Goal: Task Accomplishment & Management: Manage account settings

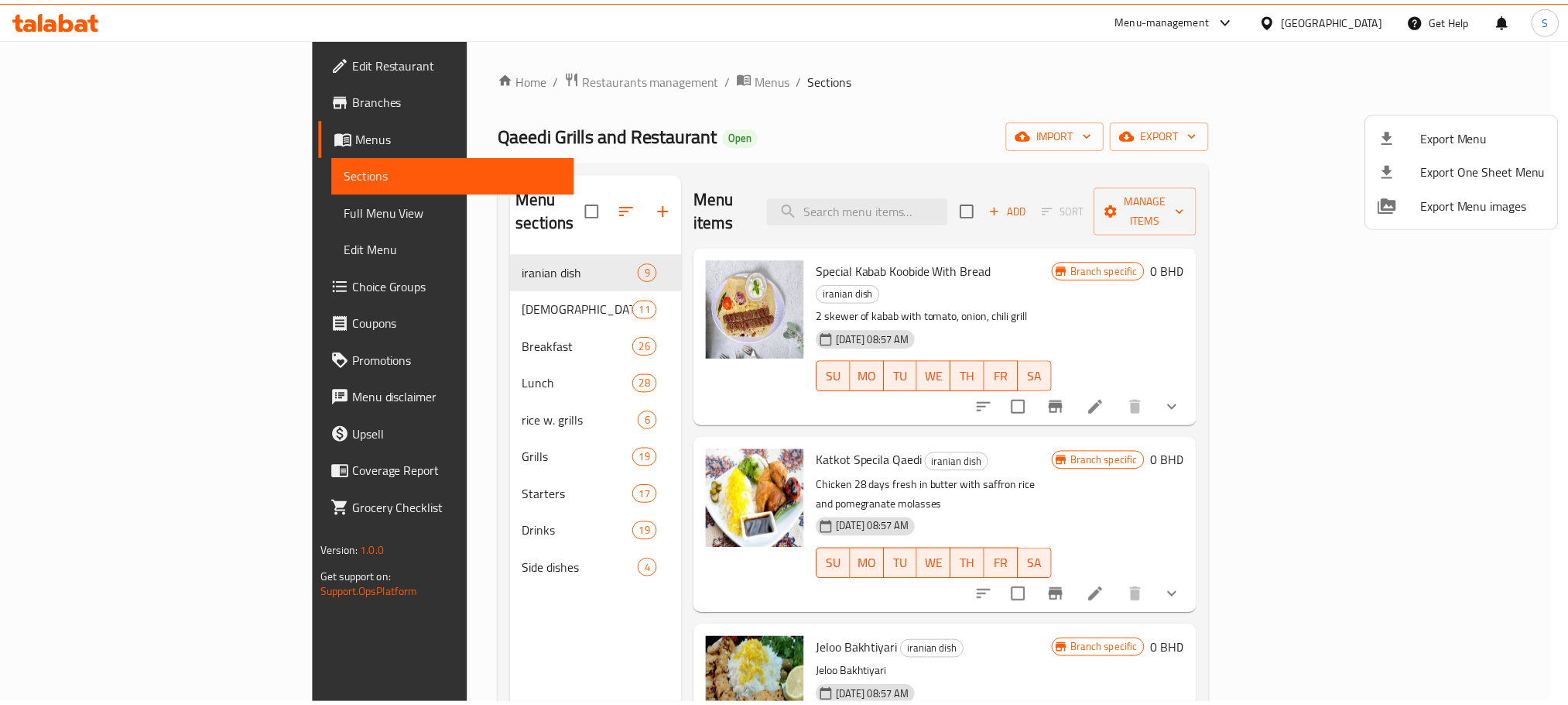
scroll to position [37, 0]
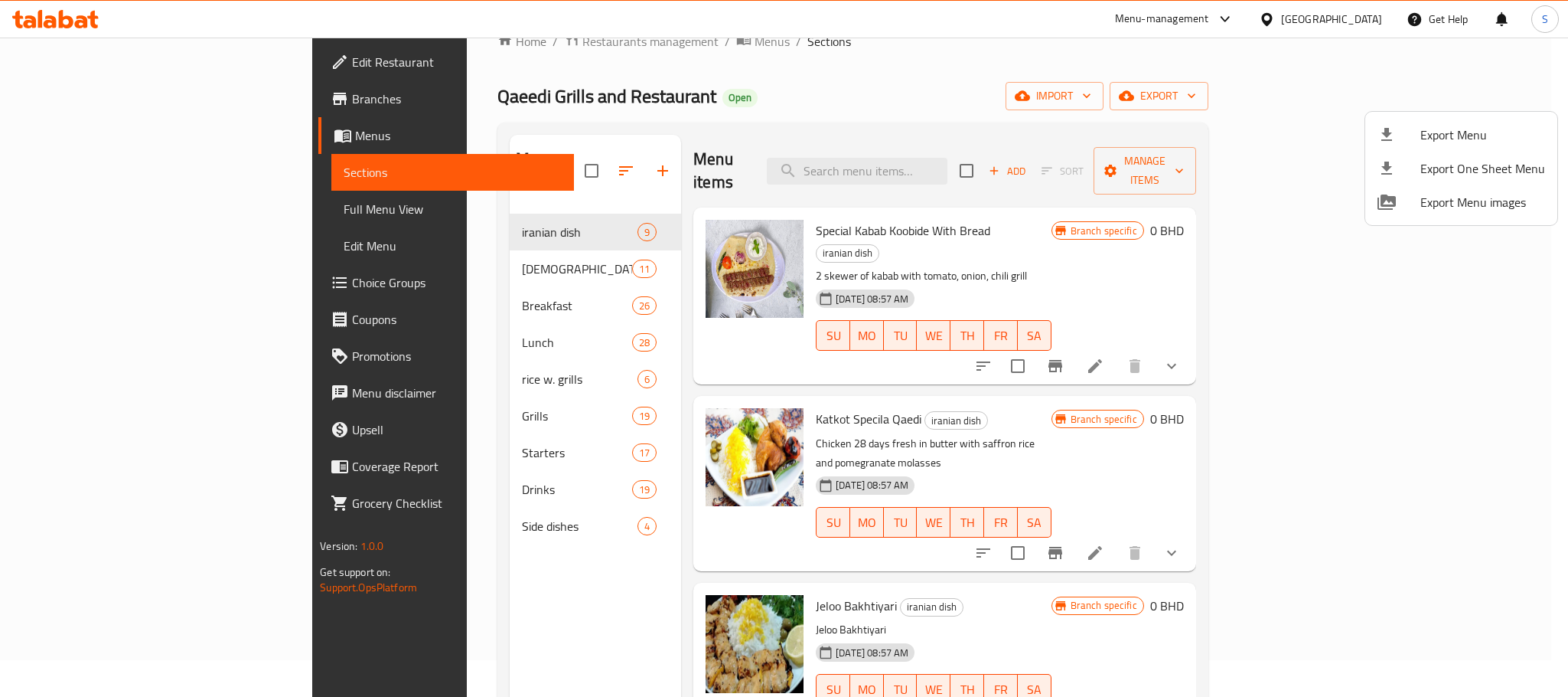
click at [1360, 20] on div at bounding box center [784, 348] width 1568 height 697
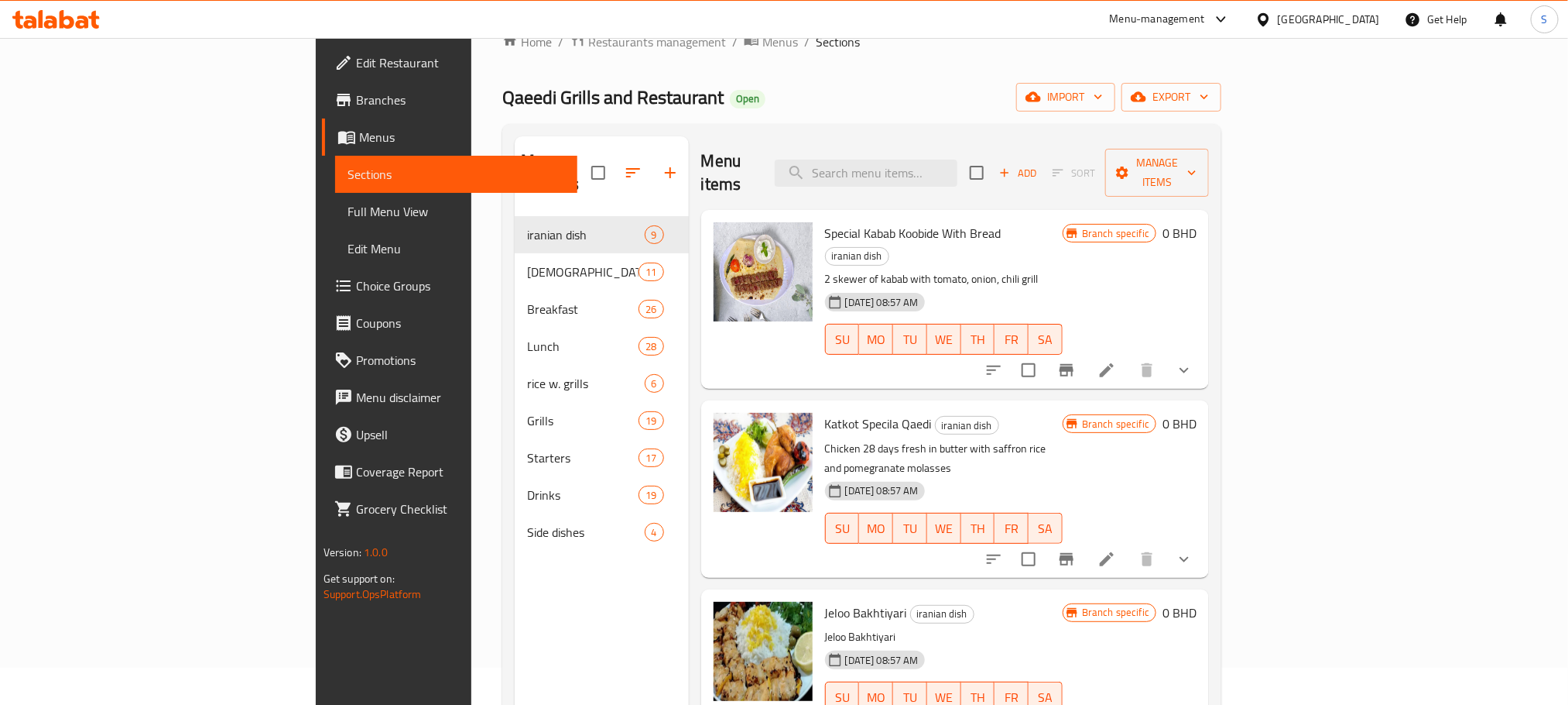
click at [1375, 21] on div "Bahrain" at bounding box center [1329, 19] width 102 height 17
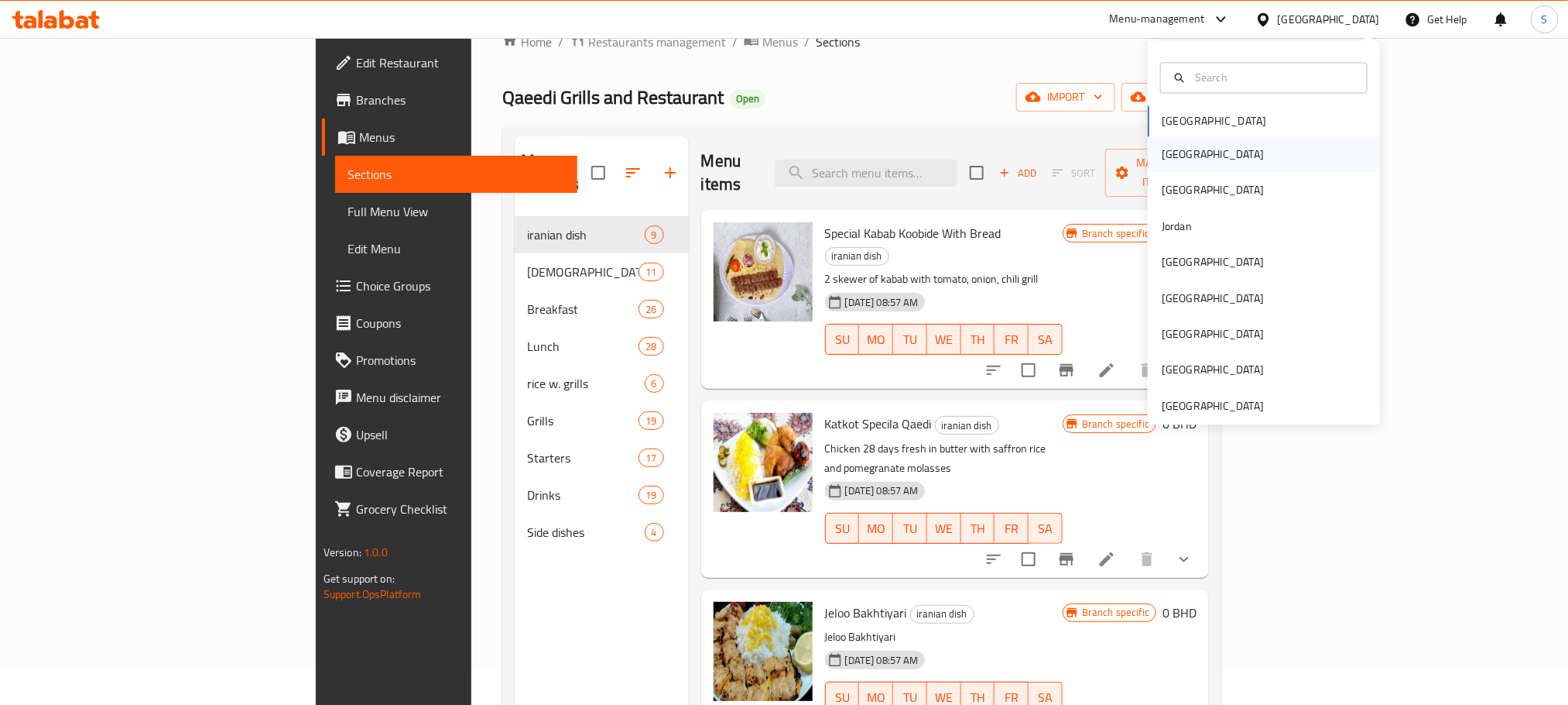
click at [1162, 161] on div "[GEOGRAPHIC_DATA]" at bounding box center [1213, 155] width 102 height 17
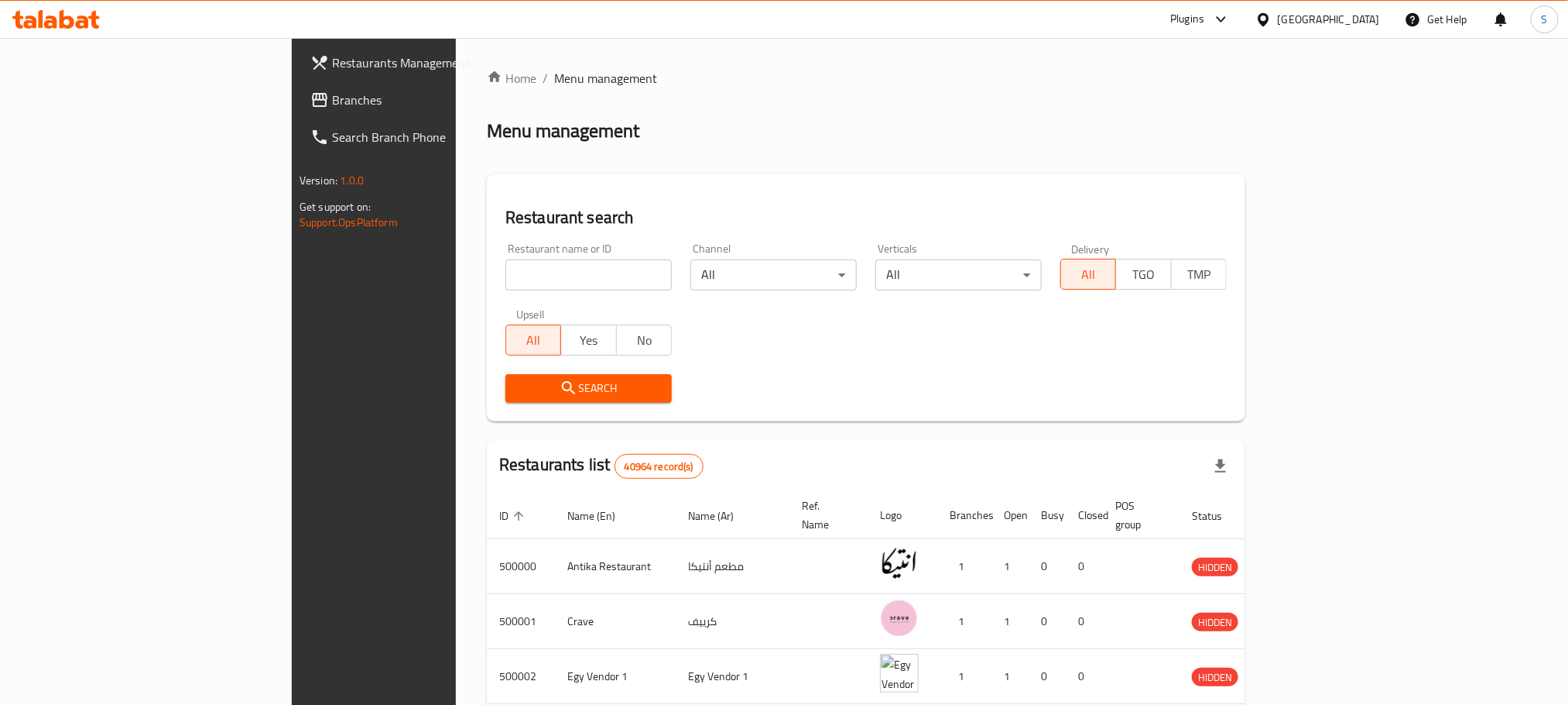
click at [332, 96] on span "Branches" at bounding box center [437, 99] width 209 height 18
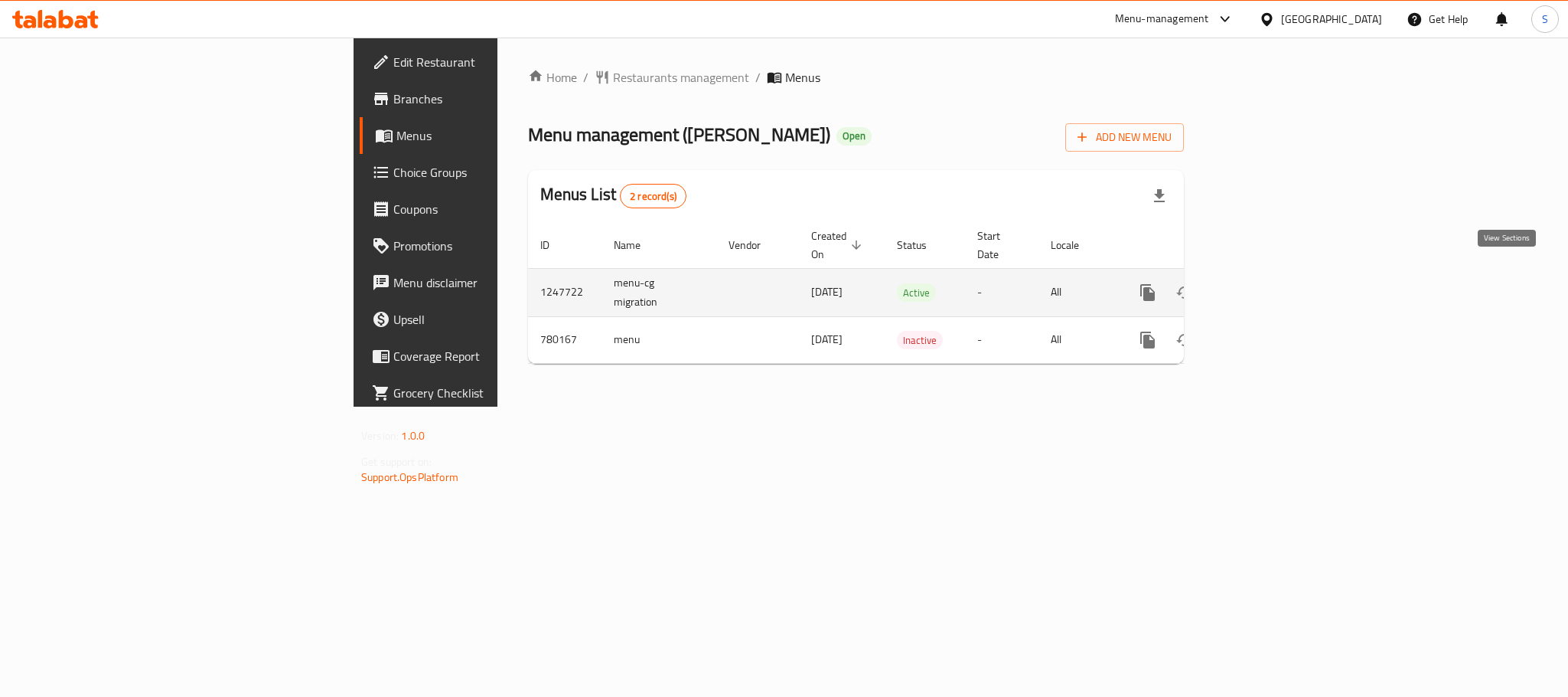
click at [1267, 283] on icon "enhanced table" at bounding box center [1258, 292] width 18 height 18
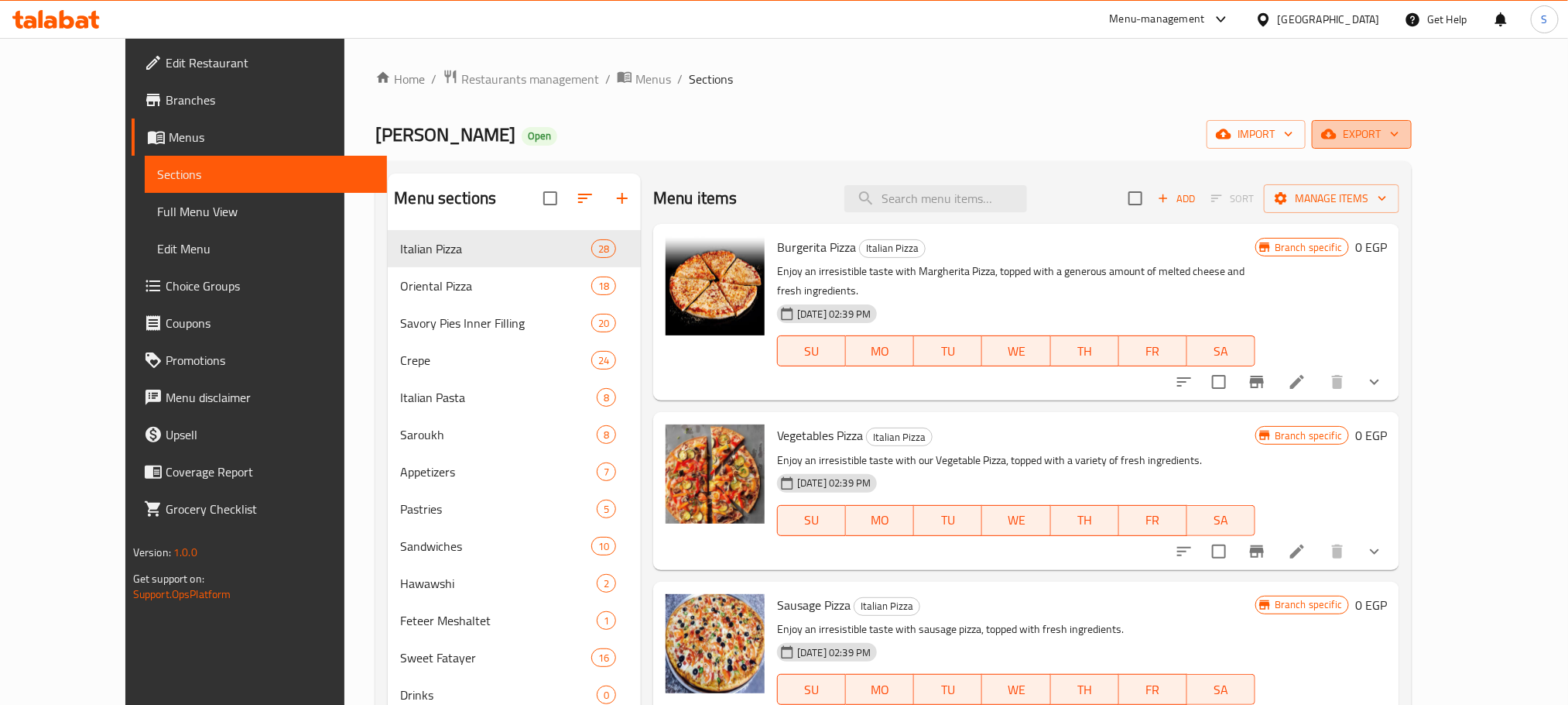
click at [1399, 126] on span "export" at bounding box center [1362, 134] width 75 height 19
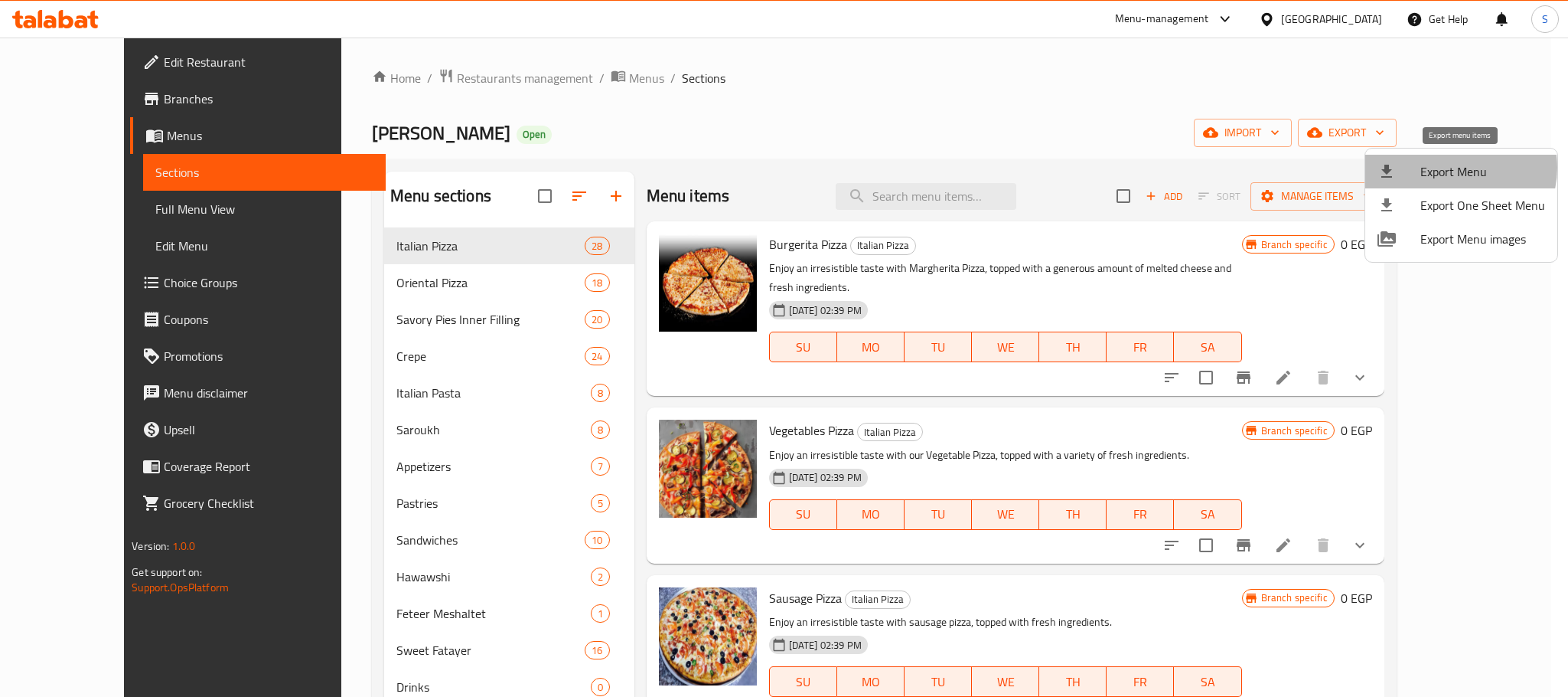
click at [1456, 168] on span "Export Menu" at bounding box center [1482, 171] width 125 height 18
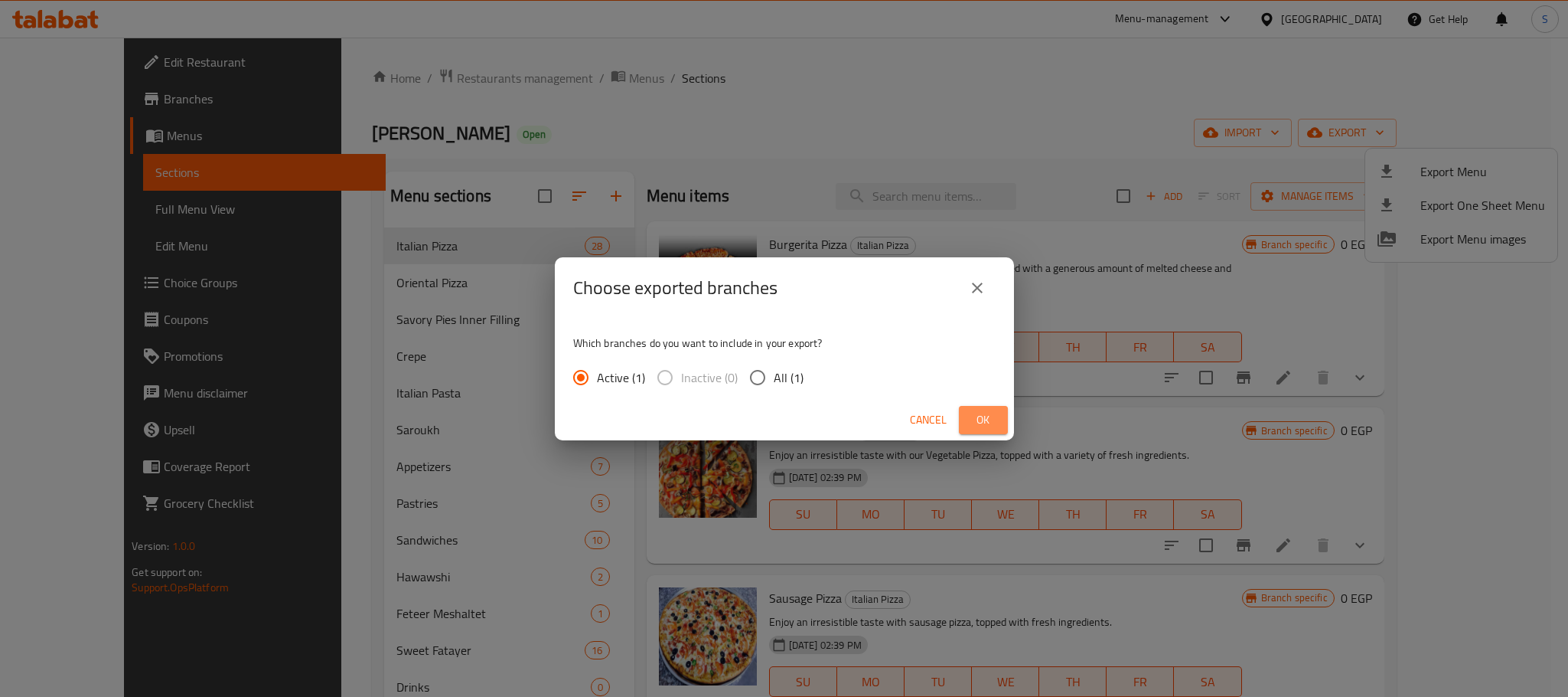
click at [981, 412] on span "Ok" at bounding box center [983, 419] width 24 height 19
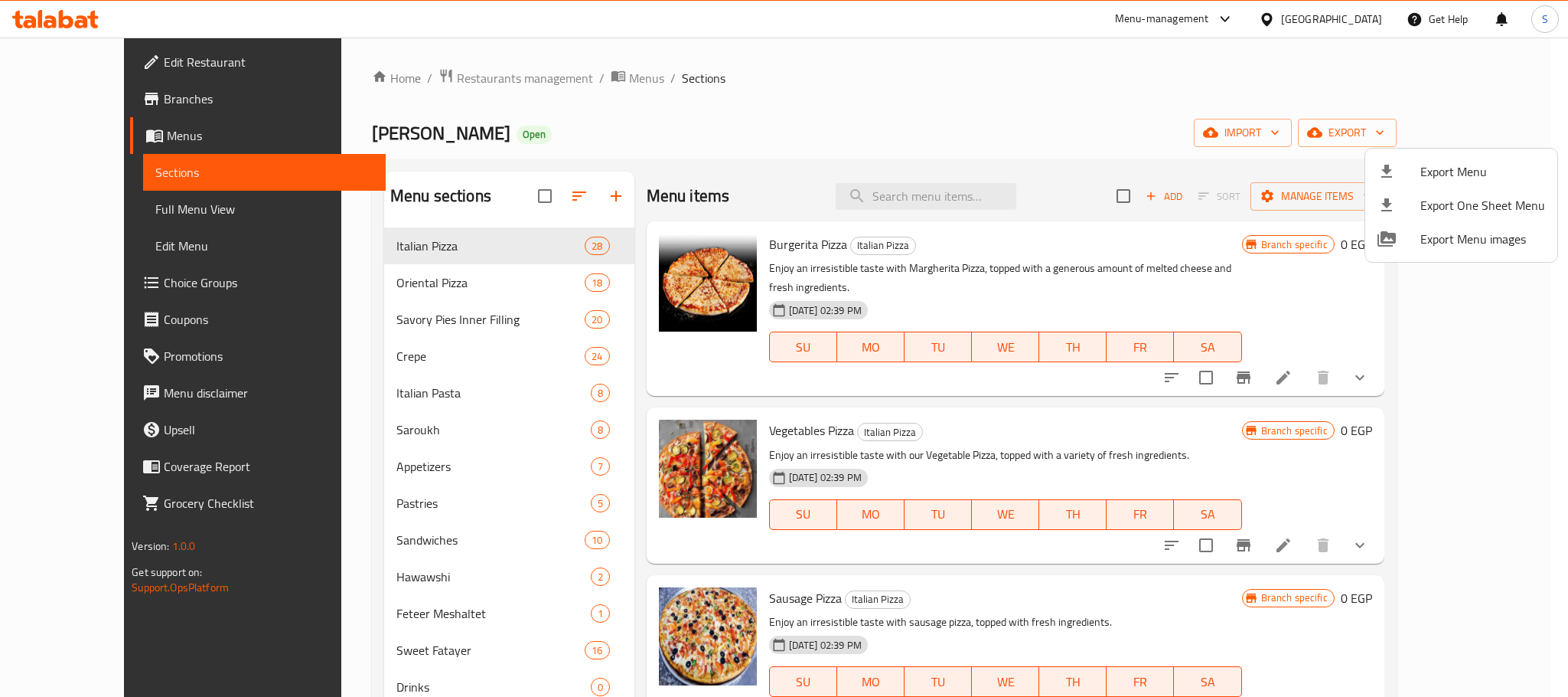
click at [772, 93] on div at bounding box center [784, 348] width 1568 height 697
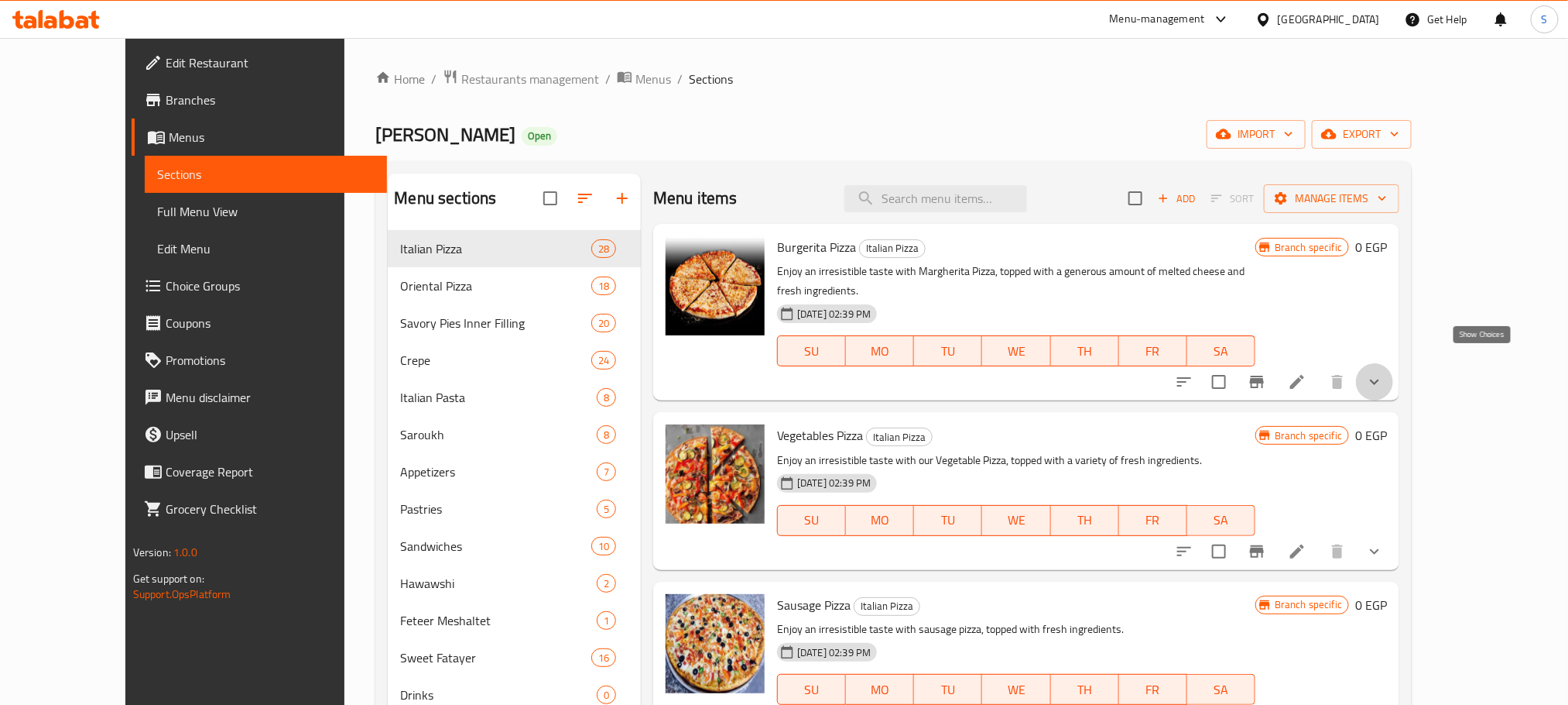
click at [1379, 379] on icon "show more" at bounding box center [1375, 381] width 10 height 6
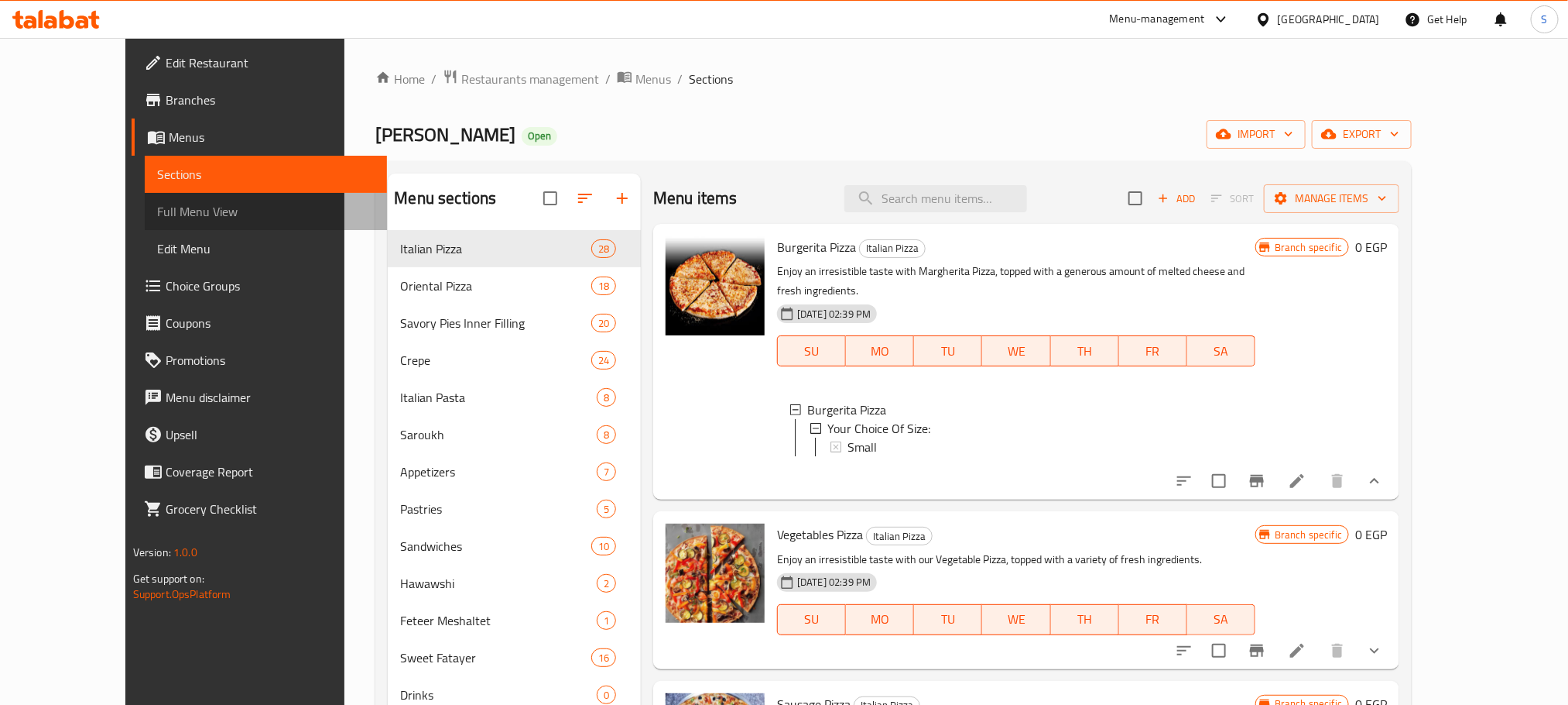
click at [157, 208] on span "Full Menu View" at bounding box center [266, 211] width 217 height 18
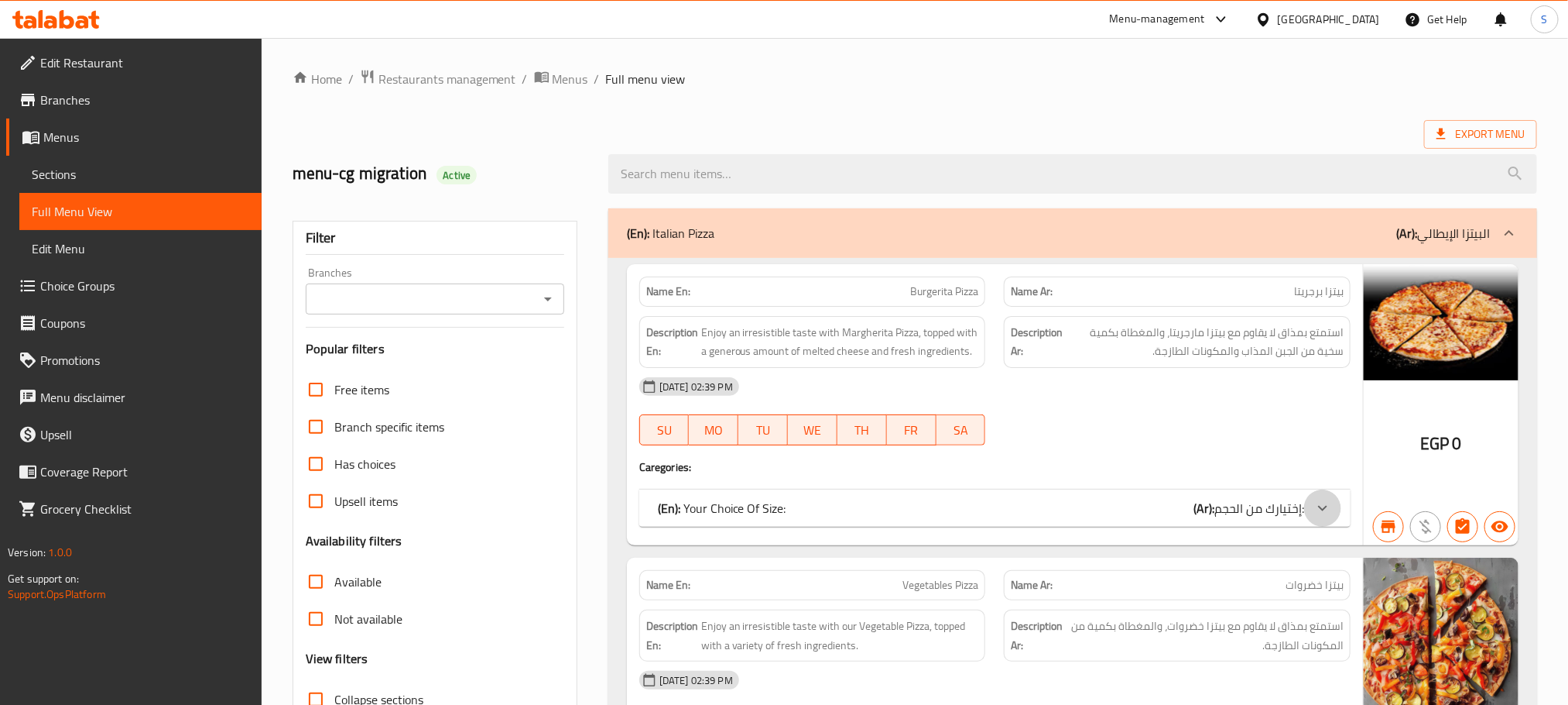
click at [1314, 512] on icon at bounding box center [1322, 508] width 18 height 18
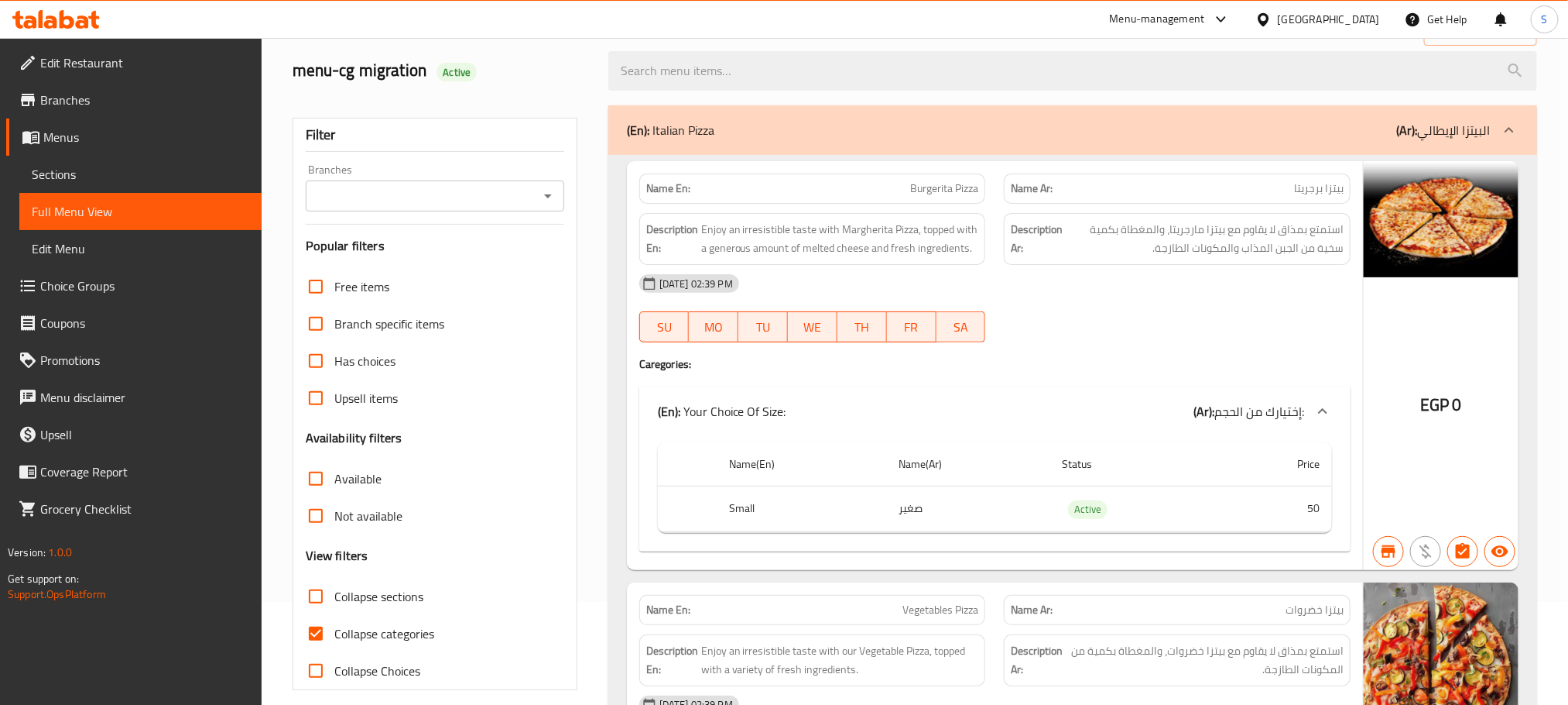
scroll to position [140, 0]
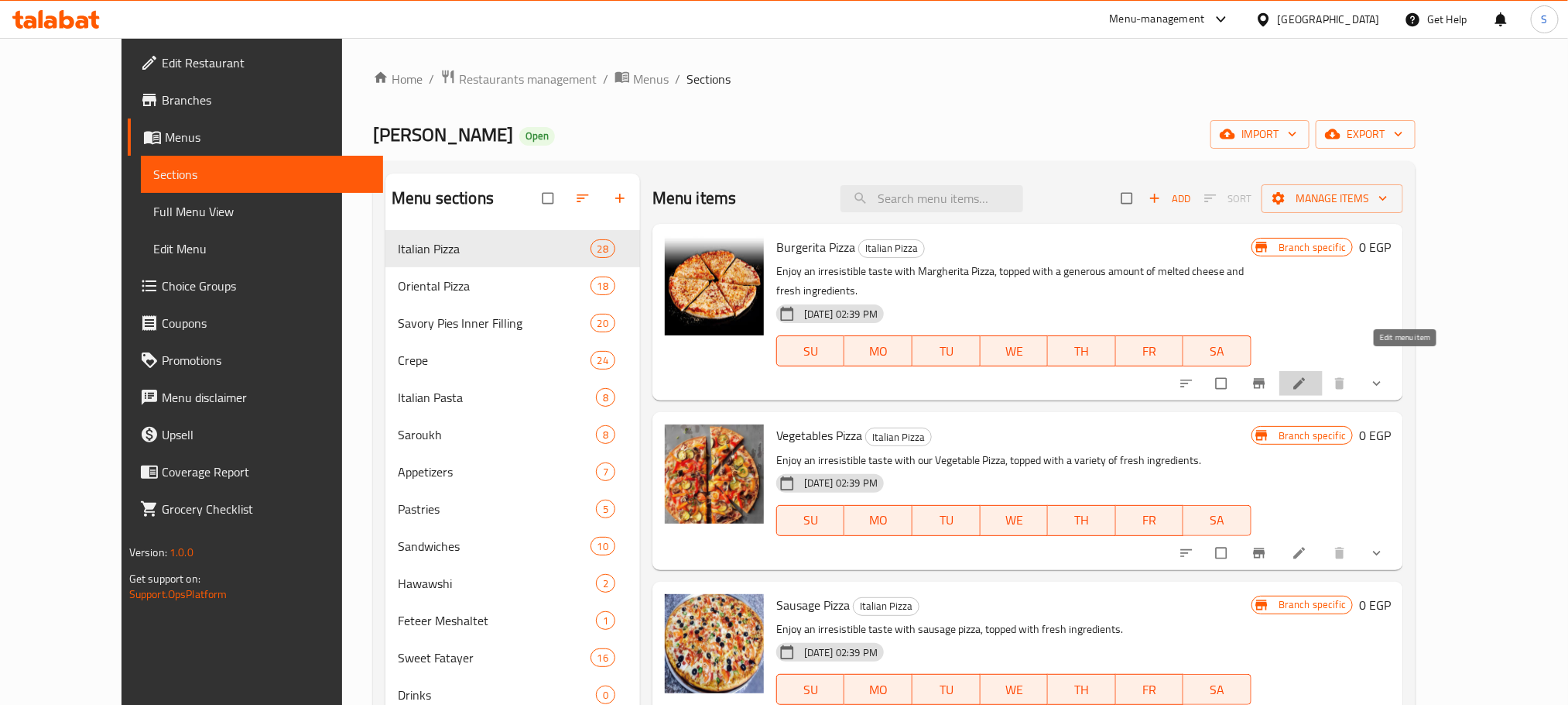
click at [1306, 378] on icon at bounding box center [1300, 384] width 12 height 12
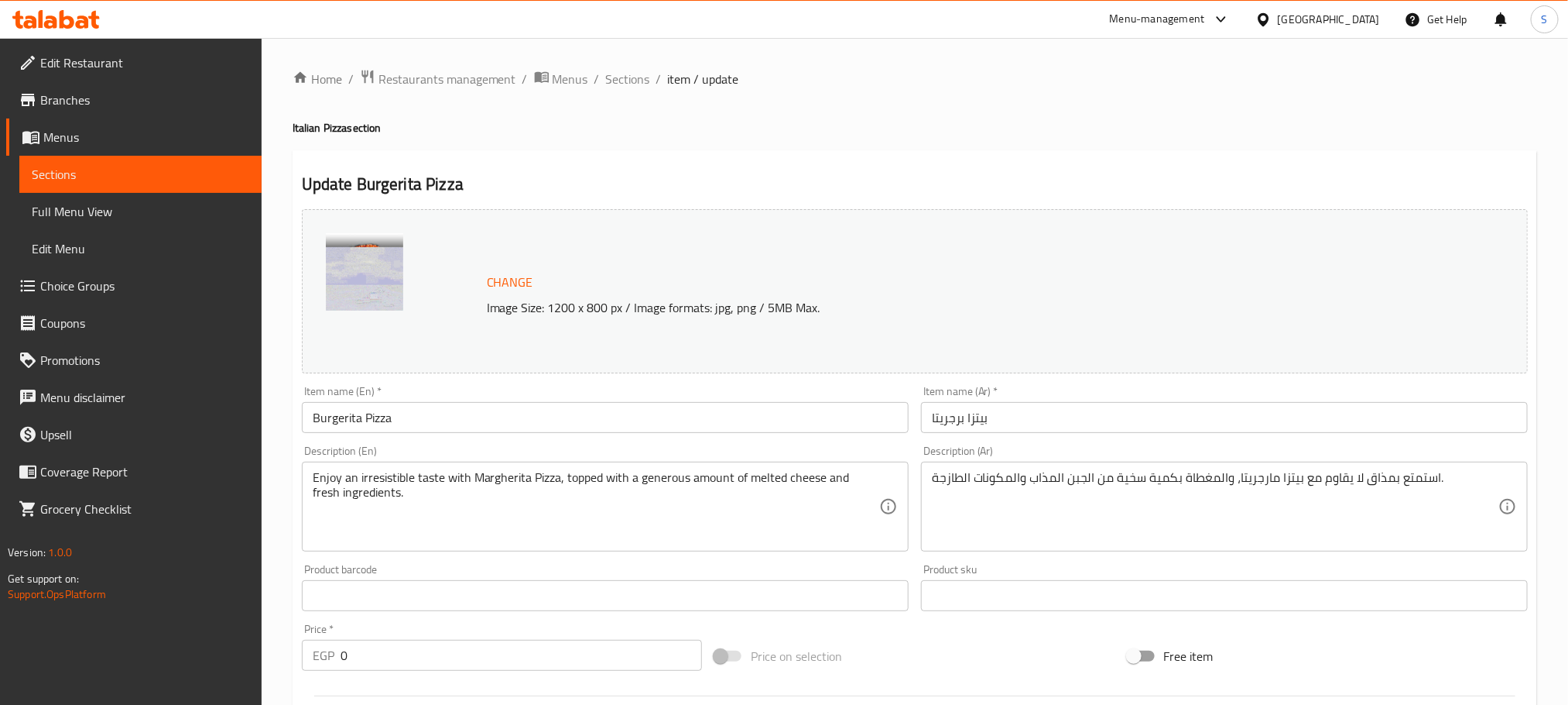
scroll to position [403, 0]
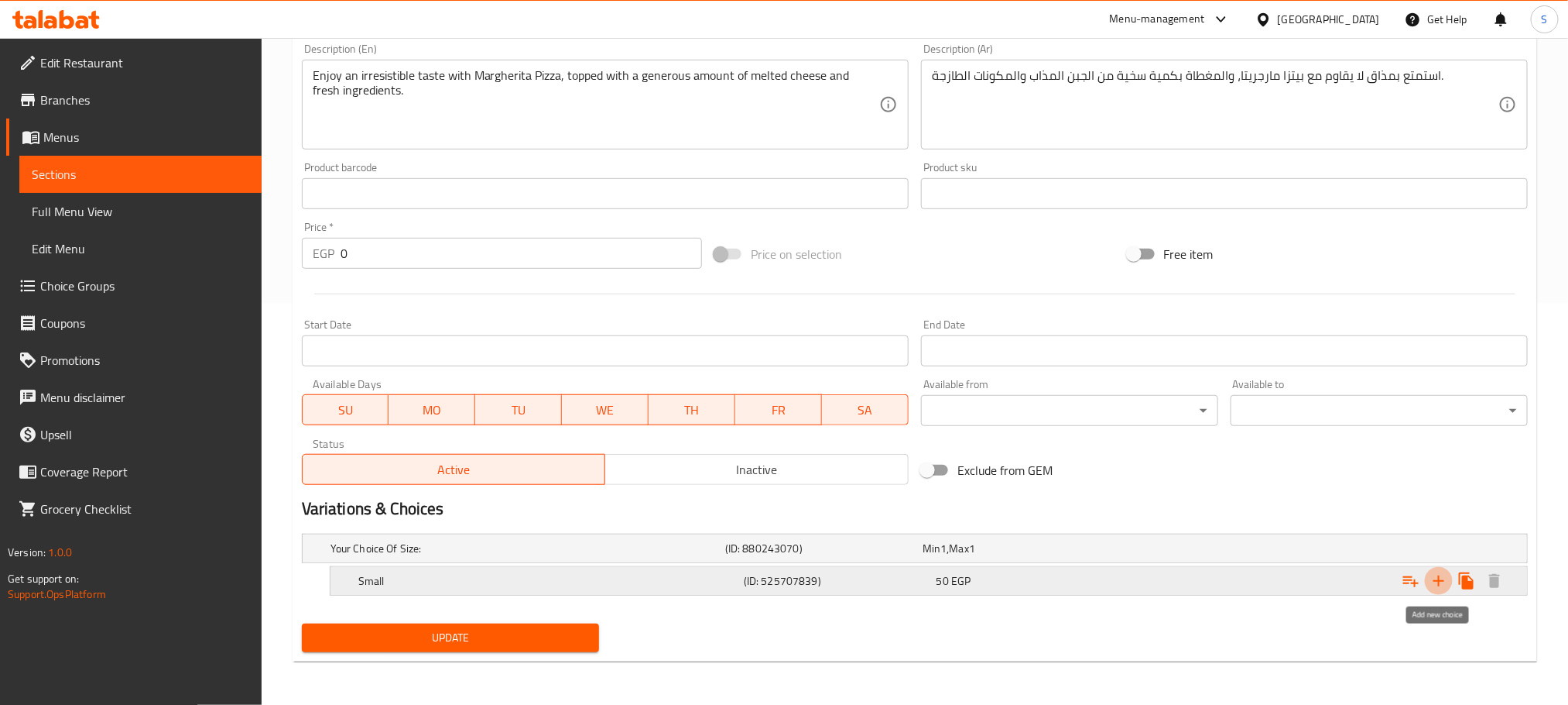
click at [1438, 574] on icon "Expand" at bounding box center [1439, 580] width 18 height 18
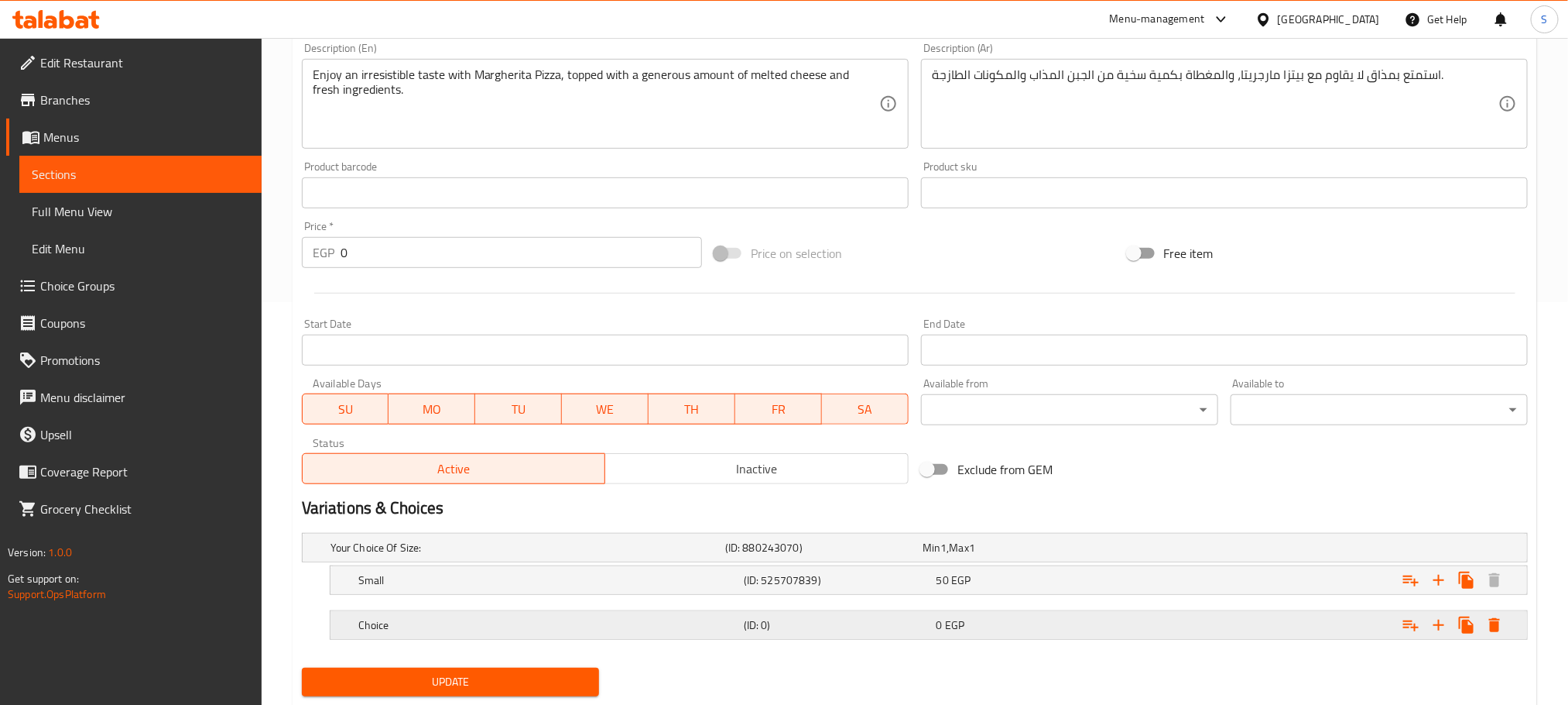
click at [463, 621] on h5 "Choice" at bounding box center [548, 625] width 379 height 16
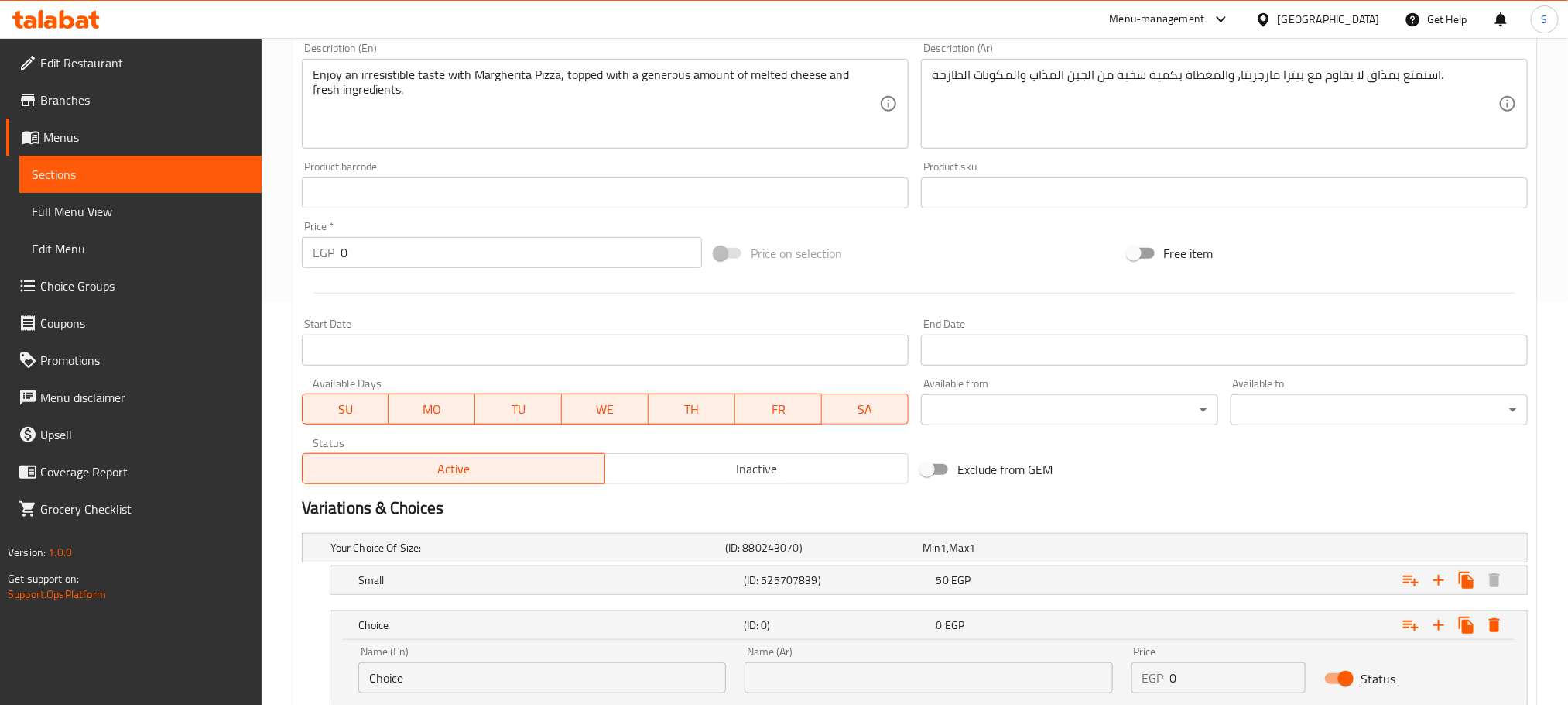
click at [444, 676] on input "Choice" at bounding box center [542, 677] width 368 height 31
click at [444, 676] on input "text" at bounding box center [542, 677] width 368 height 31
type input "Medium"
click at [800, 679] on input "text" at bounding box center [928, 677] width 368 height 31
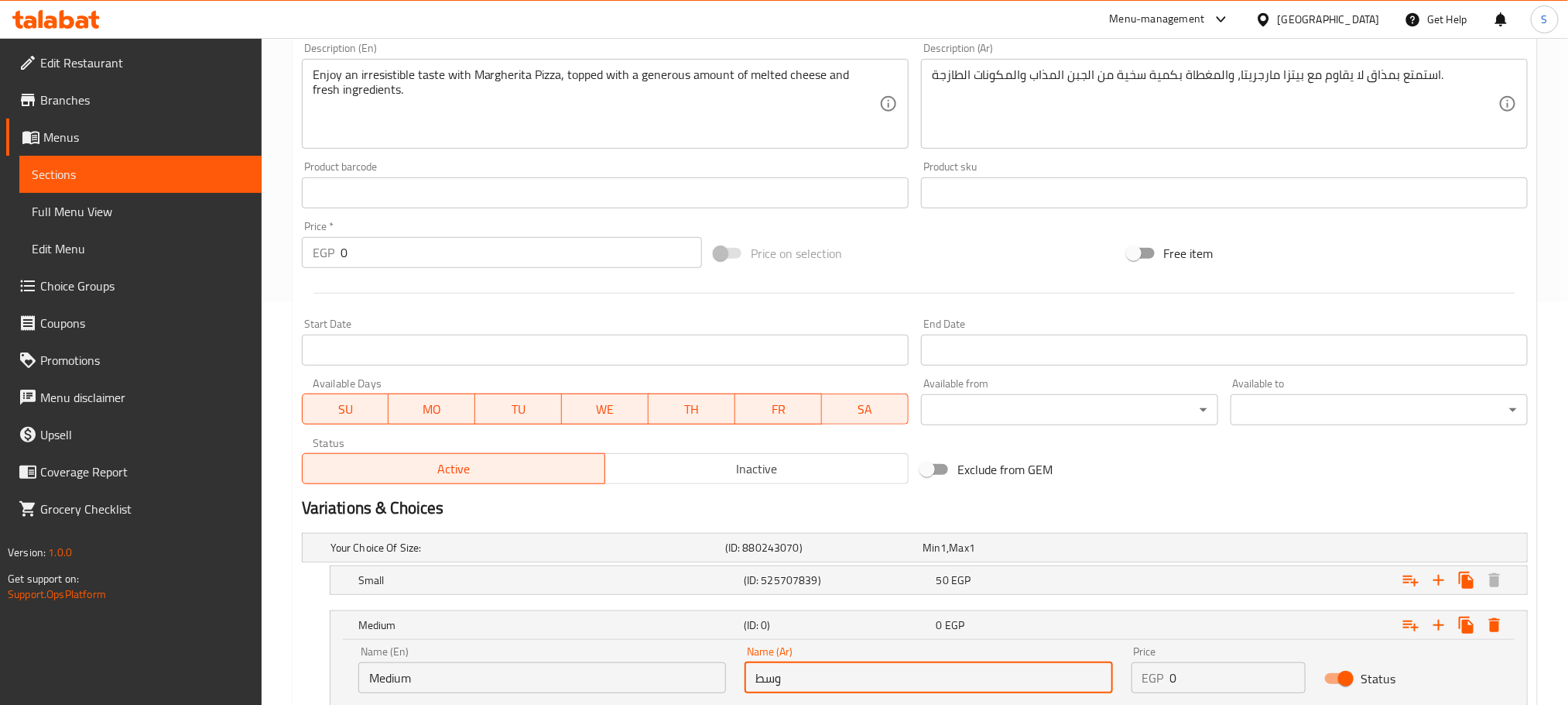
type input "وسط"
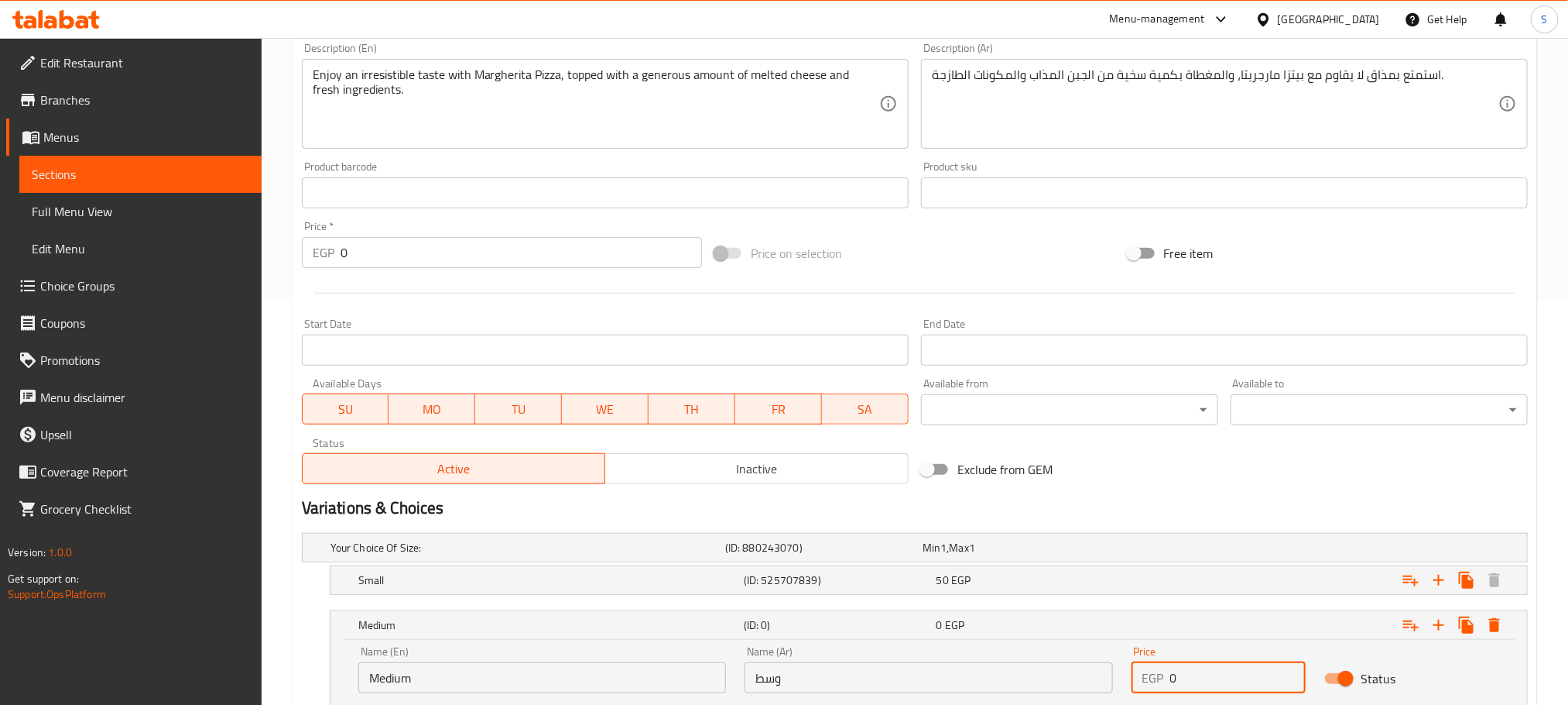
drag, startPoint x: 1192, startPoint y: 674, endPoint x: 1147, endPoint y: 683, distance: 45.9
click at [1147, 683] on div "Price EGP 0 Price" at bounding box center [1219, 669] width 193 height 66
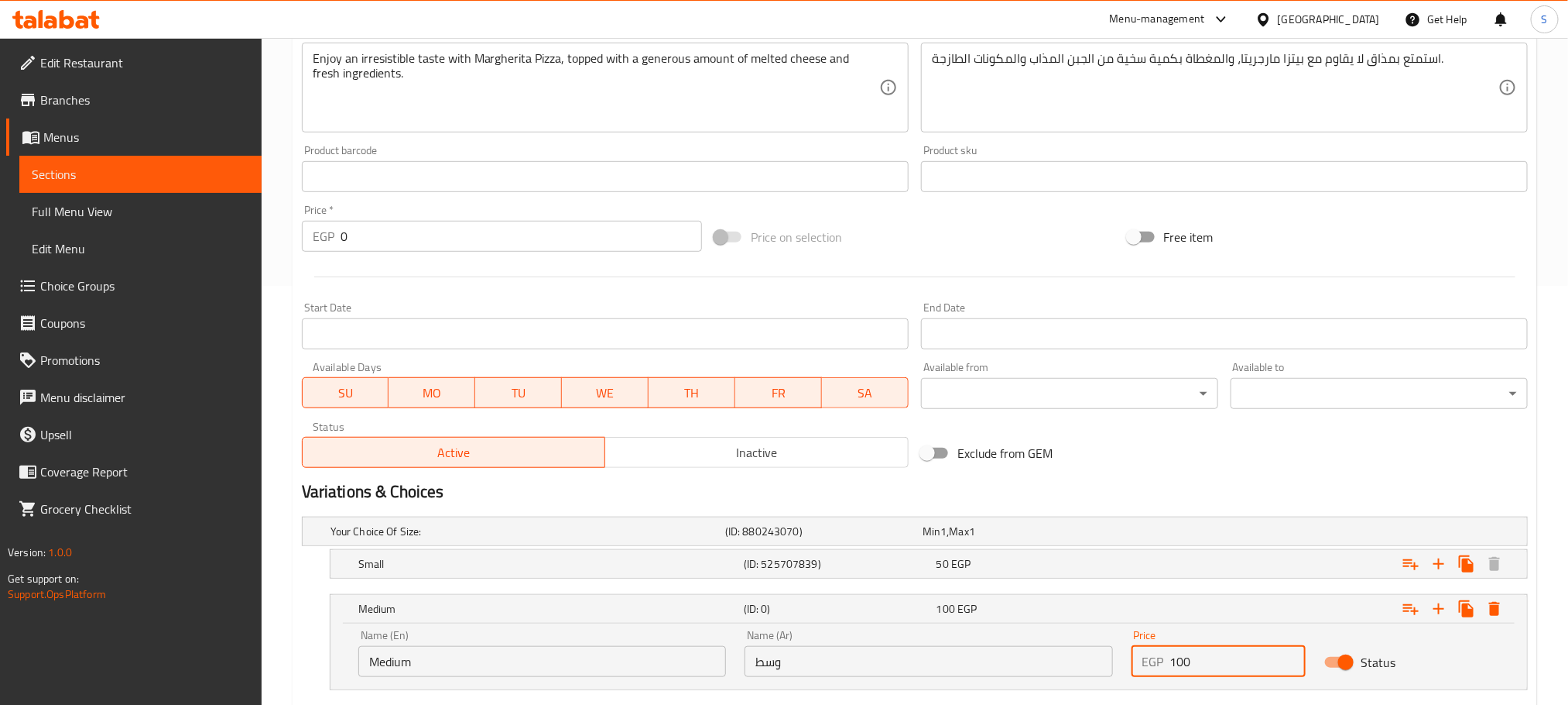
scroll to position [514, 0]
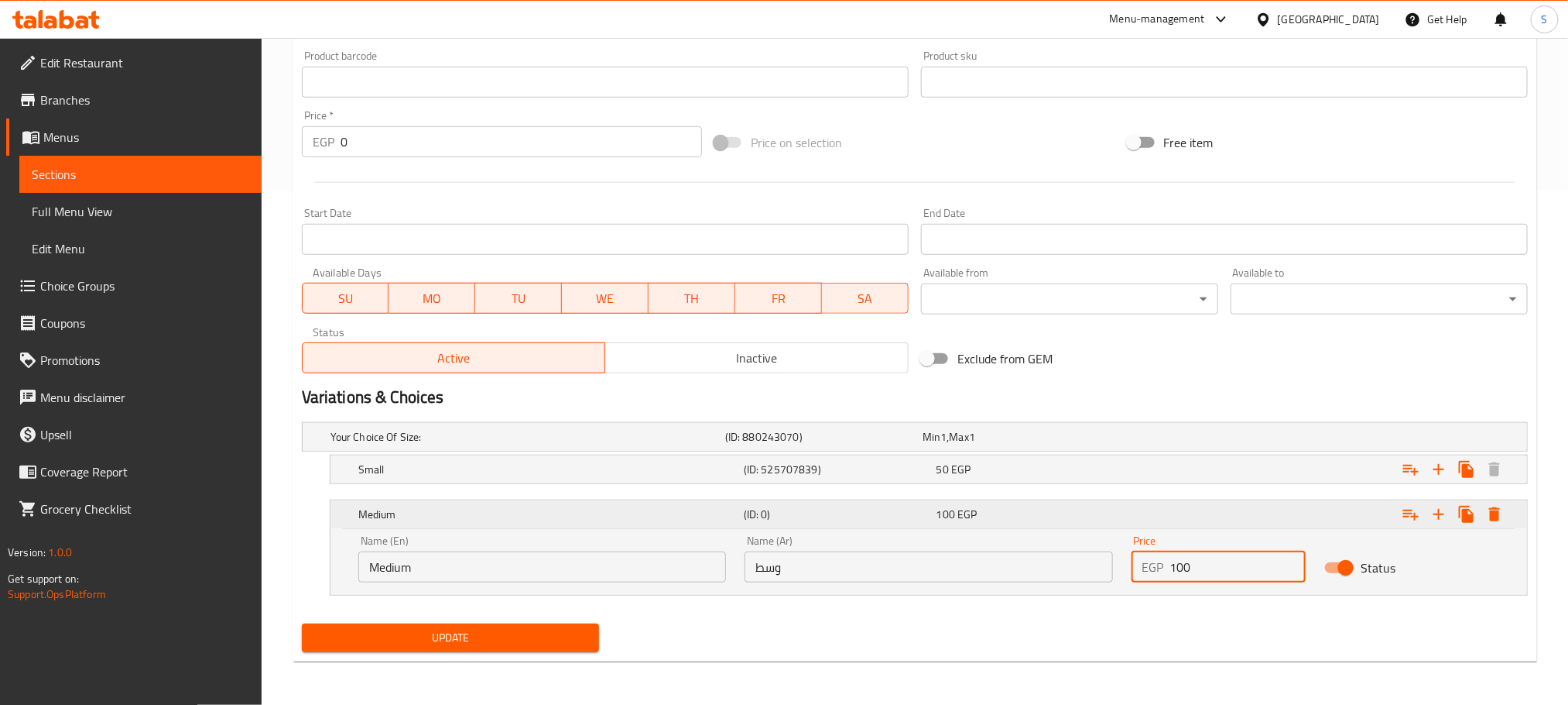
type input "100"
click at [462, 505] on div "Medium" at bounding box center [548, 514] width 385 height 21
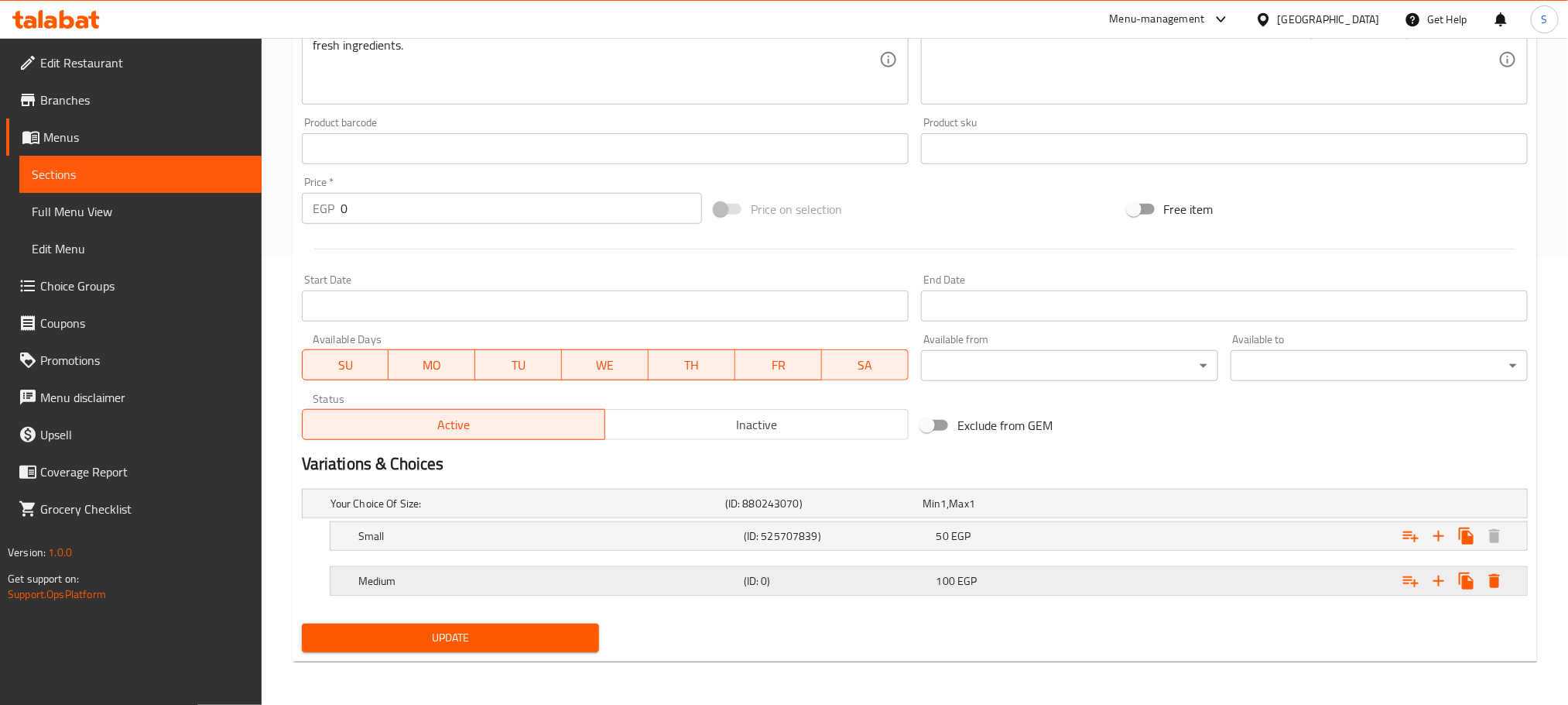
scroll to position [448, 0]
click at [1440, 584] on icon "Expand" at bounding box center [1439, 580] width 18 height 18
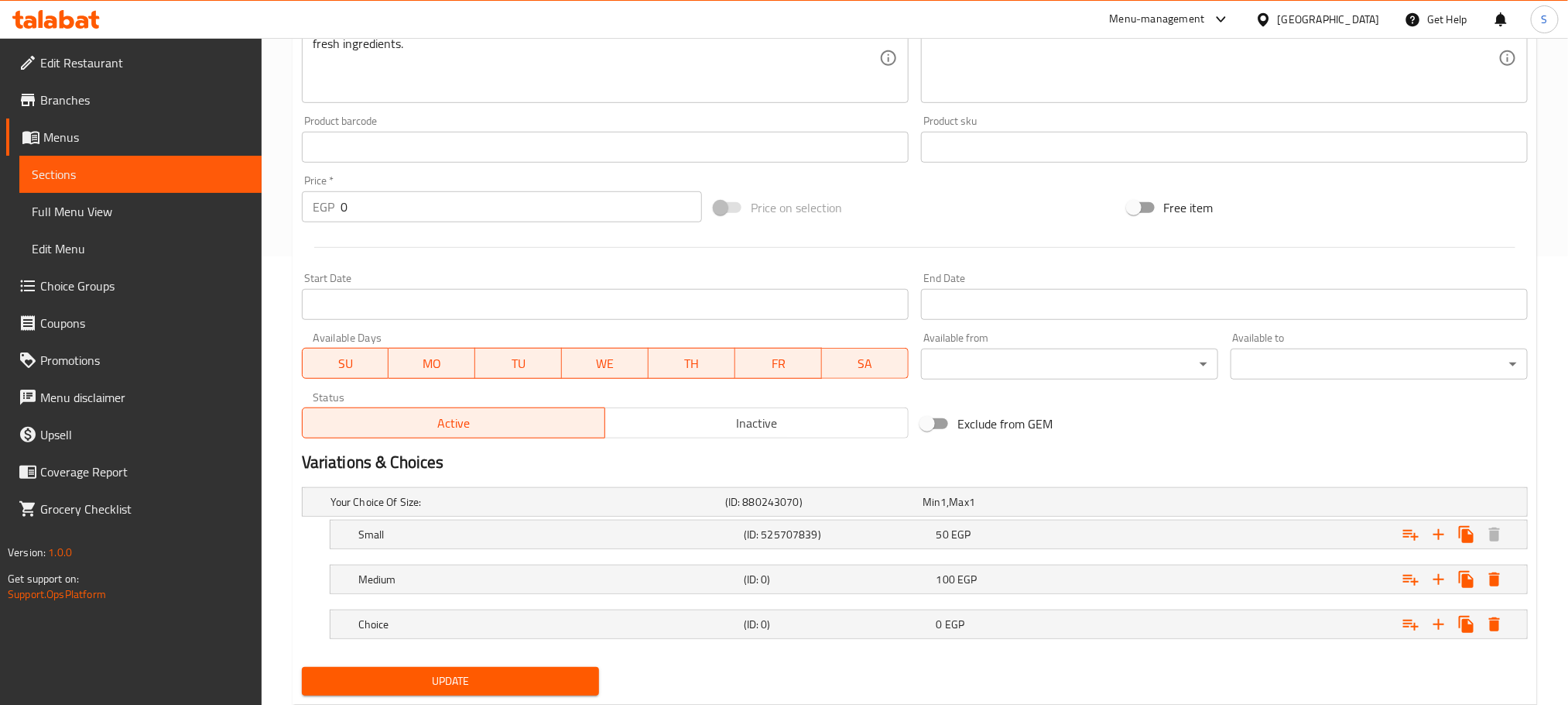
scroll to position [493, 0]
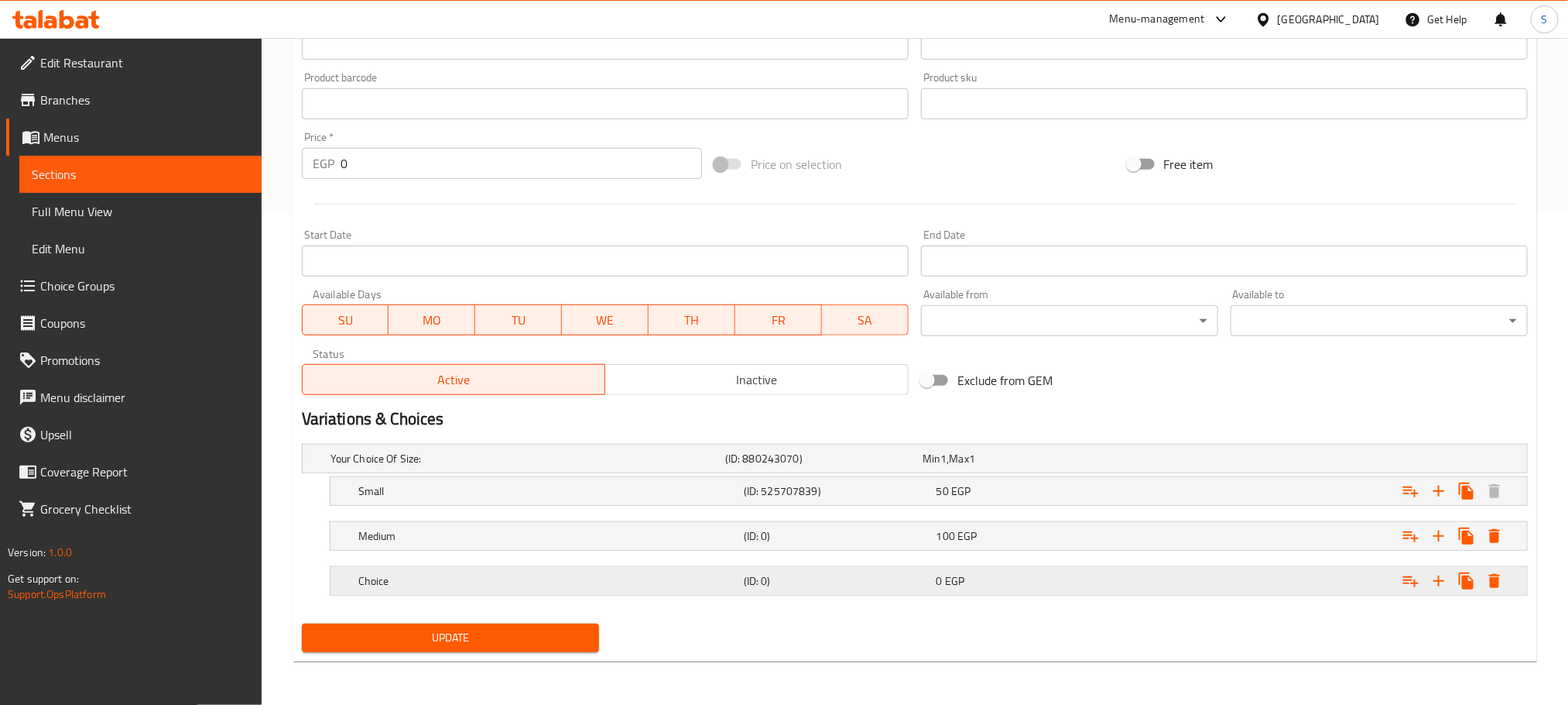
click at [468, 576] on h5 "Choice" at bounding box center [548, 581] width 379 height 16
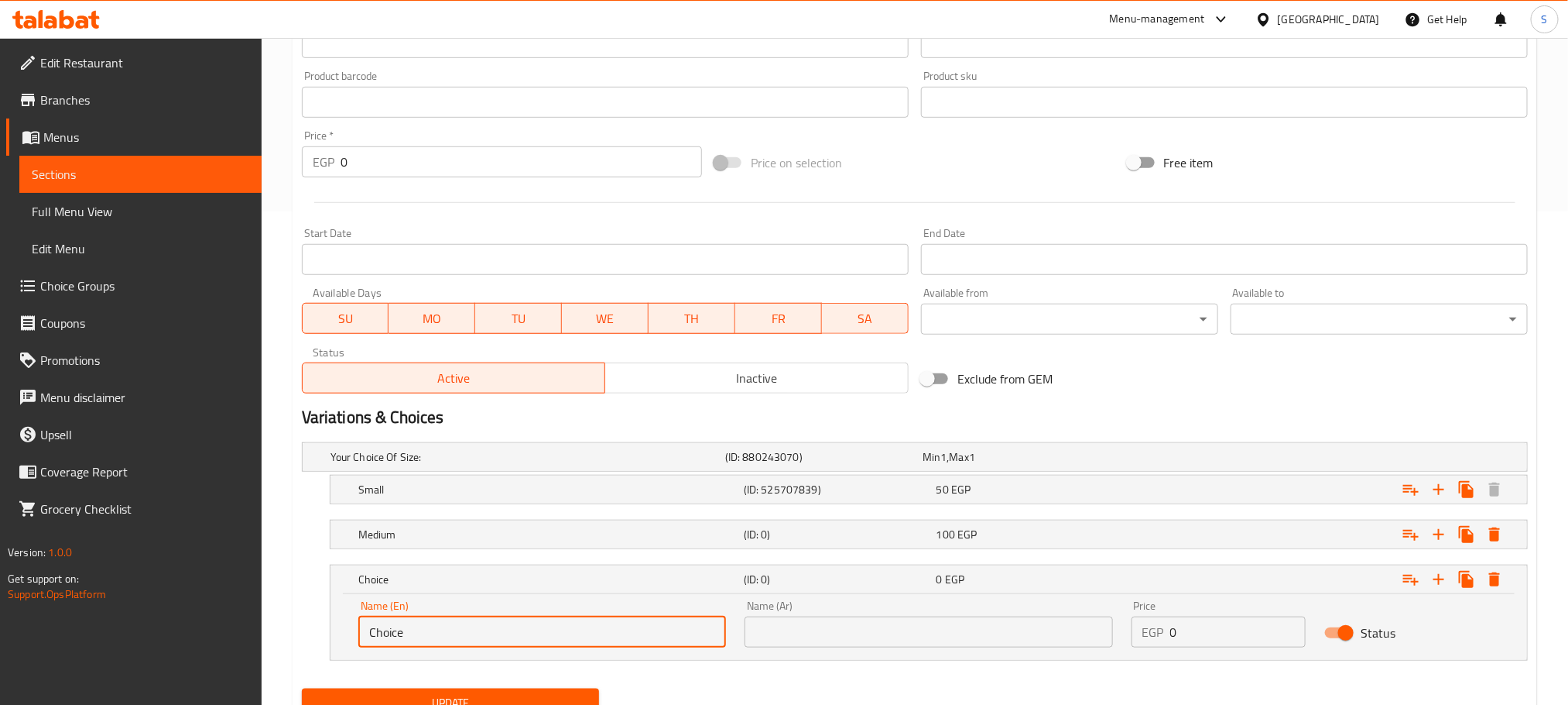
click at [450, 637] on input "Choice" at bounding box center [542, 631] width 368 height 31
type input "م"
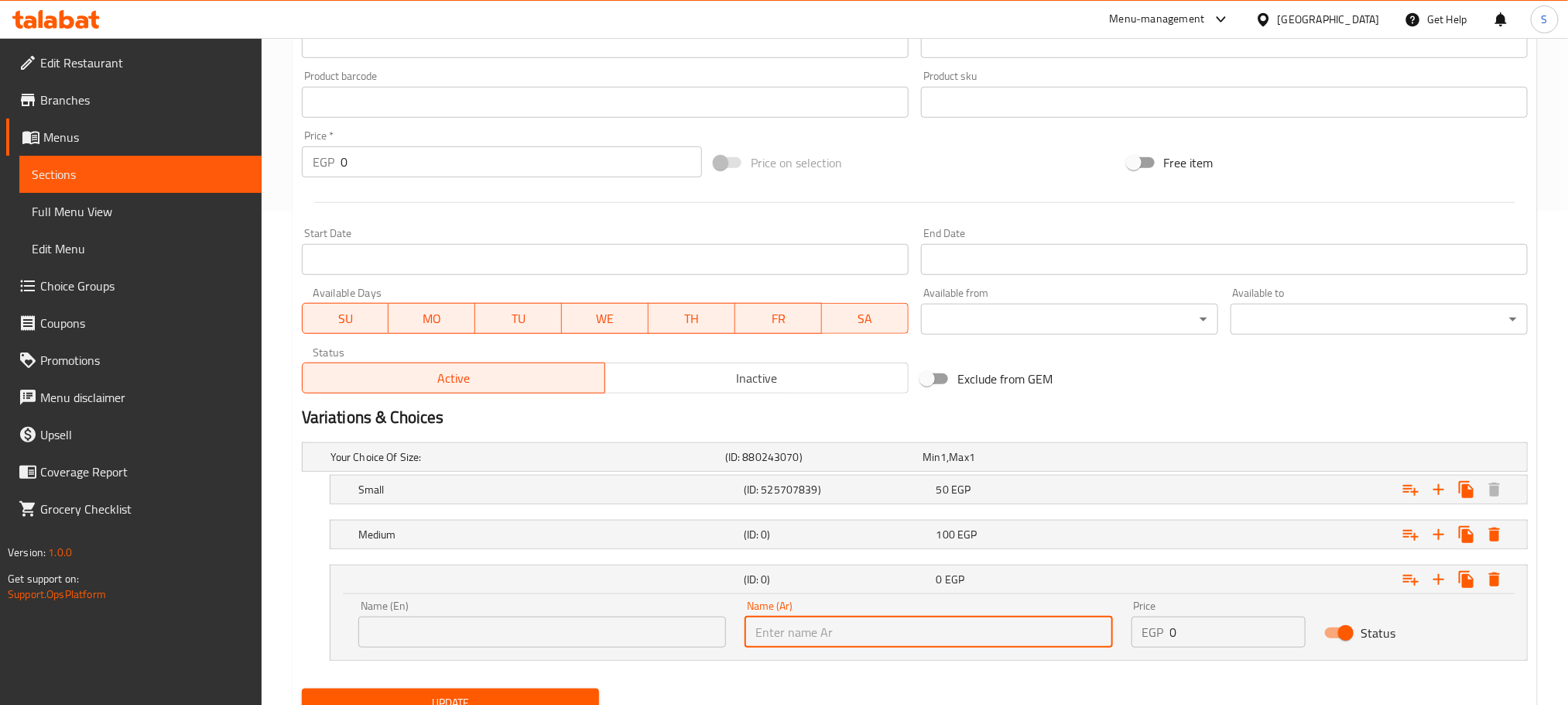
click at [815, 639] on input "text" at bounding box center [928, 631] width 368 height 31
type input "كبير"
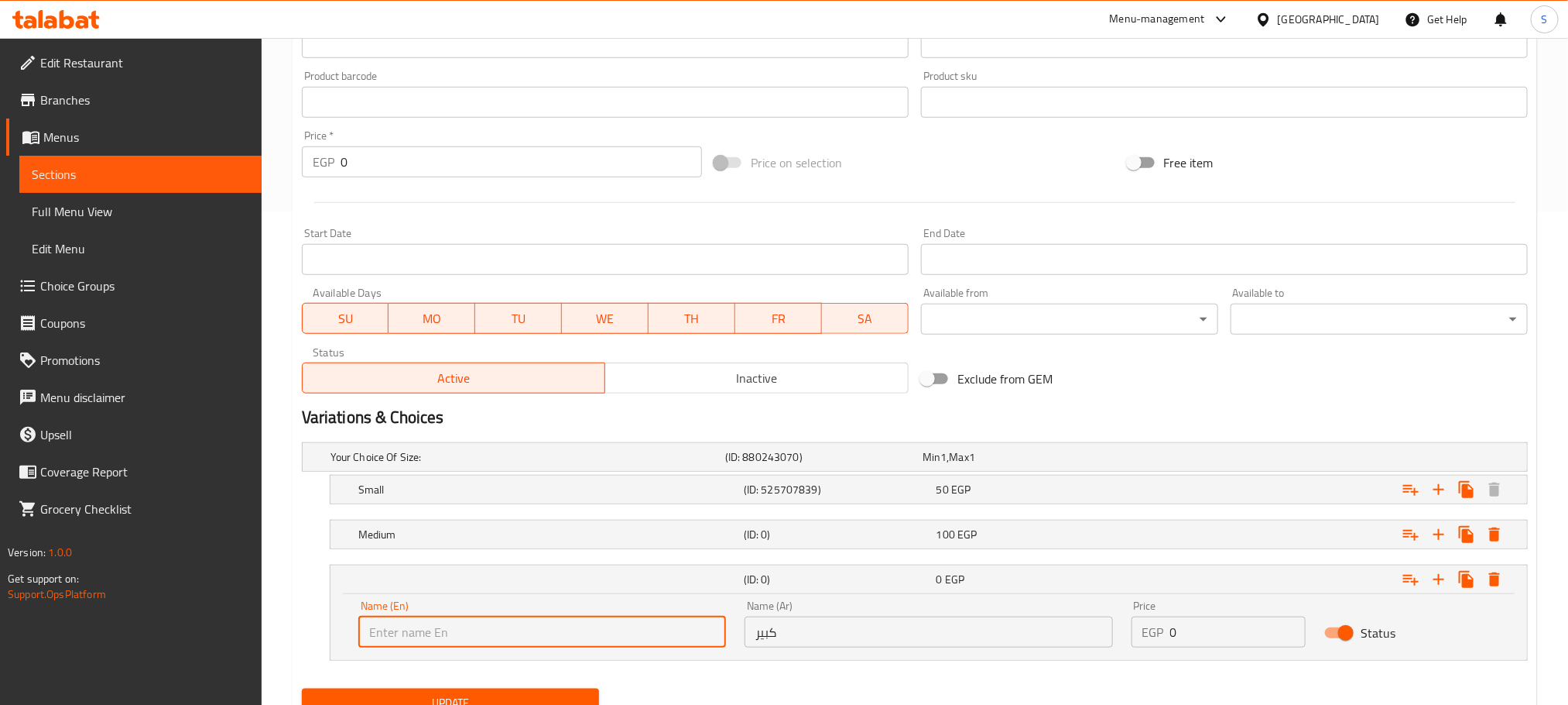
click at [562, 627] on input "text" at bounding box center [542, 631] width 368 height 31
type input "Large"
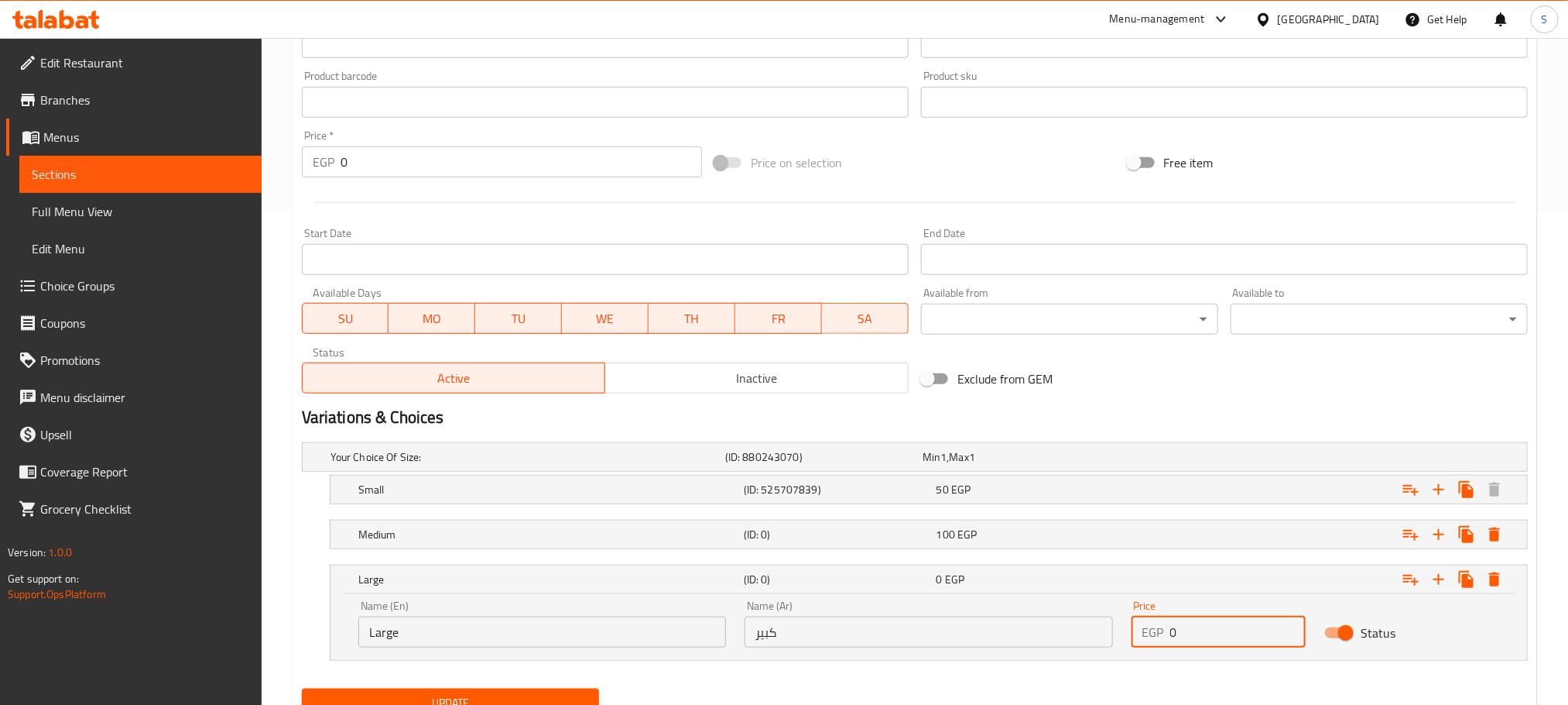
drag, startPoint x: 1197, startPoint y: 626, endPoint x: 1150, endPoint y: 630, distance: 47.2
click at [1150, 630] on div "EGP 0 Price" at bounding box center [1219, 631] width 175 height 31
type input "150"
click at [852, 583] on h5 "(ID: 0)" at bounding box center [836, 580] width 186 height 16
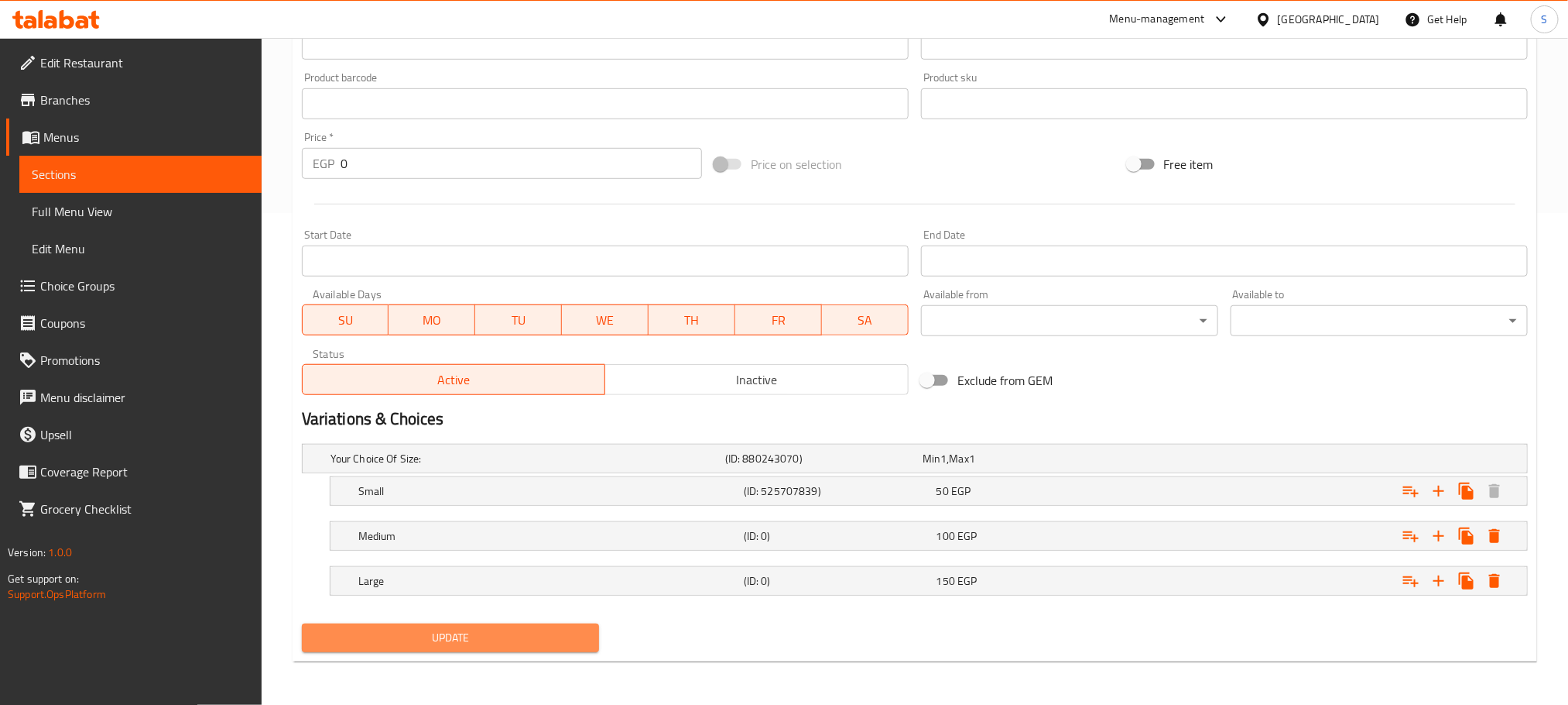
click at [572, 642] on span "Update" at bounding box center [450, 638] width 273 height 19
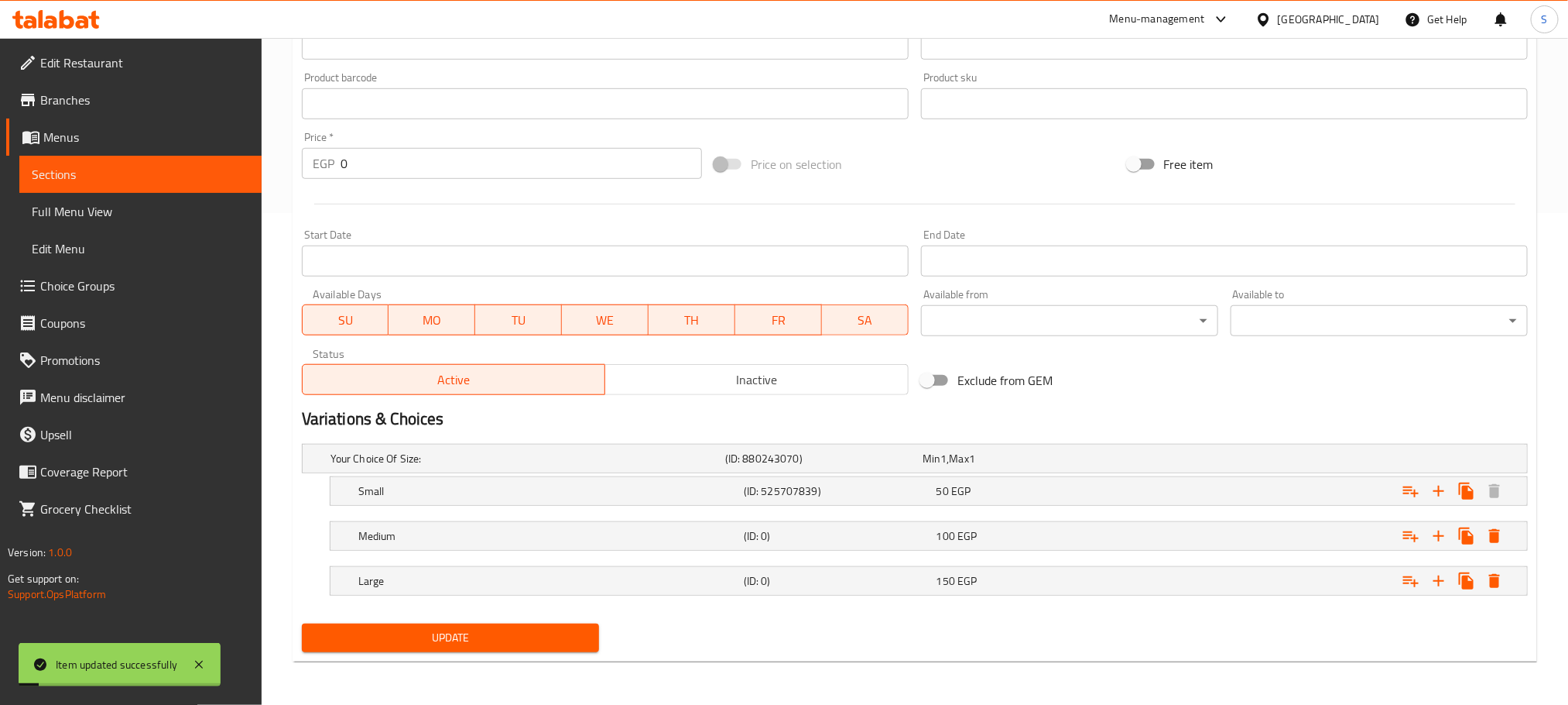
scroll to position [0, 0]
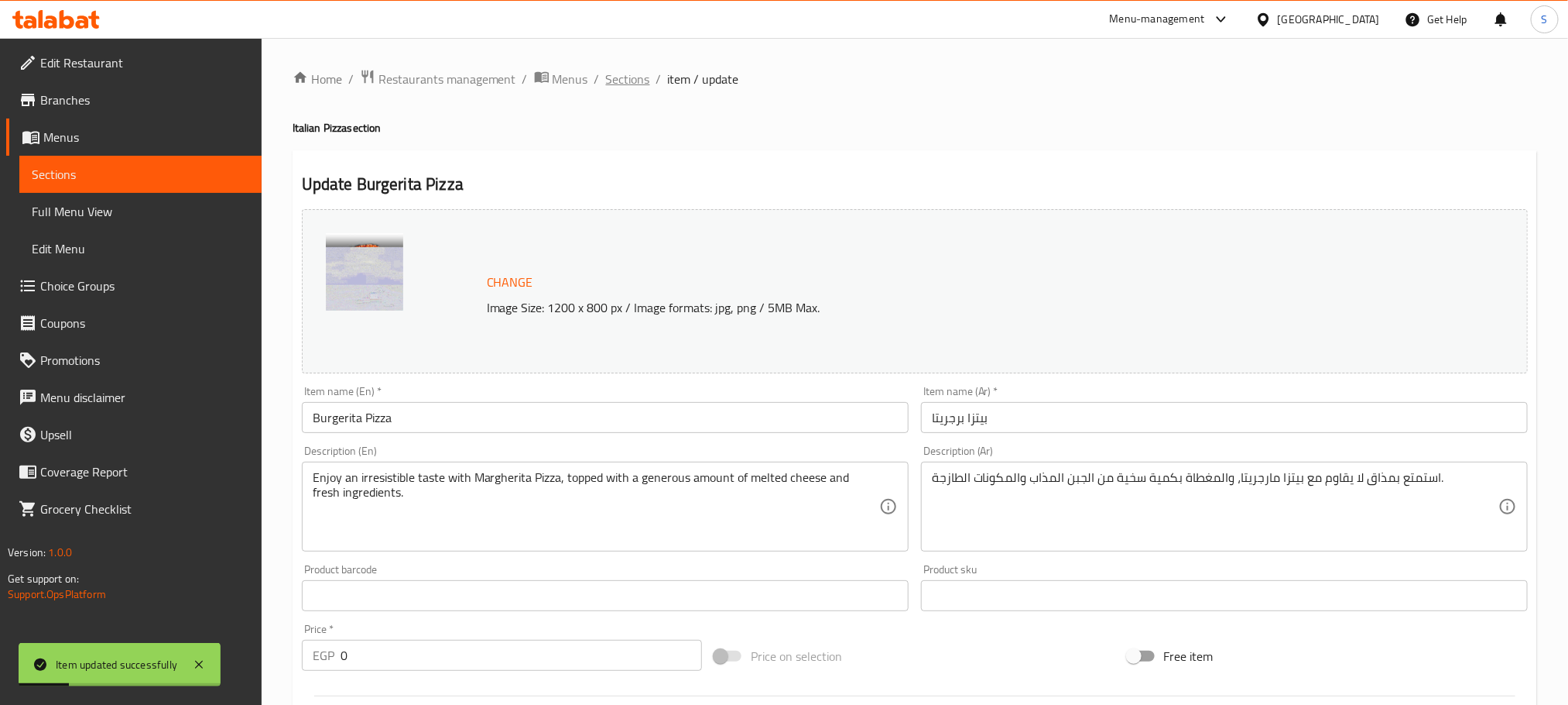
click at [620, 75] on span "Sections" at bounding box center [629, 79] width 44 height 18
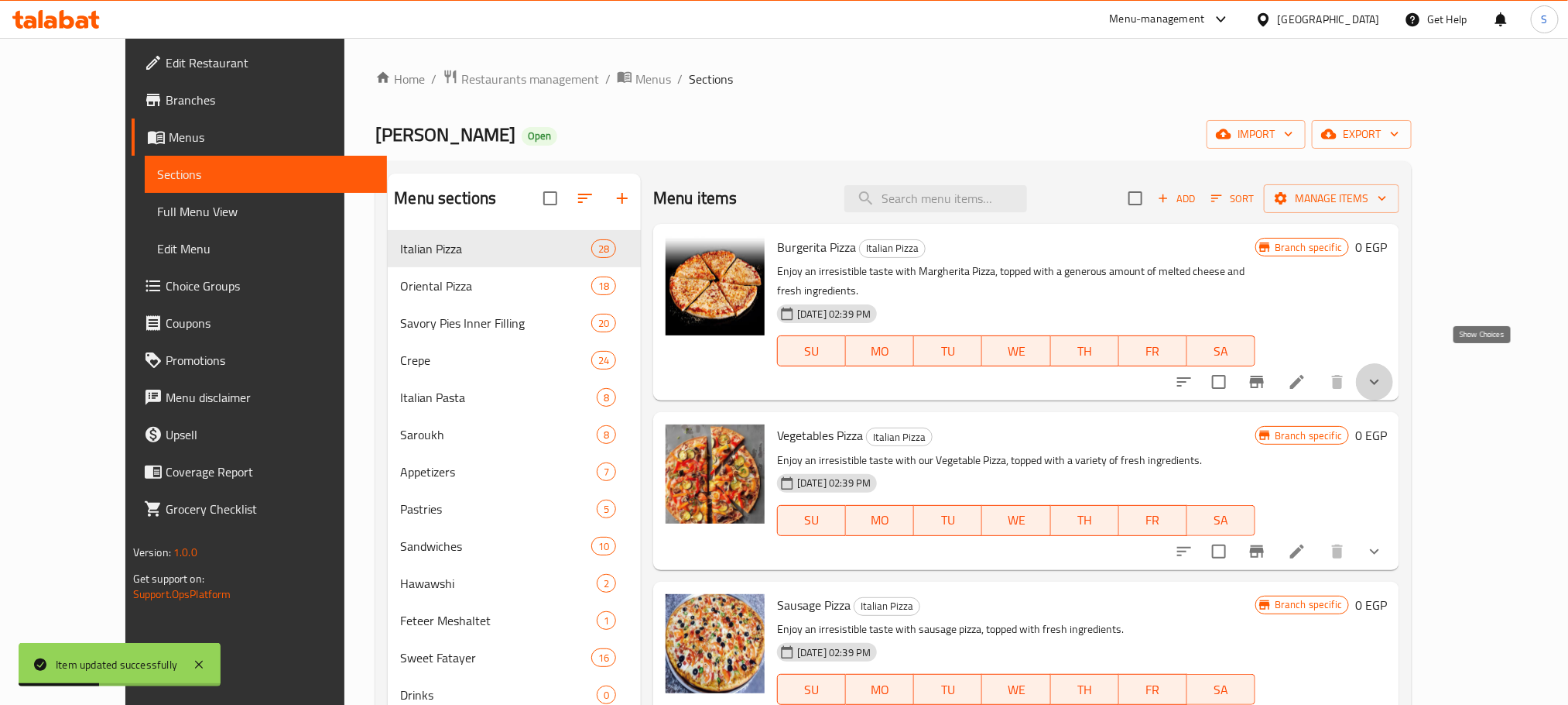
click at [1384, 373] on icon "show more" at bounding box center [1374, 381] width 18 height 18
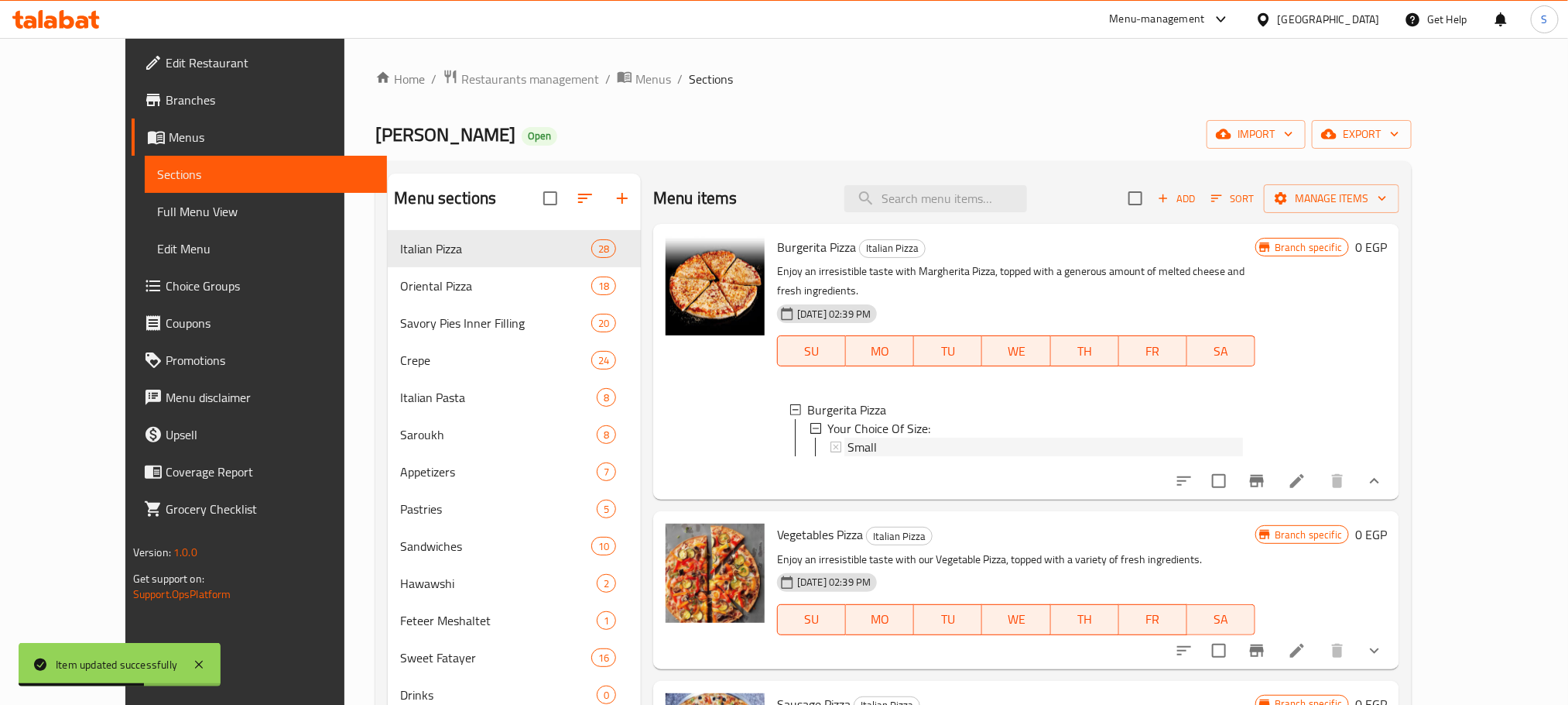
click at [847, 438] on span "Small" at bounding box center [862, 446] width 29 height 18
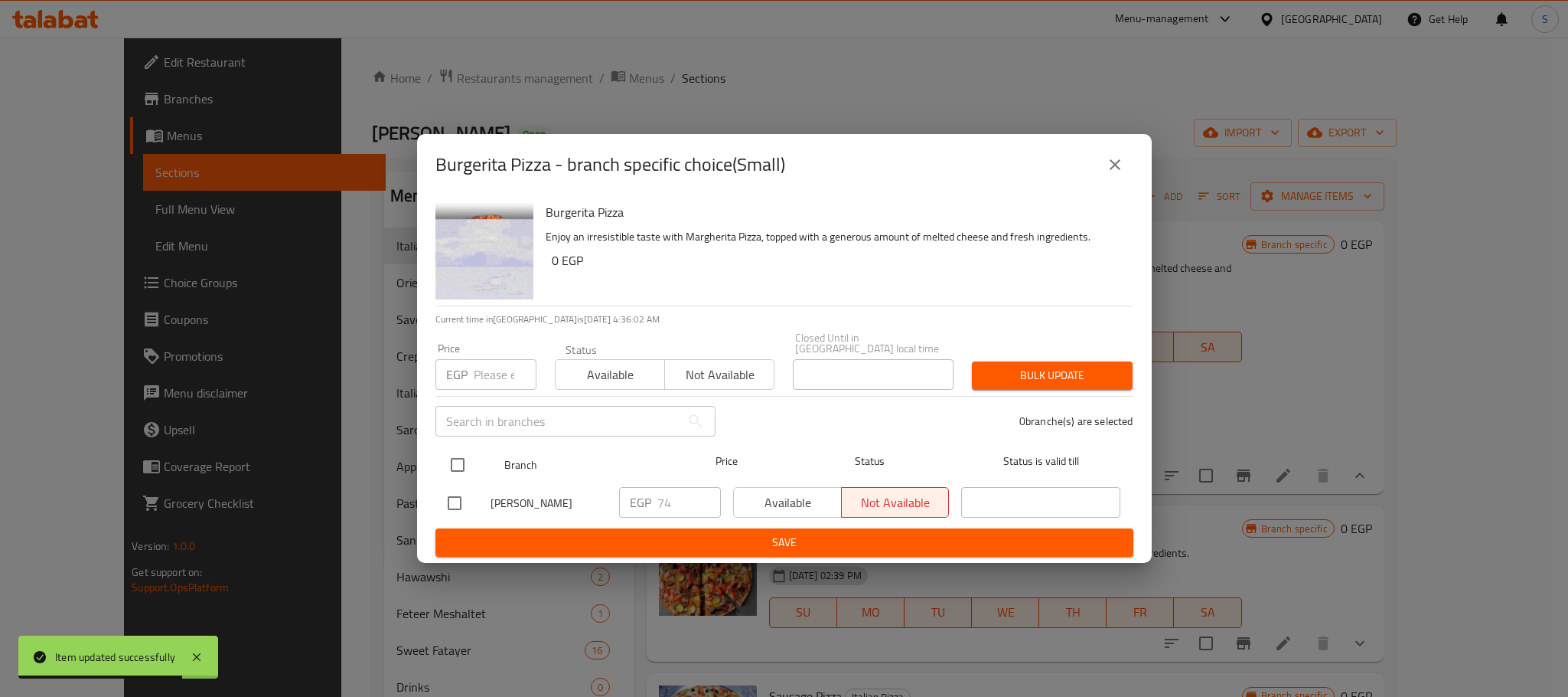
click at [462, 457] on input "checkbox" at bounding box center [457, 464] width 32 height 32
checkbox input "true"
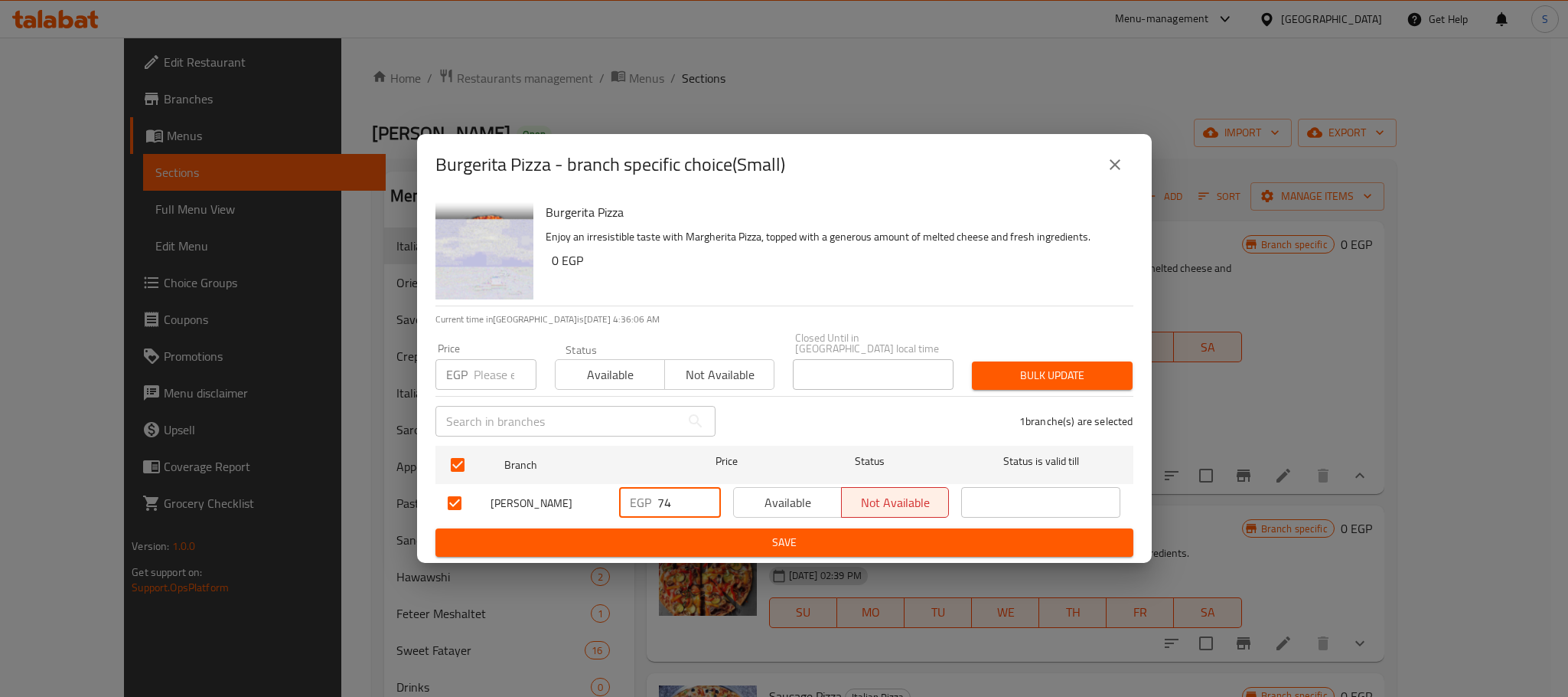
drag, startPoint x: 678, startPoint y: 492, endPoint x: 641, endPoint y: 501, distance: 38.1
click at [641, 501] on div "EGP 74 ​" at bounding box center [670, 502] width 102 height 31
type input "80"
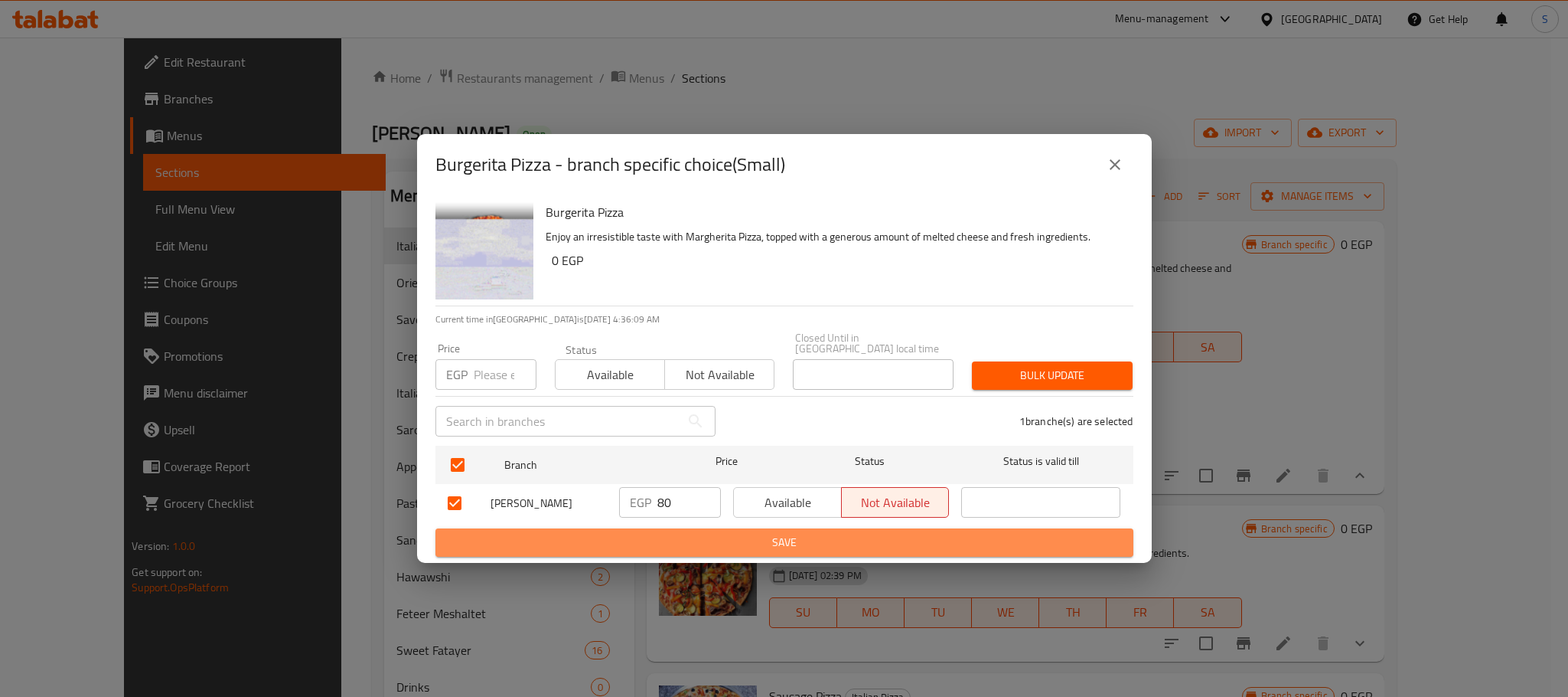
click at [783, 533] on span "Save" at bounding box center [784, 543] width 673 height 19
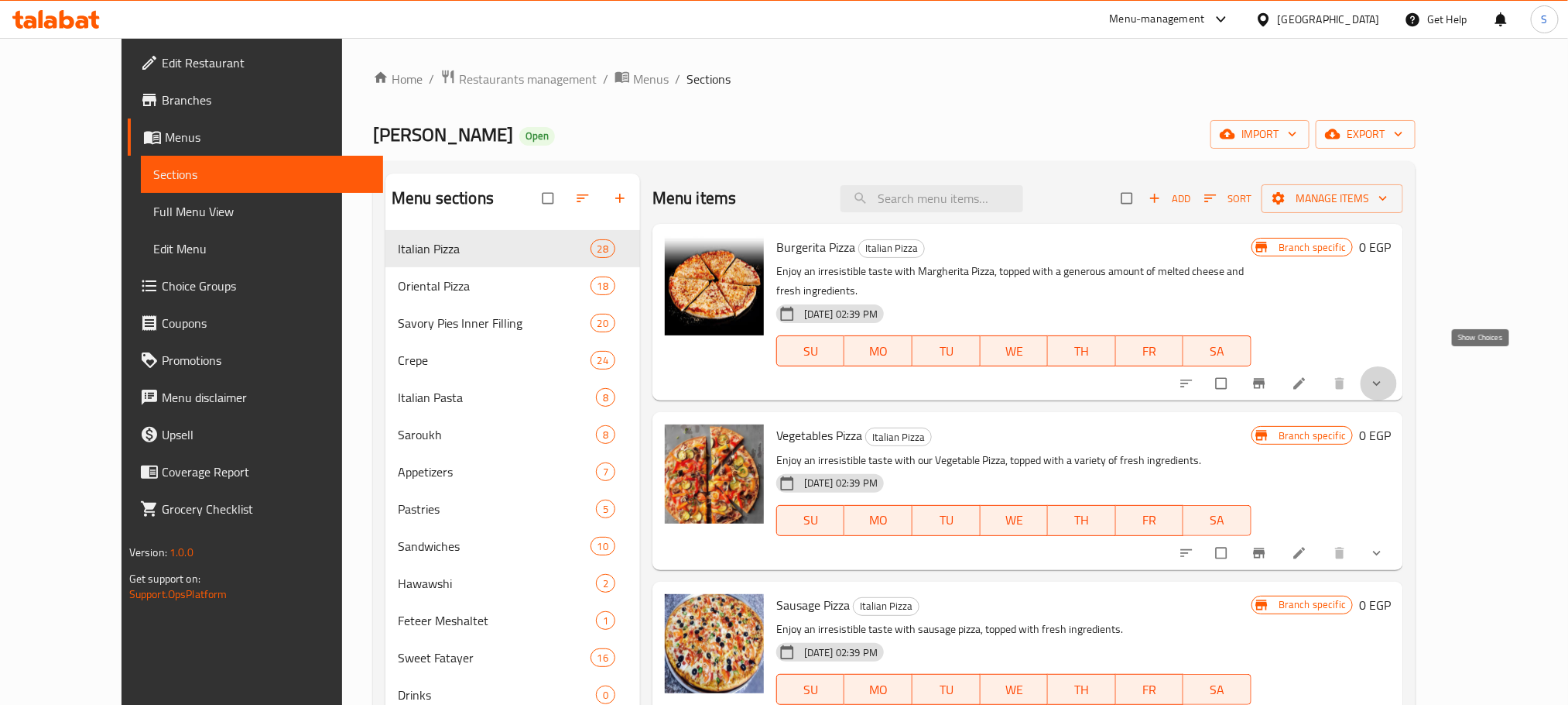
click at [1385, 376] on icon "show more" at bounding box center [1377, 384] width 16 height 16
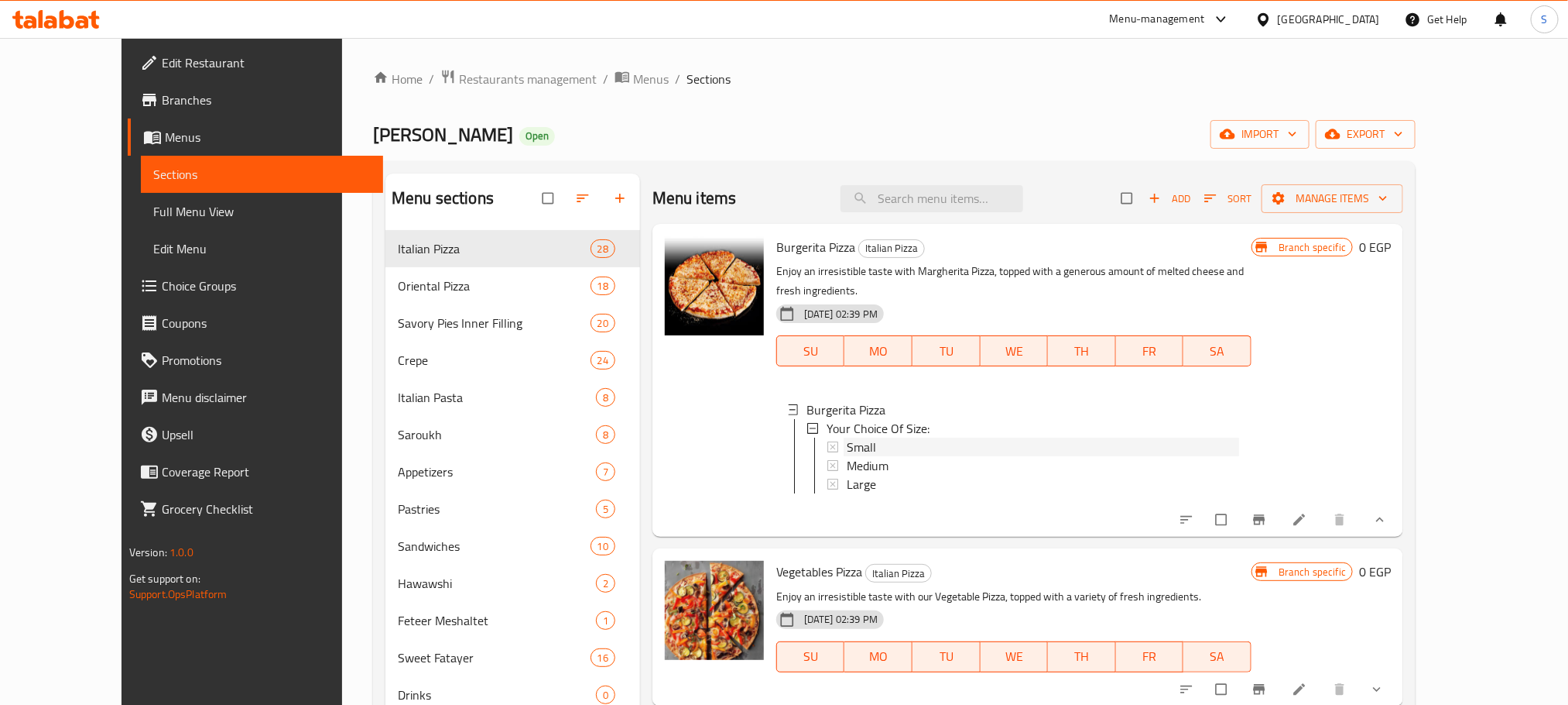
click at [860, 438] on div "Small" at bounding box center [1042, 446] width 392 height 18
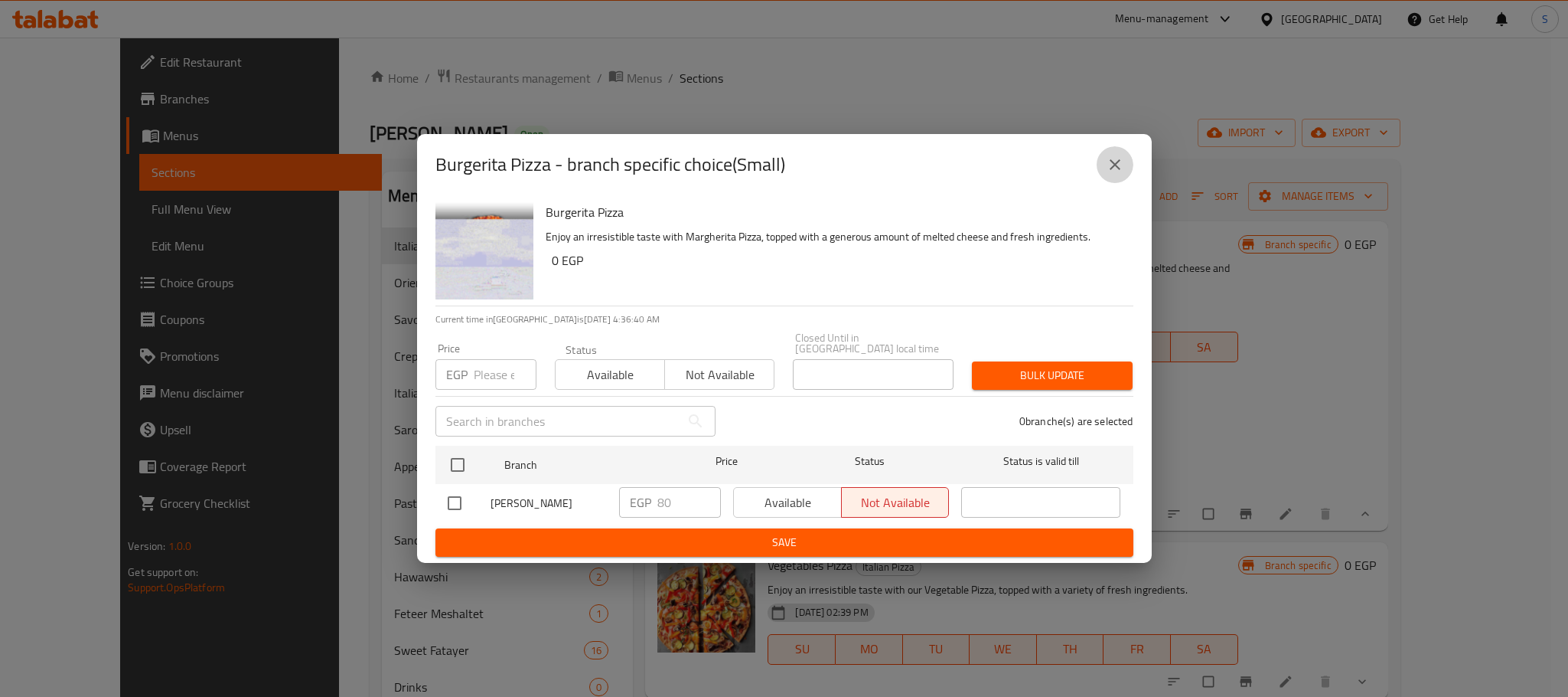
click at [1122, 166] on icon "close" at bounding box center [1114, 164] width 18 height 18
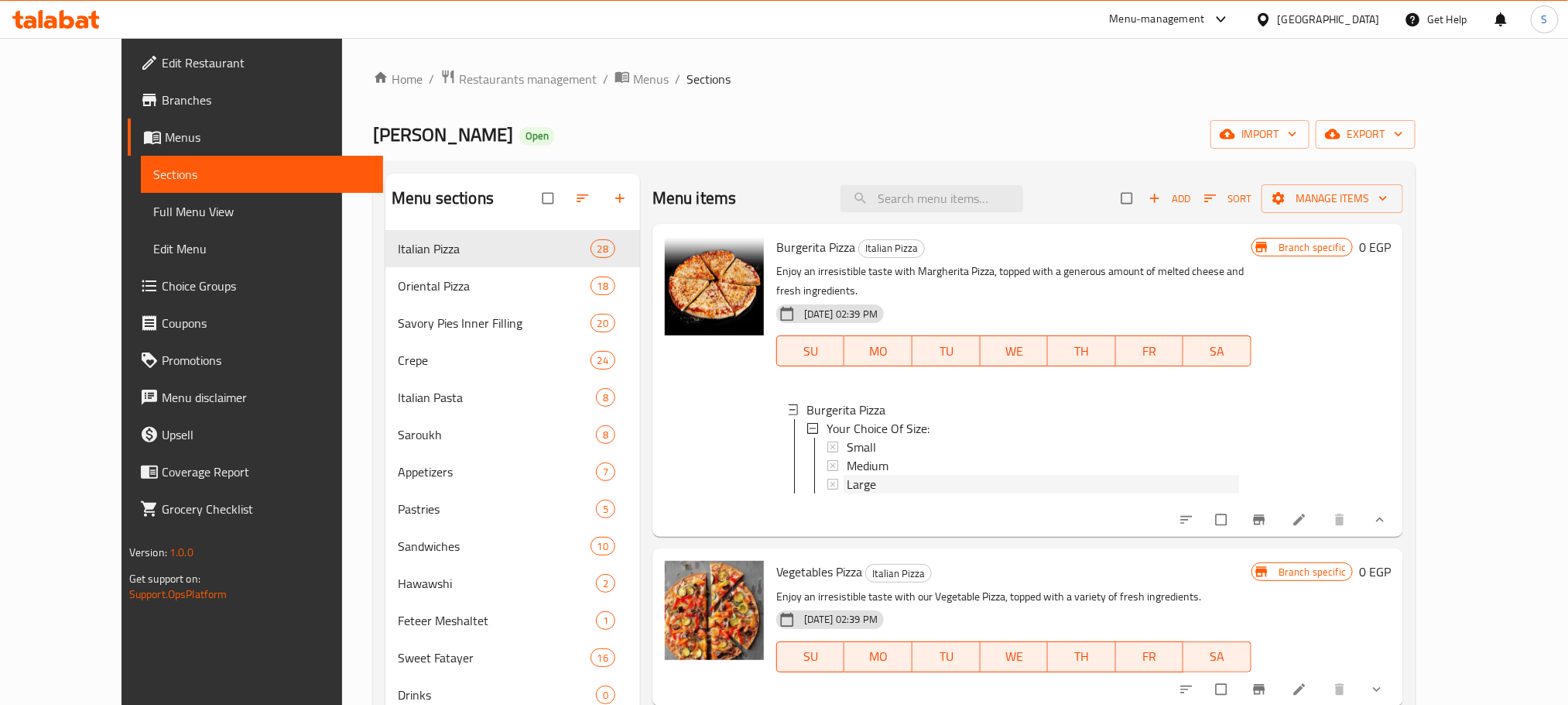
click at [864, 475] on div "Large" at bounding box center [1042, 484] width 392 height 18
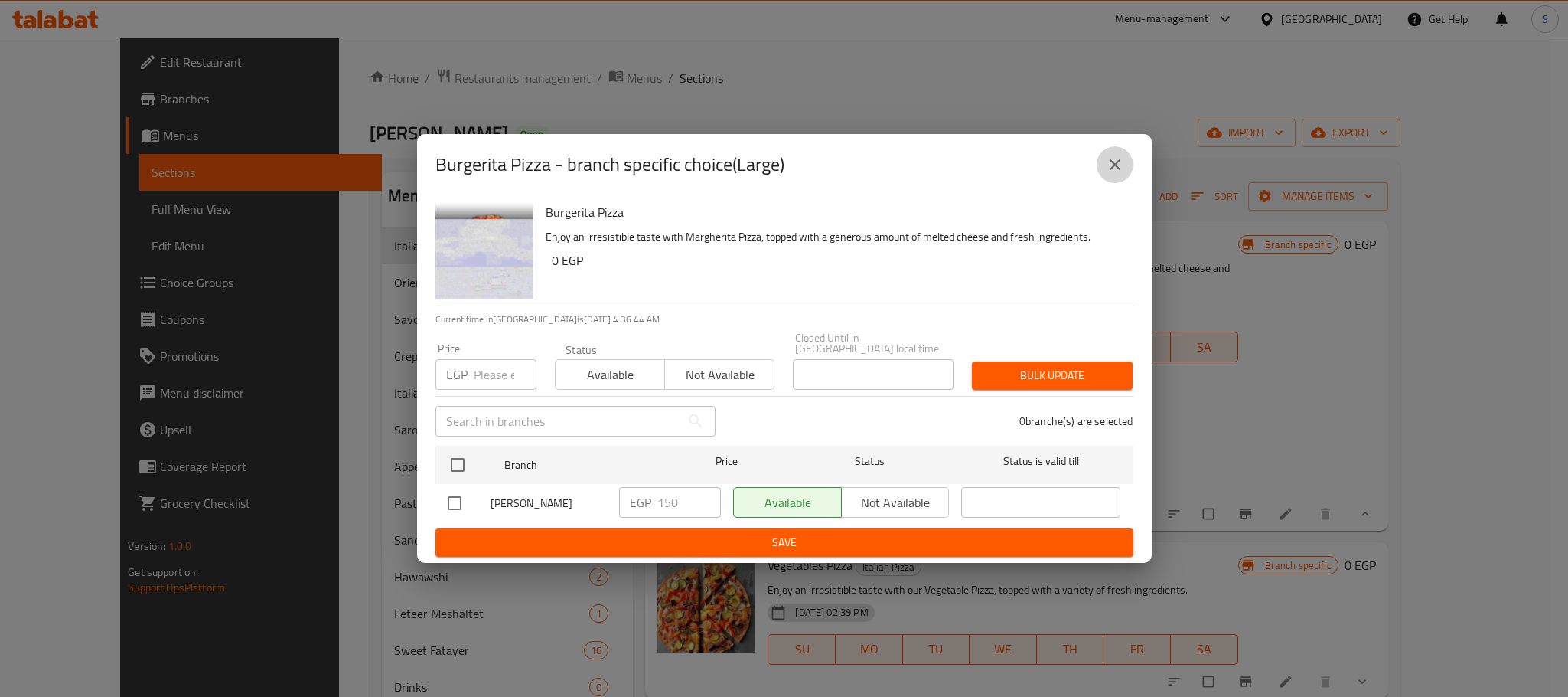
click at [1114, 170] on icon "close" at bounding box center [1115, 165] width 11 height 11
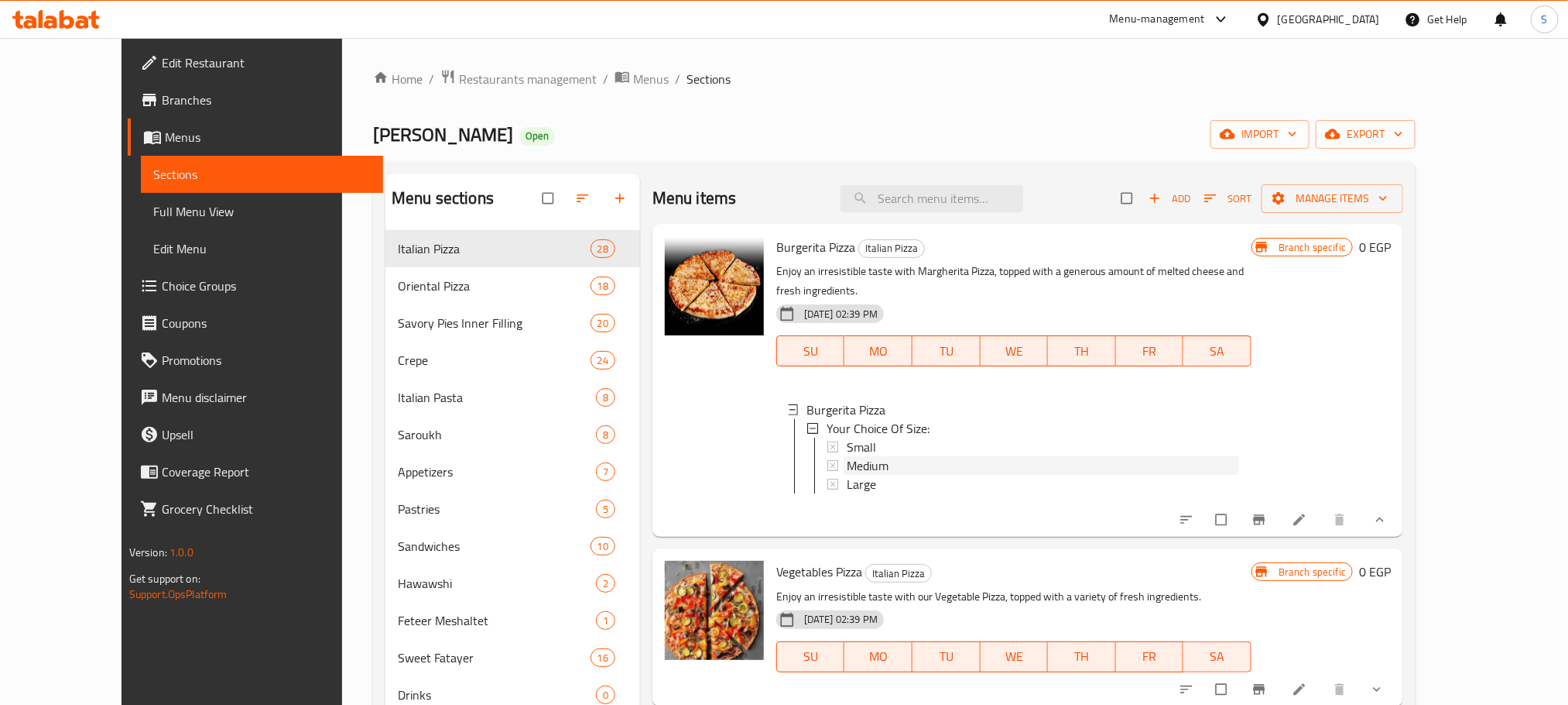
click at [858, 456] on span "Medium" at bounding box center [867, 465] width 42 height 18
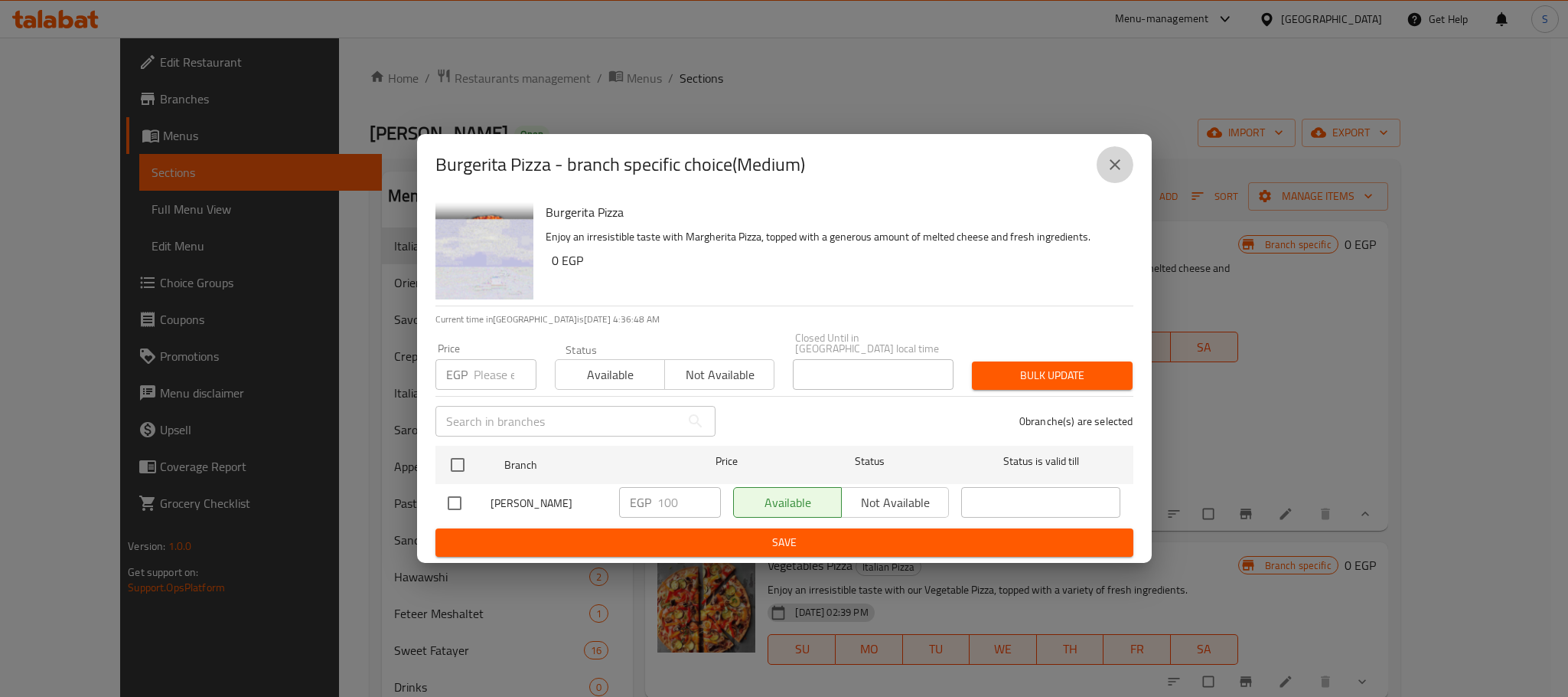
click at [1121, 163] on icon "close" at bounding box center [1114, 164] width 18 height 18
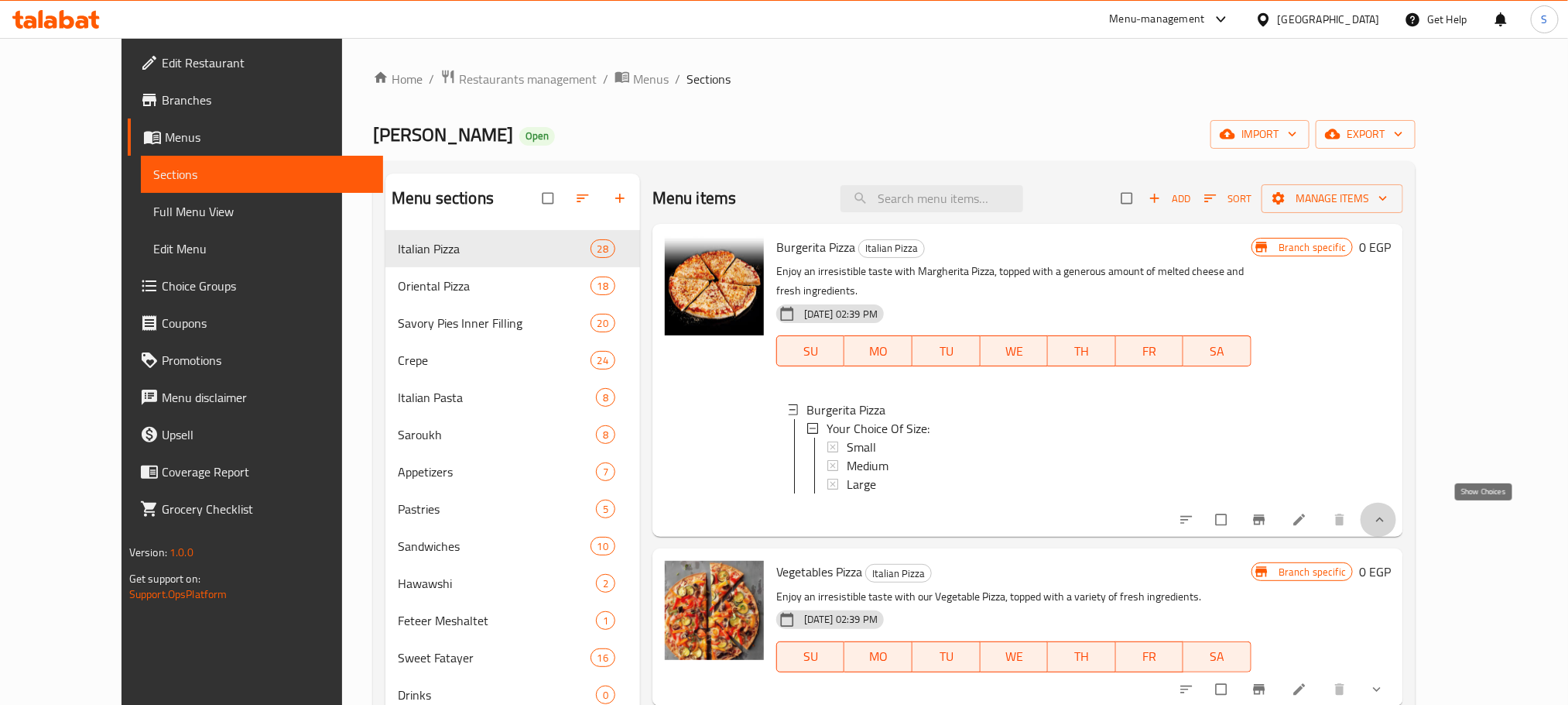
click at [1388, 516] on icon "show more" at bounding box center [1380, 519] width 16 height 16
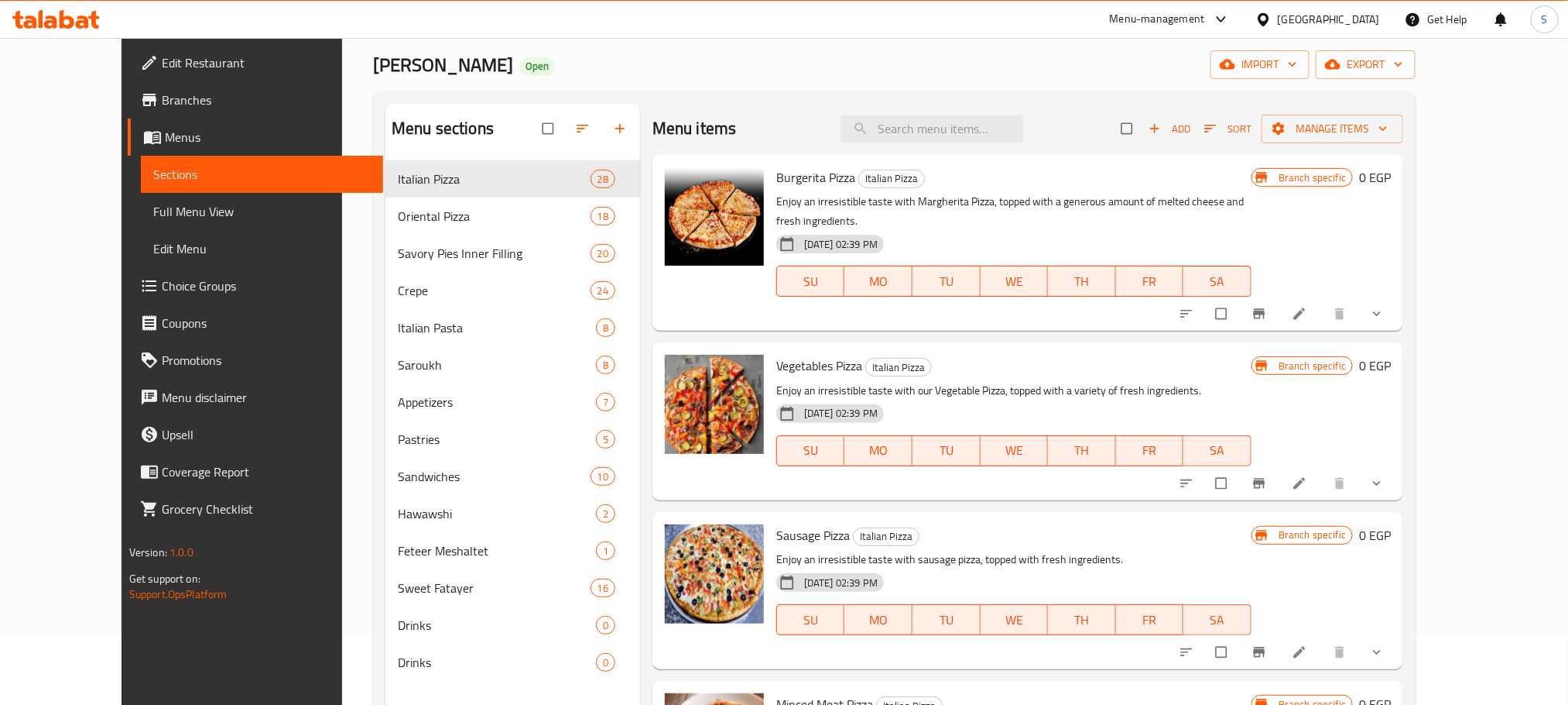
scroll to position [114, 0]
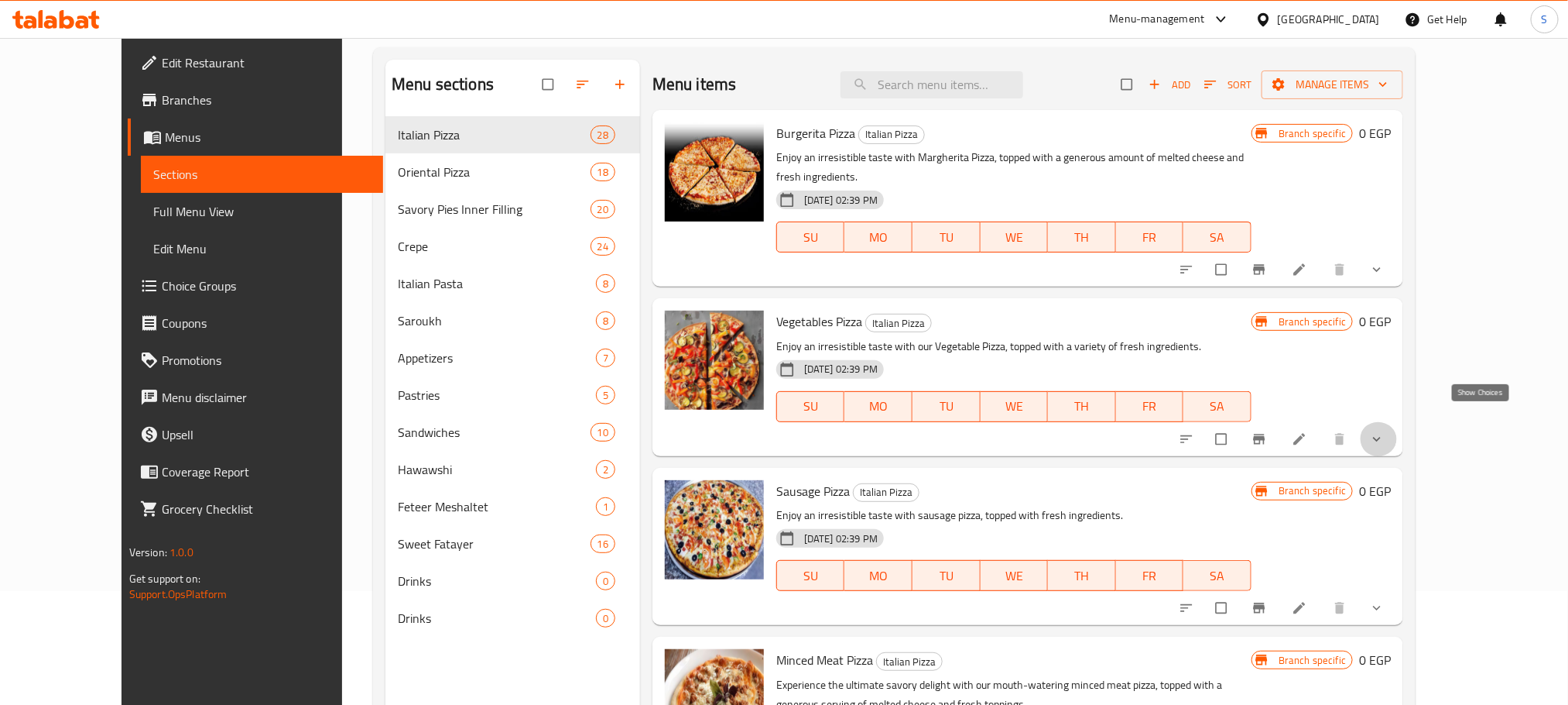
click at [1385, 431] on icon "show more" at bounding box center [1377, 439] width 16 height 16
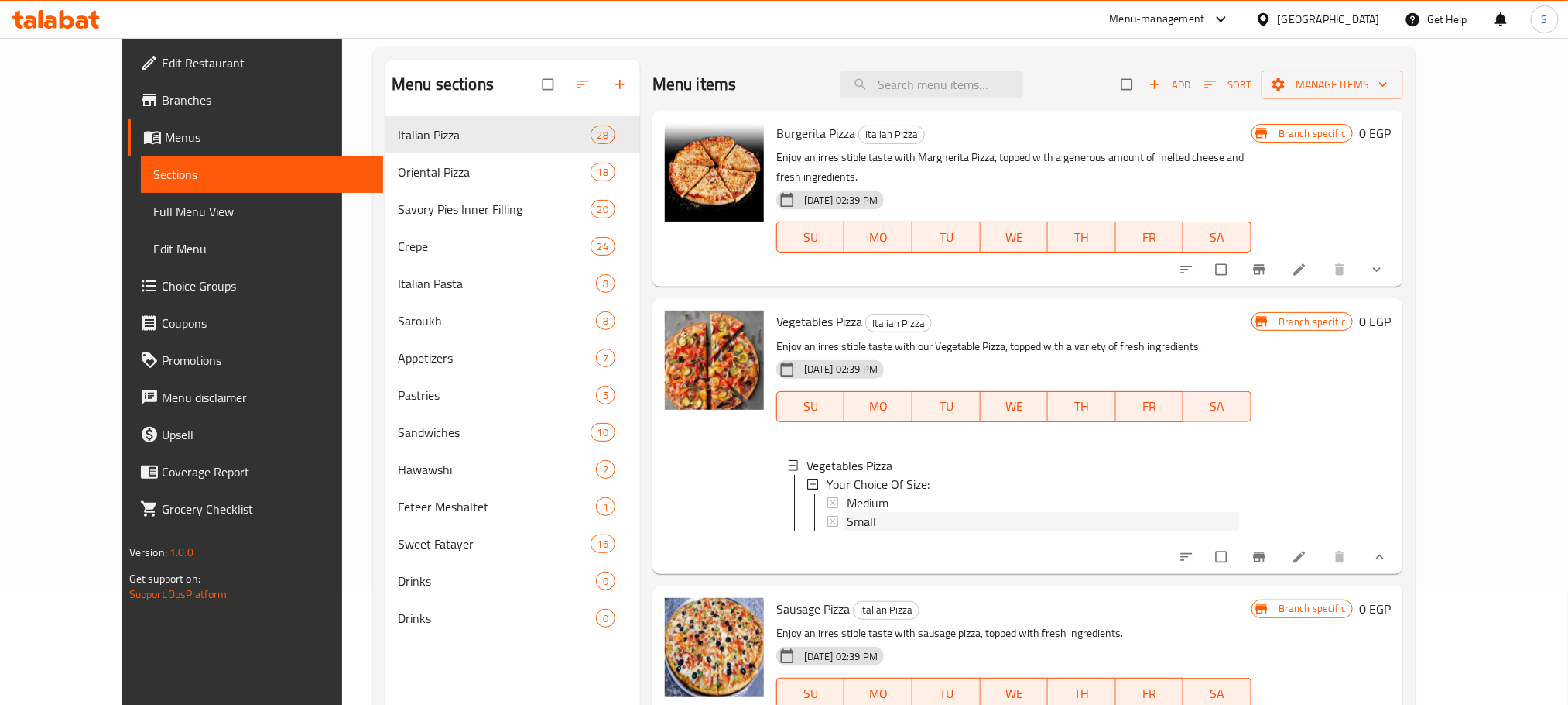
click at [847, 512] on span "Small" at bounding box center [861, 520] width 29 height 18
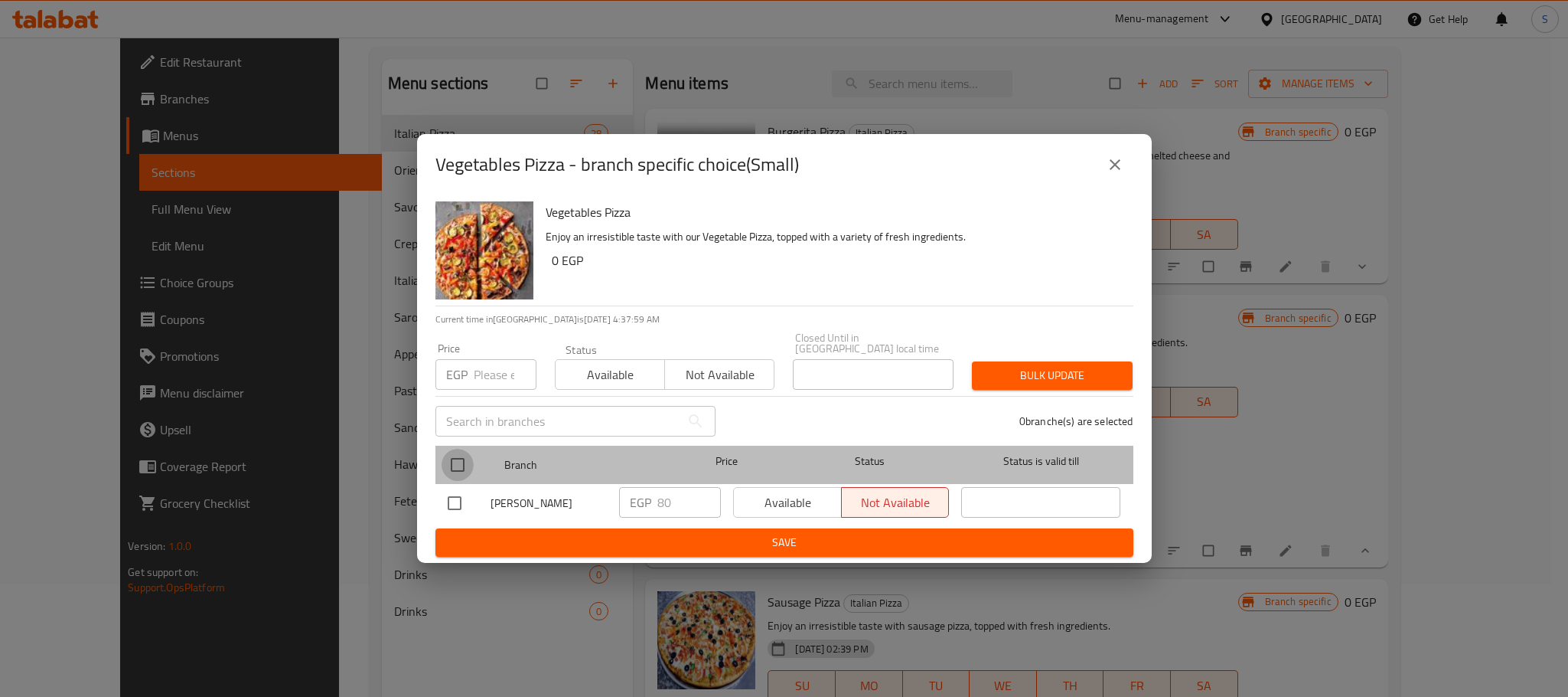
click at [448, 455] on input "checkbox" at bounding box center [457, 464] width 32 height 32
checkbox input "true"
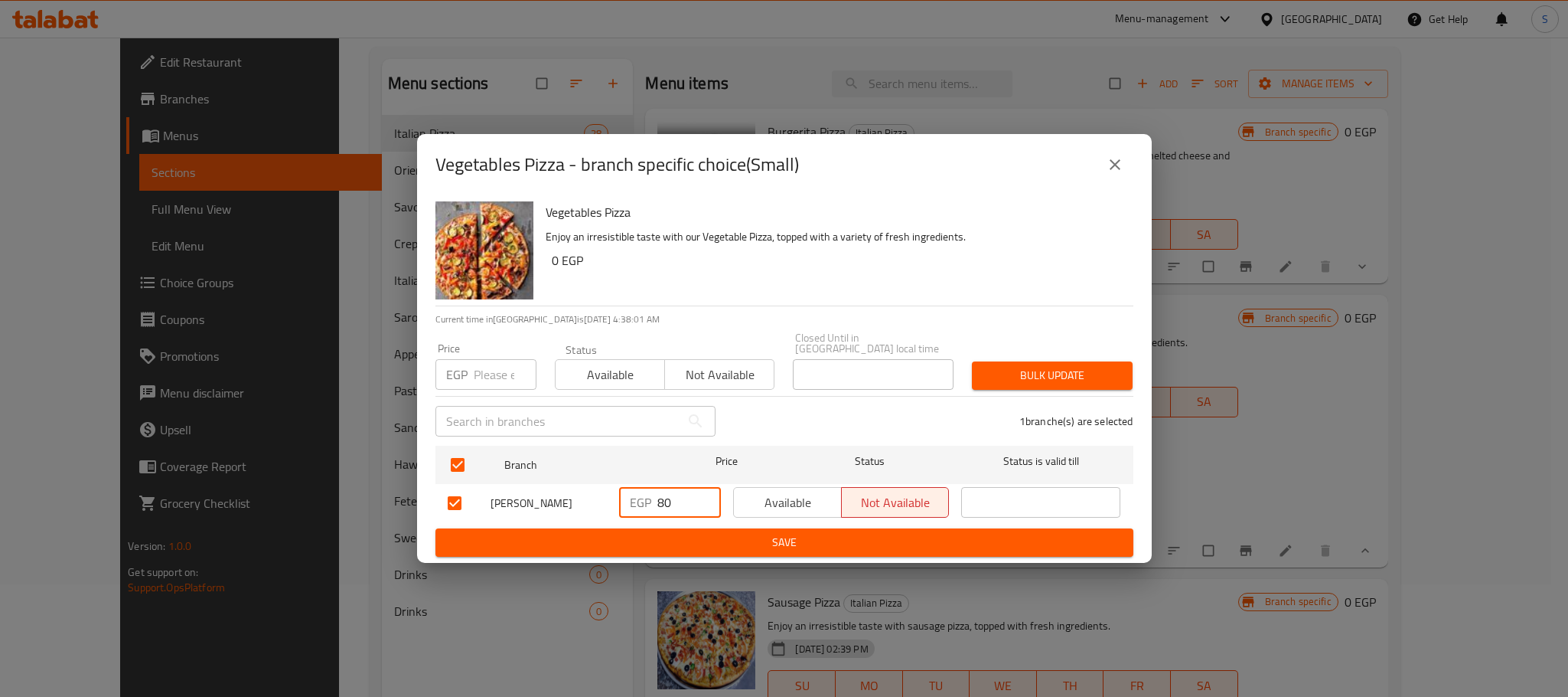
drag, startPoint x: 679, startPoint y: 495, endPoint x: 625, endPoint y: 505, distance: 54.9
click at [625, 505] on div "EGP 80 ​" at bounding box center [670, 502] width 102 height 31
type input "90"
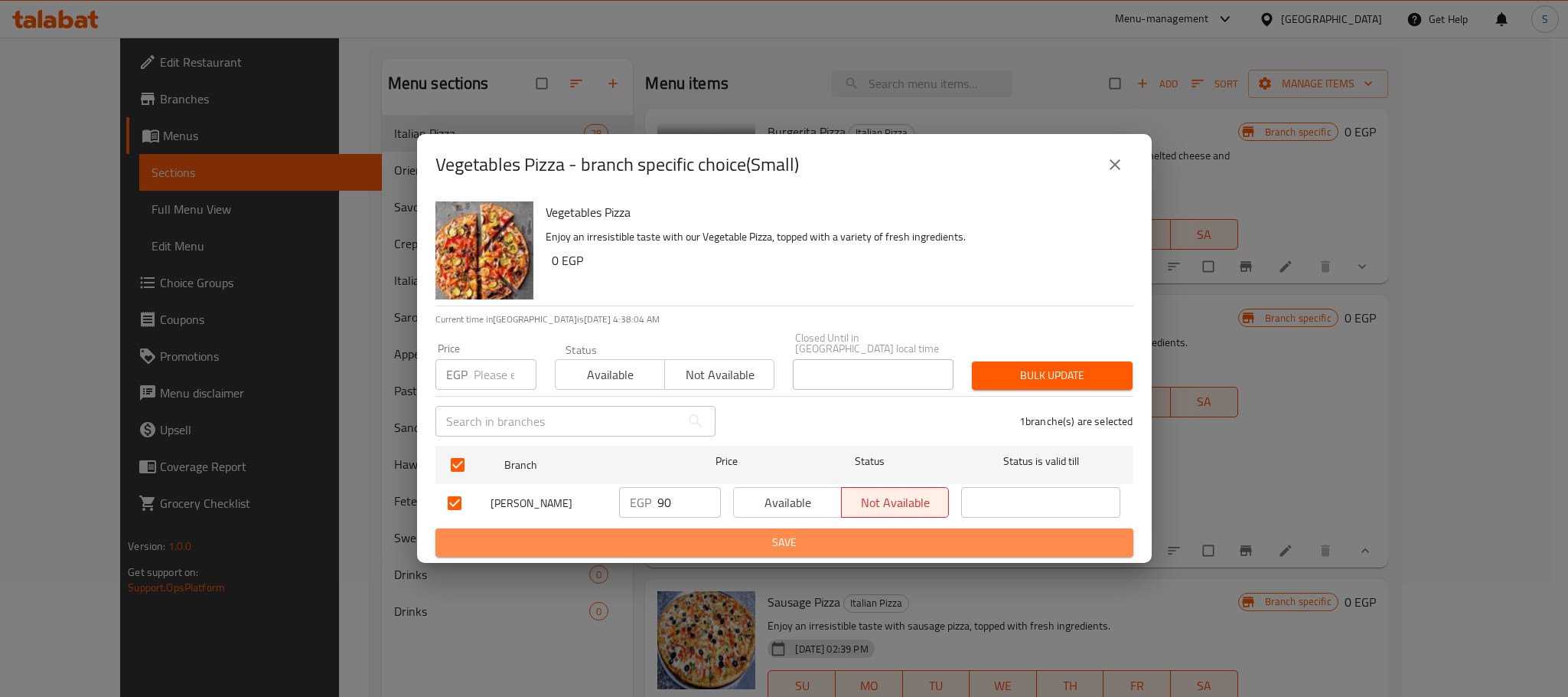
click at [758, 535] on span "Save" at bounding box center [784, 543] width 673 height 19
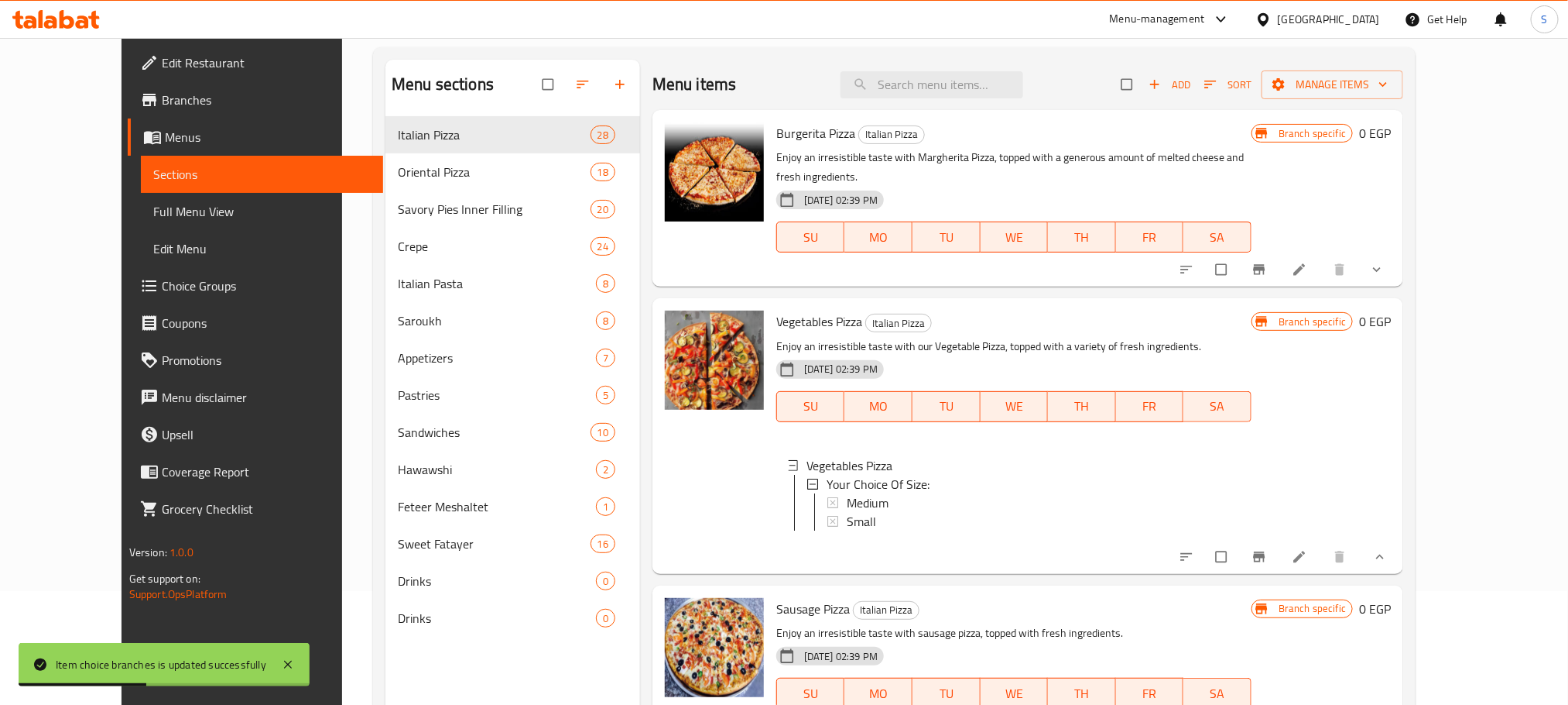
click at [869, 512] on div "Small" at bounding box center [1042, 520] width 392 height 18
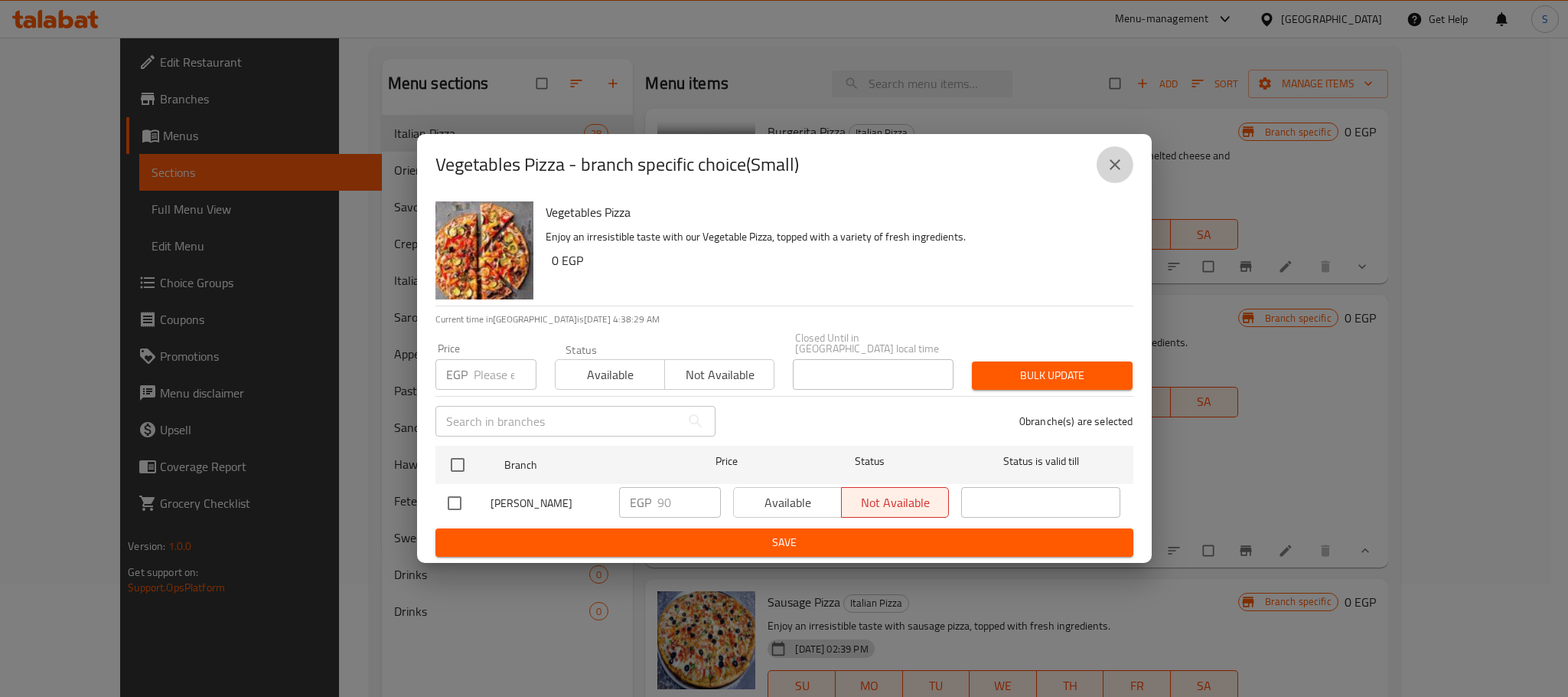
click at [1121, 161] on icon "close" at bounding box center [1114, 164] width 18 height 18
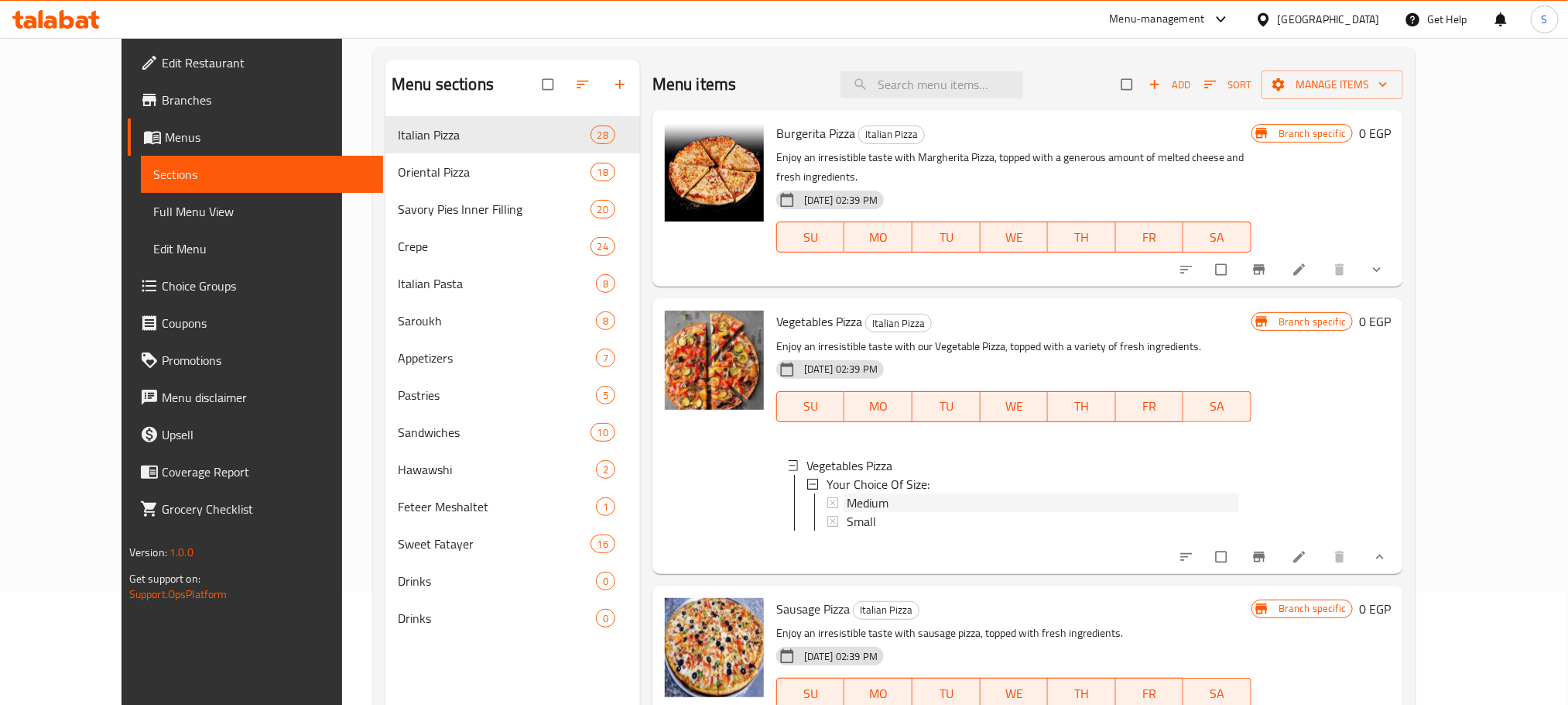
click at [847, 493] on span "Medium" at bounding box center [867, 502] width 42 height 18
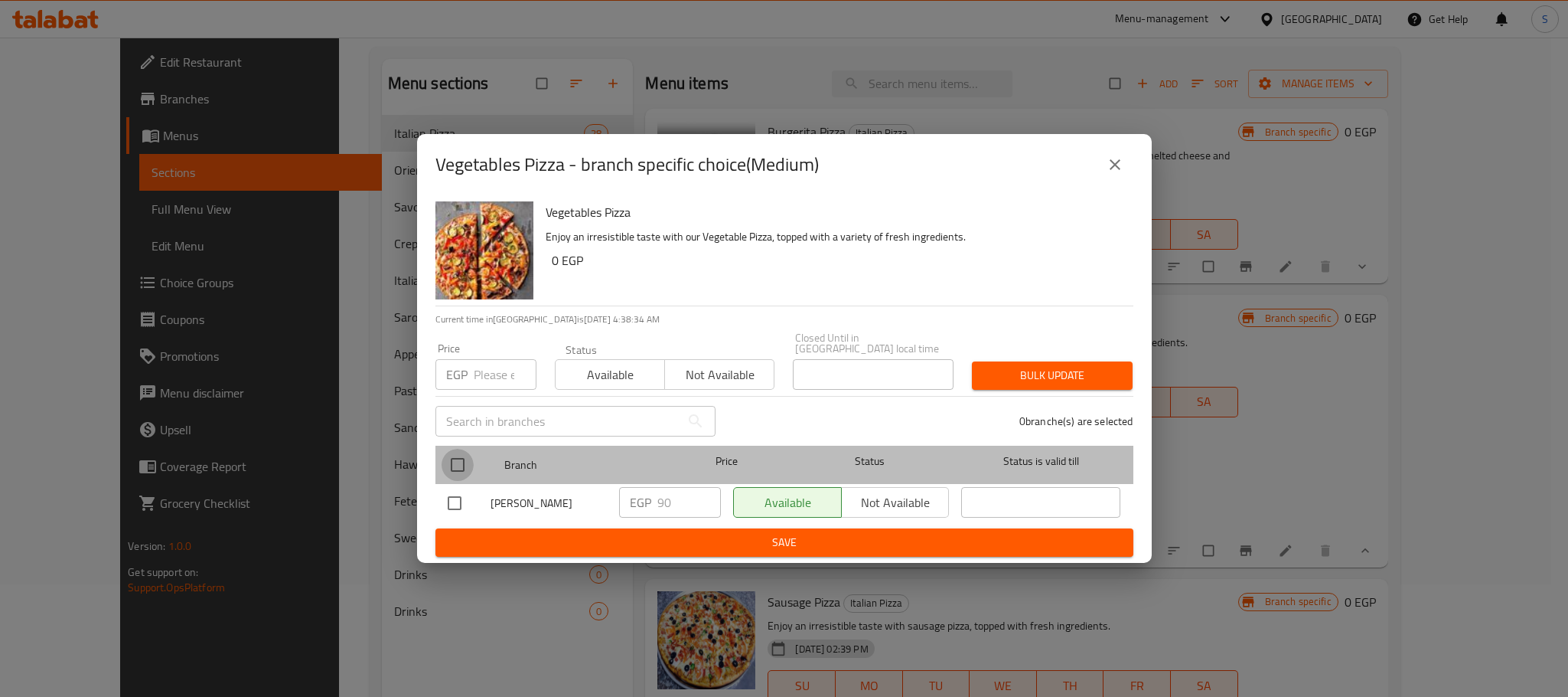
click at [444, 458] on input "checkbox" at bounding box center [457, 464] width 32 height 32
checkbox input "true"
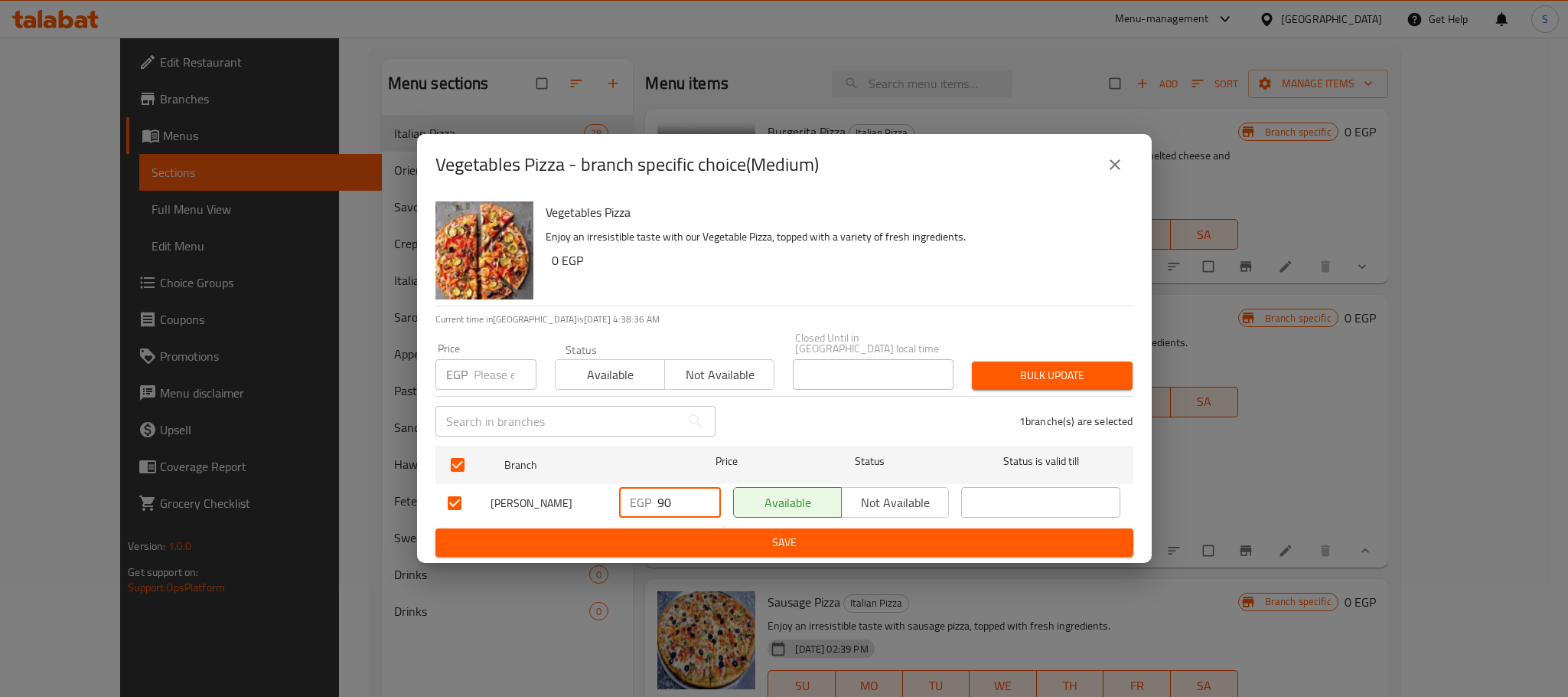
drag, startPoint x: 675, startPoint y: 492, endPoint x: 636, endPoint y: 508, distance: 42.2
click at [636, 508] on div "EGP 90 ​" at bounding box center [670, 502] width 102 height 31
type input "110"
click at [797, 535] on span "Save" at bounding box center [784, 543] width 673 height 19
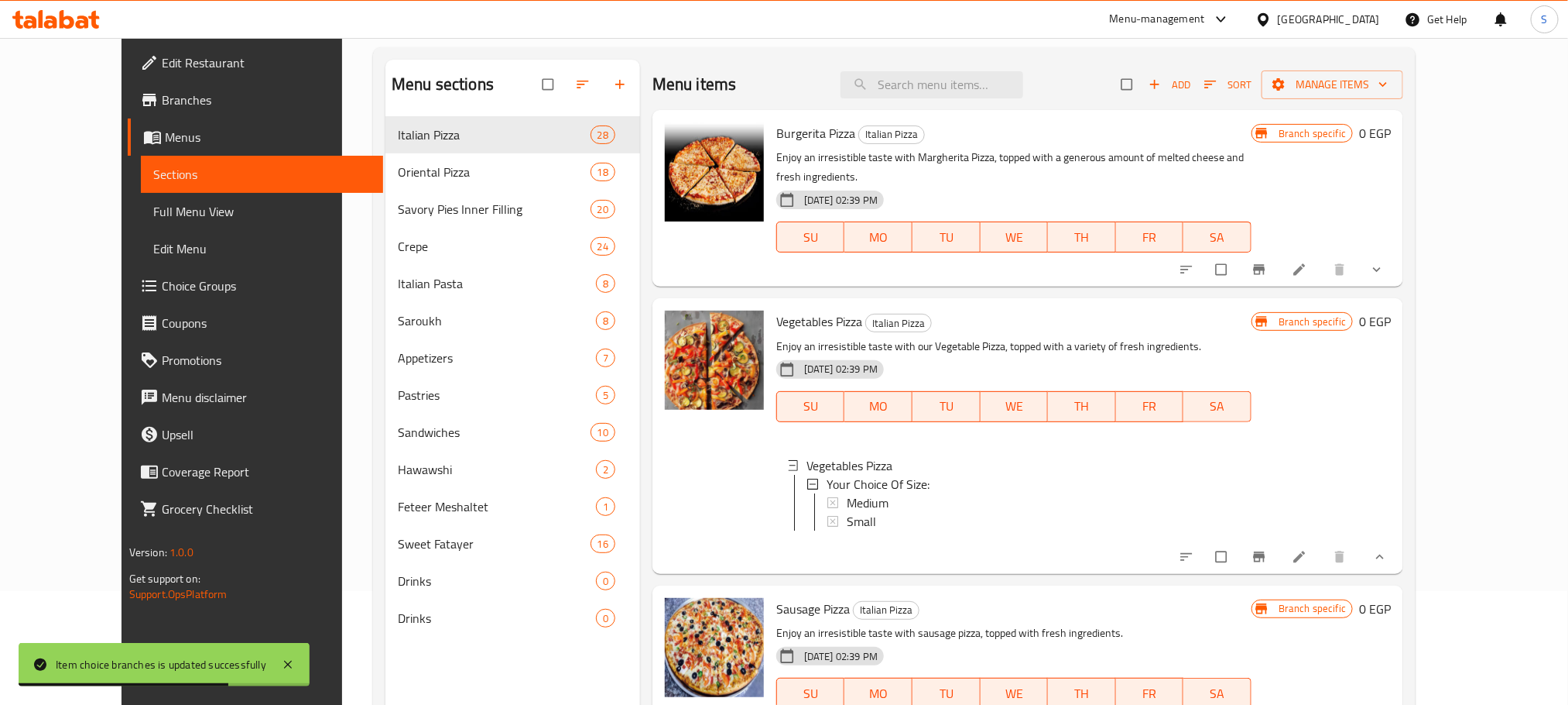
click at [882, 493] on div "Medium" at bounding box center [1042, 502] width 392 height 18
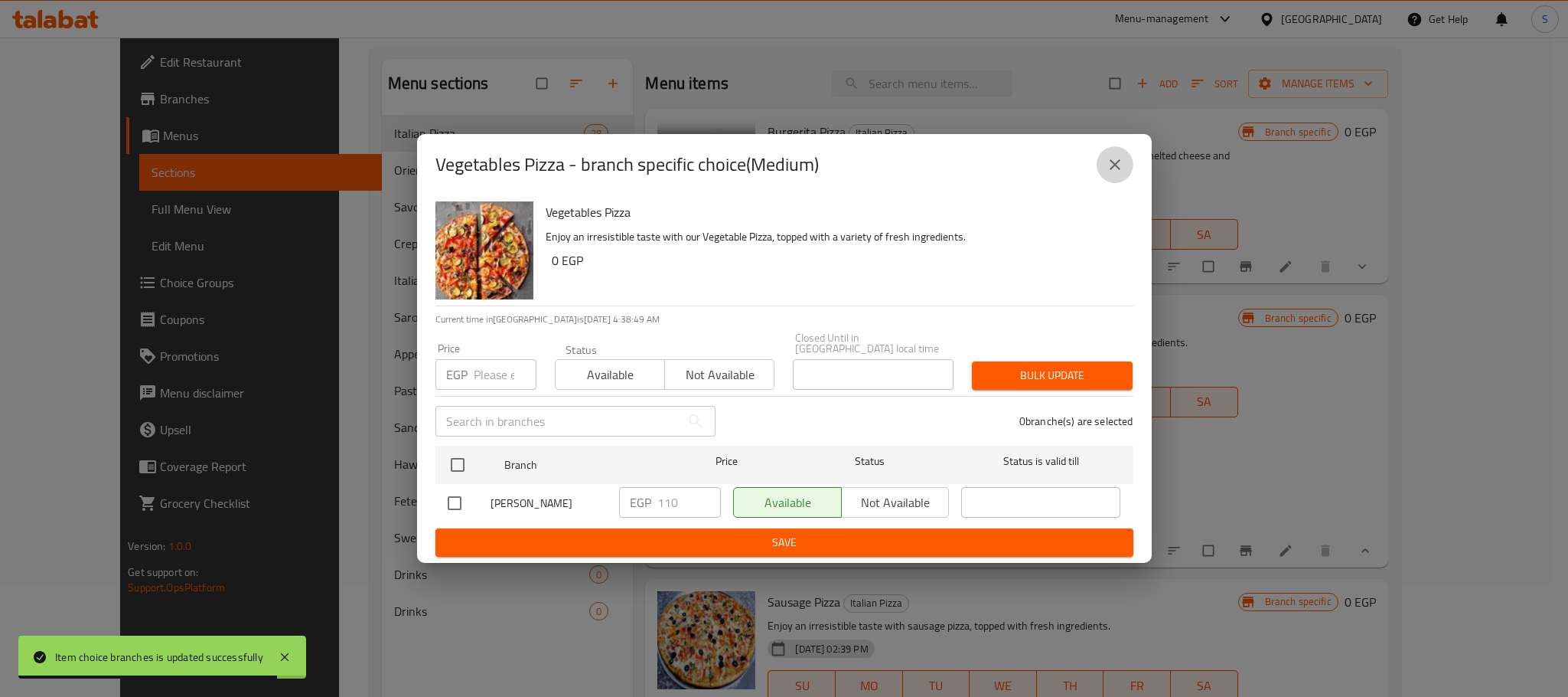
click at [1116, 170] on icon "close" at bounding box center [1115, 165] width 11 height 11
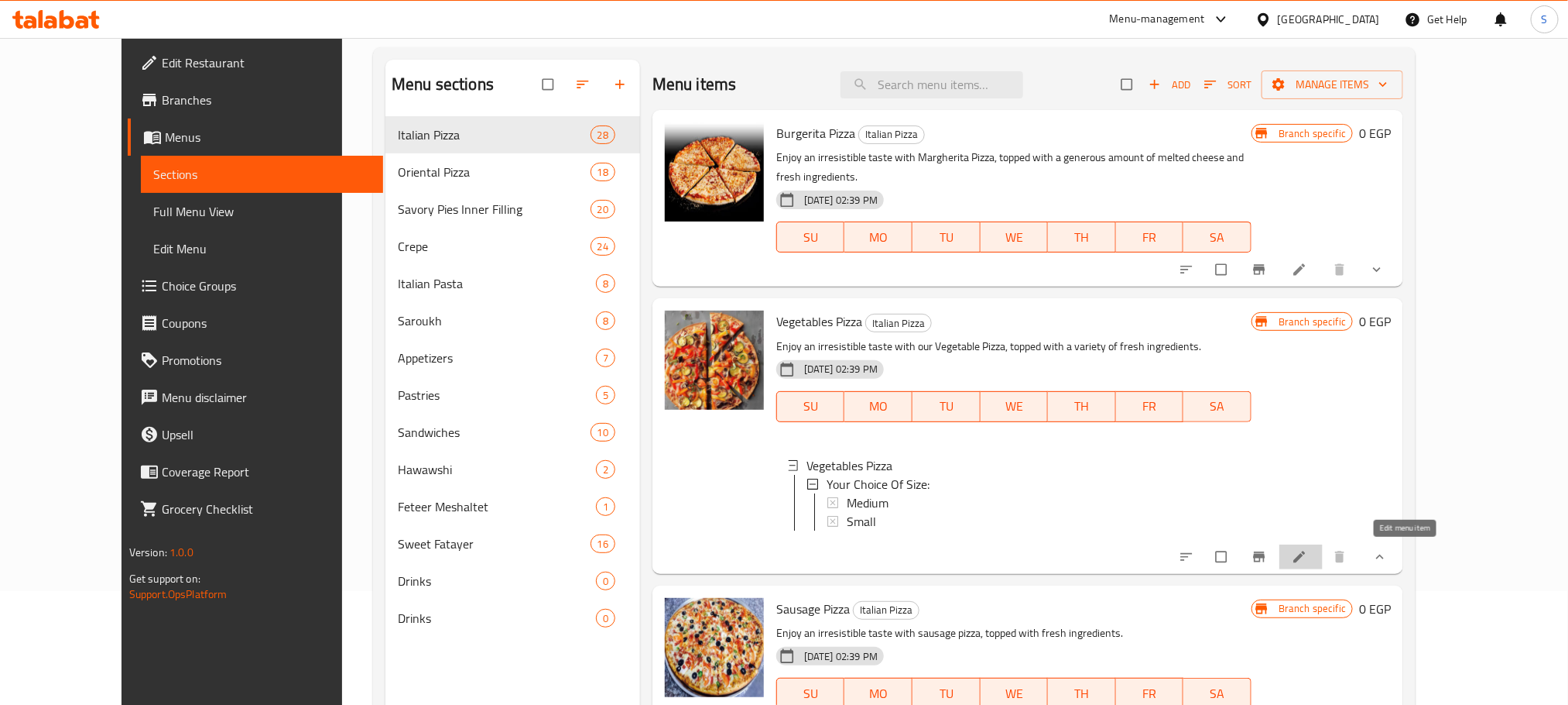
click at [1306, 551] on icon at bounding box center [1300, 556] width 12 height 12
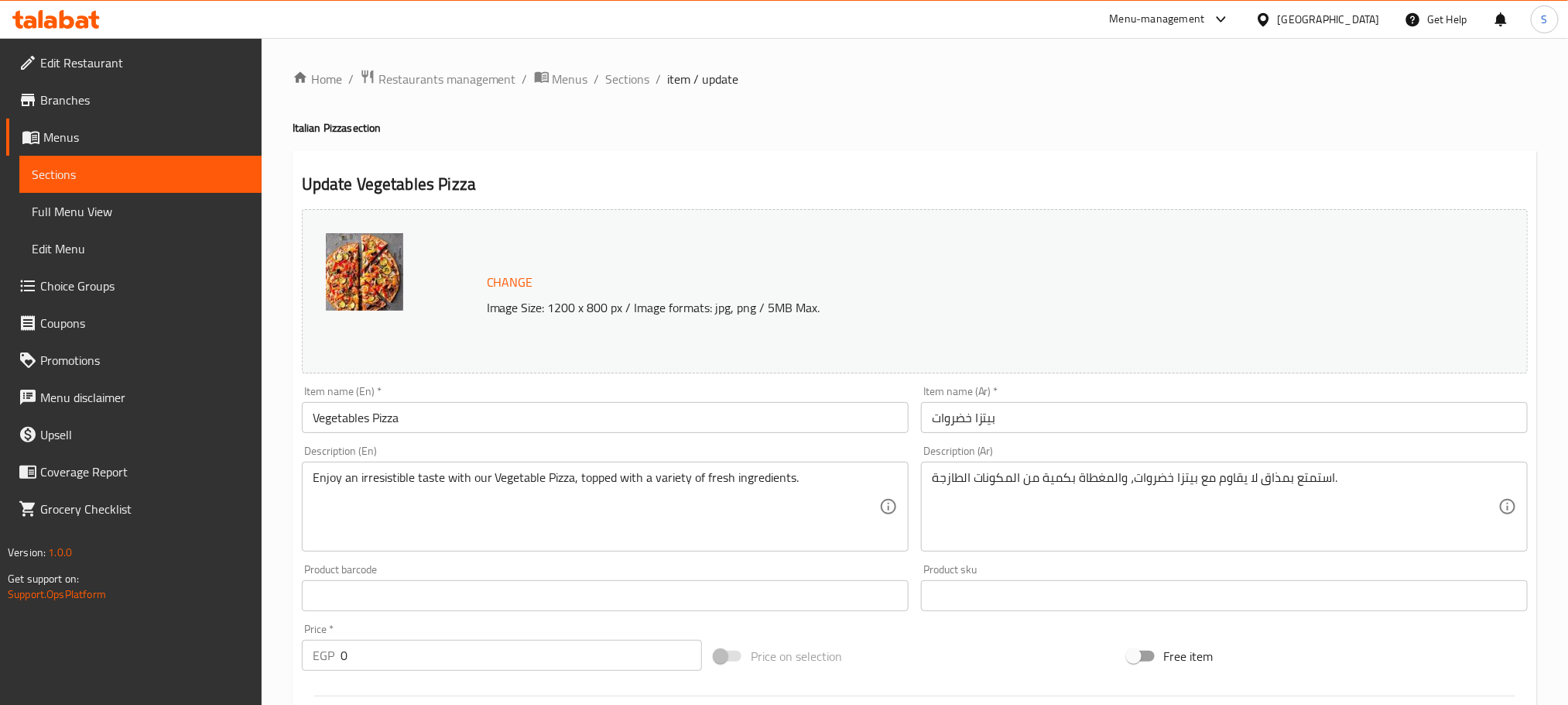
scroll to position [448, 0]
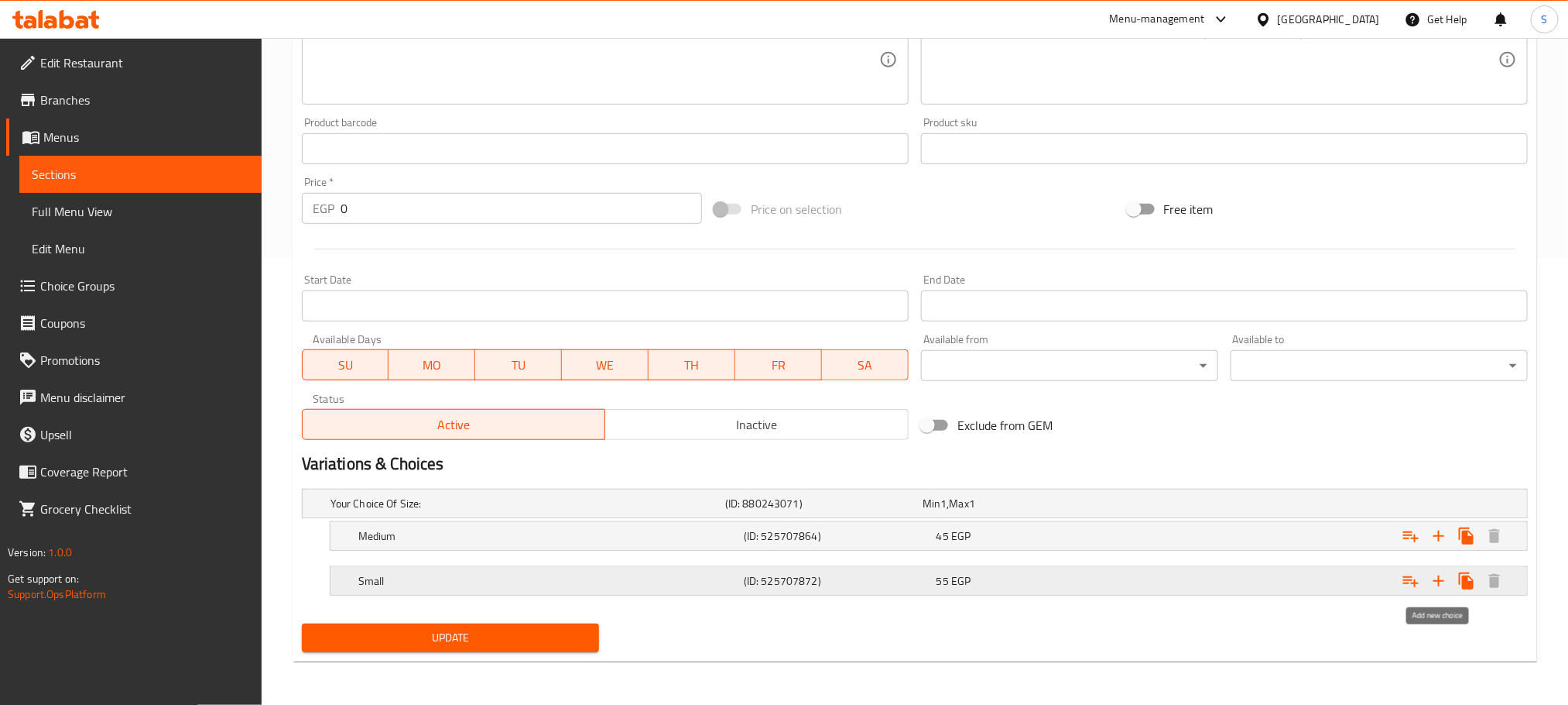
click at [1440, 588] on icon "Expand" at bounding box center [1439, 580] width 18 height 18
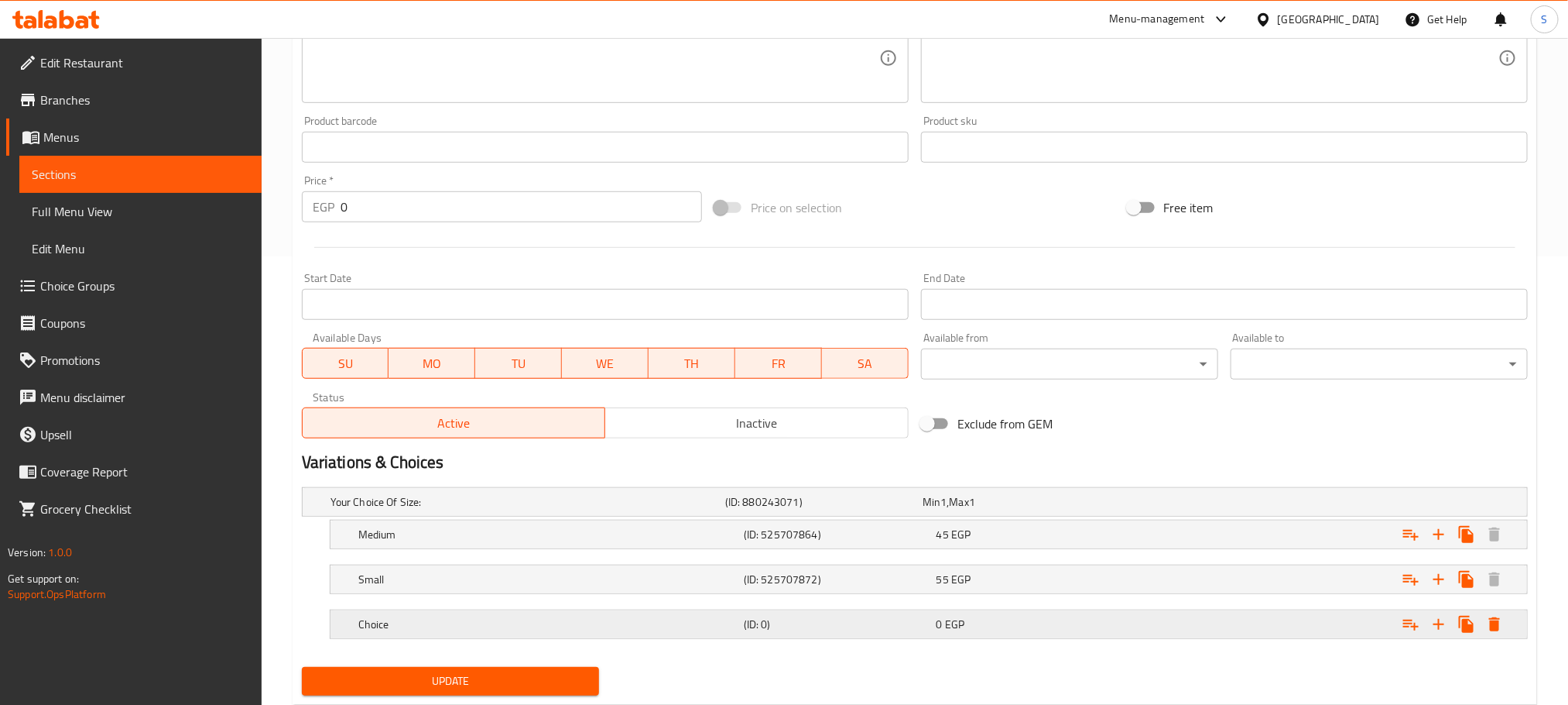
click at [616, 632] on h5 "Choice" at bounding box center [548, 624] width 379 height 16
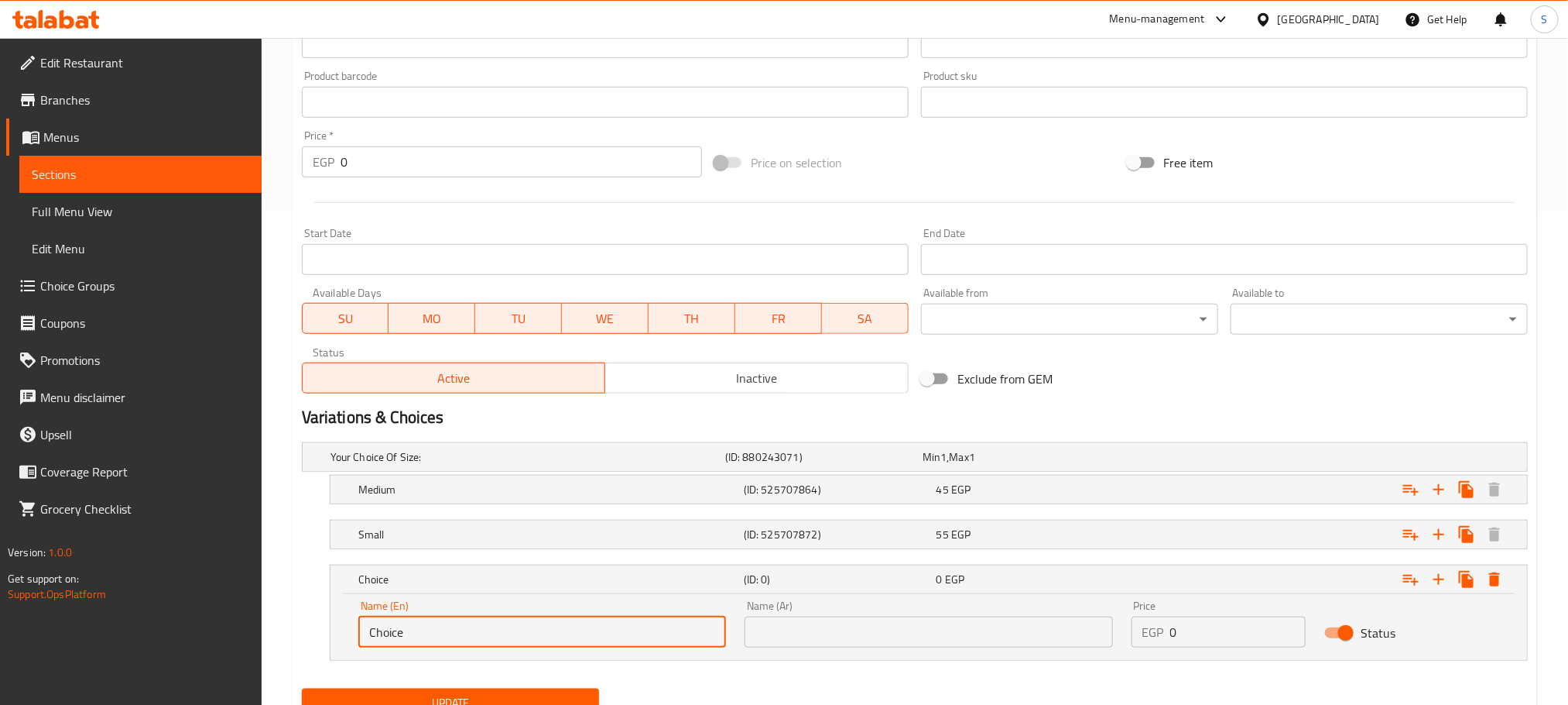
drag, startPoint x: 442, startPoint y: 684, endPoint x: 344, endPoint y: 685, distance: 98.0
click at [344, 685] on div "Change Image Size: 1200 x 800 px / Image formats: jpg, png / 5MB Max. Item name…" at bounding box center [915, 216] width 1238 height 1013
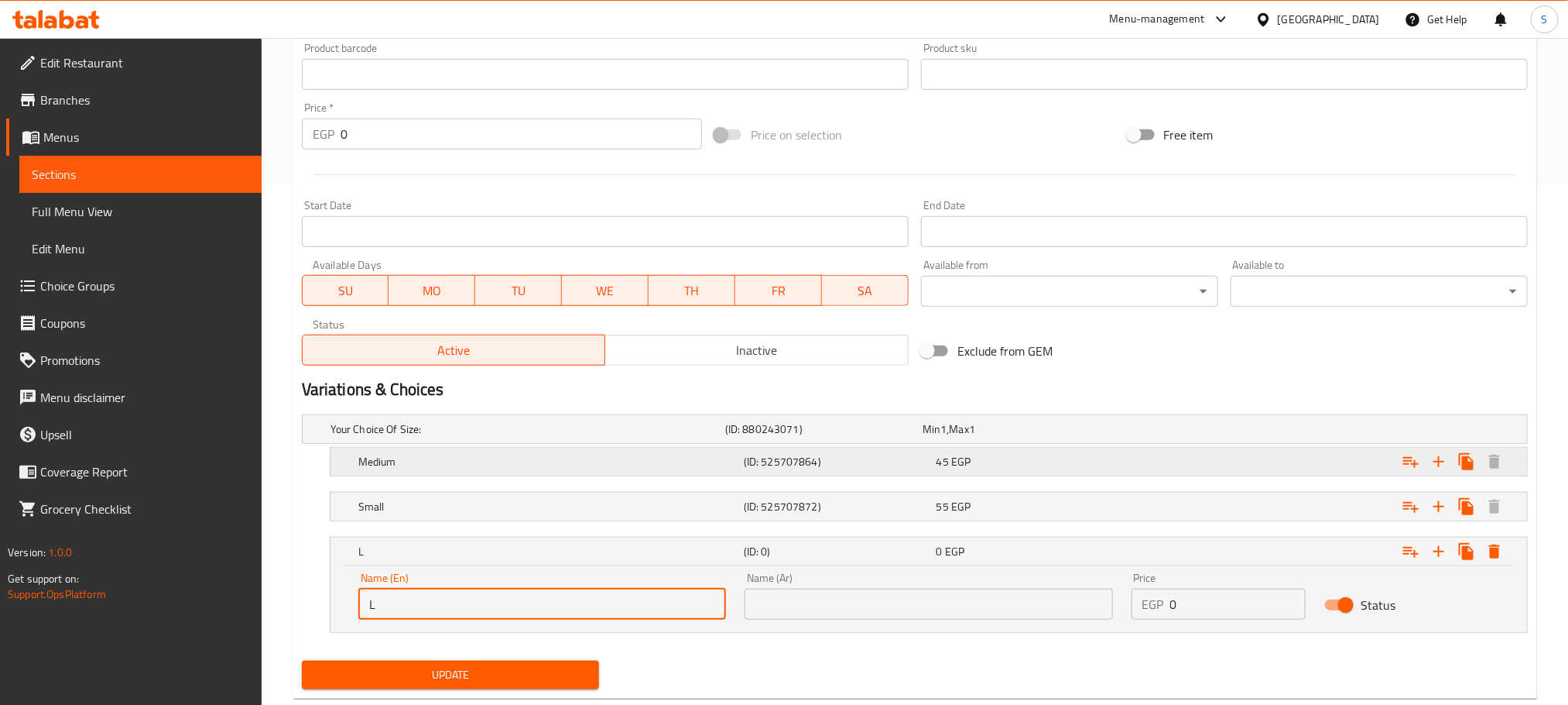
type input "Large"
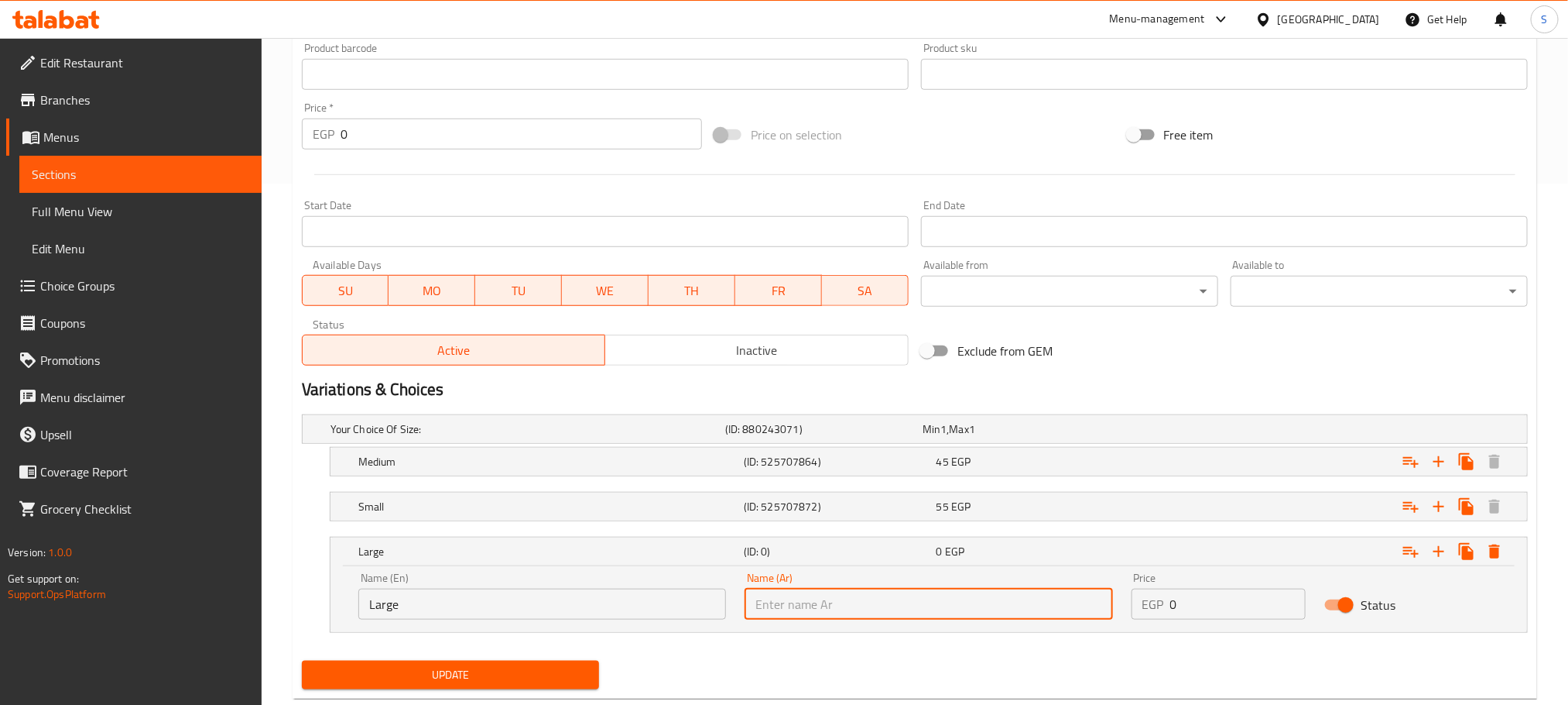
click at [845, 609] on input "text" at bounding box center [928, 603] width 368 height 31
type input ";"
click at [869, 609] on input "text" at bounding box center [928, 603] width 368 height 31
type input "كبير"
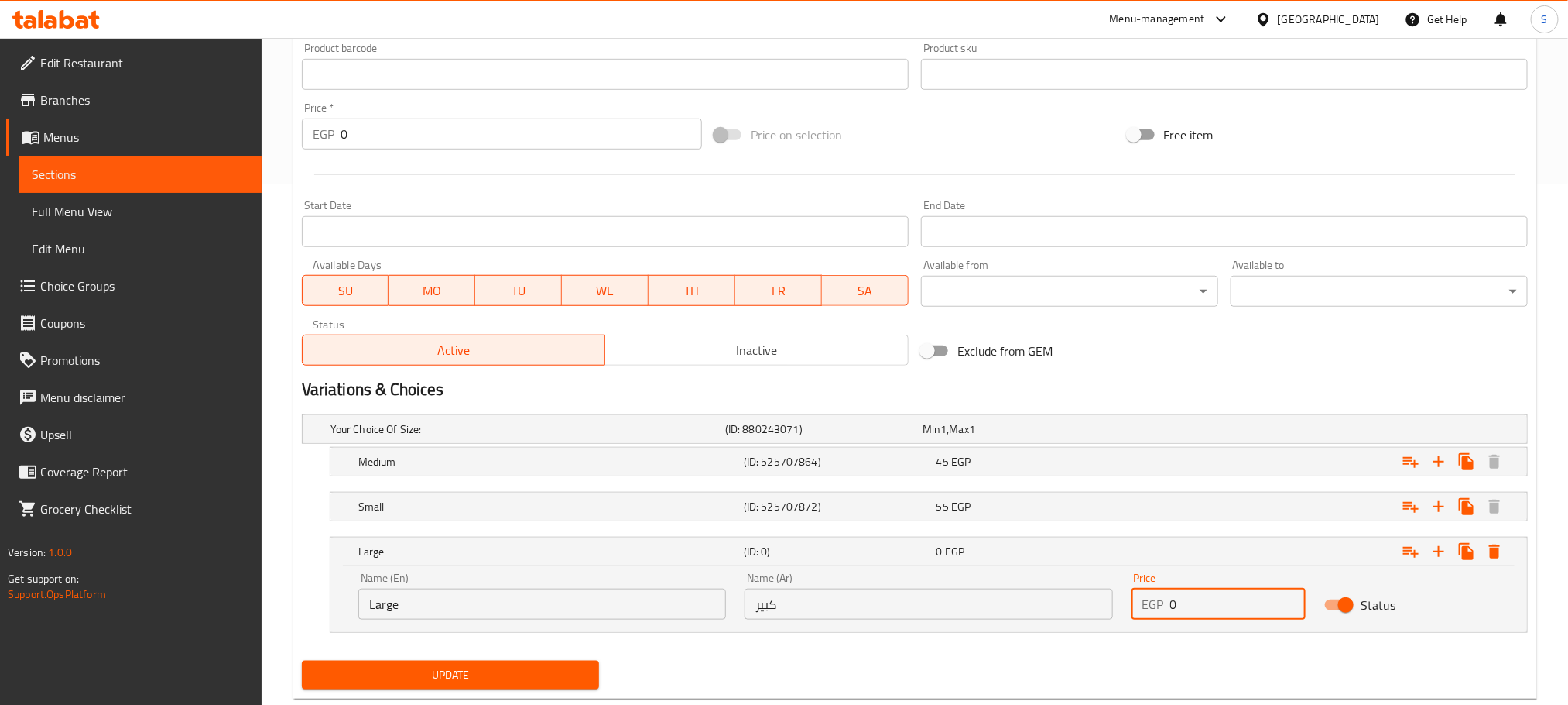
drag, startPoint x: 1192, startPoint y: 607, endPoint x: 1145, endPoint y: 614, distance: 47.5
click at [1145, 614] on div "EGP 0 Price" at bounding box center [1219, 603] width 175 height 31
type input "160"
click at [912, 553] on h5 "(ID: 0)" at bounding box center [836, 551] width 186 height 16
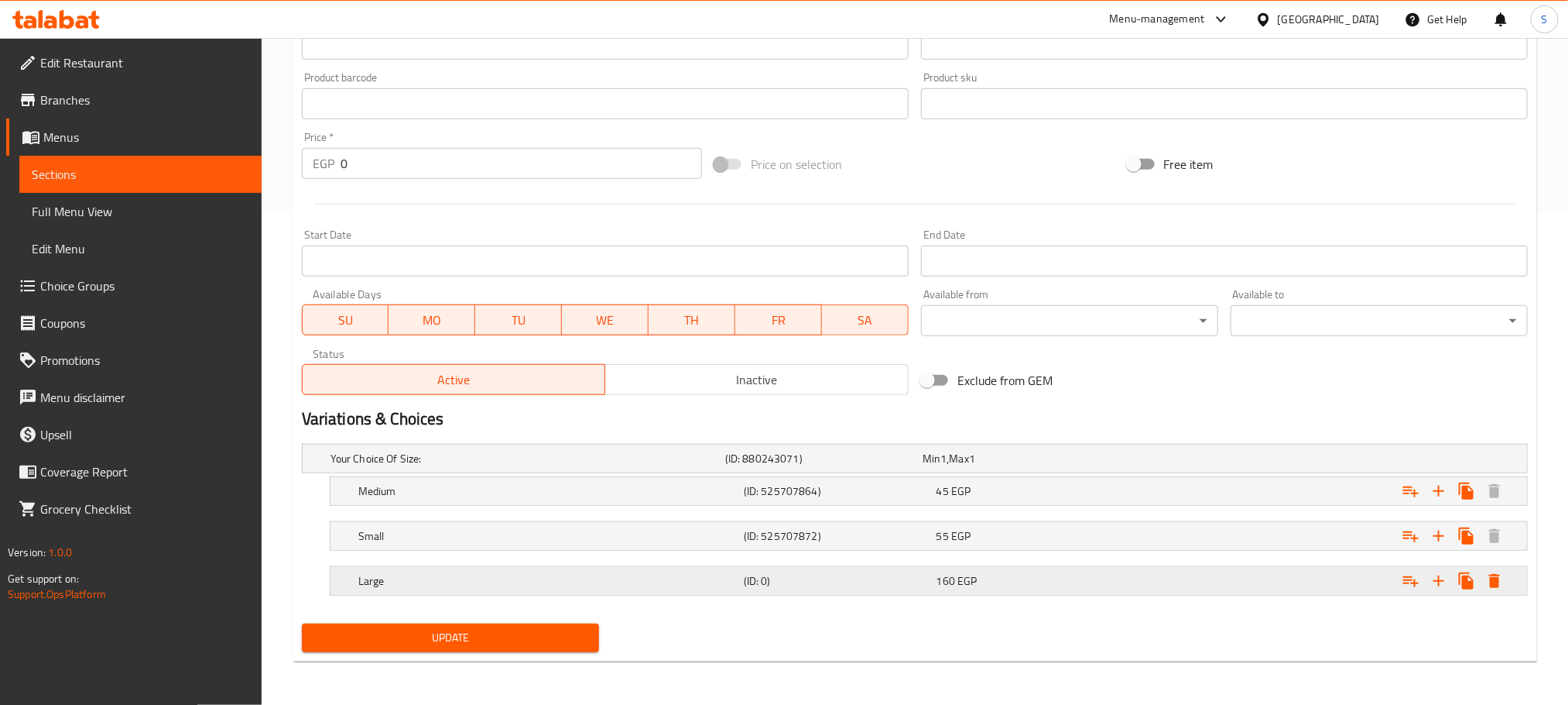
scroll to position [493, 0]
click at [828, 588] on h5 "(ID: 0)" at bounding box center [836, 581] width 186 height 16
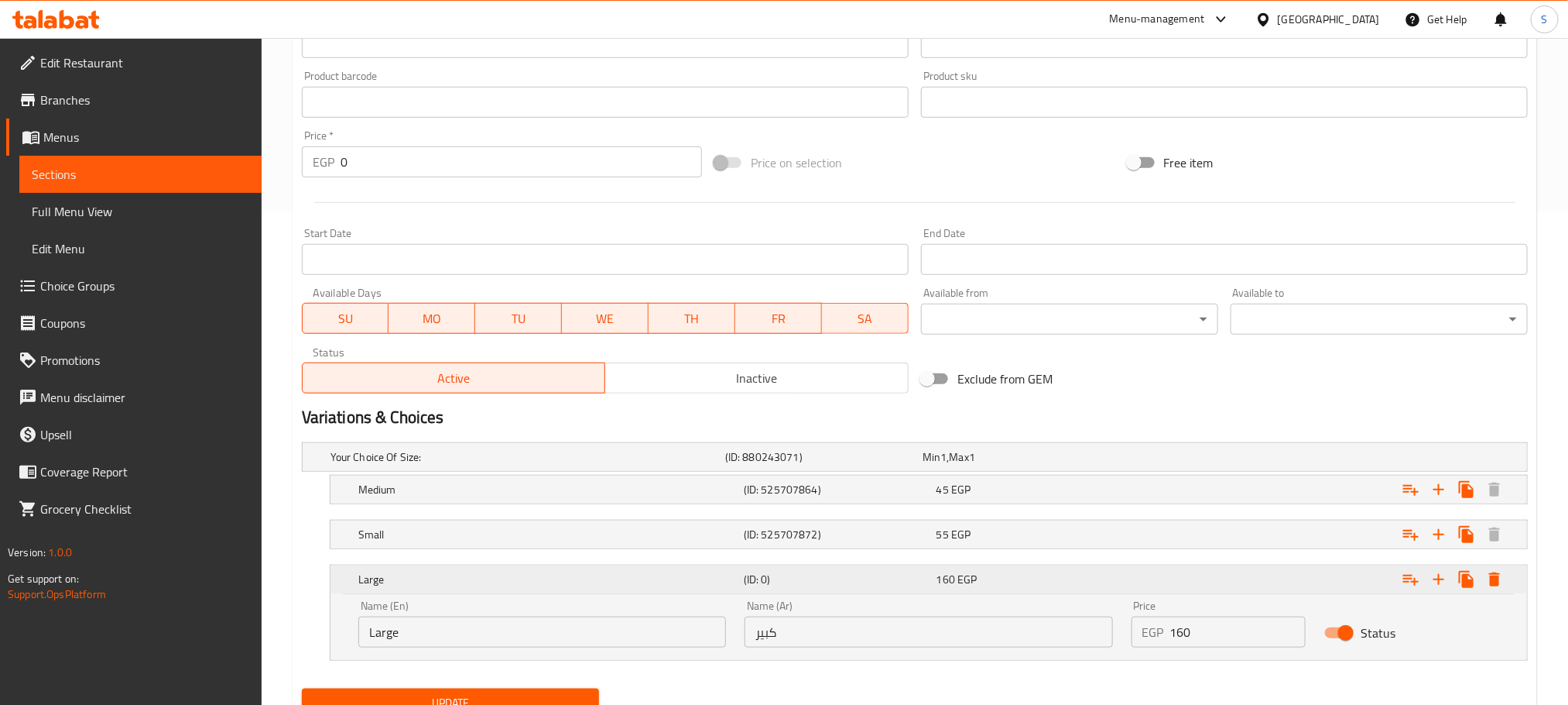
scroll to position [521, 0]
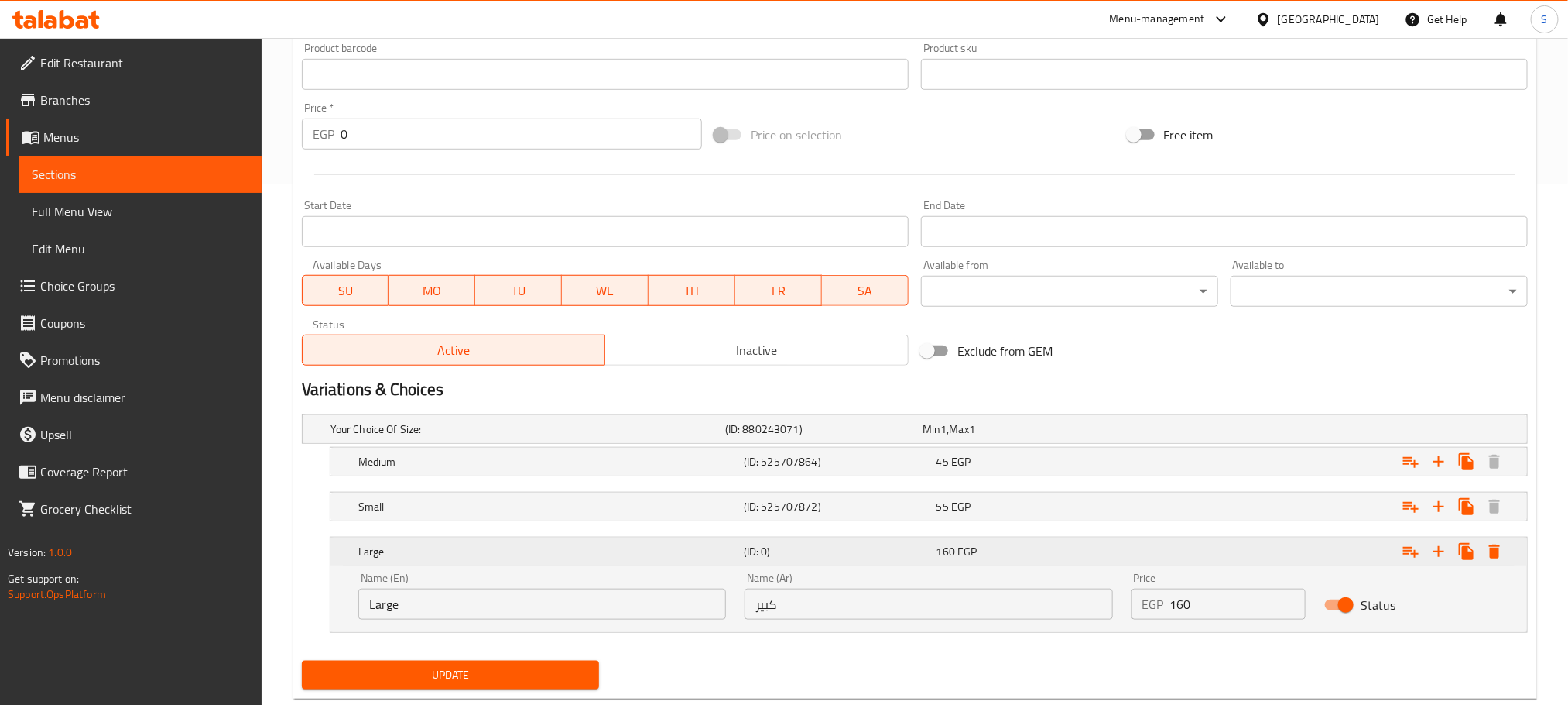
click at [805, 556] on h5 "(ID: 0)" at bounding box center [836, 551] width 186 height 16
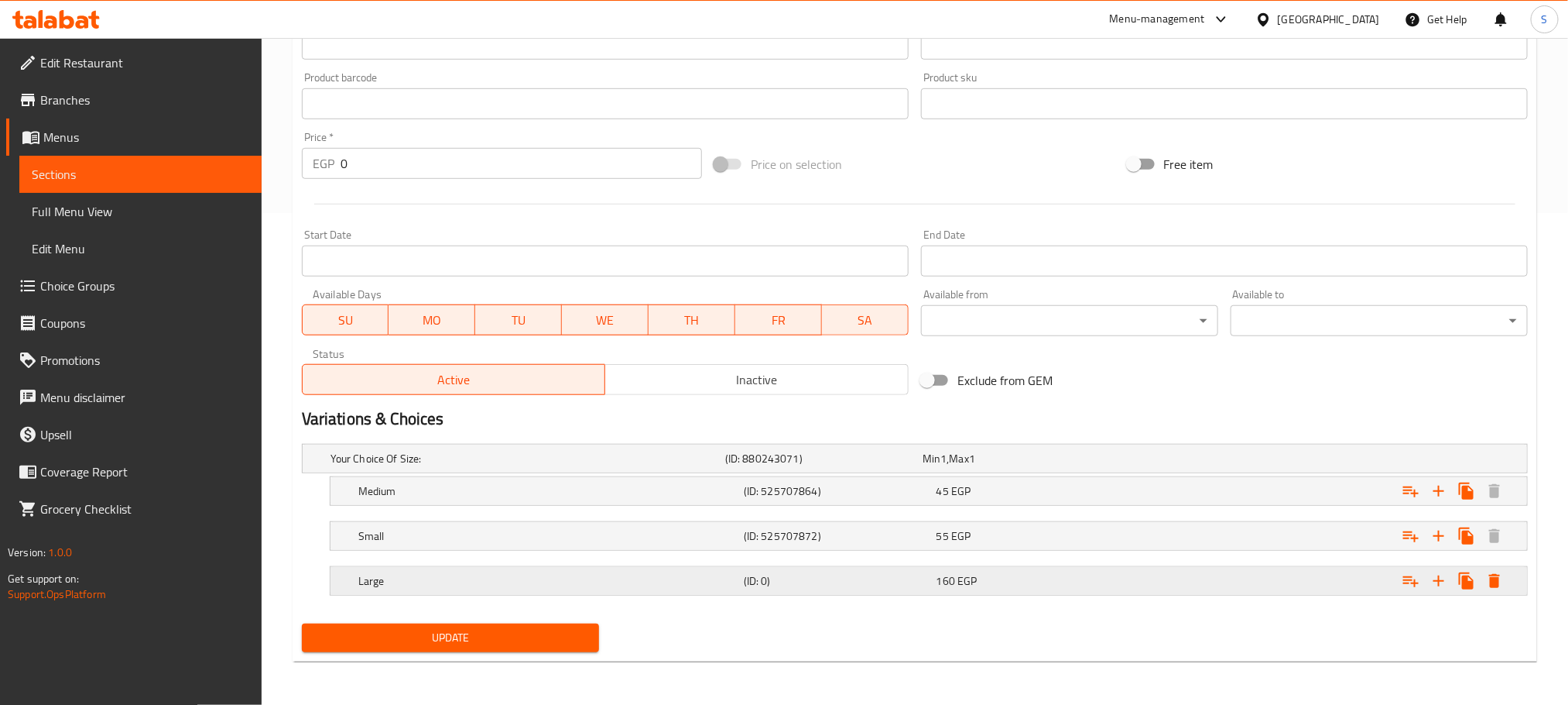
scroll to position [493, 0]
click at [537, 633] on span "Update" at bounding box center [450, 638] width 273 height 19
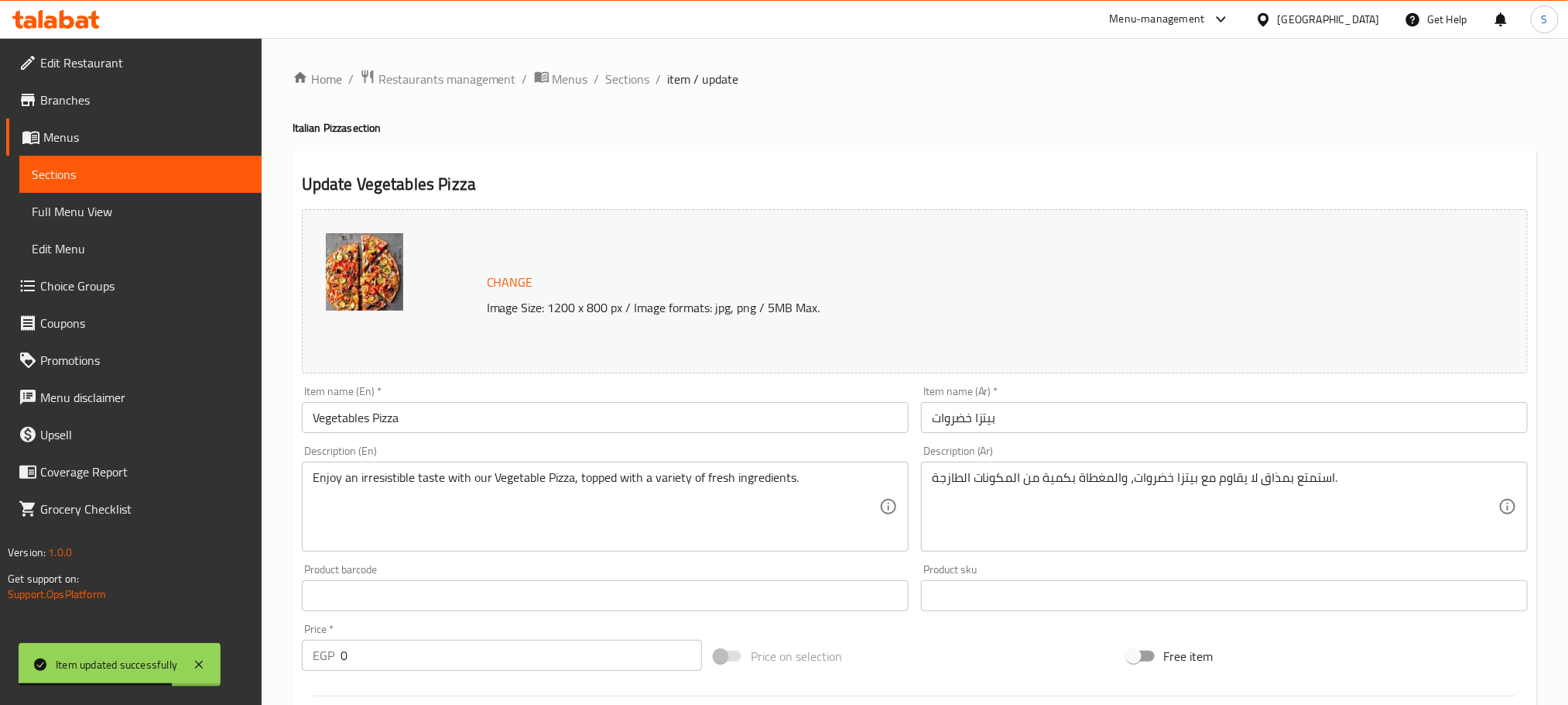
click at [633, 66] on div "Home / Restaurants management / Menus / Sections / item / update Italian Pizza …" at bounding box center [915, 617] width 1306 height 1159
click at [621, 71] on span "Sections" at bounding box center [629, 79] width 44 height 18
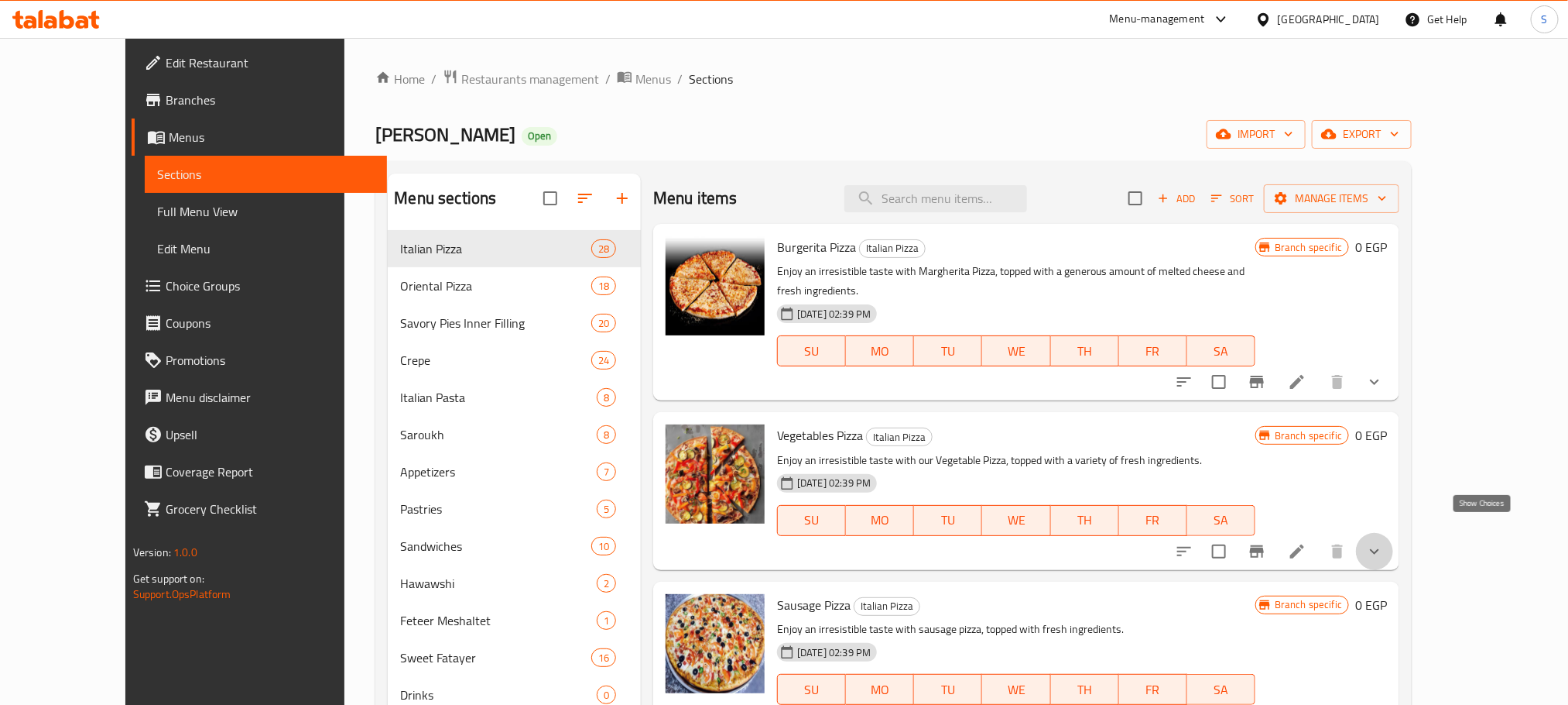
click at [1384, 542] on icon "show more" at bounding box center [1374, 551] width 18 height 18
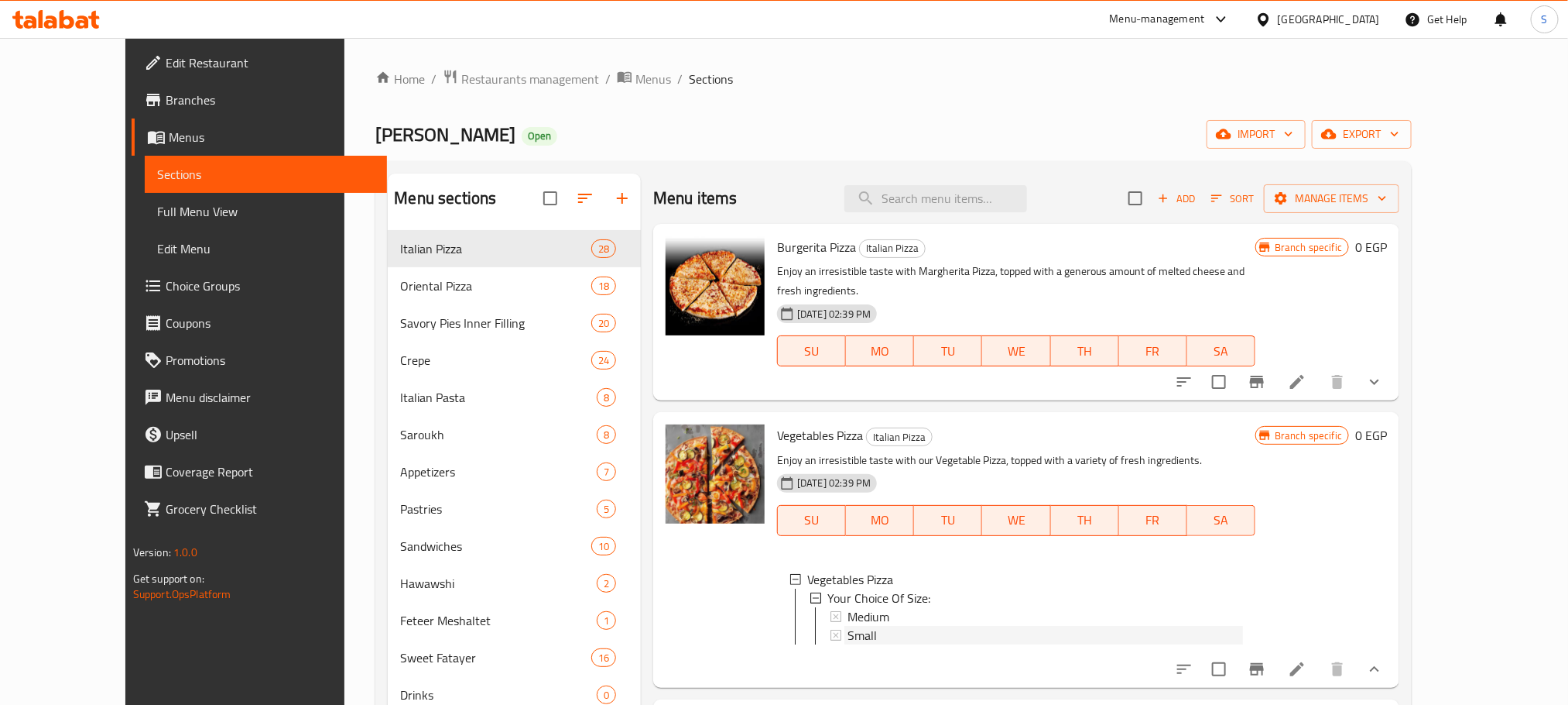
click at [847, 626] on span "Small" at bounding box center [862, 634] width 29 height 18
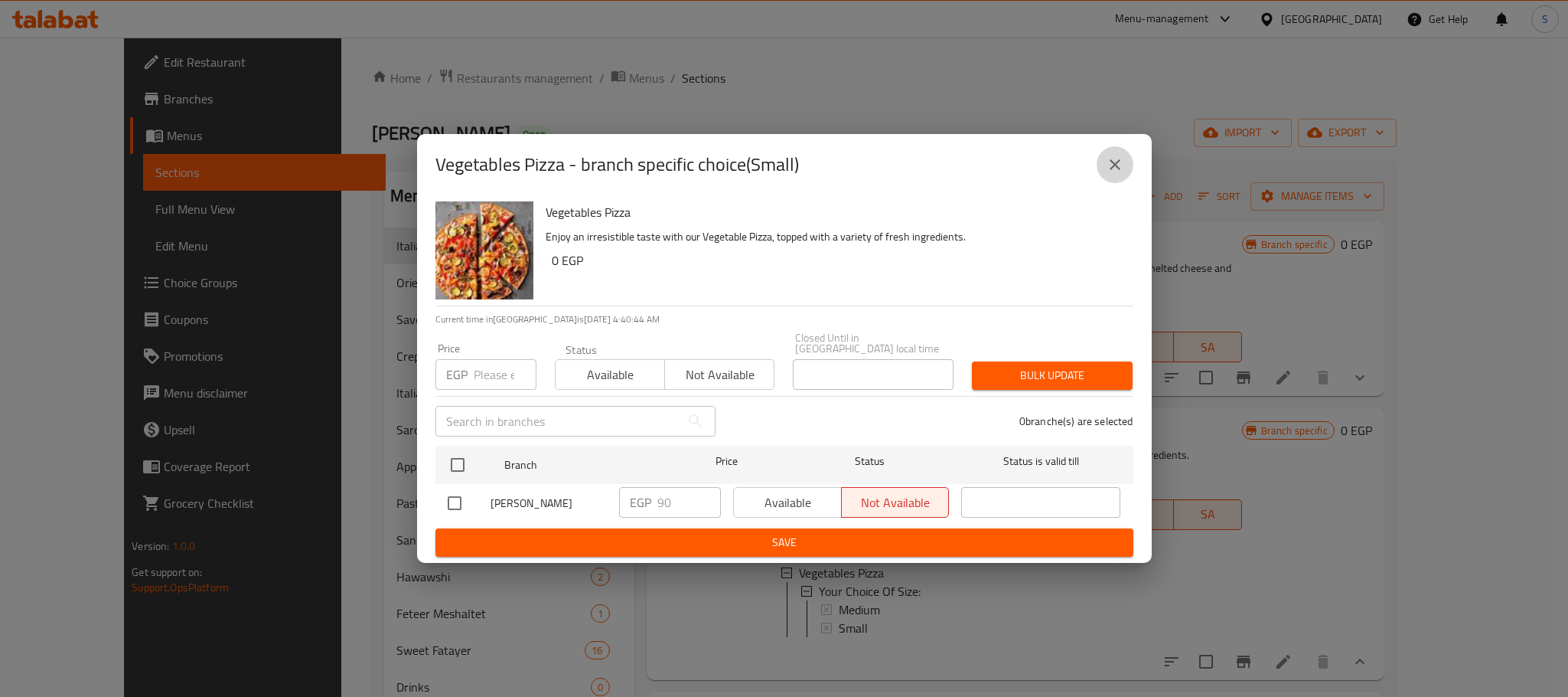
click at [1114, 170] on icon "close" at bounding box center [1115, 165] width 11 height 11
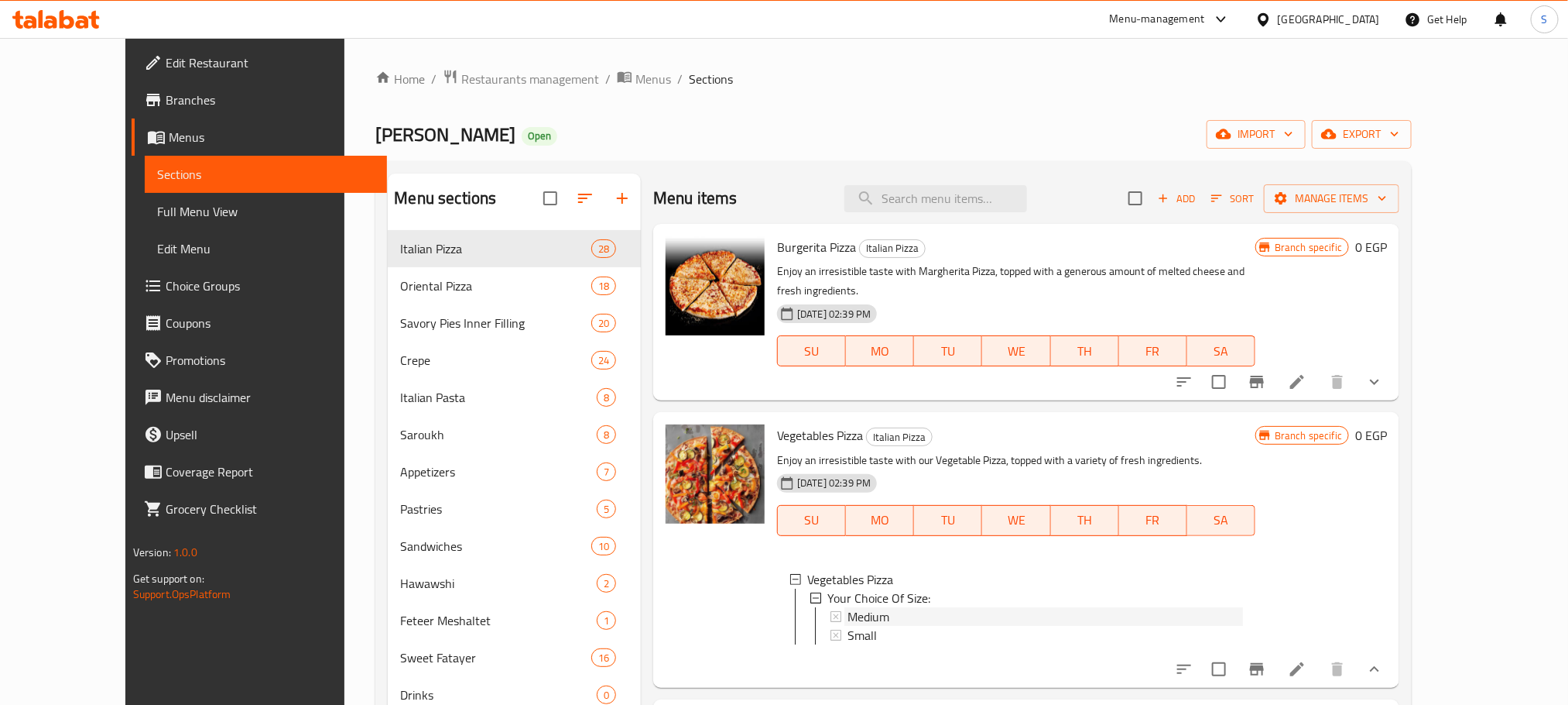
click at [847, 607] on span "Medium" at bounding box center [868, 616] width 42 height 18
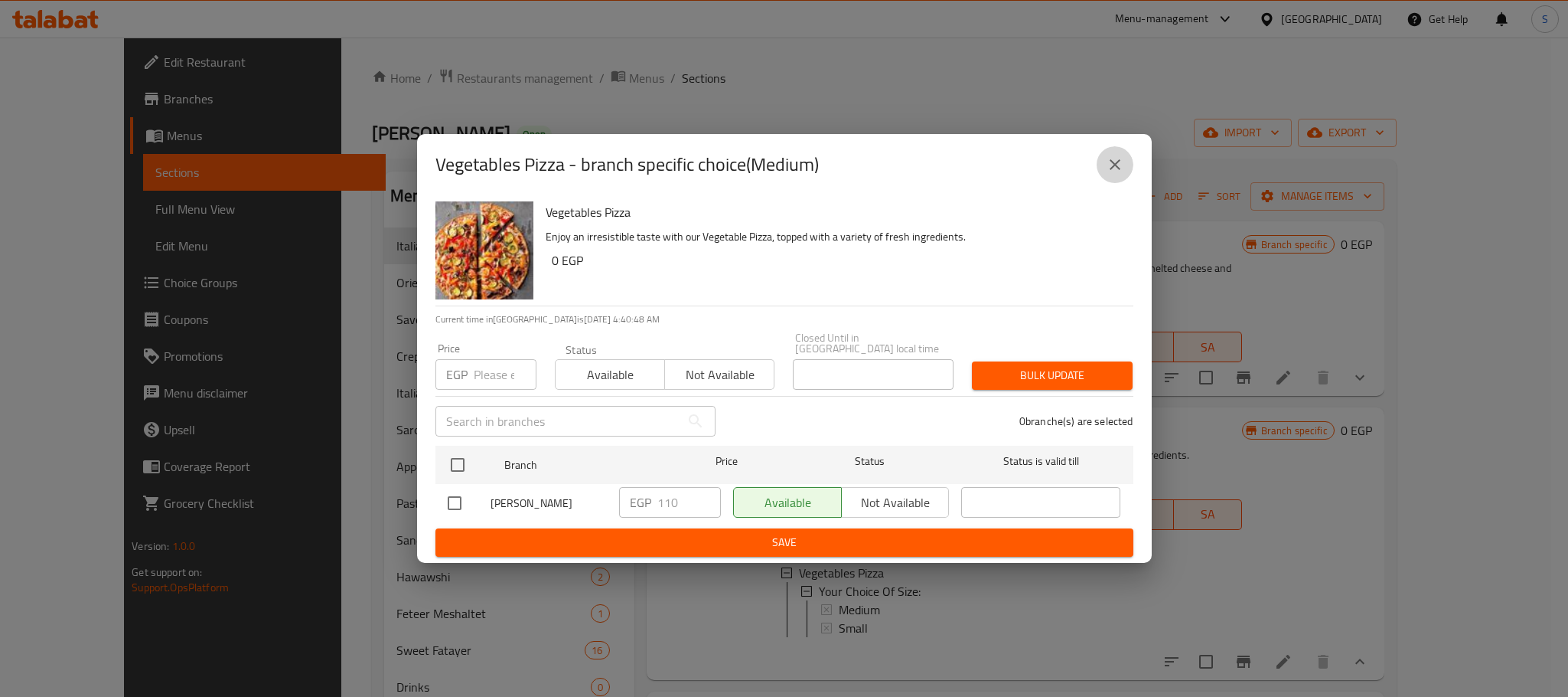
click at [1111, 172] on icon "close" at bounding box center [1114, 164] width 18 height 18
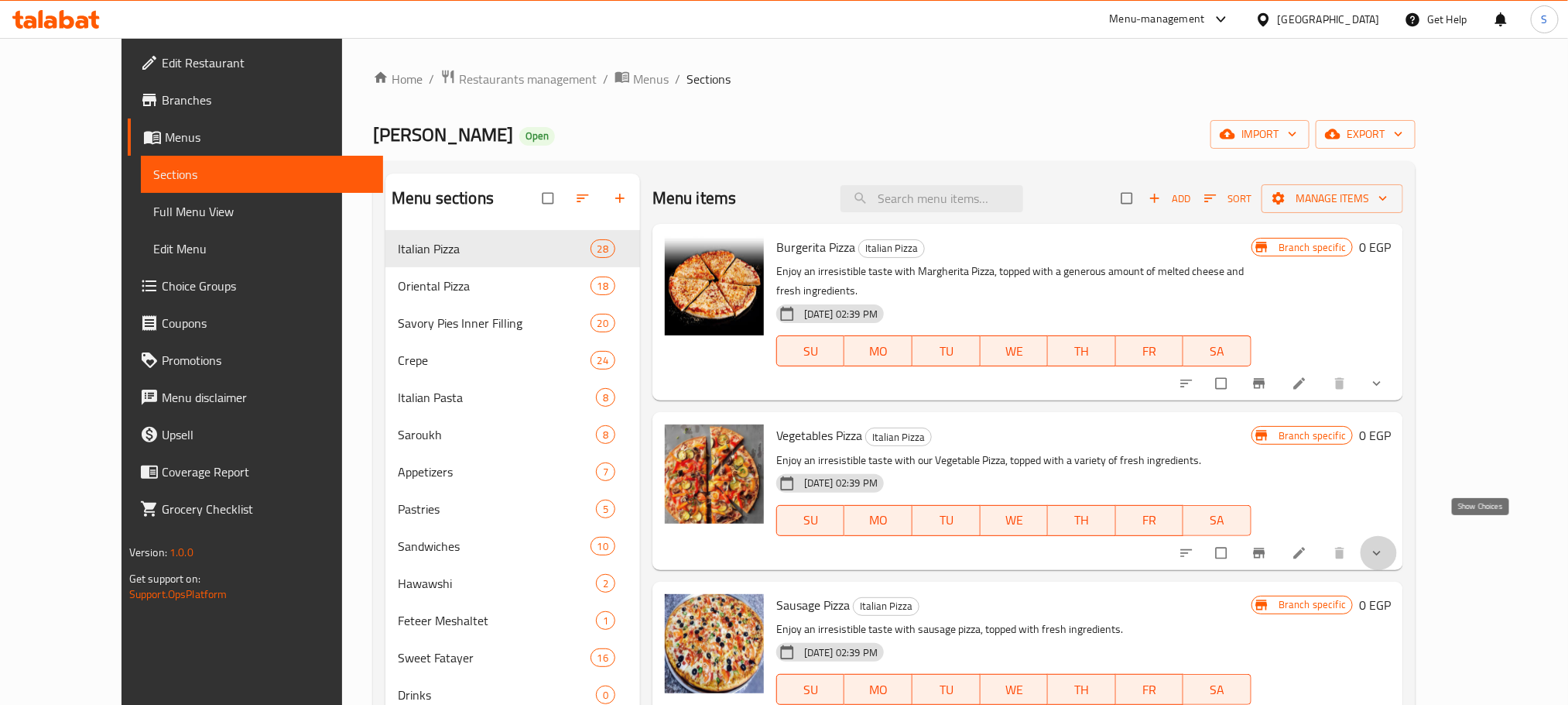
click at [1385, 545] on icon "show more" at bounding box center [1377, 553] width 16 height 16
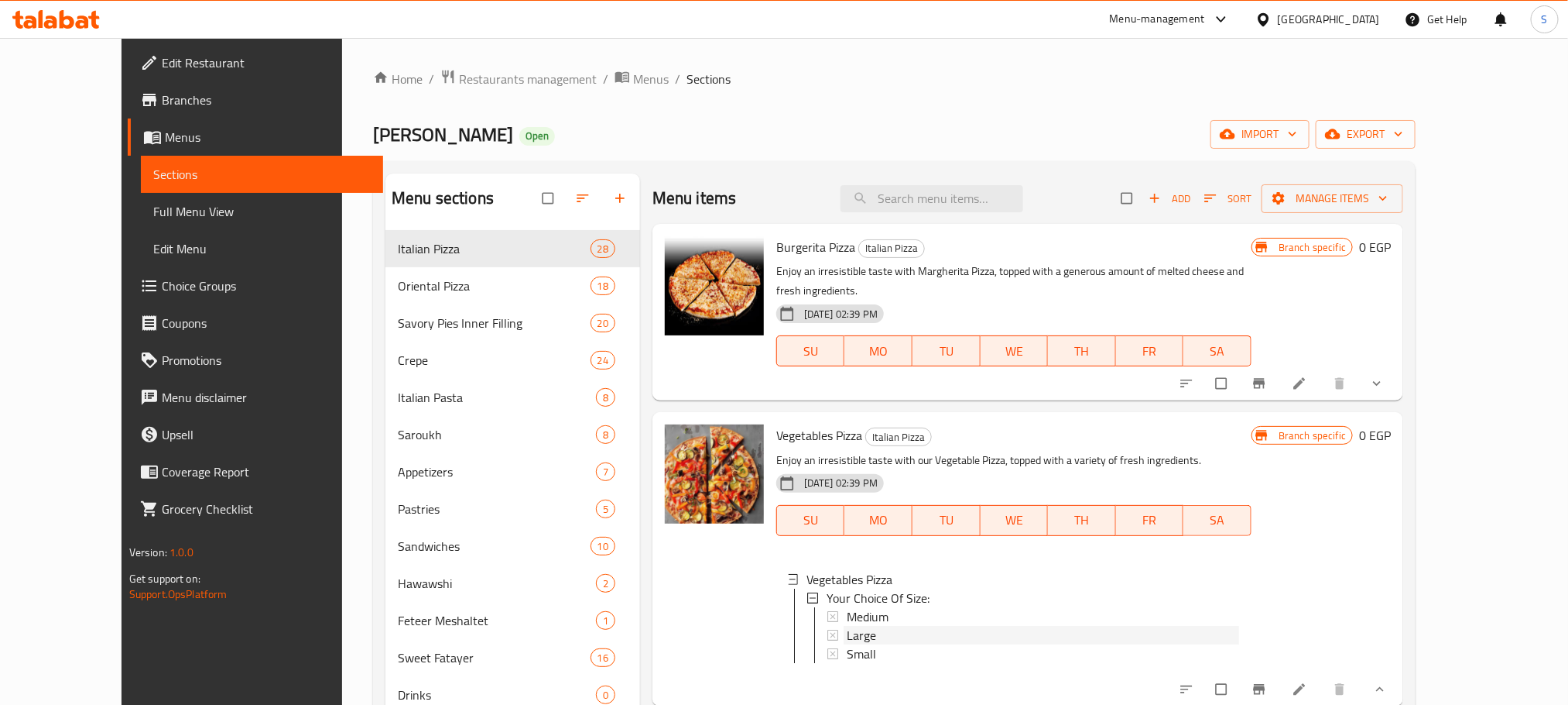
click at [855, 626] on div "Large" at bounding box center [1042, 634] width 392 height 18
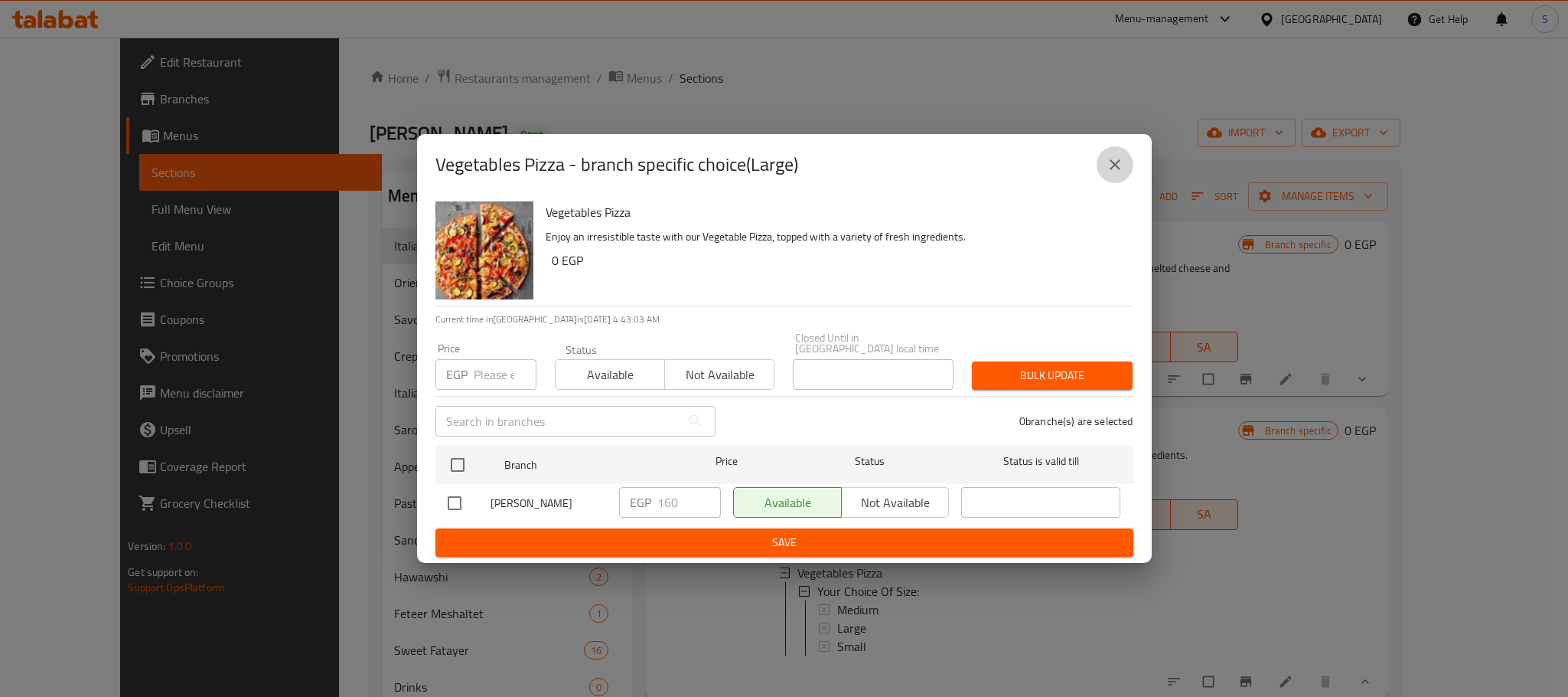
click at [1121, 166] on icon "close" at bounding box center [1114, 164] width 18 height 18
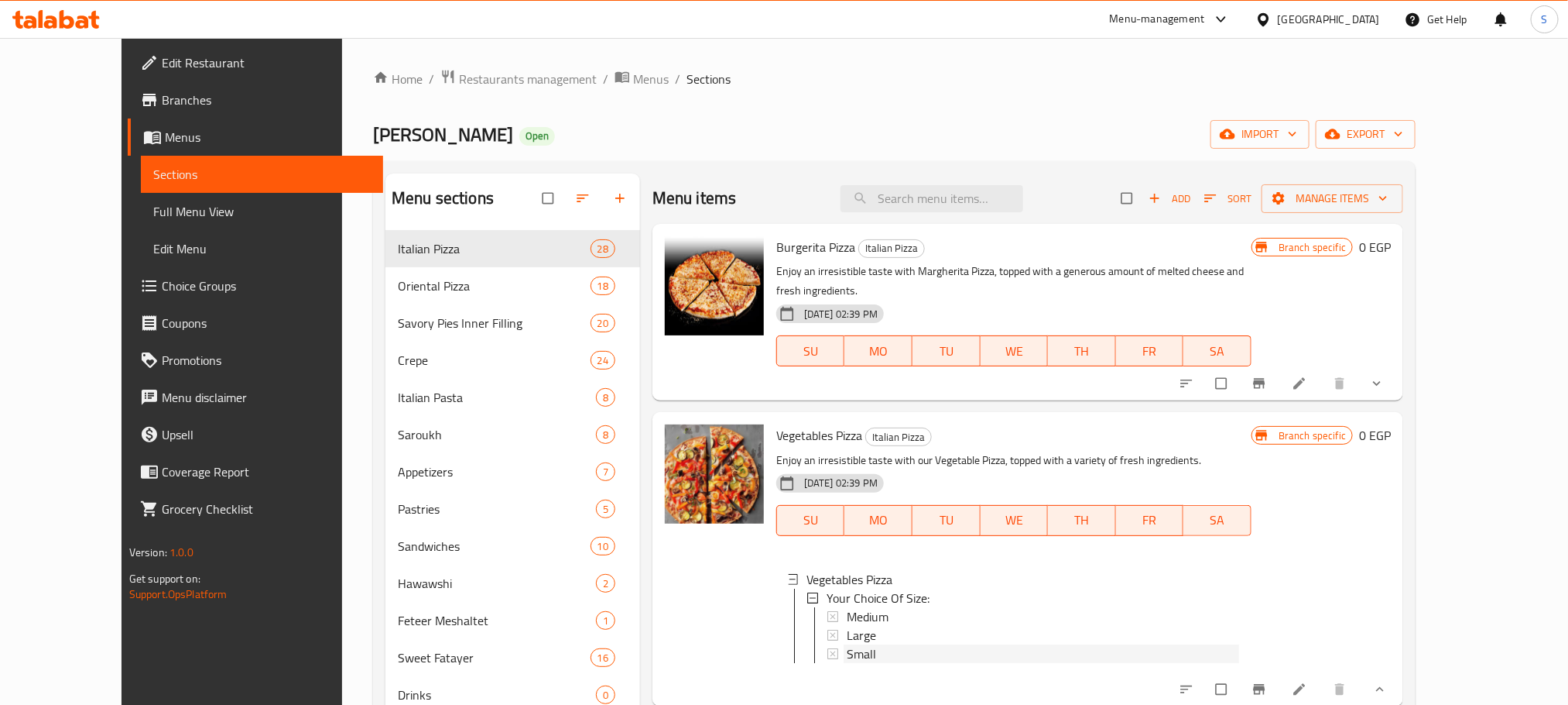
click at [847, 644] on span "Small" at bounding box center [861, 653] width 29 height 18
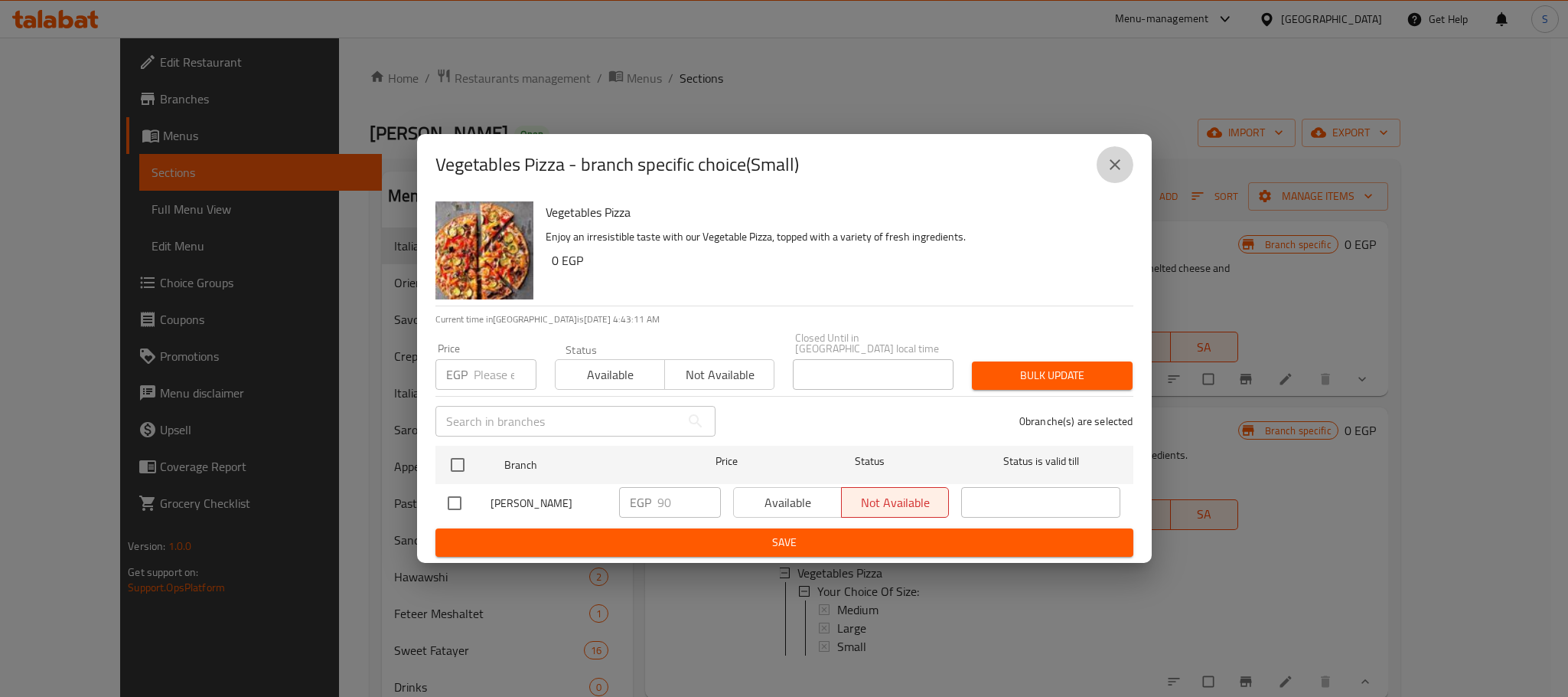
click at [1114, 164] on icon "close" at bounding box center [1114, 164] width 18 height 18
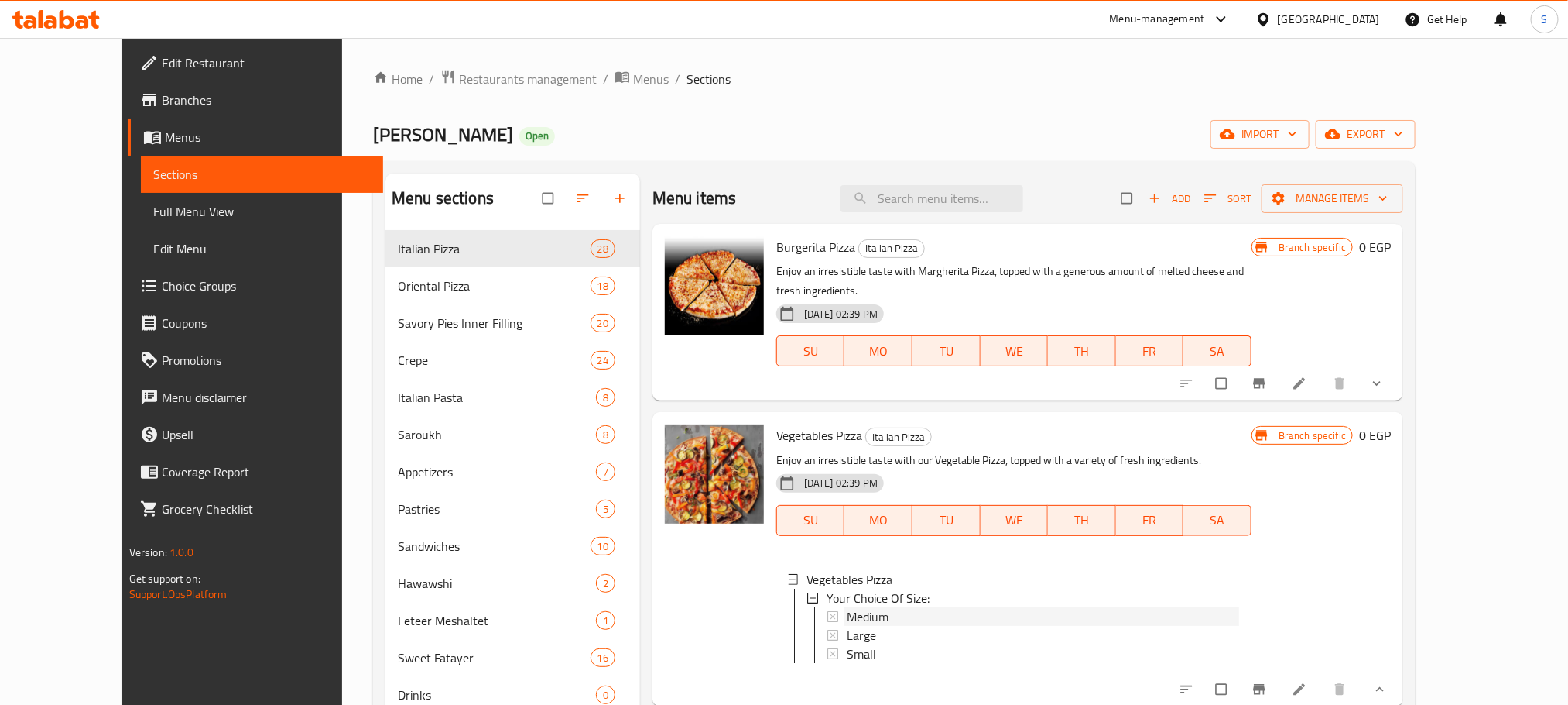
click at [847, 607] on span "Medium" at bounding box center [867, 616] width 42 height 18
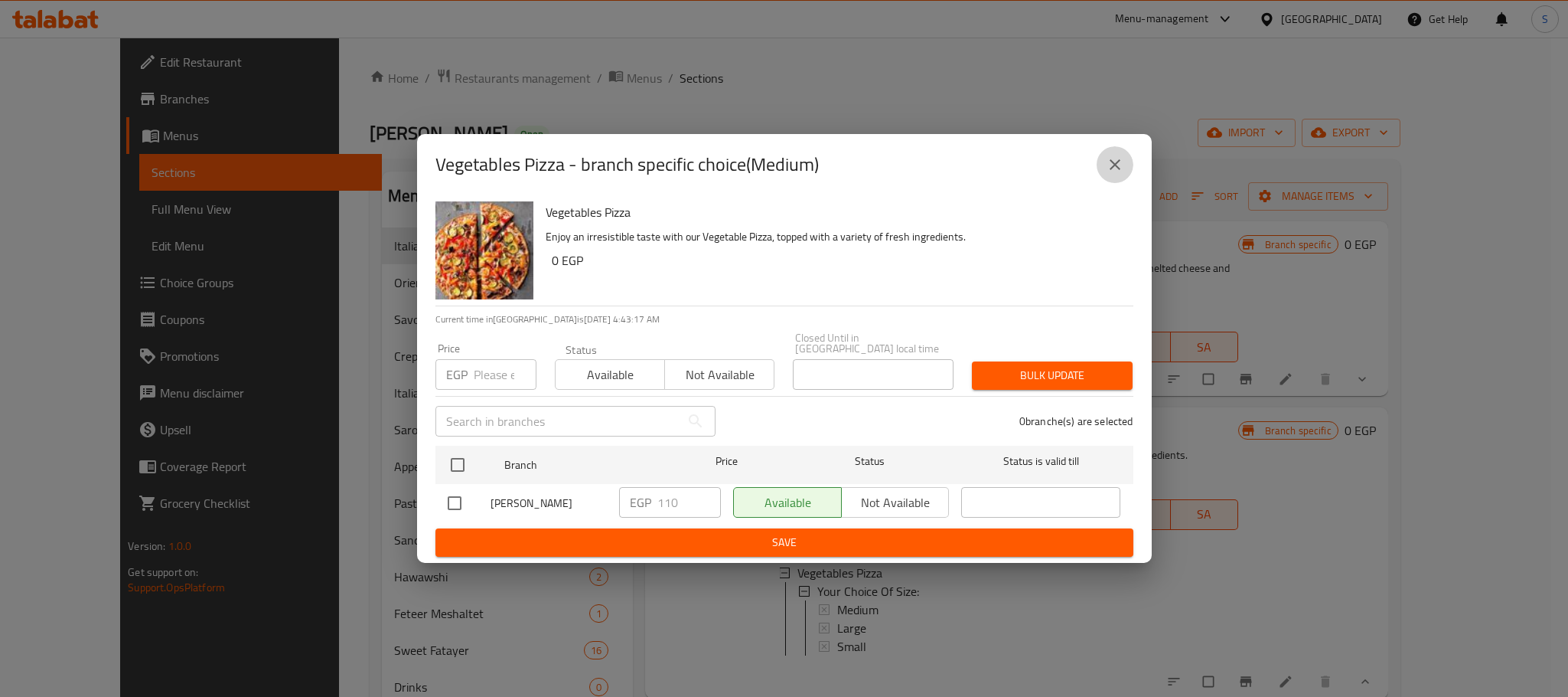
click at [1121, 166] on icon "close" at bounding box center [1114, 164] width 18 height 18
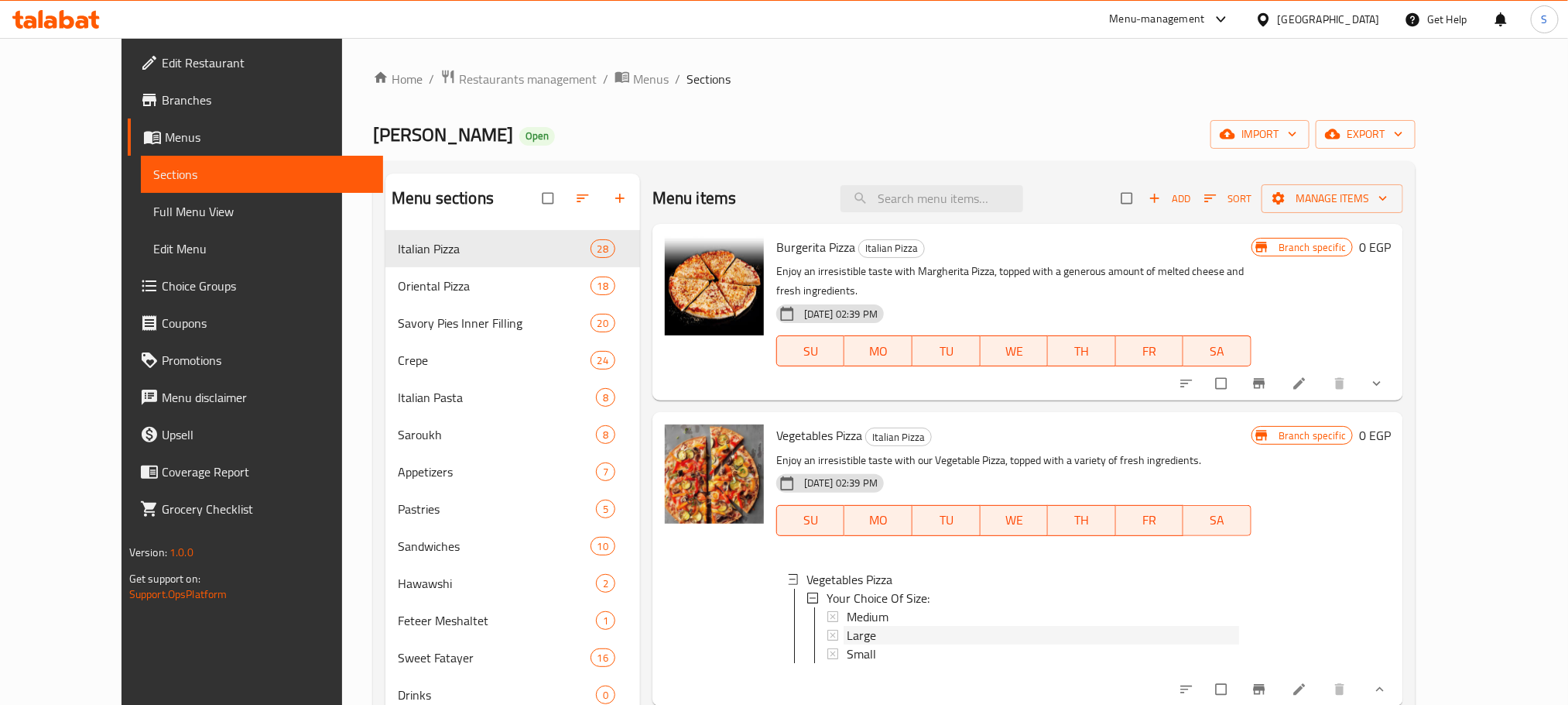
click at [859, 626] on div "Large" at bounding box center [1042, 634] width 392 height 18
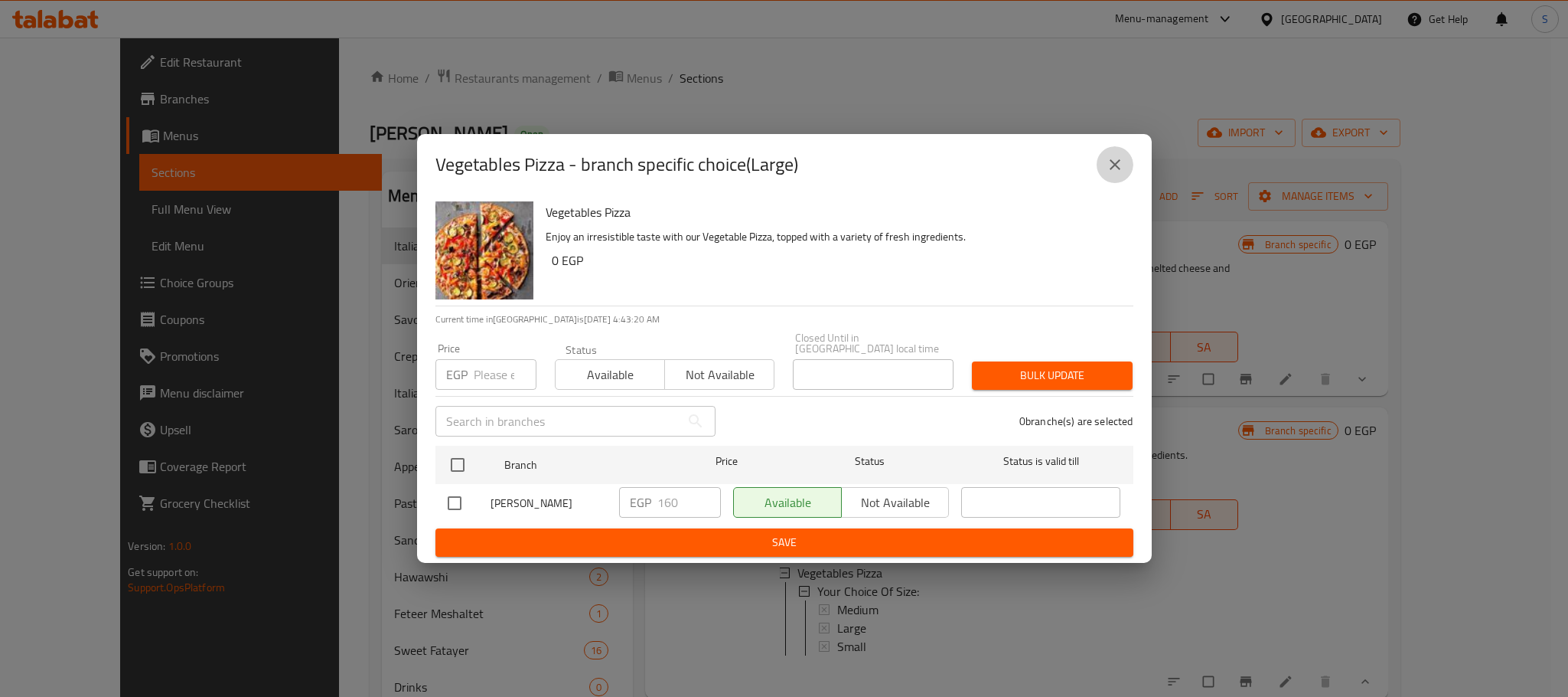
click at [1123, 166] on button "close" at bounding box center [1114, 165] width 37 height 37
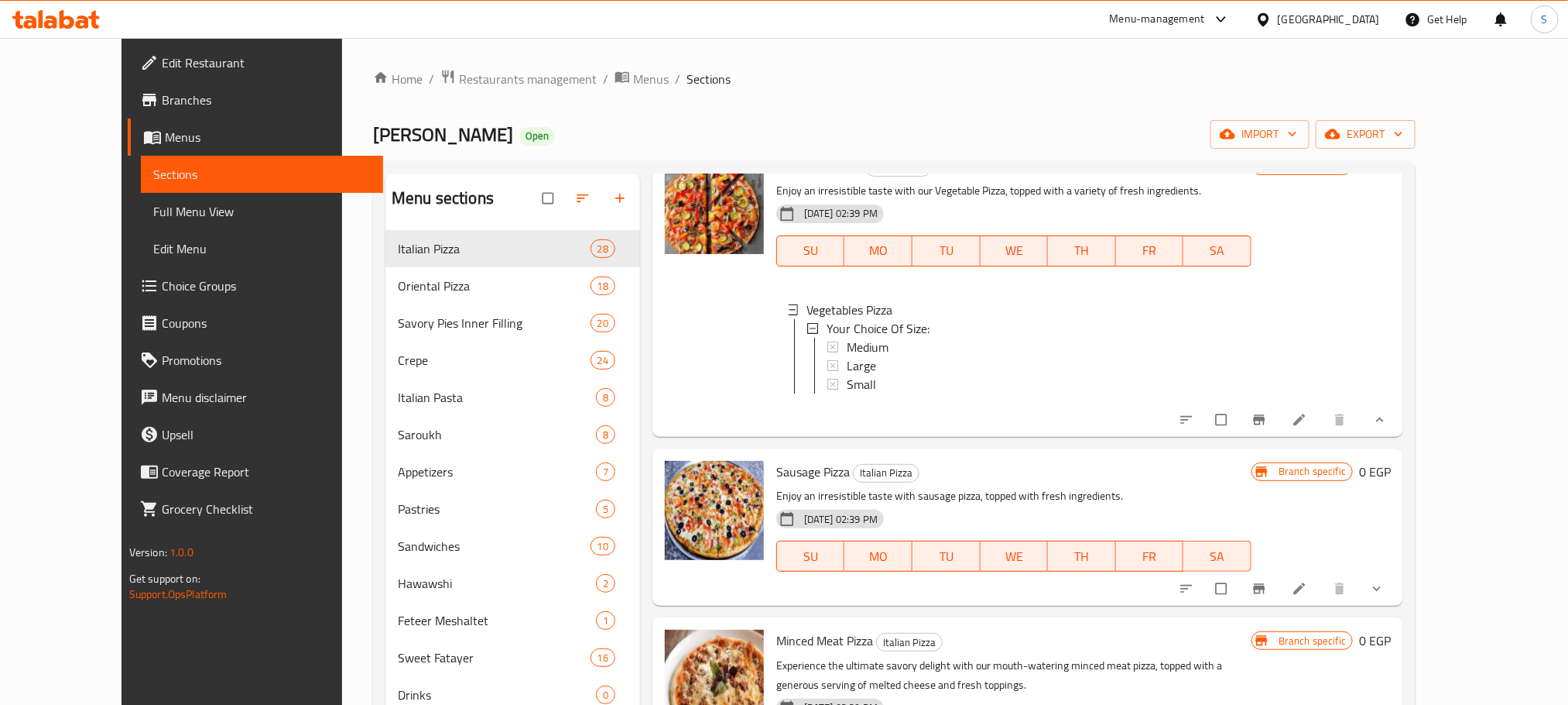
scroll to position [173, 0]
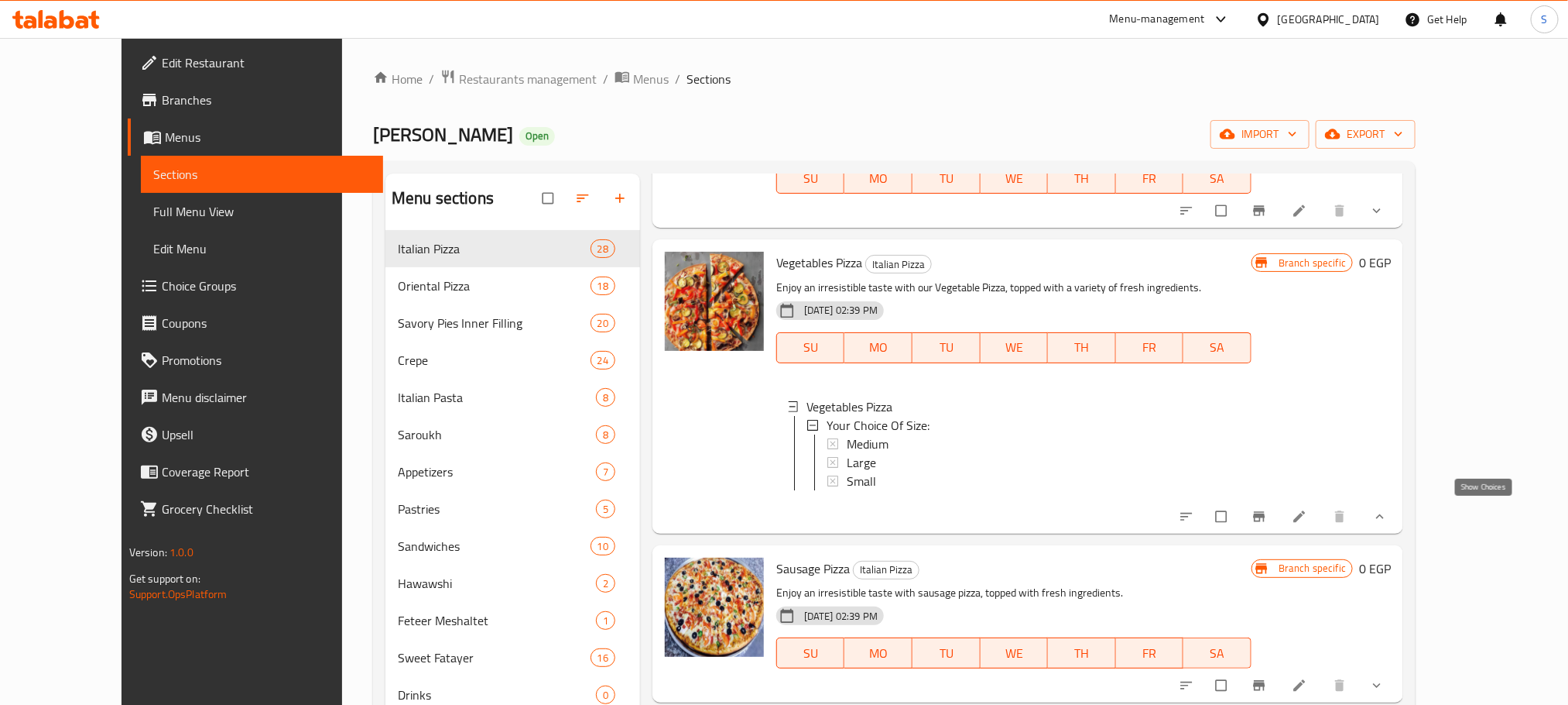
click at [1388, 510] on icon "show more" at bounding box center [1380, 517] width 16 height 16
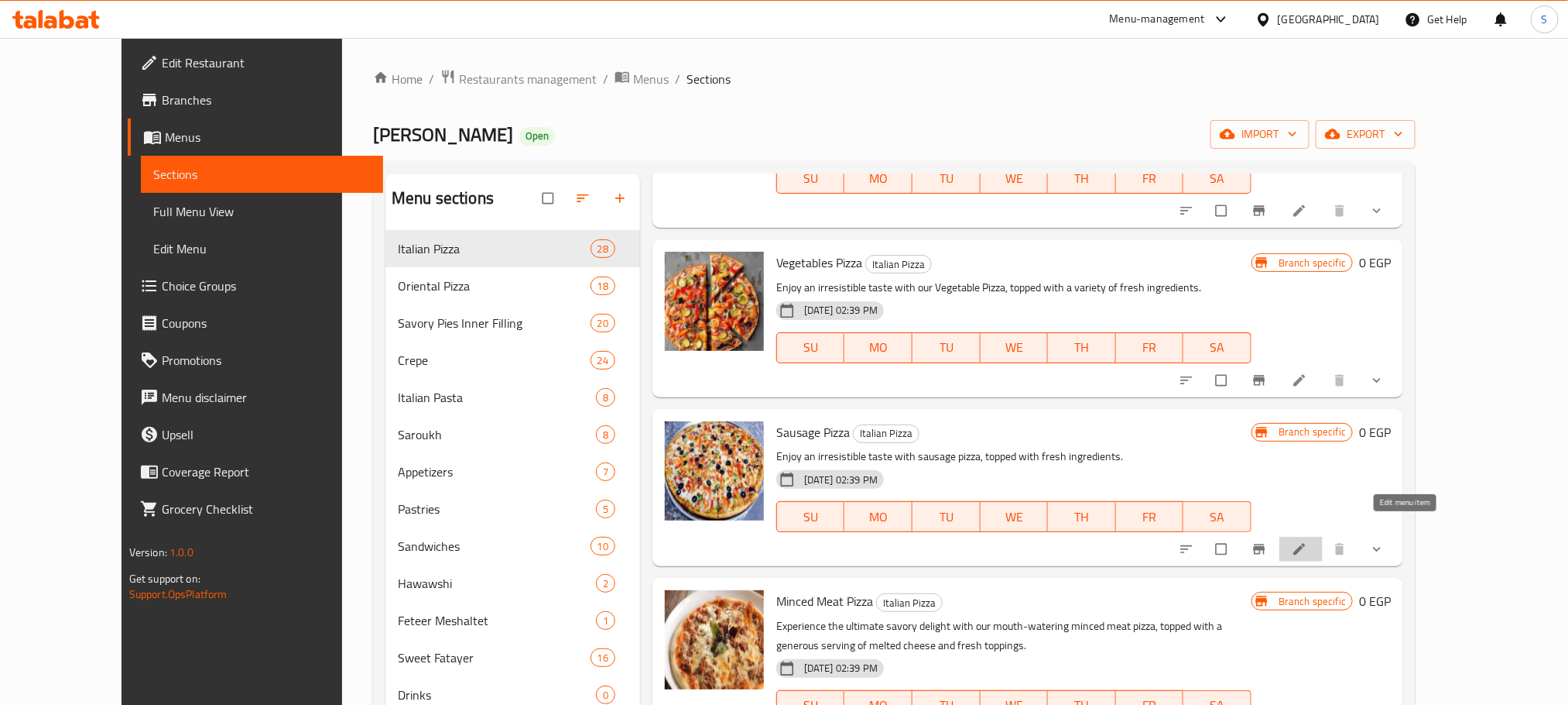
click at [1310, 542] on link at bounding box center [1301, 550] width 18 height 16
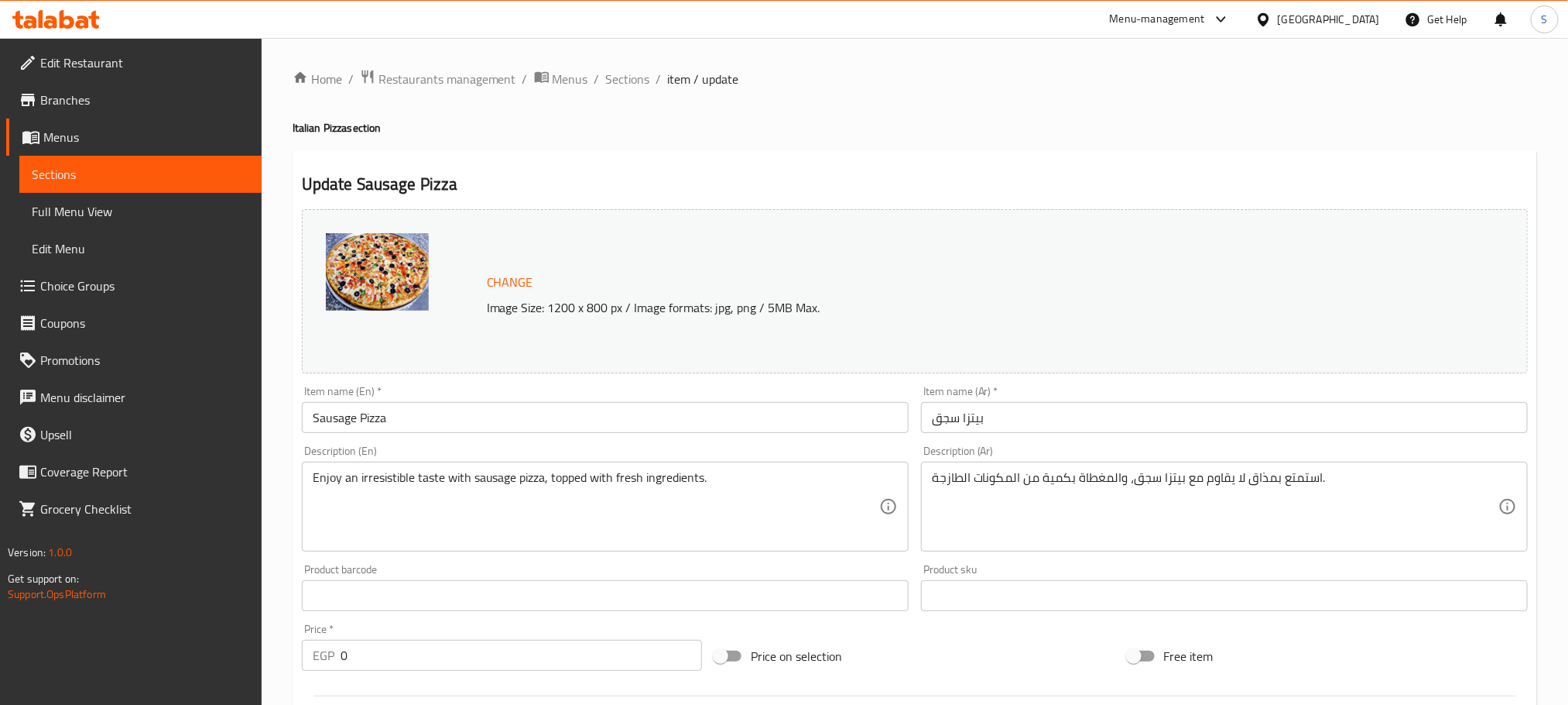
scroll to position [448, 0]
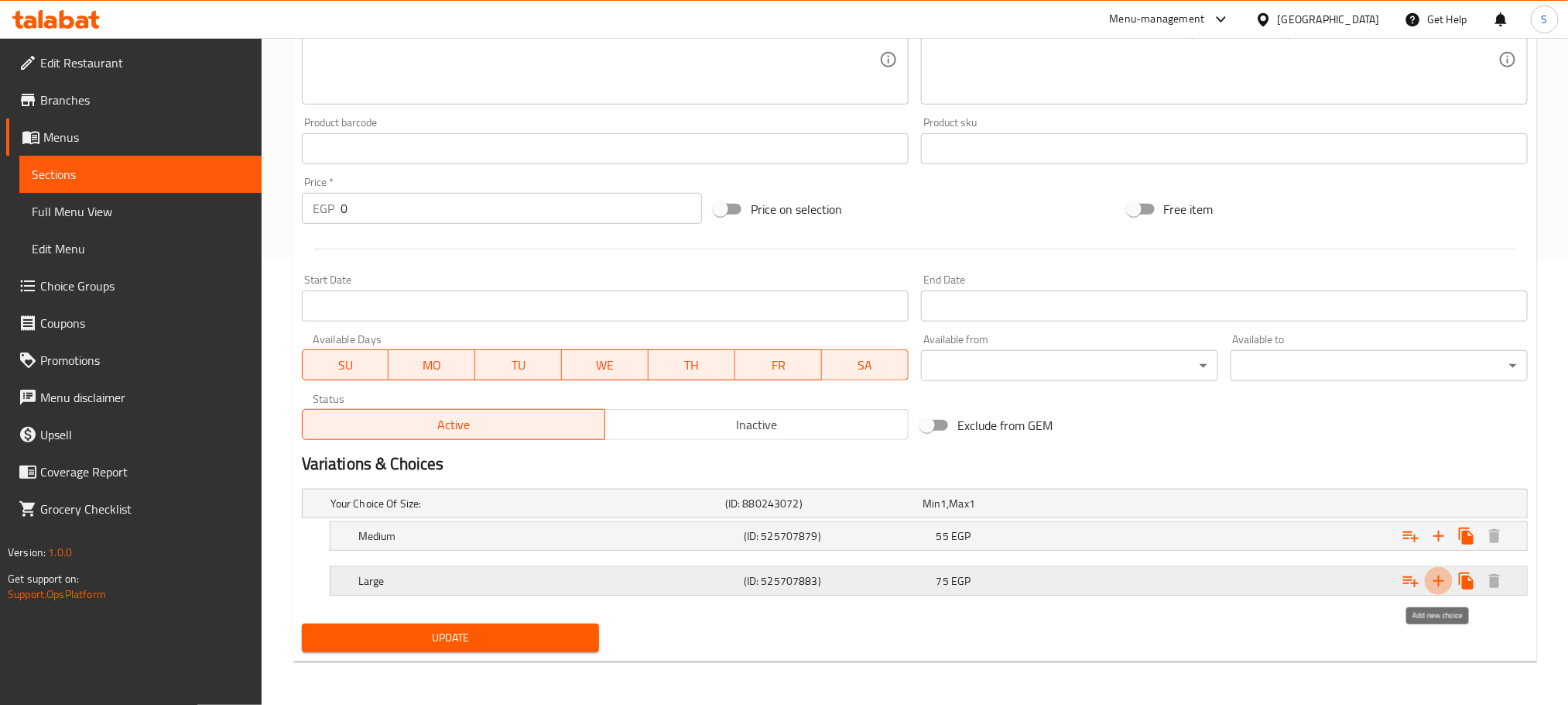
click at [1438, 584] on icon "Expand" at bounding box center [1439, 581] width 11 height 11
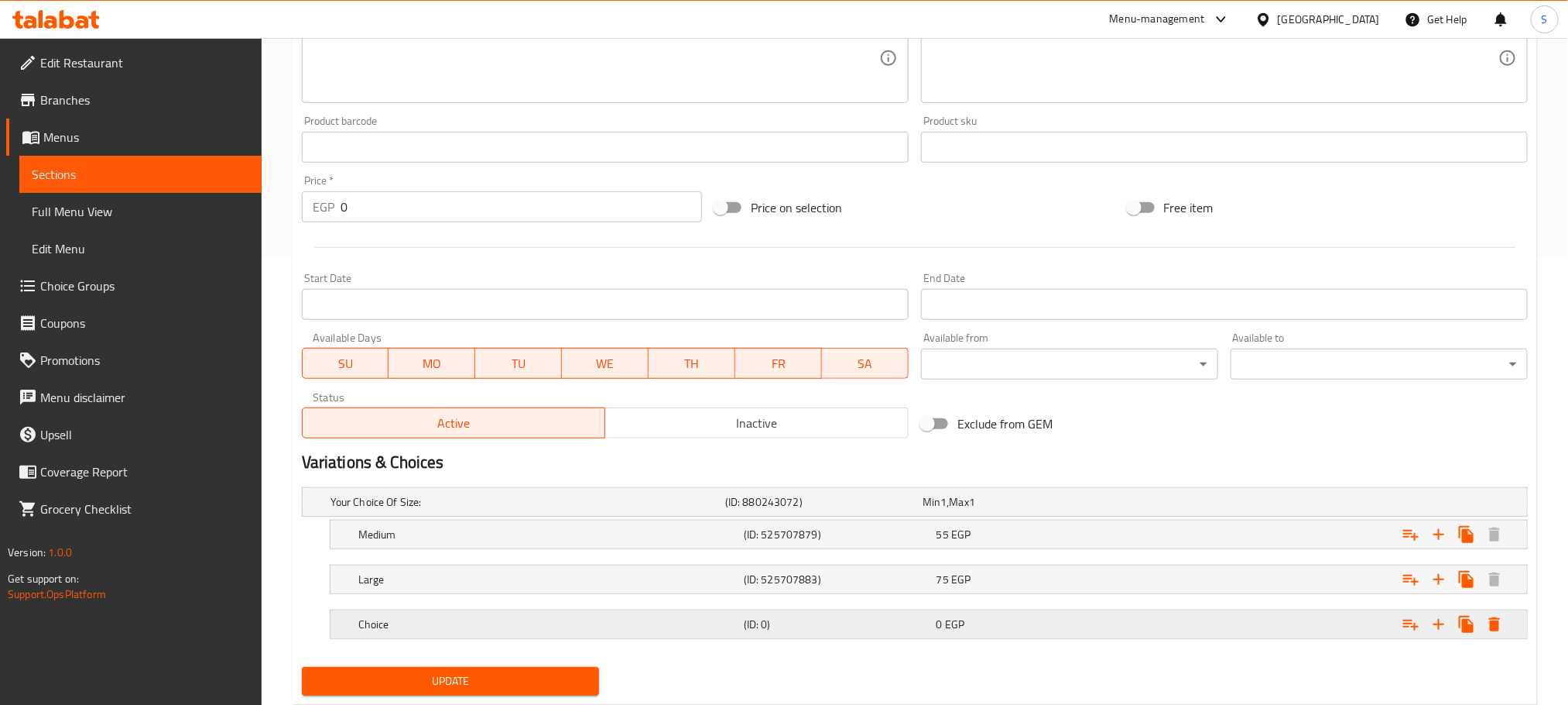
click at [438, 619] on h5 "Choice" at bounding box center [548, 624] width 379 height 16
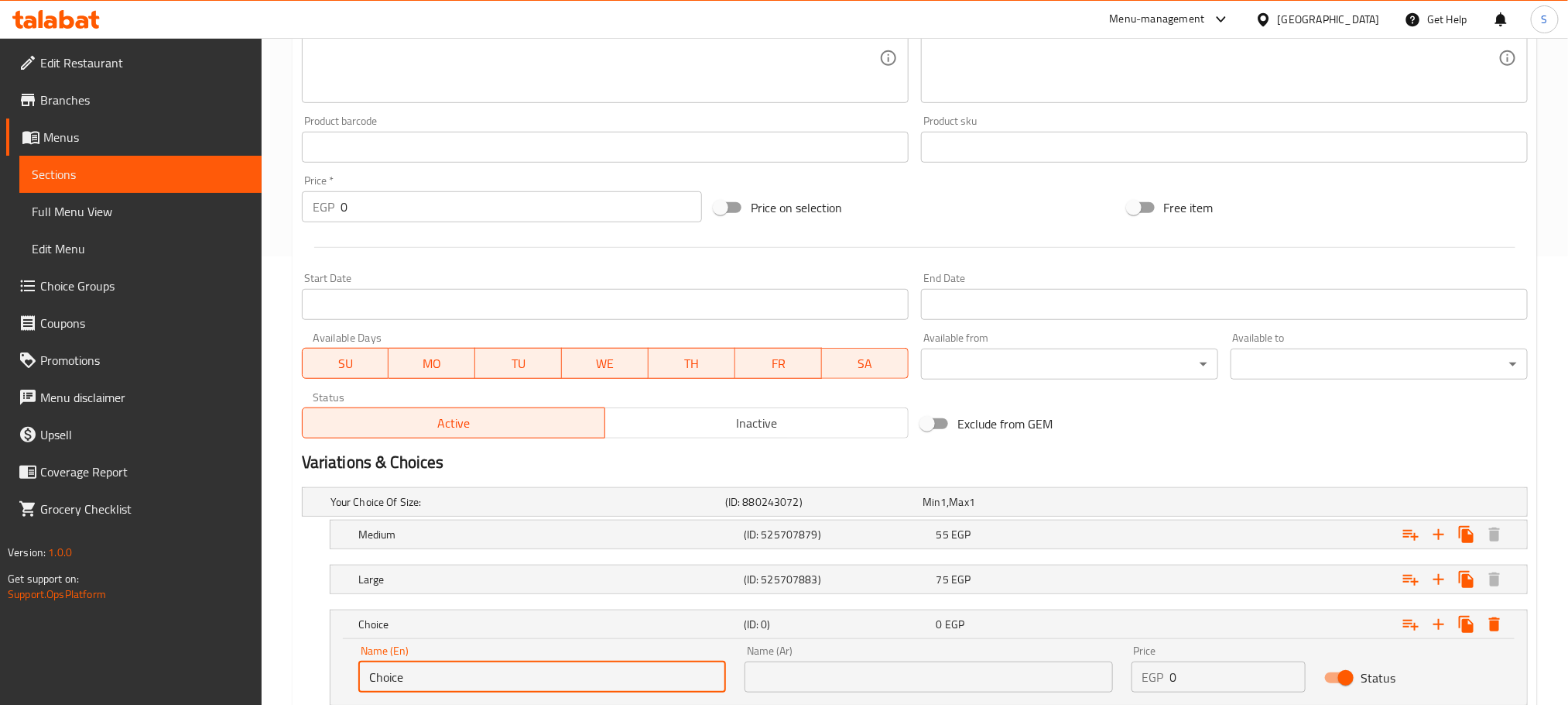
click at [439, 681] on input "Choice" at bounding box center [542, 676] width 368 height 31
type input "Small"
click at [820, 685] on input "text" at bounding box center [928, 676] width 368 height 31
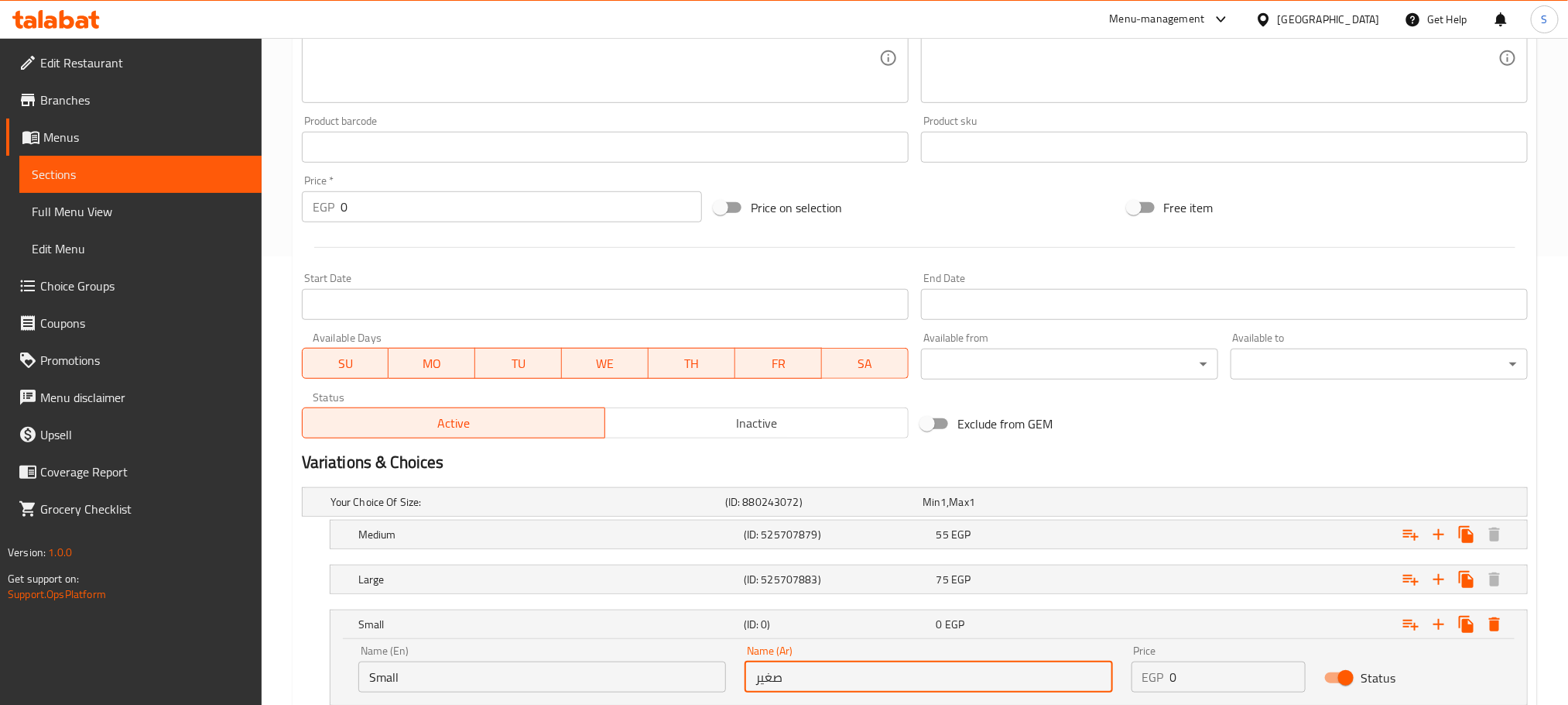
scroll to position [561, 0]
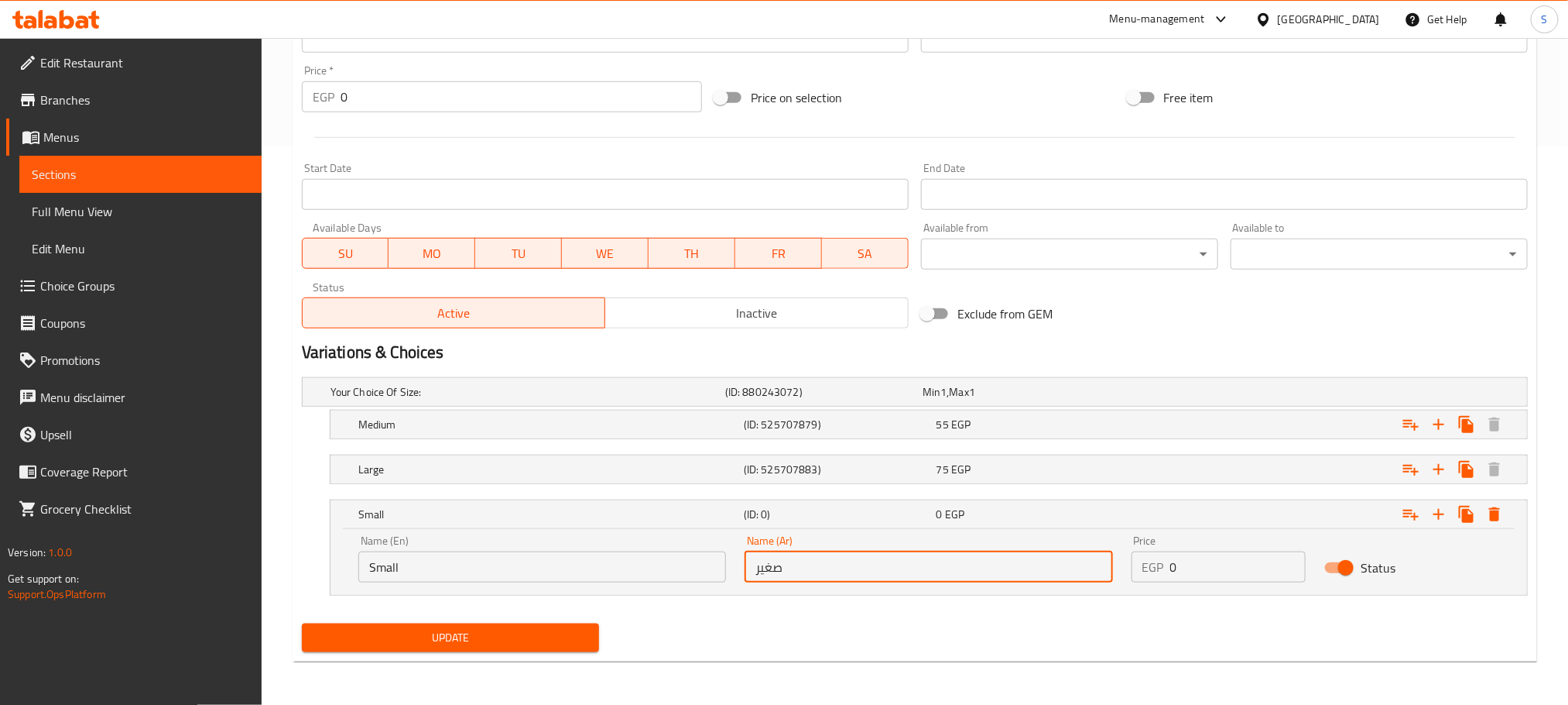
type input "صغير"
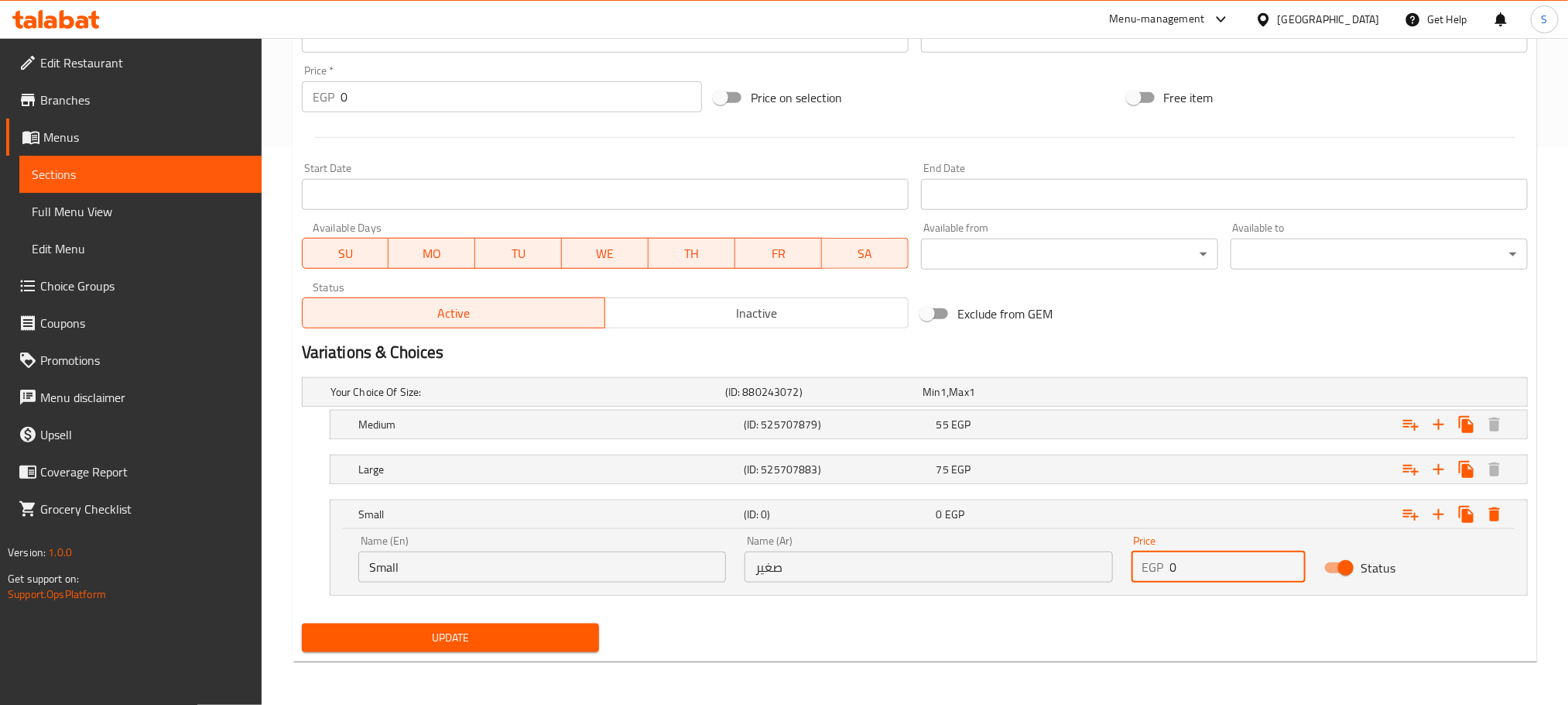
drag, startPoint x: 1191, startPoint y: 570, endPoint x: 1141, endPoint y: 570, distance: 50.0
click at [1141, 570] on div "EGP 0 Price" at bounding box center [1219, 566] width 175 height 31
type input "120"
click at [924, 502] on div "Small (ID: 0) 120 EGP" at bounding box center [933, 514] width 1157 height 34
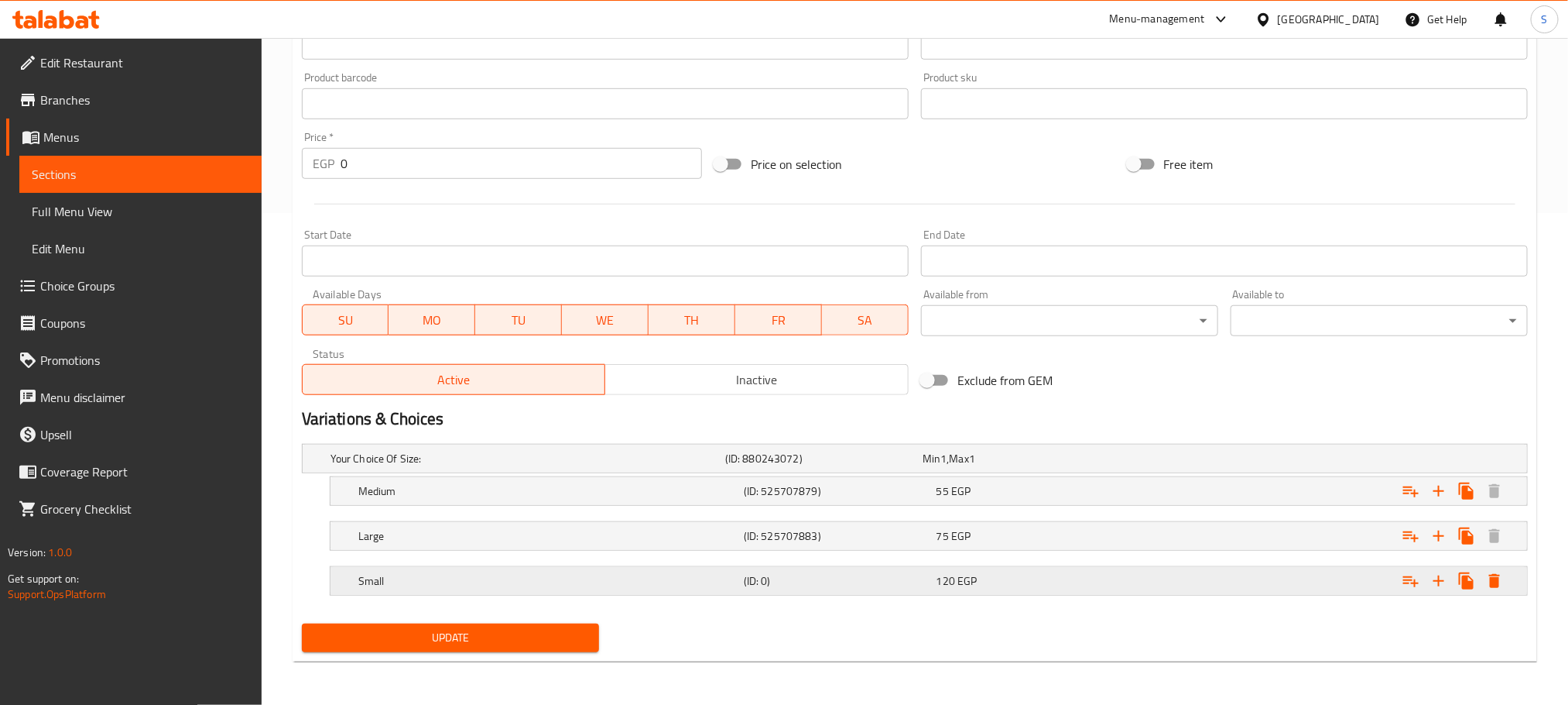
scroll to position [493, 0]
click at [570, 635] on span "Update" at bounding box center [450, 638] width 273 height 19
click at [491, 619] on div "Update" at bounding box center [450, 638] width 310 height 41
click at [540, 646] on span "Update" at bounding box center [450, 638] width 273 height 19
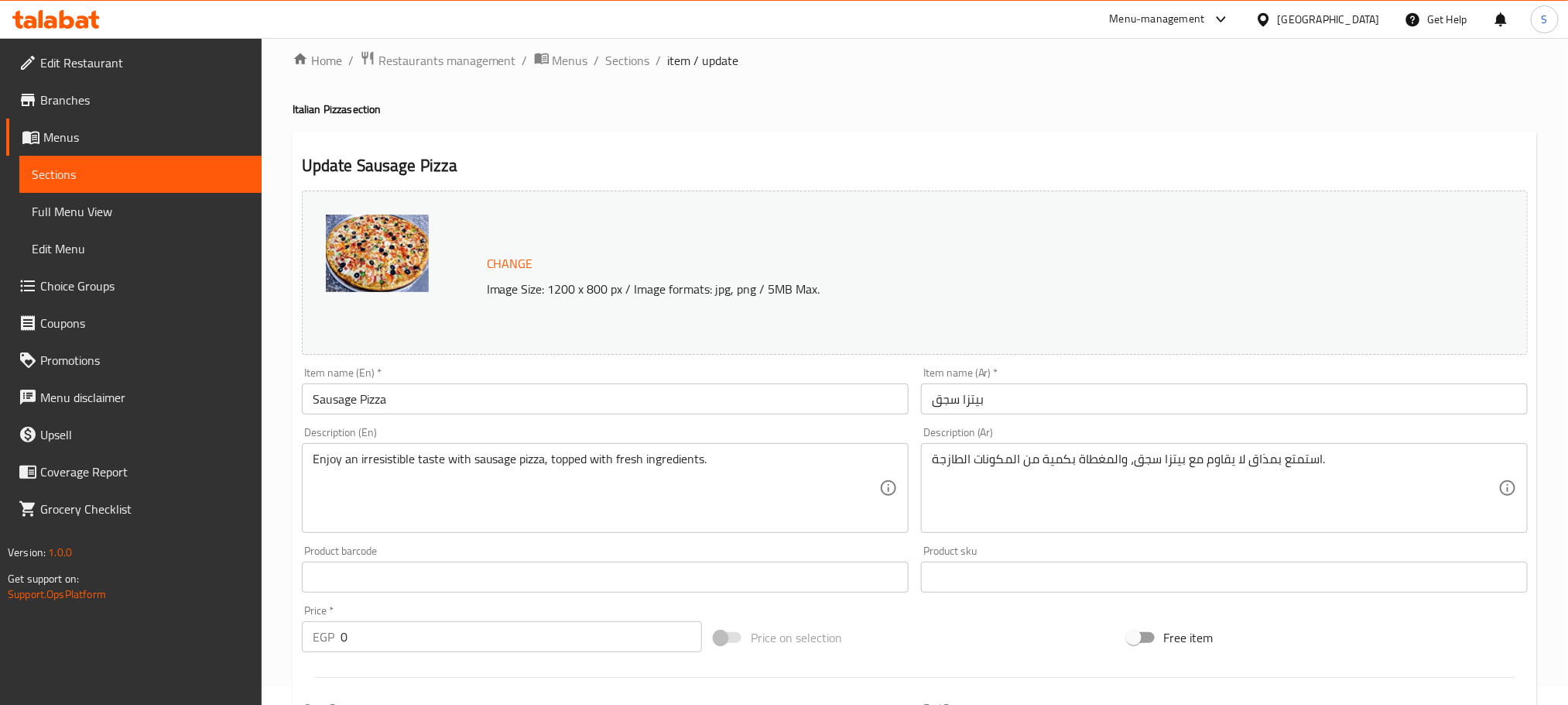
scroll to position [0, 0]
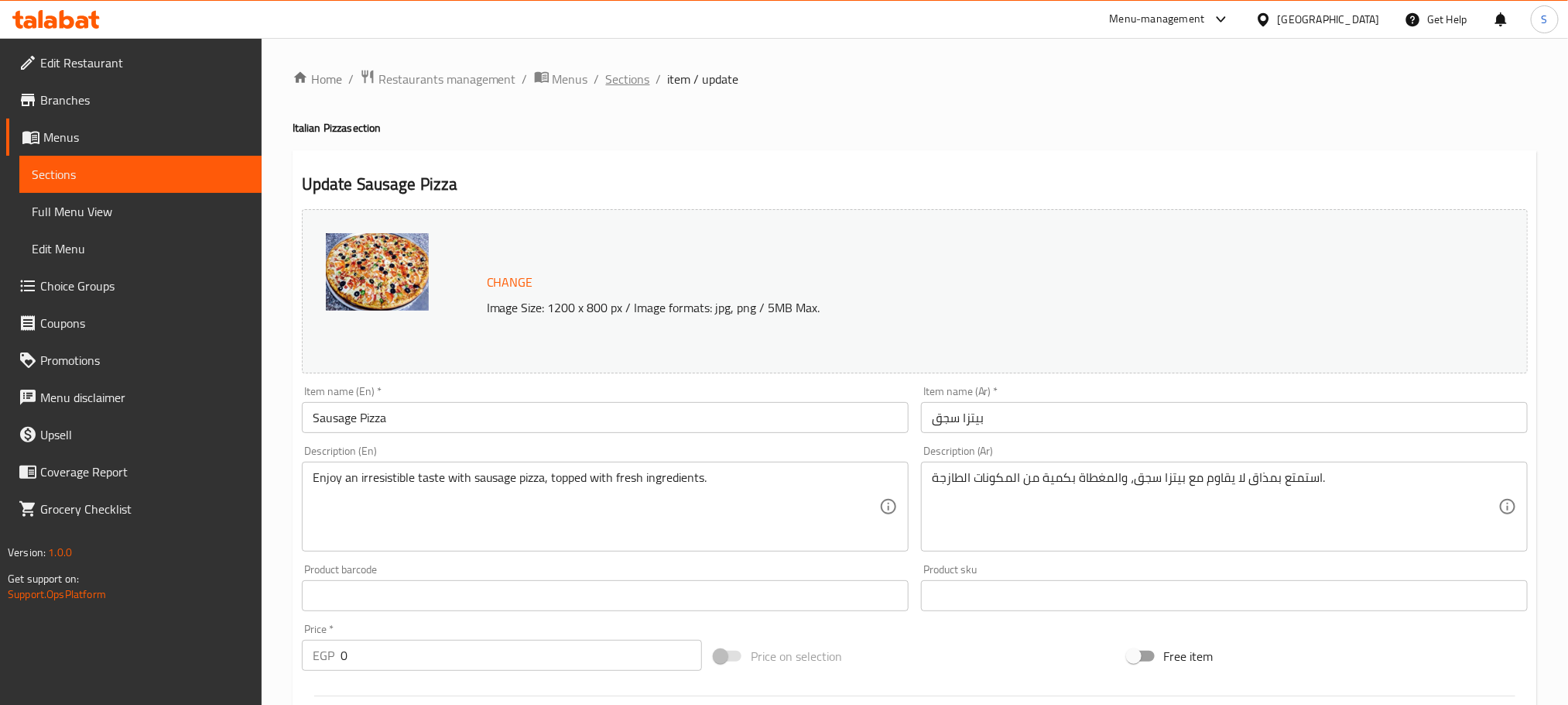
click at [635, 75] on span "Sections" at bounding box center [629, 79] width 44 height 18
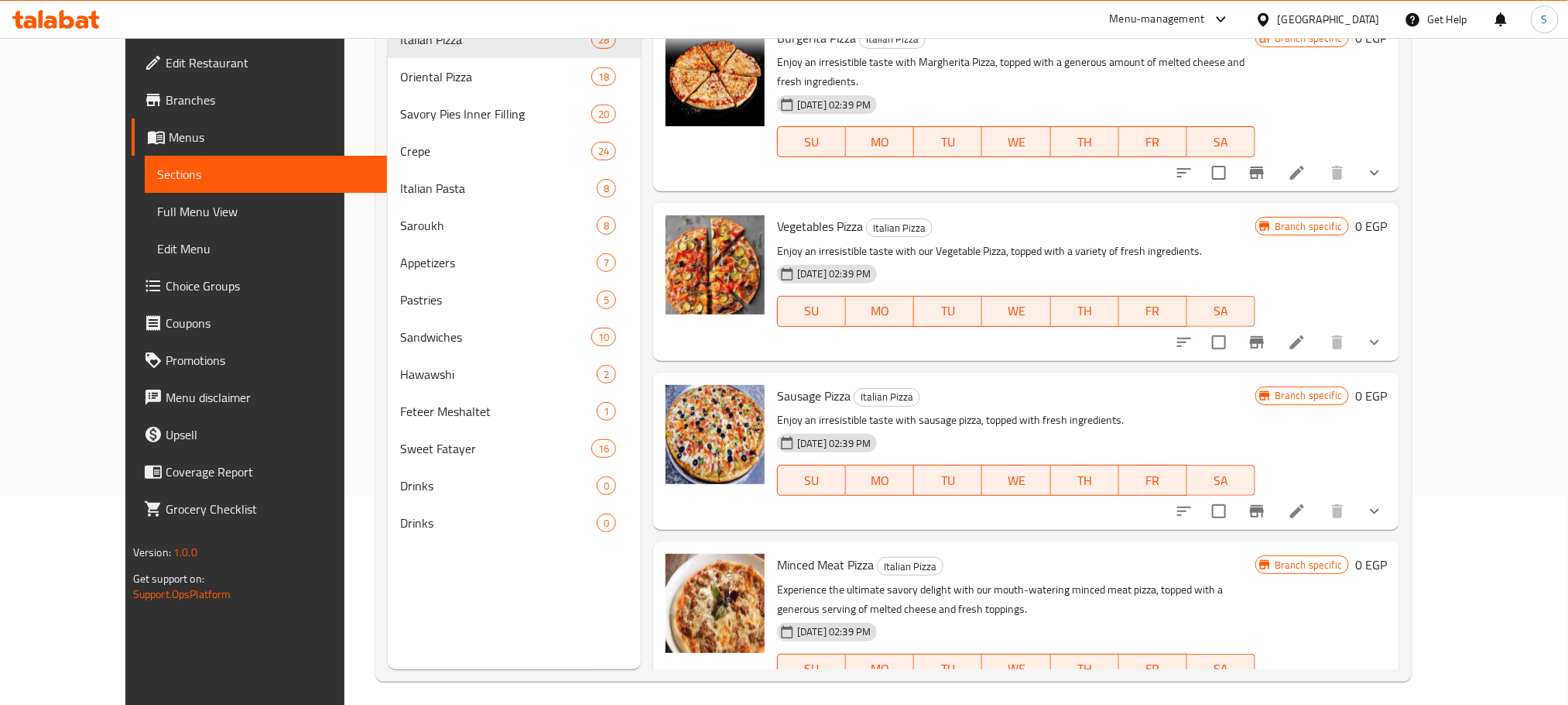
scroll to position [216, 0]
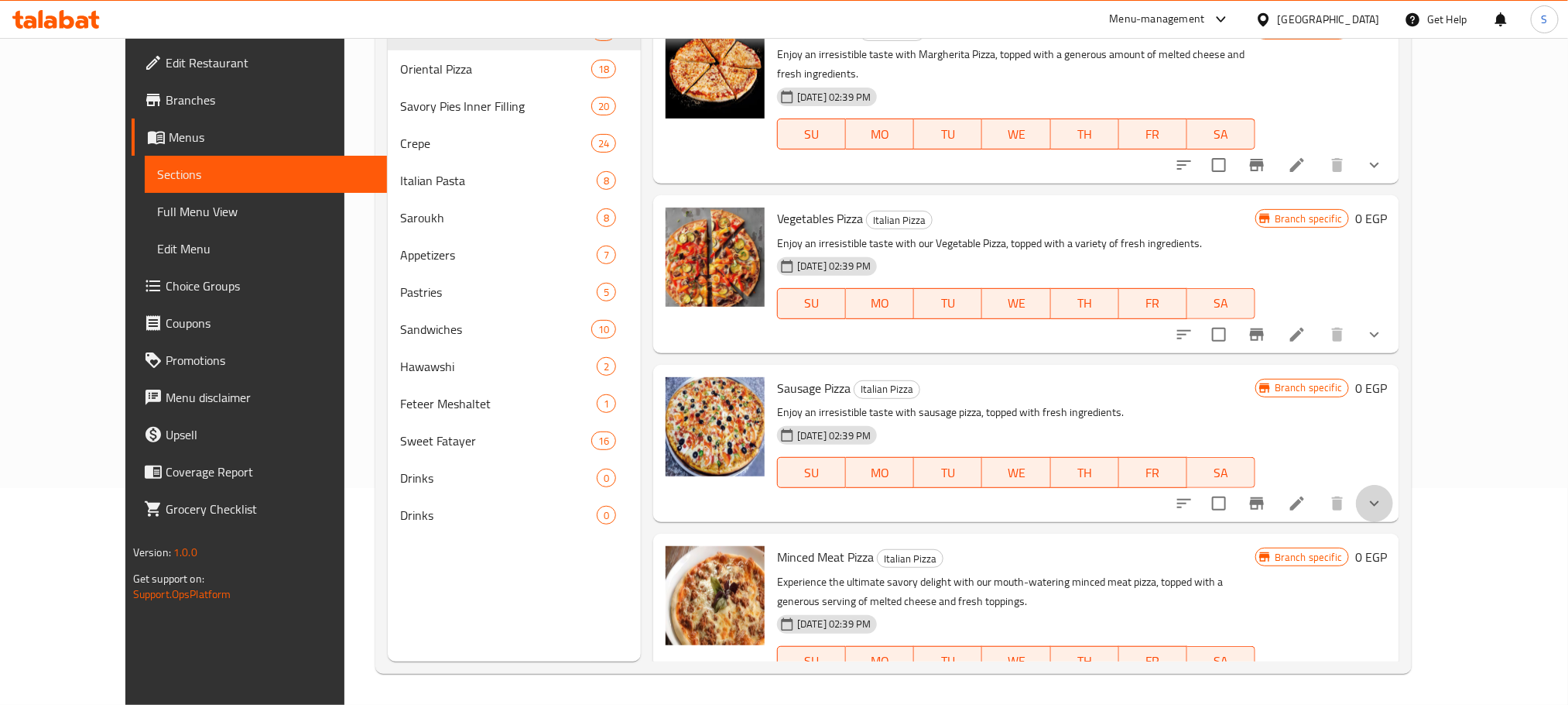
click at [1394, 496] on button "show more" at bounding box center [1375, 503] width 37 height 37
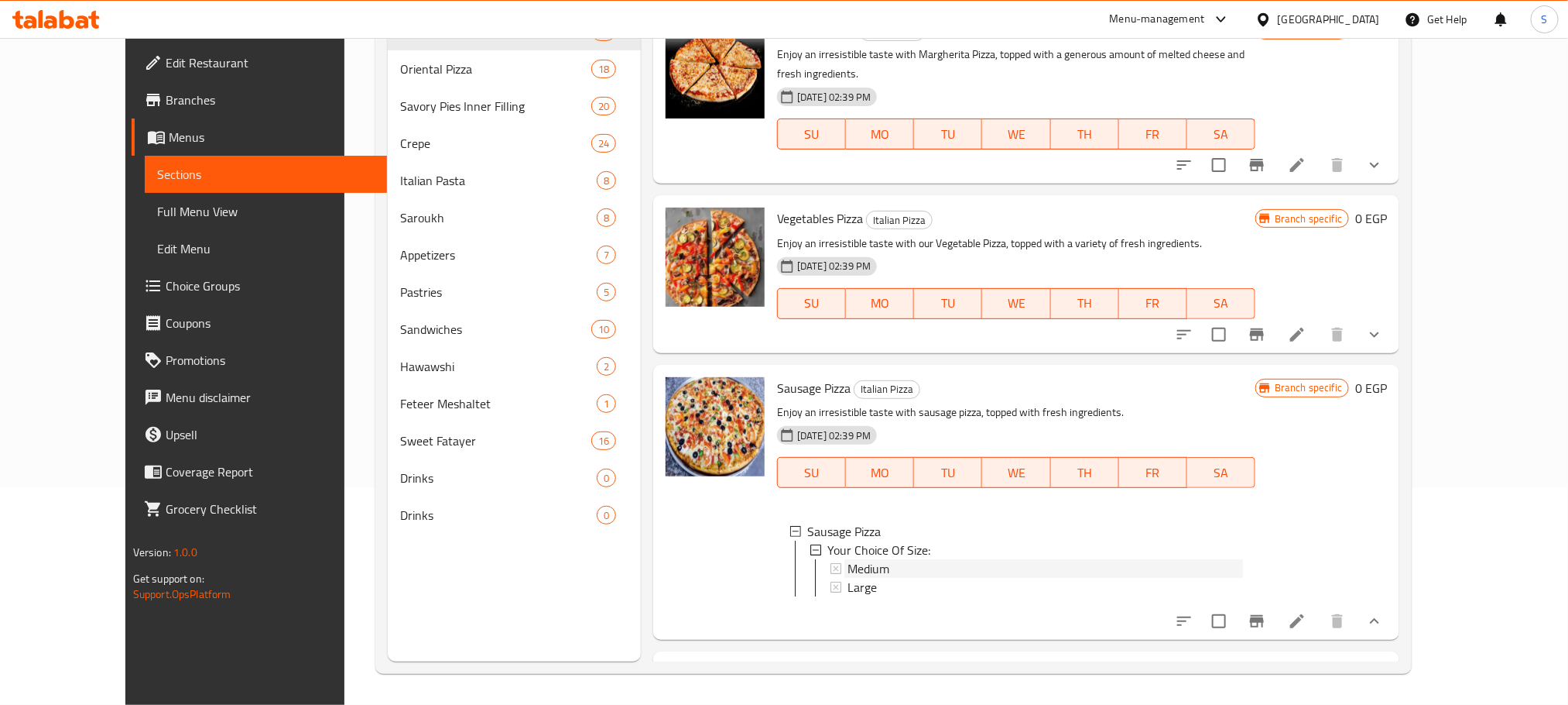
click at [852, 559] on span "Medium" at bounding box center [868, 568] width 42 height 18
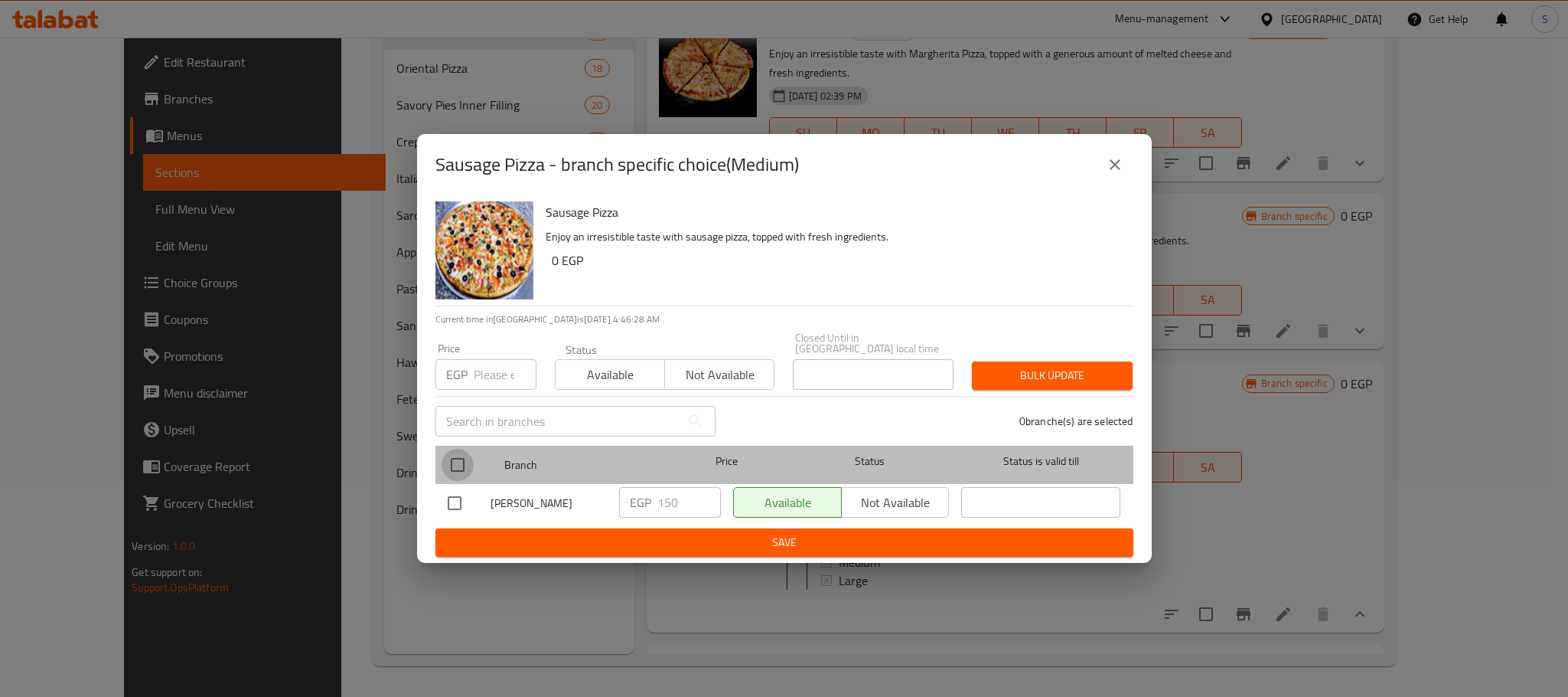
click at [458, 457] on input "checkbox" at bounding box center [457, 464] width 32 height 32
checkbox input "true"
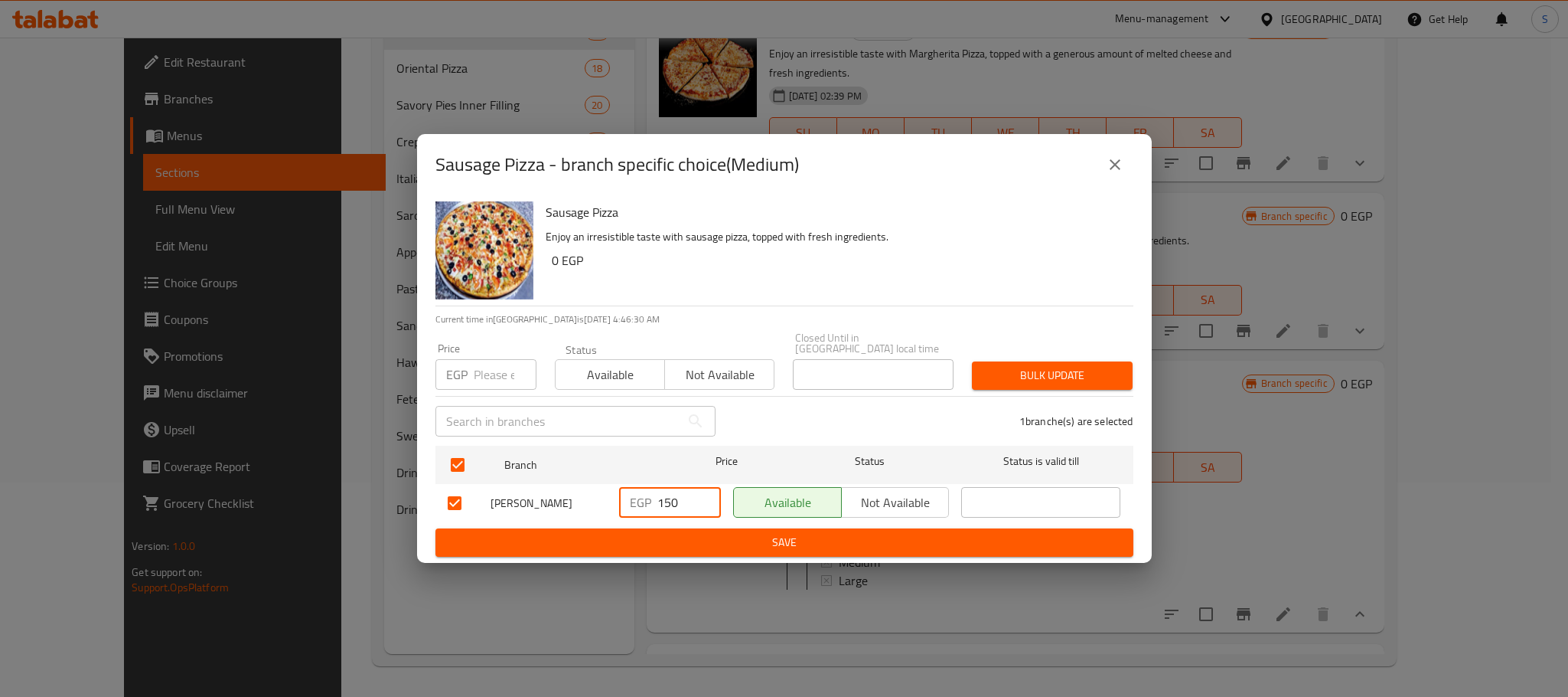
drag, startPoint x: 679, startPoint y: 494, endPoint x: 639, endPoint y: 499, distance: 40.3
click at [639, 499] on div "EGP 150 ​" at bounding box center [670, 502] width 102 height 31
type input "160"
click at [784, 535] on span "Save" at bounding box center [784, 543] width 673 height 19
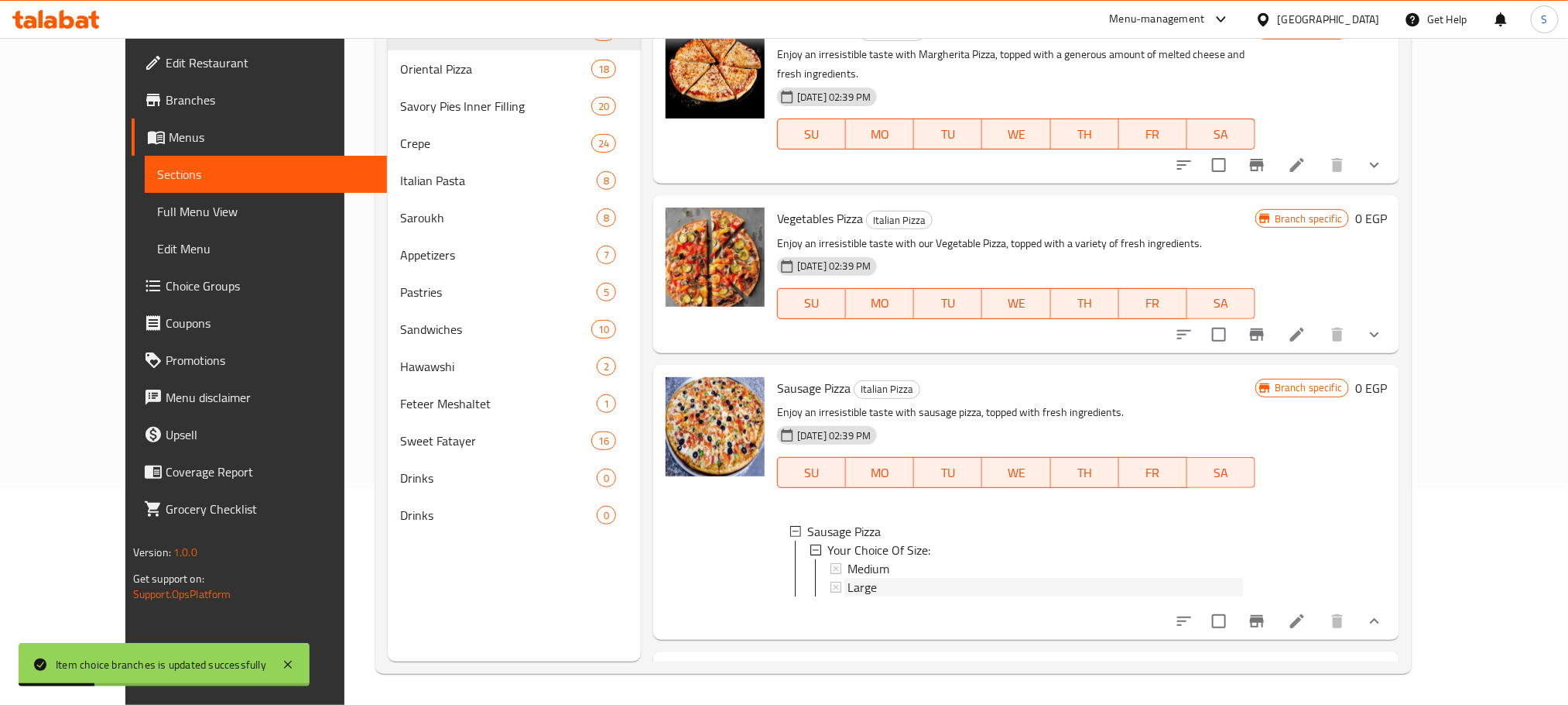
click at [847, 577] on span "Large" at bounding box center [862, 586] width 29 height 18
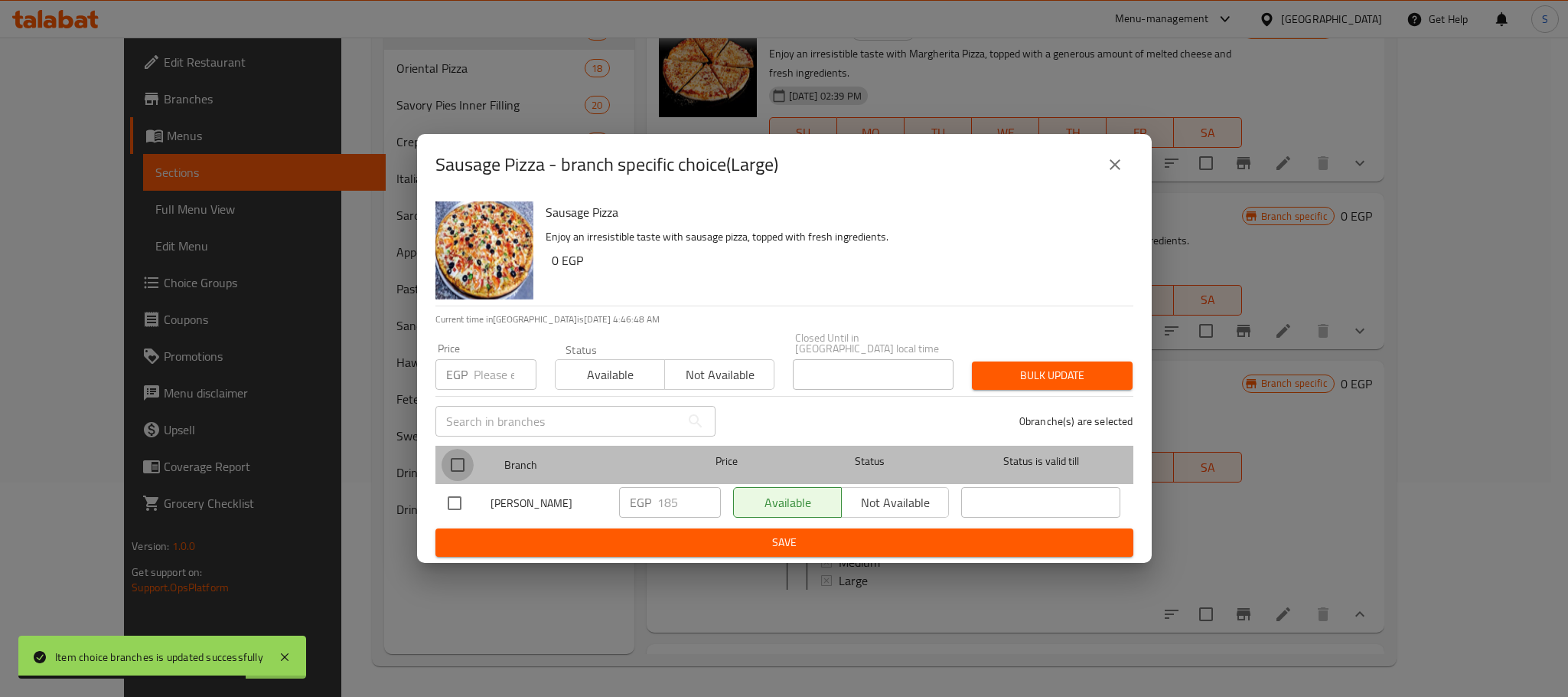
click at [451, 455] on input "checkbox" at bounding box center [457, 464] width 32 height 32
checkbox input "true"
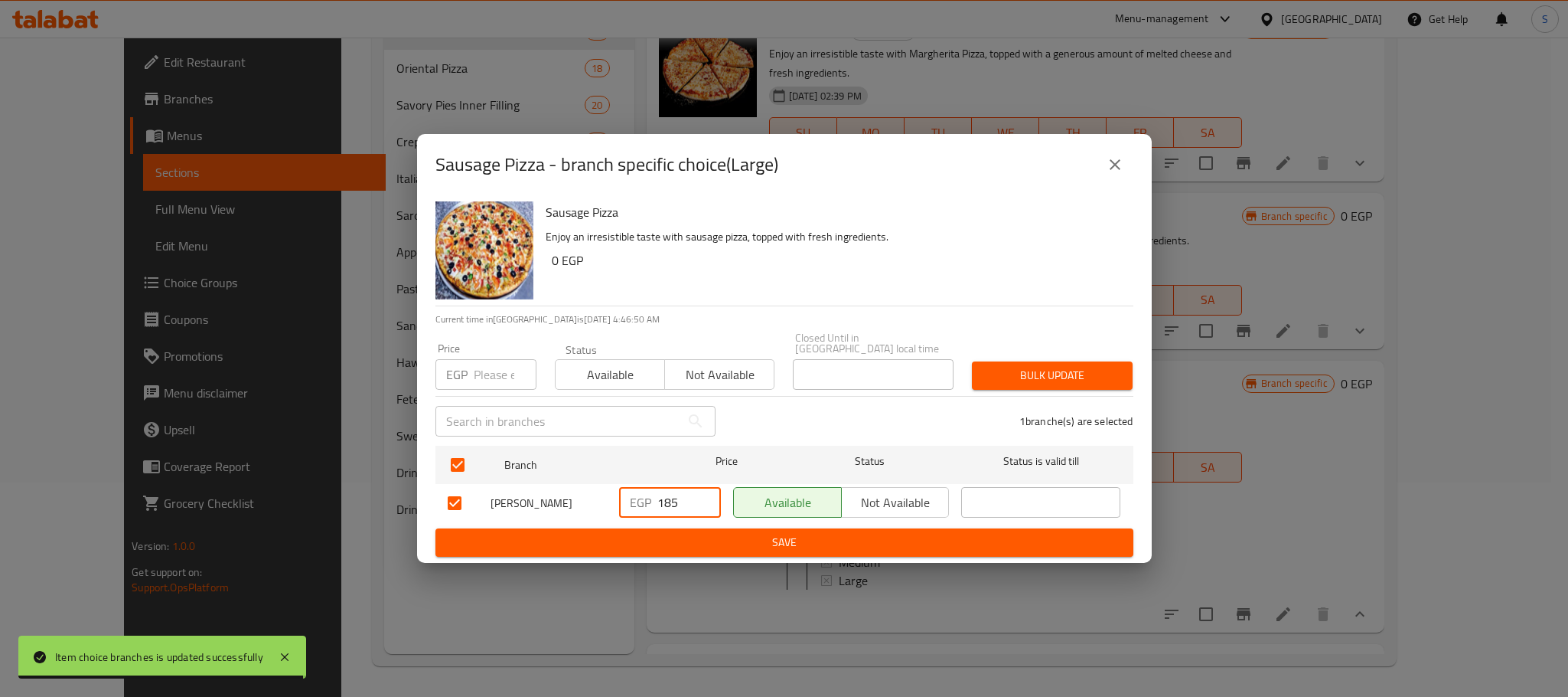
drag, startPoint x: 685, startPoint y: 495, endPoint x: 646, endPoint y: 499, distance: 39.2
click at [646, 499] on div "EGP 185 ​" at bounding box center [670, 502] width 102 height 31
type input "180"
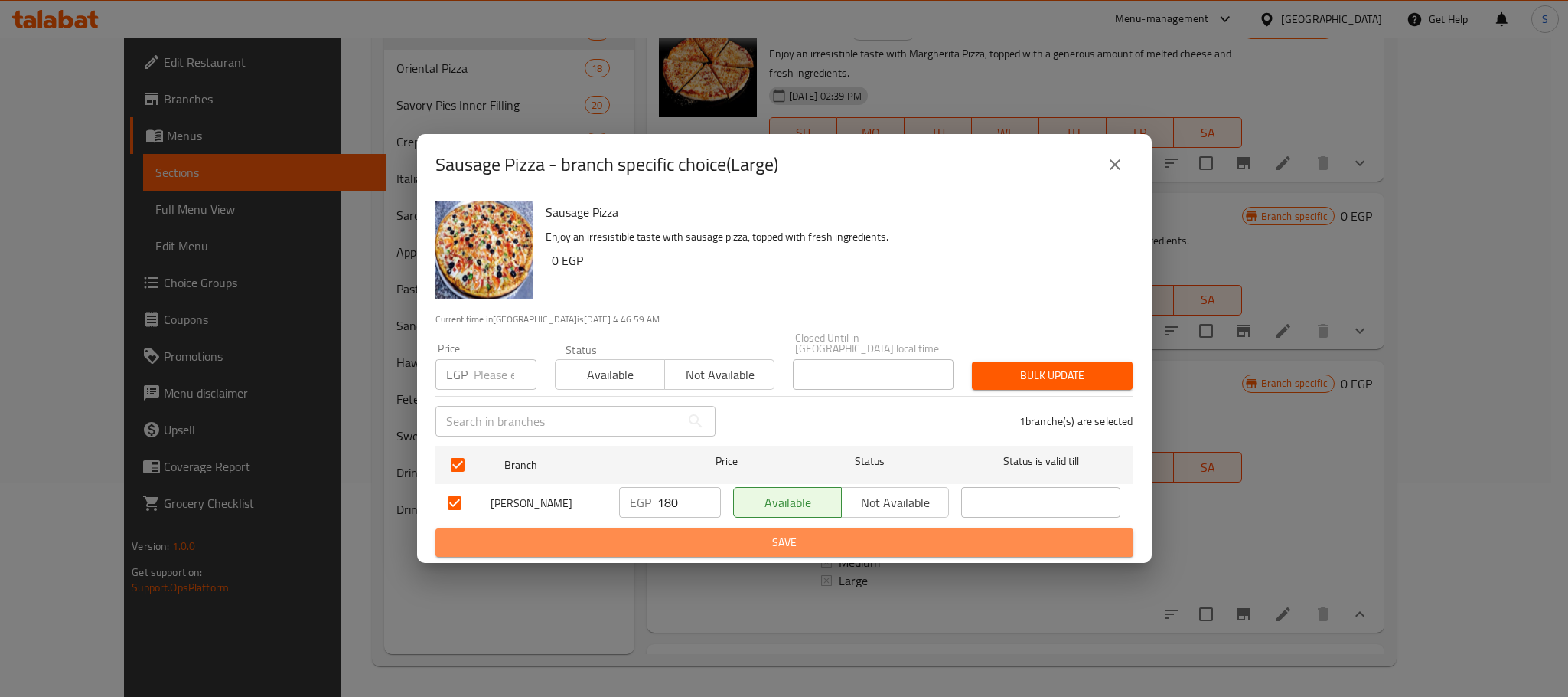
click at [778, 546] on span "Save" at bounding box center [784, 543] width 673 height 19
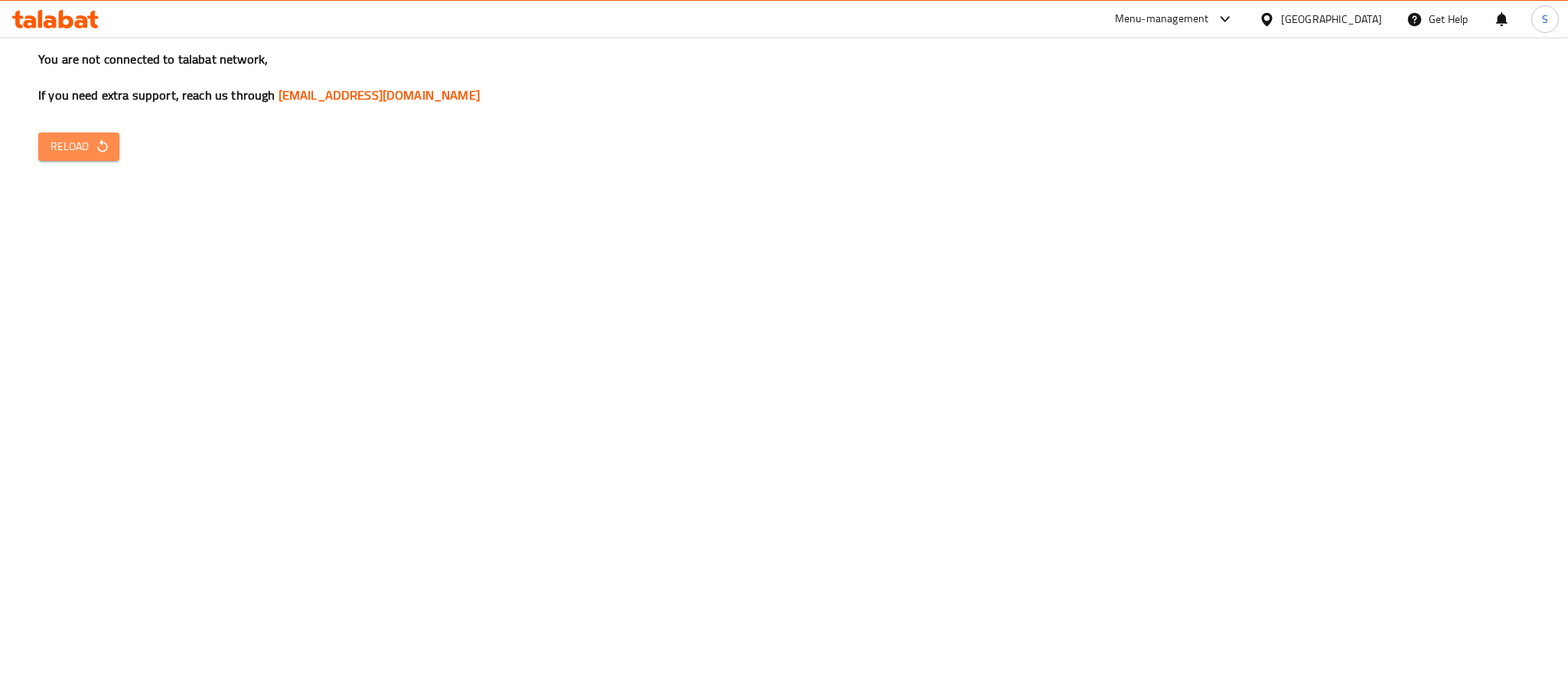
click at [108, 149] on icon "button" at bounding box center [103, 147] width 16 height 16
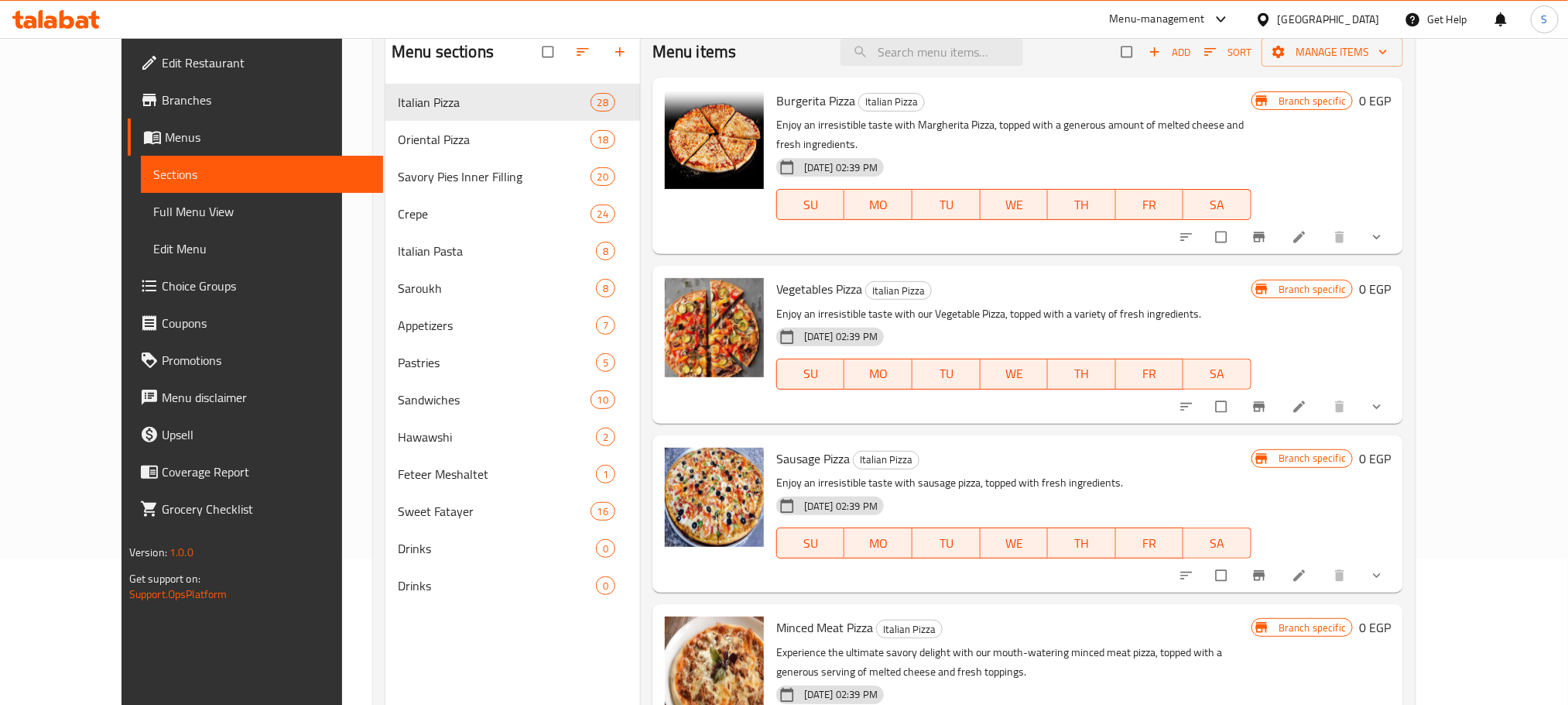
scroll to position [148, 0]
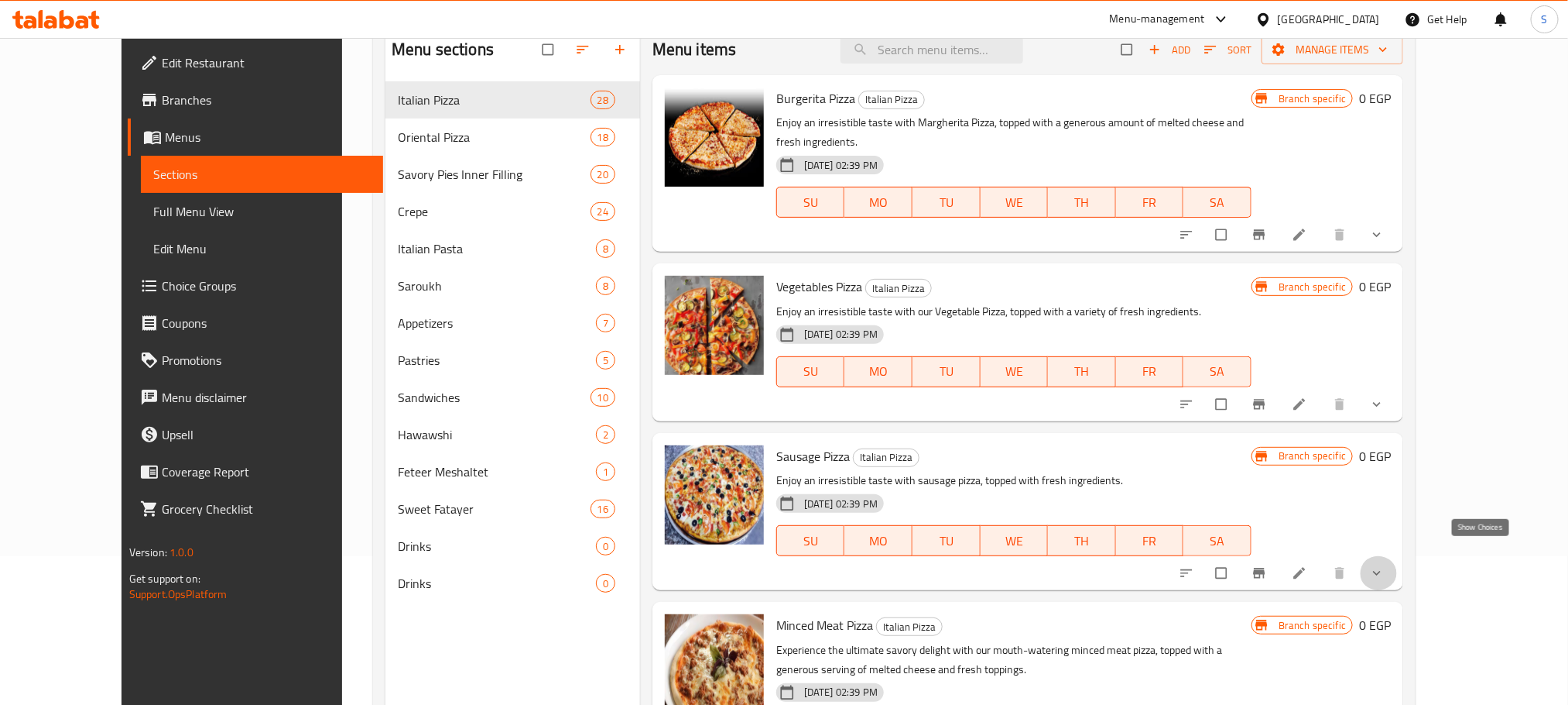
click at [1385, 565] on icon "show more" at bounding box center [1377, 573] width 16 height 16
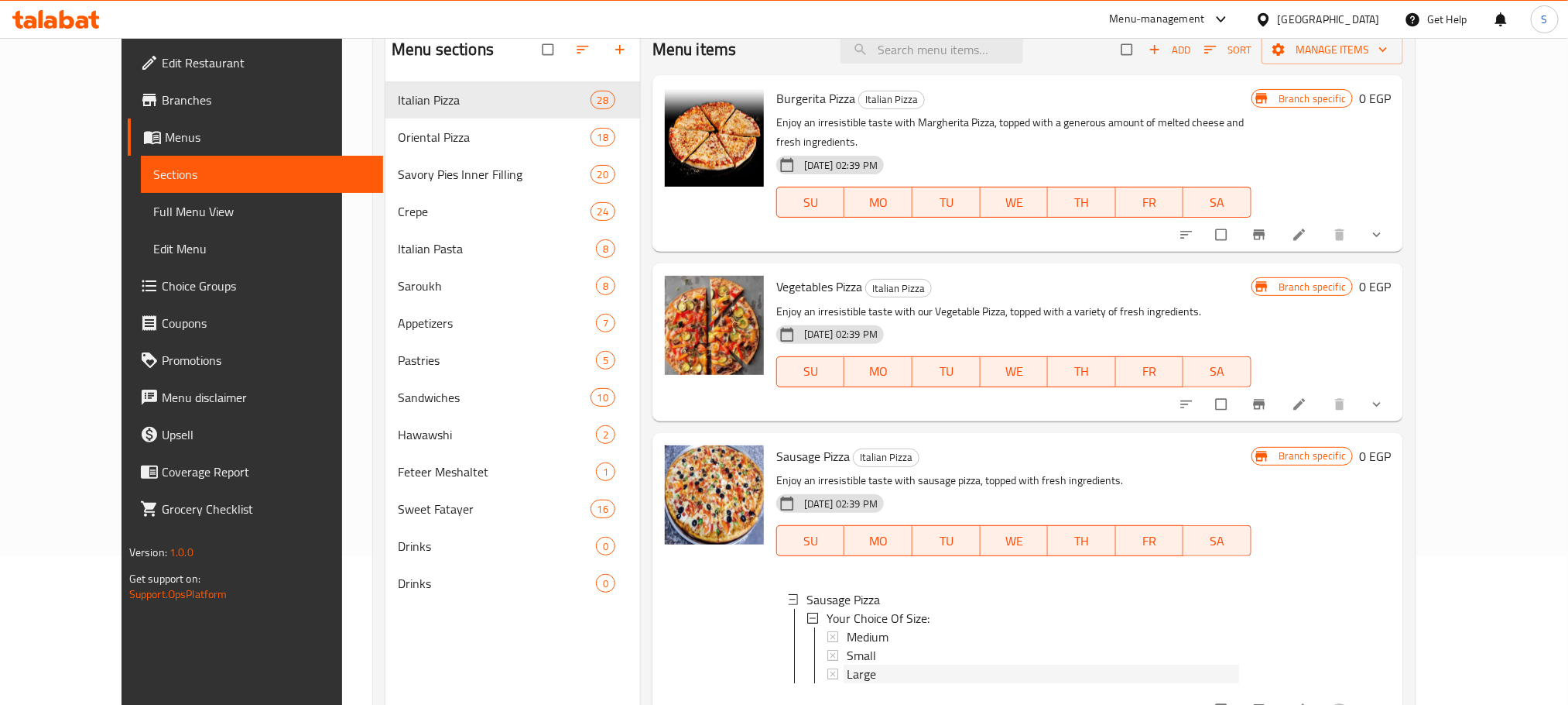
click at [847, 665] on span "Large" at bounding box center [861, 673] width 29 height 18
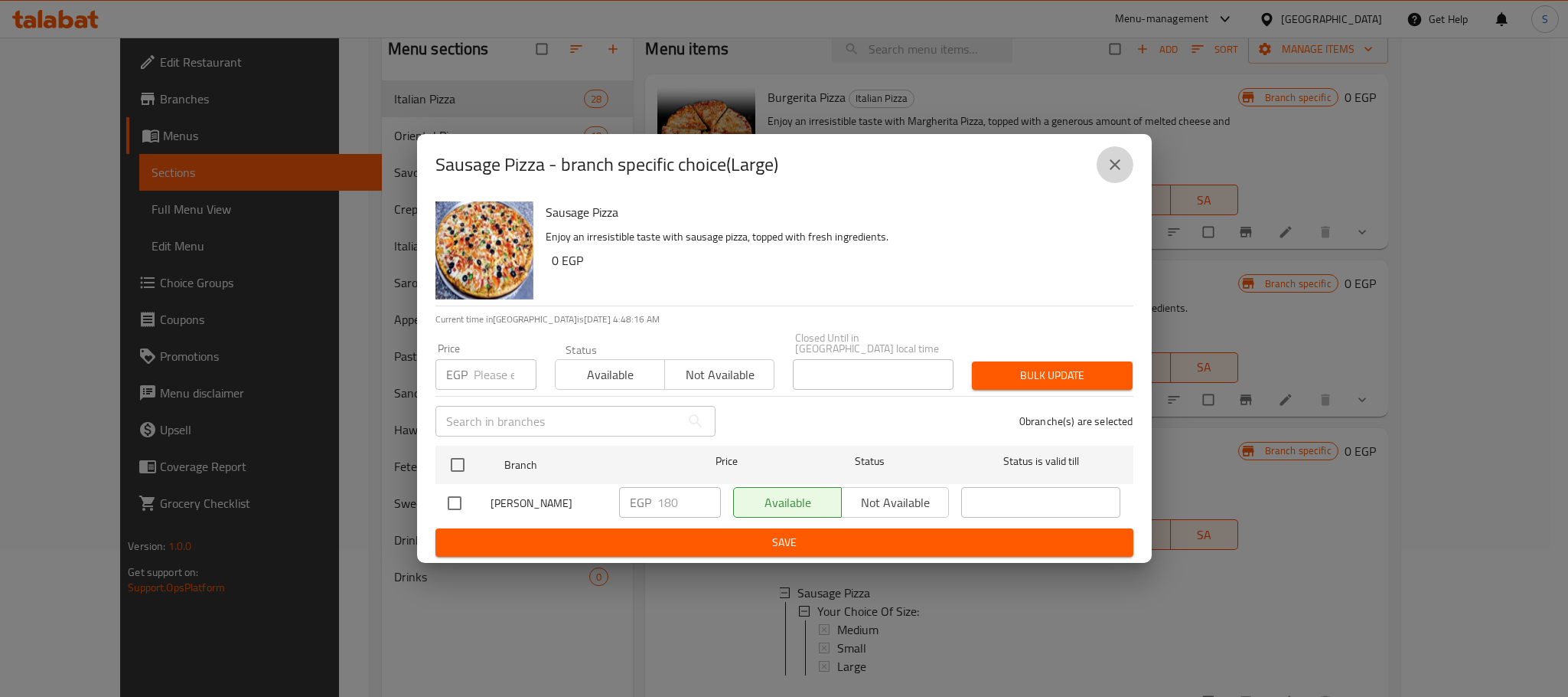
click at [1110, 162] on icon "close" at bounding box center [1114, 164] width 18 height 18
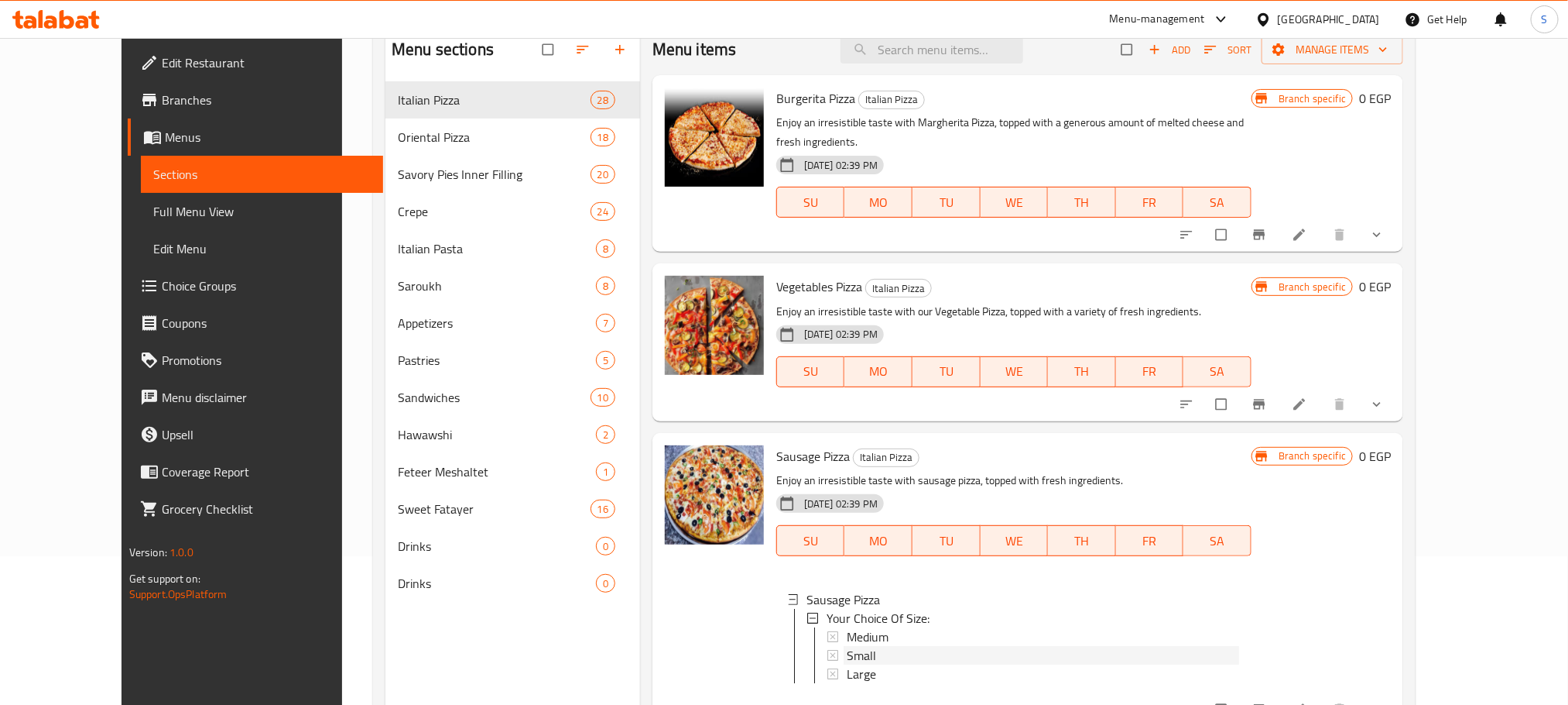
click at [847, 646] on span "Small" at bounding box center [861, 654] width 29 height 18
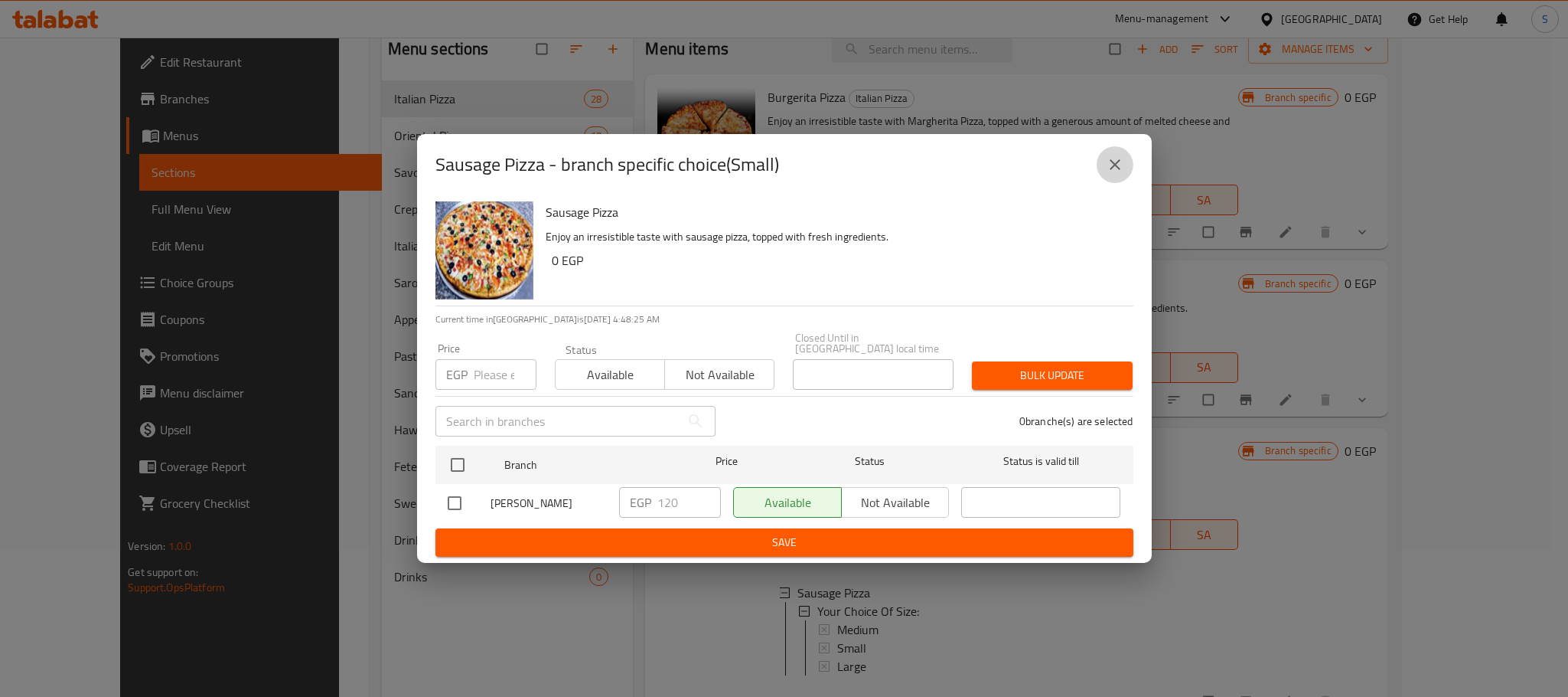
click at [1107, 168] on icon "close" at bounding box center [1114, 164] width 18 height 18
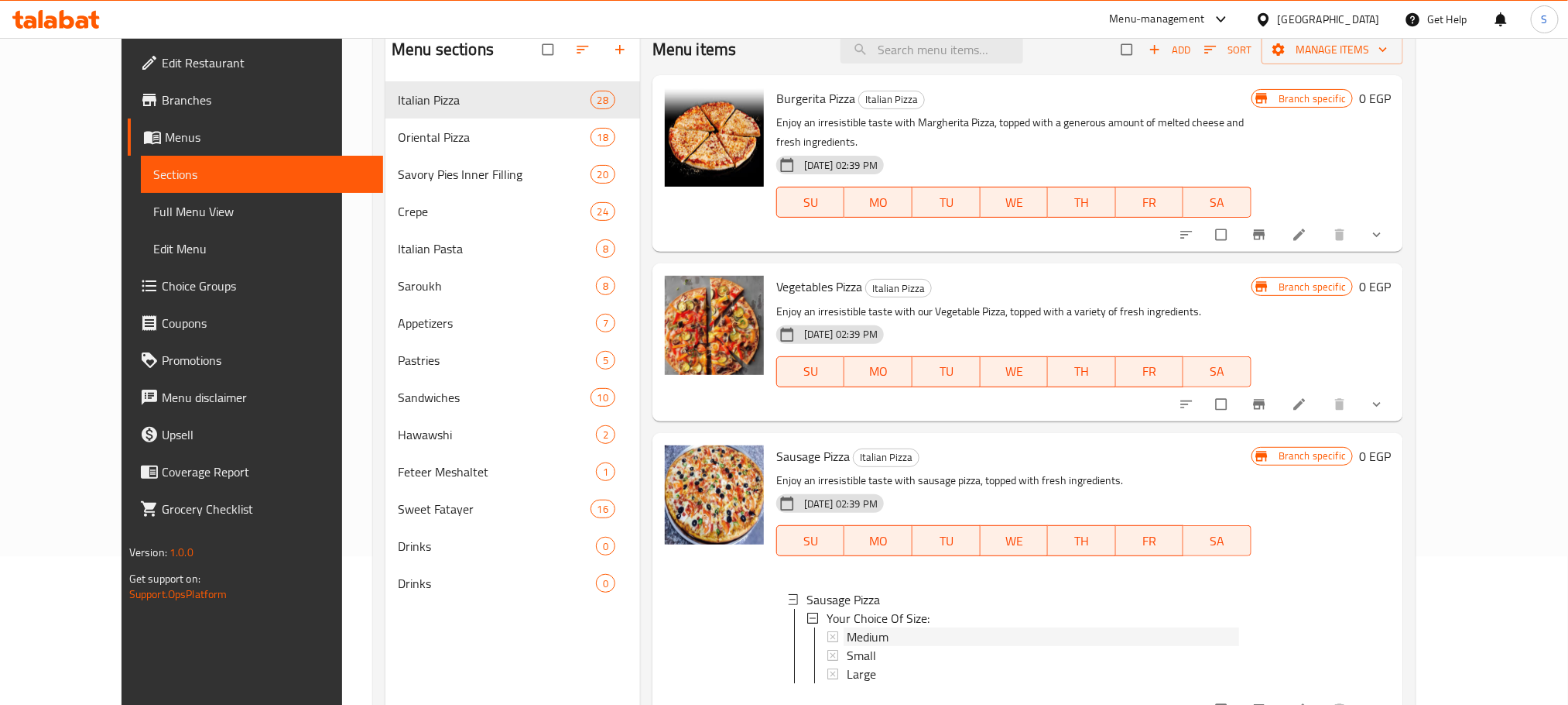
click at [847, 627] on span "Medium" at bounding box center [867, 636] width 42 height 18
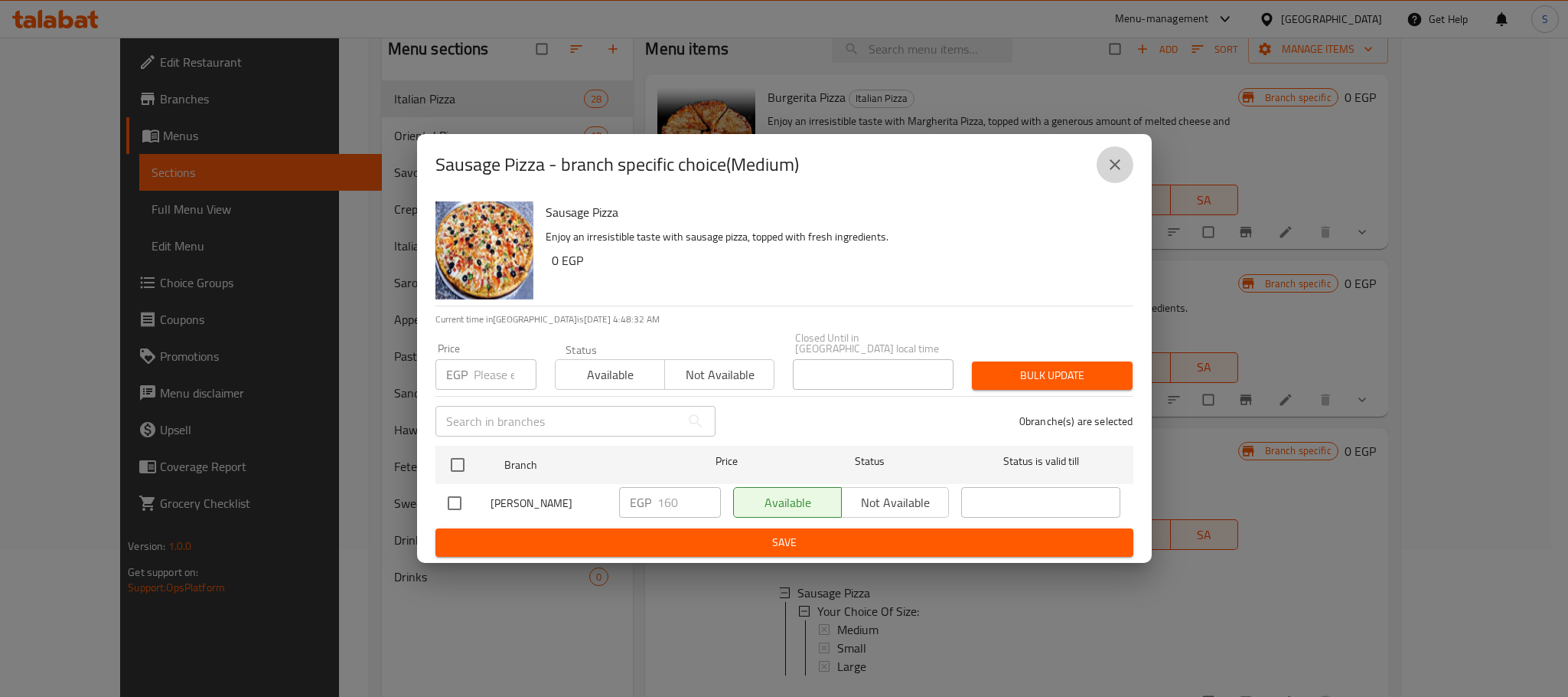
click at [1106, 171] on icon "close" at bounding box center [1114, 164] width 18 height 18
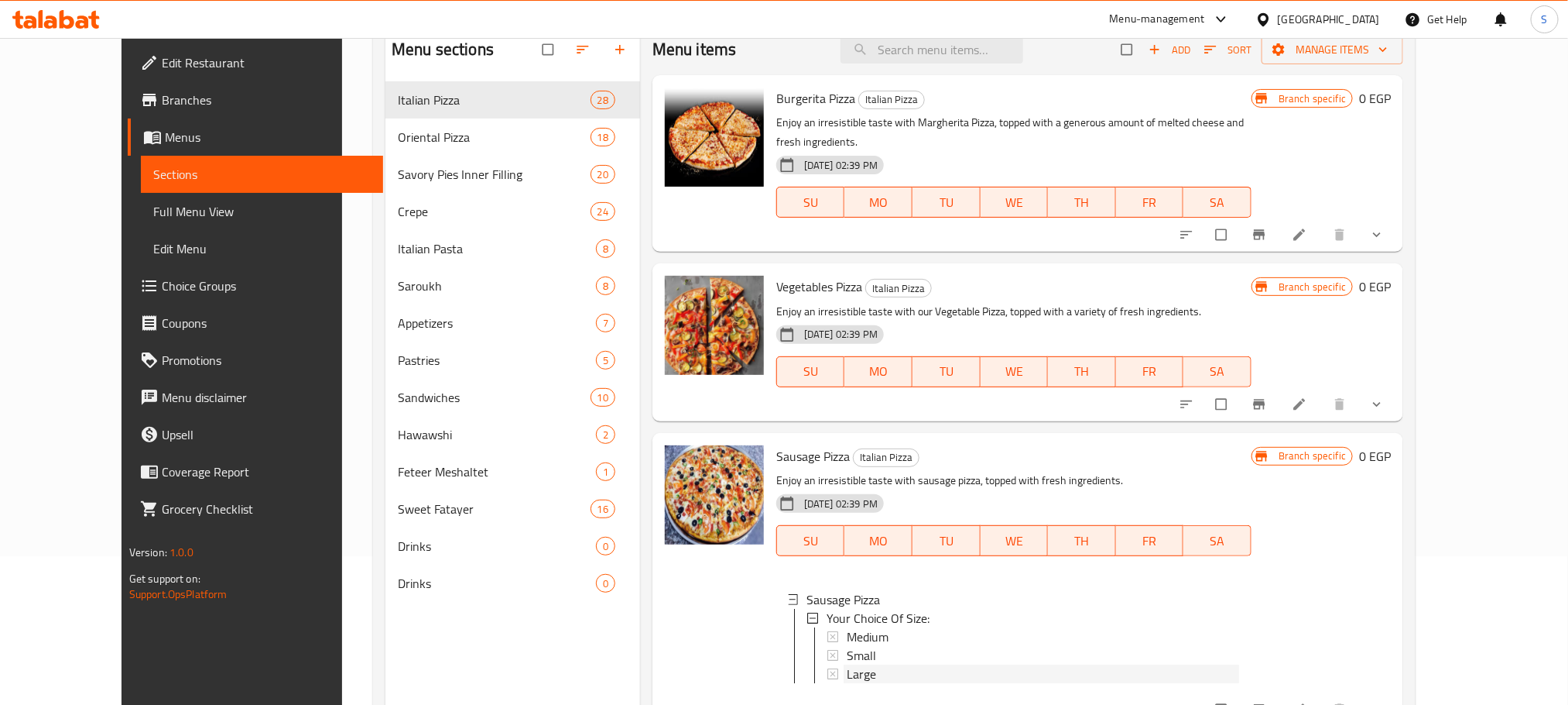
click at [848, 665] on div "Large" at bounding box center [1042, 673] width 392 height 18
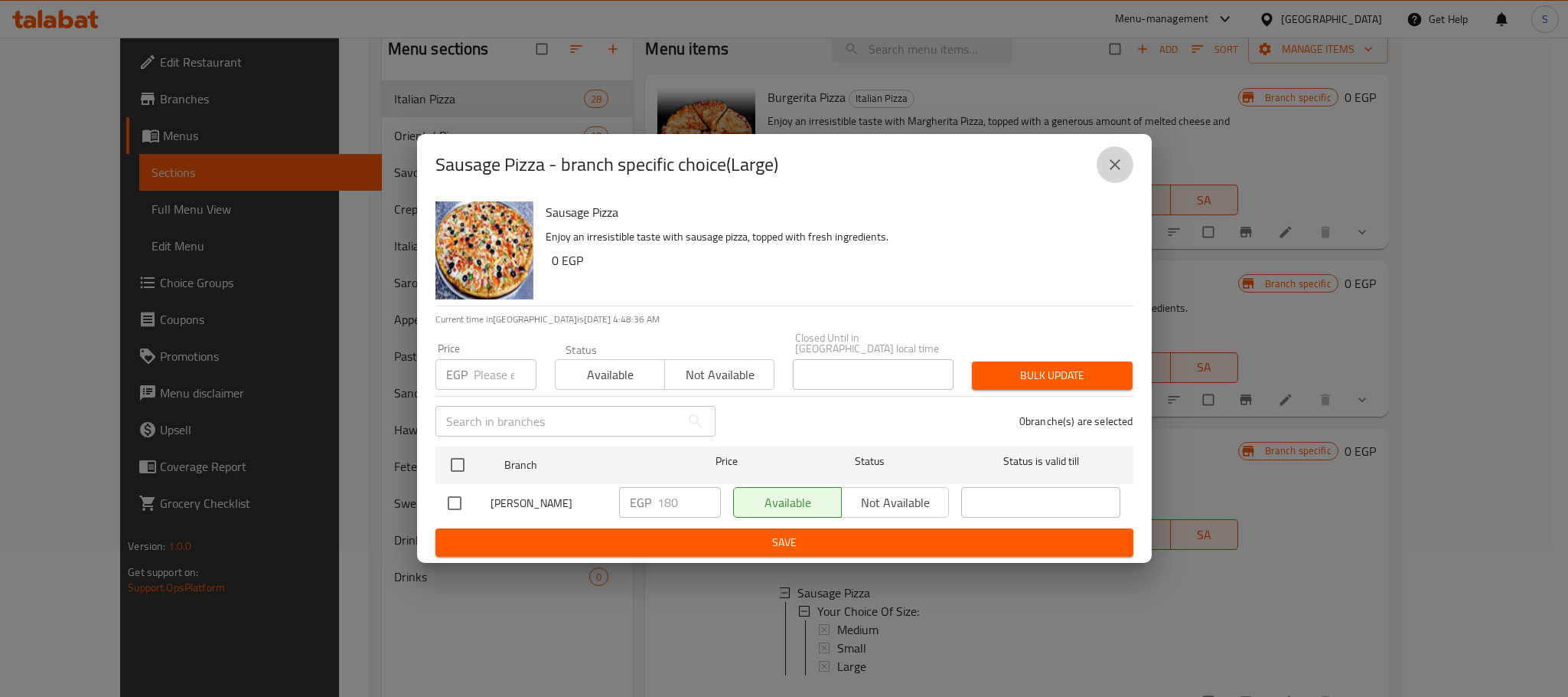
click at [1123, 166] on button "close" at bounding box center [1114, 165] width 37 height 37
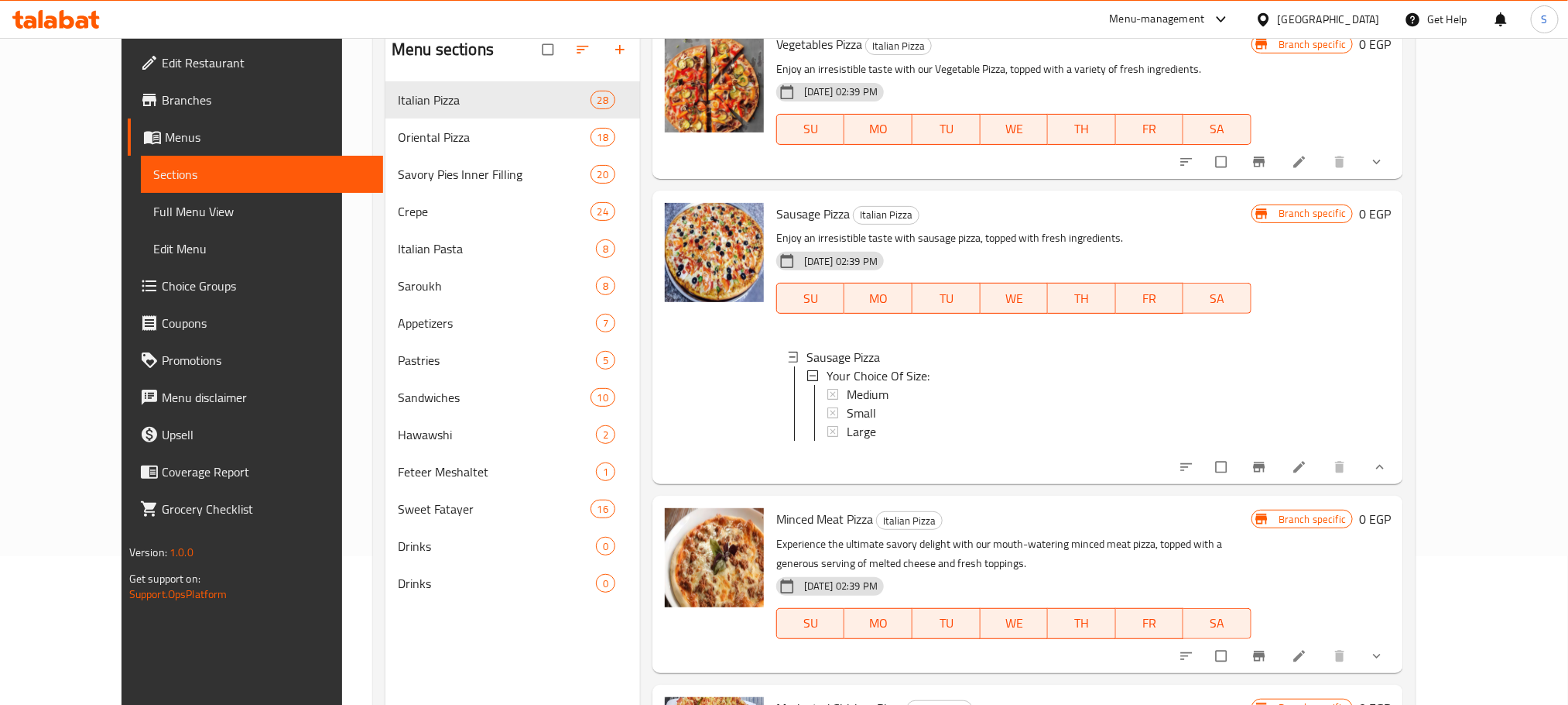
scroll to position [251, 0]
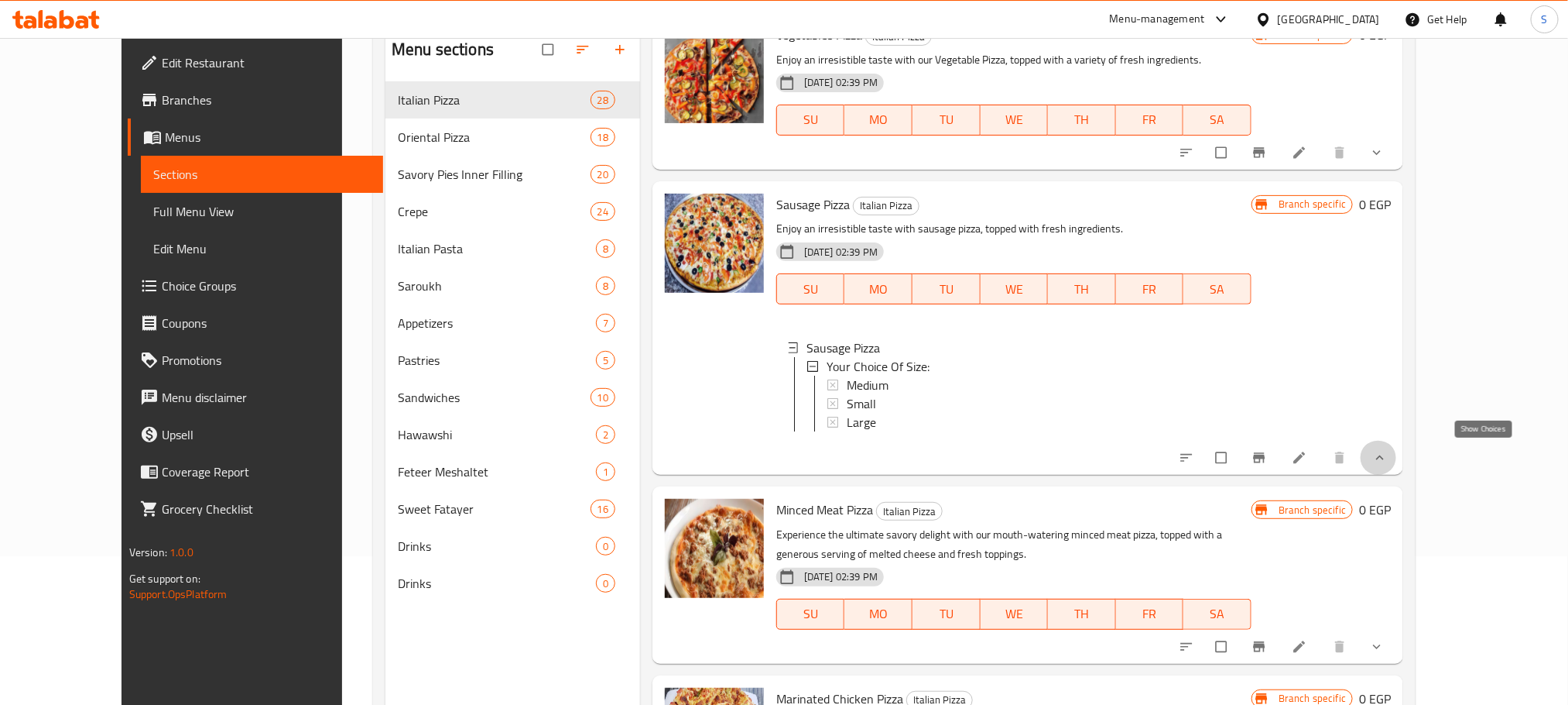
click at [1388, 463] on icon "show more" at bounding box center [1380, 458] width 16 height 16
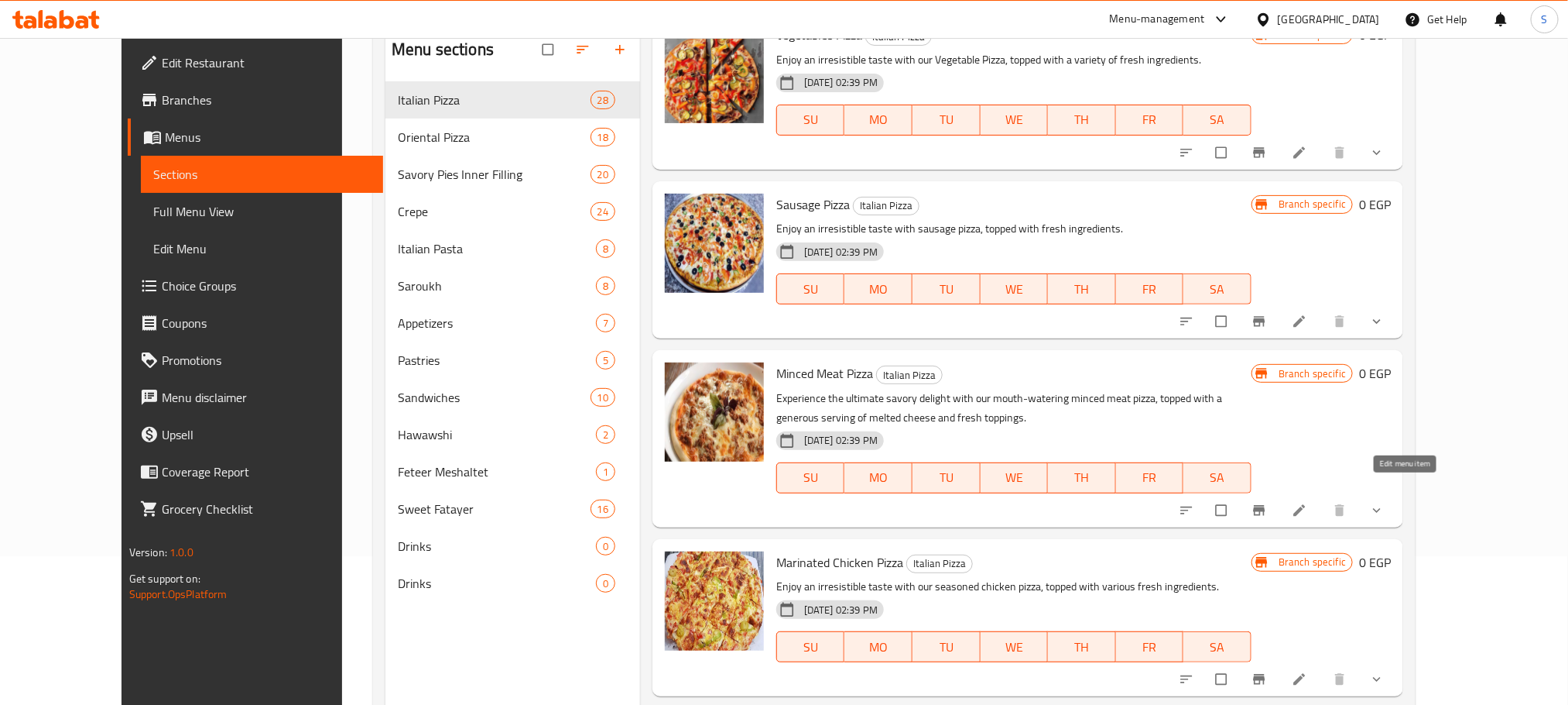
click at [1307, 503] on icon at bounding box center [1300, 511] width 16 height 16
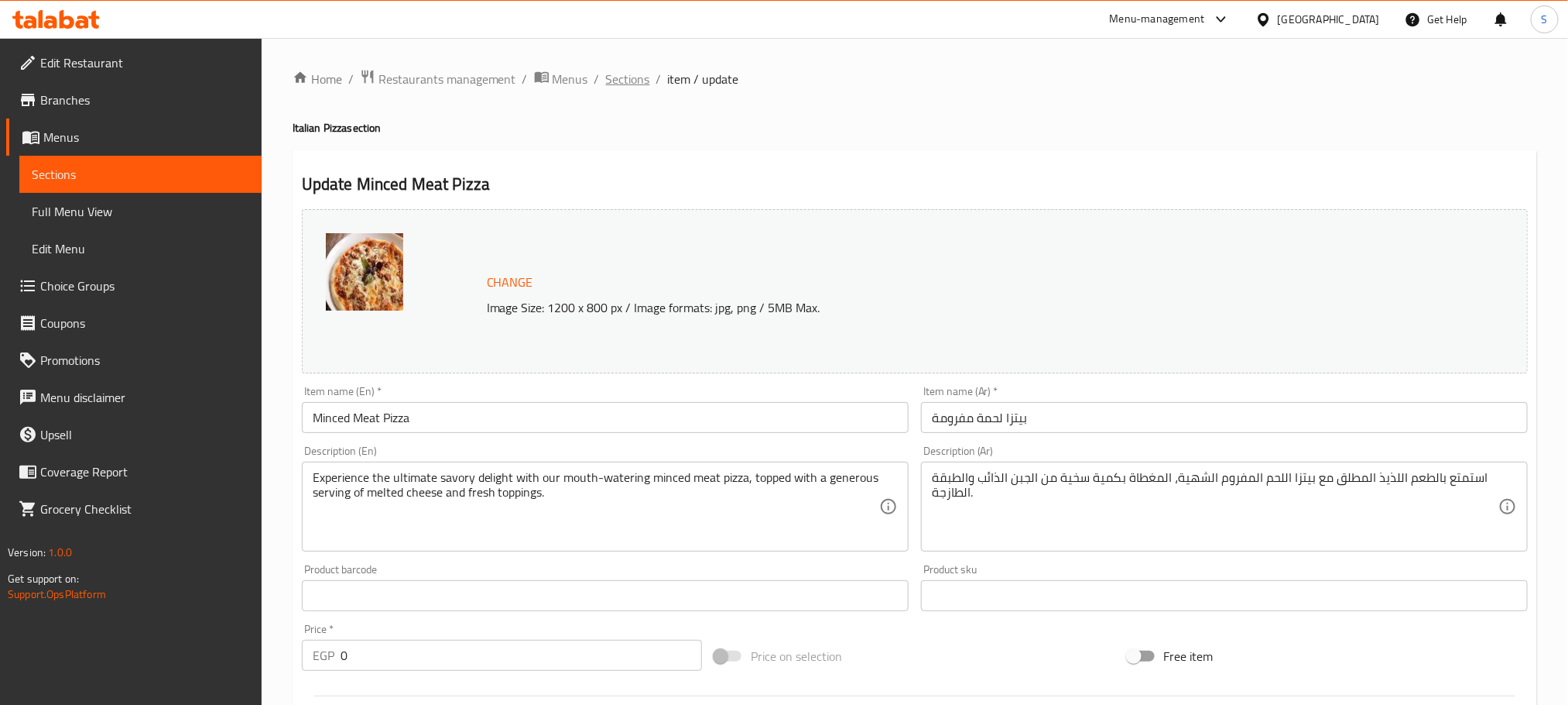
click at [628, 77] on span "Sections" at bounding box center [629, 79] width 44 height 18
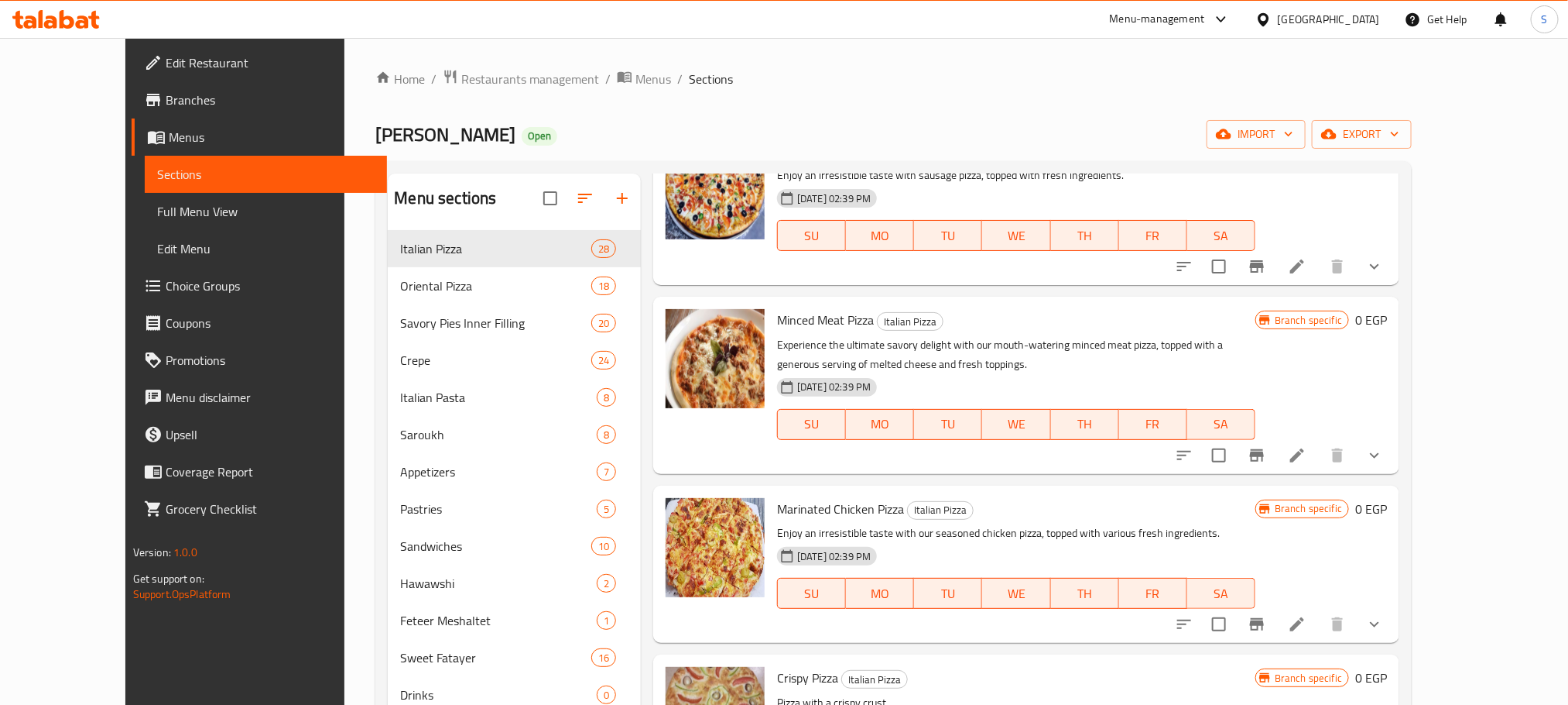
scroll to position [472, 0]
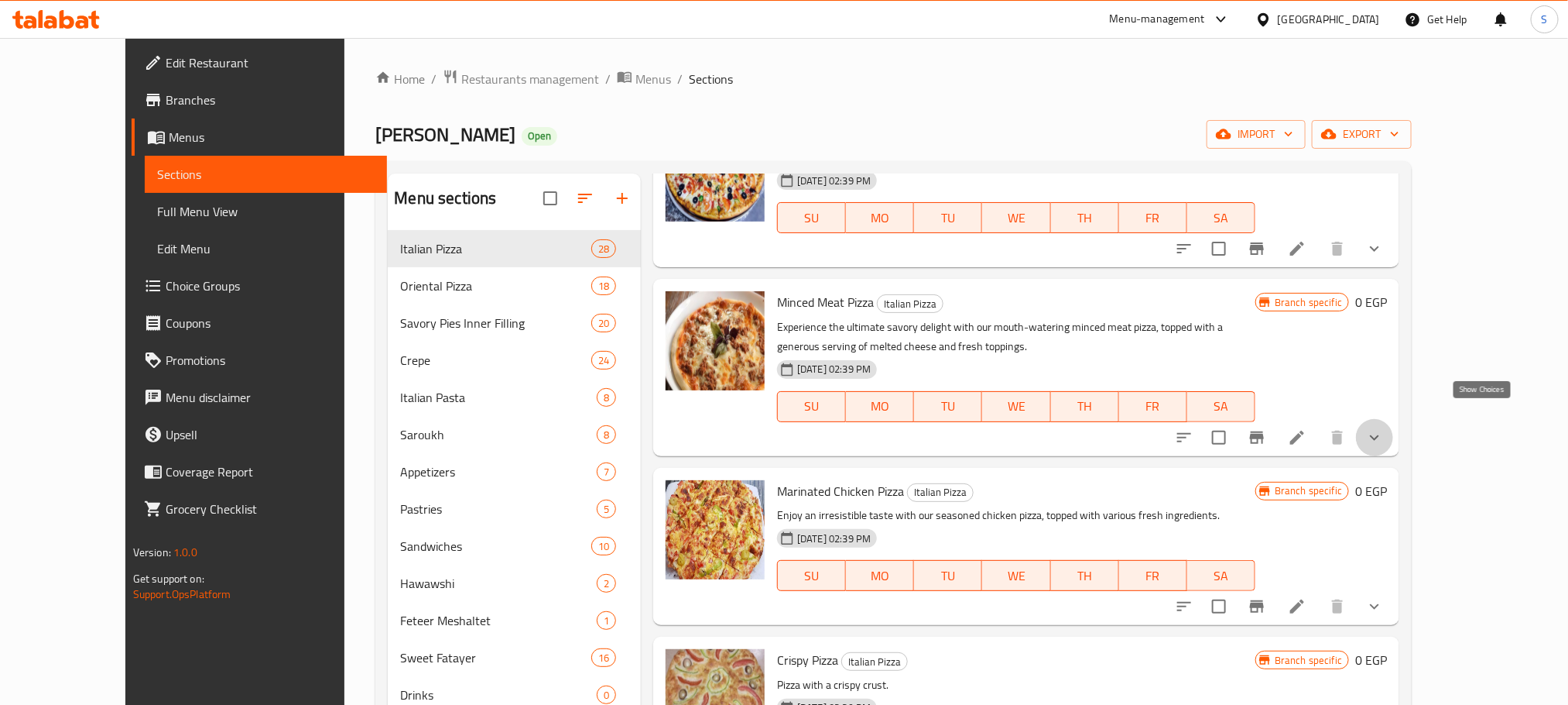
click at [1384, 428] on icon "show more" at bounding box center [1374, 437] width 18 height 18
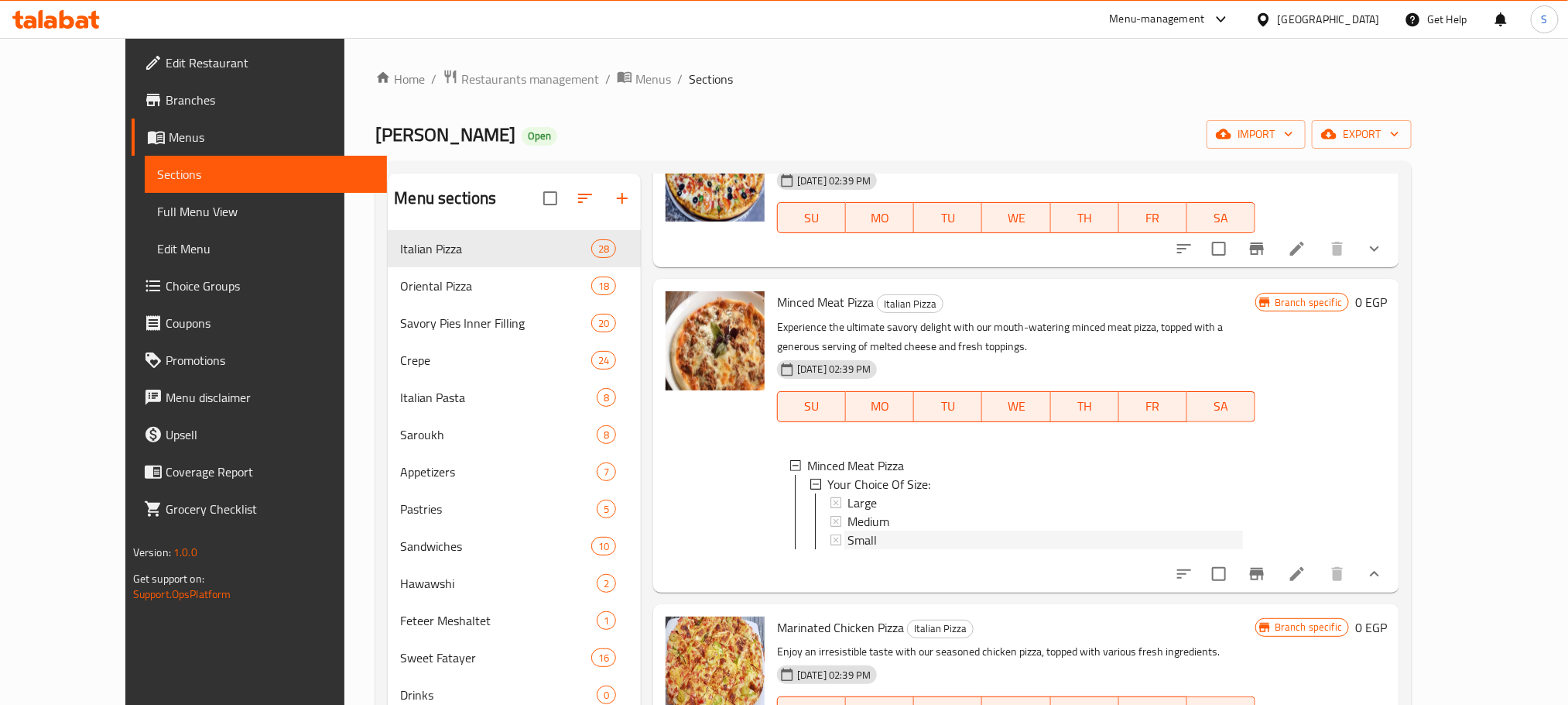
click at [855, 531] on div "Small" at bounding box center [1045, 539] width 396 height 18
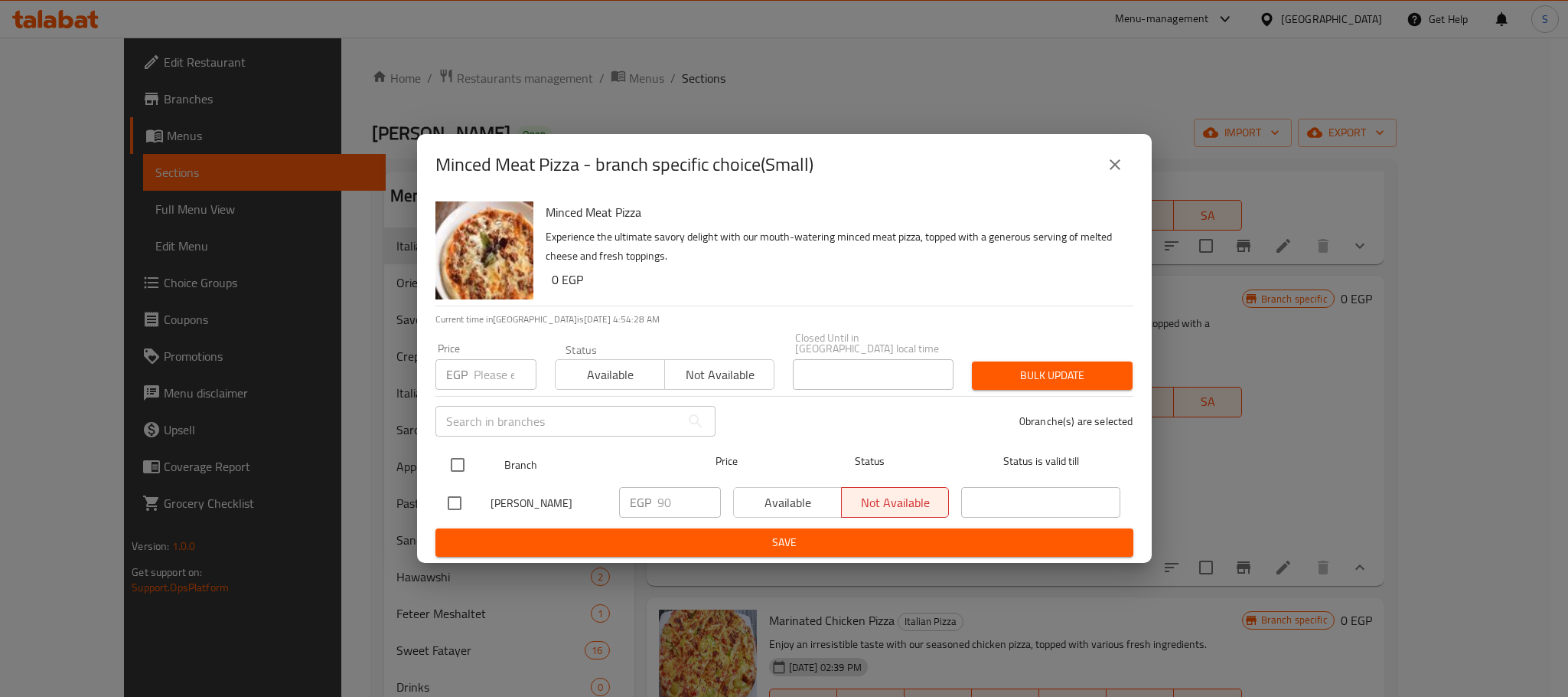
click at [452, 466] on input "checkbox" at bounding box center [457, 464] width 32 height 32
checkbox input "true"
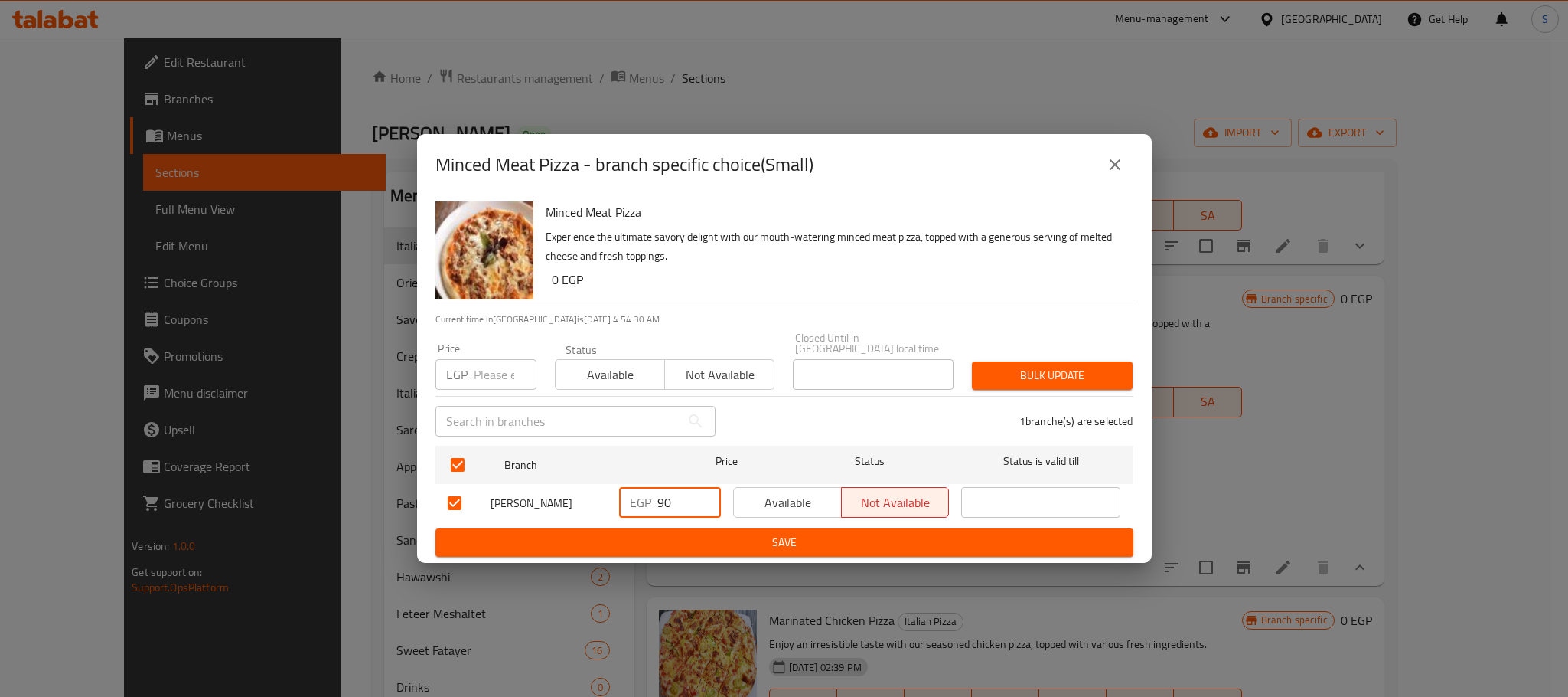
drag, startPoint x: 675, startPoint y: 502, endPoint x: 634, endPoint y: 505, distance: 41.1
click at [634, 505] on div "EGP 90 ​" at bounding box center [670, 502] width 102 height 31
click at [634, 505] on p "EGP" at bounding box center [640, 502] width 21 height 18
drag, startPoint x: 677, startPoint y: 497, endPoint x: 632, endPoint y: 502, distance: 45.3
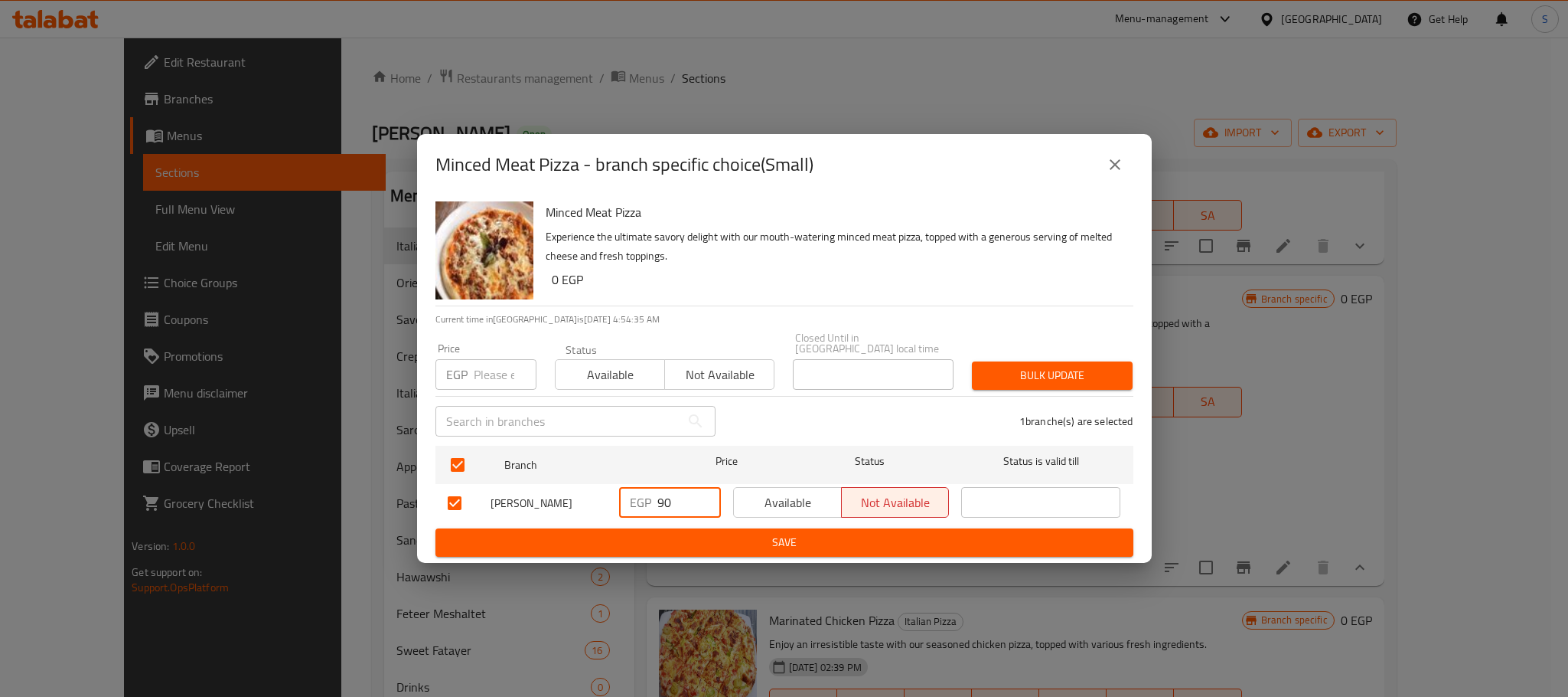
click at [632, 502] on div "EGP 90 ​" at bounding box center [670, 502] width 102 height 31
type input "120"
click at [632, 502] on p "EGP" at bounding box center [640, 502] width 21 height 18
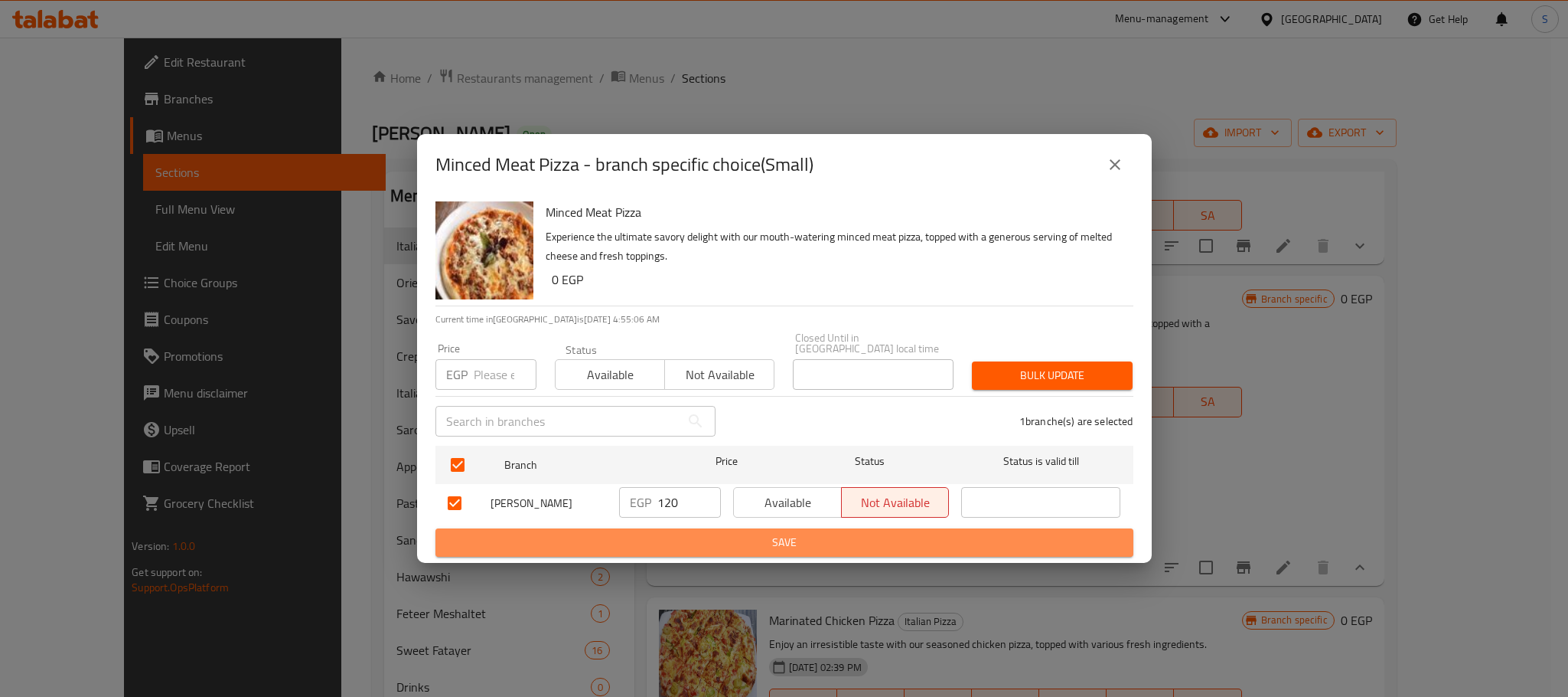
click at [776, 533] on span "Save" at bounding box center [784, 543] width 673 height 19
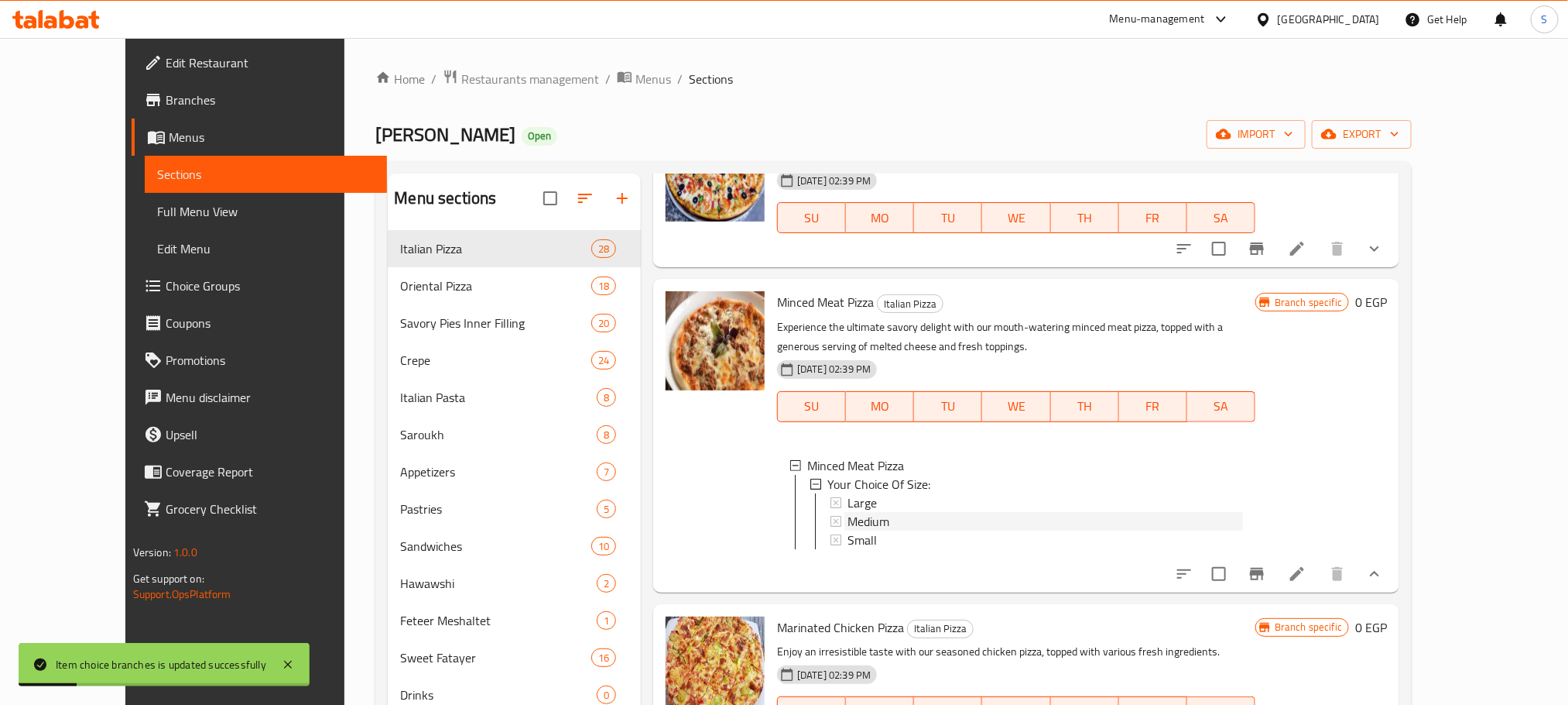
click at [880, 512] on div "Medium" at bounding box center [1045, 520] width 396 height 18
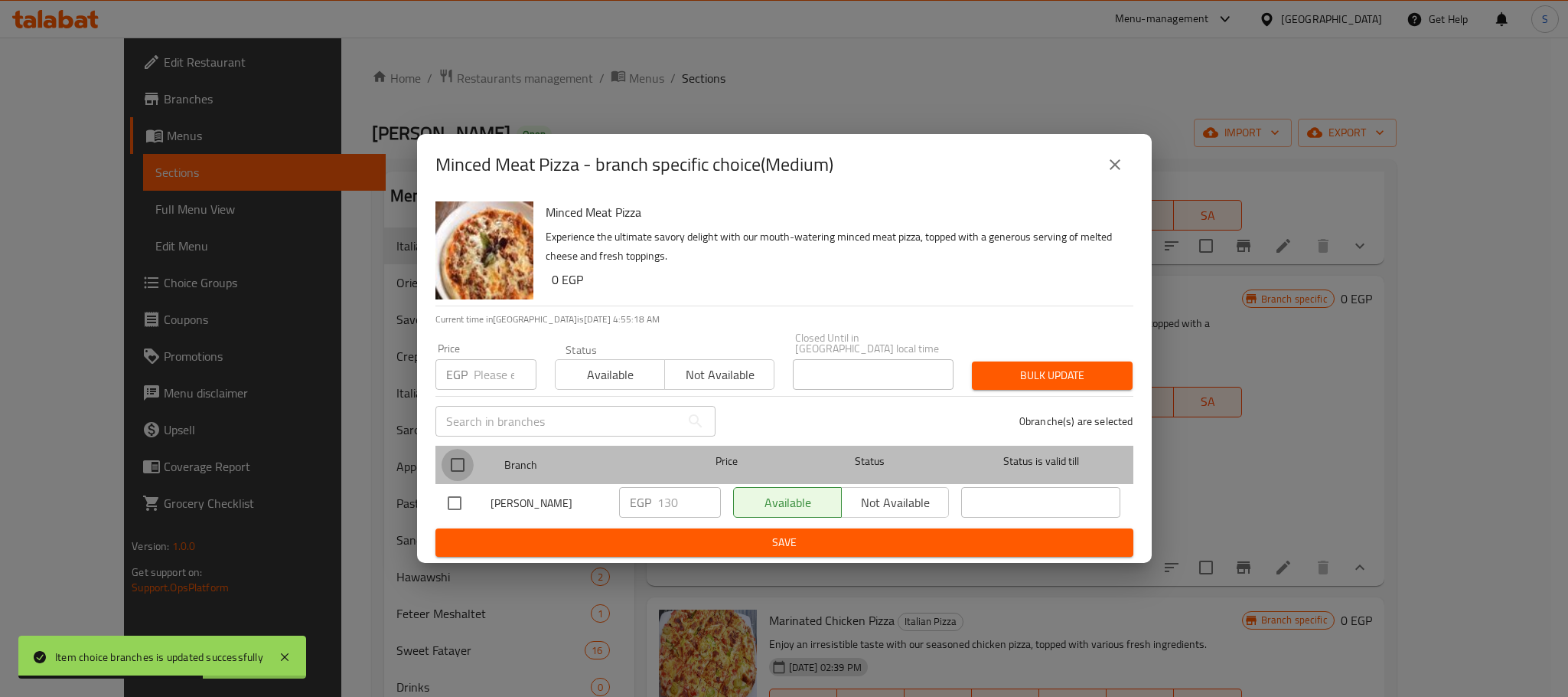
click at [458, 452] on input "checkbox" at bounding box center [457, 464] width 32 height 32
checkbox input "true"
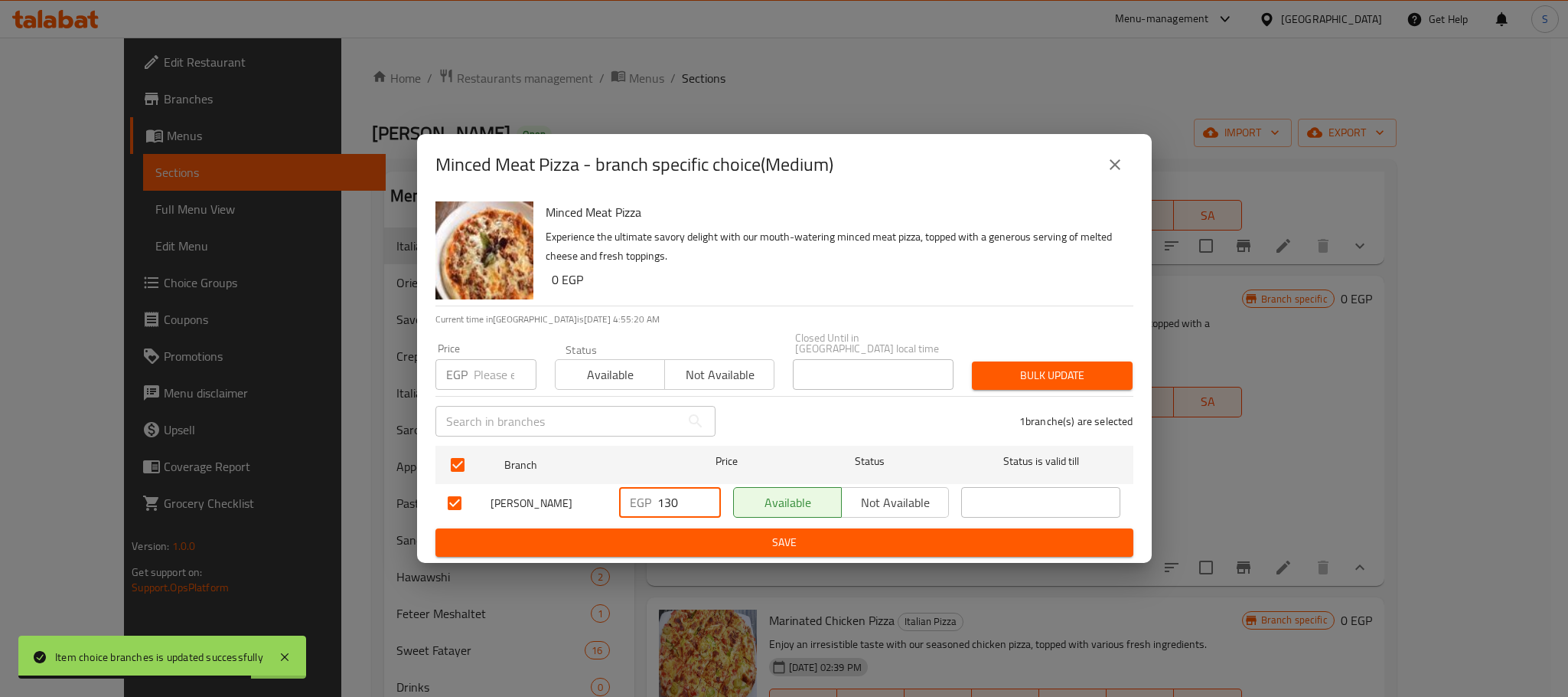
click at [673, 499] on input "130" at bounding box center [689, 502] width 63 height 31
click at [673, 499] on input "160" at bounding box center [689, 502] width 63 height 31
type input "160"
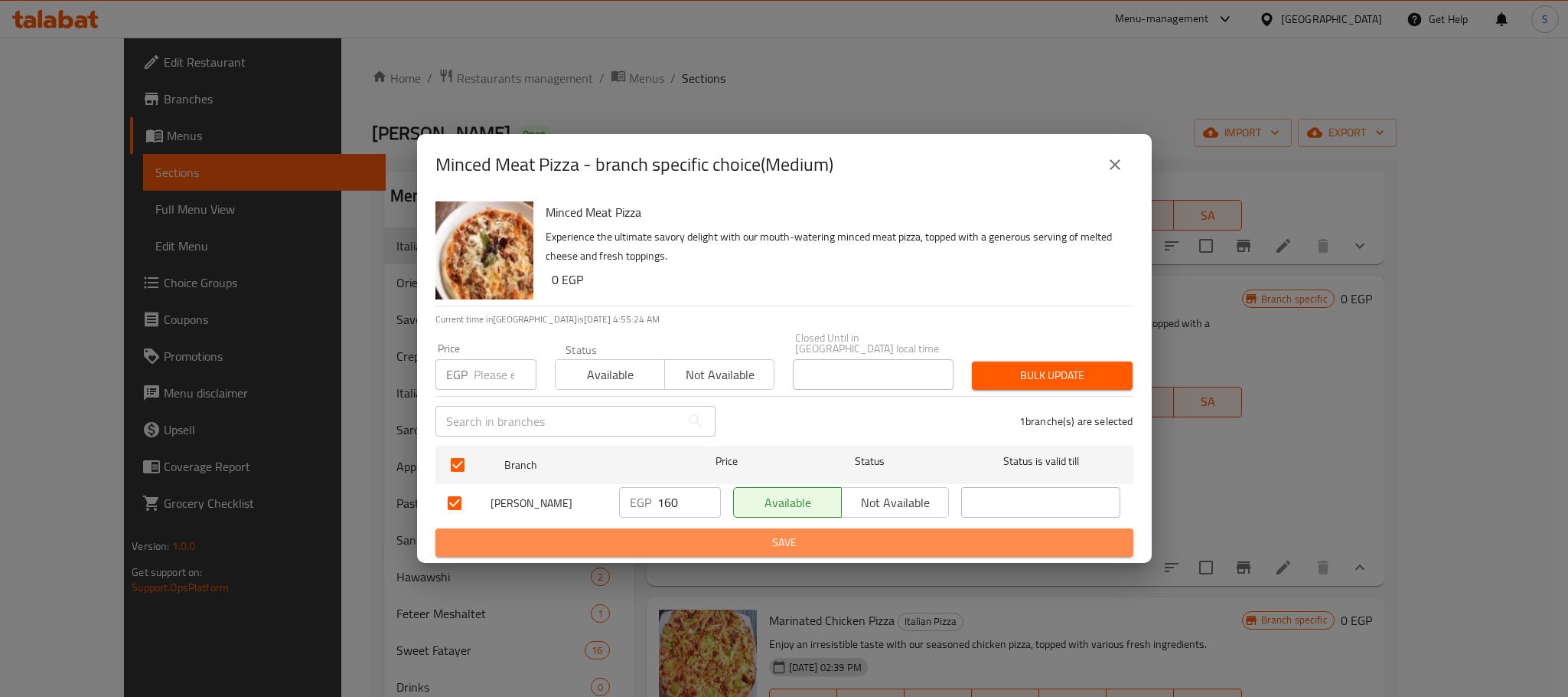
click at [788, 533] on span "Save" at bounding box center [784, 543] width 673 height 19
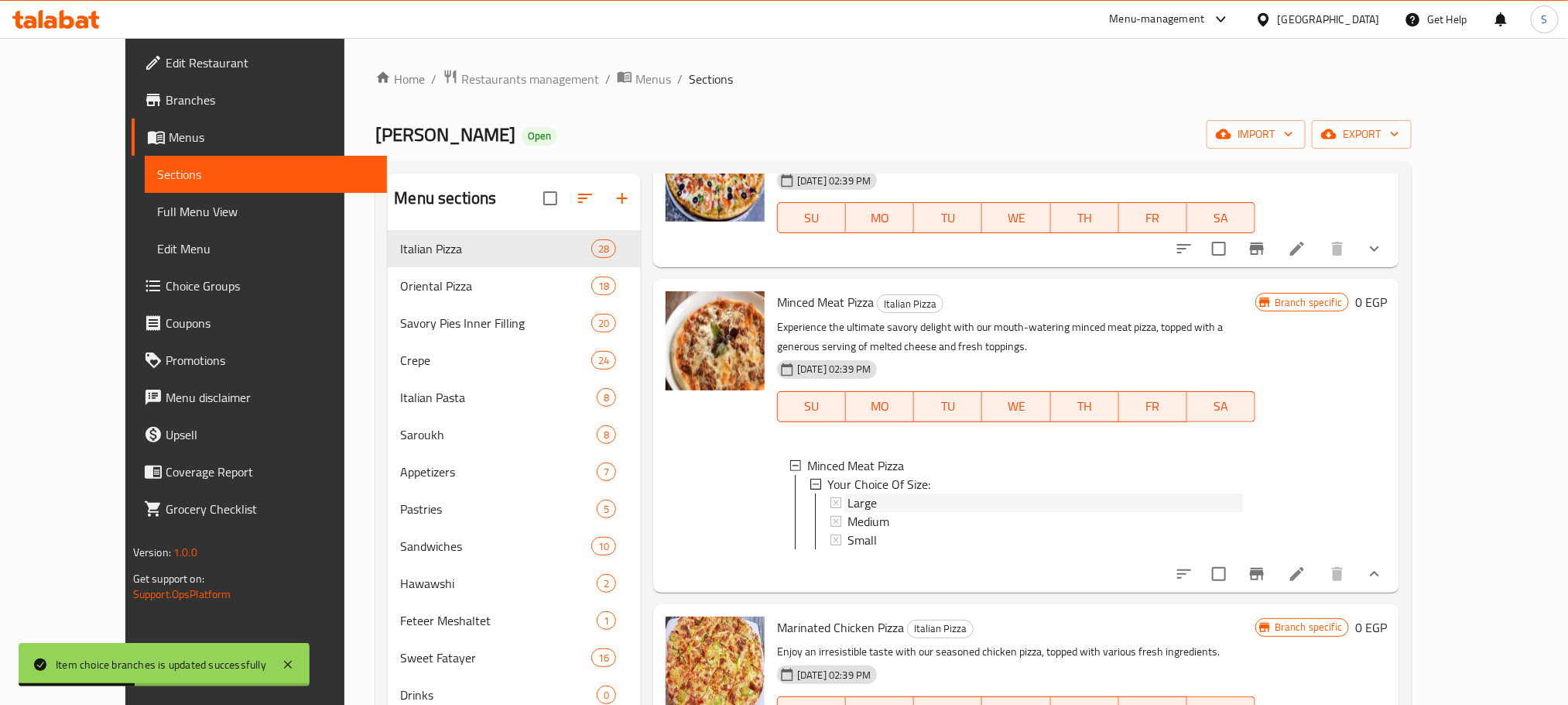
click at [847, 493] on div "Large" at bounding box center [1045, 502] width 396 height 18
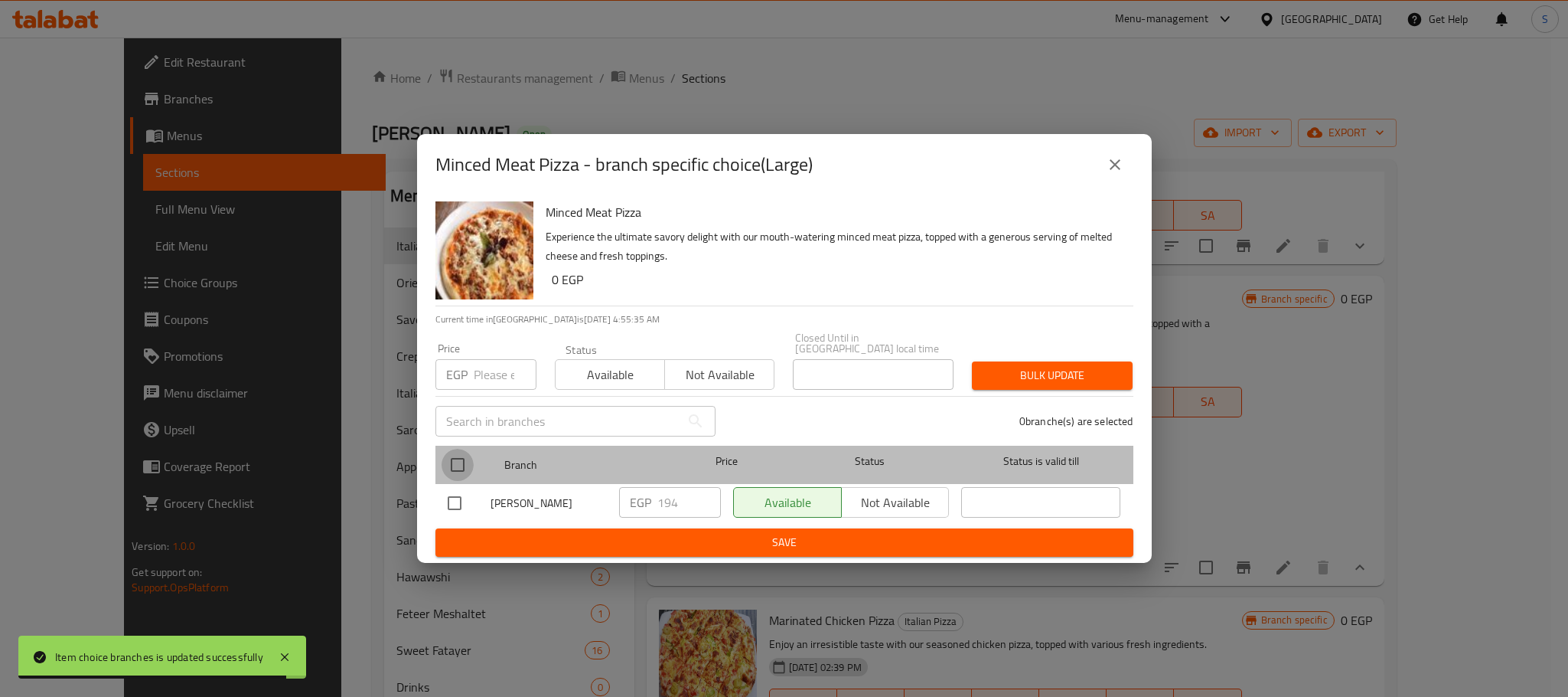
click at [462, 464] on input "checkbox" at bounding box center [457, 464] width 32 height 32
checkbox input "true"
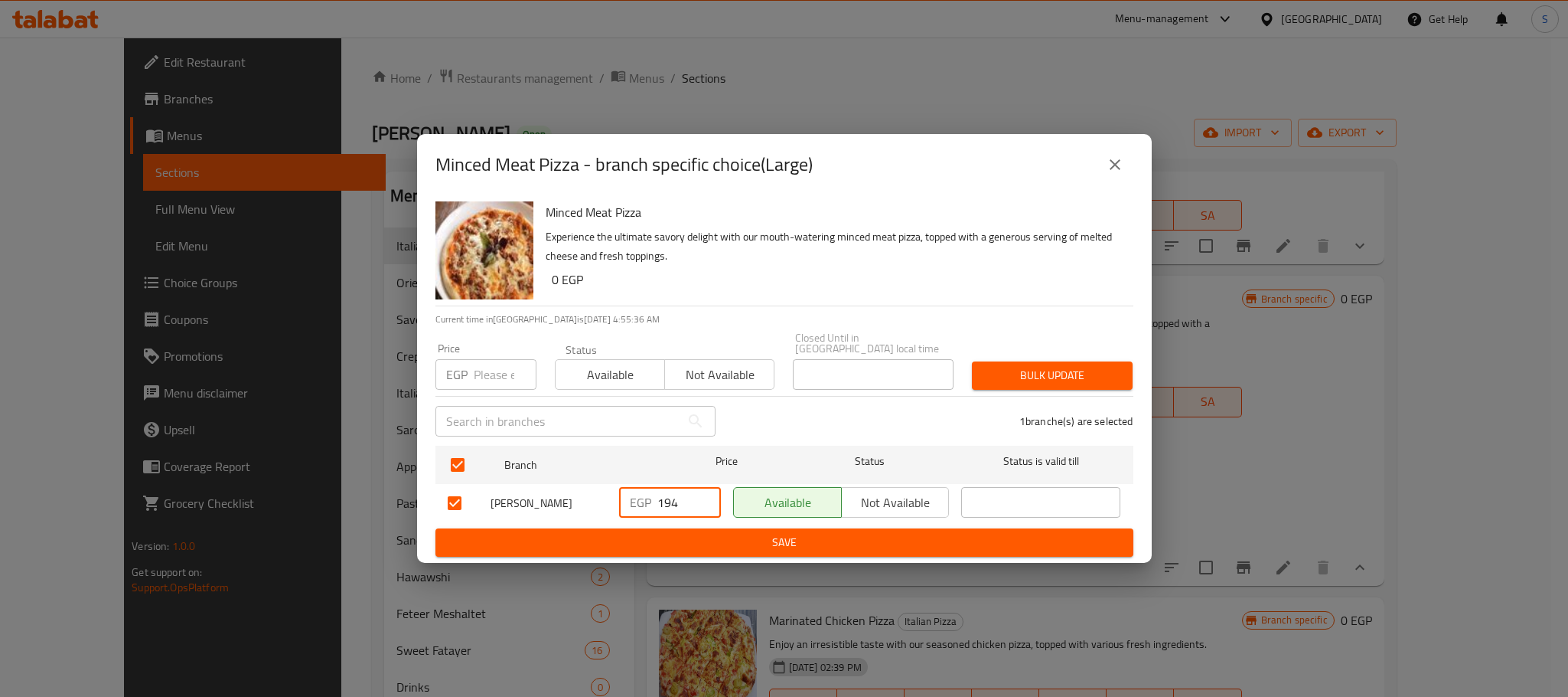
click at [680, 505] on input "194" at bounding box center [689, 502] width 63 height 31
click at [680, 505] on input "19" at bounding box center [689, 502] width 63 height 31
type input "0"
click at [680, 505] on input "0" at bounding box center [689, 502] width 63 height 31
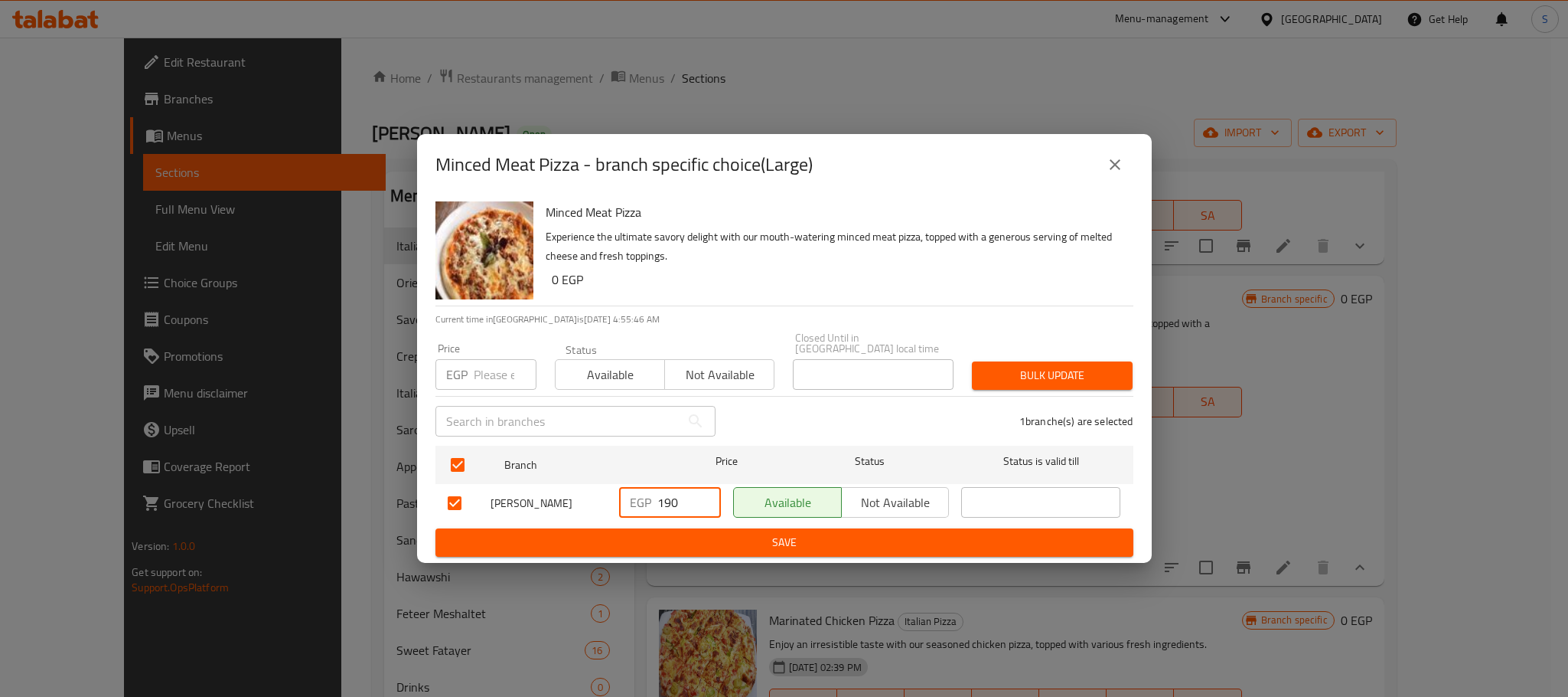
click at [691, 512] on input "190" at bounding box center [689, 502] width 63 height 31
type input "190"
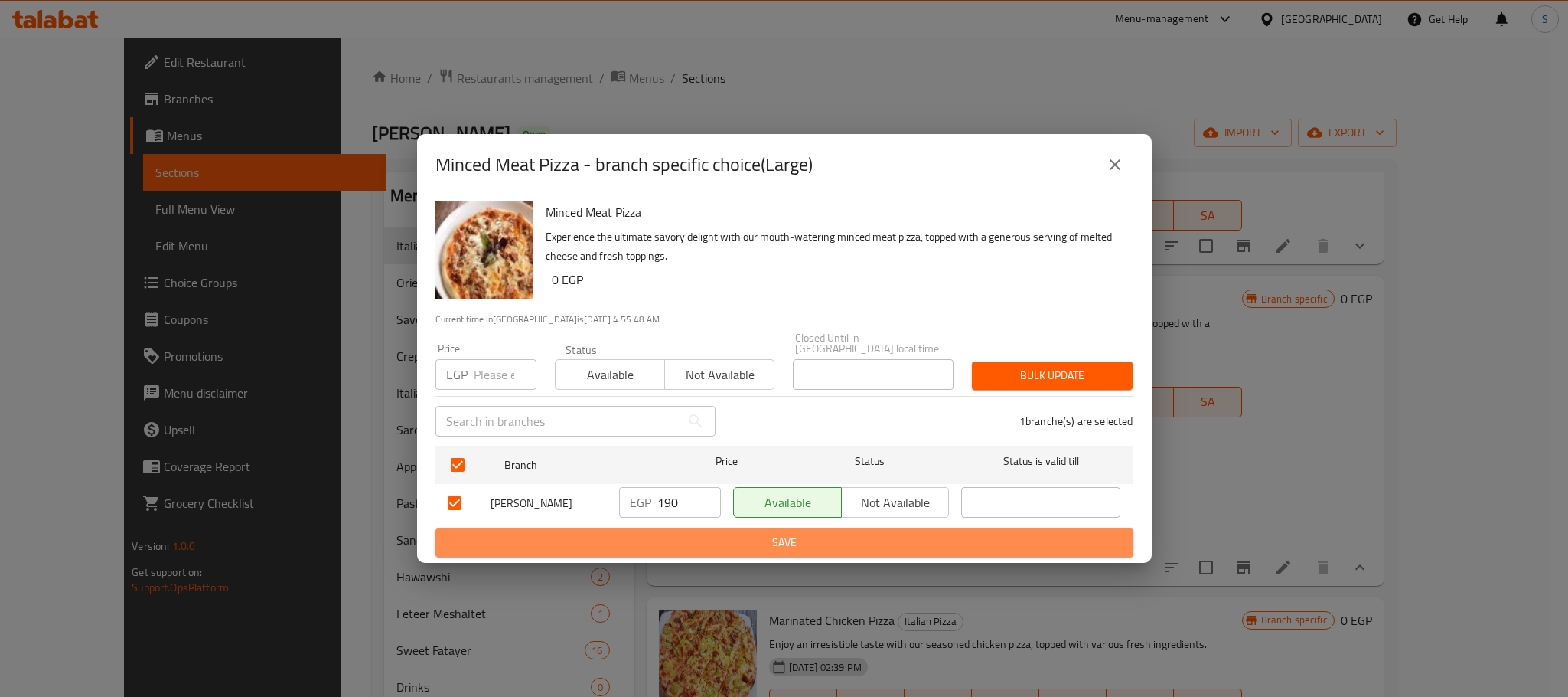
click at [758, 533] on span "Save" at bounding box center [784, 543] width 673 height 19
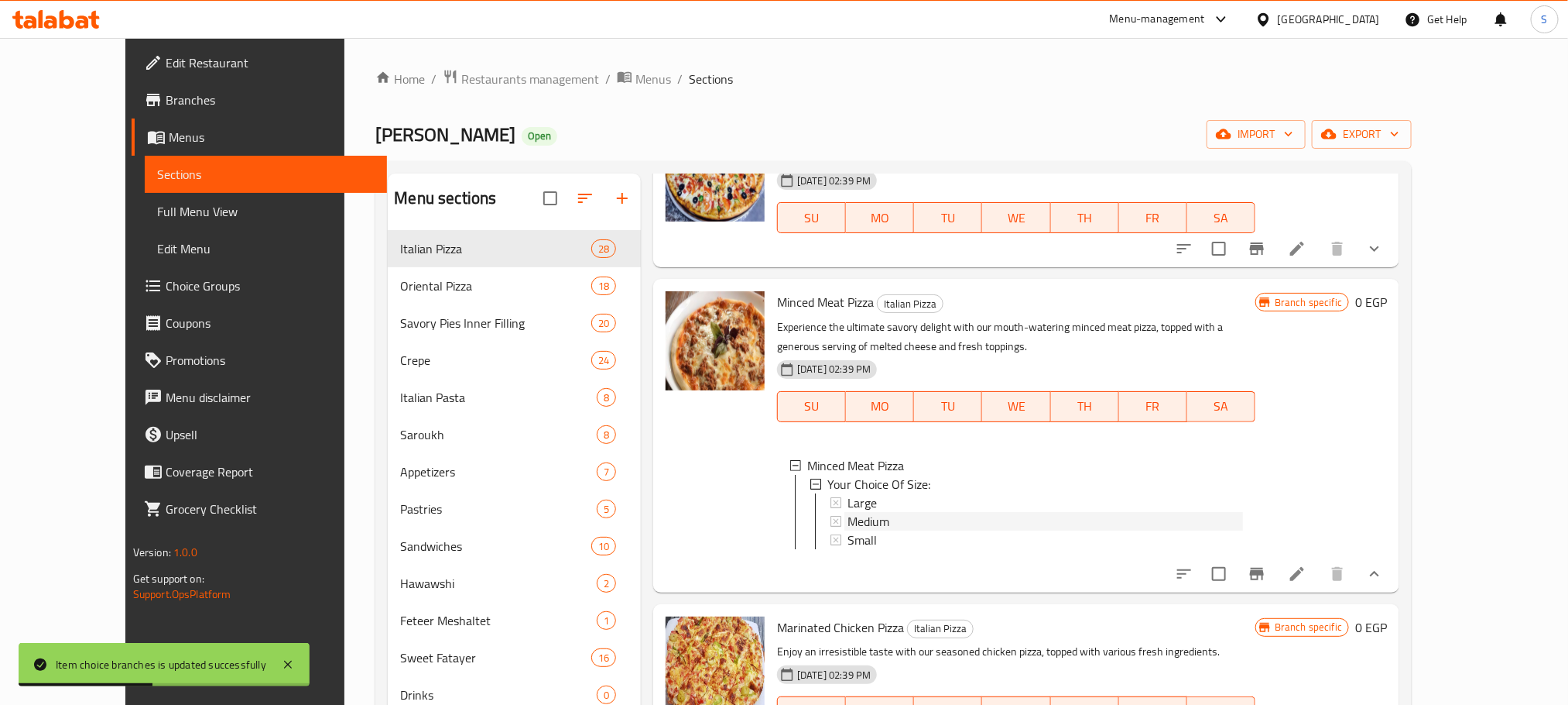
click at [847, 512] on span "Medium" at bounding box center [868, 520] width 42 height 18
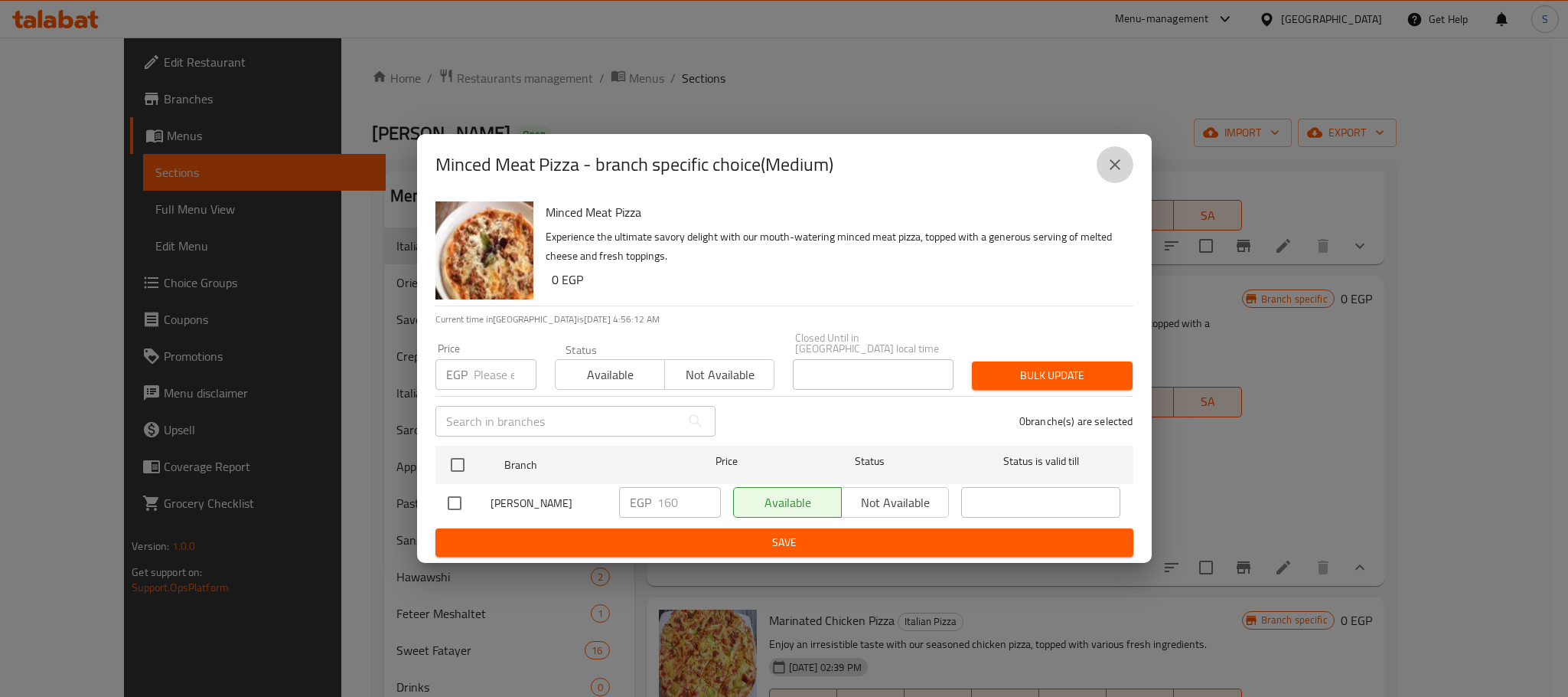
click at [1114, 173] on icon "close" at bounding box center [1114, 164] width 18 height 18
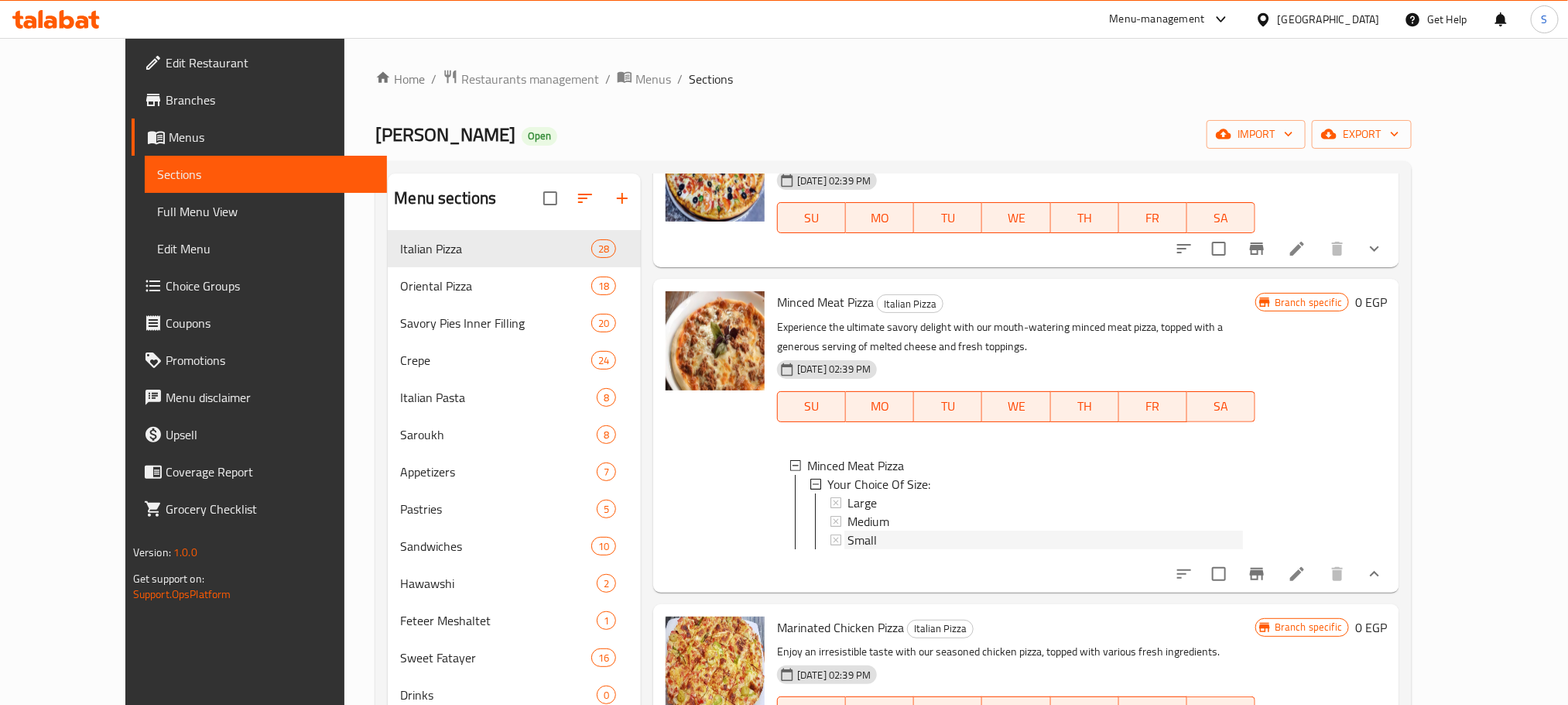
click at [847, 531] on span "Small" at bounding box center [862, 539] width 29 height 18
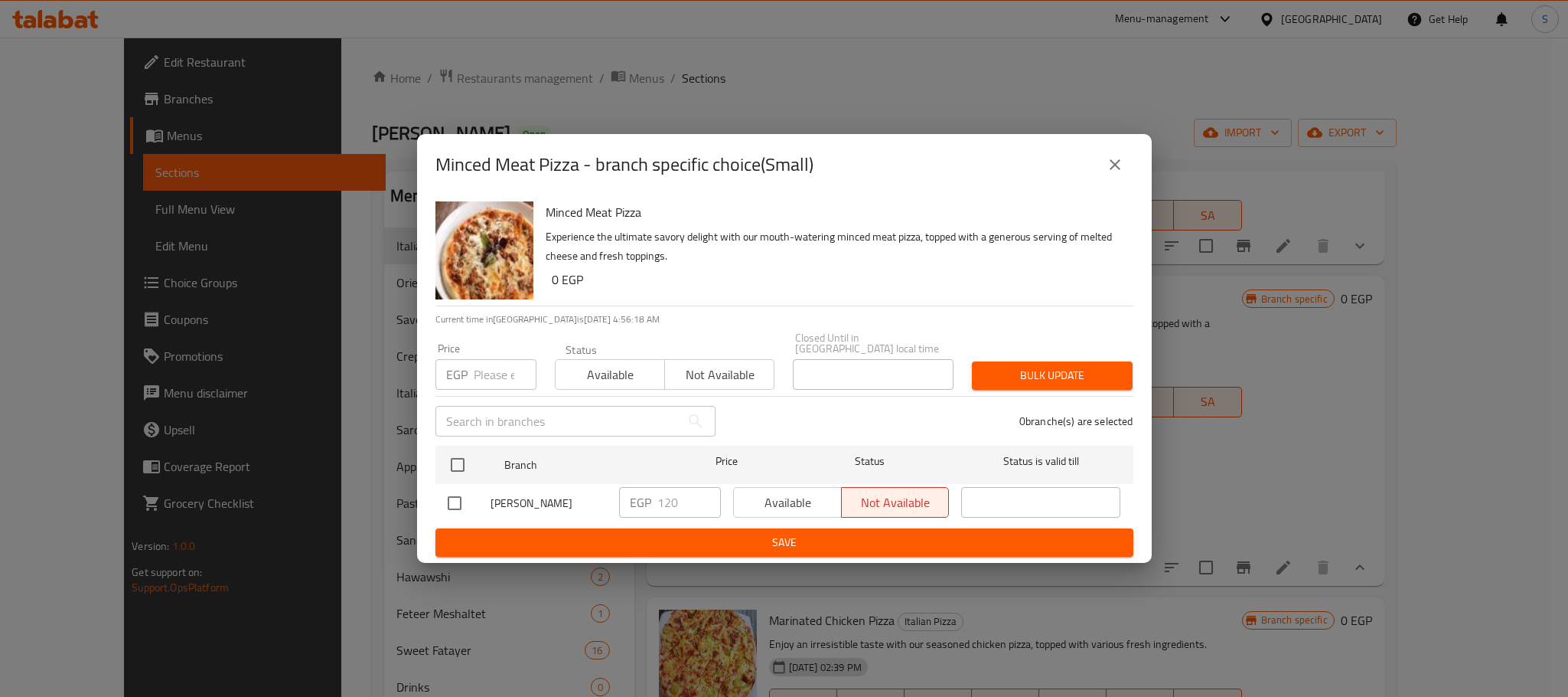
click at [1114, 170] on icon "close" at bounding box center [1115, 165] width 11 height 11
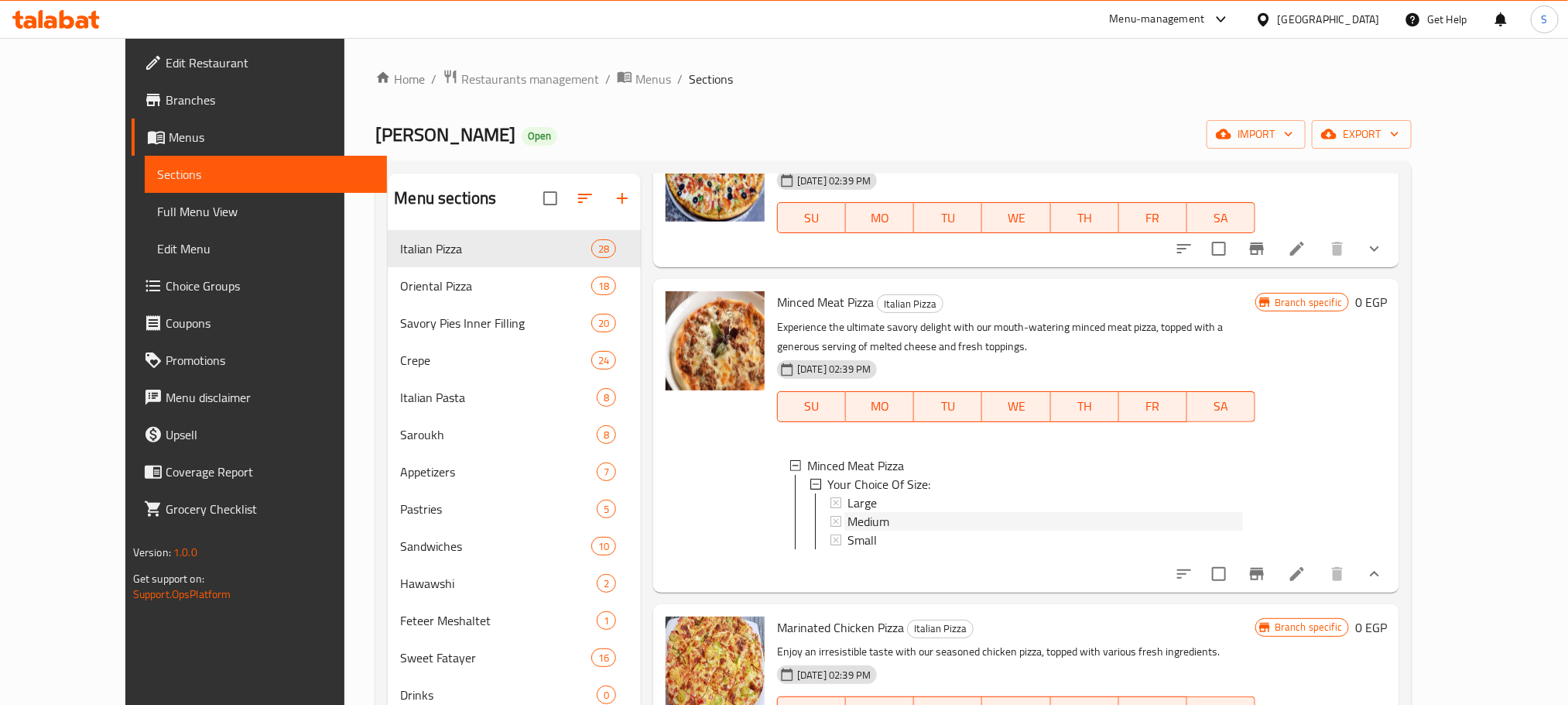
click at [859, 512] on span "Medium" at bounding box center [868, 520] width 42 height 18
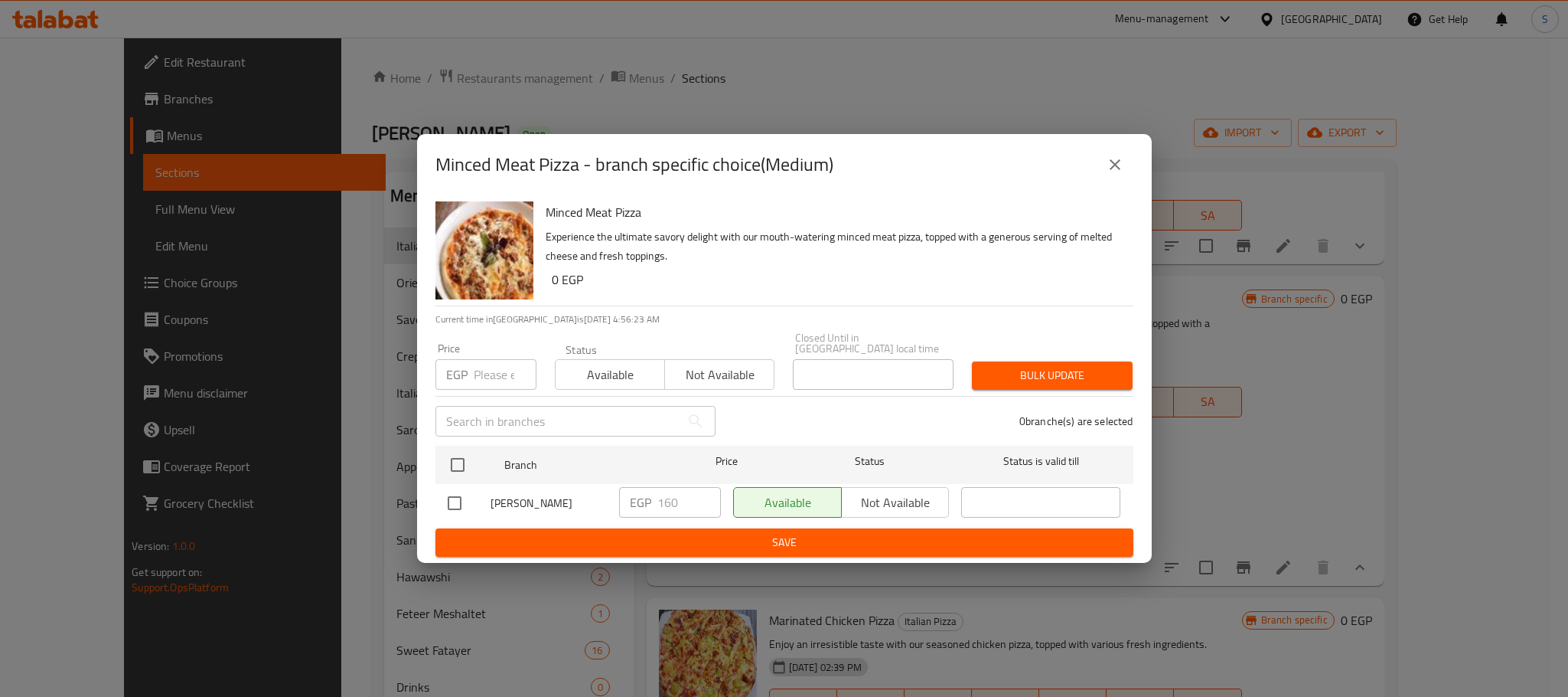
click at [1117, 171] on icon "close" at bounding box center [1114, 164] width 18 height 18
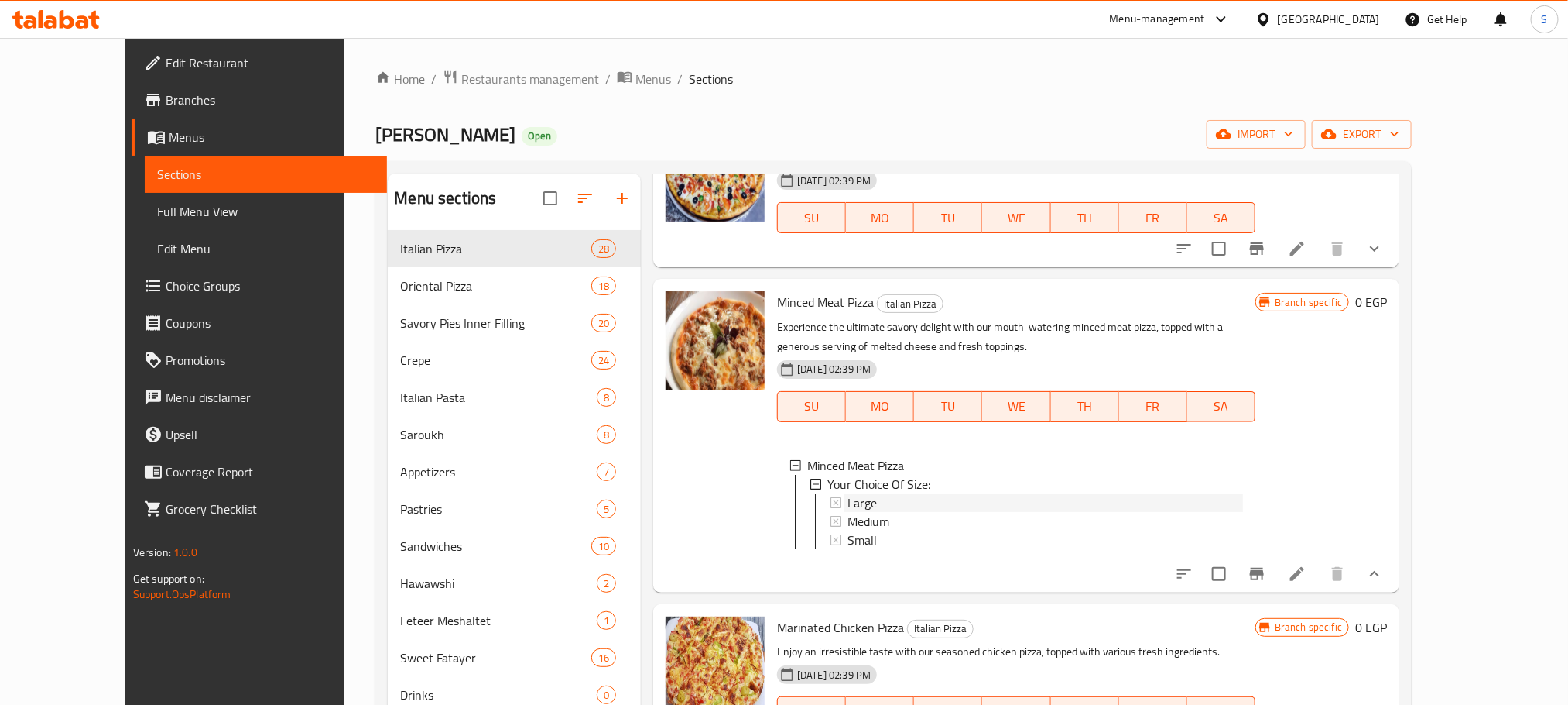
click at [867, 493] on div "Large" at bounding box center [1045, 502] width 396 height 18
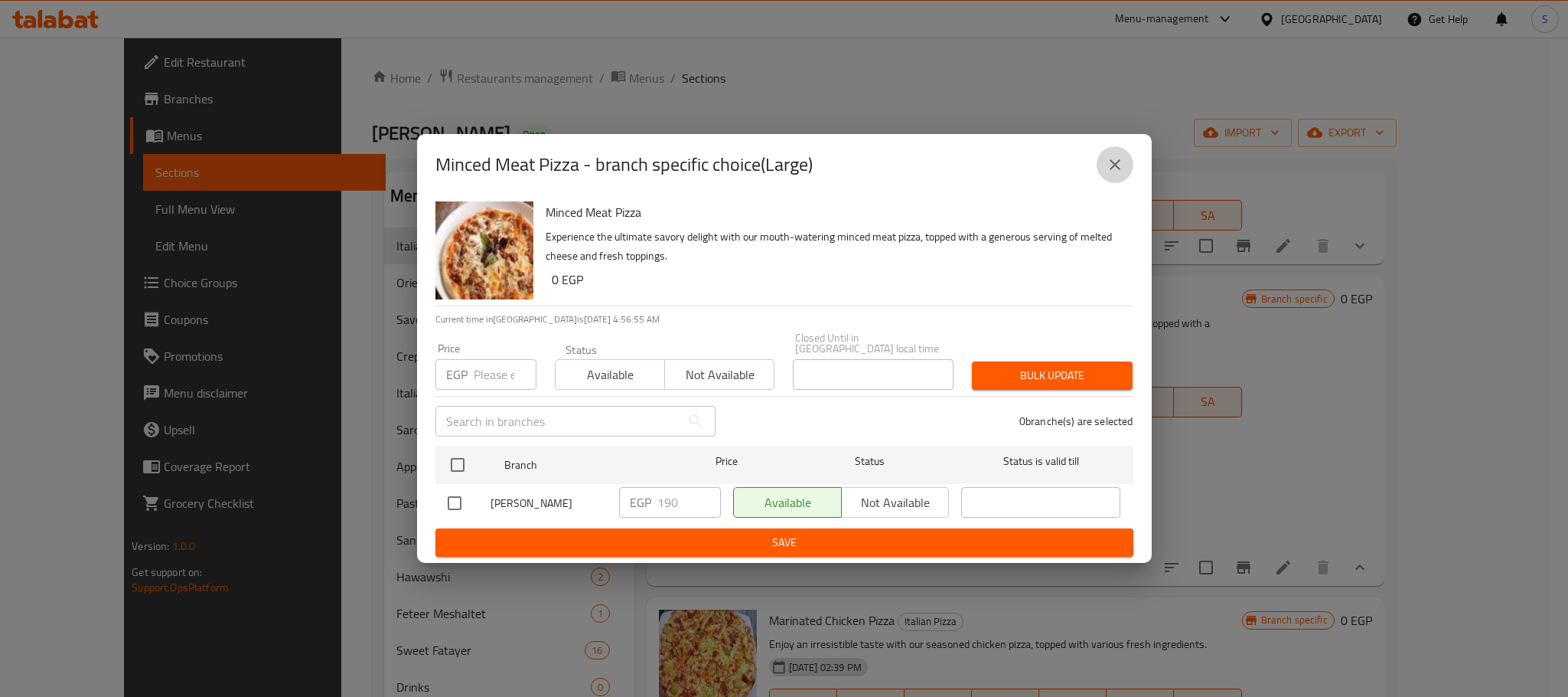
click at [1122, 172] on icon "close" at bounding box center [1114, 164] width 18 height 18
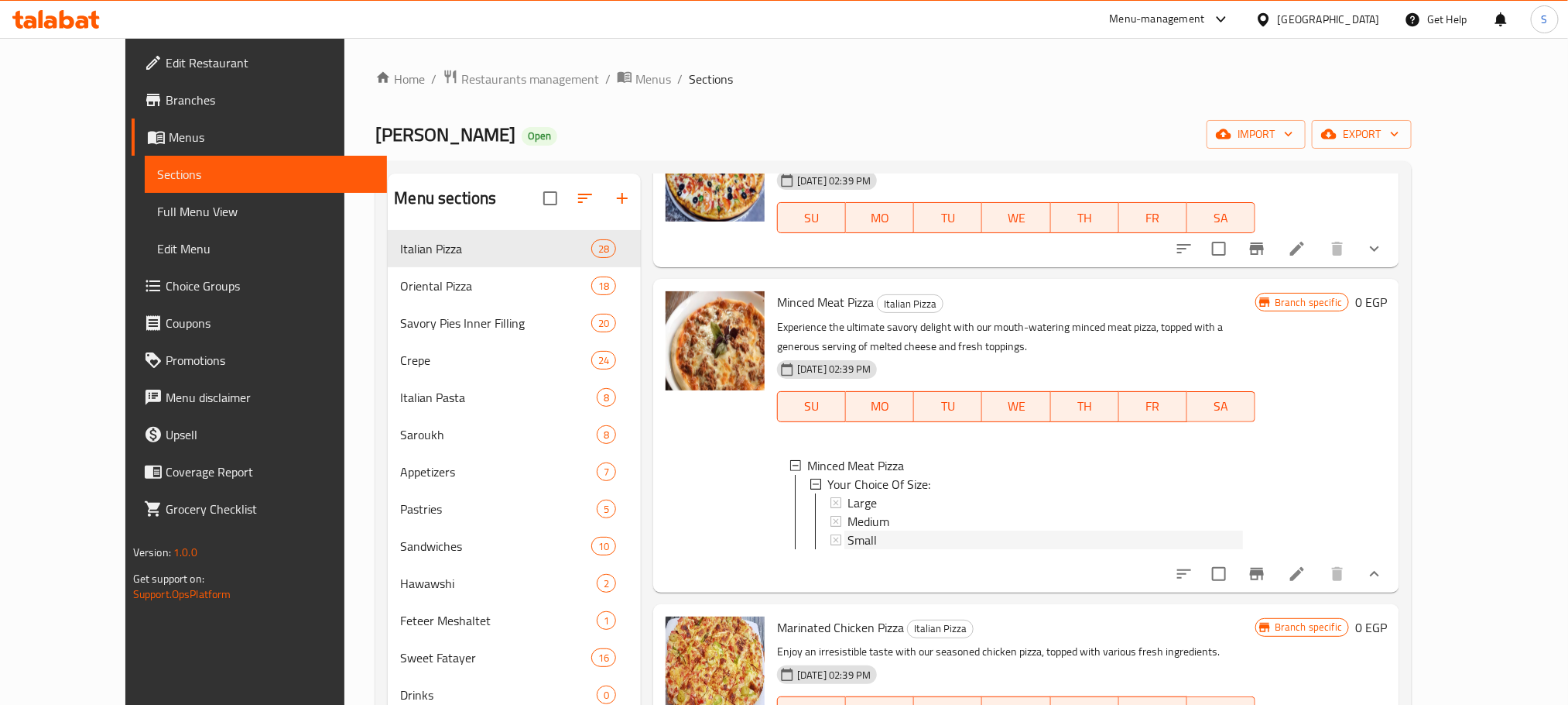
click at [847, 531] on span "Small" at bounding box center [862, 539] width 29 height 18
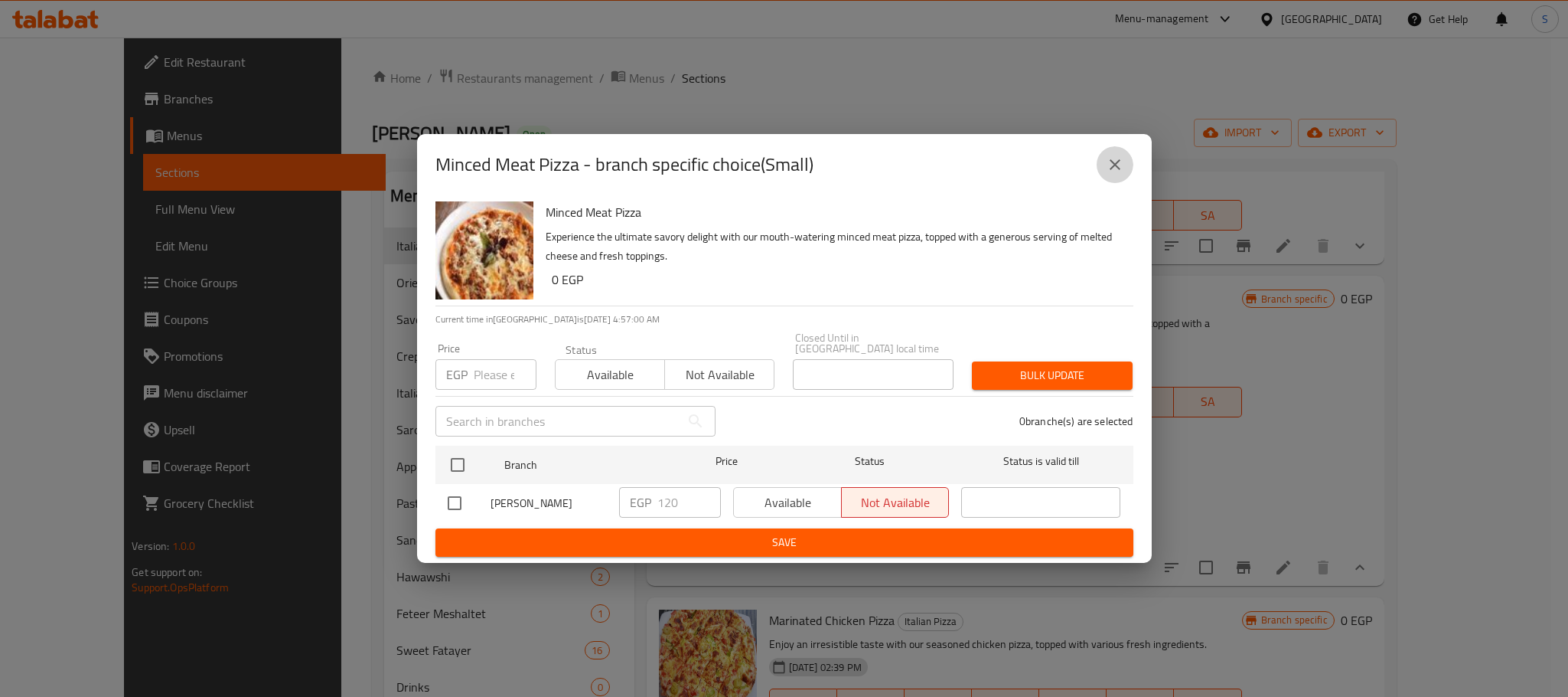
click at [1116, 158] on button "close" at bounding box center [1114, 165] width 37 height 37
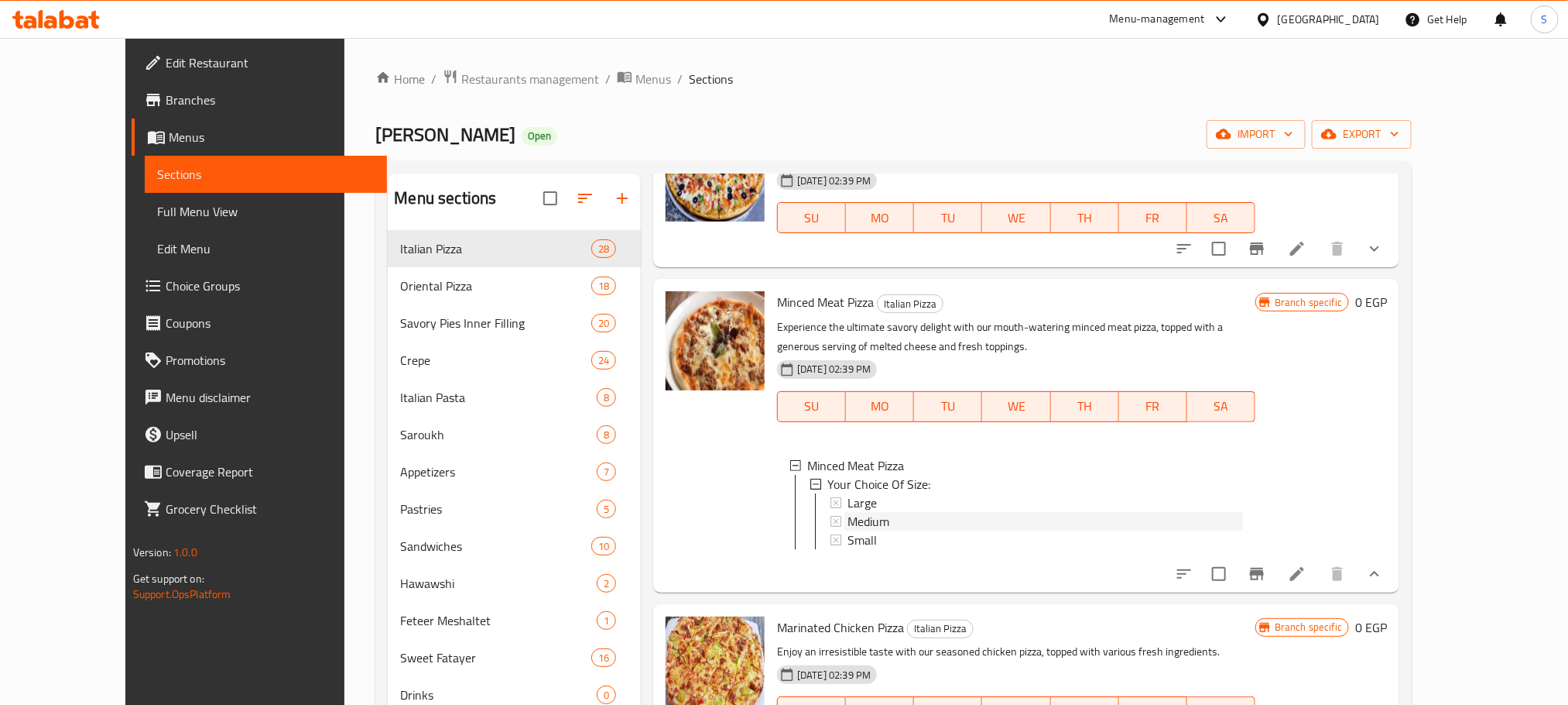
click at [866, 512] on div "Medium" at bounding box center [1045, 520] width 396 height 18
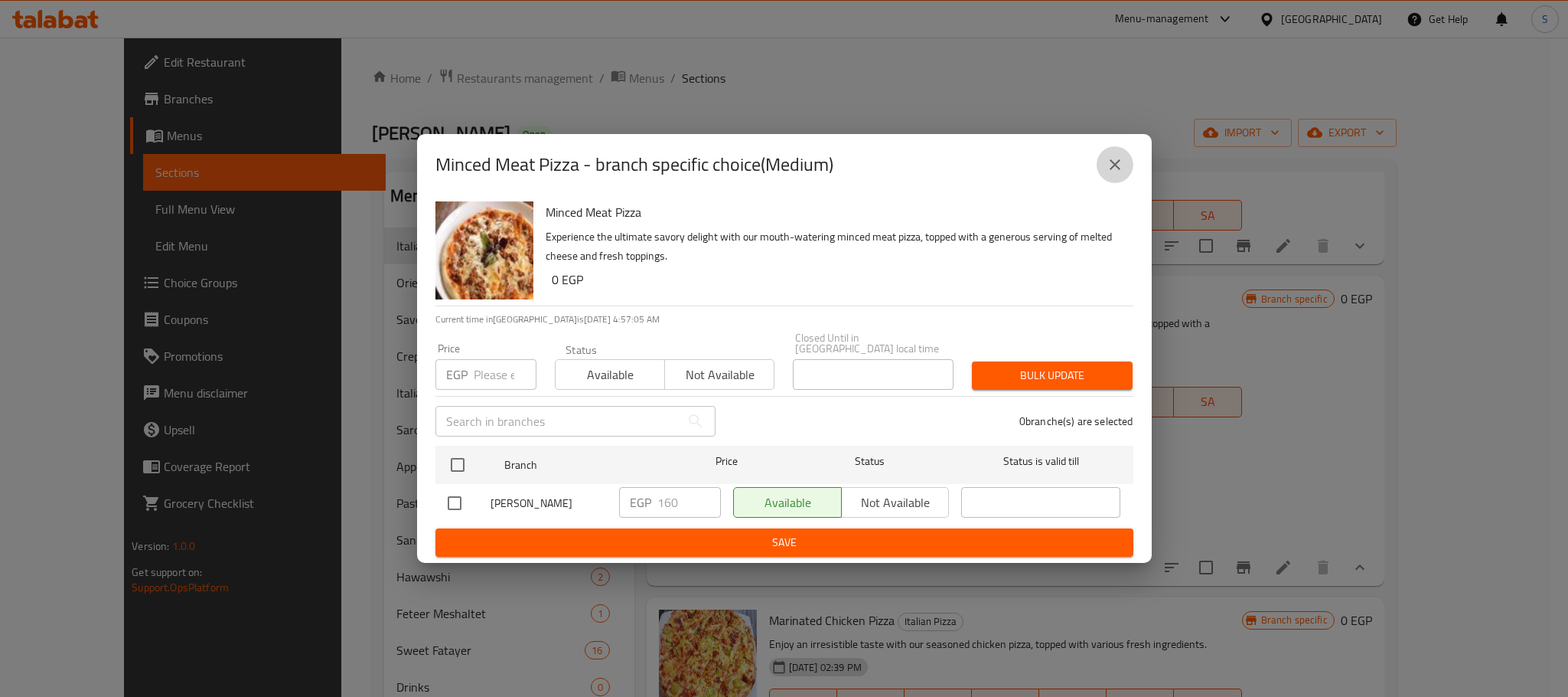
click at [1123, 172] on button "close" at bounding box center [1114, 165] width 37 height 37
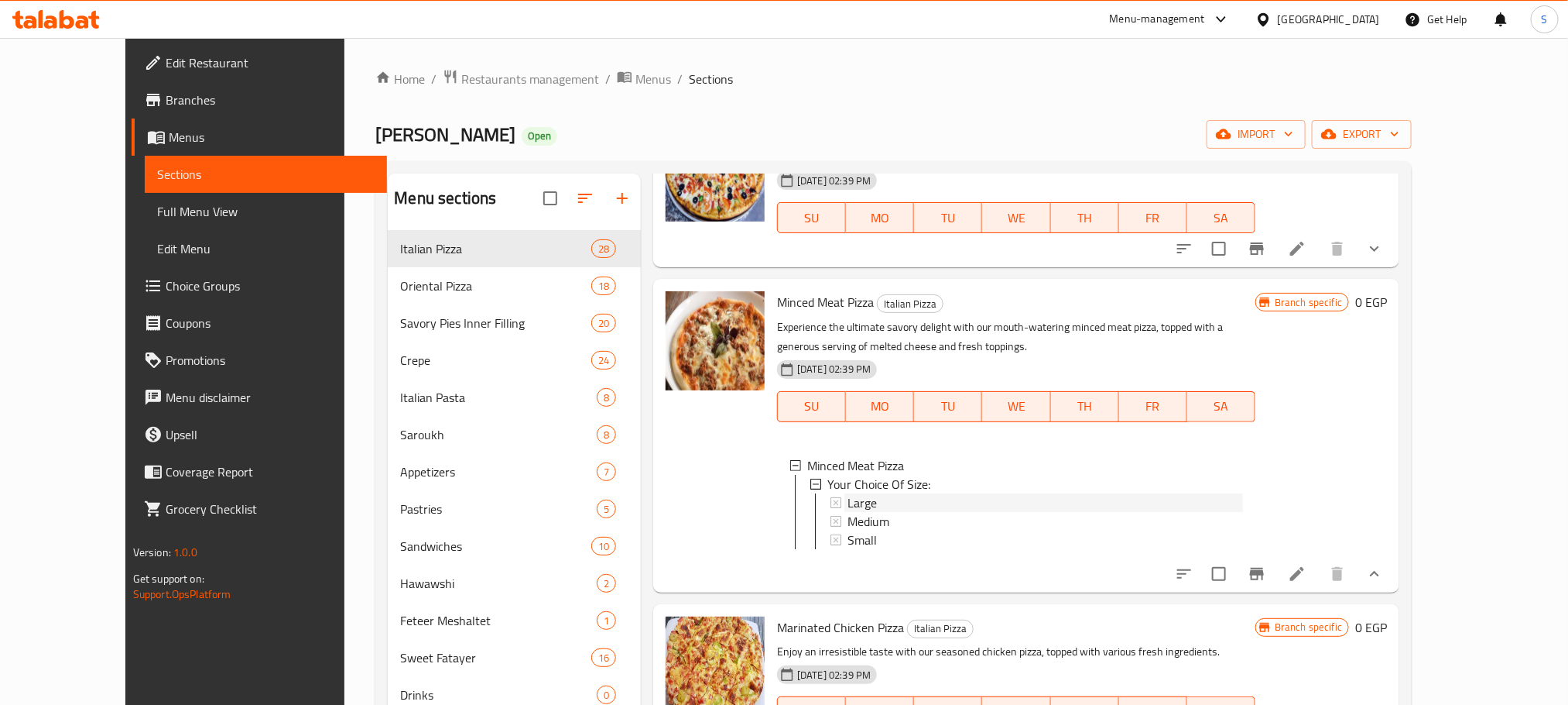
click at [847, 493] on span "Large" at bounding box center [862, 502] width 29 height 18
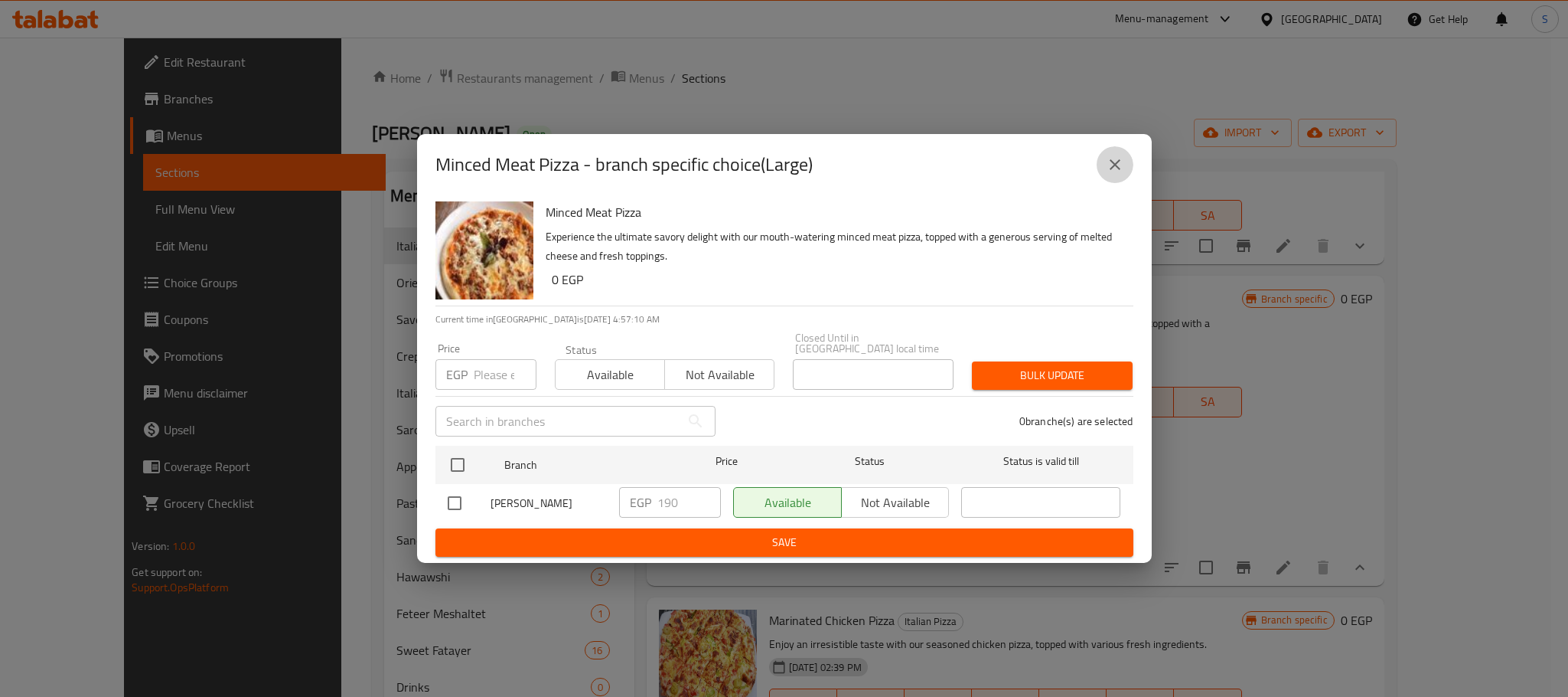
click at [1111, 166] on icon "close" at bounding box center [1115, 165] width 11 height 11
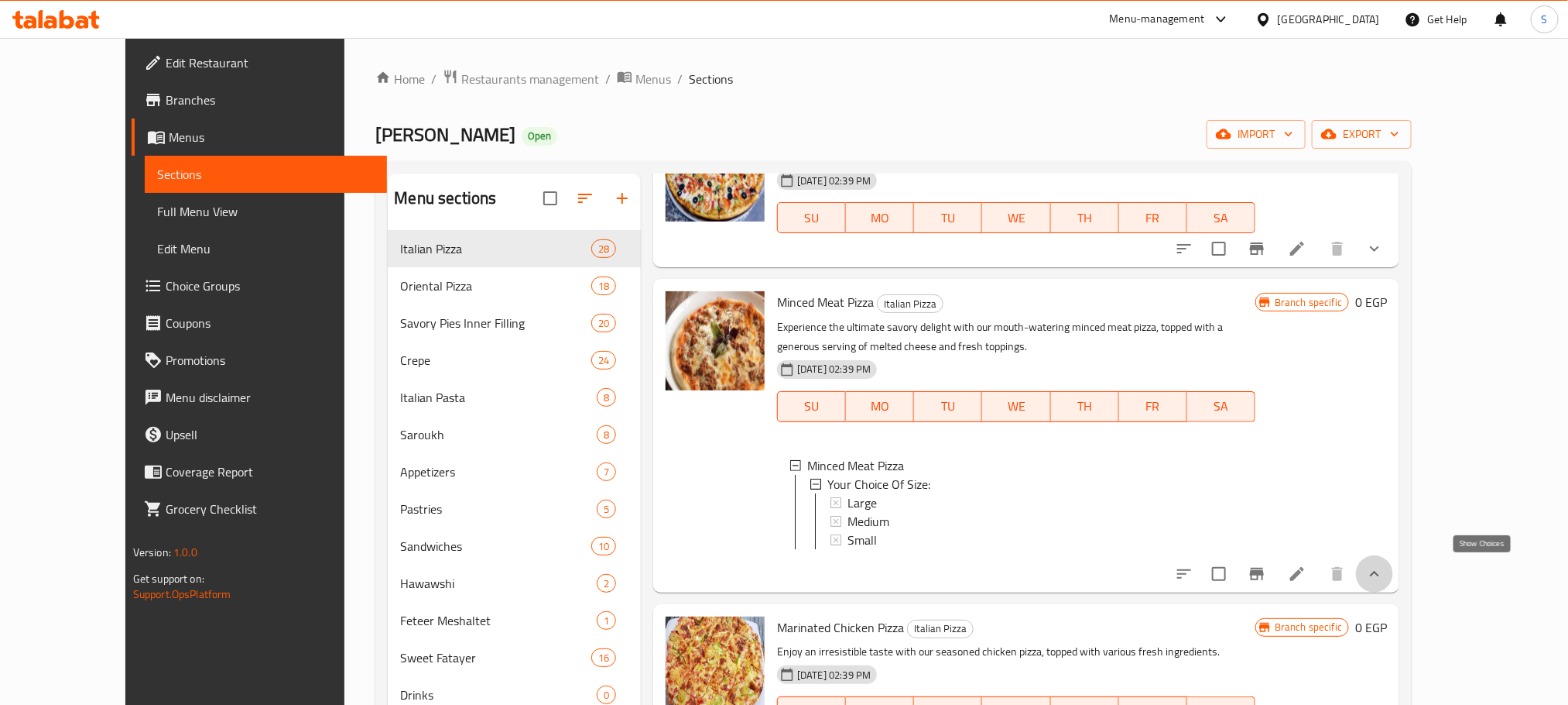
click at [1384, 568] on icon "show more" at bounding box center [1374, 573] width 18 height 18
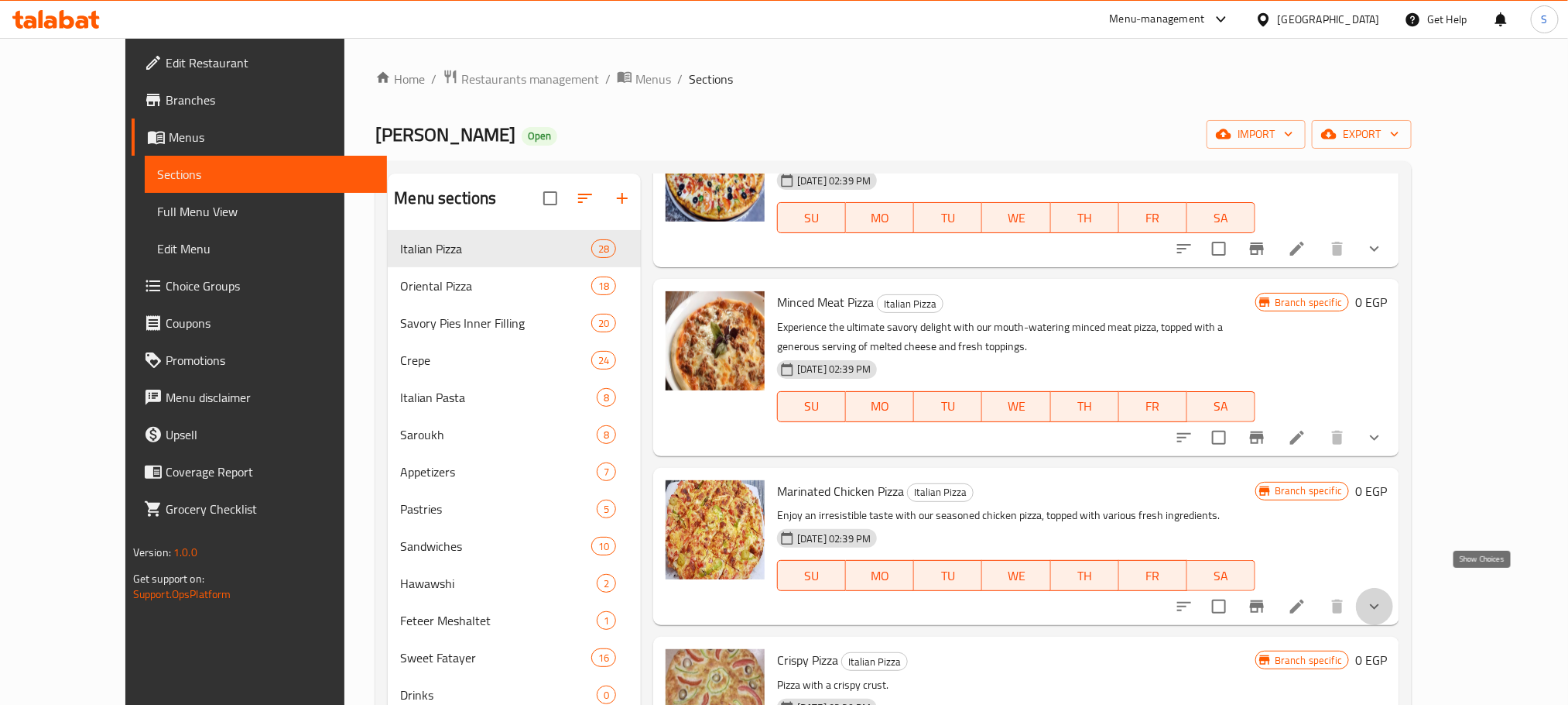
click at [1384, 597] on icon "show more" at bounding box center [1374, 606] width 18 height 18
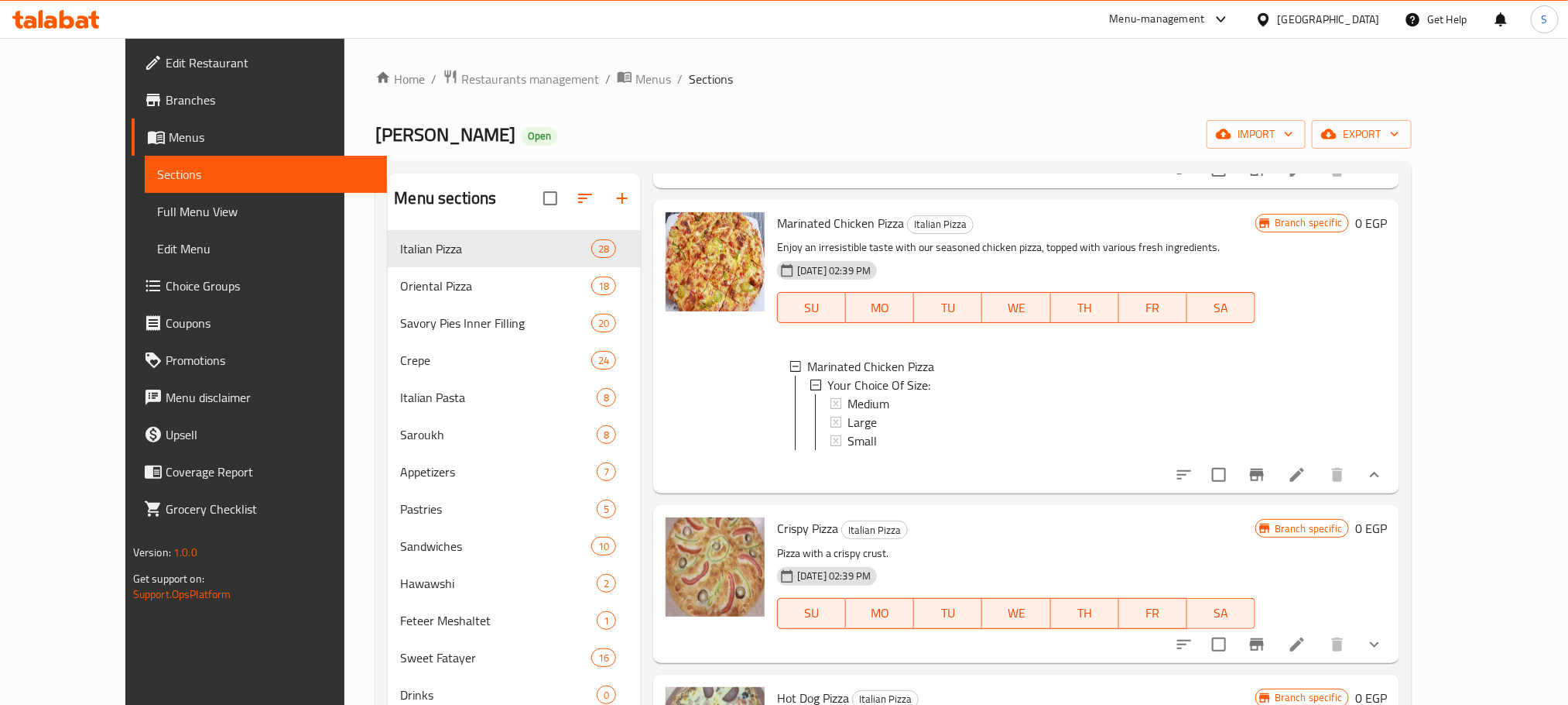
scroll to position [757, 0]
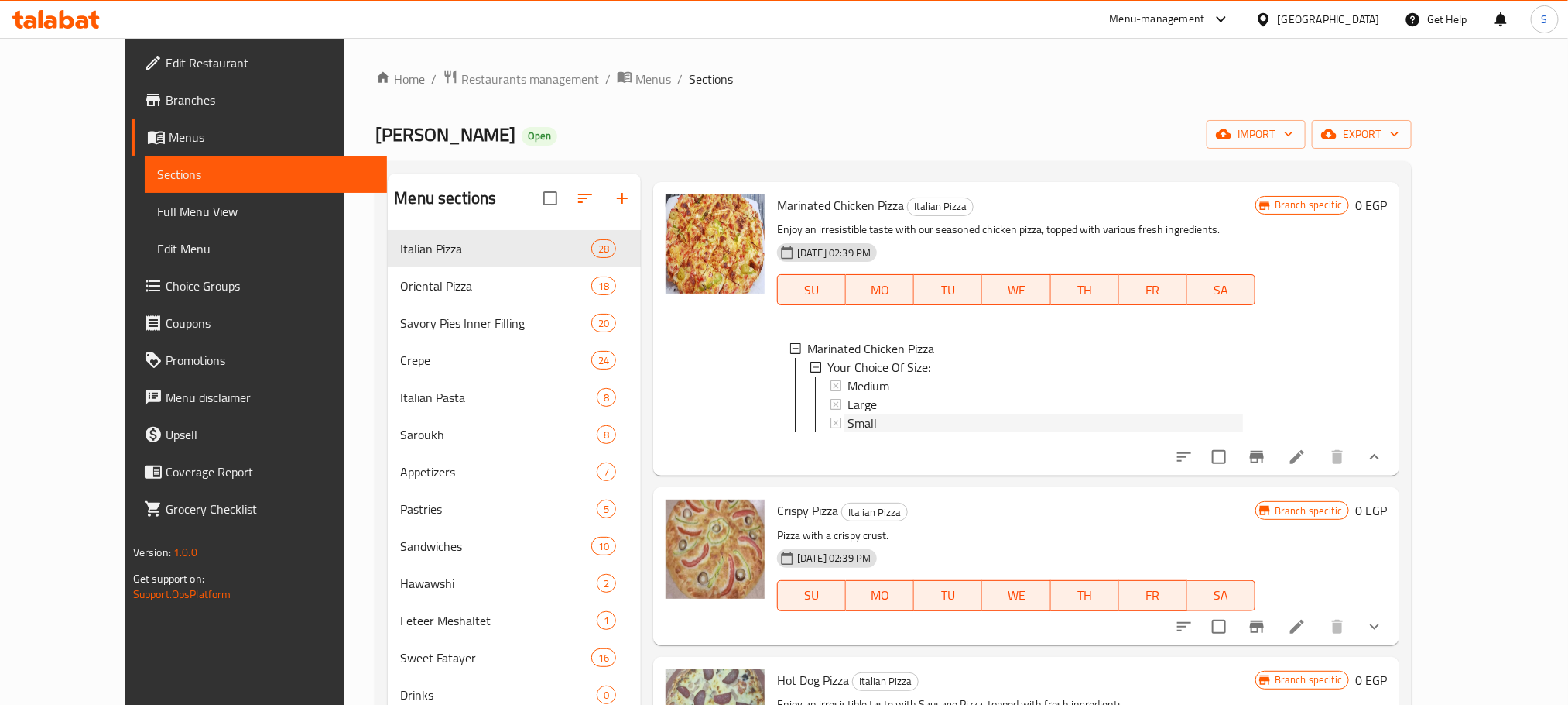
click at [847, 413] on span "Small" at bounding box center [862, 422] width 29 height 18
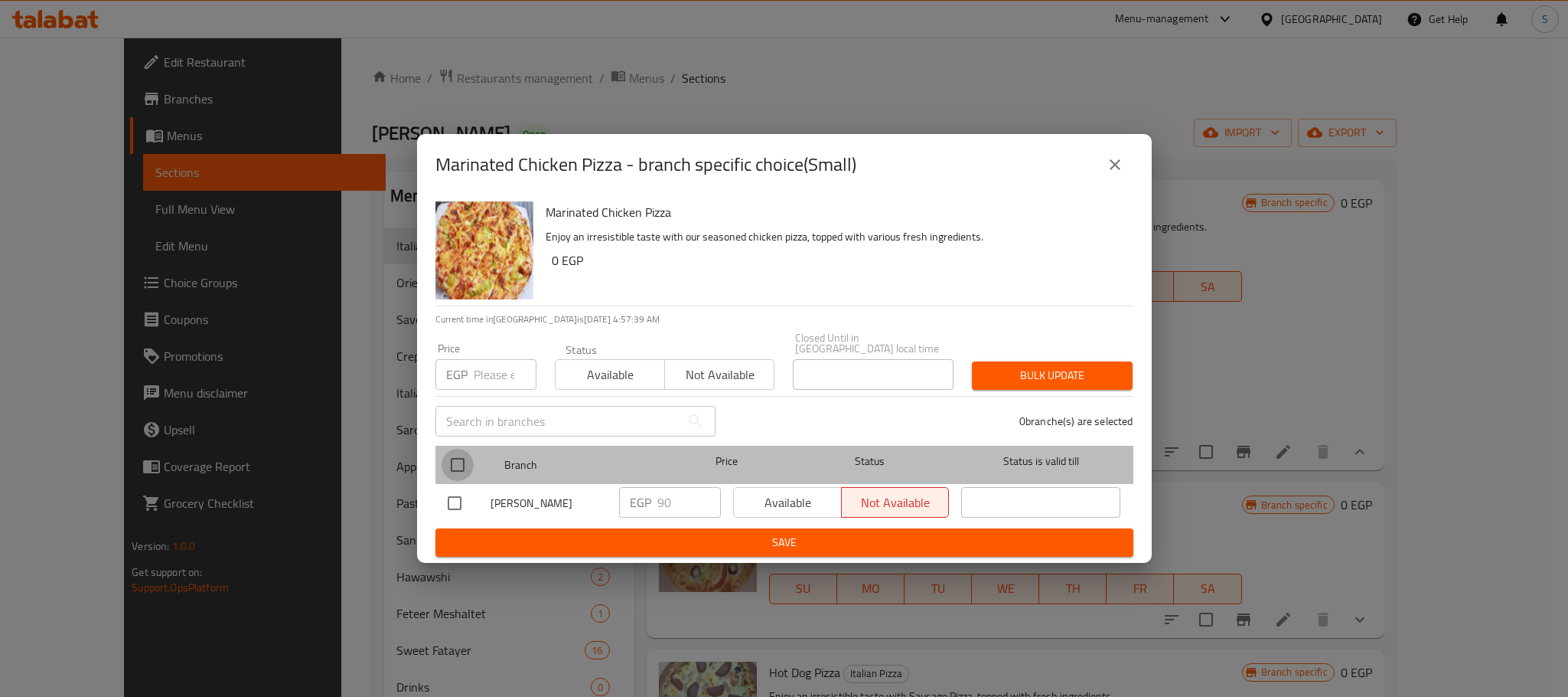
click at [455, 457] on input "checkbox" at bounding box center [457, 464] width 32 height 32
checkbox input "true"
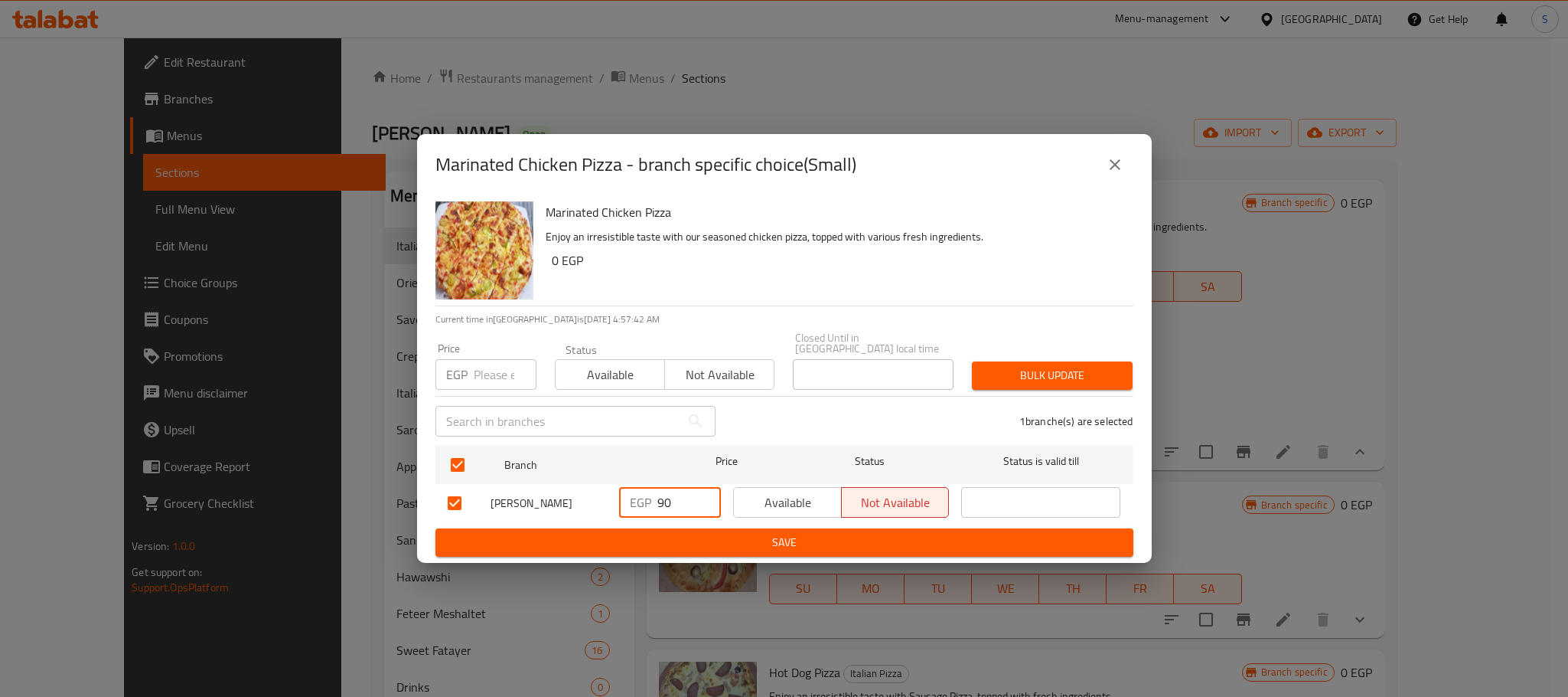
drag, startPoint x: 679, startPoint y: 499, endPoint x: 650, endPoint y: 507, distance: 30.1
click at [650, 507] on div "EGP 90 ​" at bounding box center [670, 502] width 102 height 31
type input "120"
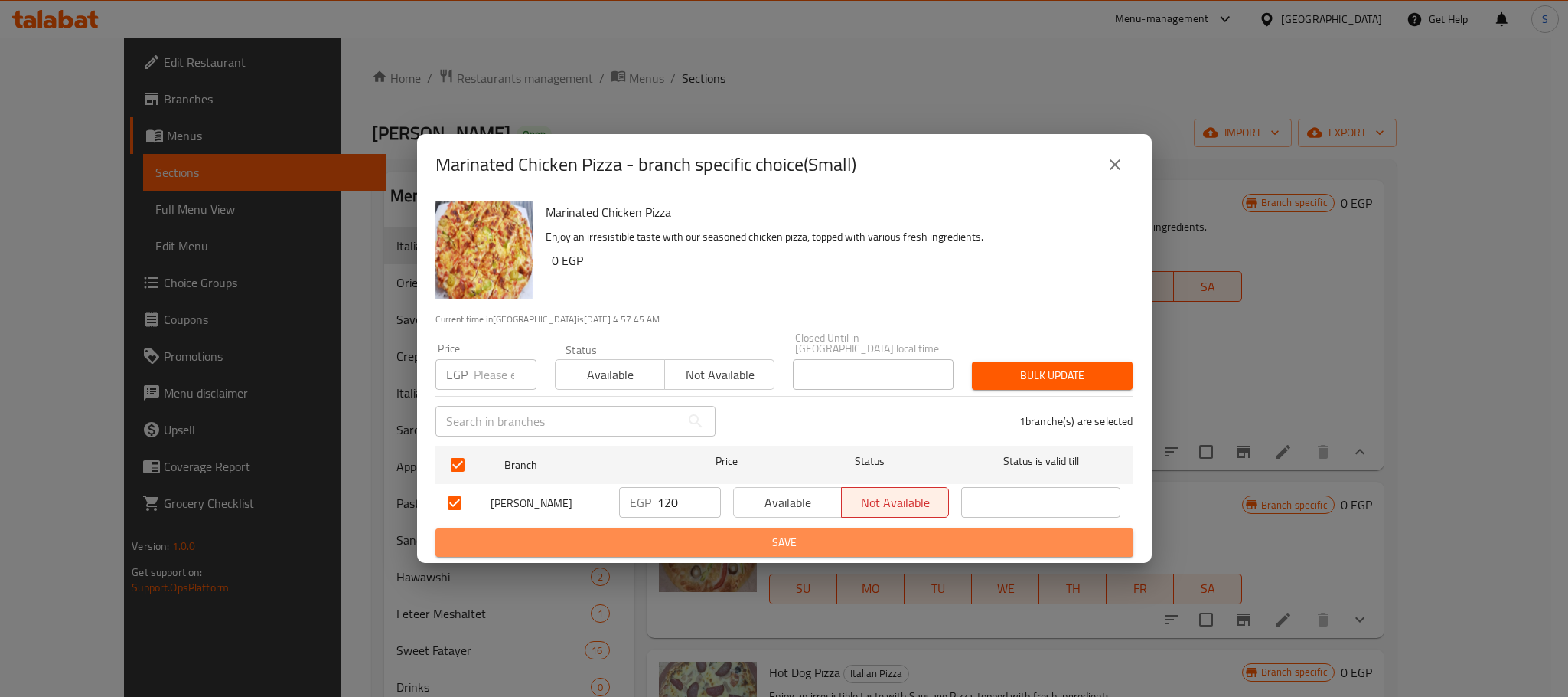
click at [771, 535] on span "Save" at bounding box center [784, 543] width 673 height 19
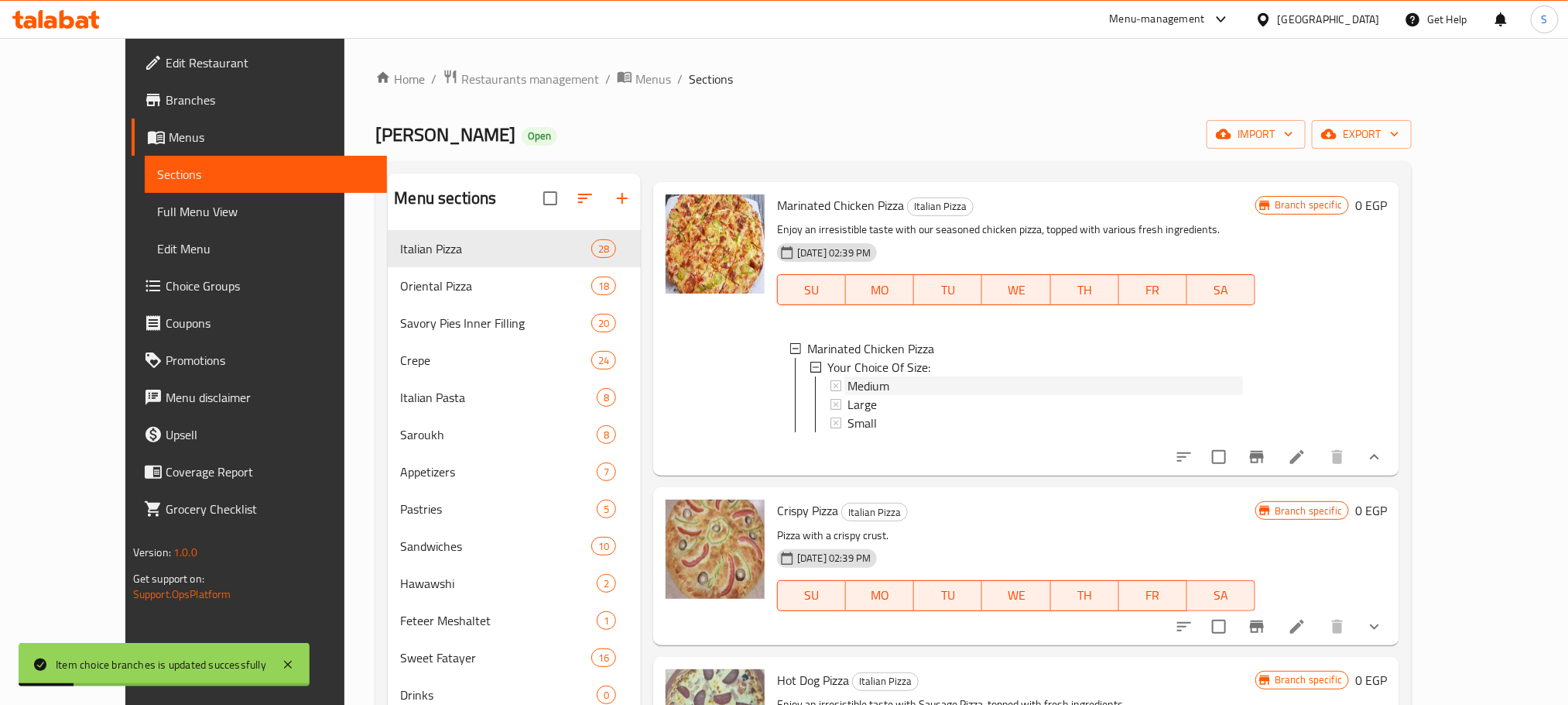
click at [850, 377] on span "Medium" at bounding box center [868, 385] width 42 height 18
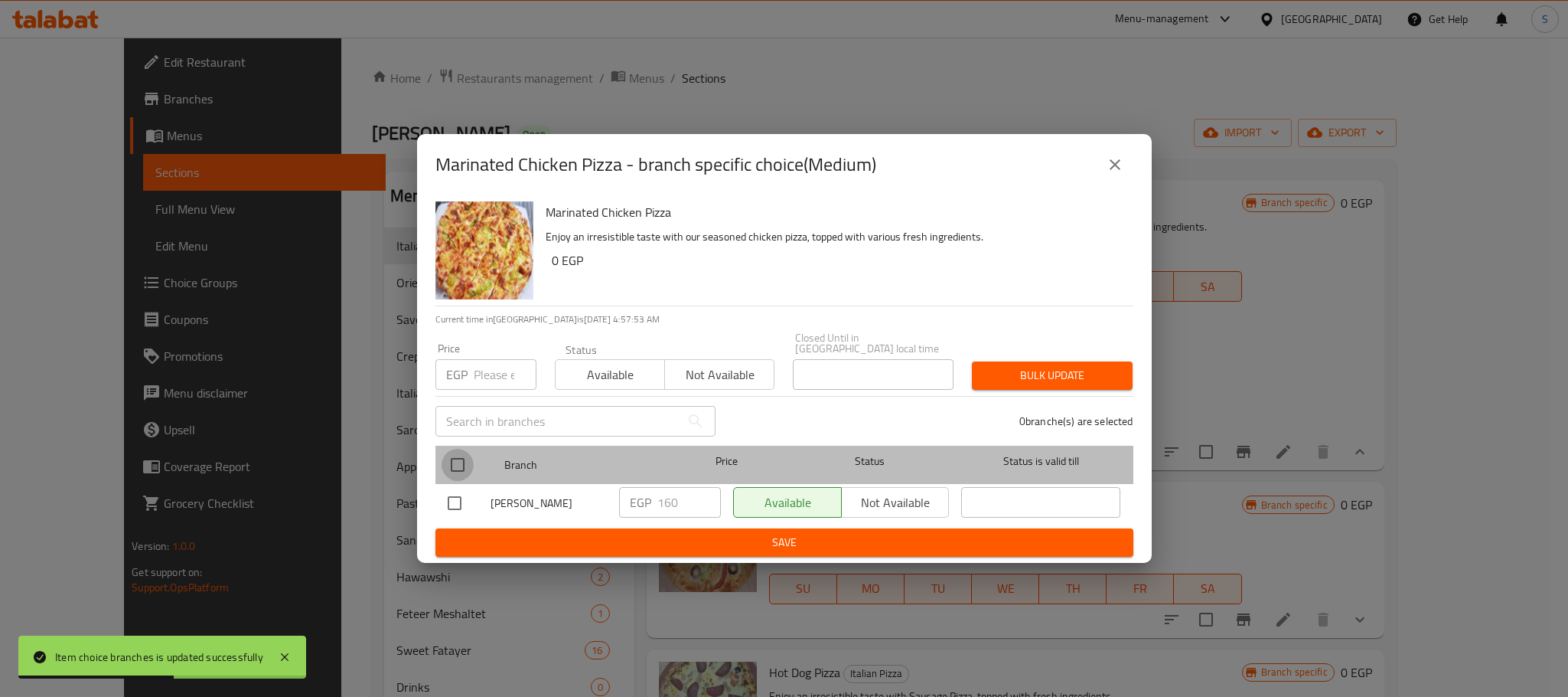
click at [451, 448] on input "checkbox" at bounding box center [457, 464] width 32 height 32
checkbox input "true"
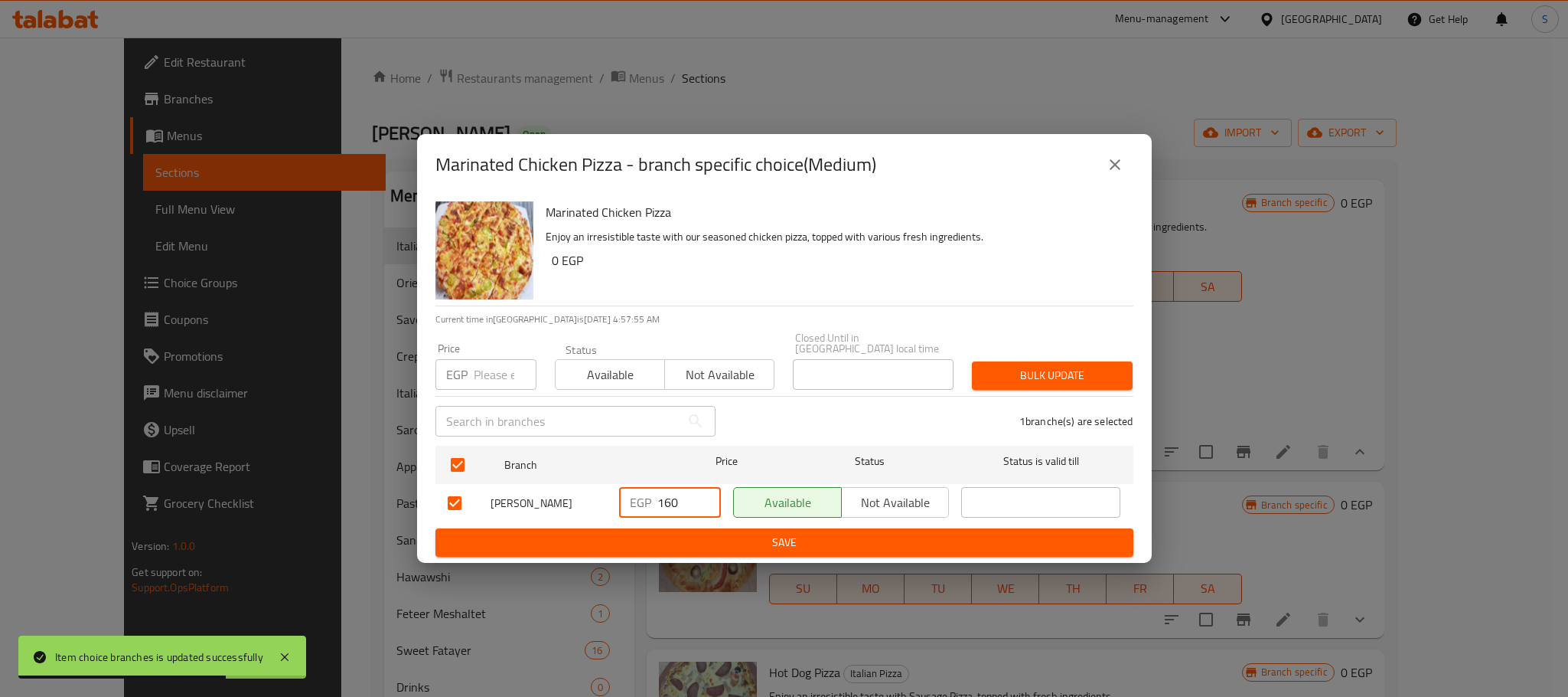
drag, startPoint x: 678, startPoint y: 494, endPoint x: 650, endPoint y: 497, distance: 28.2
click at [650, 497] on div "EGP 160 ​" at bounding box center [670, 502] width 102 height 31
type input "170"
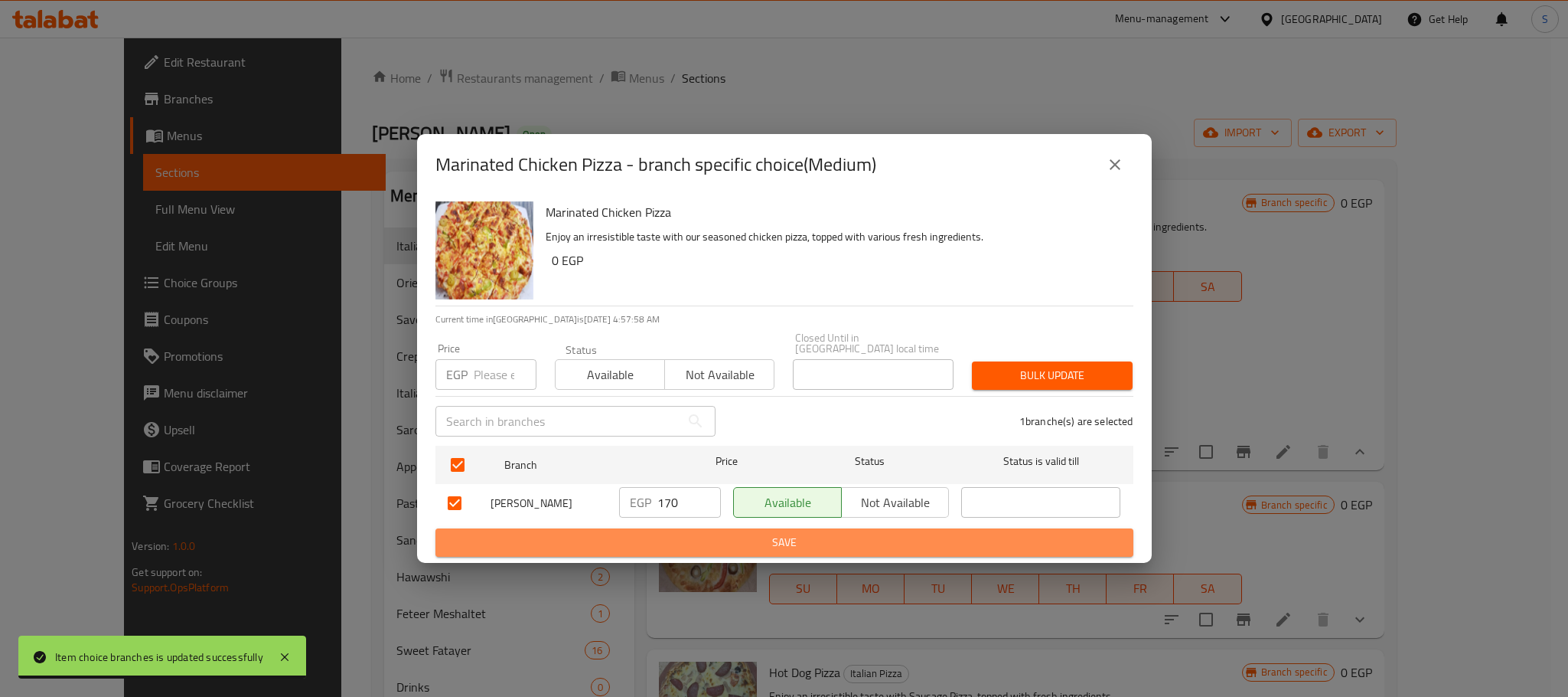
click at [733, 533] on span "Save" at bounding box center [784, 543] width 673 height 19
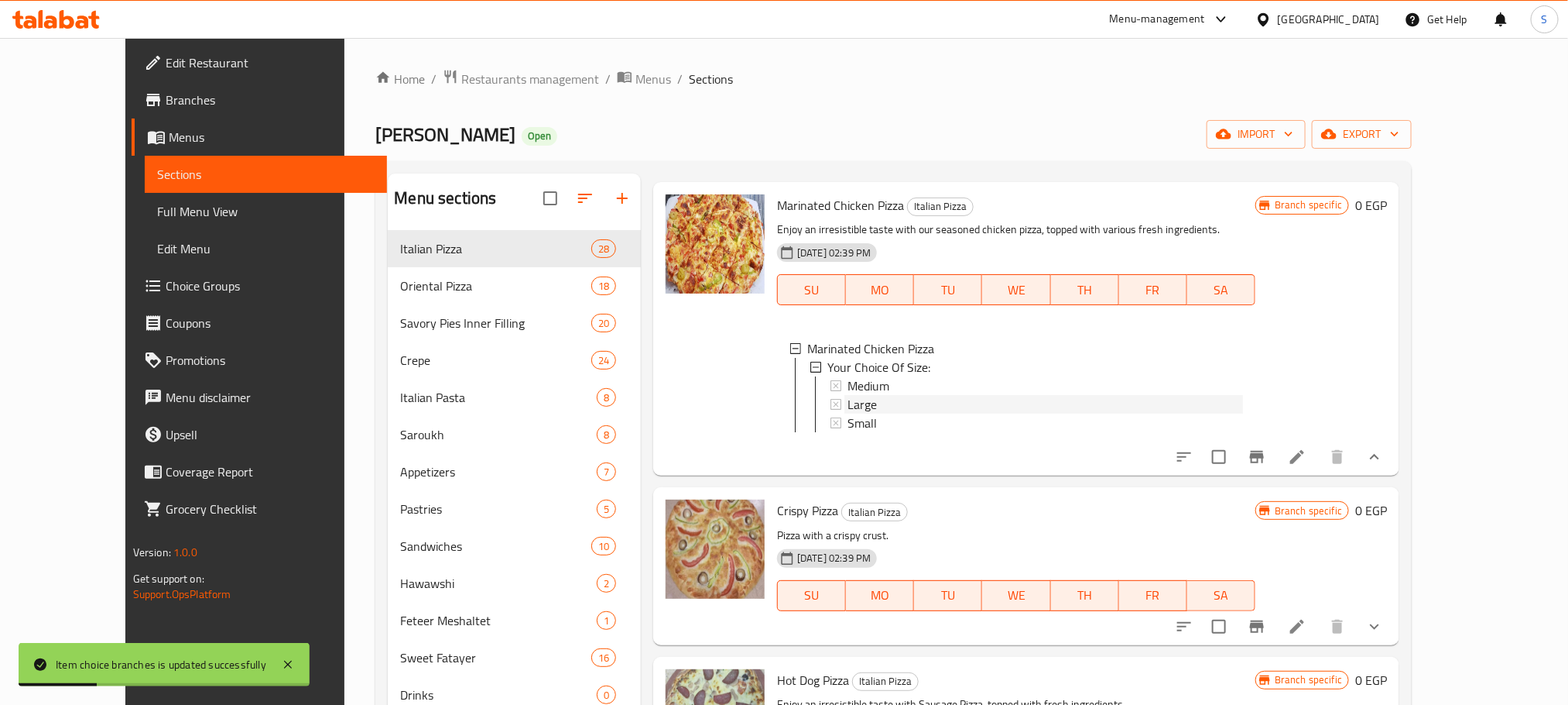
click at [876, 395] on div "Large" at bounding box center [1045, 404] width 396 height 18
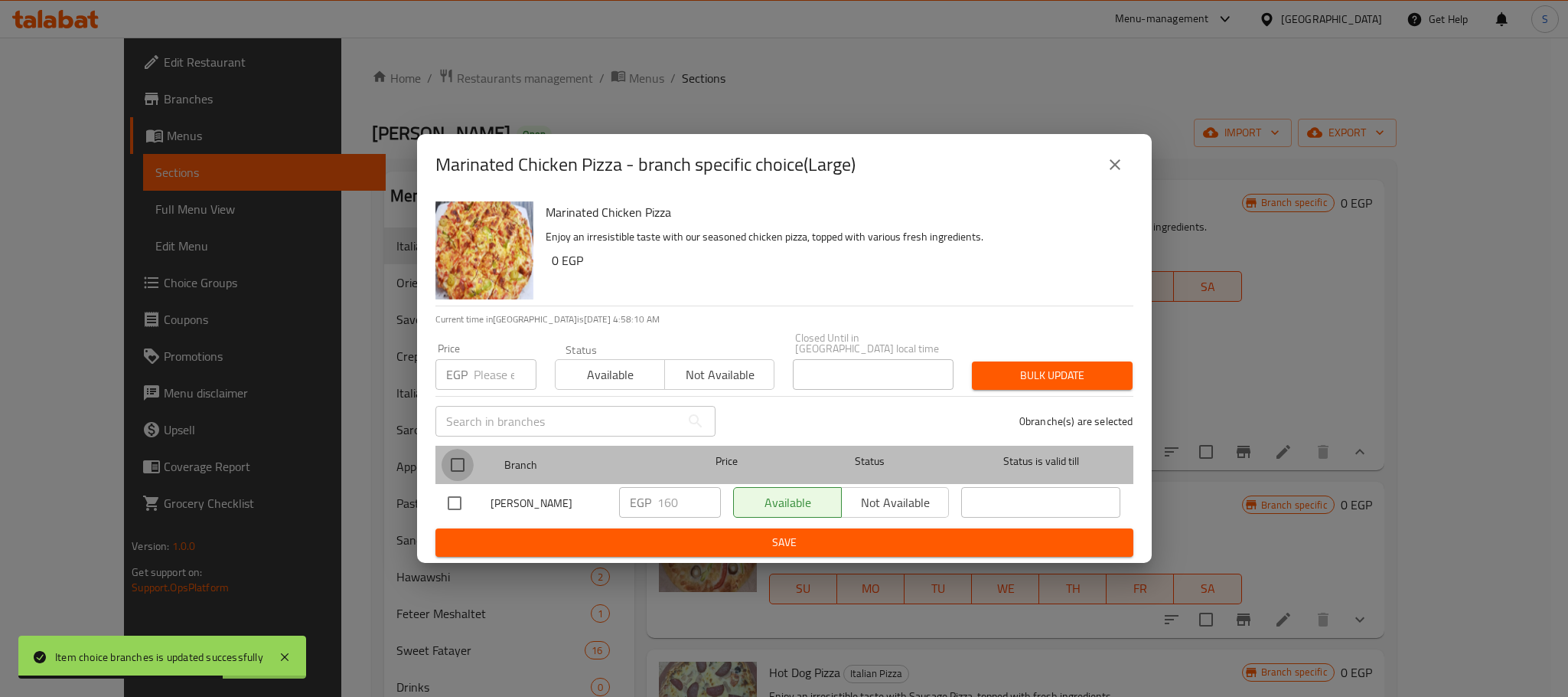
click at [464, 450] on input "checkbox" at bounding box center [457, 464] width 32 height 32
checkbox input "true"
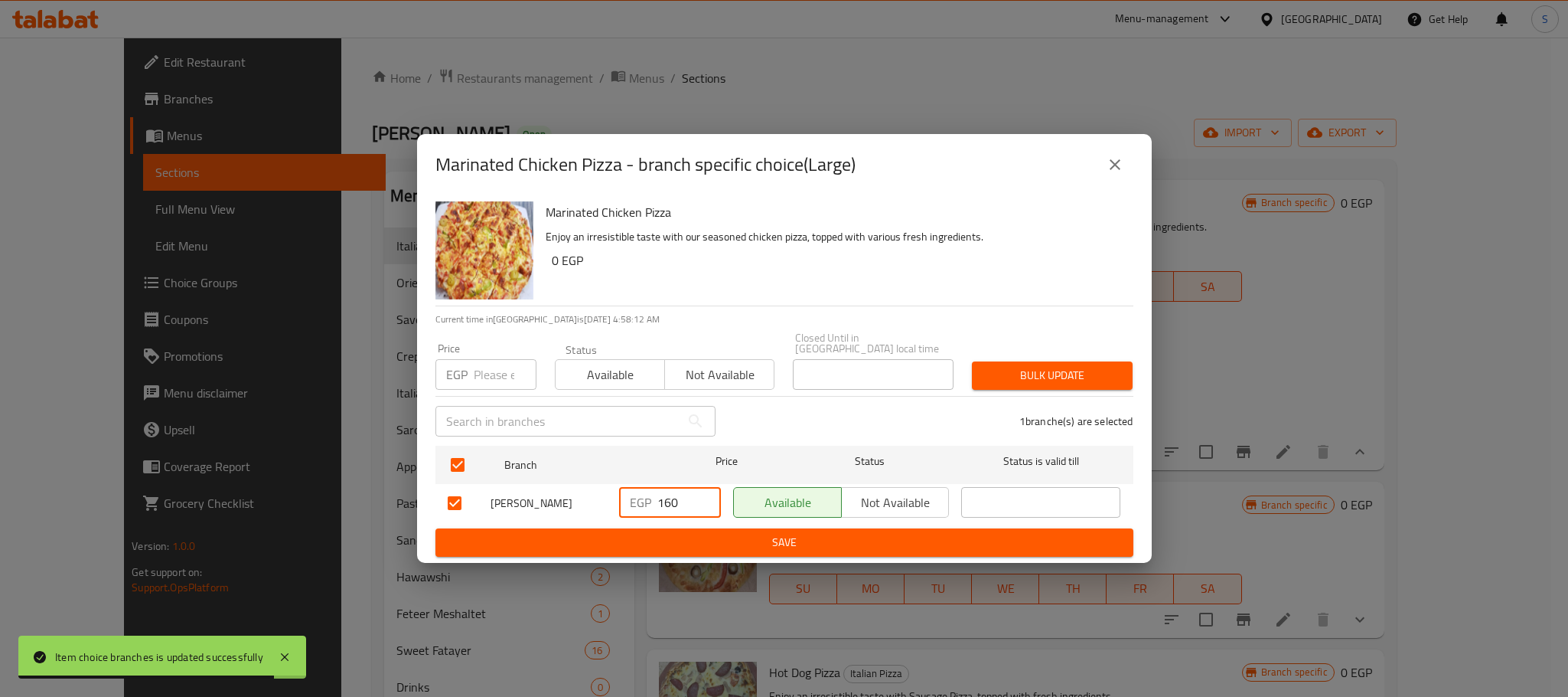
drag, startPoint x: 682, startPoint y: 497, endPoint x: 647, endPoint y: 502, distance: 35.4
click at [647, 502] on div "EGP 160 ​" at bounding box center [670, 502] width 102 height 31
type input "190"
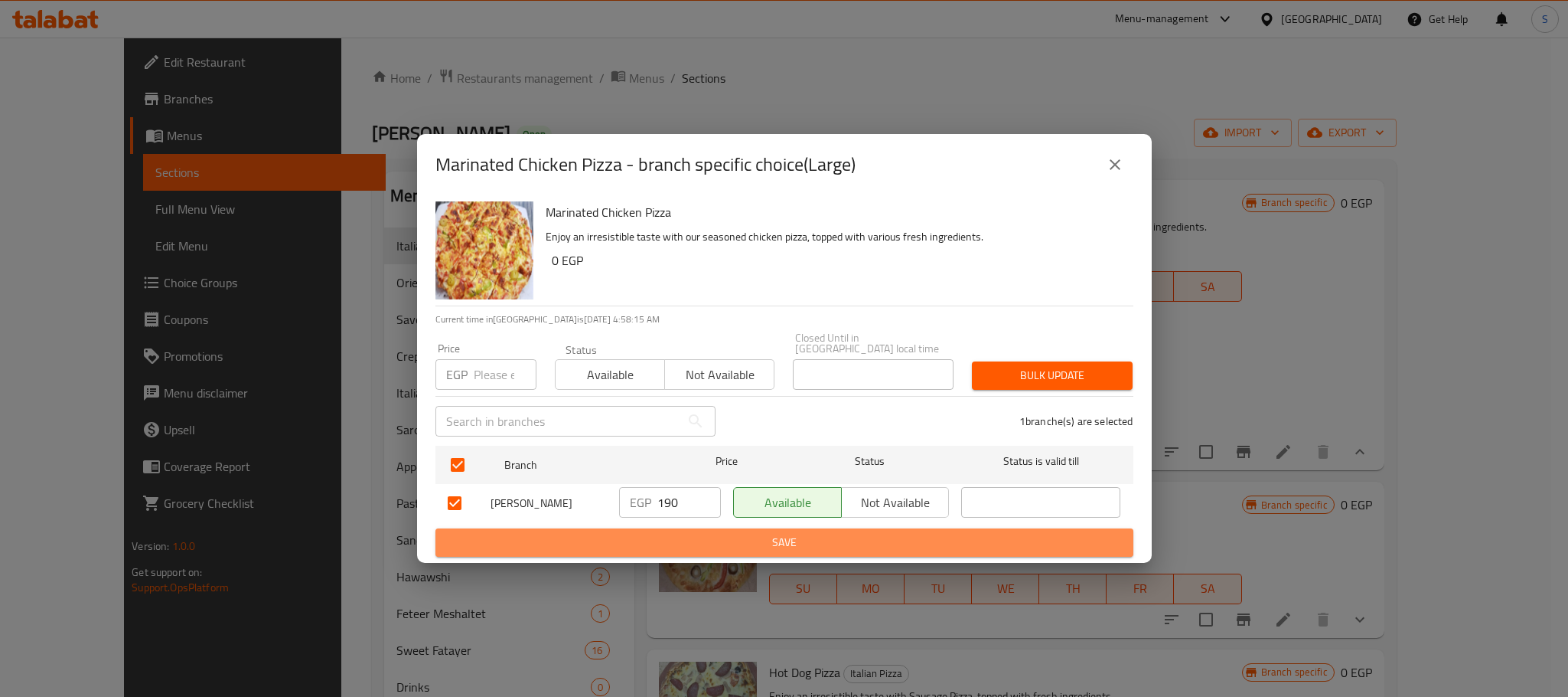
click at [769, 537] on span "Save" at bounding box center [784, 543] width 673 height 19
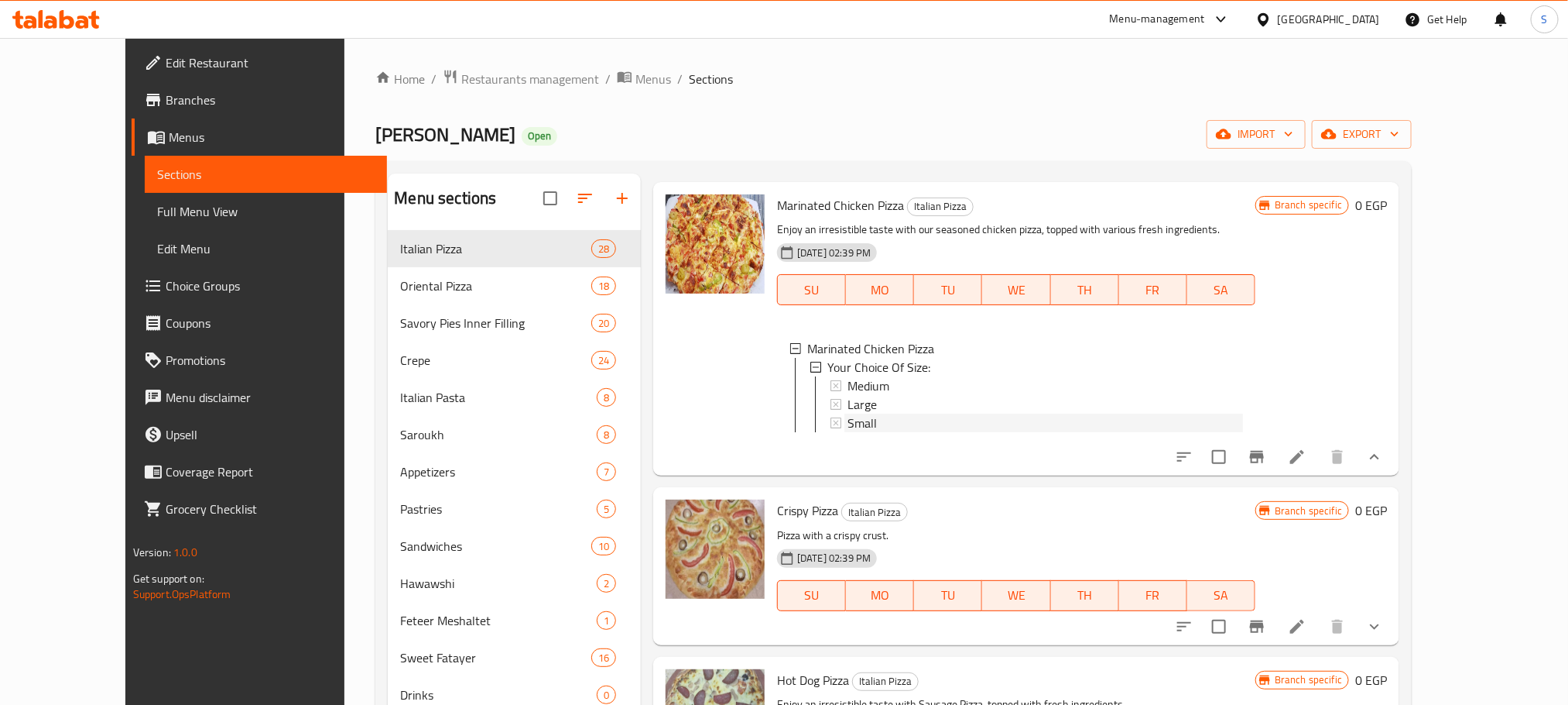
click at [851, 413] on div "Small" at bounding box center [1045, 422] width 396 height 18
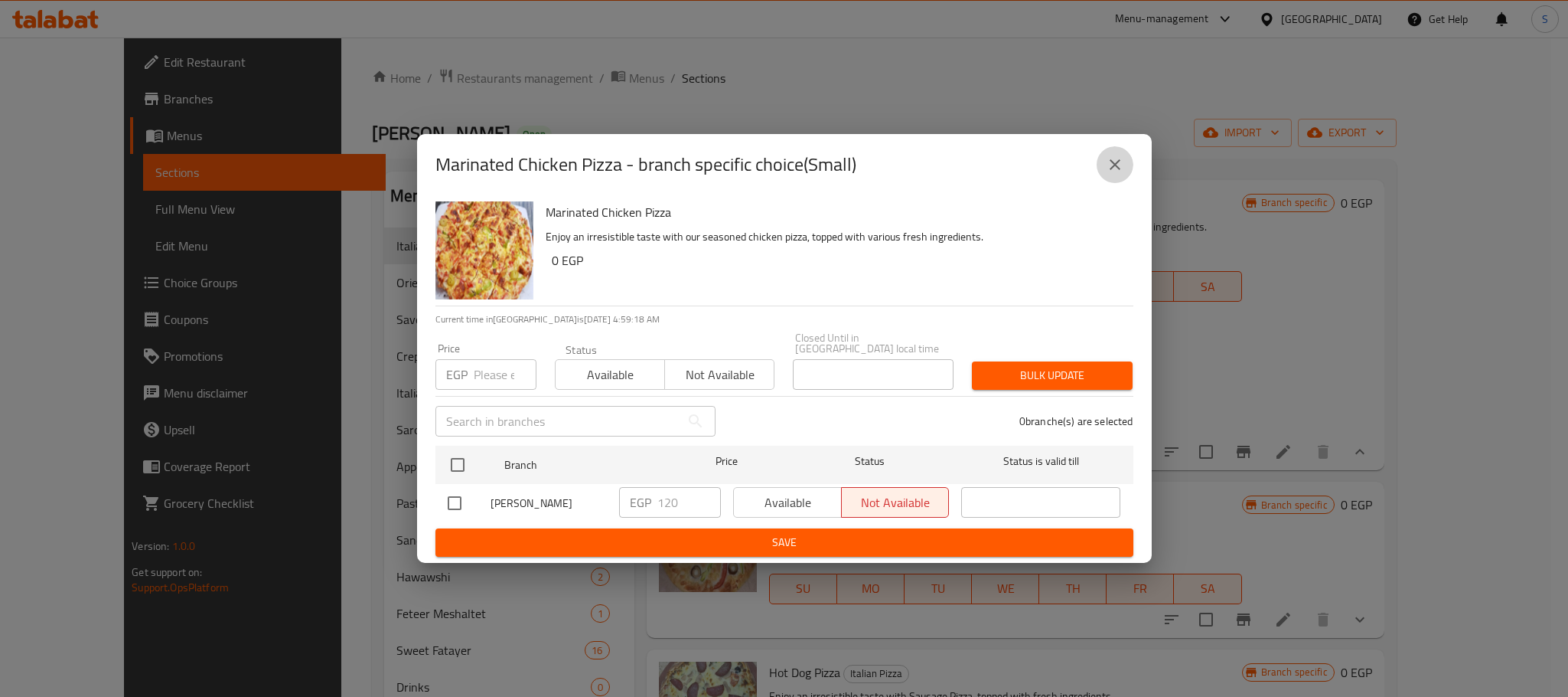
click at [1118, 164] on icon "close" at bounding box center [1114, 164] width 18 height 18
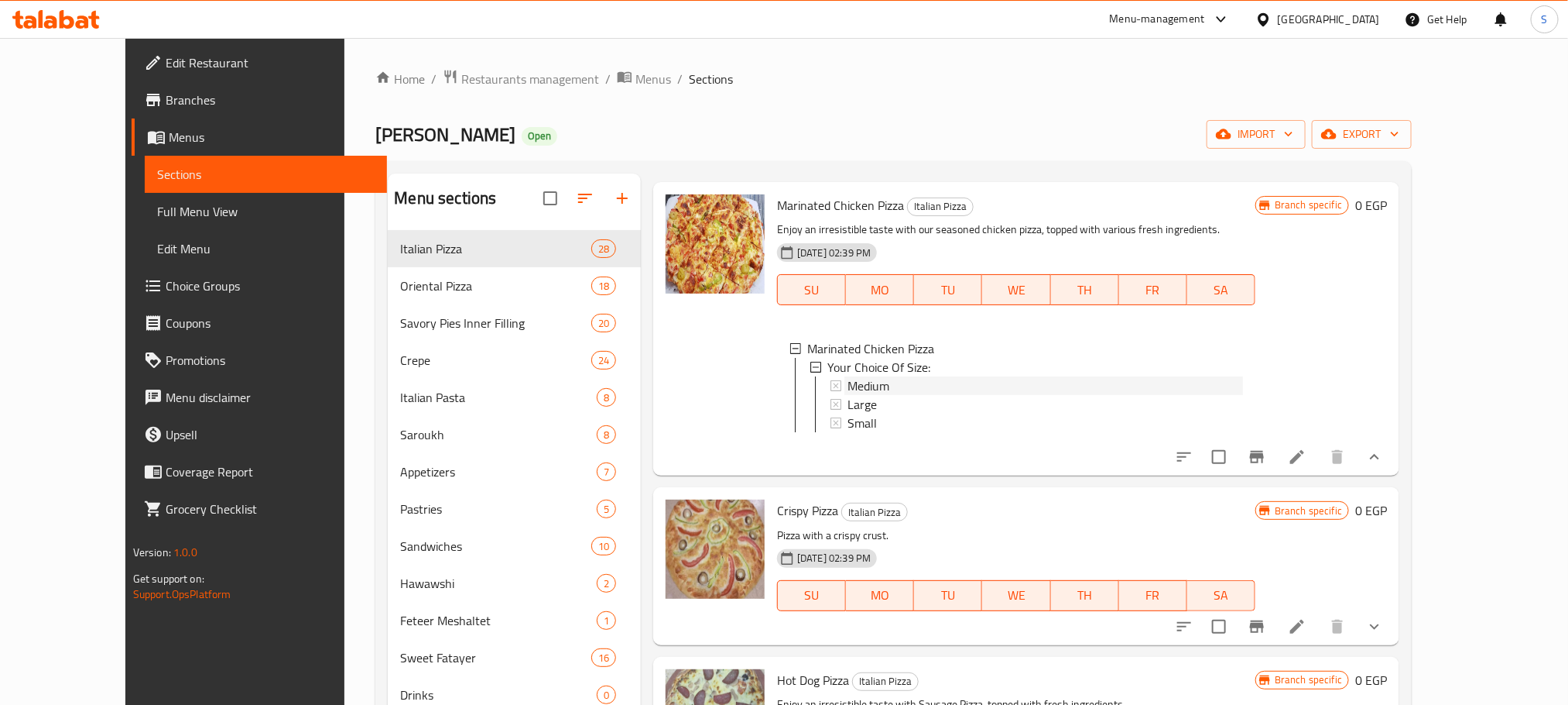
click at [847, 377] on span "Medium" at bounding box center [868, 385] width 42 height 18
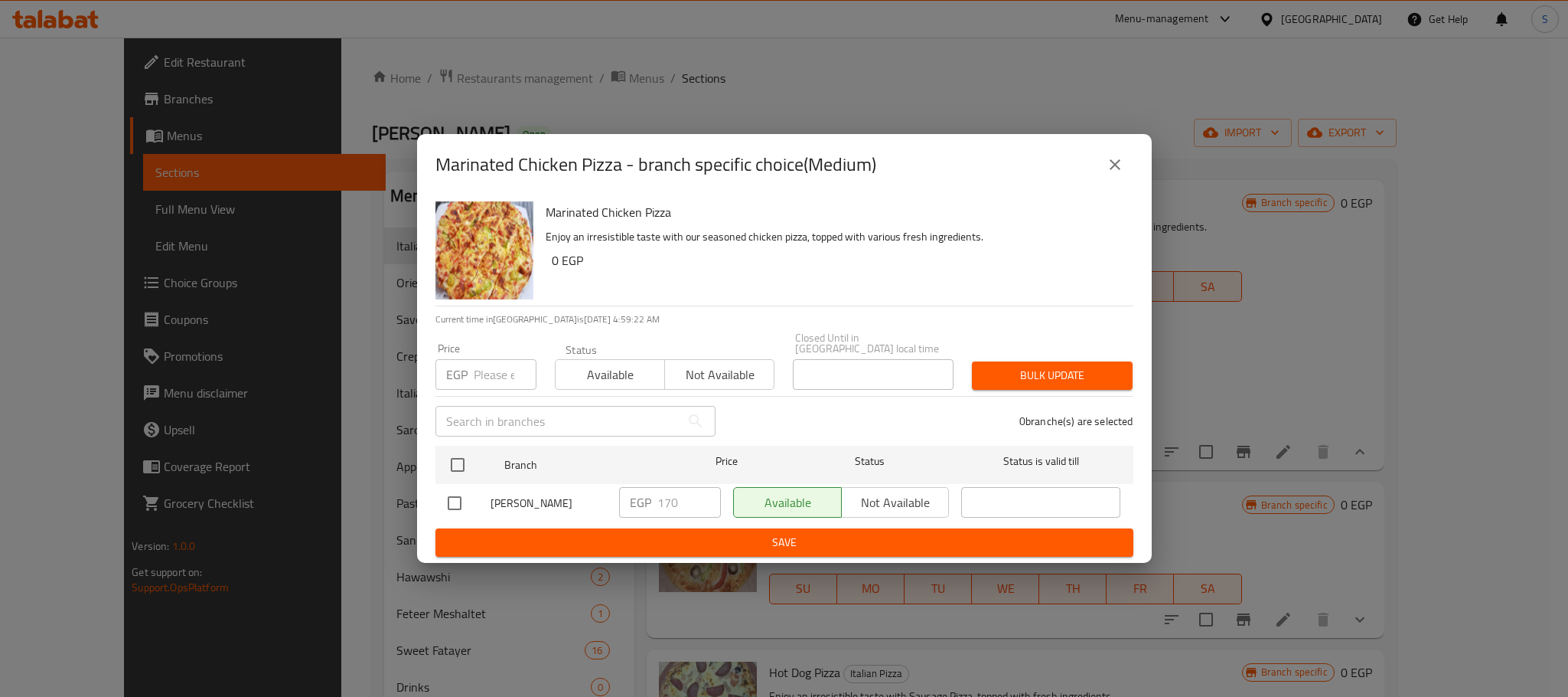
click at [1123, 166] on button "close" at bounding box center [1114, 165] width 37 height 37
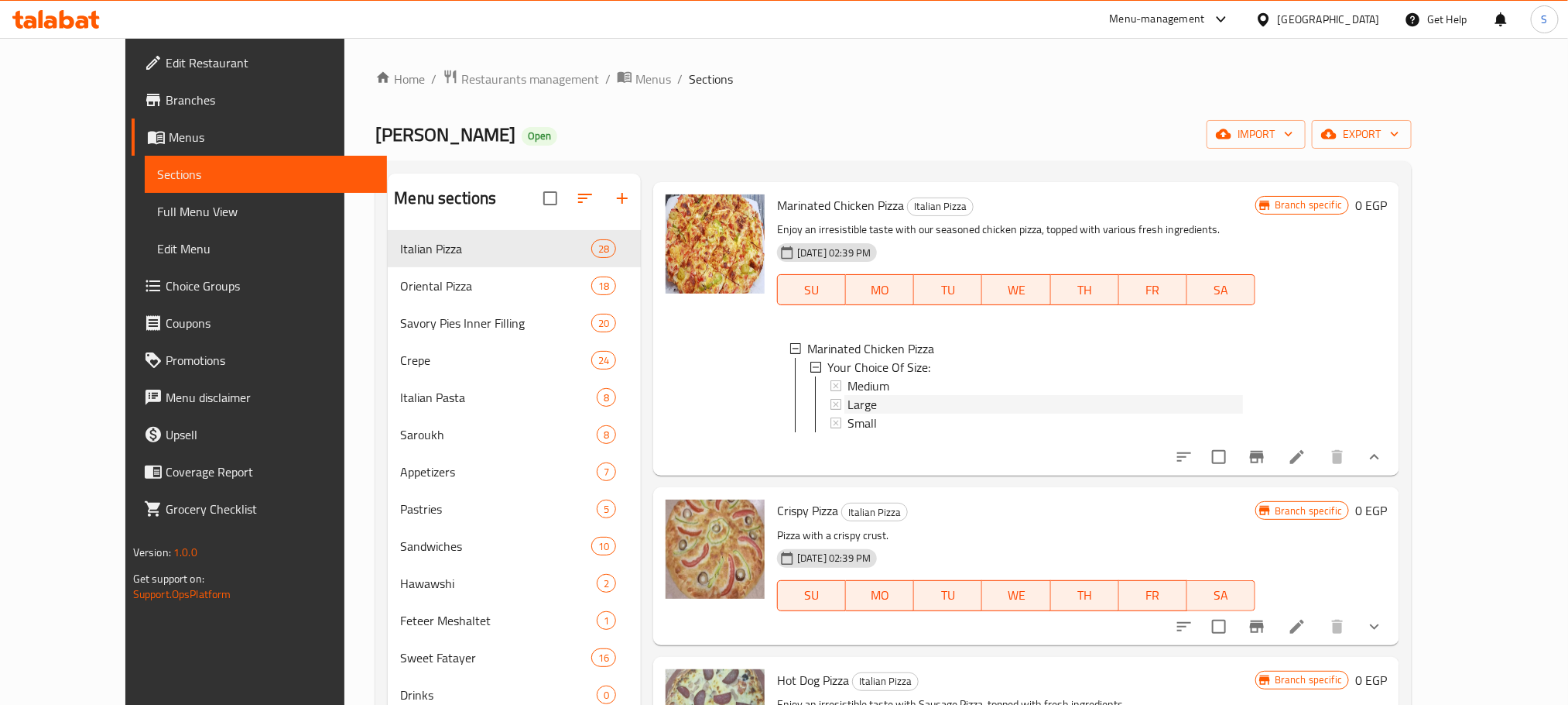
click at [847, 395] on span "Large" at bounding box center [862, 404] width 29 height 18
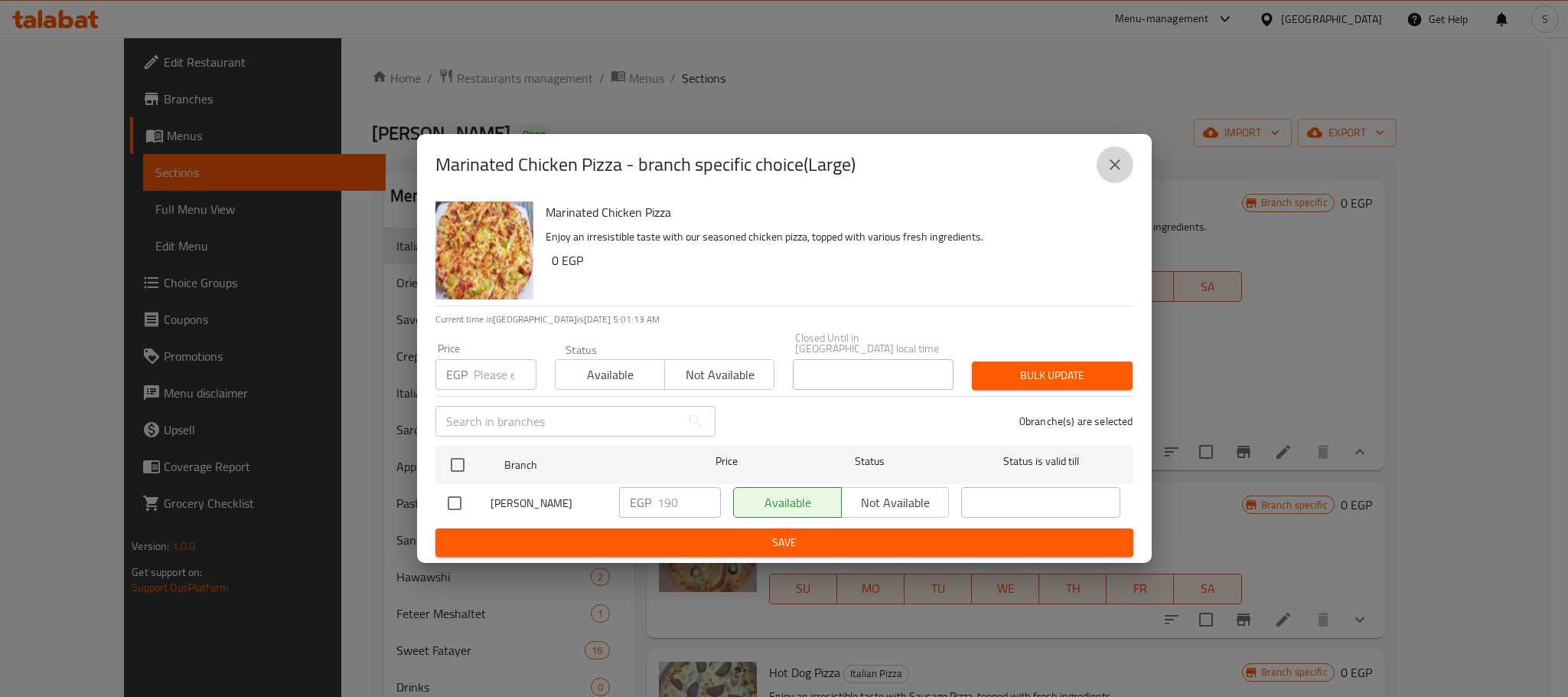
click at [1114, 163] on icon "close" at bounding box center [1114, 164] width 18 height 18
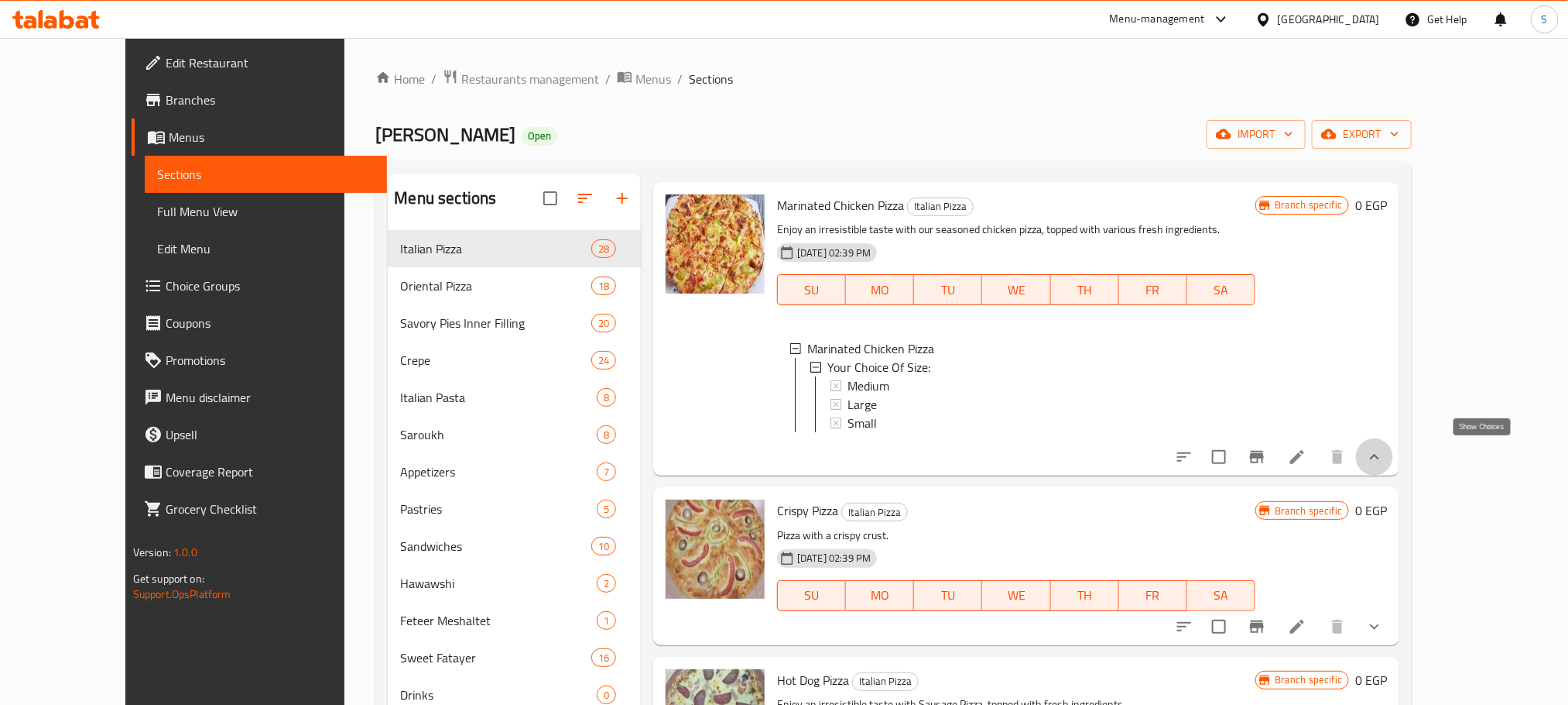
click at [1384, 448] on icon "show more" at bounding box center [1374, 456] width 18 height 18
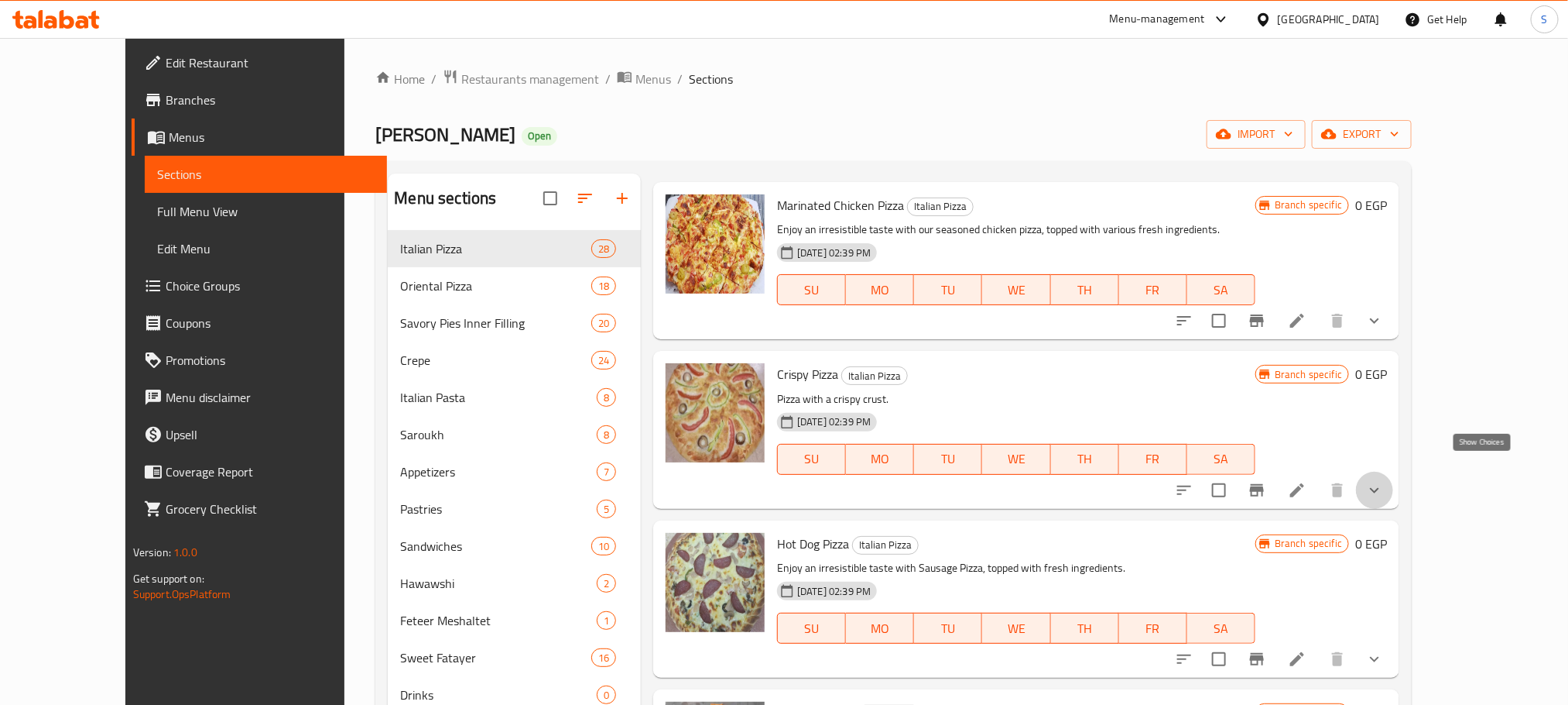
click at [1384, 481] on icon "show more" at bounding box center [1374, 489] width 18 height 18
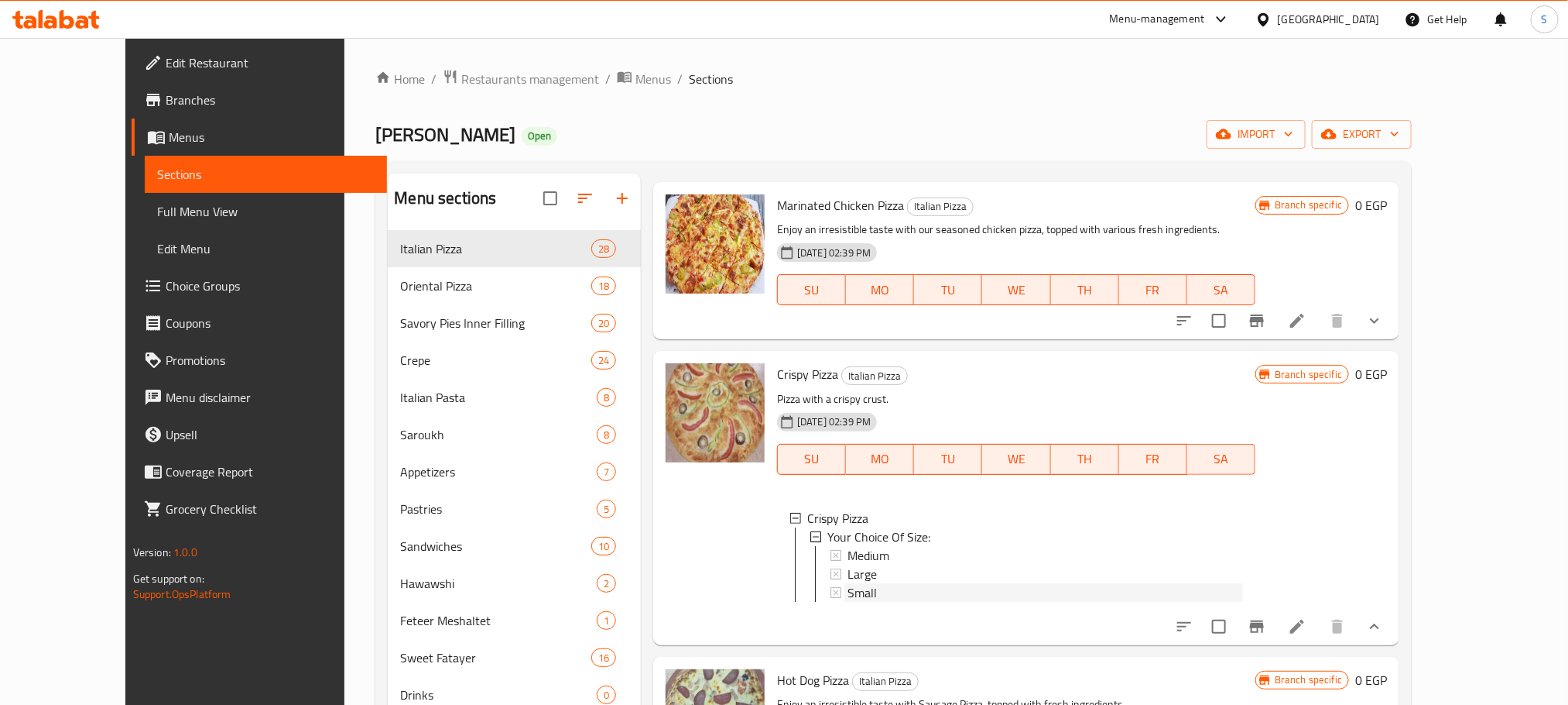
click at [852, 583] on div "Small" at bounding box center [1045, 592] width 396 height 18
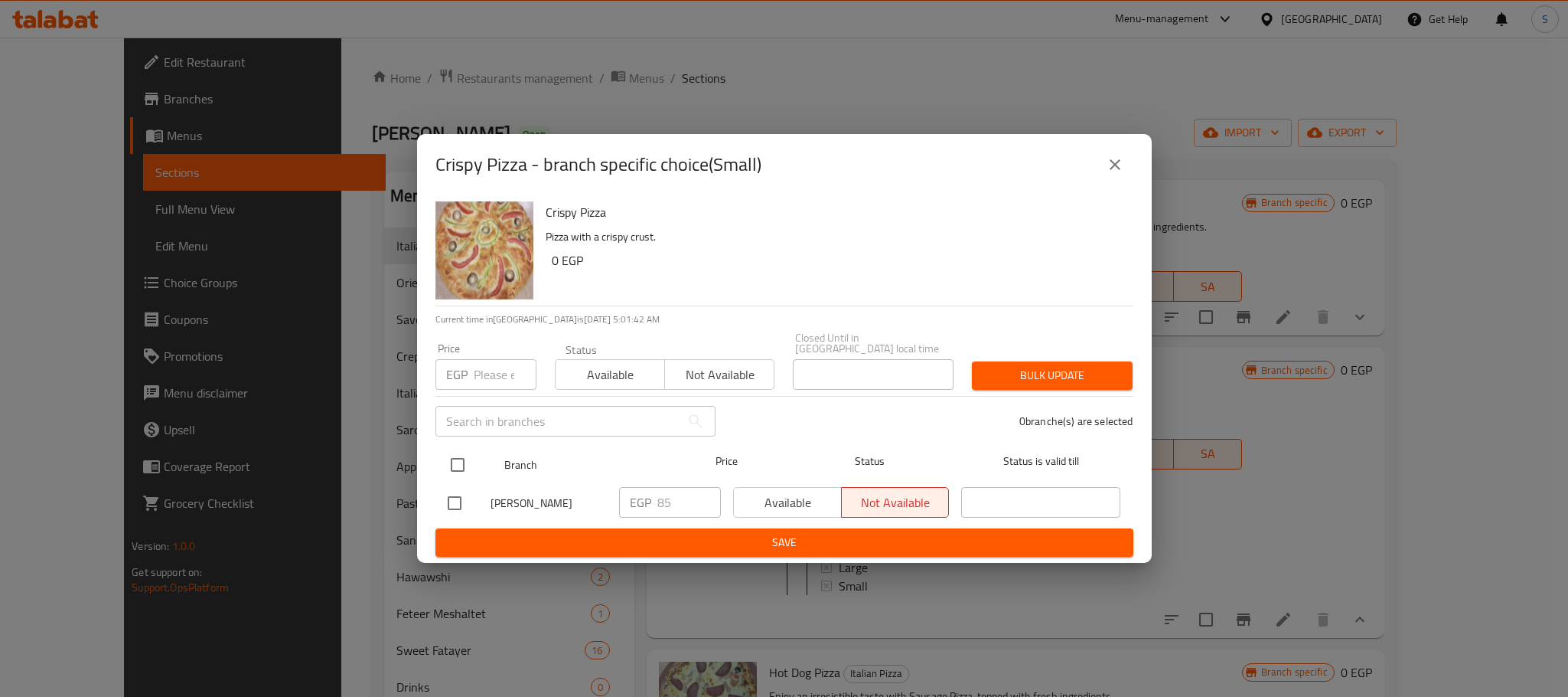
click at [447, 460] on input "checkbox" at bounding box center [457, 464] width 32 height 32
checkbox input "true"
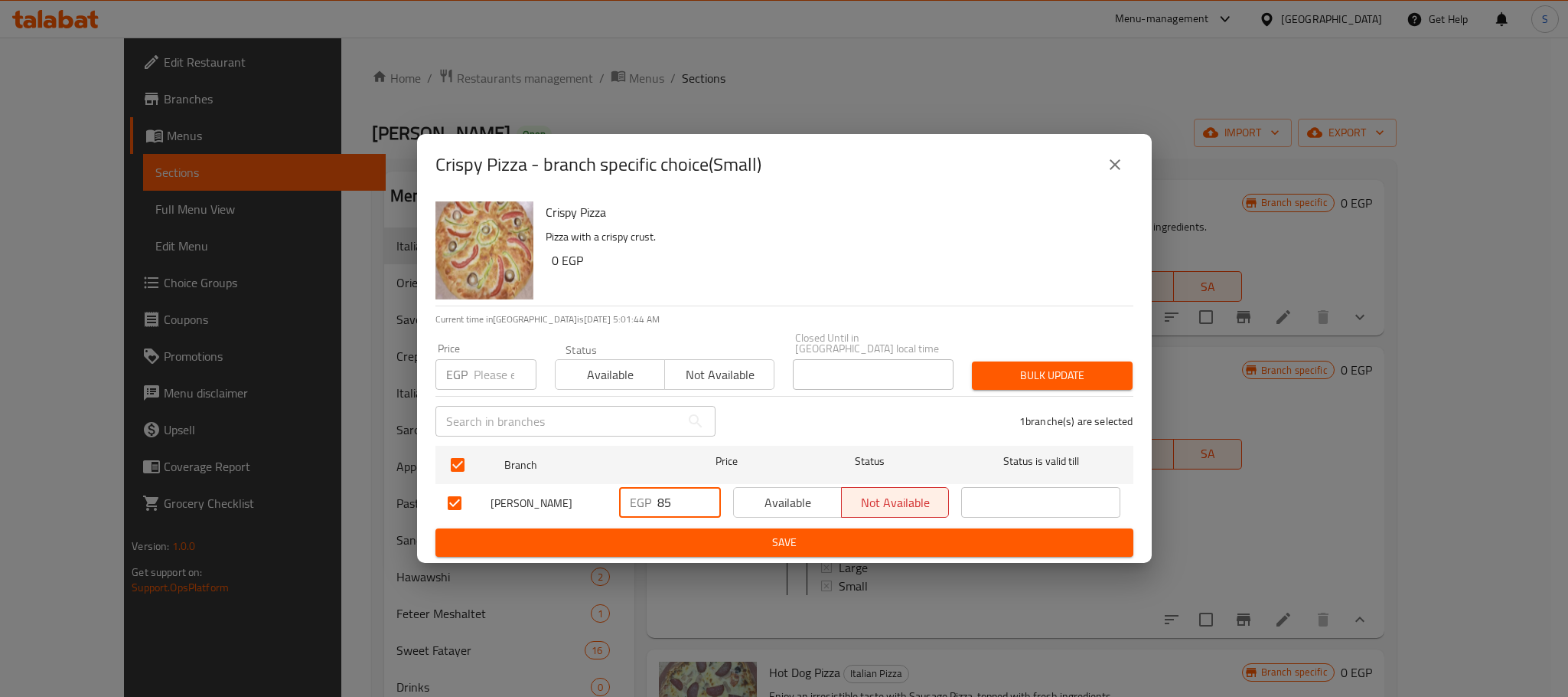
drag, startPoint x: 682, startPoint y: 490, endPoint x: 634, endPoint y: 512, distance: 52.8
click at [634, 512] on div "EGP 85 ​" at bounding box center [670, 502] width 102 height 31
type input "120"
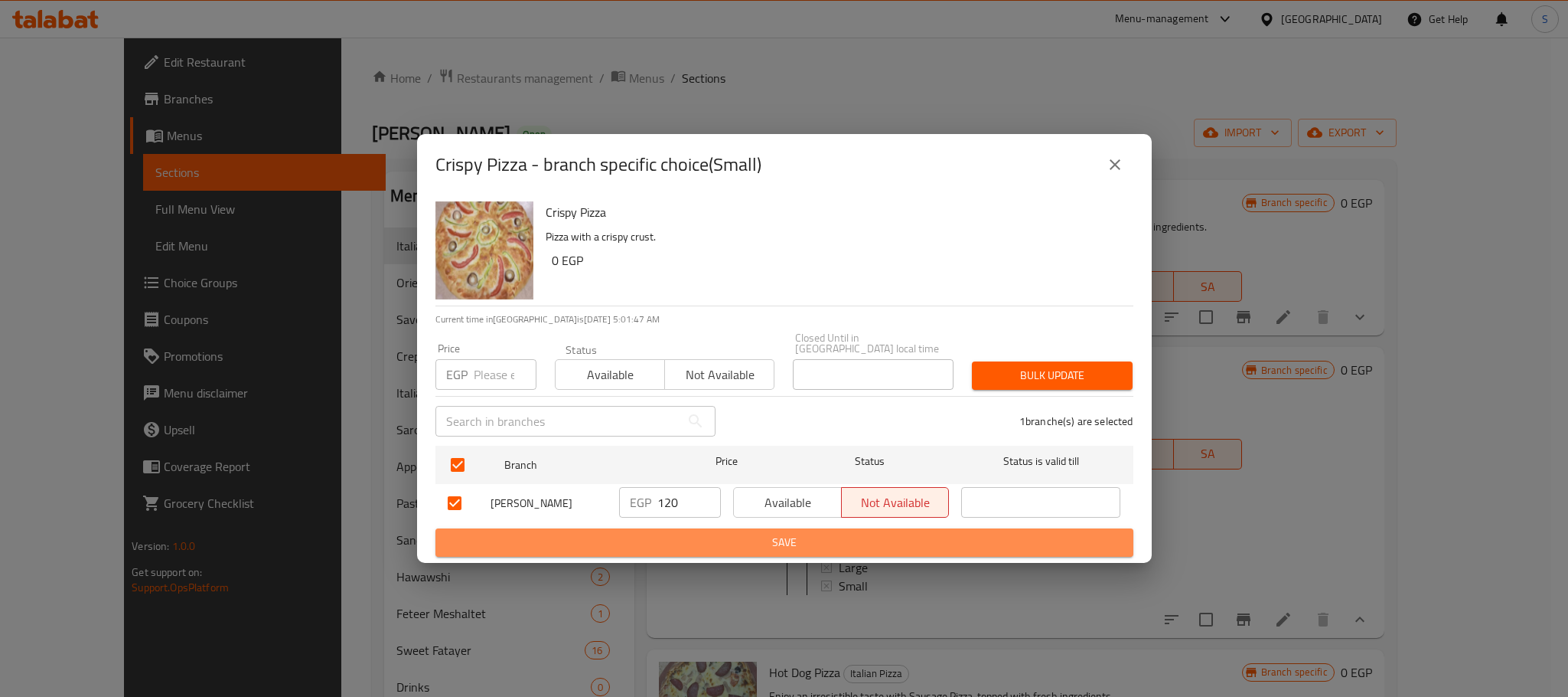
click at [791, 533] on span "Save" at bounding box center [784, 543] width 673 height 19
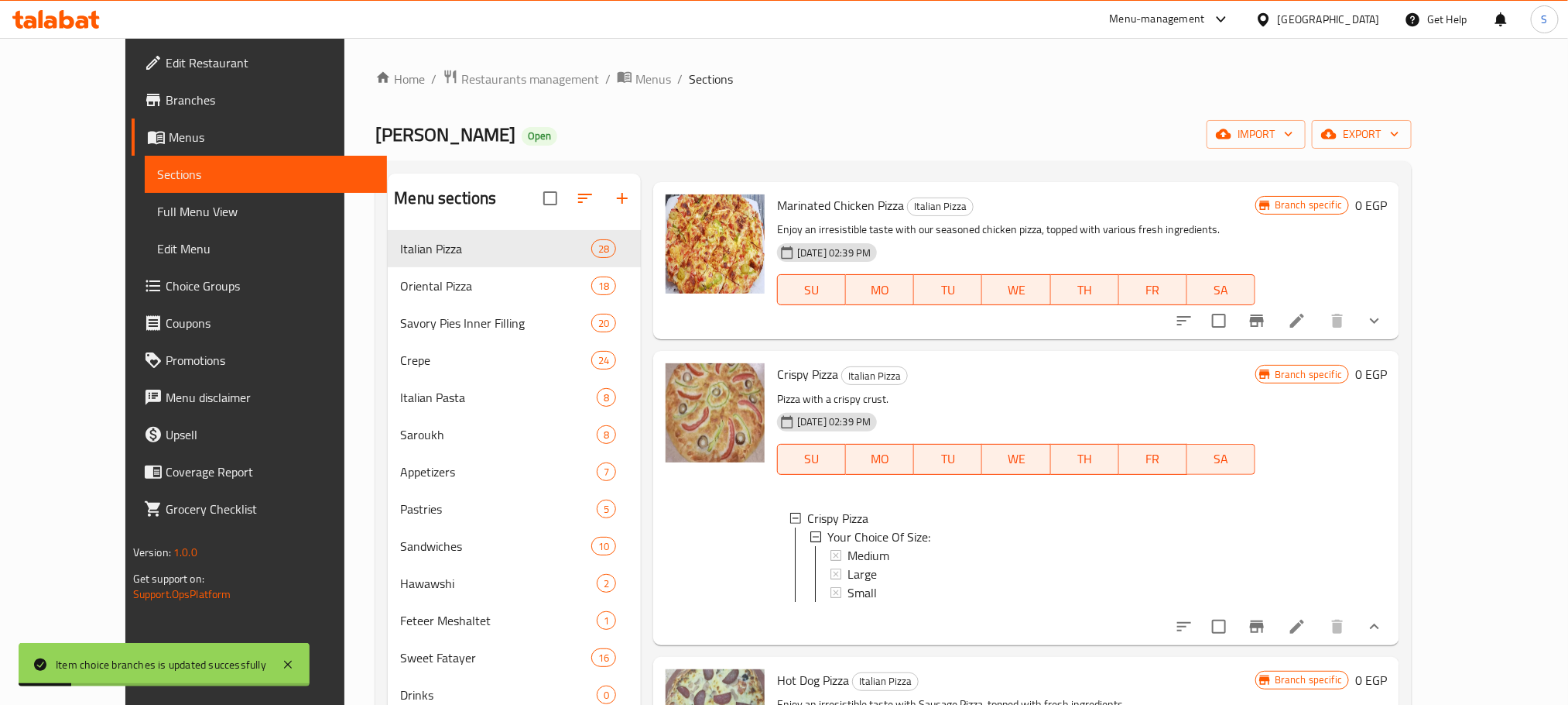
click at [860, 583] on div "Small" at bounding box center [1045, 592] width 396 height 18
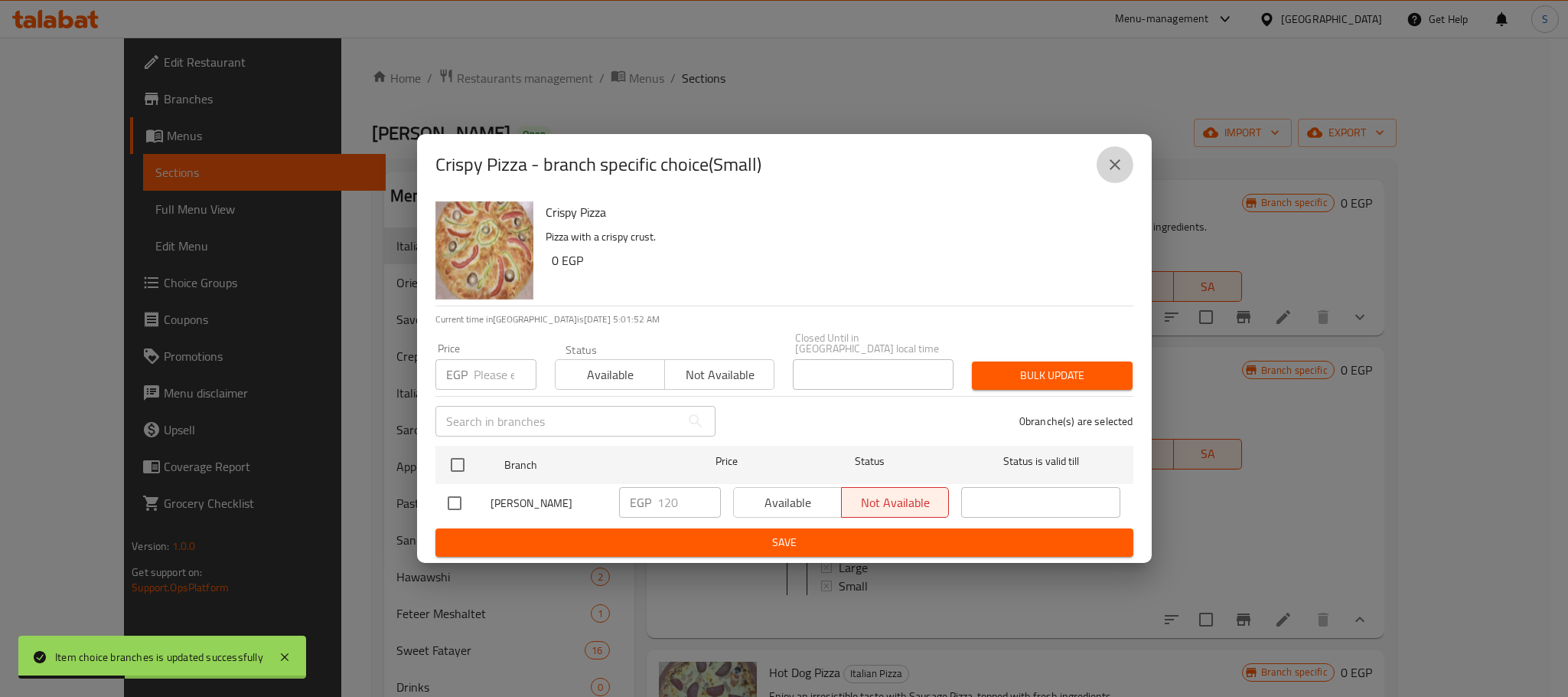
click at [1114, 169] on icon "close" at bounding box center [1115, 165] width 11 height 11
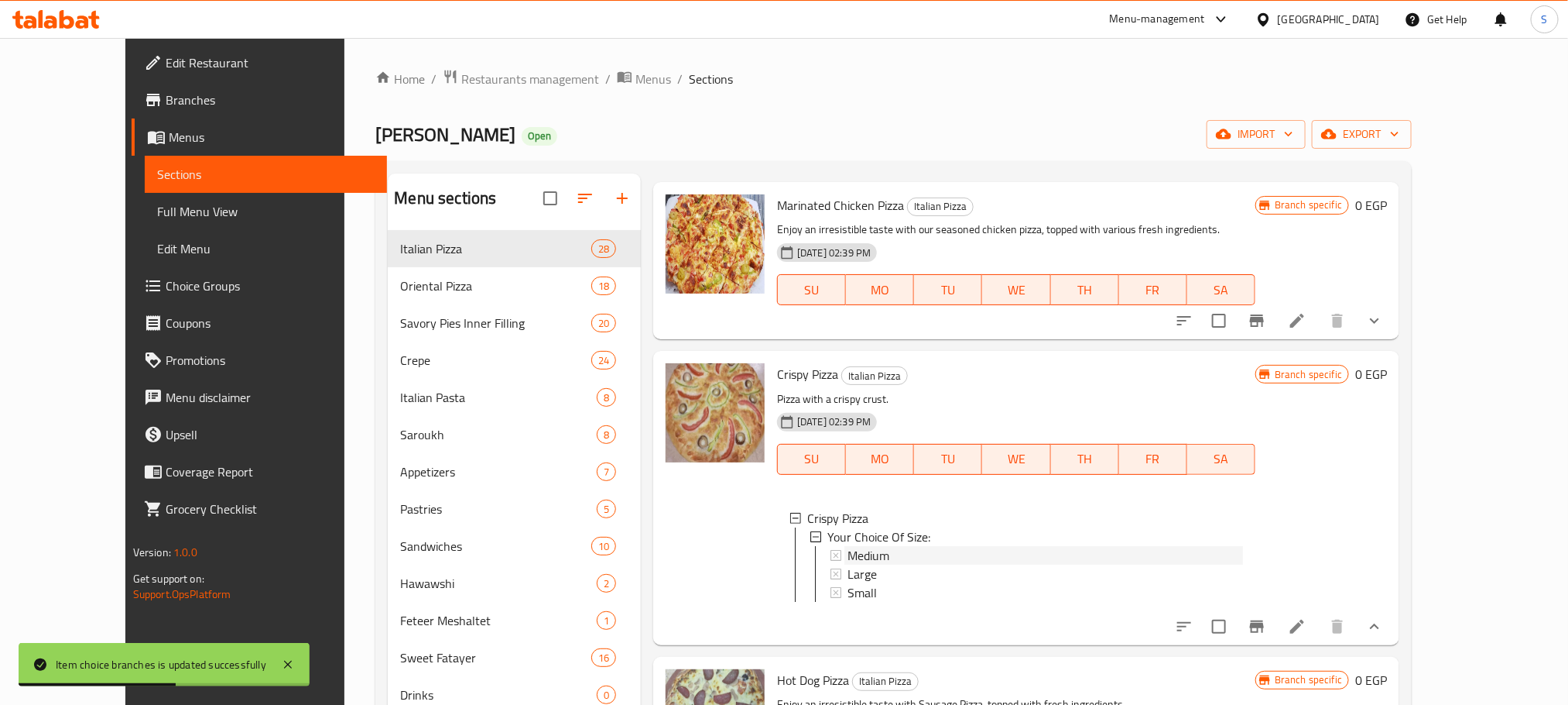
click at [847, 546] on span "Medium" at bounding box center [868, 554] width 42 height 18
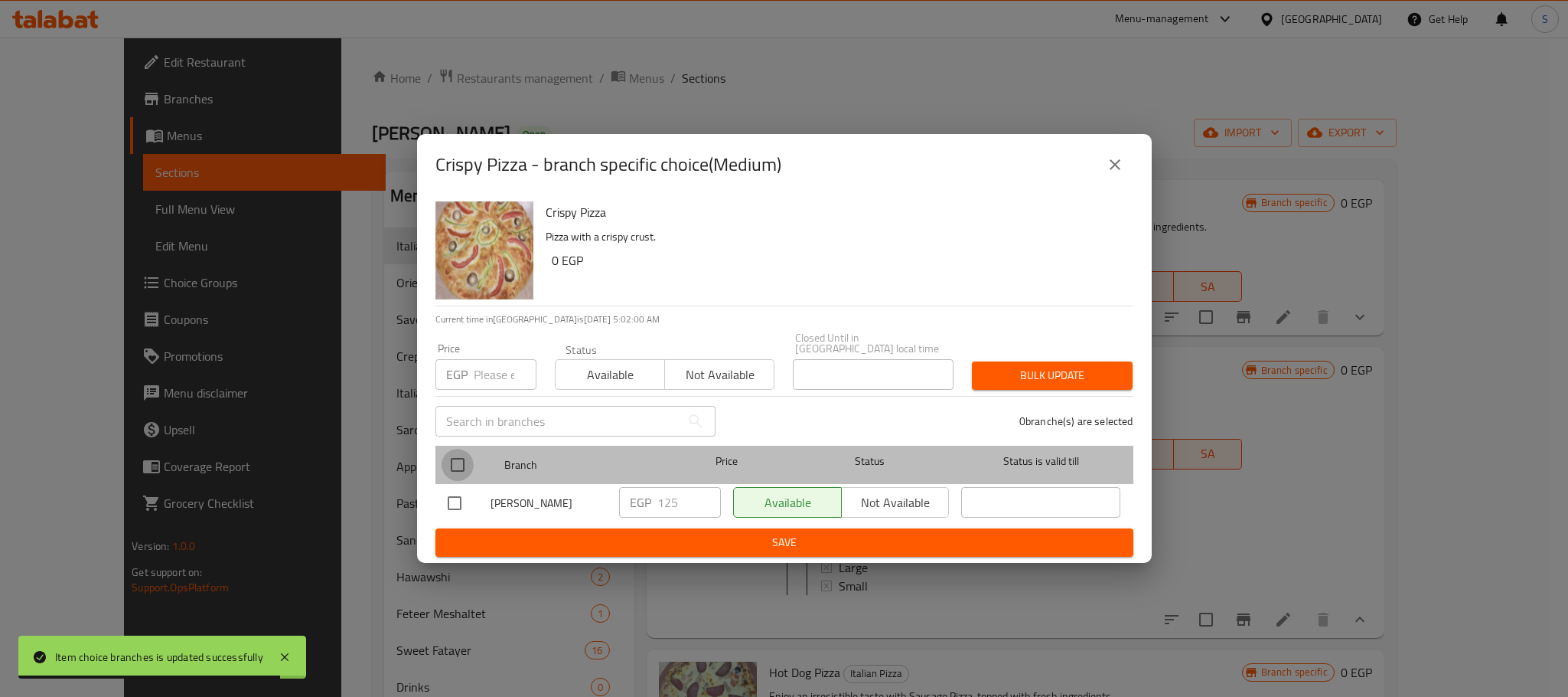
click at [460, 458] on input "checkbox" at bounding box center [457, 464] width 32 height 32
checkbox input "true"
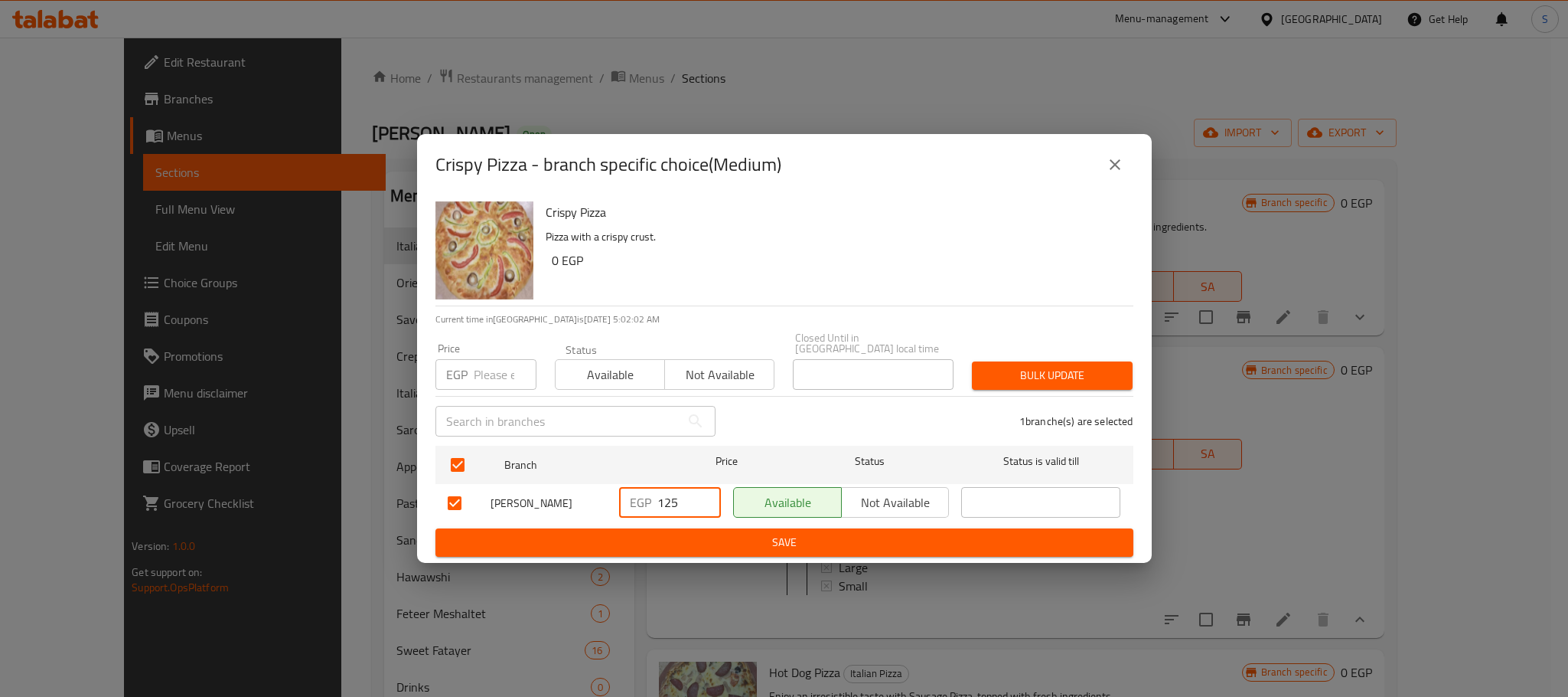
drag, startPoint x: 686, startPoint y: 488, endPoint x: 632, endPoint y: 507, distance: 57.2
click at [632, 507] on div "EGP 125 ​" at bounding box center [670, 502] width 102 height 31
type input "170"
click at [737, 538] on span "Save" at bounding box center [784, 543] width 673 height 19
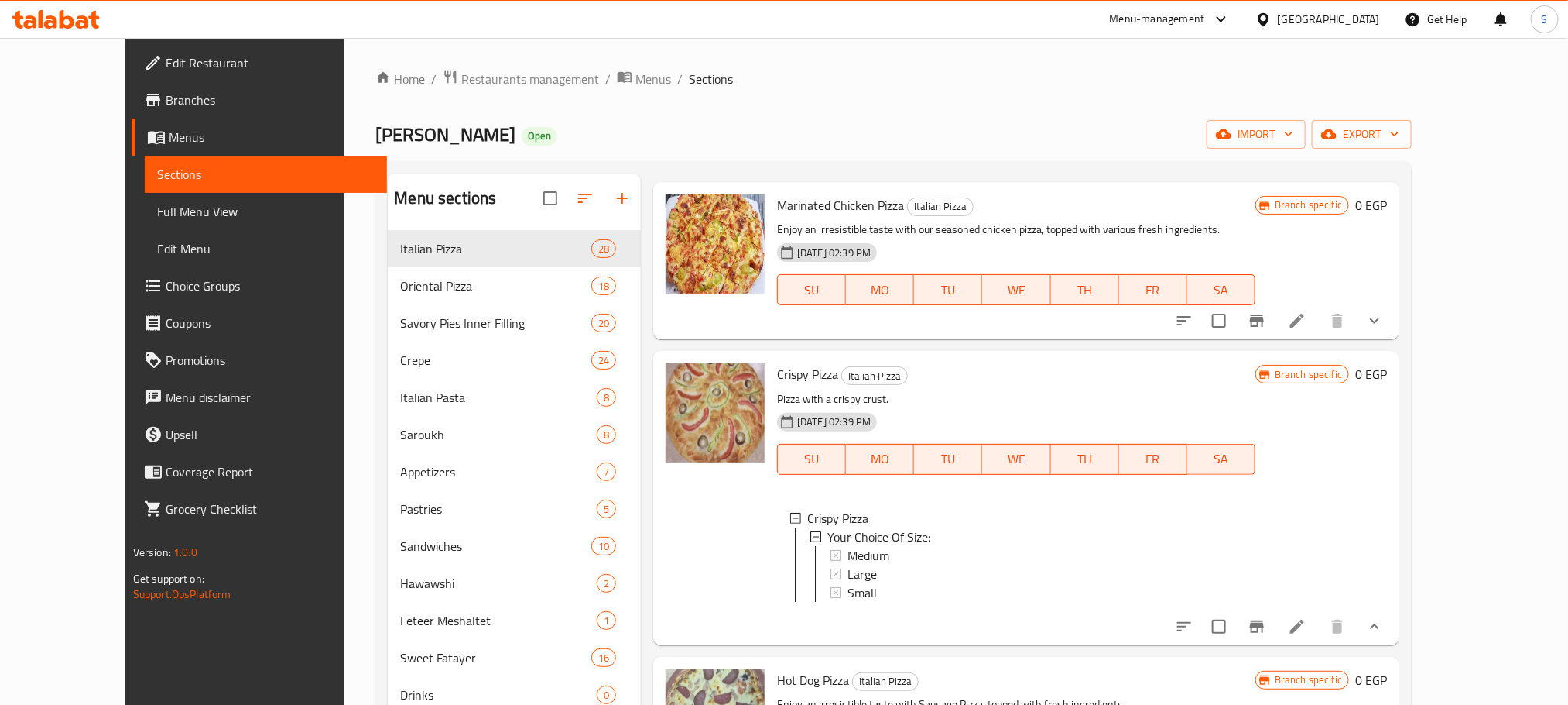
click at [906, 546] on div "Medium" at bounding box center [1045, 554] width 396 height 18
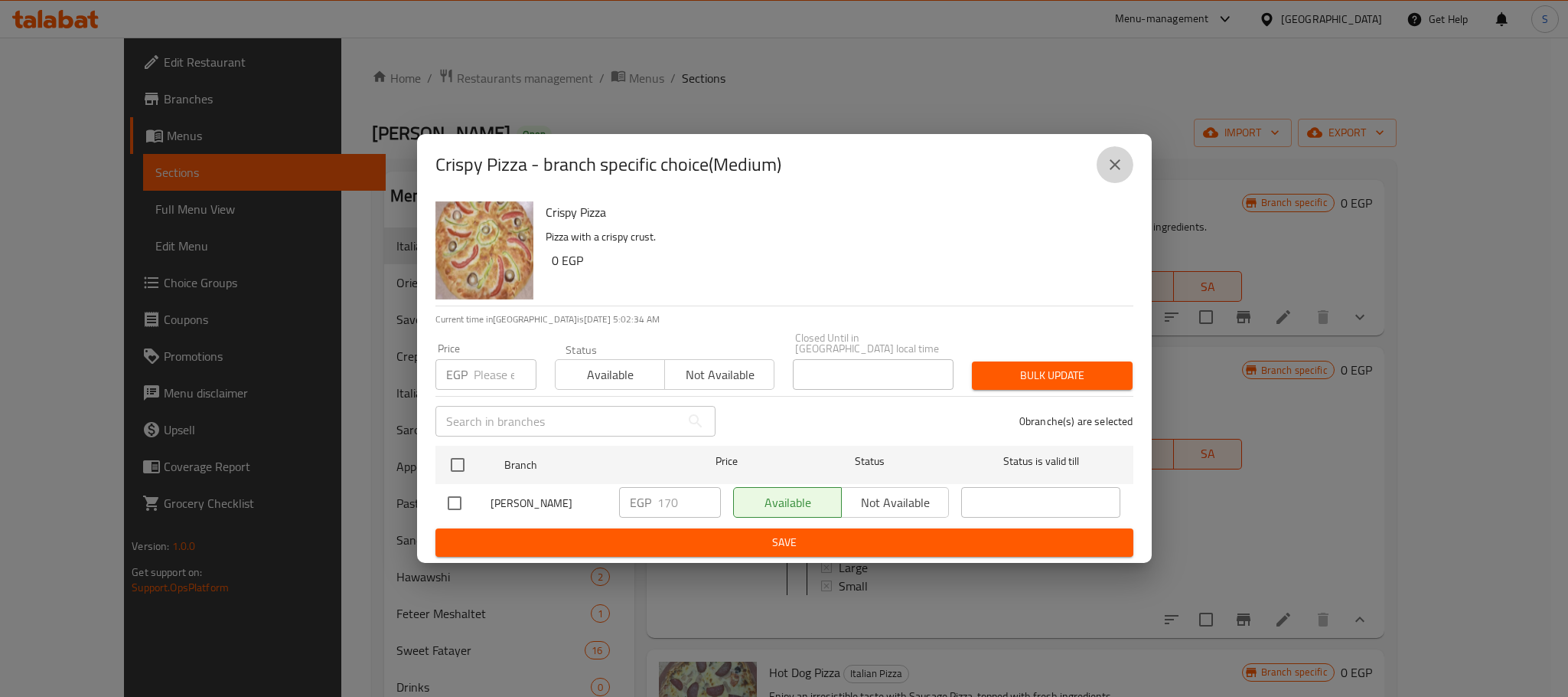
click at [1121, 156] on button "close" at bounding box center [1114, 165] width 37 height 37
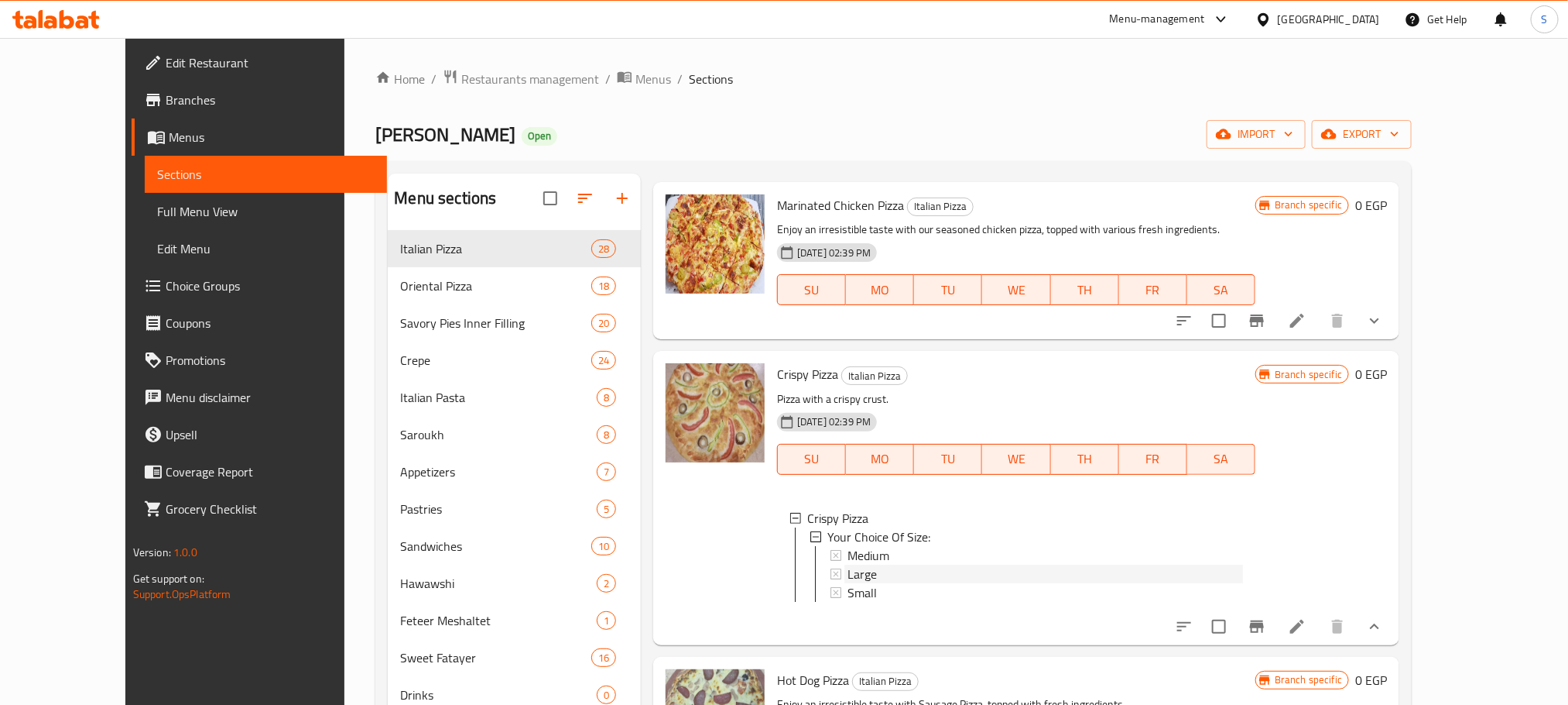
click at [847, 565] on span "Large" at bounding box center [862, 573] width 29 height 18
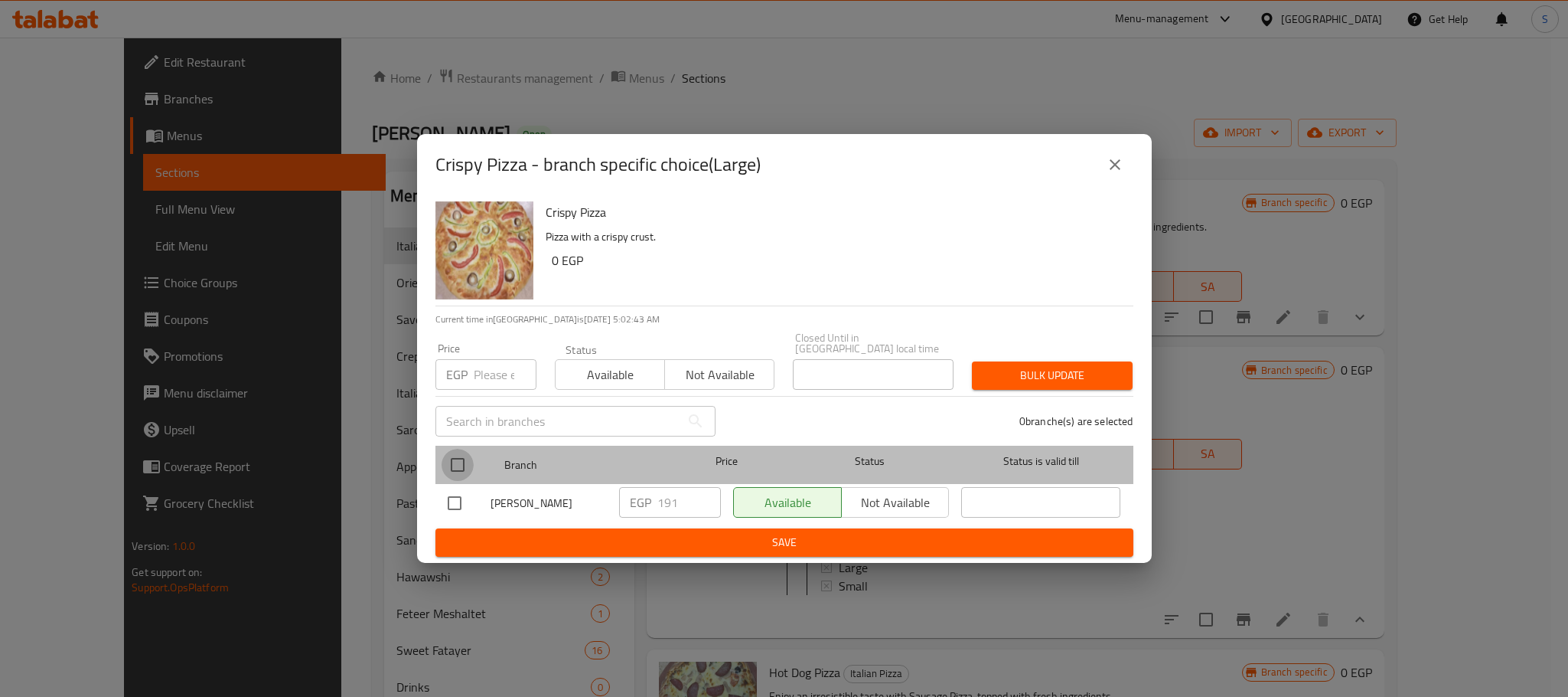
click at [447, 448] on input "checkbox" at bounding box center [457, 464] width 32 height 32
checkbox input "true"
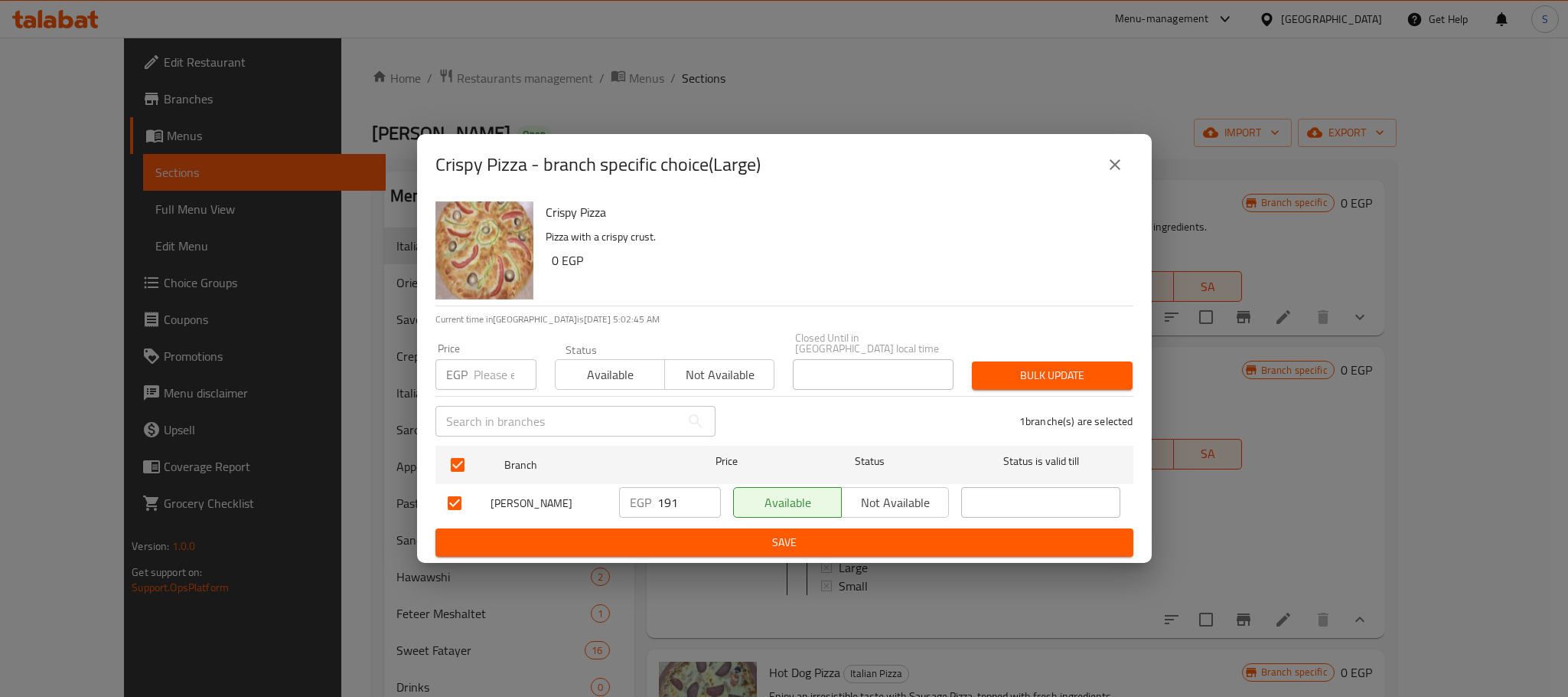
click at [680, 497] on input "191" at bounding box center [689, 502] width 63 height 31
type input "190"
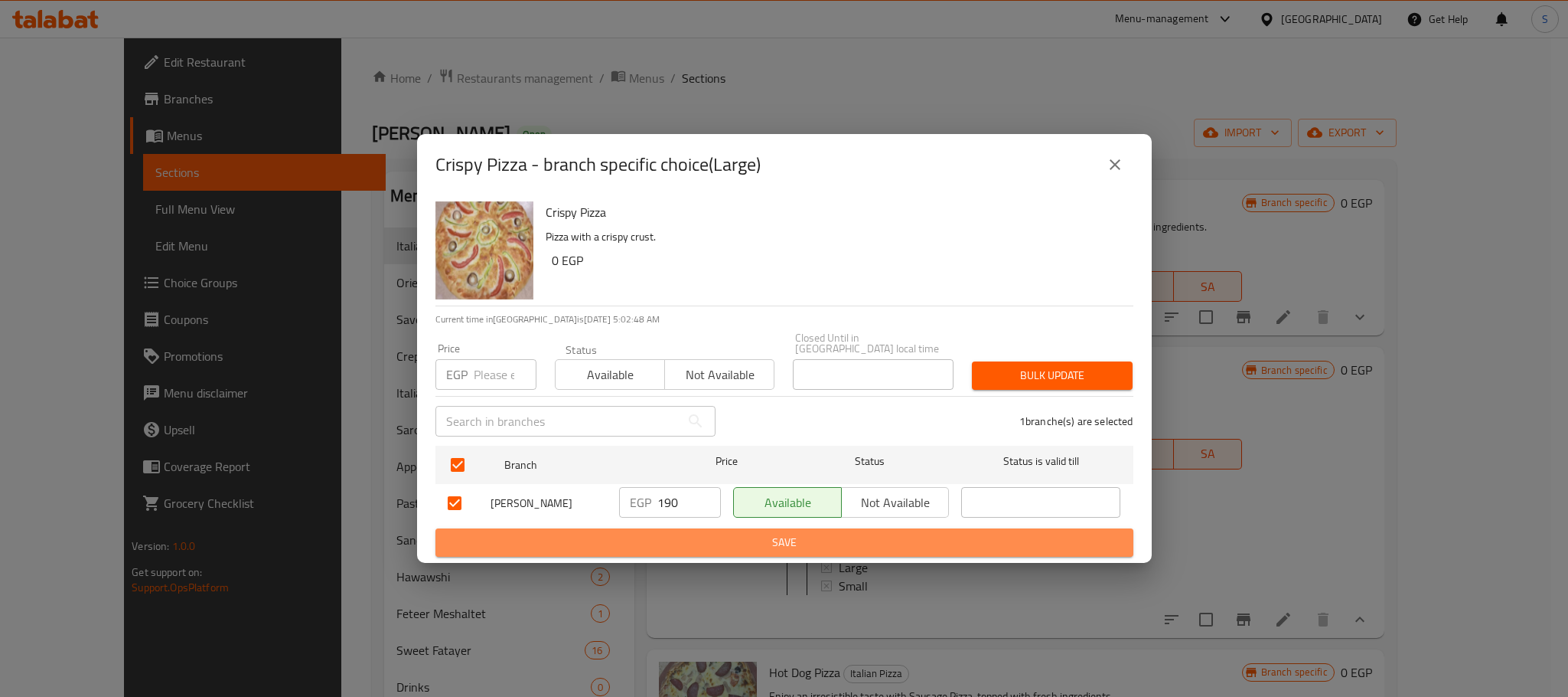
click at [758, 538] on span "Save" at bounding box center [784, 543] width 673 height 19
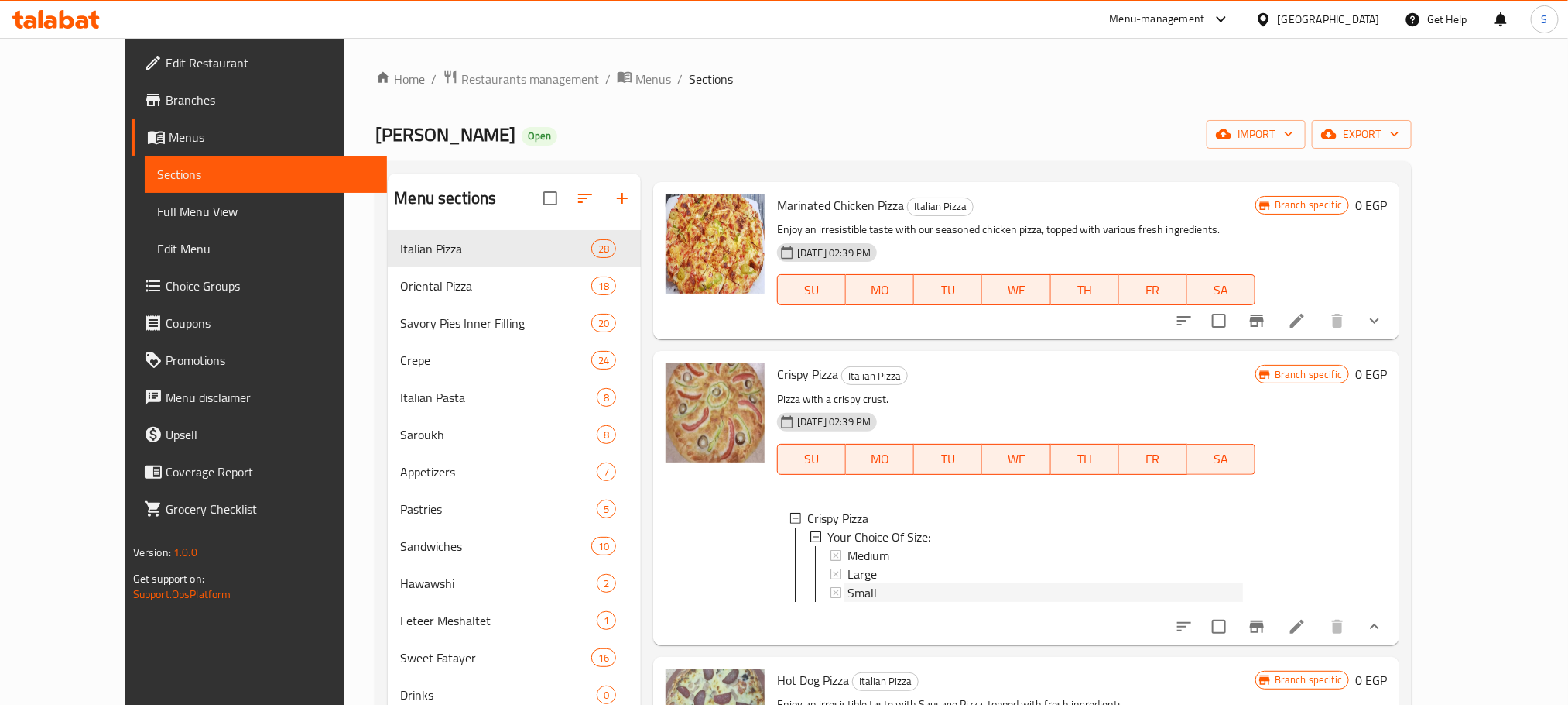
click at [852, 583] on div "Small" at bounding box center [1045, 592] width 396 height 18
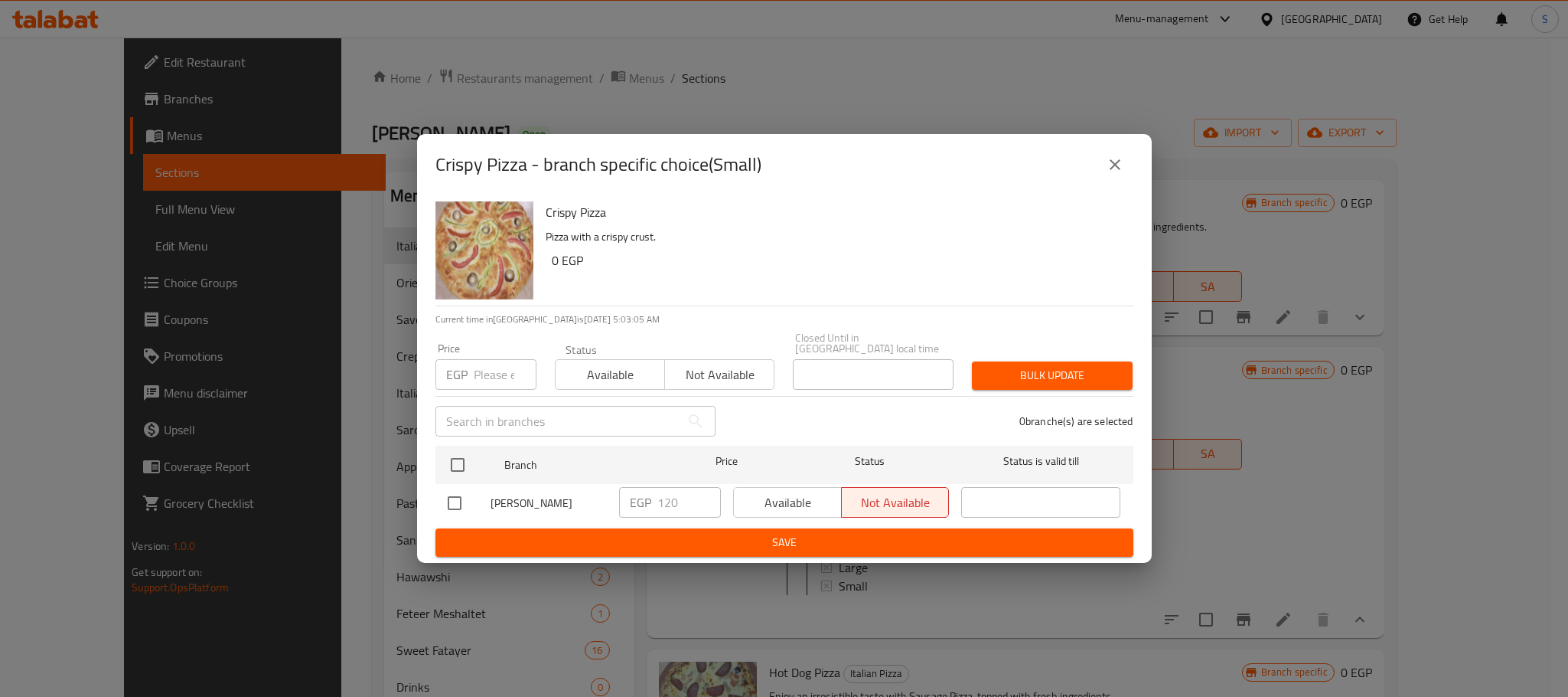
click at [1117, 159] on button "close" at bounding box center [1114, 165] width 37 height 37
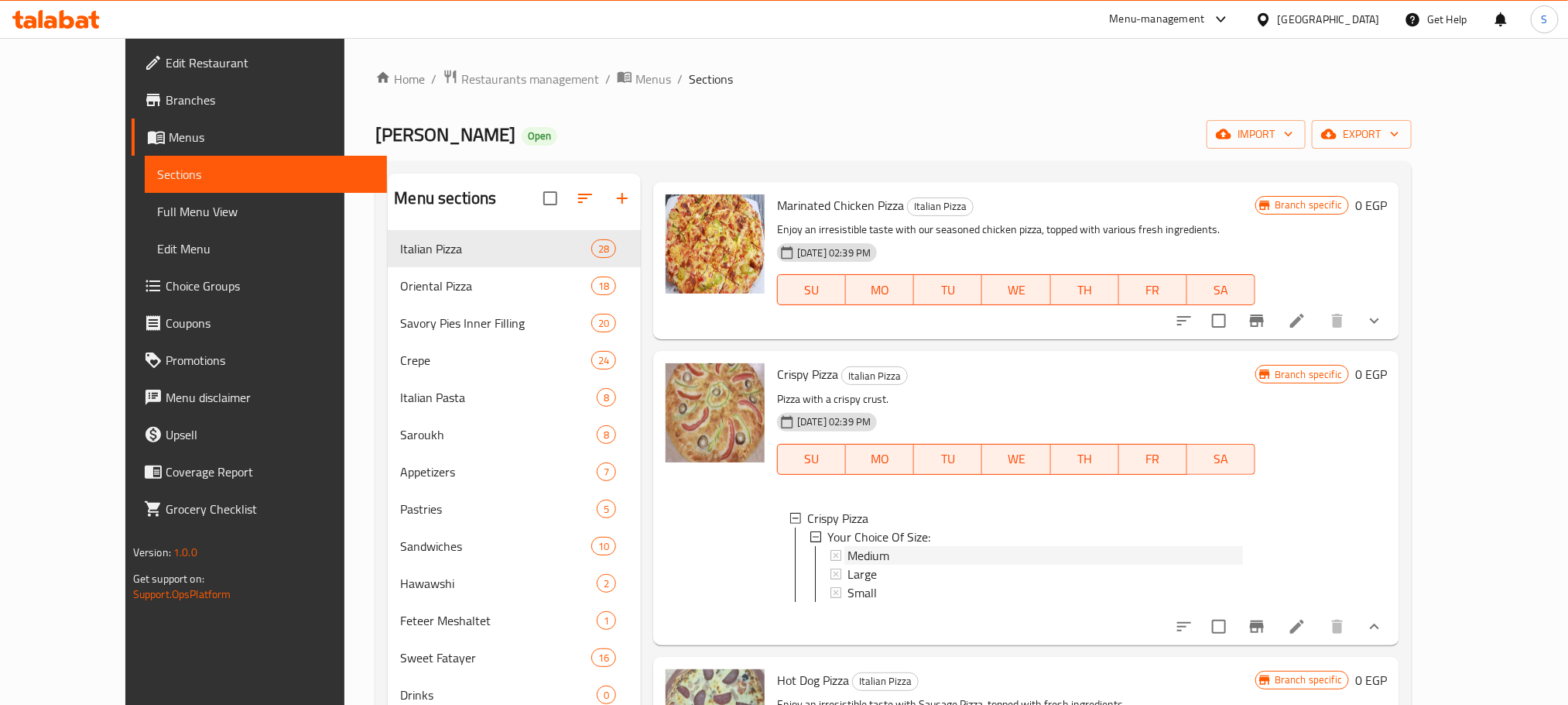
click at [848, 546] on span "Medium" at bounding box center [868, 554] width 42 height 18
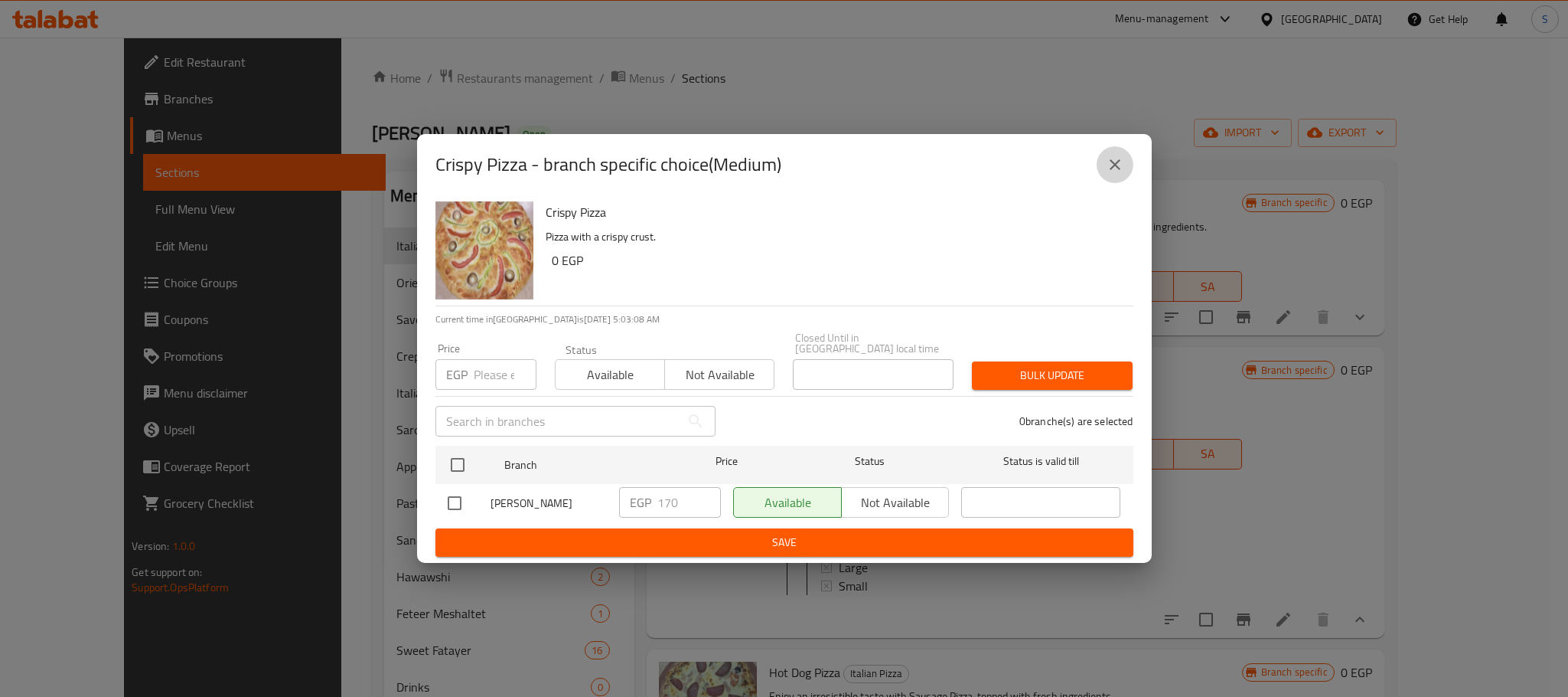
click at [1122, 154] on button "close" at bounding box center [1114, 165] width 37 height 37
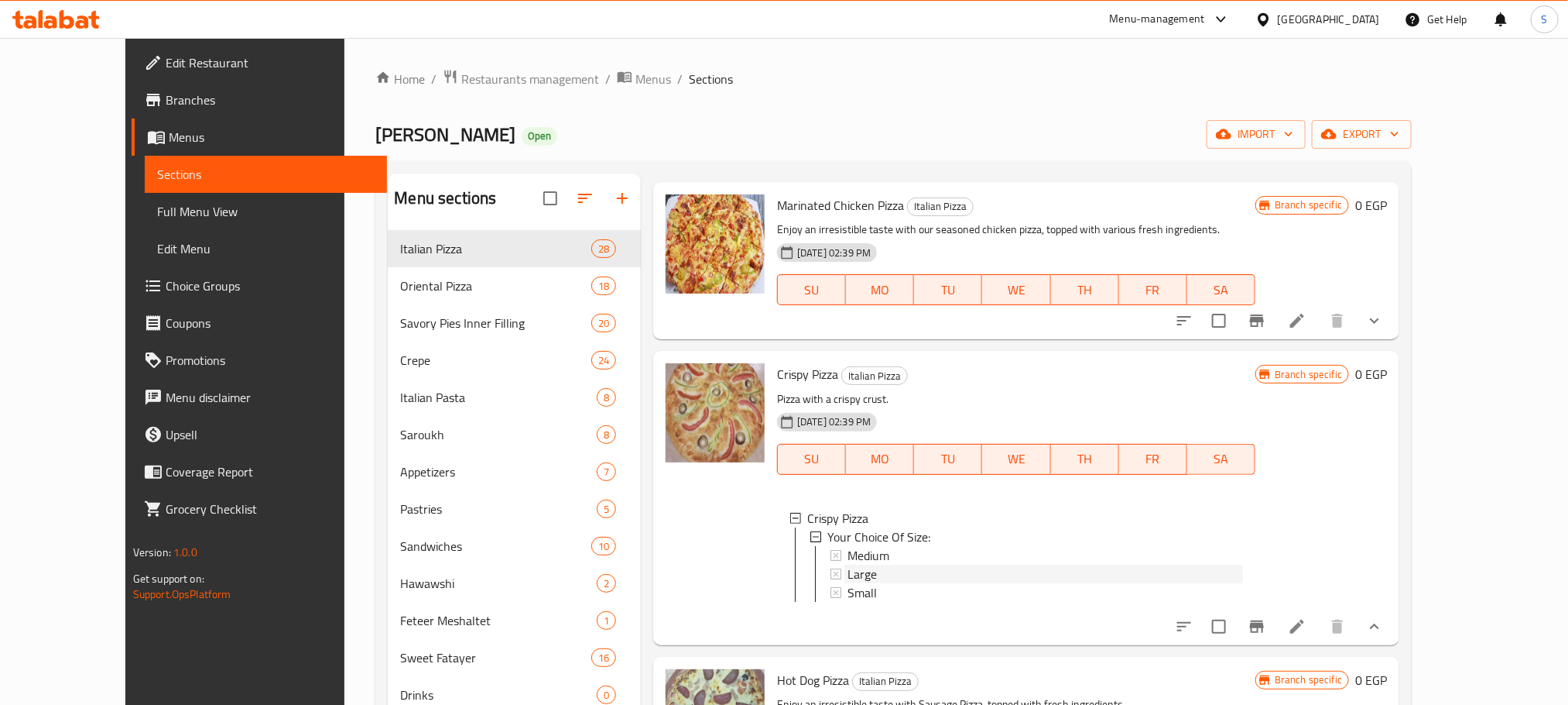
click at [852, 565] on div "Large" at bounding box center [1045, 573] width 396 height 18
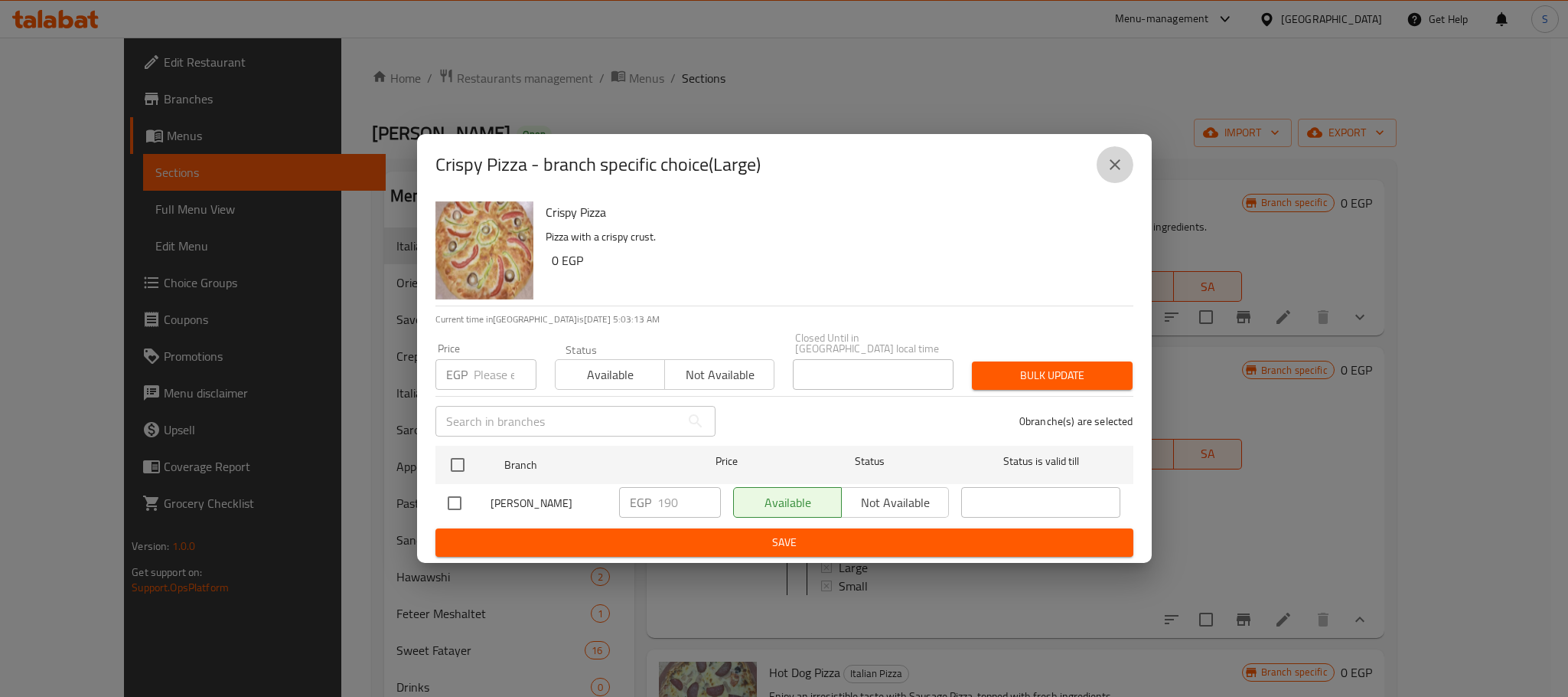
click at [1121, 154] on button "close" at bounding box center [1114, 165] width 37 height 37
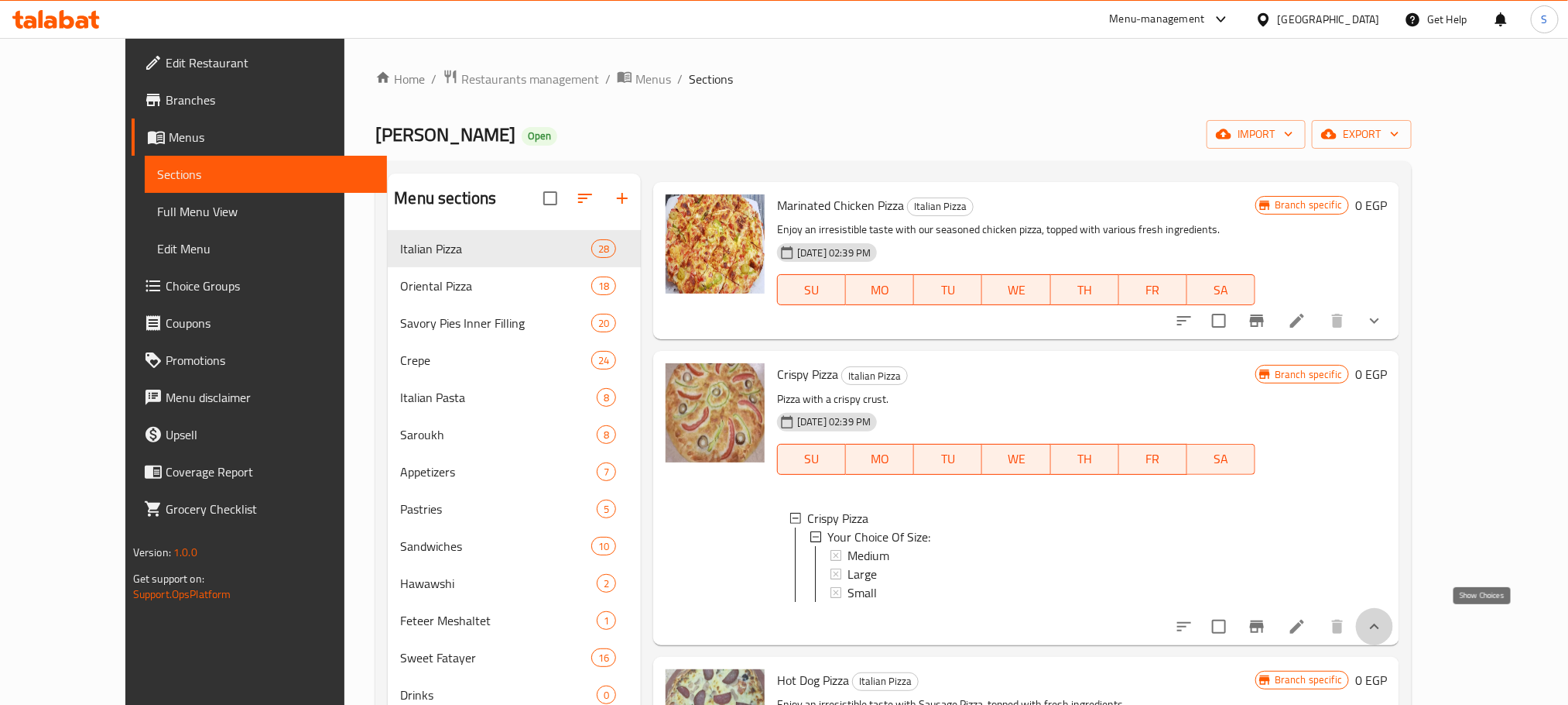
click at [1379, 627] on icon "show more" at bounding box center [1375, 626] width 10 height 6
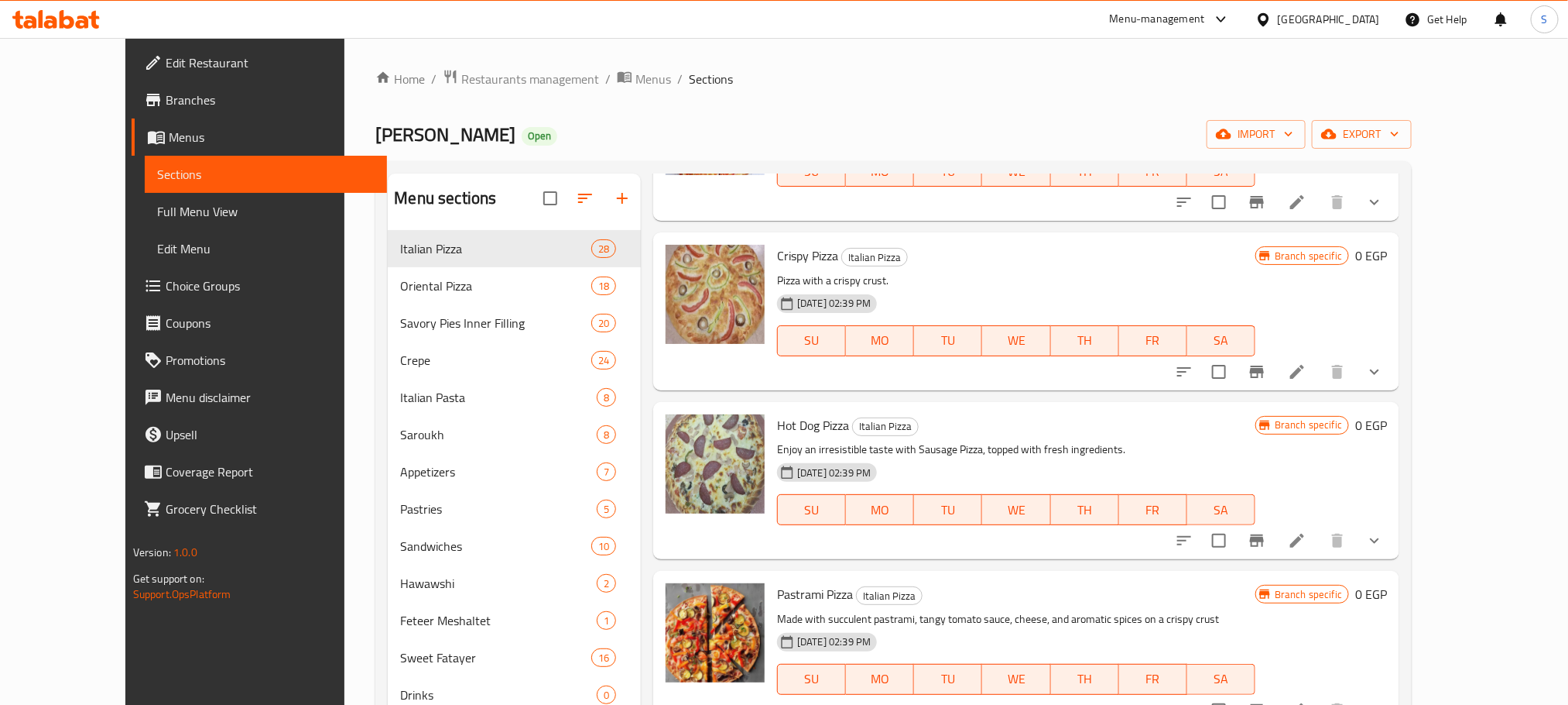
scroll to position [1027, 0]
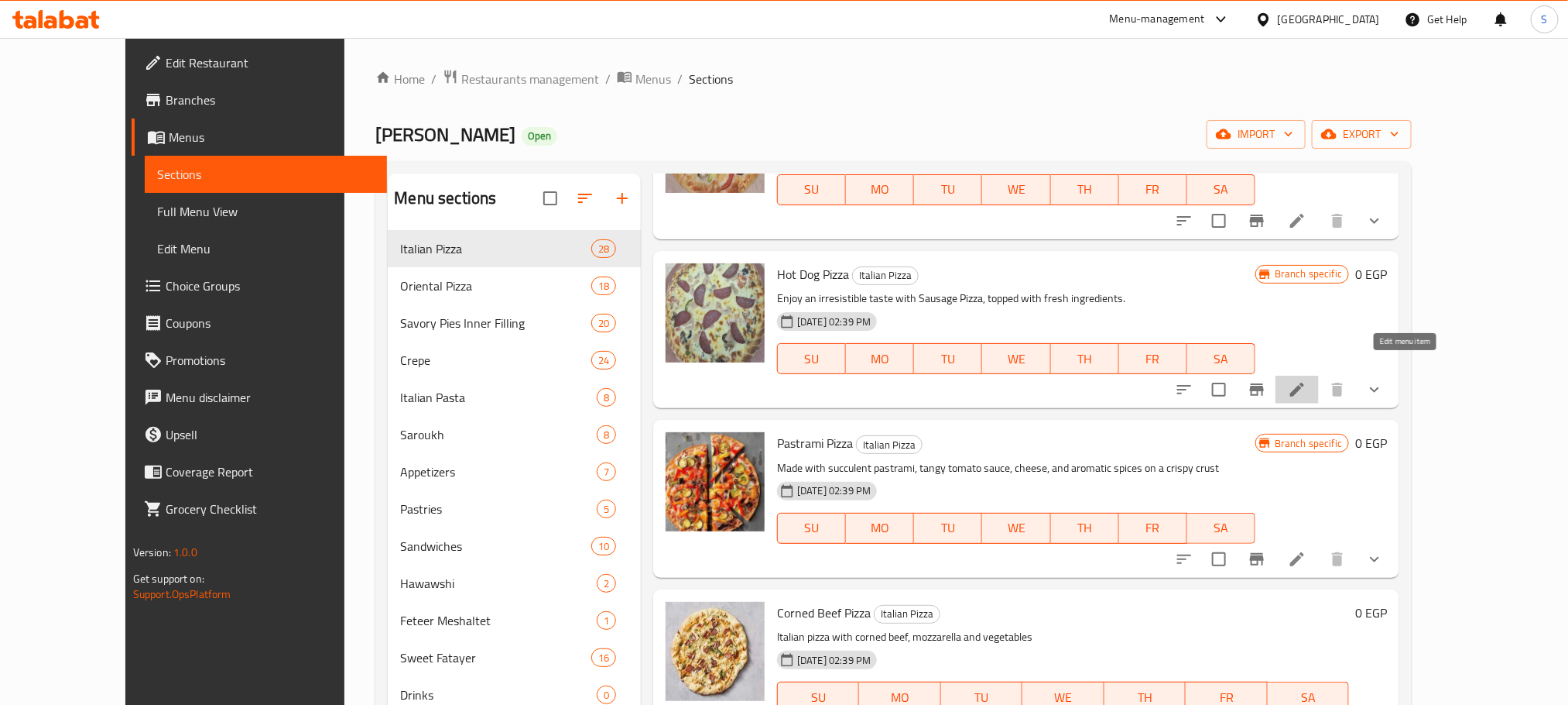
click at [1306, 380] on icon at bounding box center [1297, 389] width 18 height 18
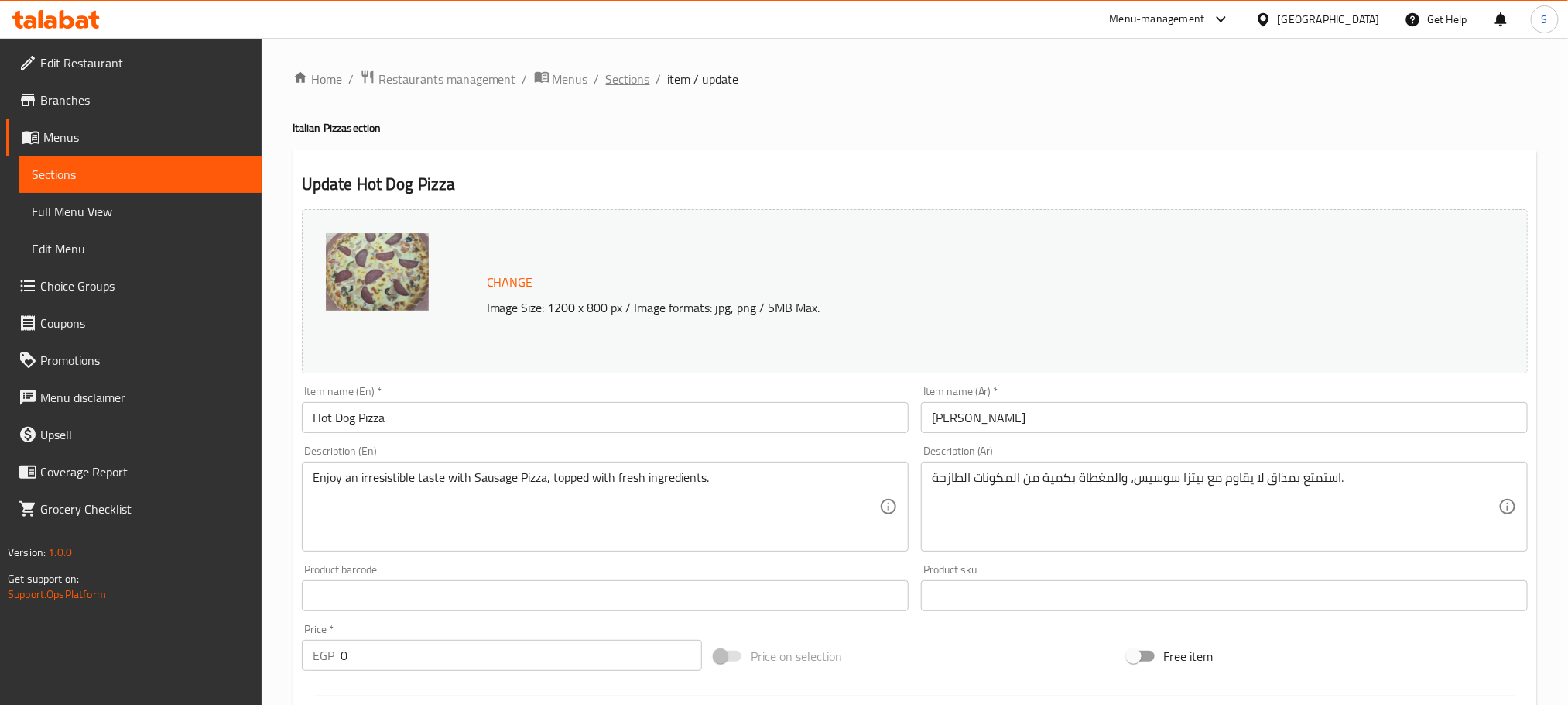
click at [639, 73] on span "Sections" at bounding box center [629, 79] width 44 height 18
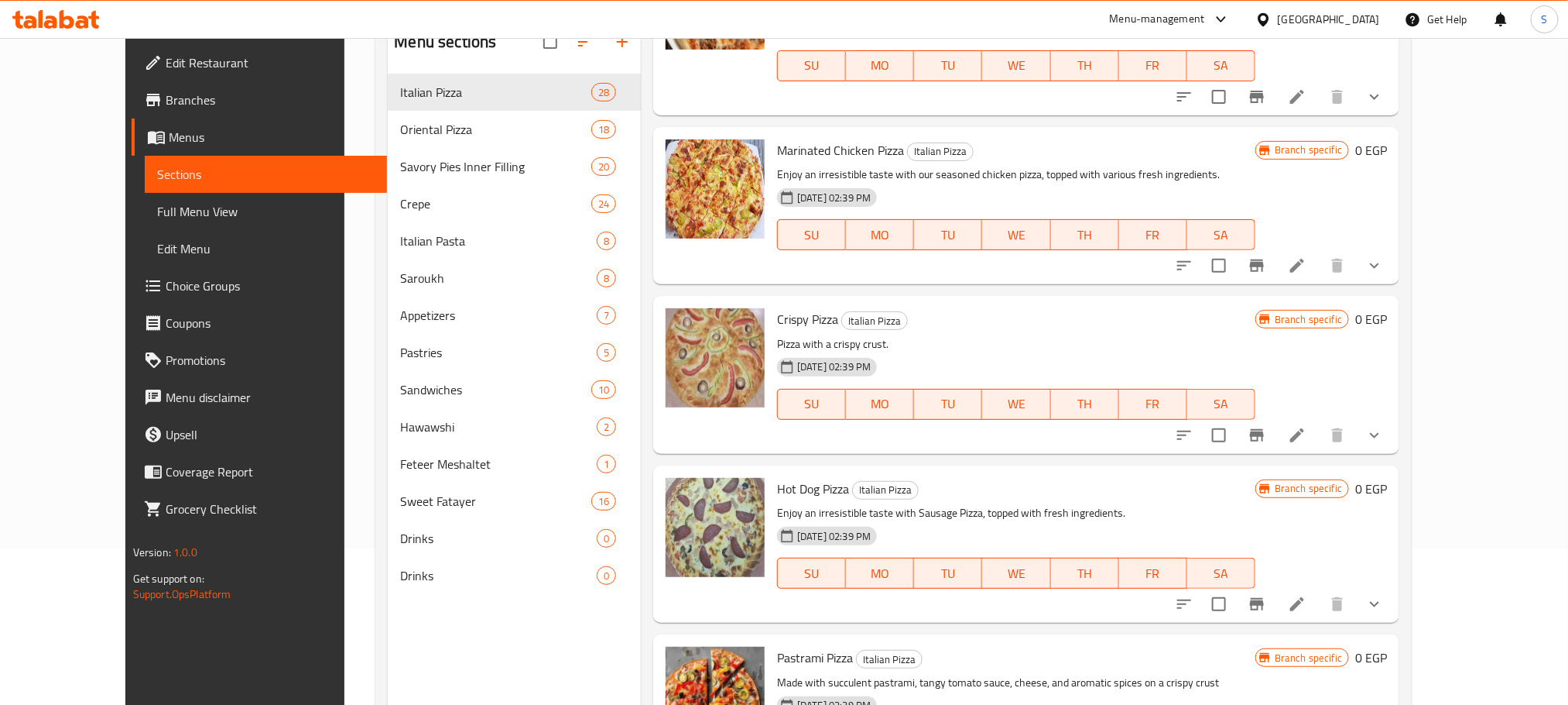
scroll to position [698, 0]
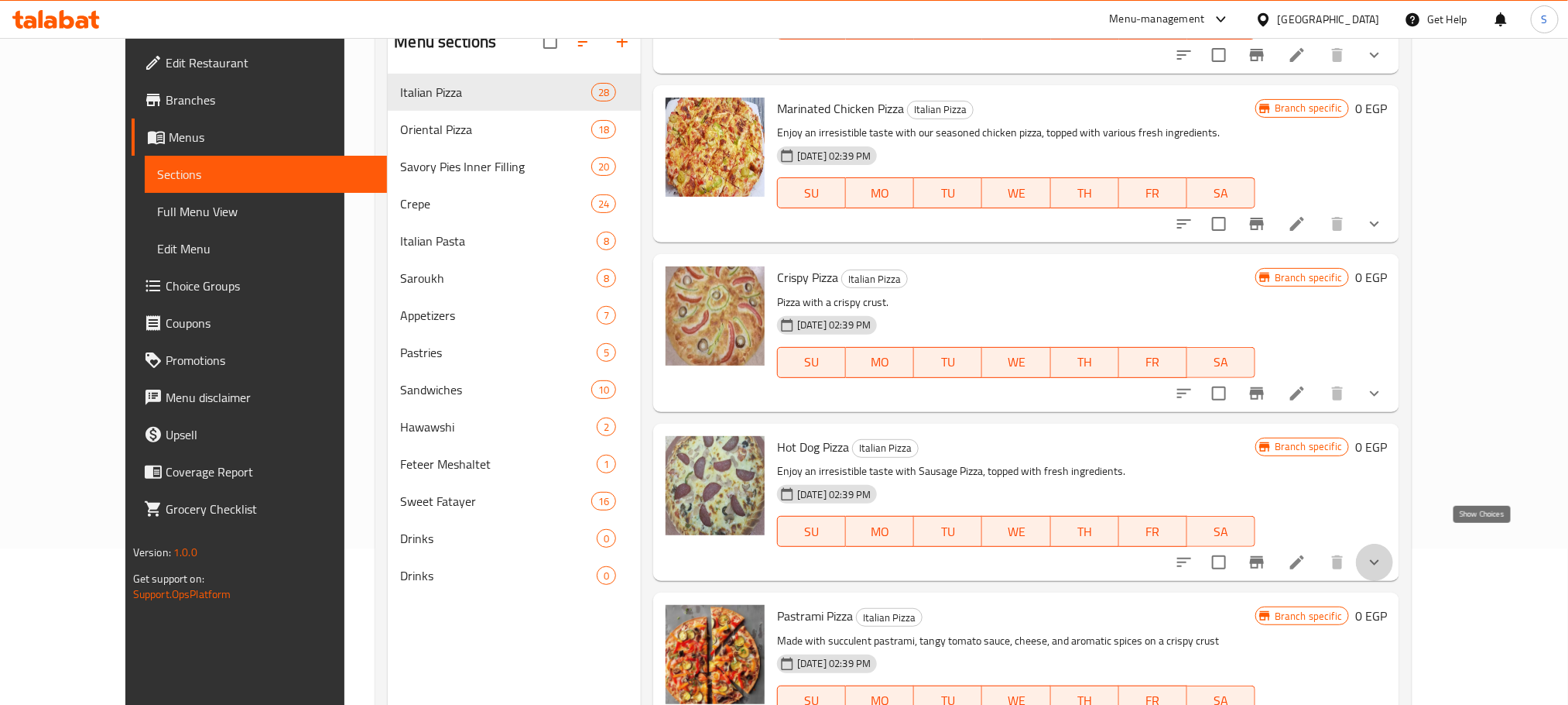
click at [1384, 553] on icon "show more" at bounding box center [1374, 561] width 18 height 18
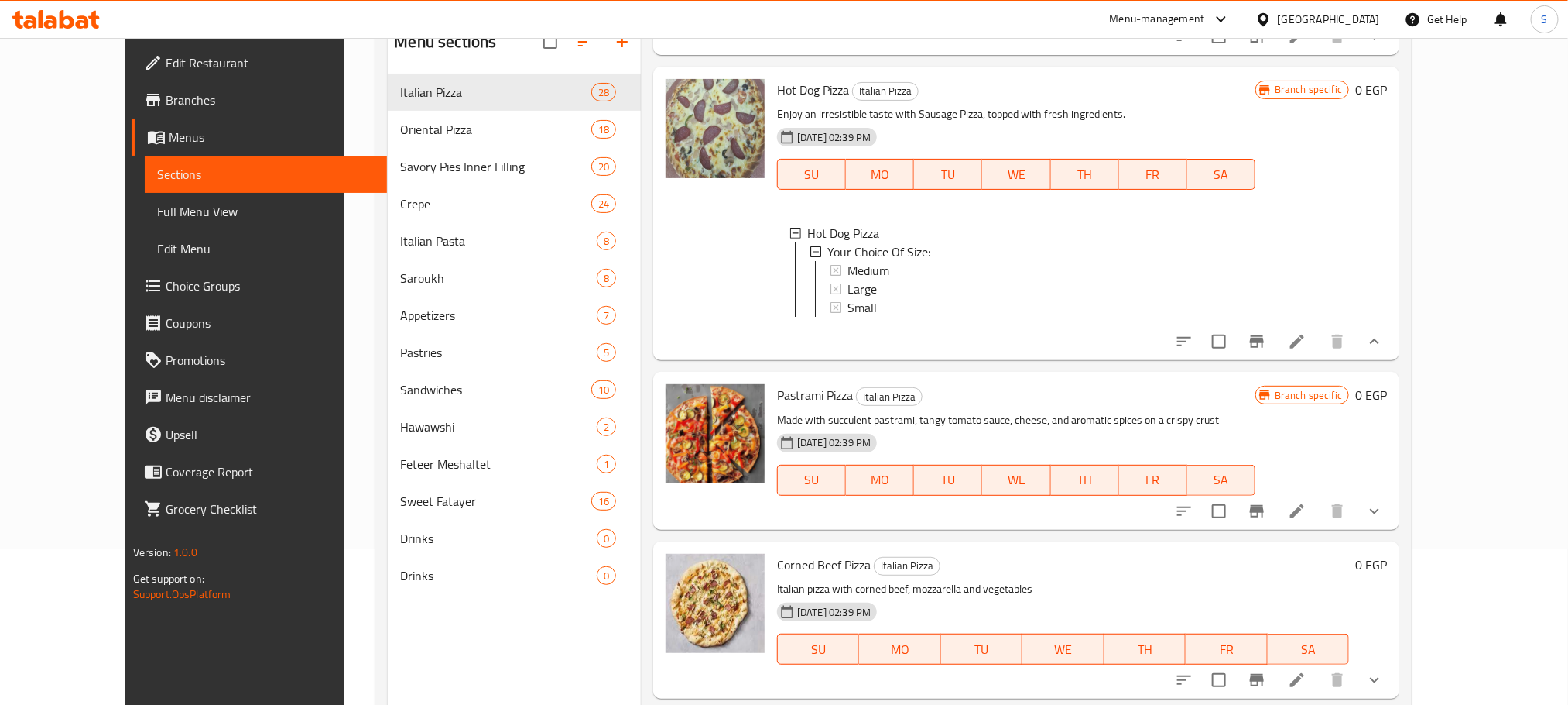
scroll to position [1036, 0]
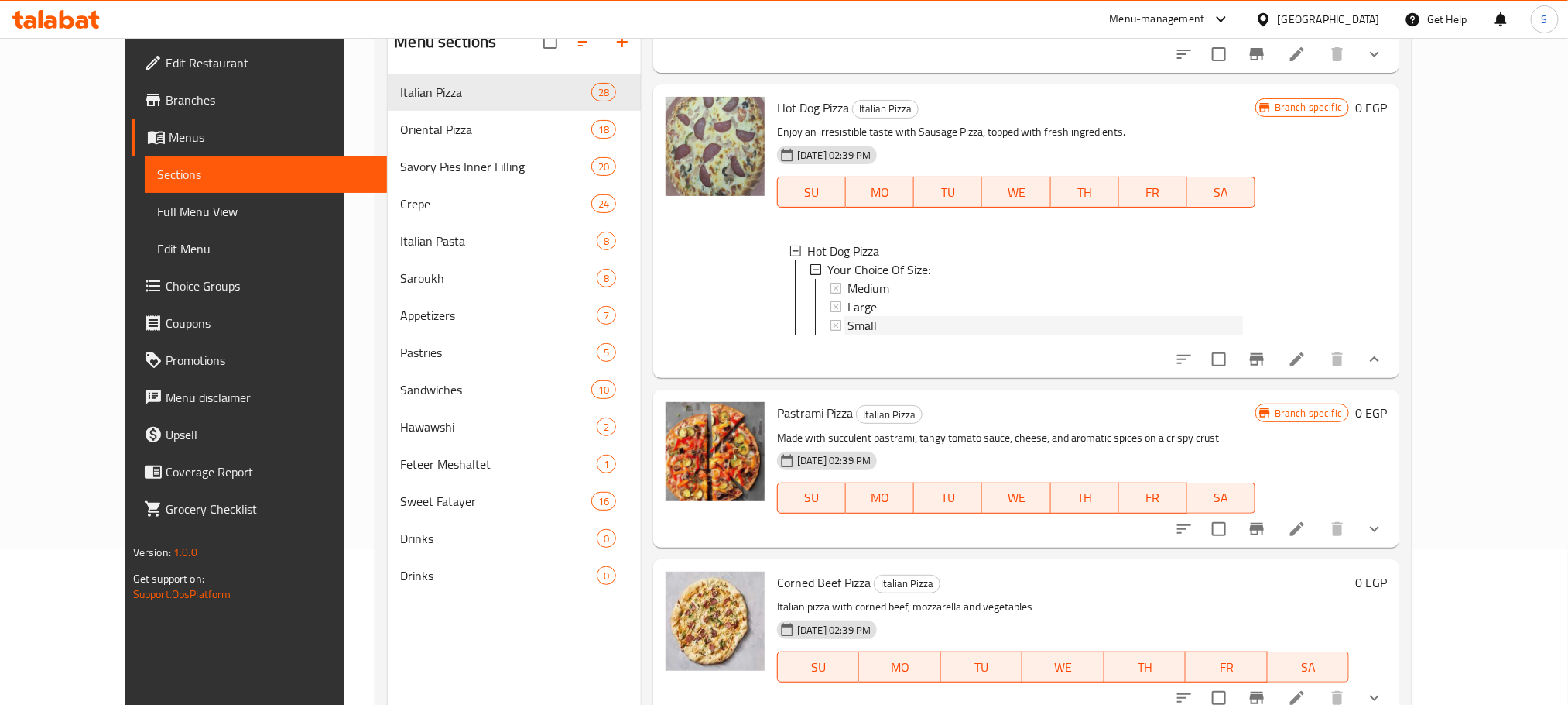
click at [850, 316] on div "Small" at bounding box center [1045, 324] width 396 height 18
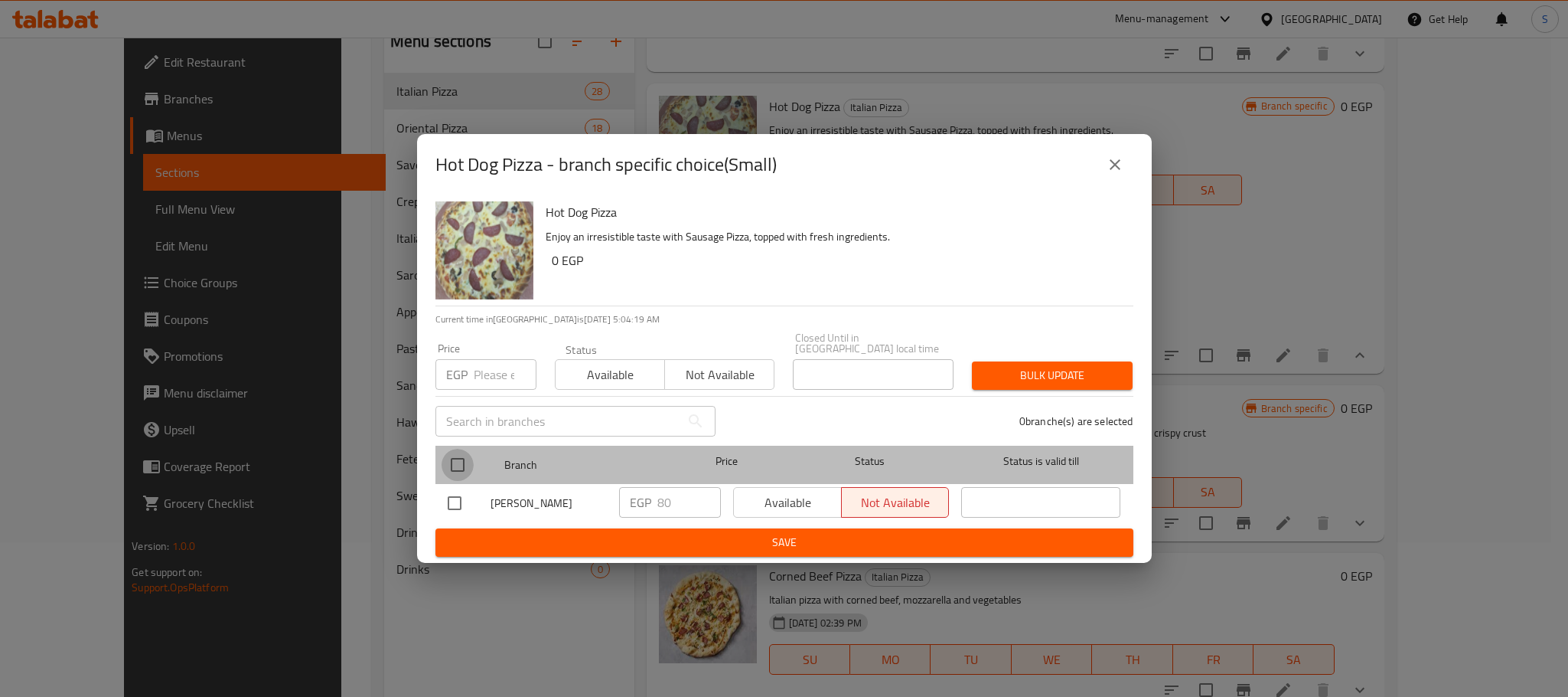
click at [453, 455] on input "checkbox" at bounding box center [457, 464] width 32 height 32
checkbox input "true"
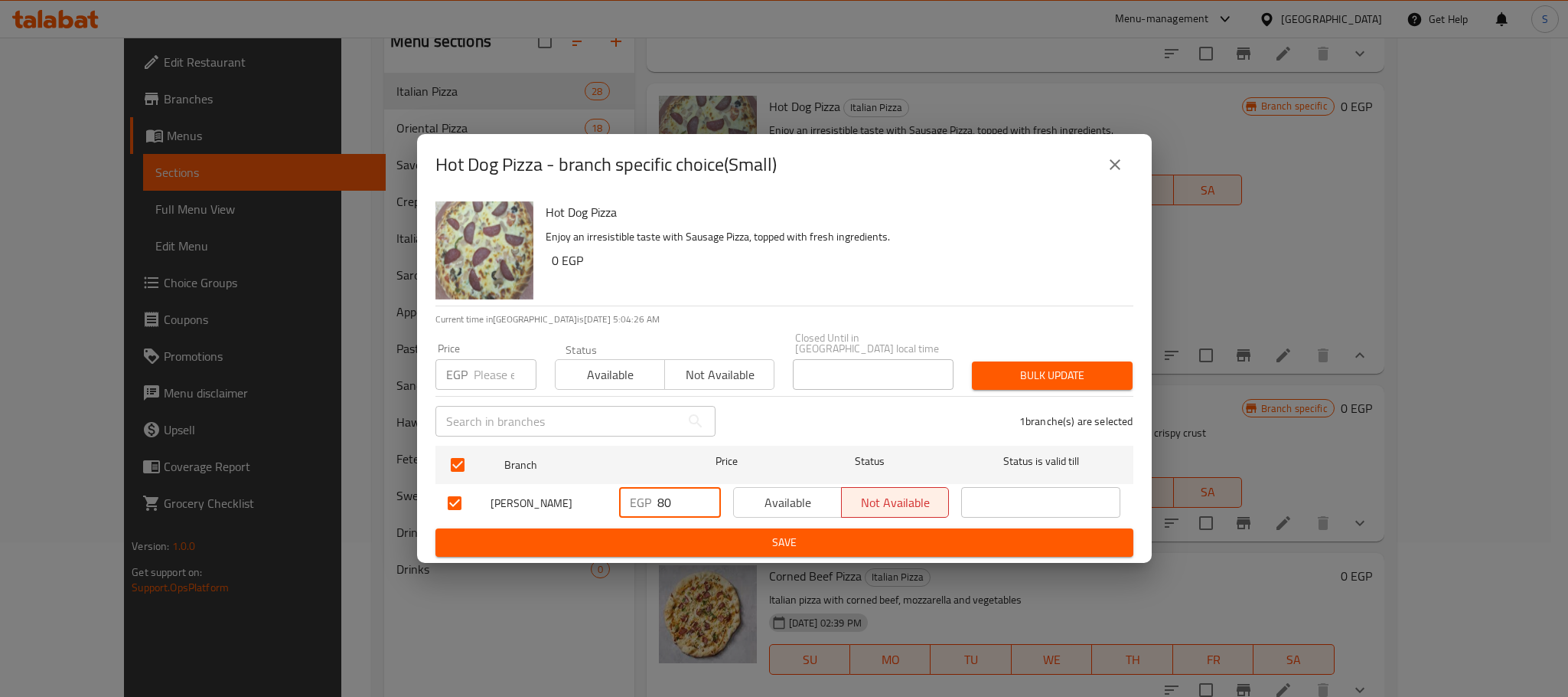
drag, startPoint x: 692, startPoint y: 481, endPoint x: 650, endPoint y: 495, distance: 44.3
click at [650, 495] on div "EGP 80 ​" at bounding box center [670, 502] width 102 height 31
type input "120"
click at [823, 533] on span "Save" at bounding box center [784, 543] width 673 height 19
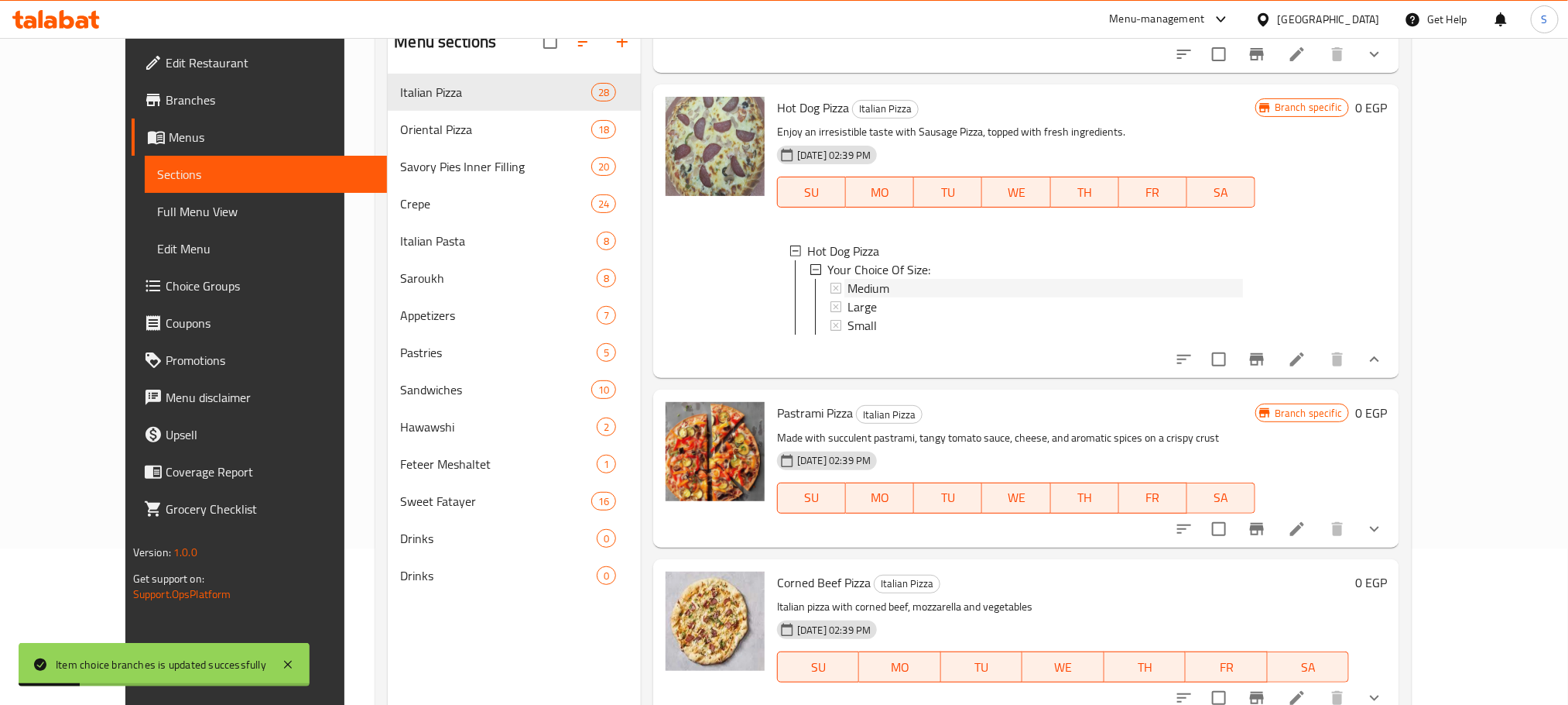
click at [858, 279] on span "Medium" at bounding box center [868, 288] width 42 height 18
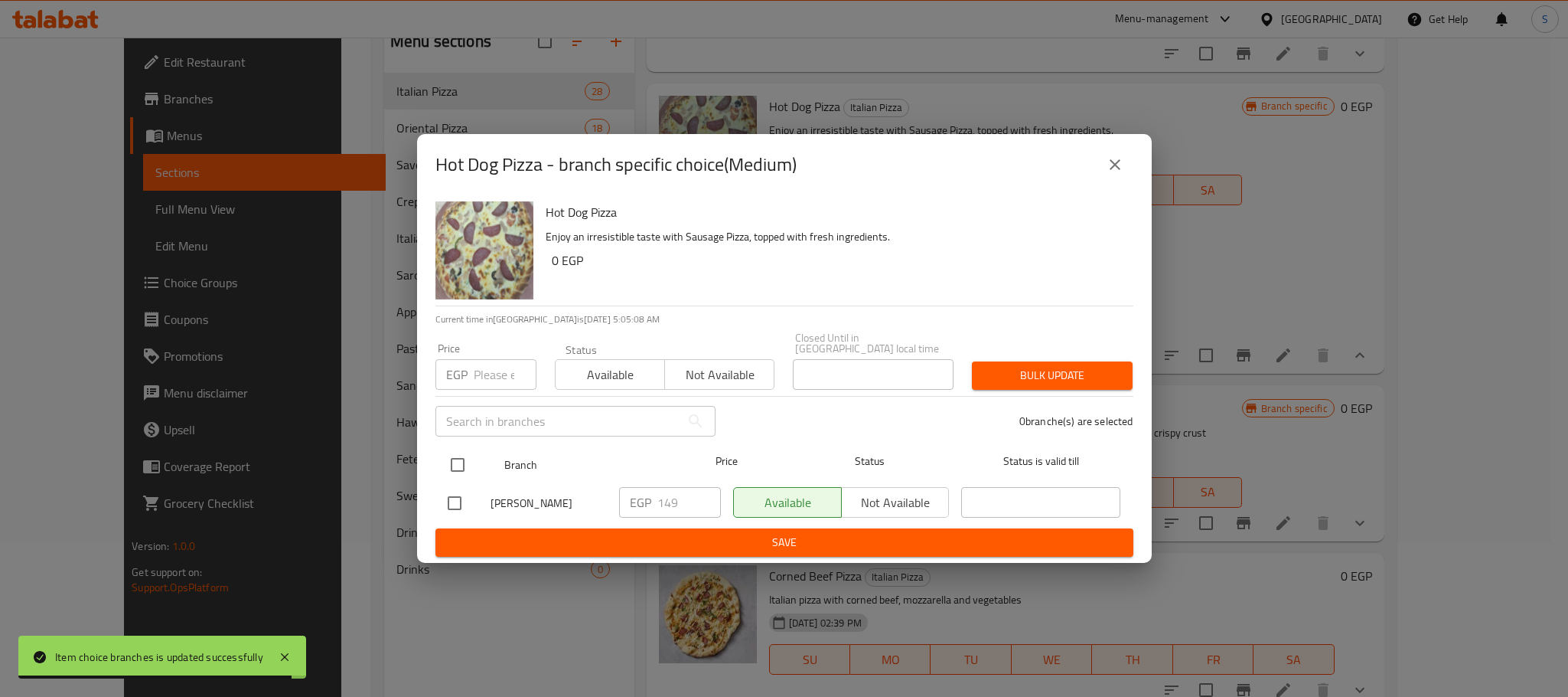
click at [459, 448] on input "checkbox" at bounding box center [457, 464] width 32 height 32
checkbox input "true"
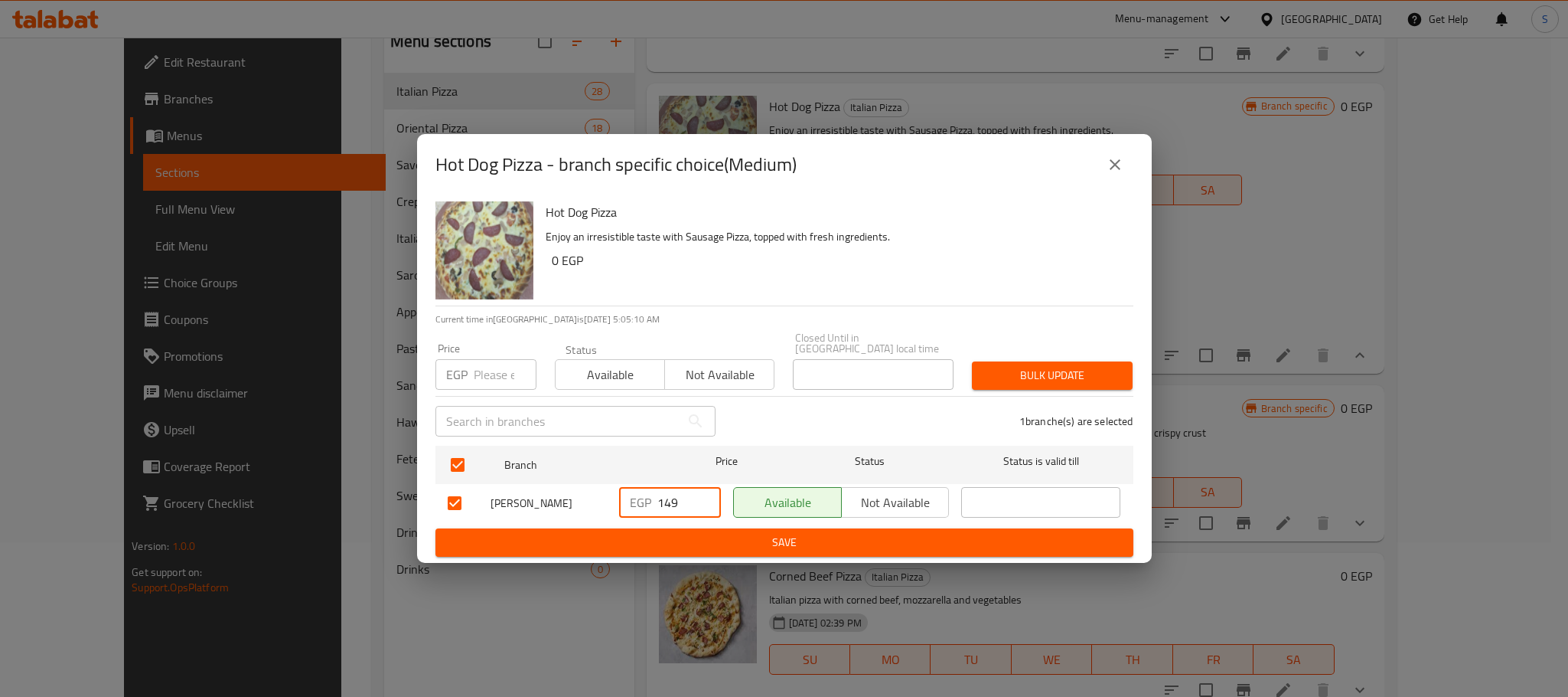
click at [680, 494] on input "149" at bounding box center [689, 502] width 63 height 31
type input "160"
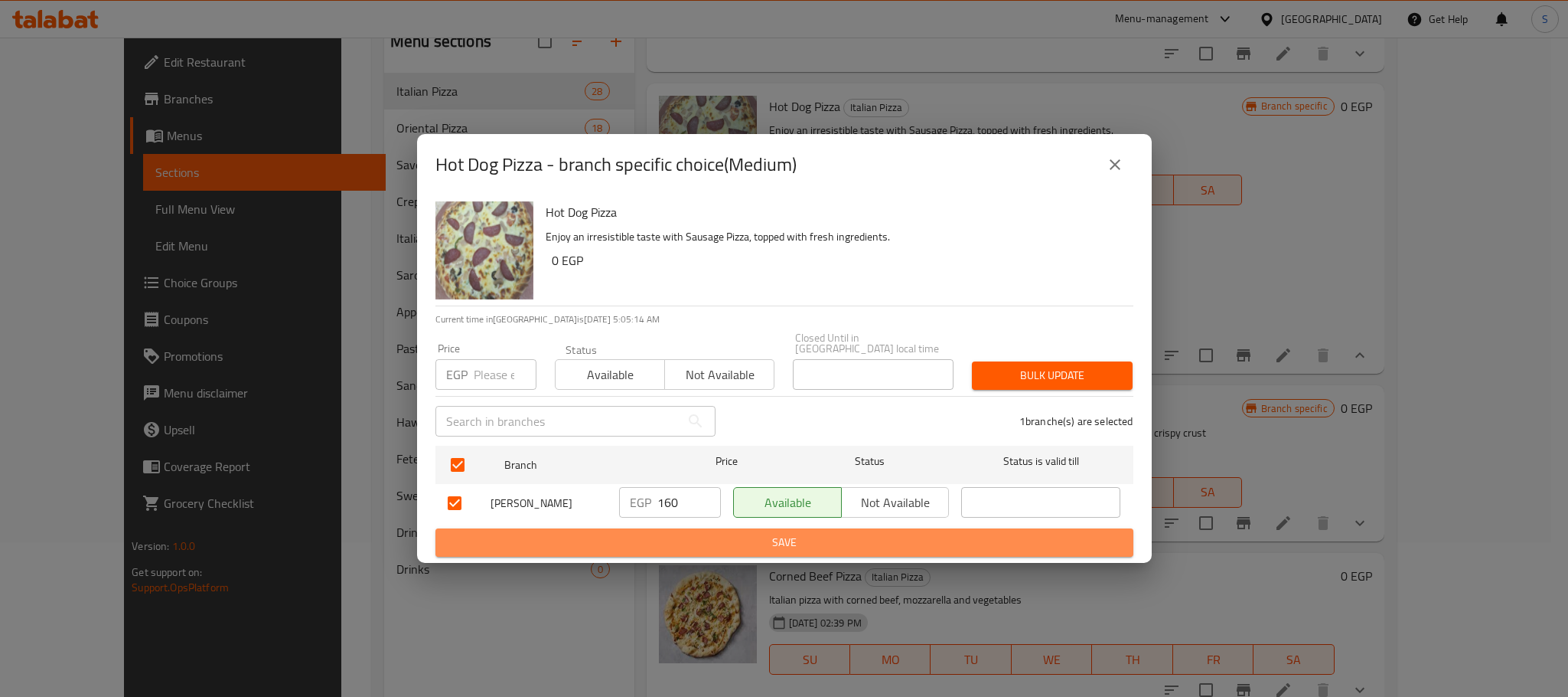
click at [755, 533] on span "Save" at bounding box center [784, 543] width 673 height 19
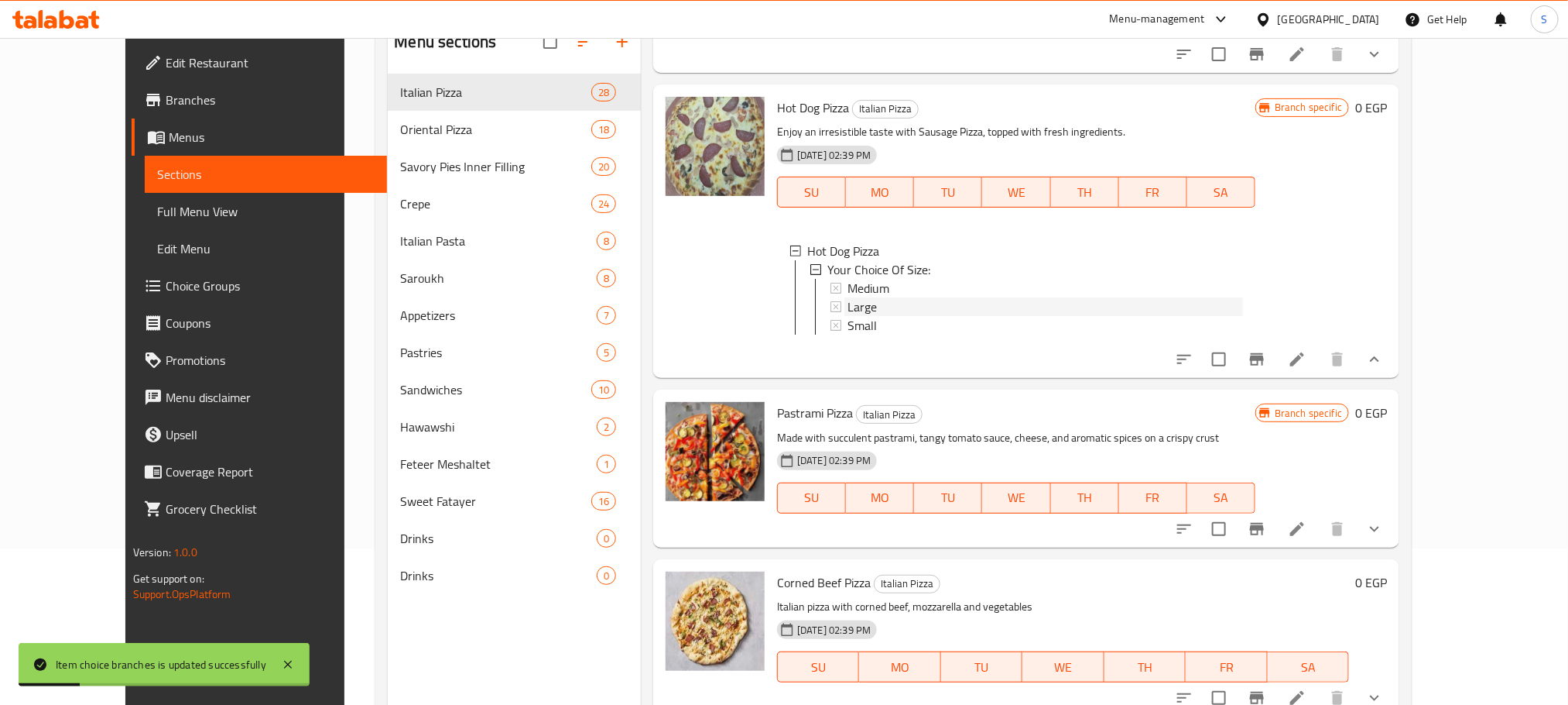
click at [847, 297] on span "Large" at bounding box center [862, 306] width 29 height 18
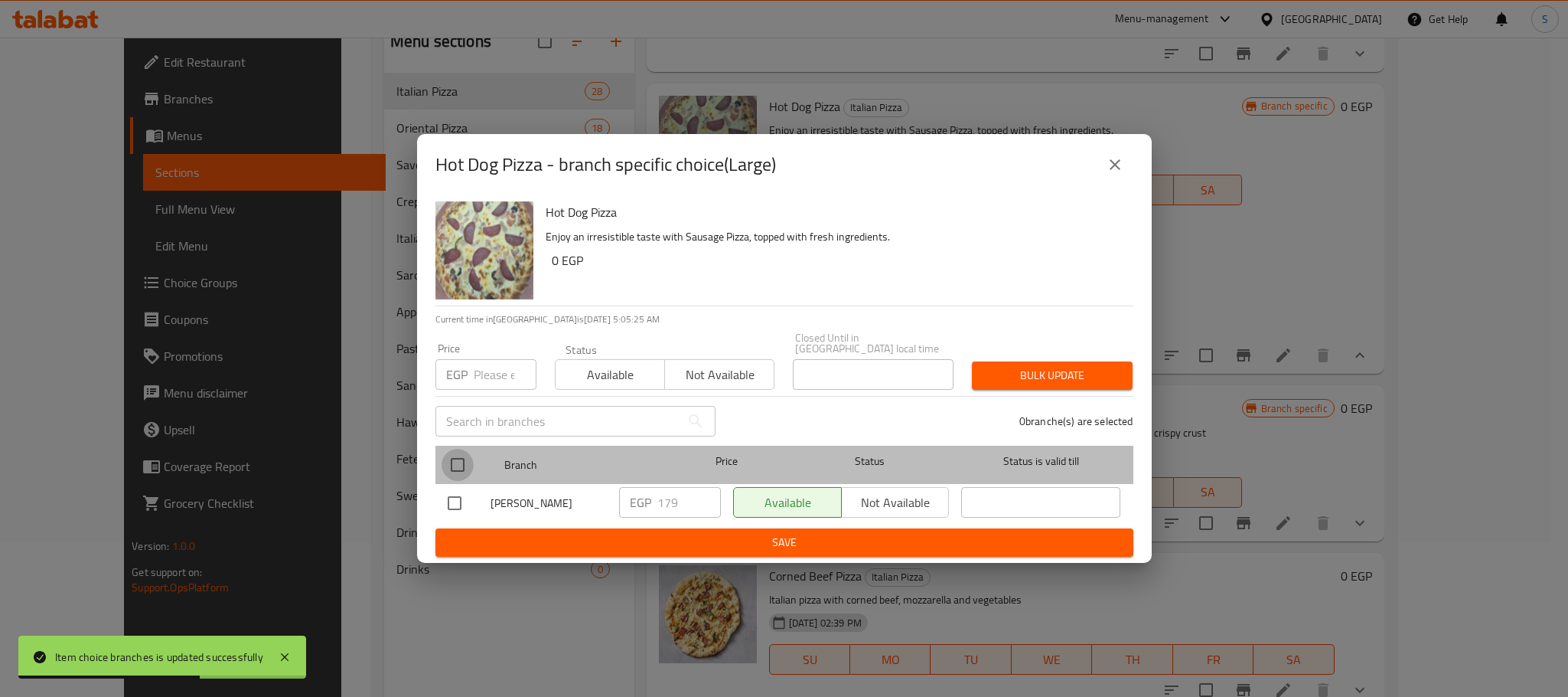
click at [455, 451] on input "checkbox" at bounding box center [457, 464] width 32 height 32
checkbox input "true"
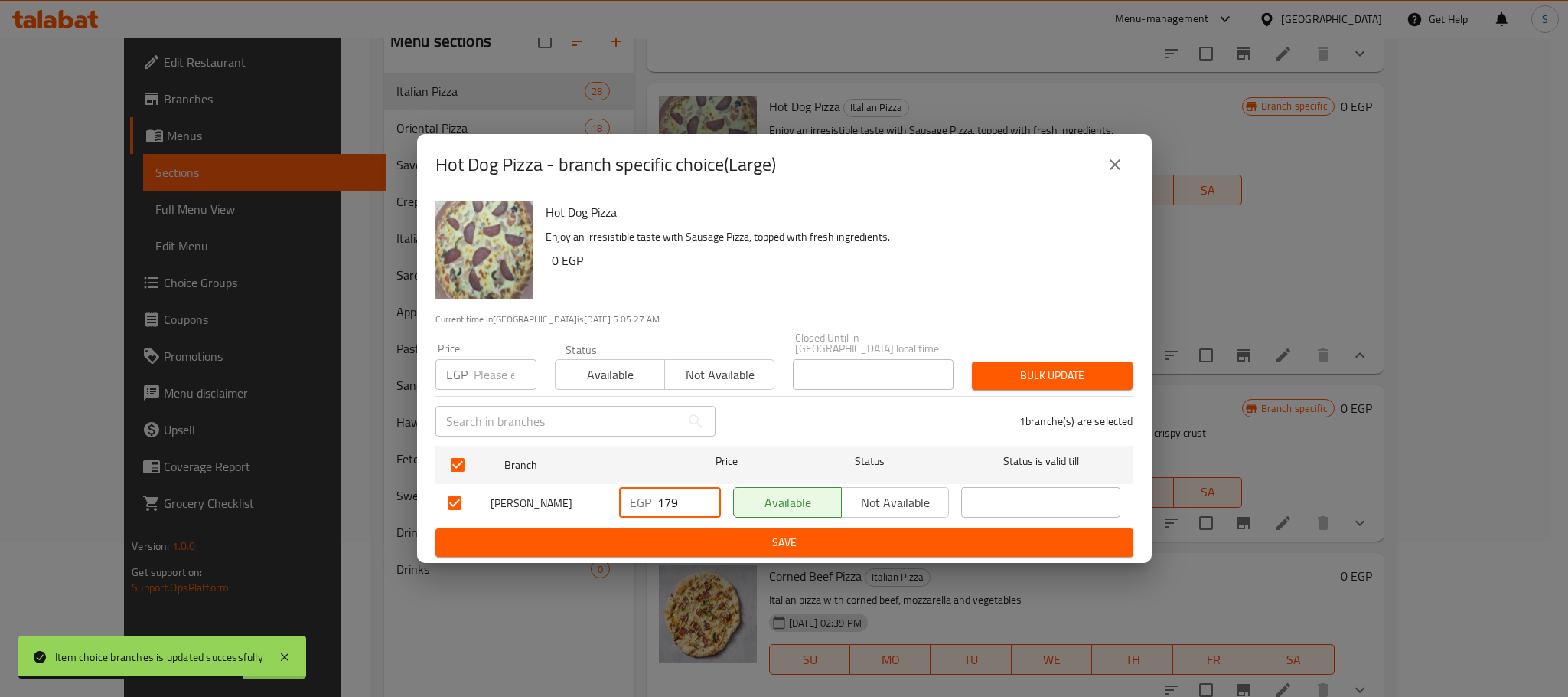
click at [686, 492] on input "179" at bounding box center [689, 502] width 63 height 31
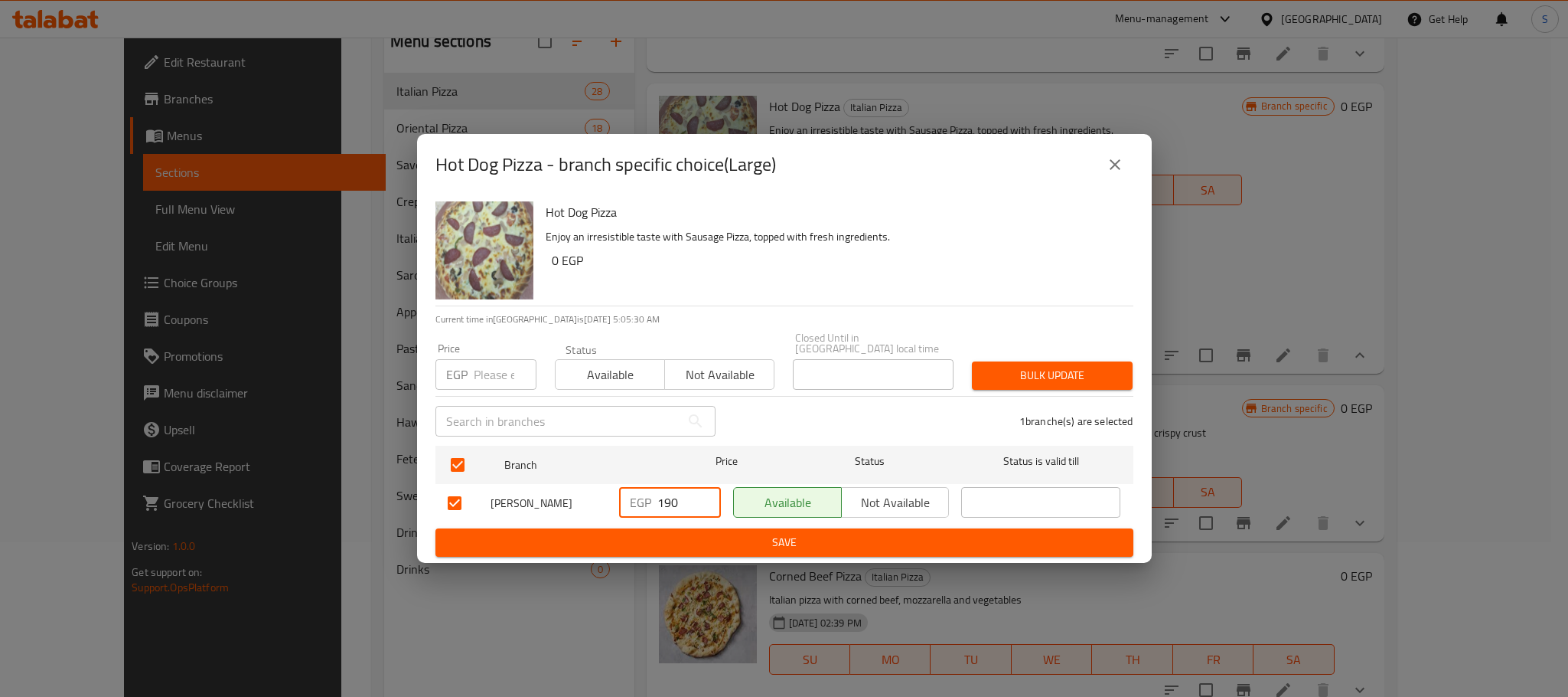
type input "190"
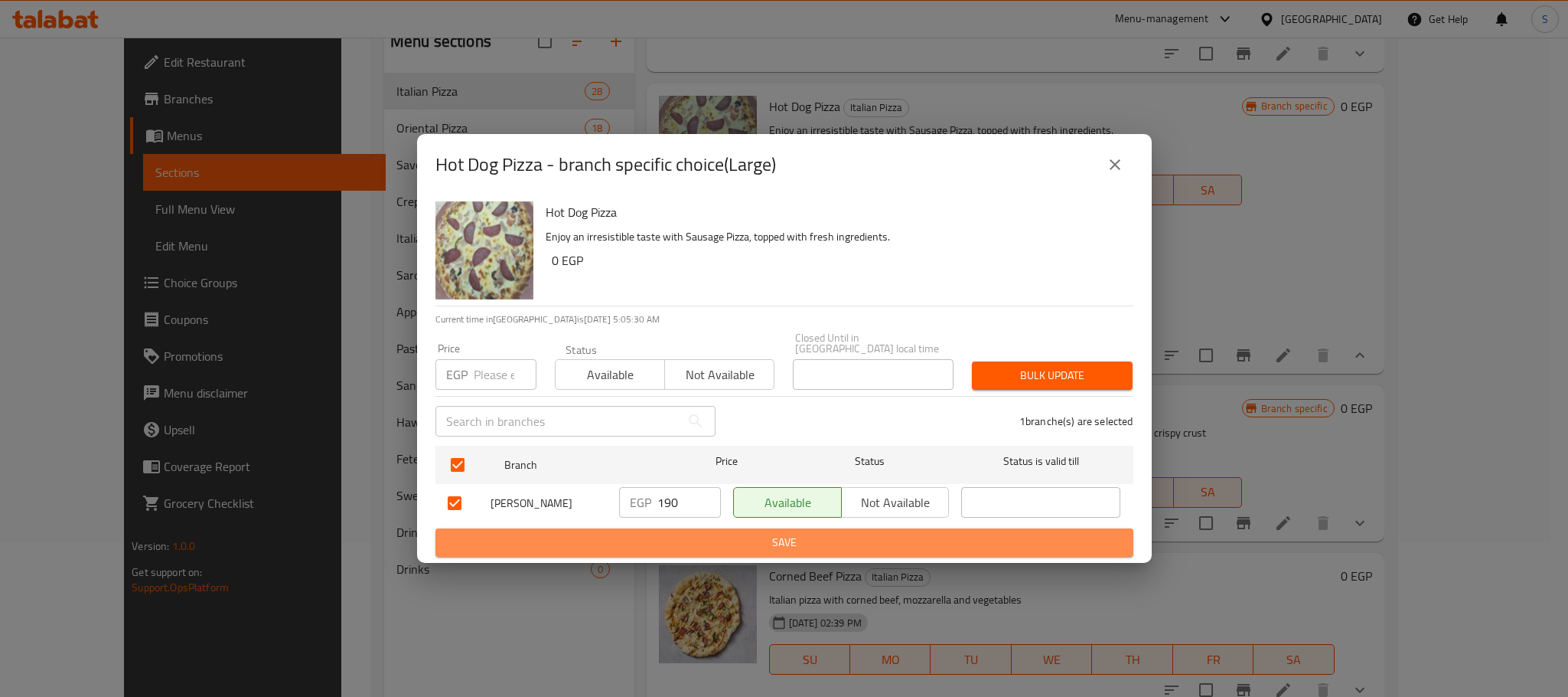
click at [772, 535] on span "Save" at bounding box center [784, 543] width 673 height 19
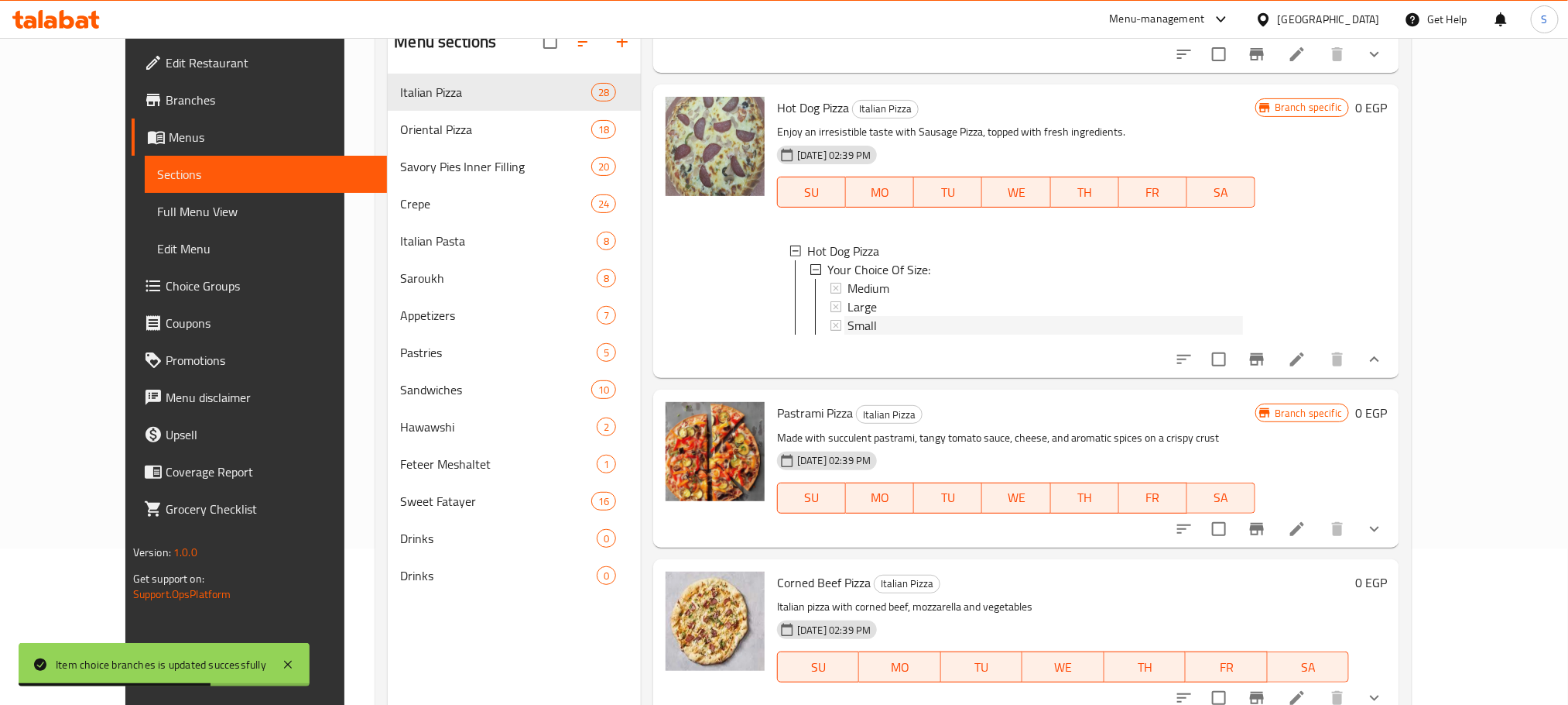
click at [847, 316] on span "Small" at bounding box center [862, 324] width 29 height 18
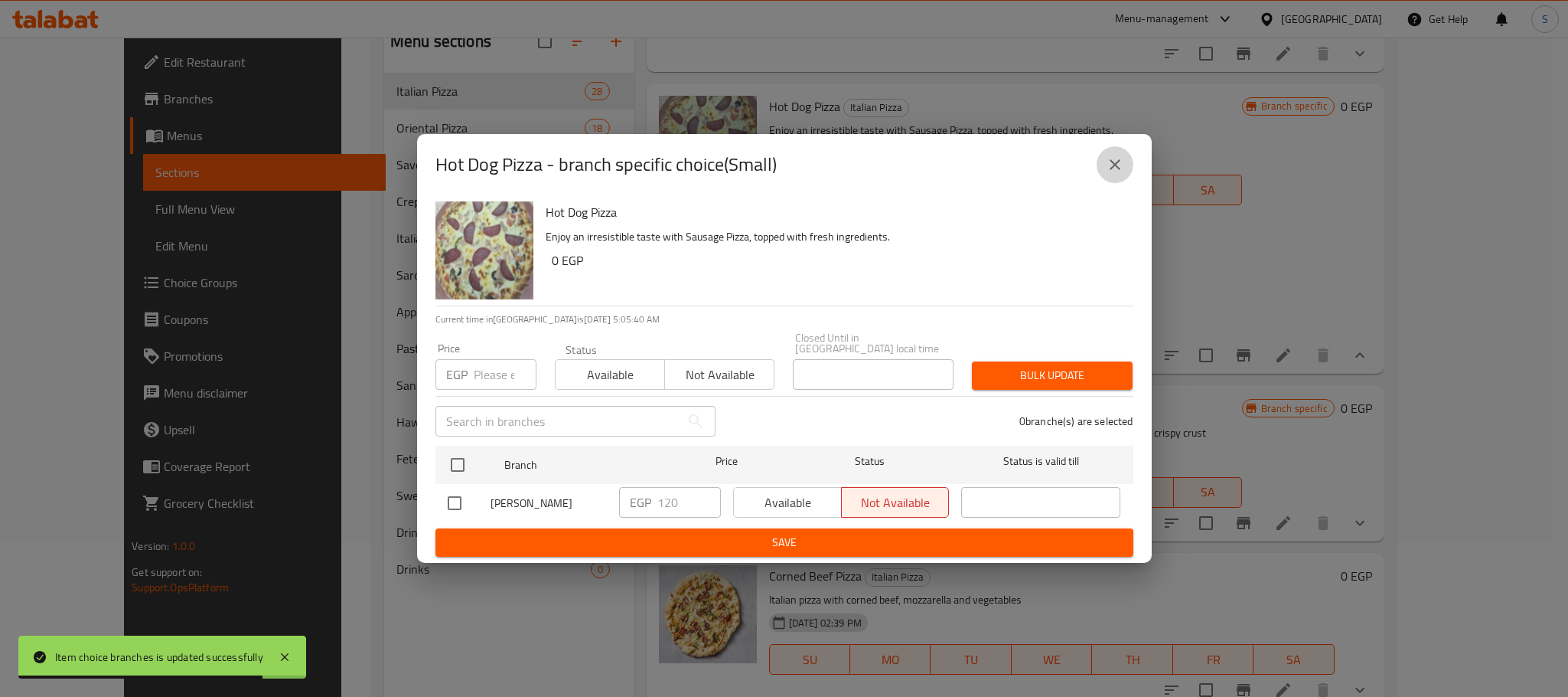
click at [1121, 174] on icon "close" at bounding box center [1114, 164] width 18 height 18
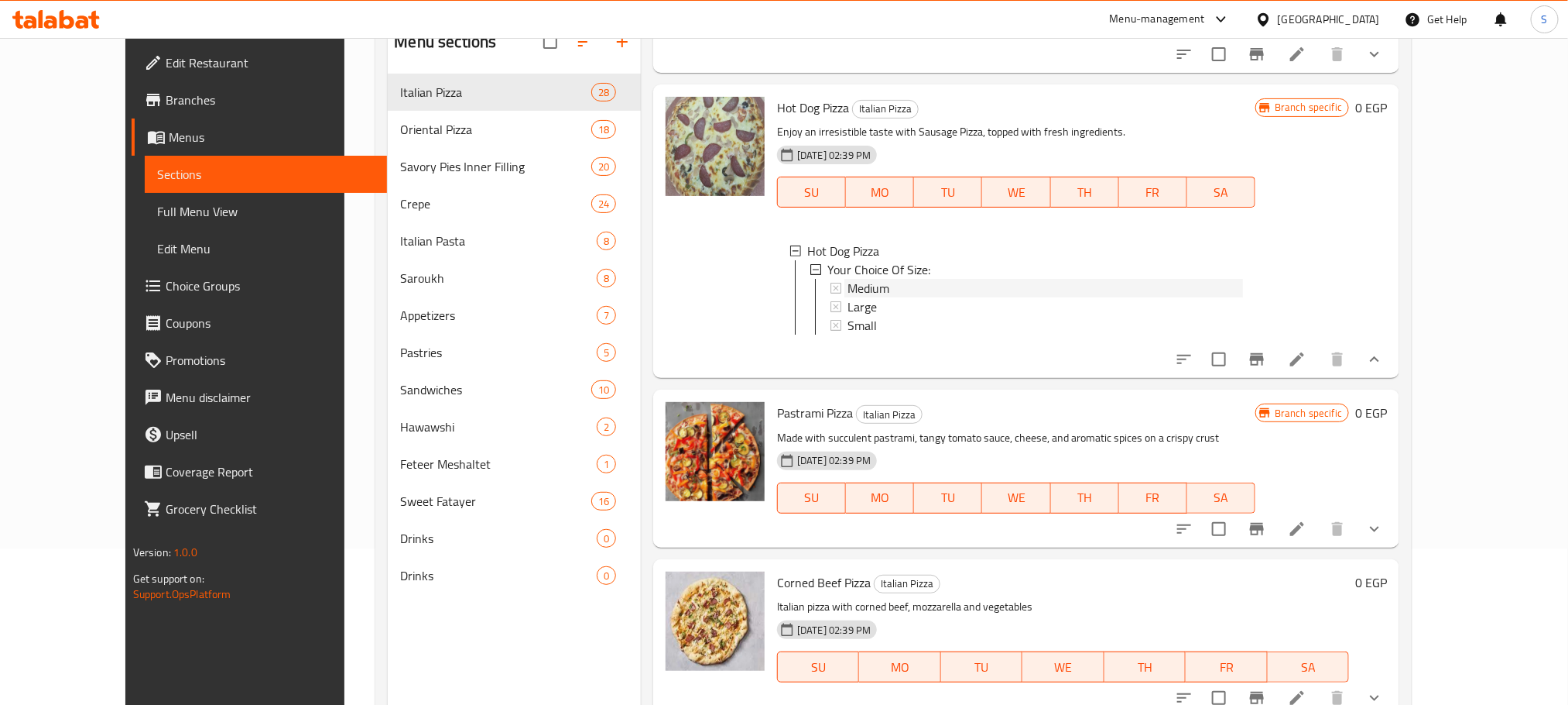
click at [847, 279] on span "Medium" at bounding box center [868, 288] width 42 height 18
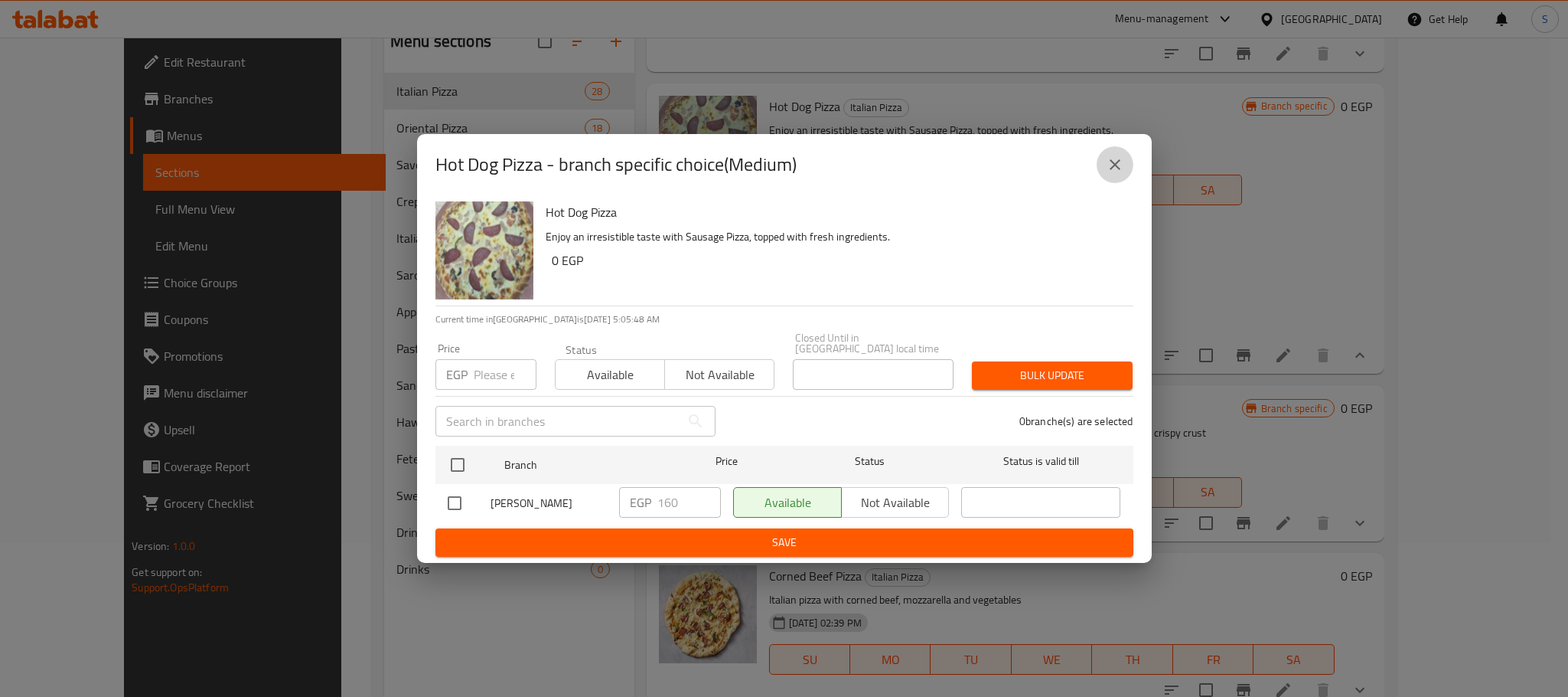
click at [1121, 173] on icon "close" at bounding box center [1114, 164] width 18 height 18
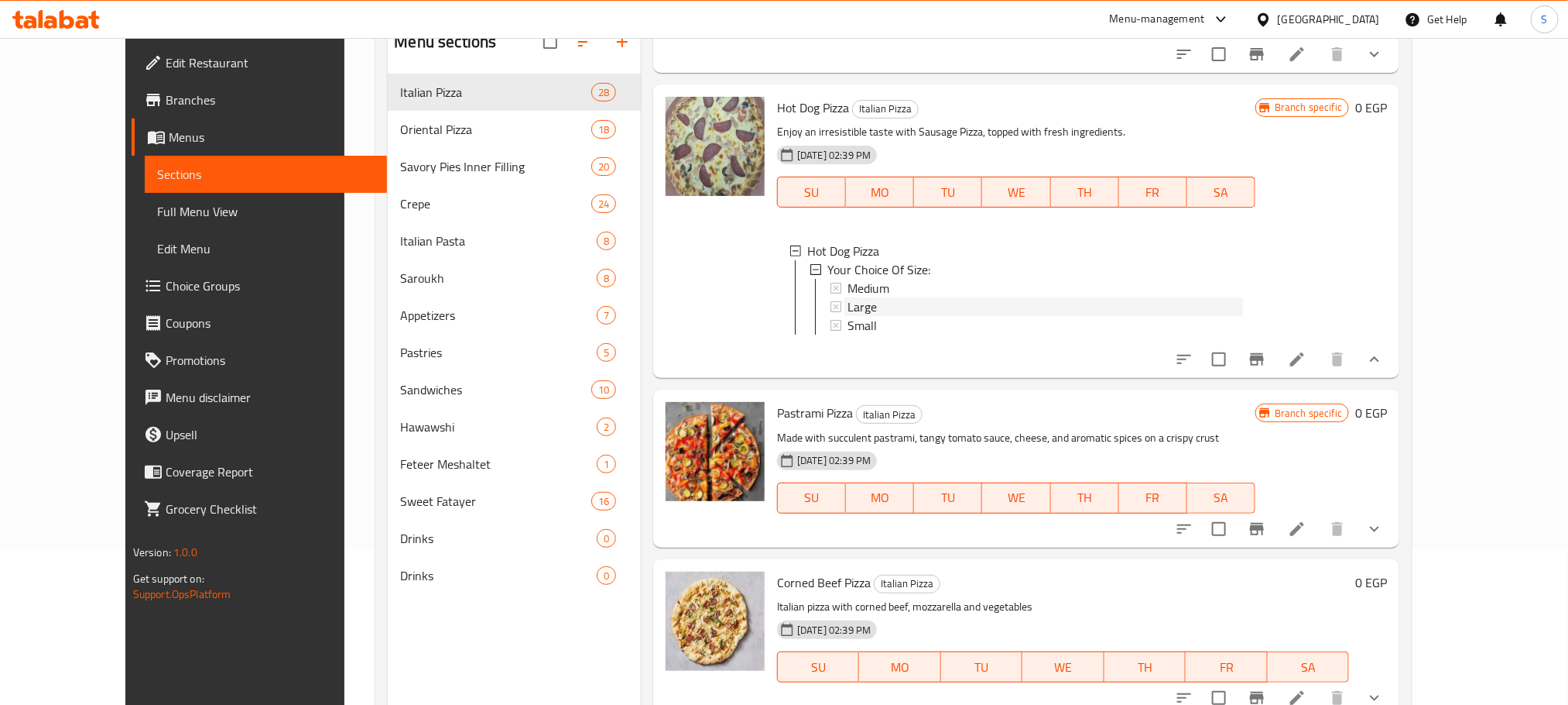
click at [847, 297] on span "Large" at bounding box center [862, 306] width 29 height 18
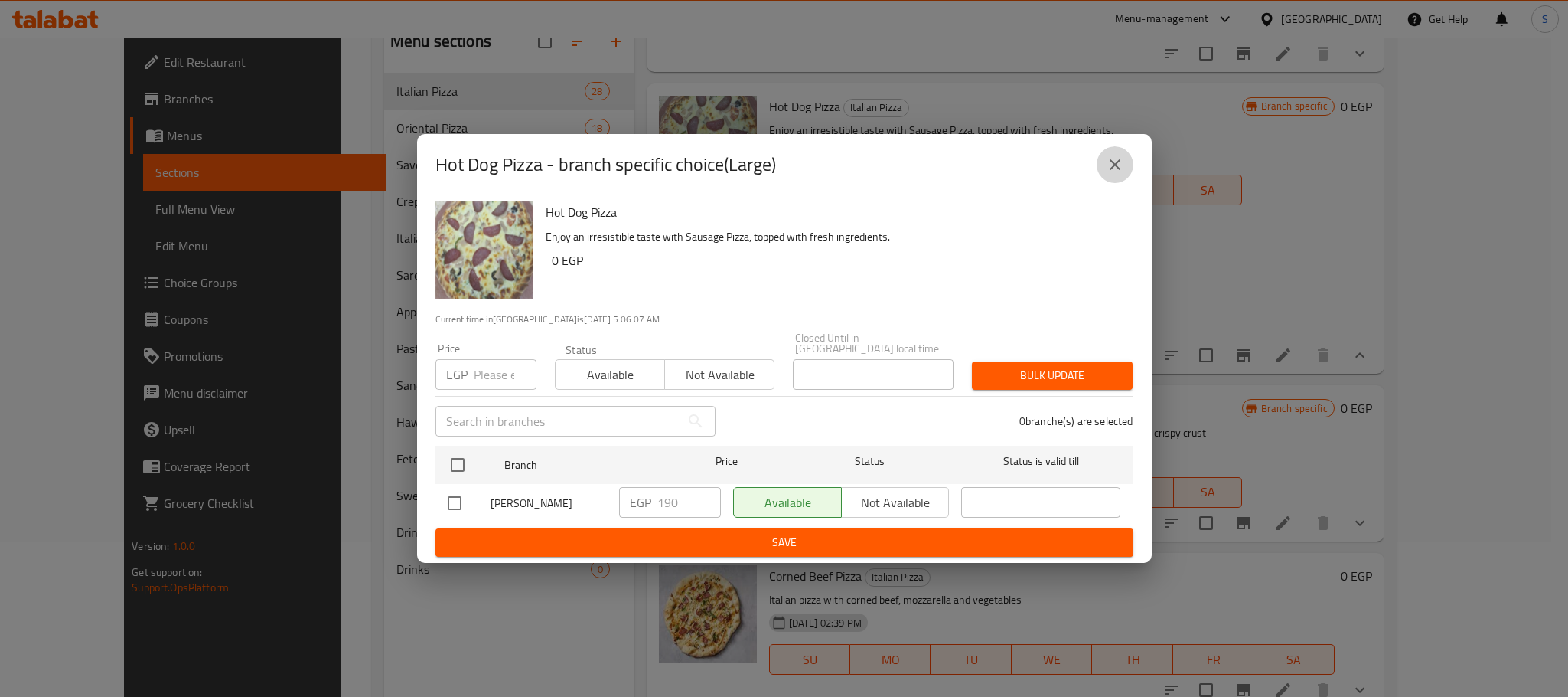
click at [1117, 168] on icon "close" at bounding box center [1115, 165] width 11 height 11
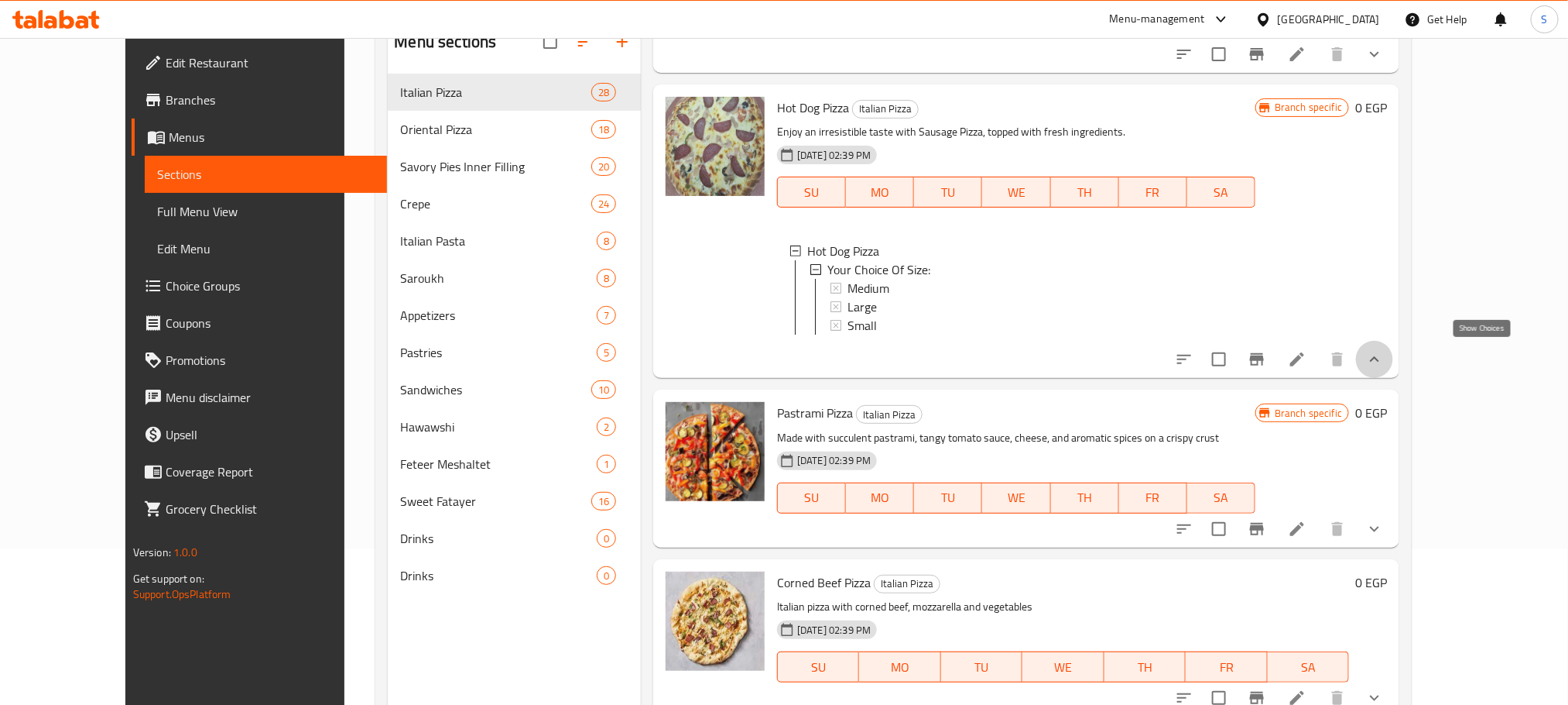
click at [1384, 360] on icon "show more" at bounding box center [1374, 358] width 18 height 18
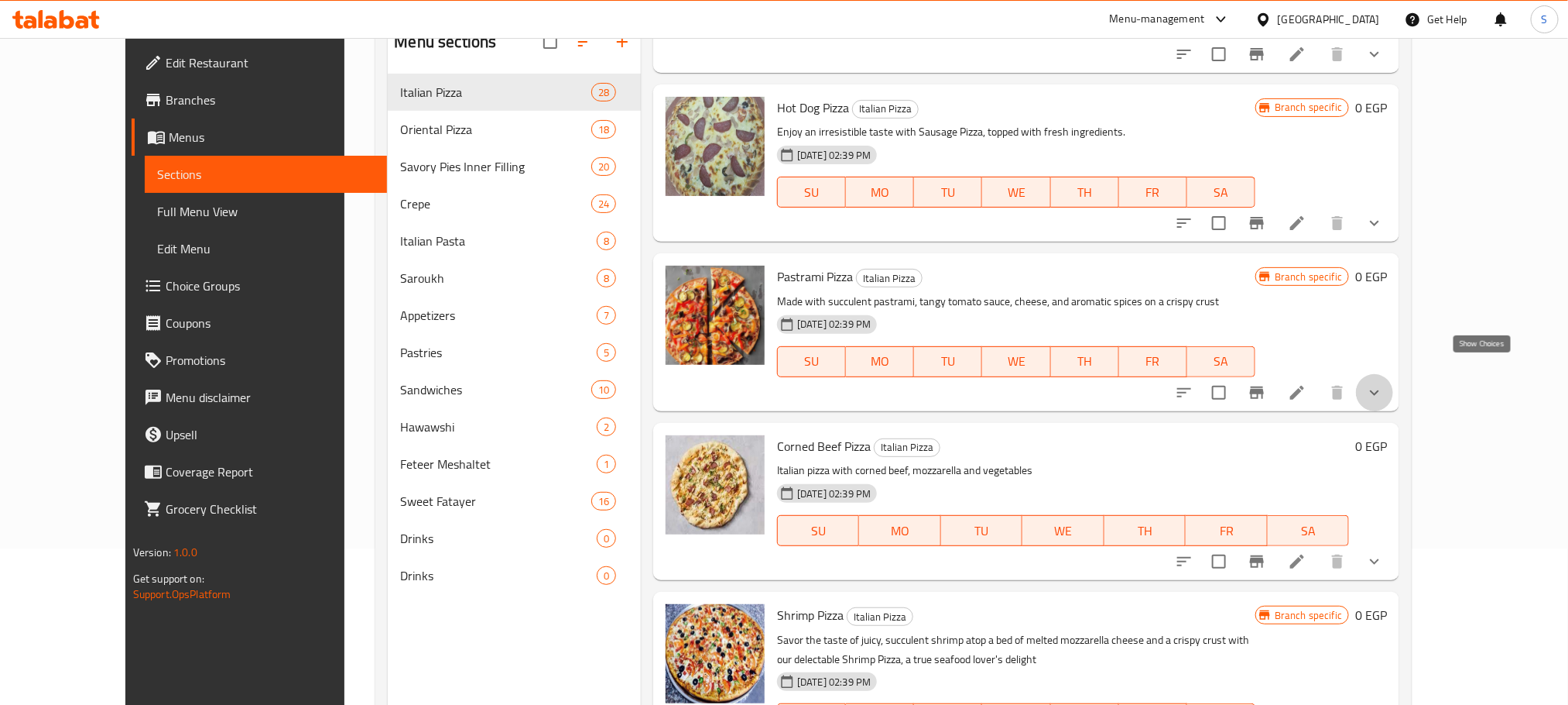
click at [1384, 383] on icon "show more" at bounding box center [1374, 392] width 18 height 18
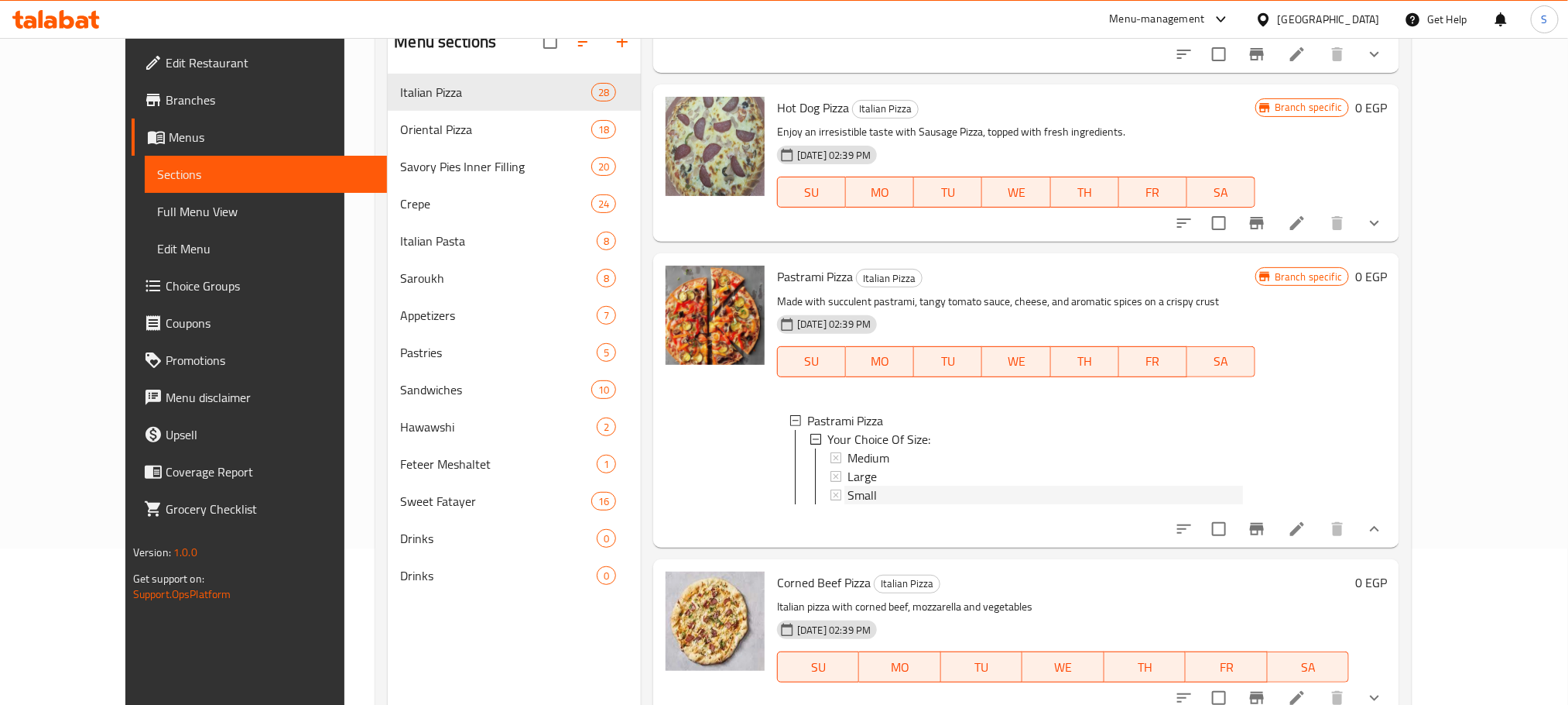
click at [848, 485] on div "Small" at bounding box center [1045, 494] width 396 height 18
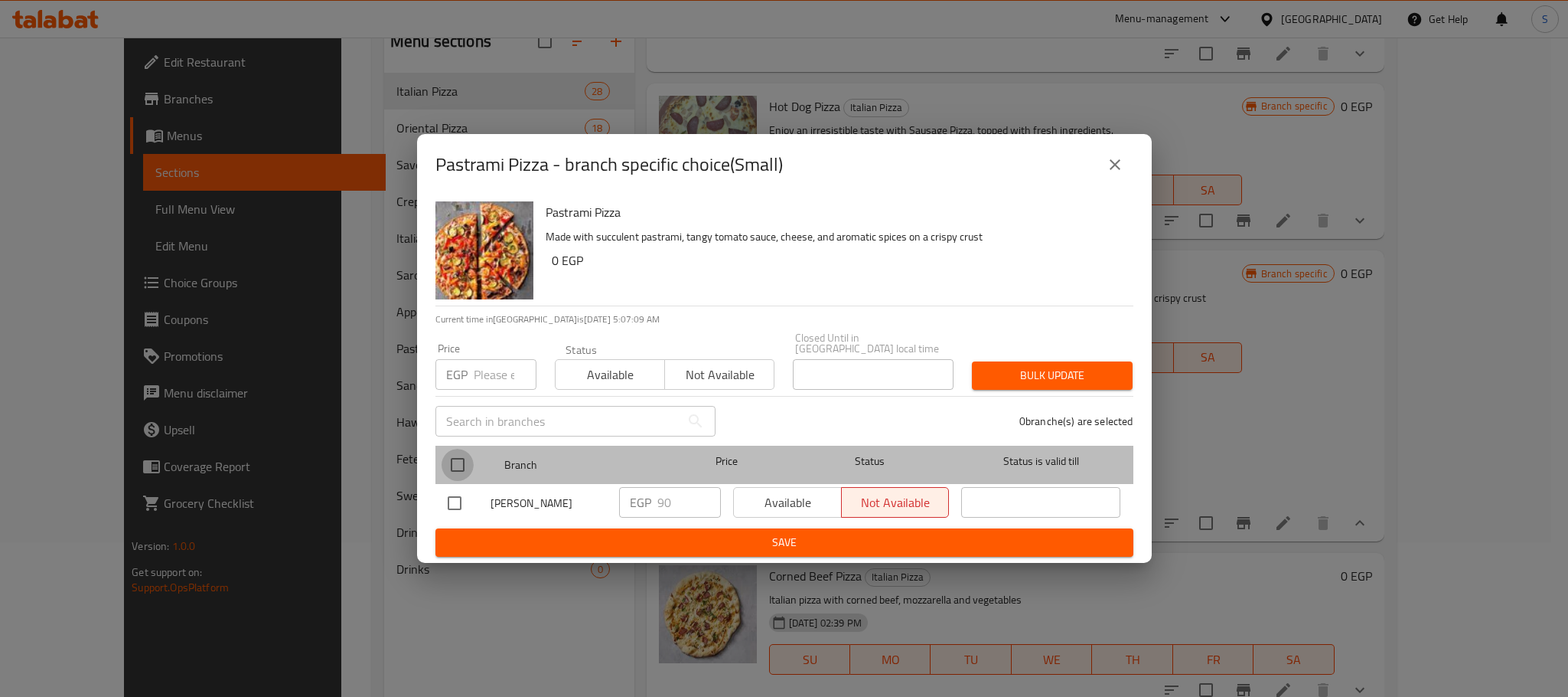
click at [459, 464] on input "checkbox" at bounding box center [457, 464] width 32 height 32
checkbox input "true"
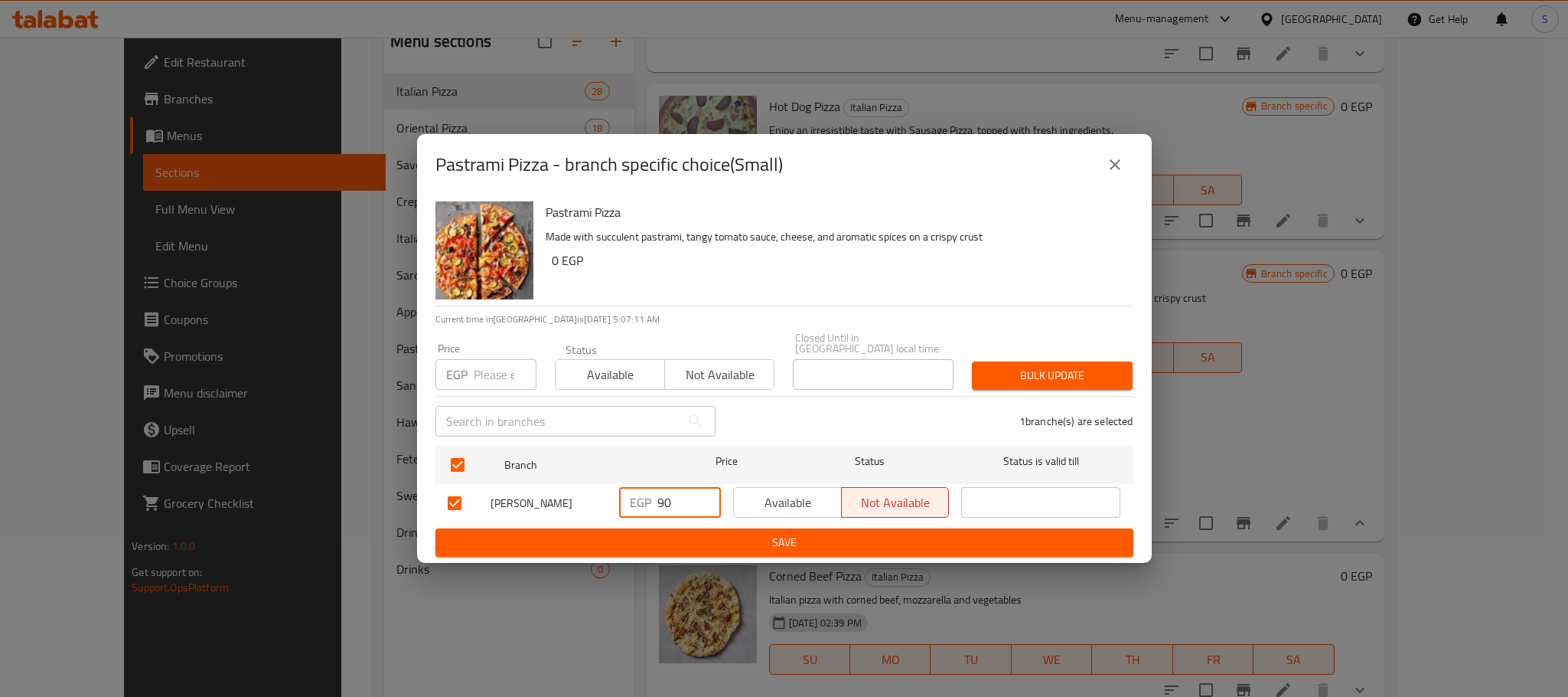
drag, startPoint x: 682, startPoint y: 499, endPoint x: 609, endPoint y: 526, distance: 77.8
click at [609, 526] on form "Branch Price Status Status is valid till Al Zaeem EGP 90 ​ Available Not availa…" at bounding box center [784, 497] width 698 height 117
type input "130"
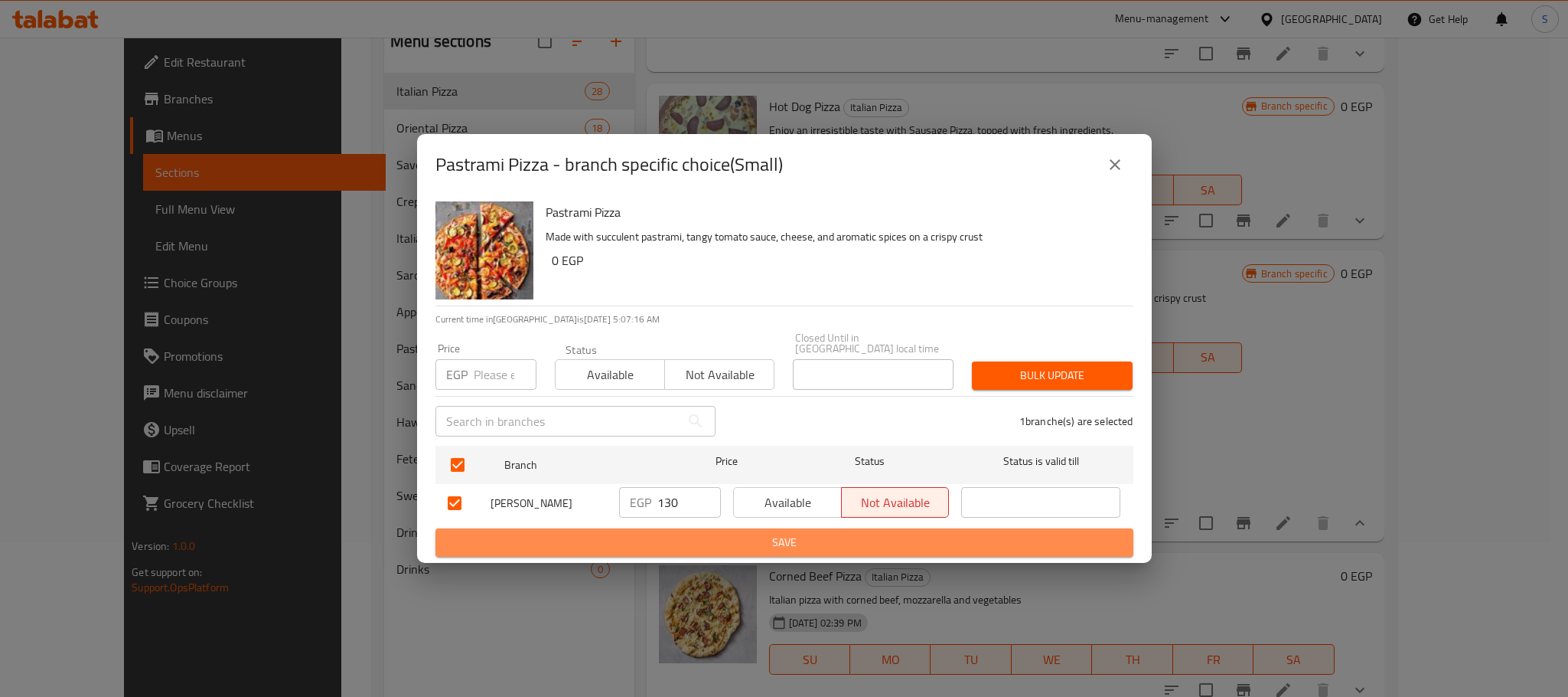
click at [751, 533] on span "Save" at bounding box center [784, 543] width 673 height 19
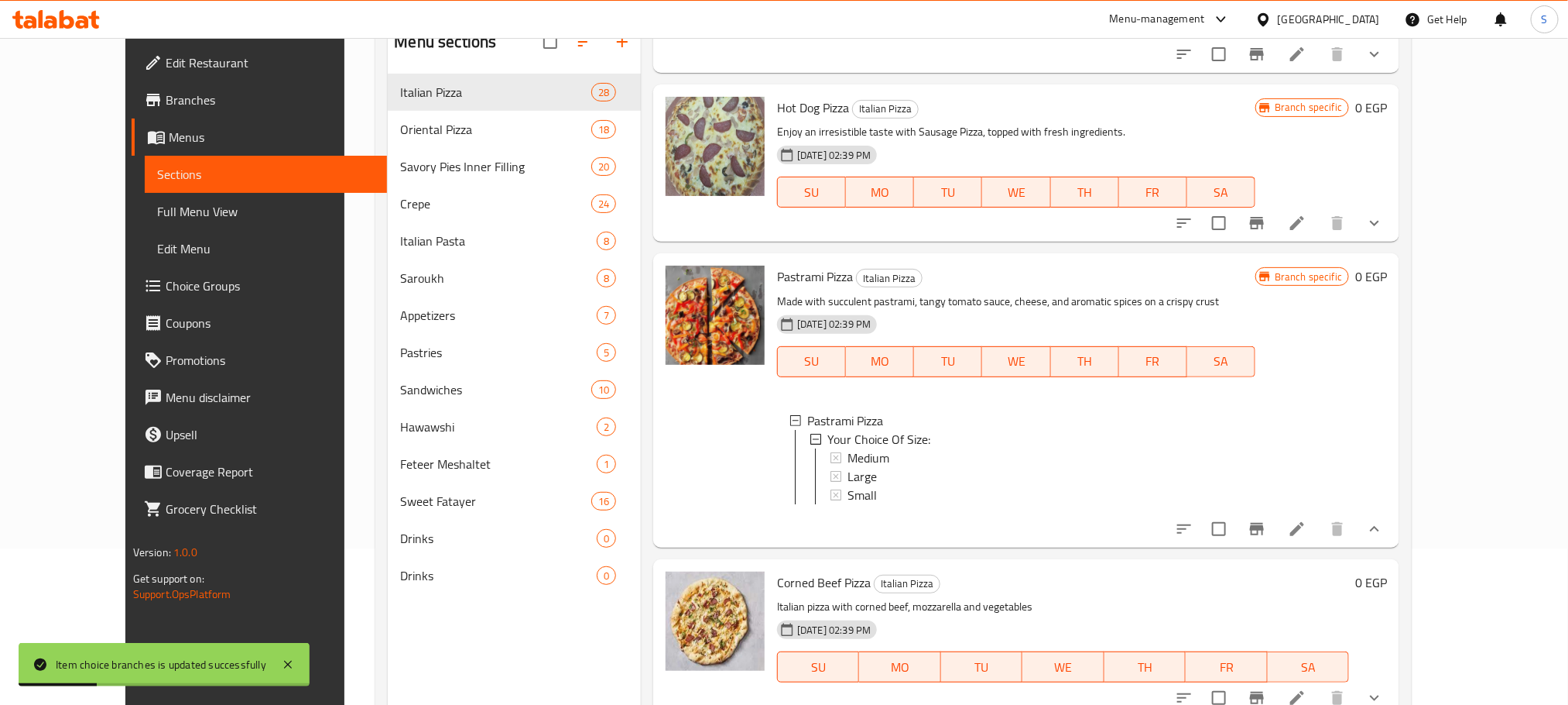
click at [858, 485] on div "Small" at bounding box center [1045, 494] width 396 height 18
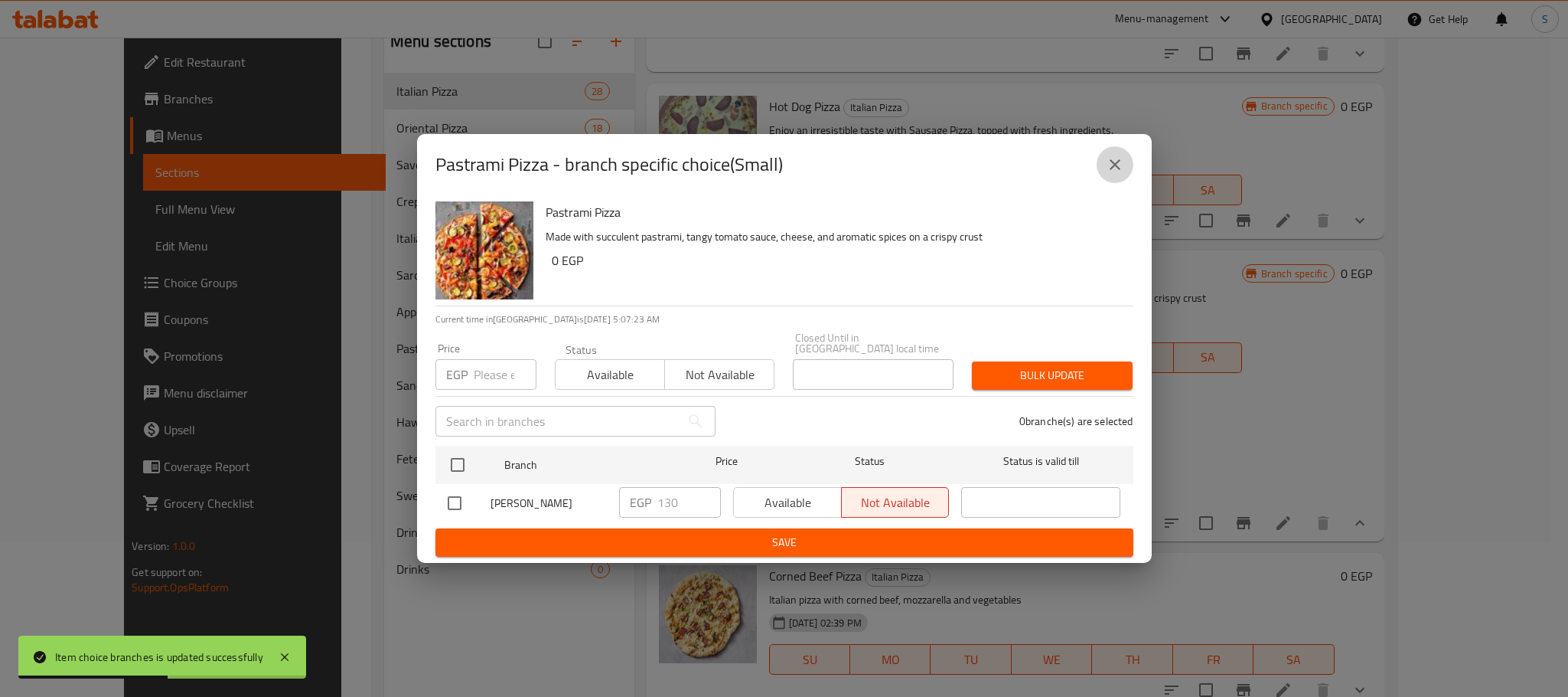
click at [1117, 169] on icon "close" at bounding box center [1115, 165] width 11 height 11
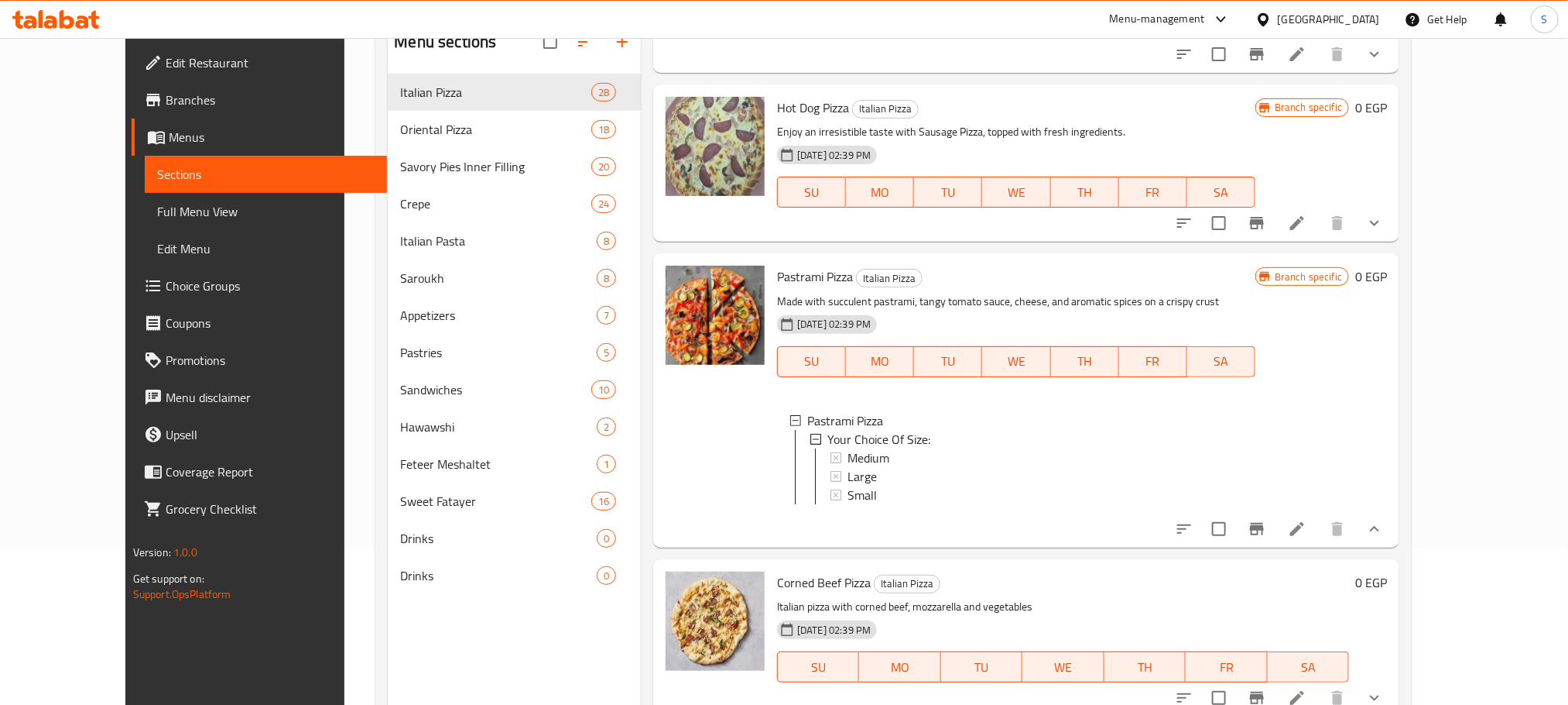
click at [857, 485] on div "Small" at bounding box center [1045, 494] width 396 height 18
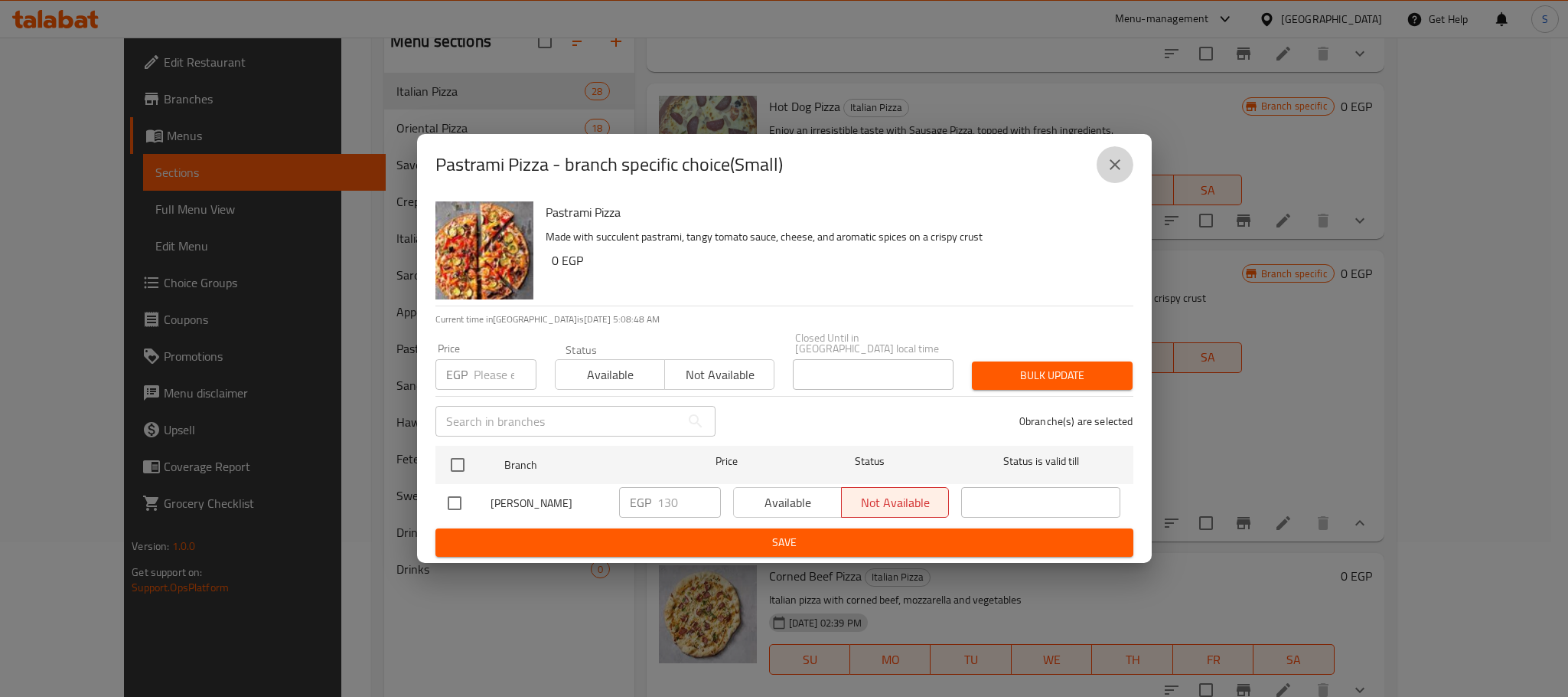
click at [1106, 174] on icon "close" at bounding box center [1114, 164] width 18 height 18
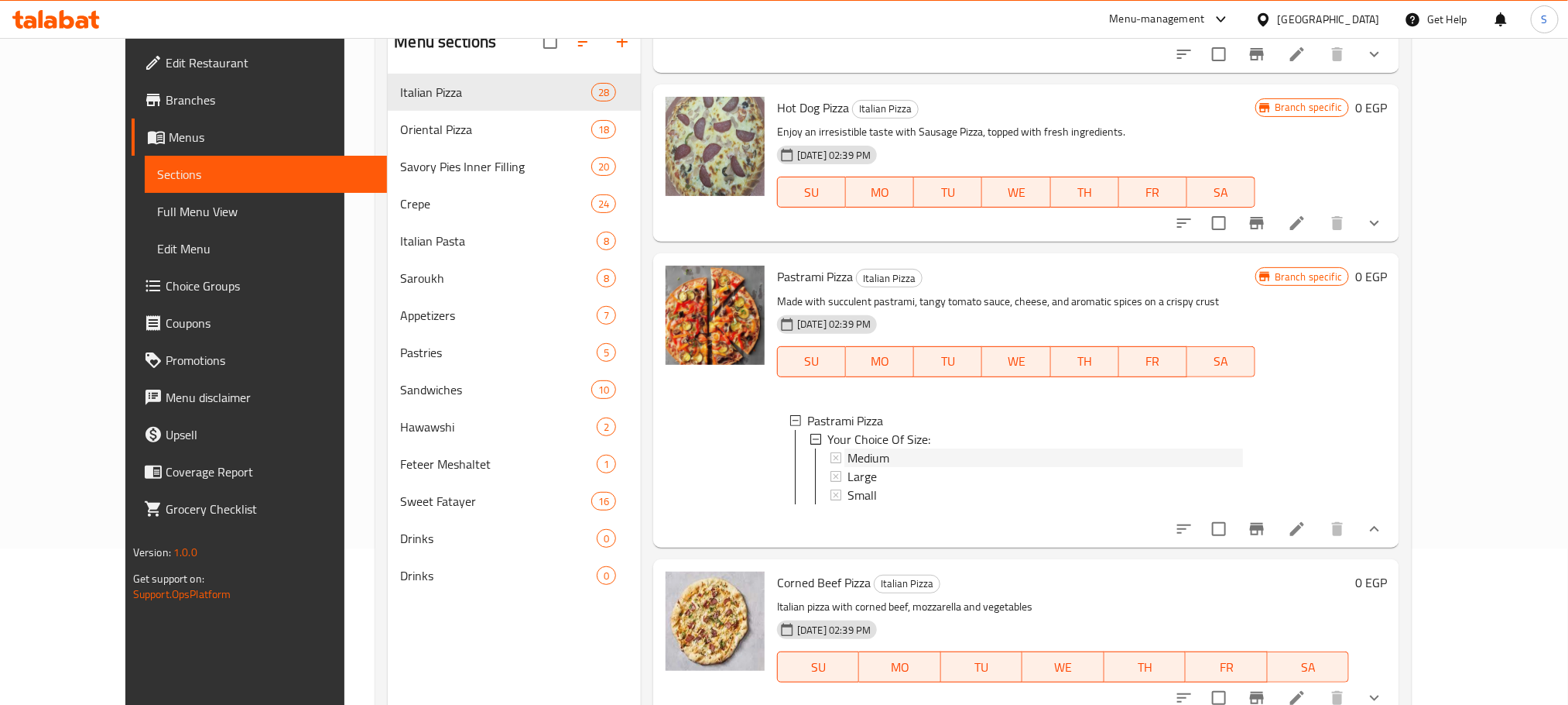
click at [872, 448] on div "Medium" at bounding box center [1045, 457] width 396 height 18
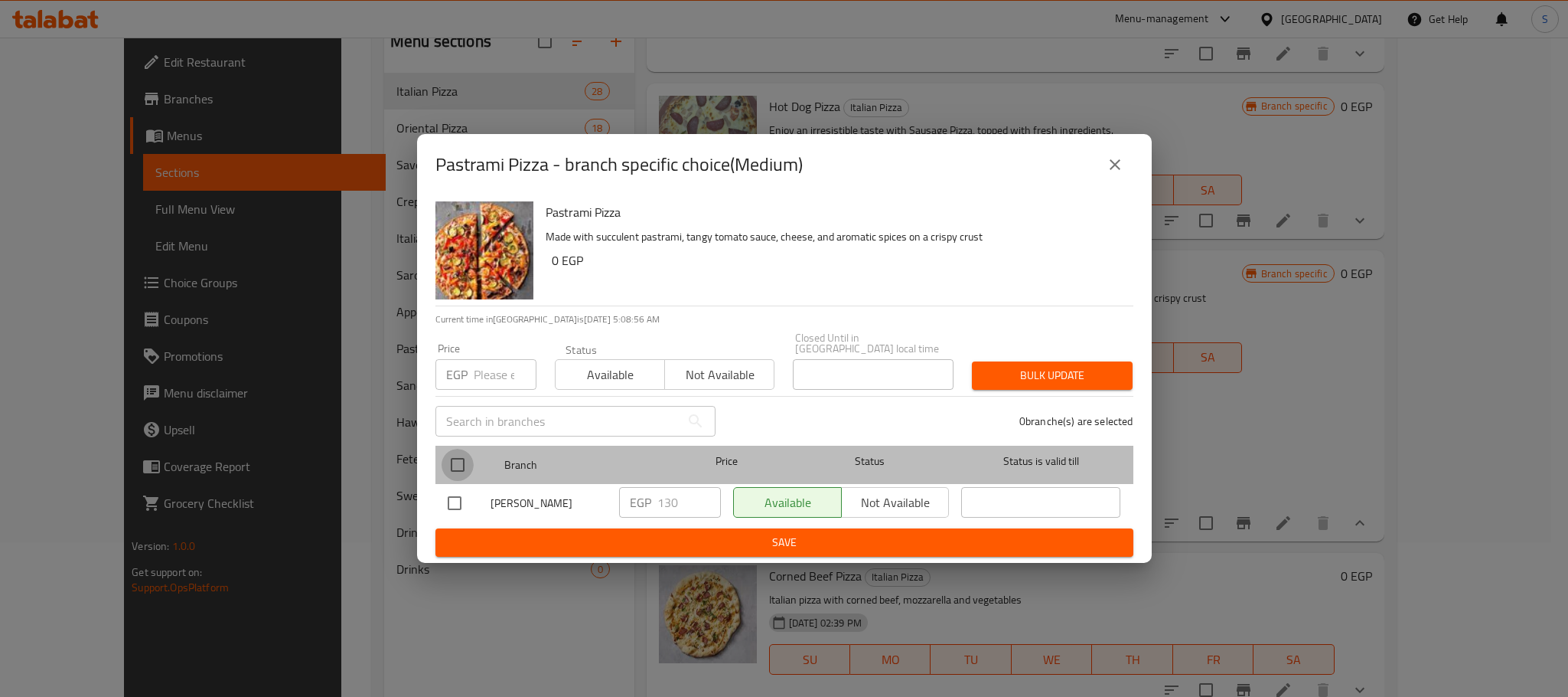
click at [462, 458] on input "checkbox" at bounding box center [457, 464] width 32 height 32
checkbox input "true"
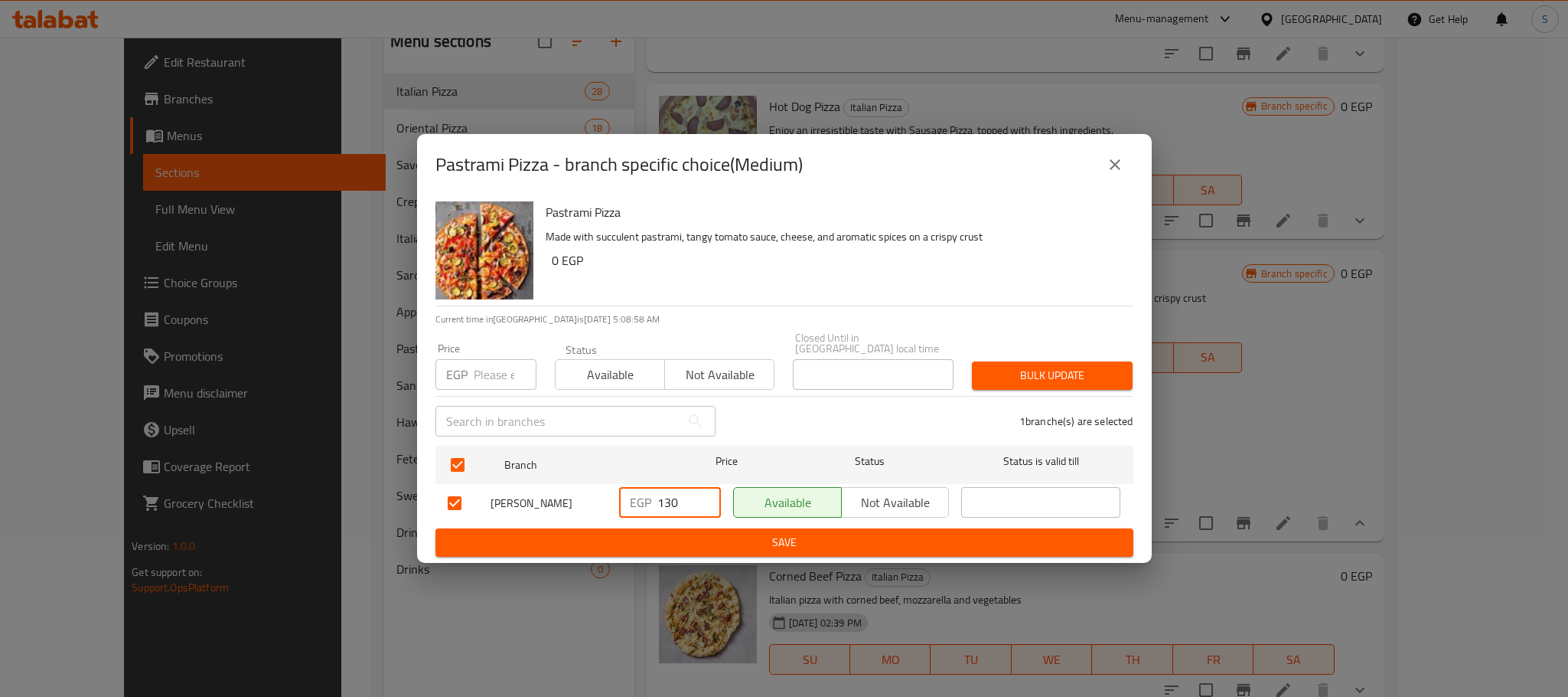
click at [670, 503] on input "130" at bounding box center [689, 502] width 63 height 31
type input "170"
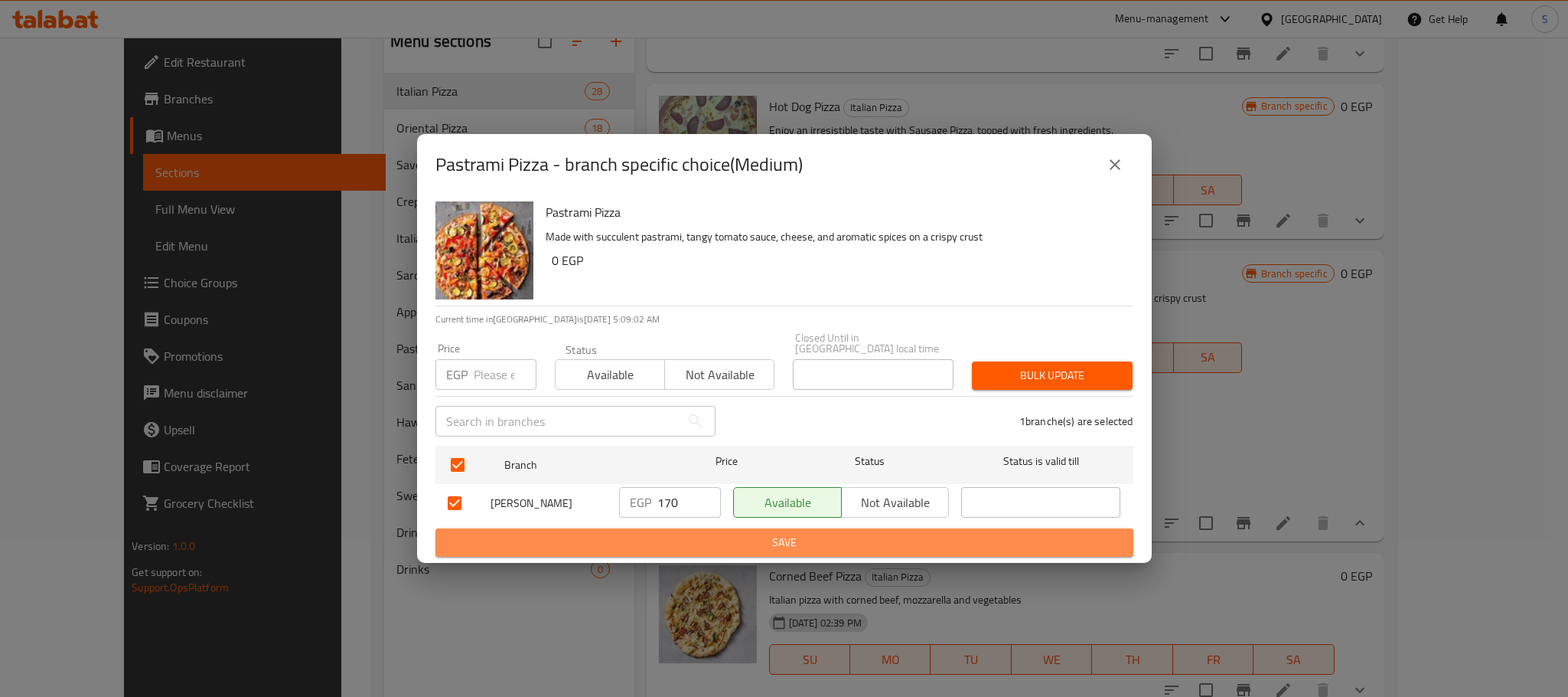
click at [753, 538] on span "Save" at bounding box center [784, 543] width 673 height 19
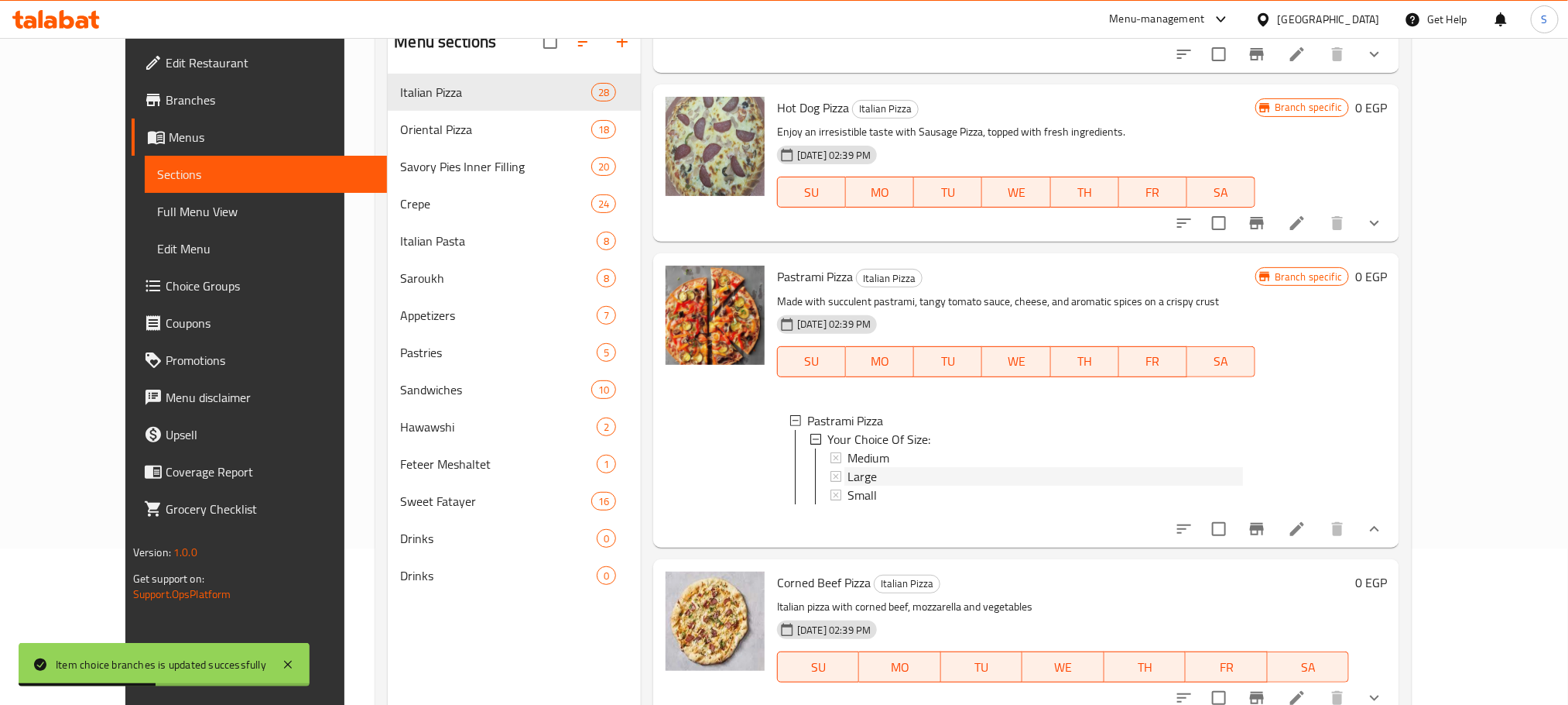
click at [862, 467] on div "Large" at bounding box center [1045, 476] width 396 height 18
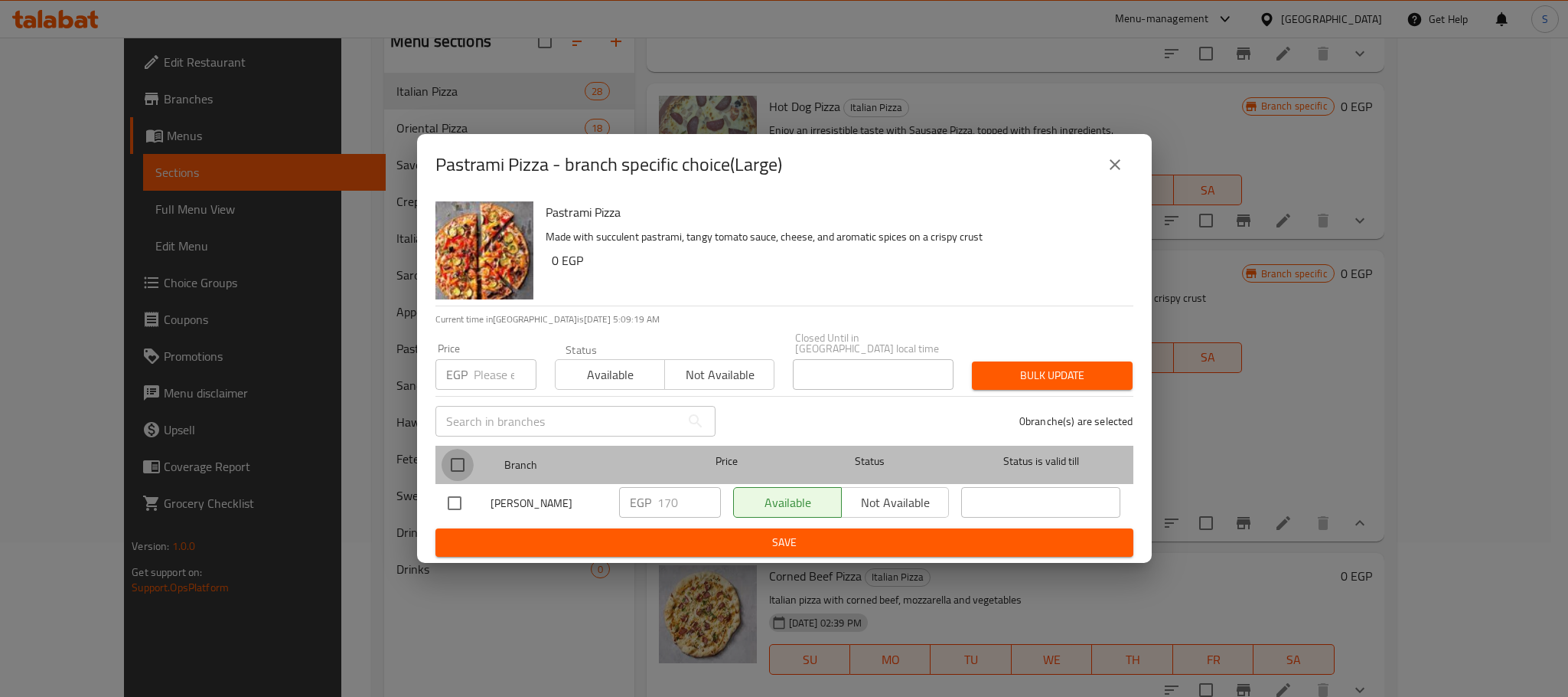
click at [444, 457] on input "checkbox" at bounding box center [457, 464] width 32 height 32
checkbox input "true"
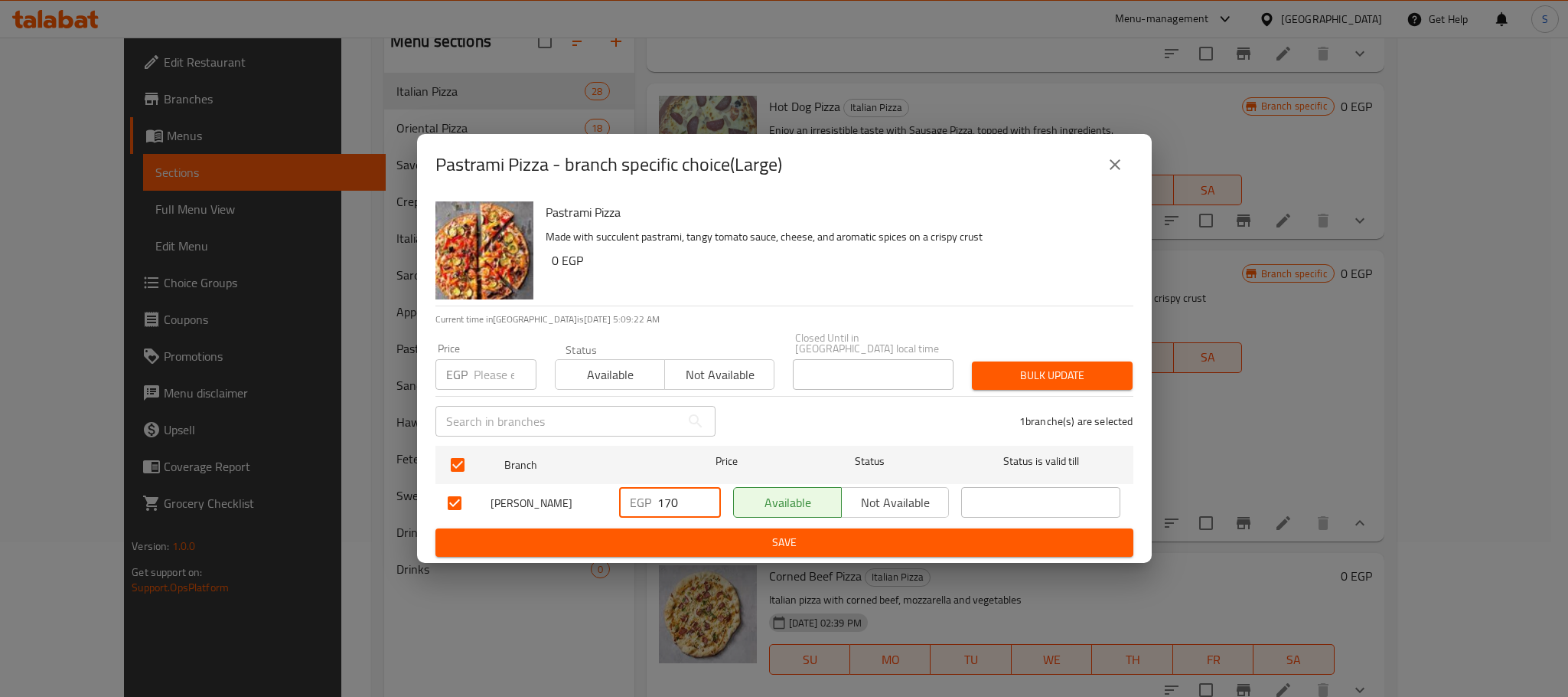
drag, startPoint x: 672, startPoint y: 504, endPoint x: 653, endPoint y: 503, distance: 19.0
click at [653, 503] on div "EGP 170 ​" at bounding box center [670, 502] width 102 height 31
drag, startPoint x: 684, startPoint y: 502, endPoint x: 643, endPoint y: 501, distance: 41.0
click at [643, 501] on div "EGP 170 ​" at bounding box center [670, 502] width 102 height 31
type input "200"
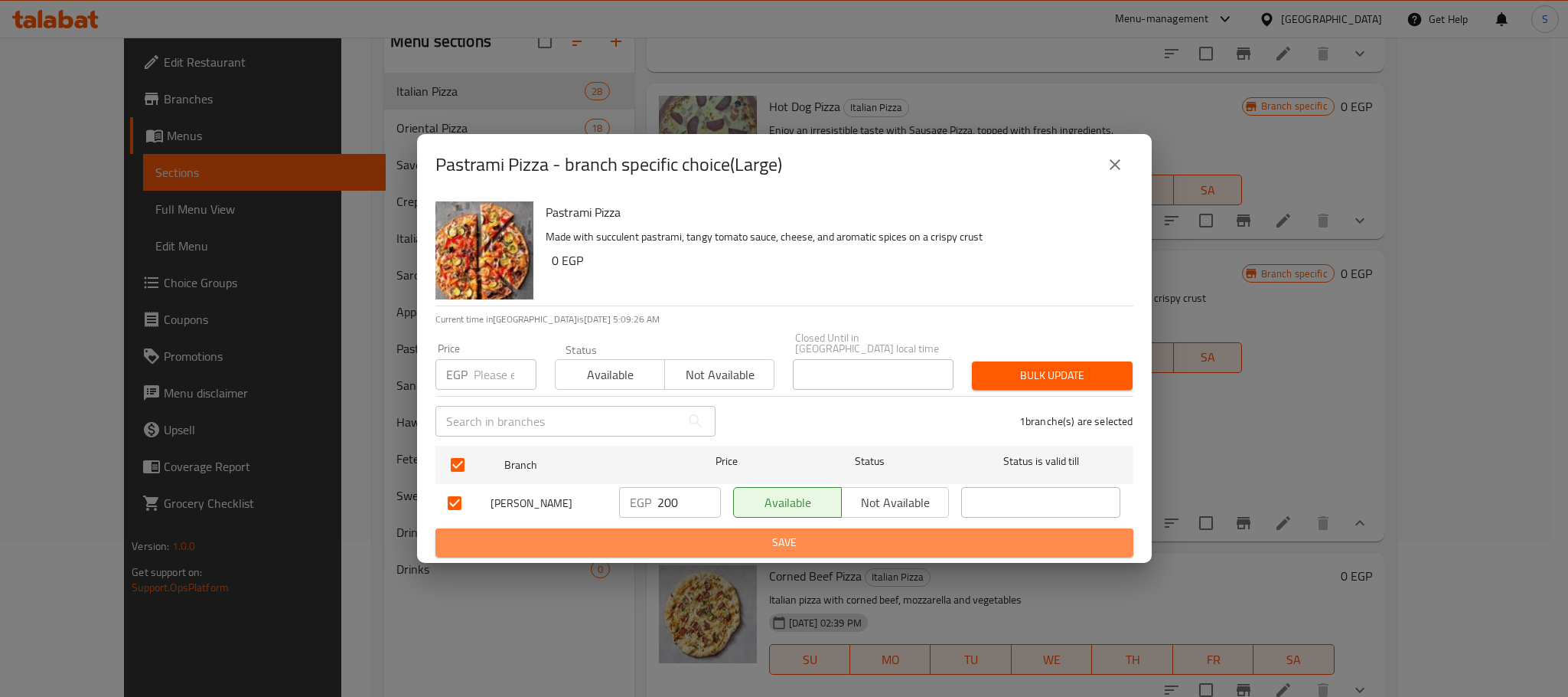
click at [780, 534] on span "Save" at bounding box center [784, 543] width 673 height 19
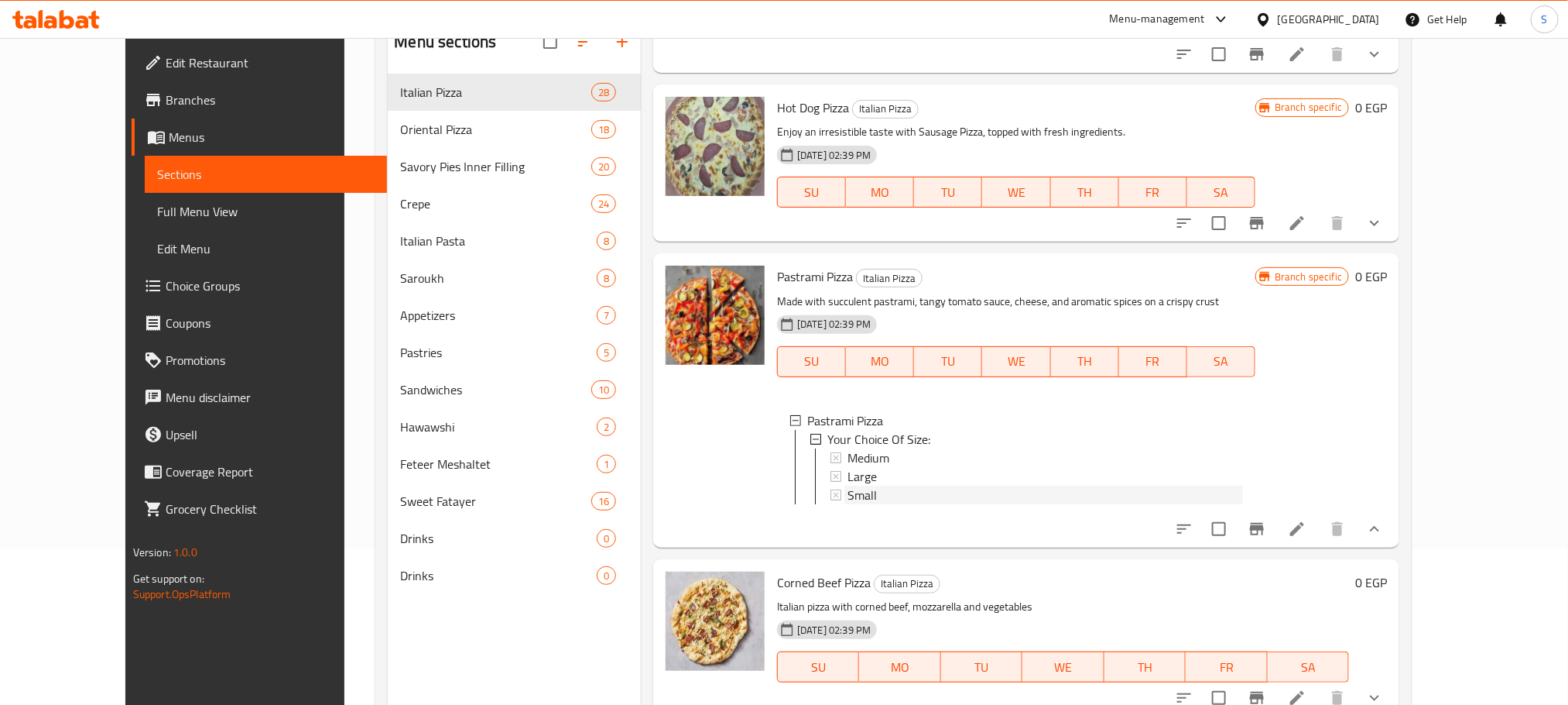
click at [847, 485] on span "Small" at bounding box center [862, 494] width 29 height 18
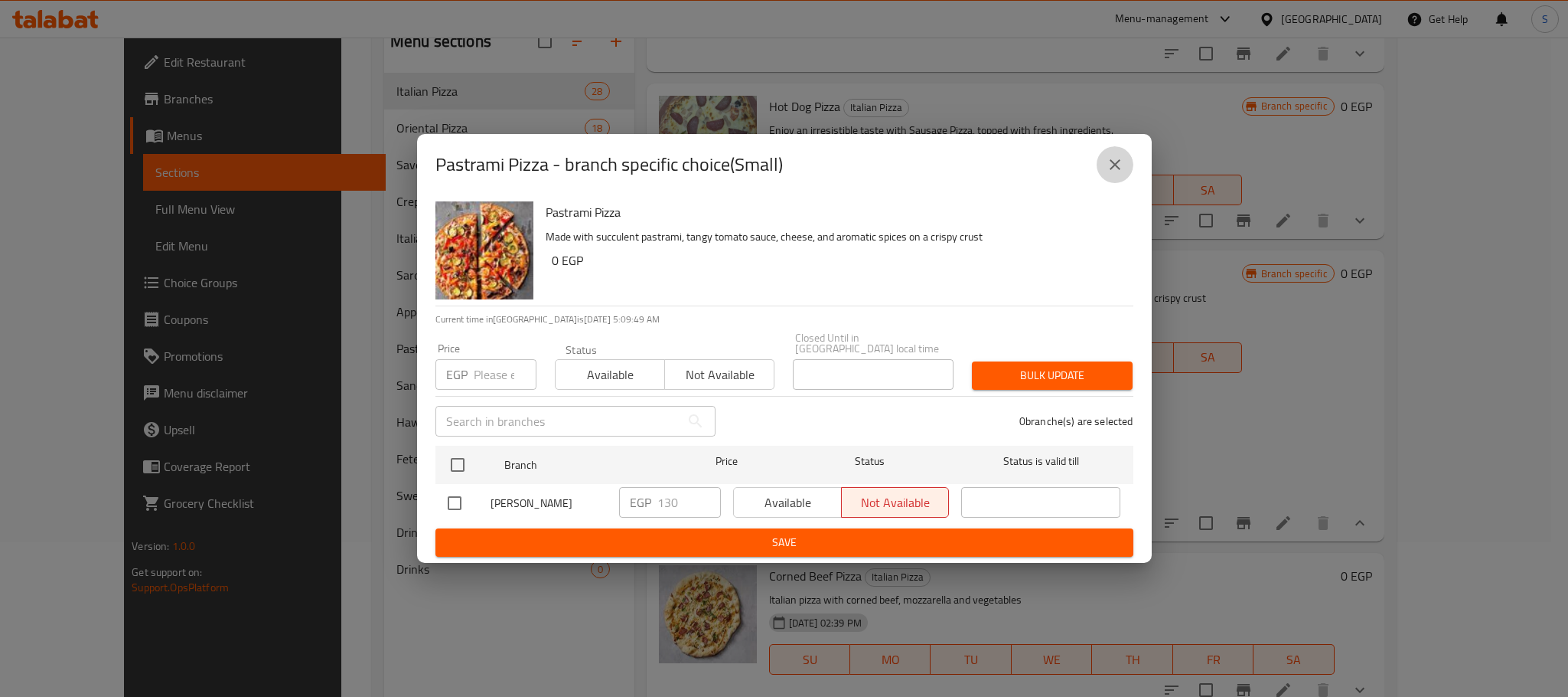
click at [1117, 174] on icon "close" at bounding box center [1114, 164] width 18 height 18
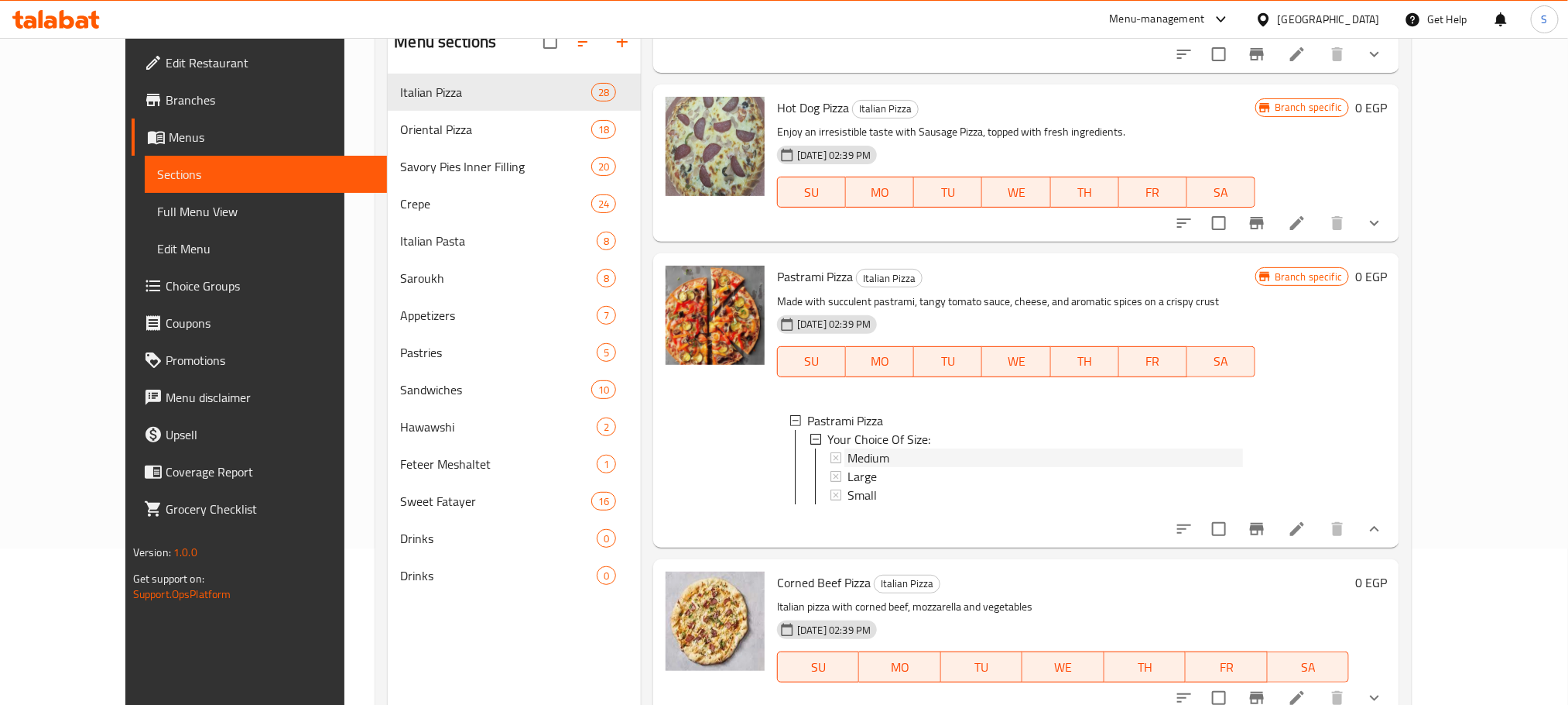
click at [853, 448] on span "Medium" at bounding box center [868, 457] width 42 height 18
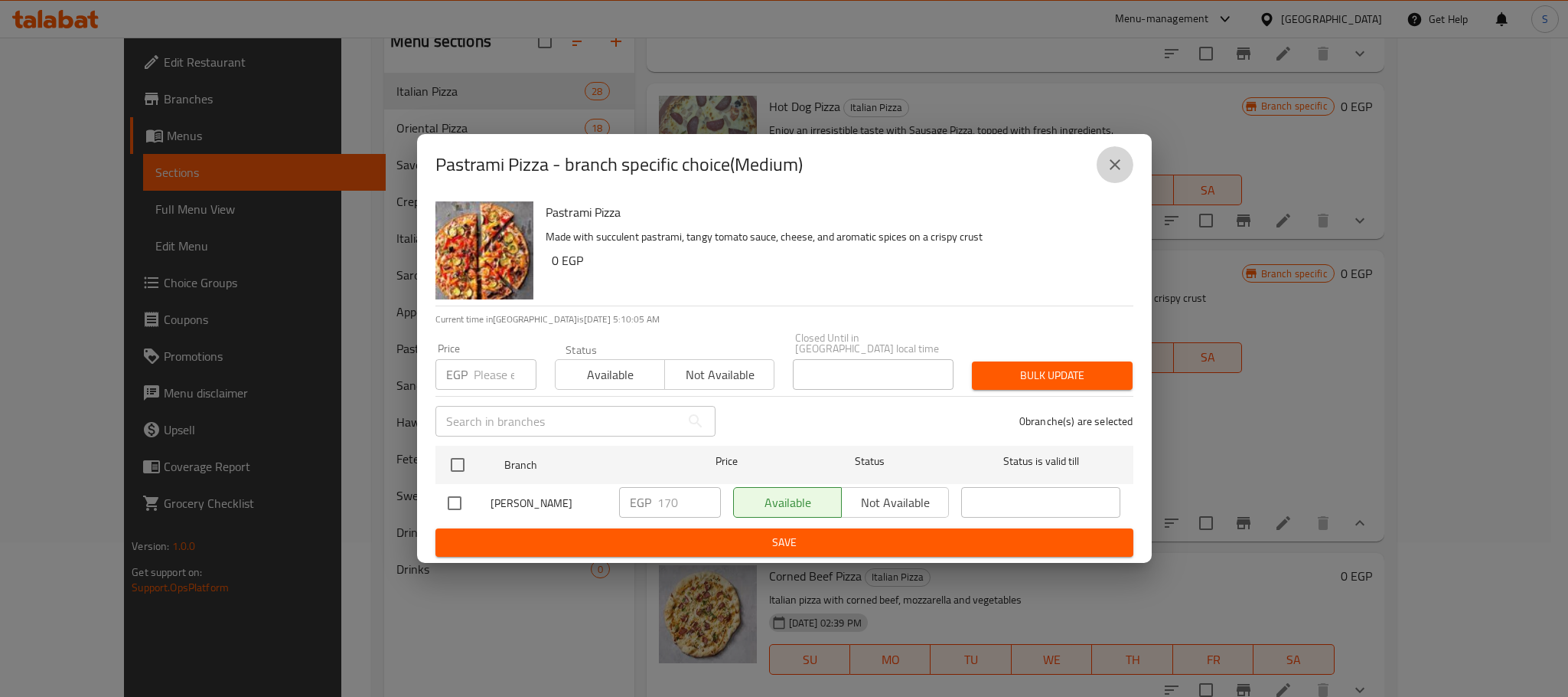
click at [1119, 164] on icon "close" at bounding box center [1114, 164] width 18 height 18
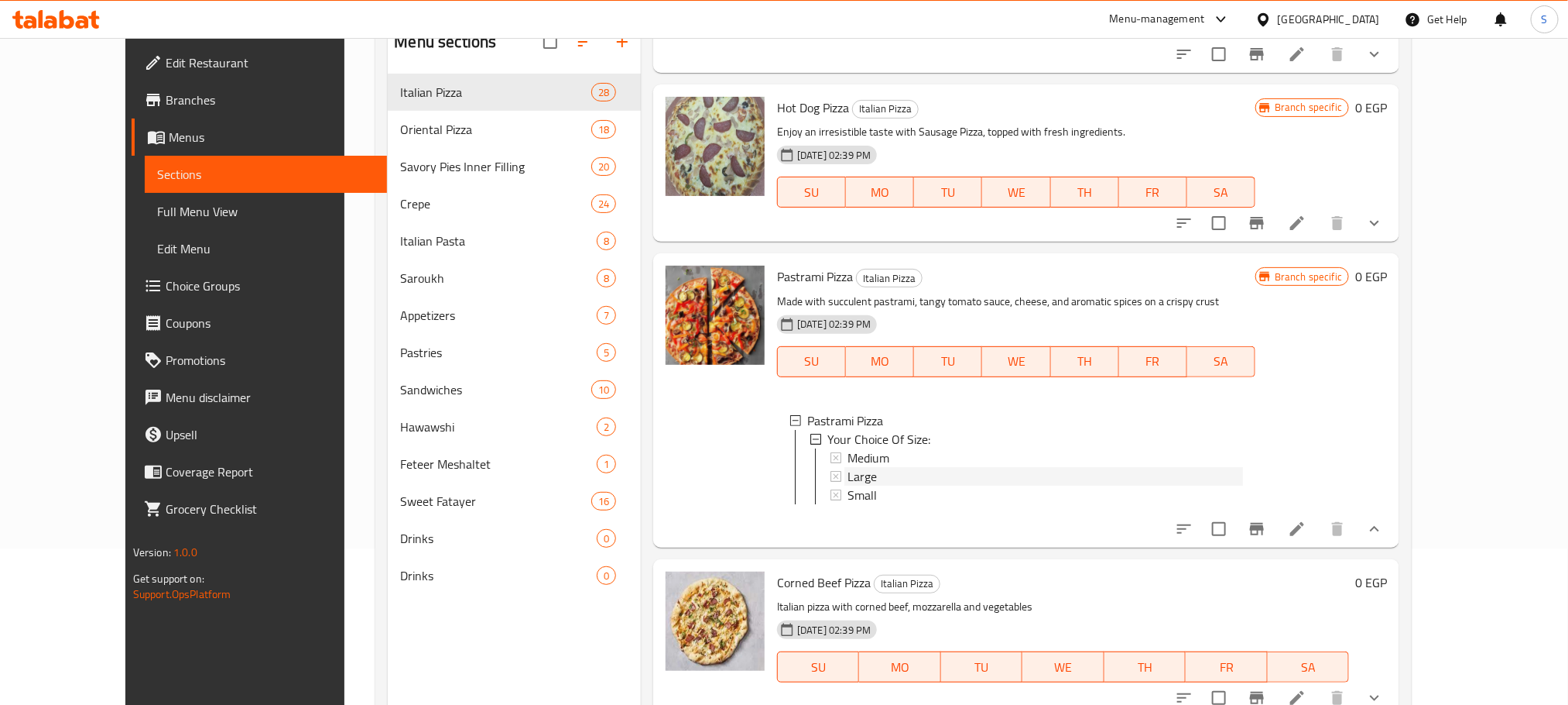
click at [855, 467] on div "Large" at bounding box center [1045, 476] width 396 height 18
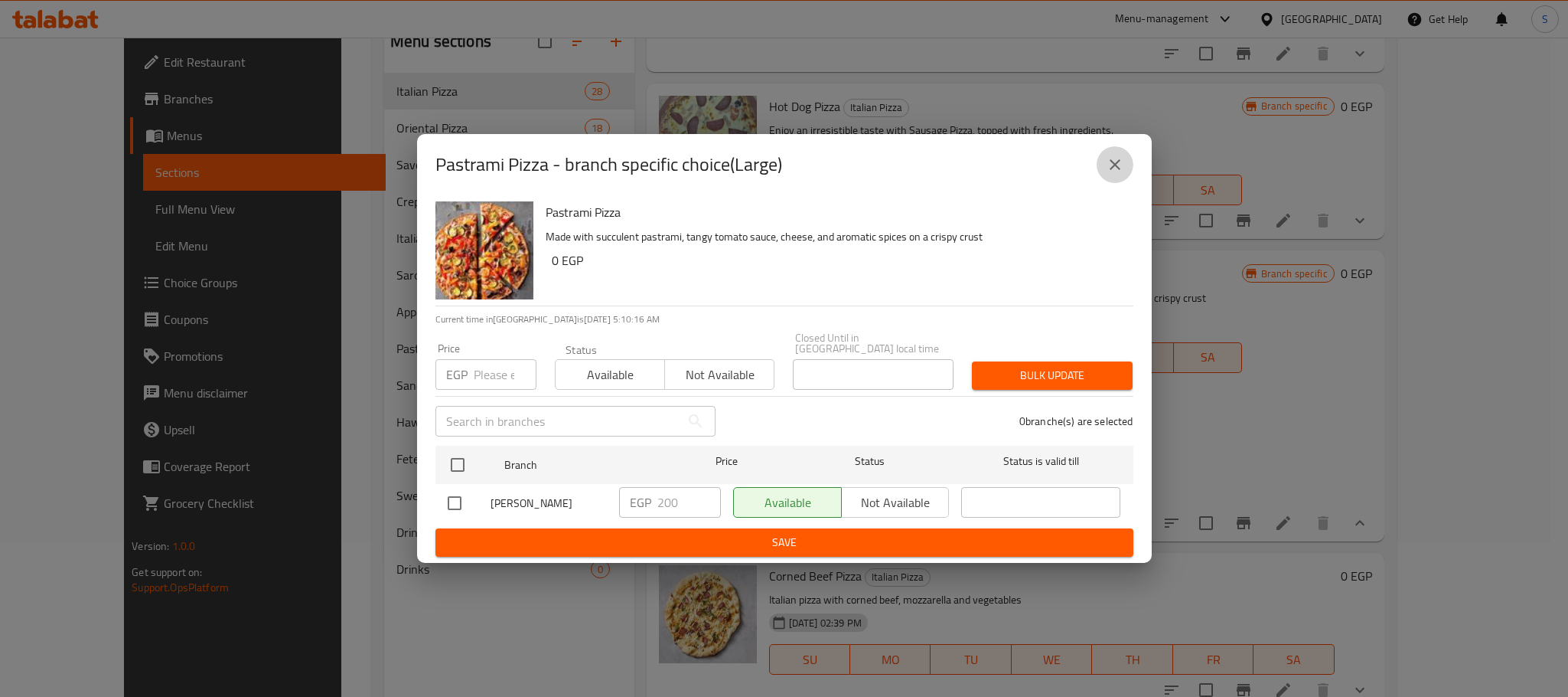
click at [1110, 170] on icon "close" at bounding box center [1115, 165] width 11 height 11
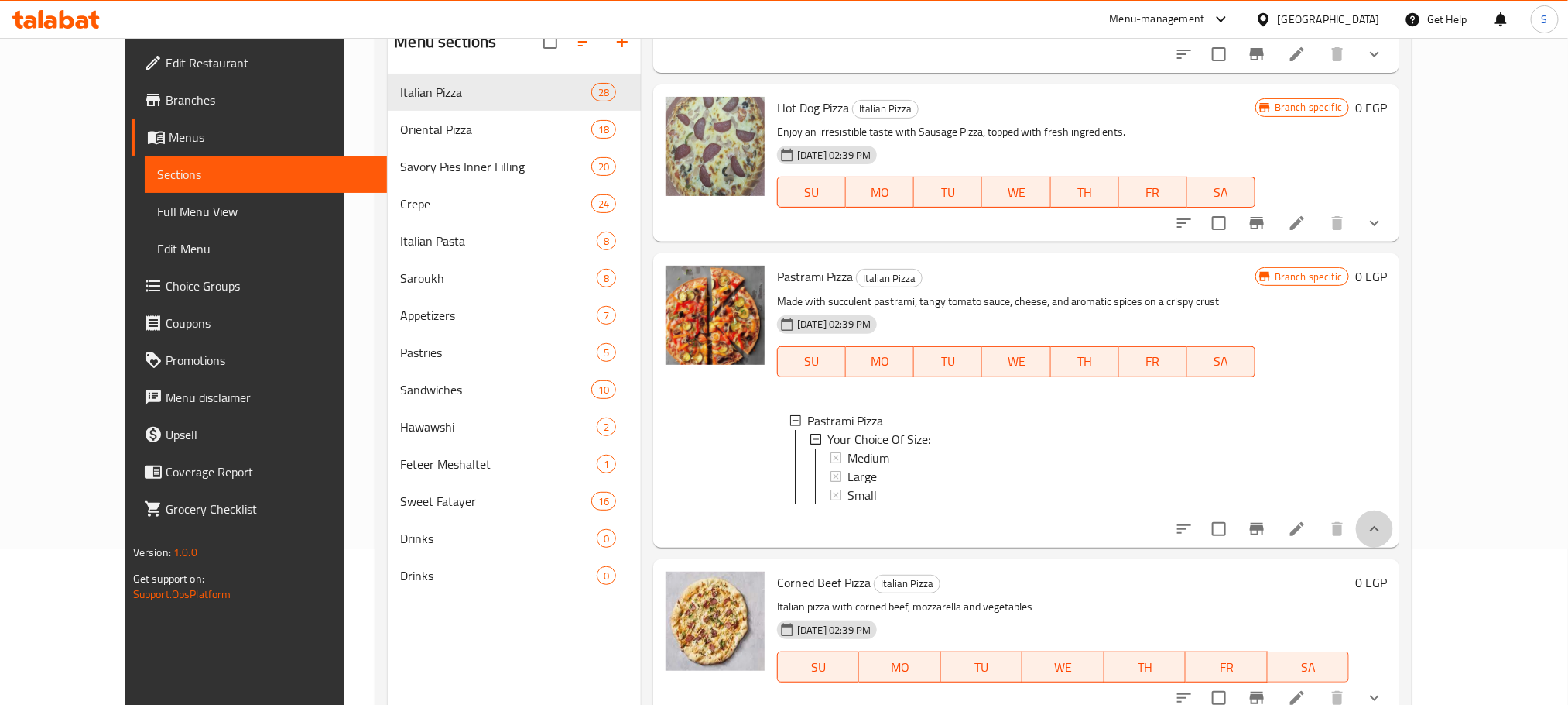
click at [1394, 535] on button "show more" at bounding box center [1375, 528] width 37 height 37
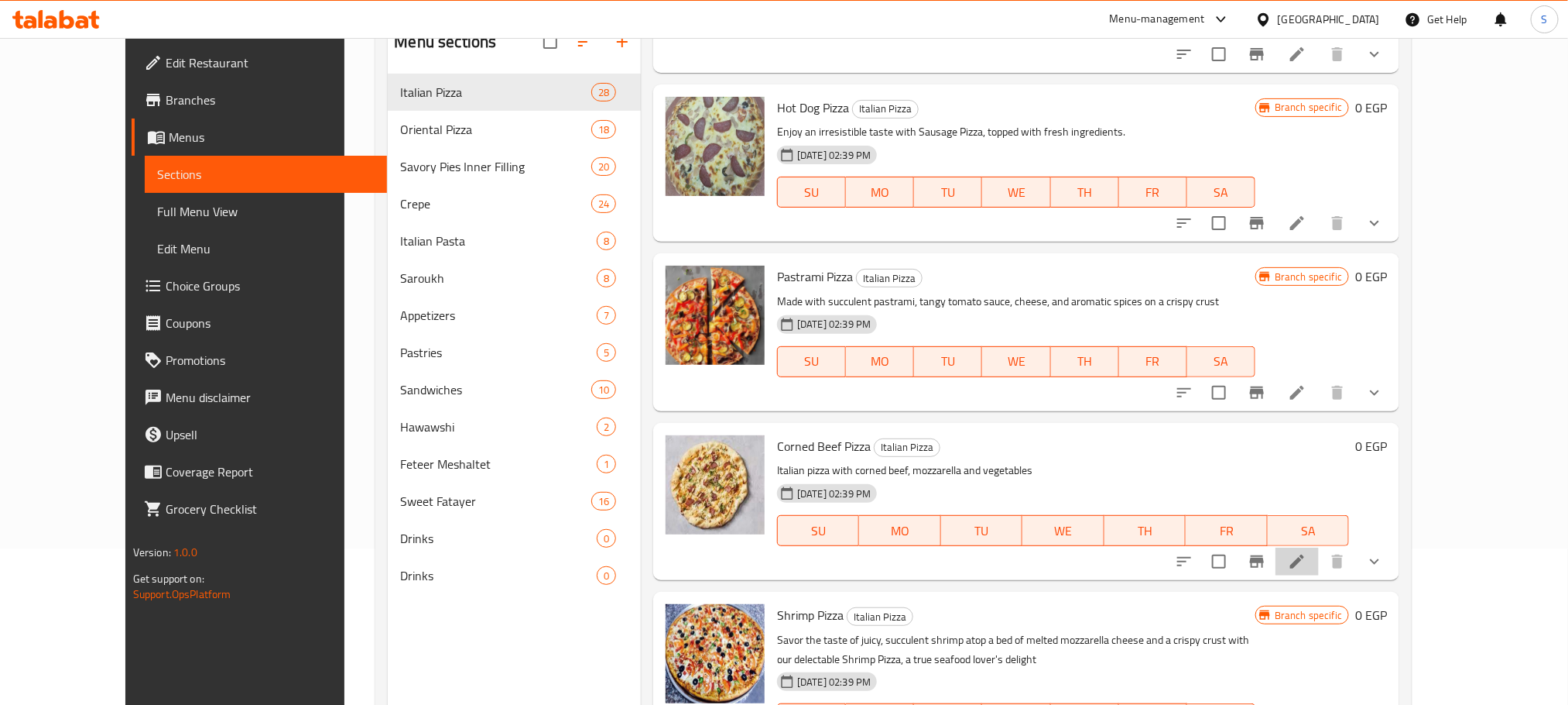
click at [1319, 550] on li at bounding box center [1297, 561] width 44 height 28
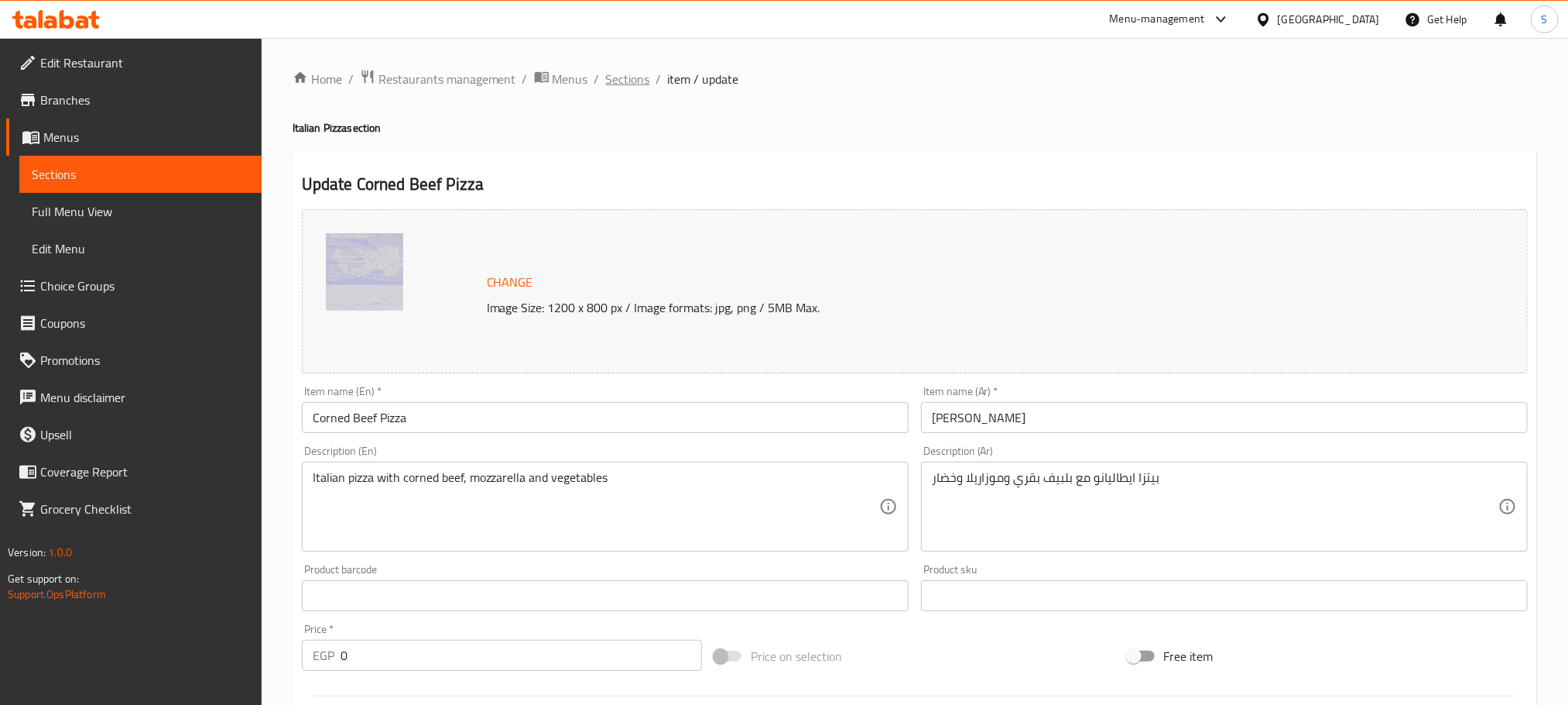
click at [613, 80] on span "Sections" at bounding box center [629, 79] width 44 height 18
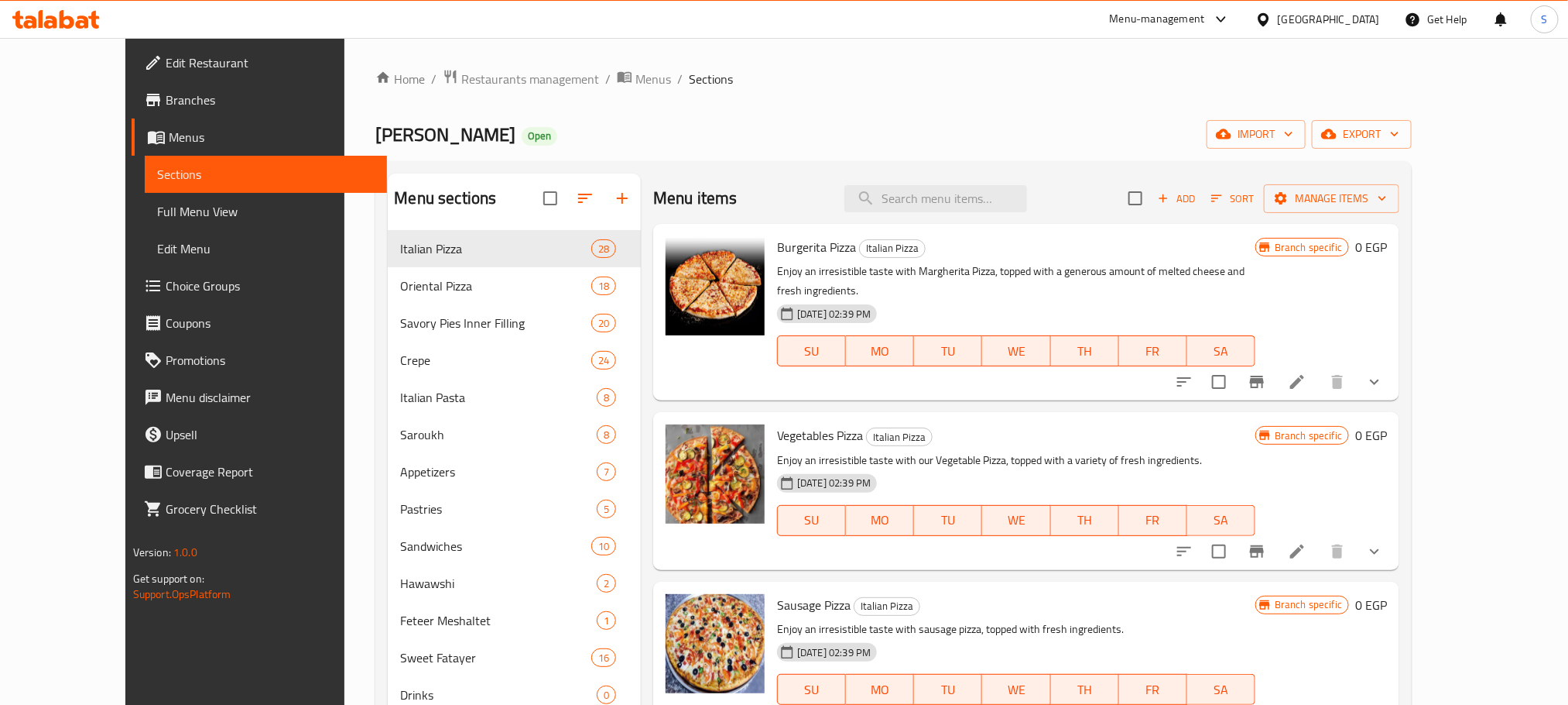
click at [1222, 112] on div "Home / Restaurants management / Menus / Sections Al Zaeem Open import export Me…" at bounding box center [893, 480] width 1036 height 822
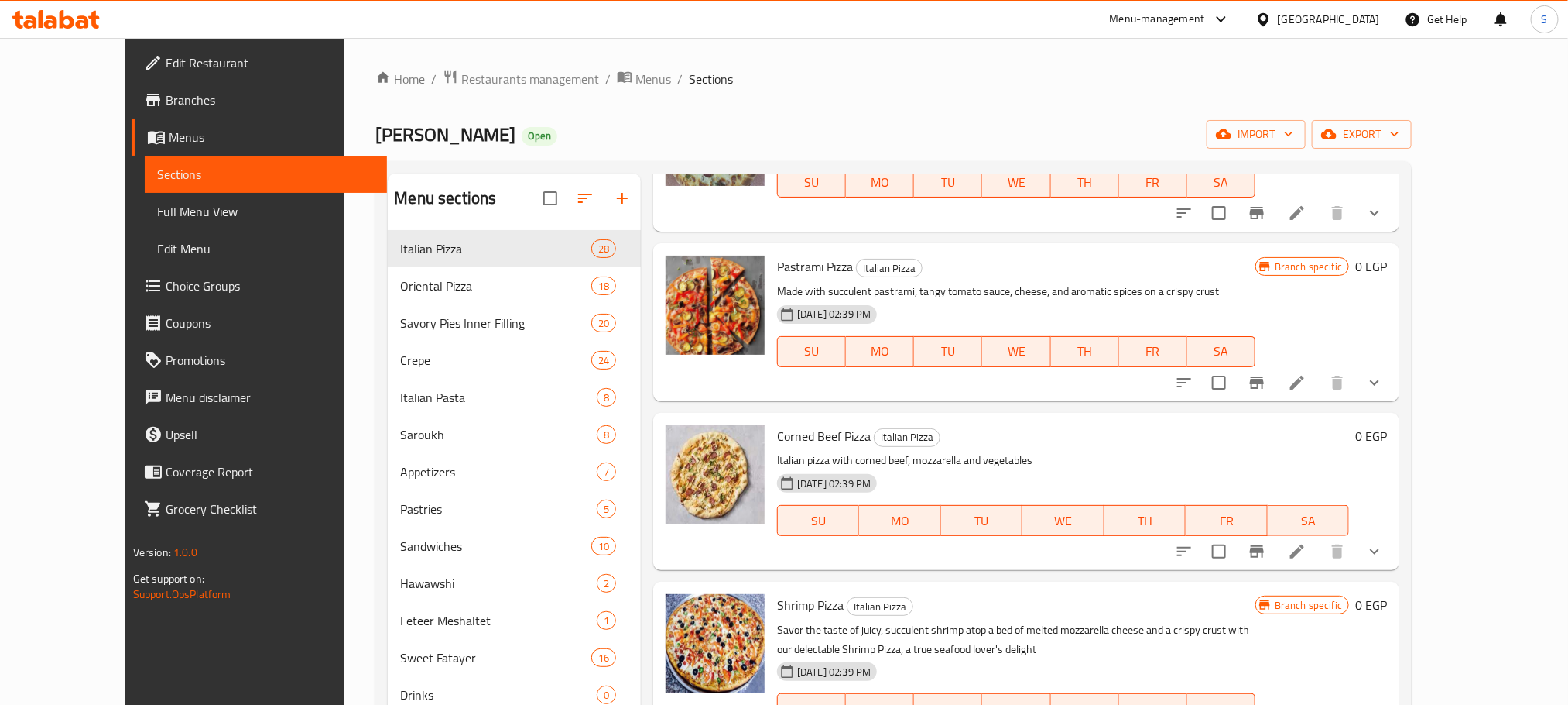
scroll to position [1431, 0]
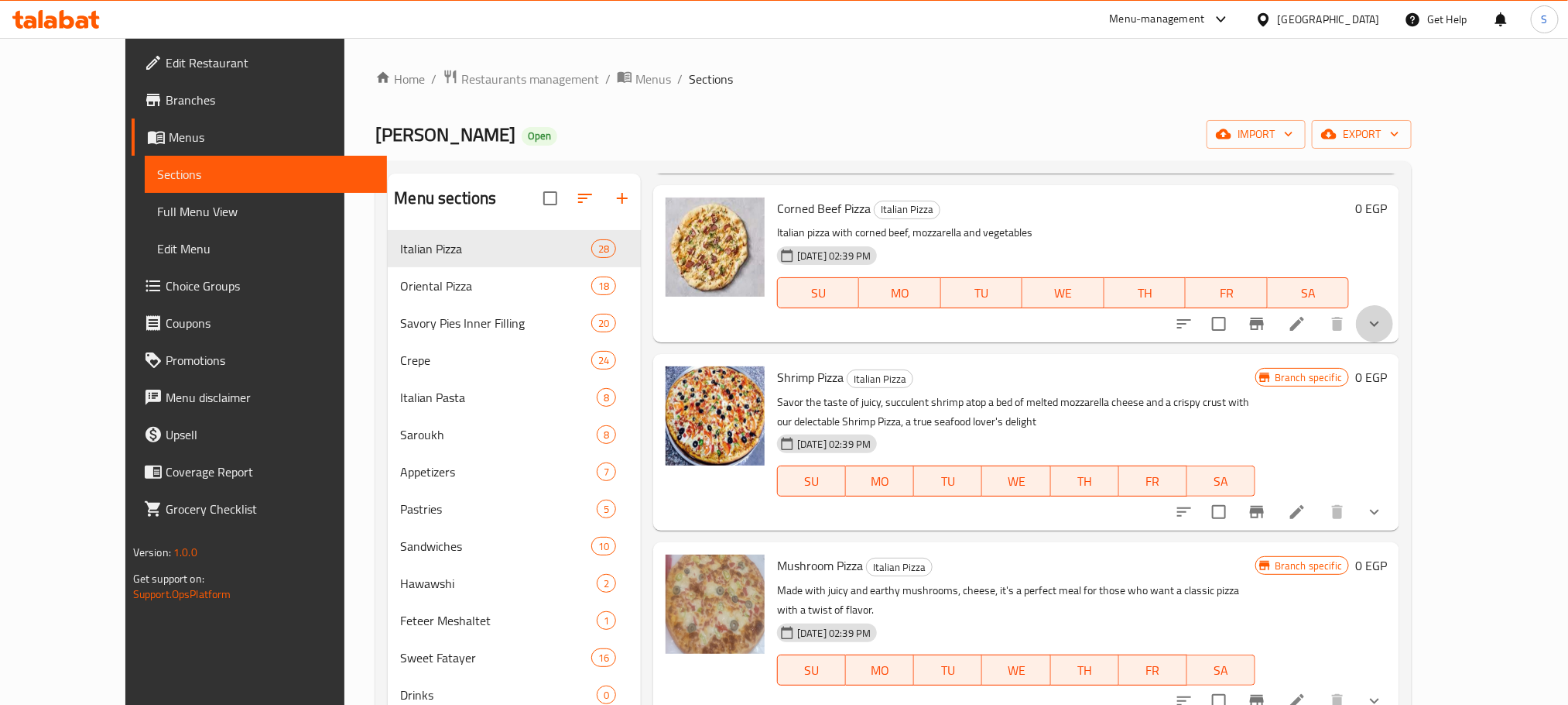
click at [1394, 305] on button "show more" at bounding box center [1375, 324] width 37 height 37
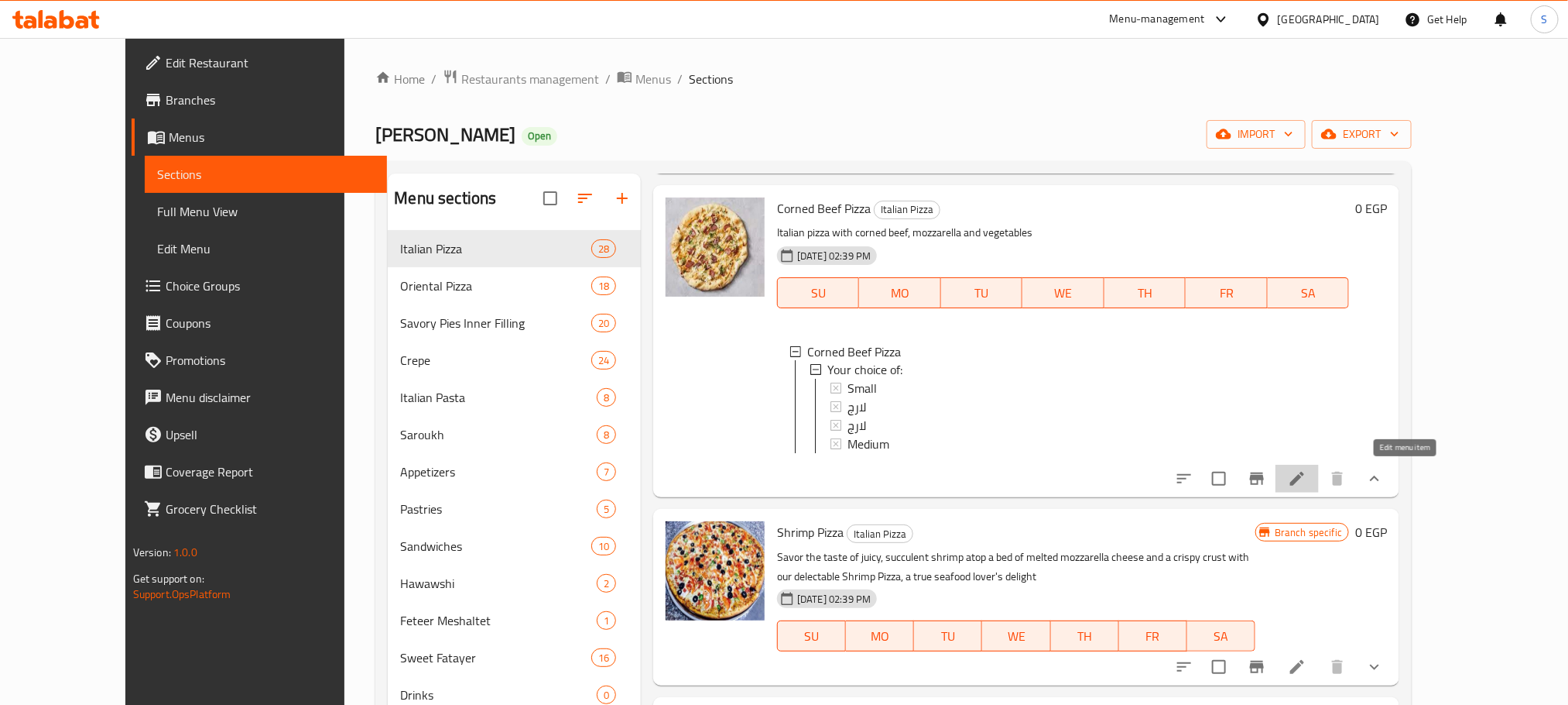
click at [1306, 474] on icon at bounding box center [1297, 478] width 18 height 18
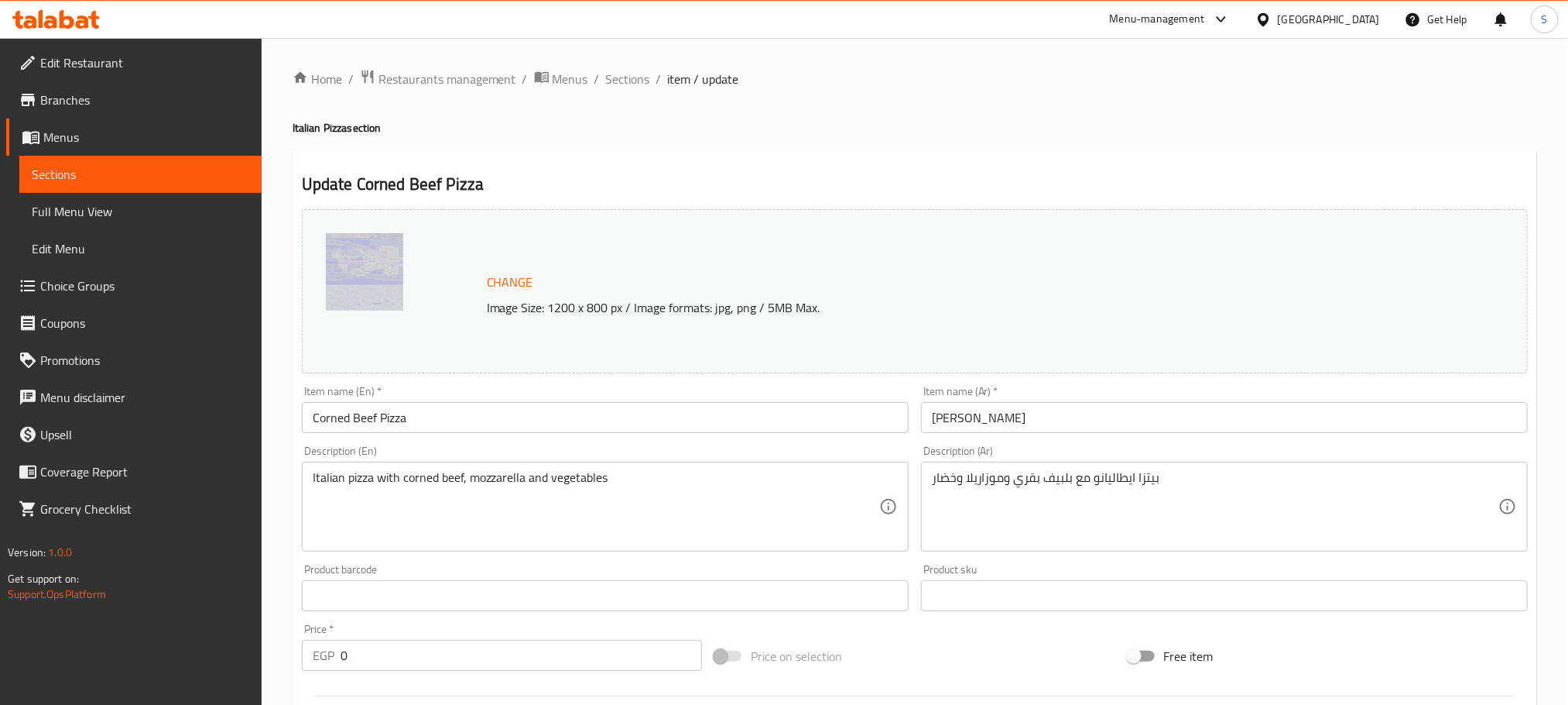
scroll to position [540, 0]
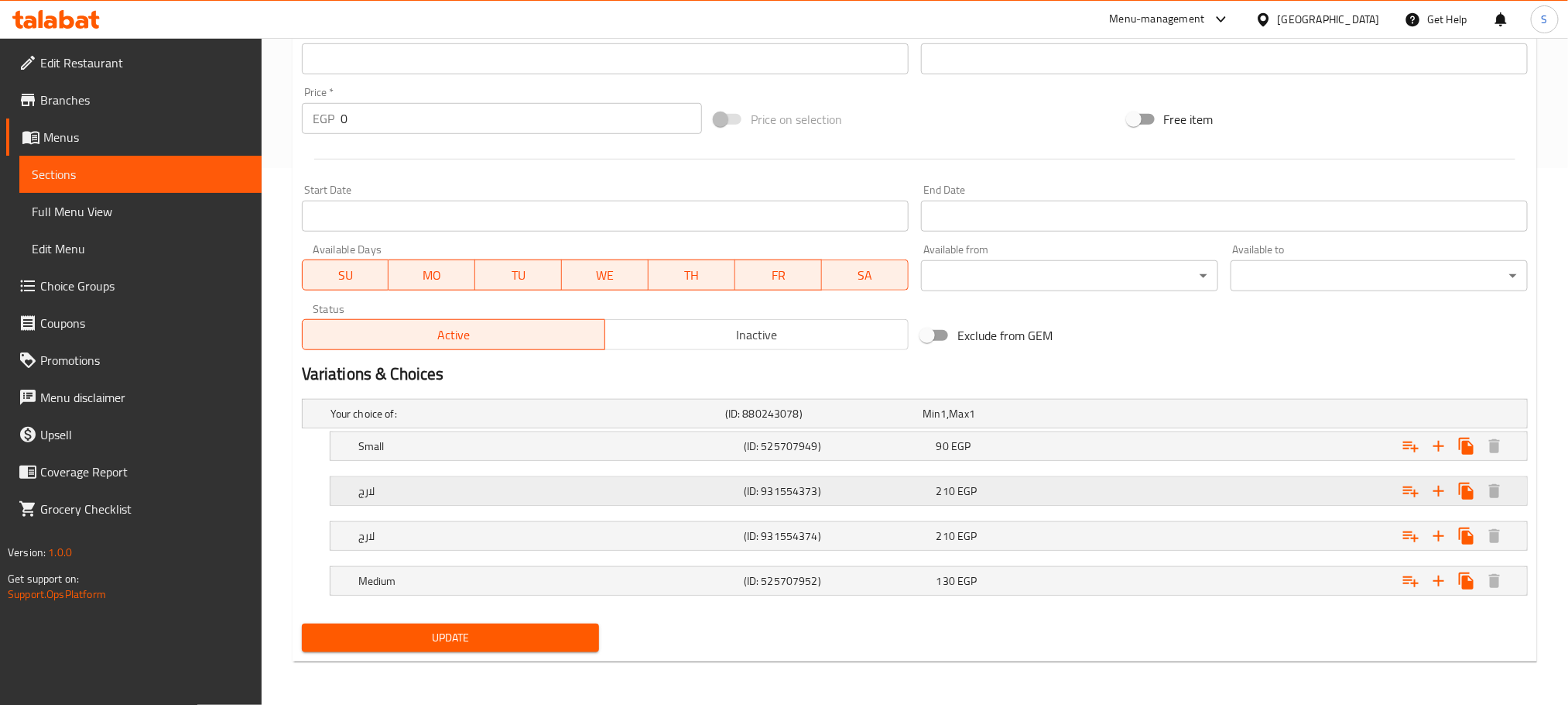
click at [581, 489] on h5 "لارج" at bounding box center [548, 491] width 379 height 16
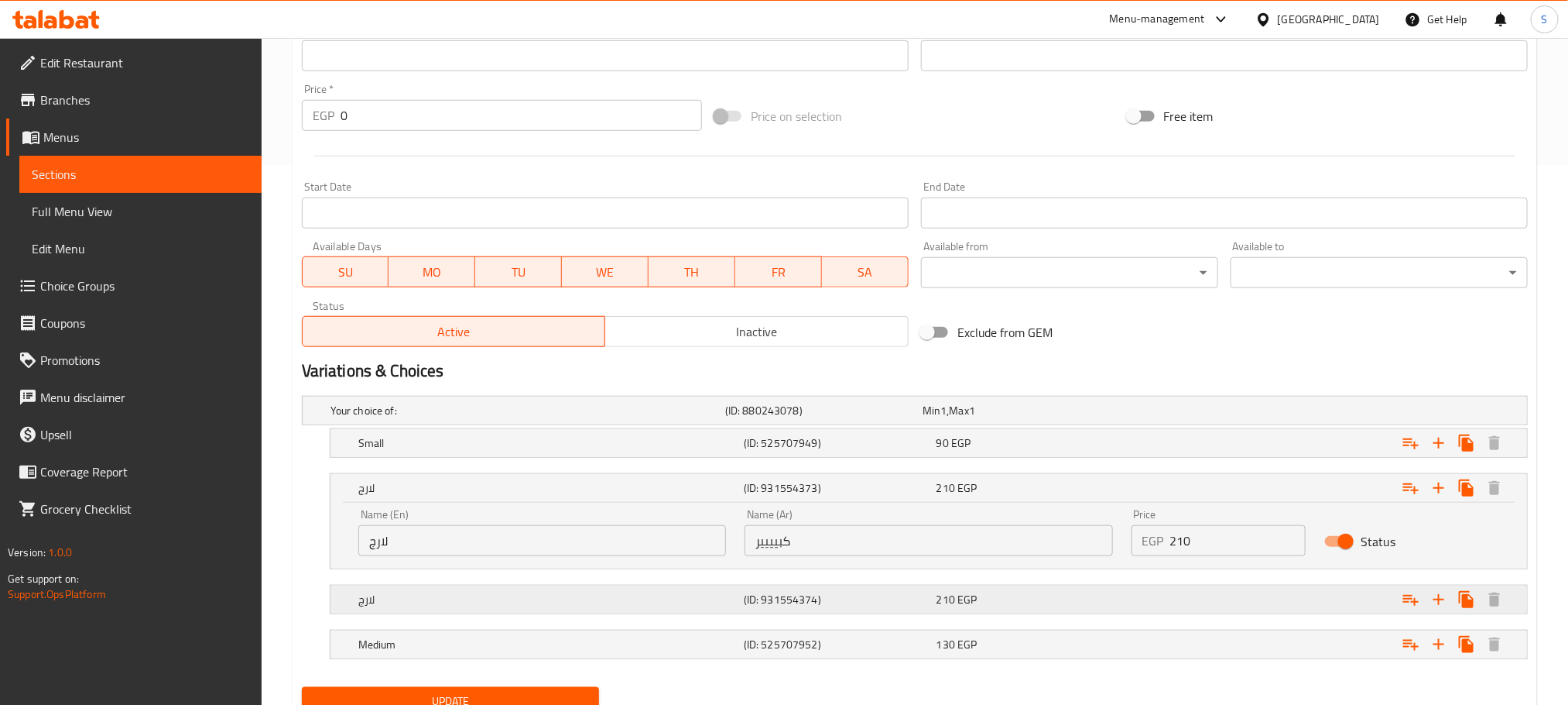
click at [697, 600] on h5 "لارج" at bounding box center [548, 600] width 379 height 16
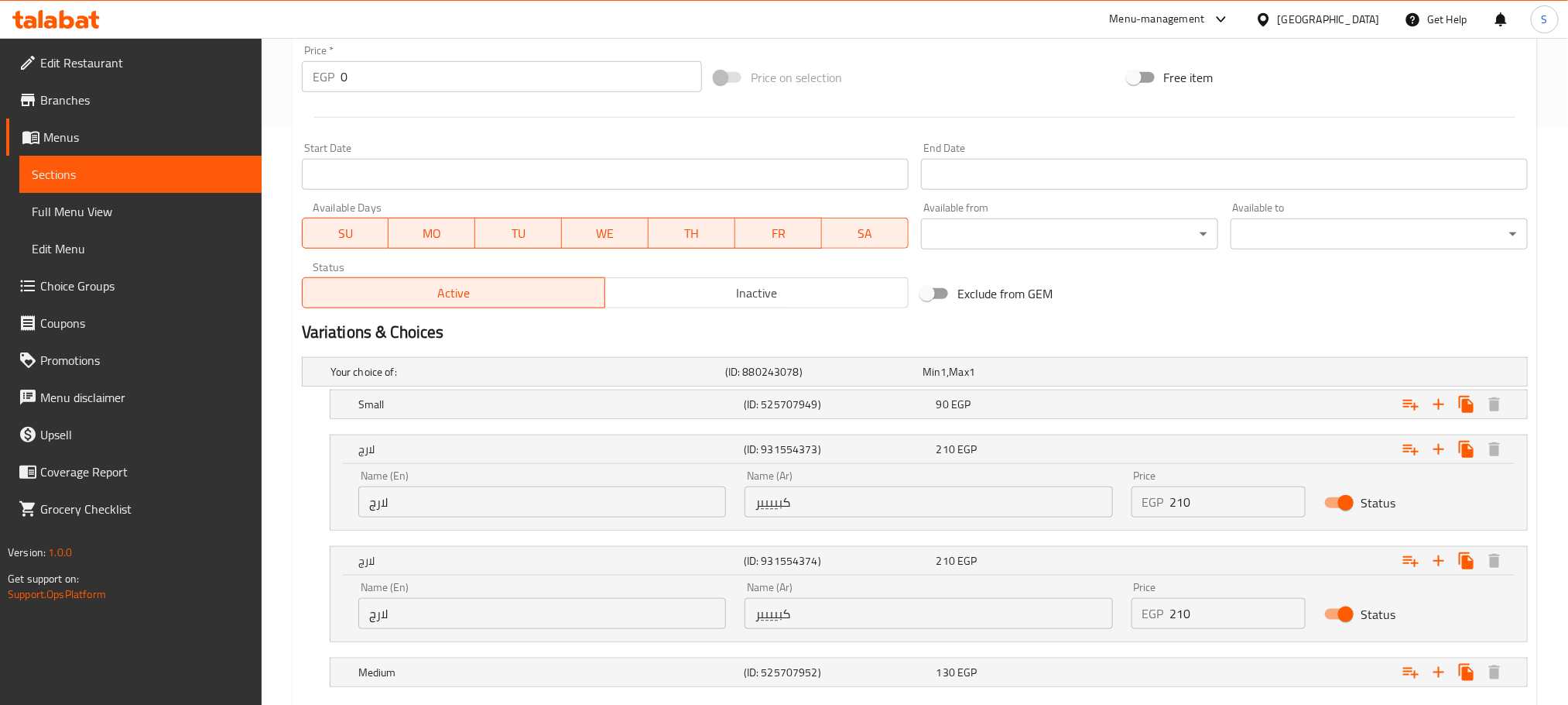
scroll to position [672, 0]
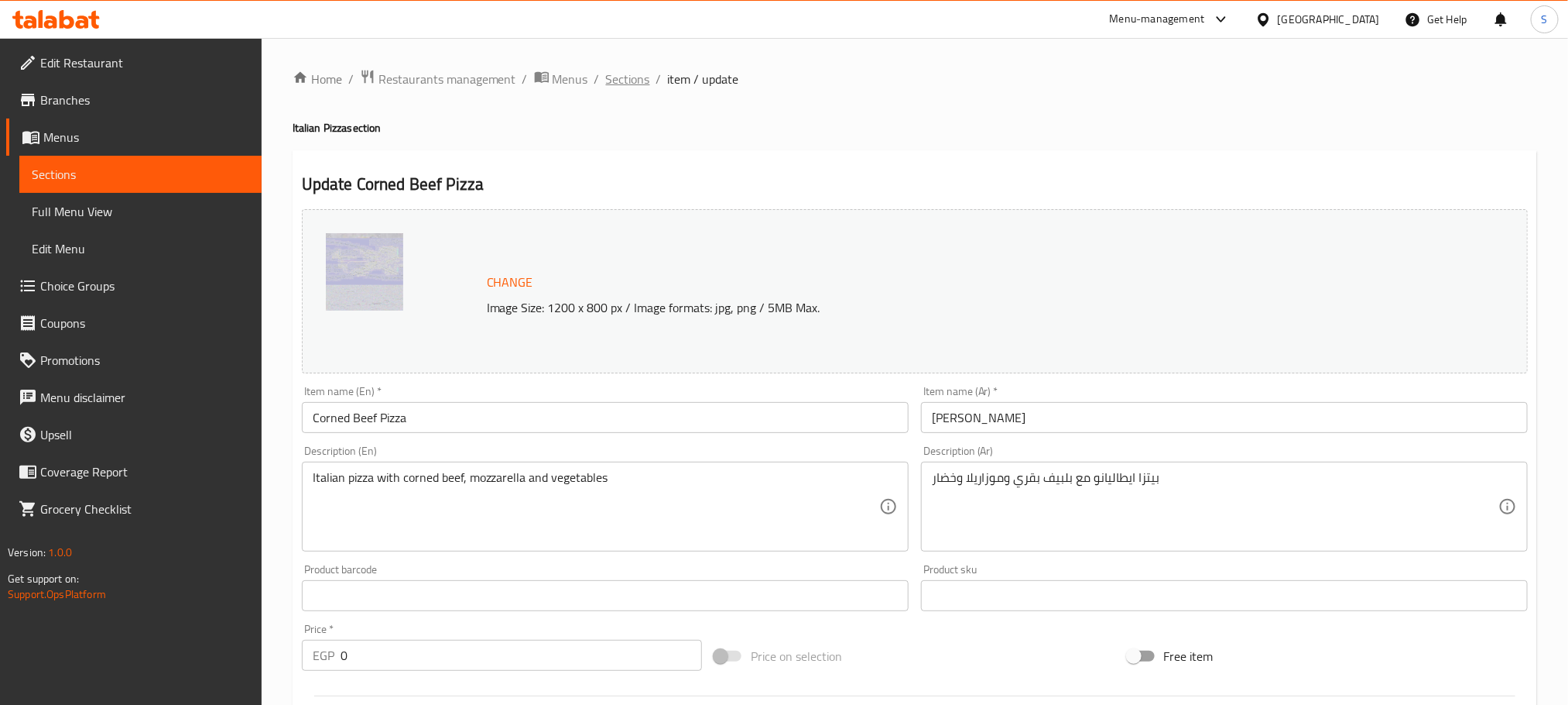
click at [627, 75] on span "Sections" at bounding box center [629, 79] width 44 height 18
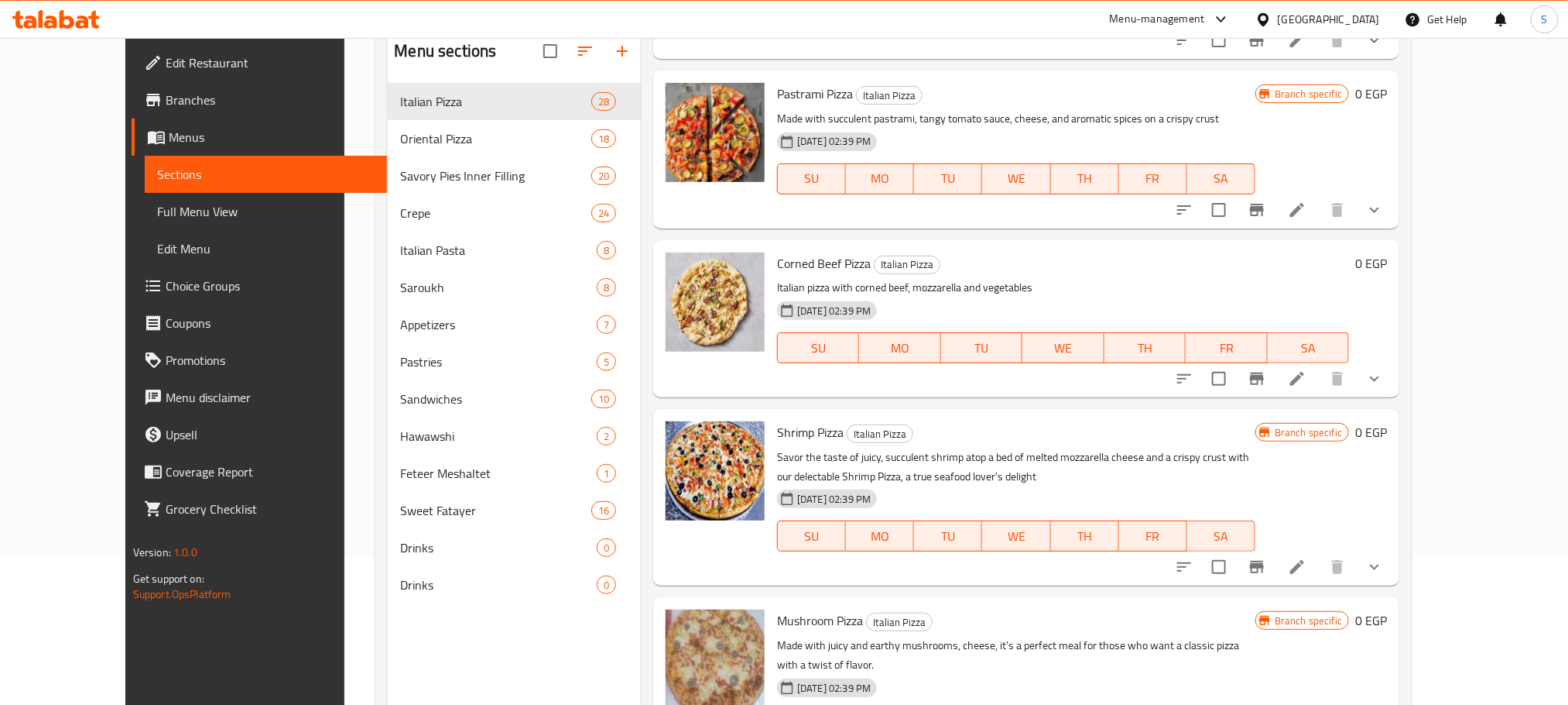
scroll to position [1270, 0]
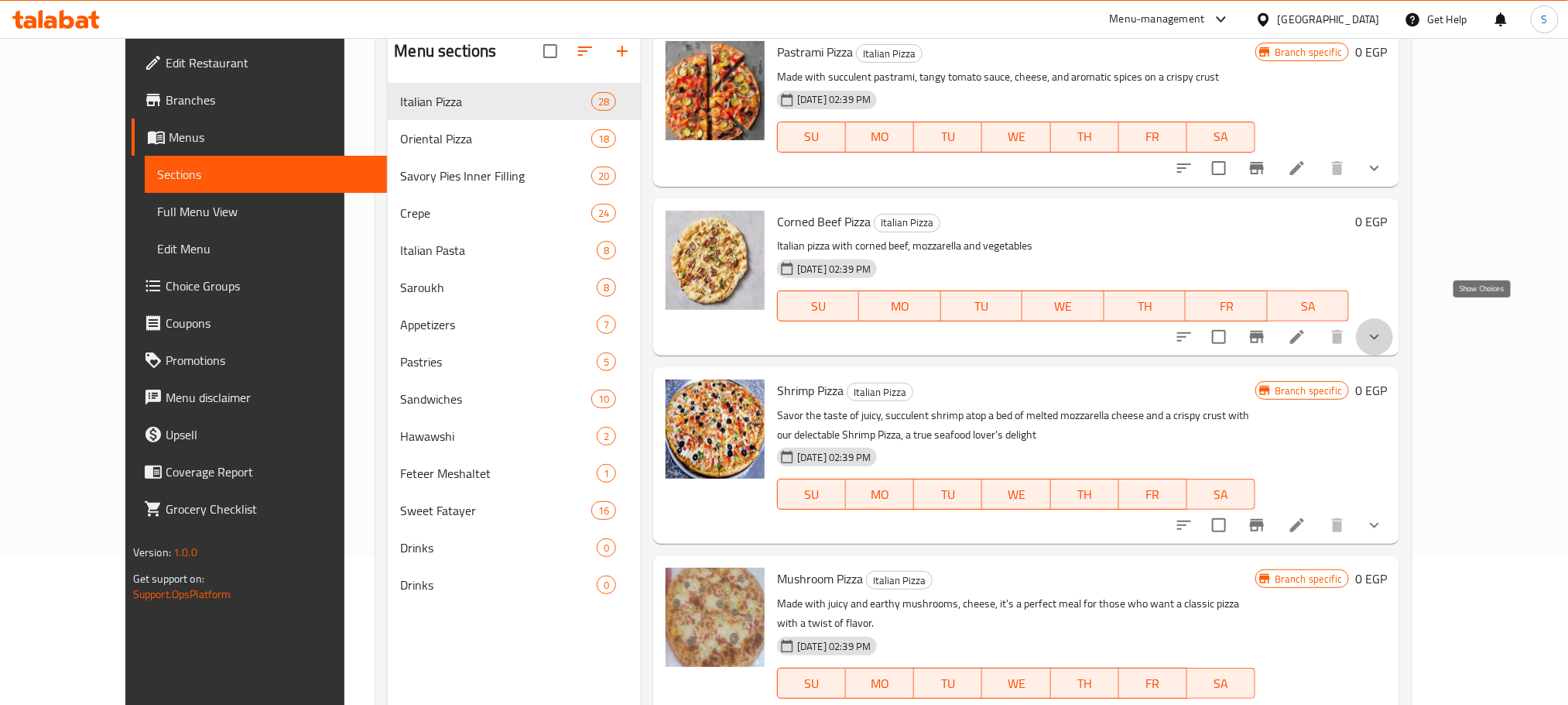
click at [1384, 328] on icon "show more" at bounding box center [1374, 336] width 18 height 18
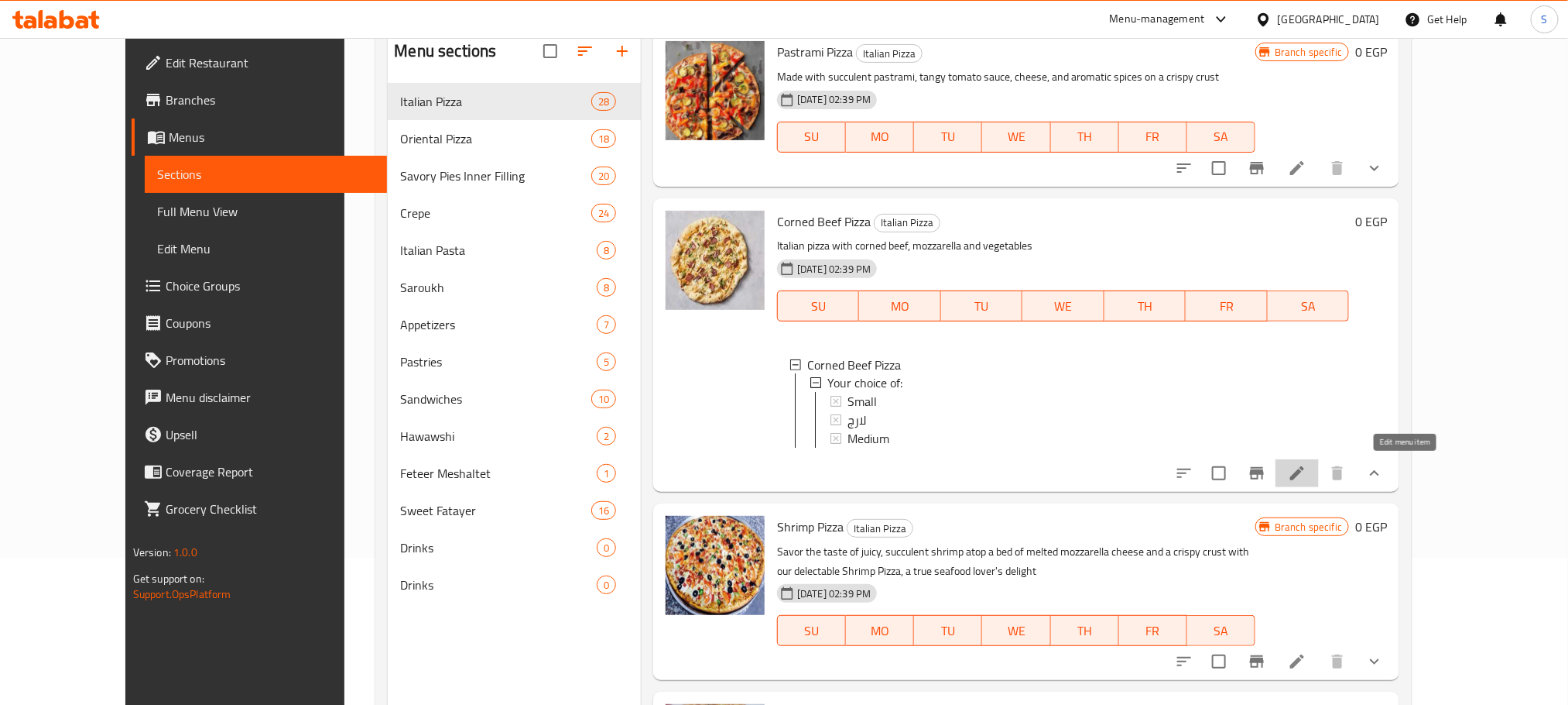
click at [1306, 468] on icon at bounding box center [1297, 473] width 18 height 18
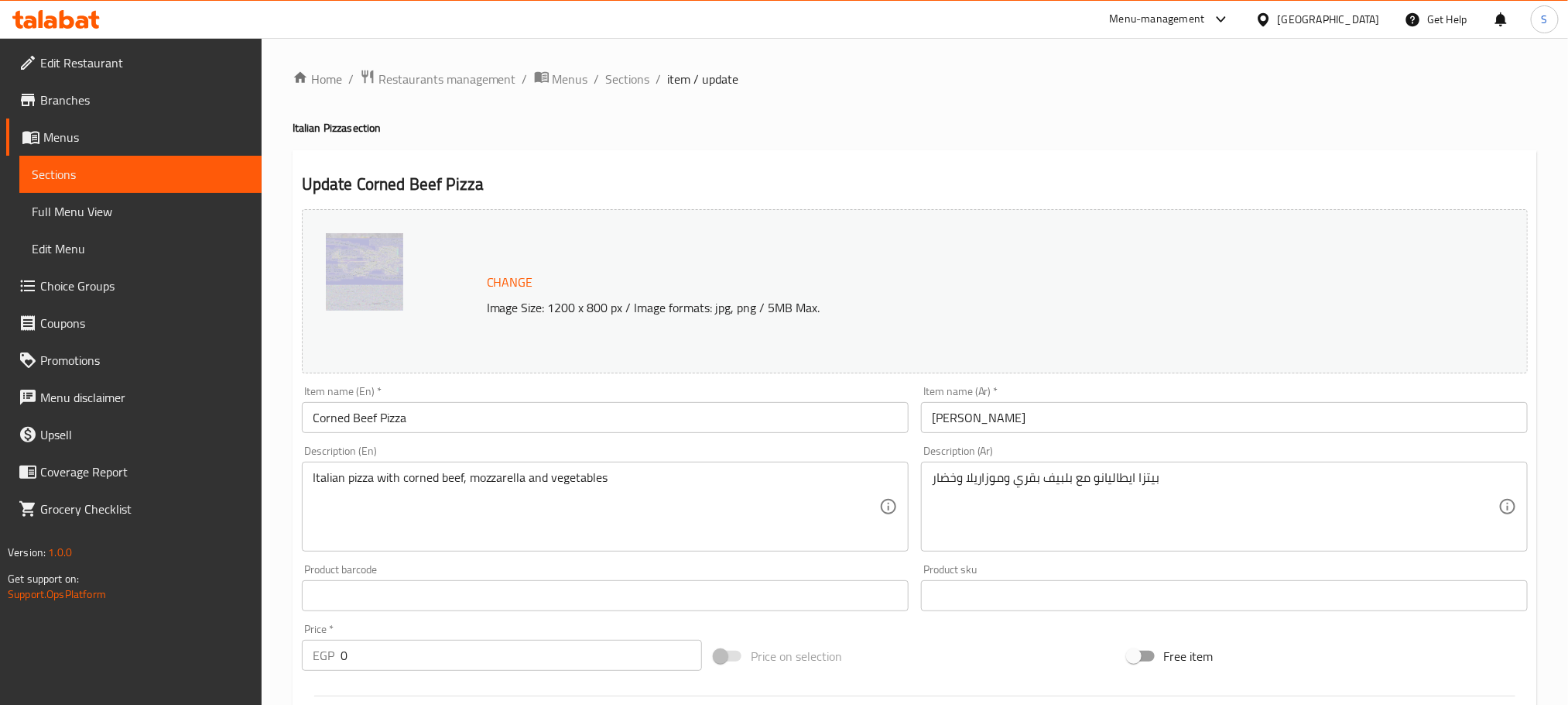
scroll to position [493, 0]
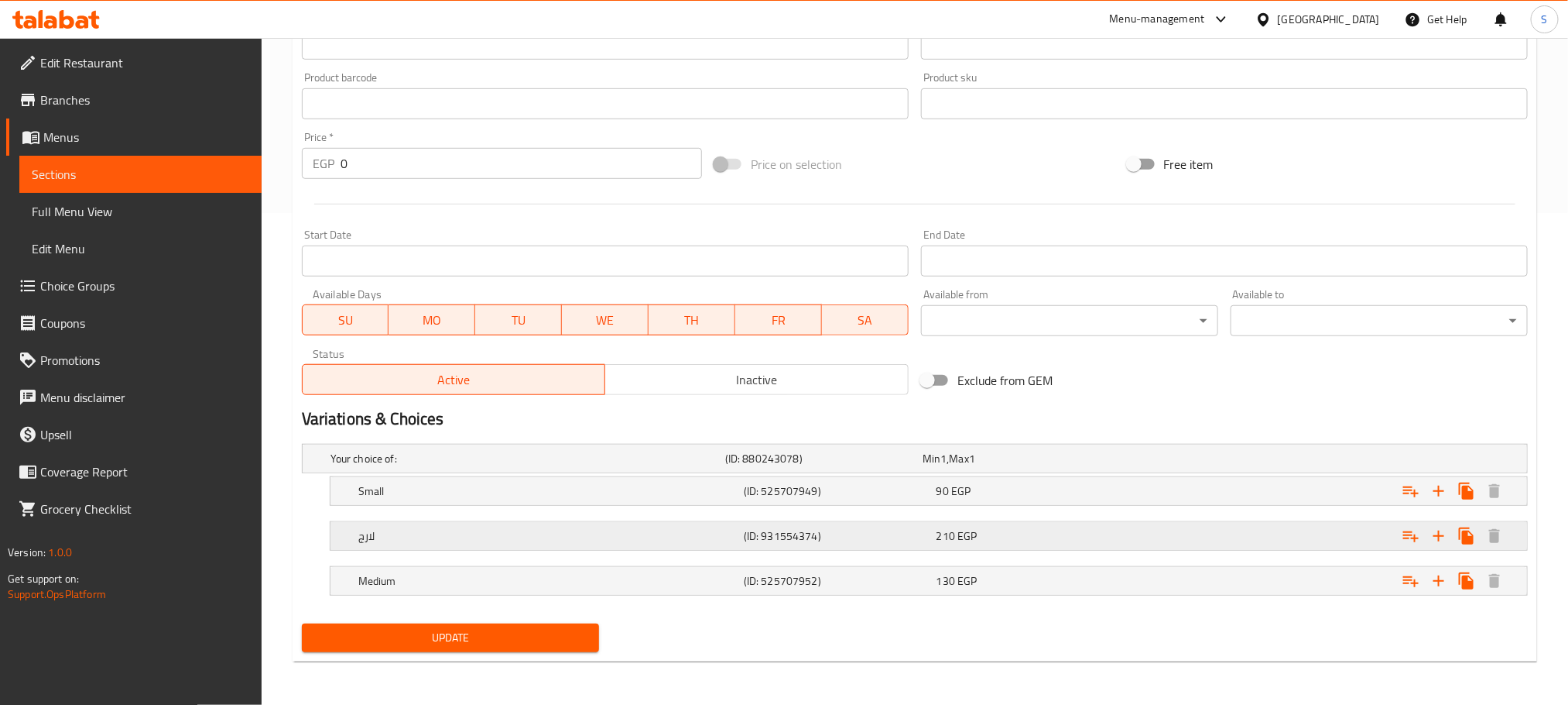
click at [568, 526] on div "لارج" at bounding box center [548, 535] width 385 height 21
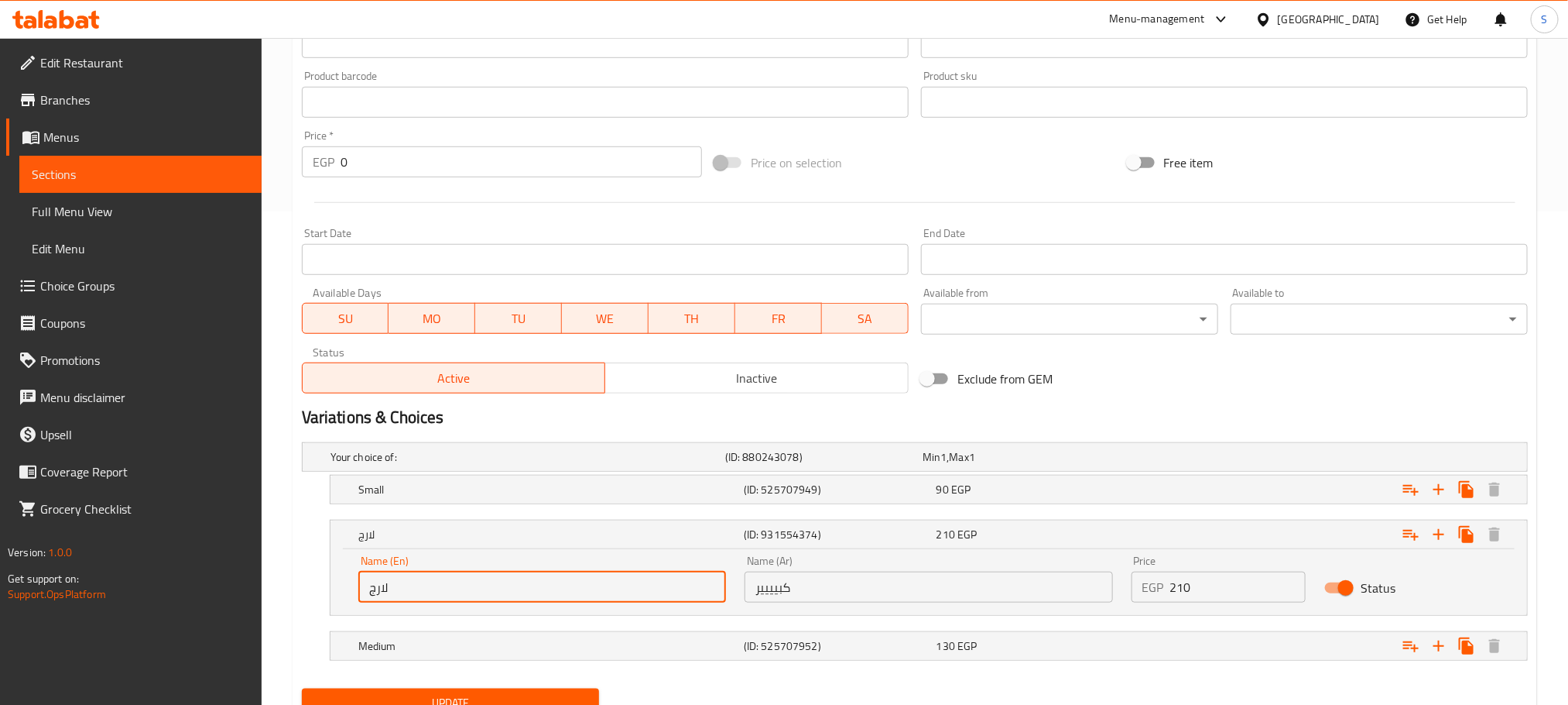
drag, startPoint x: 453, startPoint y: 584, endPoint x: 335, endPoint y: 603, distance: 119.5
click at [335, 603] on div "Name (En) لارج Name (En) Name (Ar) كبيييير Name (Ar) Price EGP 210 Price Status" at bounding box center [929, 581] width 1197 height 66
type input "Large"
click at [794, 596] on input "كبيييير" at bounding box center [928, 587] width 368 height 31
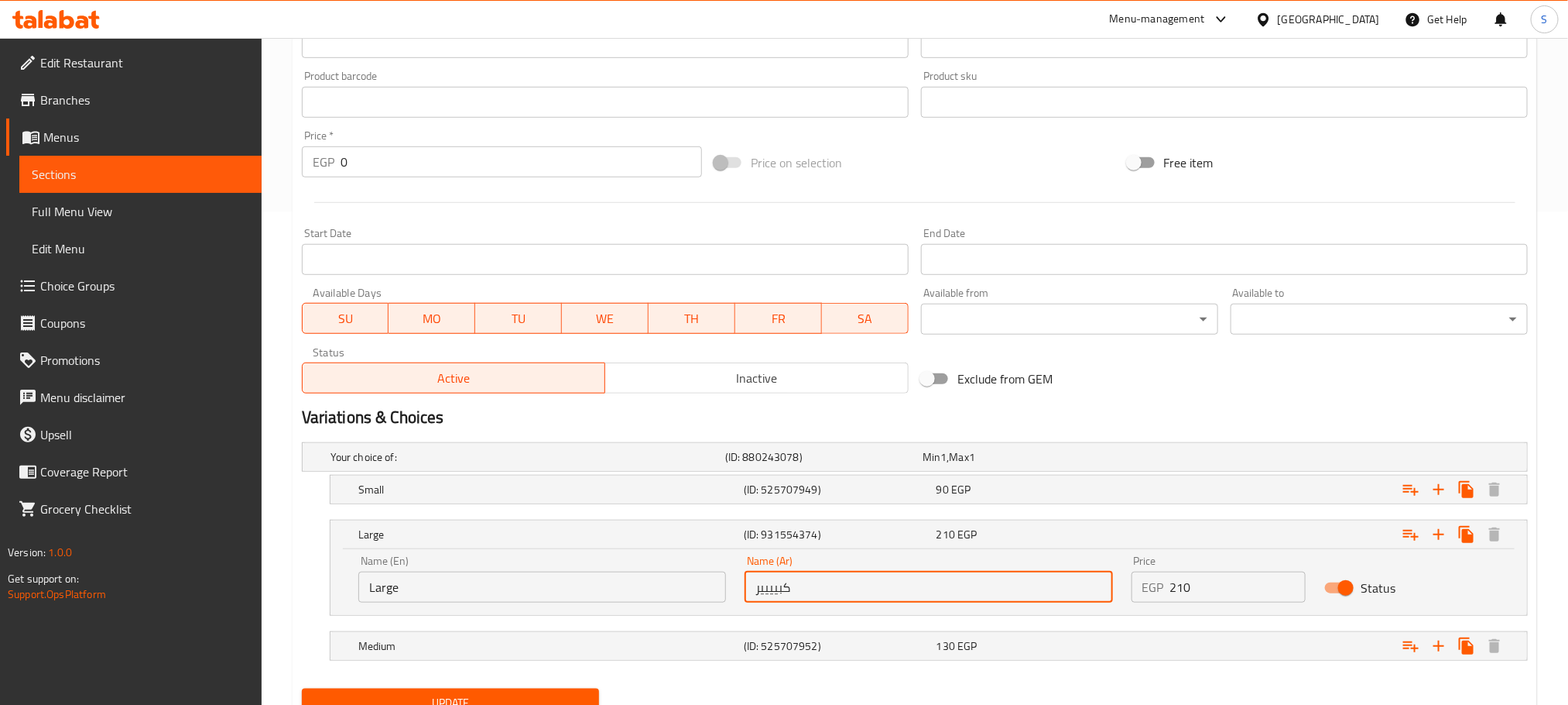
click at [794, 596] on input "كبيييير" at bounding box center [928, 587] width 368 height 31
drag, startPoint x: 794, startPoint y: 596, endPoint x: 736, endPoint y: 595, distance: 58.0
click at [736, 595] on div "Name (Ar) كبيييير Name (Ar)" at bounding box center [928, 578] width 386 height 66
type input "كبير"
click at [616, 526] on div "Large" at bounding box center [548, 534] width 385 height 21
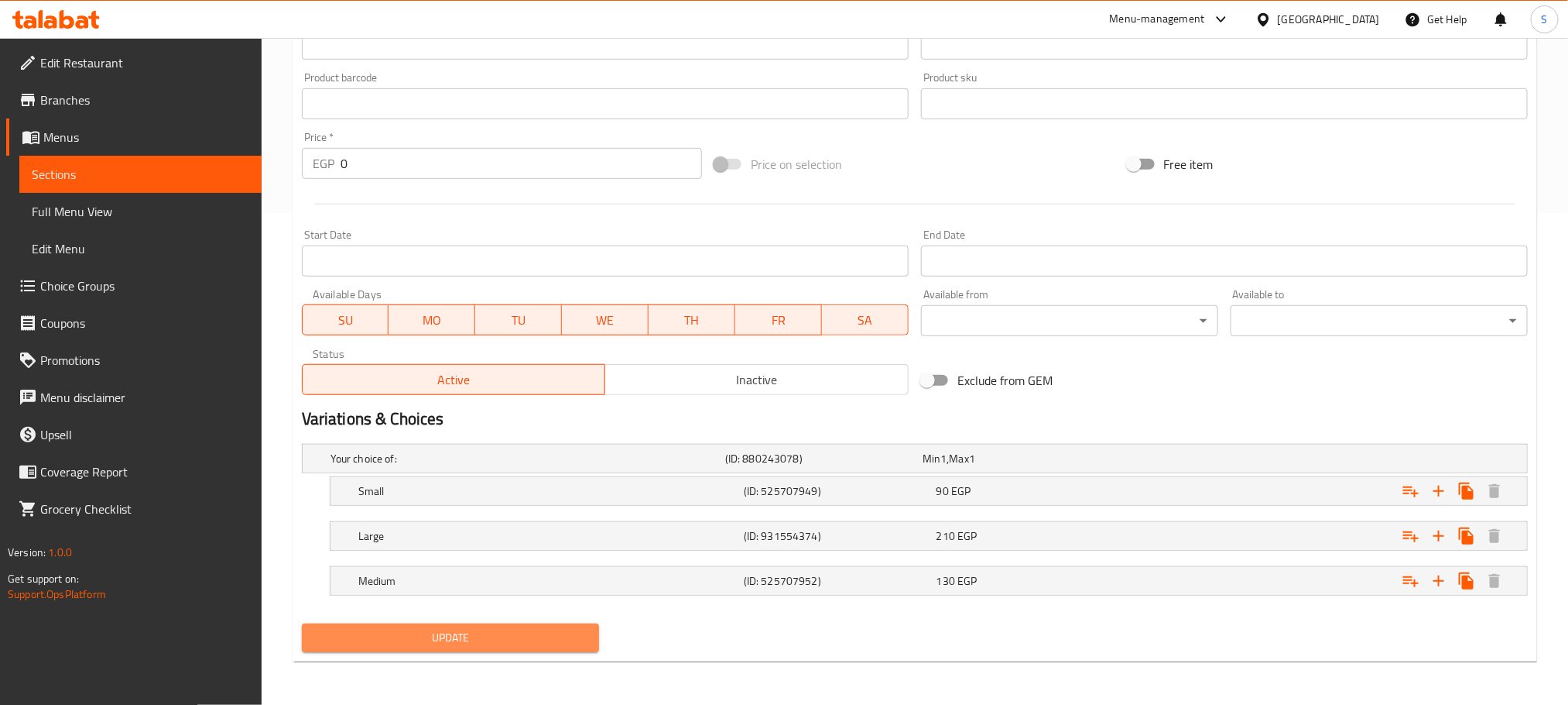
click at [542, 628] on span "Update" at bounding box center [450, 638] width 273 height 19
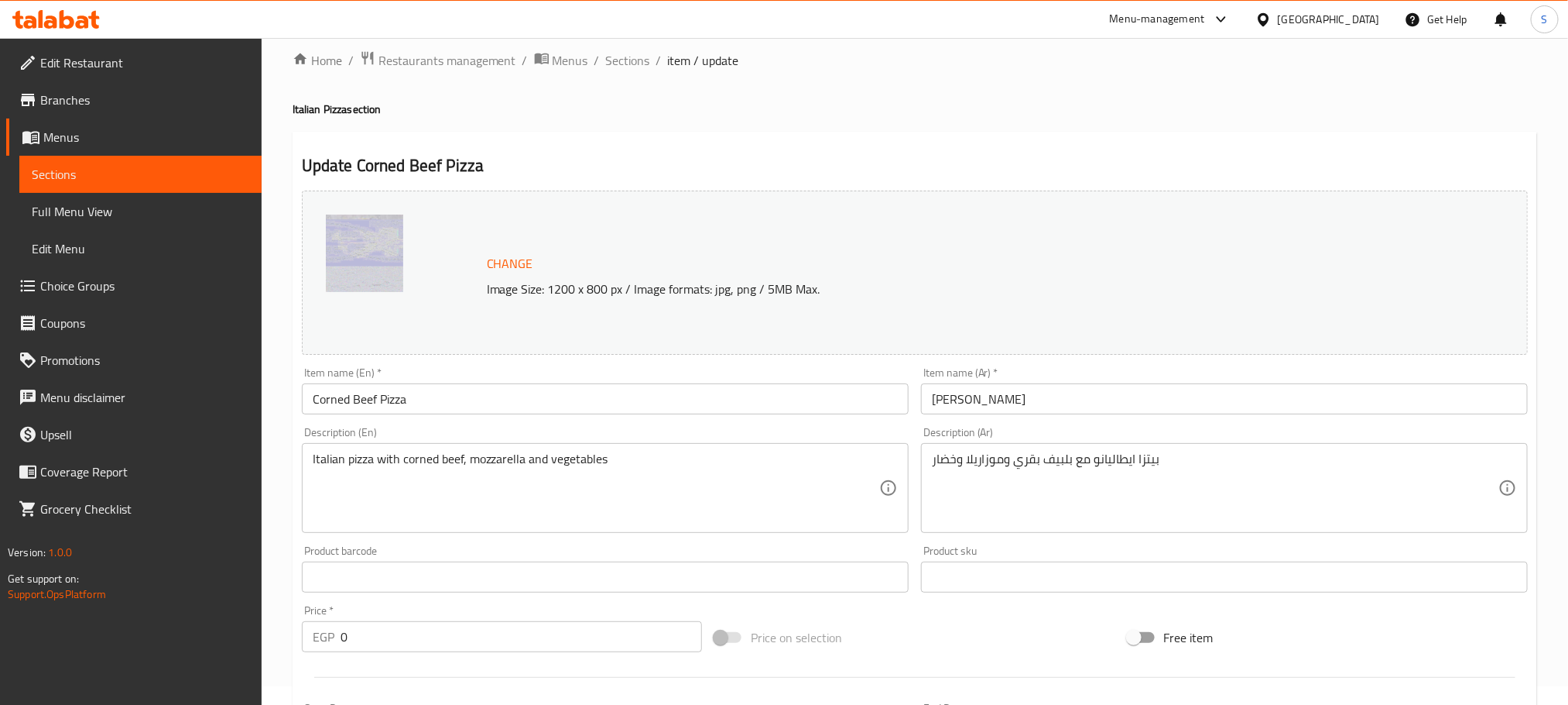
scroll to position [0, 0]
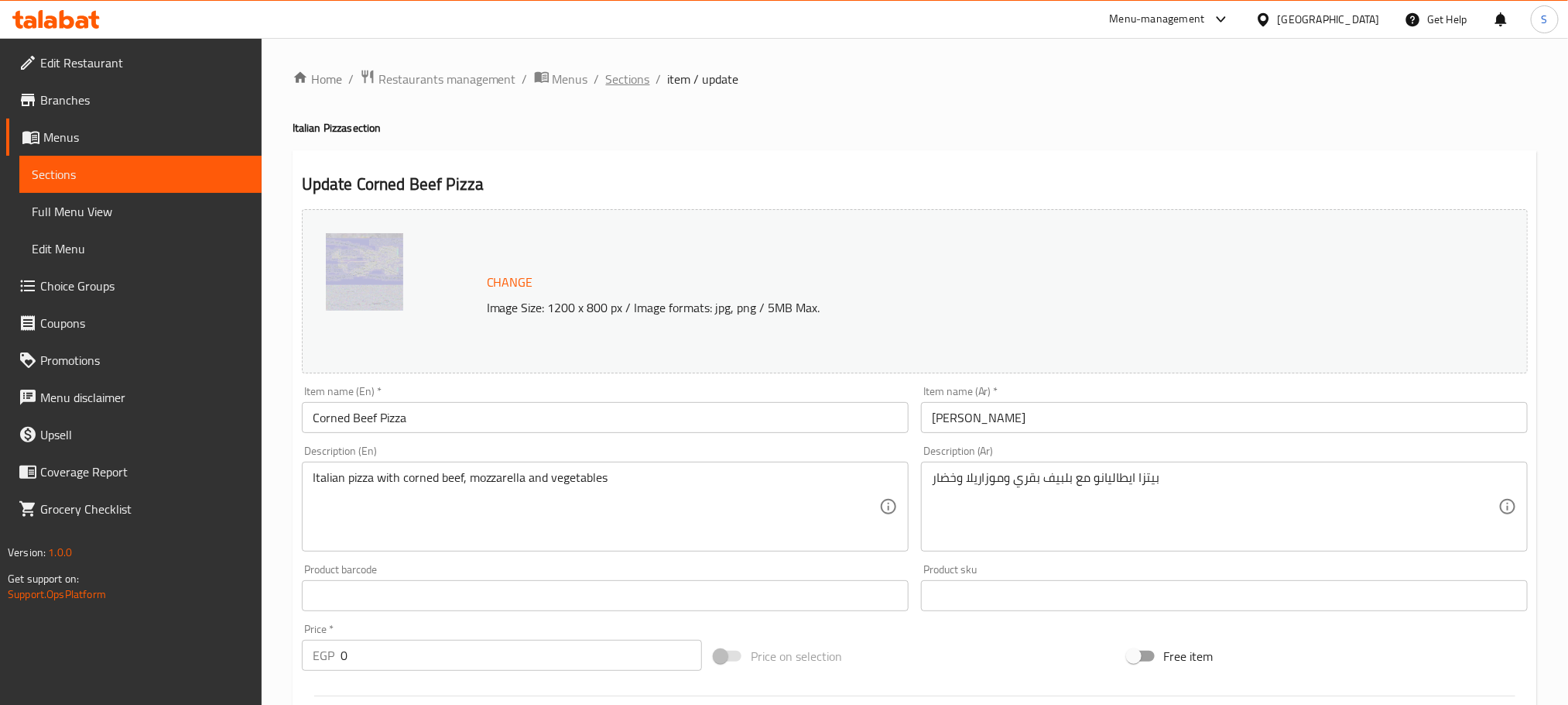
click at [614, 70] on span "Sections" at bounding box center [629, 79] width 44 height 18
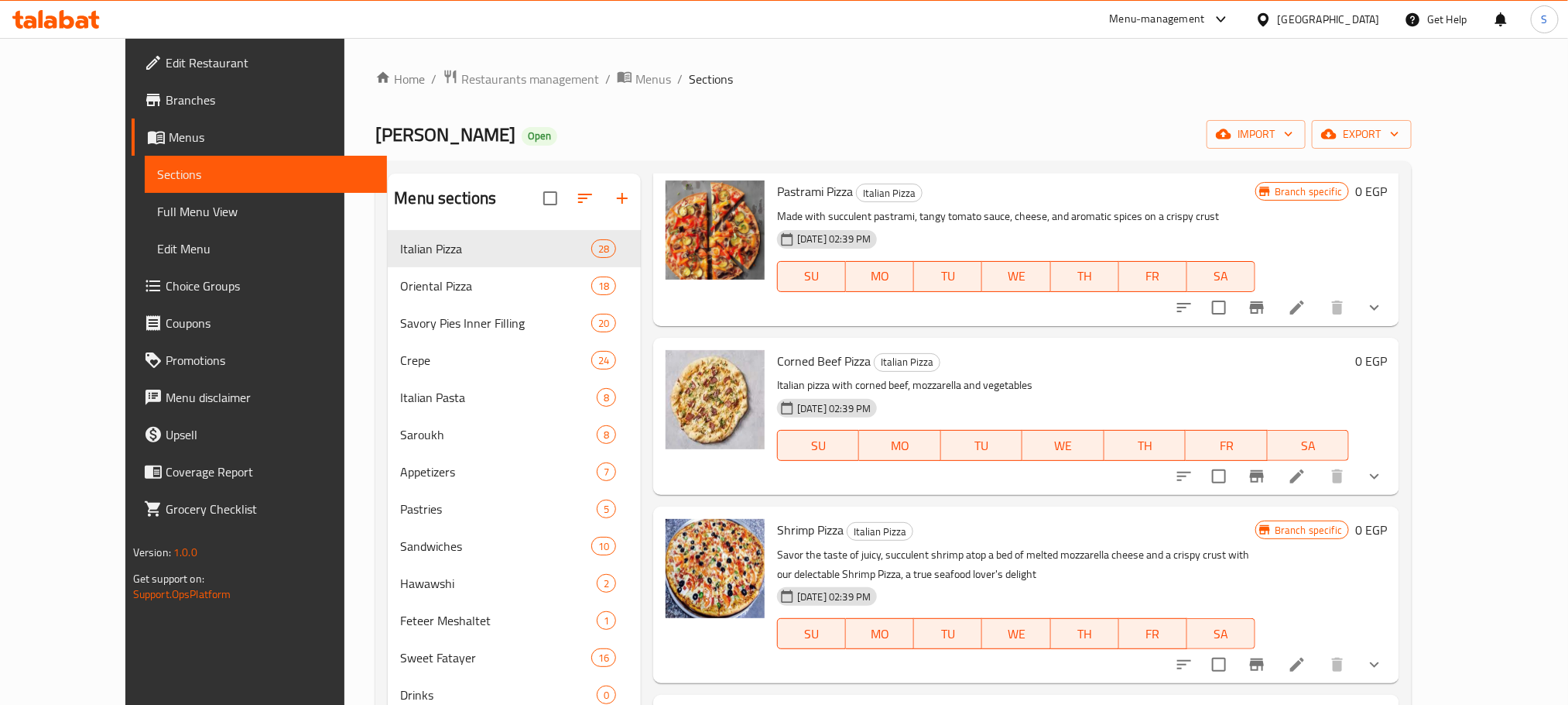
scroll to position [1304, 0]
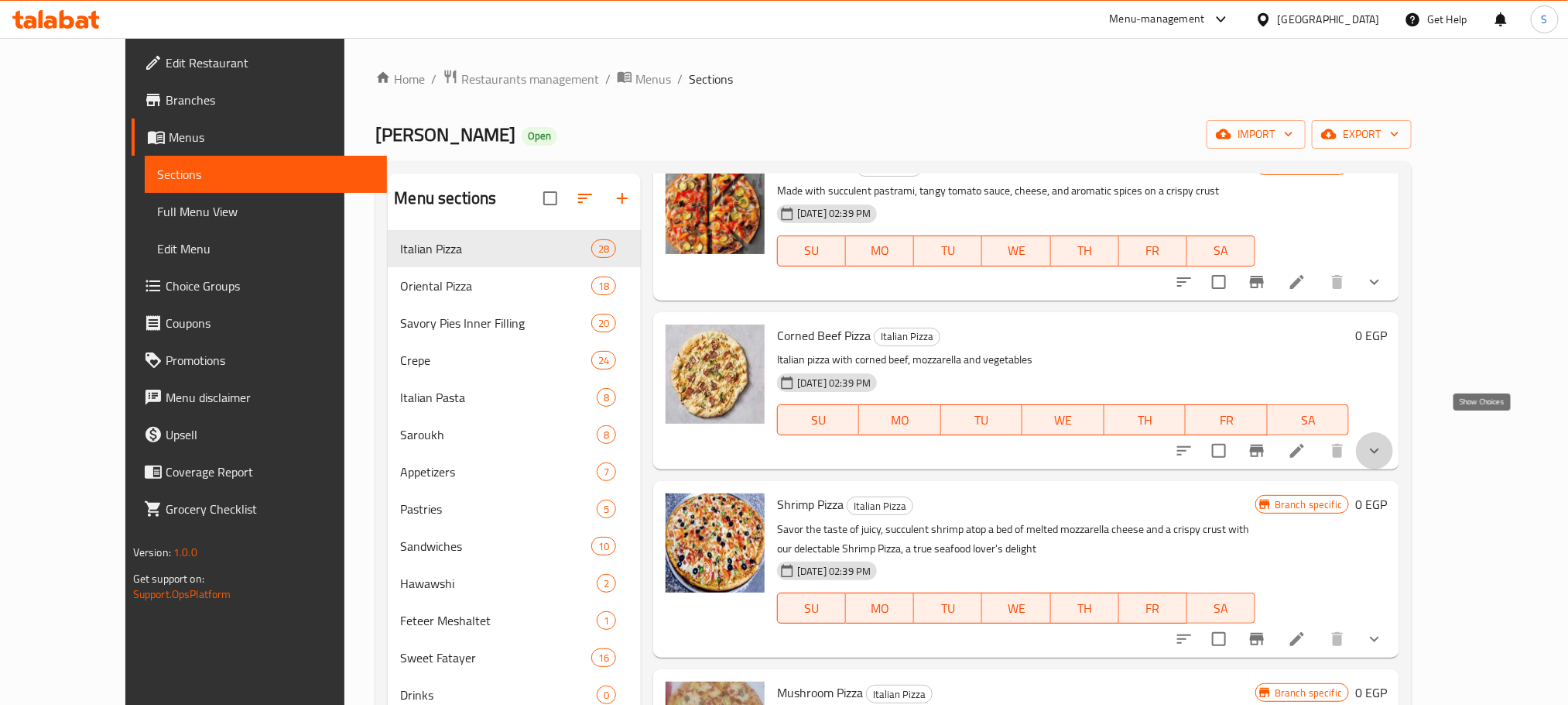
click at [1384, 442] on icon "show more" at bounding box center [1374, 450] width 18 height 18
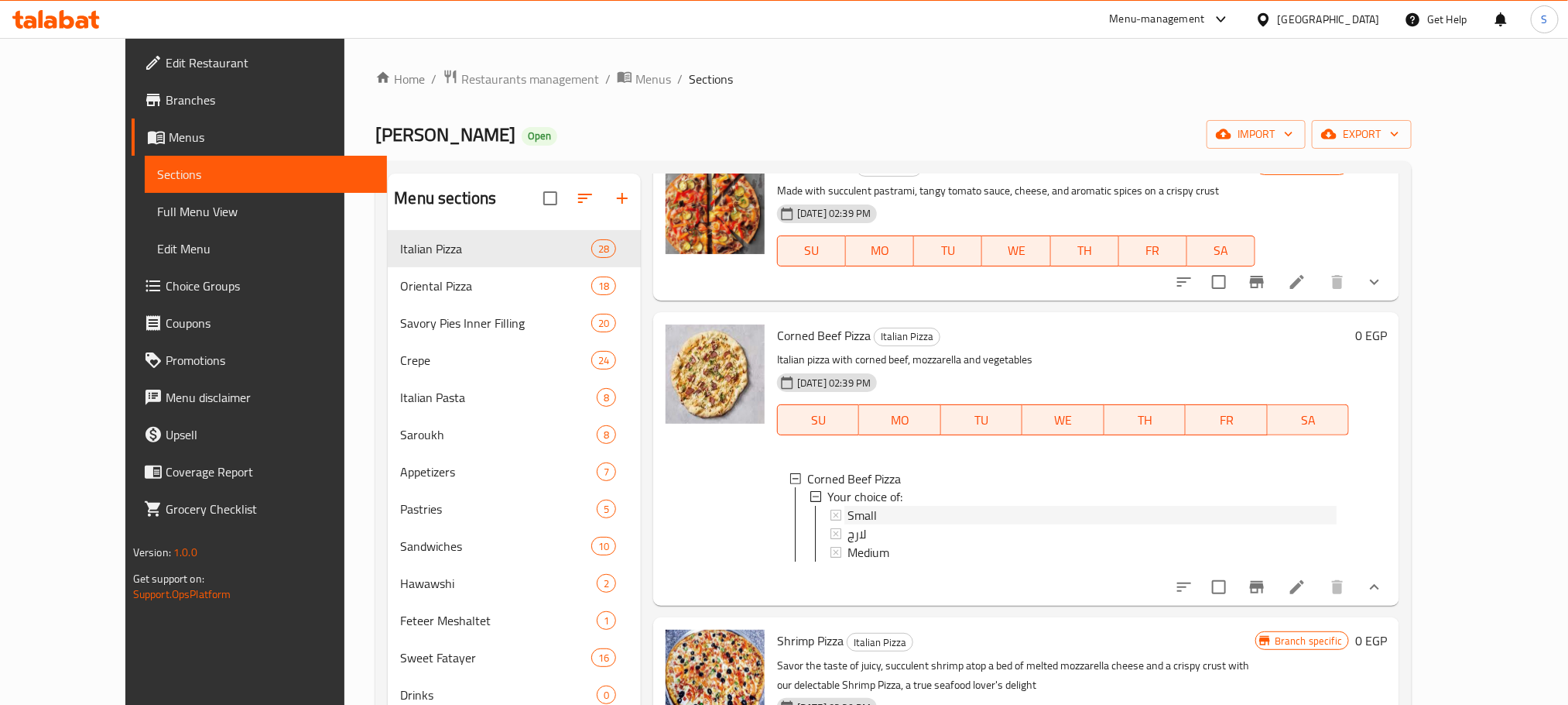
click at [855, 507] on div "Small" at bounding box center [1092, 515] width 489 height 18
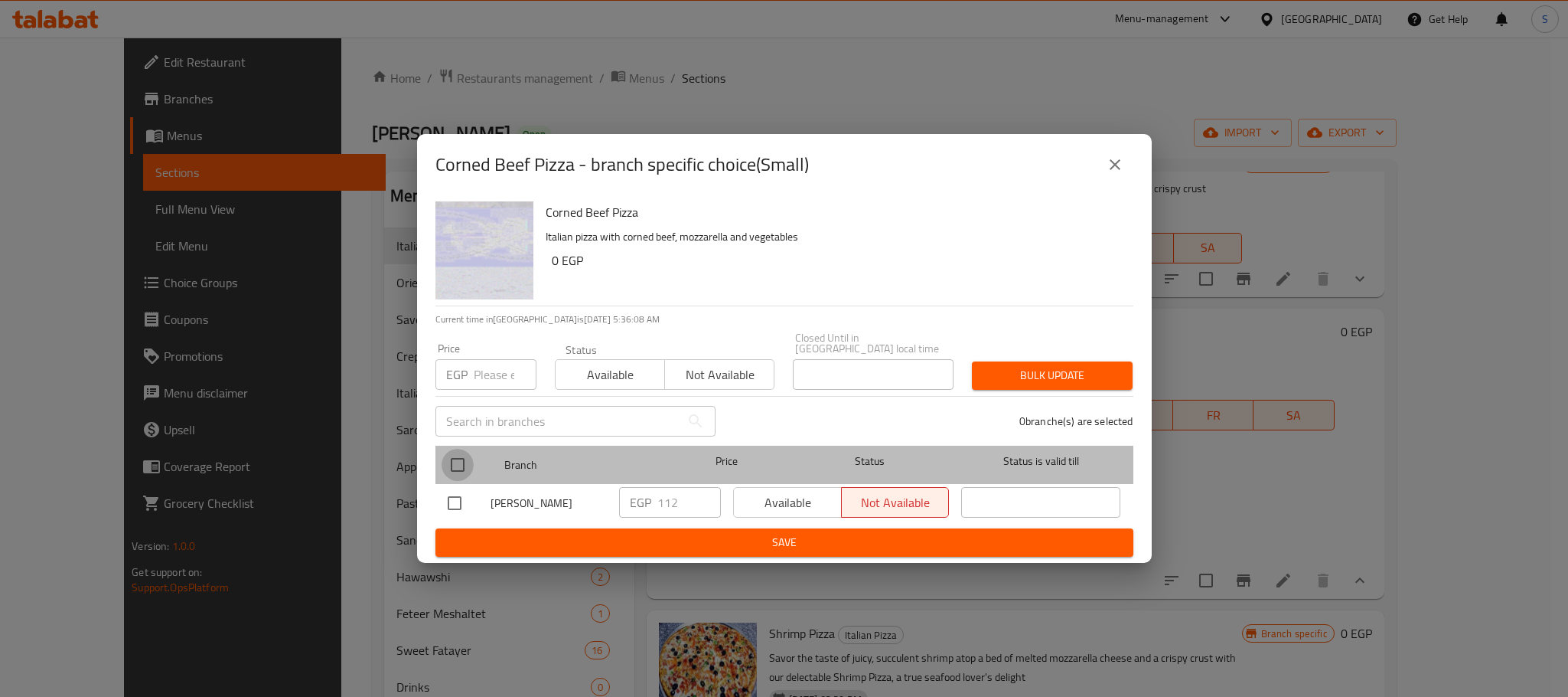
click at [455, 458] on input "checkbox" at bounding box center [457, 464] width 32 height 32
checkbox input "true"
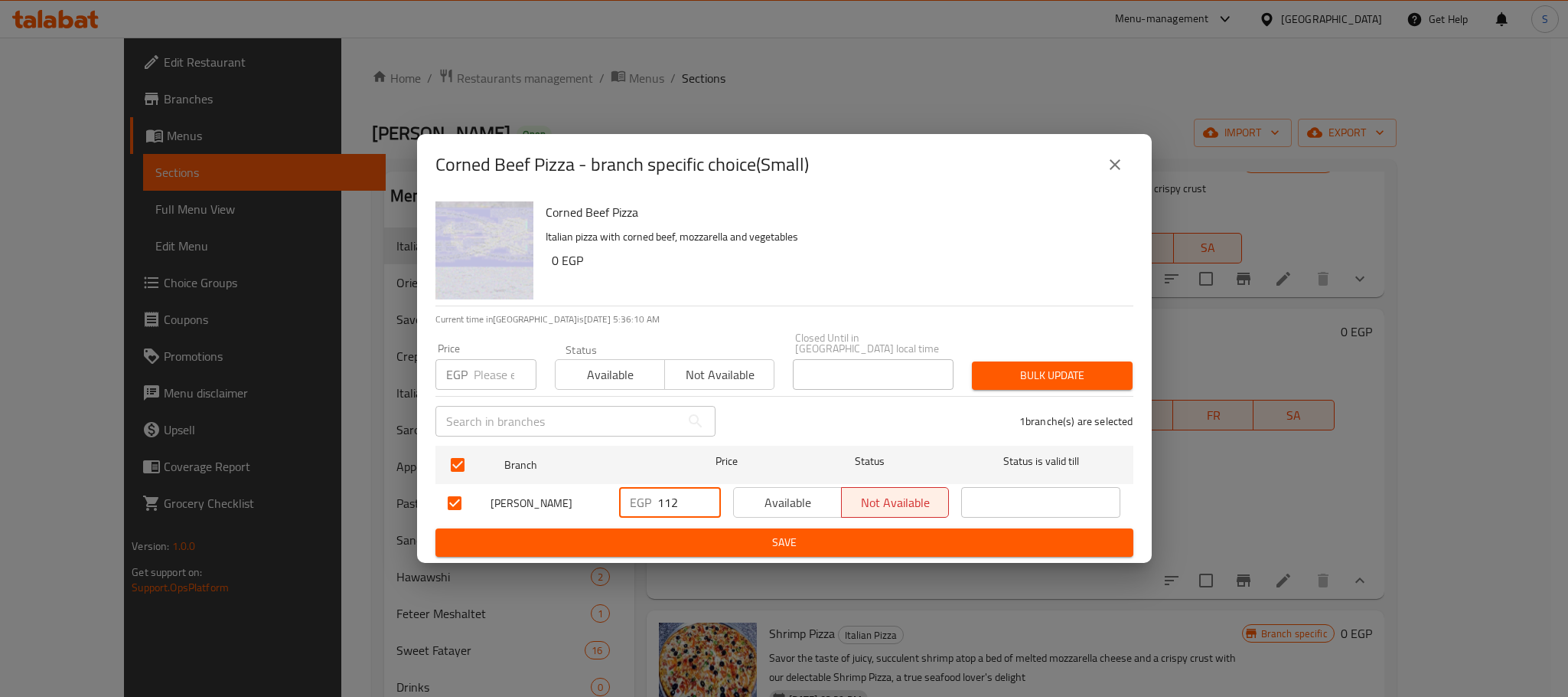
click at [680, 492] on input "112" at bounding box center [689, 502] width 63 height 31
type input "130"
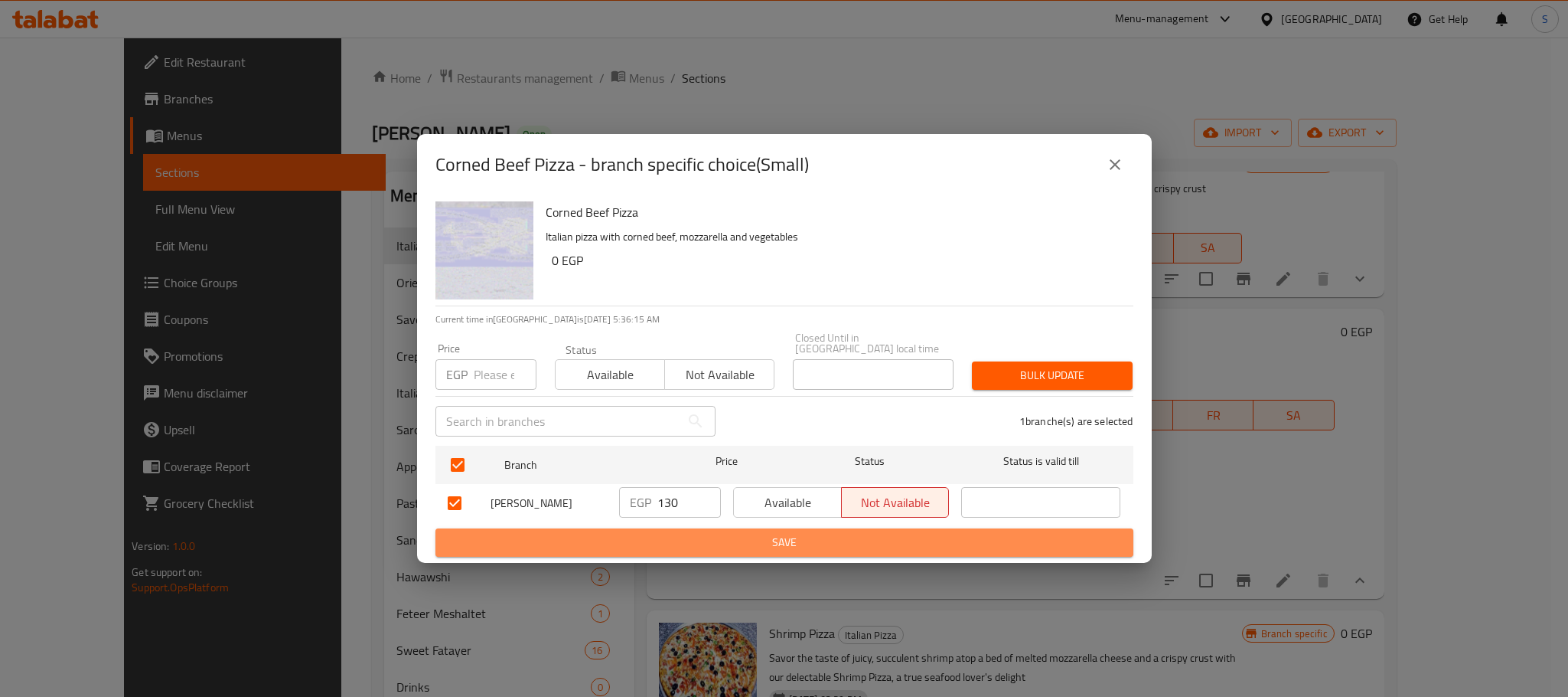
click at [744, 536] on span "Save" at bounding box center [784, 543] width 673 height 19
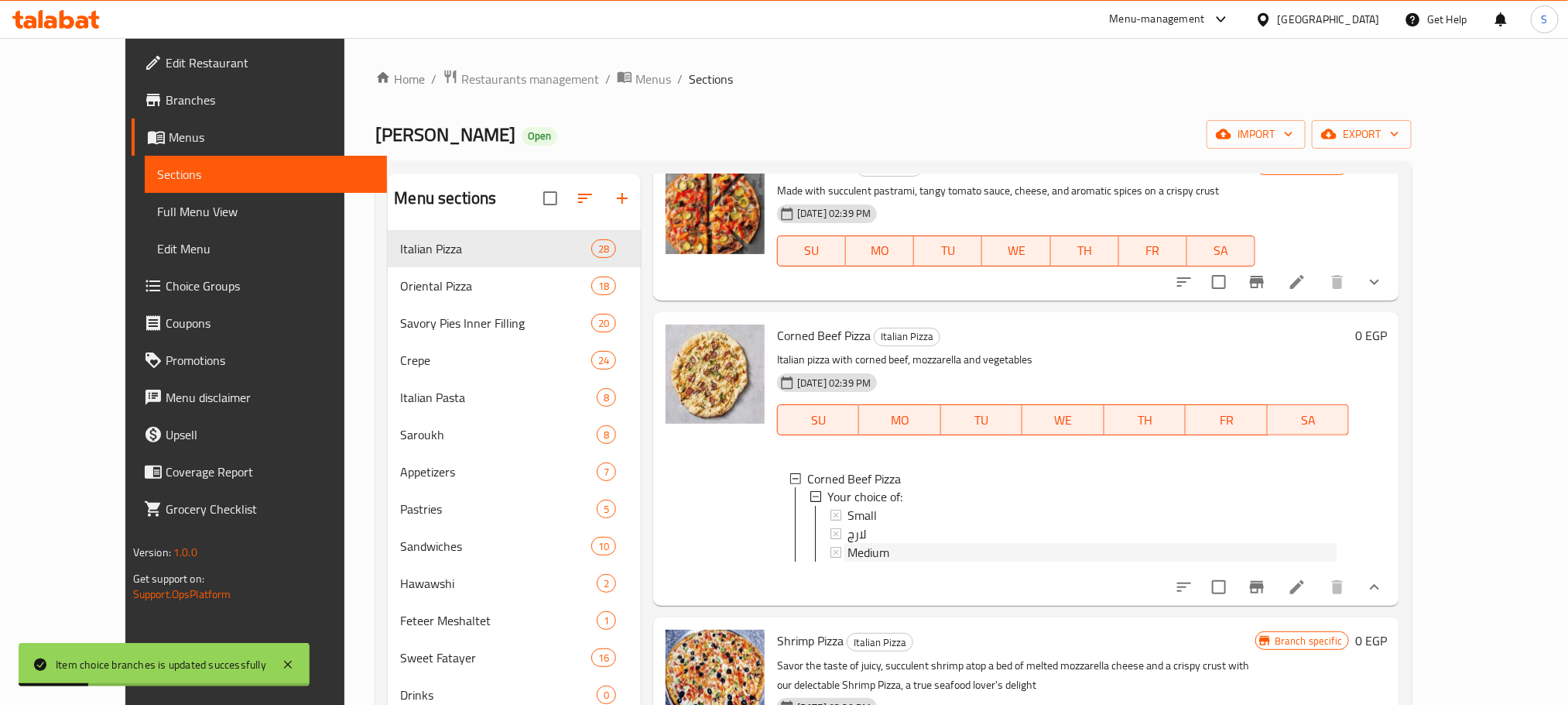
click at [850, 543] on span "Medium" at bounding box center [868, 552] width 42 height 18
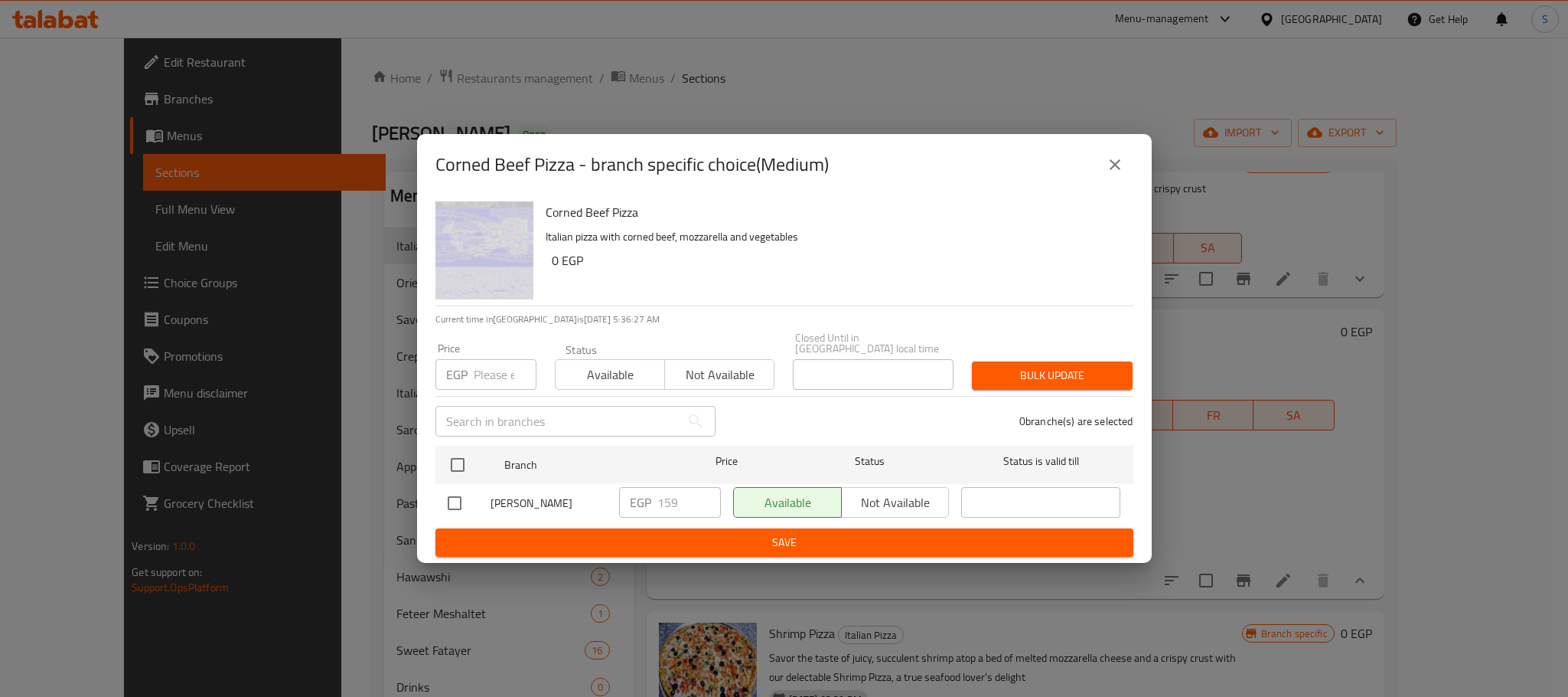
click at [455, 502] on input "checkbox" at bounding box center [454, 503] width 32 height 32
checkbox input "true"
click at [685, 502] on input "159" at bounding box center [689, 502] width 63 height 31
type input "170"
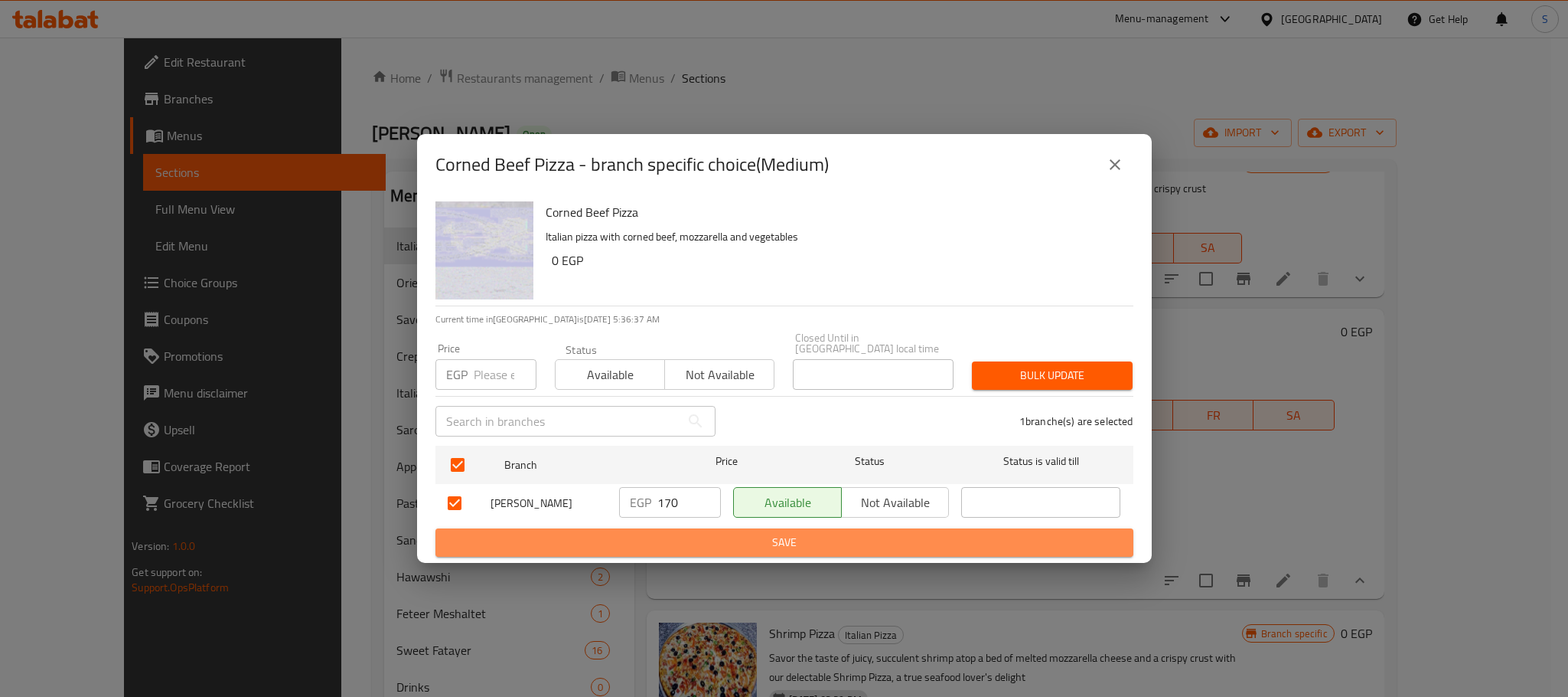
click at [742, 536] on span "Save" at bounding box center [784, 543] width 673 height 19
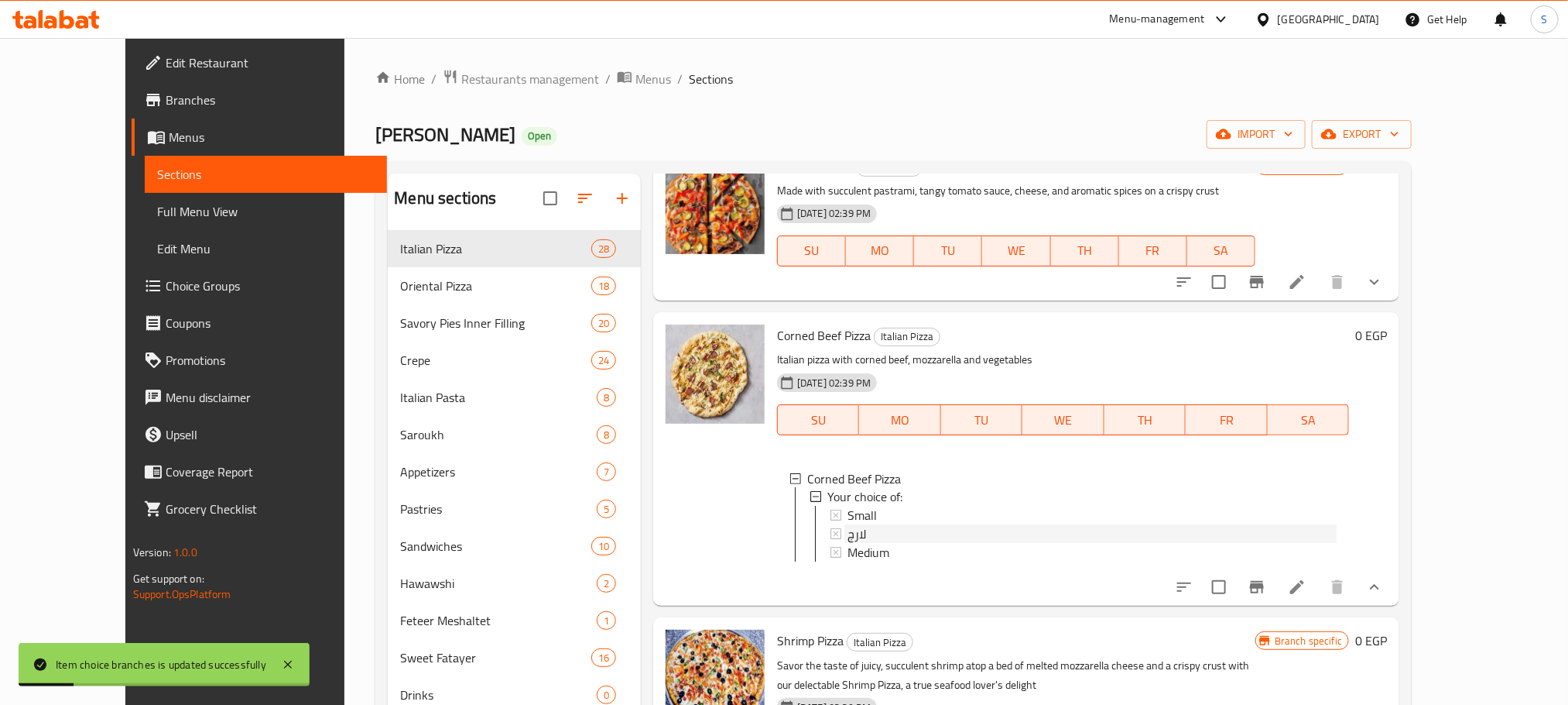
click at [847, 525] on span "لارج" at bounding box center [856, 534] width 18 height 18
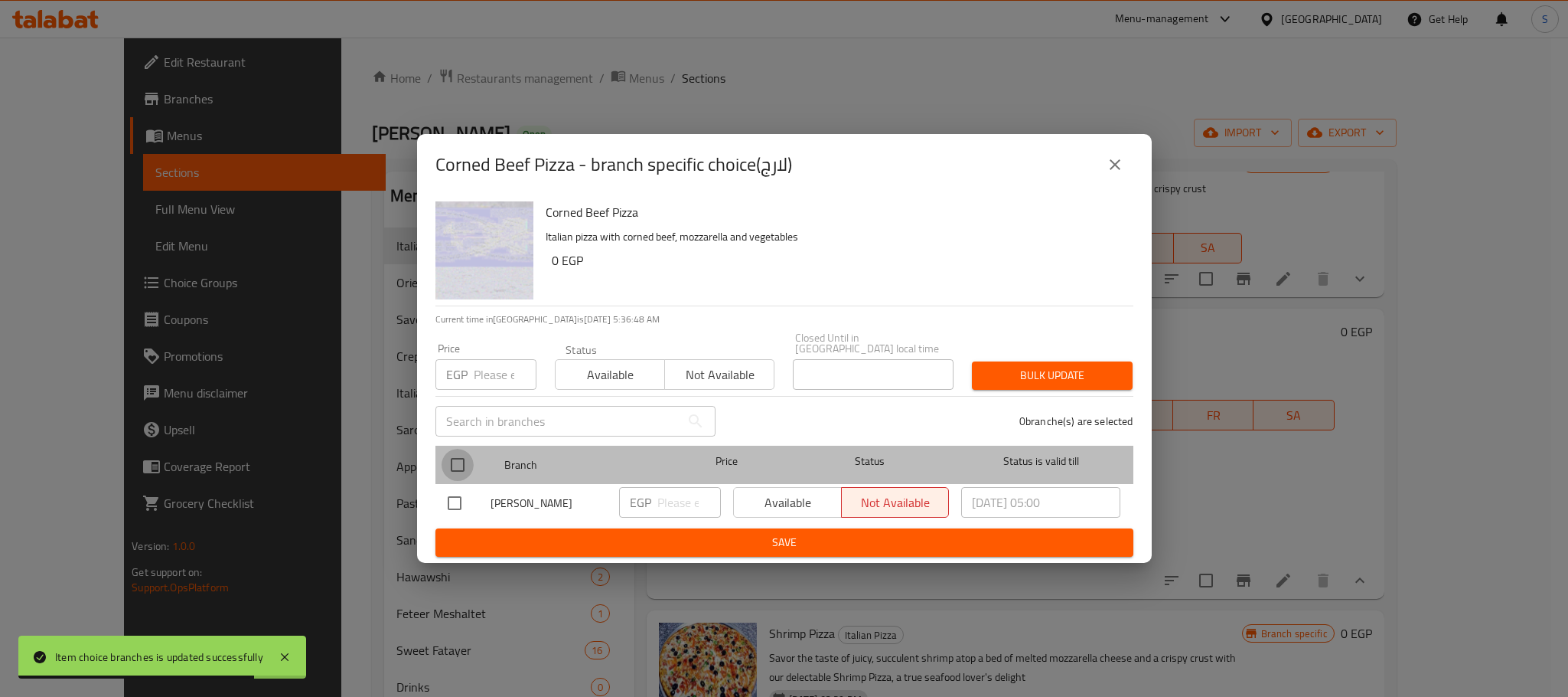
click at [458, 458] on input "checkbox" at bounding box center [457, 464] width 32 height 32
checkbox input "true"
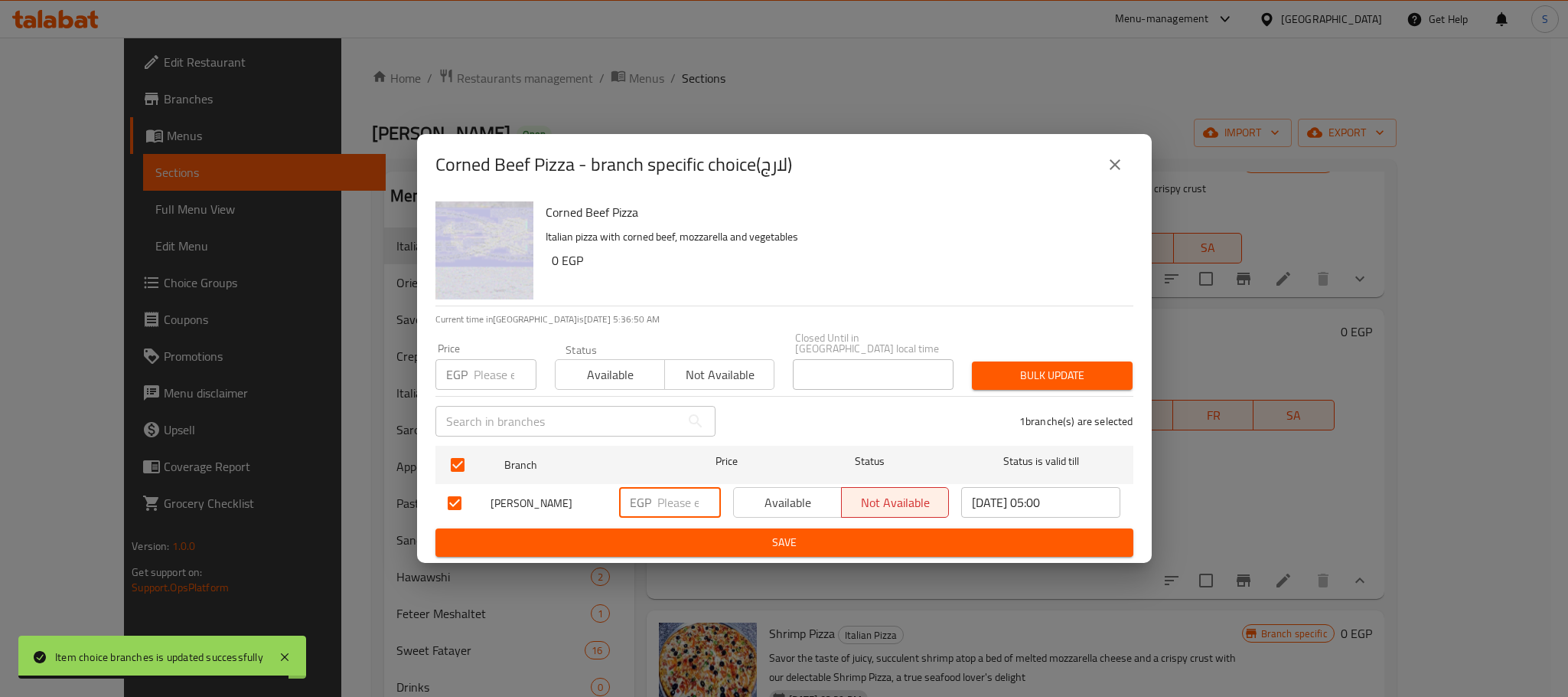
click at [664, 494] on input "number" at bounding box center [689, 502] width 63 height 31
type input "190"
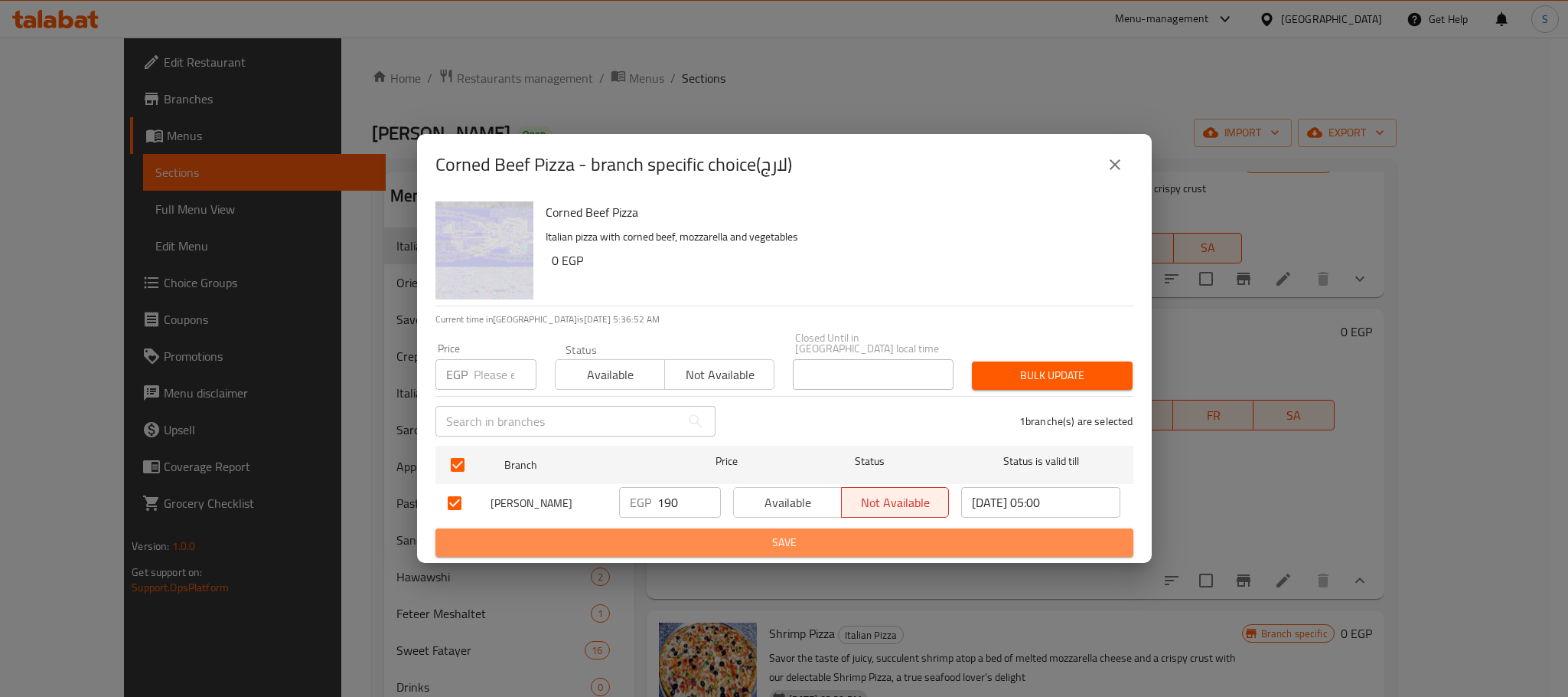
click at [714, 533] on span "Save" at bounding box center [784, 543] width 673 height 19
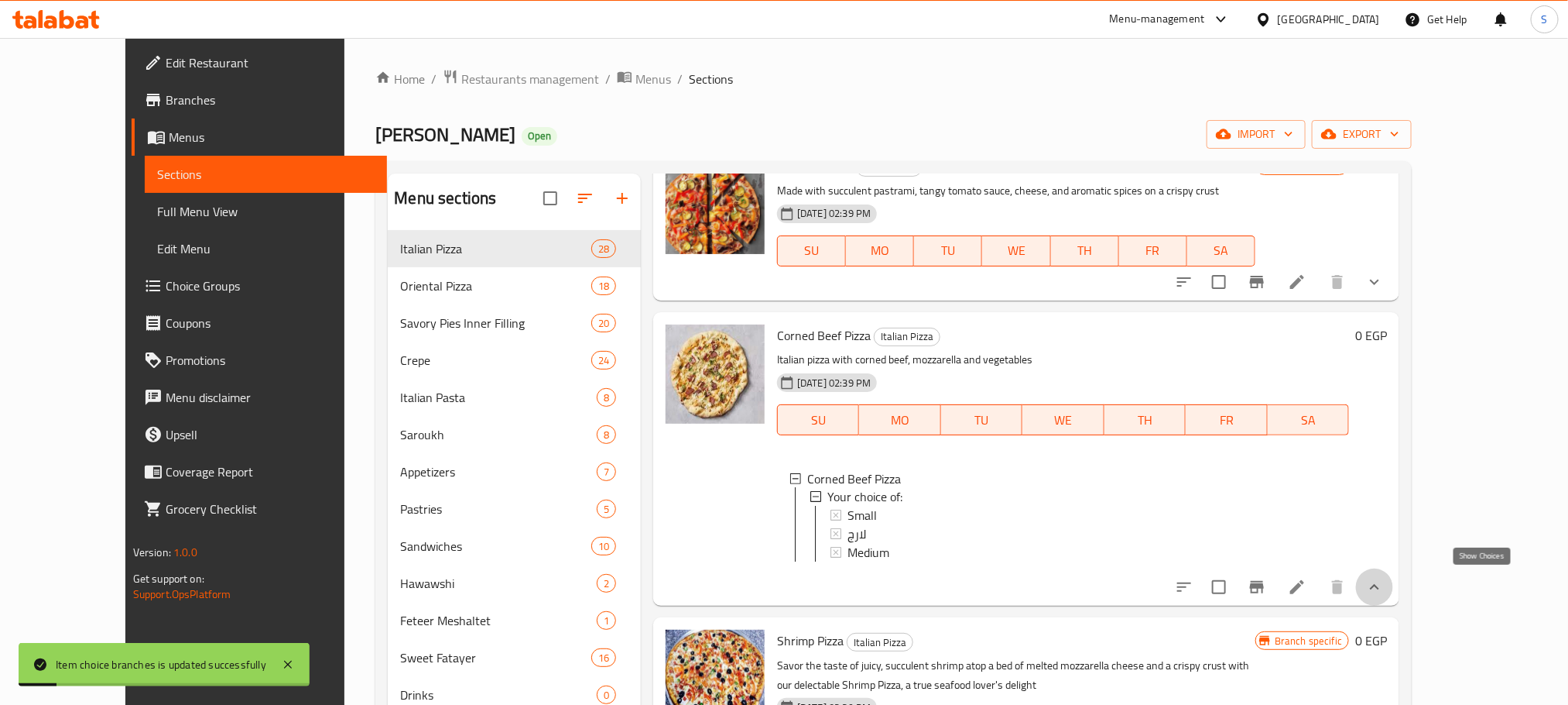
click at [1384, 580] on icon "show more" at bounding box center [1374, 586] width 18 height 18
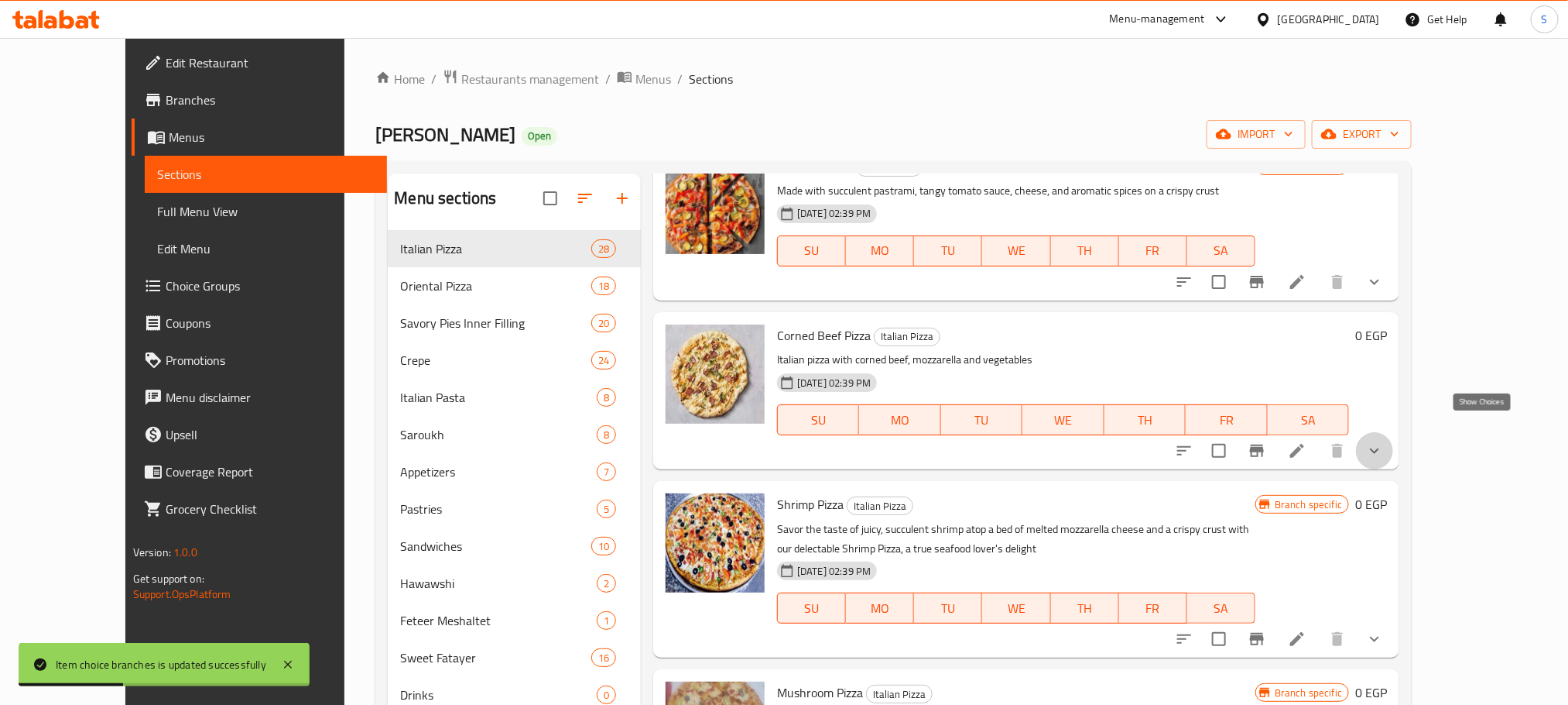
click at [1379, 448] on icon "show more" at bounding box center [1375, 450] width 10 height 6
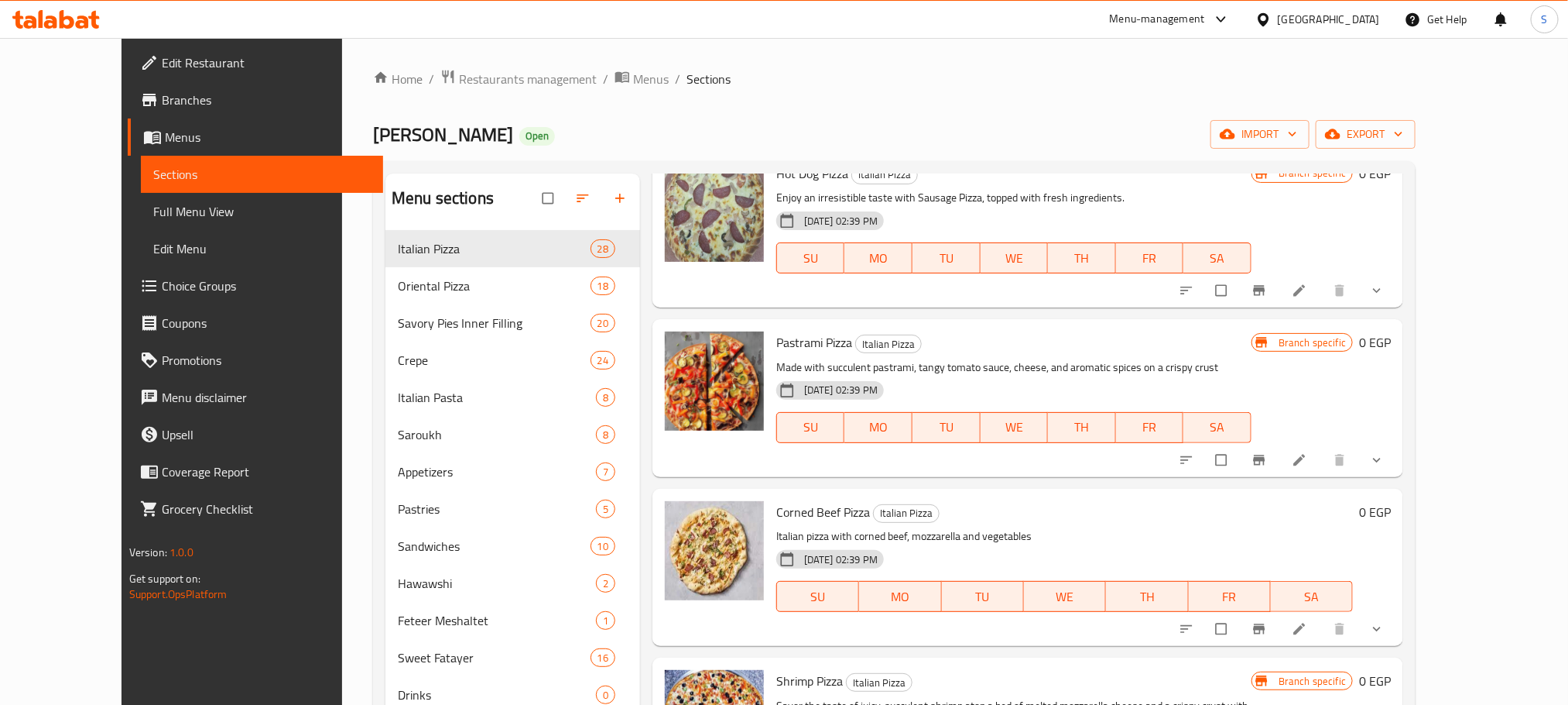
scroll to position [1128, 0]
click at [1385, 621] on icon "show more" at bounding box center [1377, 629] width 16 height 16
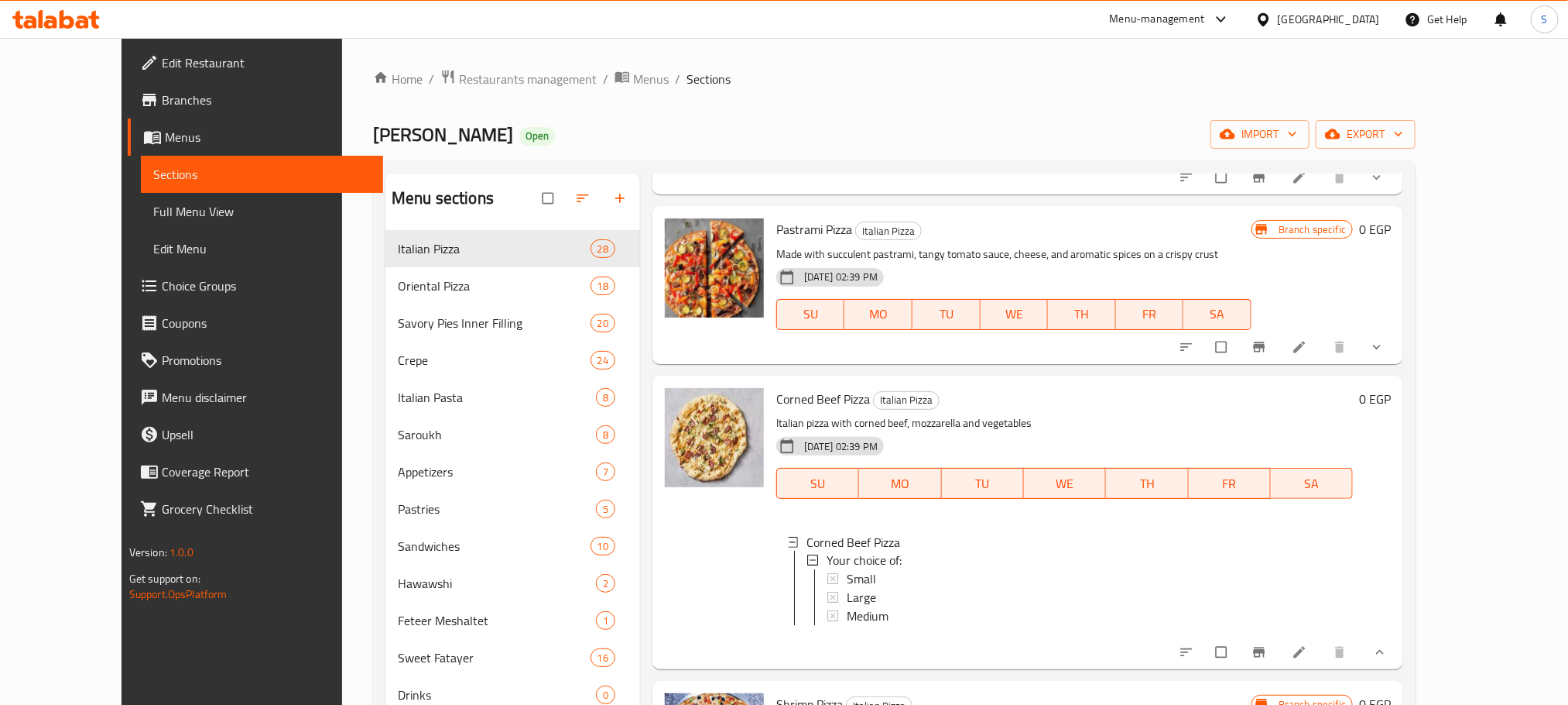
scroll to position [1285, 0]
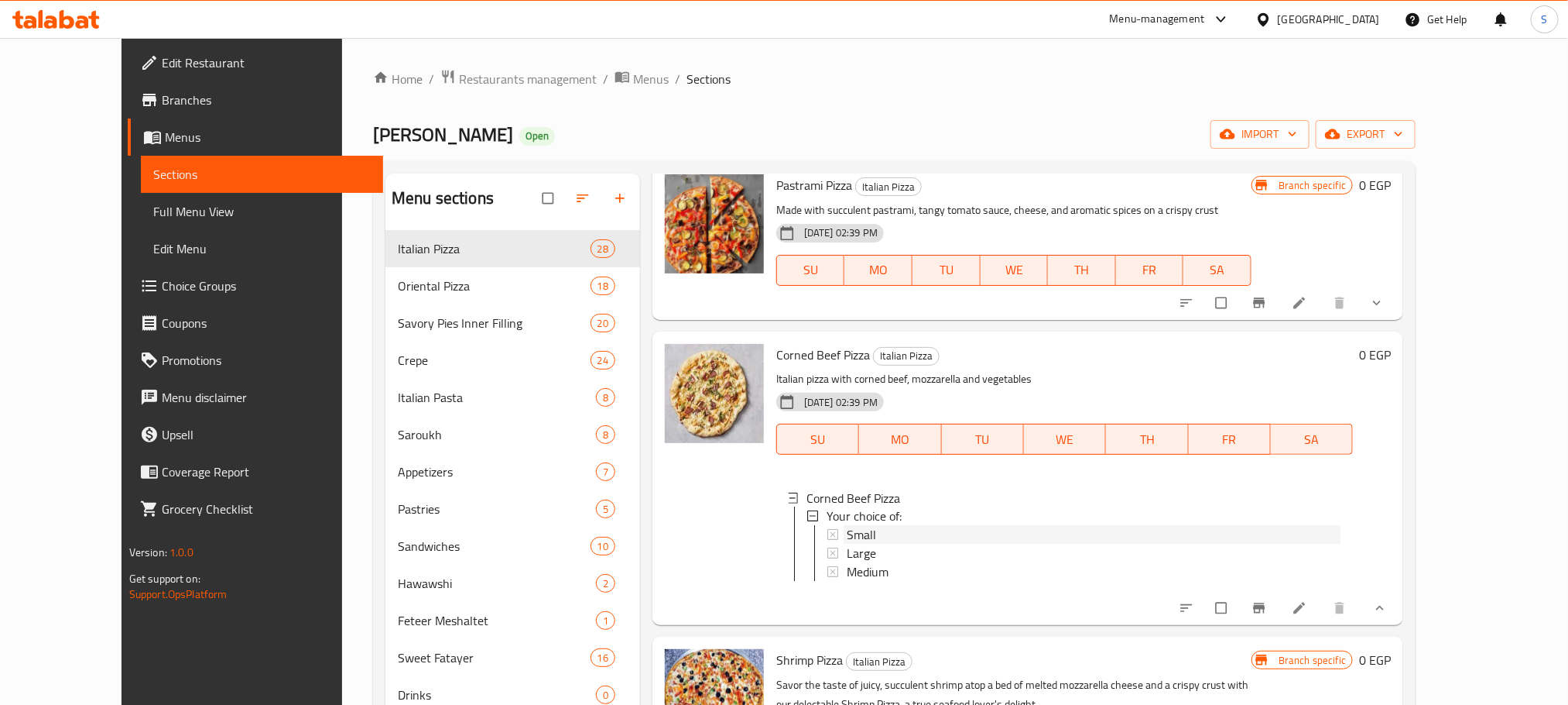
click at [860, 526] on div "Small" at bounding box center [1093, 534] width 494 height 18
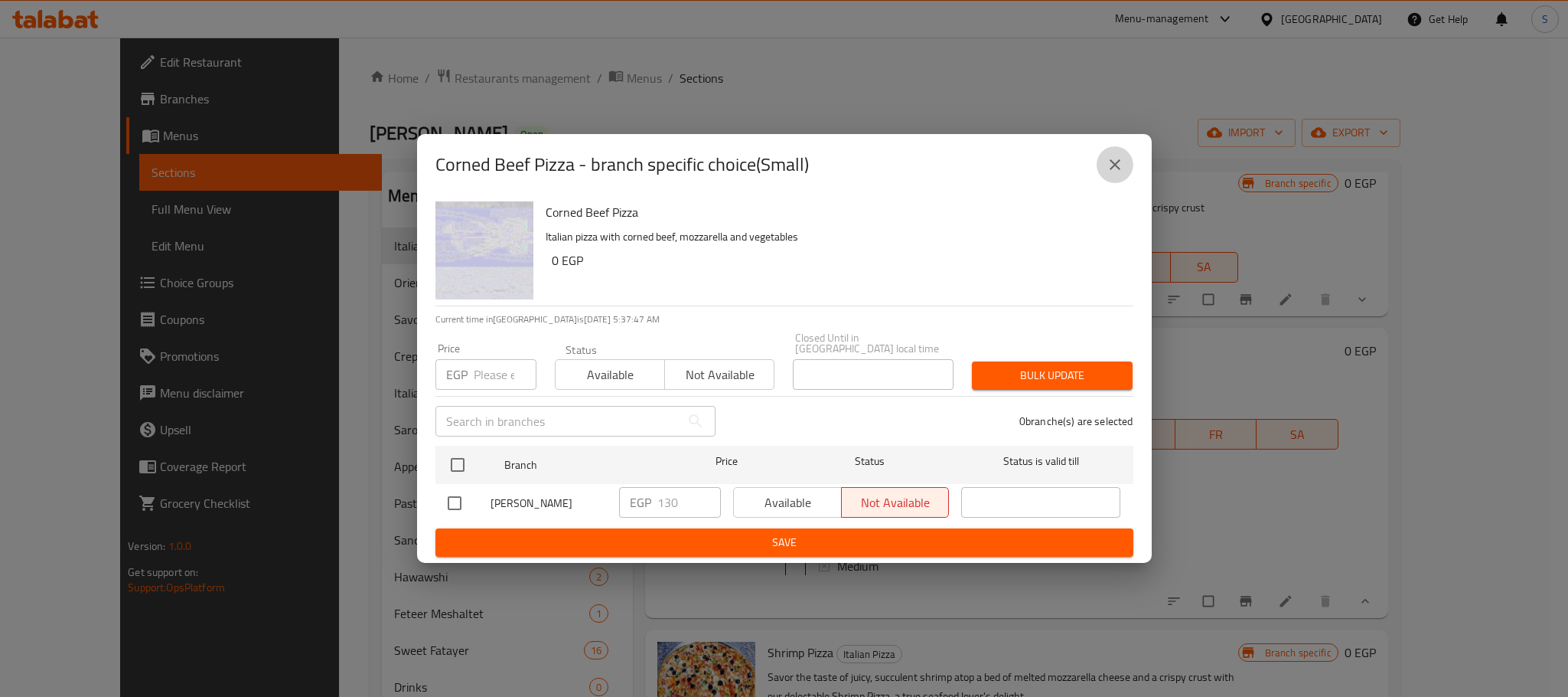
click at [1117, 170] on icon "close" at bounding box center [1114, 164] width 18 height 18
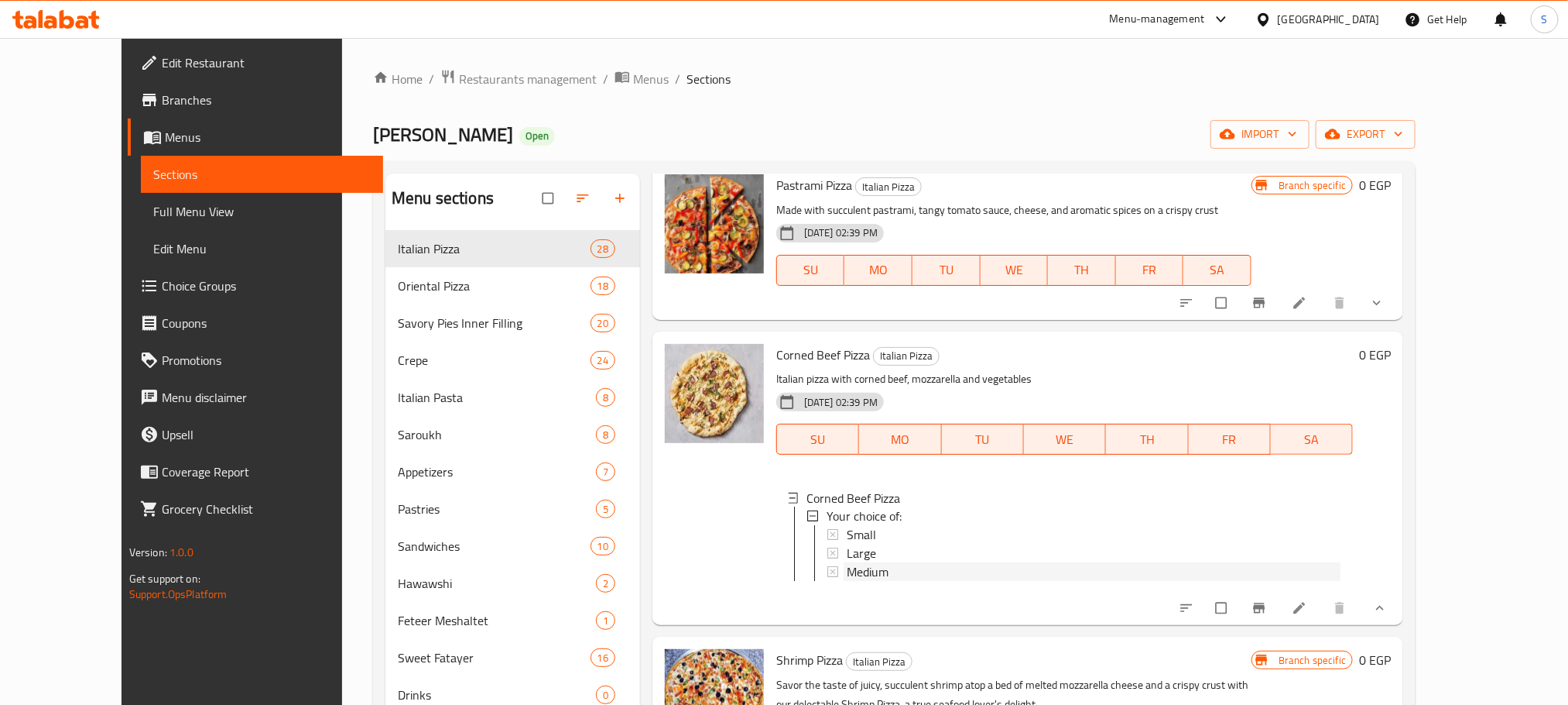
click at [858, 563] on span "Medium" at bounding box center [867, 572] width 42 height 18
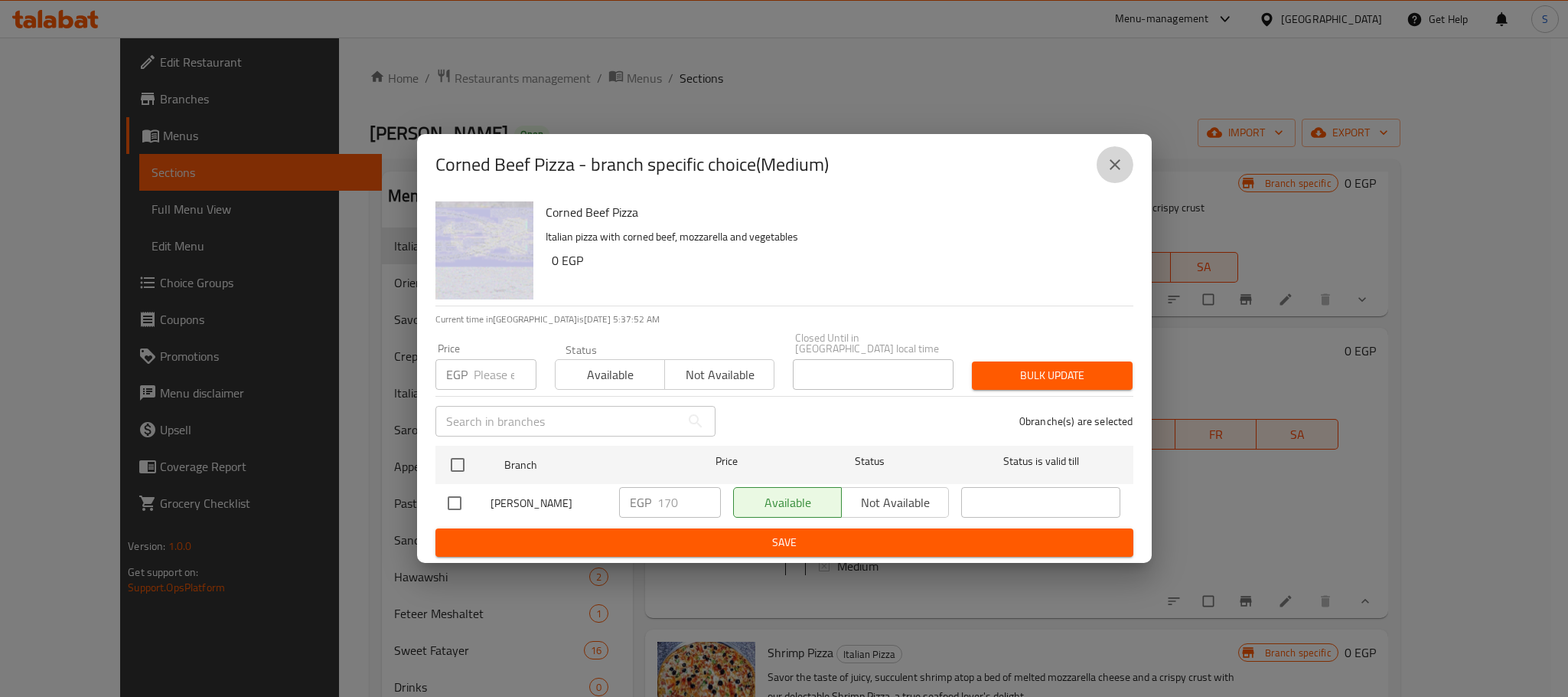
click at [1110, 180] on button "close" at bounding box center [1114, 165] width 37 height 37
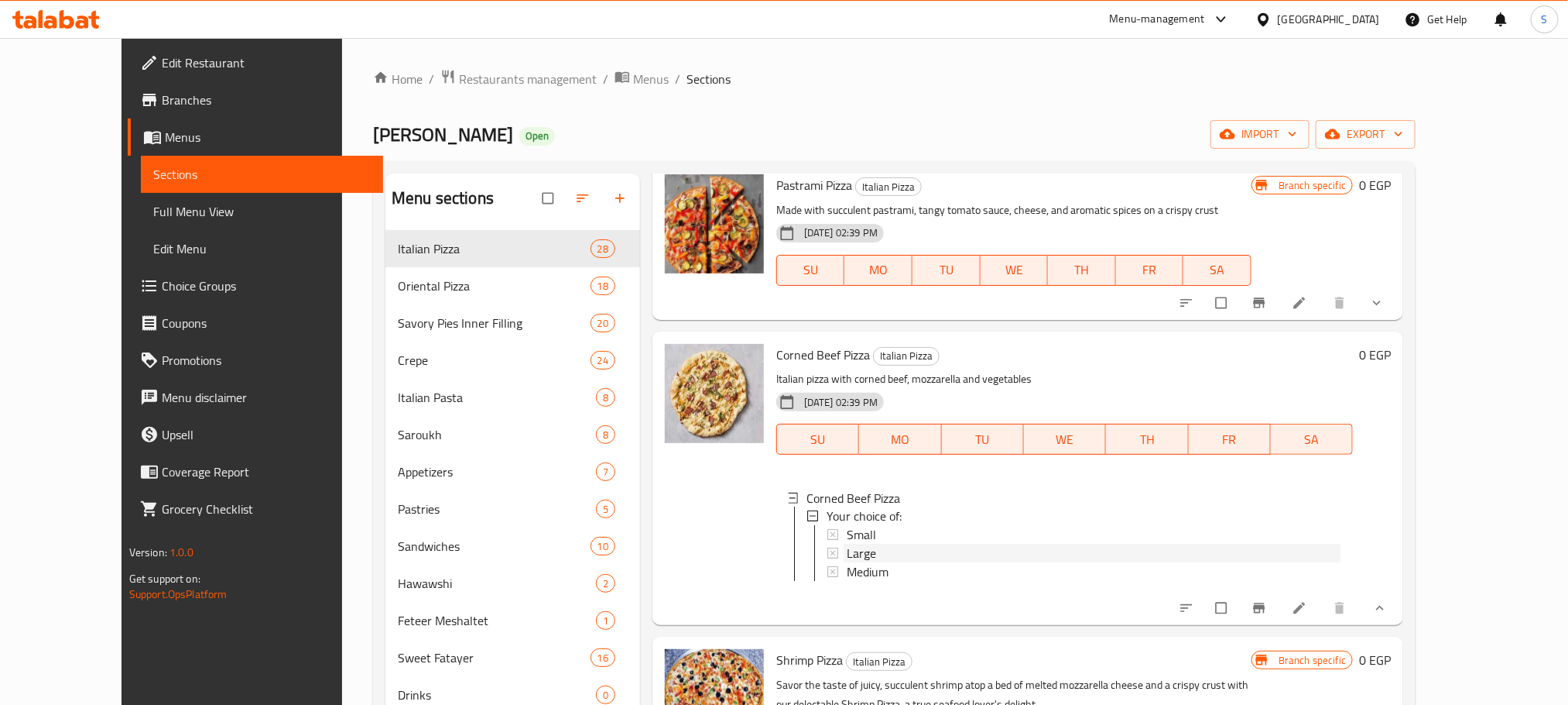
click at [847, 544] on span "Large" at bounding box center [861, 553] width 29 height 18
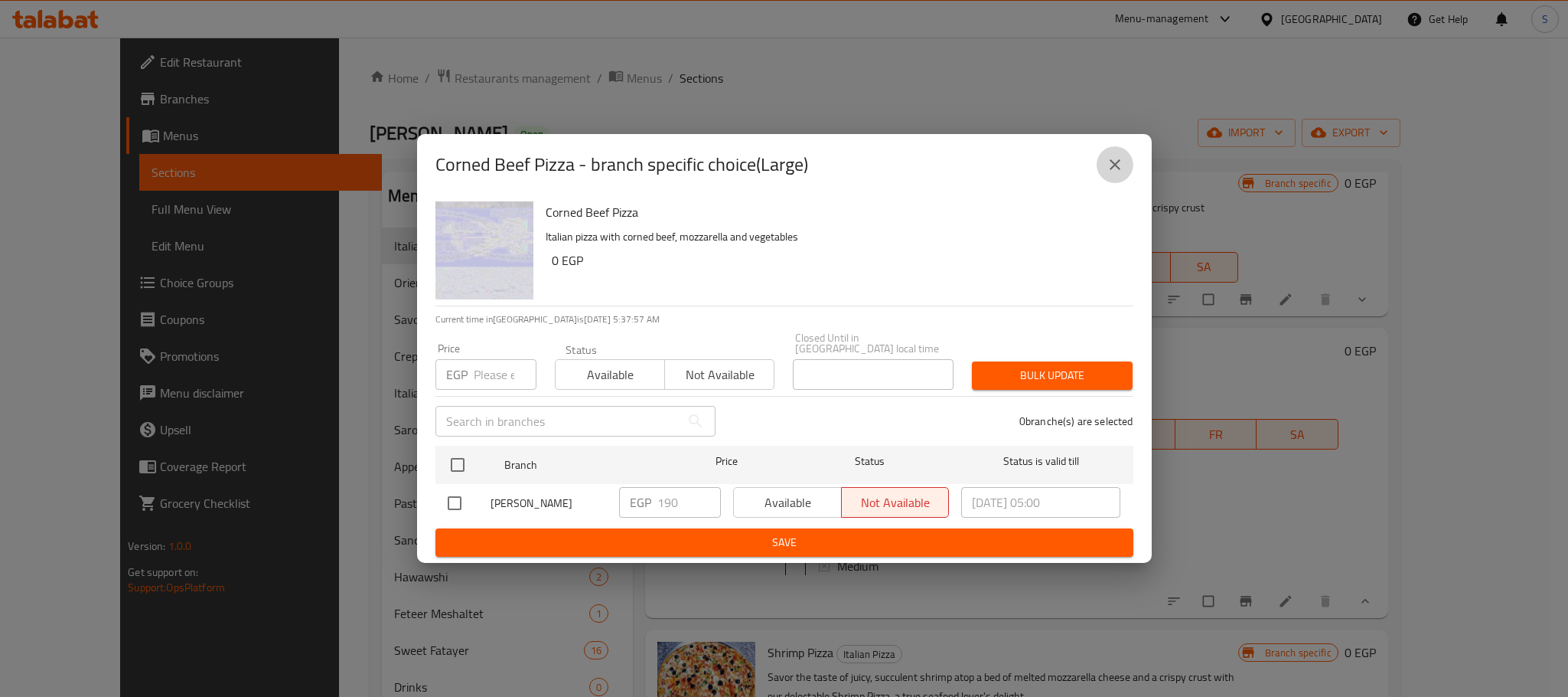
click at [1118, 168] on icon "close" at bounding box center [1115, 165] width 11 height 11
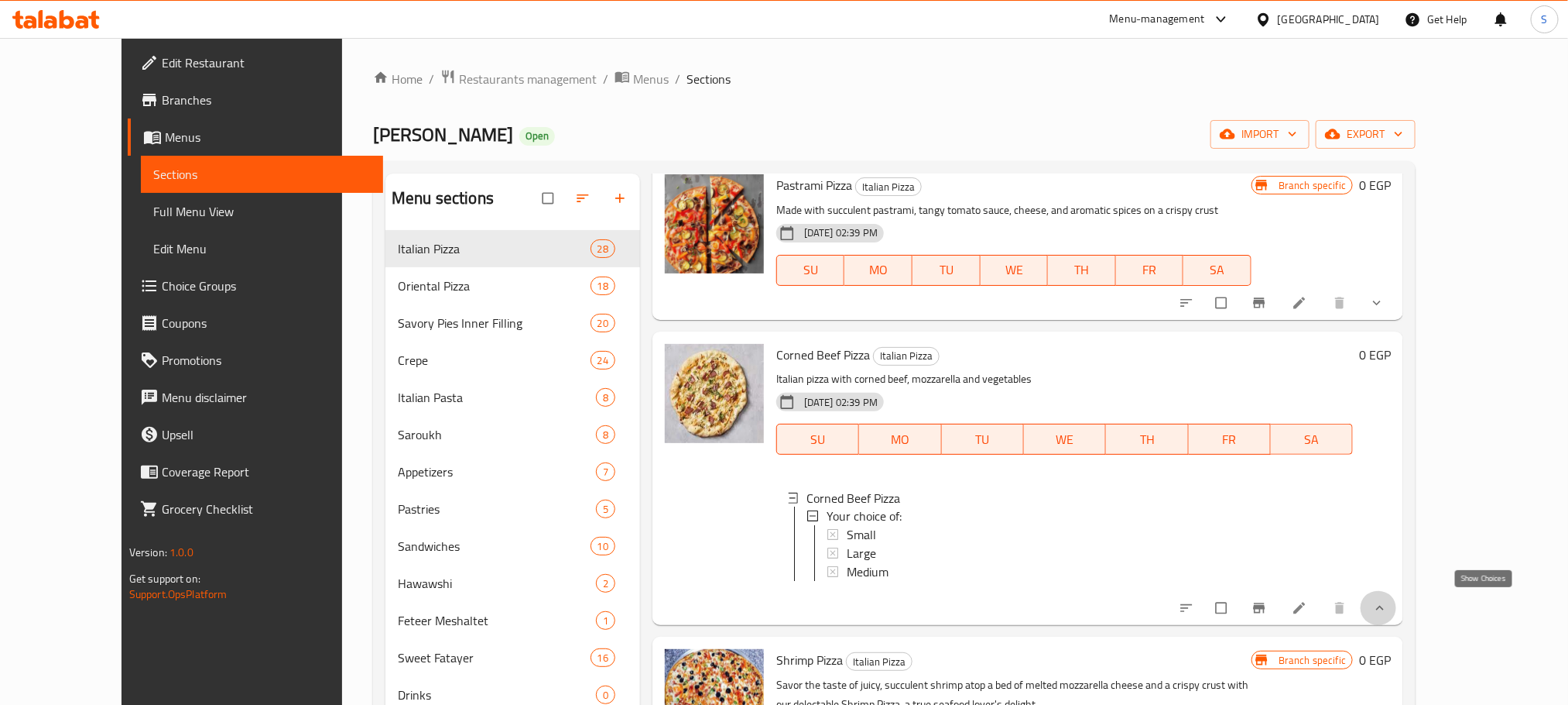
click at [1388, 600] on icon "show more" at bounding box center [1380, 608] width 16 height 16
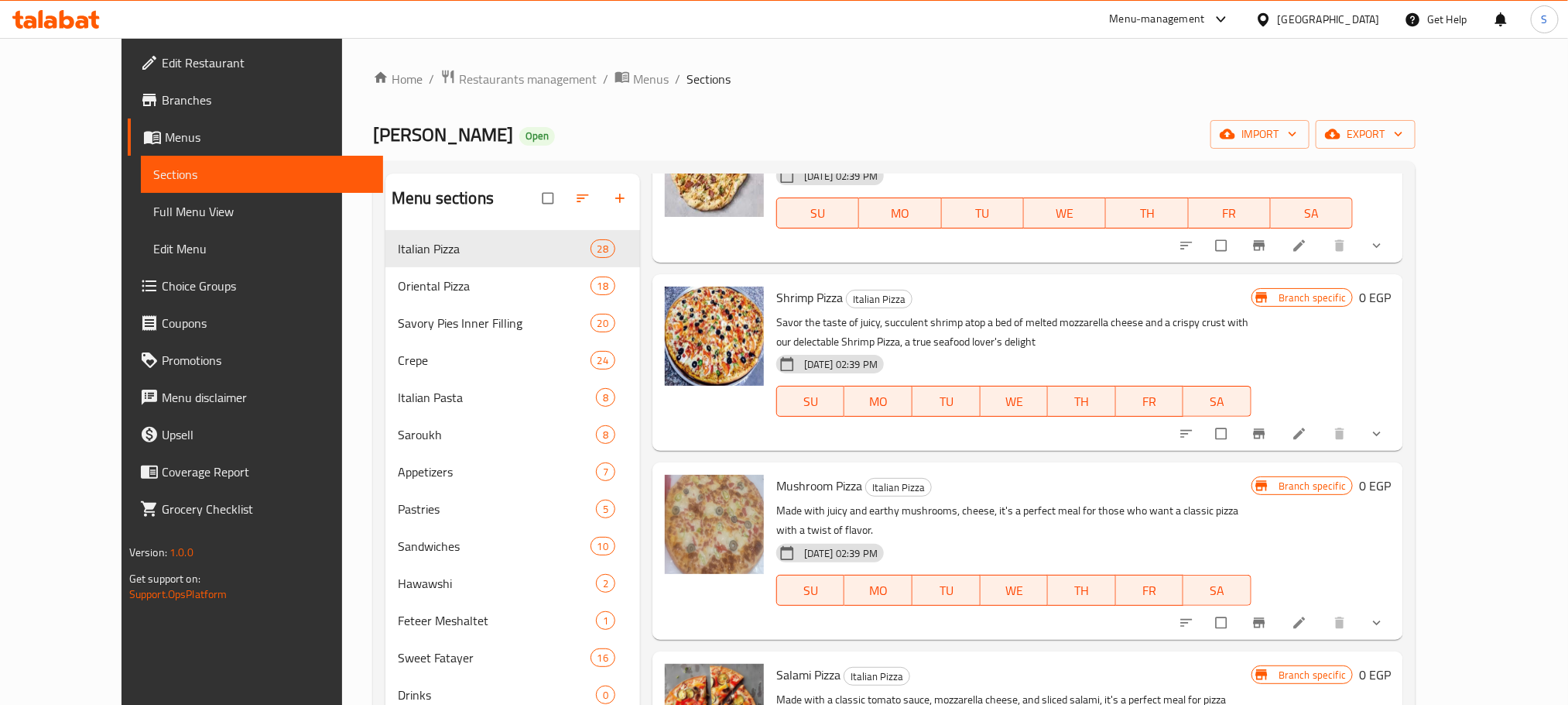
scroll to position [1529, 0]
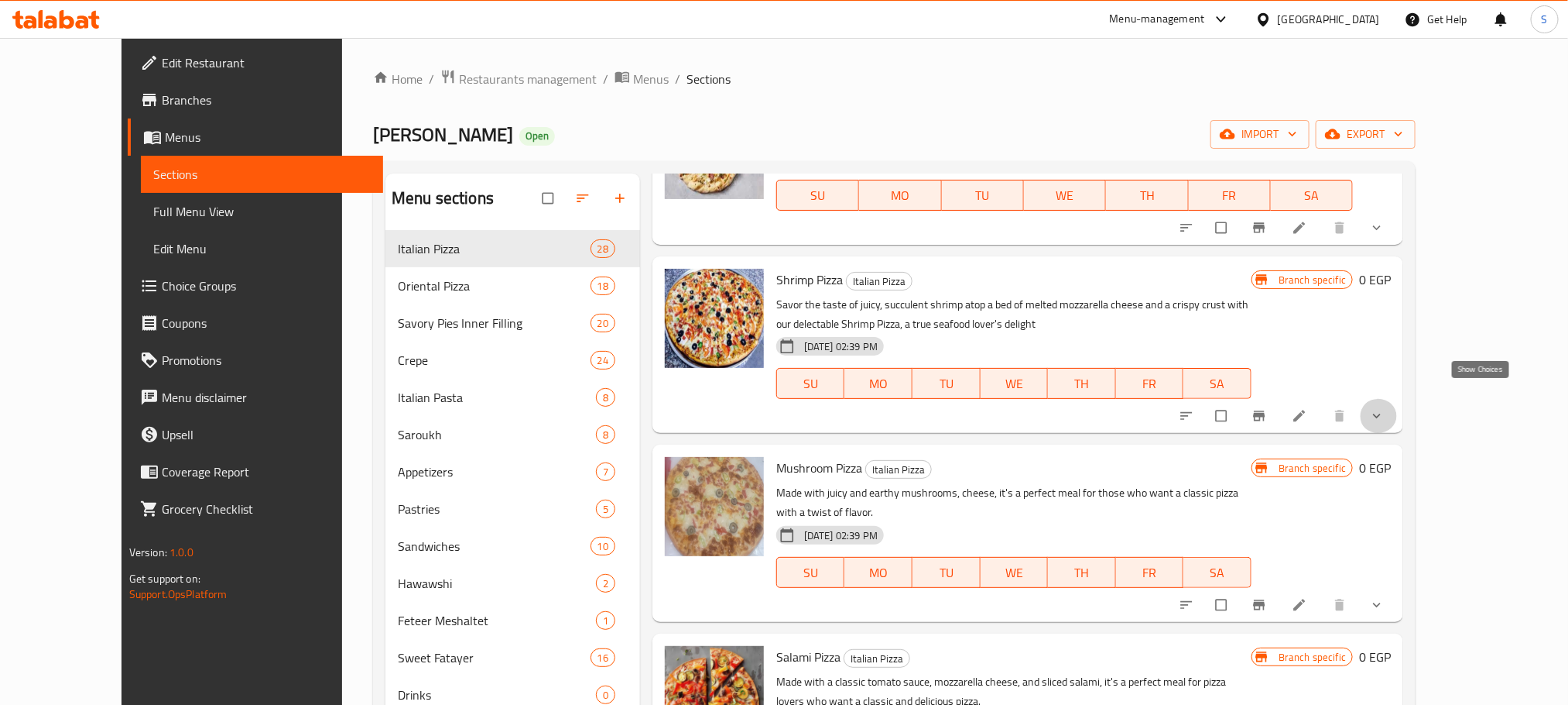
click at [1385, 408] on icon "show more" at bounding box center [1377, 416] width 16 height 16
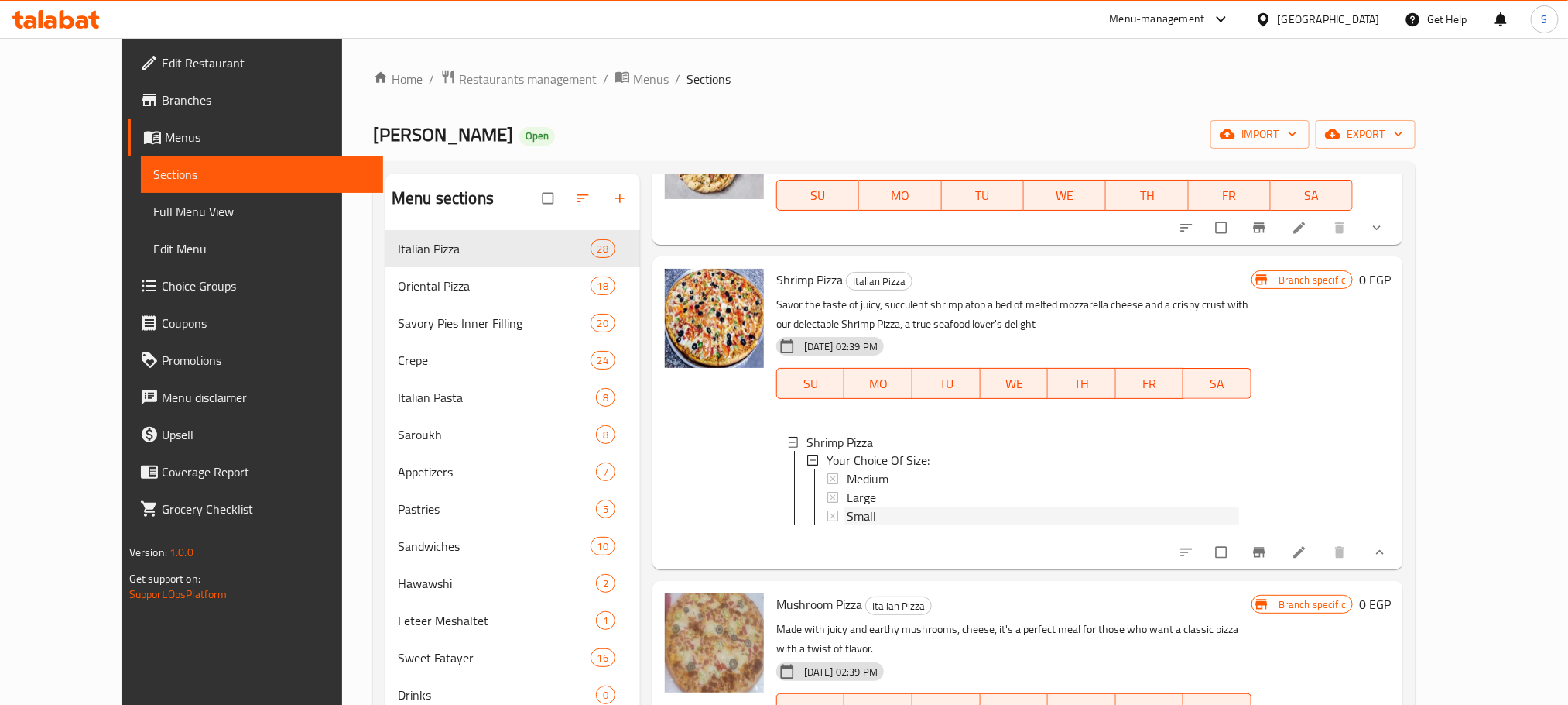
click at [847, 508] on span "Small" at bounding box center [861, 516] width 29 height 18
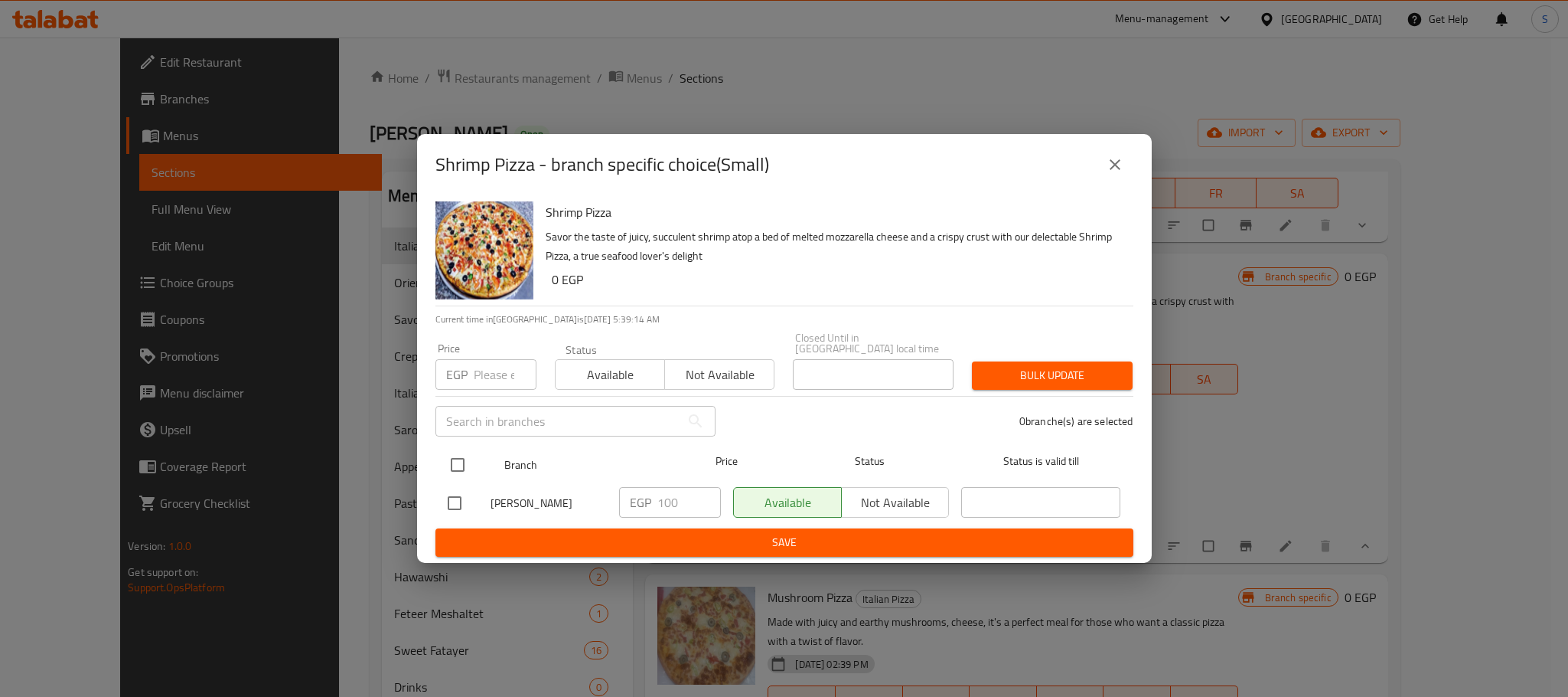
click at [464, 452] on input "checkbox" at bounding box center [457, 464] width 32 height 32
checkbox input "true"
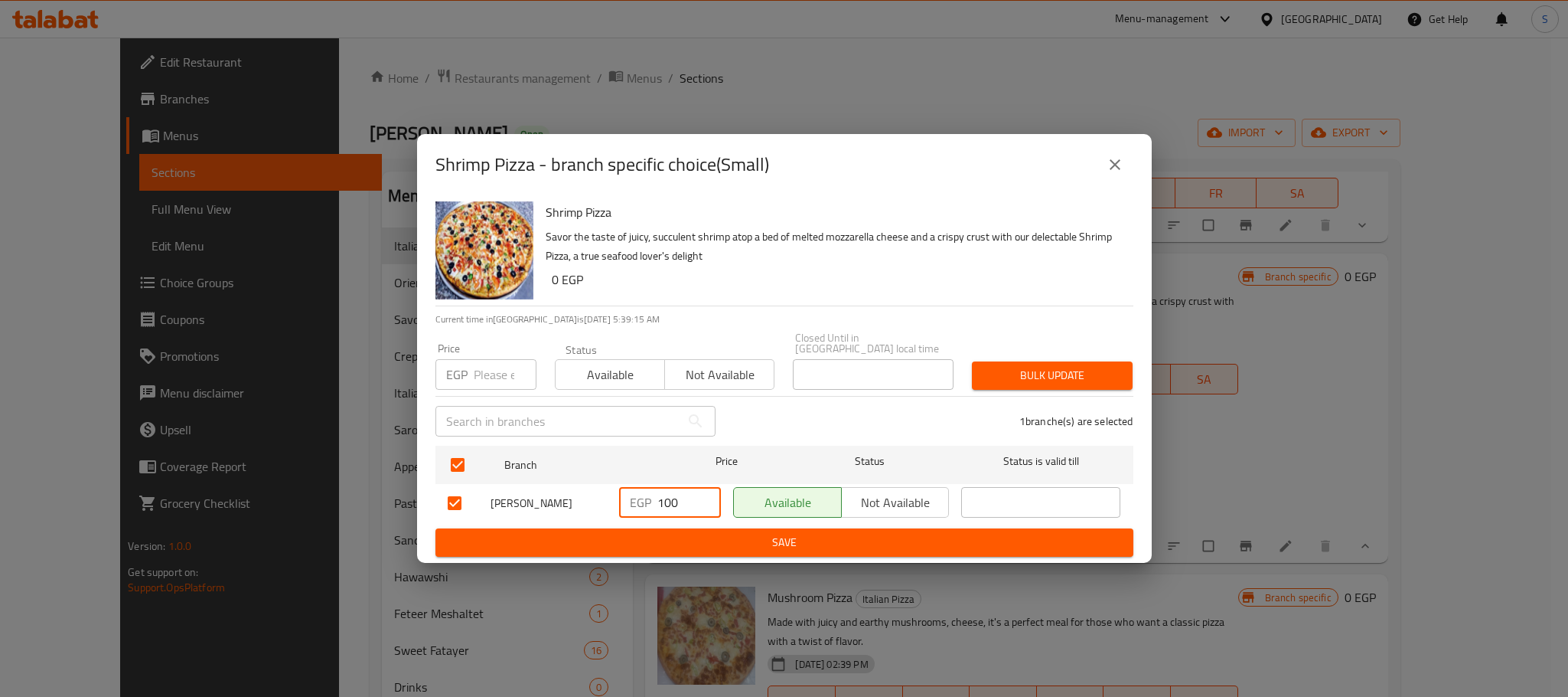
click at [679, 492] on input "100" at bounding box center [689, 502] width 63 height 31
type input "150"
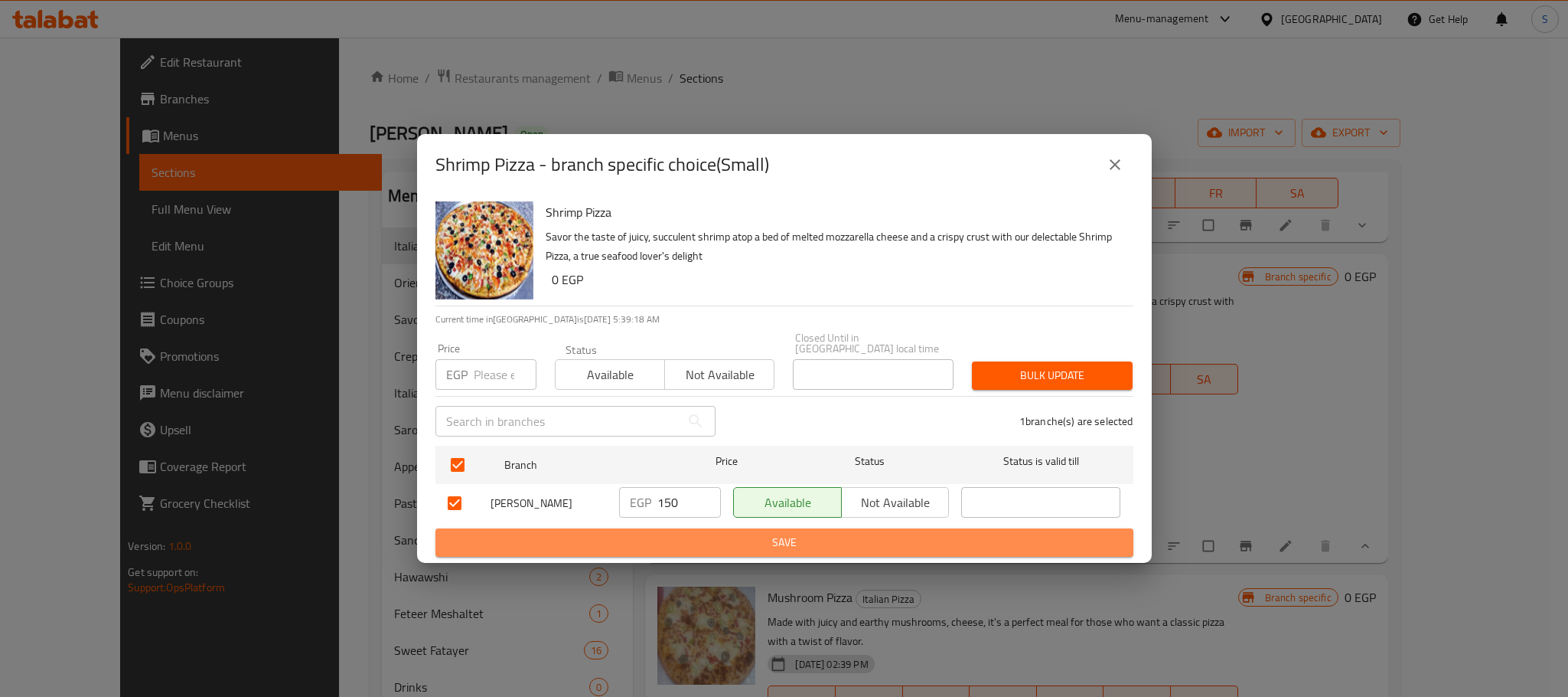
click at [744, 539] on span "Save" at bounding box center [784, 543] width 673 height 19
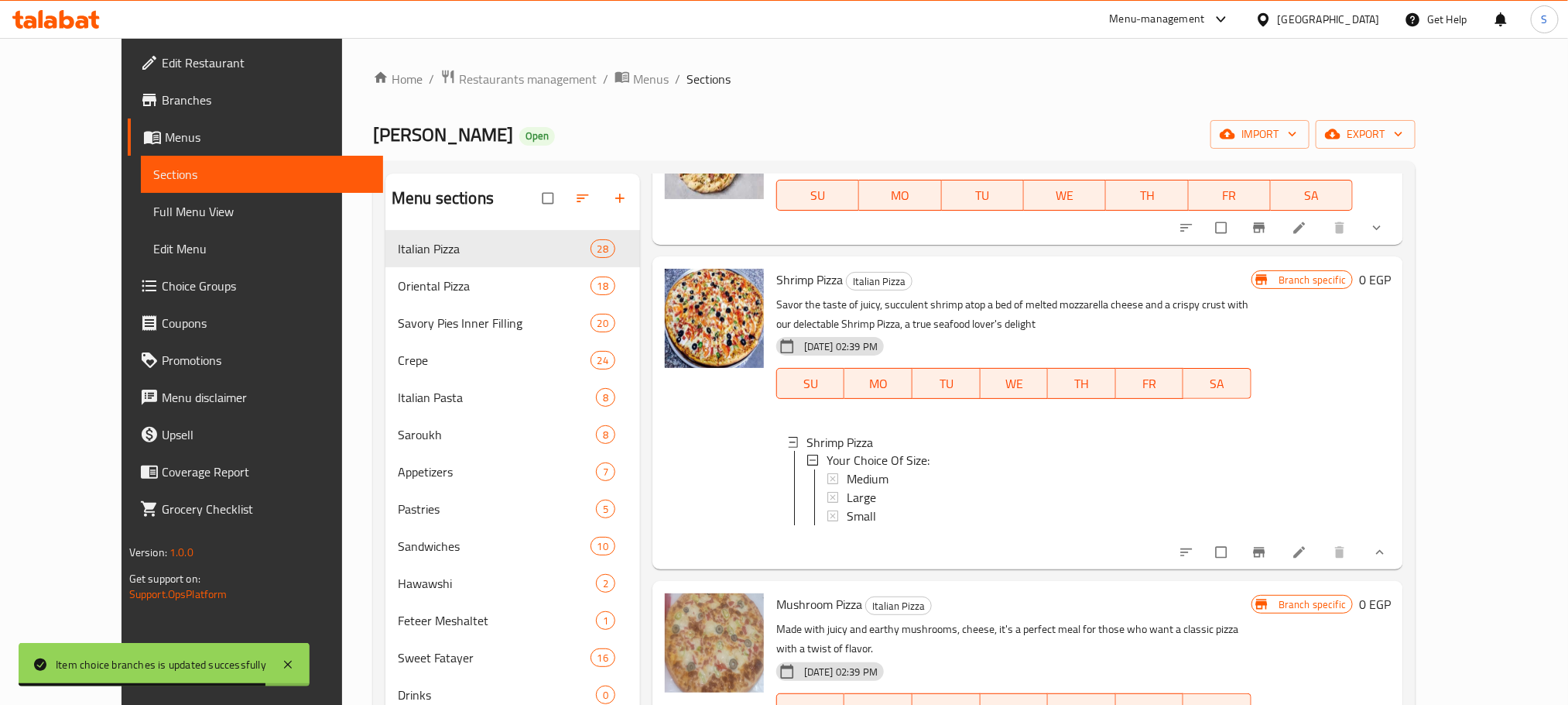
click at [865, 508] on div "Small" at bounding box center [1042, 516] width 392 height 18
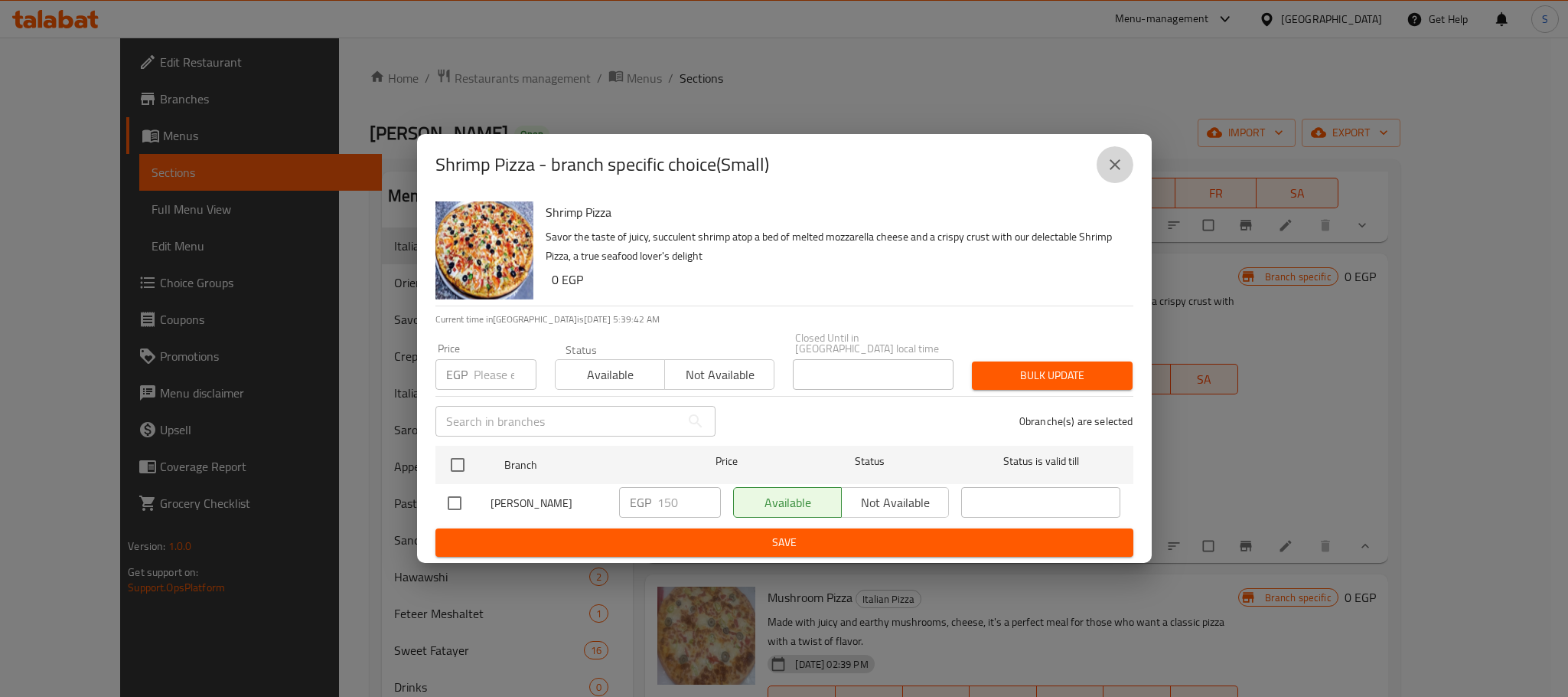
click at [1118, 170] on icon "close" at bounding box center [1115, 165] width 11 height 11
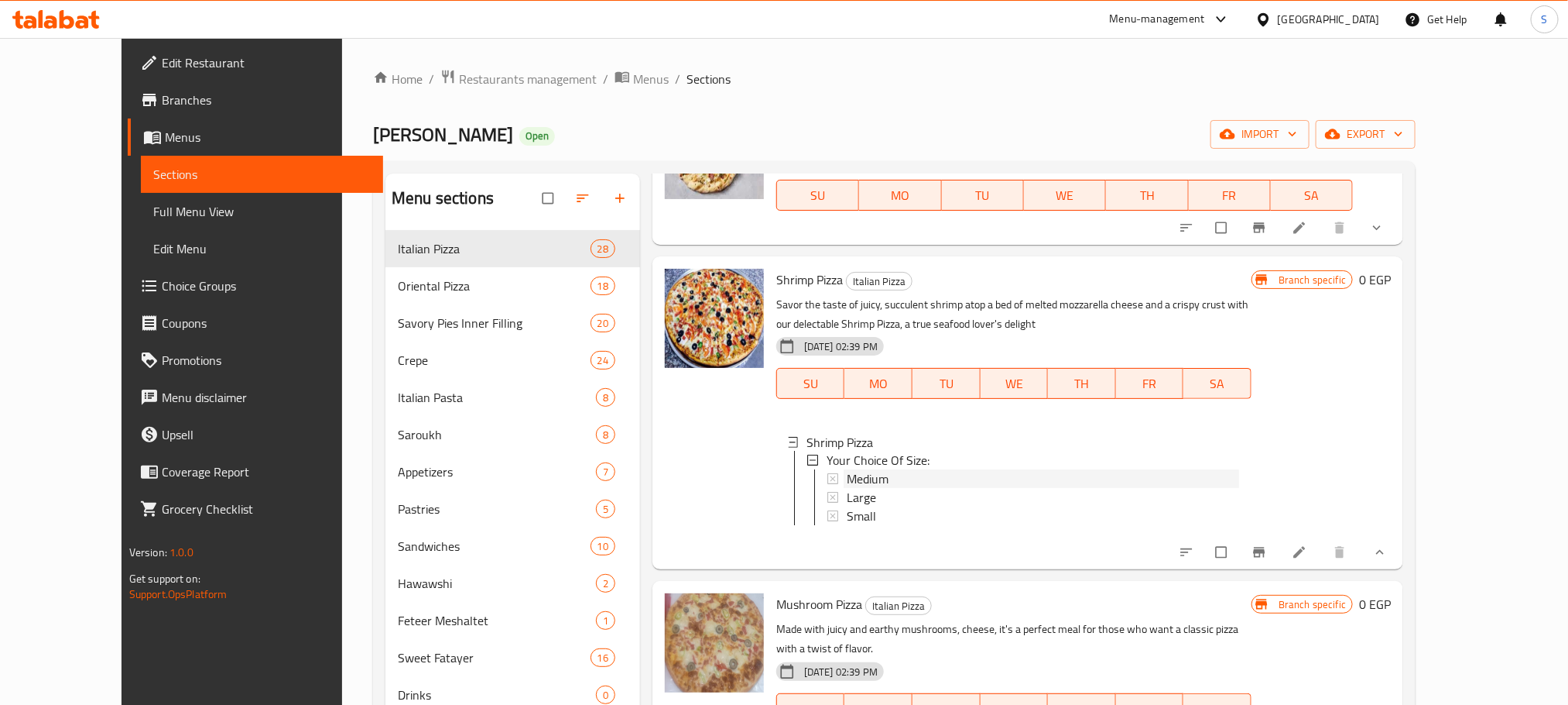
click at [851, 470] on span "Medium" at bounding box center [867, 479] width 42 height 18
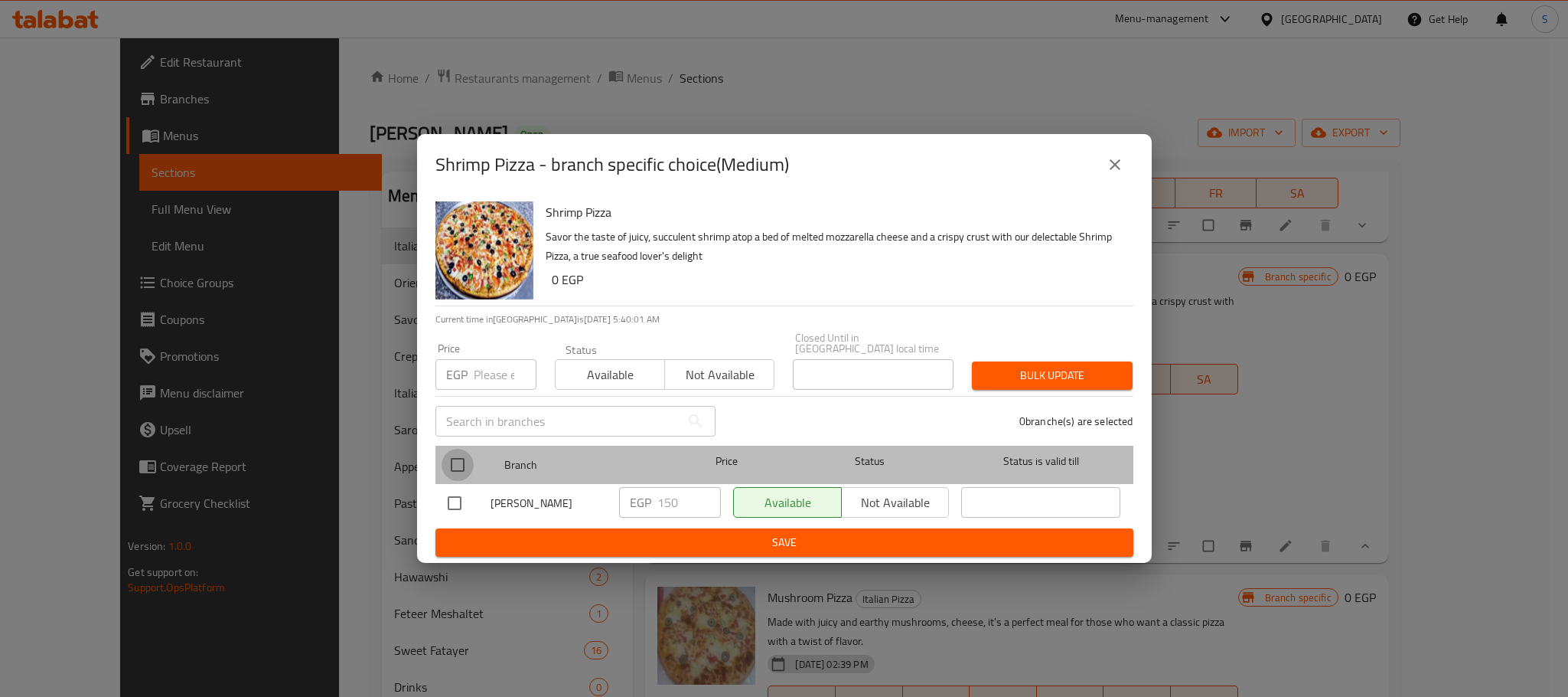
click at [454, 453] on input "checkbox" at bounding box center [457, 464] width 32 height 32
checkbox input "true"
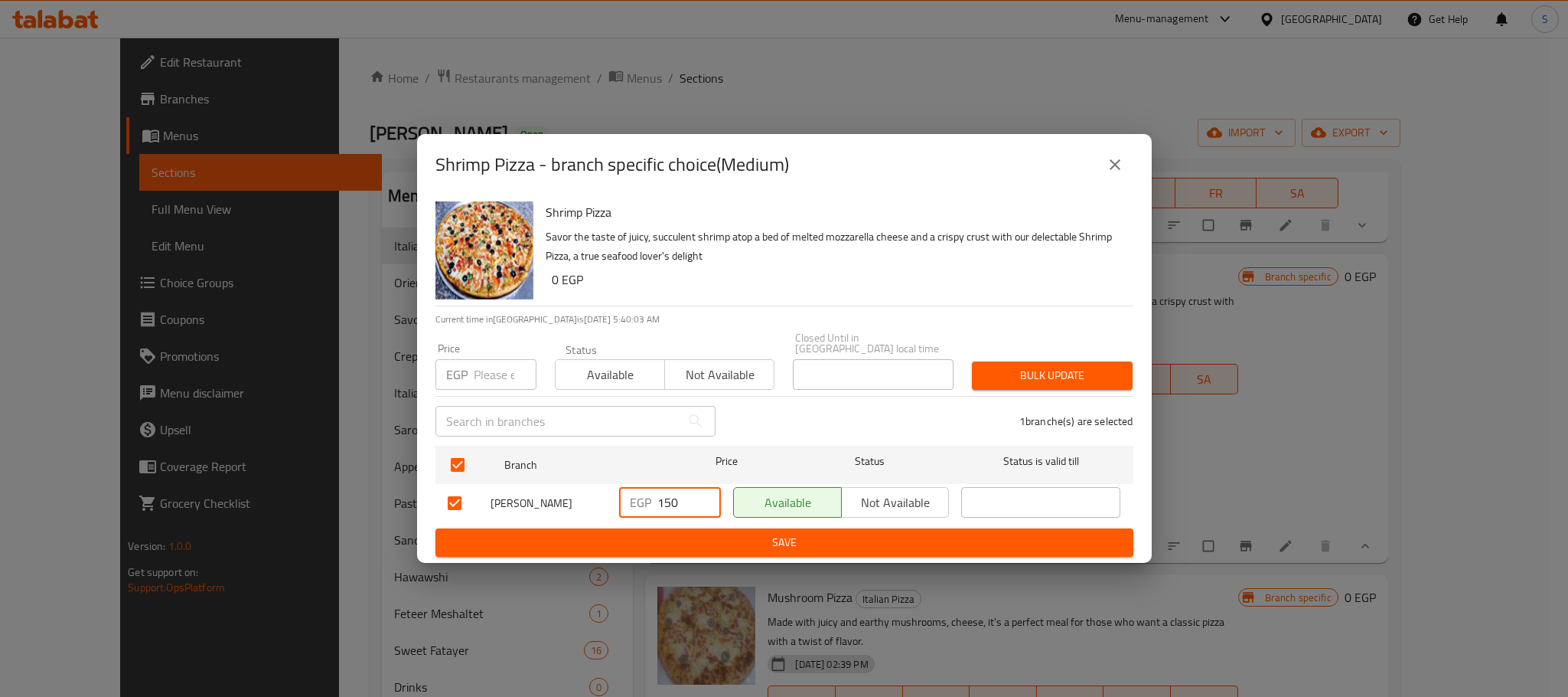
drag, startPoint x: 684, startPoint y: 497, endPoint x: 646, endPoint y: 501, distance: 38.2
click at [646, 501] on div "EGP 150 ​" at bounding box center [670, 502] width 102 height 31
type input "250"
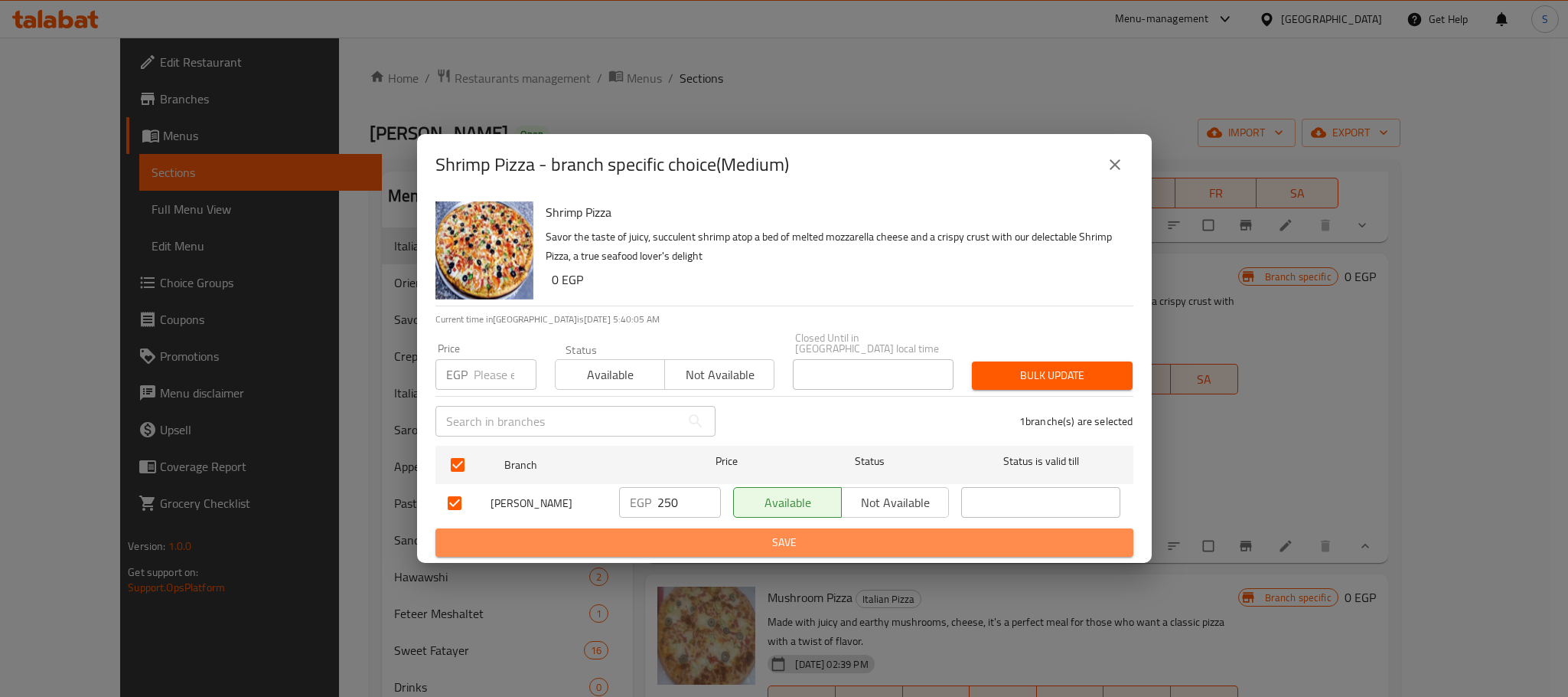
click at [749, 528] on button "Save" at bounding box center [784, 543] width 698 height 28
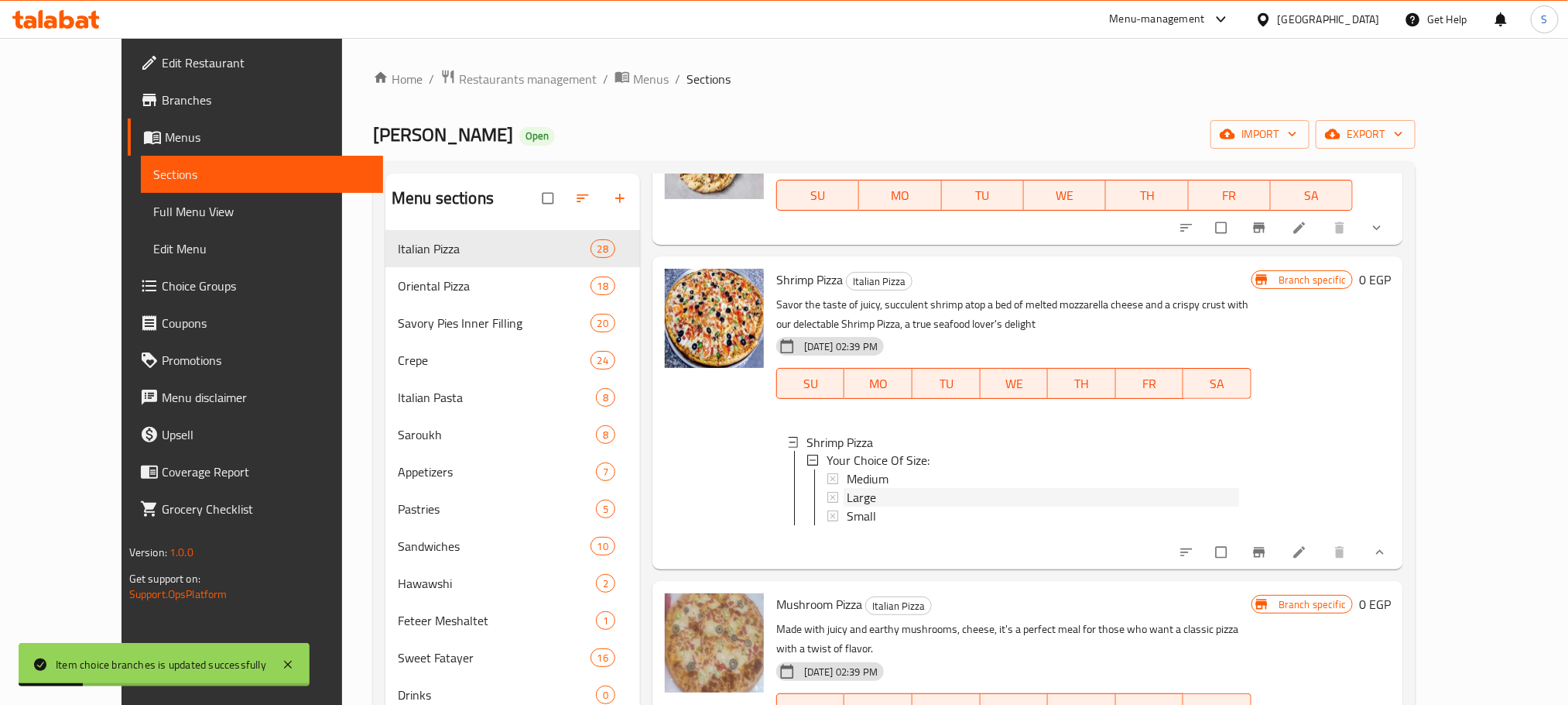
click at [853, 489] on div "Large" at bounding box center [1042, 497] width 392 height 18
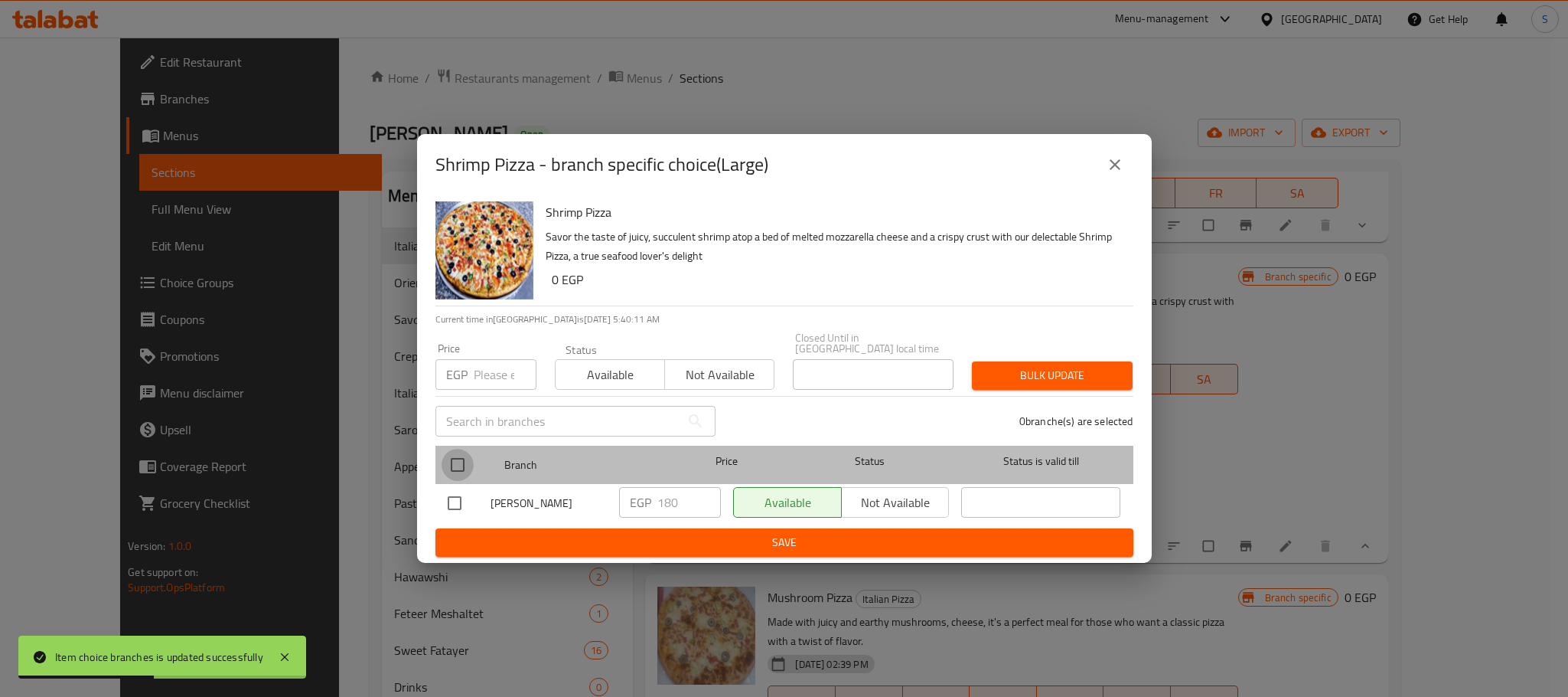
click at [450, 450] on input "checkbox" at bounding box center [457, 464] width 32 height 32
checkbox input "true"
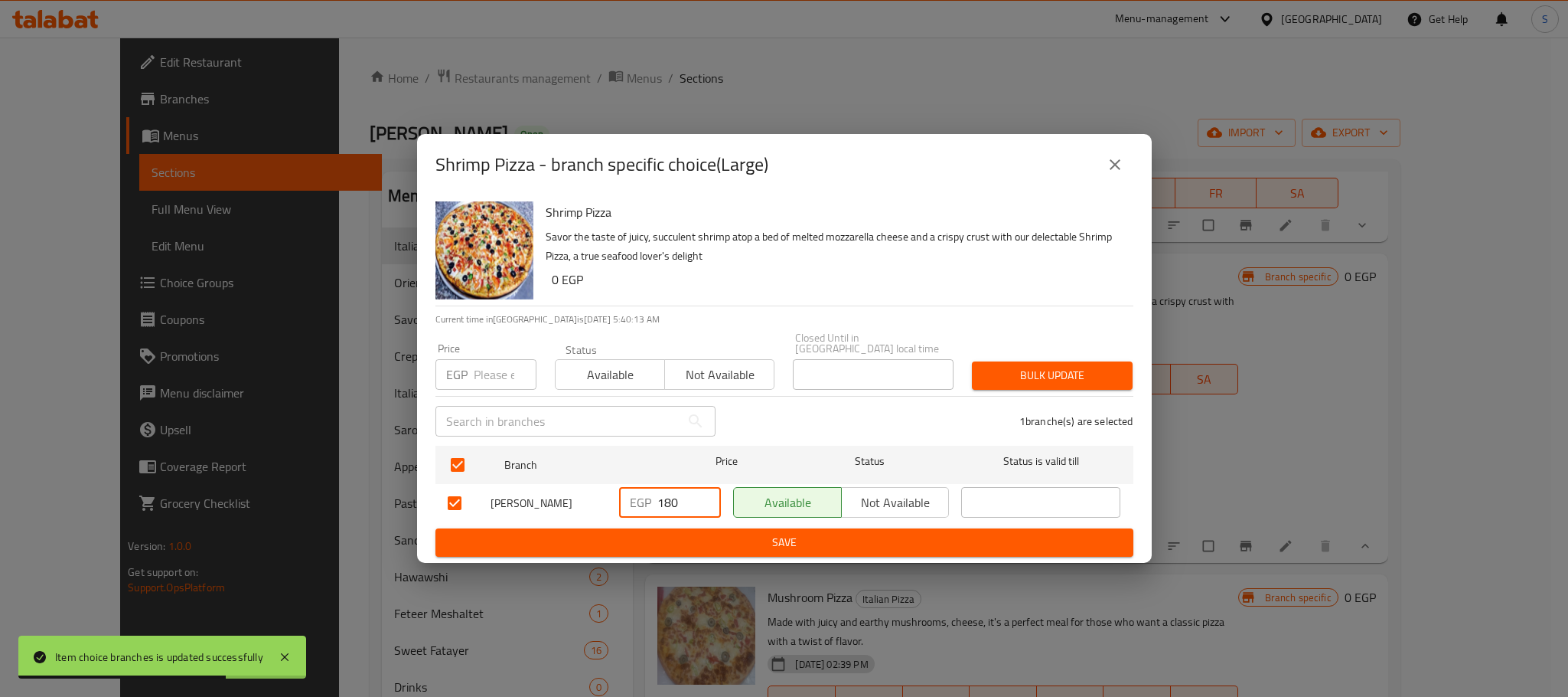
drag, startPoint x: 692, startPoint y: 506, endPoint x: 639, endPoint y: 504, distance: 53.0
click at [639, 504] on div "EGP 180 ​" at bounding box center [670, 502] width 102 height 31
type input "300"
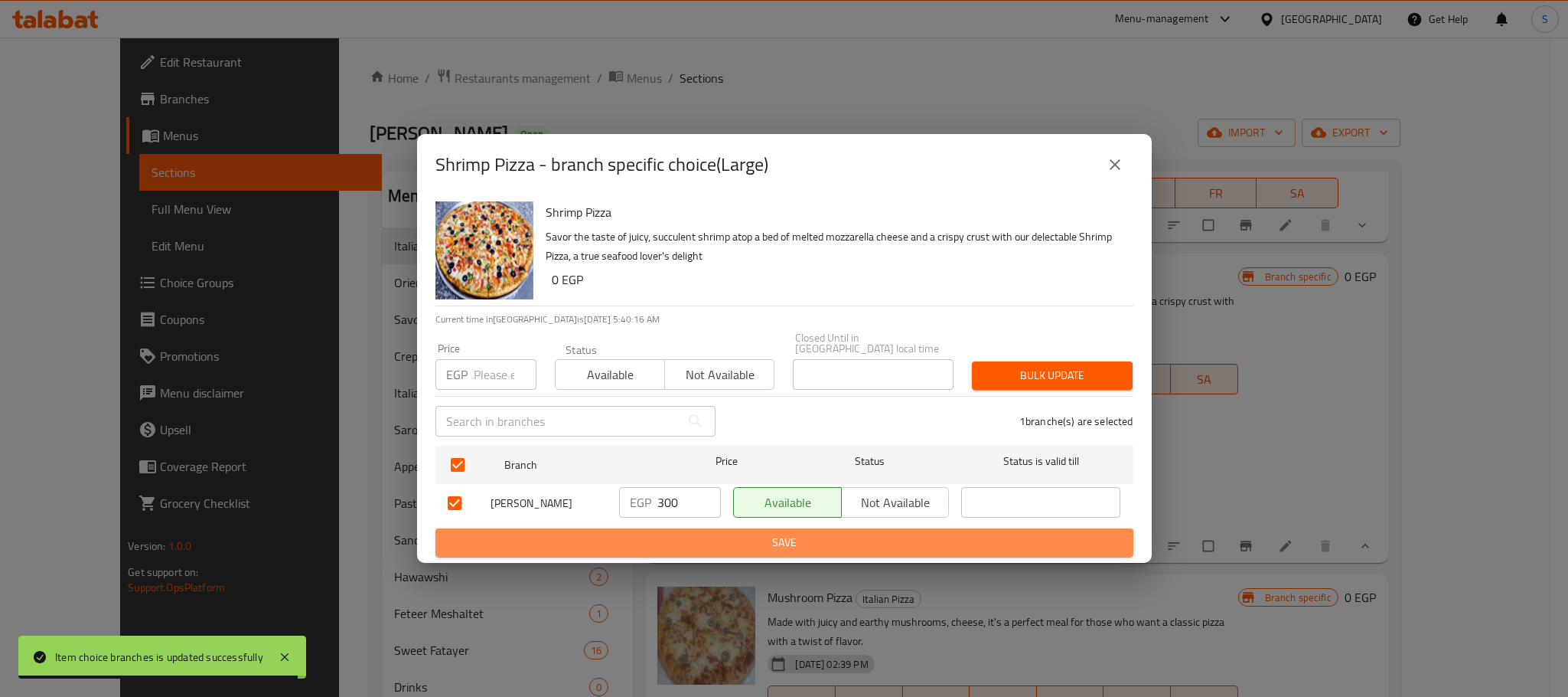
click at [712, 533] on span "Save" at bounding box center [784, 543] width 673 height 19
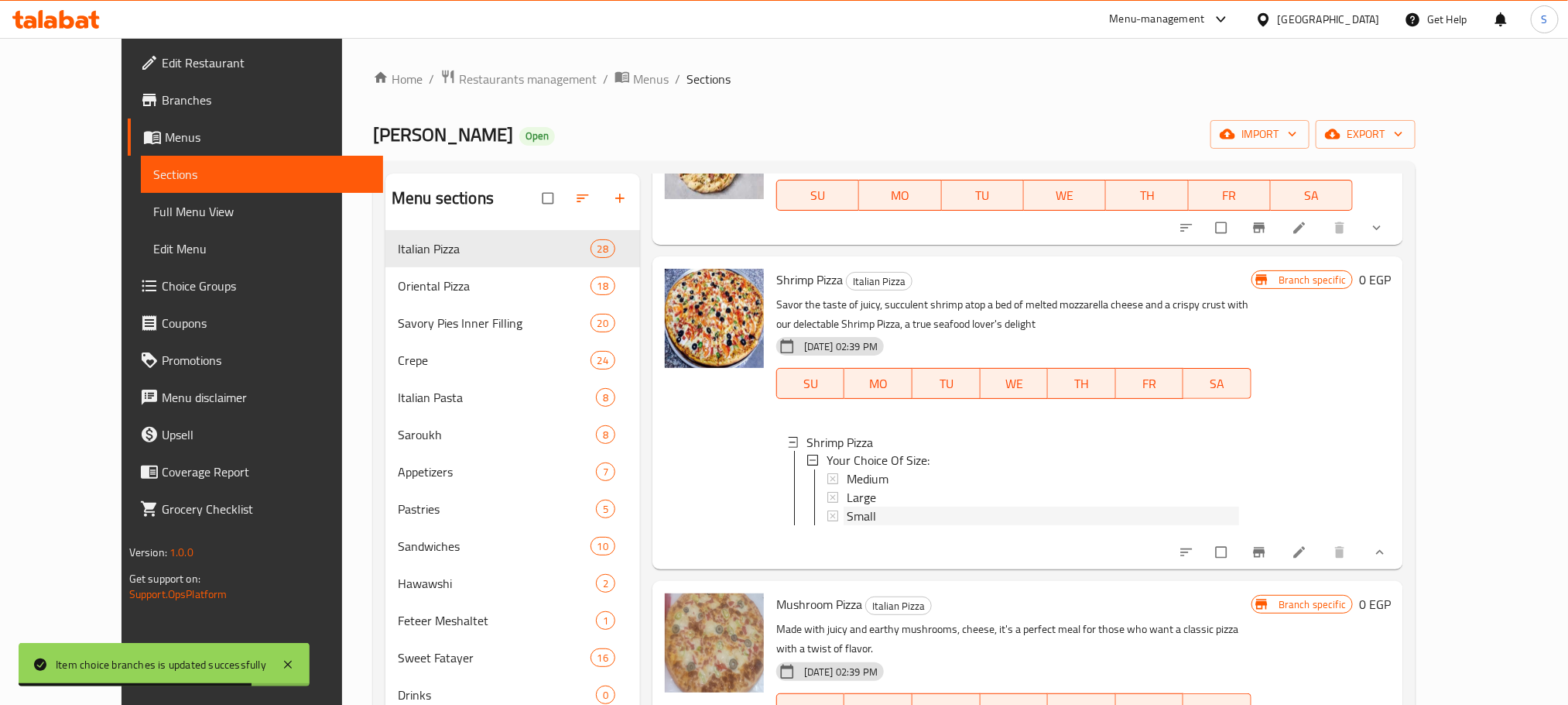
click at [847, 508] on span "Small" at bounding box center [861, 516] width 29 height 18
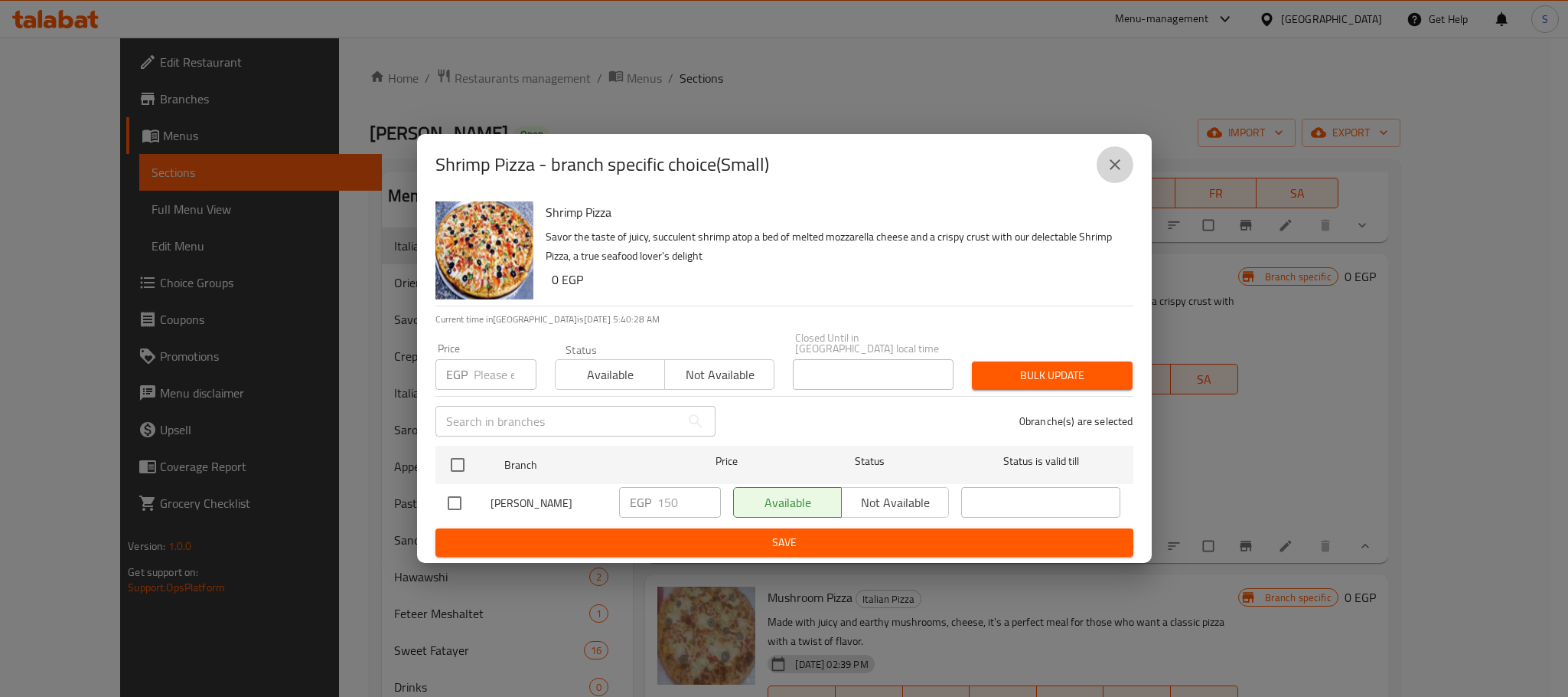
click at [1122, 169] on icon "close" at bounding box center [1114, 164] width 18 height 18
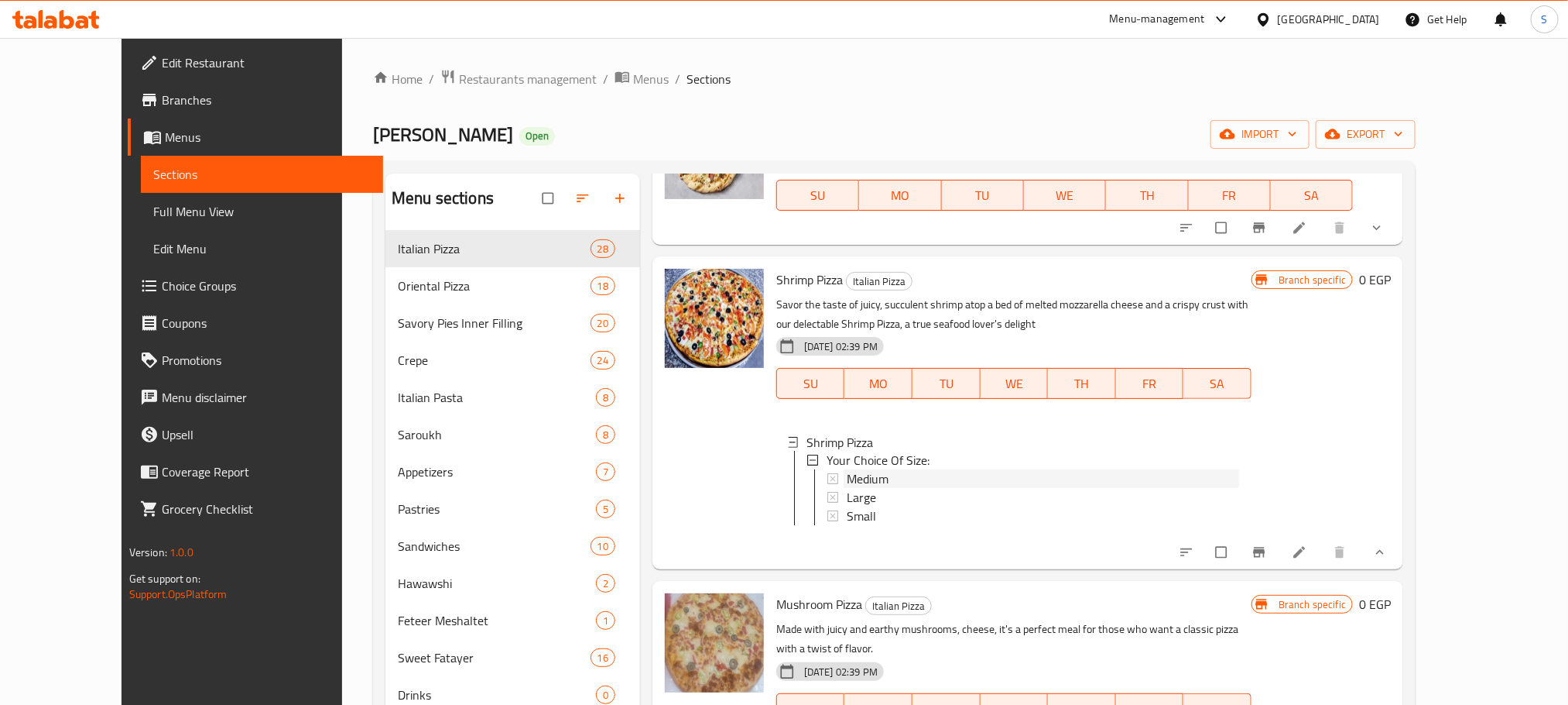
click at [847, 470] on span "Medium" at bounding box center [867, 479] width 42 height 18
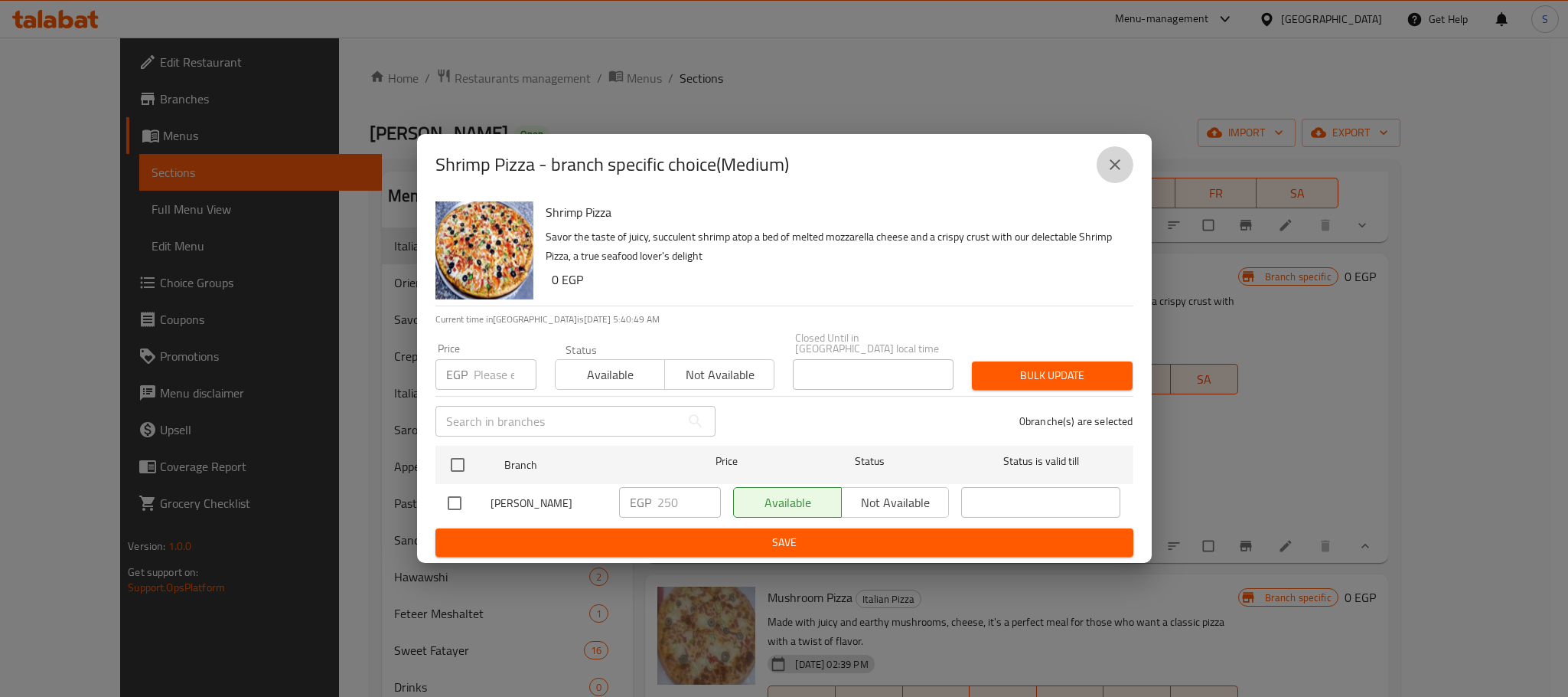
click at [1116, 168] on icon "close" at bounding box center [1114, 164] width 18 height 18
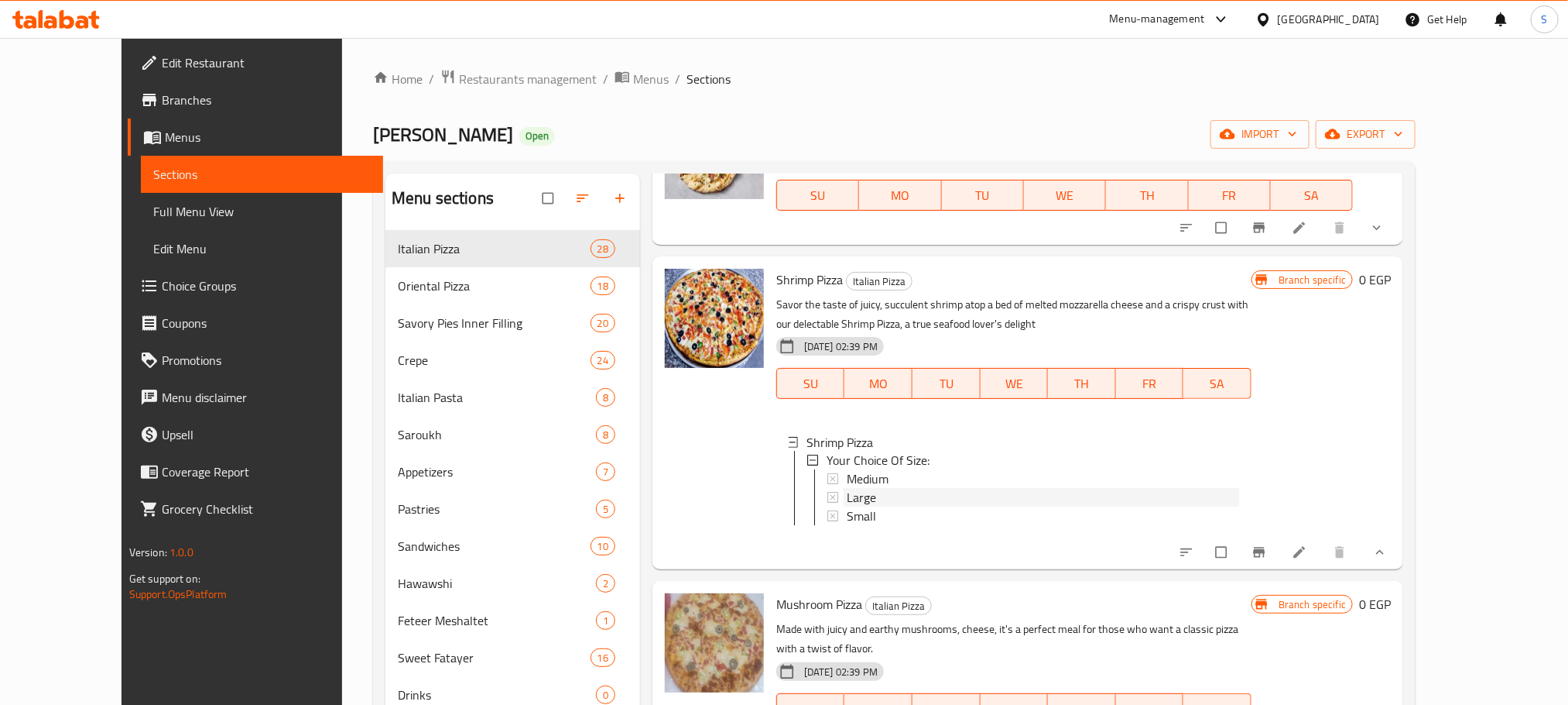
click at [847, 489] on span "Large" at bounding box center [861, 497] width 29 height 18
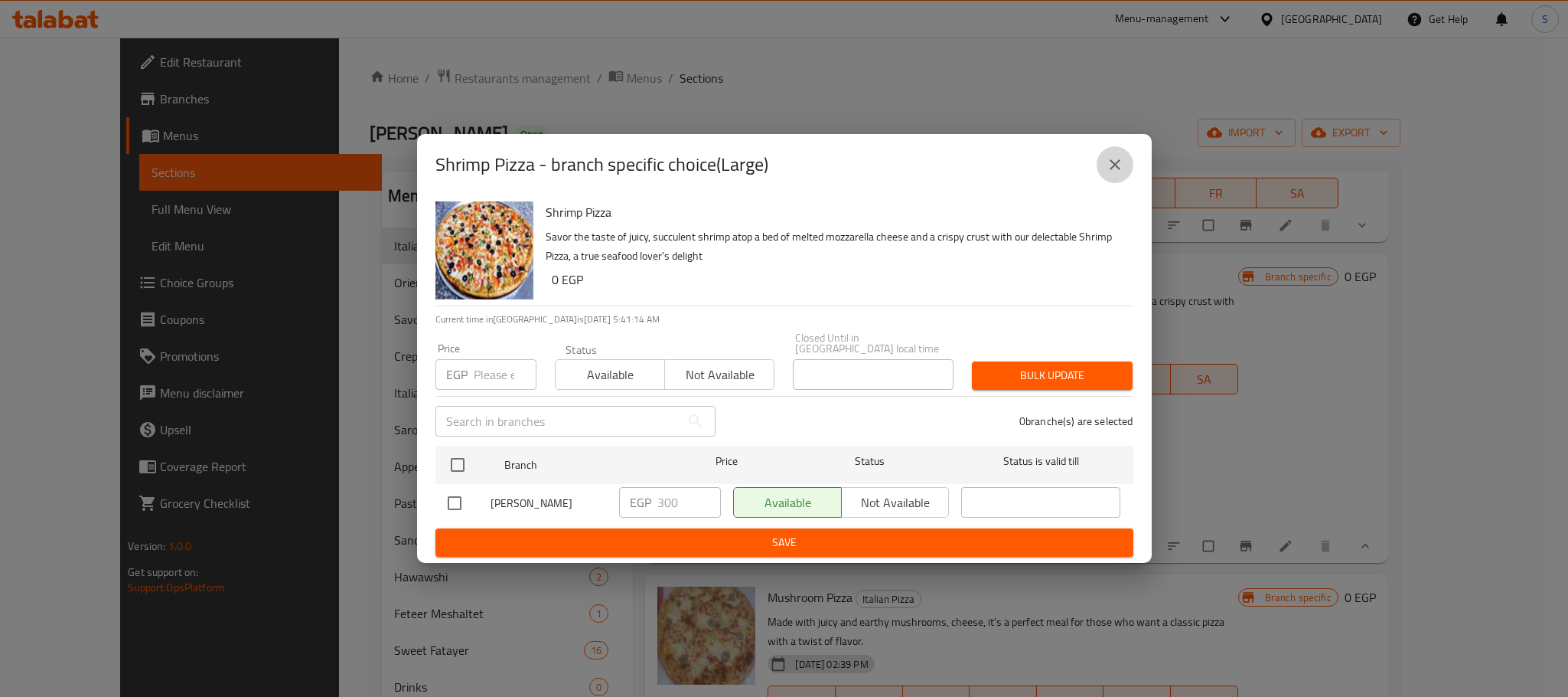
click at [1112, 174] on icon "close" at bounding box center [1114, 164] width 18 height 18
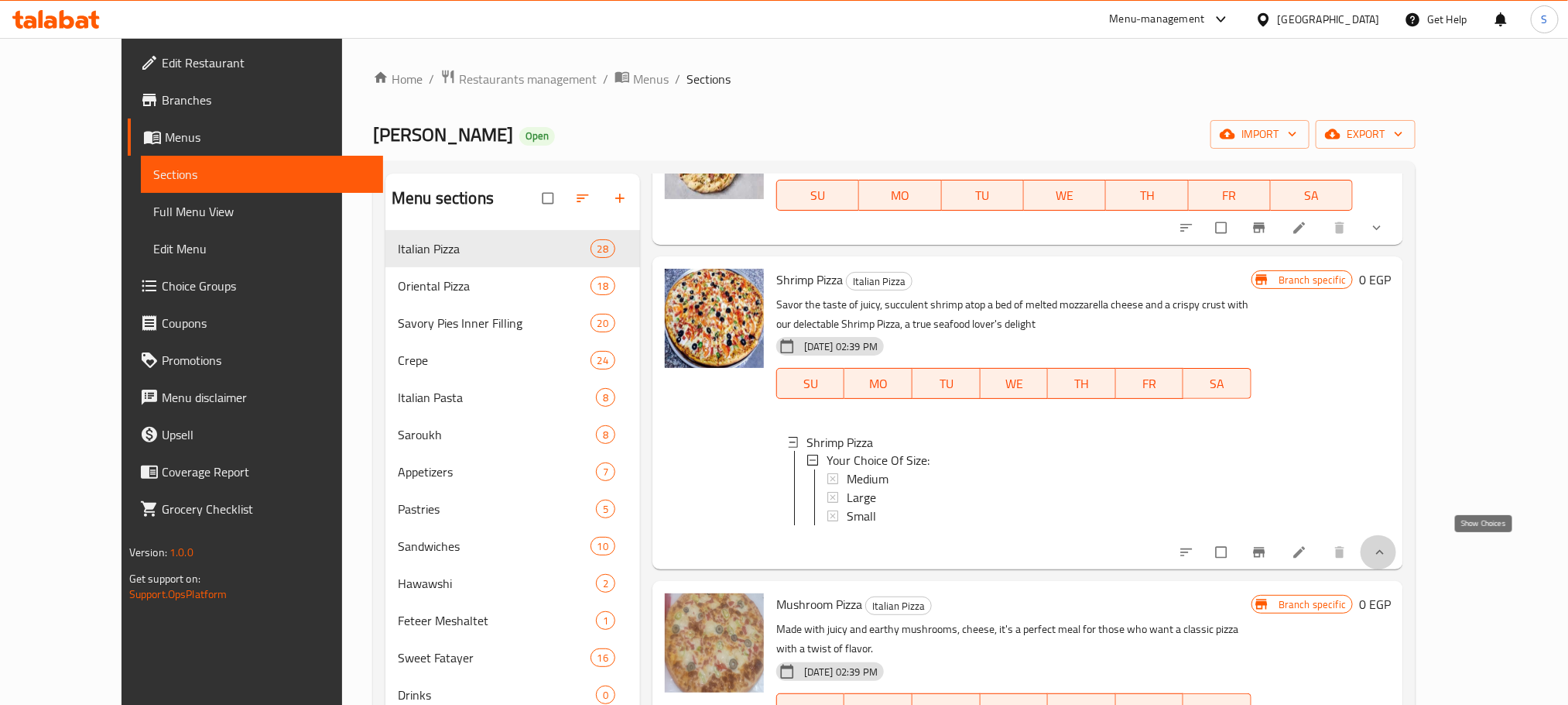
click at [1388, 546] on icon "show more" at bounding box center [1380, 552] width 16 height 16
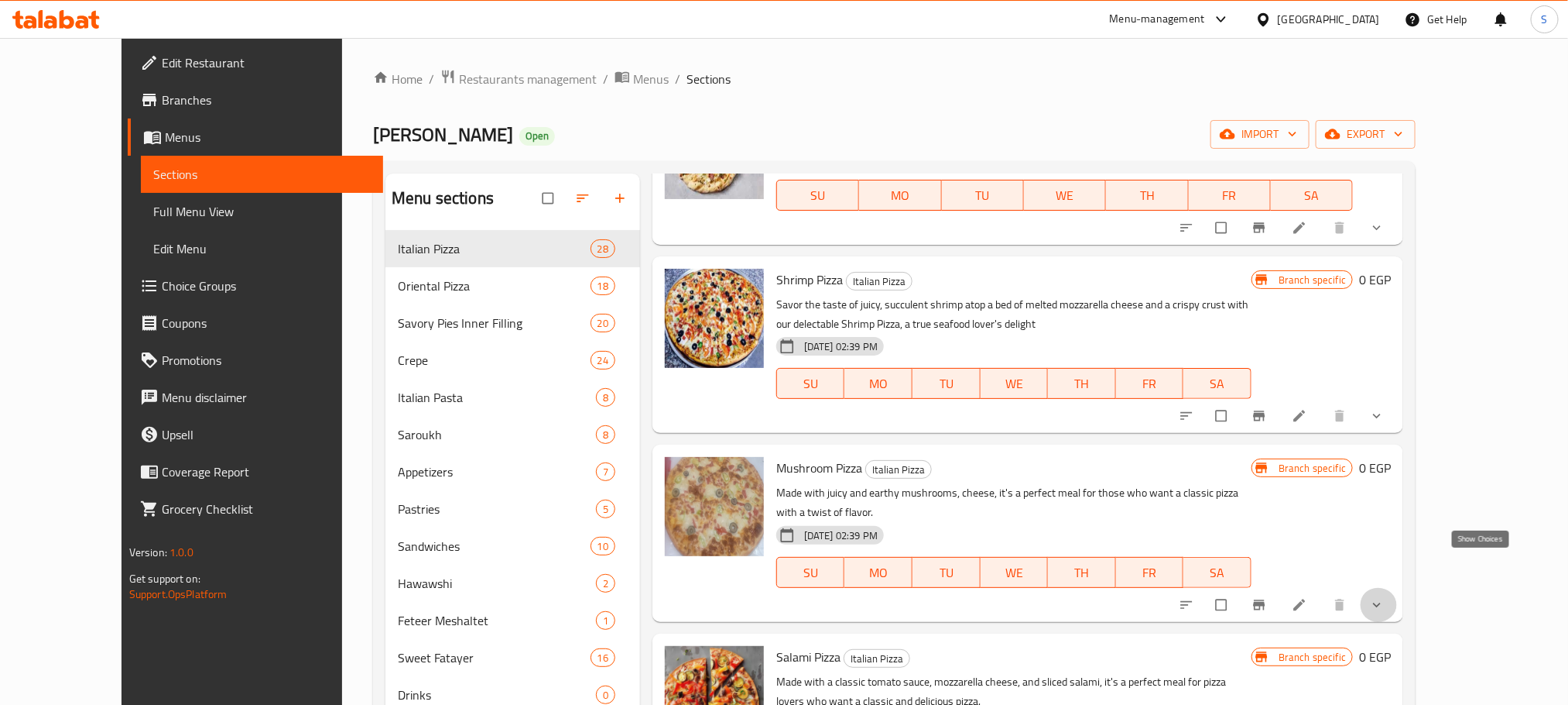
click at [1385, 597] on icon "show more" at bounding box center [1377, 605] width 16 height 16
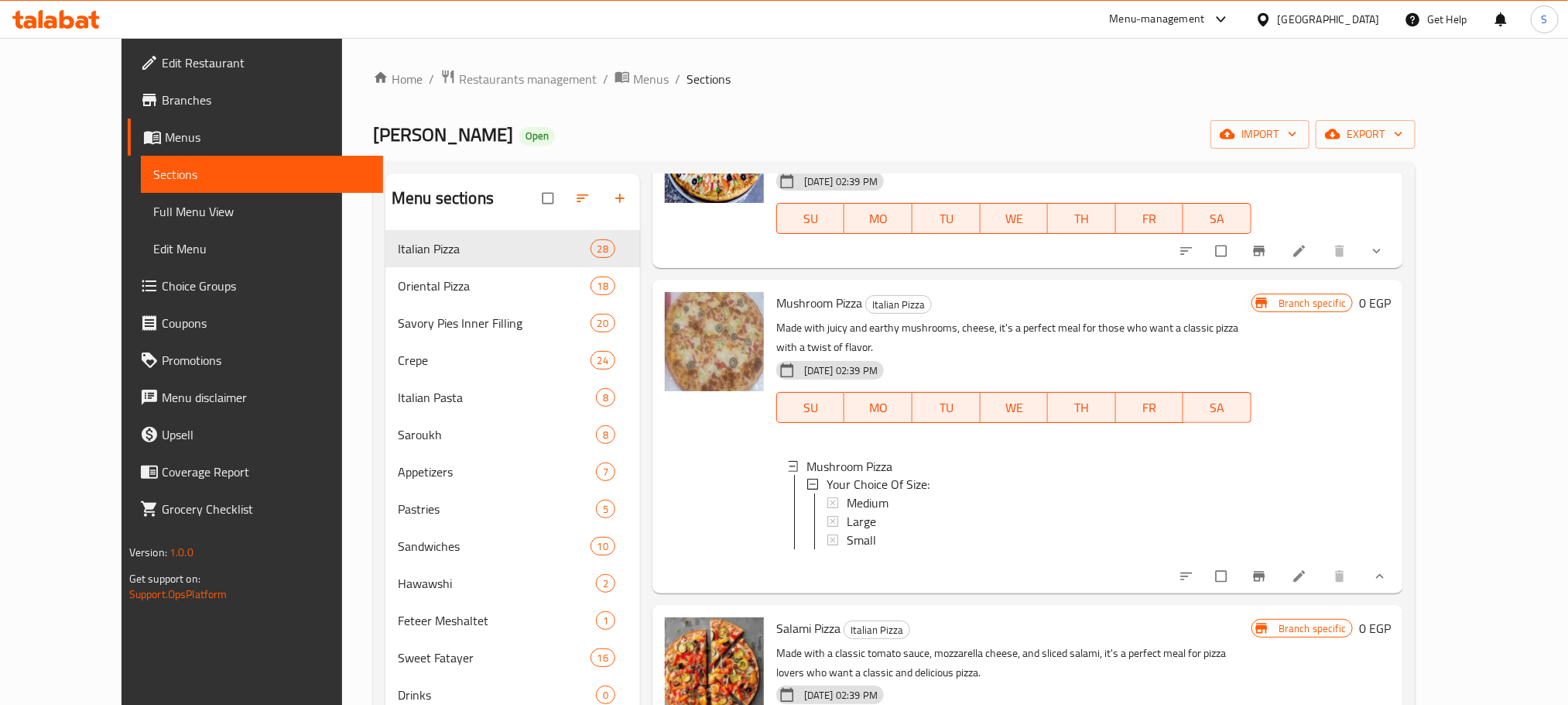
scroll to position [1719, 0]
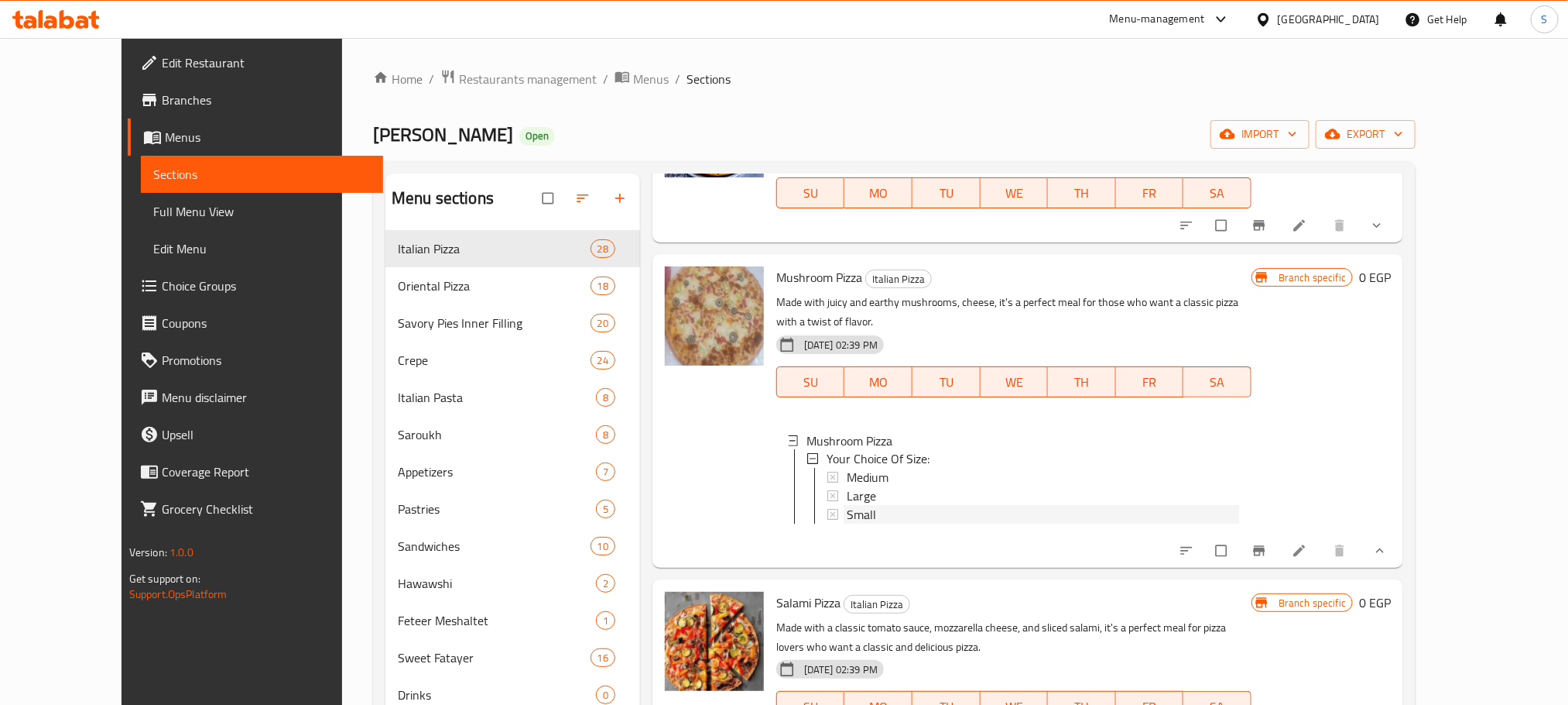
click at [847, 506] on span "Small" at bounding box center [861, 515] width 29 height 18
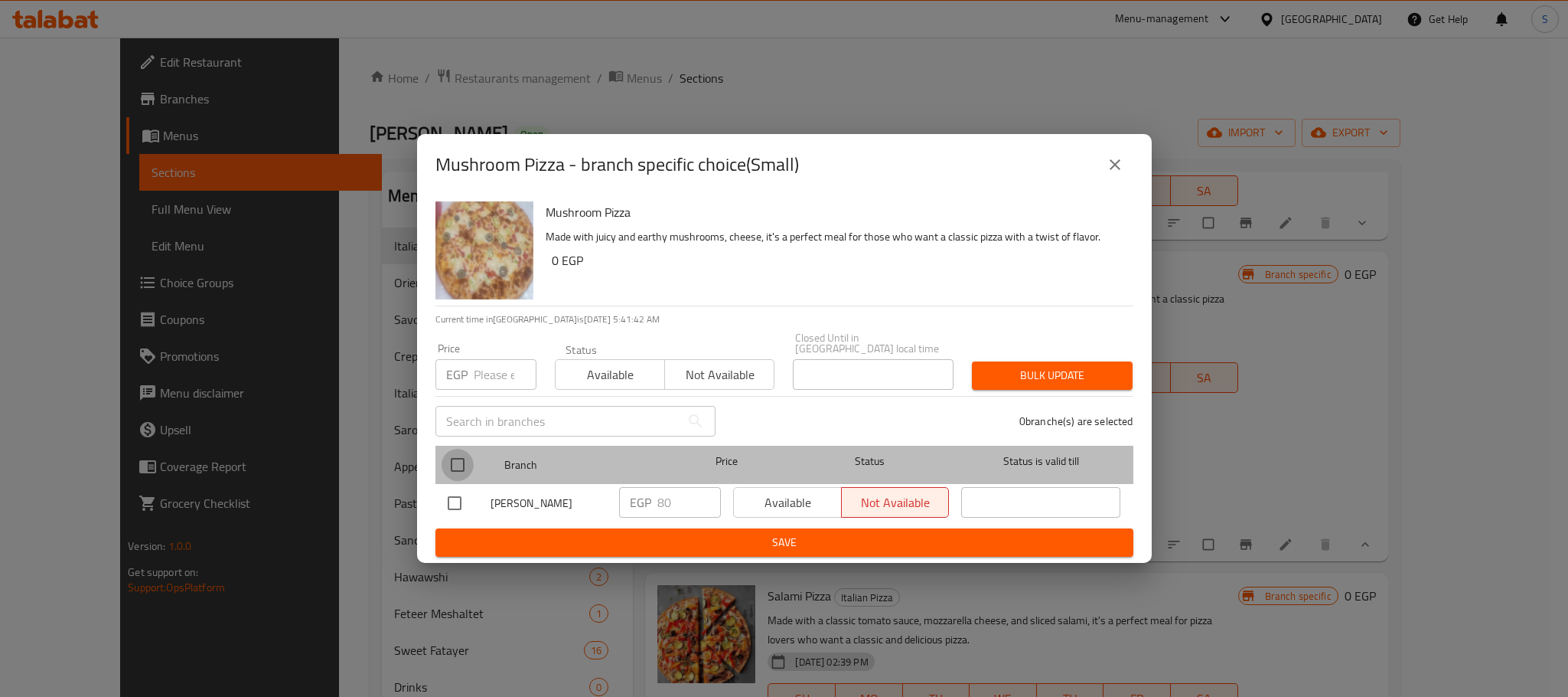
click at [462, 448] on input "checkbox" at bounding box center [457, 464] width 32 height 32
checkbox input "true"
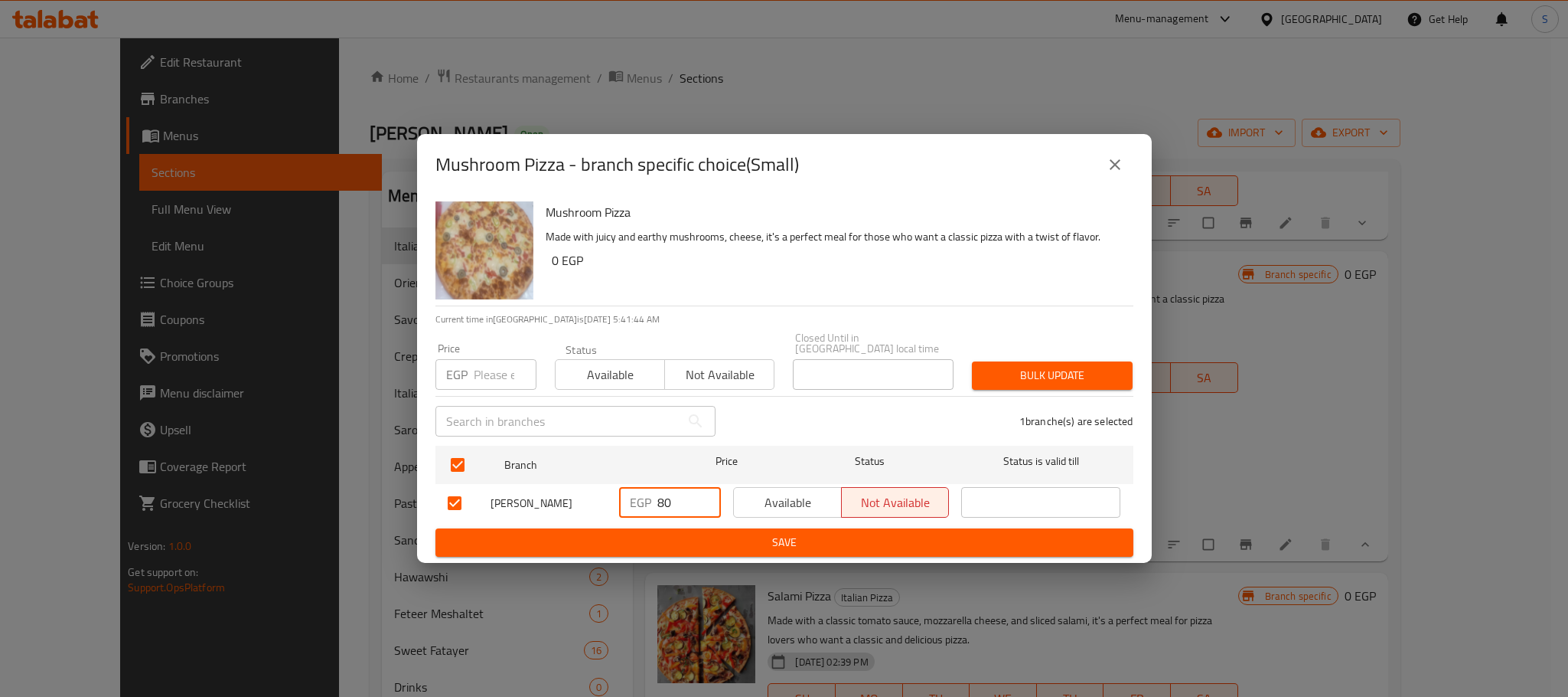
drag, startPoint x: 670, startPoint y: 490, endPoint x: 646, endPoint y: 501, distance: 26.4
click at [646, 501] on div "EGP 80 ​" at bounding box center [670, 502] width 102 height 31
type input "110"
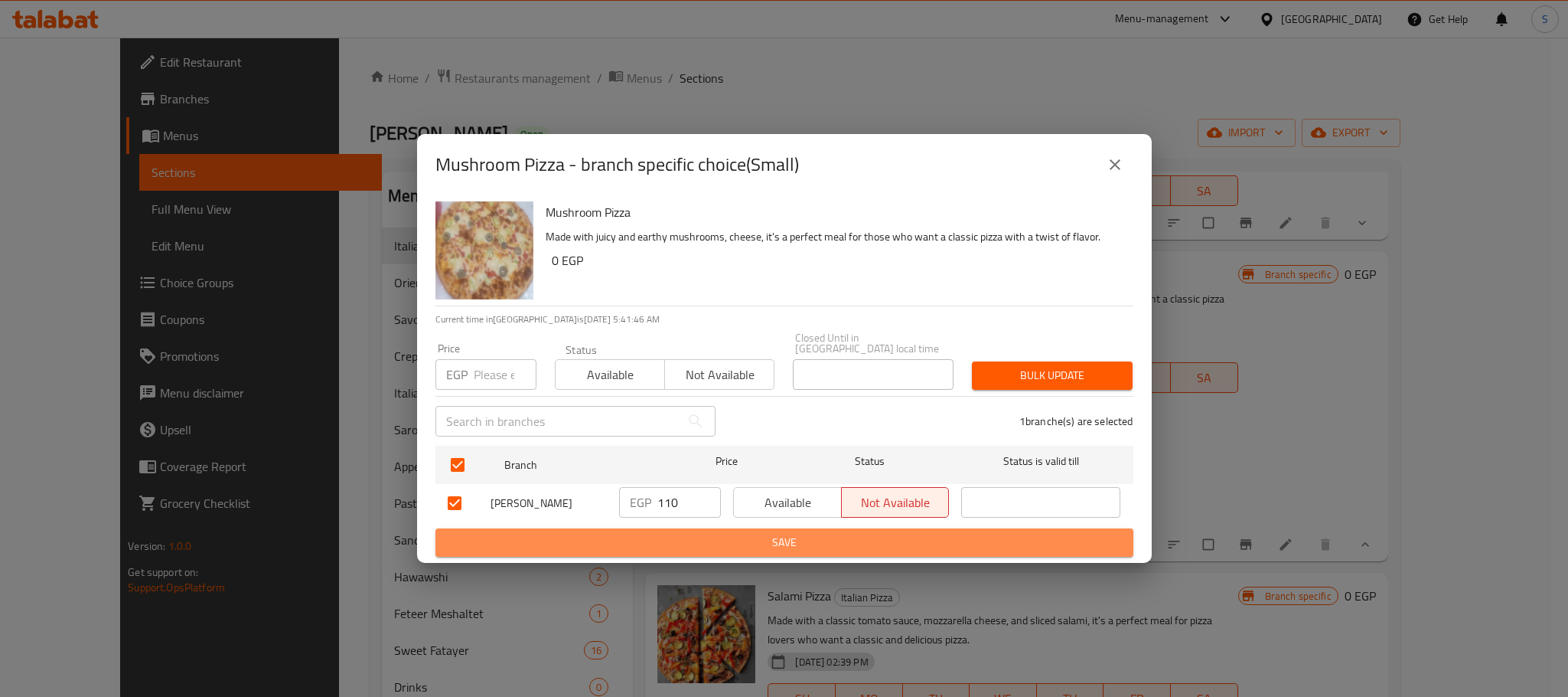
click at [767, 533] on span "Save" at bounding box center [784, 543] width 673 height 19
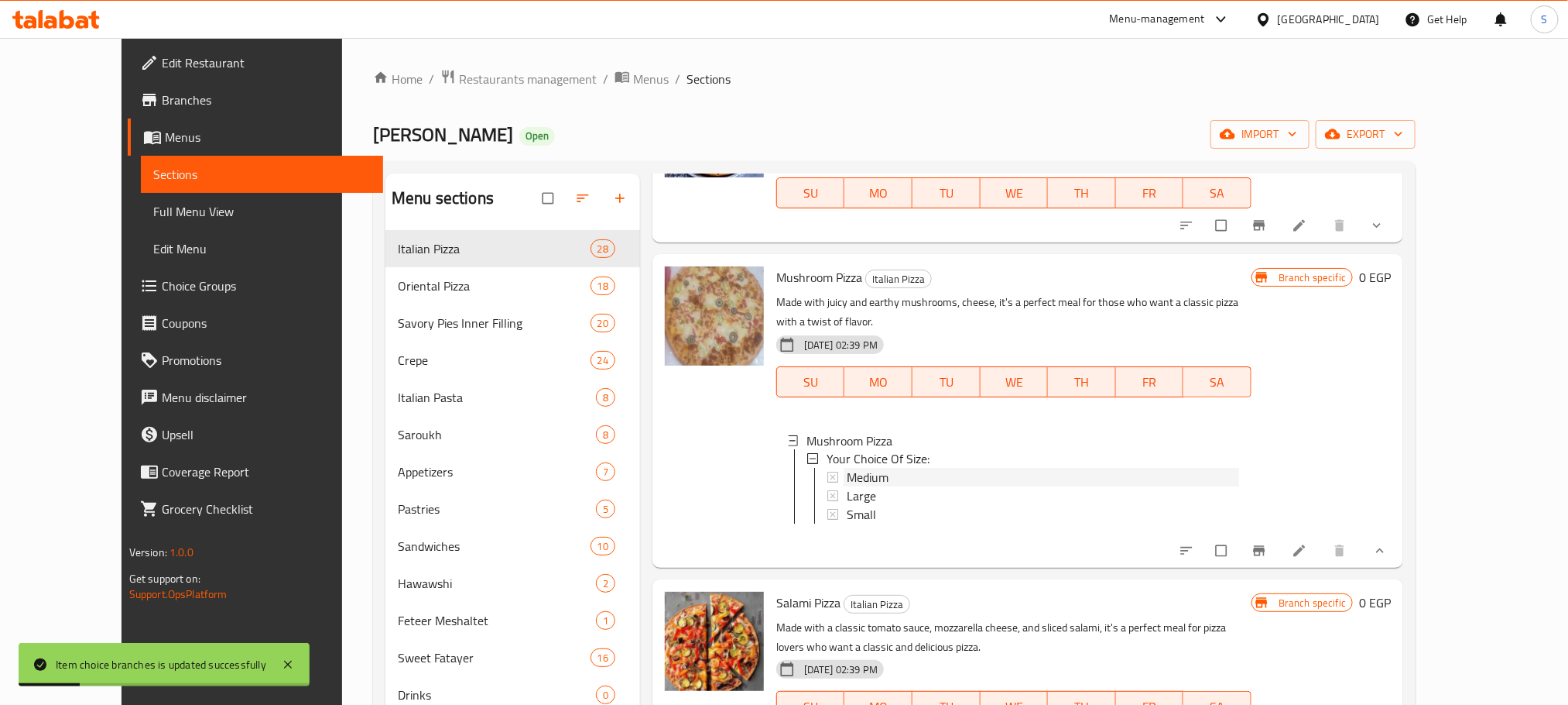
click at [848, 469] on span "Medium" at bounding box center [867, 477] width 42 height 18
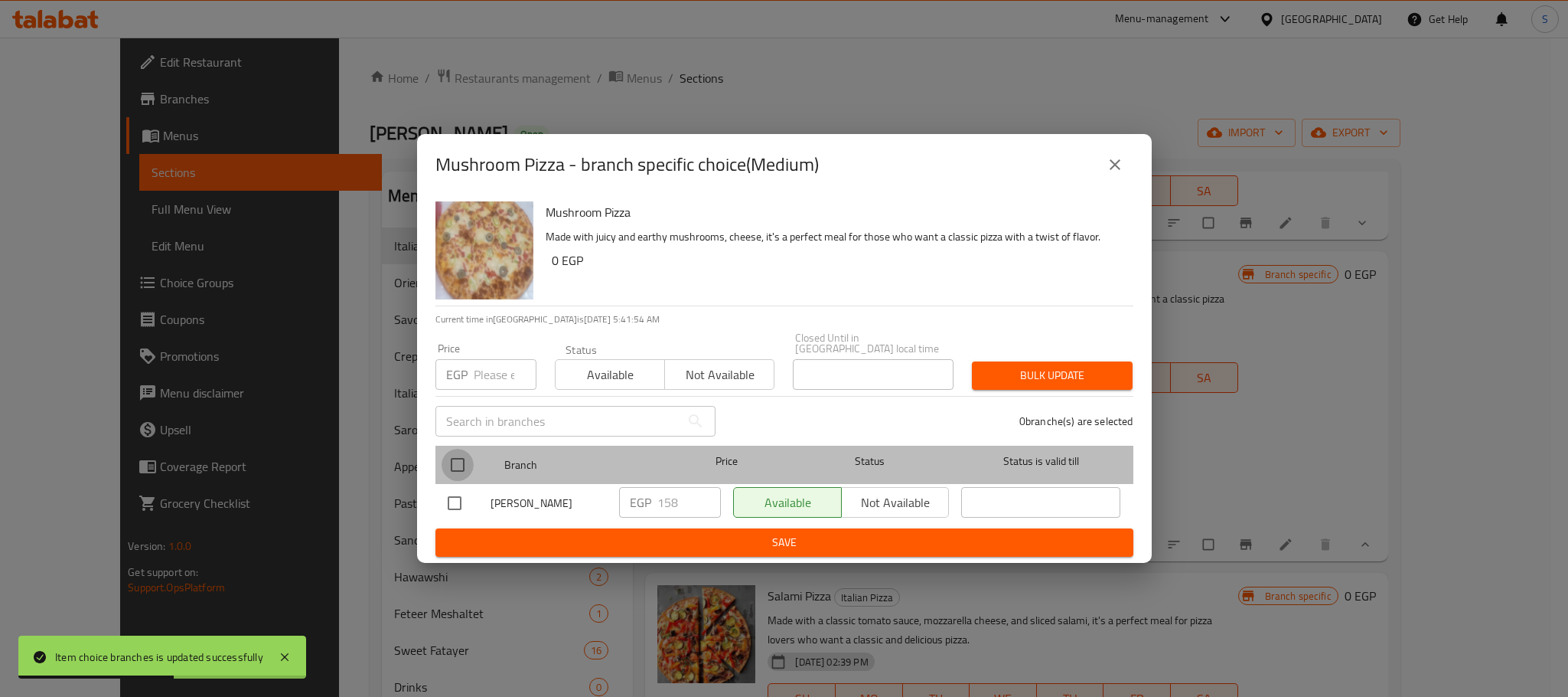
click at [452, 450] on input "checkbox" at bounding box center [457, 464] width 32 height 32
checkbox input "true"
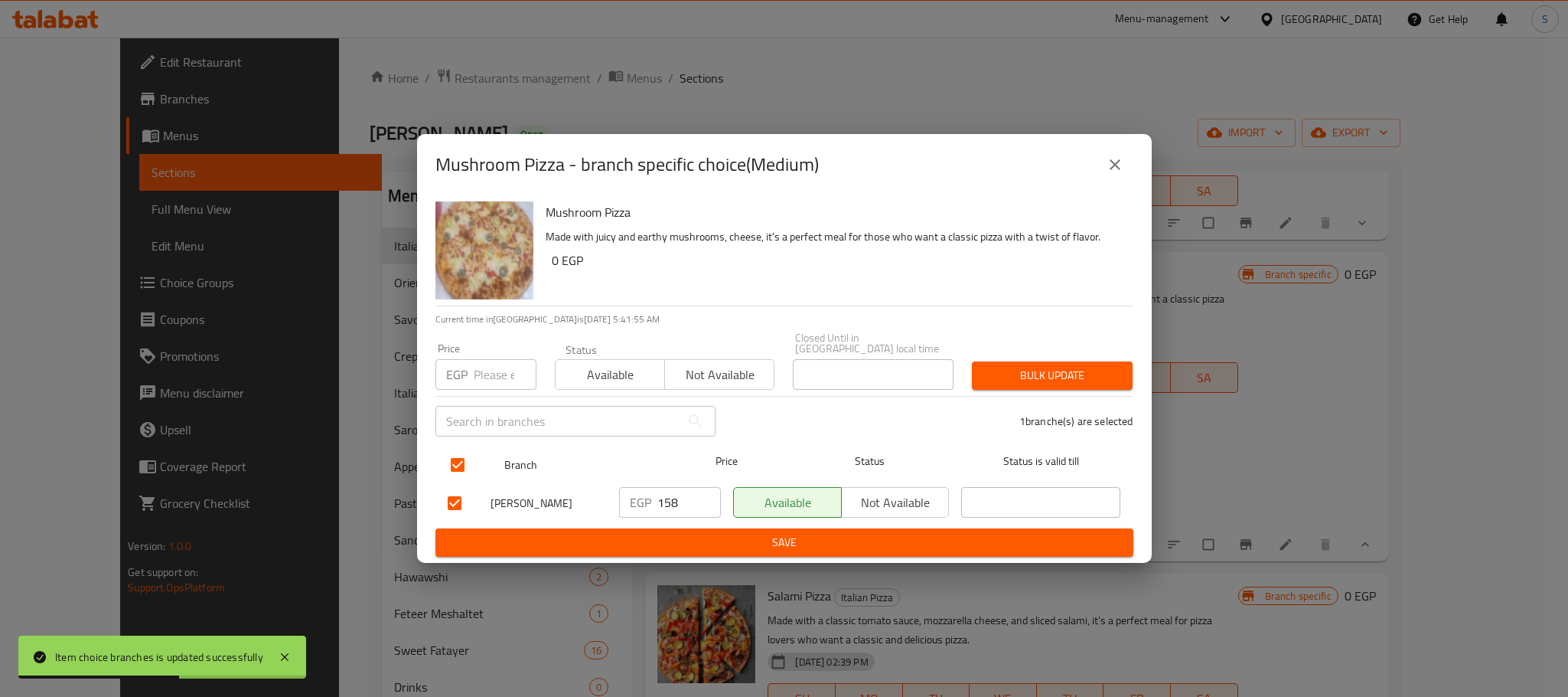
checkbox input "true"
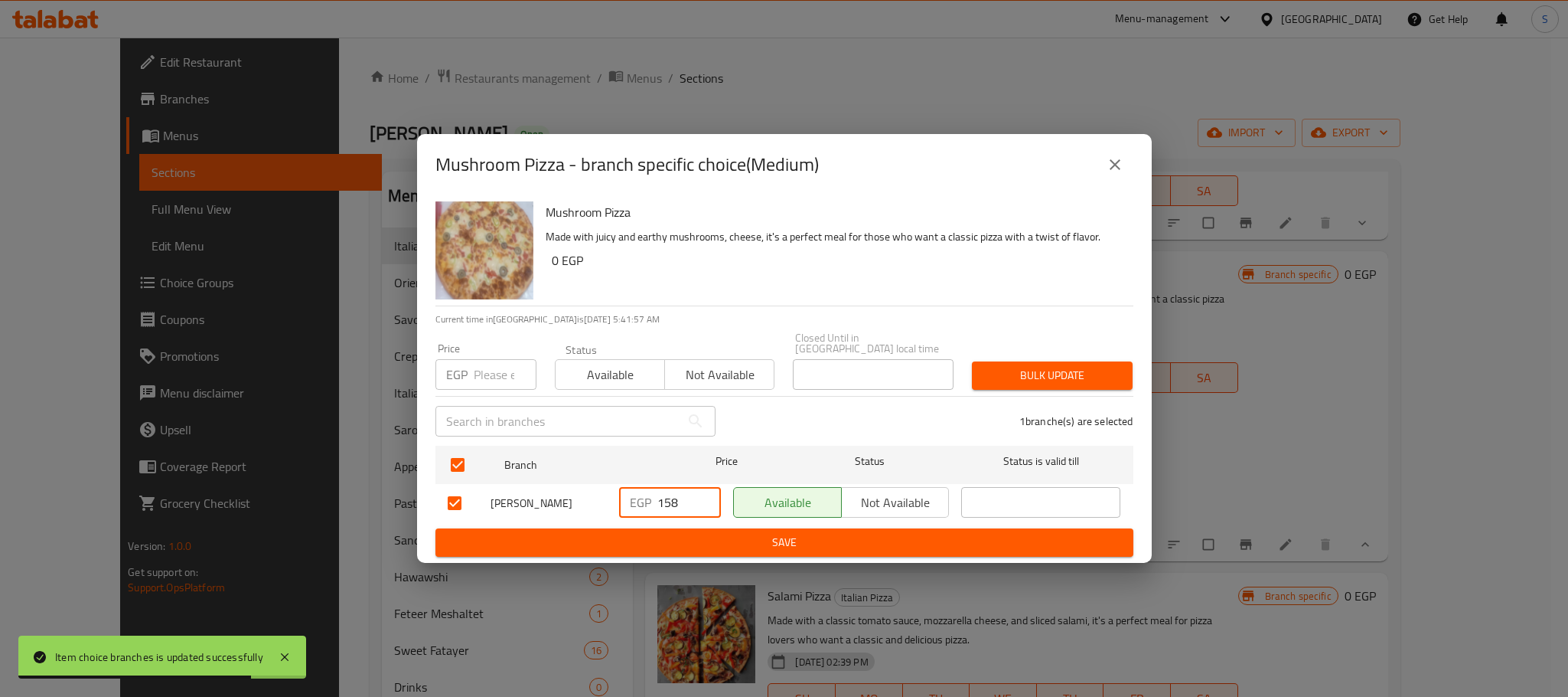
drag, startPoint x: 675, startPoint y: 492, endPoint x: 647, endPoint y: 502, distance: 29.7
click at [647, 502] on div "EGP 158 ​" at bounding box center [670, 502] width 102 height 31
type input "140"
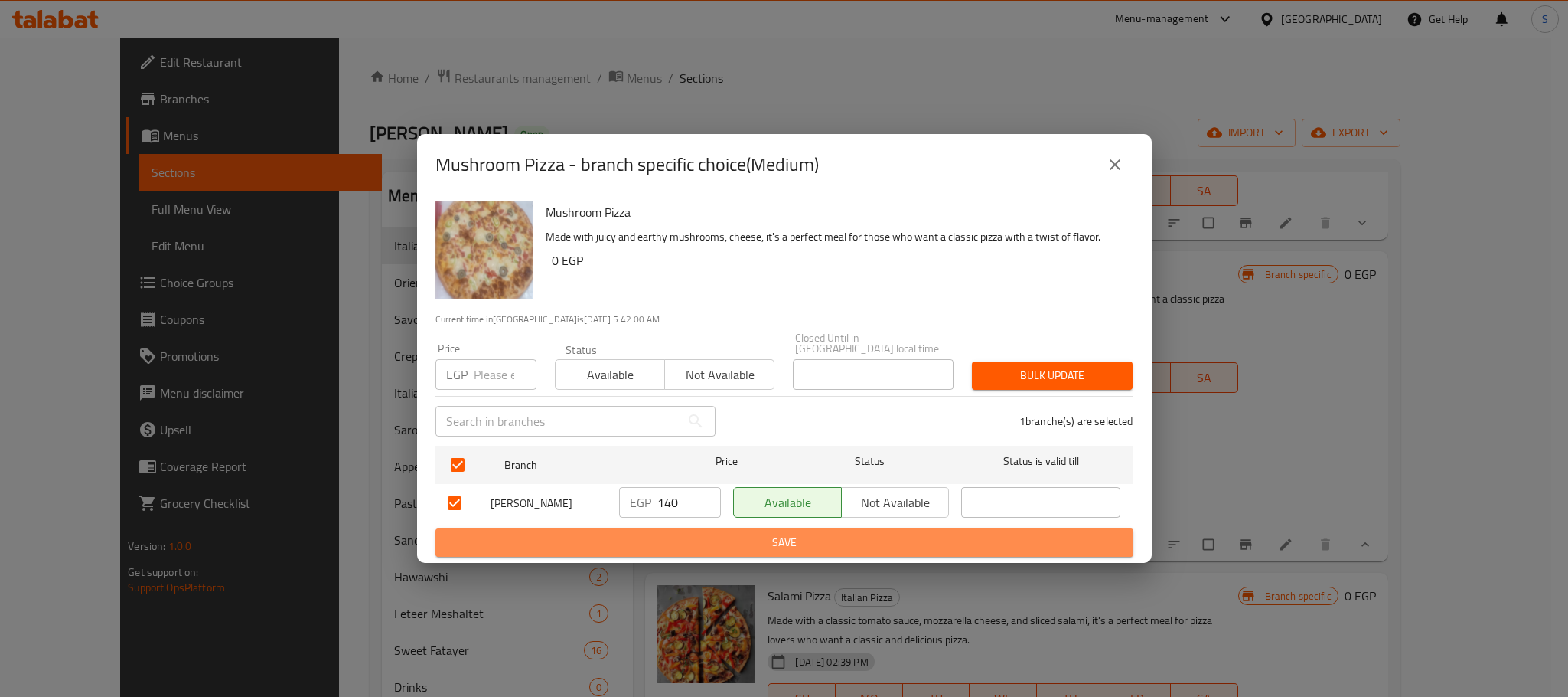
click at [810, 540] on span "Save" at bounding box center [784, 543] width 673 height 19
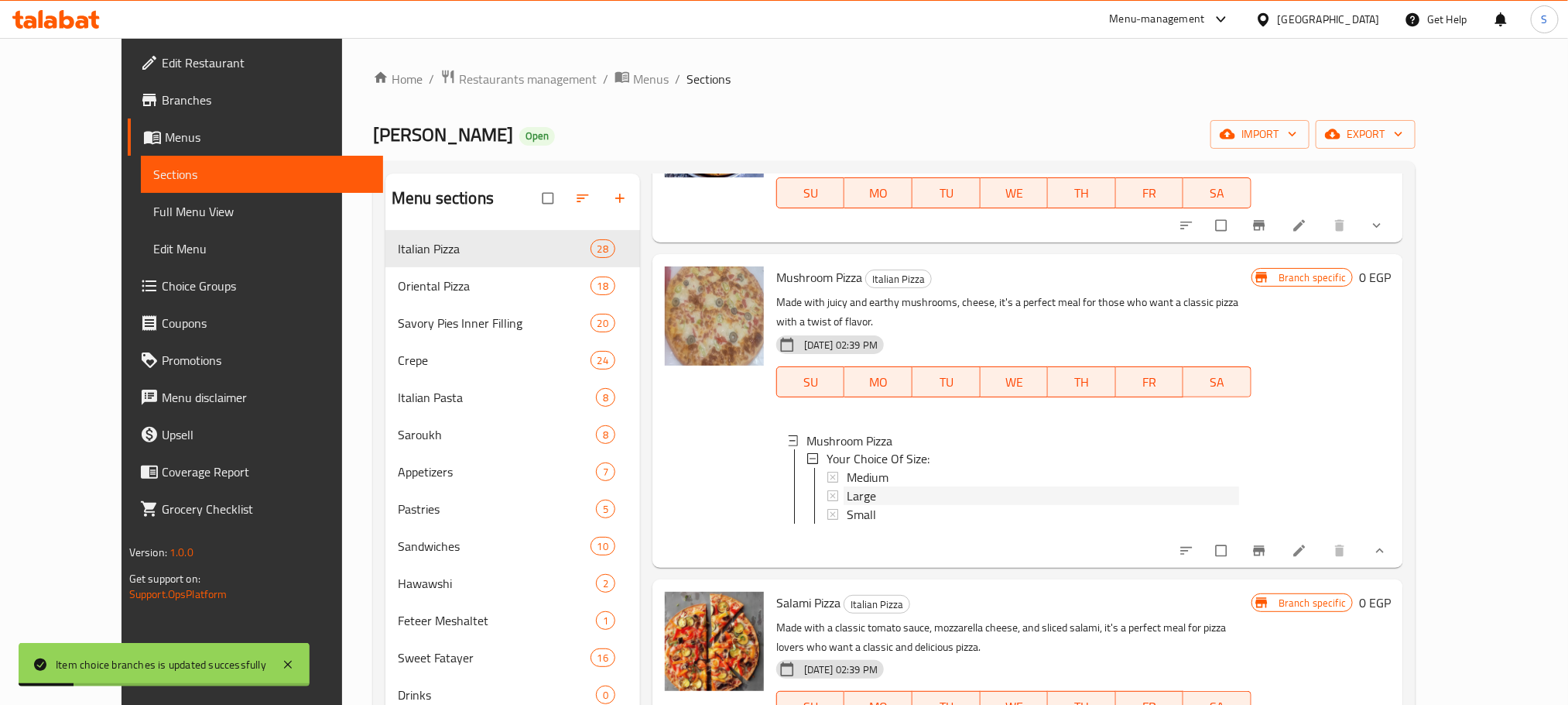
click at [851, 487] on div "Large" at bounding box center [1042, 496] width 392 height 18
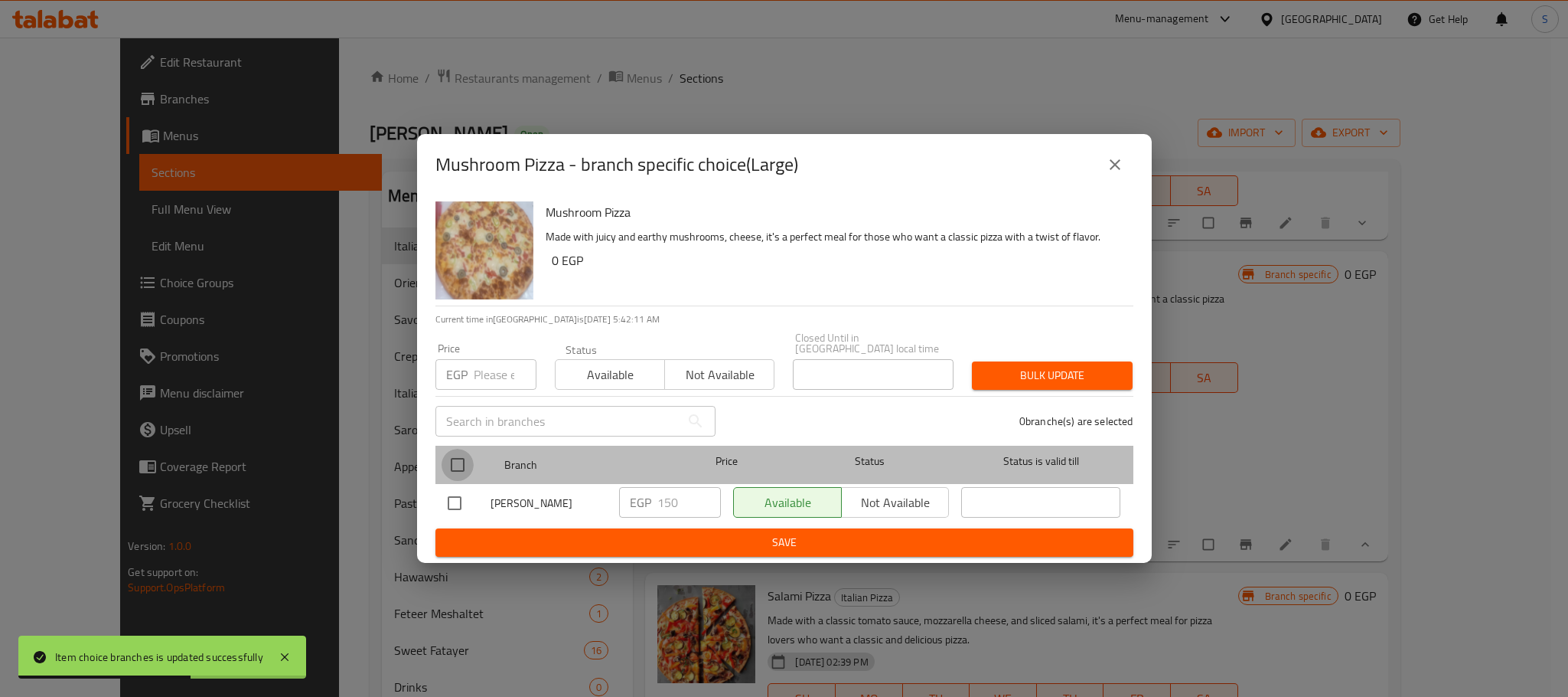
click at [457, 450] on input "checkbox" at bounding box center [457, 464] width 32 height 32
checkbox input "true"
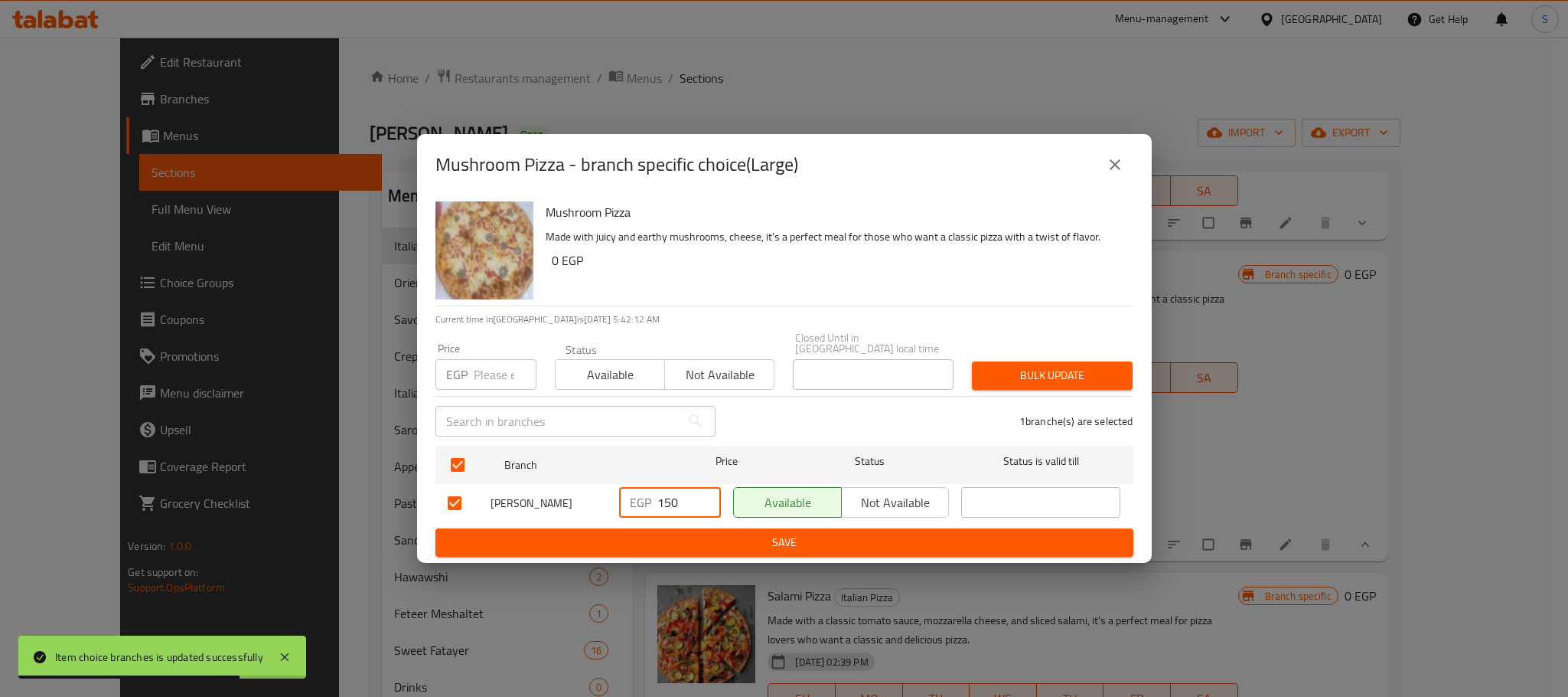
drag, startPoint x: 680, startPoint y: 492, endPoint x: 648, endPoint y: 495, distance: 32.1
click at [648, 495] on div "EGP 150 ​" at bounding box center [670, 502] width 102 height 31
type input "170"
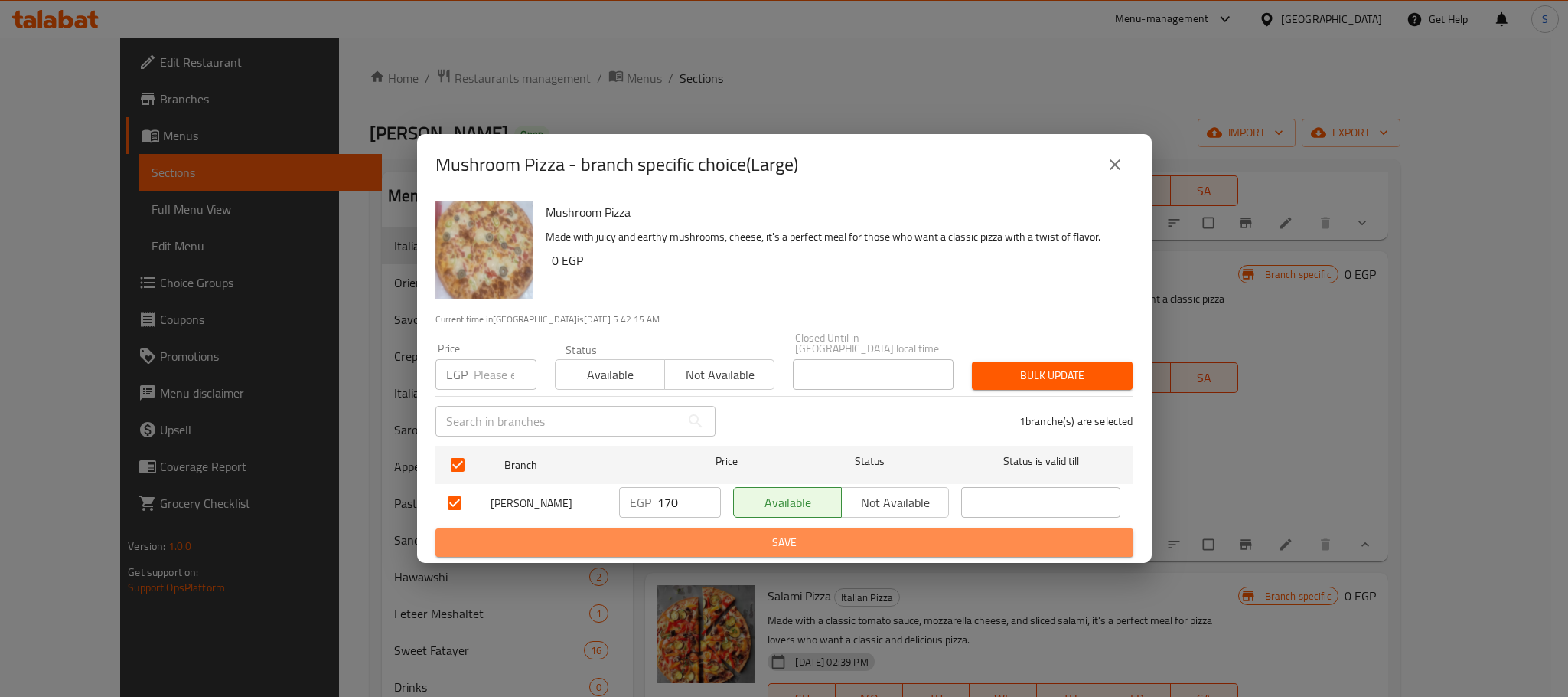
click at [769, 539] on span "Save" at bounding box center [784, 543] width 673 height 19
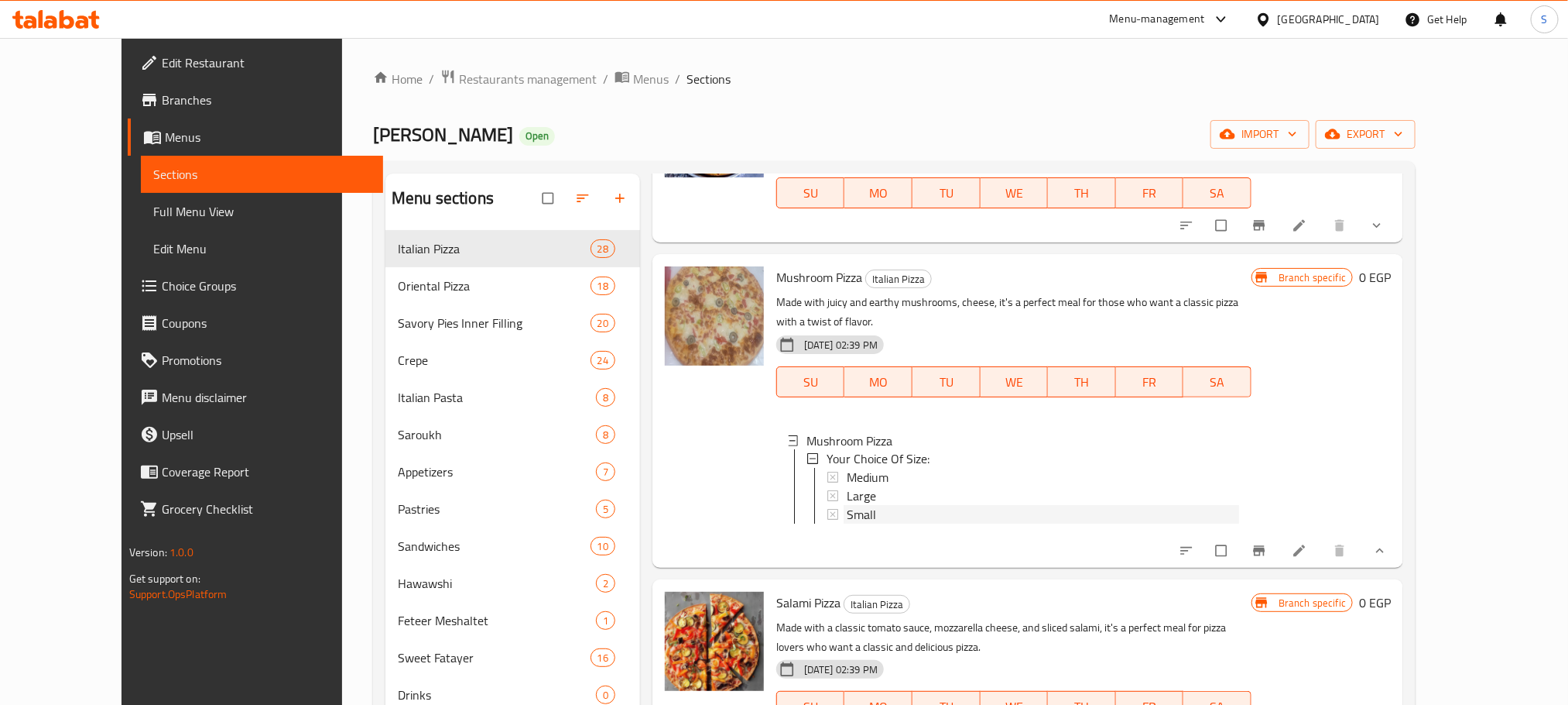
click at [847, 506] on span "Small" at bounding box center [861, 515] width 29 height 18
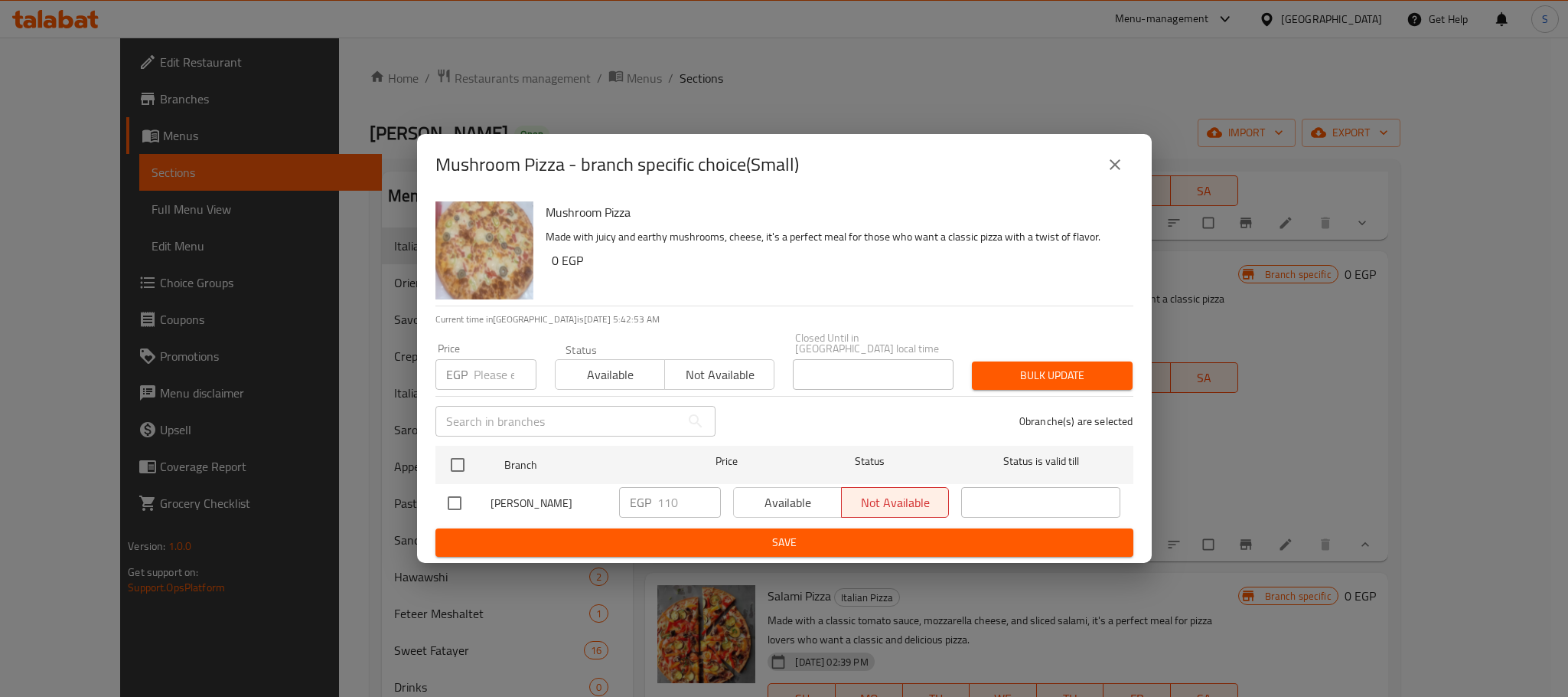
click at [1110, 157] on button "close" at bounding box center [1114, 165] width 37 height 37
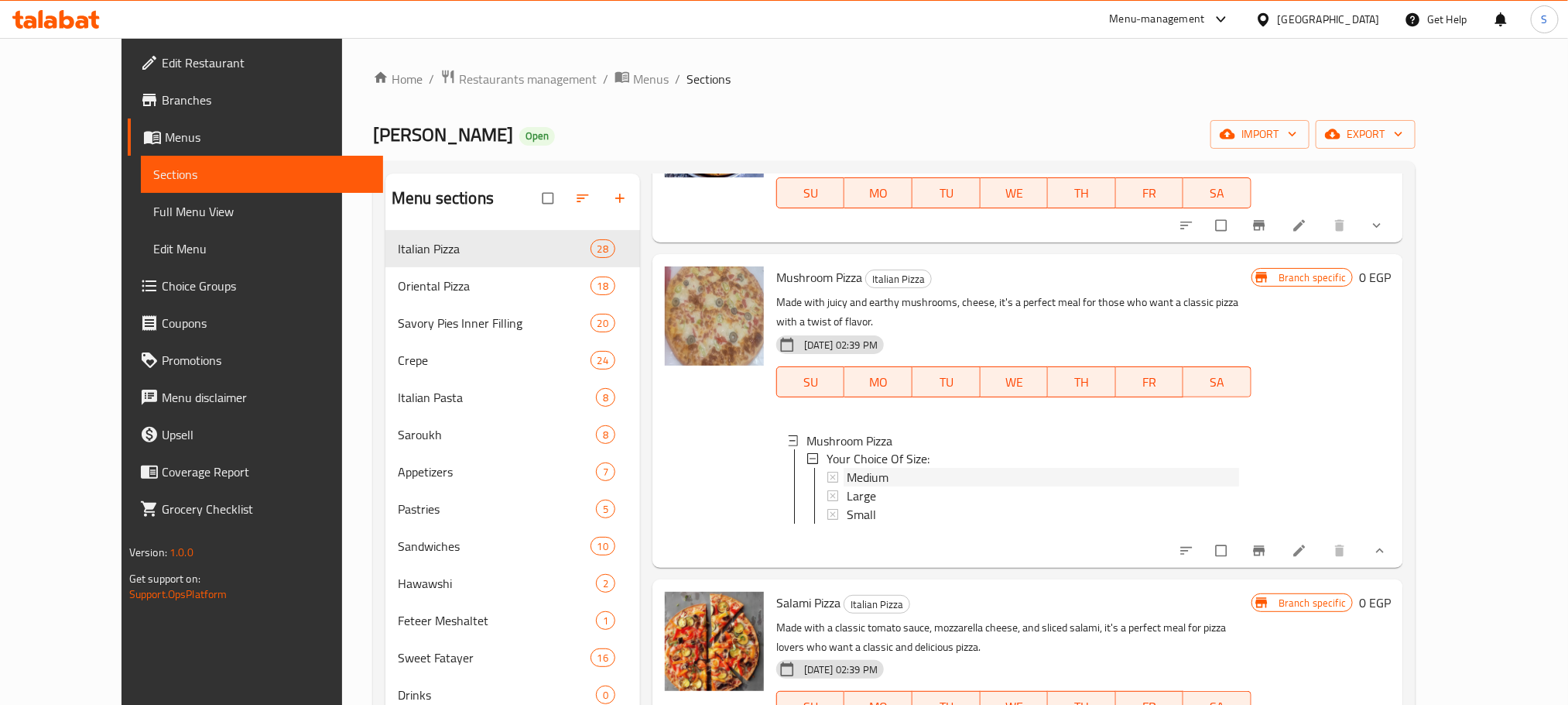
click at [852, 469] on span "Medium" at bounding box center [867, 477] width 42 height 18
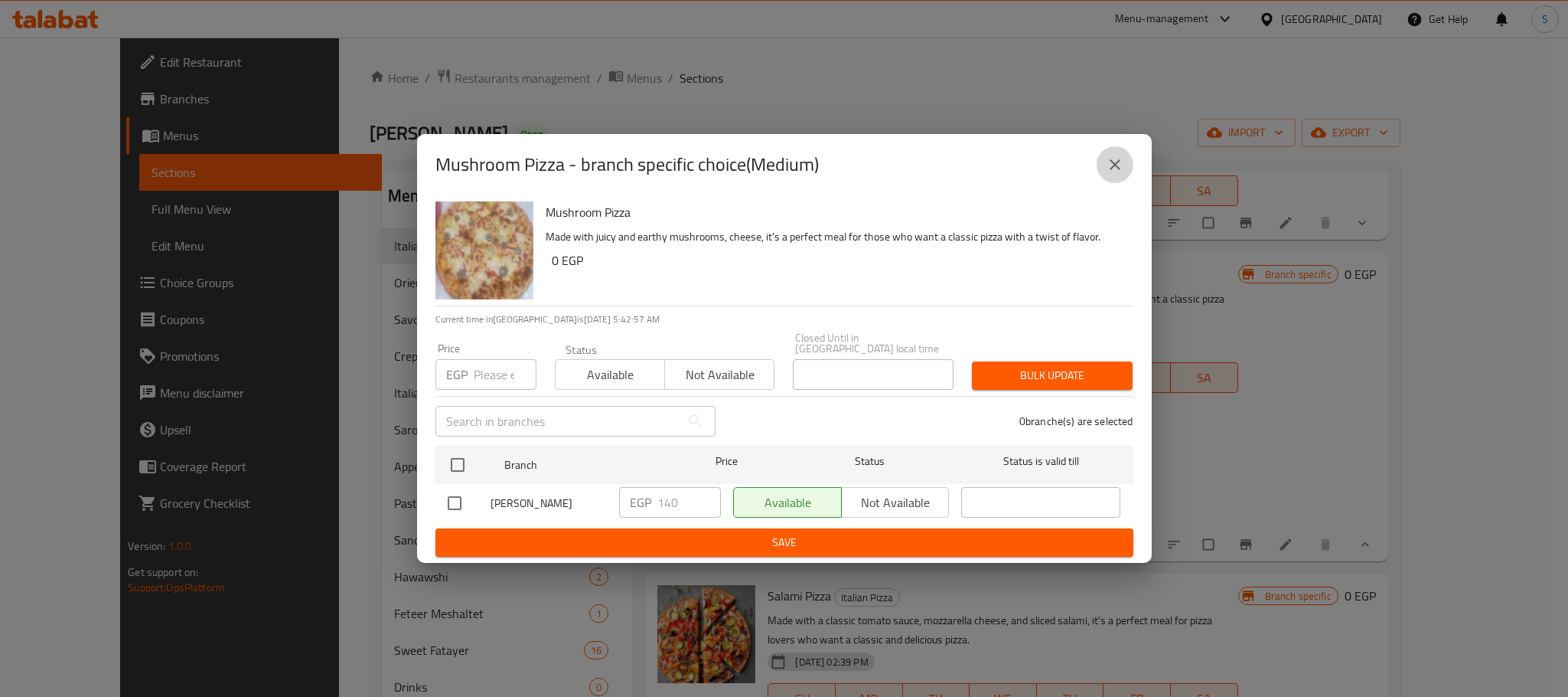
click at [1121, 158] on button "close" at bounding box center [1114, 165] width 37 height 37
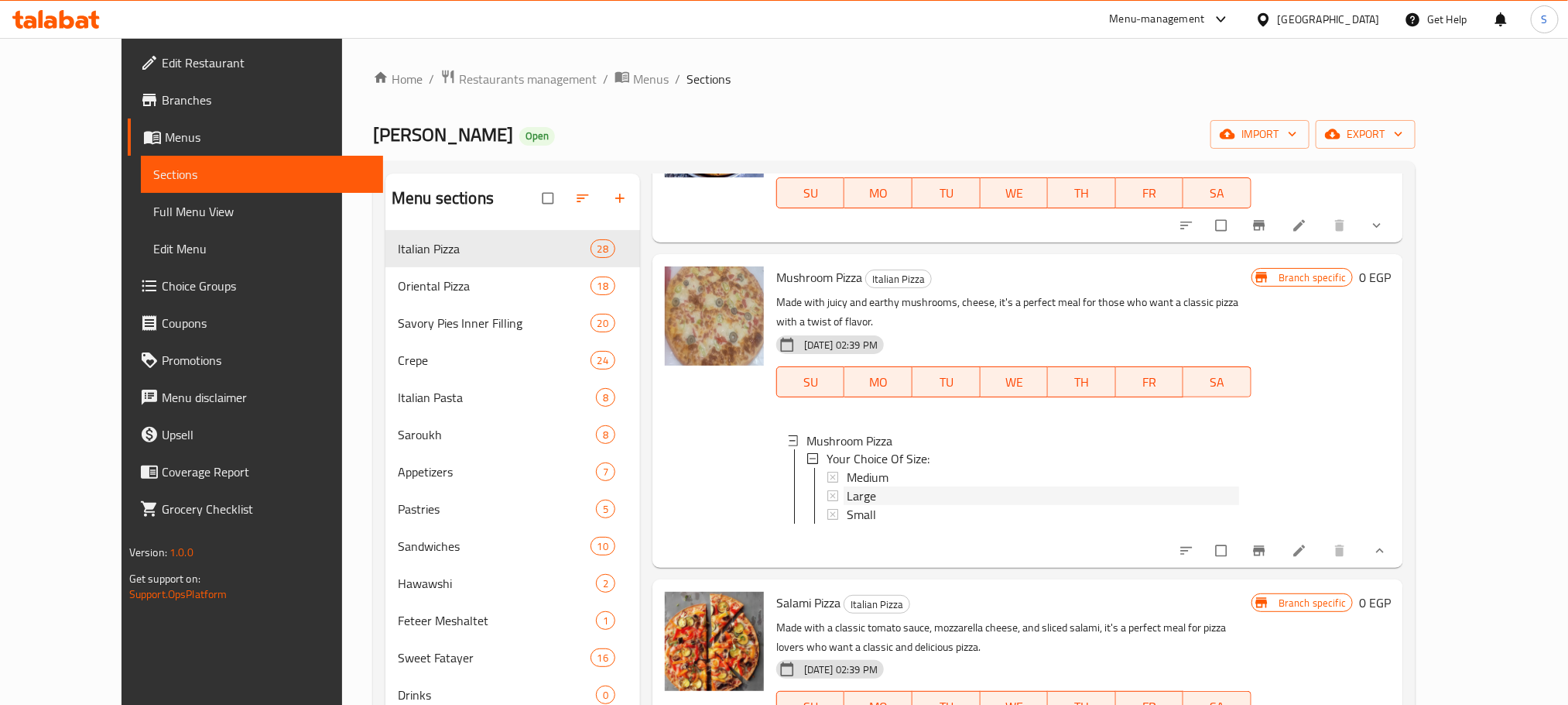
click at [847, 487] on span "Large" at bounding box center [861, 496] width 29 height 18
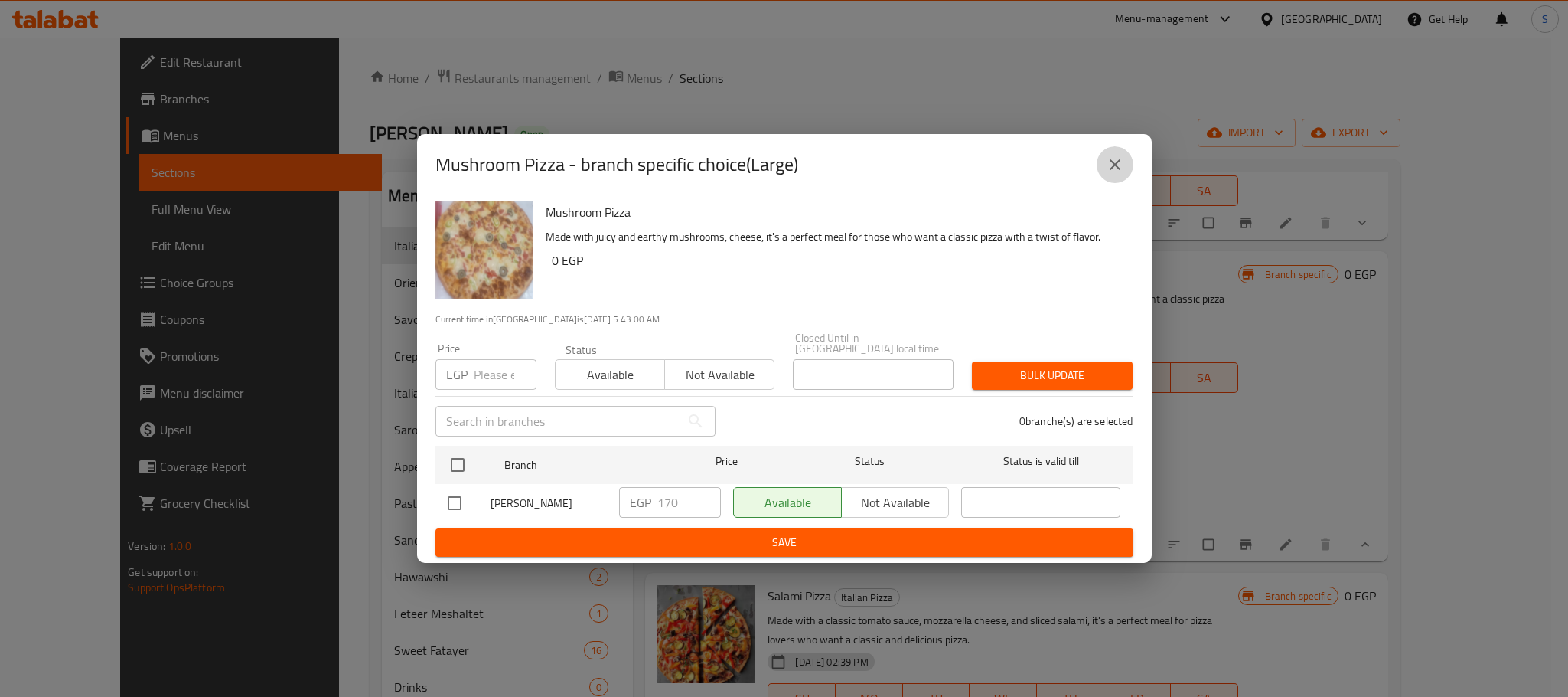
click at [1111, 170] on icon "close" at bounding box center [1114, 164] width 18 height 18
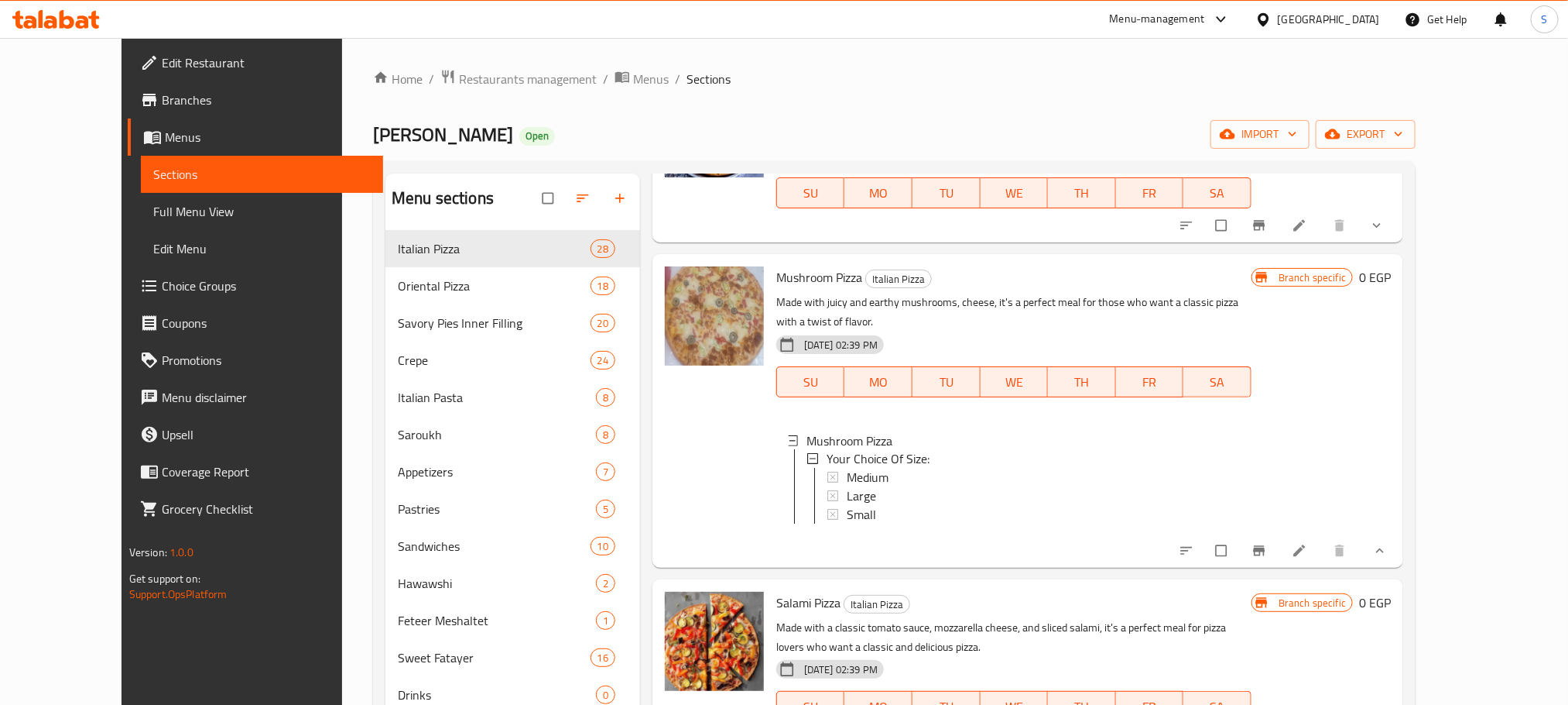
click at [847, 487] on span "Large" at bounding box center [861, 496] width 29 height 18
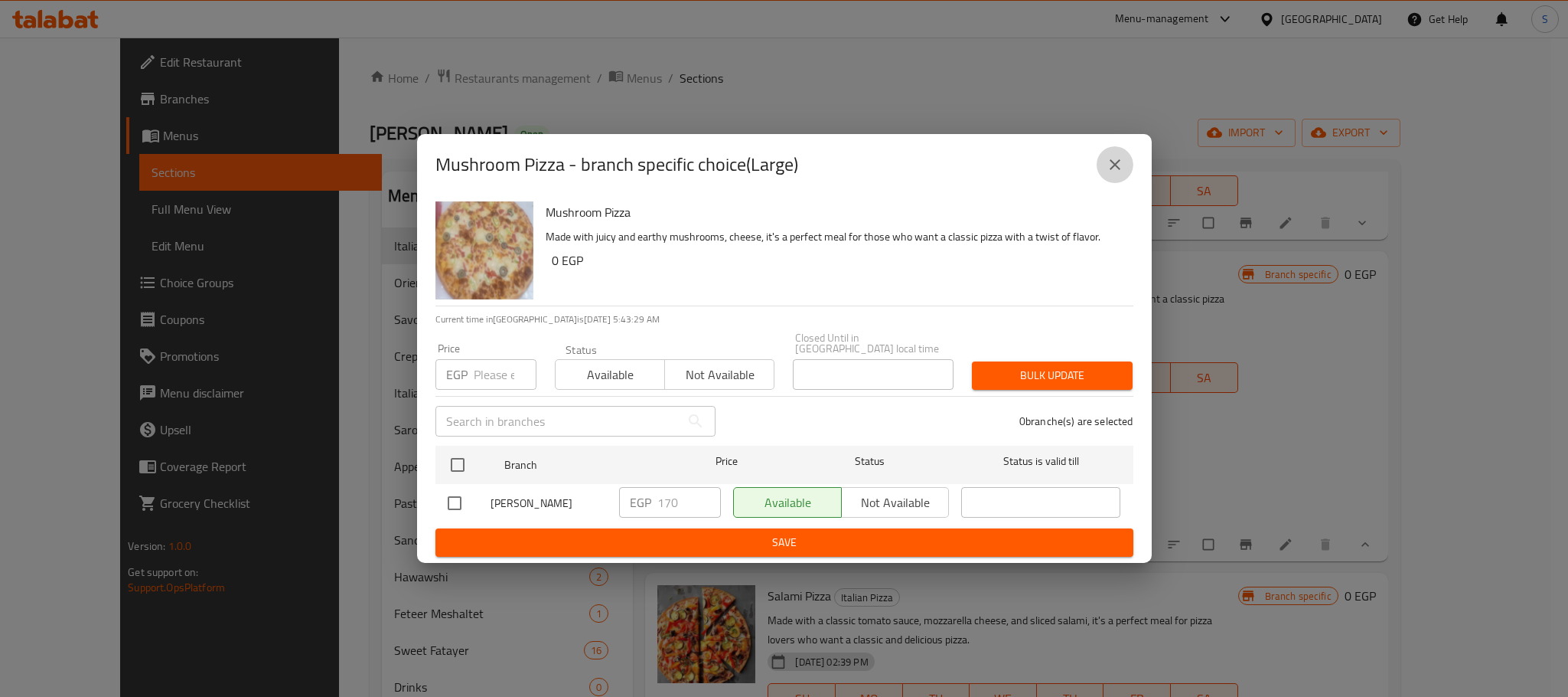
click at [1114, 174] on icon "close" at bounding box center [1114, 164] width 18 height 18
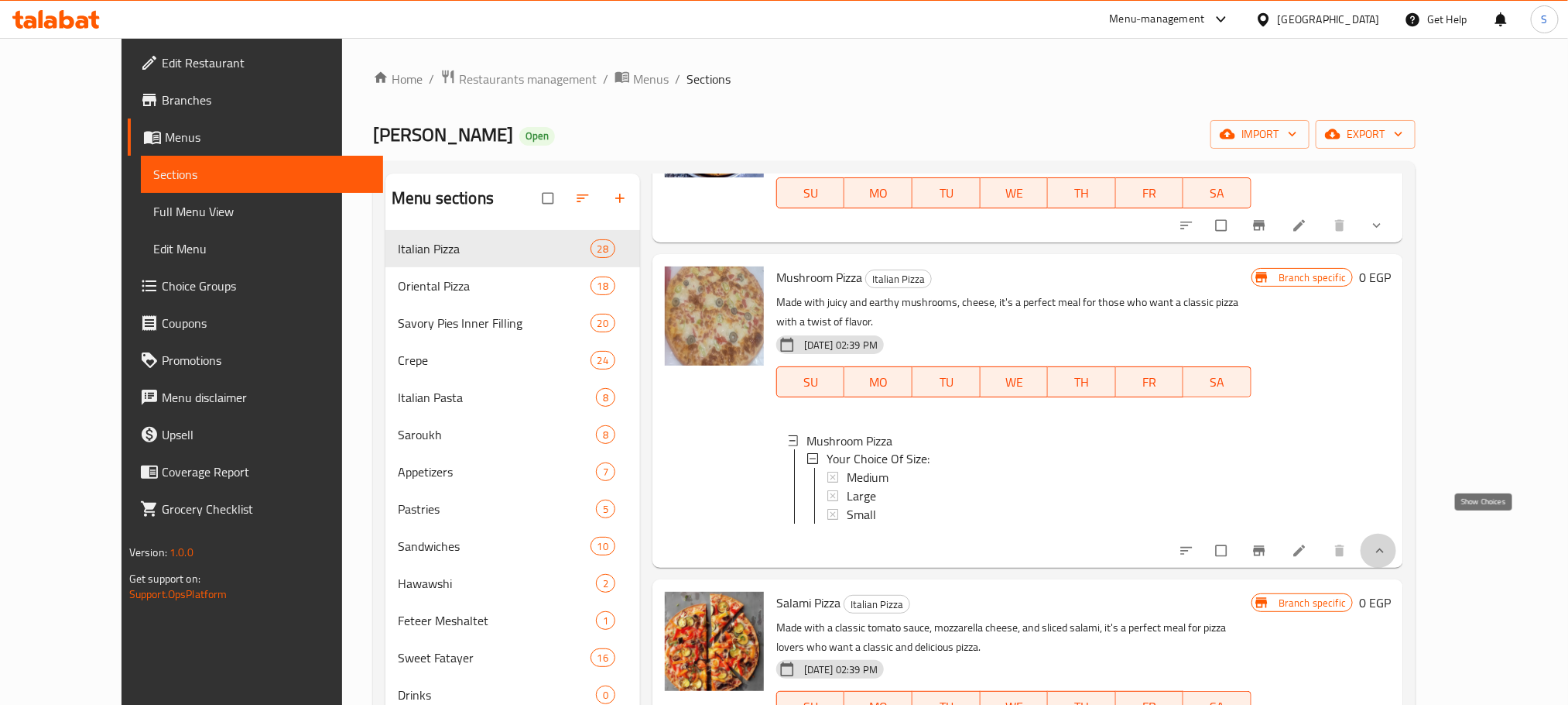
click at [1388, 543] on icon "show more" at bounding box center [1380, 551] width 16 height 16
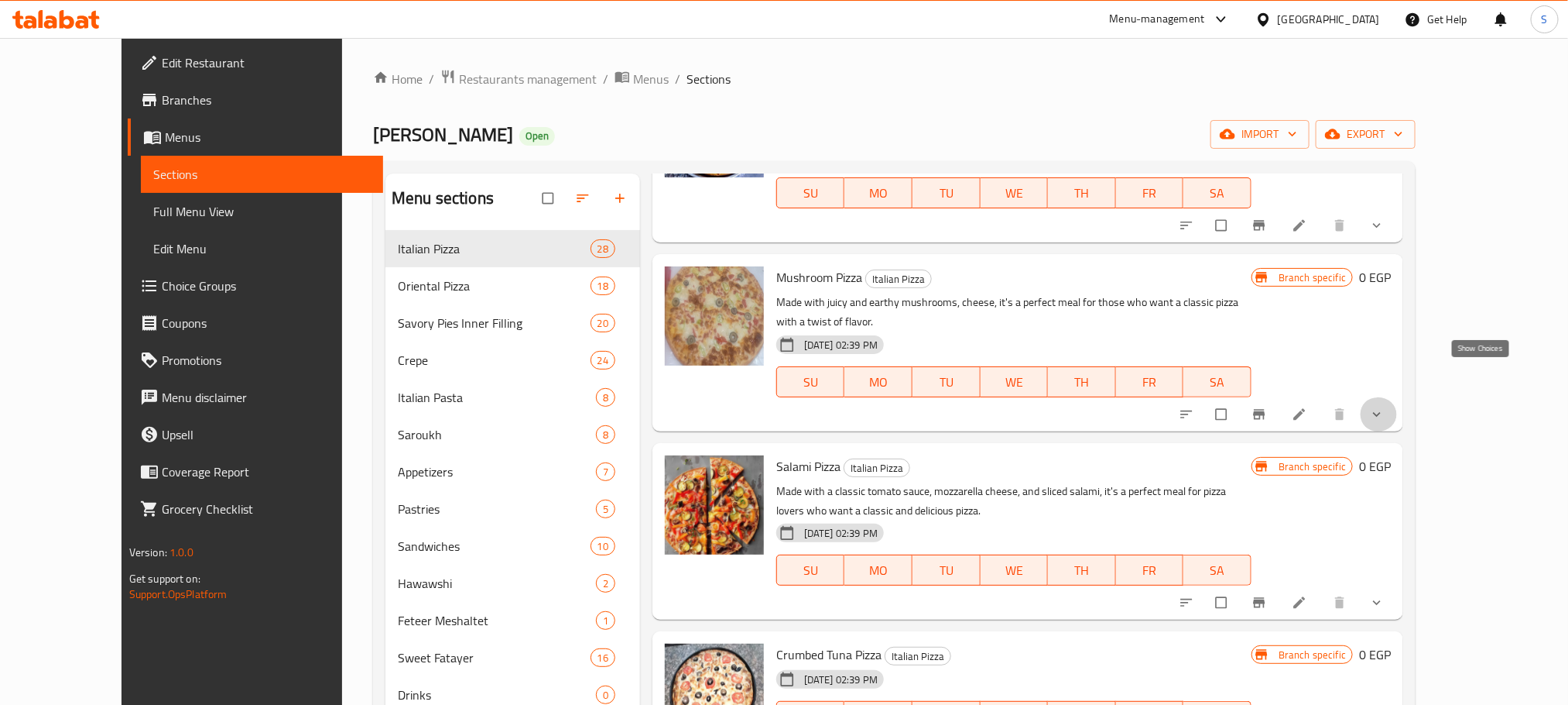
click at [1385, 407] on icon "show more" at bounding box center [1377, 415] width 16 height 16
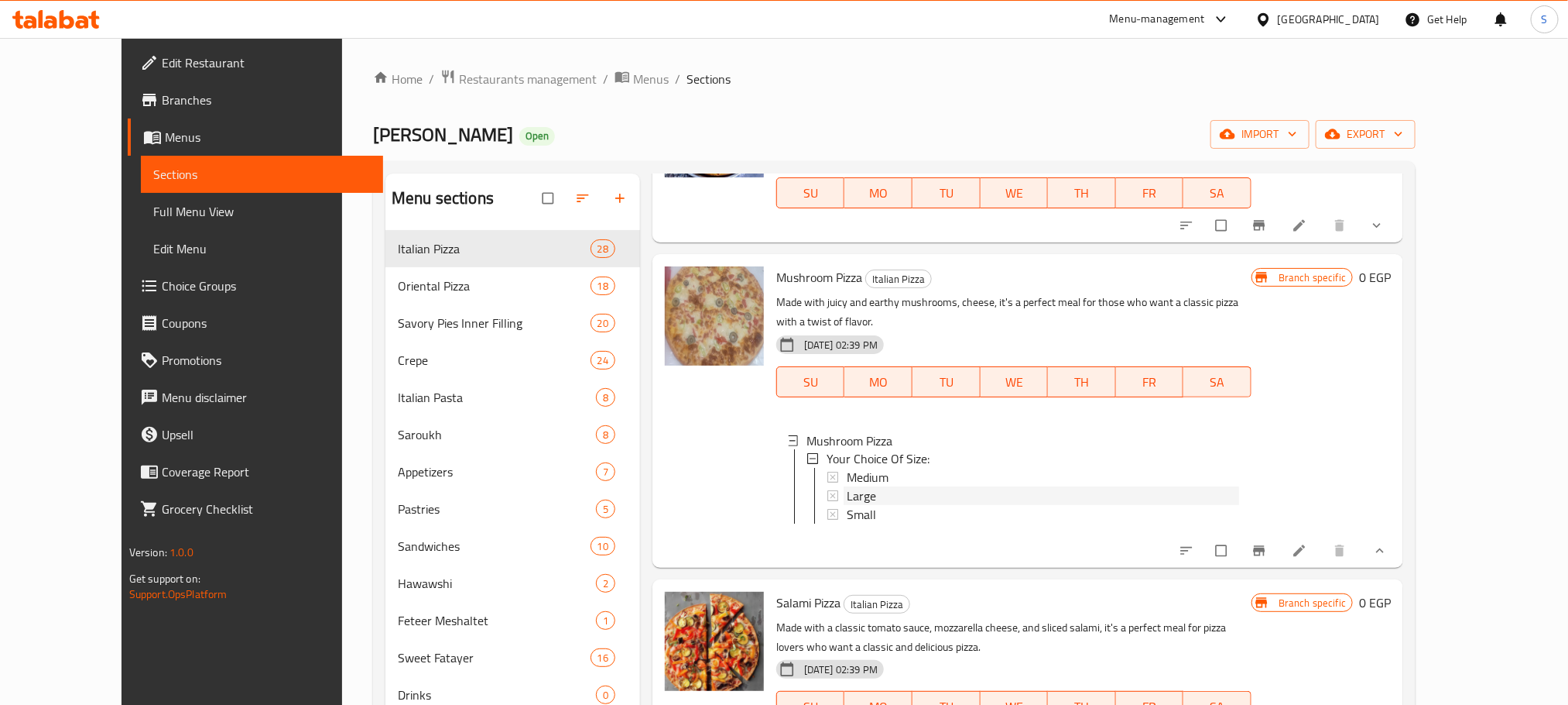
click at [847, 487] on div "Large" at bounding box center [1042, 496] width 392 height 18
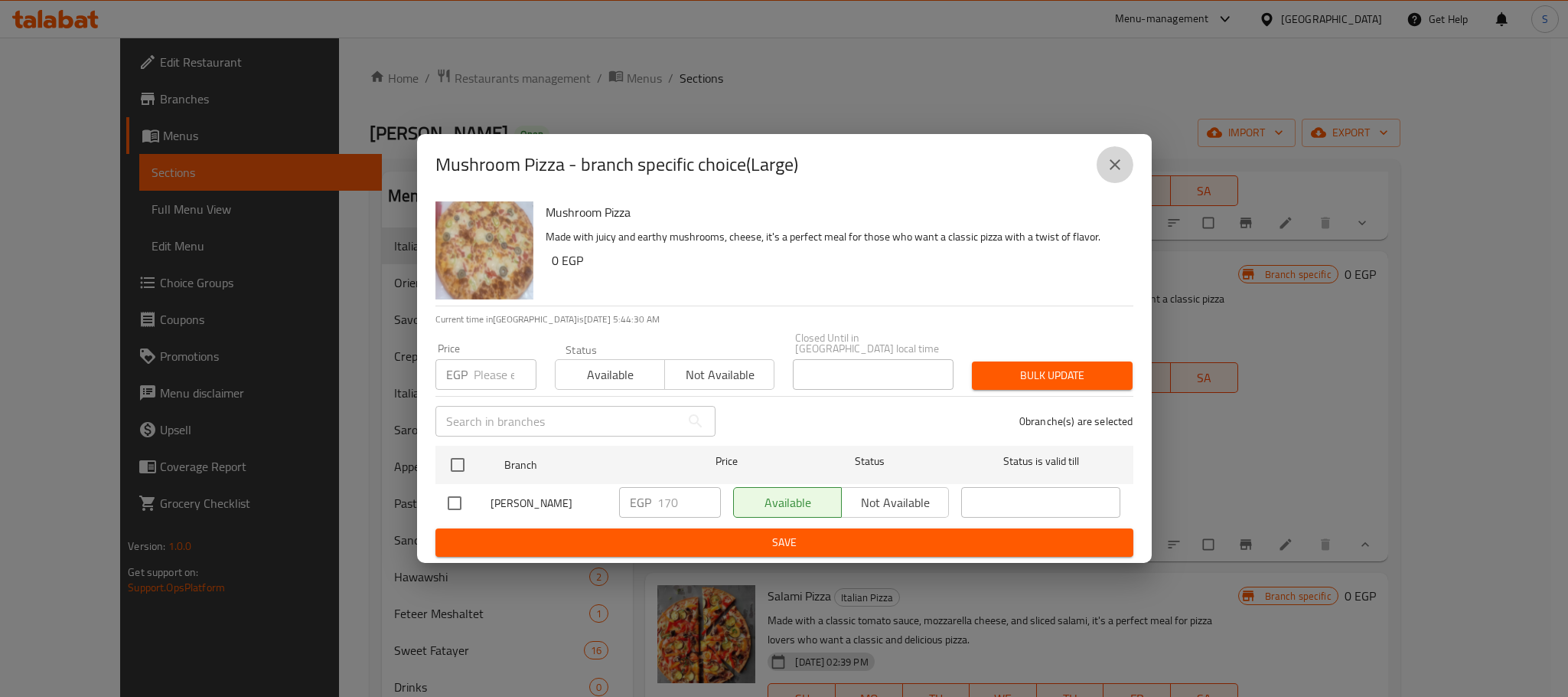
click at [1116, 170] on icon "close" at bounding box center [1115, 165] width 11 height 11
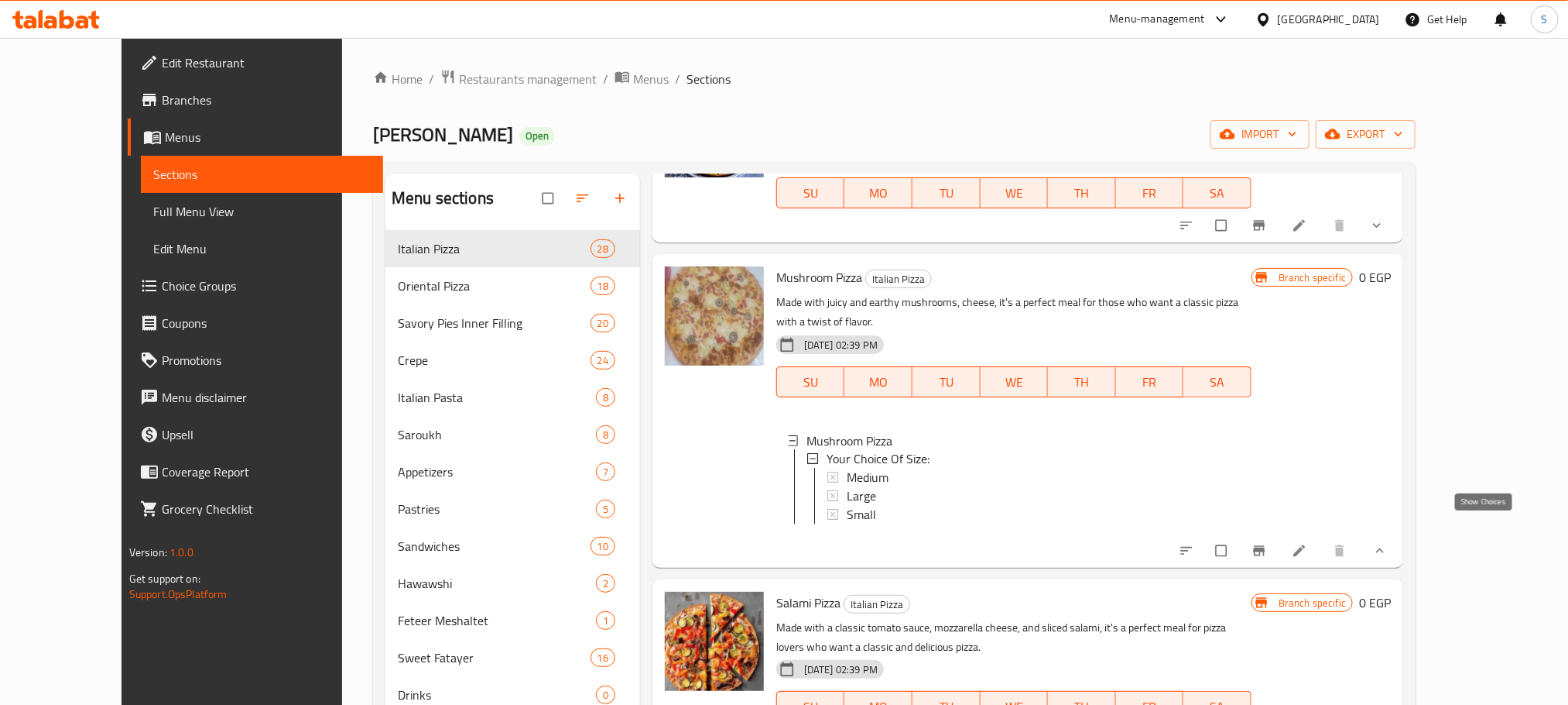
click at [1388, 543] on icon "show more" at bounding box center [1380, 551] width 16 height 16
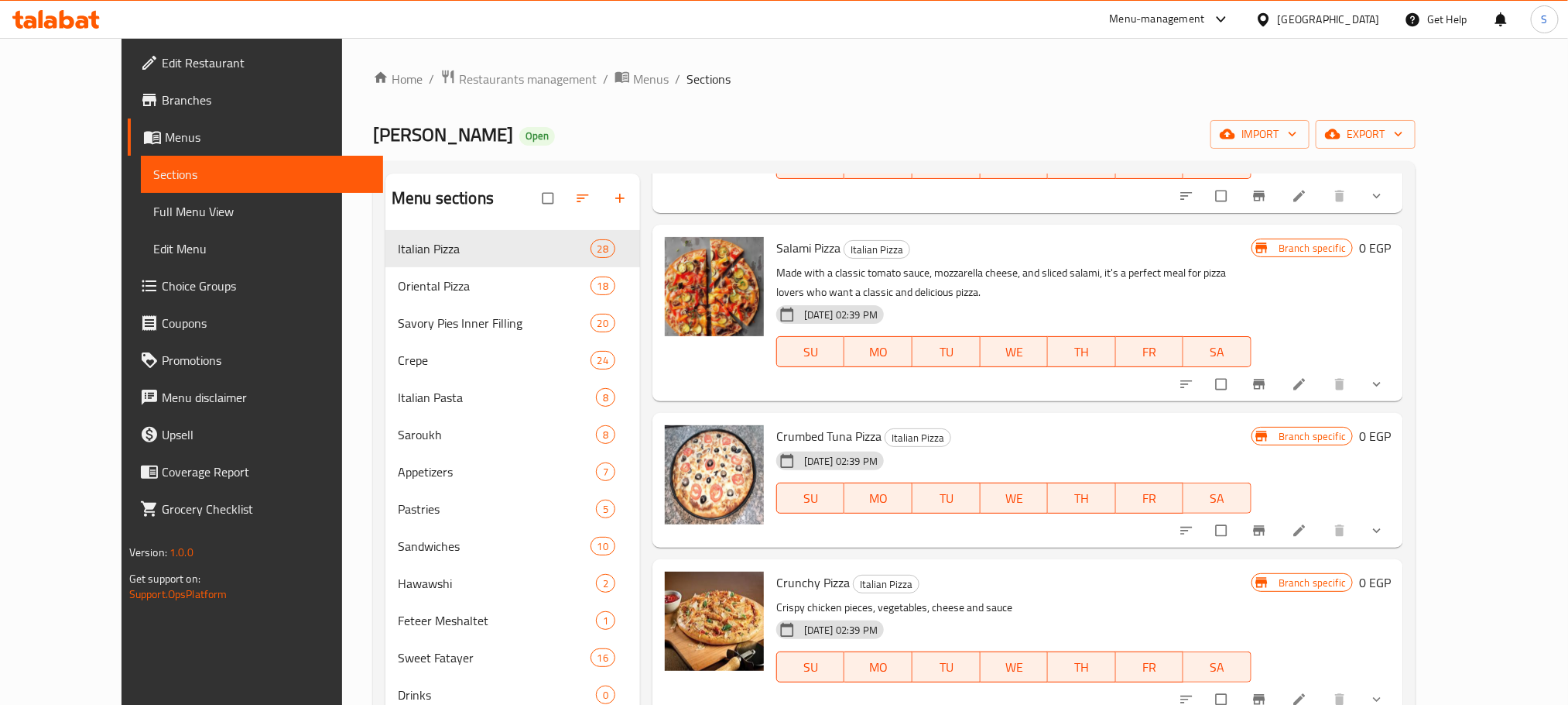
scroll to position [1947, 0]
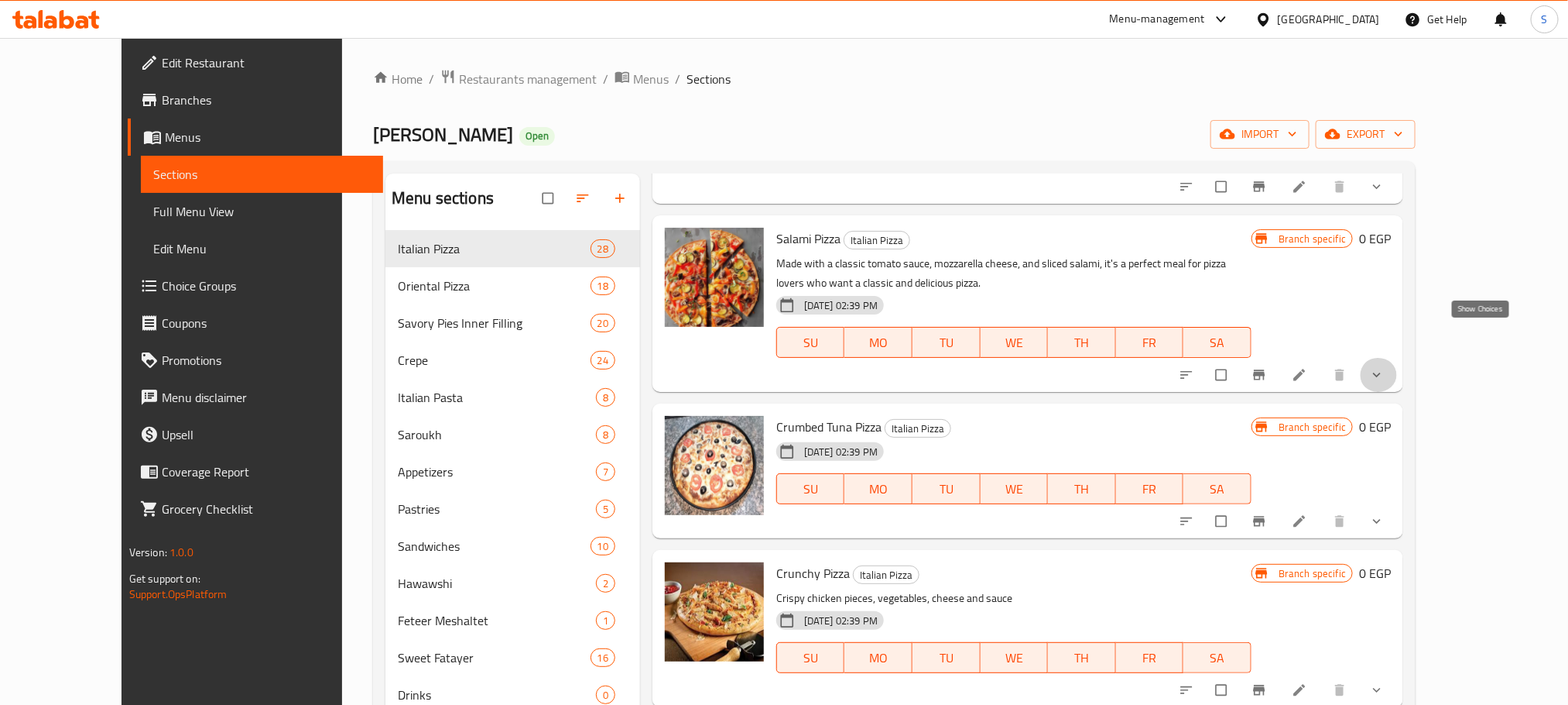
click at [1385, 367] on icon "show more" at bounding box center [1377, 375] width 16 height 16
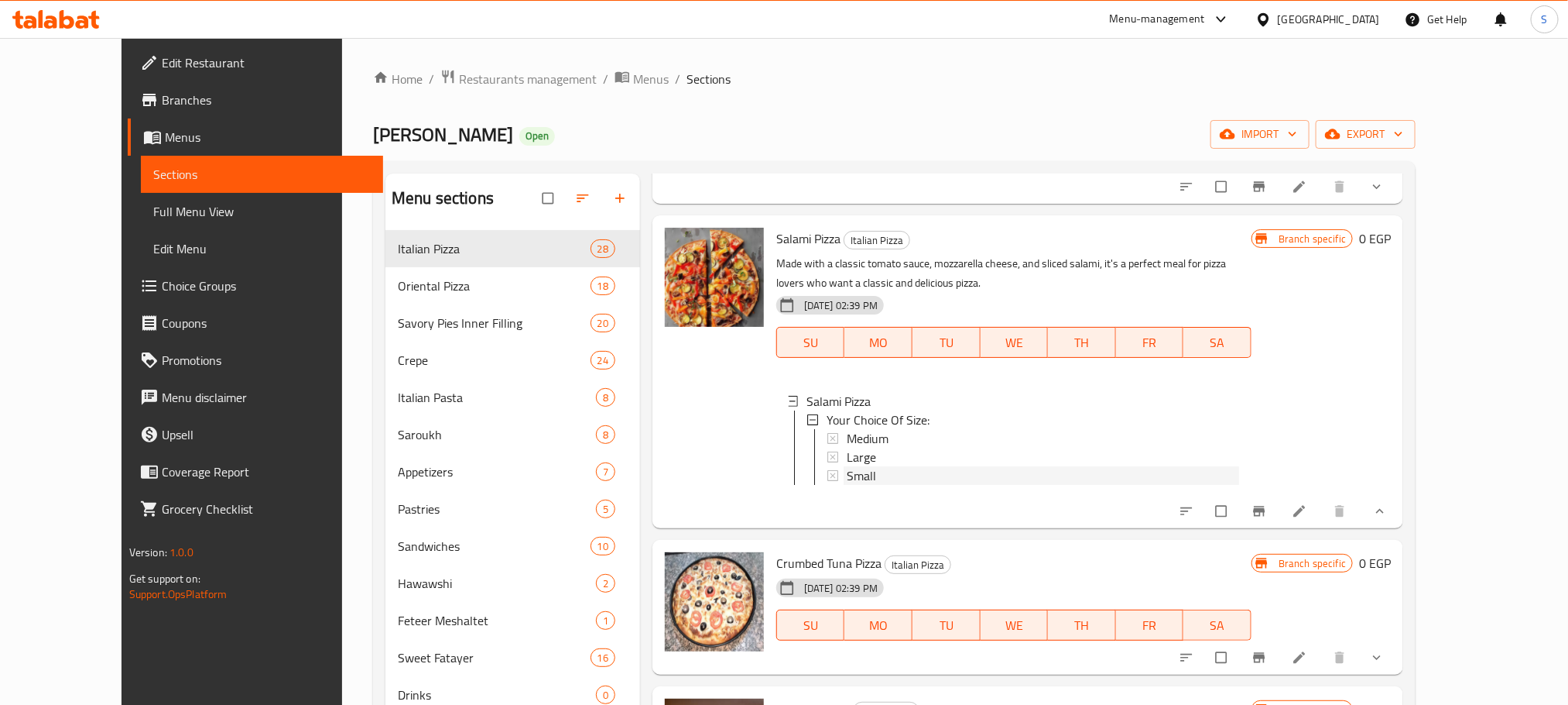
click at [847, 466] on span "Small" at bounding box center [861, 475] width 29 height 18
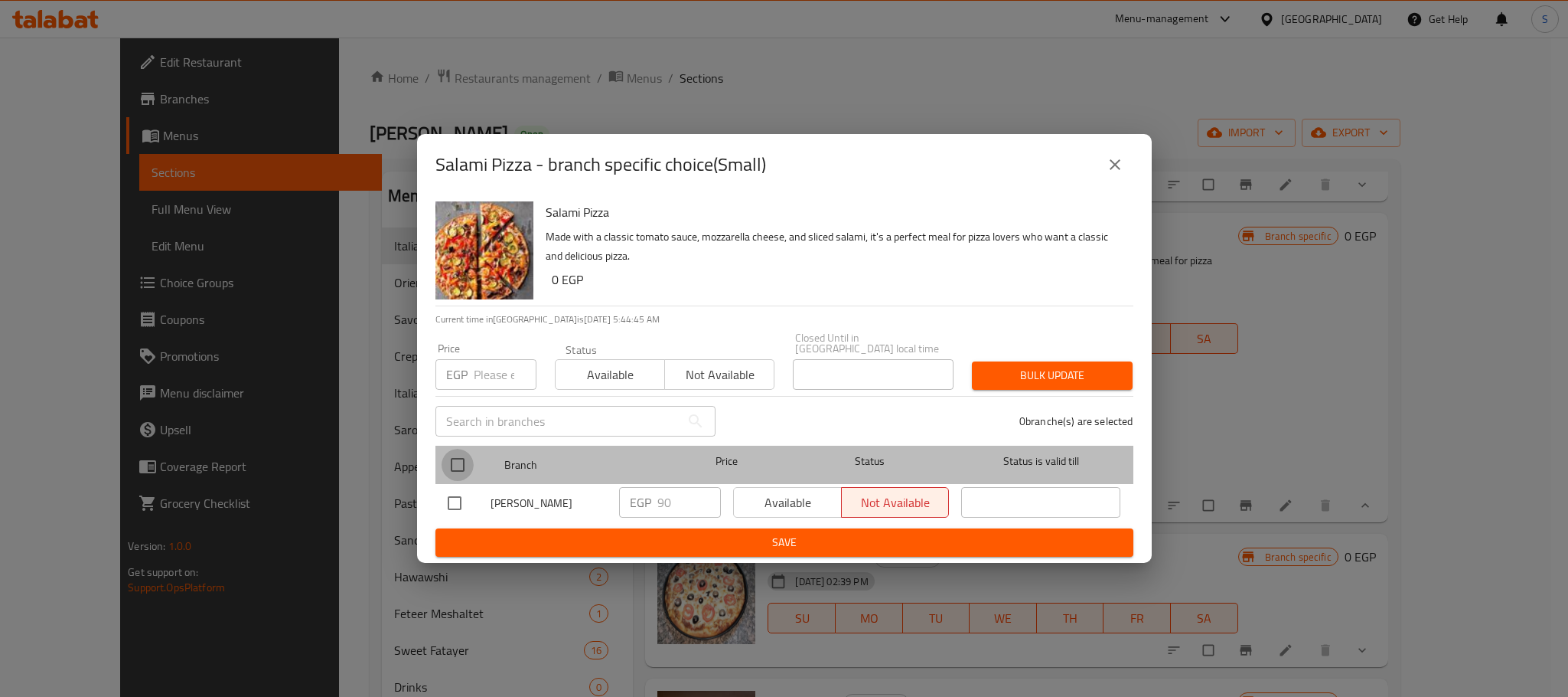
click at [453, 453] on input "checkbox" at bounding box center [457, 464] width 32 height 32
checkbox input "true"
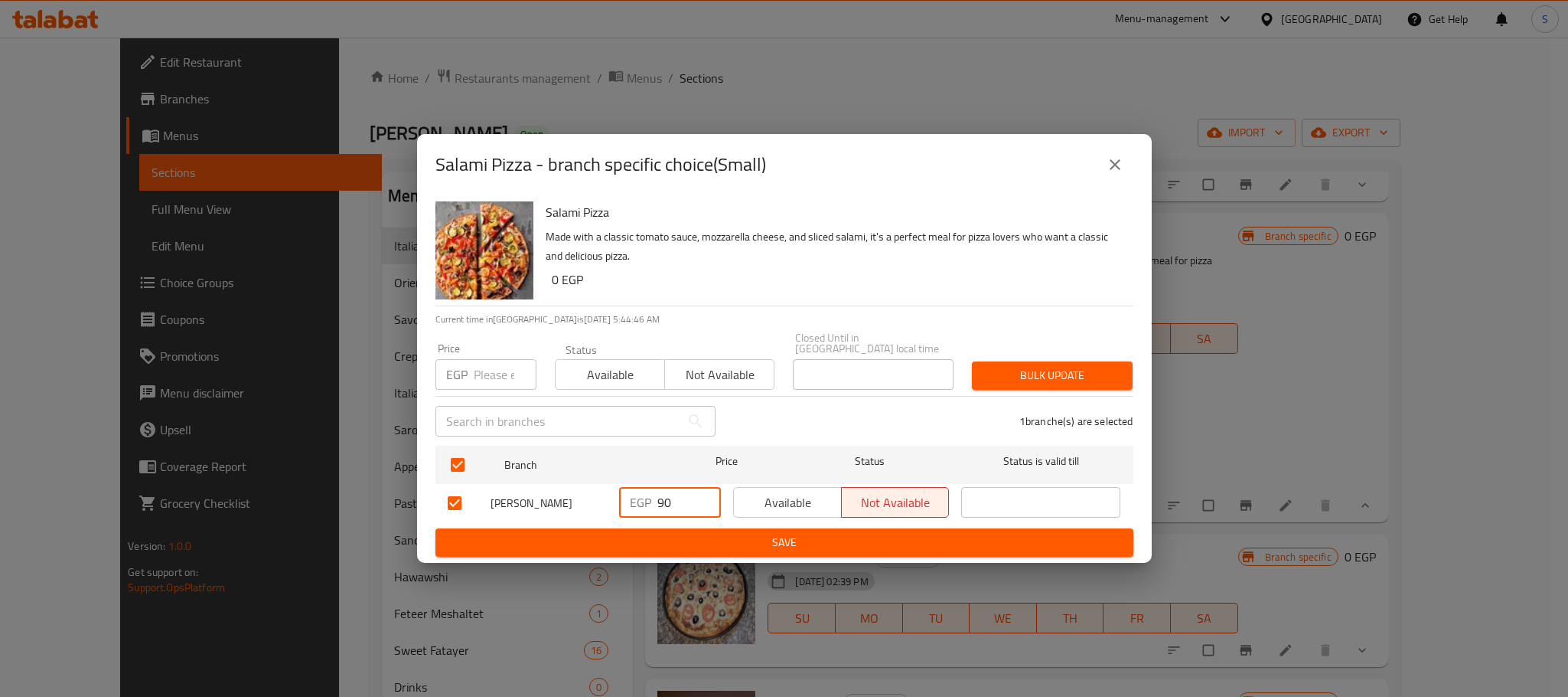
drag, startPoint x: 673, startPoint y: 499, endPoint x: 638, endPoint y: 508, distance: 36.1
click at [638, 508] on div "EGP 90 ​" at bounding box center [670, 502] width 102 height 31
type input "130"
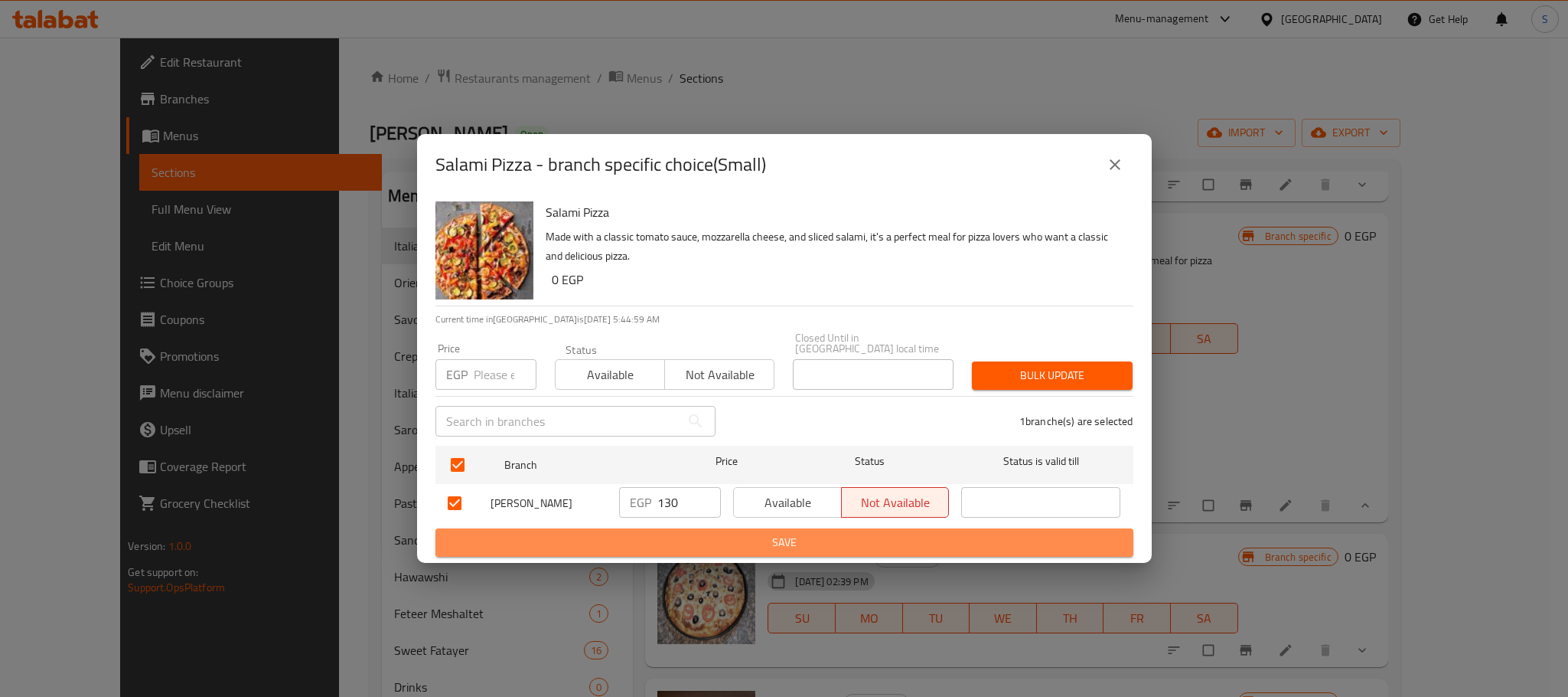
click at [771, 543] on span "Save" at bounding box center [784, 543] width 673 height 19
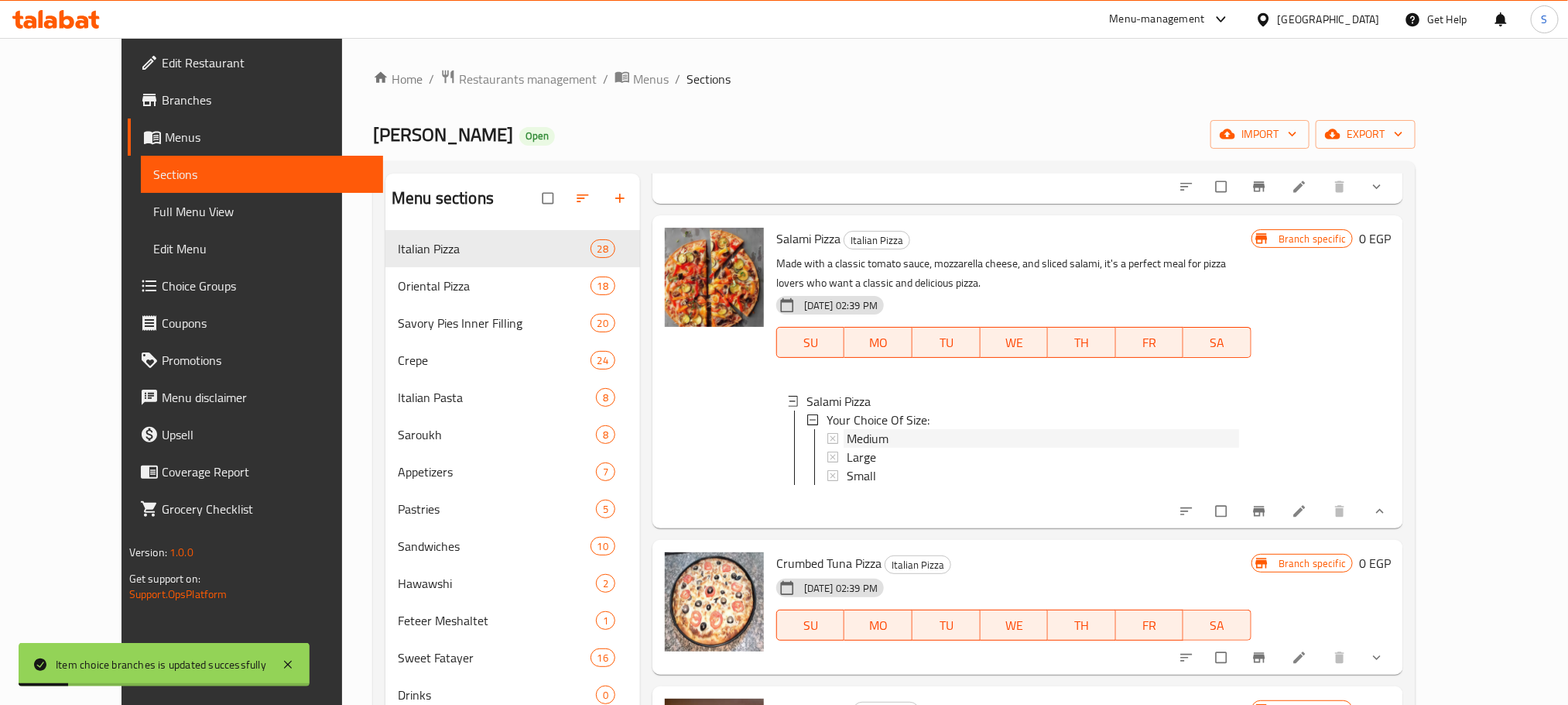
click at [847, 429] on span "Medium" at bounding box center [867, 438] width 42 height 18
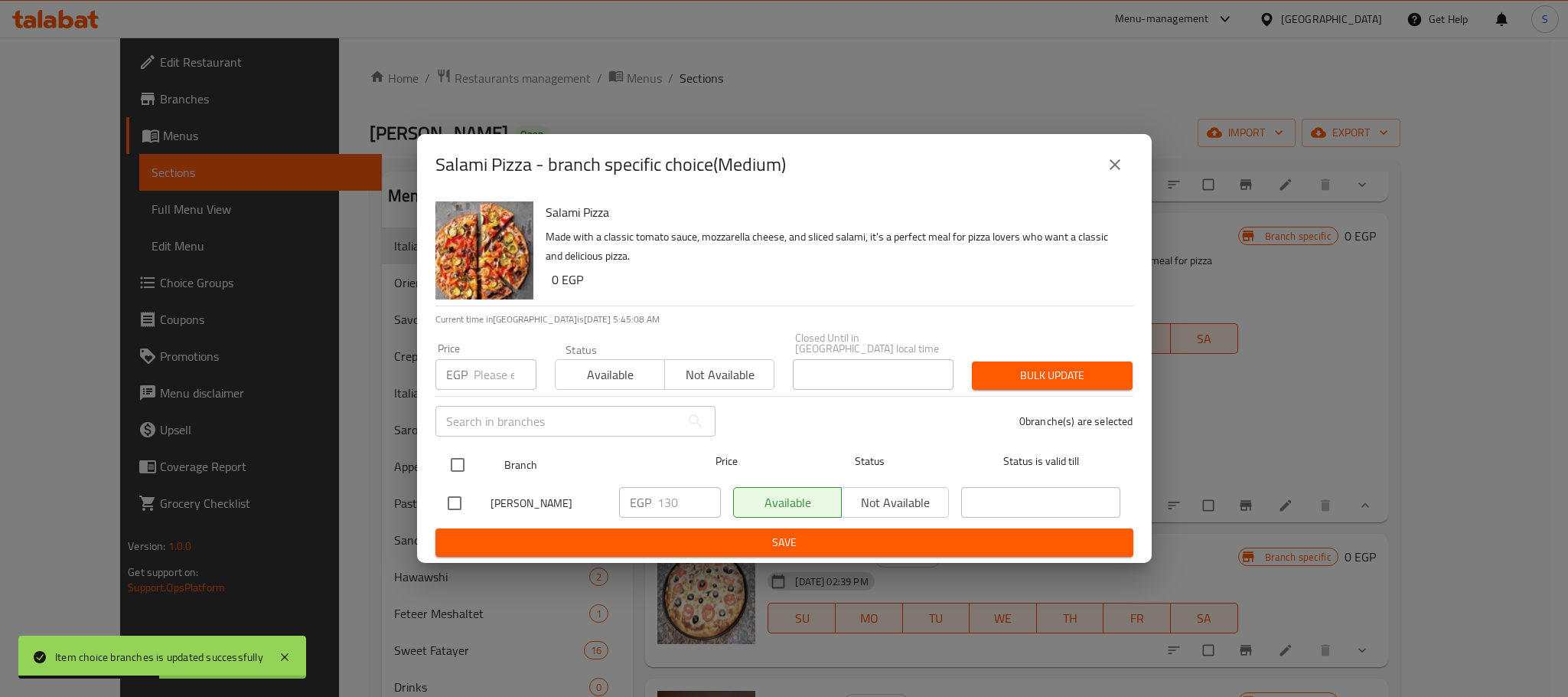
click at [453, 448] on input "checkbox" at bounding box center [457, 464] width 32 height 32
checkbox input "true"
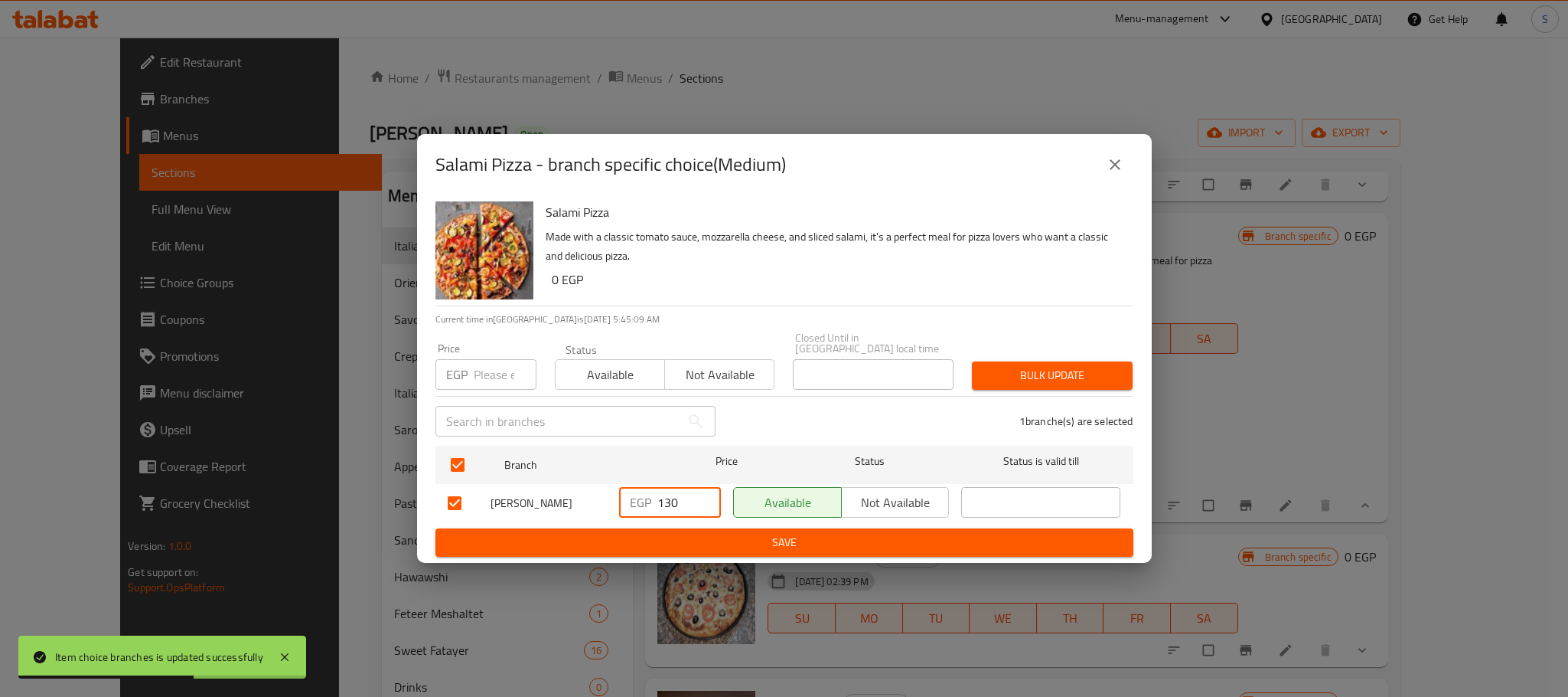
click at [682, 502] on input "130" at bounding box center [689, 502] width 63 height 31
type input "170"
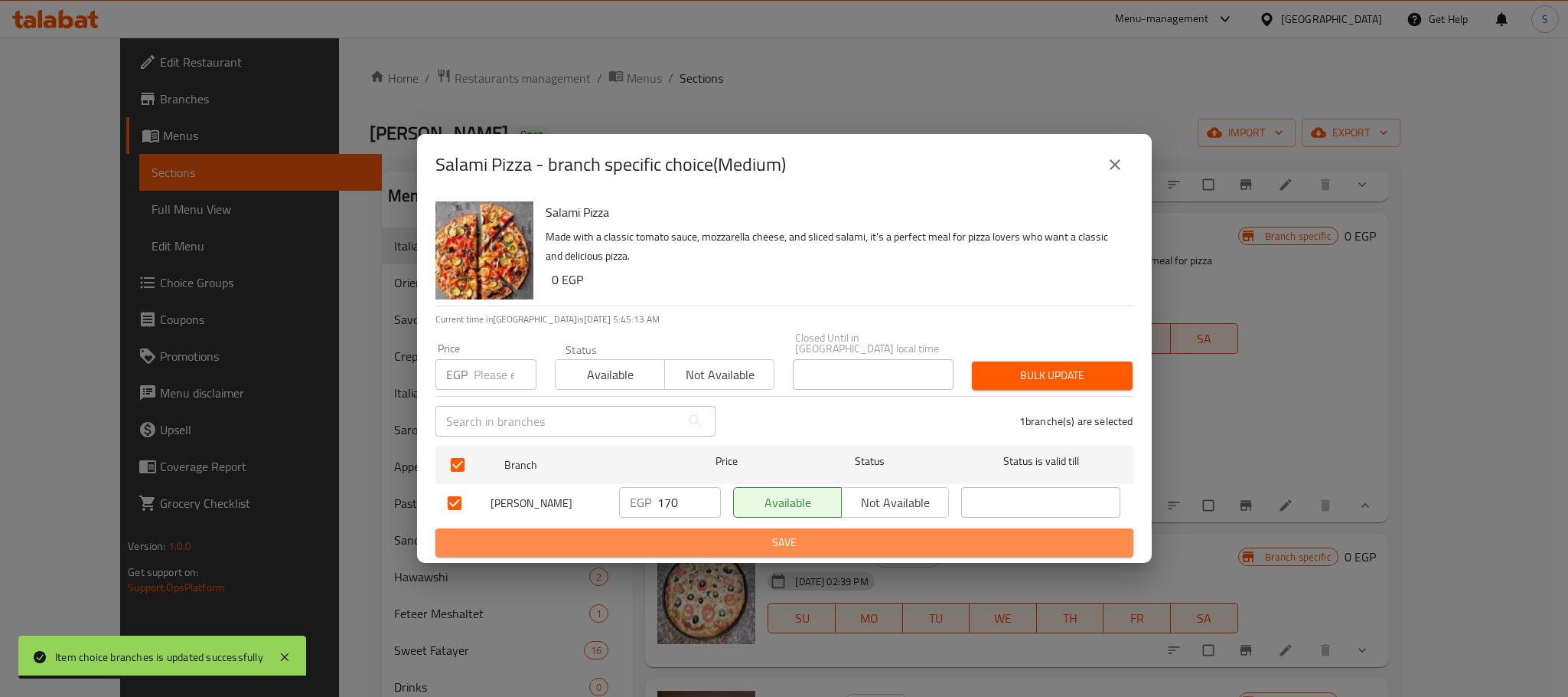
click at [730, 533] on span "Save" at bounding box center [784, 543] width 673 height 19
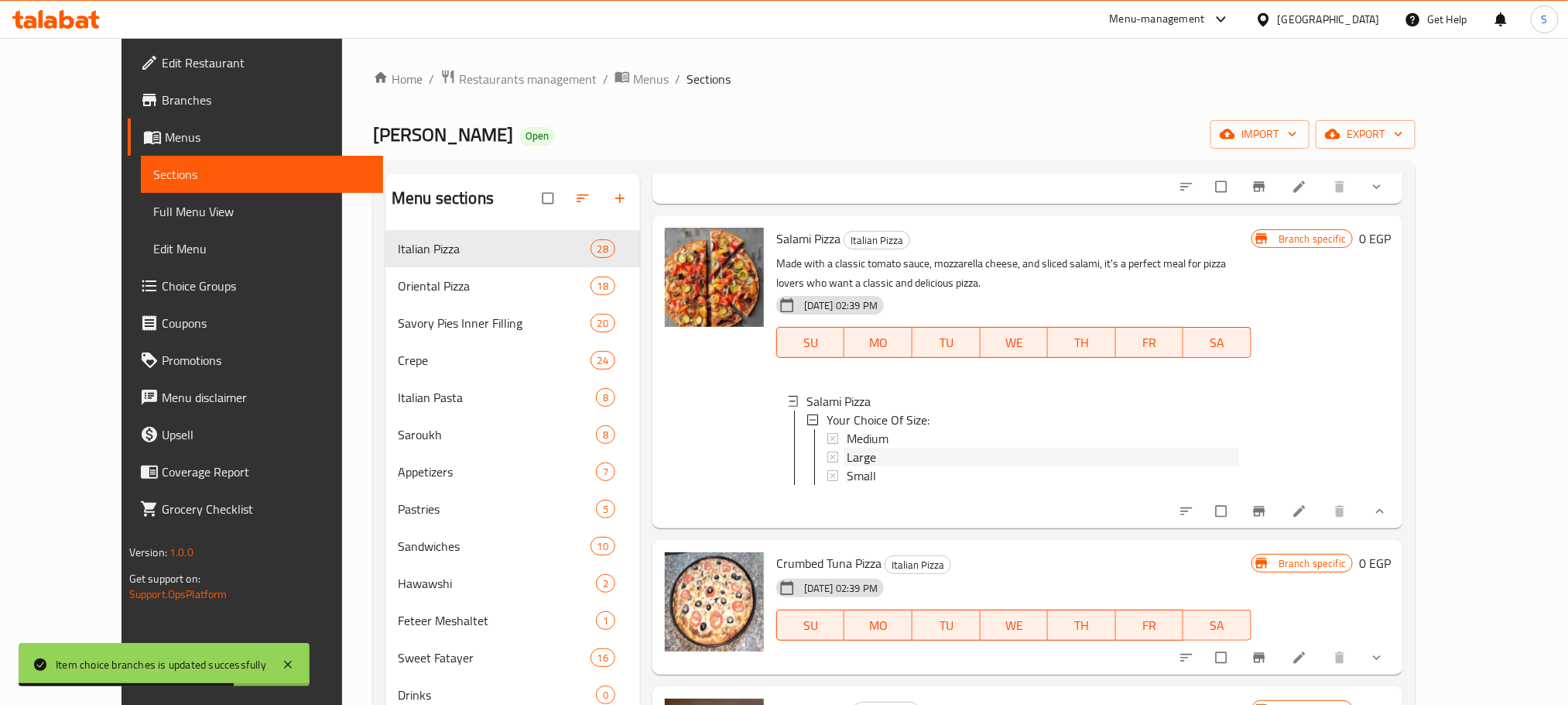
click at [874, 447] on div "Large" at bounding box center [1042, 456] width 392 height 18
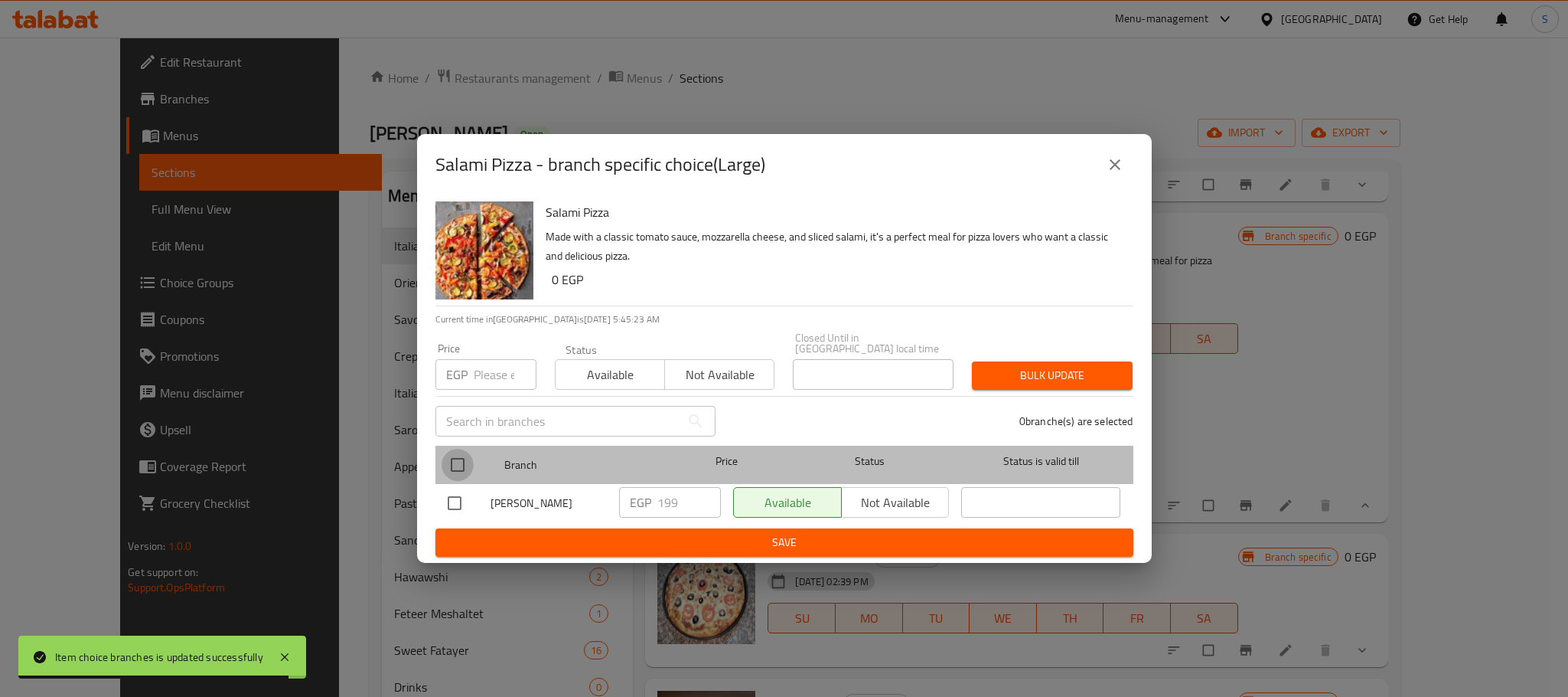
click at [464, 465] on input "checkbox" at bounding box center [457, 464] width 32 height 32
checkbox input "true"
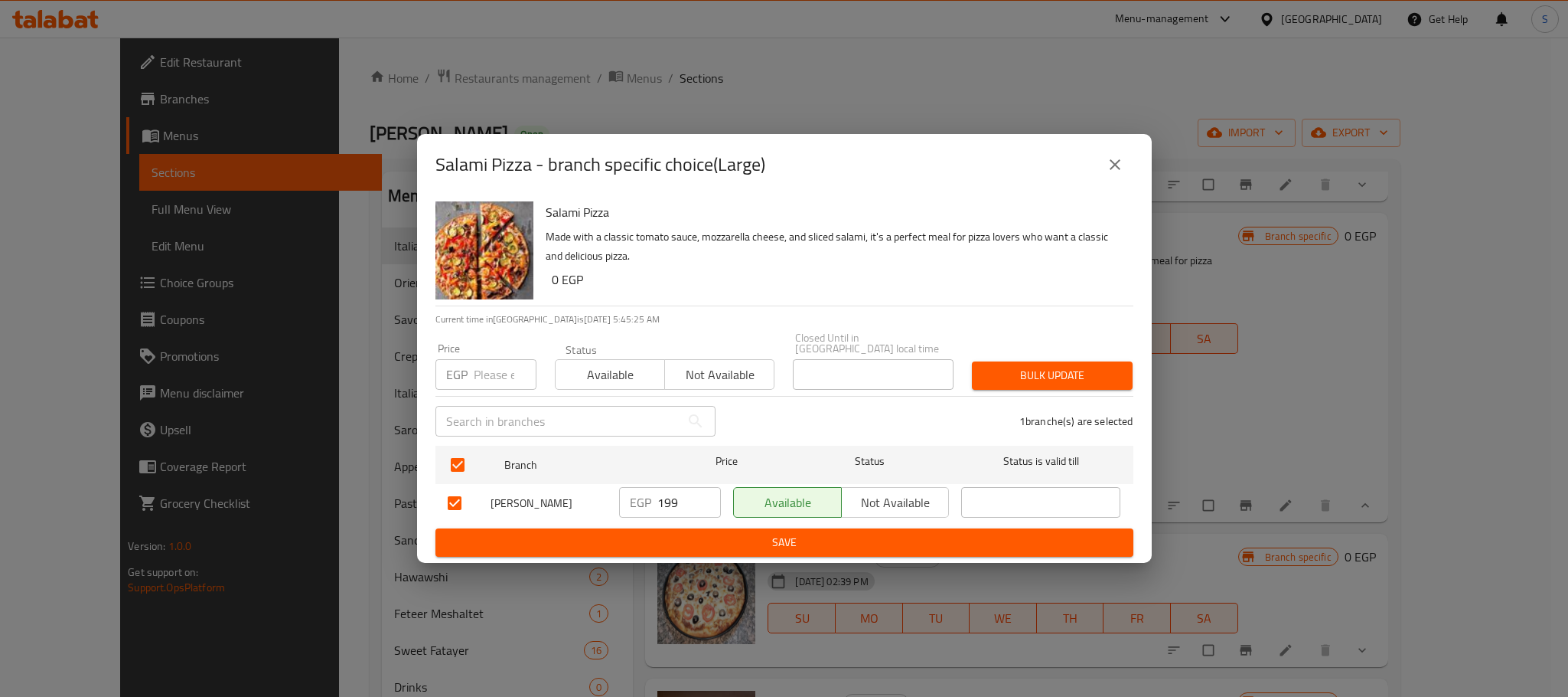
click at [677, 503] on input "199" at bounding box center [689, 502] width 63 height 31
type input "190"
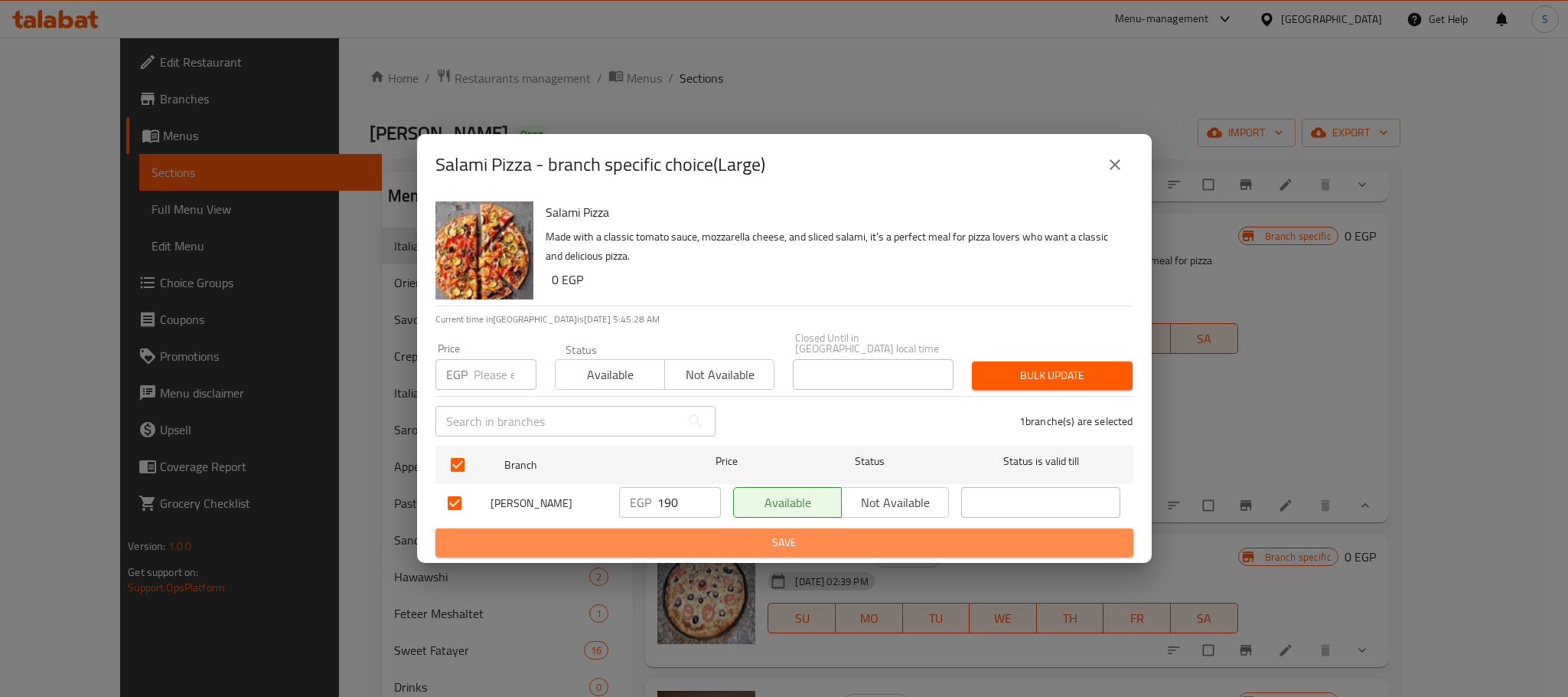
click at [847, 533] on span "Save" at bounding box center [784, 543] width 673 height 19
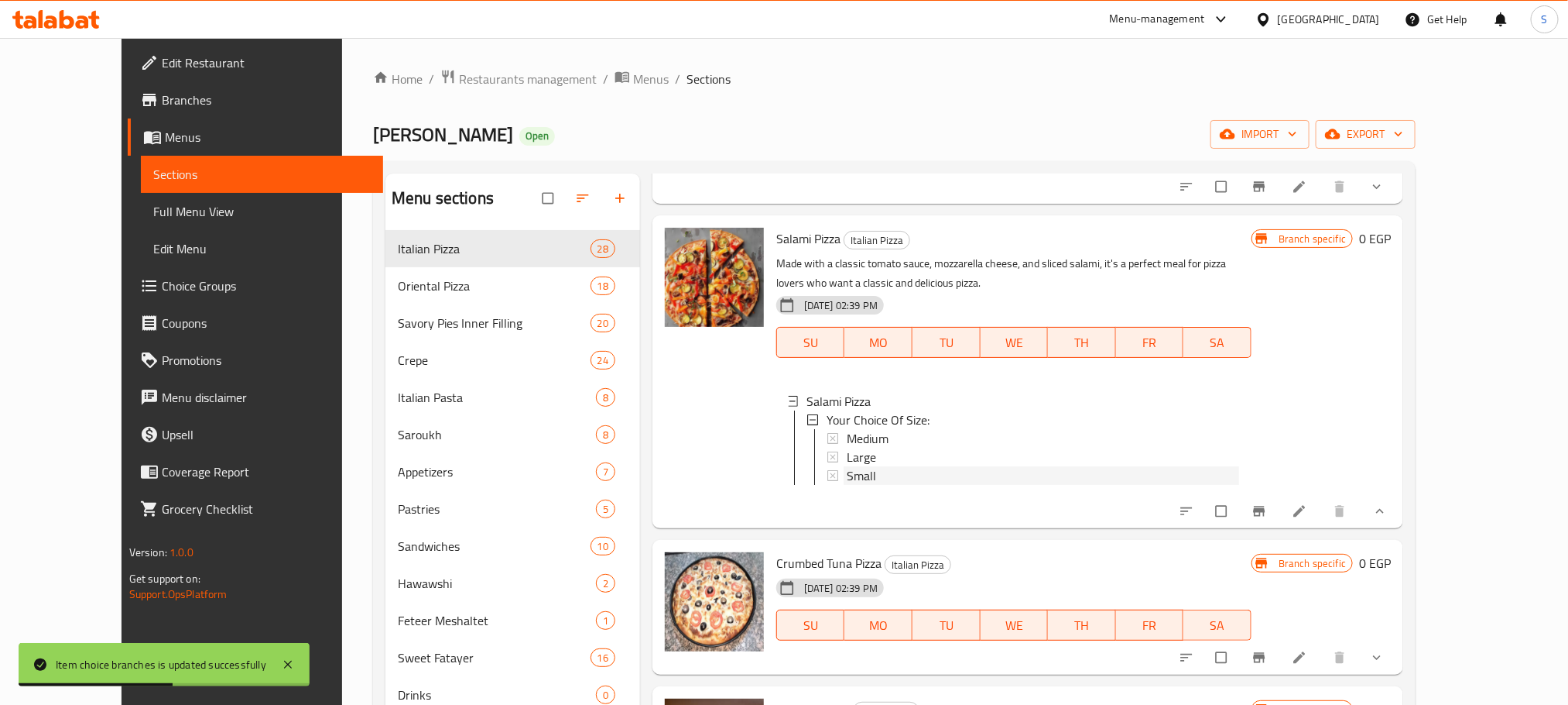
click at [852, 466] on div "Small" at bounding box center [1042, 475] width 392 height 18
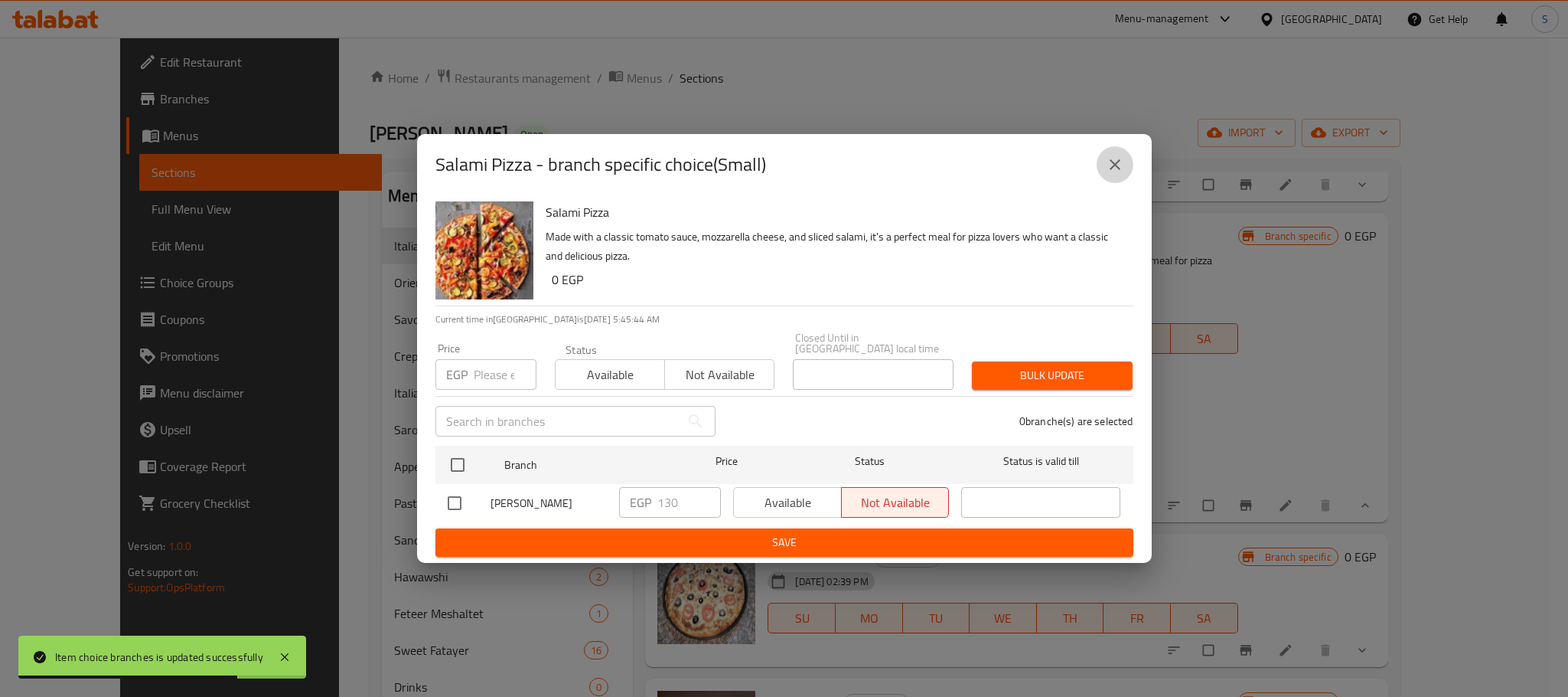
click at [1117, 170] on icon "close" at bounding box center [1115, 165] width 11 height 11
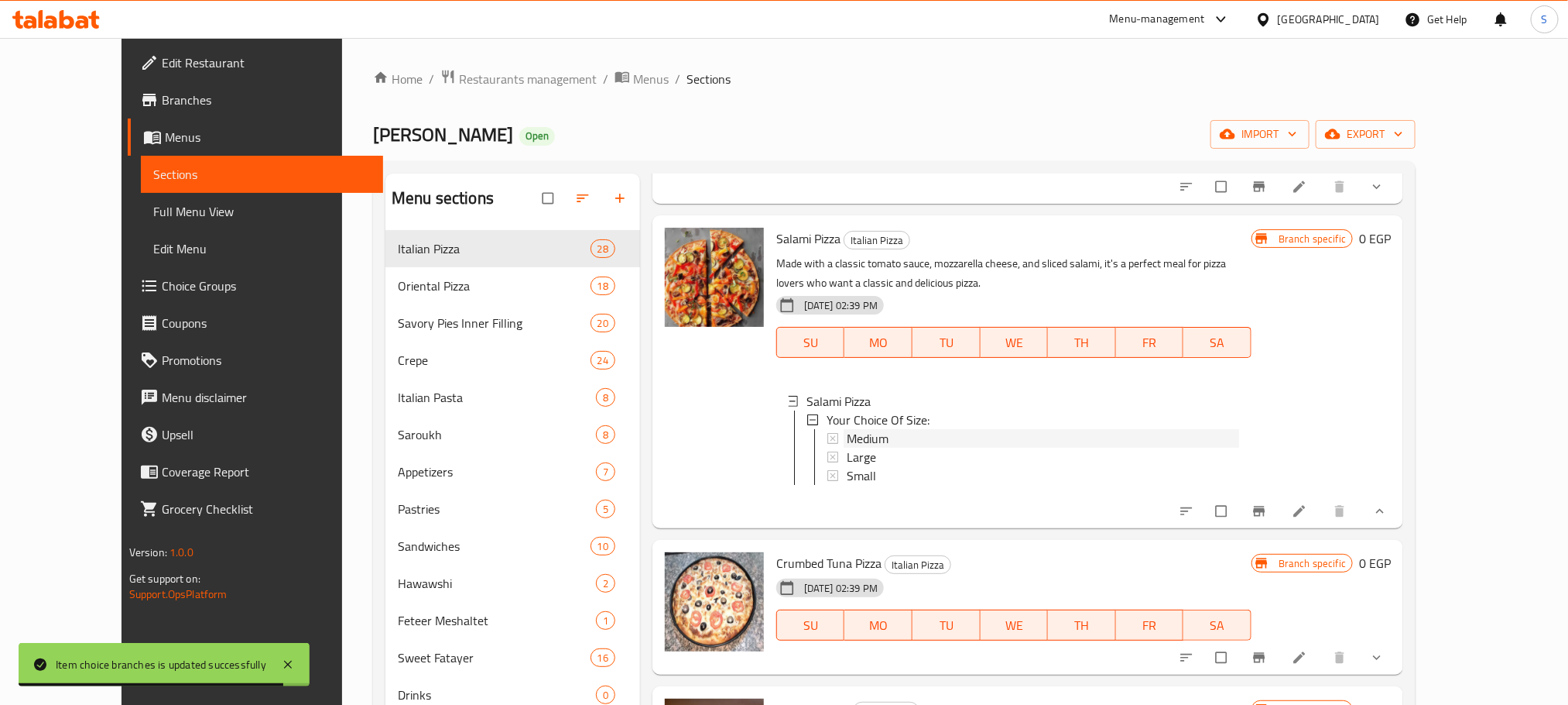
click at [852, 429] on span "Medium" at bounding box center [867, 438] width 42 height 18
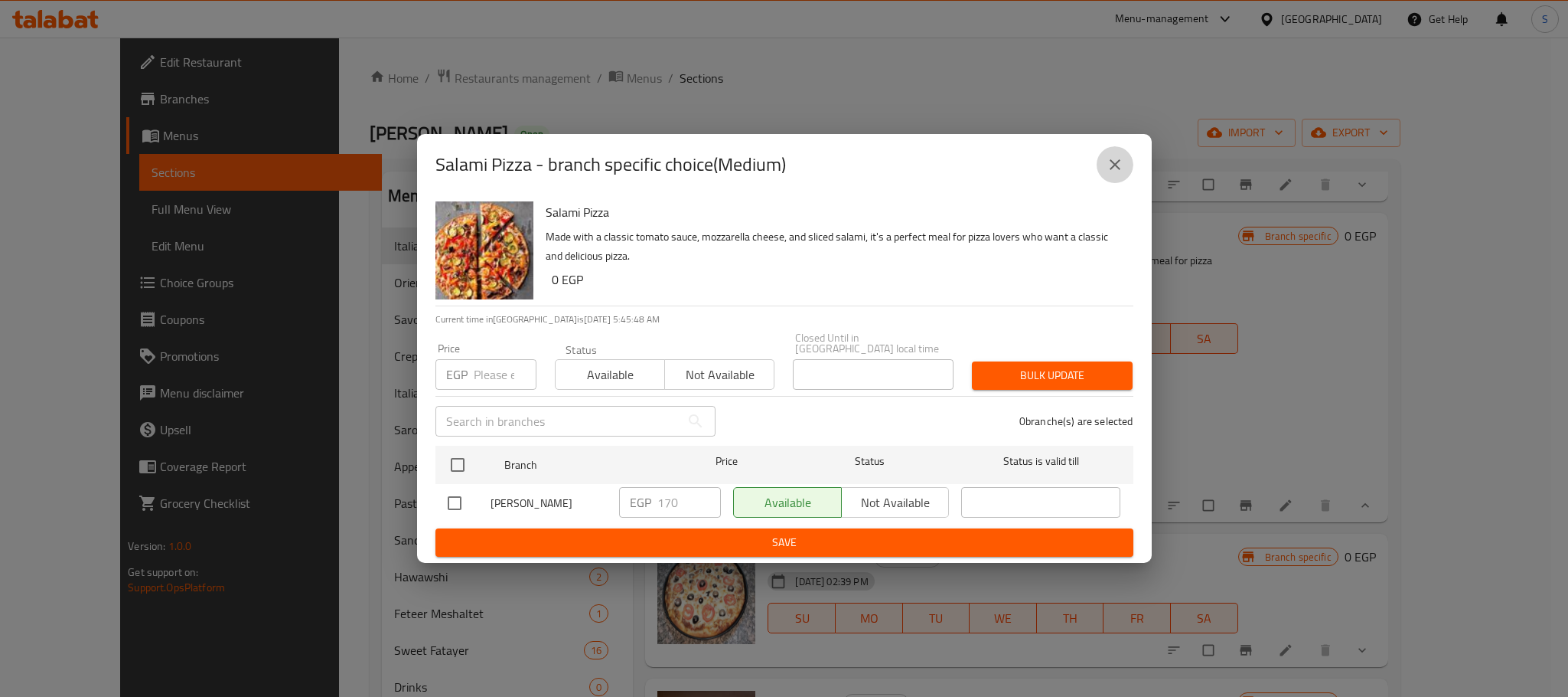
click at [1110, 156] on button "close" at bounding box center [1114, 165] width 37 height 37
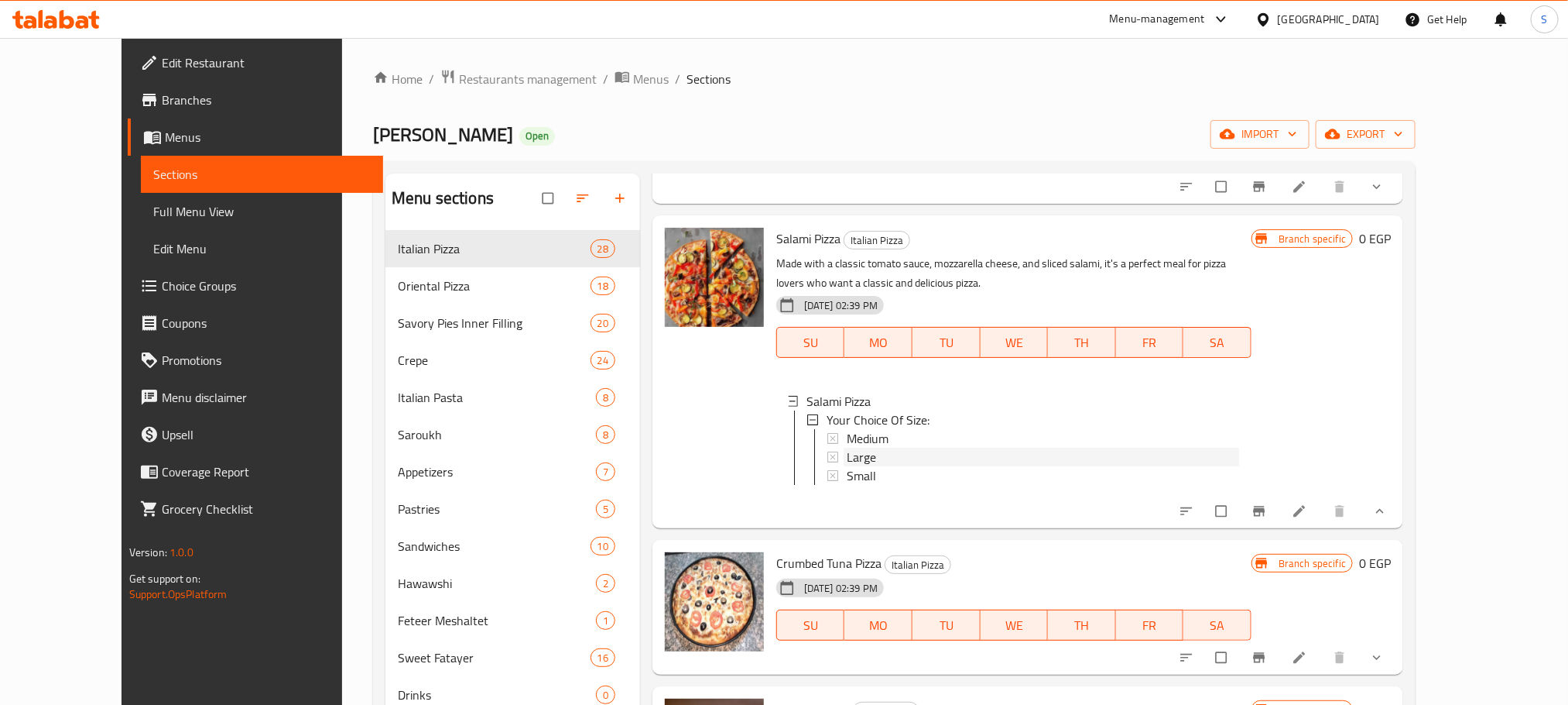
click at [862, 447] on div "Large" at bounding box center [1042, 456] width 392 height 18
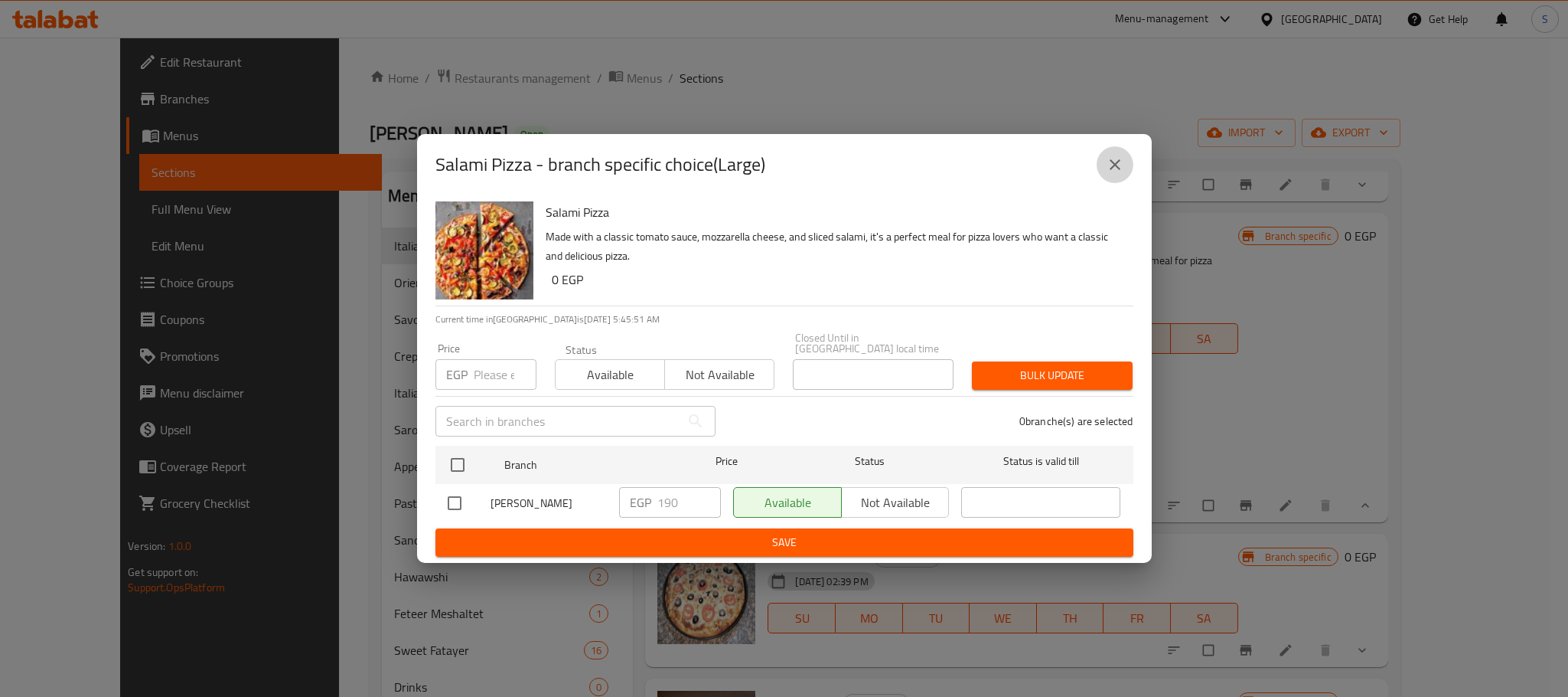
click at [1112, 157] on button "close" at bounding box center [1114, 165] width 37 height 37
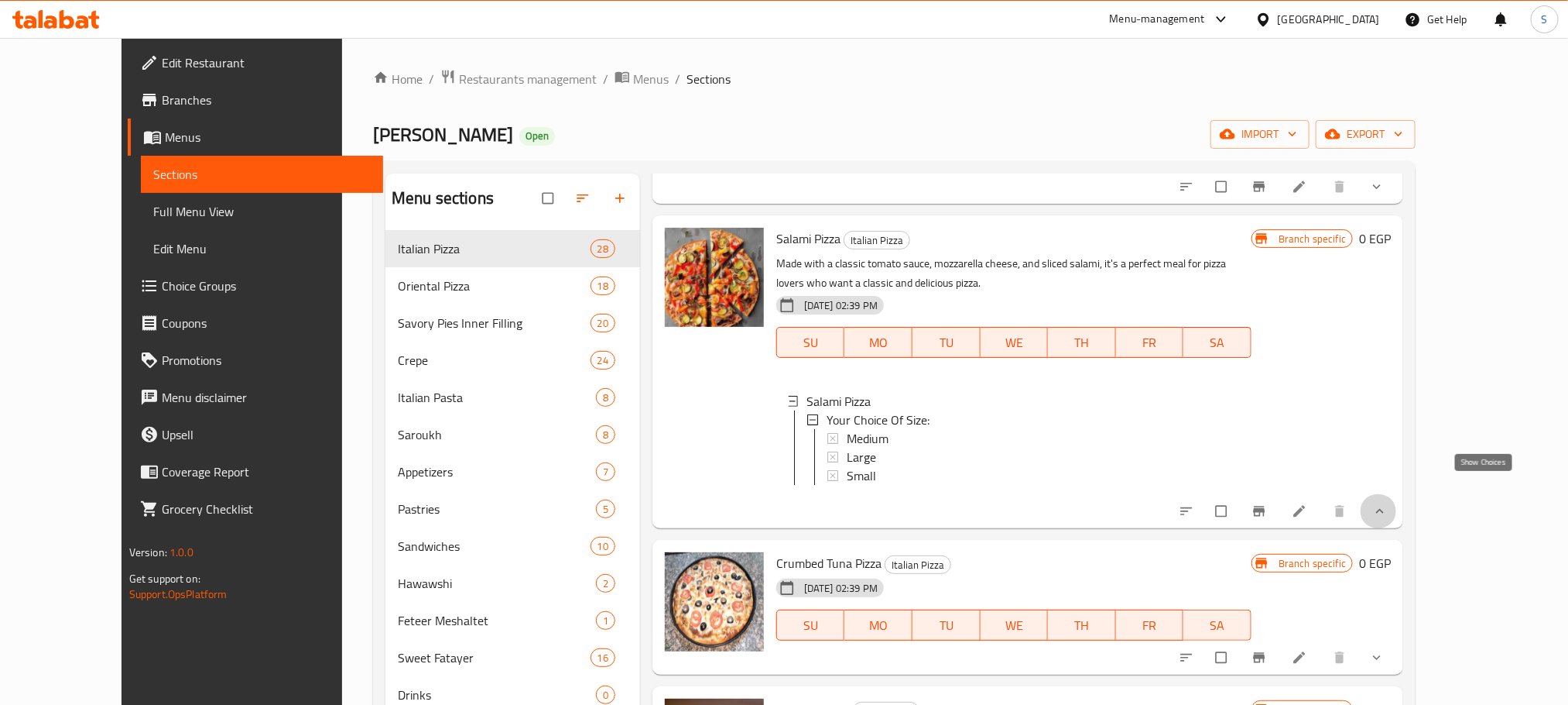
click at [1388, 504] on icon "show more" at bounding box center [1380, 512] width 16 height 16
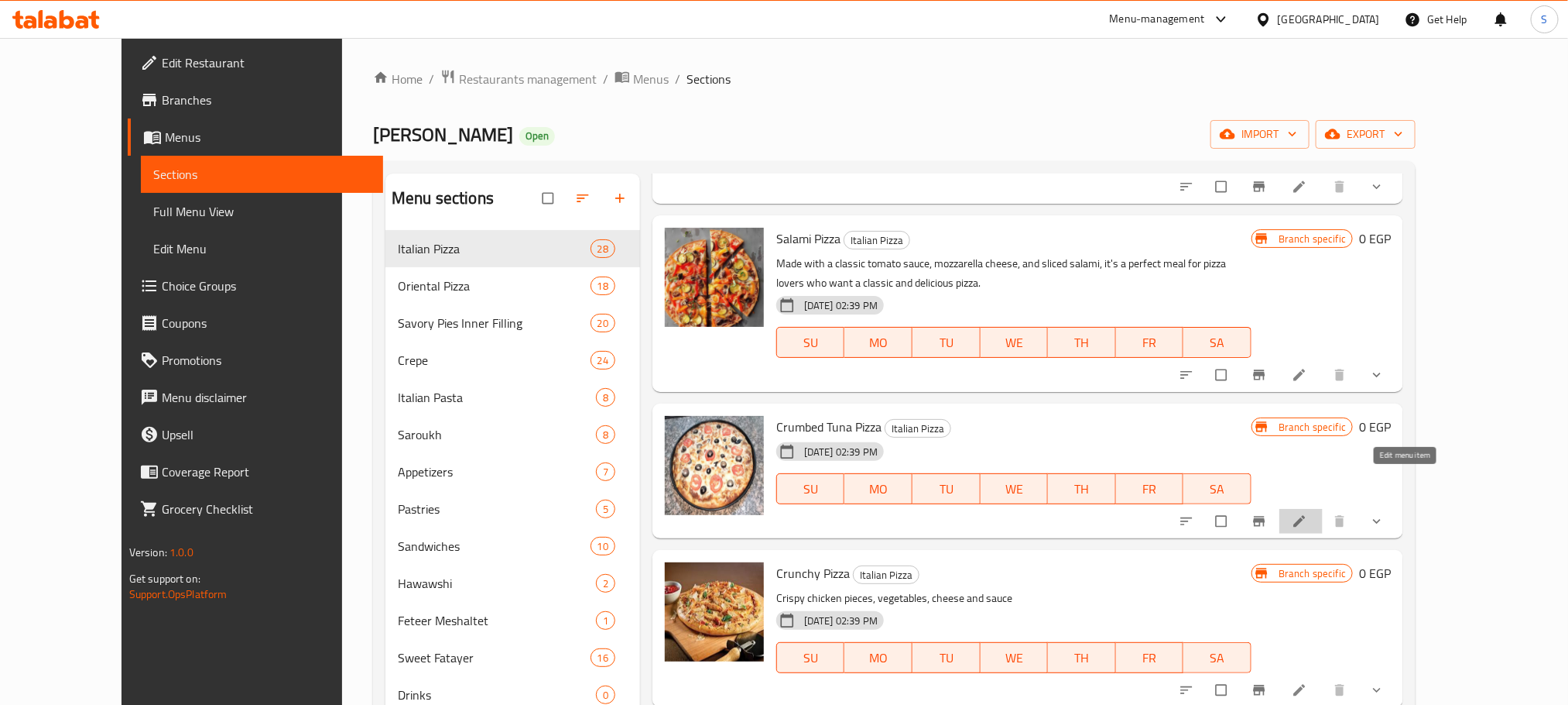
click at [1310, 513] on link at bounding box center [1301, 521] width 18 height 16
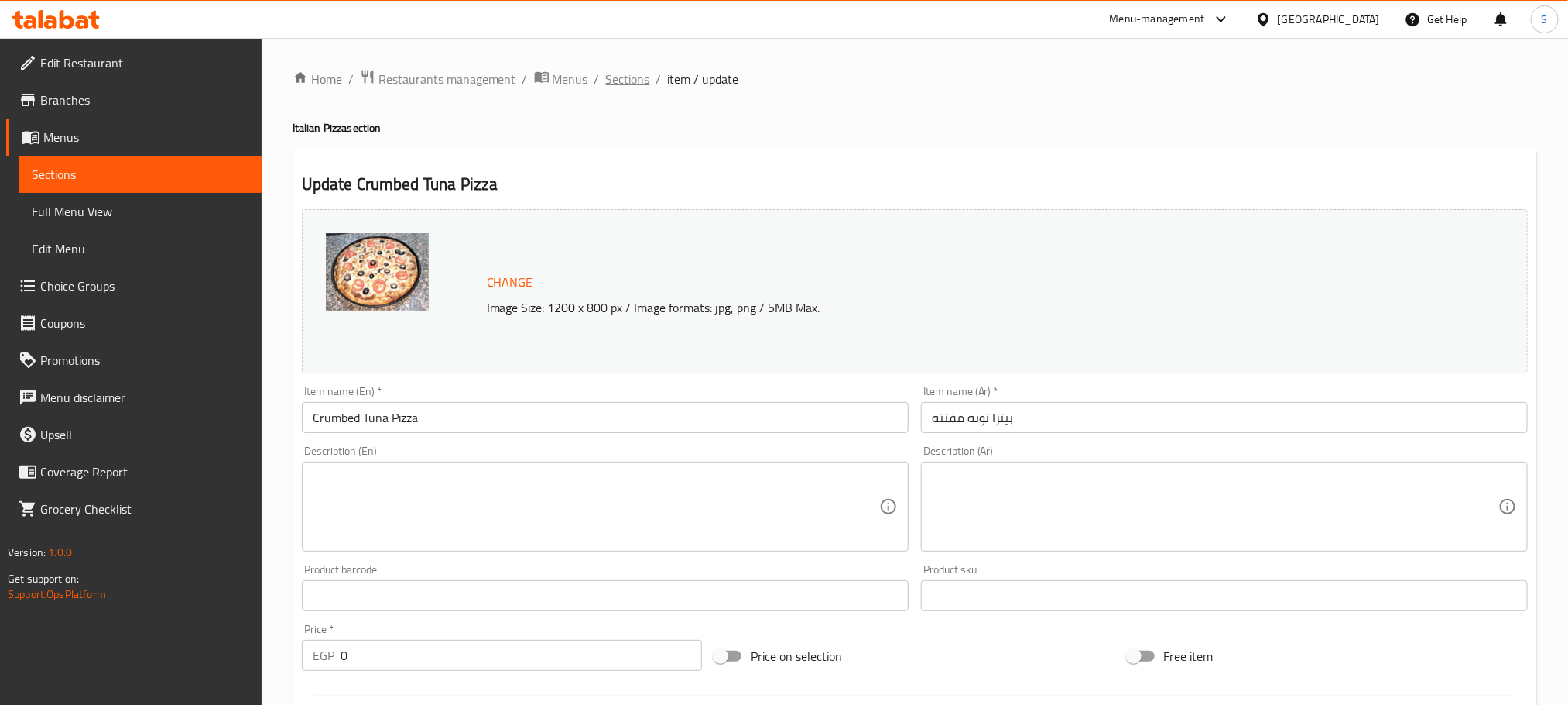
click at [635, 70] on span "Sections" at bounding box center [629, 79] width 44 height 18
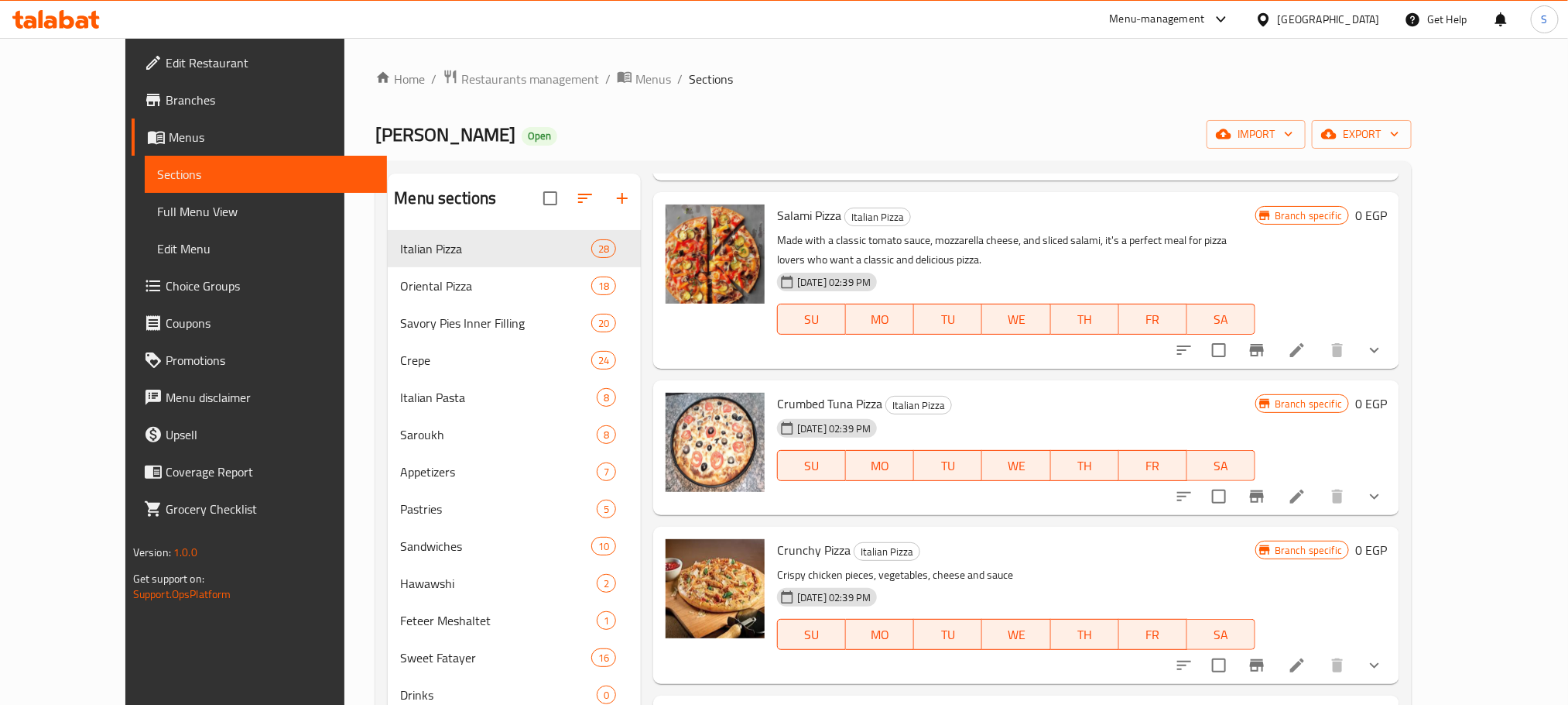
scroll to position [1994, 0]
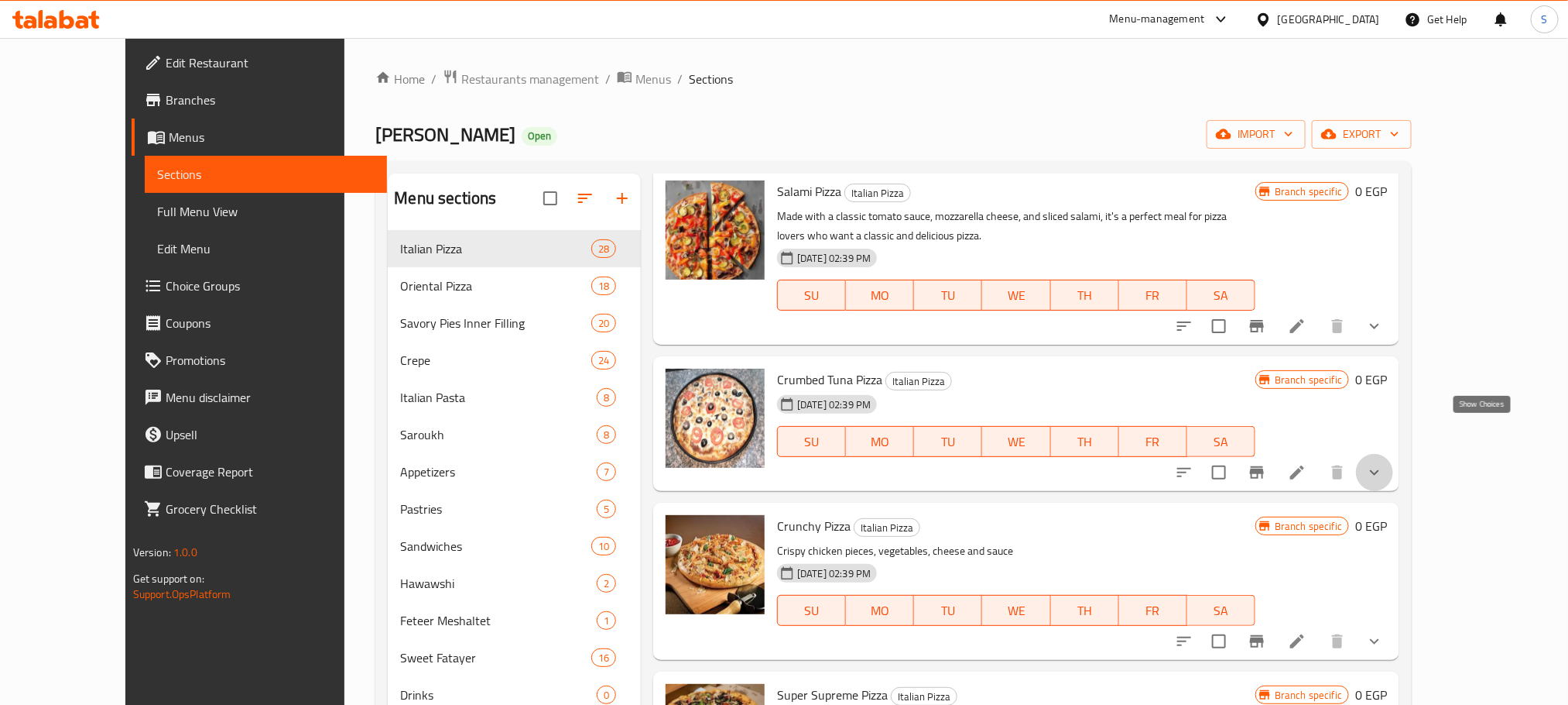
click at [1384, 463] on icon "show more" at bounding box center [1374, 472] width 18 height 18
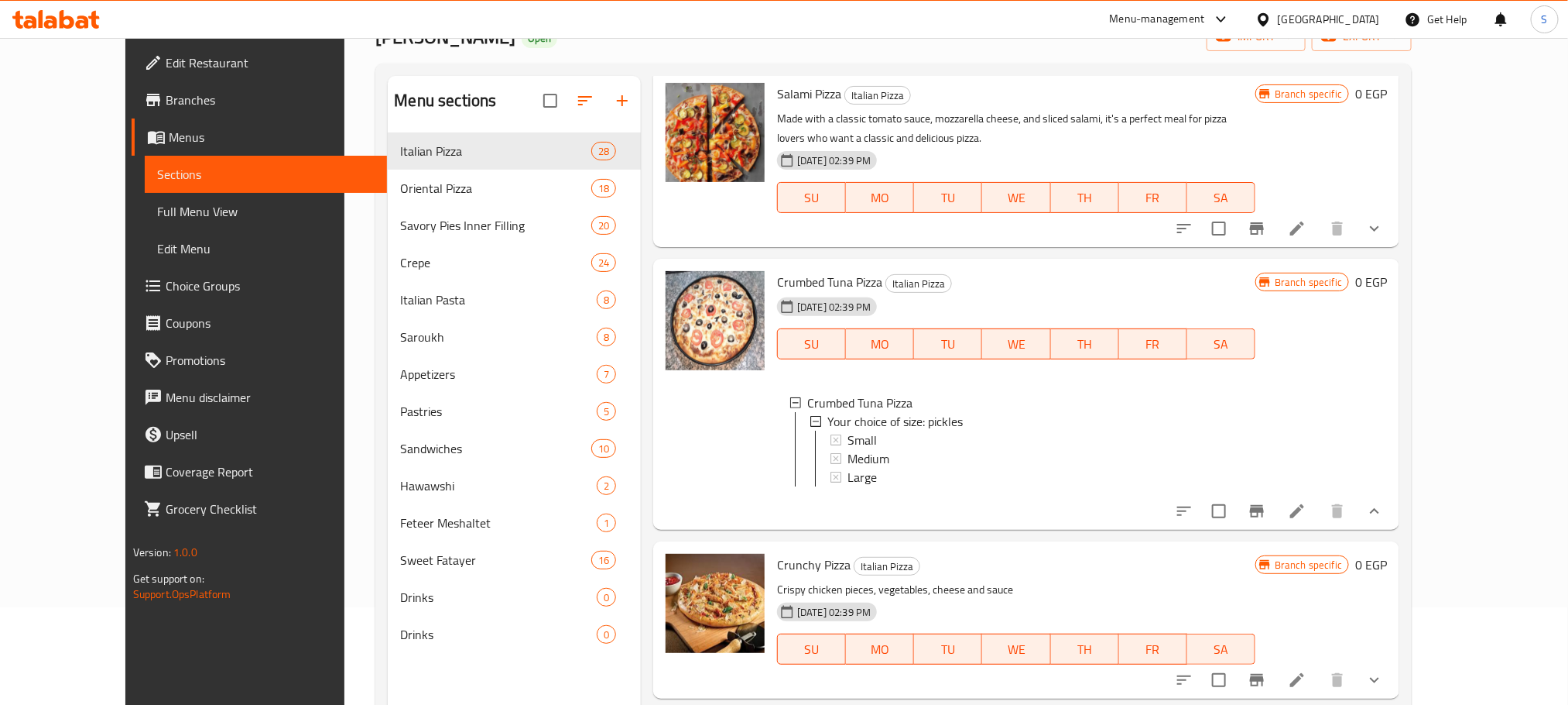
scroll to position [155, 0]
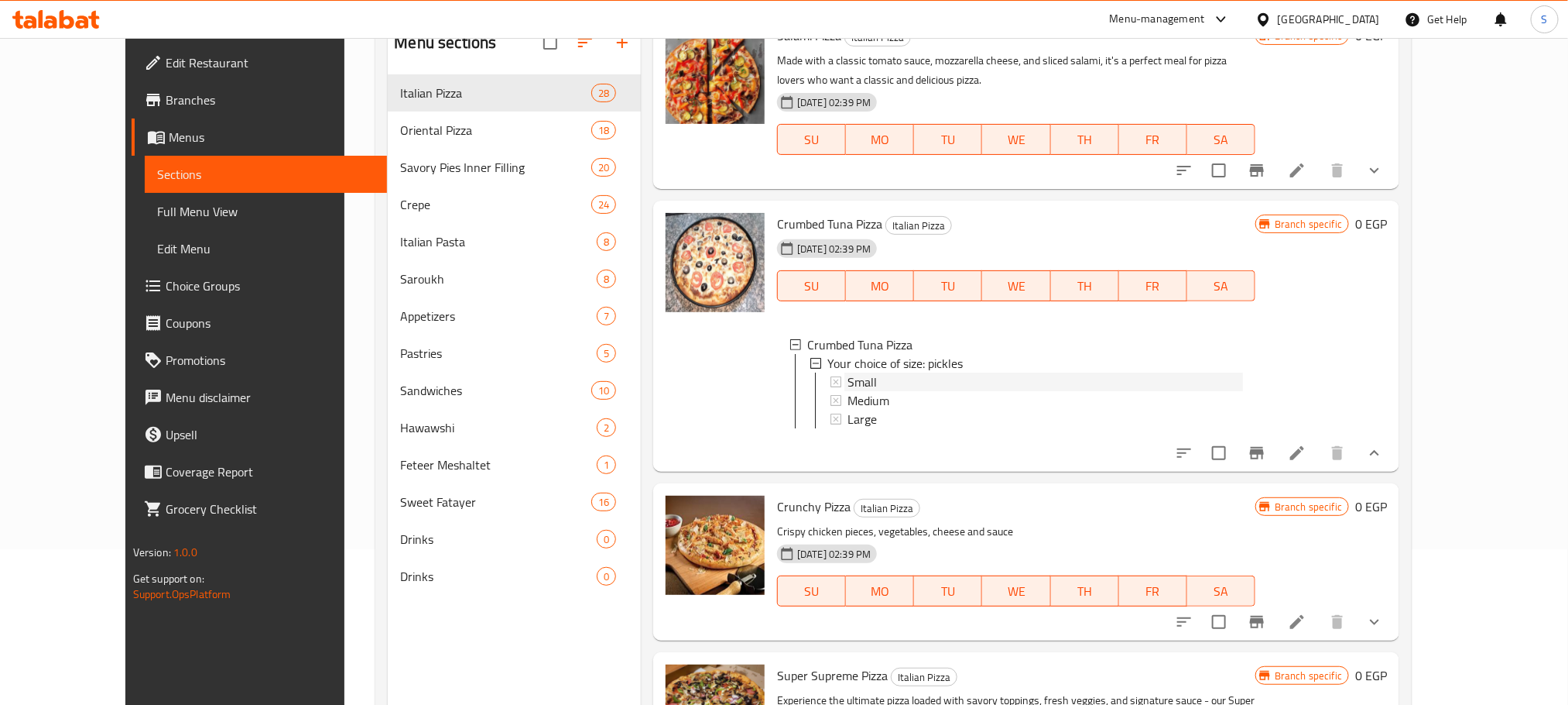
click at [848, 373] on div "Small" at bounding box center [1045, 381] width 396 height 18
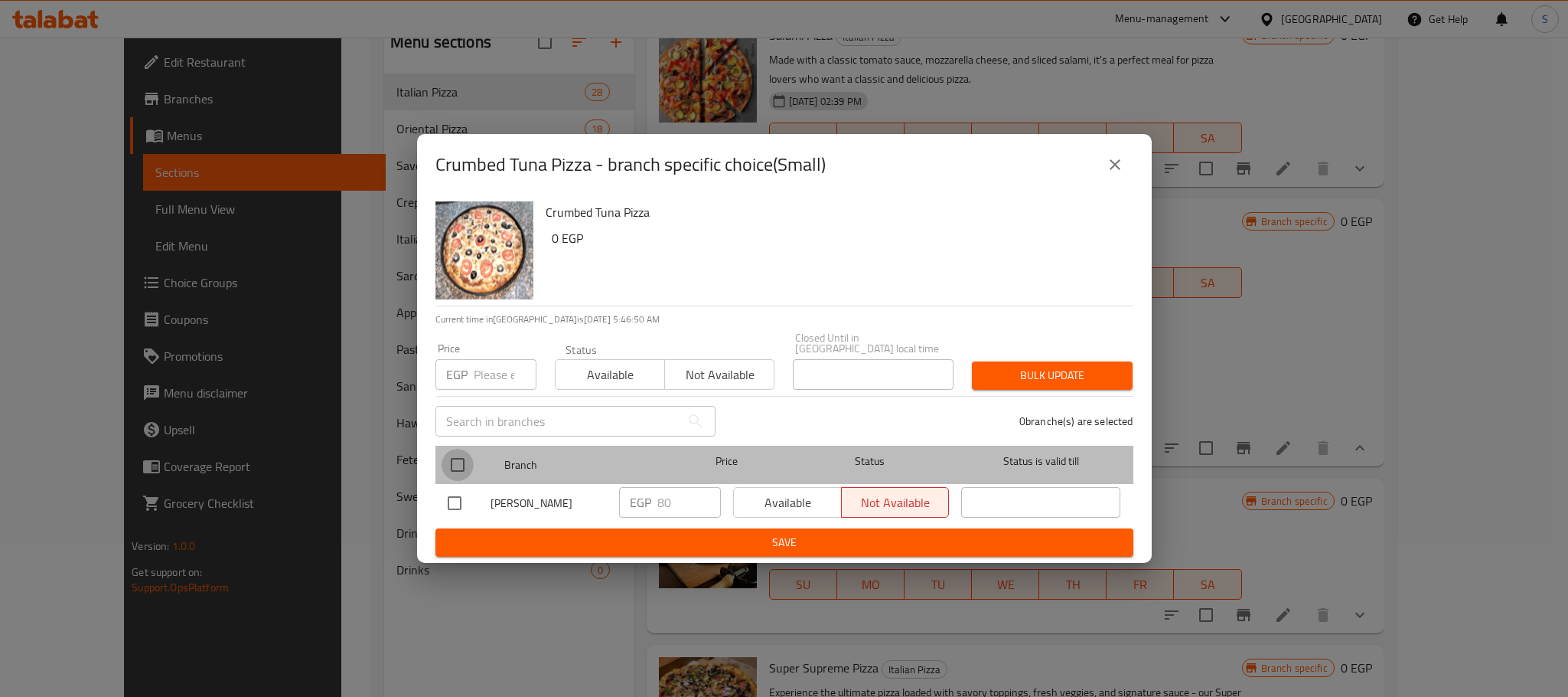
click at [448, 460] on input "checkbox" at bounding box center [457, 464] width 32 height 32
checkbox input "true"
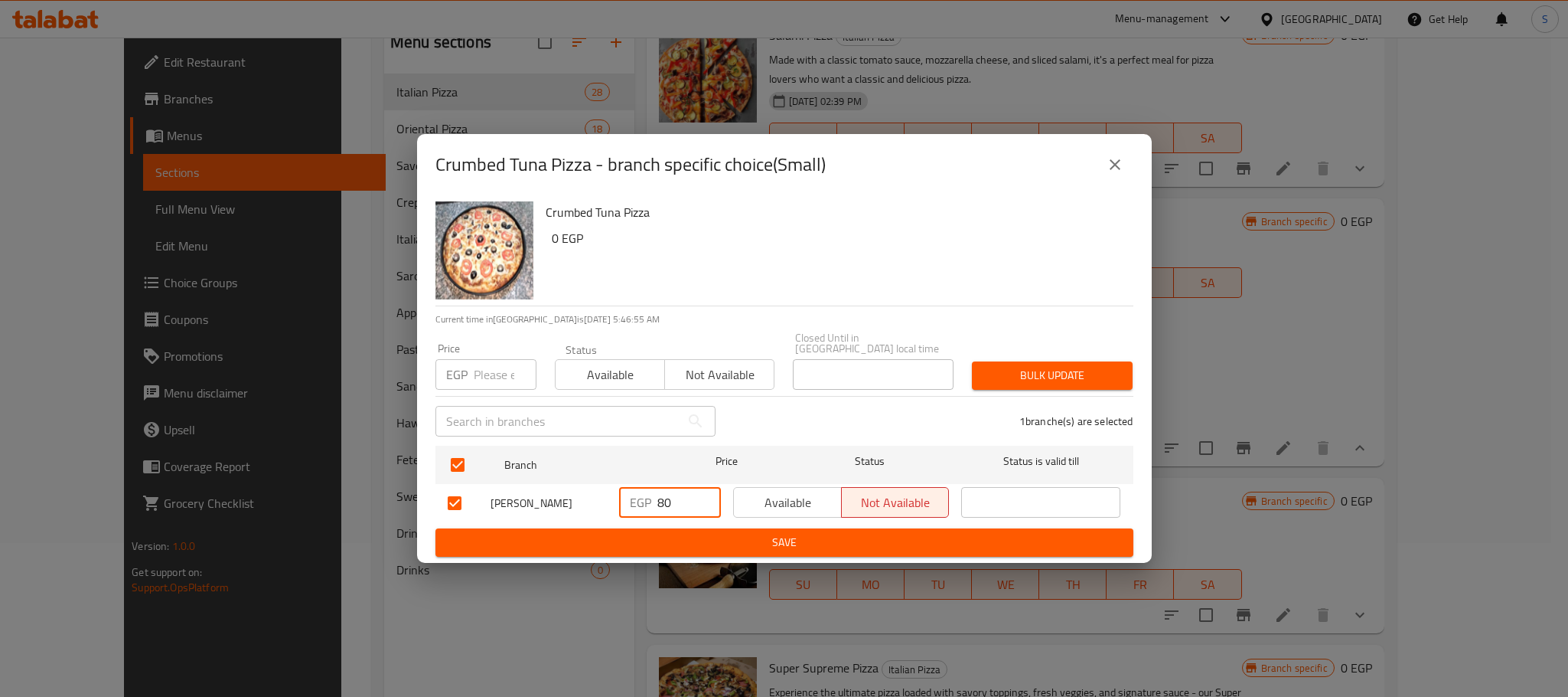
drag, startPoint x: 675, startPoint y: 496, endPoint x: 632, endPoint y: 497, distance: 43.0
click at [632, 497] on div "EGP 80 ​" at bounding box center [670, 502] width 102 height 31
type input "130"
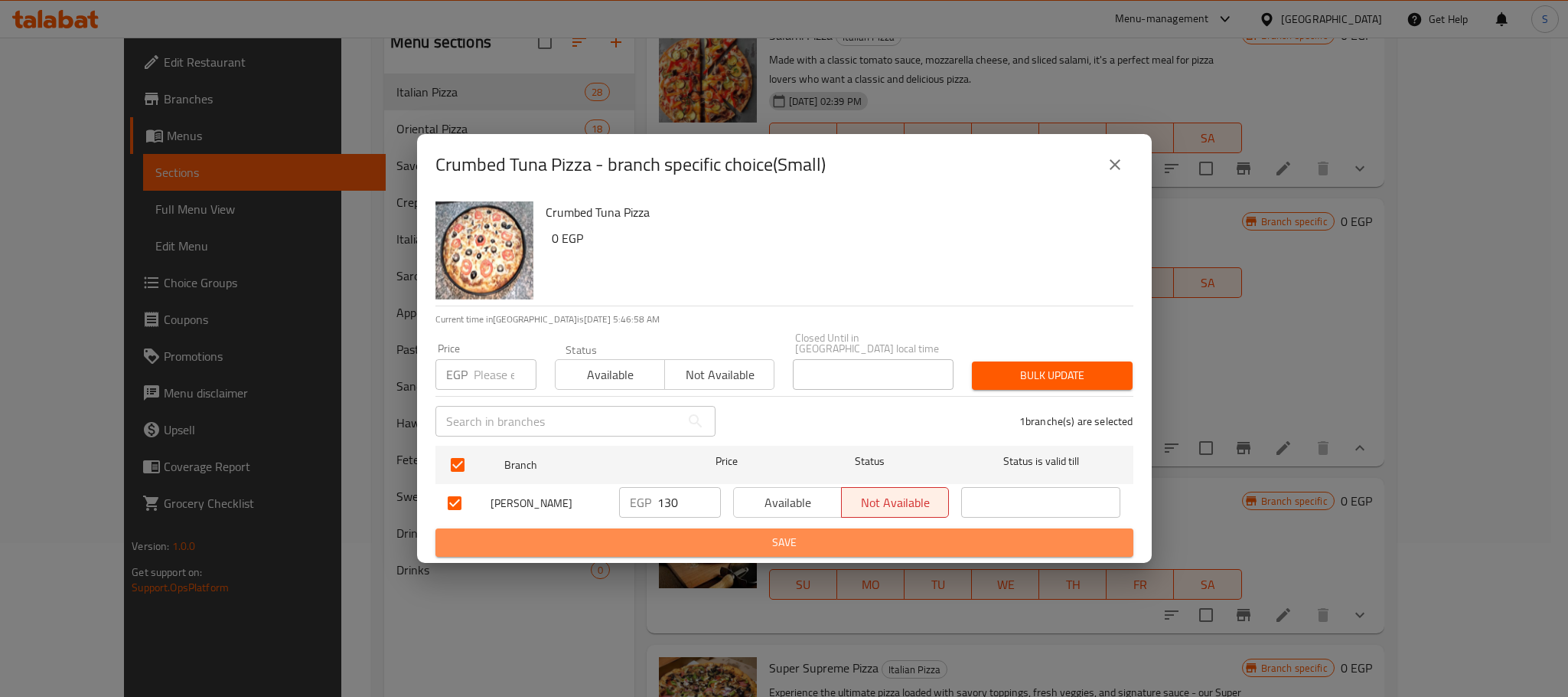
click at [712, 533] on span "Save" at bounding box center [784, 543] width 673 height 19
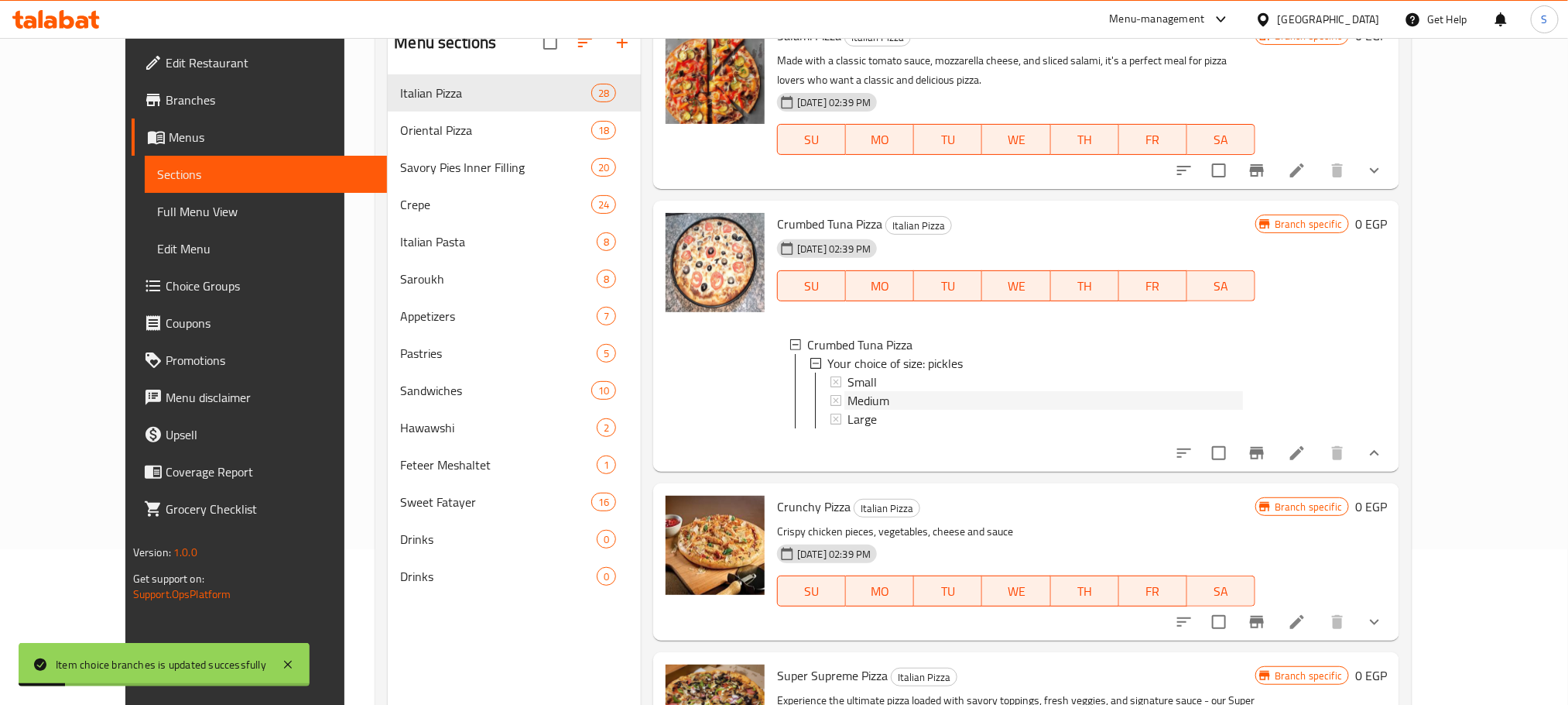
click at [865, 391] on div "Medium" at bounding box center [1045, 400] width 396 height 18
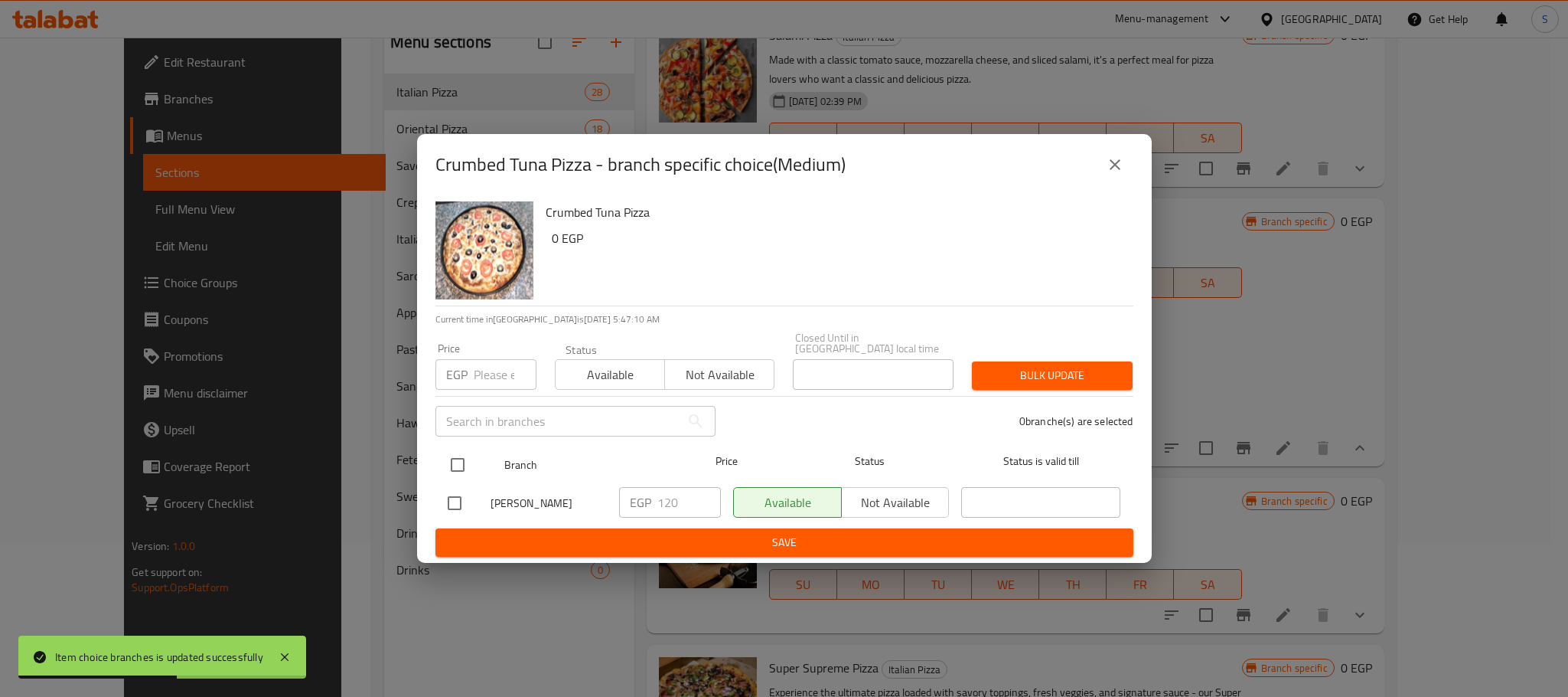
click at [458, 453] on input "checkbox" at bounding box center [457, 464] width 32 height 32
checkbox input "true"
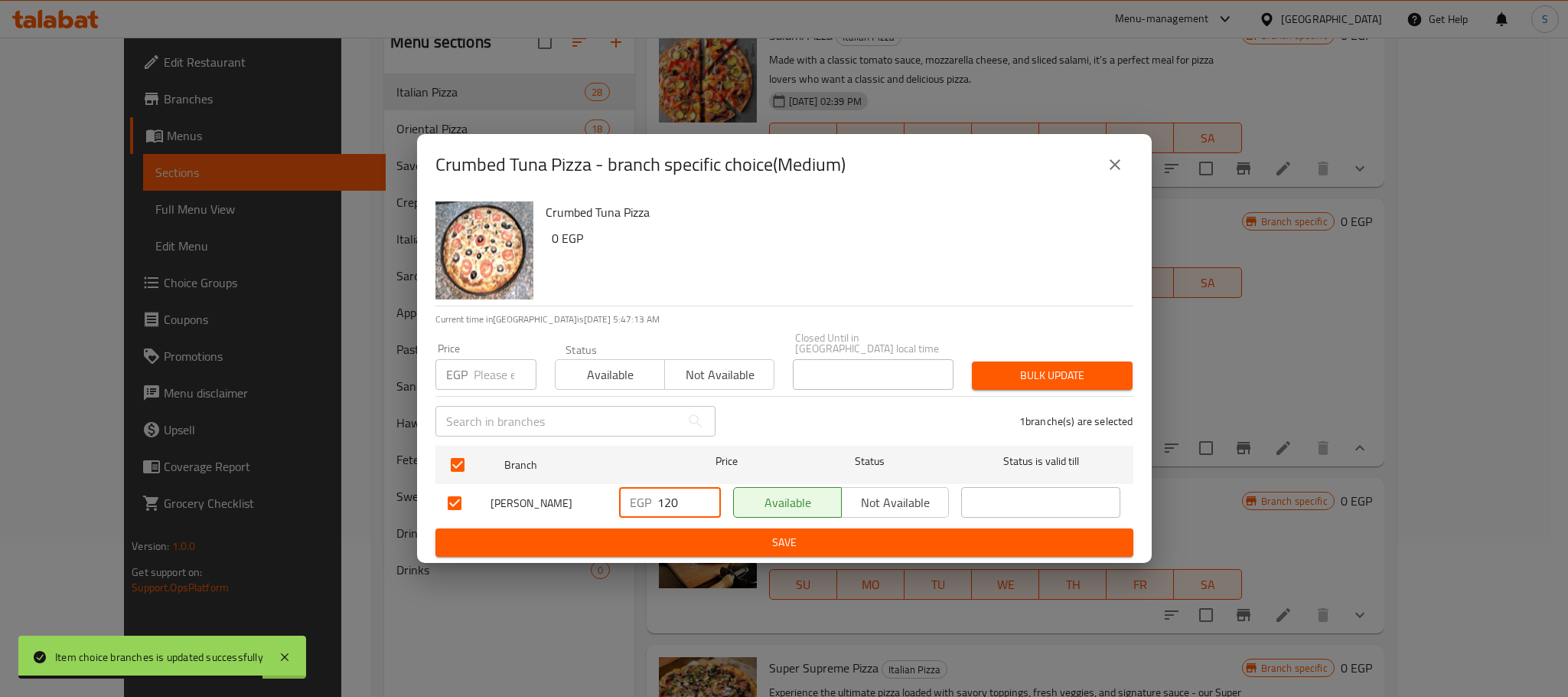
click at [696, 495] on input "120" at bounding box center [689, 502] width 63 height 31
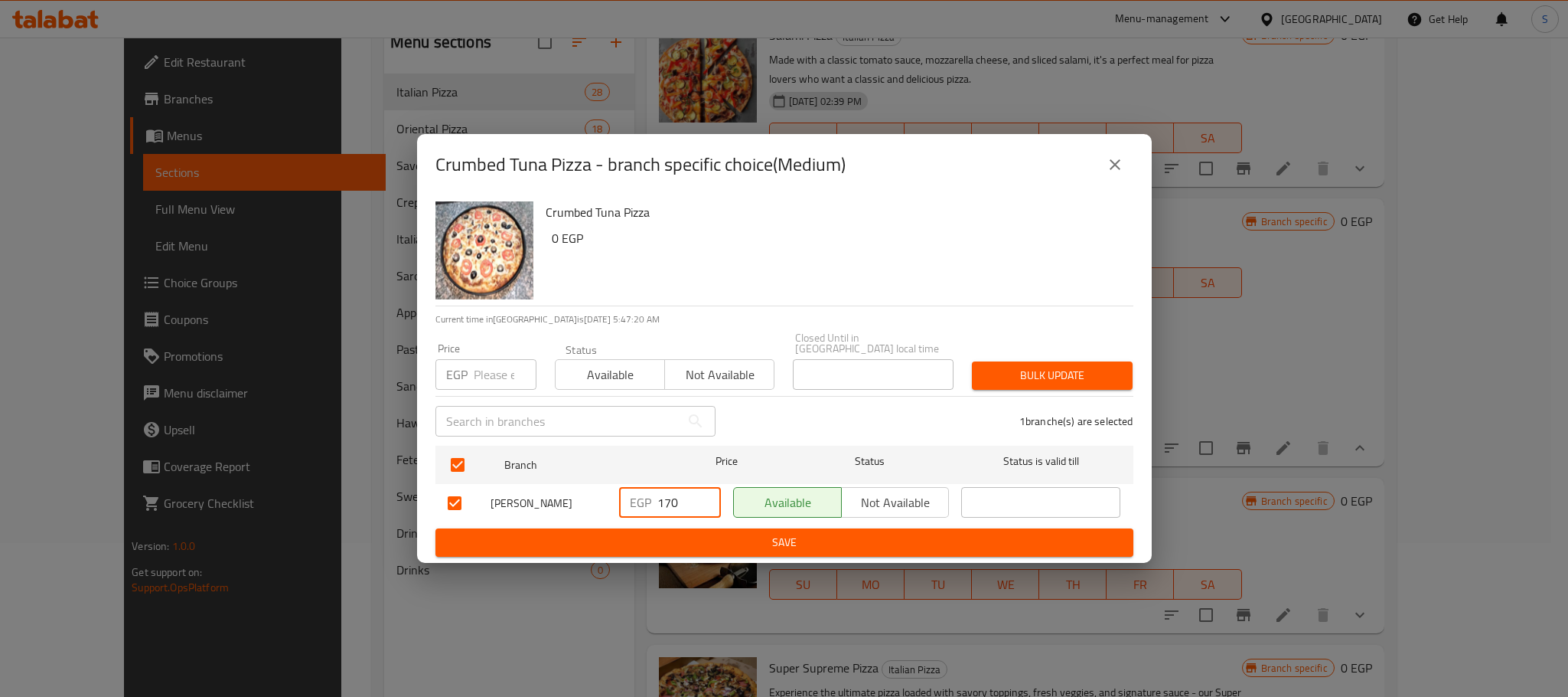
type input "170"
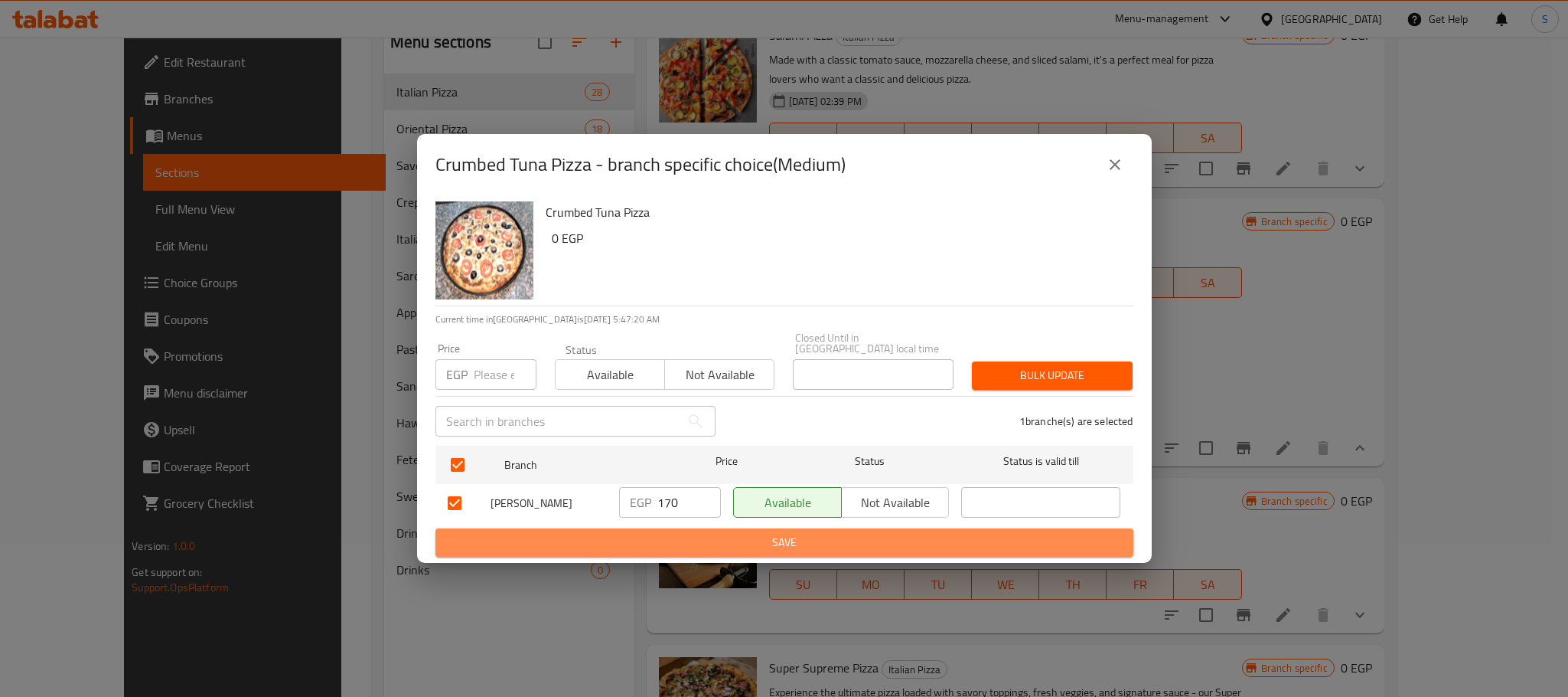
click at [758, 533] on span "Save" at bounding box center [784, 543] width 673 height 19
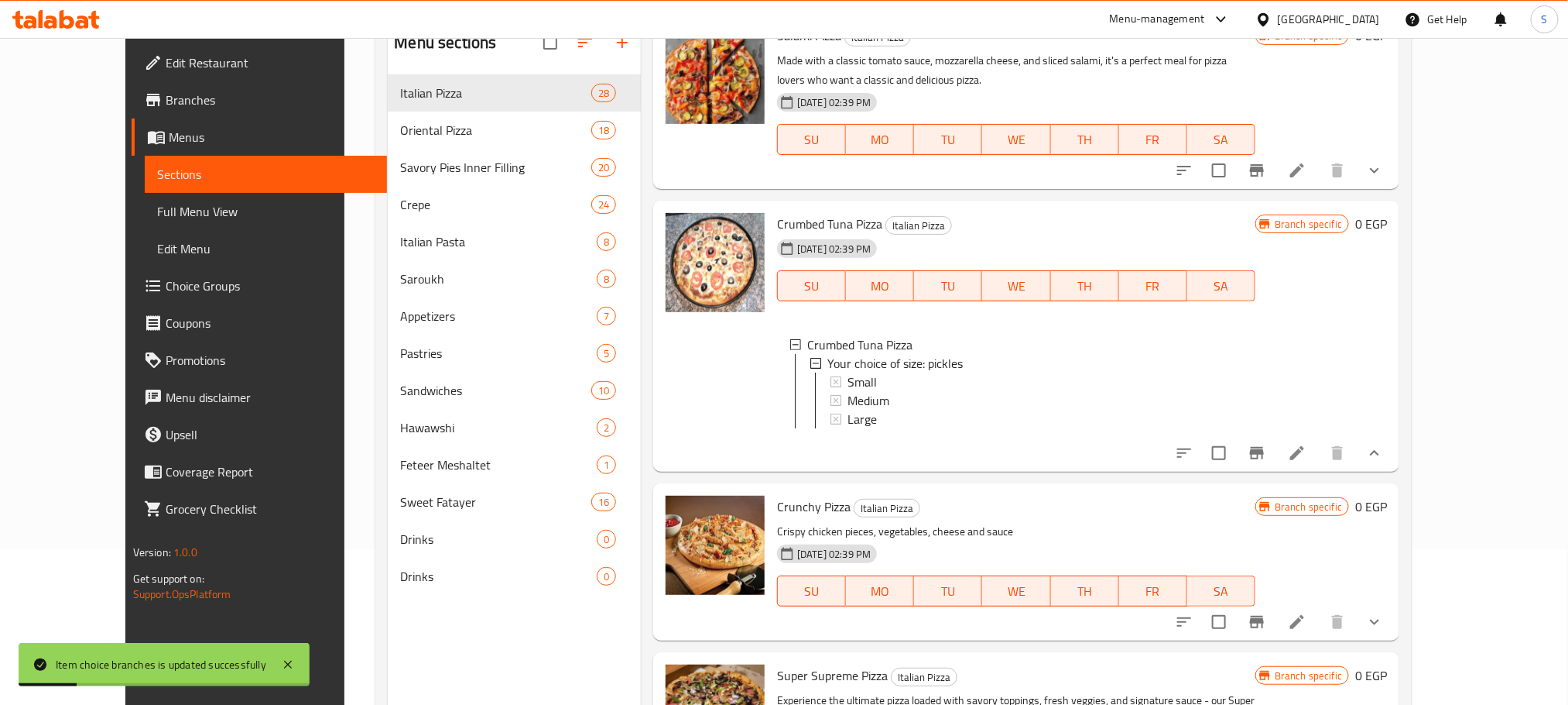
click at [900, 391] on div "Medium" at bounding box center [1045, 400] width 396 height 18
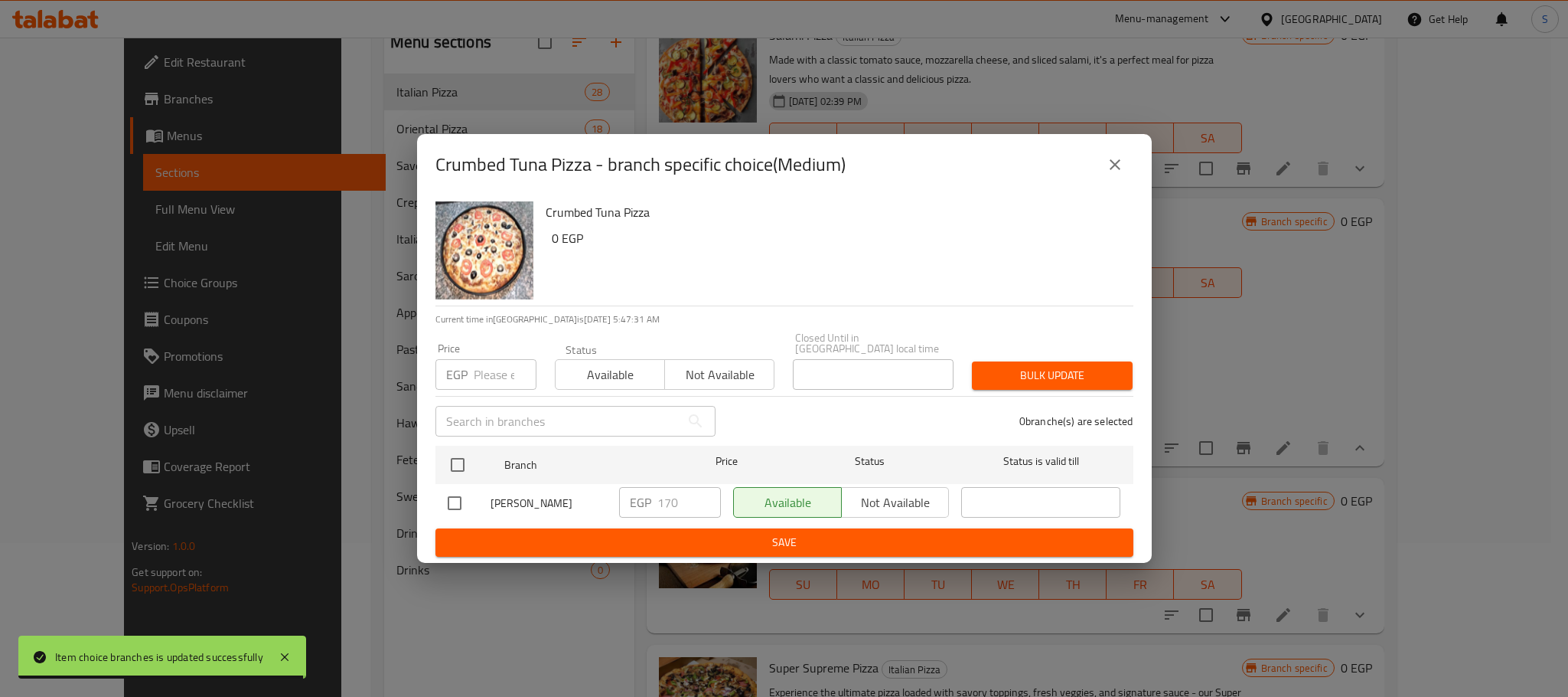
click at [1110, 166] on icon "close" at bounding box center [1115, 165] width 11 height 11
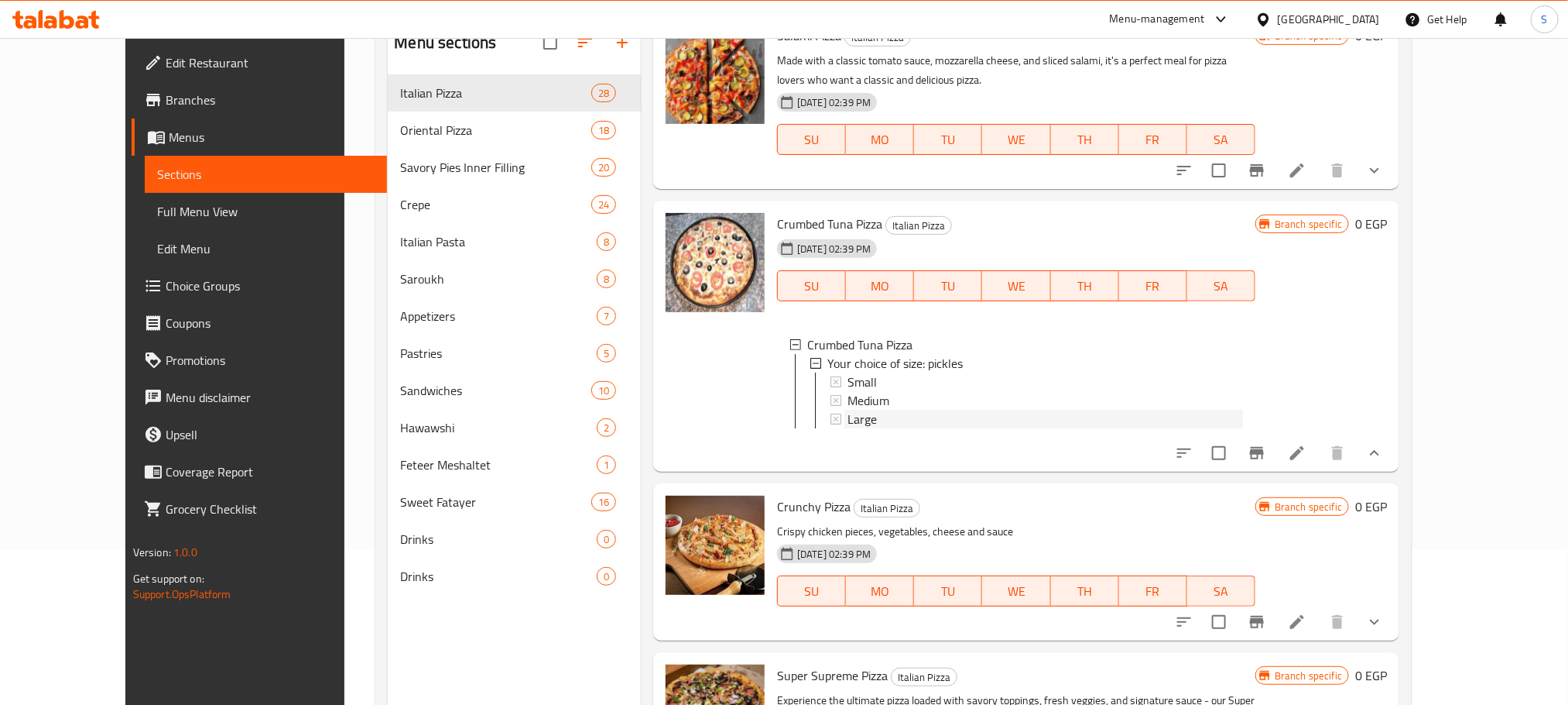
click at [847, 410] on span "Large" at bounding box center [862, 419] width 29 height 18
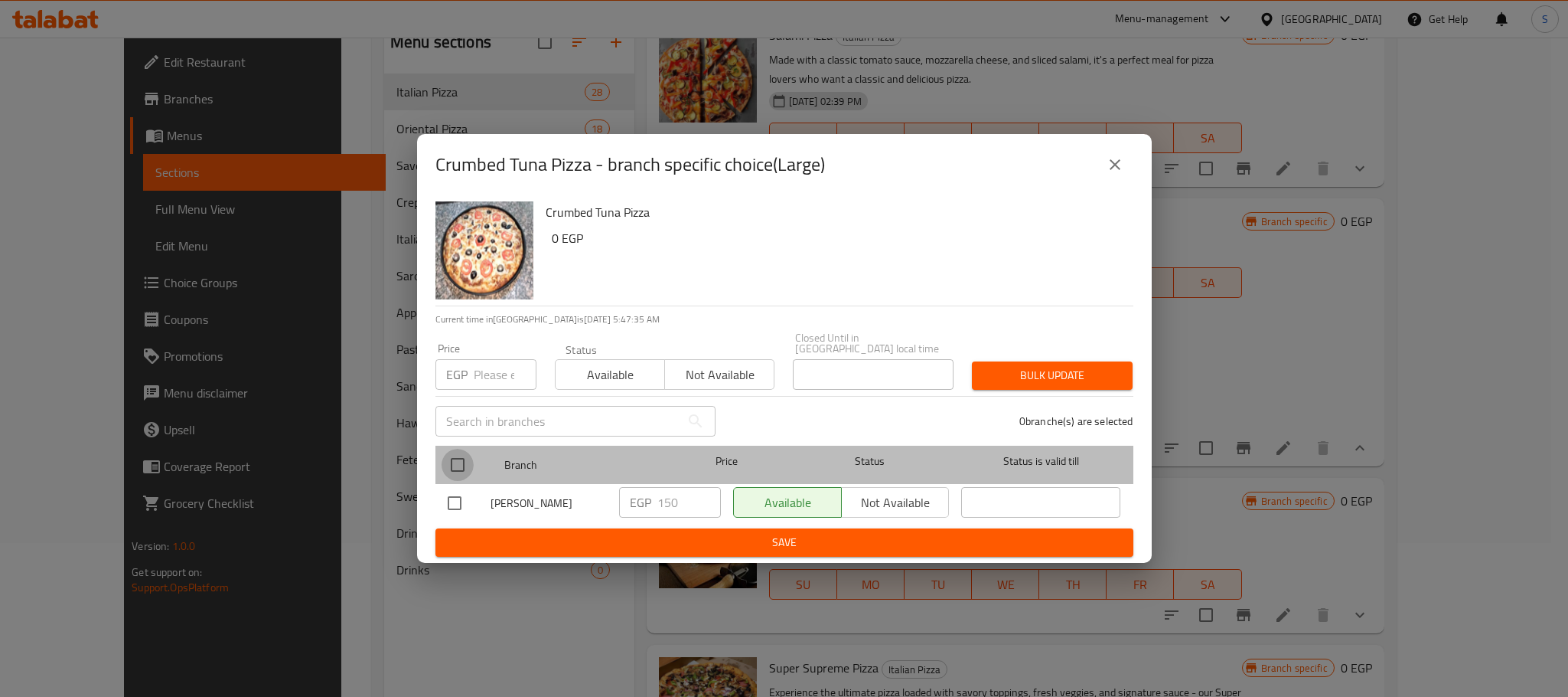
click at [459, 460] on input "checkbox" at bounding box center [457, 464] width 32 height 32
checkbox input "true"
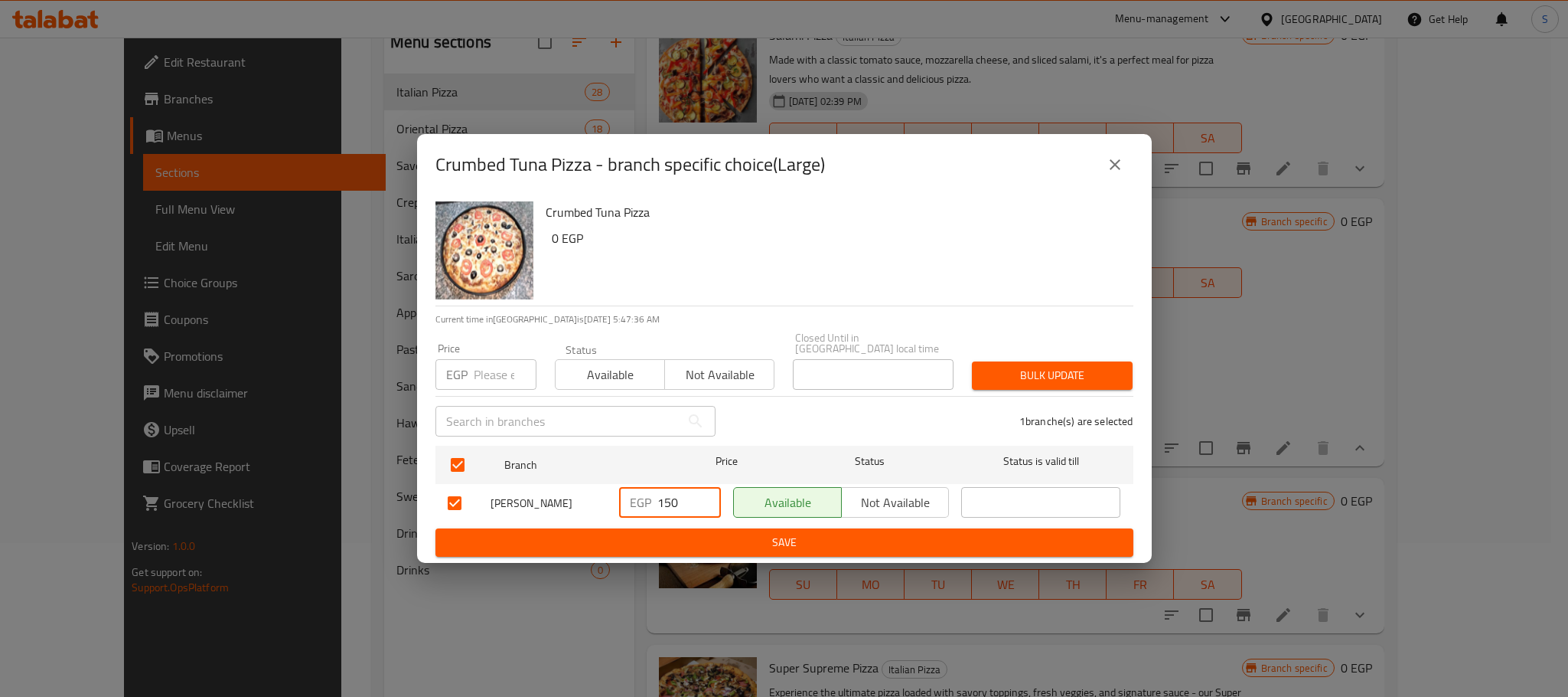
click at [677, 501] on input "150" at bounding box center [689, 502] width 63 height 31
type input "190"
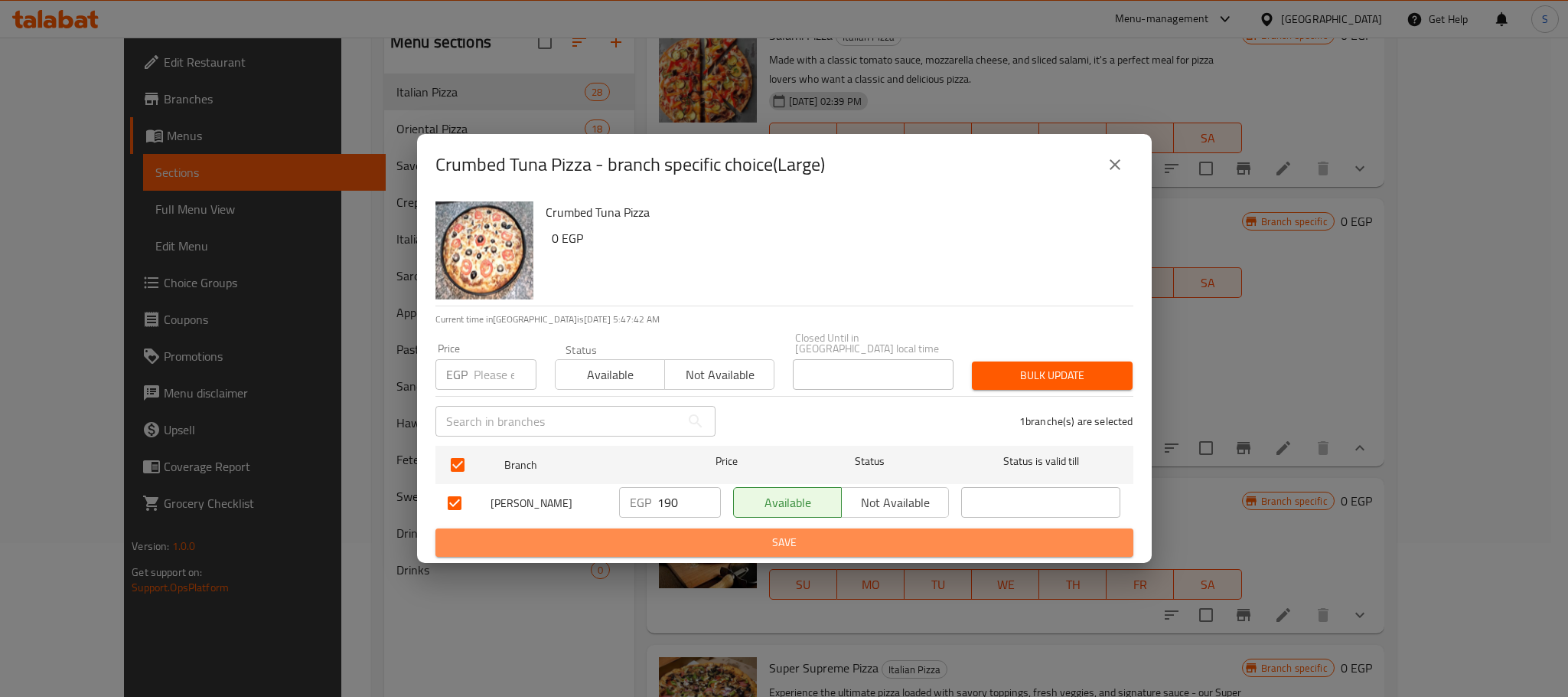
click at [763, 535] on span "Save" at bounding box center [784, 543] width 673 height 19
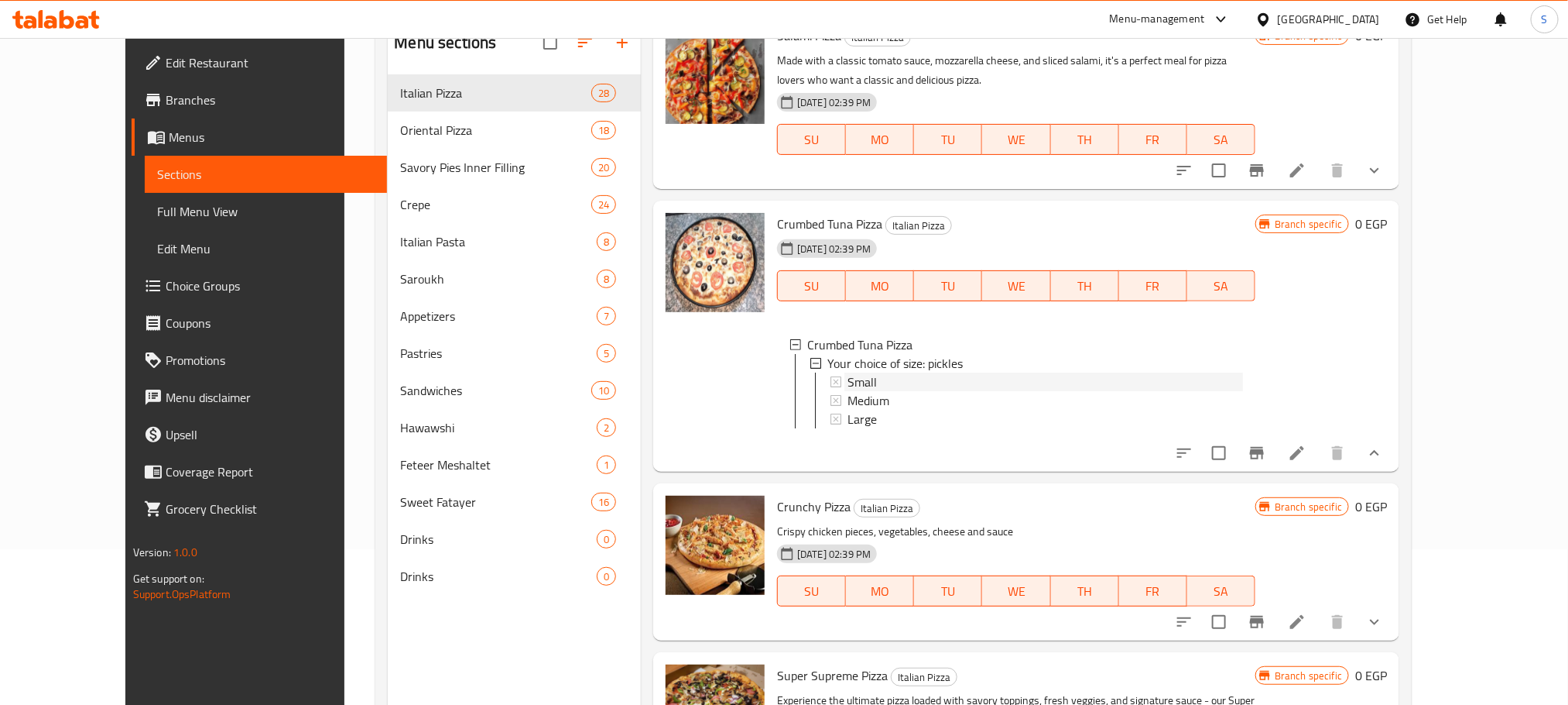
click at [847, 373] on span "Small" at bounding box center [862, 381] width 29 height 18
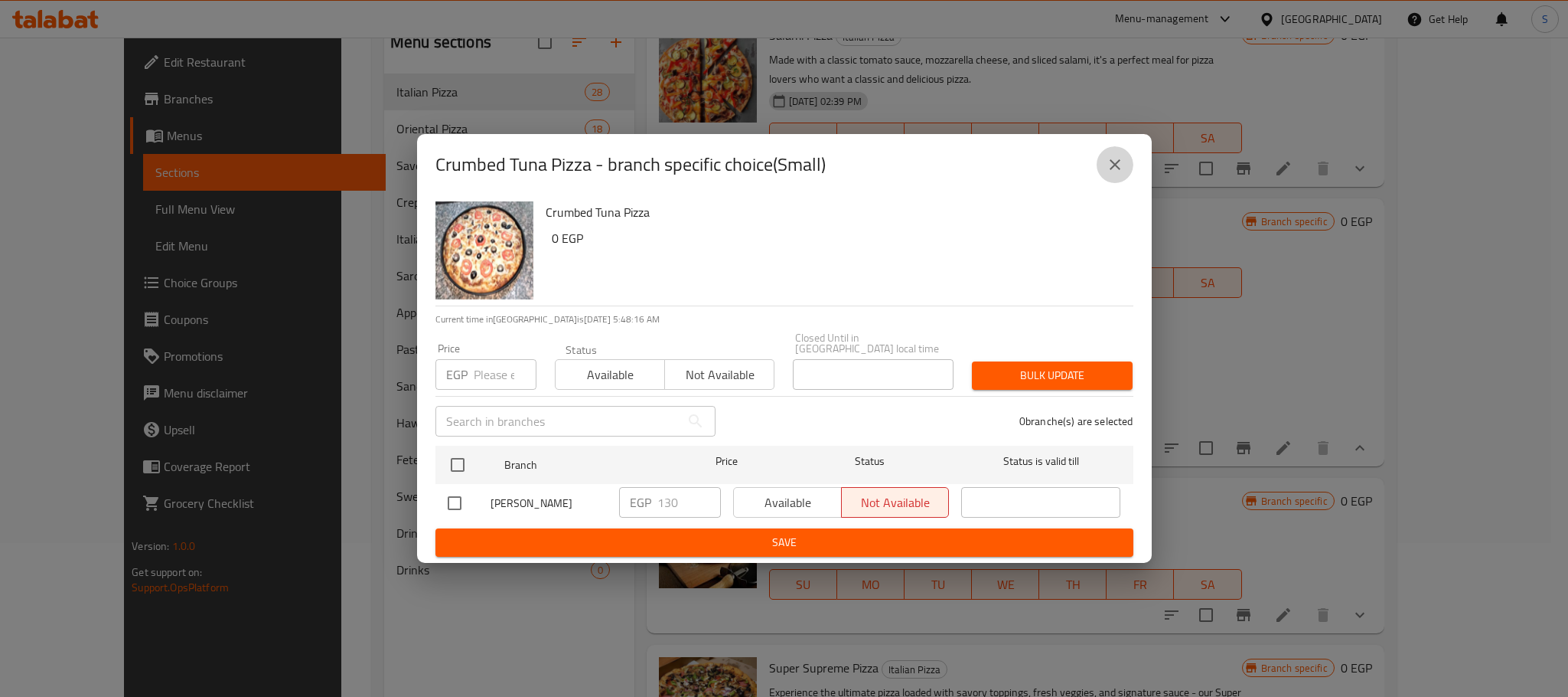
click at [1125, 168] on button "close" at bounding box center [1114, 165] width 37 height 37
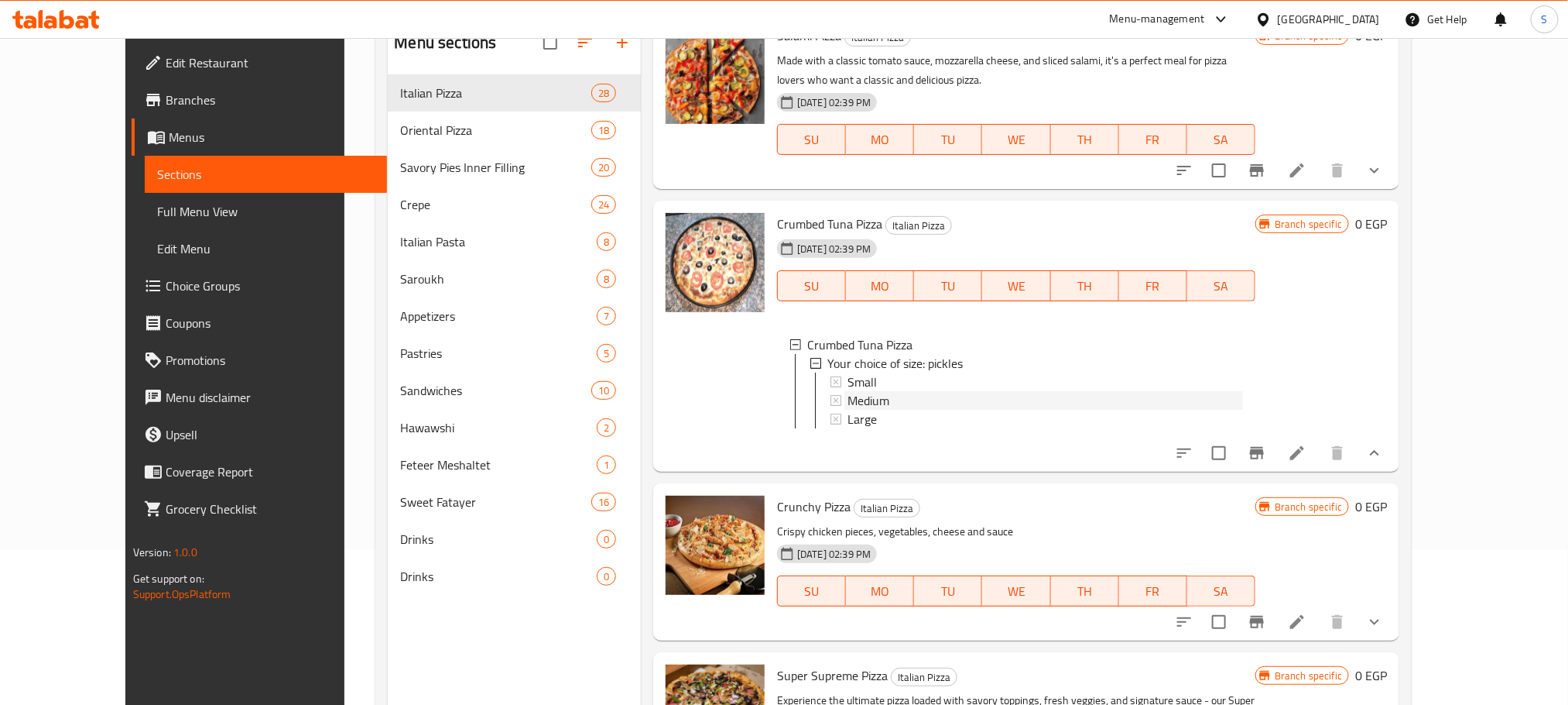
click at [859, 391] on span "Medium" at bounding box center [868, 400] width 42 height 18
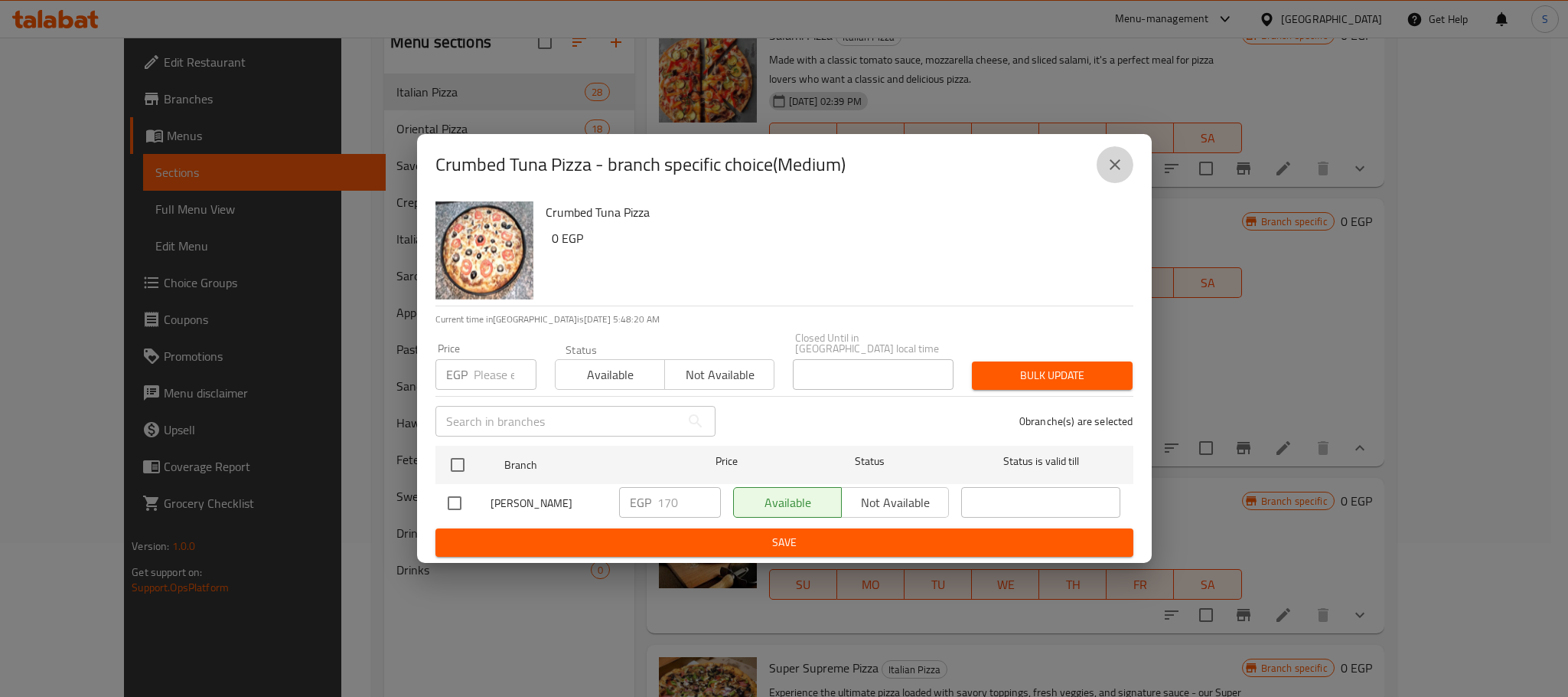
click at [1129, 170] on button "close" at bounding box center [1114, 165] width 37 height 37
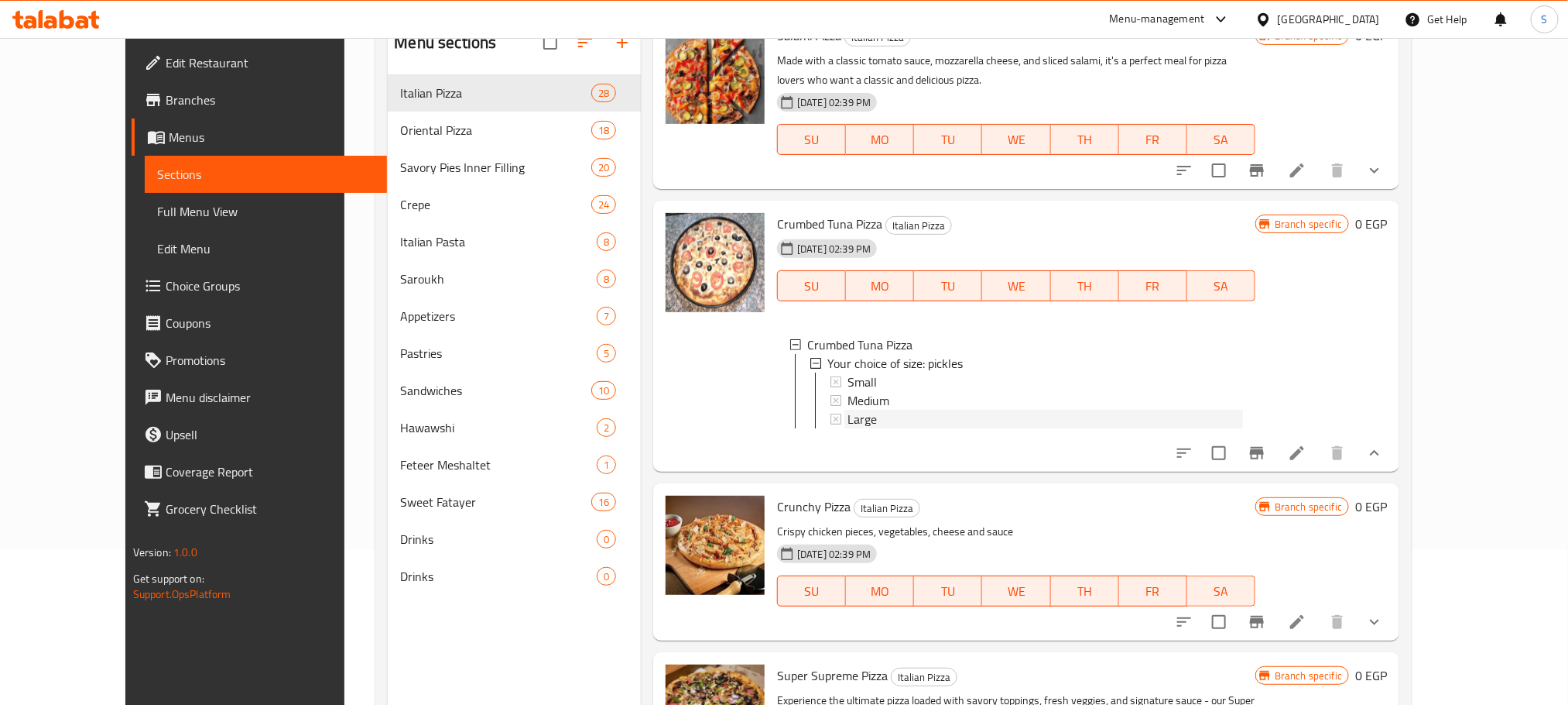
click at [881, 410] on div "Large" at bounding box center [1045, 419] width 396 height 18
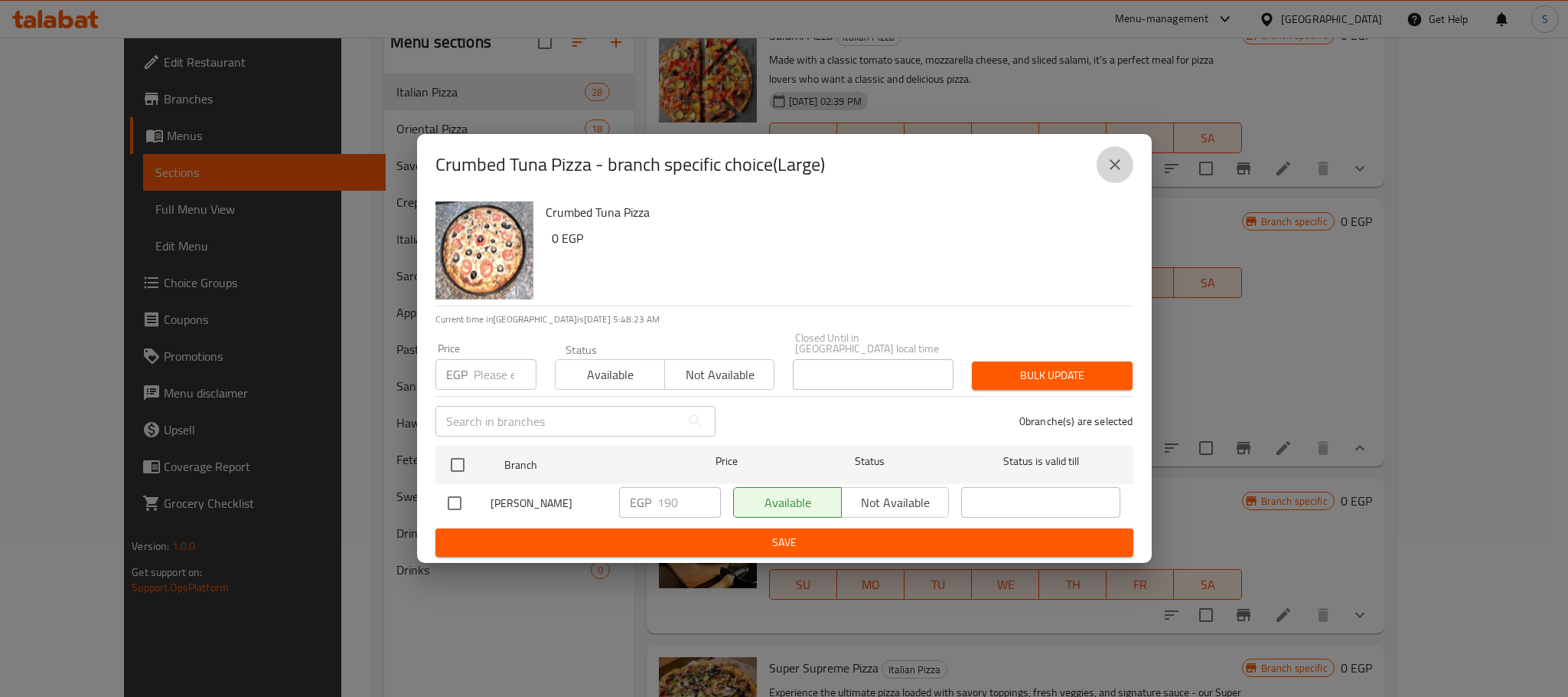
click at [1121, 171] on icon "close" at bounding box center [1114, 164] width 18 height 18
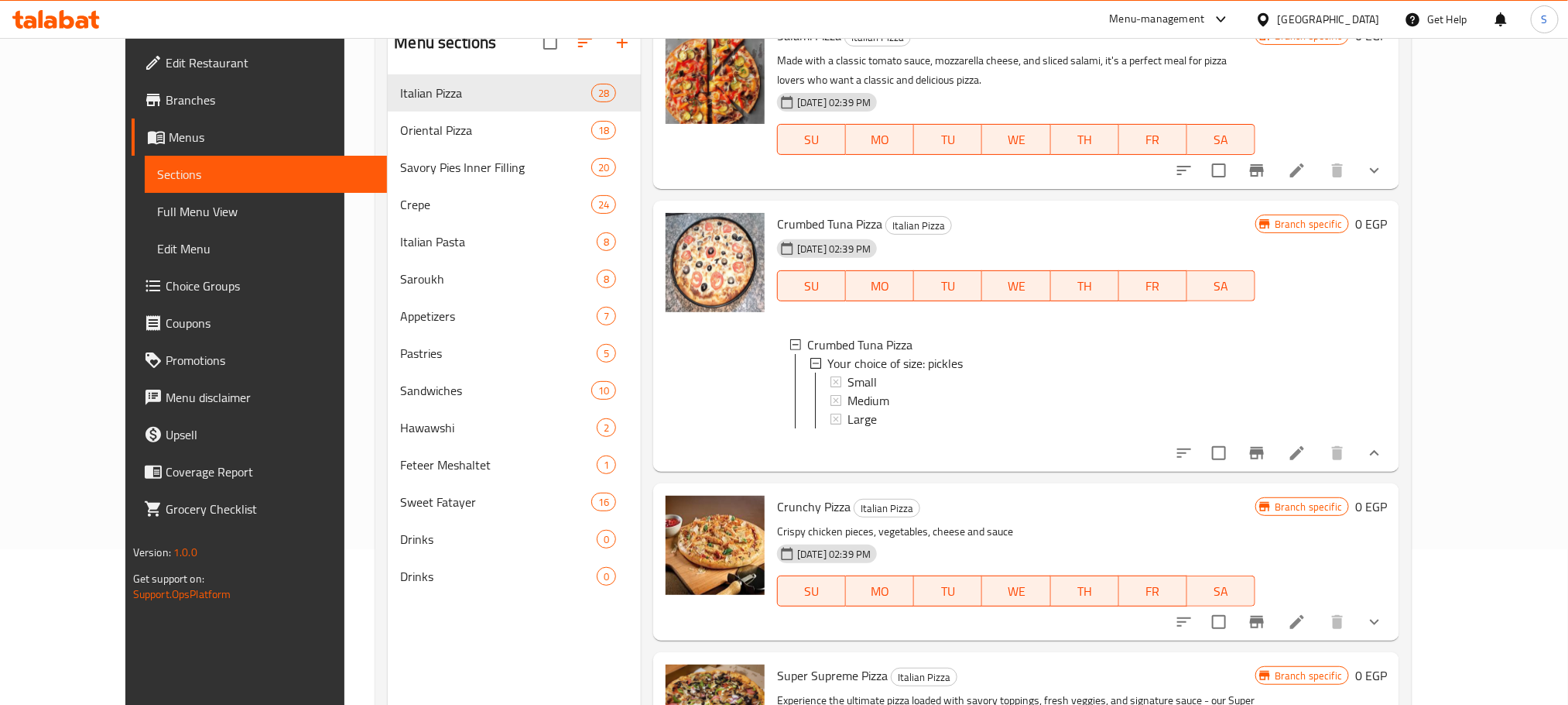
scroll to position [0, 0]
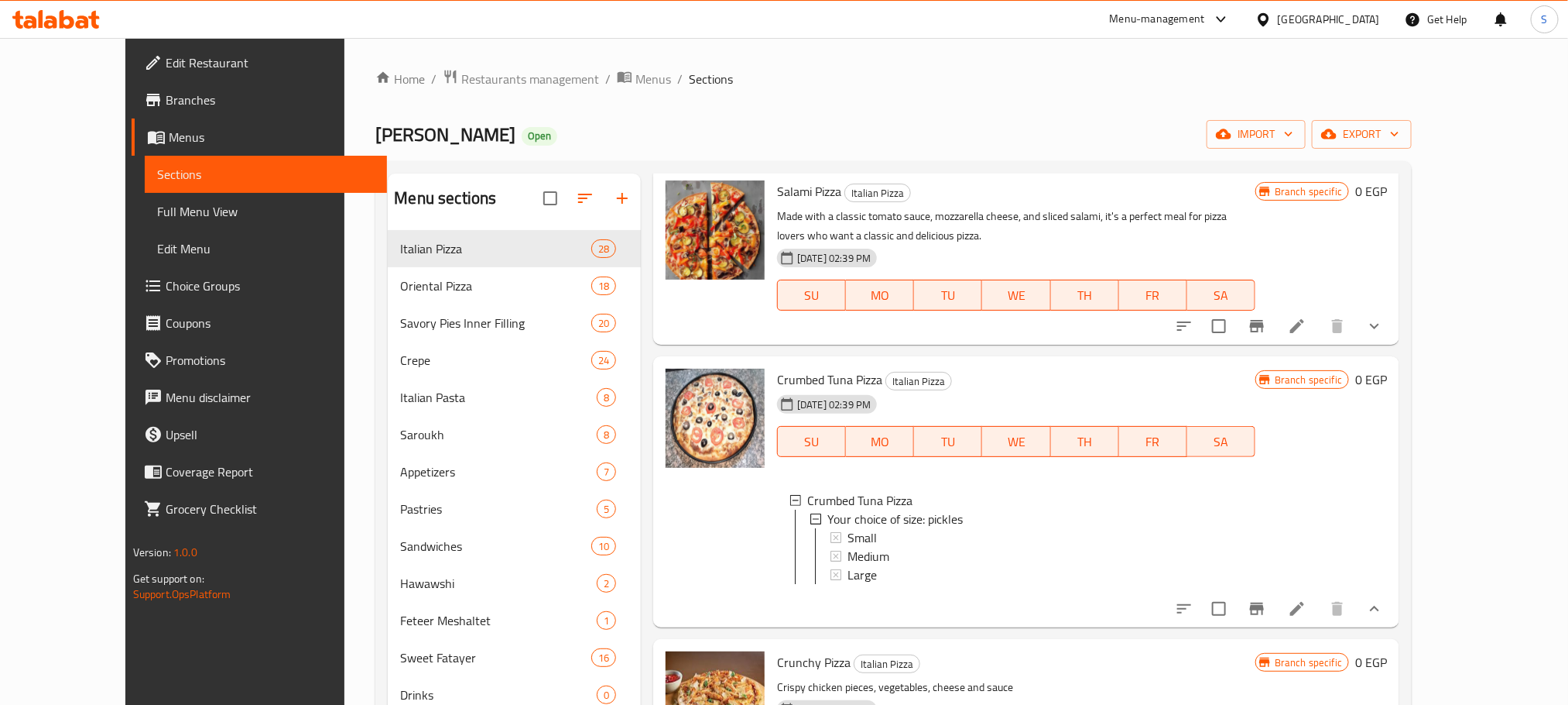
click at [1160, 133] on div "Al Zaeem Open import export" at bounding box center [893, 134] width 1036 height 29
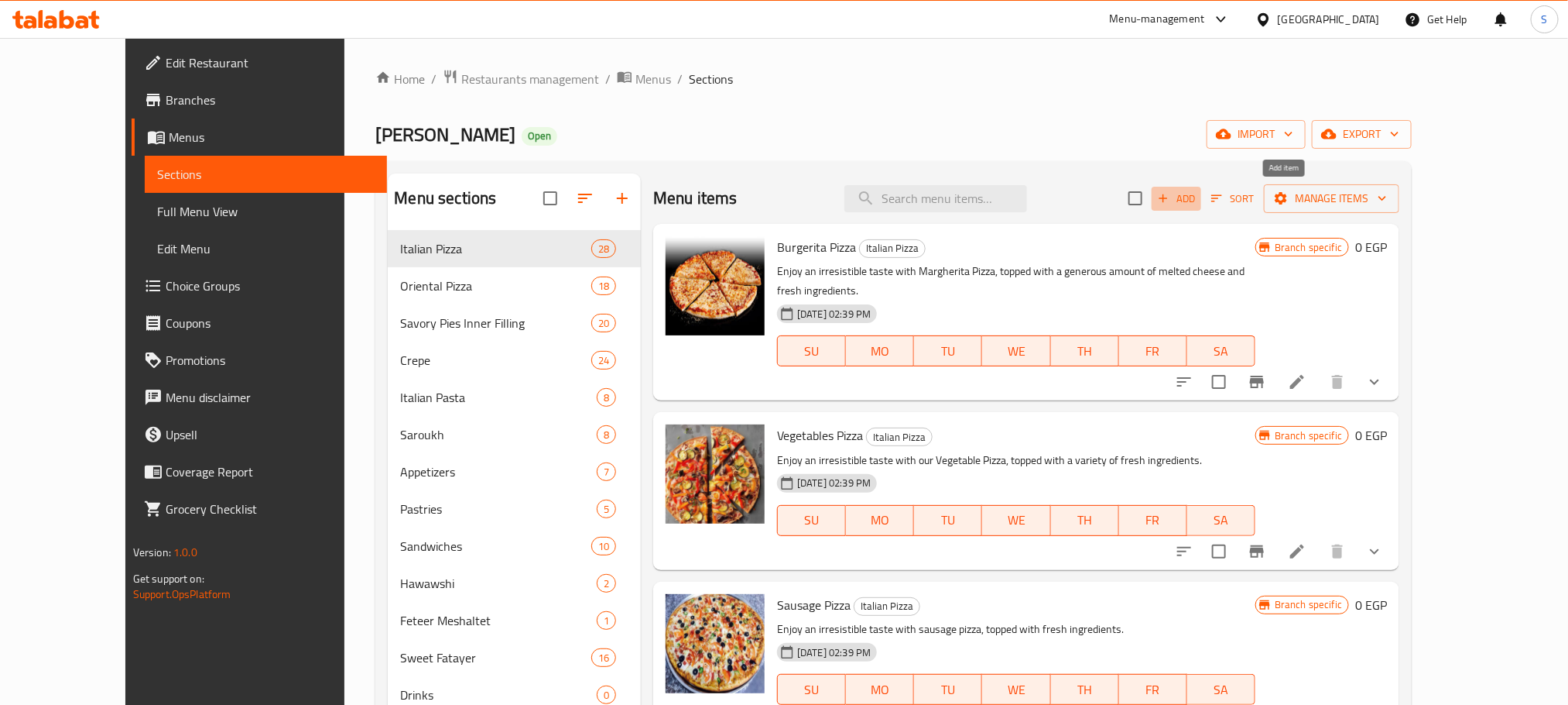
click at [1198, 193] on span "Add" at bounding box center [1176, 198] width 42 height 17
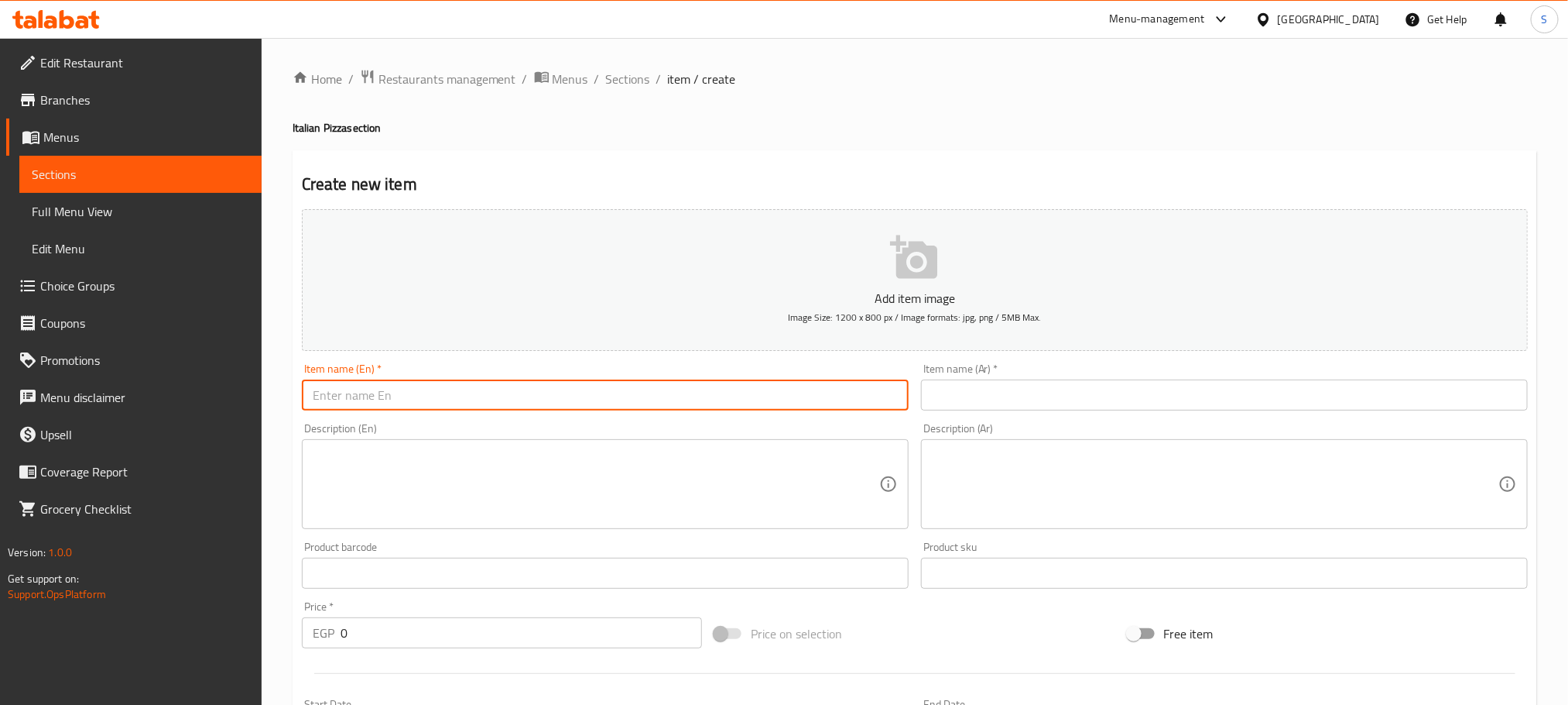
click at [526, 400] on input "text" at bounding box center [606, 394] width 607 height 31
click at [430, 402] on input "text" at bounding box center [606, 394] width 607 height 31
paste input "Tuna Chunks"
type input "Tuna Chunks Pizza"
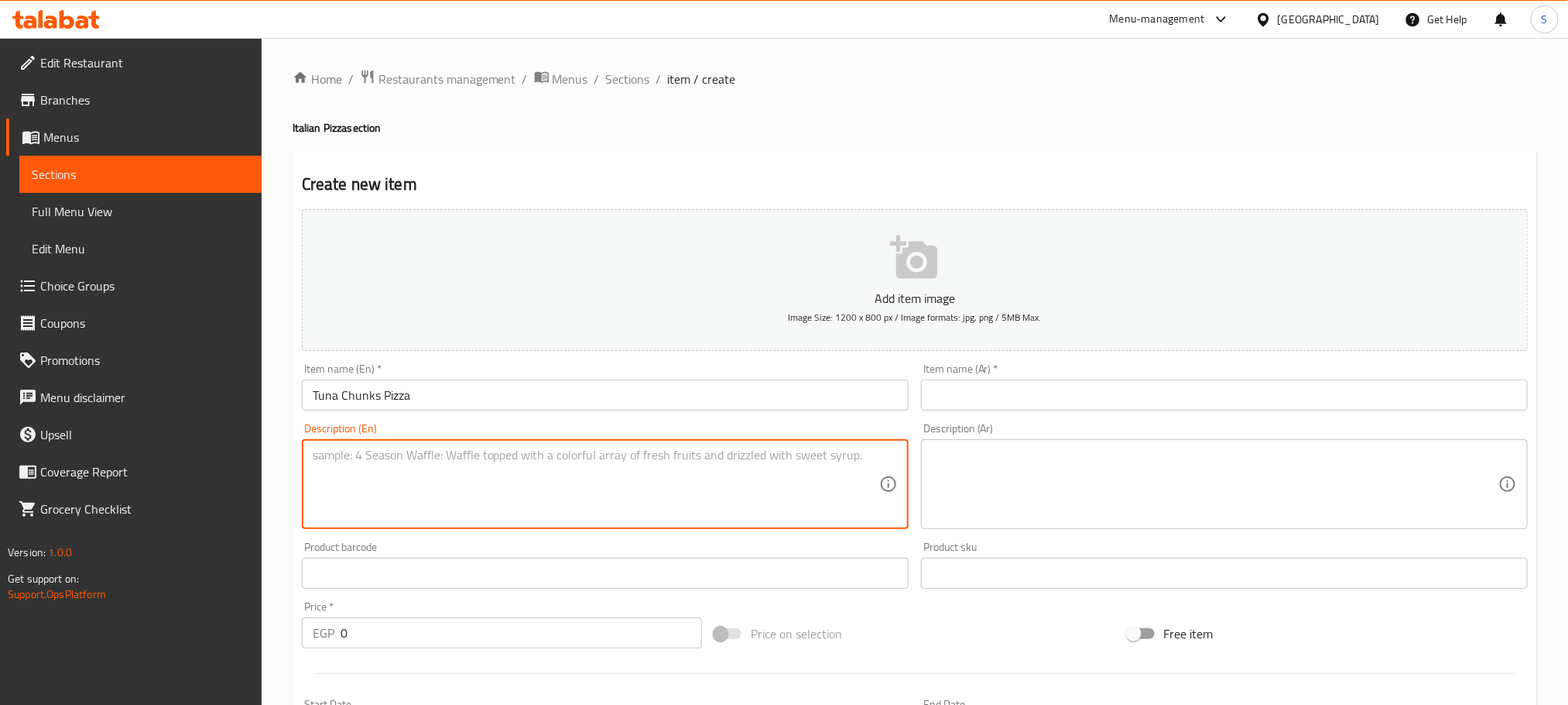
click at [478, 505] on textarea at bounding box center [595, 484] width 567 height 74
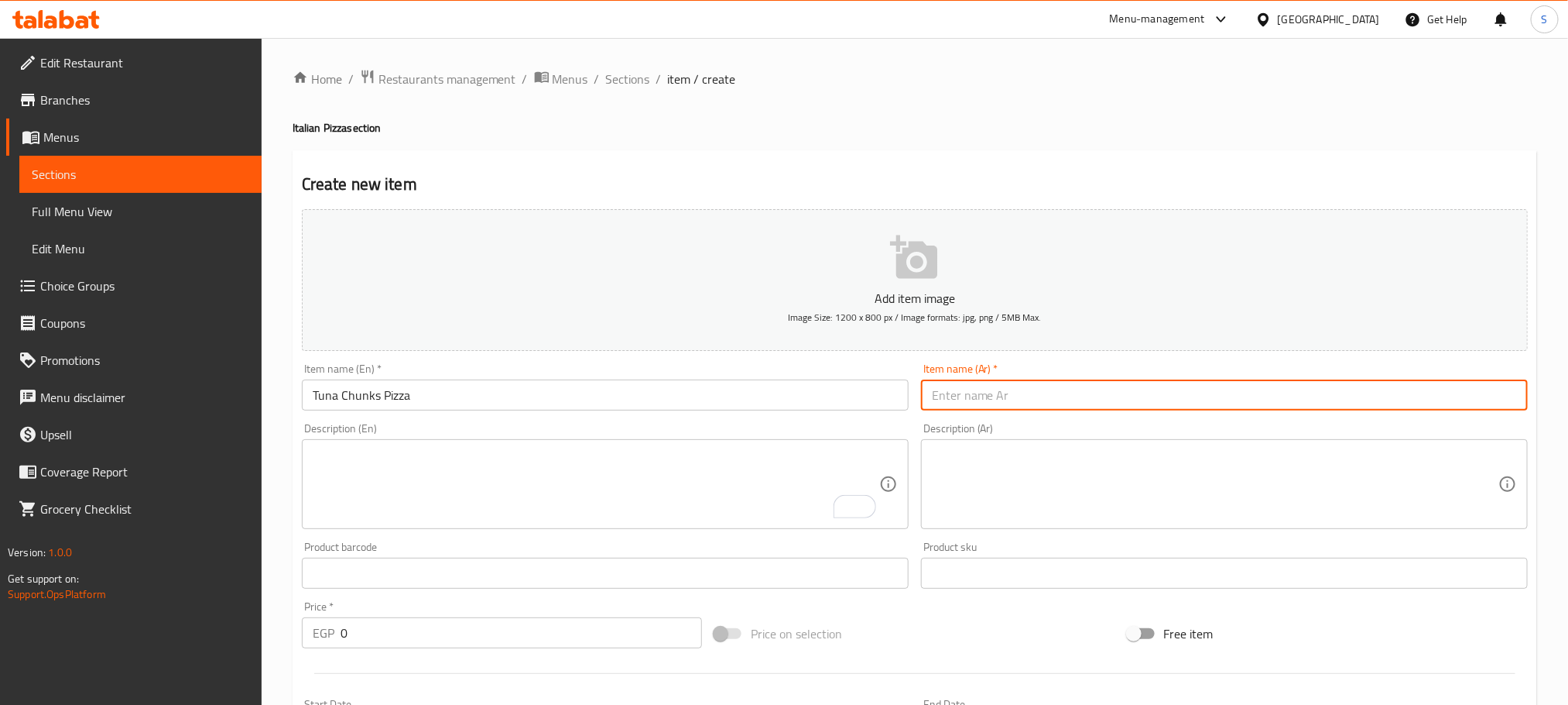
click at [1064, 400] on input "text" at bounding box center [1225, 394] width 607 height 31
paste input "بيتزا تونه قطع"
click at [959, 395] on input "بيتزا تونه قطع" at bounding box center [1225, 394] width 607 height 31
type input "بيتزا تونة قطع"
click at [1004, 488] on textarea at bounding box center [1215, 484] width 567 height 74
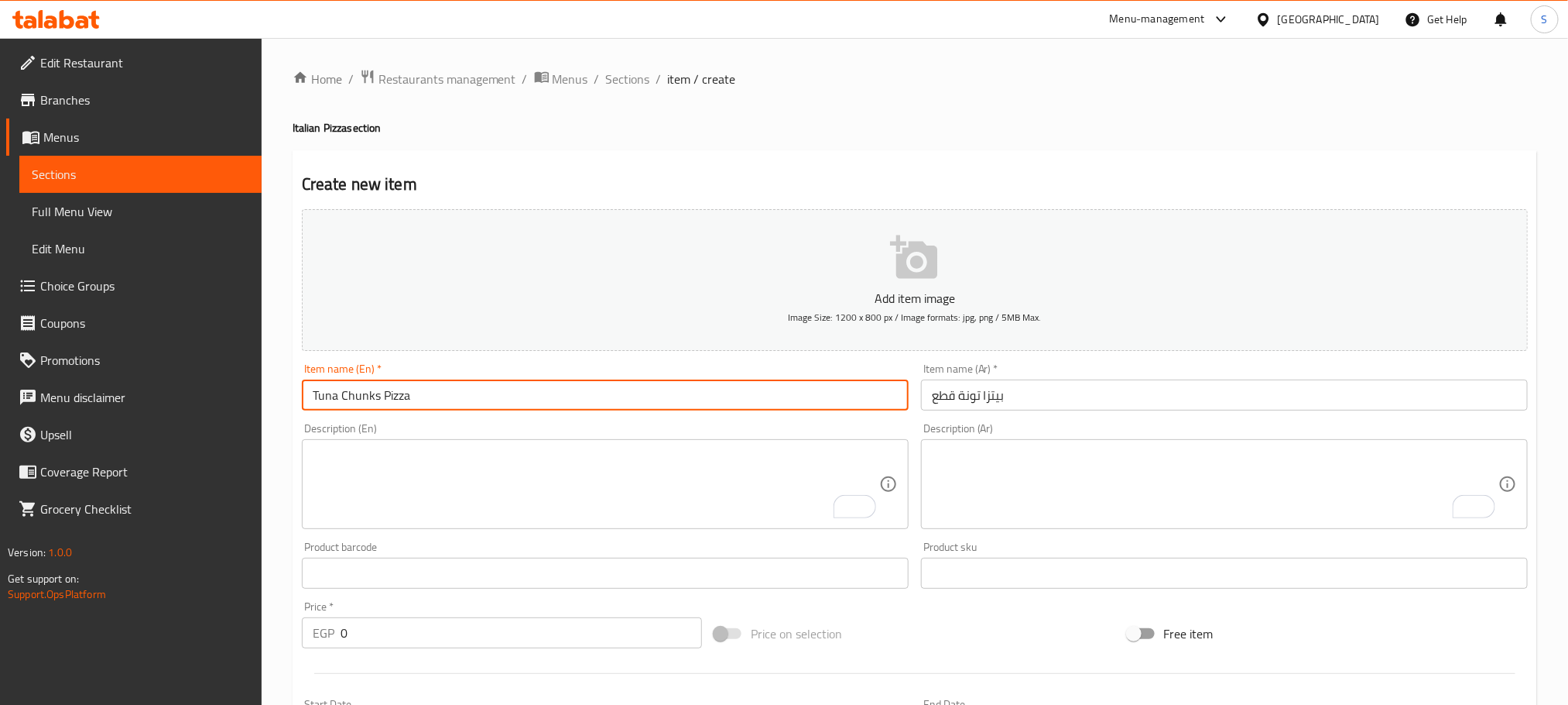
click at [537, 393] on input "Tuna Chunks Pizza" at bounding box center [606, 394] width 607 height 31
click at [988, 400] on input "بيتزا تونة قطع" at bounding box center [1225, 394] width 607 height 31
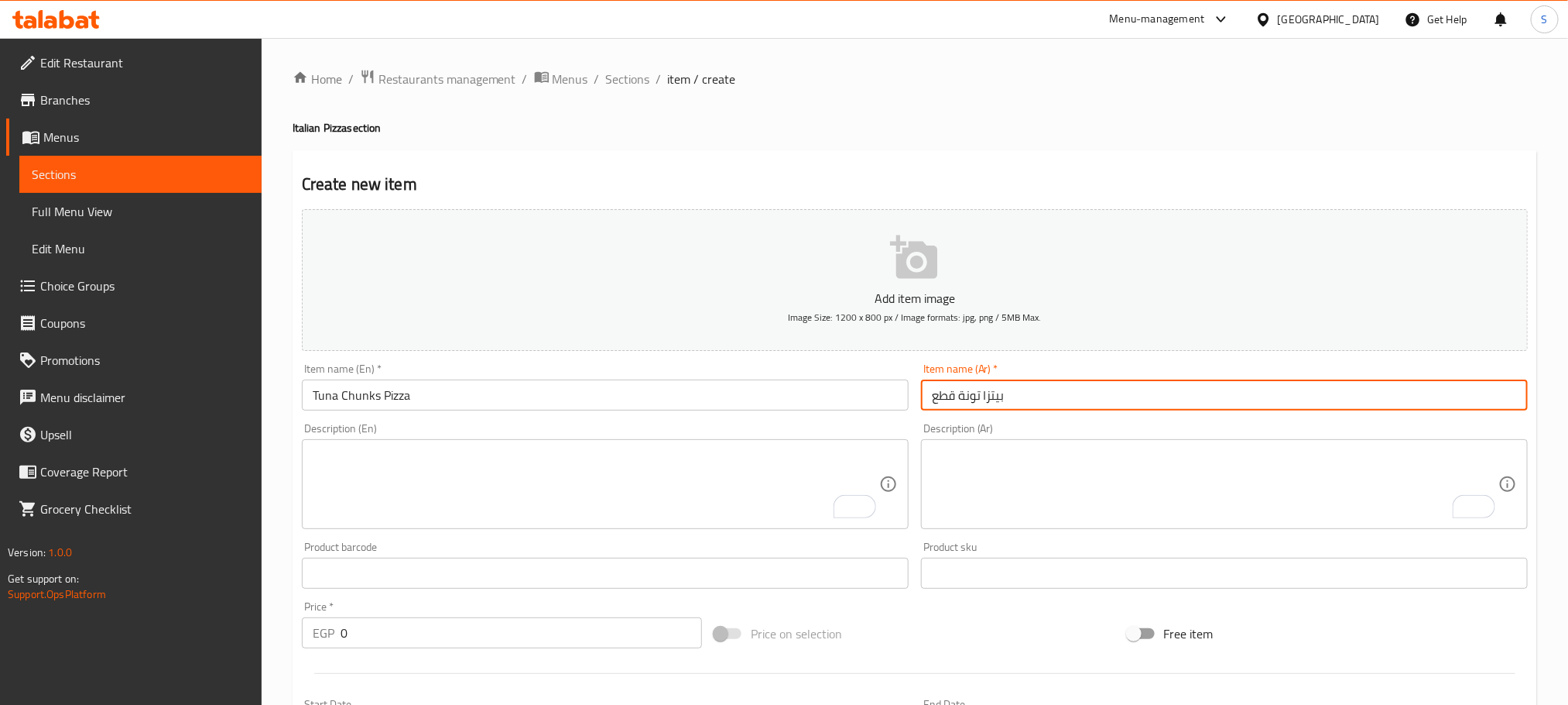
click at [988, 400] on input "بيتزا تونة قطع" at bounding box center [1225, 394] width 607 height 31
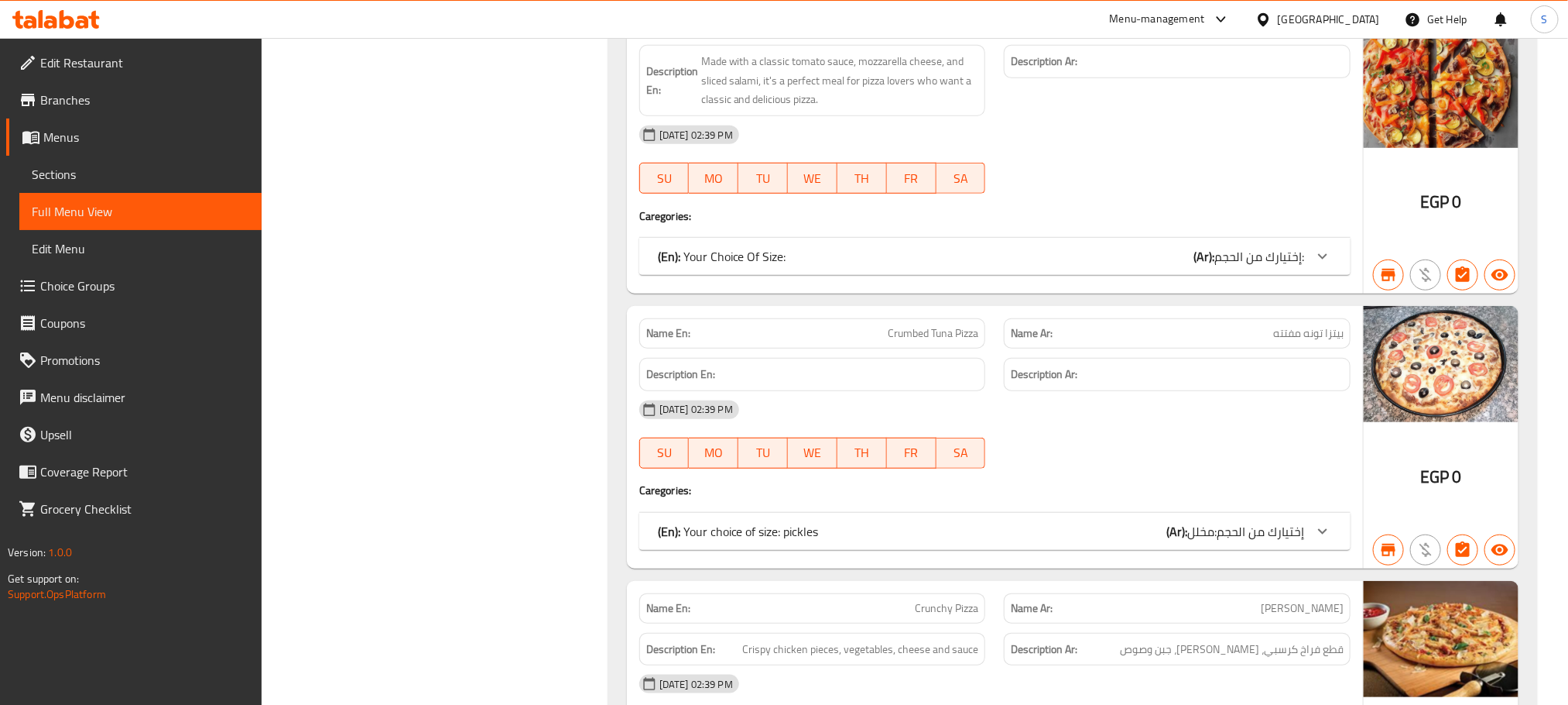
scroll to position [11892, 0]
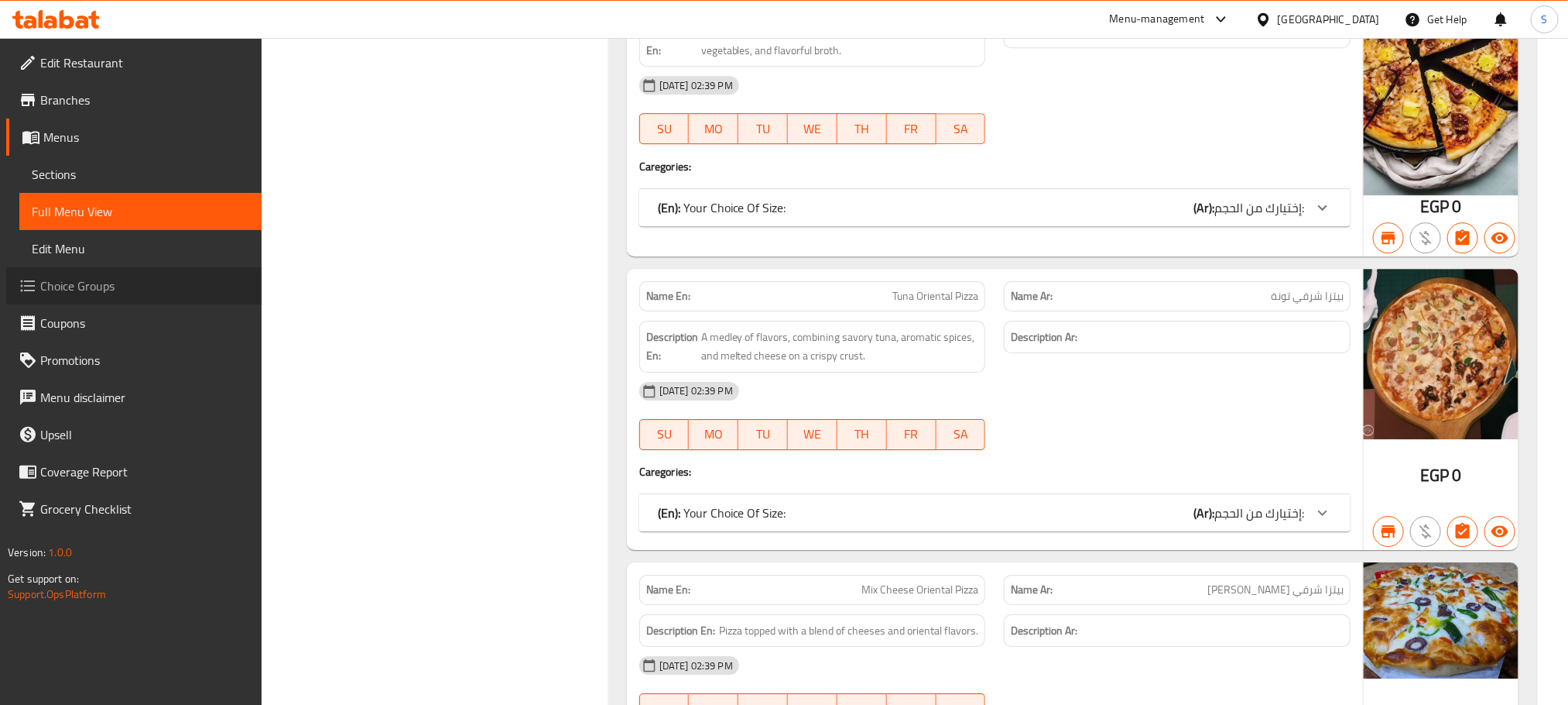
click at [95, 279] on span "Choice Groups" at bounding box center [145, 285] width 209 height 18
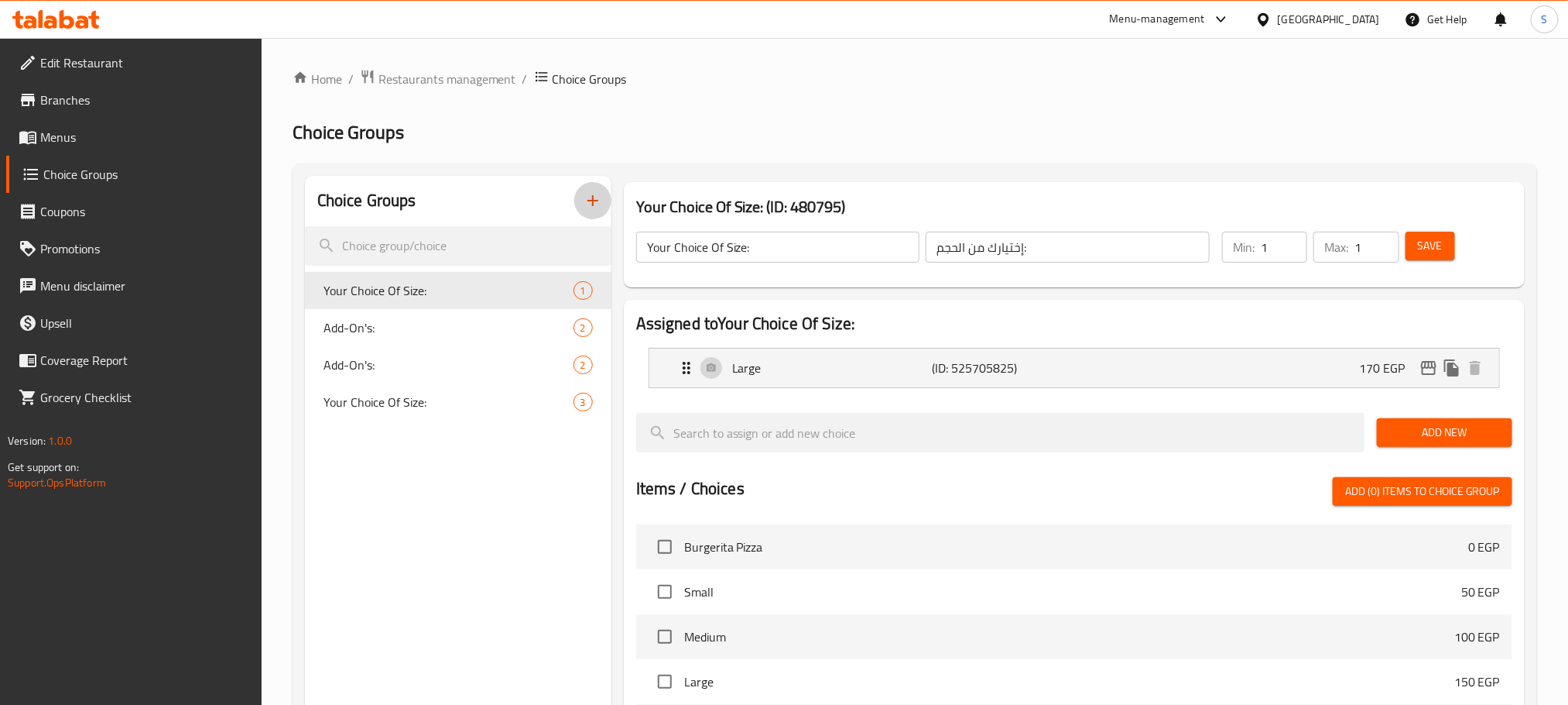
click at [586, 202] on icon "button" at bounding box center [592, 200] width 18 height 18
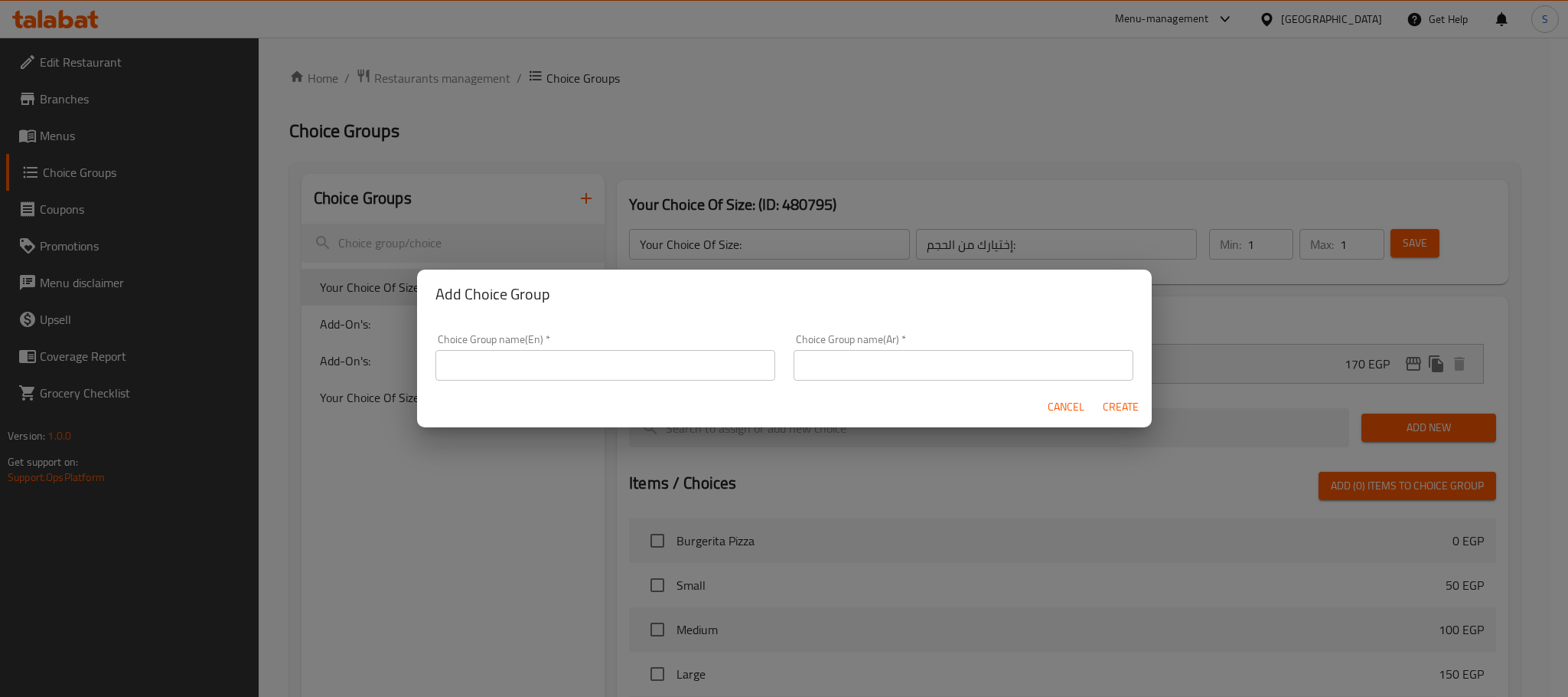
click at [509, 507] on div "Add Choice Group Choice Group name(En)   * Choice Group name(En) * Choice Group…" at bounding box center [784, 348] width 1568 height 697
click at [1060, 398] on span "Cancel" at bounding box center [1066, 407] width 37 height 19
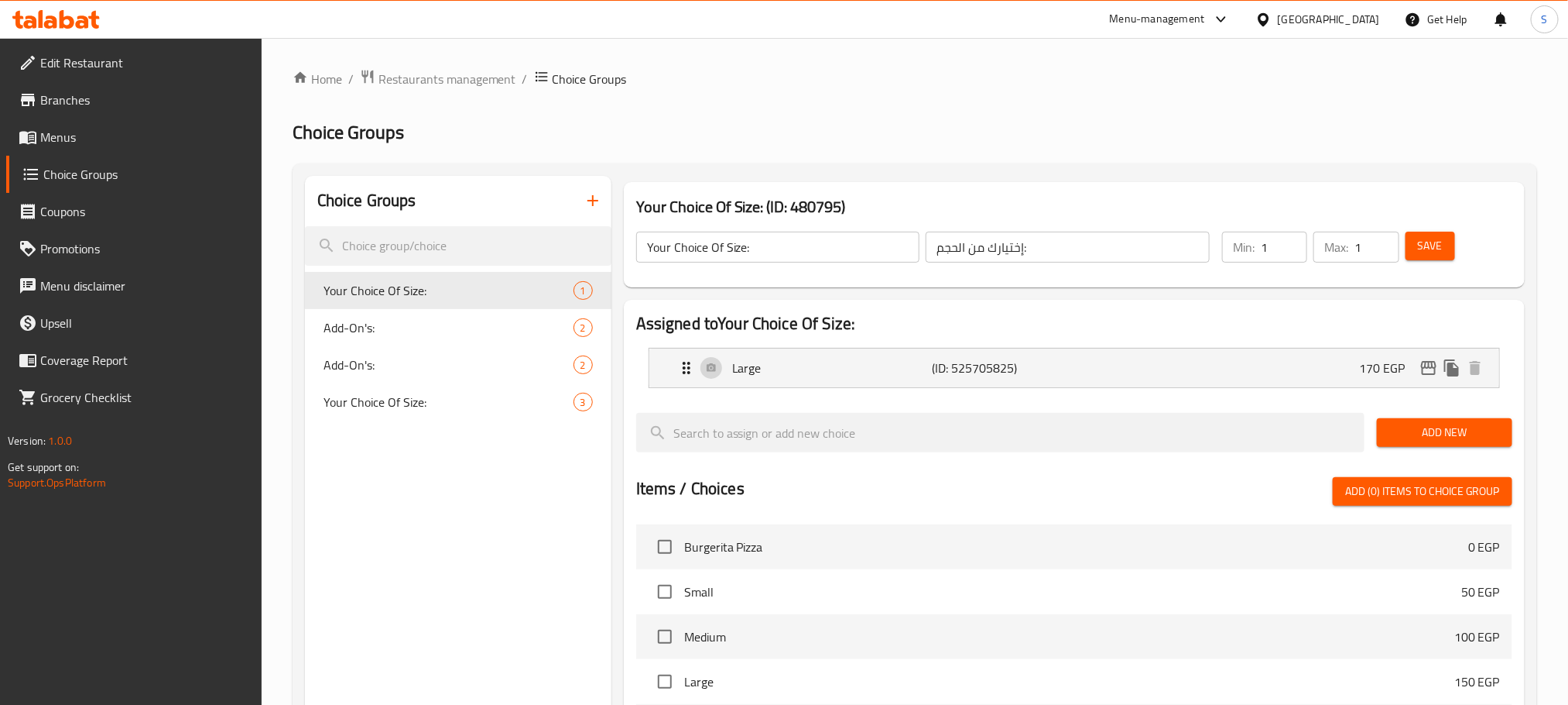
click at [593, 210] on button "button" at bounding box center [593, 200] width 37 height 37
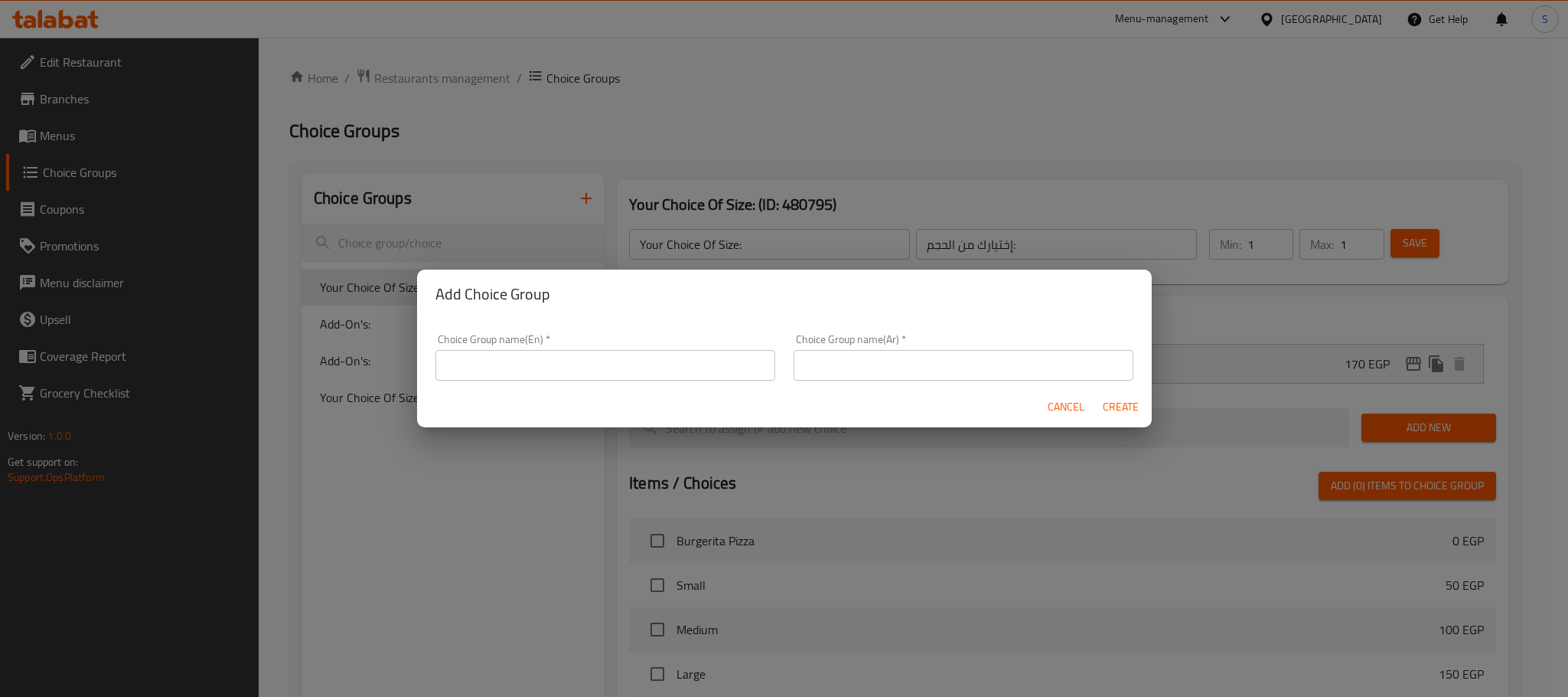
click at [586, 208] on div "Add Choice Group Choice Group name(En)   * Choice Group name(En) * Choice Group…" at bounding box center [784, 348] width 1568 height 697
click at [574, 372] on input "text" at bounding box center [606, 365] width 340 height 31
type input "Your Choice Of Size"
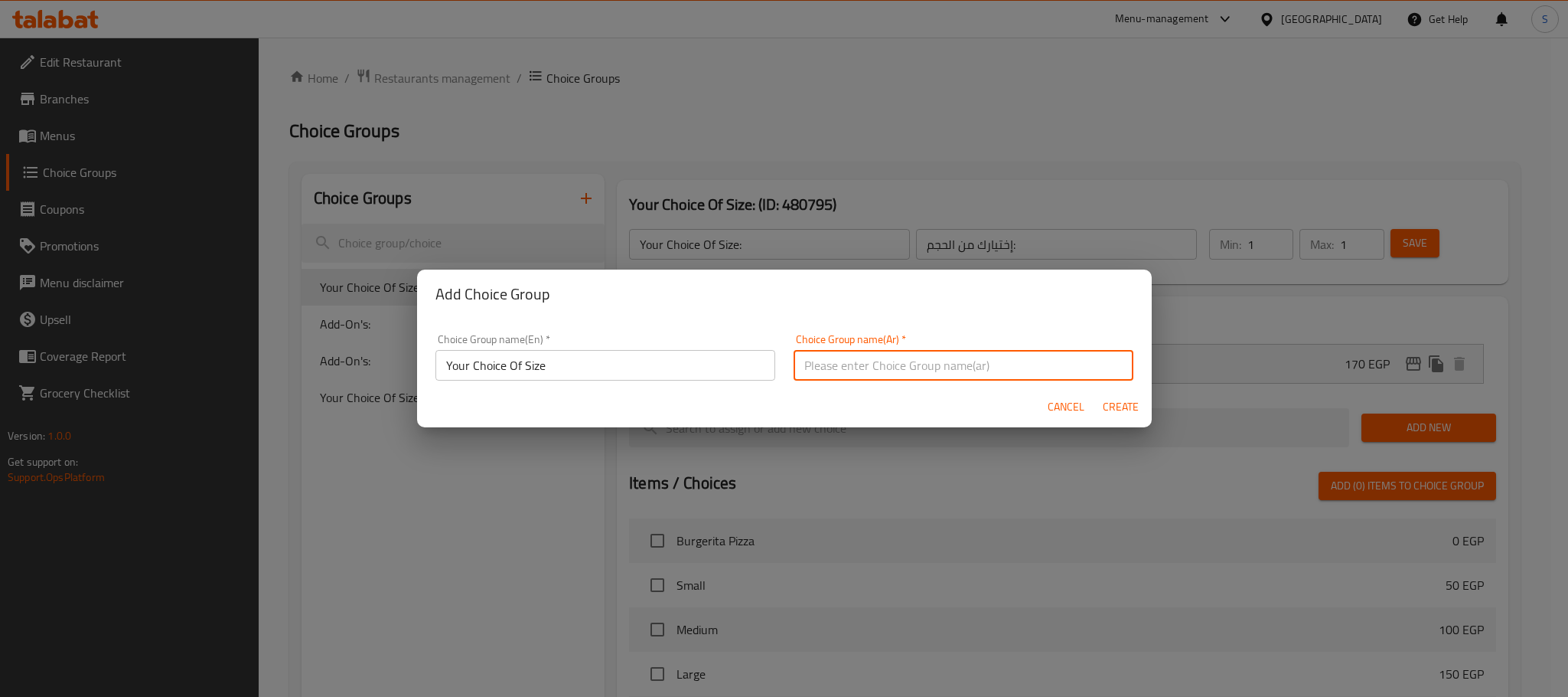
click at [875, 352] on input "text" at bounding box center [964, 365] width 340 height 31
type input "اختيارك من الحجم"
click at [795, 408] on div "Cancel Create" at bounding box center [784, 407] width 734 height 41
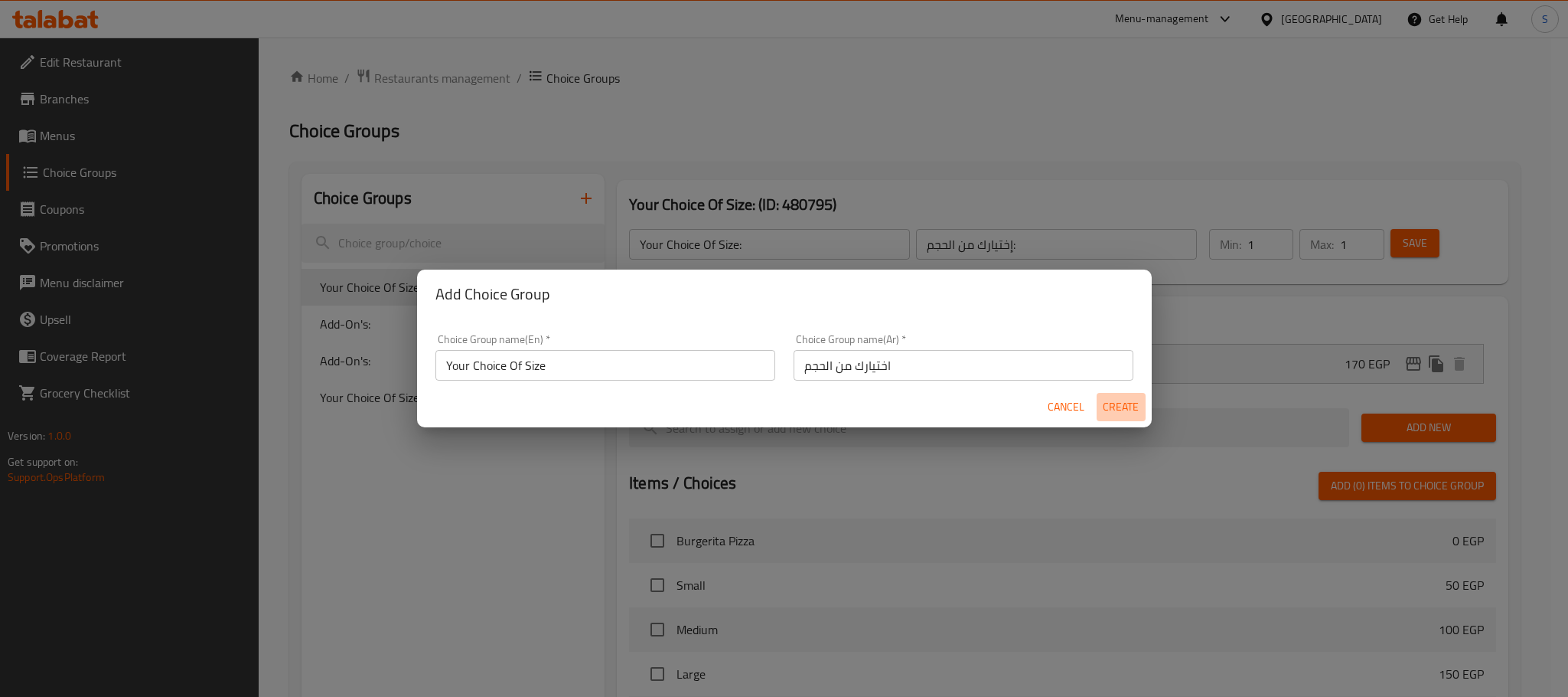
click at [1122, 394] on button "Create" at bounding box center [1121, 407] width 49 height 28
type input "Your Choice Of Size"
type input "اختيارك من الحجم"
type input "0"
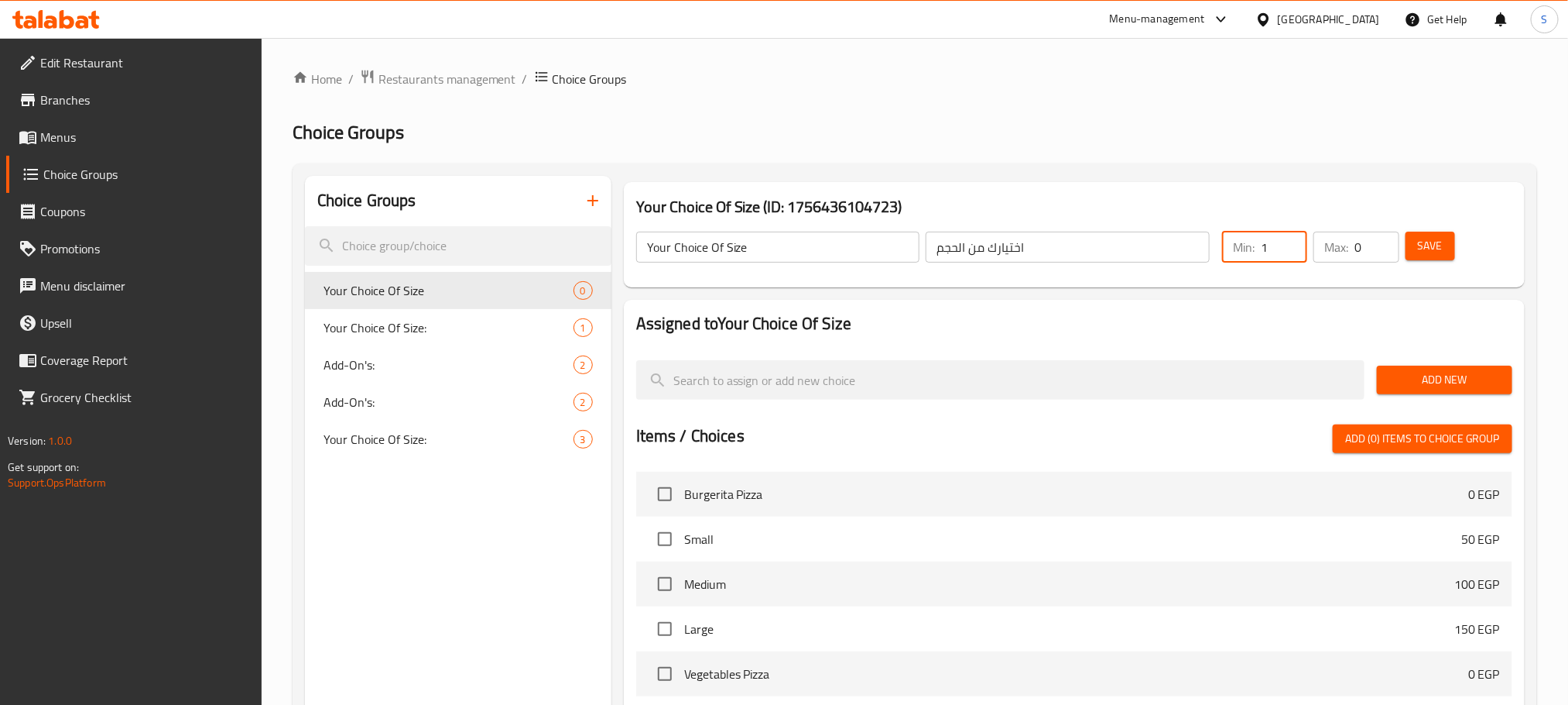
type input "1"
click at [1287, 244] on input "1" at bounding box center [1284, 247] width 47 height 31
type input "1"
click at [1383, 243] on input "1" at bounding box center [1377, 247] width 44 height 31
click at [1435, 247] on span "Save" at bounding box center [1430, 246] width 25 height 19
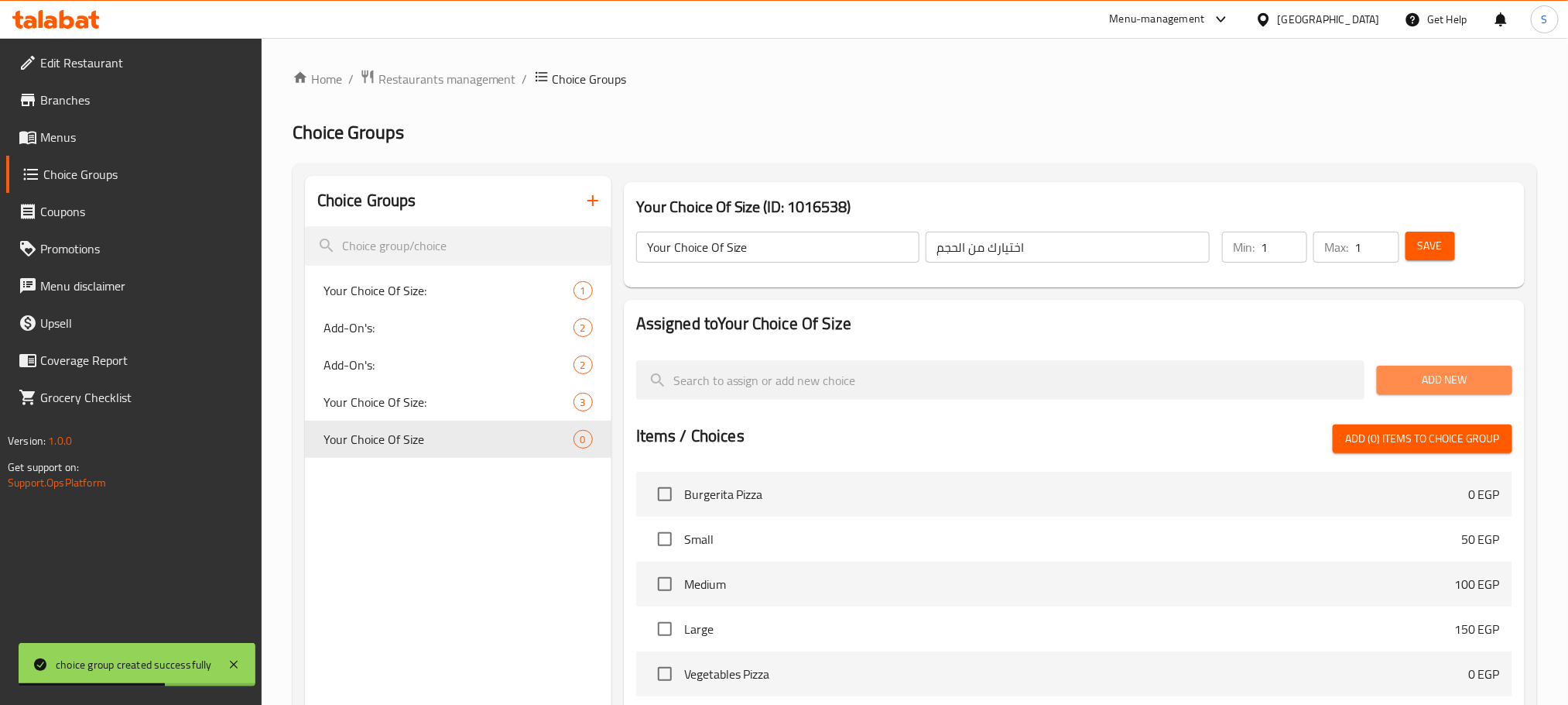
click at [1440, 367] on button "Add New" at bounding box center [1444, 380] width 136 height 29
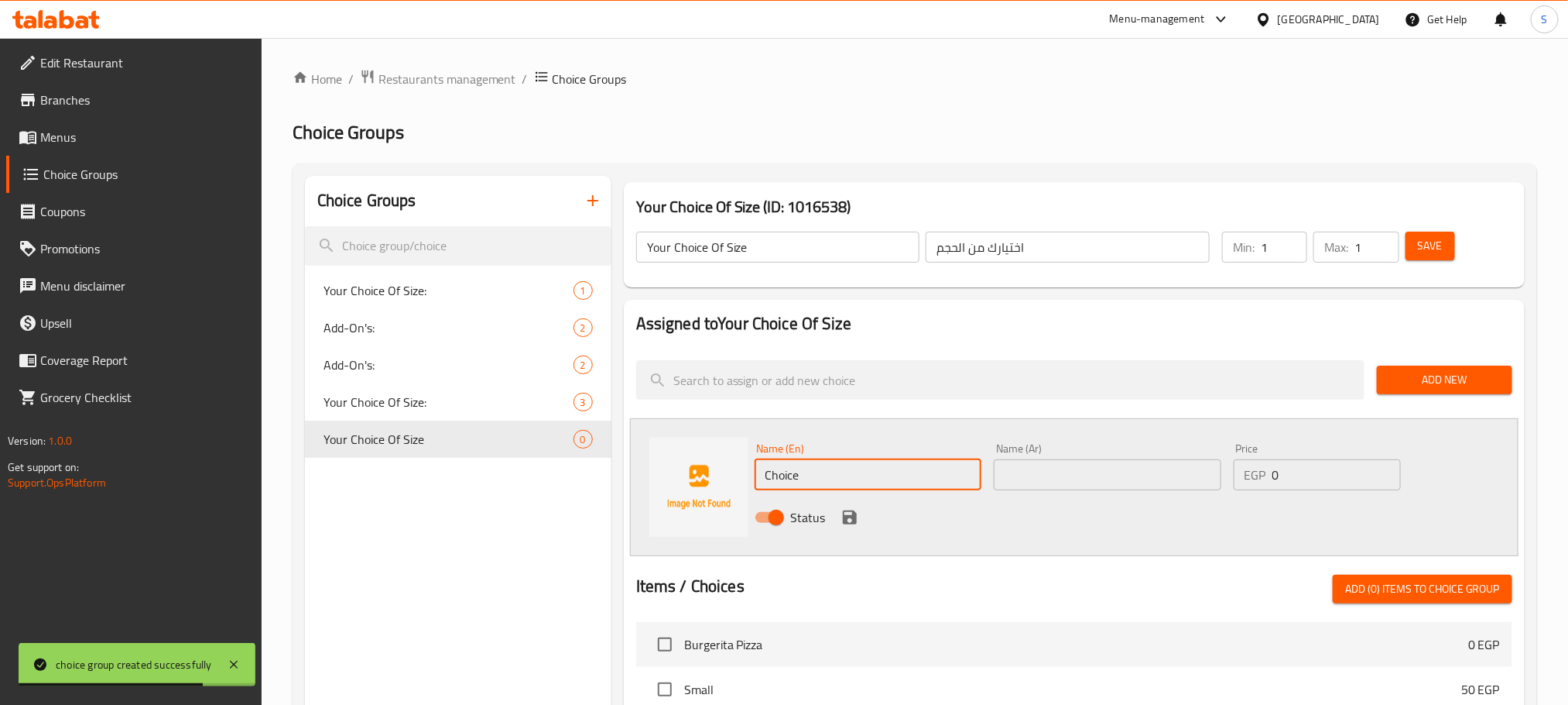
drag, startPoint x: 806, startPoint y: 475, endPoint x: 745, endPoint y: 486, distance: 62.0
click at [745, 486] on div "Name (En) Choice Name (En) Name (Ar) Name (Ar) Price EGP 0 Price Status" at bounding box center [1074, 487] width 889 height 138
click at [745, 486] on img at bounding box center [698, 487] width 99 height 99
click at [793, 483] on input "text" at bounding box center [868, 474] width 228 height 31
type input "س"
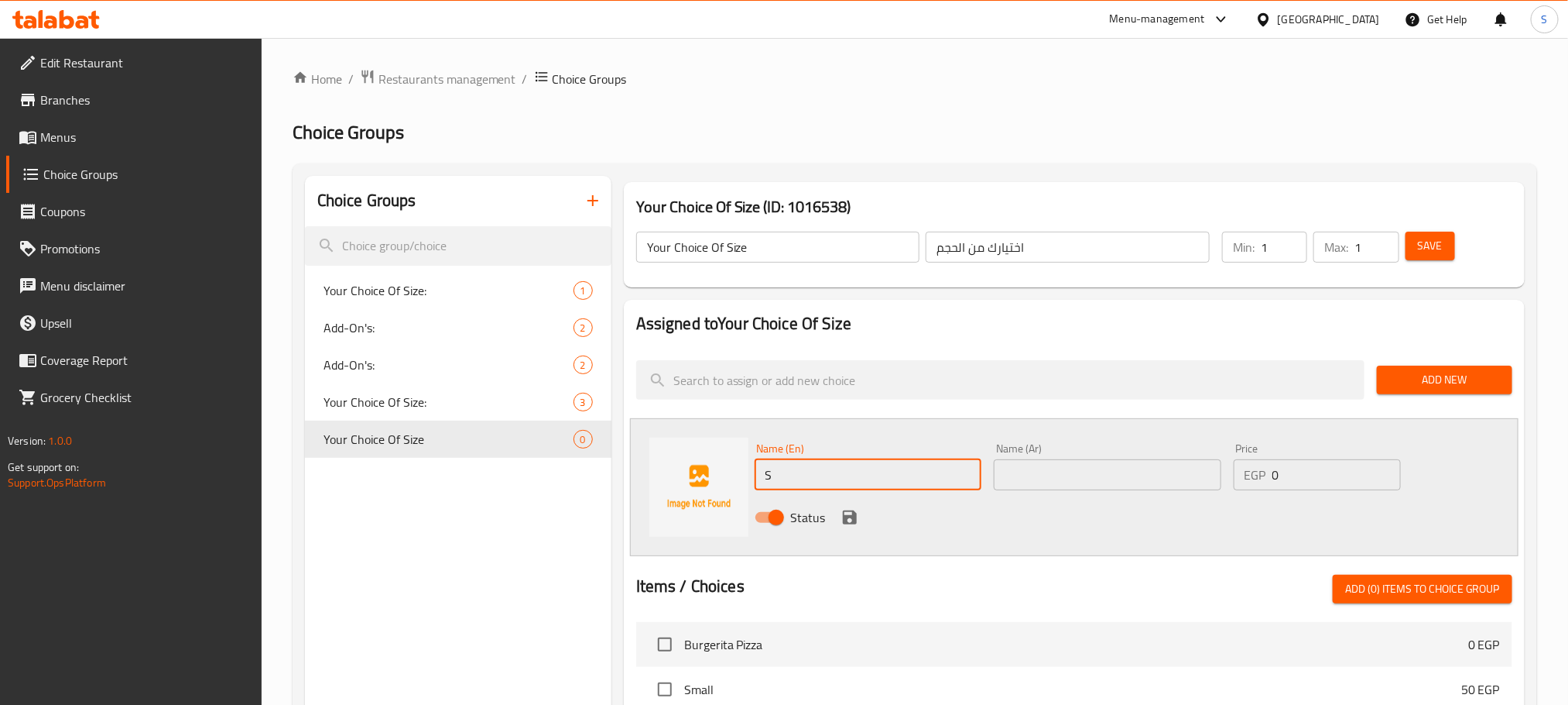
type input "Small"
click at [1034, 468] on input "text" at bounding box center [1107, 474] width 228 height 31
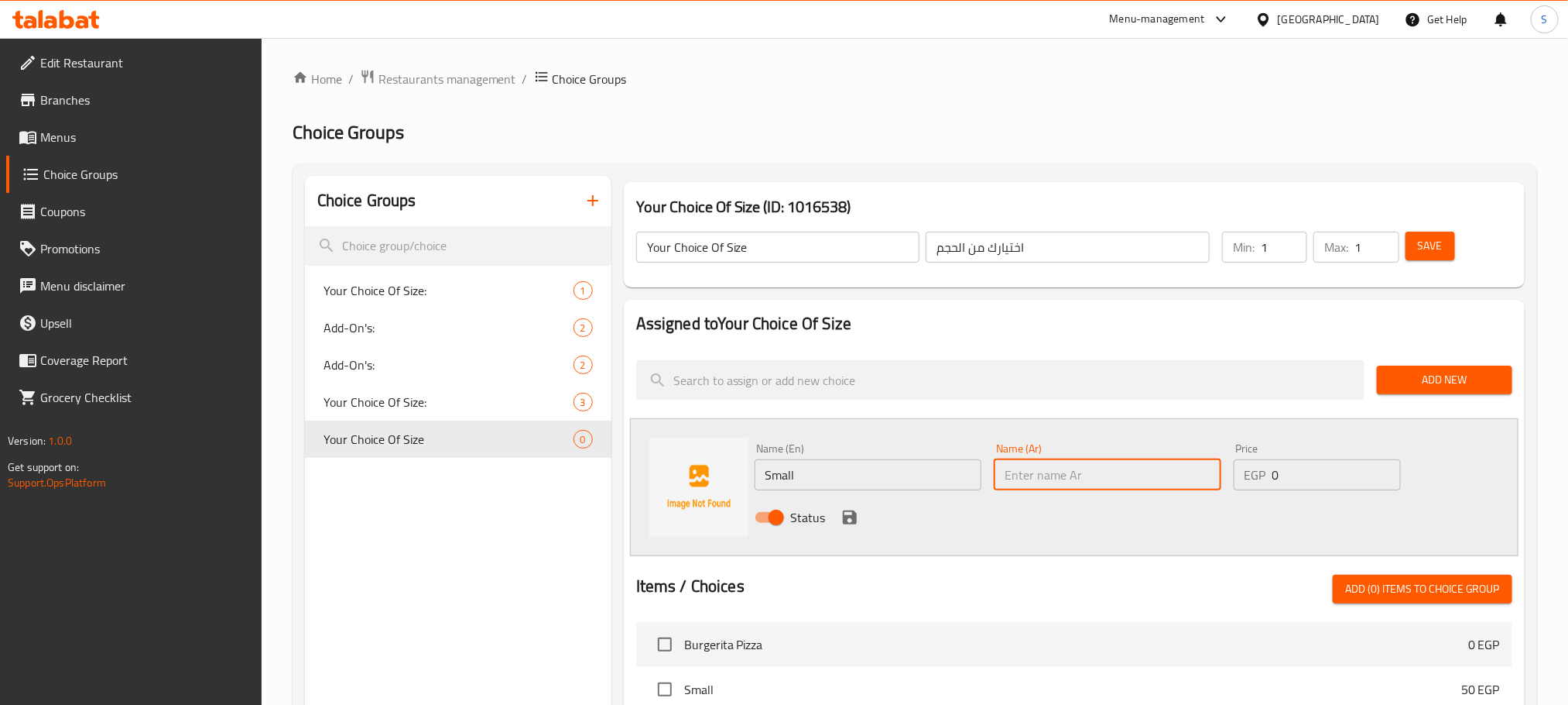
type input "صغير"
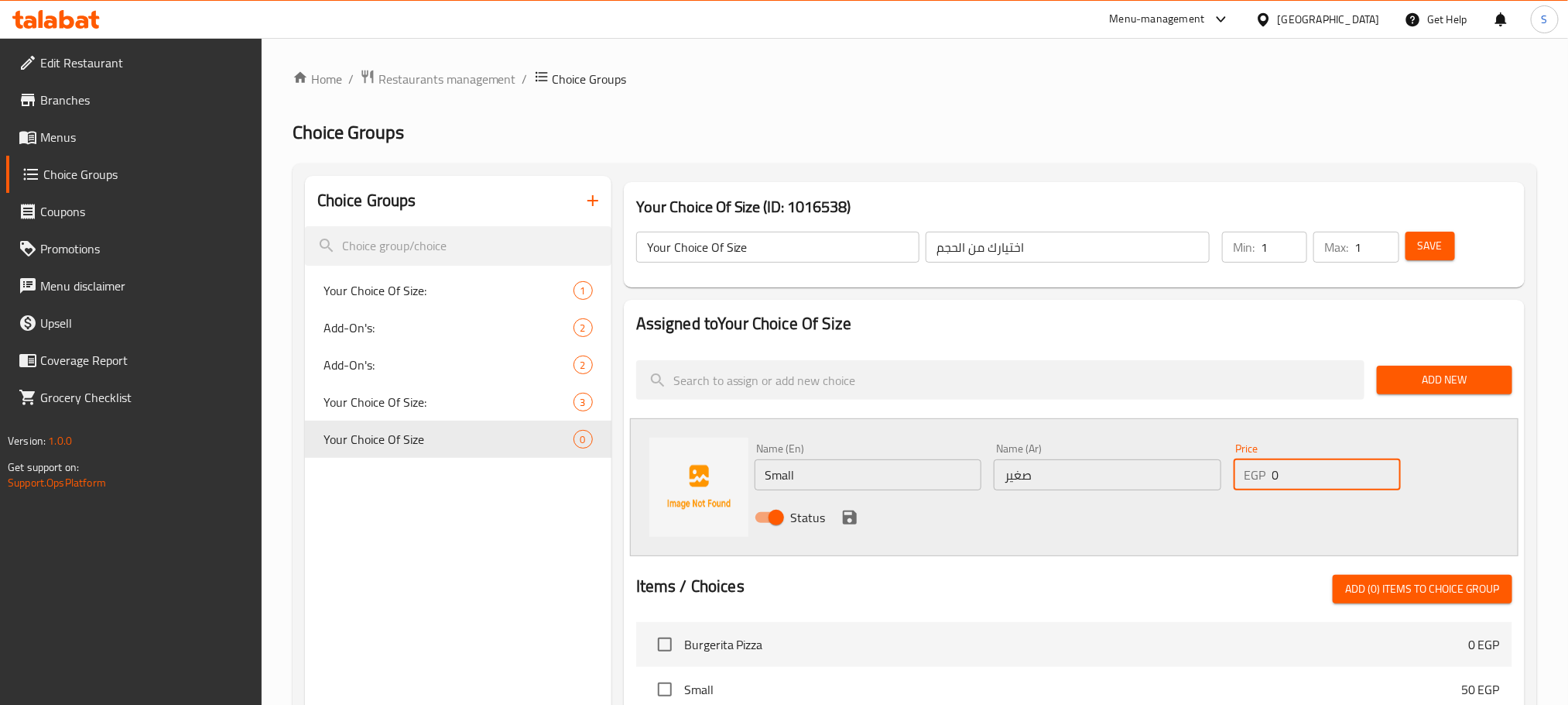
drag, startPoint x: 1292, startPoint y: 483, endPoint x: 1249, endPoint y: 488, distance: 43.3
click at [1249, 488] on div "EGP 0 Price" at bounding box center [1317, 474] width 167 height 31
type input "140"
click at [851, 518] on icon "save" at bounding box center [850, 517] width 14 height 14
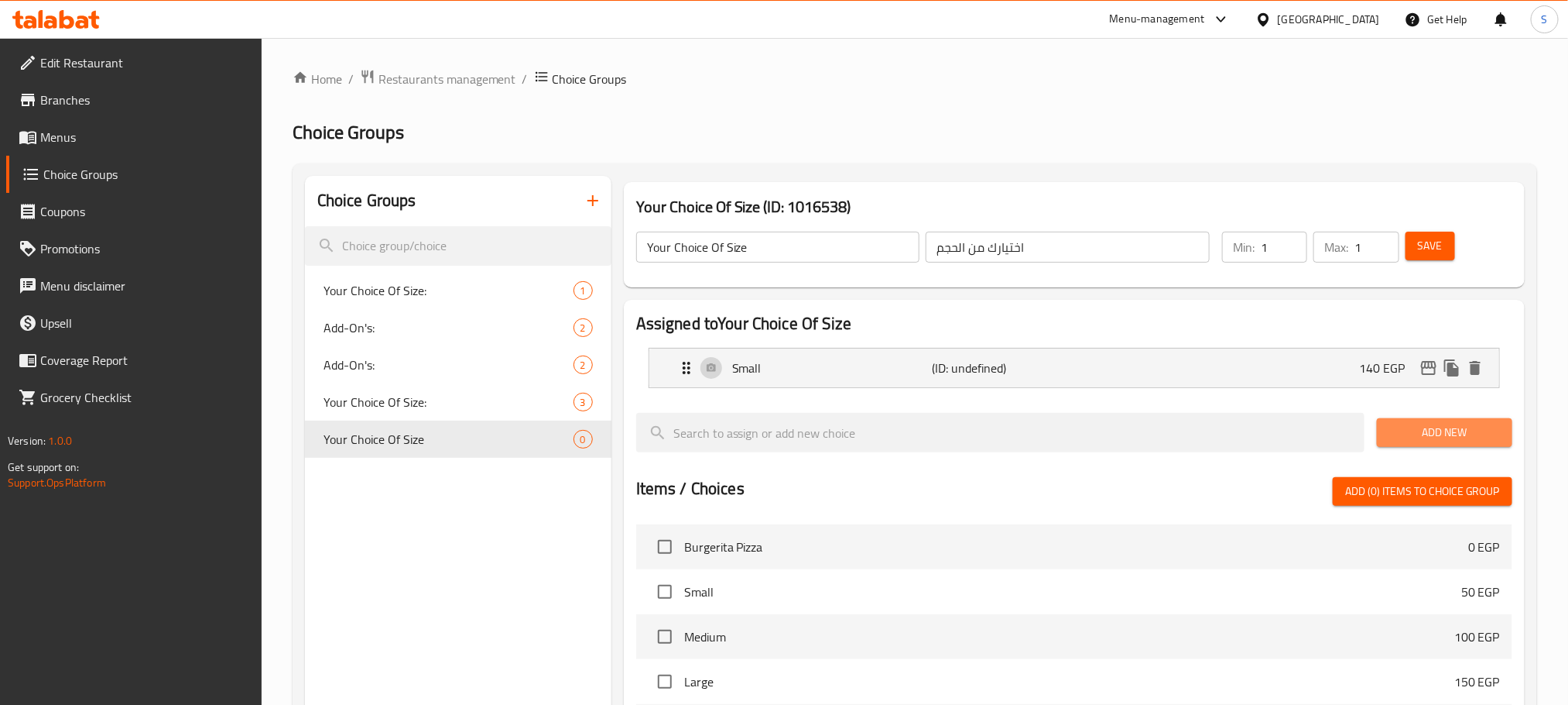
click at [1424, 437] on span "Add New" at bounding box center [1445, 432] width 111 height 19
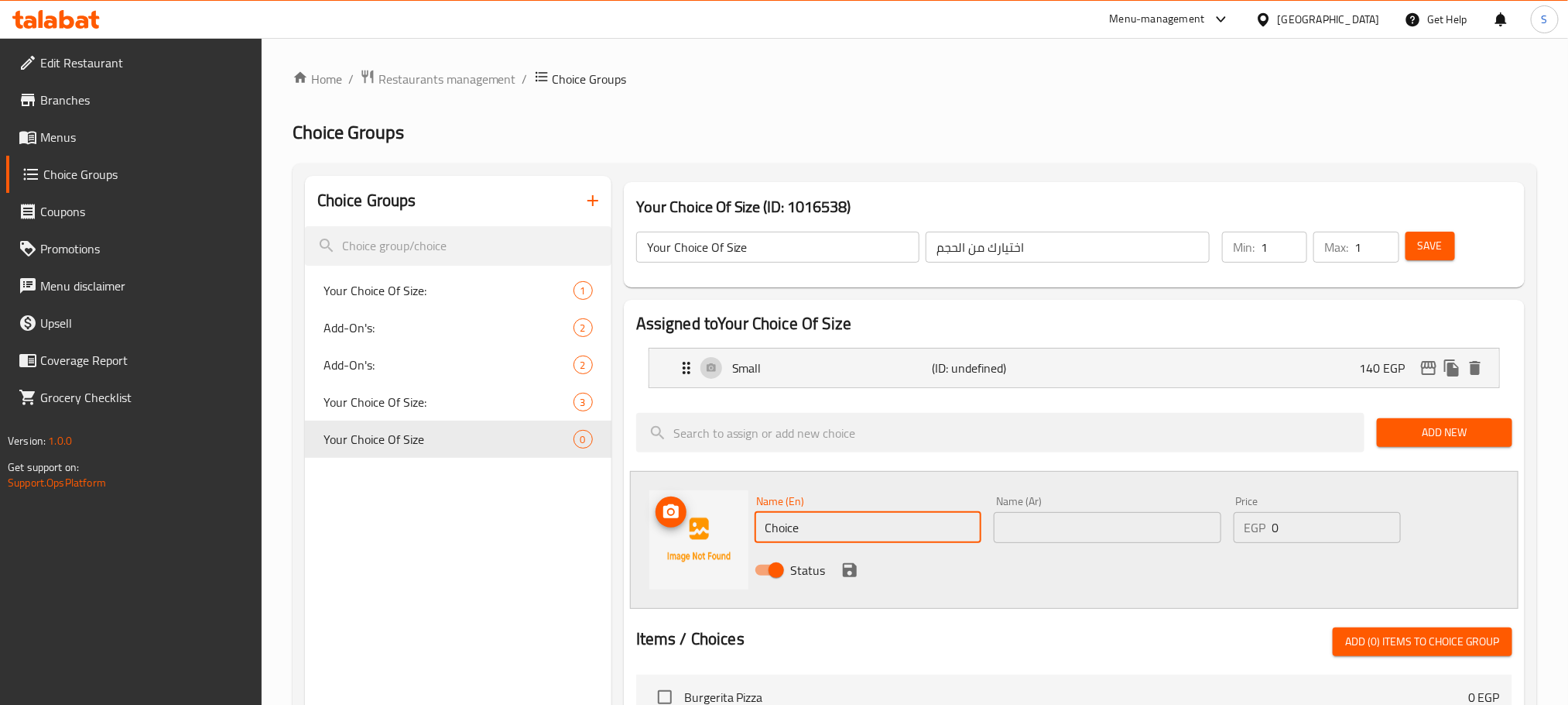
drag, startPoint x: 816, startPoint y: 531, endPoint x: 713, endPoint y: 542, distance: 103.6
click at [713, 542] on div "Name (En) Choice Name (En) Name (Ar) Name (Ar) Price EGP 0 Price Status" at bounding box center [1074, 540] width 889 height 138
type input "Medium"
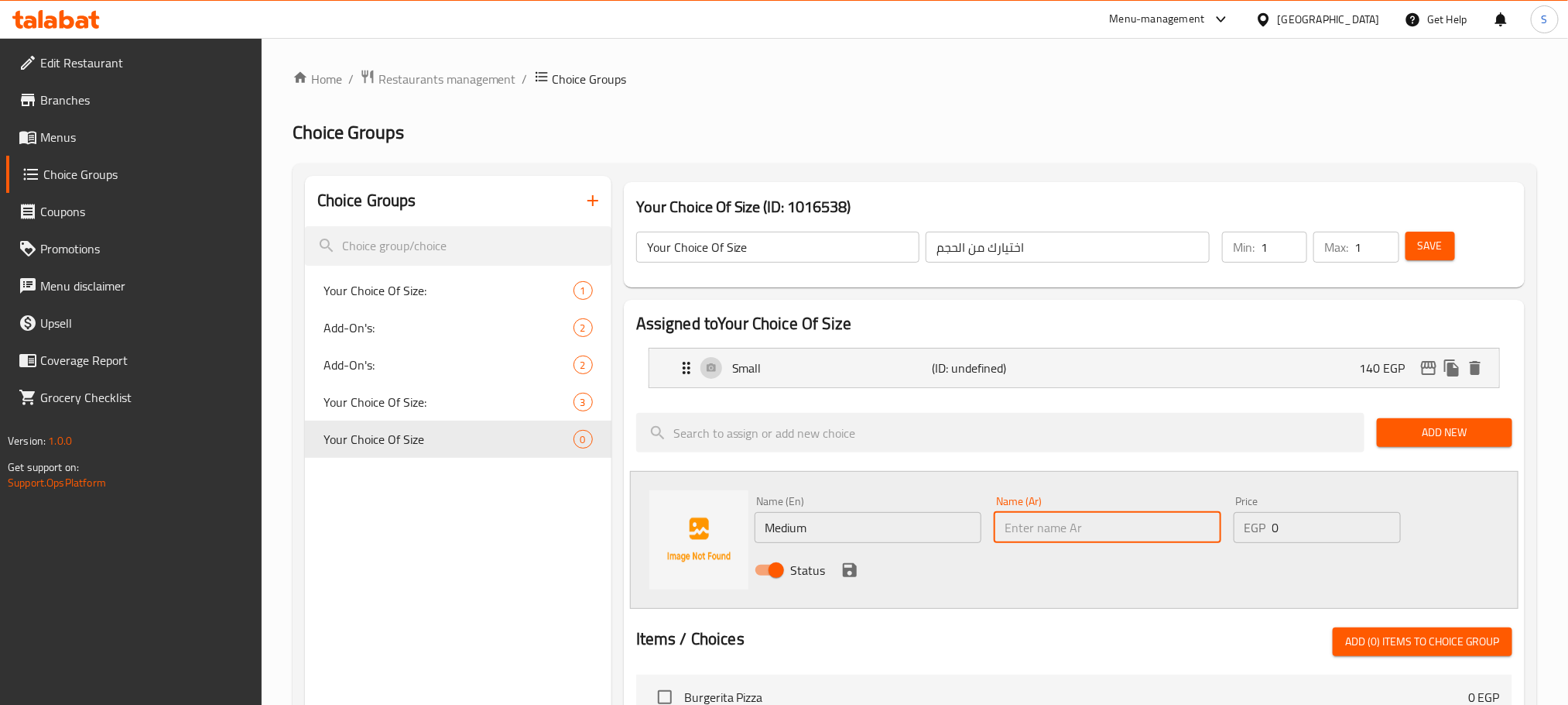
click at [1029, 531] on input "text" at bounding box center [1107, 527] width 228 height 31
type input "وسط"
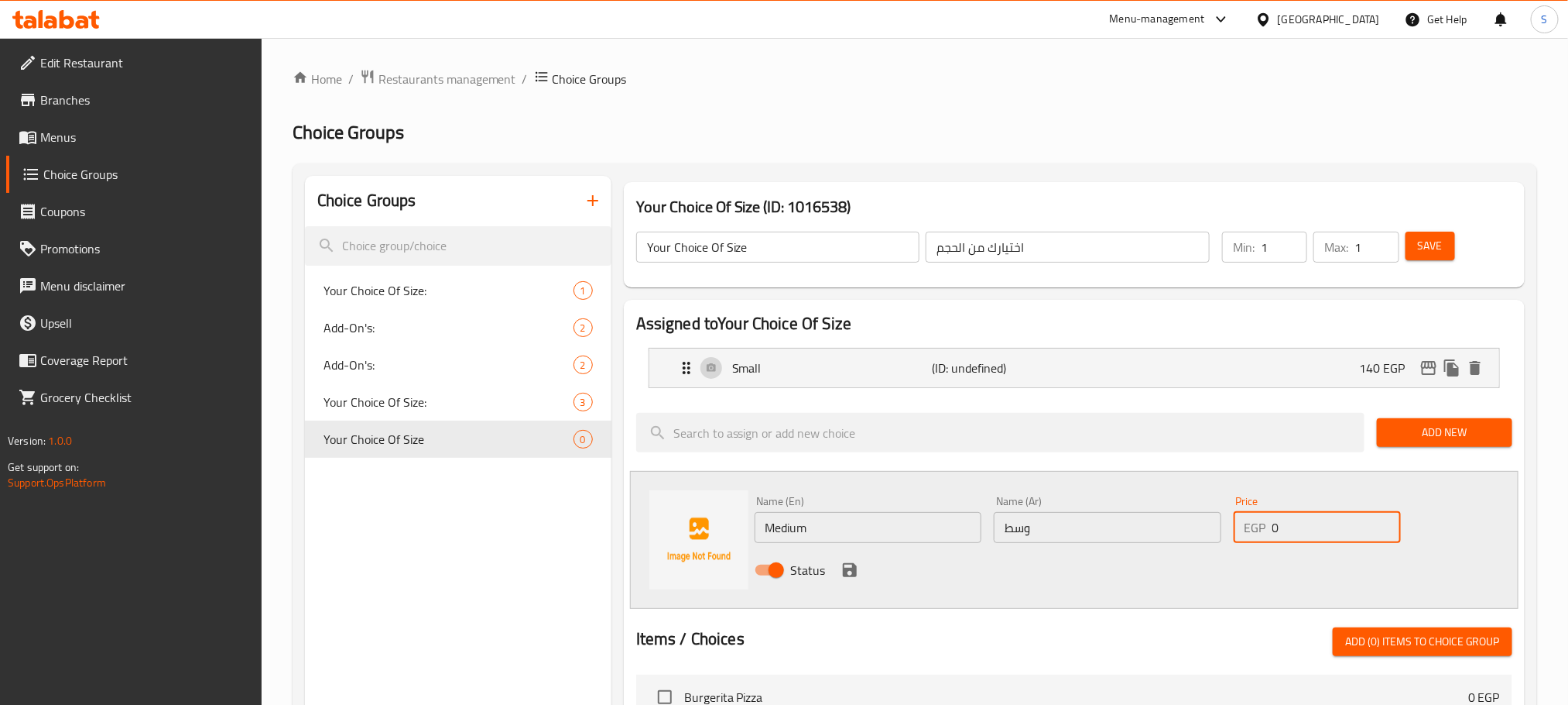
drag, startPoint x: 1296, startPoint y: 523, endPoint x: 1266, endPoint y: 532, distance: 31.3
click at [1266, 532] on div "EGP 0 Price" at bounding box center [1317, 527] width 167 height 31
type input "180"
click at [845, 567] on icon "save" at bounding box center [849, 569] width 18 height 18
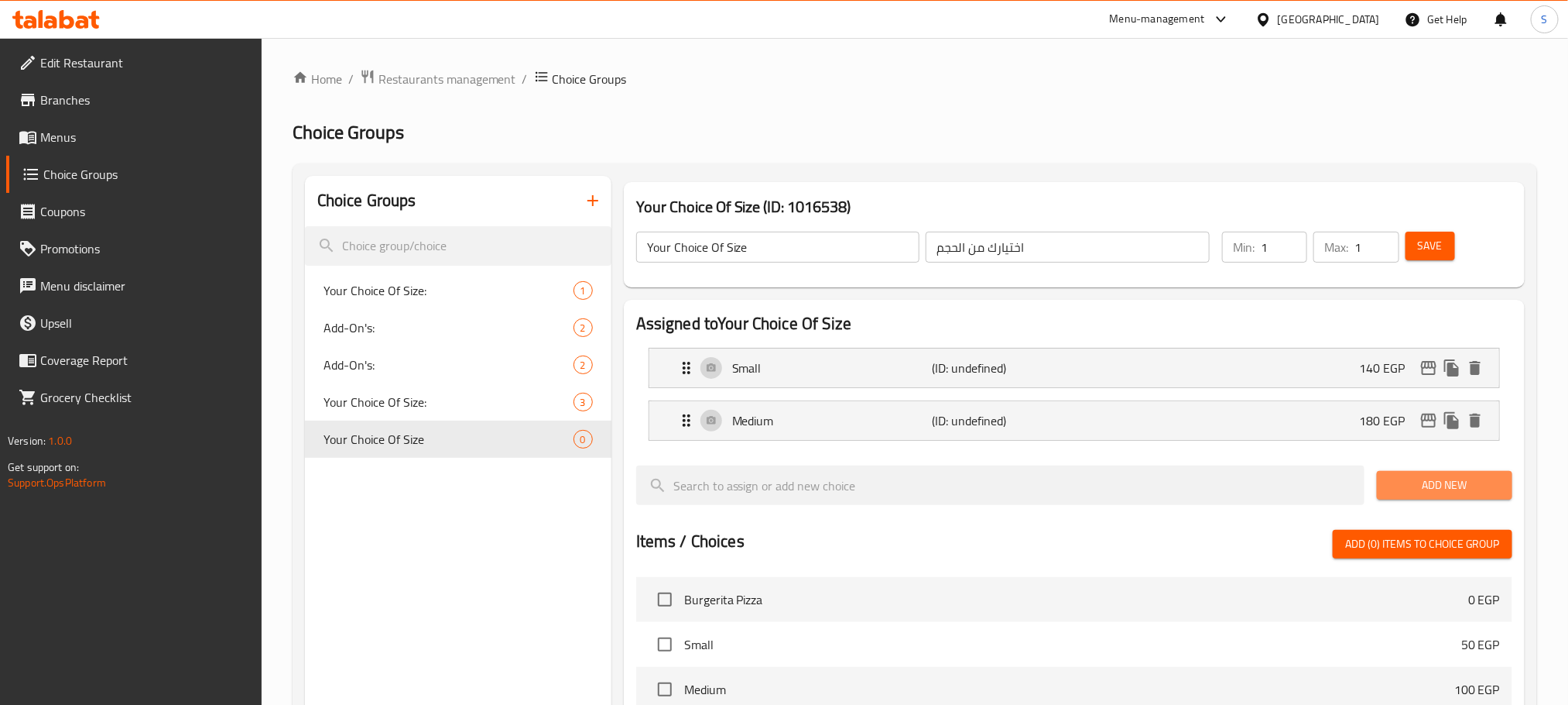
click at [1445, 478] on span "Add New" at bounding box center [1445, 485] width 111 height 19
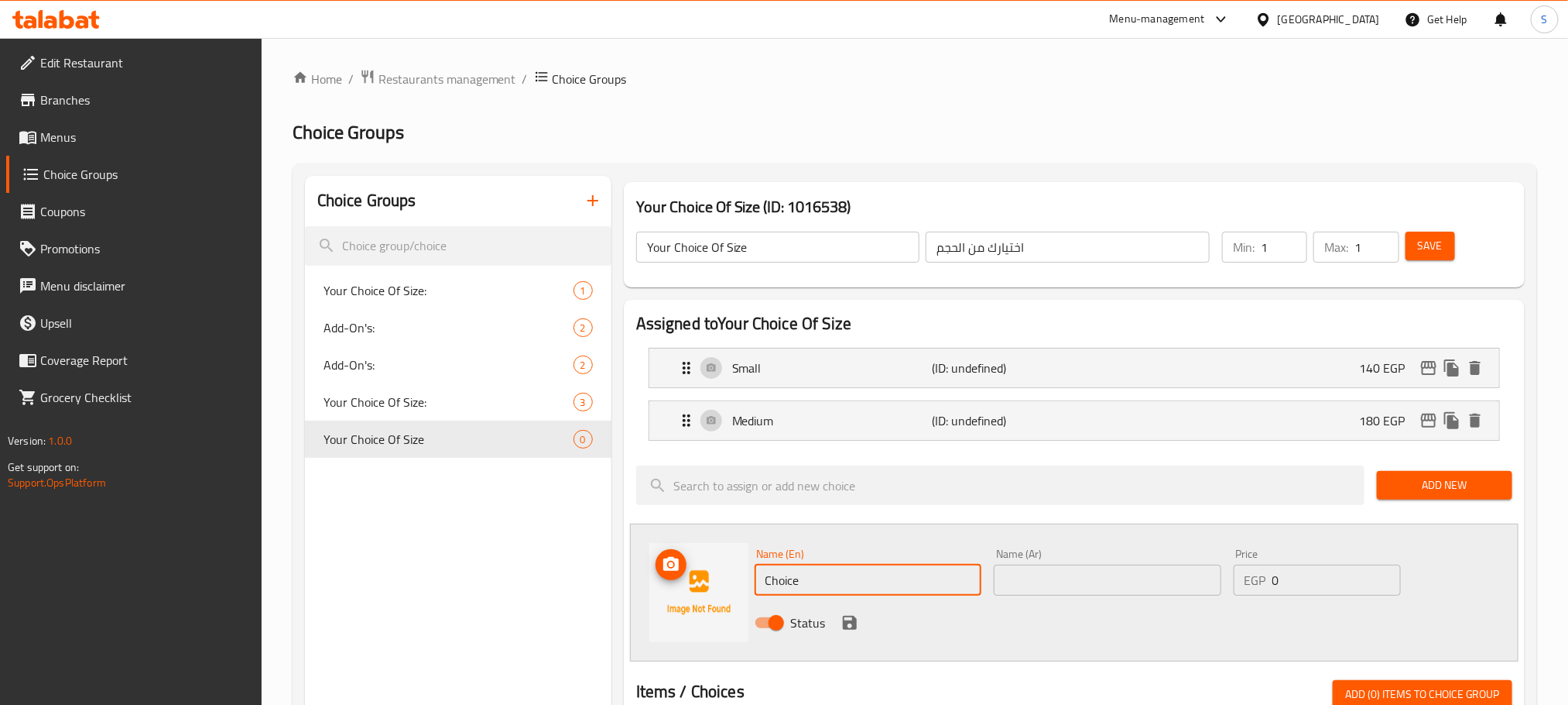
drag, startPoint x: 816, startPoint y: 586, endPoint x: 690, endPoint y: 596, distance: 126.4
click at [690, 596] on div "Name (En) Choice Name (En) Name (Ar) Name (Ar) Price EGP 0 Price Status" at bounding box center [1074, 592] width 889 height 138
type input "Large"
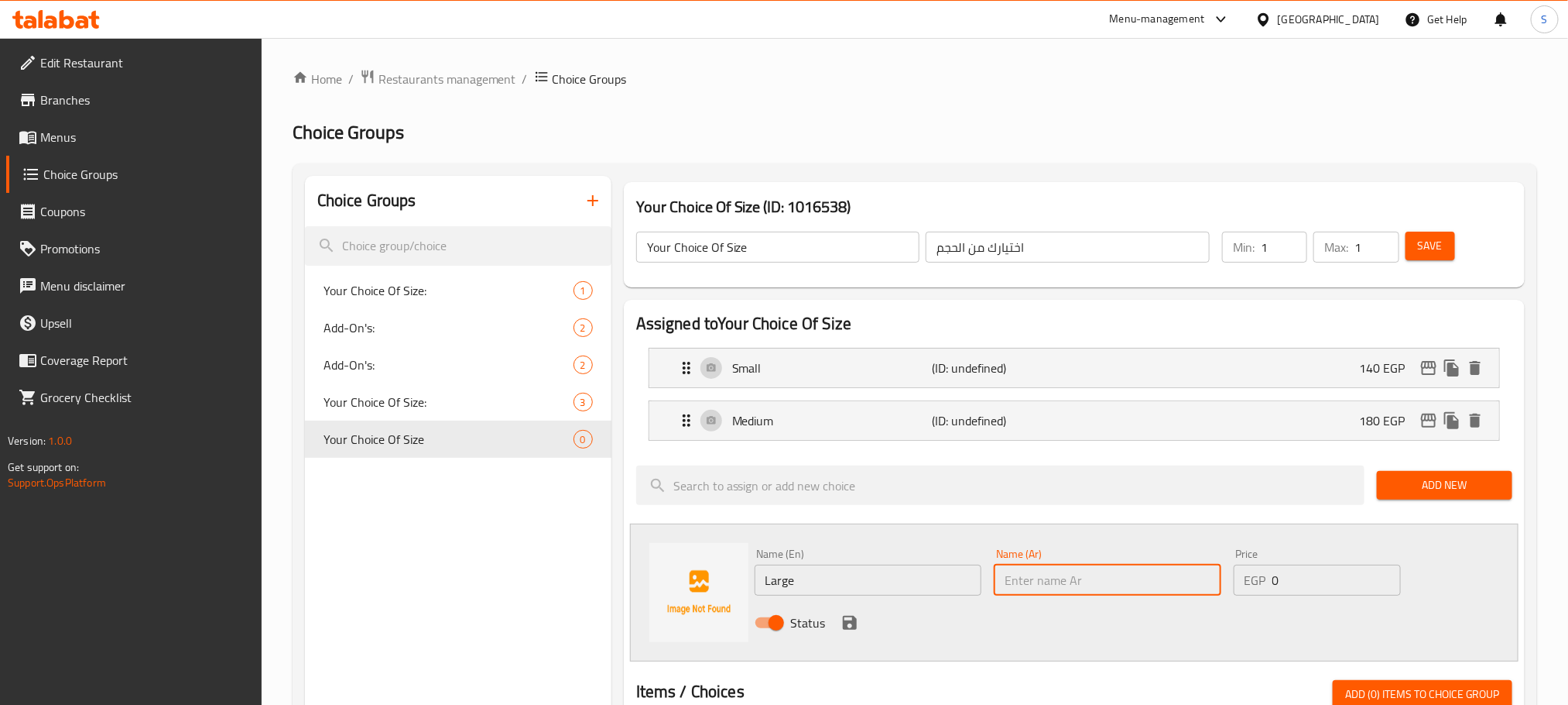
click at [1057, 572] on input "text" at bounding box center [1107, 580] width 228 height 31
type input "كبير"
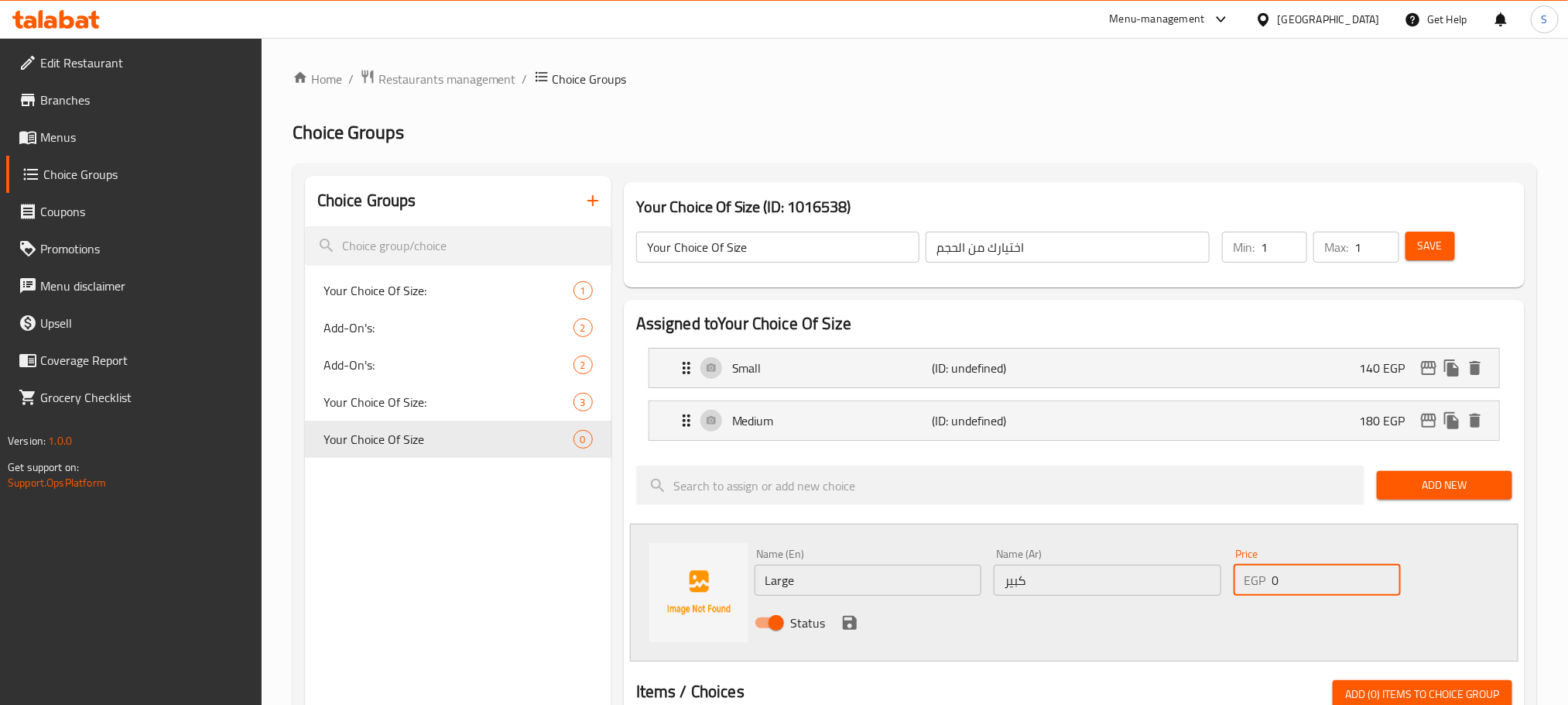
drag, startPoint x: 1303, startPoint y: 586, endPoint x: 1256, endPoint y: 591, distance: 47.3
click at [1256, 591] on div "EGP 0 Price" at bounding box center [1317, 580] width 167 height 31
type input "210"
click at [853, 627] on icon "save" at bounding box center [850, 623] width 14 height 14
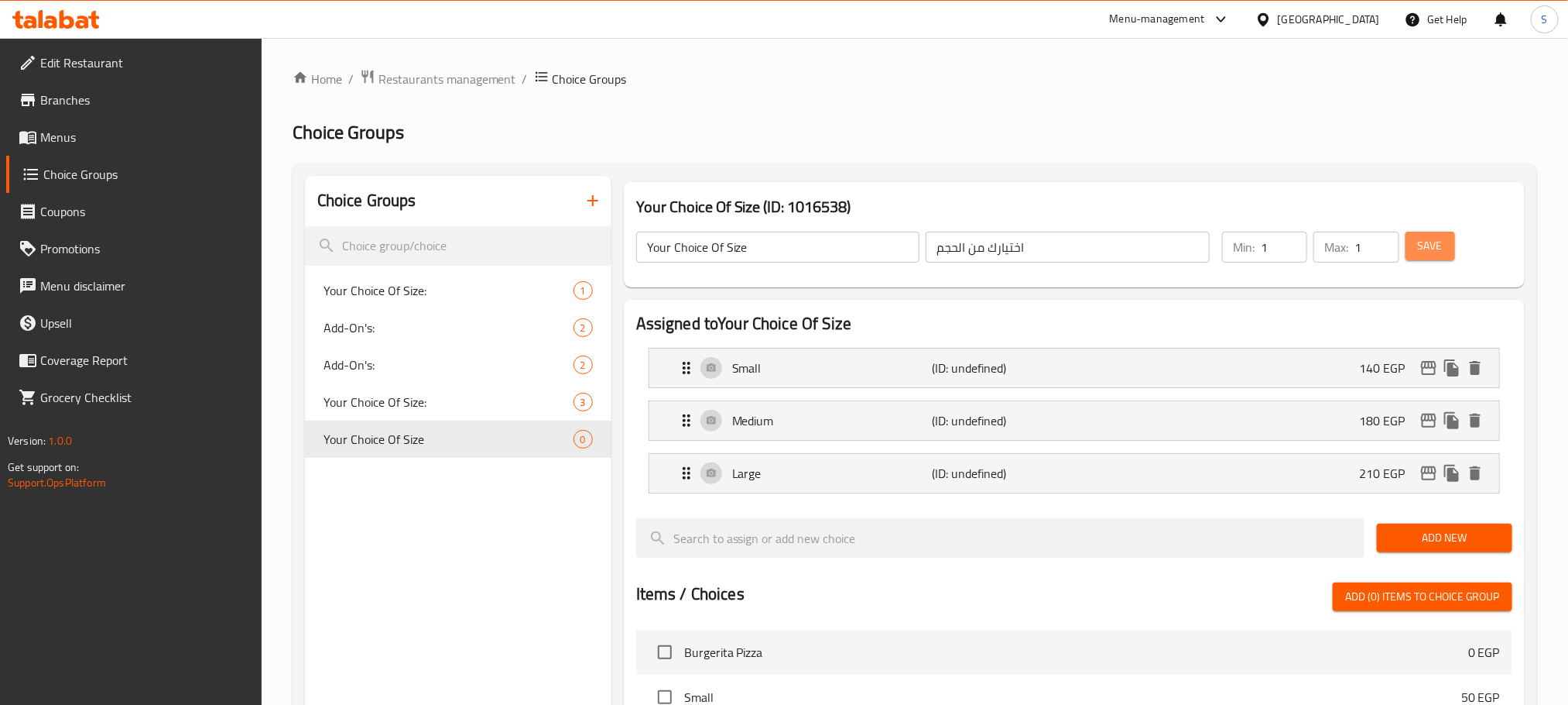
click at [1437, 238] on span "Save" at bounding box center [1430, 246] width 25 height 19
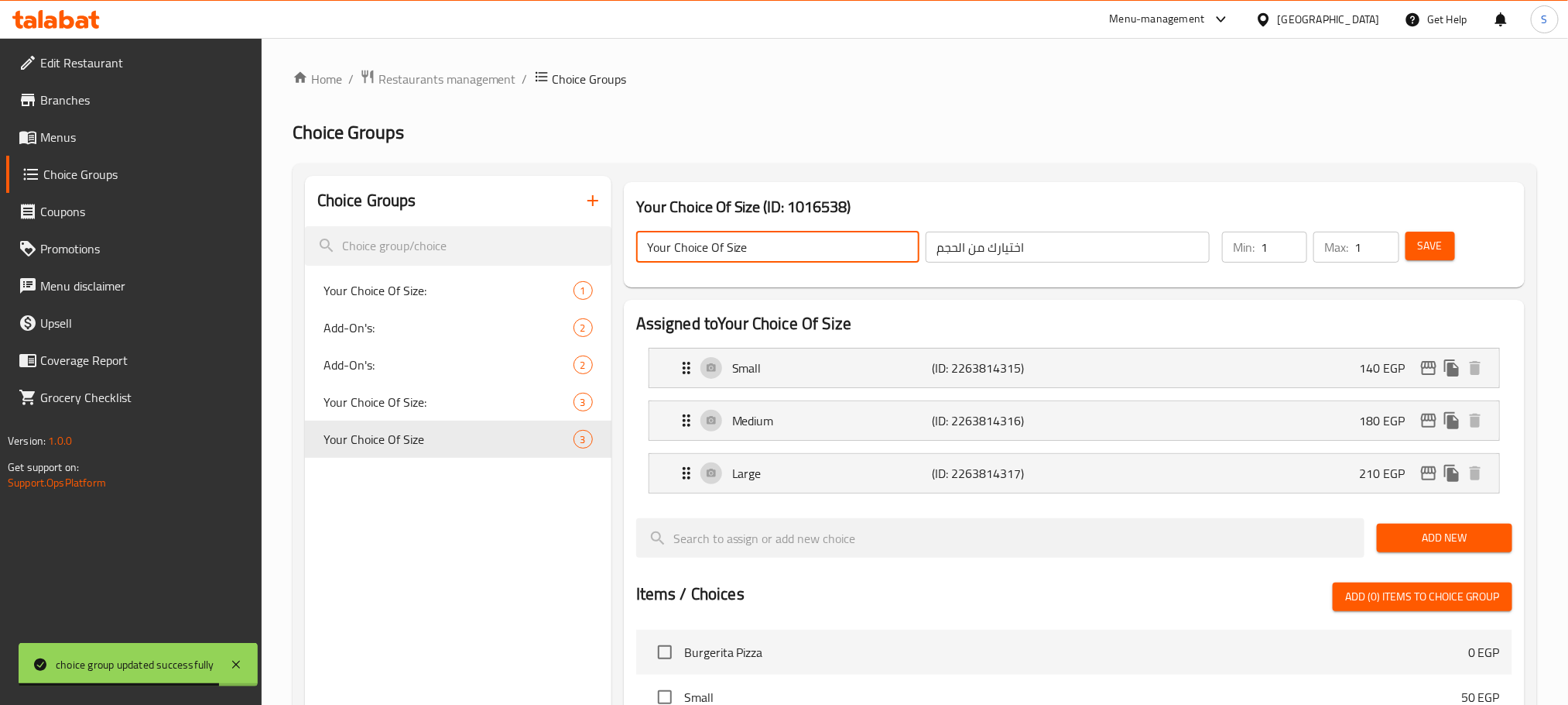
click at [745, 259] on input "Your Choice Of Size" at bounding box center [778, 247] width 284 height 31
type input "Your Choice Of Size:"
click at [1047, 247] on input "اختيارك من الحجم" at bounding box center [1068, 247] width 284 height 31
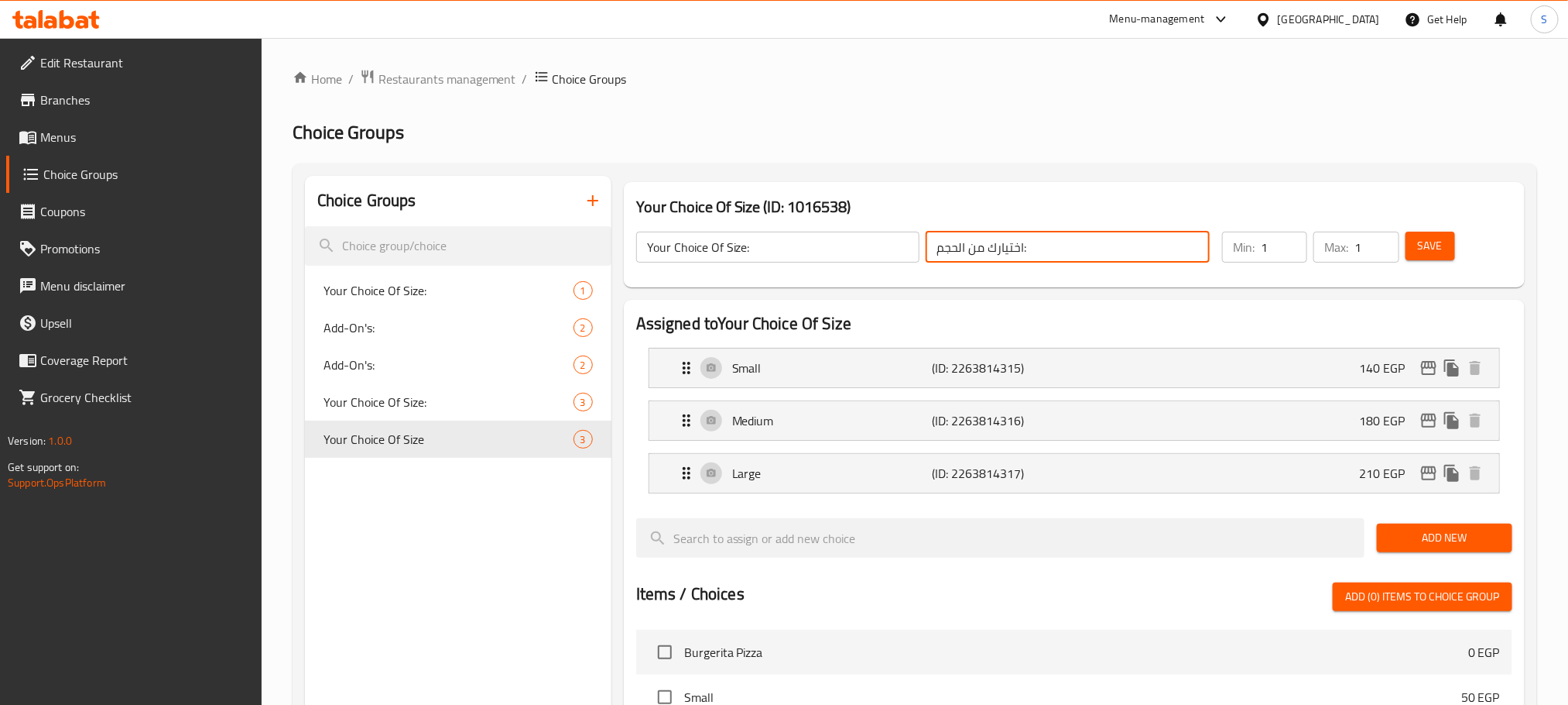
type input "اختيارك من الحجم:"
click at [1432, 253] on span "Save" at bounding box center [1430, 246] width 25 height 19
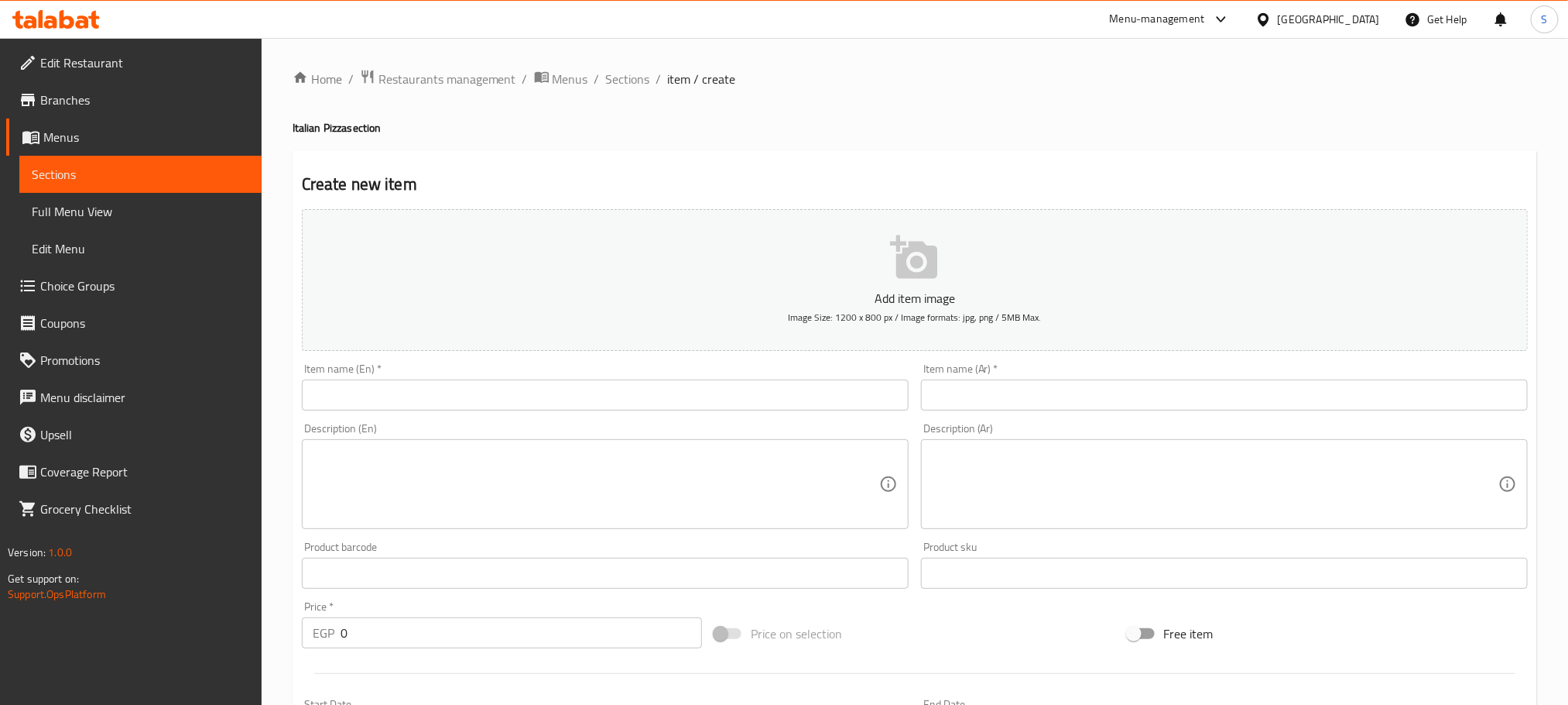
click at [983, 391] on input "text" at bounding box center [1225, 394] width 607 height 31
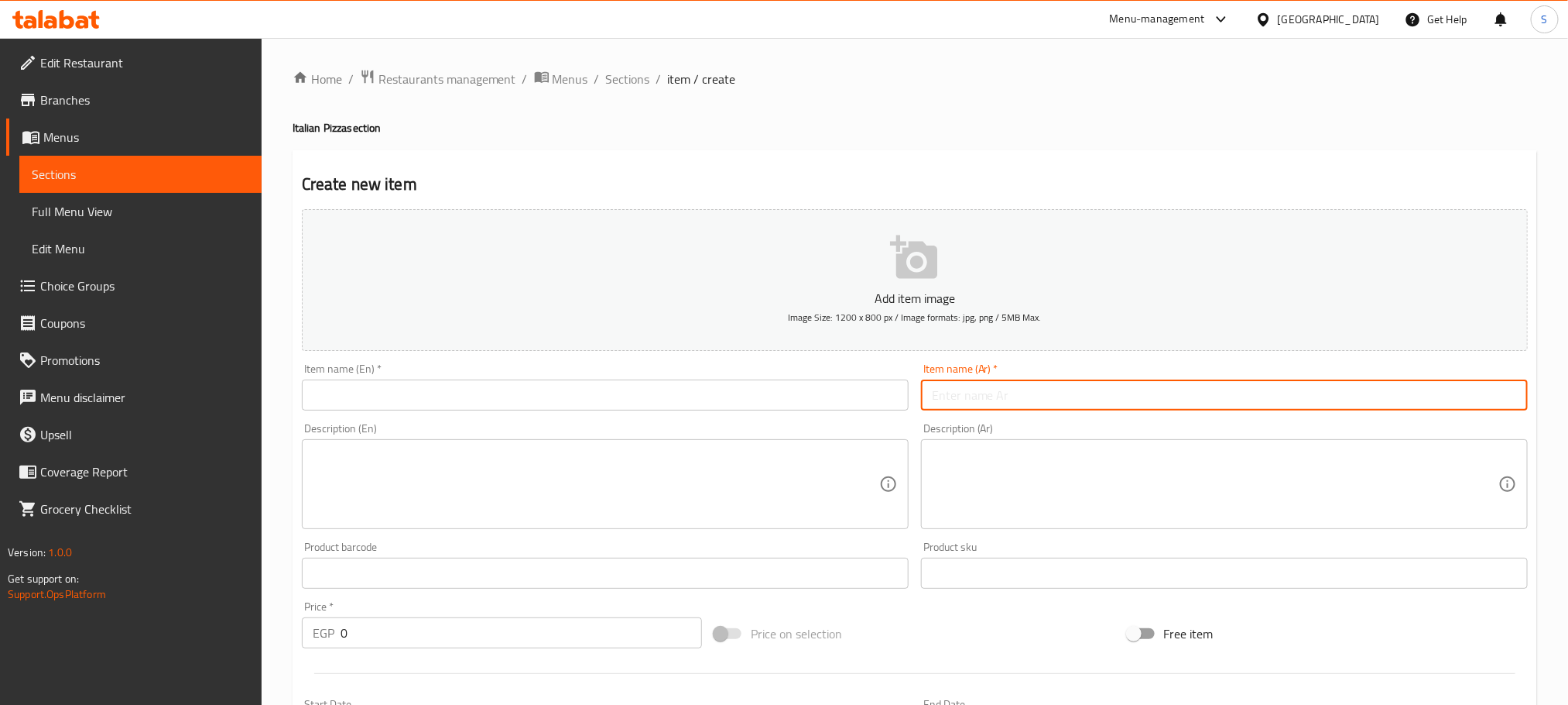
paste input "بيتزا تونة قطع"
type input "بيتزا تونة قطع"
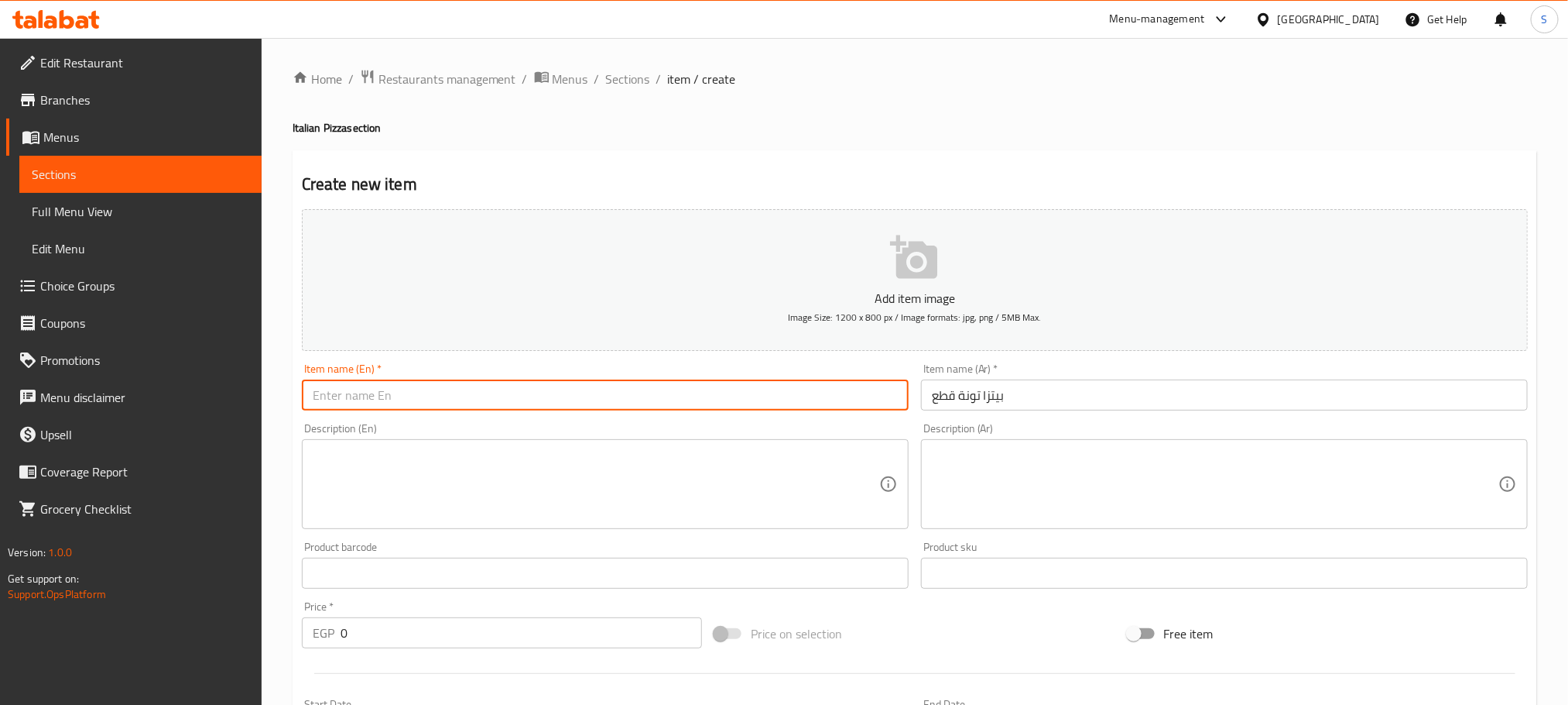
click at [391, 398] on input "text" at bounding box center [606, 394] width 607 height 31
paste input "Tuna Chunks Pizza"
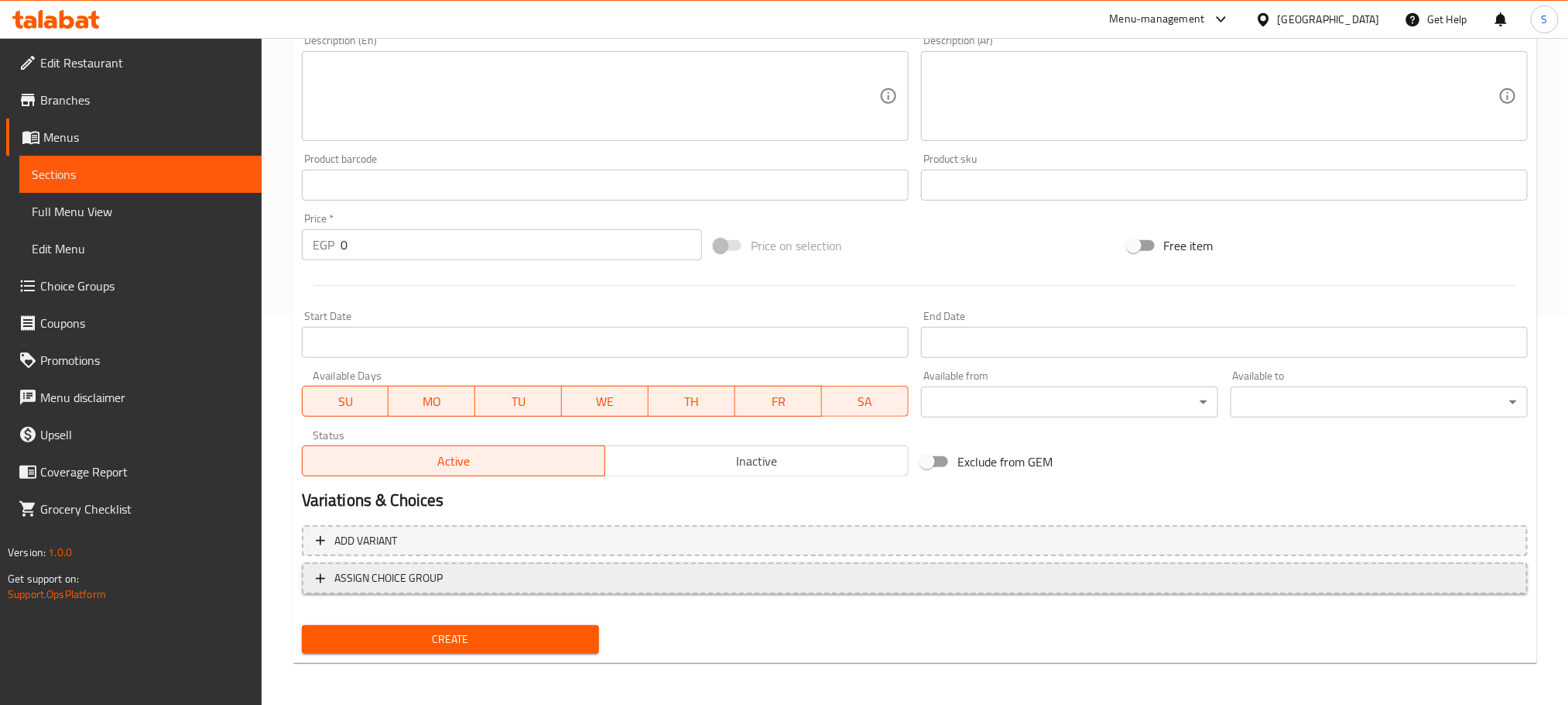
type input "Tuna Chunks Pizza"
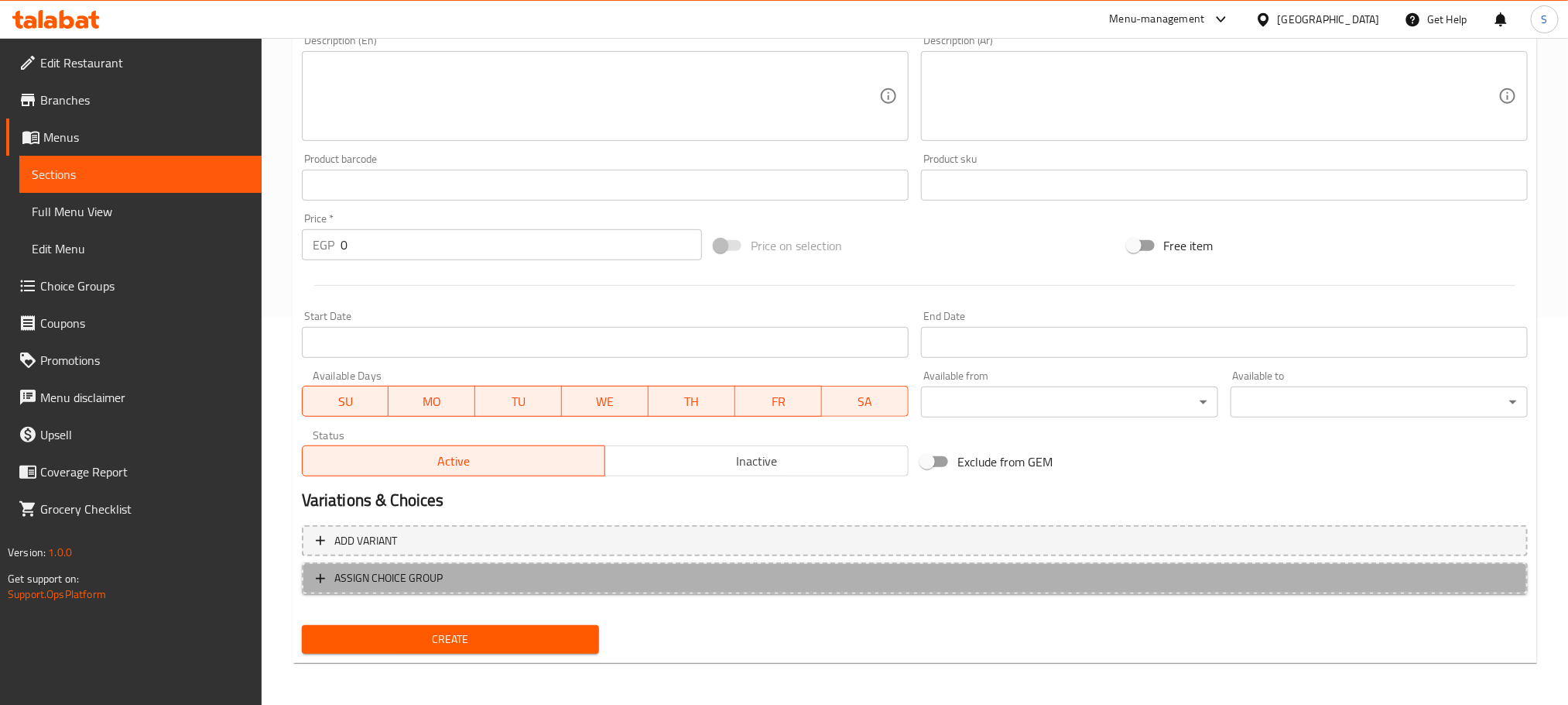
click at [456, 577] on span "ASSIGN CHOICE GROUP" at bounding box center [915, 578] width 1199 height 19
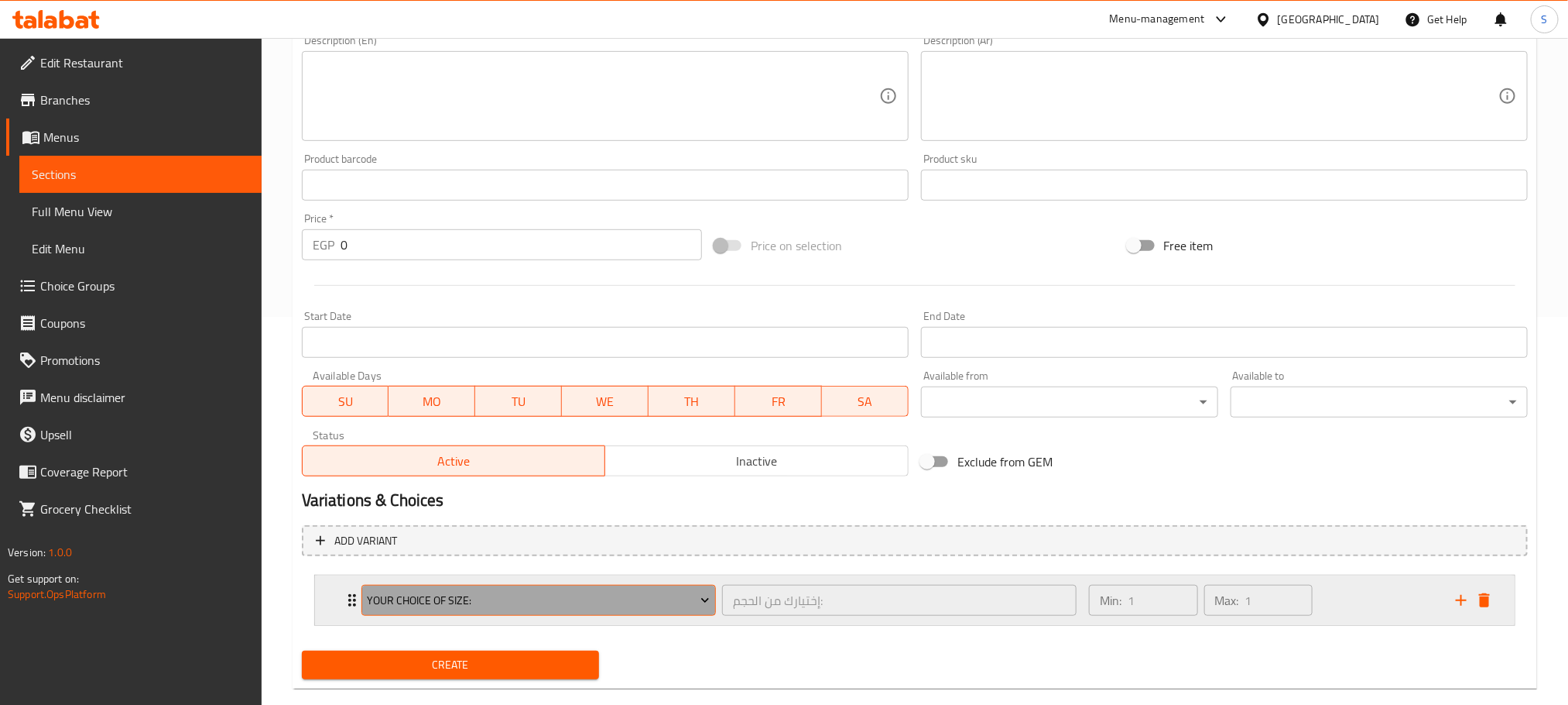
click at [705, 600] on icon "Expand" at bounding box center [706, 600] width 16 height 16
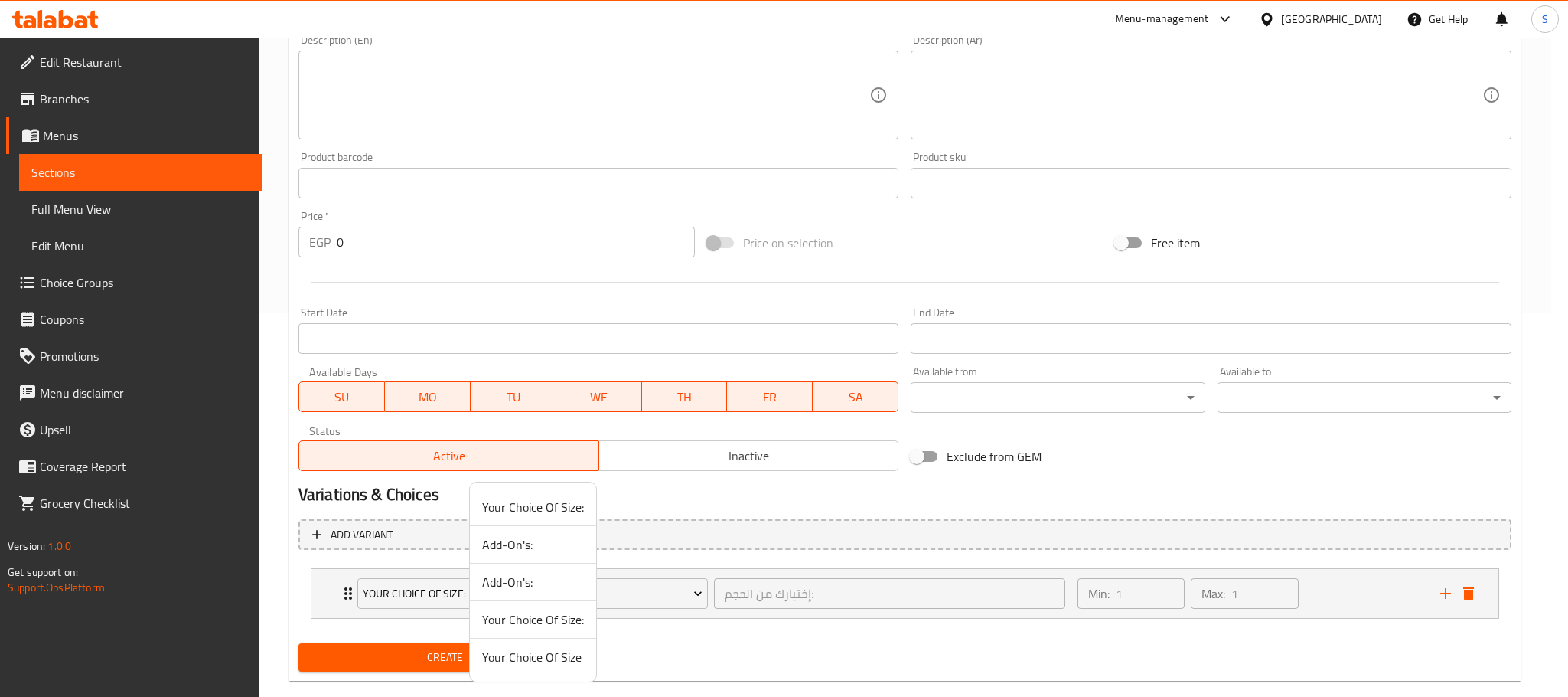
click at [537, 662] on span "Your Choice Of Size" at bounding box center [533, 656] width 102 height 18
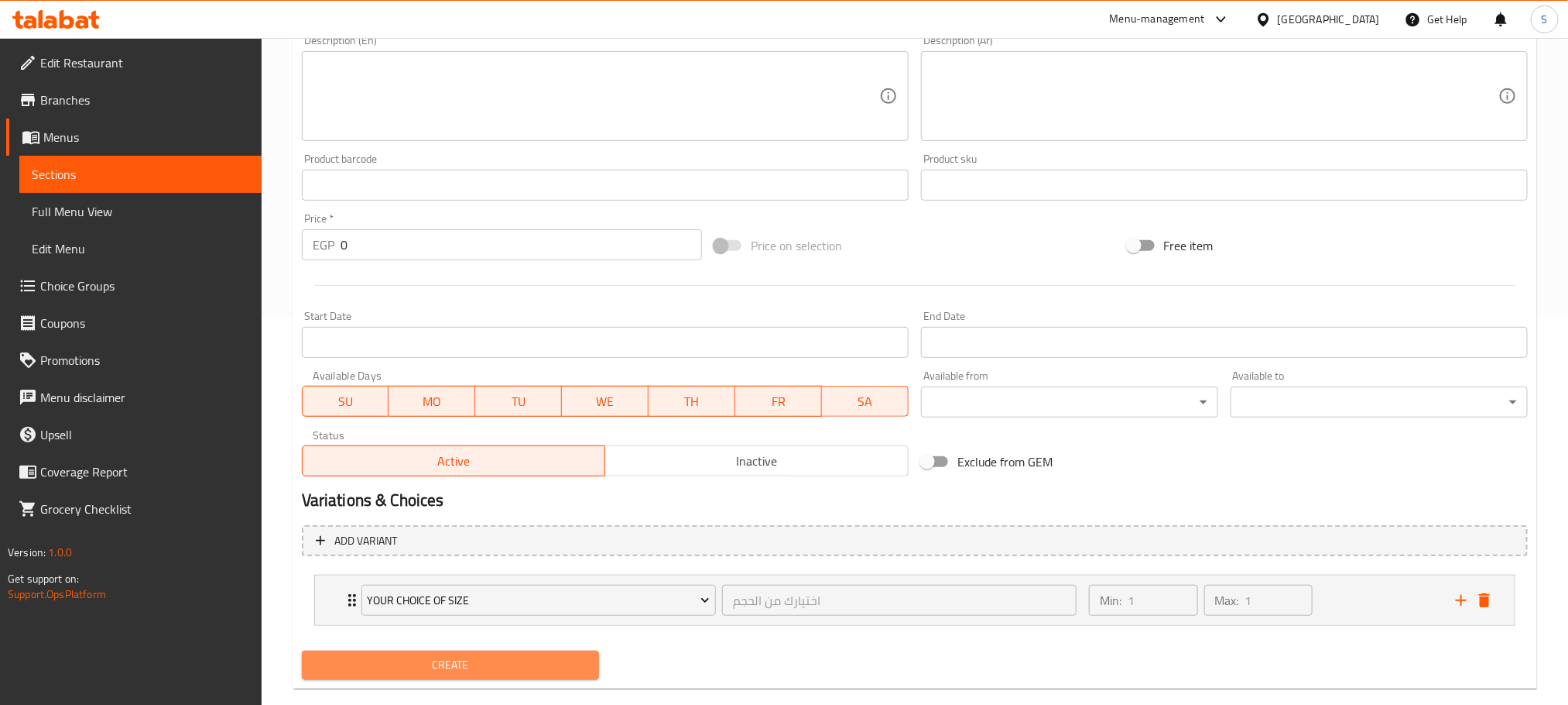
click at [543, 669] on span "Create" at bounding box center [450, 665] width 273 height 19
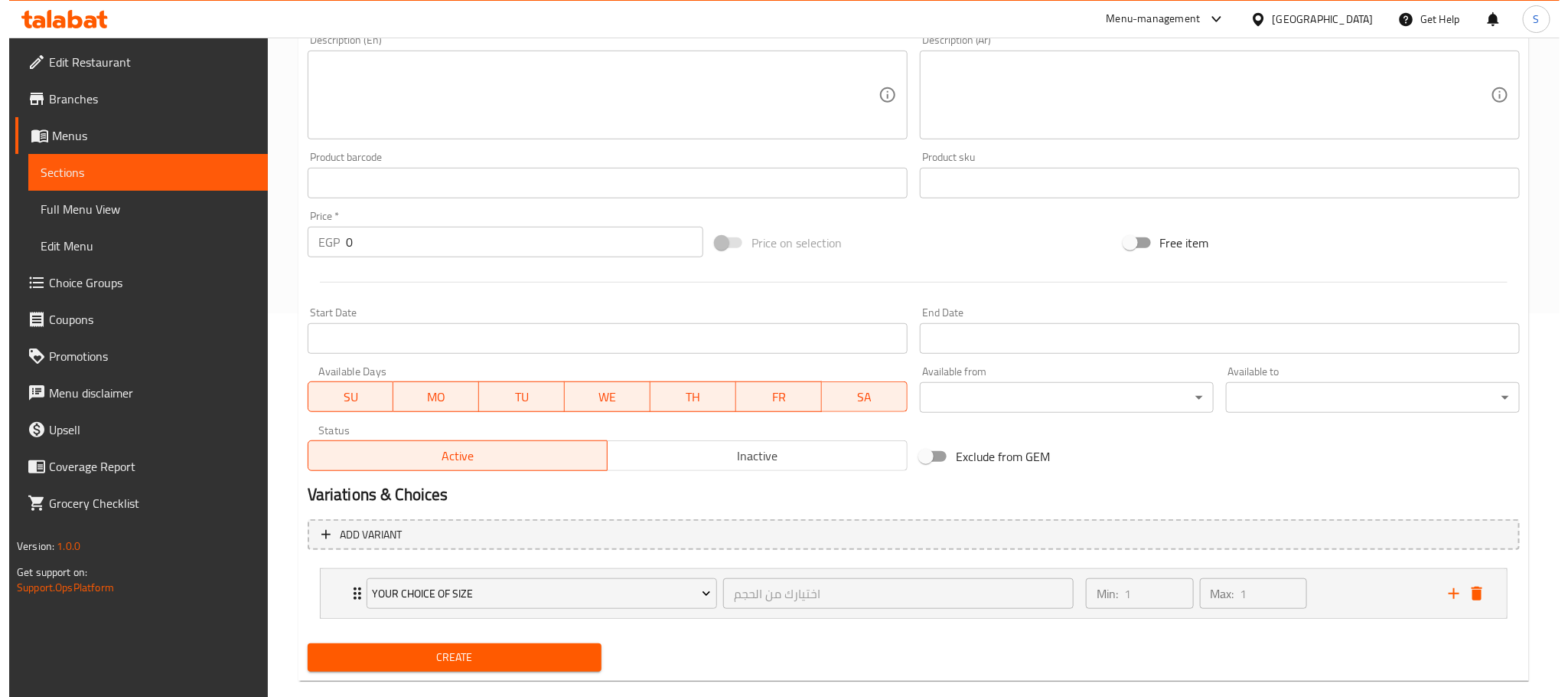
scroll to position [0, 0]
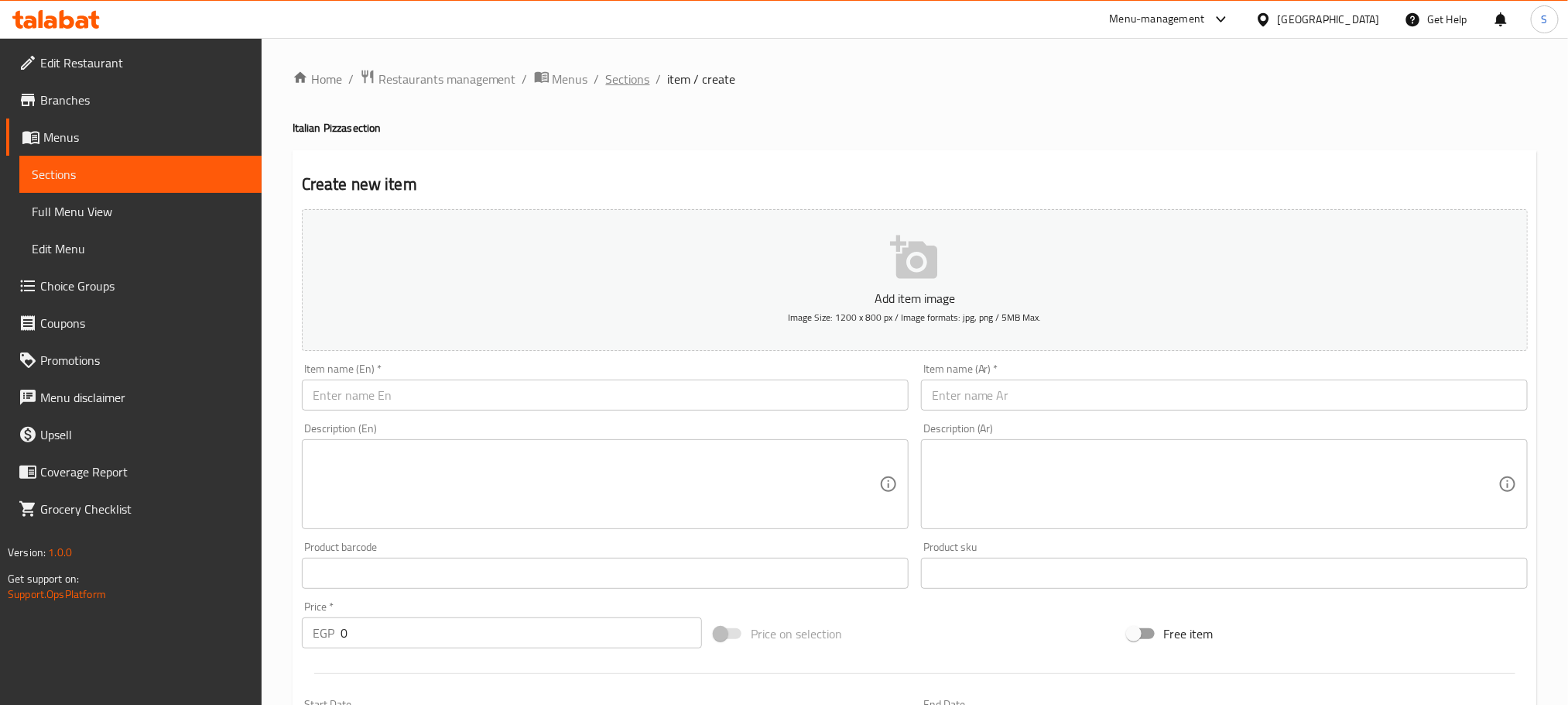
click at [610, 78] on span "Sections" at bounding box center [629, 79] width 44 height 18
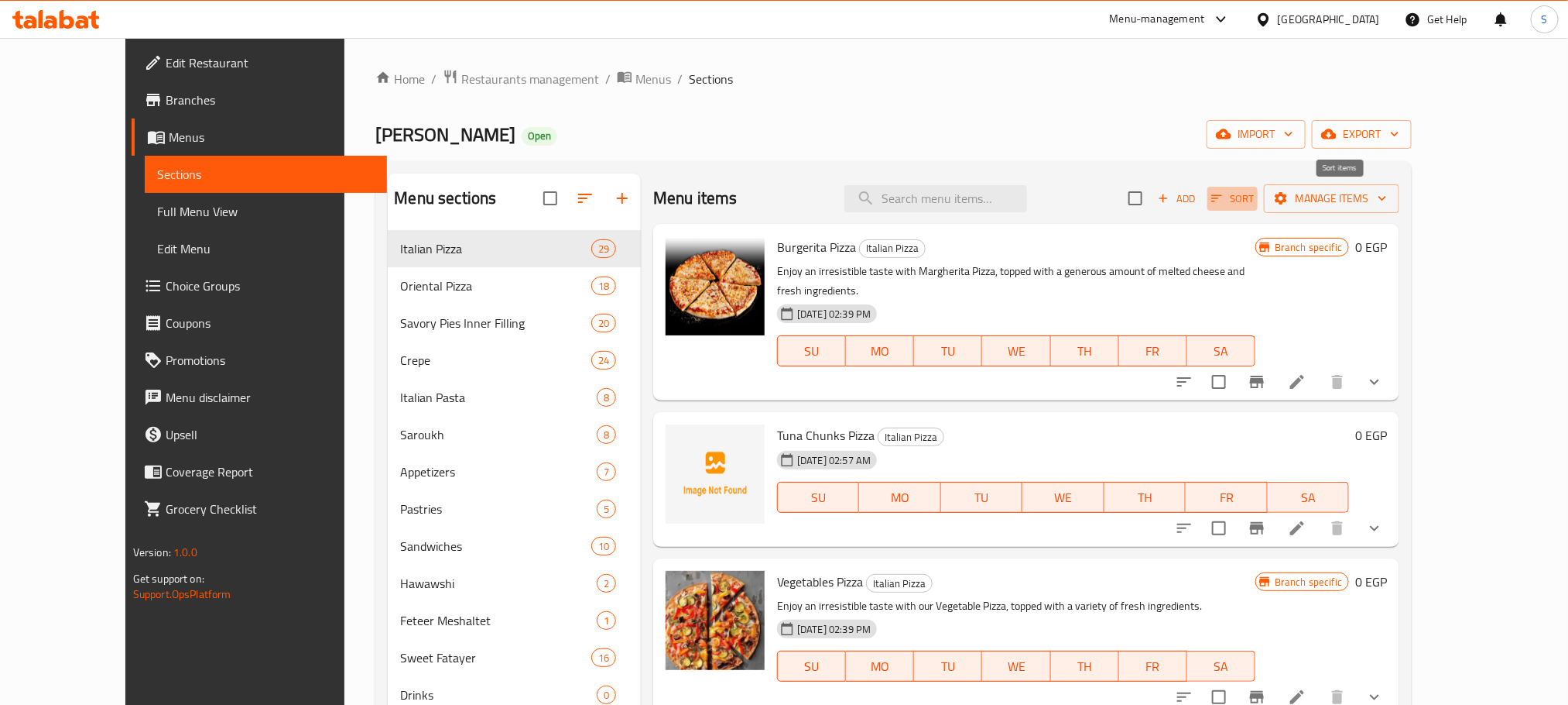
click at [1224, 200] on icon "button" at bounding box center [1217, 198] width 14 height 14
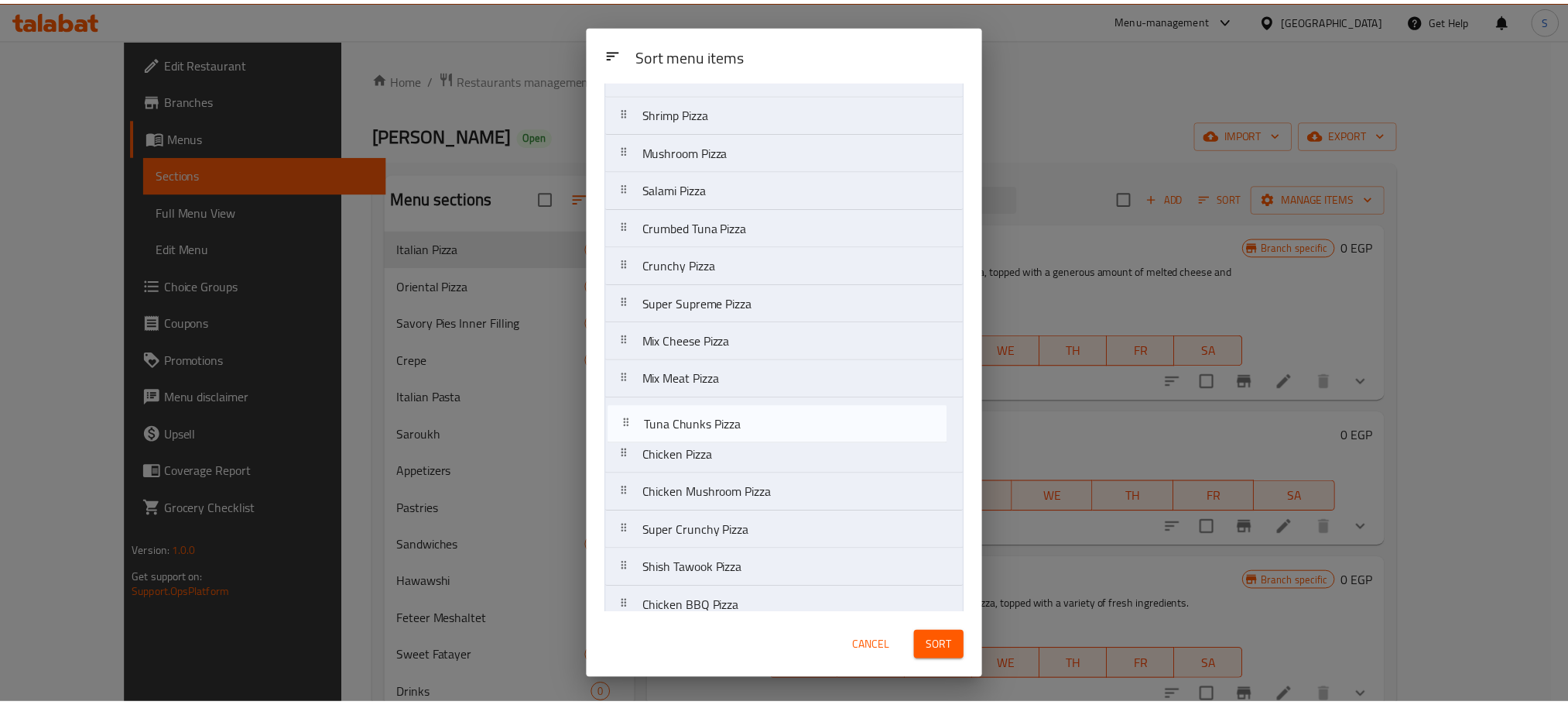
scroll to position [379, 0]
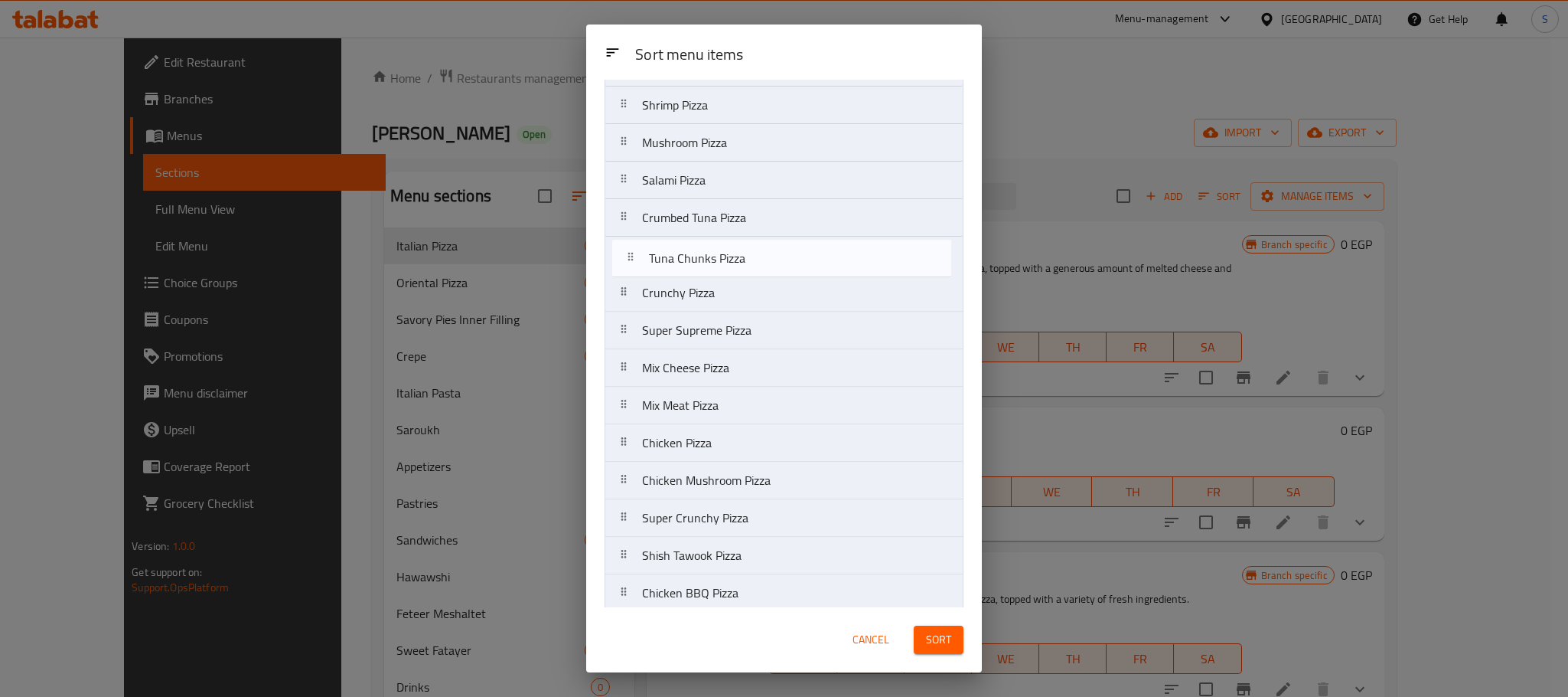
drag, startPoint x: 764, startPoint y: 186, endPoint x: 771, endPoint y: 278, distance: 92.3
click at [771, 278] on nav "Burgerita Pizza Tuna Chunks Pizza Vegetables Pizza Sausage Pizza Minced Meat Pi…" at bounding box center [784, 293] width 359 height 1090
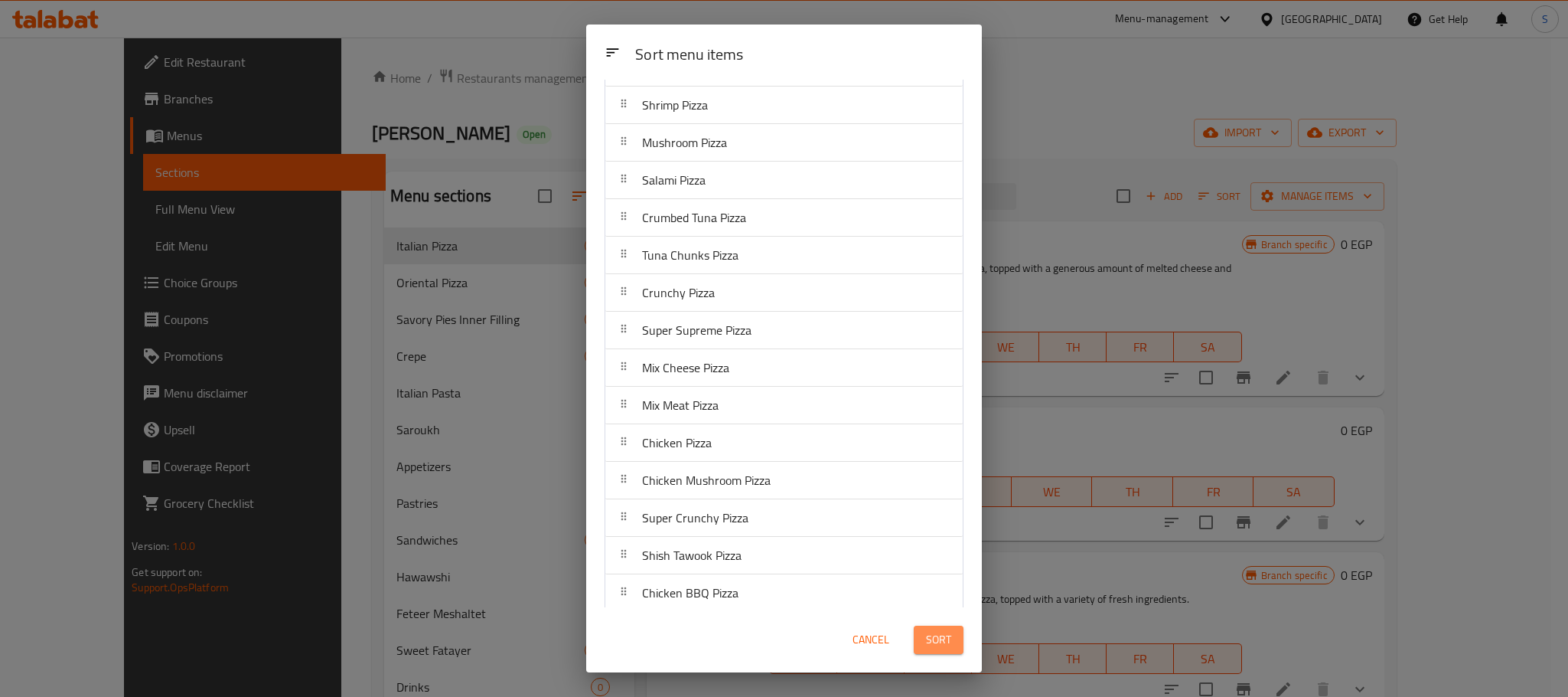
click at [937, 634] on span "Sort" at bounding box center [939, 640] width 25 height 19
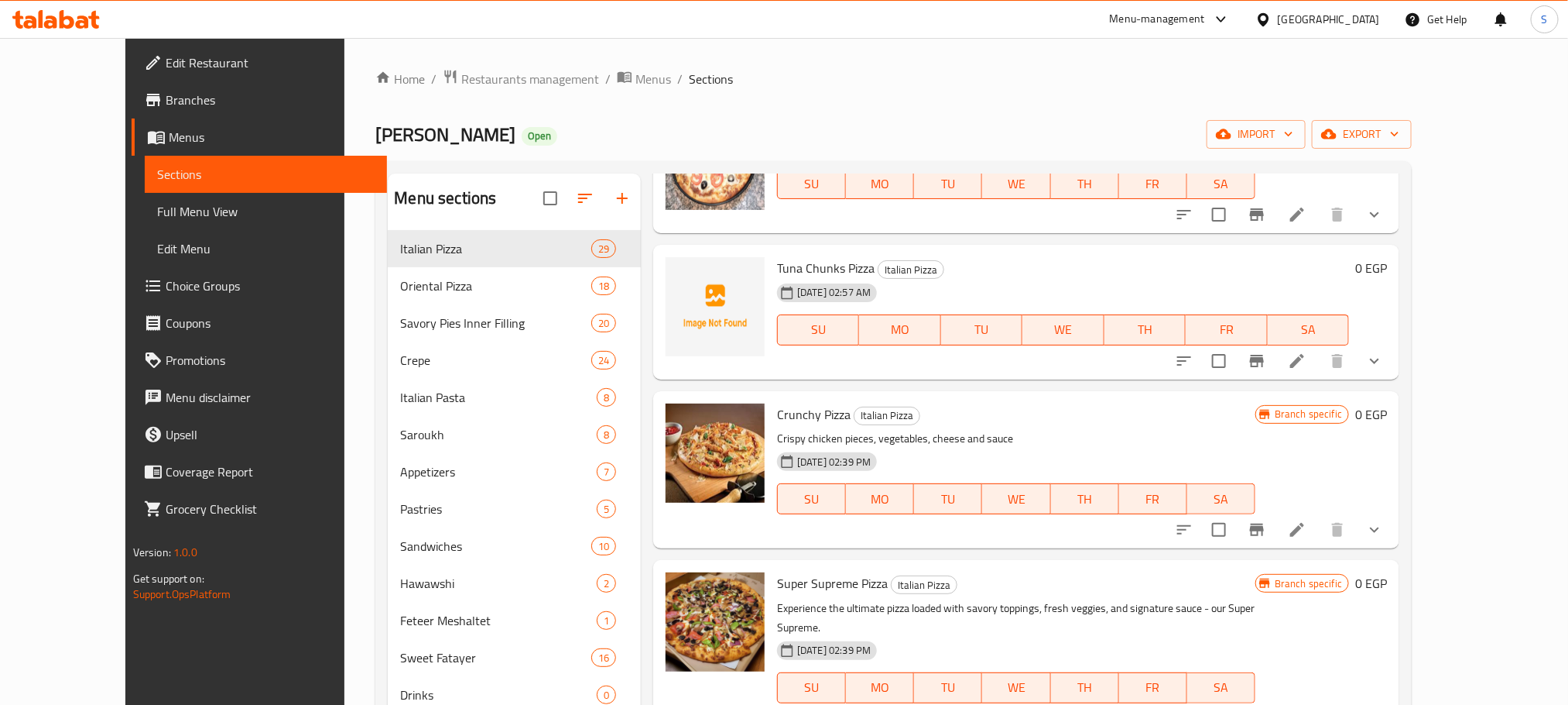
scroll to position [2226, 0]
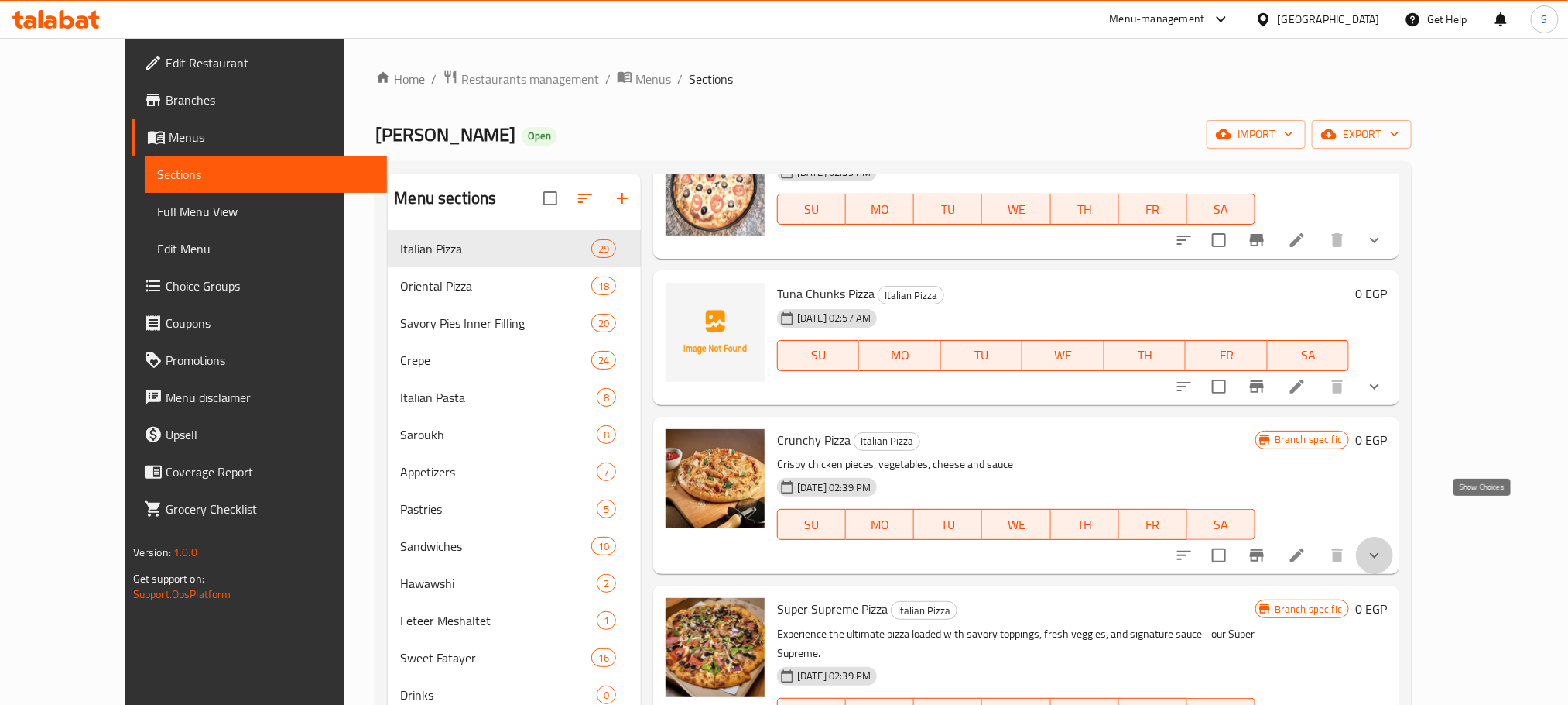
click at [1384, 546] on icon "show more" at bounding box center [1374, 554] width 18 height 18
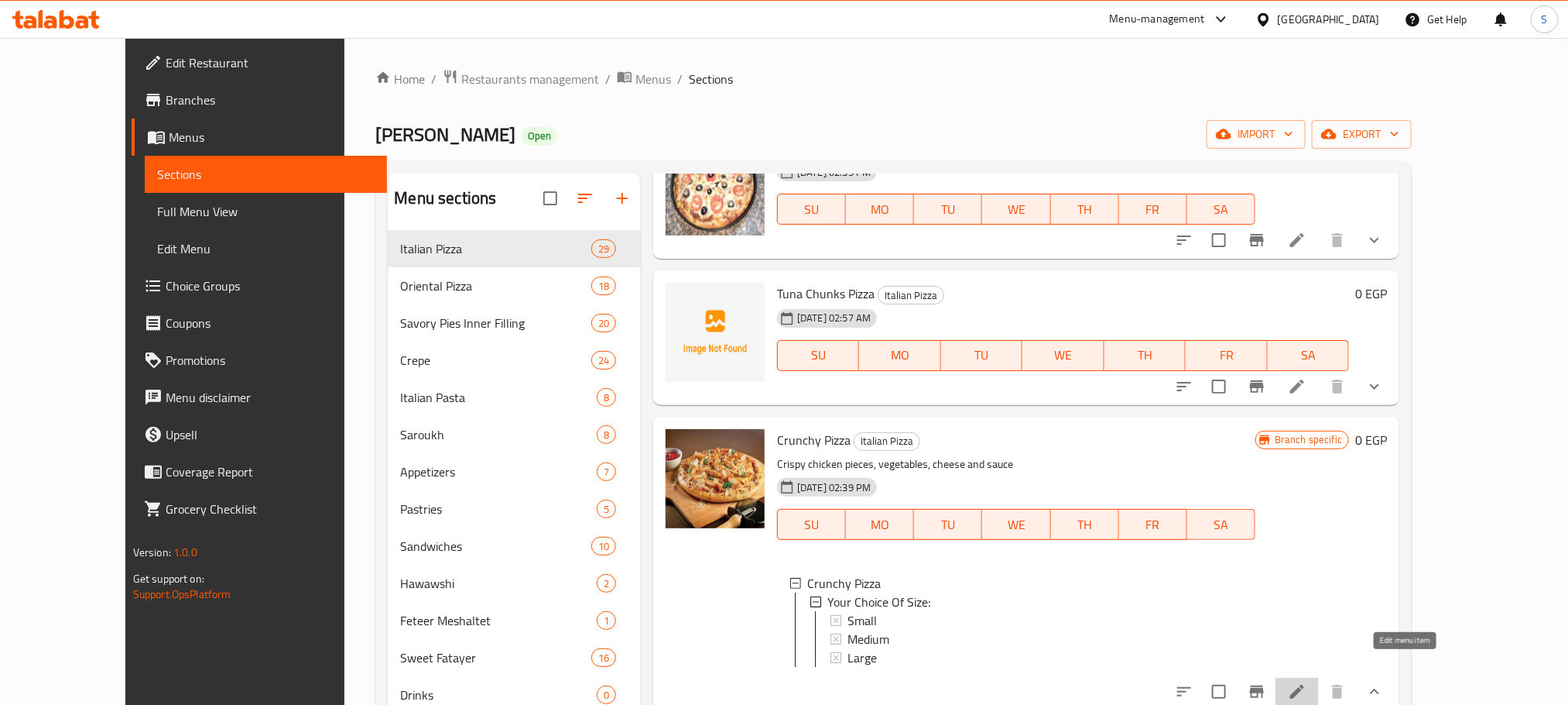
click at [1306, 682] on icon at bounding box center [1297, 691] width 18 height 18
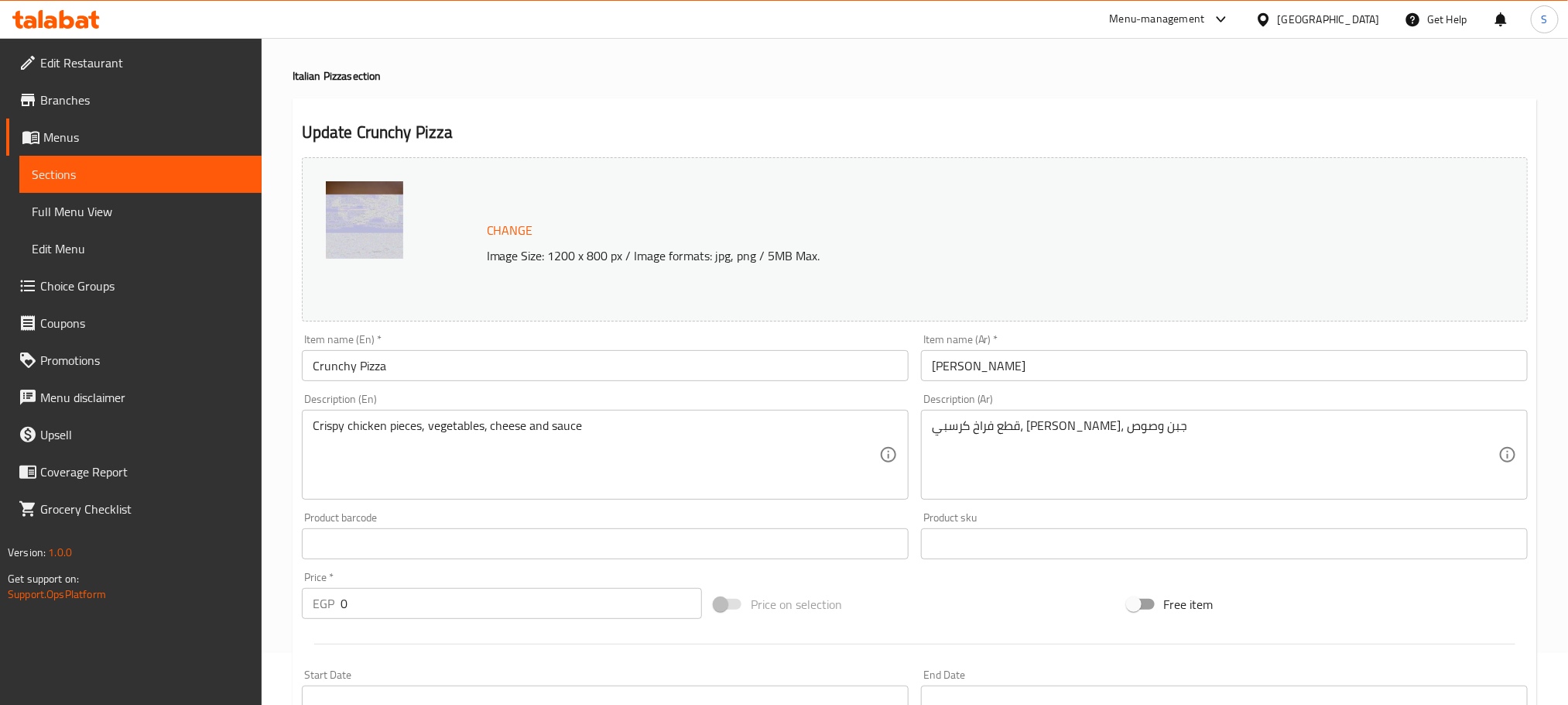
scroll to position [49, 0]
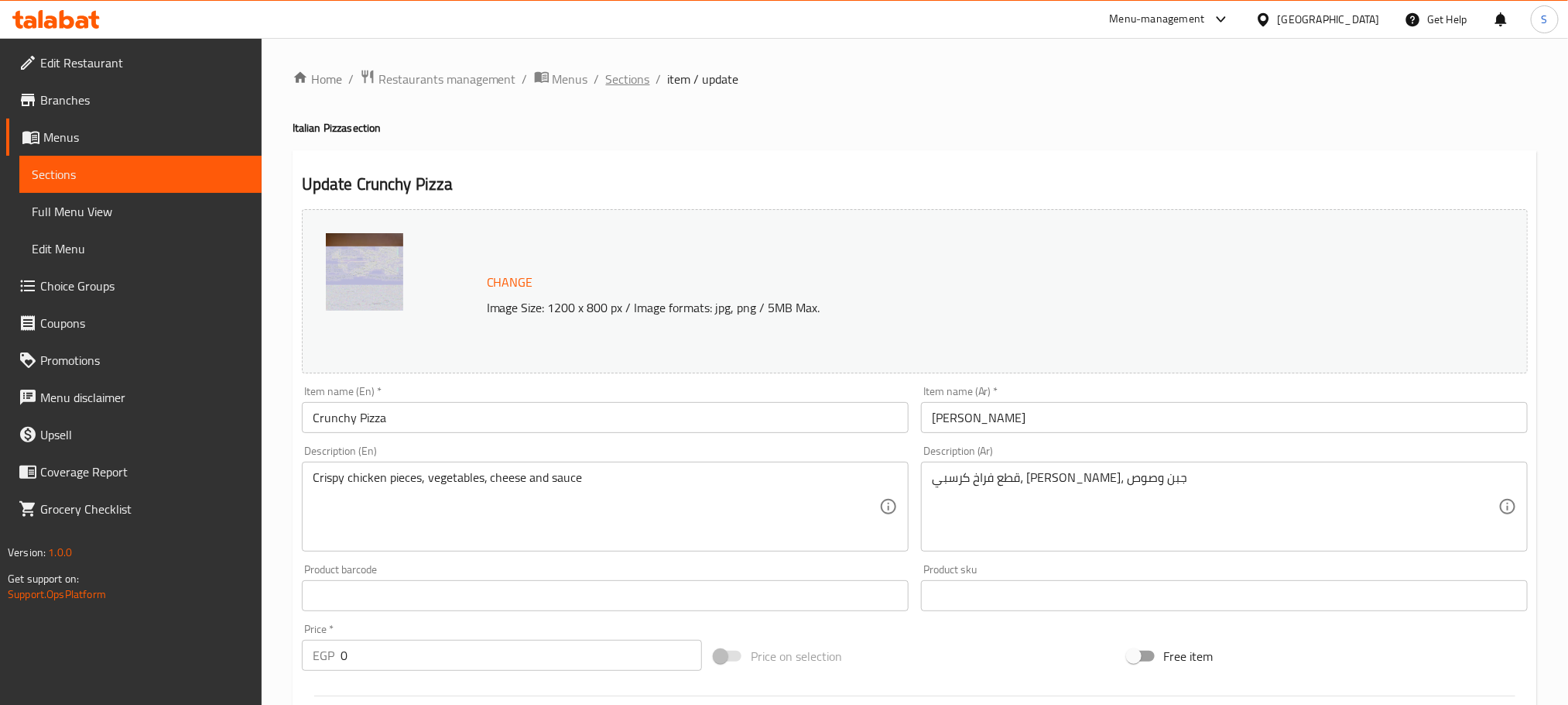
click at [634, 84] on span "Sections" at bounding box center [629, 79] width 44 height 18
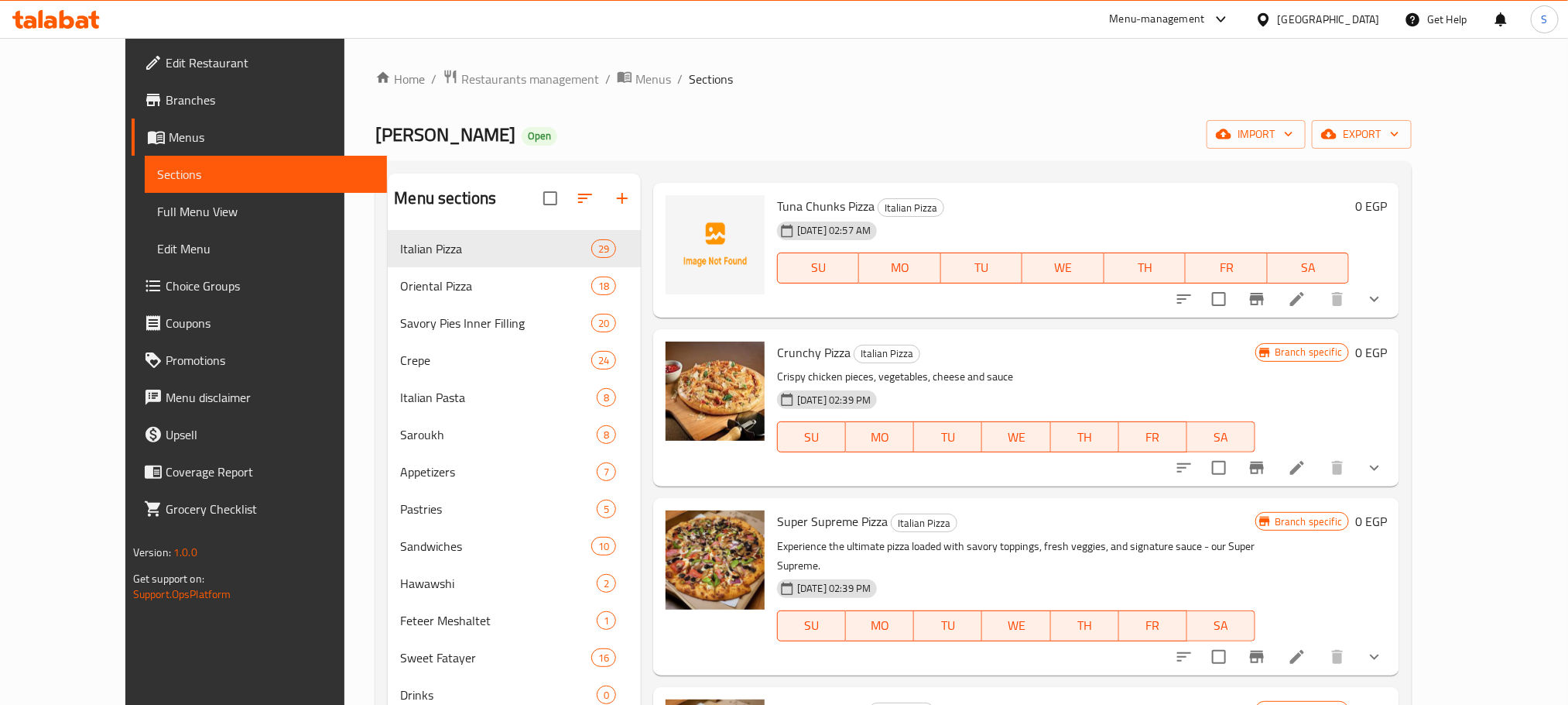
scroll to position [2296, 0]
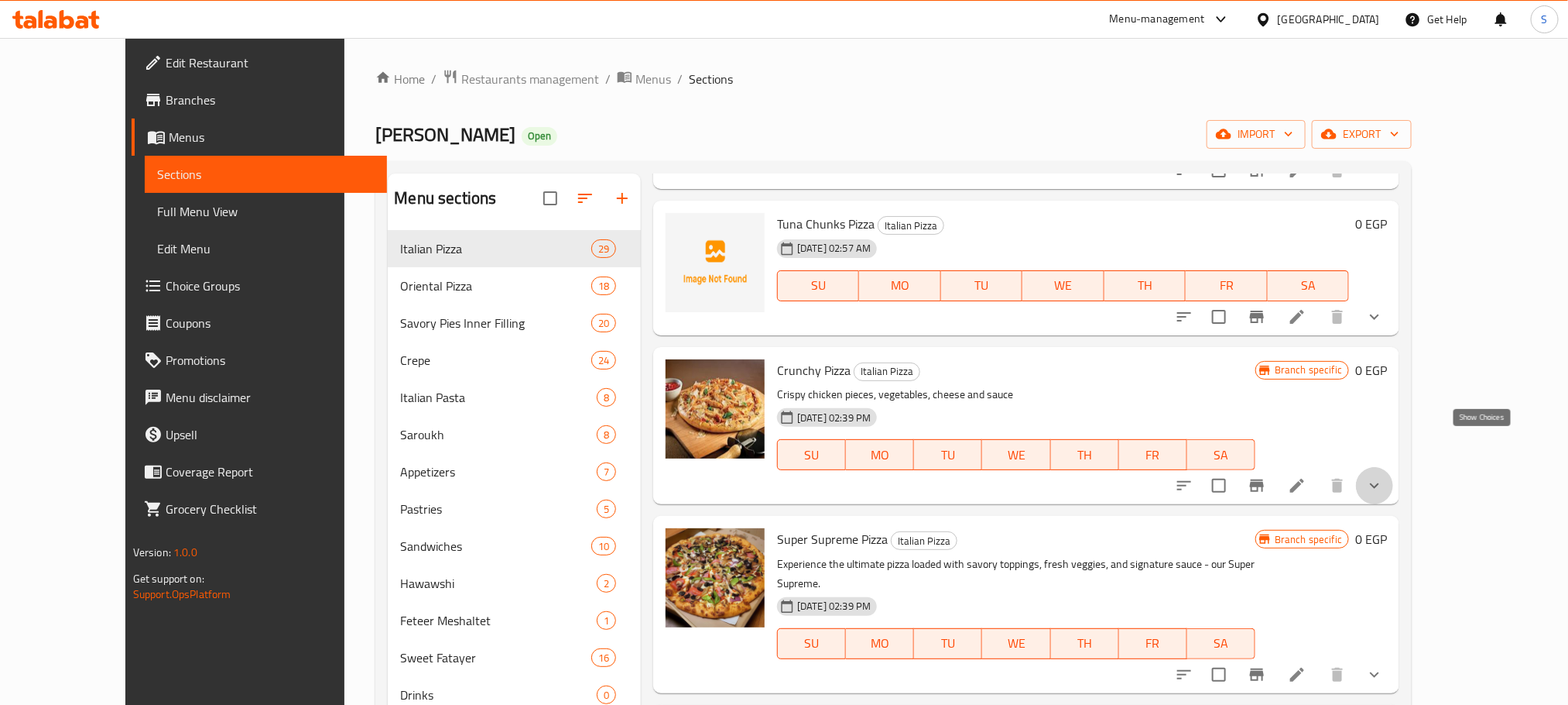
click at [1384, 477] on icon "show more" at bounding box center [1374, 485] width 18 height 18
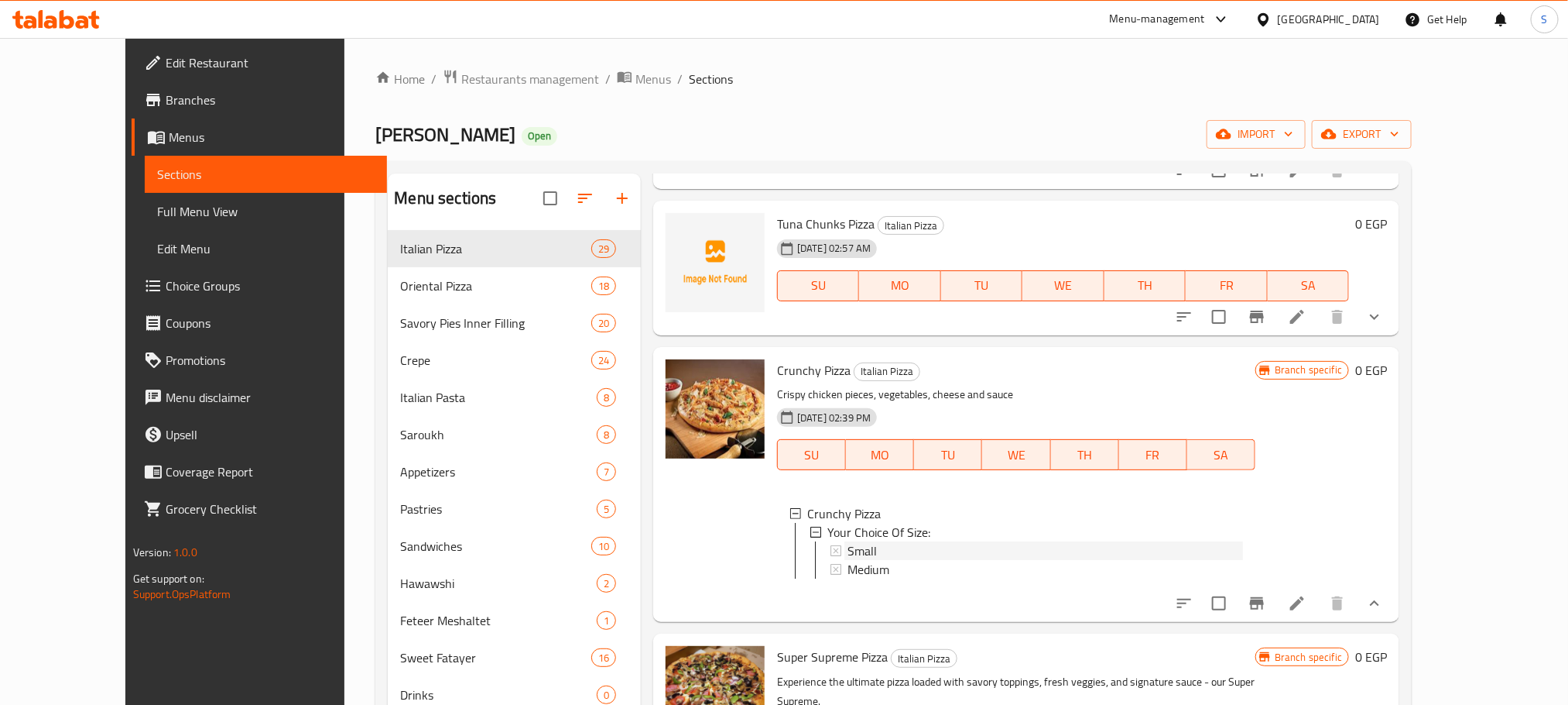
click at [847, 542] on span "Small" at bounding box center [862, 550] width 29 height 18
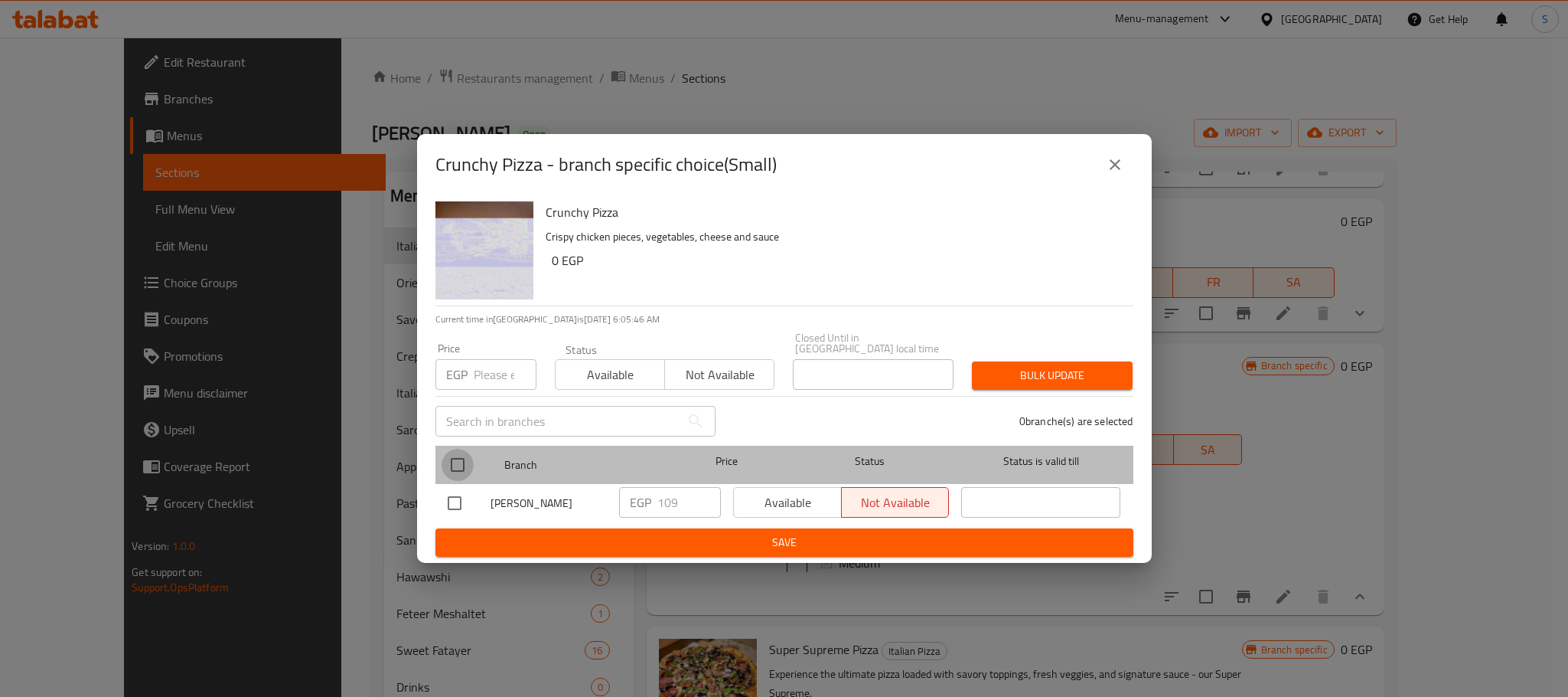
click at [454, 460] on input "checkbox" at bounding box center [457, 464] width 32 height 32
checkbox input "true"
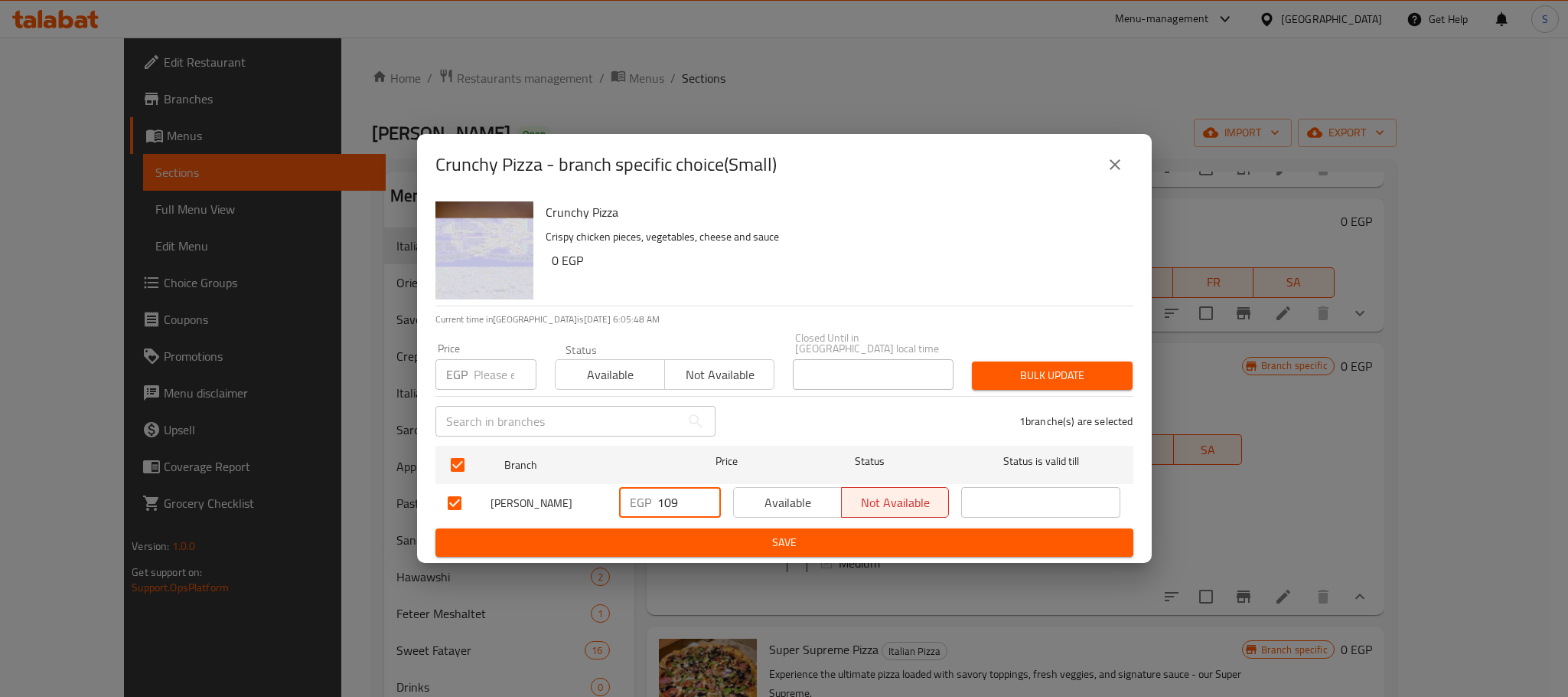
drag, startPoint x: 684, startPoint y: 499, endPoint x: 645, endPoint y: 497, distance: 39.1
click at [645, 497] on div "EGP 109 ​" at bounding box center [670, 502] width 102 height 31
type input "130"
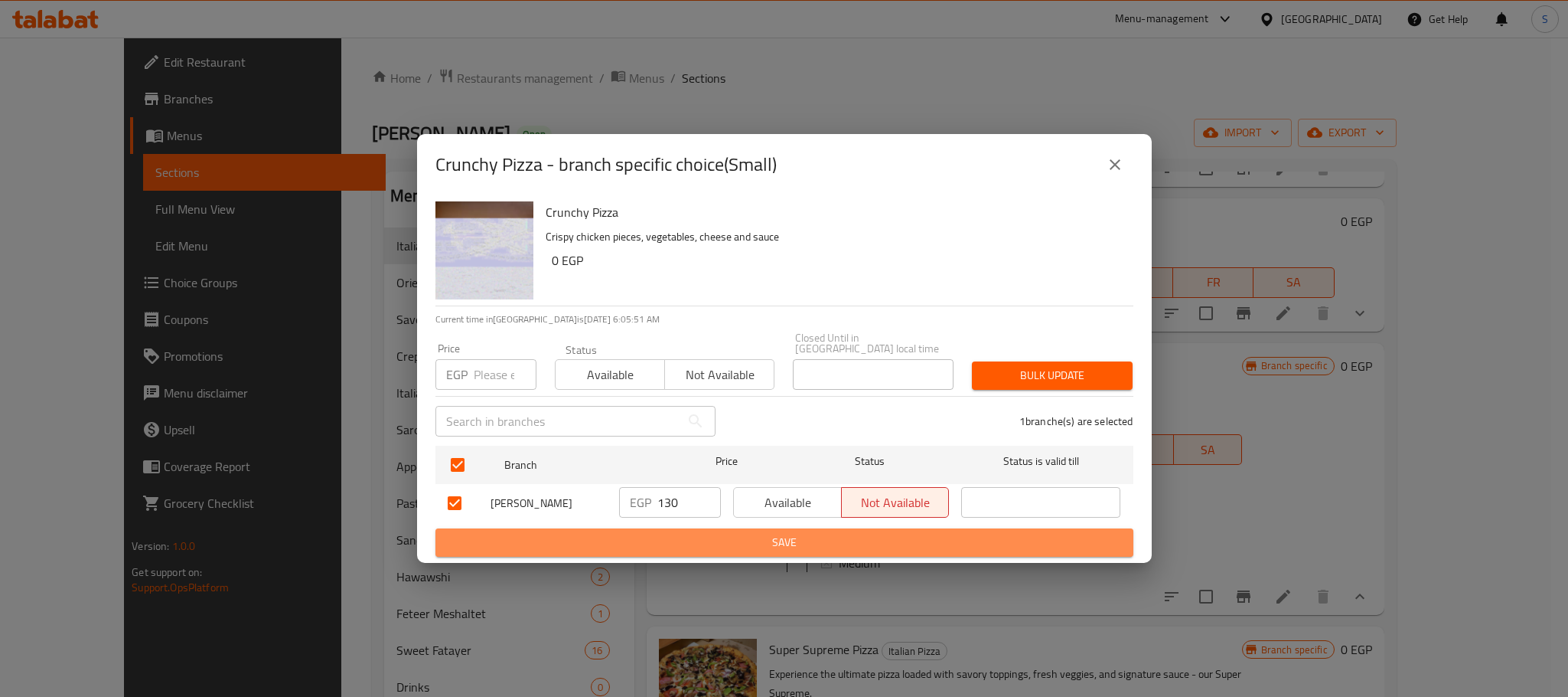
click at [823, 539] on span "Save" at bounding box center [784, 543] width 673 height 19
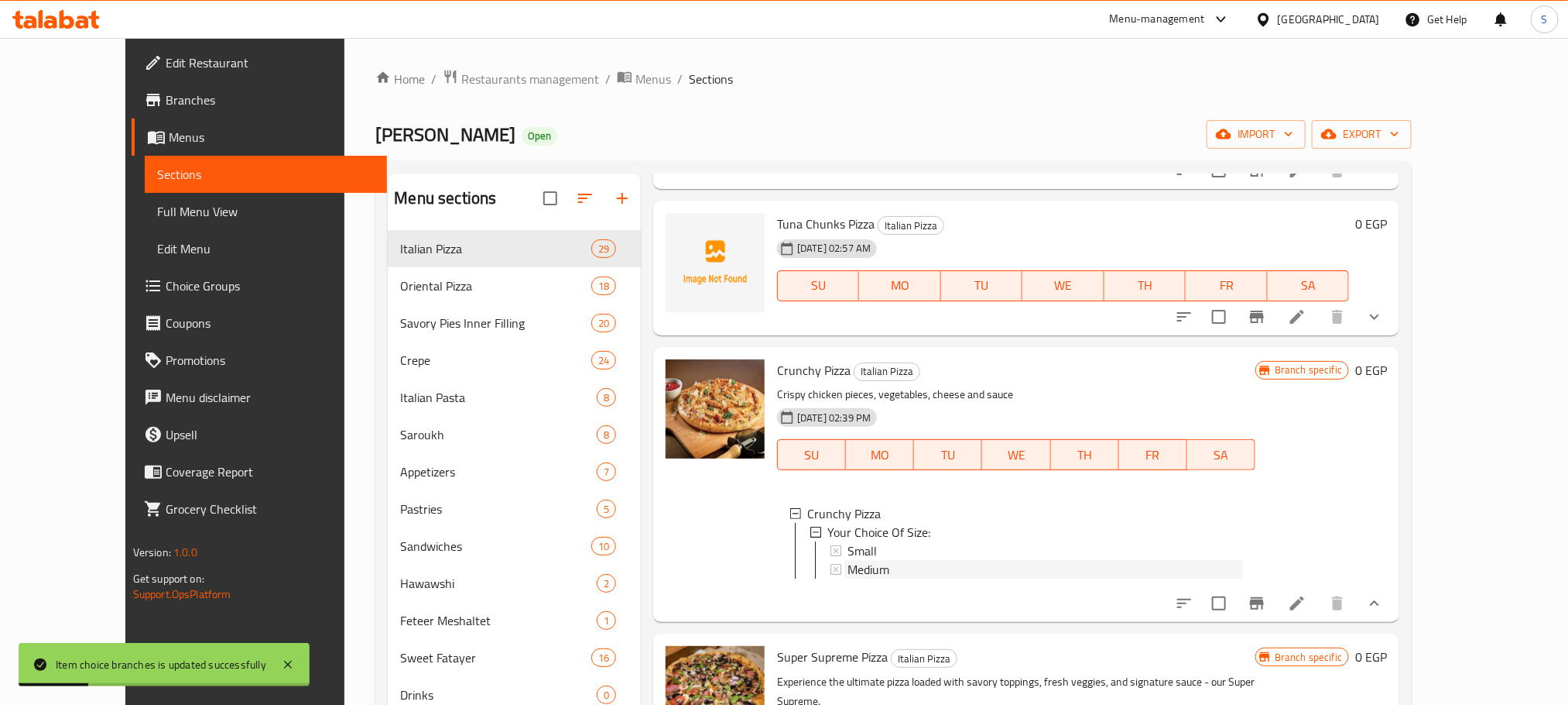
click at [847, 560] on span "Medium" at bounding box center [868, 569] width 42 height 18
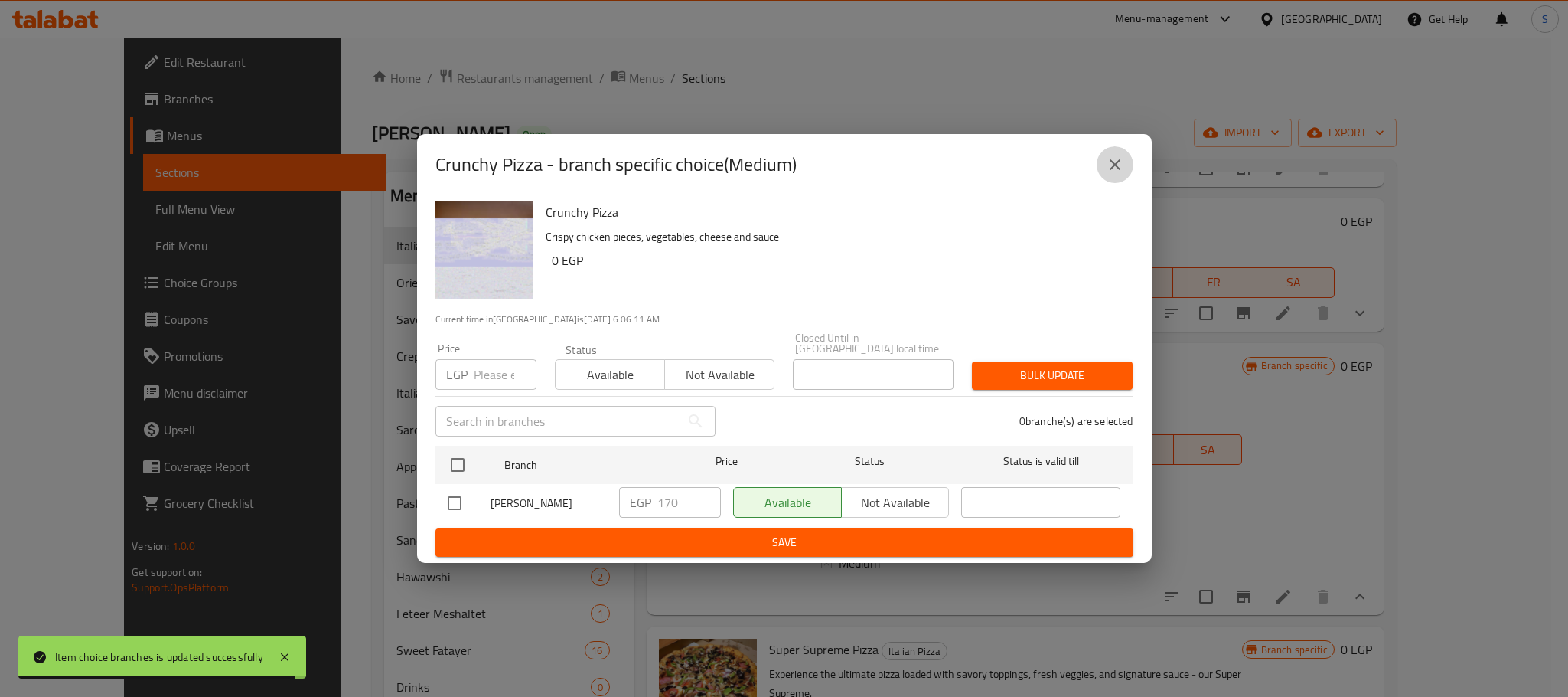
click at [1112, 164] on icon "close" at bounding box center [1114, 164] width 18 height 18
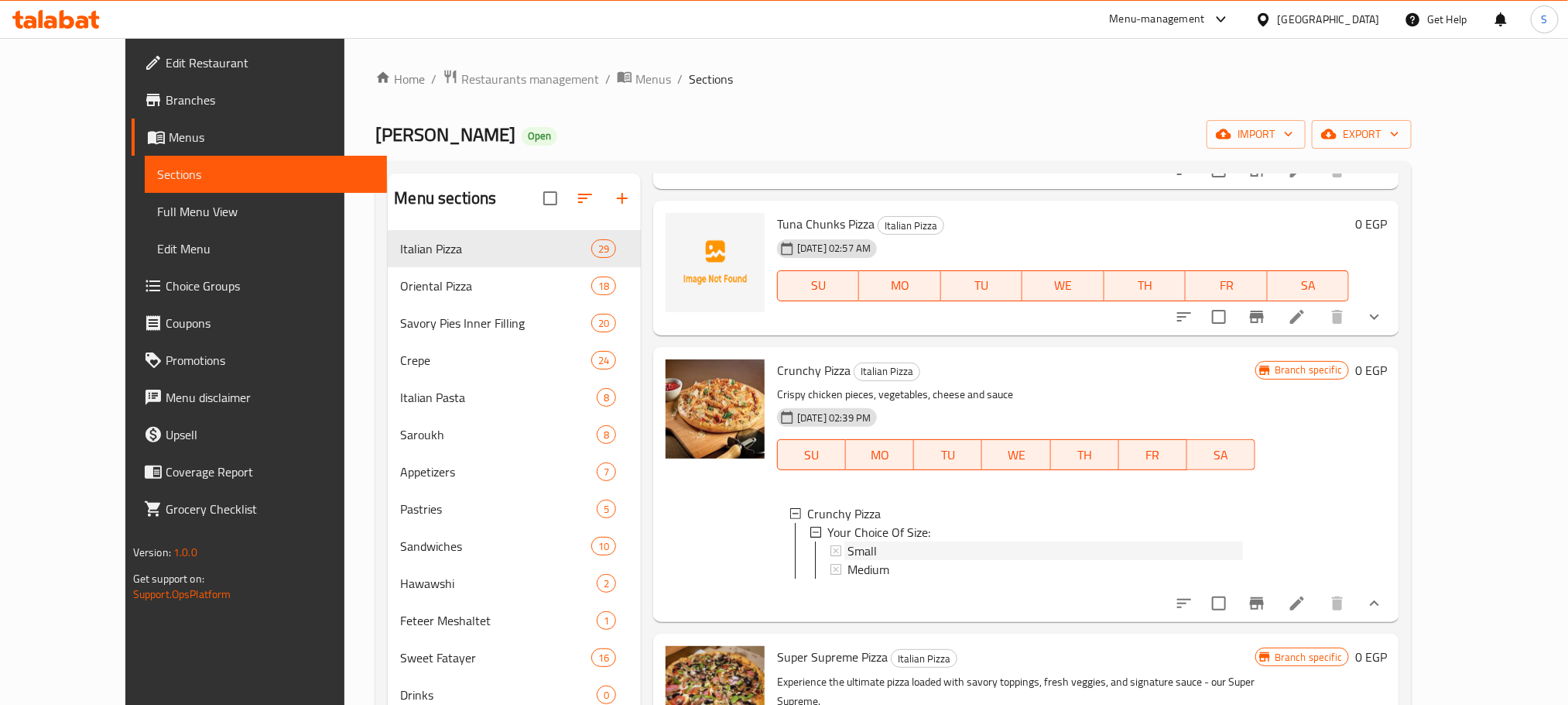
click at [859, 542] on div "Small" at bounding box center [1045, 550] width 396 height 18
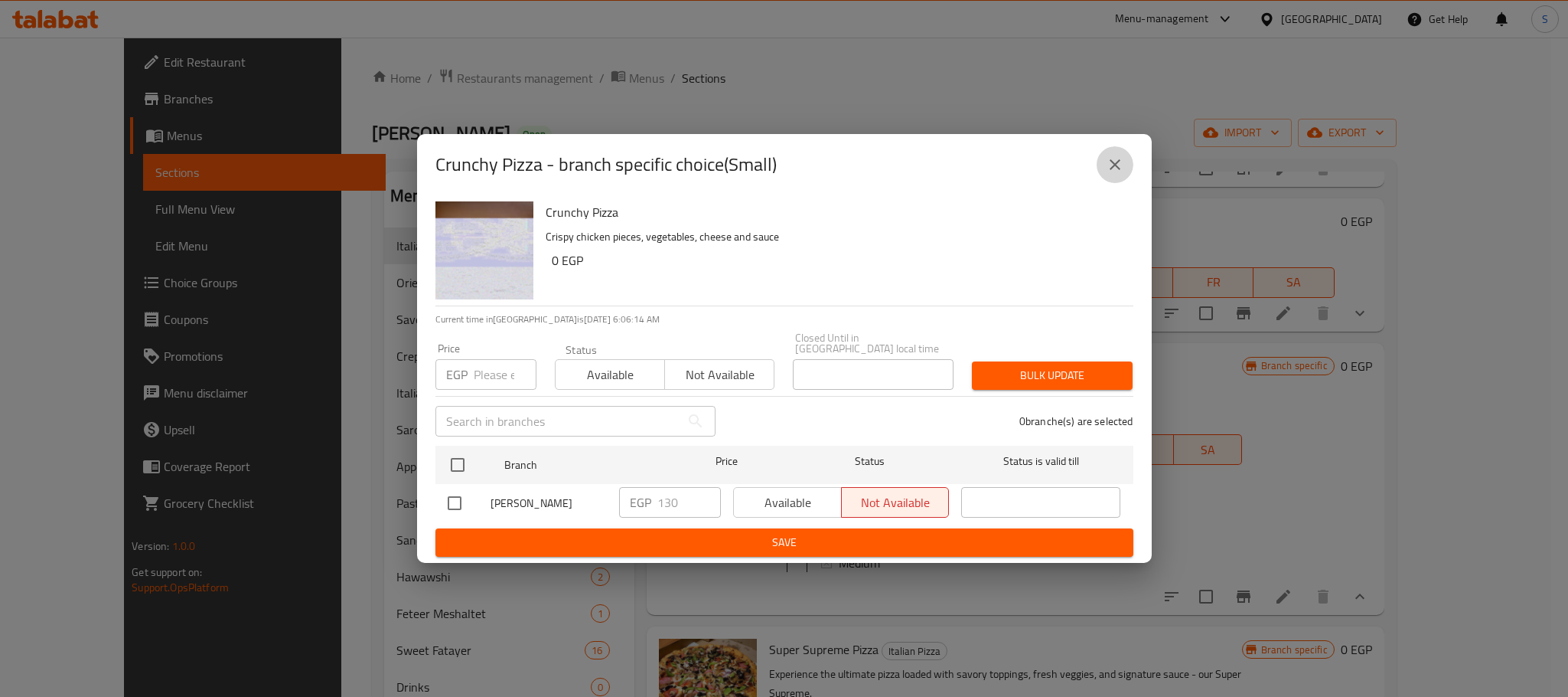
click at [1110, 154] on button "close" at bounding box center [1114, 165] width 37 height 37
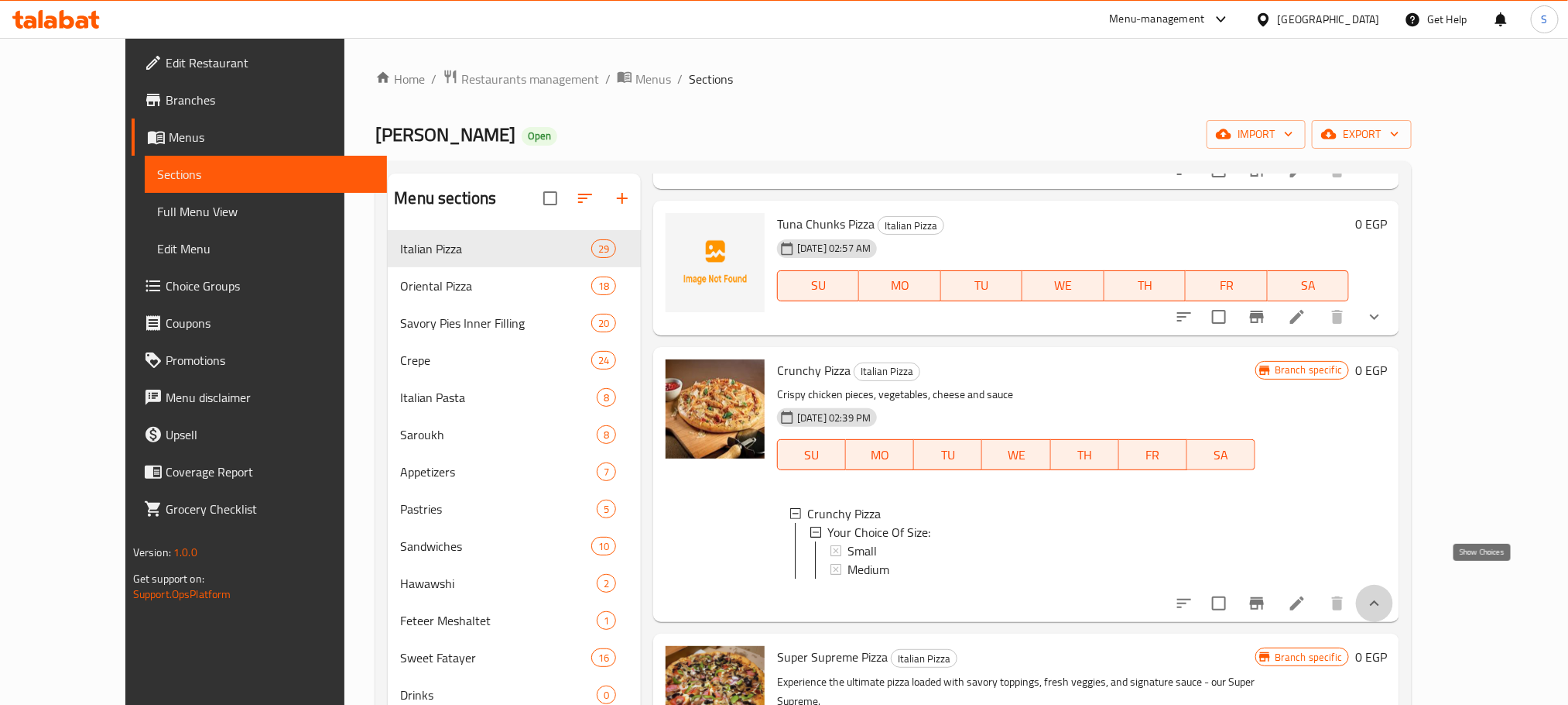
click at [1379, 600] on icon "show more" at bounding box center [1375, 603] width 10 height 6
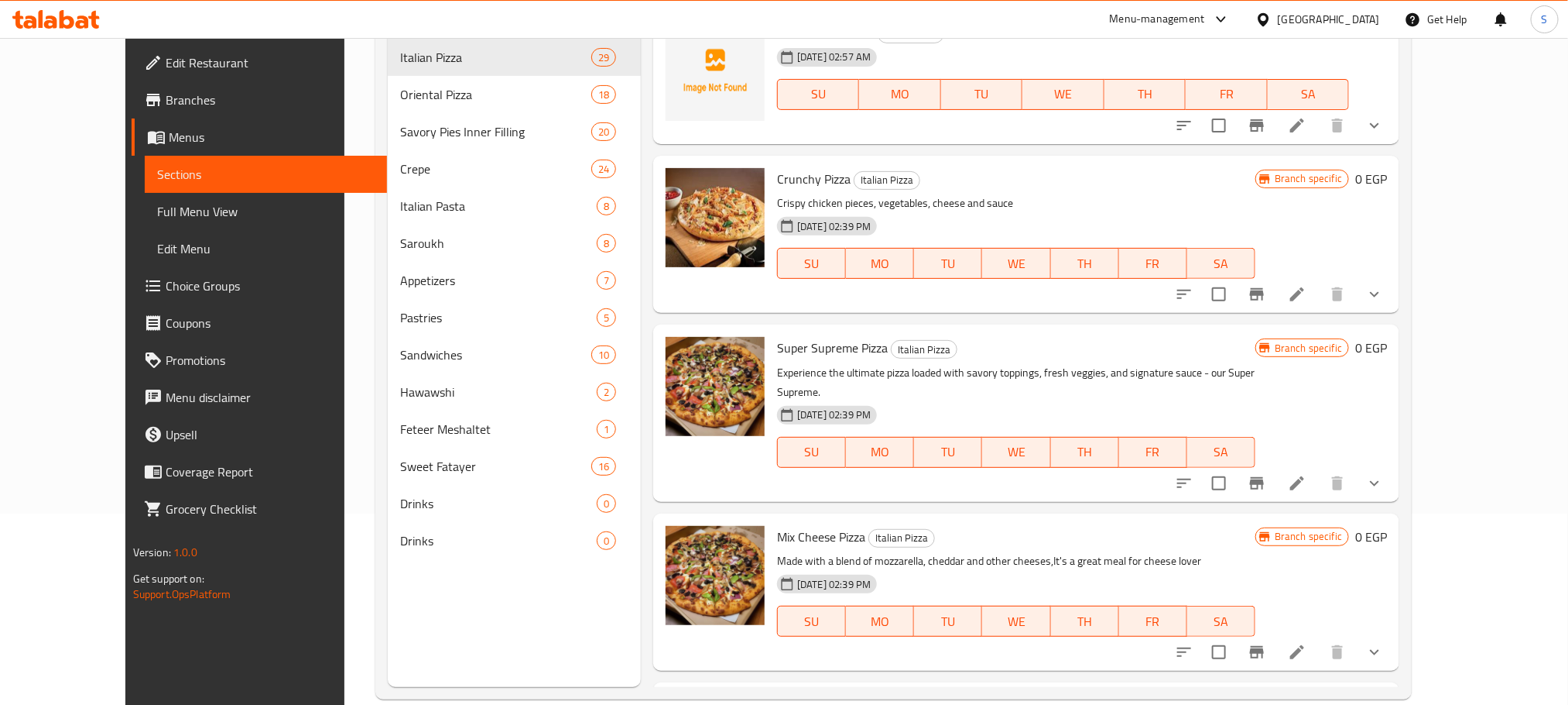
scroll to position [216, 0]
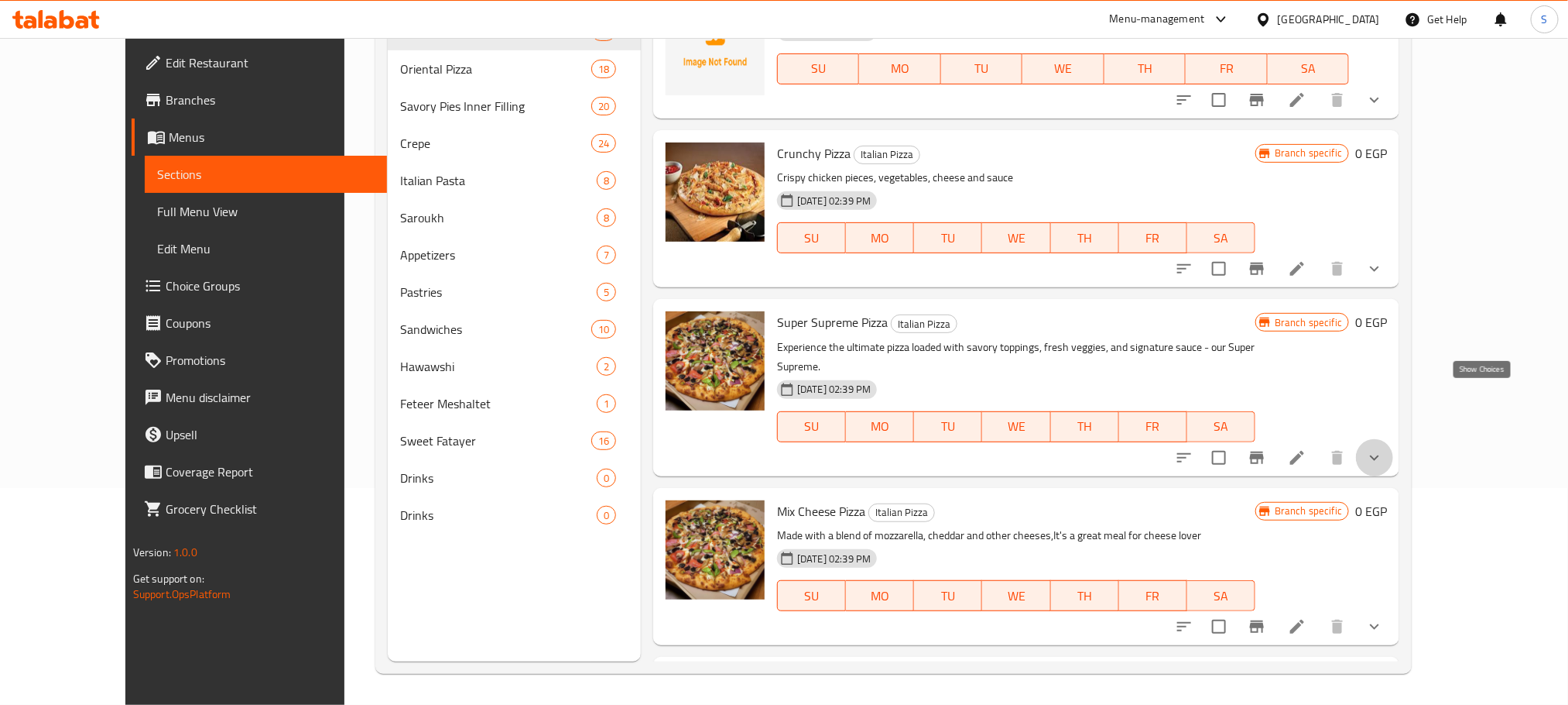
click at [1384, 448] on icon "show more" at bounding box center [1374, 457] width 18 height 18
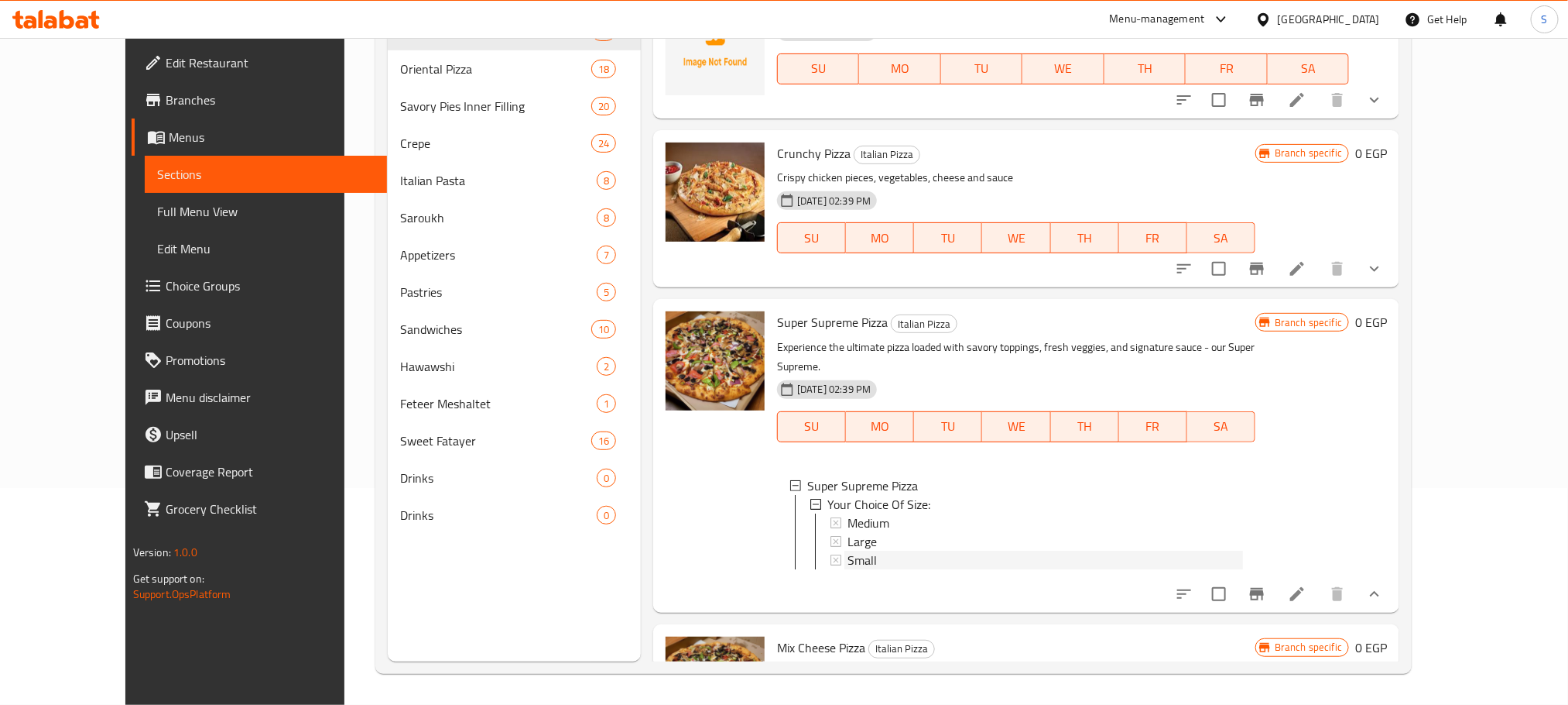
click at [859, 550] on div "Small" at bounding box center [1045, 559] width 396 height 18
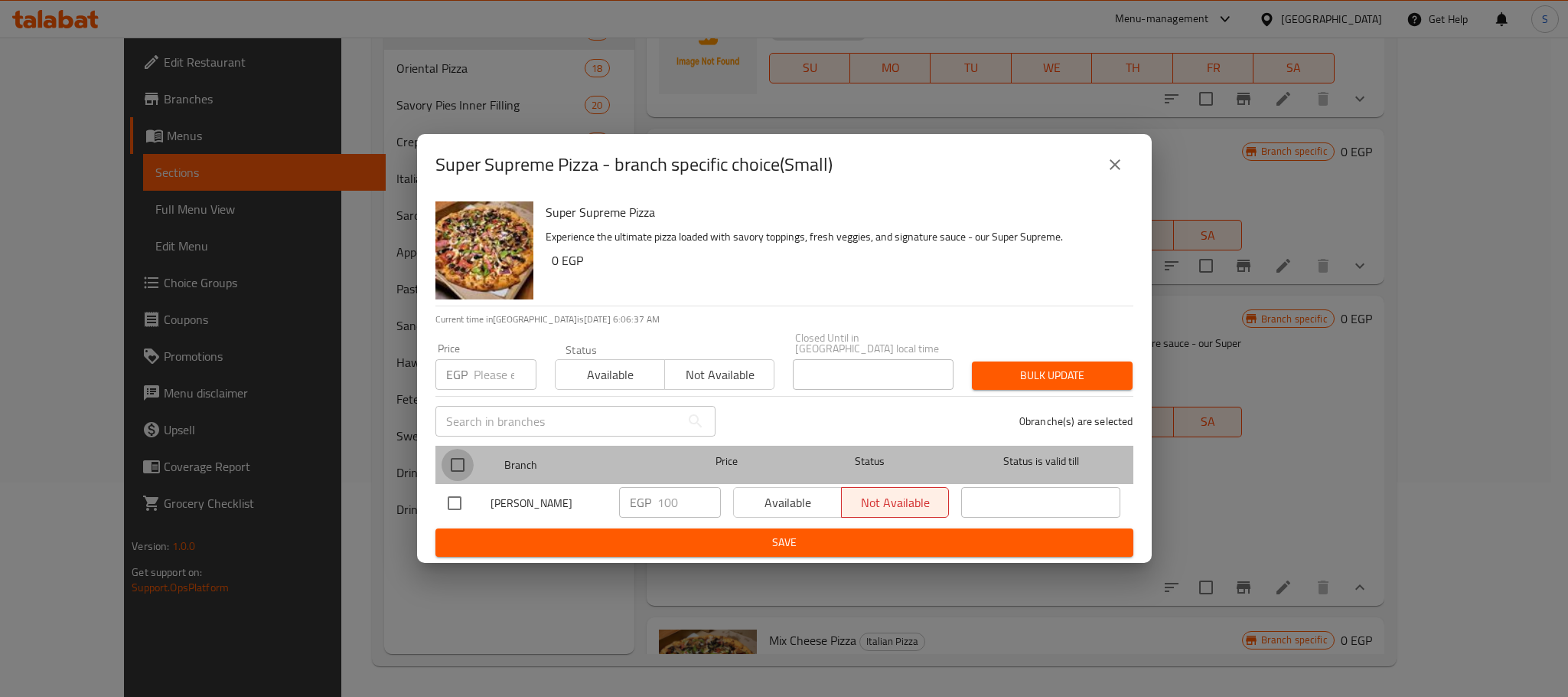
click at [457, 453] on input "checkbox" at bounding box center [457, 464] width 32 height 32
checkbox input "true"
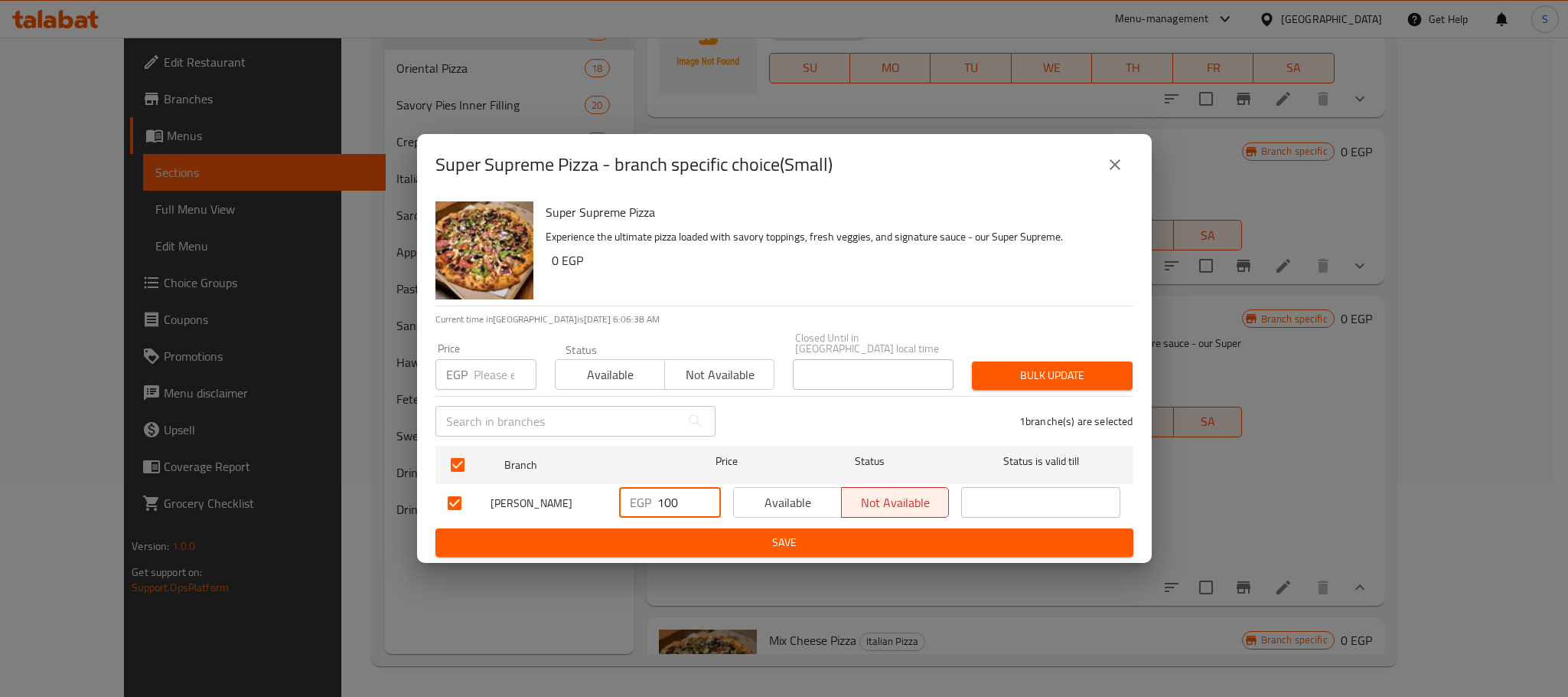
drag, startPoint x: 682, startPoint y: 497, endPoint x: 648, endPoint y: 504, distance: 34.7
click at [648, 504] on div "EGP 100 ​" at bounding box center [670, 502] width 102 height 31
type input "130"
click at [824, 534] on span "Save" at bounding box center [784, 543] width 673 height 19
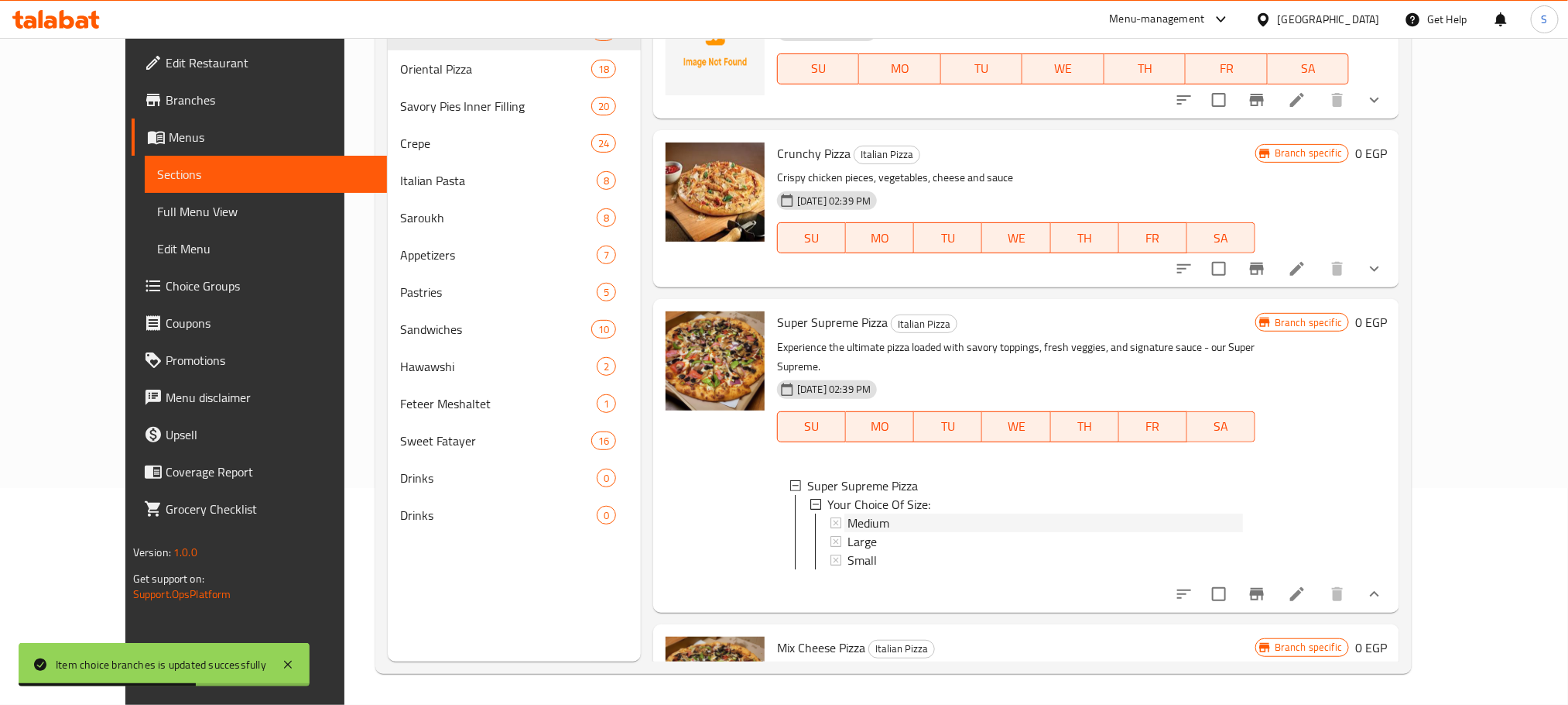
click at [864, 513] on div "Medium" at bounding box center [1045, 522] width 396 height 18
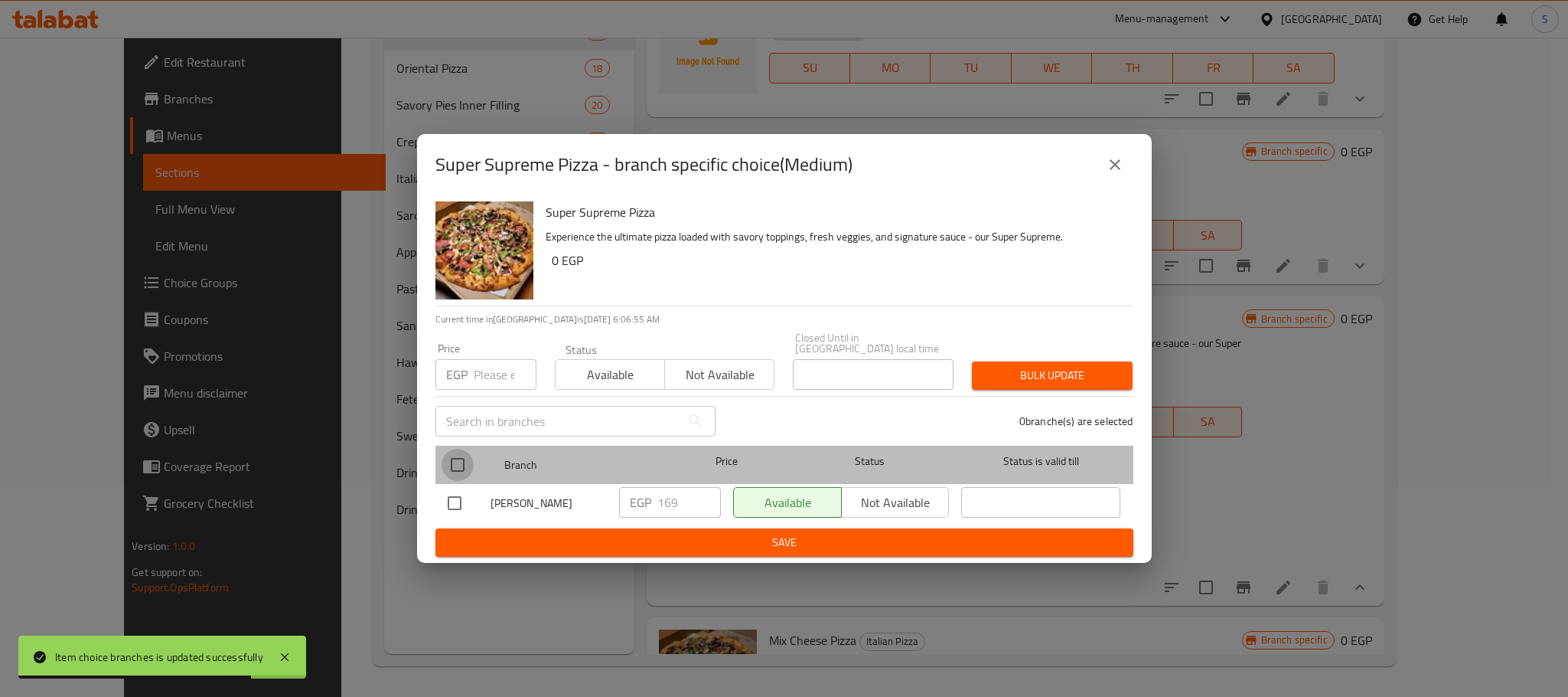
click at [459, 466] on input "checkbox" at bounding box center [457, 464] width 32 height 32
checkbox input "true"
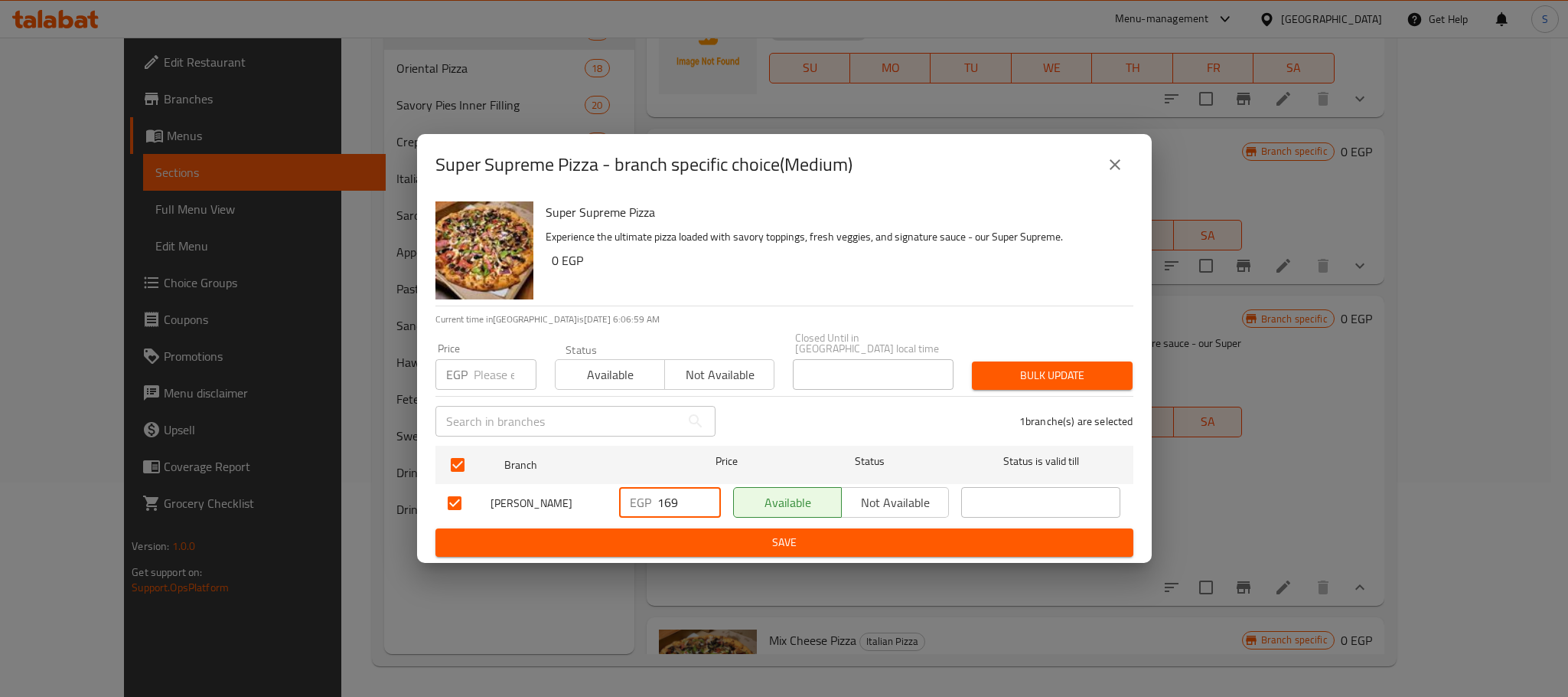
drag, startPoint x: 684, startPoint y: 494, endPoint x: 643, endPoint y: 504, distance: 42.2
click at [643, 504] on div "EGP 169 ​" at bounding box center [670, 502] width 102 height 31
type input "170"
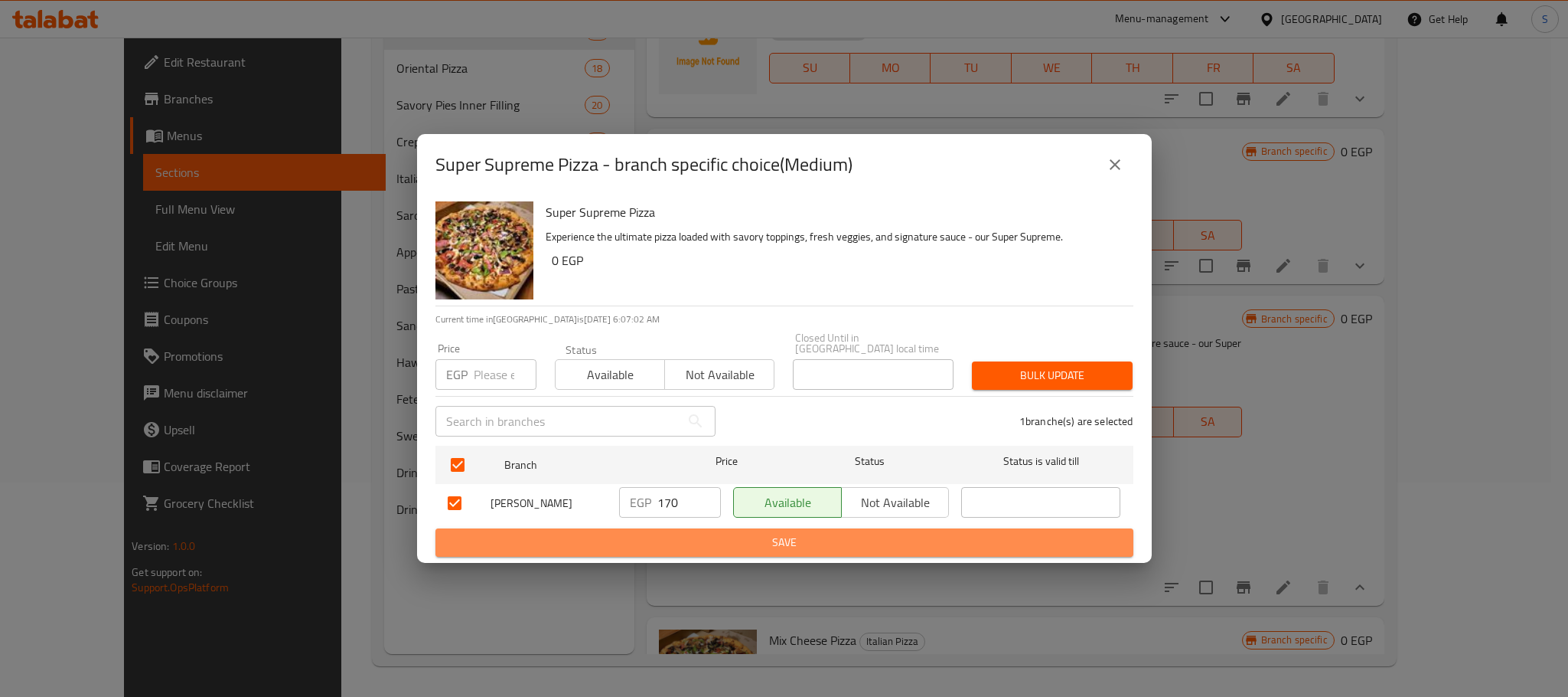
click at [717, 533] on span "Save" at bounding box center [784, 543] width 673 height 19
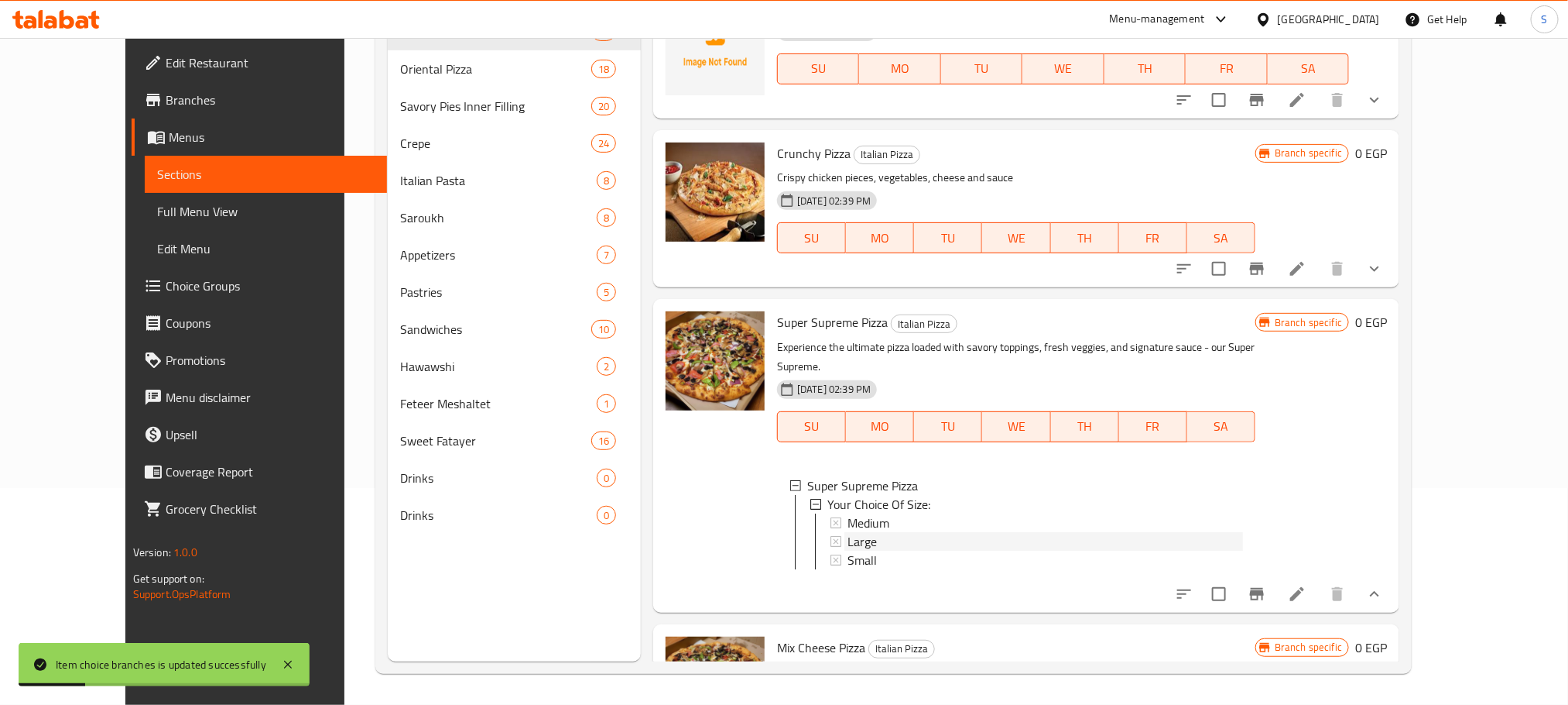
click at [847, 532] on span "Large" at bounding box center [862, 541] width 29 height 18
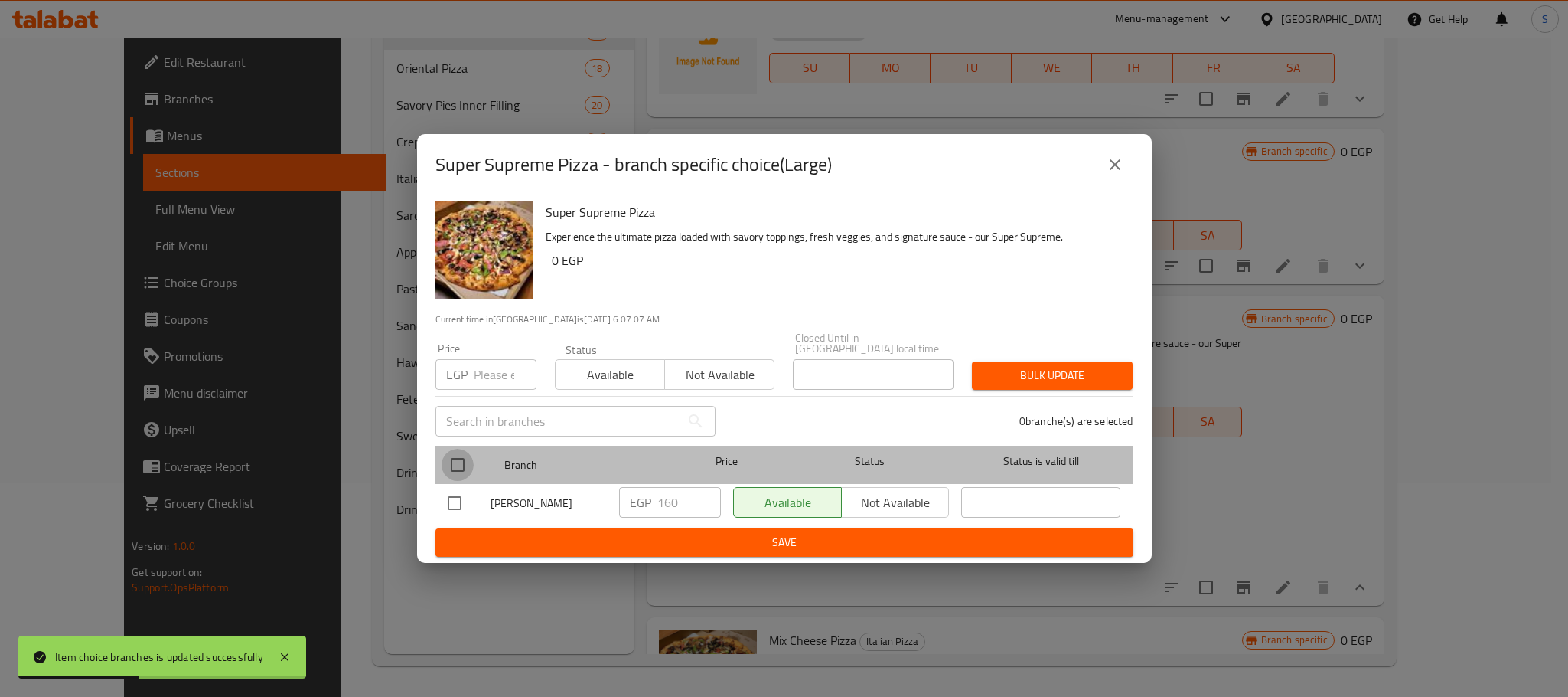
click at [452, 453] on input "checkbox" at bounding box center [457, 464] width 32 height 32
checkbox input "true"
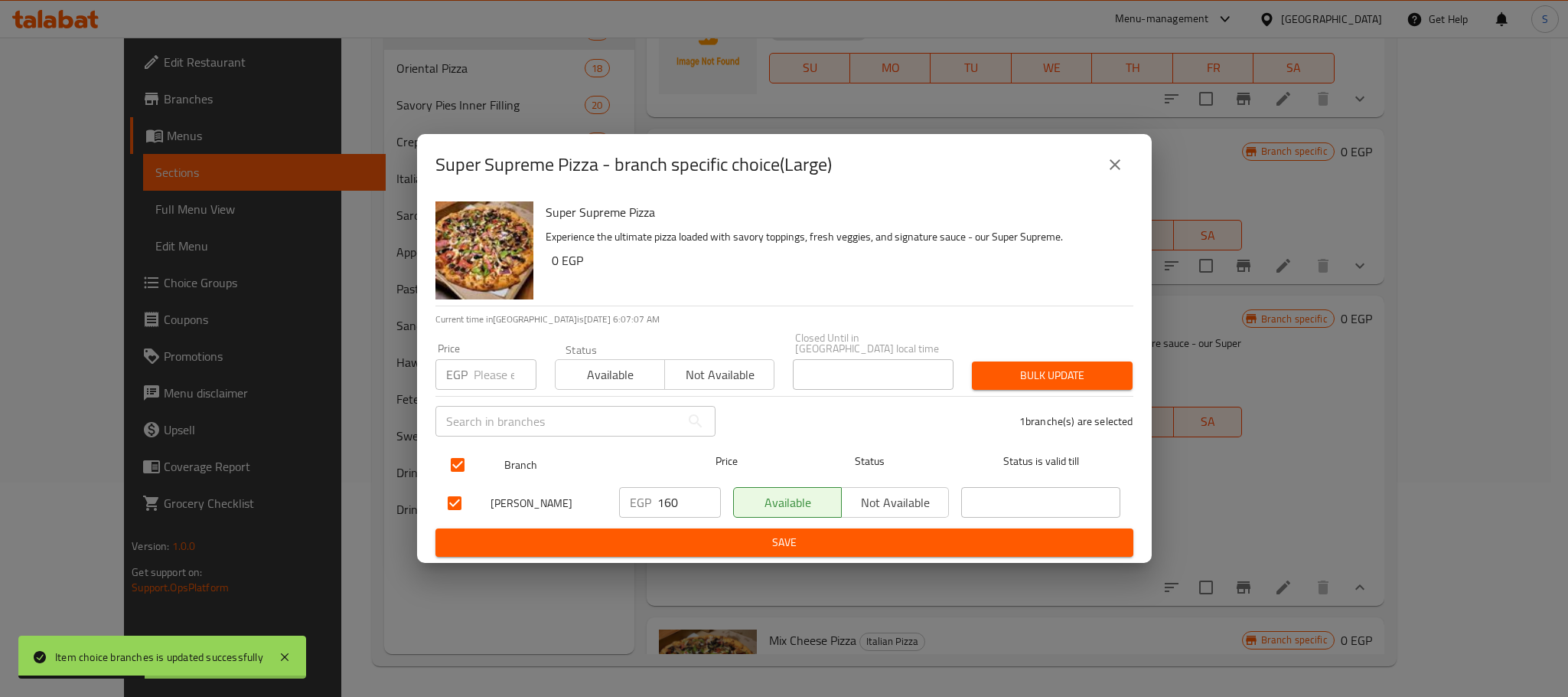
checkbox input "true"
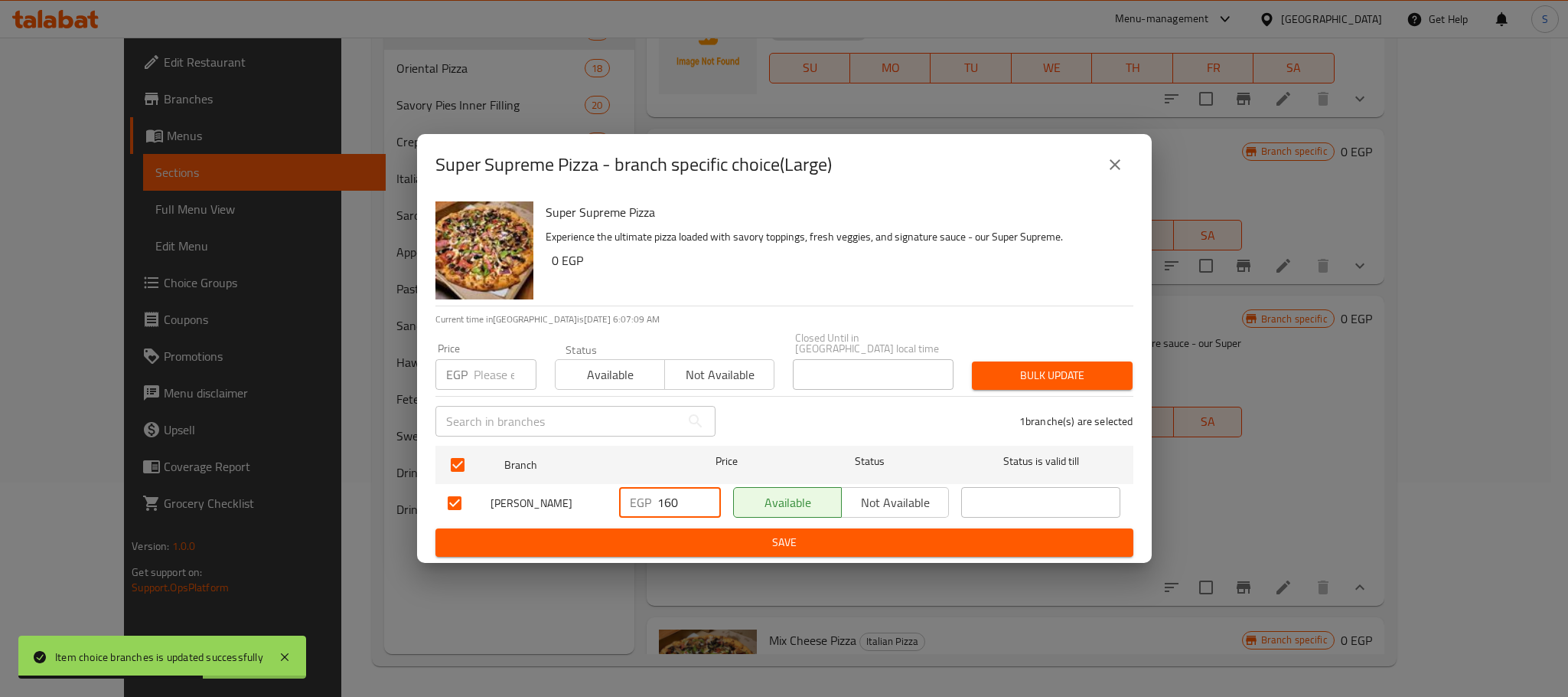
drag, startPoint x: 680, startPoint y: 487, endPoint x: 650, endPoint y: 494, distance: 30.8
click at [650, 494] on div "EGP 160 ​" at bounding box center [670, 502] width 102 height 31
type input "220"
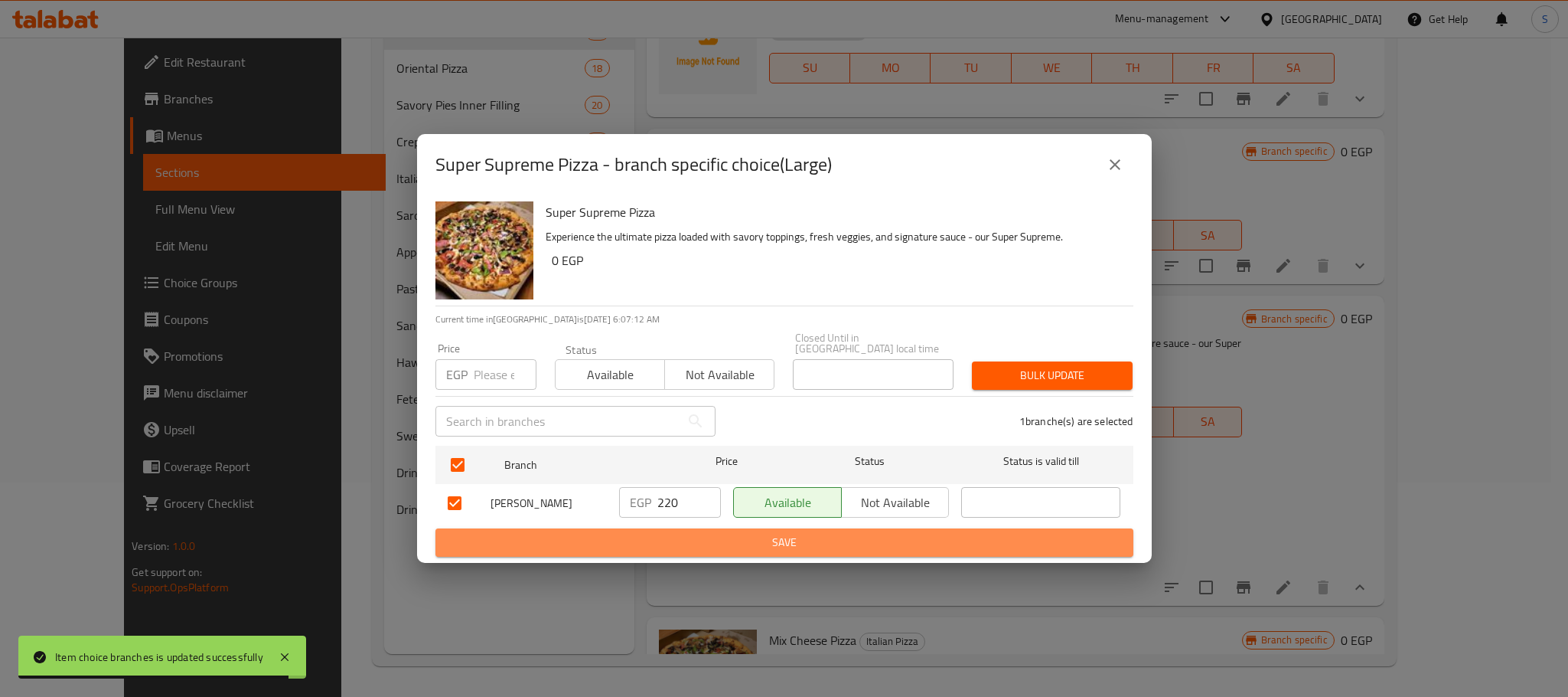
click at [798, 539] on span "Save" at bounding box center [784, 543] width 673 height 19
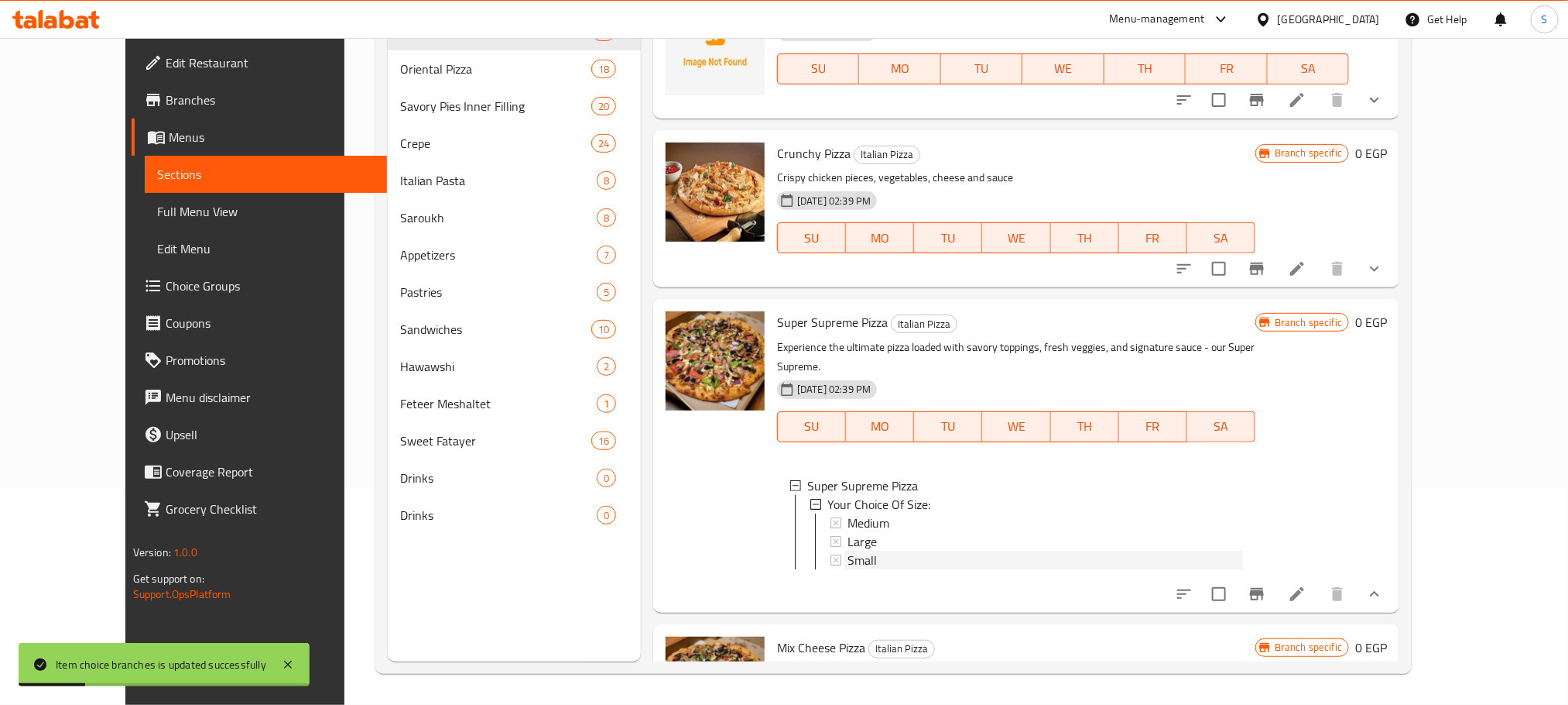
click at [847, 550] on span "Small" at bounding box center [862, 559] width 29 height 18
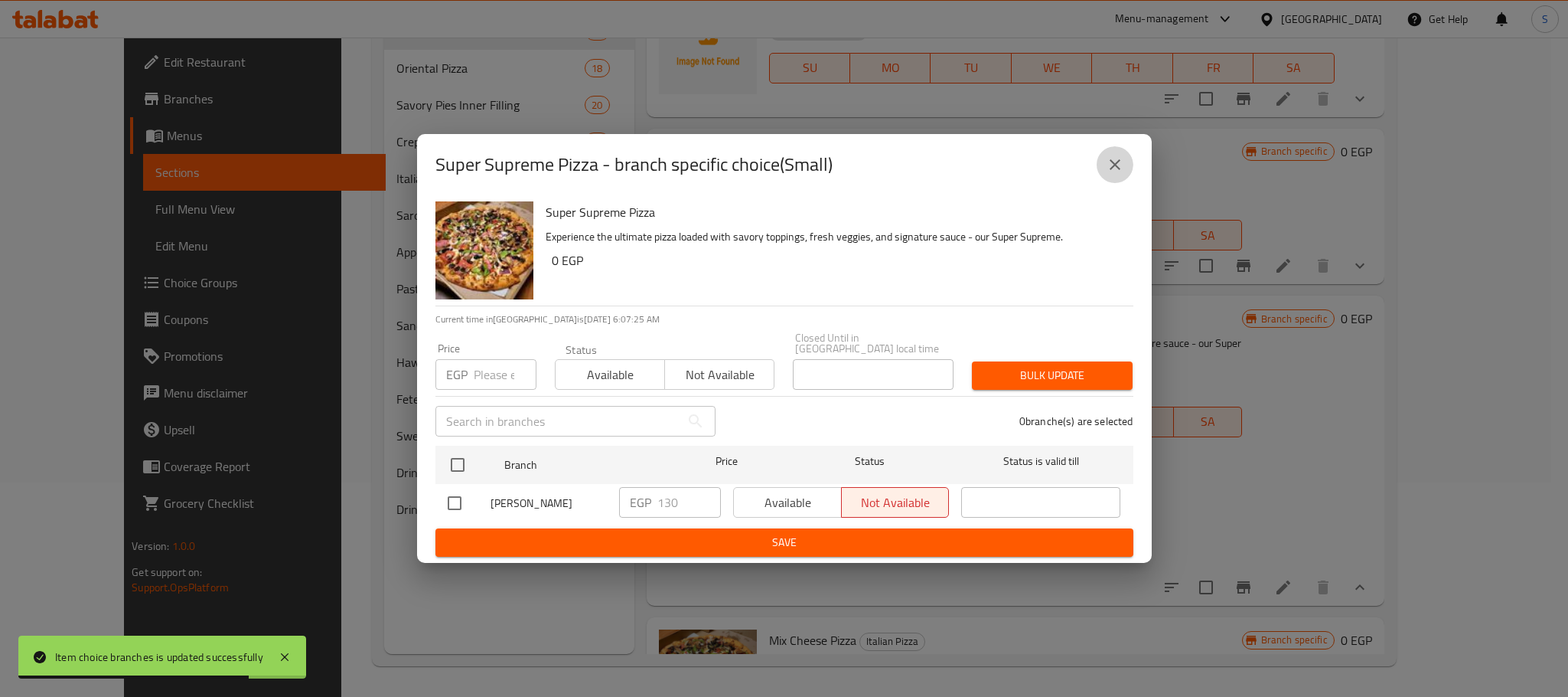
click at [1118, 168] on icon "close" at bounding box center [1115, 165] width 11 height 11
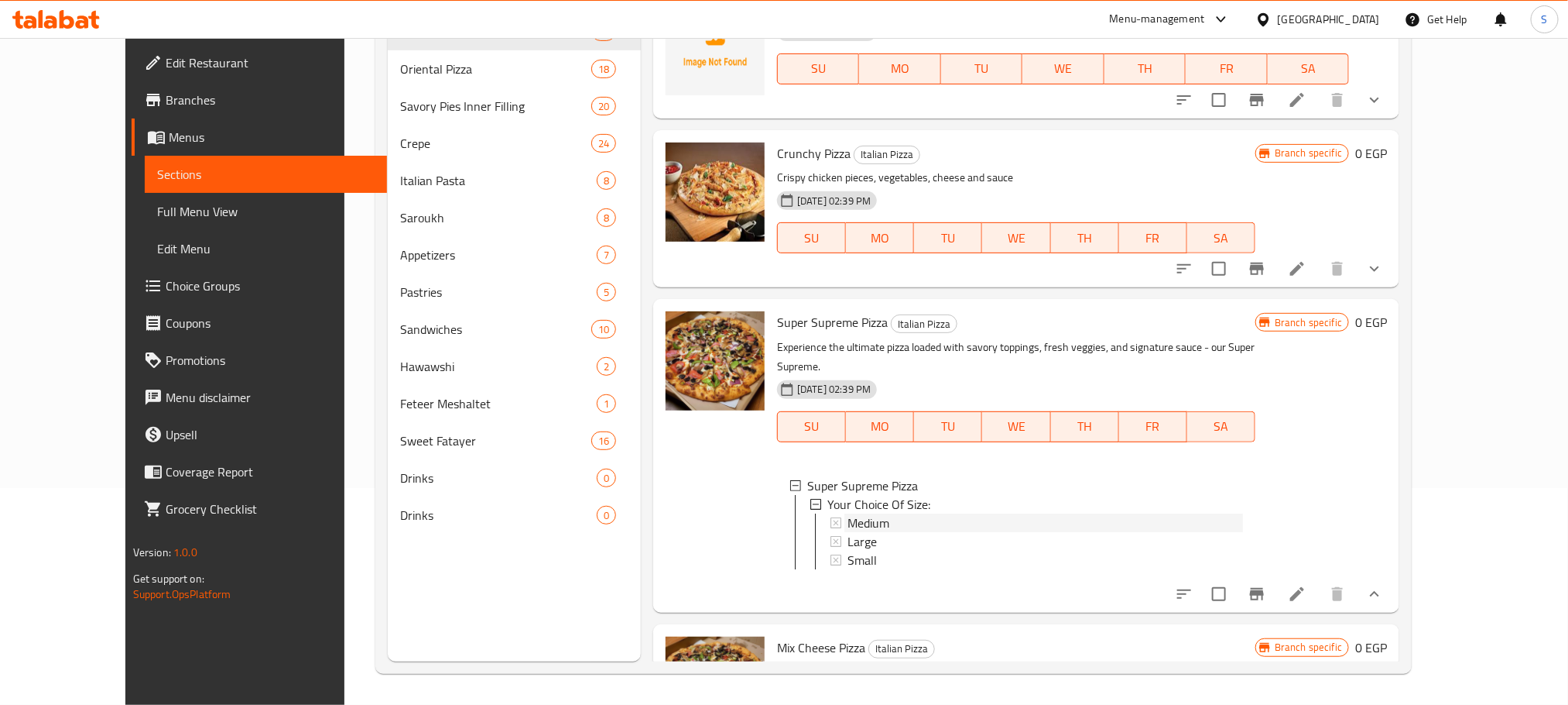
click at [889, 513] on div "Medium" at bounding box center [1045, 522] width 396 height 18
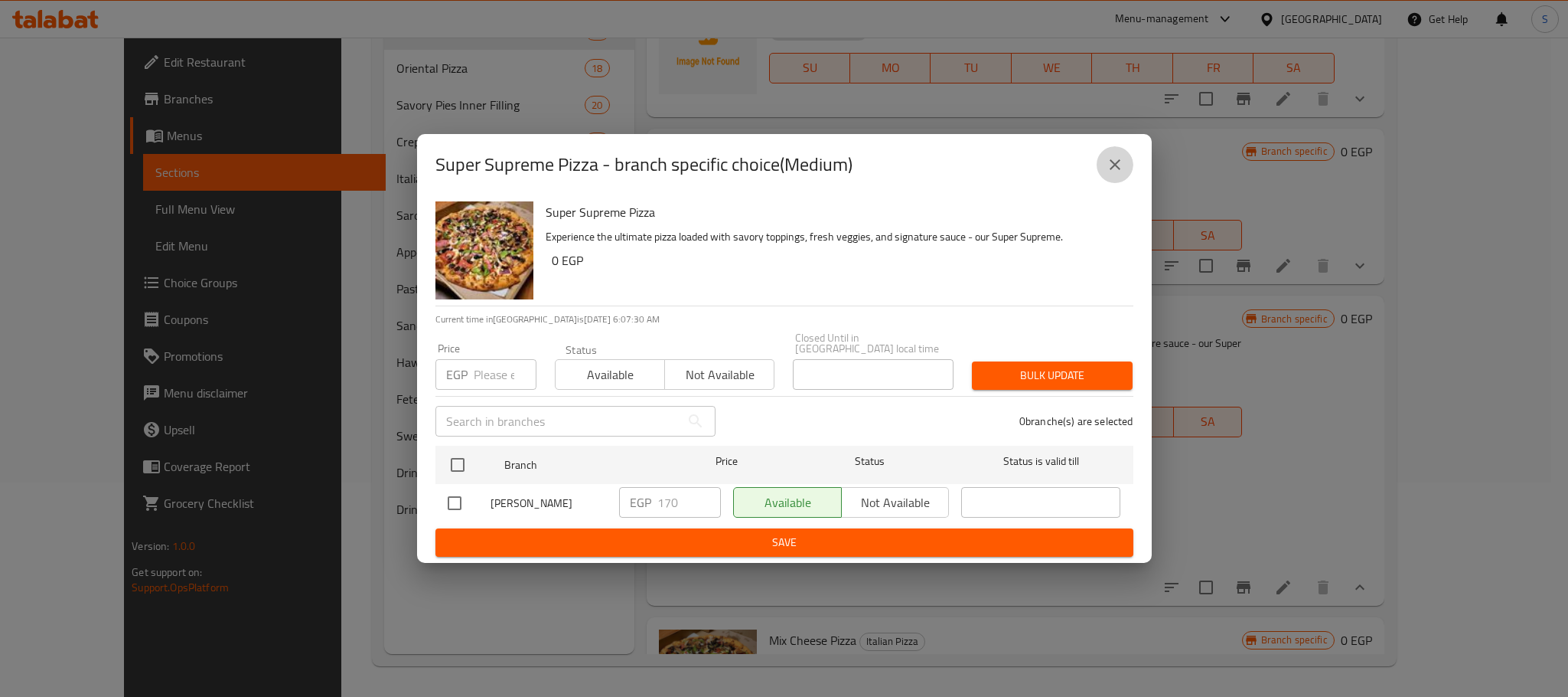
click at [1112, 162] on icon "close" at bounding box center [1114, 164] width 18 height 18
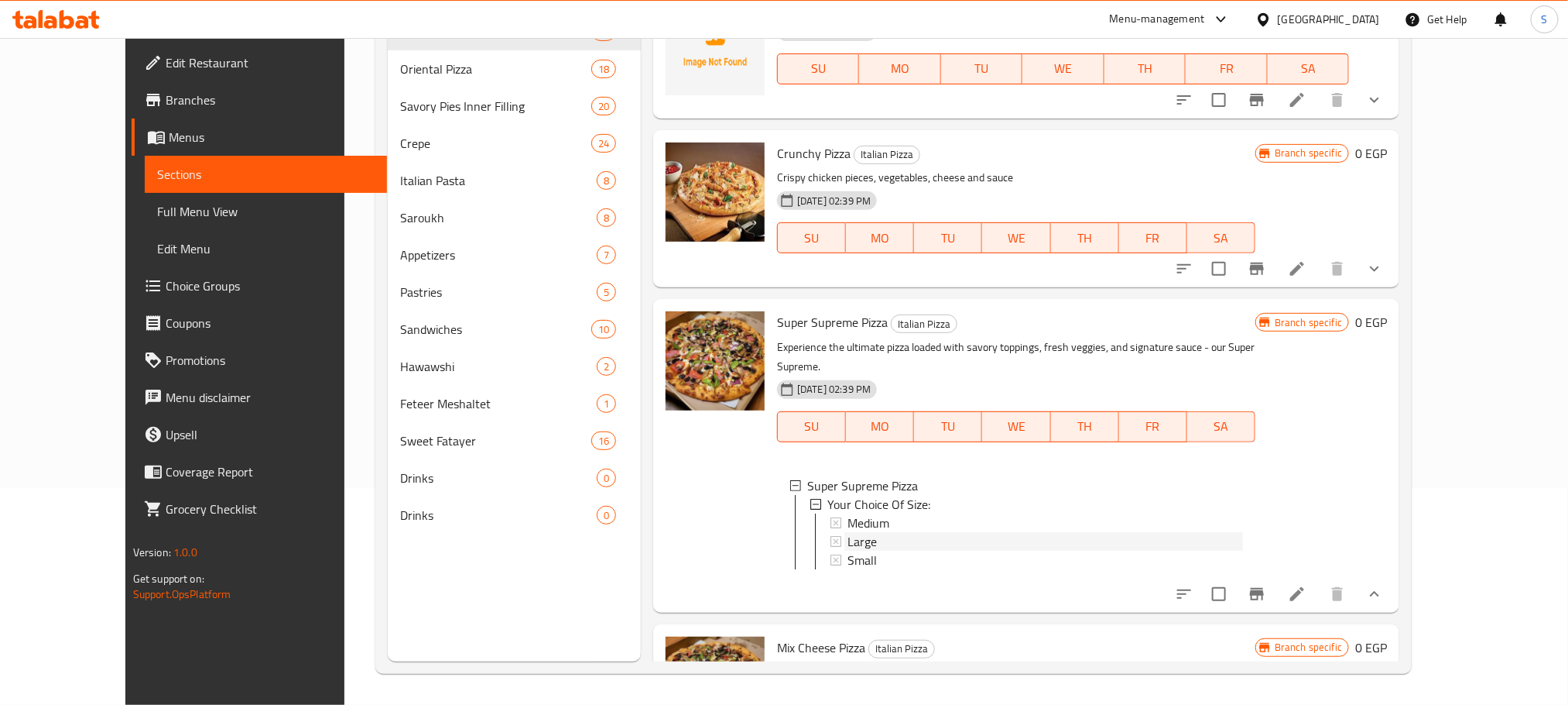
click at [874, 532] on div "Large" at bounding box center [1045, 541] width 396 height 18
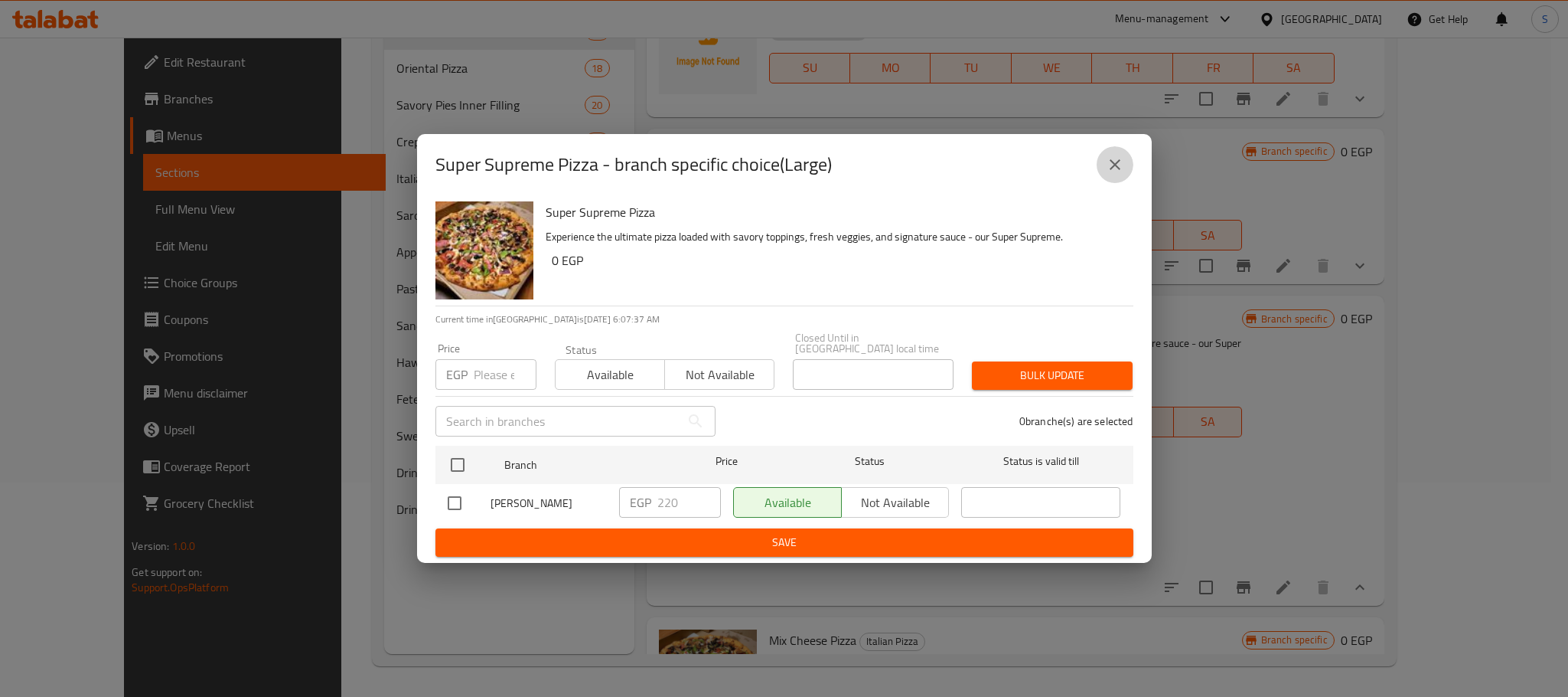
click at [1121, 164] on icon "close" at bounding box center [1114, 164] width 18 height 18
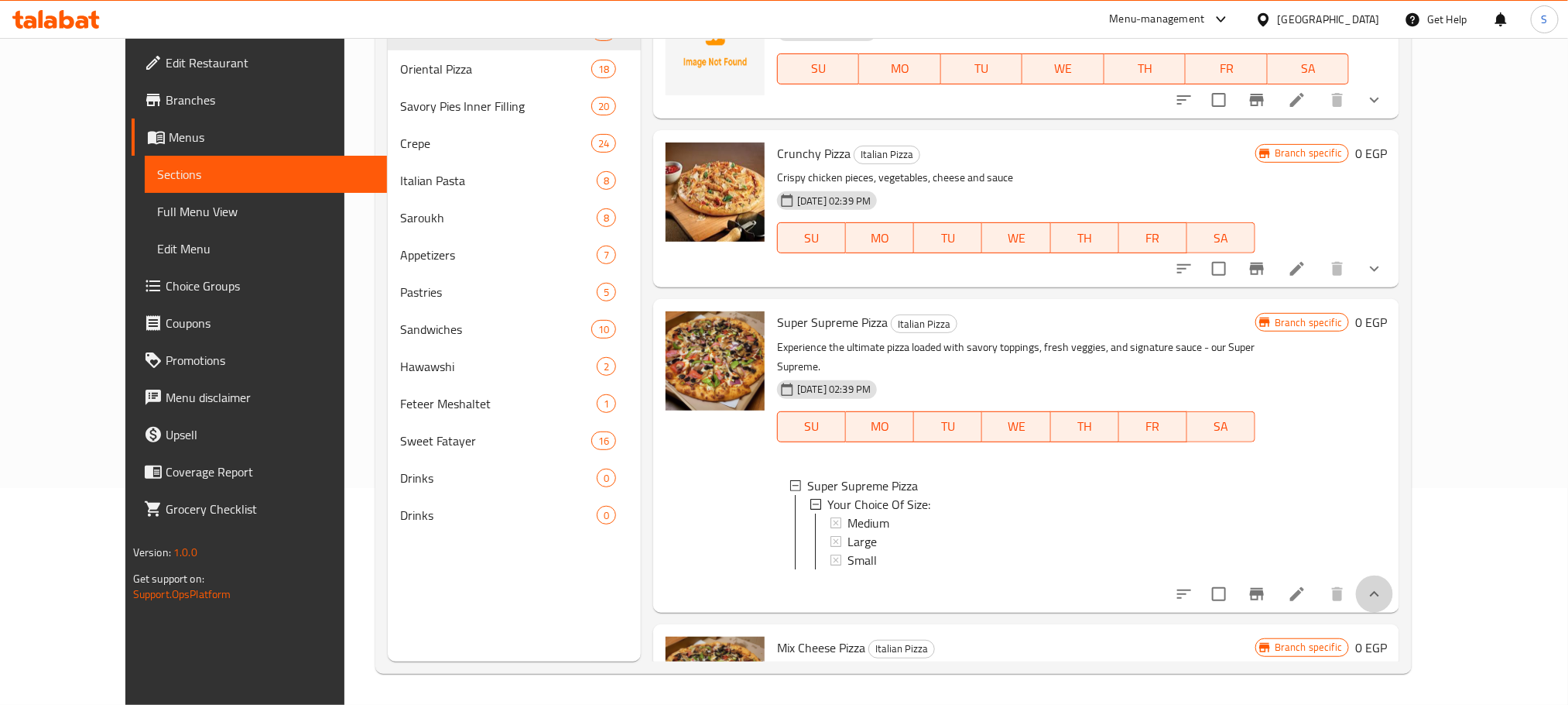
click at [1394, 576] on button "show more" at bounding box center [1375, 594] width 37 height 37
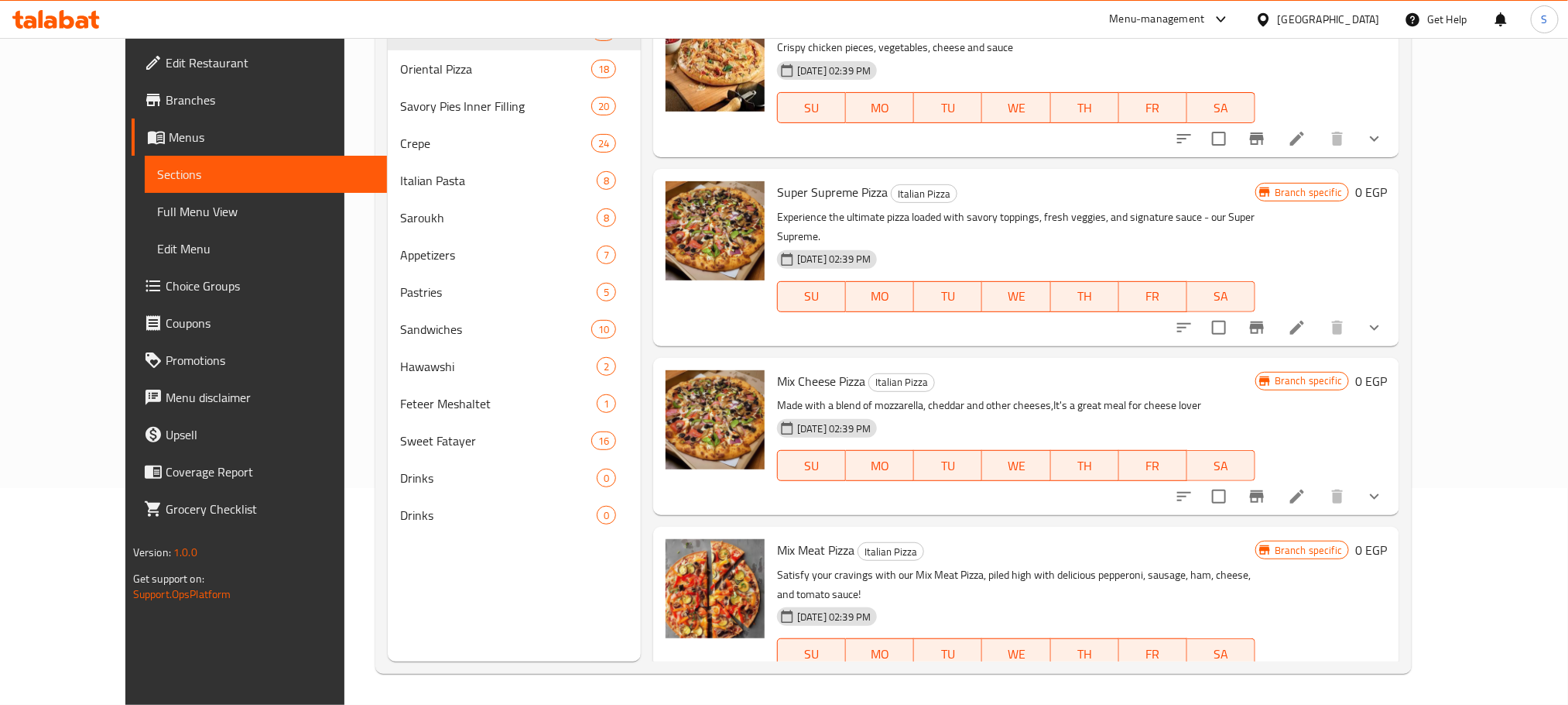
scroll to position [2477, 0]
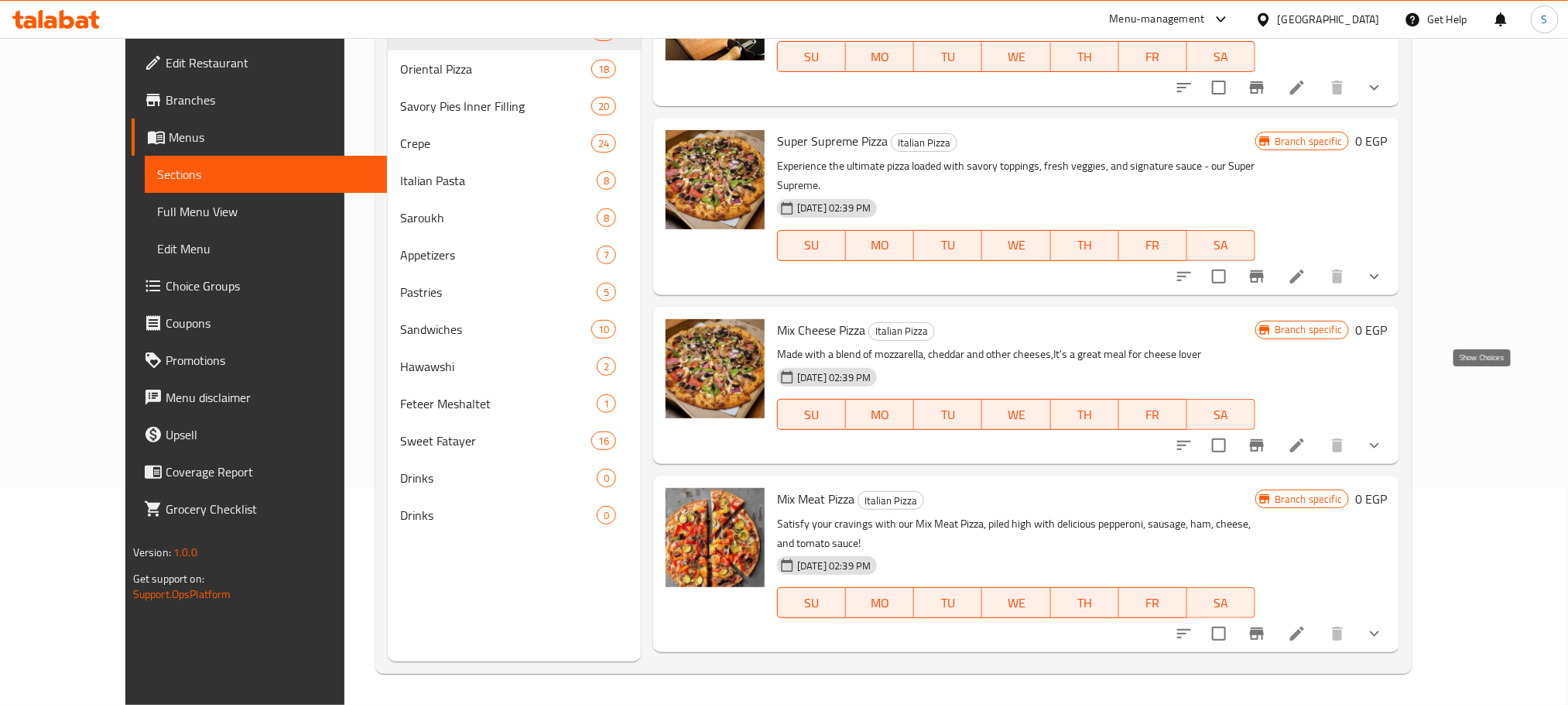
click at [1384, 436] on icon "show more" at bounding box center [1374, 445] width 18 height 18
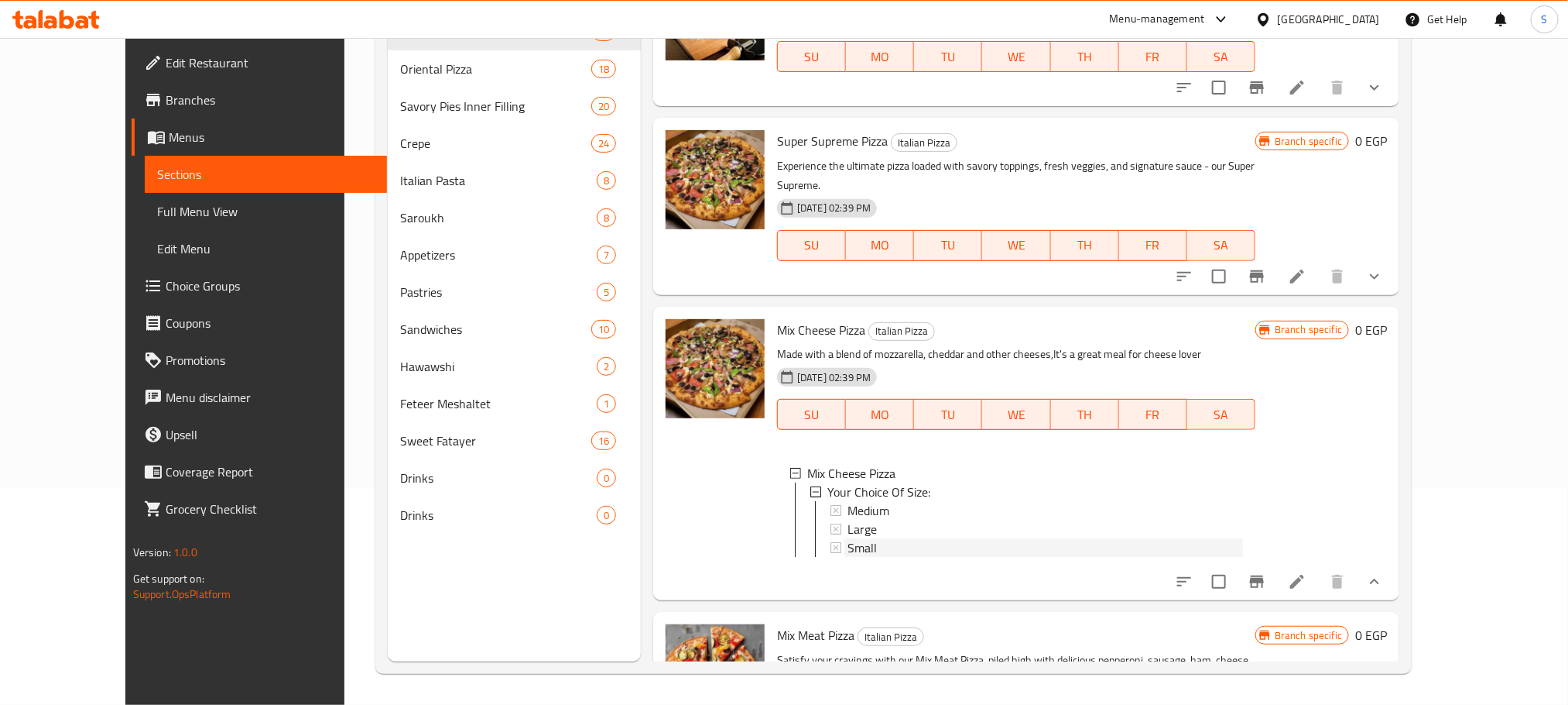
click at [852, 538] on div "Small" at bounding box center [1045, 547] width 396 height 18
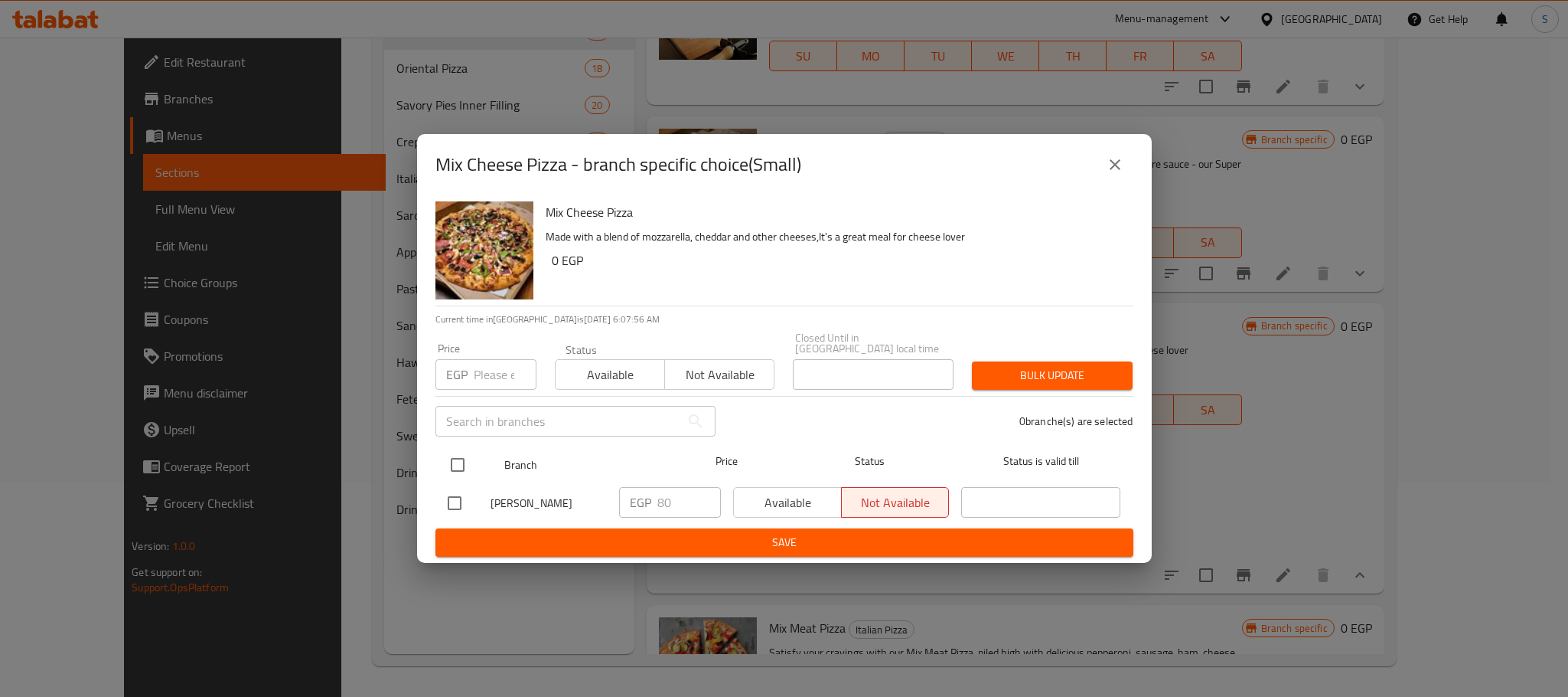
click at [462, 451] on input "checkbox" at bounding box center [457, 464] width 32 height 32
checkbox input "true"
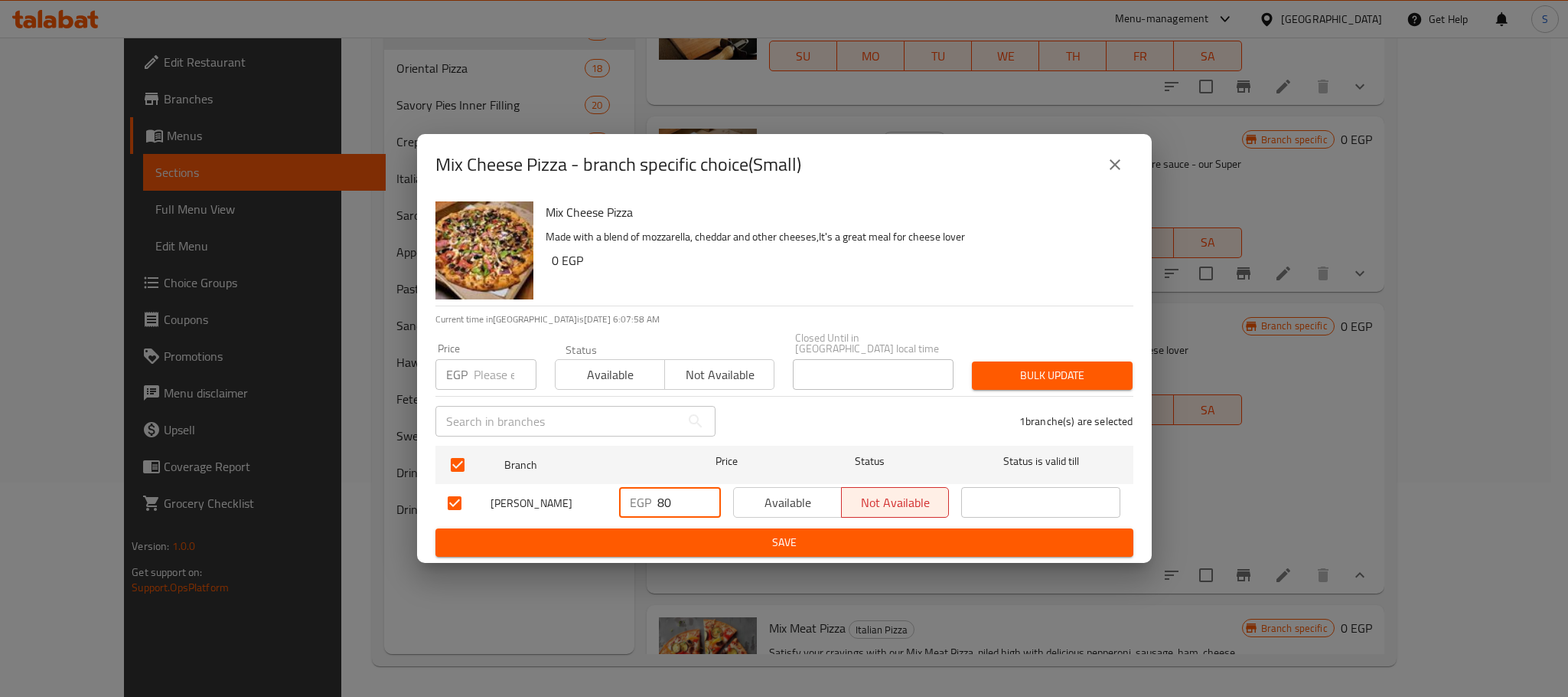
drag, startPoint x: 684, startPoint y: 492, endPoint x: 643, endPoint y: 502, distance: 42.2
click at [643, 502] on div "EGP 80 ​" at bounding box center [670, 502] width 102 height 31
type input "110"
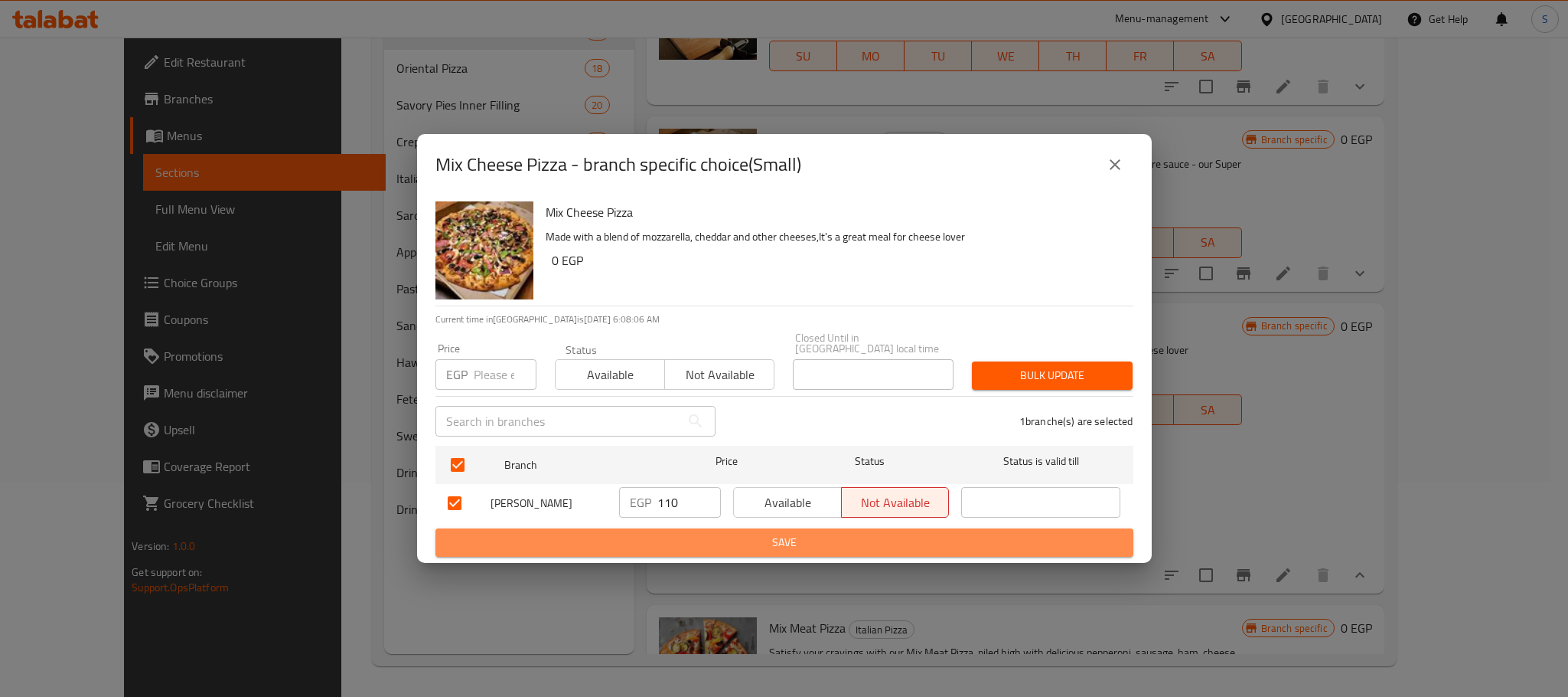
click at [786, 534] on span "Save" at bounding box center [784, 543] width 673 height 19
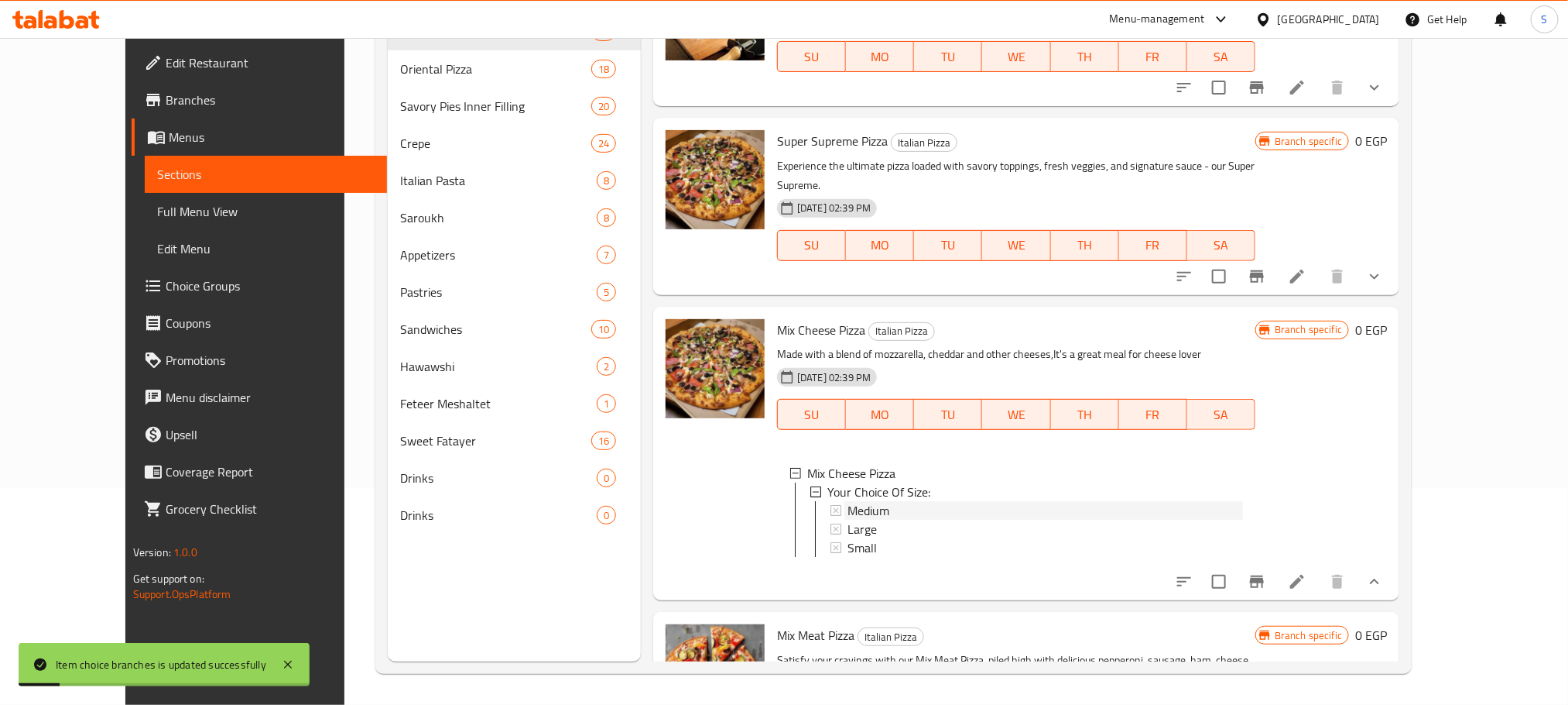
click at [851, 501] on span "Medium" at bounding box center [868, 510] width 42 height 18
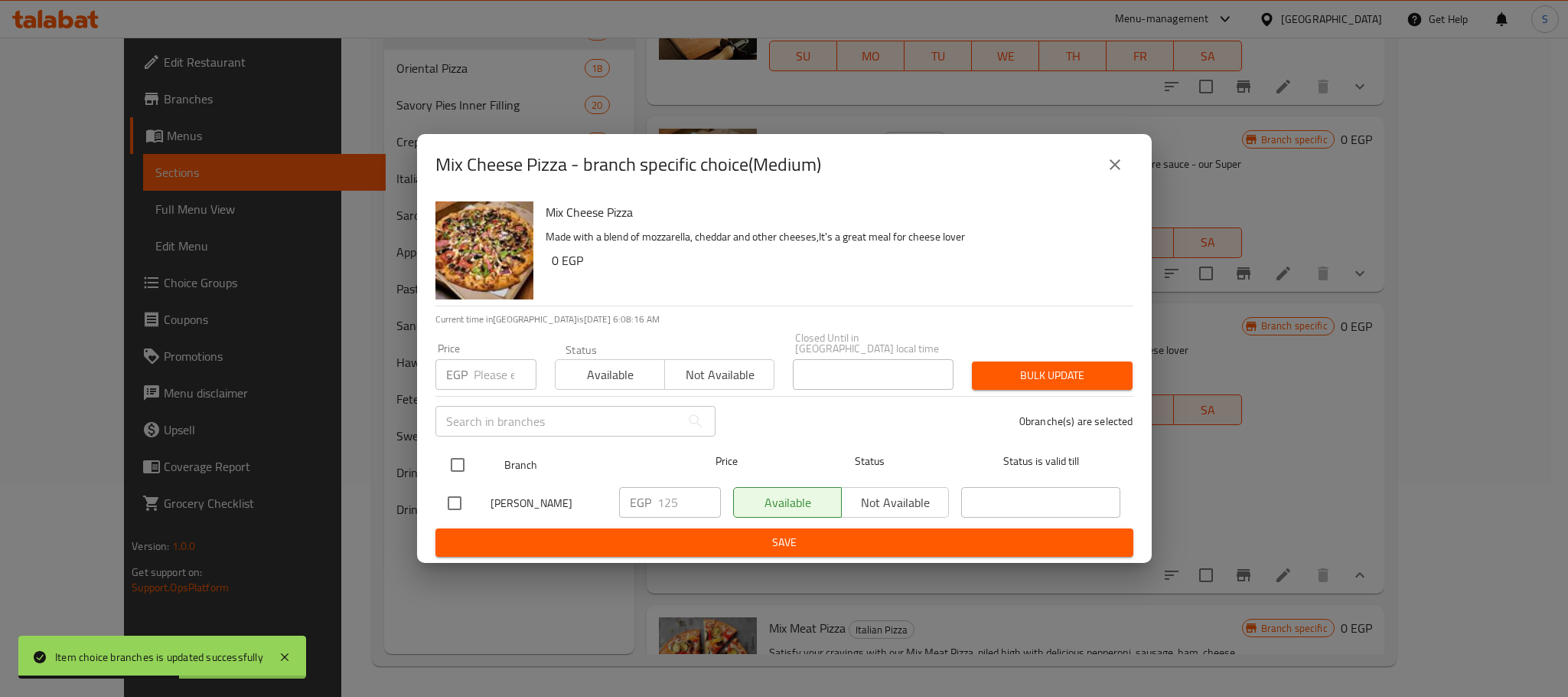
click at [458, 450] on input "checkbox" at bounding box center [457, 464] width 32 height 32
checkbox input "true"
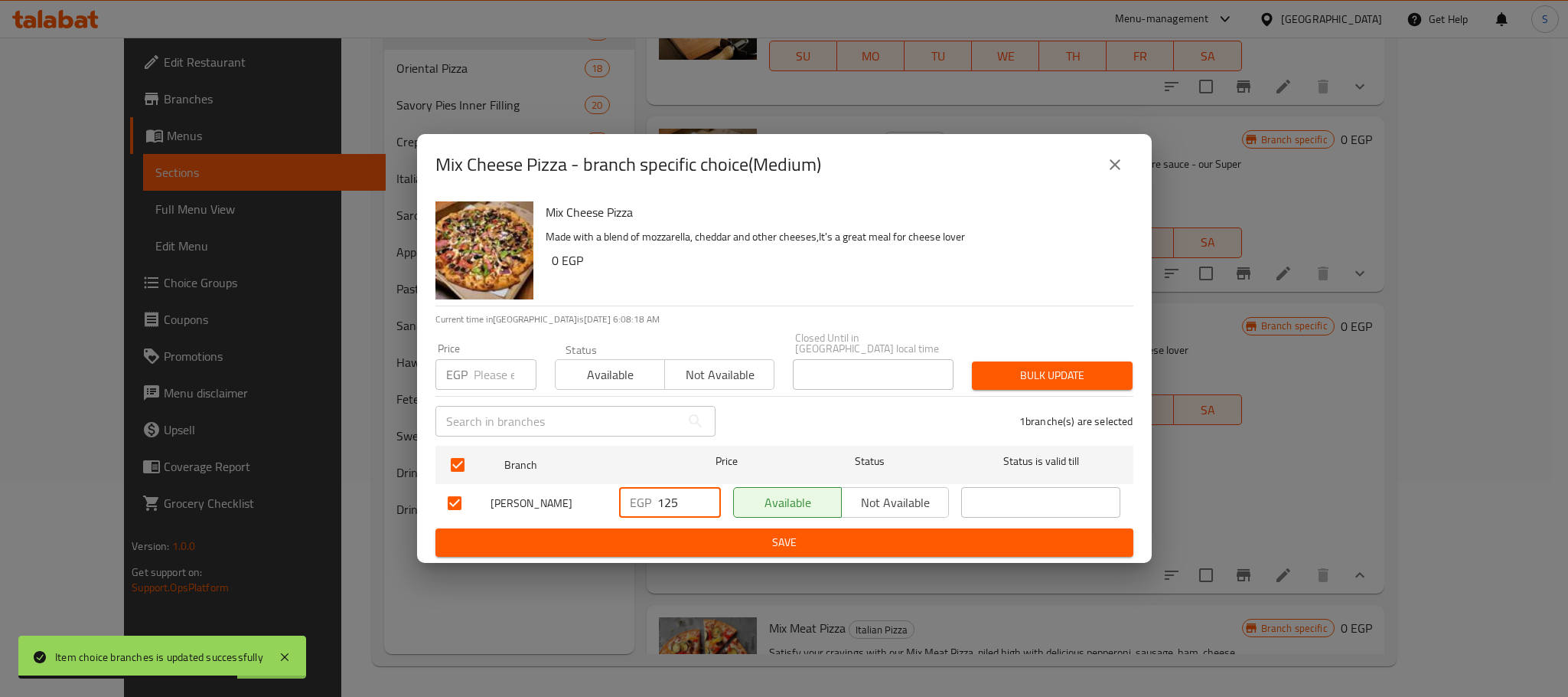
drag, startPoint x: 686, startPoint y: 504, endPoint x: 643, endPoint y: 504, distance: 43.0
click at [643, 504] on div "EGP 125 ​" at bounding box center [670, 502] width 102 height 31
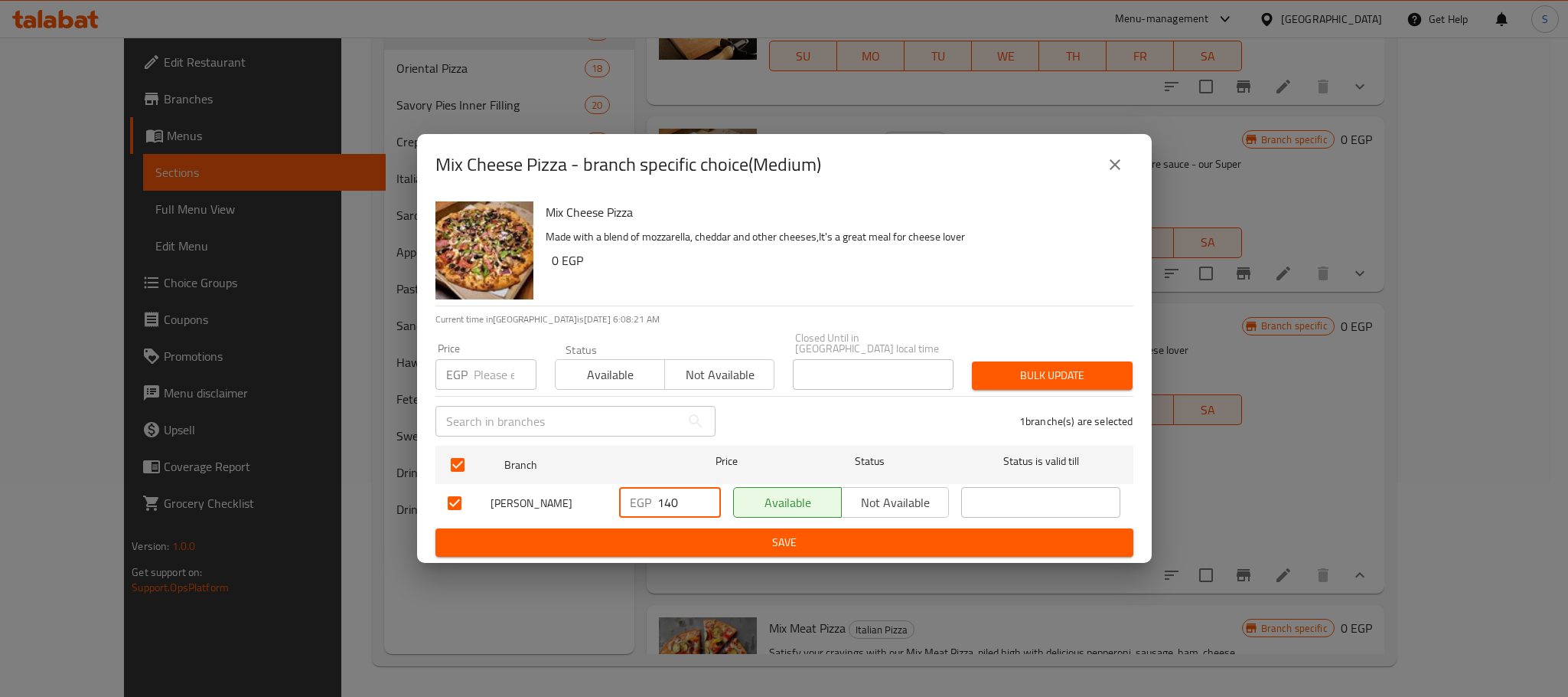
type input "140"
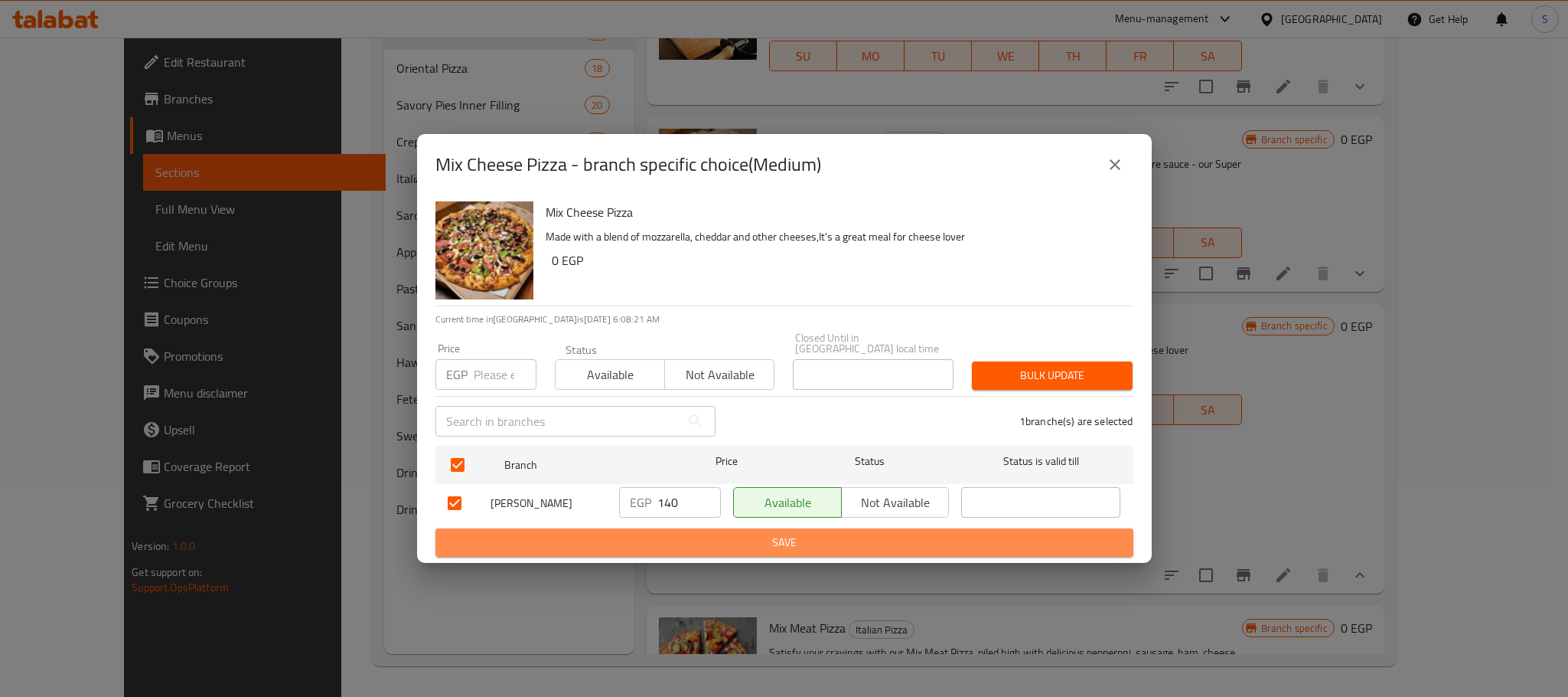
click at [772, 533] on span "Save" at bounding box center [784, 543] width 673 height 19
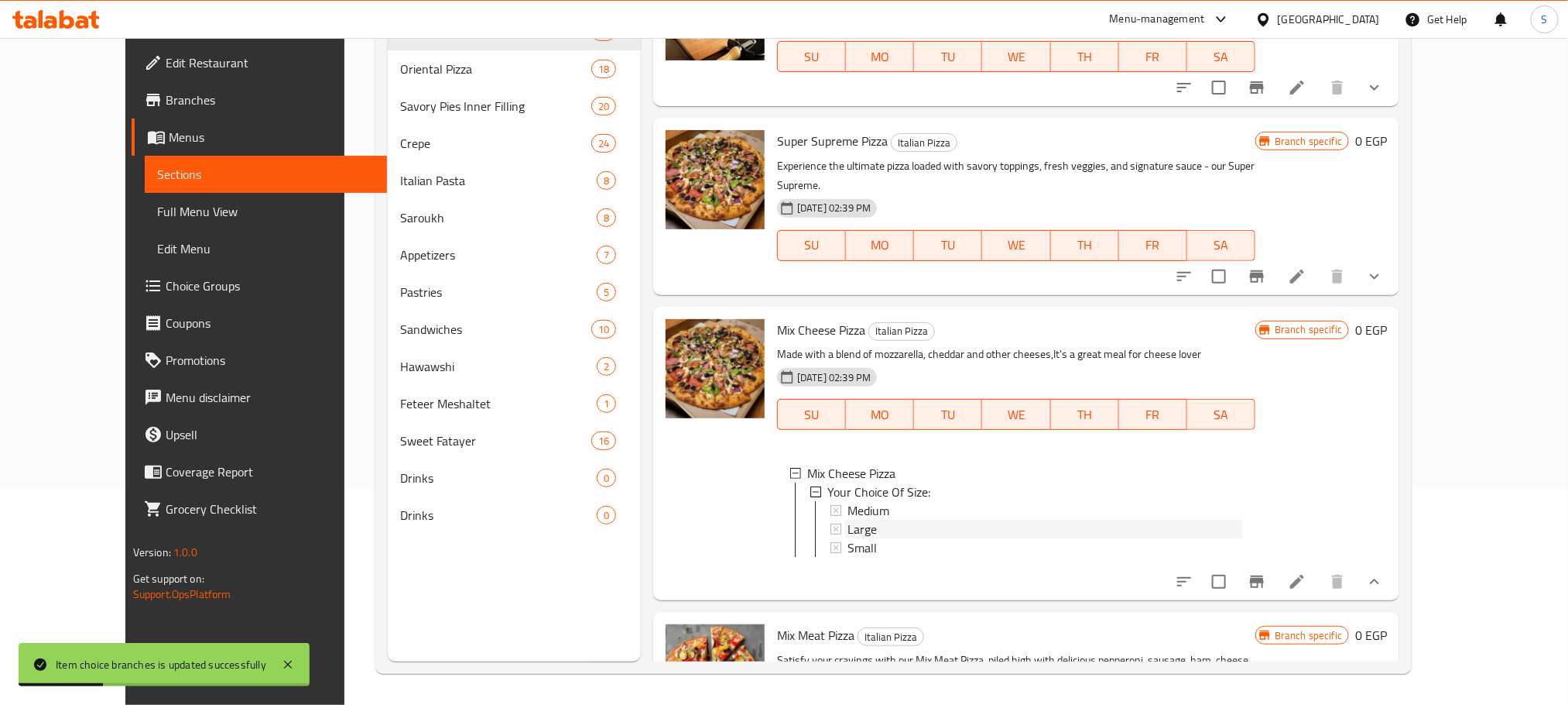
click at [858, 519] on div "Large" at bounding box center [1045, 528] width 396 height 18
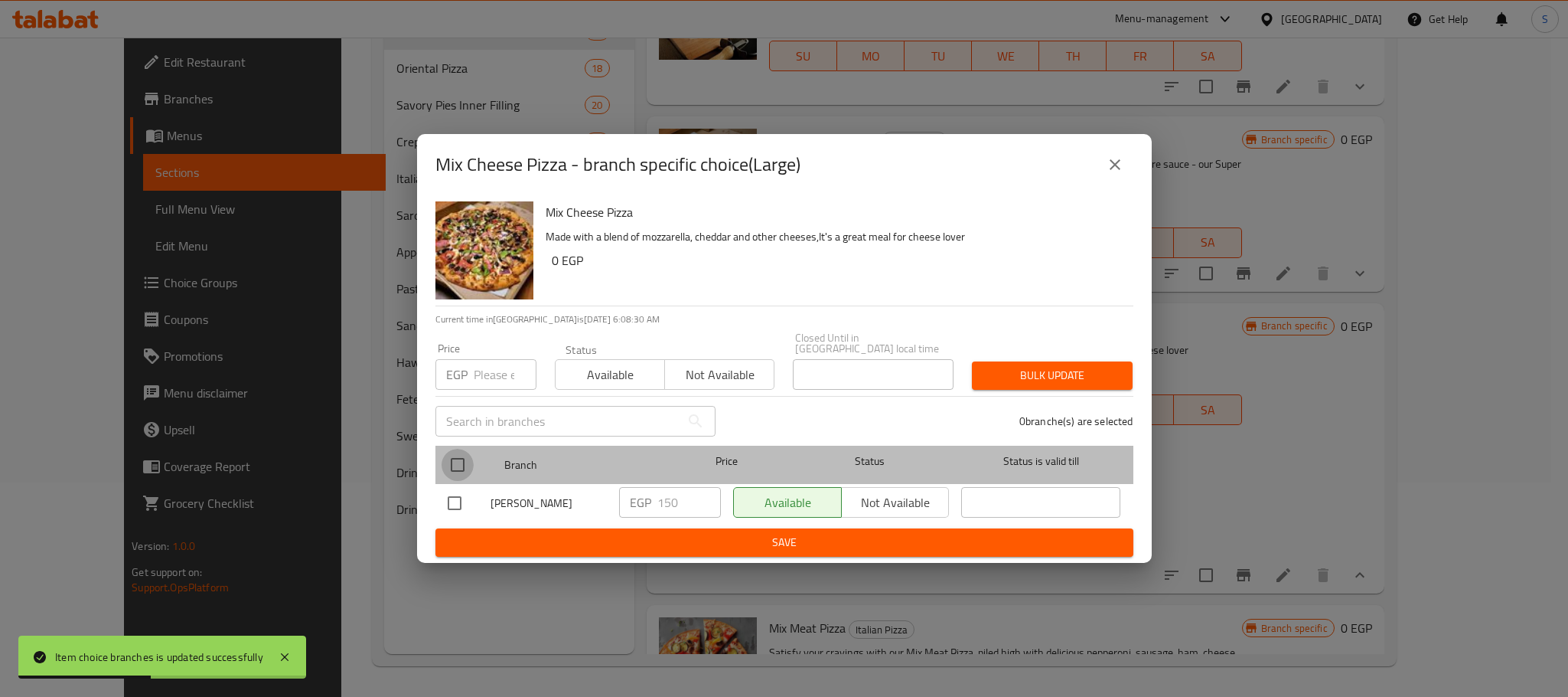
click at [455, 453] on input "checkbox" at bounding box center [457, 464] width 32 height 32
checkbox input "true"
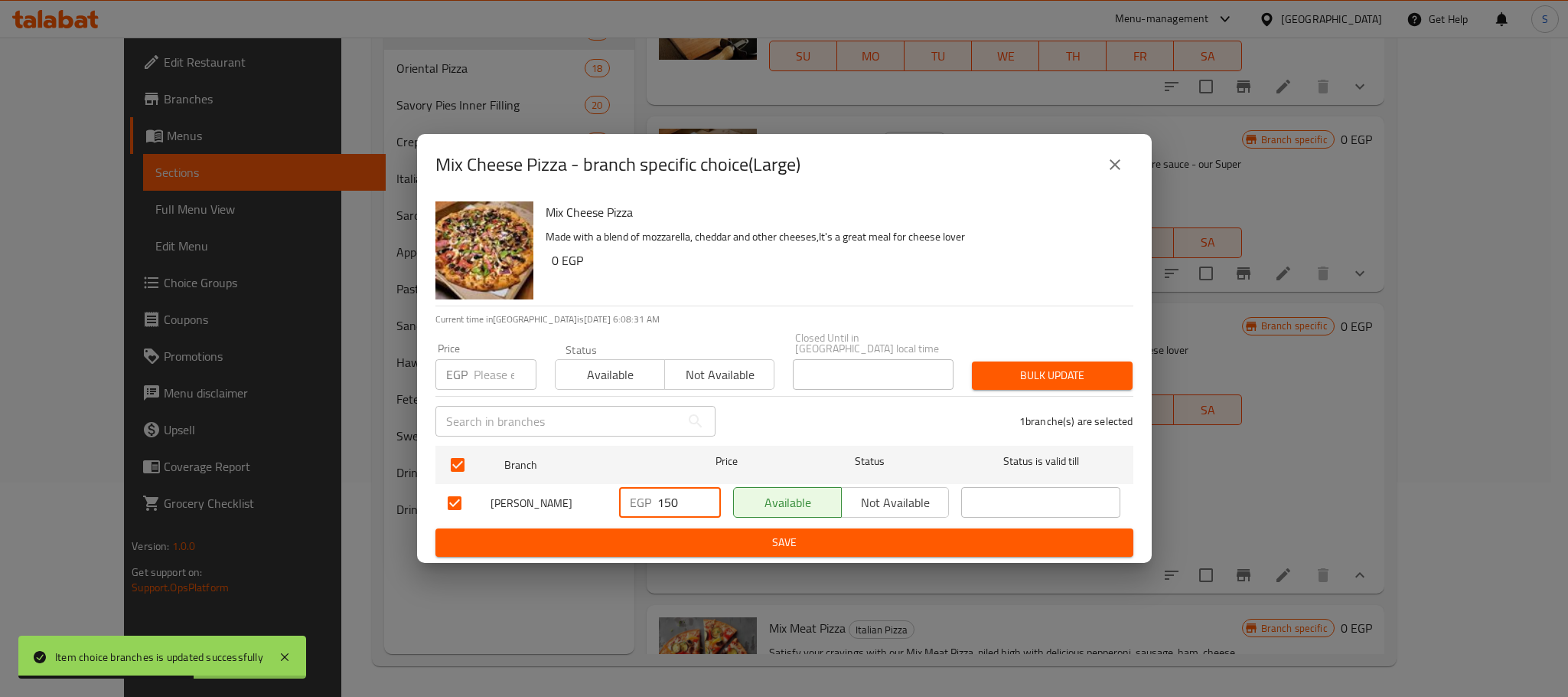
drag, startPoint x: 679, startPoint y: 501, endPoint x: 643, endPoint y: 505, distance: 36.2
click at [643, 505] on div "EGP 150 ​" at bounding box center [670, 502] width 102 height 31
type input "170"
click at [744, 533] on span "Save" at bounding box center [784, 543] width 673 height 19
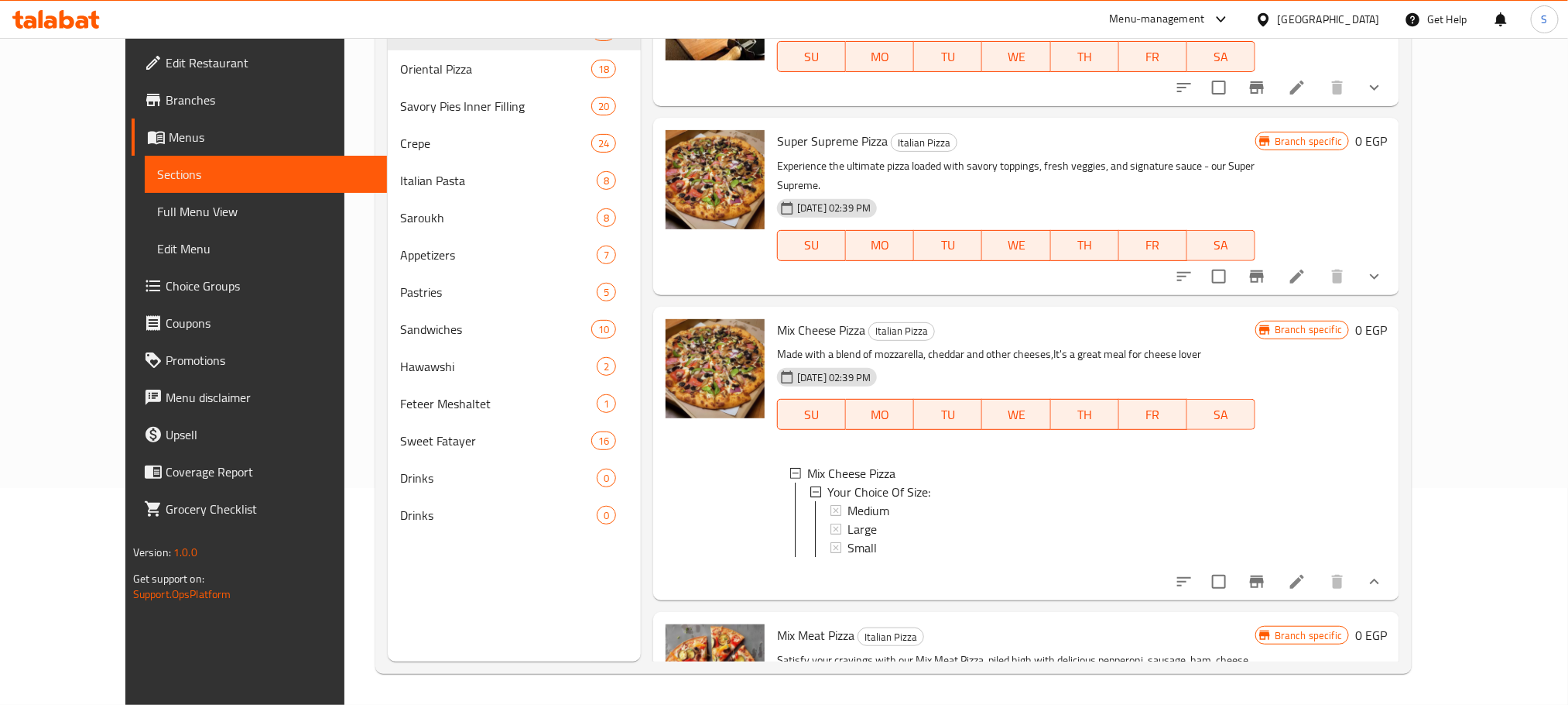
click at [890, 519] on div "Large" at bounding box center [1045, 528] width 396 height 18
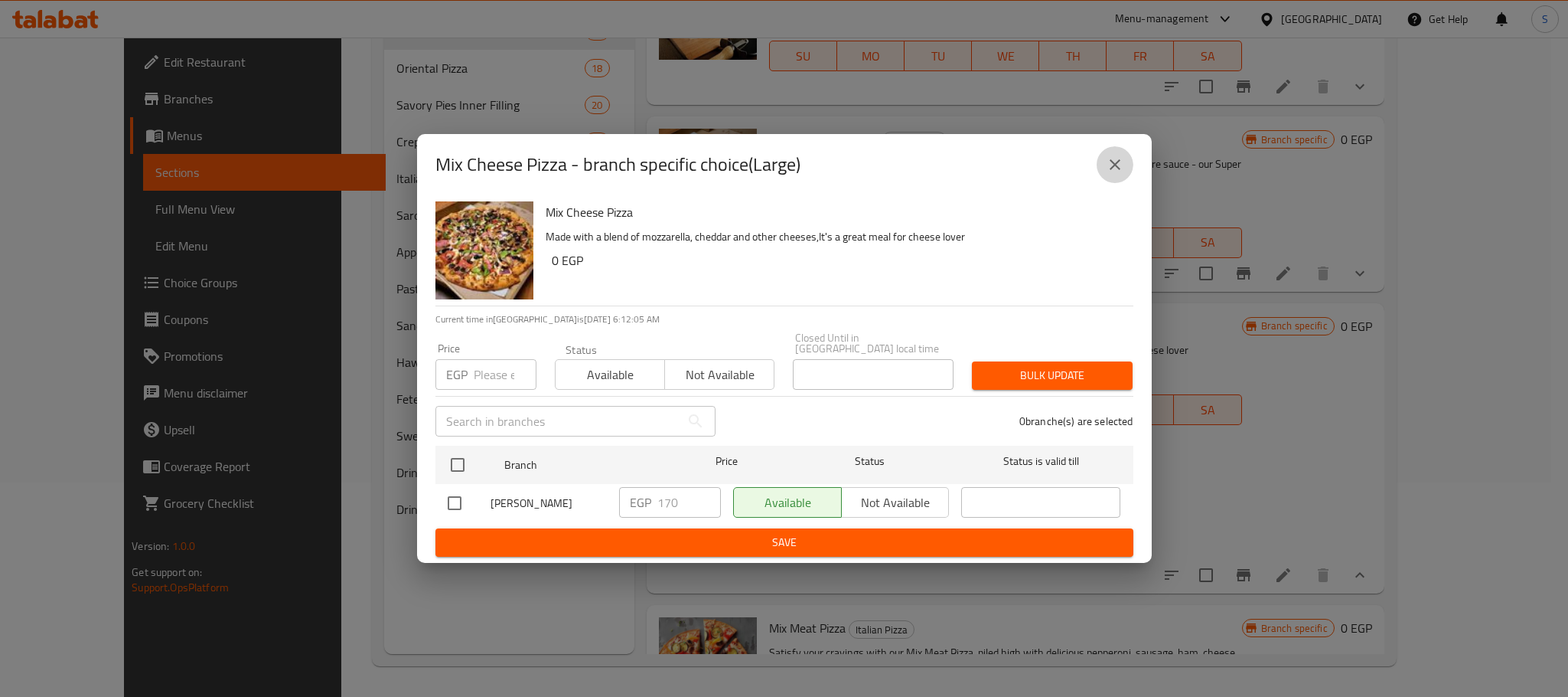
click at [1129, 178] on button "close" at bounding box center [1114, 165] width 37 height 37
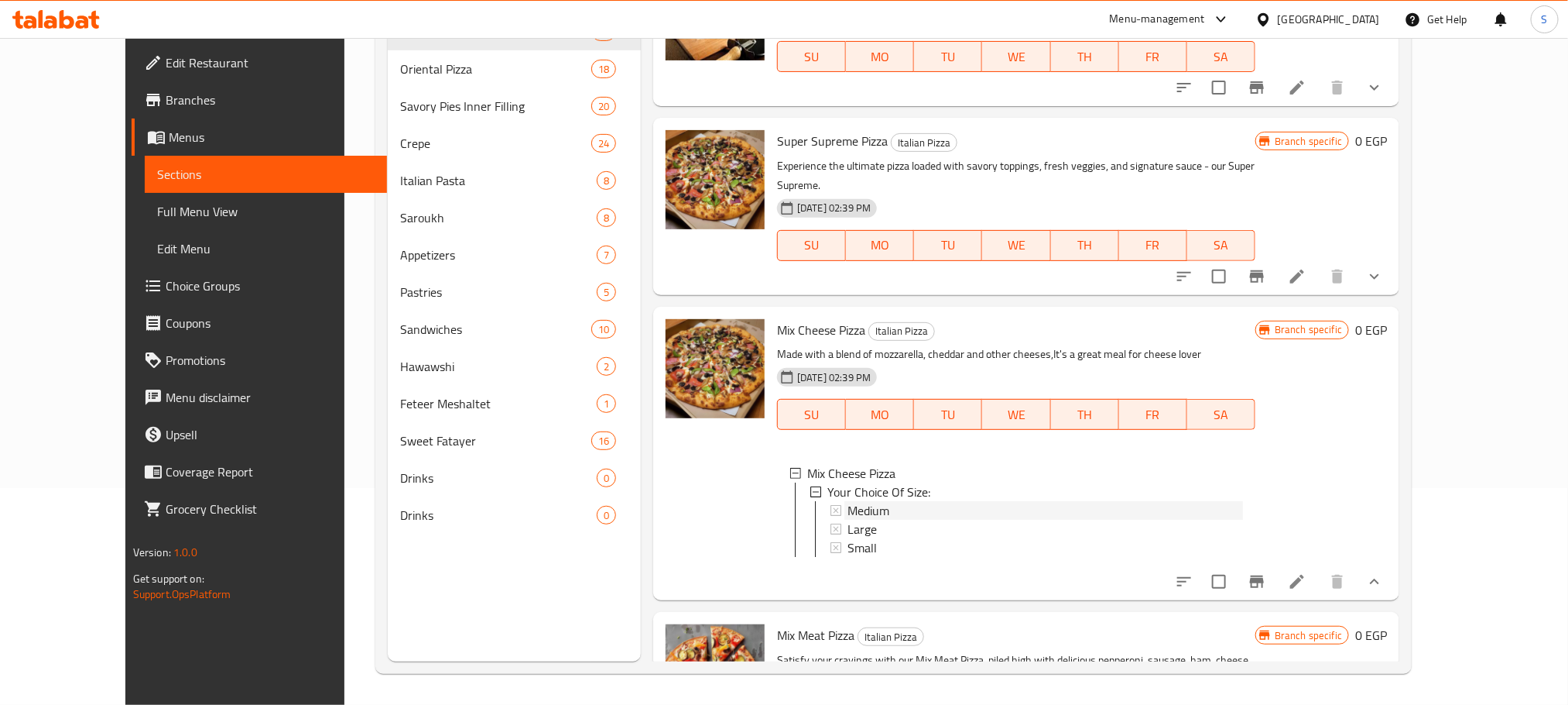
click at [858, 501] on span "Medium" at bounding box center [868, 510] width 42 height 18
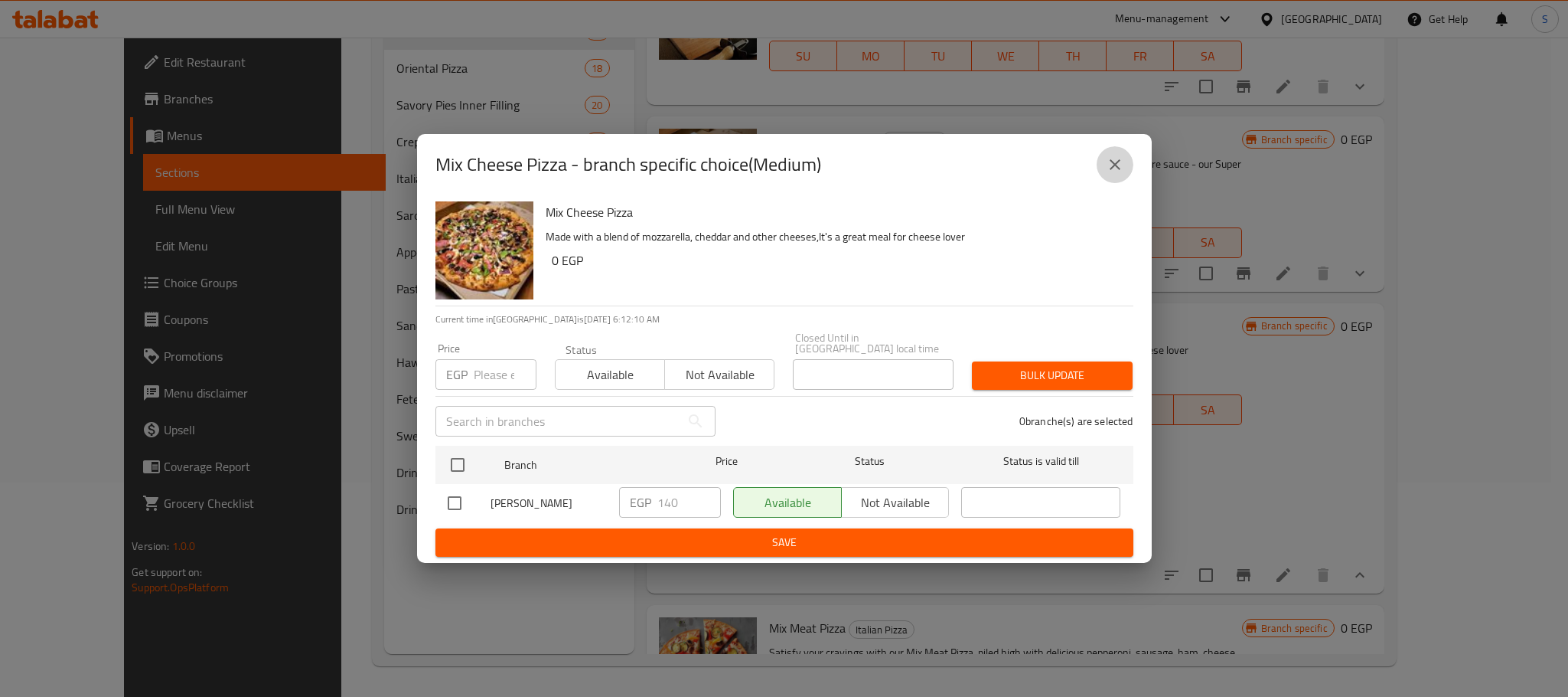
click at [1119, 165] on icon "close" at bounding box center [1115, 165] width 11 height 11
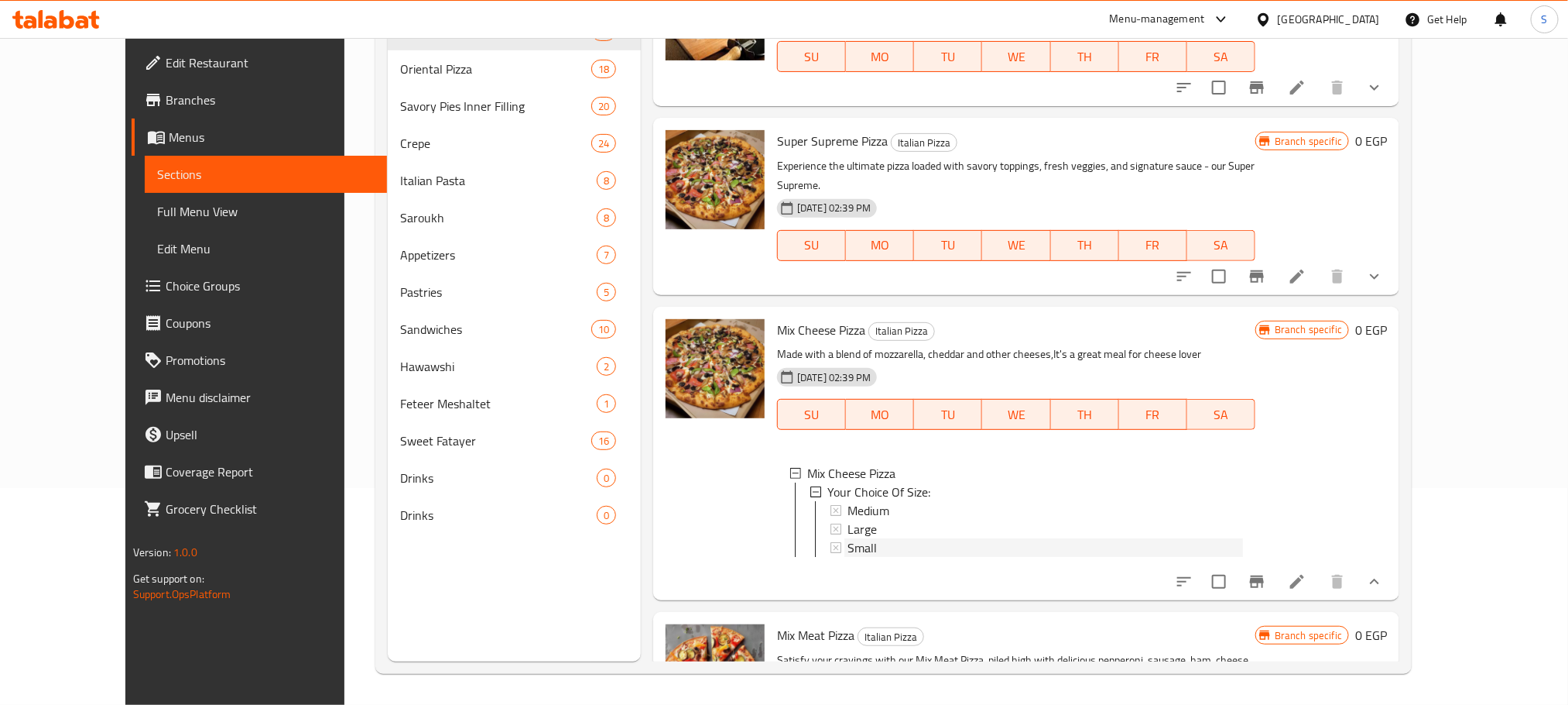
click at [855, 538] on div "Small" at bounding box center [1045, 547] width 396 height 18
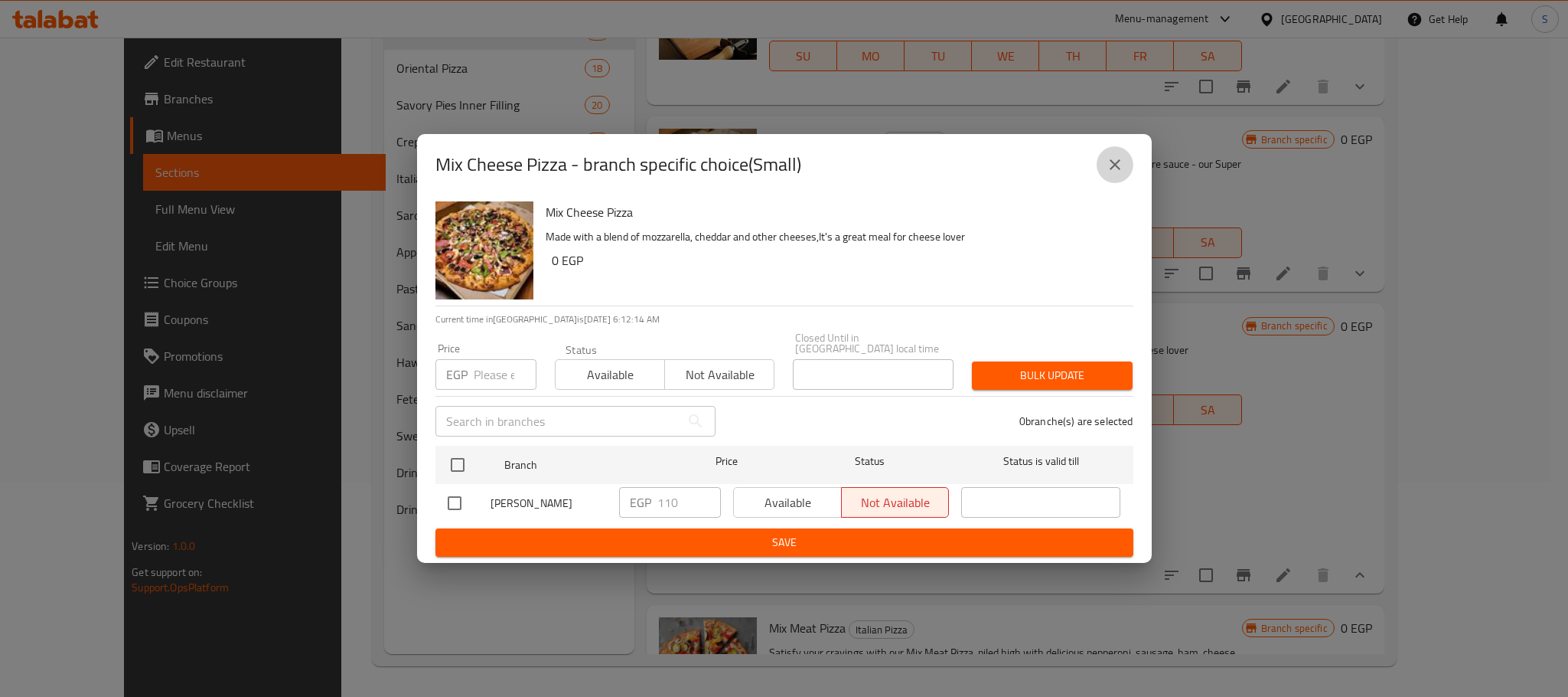
click at [1106, 169] on icon "close" at bounding box center [1114, 164] width 18 height 18
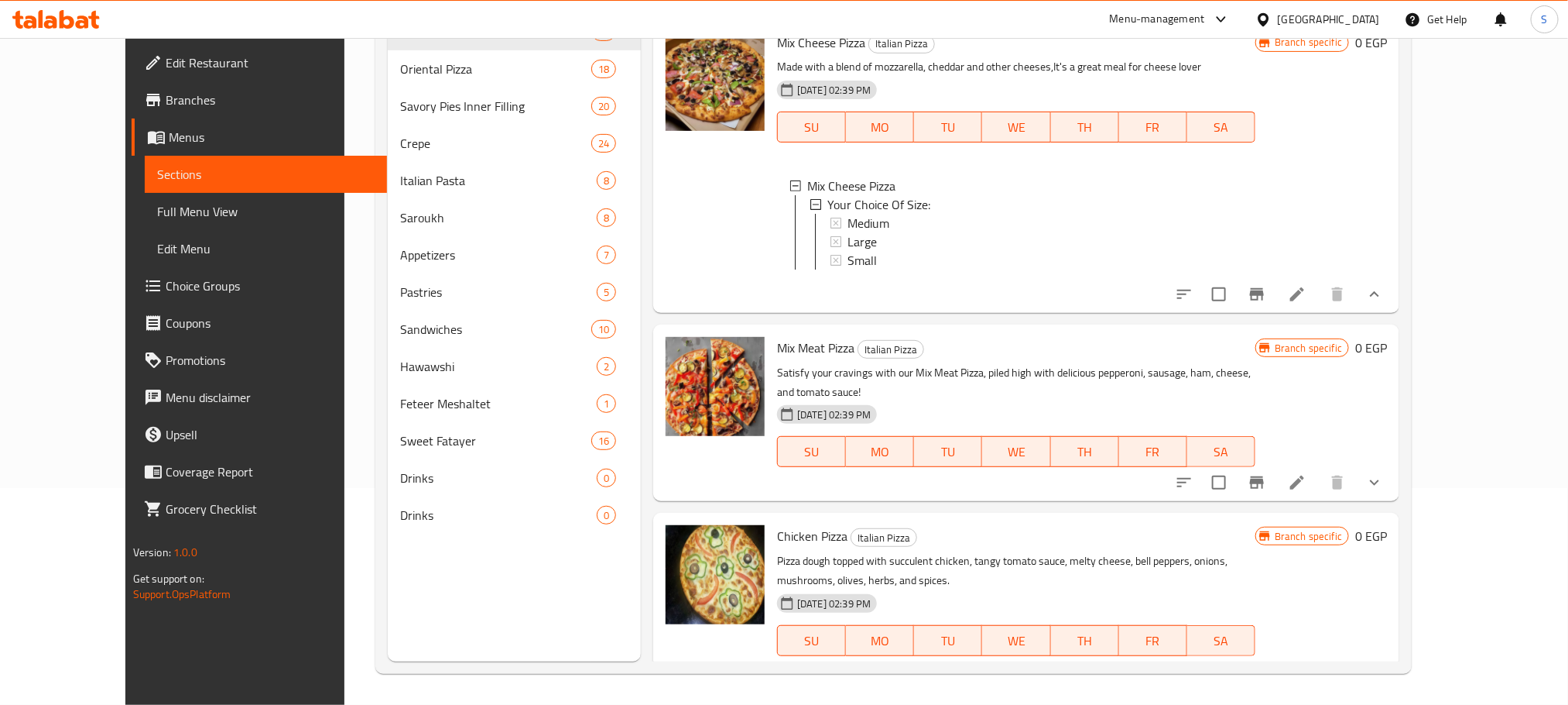
scroll to position [2791, 0]
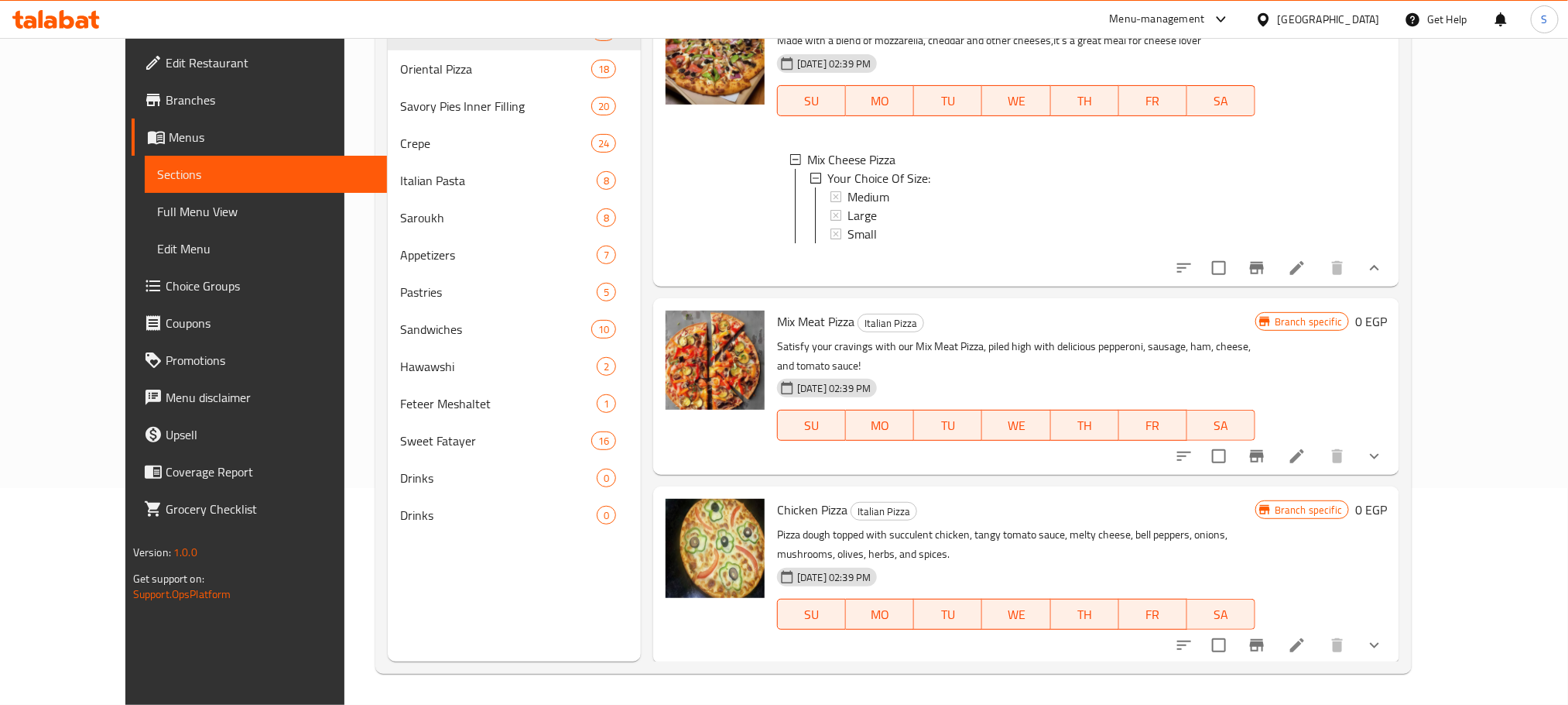
click at [1394, 438] on button "show more" at bounding box center [1375, 456] width 37 height 37
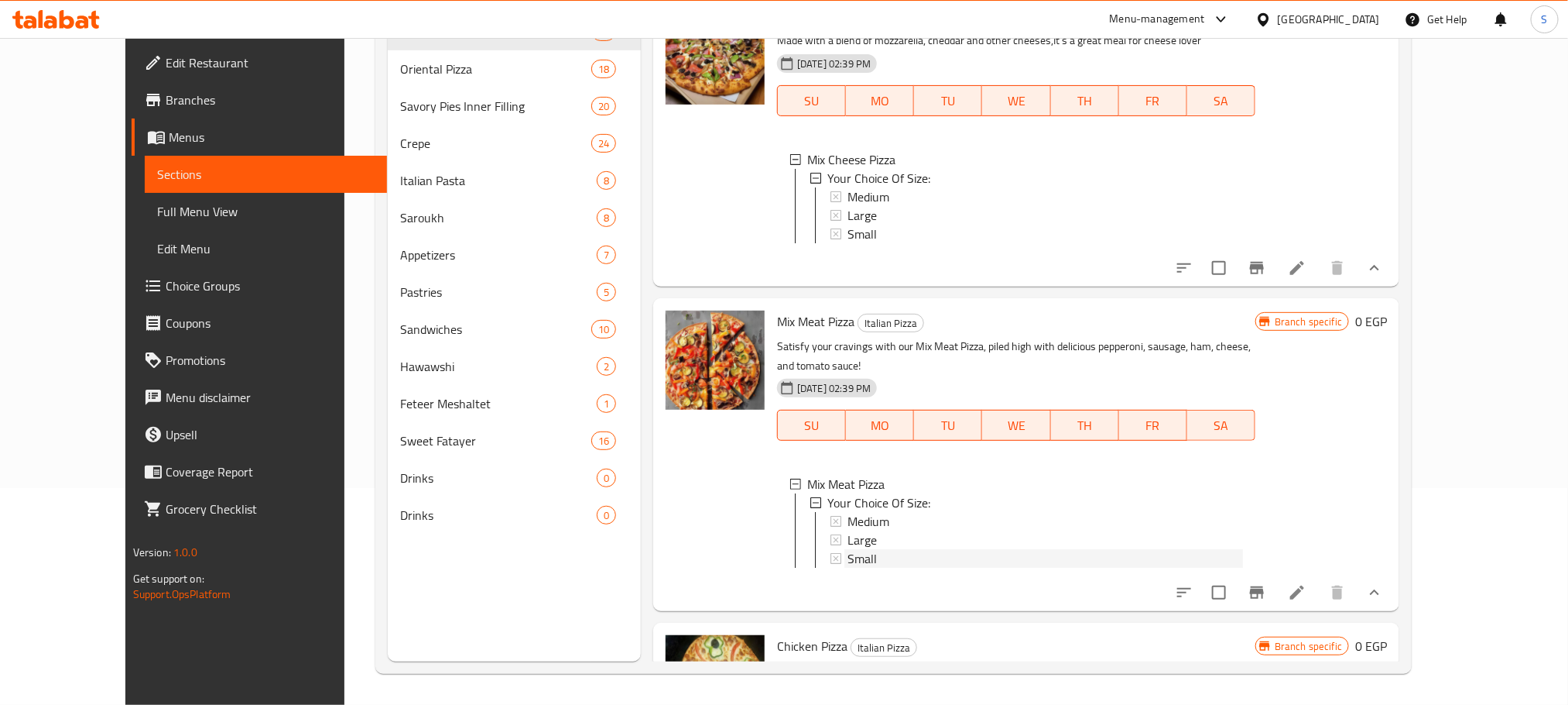
click at [847, 549] on span "Small" at bounding box center [862, 557] width 29 height 18
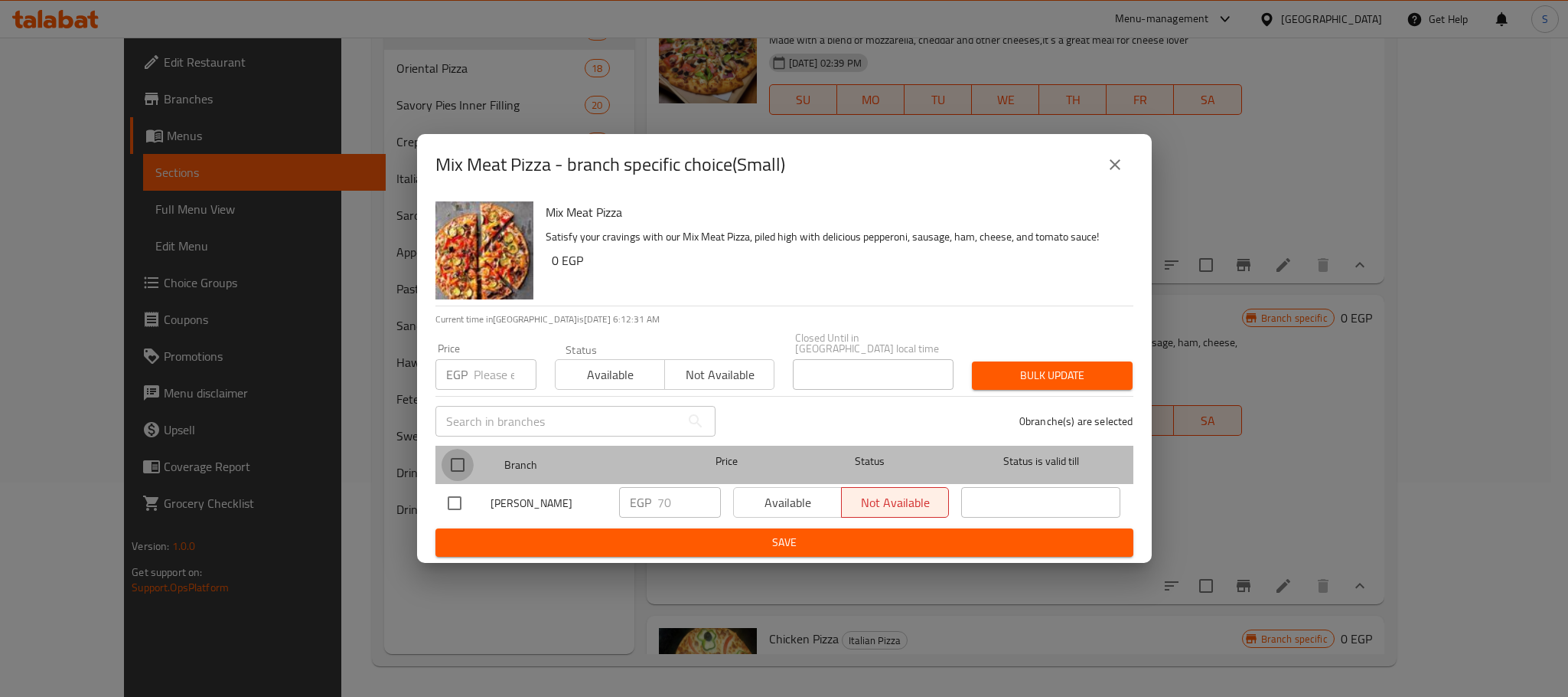
click at [459, 452] on input "checkbox" at bounding box center [457, 464] width 32 height 32
checkbox input "true"
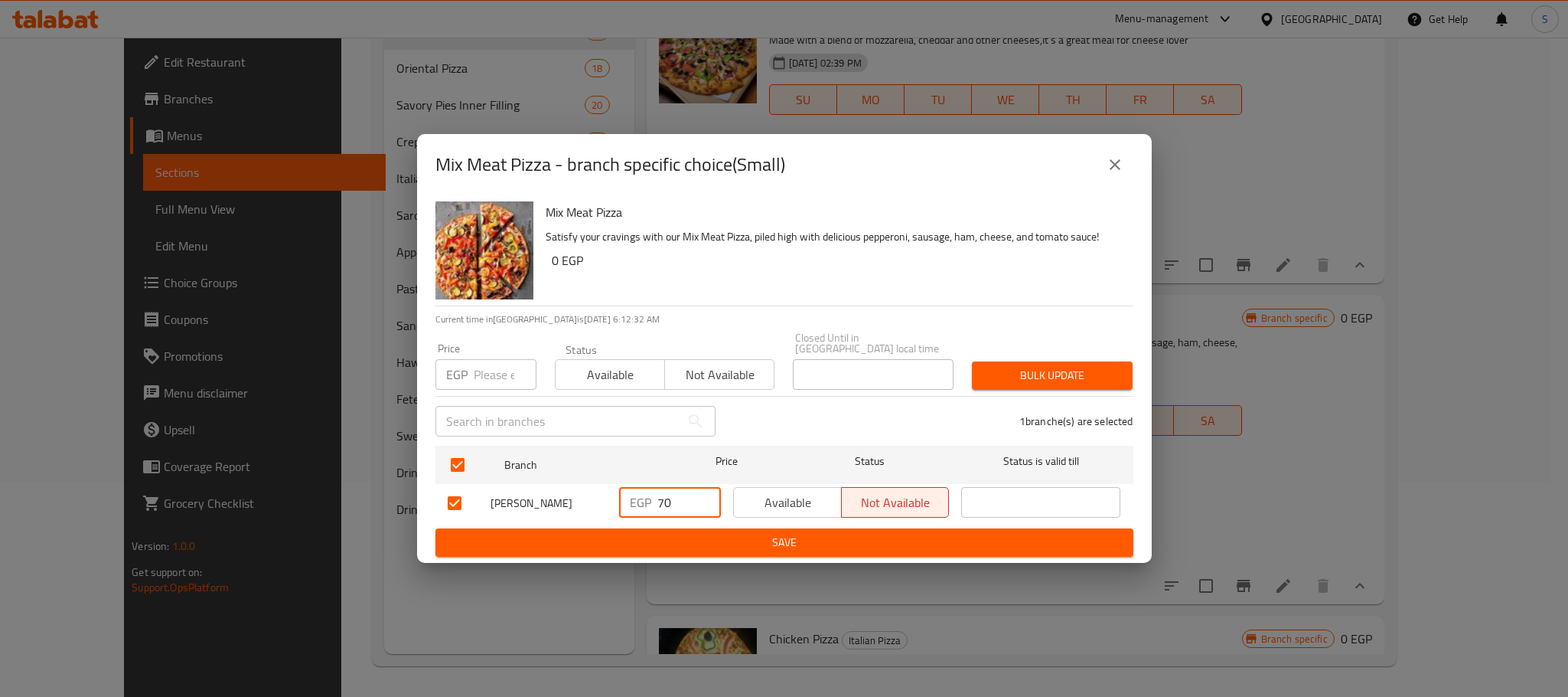
drag, startPoint x: 687, startPoint y: 502, endPoint x: 636, endPoint y: 499, distance: 51.1
click at [636, 499] on div "EGP 70 ​" at bounding box center [670, 502] width 102 height 31
type input "150"
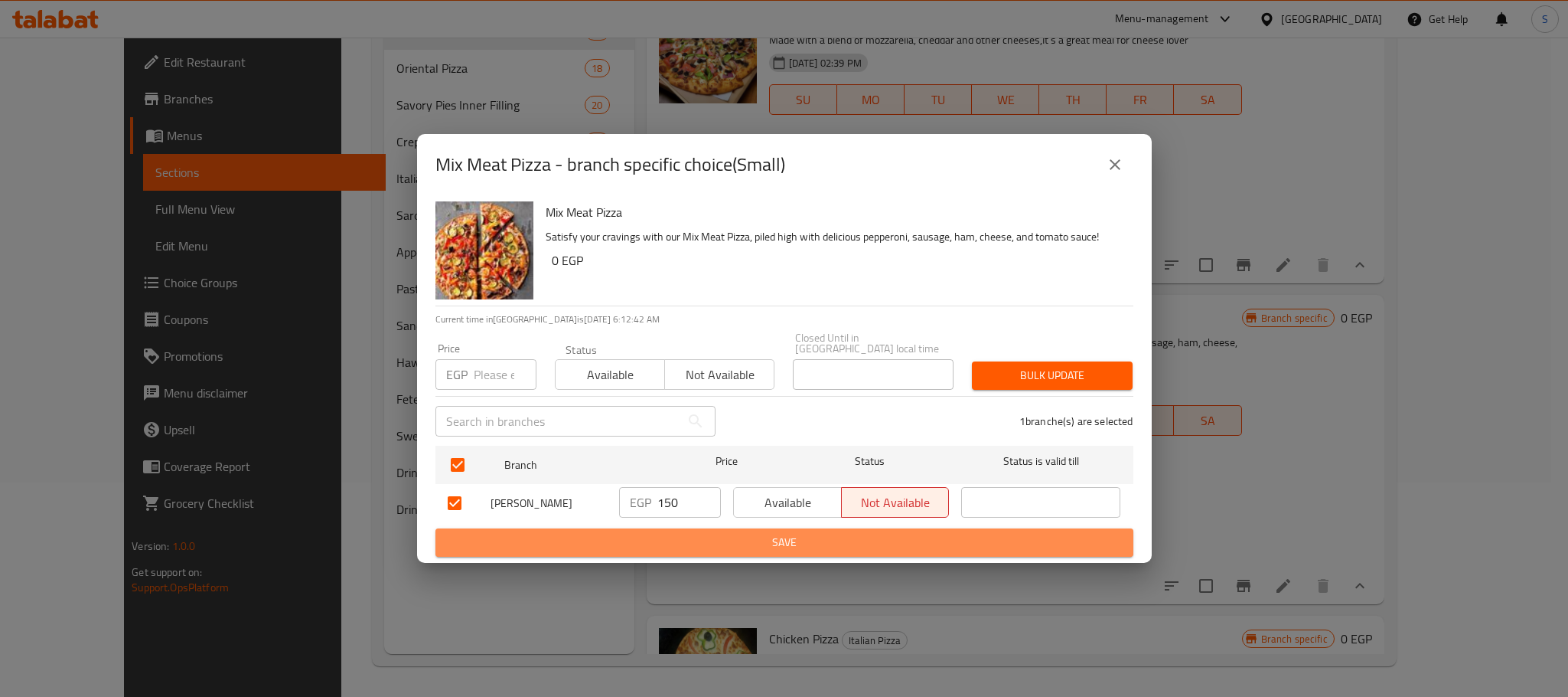
click at [820, 545] on span "Save" at bounding box center [784, 543] width 673 height 19
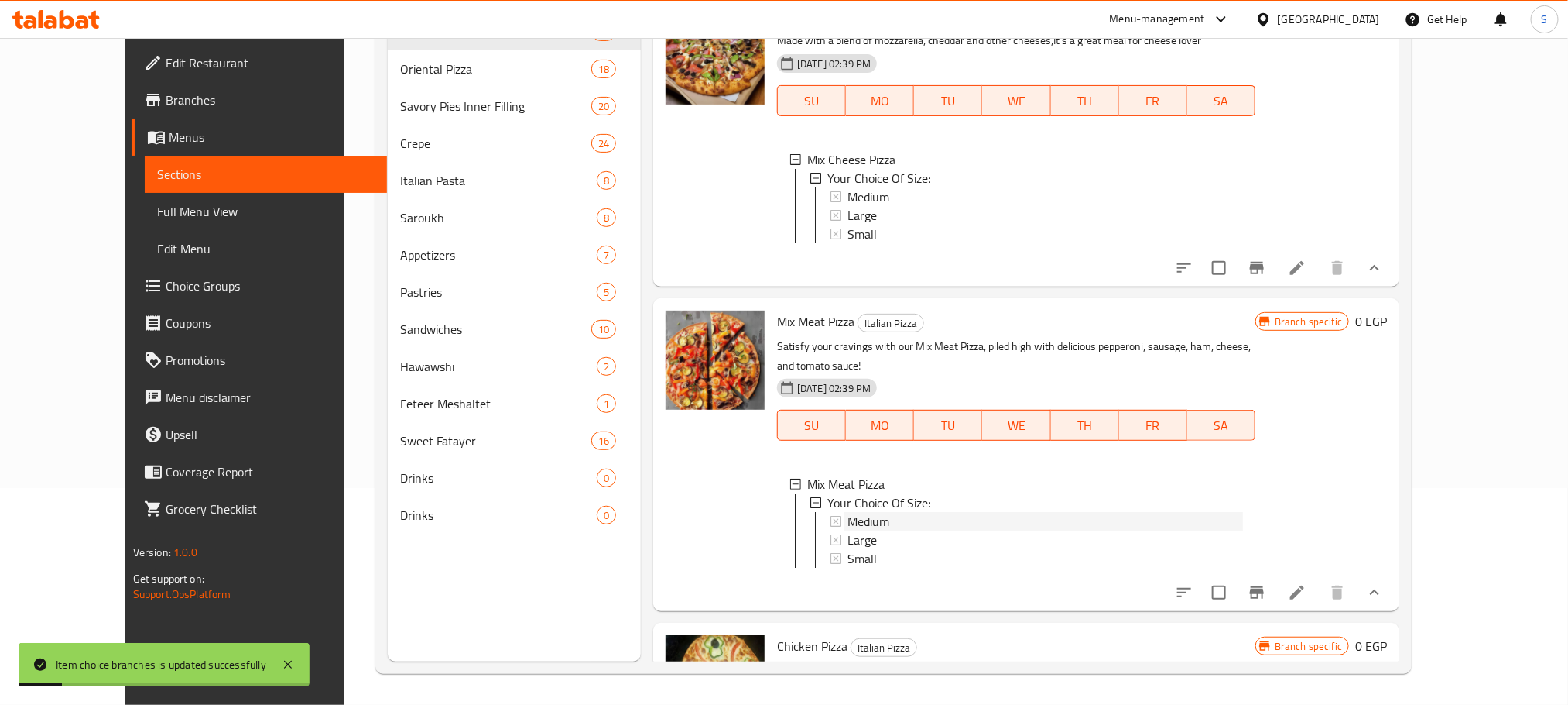
click at [847, 512] on span "Medium" at bounding box center [868, 520] width 42 height 18
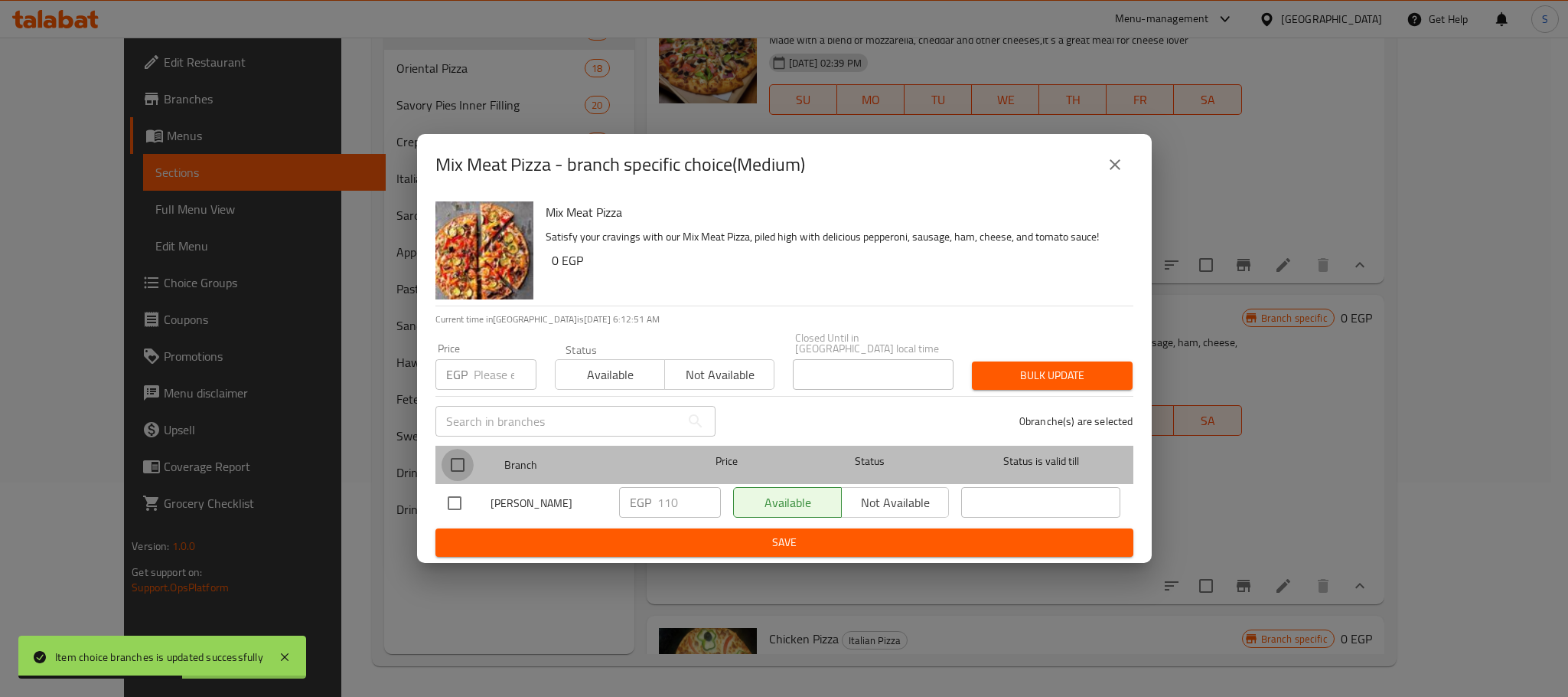
click at [462, 465] on input "checkbox" at bounding box center [457, 464] width 32 height 32
checkbox input "true"
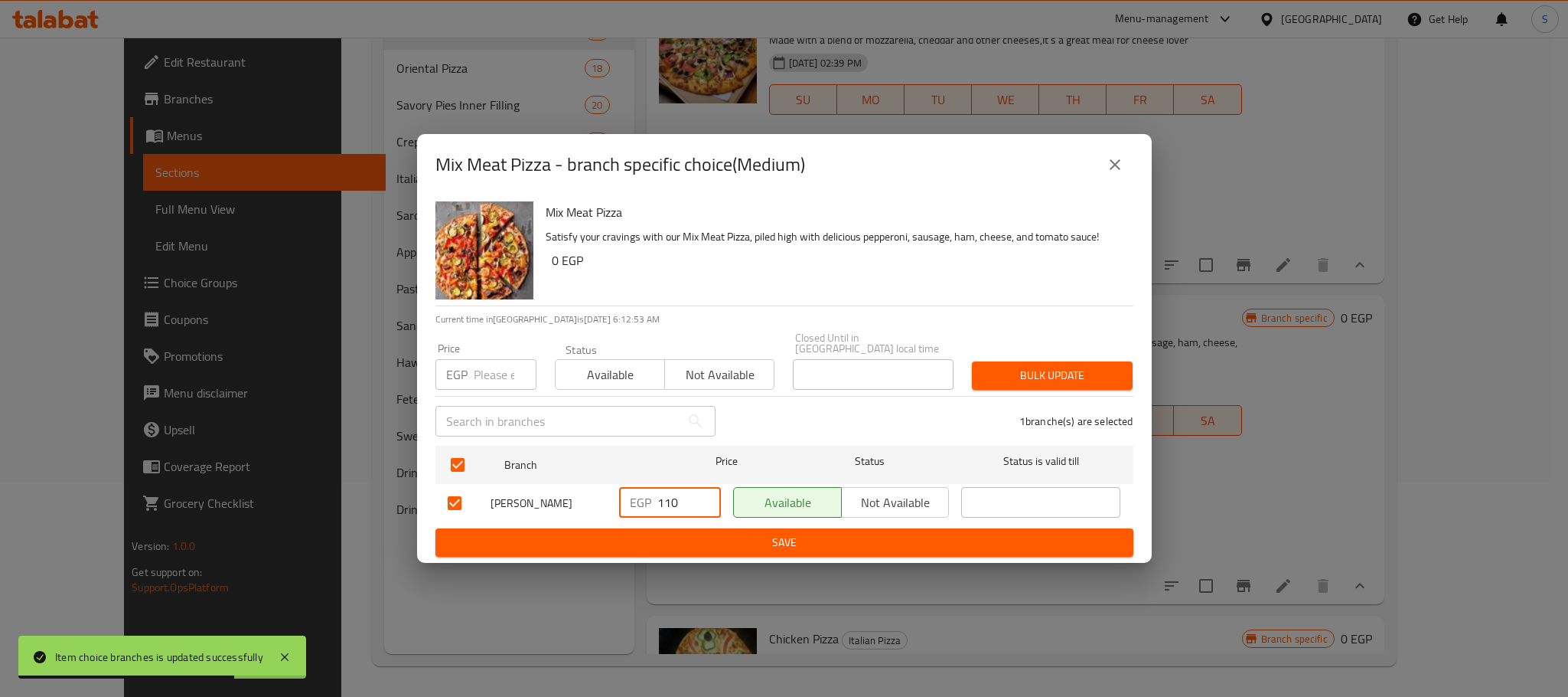
drag, startPoint x: 683, startPoint y: 490, endPoint x: 648, endPoint y: 495, distance: 35.4
click at [648, 495] on div "EGP 110 ​" at bounding box center [670, 502] width 102 height 31
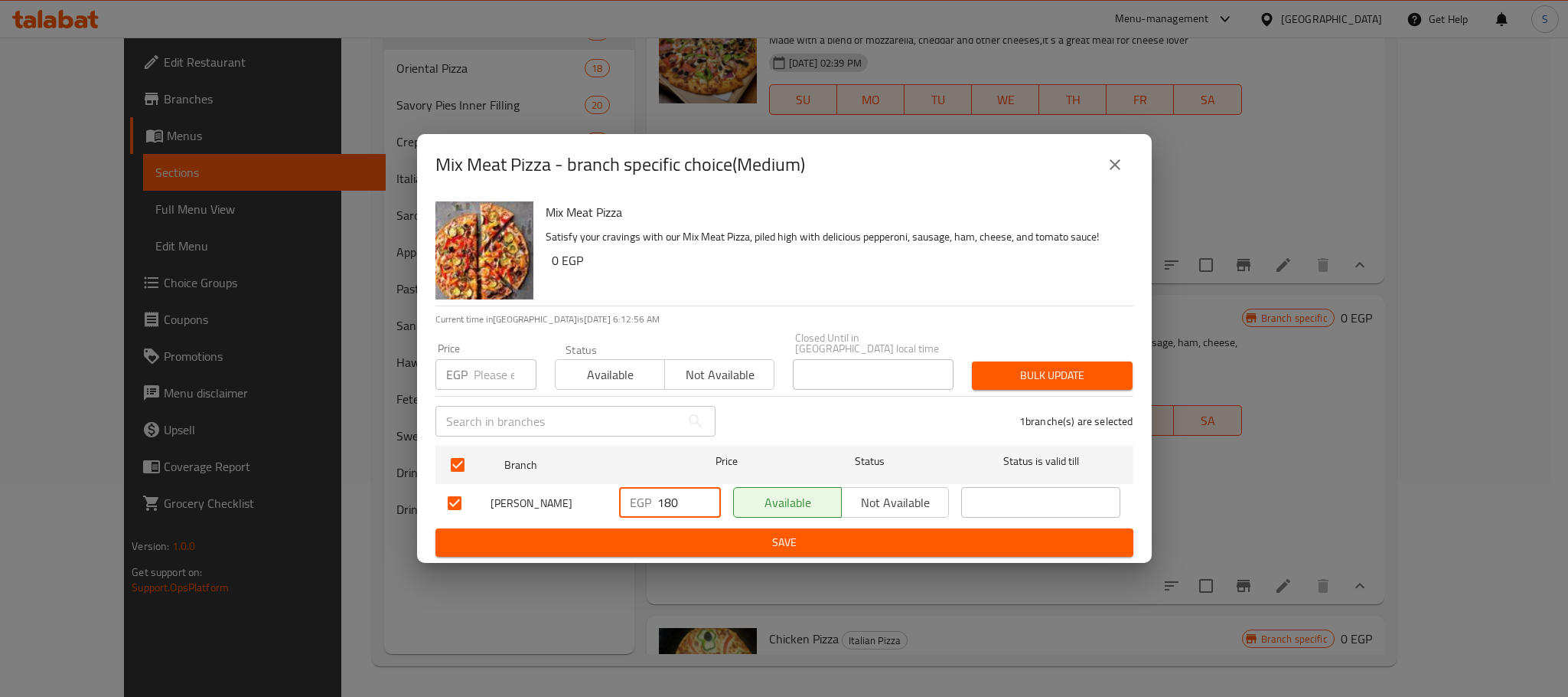
type input "180"
click at [717, 533] on span "Save" at bounding box center [784, 543] width 673 height 19
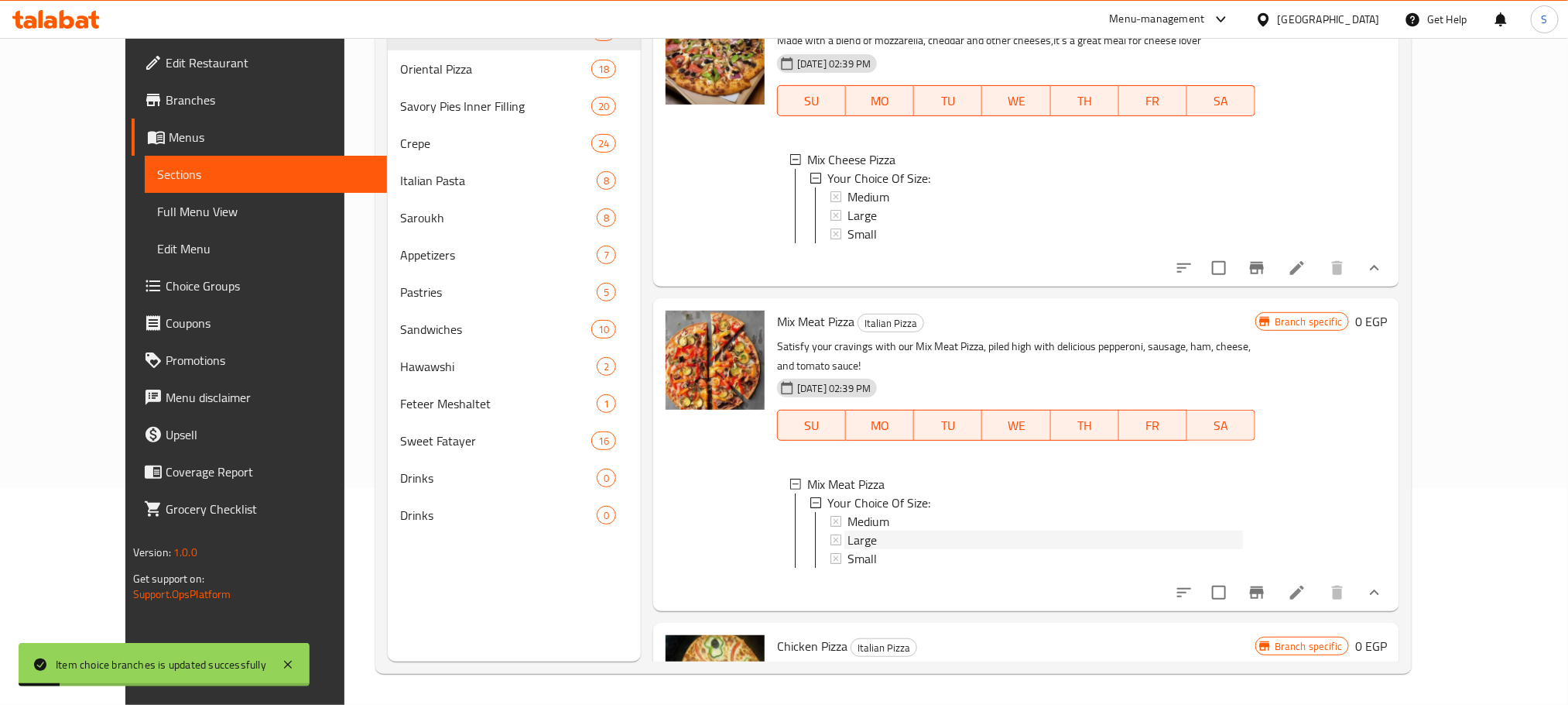
click at [847, 531] on span "Large" at bounding box center [862, 539] width 29 height 18
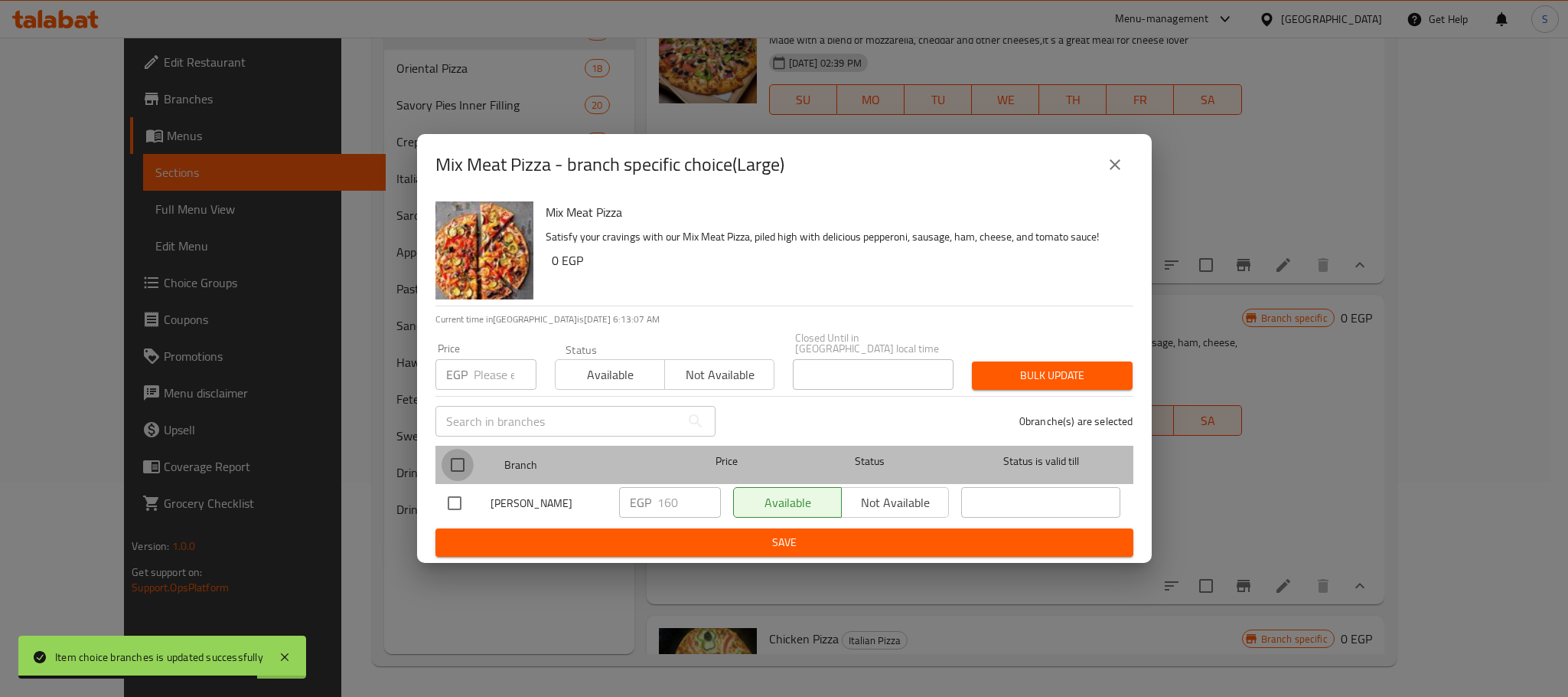
click at [455, 452] on input "checkbox" at bounding box center [457, 464] width 32 height 32
checkbox input "true"
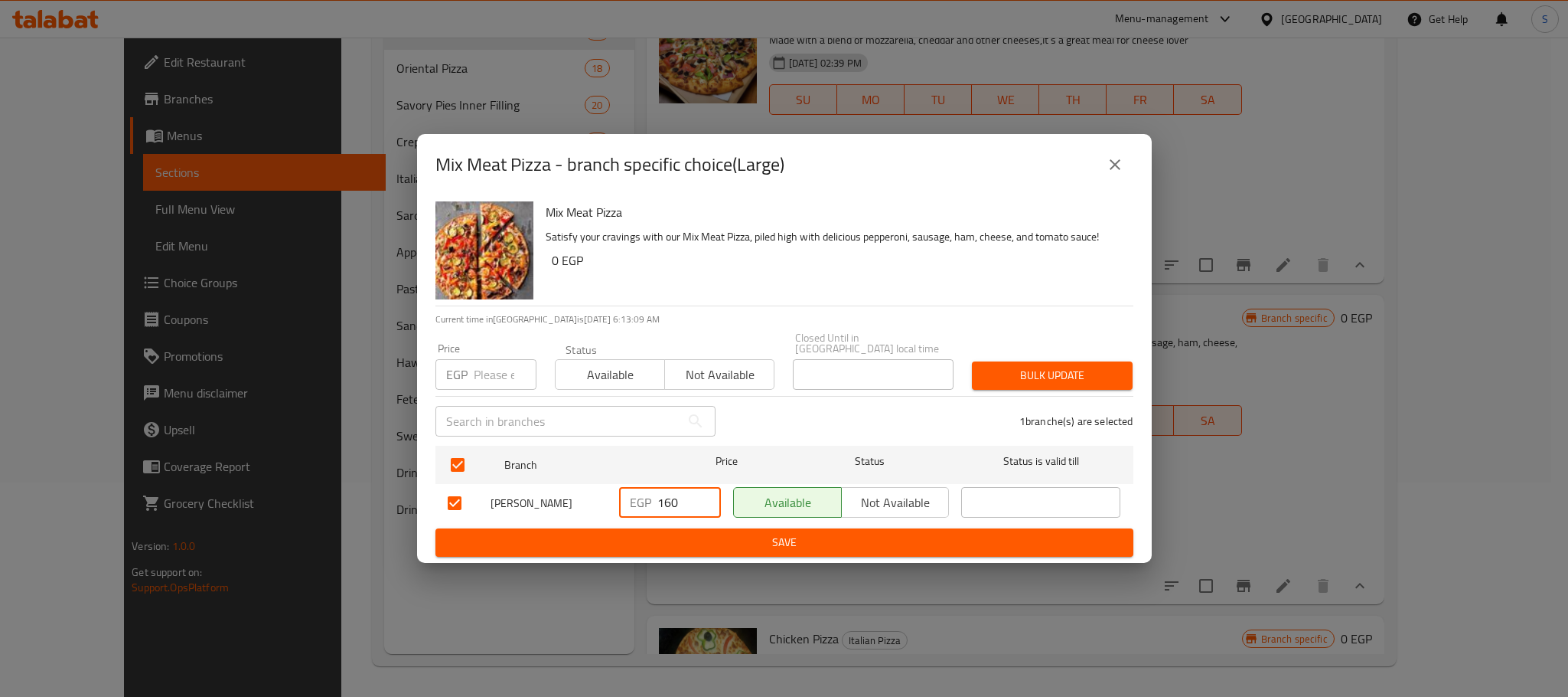
drag, startPoint x: 687, startPoint y: 505, endPoint x: 645, endPoint y: 510, distance: 42.3
click at [645, 510] on div "EGP 160 ​" at bounding box center [670, 502] width 102 height 31
type input "230"
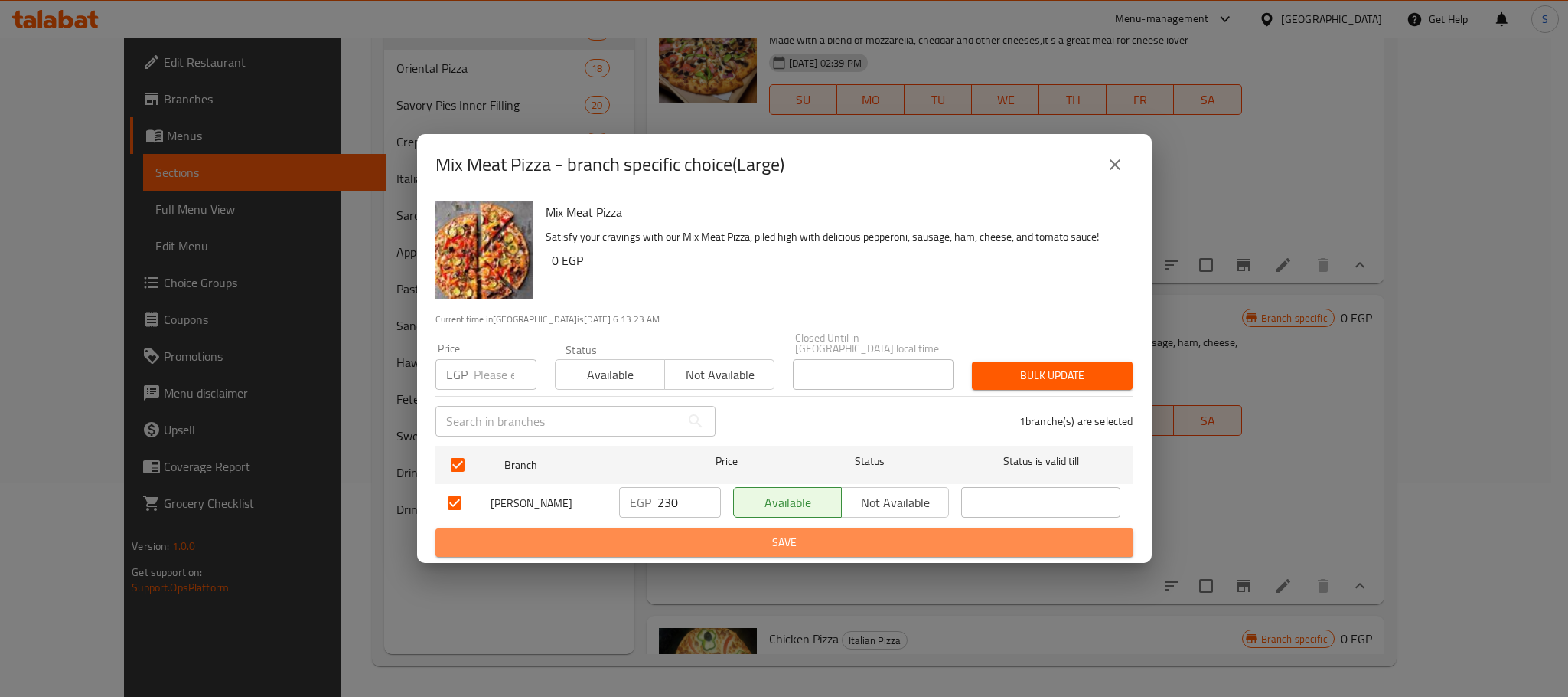
click at [829, 538] on span "Save" at bounding box center [784, 543] width 673 height 19
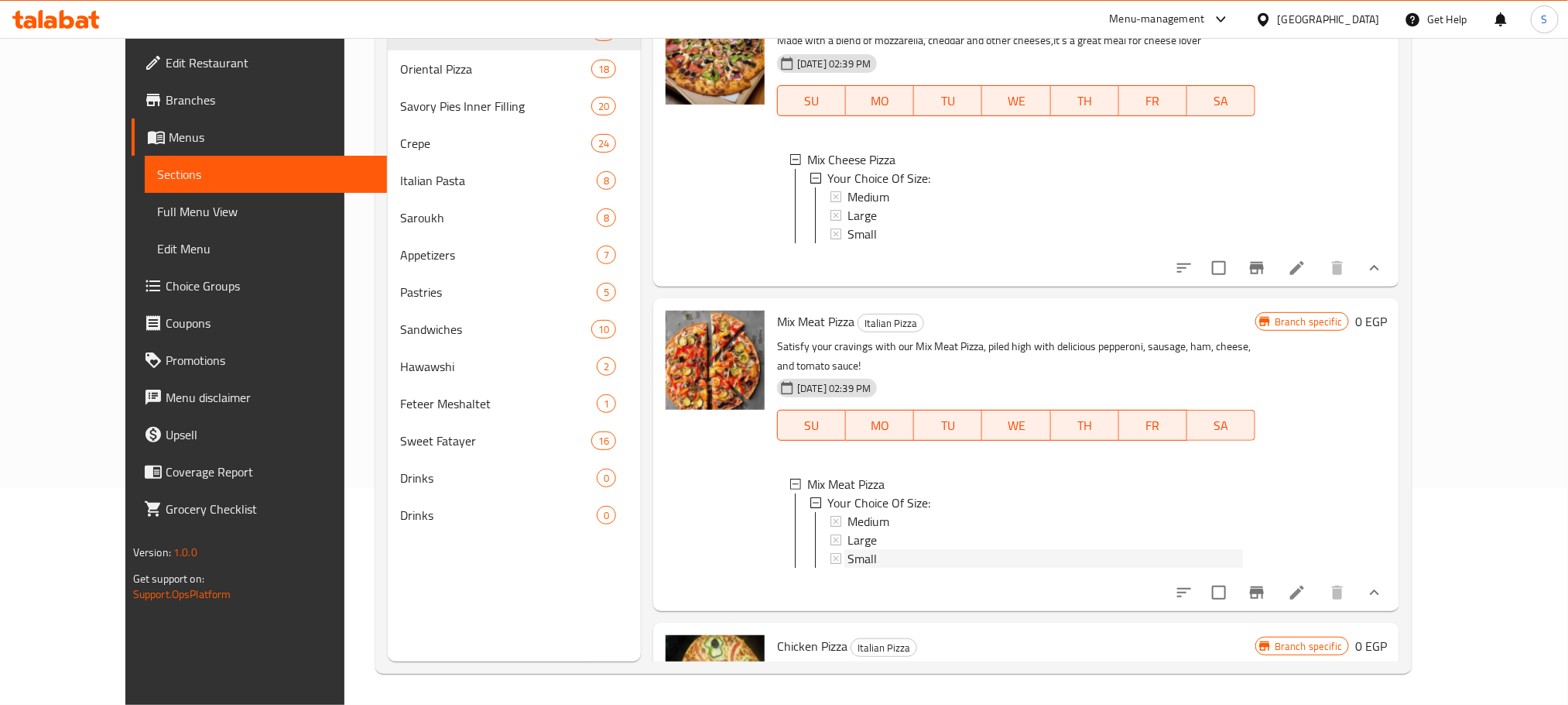
click at [848, 549] on div "Small" at bounding box center [1045, 557] width 396 height 18
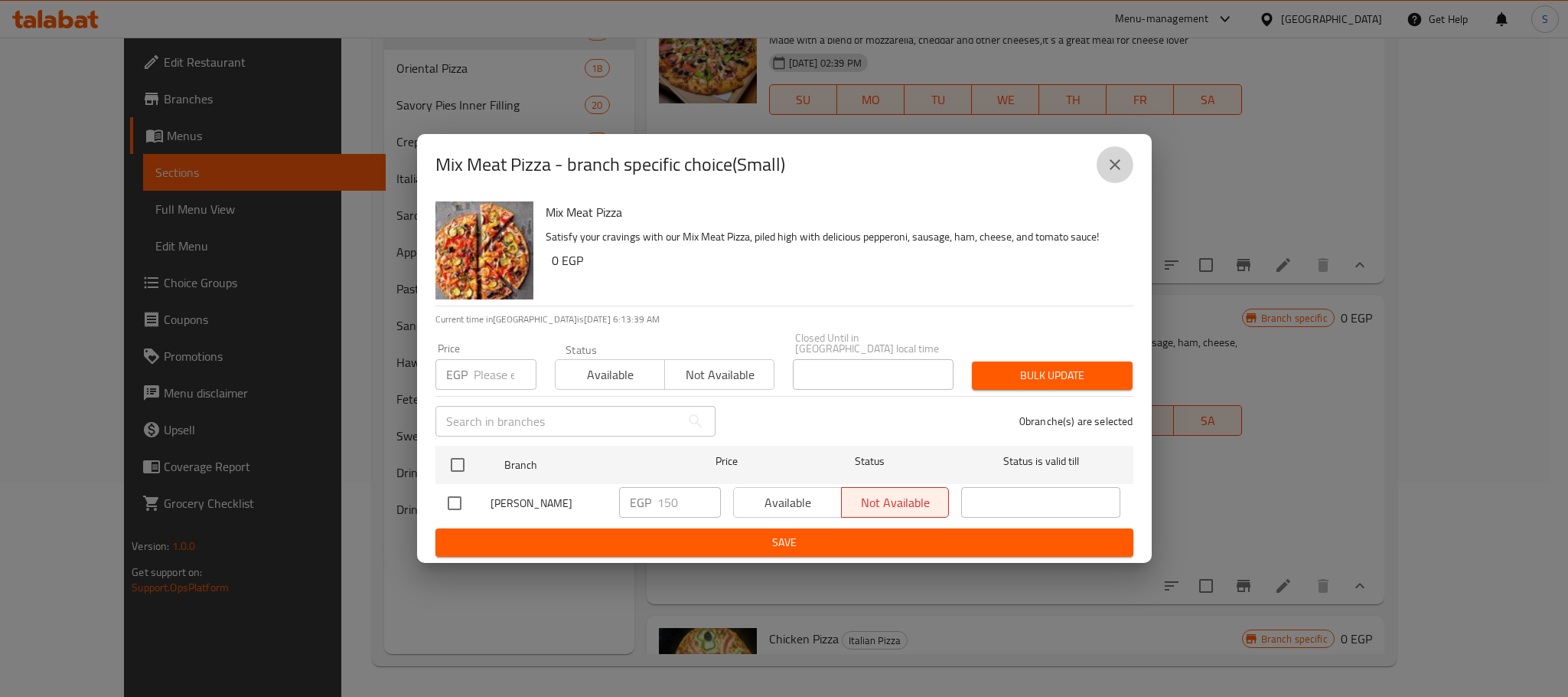
click at [1111, 165] on icon "close" at bounding box center [1114, 164] width 18 height 18
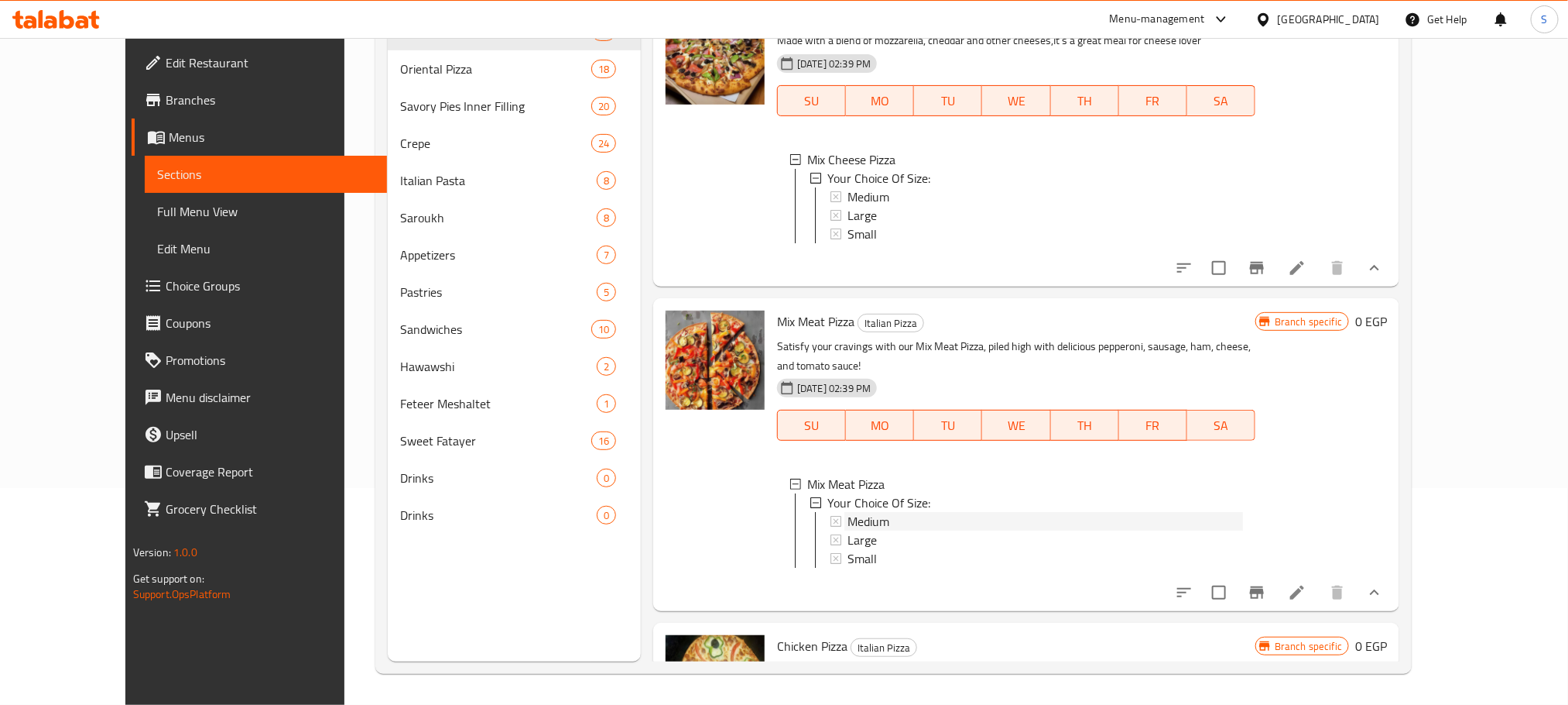
click at [855, 512] on span "Medium" at bounding box center [868, 520] width 42 height 18
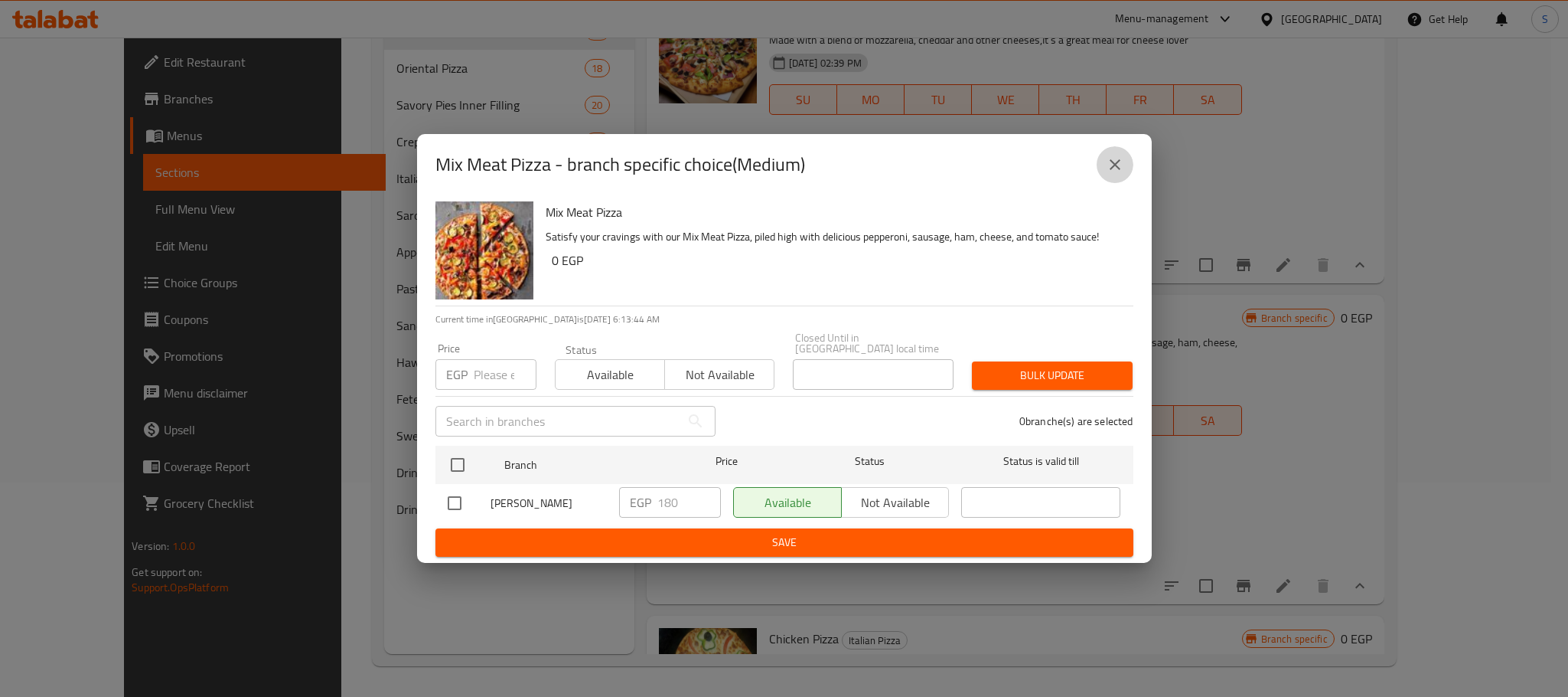
click at [1117, 162] on icon "close" at bounding box center [1114, 164] width 18 height 18
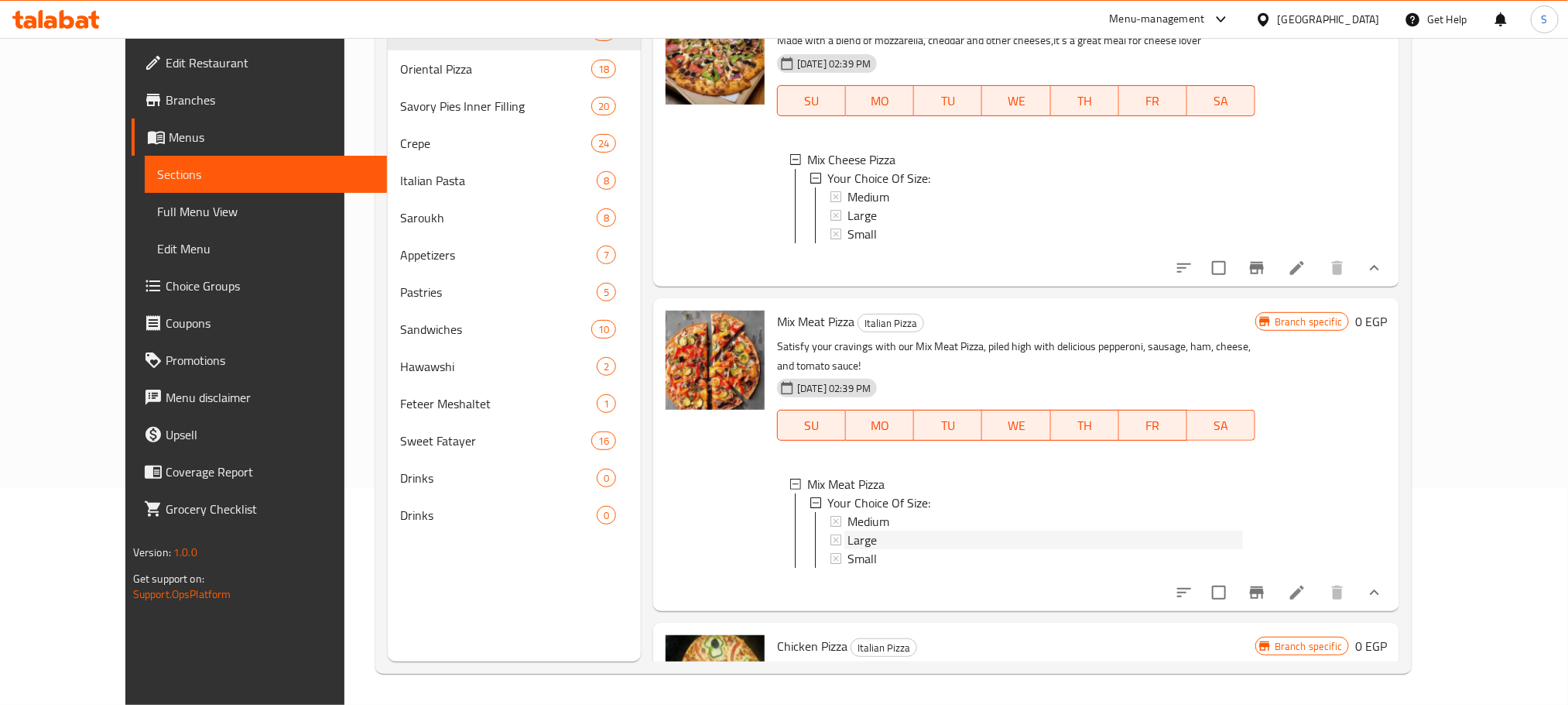
click at [878, 531] on div "Large" at bounding box center [1045, 539] width 396 height 18
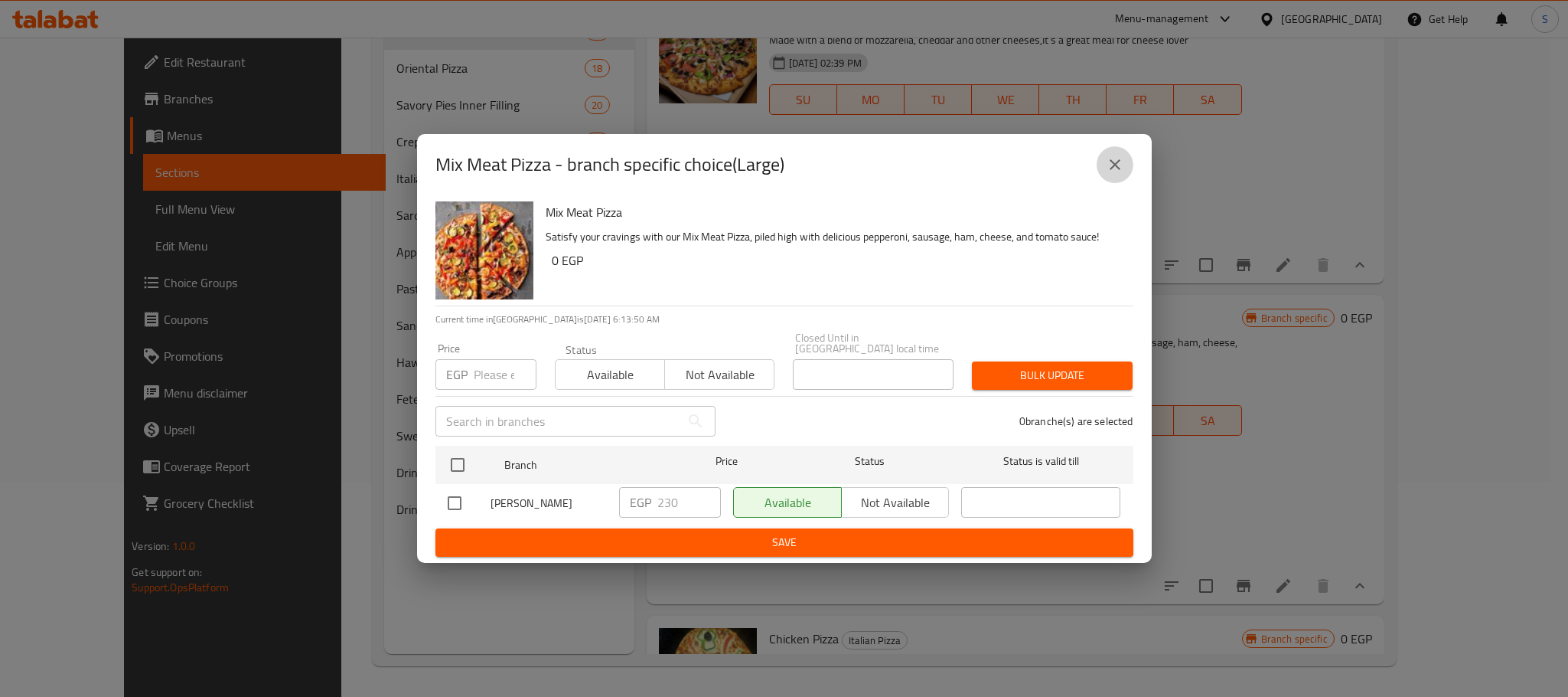
click at [1114, 163] on icon "close" at bounding box center [1114, 164] width 18 height 18
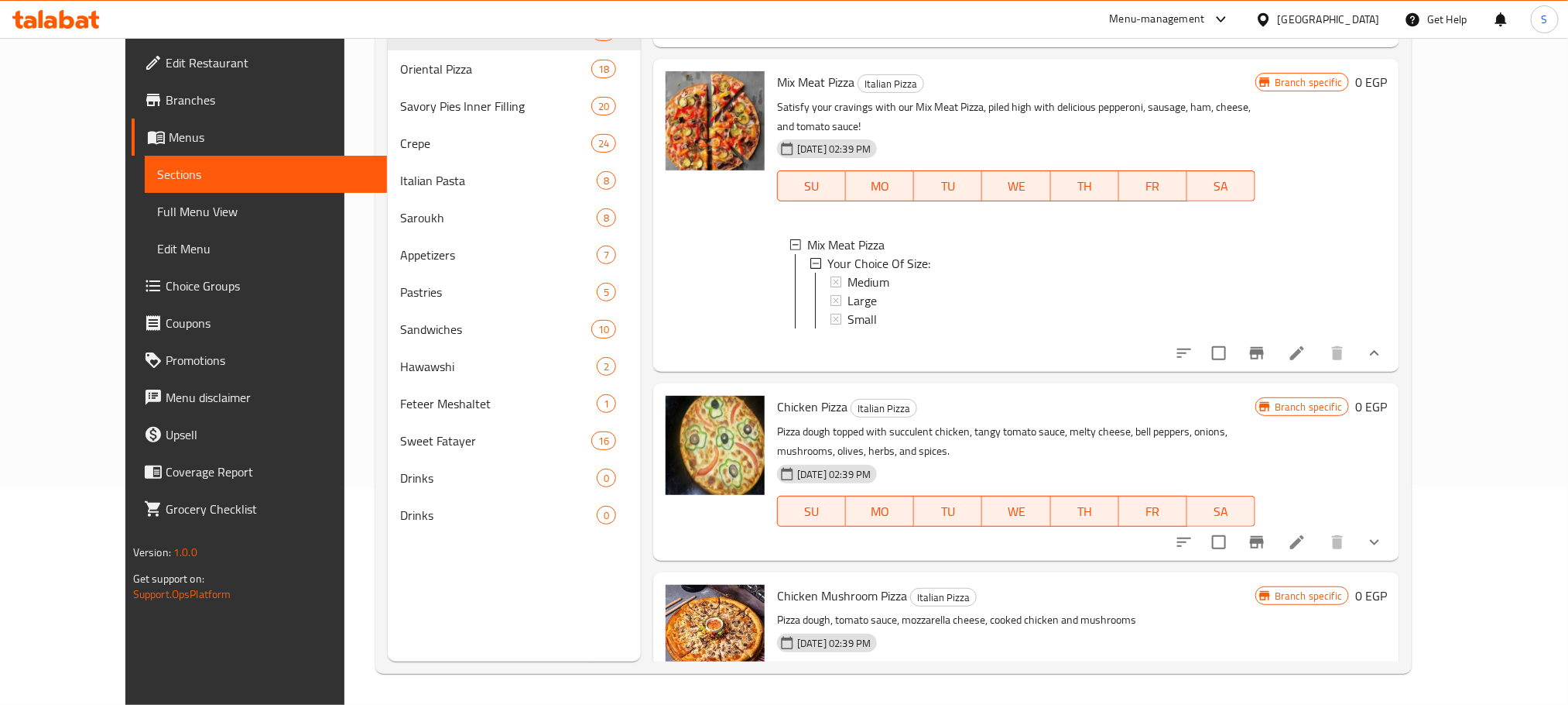
scroll to position [3040, 0]
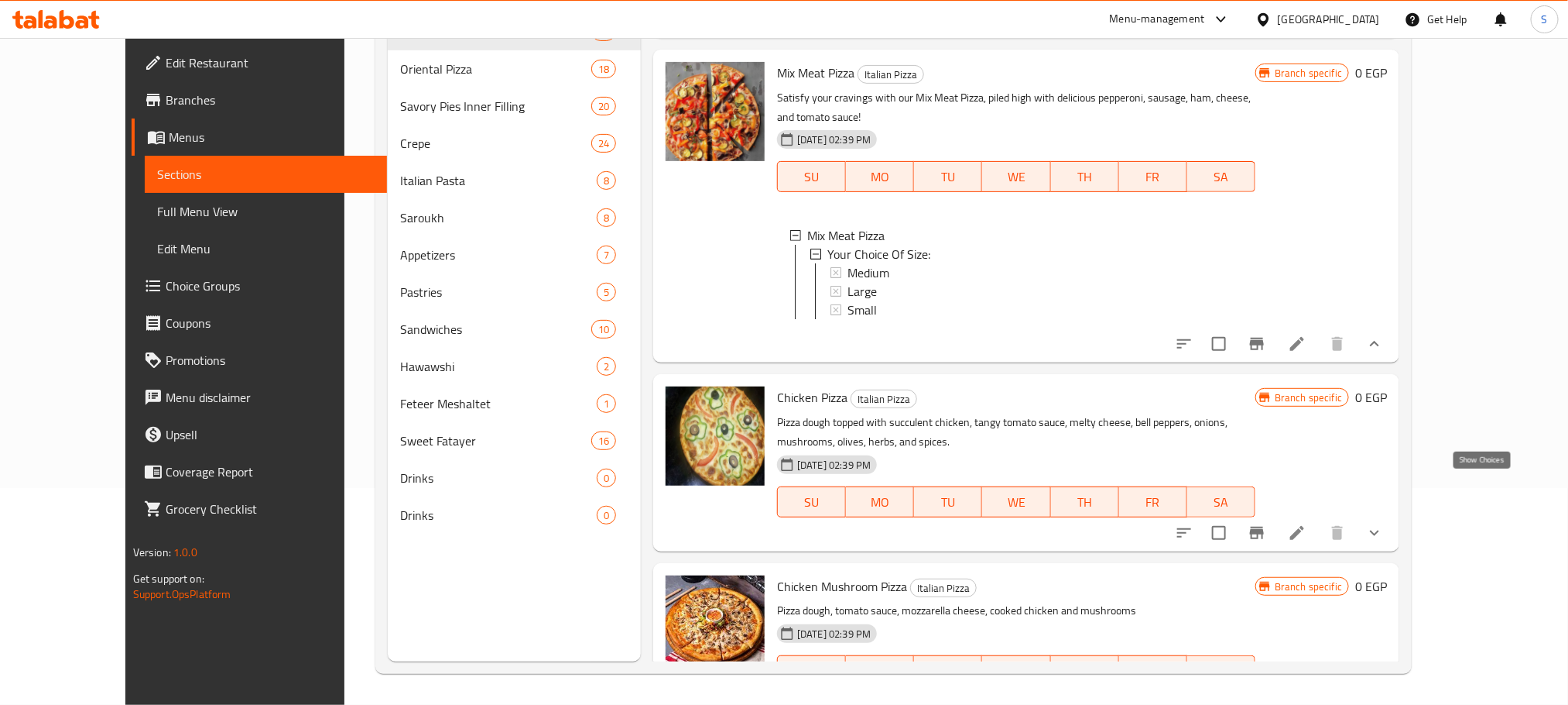
click at [1384, 523] on icon "show more" at bounding box center [1374, 532] width 18 height 18
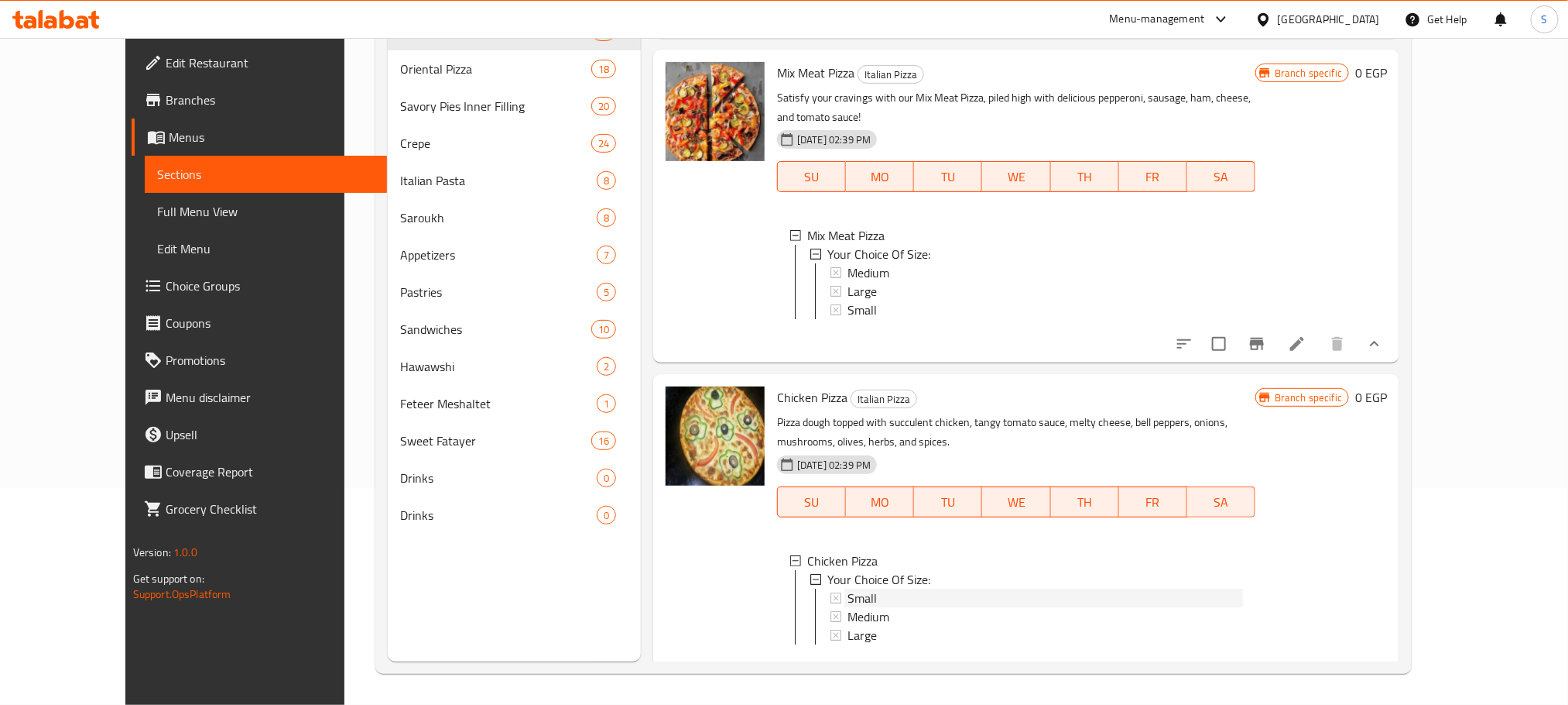
click at [870, 588] on div "Small" at bounding box center [1045, 597] width 396 height 18
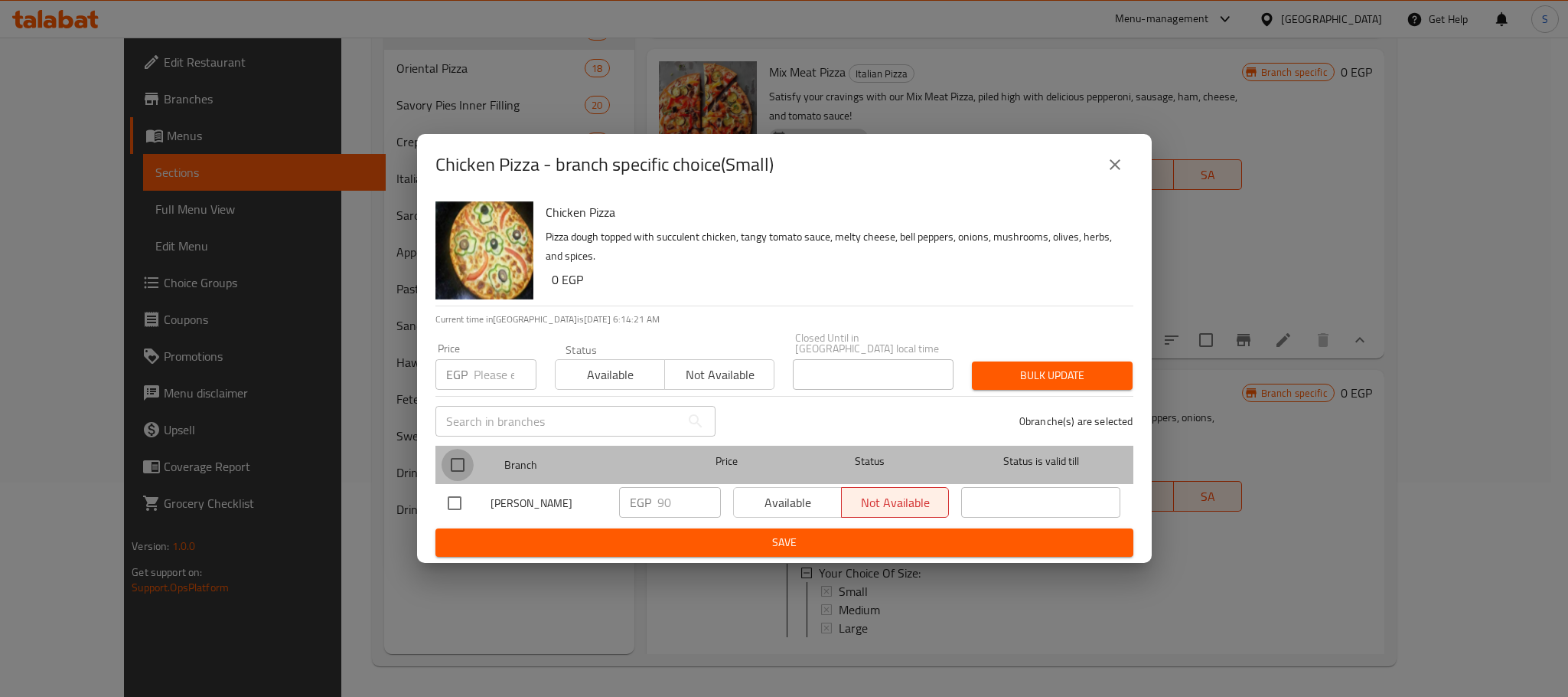
click at [452, 448] on input "checkbox" at bounding box center [457, 464] width 32 height 32
checkbox input "true"
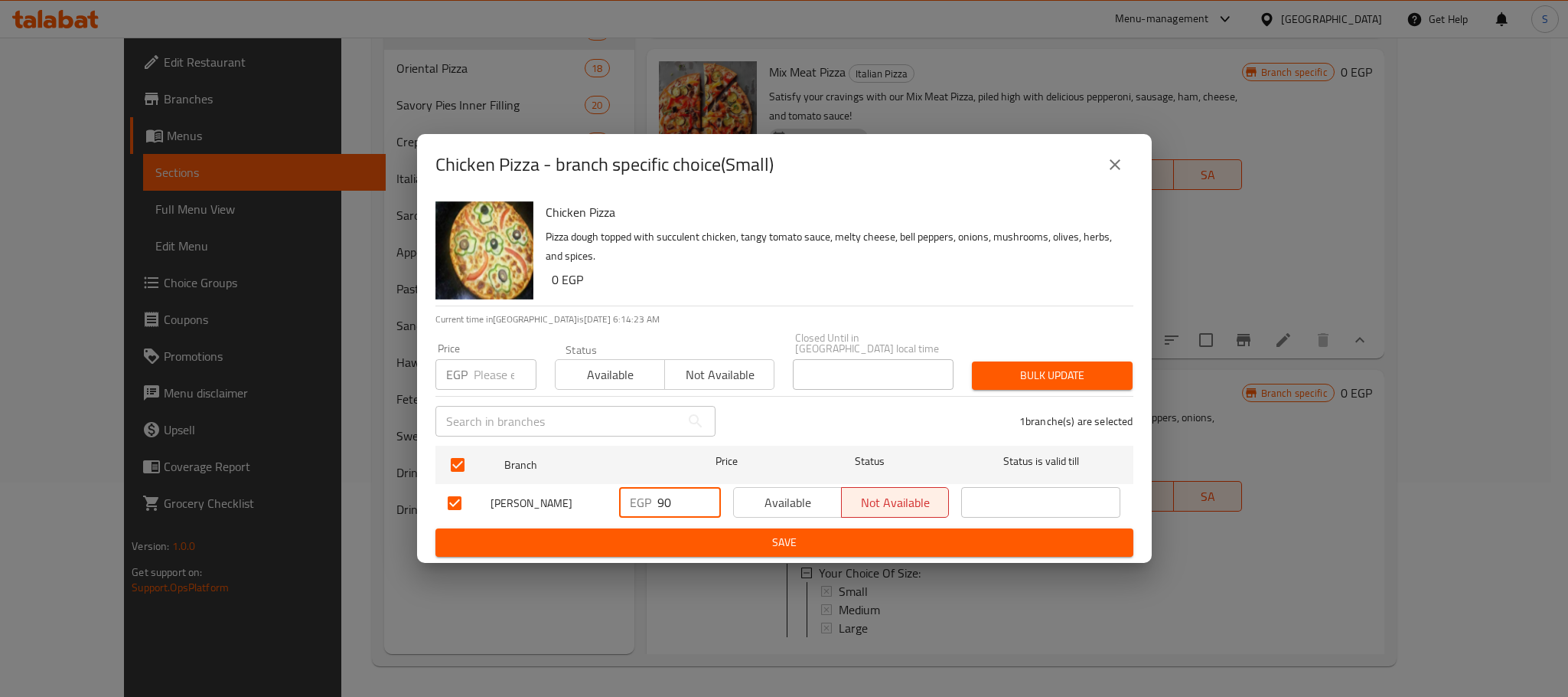
drag, startPoint x: 683, startPoint y: 499, endPoint x: 645, endPoint y: 501, distance: 38.1
click at [645, 501] on div "EGP 90 ​" at bounding box center [670, 502] width 102 height 31
type input "130"
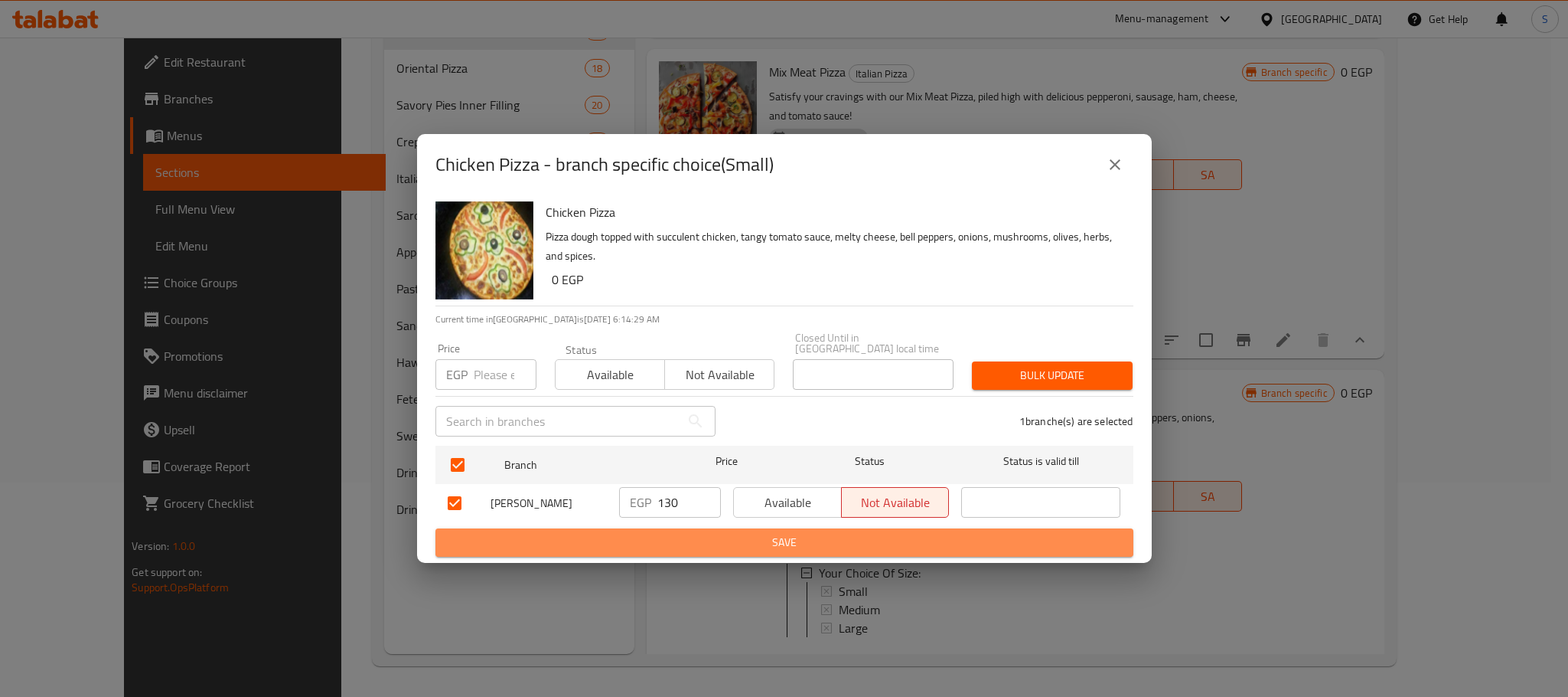
click at [732, 537] on span "Save" at bounding box center [784, 543] width 673 height 19
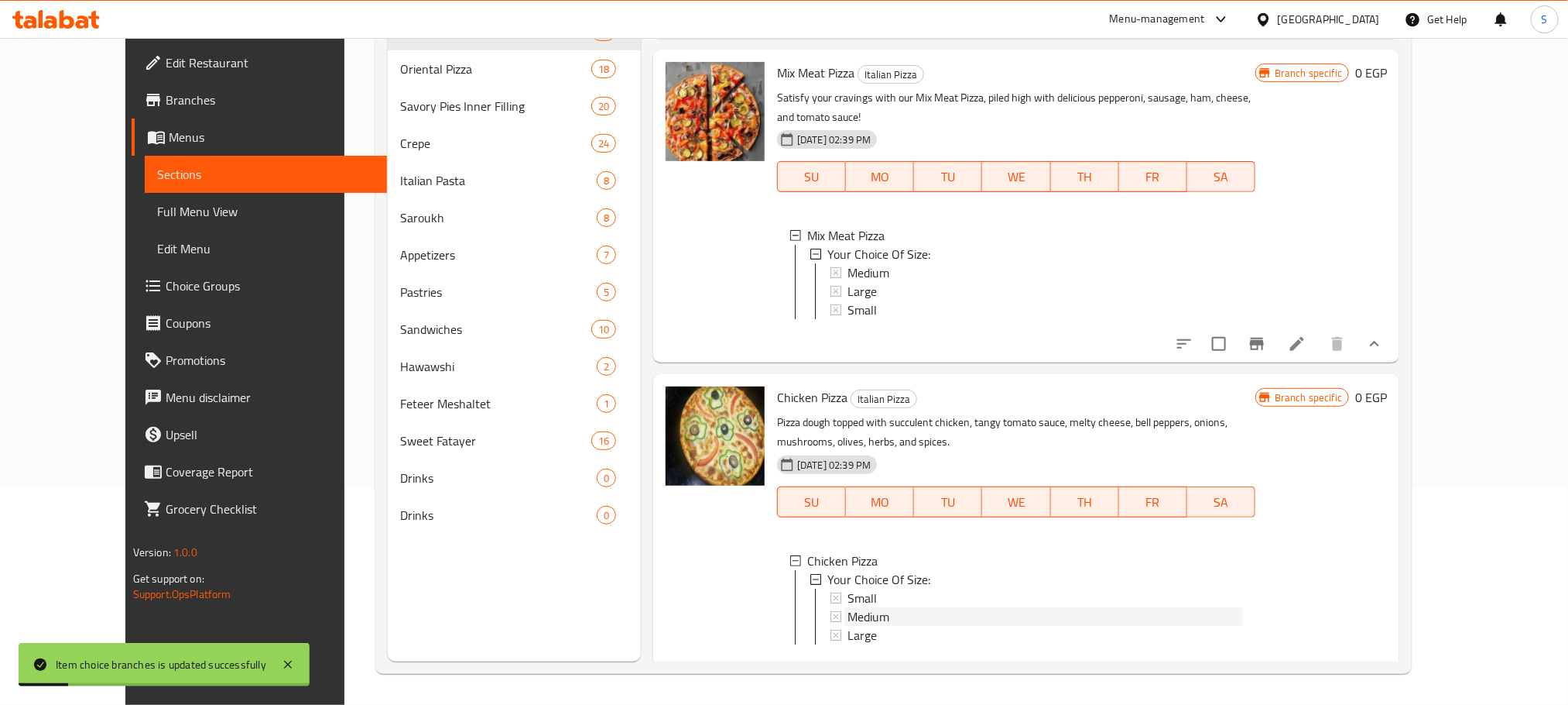
click at [847, 607] on span "Medium" at bounding box center [868, 616] width 42 height 18
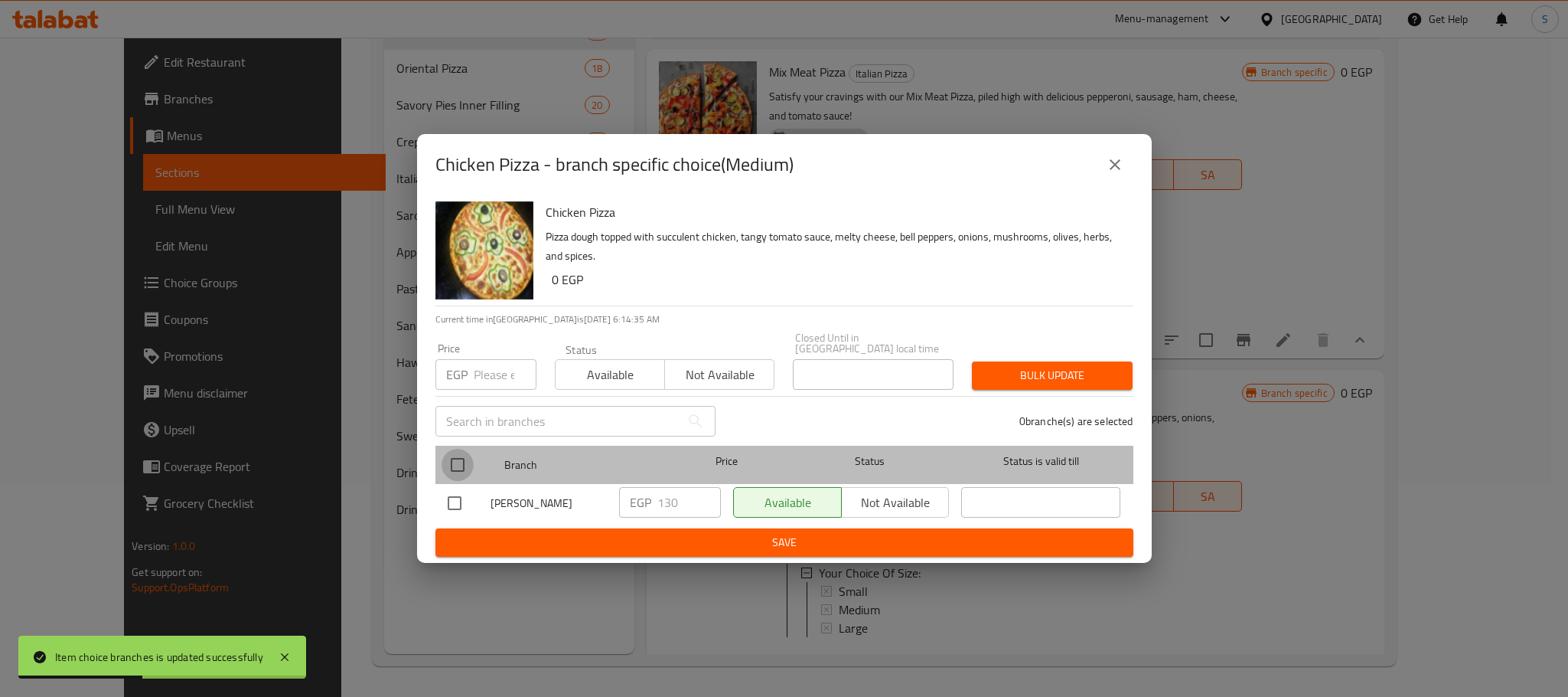
click at [448, 451] on input "checkbox" at bounding box center [457, 464] width 32 height 32
checkbox input "true"
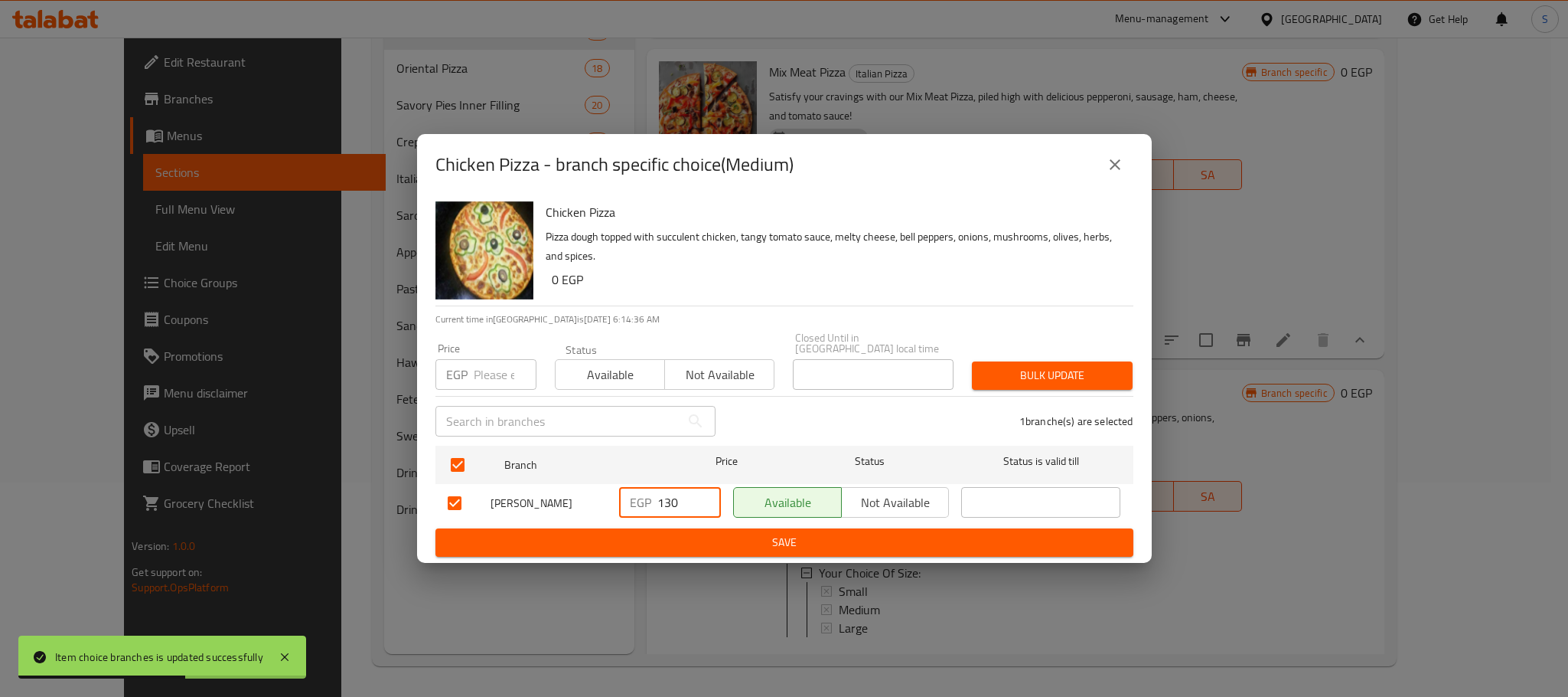
drag, startPoint x: 687, startPoint y: 506, endPoint x: 632, endPoint y: 508, distance: 55.0
click at [632, 508] on div "EGP 130 ​" at bounding box center [670, 502] width 102 height 31
type input "170"
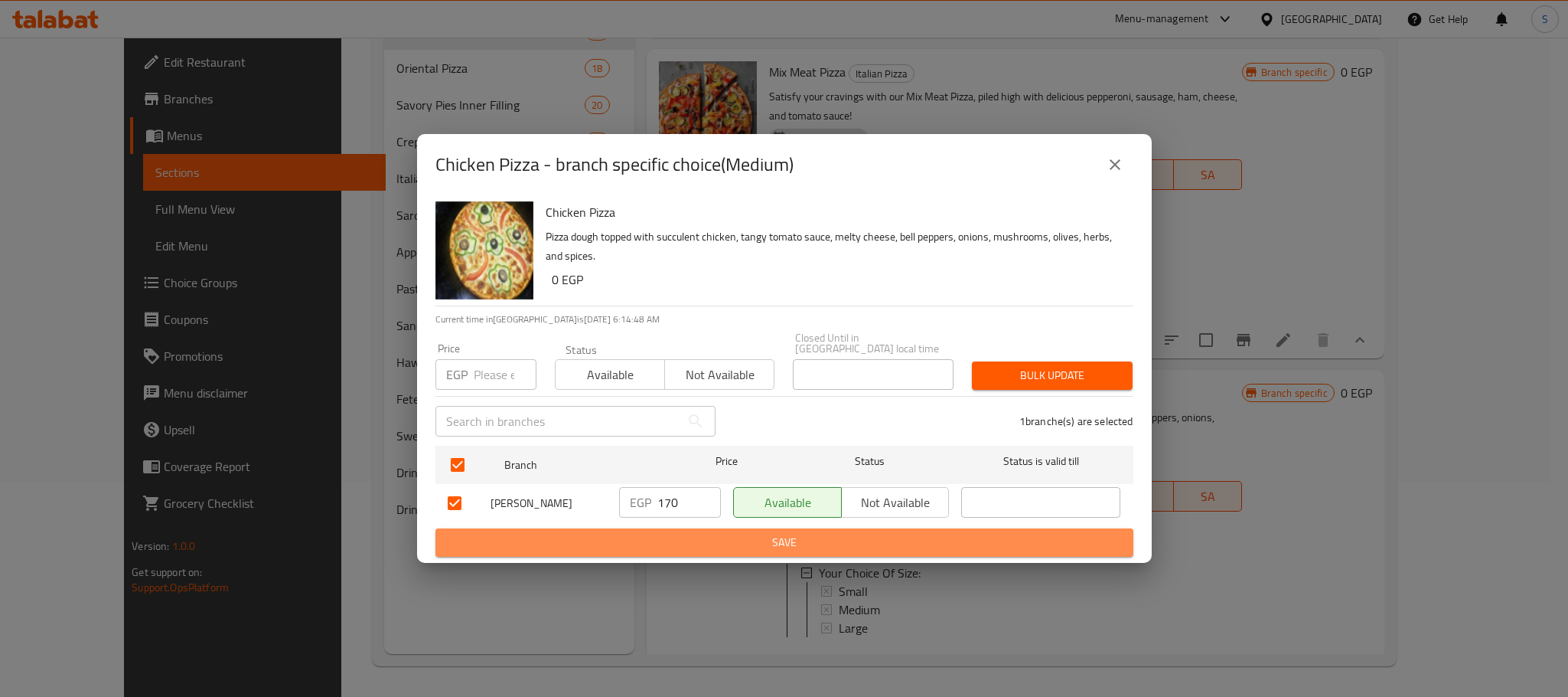
click at [772, 533] on span "Save" at bounding box center [784, 543] width 673 height 19
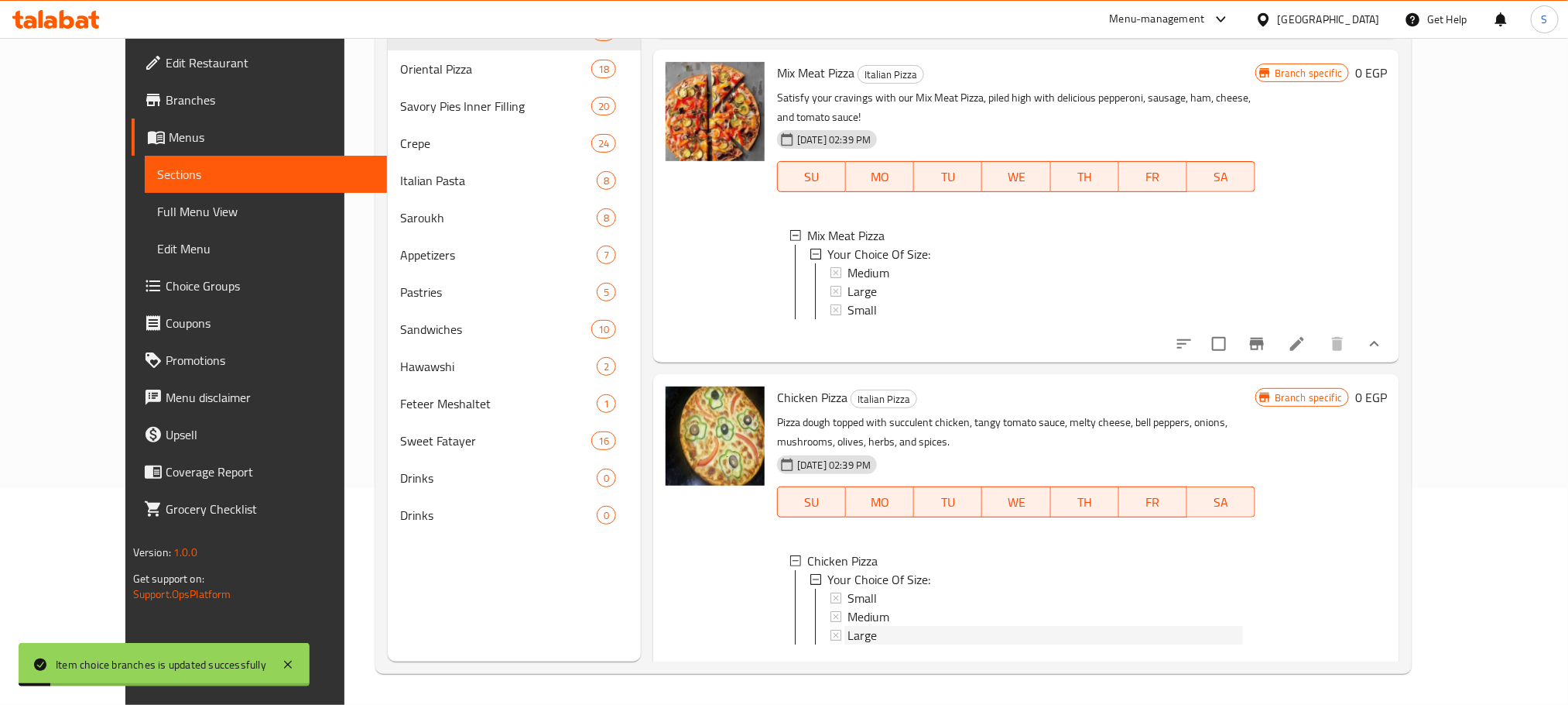
click at [847, 626] on span "Large" at bounding box center [862, 634] width 29 height 18
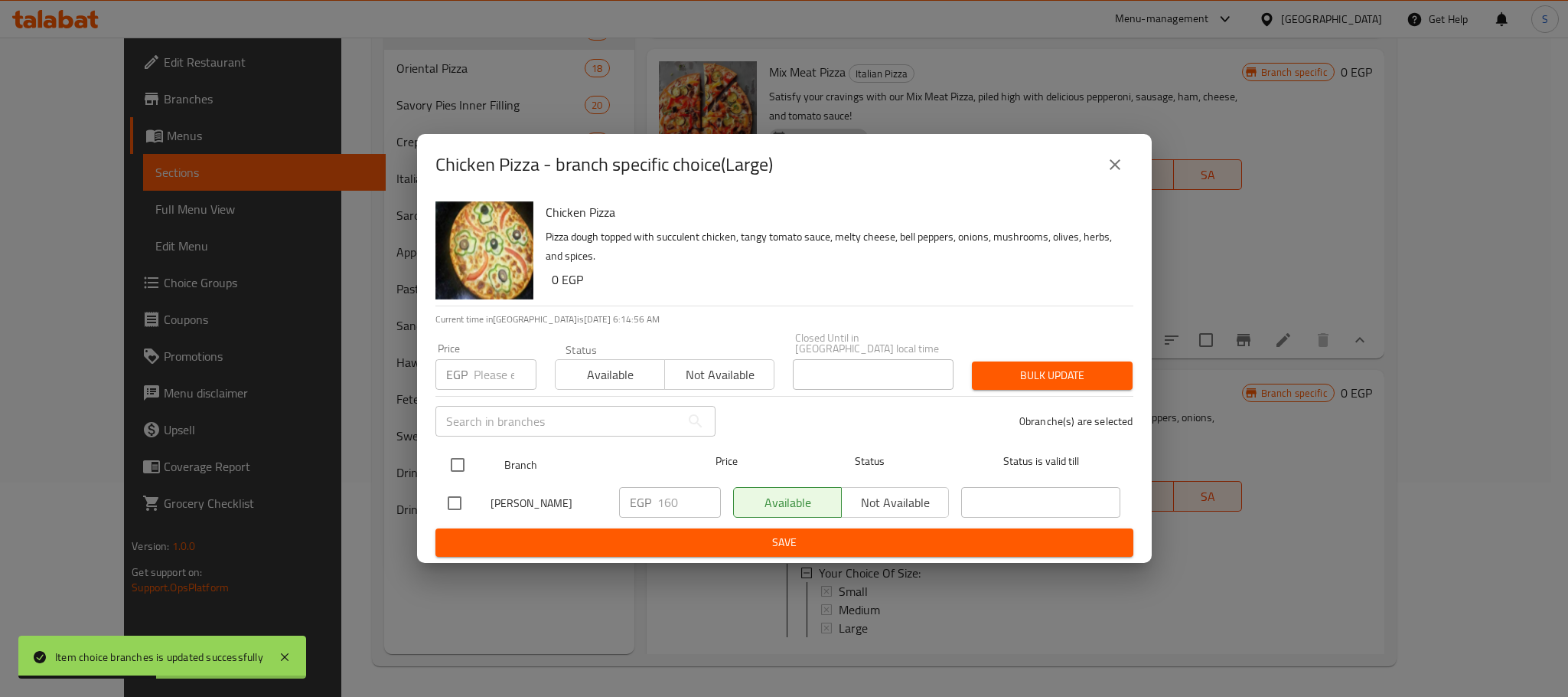
click at [454, 464] on input "checkbox" at bounding box center [457, 464] width 32 height 32
checkbox input "true"
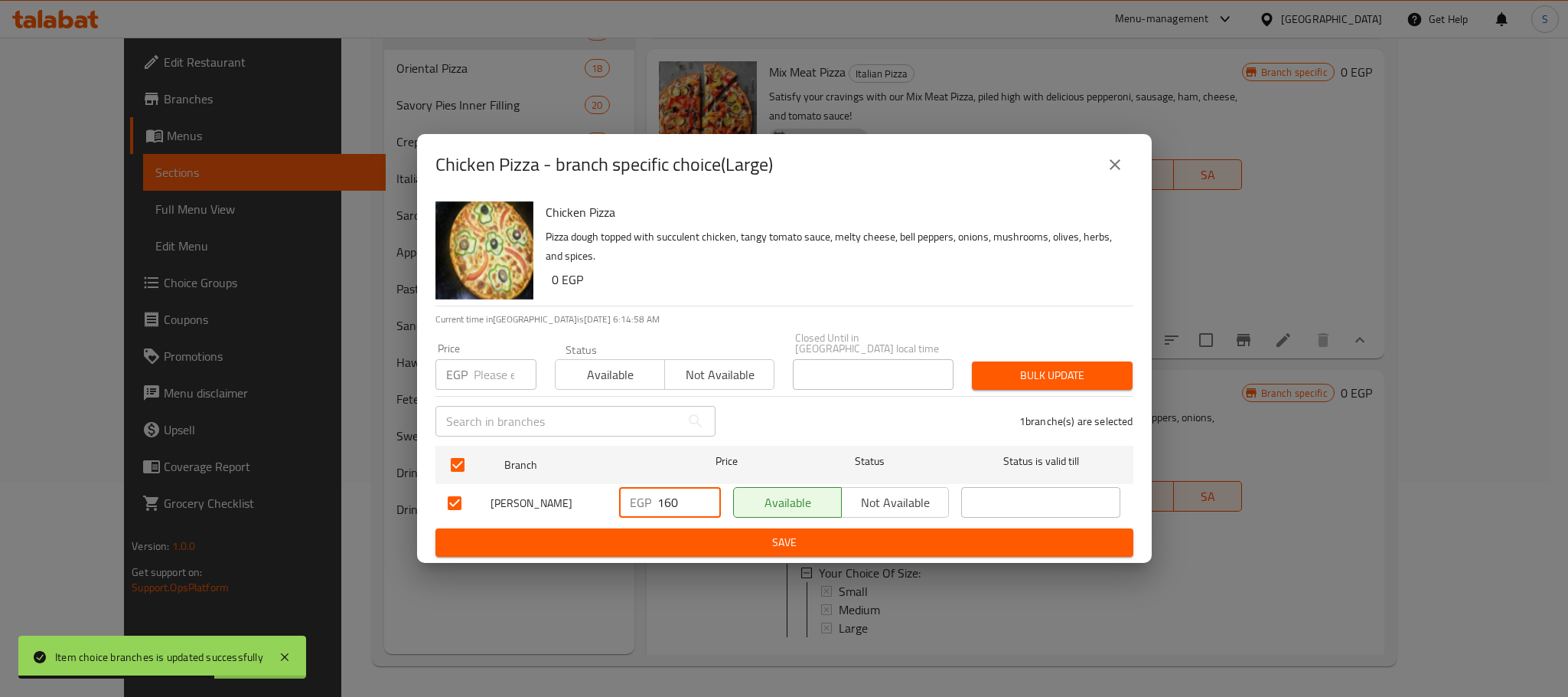
drag, startPoint x: 680, startPoint y: 499, endPoint x: 632, endPoint y: 502, distance: 48.1
click at [632, 502] on div "EGP 160 ​" at bounding box center [670, 502] width 102 height 31
type input "200"
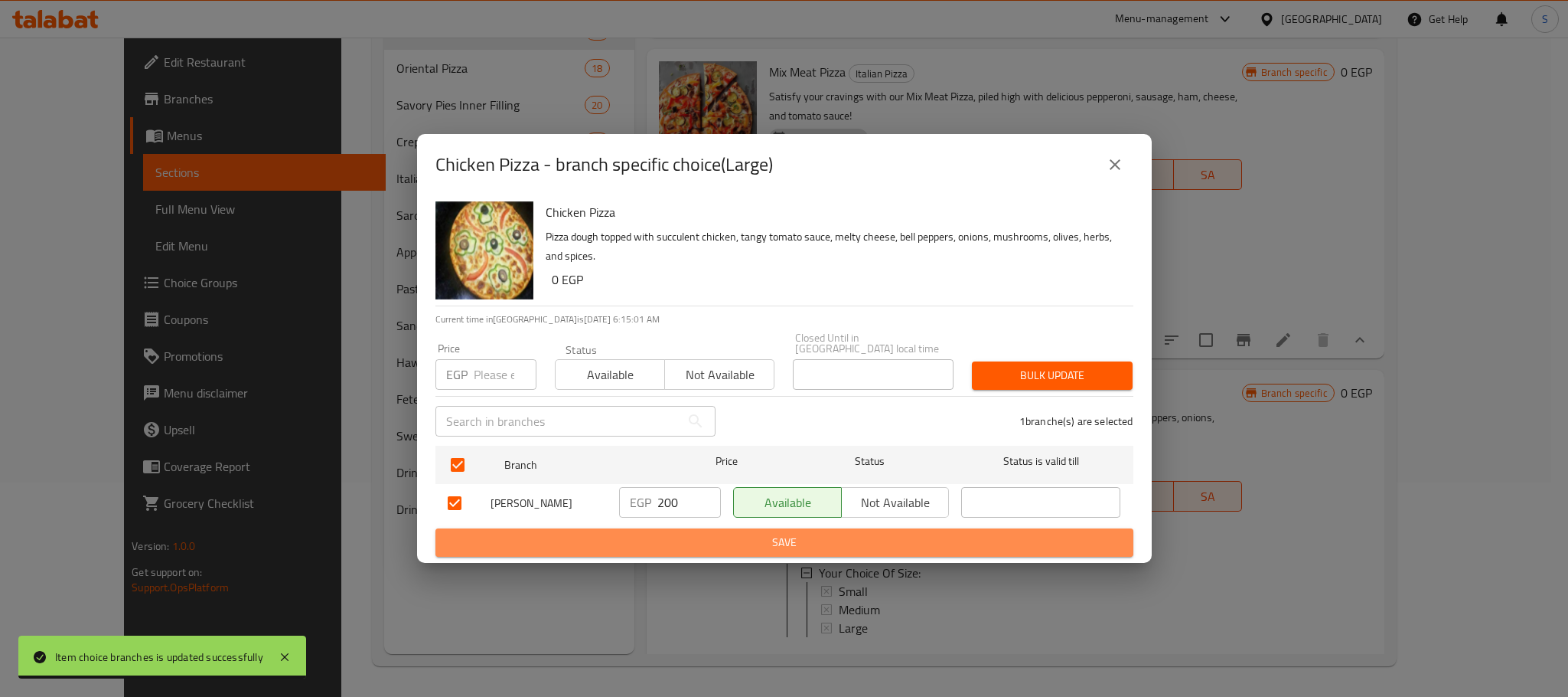
click at [801, 542] on span "Save" at bounding box center [784, 543] width 673 height 19
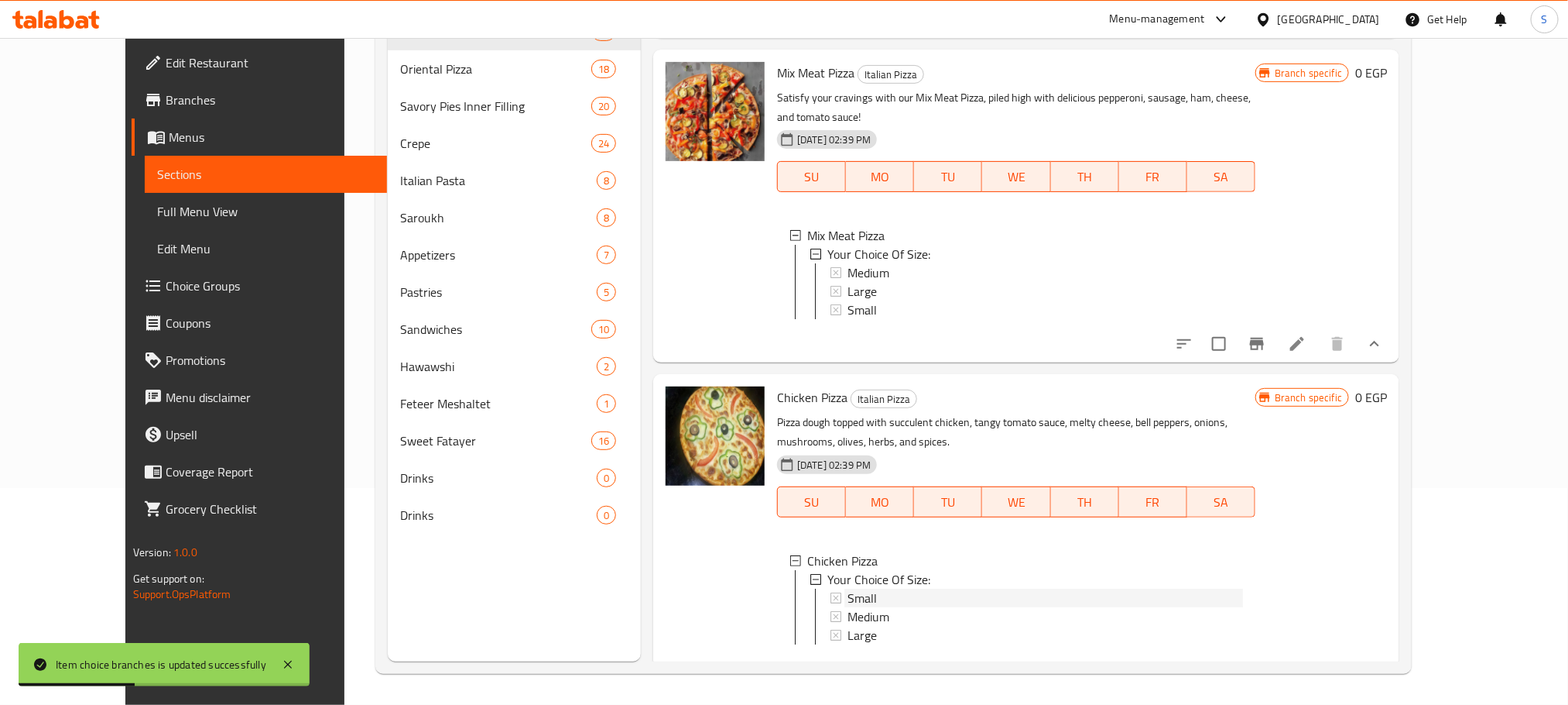
click at [847, 588] on div "Small" at bounding box center [1045, 597] width 396 height 18
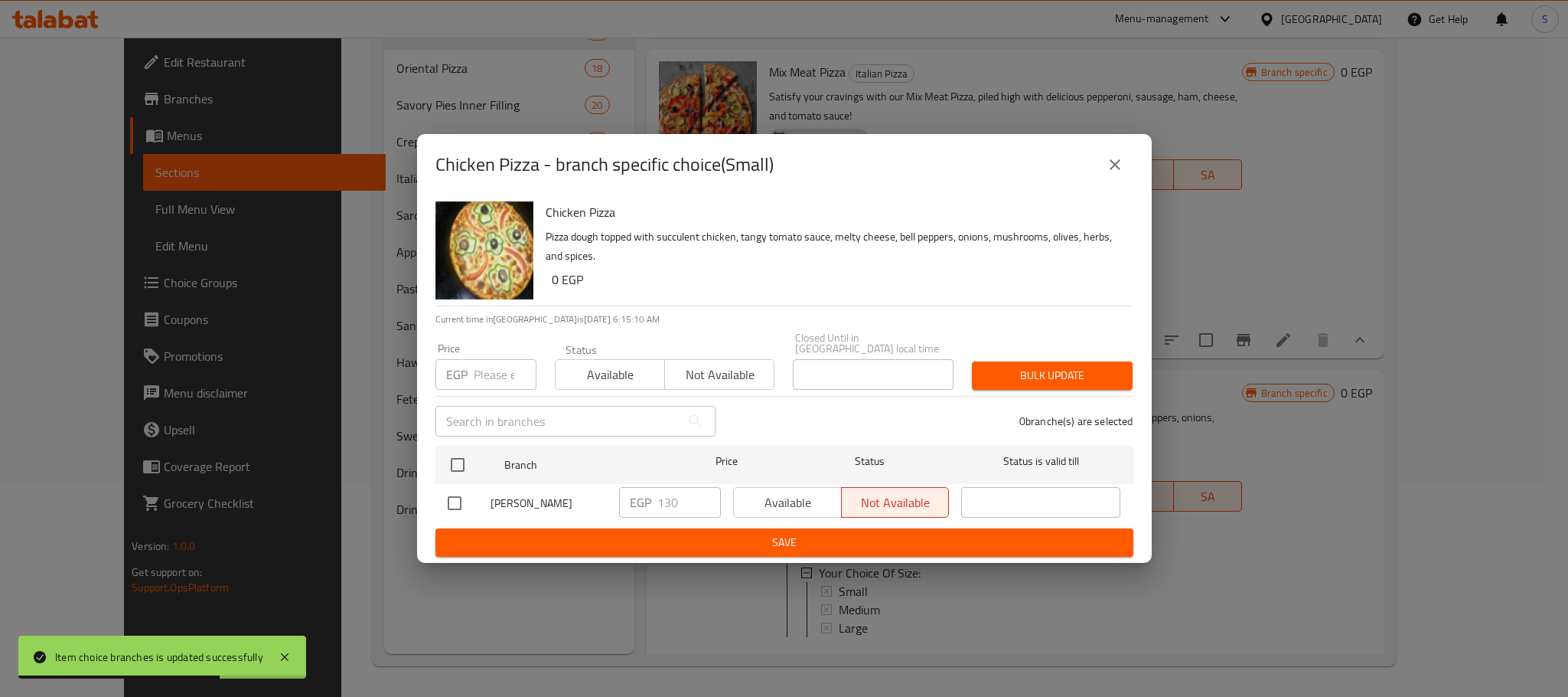
click at [1125, 162] on button "close" at bounding box center [1114, 165] width 37 height 37
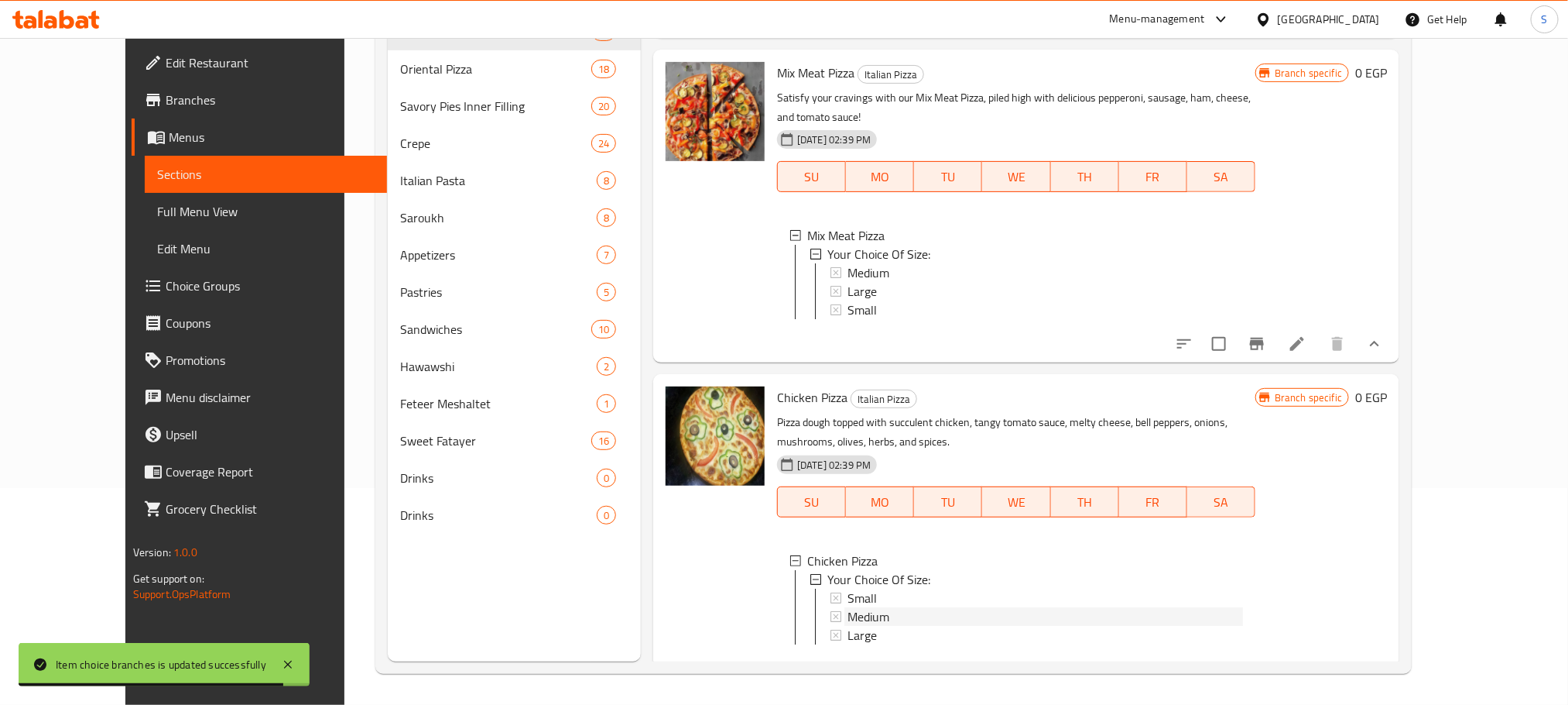
click at [872, 607] on div "Medium" at bounding box center [1045, 616] width 396 height 18
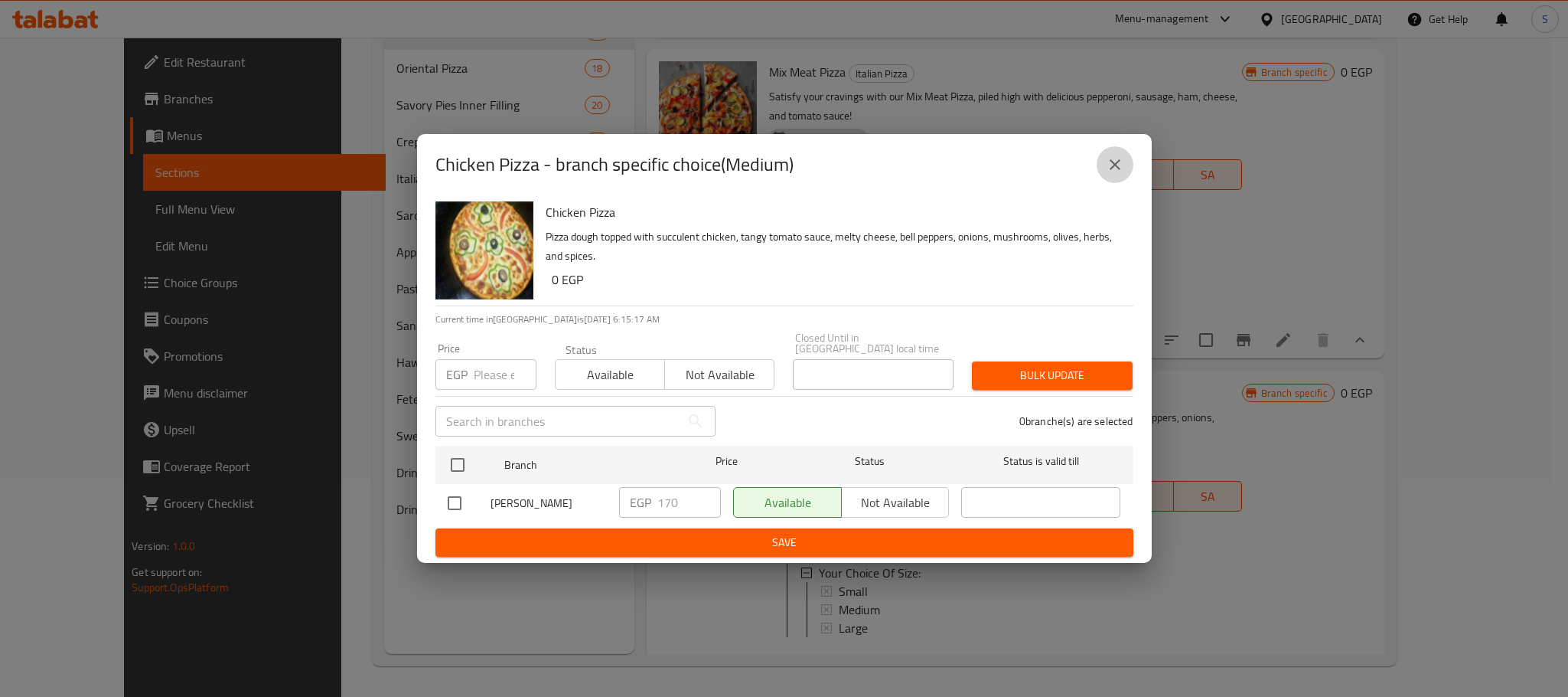
click at [1116, 156] on button "close" at bounding box center [1114, 165] width 37 height 37
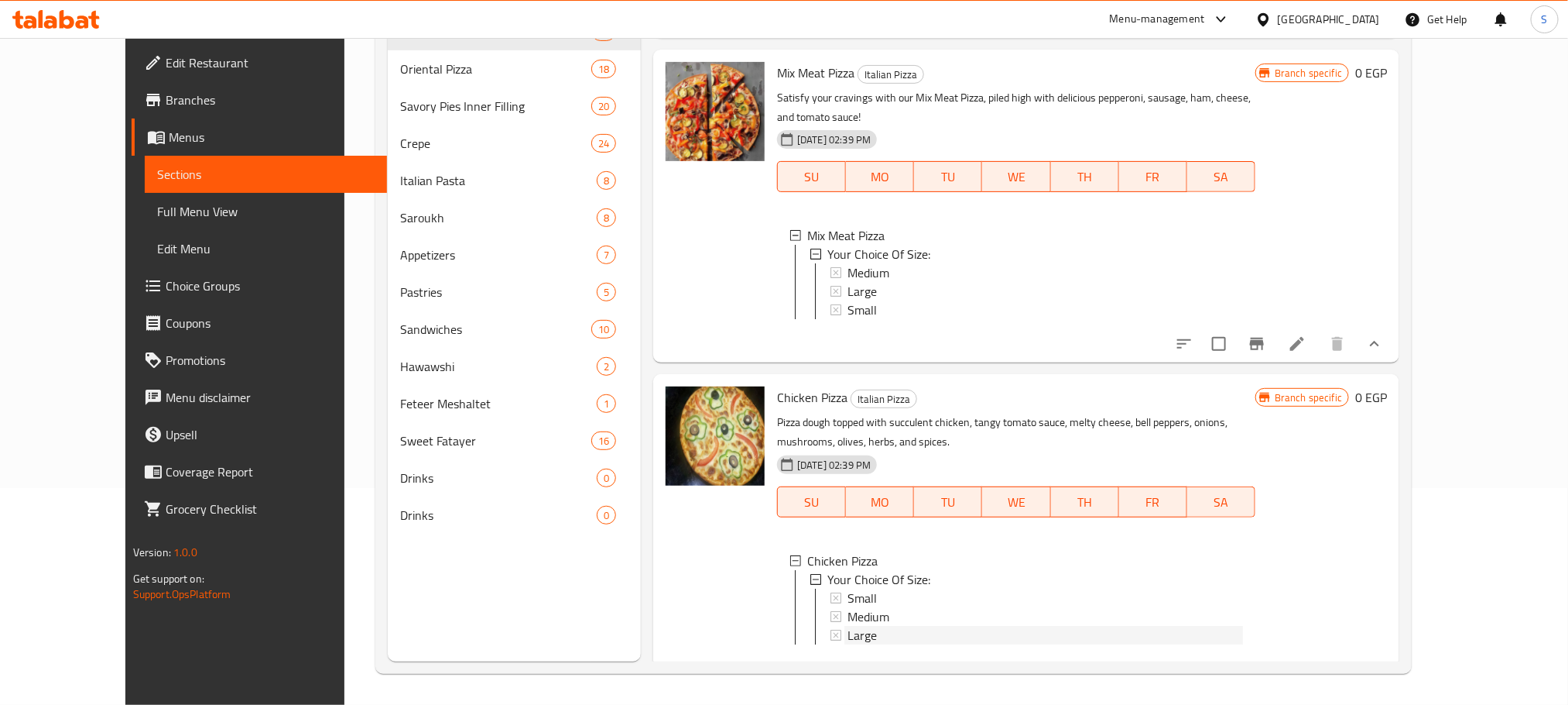
click at [847, 626] on div "Large" at bounding box center [1045, 634] width 396 height 18
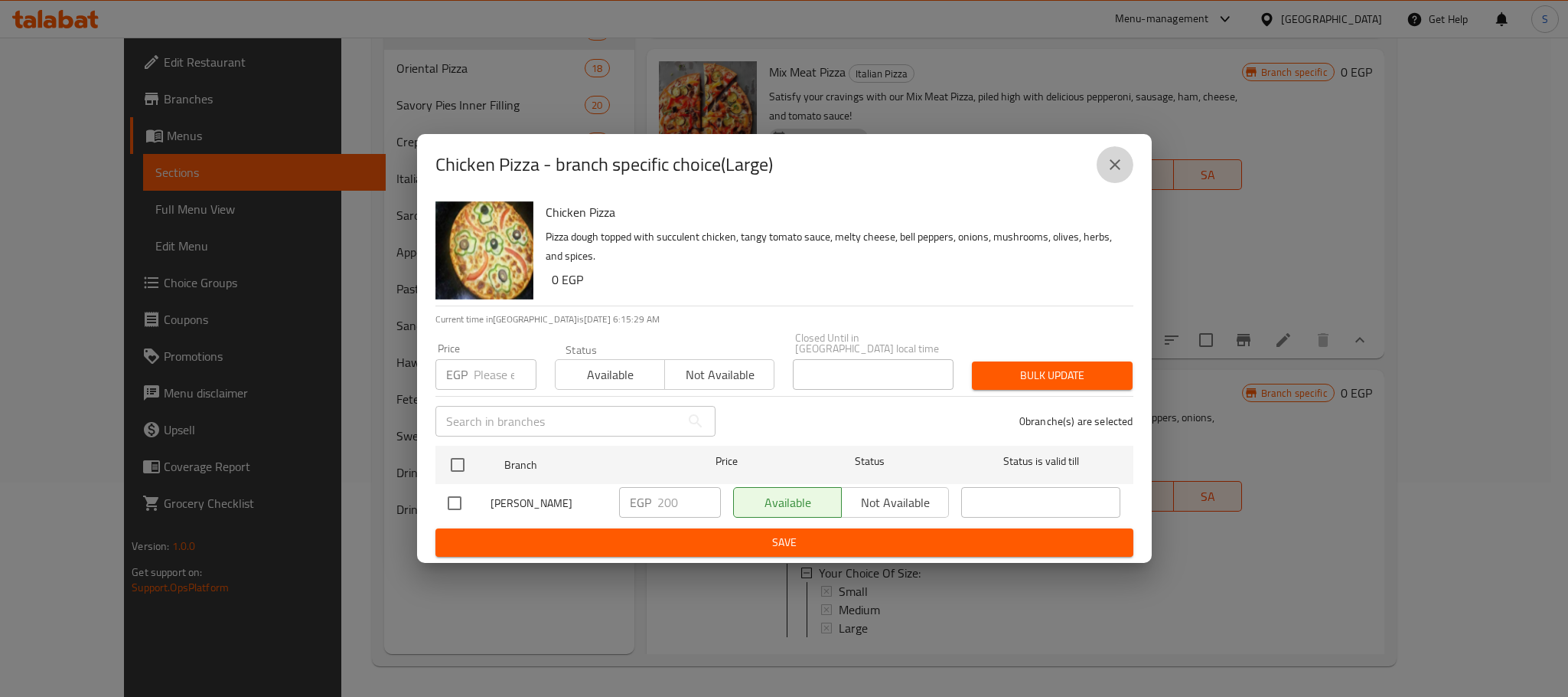
click at [1125, 164] on button "close" at bounding box center [1114, 165] width 37 height 37
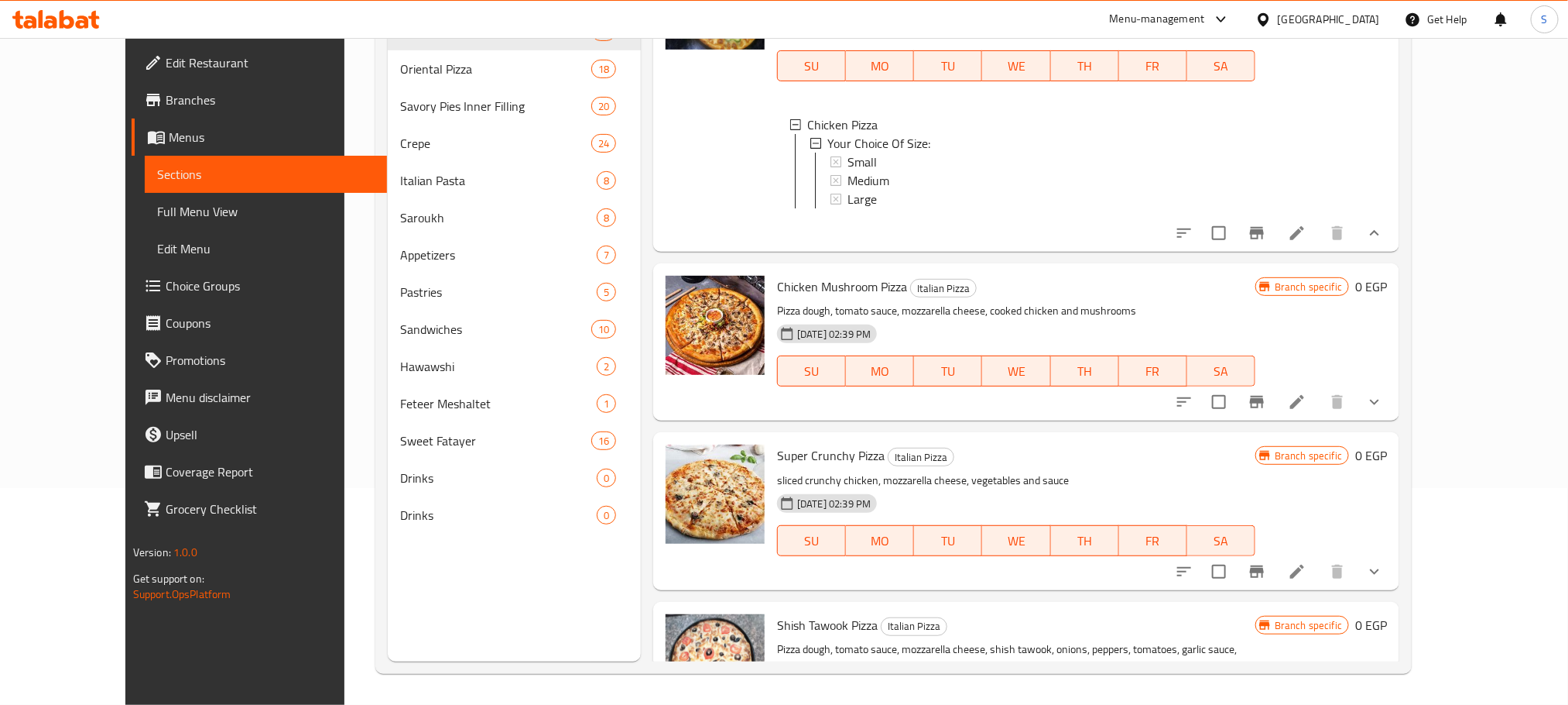
scroll to position [3418, 0]
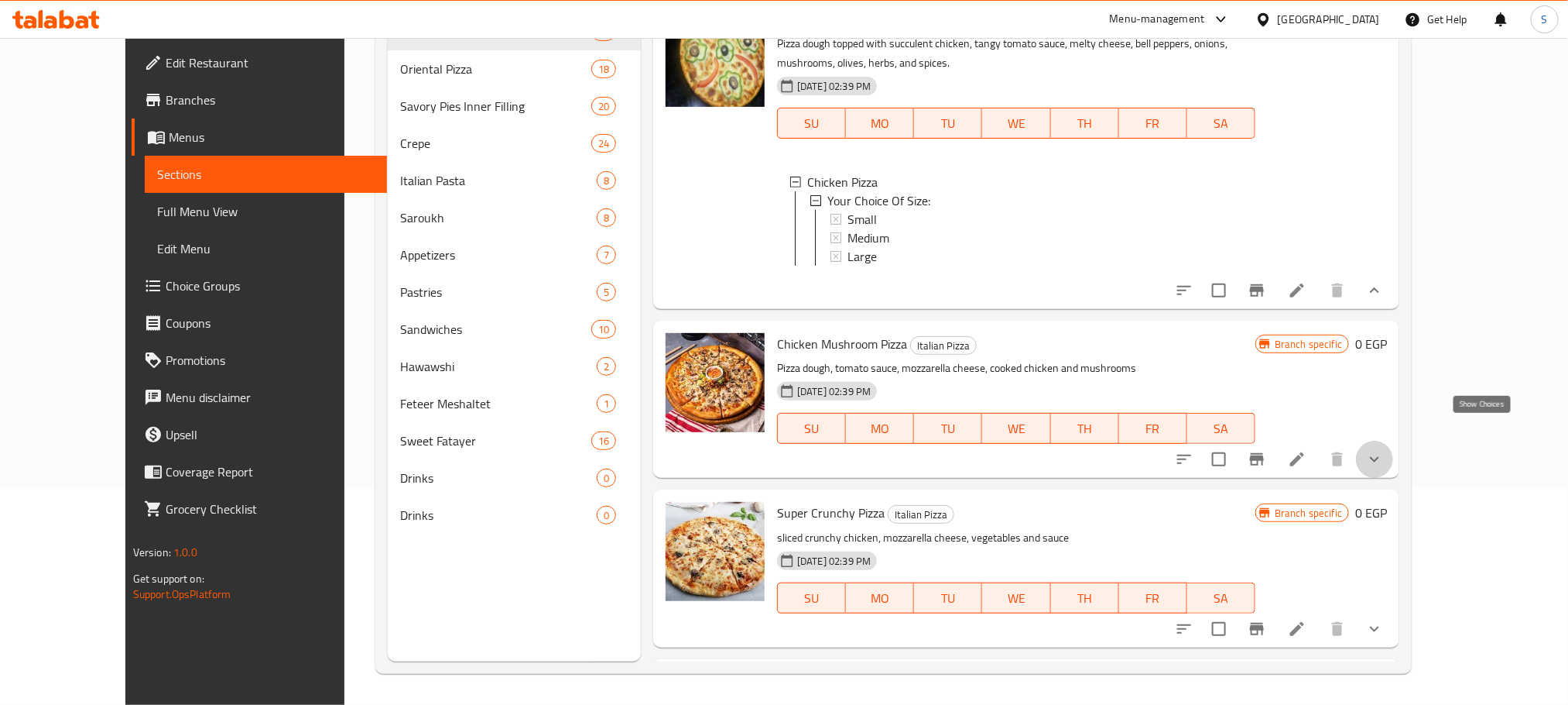
click at [1384, 450] on icon "show more" at bounding box center [1374, 458] width 18 height 18
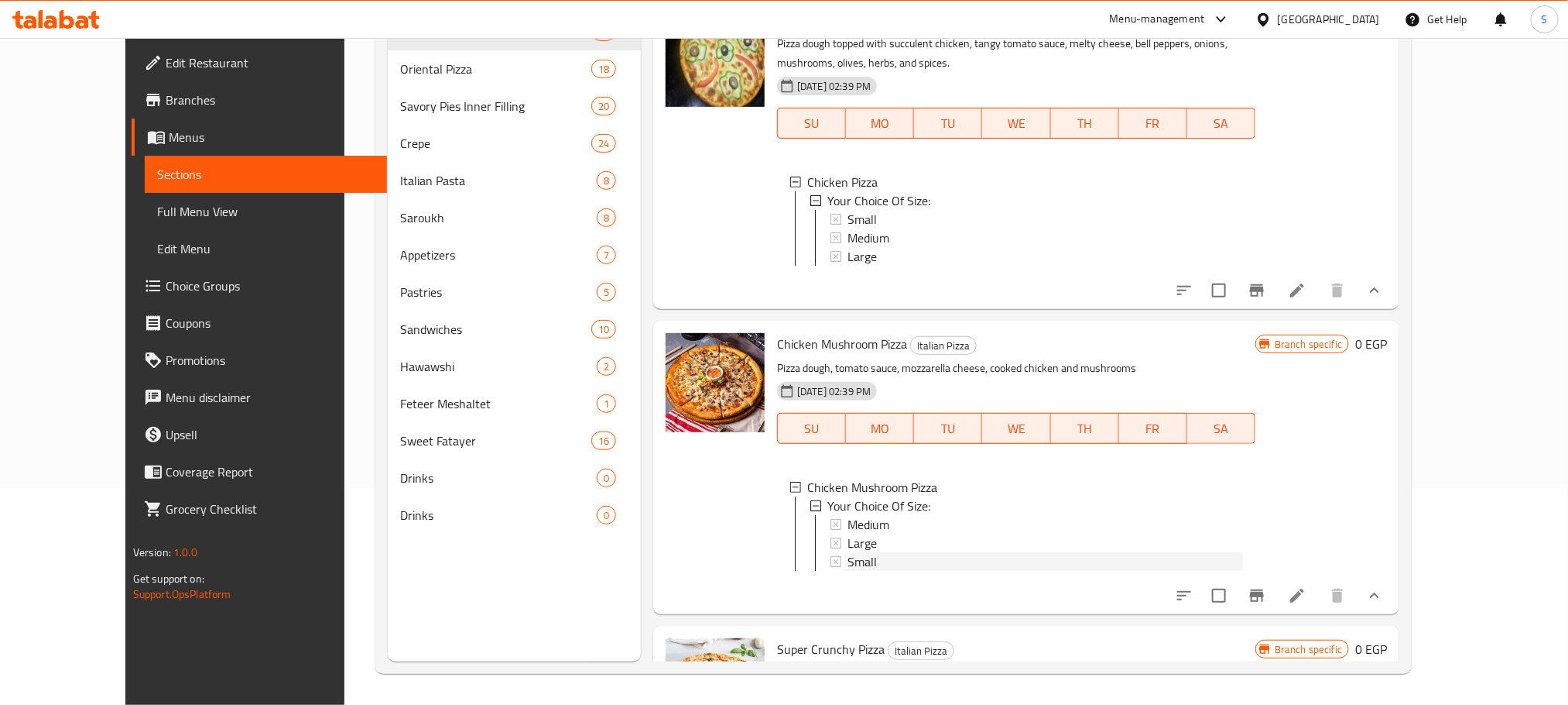
click at [852, 552] on div "Small" at bounding box center [1045, 561] width 396 height 18
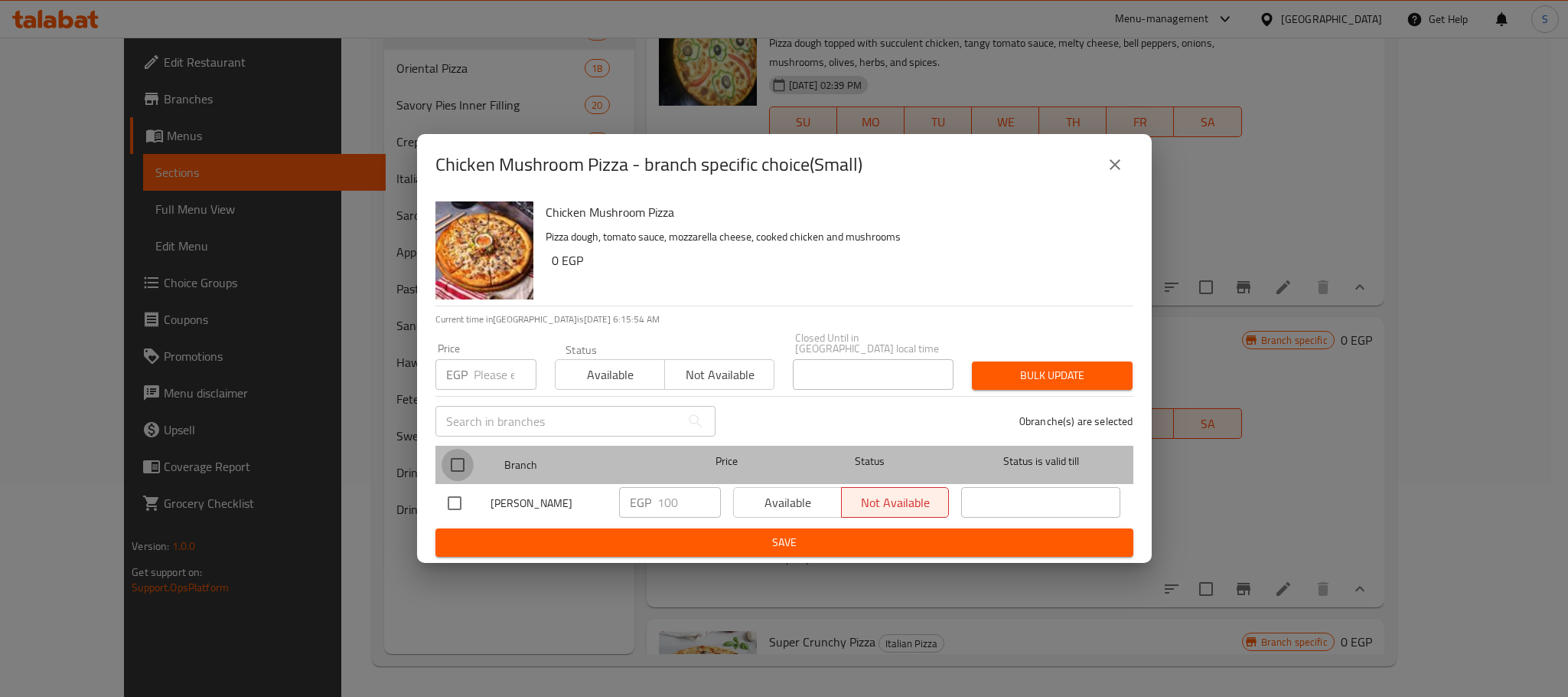
click at [462, 451] on input "checkbox" at bounding box center [457, 464] width 32 height 32
checkbox input "true"
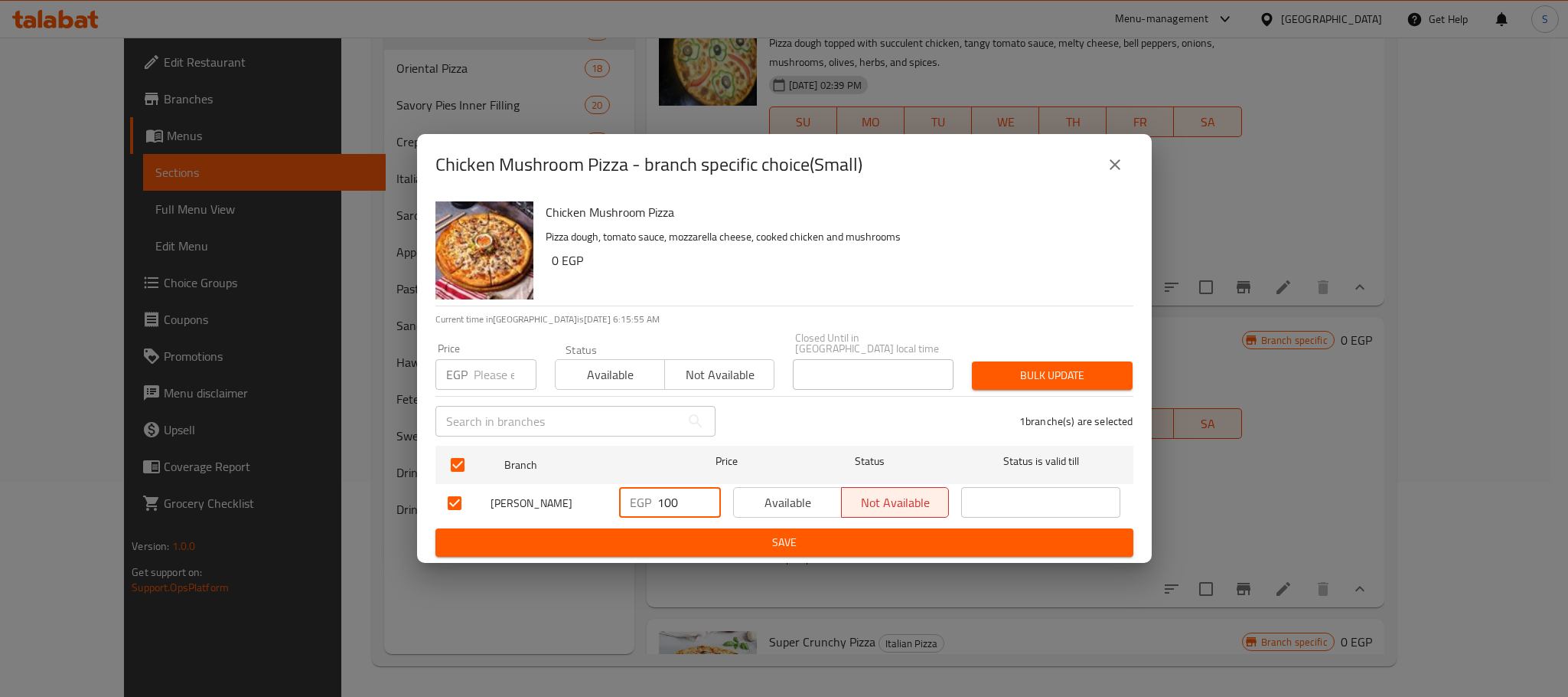
drag, startPoint x: 693, startPoint y: 492, endPoint x: 639, endPoint y: 496, distance: 54.1
click at [639, 496] on div "EGP 100 ​" at bounding box center [670, 502] width 102 height 31
type input "130"
click at [744, 533] on span "Save" at bounding box center [784, 543] width 673 height 19
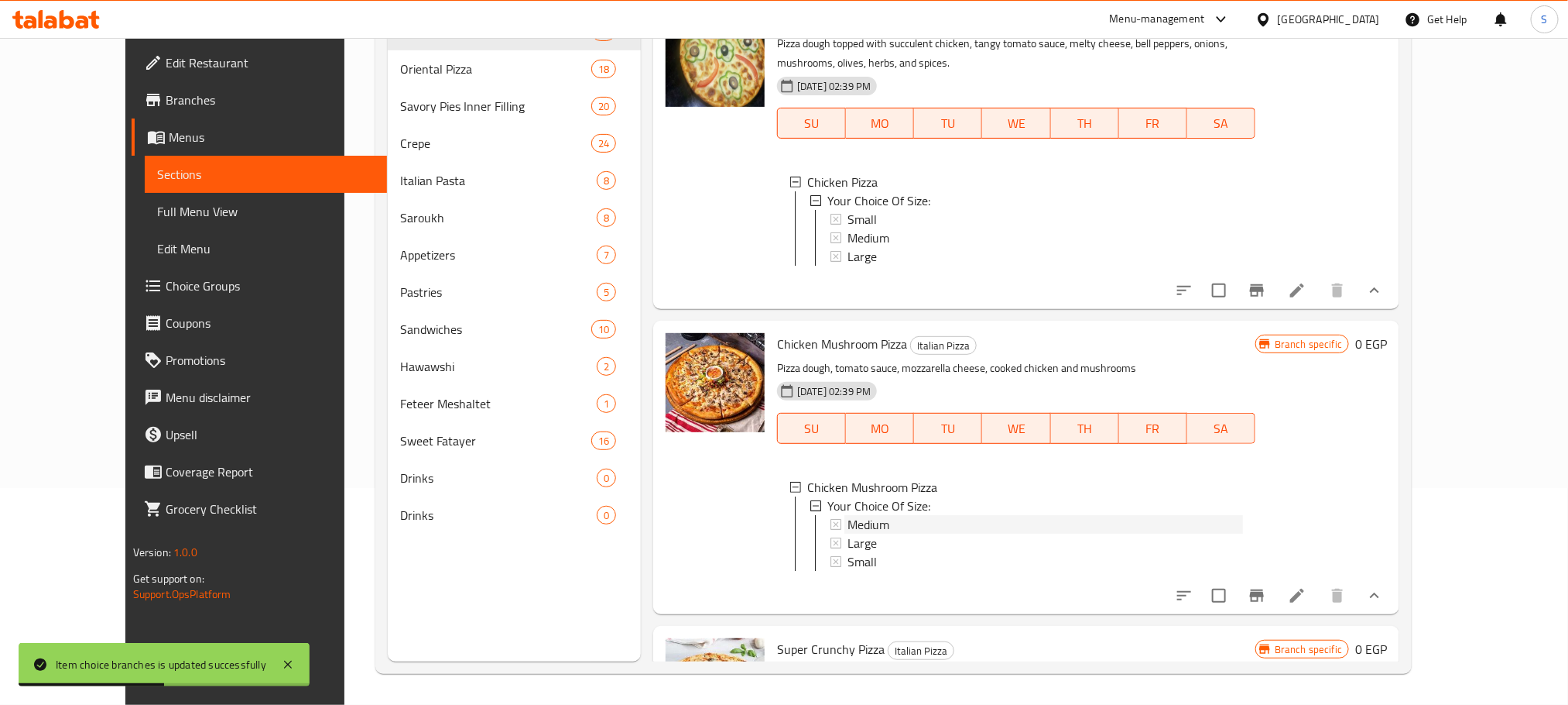
click at [862, 515] on div "Medium" at bounding box center [1045, 523] width 396 height 18
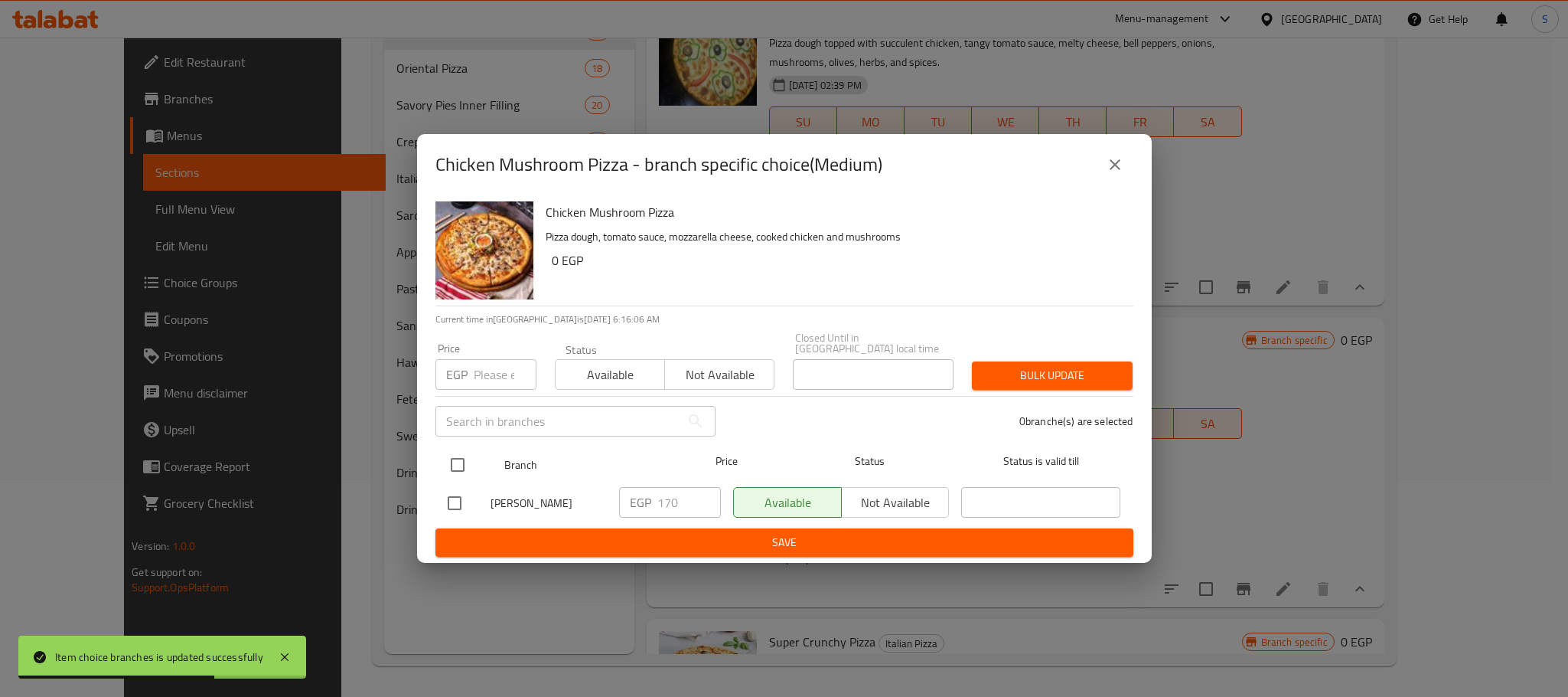
click at [472, 453] on input "checkbox" at bounding box center [457, 464] width 32 height 32
checkbox input "true"
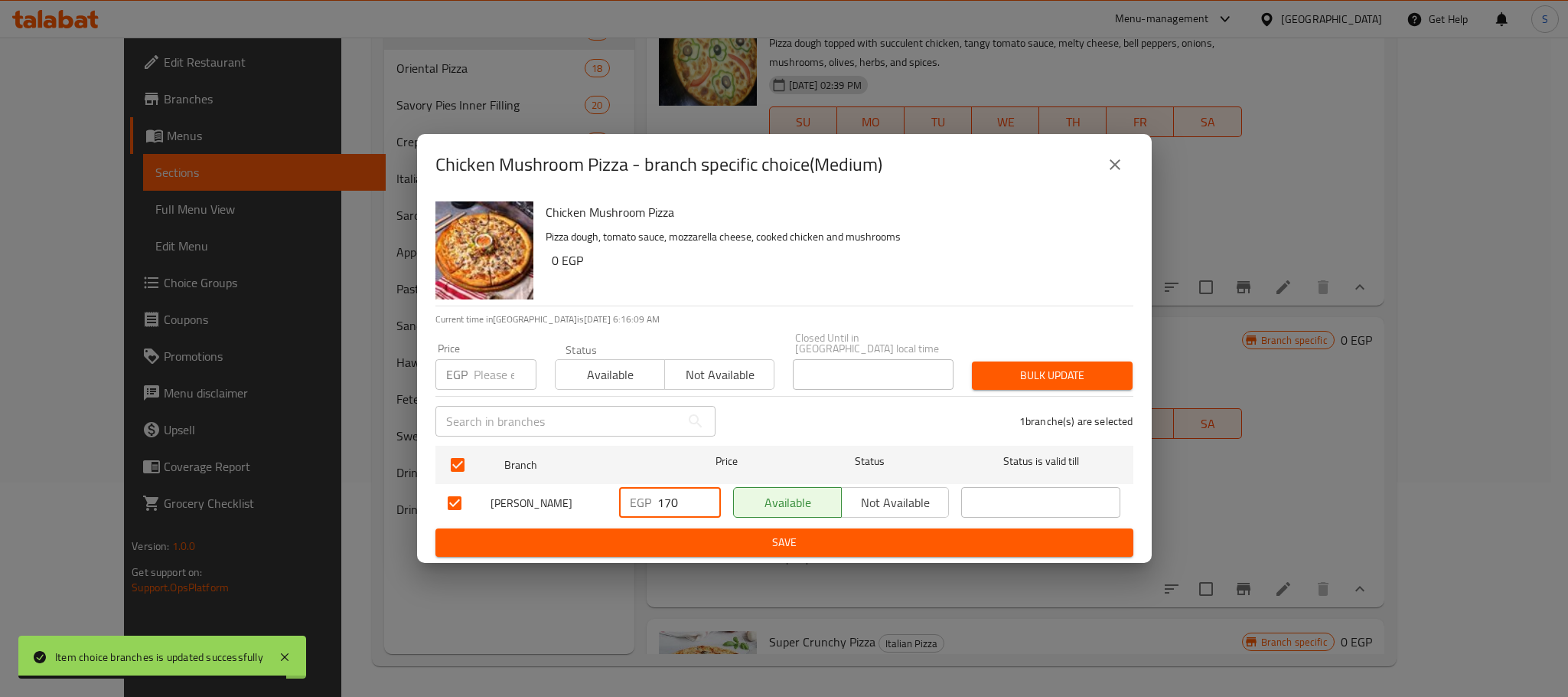
drag, startPoint x: 680, startPoint y: 488, endPoint x: 639, endPoint y: 499, distance: 42.4
click at [639, 499] on div "EGP 170 ​" at bounding box center [670, 502] width 102 height 31
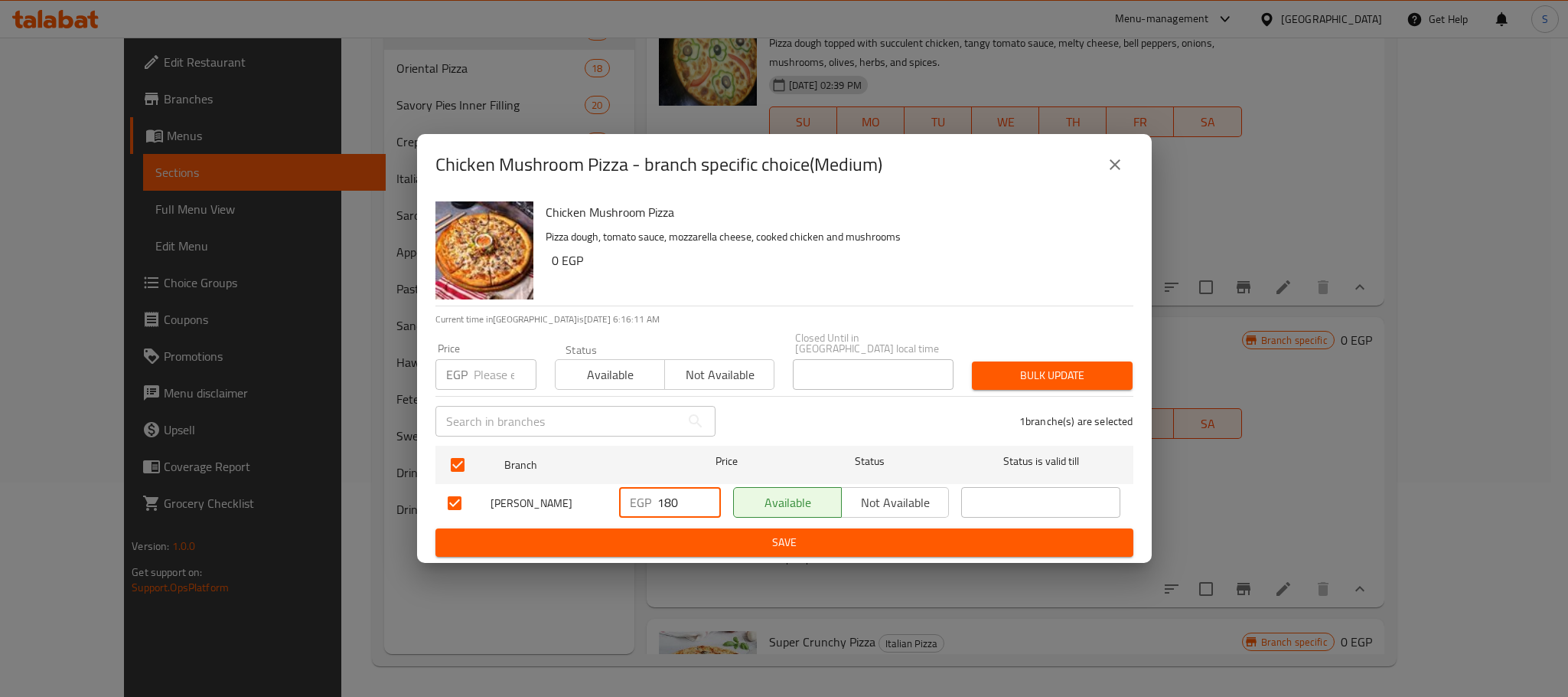
type input "180"
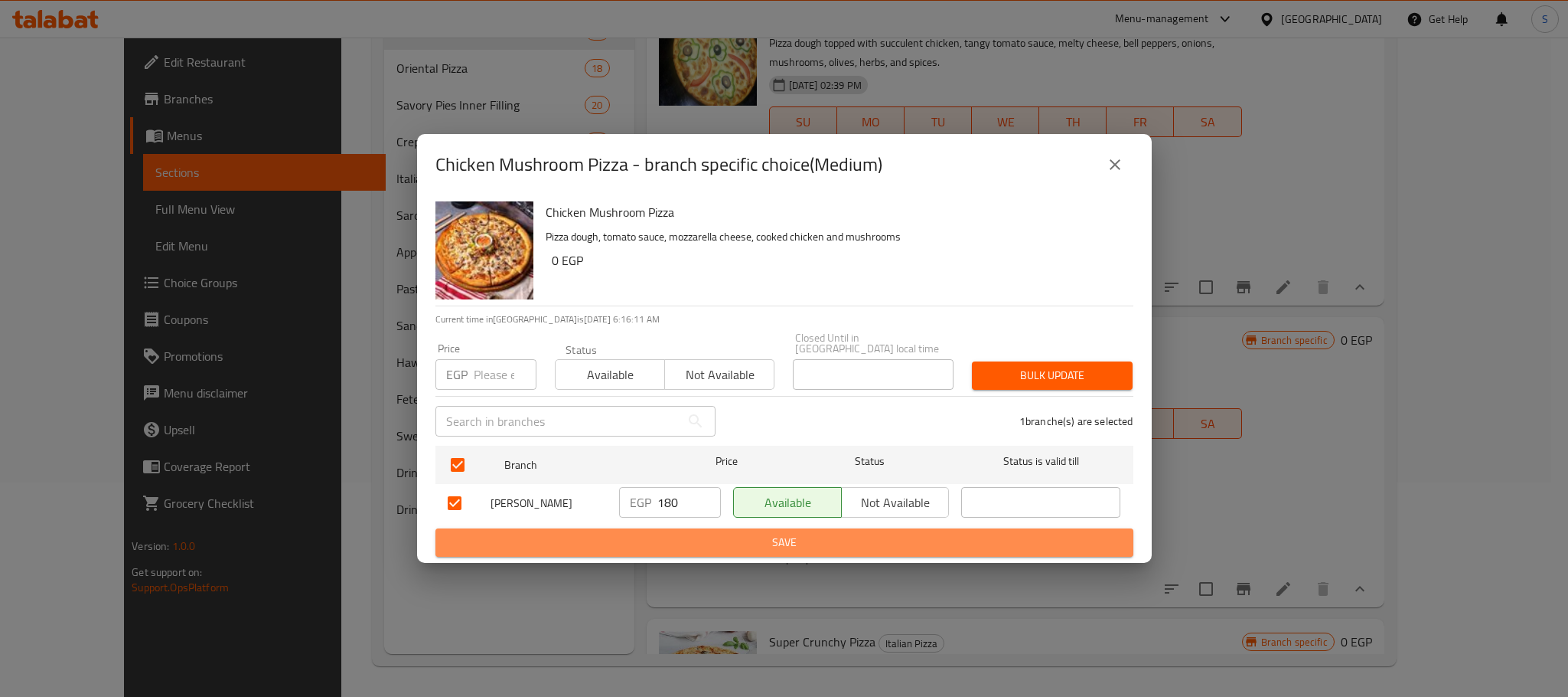
click at [742, 533] on span "Save" at bounding box center [784, 543] width 673 height 19
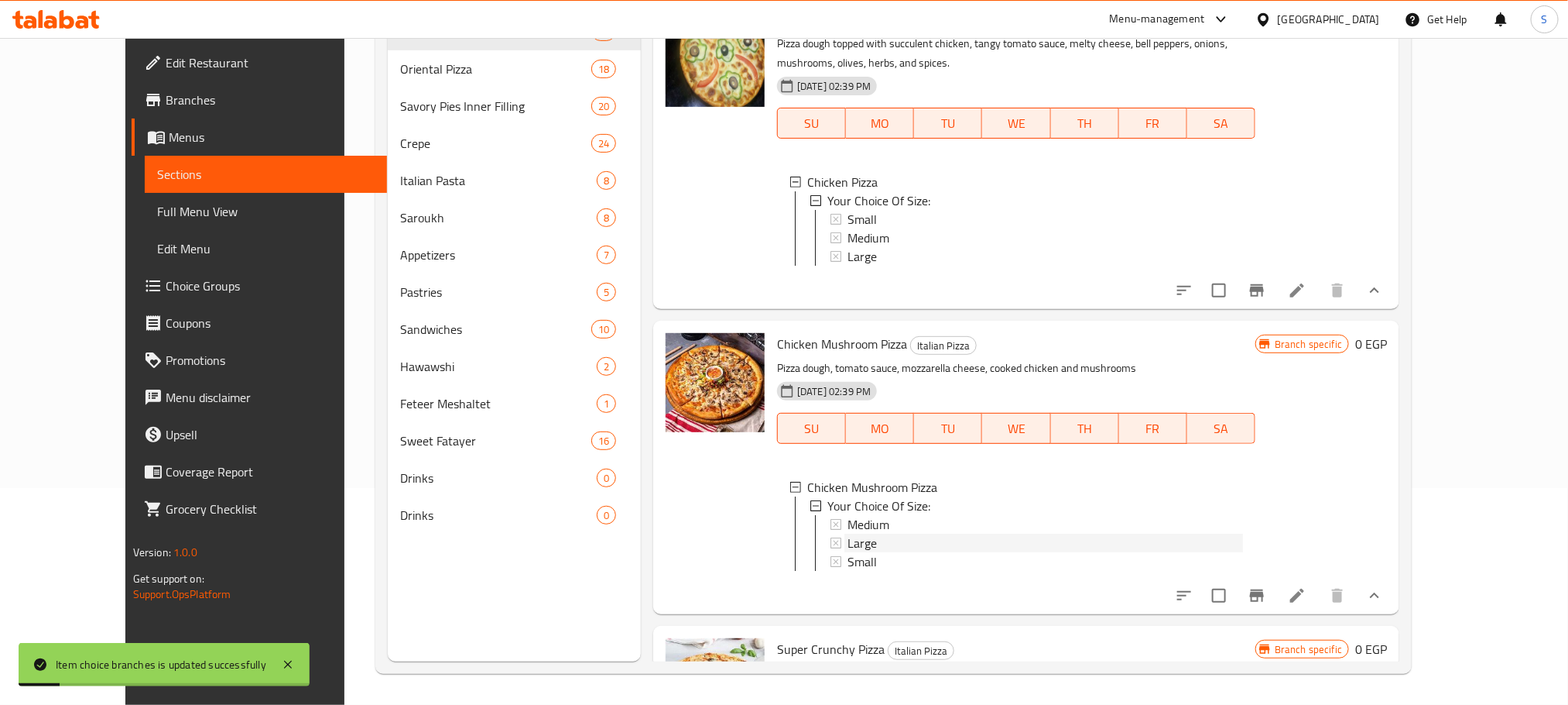
click at [848, 534] on div "Large" at bounding box center [1045, 542] width 396 height 18
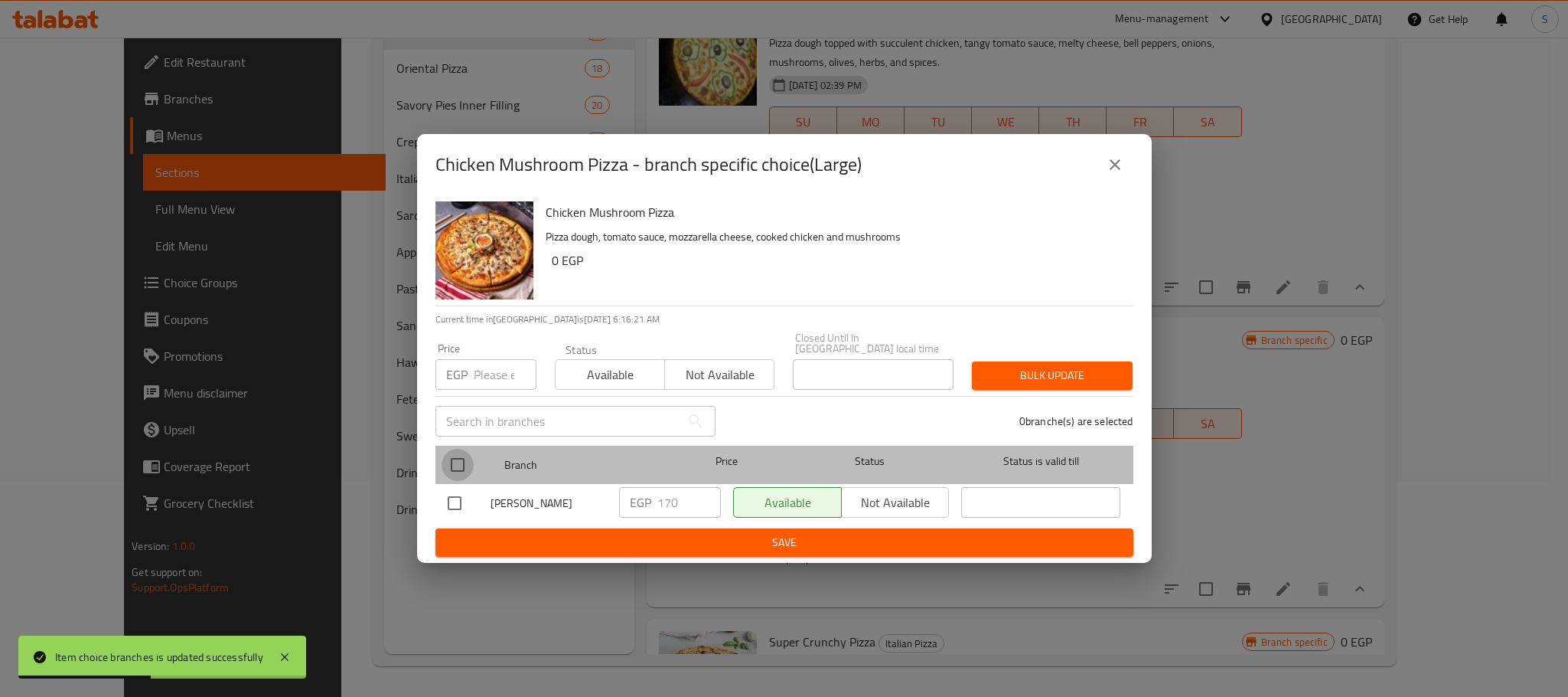
click at [454, 452] on input "checkbox" at bounding box center [457, 464] width 32 height 32
checkbox input "true"
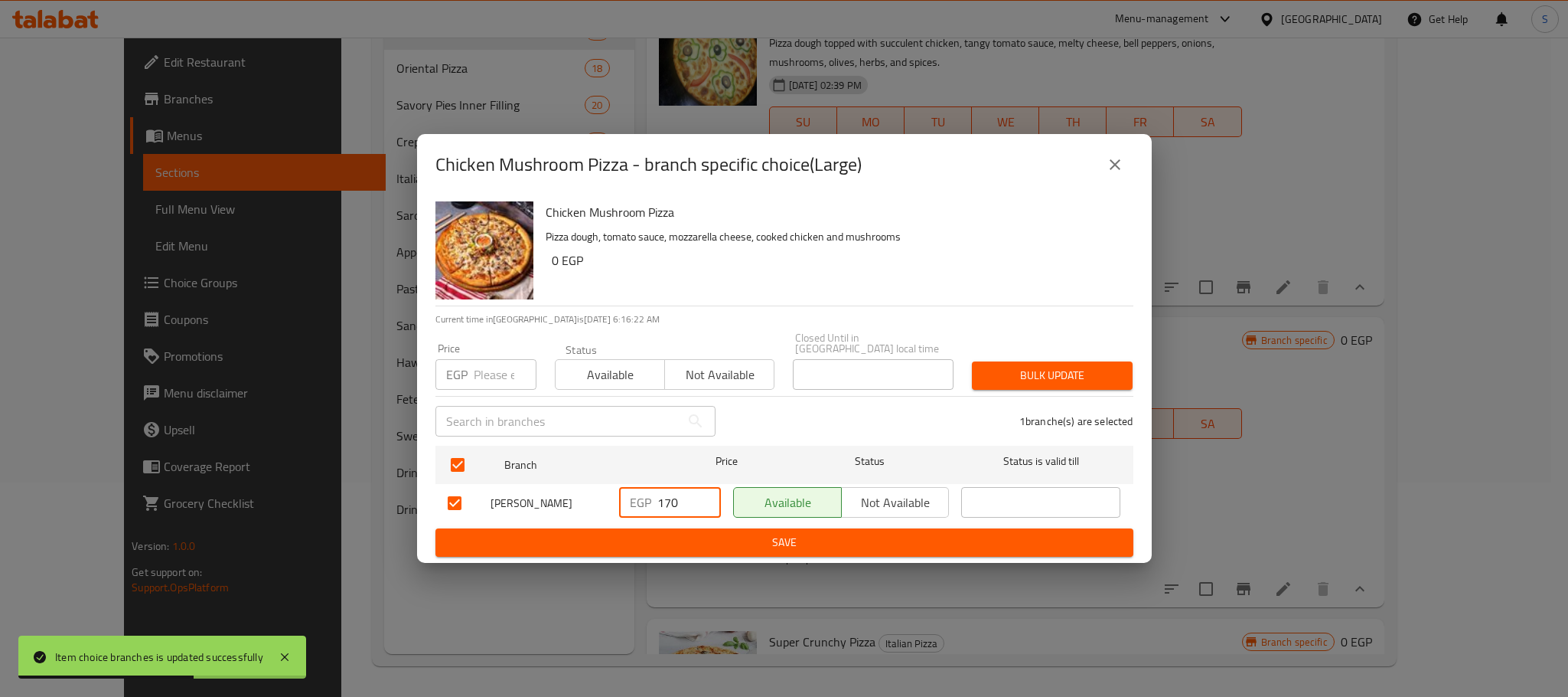
drag, startPoint x: 682, startPoint y: 505, endPoint x: 638, endPoint y: 504, distance: 44.0
click at [638, 504] on div "EGP 170 ​" at bounding box center [670, 502] width 102 height 31
type input "200"
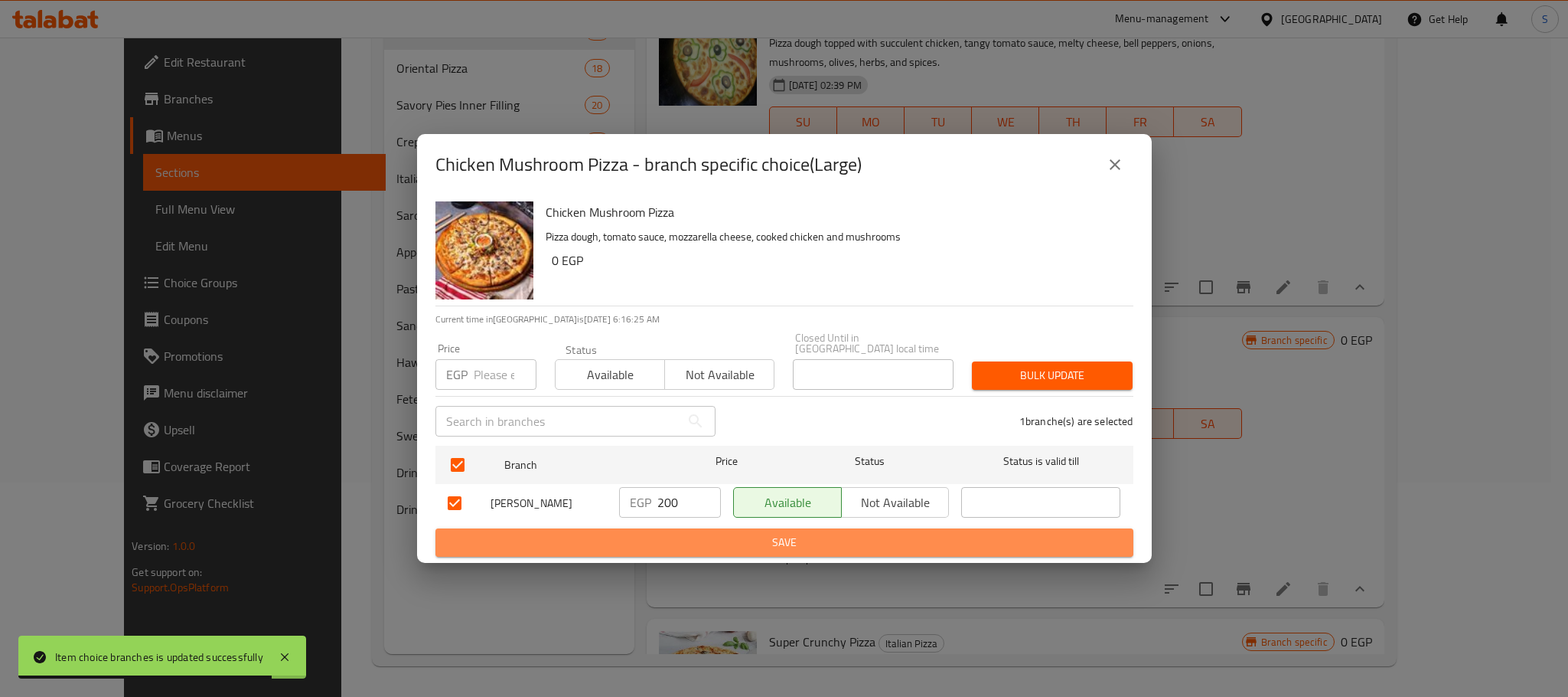
click at [759, 546] on span "Save" at bounding box center [784, 543] width 673 height 19
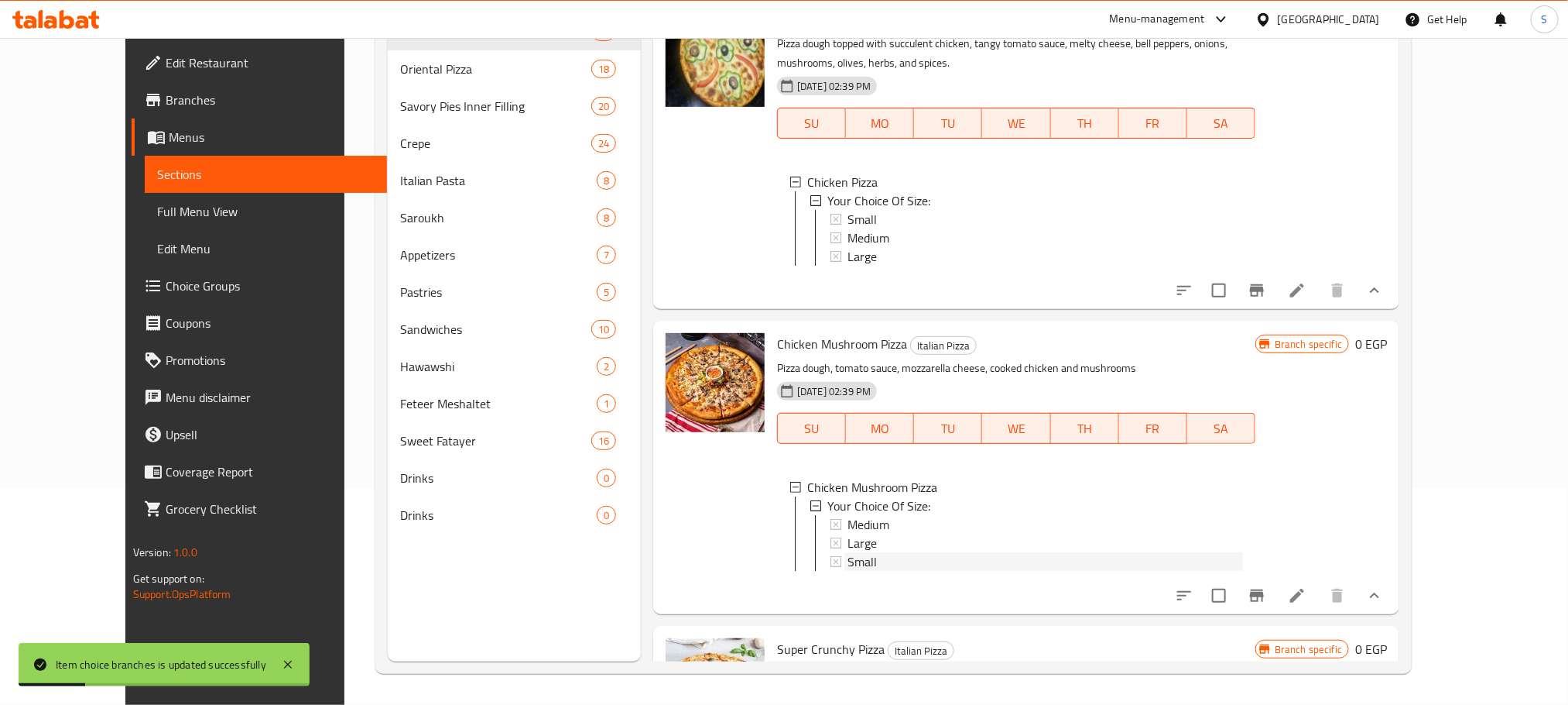
click at [853, 552] on div "Small" at bounding box center [1045, 561] width 396 height 18
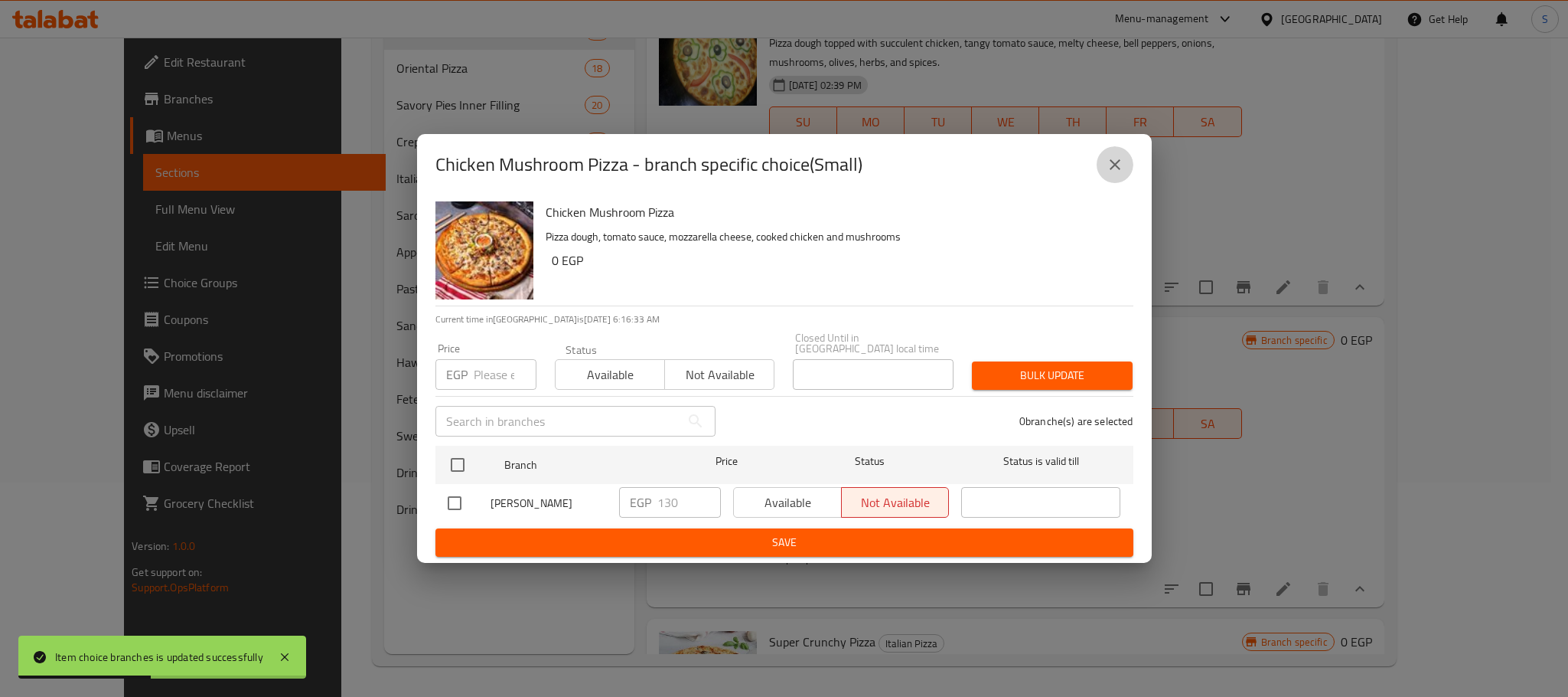
click at [1104, 173] on button "close" at bounding box center [1114, 165] width 37 height 37
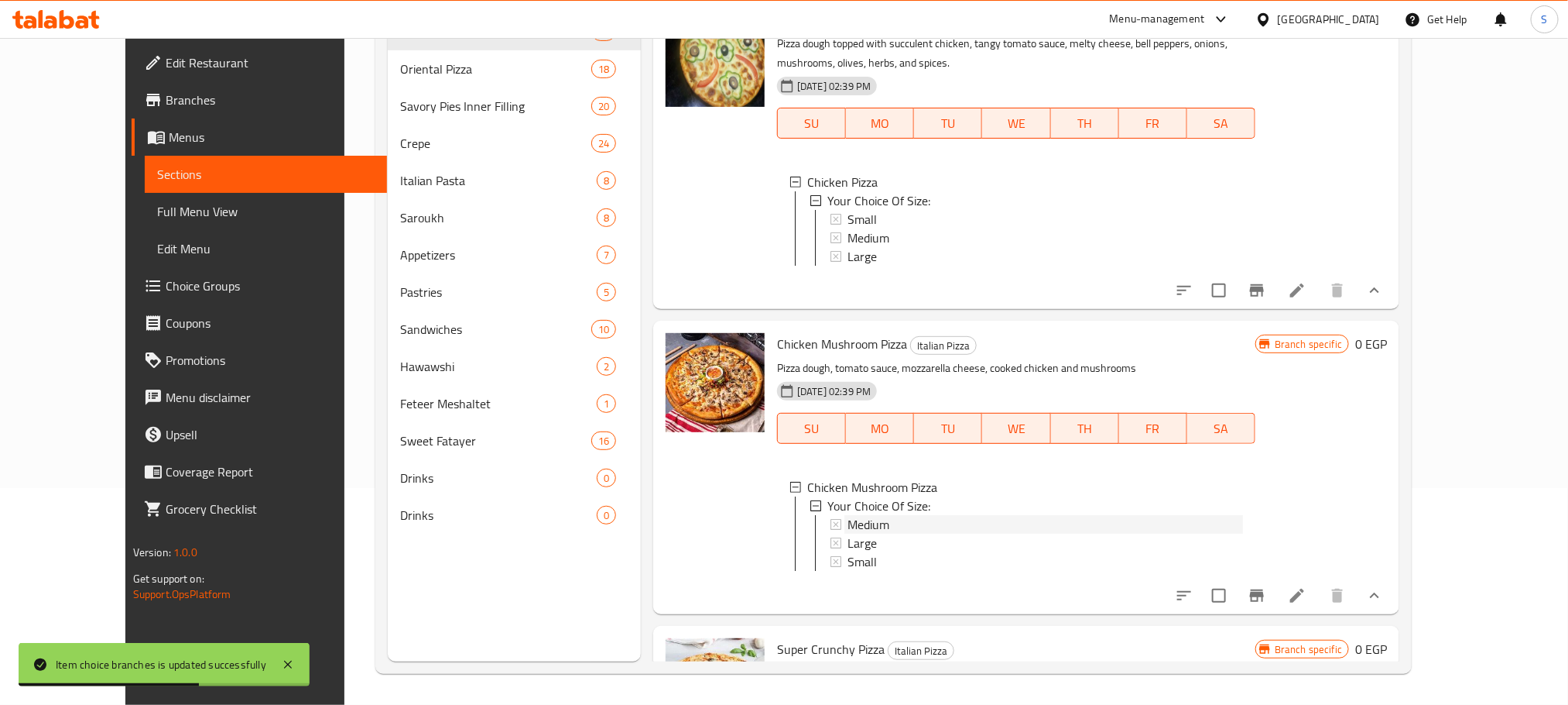
click at [855, 515] on span "Medium" at bounding box center [868, 523] width 42 height 18
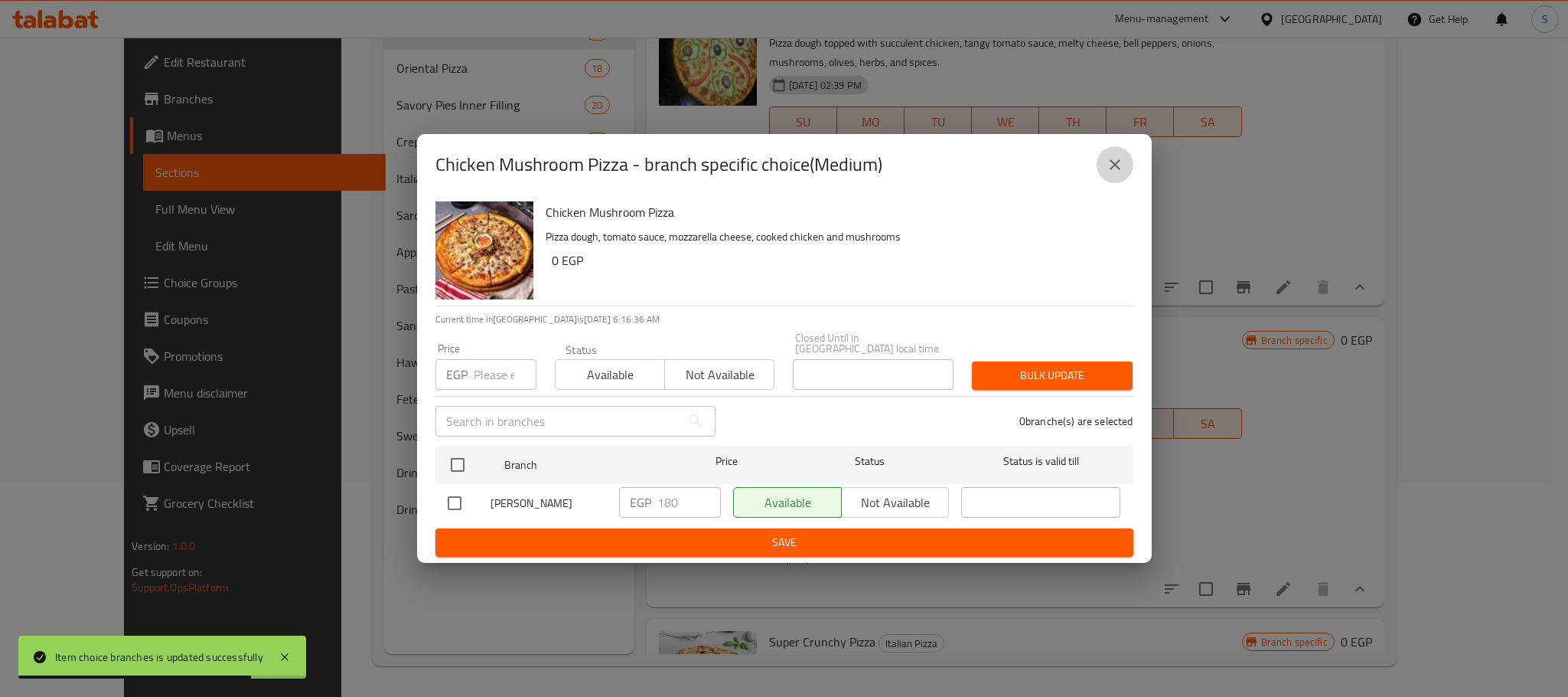
click at [1123, 166] on button "close" at bounding box center [1114, 165] width 37 height 37
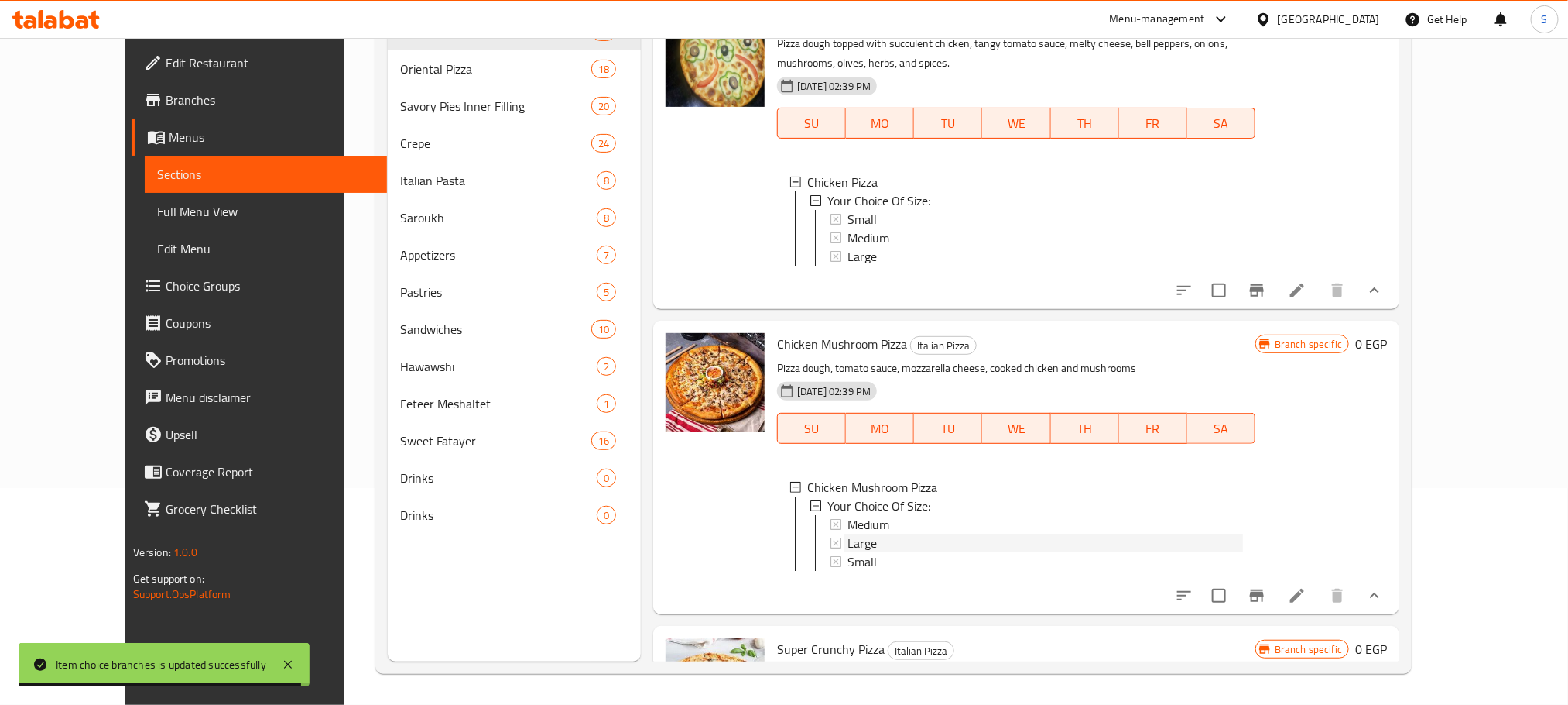
click at [858, 534] on div "Large" at bounding box center [1045, 542] width 396 height 18
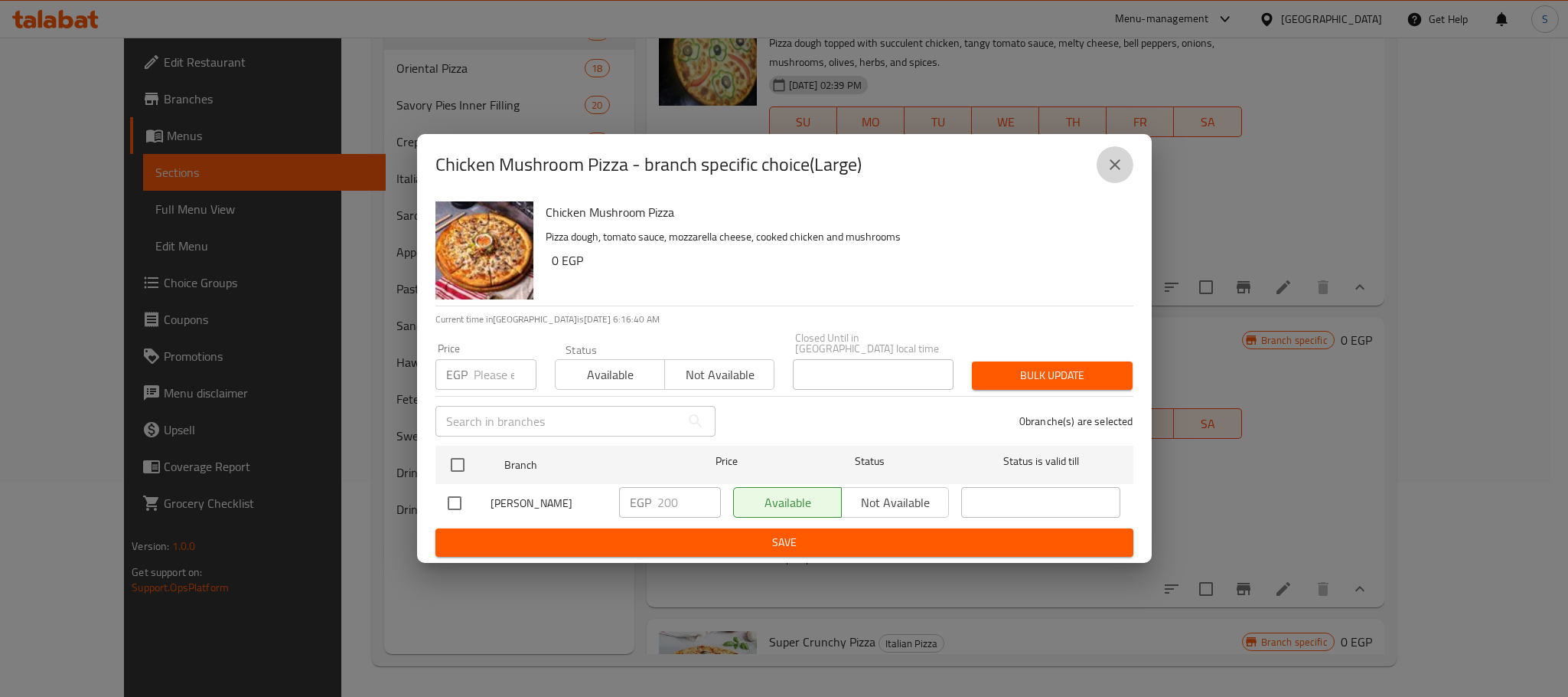
click at [1121, 162] on icon "close" at bounding box center [1114, 164] width 18 height 18
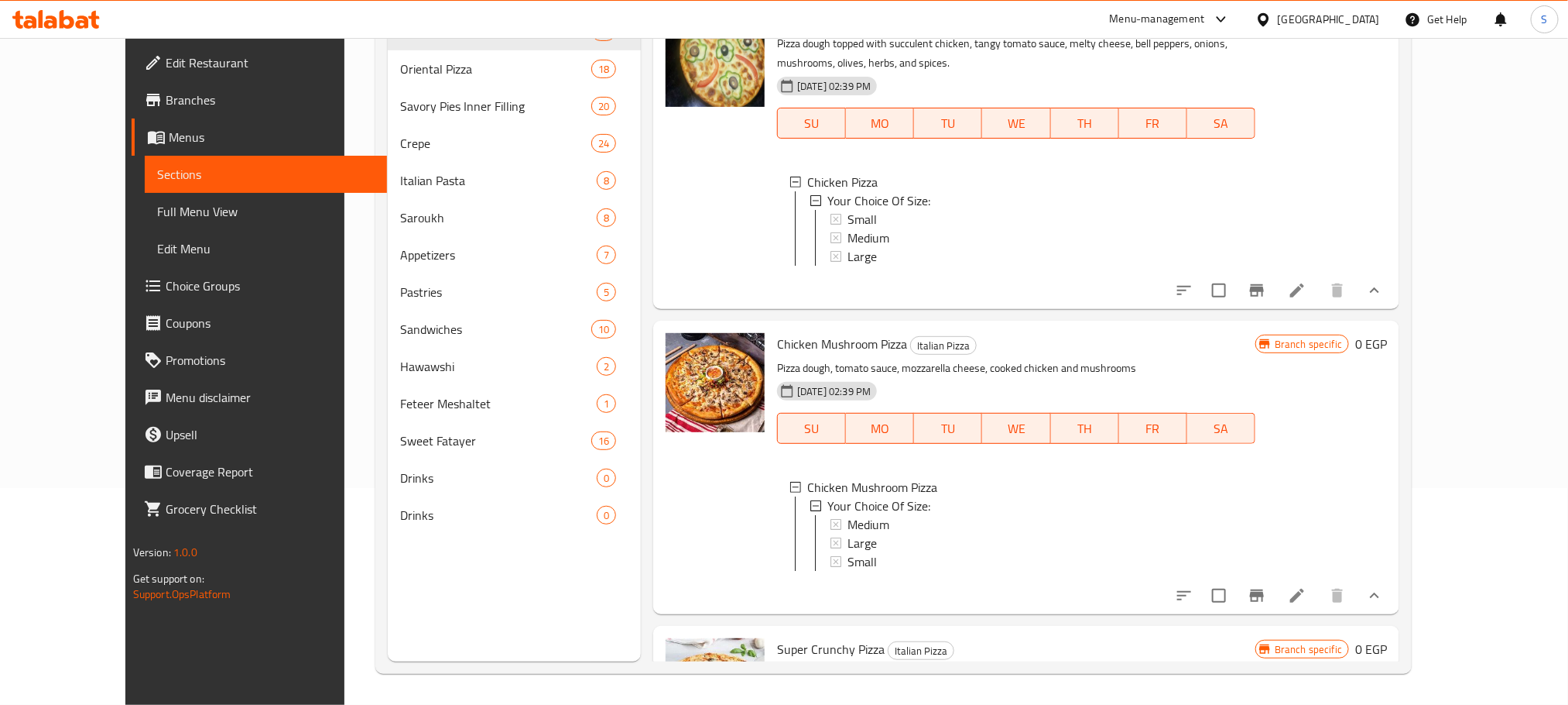
click at [847, 534] on span "Large" at bounding box center [862, 542] width 29 height 18
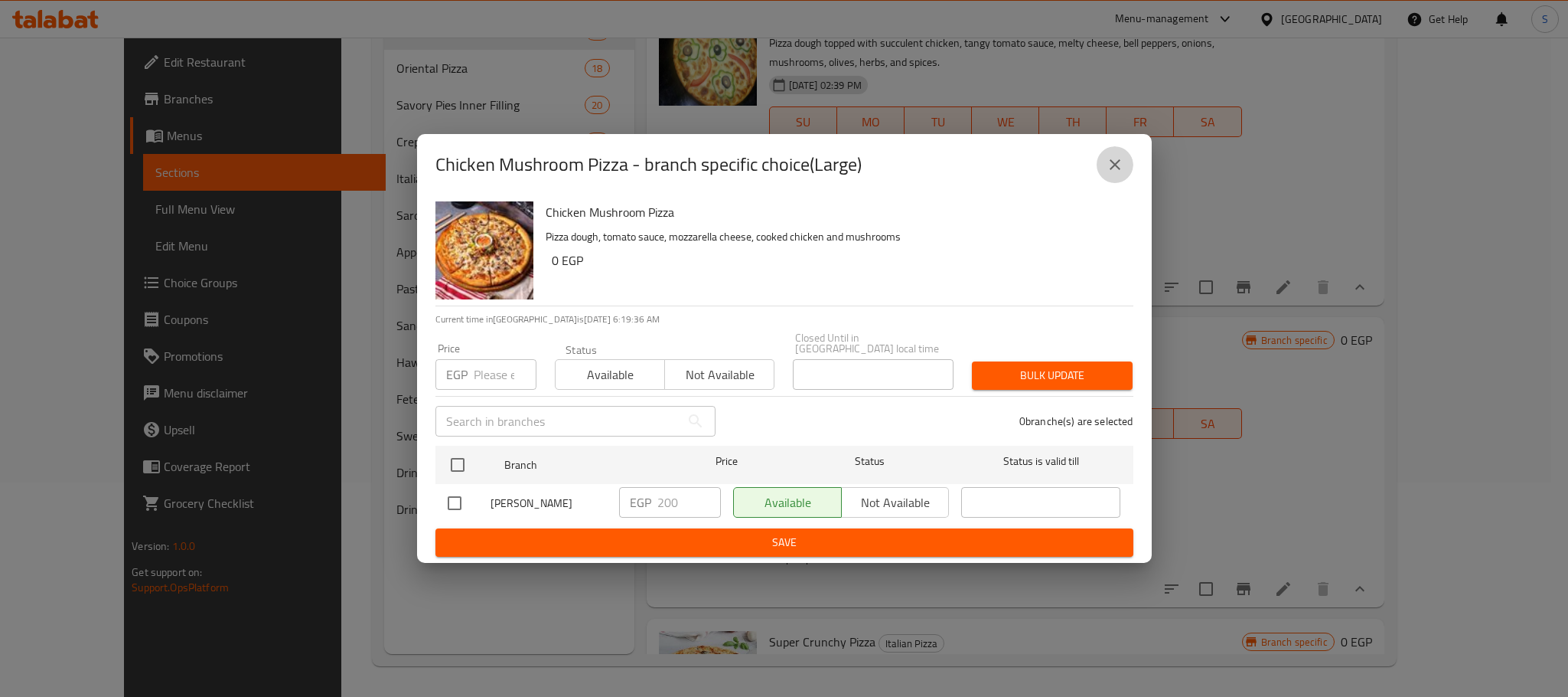
click at [1112, 159] on button "close" at bounding box center [1114, 165] width 37 height 37
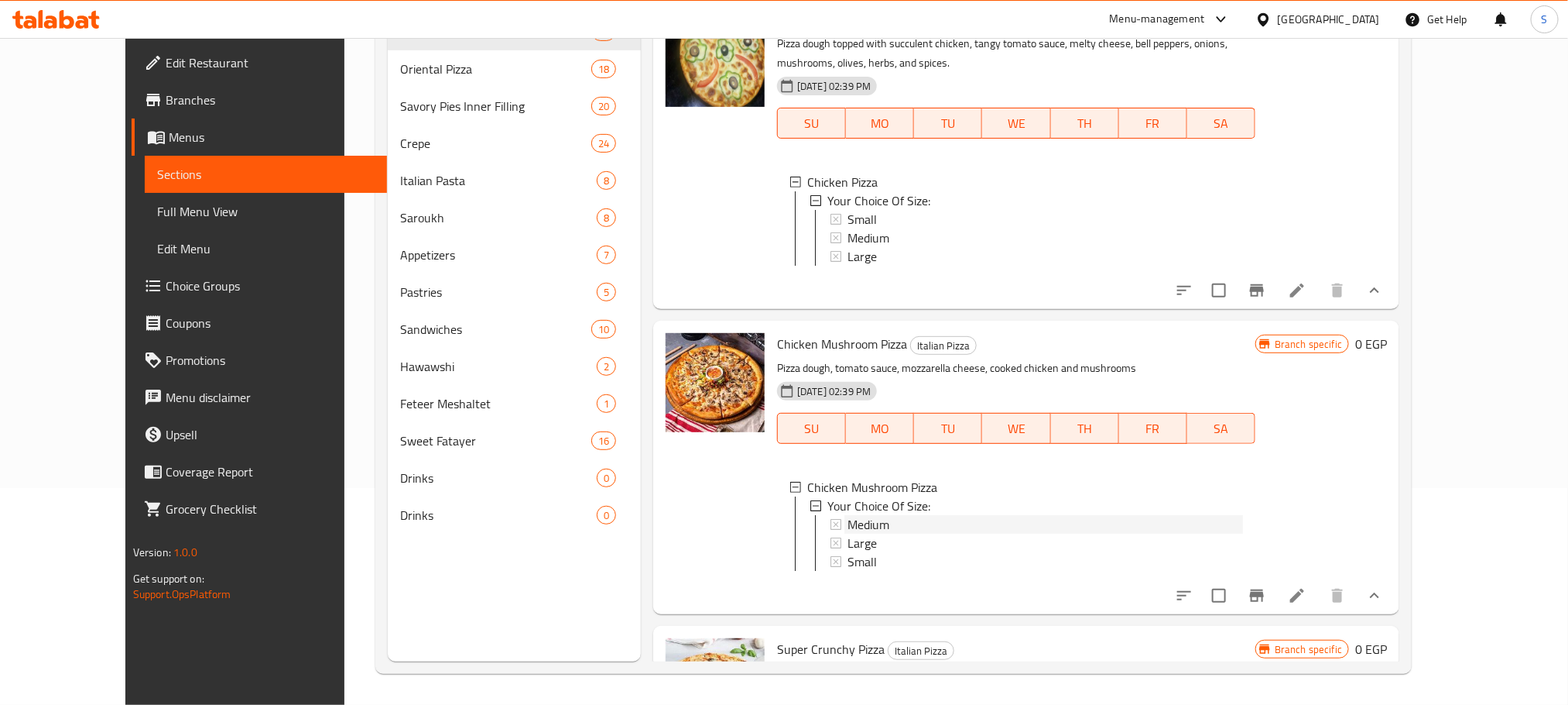
click at [848, 515] on span "Medium" at bounding box center [868, 523] width 42 height 18
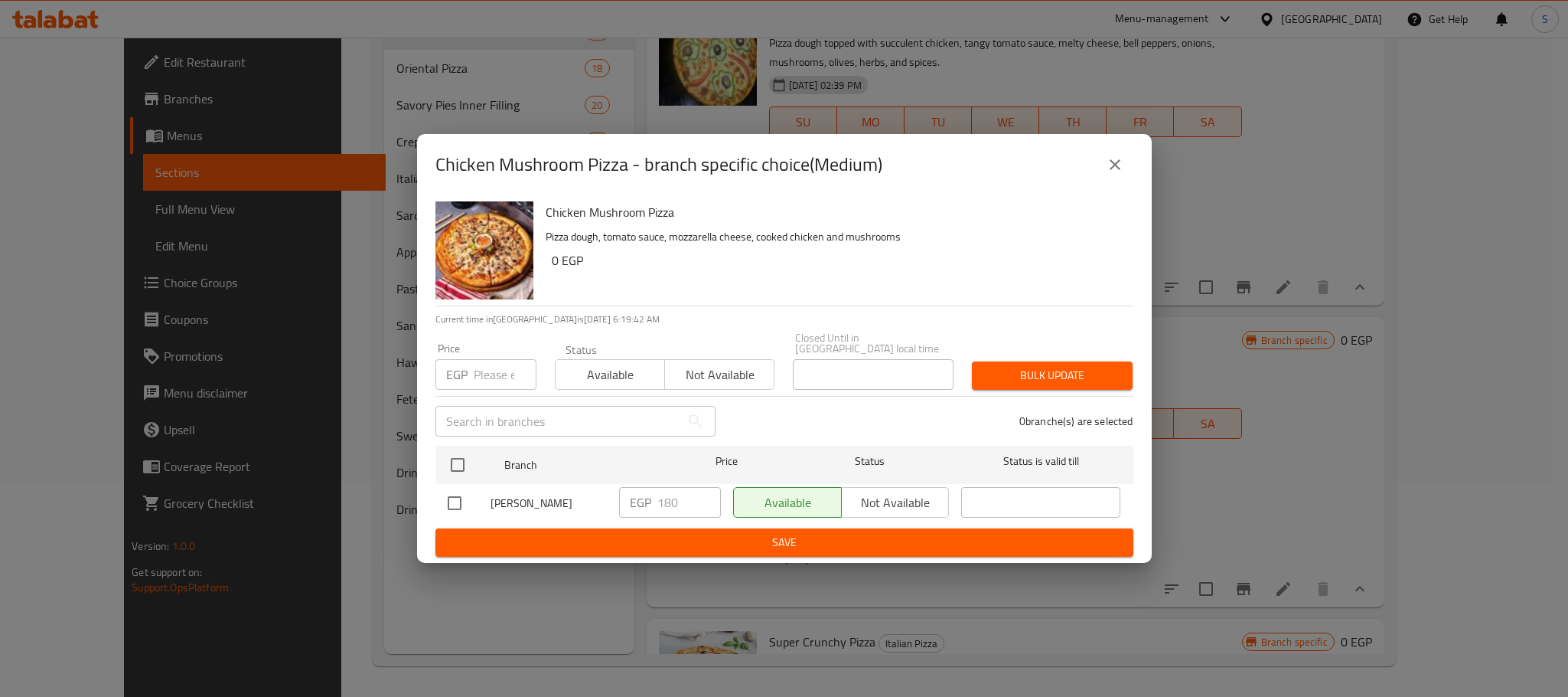
click at [1118, 183] on button "close" at bounding box center [1114, 165] width 37 height 37
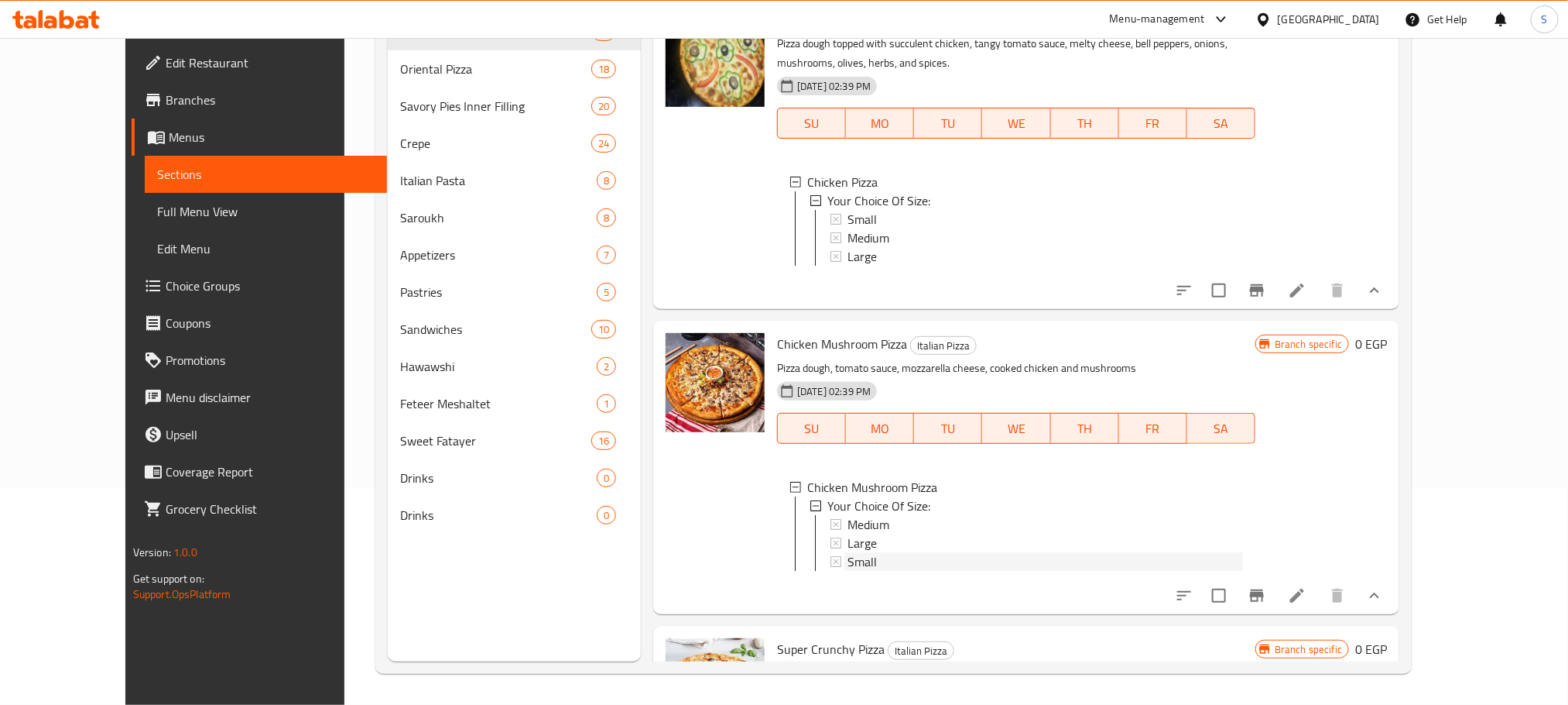
click at [847, 552] on span "Small" at bounding box center [862, 561] width 29 height 18
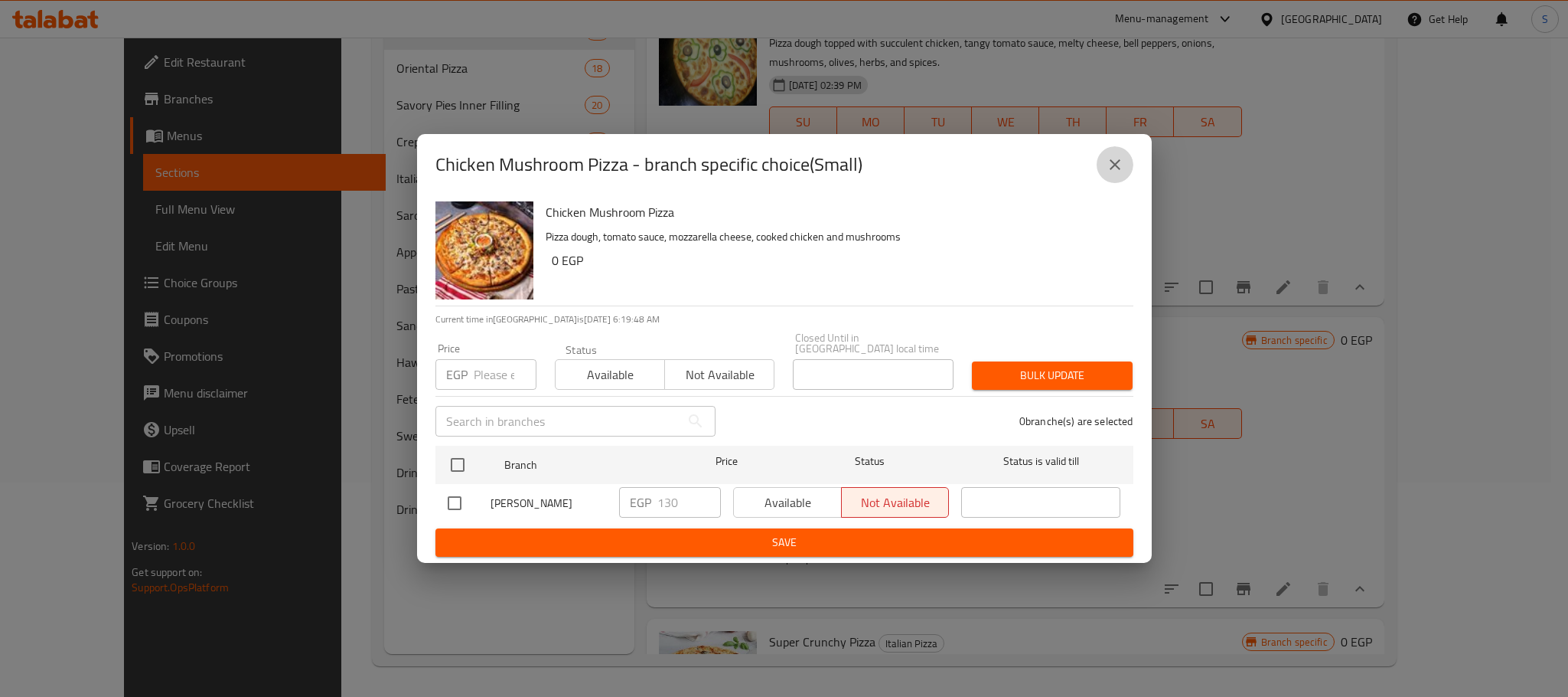
click at [1121, 163] on icon "close" at bounding box center [1114, 164] width 18 height 18
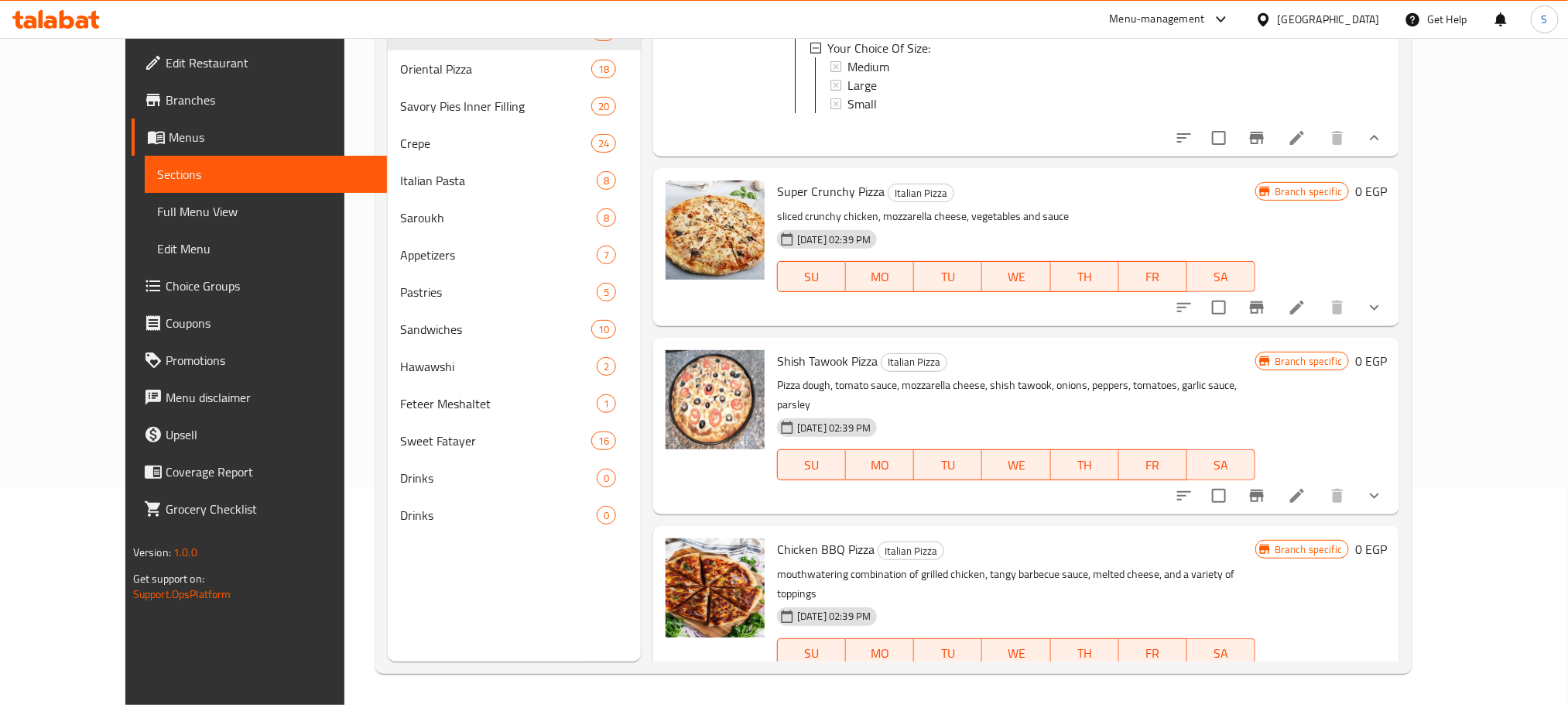
scroll to position [3896, 0]
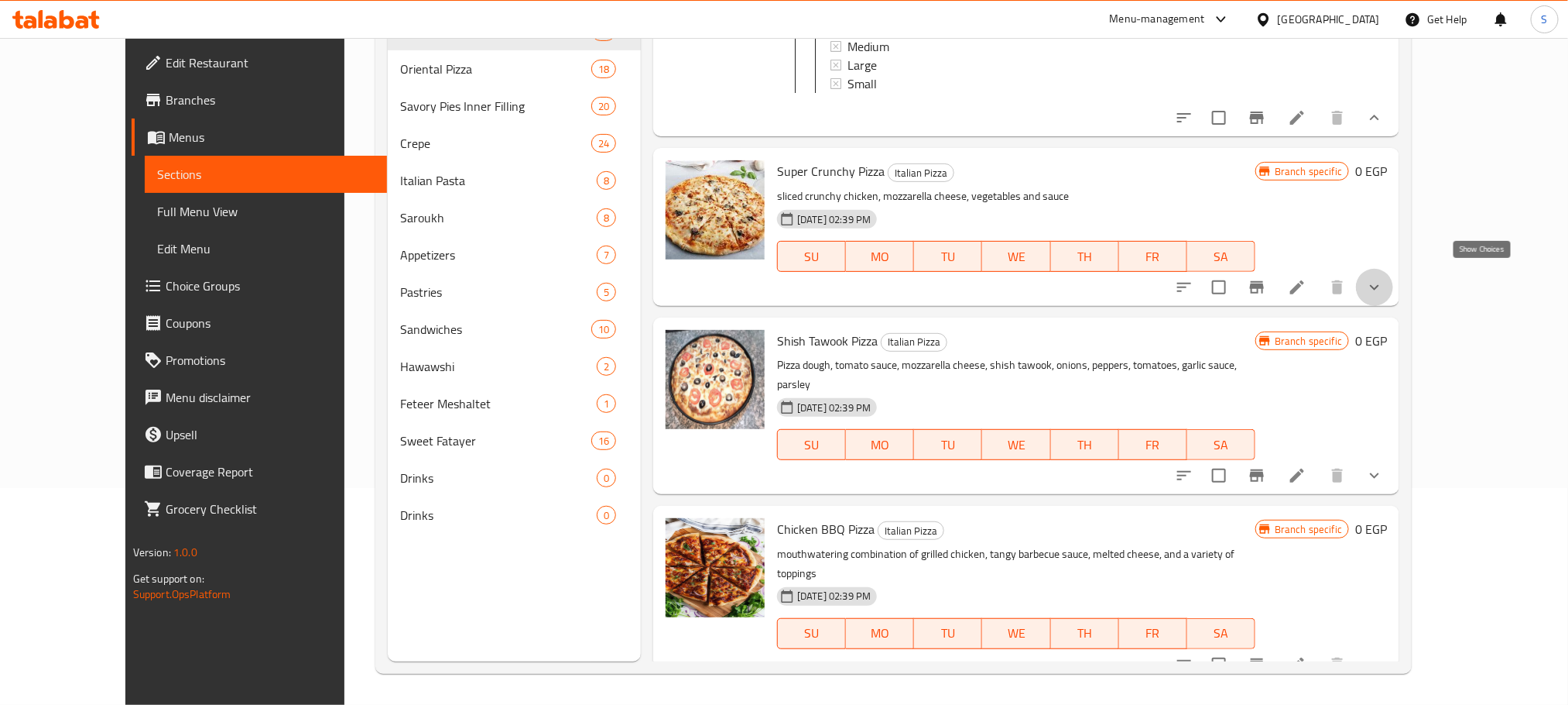
click at [1384, 285] on icon "show more" at bounding box center [1374, 287] width 18 height 18
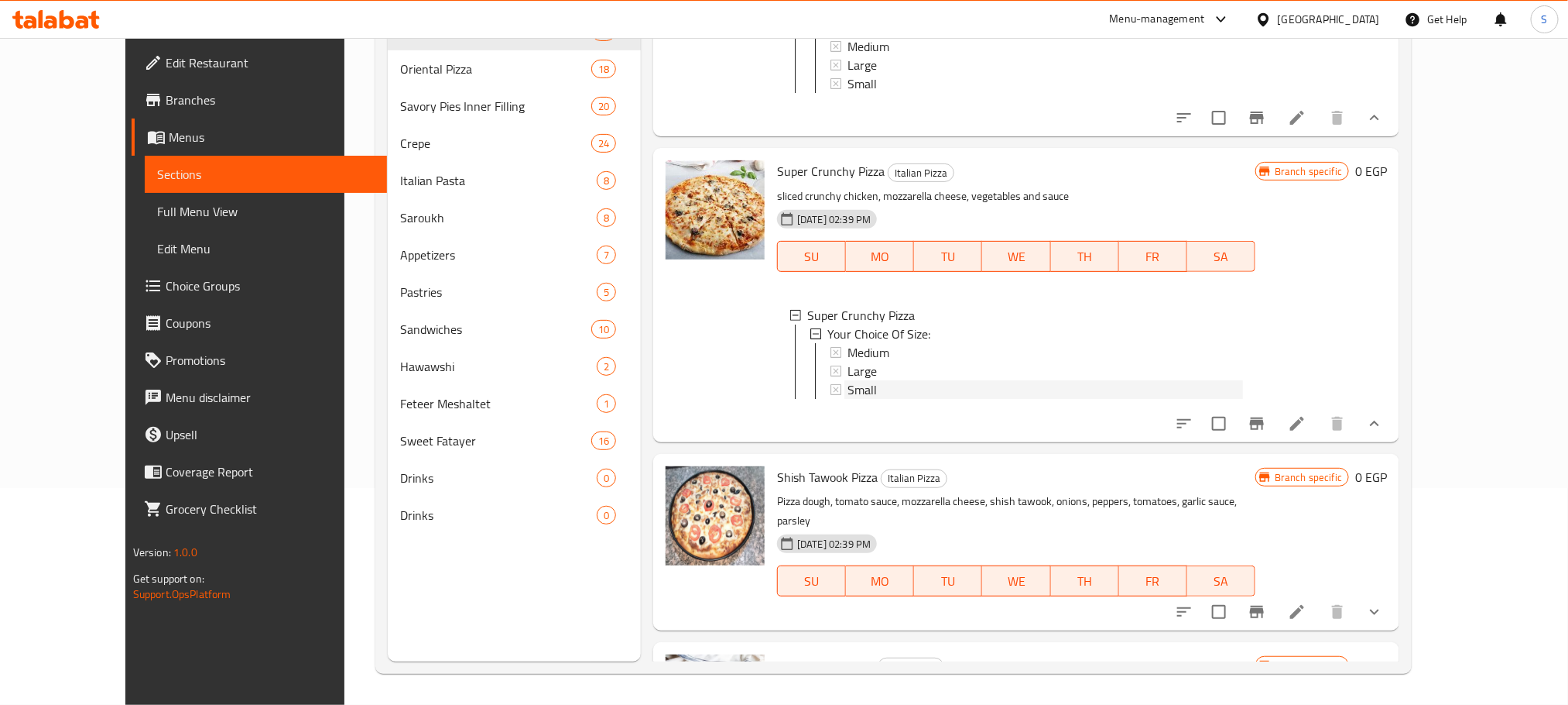
click at [847, 380] on span "Small" at bounding box center [862, 389] width 29 height 18
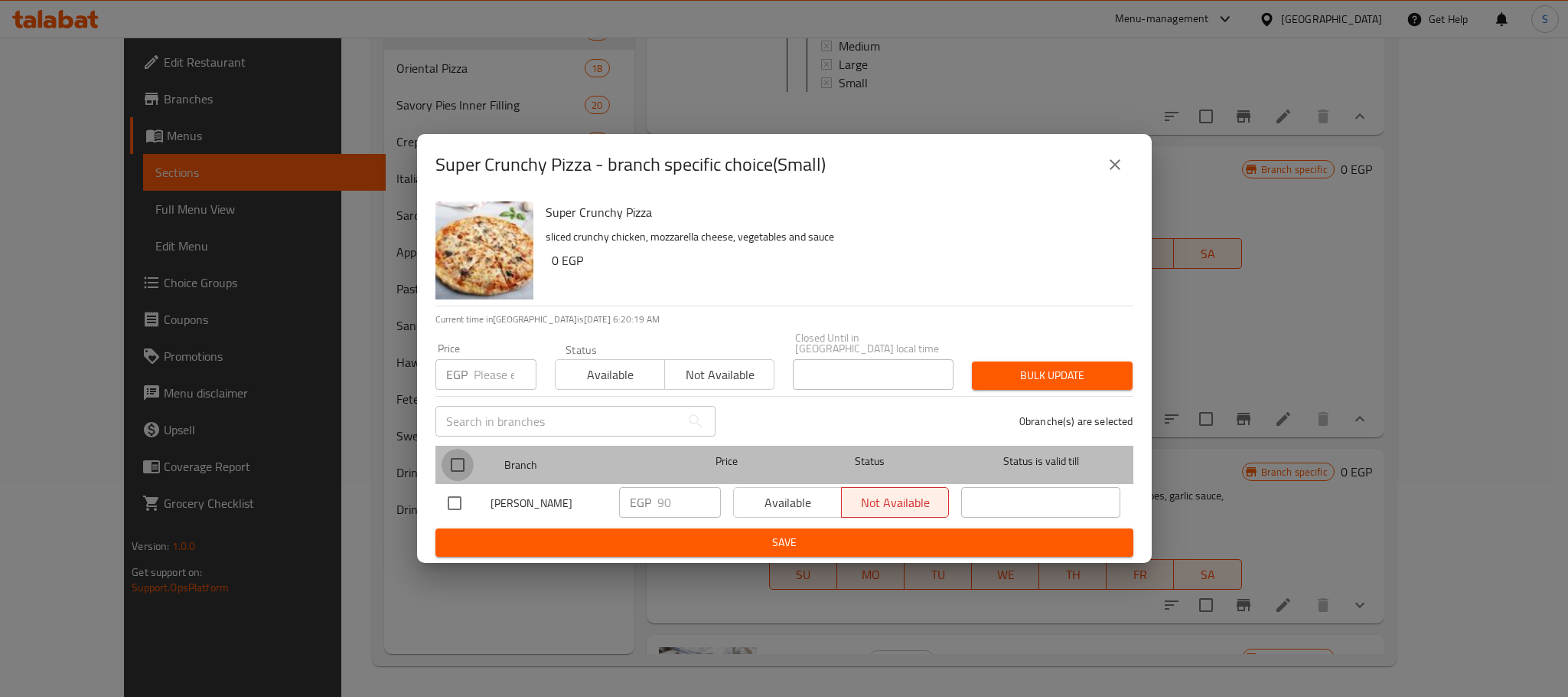
click at [455, 448] on input "checkbox" at bounding box center [457, 464] width 32 height 32
checkbox input "true"
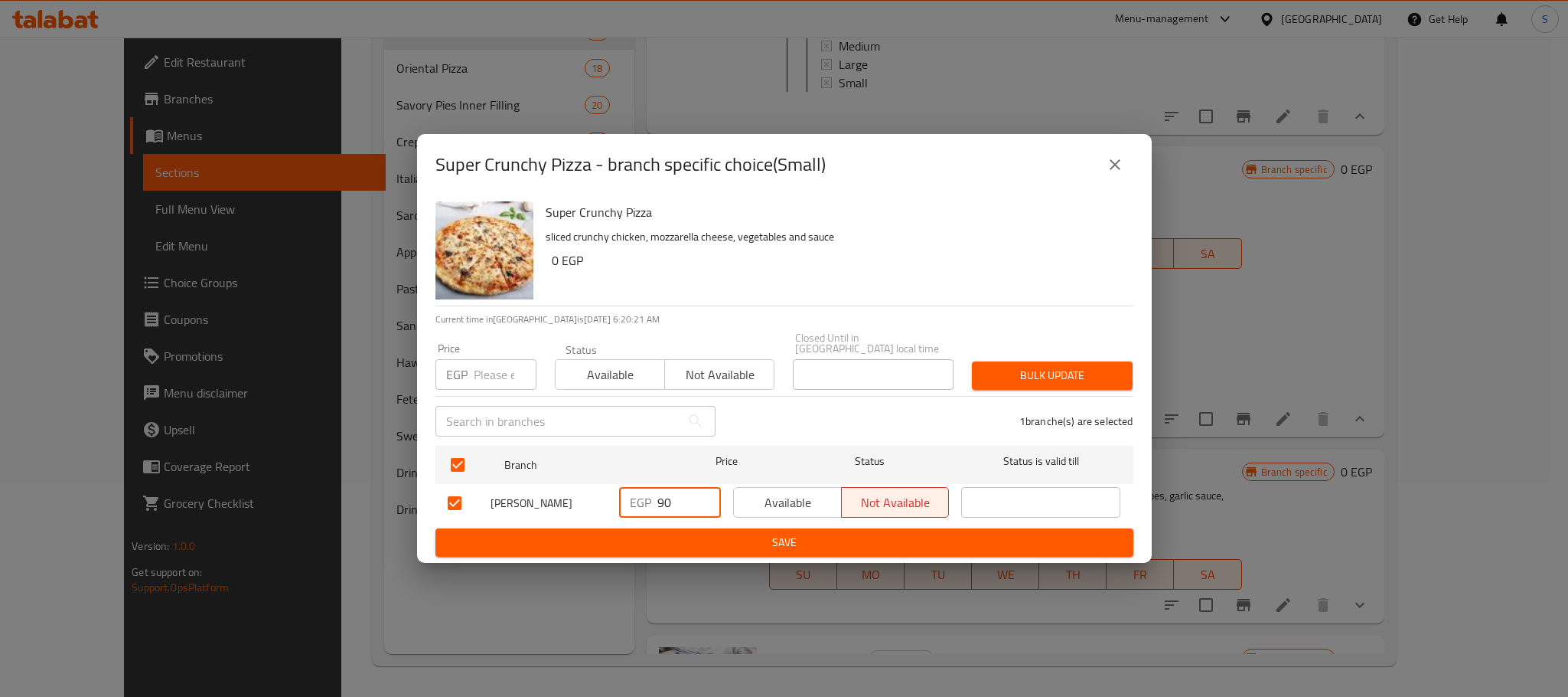
drag, startPoint x: 680, startPoint y: 499, endPoint x: 632, endPoint y: 505, distance: 48.4
click at [632, 505] on div "EGP 90 ​" at bounding box center [670, 502] width 102 height 31
type input "130"
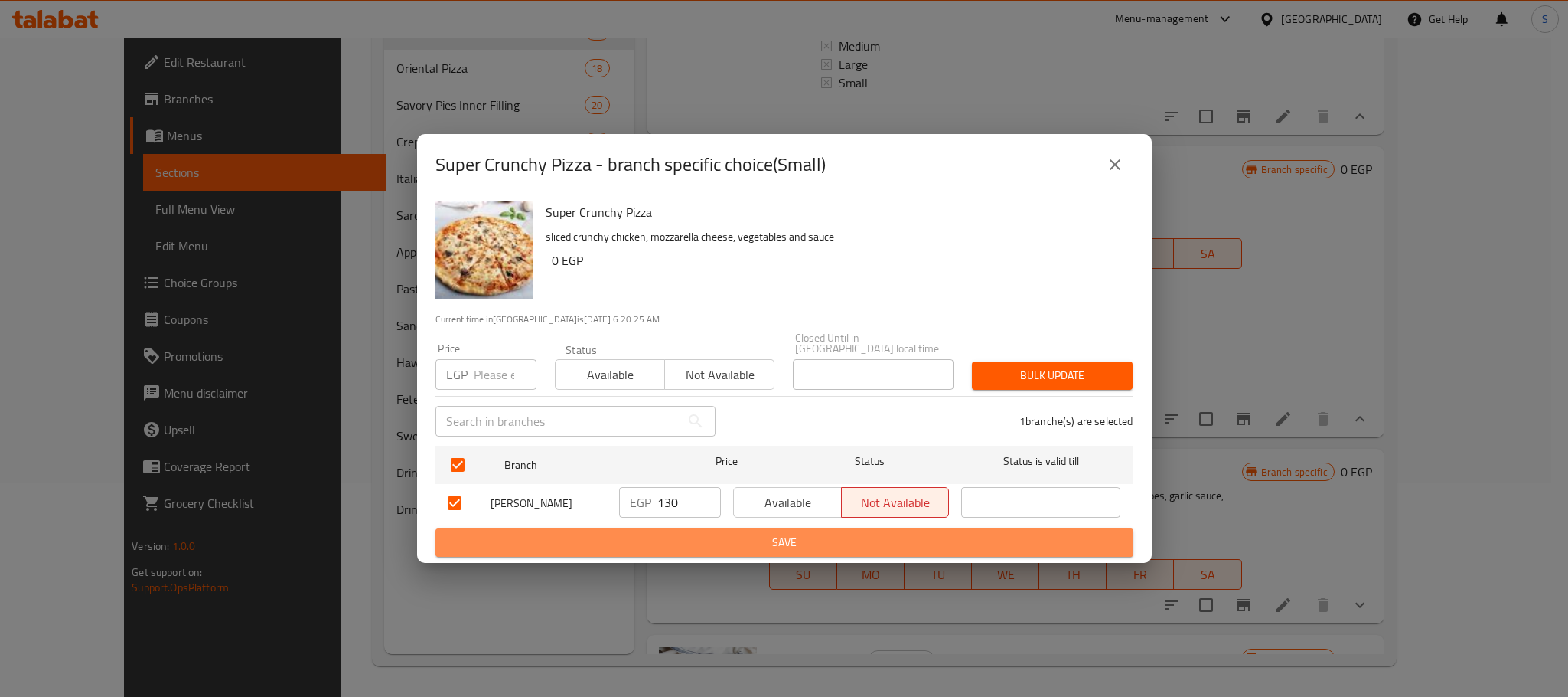
click at [771, 533] on span "Save" at bounding box center [784, 543] width 673 height 19
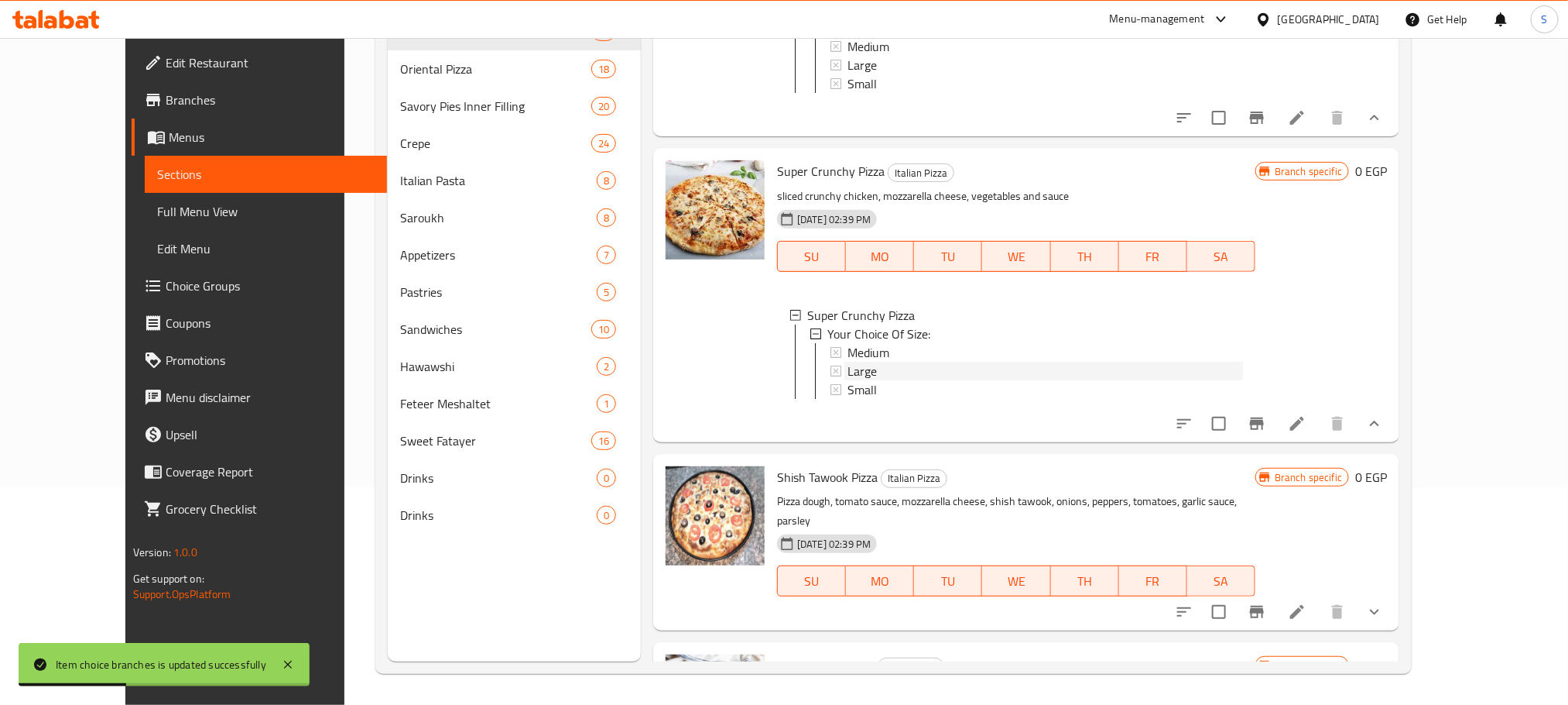
click at [847, 367] on span "Large" at bounding box center [862, 370] width 29 height 18
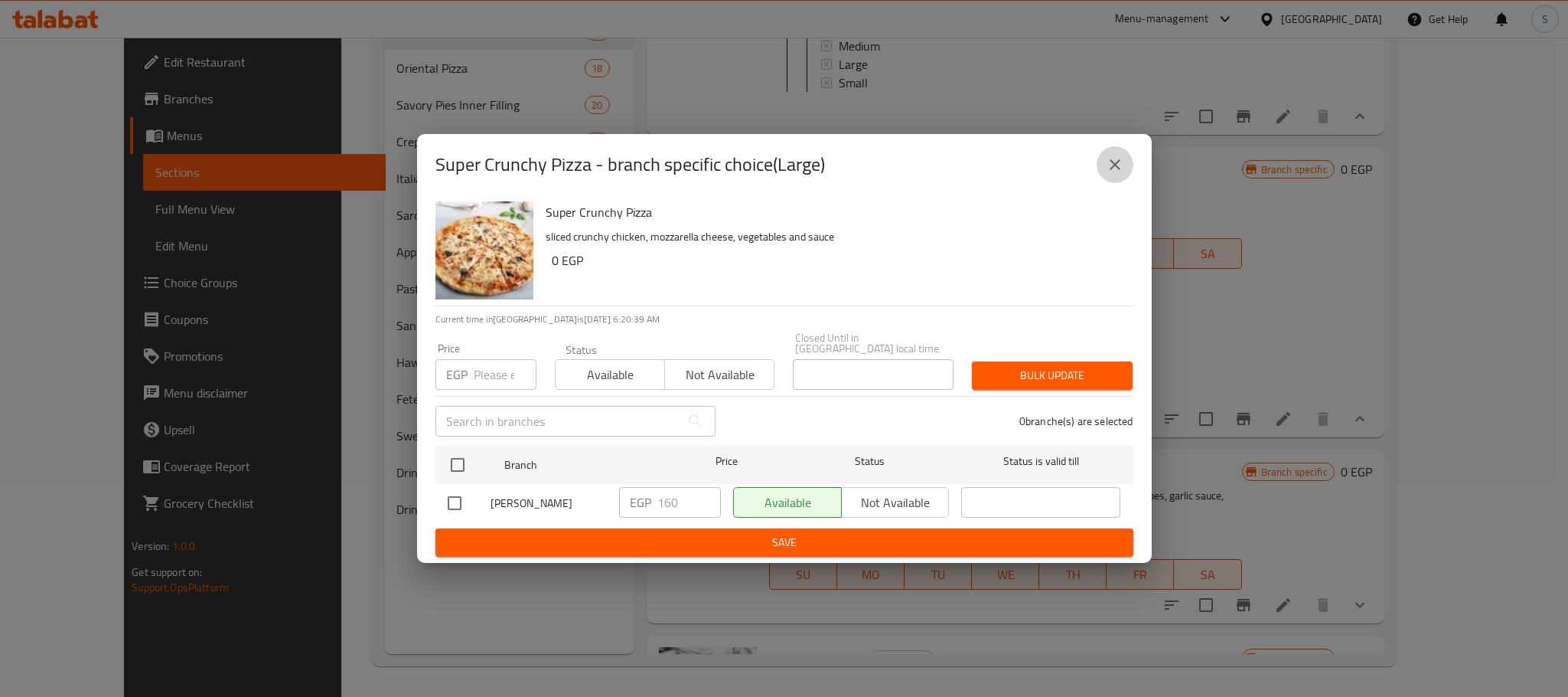
click at [1118, 170] on icon "close" at bounding box center [1114, 164] width 18 height 18
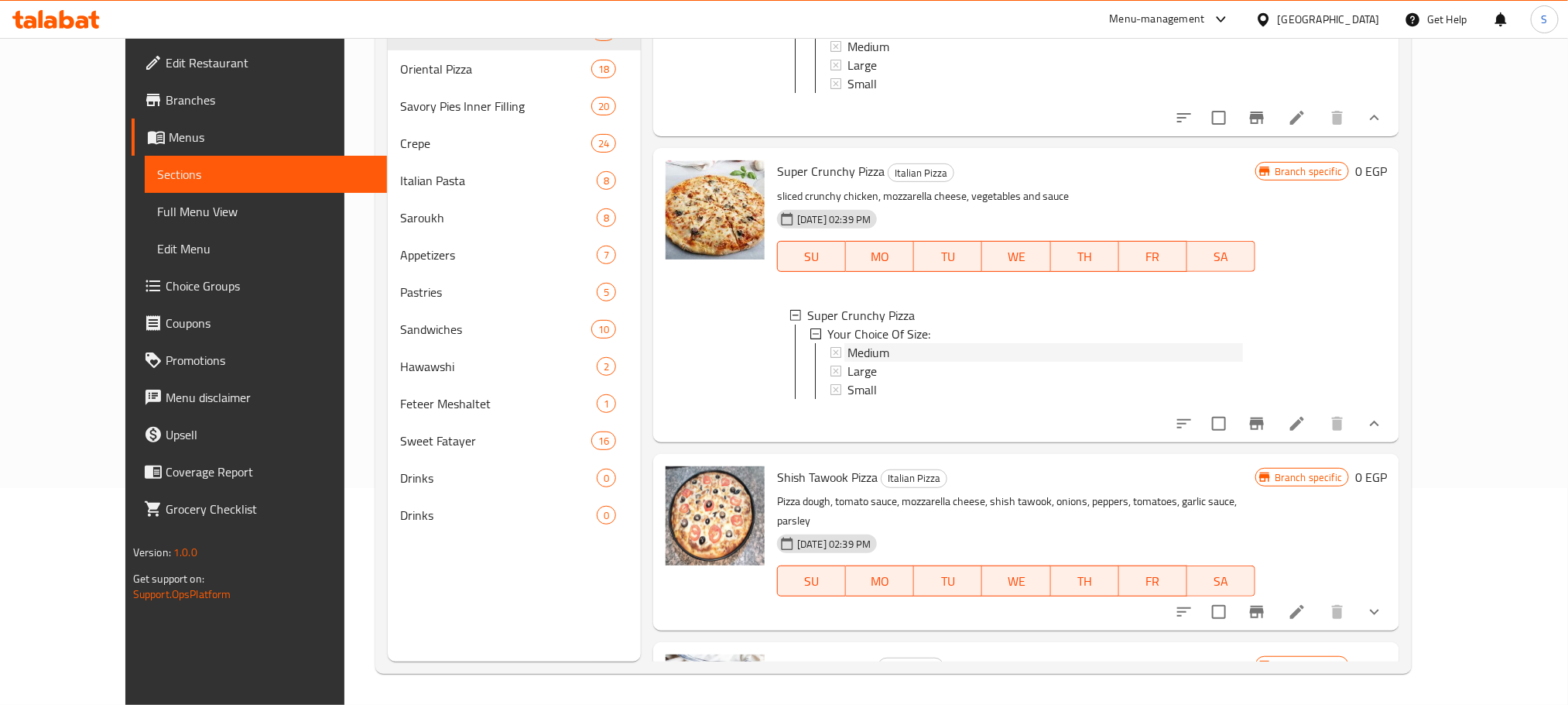
click at [860, 343] on div "Medium" at bounding box center [1045, 352] width 396 height 18
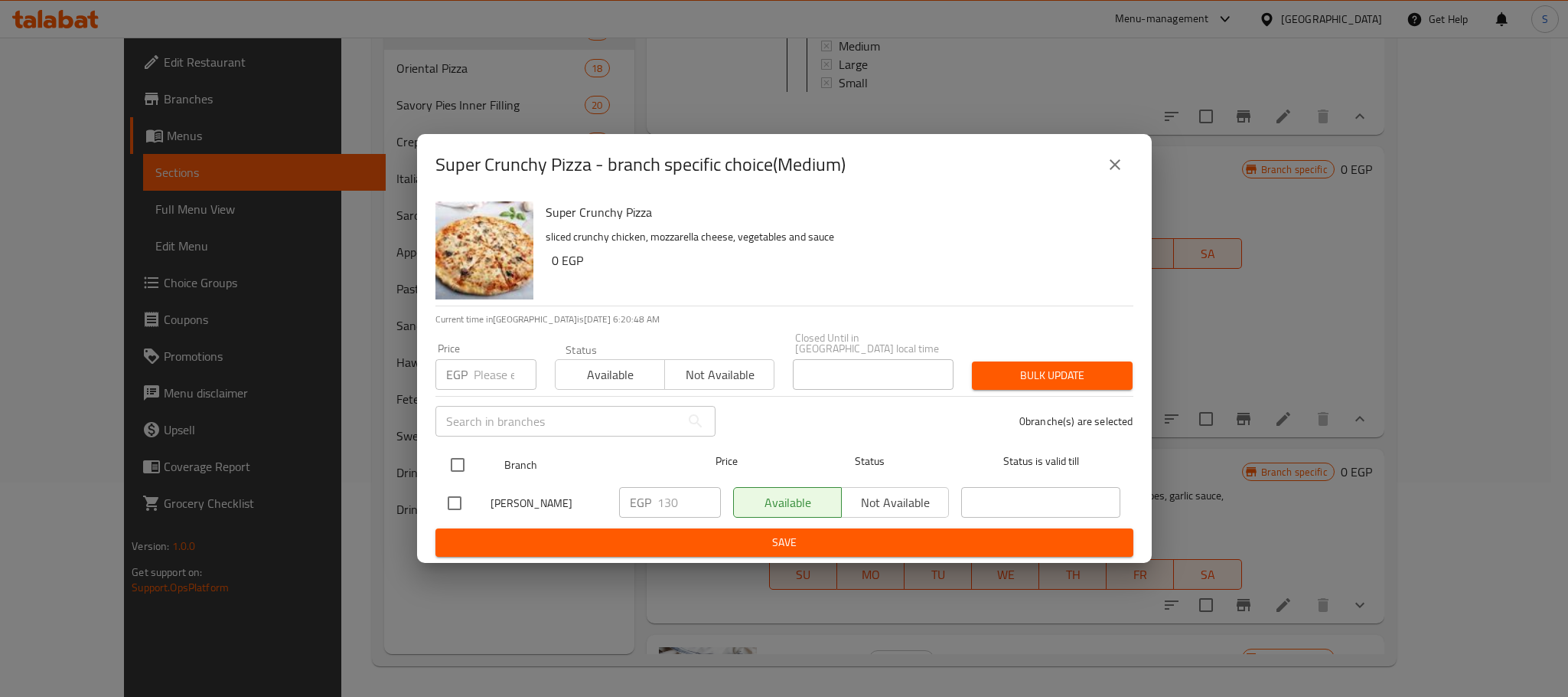
click at [457, 457] on input "checkbox" at bounding box center [457, 464] width 32 height 32
checkbox input "true"
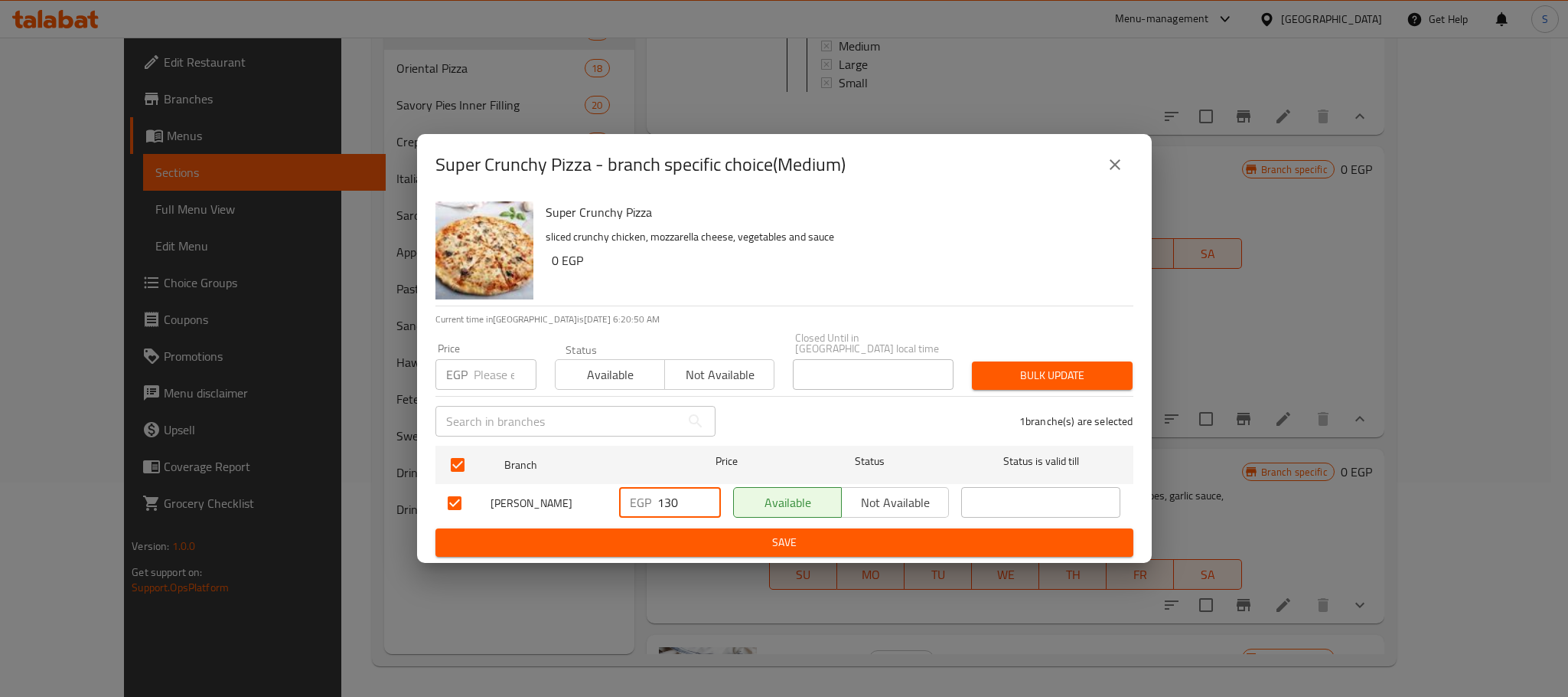
drag, startPoint x: 678, startPoint y: 504, endPoint x: 640, endPoint y: 502, distance: 38.1
click at [640, 502] on div "EGP 130 ​" at bounding box center [670, 502] width 102 height 31
type input "170"
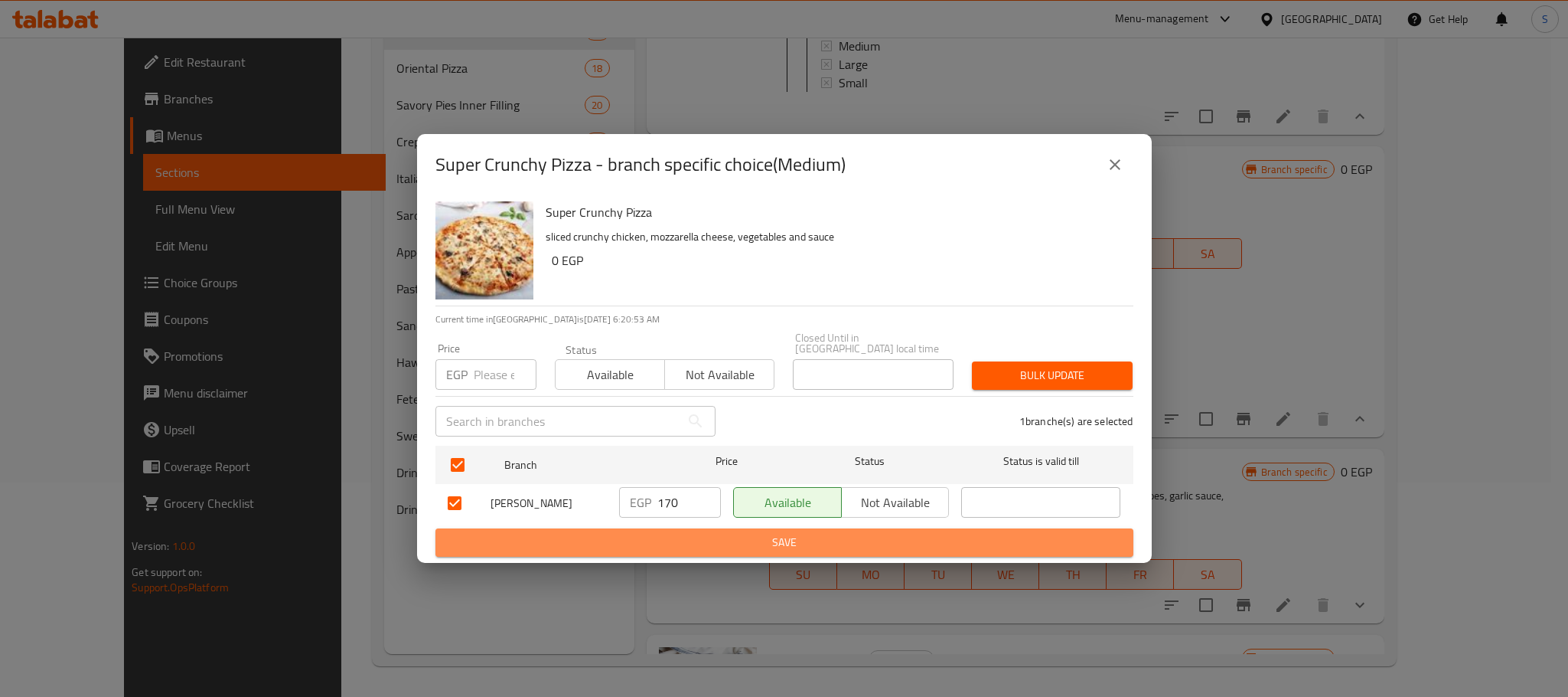
click at [747, 537] on span "Save" at bounding box center [784, 543] width 673 height 19
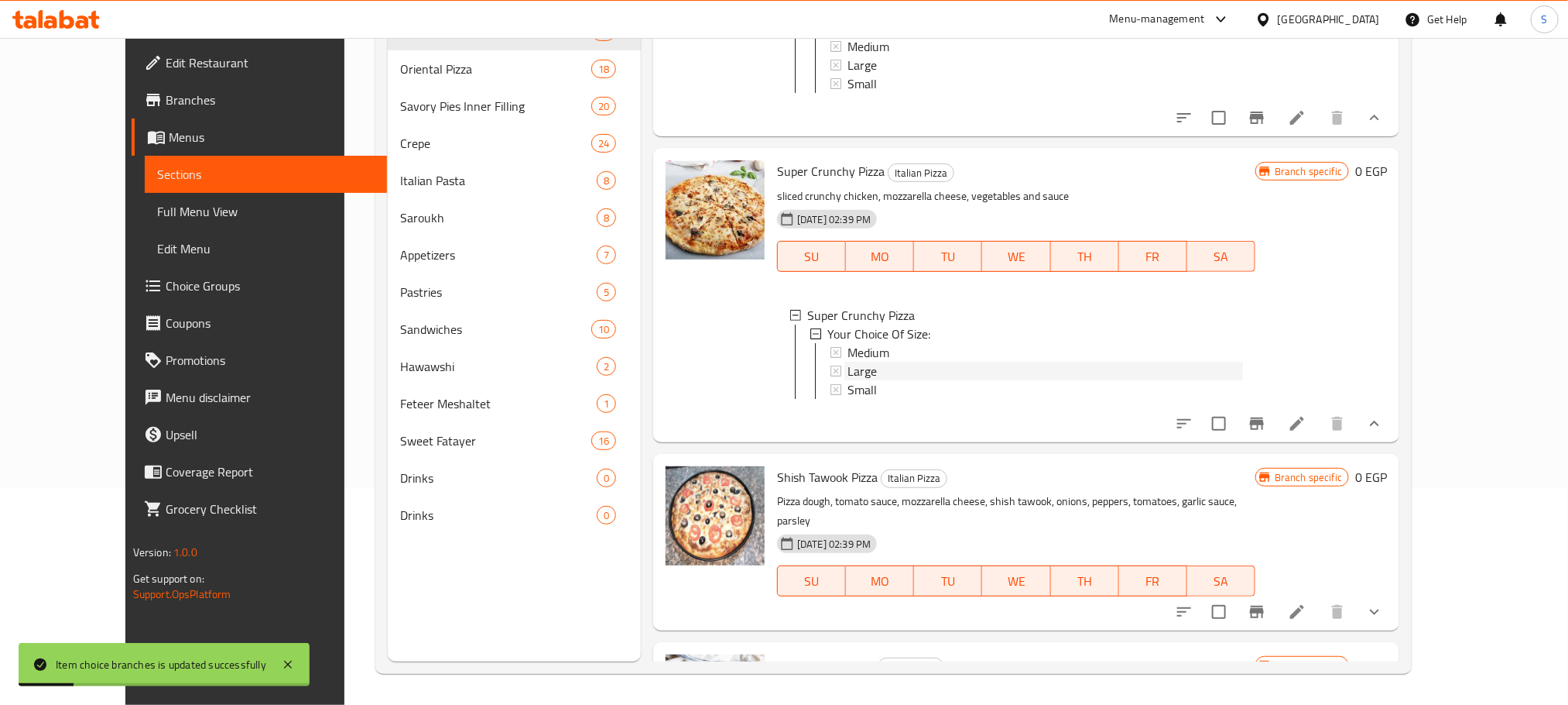
click at [847, 362] on span "Large" at bounding box center [862, 370] width 29 height 18
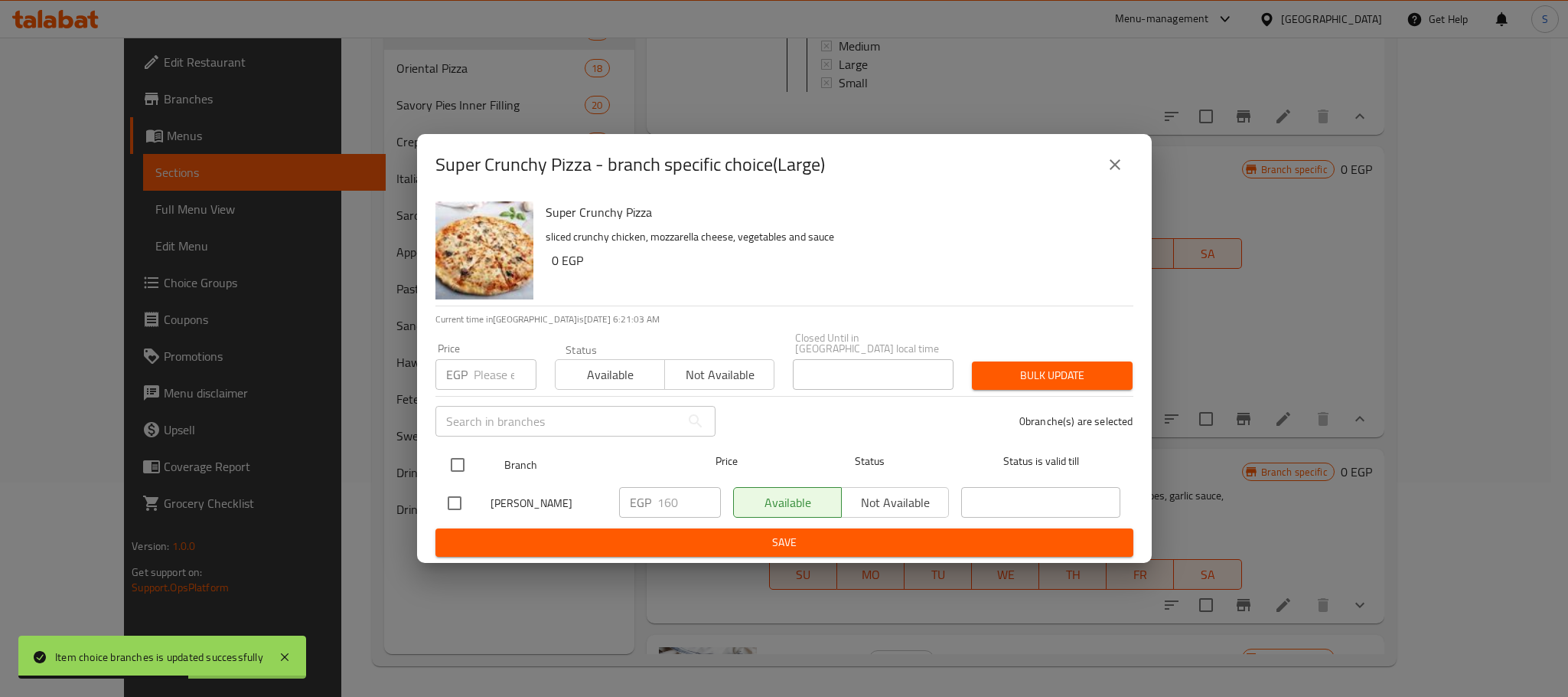
click at [455, 473] on input "checkbox" at bounding box center [457, 464] width 32 height 32
checkbox input "true"
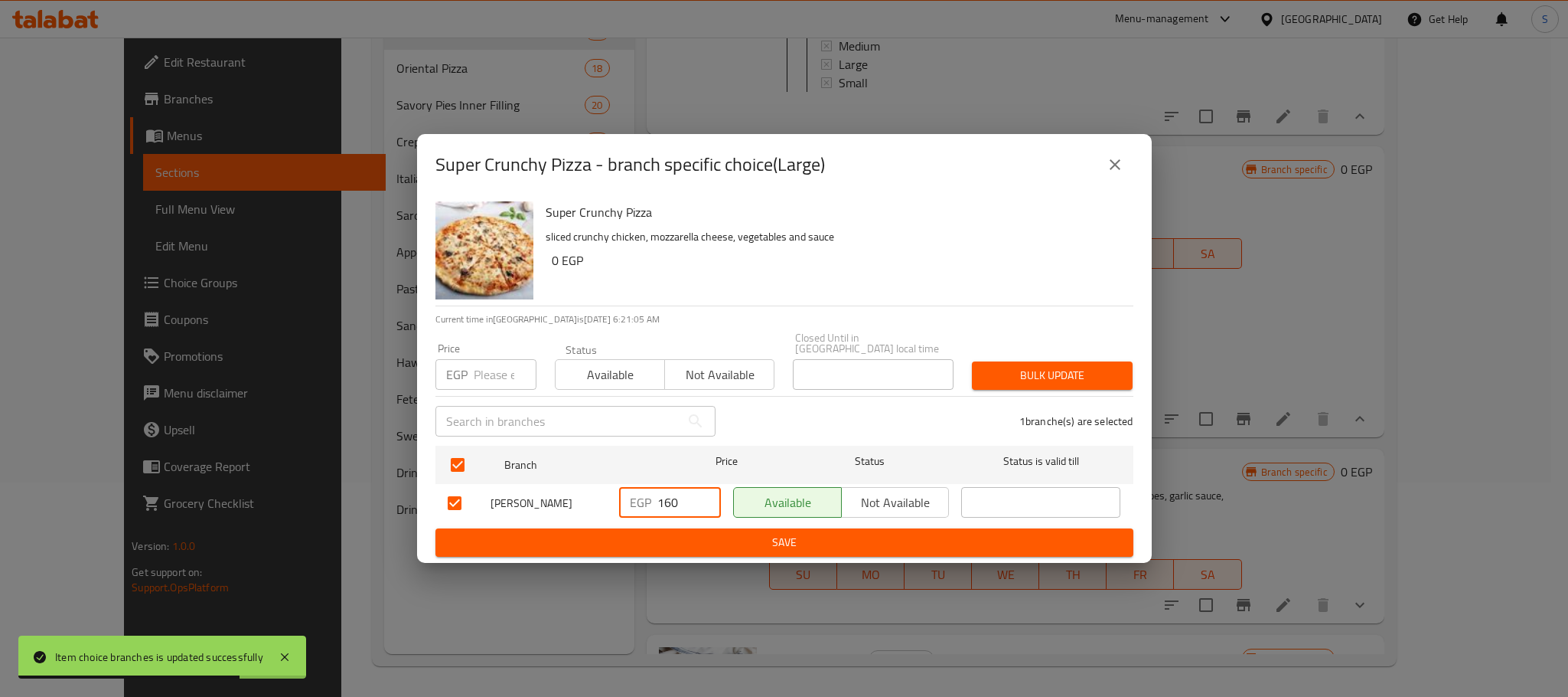
drag, startPoint x: 686, startPoint y: 505, endPoint x: 634, endPoint y: 506, distance: 52.0
click at [634, 506] on div "EGP 160 ​" at bounding box center [670, 502] width 102 height 31
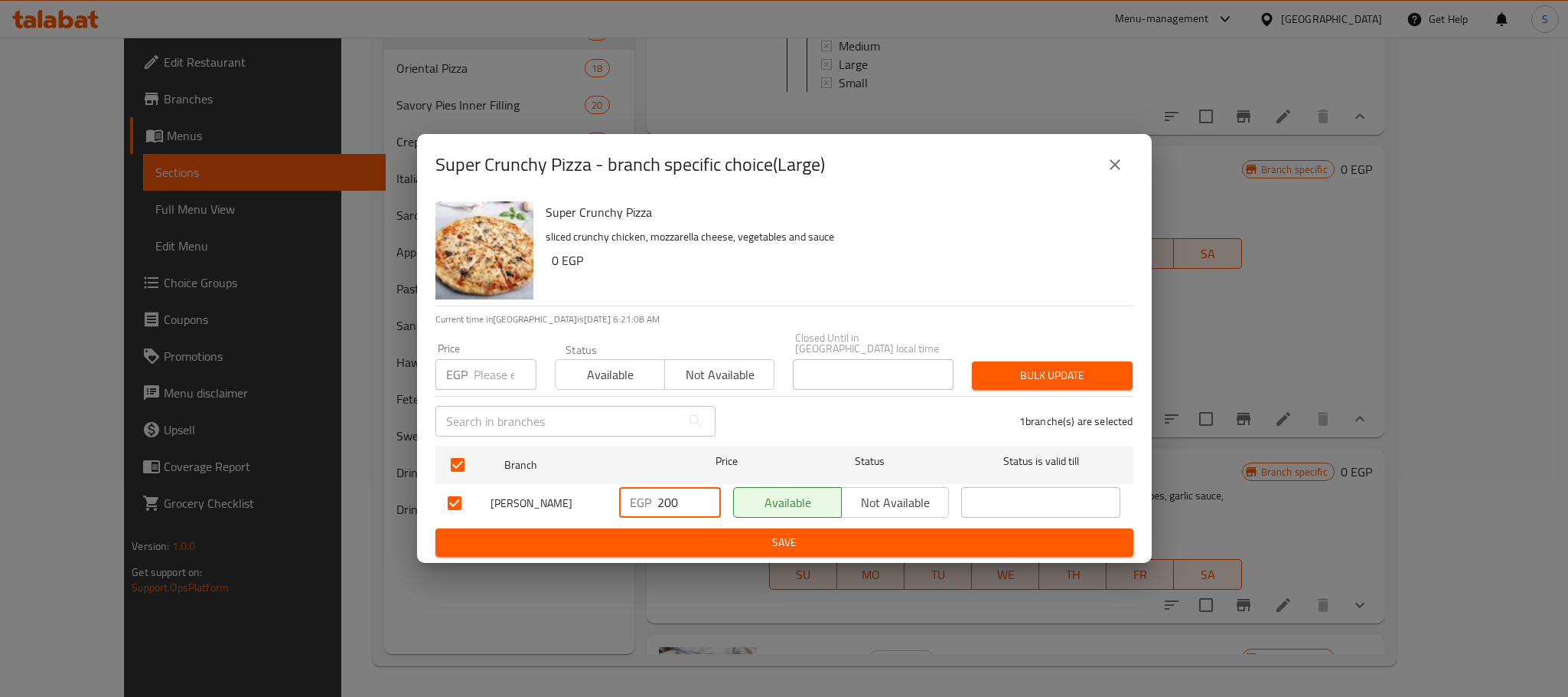
type input "200"
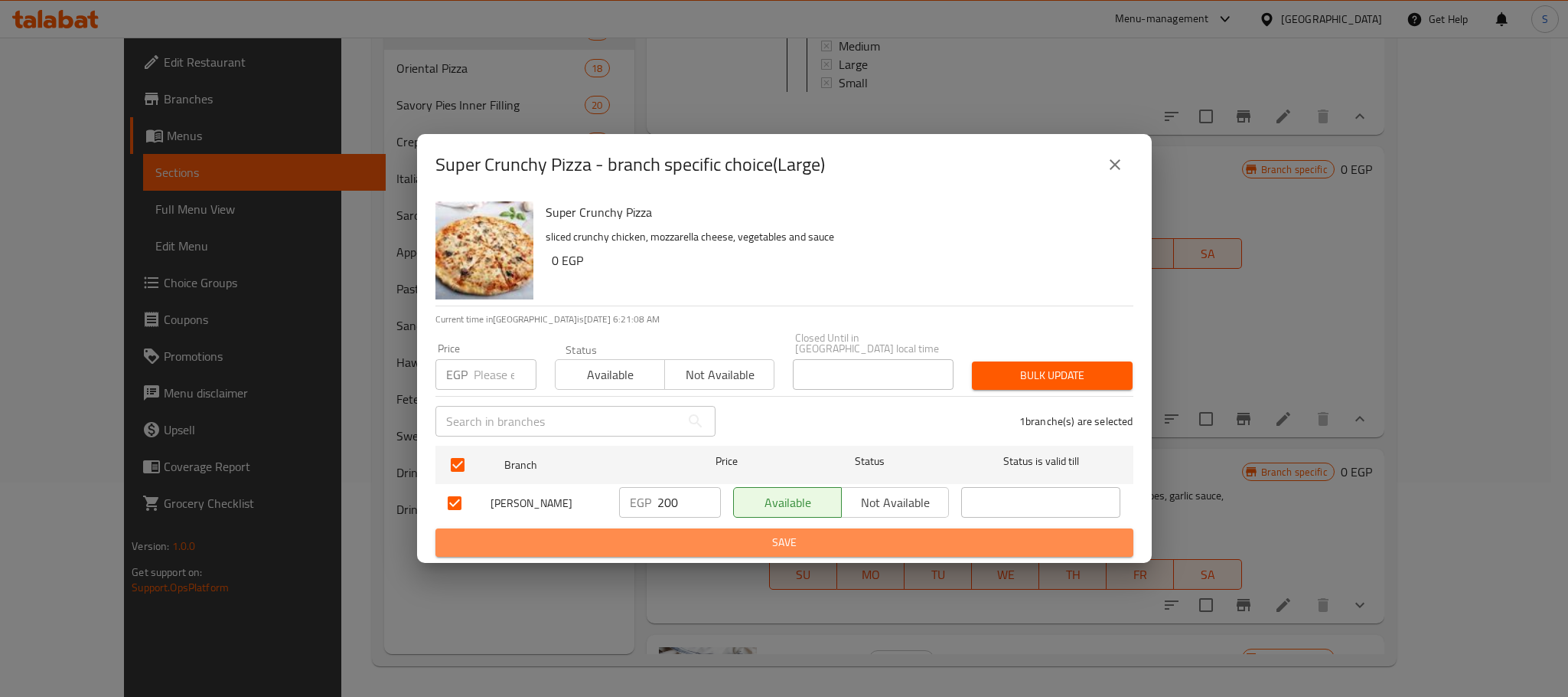
click at [765, 543] on span "Save" at bounding box center [784, 543] width 673 height 19
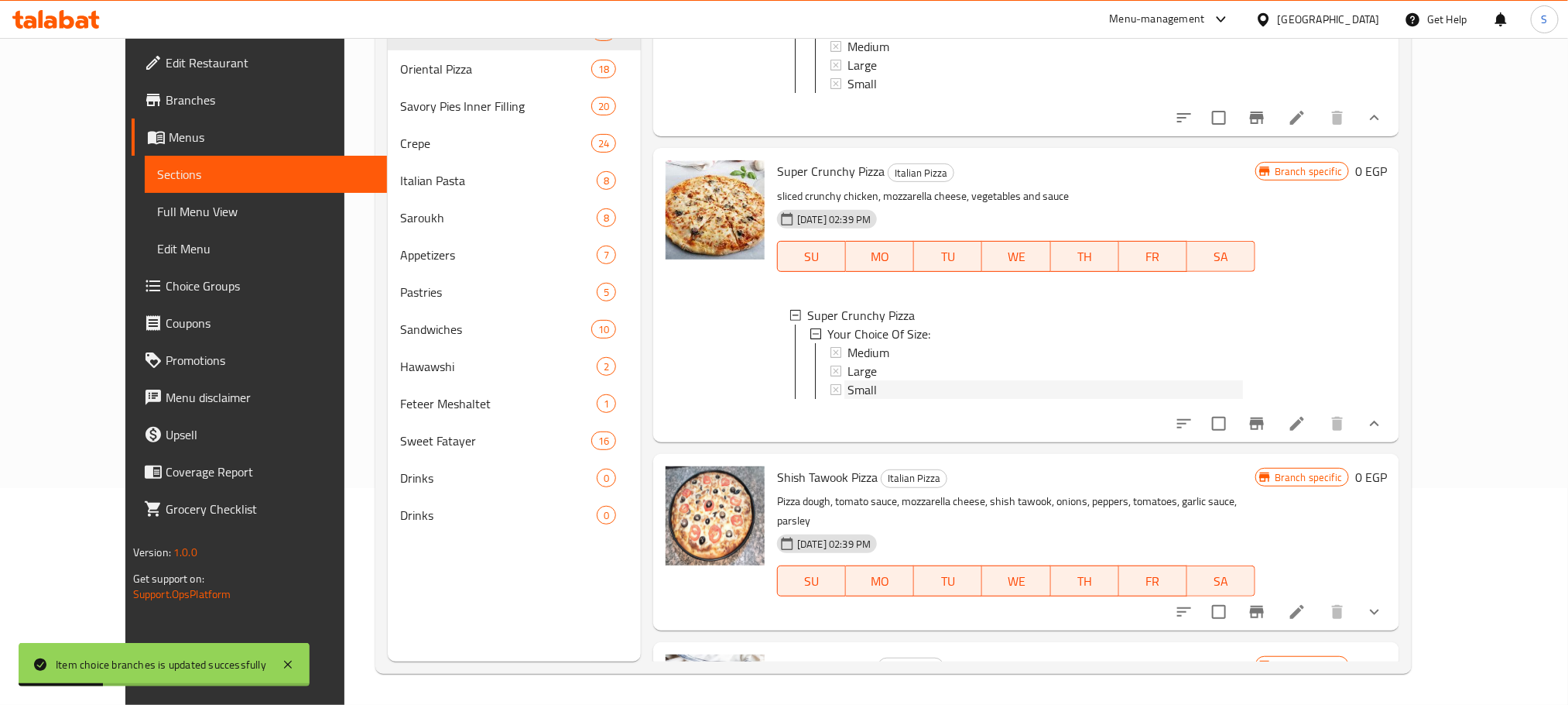
click at [847, 381] on span "Small" at bounding box center [862, 389] width 29 height 18
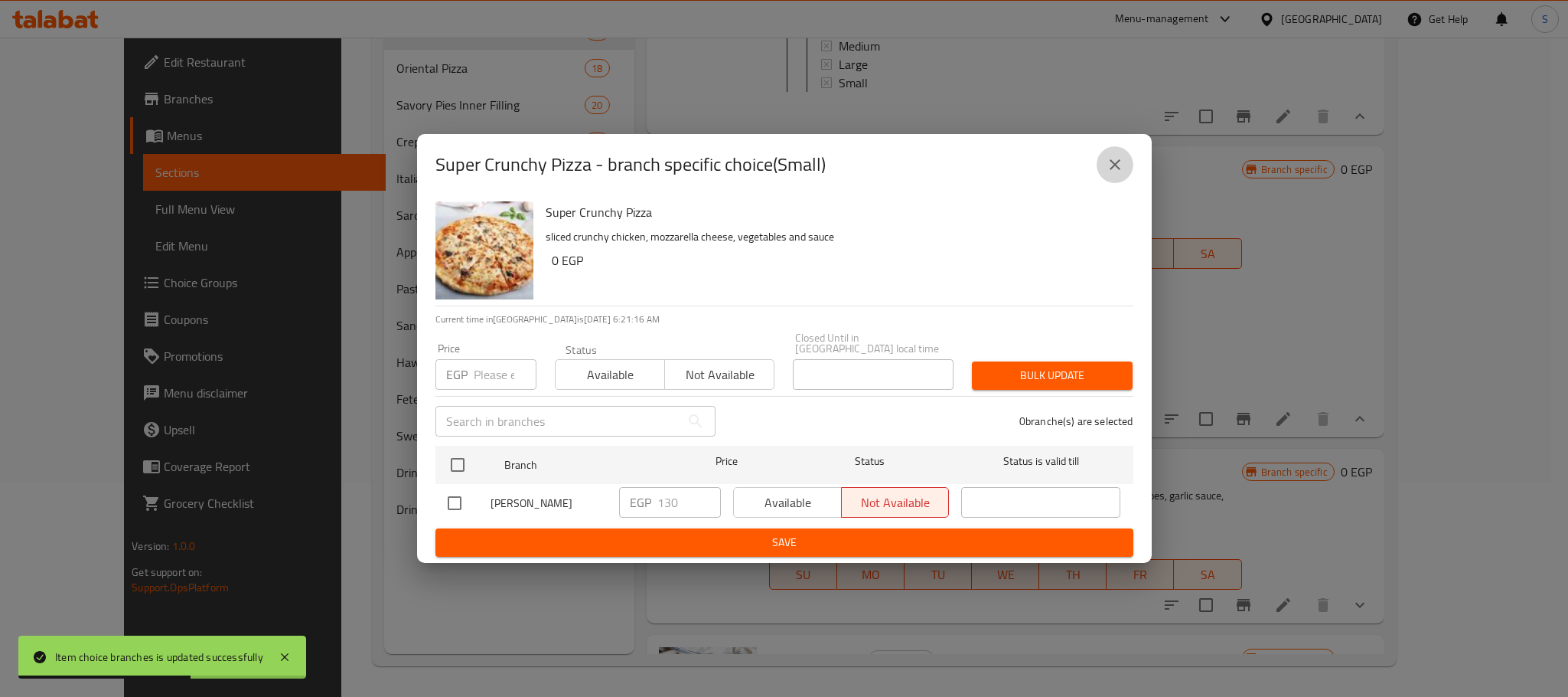
click at [1119, 171] on icon "close" at bounding box center [1114, 164] width 18 height 18
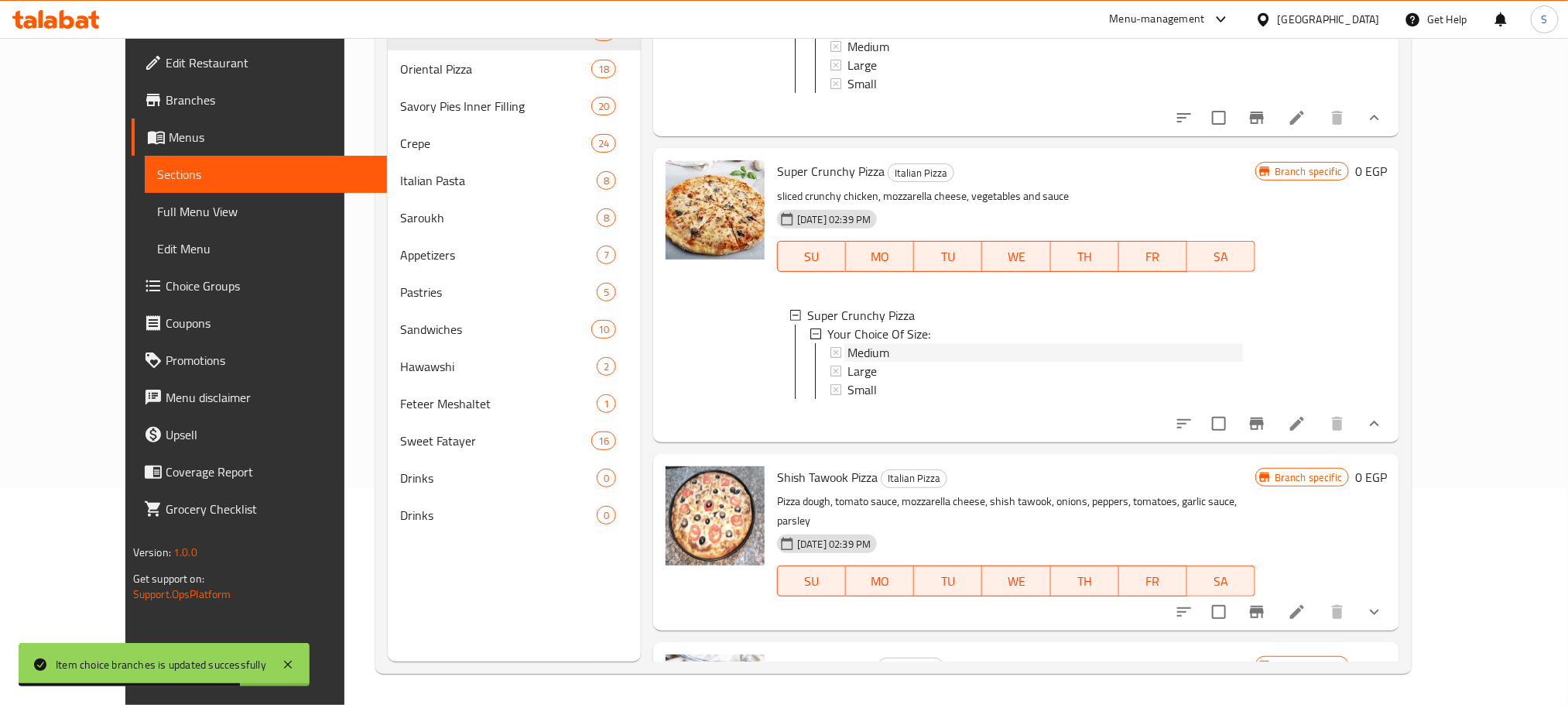
click at [847, 343] on span "Medium" at bounding box center [868, 352] width 42 height 18
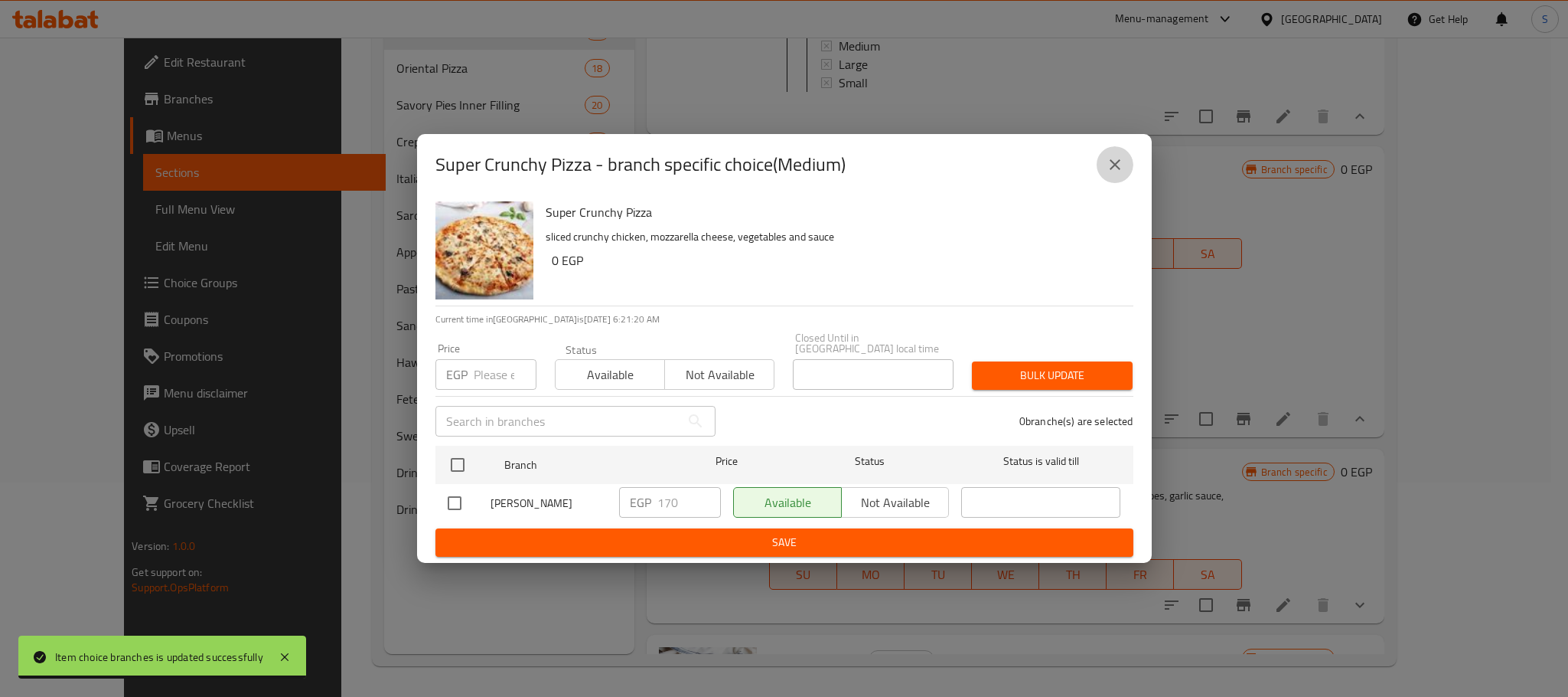
click at [1124, 164] on button "close" at bounding box center [1114, 165] width 37 height 37
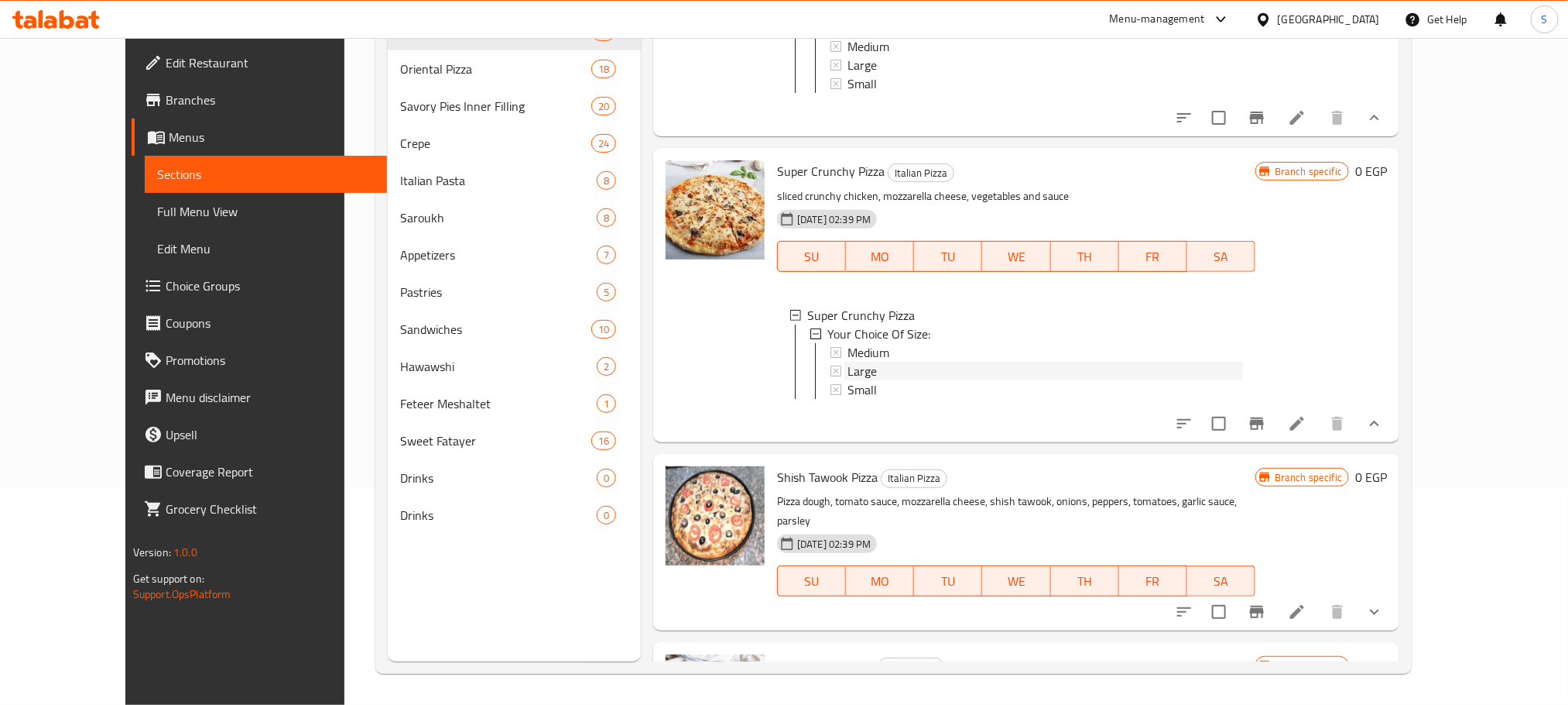
click at [847, 362] on span "Large" at bounding box center [862, 370] width 29 height 18
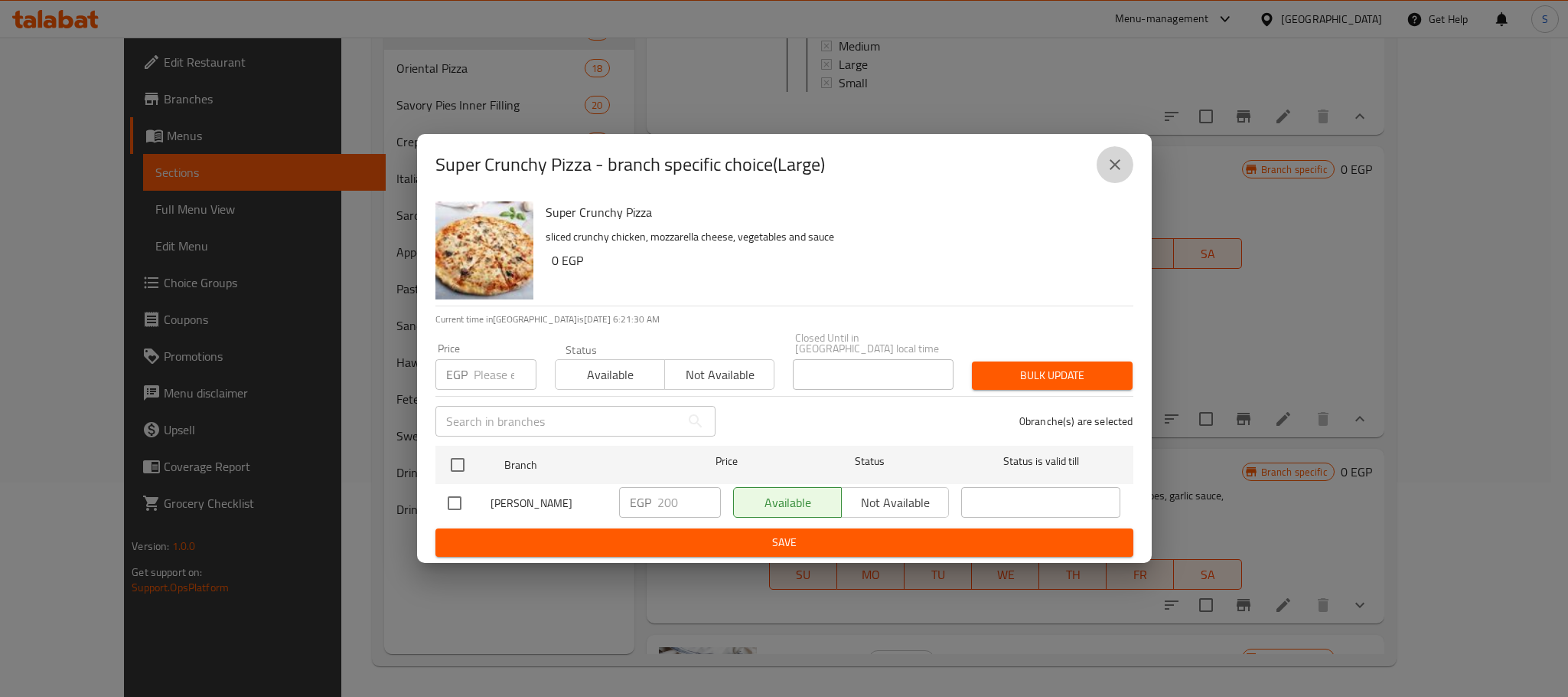
click at [1121, 183] on button "close" at bounding box center [1114, 165] width 37 height 37
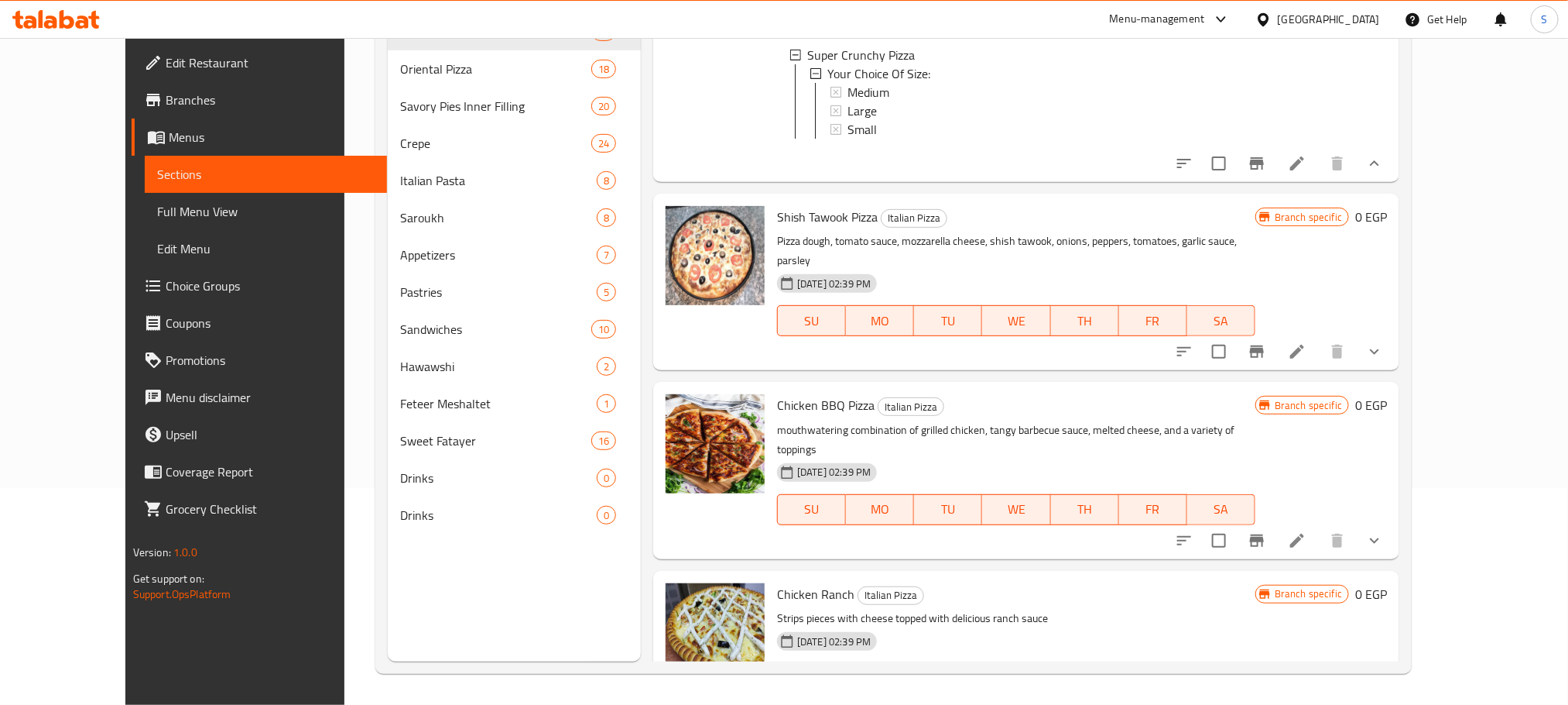
scroll to position [4226, 0]
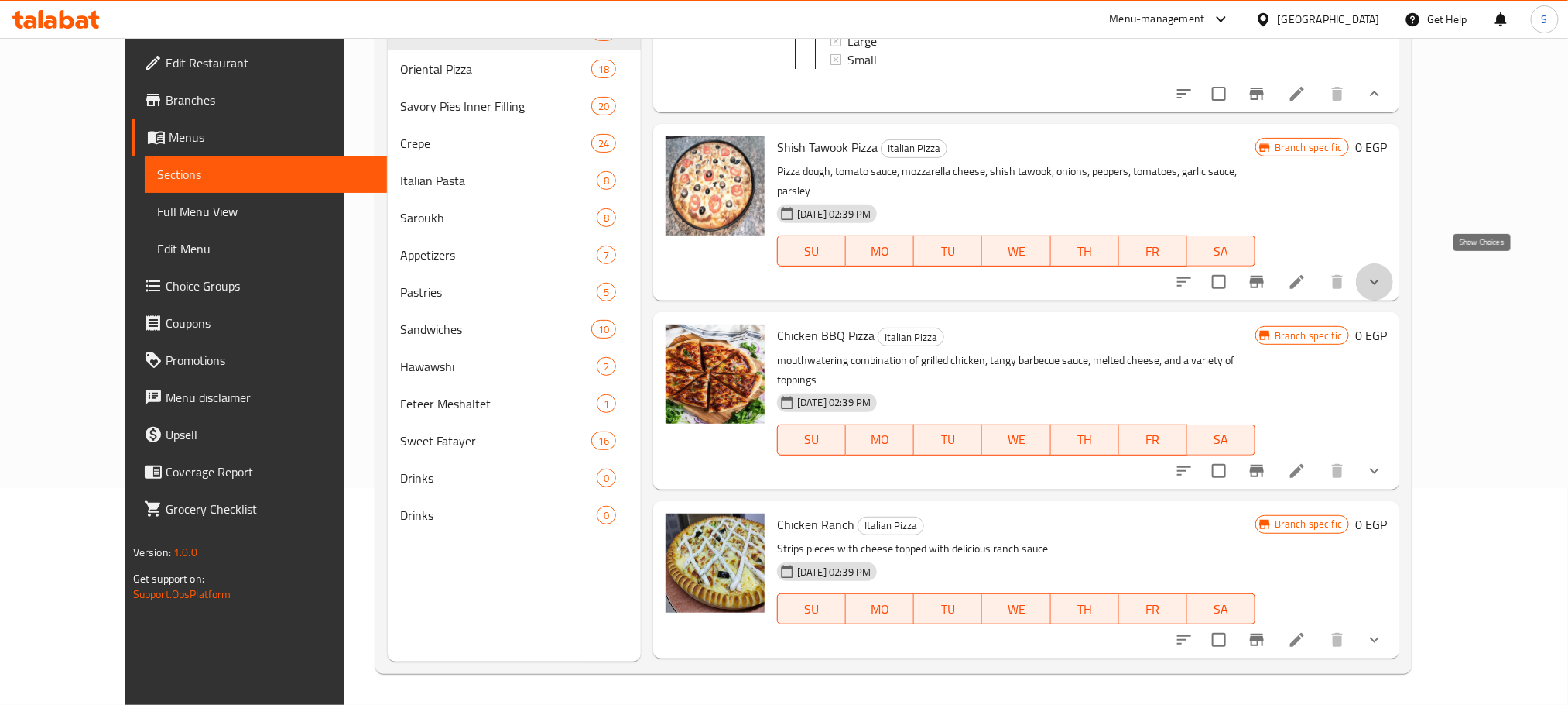
click at [1384, 274] on icon "show more" at bounding box center [1374, 282] width 18 height 18
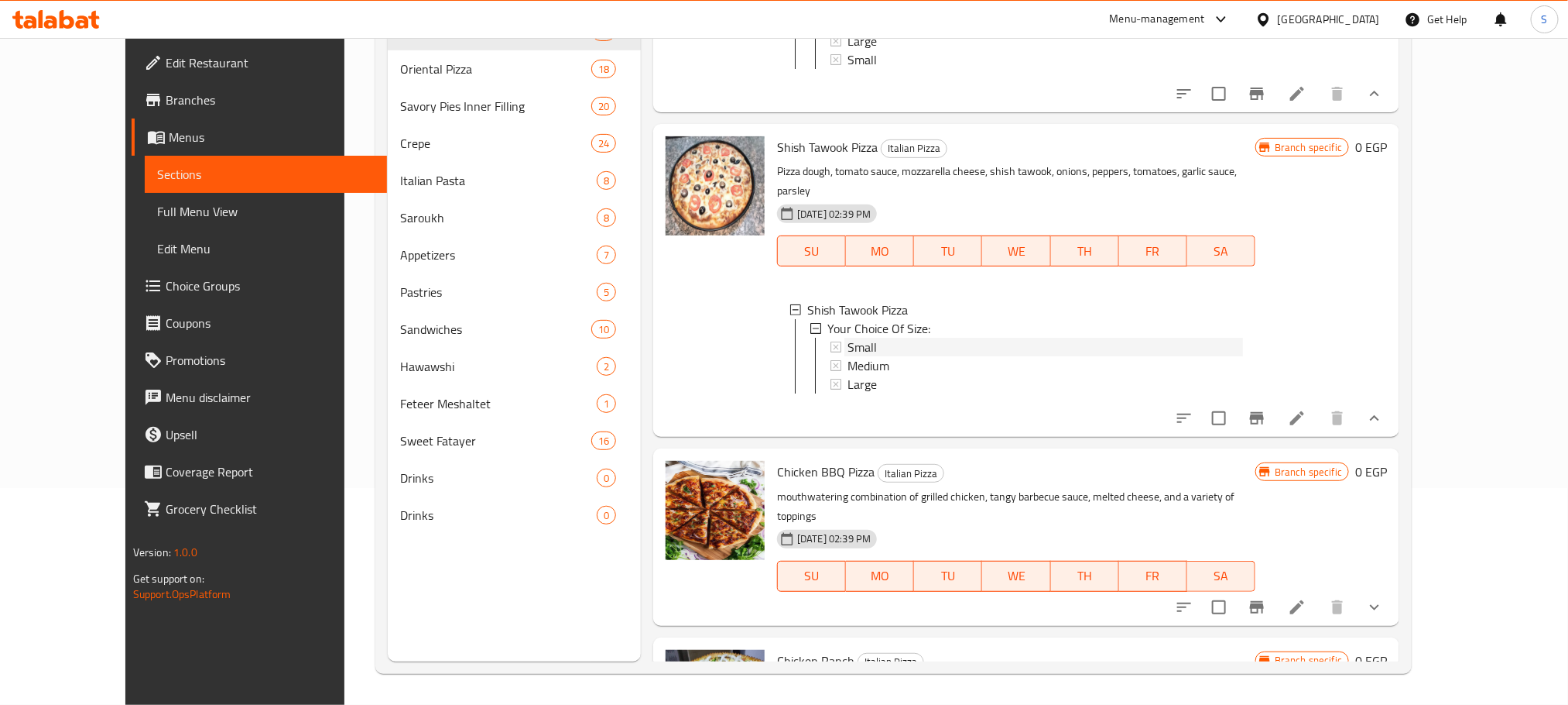
click at [847, 338] on span "Small" at bounding box center [862, 347] width 29 height 18
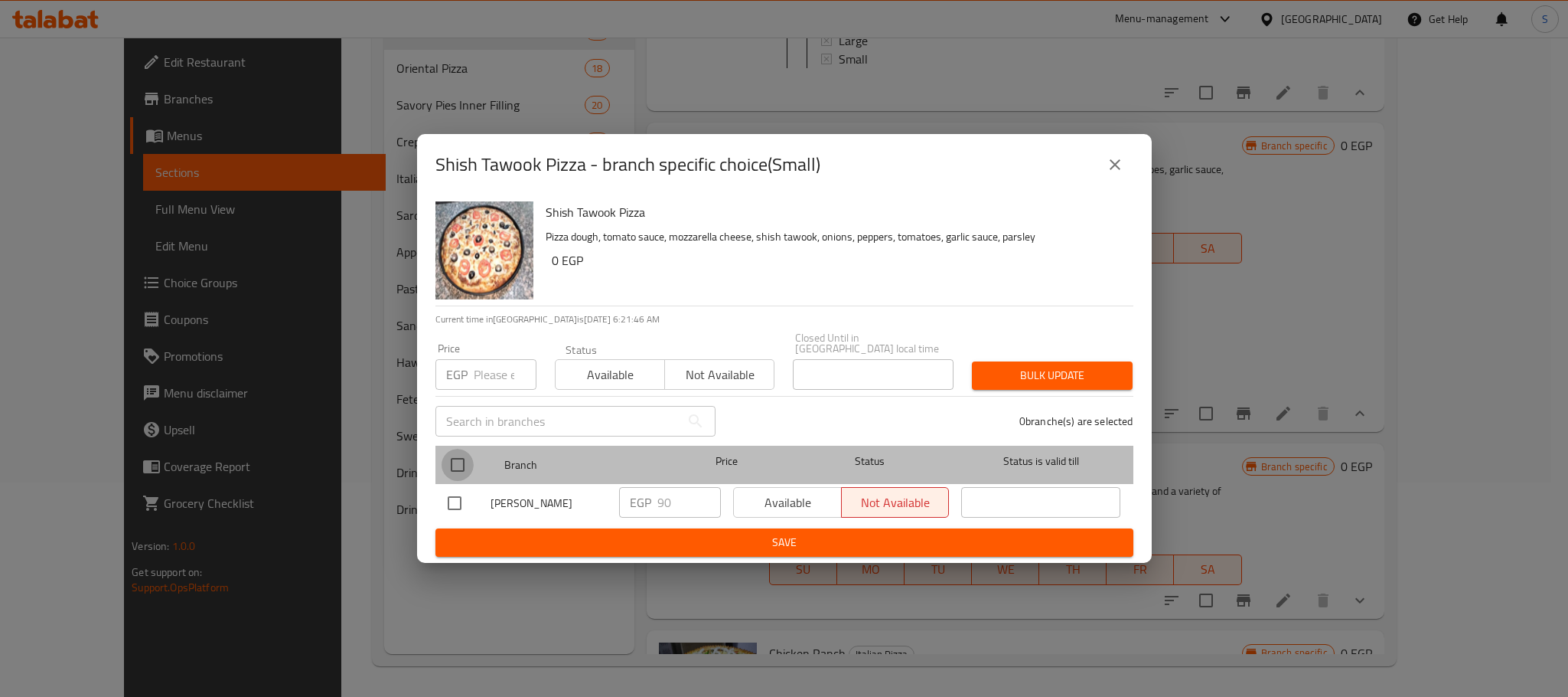
click at [458, 453] on input "checkbox" at bounding box center [457, 464] width 32 height 32
checkbox input "true"
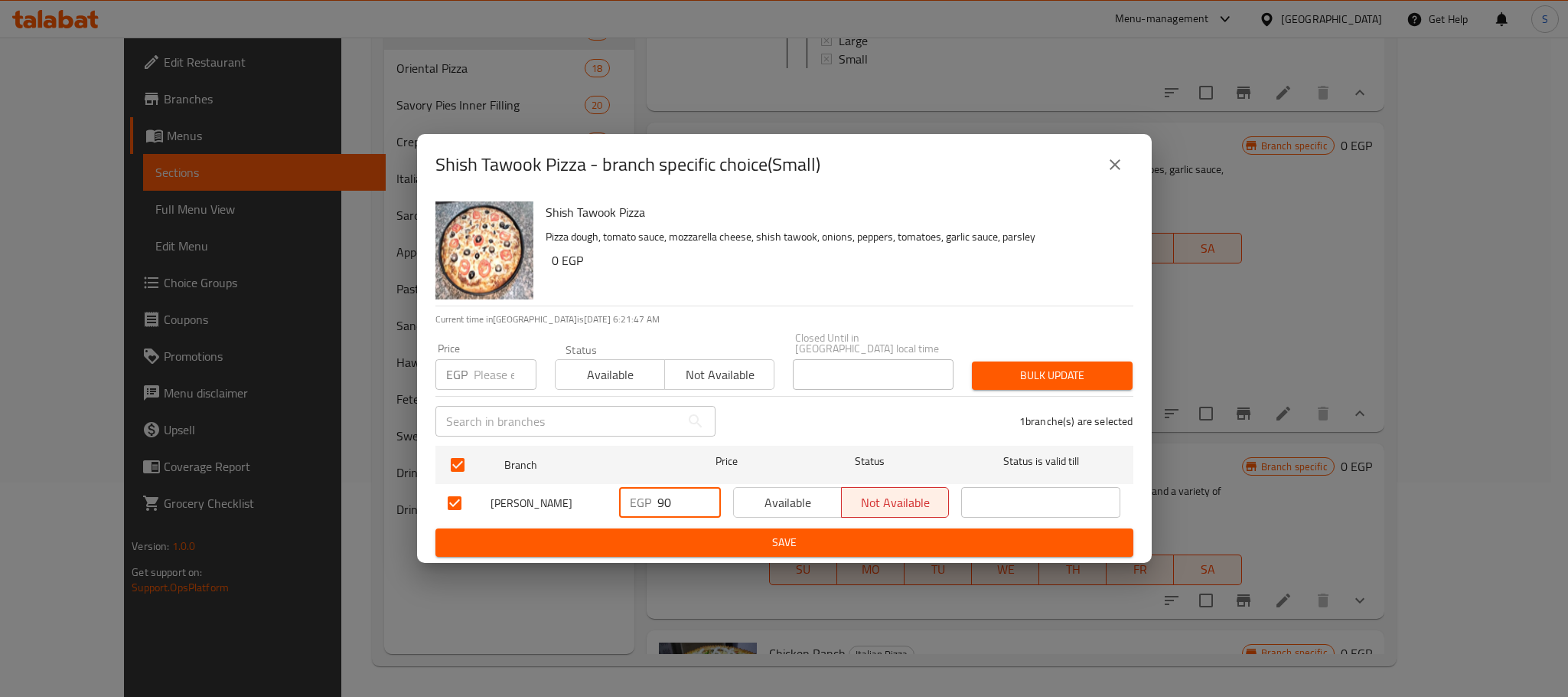
drag, startPoint x: 672, startPoint y: 495, endPoint x: 638, endPoint y: 504, distance: 35.2
click at [638, 504] on div "EGP 90 ​" at bounding box center [670, 502] width 102 height 31
type input "130"
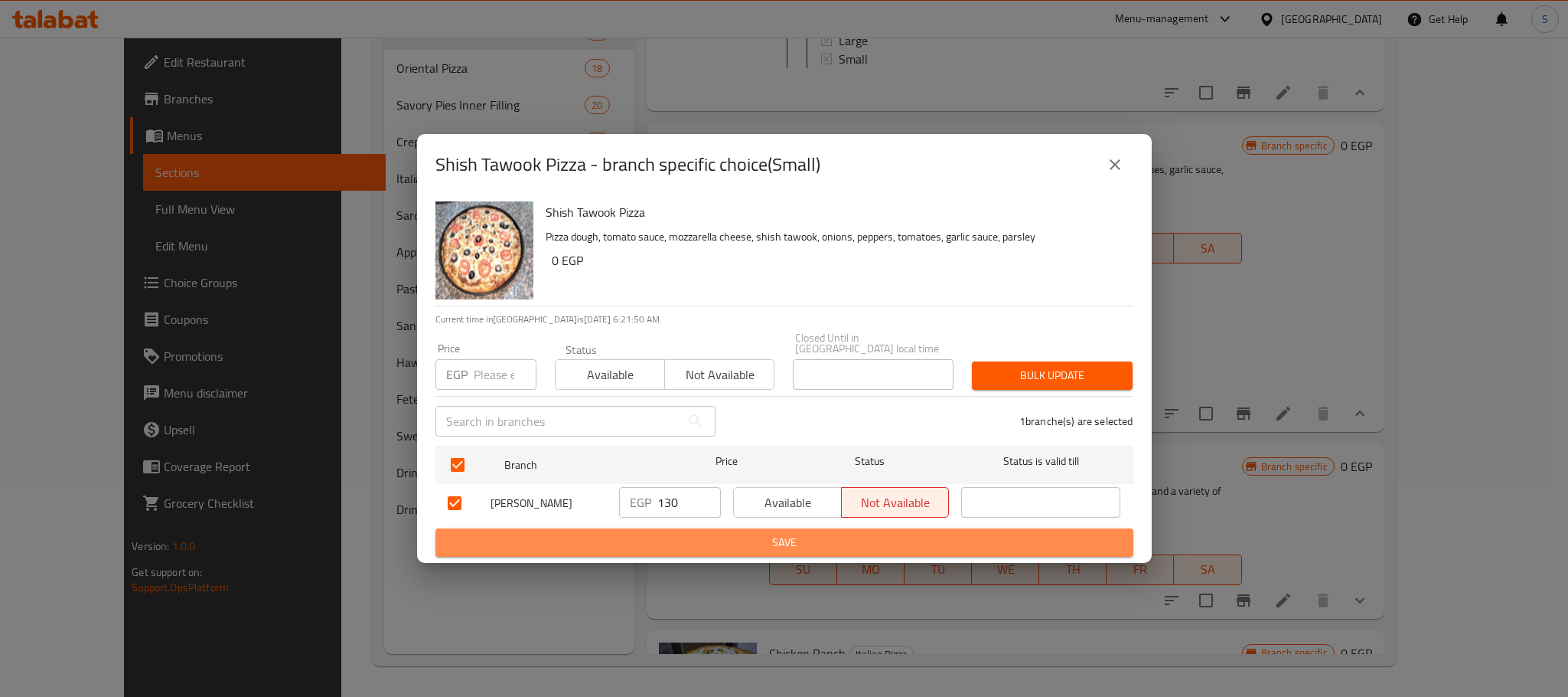
click at [791, 528] on button "Save" at bounding box center [784, 543] width 698 height 28
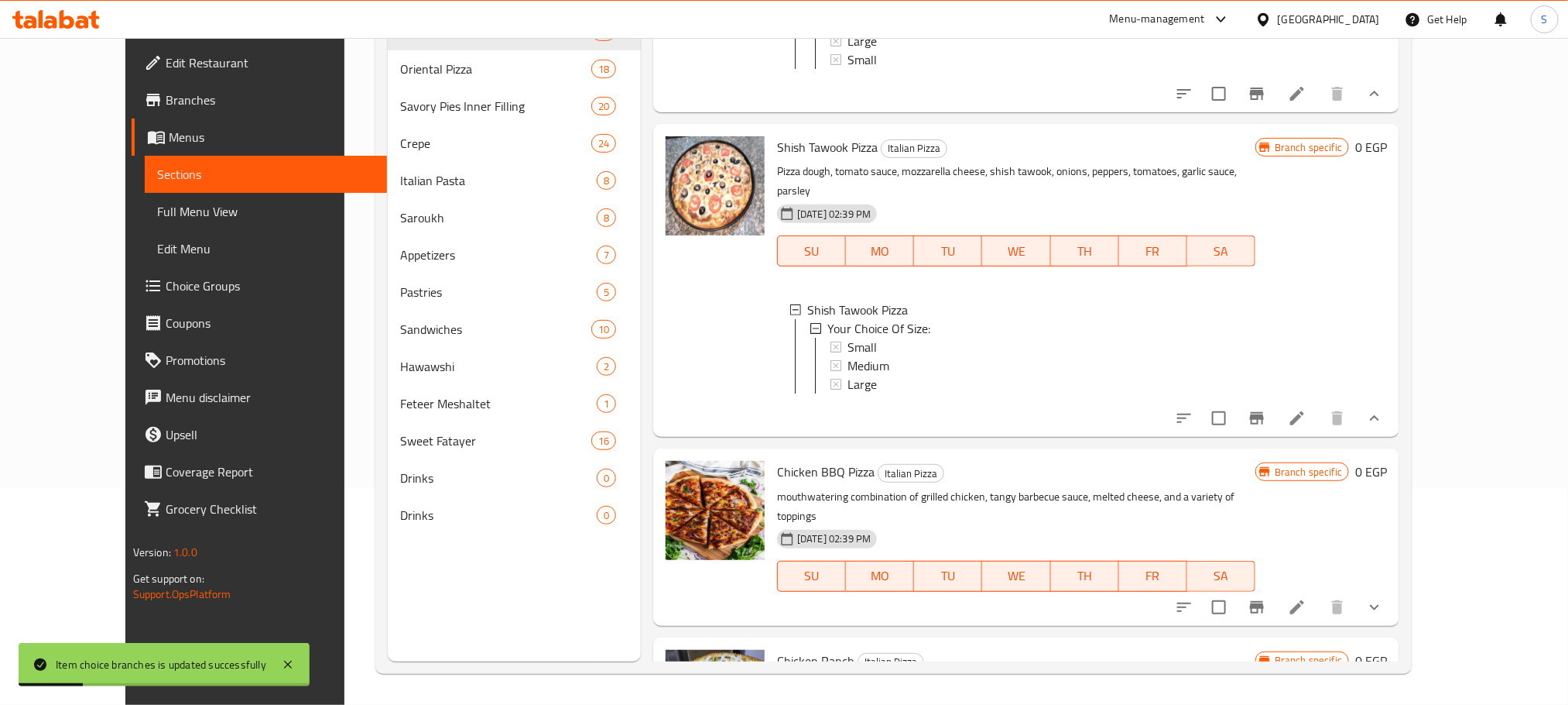
click at [847, 338] on span "Small" at bounding box center [862, 347] width 29 height 18
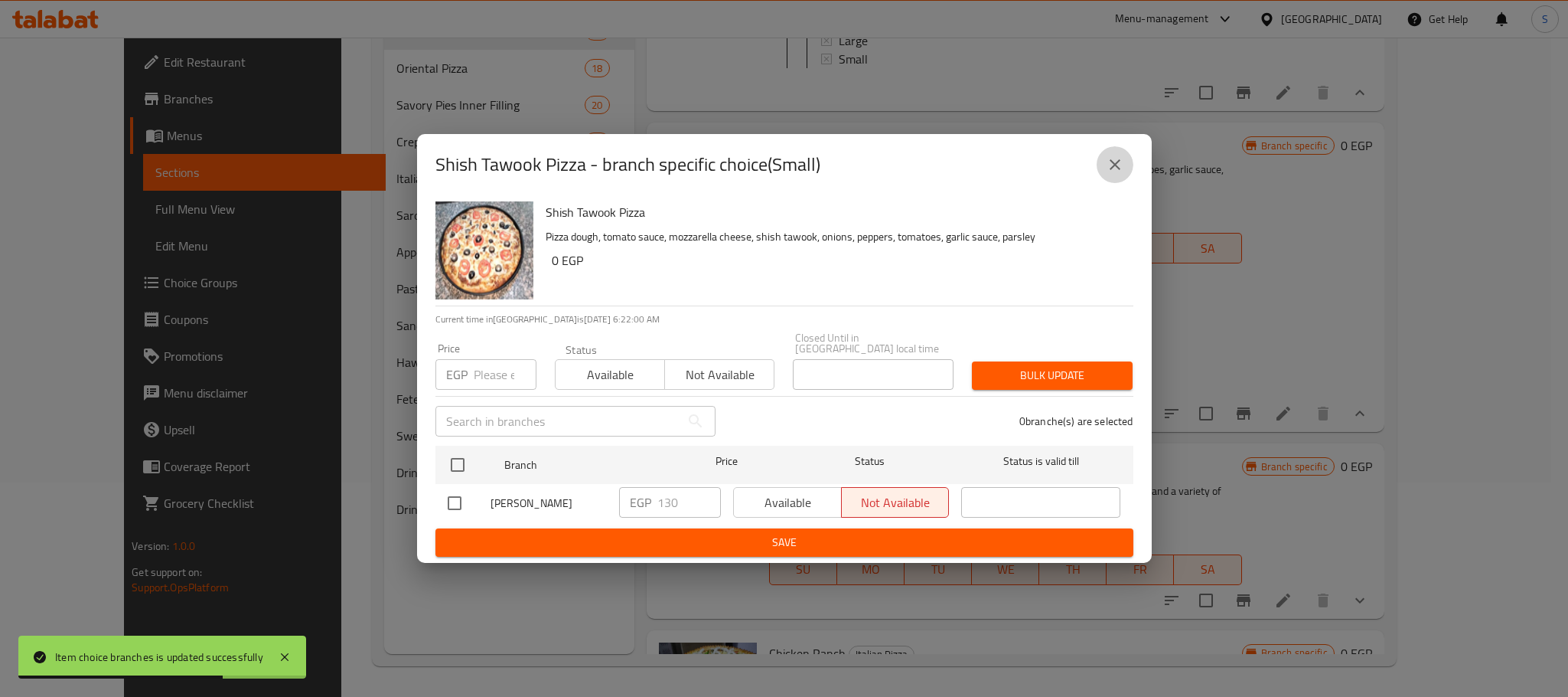
click at [1118, 170] on icon "close" at bounding box center [1114, 164] width 18 height 18
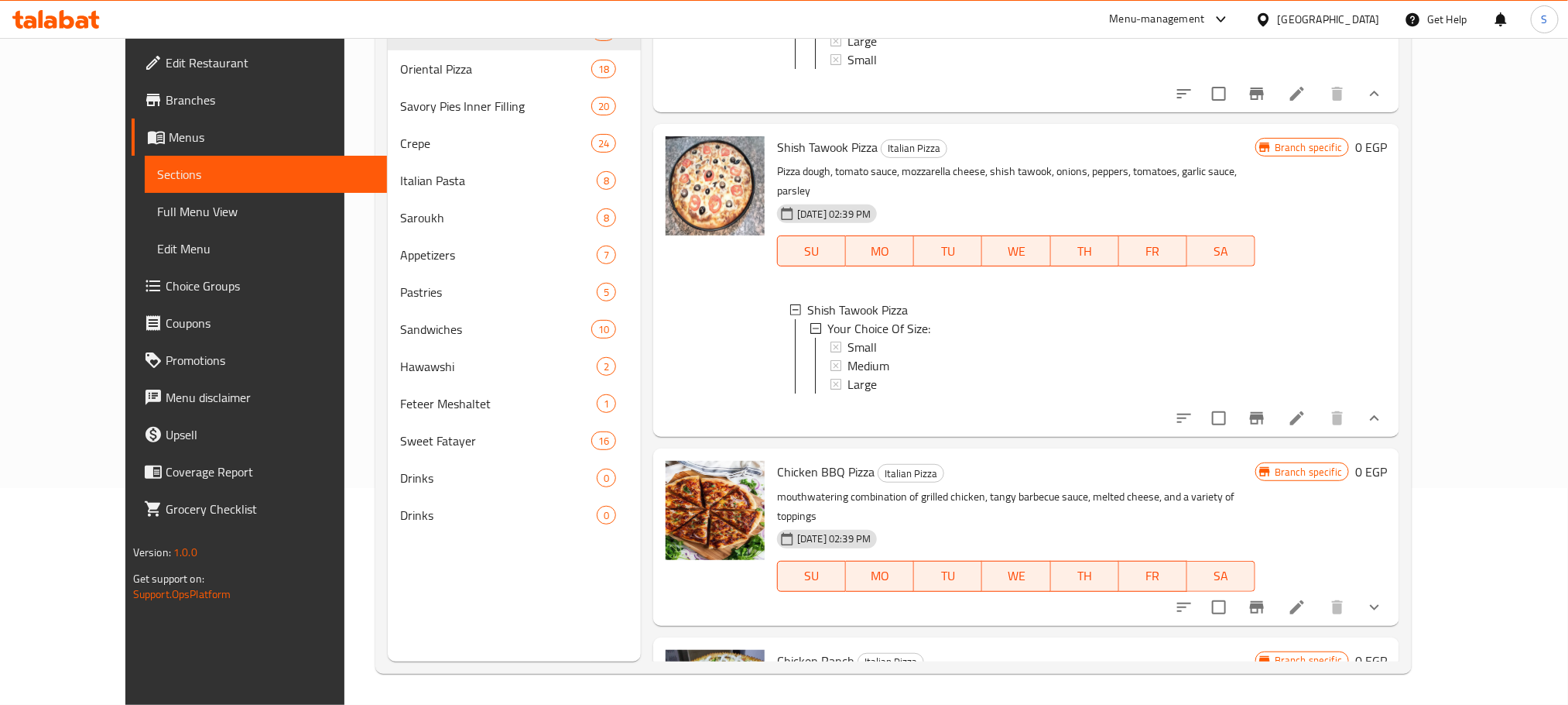
click at [875, 338] on div "Small" at bounding box center [1045, 347] width 396 height 18
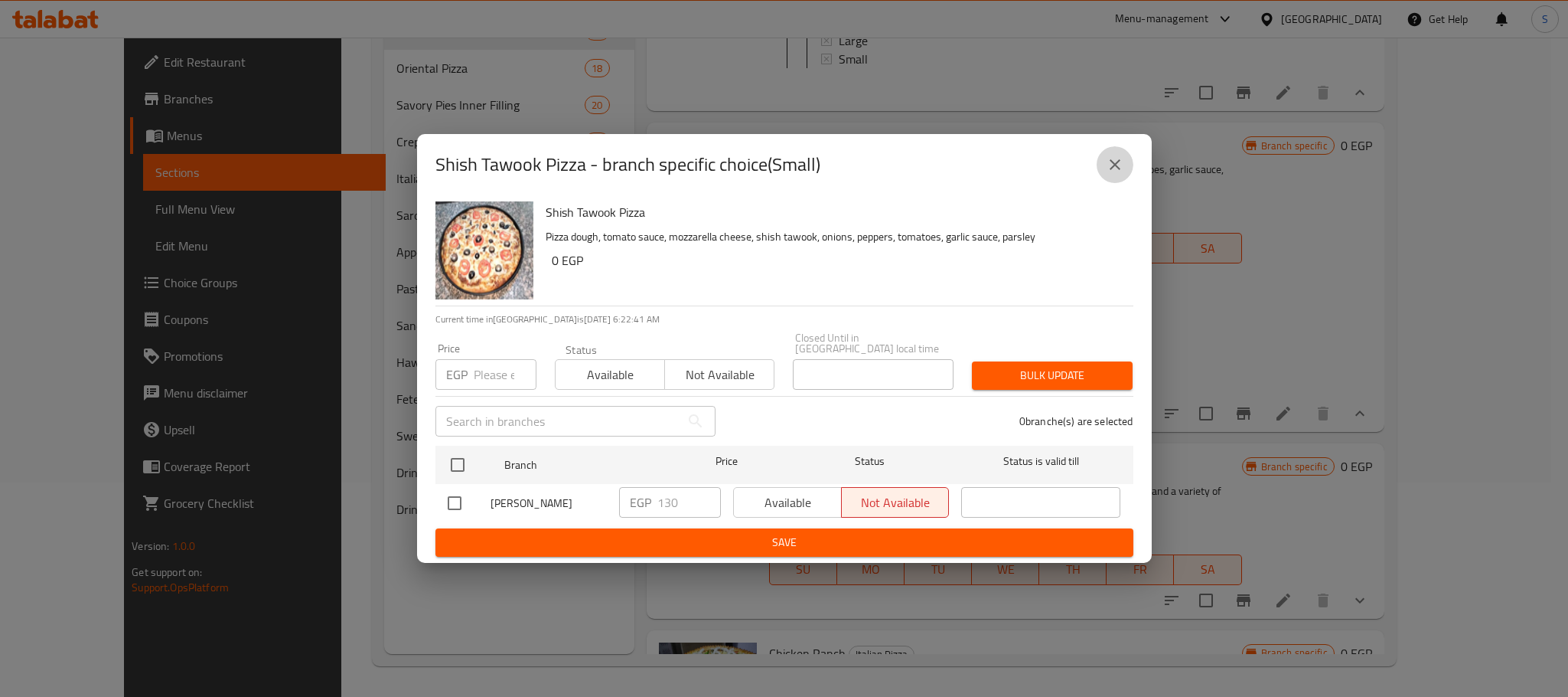
click at [1112, 168] on icon "close" at bounding box center [1115, 165] width 11 height 11
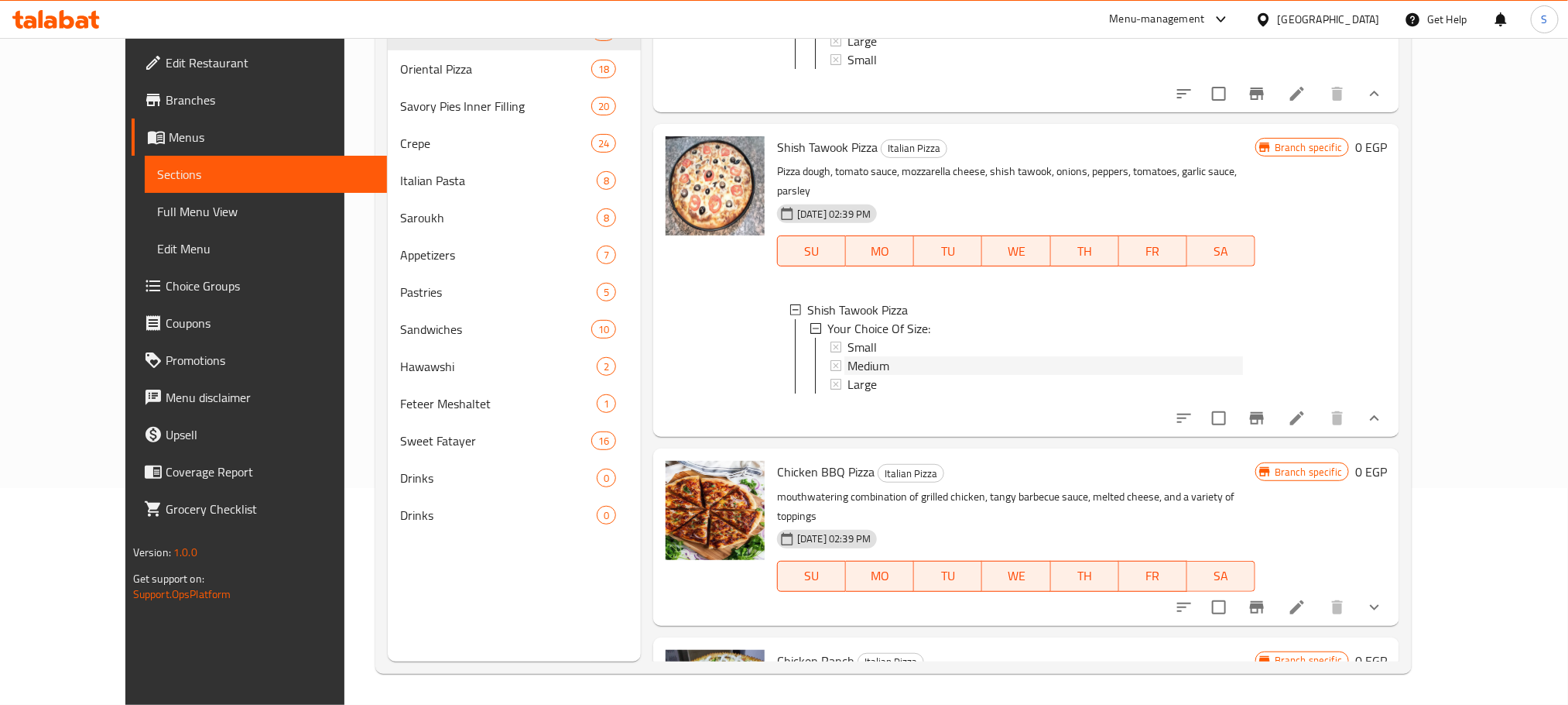
click at [847, 356] on span "Medium" at bounding box center [868, 365] width 42 height 18
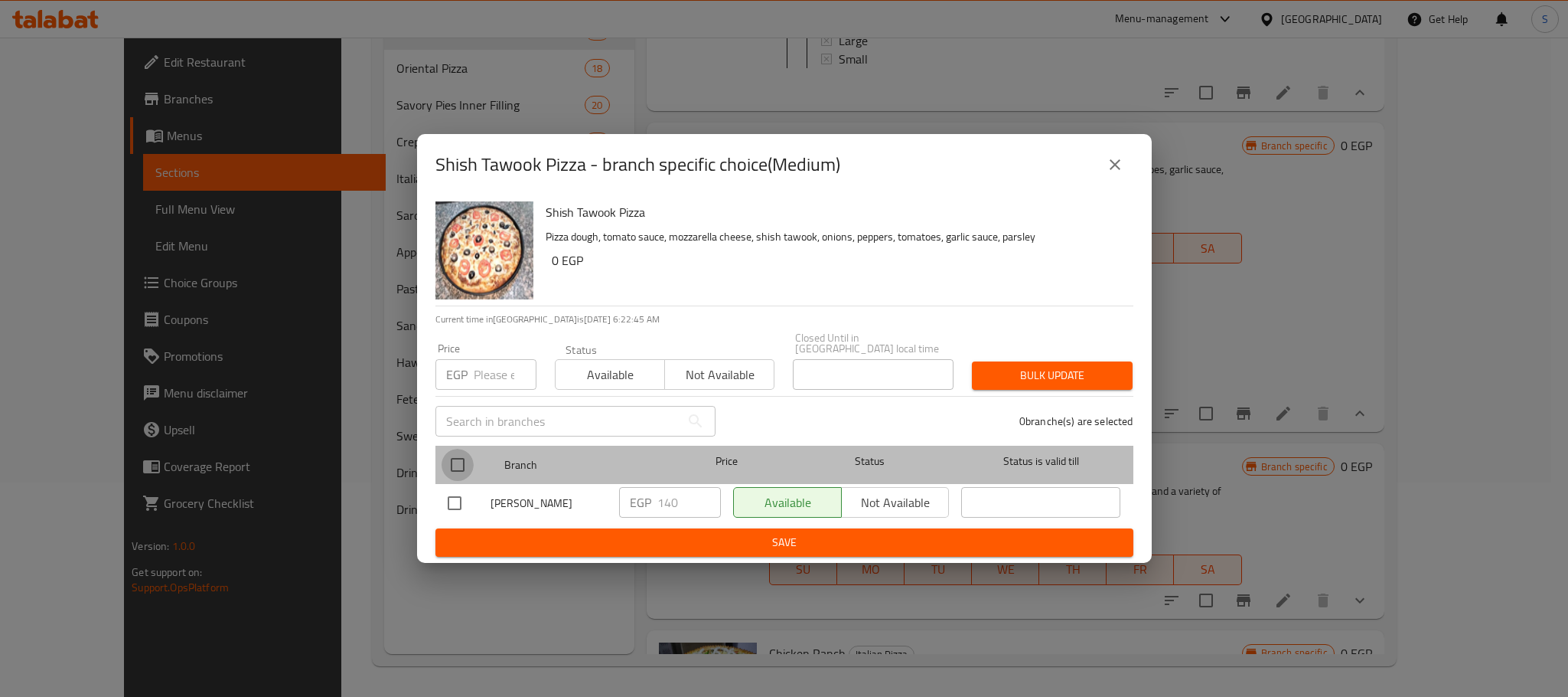
click at [460, 458] on input "checkbox" at bounding box center [457, 464] width 32 height 32
checkbox input "true"
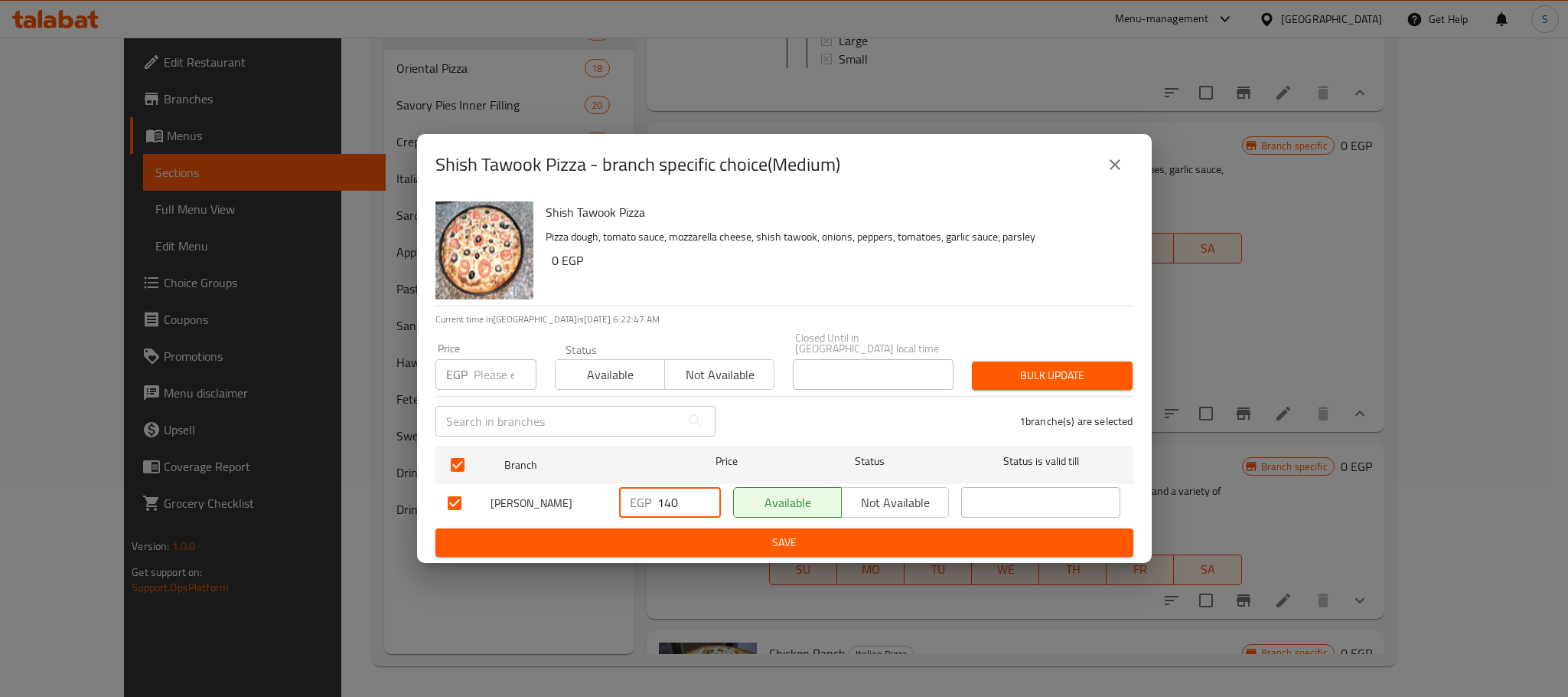
drag, startPoint x: 683, startPoint y: 497, endPoint x: 639, endPoint y: 499, distance: 44.0
click at [639, 499] on div "EGP 140 ​" at bounding box center [670, 502] width 102 height 31
type input "170"
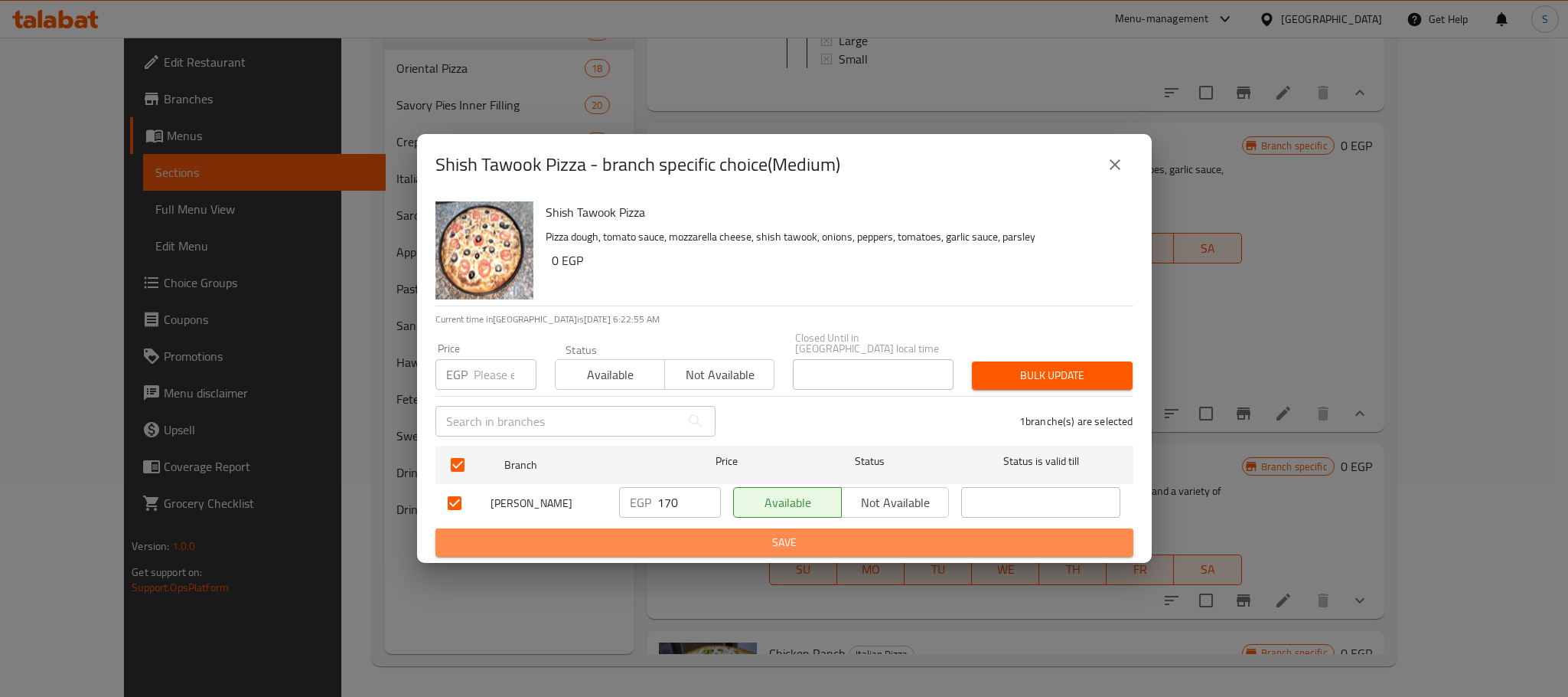
click at [770, 537] on span "Save" at bounding box center [784, 543] width 673 height 19
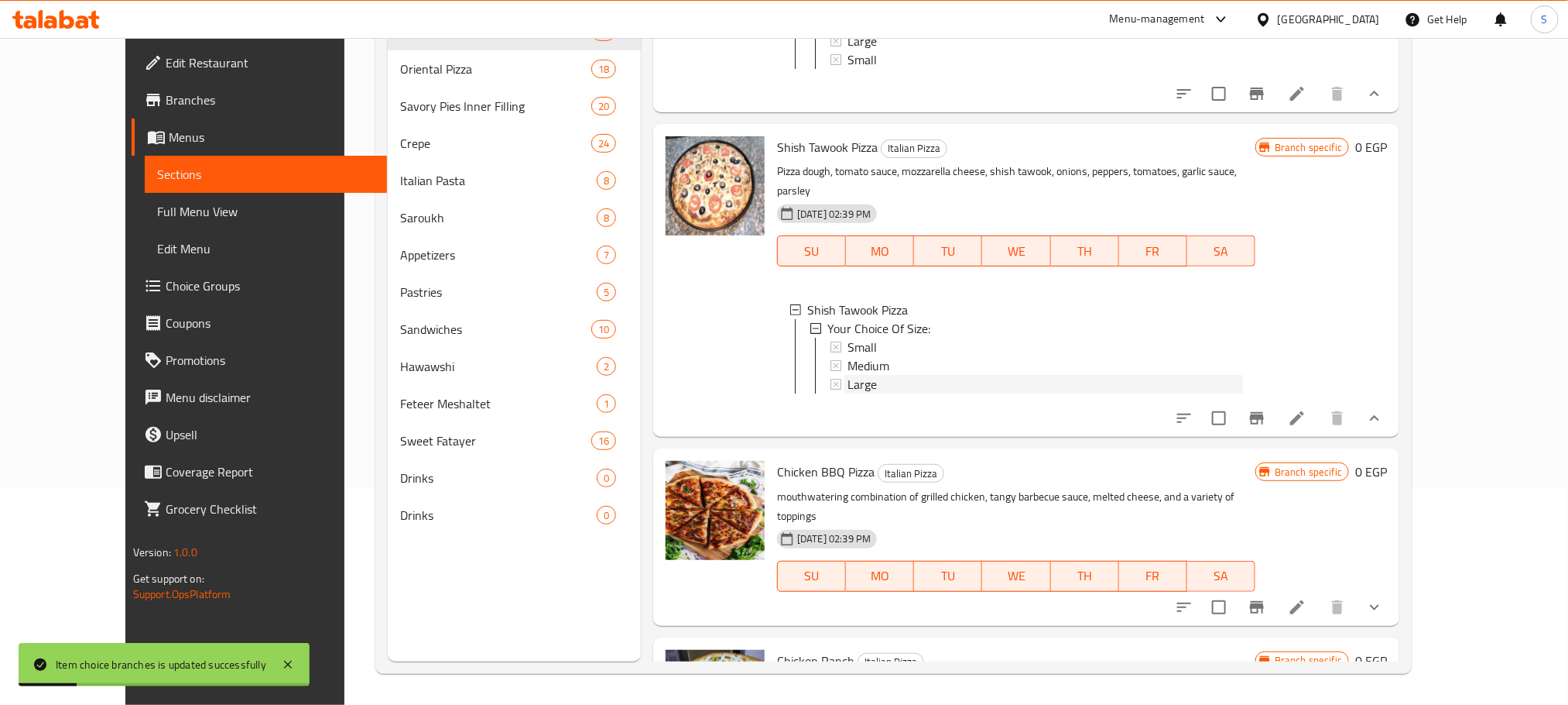
click at [847, 377] on span "Large" at bounding box center [862, 384] width 29 height 18
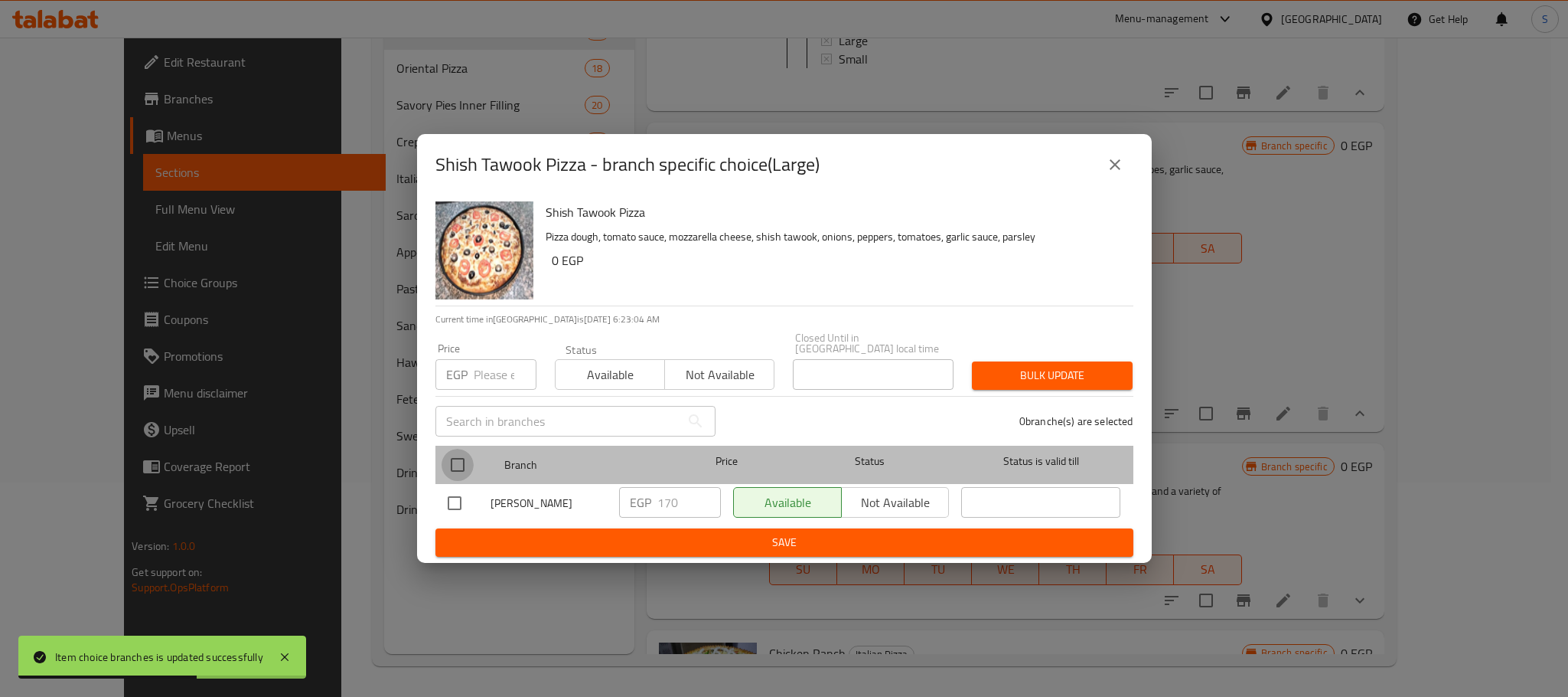
click at [444, 458] on input "checkbox" at bounding box center [457, 464] width 32 height 32
checkbox input "true"
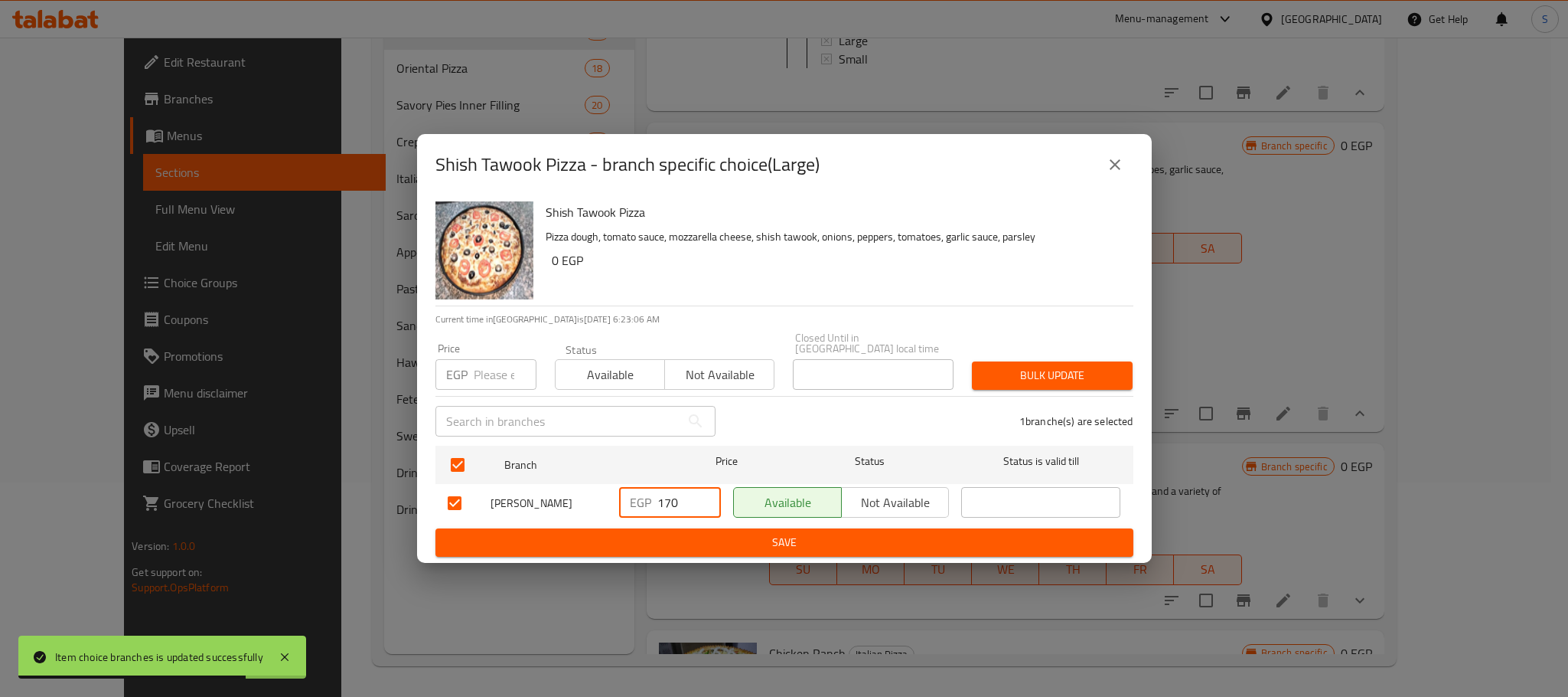
drag, startPoint x: 684, startPoint y: 502, endPoint x: 622, endPoint y: 514, distance: 63.2
click at [622, 514] on div "EGP 170 ​" at bounding box center [669, 503] width 114 height 45
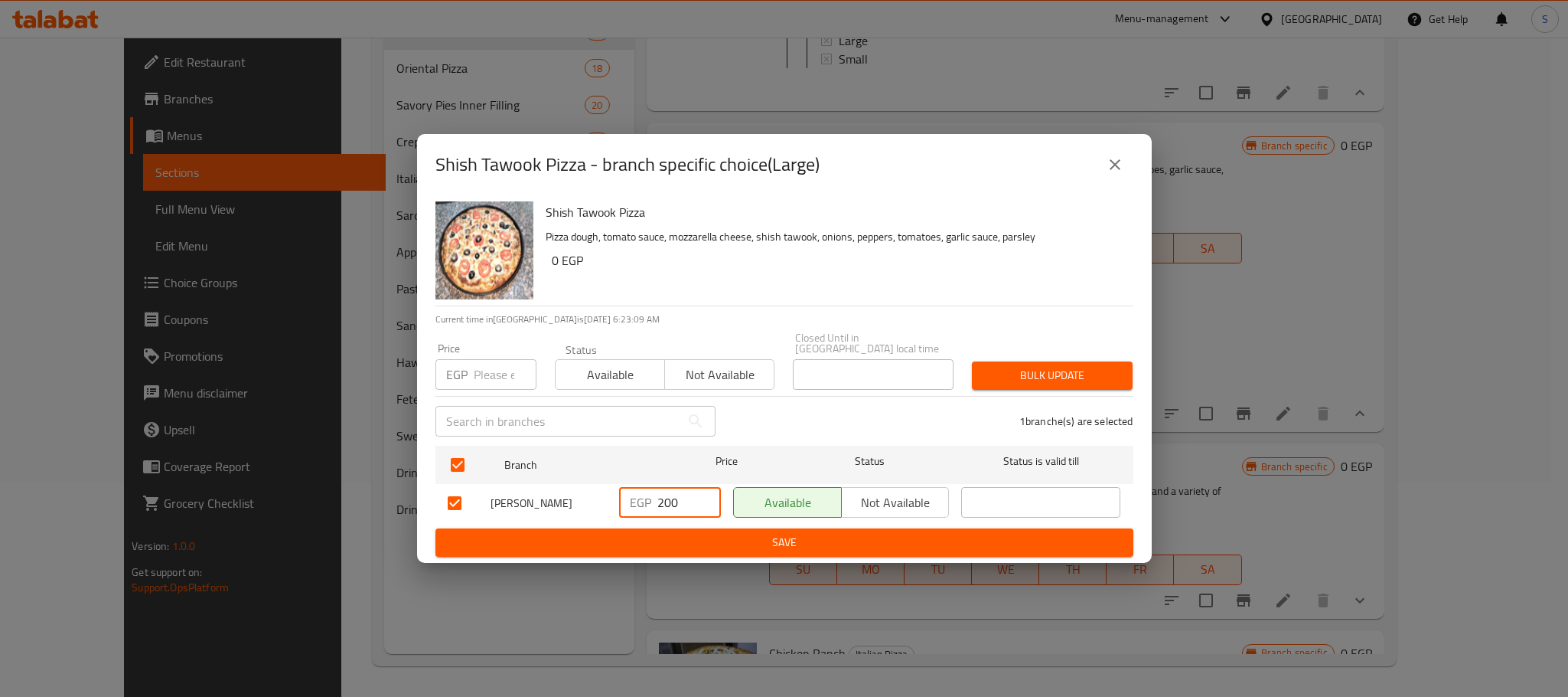
type input "200"
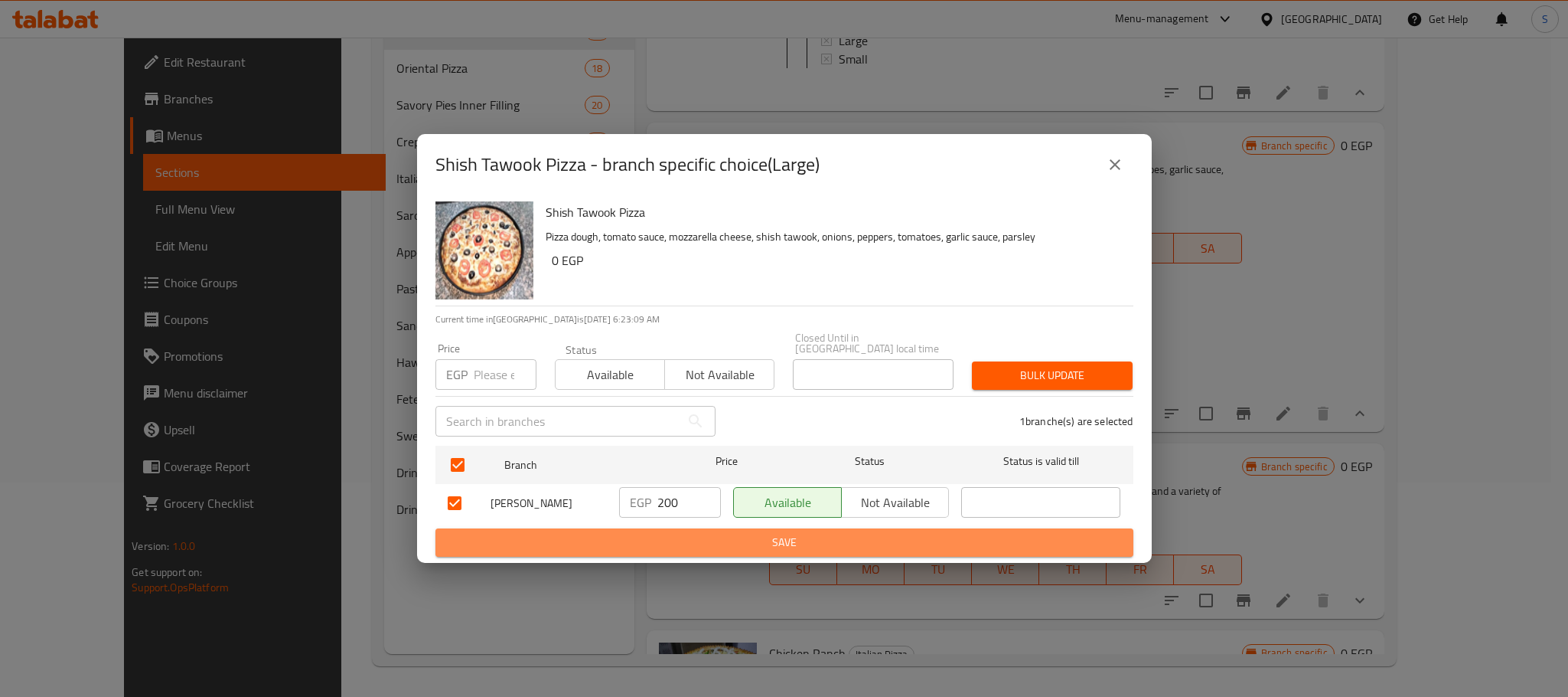
click at [664, 538] on span "Save" at bounding box center [784, 543] width 673 height 19
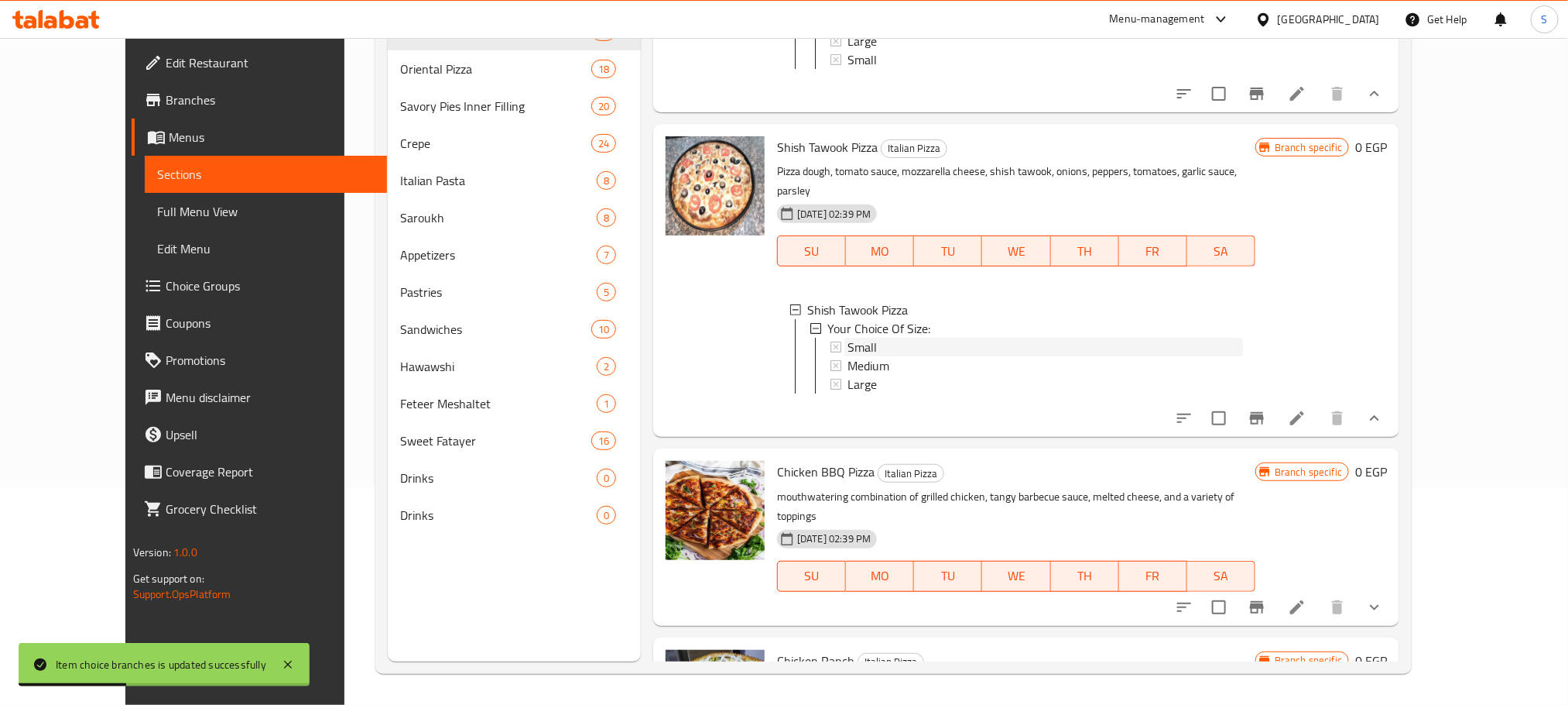
click at [847, 339] on div "Small" at bounding box center [1045, 347] width 396 height 18
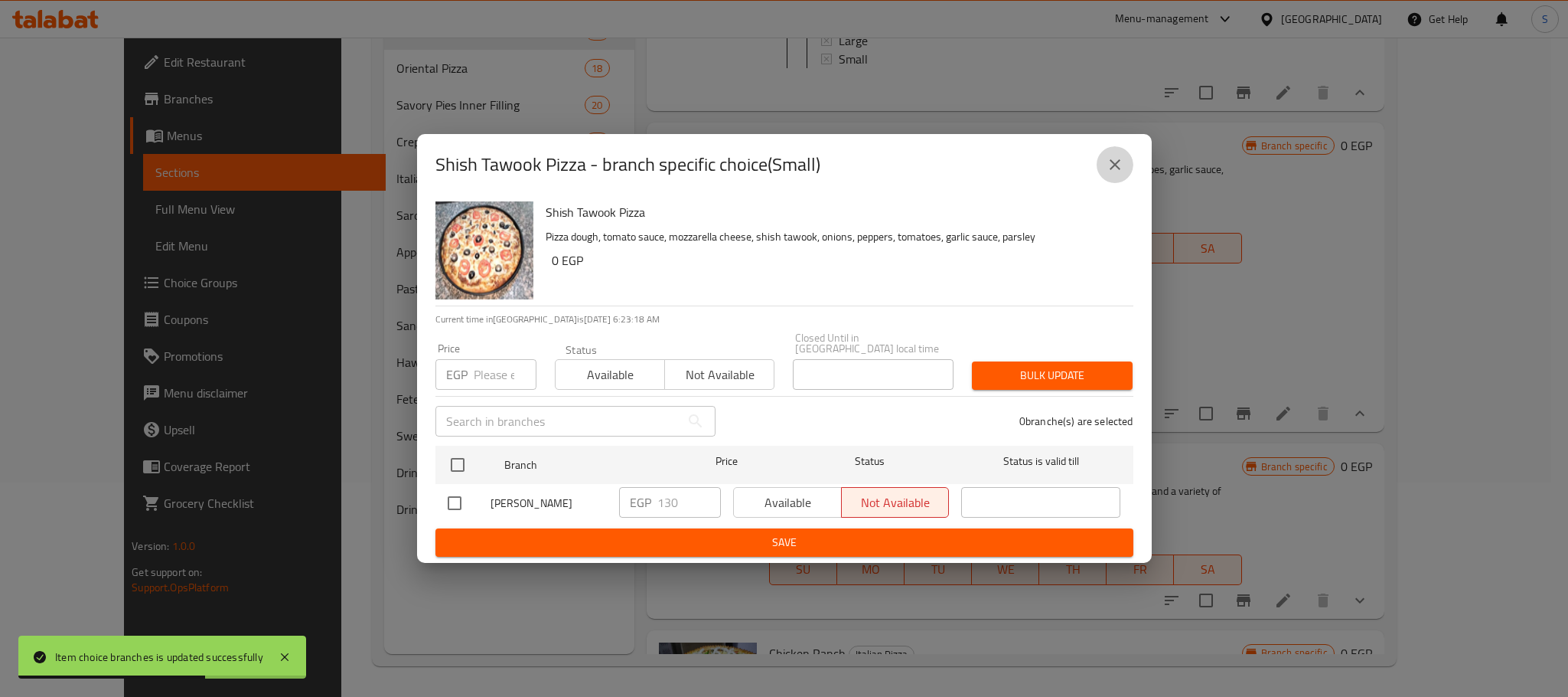
click at [1116, 158] on button "close" at bounding box center [1114, 165] width 37 height 37
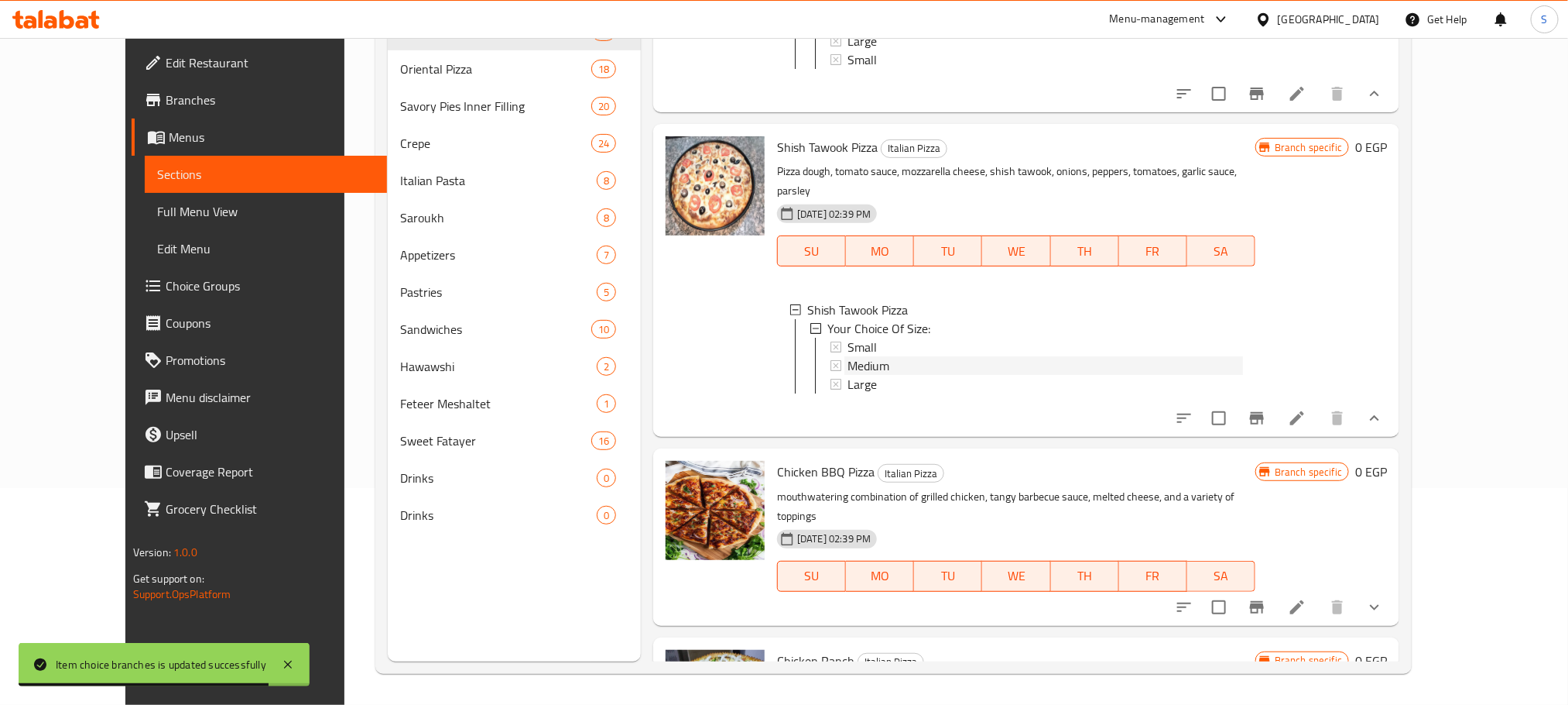
click at [853, 356] on span "Medium" at bounding box center [868, 365] width 42 height 18
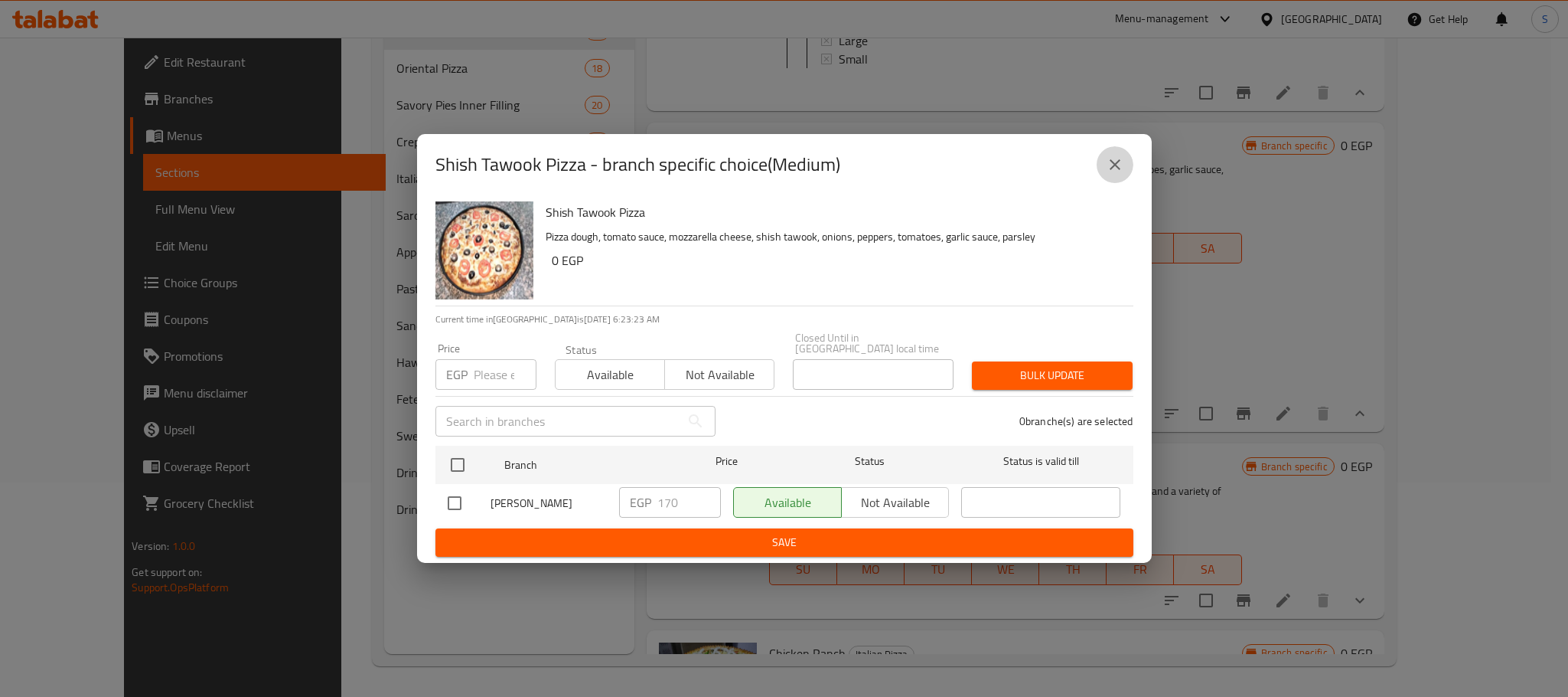
click at [1119, 159] on button "close" at bounding box center [1114, 165] width 37 height 37
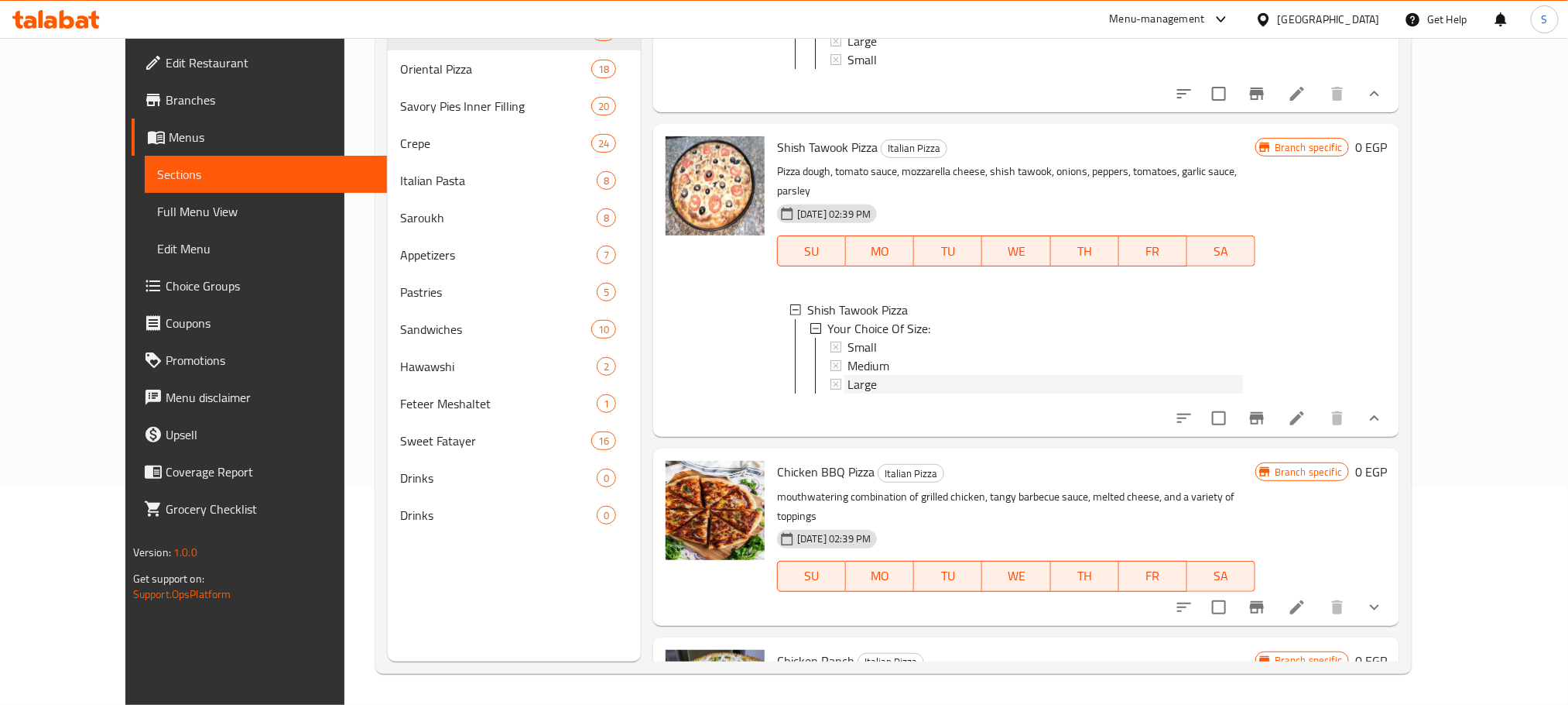
click at [885, 377] on div "Large" at bounding box center [1045, 384] width 396 height 18
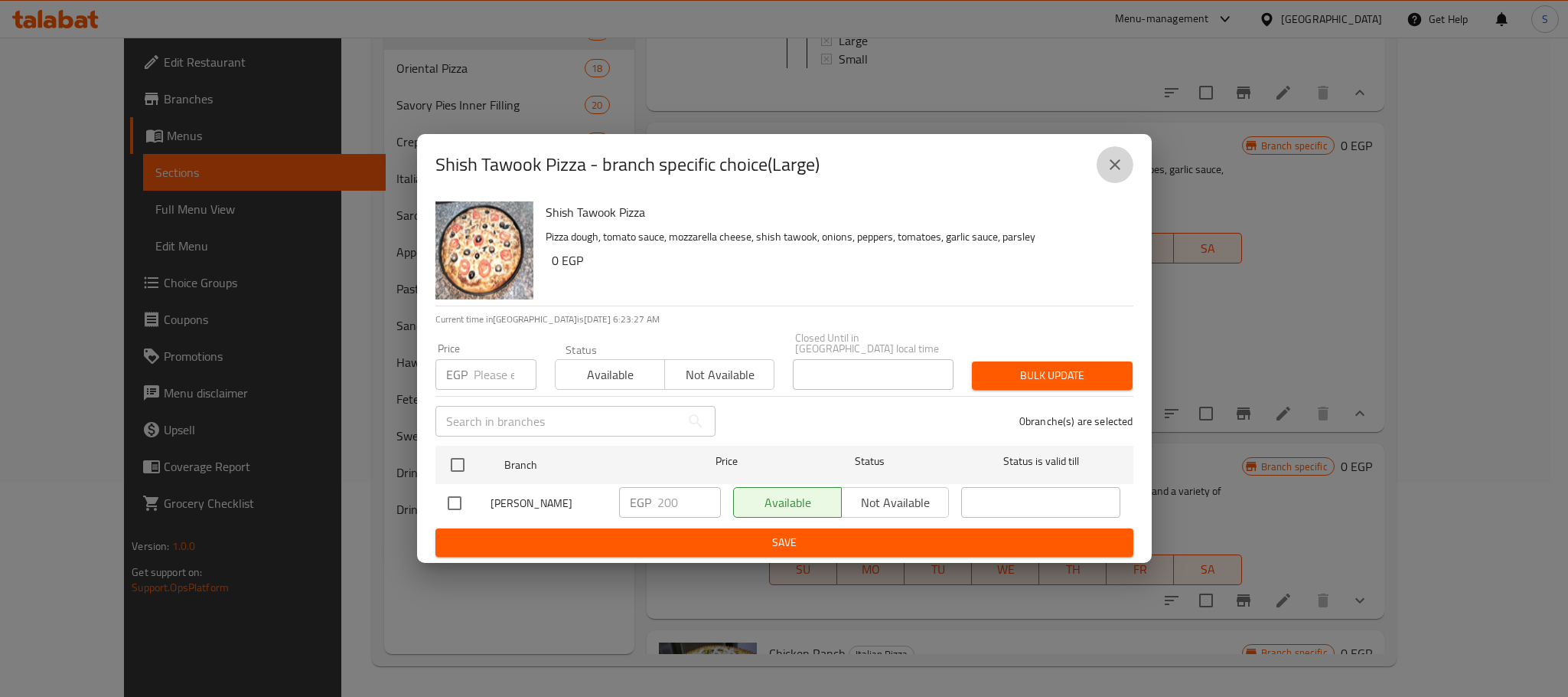
click at [1110, 170] on icon "close" at bounding box center [1115, 165] width 11 height 11
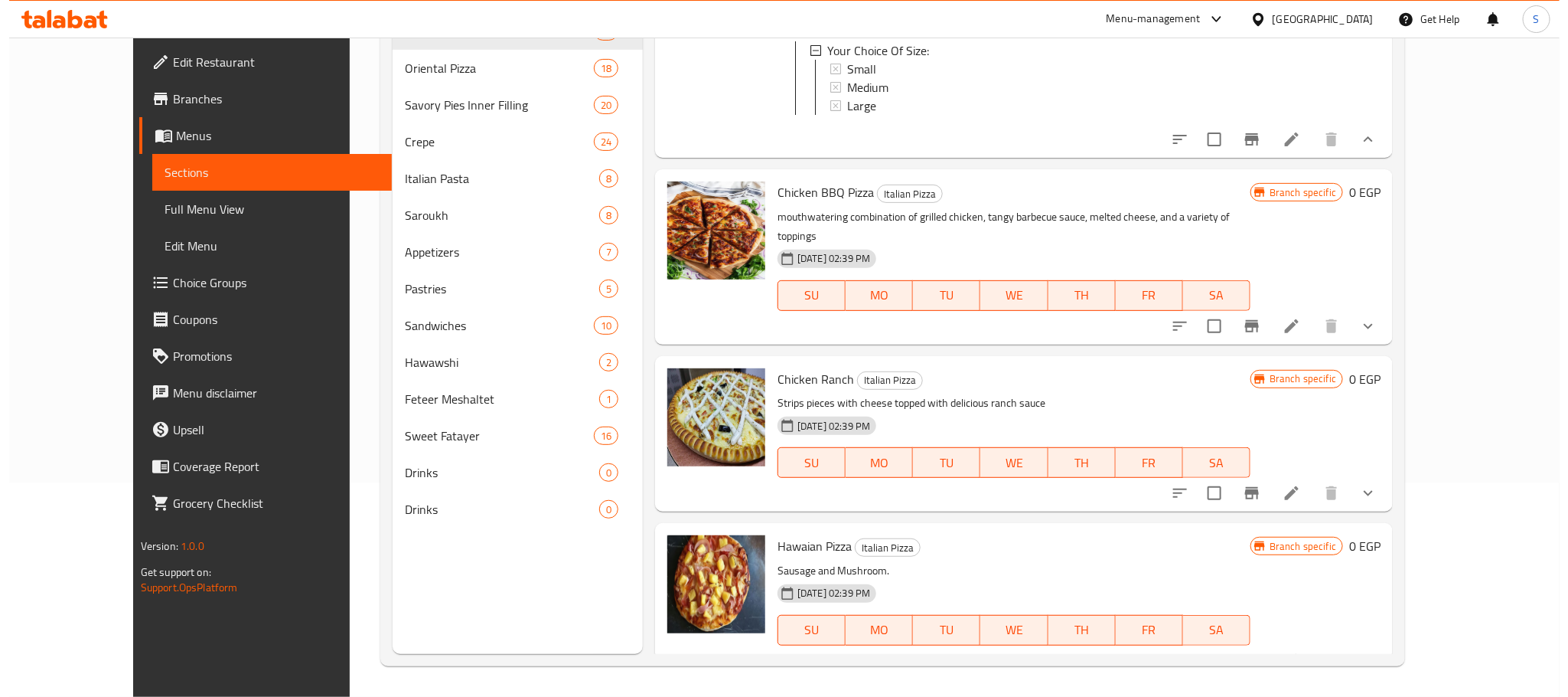
scroll to position [4514, 0]
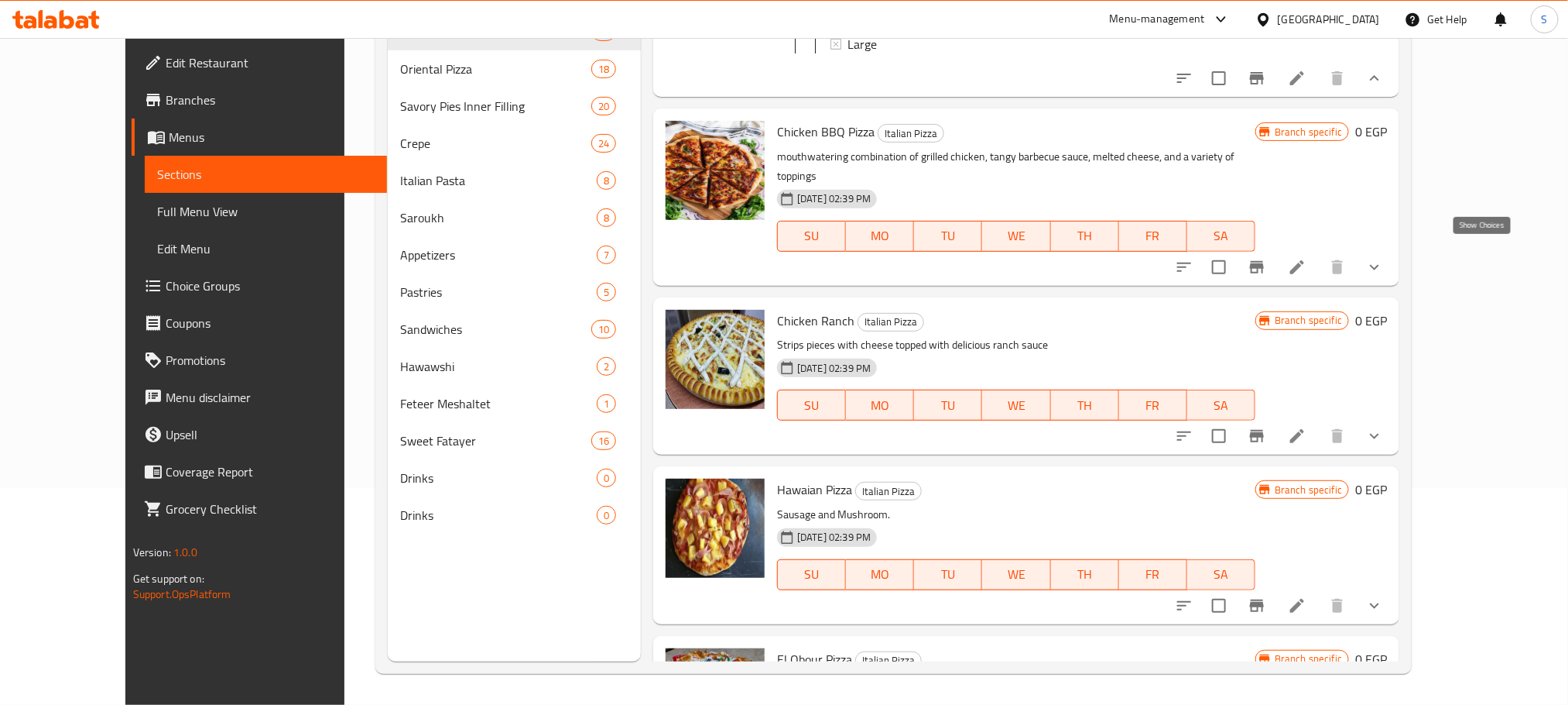
click at [1384, 258] on icon "show more" at bounding box center [1374, 266] width 18 height 18
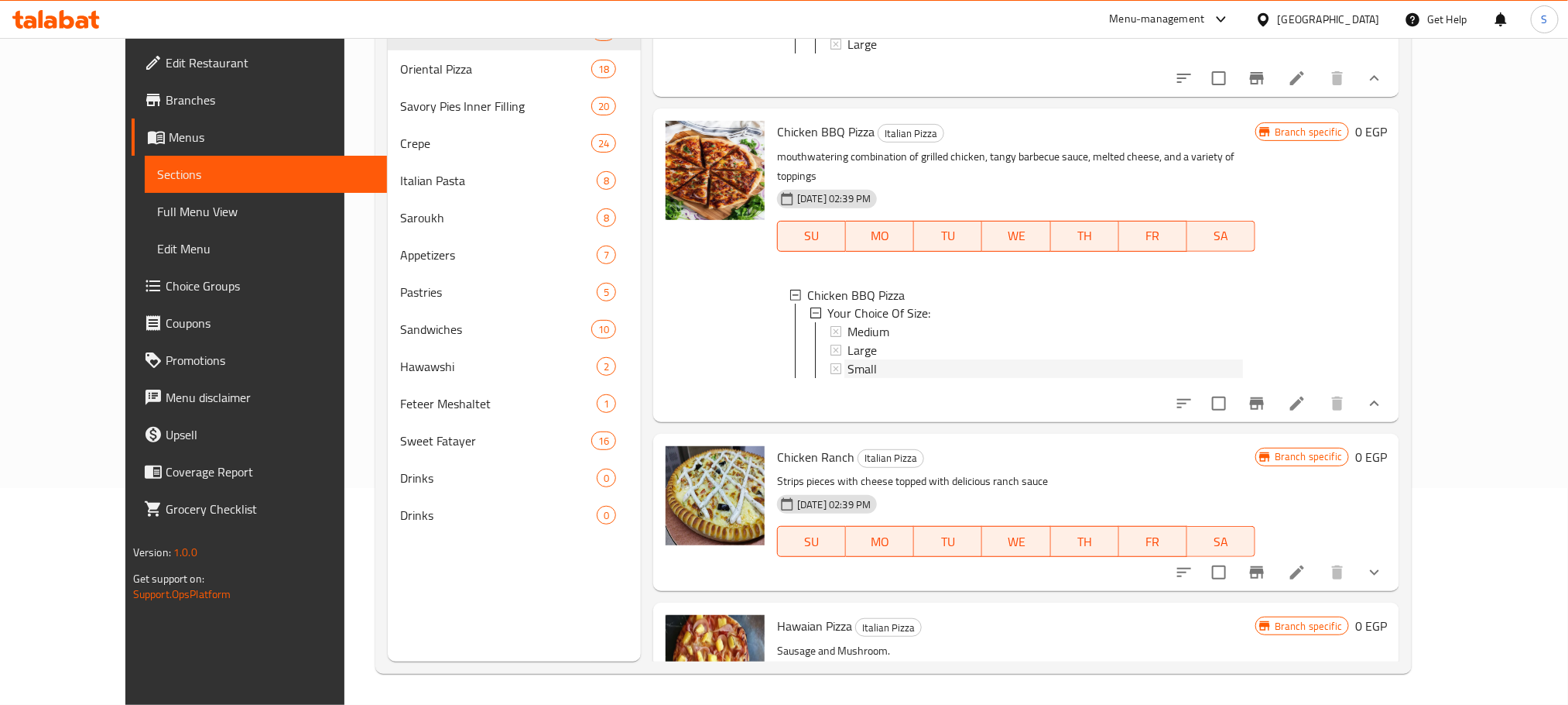
click at [880, 360] on div "Small" at bounding box center [1045, 369] width 396 height 18
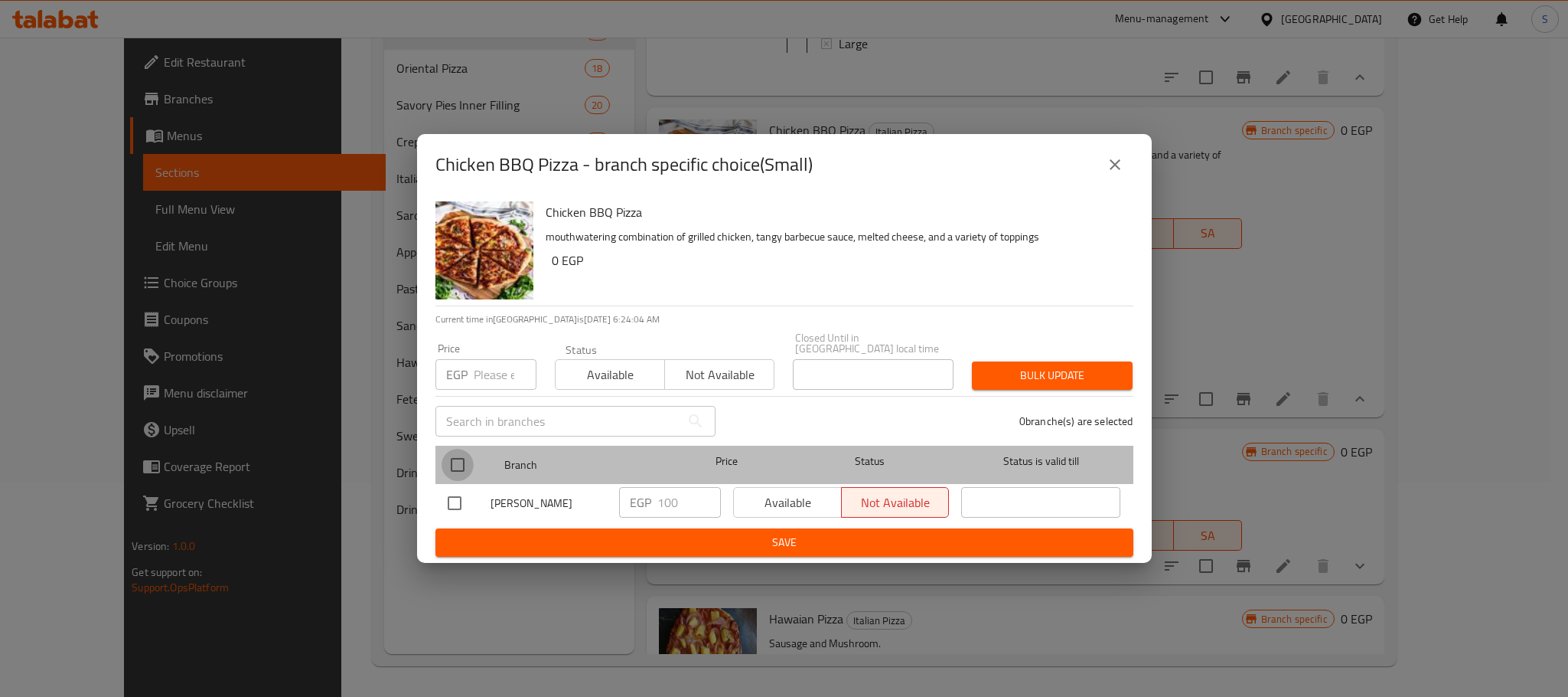
click at [462, 450] on input "checkbox" at bounding box center [457, 464] width 32 height 32
checkbox input "true"
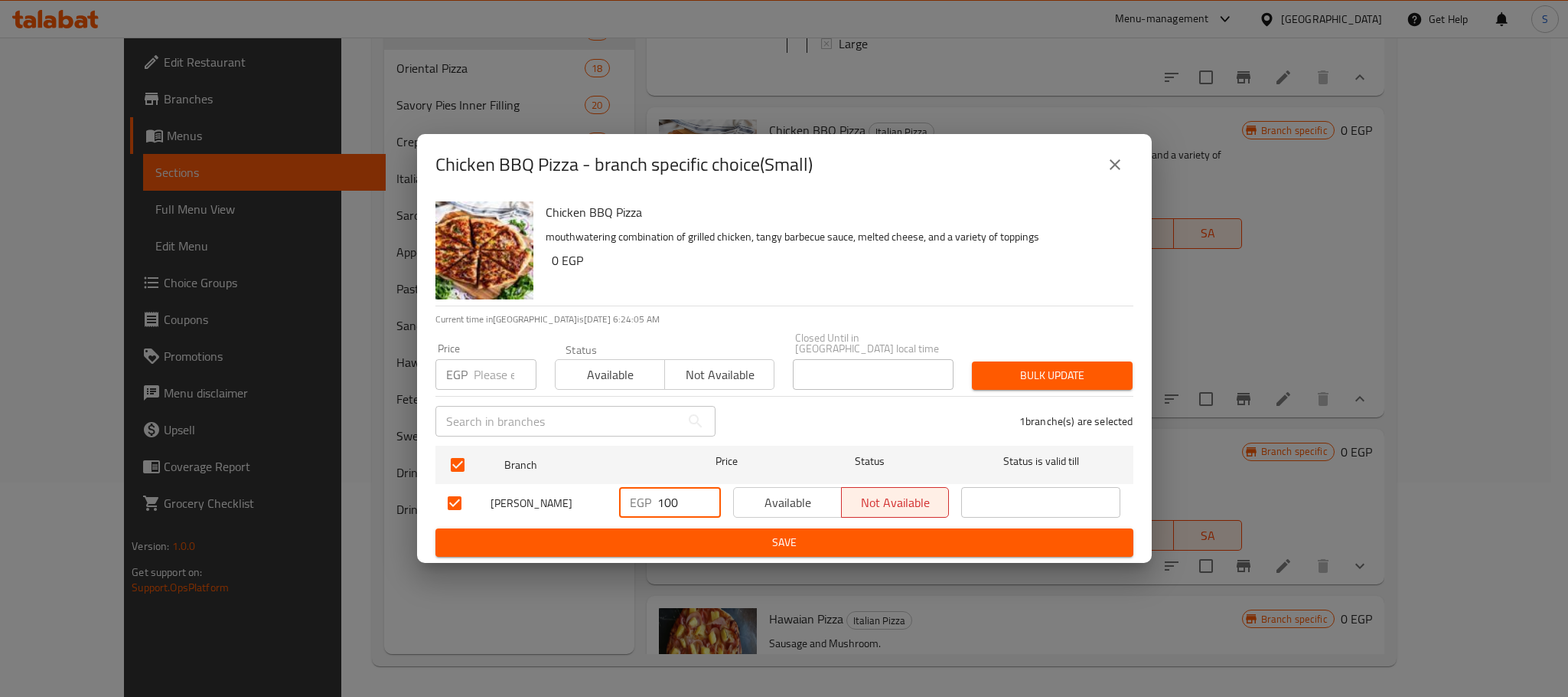
drag, startPoint x: 680, startPoint y: 505, endPoint x: 646, endPoint y: 503, distance: 34.1
click at [646, 503] on div "EGP 100 ​" at bounding box center [670, 502] width 102 height 31
type input "130"
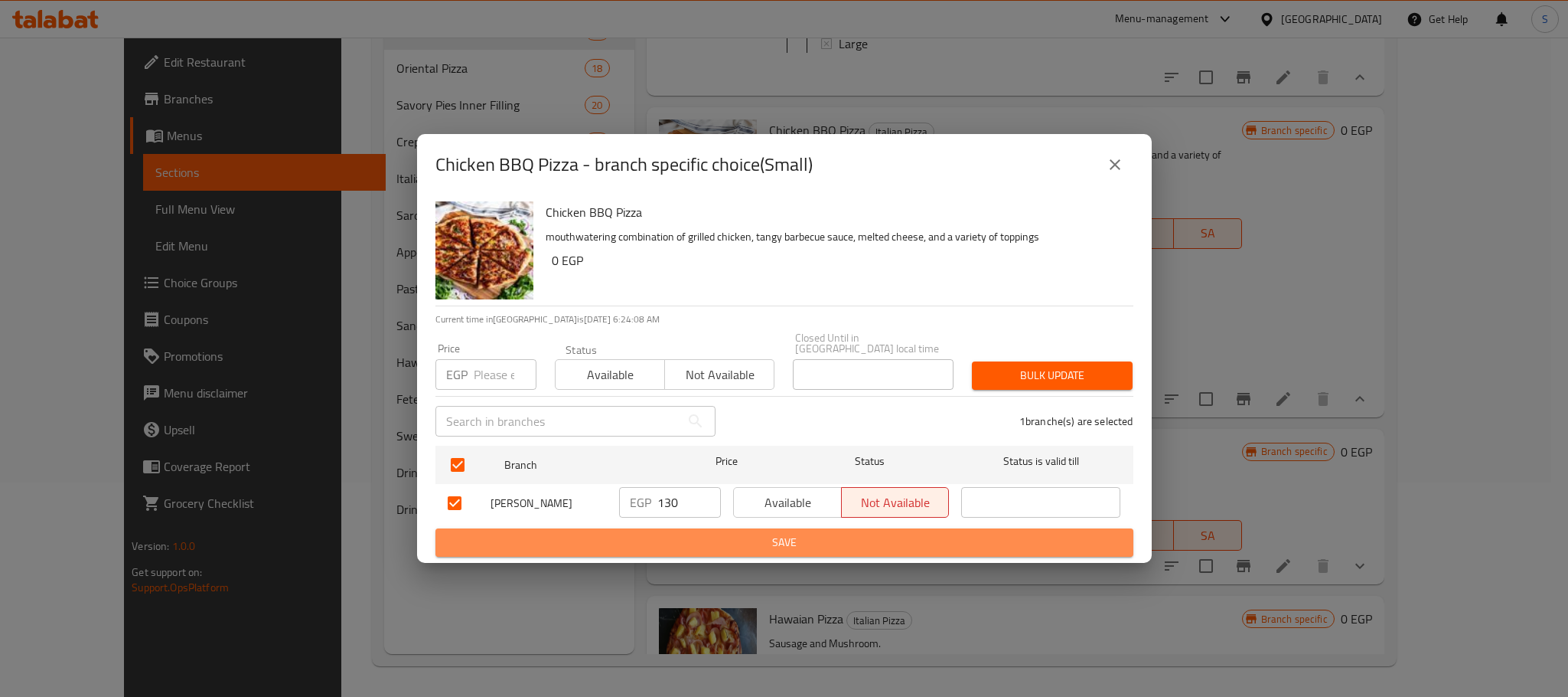
click at [793, 534] on span "Save" at bounding box center [784, 543] width 673 height 19
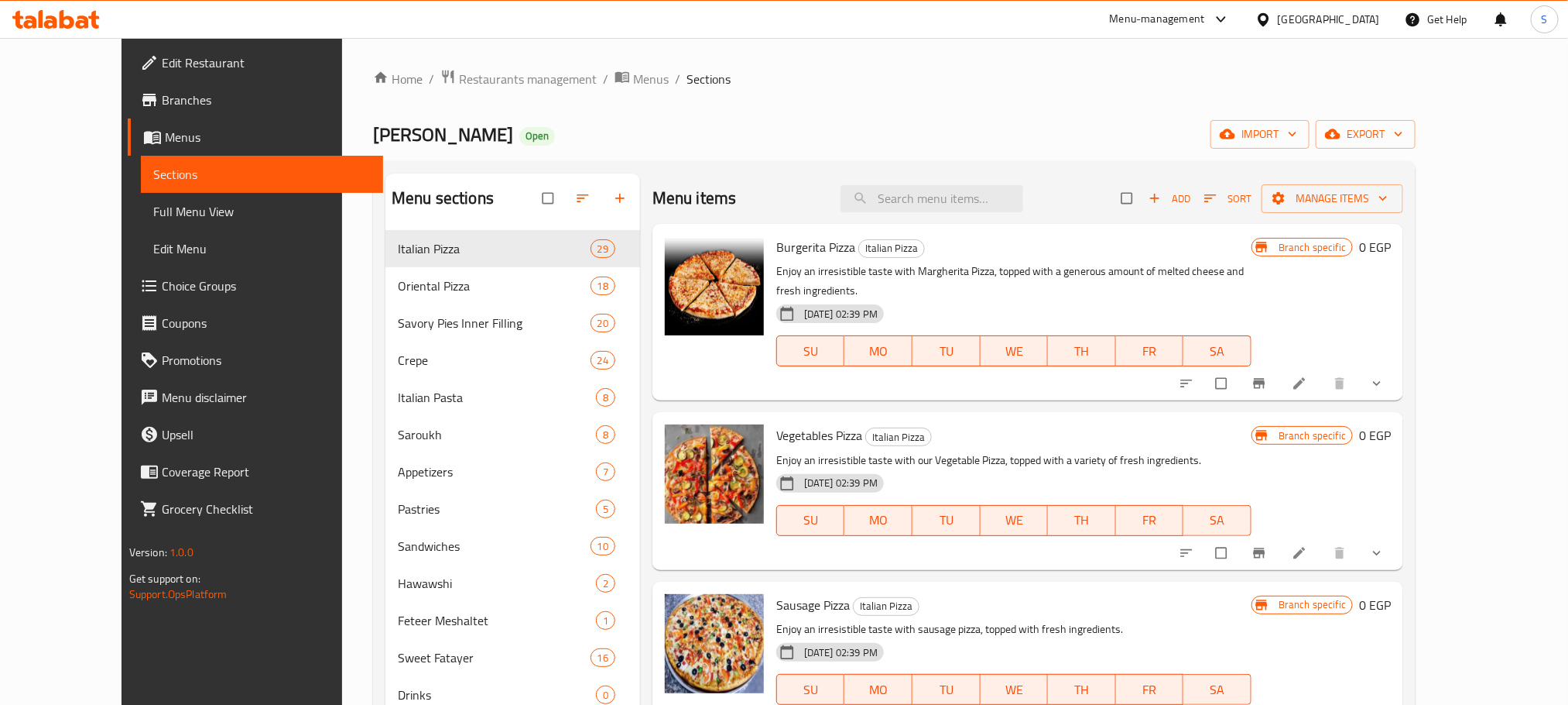
click at [927, 117] on div "Home / Restaurants management / Menus / Sections Al Zaeem Open import export Me…" at bounding box center [894, 480] width 1042 height 822
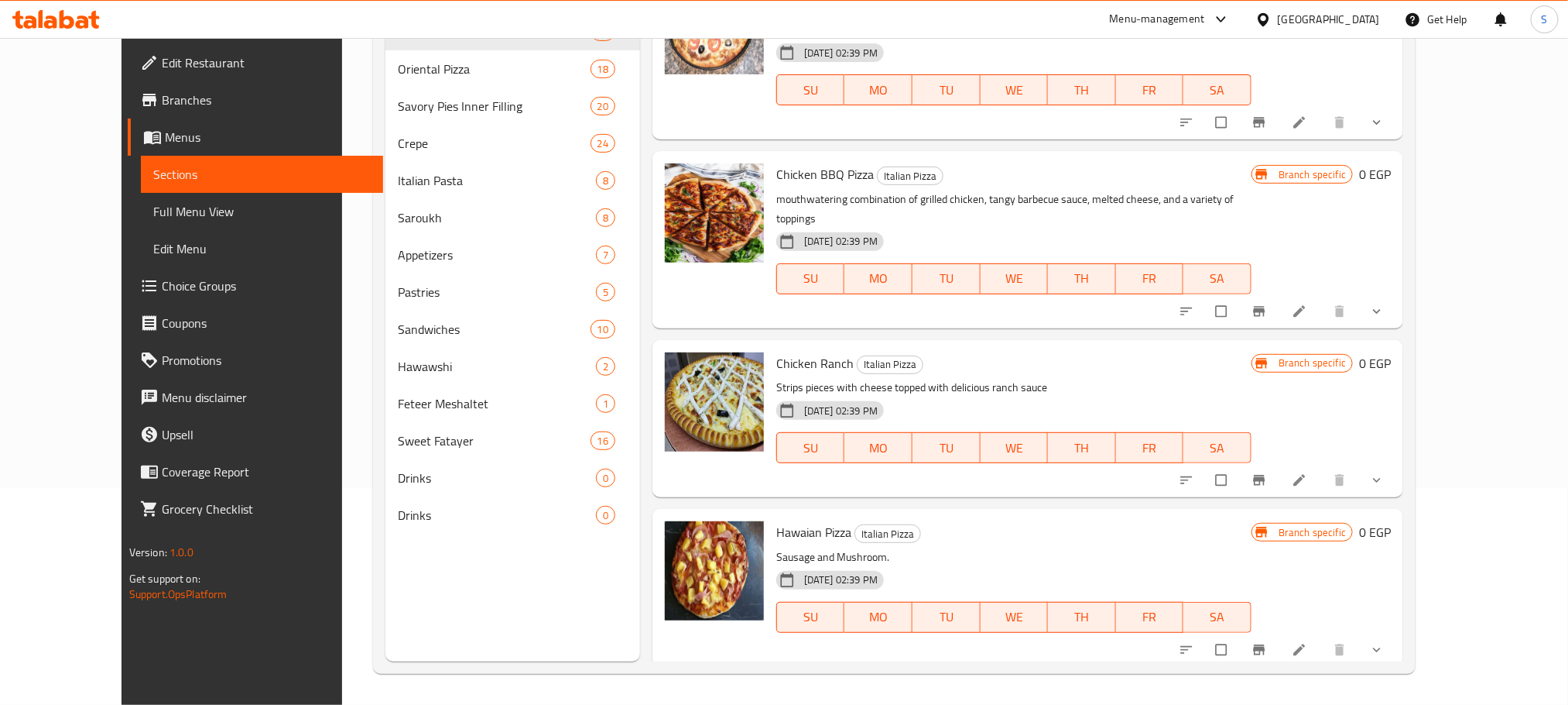
scroll to position [3688, 0]
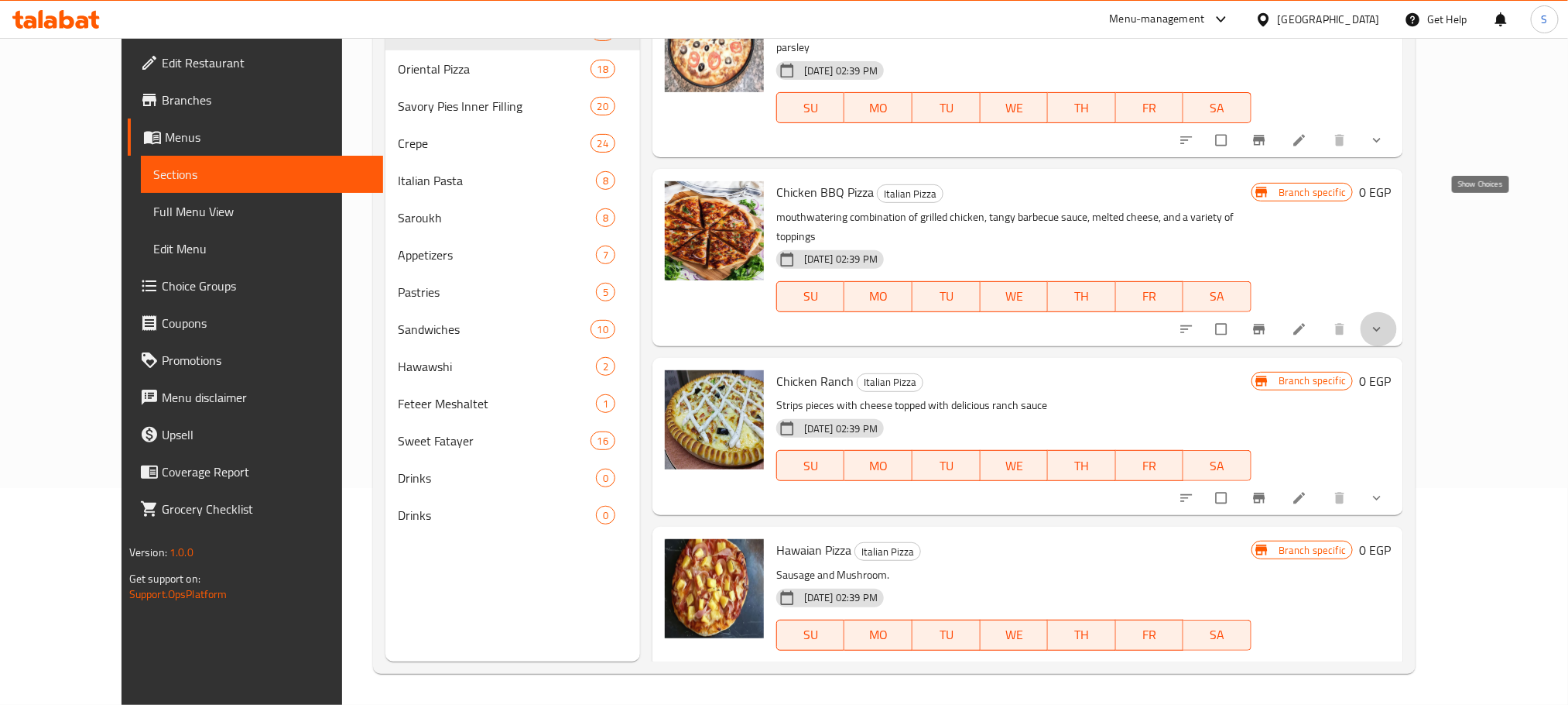
click at [1385, 321] on icon "show more" at bounding box center [1377, 329] width 16 height 16
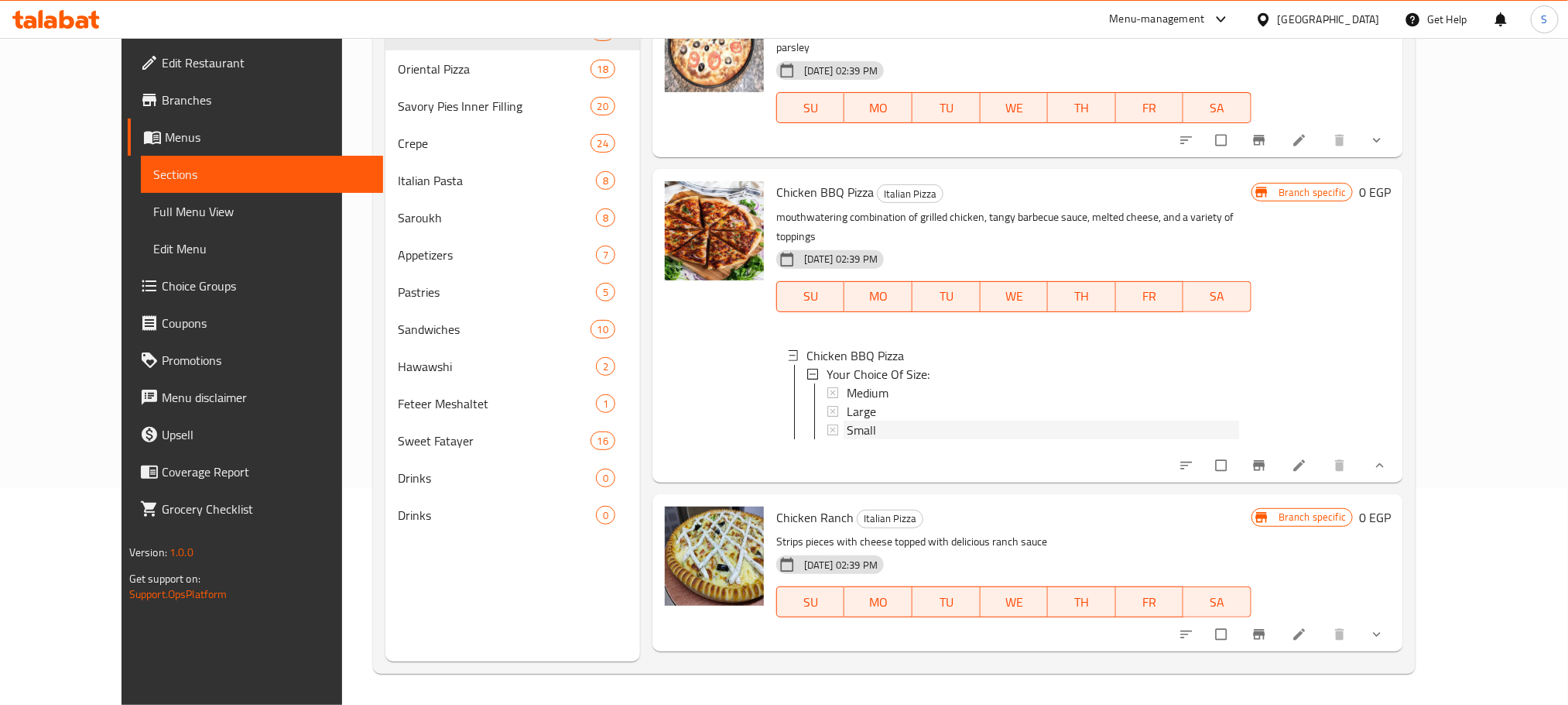
click at [848, 420] on div "Small" at bounding box center [1042, 429] width 392 height 18
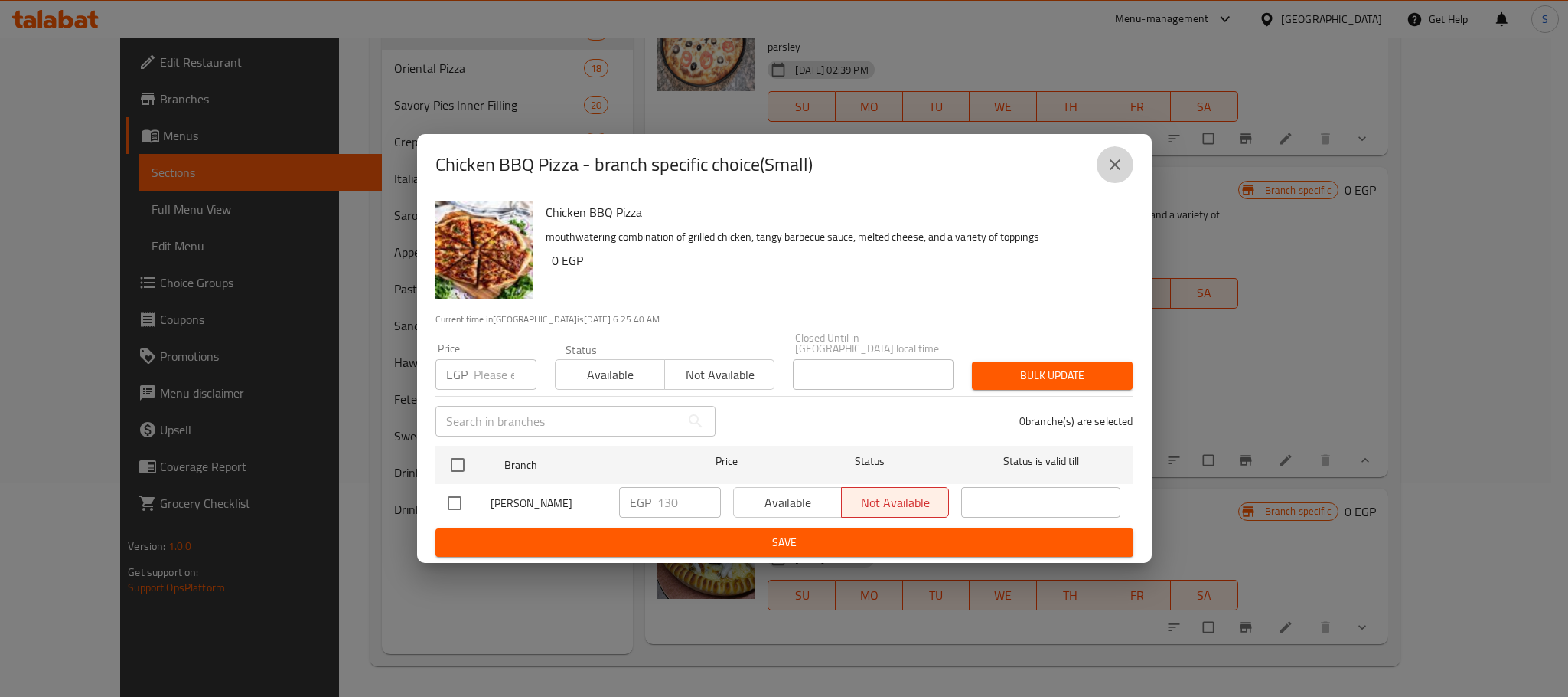
click at [1121, 164] on icon "close" at bounding box center [1114, 164] width 18 height 18
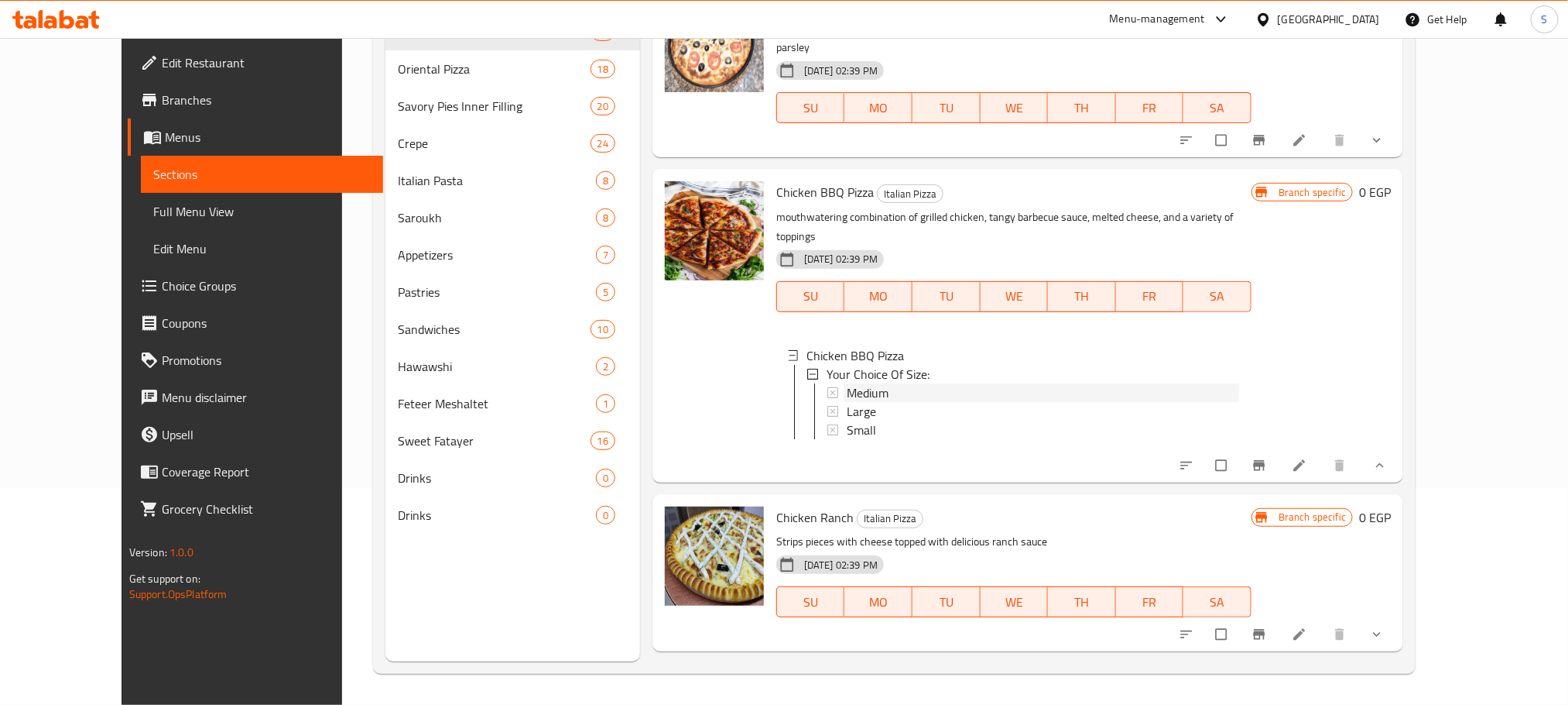
click at [848, 383] on span "Medium" at bounding box center [867, 392] width 42 height 18
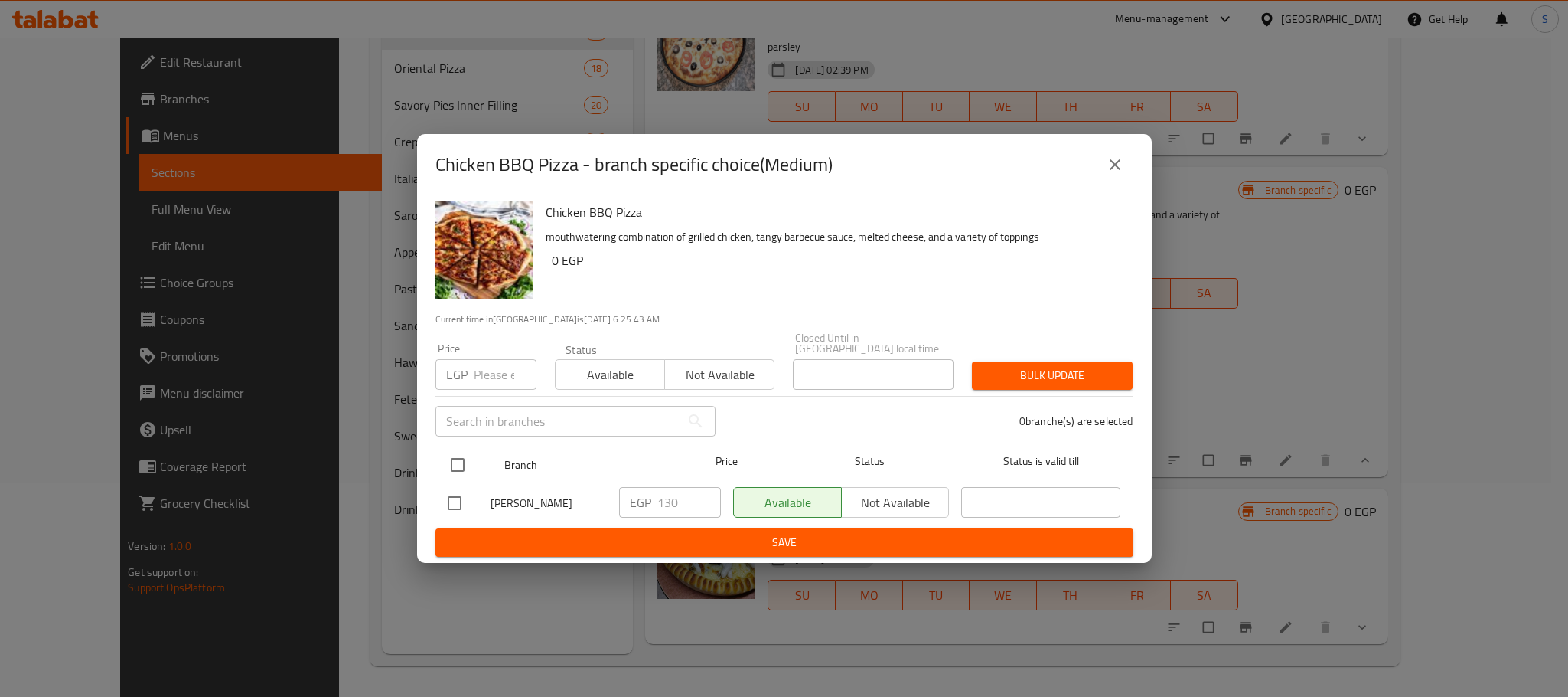
click at [455, 457] on input "checkbox" at bounding box center [457, 464] width 32 height 32
checkbox input "true"
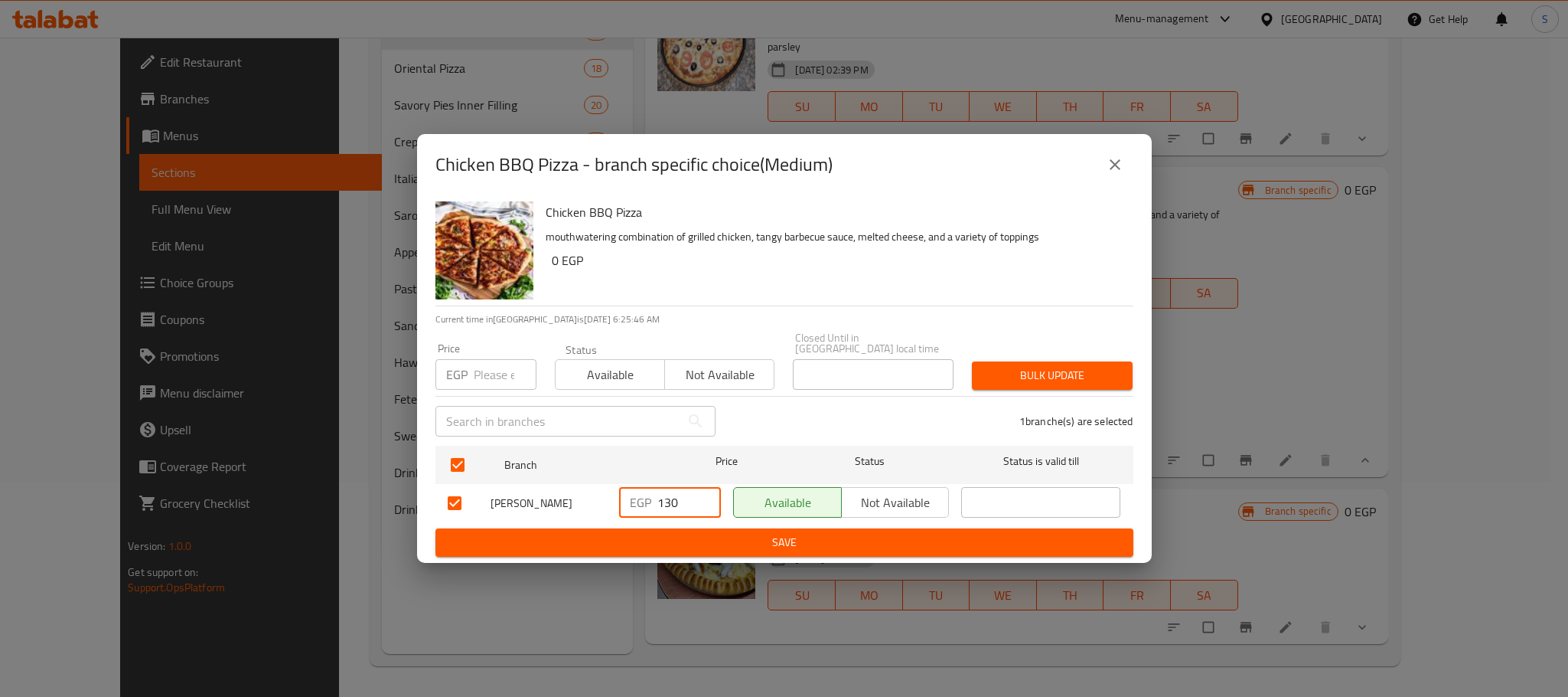
drag, startPoint x: 682, startPoint y: 490, endPoint x: 641, endPoint y: 495, distance: 41.3
click at [641, 495] on div "EGP 130 ​" at bounding box center [670, 502] width 102 height 31
type input "180"
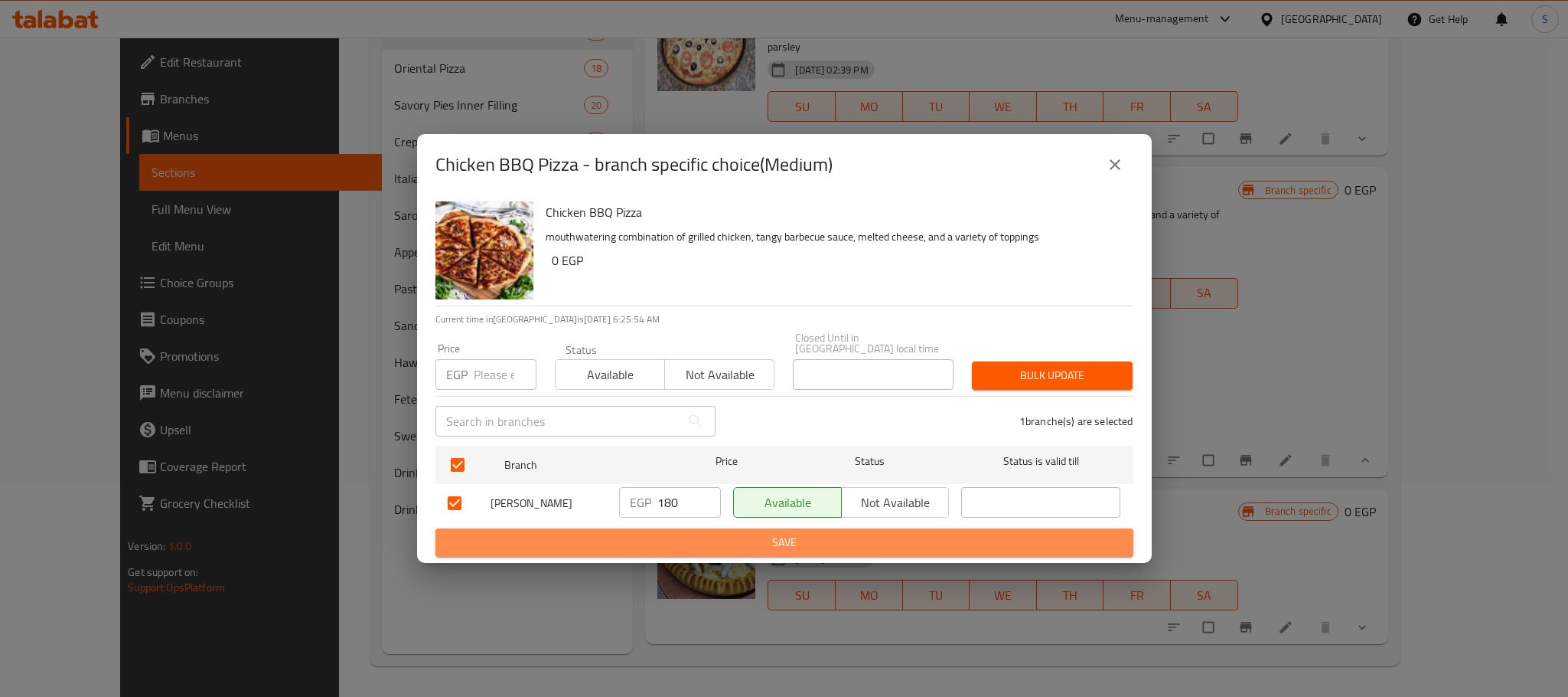
click at [798, 543] on span "Save" at bounding box center [784, 543] width 673 height 19
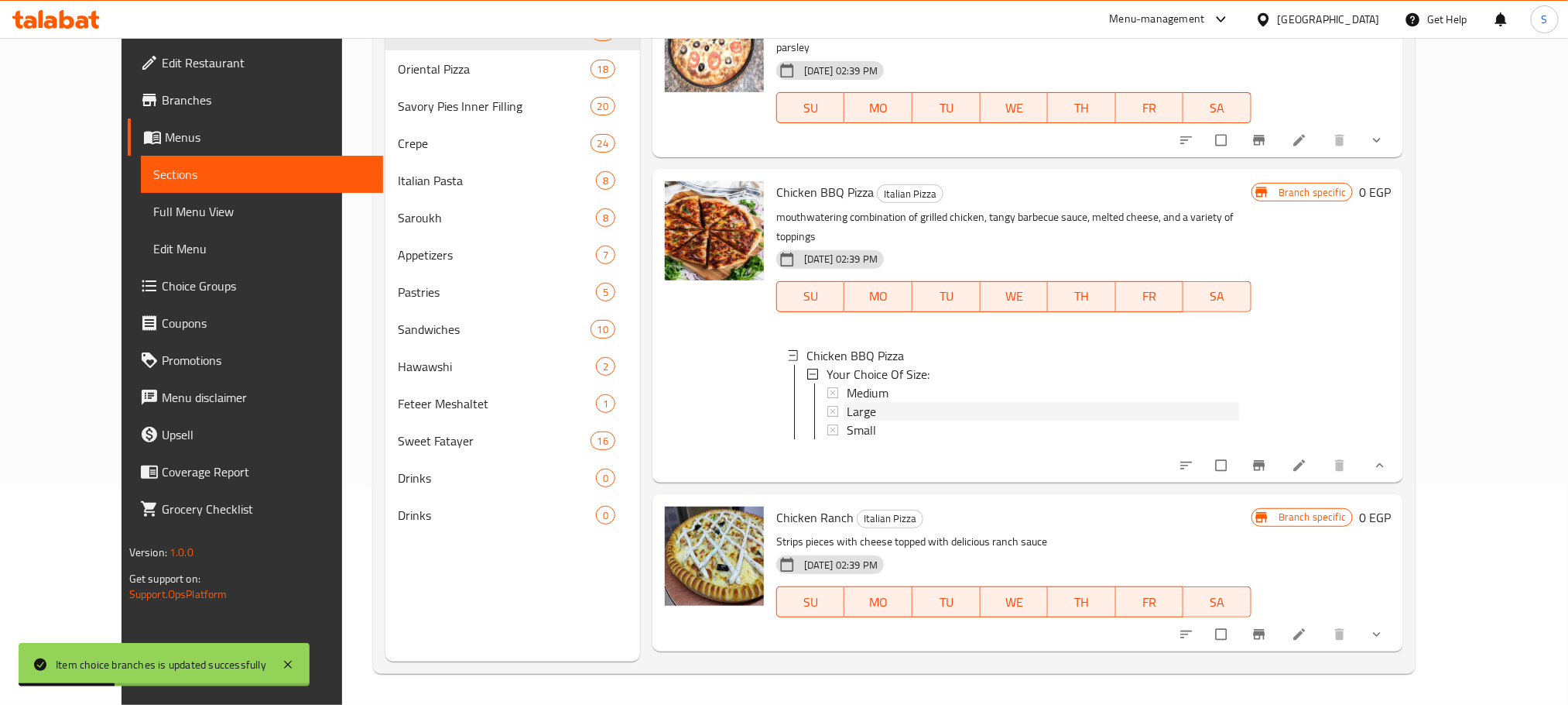
click at [847, 402] on span "Large" at bounding box center [861, 411] width 29 height 18
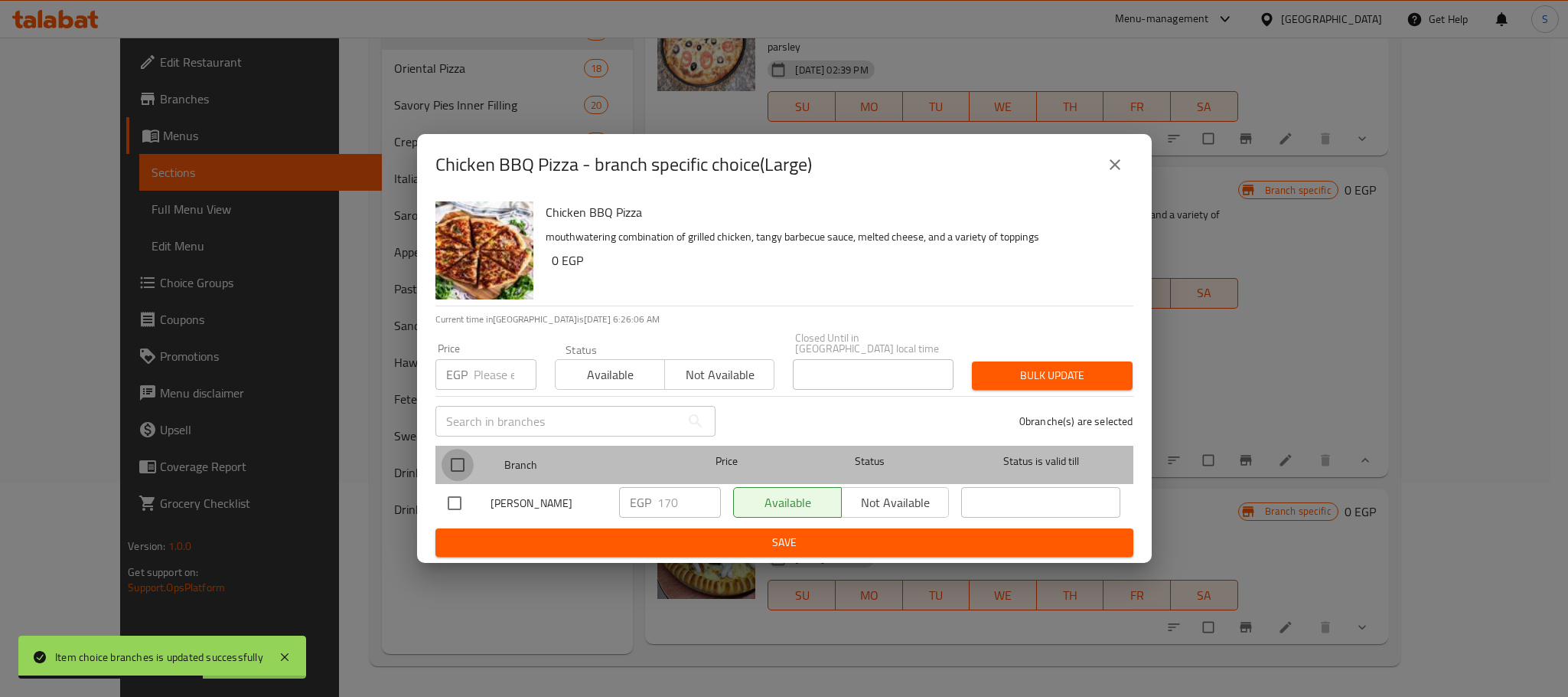
click at [466, 457] on input "checkbox" at bounding box center [457, 464] width 32 height 32
checkbox input "true"
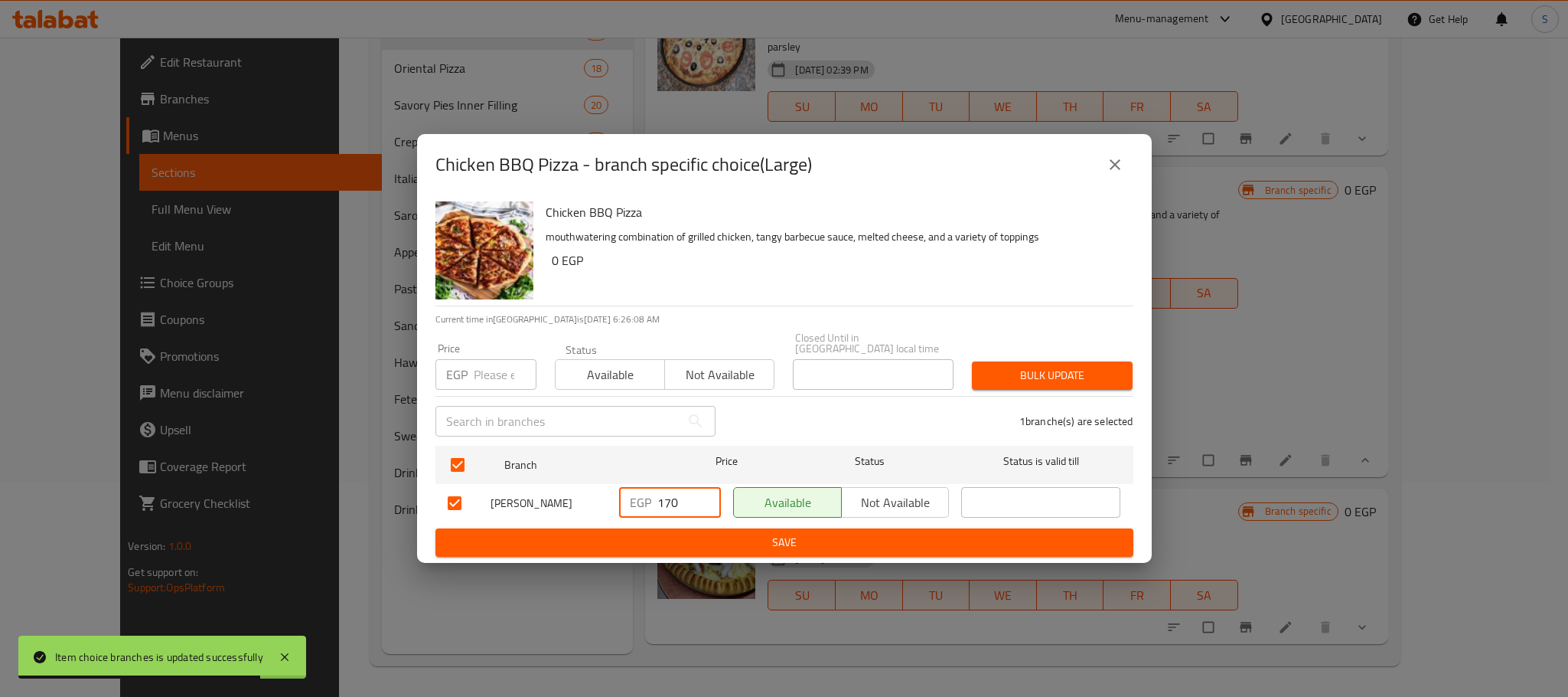
drag, startPoint x: 679, startPoint y: 494, endPoint x: 643, endPoint y: 499, distance: 36.3
click at [643, 499] on div "EGP 170 ​" at bounding box center [670, 502] width 102 height 31
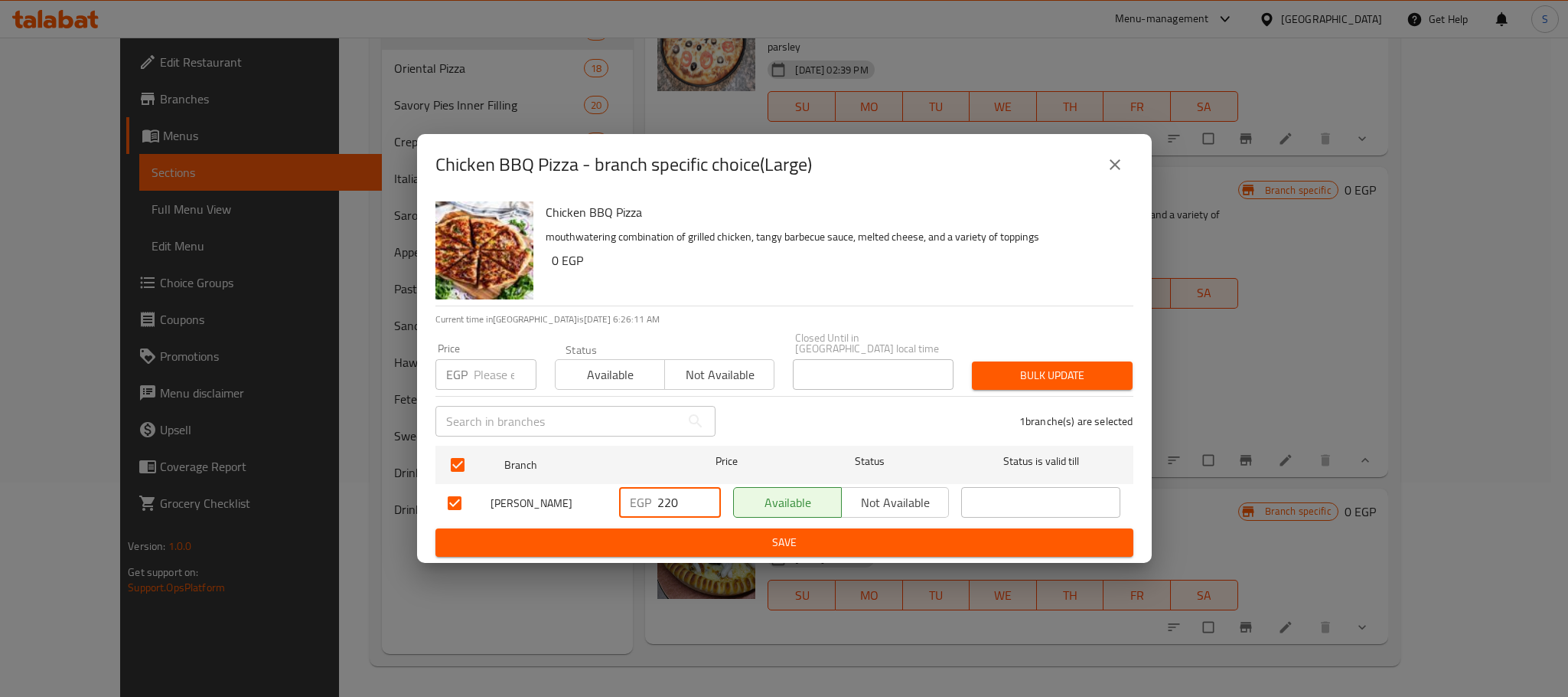
type input "220"
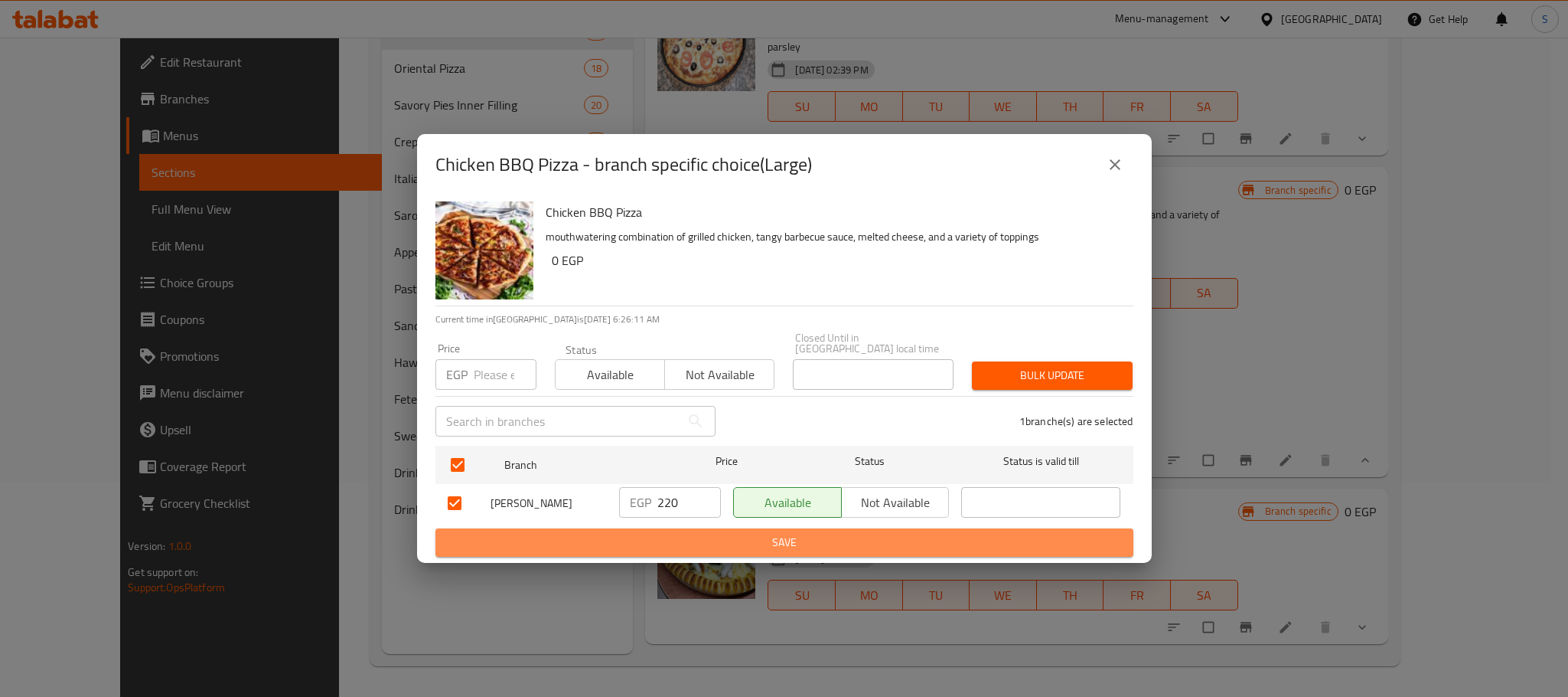
click at [788, 546] on span "Save" at bounding box center [784, 543] width 673 height 19
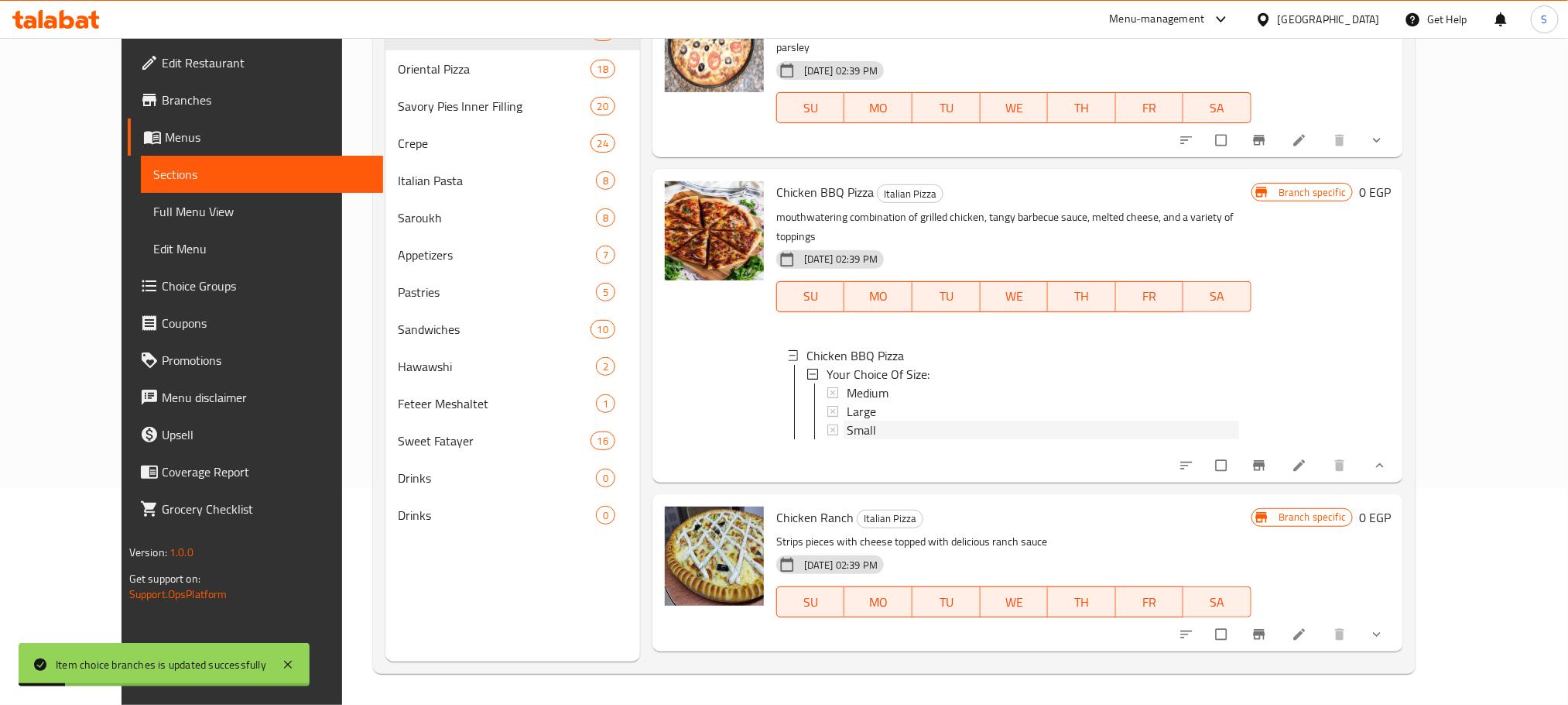
click at [847, 420] on span "Small" at bounding box center [861, 429] width 29 height 18
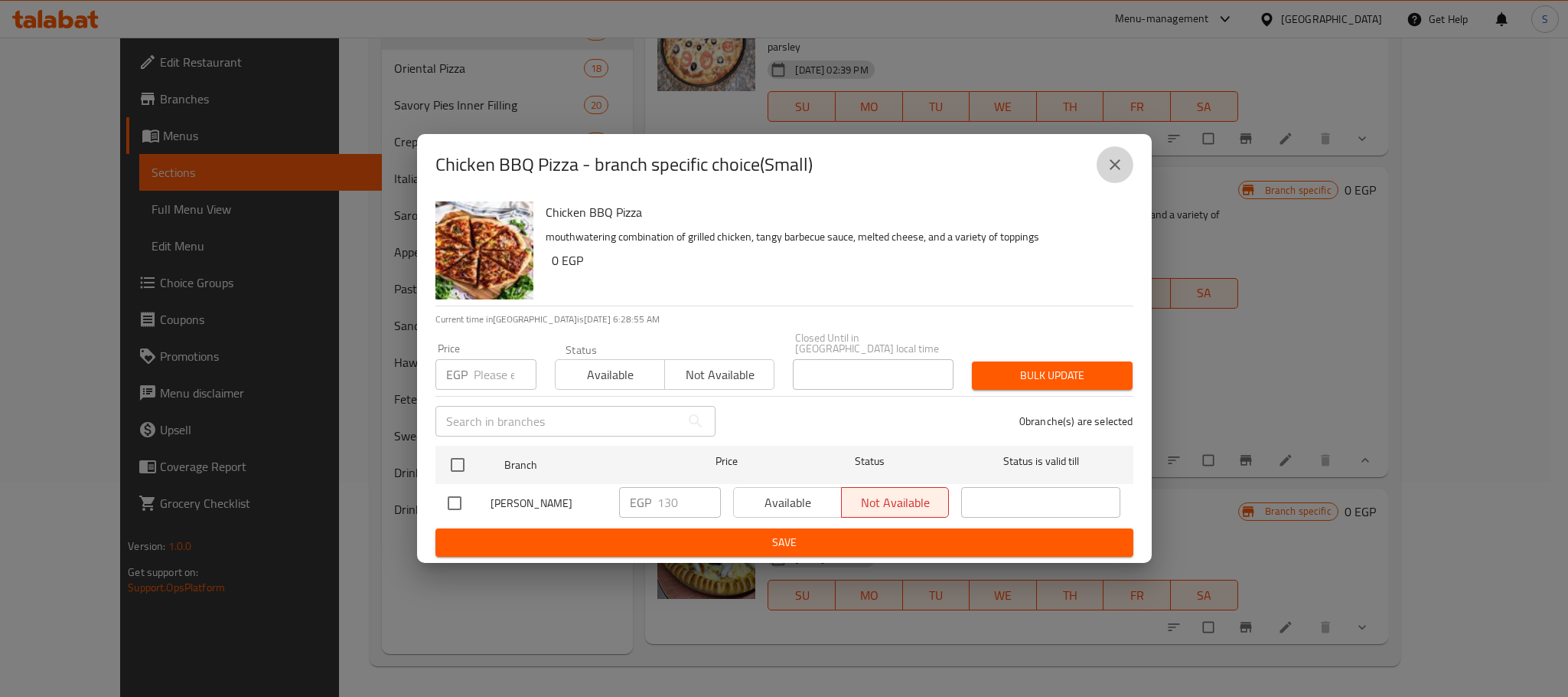
click at [1111, 174] on icon "close" at bounding box center [1114, 164] width 18 height 18
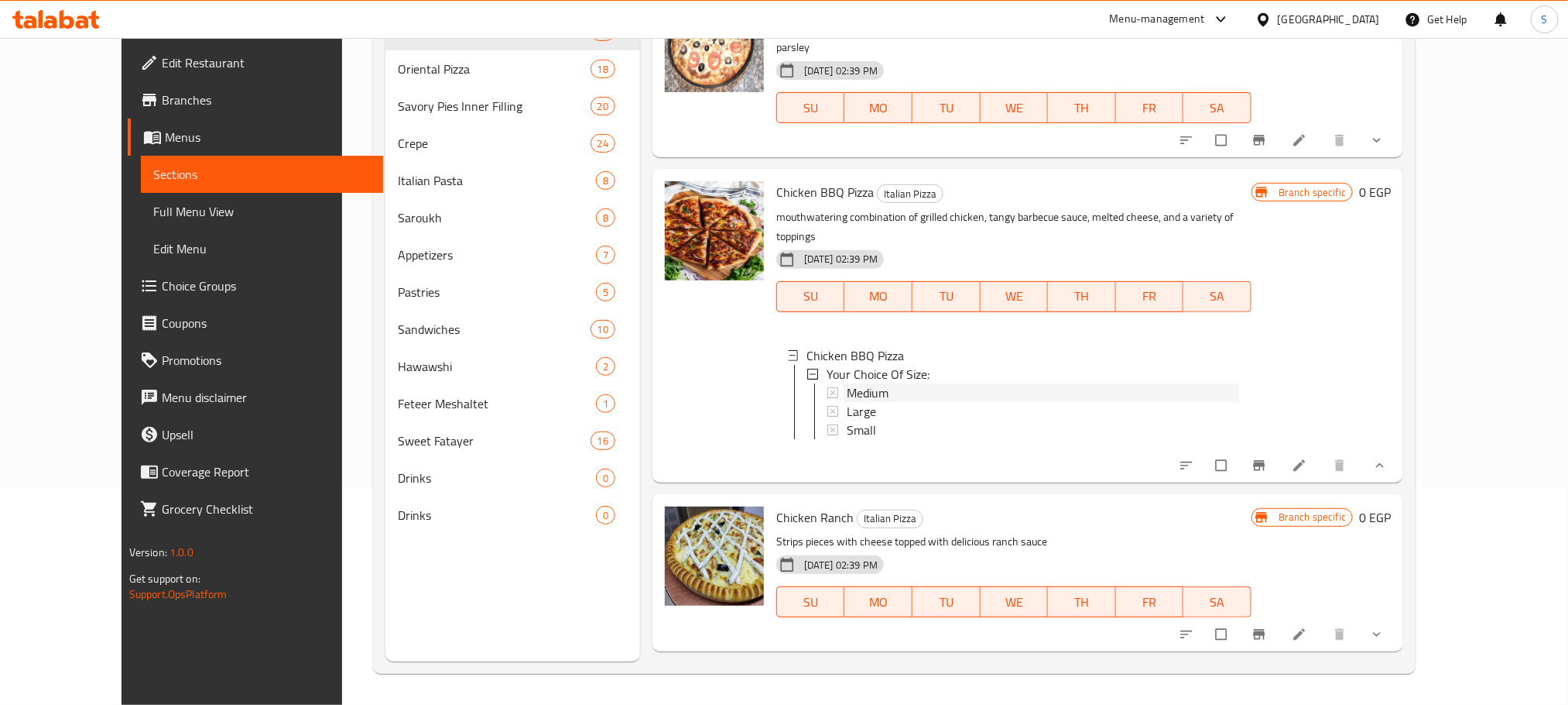
click at [857, 383] on span "Medium" at bounding box center [867, 392] width 42 height 18
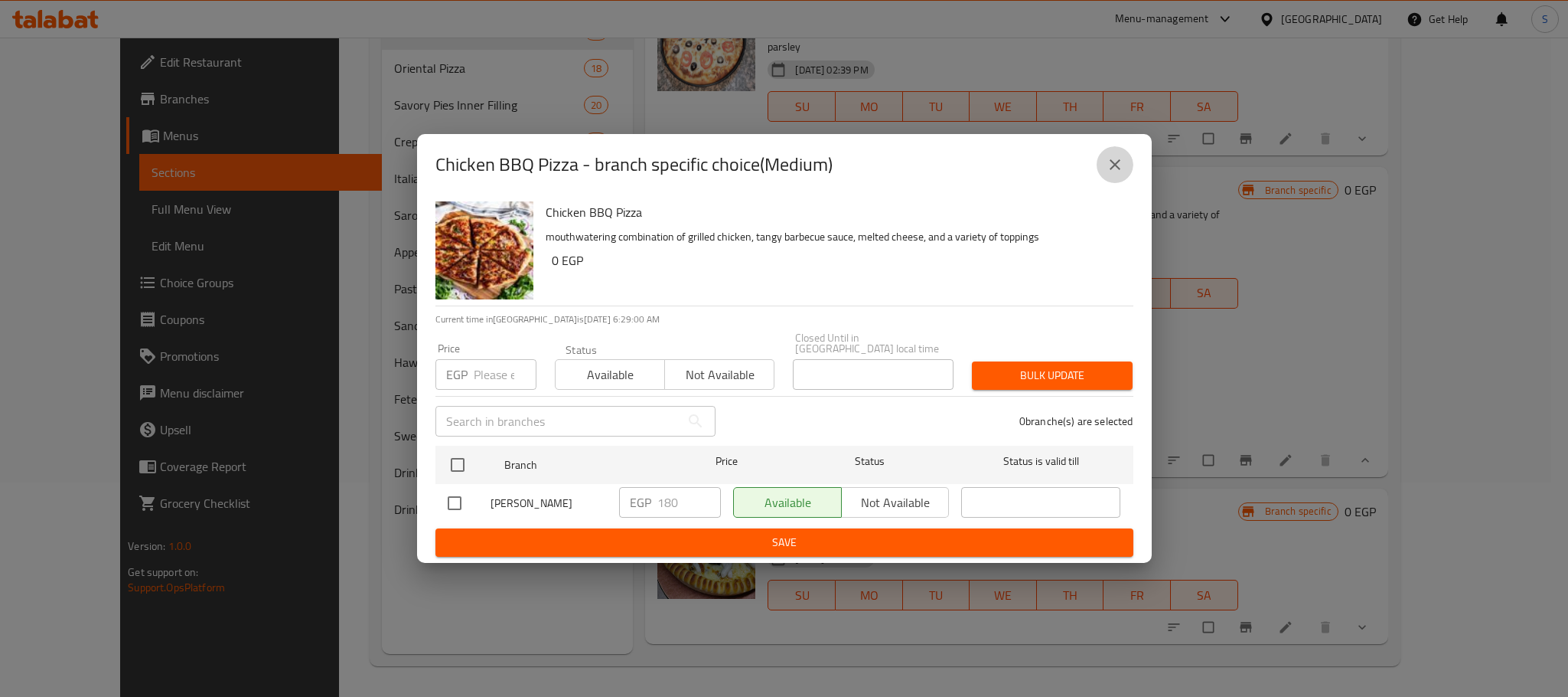
click at [1111, 171] on icon "close" at bounding box center [1114, 164] width 18 height 18
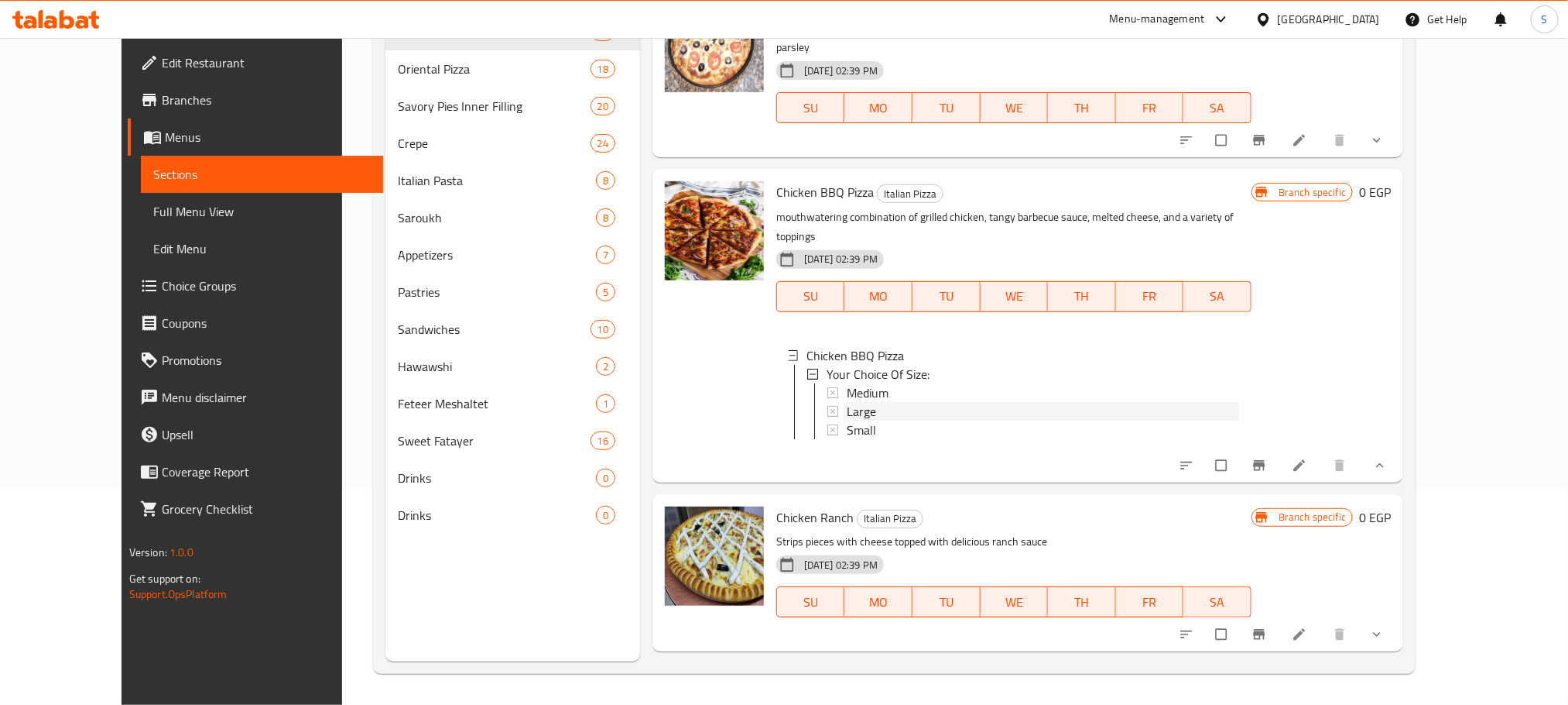
click at [847, 402] on span "Large" at bounding box center [861, 411] width 29 height 18
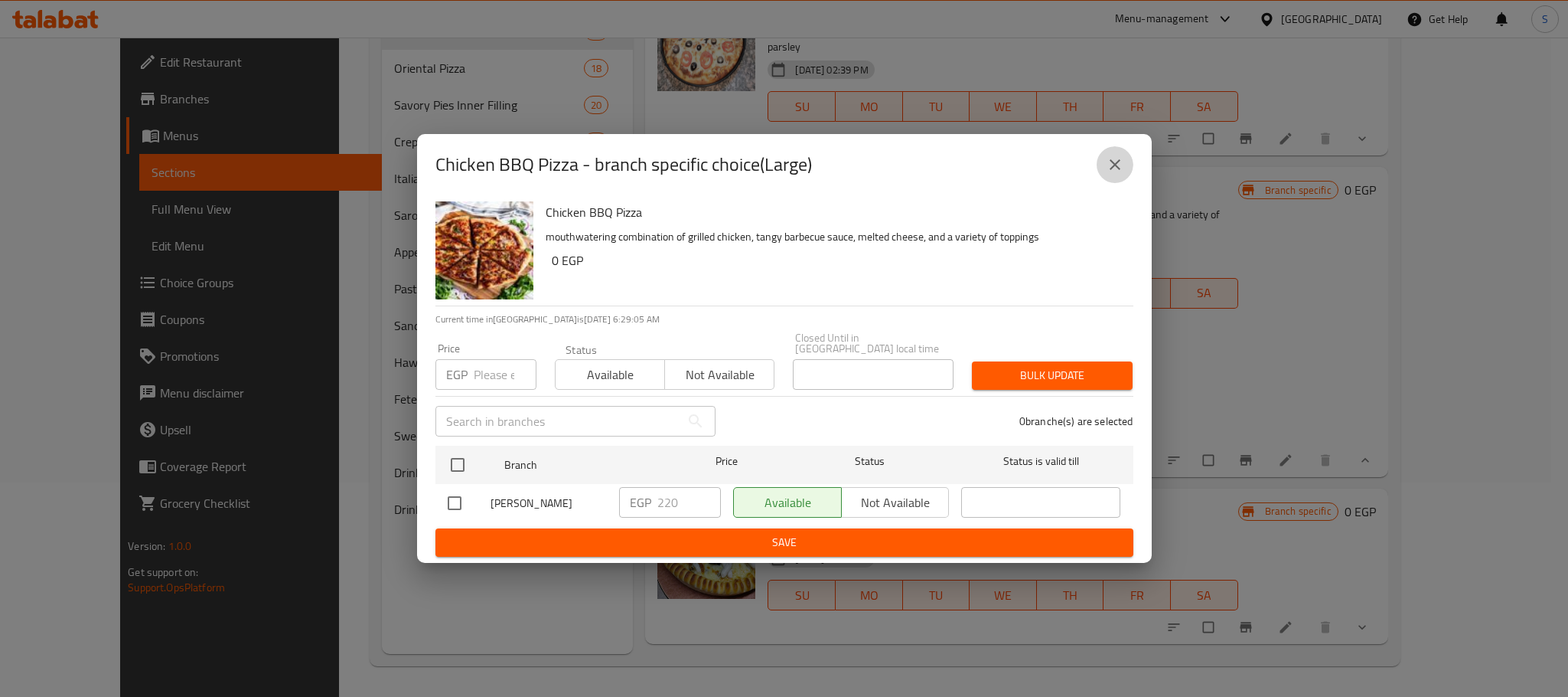
click at [1109, 163] on icon "close" at bounding box center [1114, 164] width 18 height 18
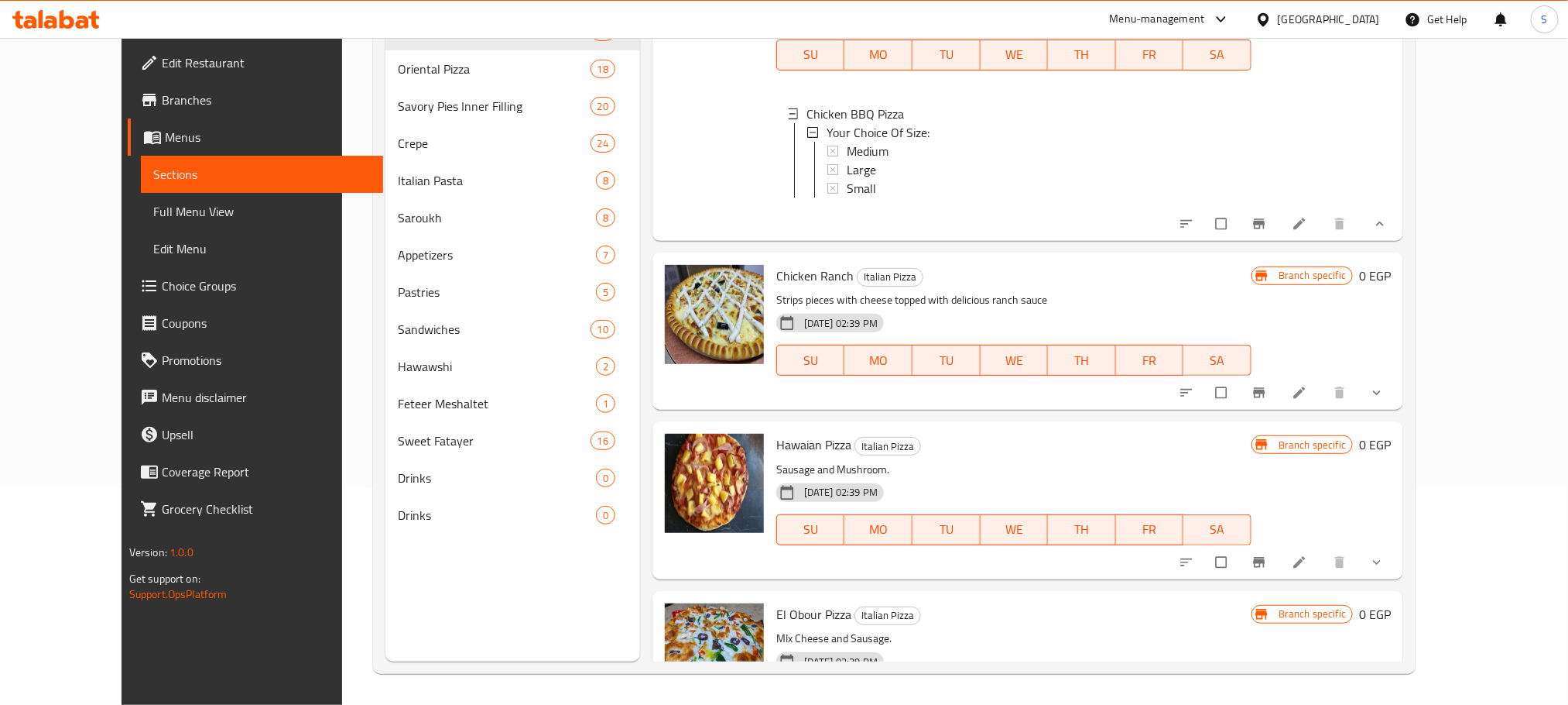
scroll to position [3948, 0]
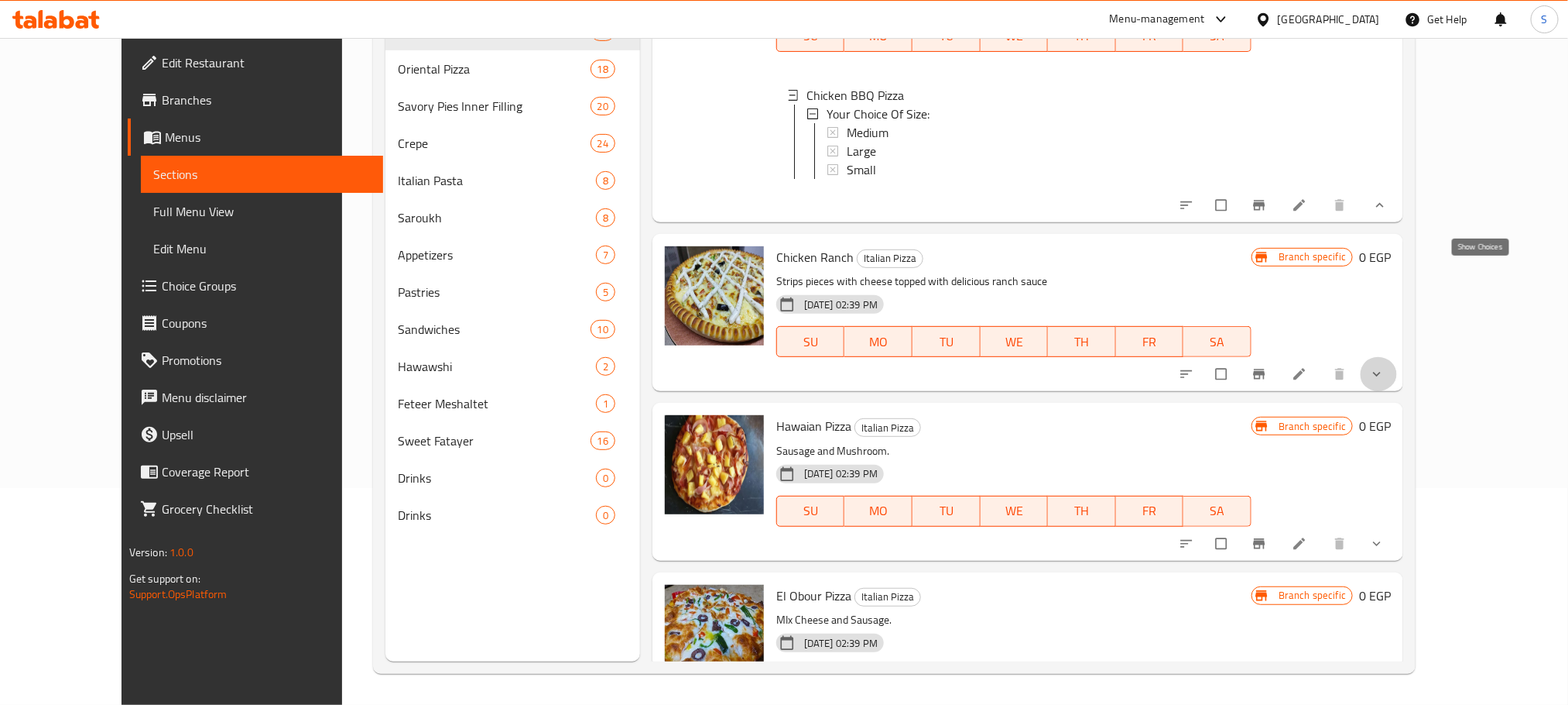
click at [1385, 366] on icon "show more" at bounding box center [1377, 374] width 16 height 16
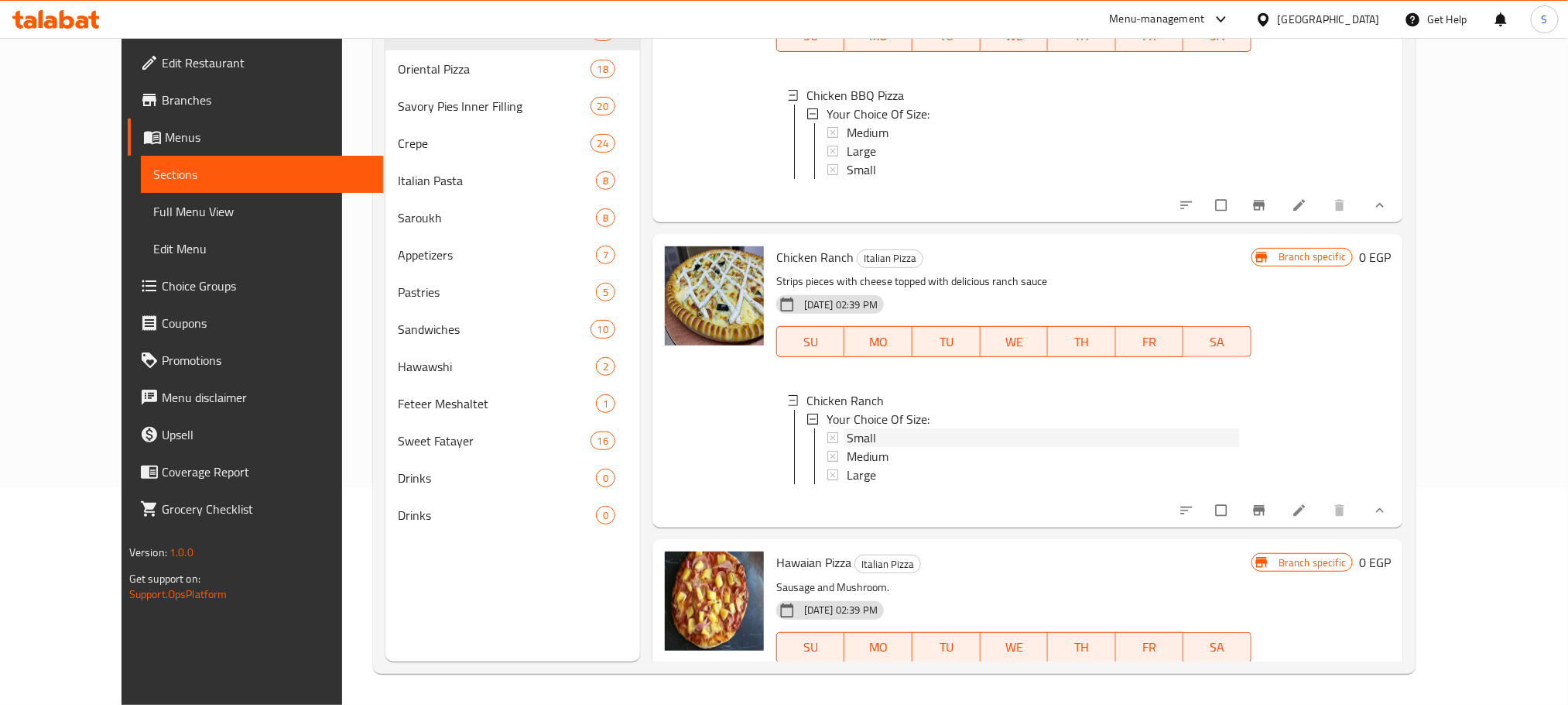
click at [847, 428] on span "Small" at bounding box center [861, 437] width 29 height 18
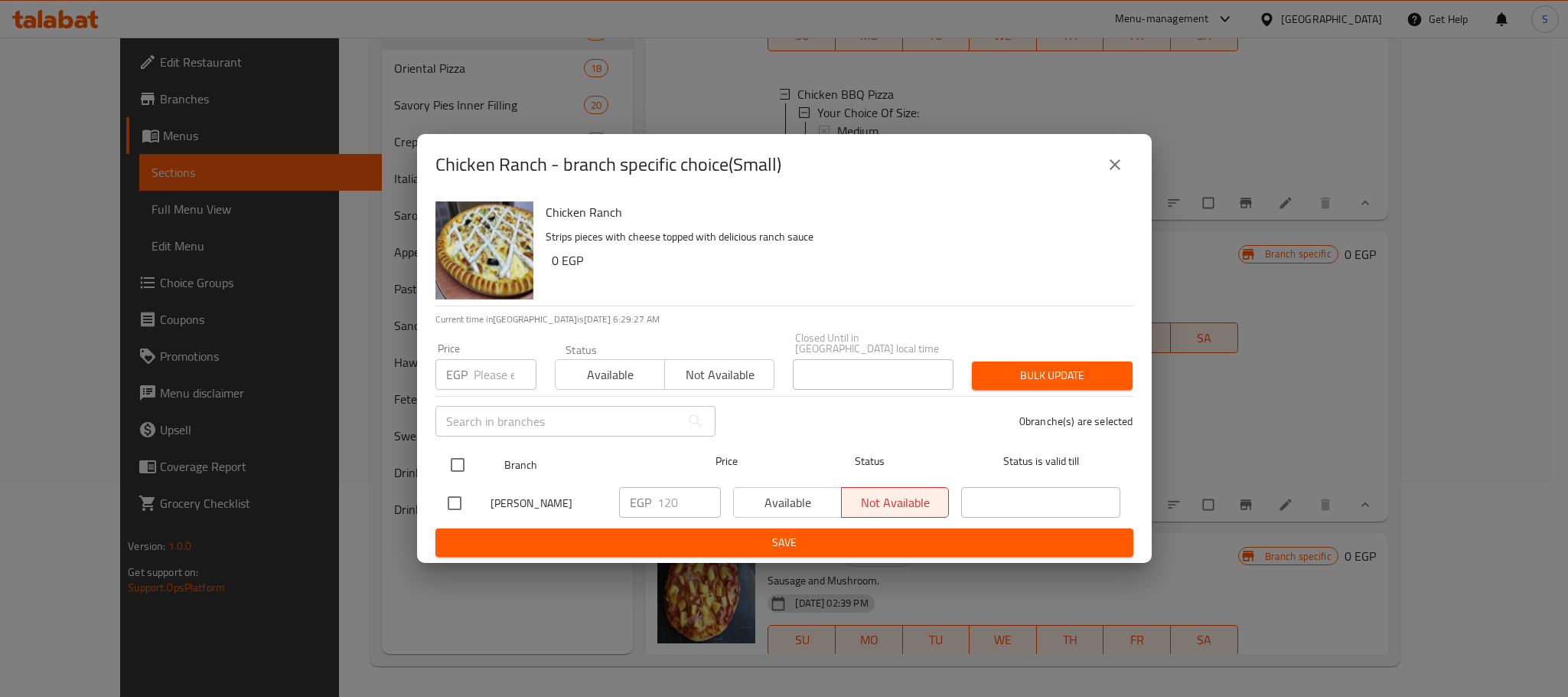
click at [454, 452] on input "checkbox" at bounding box center [457, 464] width 32 height 32
checkbox input "true"
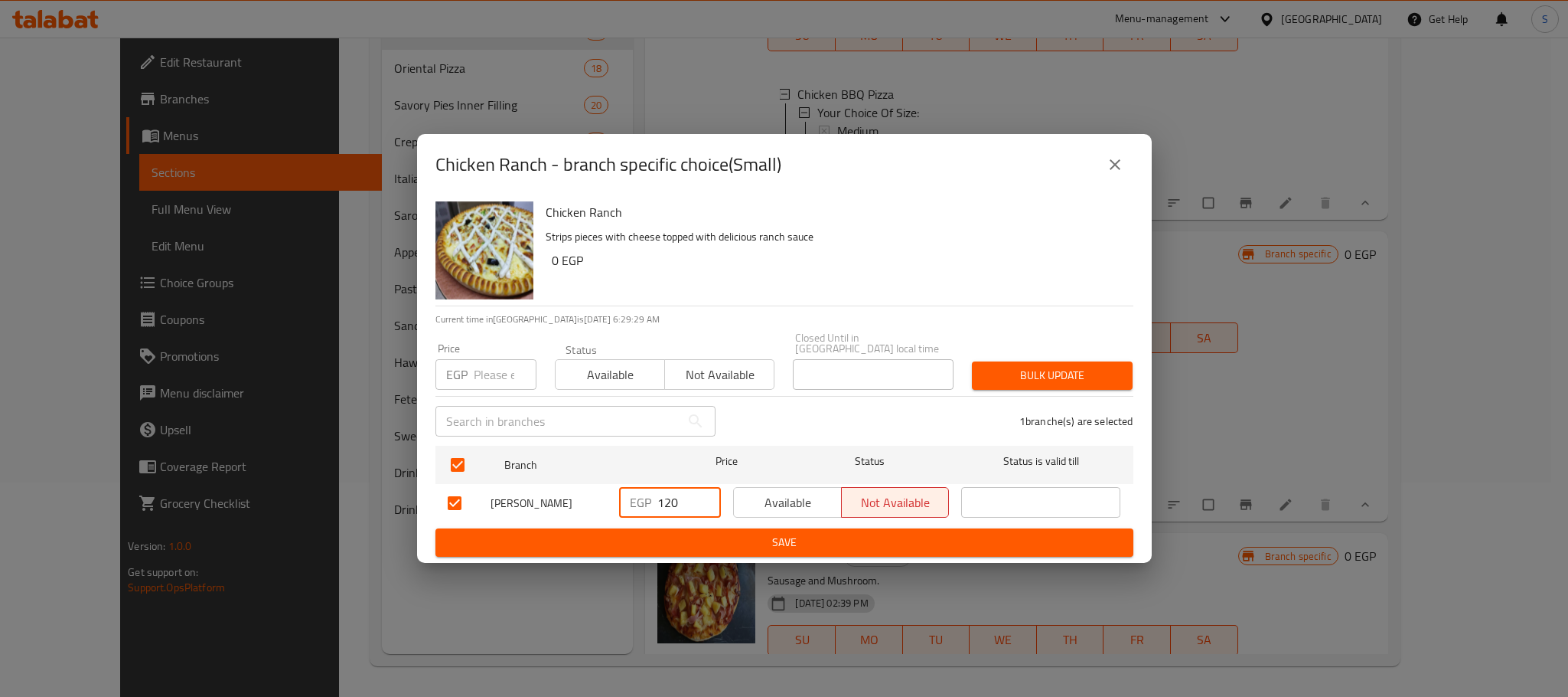
drag, startPoint x: 682, startPoint y: 492, endPoint x: 654, endPoint y: 501, distance: 29.4
click at [654, 501] on div "EGP 120 ​" at bounding box center [670, 502] width 102 height 31
type input "130"
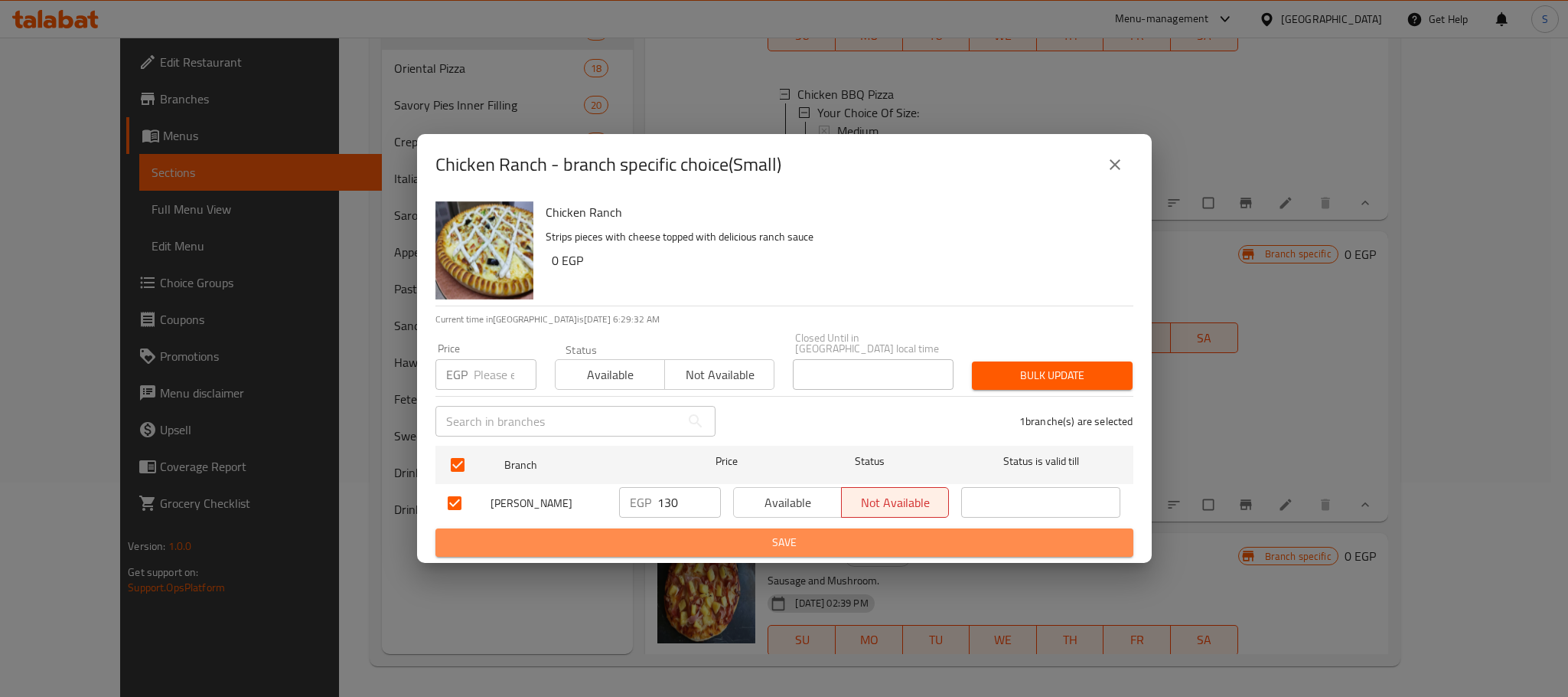
click at [760, 534] on span "Save" at bounding box center [784, 543] width 673 height 19
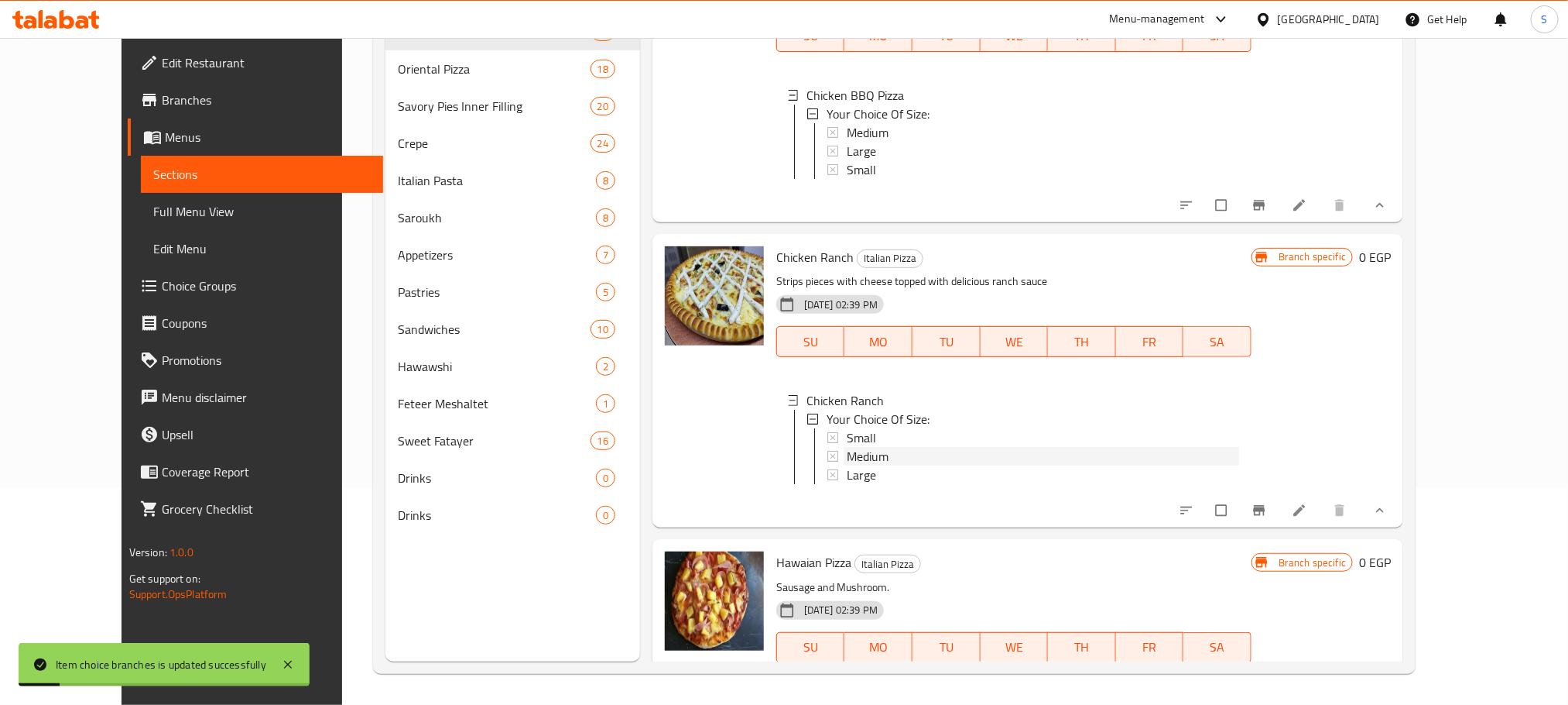
click at [847, 446] on span "Medium" at bounding box center [867, 455] width 42 height 18
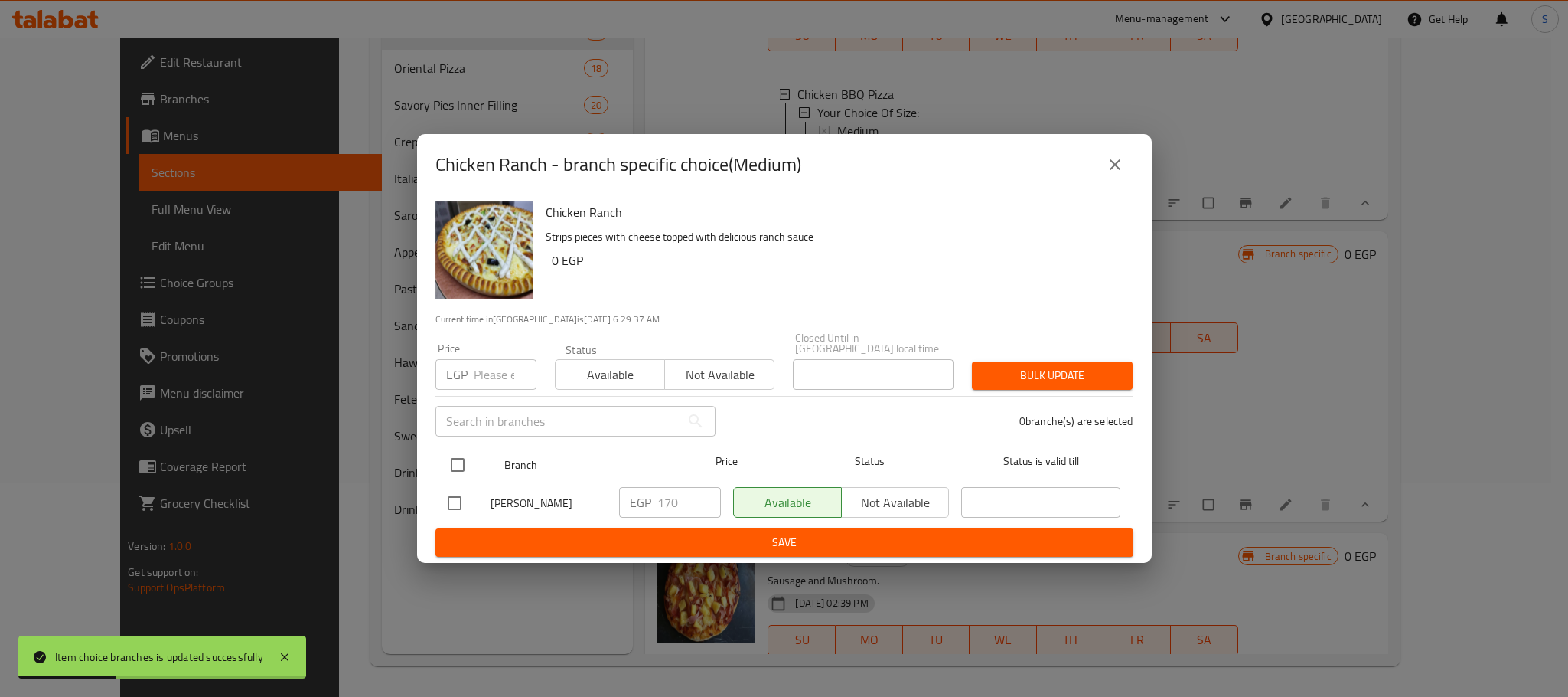
click at [452, 465] on input "checkbox" at bounding box center [457, 464] width 32 height 32
checkbox input "true"
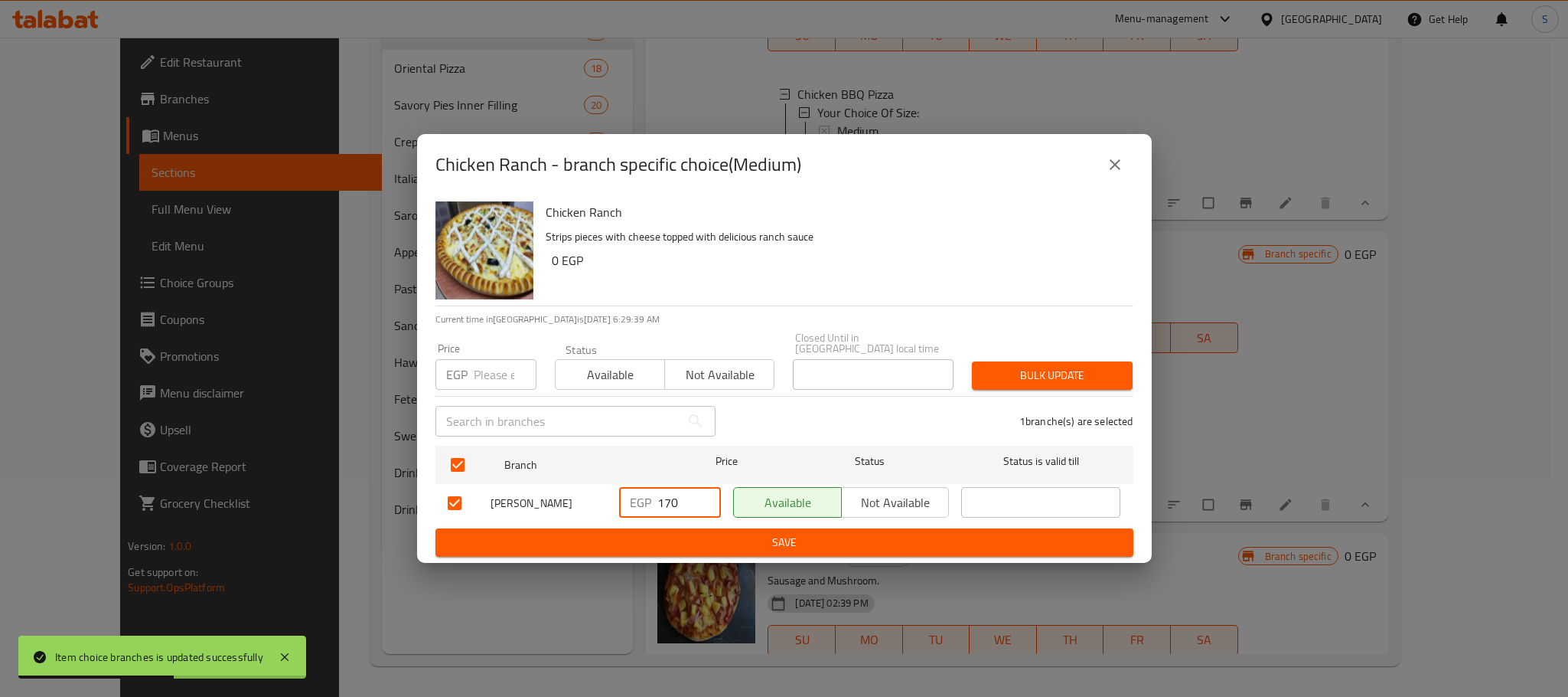
drag, startPoint x: 687, startPoint y: 496, endPoint x: 646, endPoint y: 499, distance: 41.1
click at [646, 499] on div "EGP 170 ​" at bounding box center [670, 502] width 102 height 31
type input "180"
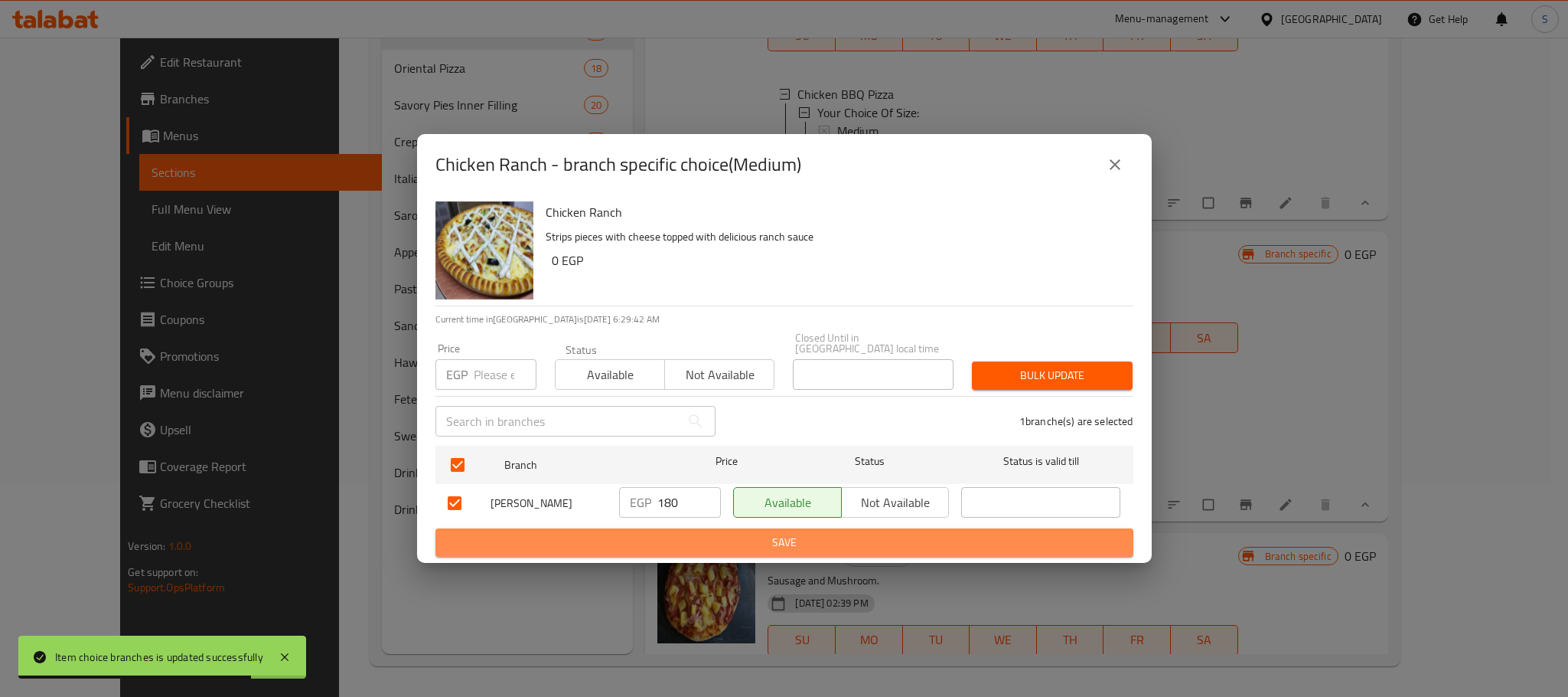
click at [749, 536] on span "Save" at bounding box center [784, 543] width 673 height 19
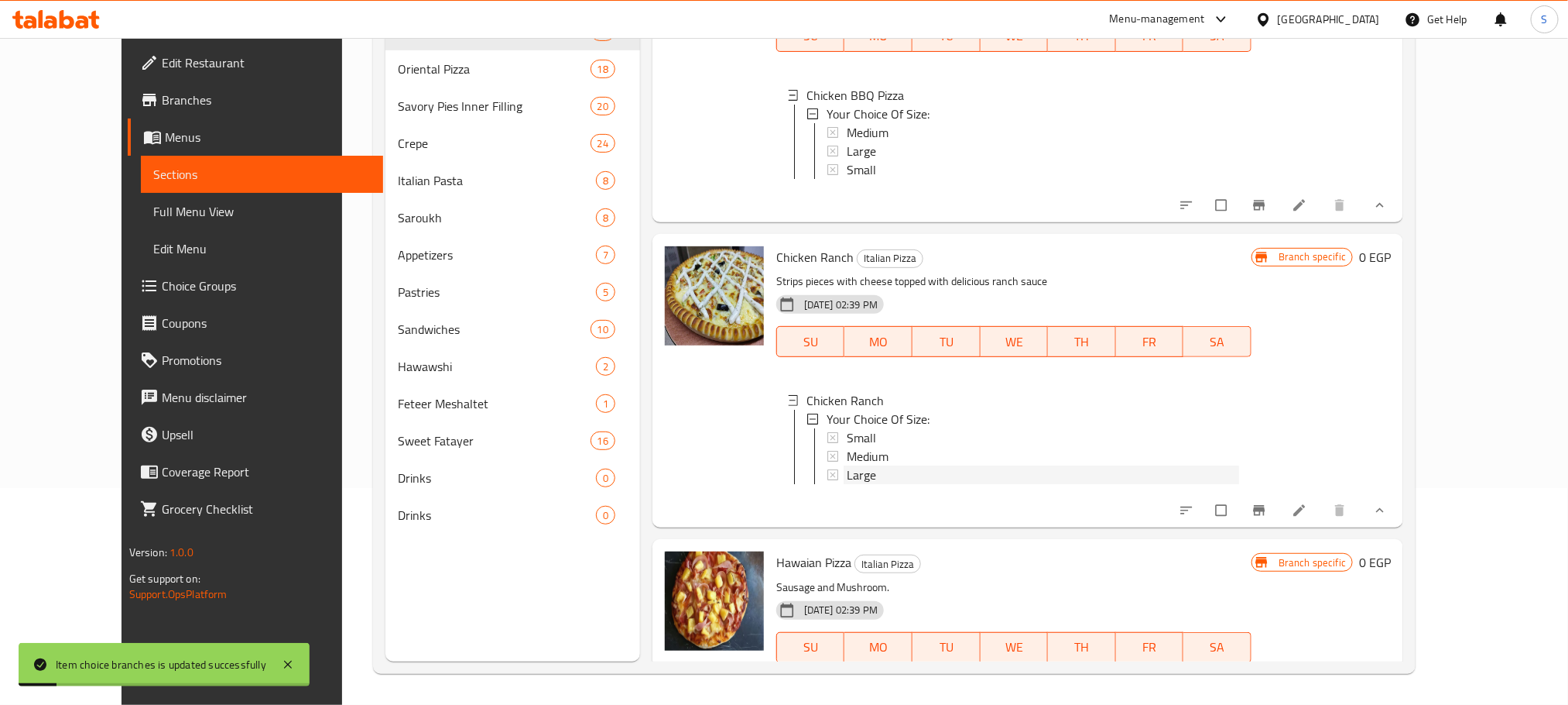
click at [847, 466] on span "Large" at bounding box center [861, 474] width 29 height 18
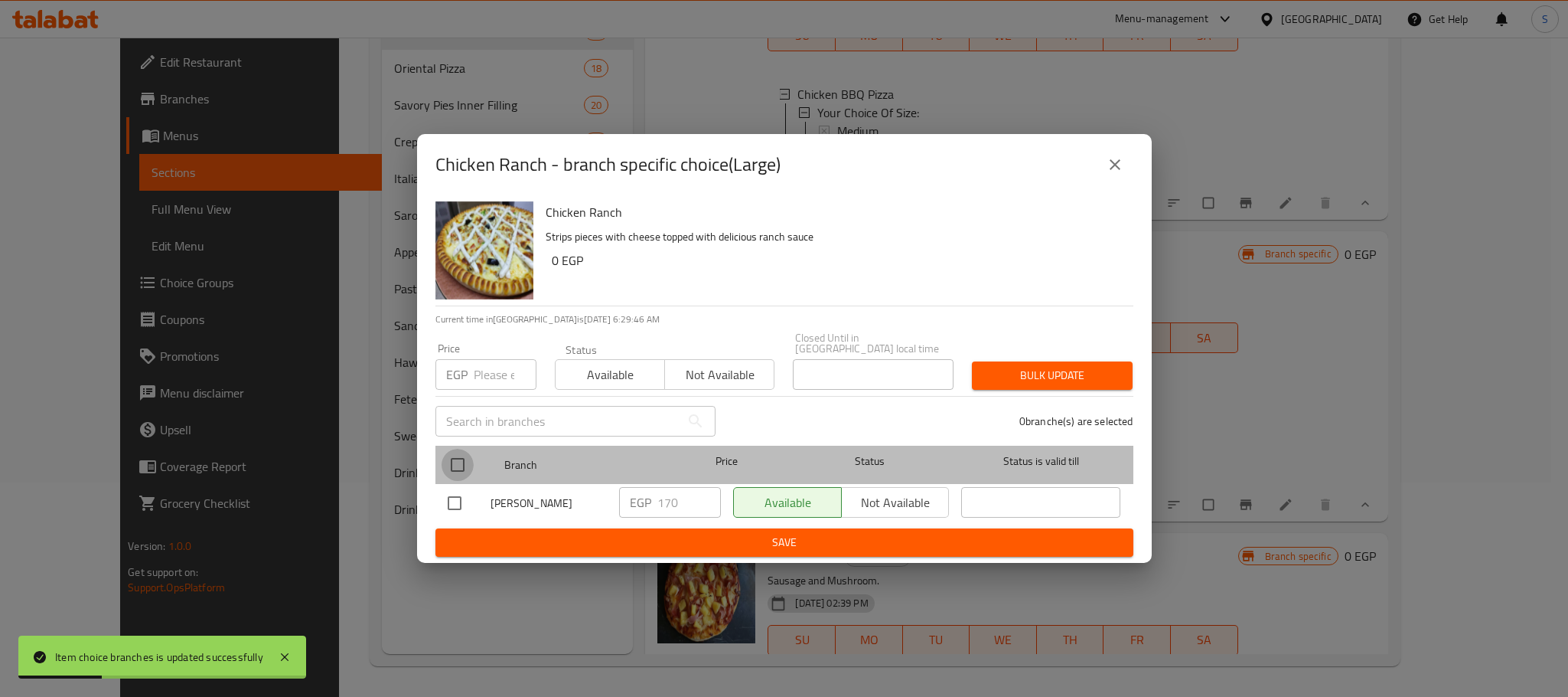
click at [459, 457] on input "checkbox" at bounding box center [457, 464] width 32 height 32
checkbox input "true"
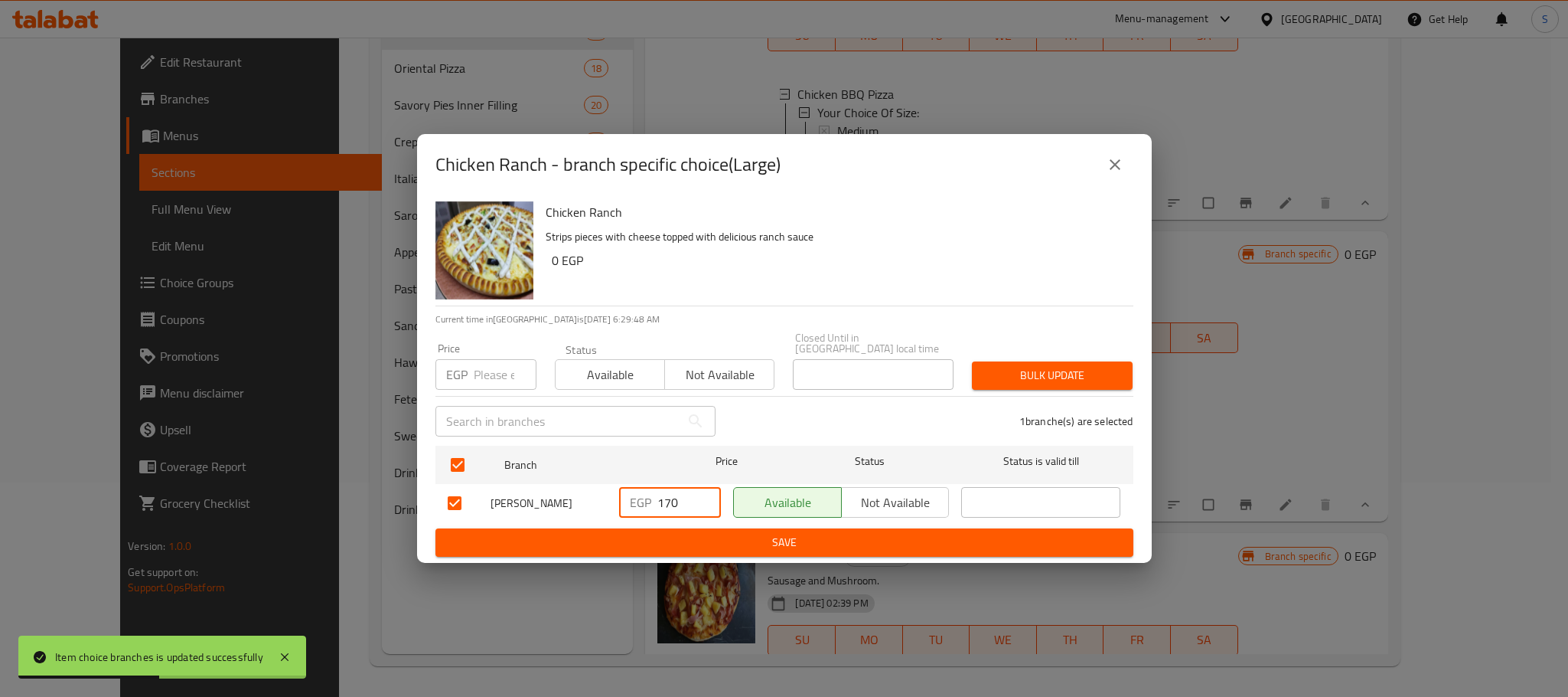
drag, startPoint x: 684, startPoint y: 501, endPoint x: 625, endPoint y: 502, distance: 59.0
click at [625, 502] on div "EGP 170 ​" at bounding box center [670, 502] width 102 height 31
type input "220"
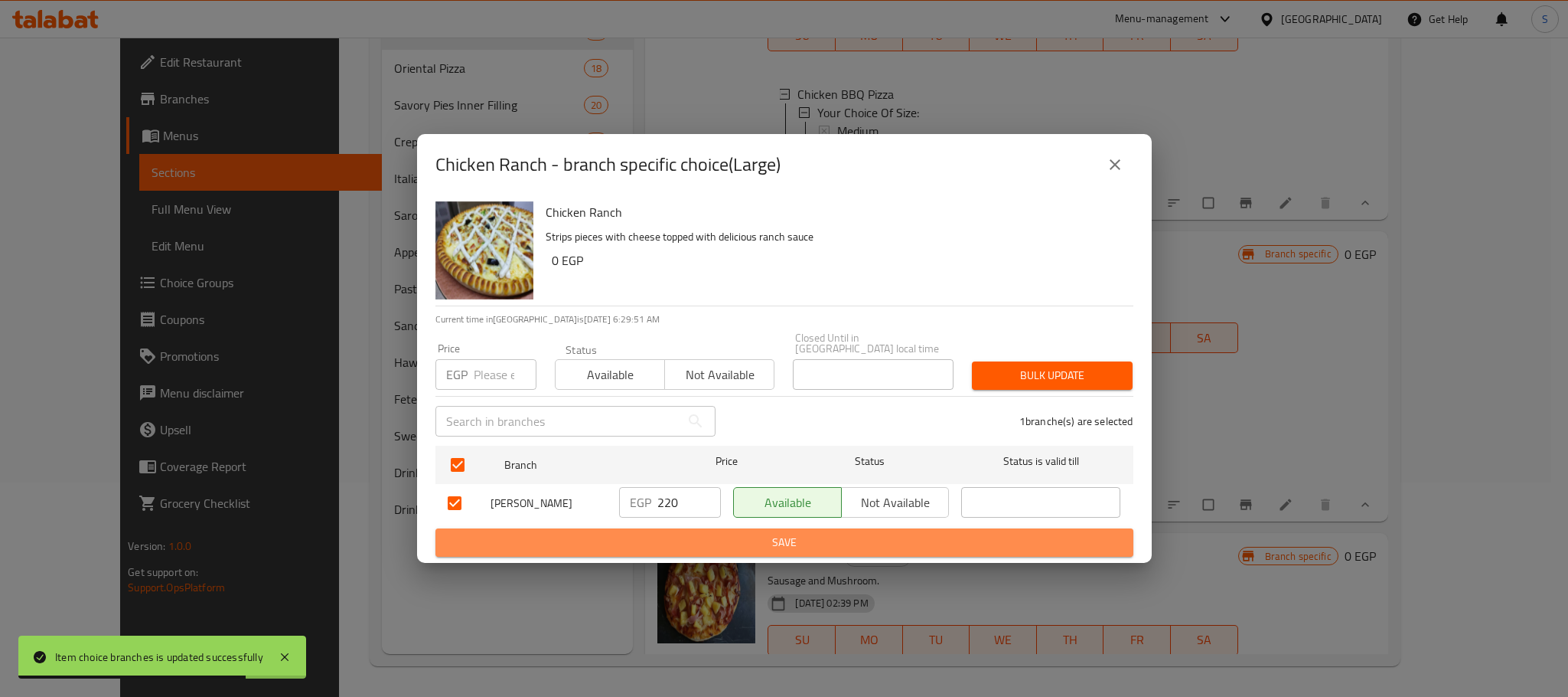
click at [756, 533] on span "Save" at bounding box center [784, 543] width 673 height 19
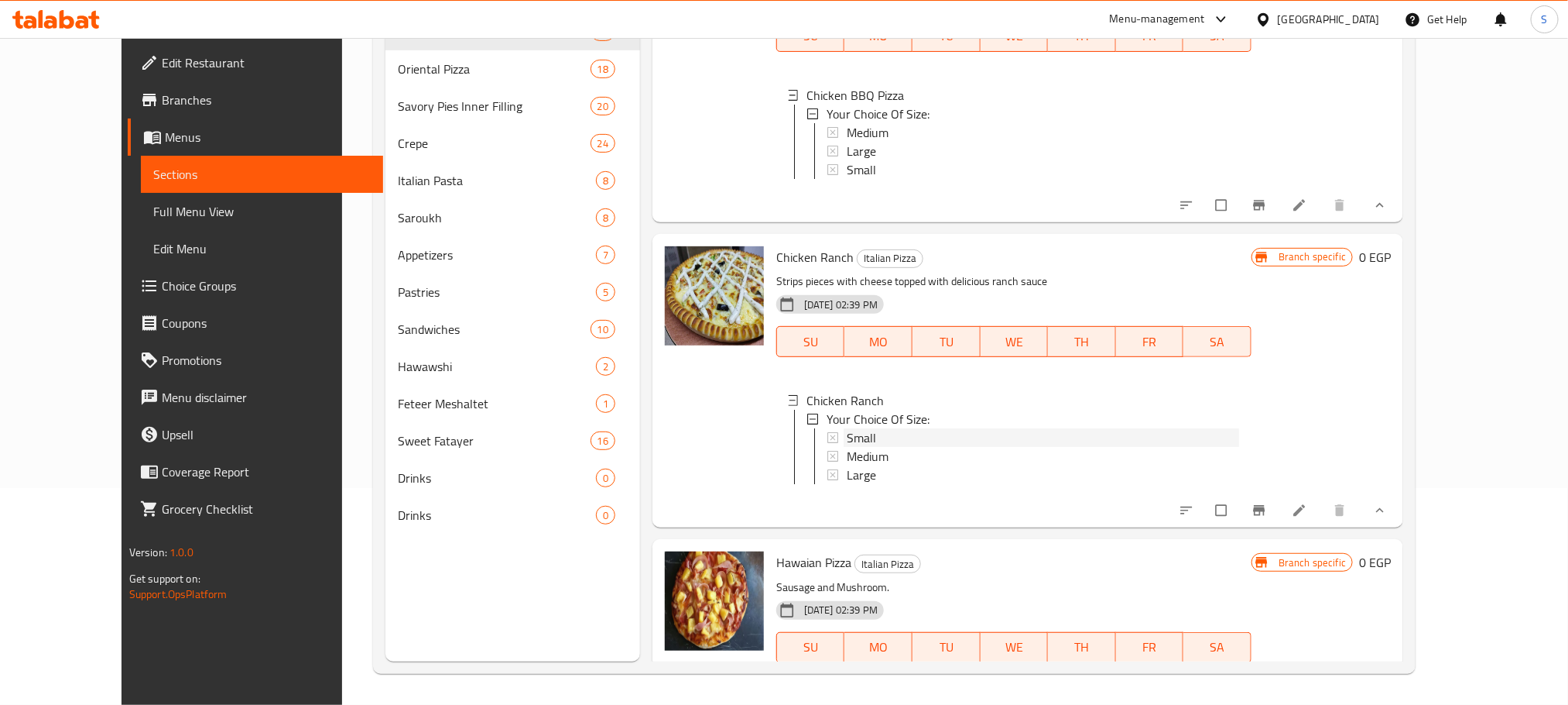
click at [847, 428] on span "Small" at bounding box center [861, 437] width 29 height 18
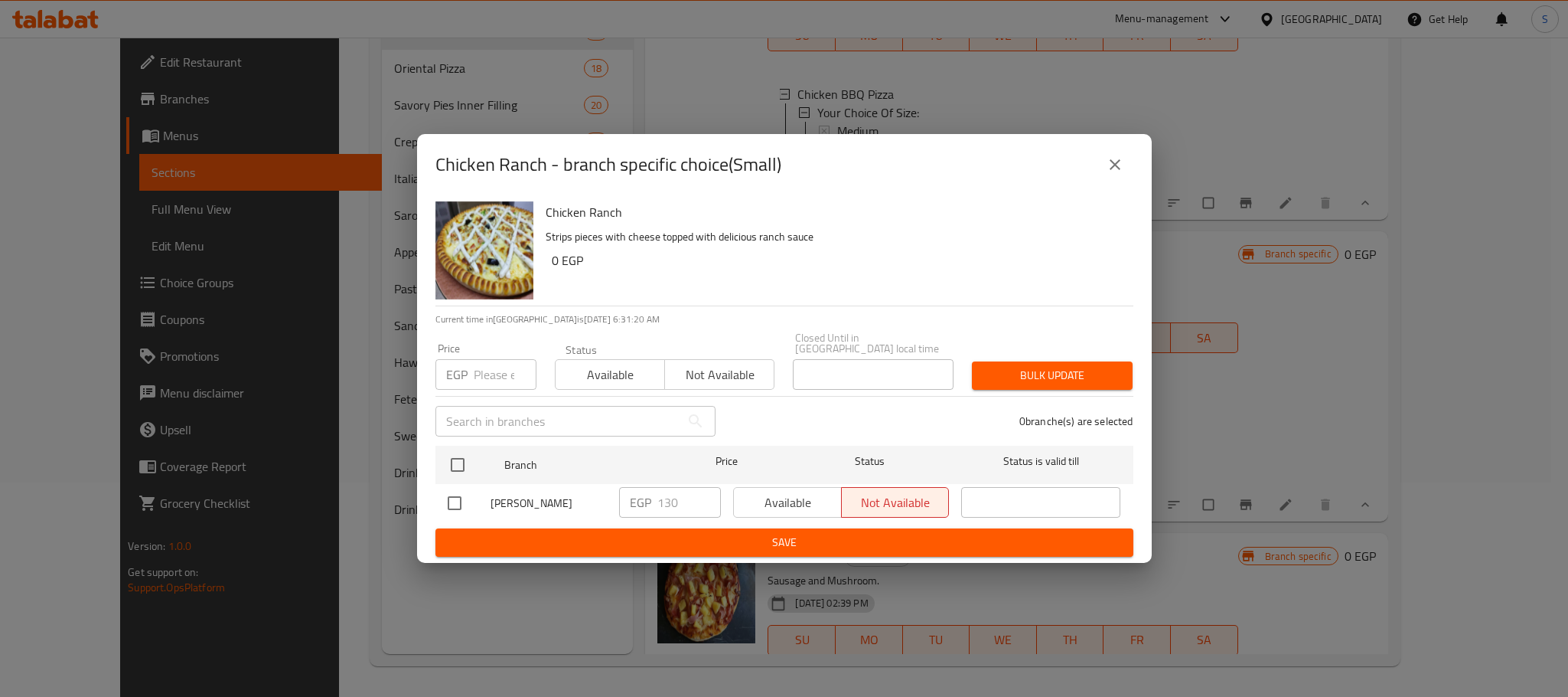
click at [1110, 174] on icon "close" at bounding box center [1114, 164] width 18 height 18
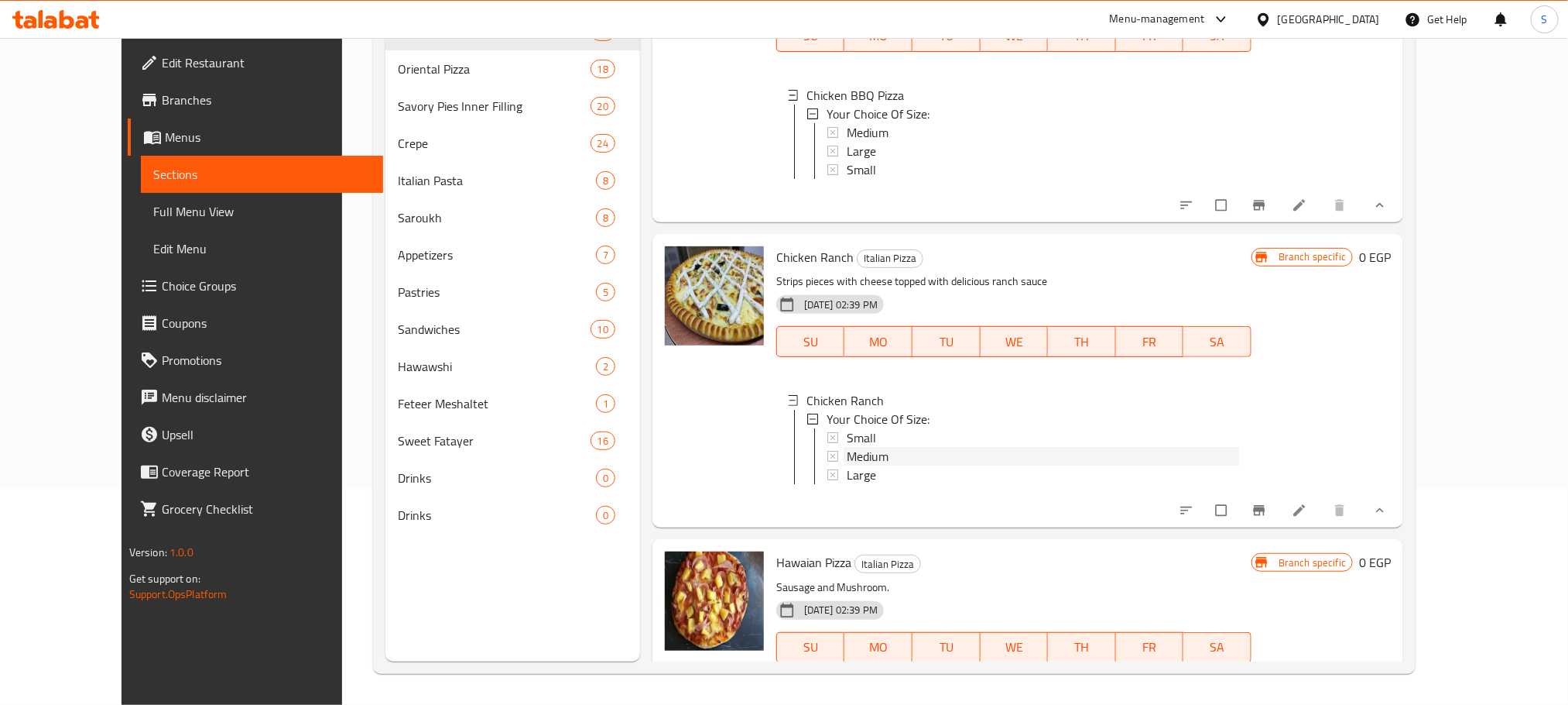
click at [847, 446] on span "Medium" at bounding box center [867, 455] width 42 height 18
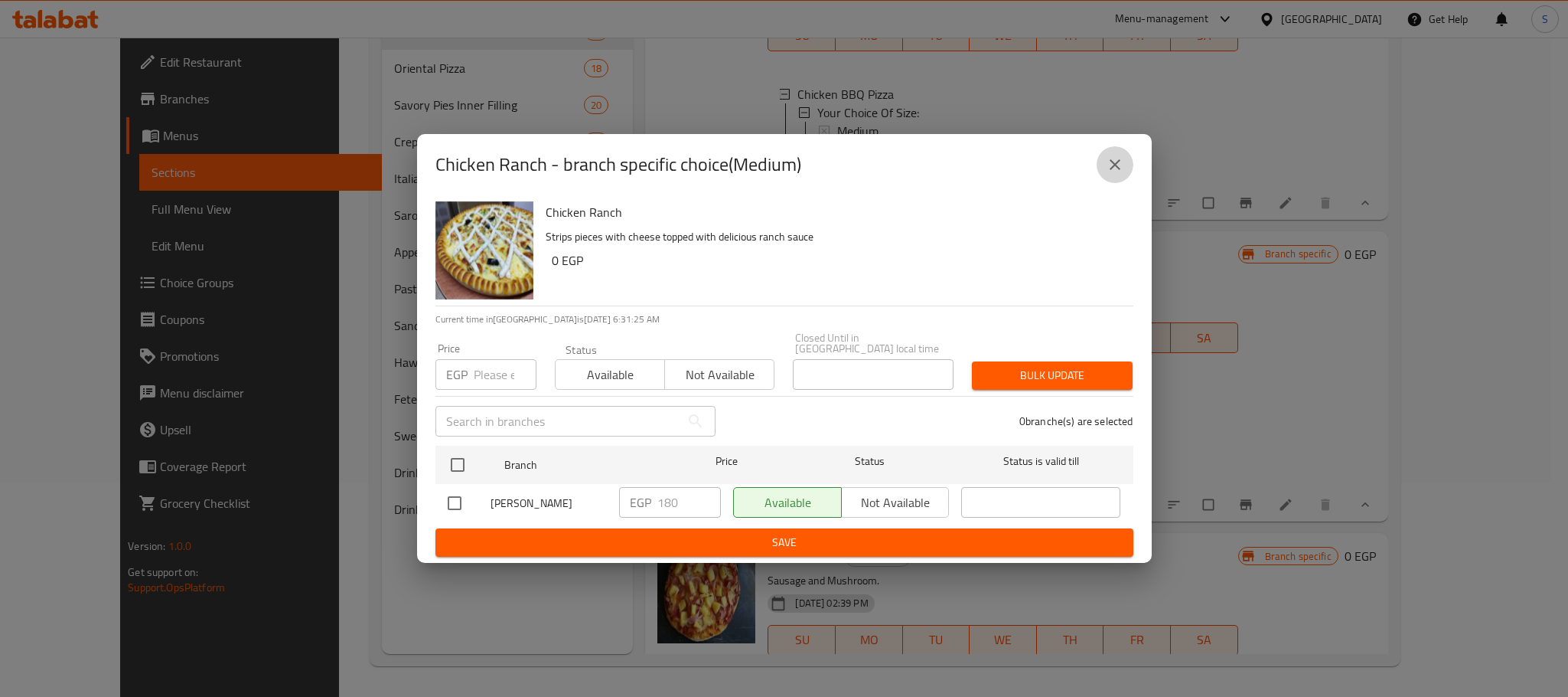
click at [1116, 165] on icon "close" at bounding box center [1114, 164] width 18 height 18
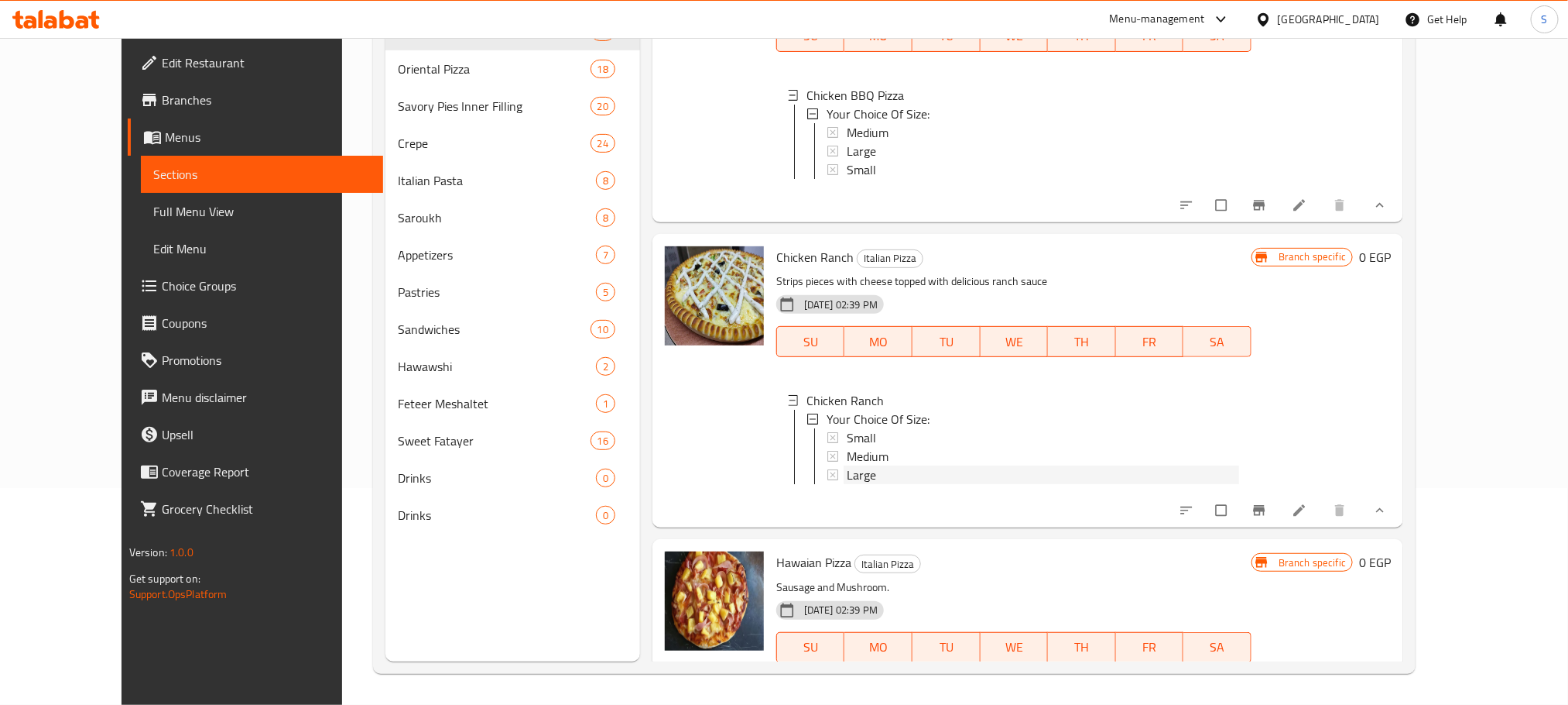
click at [847, 466] on span "Large" at bounding box center [861, 474] width 29 height 18
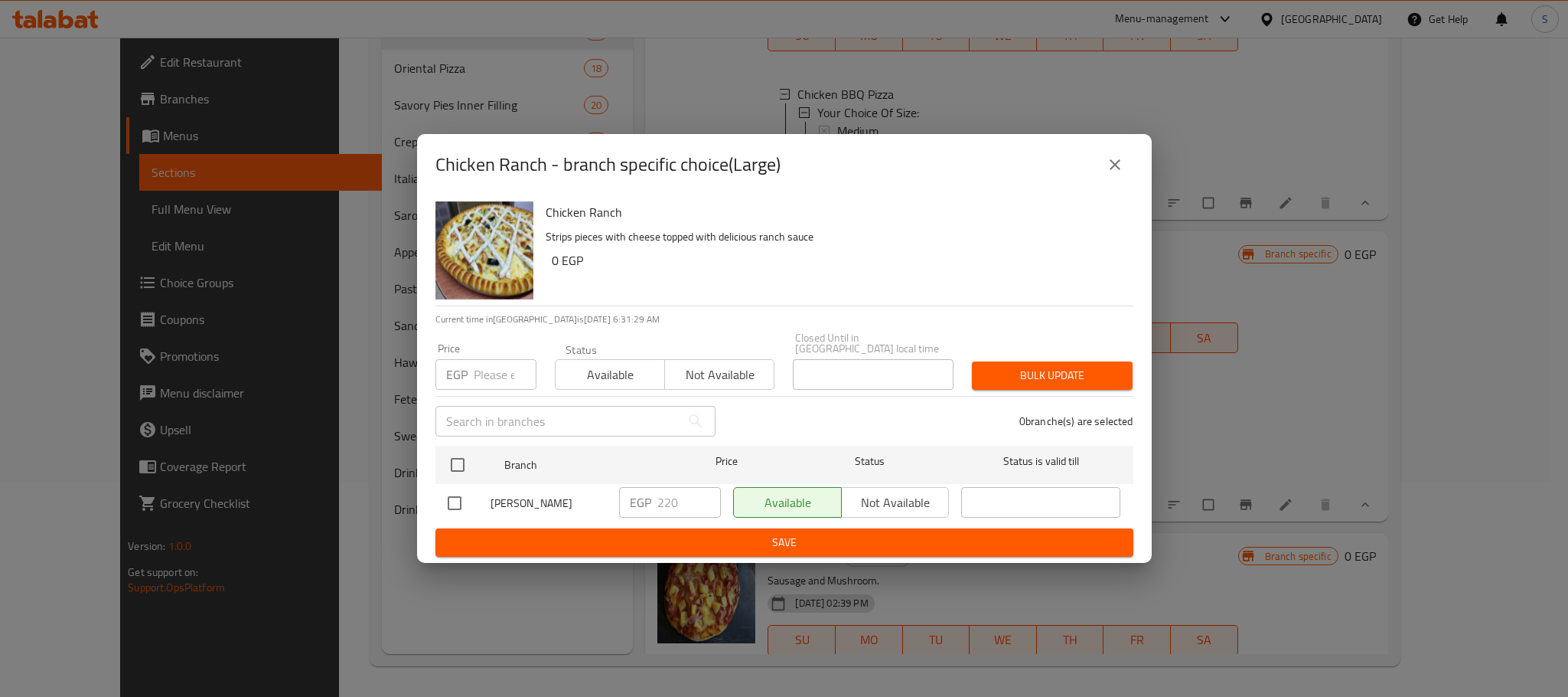
click at [1114, 151] on button "close" at bounding box center [1114, 165] width 37 height 37
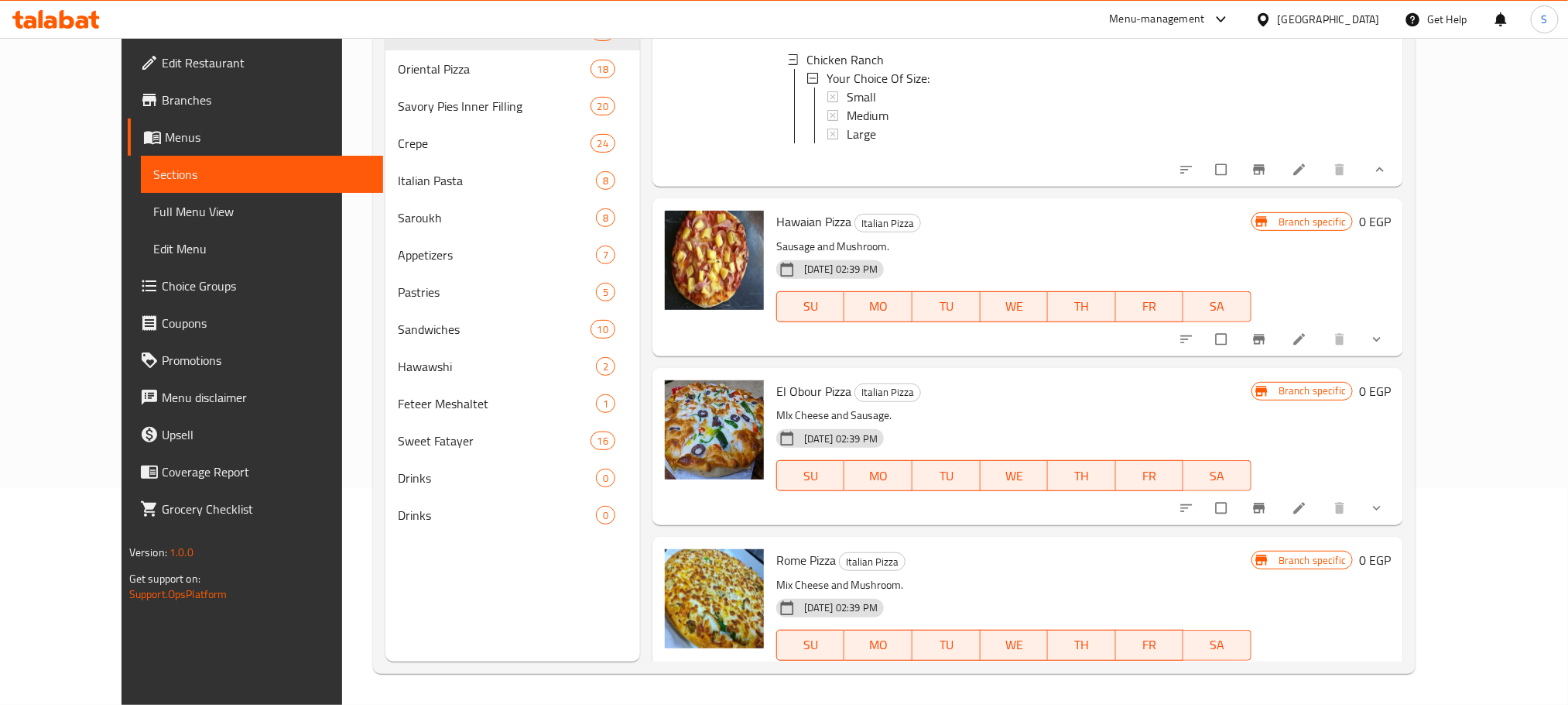
scroll to position [4326, 0]
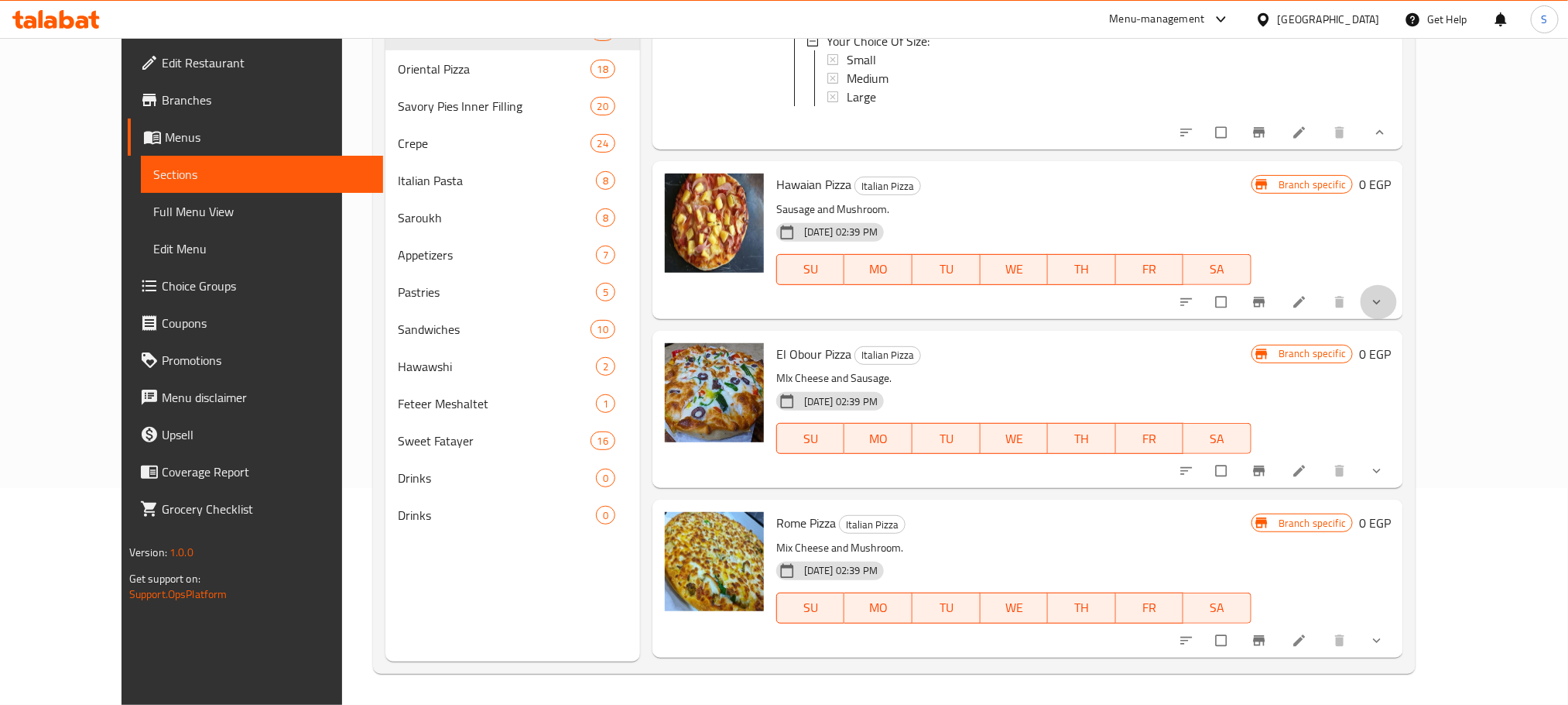
click at [1398, 285] on button "show more" at bounding box center [1379, 301] width 37 height 34
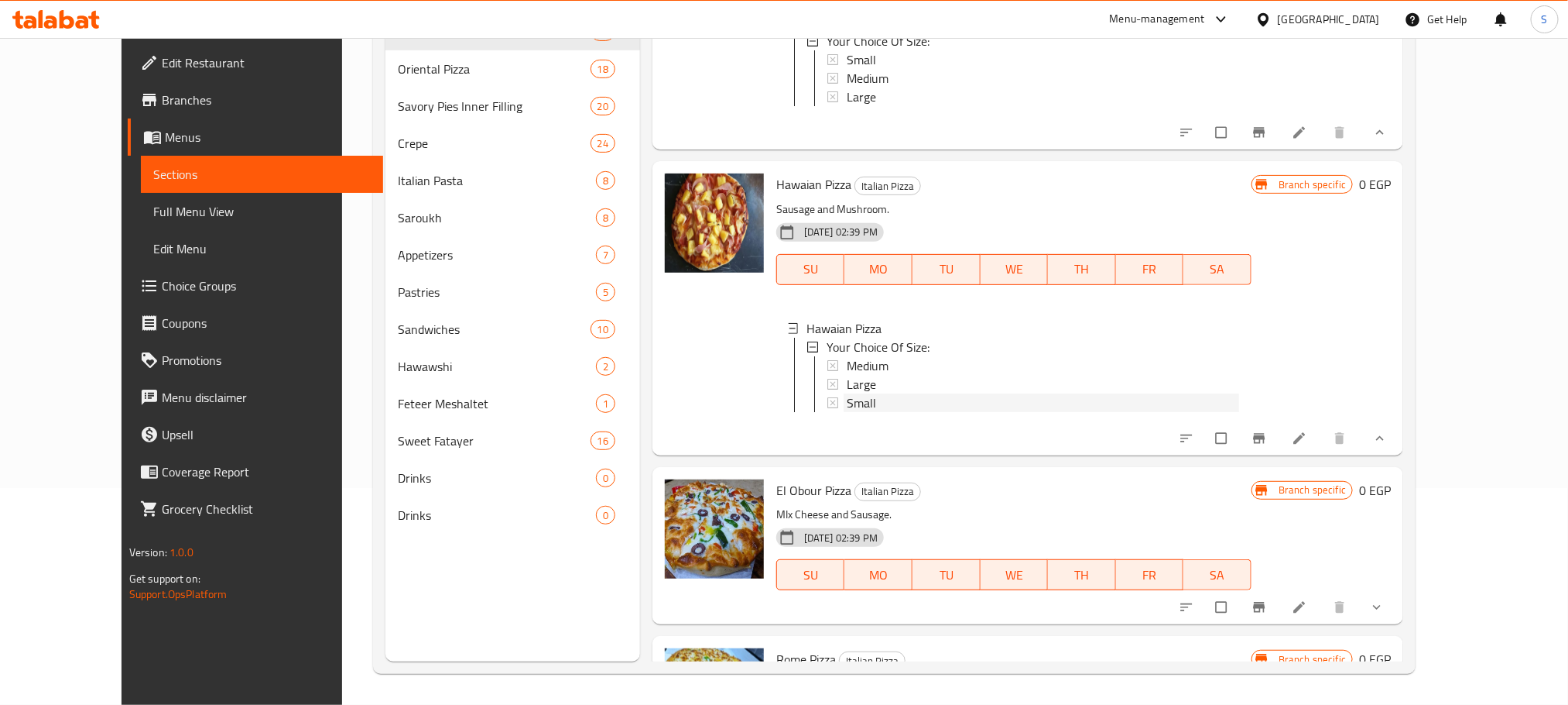
click at [847, 393] on span "Small" at bounding box center [861, 402] width 29 height 18
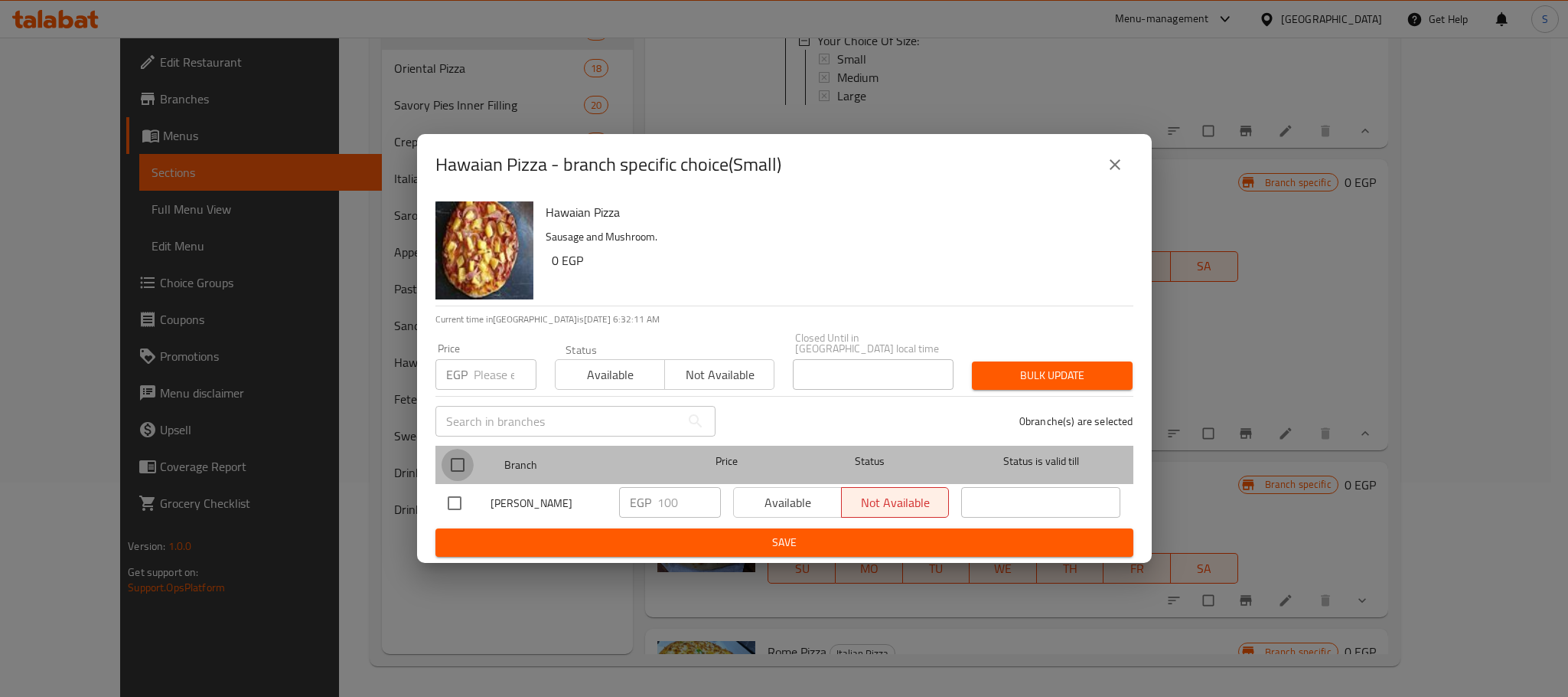
click at [446, 451] on input "checkbox" at bounding box center [457, 464] width 32 height 32
checkbox input "true"
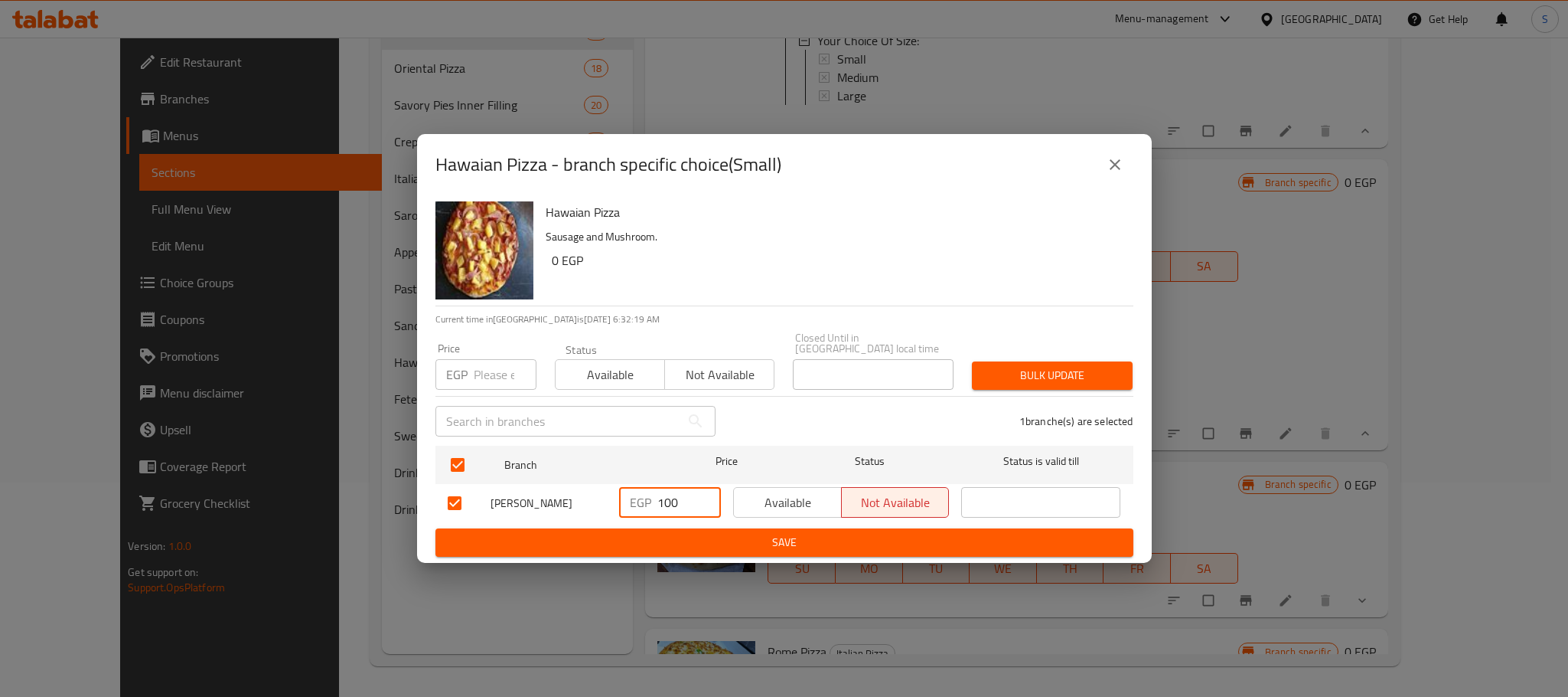
drag, startPoint x: 686, startPoint y: 504, endPoint x: 643, endPoint y: 503, distance: 43.0
click at [643, 503] on div "EGP 100 ​" at bounding box center [670, 502] width 102 height 31
type input "130"
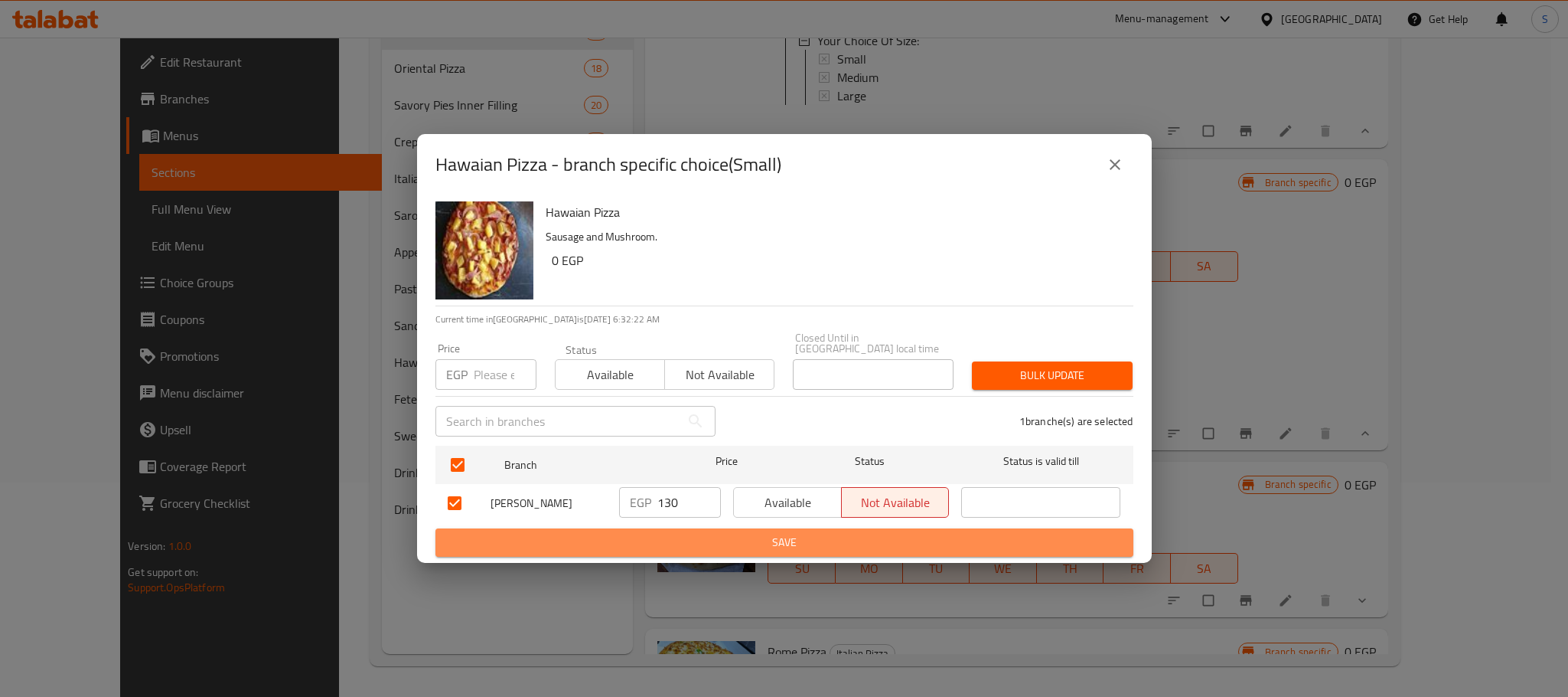
click at [831, 528] on button "Save" at bounding box center [784, 543] width 698 height 28
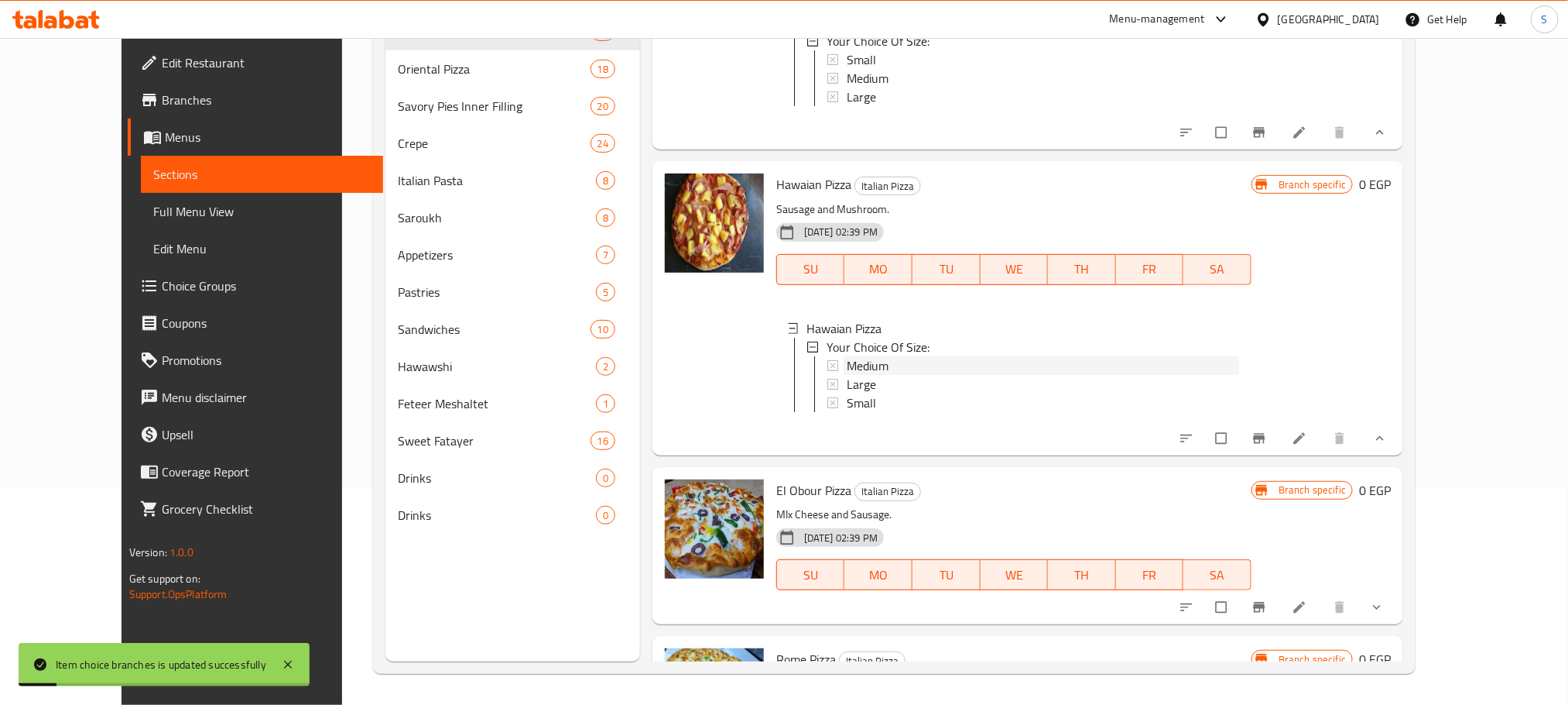
click at [847, 356] on span "Medium" at bounding box center [867, 365] width 42 height 18
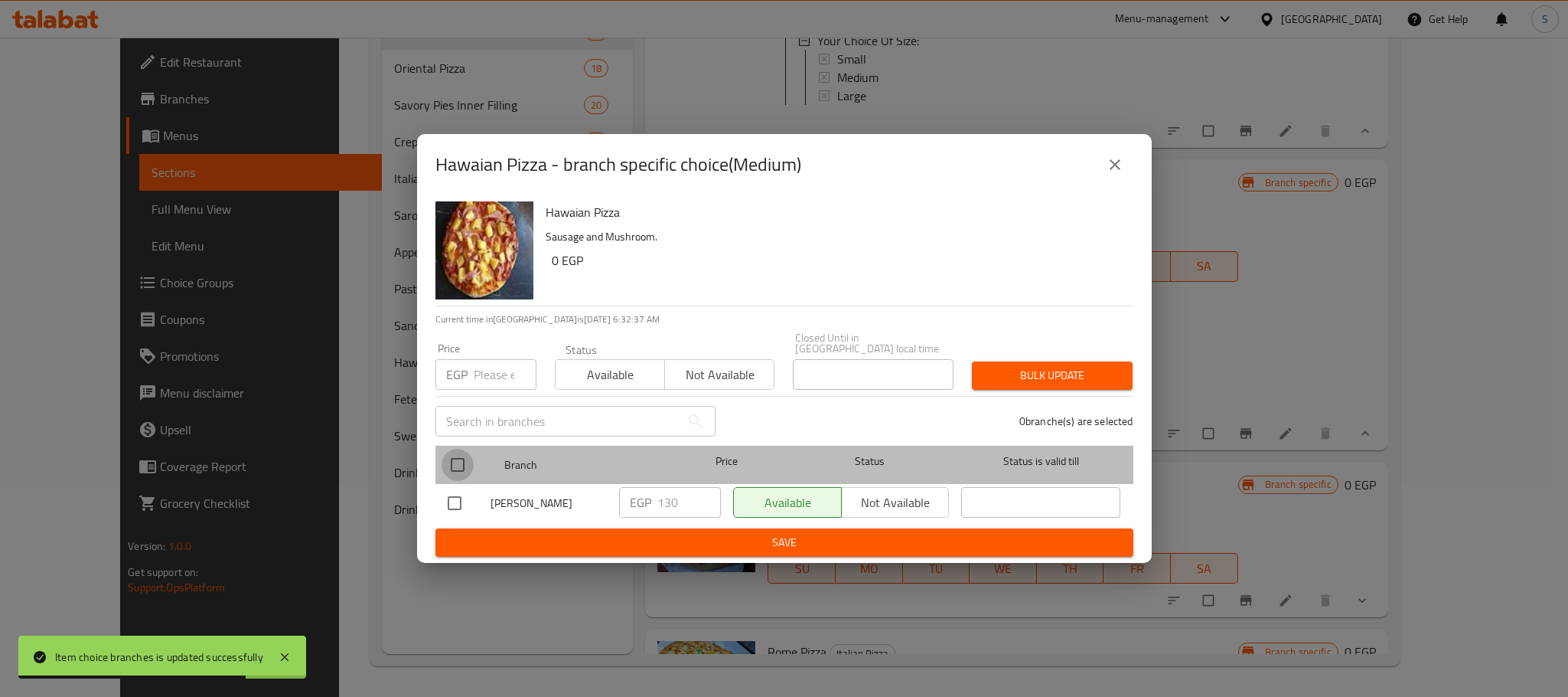
click at [454, 458] on input "checkbox" at bounding box center [457, 464] width 32 height 32
checkbox input "true"
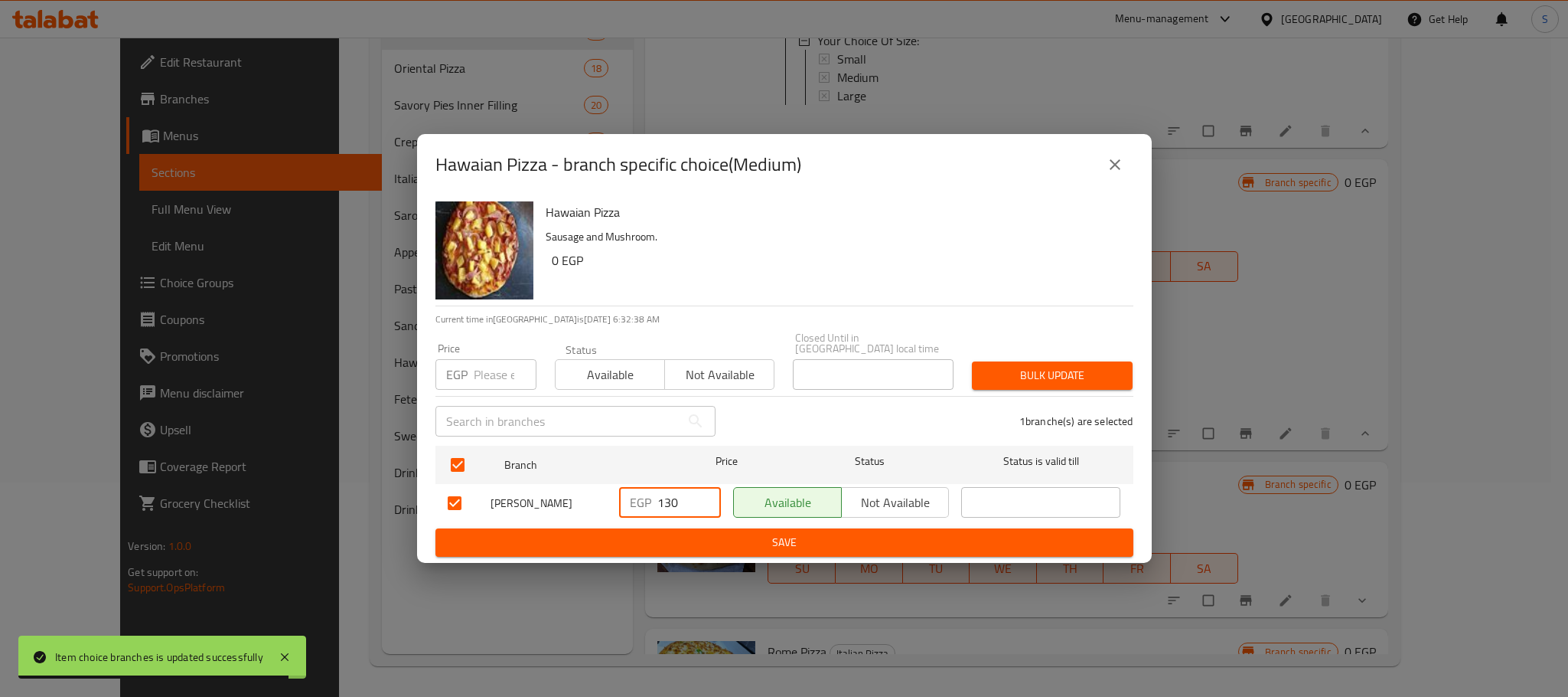
drag, startPoint x: 682, startPoint y: 501, endPoint x: 648, endPoint y: 502, distance: 34.0
click at [648, 502] on div "EGP 130 ​" at bounding box center [670, 502] width 102 height 31
type input "170"
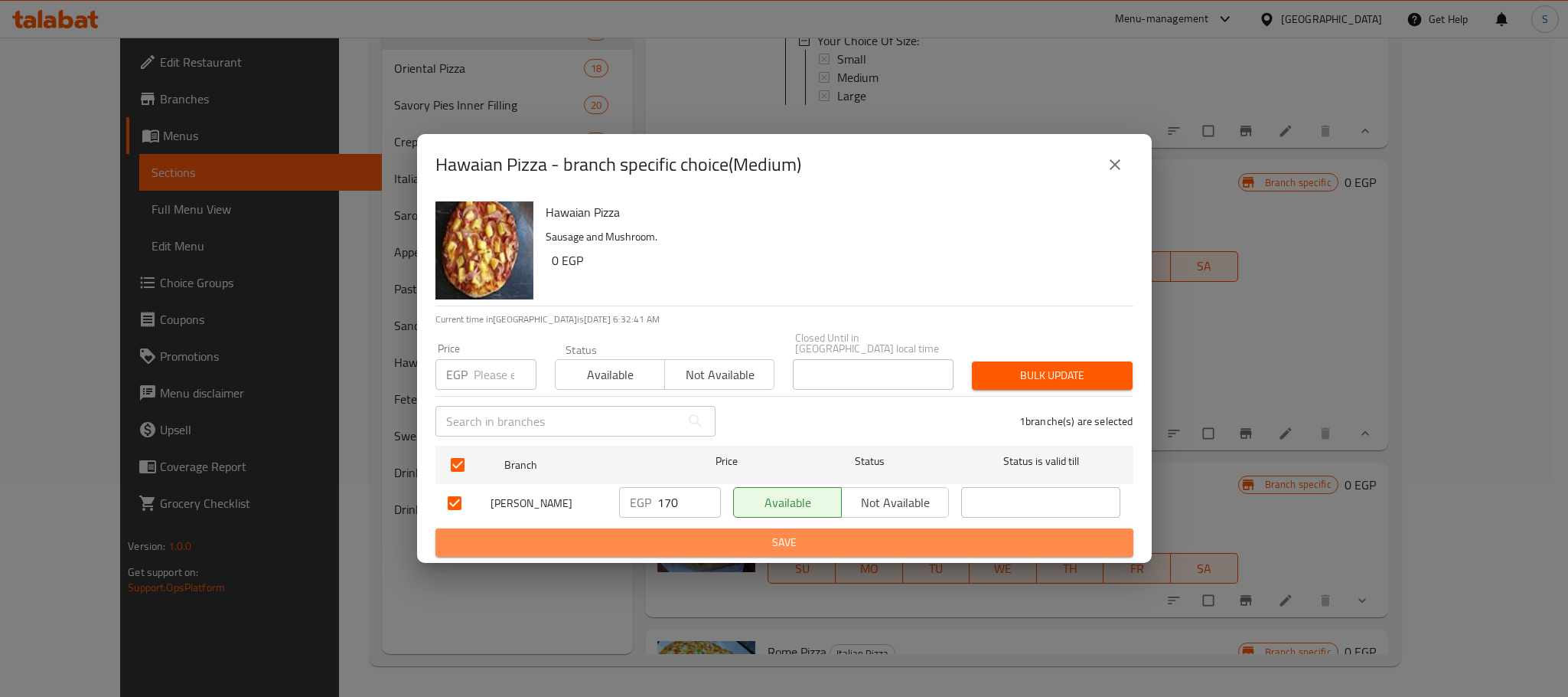
click at [785, 533] on span "Save" at bounding box center [784, 543] width 673 height 19
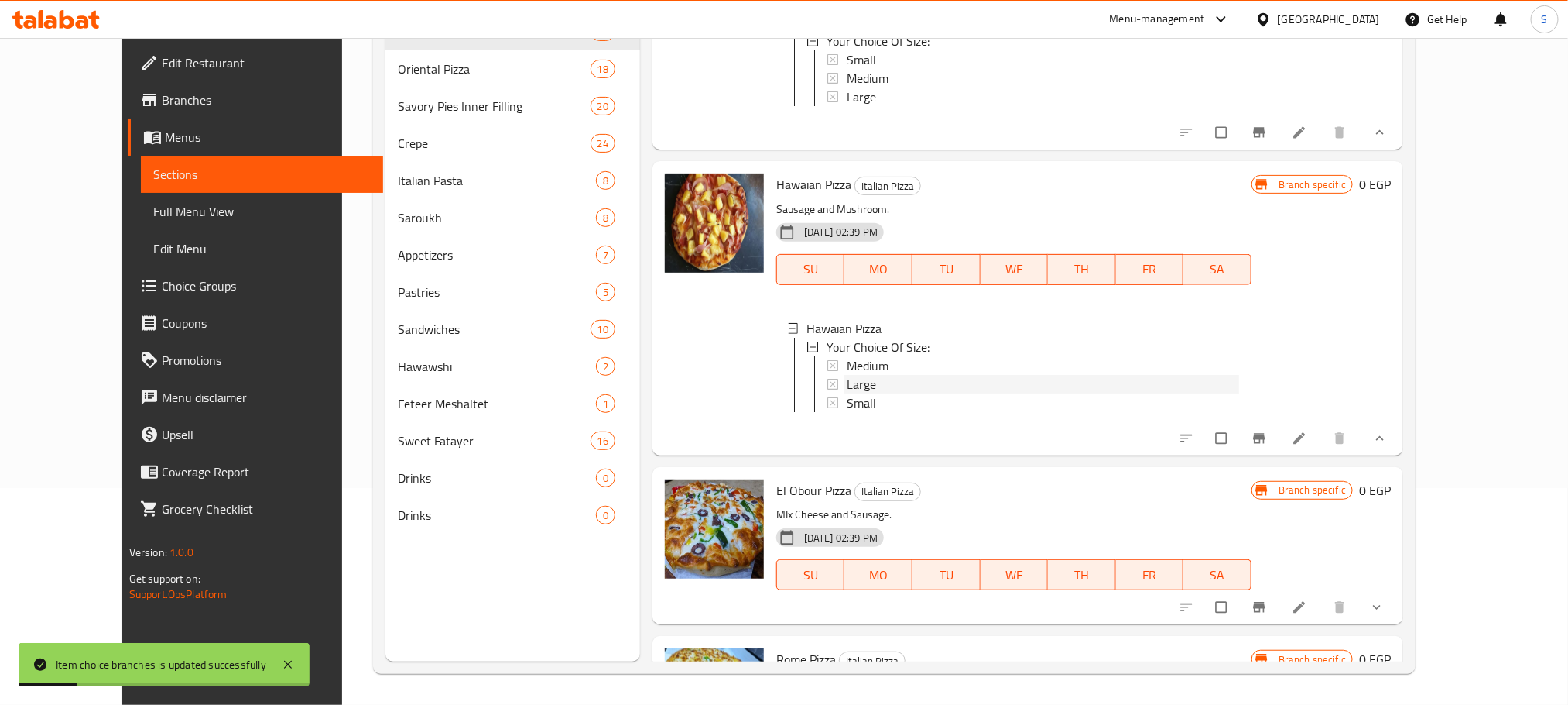
click at [860, 375] on div "Large" at bounding box center [1042, 384] width 392 height 18
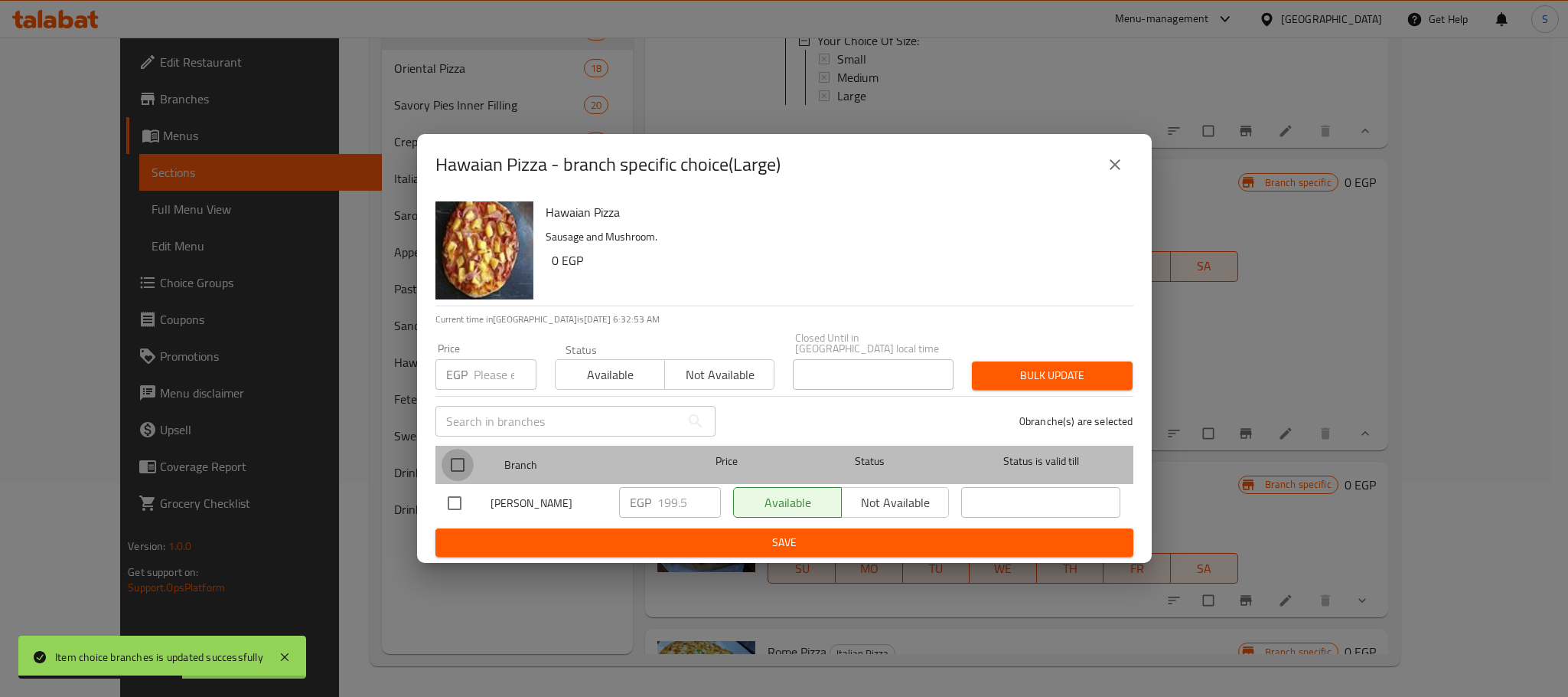
click at [452, 448] on input "checkbox" at bounding box center [457, 464] width 32 height 32
checkbox input "true"
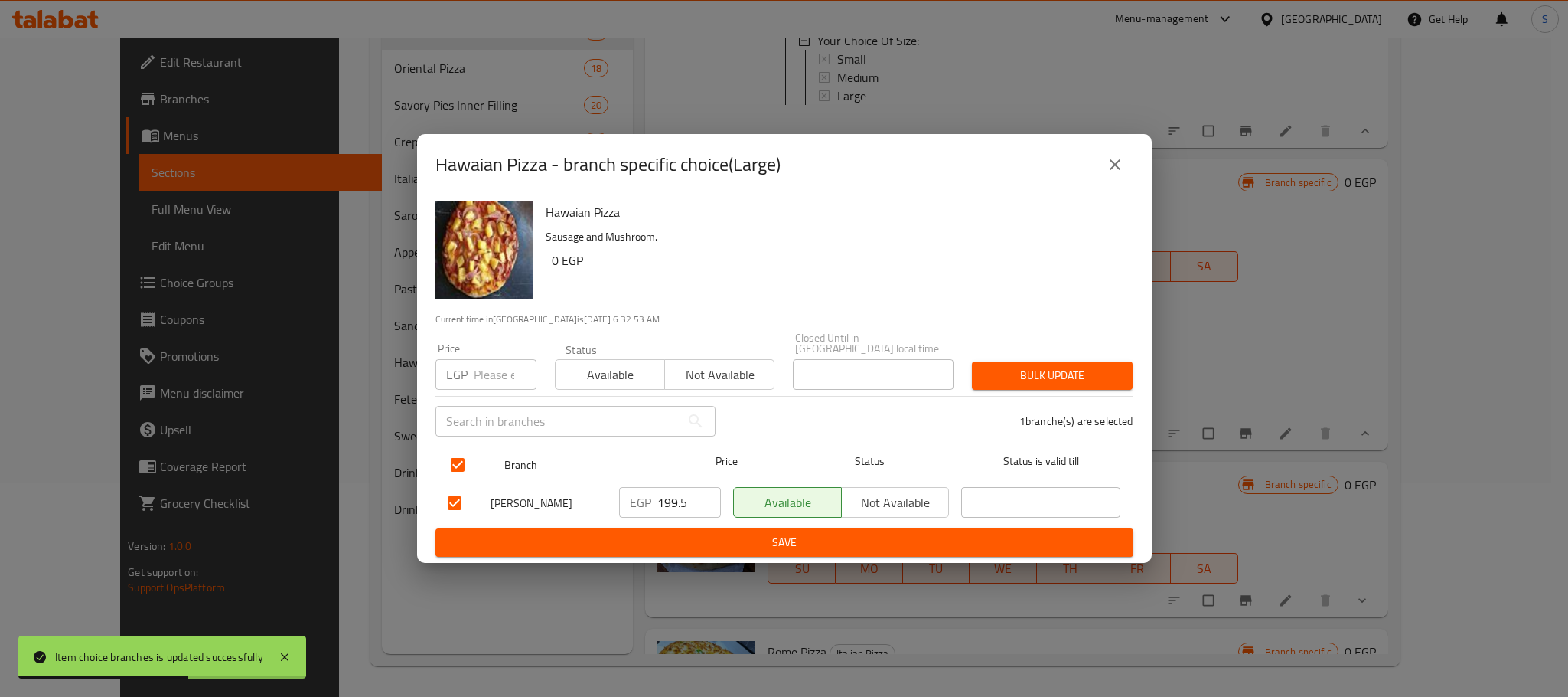
checkbox input "true"
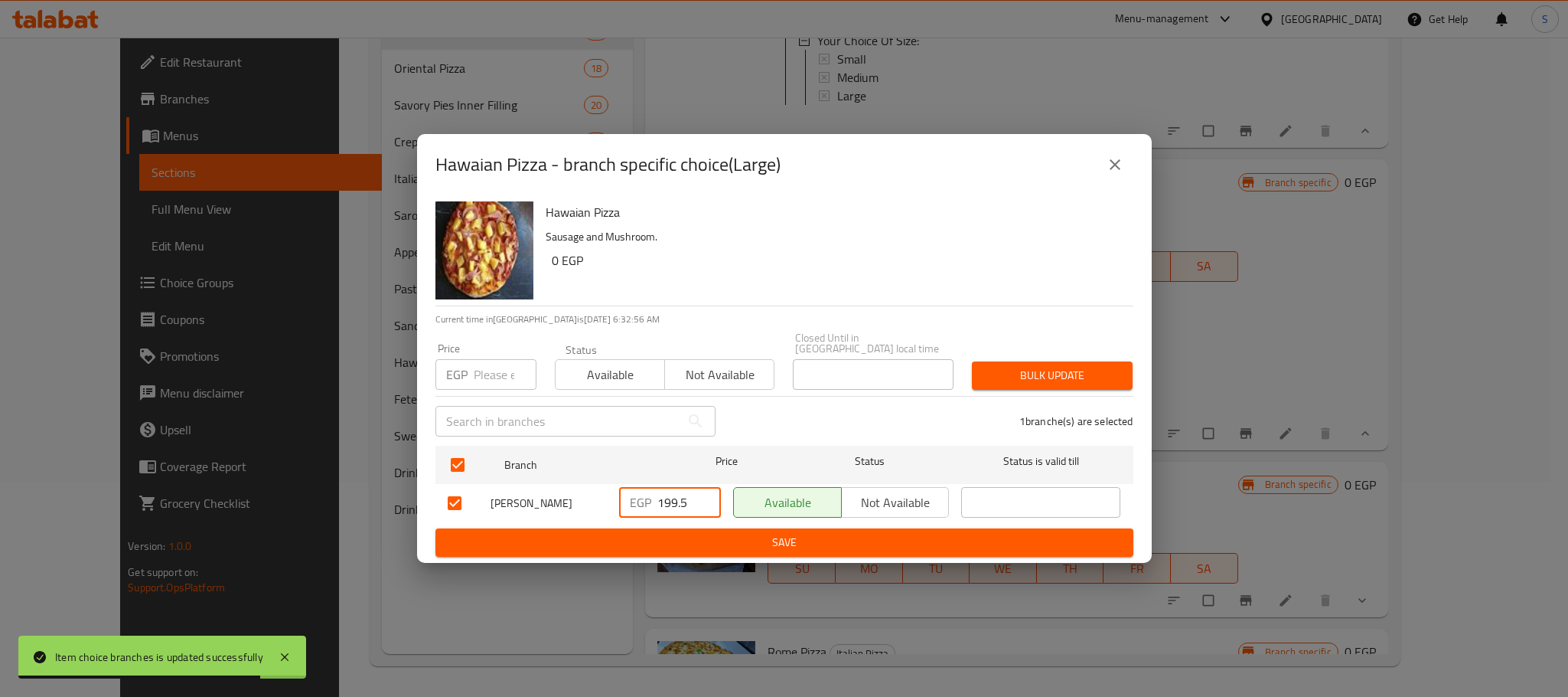
drag, startPoint x: 687, startPoint y: 501, endPoint x: 632, endPoint y: 504, distance: 55.1
click at [632, 504] on div "EGP 199.5 ​" at bounding box center [670, 502] width 102 height 31
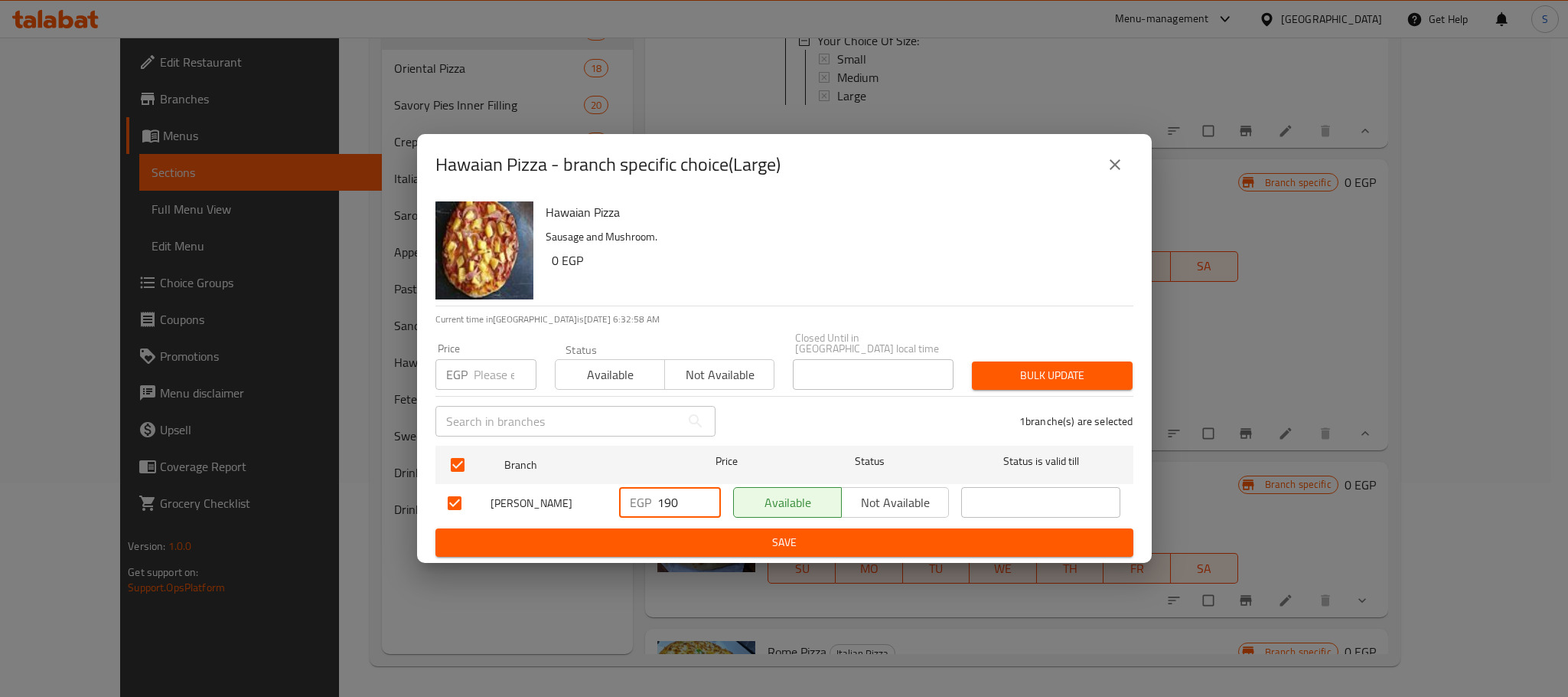
type input "190"
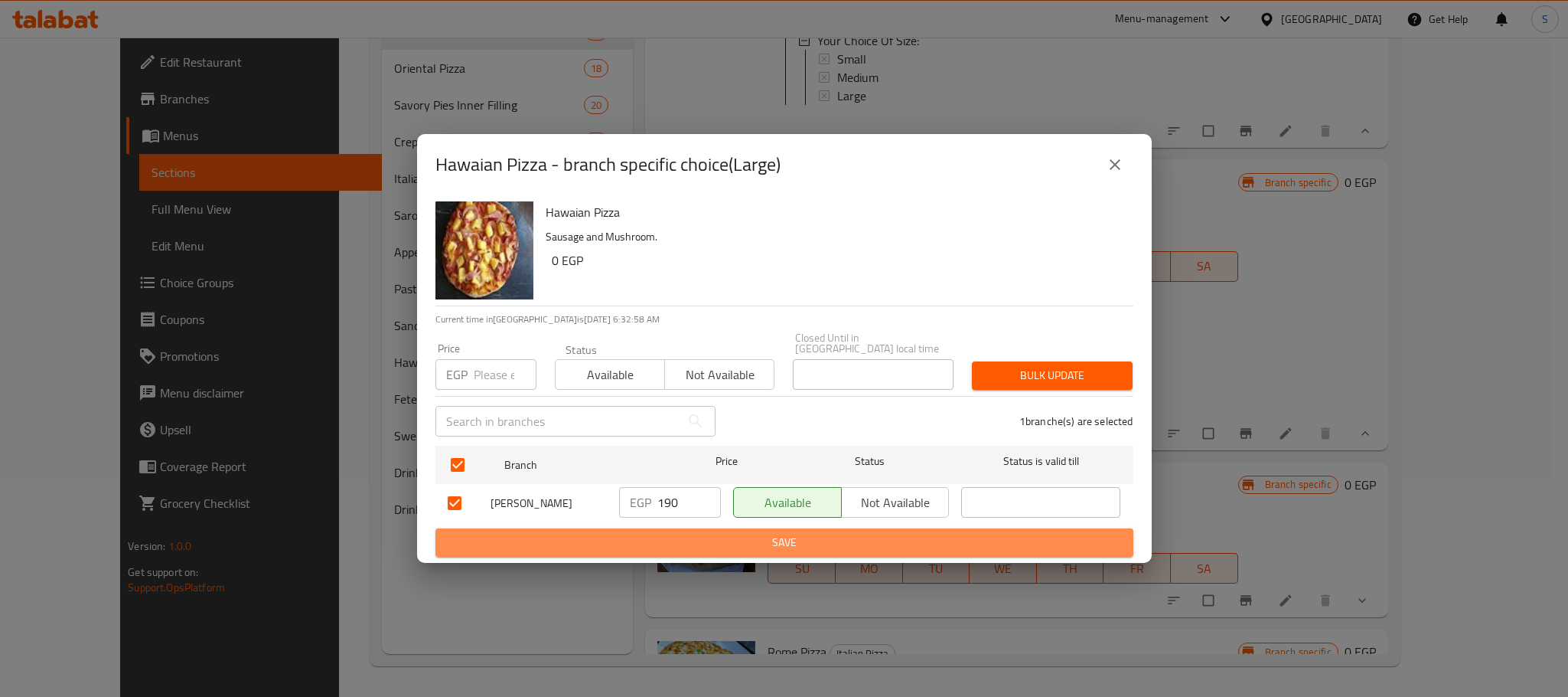
click at [820, 533] on span "Save" at bounding box center [784, 543] width 673 height 19
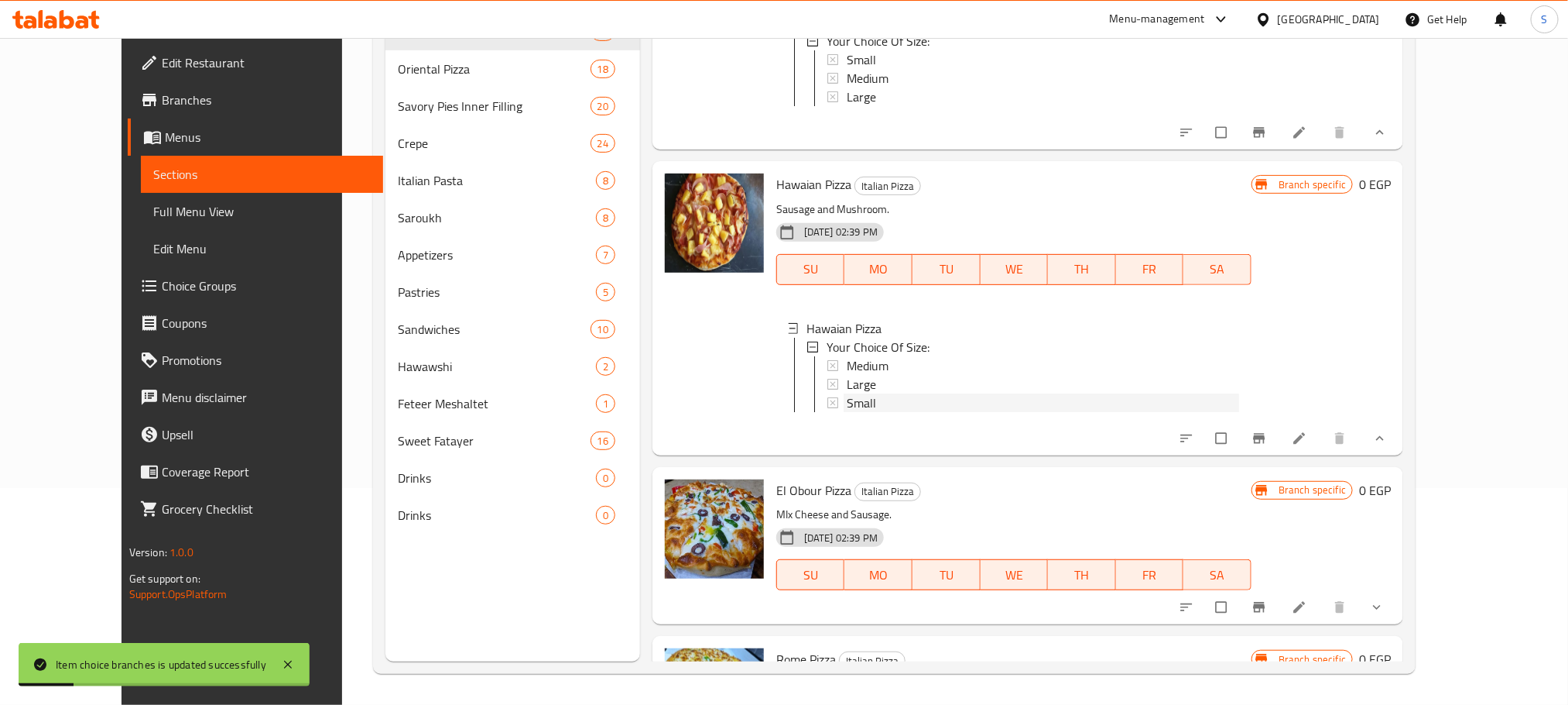
click at [851, 393] on div "Small" at bounding box center [1042, 402] width 392 height 18
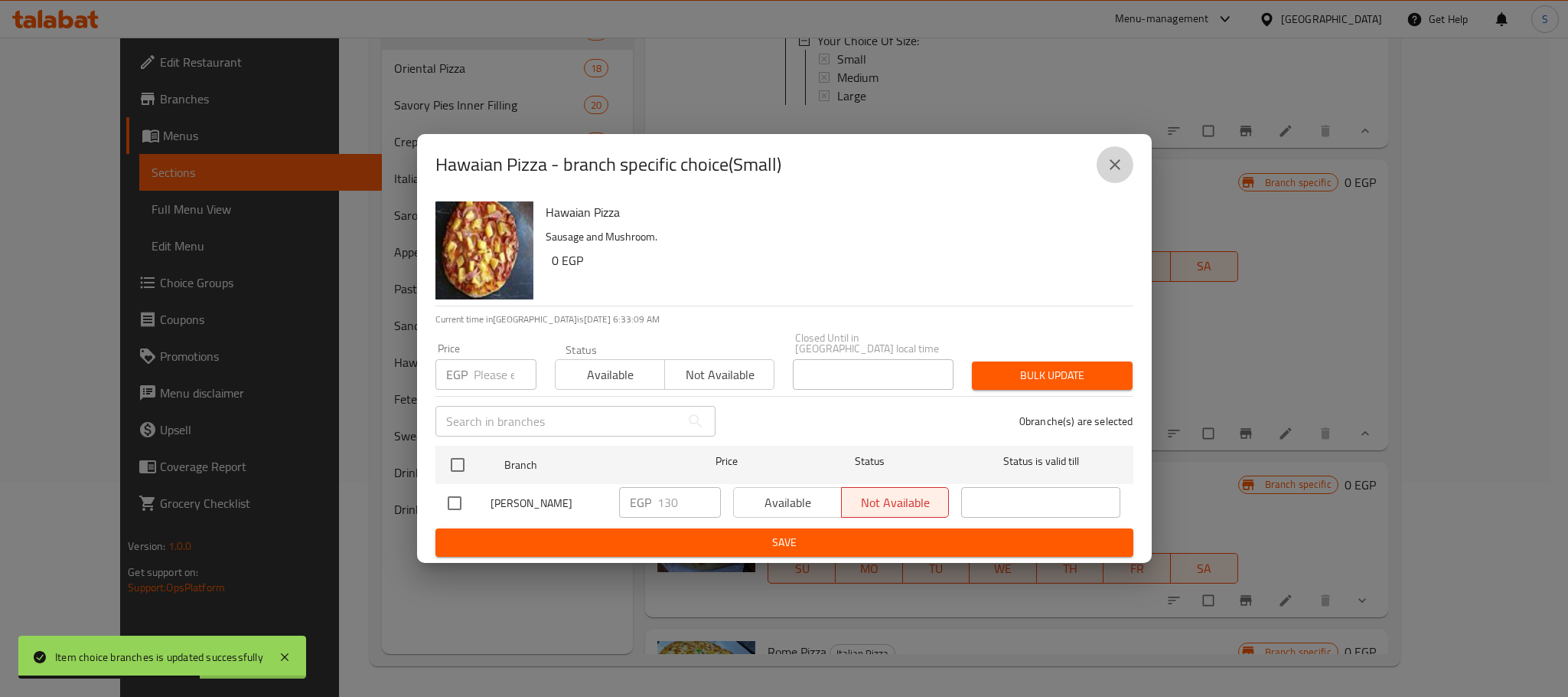
click at [1110, 165] on icon "close" at bounding box center [1115, 165] width 11 height 11
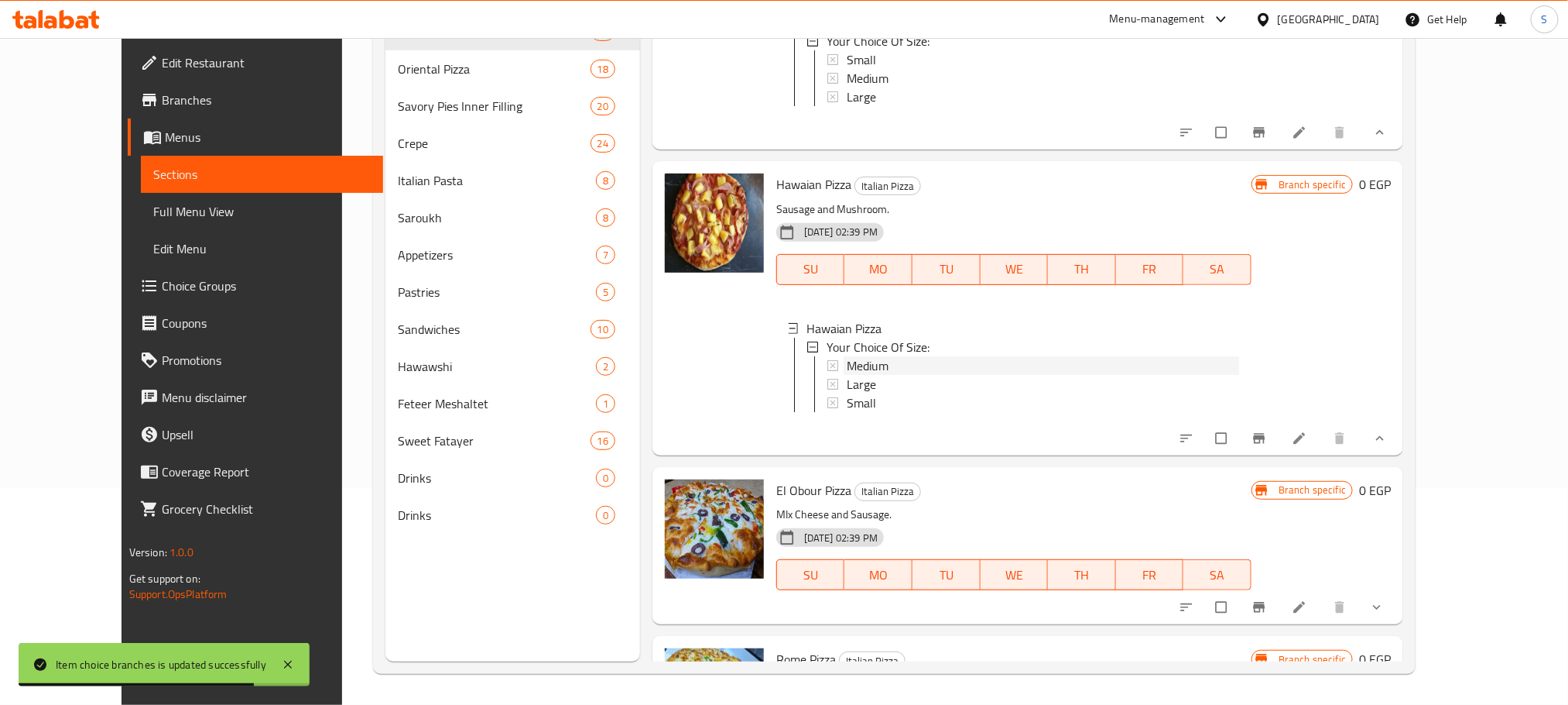
click at [857, 356] on span "Medium" at bounding box center [867, 365] width 42 height 18
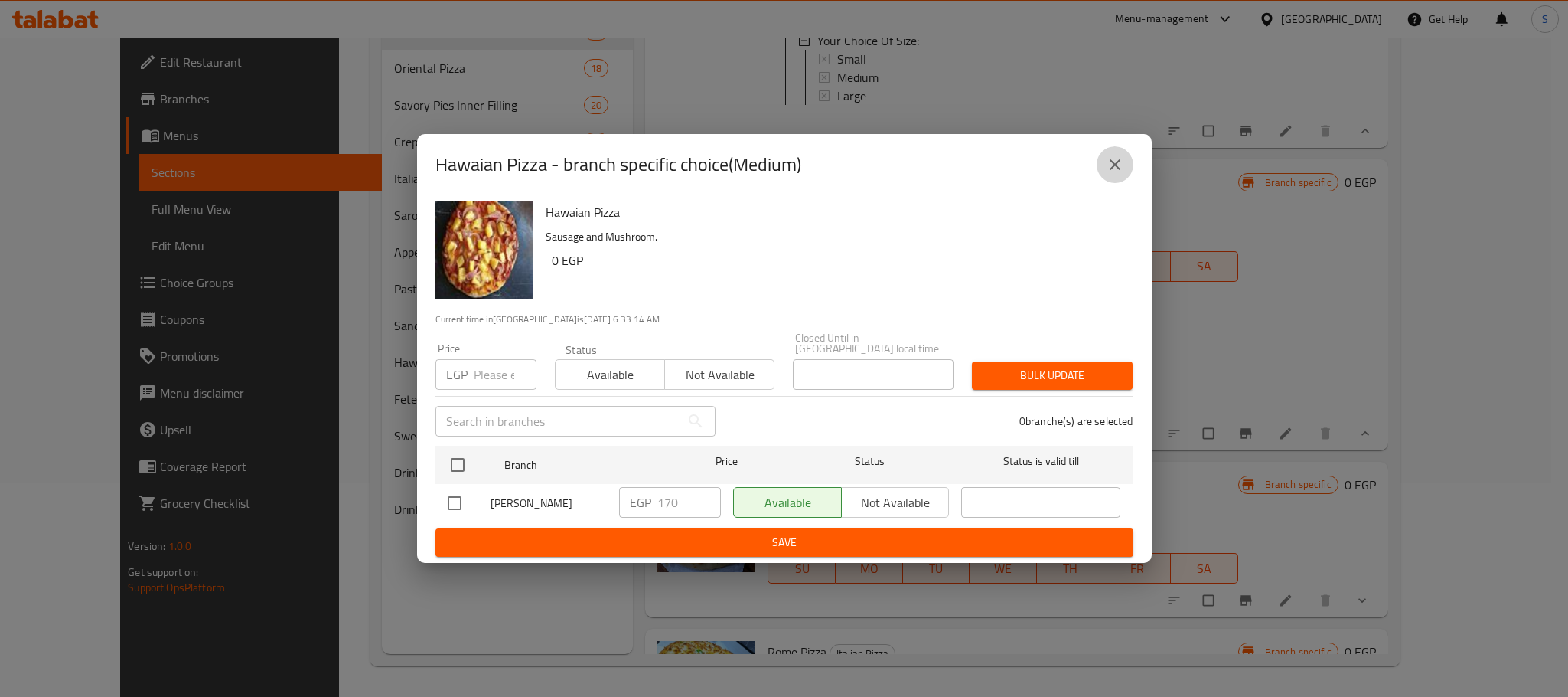
click at [1109, 165] on icon "close" at bounding box center [1114, 164] width 18 height 18
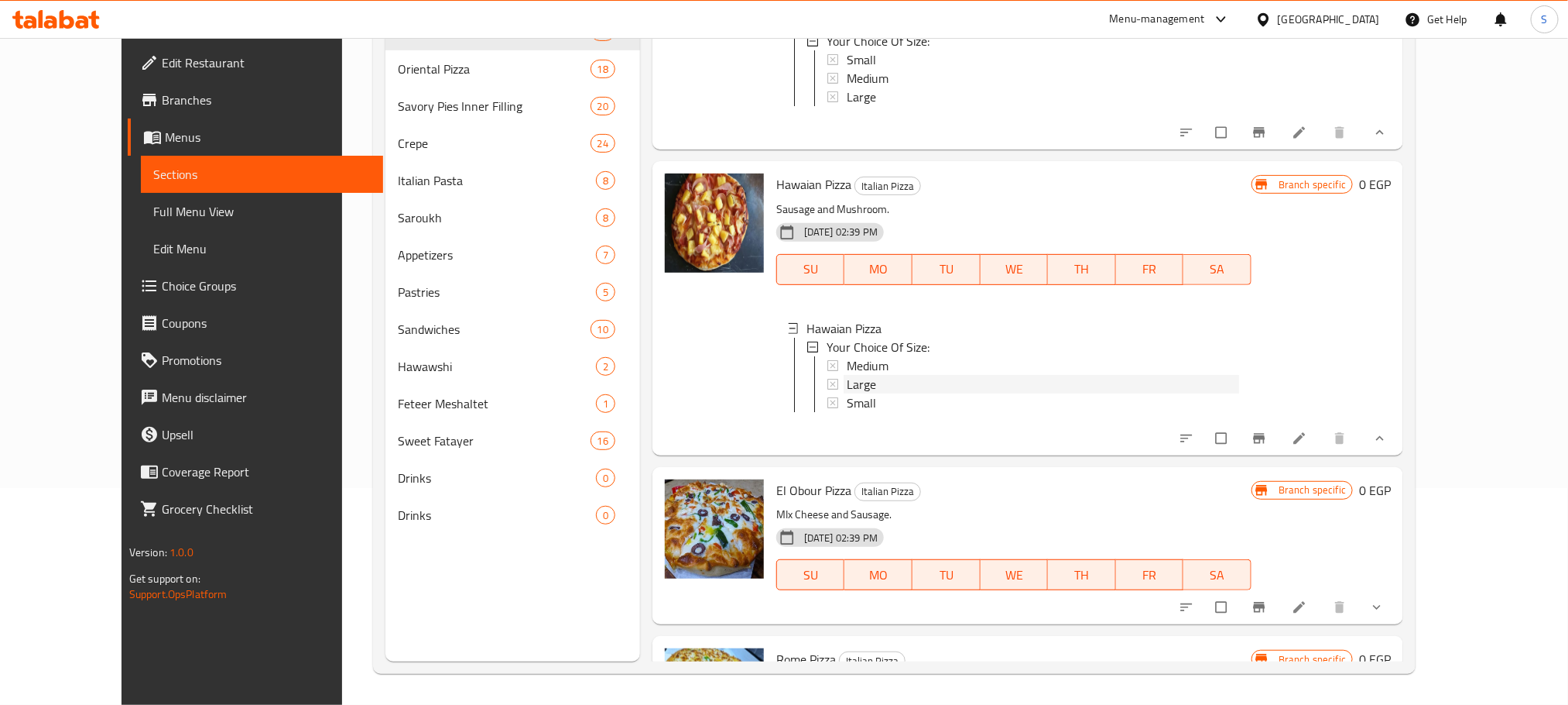
click at [851, 375] on div "Large" at bounding box center [1042, 384] width 392 height 18
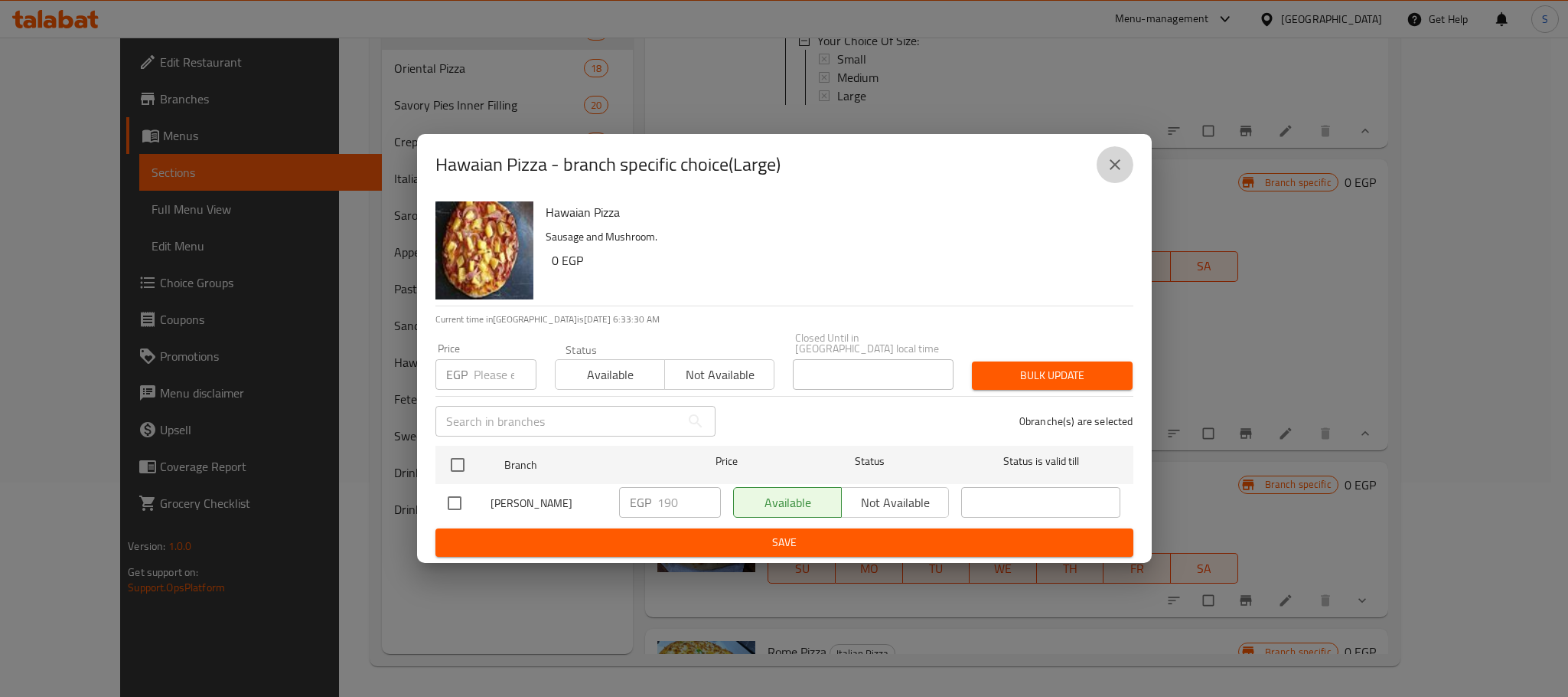
click at [1116, 163] on icon "close" at bounding box center [1114, 164] width 18 height 18
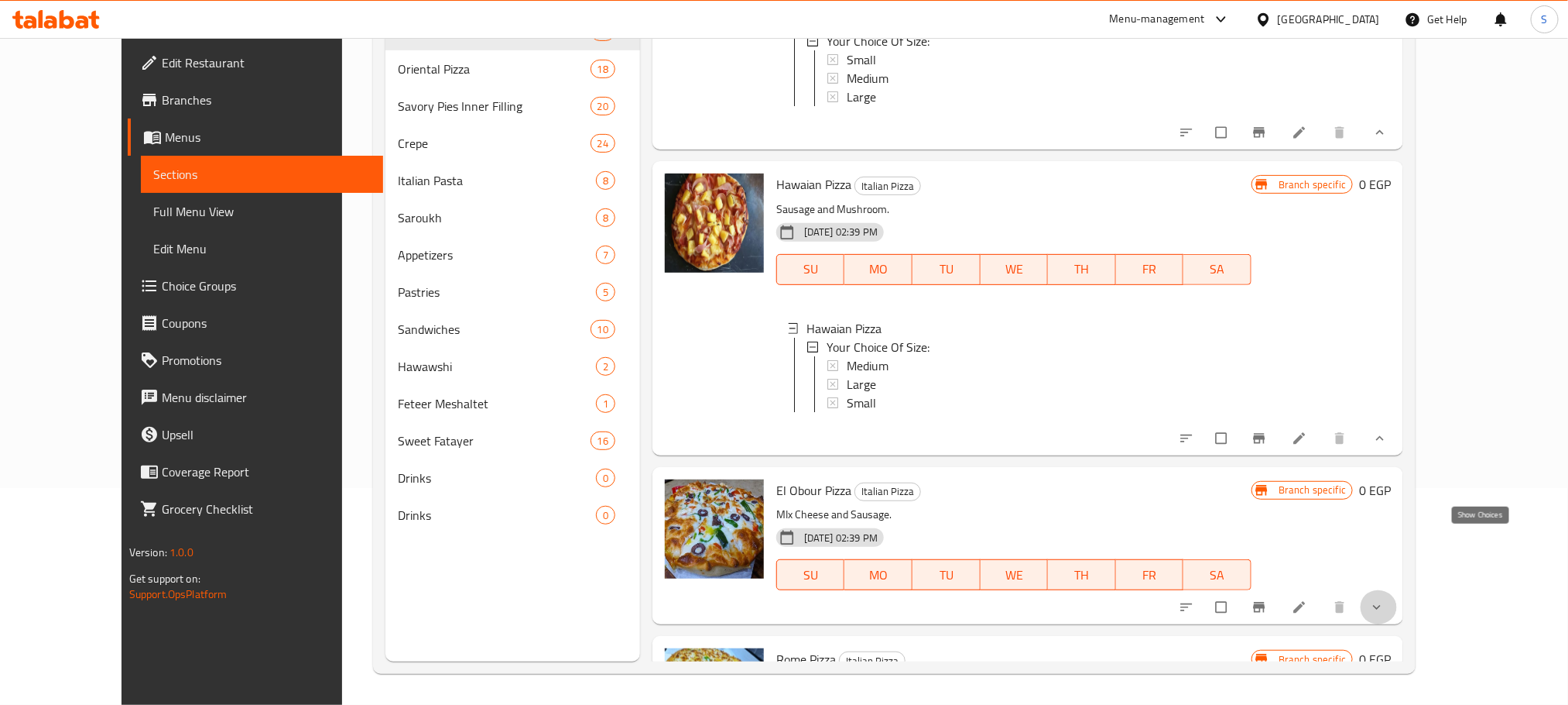
click at [1385, 600] on icon "show more" at bounding box center [1377, 607] width 16 height 16
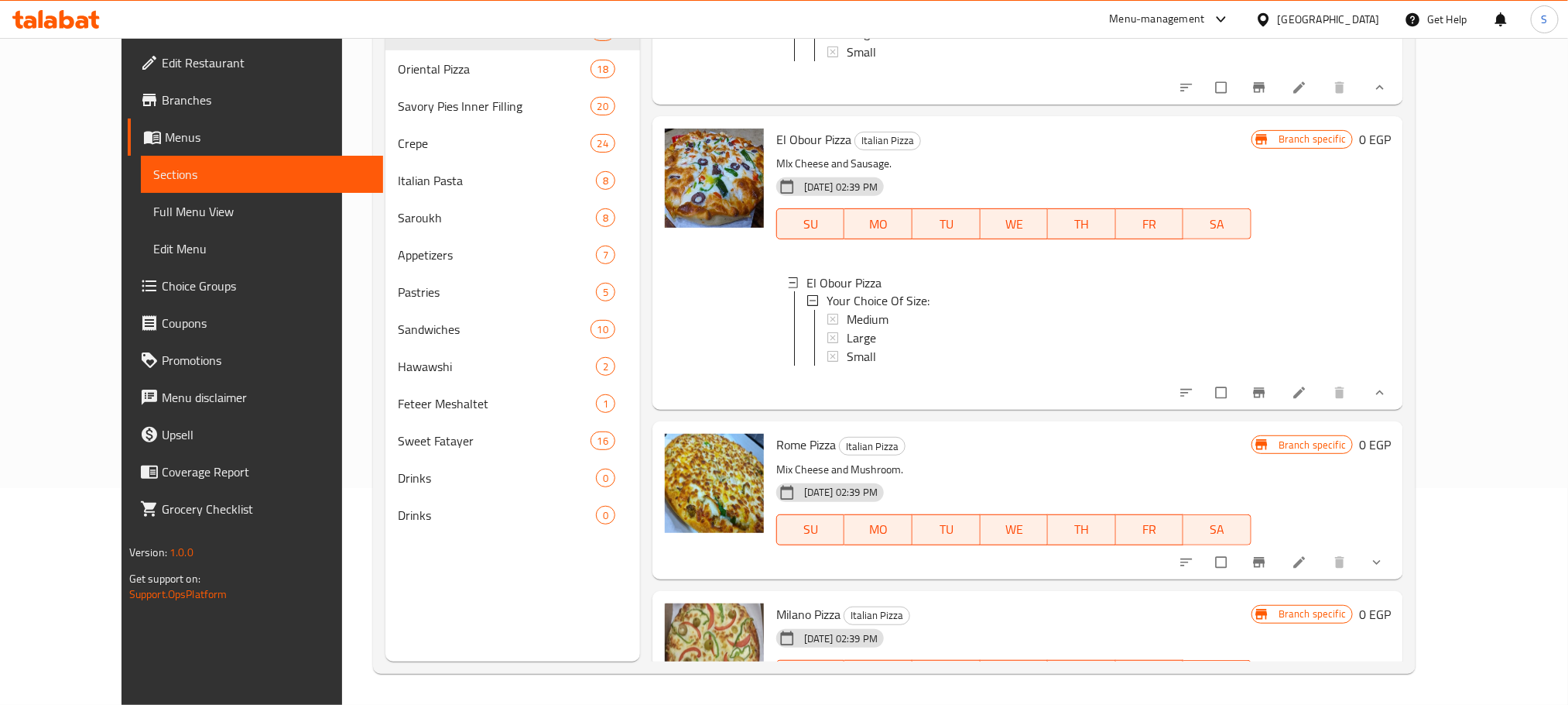
scroll to position [4665, 0]
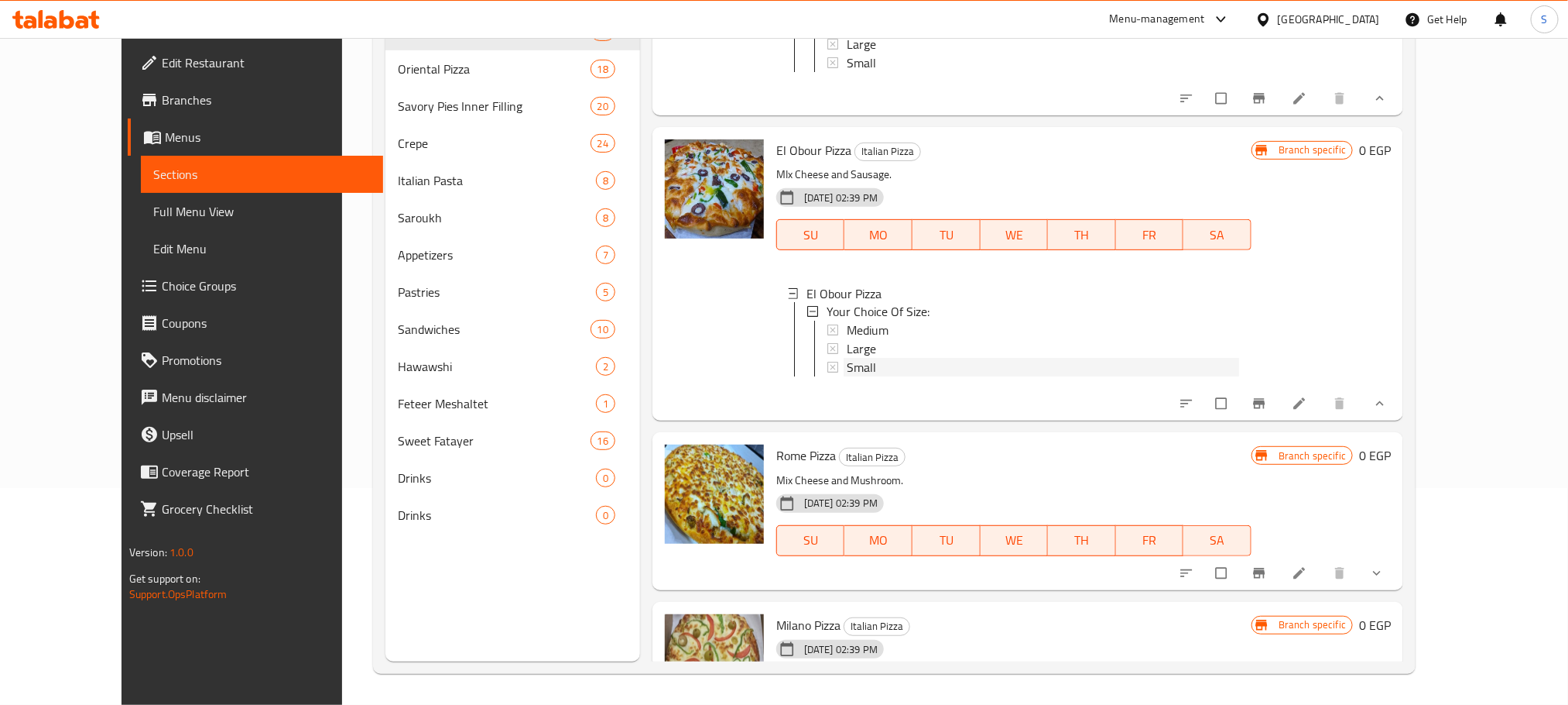
click at [847, 358] on span "Small" at bounding box center [861, 367] width 29 height 18
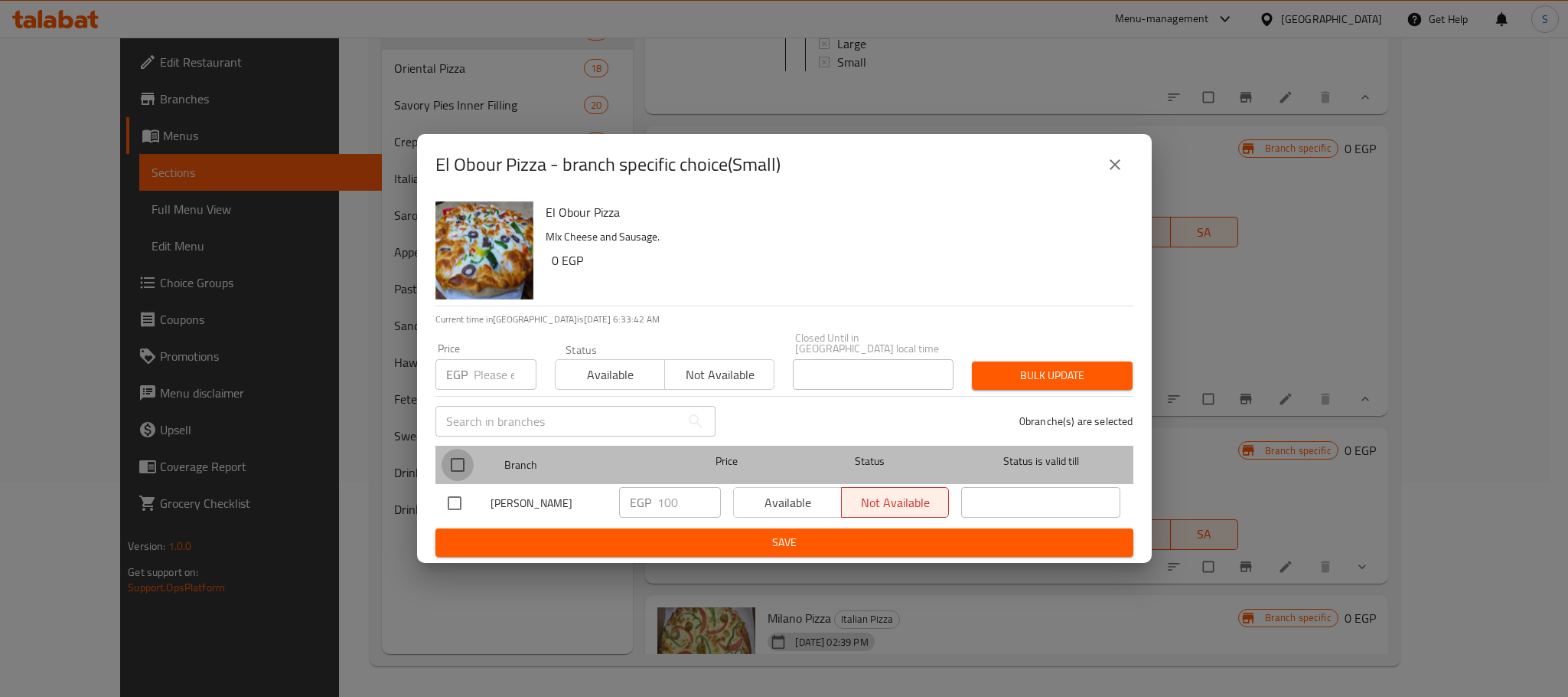
click at [455, 452] on input "checkbox" at bounding box center [457, 464] width 32 height 32
checkbox input "true"
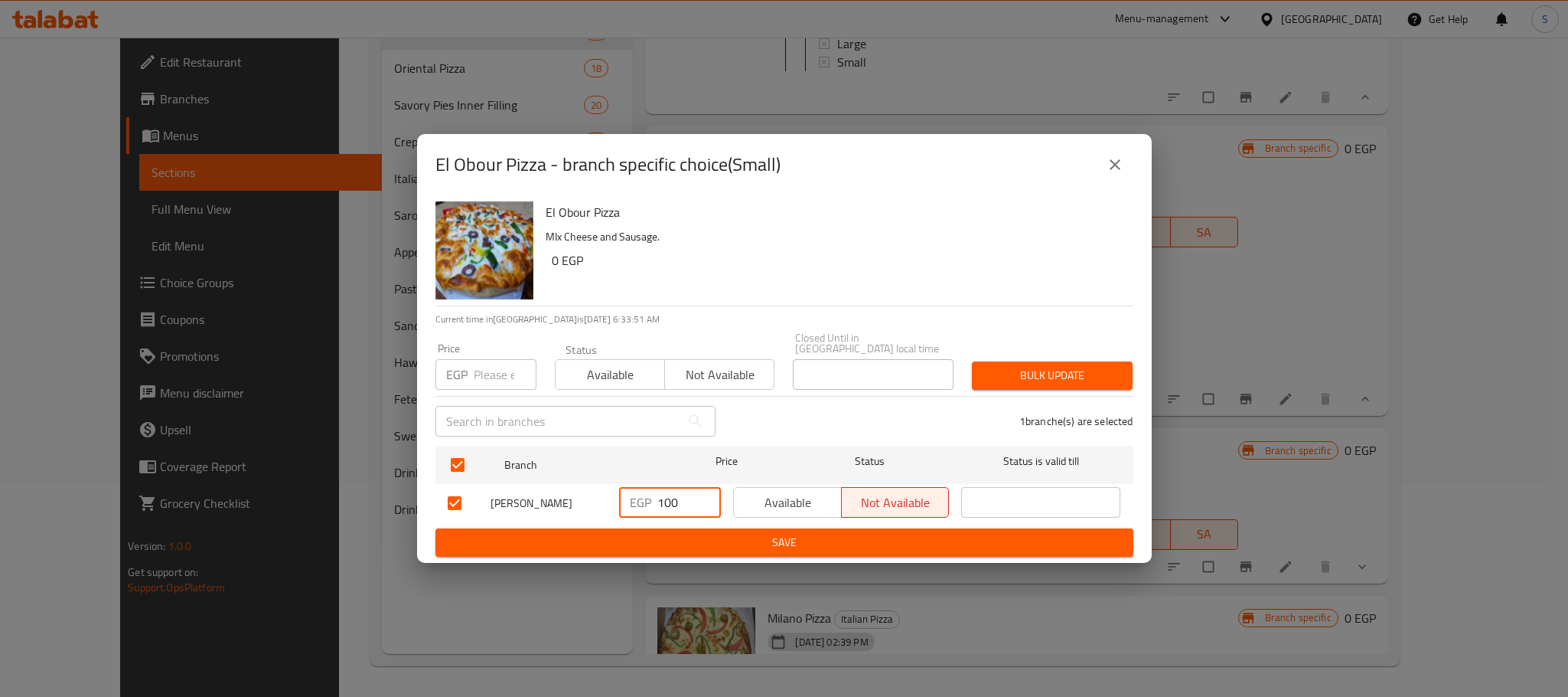
drag, startPoint x: 682, startPoint y: 503, endPoint x: 648, endPoint y: 503, distance: 34.0
click at [648, 503] on div "EGP 100 ​" at bounding box center [670, 502] width 102 height 31
type input "130"
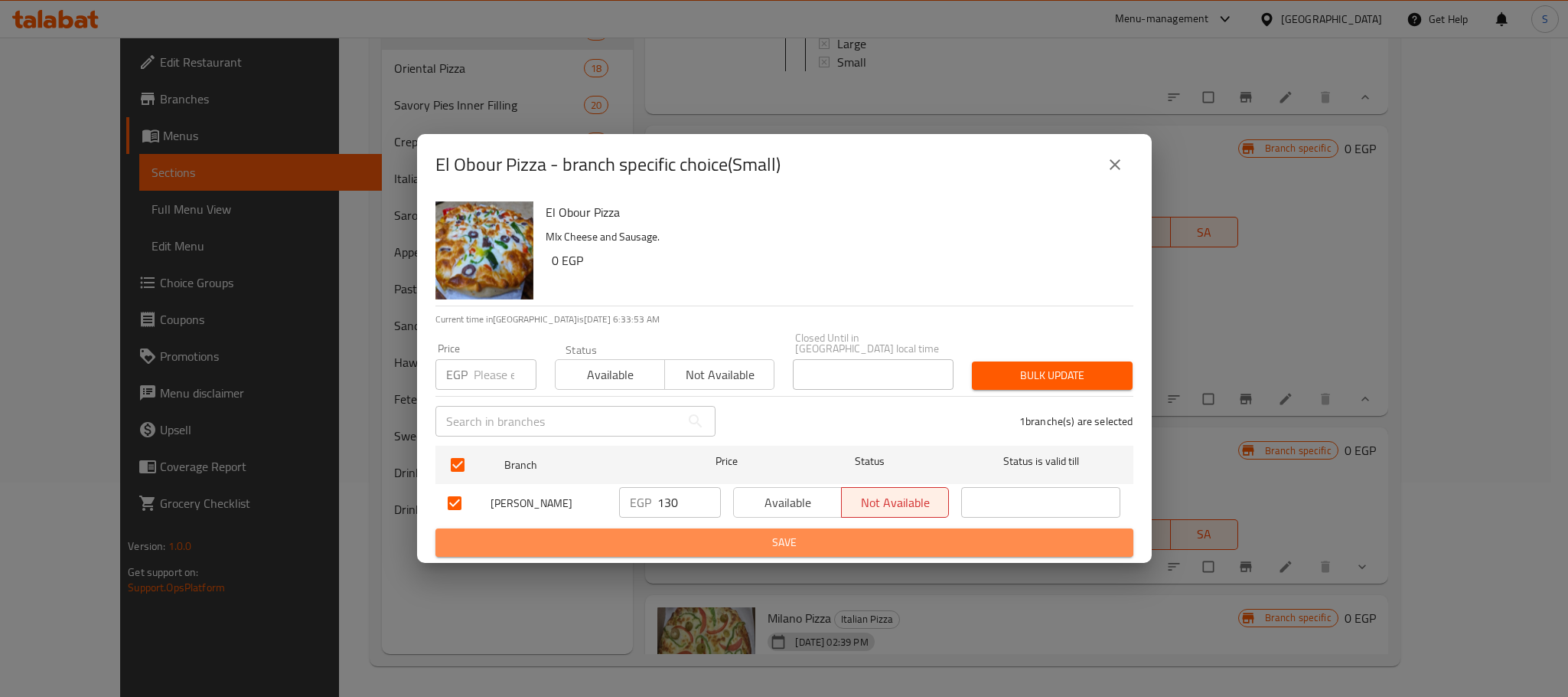
click at [766, 542] on span "Save" at bounding box center [784, 543] width 673 height 19
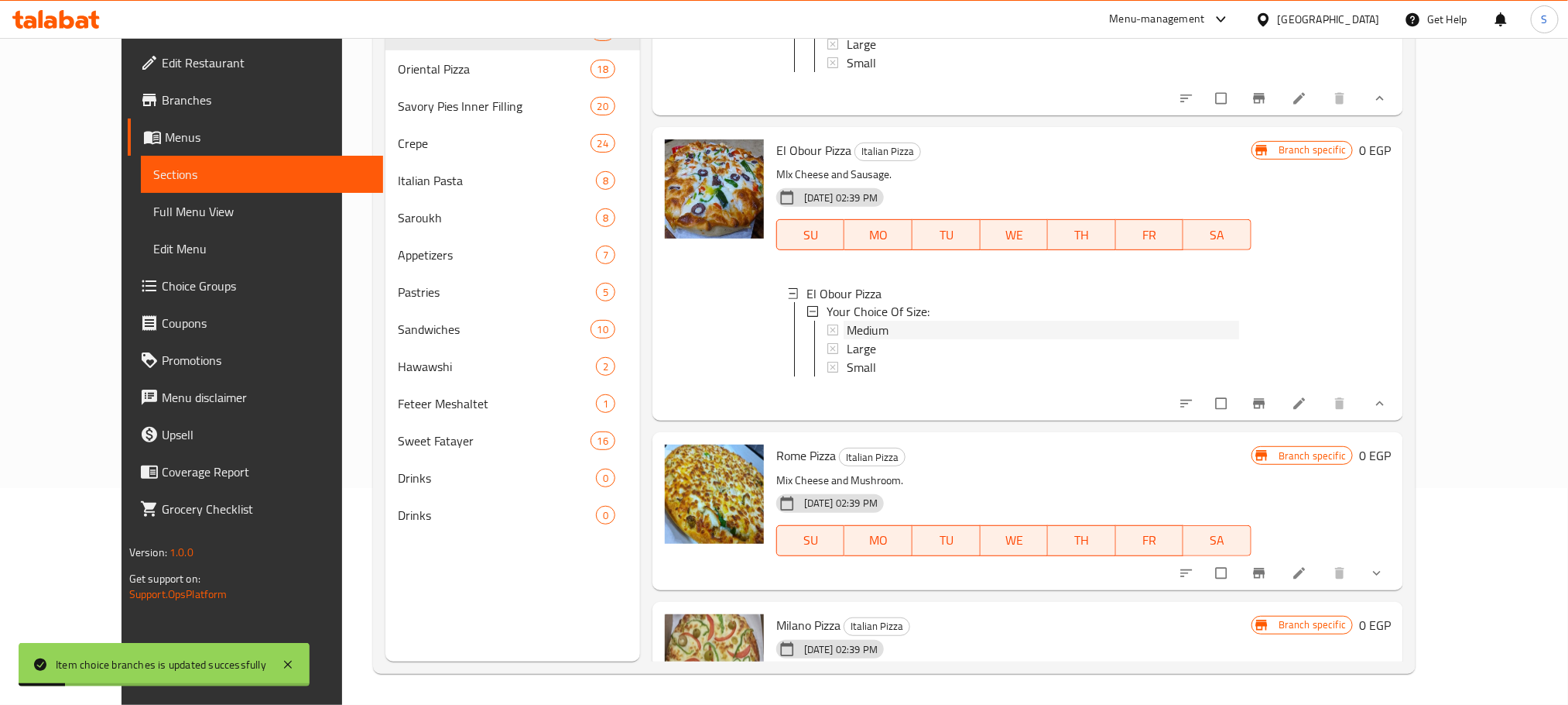
click at [850, 321] on span "Medium" at bounding box center [867, 330] width 42 height 18
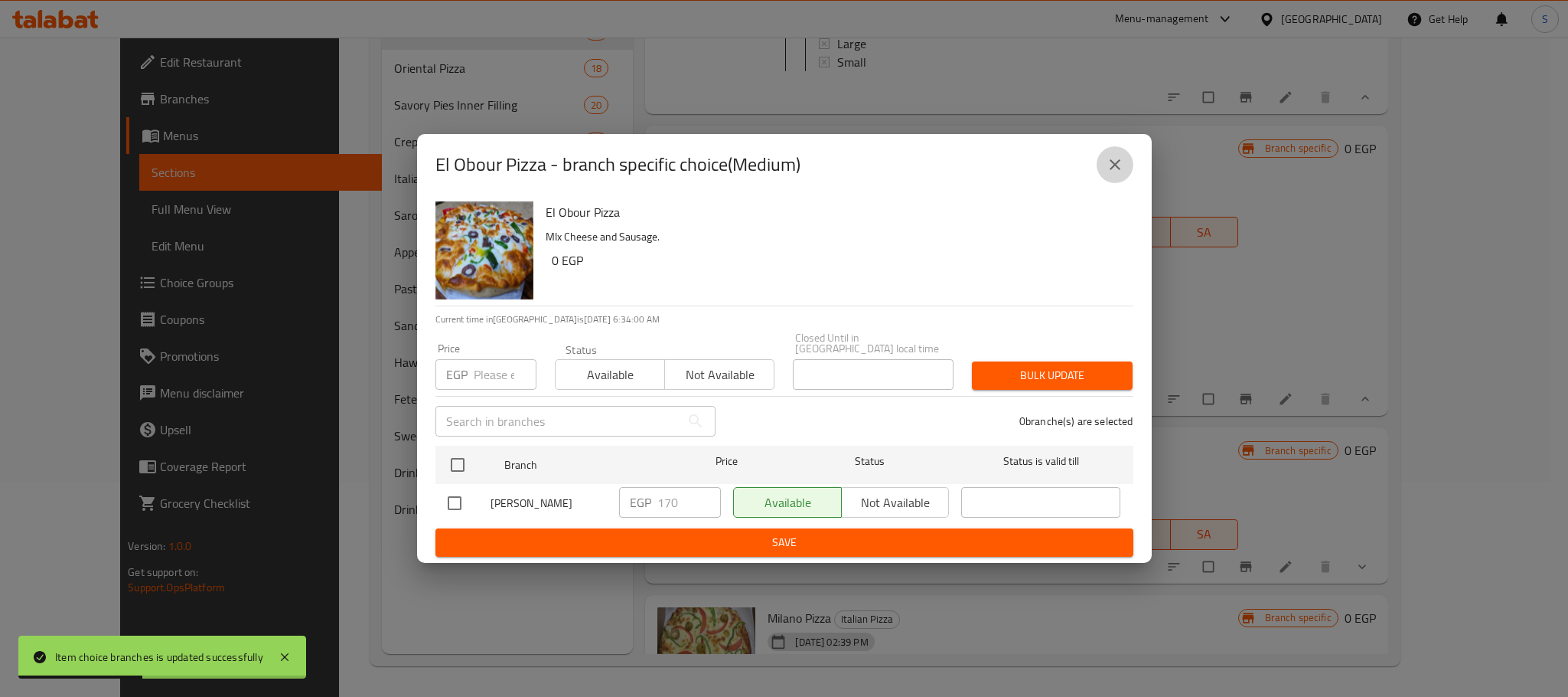
click at [1106, 174] on icon "close" at bounding box center [1114, 164] width 18 height 18
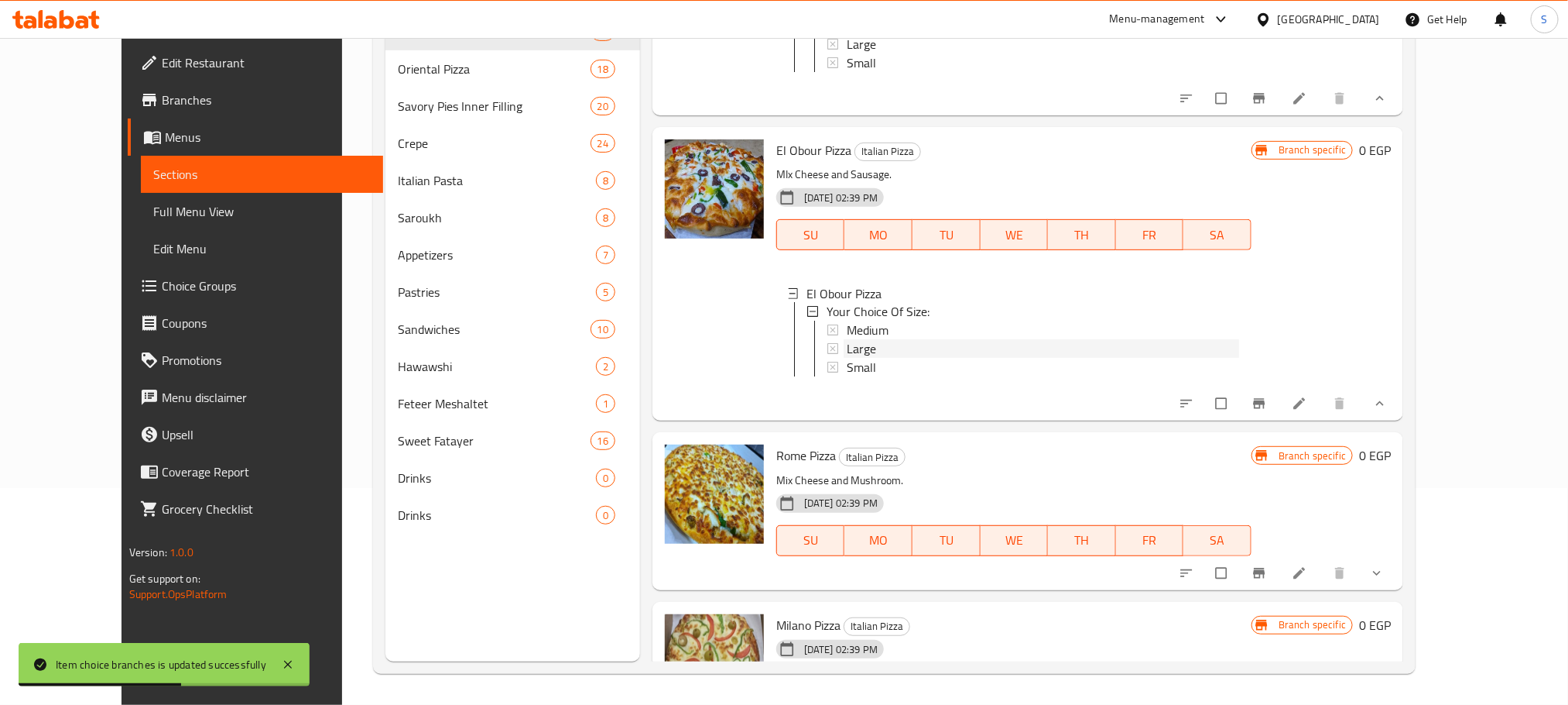
click at [855, 340] on div "Large" at bounding box center [1042, 349] width 392 height 18
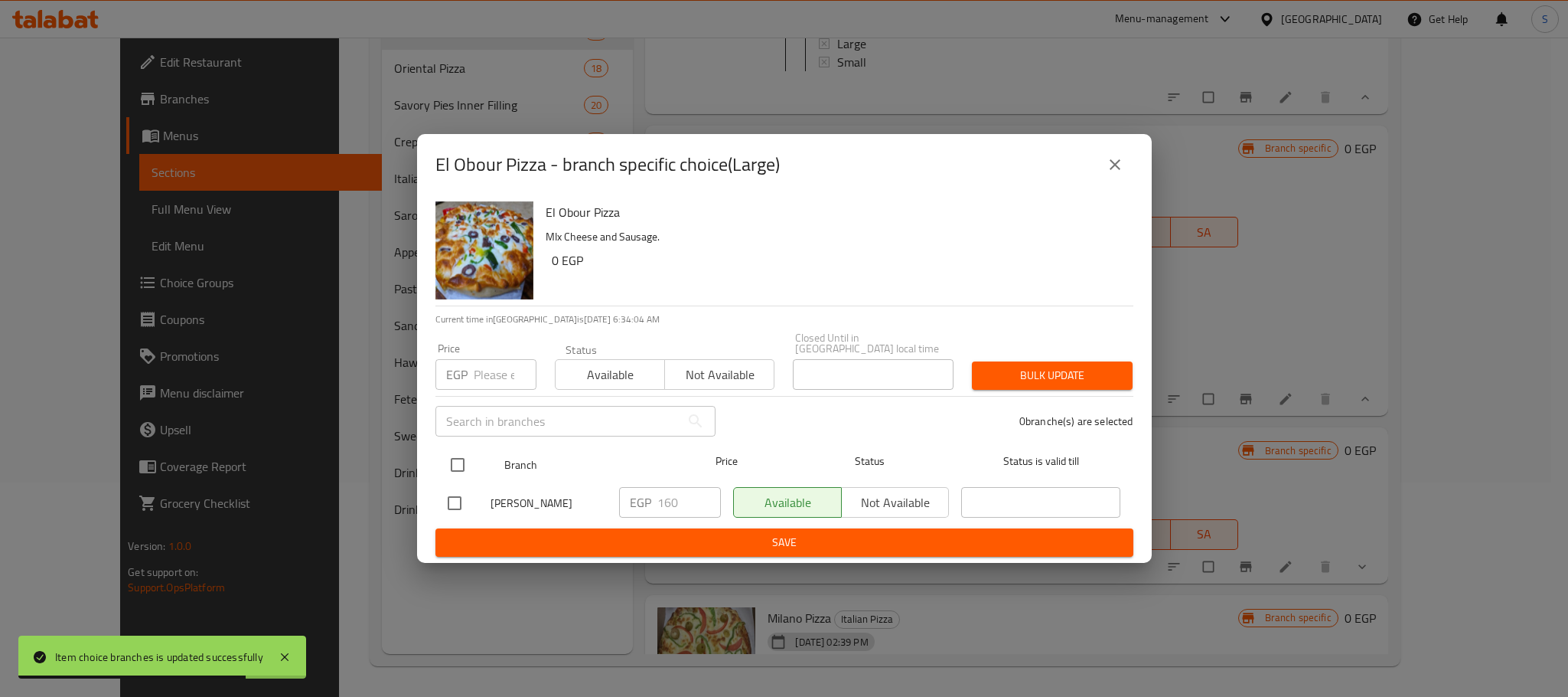
click at [453, 459] on input "checkbox" at bounding box center [457, 464] width 32 height 32
checkbox input "true"
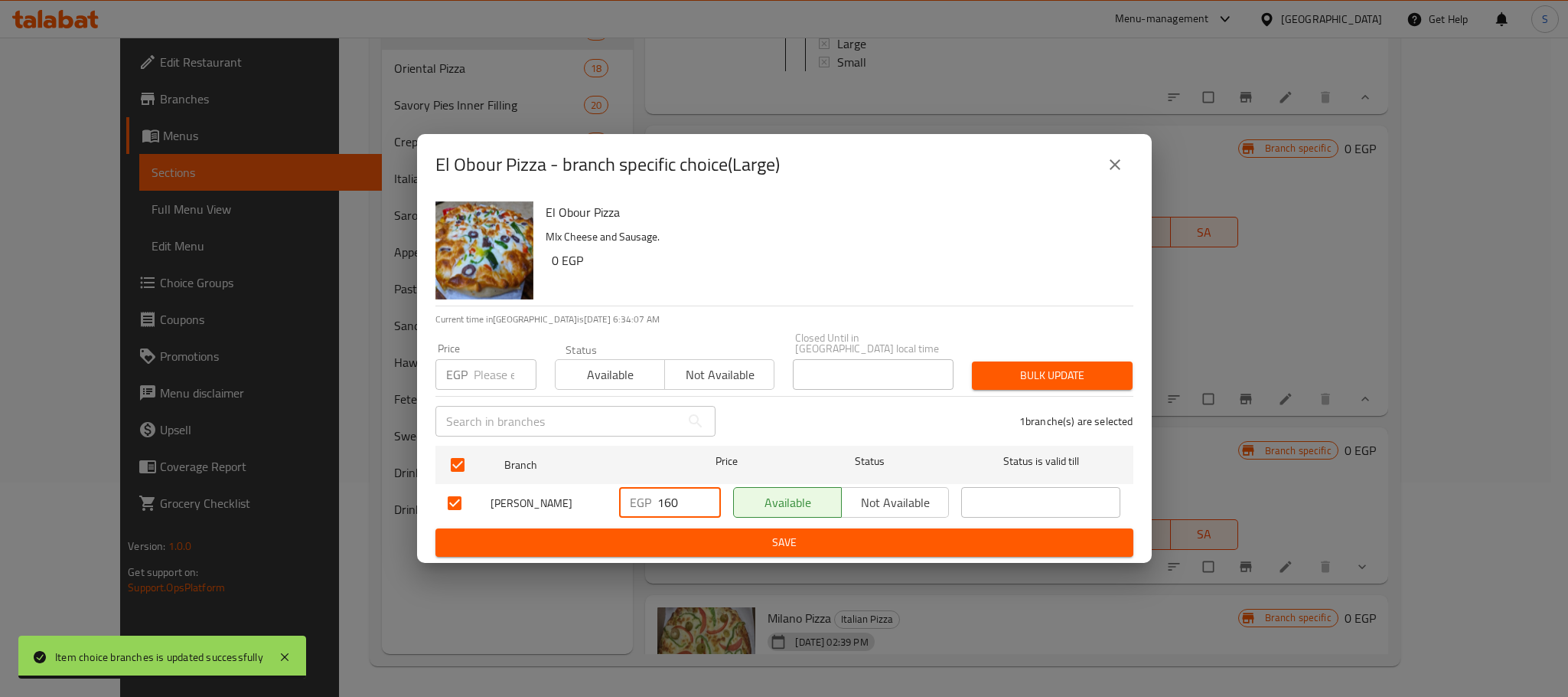
drag, startPoint x: 687, startPoint y: 504, endPoint x: 639, endPoint y: 508, distance: 48.2
click at [639, 508] on div "EGP 160 ​" at bounding box center [670, 502] width 102 height 31
type input "190"
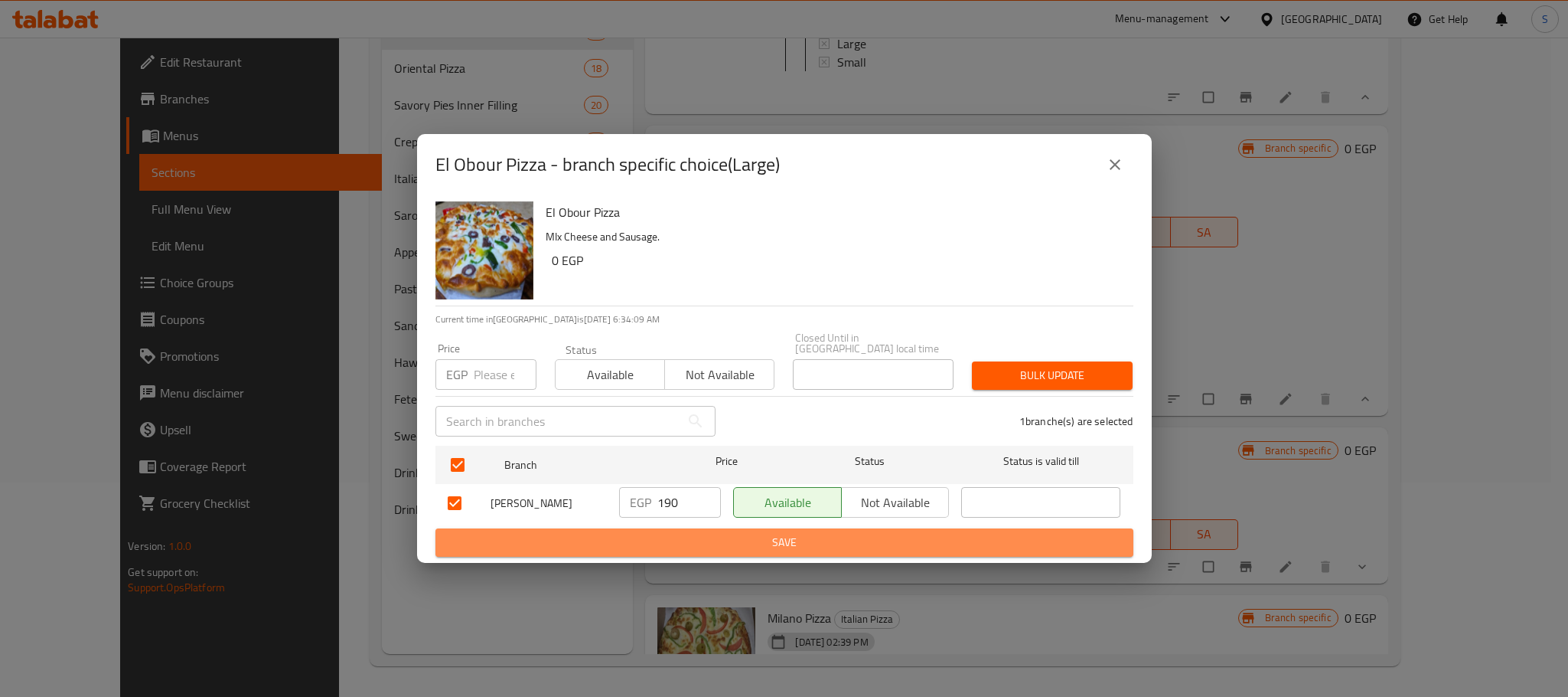
click at [704, 534] on span "Save" at bounding box center [784, 543] width 673 height 19
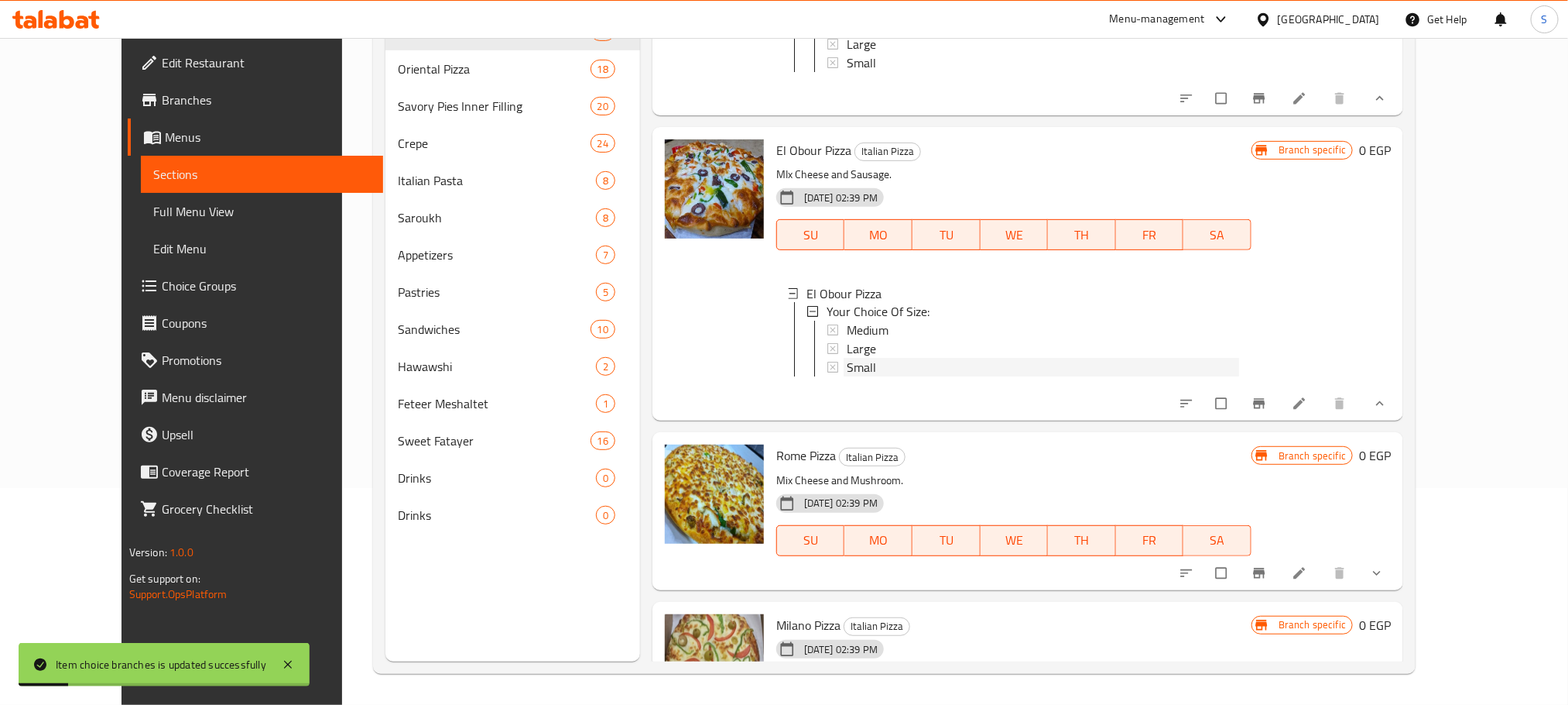
click at [852, 358] on div "Small" at bounding box center [1042, 367] width 392 height 18
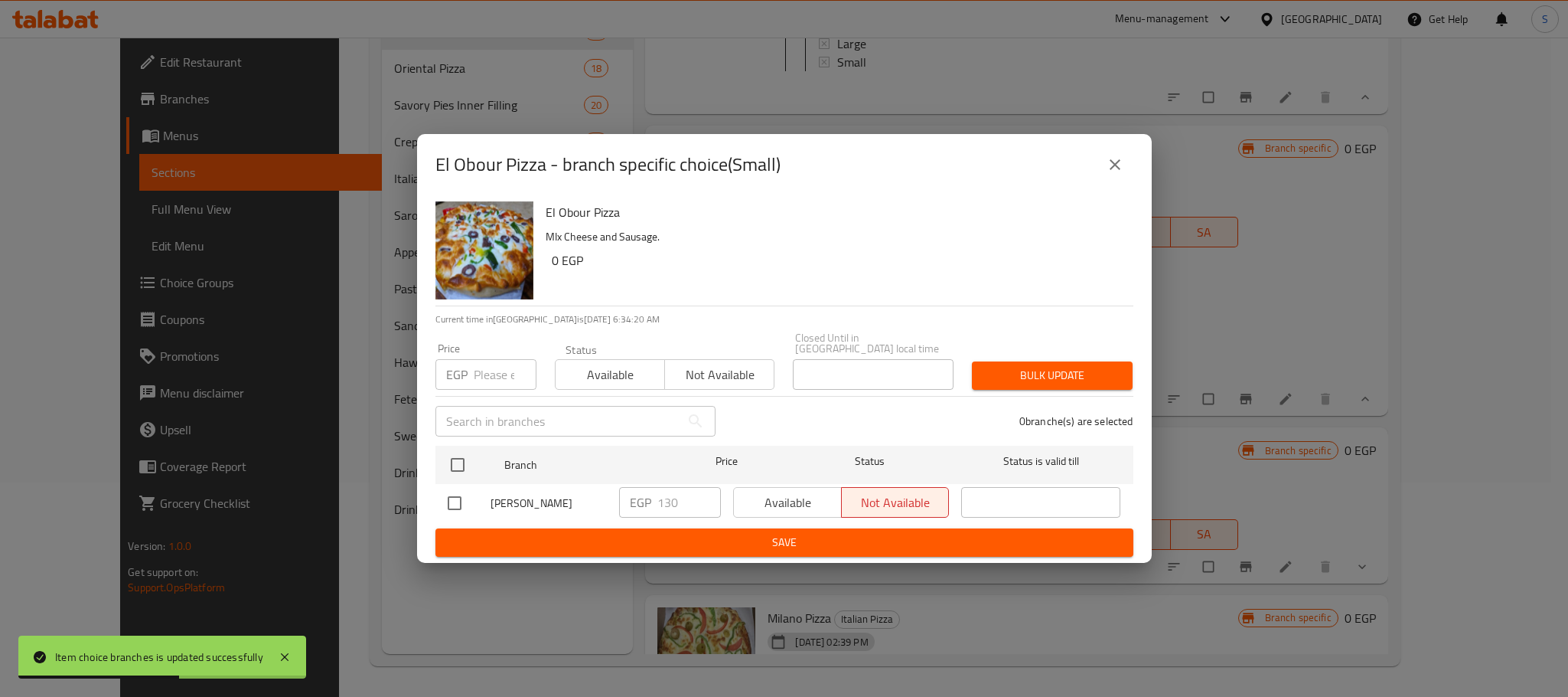
click at [1114, 164] on icon "close" at bounding box center [1114, 164] width 18 height 18
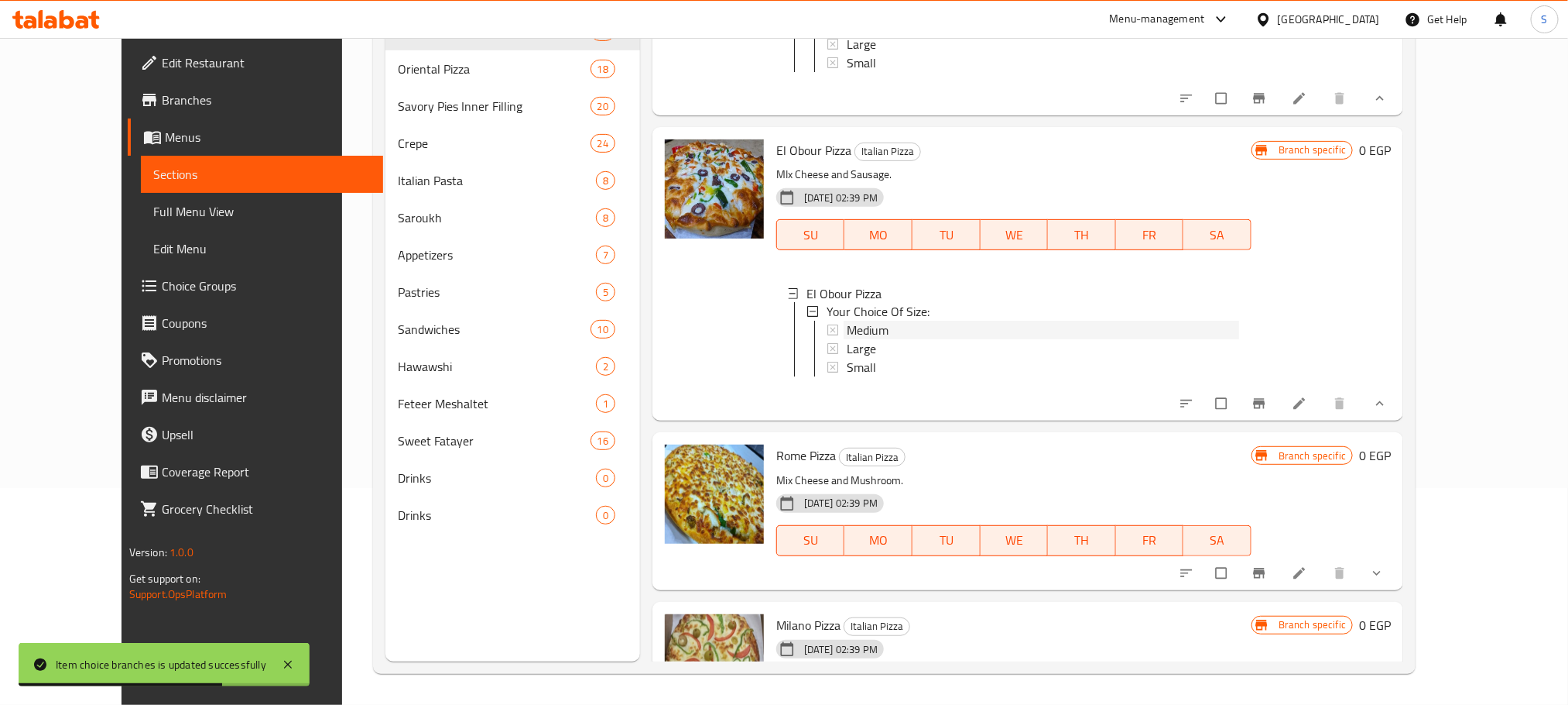
click at [862, 321] on div "Medium" at bounding box center [1042, 330] width 392 height 18
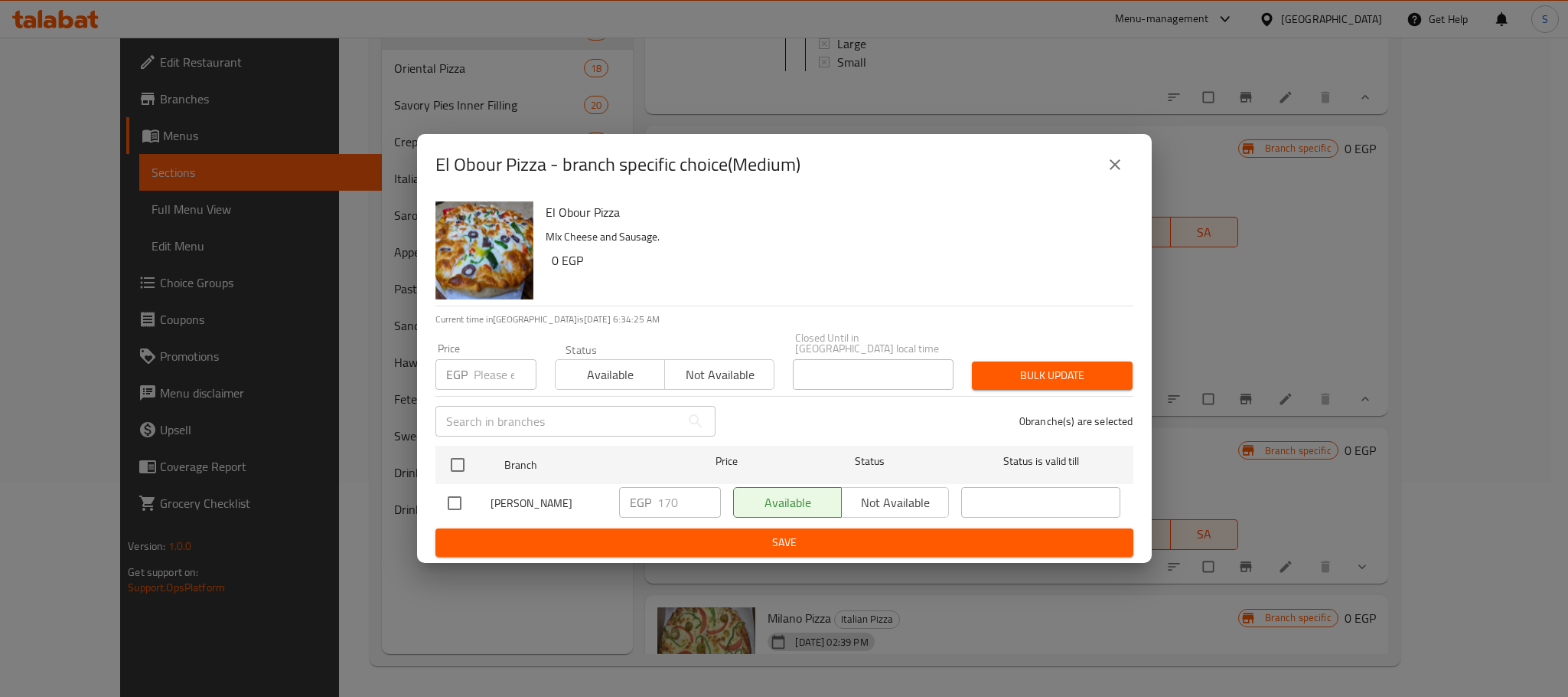
click at [1121, 172] on icon "close" at bounding box center [1114, 164] width 18 height 18
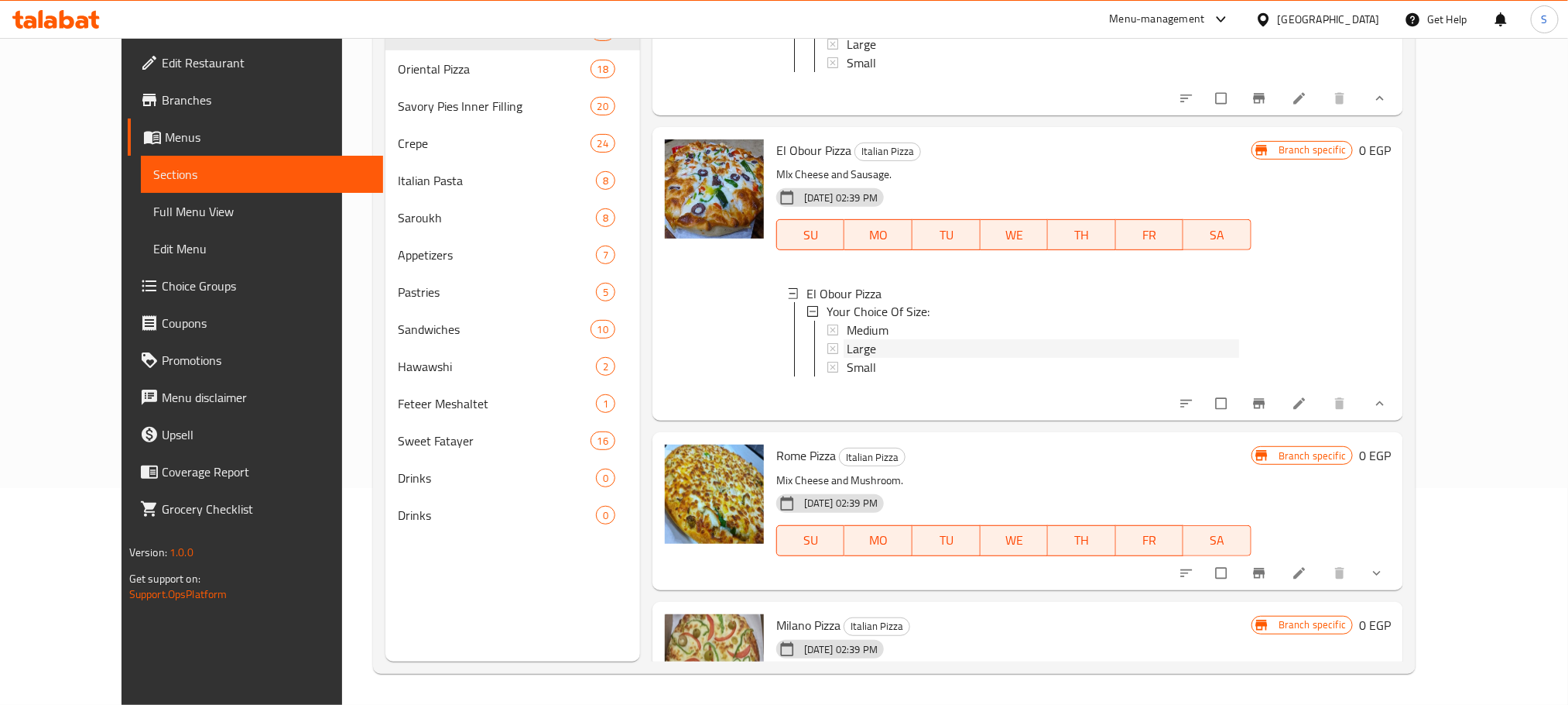
click at [852, 340] on div "Large" at bounding box center [1042, 349] width 392 height 18
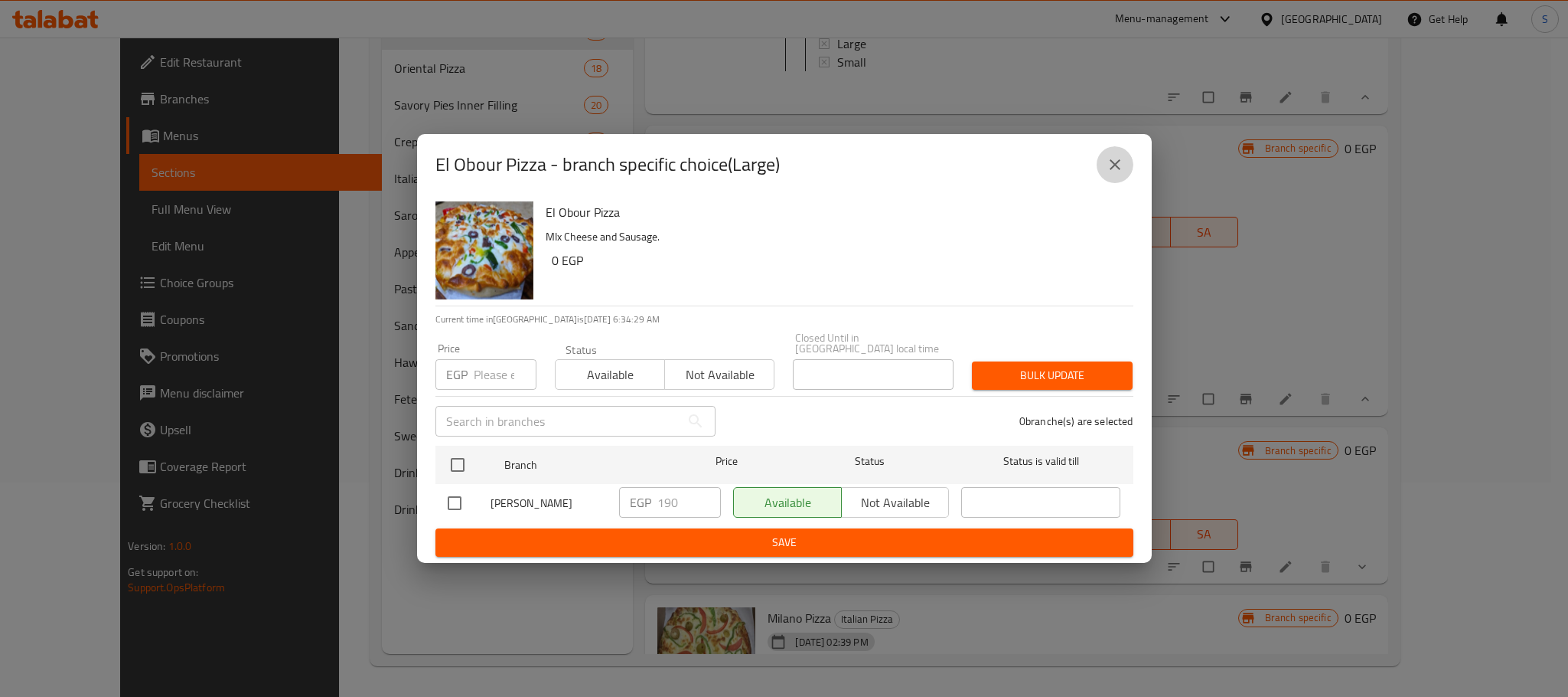
click at [1114, 174] on icon "close" at bounding box center [1114, 164] width 18 height 18
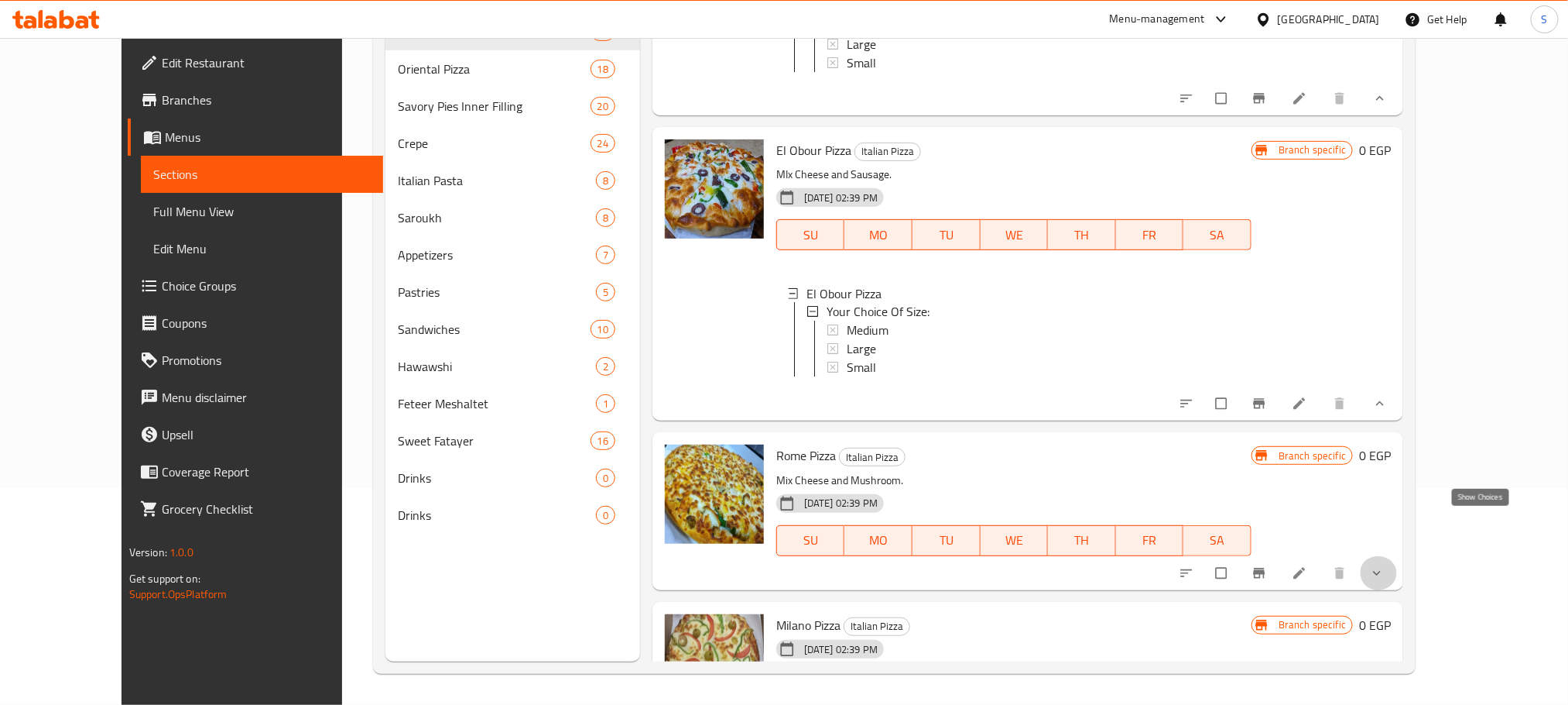
click at [1385, 565] on icon "show more" at bounding box center [1377, 573] width 16 height 16
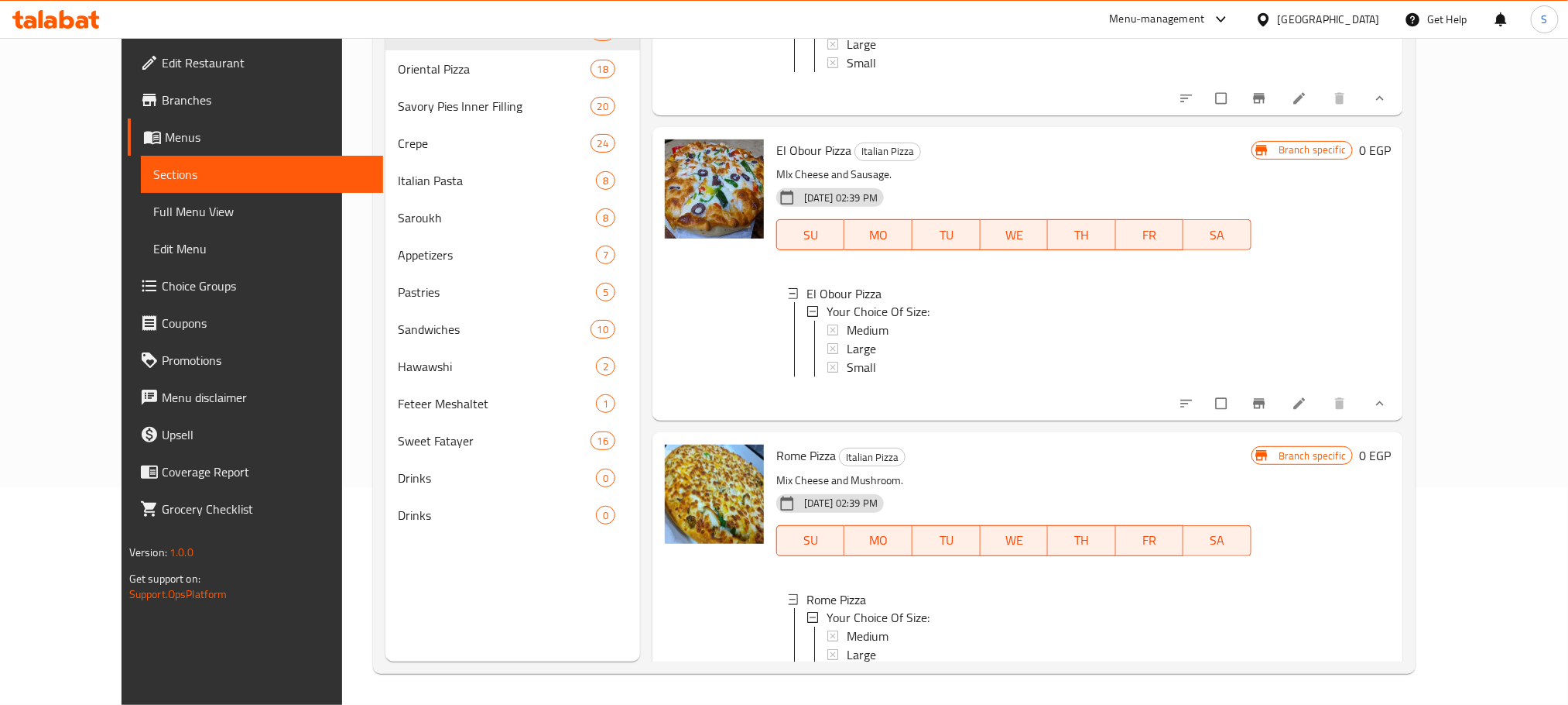
scroll to position [5014, 0]
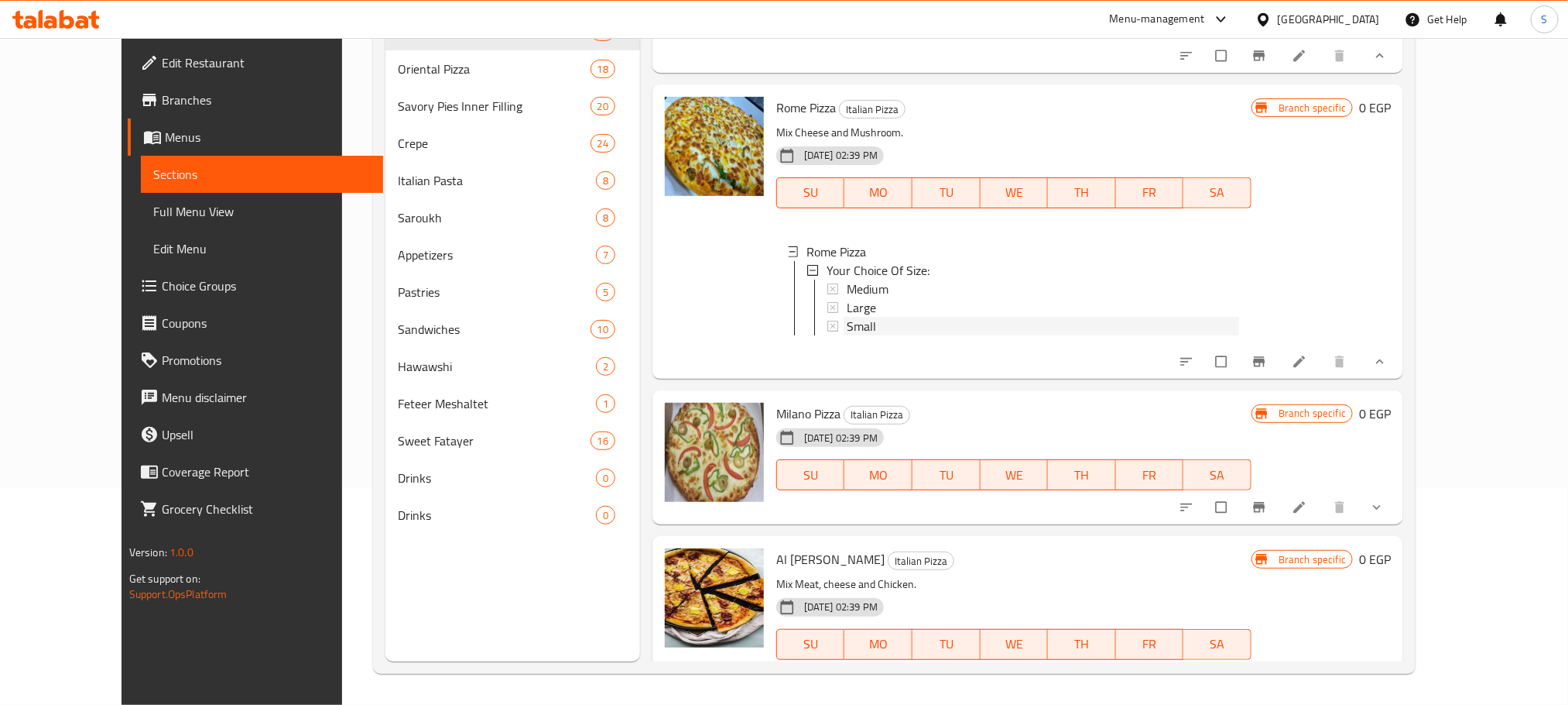
click at [847, 316] on span "Small" at bounding box center [861, 325] width 29 height 18
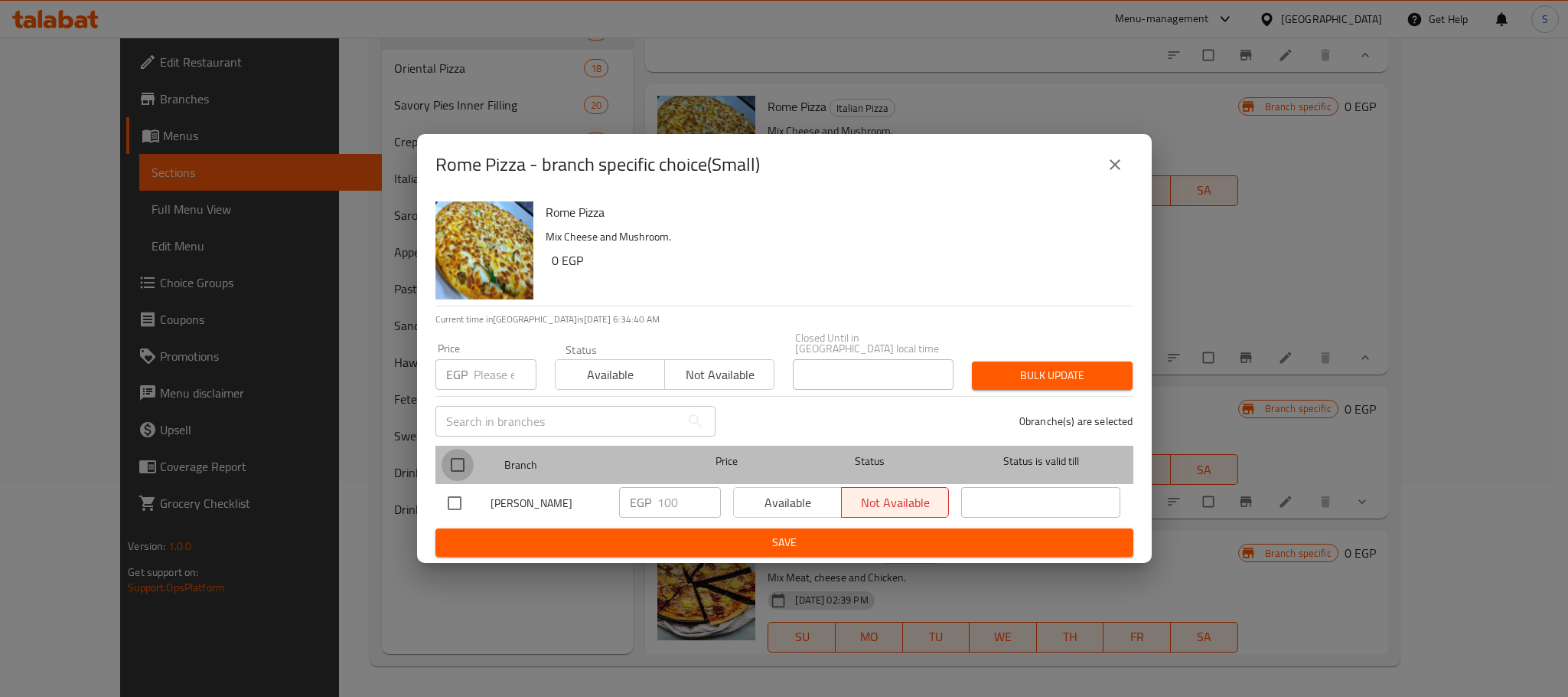
click at [469, 460] on input "checkbox" at bounding box center [457, 464] width 32 height 32
checkbox input "true"
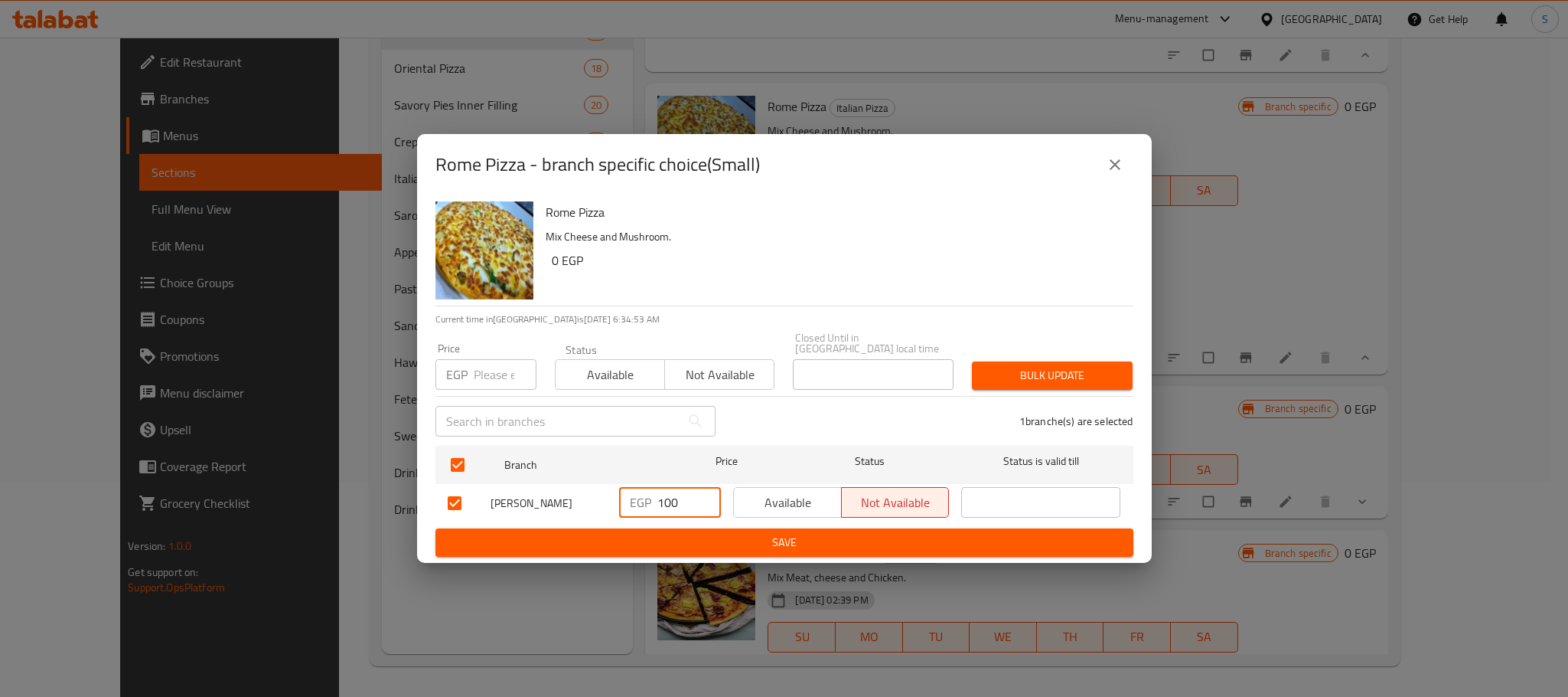
drag, startPoint x: 685, startPoint y: 504, endPoint x: 639, endPoint y: 507, distance: 46.1
click at [639, 507] on div "EGP 100 ​" at bounding box center [670, 502] width 102 height 31
type input "130"
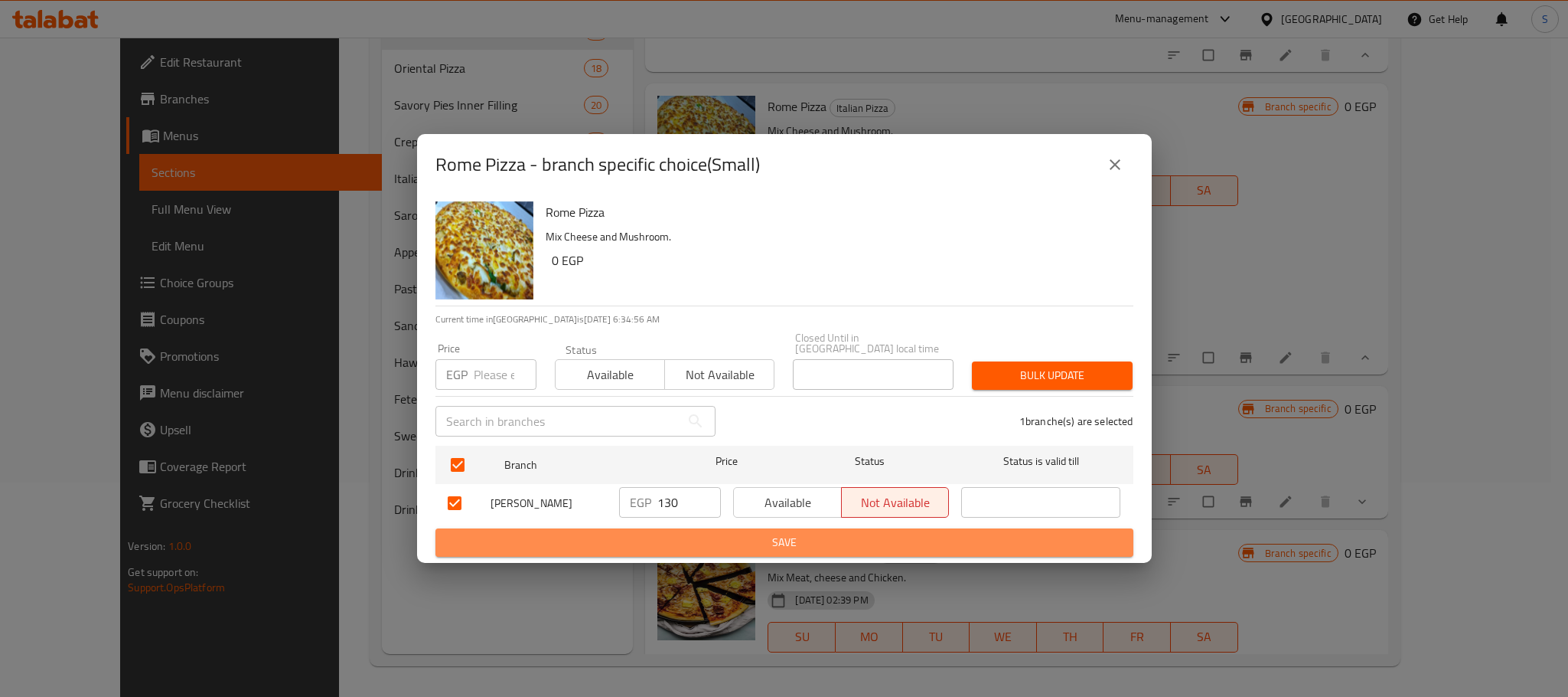
click at [744, 533] on span "Save" at bounding box center [784, 543] width 673 height 19
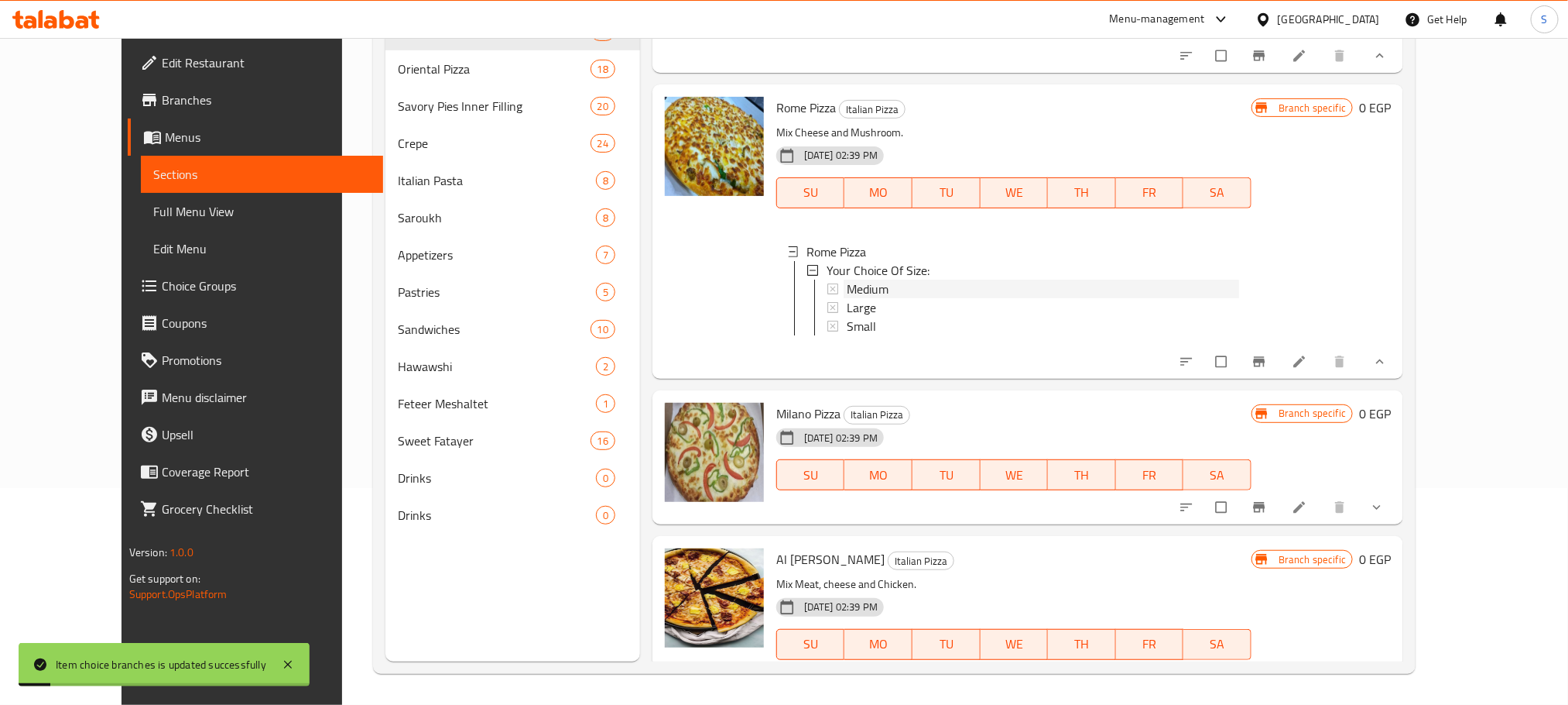
click at [859, 280] on span "Medium" at bounding box center [867, 289] width 42 height 18
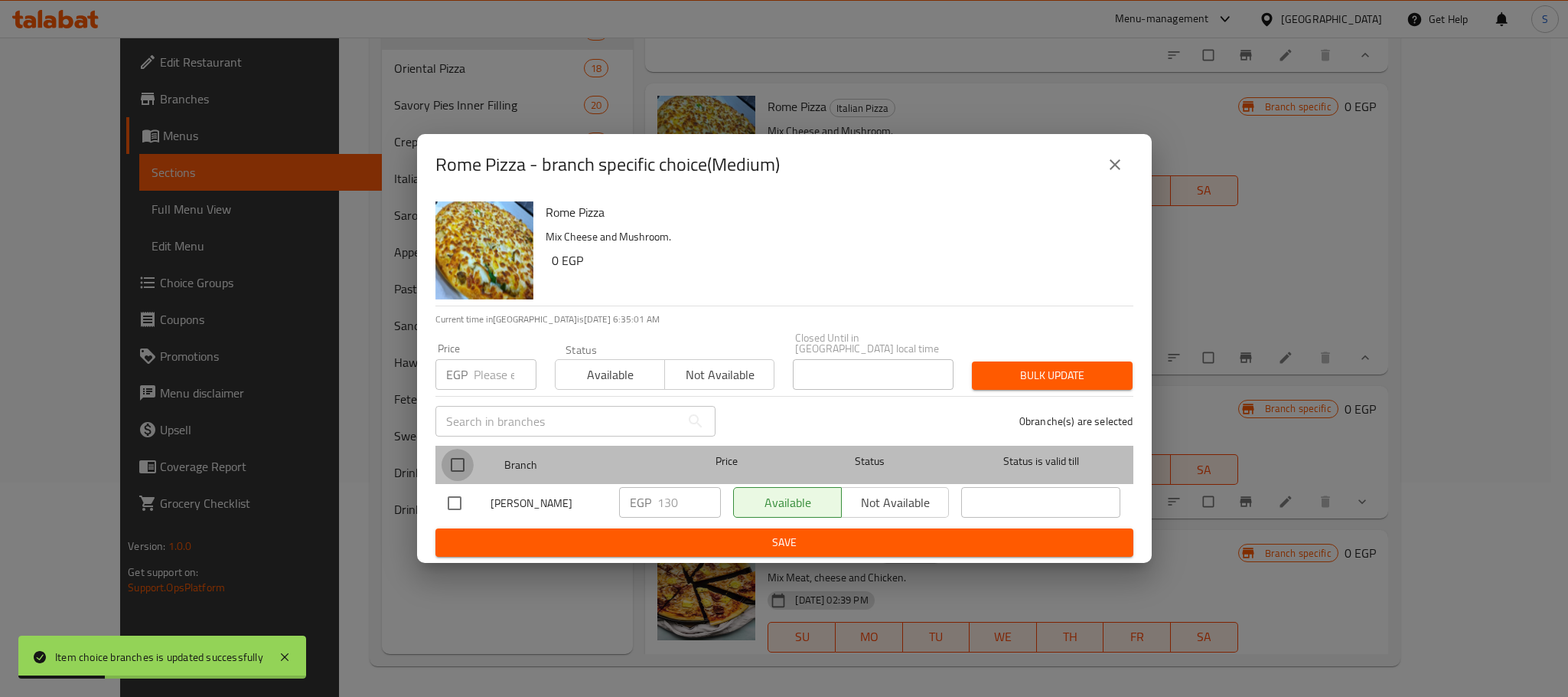
click at [462, 448] on input "checkbox" at bounding box center [457, 464] width 32 height 32
checkbox input "true"
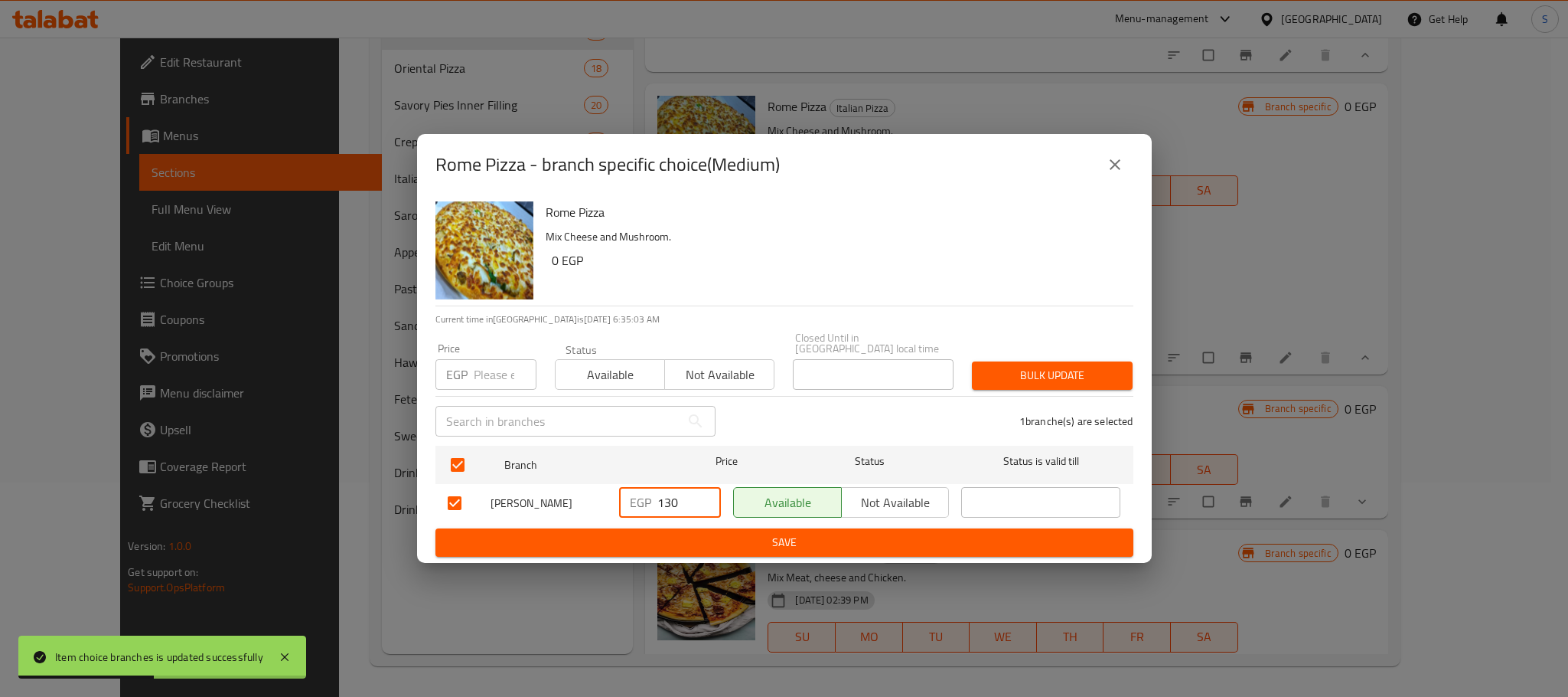
drag, startPoint x: 691, startPoint y: 502, endPoint x: 641, endPoint y: 508, distance: 50.4
click at [641, 508] on div "EGP 130 ​" at bounding box center [670, 502] width 102 height 31
type input "180"
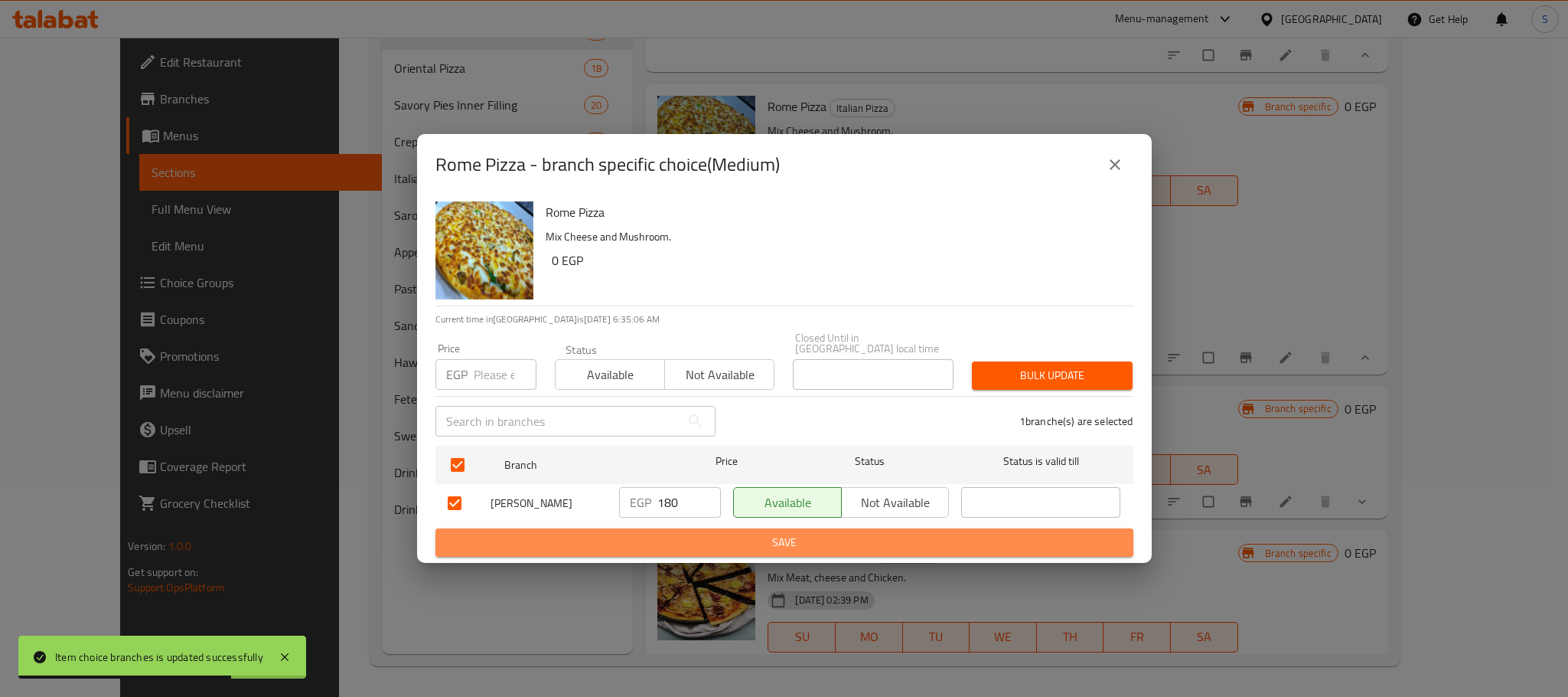
click at [722, 533] on span "Save" at bounding box center [784, 543] width 673 height 19
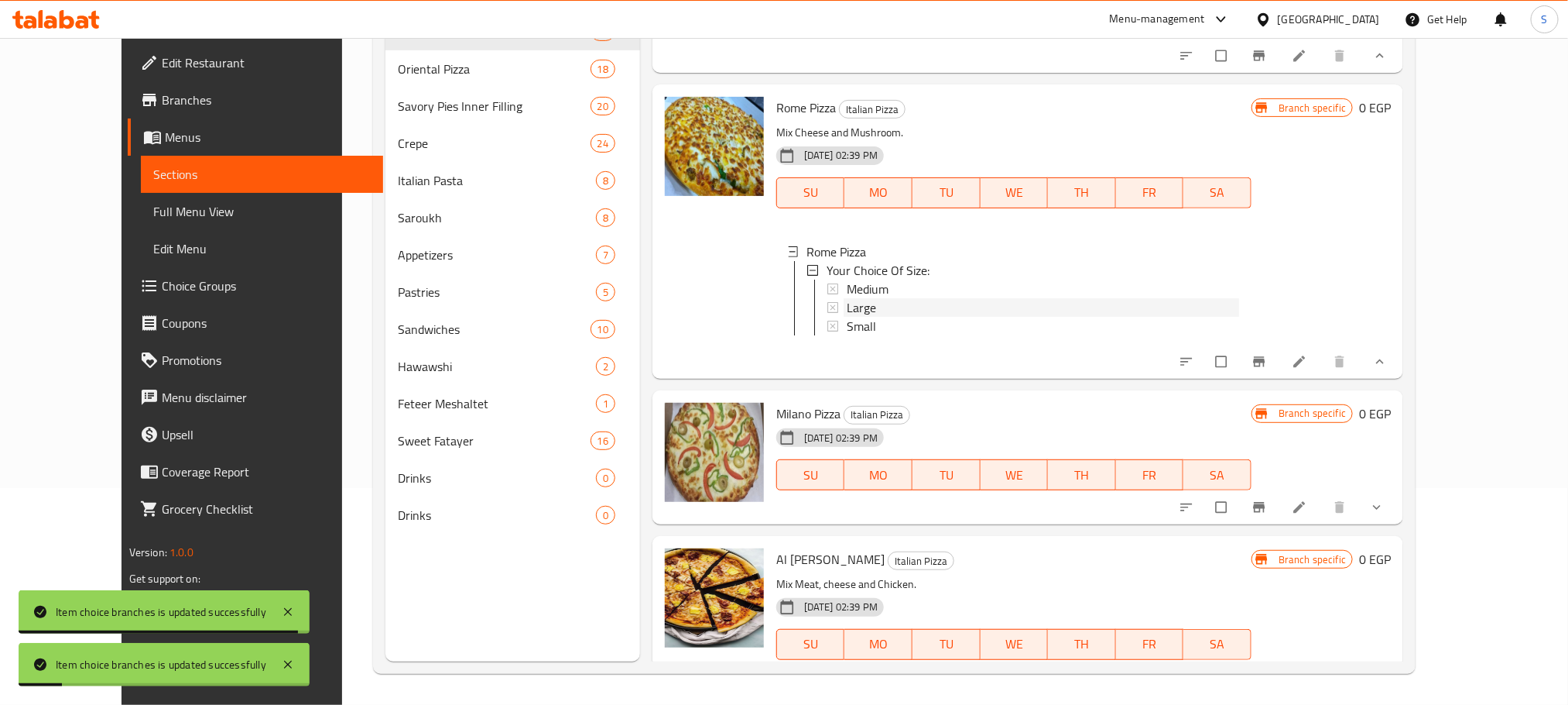
click at [847, 298] on span "Large" at bounding box center [861, 307] width 29 height 18
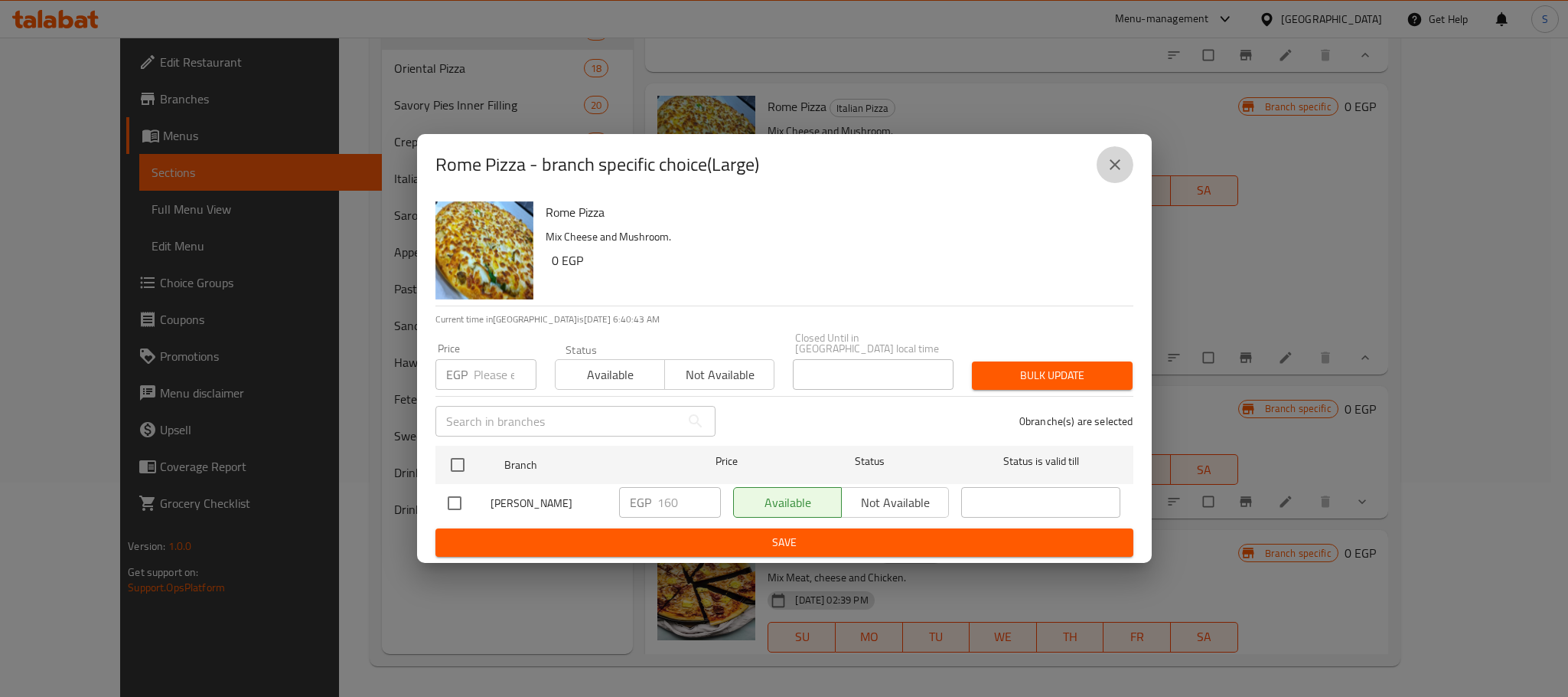
click at [1111, 166] on icon "close" at bounding box center [1115, 165] width 11 height 11
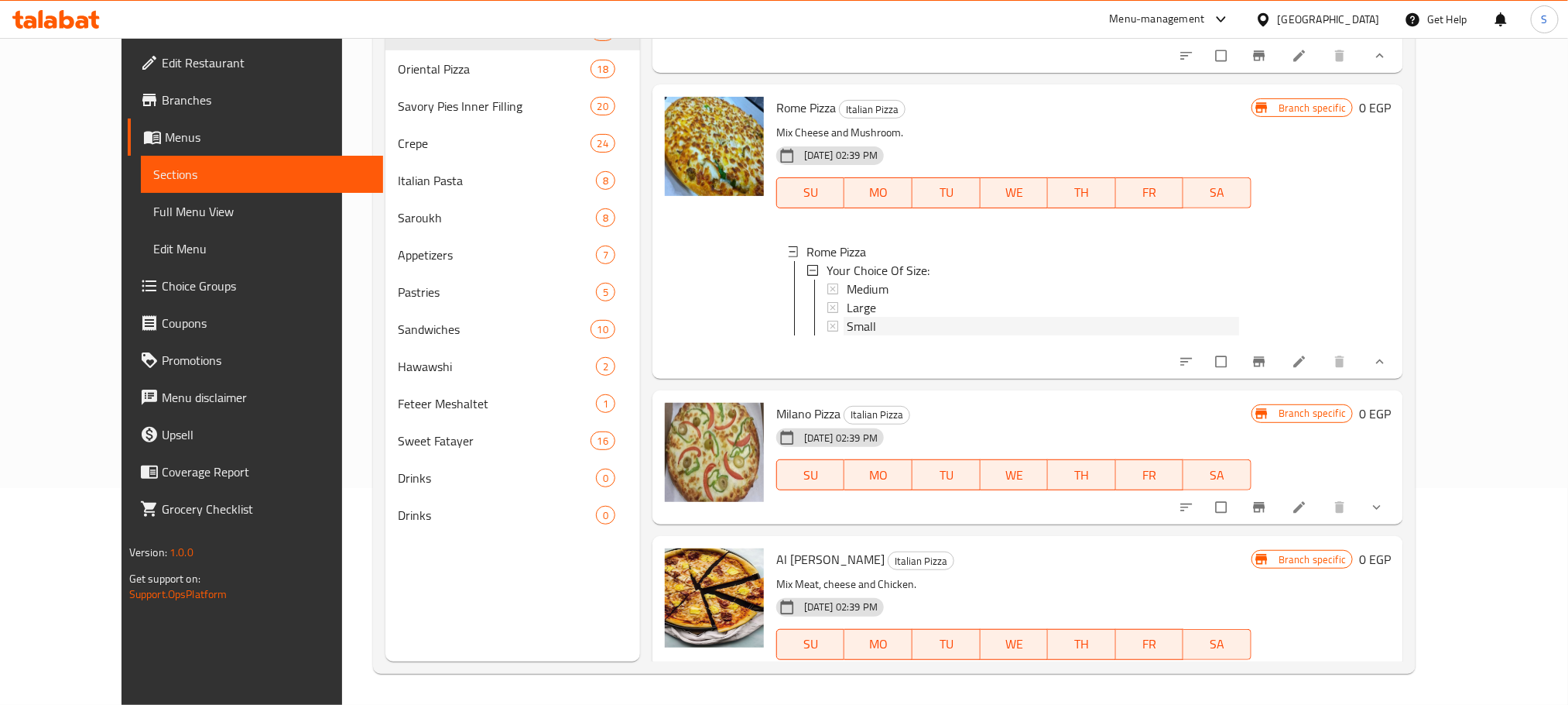
click at [847, 316] on span "Small" at bounding box center [861, 325] width 29 height 18
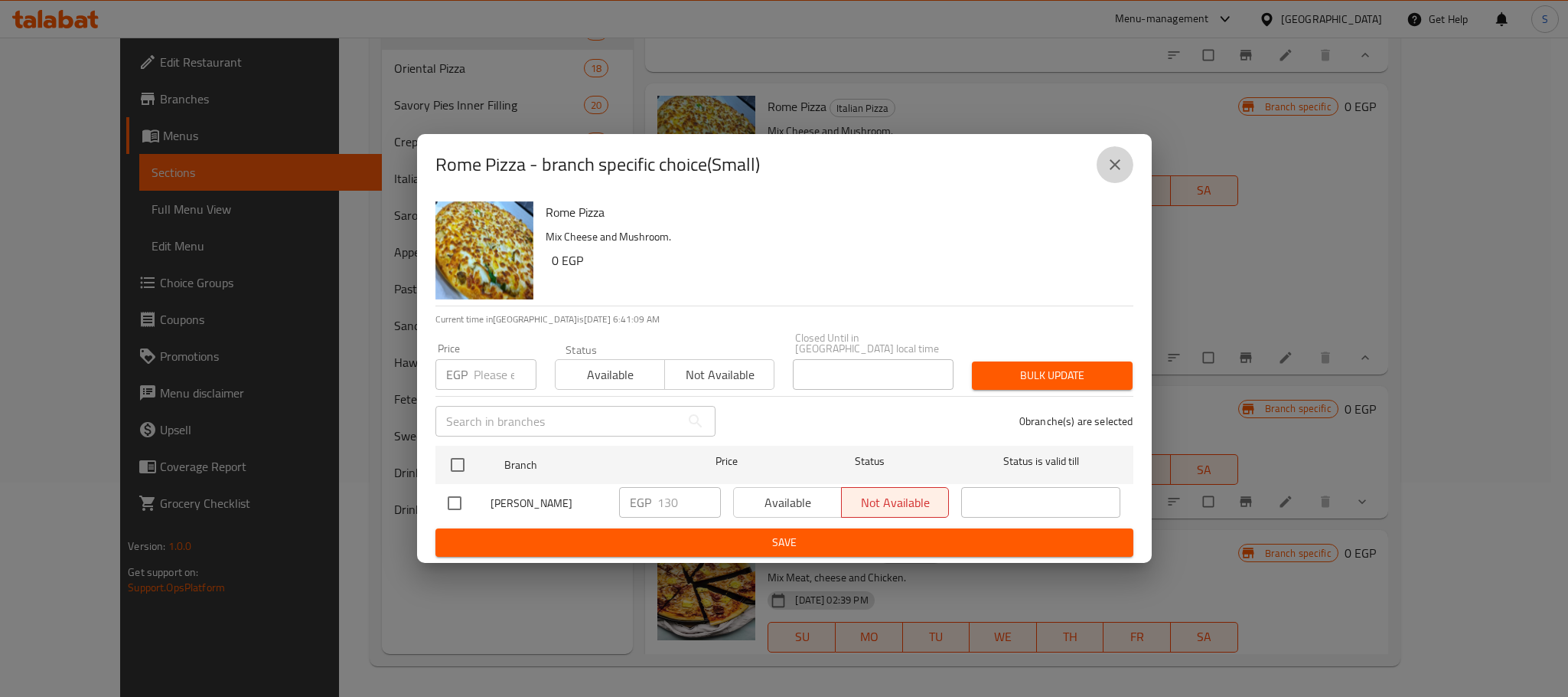
click at [1109, 169] on icon "close" at bounding box center [1114, 164] width 18 height 18
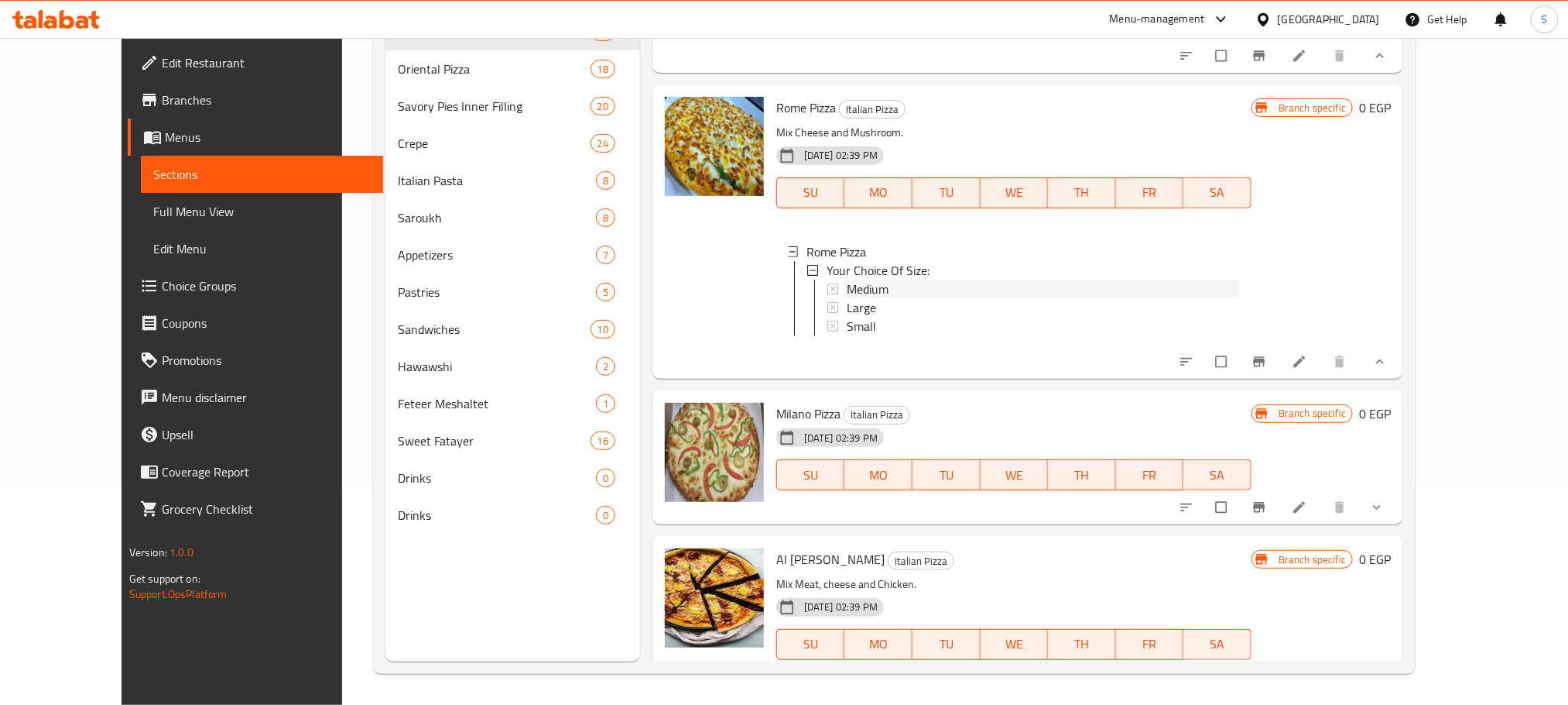
click at [847, 280] on span "Medium" at bounding box center [867, 289] width 42 height 18
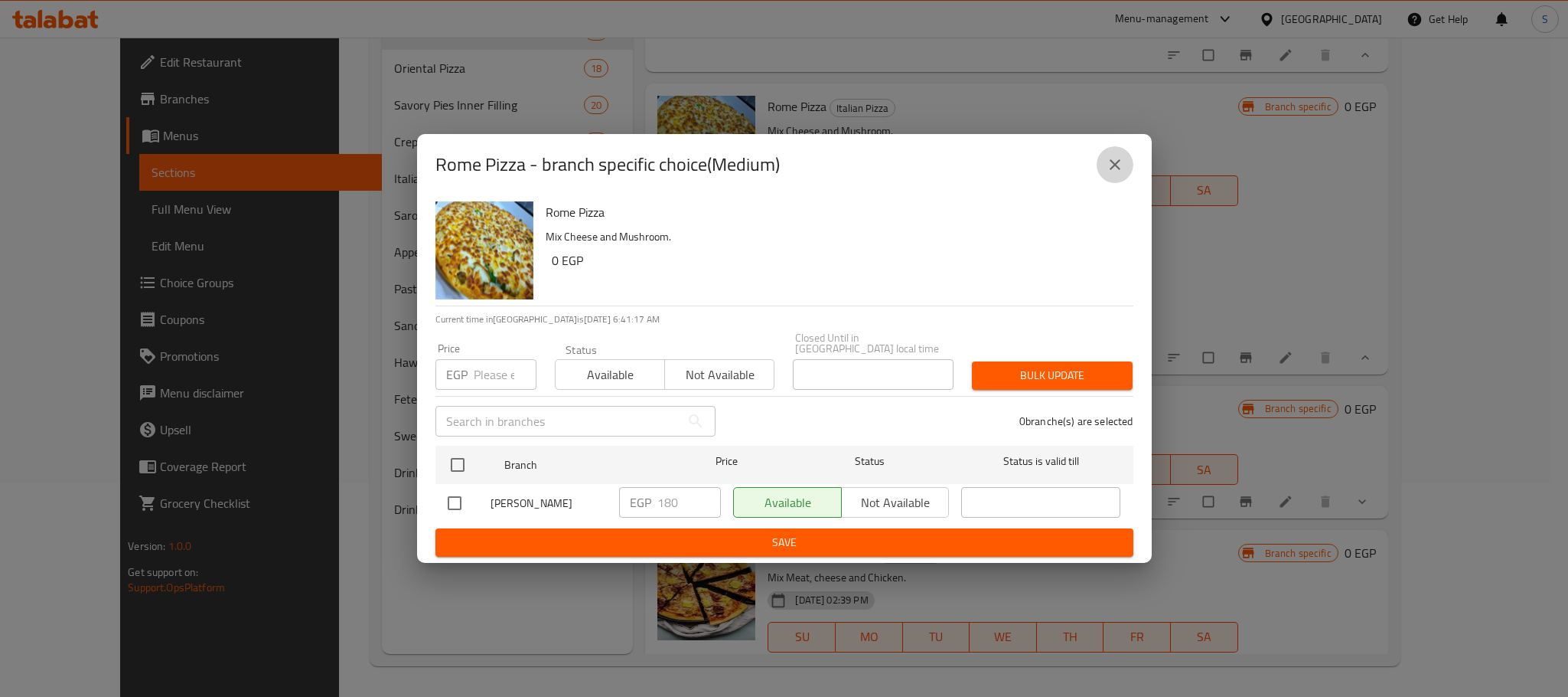
click at [1117, 174] on icon "close" at bounding box center [1114, 164] width 18 height 18
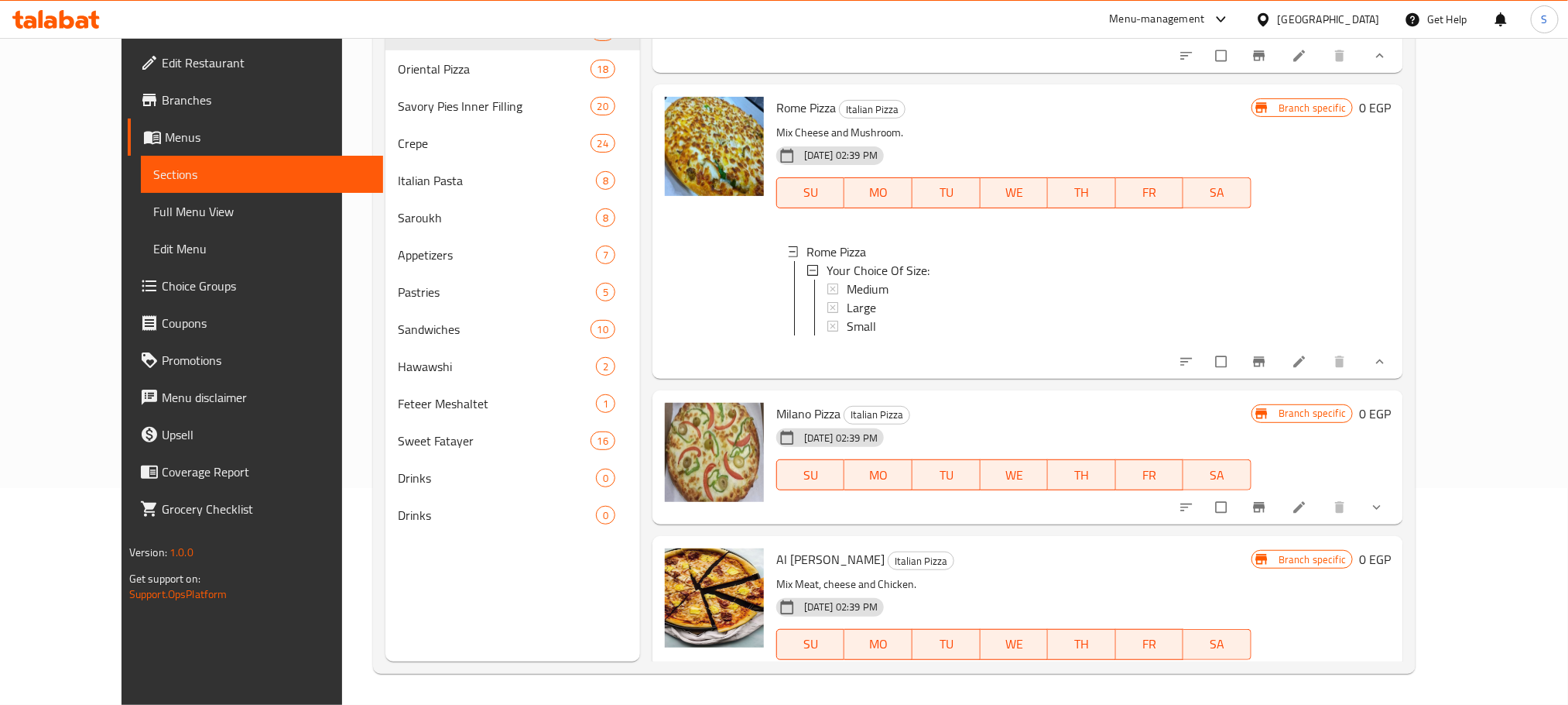
click at [1398, 490] on button "show more" at bounding box center [1379, 507] width 37 height 34
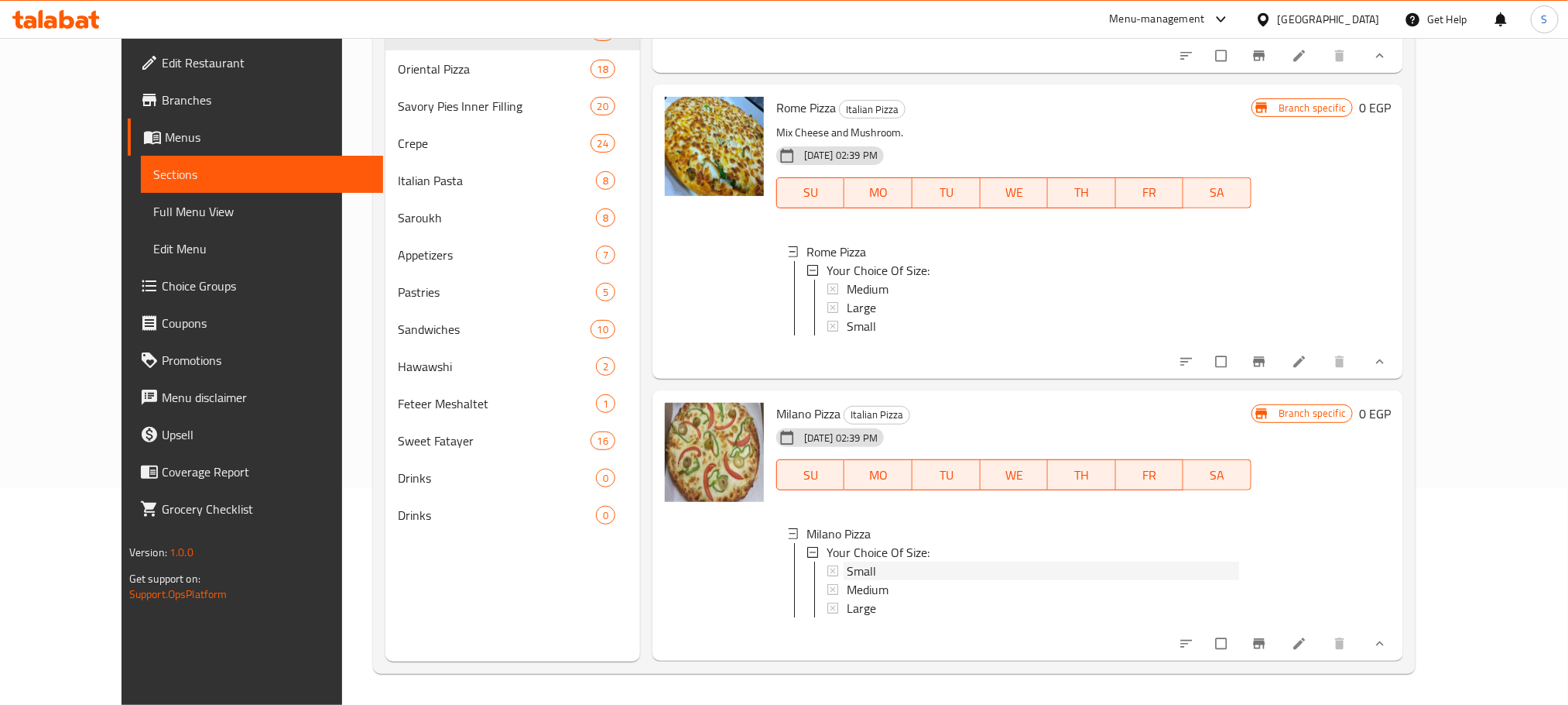
click at [847, 561] on span "Small" at bounding box center [861, 570] width 29 height 18
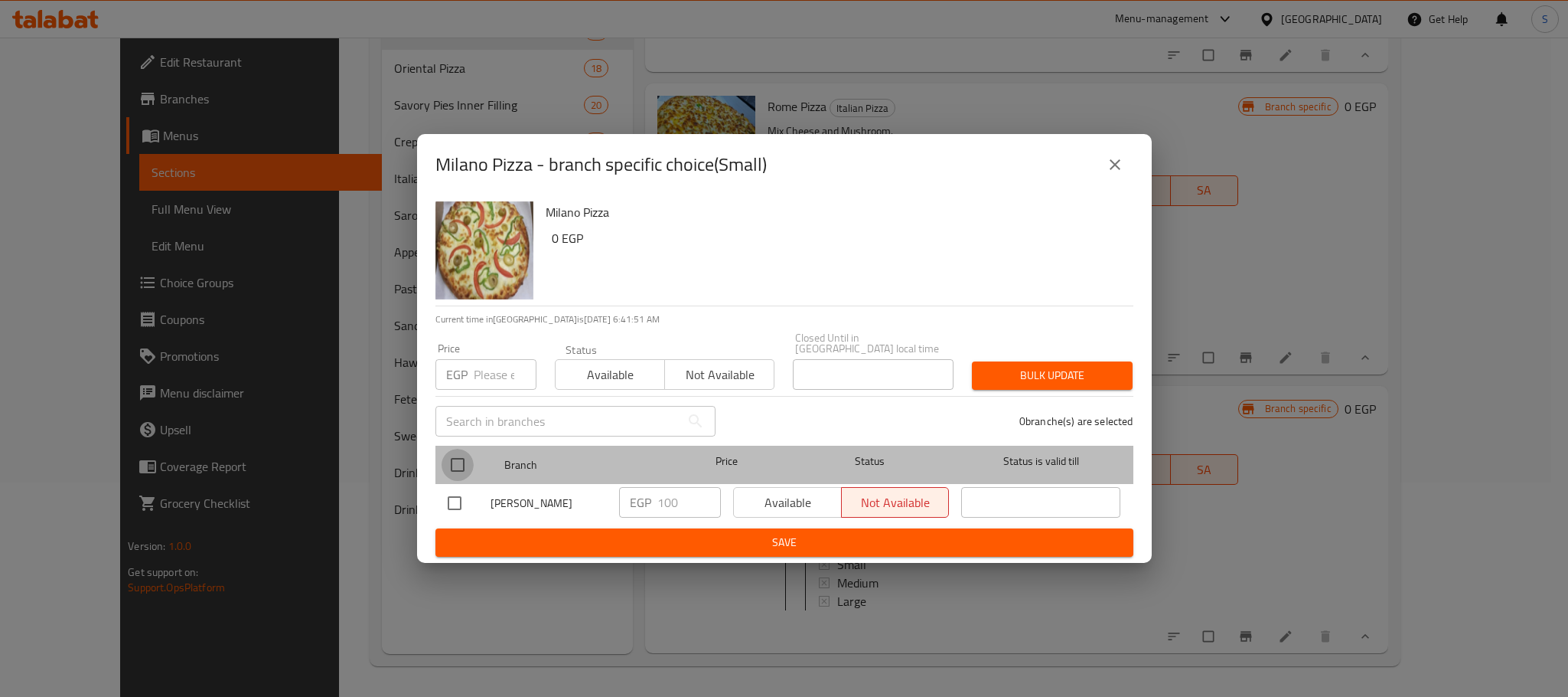
click at [453, 448] on input "checkbox" at bounding box center [457, 464] width 32 height 32
checkbox input "true"
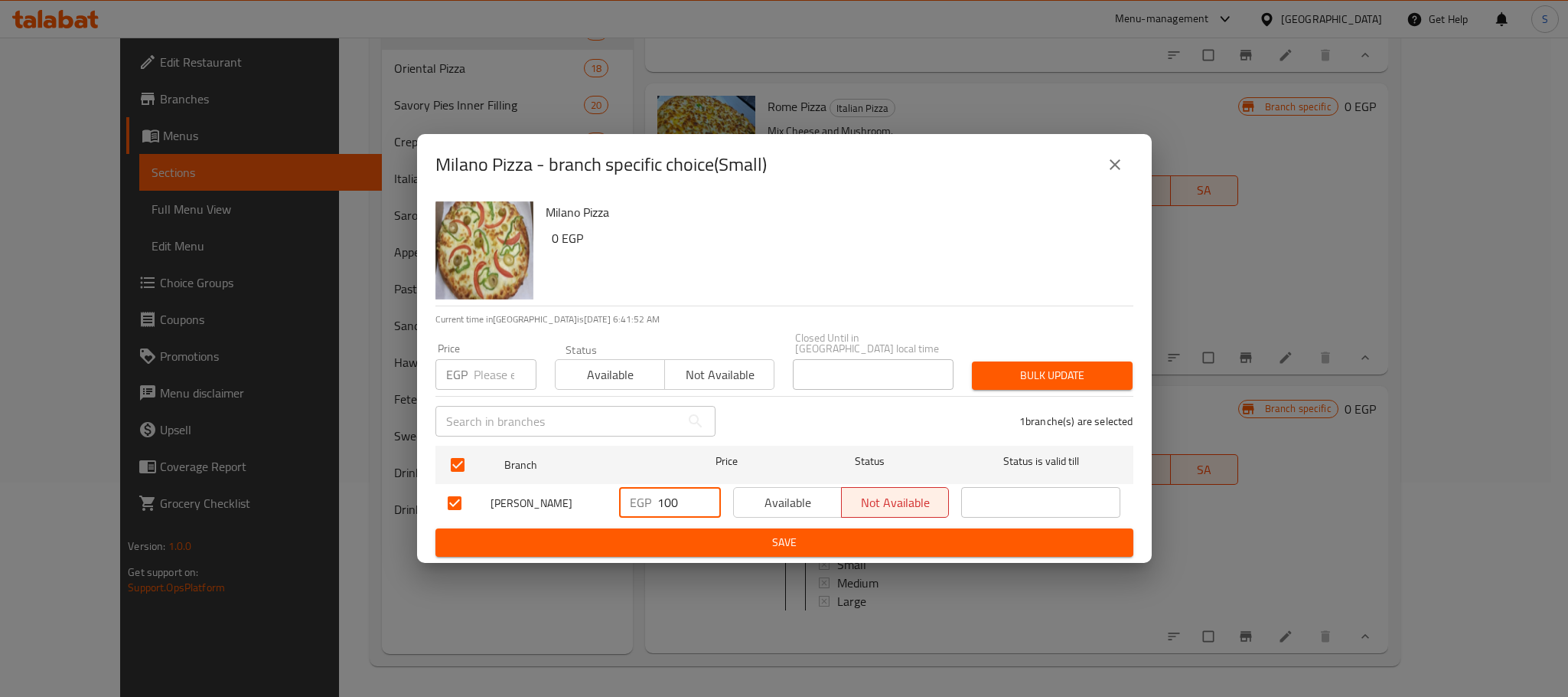
drag, startPoint x: 678, startPoint y: 505, endPoint x: 643, endPoint y: 505, distance: 35.0
click at [643, 505] on div "EGP 100 ​" at bounding box center [670, 502] width 102 height 31
type input "130"
click at [806, 535] on span "Save" at bounding box center [784, 543] width 673 height 19
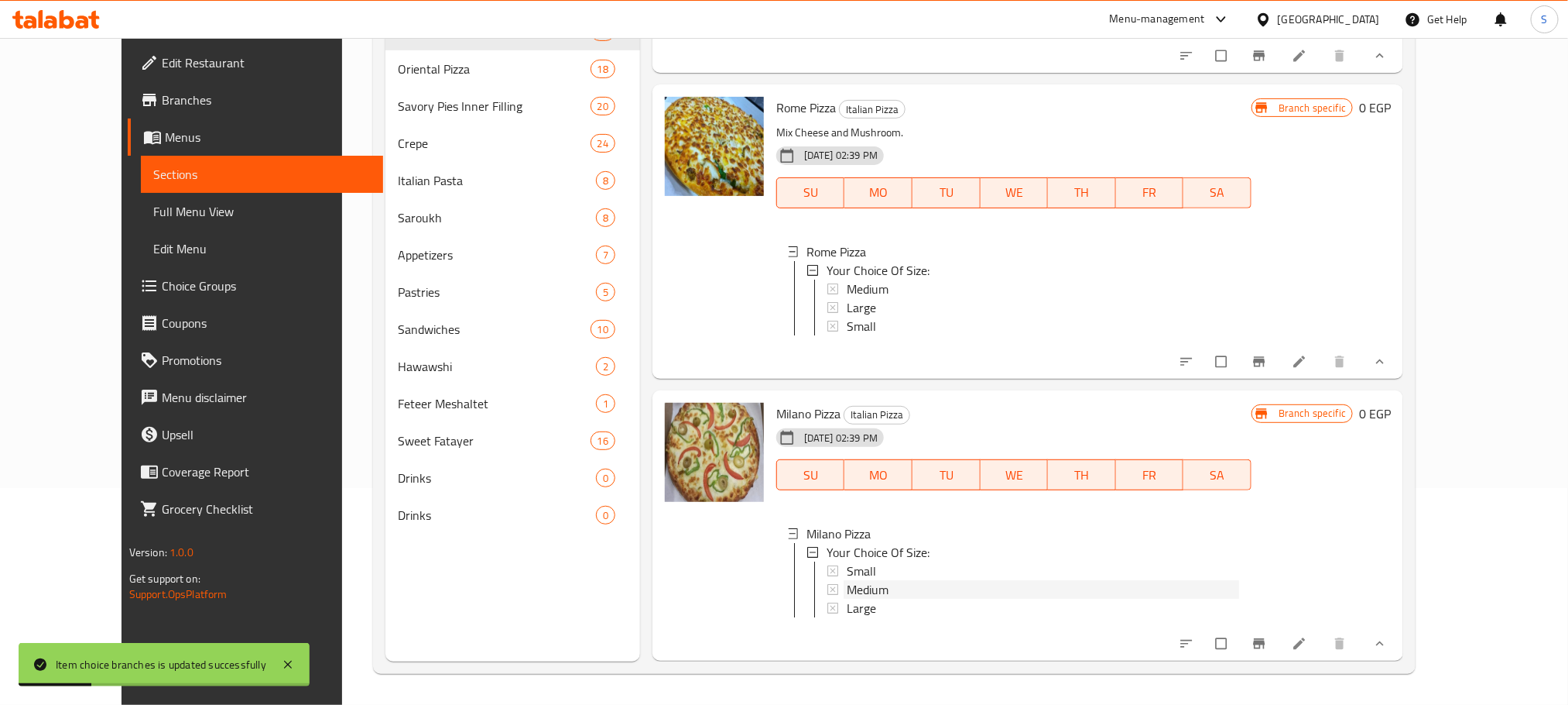
click at [847, 580] on span "Medium" at bounding box center [867, 588] width 42 height 18
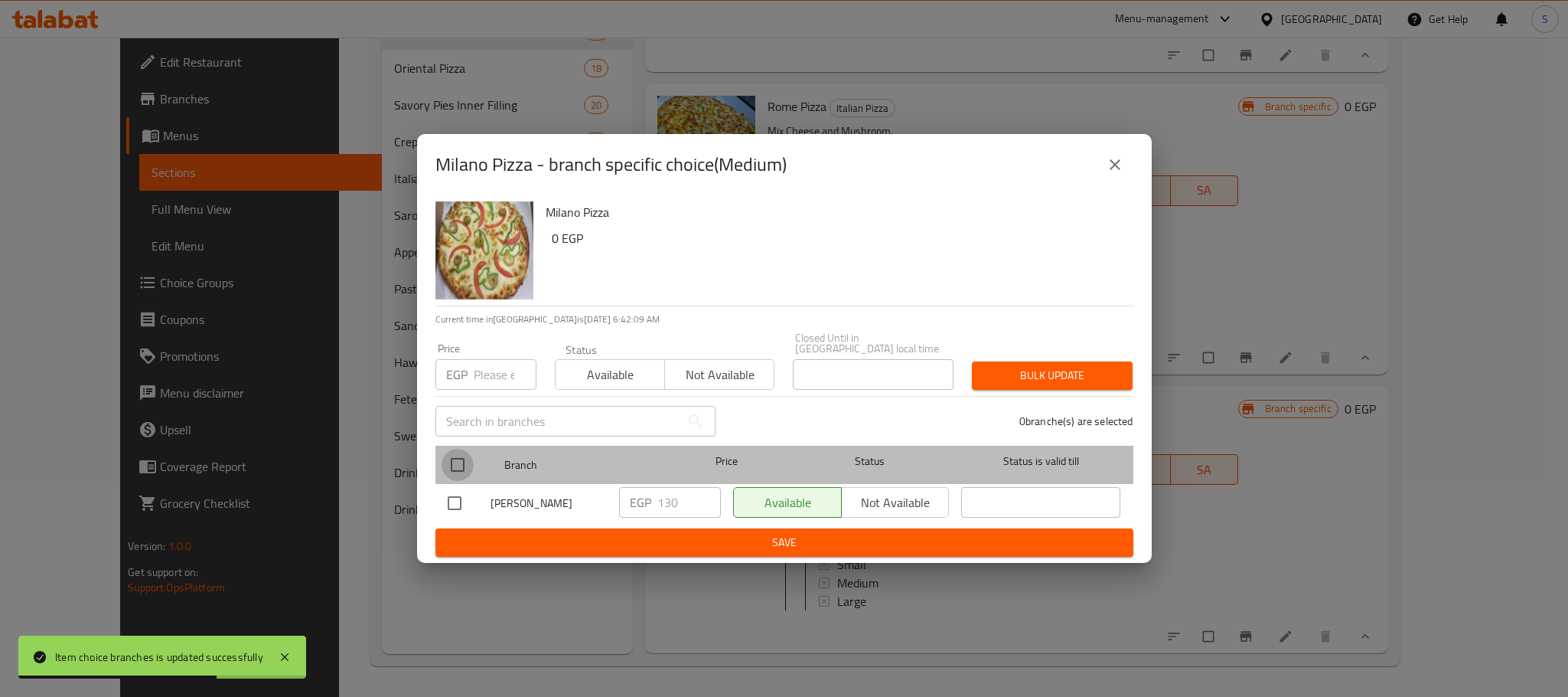
click at [465, 451] on input "checkbox" at bounding box center [457, 464] width 32 height 32
checkbox input "true"
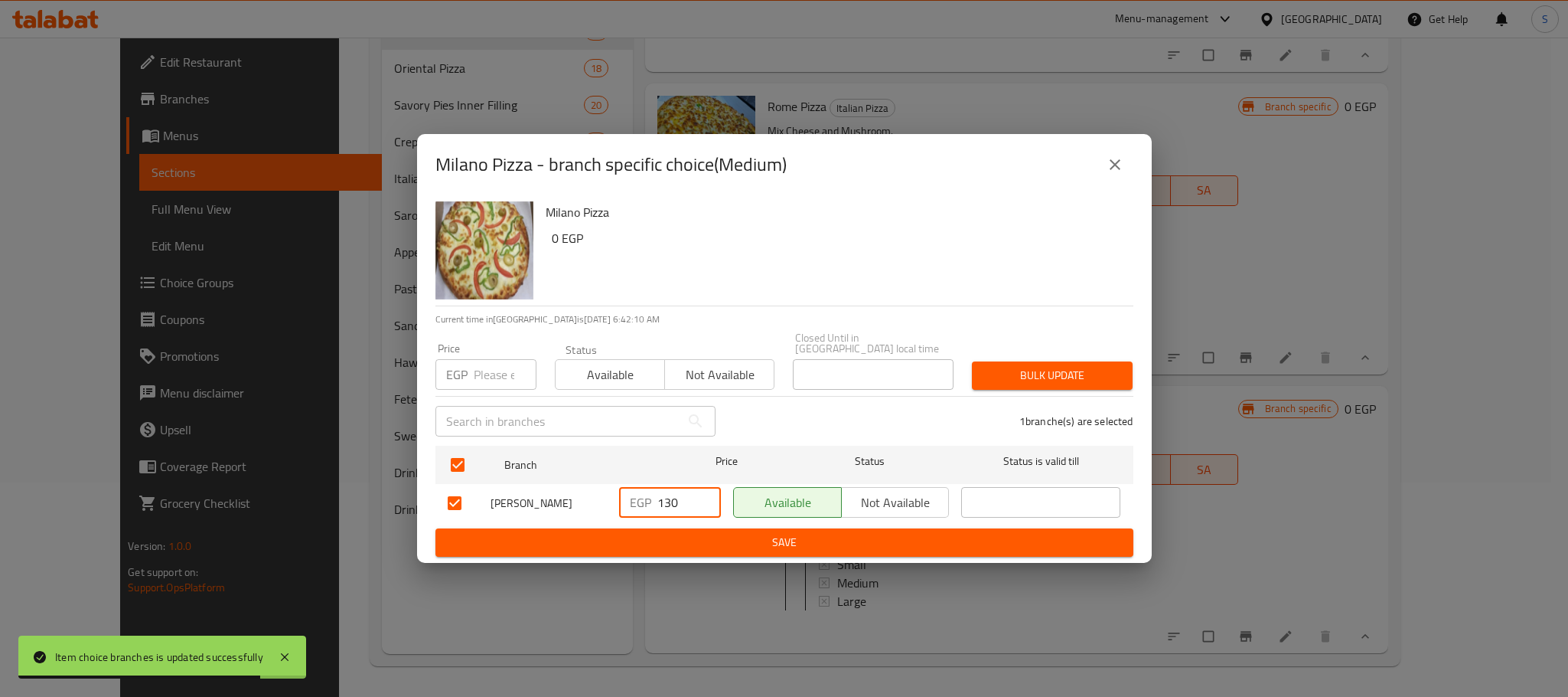
drag, startPoint x: 684, startPoint y: 487, endPoint x: 634, endPoint y: 492, distance: 50.2
click at [634, 492] on div "EGP 130 ​" at bounding box center [670, 502] width 102 height 31
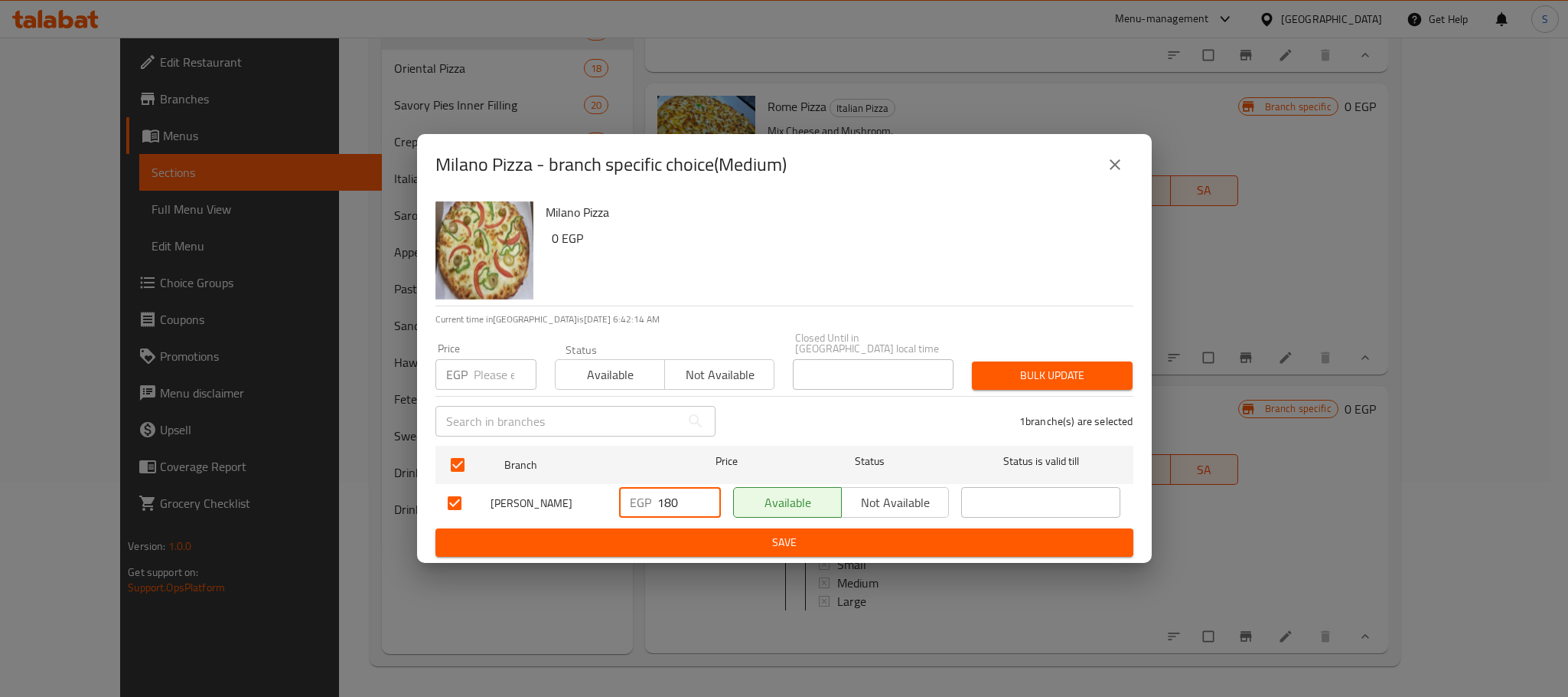
type input "180"
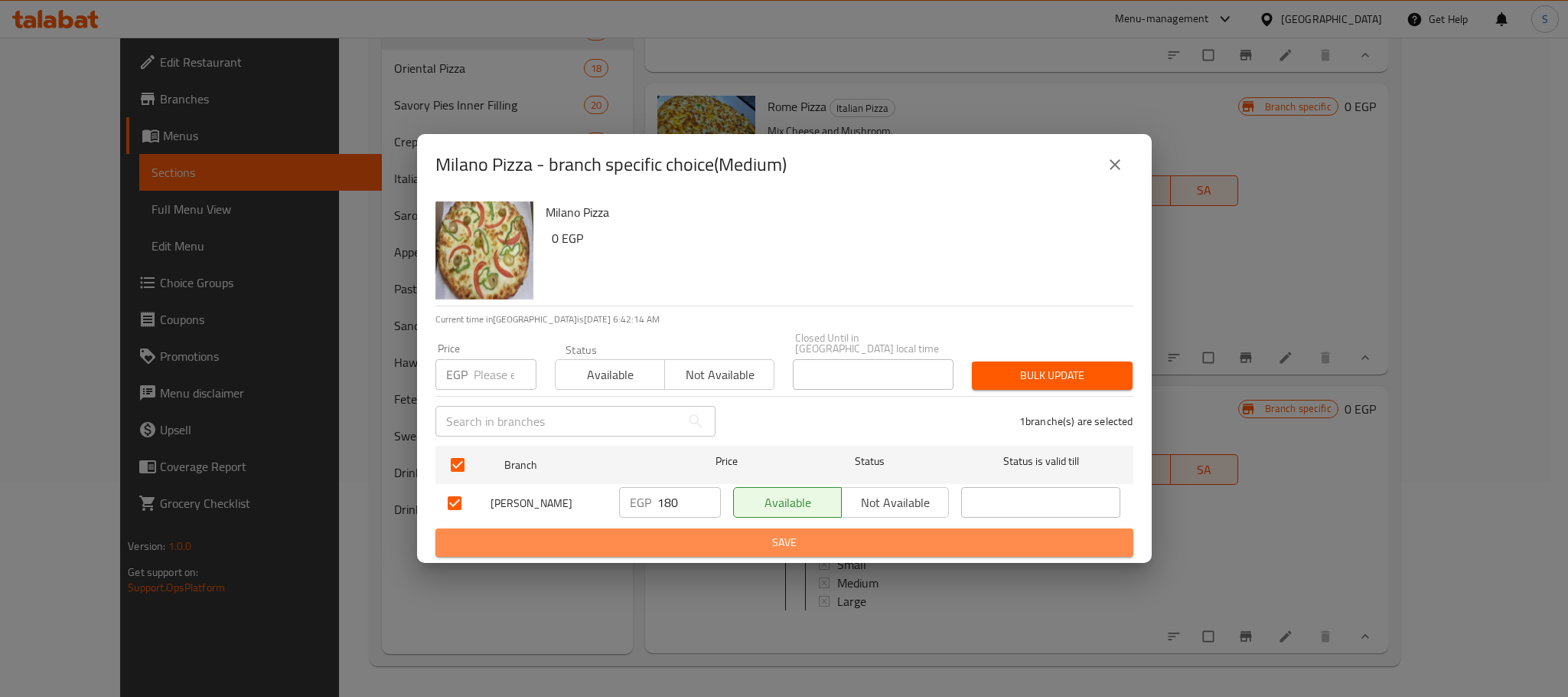
click at [751, 533] on span "Save" at bounding box center [784, 543] width 673 height 19
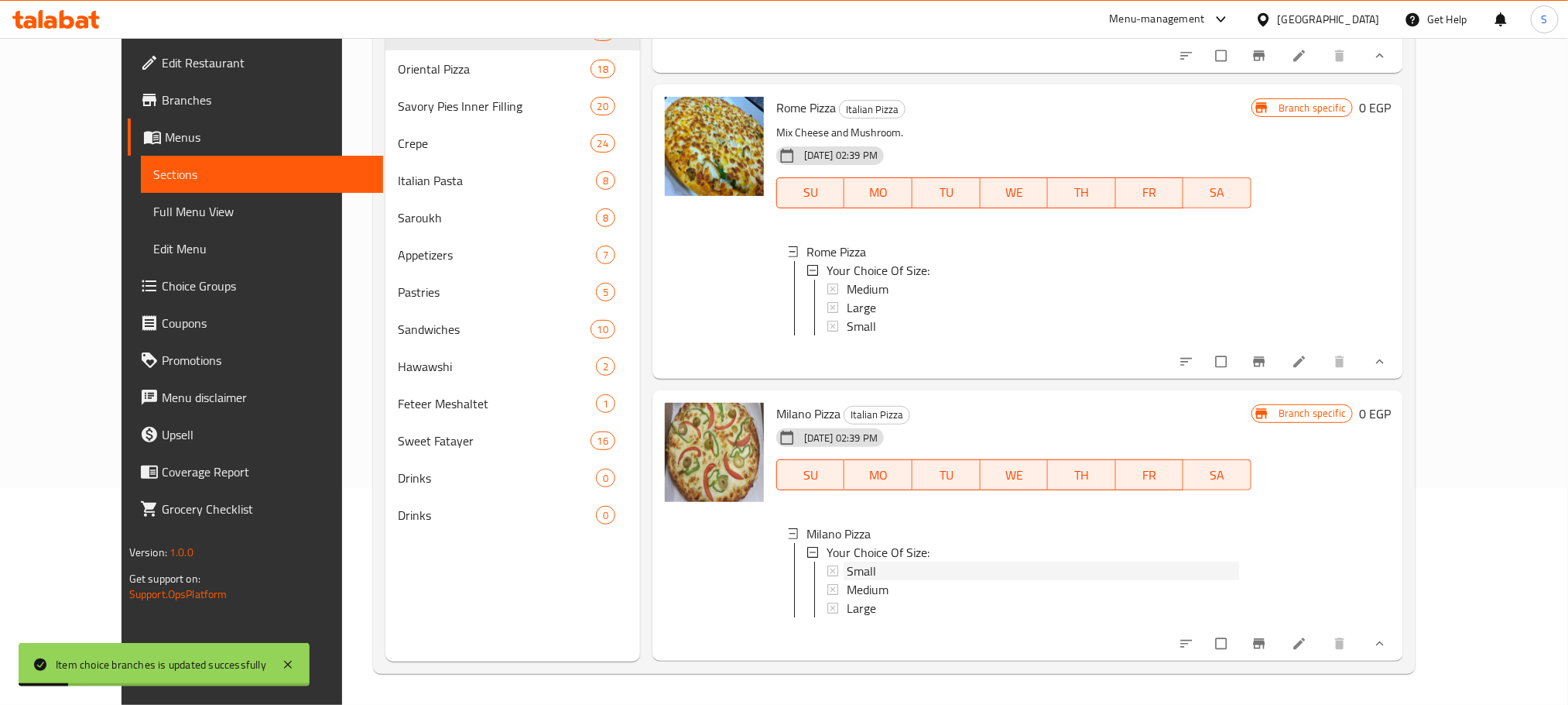
click at [850, 561] on div "Small" at bounding box center [1042, 570] width 392 height 18
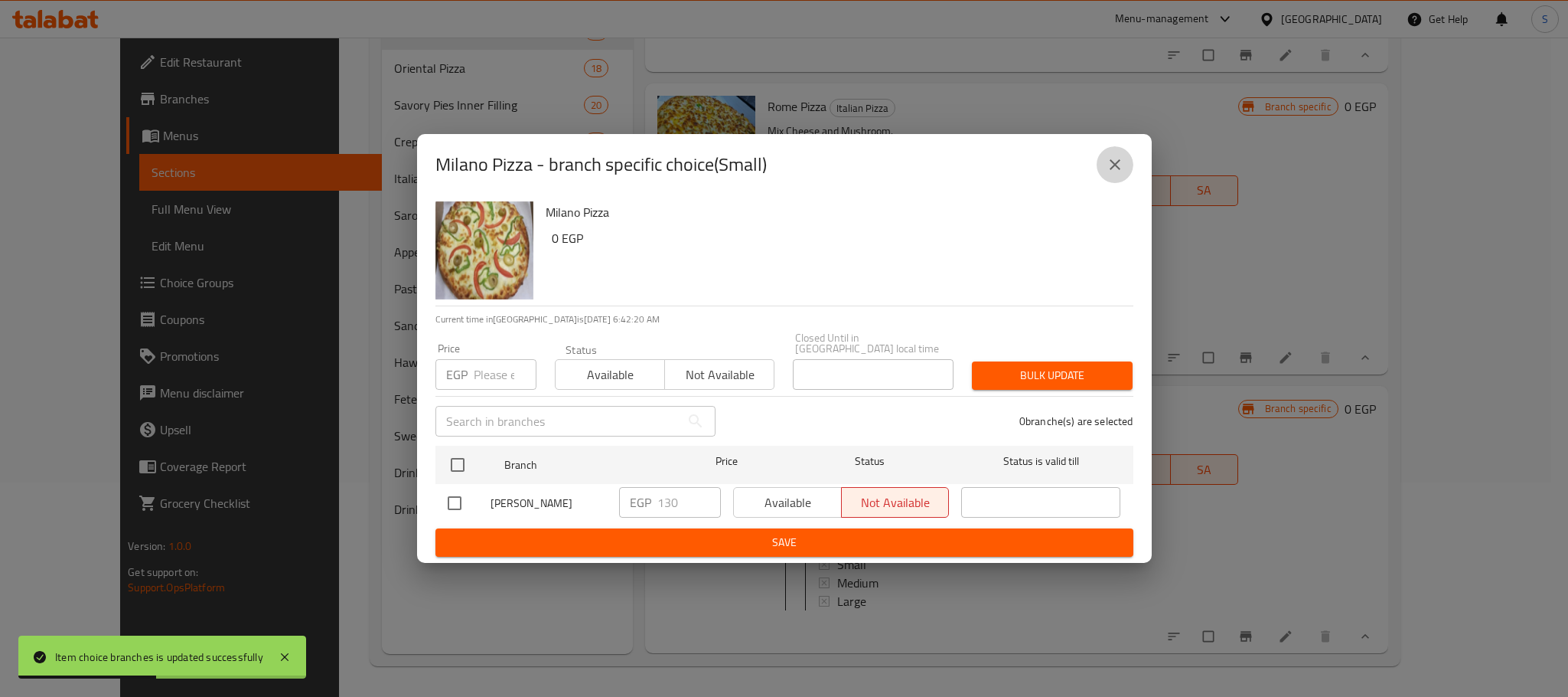
click at [1121, 172] on icon "close" at bounding box center [1114, 164] width 18 height 18
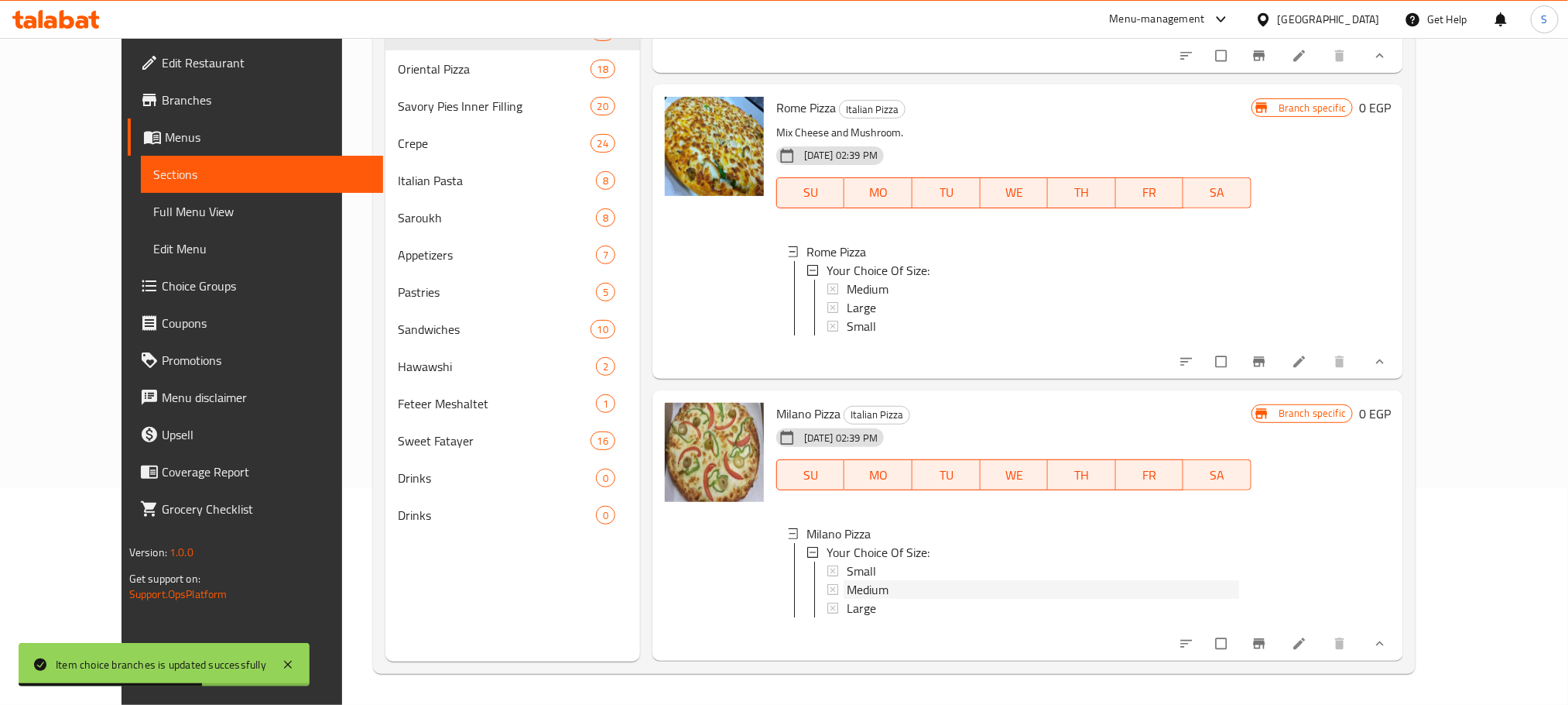
click at [847, 580] on span "Medium" at bounding box center [867, 588] width 42 height 18
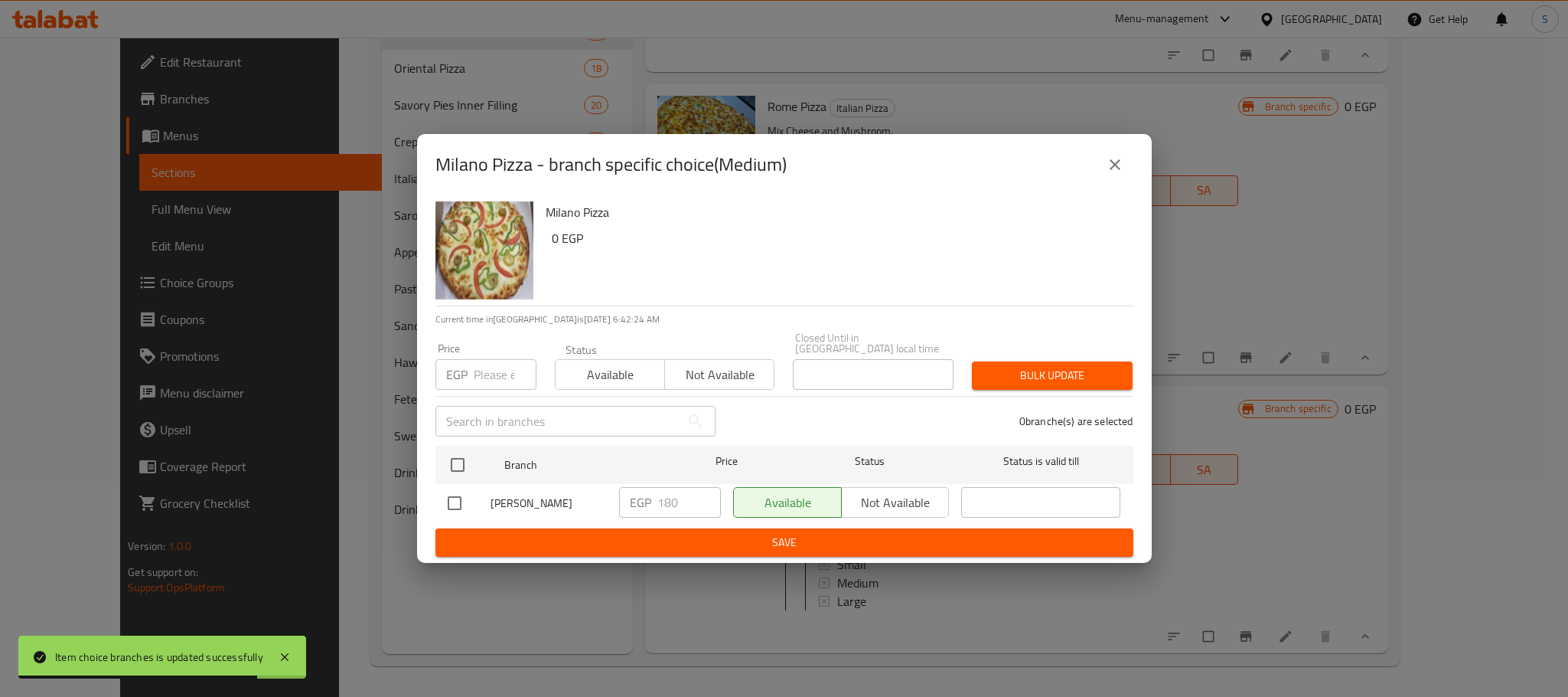
click at [1119, 164] on icon "close" at bounding box center [1114, 164] width 18 height 18
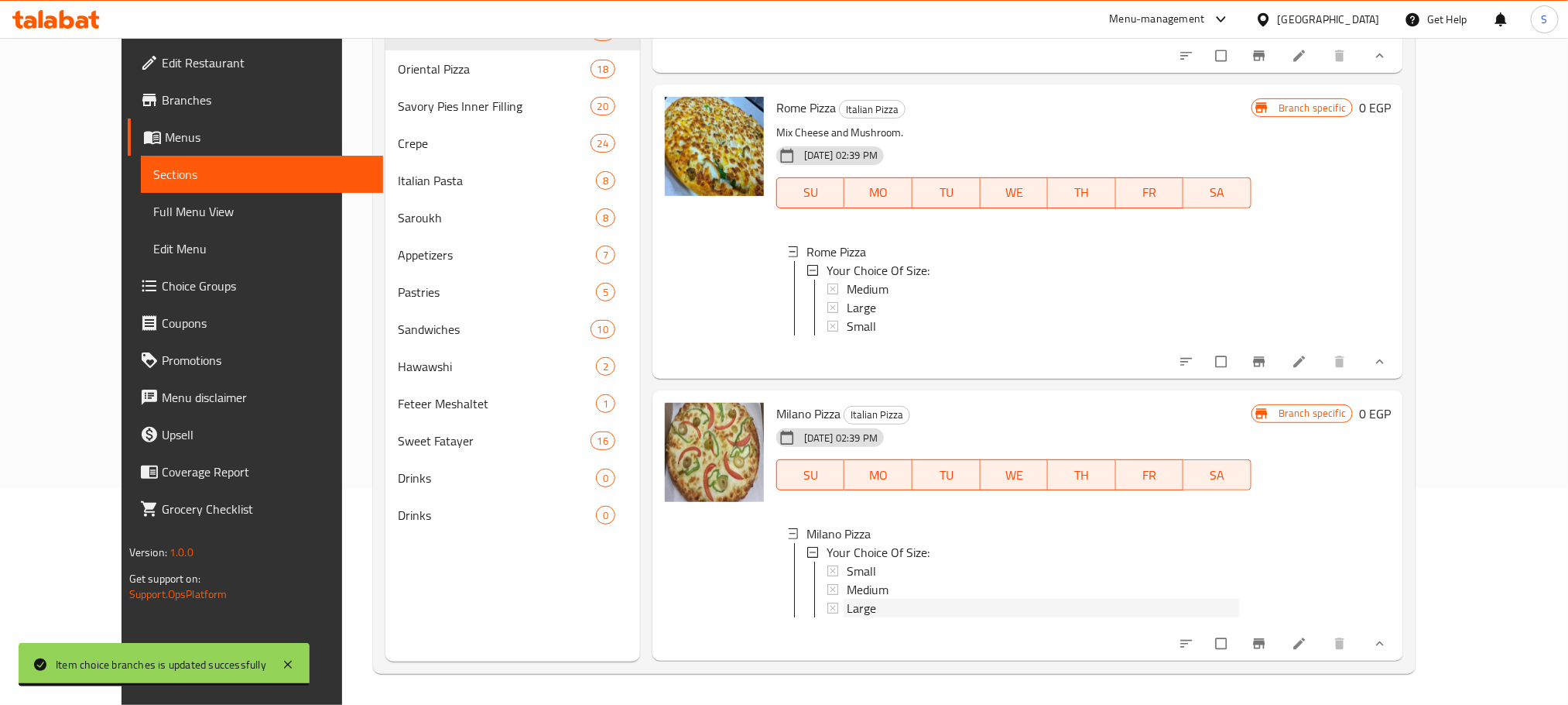
click at [848, 599] on div "Large" at bounding box center [1042, 607] width 392 height 18
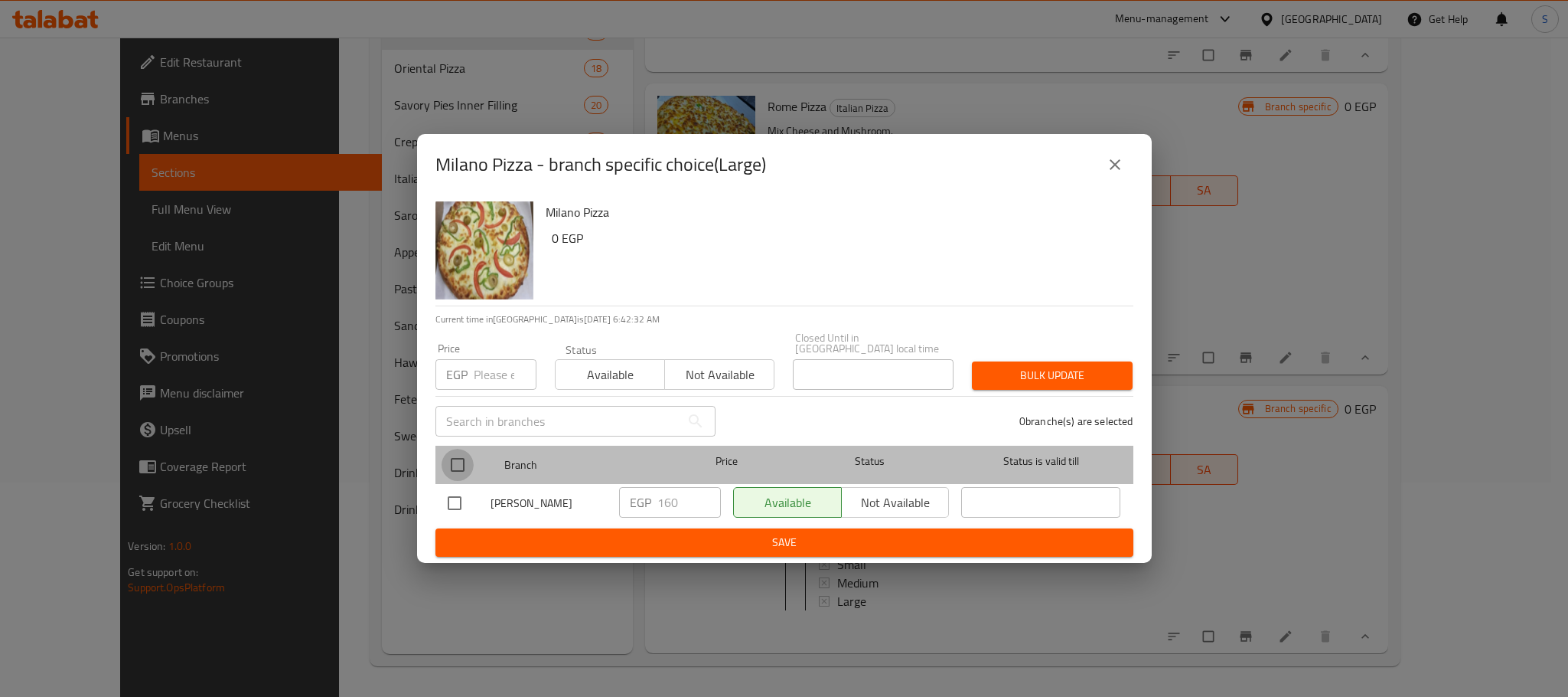
click at [454, 455] on input "checkbox" at bounding box center [457, 464] width 32 height 32
checkbox input "true"
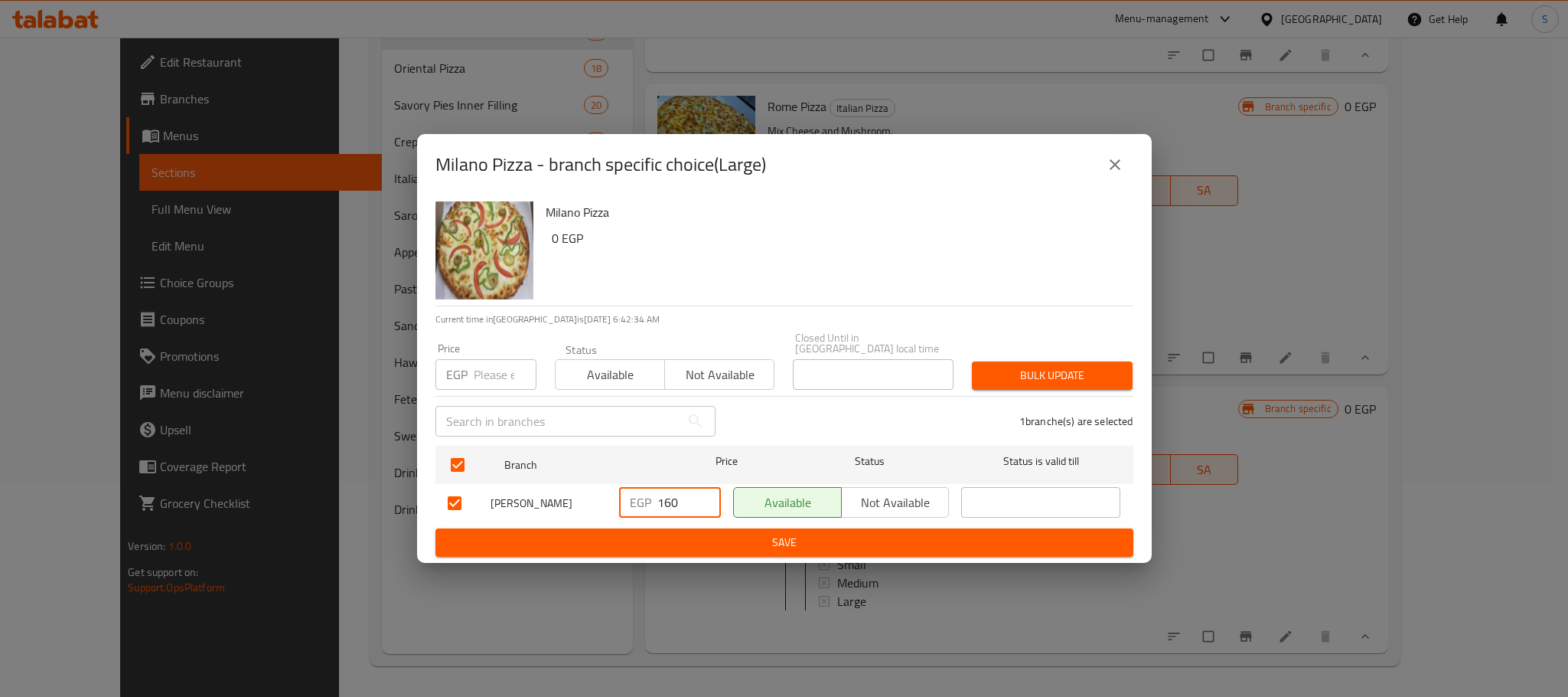
drag, startPoint x: 693, startPoint y: 499, endPoint x: 638, endPoint y: 510, distance: 56.1
click at [638, 510] on div "EGP 160 ​" at bounding box center [670, 502] width 102 height 31
type input "220"
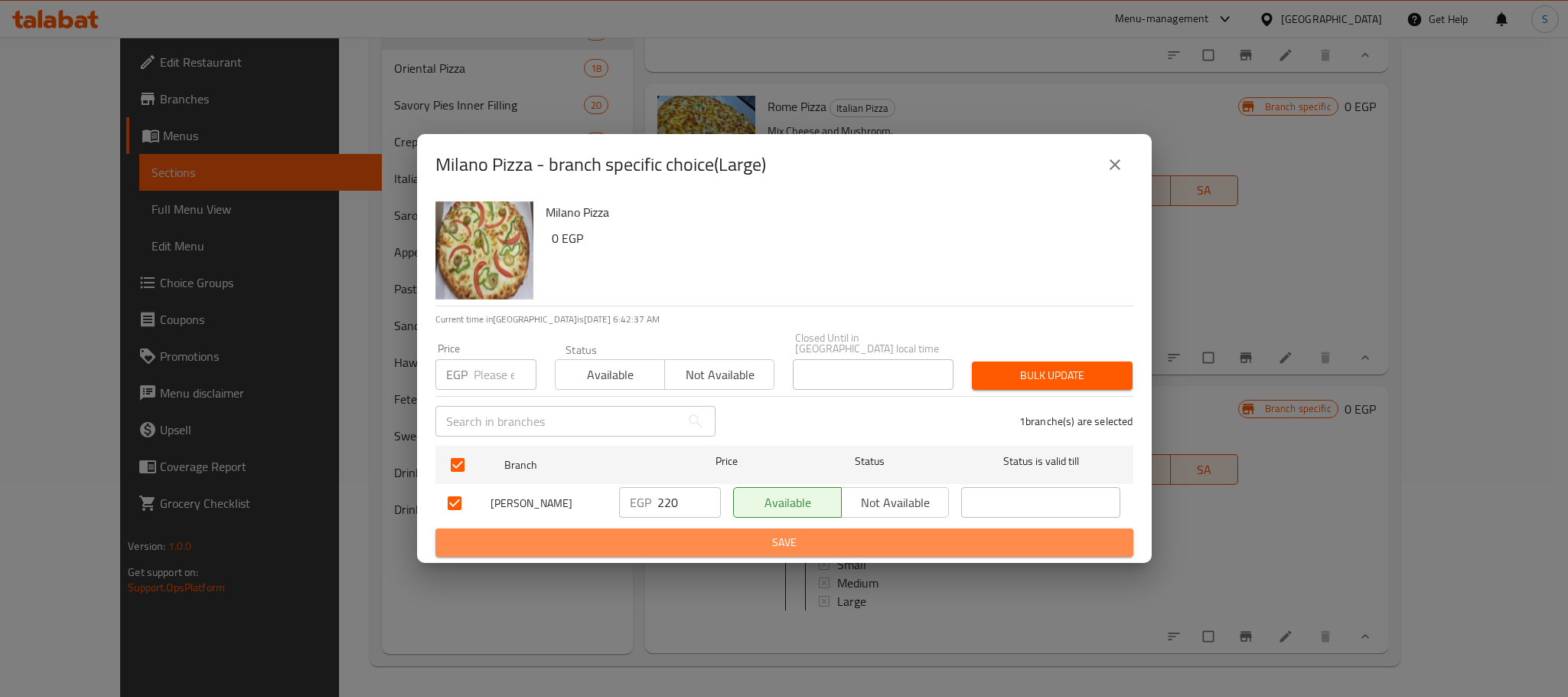
click at [747, 545] on span "Save" at bounding box center [784, 543] width 673 height 19
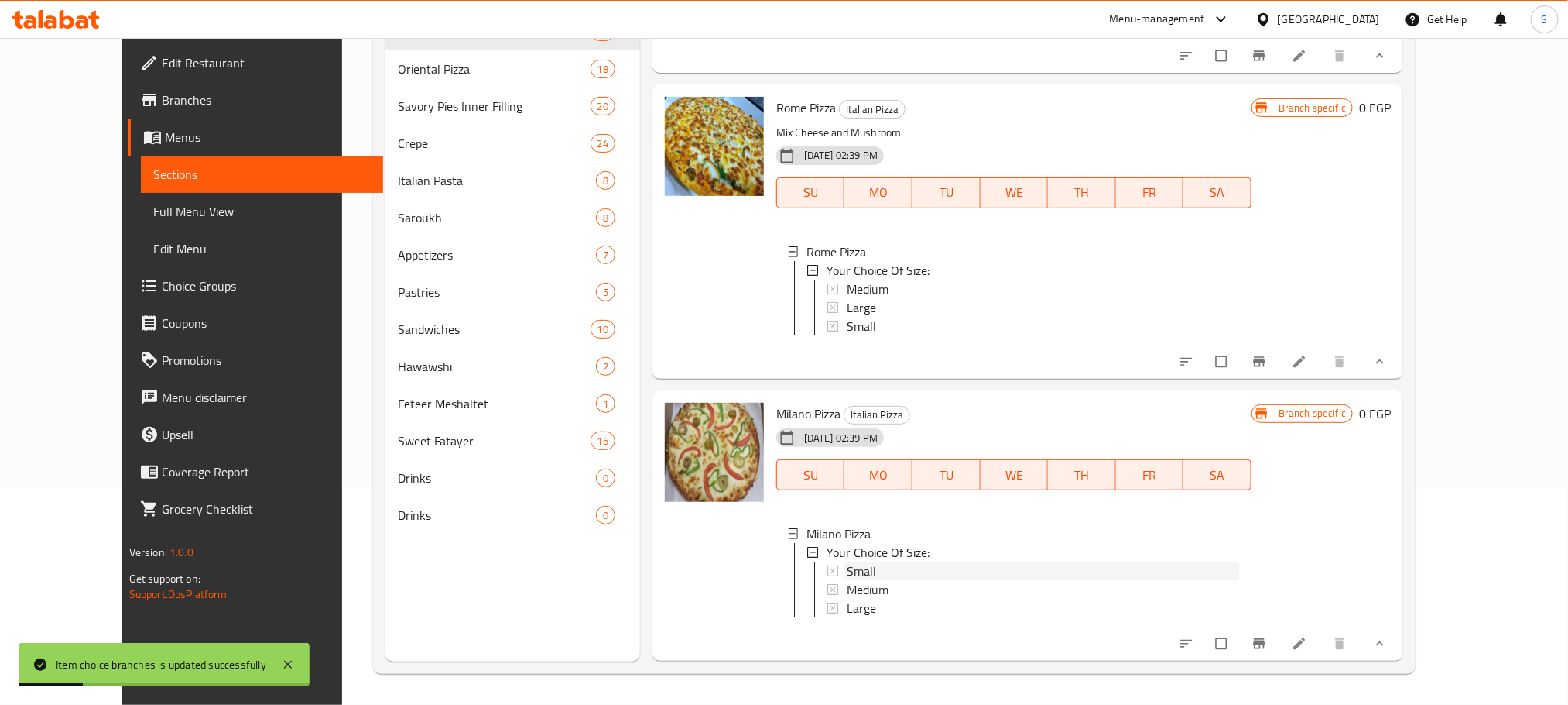
click at [847, 561] on span "Small" at bounding box center [861, 570] width 29 height 18
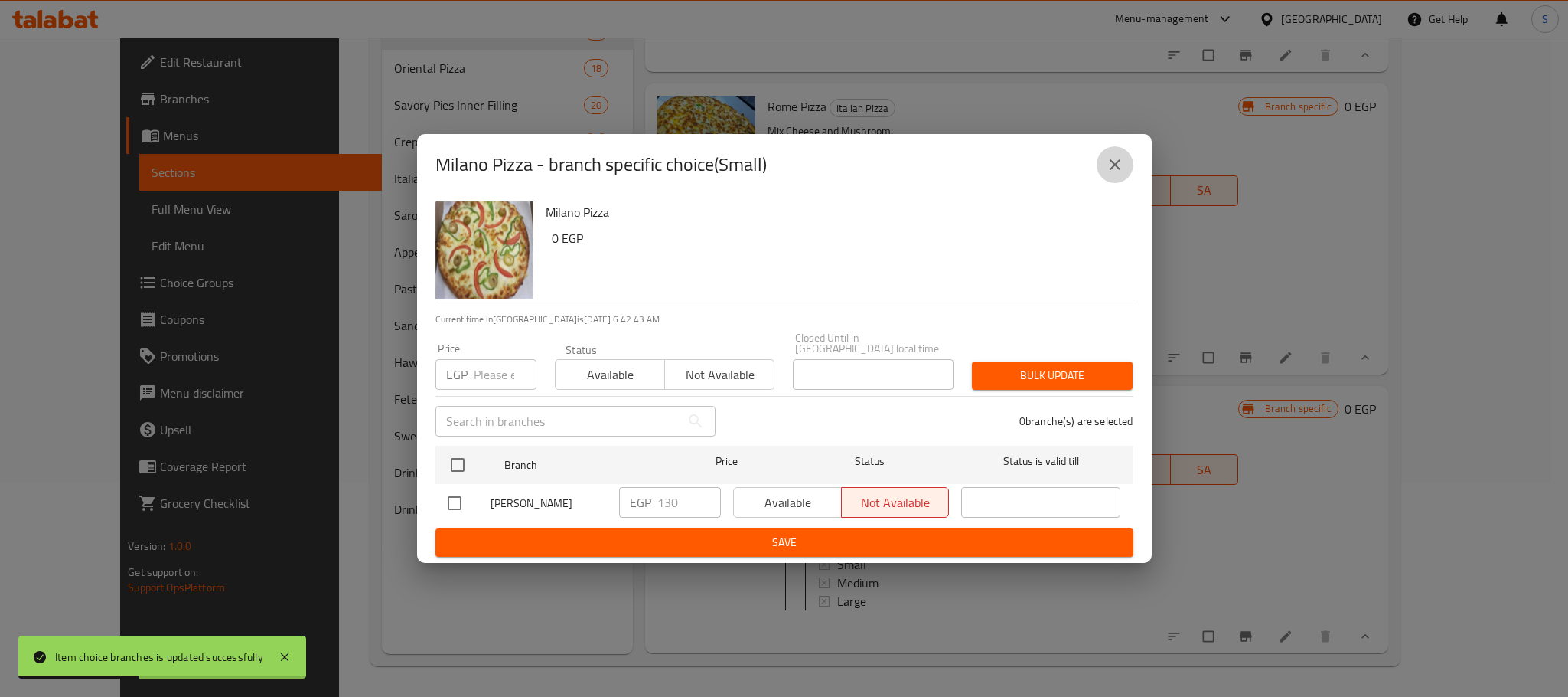
click at [1121, 166] on icon "close" at bounding box center [1114, 164] width 18 height 18
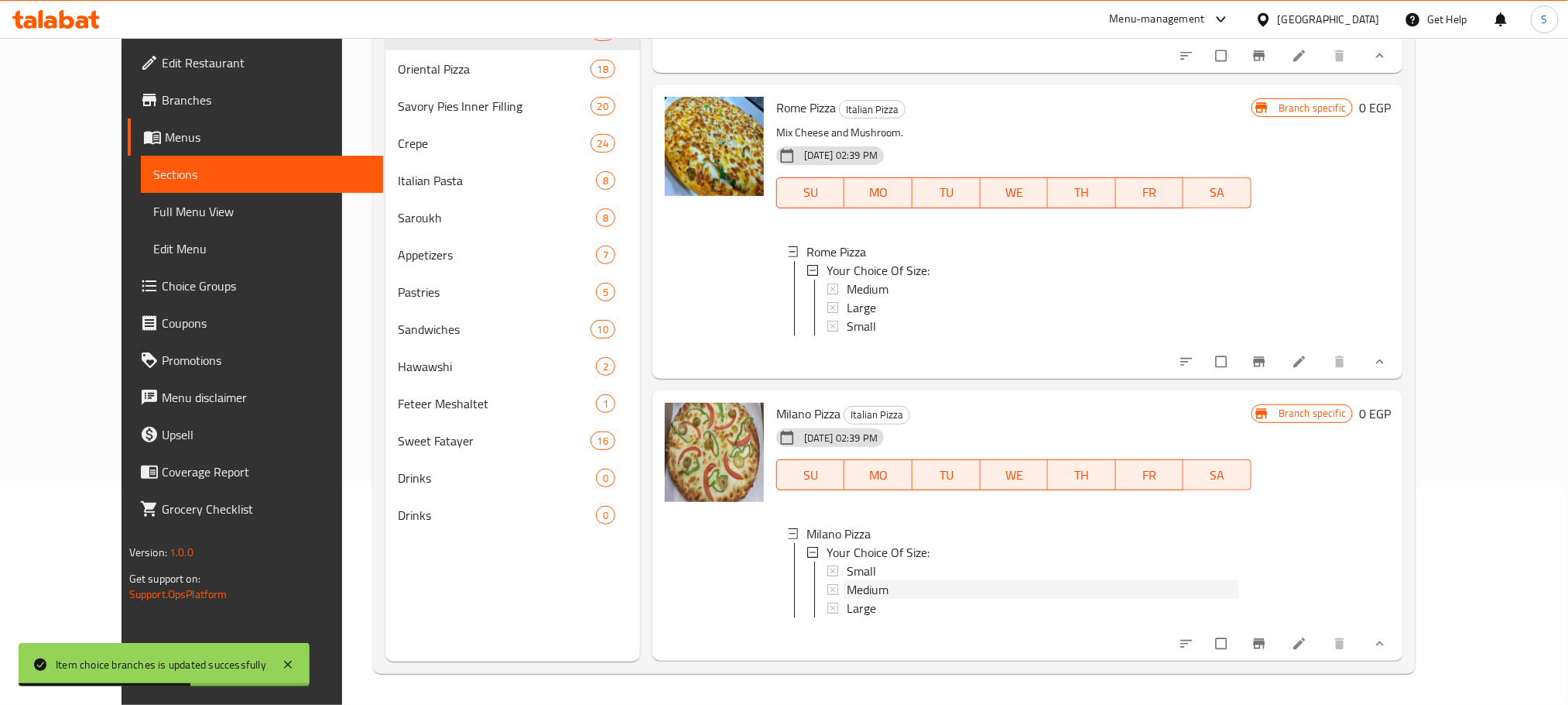
click at [870, 580] on div "Medium" at bounding box center [1042, 588] width 392 height 18
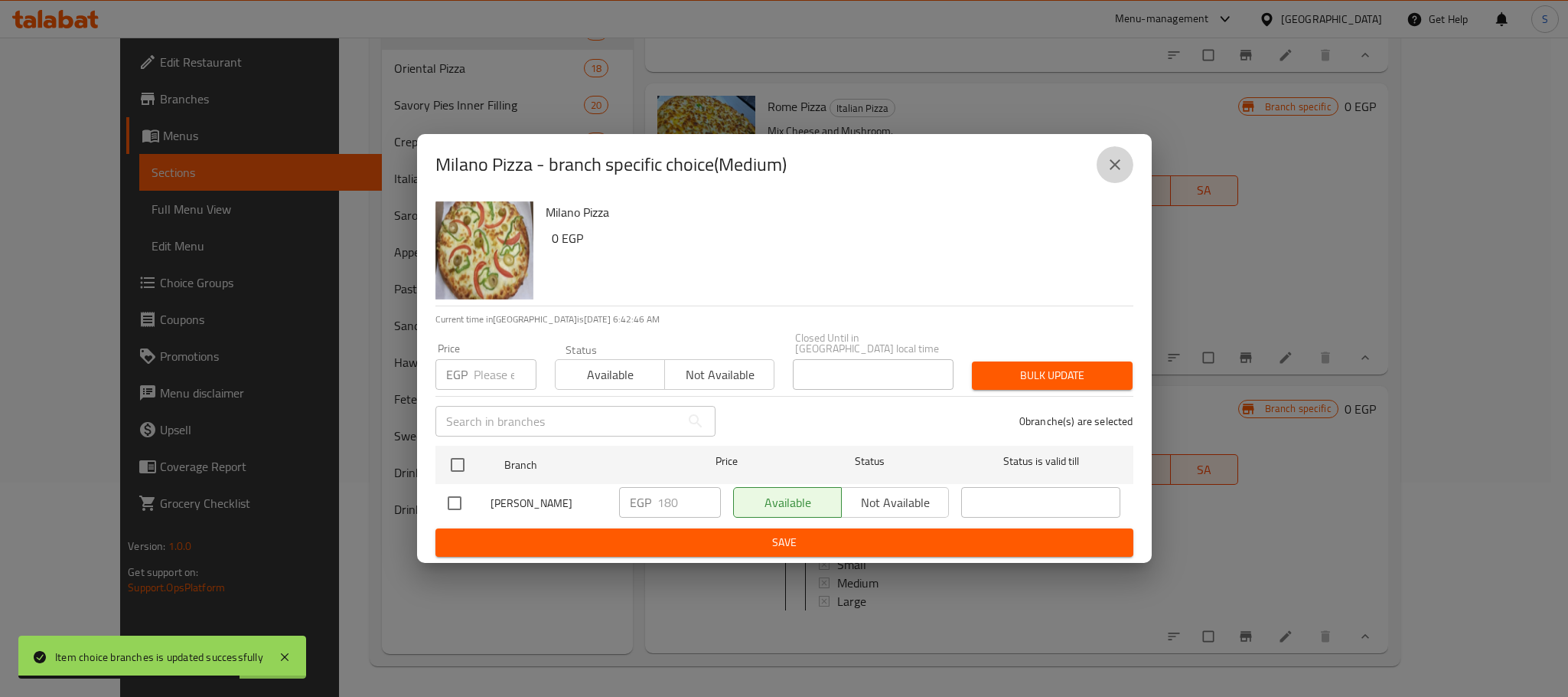
click at [1114, 154] on button "close" at bounding box center [1114, 165] width 37 height 37
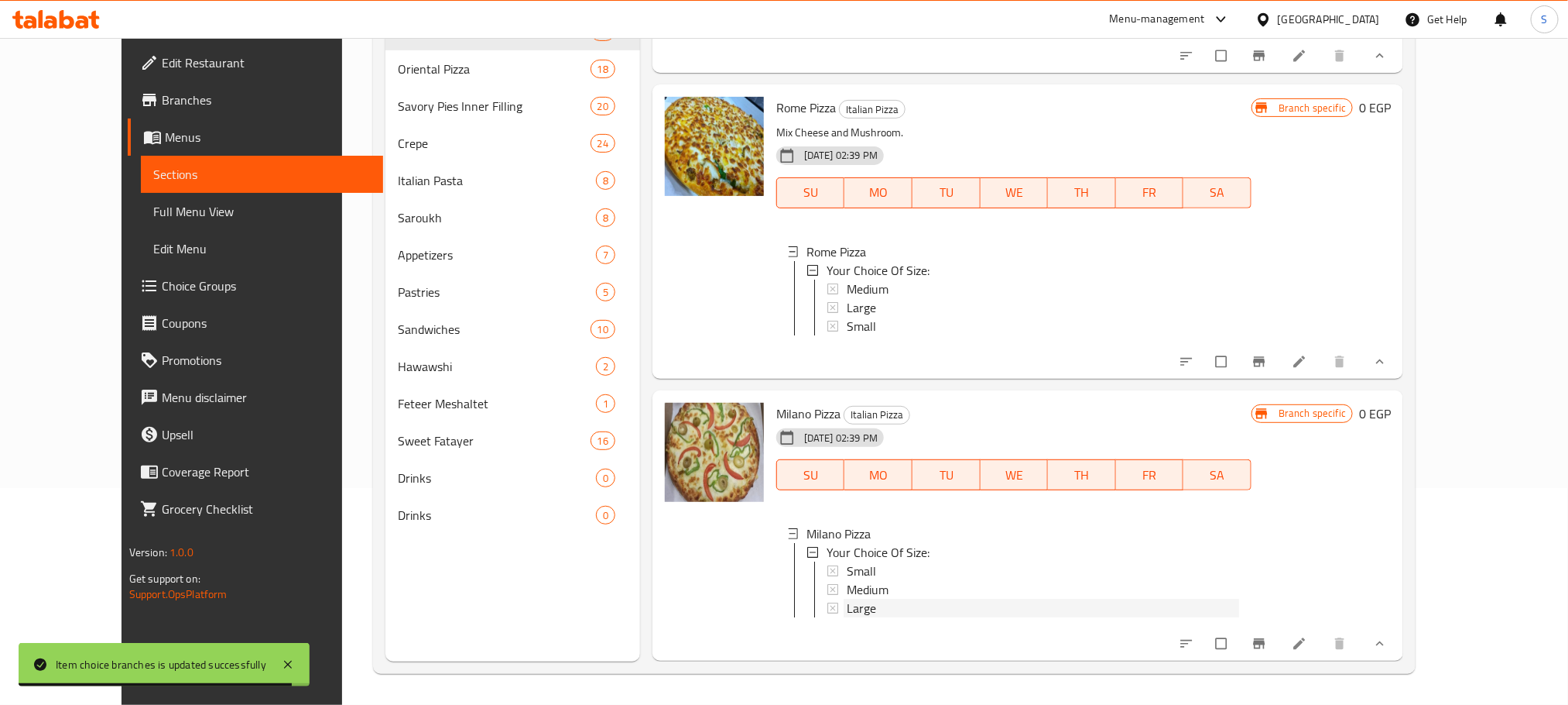
click at [865, 599] on div "Large" at bounding box center [1042, 607] width 392 height 18
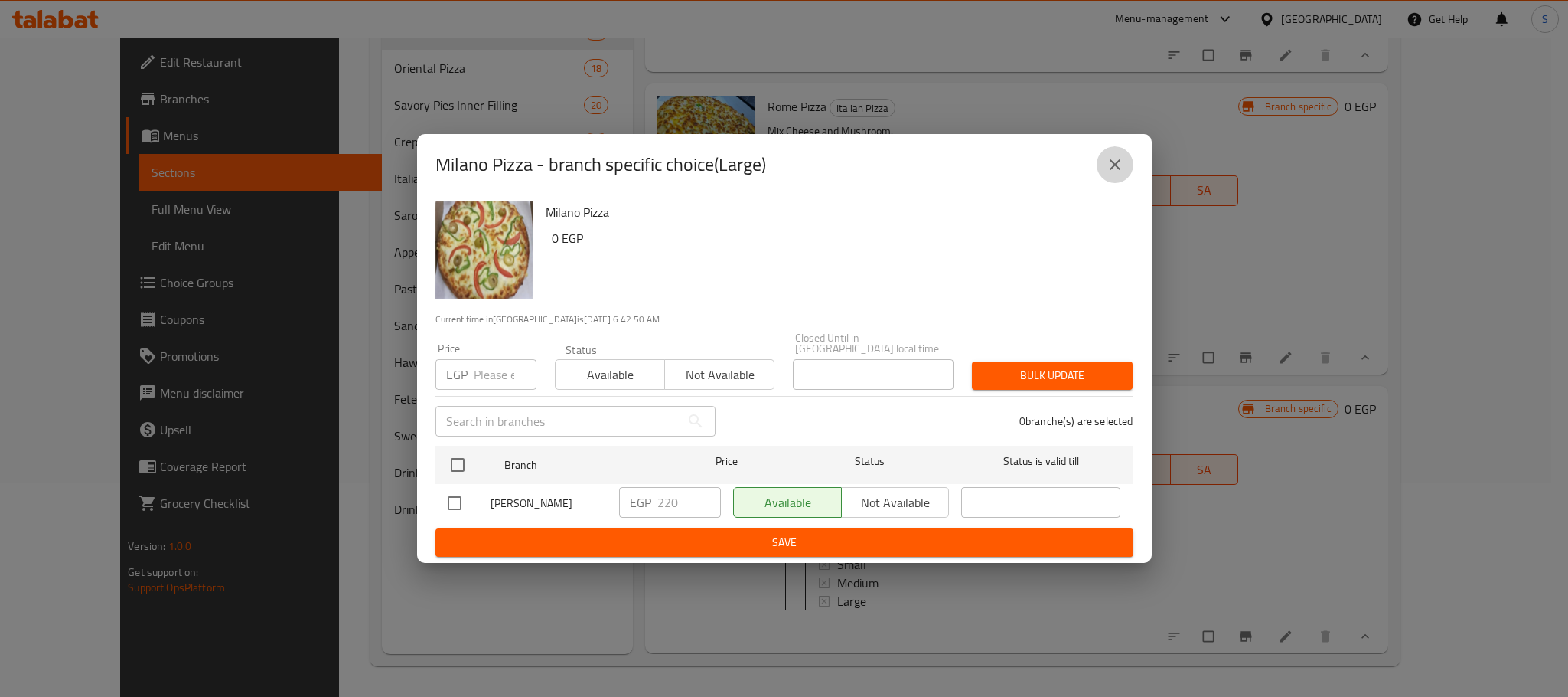
click at [1116, 174] on icon "close" at bounding box center [1114, 164] width 18 height 18
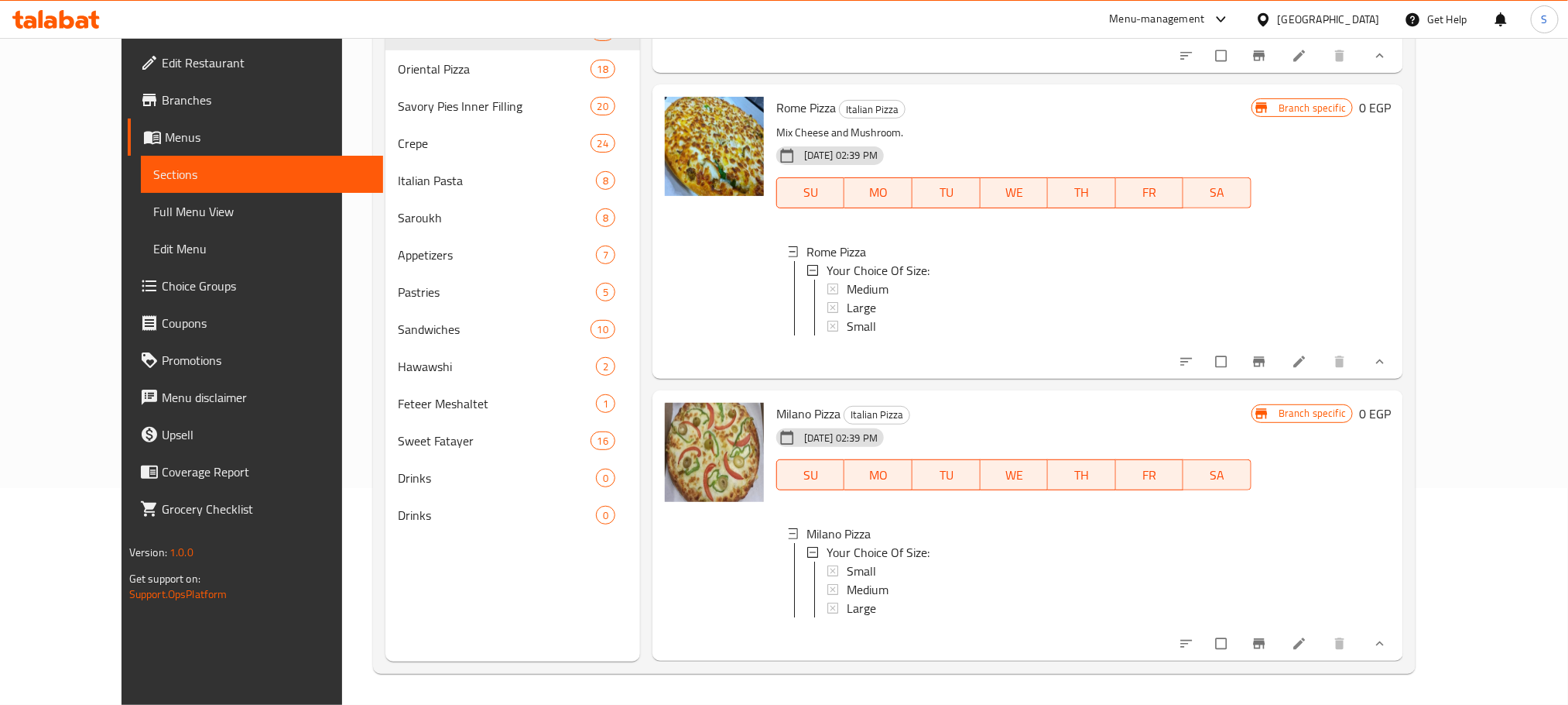
scroll to position [5167, 0]
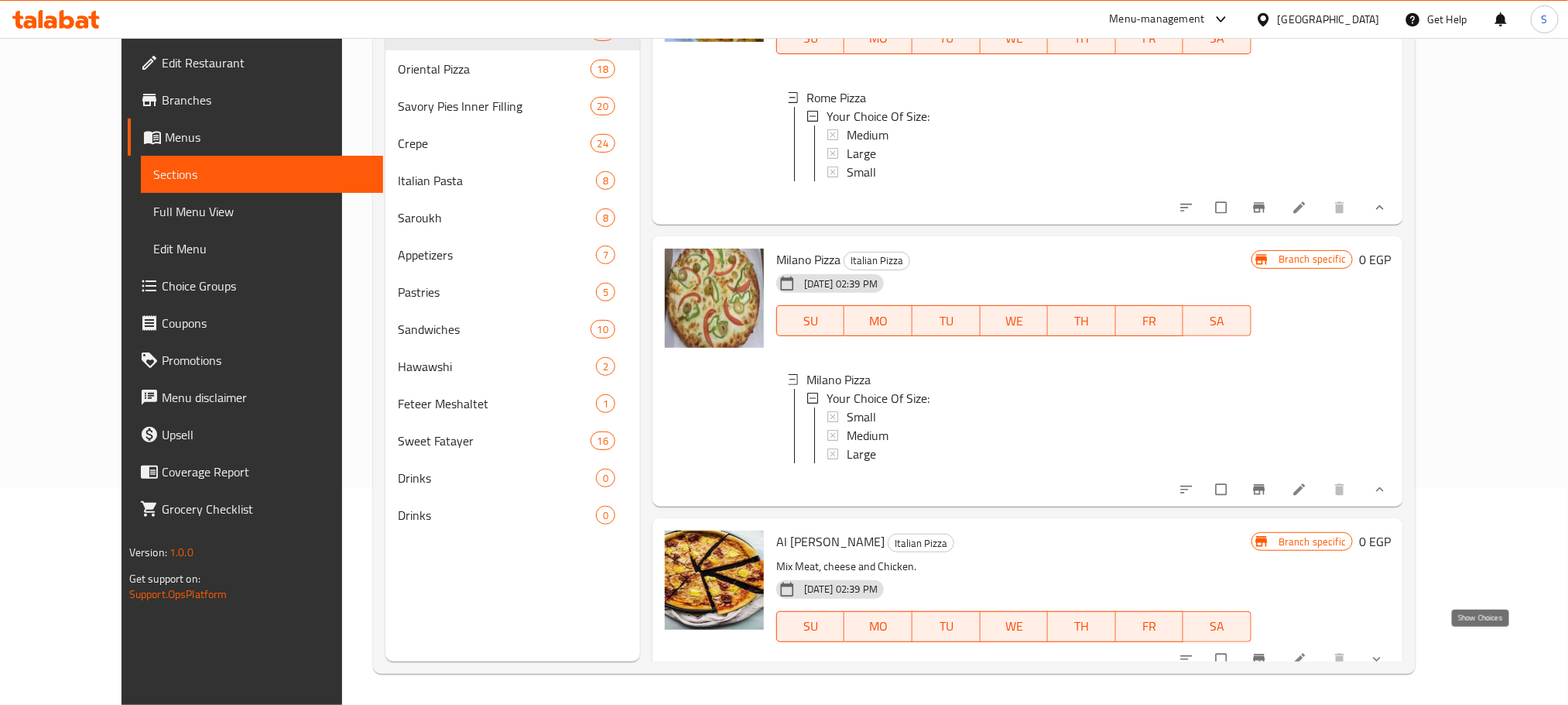
click at [1385, 651] on icon "show more" at bounding box center [1377, 659] width 16 height 16
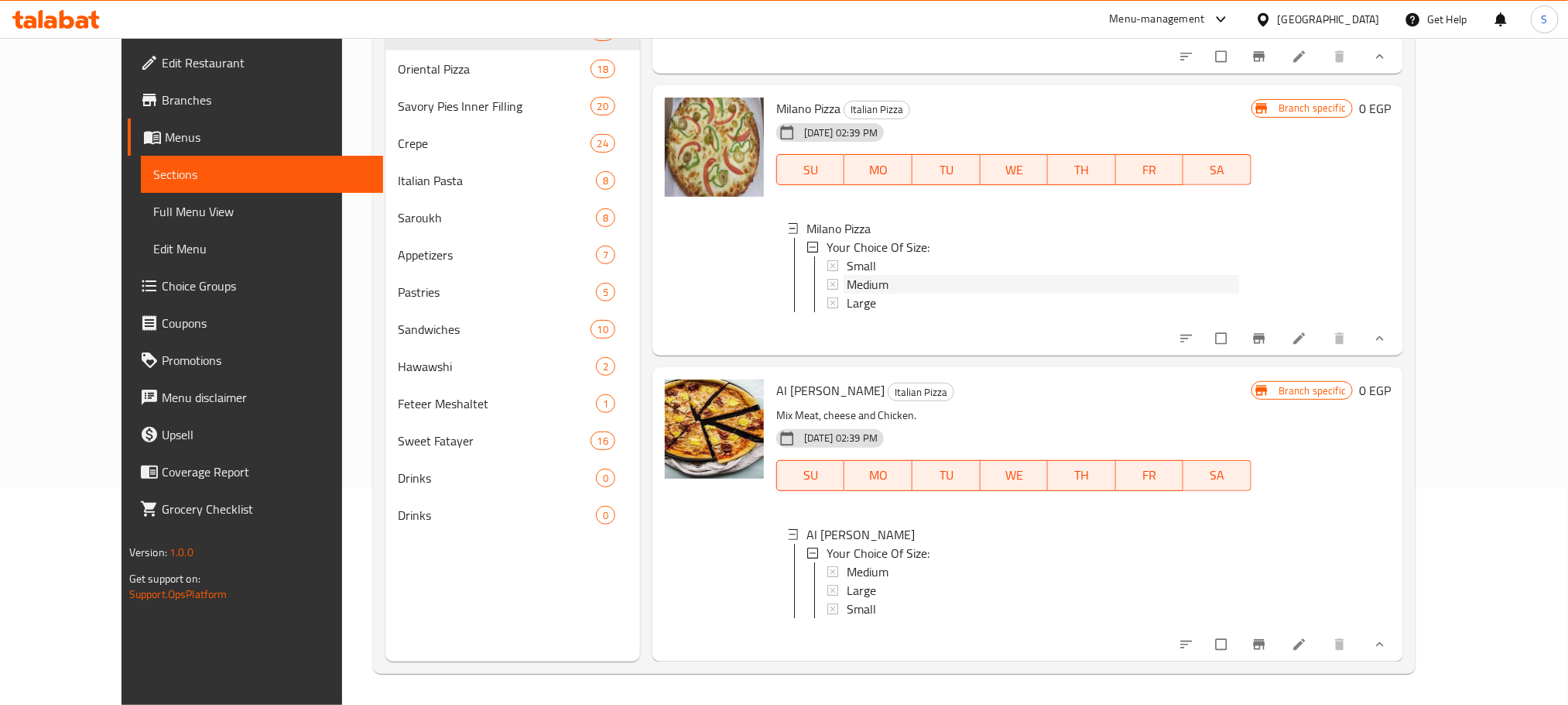
click at [847, 275] on span "Medium" at bounding box center [867, 284] width 42 height 18
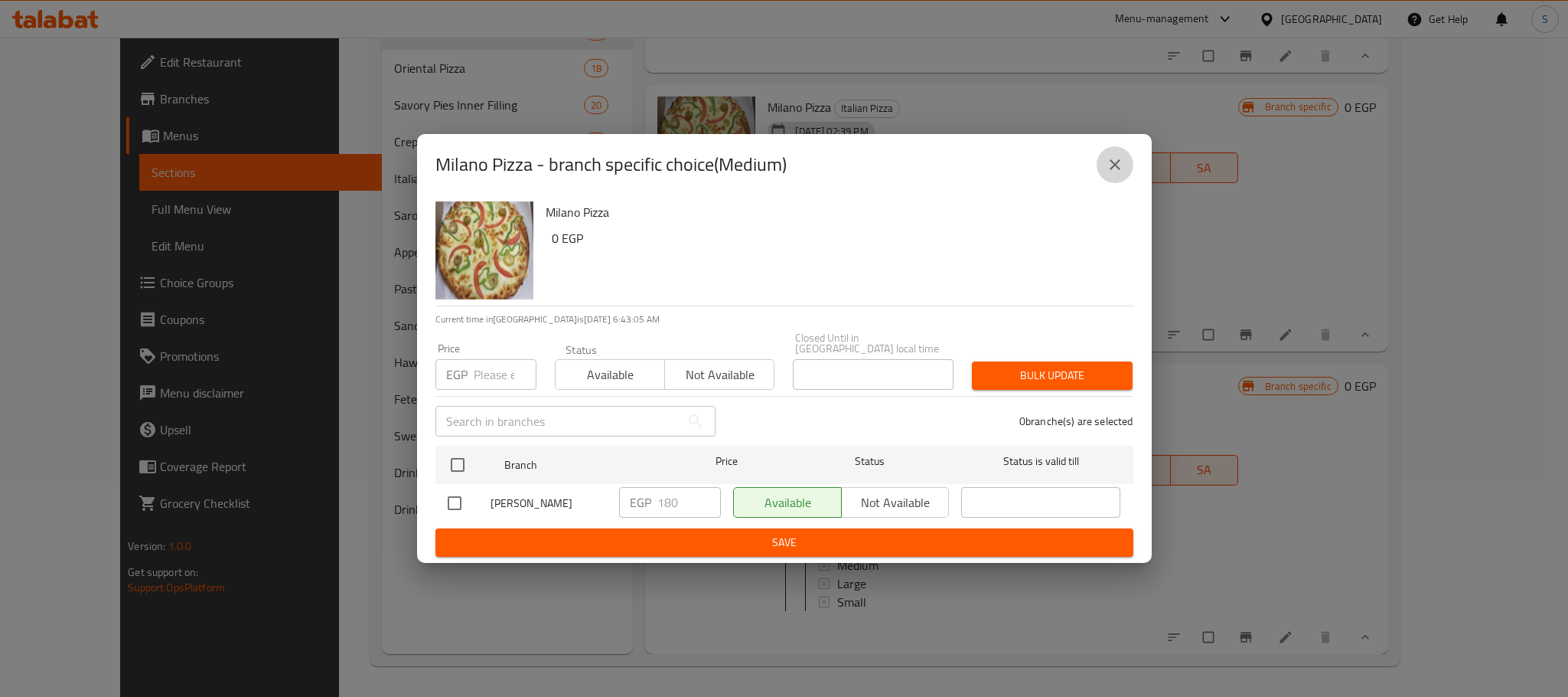
click at [1121, 180] on button "close" at bounding box center [1114, 165] width 37 height 37
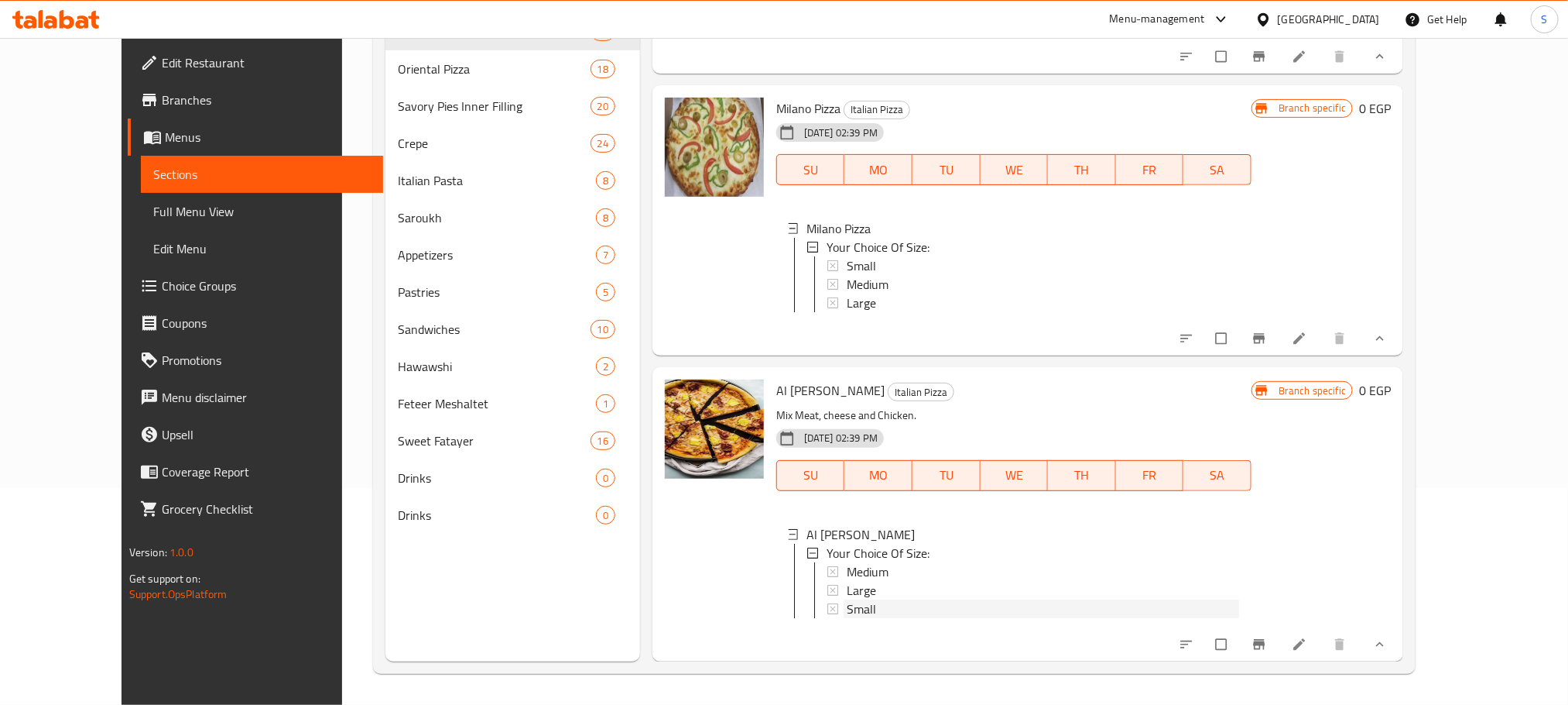
click at [847, 600] on span "Small" at bounding box center [861, 608] width 29 height 18
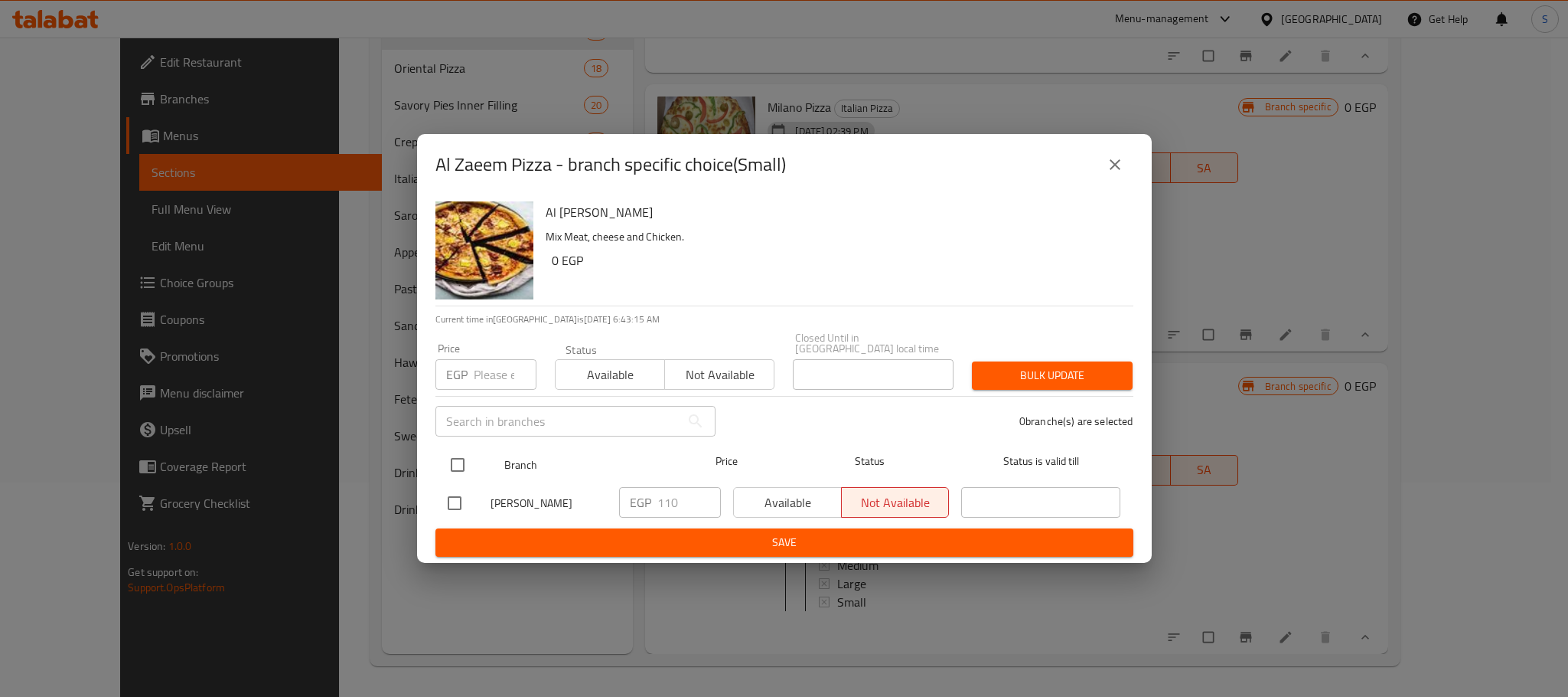
click at [454, 459] on input "checkbox" at bounding box center [457, 464] width 32 height 32
checkbox input "true"
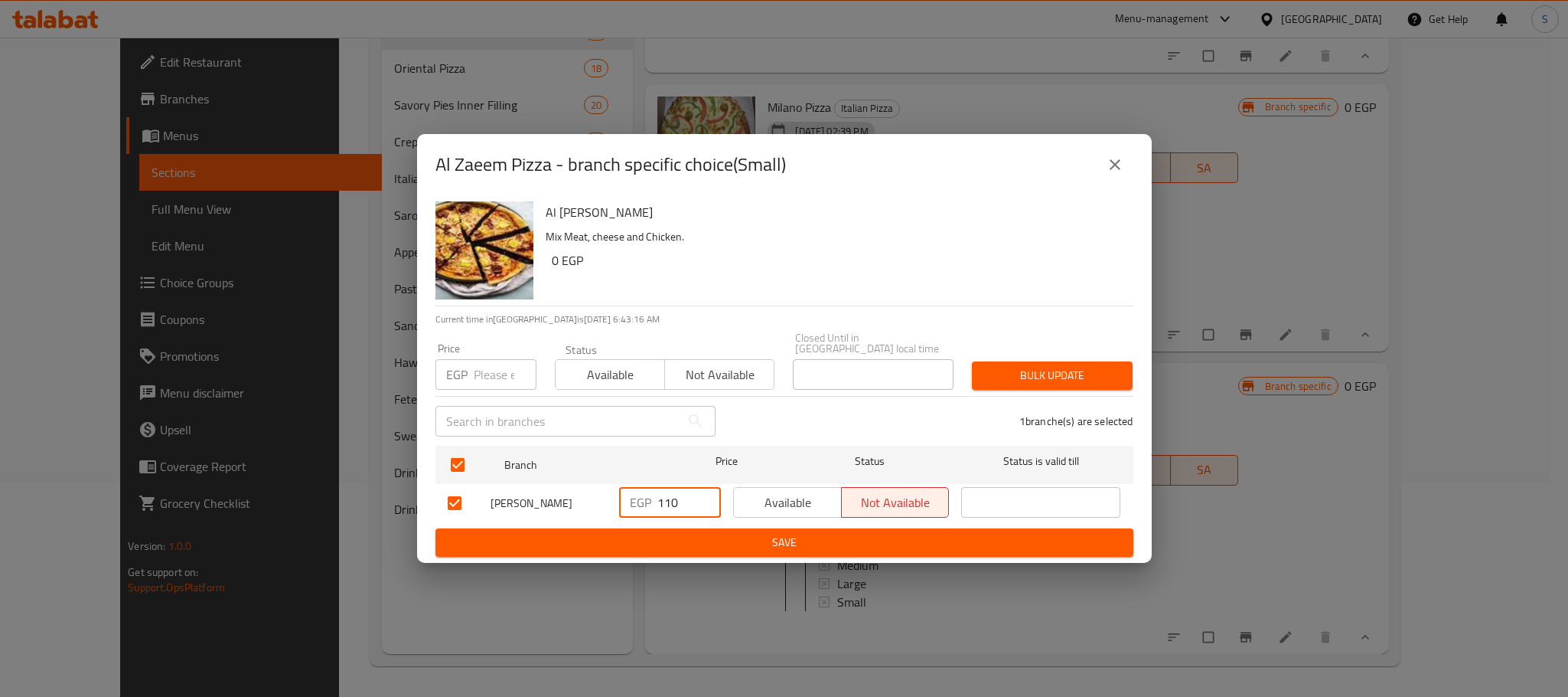
drag, startPoint x: 685, startPoint y: 494, endPoint x: 632, endPoint y: 504, distance: 53.9
click at [632, 504] on div "EGP 110 ​" at bounding box center [670, 502] width 102 height 31
type input "150"
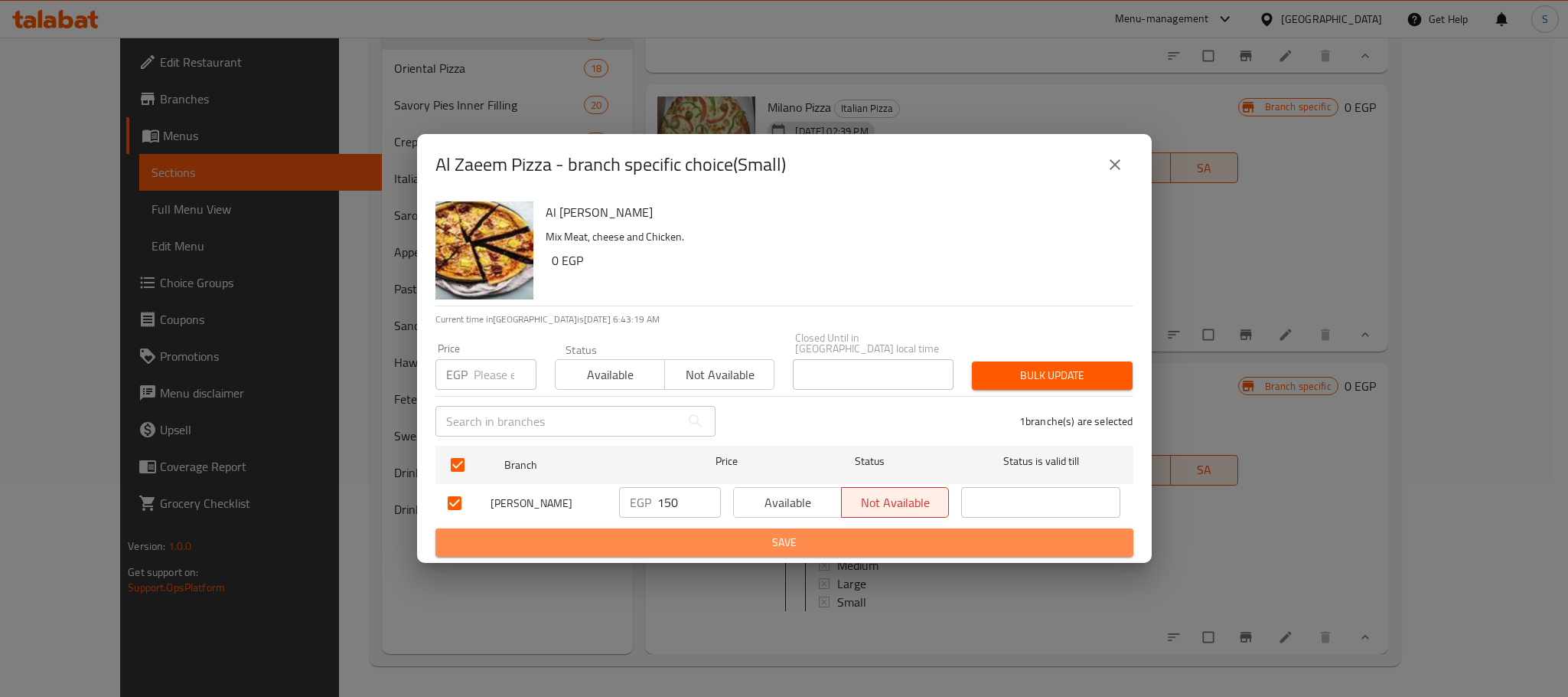
click at [741, 536] on span "Save" at bounding box center [784, 543] width 673 height 19
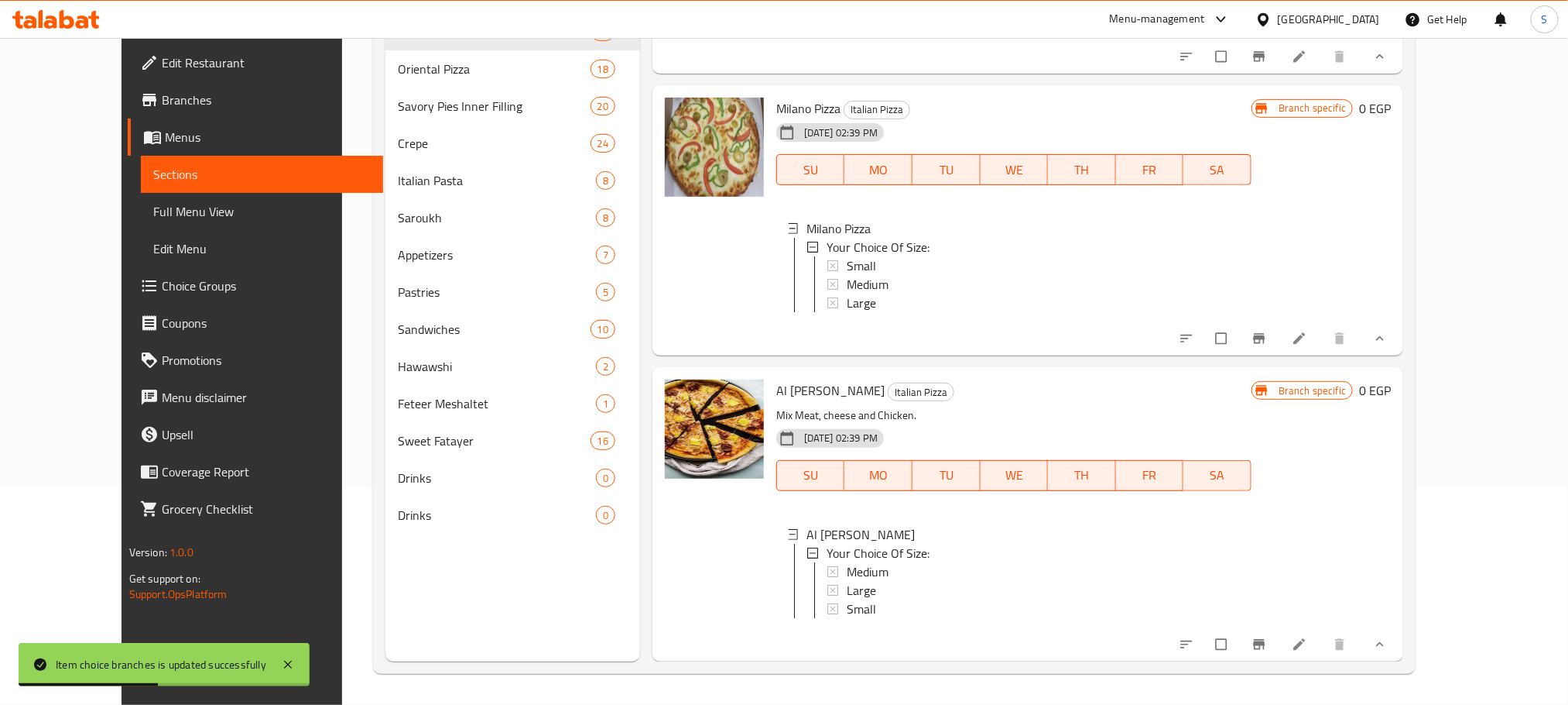
click at [847, 600] on div "Small" at bounding box center [1042, 608] width 392 height 18
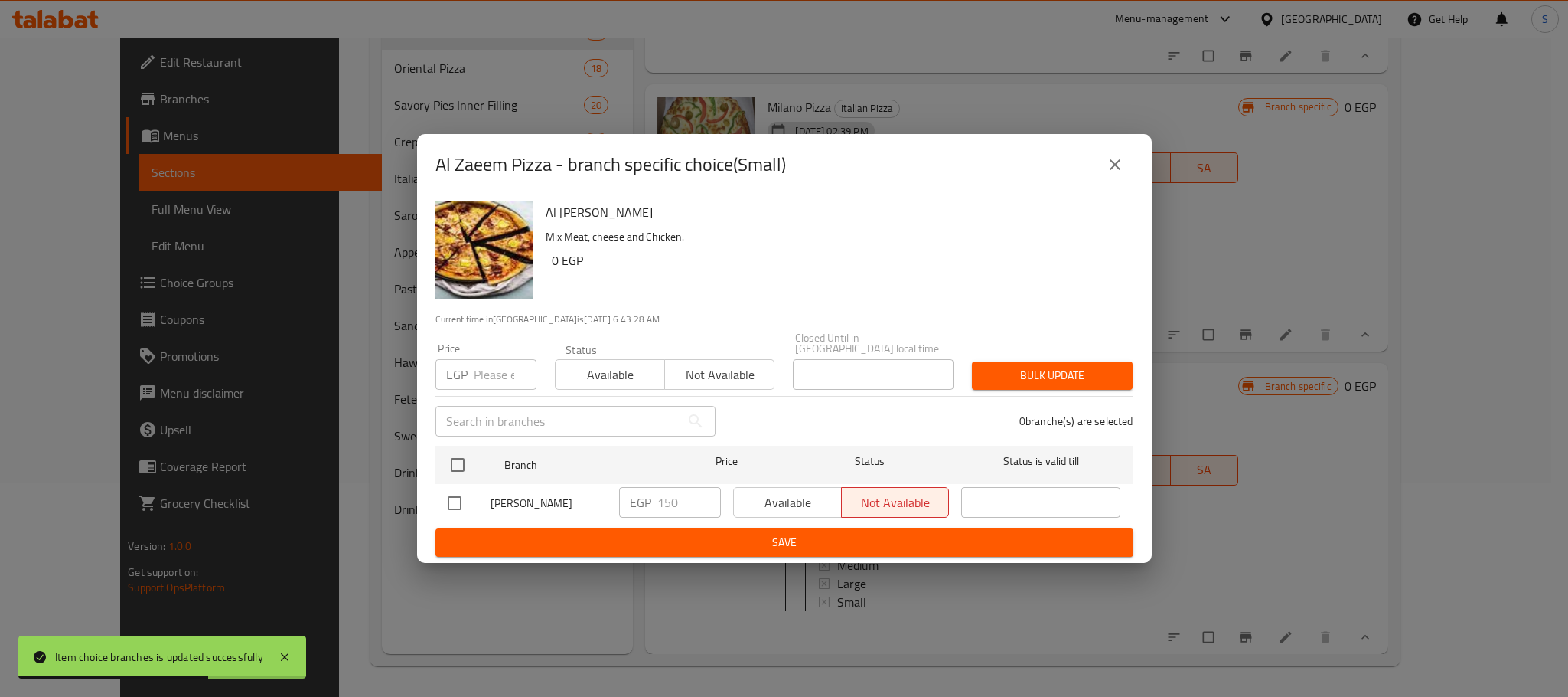
click at [1129, 163] on button "close" at bounding box center [1114, 165] width 37 height 37
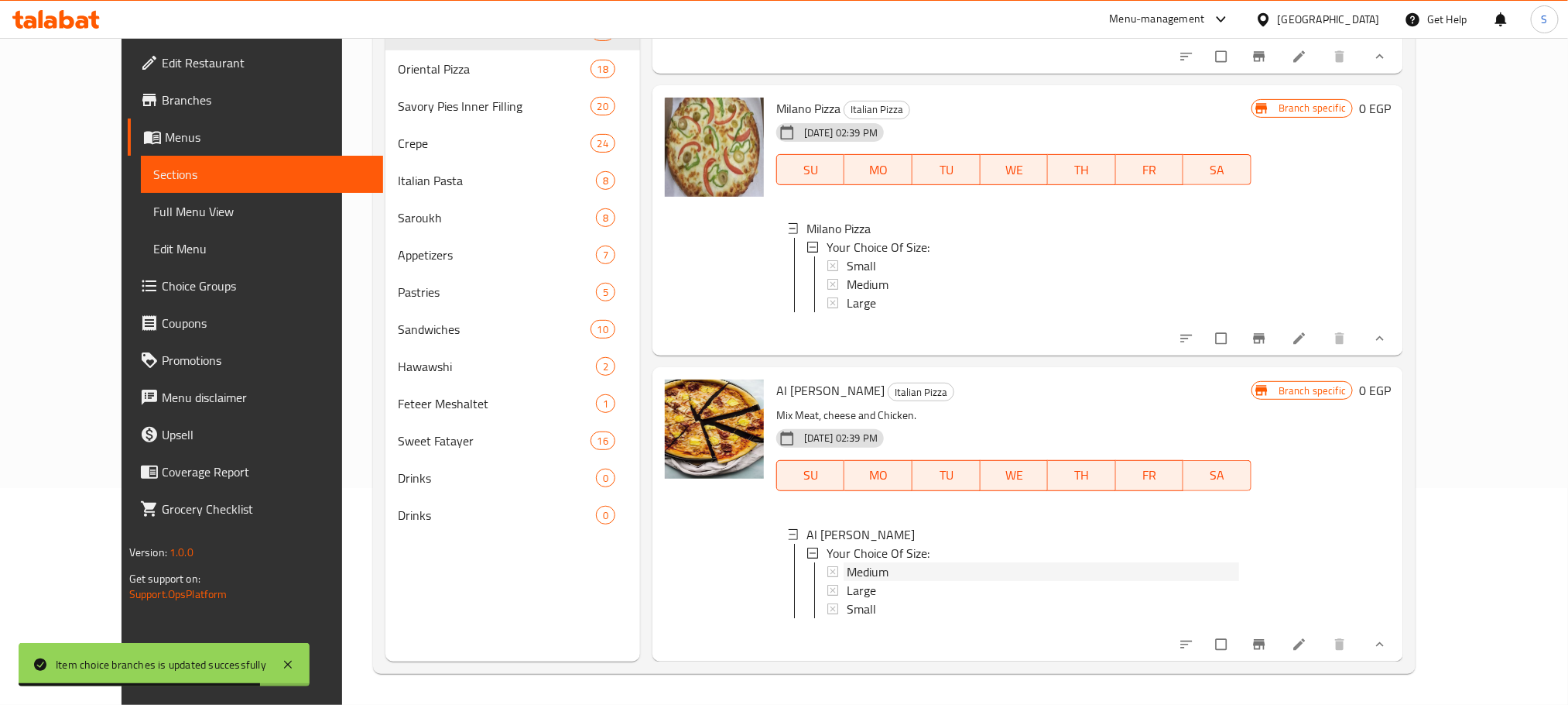
click at [847, 562] on span "Medium" at bounding box center [867, 571] width 42 height 18
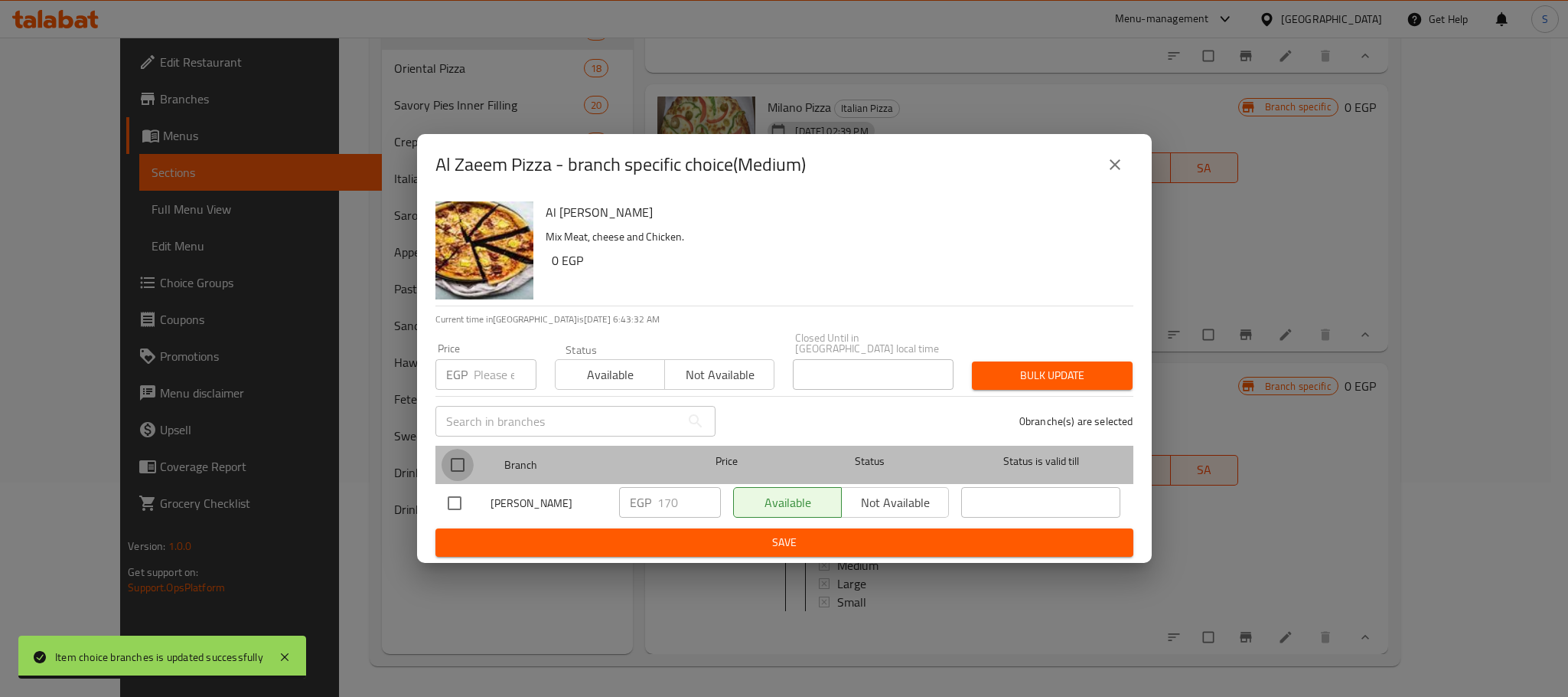
click at [446, 448] on input "checkbox" at bounding box center [457, 464] width 32 height 32
checkbox input "true"
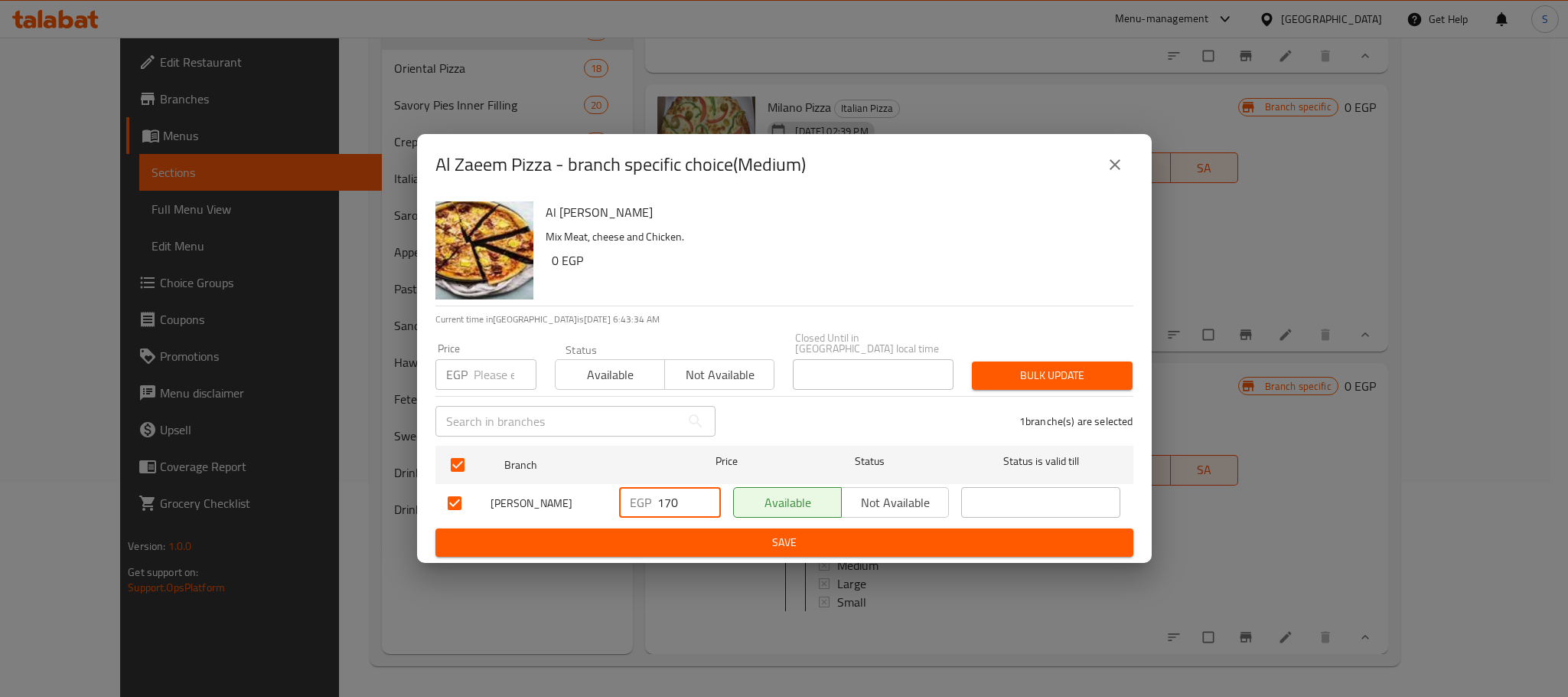
drag, startPoint x: 690, startPoint y: 499, endPoint x: 634, endPoint y: 502, distance: 56.1
click at [634, 502] on div "EGP 170 ​" at bounding box center [670, 502] width 102 height 31
type input "200"
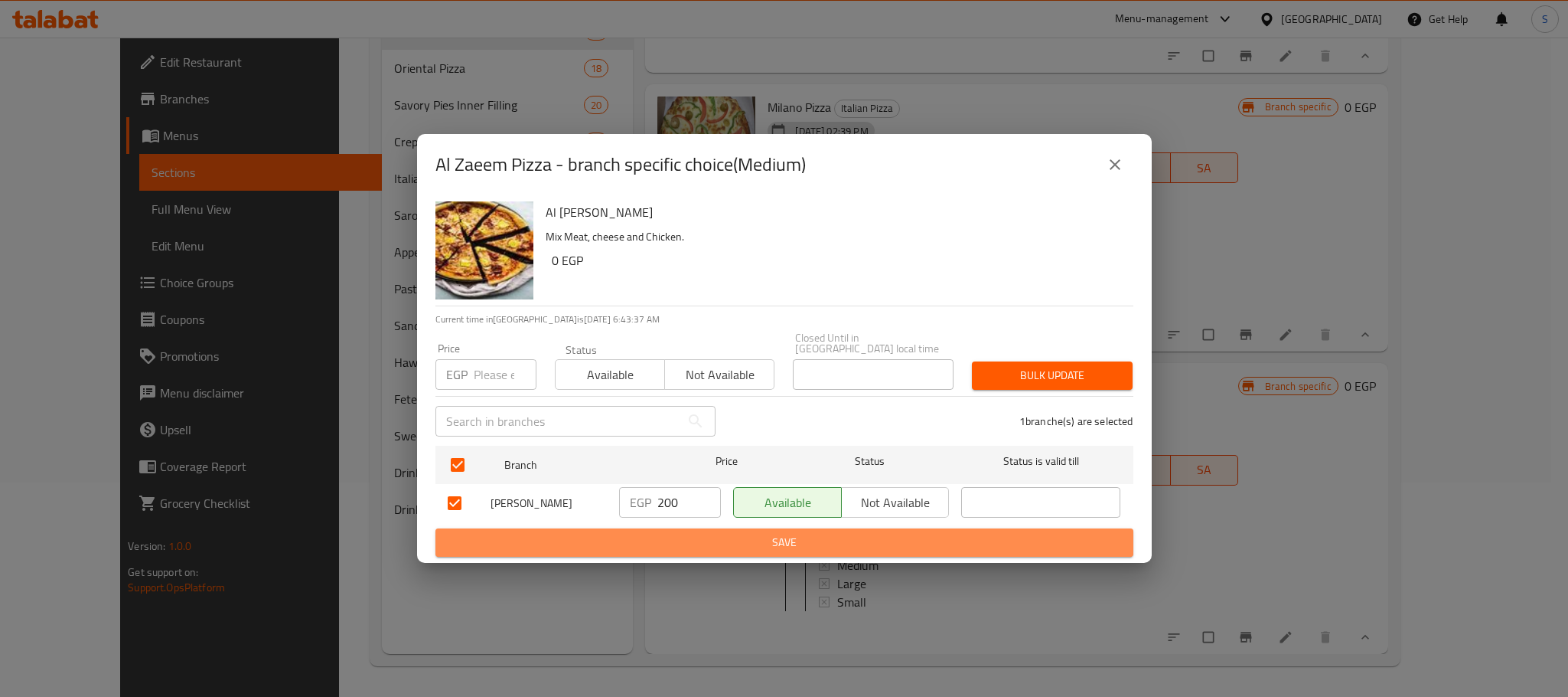
click at [744, 539] on span "Save" at bounding box center [784, 543] width 673 height 19
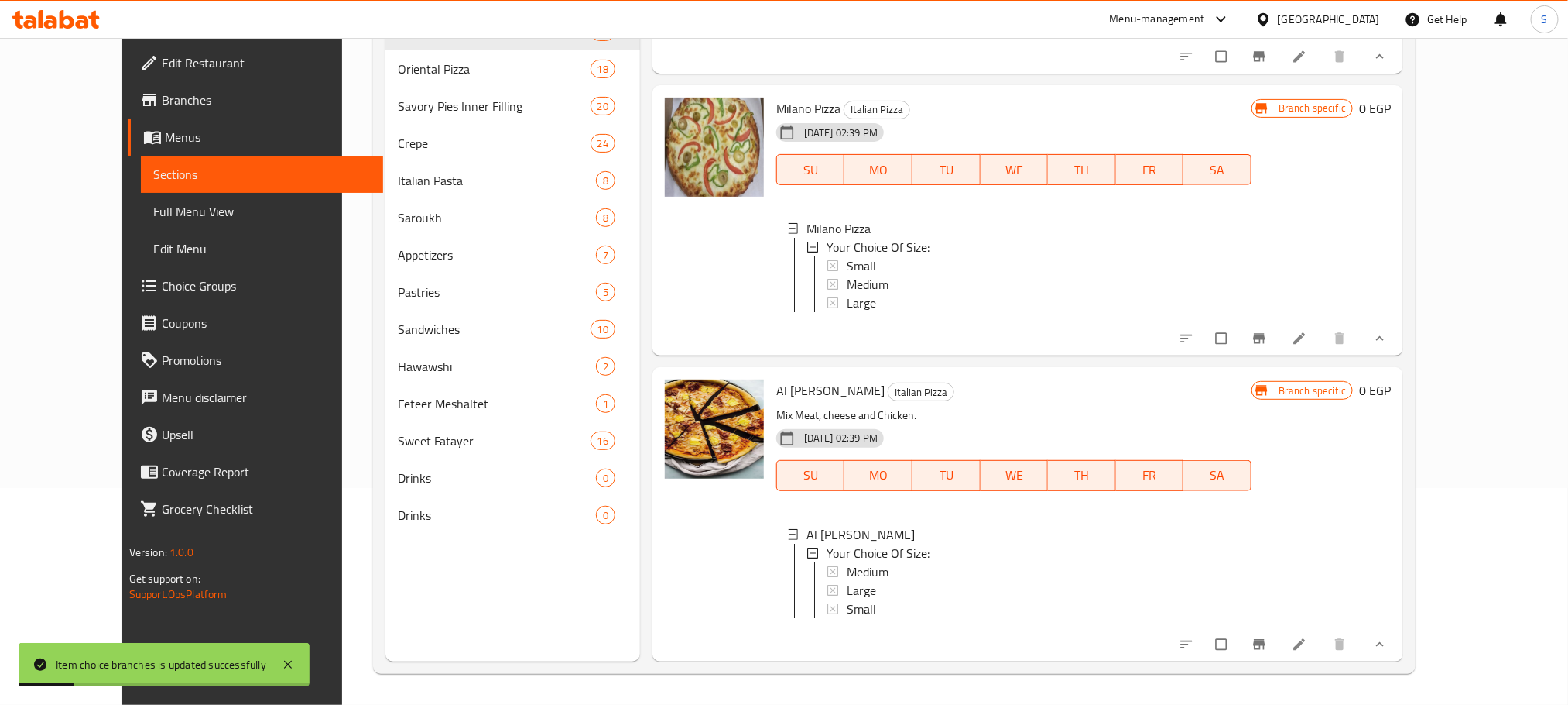
click at [882, 562] on div "Medium" at bounding box center [1042, 571] width 392 height 18
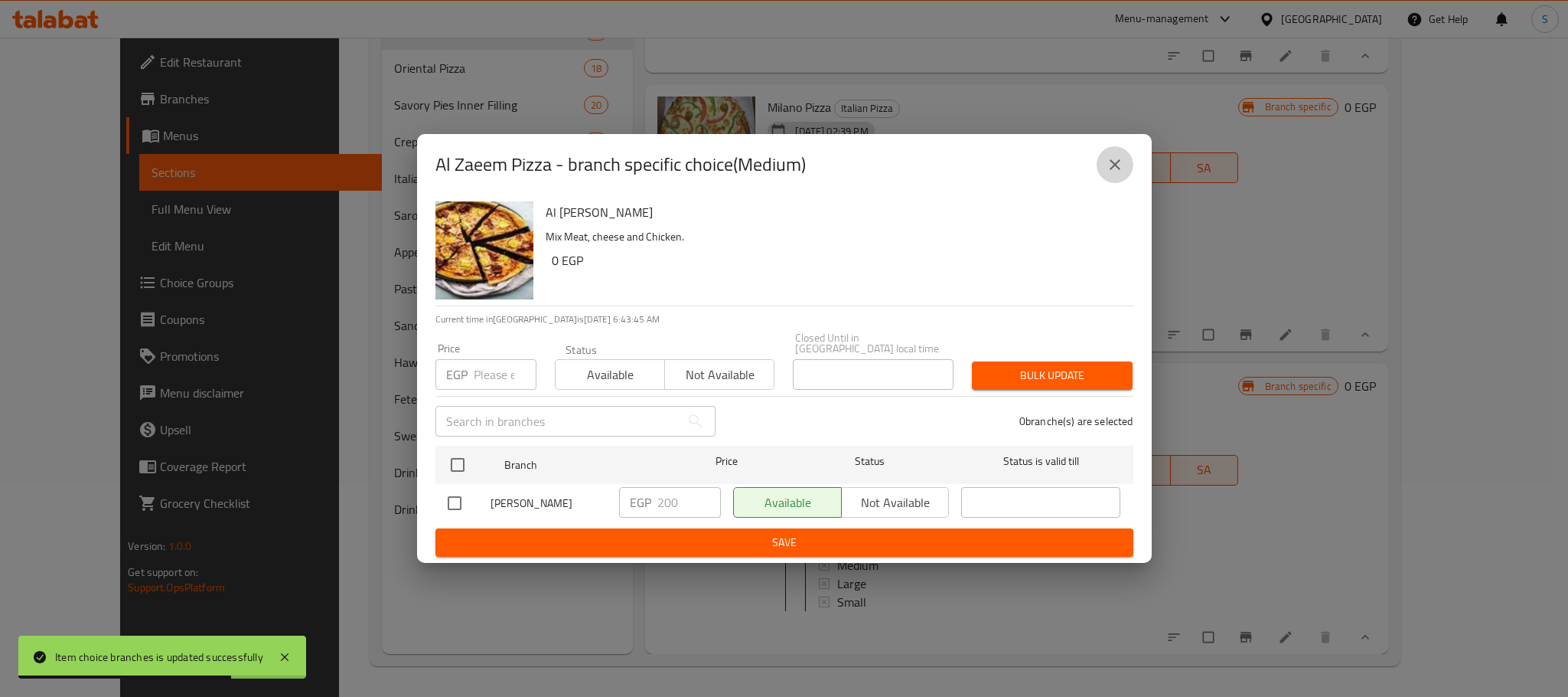
click at [1116, 170] on icon "close" at bounding box center [1115, 165] width 11 height 11
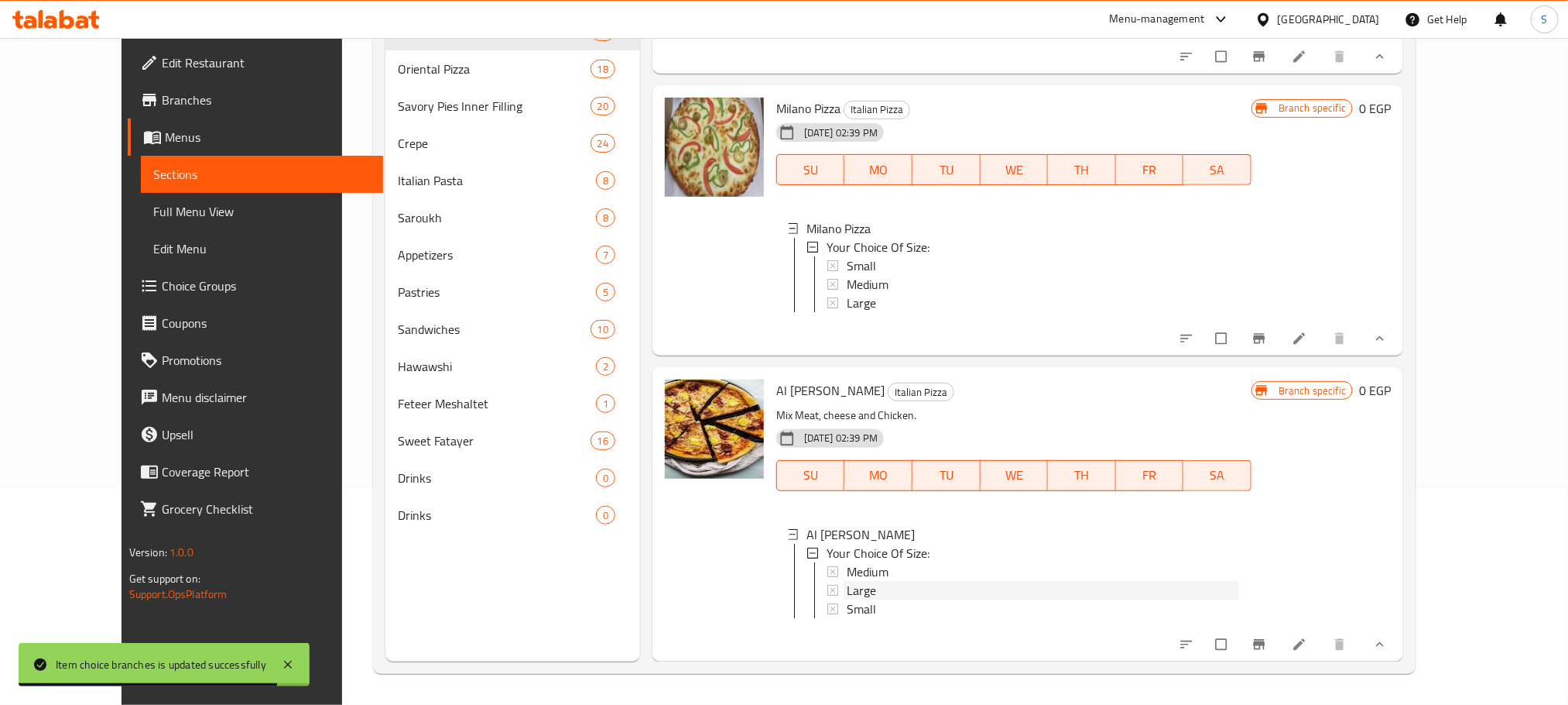
click at [857, 580] on div "Large" at bounding box center [1042, 589] width 392 height 18
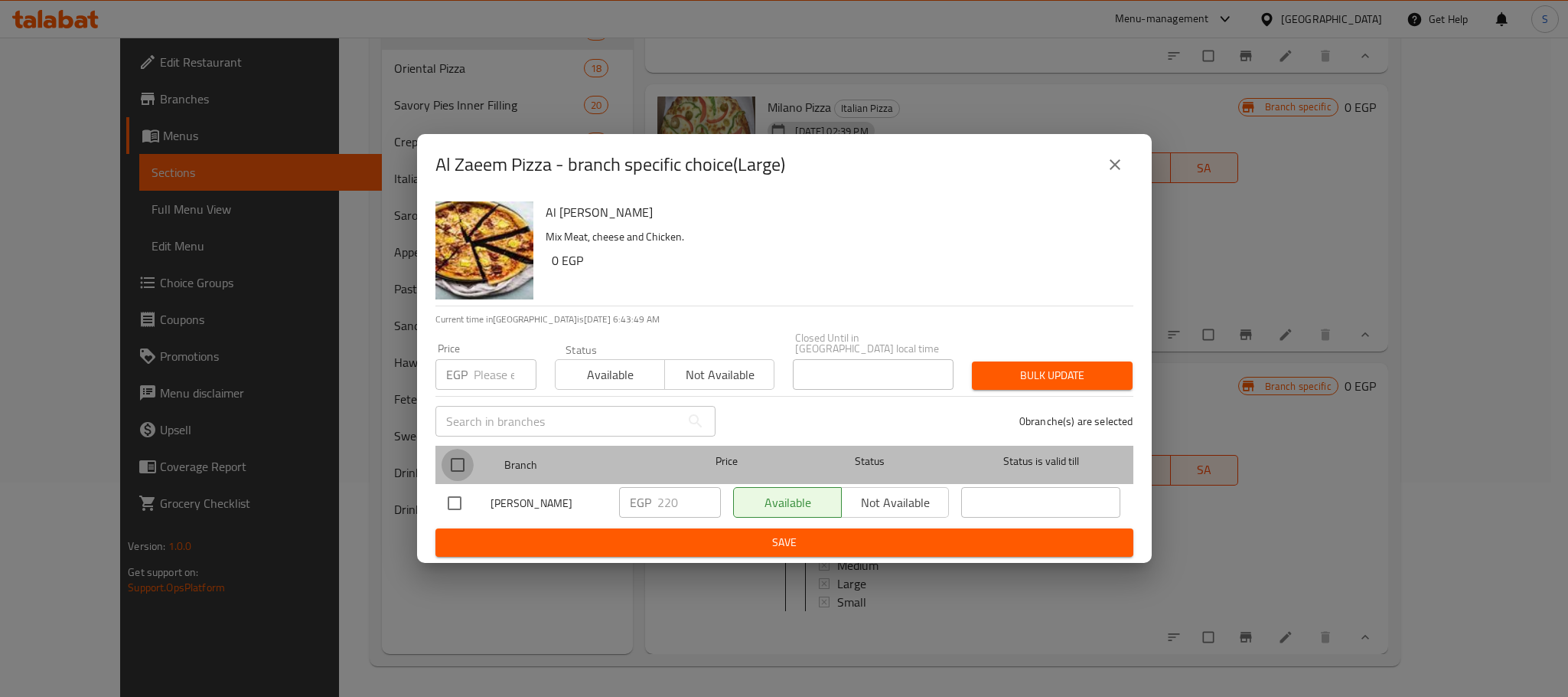
click at [458, 458] on input "checkbox" at bounding box center [457, 464] width 32 height 32
checkbox input "true"
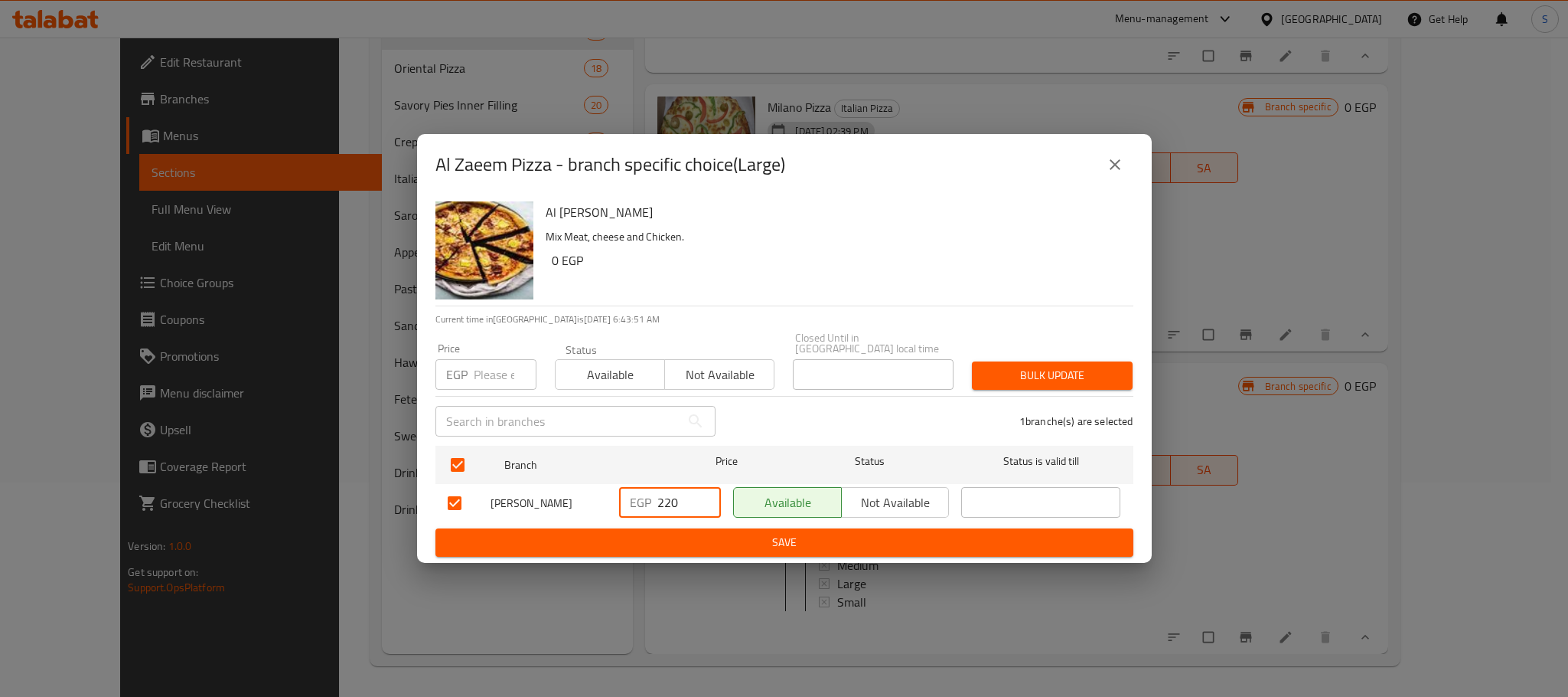
drag, startPoint x: 683, startPoint y: 497, endPoint x: 622, endPoint y: 499, distance: 61.0
click at [622, 499] on div "EGP 220 ​" at bounding box center [670, 502] width 102 height 31
type input "300"
click at [754, 537] on span "Save" at bounding box center [784, 543] width 673 height 19
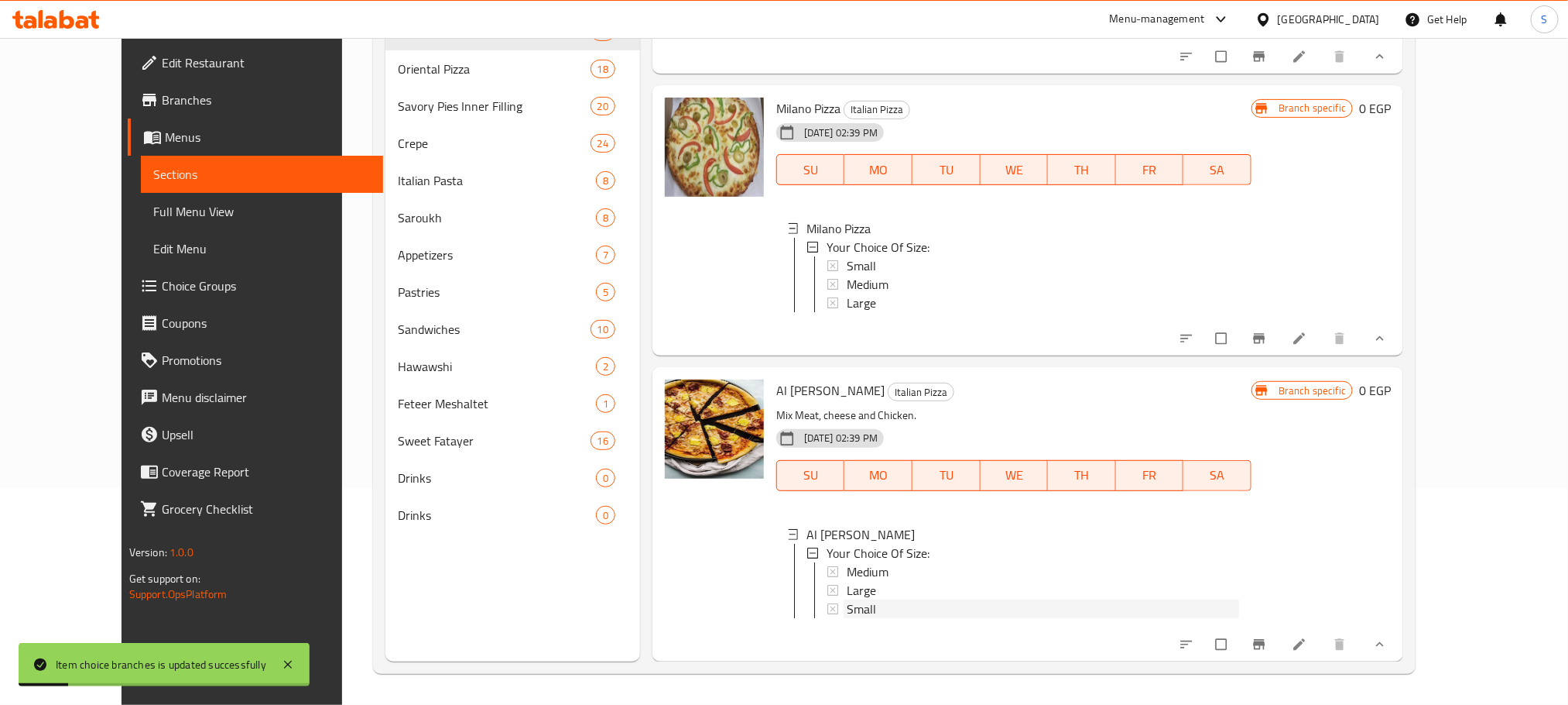
click at [857, 600] on div "Small" at bounding box center [1042, 608] width 392 height 18
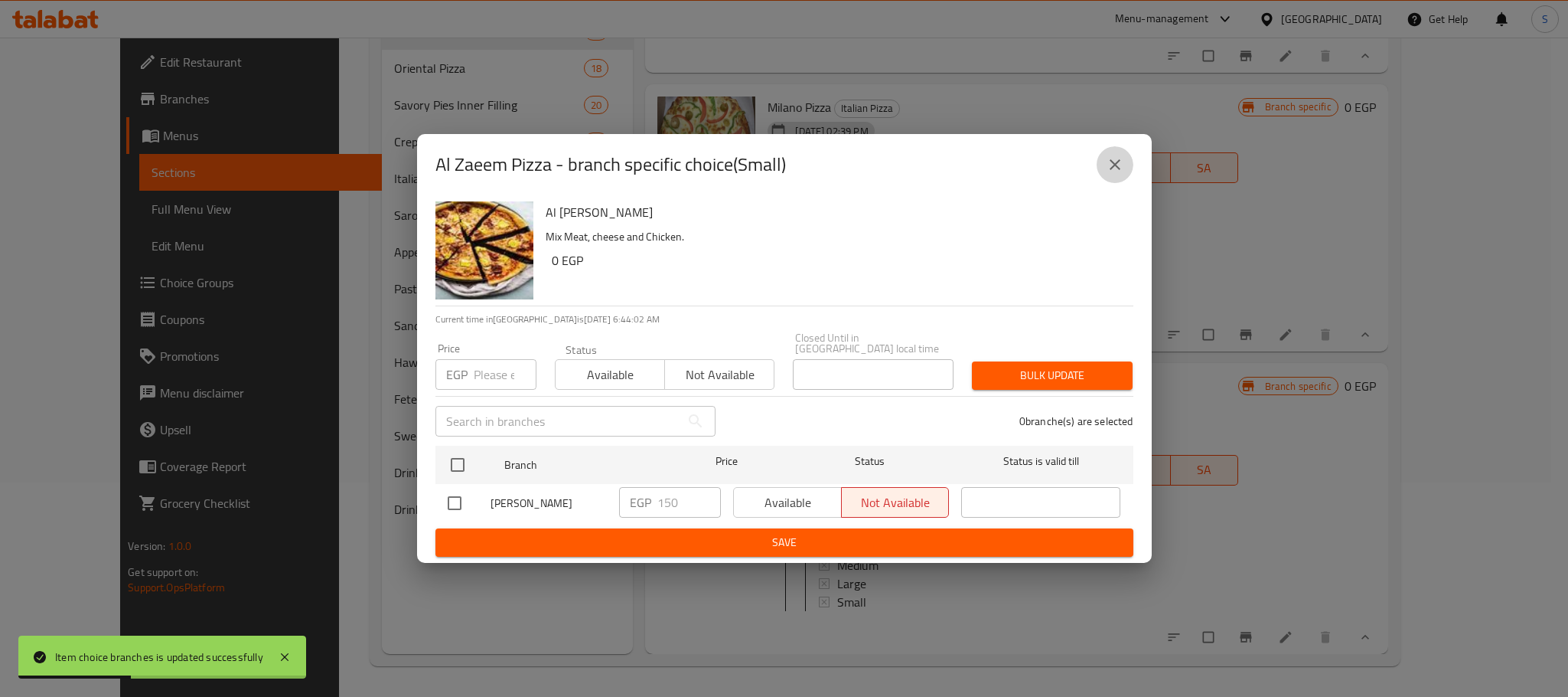
click at [1114, 168] on icon "close" at bounding box center [1114, 164] width 18 height 18
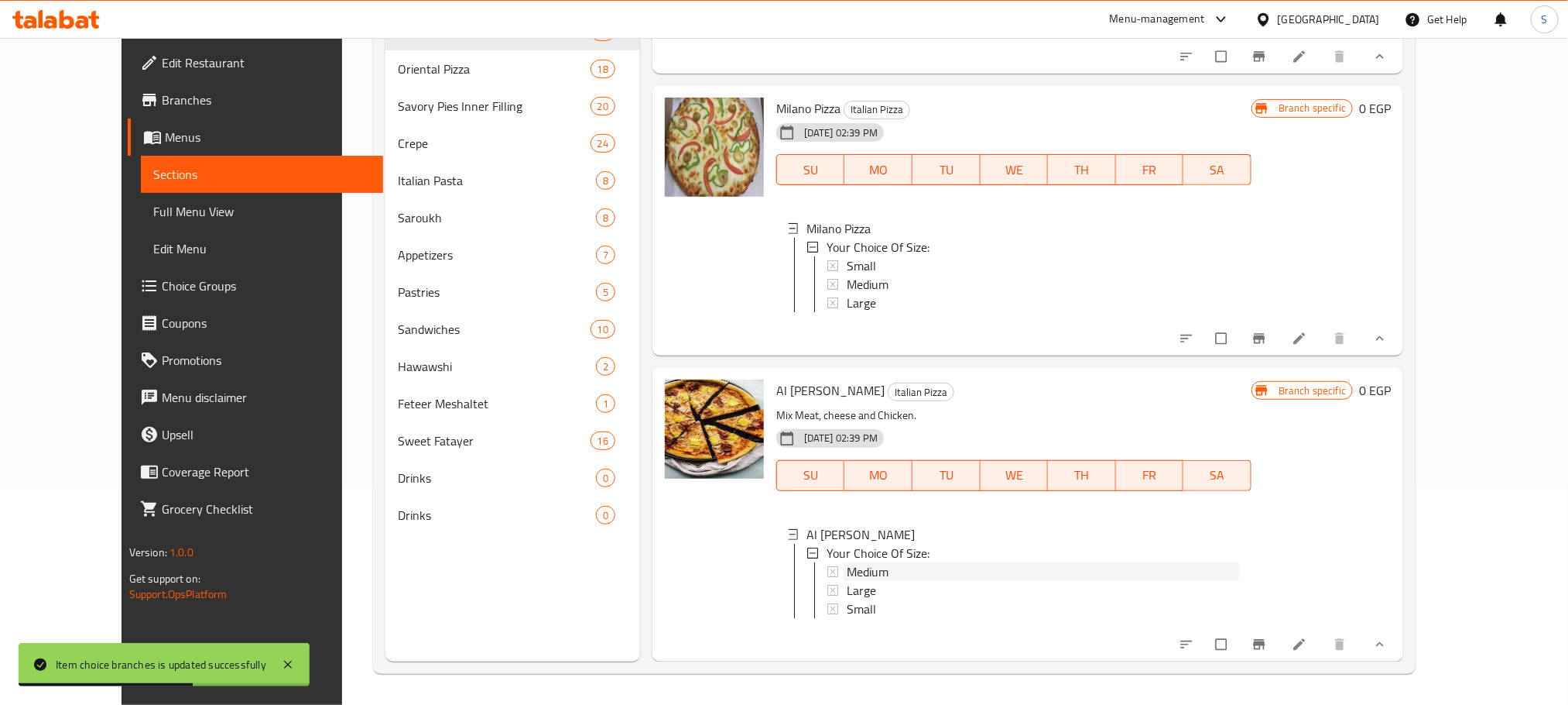
click at [847, 562] on span "Medium" at bounding box center [867, 571] width 42 height 18
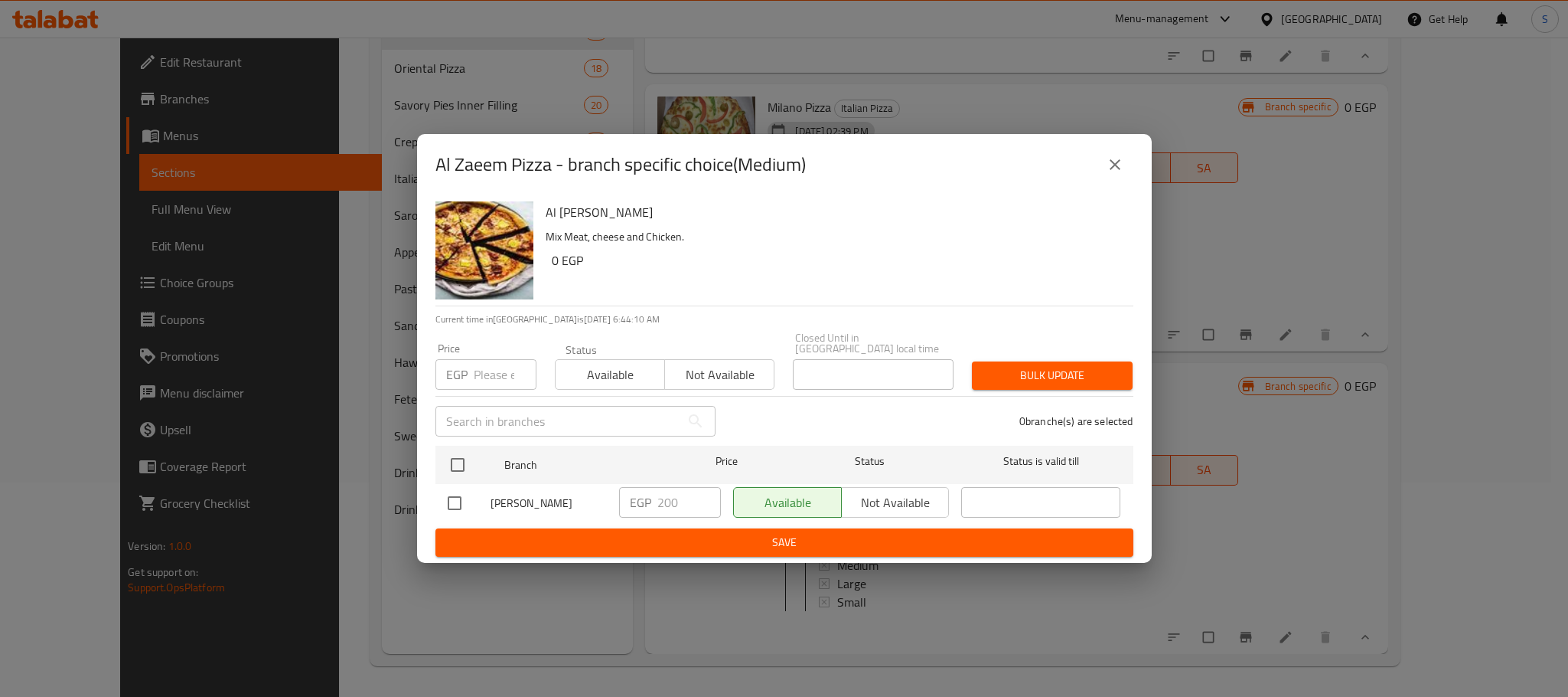
click at [1121, 161] on icon "close" at bounding box center [1114, 164] width 18 height 18
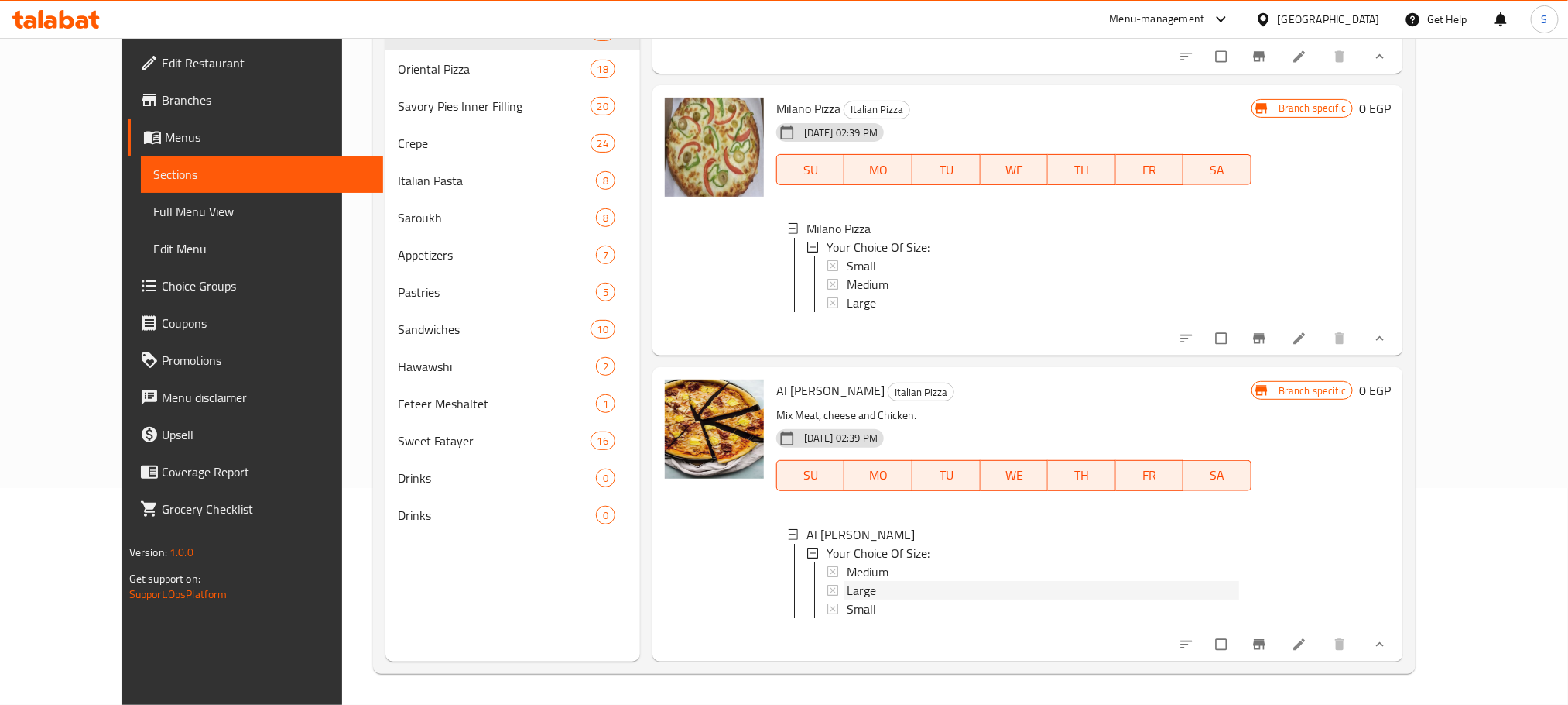
click at [847, 580] on div "Large" at bounding box center [1042, 589] width 392 height 18
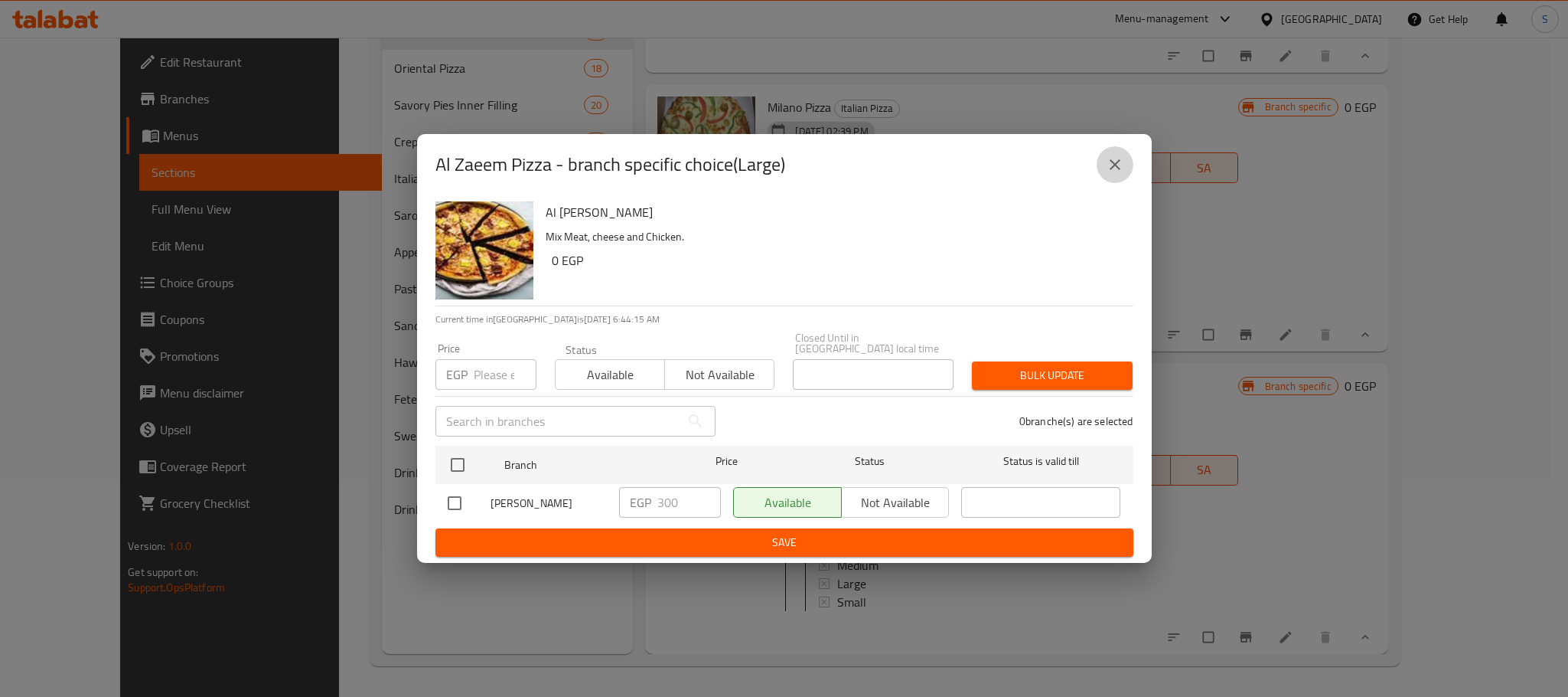
click at [1129, 164] on button "close" at bounding box center [1114, 165] width 37 height 37
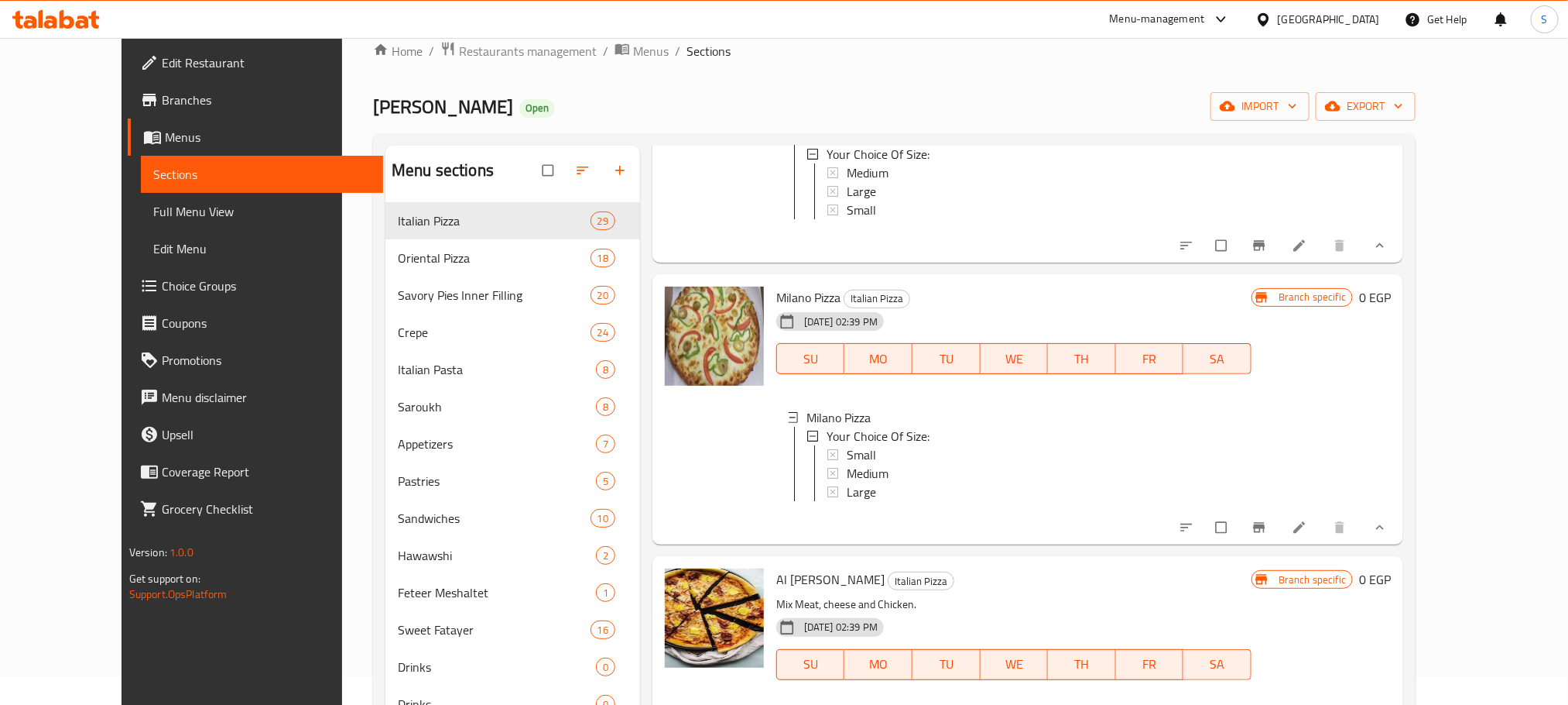
scroll to position [24, 0]
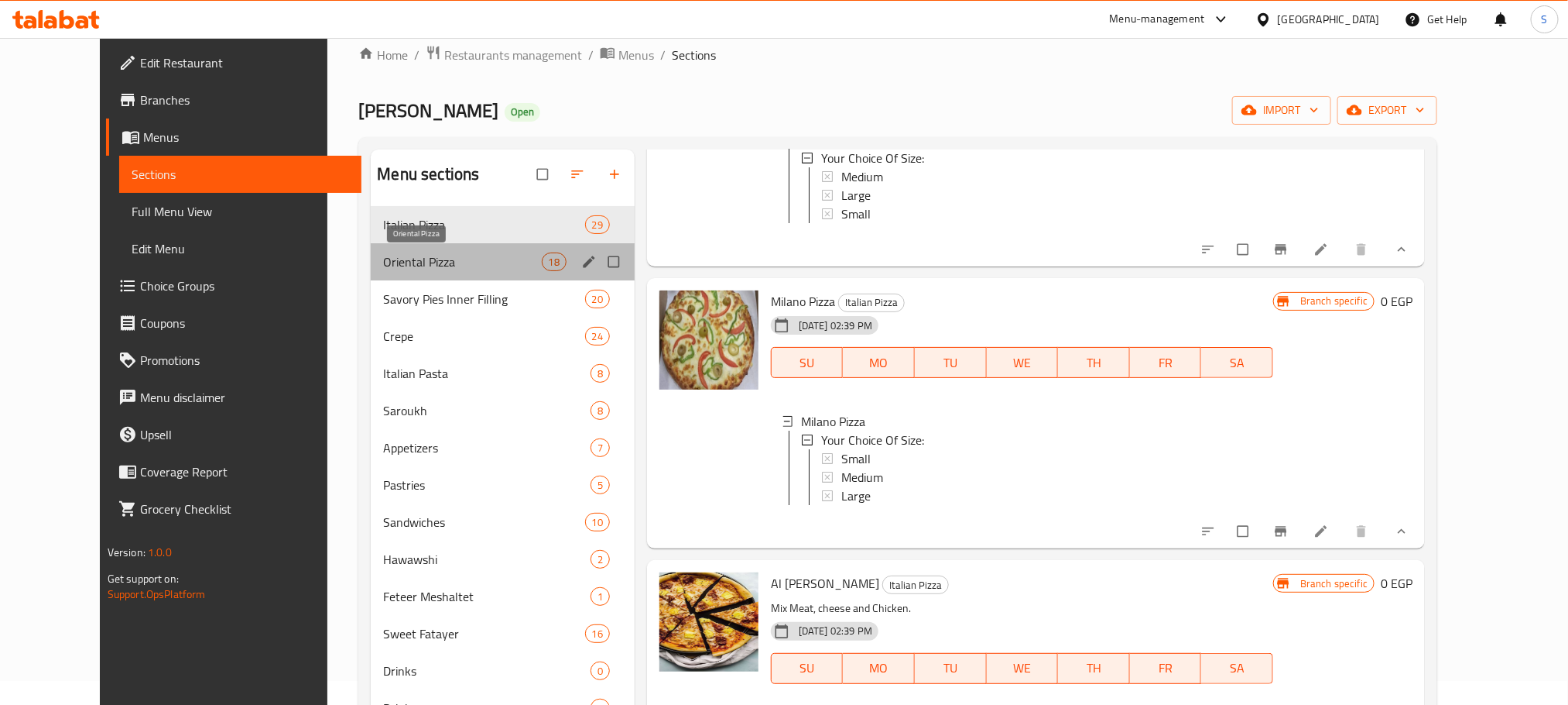
click at [413, 255] on span "Oriental Pizza" at bounding box center [461, 261] width 158 height 18
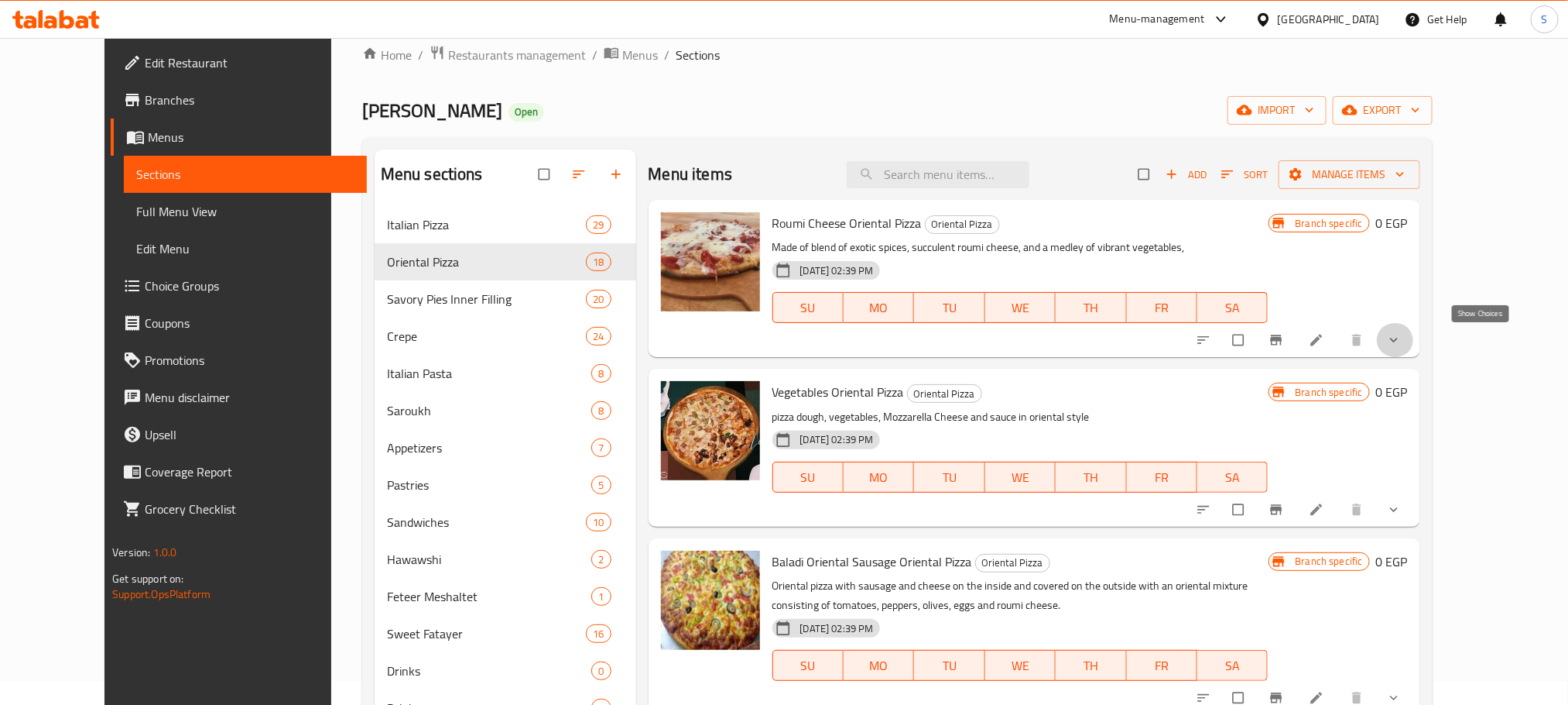
click at [1398, 340] on icon "show more" at bounding box center [1394, 340] width 8 height 5
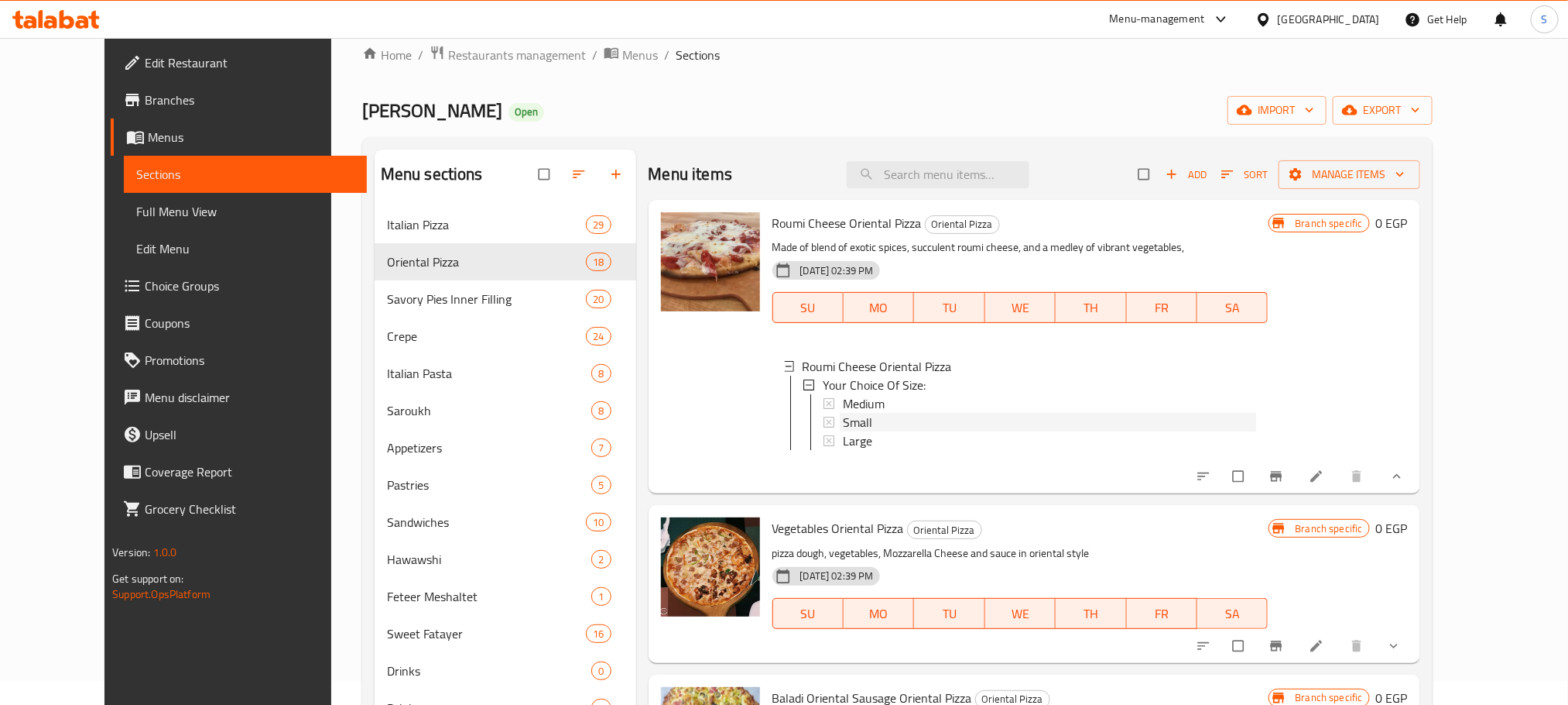
click at [850, 419] on div "Small" at bounding box center [1049, 421] width 413 height 18
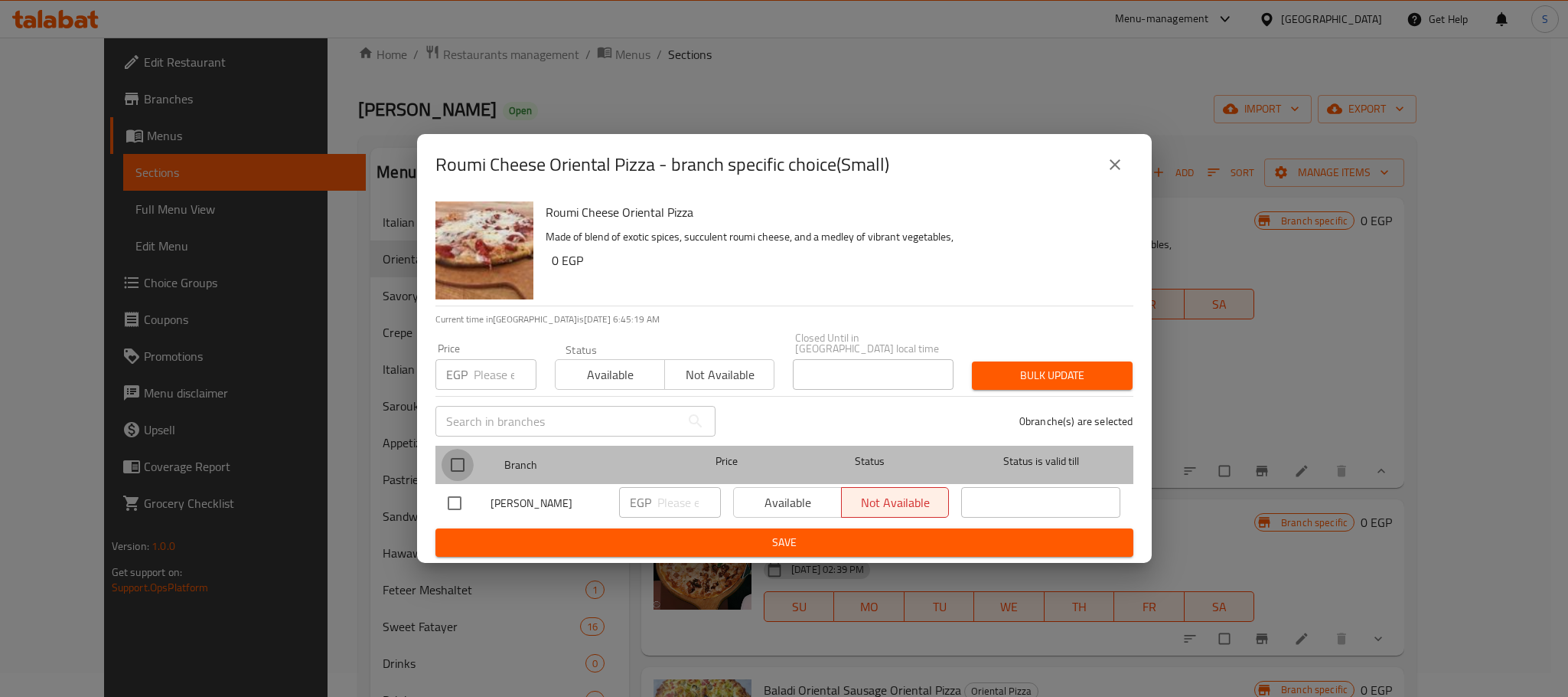
click at [453, 458] on input "checkbox" at bounding box center [457, 464] width 32 height 32
checkbox input "true"
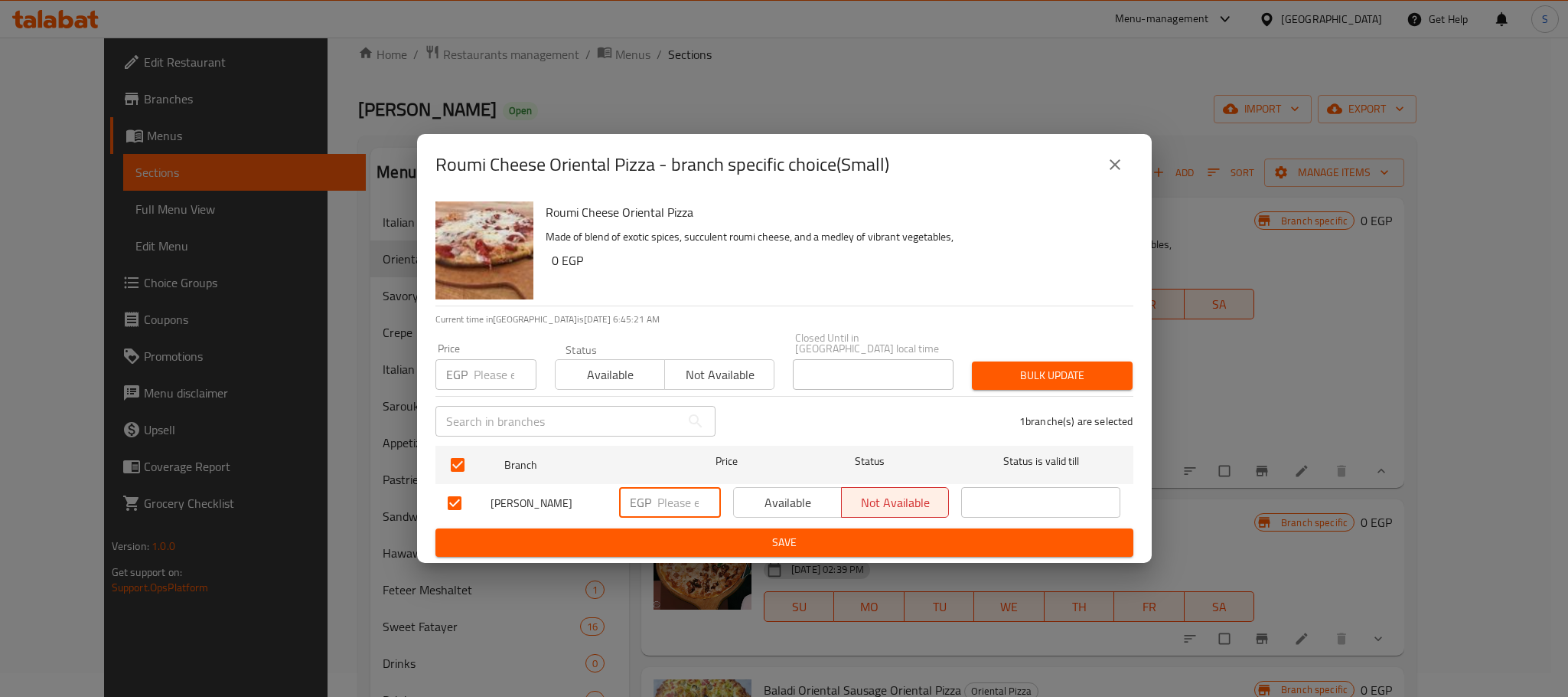
click at [684, 505] on input "number" at bounding box center [689, 502] width 63 height 31
type input "80"
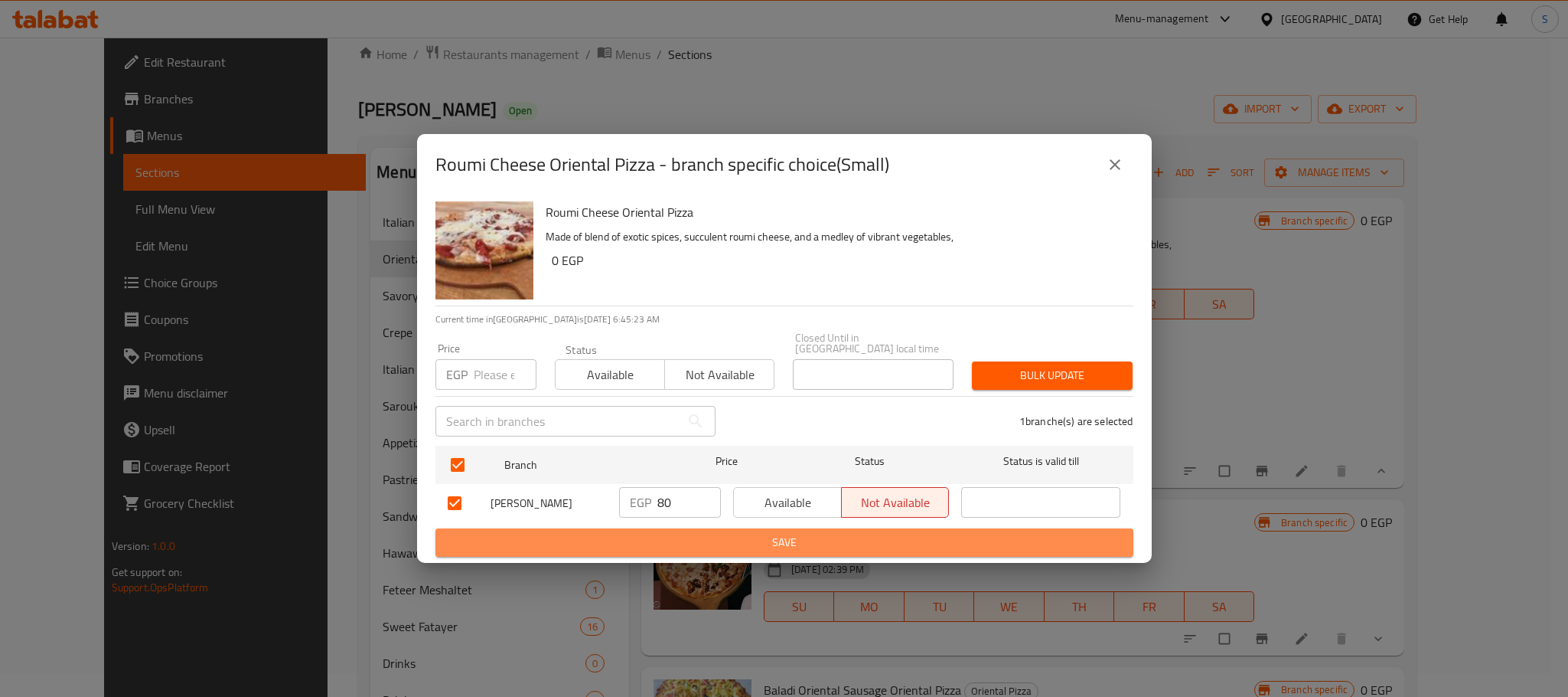
click at [806, 544] on span "Save" at bounding box center [784, 543] width 673 height 19
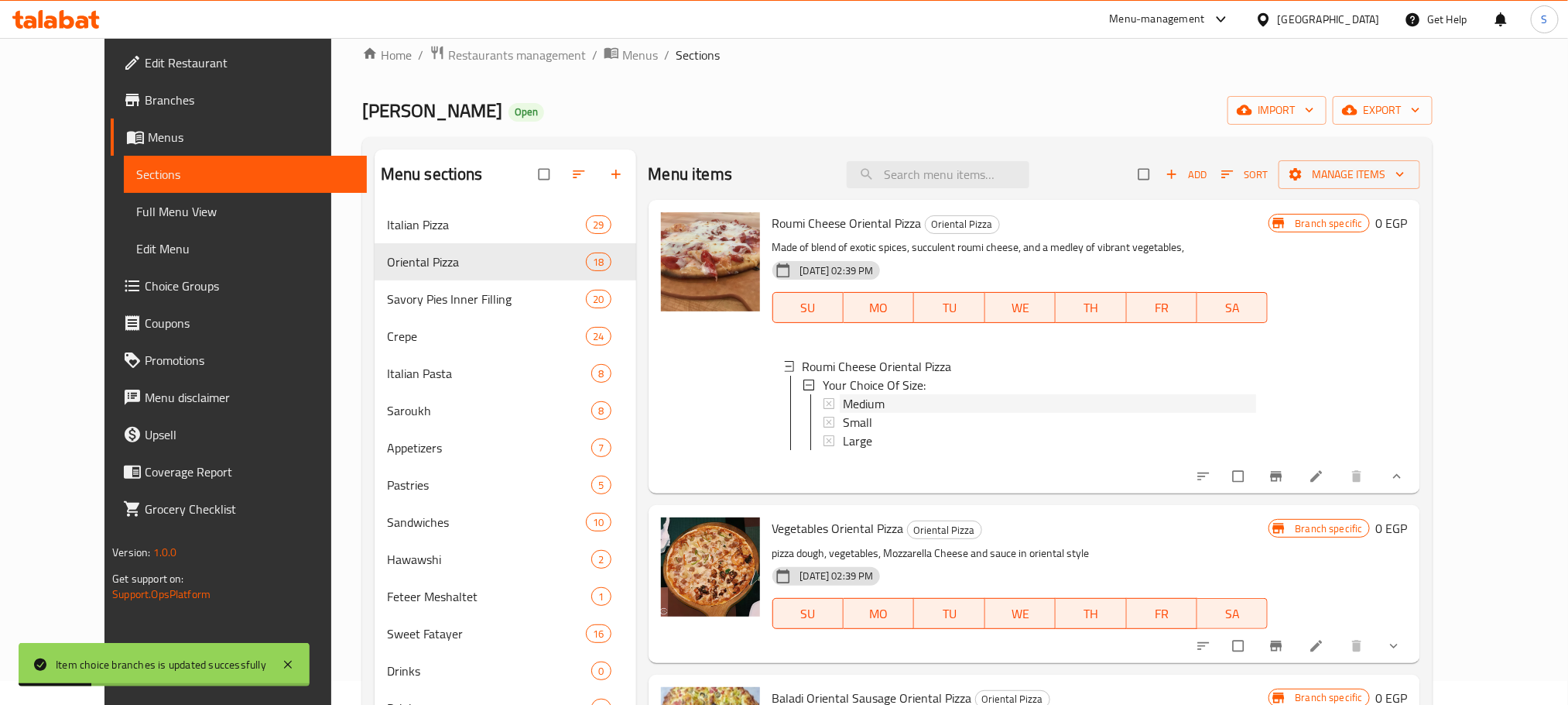
click at [855, 398] on span "Medium" at bounding box center [863, 403] width 42 height 18
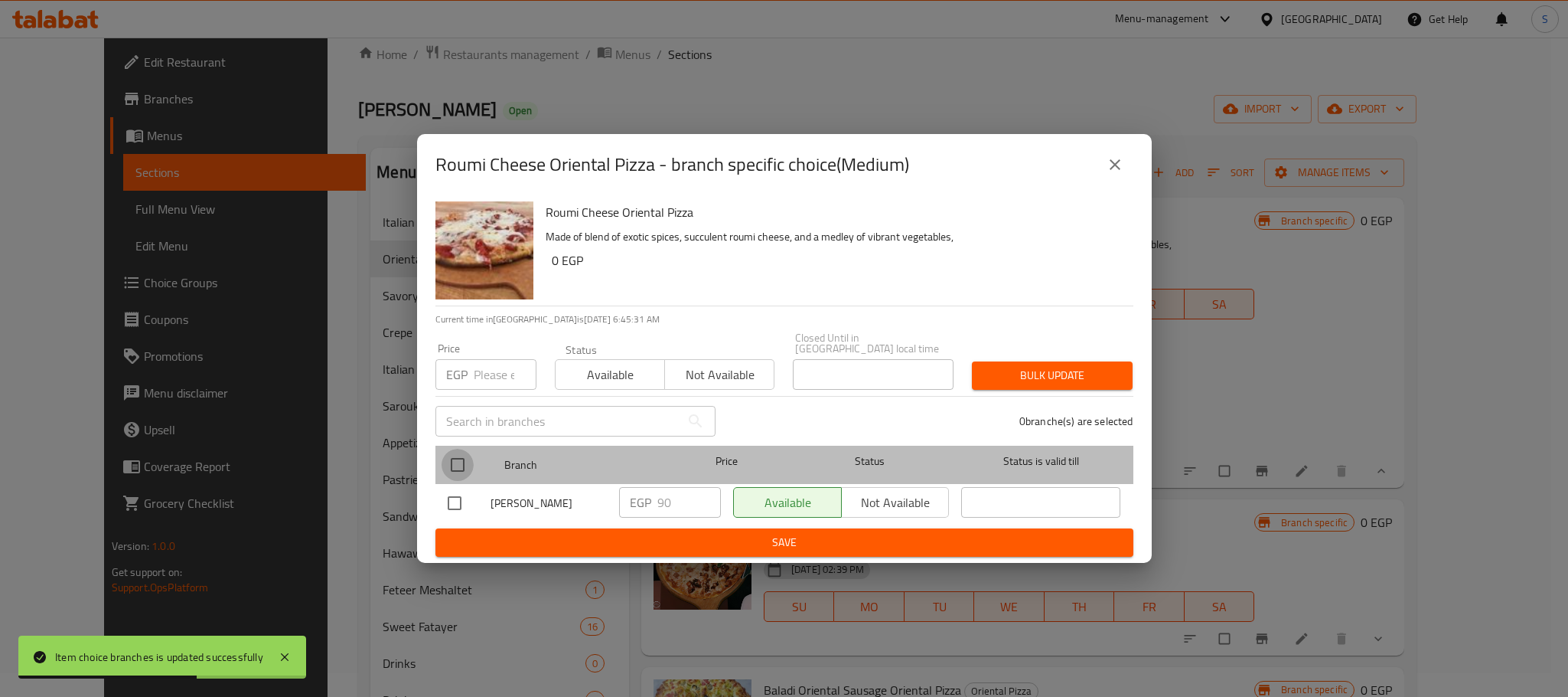
click at [464, 460] on input "checkbox" at bounding box center [457, 464] width 32 height 32
checkbox input "true"
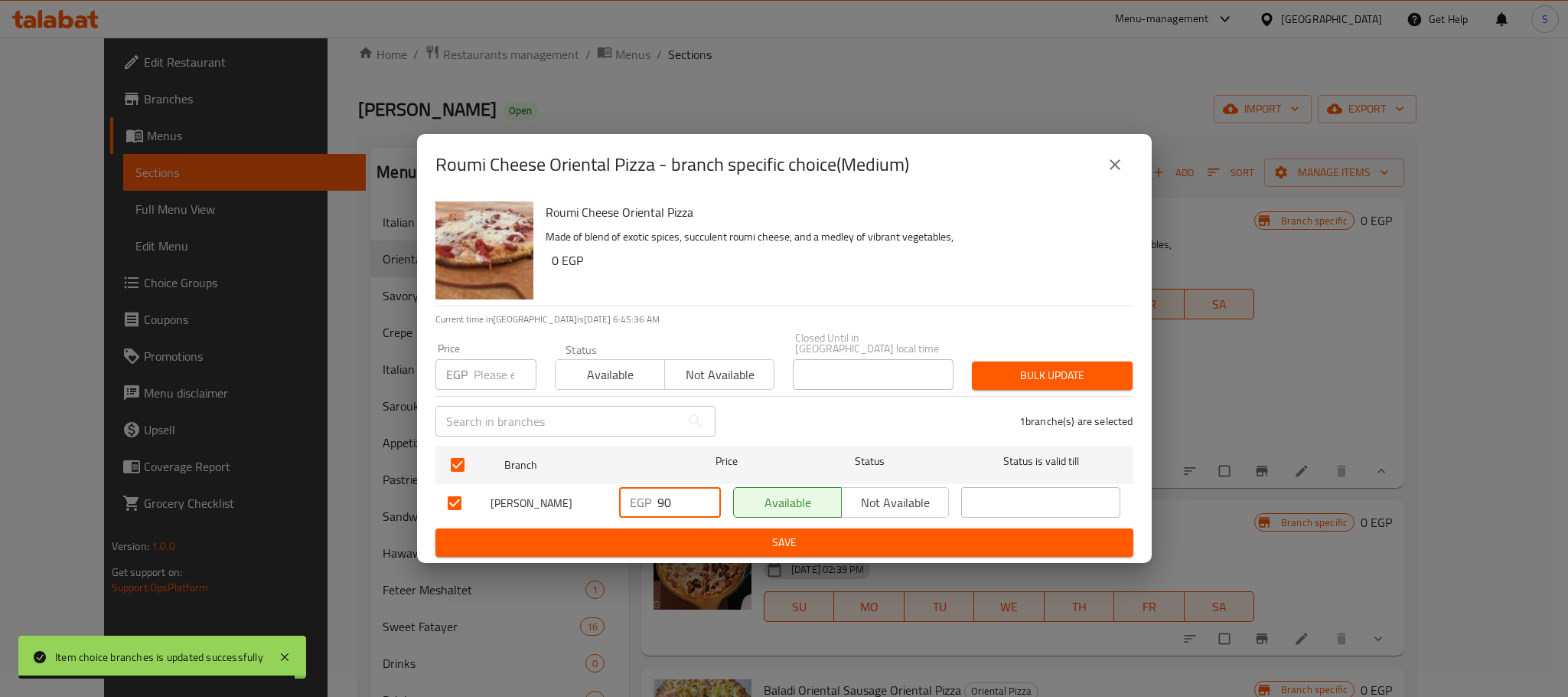
drag, startPoint x: 675, startPoint y: 499, endPoint x: 632, endPoint y: 501, distance: 43.0
click at [632, 501] on div "EGP 90 ​" at bounding box center [670, 502] width 102 height 31
type input "110"
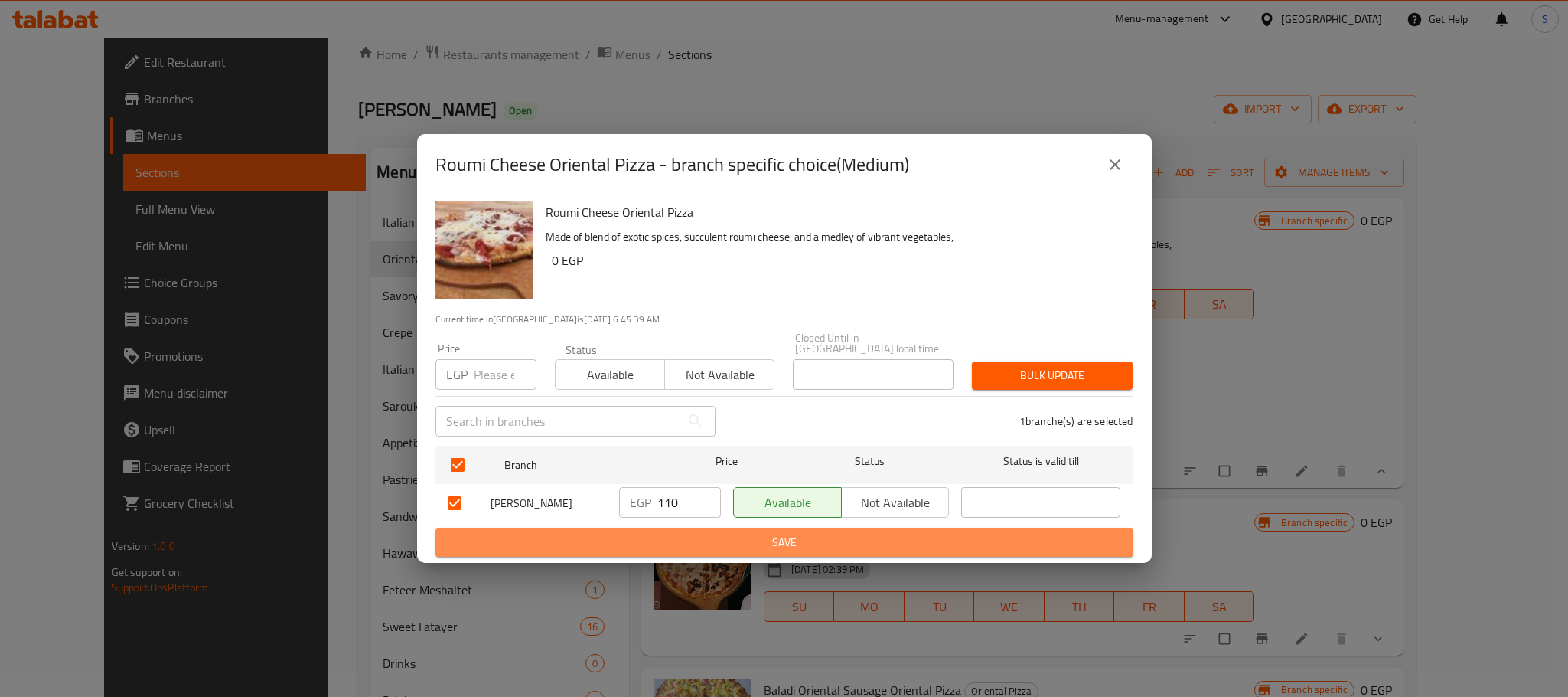
click at [753, 537] on span "Save" at bounding box center [784, 543] width 673 height 19
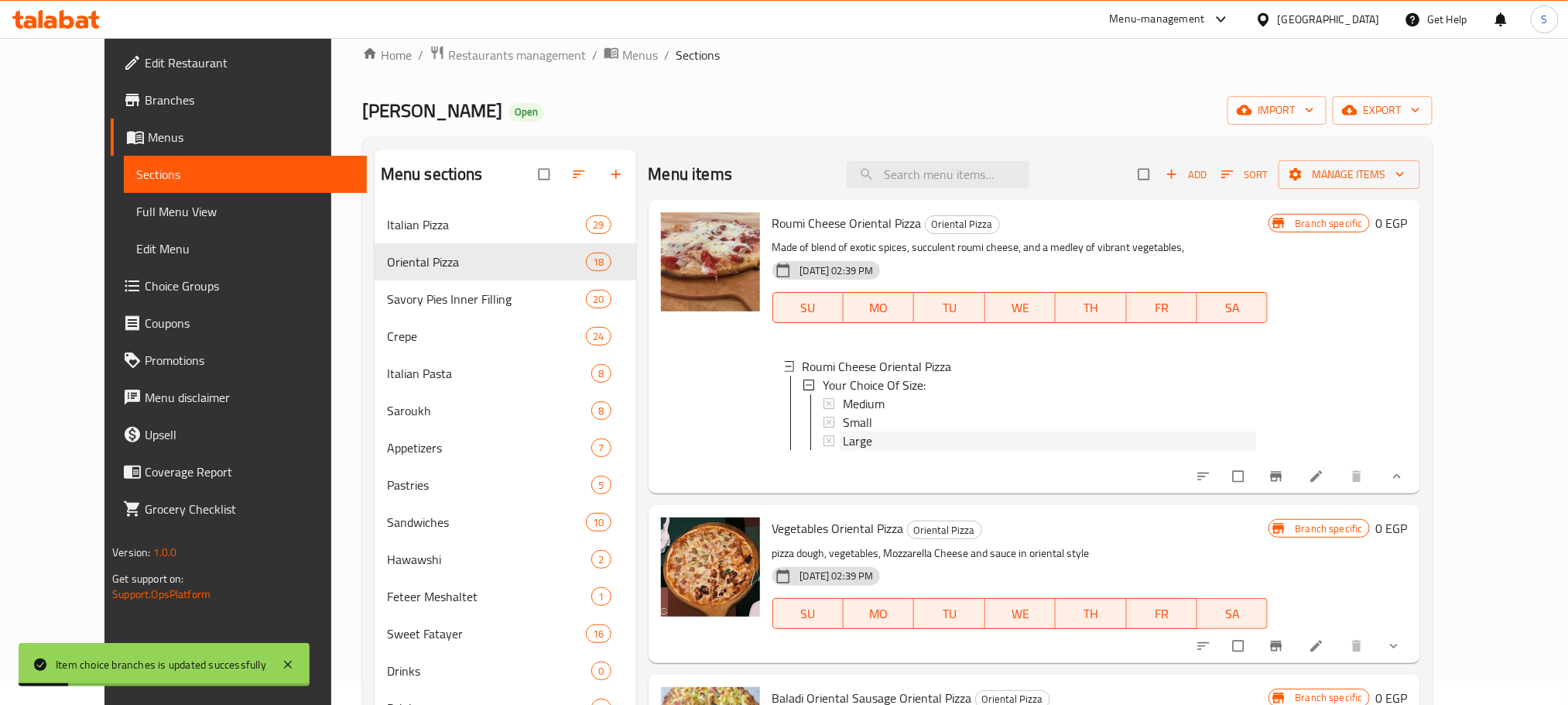
click at [859, 440] on div "Large" at bounding box center [1049, 440] width 413 height 18
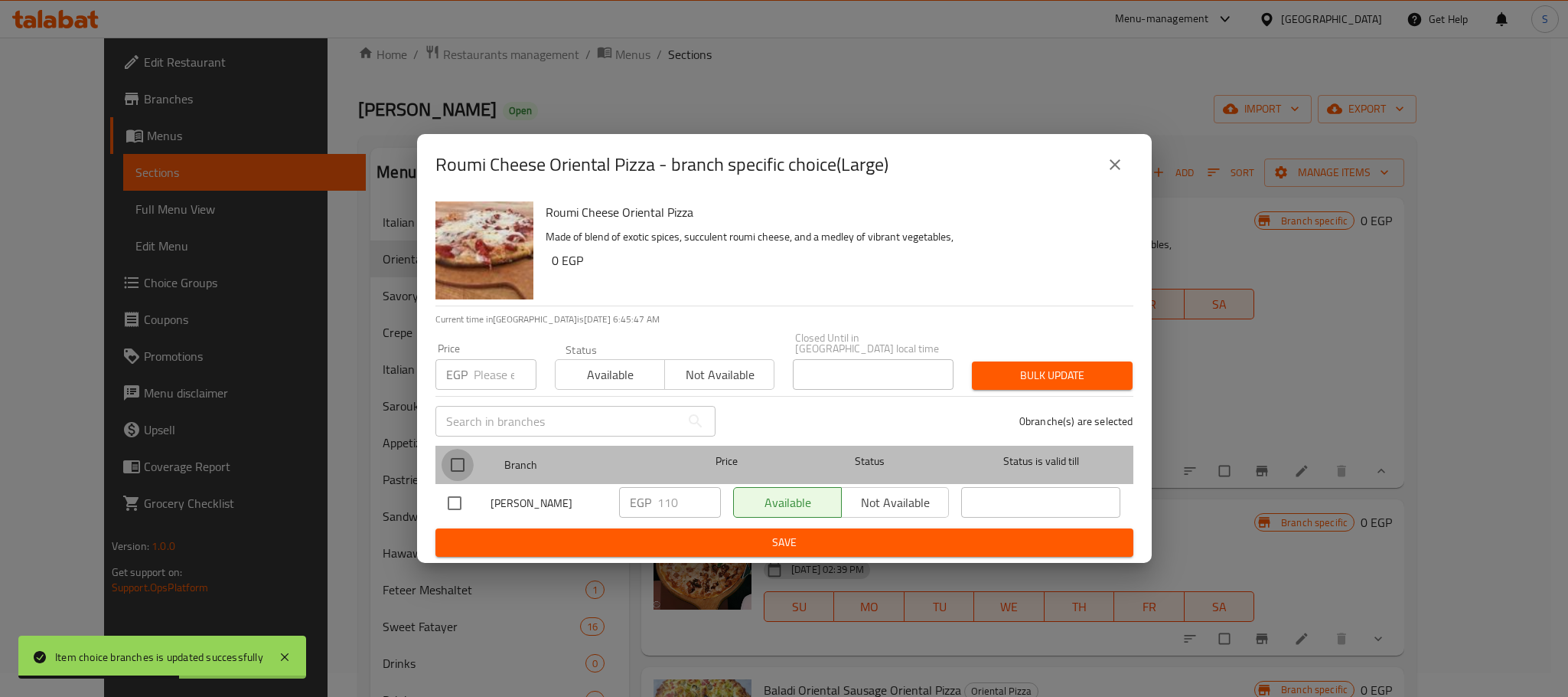
click at [458, 450] on input "checkbox" at bounding box center [457, 464] width 32 height 32
checkbox input "true"
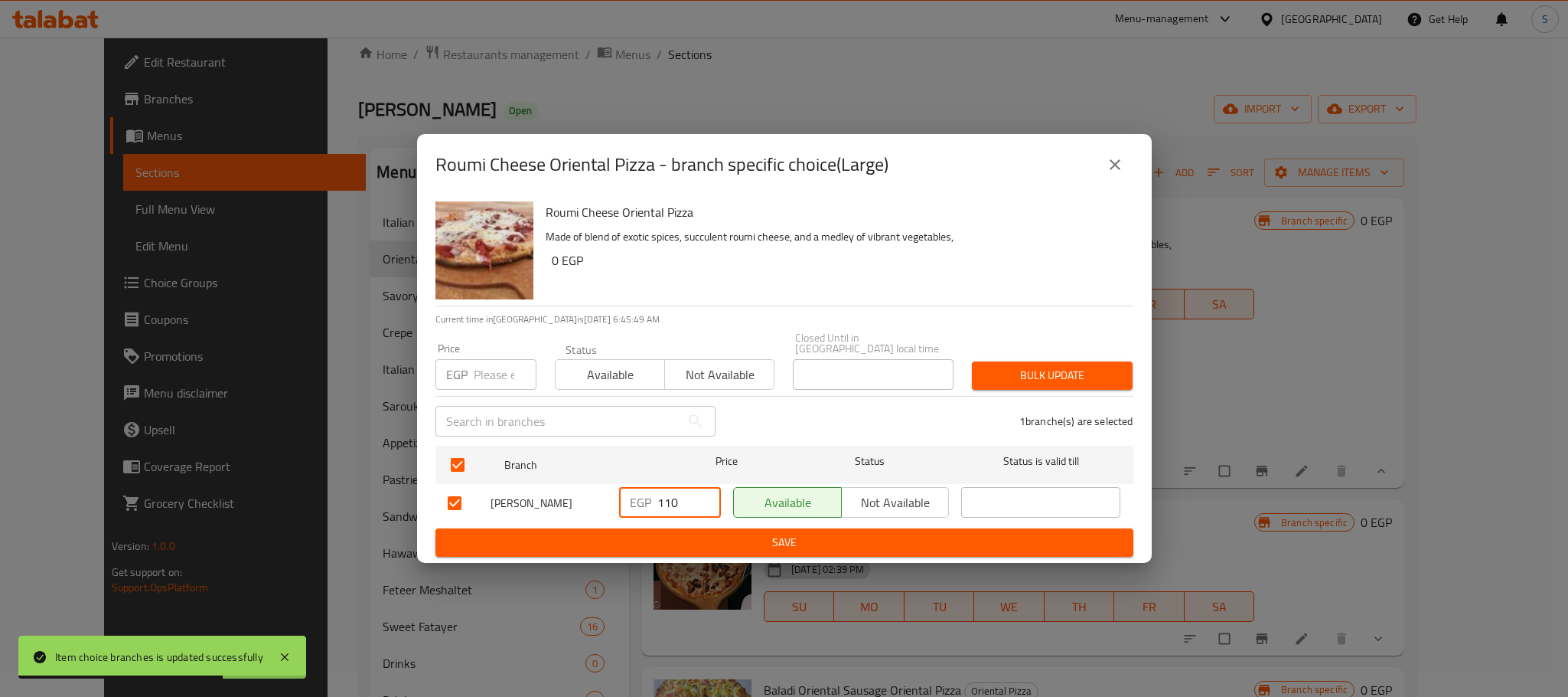
drag, startPoint x: 682, startPoint y: 495, endPoint x: 643, endPoint y: 499, distance: 39.2
click at [643, 499] on div "EGP 110 ​" at bounding box center [670, 502] width 102 height 31
type input "150"
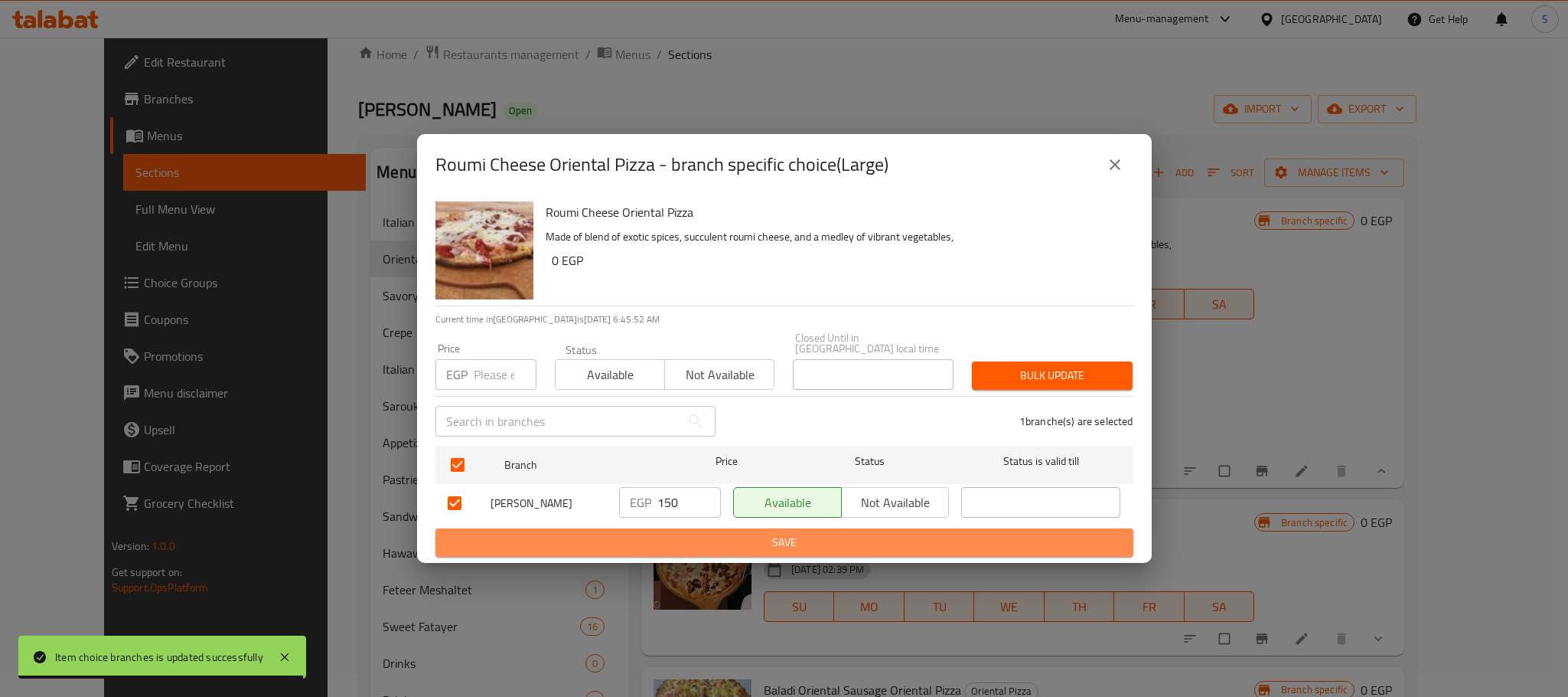
click at [737, 539] on span "Save" at bounding box center [784, 543] width 673 height 19
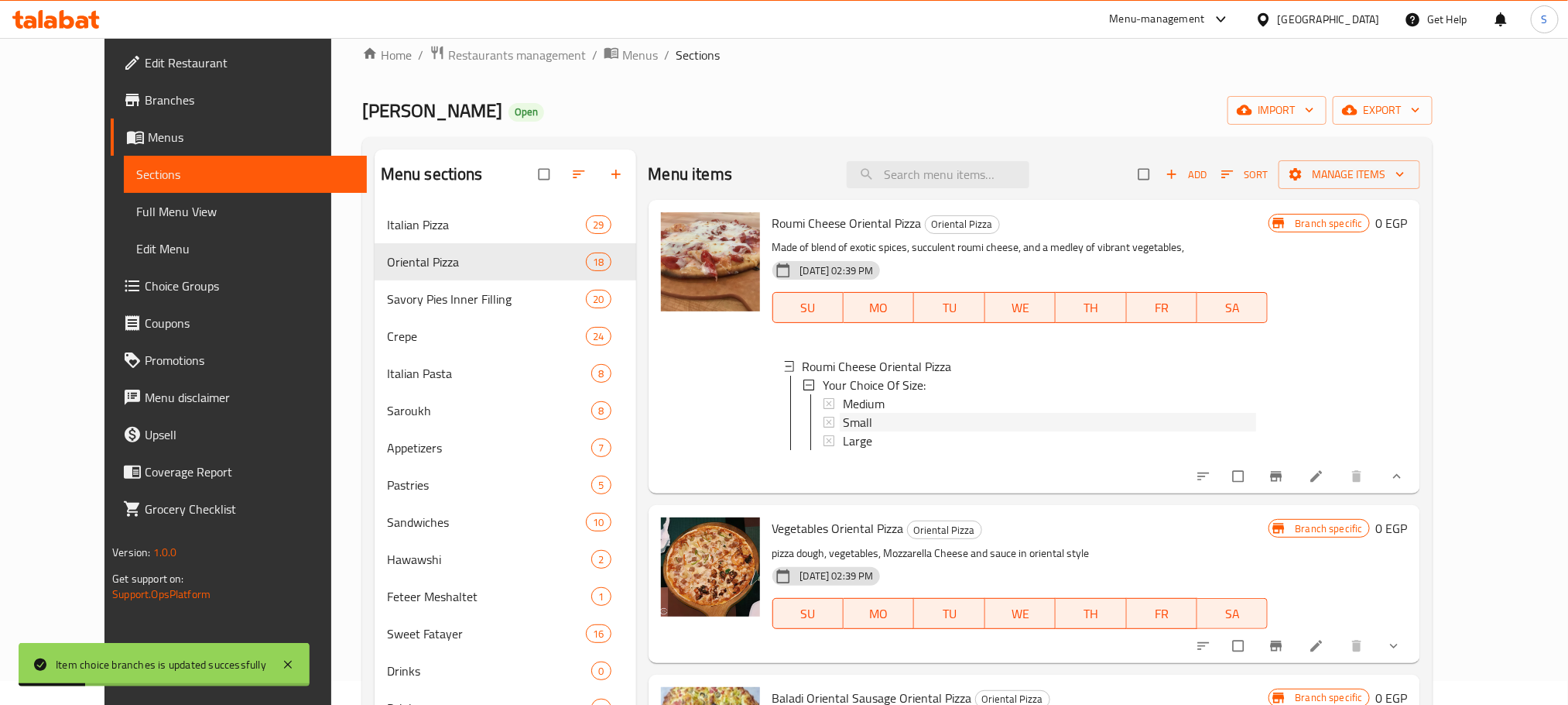
click at [843, 418] on span "Small" at bounding box center [857, 421] width 29 height 18
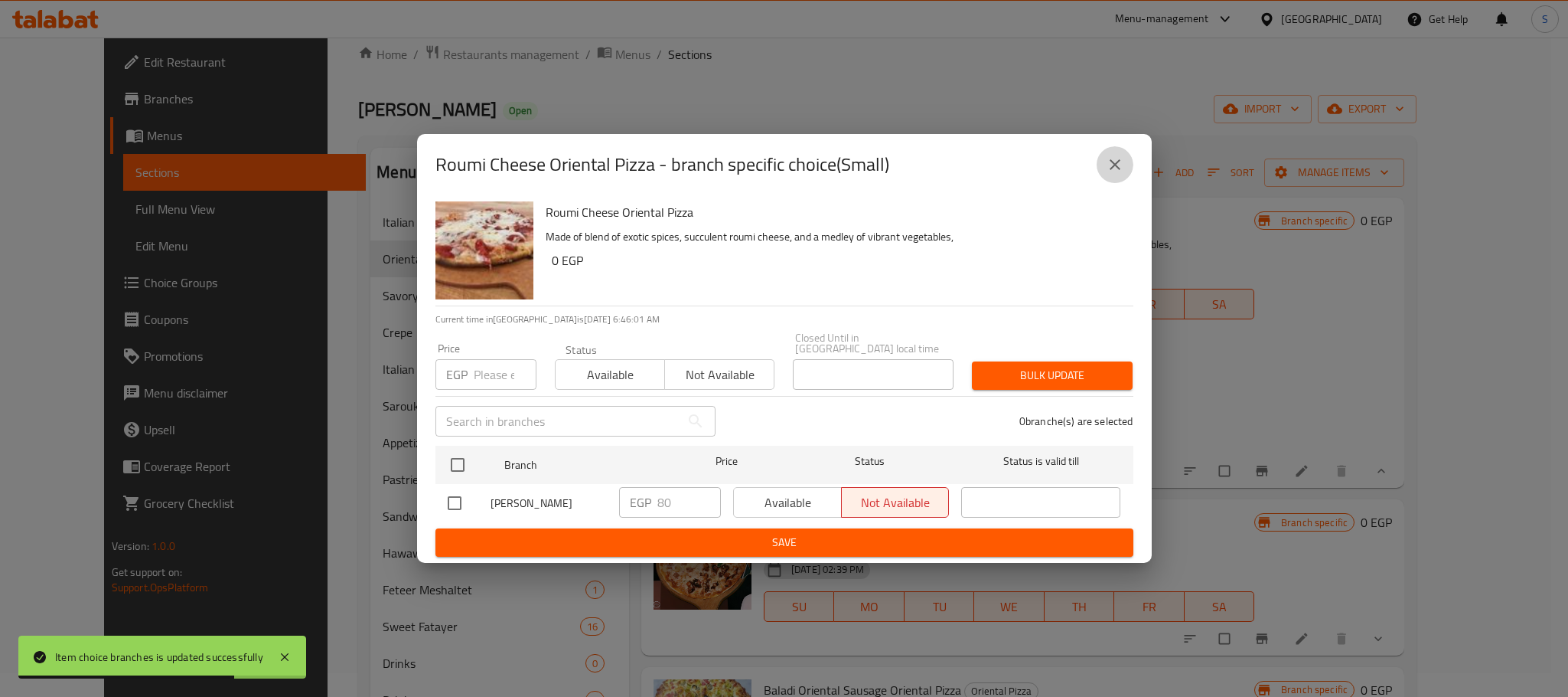
click at [1116, 161] on icon "close" at bounding box center [1114, 164] width 18 height 18
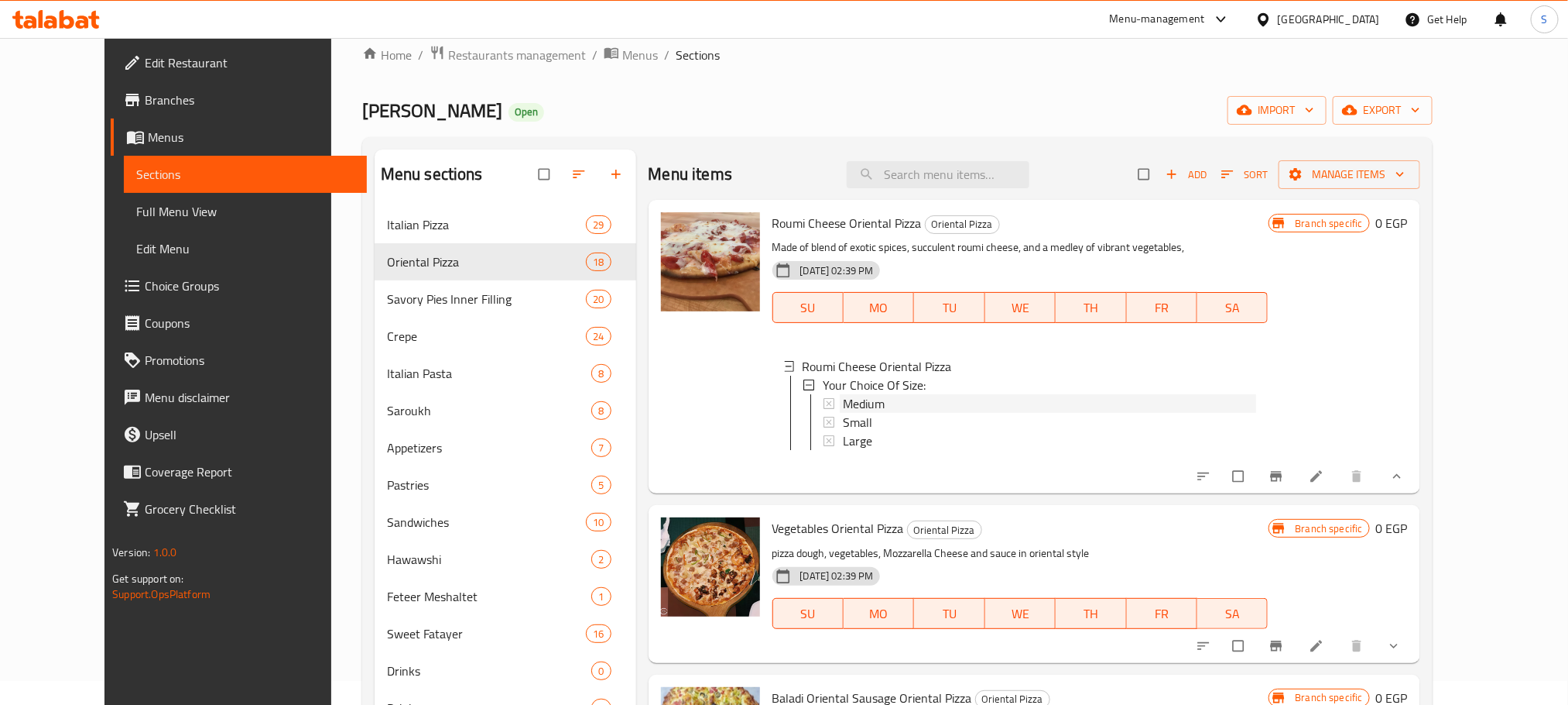
click at [855, 400] on span "Medium" at bounding box center [863, 403] width 42 height 18
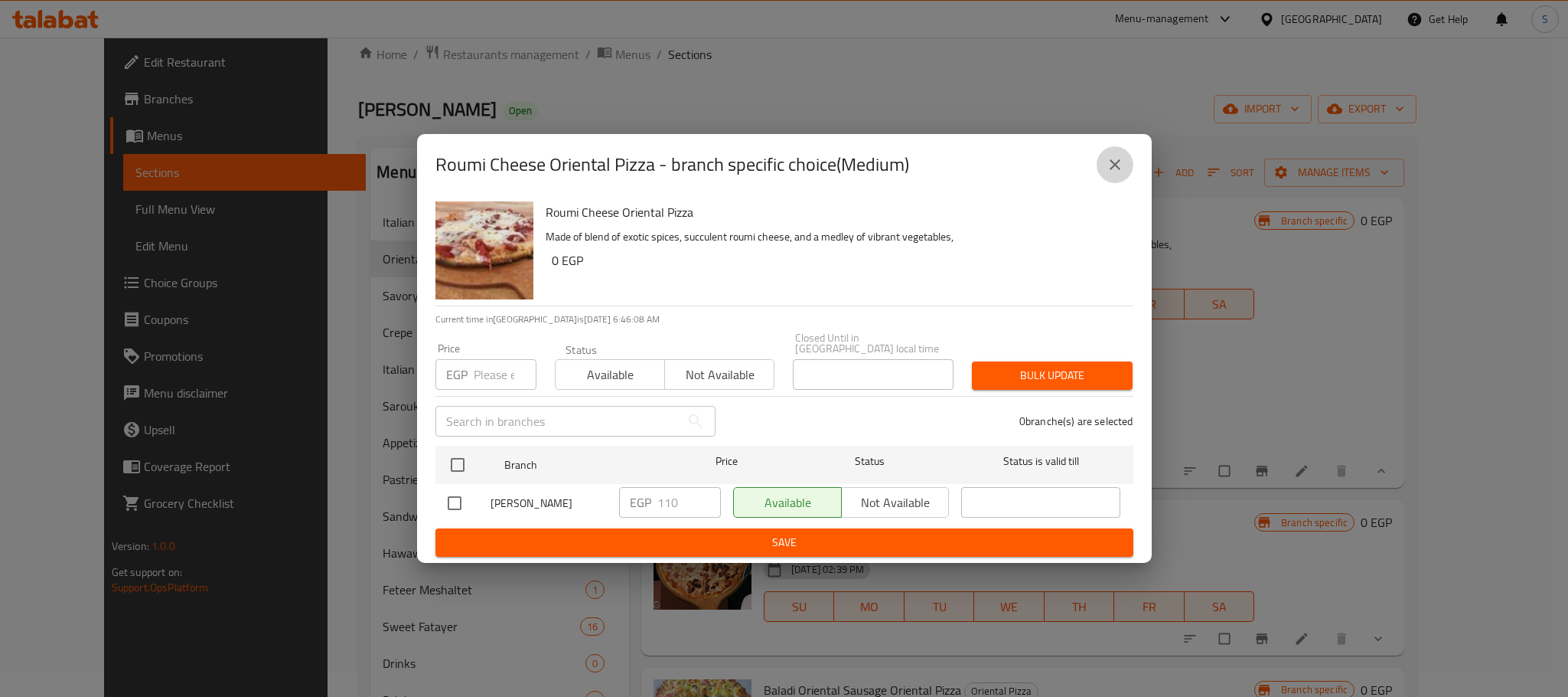
click at [1118, 169] on icon "close" at bounding box center [1114, 164] width 18 height 18
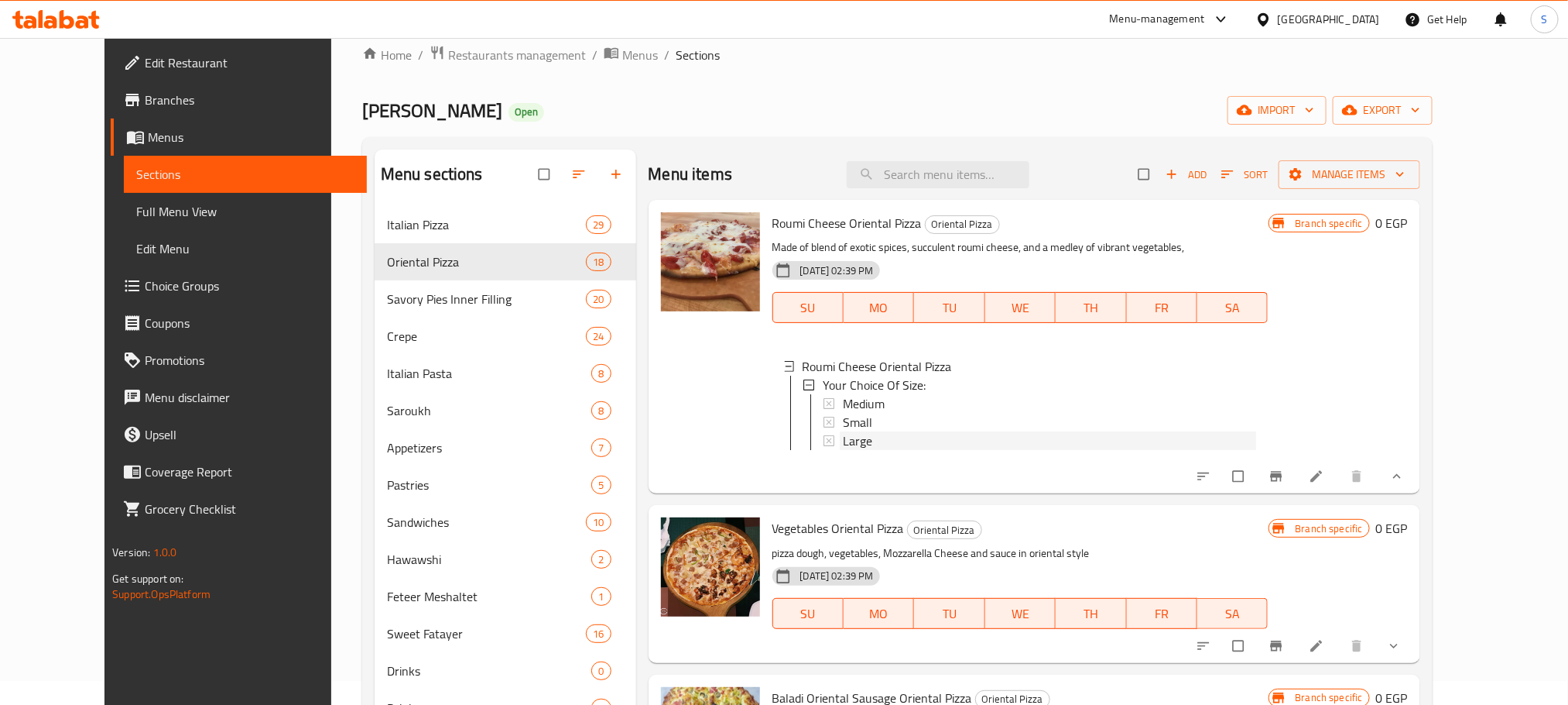
click at [876, 438] on div "Large" at bounding box center [1049, 440] width 413 height 18
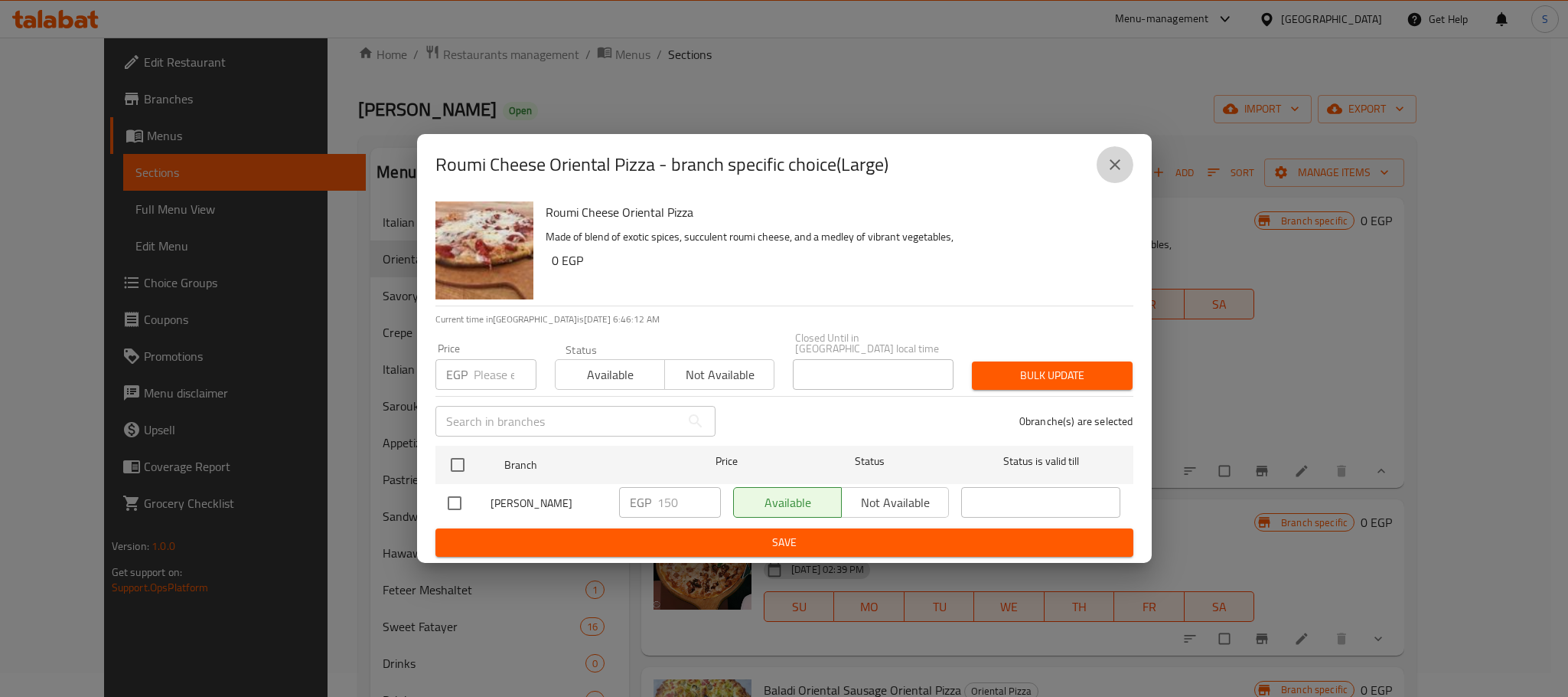
click at [1114, 168] on icon "close" at bounding box center [1114, 164] width 18 height 18
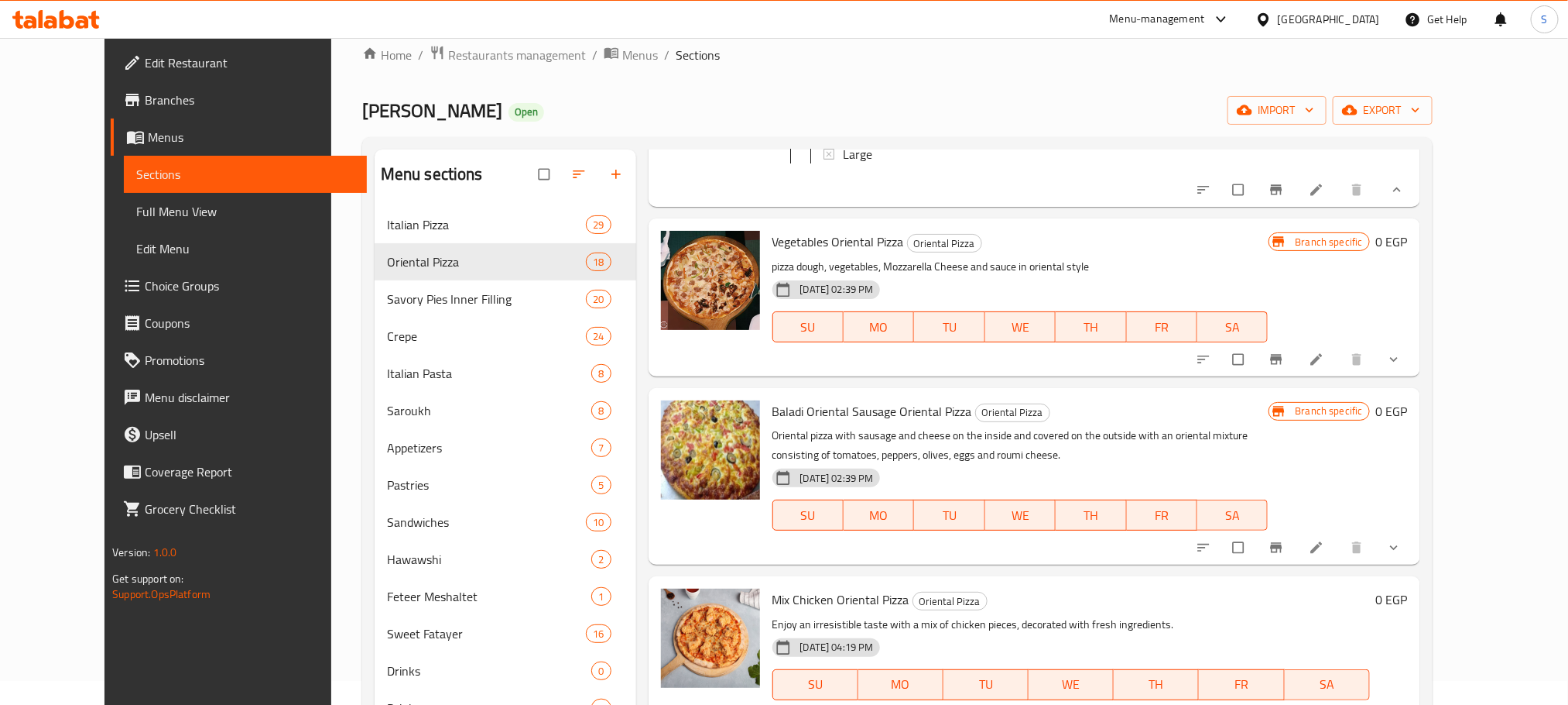
scroll to position [309, 0]
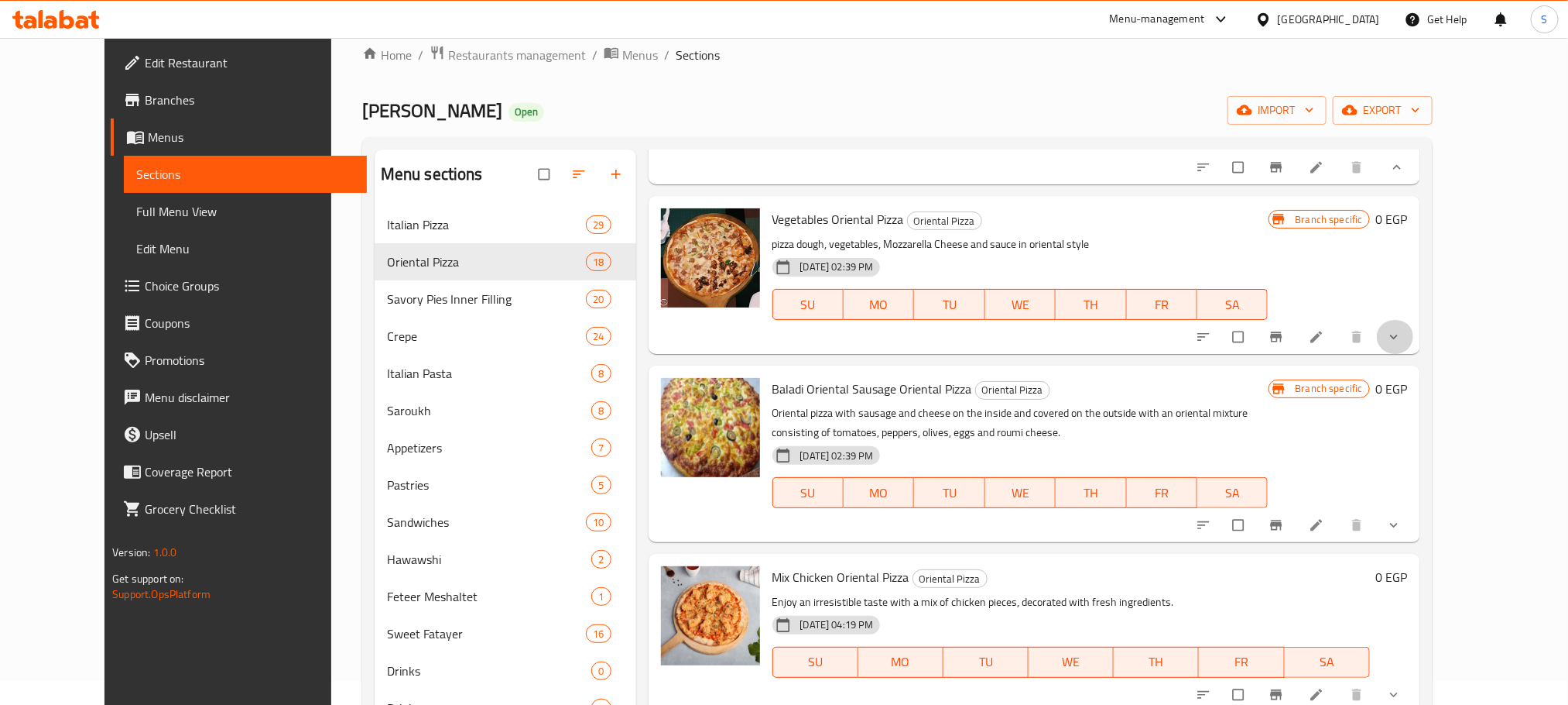
click at [1405, 345] on span "show more" at bounding box center [1395, 337] width 18 height 16
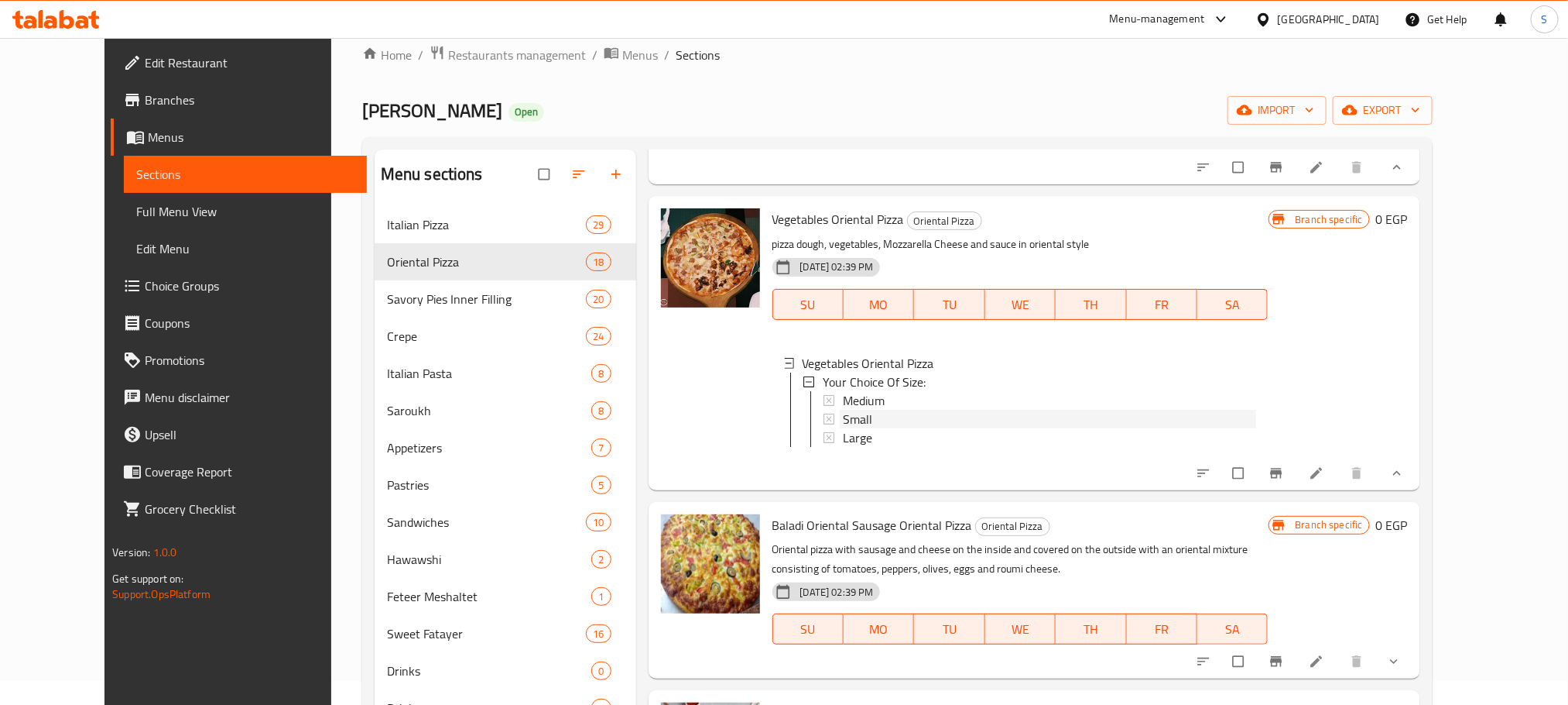
click at [875, 428] on div "Small" at bounding box center [1049, 419] width 413 height 18
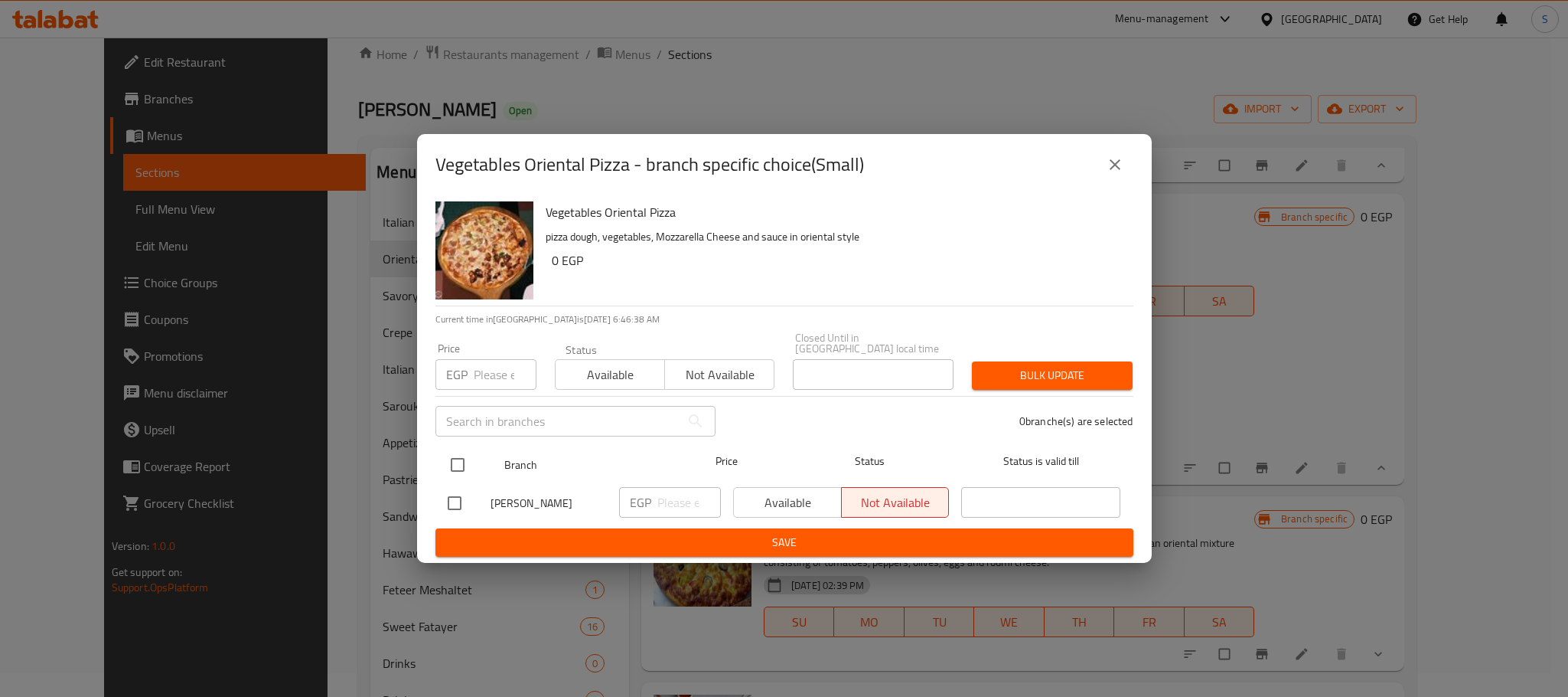
click at [447, 460] on input "checkbox" at bounding box center [457, 464] width 32 height 32
checkbox input "true"
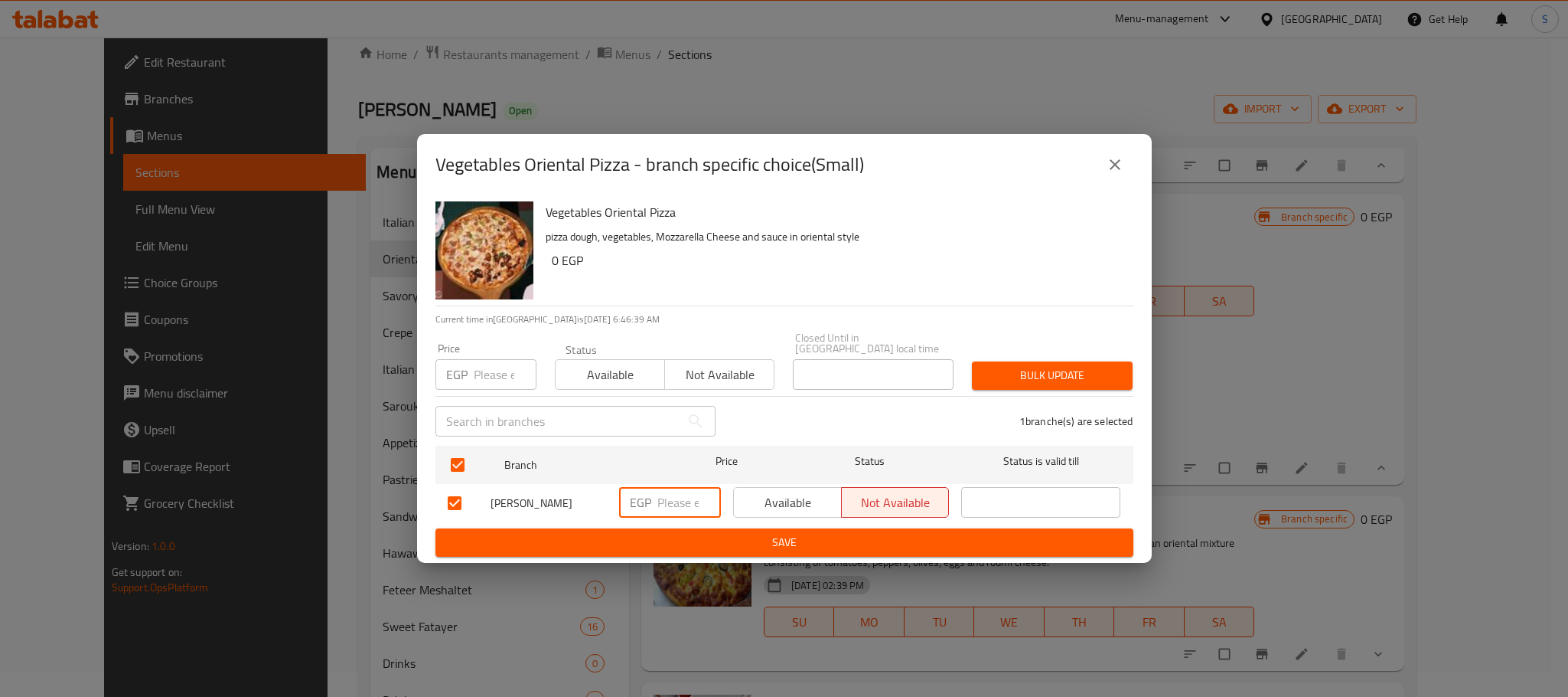
click at [668, 487] on input "number" at bounding box center [689, 502] width 63 height 31
type input "80"
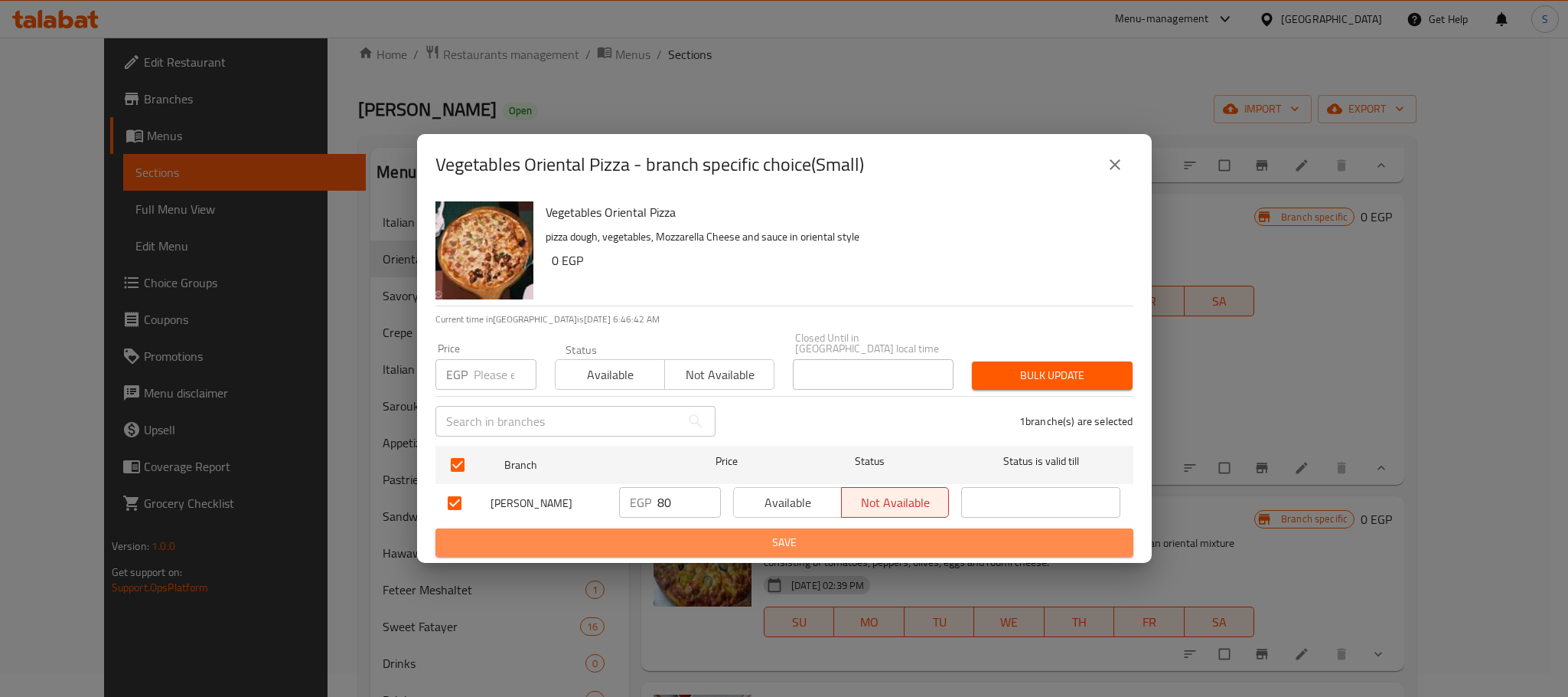
click at [785, 533] on span "Save" at bounding box center [784, 543] width 673 height 19
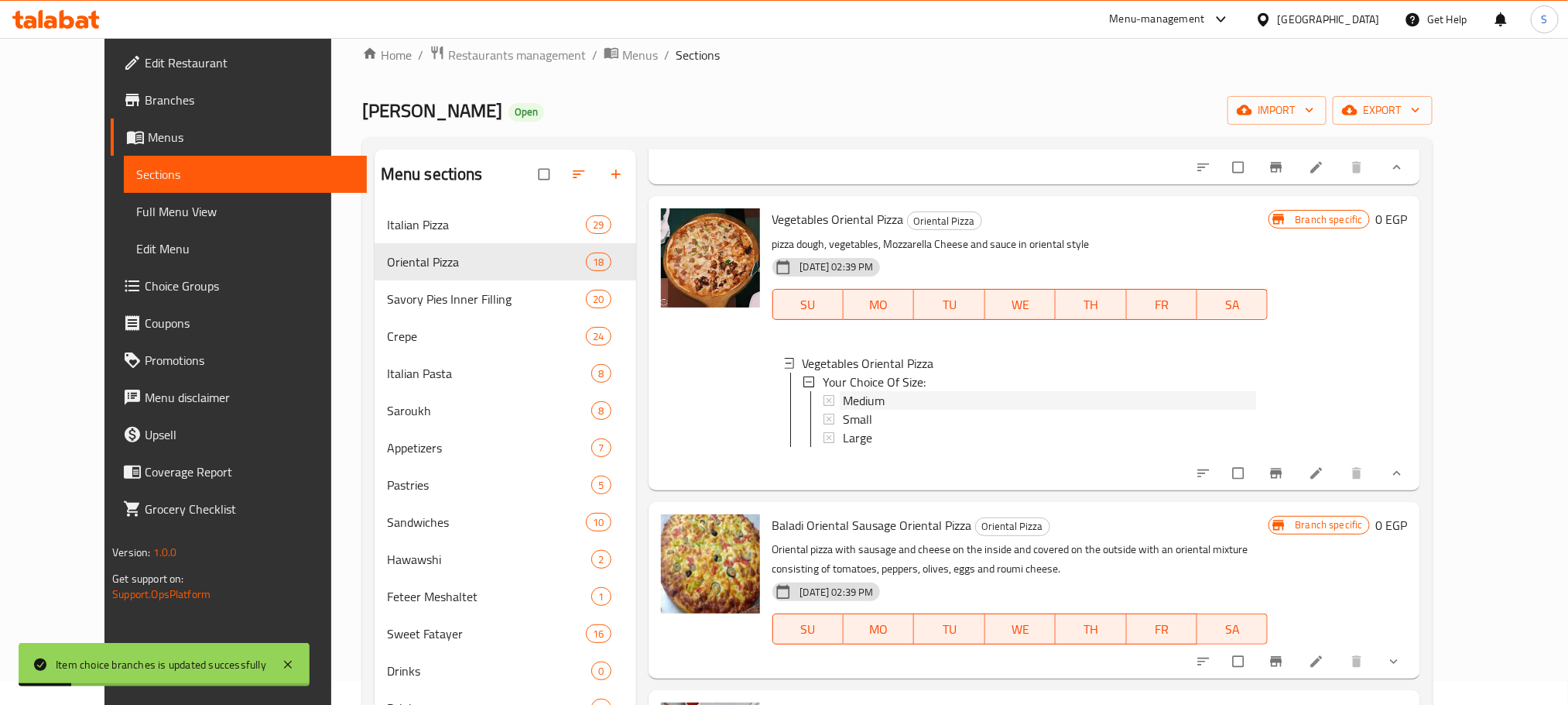
click at [874, 410] on div "Medium" at bounding box center [1049, 400] width 413 height 18
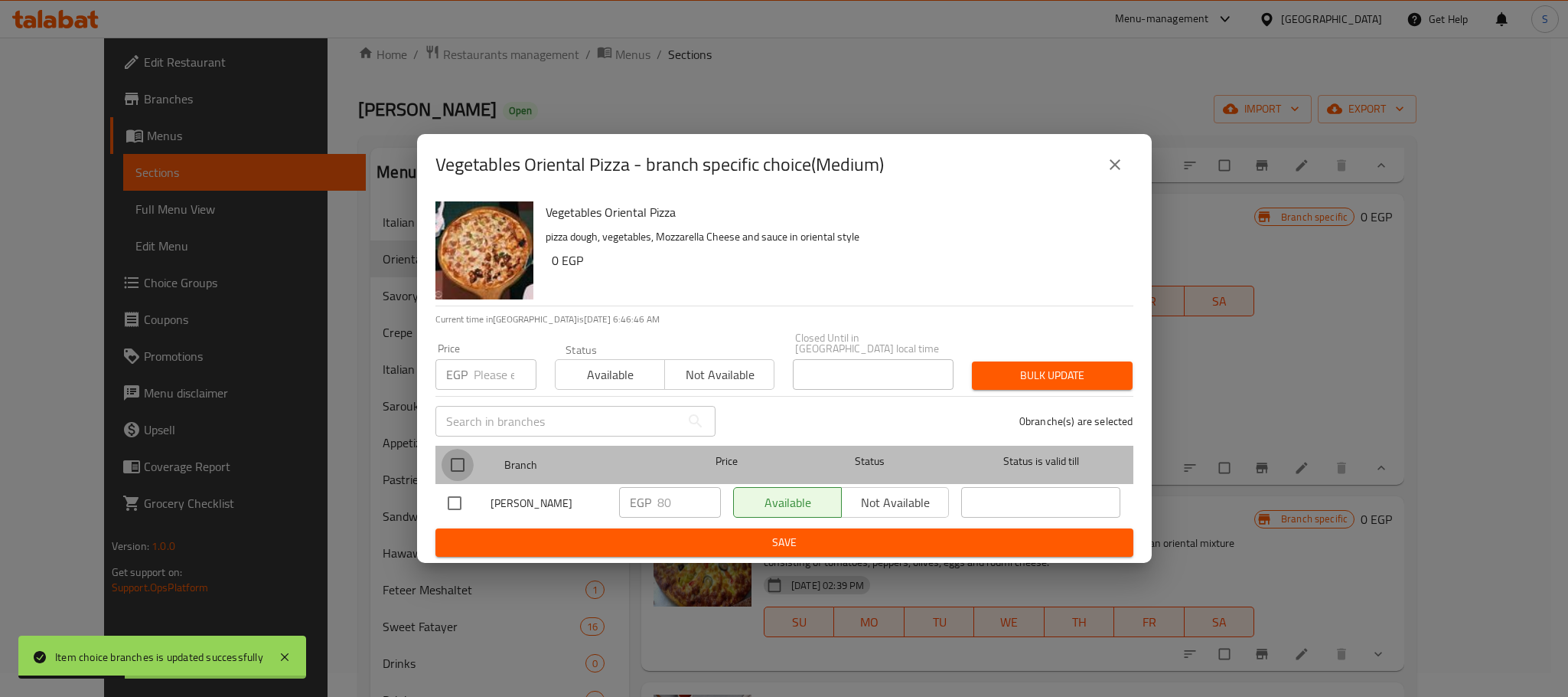
click at [460, 448] on input "checkbox" at bounding box center [457, 464] width 32 height 32
checkbox input "true"
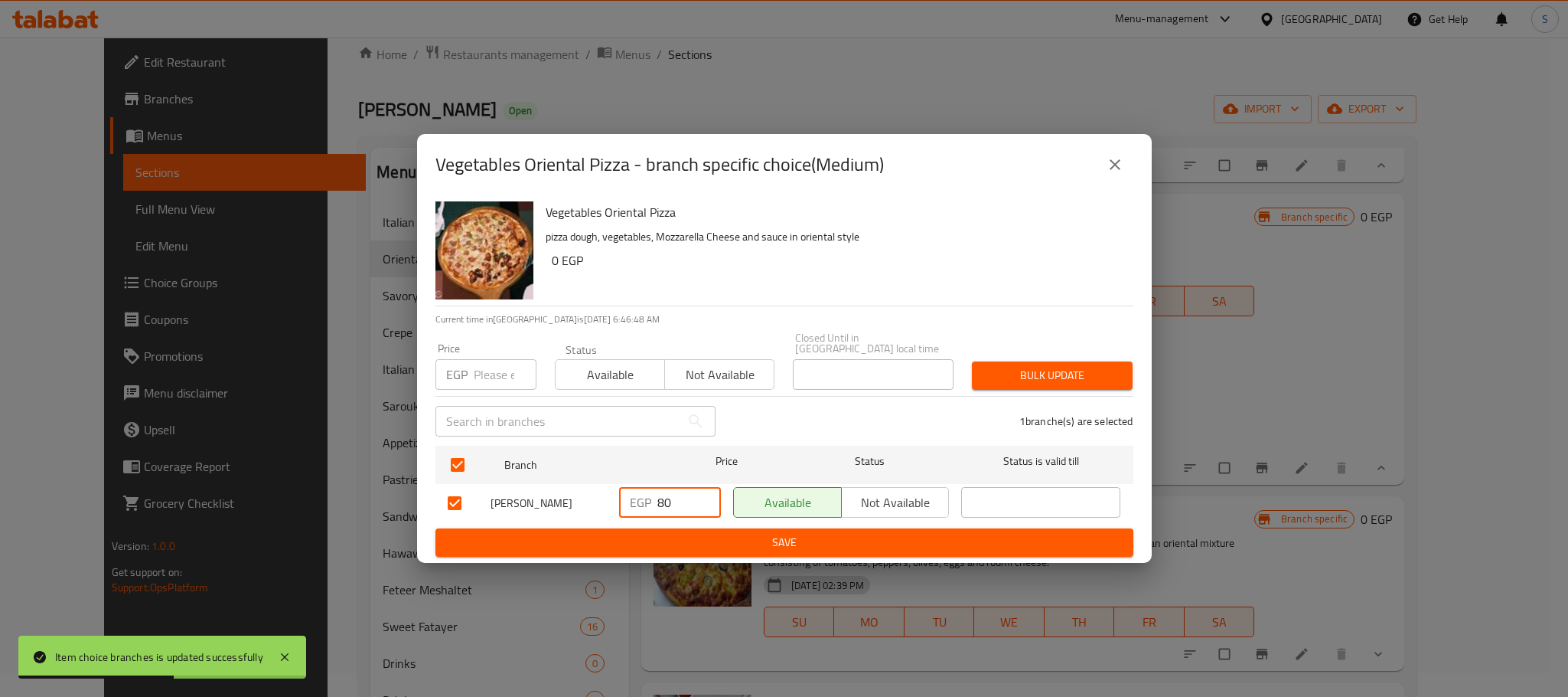
drag, startPoint x: 689, startPoint y: 481, endPoint x: 648, endPoint y: 505, distance: 47.5
click at [648, 505] on div "EGP 80 ​" at bounding box center [670, 502] width 102 height 31
type input "110"
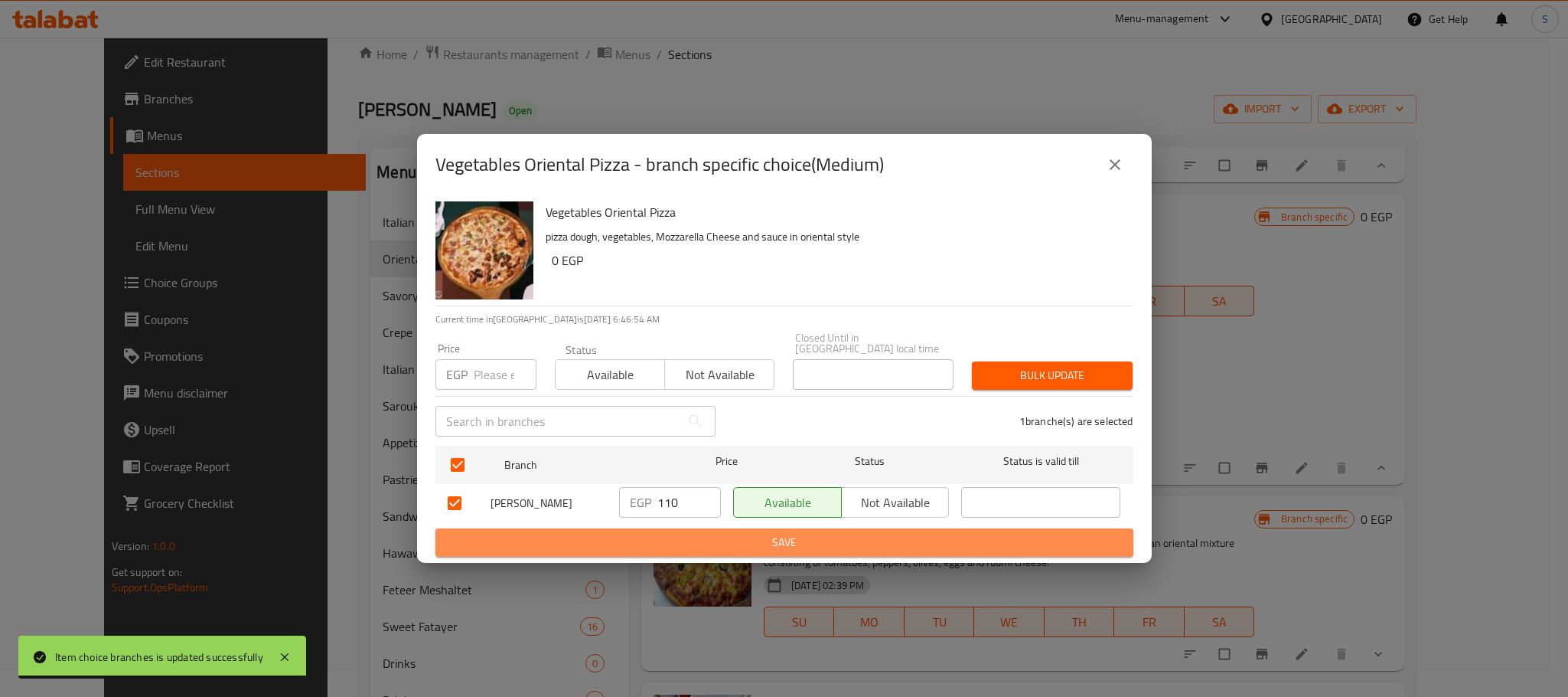
click at [849, 542] on span "Save" at bounding box center [784, 543] width 673 height 19
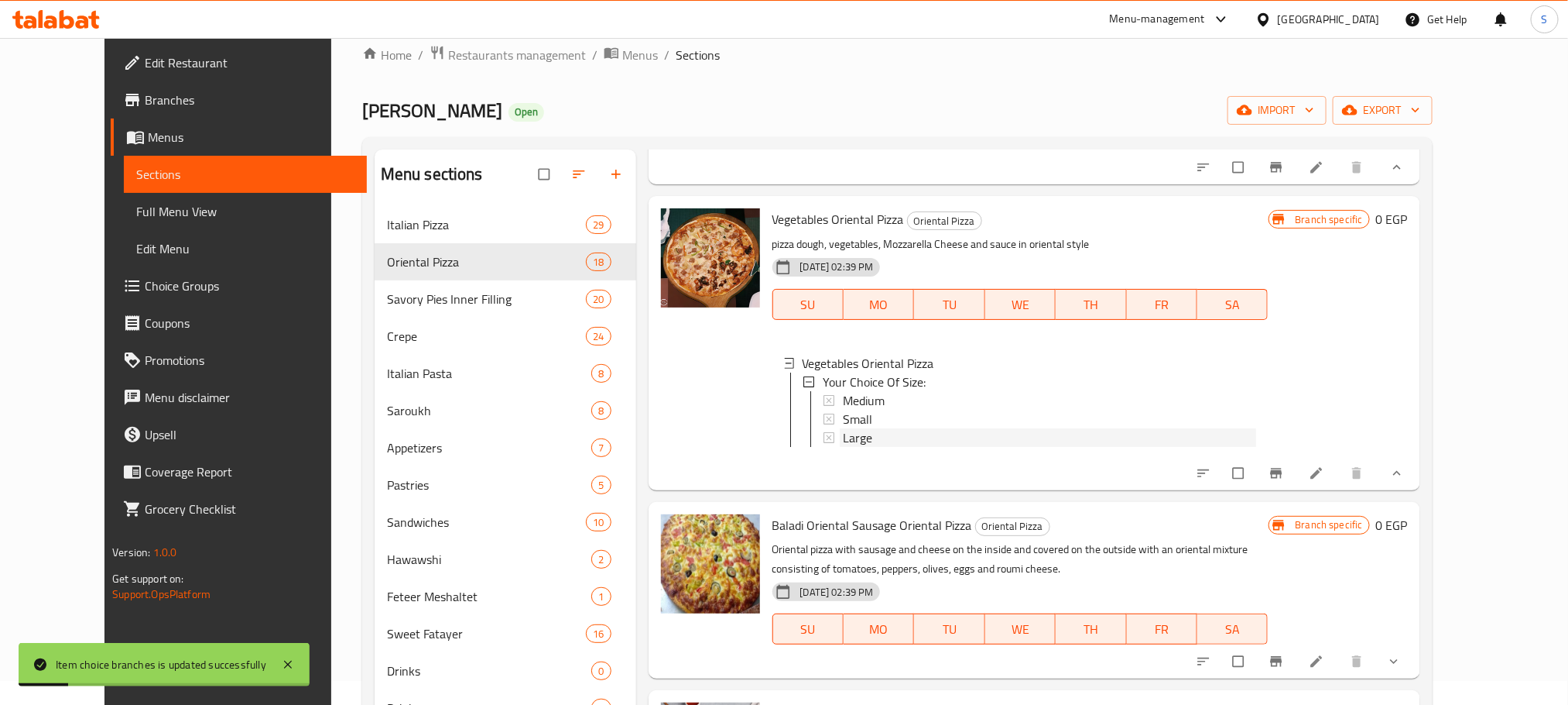
click at [858, 446] on div "Large" at bounding box center [1049, 437] width 413 height 18
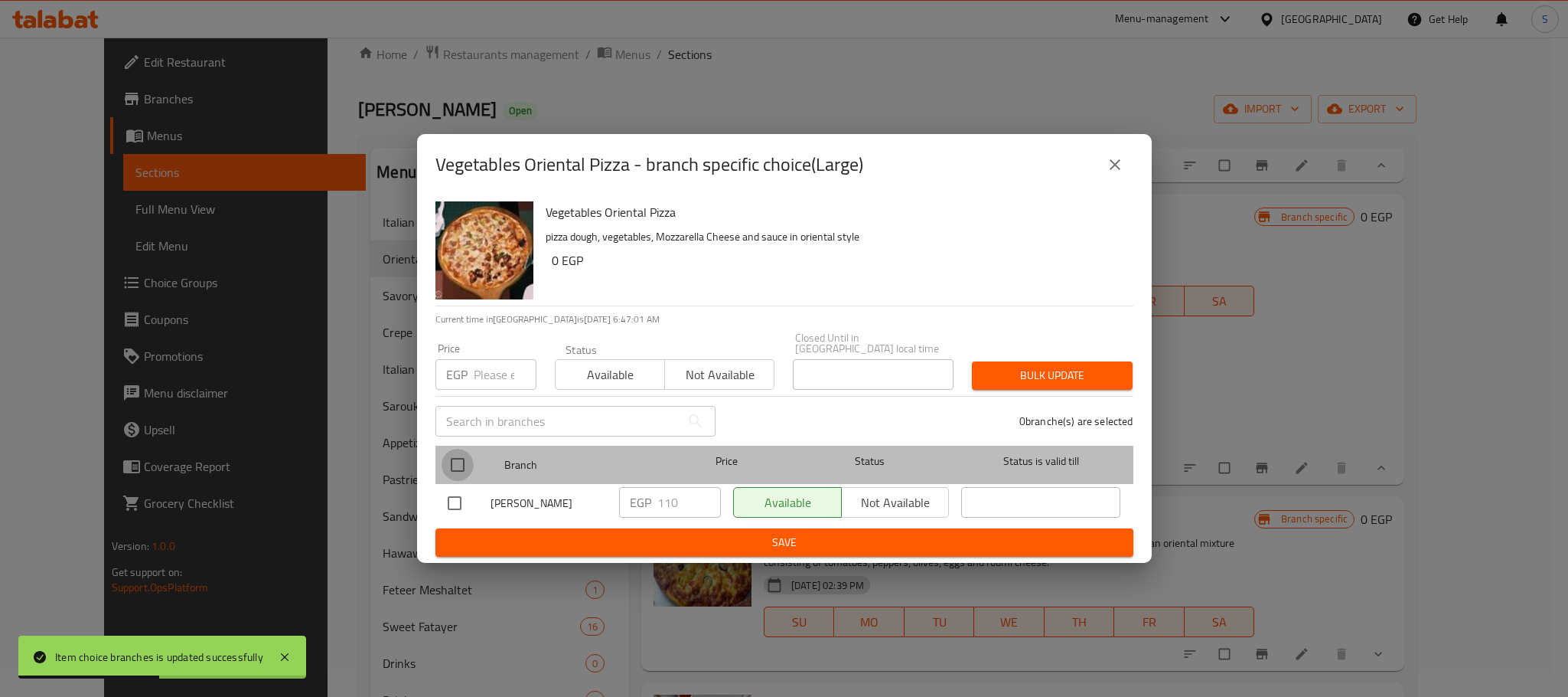
click at [454, 463] on input "checkbox" at bounding box center [457, 464] width 32 height 32
checkbox input "true"
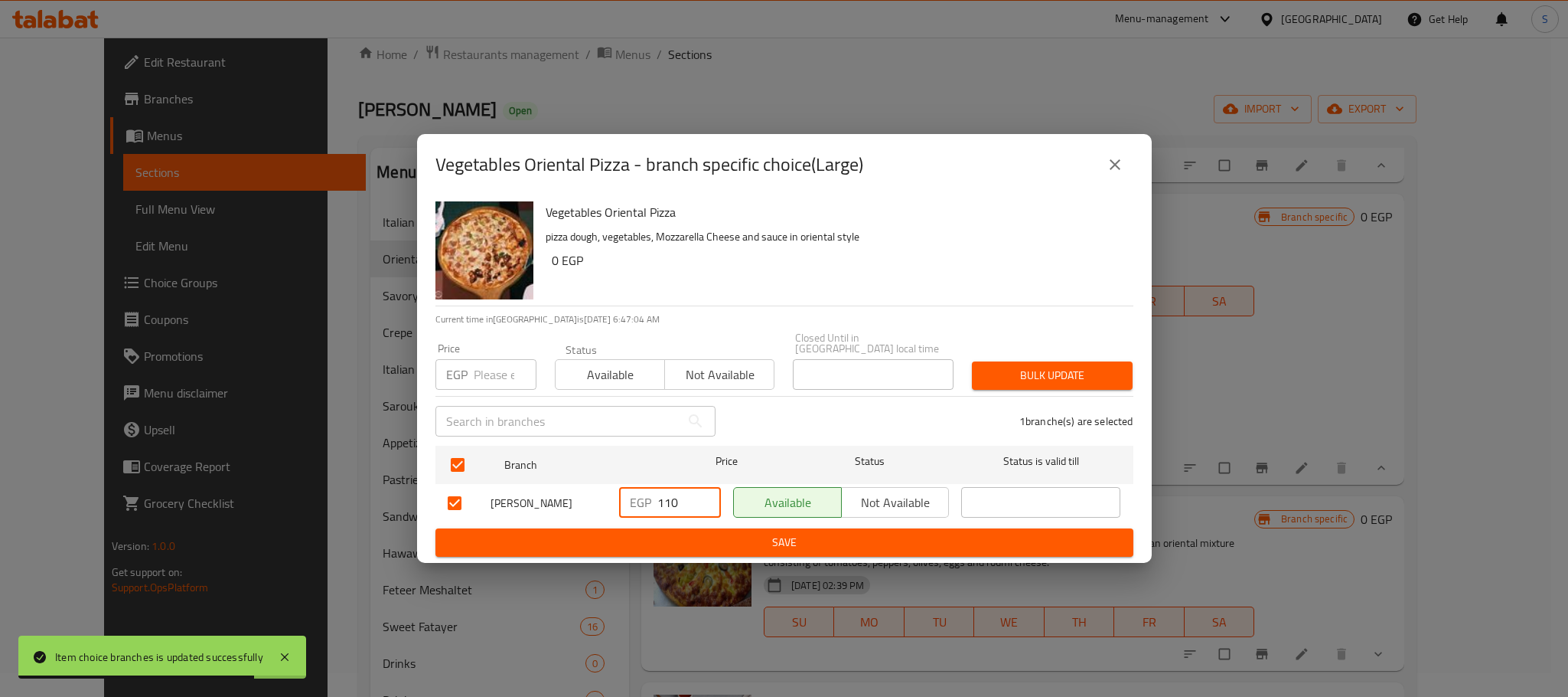
drag, startPoint x: 690, startPoint y: 492, endPoint x: 654, endPoint y: 501, distance: 37.1
click at [654, 501] on div "EGP 110 ​" at bounding box center [670, 502] width 102 height 31
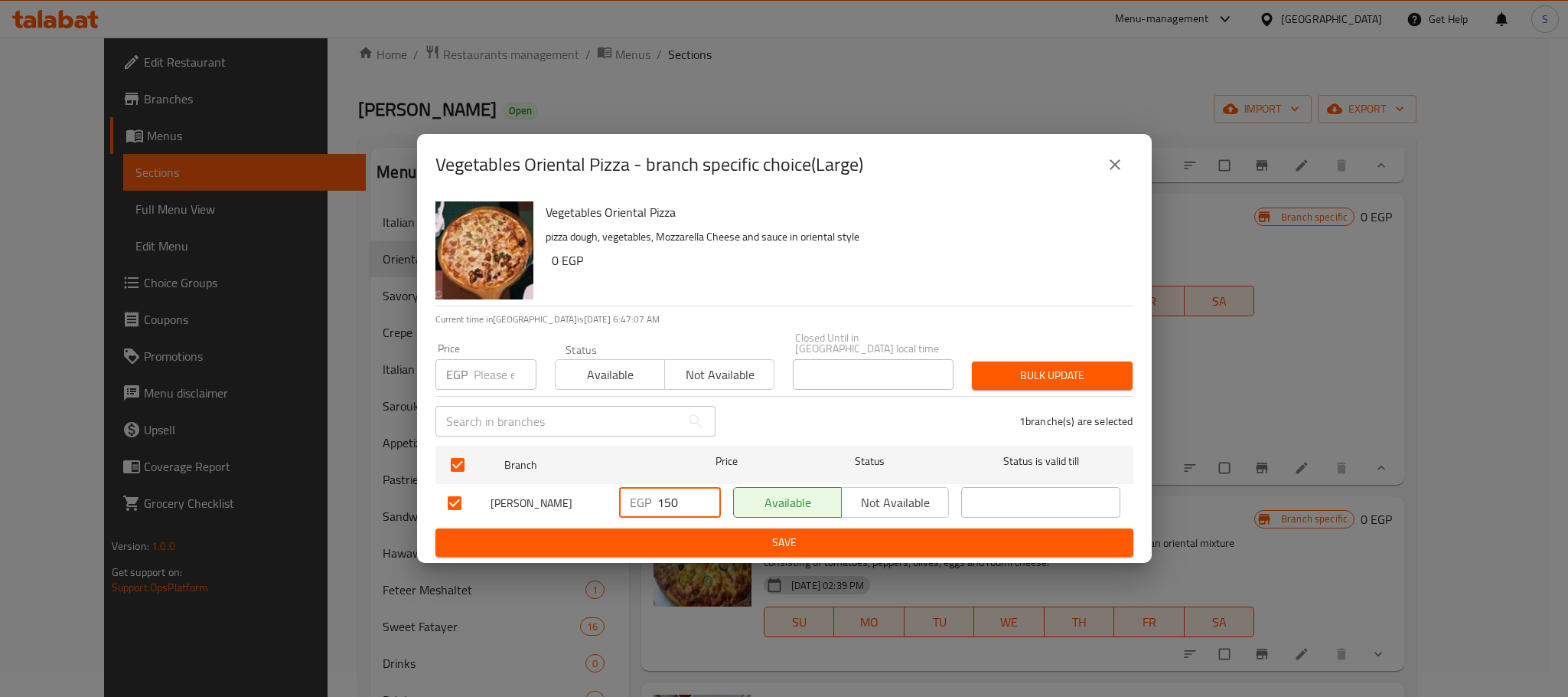
type input "150"
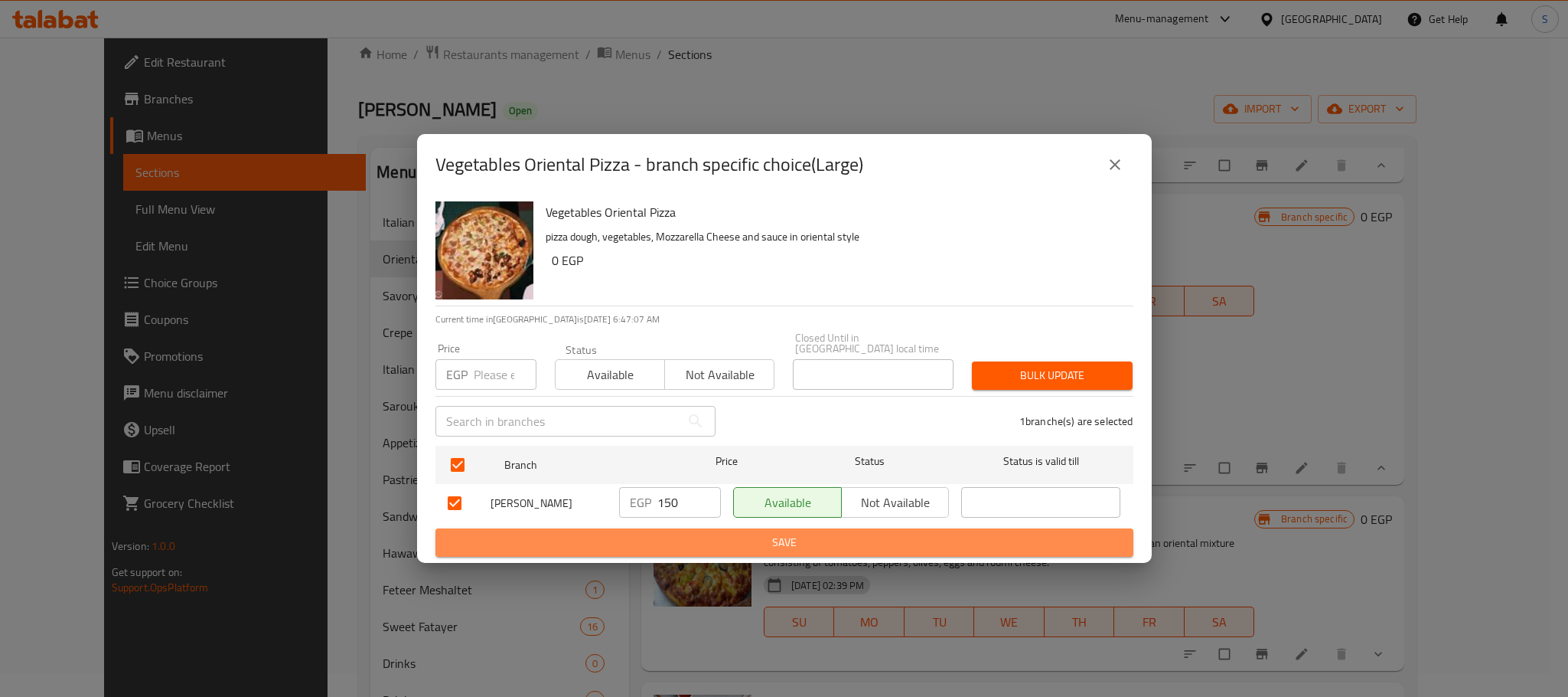
click at [748, 533] on span "Save" at bounding box center [784, 543] width 673 height 19
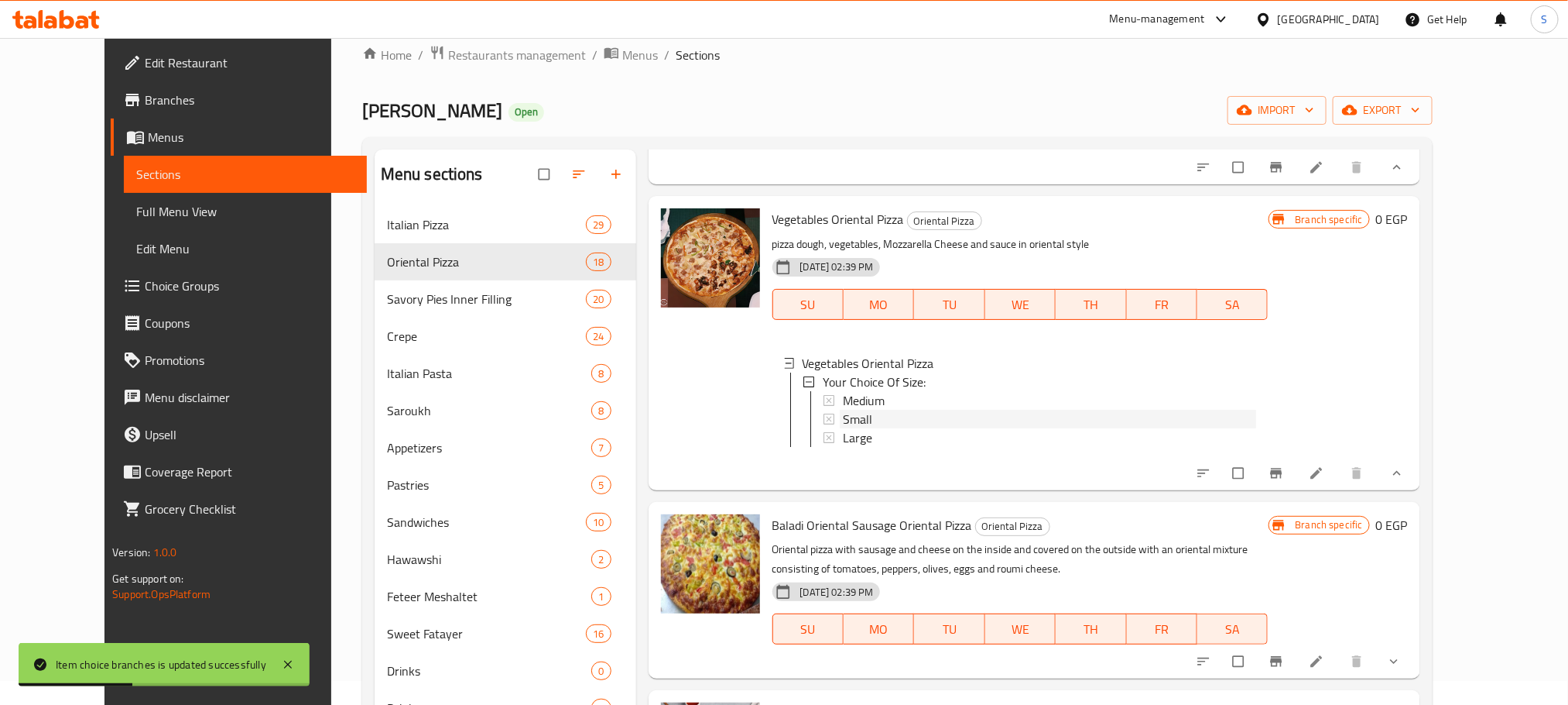
click at [937, 428] on div "Small" at bounding box center [1049, 419] width 413 height 18
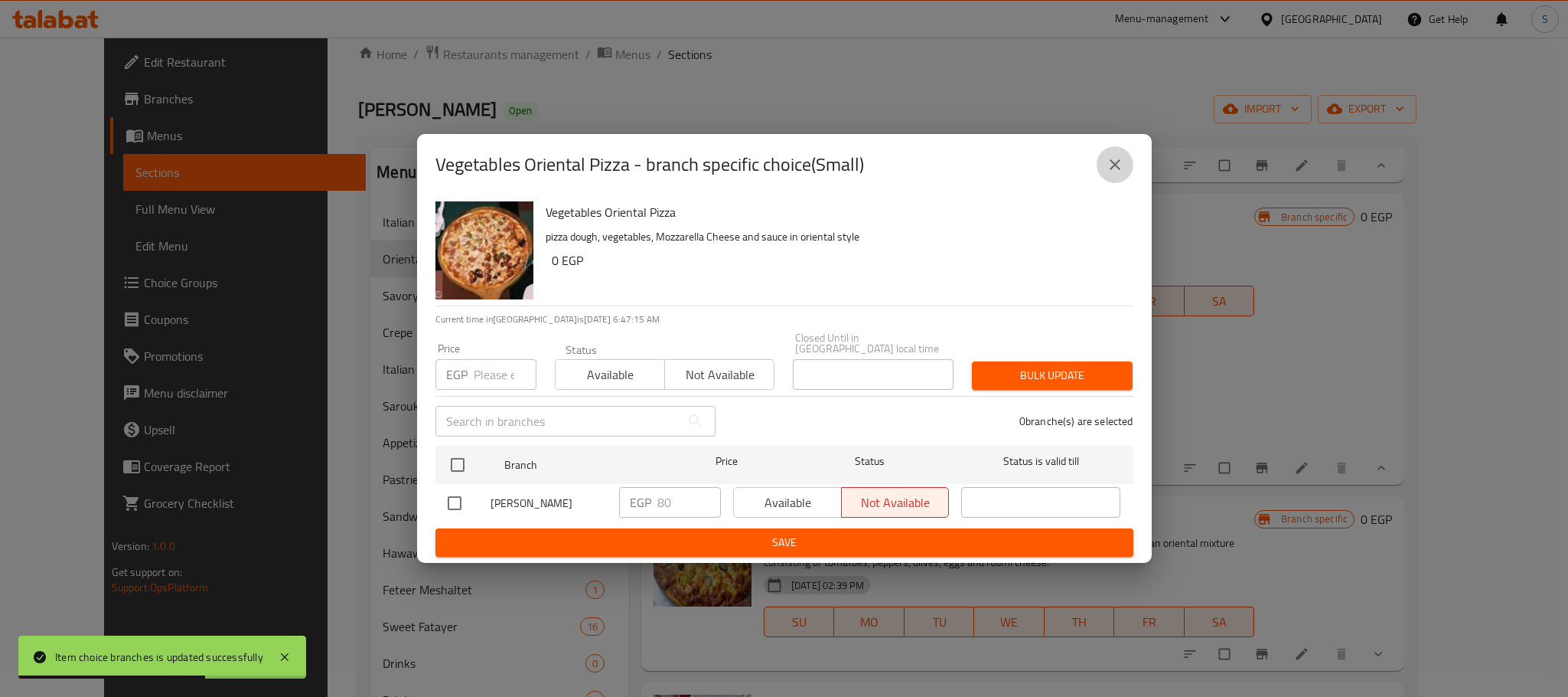
click at [1117, 170] on icon "close" at bounding box center [1115, 165] width 11 height 11
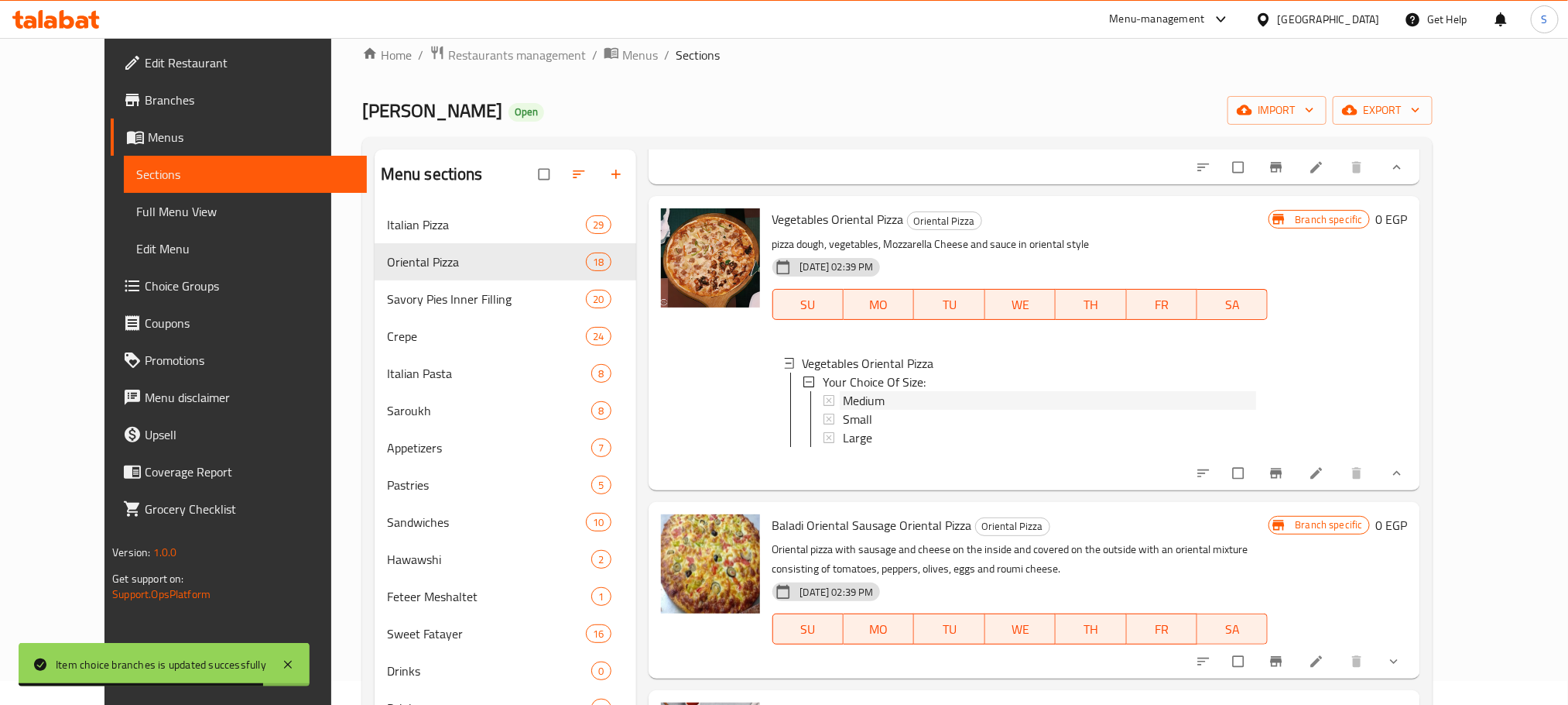
click at [882, 410] on div "Medium" at bounding box center [1049, 400] width 413 height 18
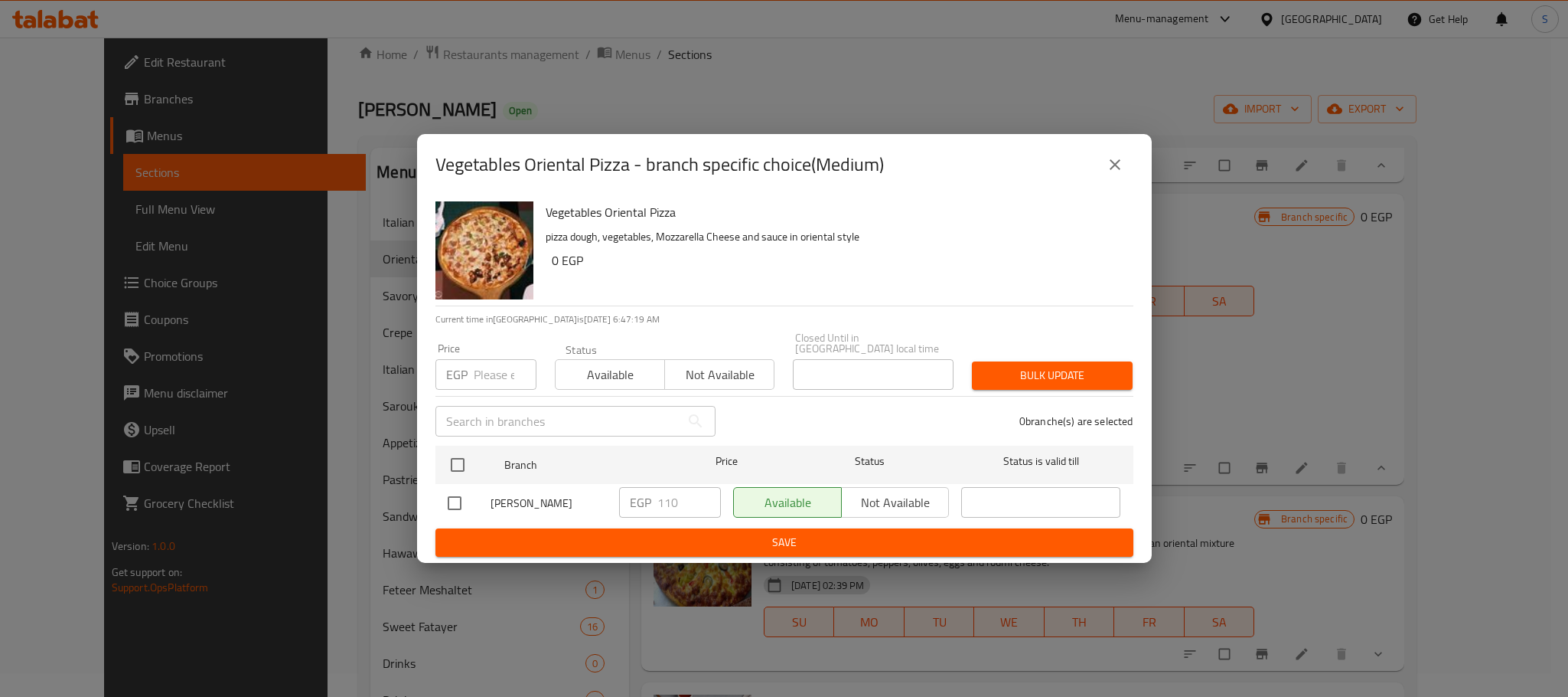
click at [1121, 170] on icon "close" at bounding box center [1114, 164] width 18 height 18
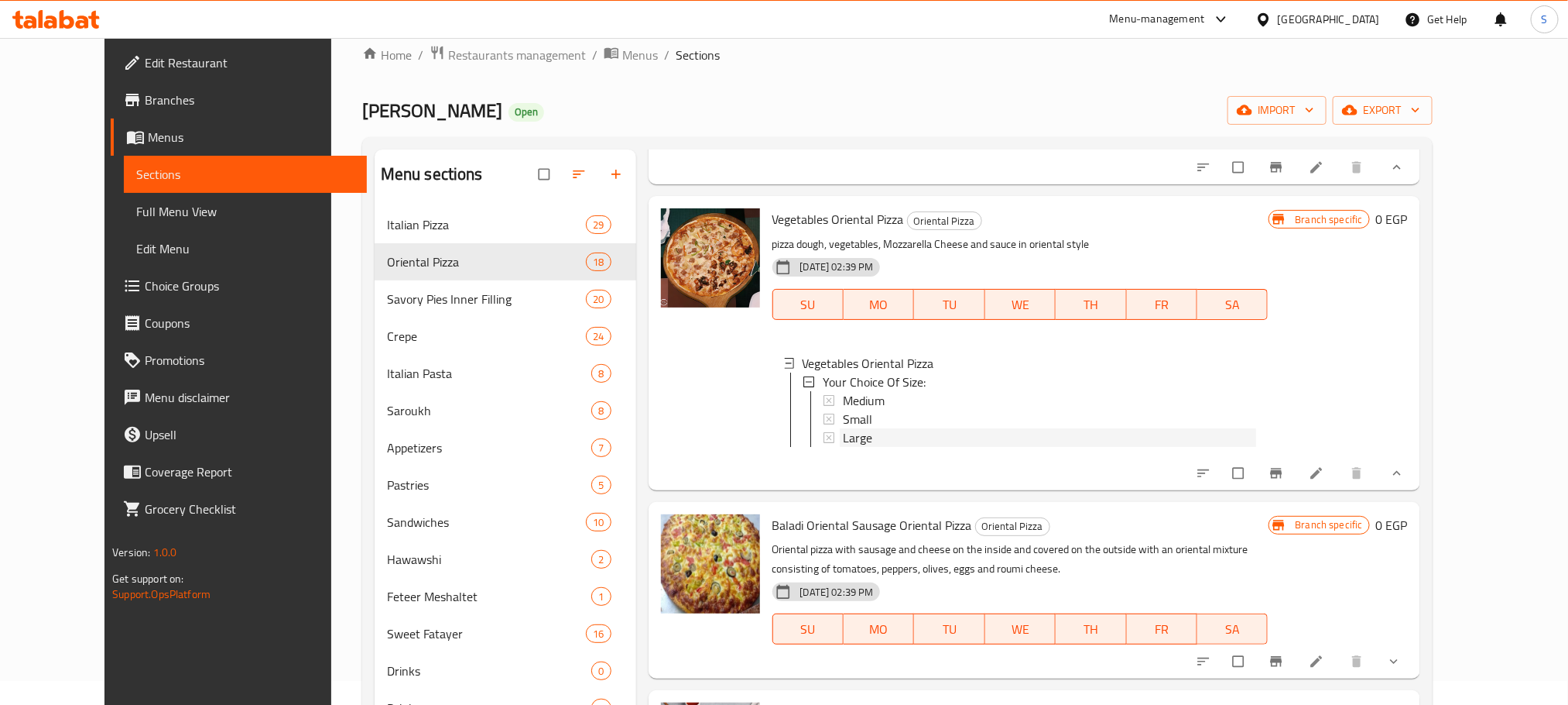
click at [937, 446] on div "Large" at bounding box center [1049, 437] width 413 height 18
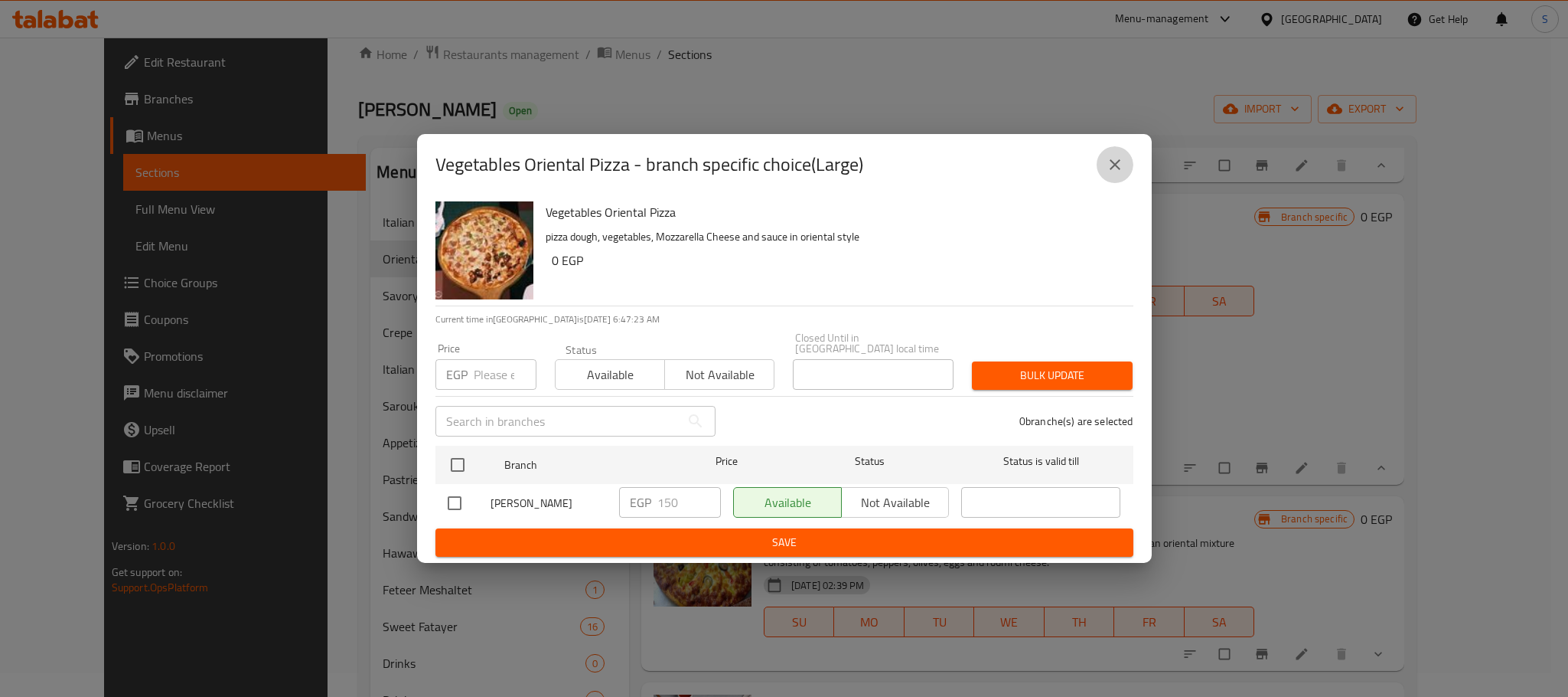
click at [1111, 168] on icon "close" at bounding box center [1115, 165] width 11 height 11
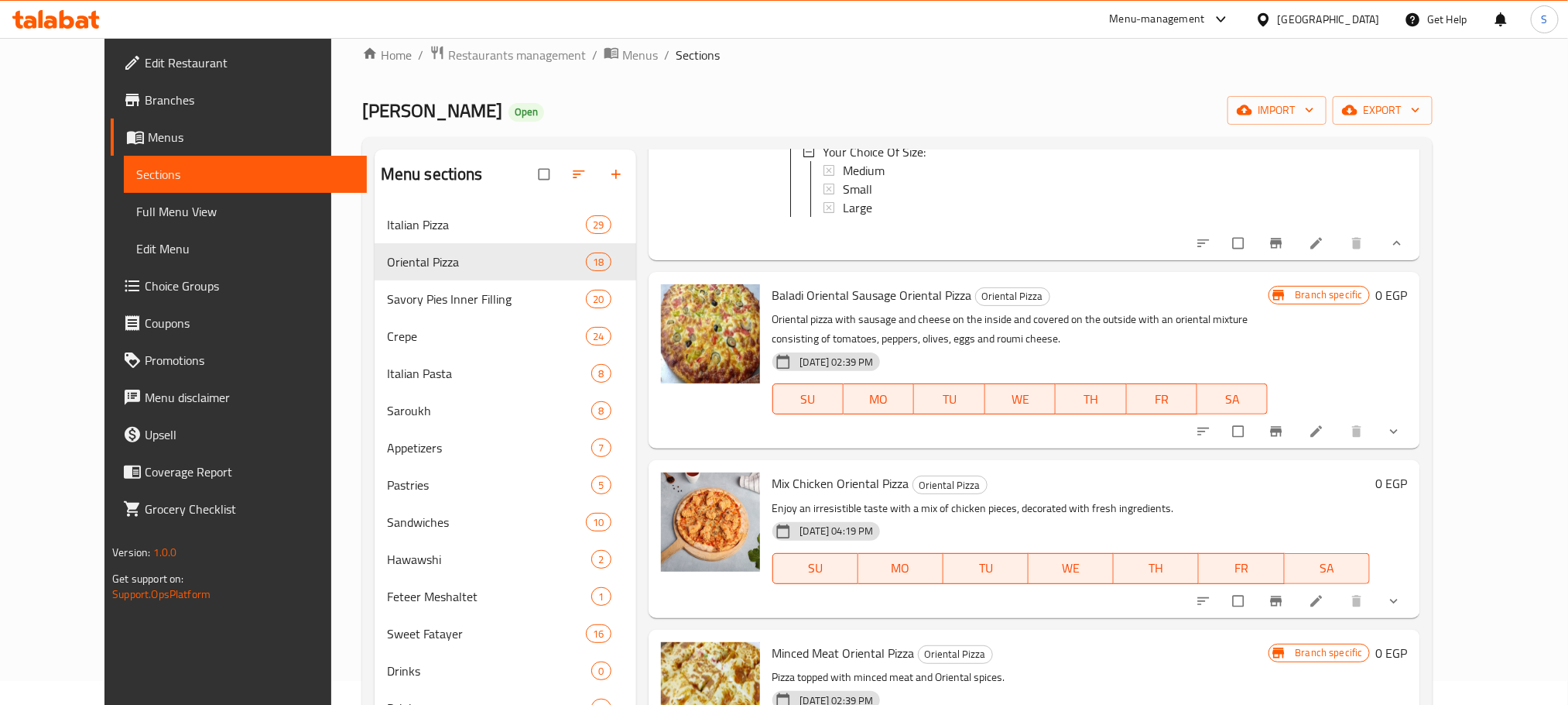
scroll to position [585, 0]
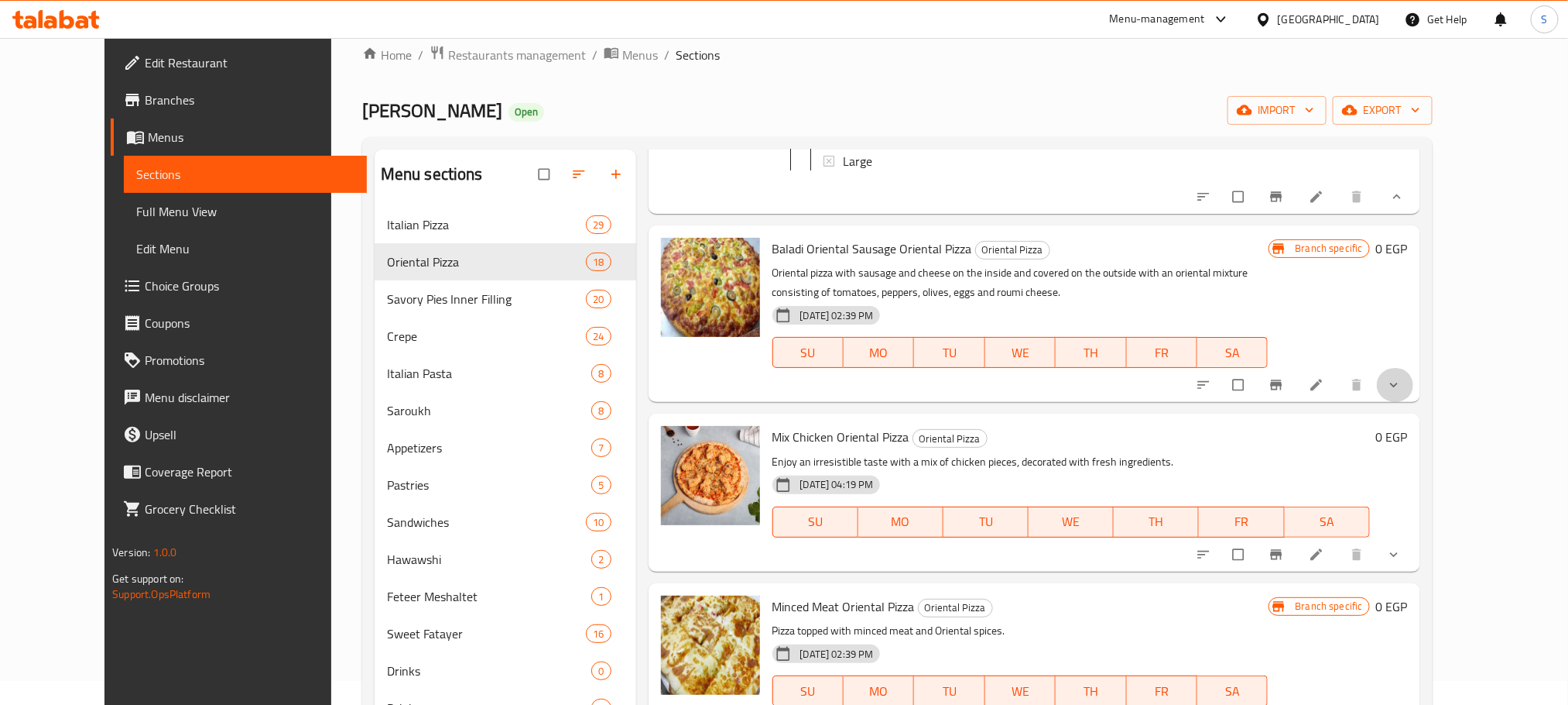
click at [1405, 393] on span "show more" at bounding box center [1395, 385] width 18 height 16
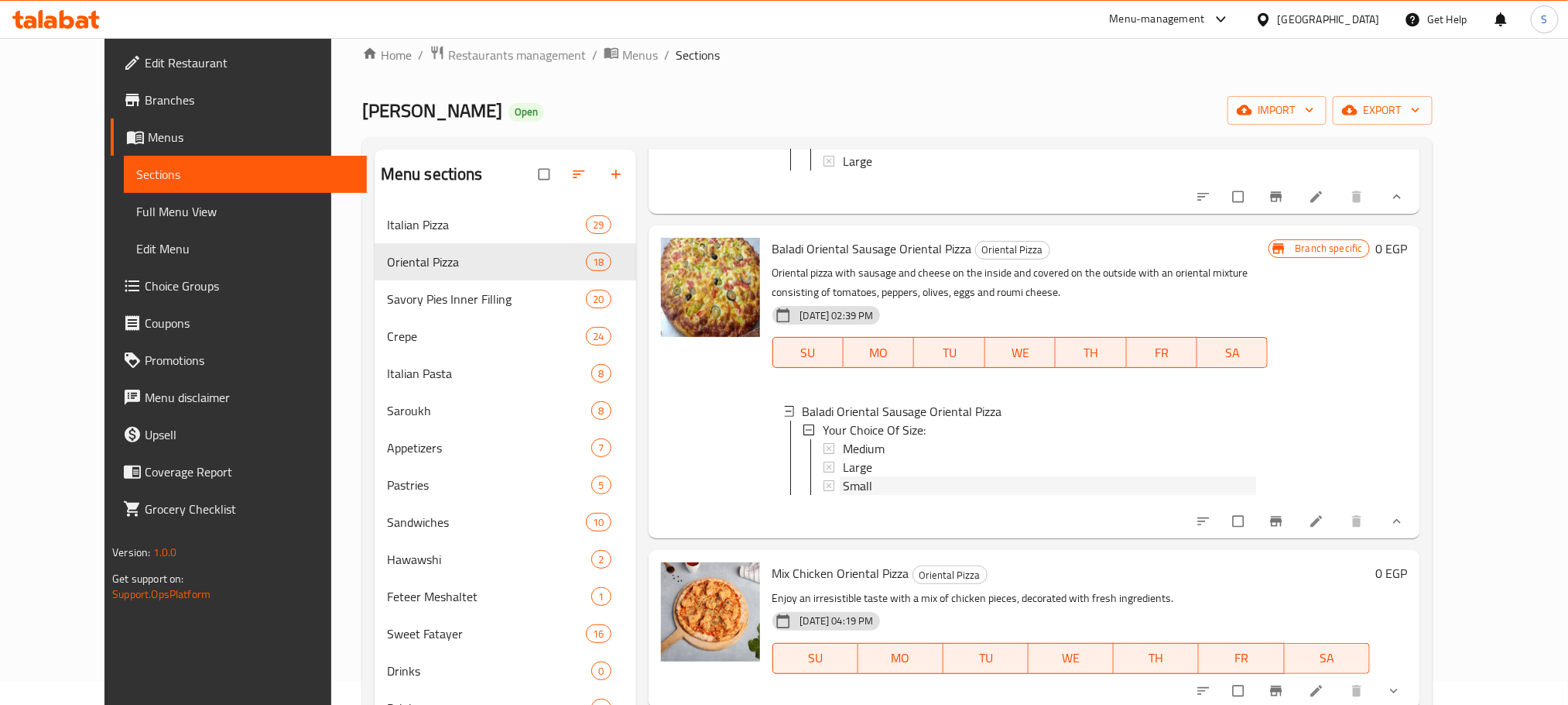
click at [851, 495] on div "Small" at bounding box center [1049, 485] width 413 height 18
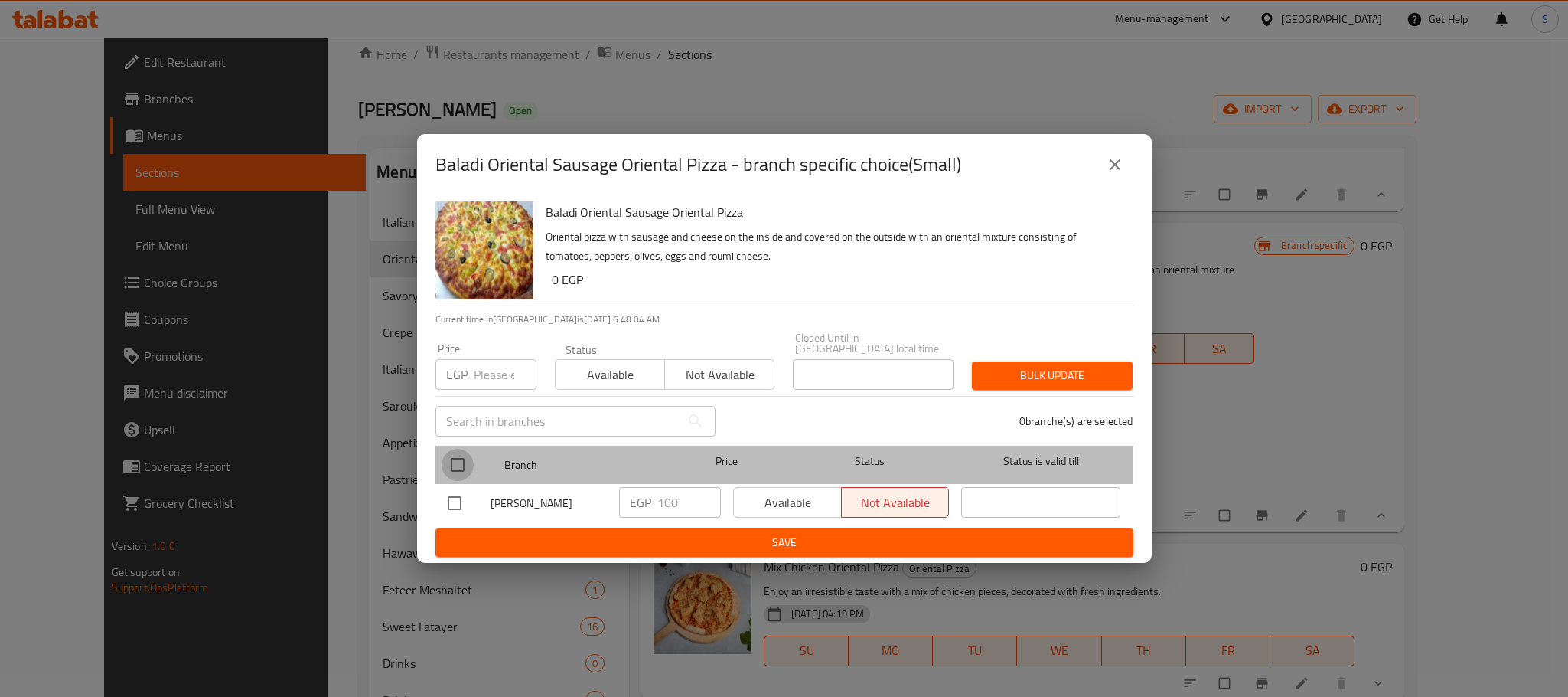
click at [458, 458] on input "checkbox" at bounding box center [457, 464] width 32 height 32
checkbox input "true"
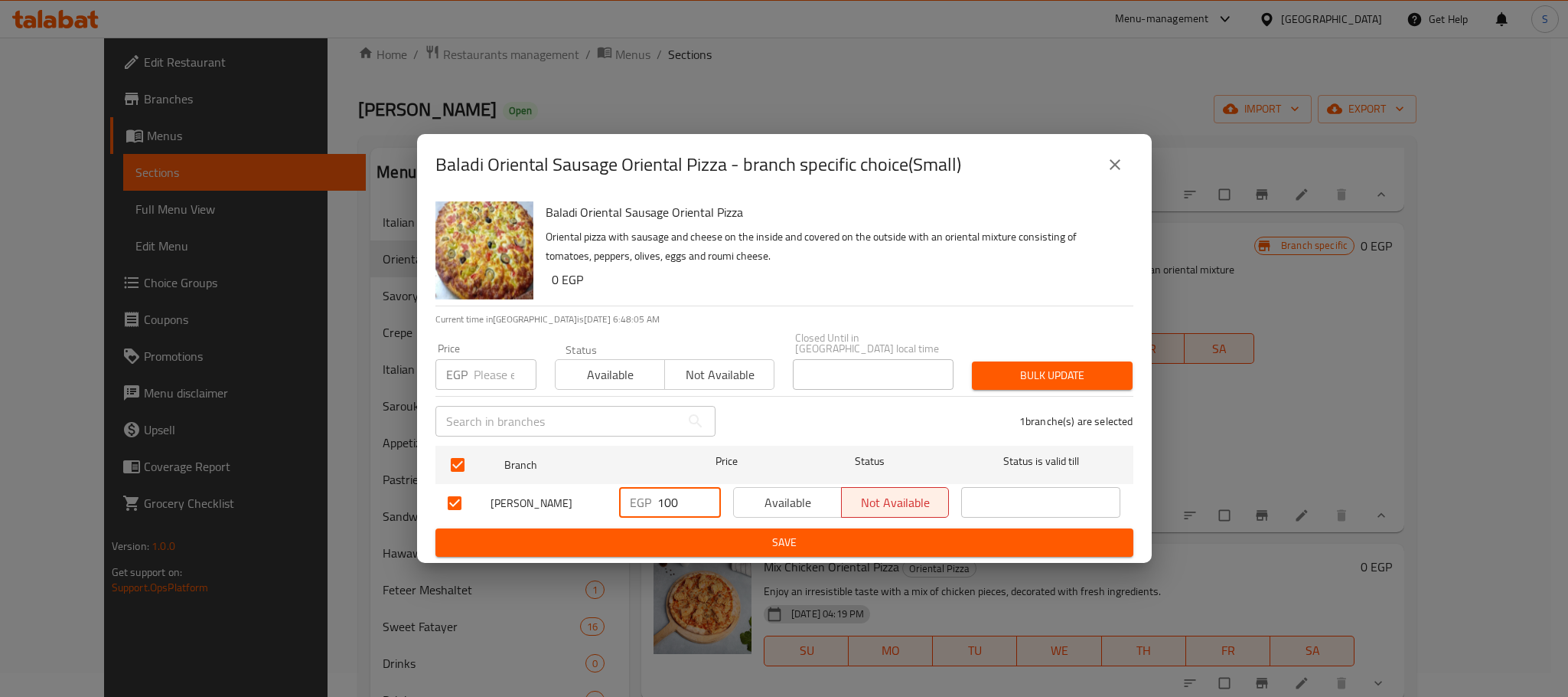
drag, startPoint x: 687, startPoint y: 501, endPoint x: 639, endPoint y: 501, distance: 48.0
click at [639, 501] on div "EGP 100 ​" at bounding box center [670, 502] width 102 height 31
type input "90"
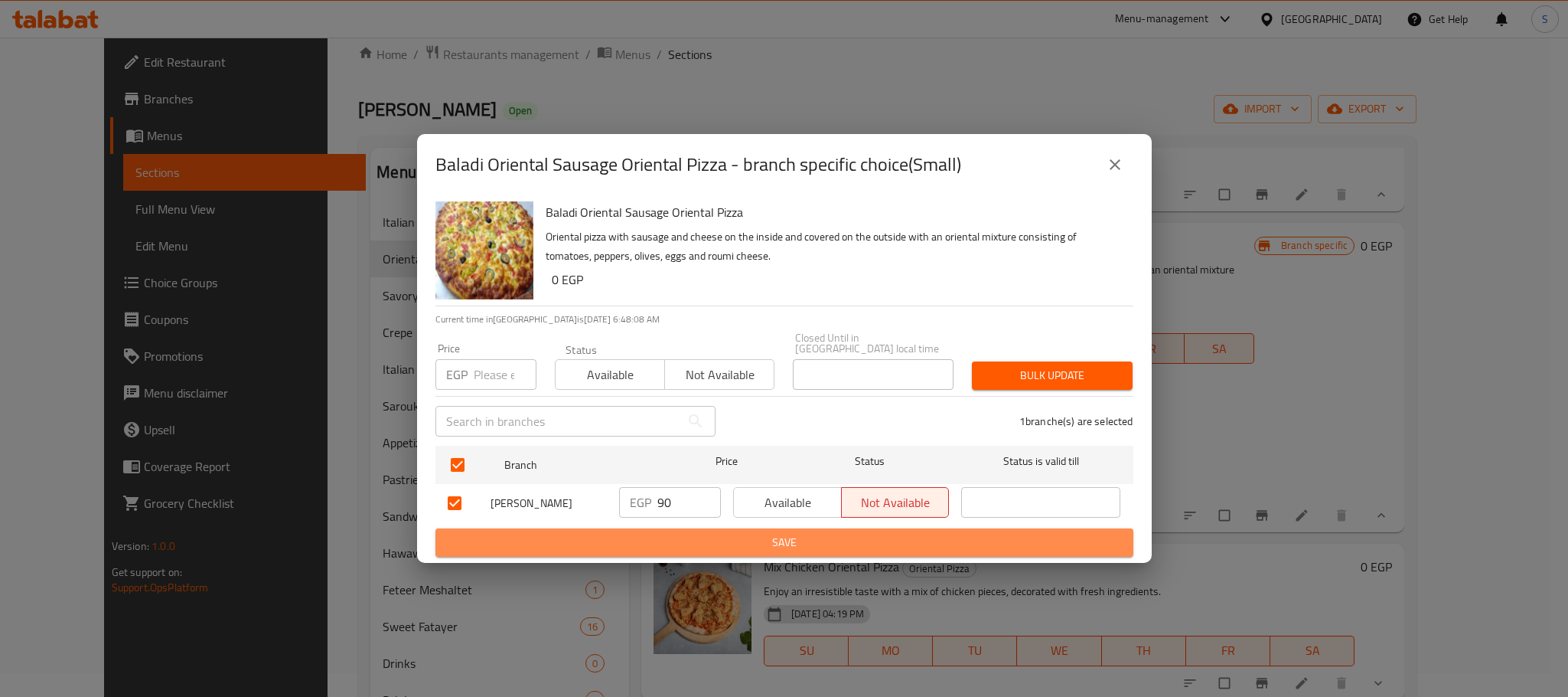
click at [762, 533] on span "Save" at bounding box center [784, 543] width 673 height 19
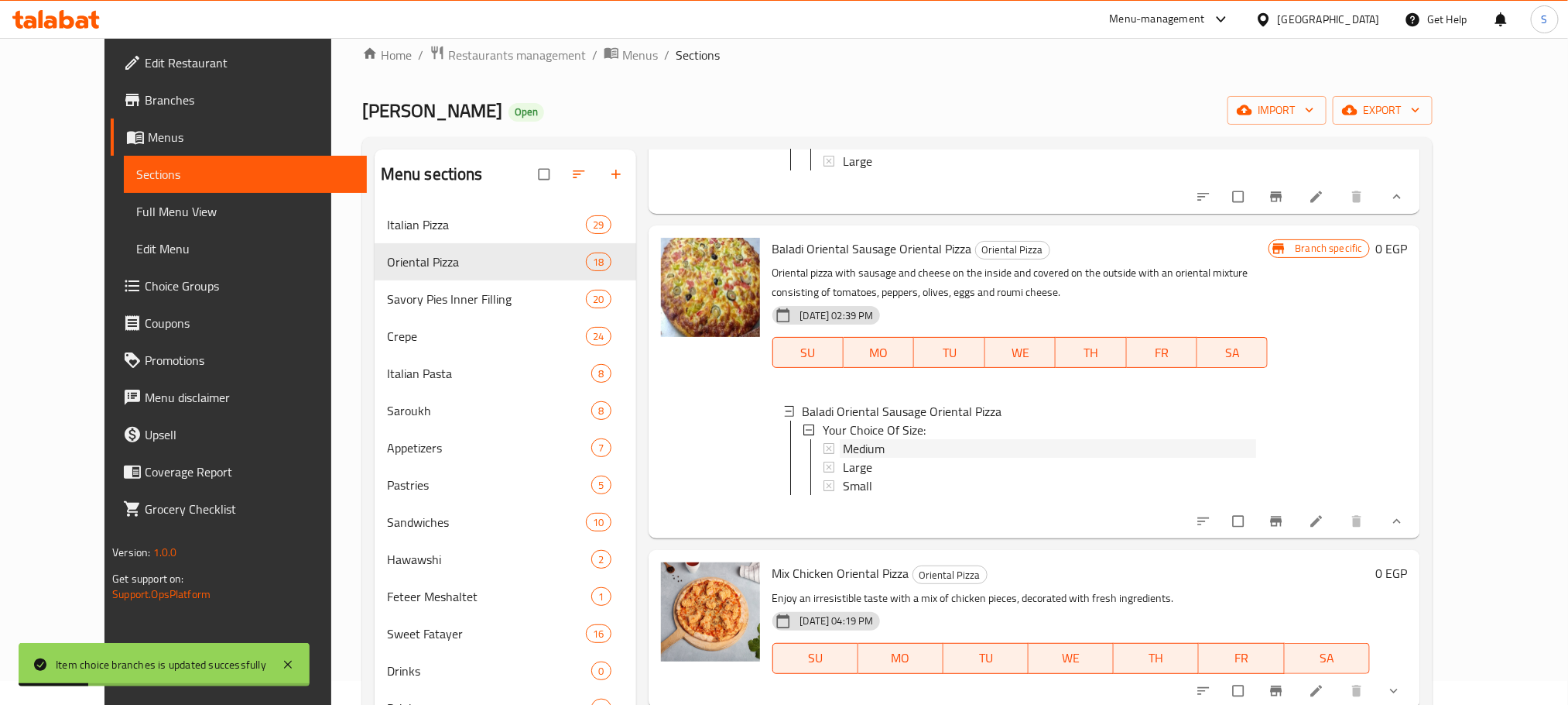
click at [888, 458] on div "Medium" at bounding box center [1049, 448] width 413 height 18
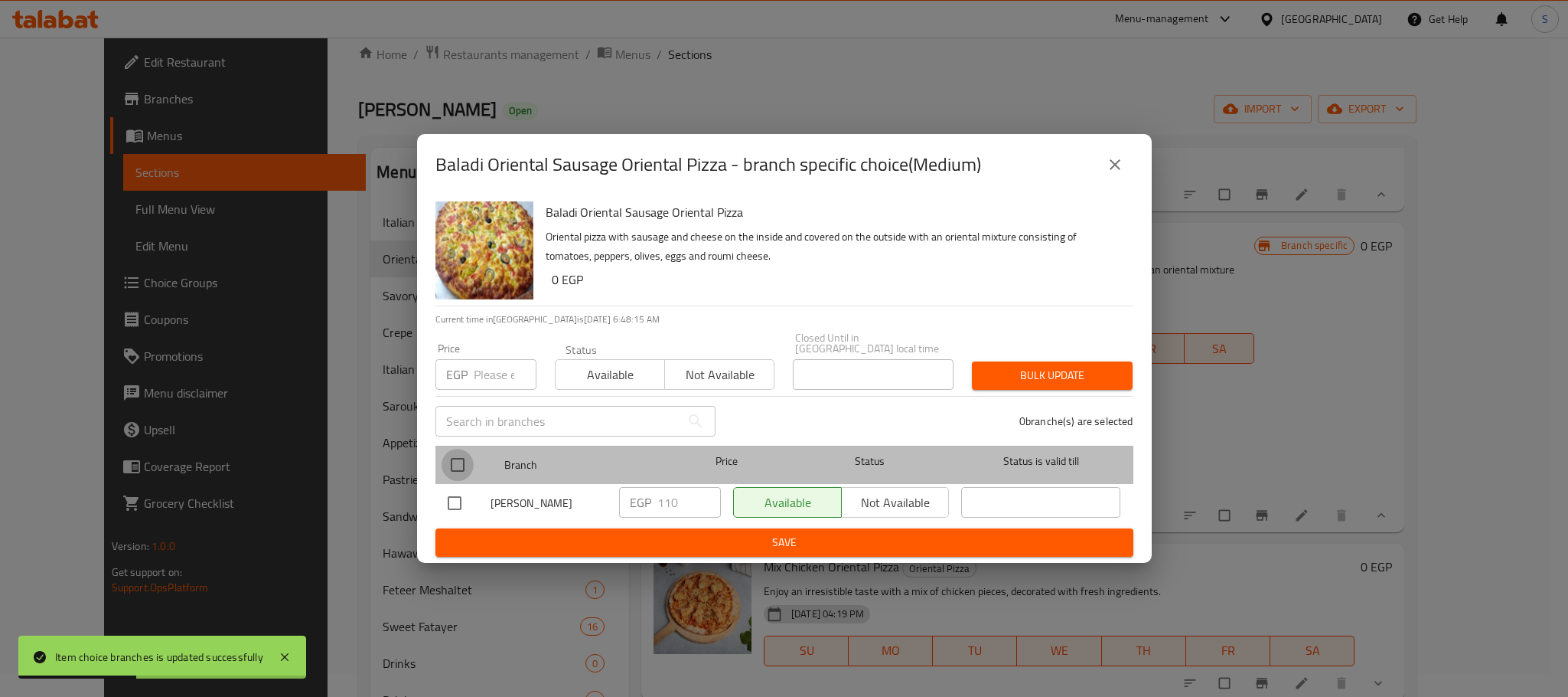
click at [452, 453] on input "checkbox" at bounding box center [457, 464] width 32 height 32
checkbox input "true"
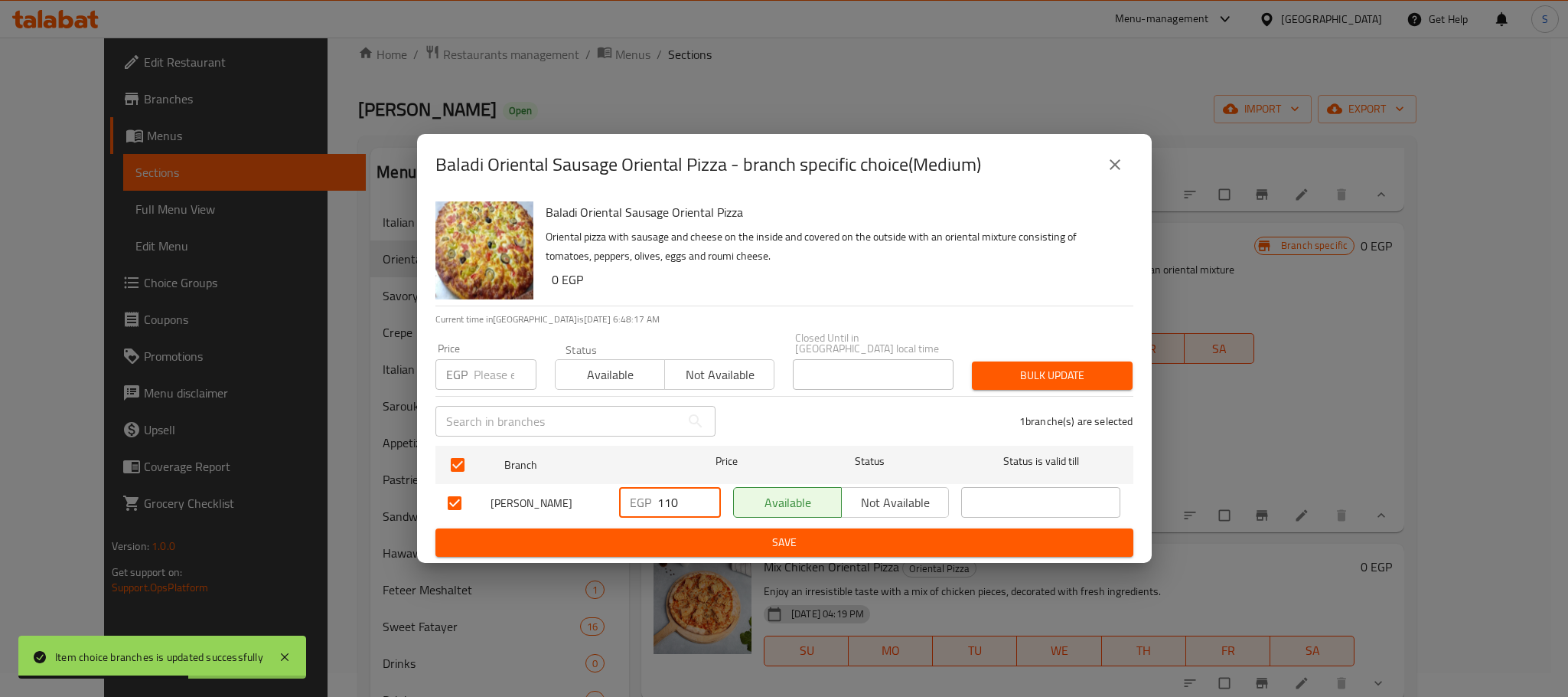
drag, startPoint x: 683, startPoint y: 497, endPoint x: 638, endPoint y: 506, distance: 45.9
click at [638, 506] on div "EGP 110 ​" at bounding box center [670, 502] width 102 height 31
type input "130"
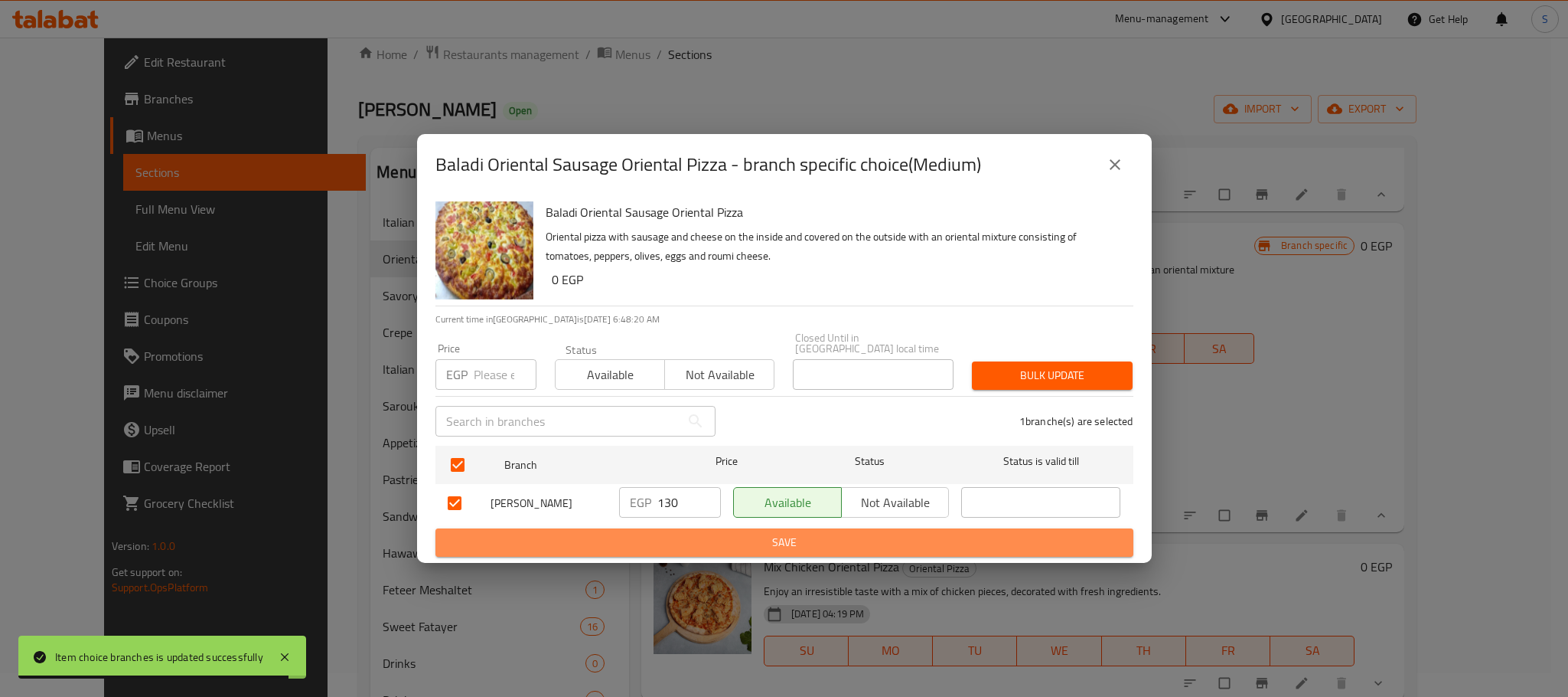
click at [760, 528] on button "Save" at bounding box center [784, 543] width 698 height 28
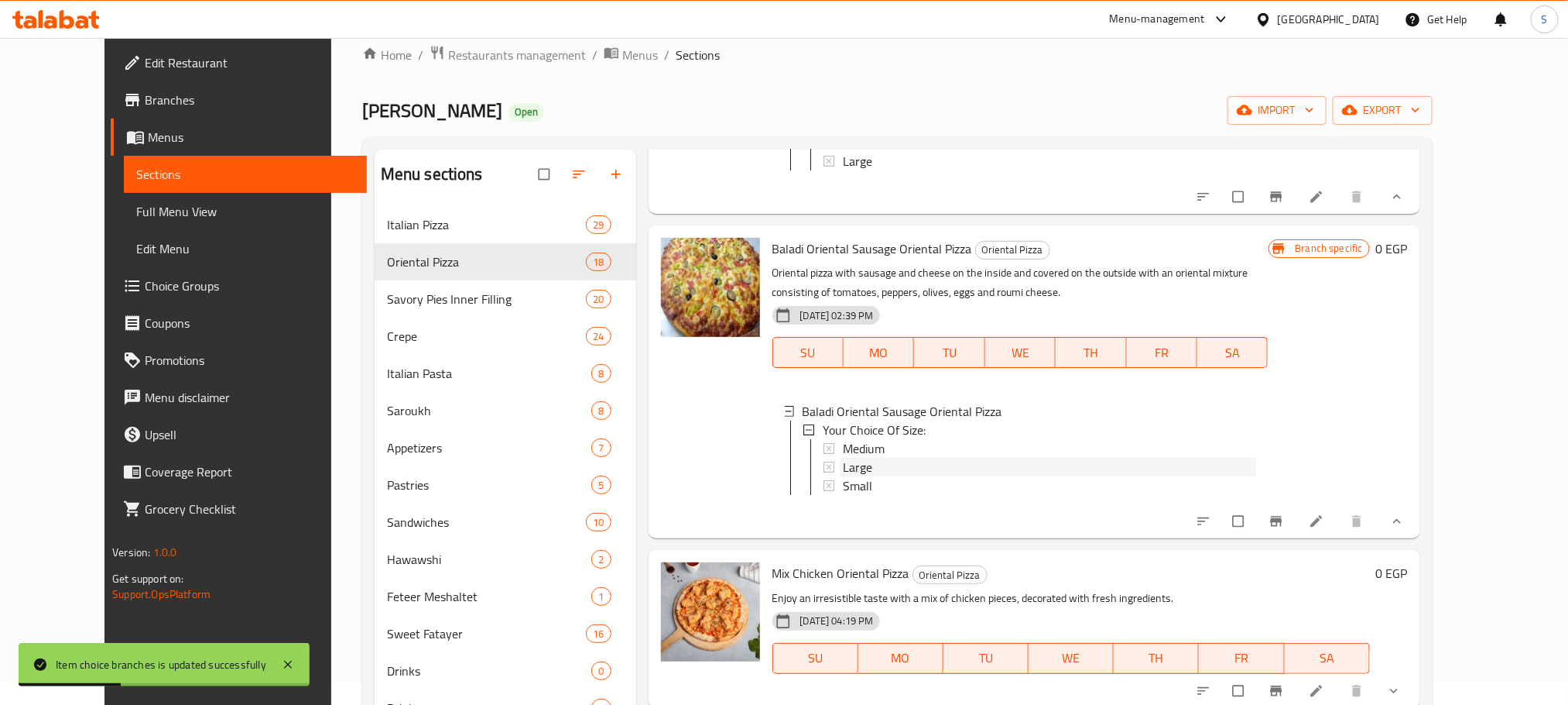
click at [869, 477] on div "Large" at bounding box center [1049, 466] width 413 height 18
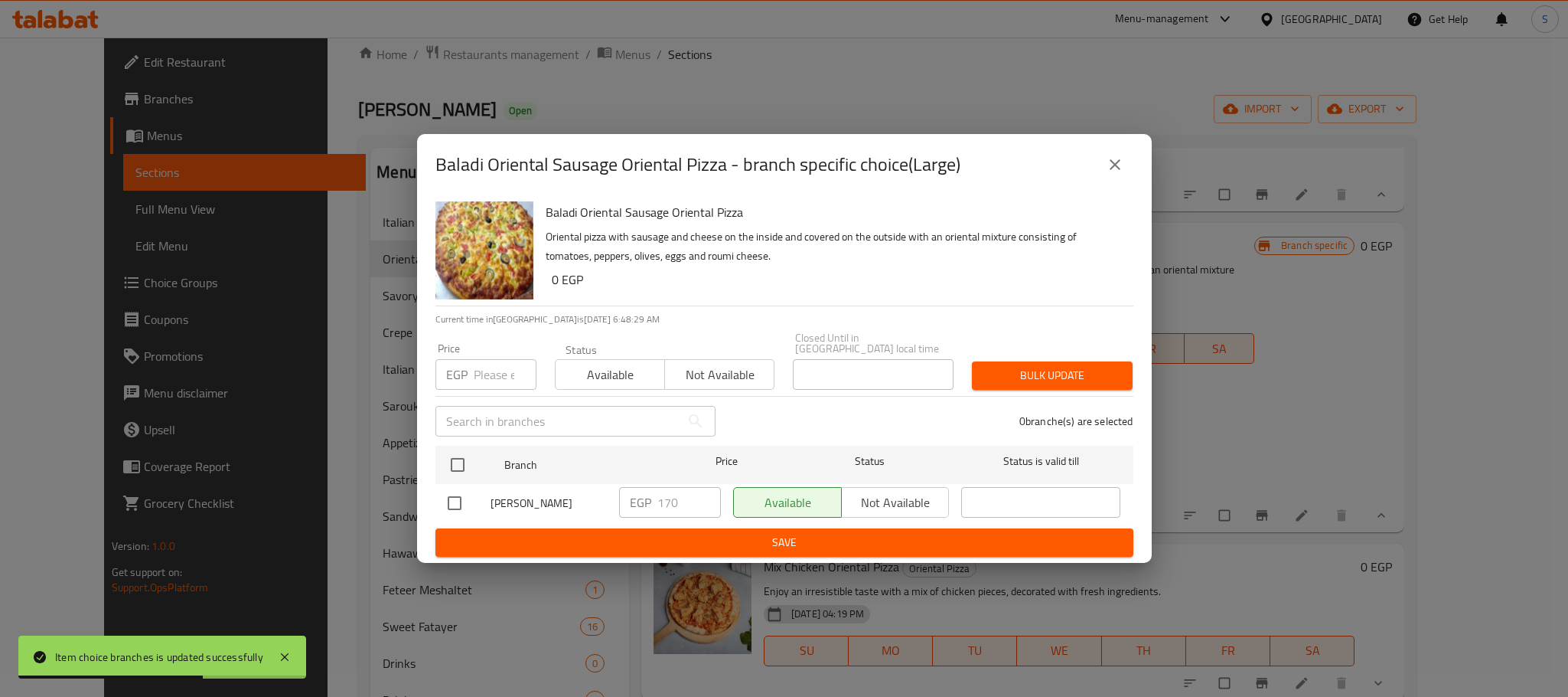
click at [1118, 174] on icon "close" at bounding box center [1114, 164] width 18 height 18
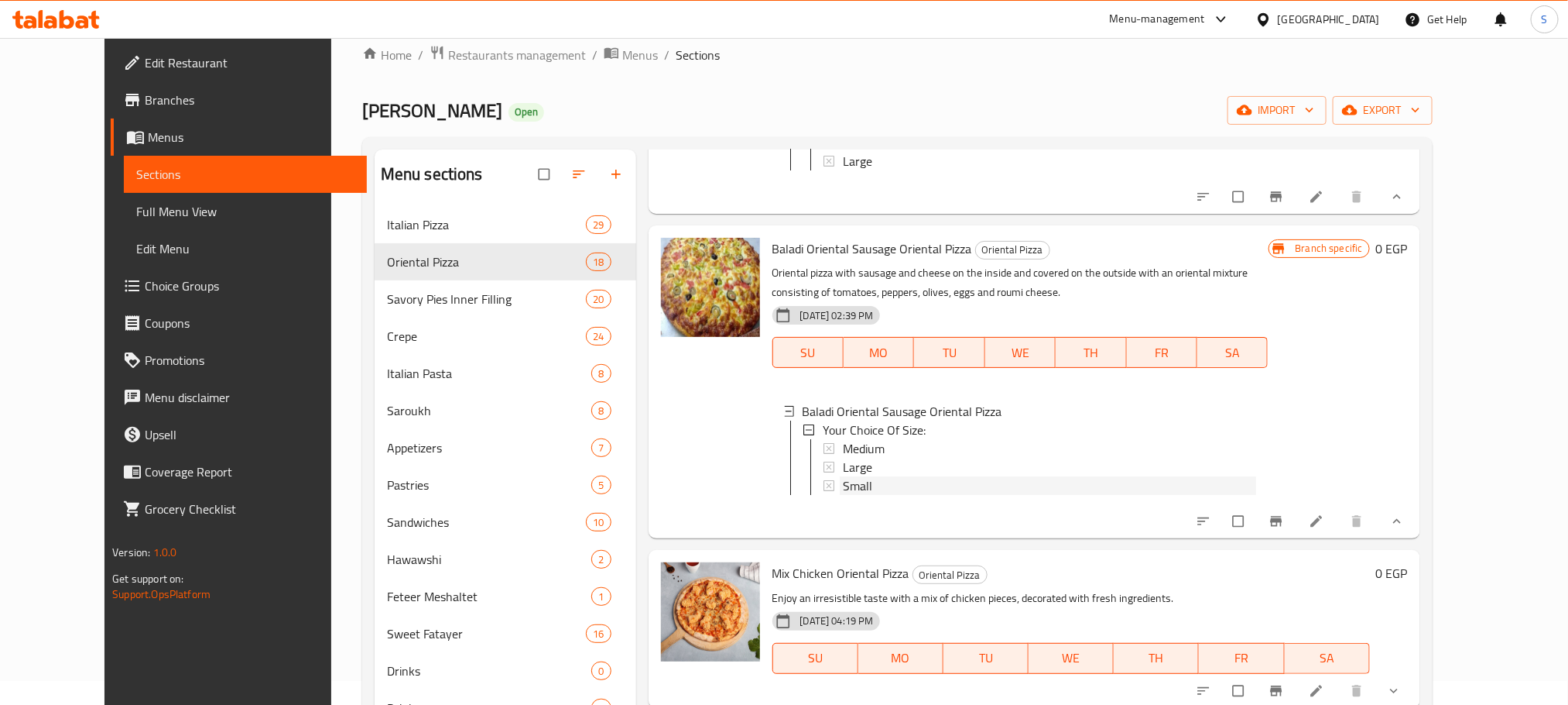
click at [862, 495] on div "Small" at bounding box center [1049, 485] width 413 height 18
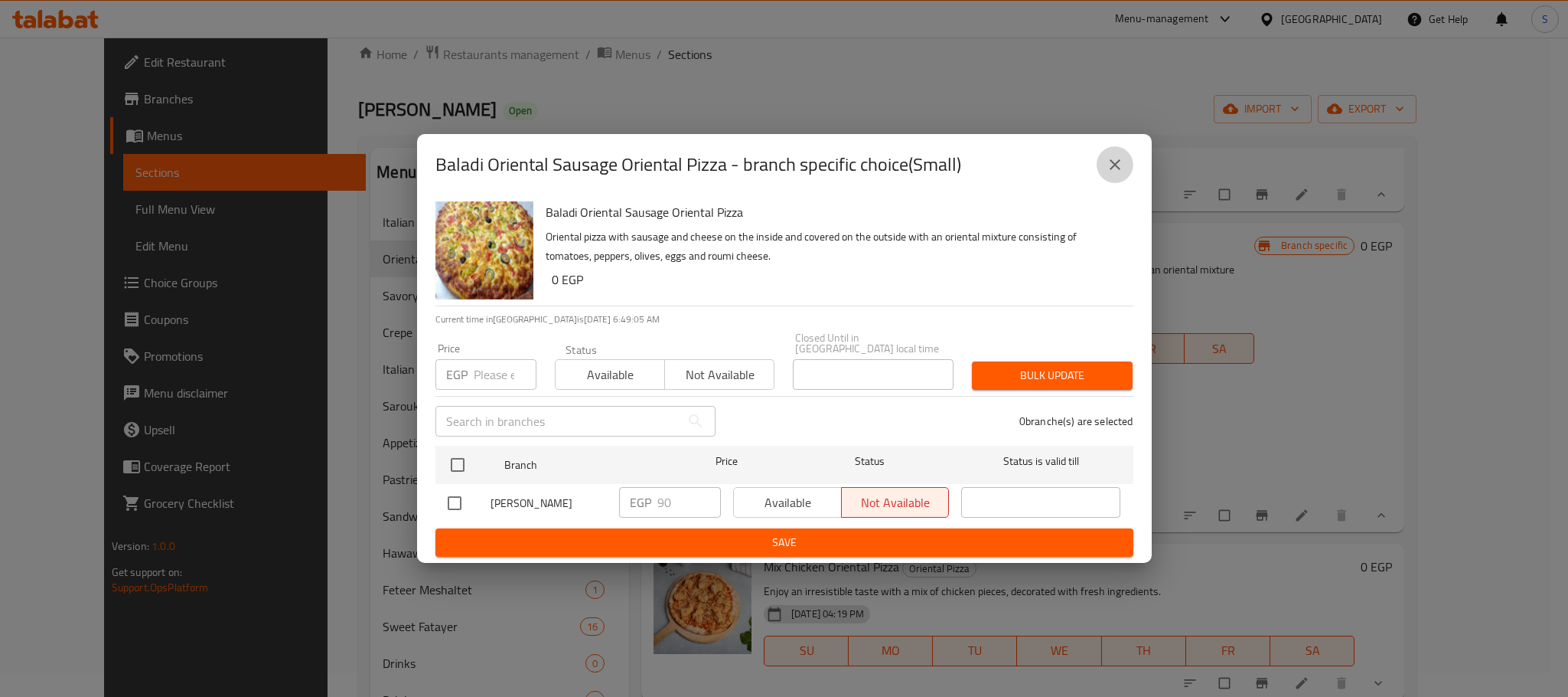
click at [1111, 172] on icon "close" at bounding box center [1114, 164] width 18 height 18
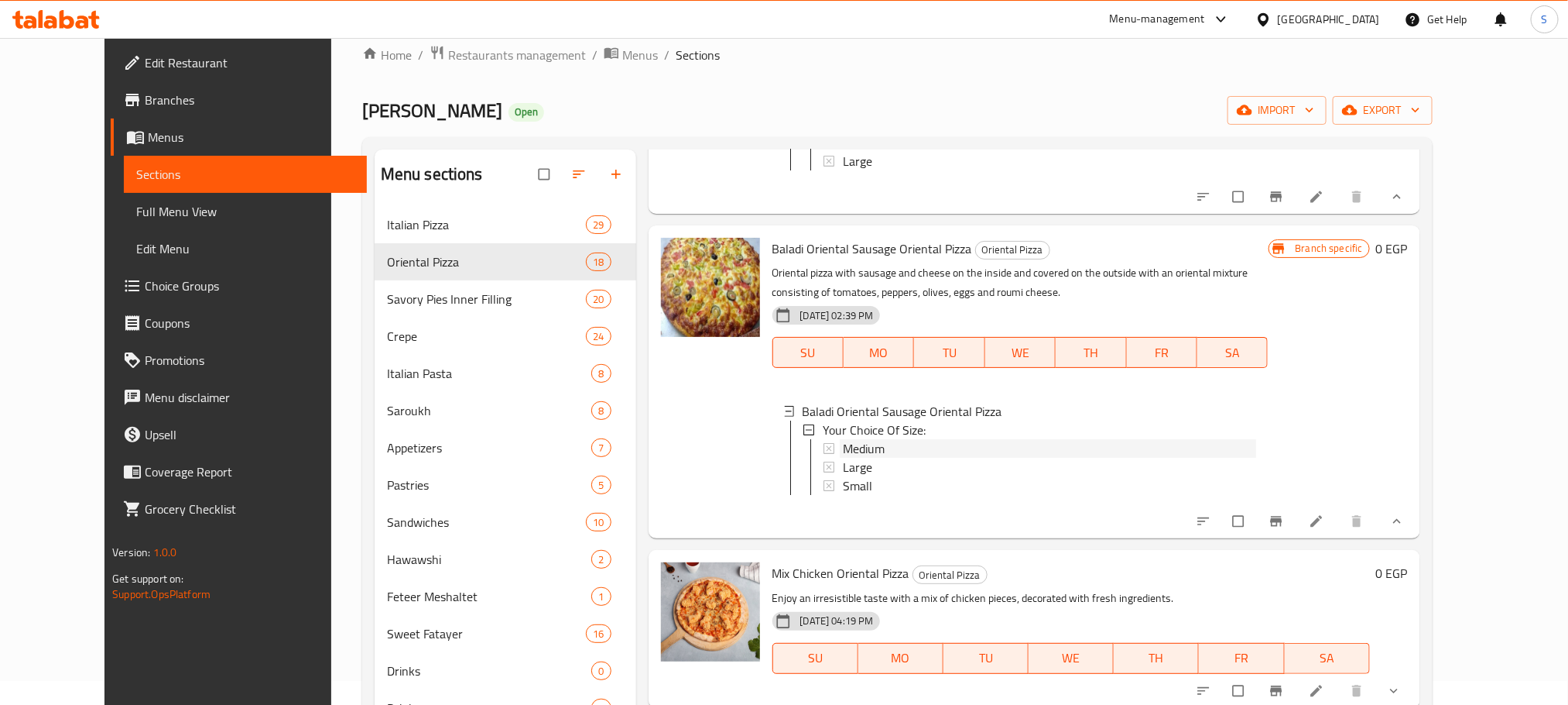
click at [897, 458] on div "Medium" at bounding box center [1049, 448] width 413 height 18
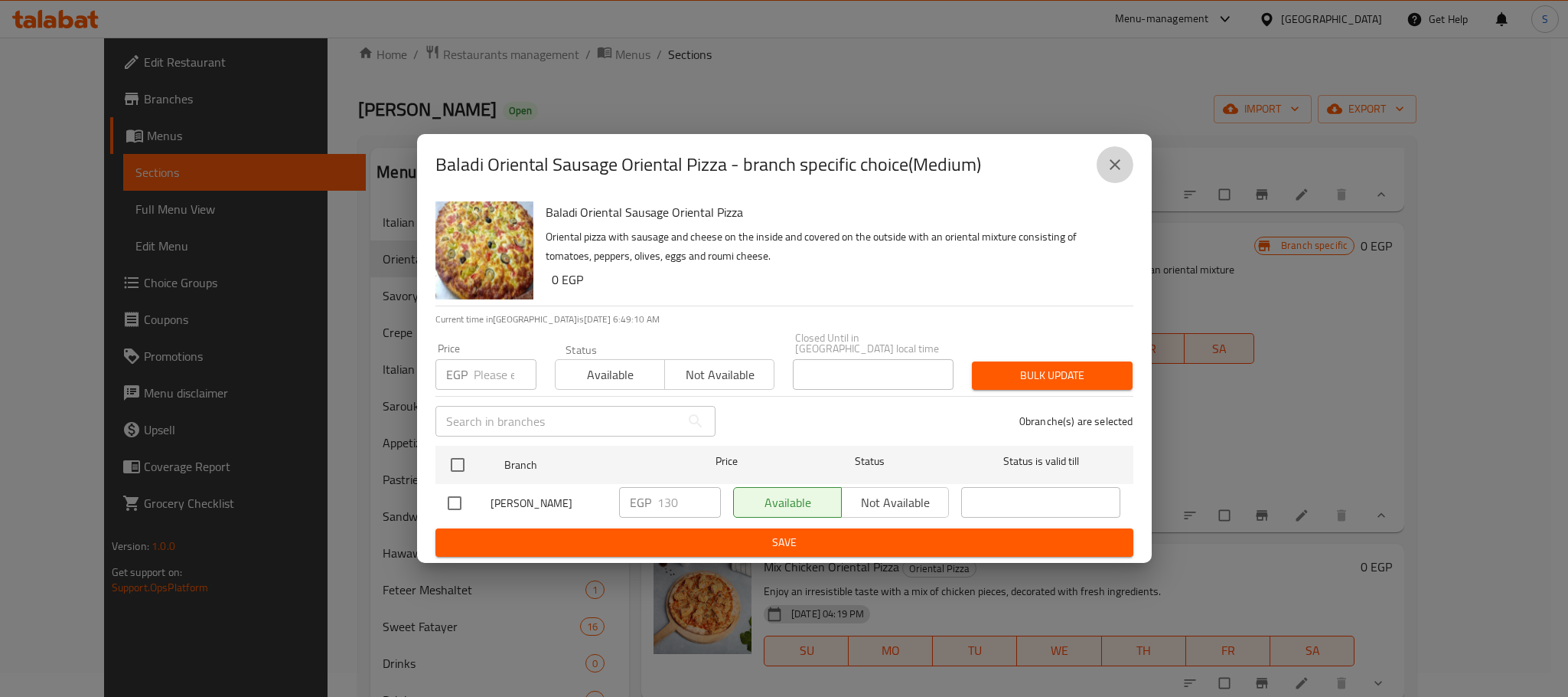
click at [1117, 169] on icon "close" at bounding box center [1115, 165] width 11 height 11
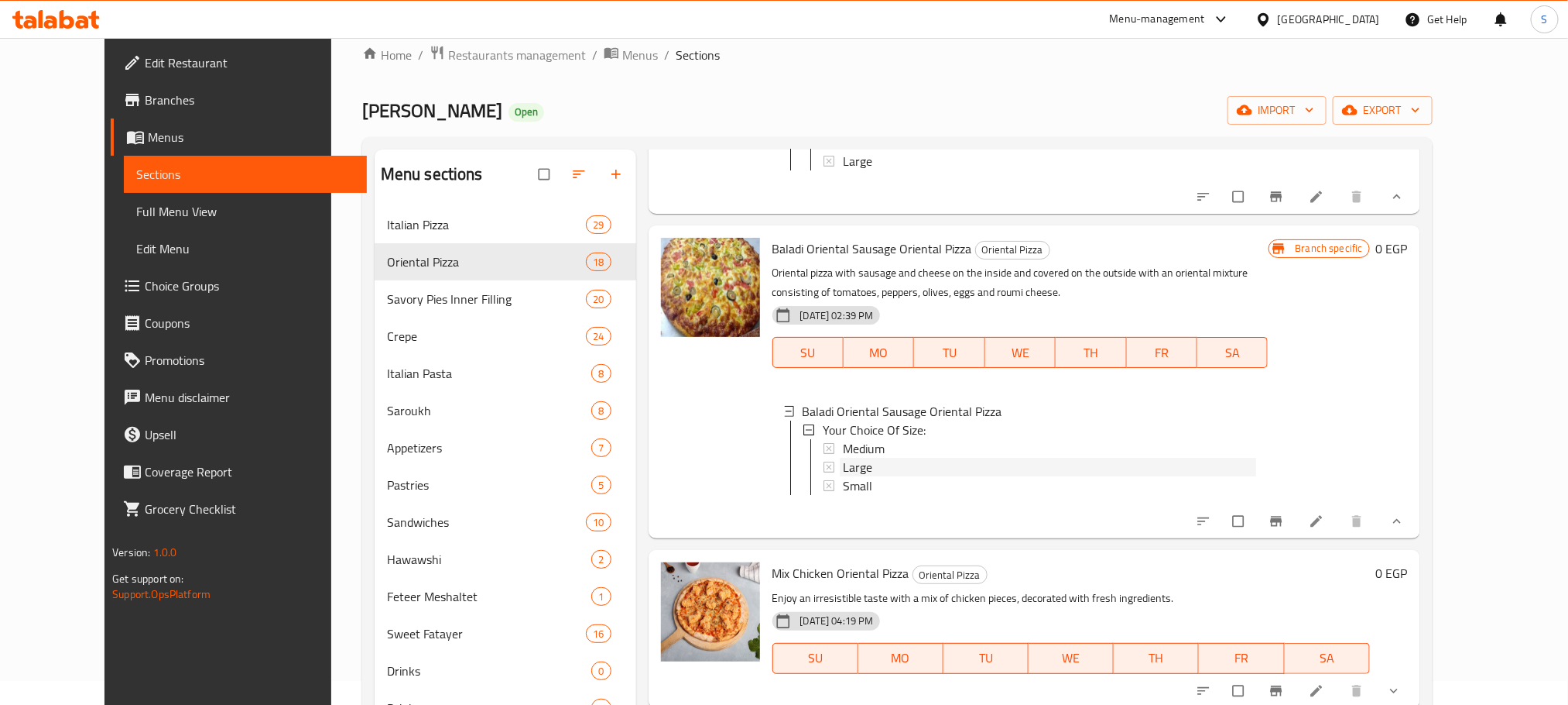
click at [852, 477] on div "Large" at bounding box center [1049, 466] width 413 height 18
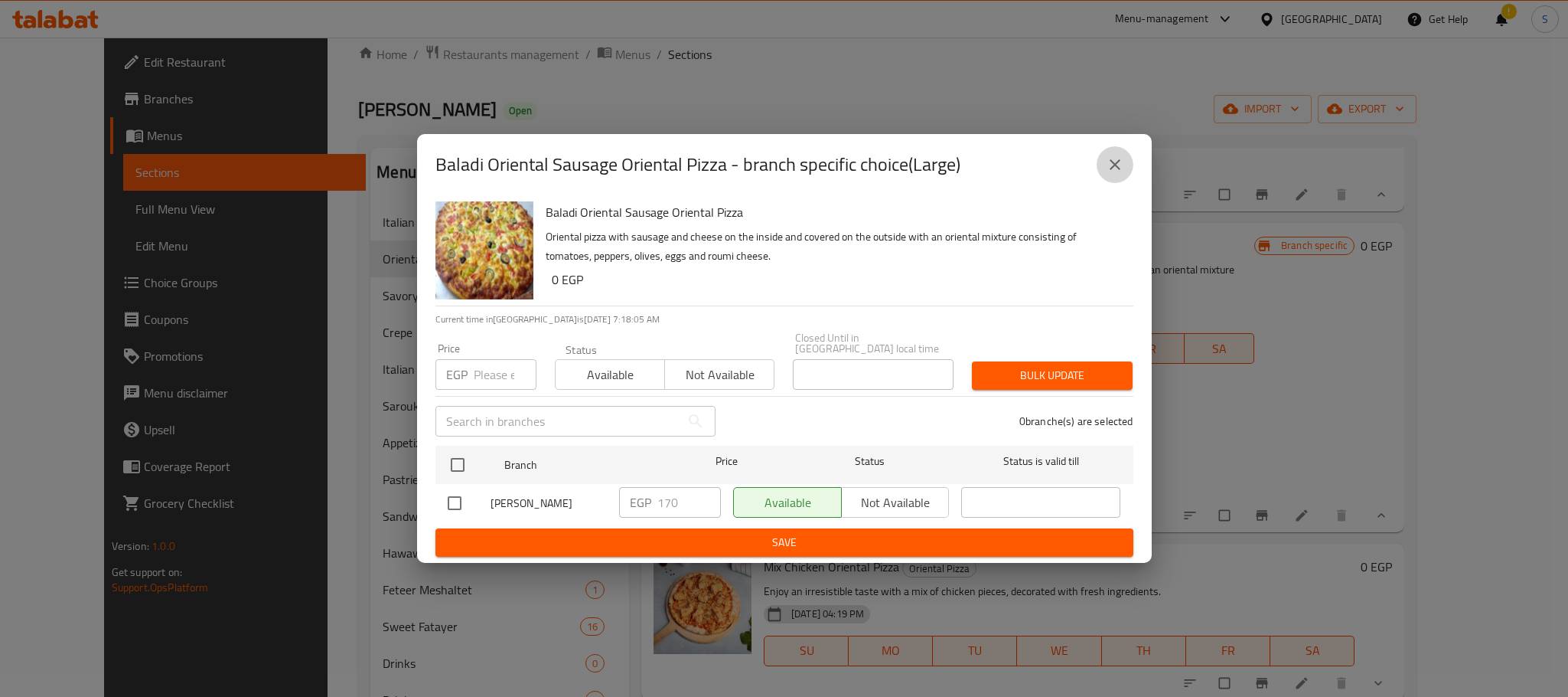
click at [1116, 173] on icon "close" at bounding box center [1114, 164] width 18 height 18
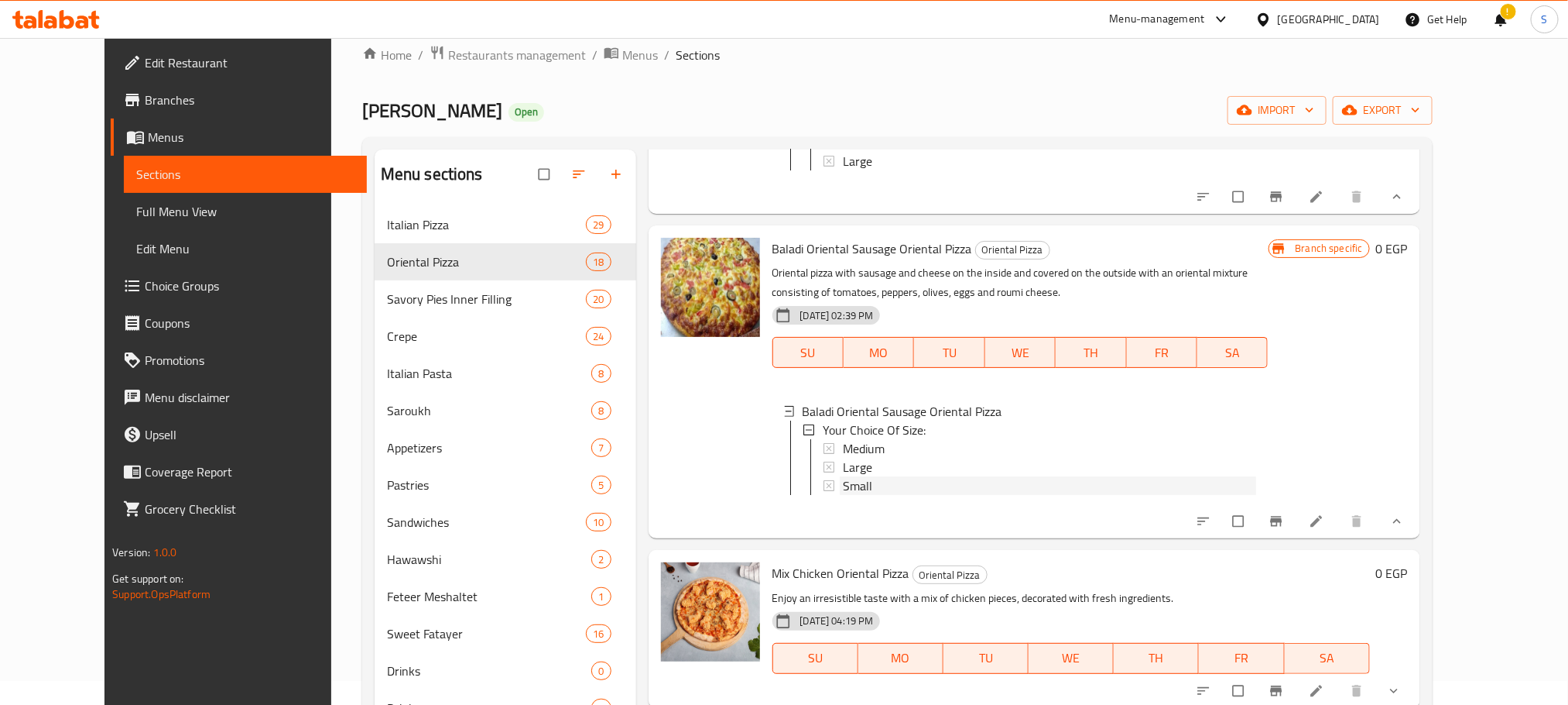
click at [871, 495] on div "Small" at bounding box center [1049, 485] width 413 height 18
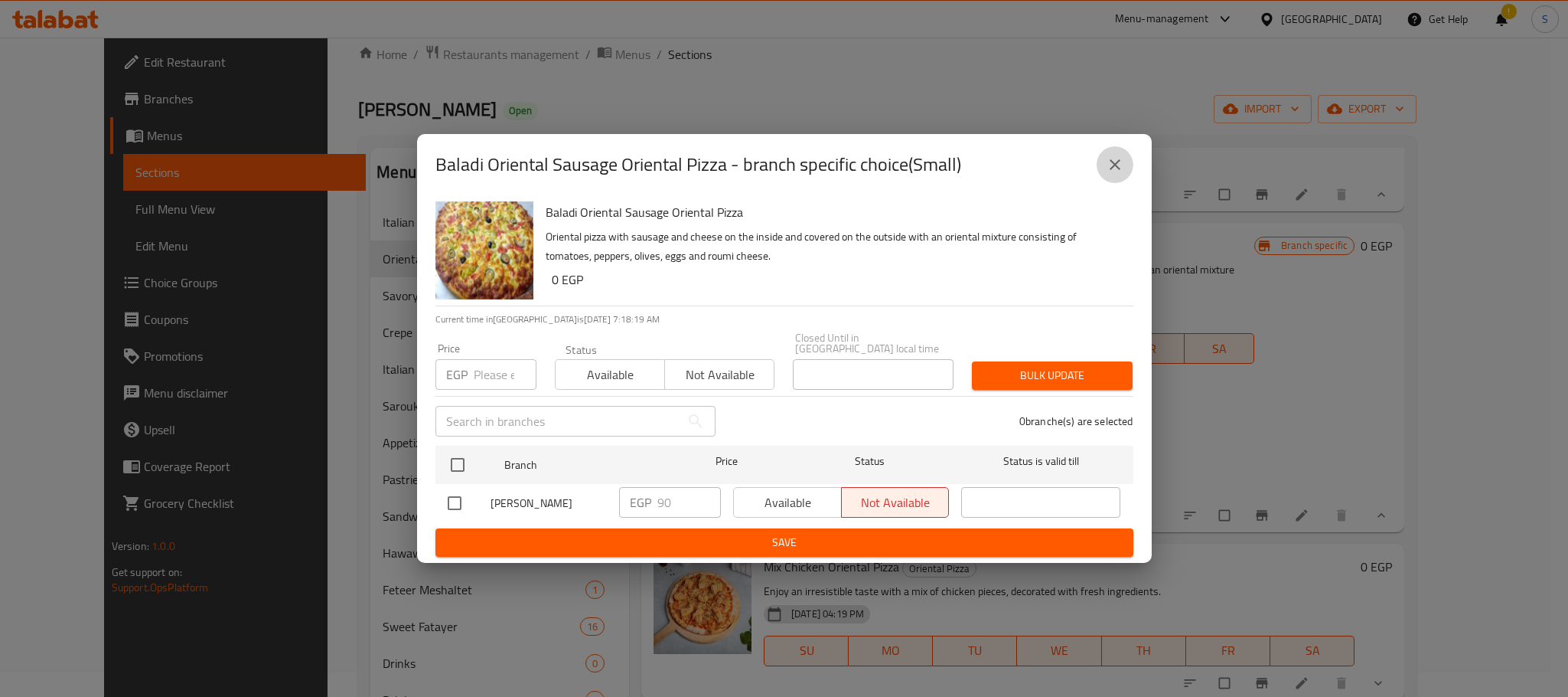
click at [1100, 175] on button "close" at bounding box center [1114, 165] width 37 height 37
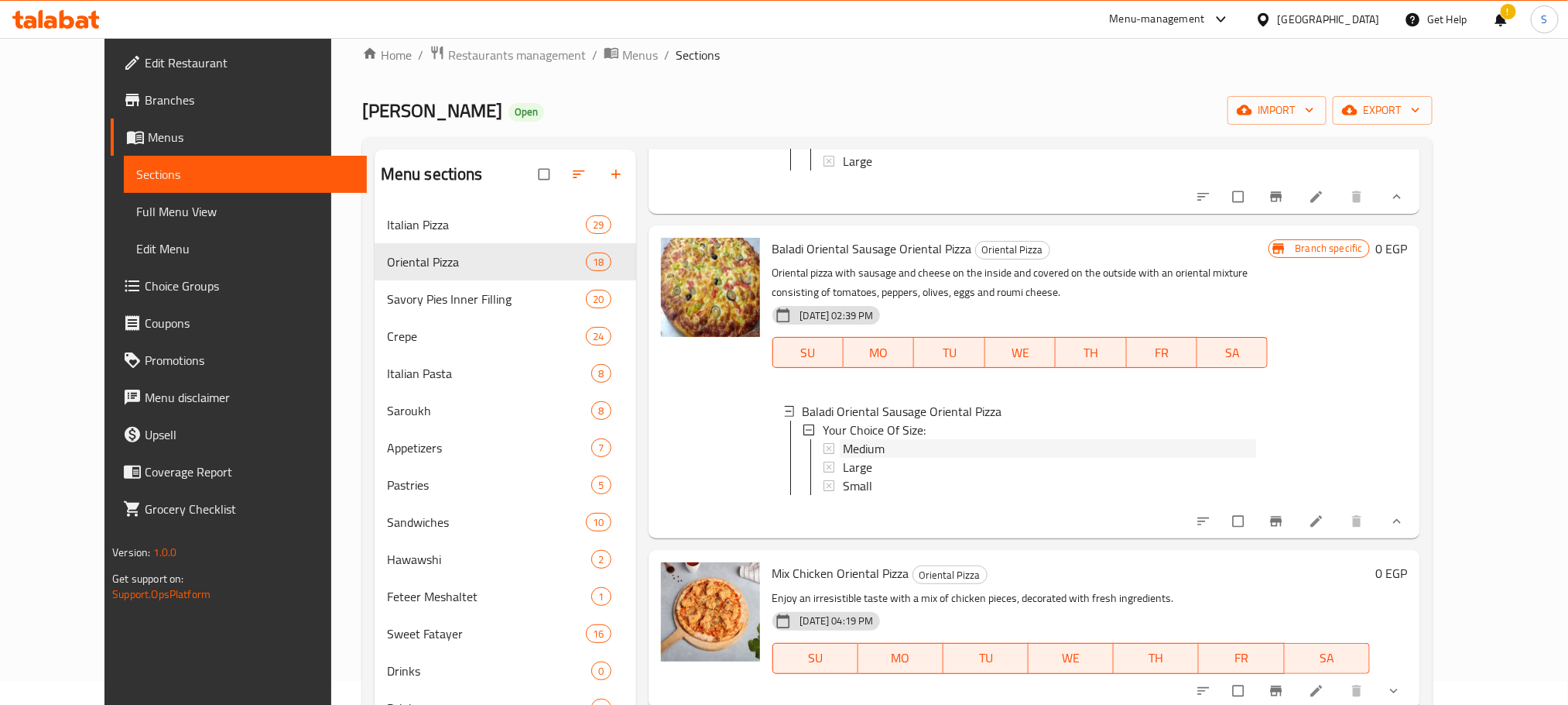
click at [872, 458] on div "Medium" at bounding box center [1049, 448] width 413 height 18
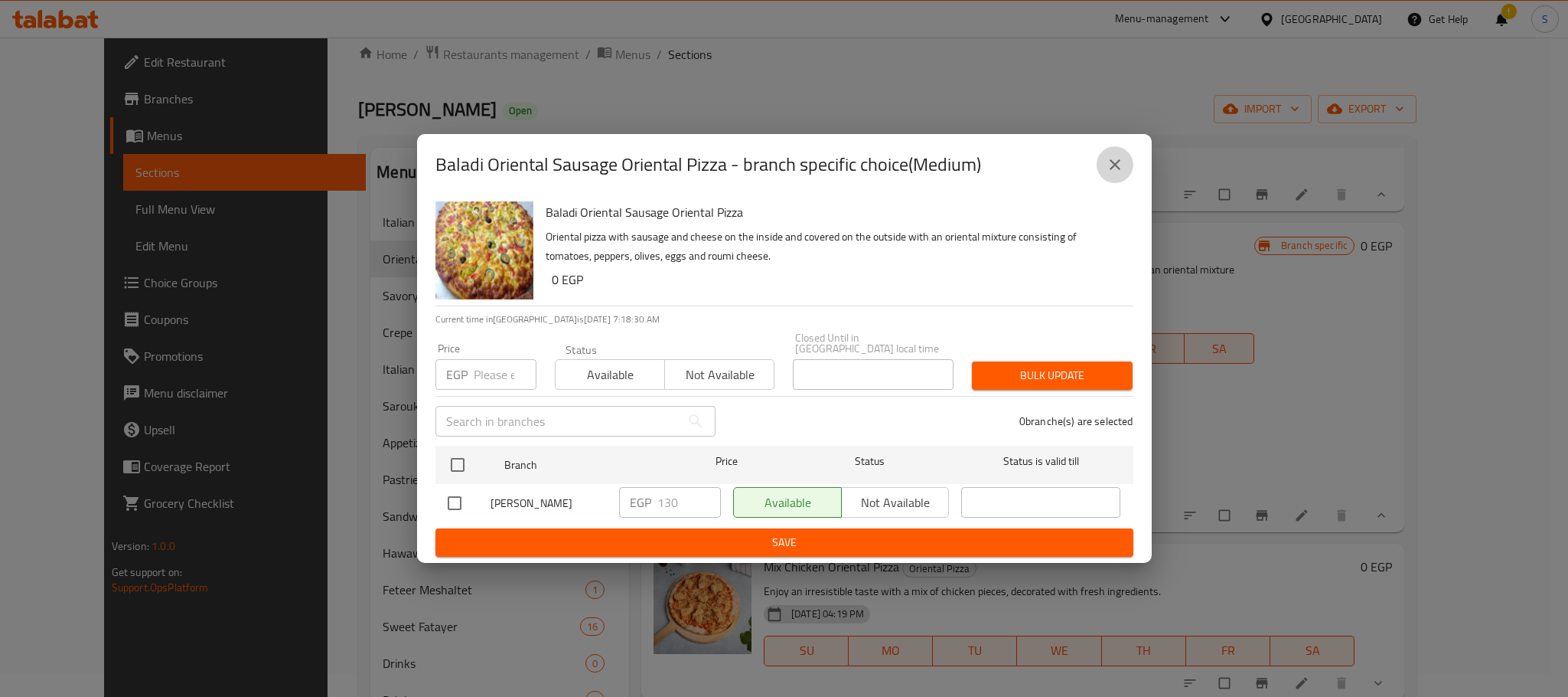
click at [1114, 174] on icon "close" at bounding box center [1114, 164] width 18 height 18
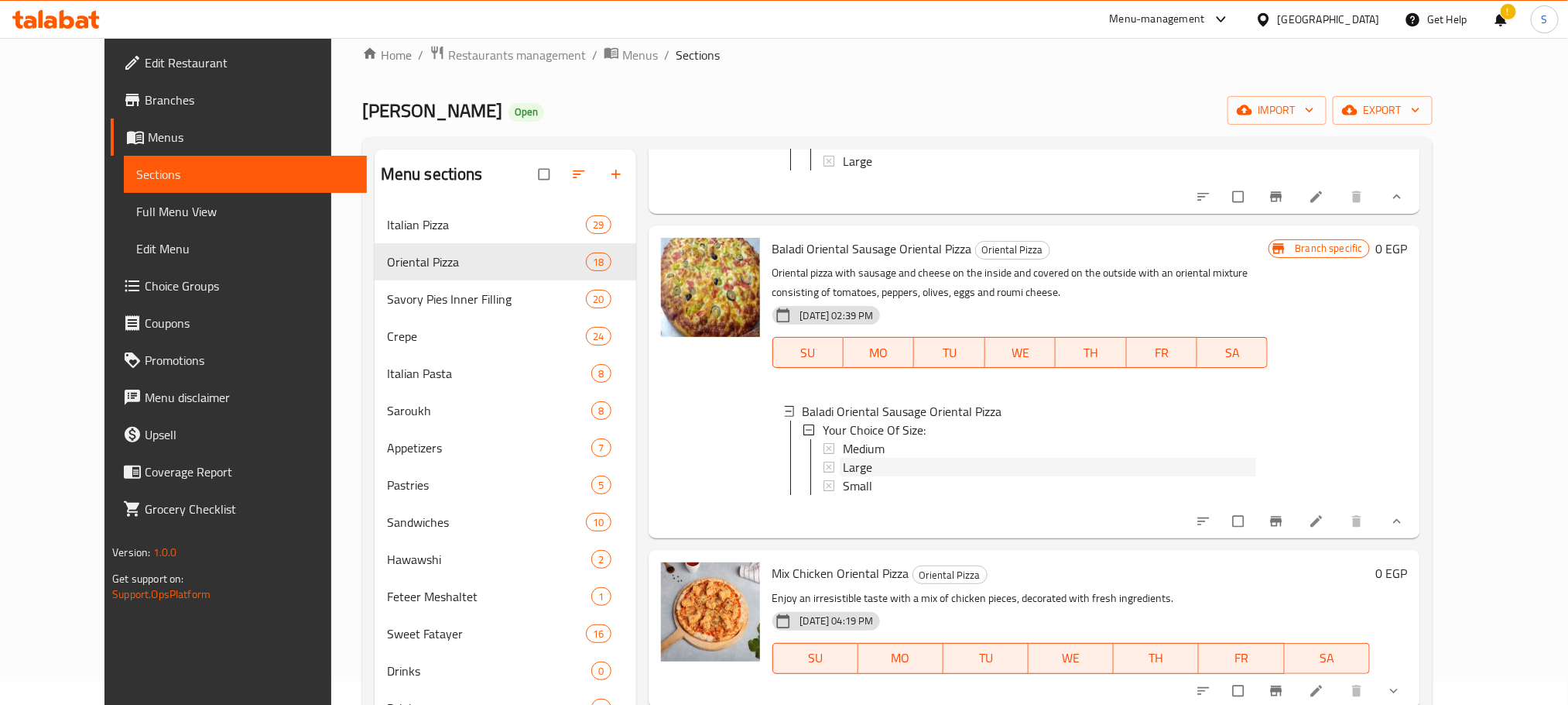
click at [870, 477] on div "Large" at bounding box center [1049, 466] width 413 height 18
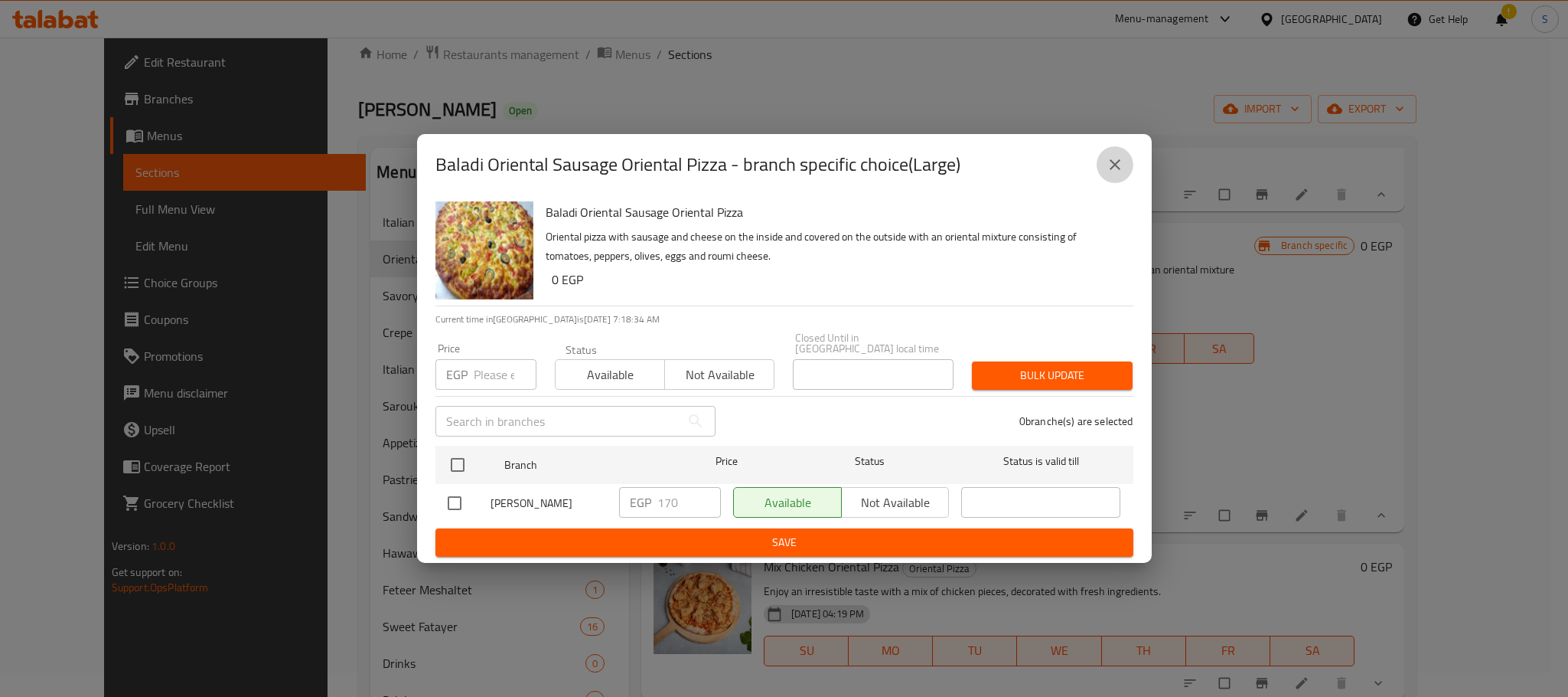
click at [1117, 162] on icon "close" at bounding box center [1114, 164] width 18 height 18
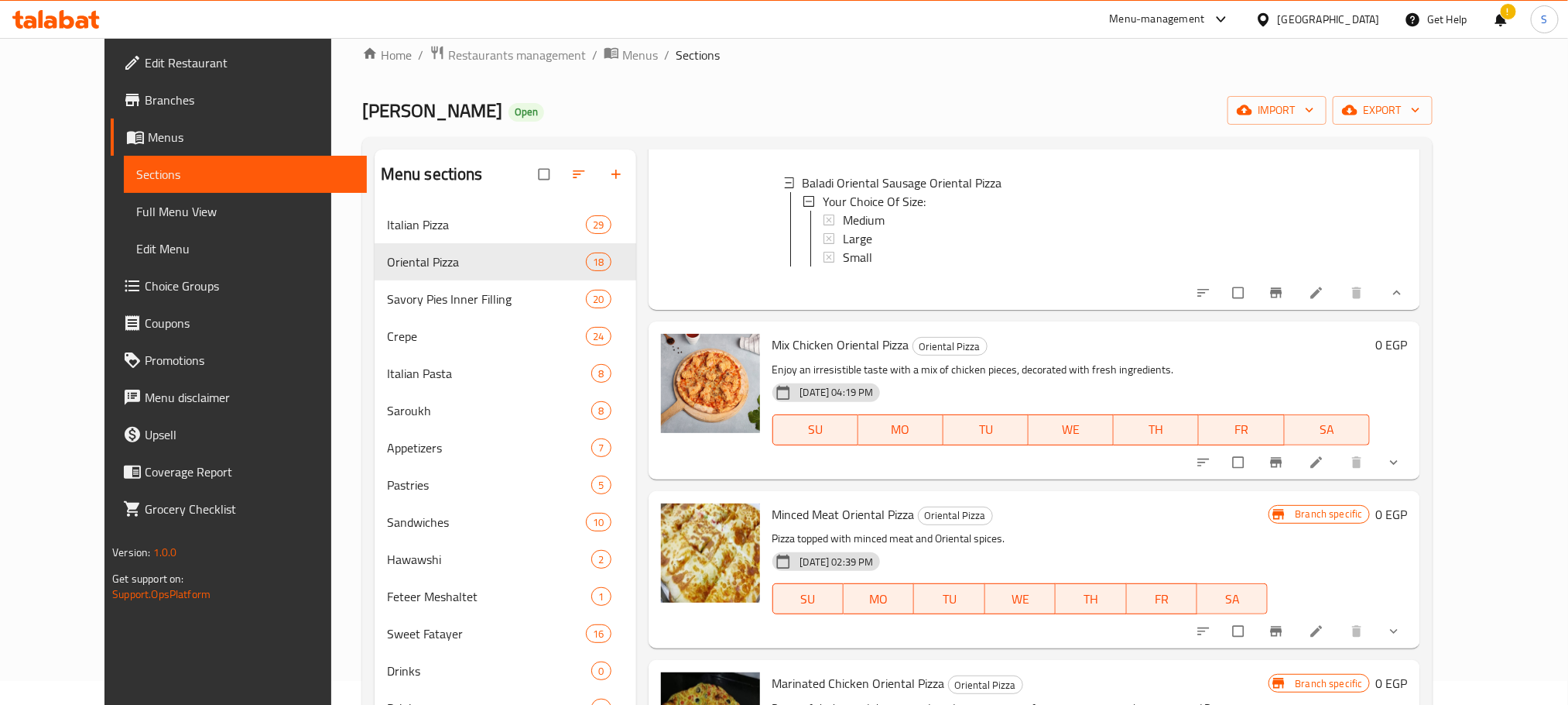
scroll to position [844, 0]
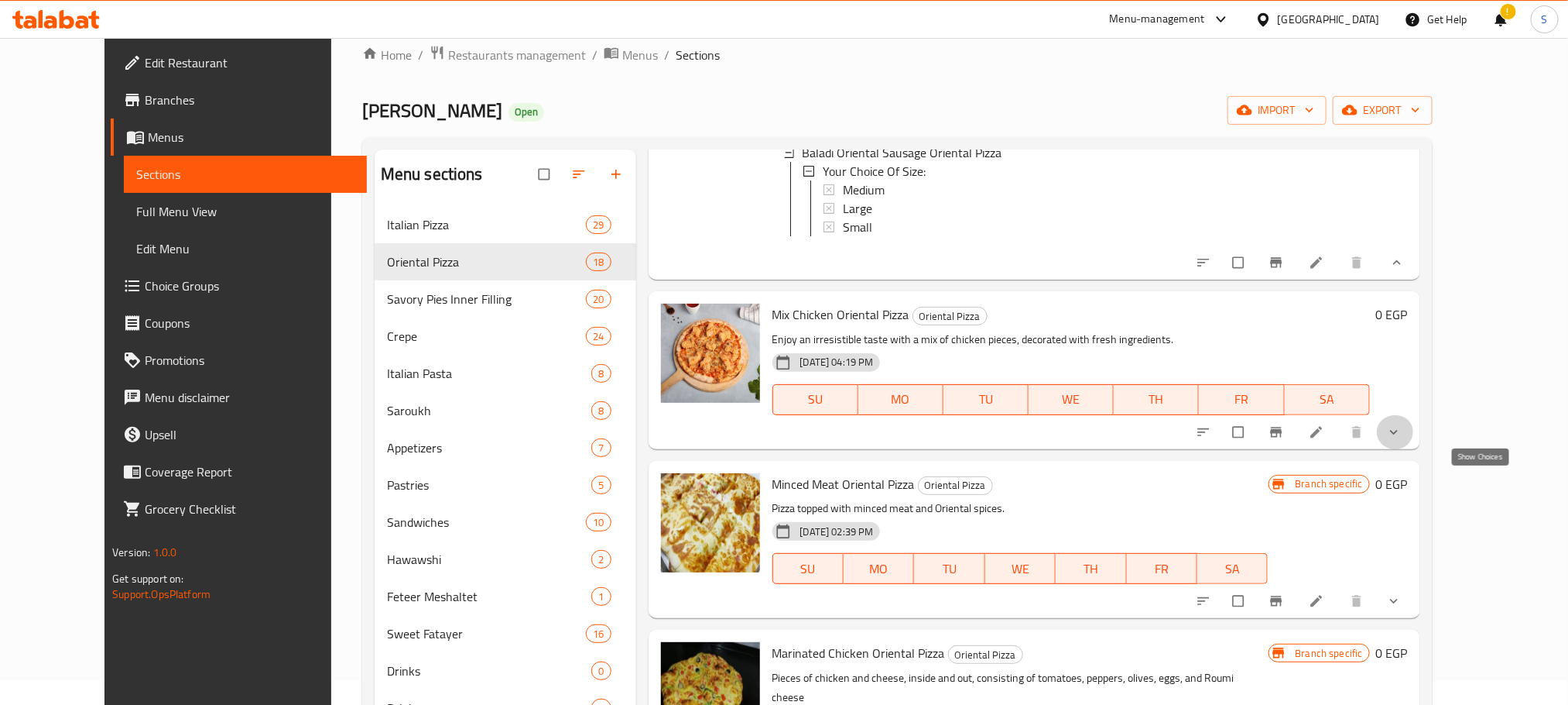
click at [1402, 440] on icon "show more" at bounding box center [1394, 432] width 16 height 16
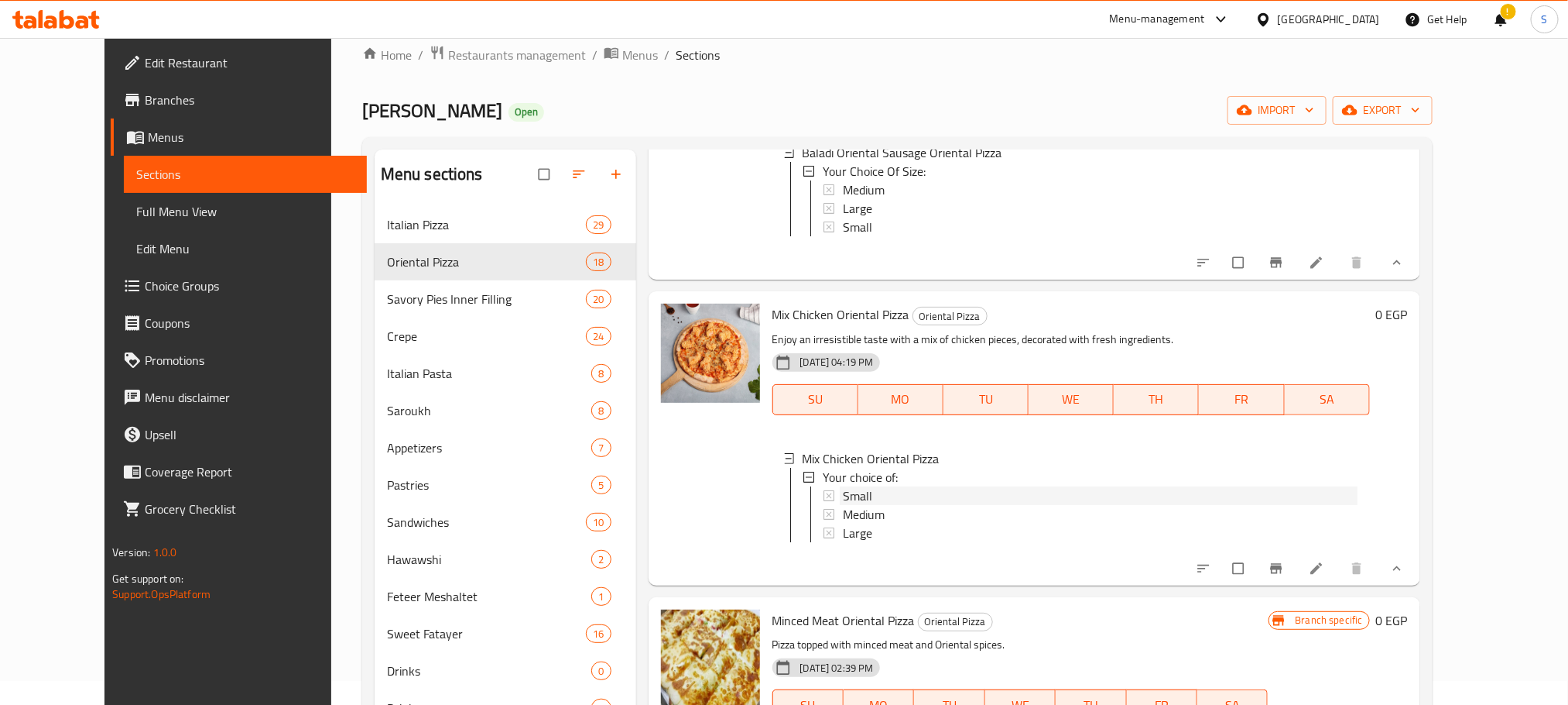
click at [843, 505] on span "Small" at bounding box center [857, 495] width 29 height 18
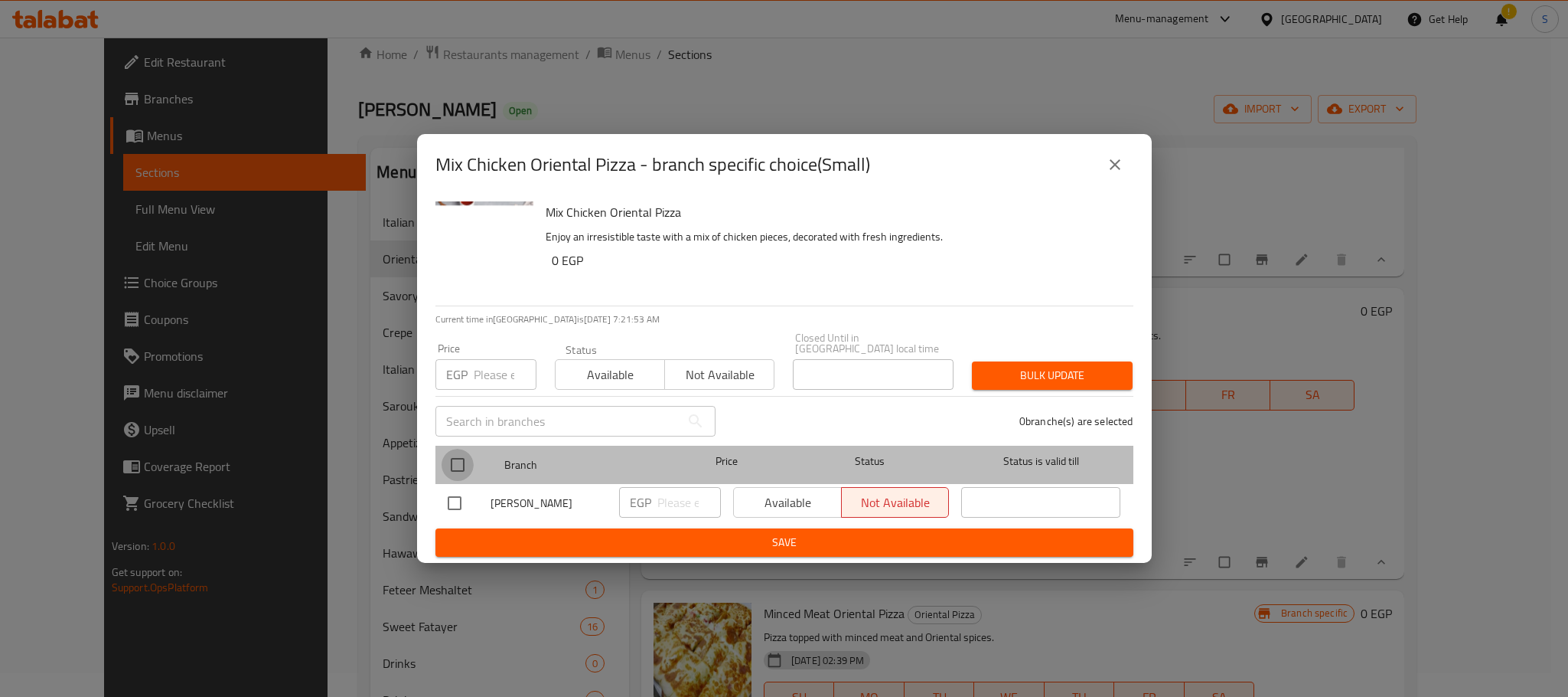
click at [458, 455] on input "checkbox" at bounding box center [457, 464] width 32 height 32
checkbox input "true"
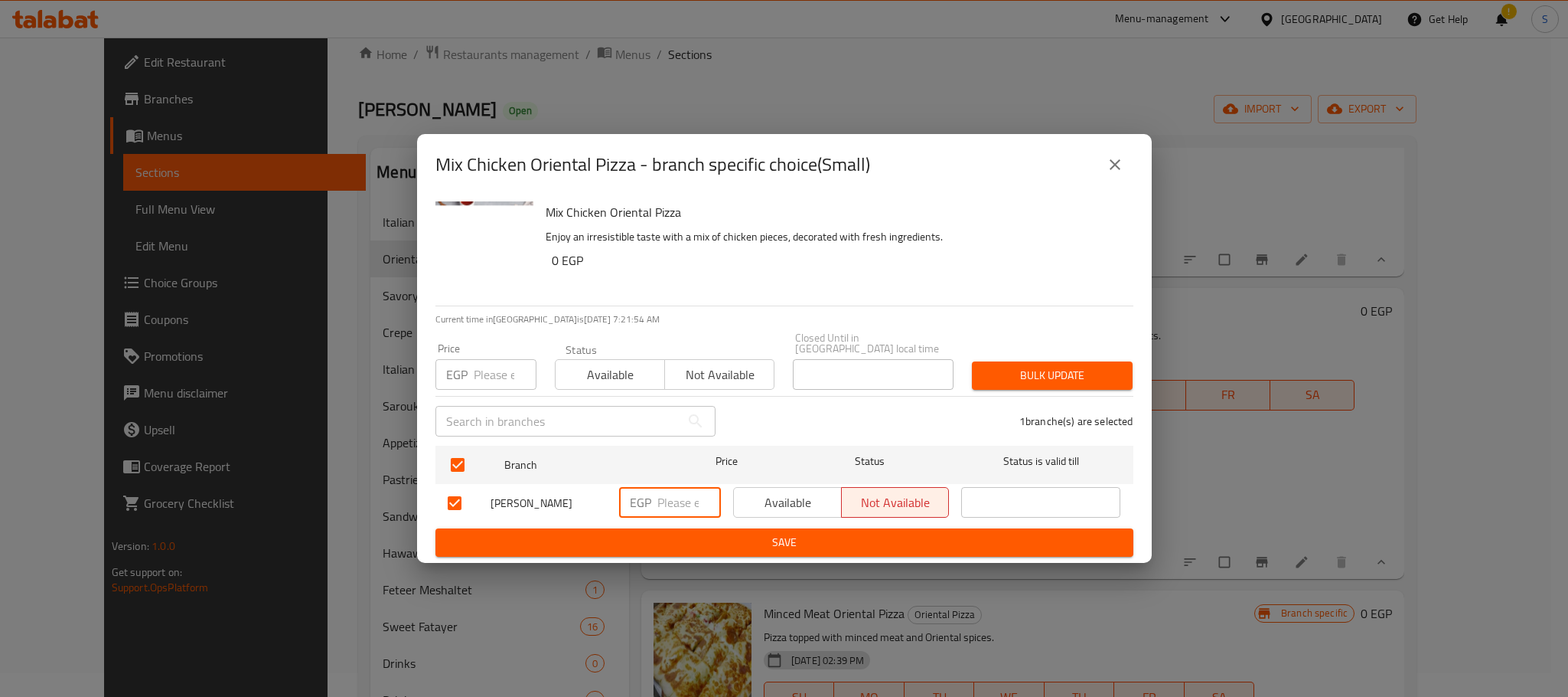
click at [673, 502] on input "number" at bounding box center [689, 502] width 63 height 31
type input "130"
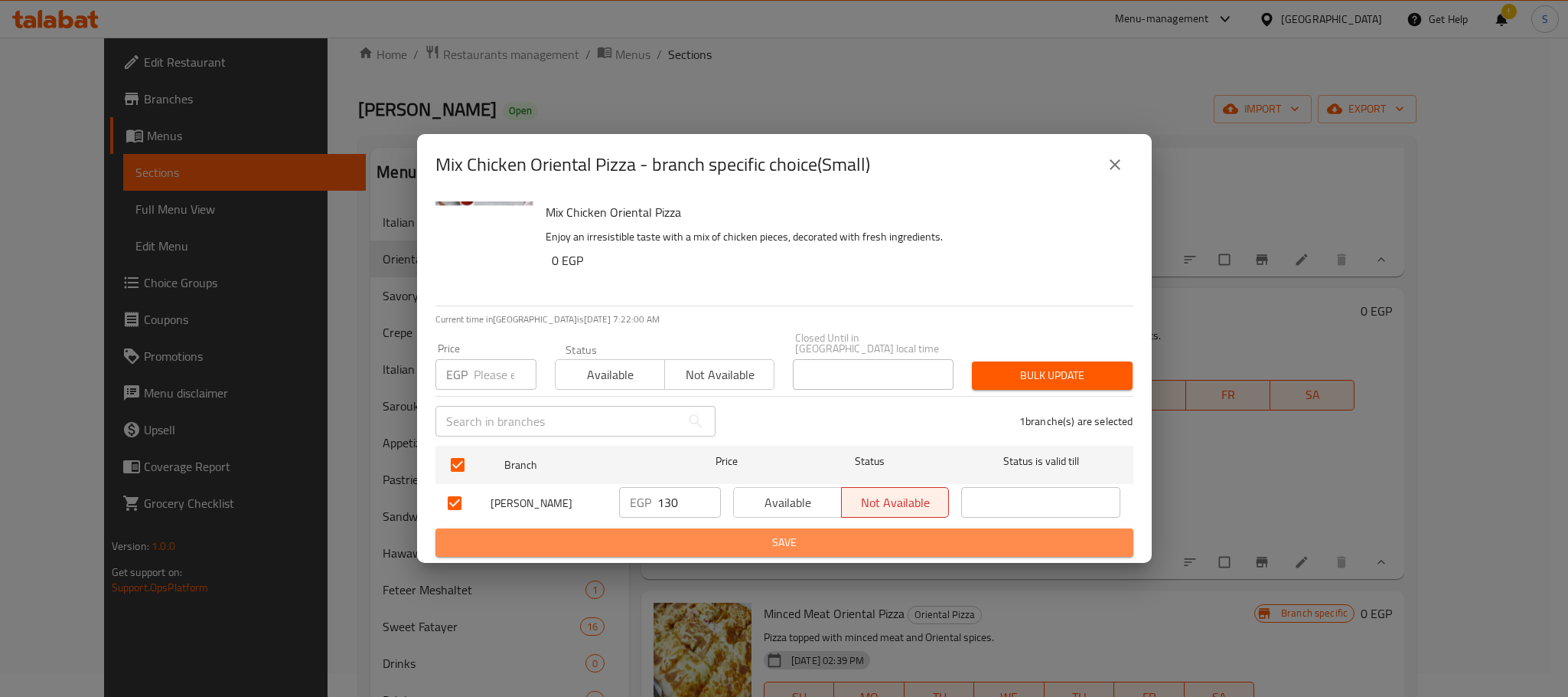
click at [744, 528] on button "Save" at bounding box center [784, 543] width 698 height 28
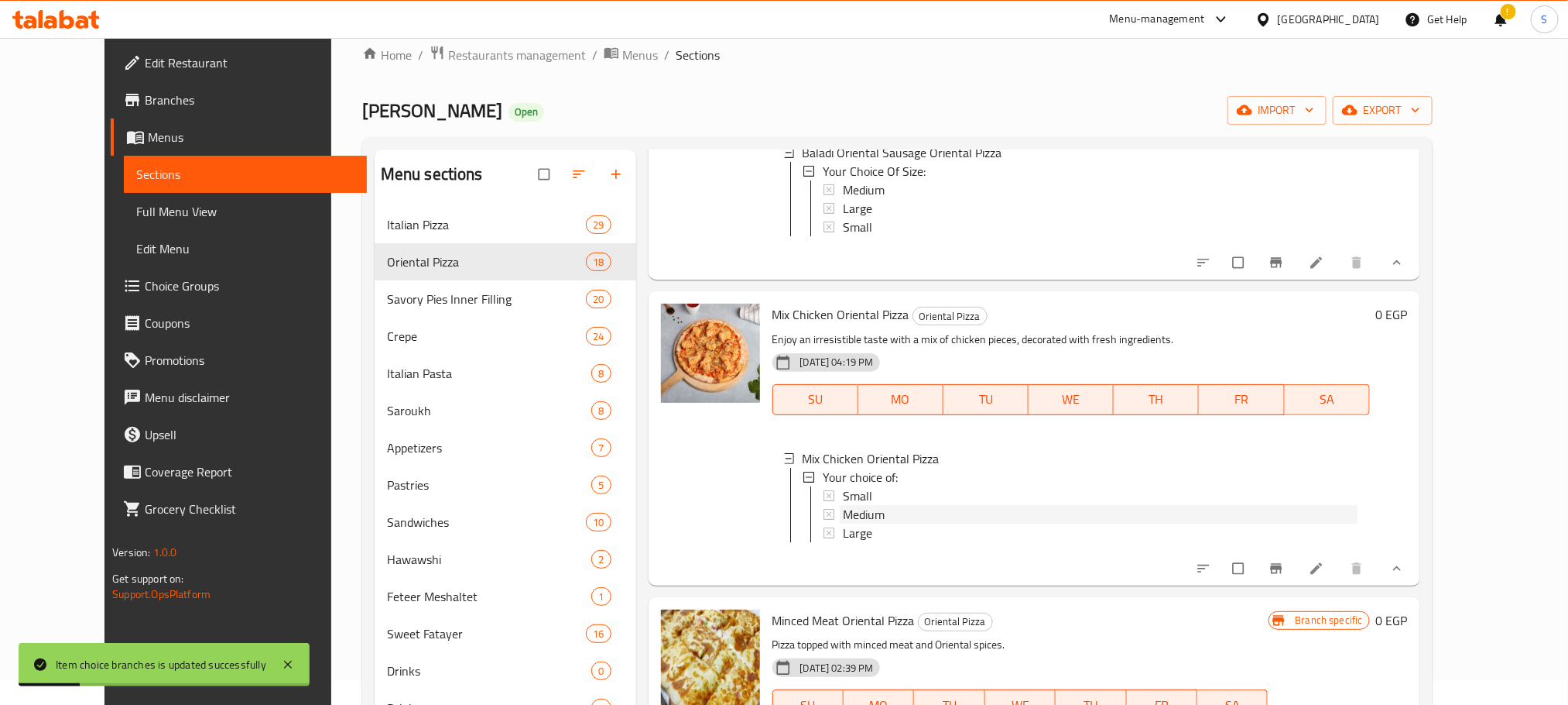
click at [843, 523] on span "Medium" at bounding box center [863, 514] width 42 height 18
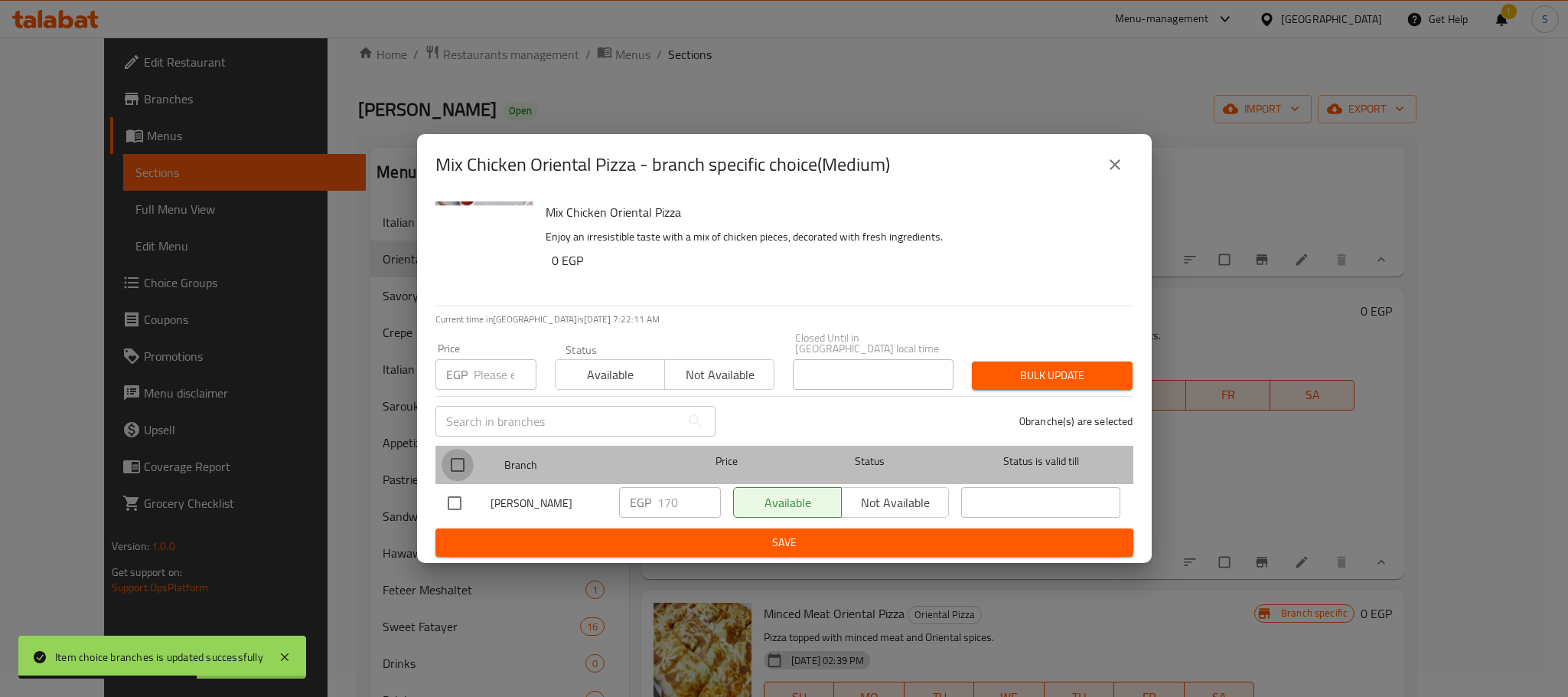
click at [462, 453] on input "checkbox" at bounding box center [457, 464] width 32 height 32
checkbox input "true"
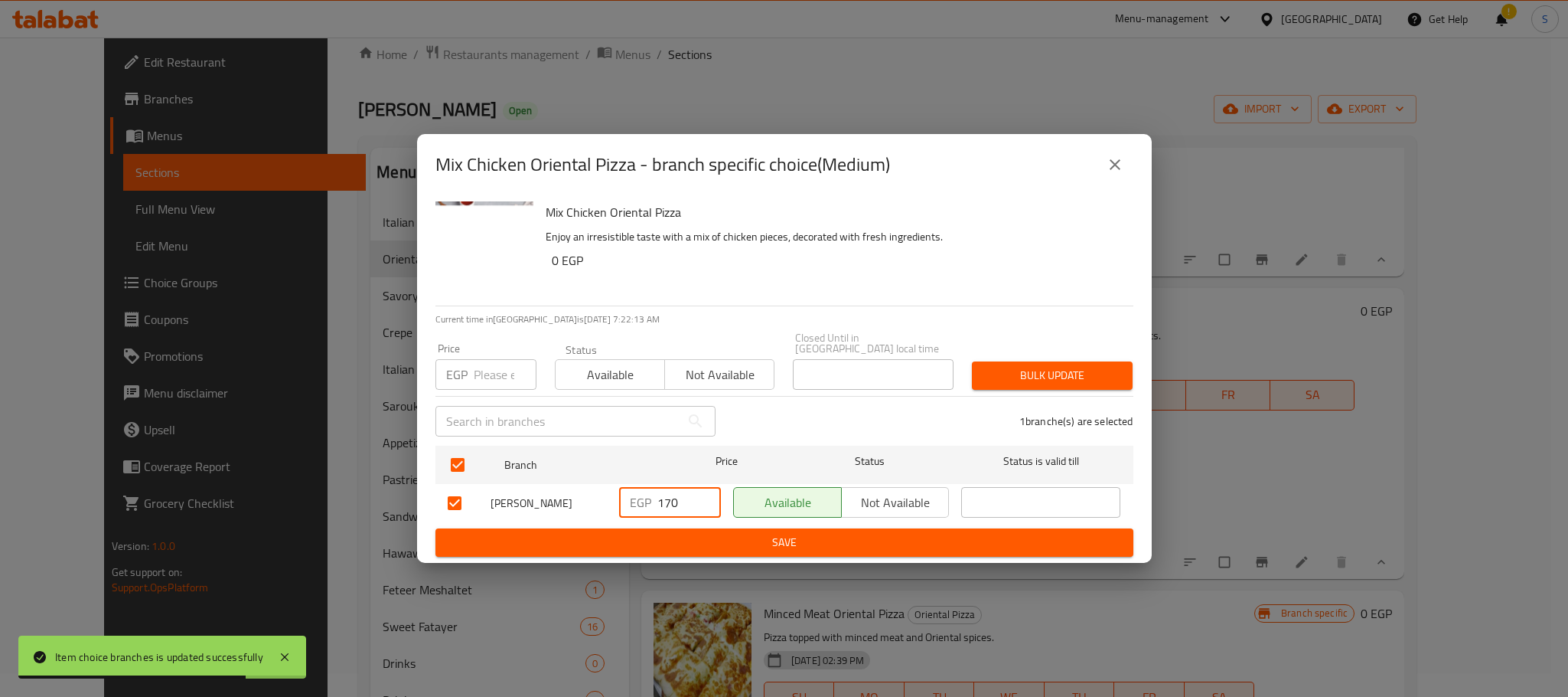
drag, startPoint x: 679, startPoint y: 492, endPoint x: 645, endPoint y: 497, distance: 34.4
click at [645, 497] on div "EGP 170 ​" at bounding box center [670, 502] width 102 height 31
type input "180"
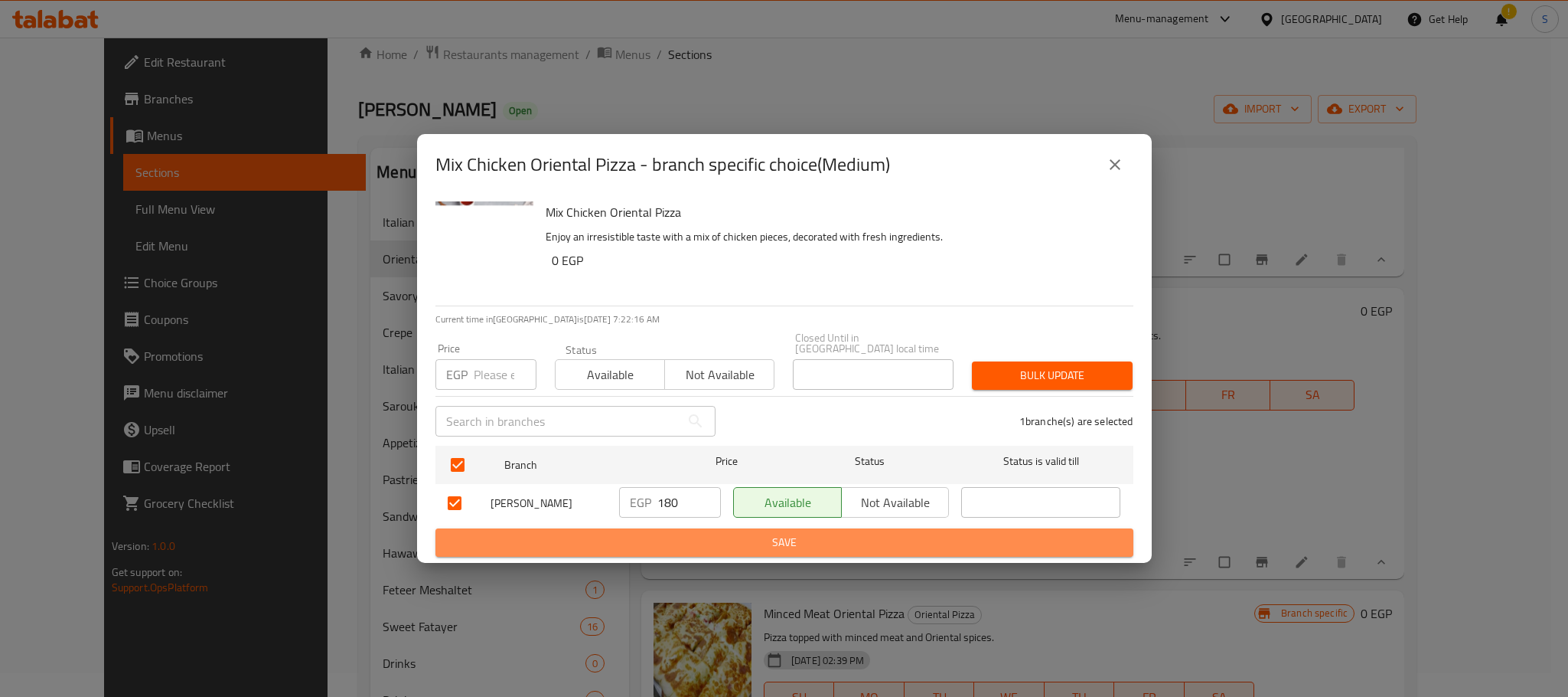
click at [809, 533] on span "Save" at bounding box center [784, 543] width 673 height 19
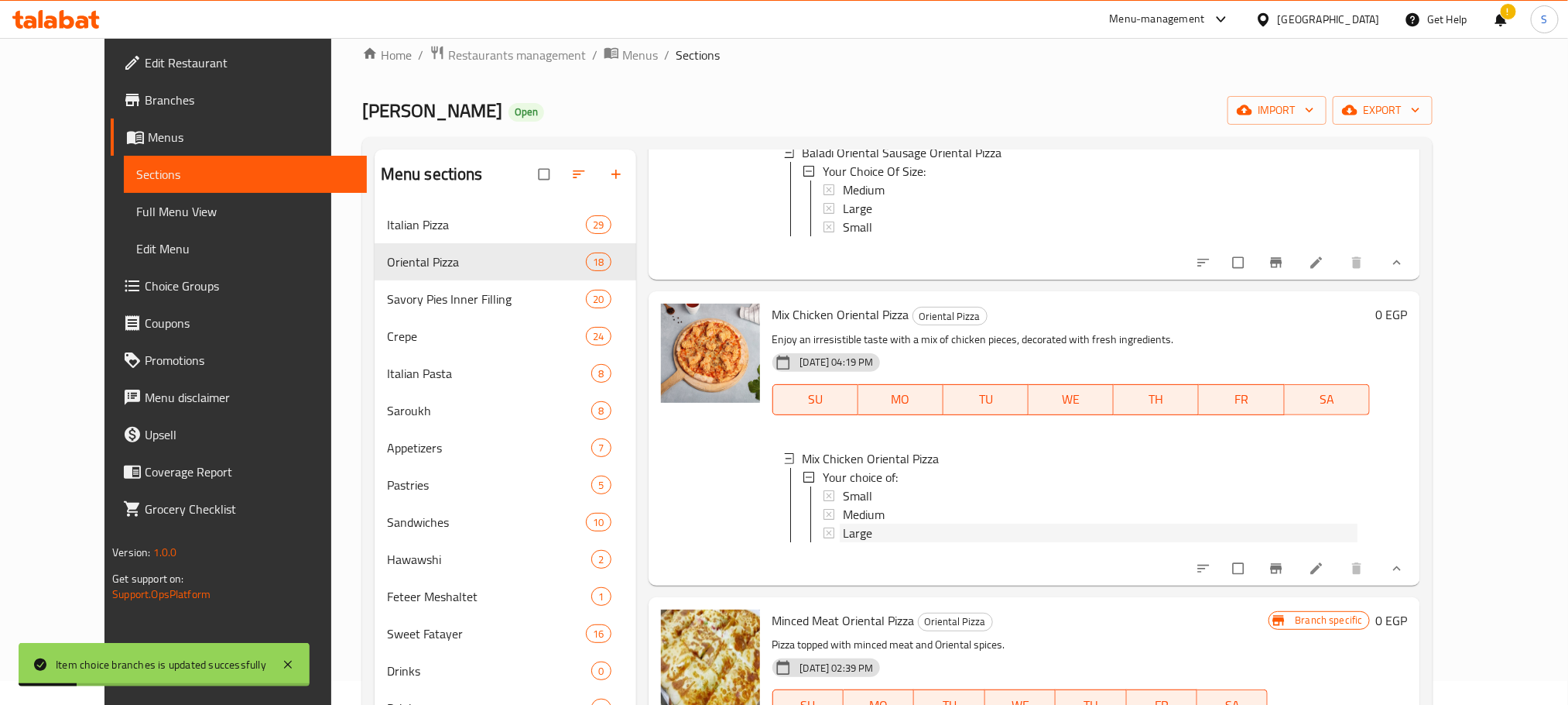
click at [859, 542] on div "Large" at bounding box center [1100, 532] width 514 height 18
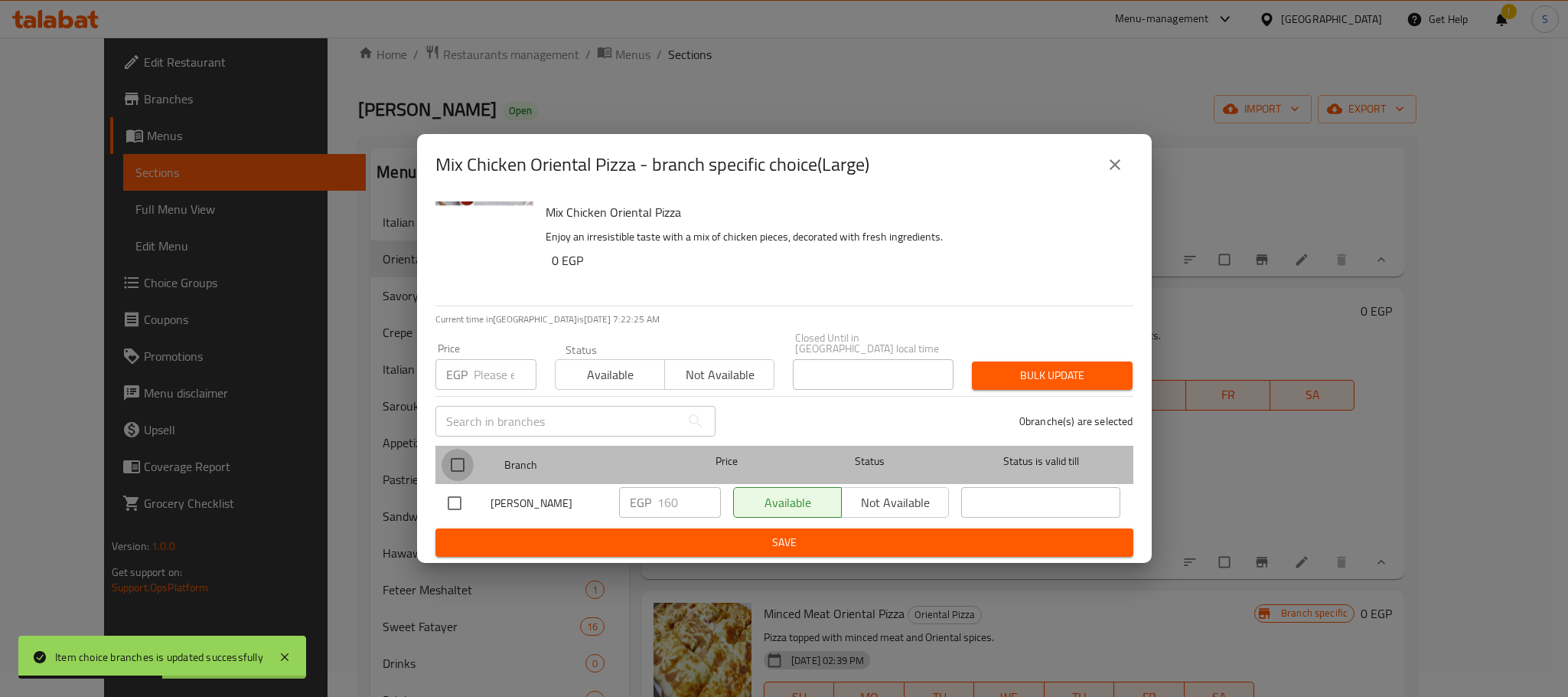
click at [467, 455] on input "checkbox" at bounding box center [457, 464] width 32 height 32
checkbox input "true"
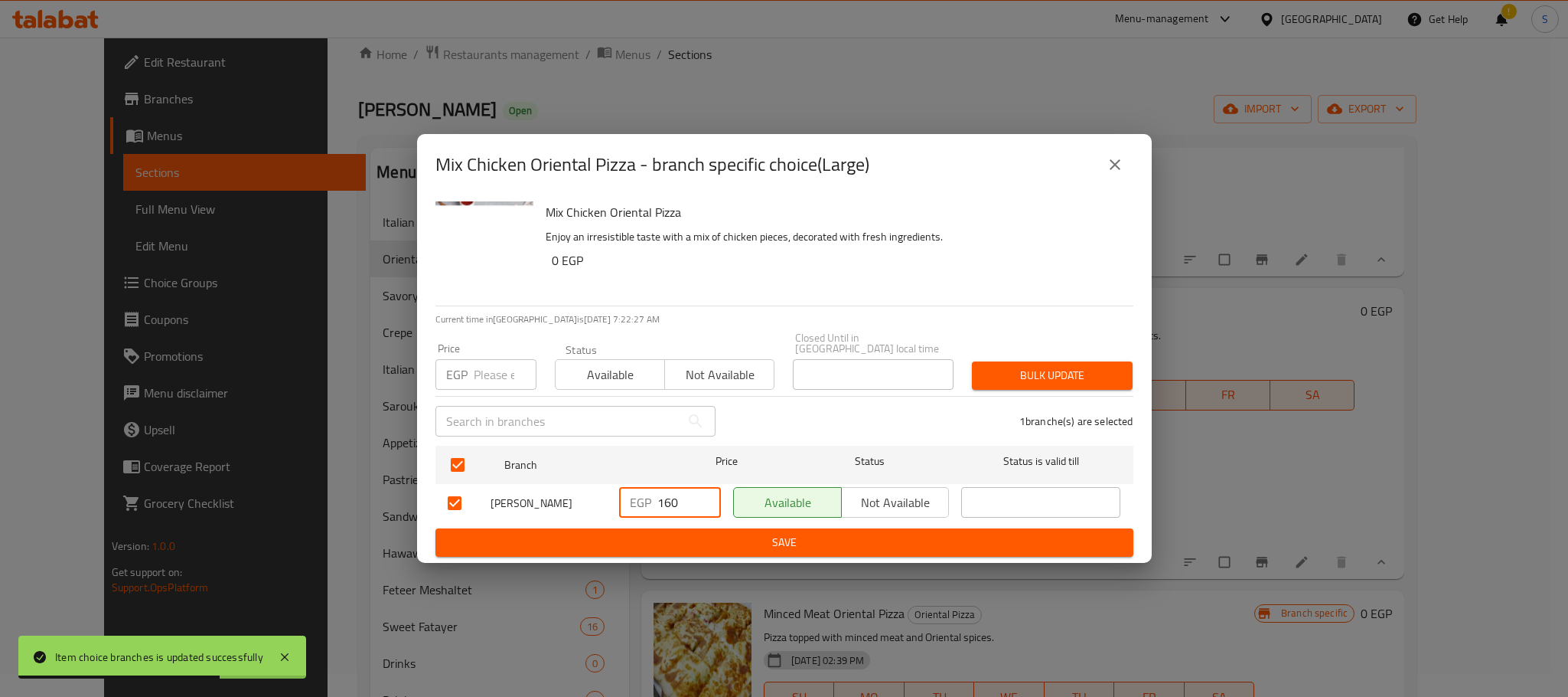
drag, startPoint x: 684, startPoint y: 501, endPoint x: 650, endPoint y: 502, distance: 34.0
click at [650, 502] on div "EGP 160 ​" at bounding box center [670, 502] width 102 height 31
type input "200"
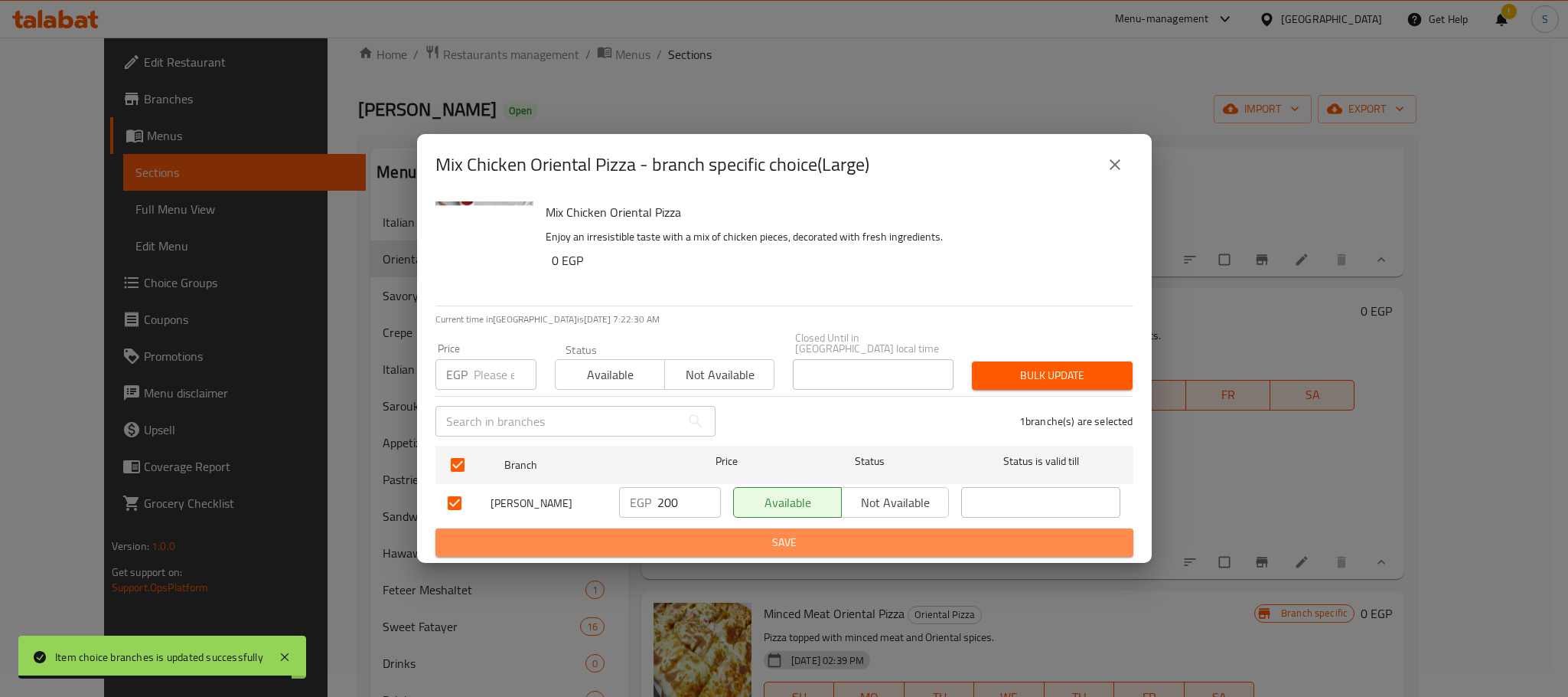
click at [769, 533] on span "Save" at bounding box center [784, 543] width 673 height 19
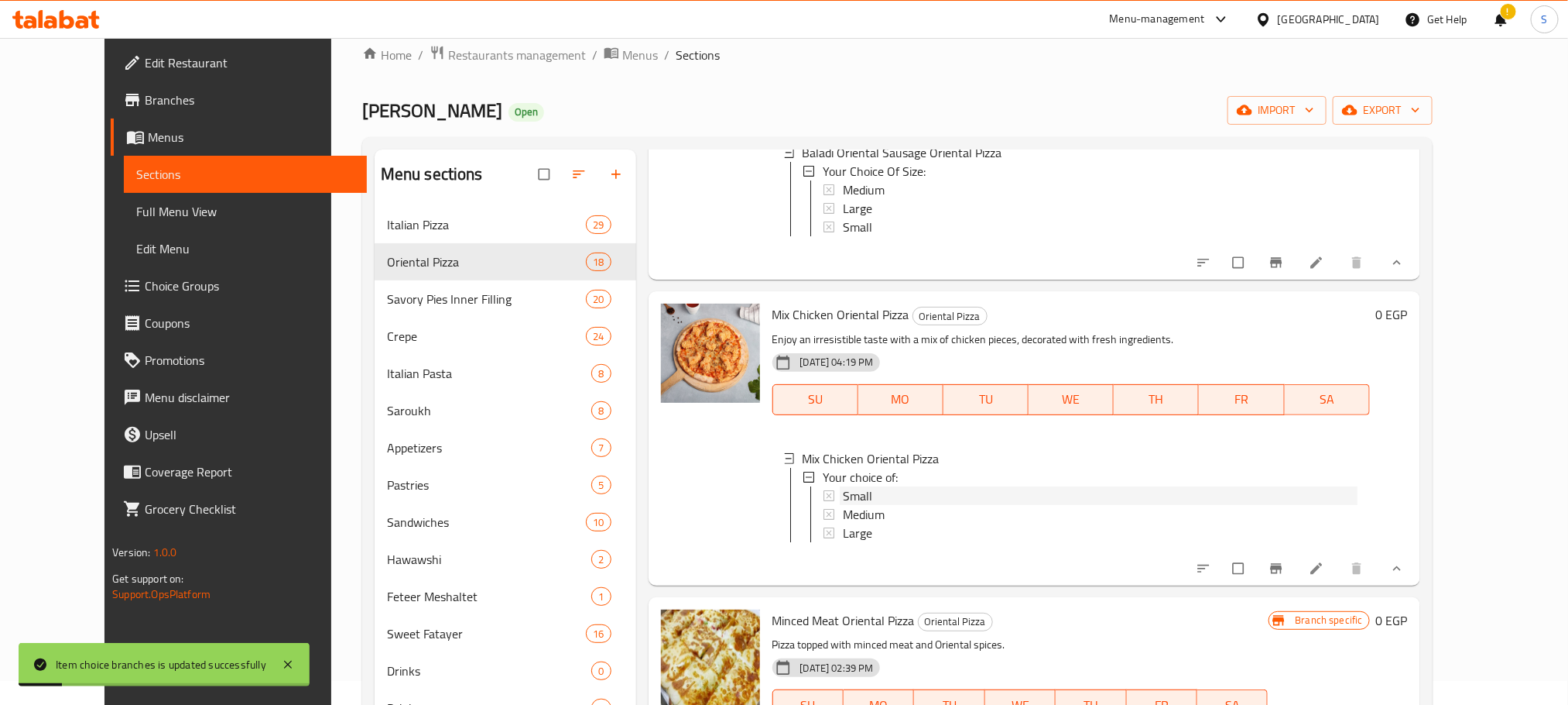
click at [878, 505] on div "Small" at bounding box center [1100, 495] width 514 height 18
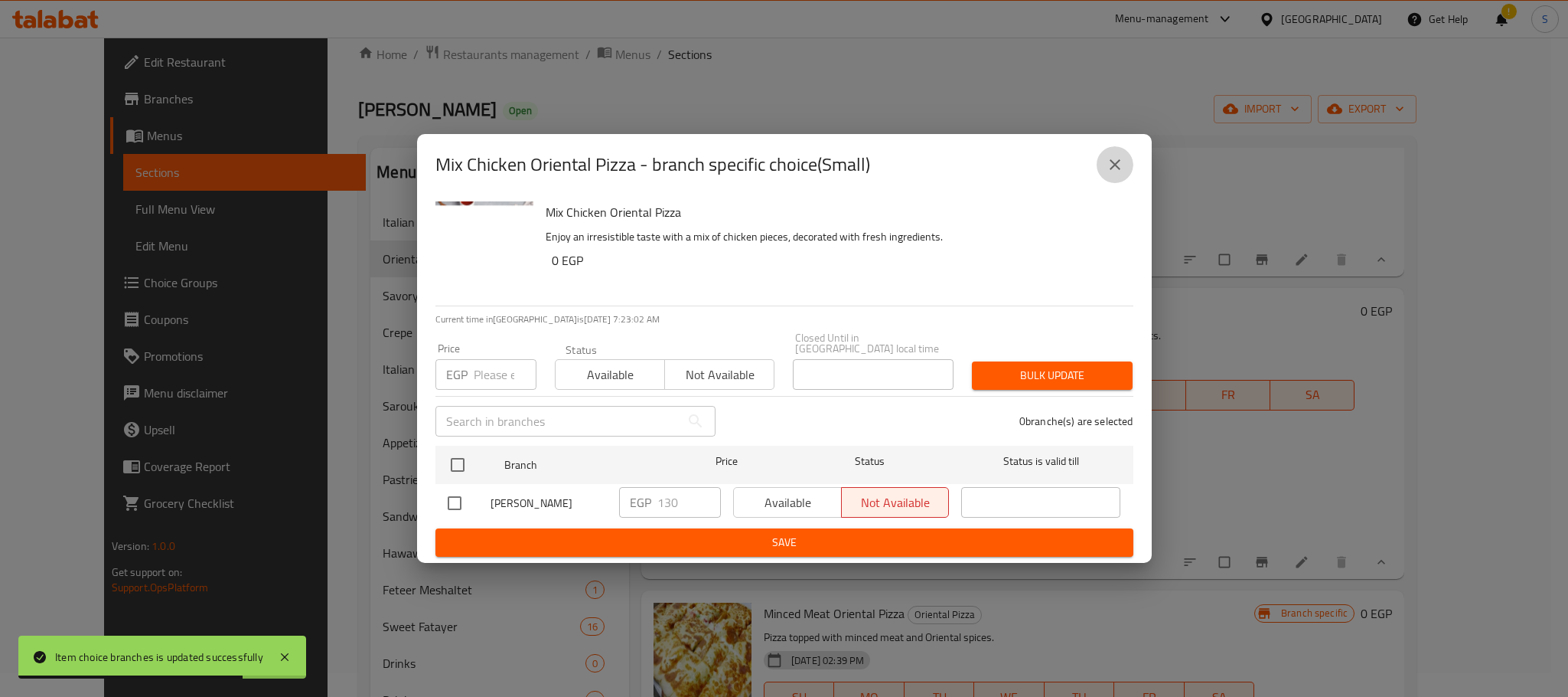
click at [1110, 173] on icon "close" at bounding box center [1114, 164] width 18 height 18
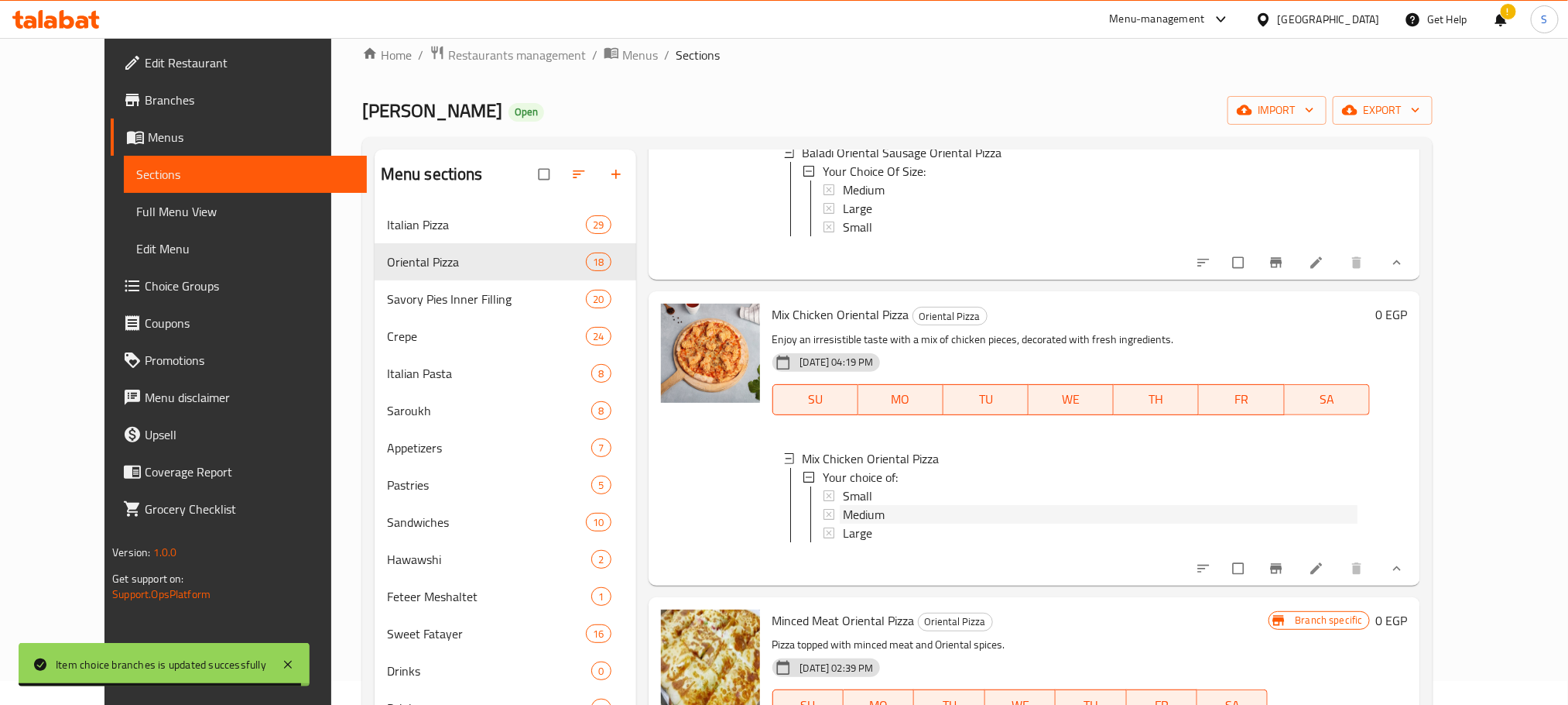
click at [873, 523] on div "Medium" at bounding box center [1100, 514] width 514 height 18
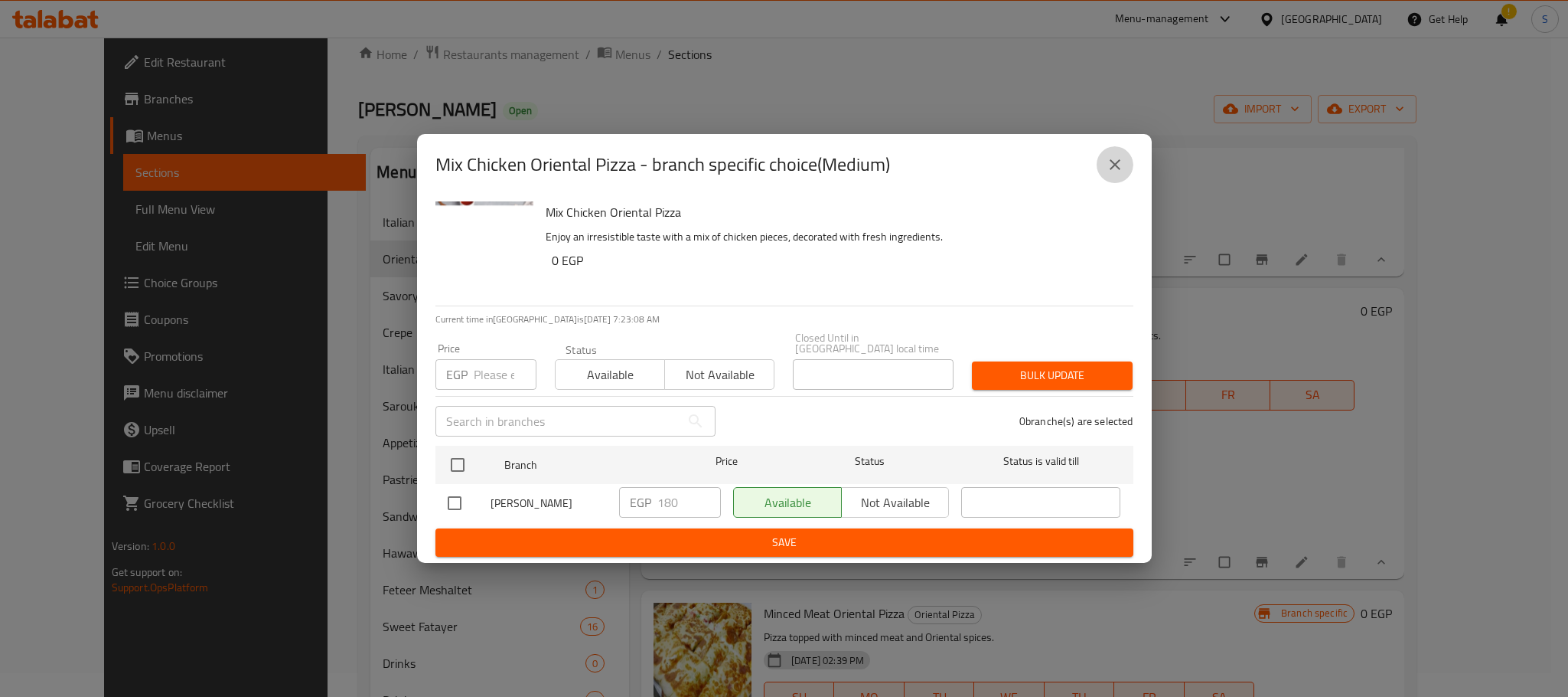
click at [1111, 154] on button "close" at bounding box center [1114, 165] width 37 height 37
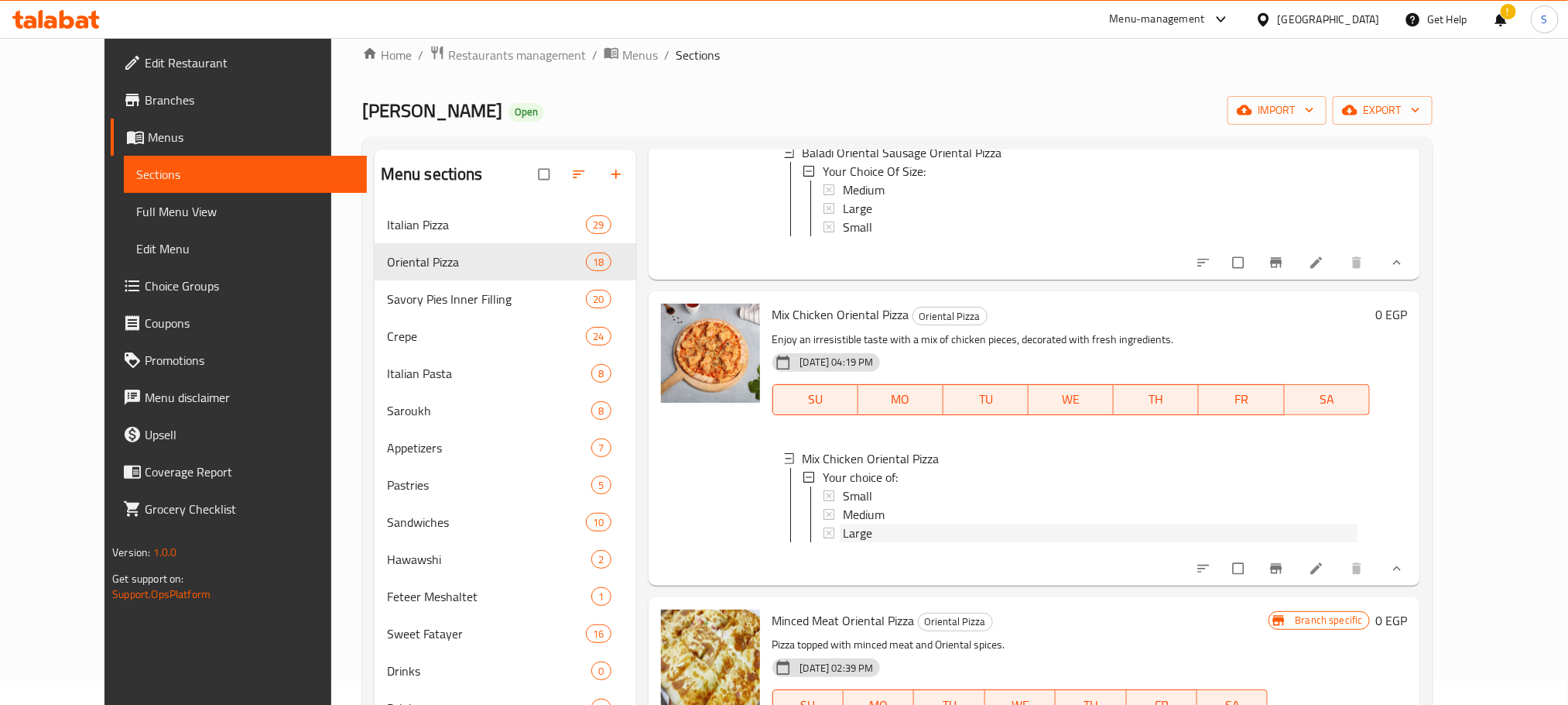
click at [843, 542] on span "Large" at bounding box center [857, 532] width 29 height 18
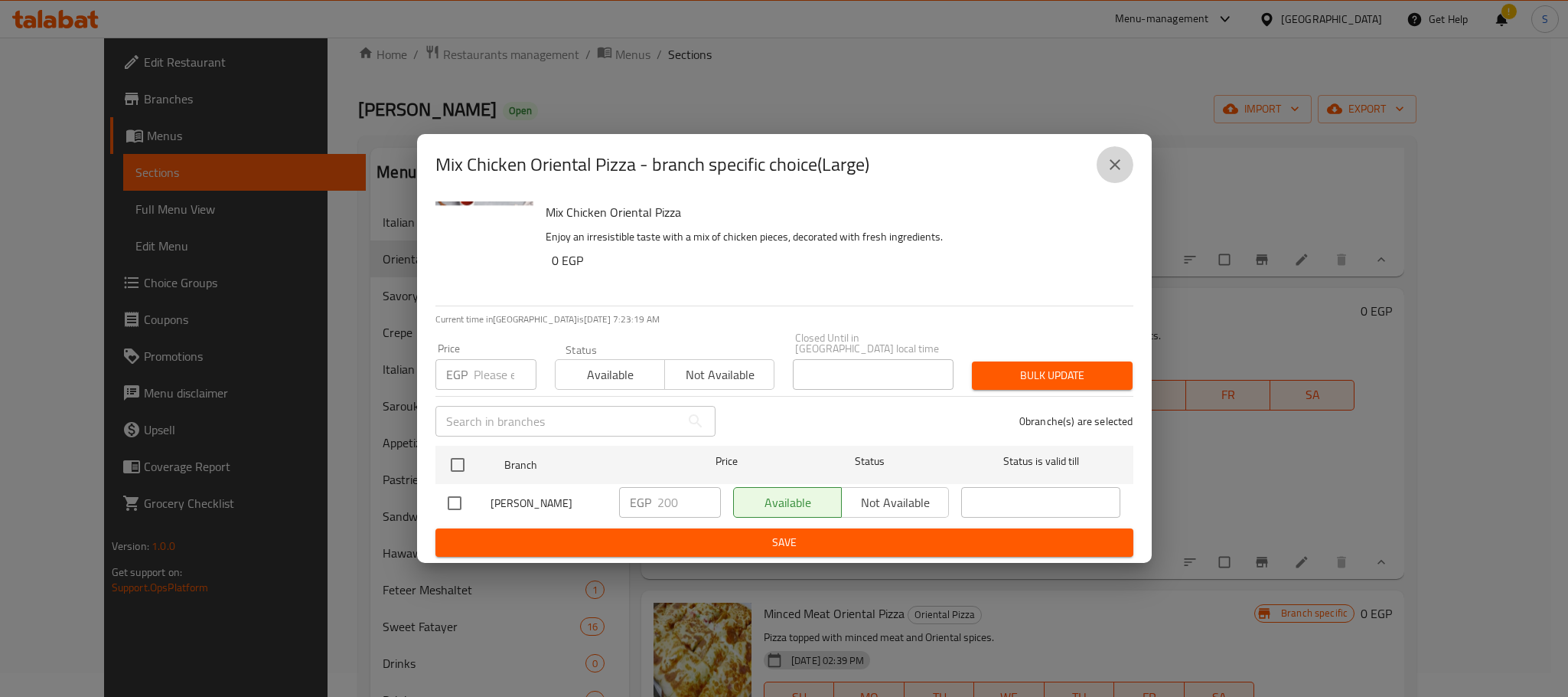
click at [1117, 174] on icon "close" at bounding box center [1114, 164] width 18 height 18
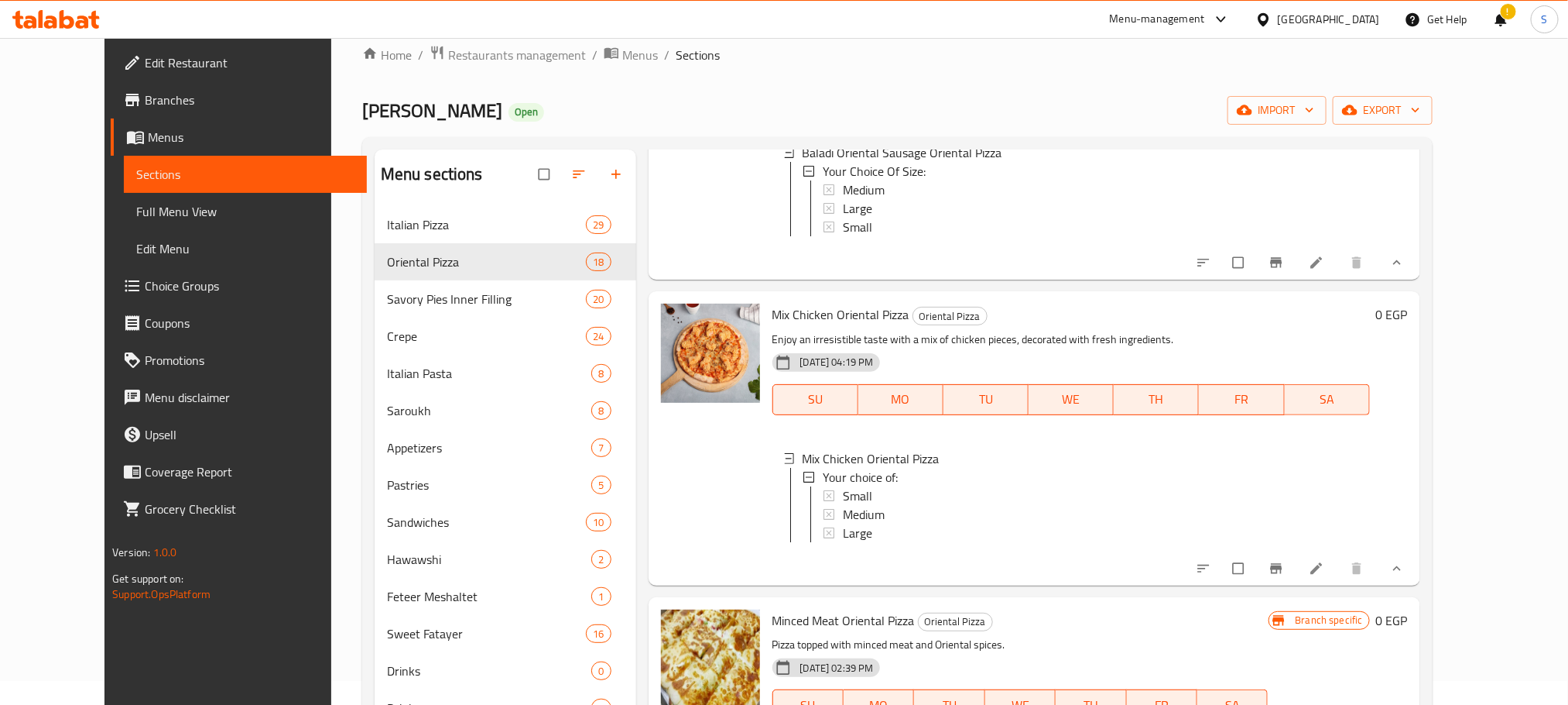
scroll to position [23, 0]
click at [850, 506] on div "Small" at bounding box center [1100, 496] width 514 height 18
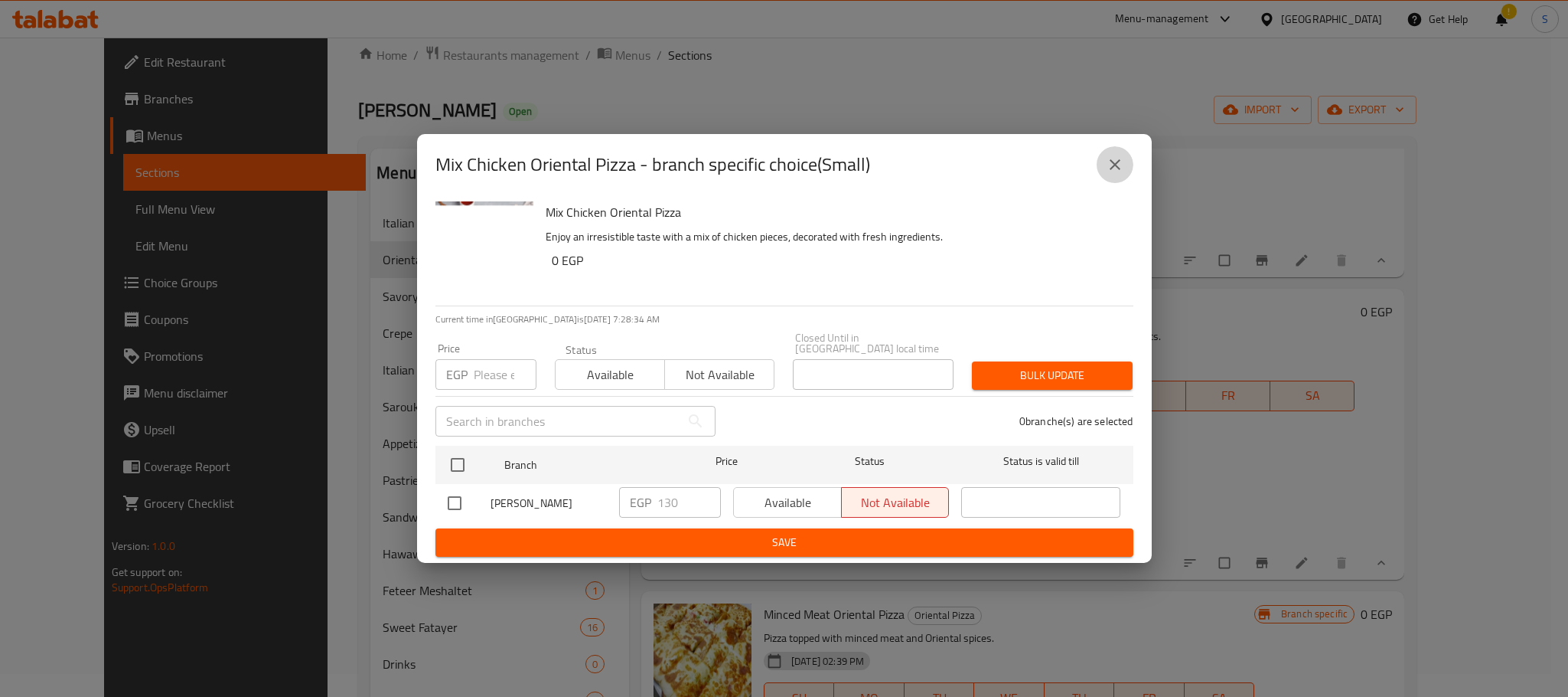
click at [1117, 169] on icon "close" at bounding box center [1115, 165] width 11 height 11
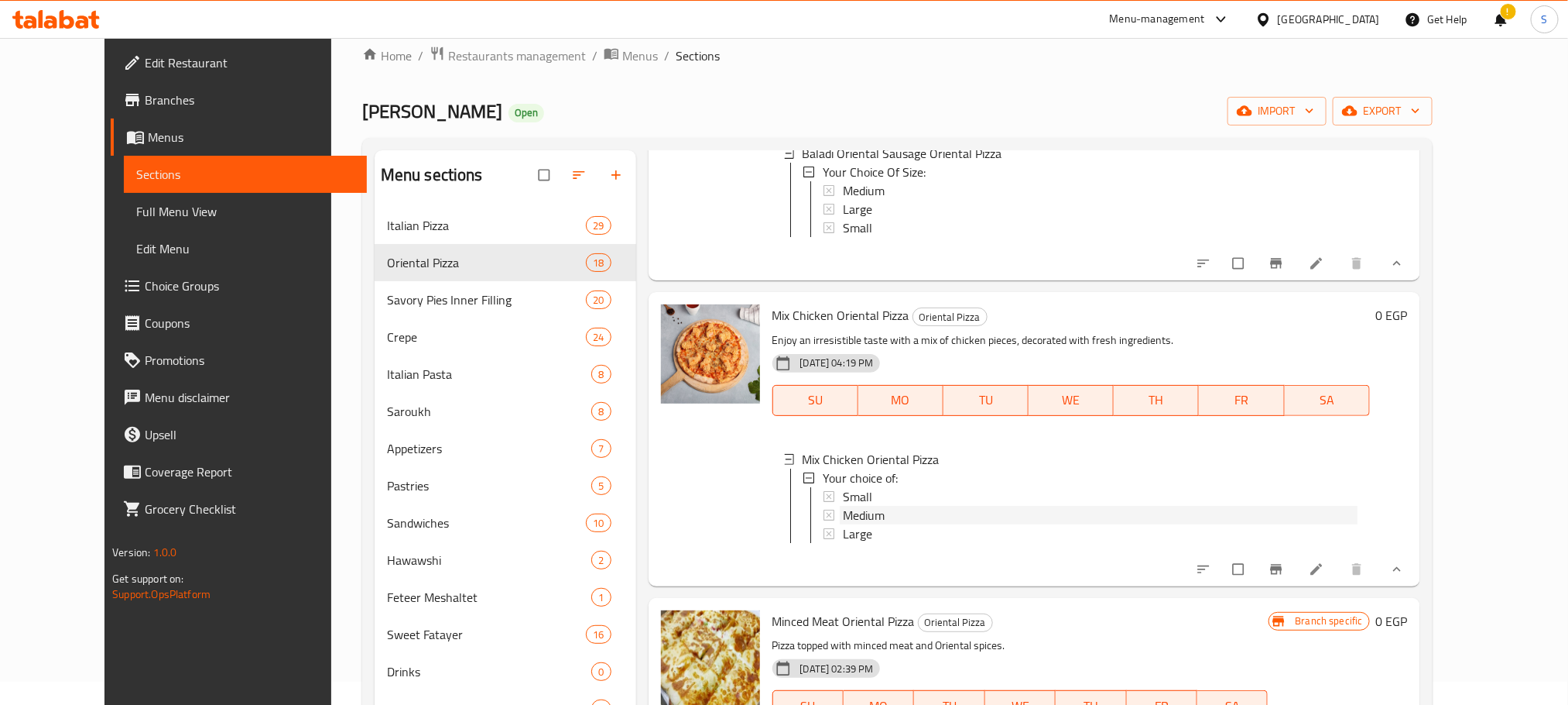
click at [857, 524] on span "Medium" at bounding box center [863, 515] width 42 height 18
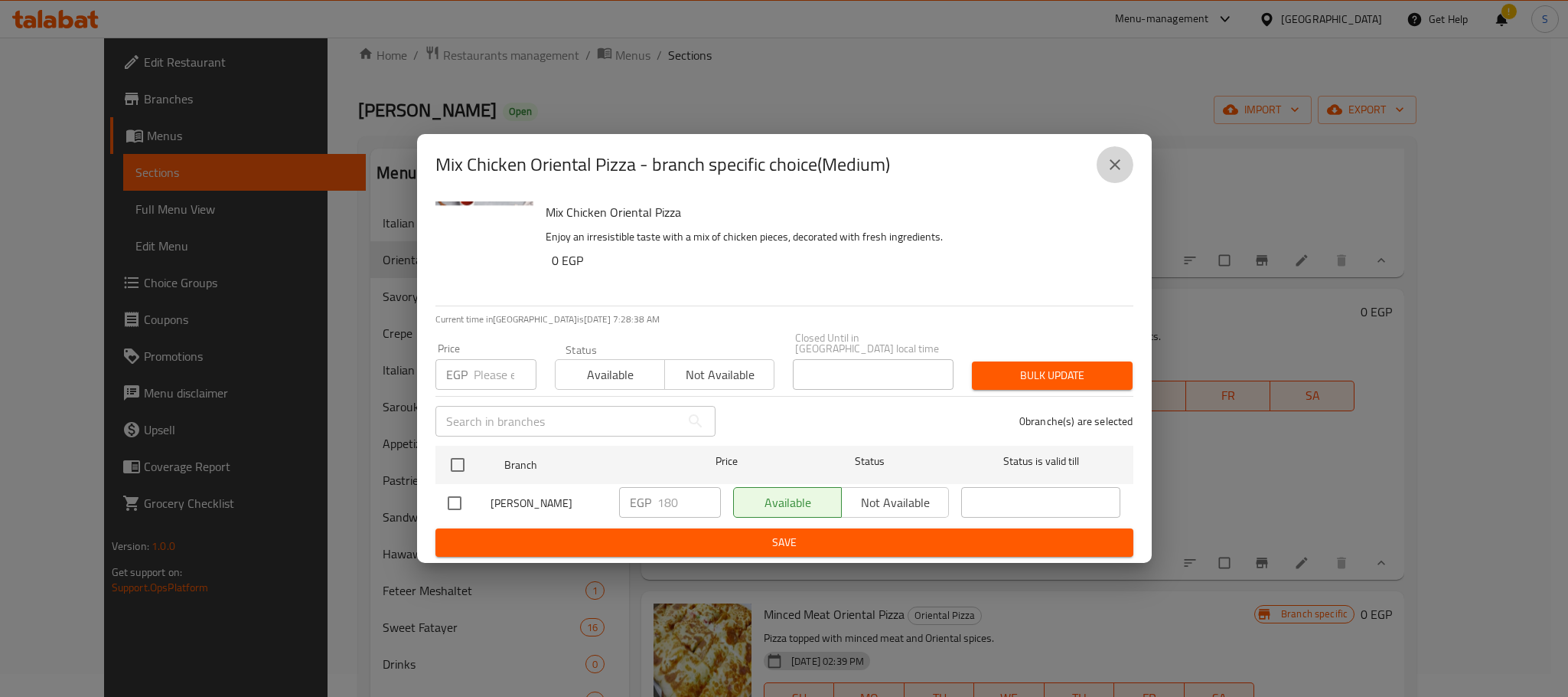
click at [1114, 169] on icon "close" at bounding box center [1114, 164] width 18 height 18
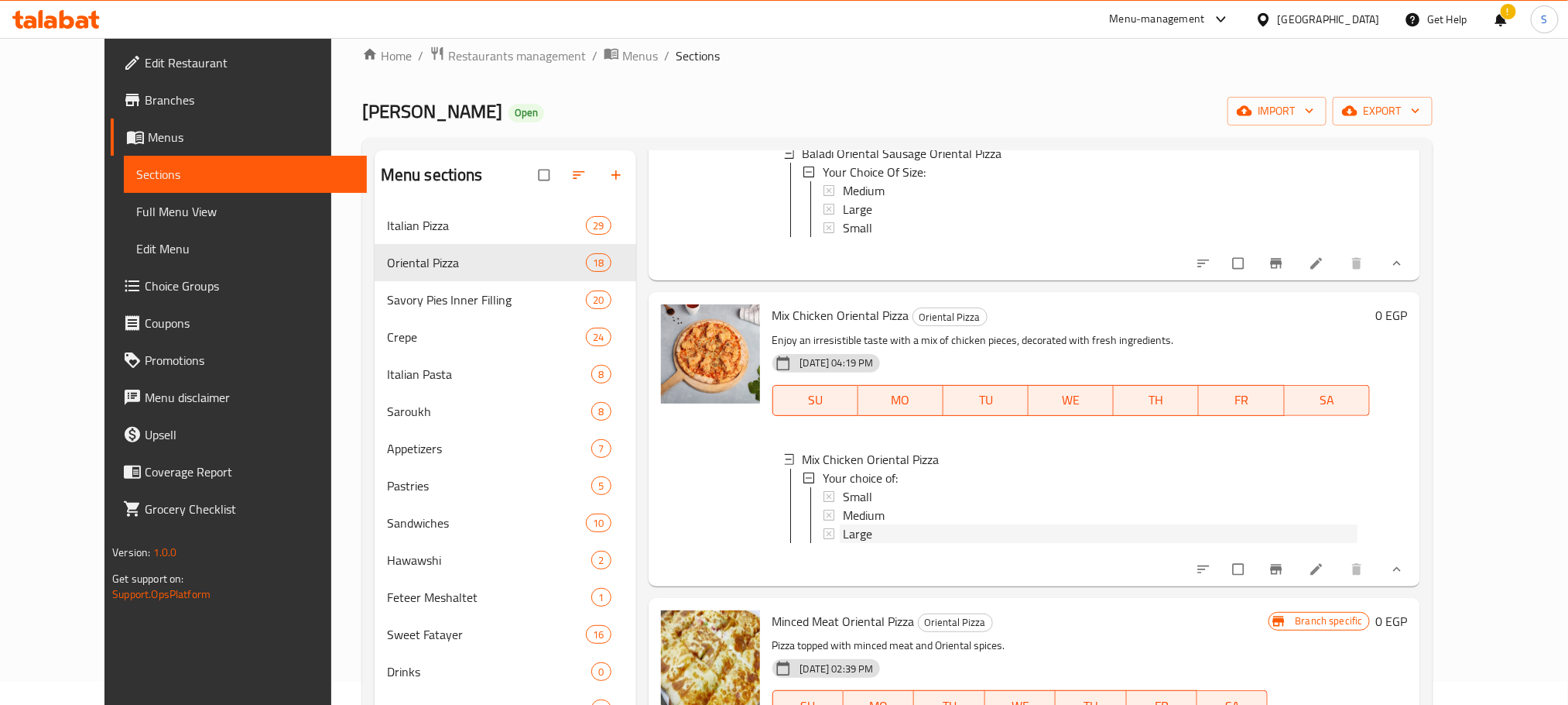
click at [846, 543] on div "Large" at bounding box center [1100, 533] width 514 height 18
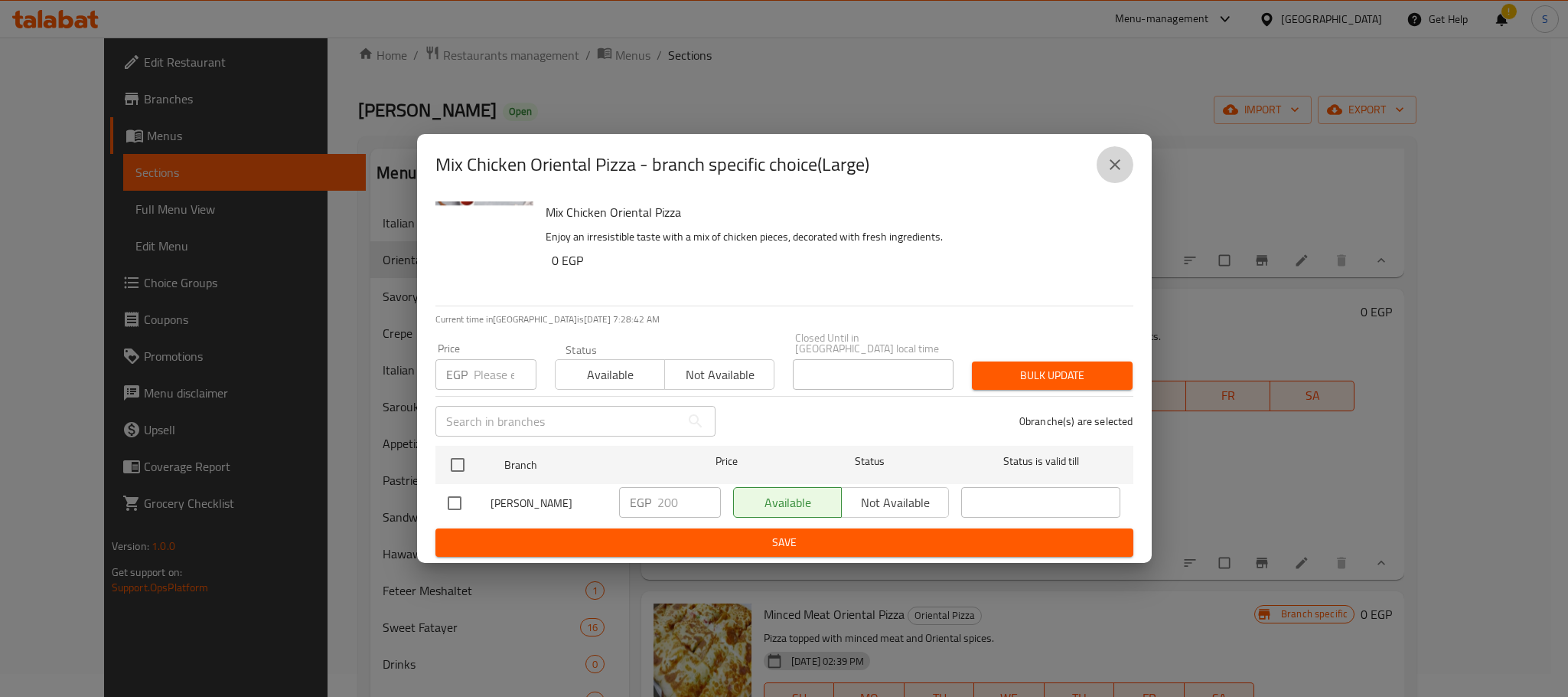
click at [1117, 171] on icon "close" at bounding box center [1114, 164] width 18 height 18
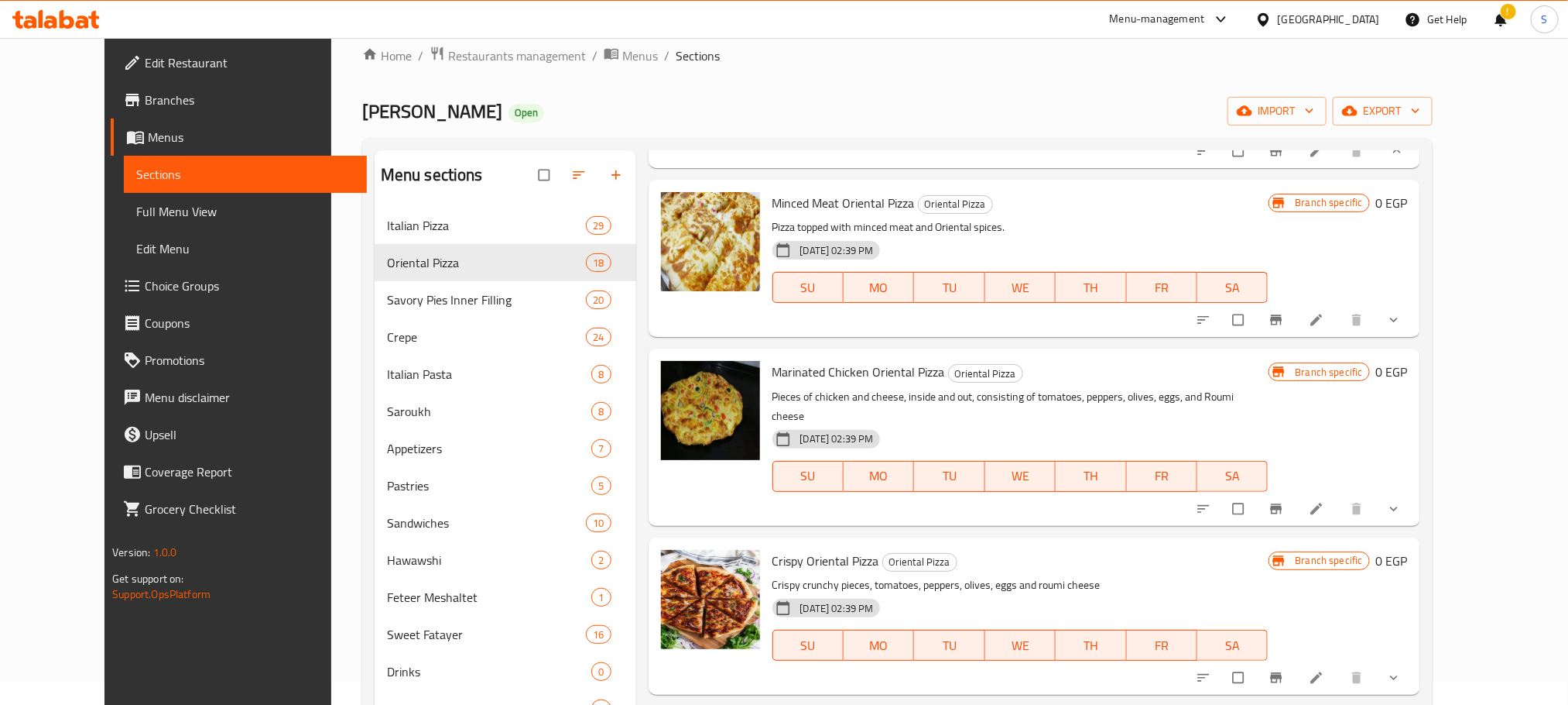
scroll to position [1288, 0]
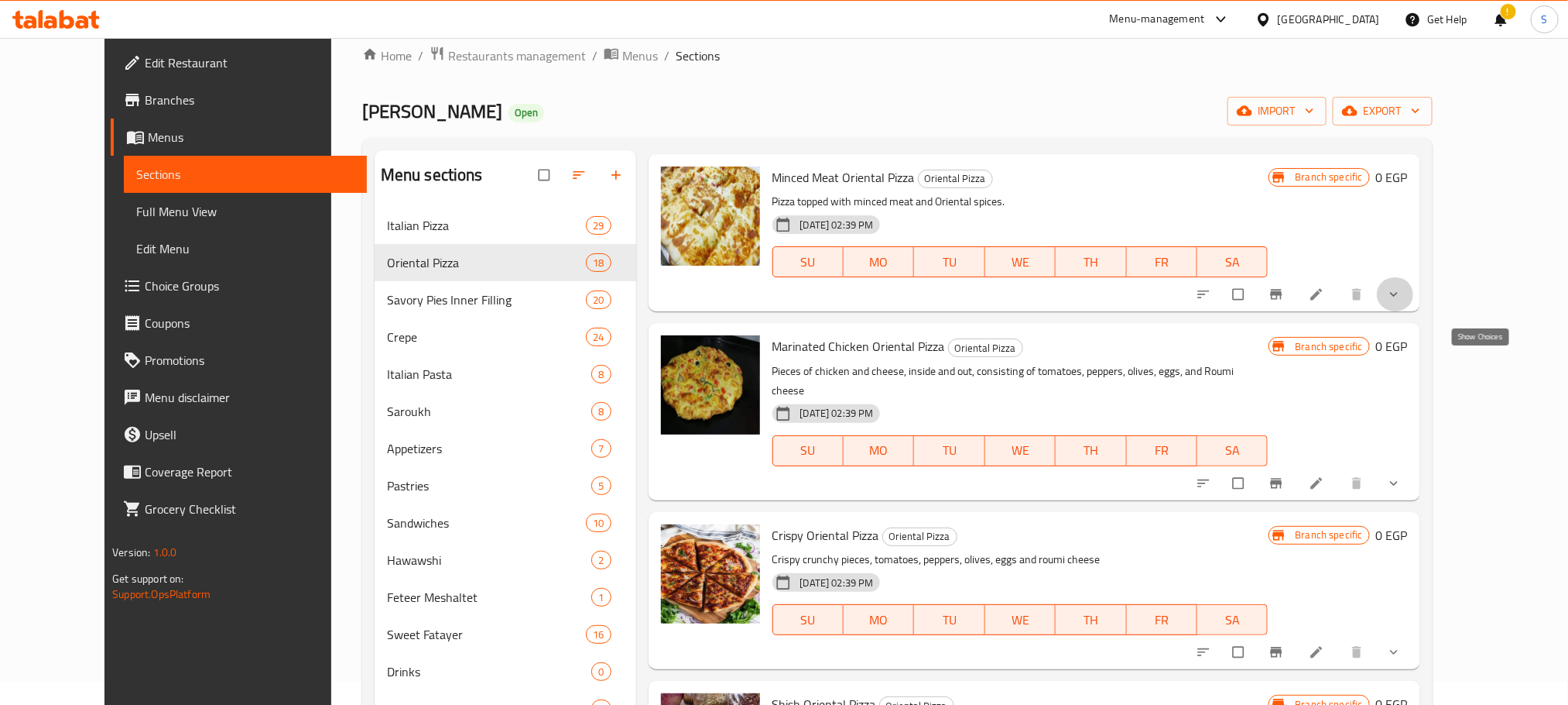
click at [1402, 302] on icon "show more" at bounding box center [1394, 294] width 16 height 16
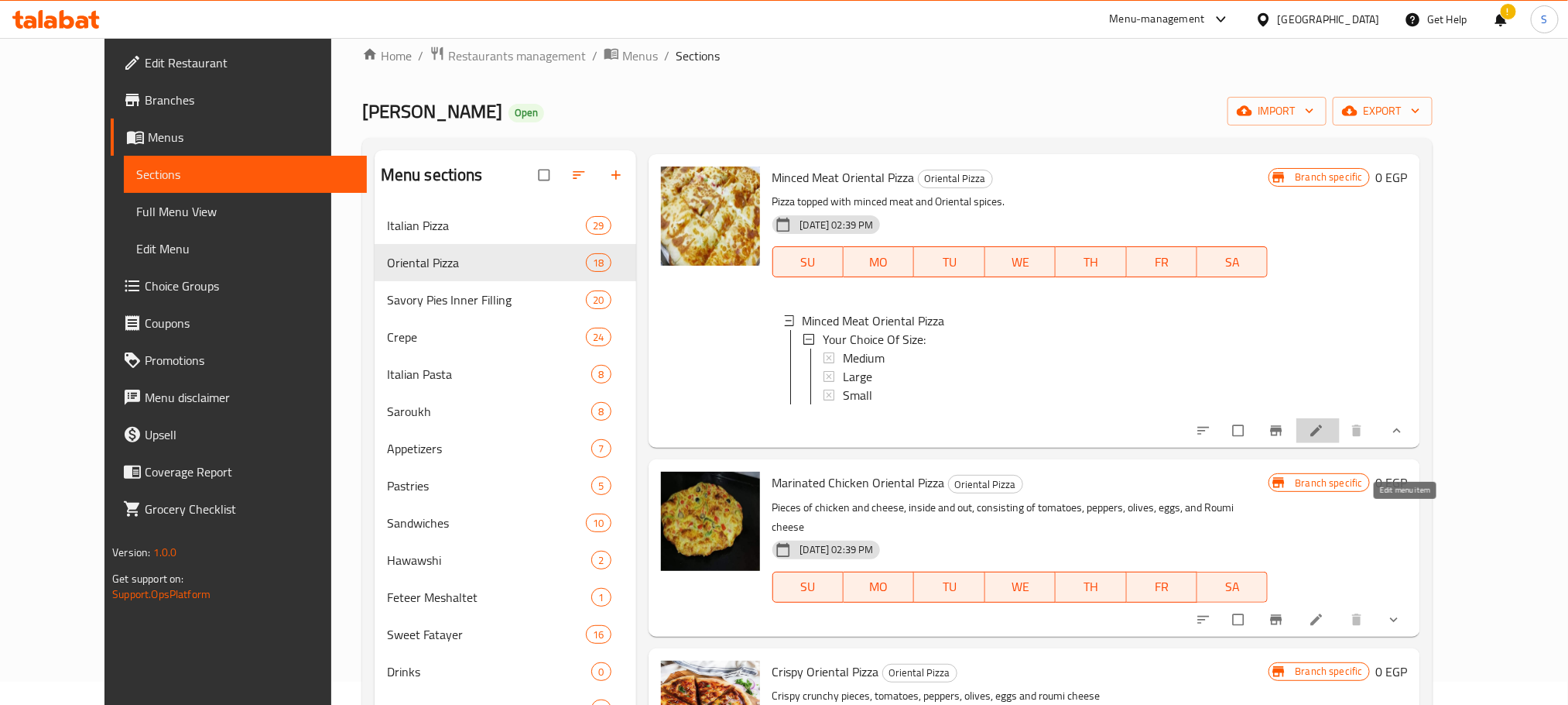
click at [1325, 439] on icon at bounding box center [1317, 431] width 16 height 16
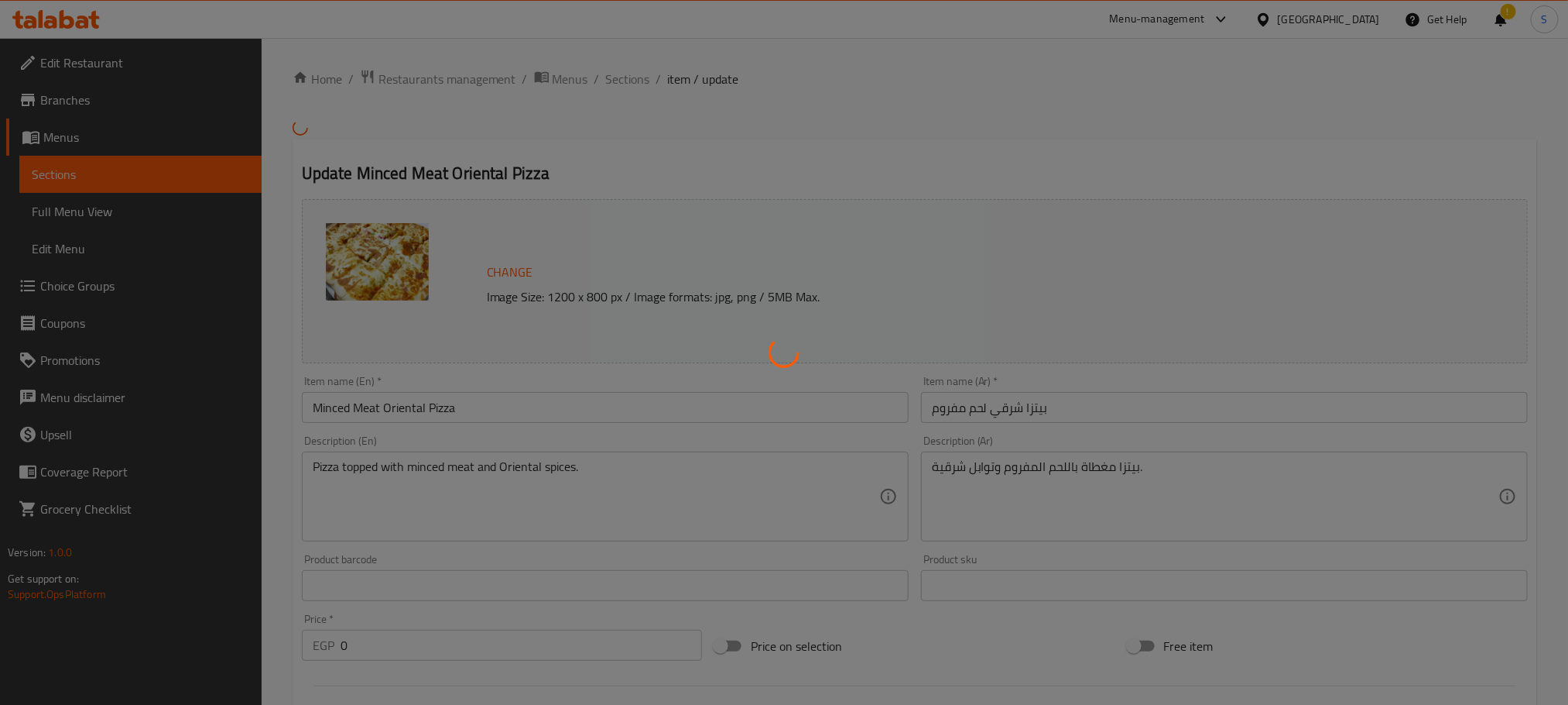
drag, startPoint x: 1057, startPoint y: 416, endPoint x: 947, endPoint y: 412, distance: 110.1
click at [947, 412] on div at bounding box center [784, 352] width 1568 height 705
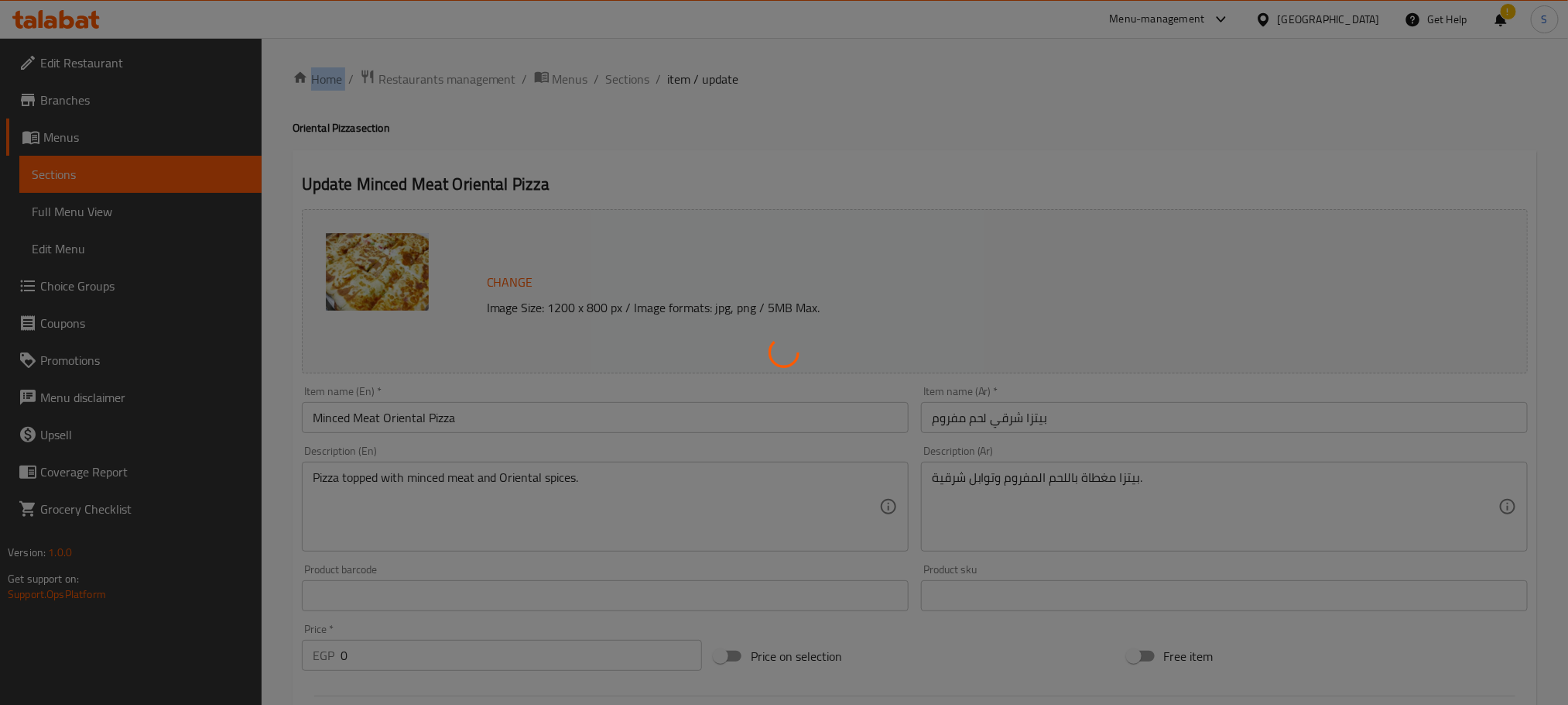
click at [947, 412] on div at bounding box center [784, 352] width 1568 height 705
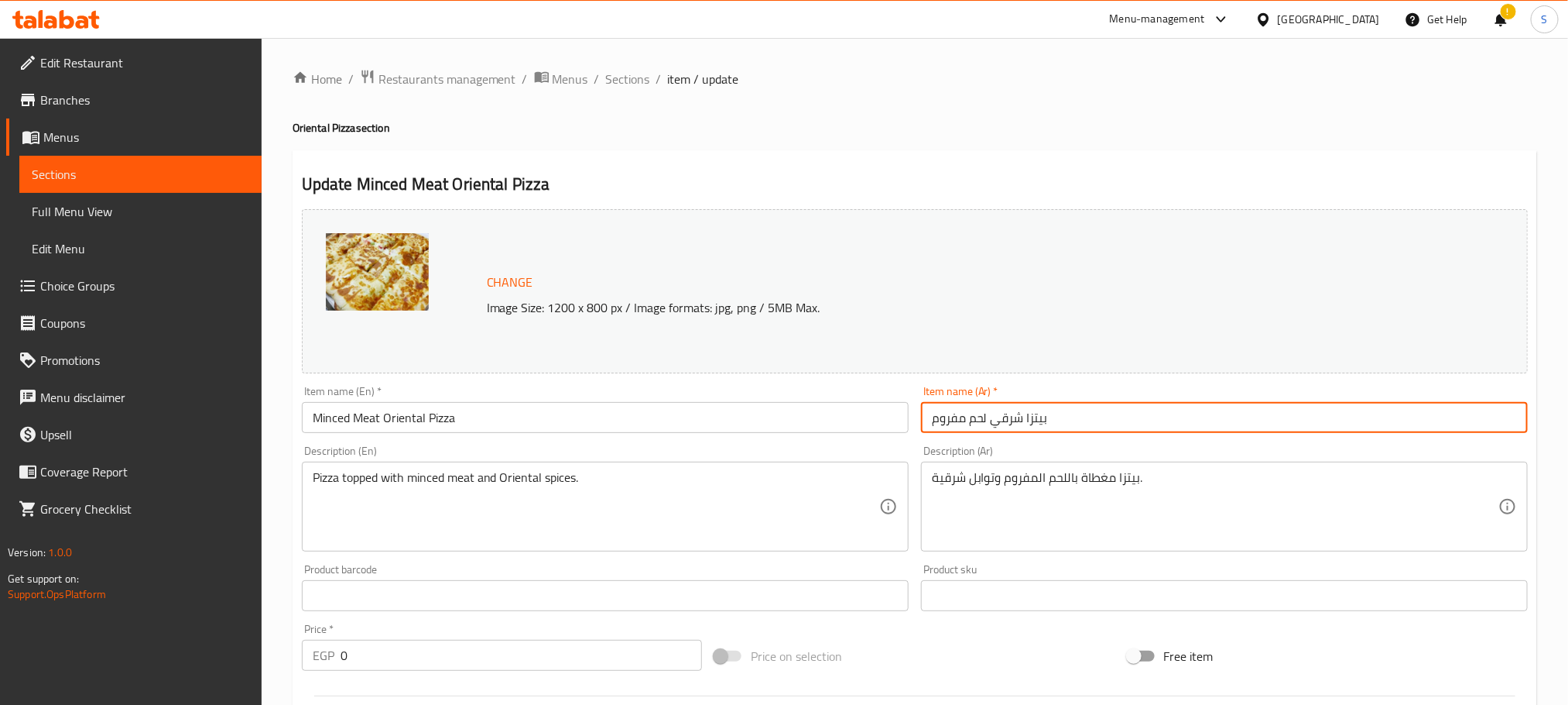
click at [947, 412] on input "بيتزا شرقي لحم مفروم" at bounding box center [1225, 417] width 607 height 31
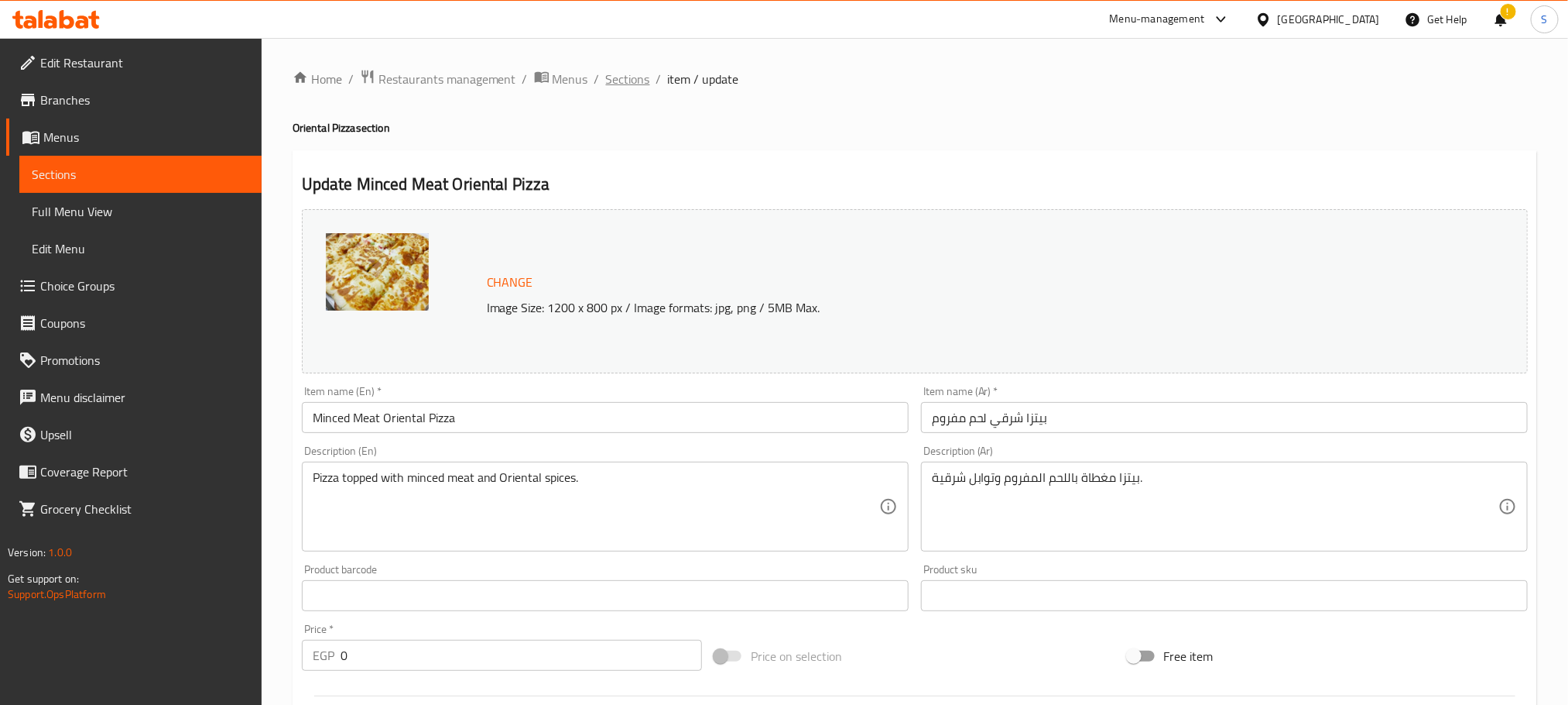
click at [632, 79] on span "Sections" at bounding box center [629, 79] width 44 height 18
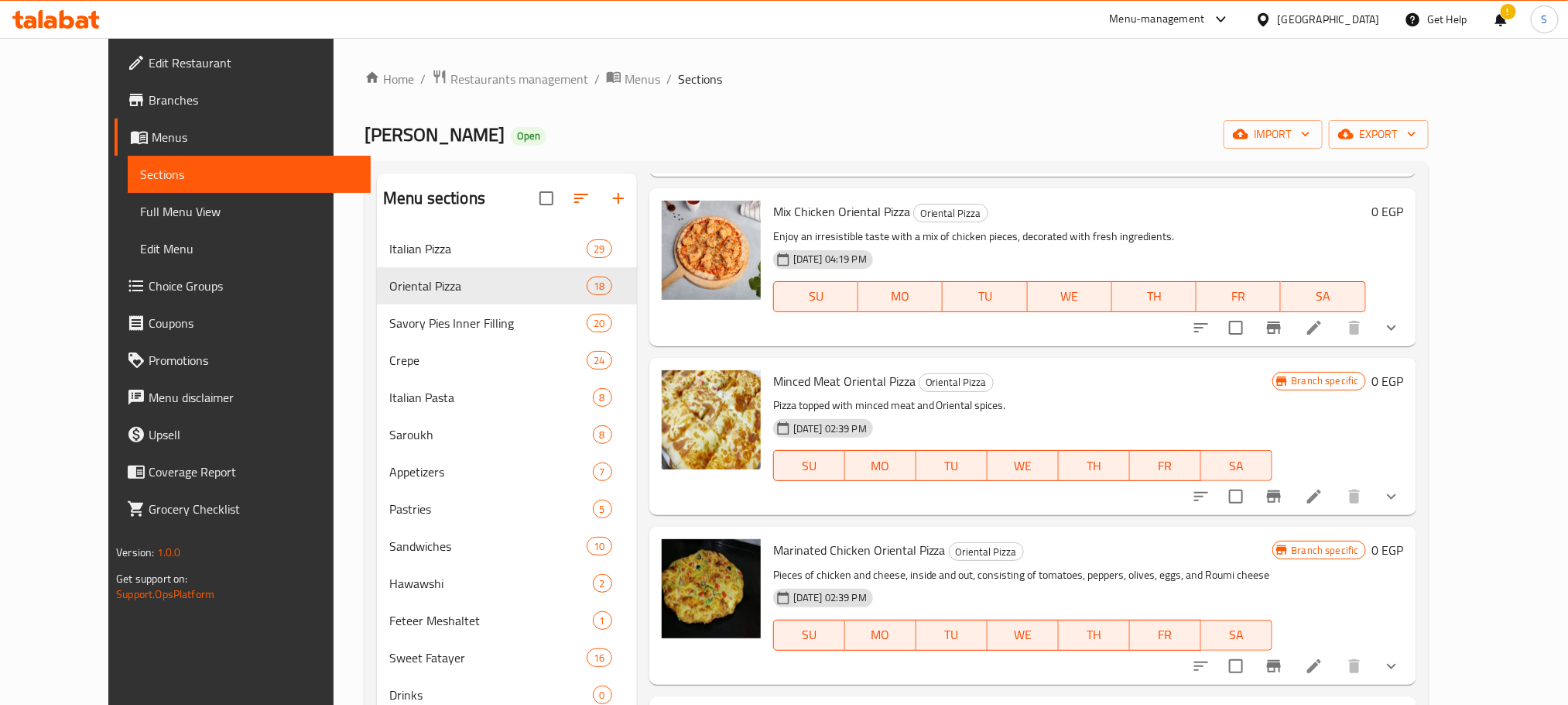
scroll to position [658, 0]
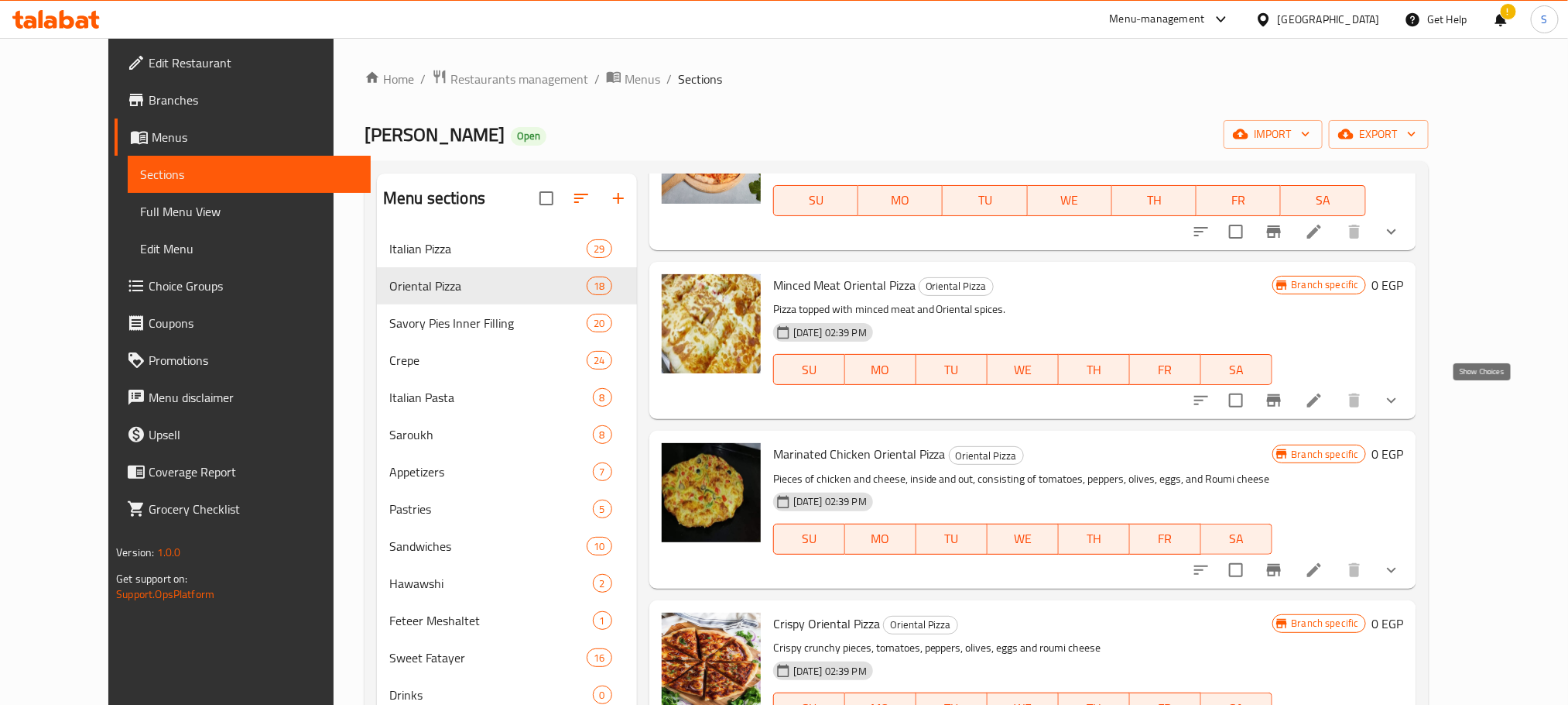
click at [1401, 404] on icon "show more" at bounding box center [1391, 400] width 18 height 18
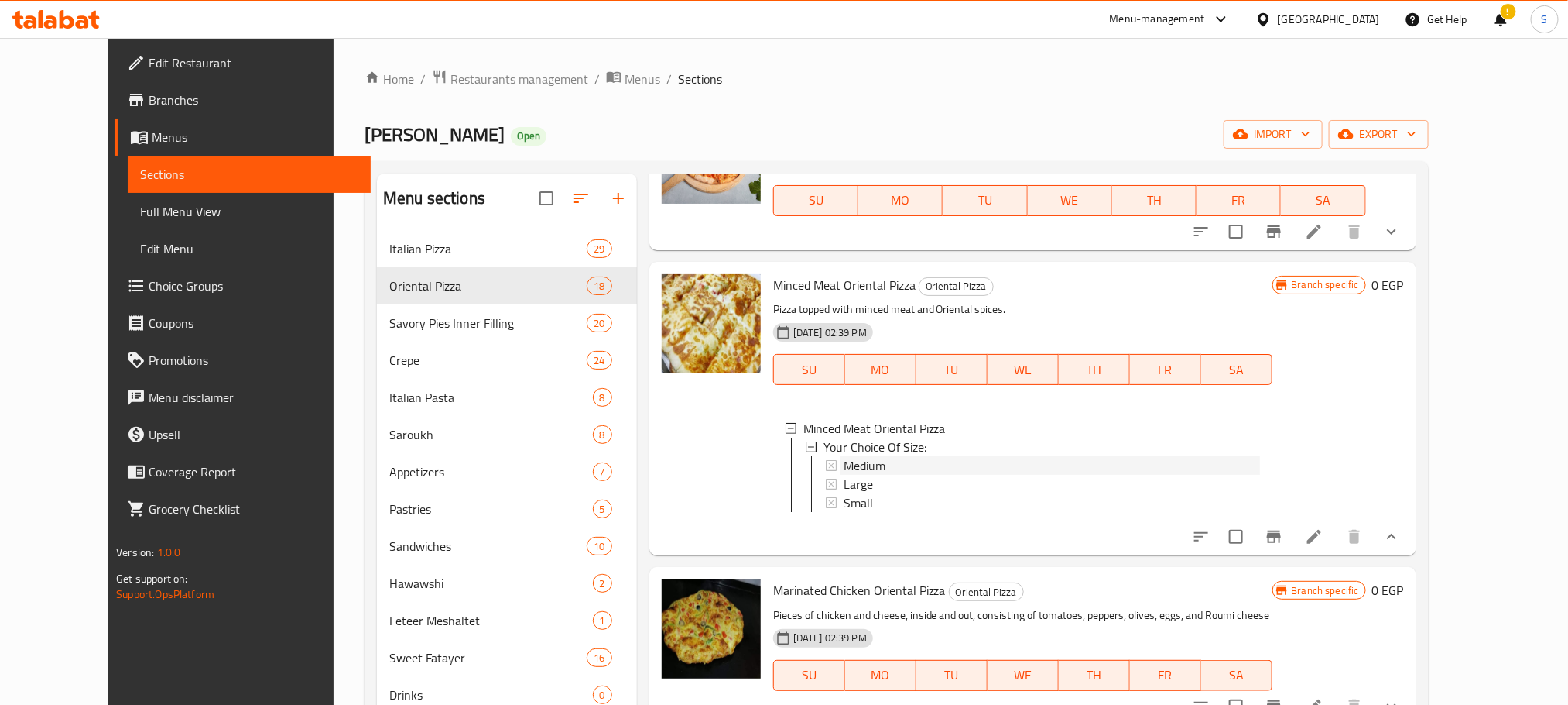
click at [881, 466] on div "Medium" at bounding box center [1051, 465] width 416 height 18
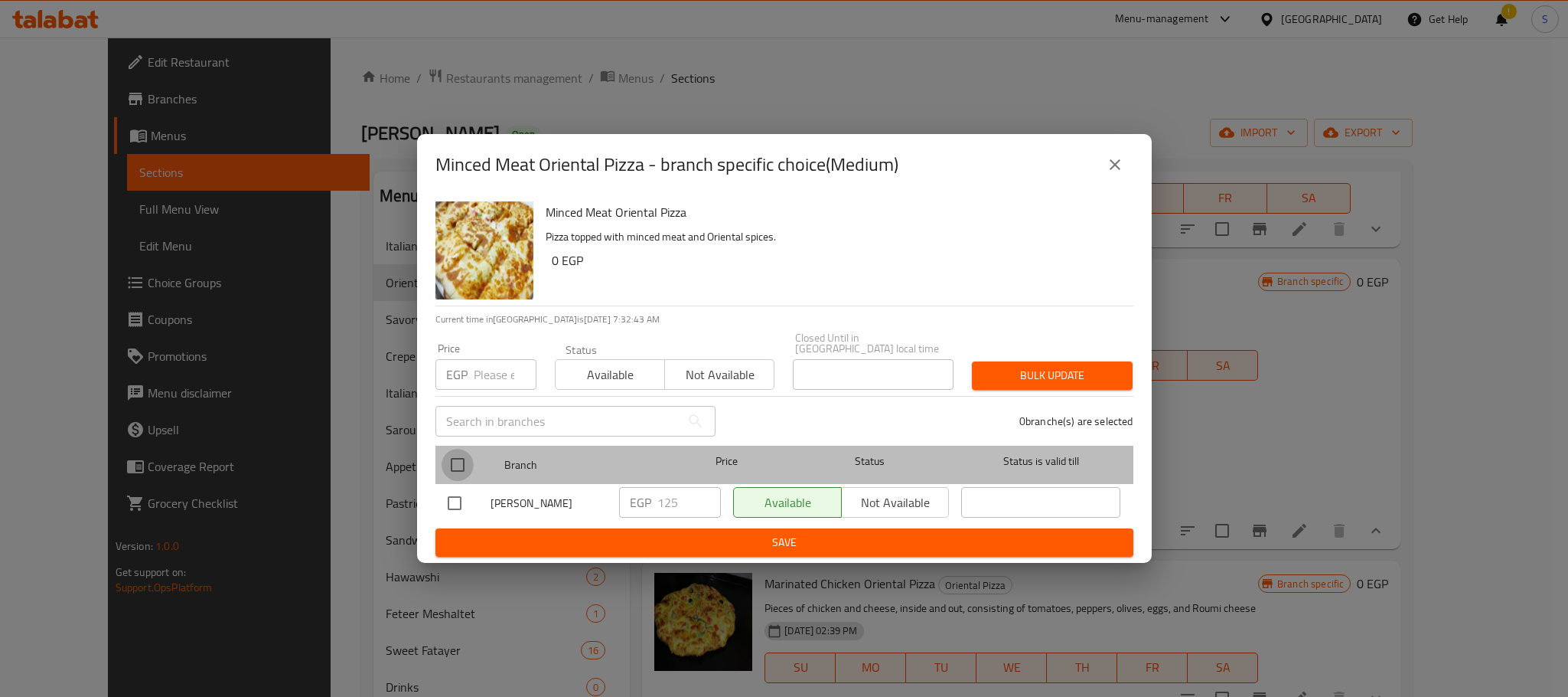
click at [462, 450] on input "checkbox" at bounding box center [457, 464] width 32 height 32
checkbox input "true"
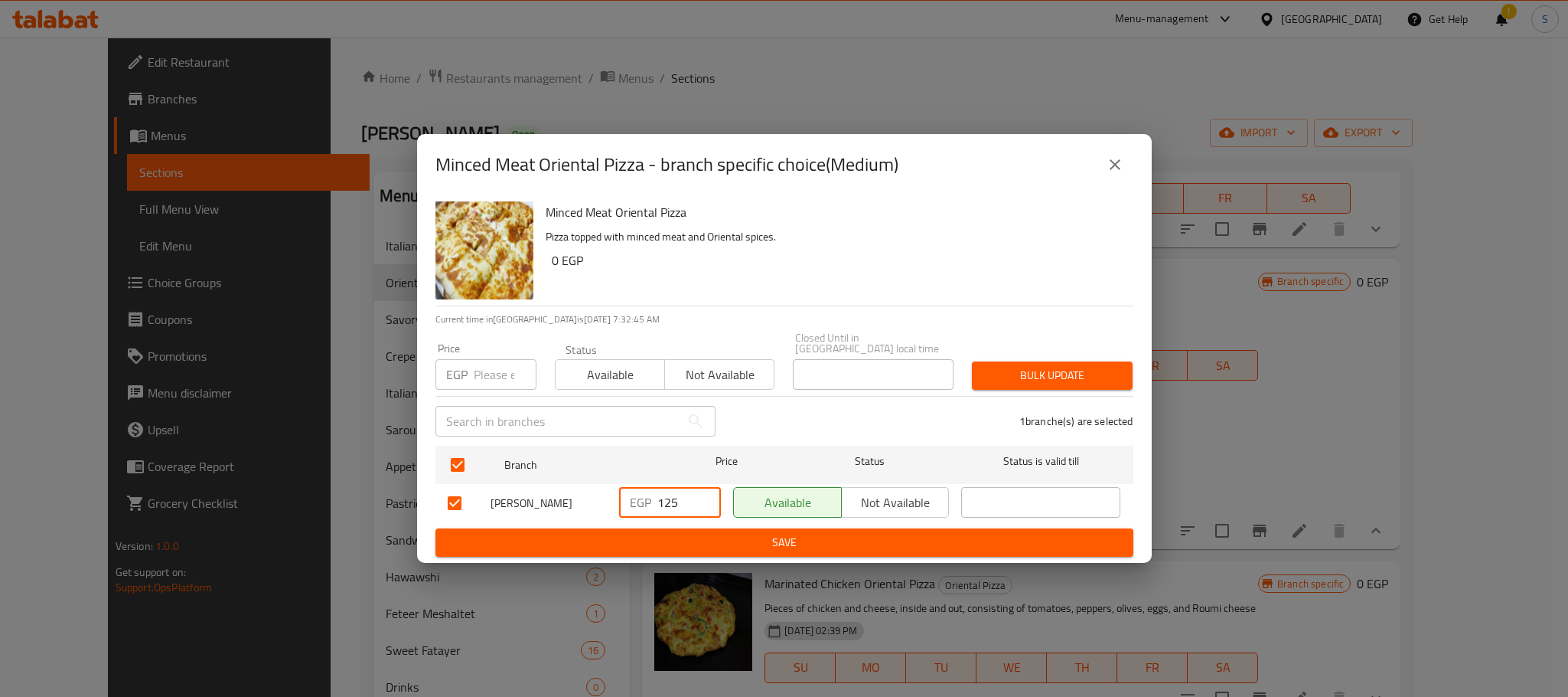
drag, startPoint x: 683, startPoint y: 485, endPoint x: 643, endPoint y: 508, distance: 46.1
click at [643, 508] on div "EGP 125 ​" at bounding box center [670, 502] width 102 height 31
type input "180"
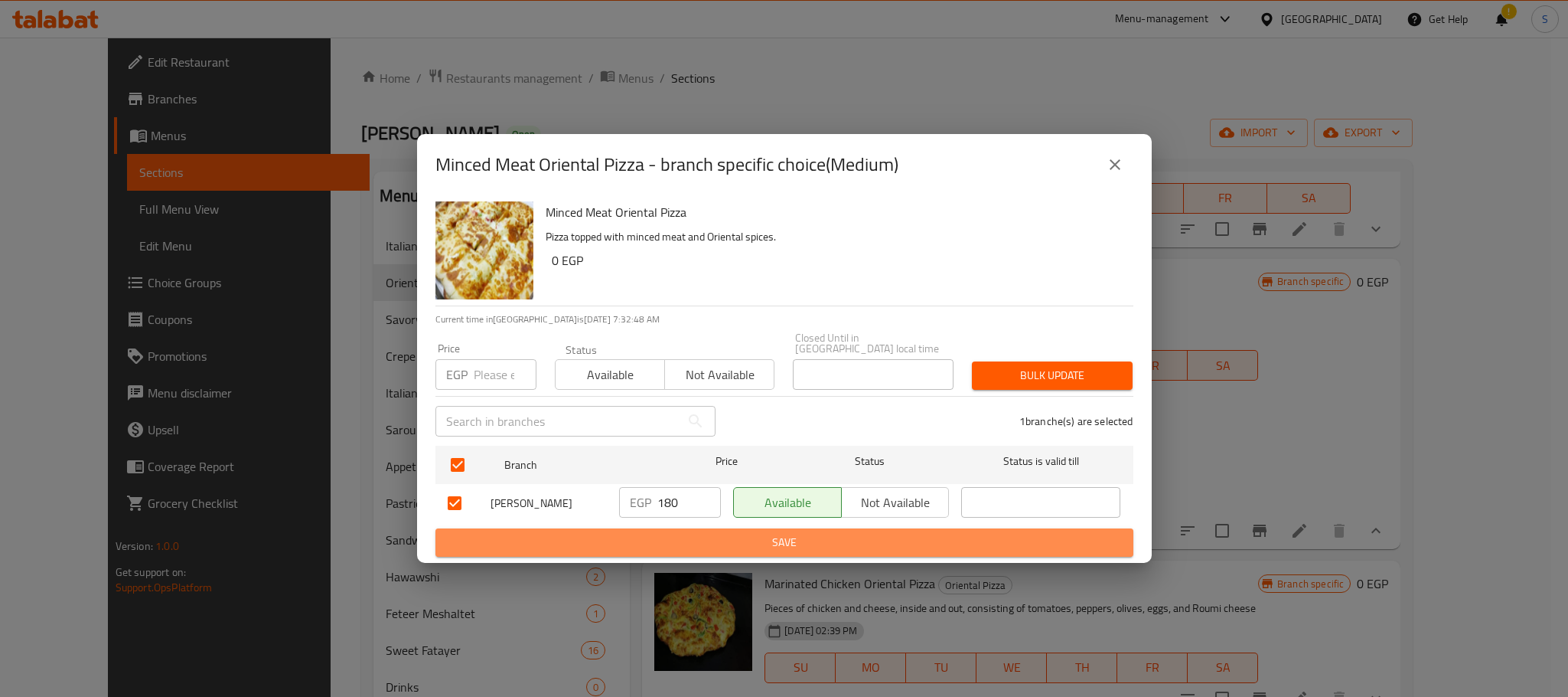
click at [728, 533] on span "Save" at bounding box center [784, 543] width 673 height 19
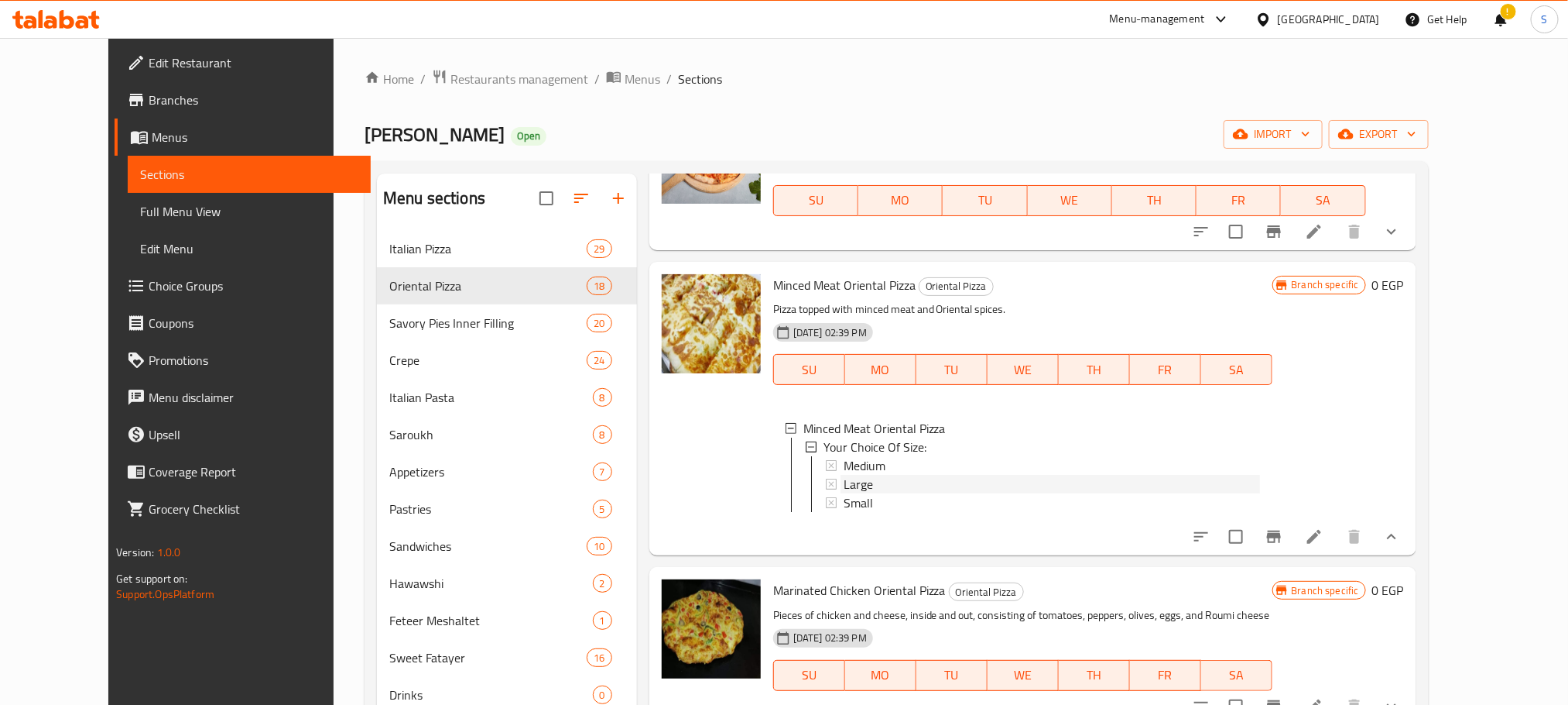
click at [892, 489] on div "Large" at bounding box center [1051, 484] width 416 height 18
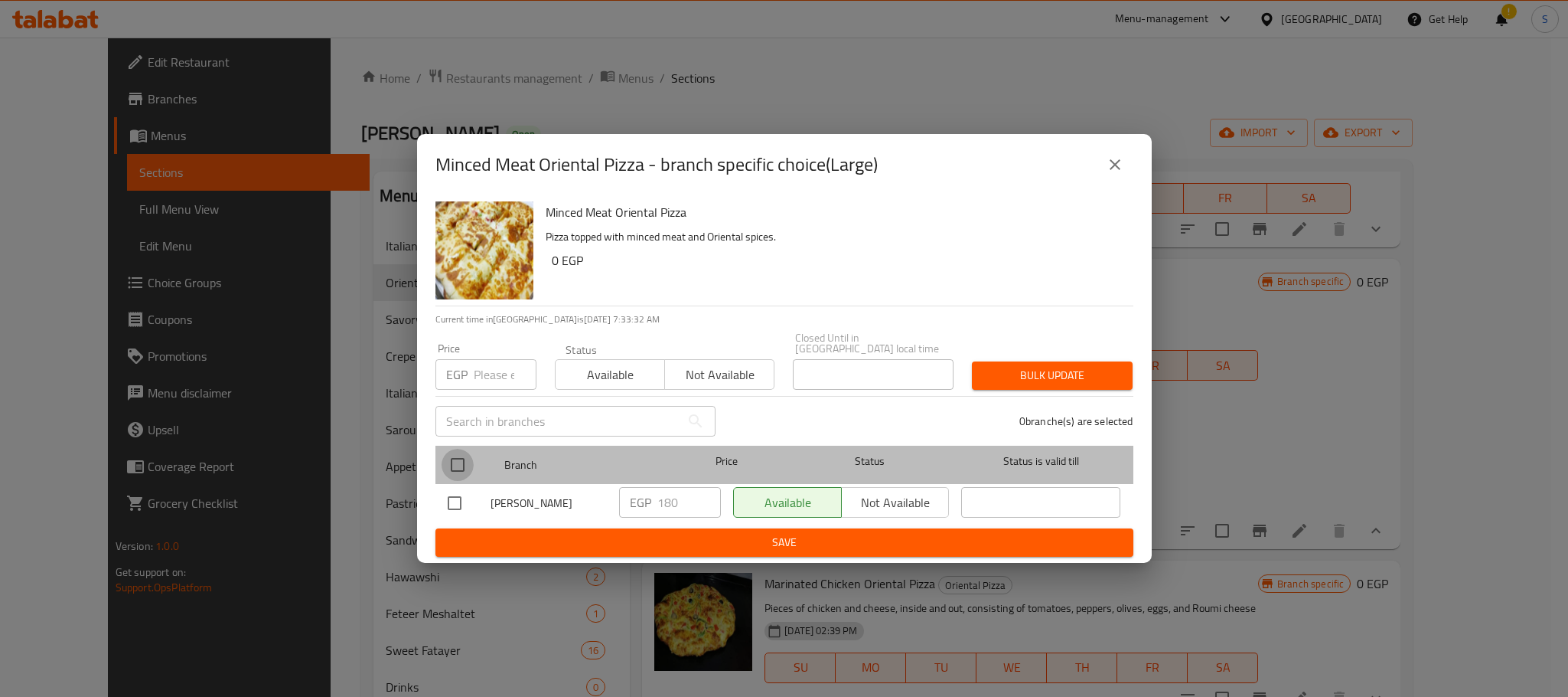
click at [459, 456] on input "checkbox" at bounding box center [457, 464] width 32 height 32
checkbox input "true"
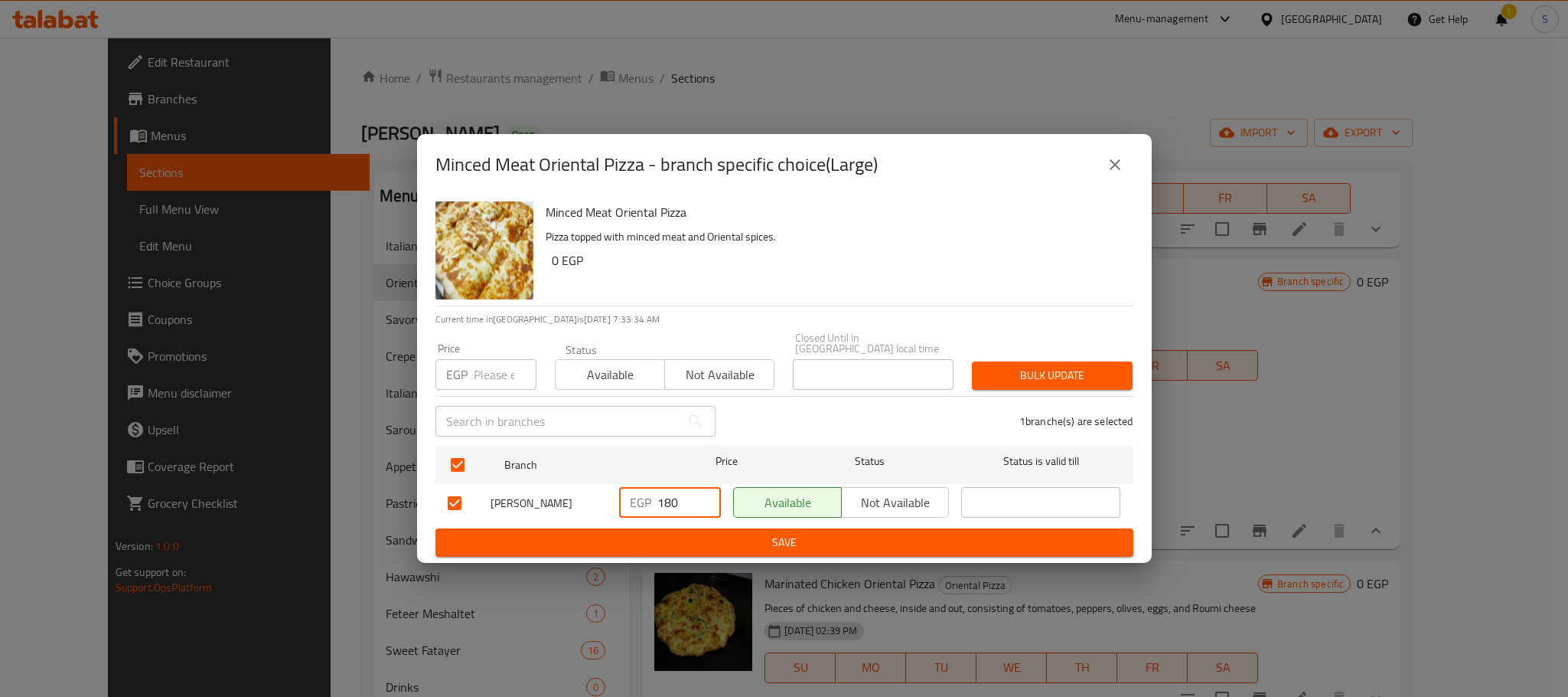
drag, startPoint x: 675, startPoint y: 502, endPoint x: 643, endPoint y: 499, distance: 32.1
click at [643, 499] on div "EGP 180 ​" at bounding box center [670, 502] width 102 height 31
type input "190"
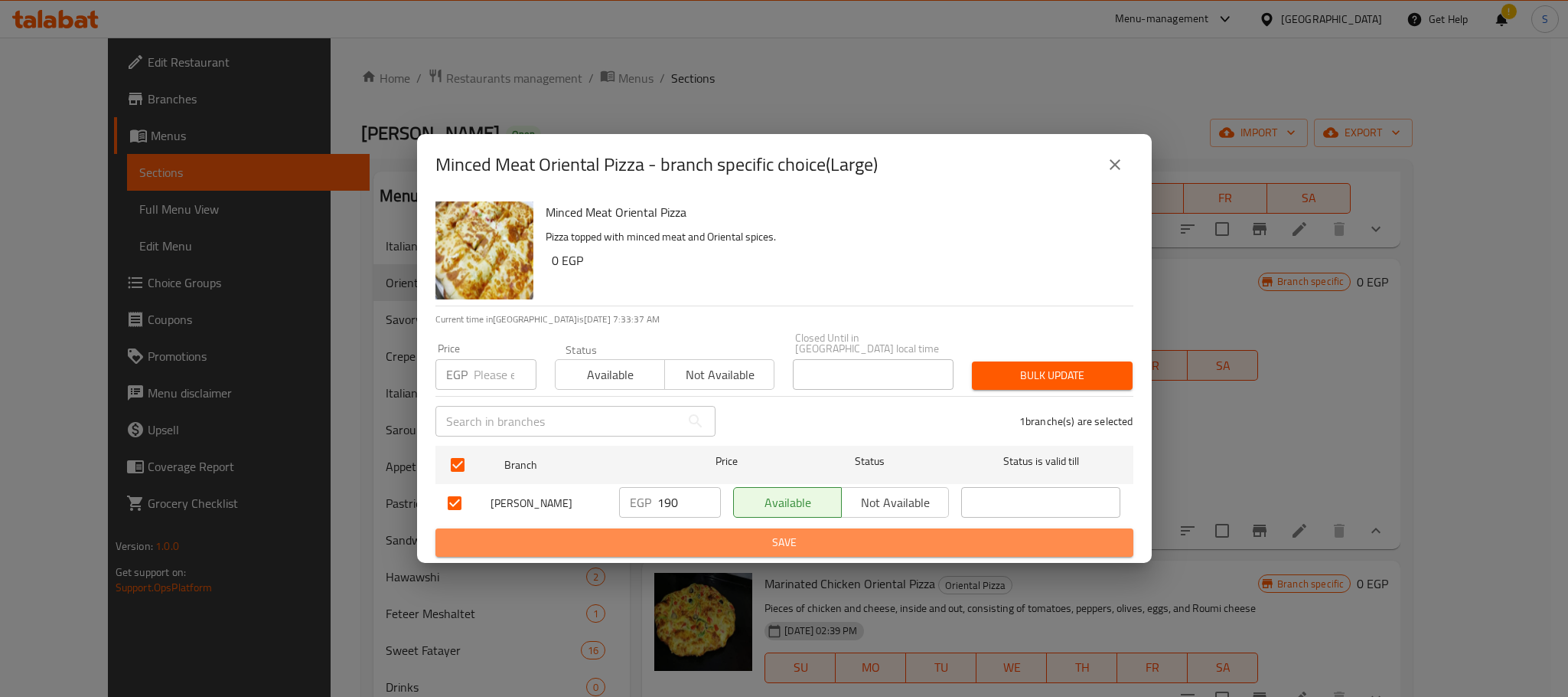
click at [732, 533] on span "Save" at bounding box center [784, 543] width 673 height 19
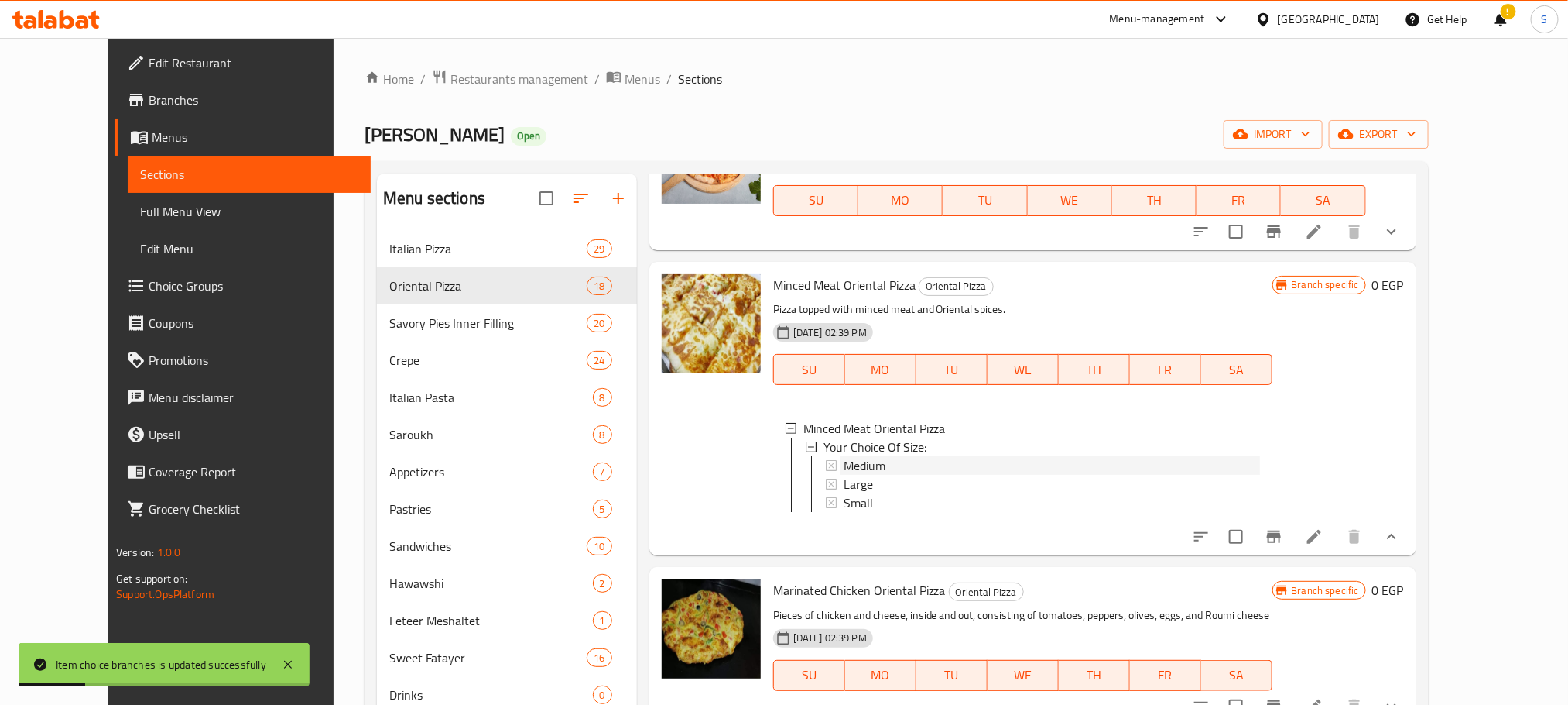
click at [855, 468] on span "Medium" at bounding box center [864, 465] width 42 height 18
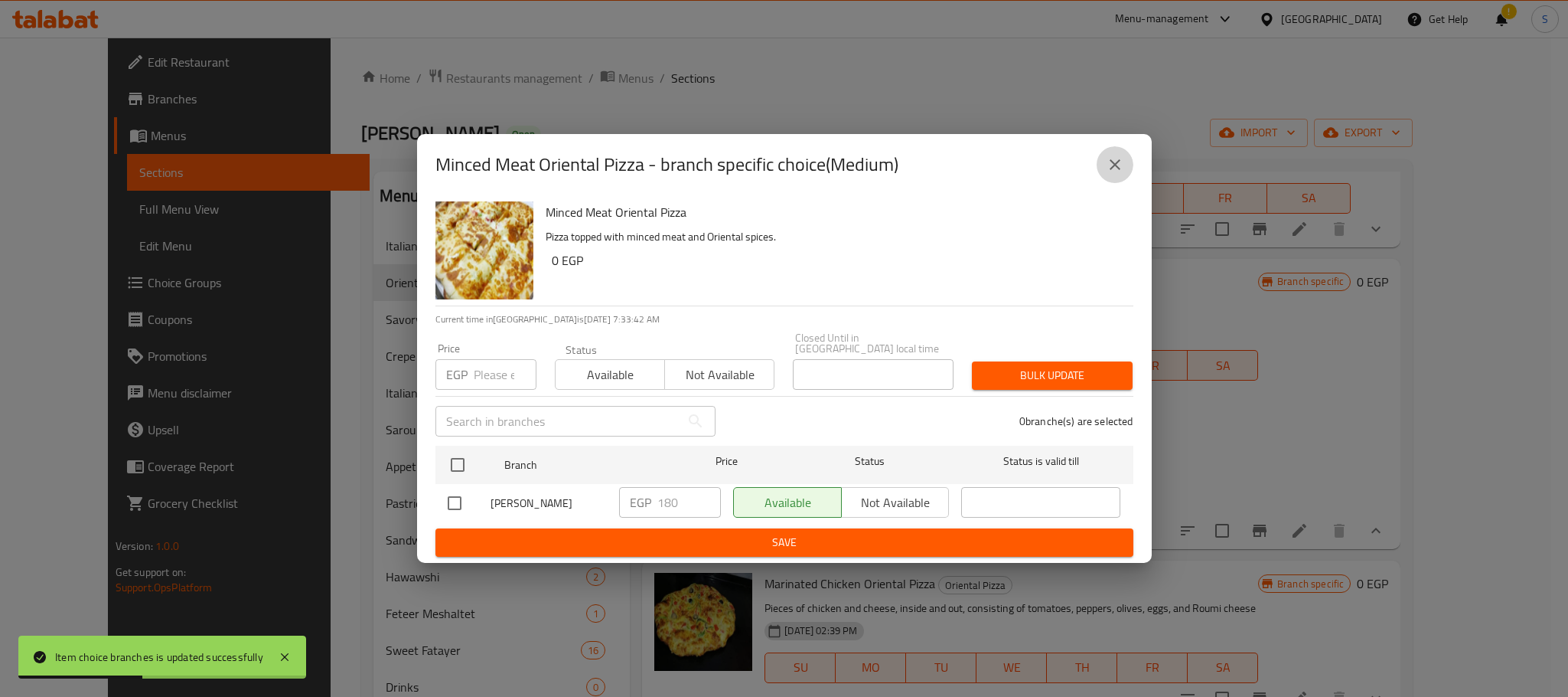
click at [1106, 174] on icon "close" at bounding box center [1114, 164] width 18 height 18
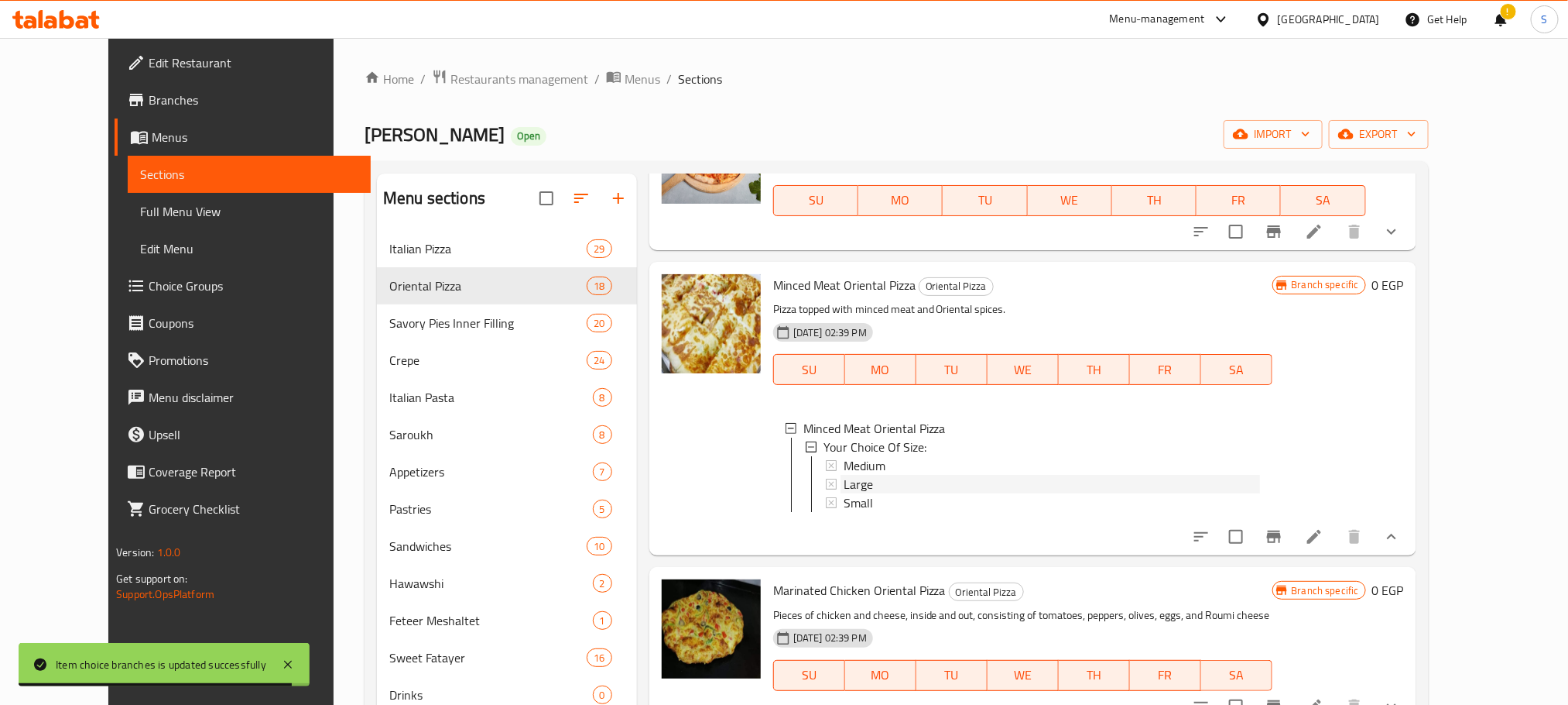
click at [843, 479] on span "Large" at bounding box center [858, 484] width 29 height 18
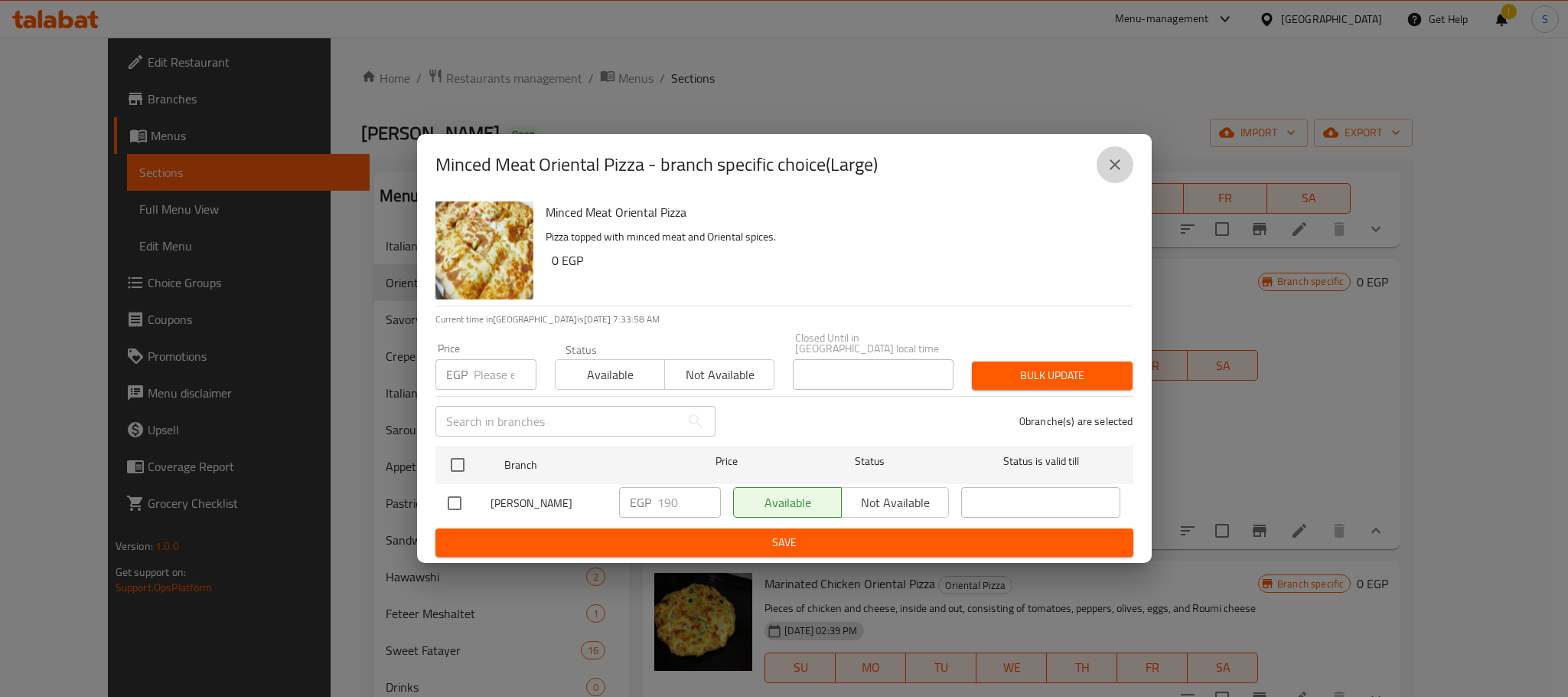
click at [1121, 174] on icon "close" at bounding box center [1114, 164] width 18 height 18
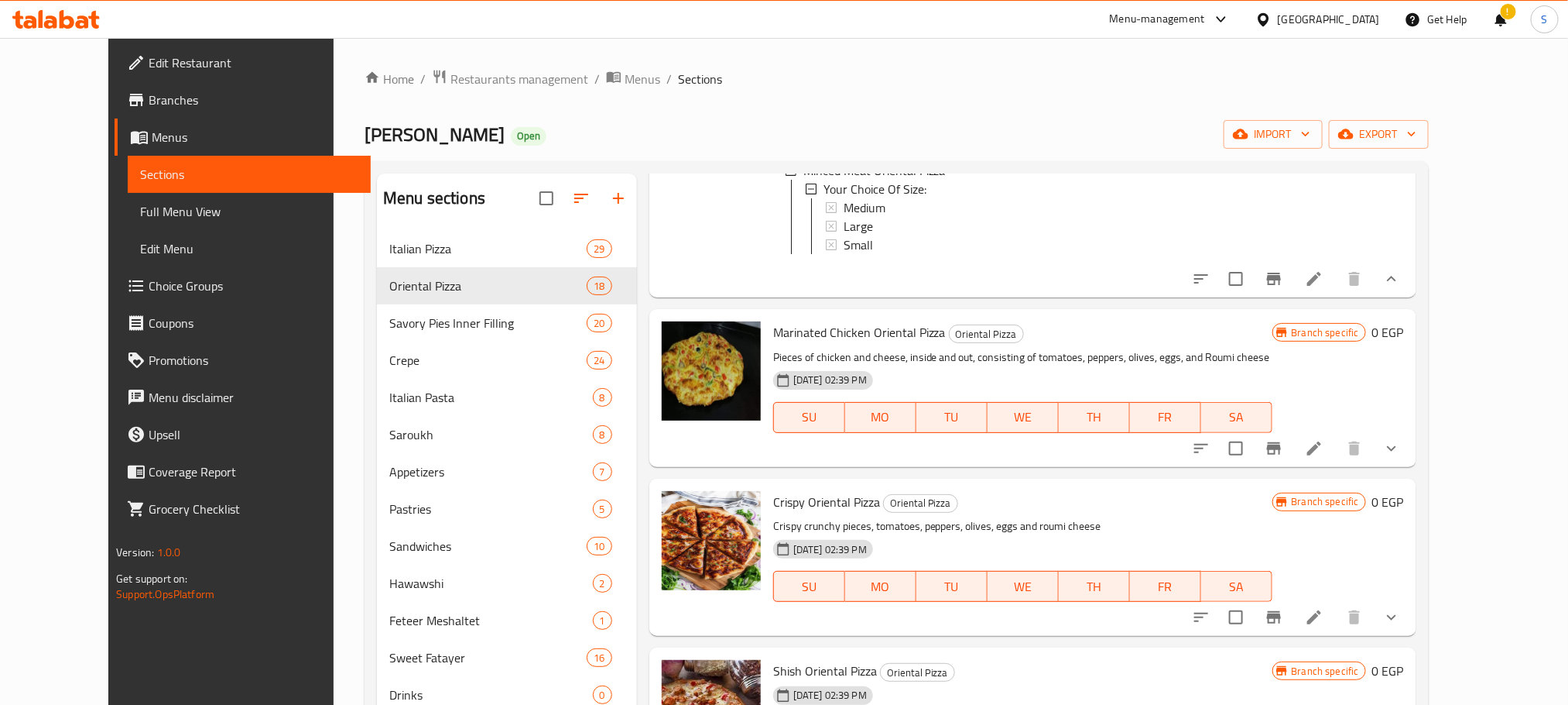
scroll to position [934, 0]
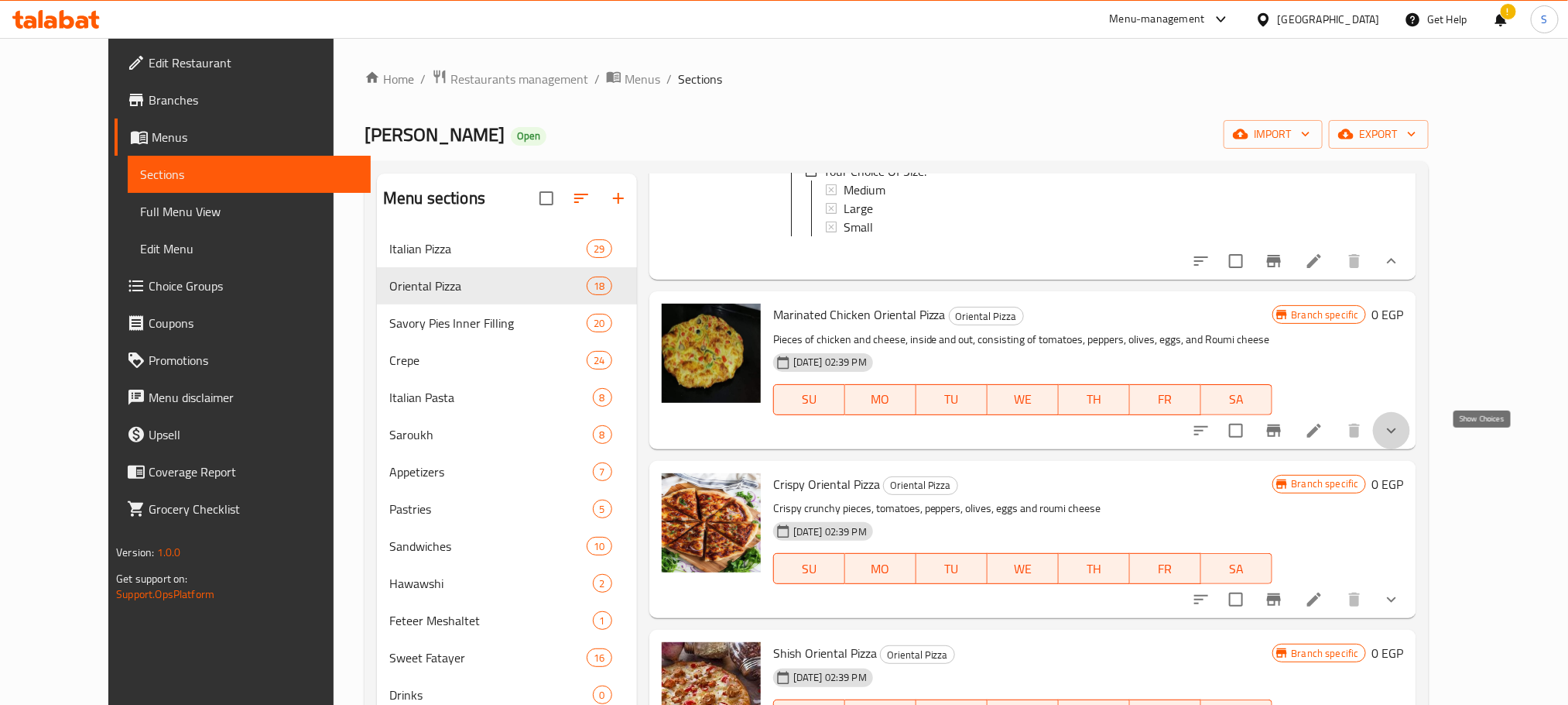
click at [1401, 440] on icon "show more" at bounding box center [1391, 430] width 18 height 18
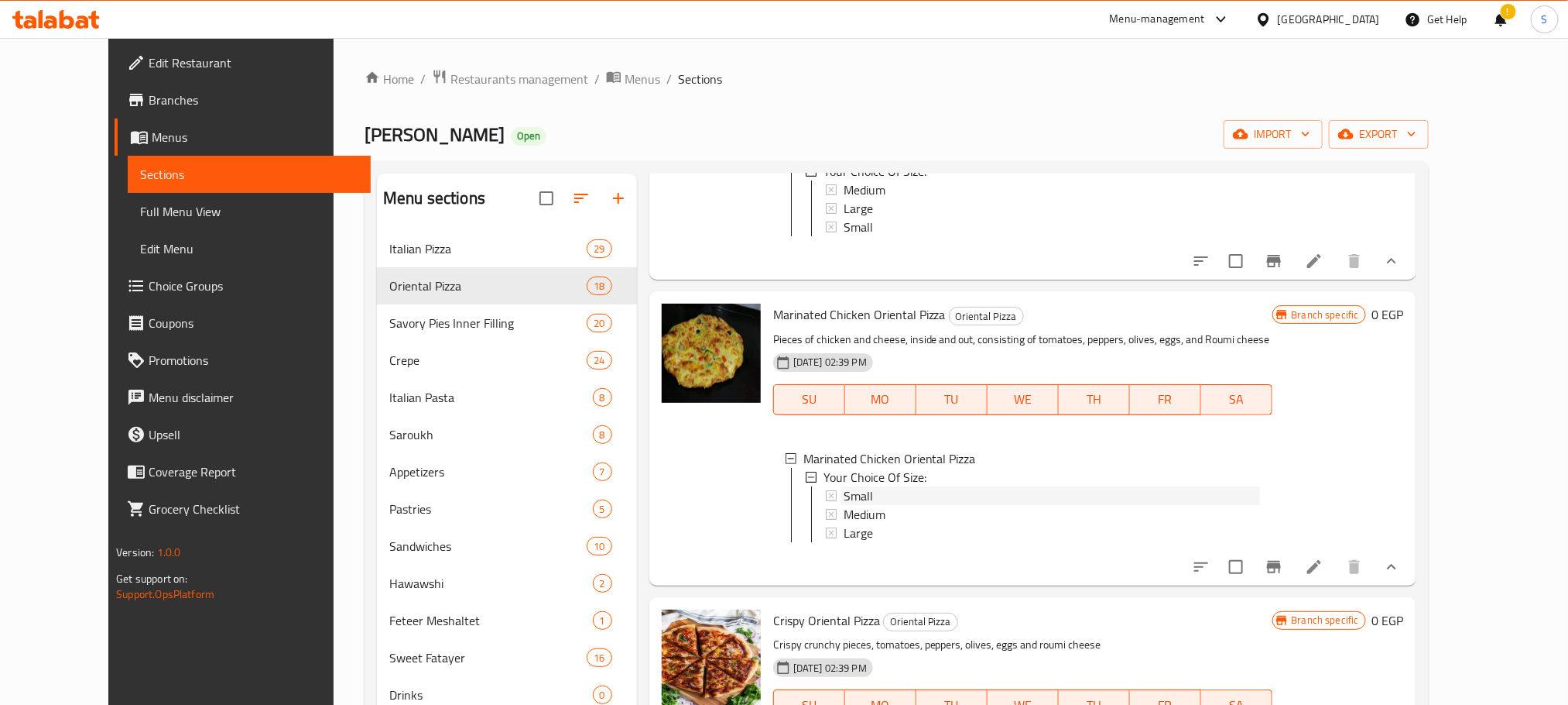
click at [873, 505] on div "Small" at bounding box center [1051, 495] width 416 height 18
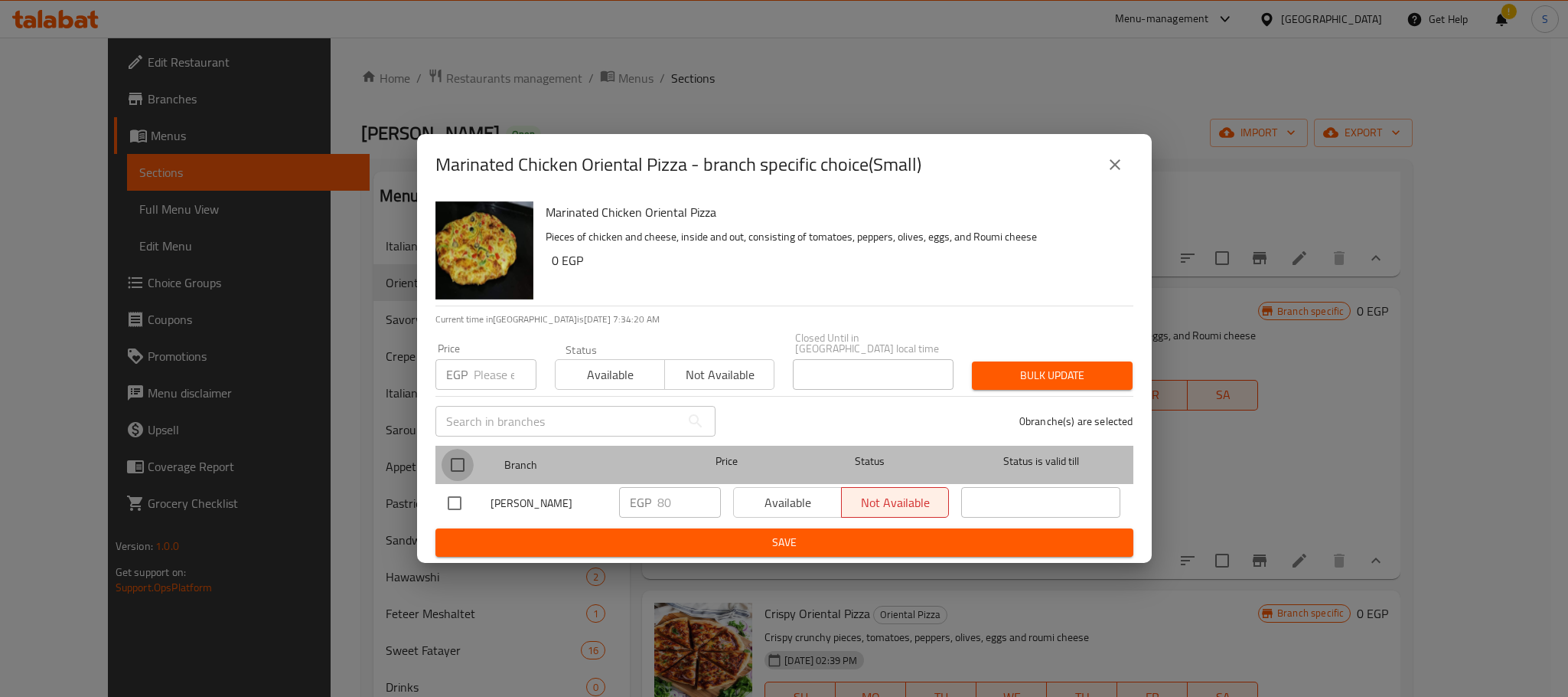
click at [455, 451] on input "checkbox" at bounding box center [457, 464] width 32 height 32
checkbox input "true"
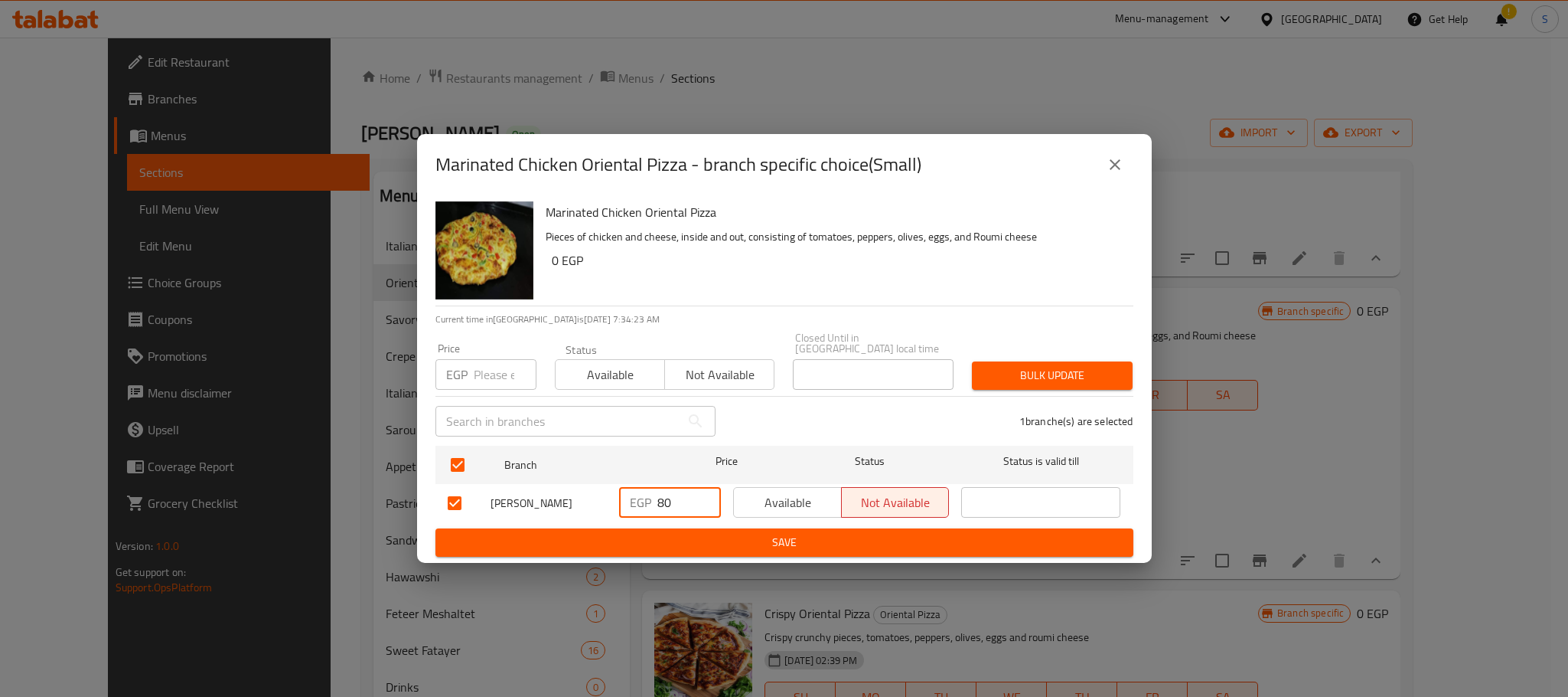
drag, startPoint x: 680, startPoint y: 495, endPoint x: 640, endPoint y: 502, distance: 40.6
click at [640, 502] on div "EGP 80 ​" at bounding box center [670, 502] width 102 height 31
type input "120"
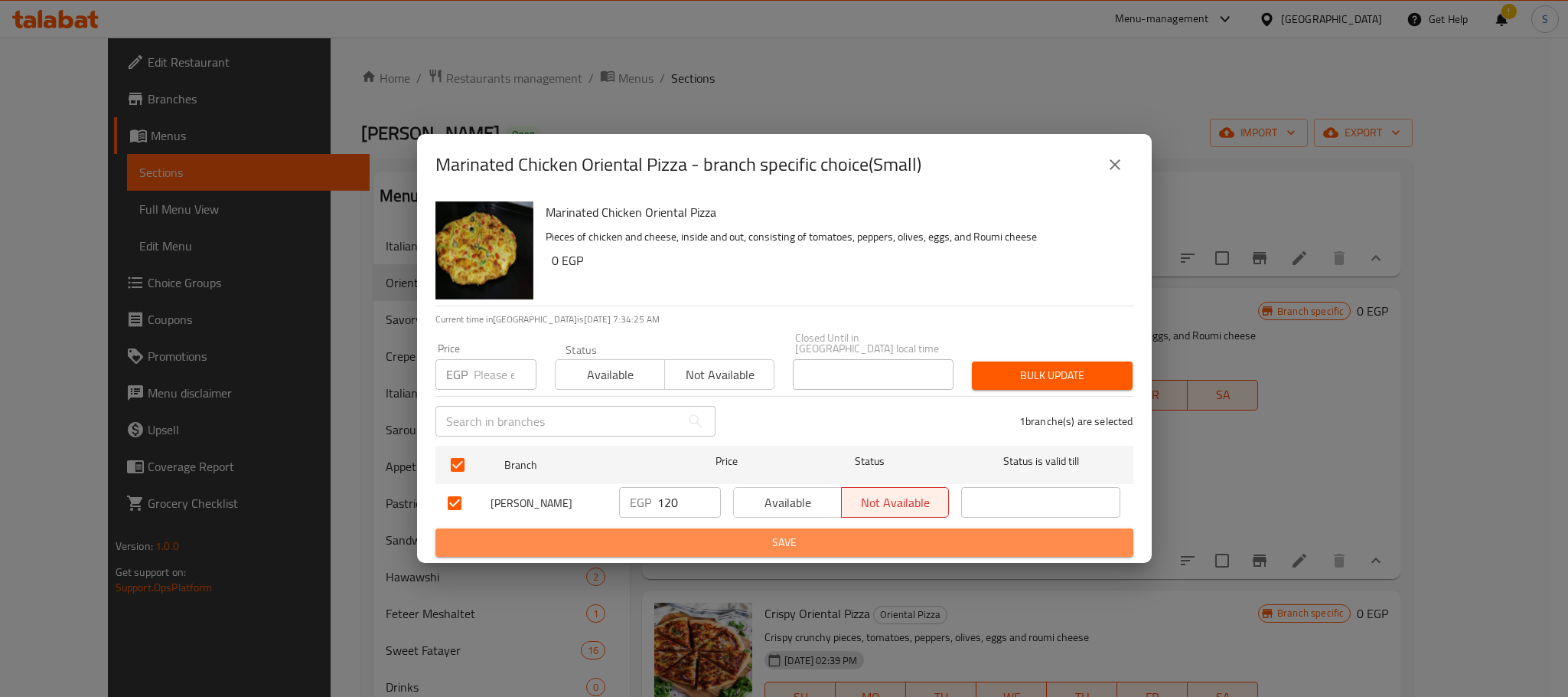
click at [744, 536] on span "Save" at bounding box center [784, 543] width 673 height 19
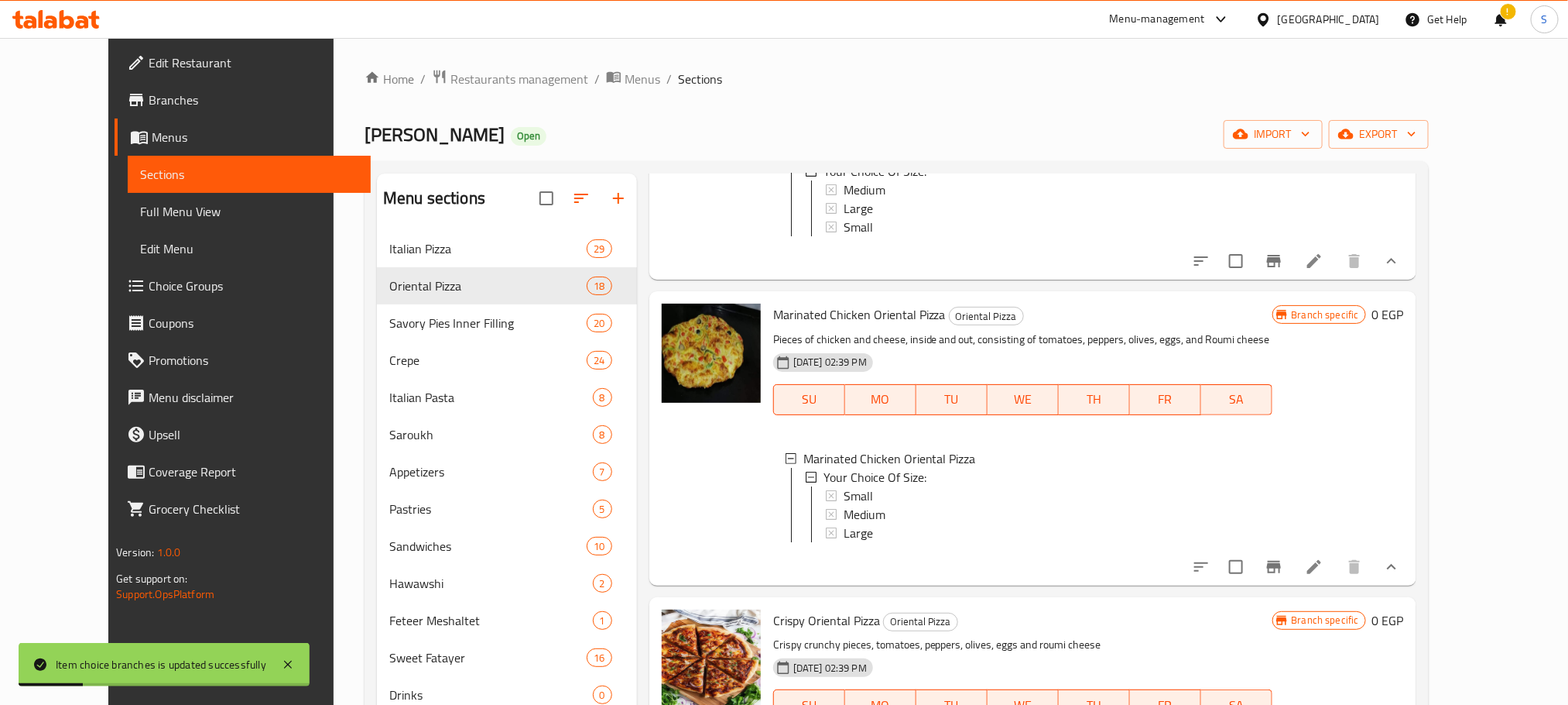
click at [900, 504] on div "Small" at bounding box center [1051, 495] width 416 height 18
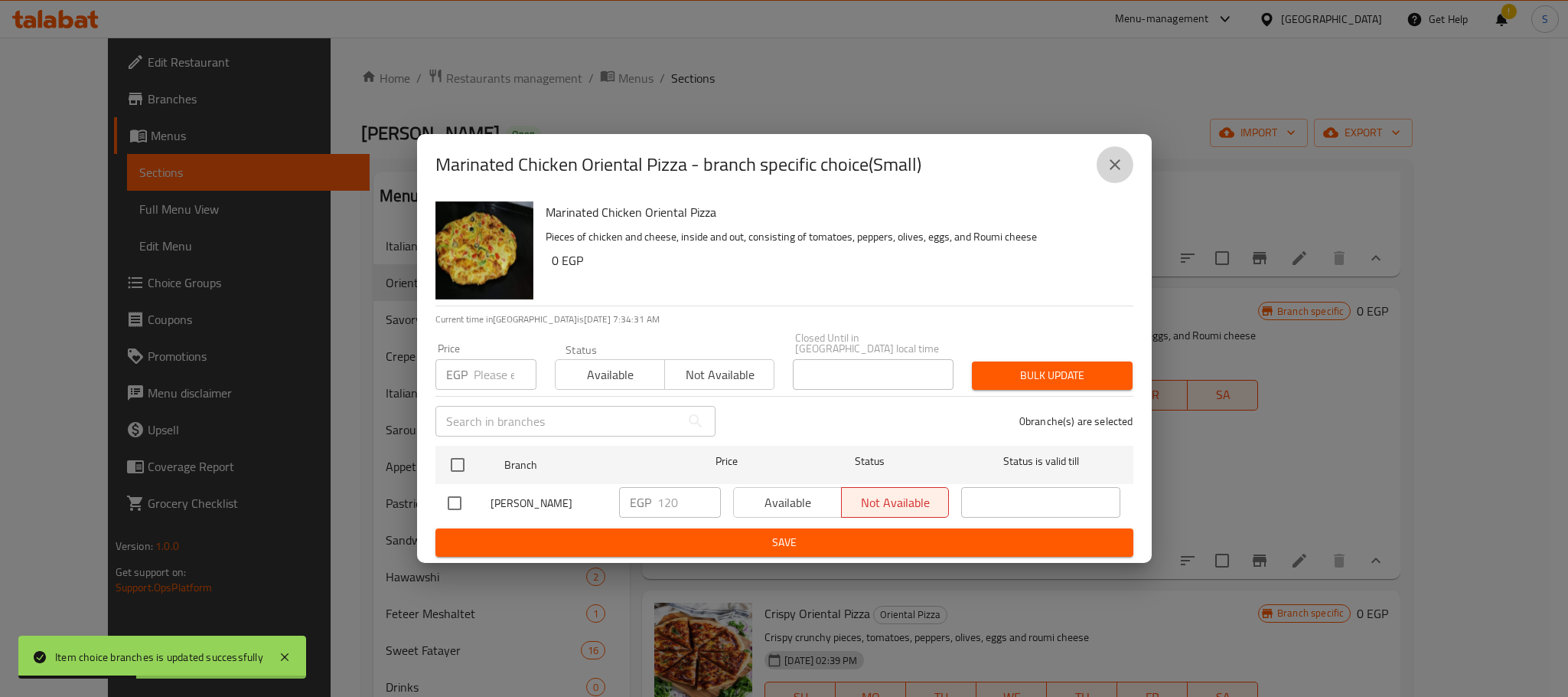
click at [1114, 165] on icon "close" at bounding box center [1114, 164] width 18 height 18
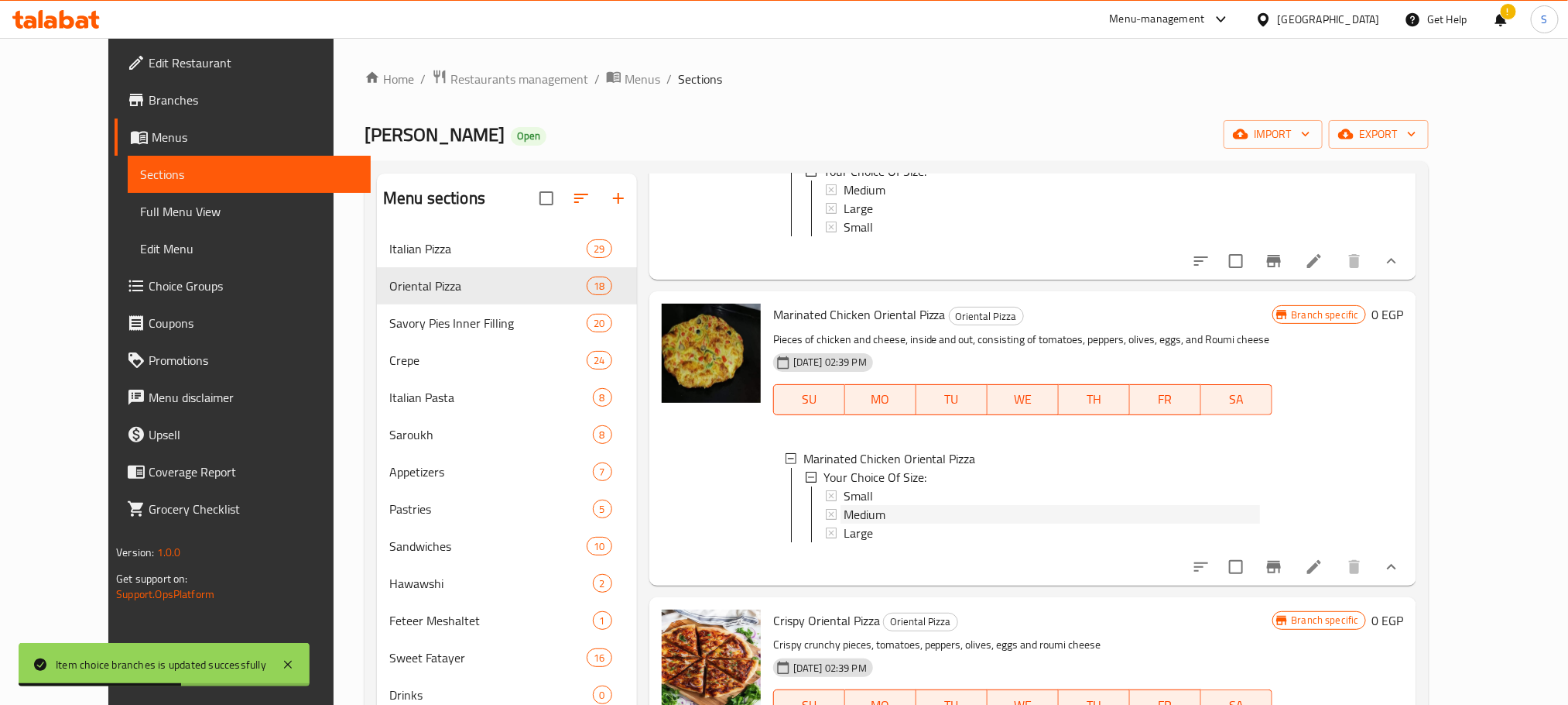
click at [875, 523] on div "Medium" at bounding box center [1051, 514] width 416 height 18
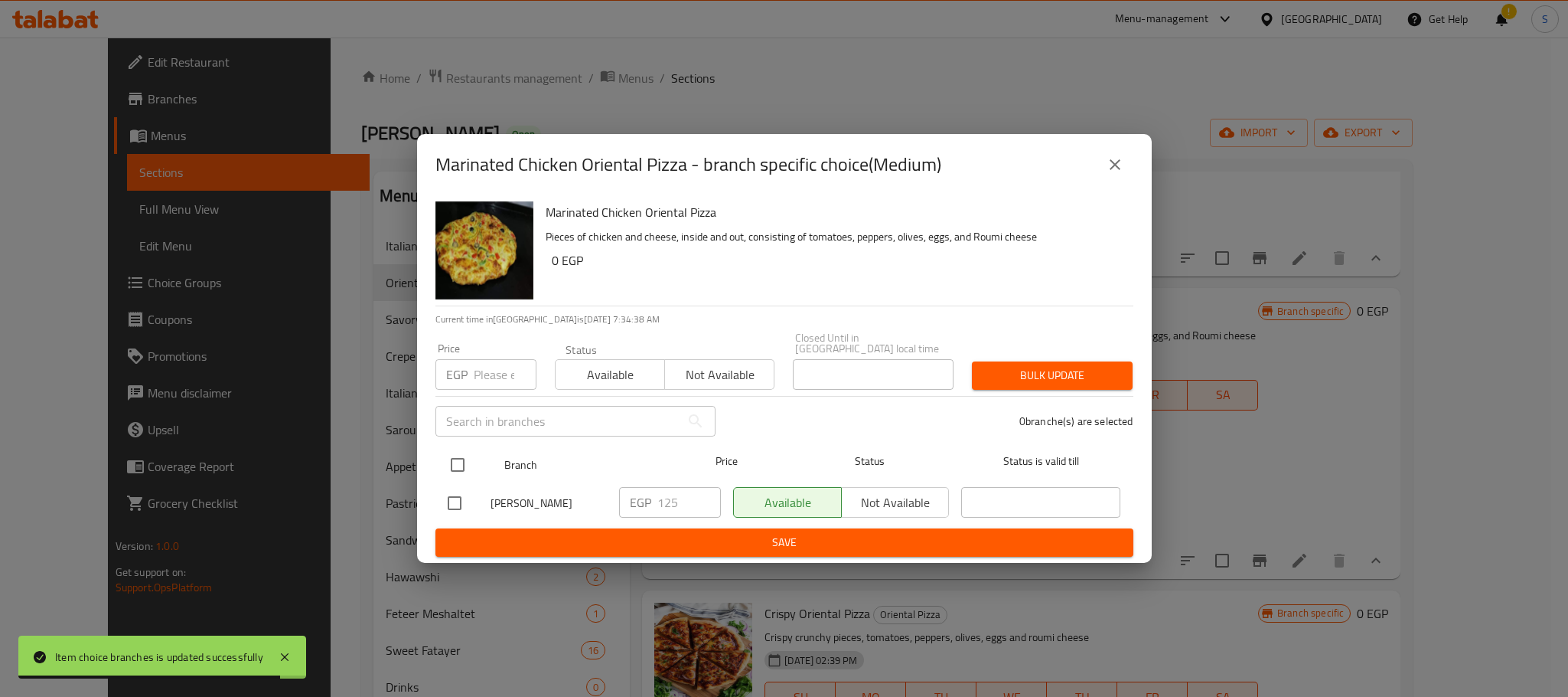
click at [452, 473] on input "checkbox" at bounding box center [457, 464] width 32 height 32
checkbox input "true"
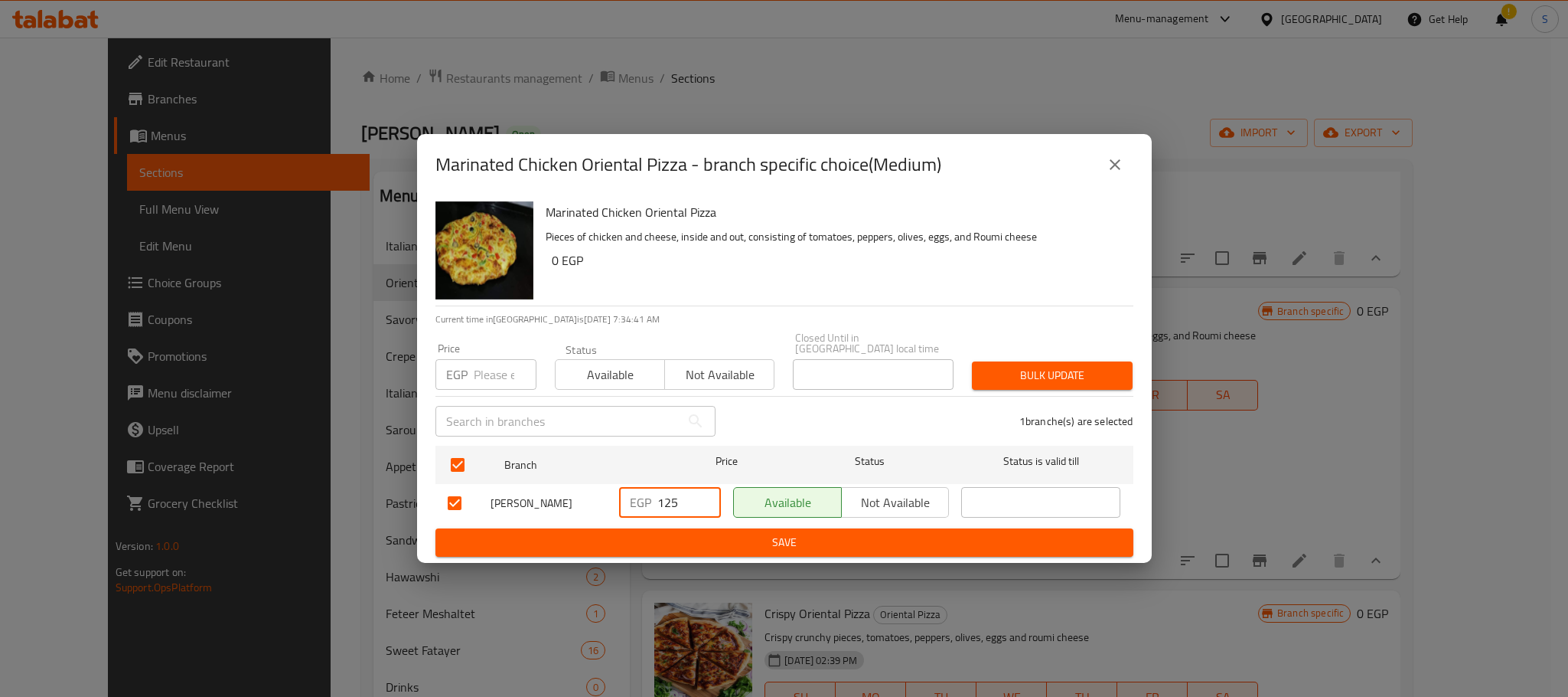
drag, startPoint x: 683, startPoint y: 492, endPoint x: 634, endPoint y: 495, distance: 49.1
click at [634, 495] on div "EGP 125 ​" at bounding box center [670, 502] width 102 height 31
type input "170"
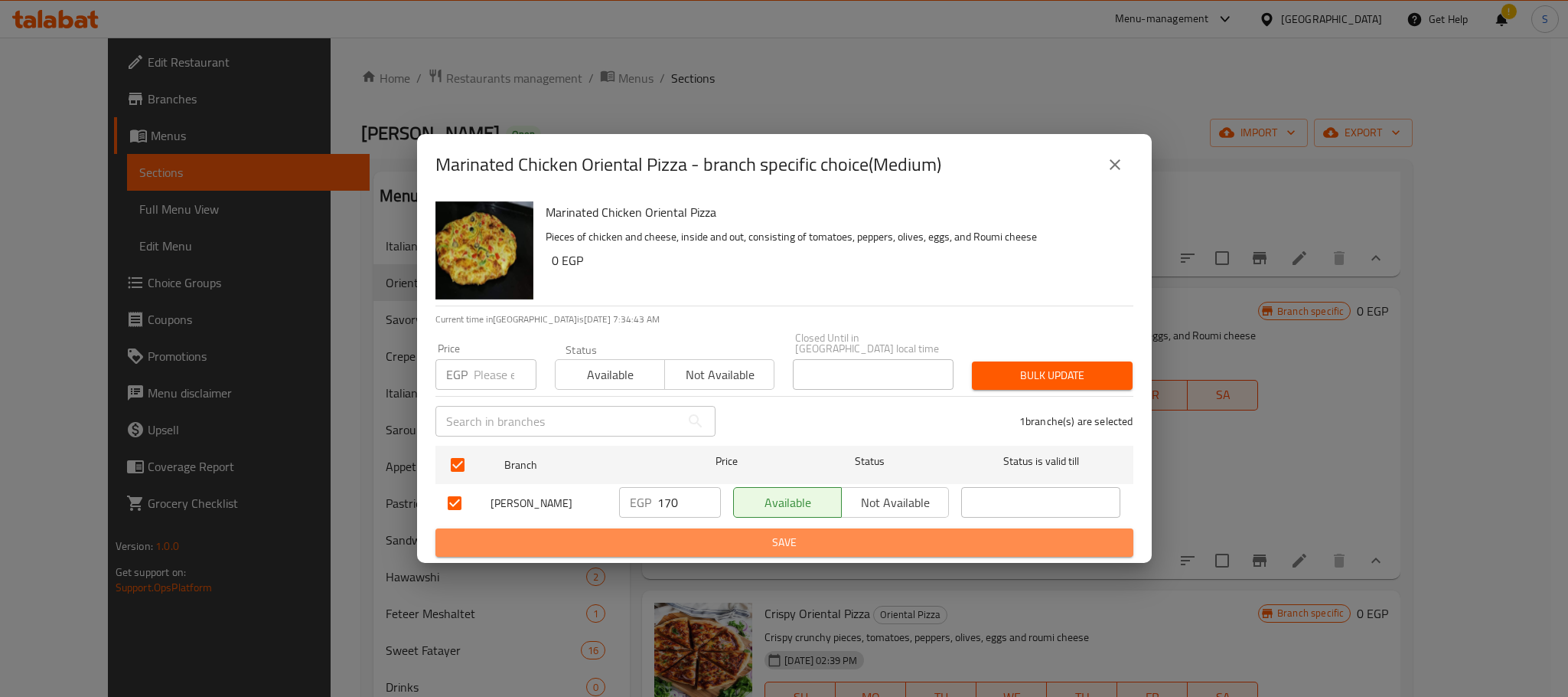
click at [769, 533] on span "Save" at bounding box center [784, 543] width 673 height 19
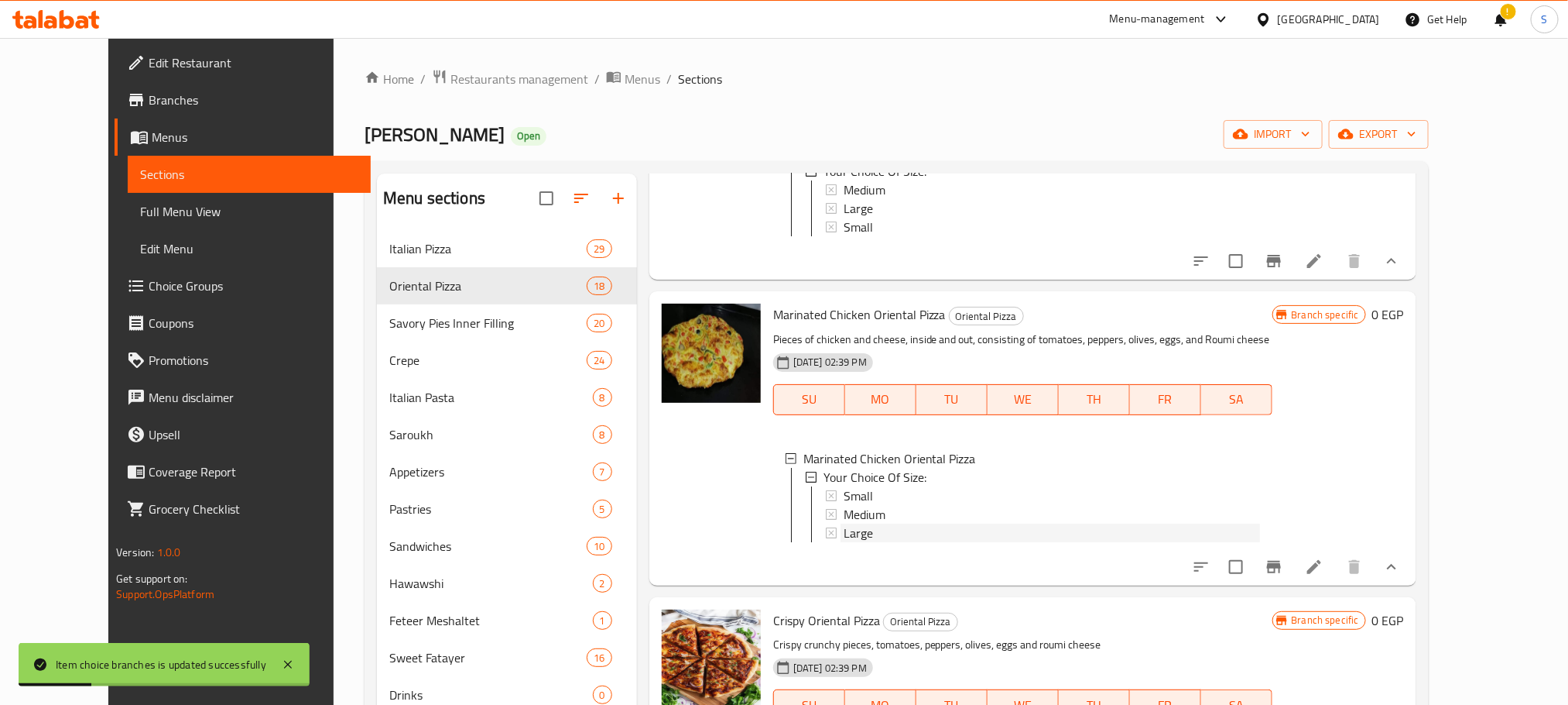
click at [858, 542] on div "Large" at bounding box center [1051, 532] width 416 height 18
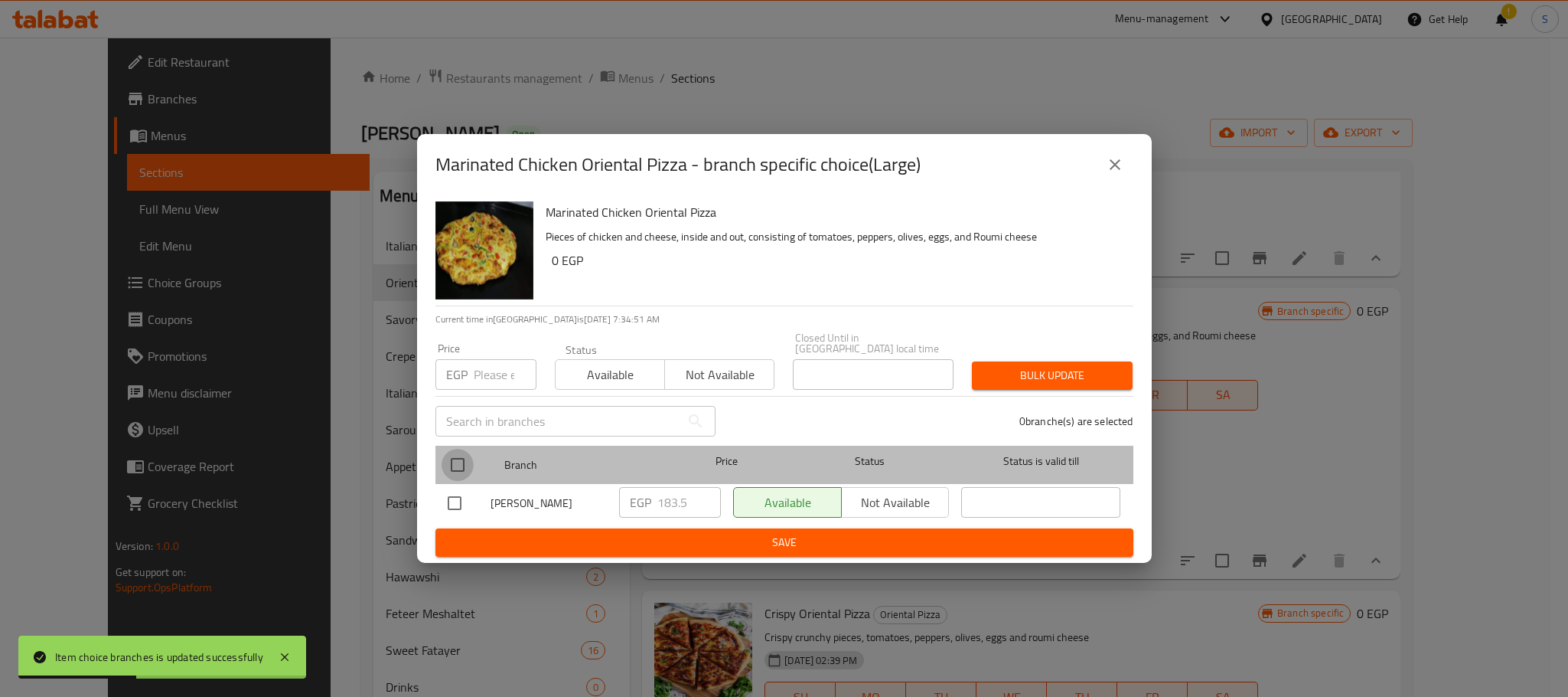
click at [452, 469] on input "checkbox" at bounding box center [457, 464] width 32 height 32
checkbox input "true"
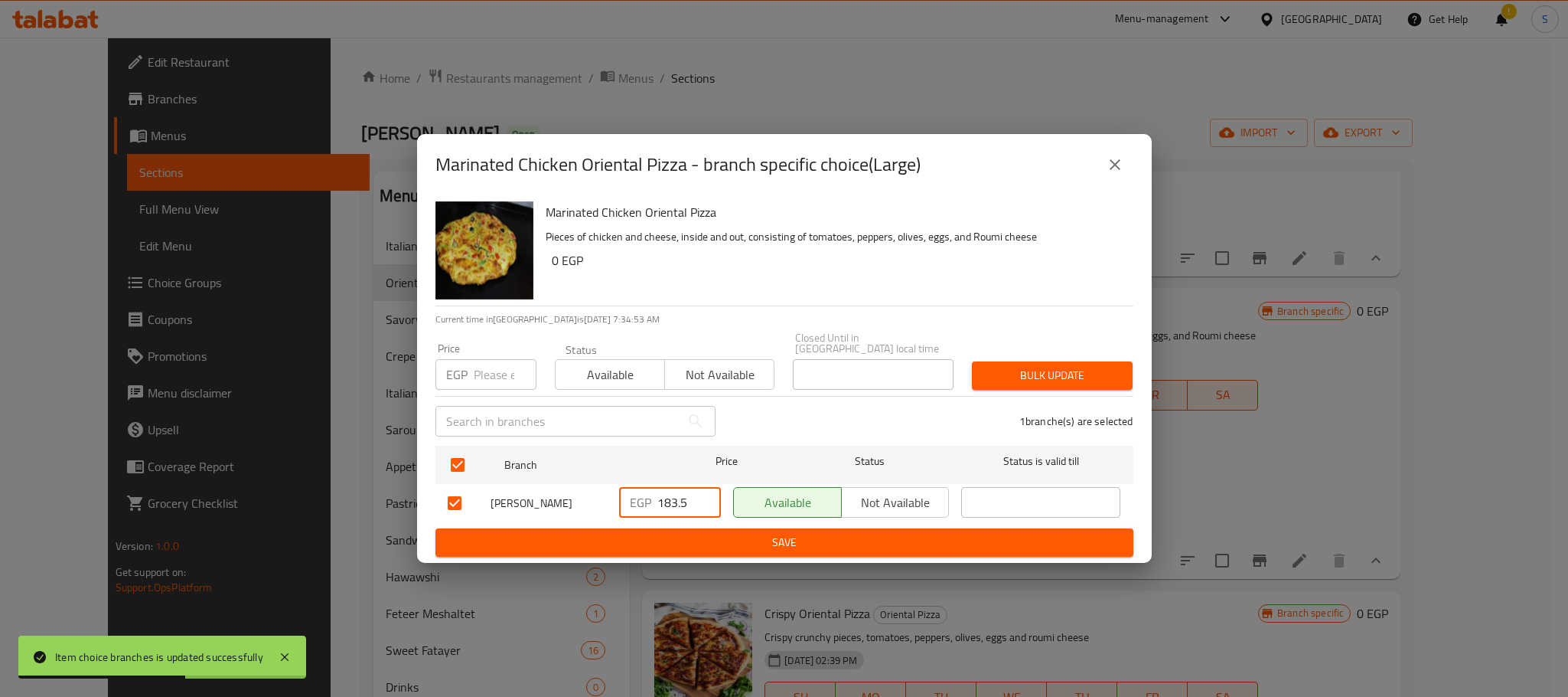
drag, startPoint x: 694, startPoint y: 494, endPoint x: 627, endPoint y: 499, distance: 67.2
click at [627, 499] on div "EGP 183.5 ​" at bounding box center [670, 502] width 102 height 31
type input "200"
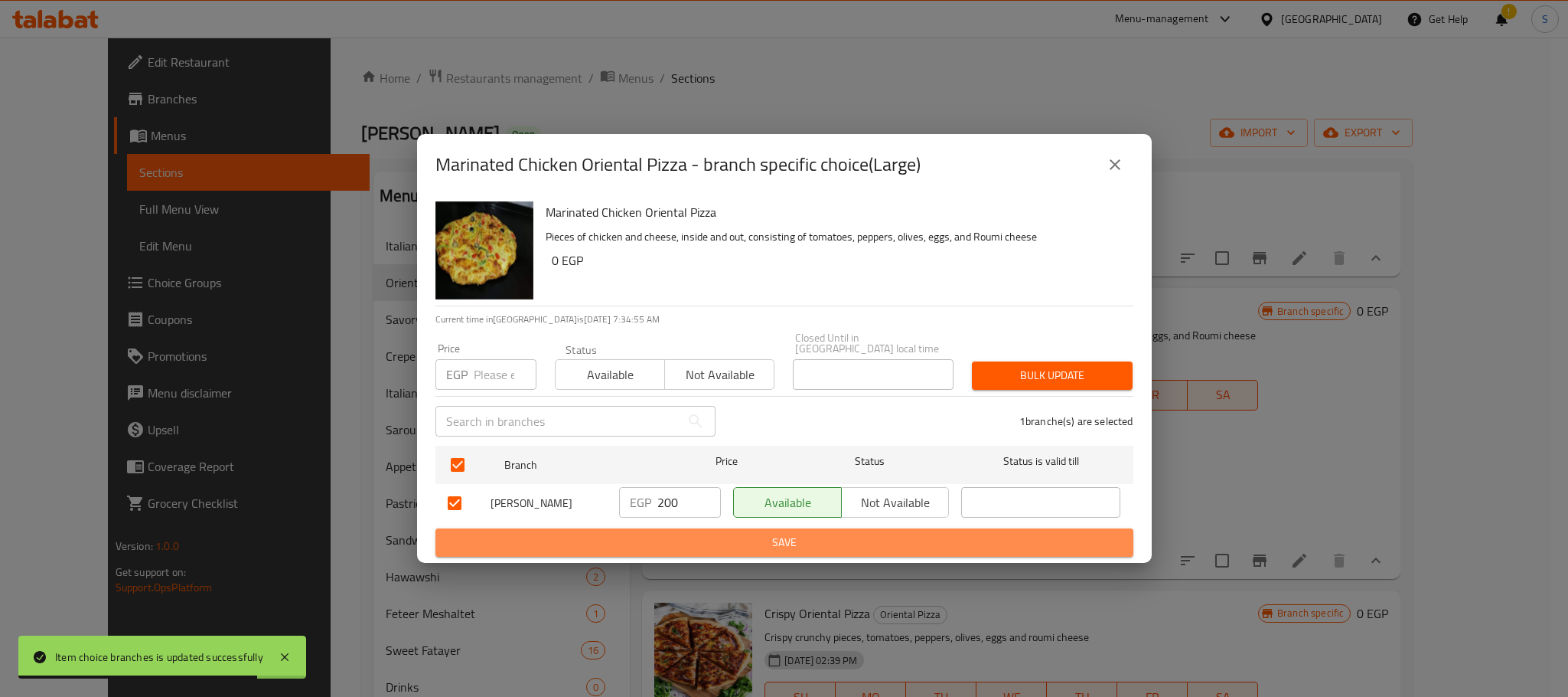
click at [731, 538] on span "Save" at bounding box center [784, 543] width 673 height 19
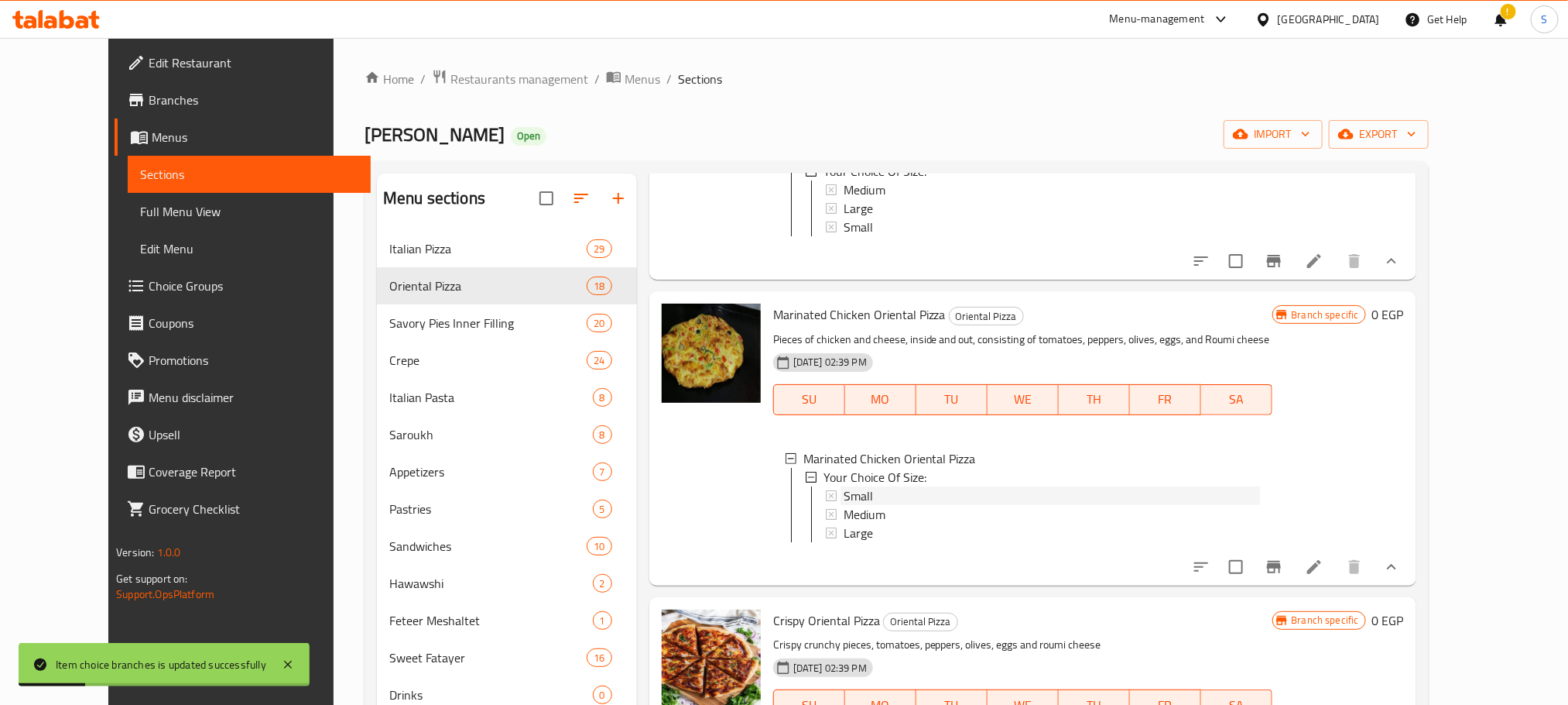
click at [864, 505] on div "Small" at bounding box center [1051, 495] width 416 height 18
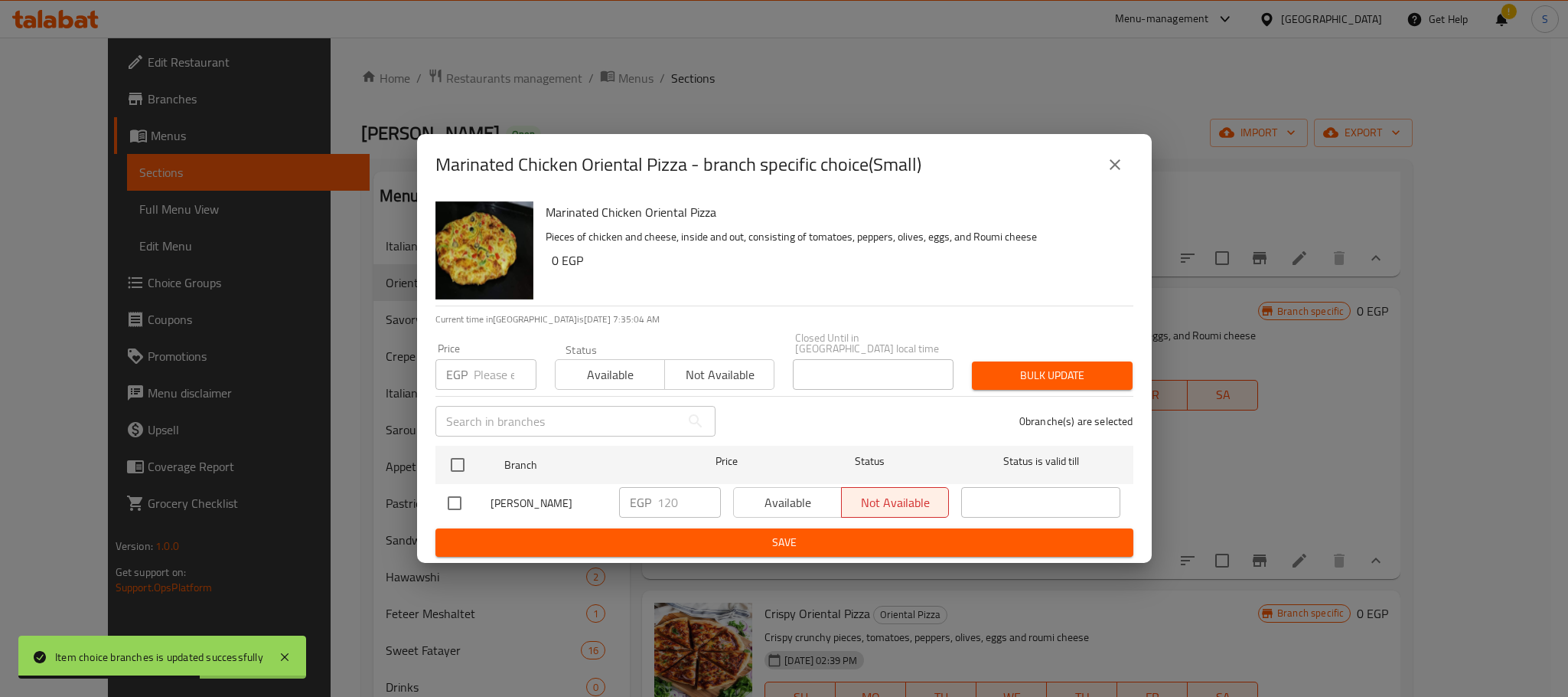
click at [1119, 174] on icon "close" at bounding box center [1114, 164] width 18 height 18
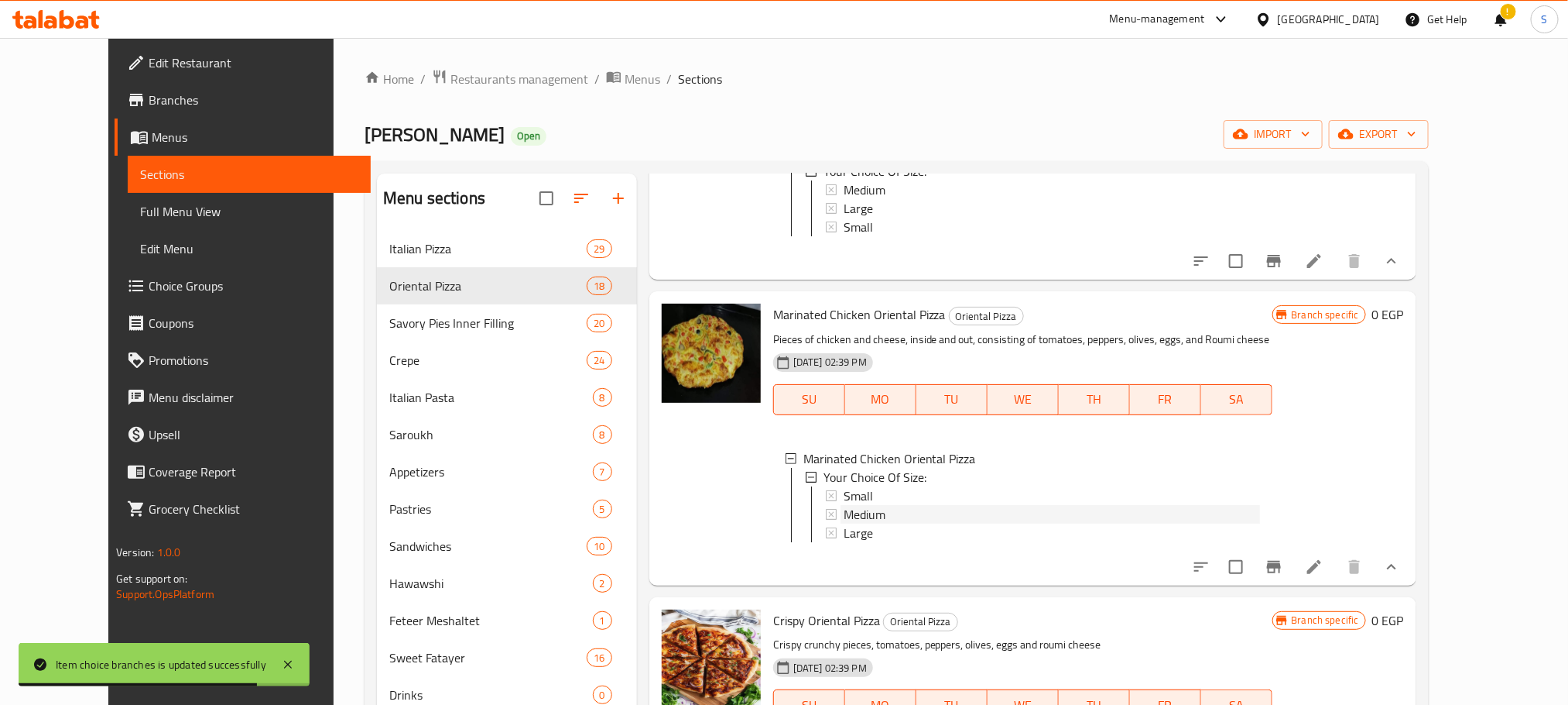
click at [890, 523] on div "Medium" at bounding box center [1051, 514] width 416 height 18
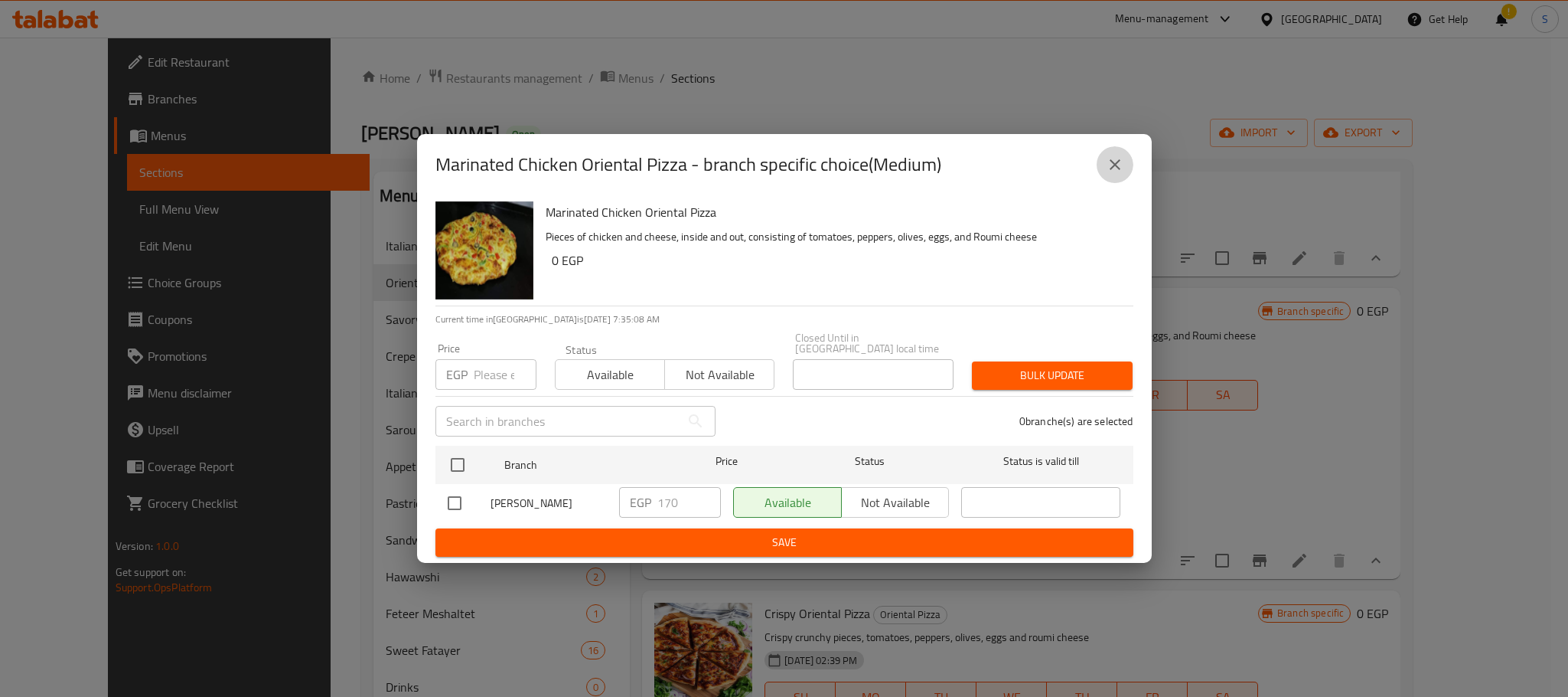
click at [1117, 170] on icon "close" at bounding box center [1115, 165] width 11 height 11
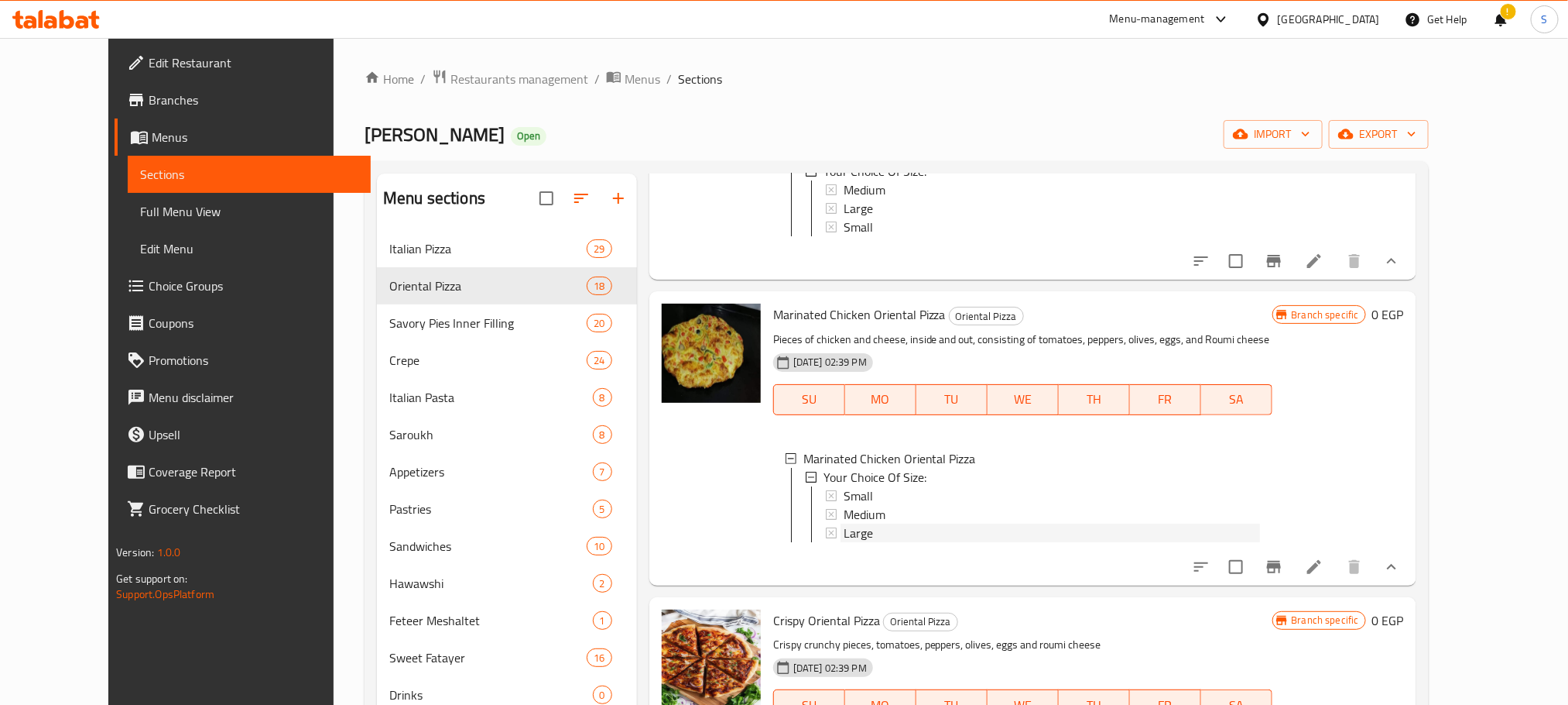
click at [843, 542] on span "Large" at bounding box center [858, 532] width 29 height 18
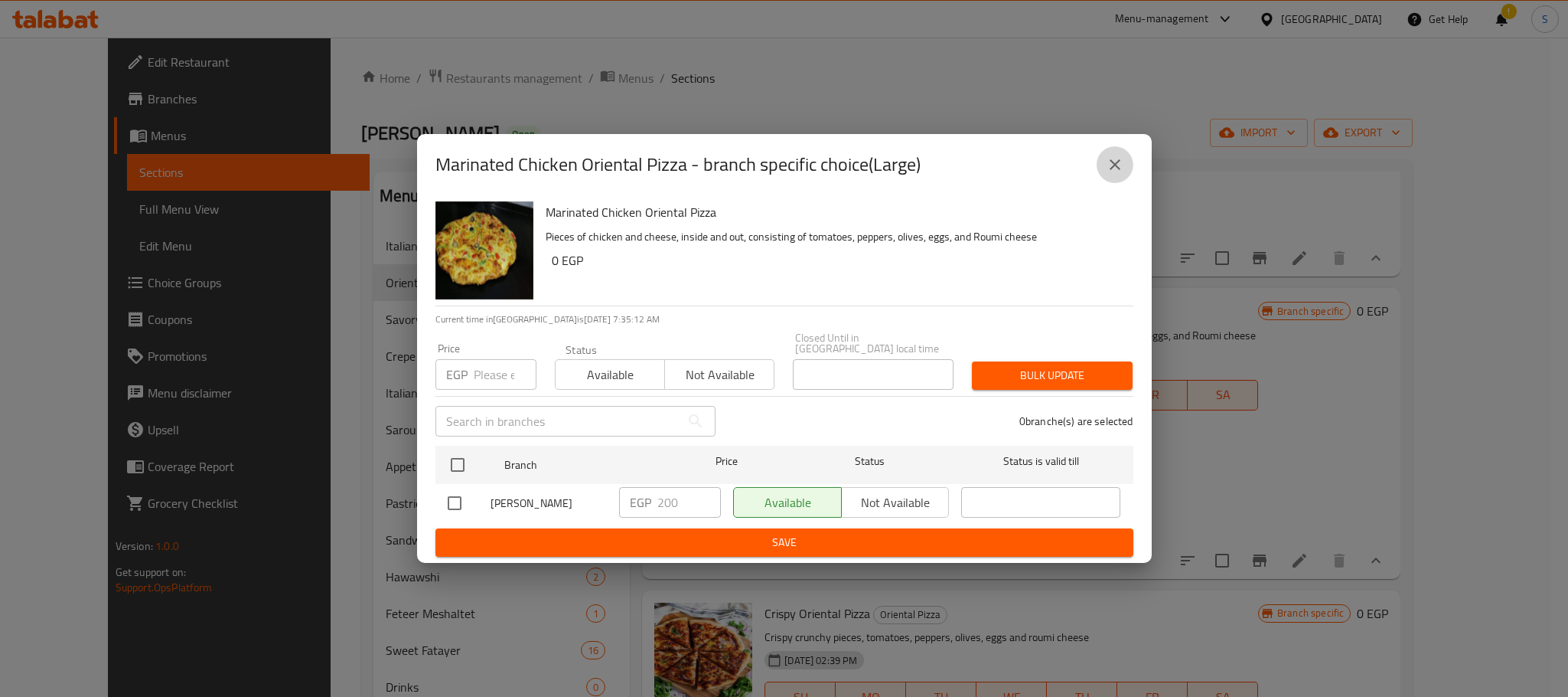
click at [1109, 161] on icon "close" at bounding box center [1114, 164] width 18 height 18
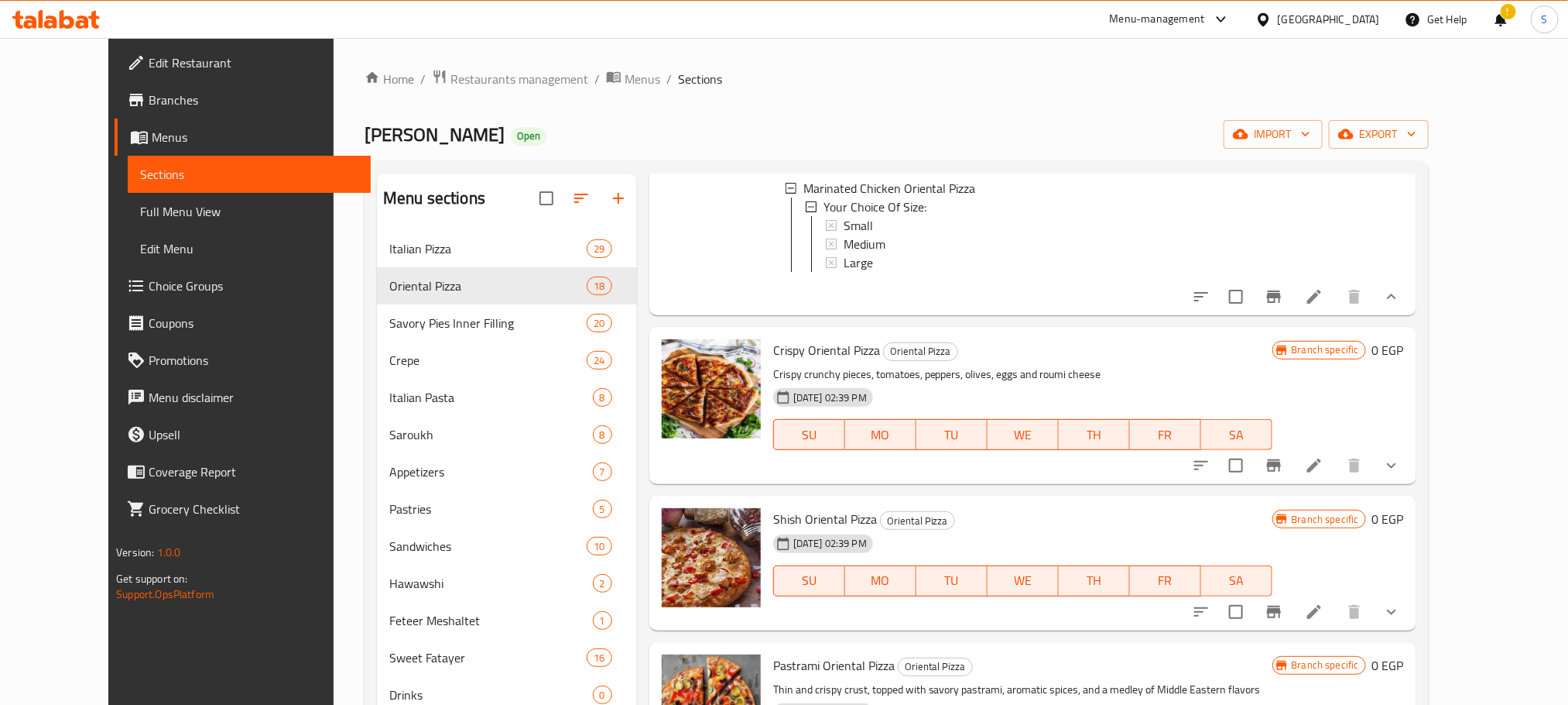
scroll to position [1264, 0]
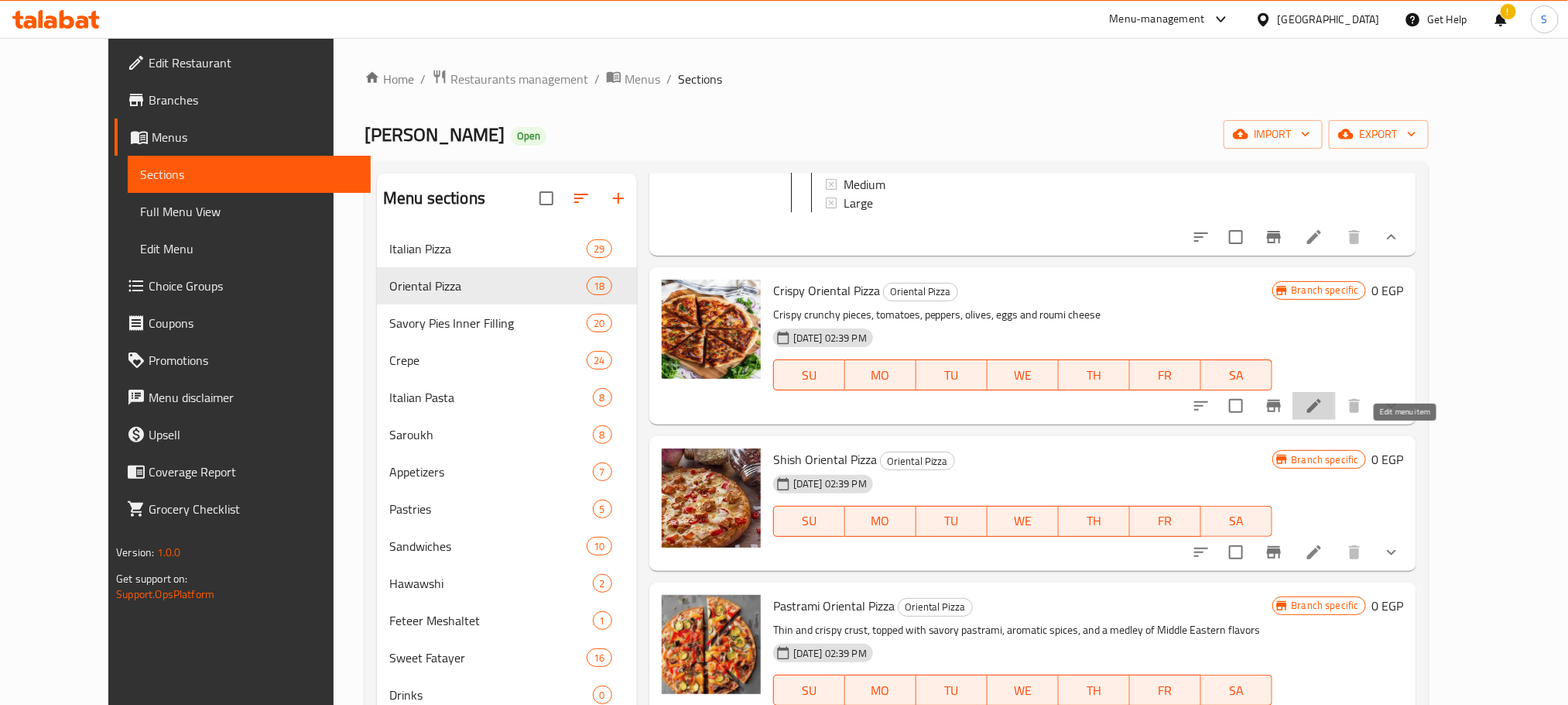
click at [1324, 415] on icon at bounding box center [1314, 405] width 18 height 18
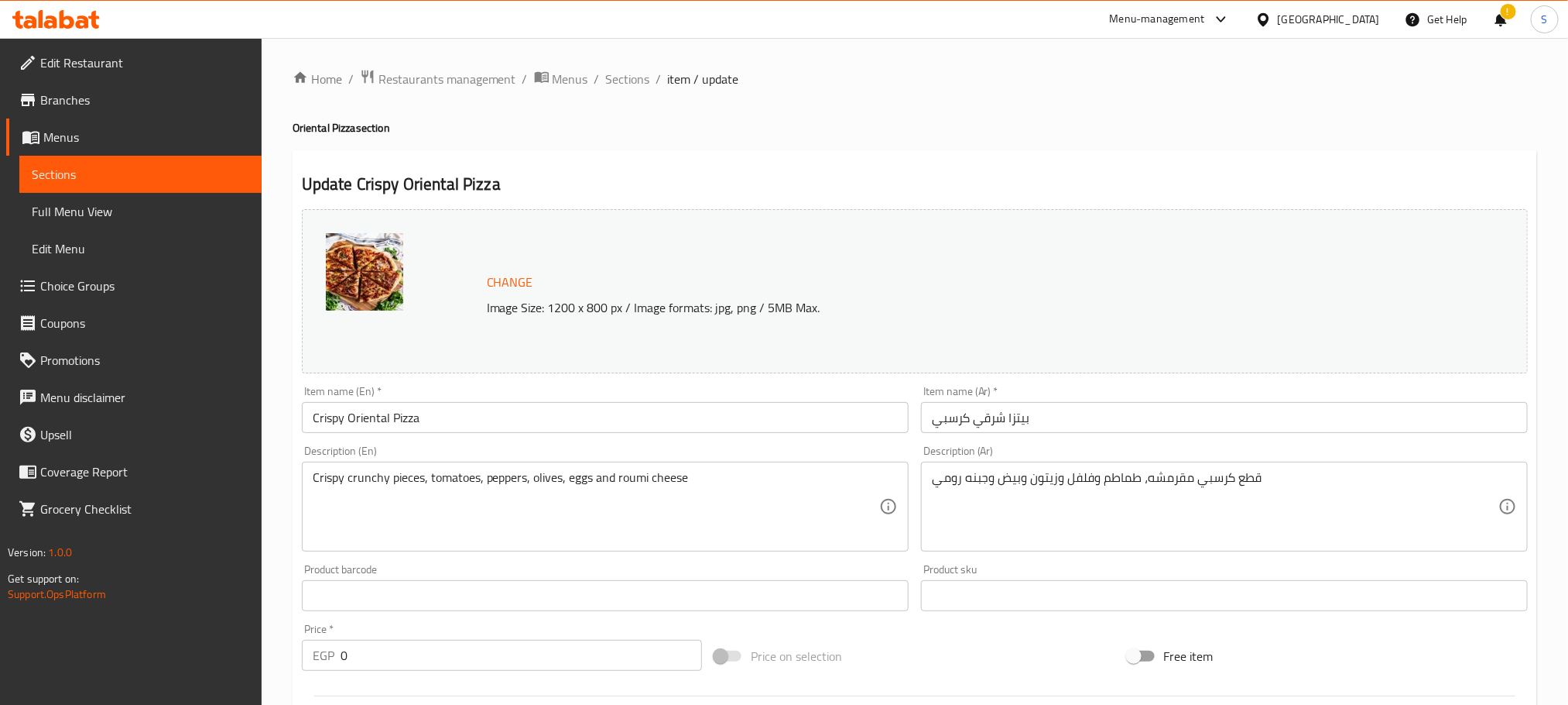
click at [983, 416] on input "بيتزا شرقي كرسبي" at bounding box center [1225, 417] width 607 height 31
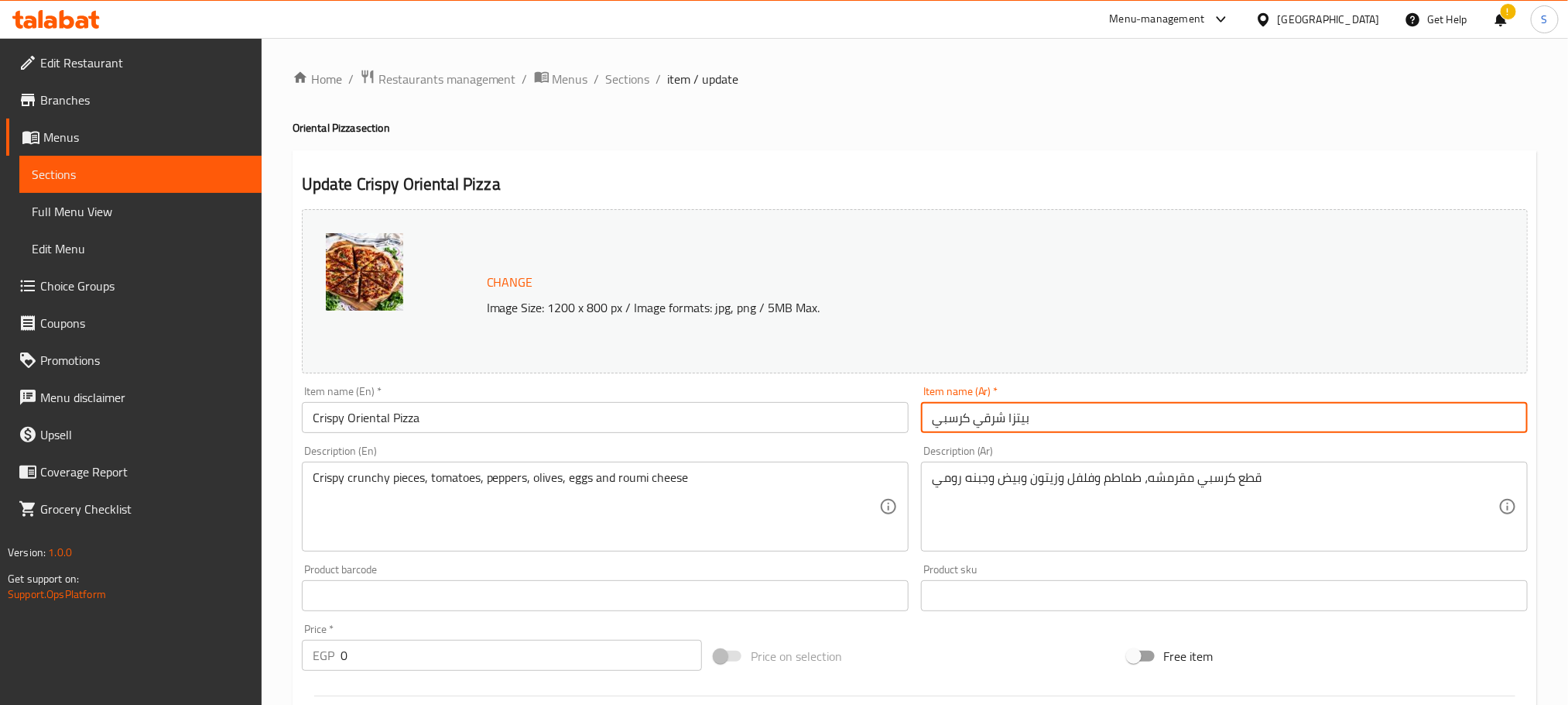
click at [983, 416] on input "بيتزا شرقي كرسبي" at bounding box center [1225, 417] width 607 height 31
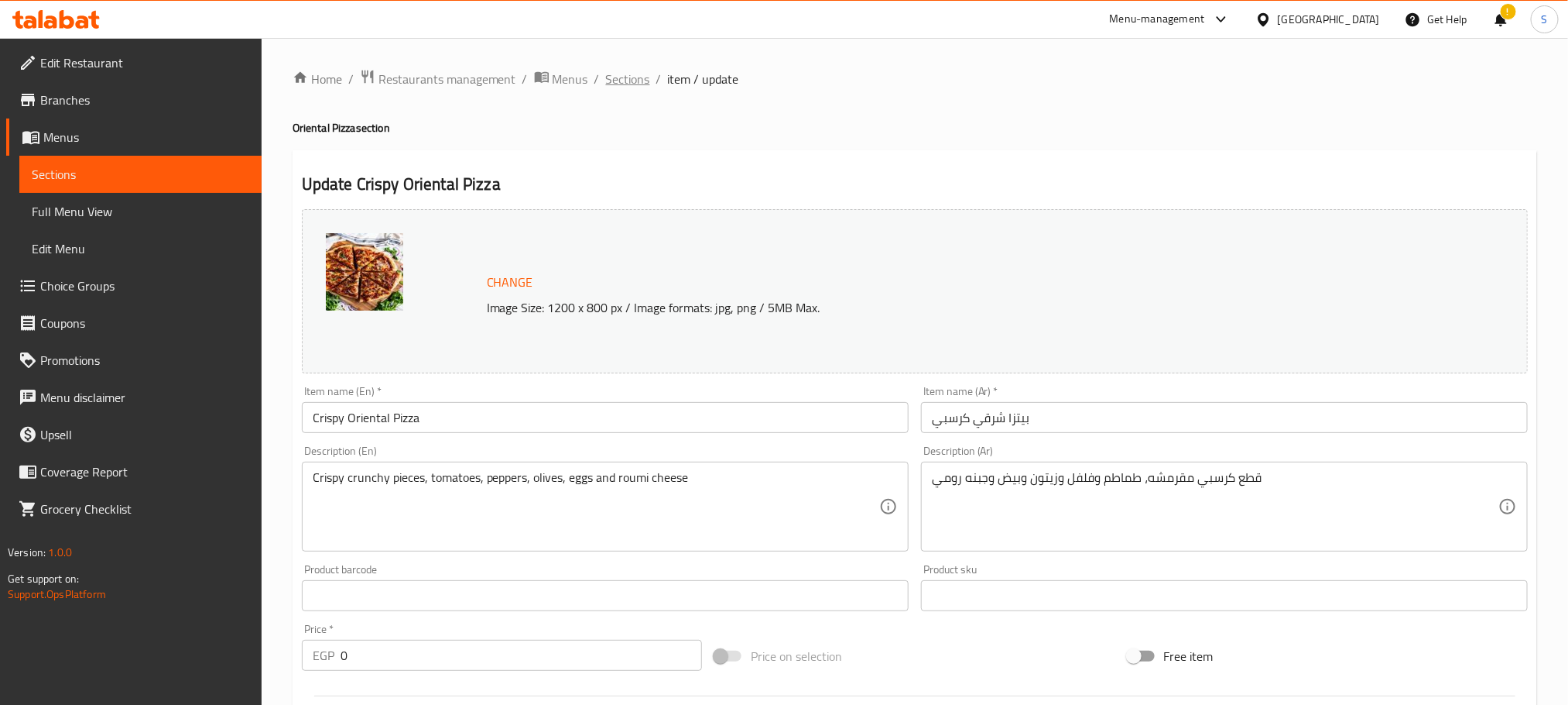
click at [635, 79] on span "Sections" at bounding box center [629, 79] width 44 height 18
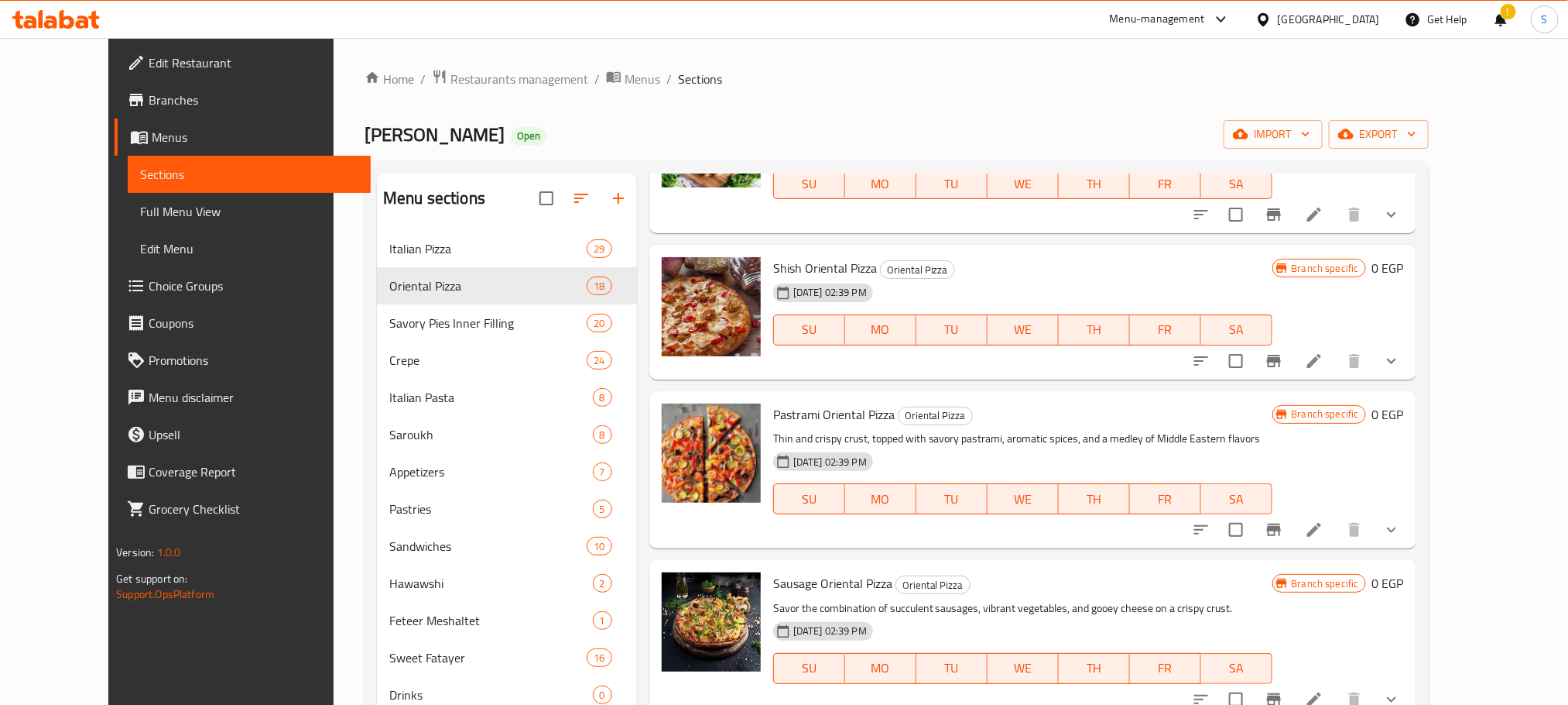
scroll to position [1232, 0]
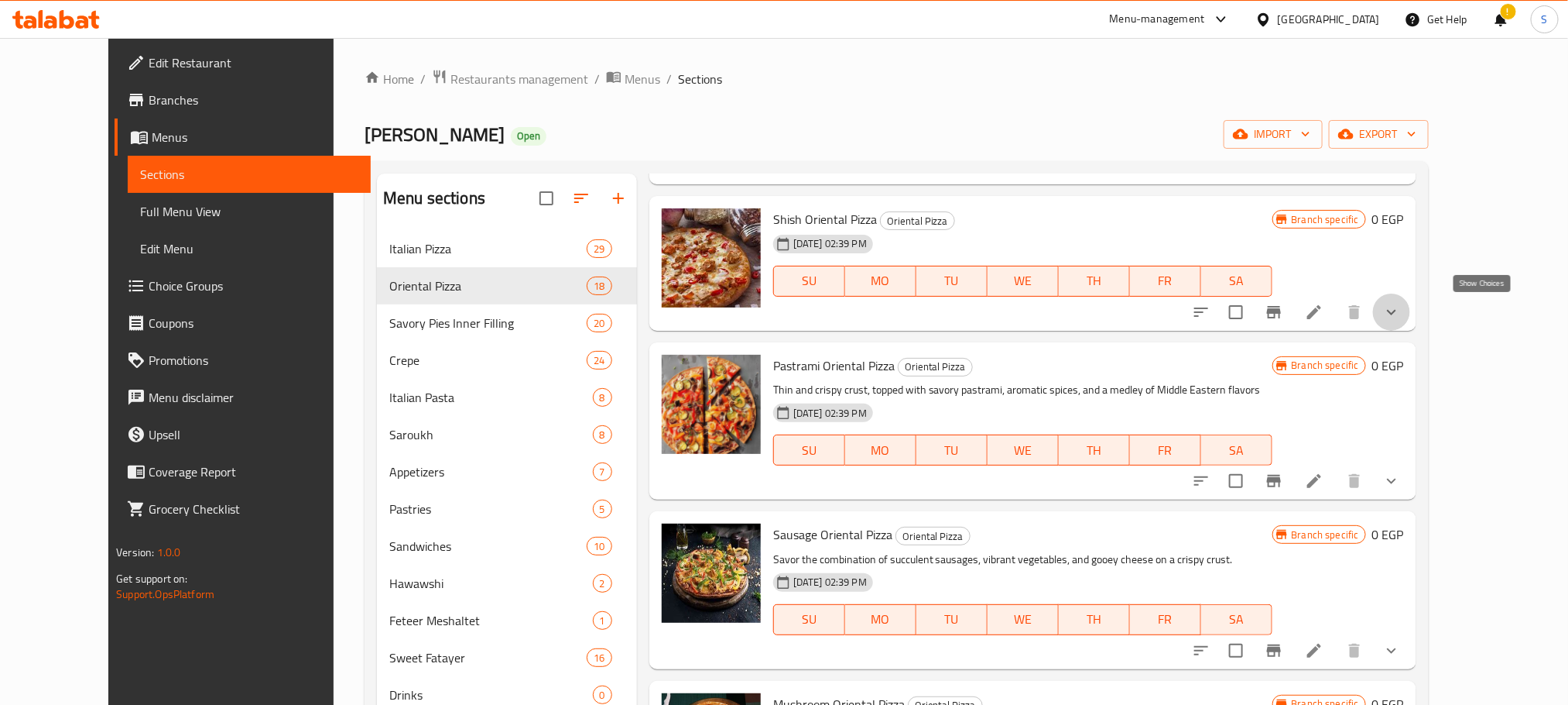
click at [1401, 307] on icon "show more" at bounding box center [1391, 312] width 18 height 18
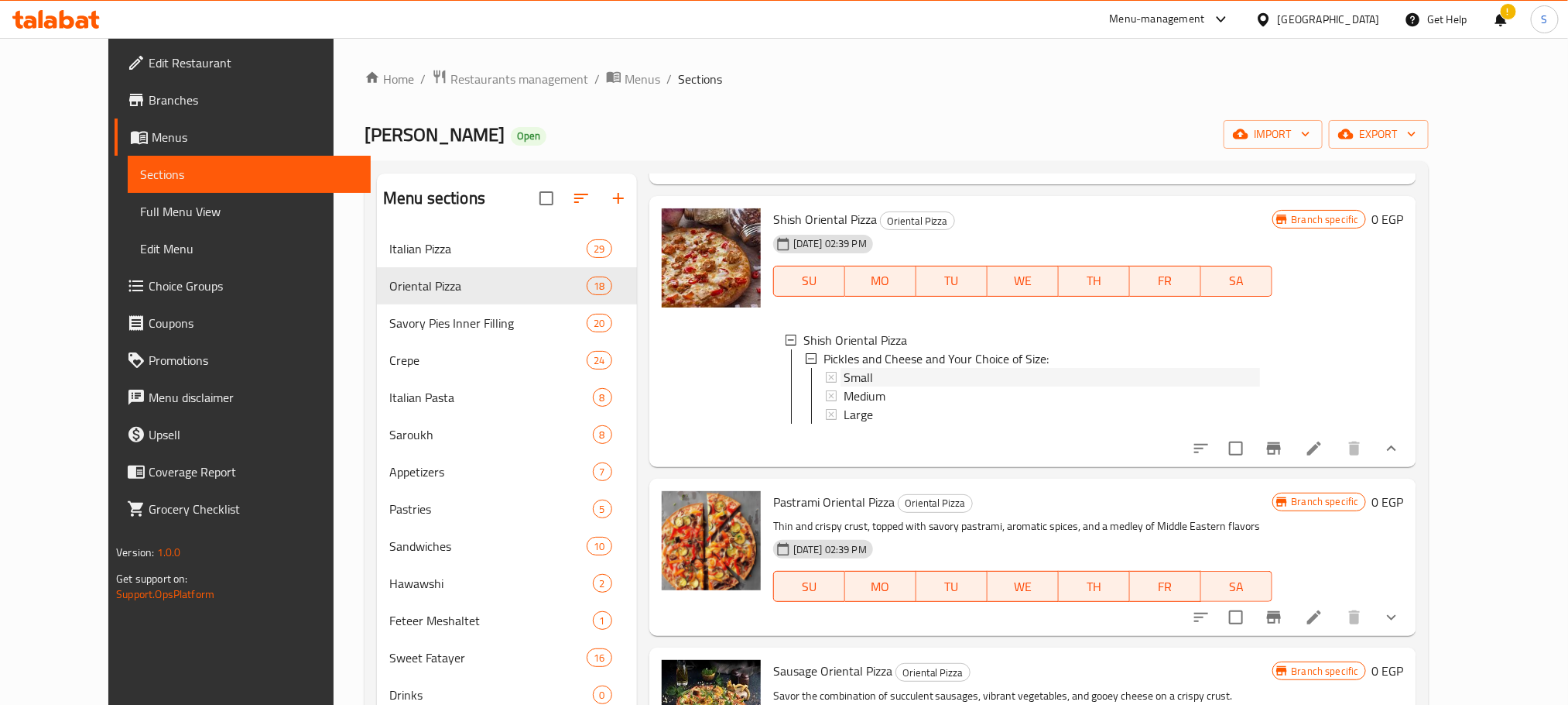
click at [843, 370] on span "Small" at bounding box center [858, 377] width 29 height 18
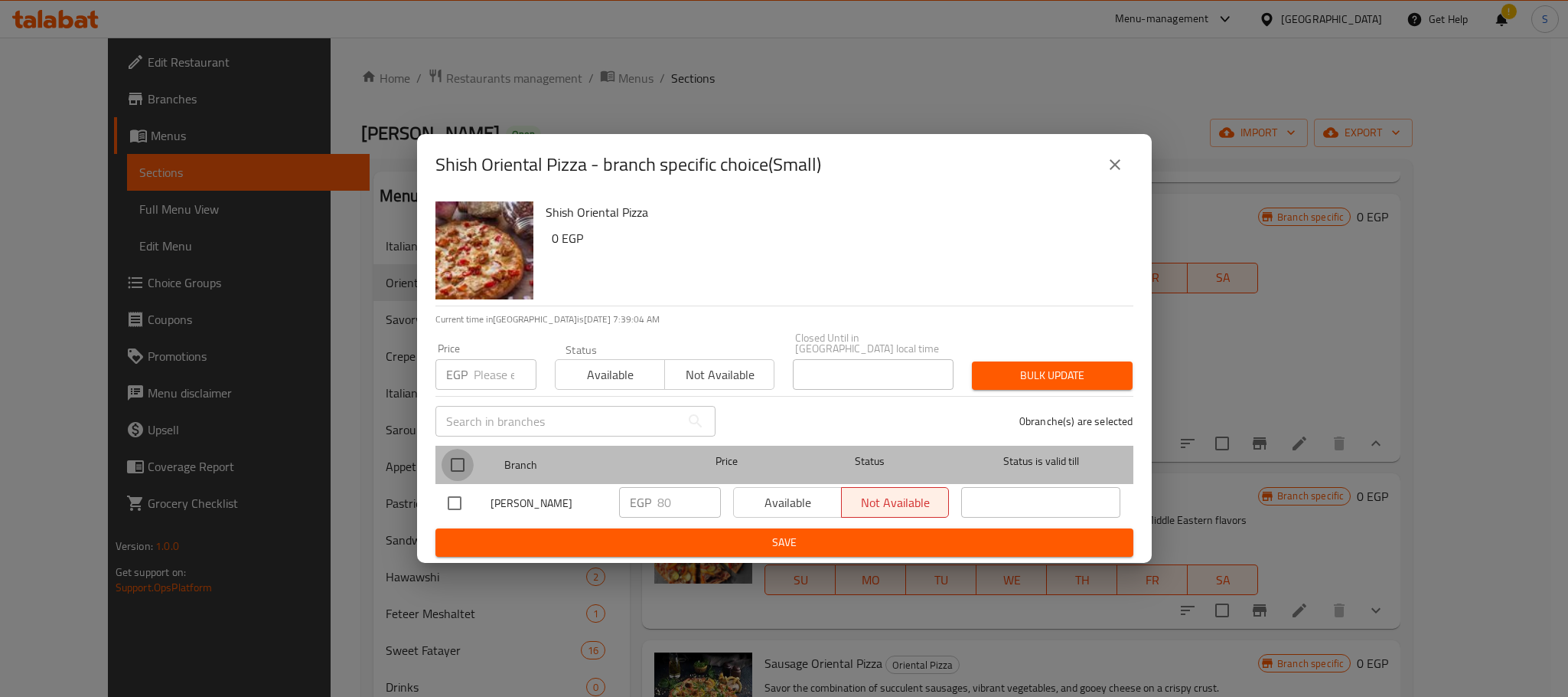
click at [450, 456] on input "checkbox" at bounding box center [457, 464] width 32 height 32
checkbox input "true"
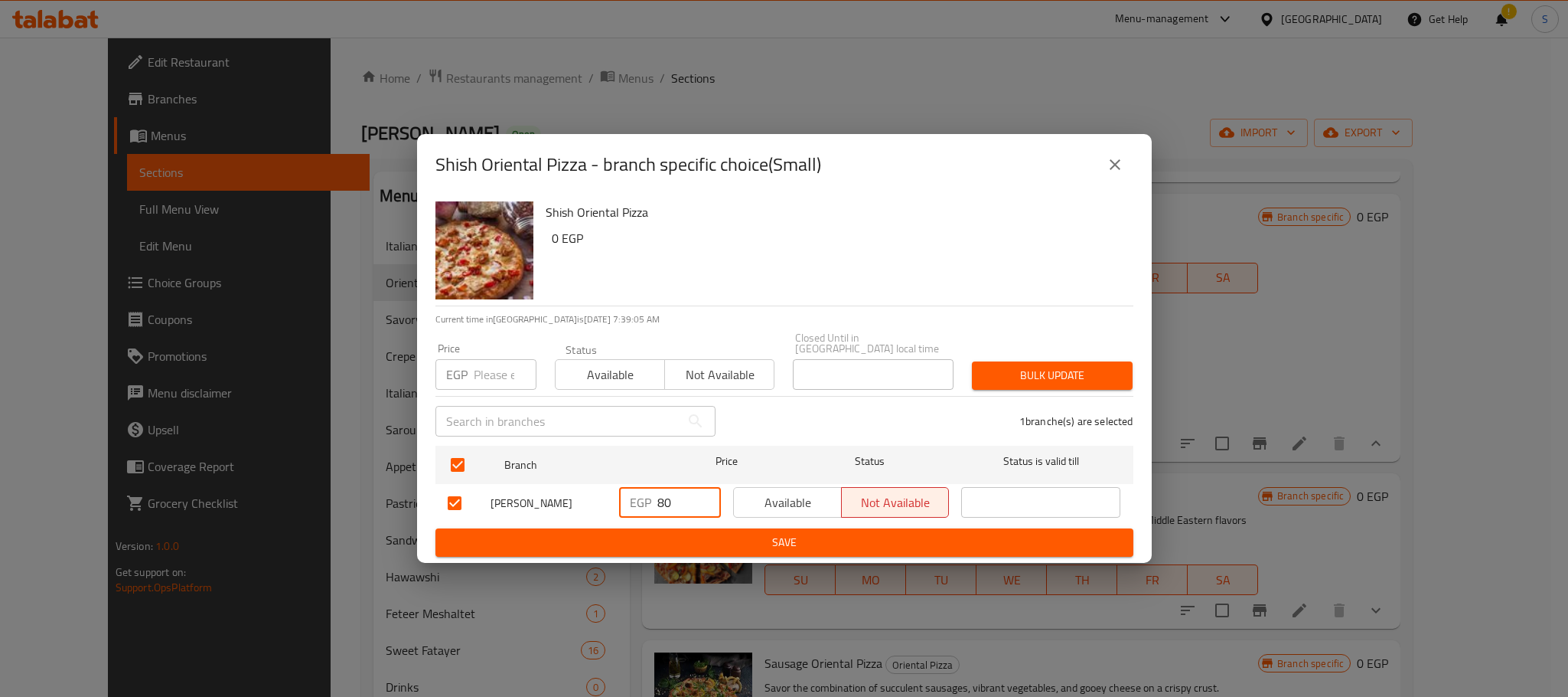
drag, startPoint x: 672, startPoint y: 489, endPoint x: 634, endPoint y: 495, distance: 38.5
click at [634, 495] on div "EGP 80 ​" at bounding box center [670, 502] width 102 height 31
type input "120"
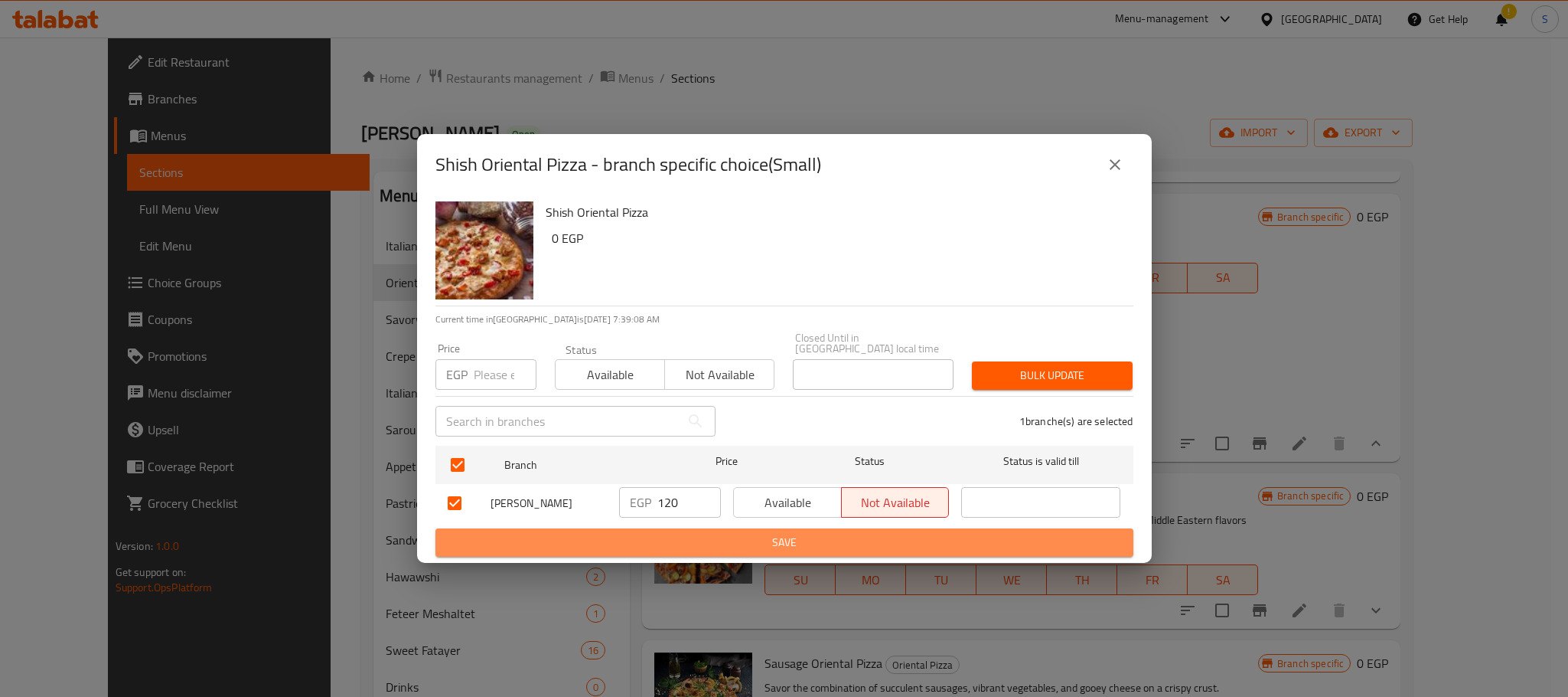
click at [748, 535] on span "Save" at bounding box center [784, 543] width 673 height 19
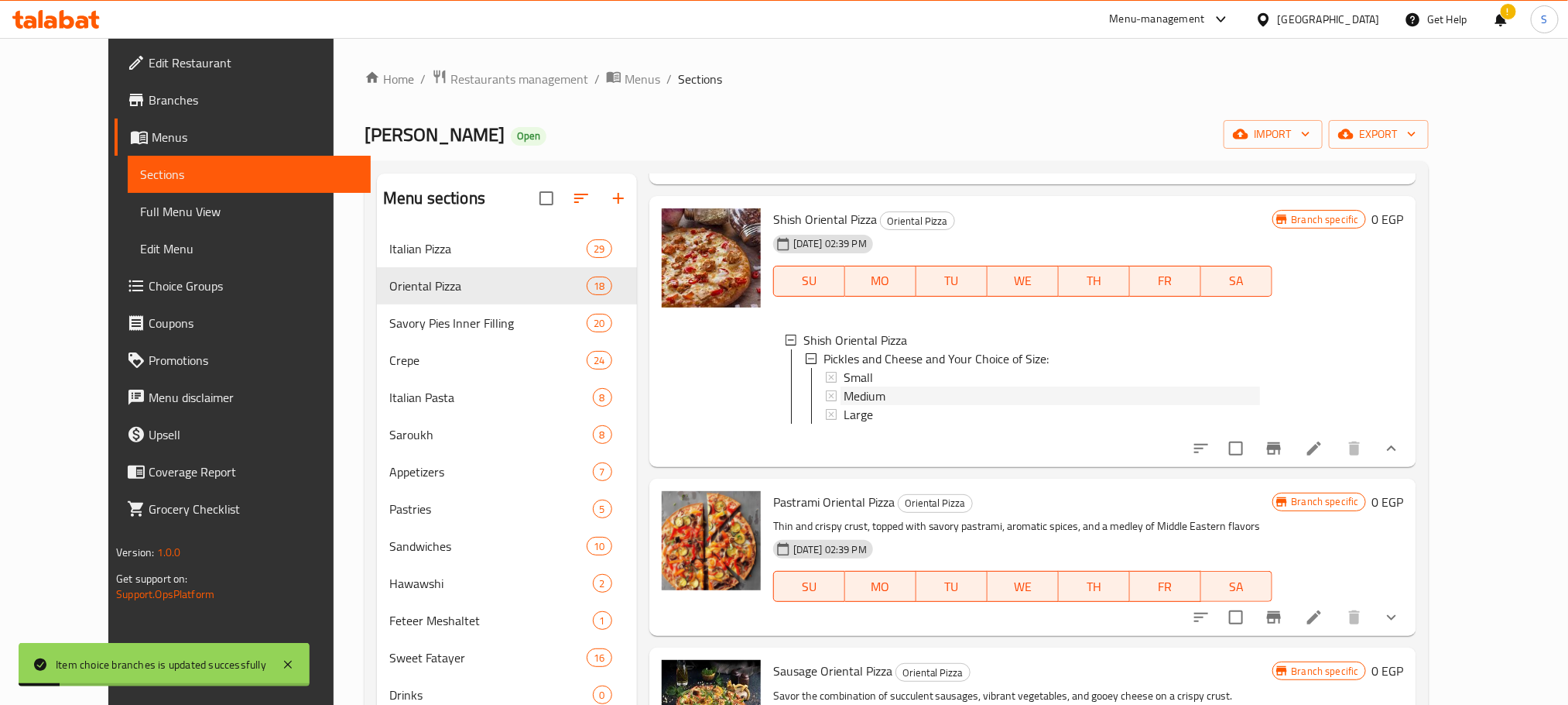
click at [883, 393] on div "Medium" at bounding box center [1051, 395] width 416 height 18
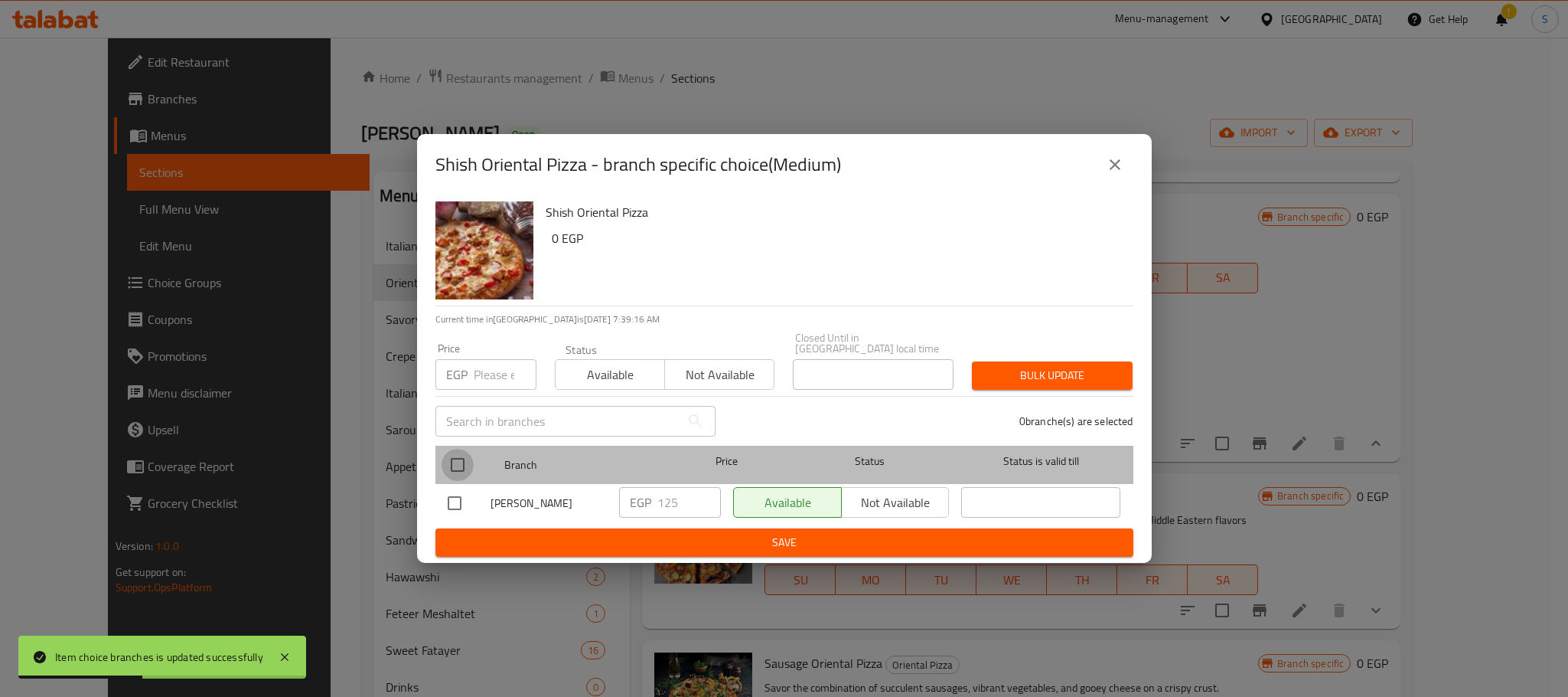
click at [451, 455] on input "checkbox" at bounding box center [457, 464] width 32 height 32
checkbox input "true"
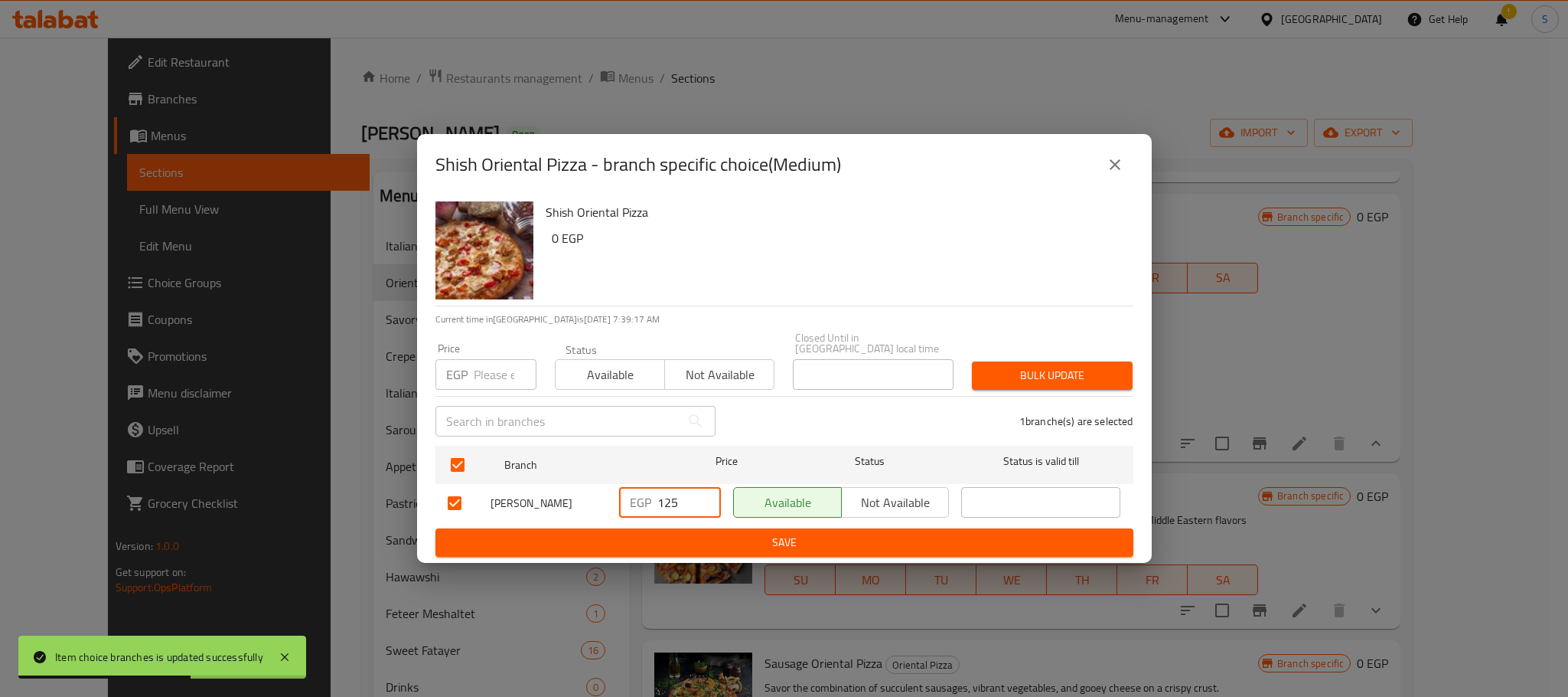
drag, startPoint x: 686, startPoint y: 496, endPoint x: 645, endPoint y: 502, distance: 41.4
click at [645, 502] on div "EGP 125 ​" at bounding box center [670, 502] width 102 height 31
type input "170"
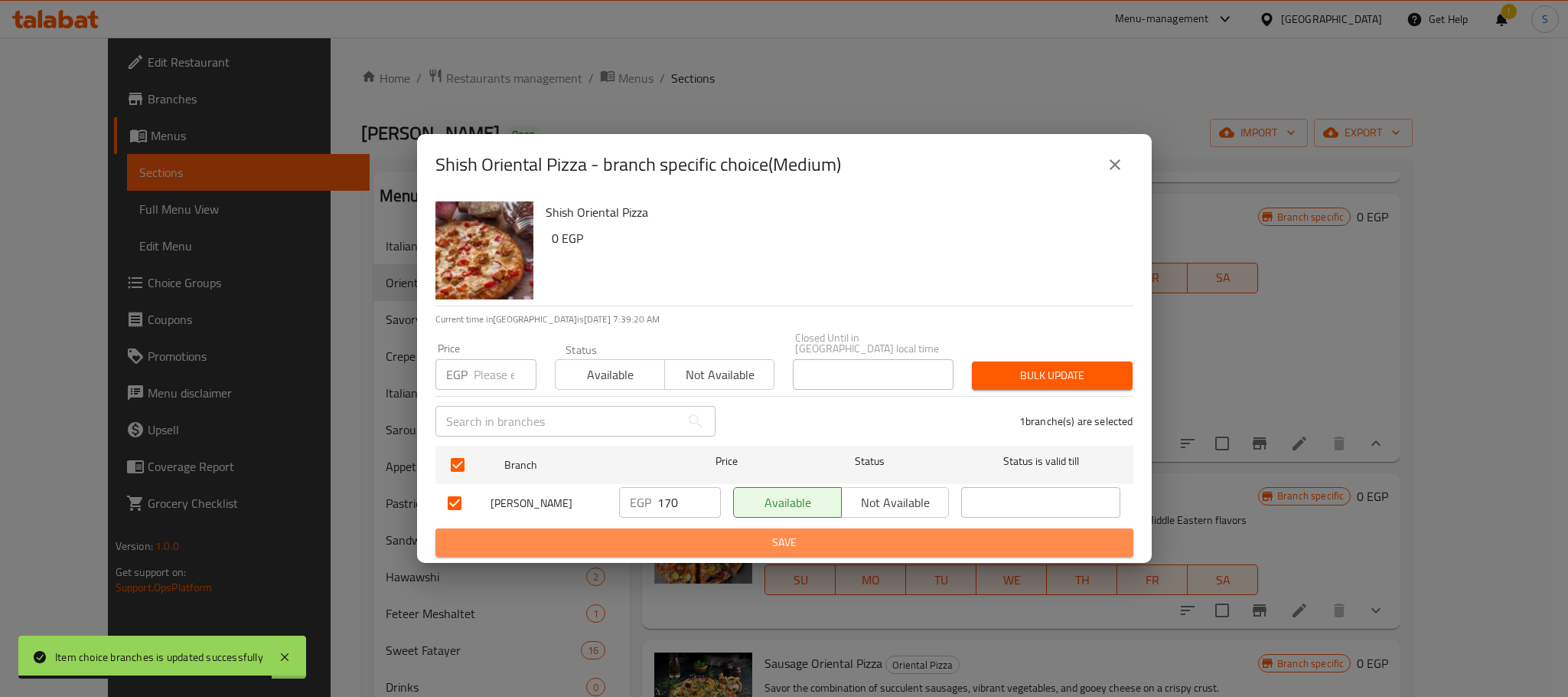
click at [783, 533] on span "Save" at bounding box center [784, 543] width 673 height 19
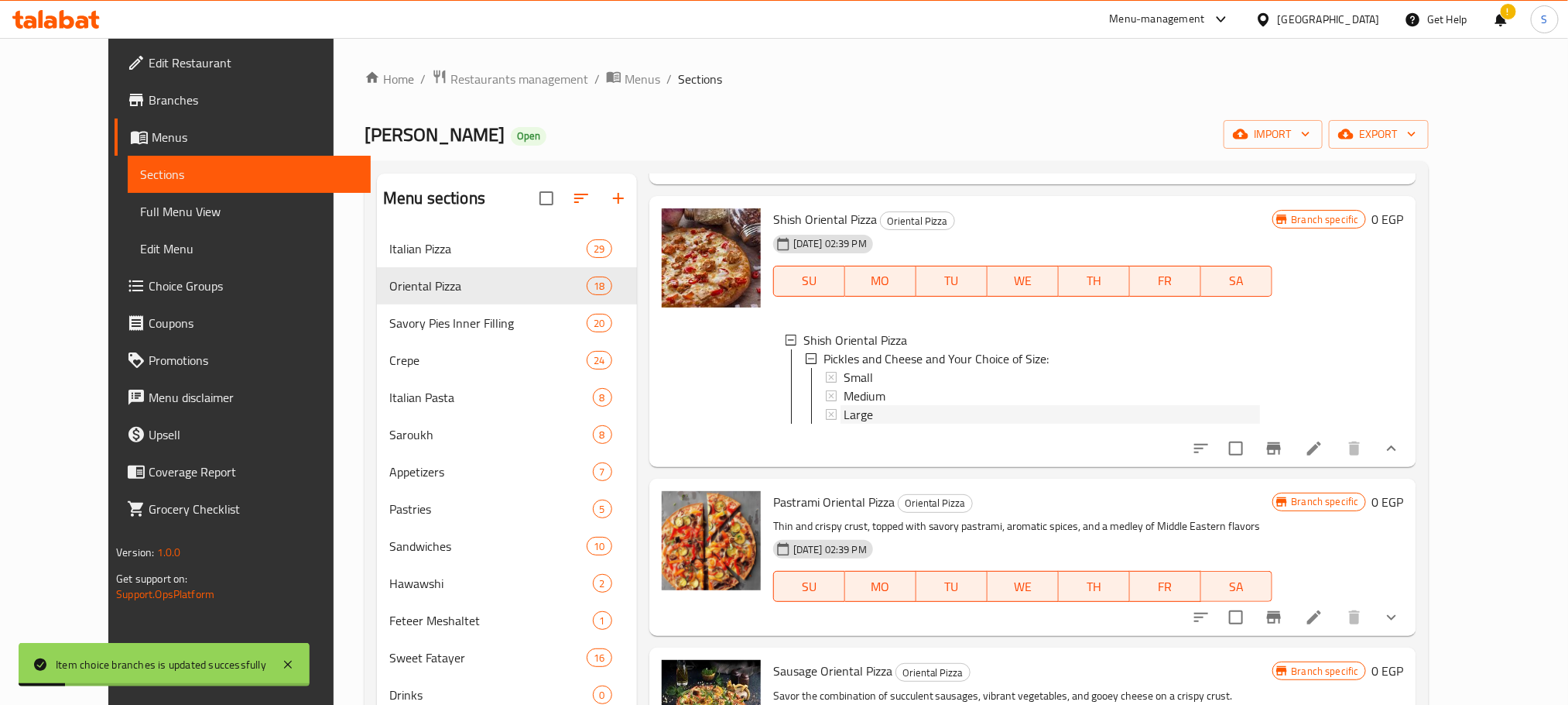
click at [857, 410] on div "Large" at bounding box center [1051, 414] width 416 height 18
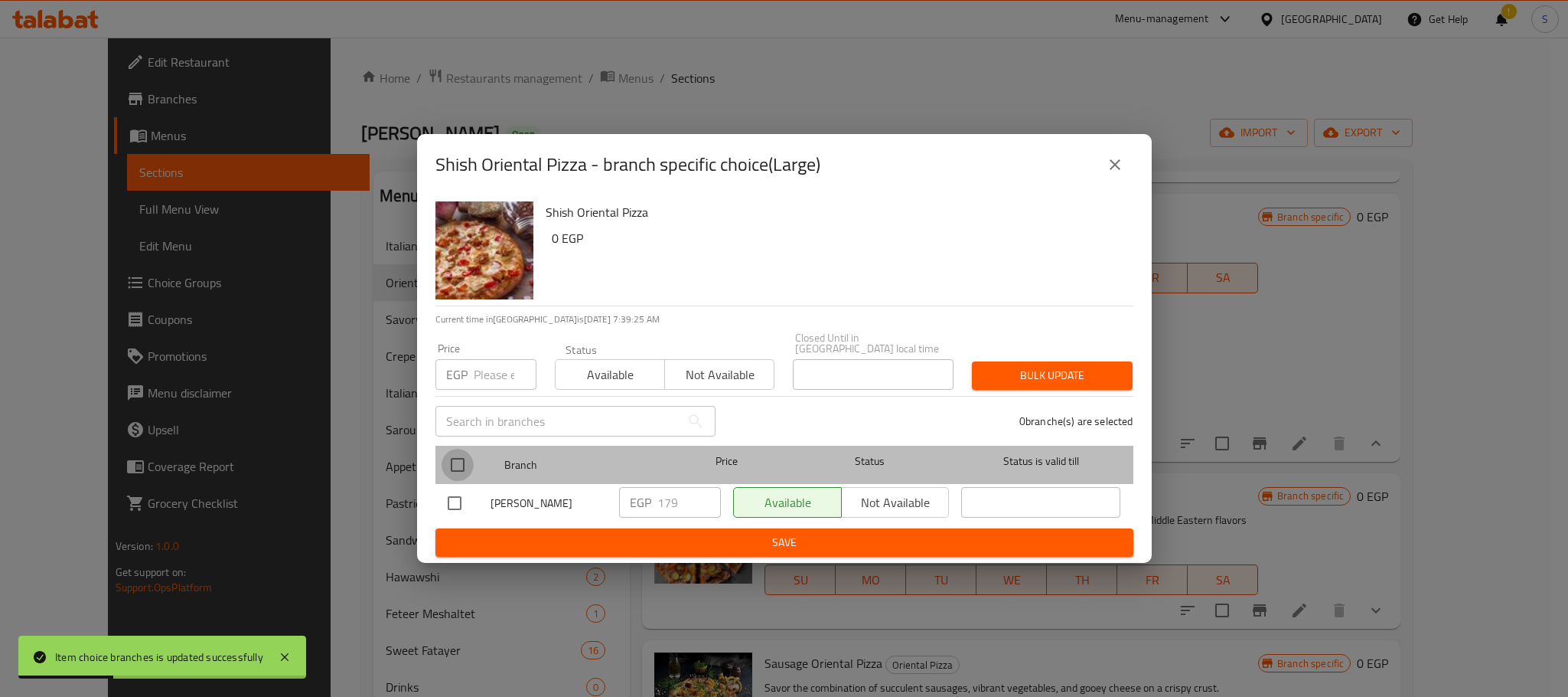
click at [457, 464] on input "checkbox" at bounding box center [457, 464] width 32 height 32
checkbox input "true"
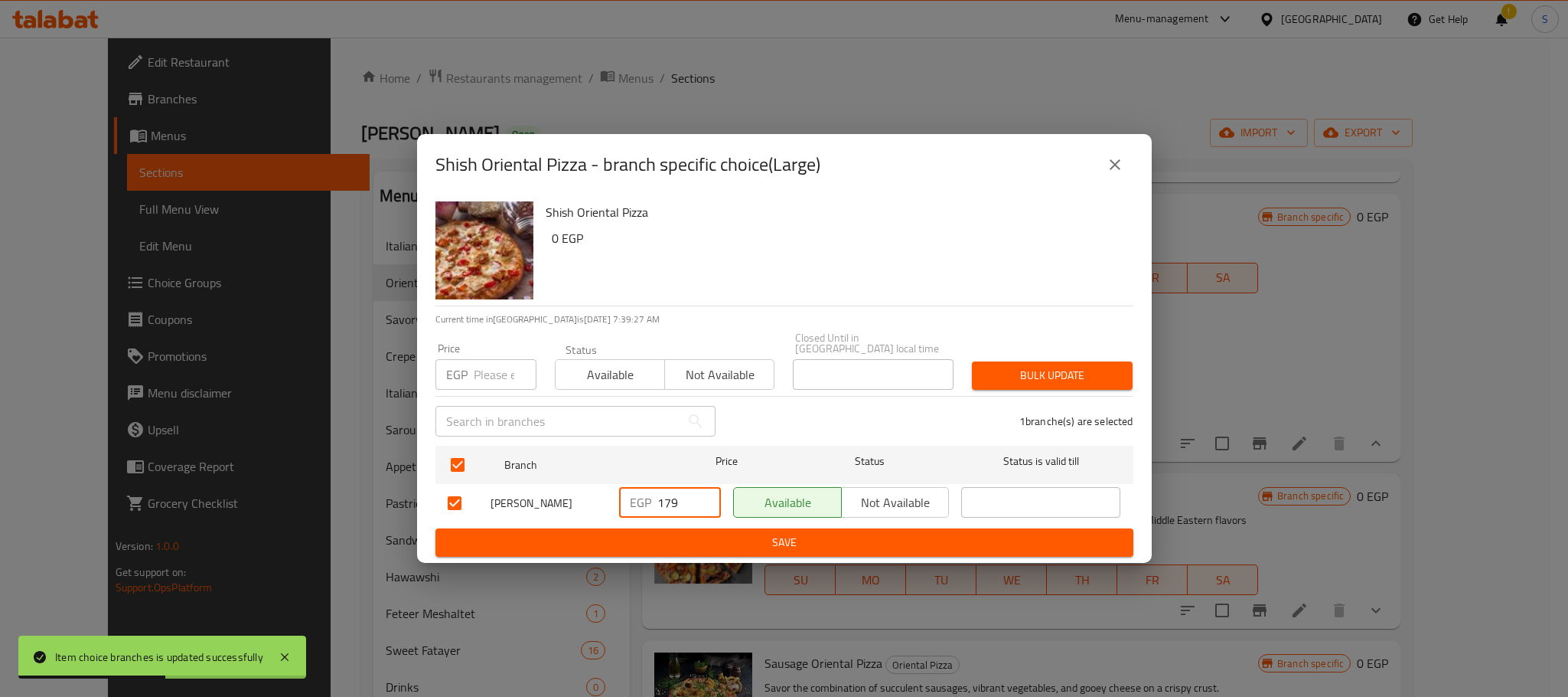
drag, startPoint x: 679, startPoint y: 501, endPoint x: 646, endPoint y: 499, distance: 33.1
click at [646, 499] on div "EGP 179 ​" at bounding box center [670, 502] width 102 height 31
type input "190"
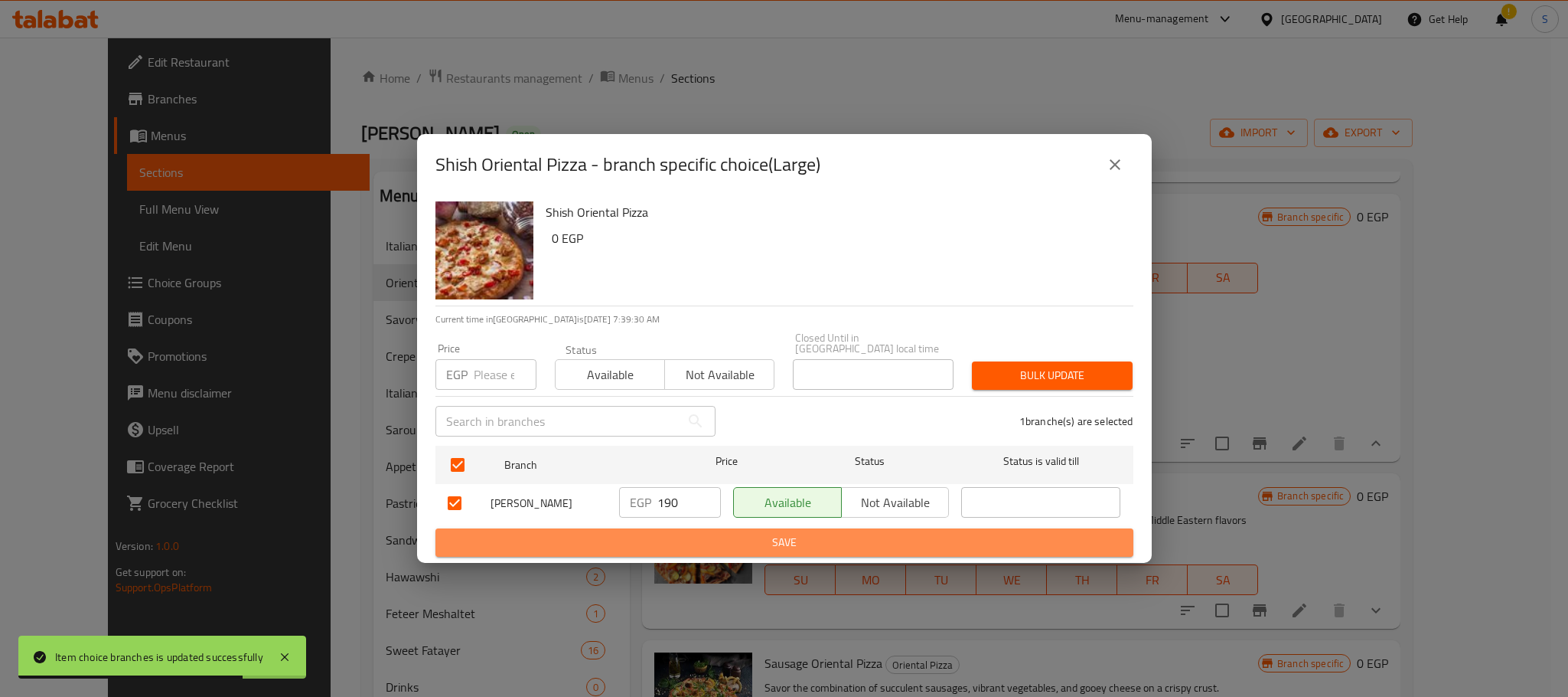
click at [737, 533] on span "Save" at bounding box center [784, 543] width 673 height 19
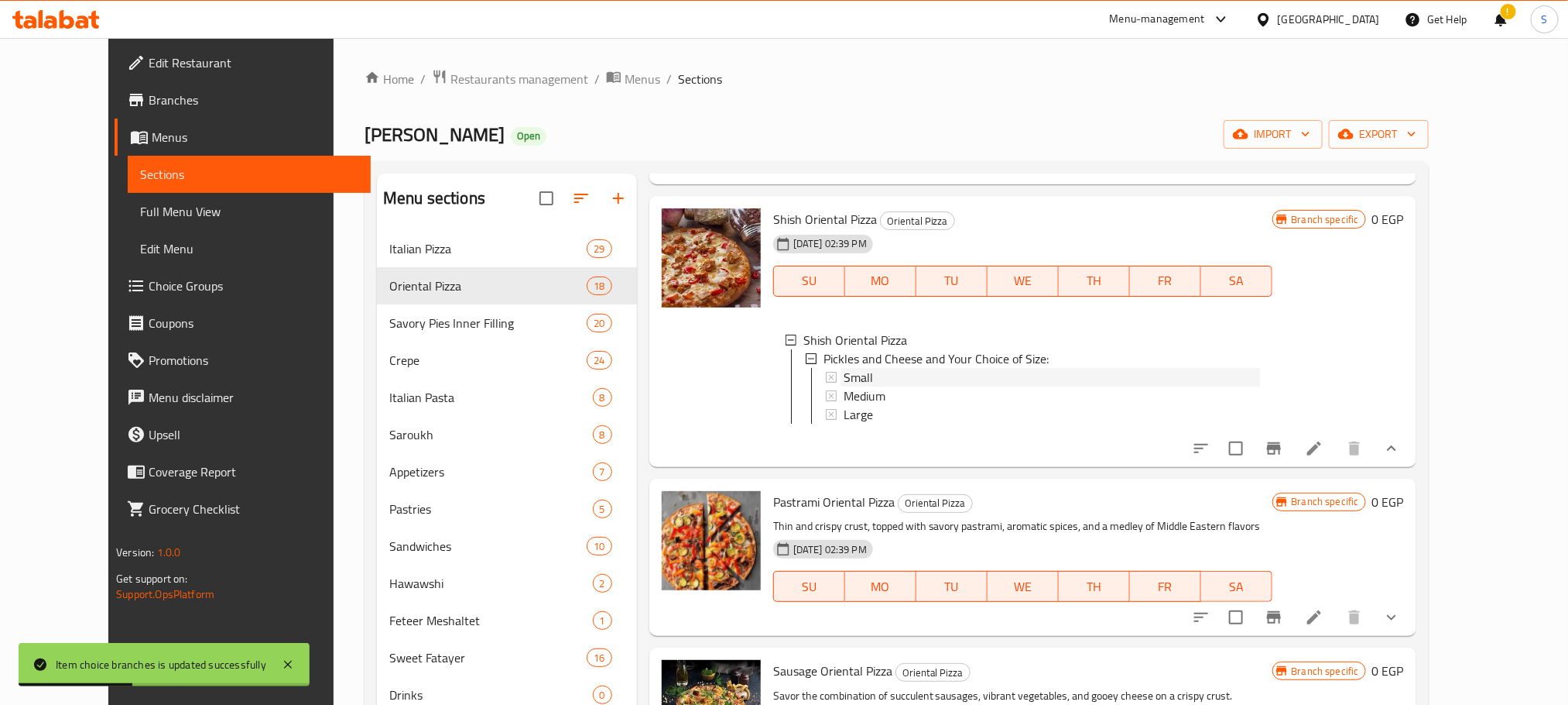
click at [843, 374] on span "Small" at bounding box center [858, 377] width 29 height 18
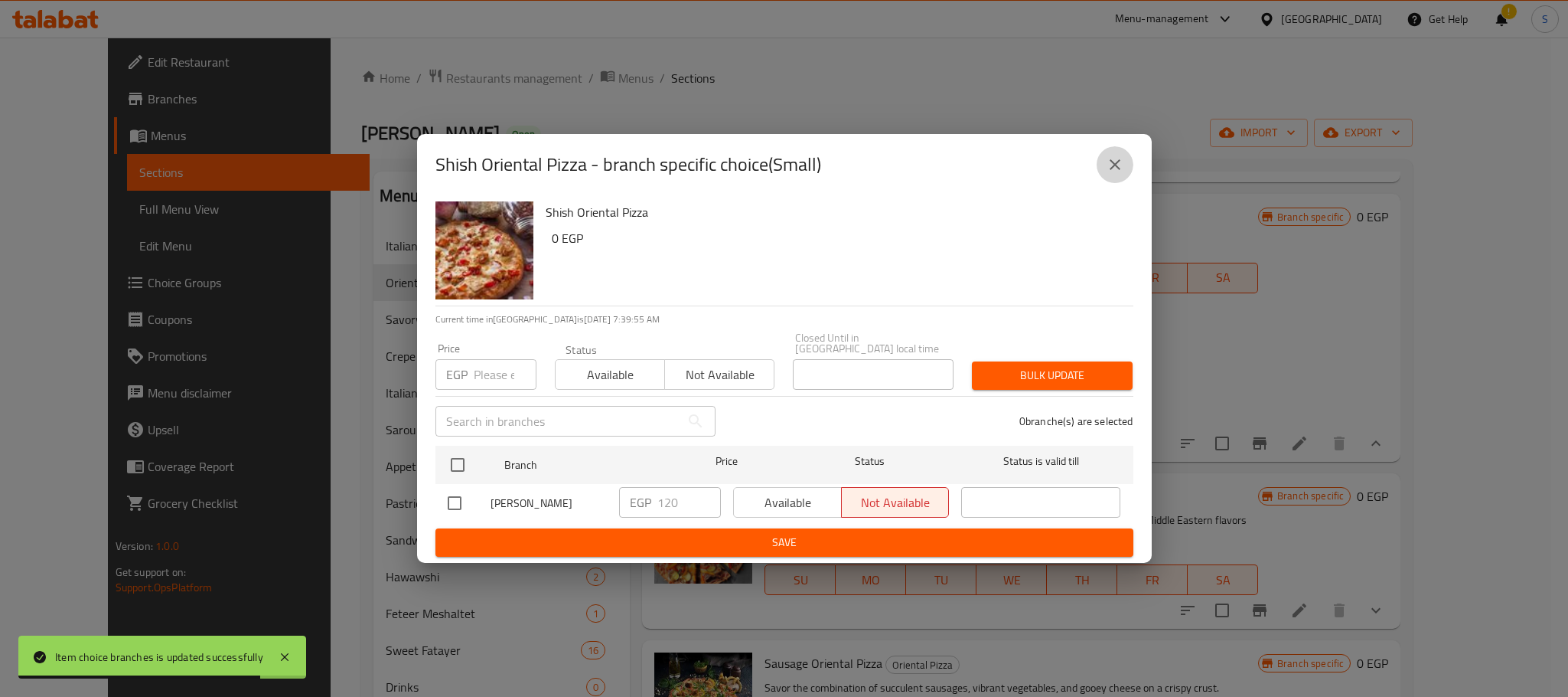
click at [1114, 164] on icon "close" at bounding box center [1114, 164] width 18 height 18
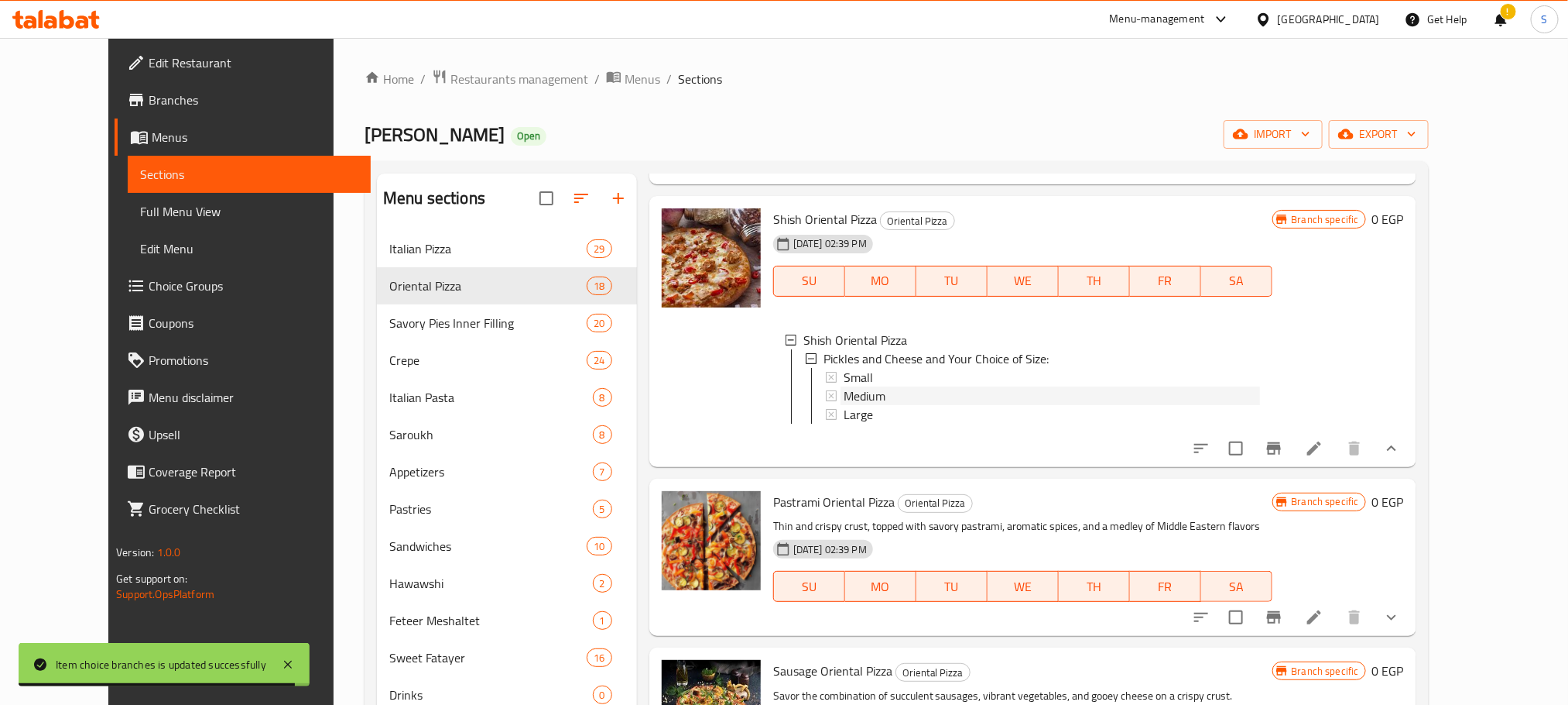
click at [867, 393] on div "Medium" at bounding box center [1051, 395] width 416 height 18
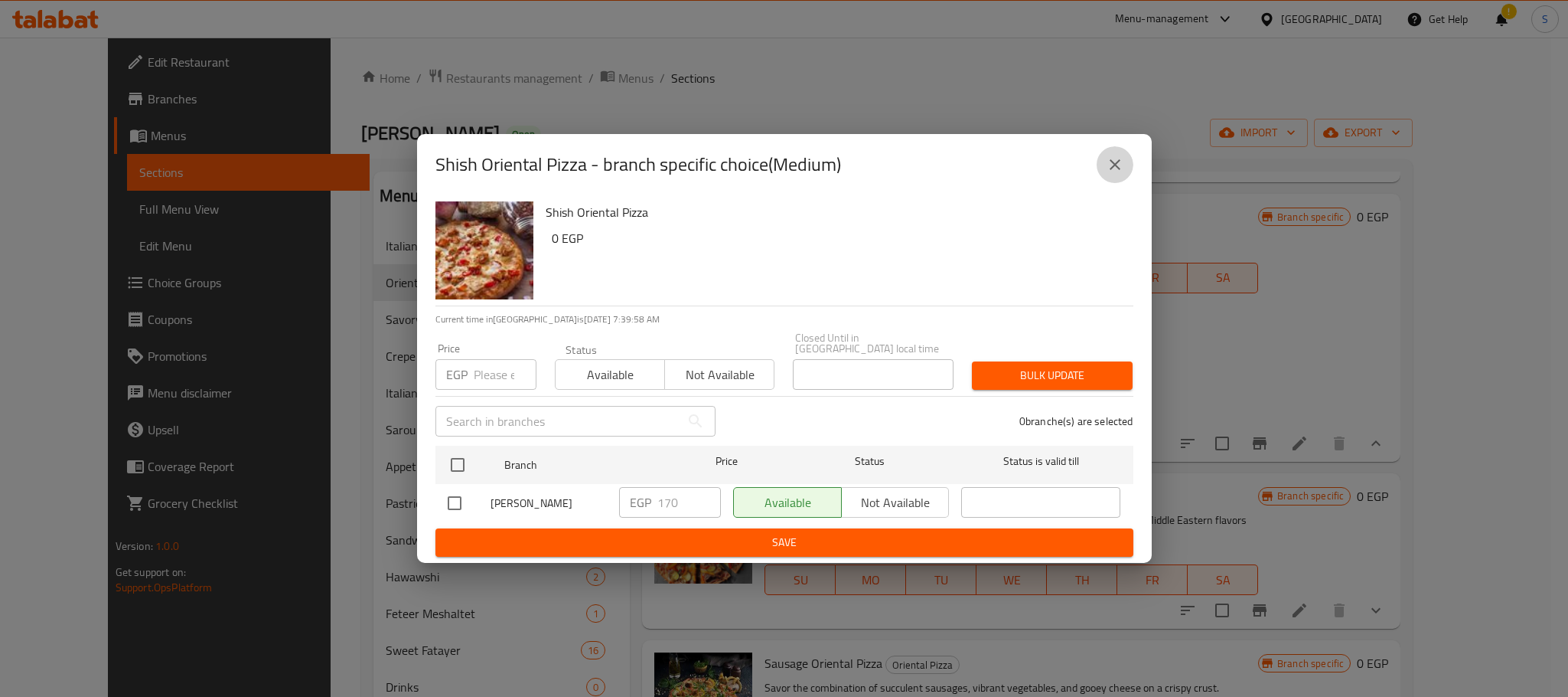
click at [1122, 163] on icon "close" at bounding box center [1114, 164] width 18 height 18
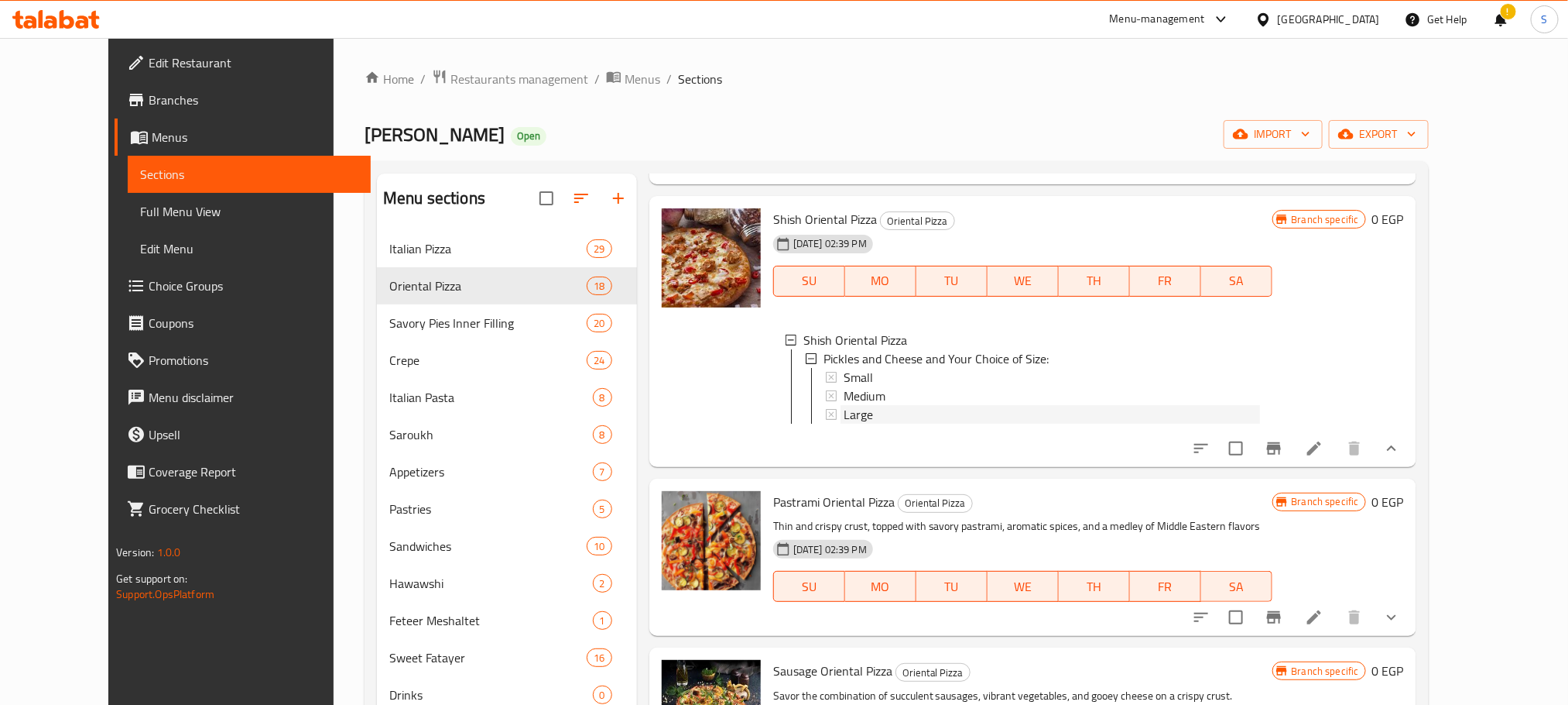
click at [873, 412] on div "Large" at bounding box center [1051, 414] width 416 height 18
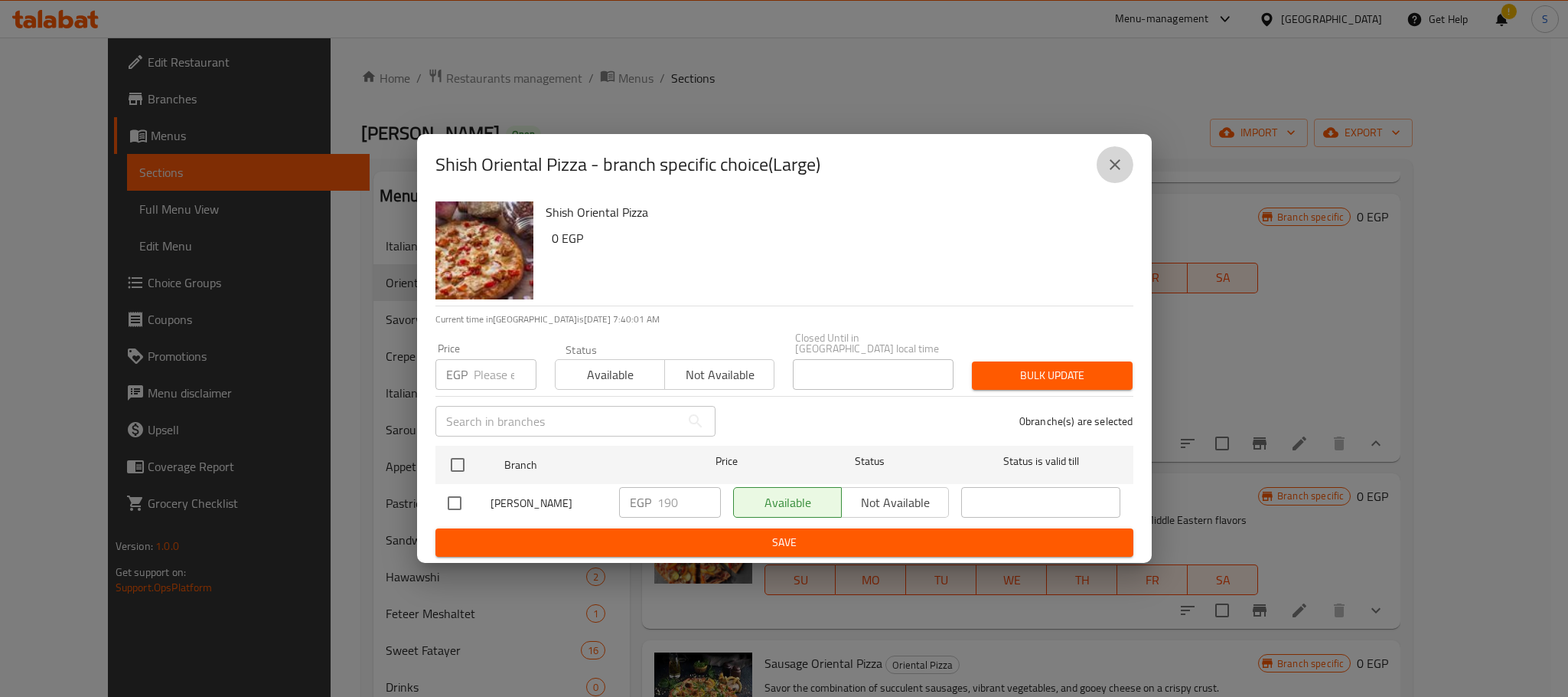
click at [1106, 169] on icon "close" at bounding box center [1114, 164] width 18 height 18
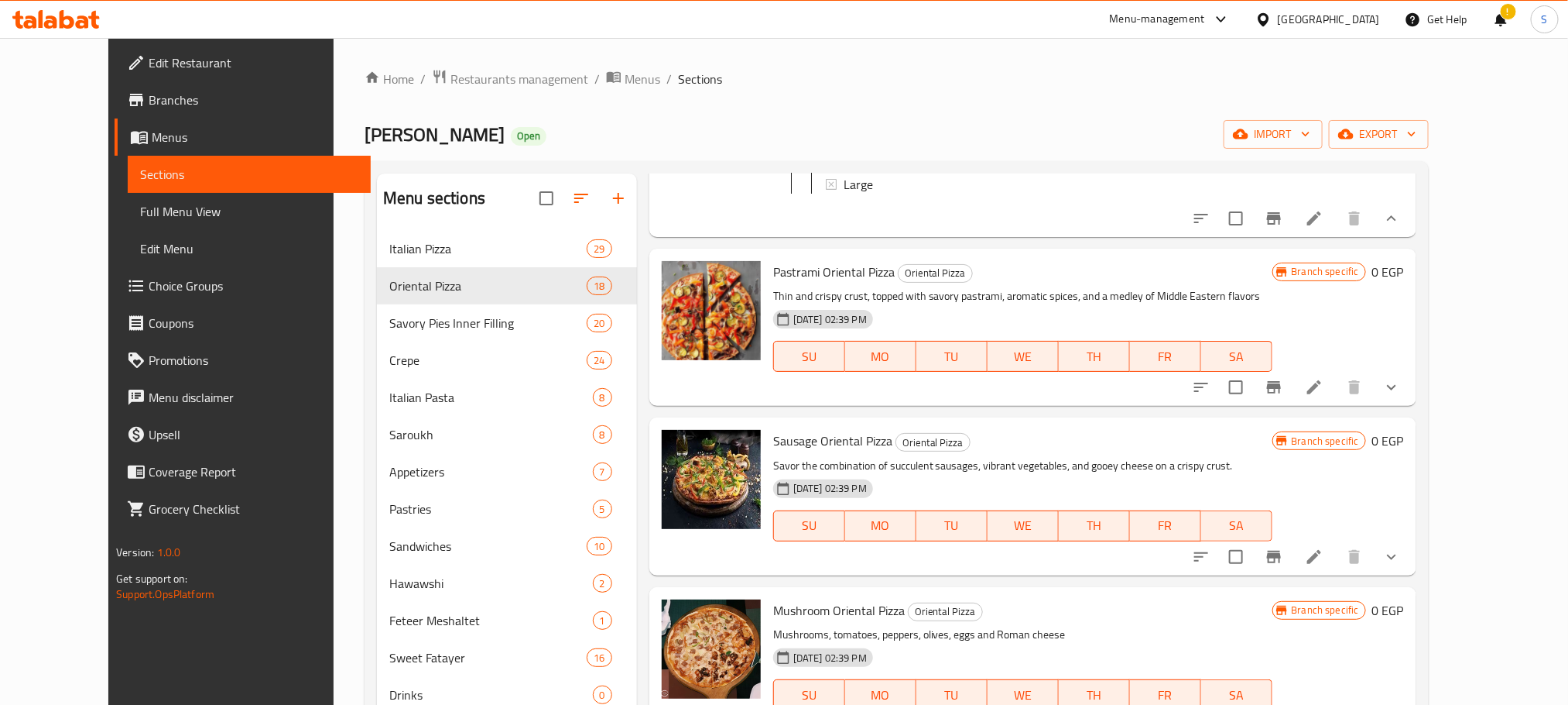
scroll to position [1450, 0]
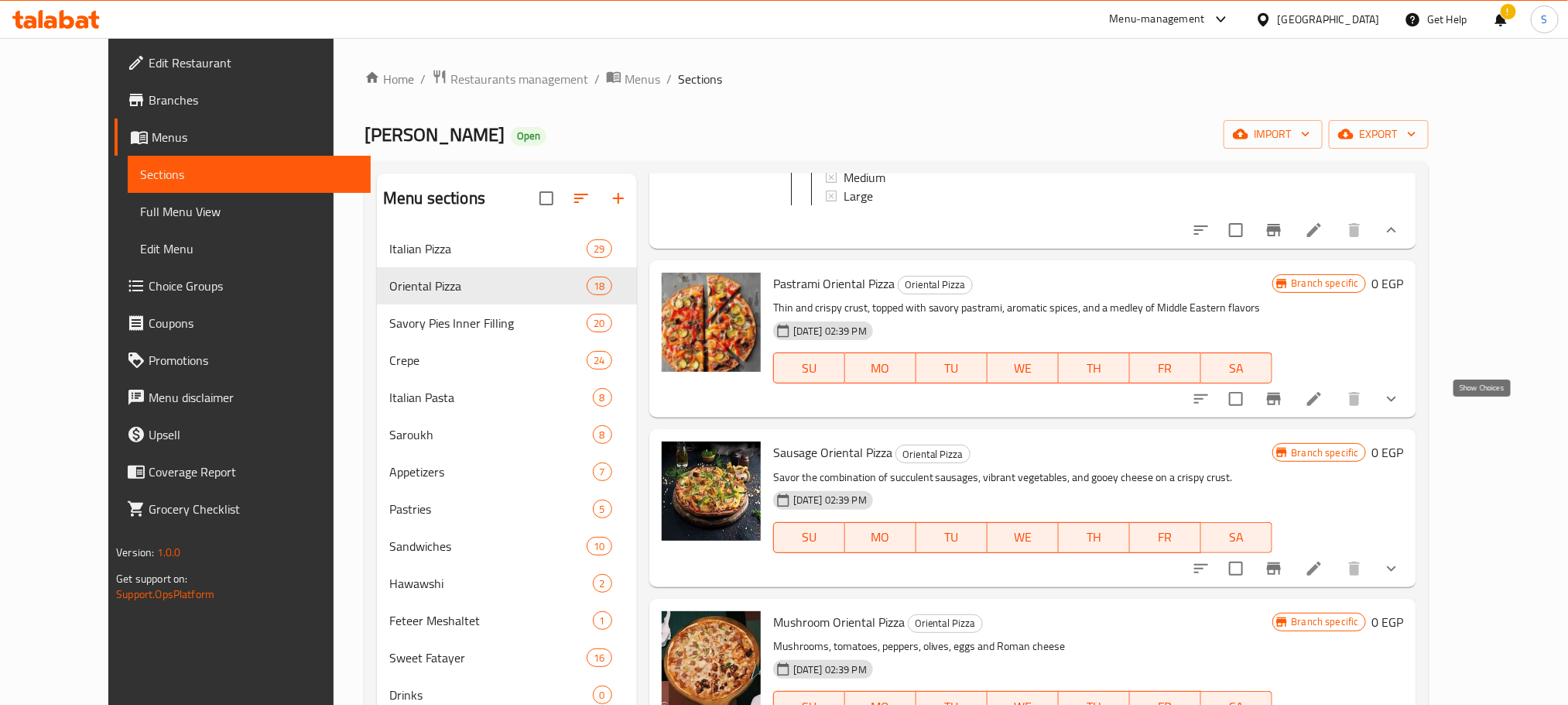
click at [1401, 408] on icon "show more" at bounding box center [1391, 398] width 18 height 18
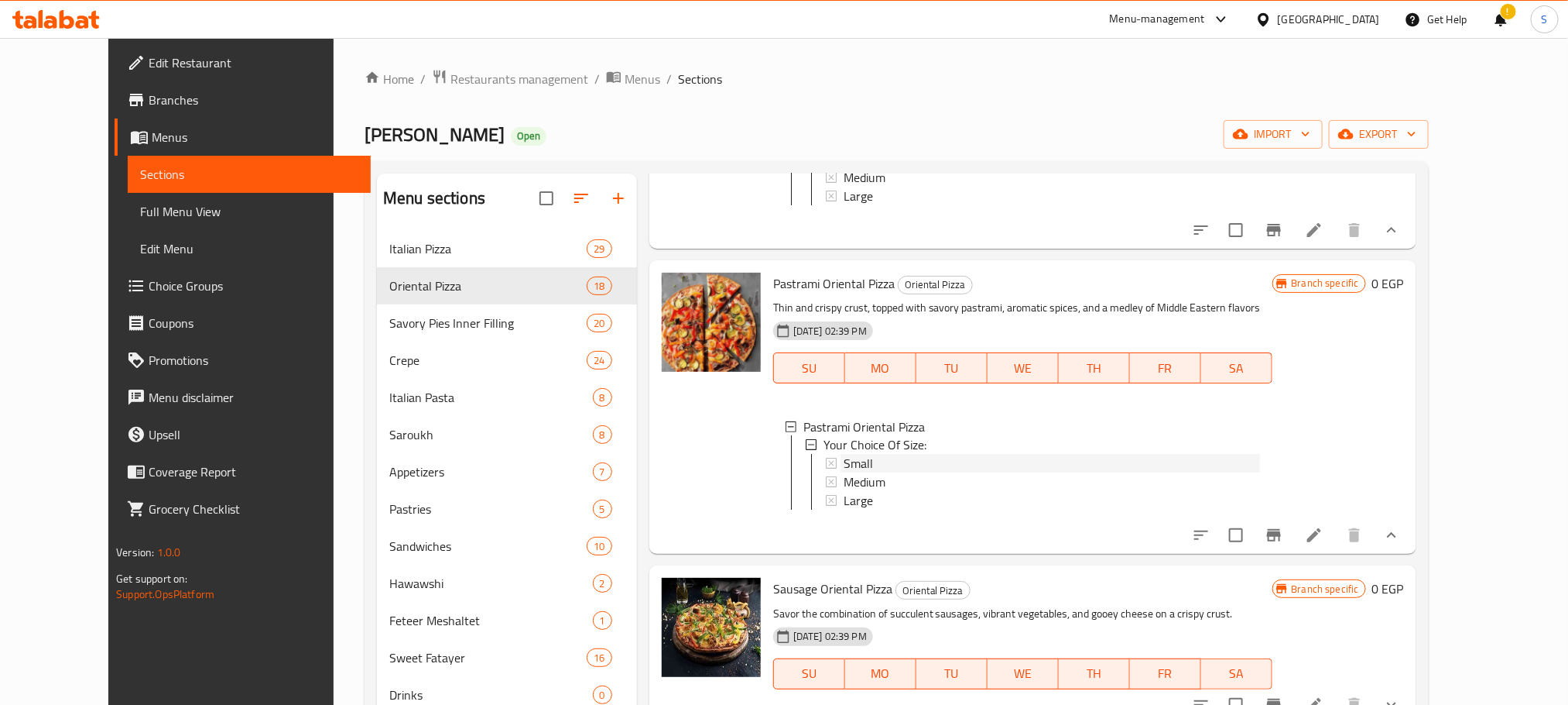
click at [845, 473] on span "Small" at bounding box center [858, 463] width 29 height 18
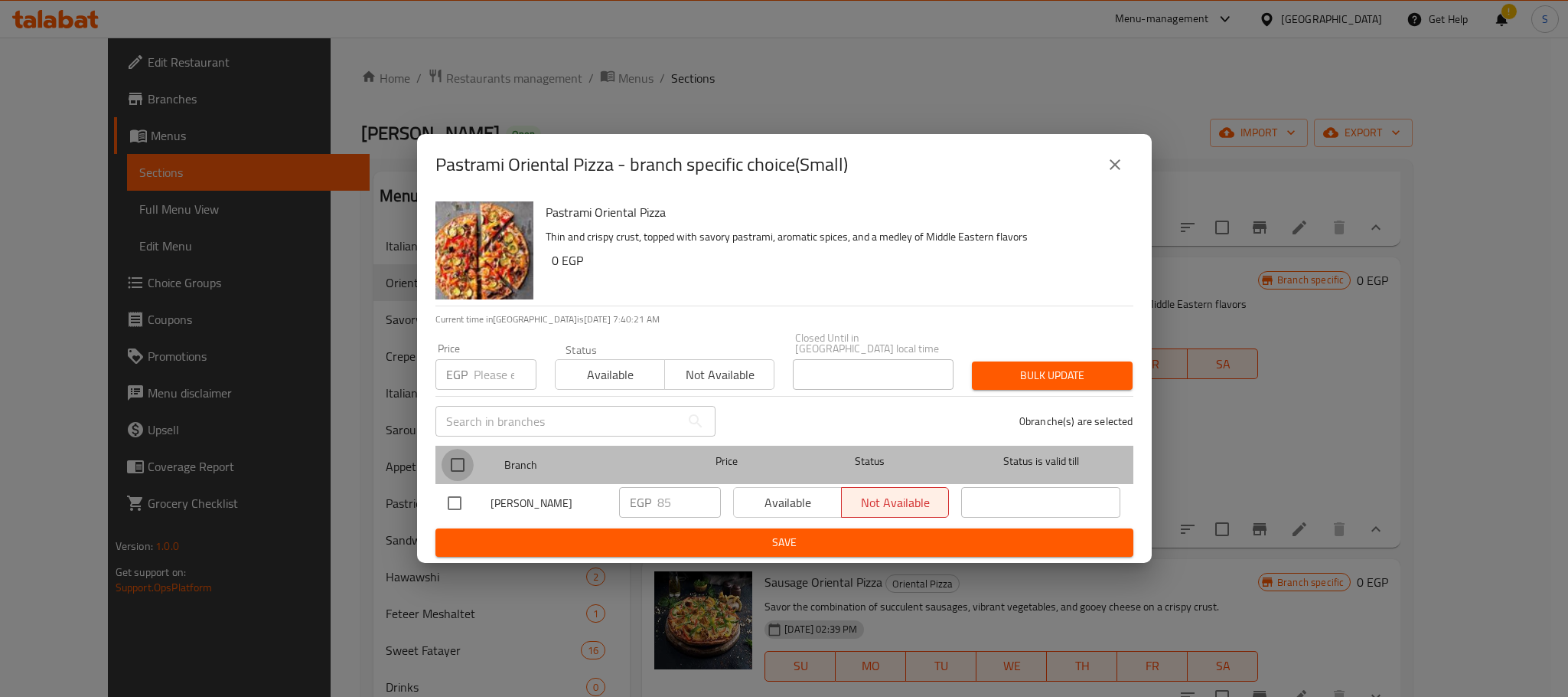
click at [460, 455] on input "checkbox" at bounding box center [457, 464] width 32 height 32
checkbox input "true"
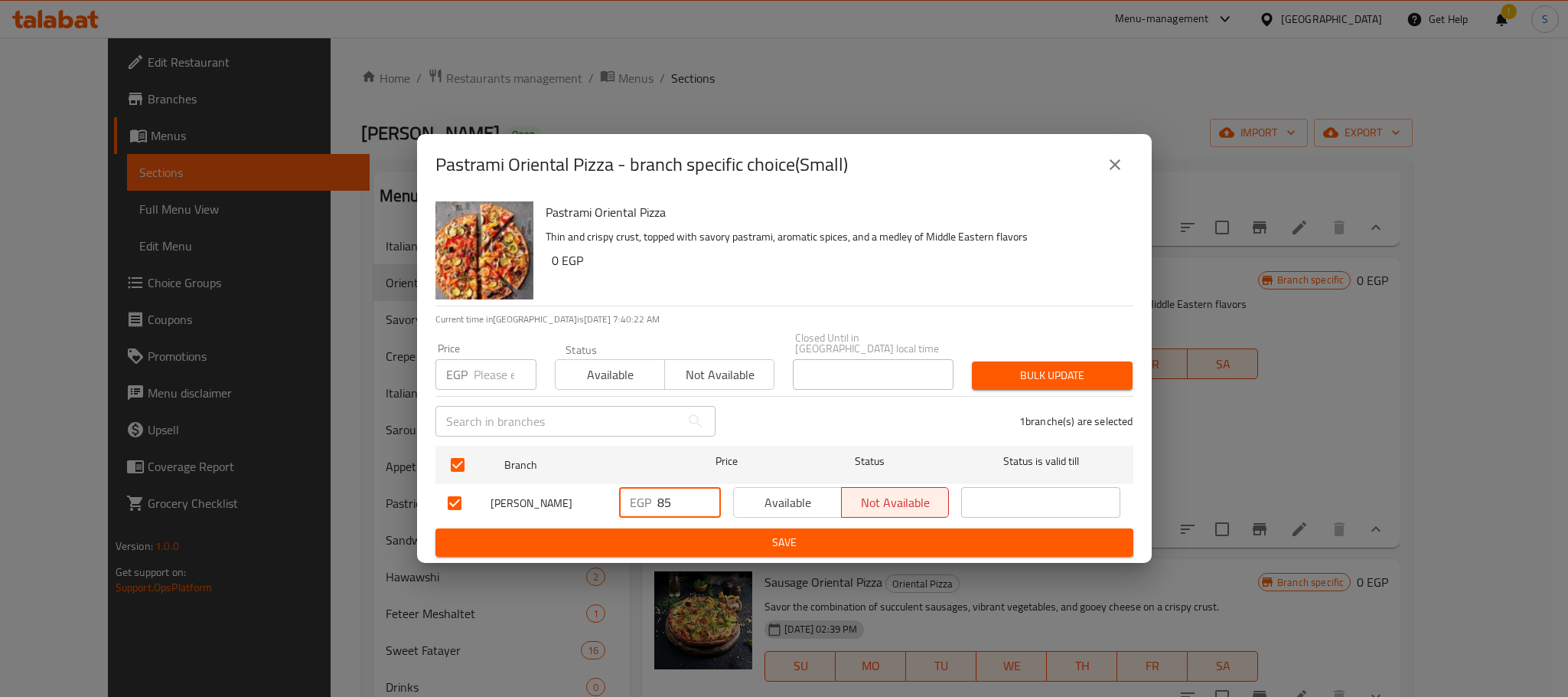
drag, startPoint x: 675, startPoint y: 496, endPoint x: 641, endPoint y: 501, distance: 34.4
click at [641, 501] on div "EGP 85 ​" at bounding box center [670, 502] width 102 height 31
type input "130"
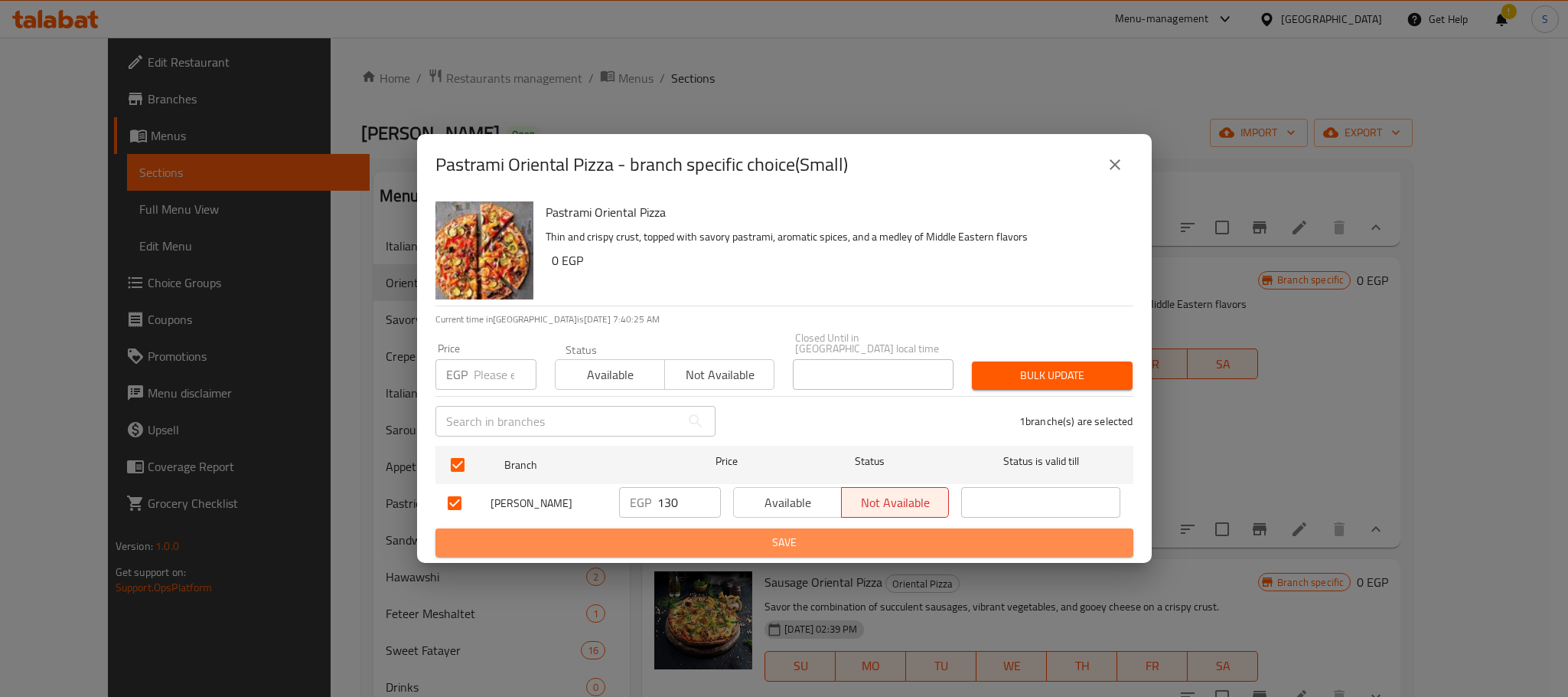
click at [762, 534] on span "Save" at bounding box center [784, 543] width 673 height 19
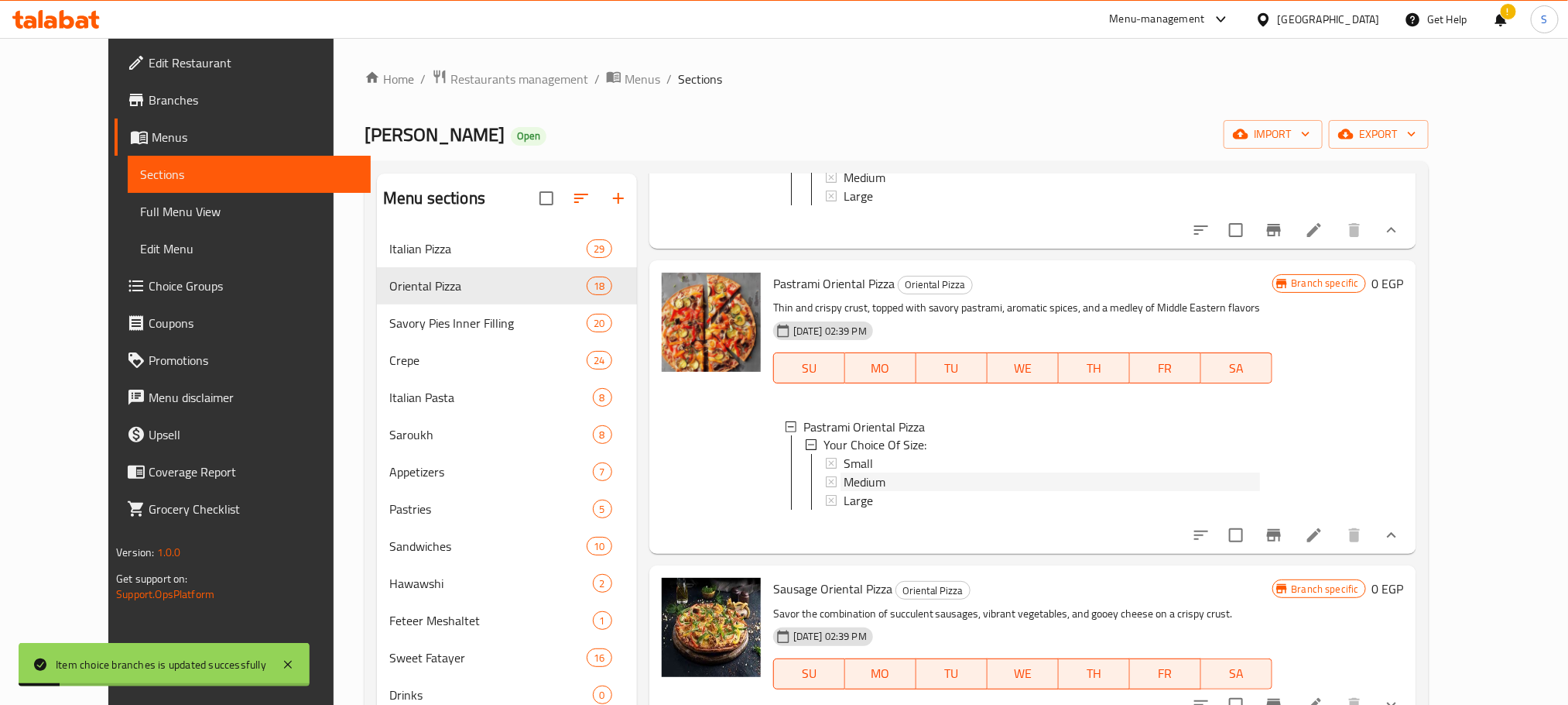
click at [875, 492] on div "Medium" at bounding box center [1051, 482] width 416 height 18
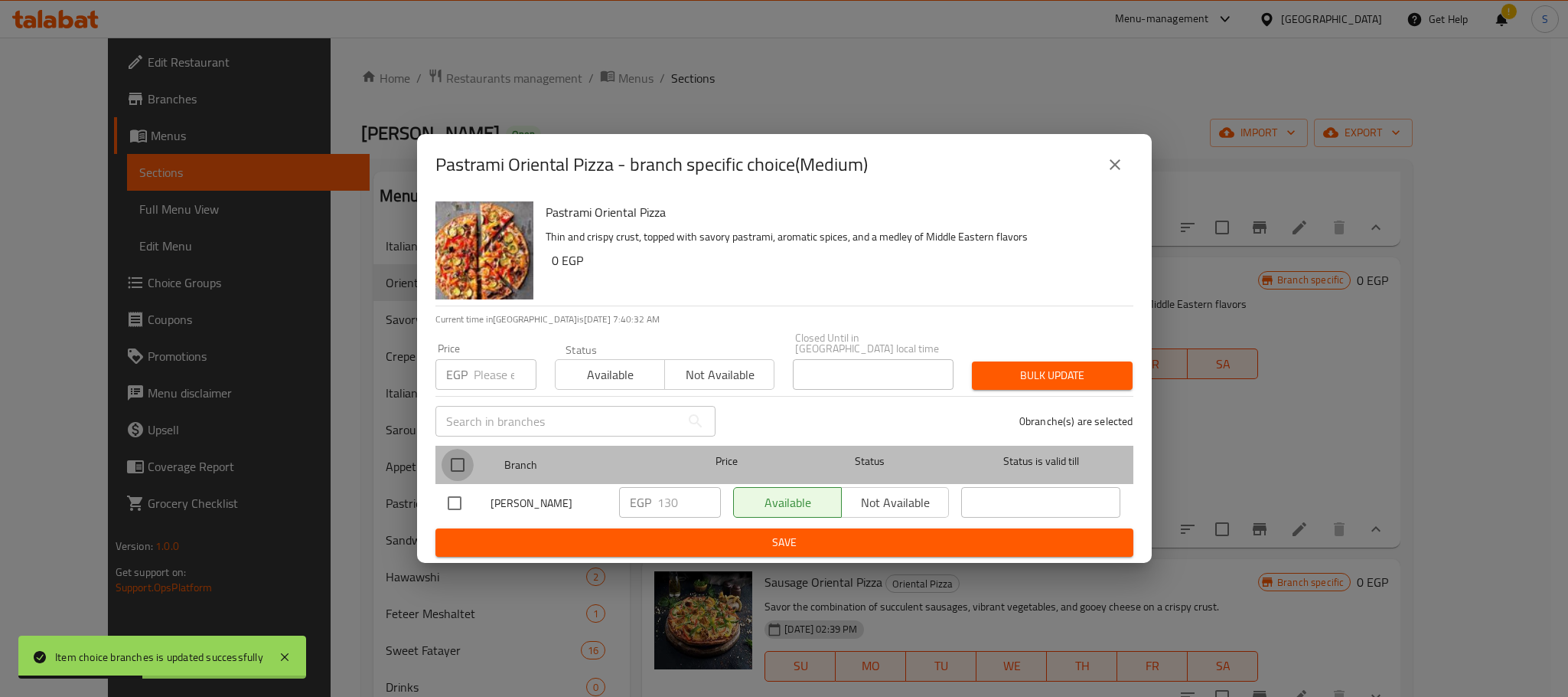
click at [450, 464] on input "checkbox" at bounding box center [457, 464] width 32 height 32
checkbox input "true"
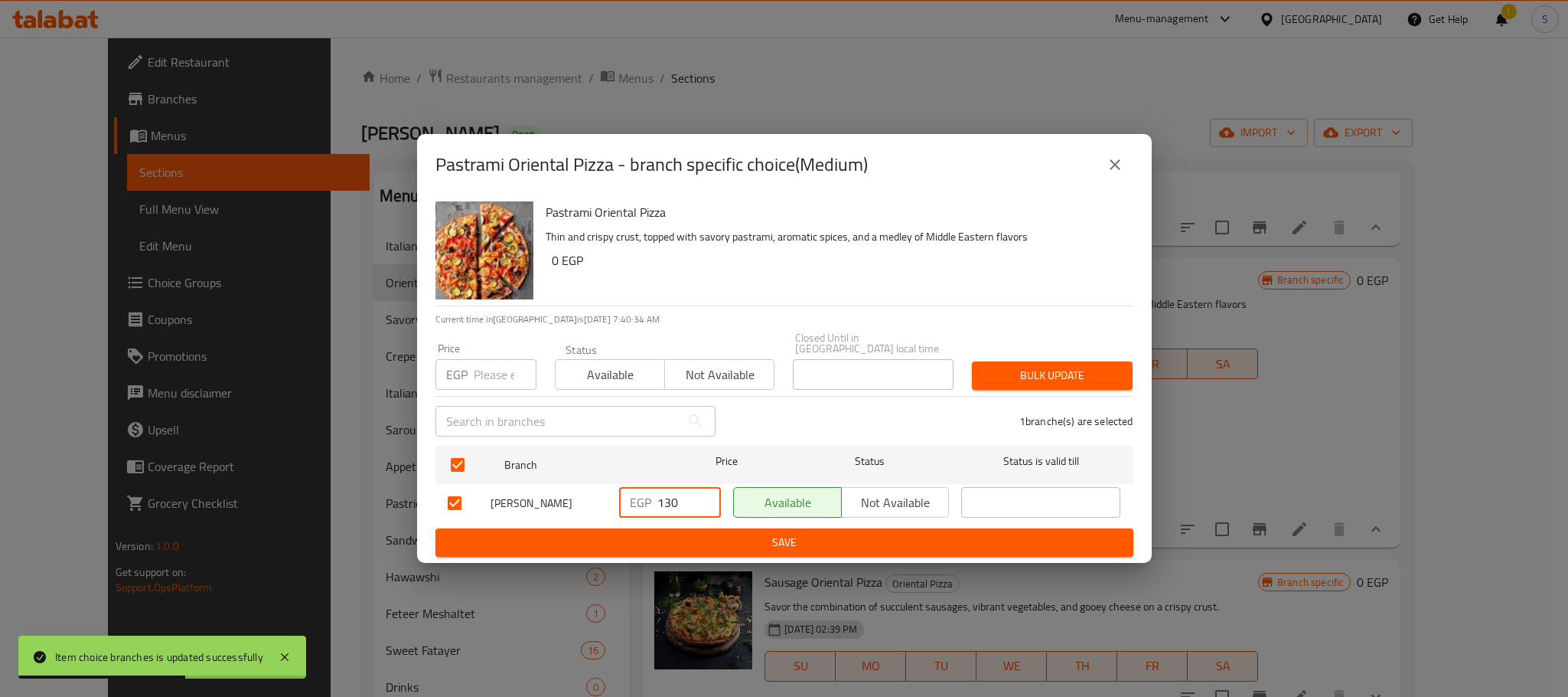
drag, startPoint x: 684, startPoint y: 501, endPoint x: 650, endPoint y: 503, distance: 34.1
click at [650, 503] on div "EGP 130 ​" at bounding box center [670, 502] width 102 height 31
type input "180"
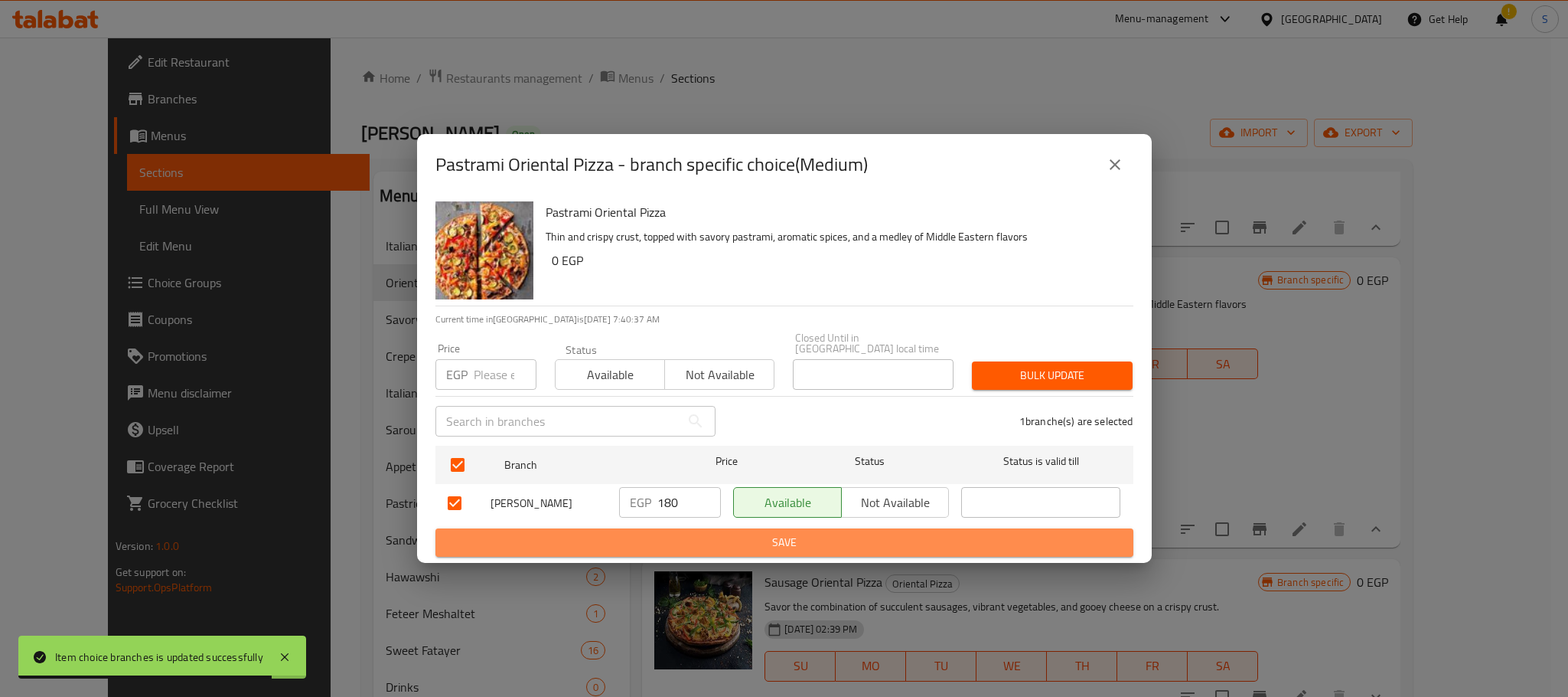
click at [742, 534] on span "Save" at bounding box center [784, 543] width 673 height 19
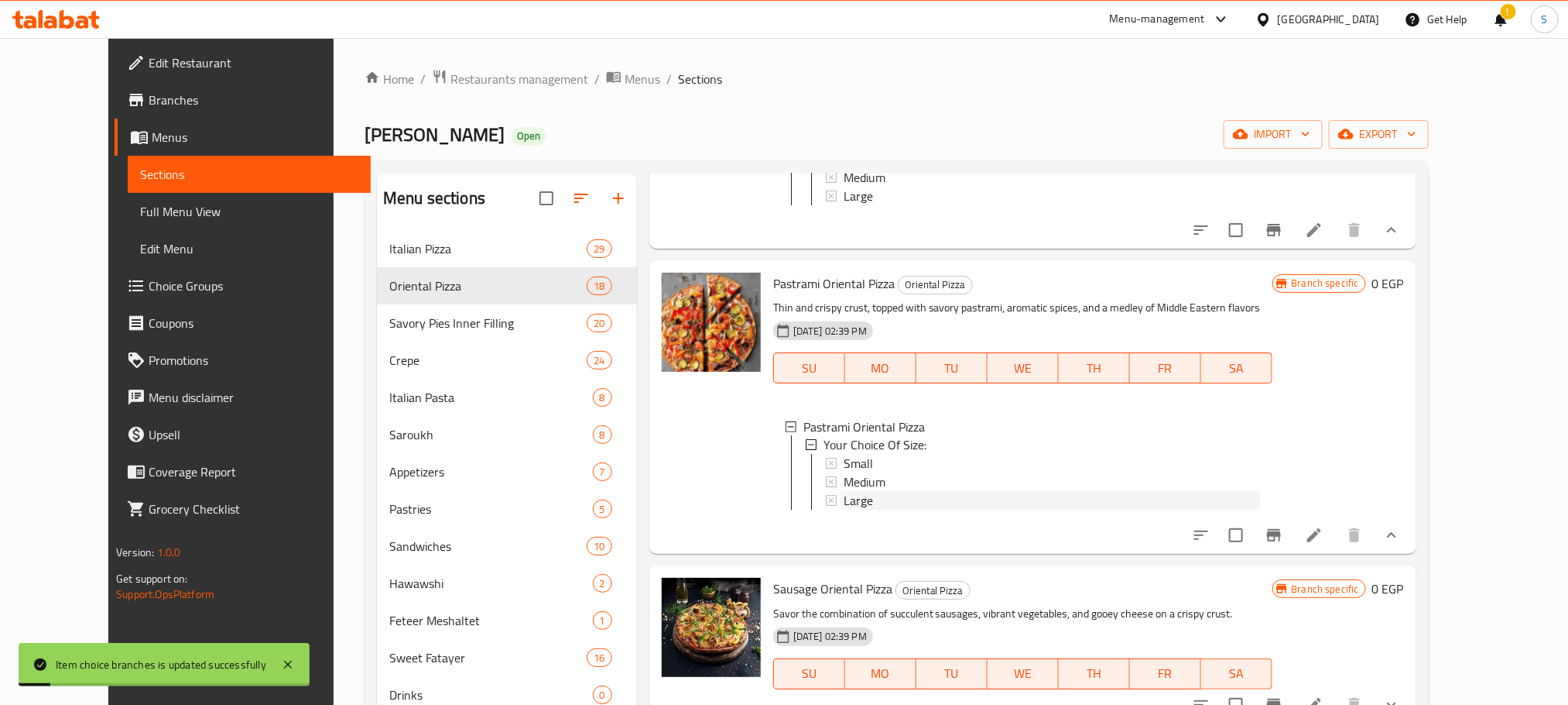
click at [843, 510] on span "Large" at bounding box center [858, 500] width 29 height 18
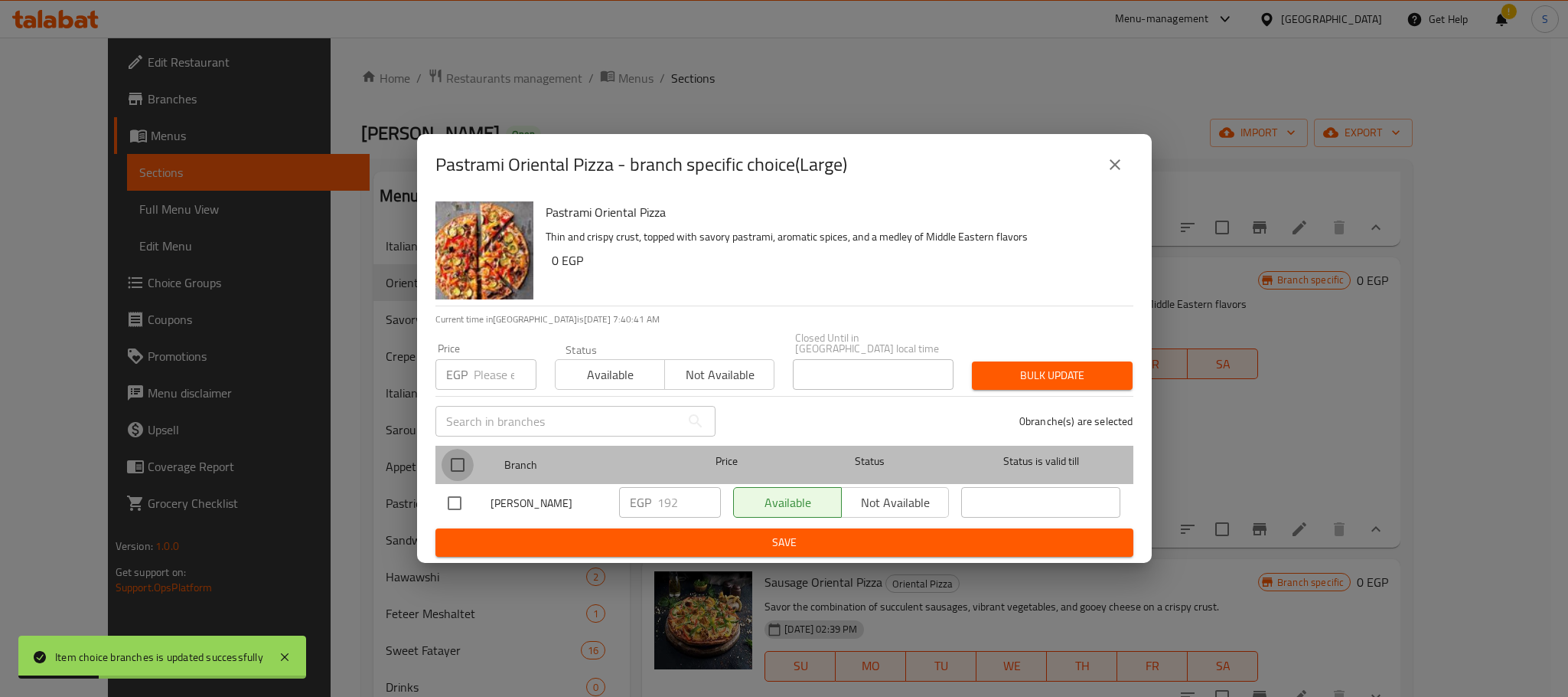
click at [455, 453] on input "checkbox" at bounding box center [457, 464] width 32 height 32
checkbox input "true"
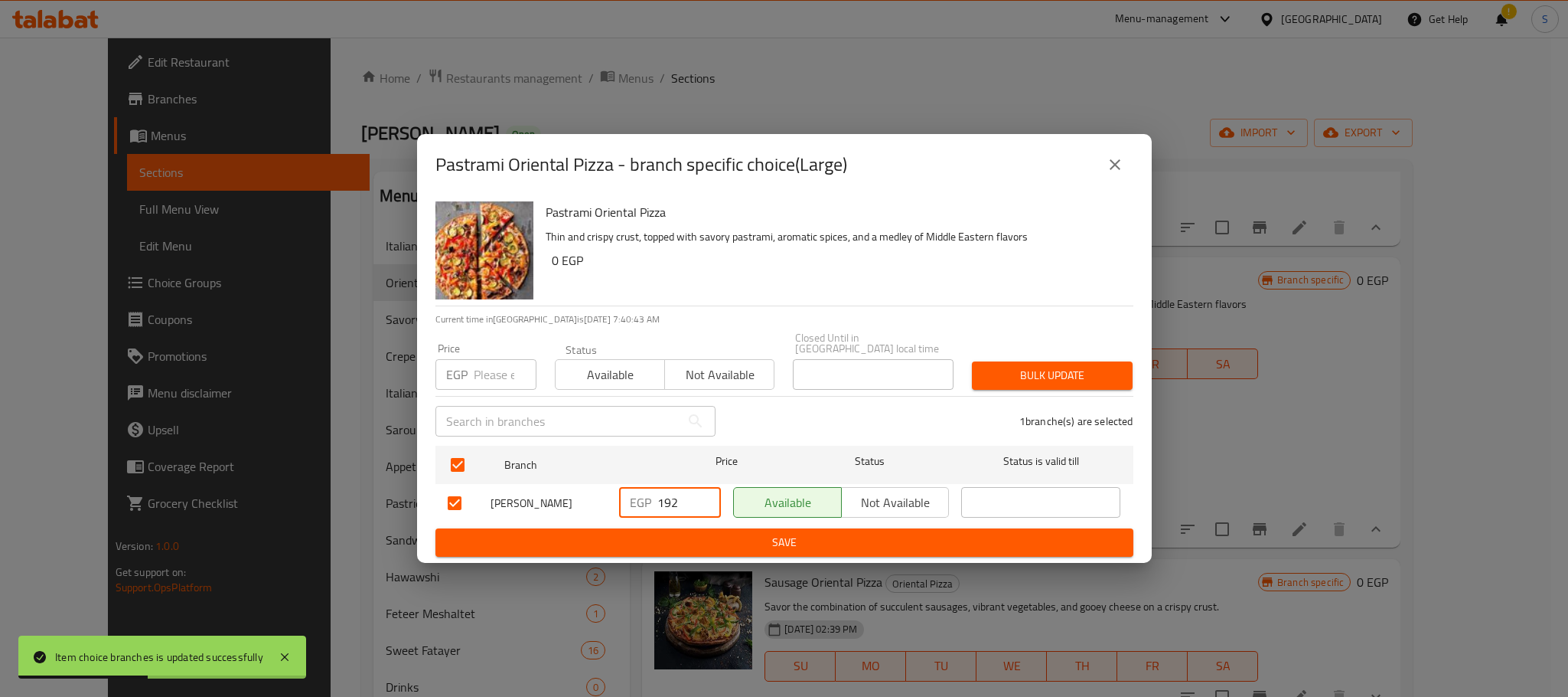
drag, startPoint x: 678, startPoint y: 497, endPoint x: 638, endPoint y: 497, distance: 40.0
click at [638, 497] on div "EGP 192 ​" at bounding box center [670, 502] width 102 height 31
type input "200"
click at [765, 528] on button "Save" at bounding box center [784, 543] width 698 height 28
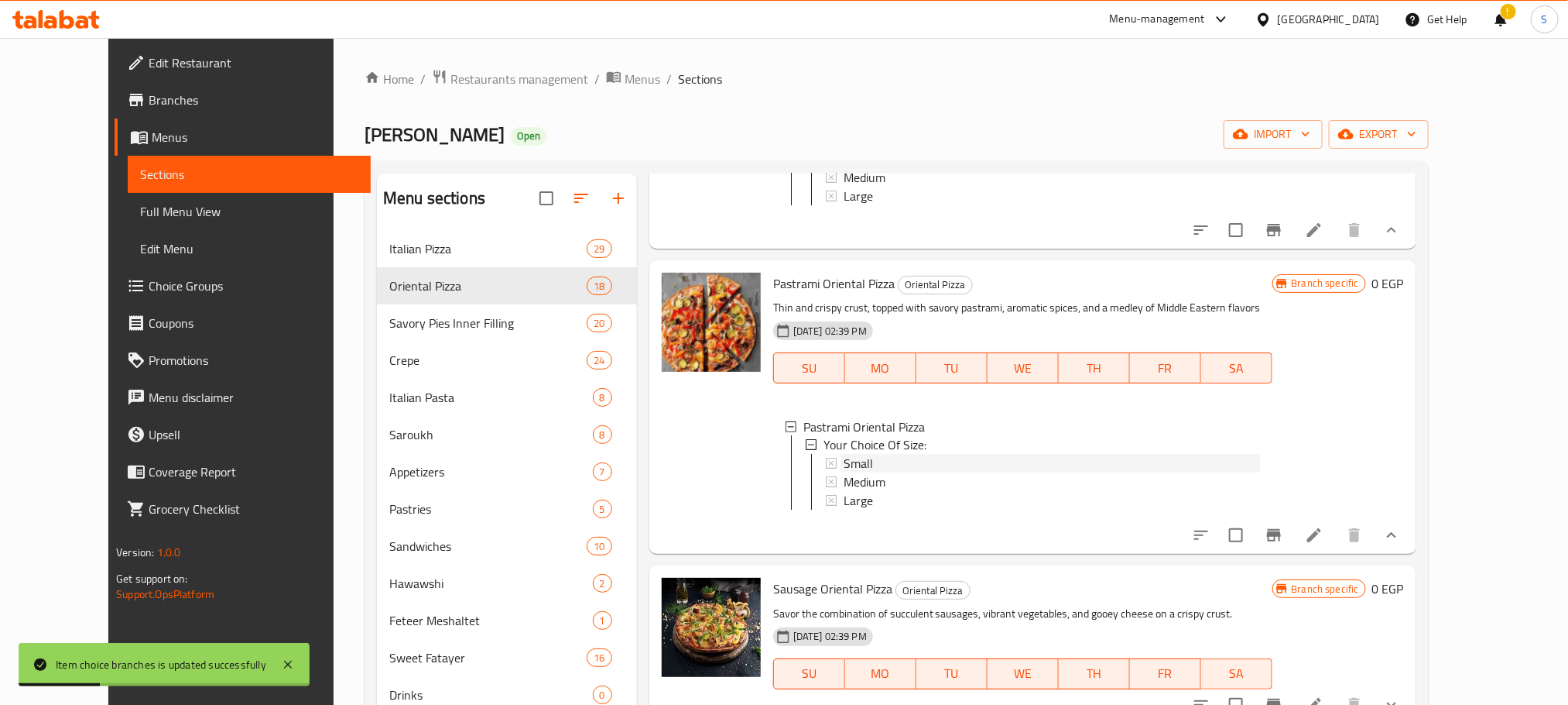
click at [850, 473] on div "Small" at bounding box center [1051, 463] width 416 height 18
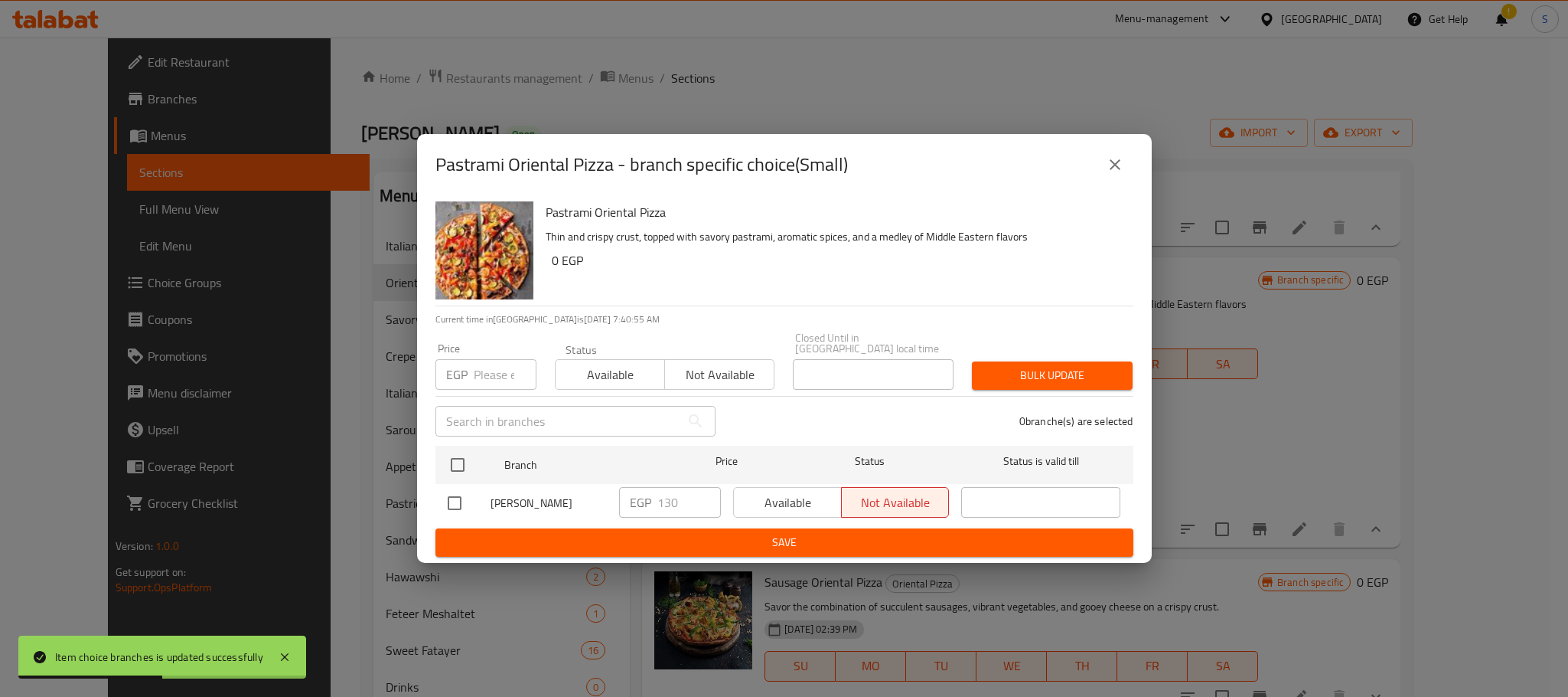
click at [1117, 162] on icon "close" at bounding box center [1114, 164] width 18 height 18
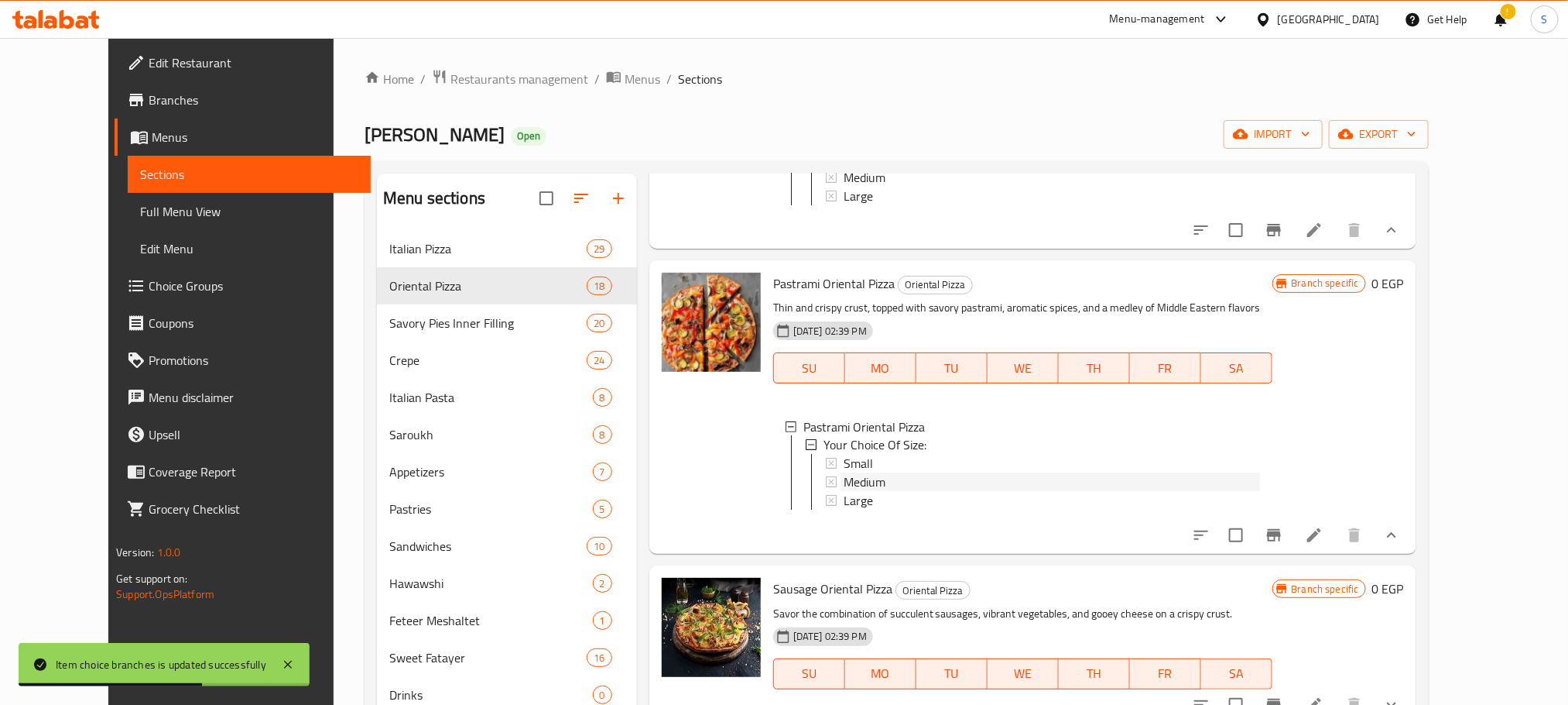
click at [869, 491] on div "Medium" at bounding box center [1051, 482] width 416 height 18
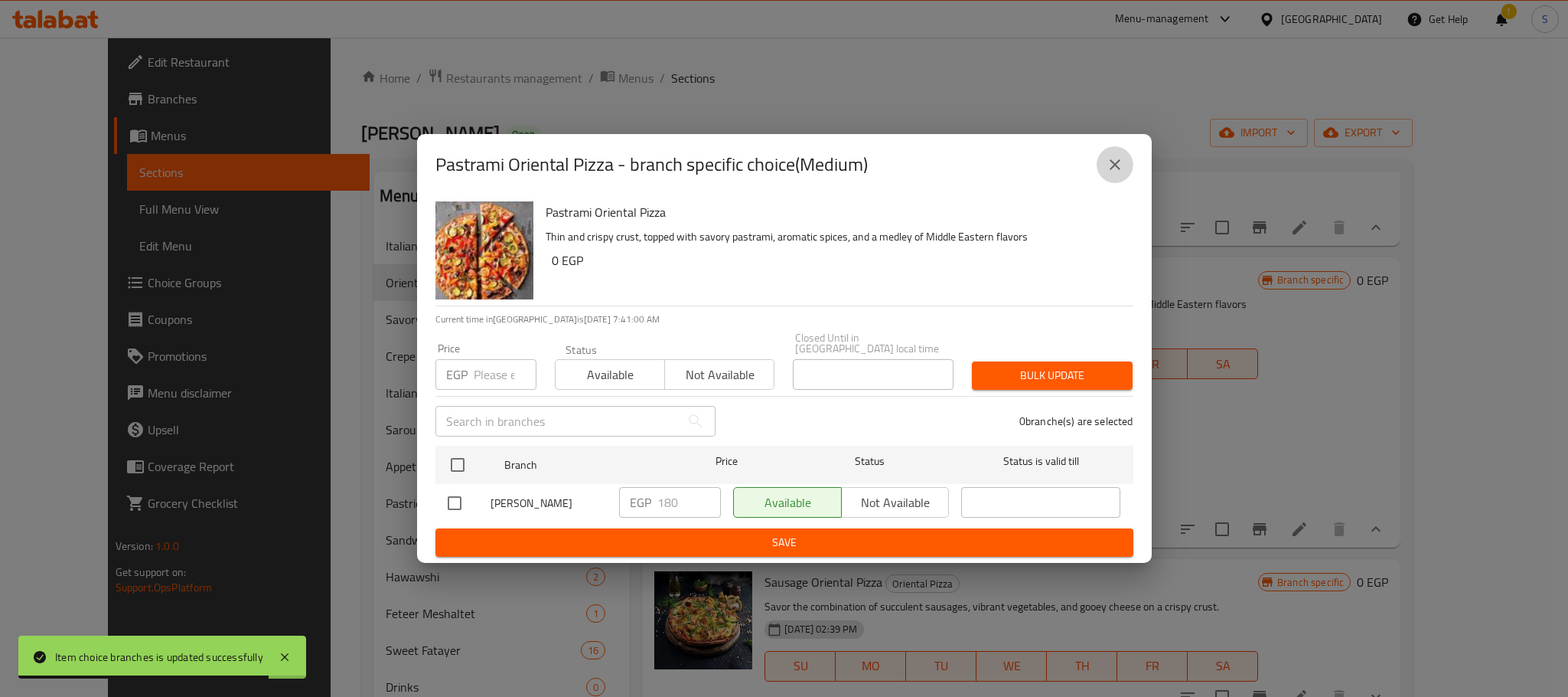
click at [1116, 183] on button "close" at bounding box center [1114, 165] width 37 height 37
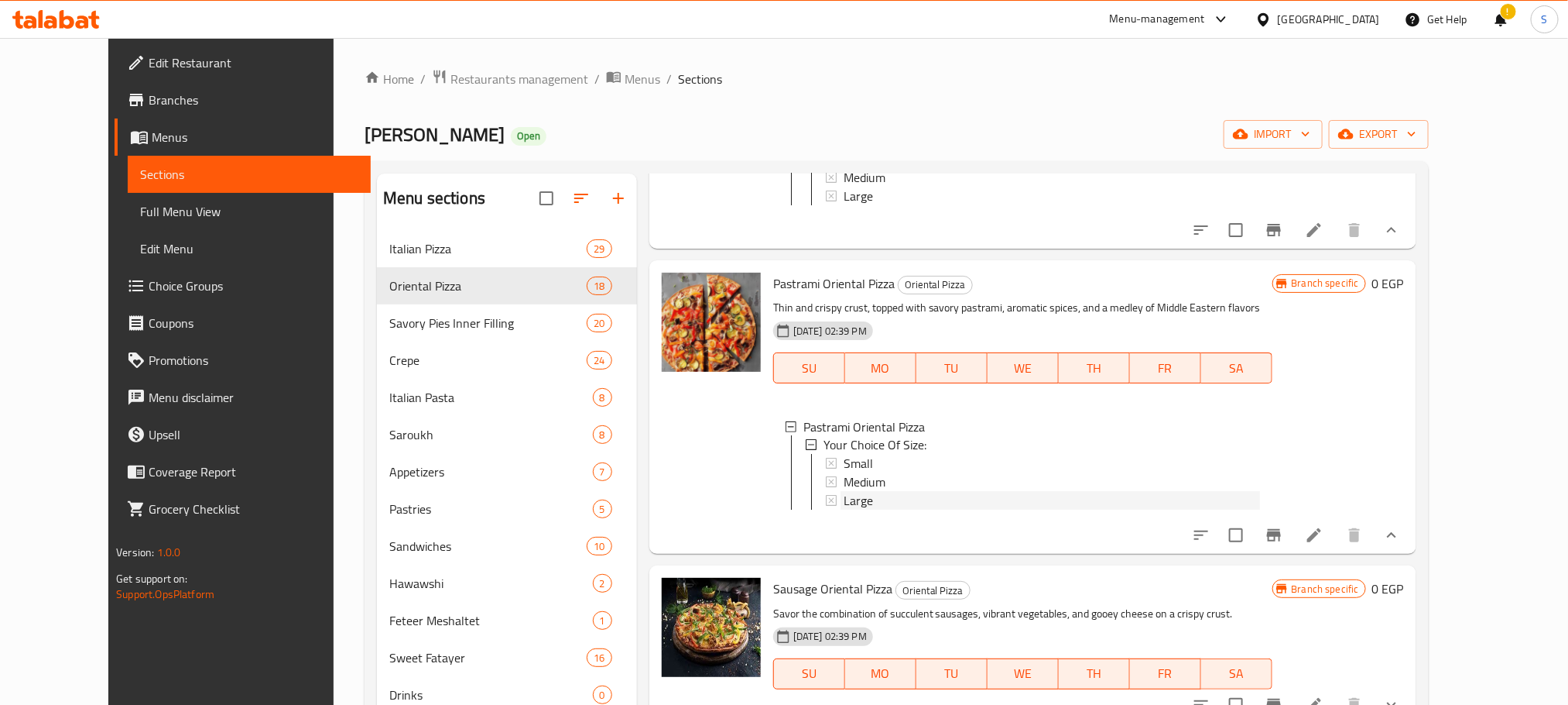
click at [905, 510] on div "Large" at bounding box center [1051, 500] width 416 height 18
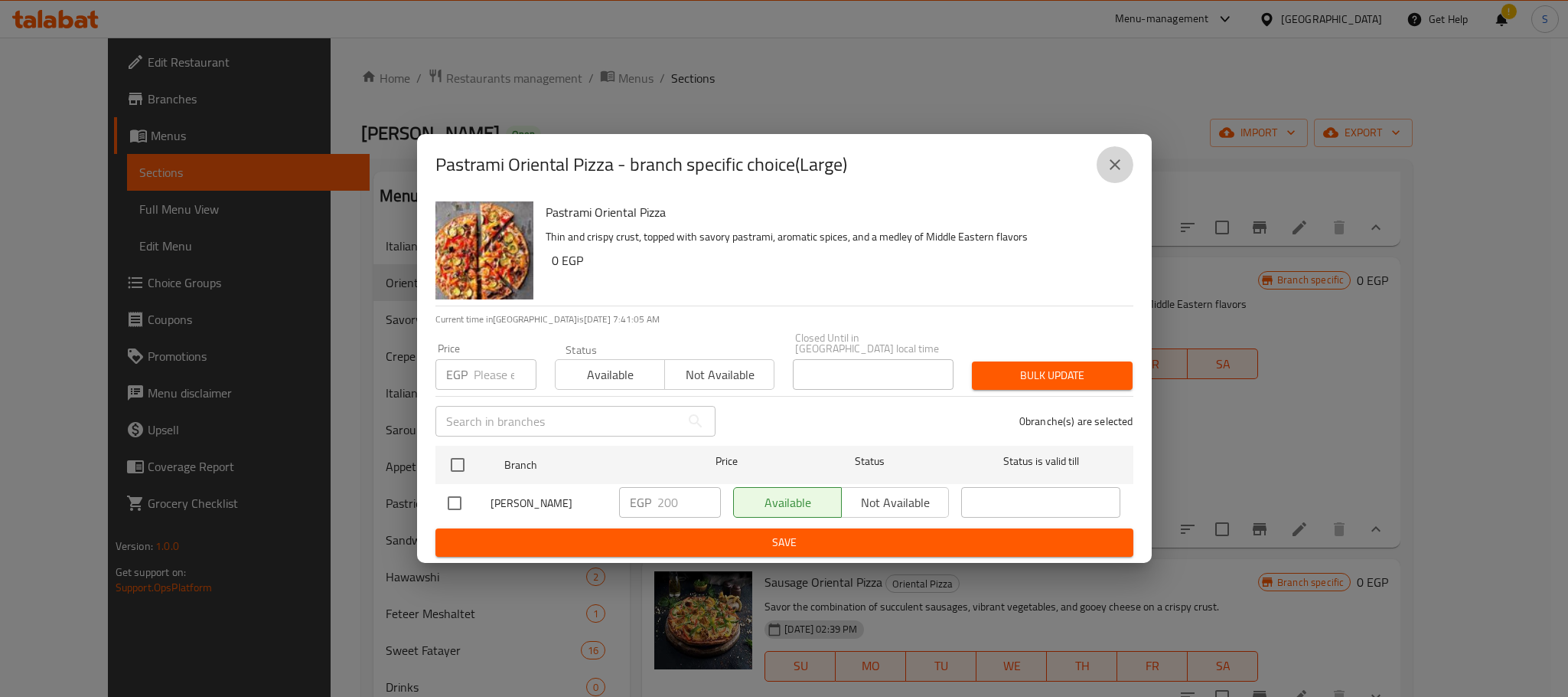
click at [1121, 174] on icon "close" at bounding box center [1114, 164] width 18 height 18
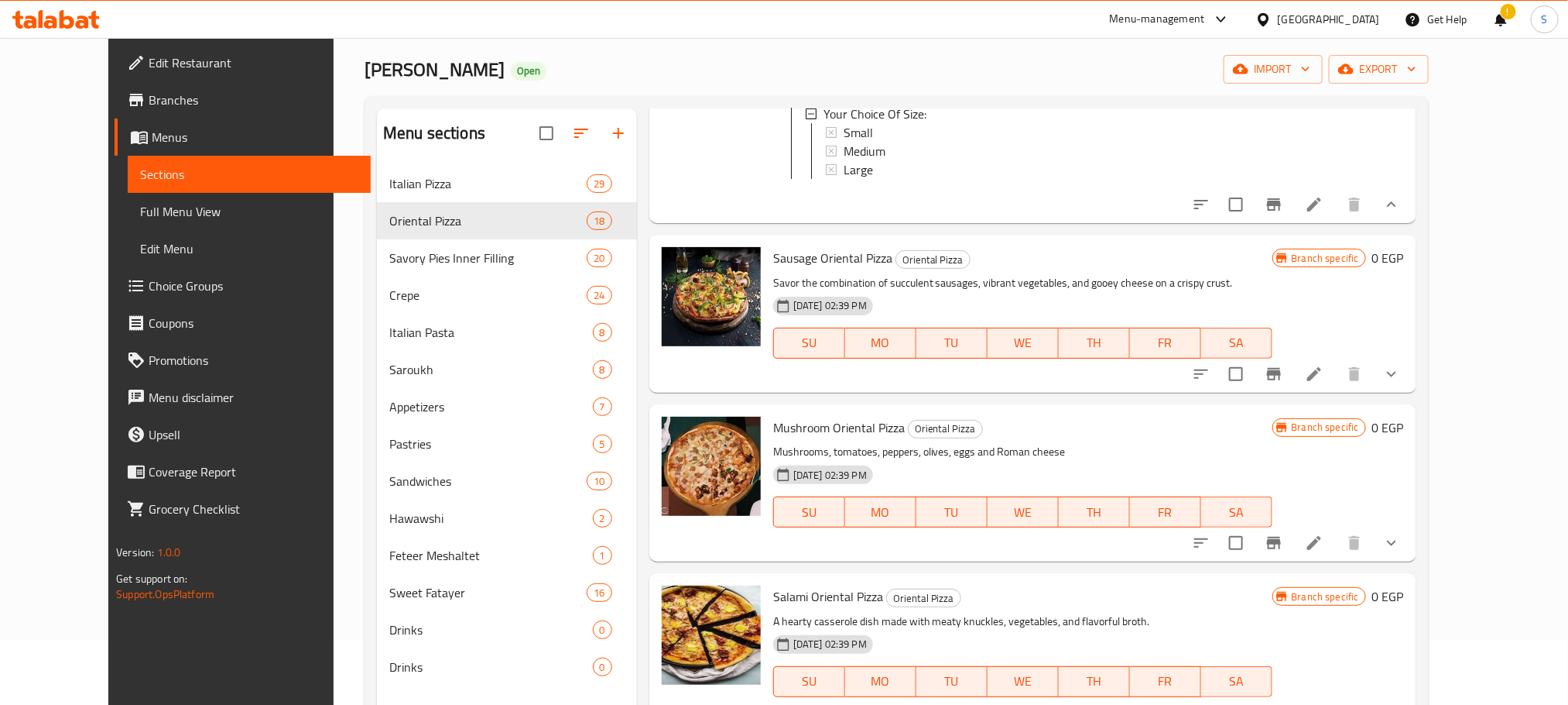
scroll to position [1733, 0]
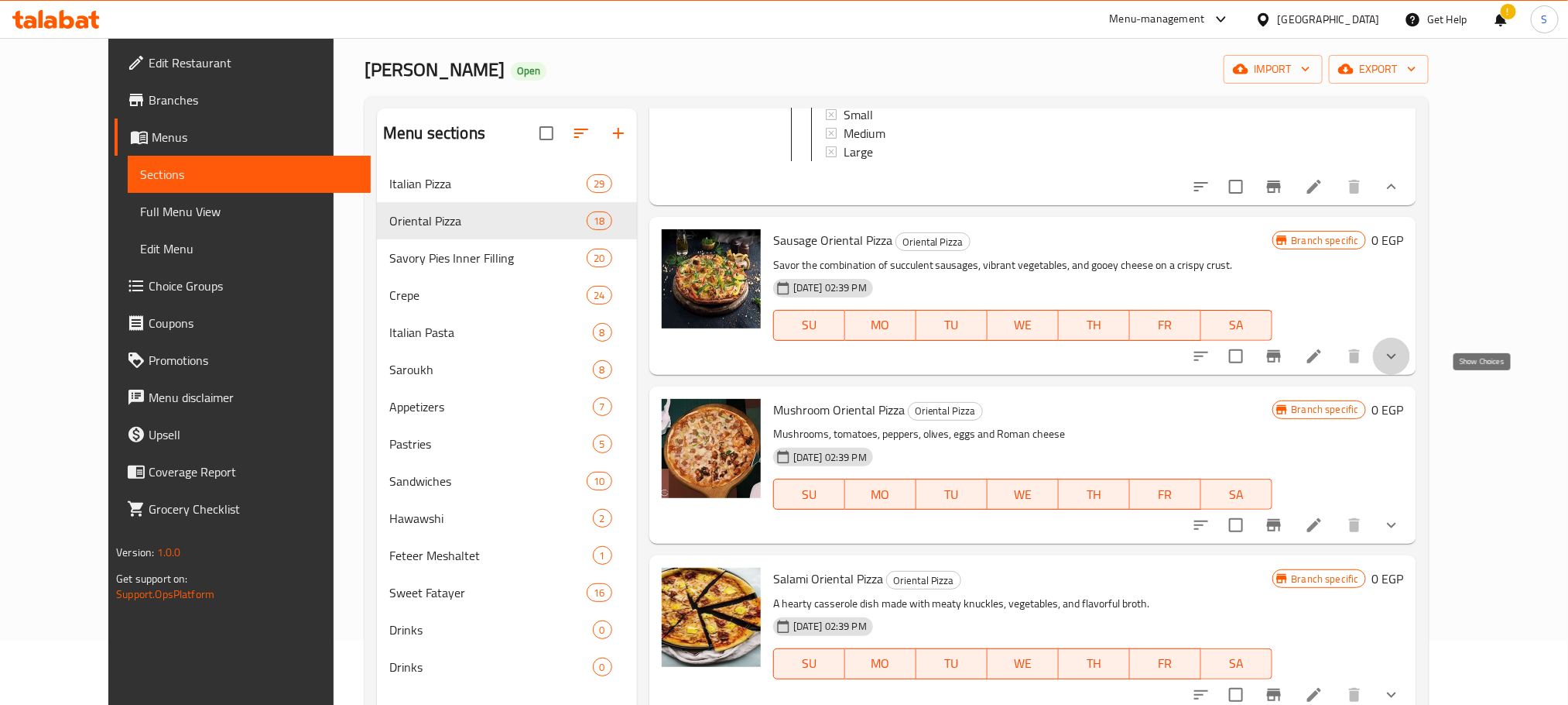
click at [1401, 366] on icon "show more" at bounding box center [1391, 355] width 18 height 18
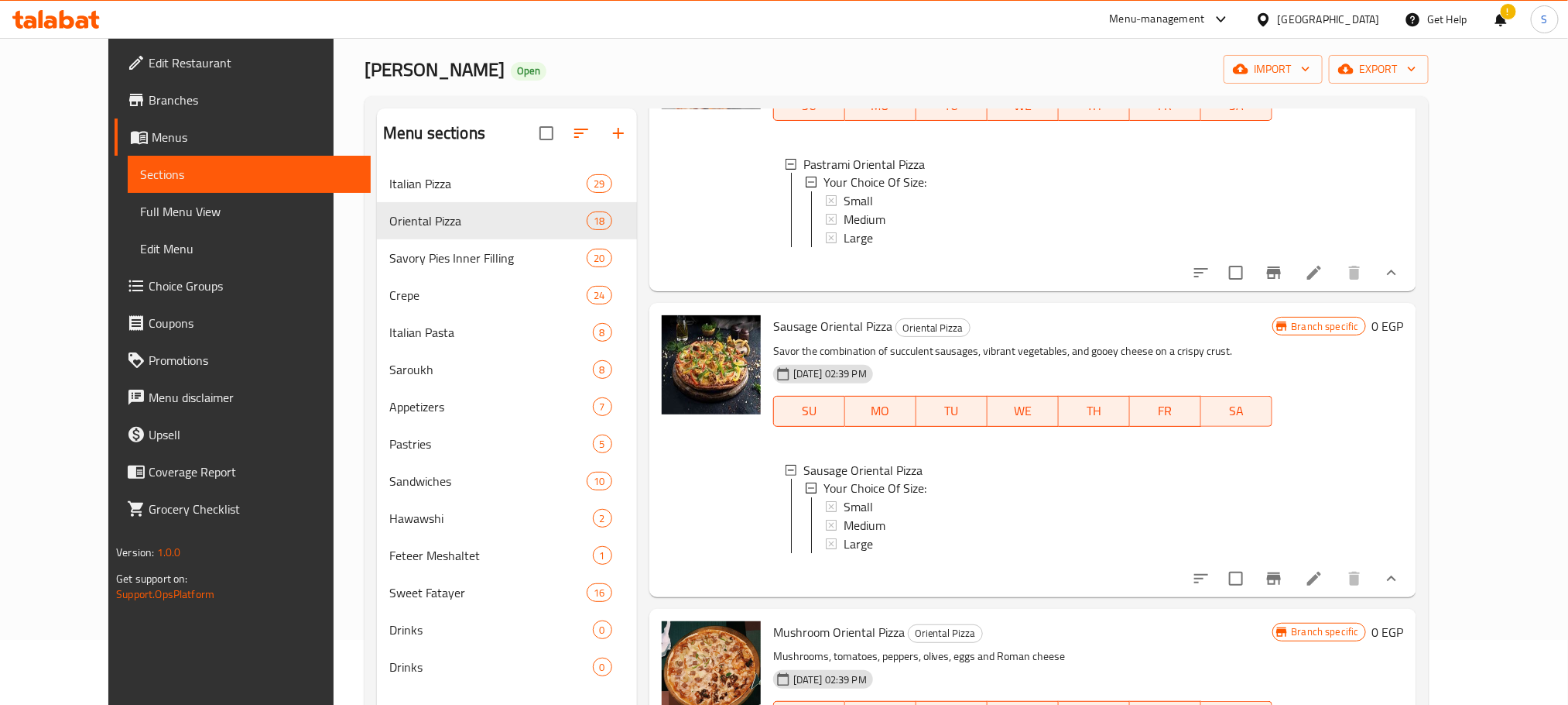
scroll to position [1763, 0]
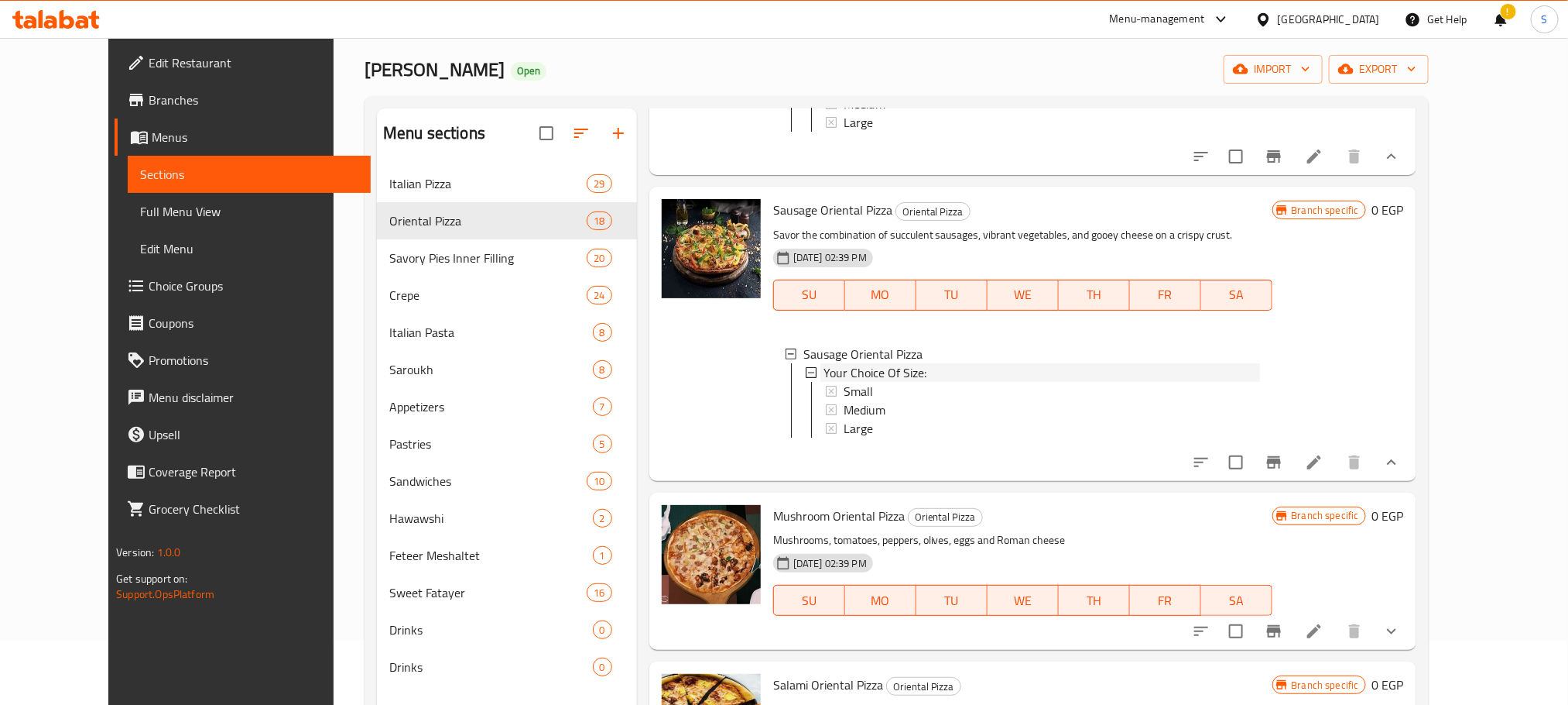
click at [846, 381] on span "Your Choice Of Size:" at bounding box center [875, 372] width 103 height 18
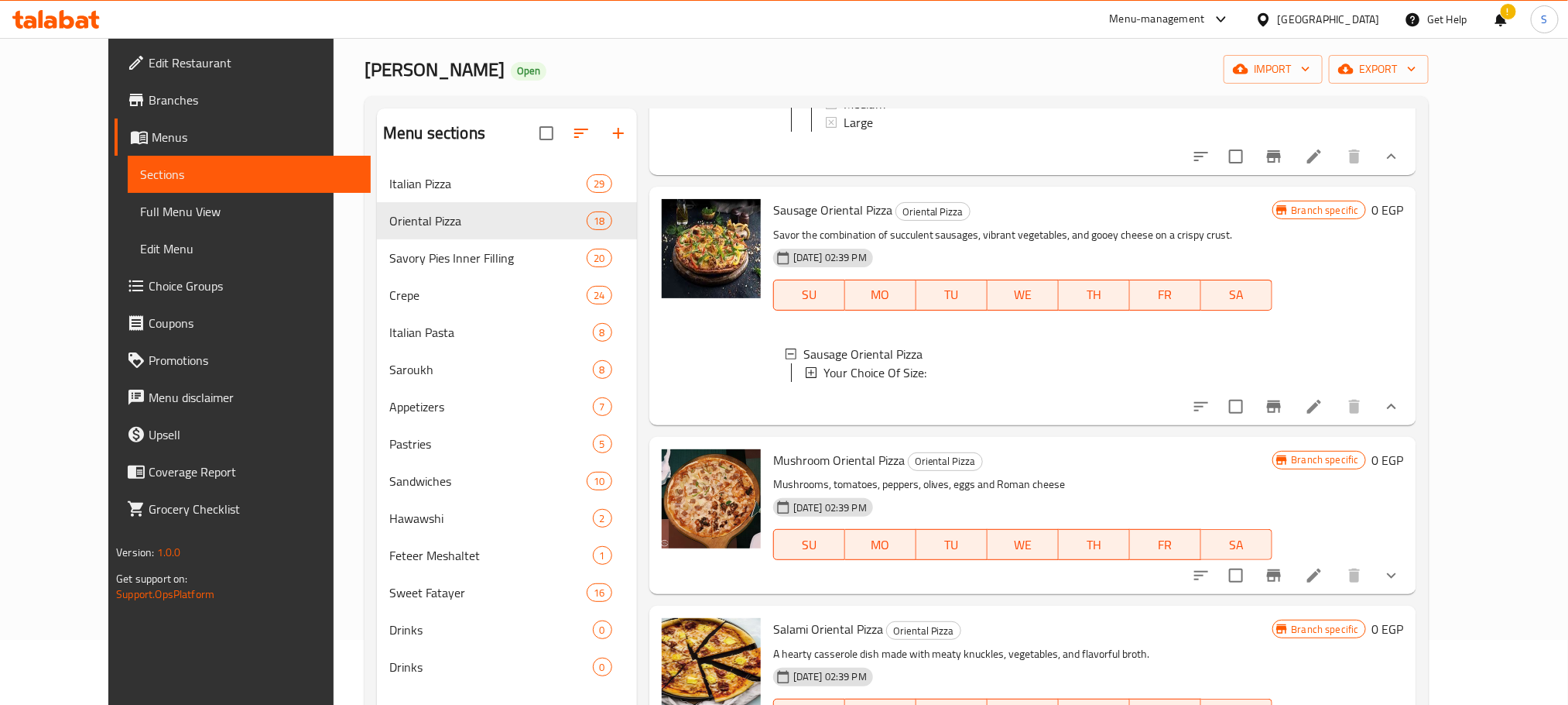
click at [846, 381] on span "Your Choice Of Size:" at bounding box center [875, 372] width 103 height 18
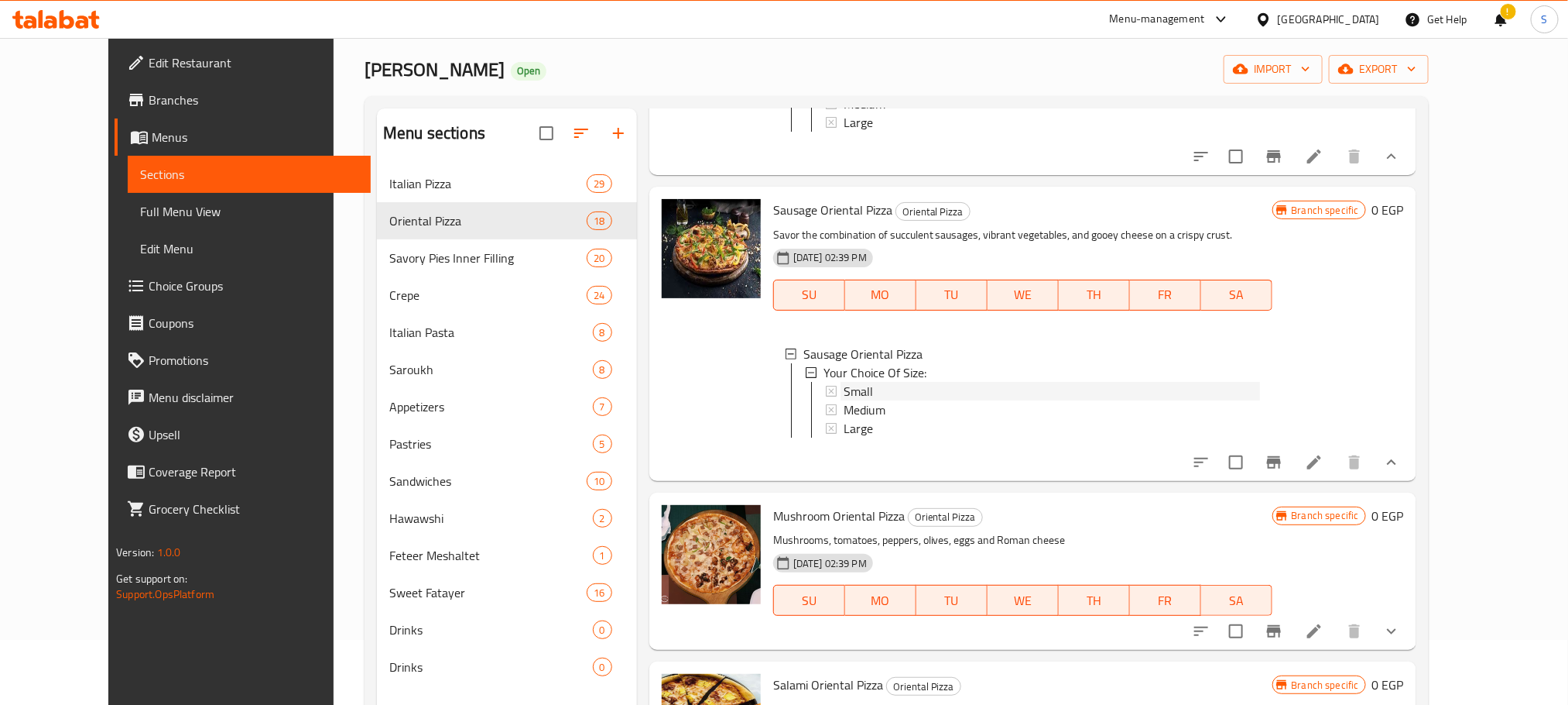
click at [852, 400] on div "Small" at bounding box center [1051, 390] width 416 height 18
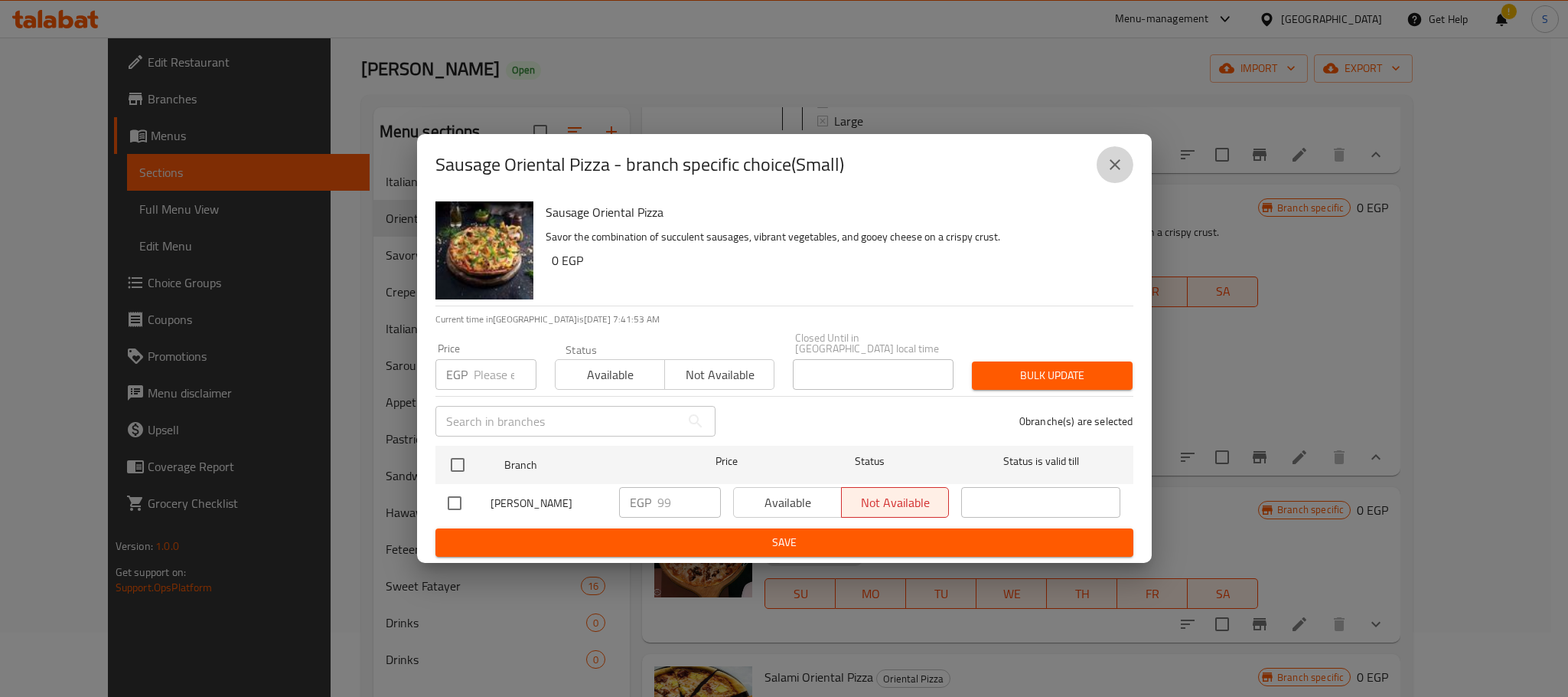
click at [1110, 165] on icon "close" at bounding box center [1115, 165] width 11 height 11
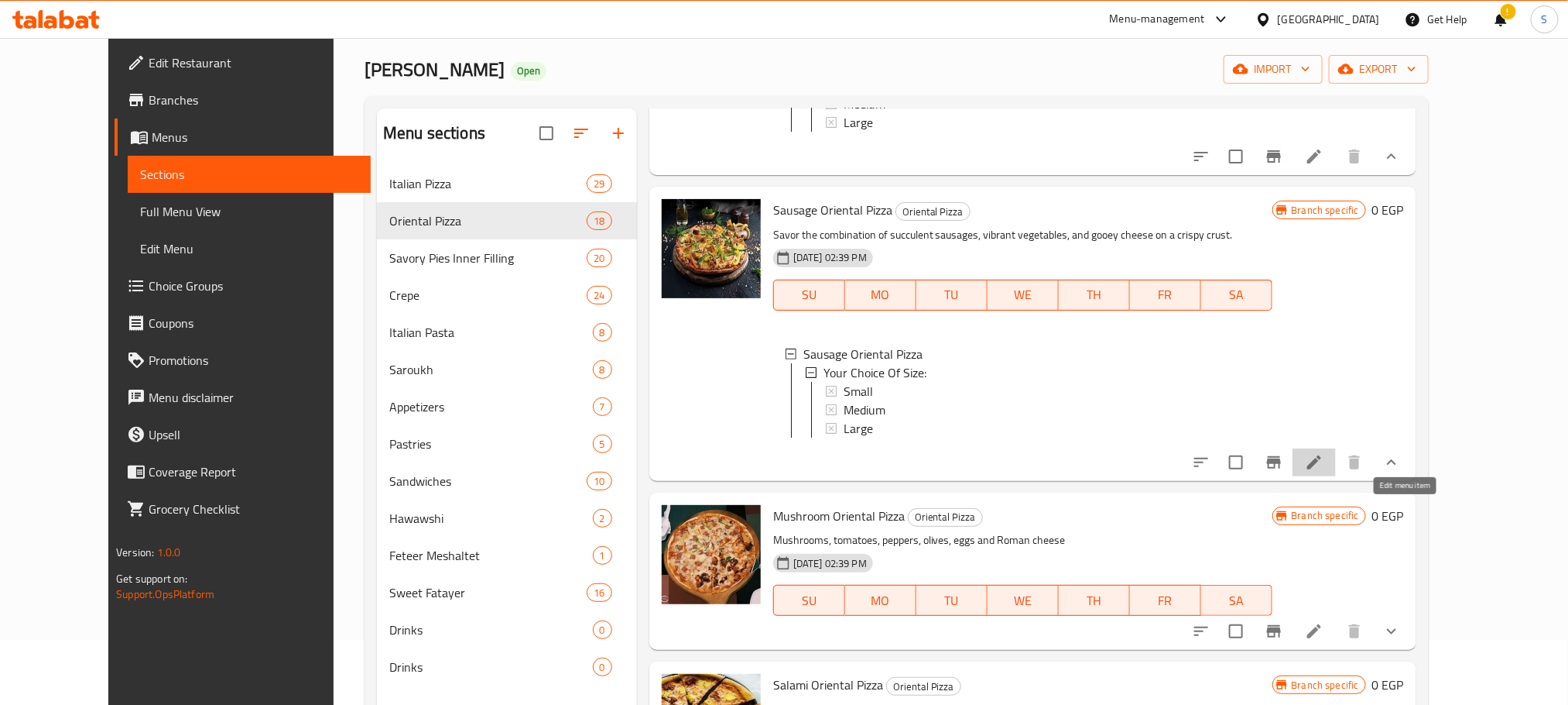
click at [1324, 472] on icon at bounding box center [1314, 462] width 18 height 18
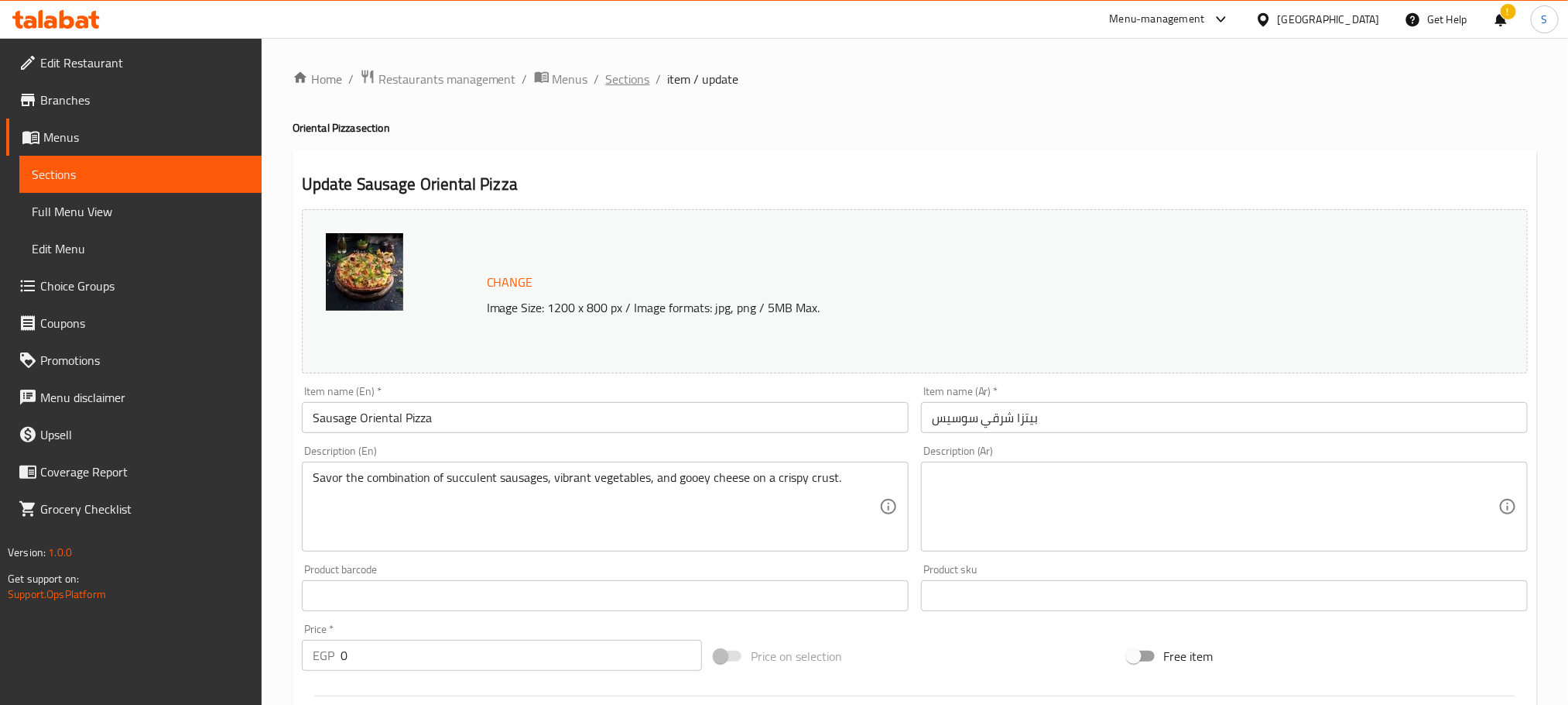
click at [621, 79] on span "Sections" at bounding box center [629, 79] width 44 height 18
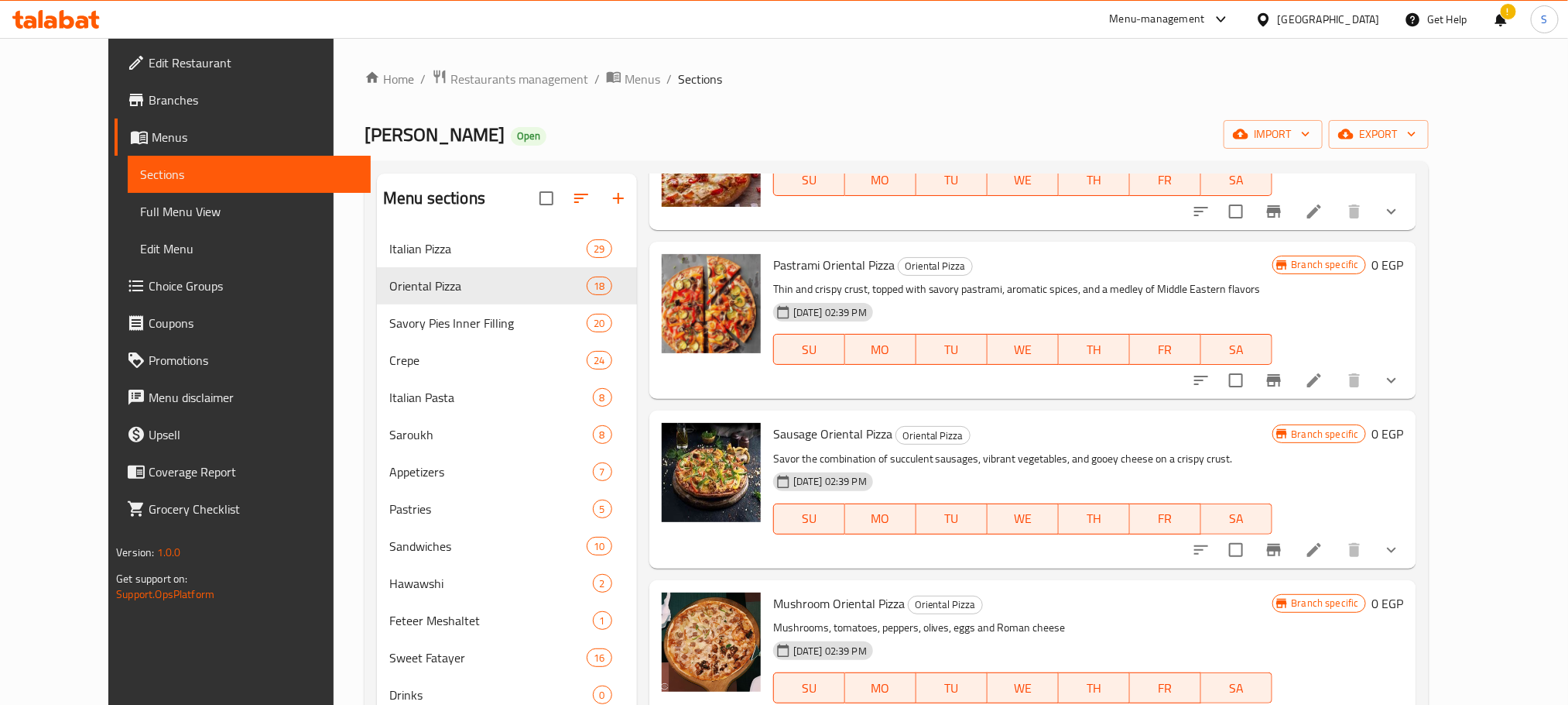
scroll to position [1375, 0]
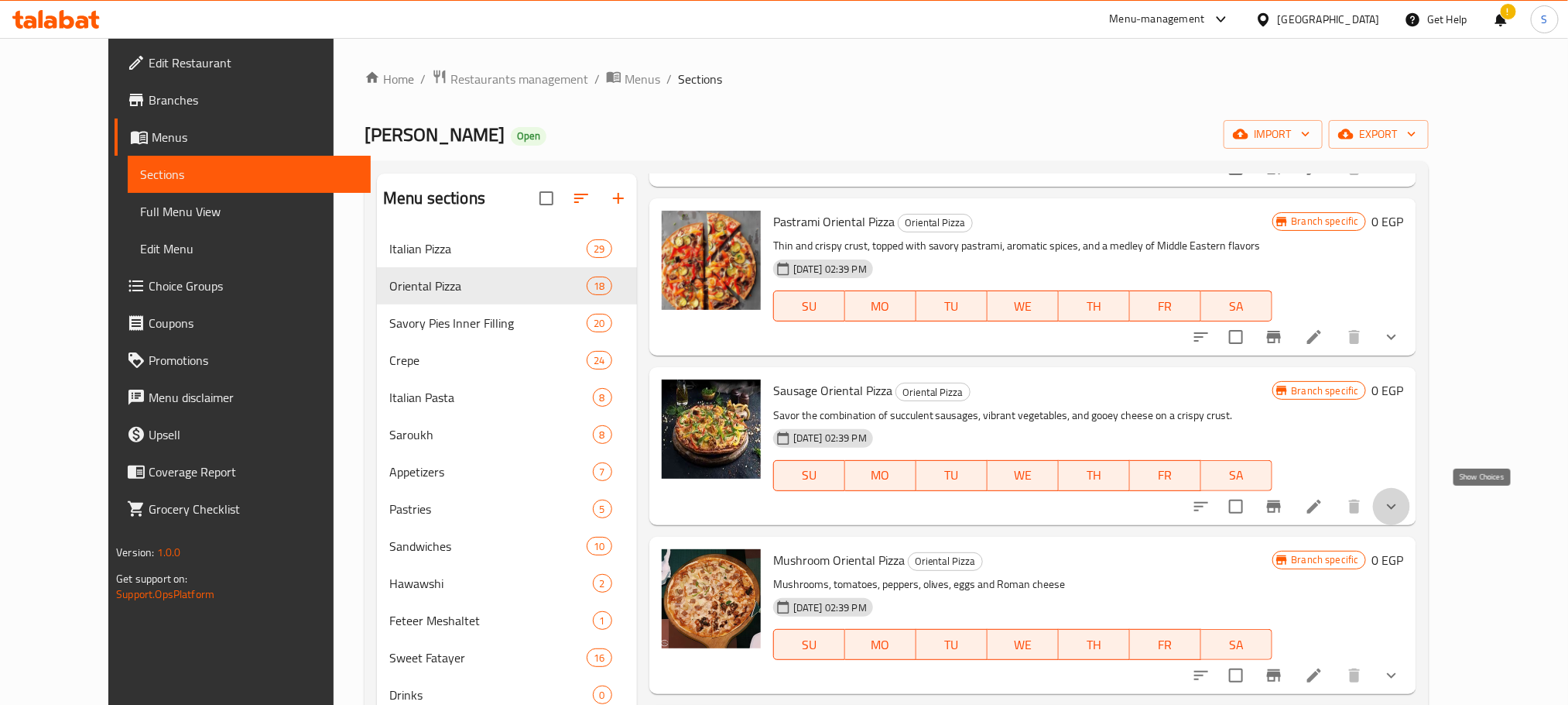
click at [1401, 514] on icon "show more" at bounding box center [1391, 506] width 18 height 18
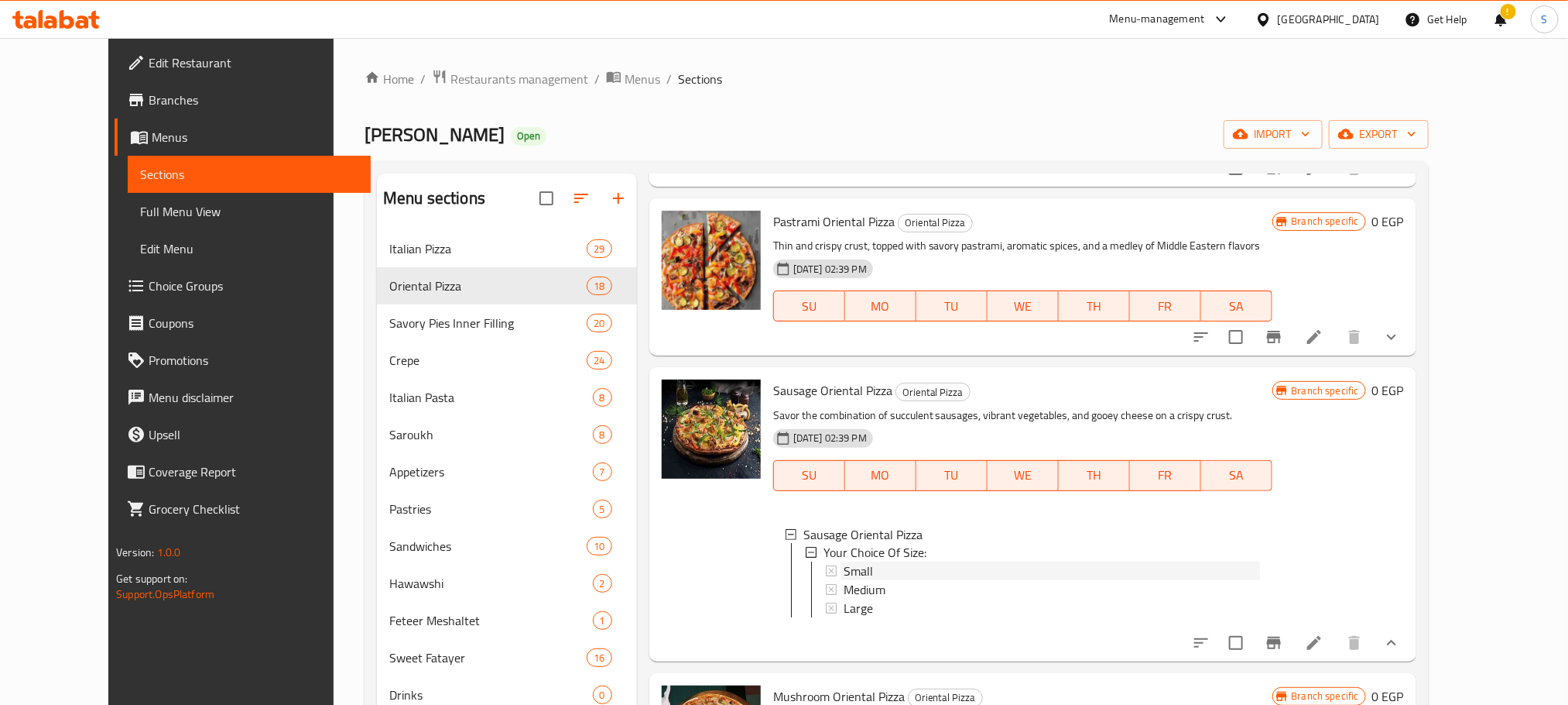
click at [843, 567] on span "Small" at bounding box center [858, 571] width 29 height 18
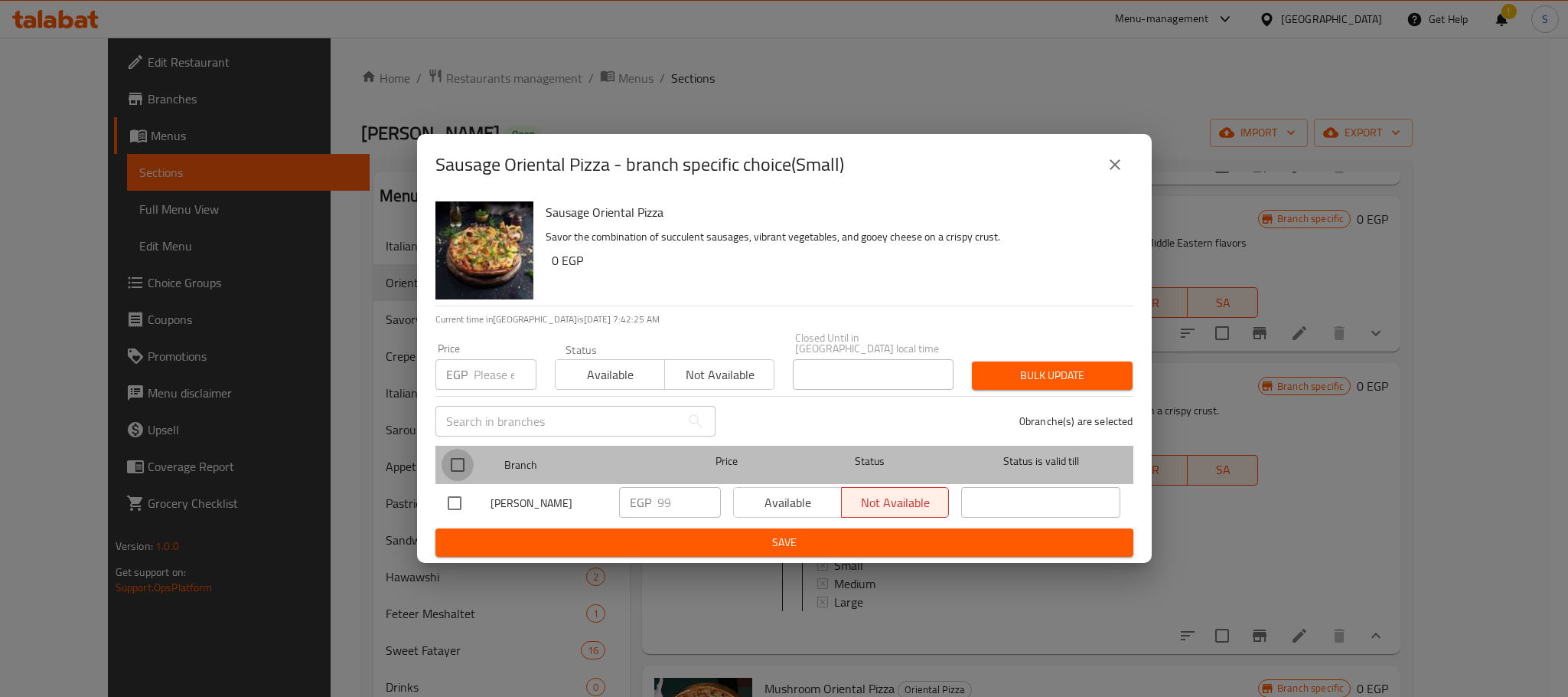
click at [459, 453] on input "checkbox" at bounding box center [457, 464] width 32 height 32
checkbox input "true"
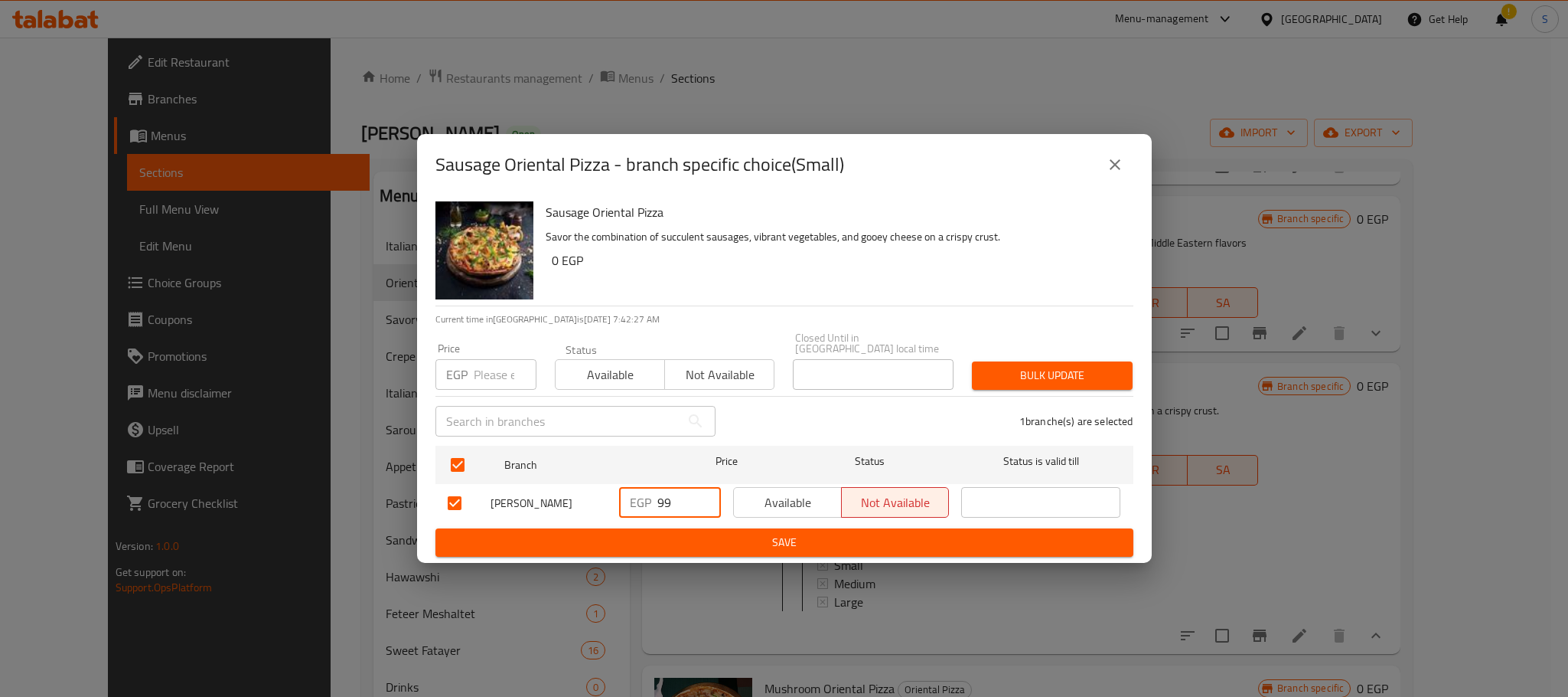
drag, startPoint x: 671, startPoint y: 501, endPoint x: 630, endPoint y: 501, distance: 41.0
click at [630, 501] on div "EGP 99 ​" at bounding box center [670, 502] width 102 height 31
type input "100"
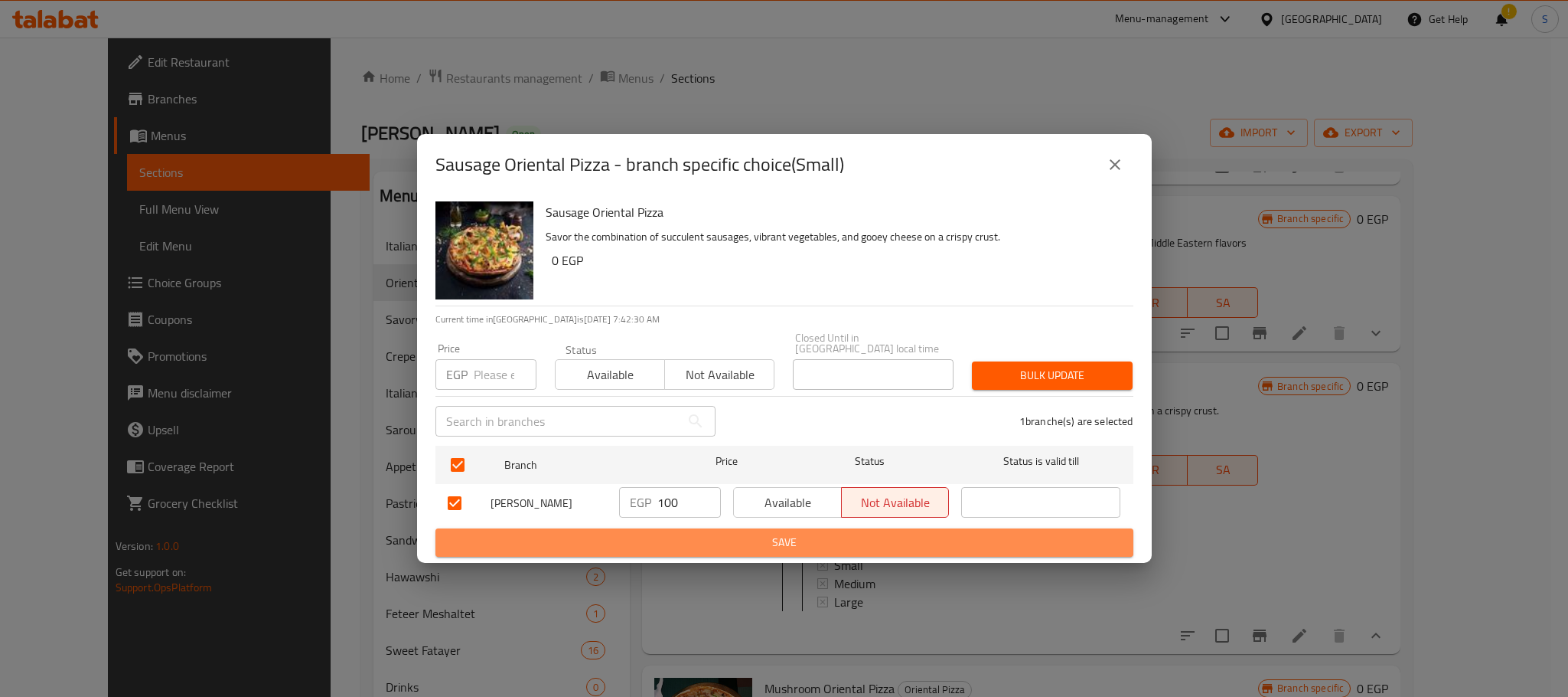
click at [755, 528] on button "Save" at bounding box center [784, 543] width 698 height 28
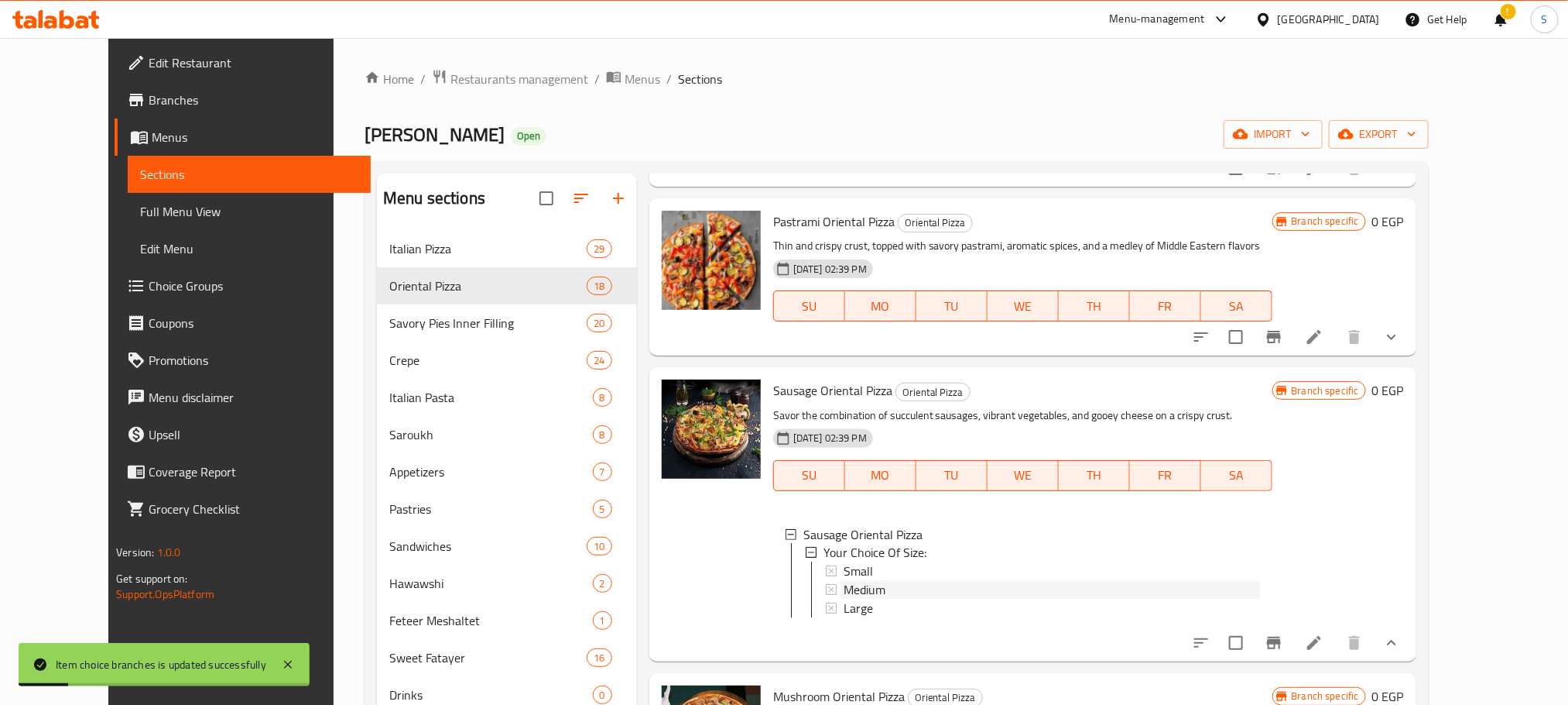
click at [843, 580] on span "Medium" at bounding box center [864, 589] width 42 height 18
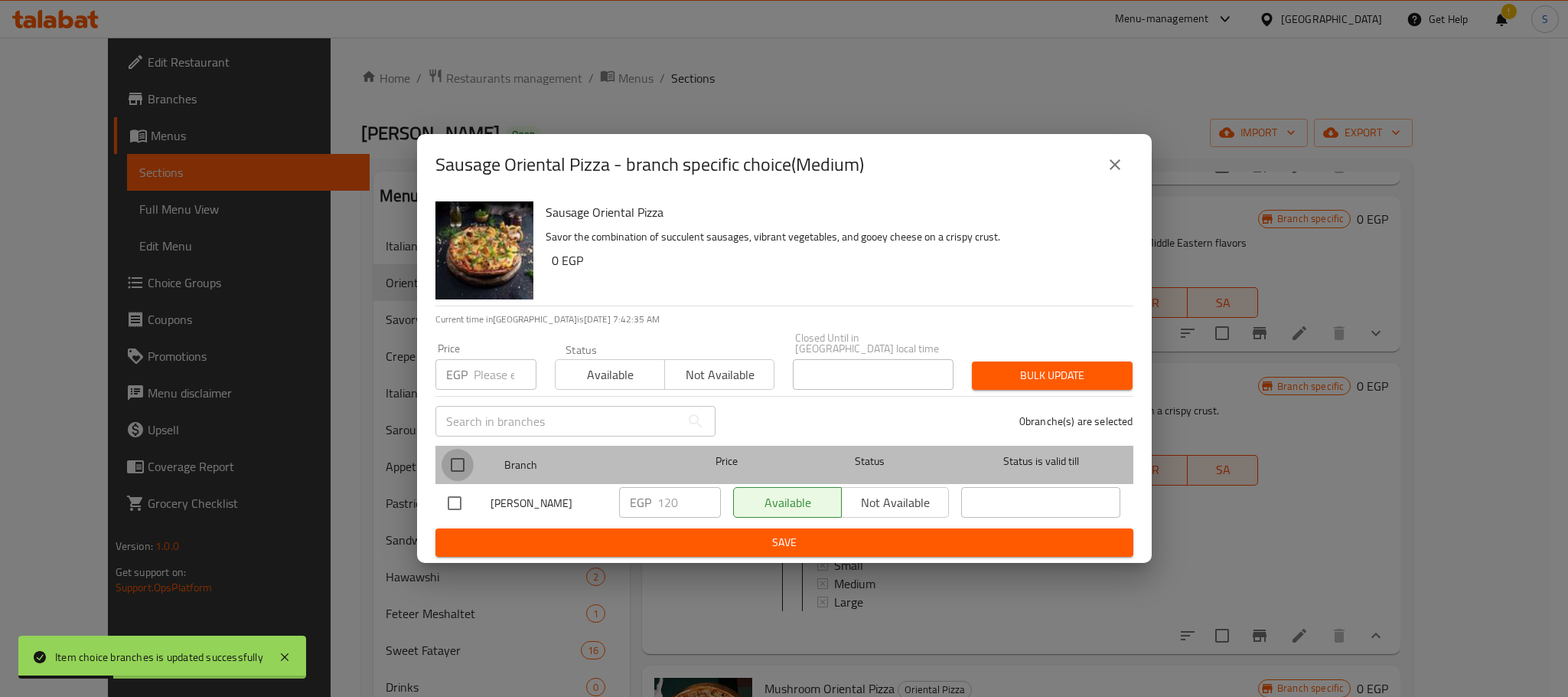
click at [460, 460] on input "checkbox" at bounding box center [457, 464] width 32 height 32
checkbox input "true"
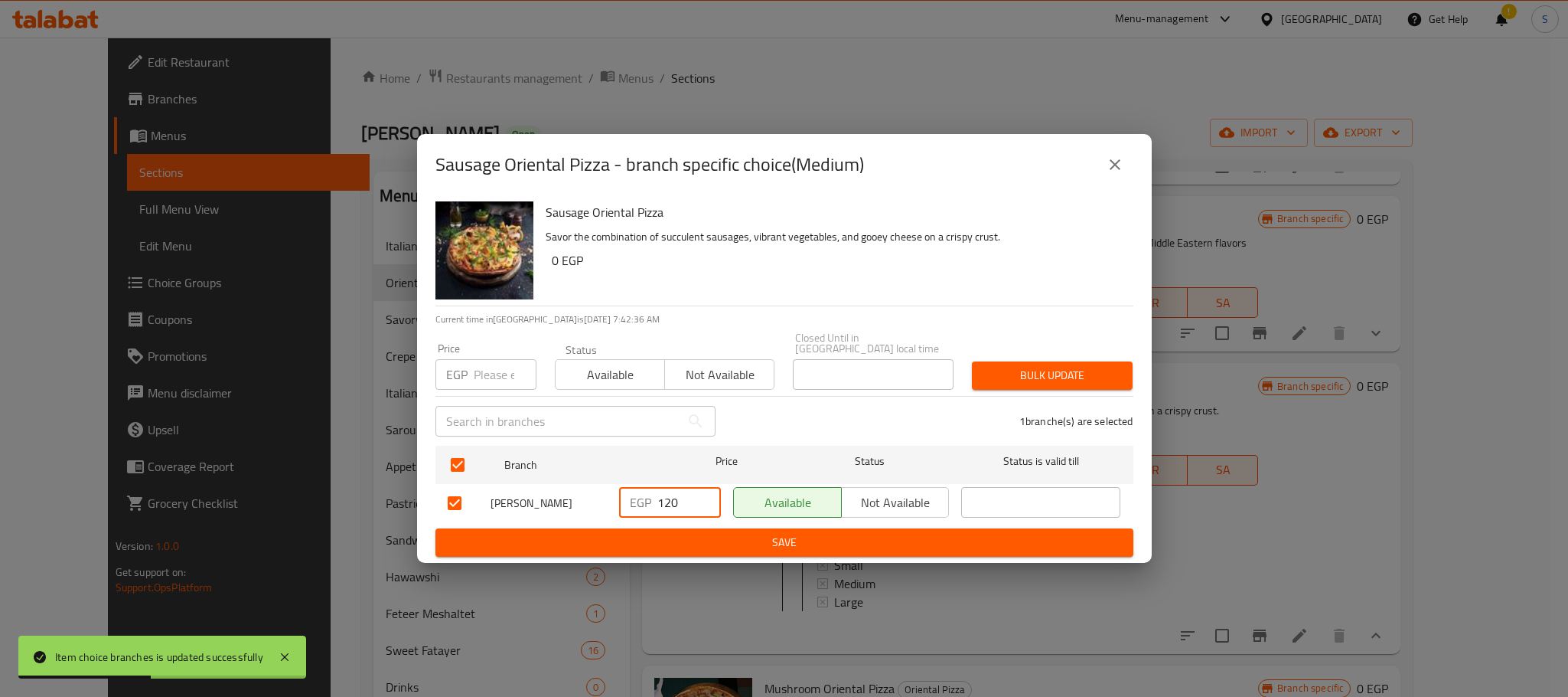
drag, startPoint x: 680, startPoint y: 495, endPoint x: 643, endPoint y: 499, distance: 37.2
click at [643, 499] on div "EGP 120 ​" at bounding box center [670, 502] width 102 height 31
type input "140"
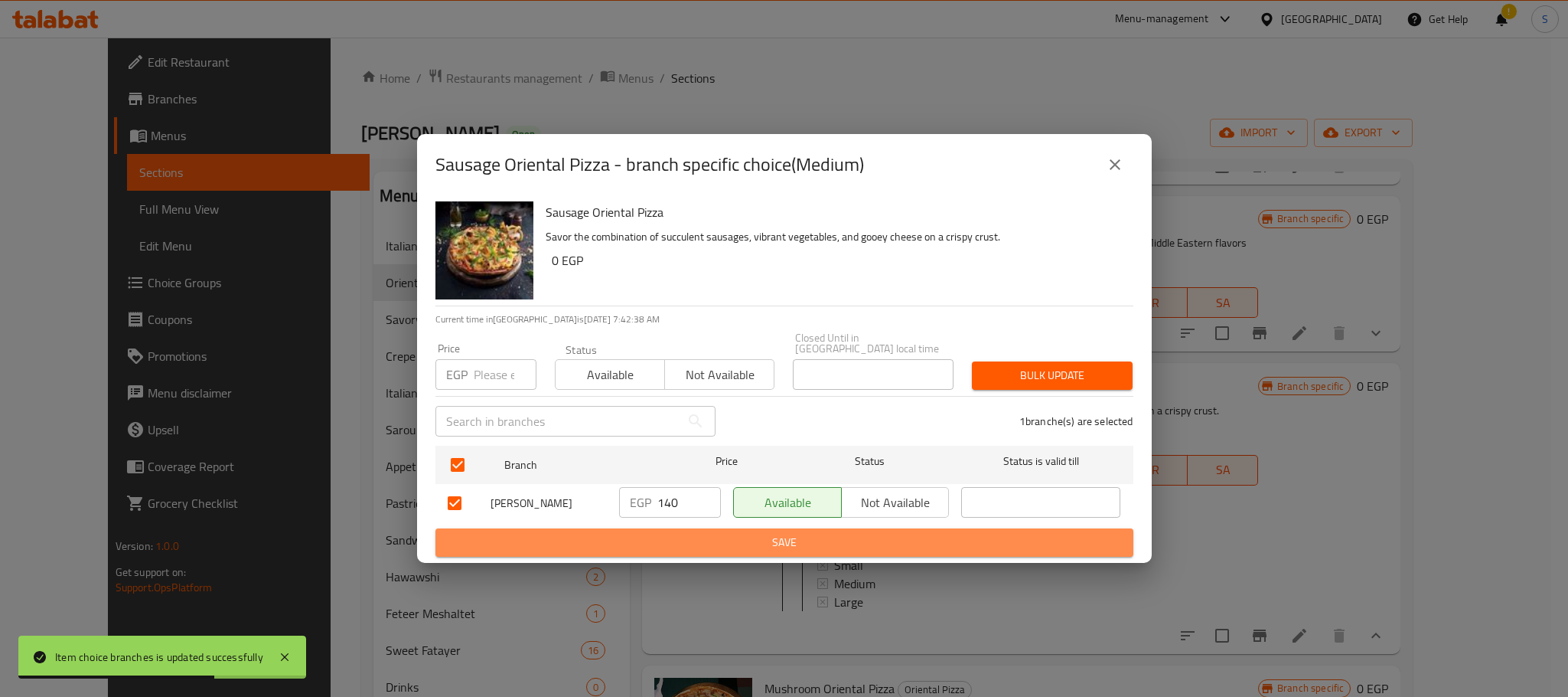
click at [740, 537] on span "Save" at bounding box center [784, 543] width 673 height 19
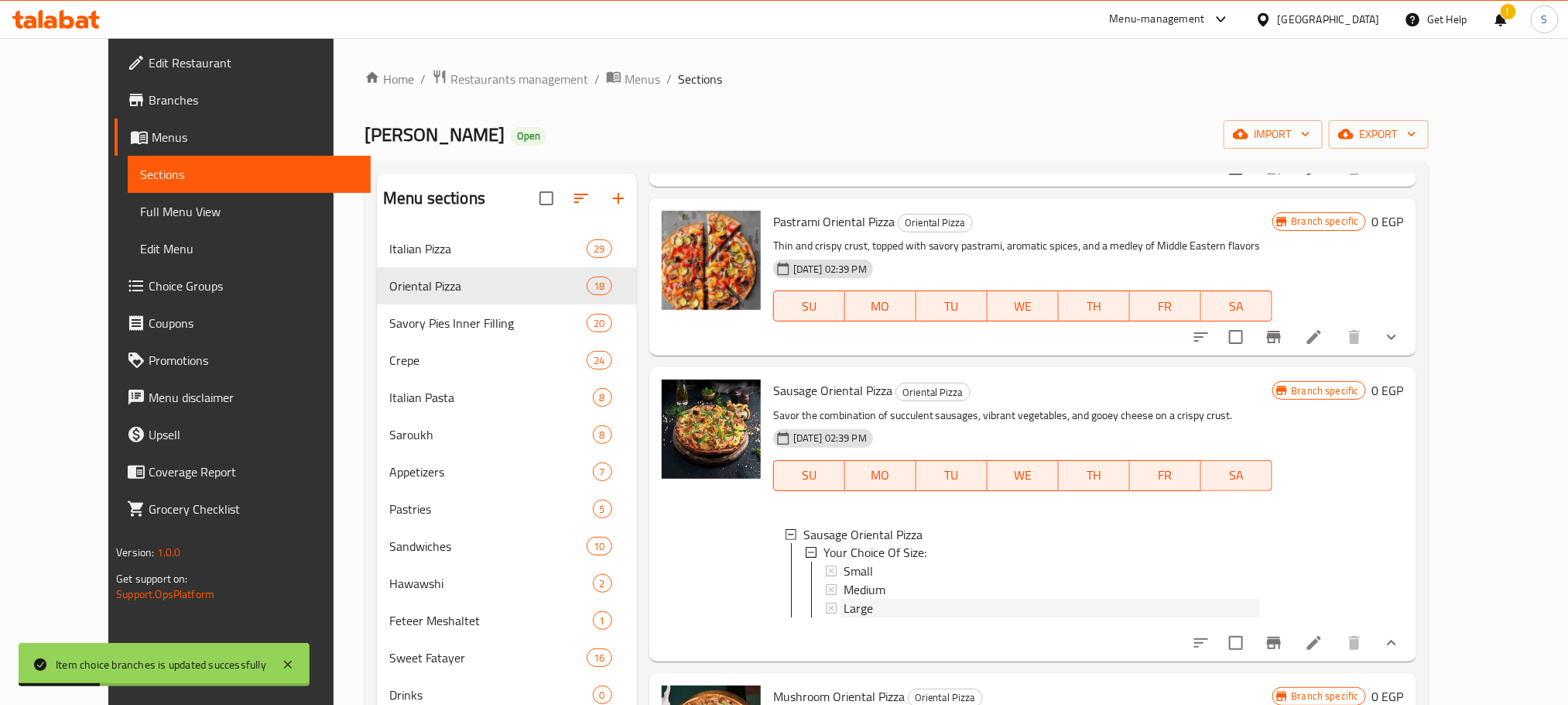
click at [843, 607] on span "Large" at bounding box center [858, 608] width 29 height 18
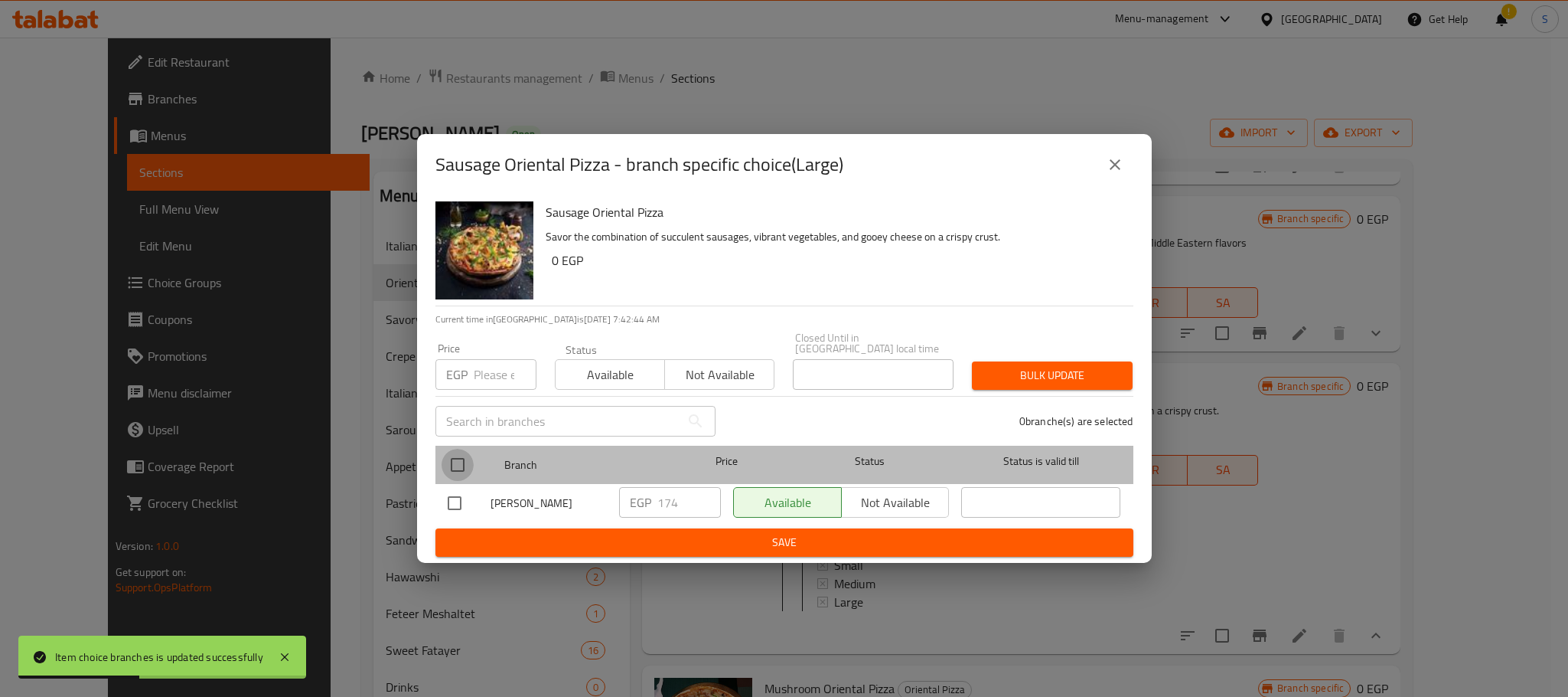
click at [452, 451] on input "checkbox" at bounding box center [457, 464] width 32 height 32
checkbox input "true"
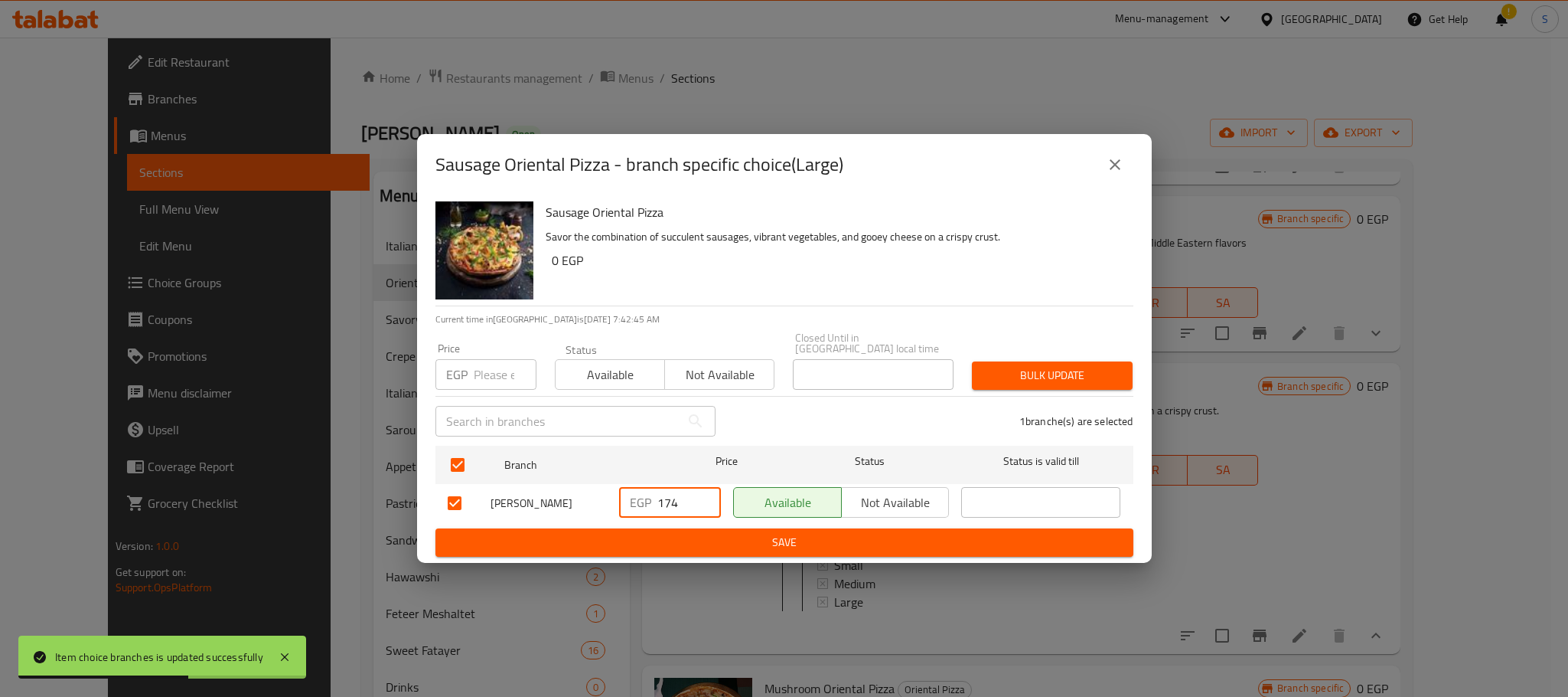
drag, startPoint x: 682, startPoint y: 503, endPoint x: 640, endPoint y: 502, distance: 42.0
click at [640, 502] on div "EGP 174 ​" at bounding box center [670, 502] width 102 height 31
type input "170"
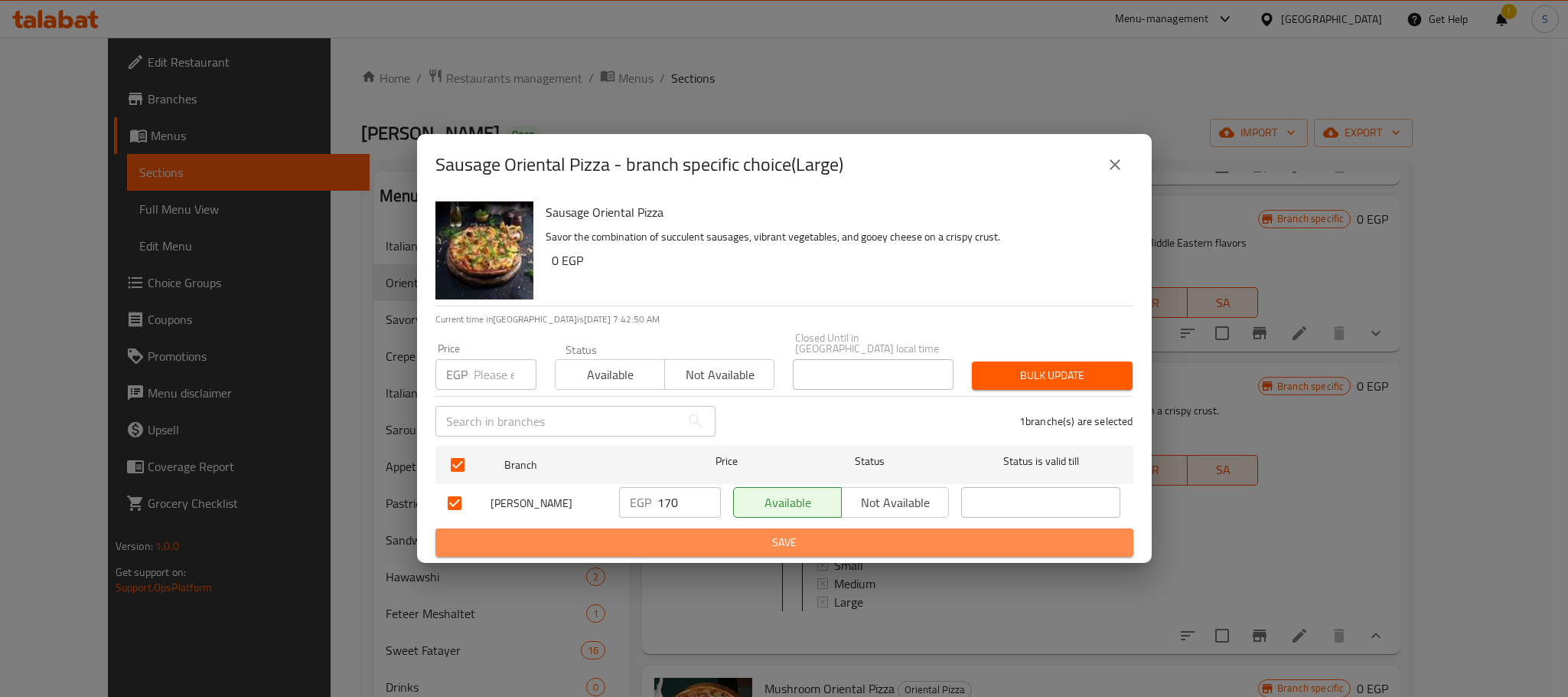
click at [728, 539] on span "Save" at bounding box center [784, 543] width 673 height 19
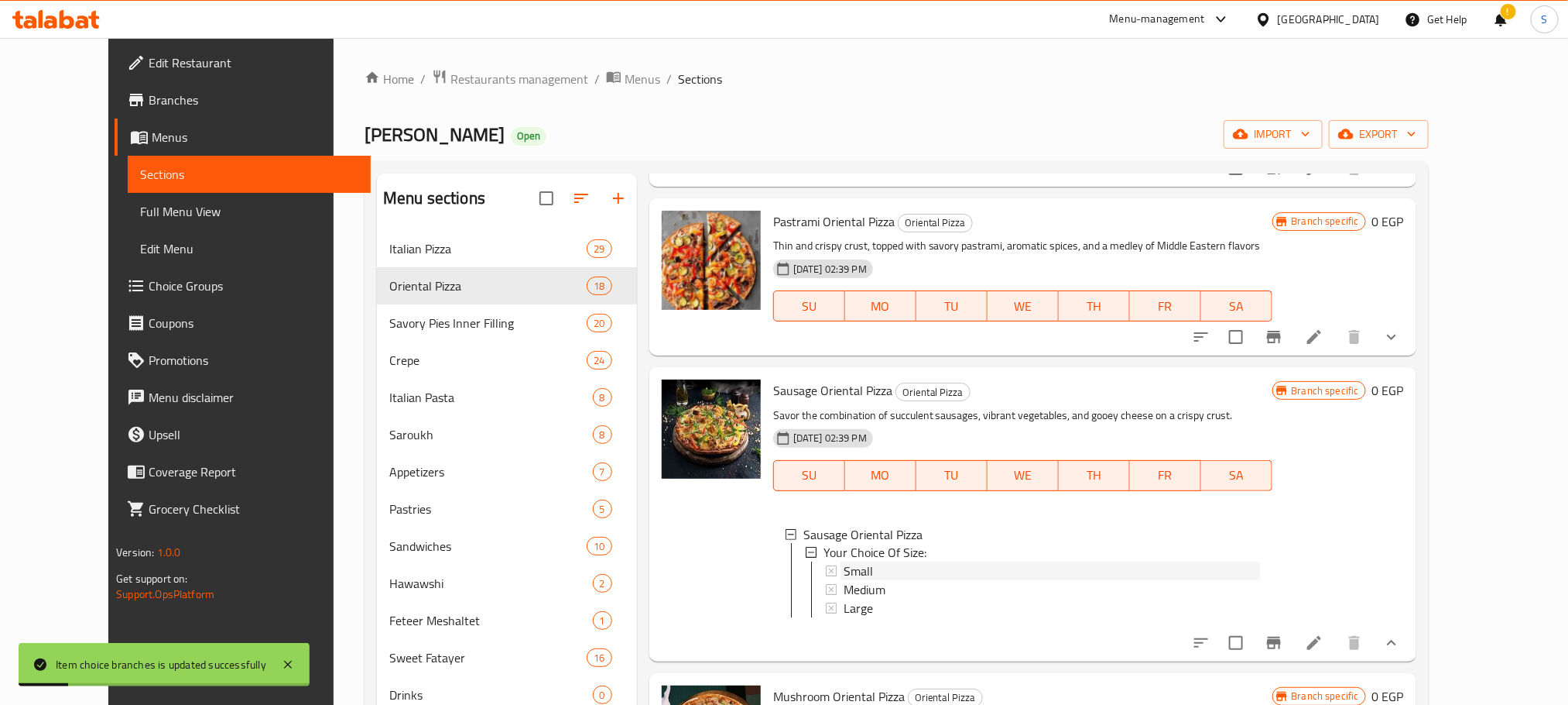
click at [855, 569] on div "Small" at bounding box center [1051, 571] width 416 height 18
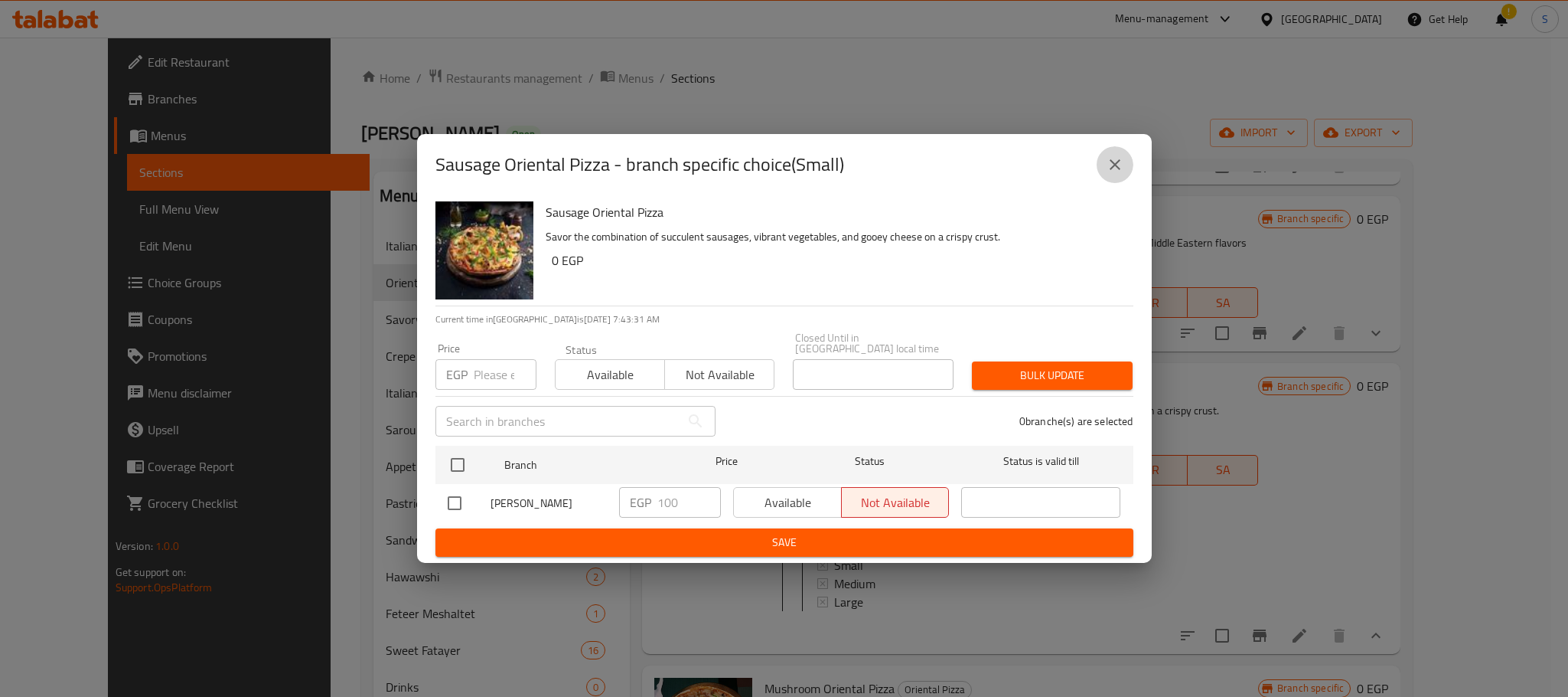
click at [1118, 172] on icon "close" at bounding box center [1114, 164] width 18 height 18
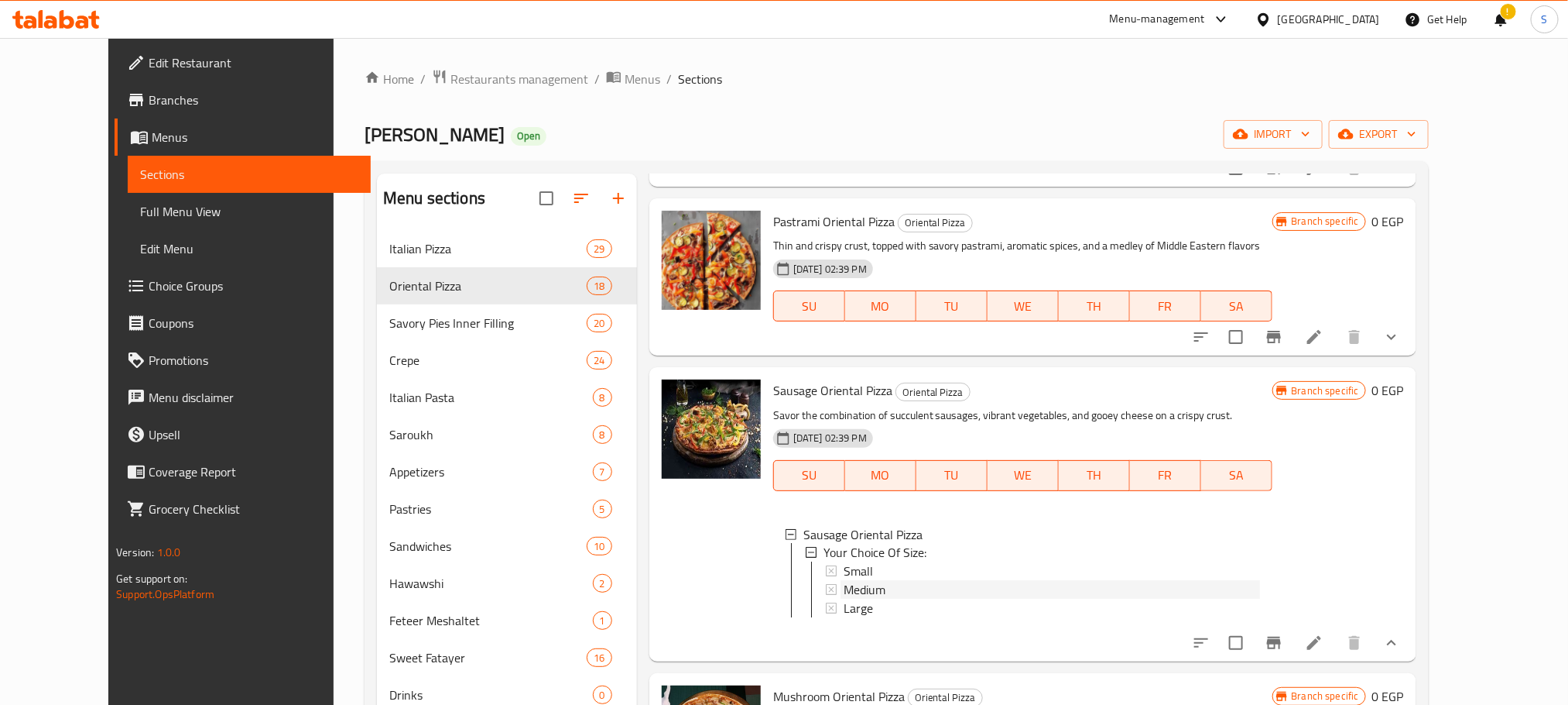
click at [843, 592] on span "Medium" at bounding box center [864, 589] width 42 height 18
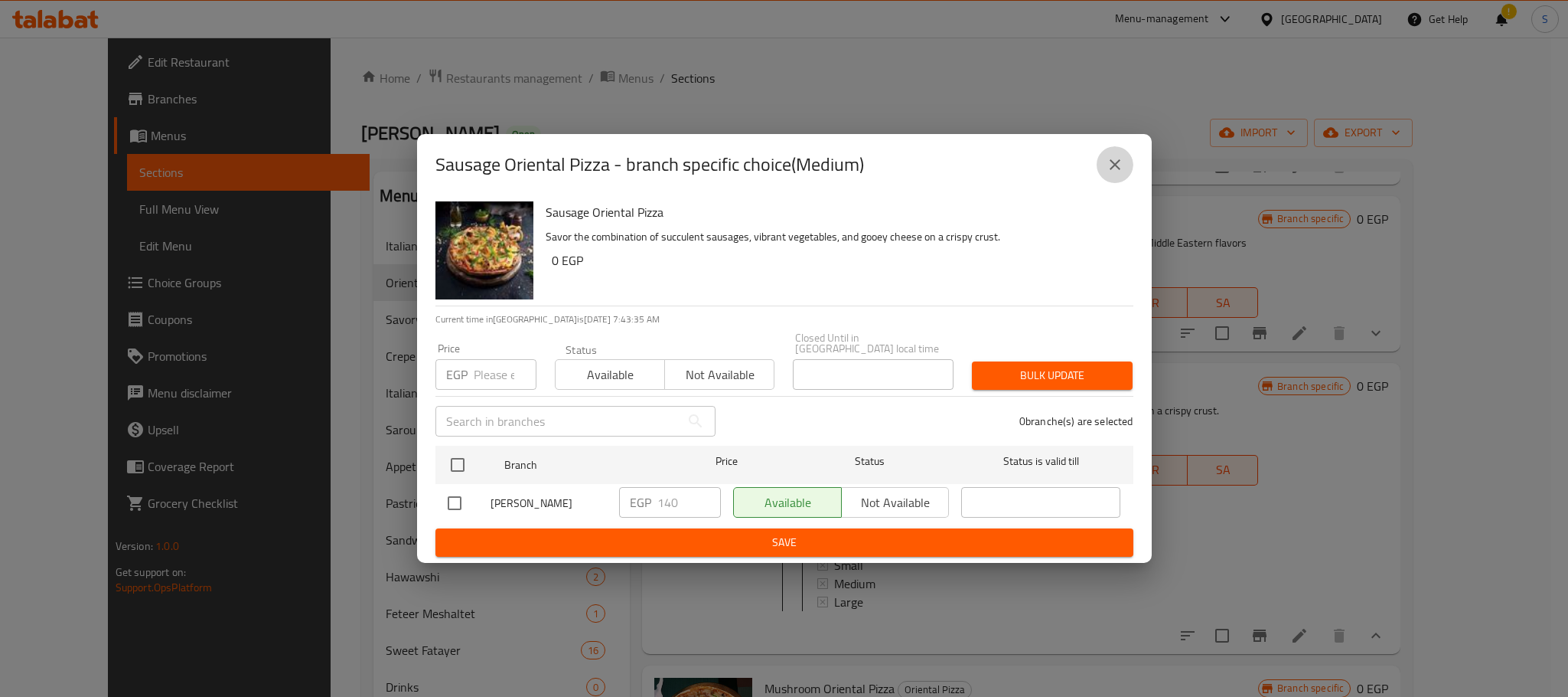
click at [1117, 162] on icon "close" at bounding box center [1114, 164] width 18 height 18
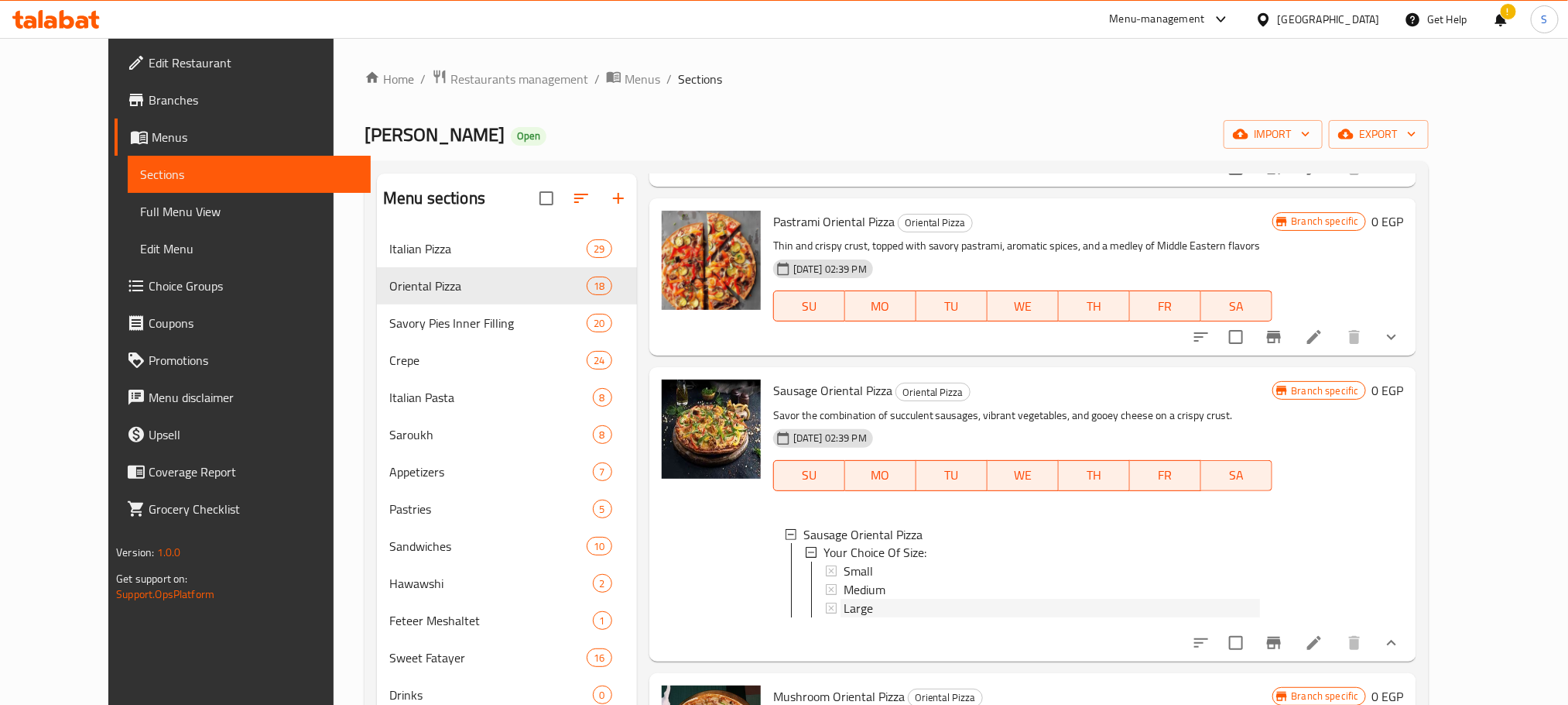
click at [874, 609] on div "Large" at bounding box center [1051, 608] width 416 height 18
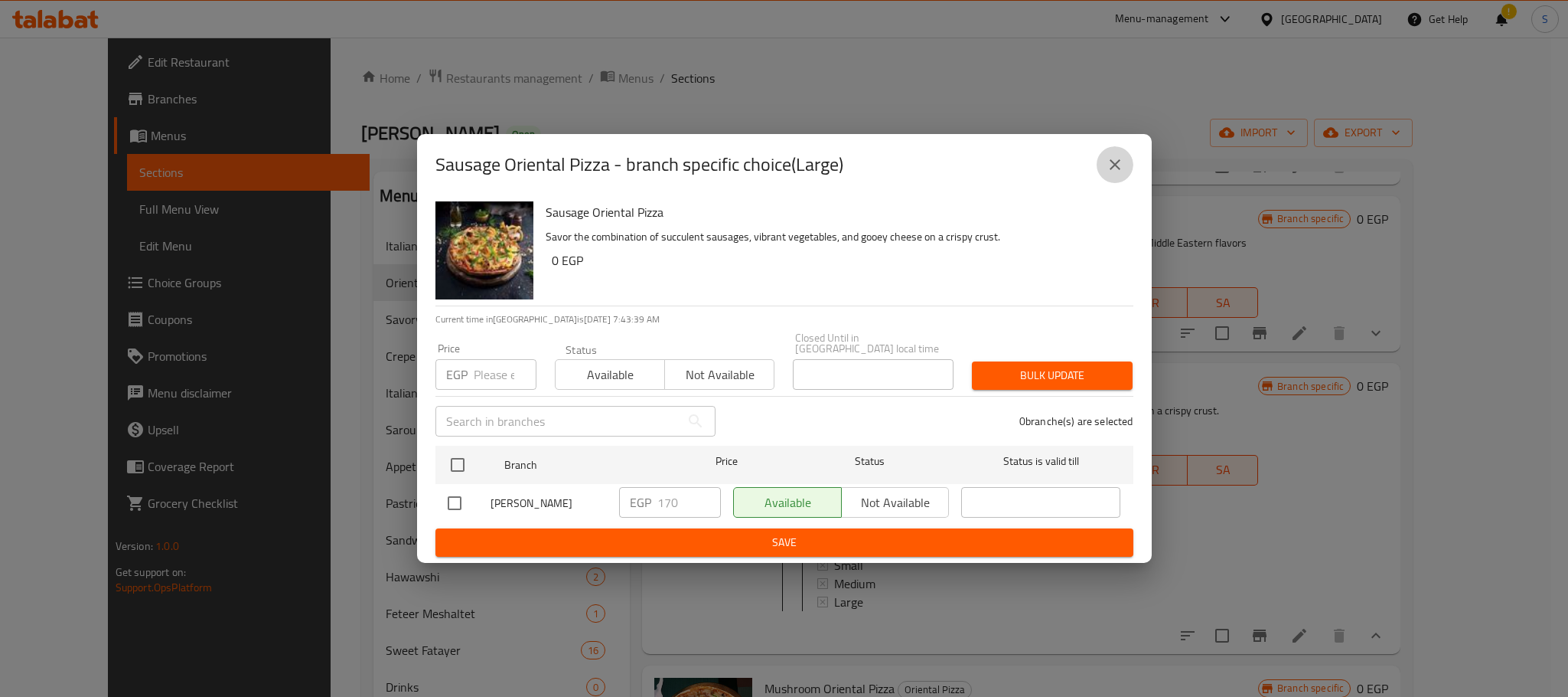
click at [1122, 173] on icon "close" at bounding box center [1114, 164] width 18 height 18
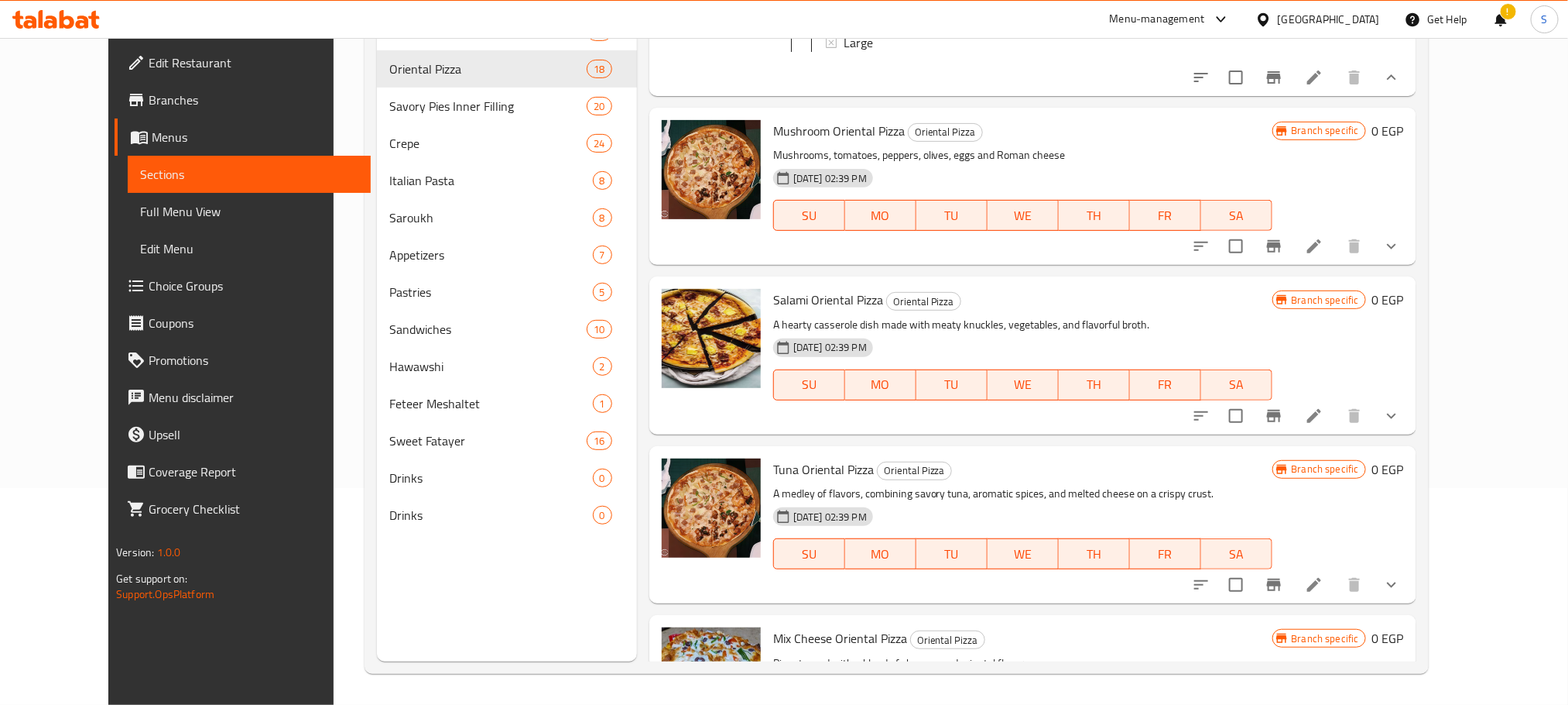
scroll to position [1718, 0]
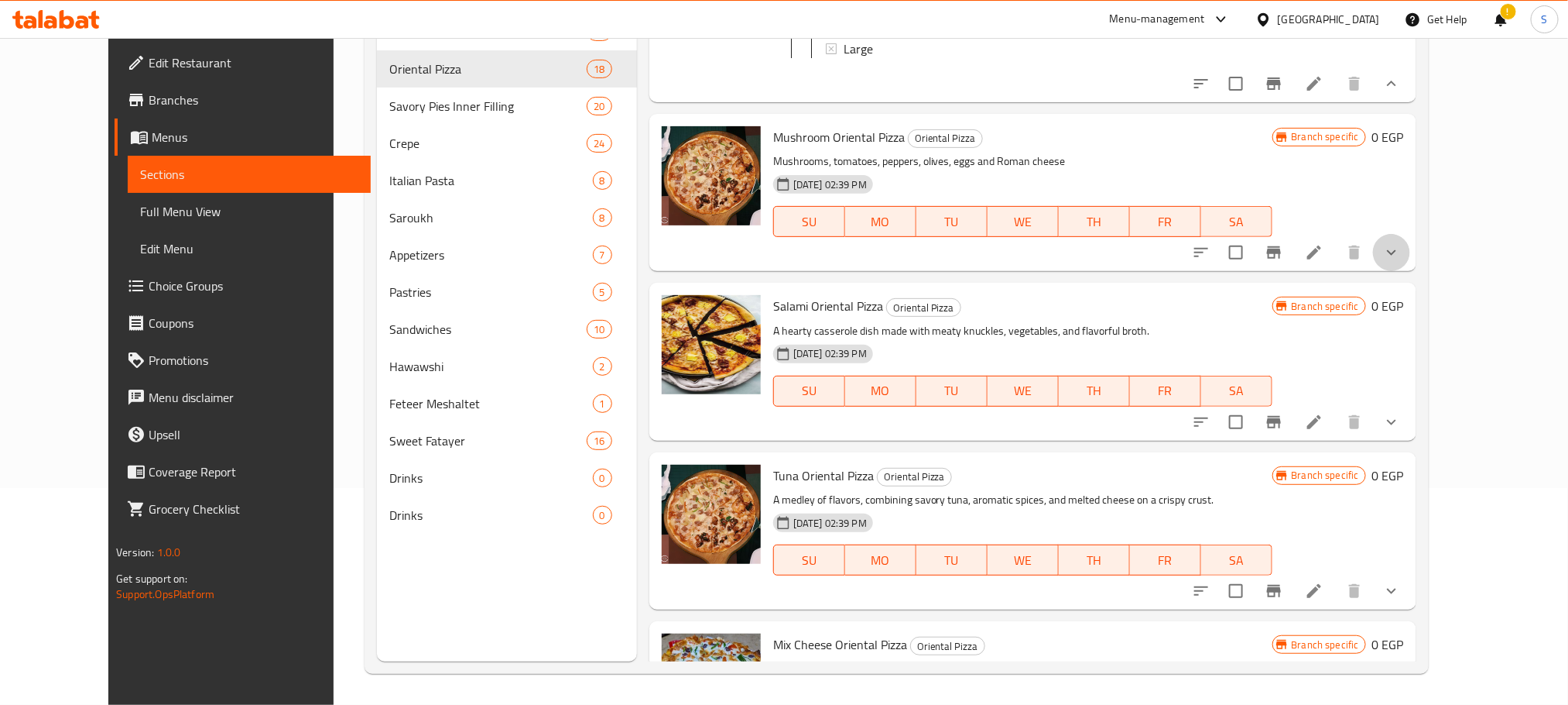
click at [1410, 271] on button "show more" at bounding box center [1391, 252] width 37 height 37
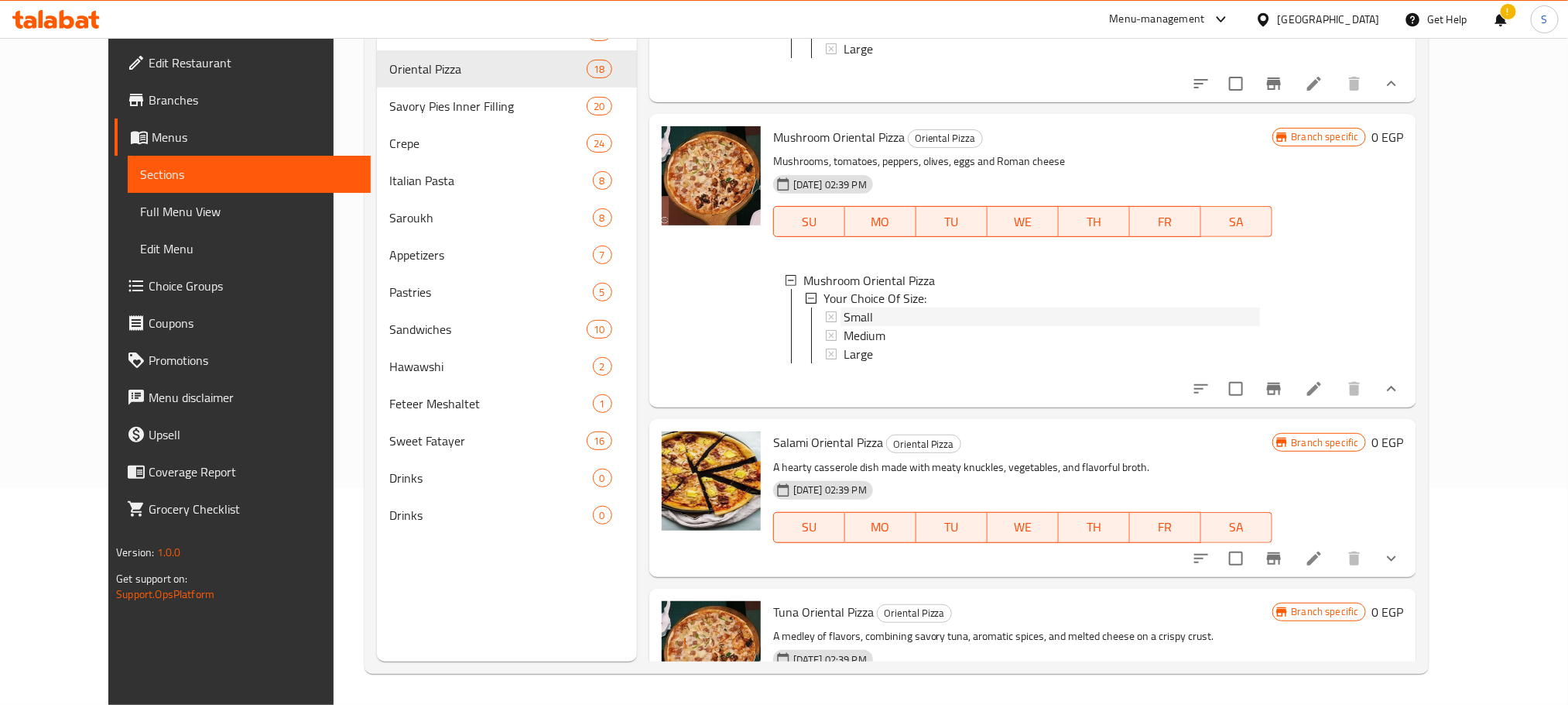
click at [943, 327] on div "Small" at bounding box center [1051, 317] width 416 height 18
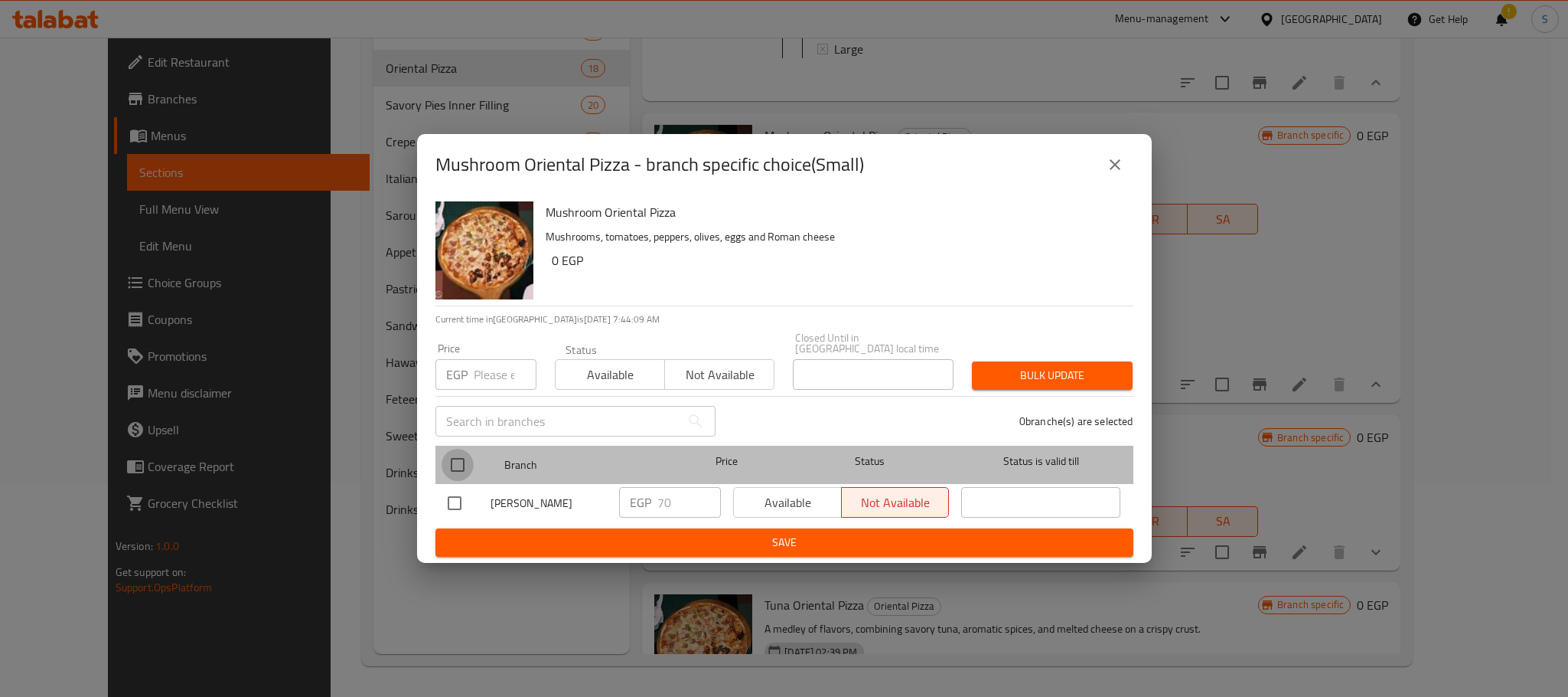
click at [458, 448] on input "checkbox" at bounding box center [457, 464] width 32 height 32
checkbox input "true"
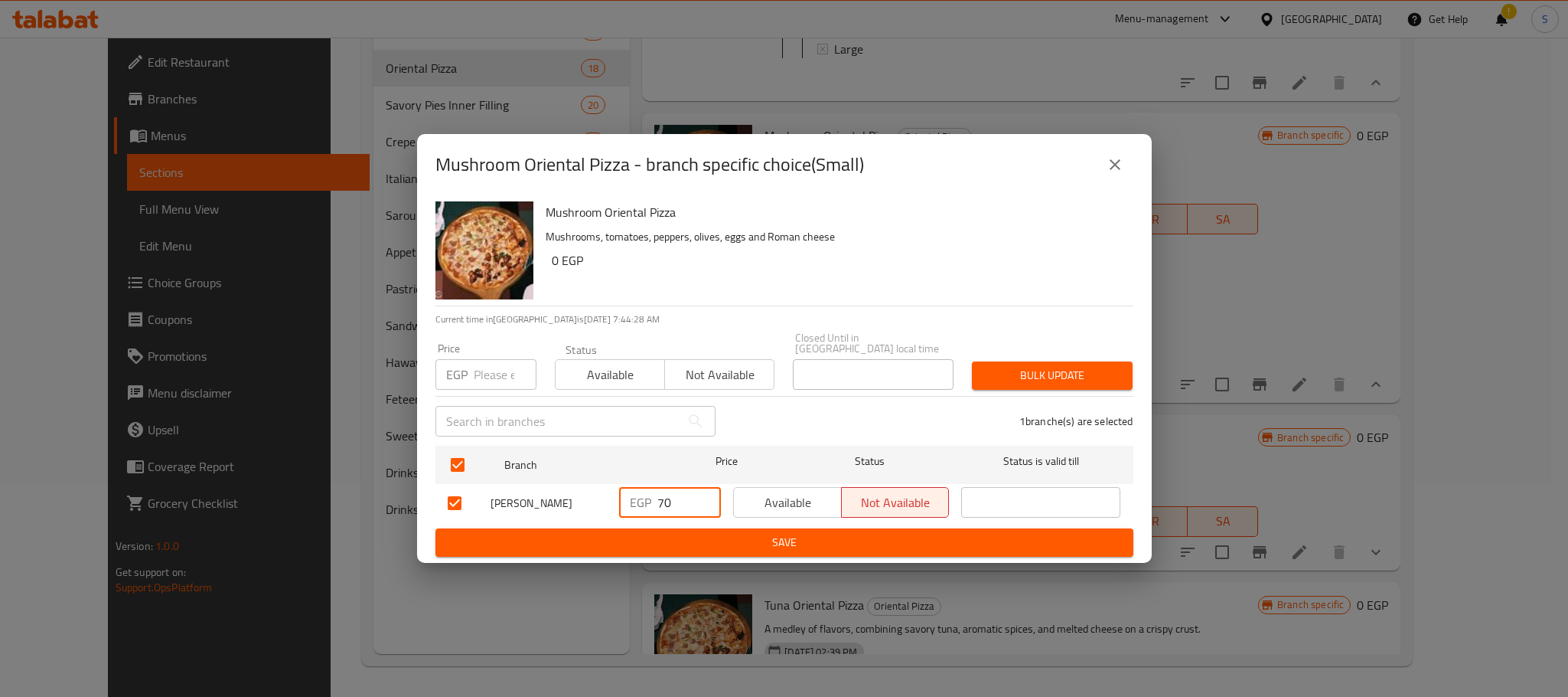
drag, startPoint x: 679, startPoint y: 485, endPoint x: 616, endPoint y: 515, distance: 69.8
click at [616, 515] on div "EGP 70 ​" at bounding box center [669, 503] width 114 height 45
type input "90"
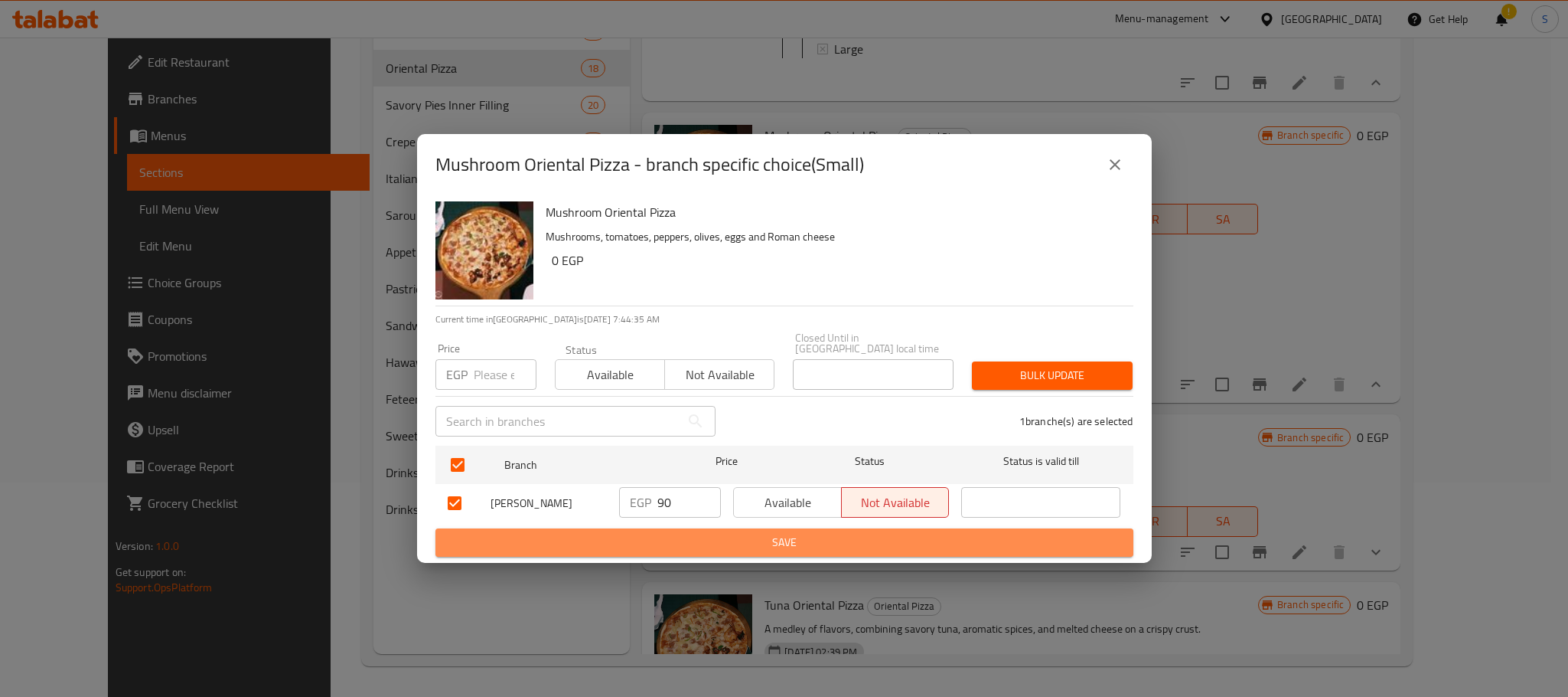
click at [779, 537] on span "Save" at bounding box center [784, 543] width 673 height 19
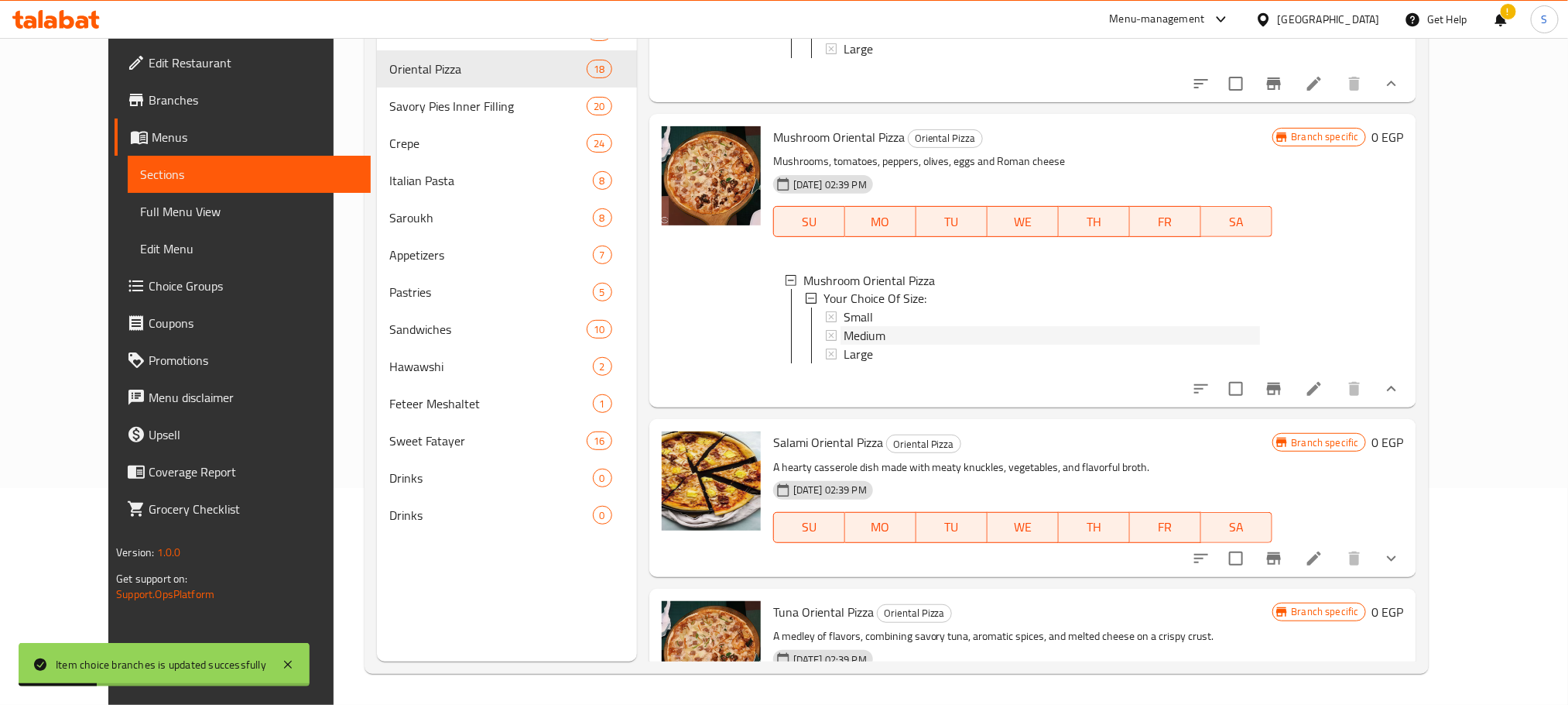
click at [843, 346] on span "Medium" at bounding box center [864, 335] width 42 height 18
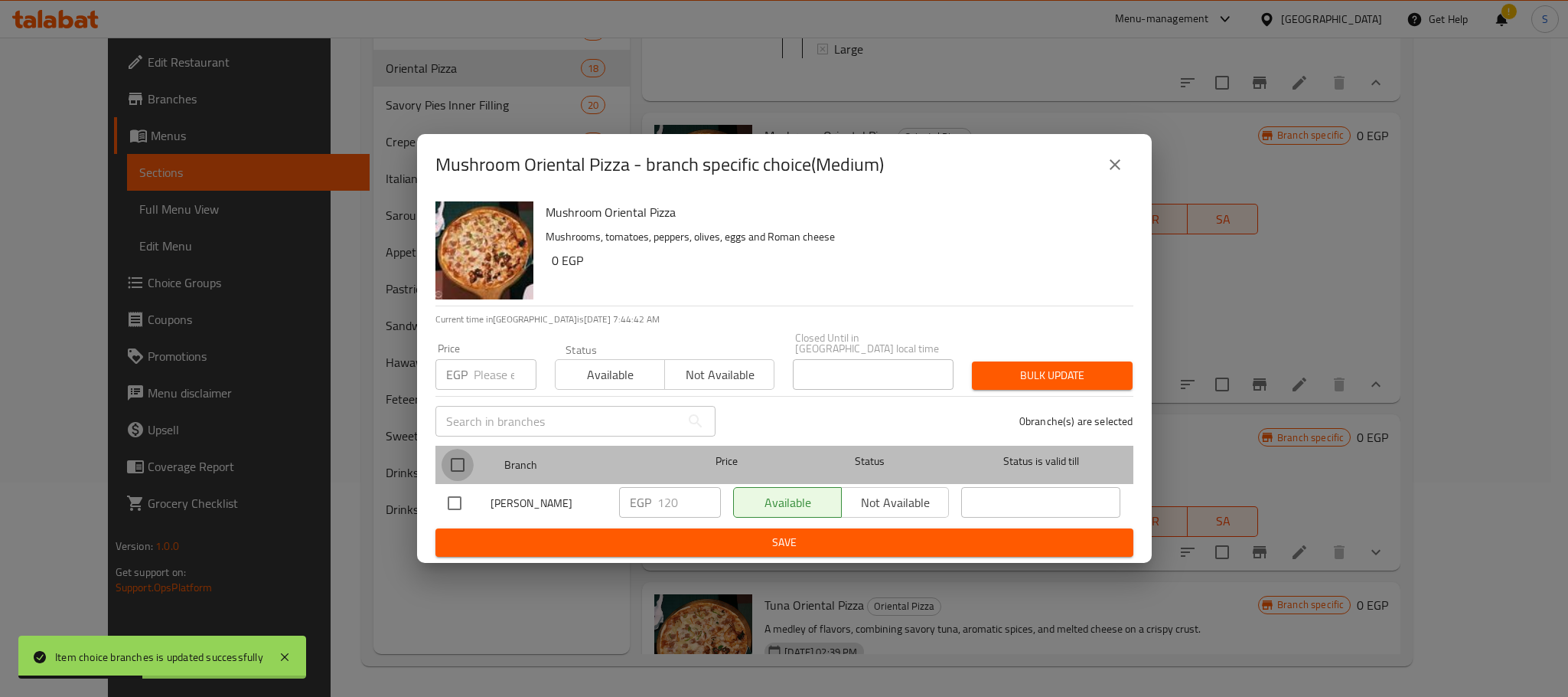
click at [441, 457] on input "checkbox" at bounding box center [457, 464] width 32 height 32
checkbox input "true"
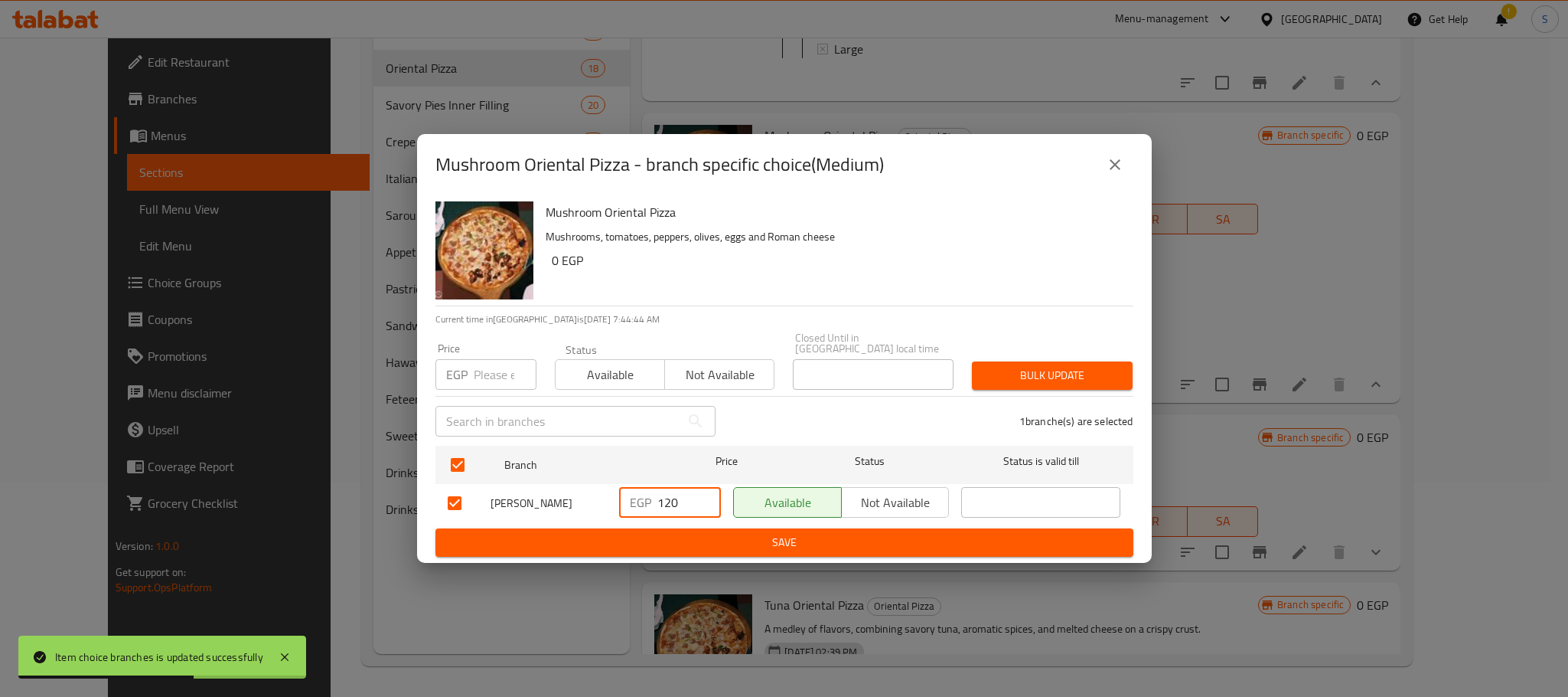
drag, startPoint x: 677, startPoint y: 496, endPoint x: 648, endPoint y: 505, distance: 30.4
click at [648, 505] on div "EGP 120 ​" at bounding box center [670, 502] width 102 height 31
type input "130"
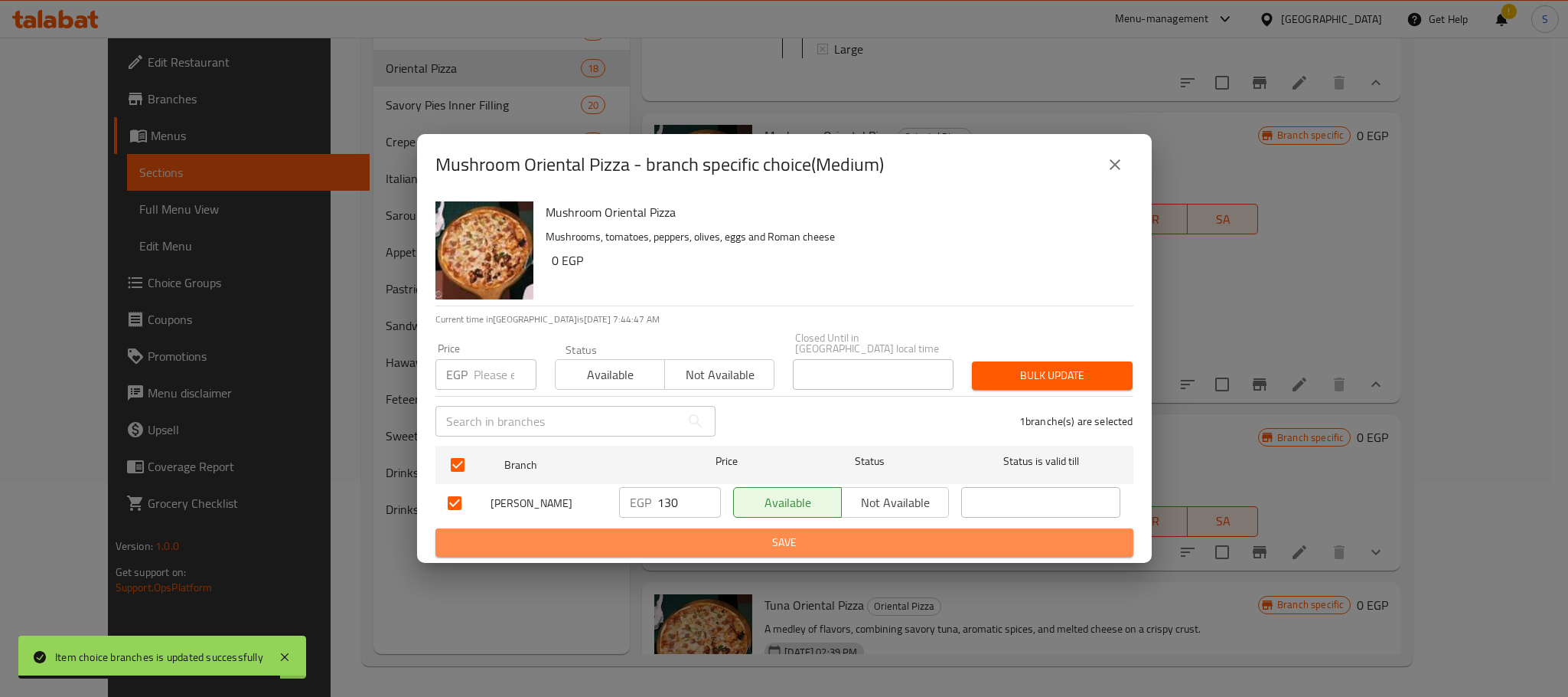
click at [838, 536] on span "Save" at bounding box center [784, 543] width 673 height 19
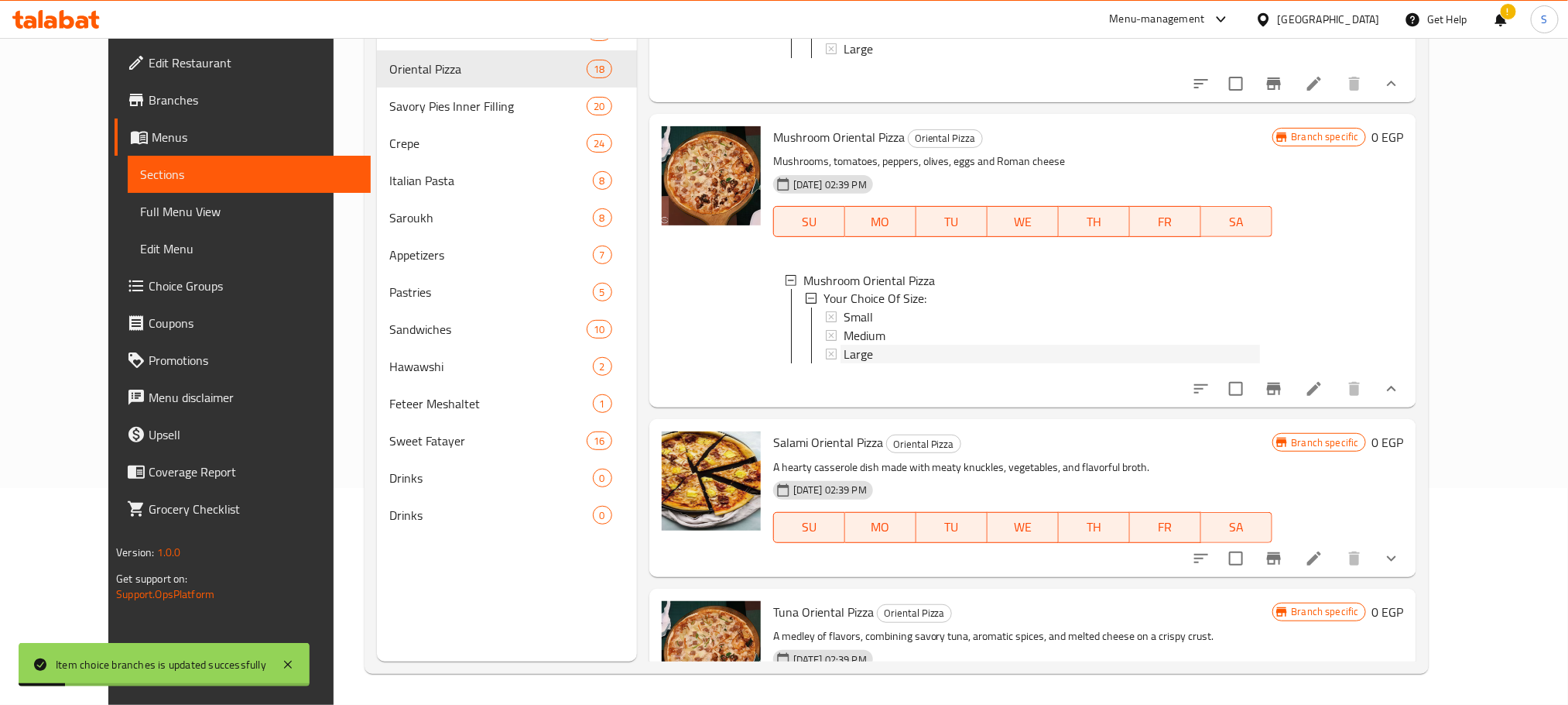
click at [845, 358] on span "Large" at bounding box center [858, 354] width 29 height 18
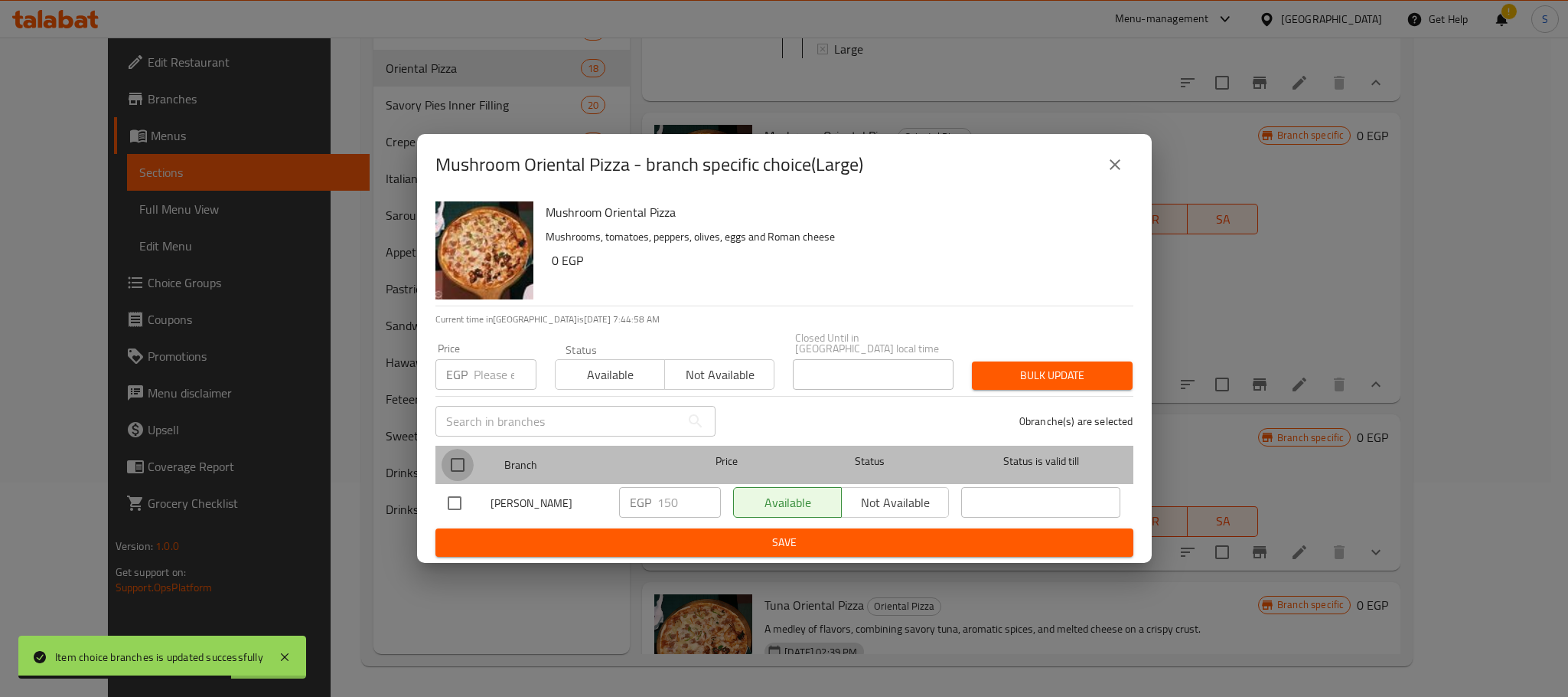
click at [465, 448] on input "checkbox" at bounding box center [457, 464] width 32 height 32
checkbox input "true"
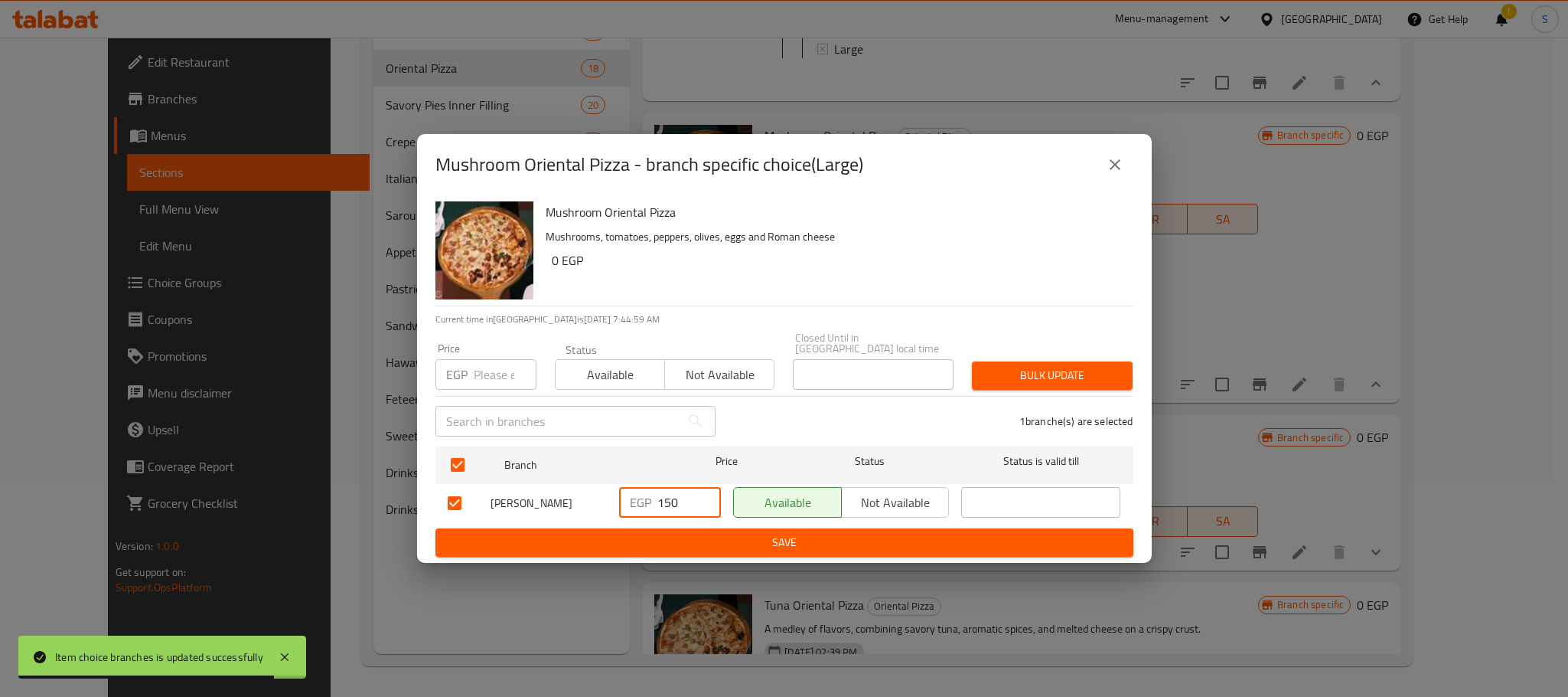
drag, startPoint x: 678, startPoint y: 496, endPoint x: 643, endPoint y: 507, distance: 36.7
click at [643, 507] on div "EGP 150 ​" at bounding box center [670, 502] width 102 height 31
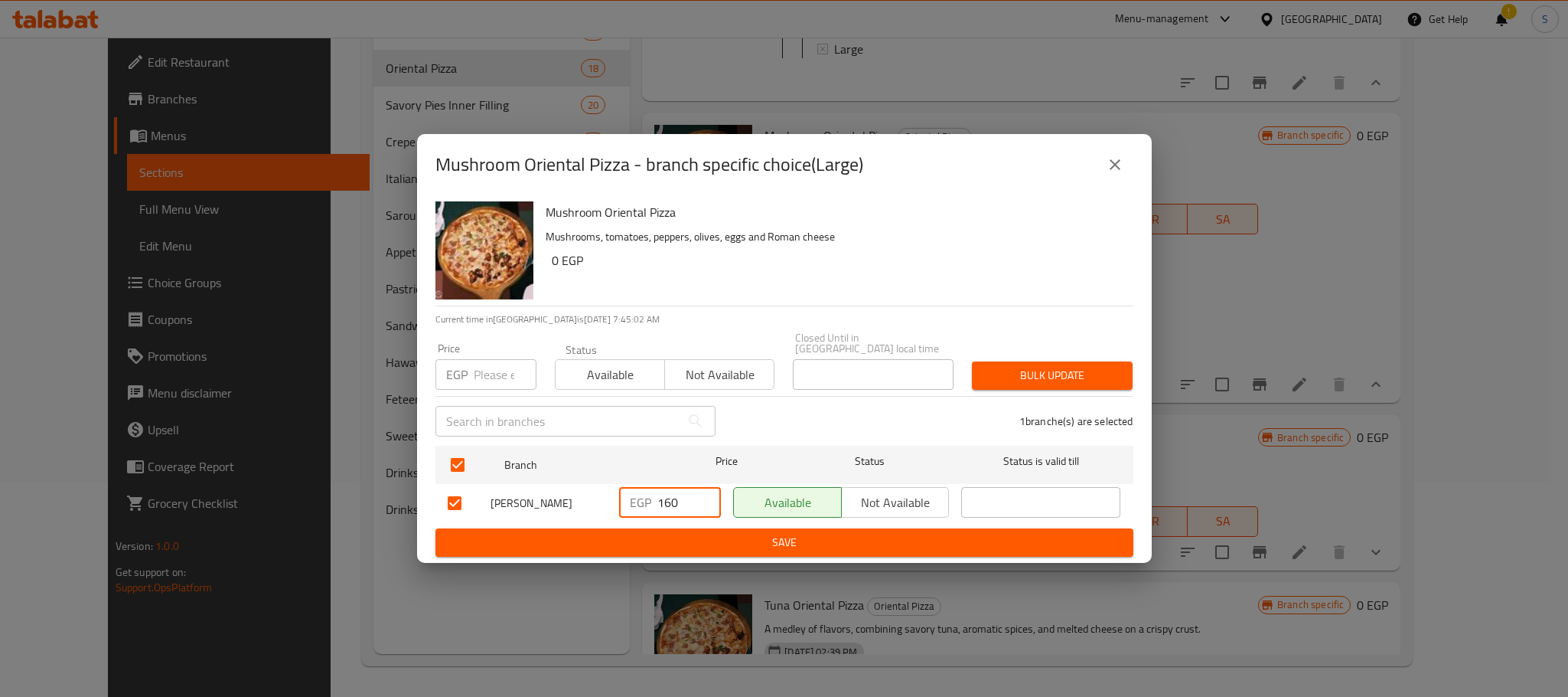
type input "160"
click at [840, 533] on span "Save" at bounding box center [784, 543] width 673 height 19
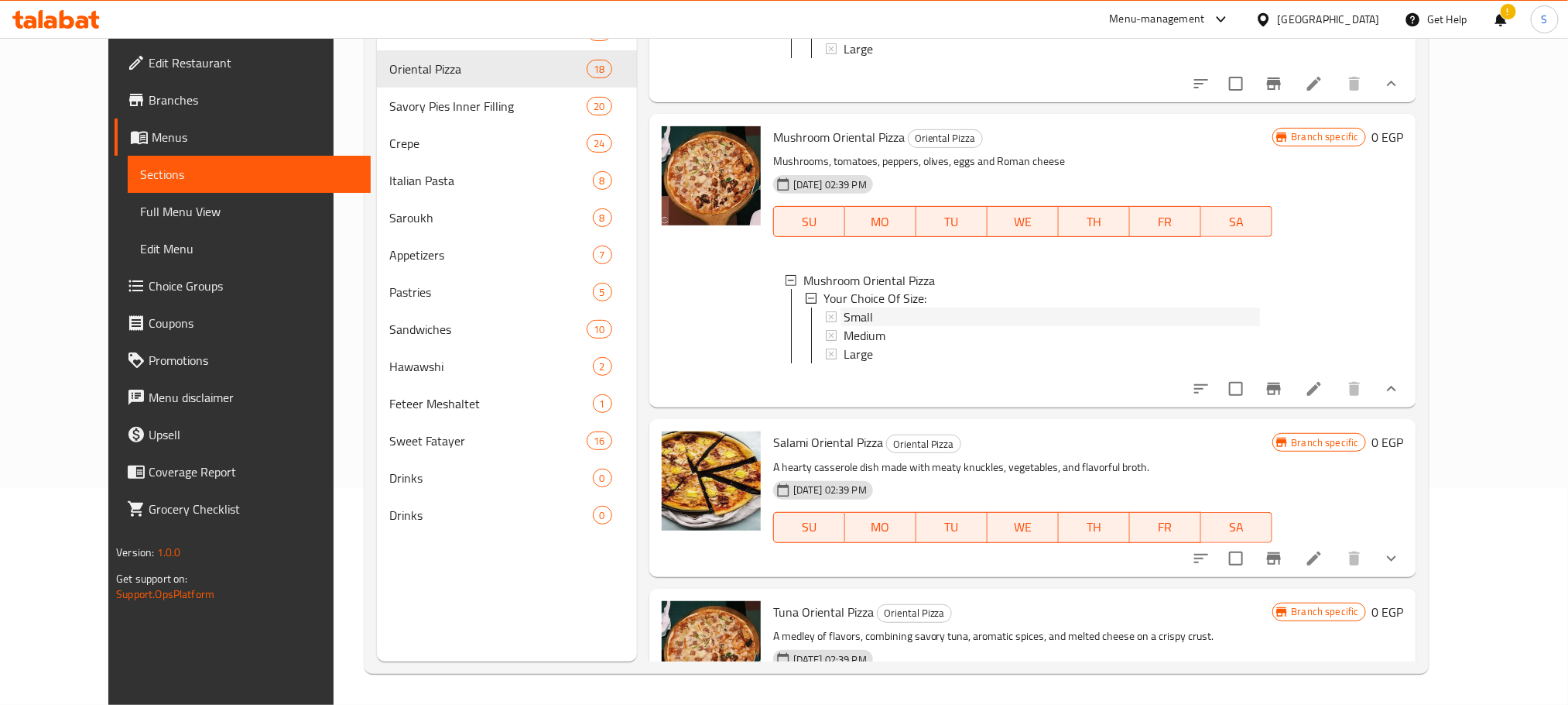
click at [866, 327] on div "Small" at bounding box center [1051, 317] width 416 height 18
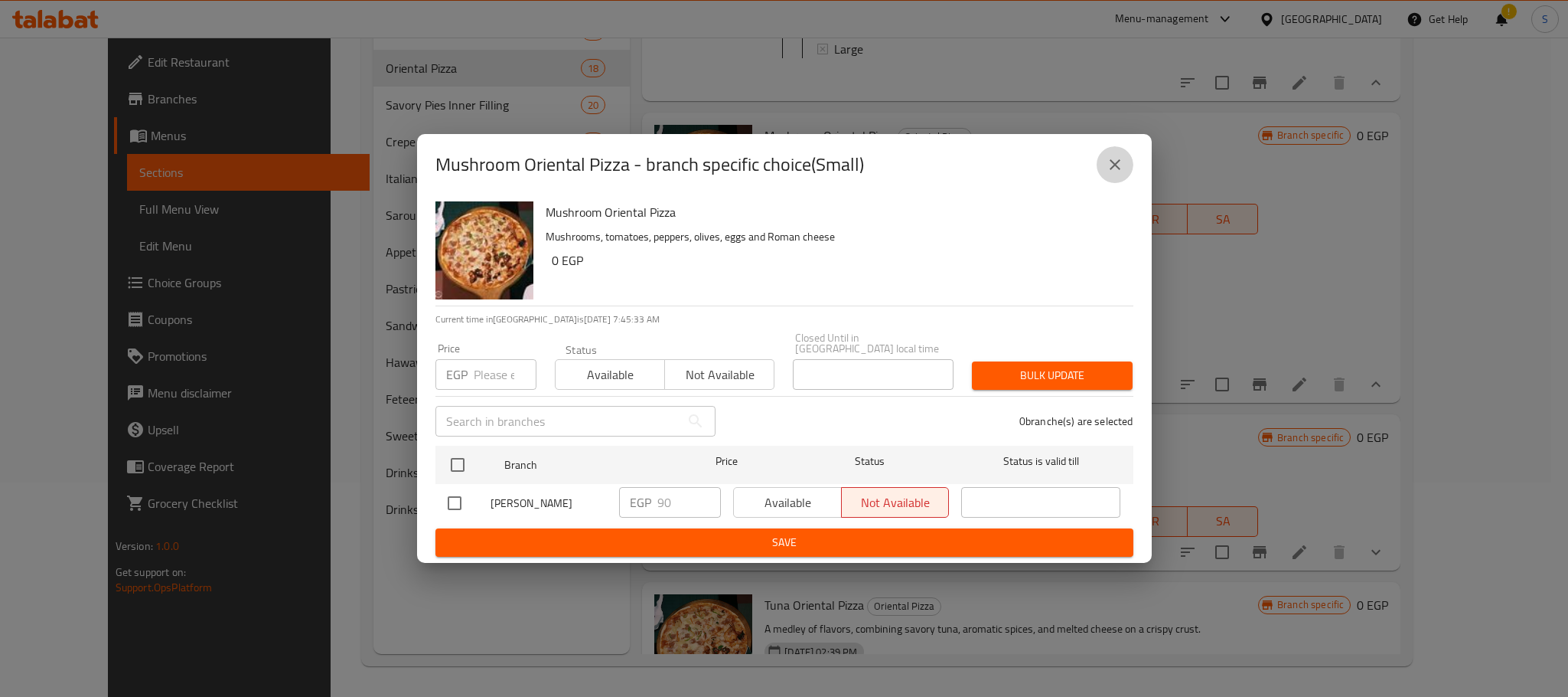
click at [1116, 159] on button "close" at bounding box center [1114, 165] width 37 height 37
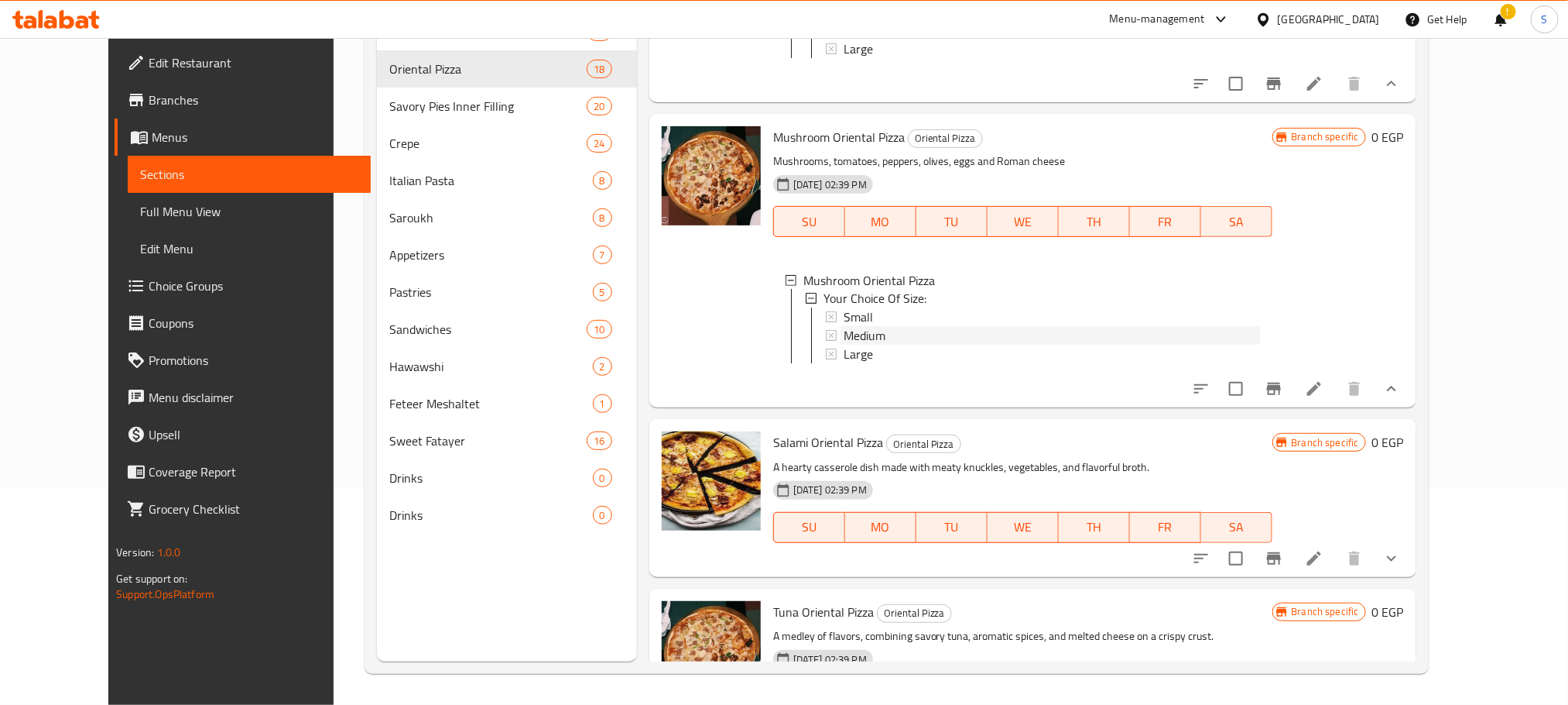
click at [897, 346] on div "Medium" at bounding box center [1051, 335] width 416 height 18
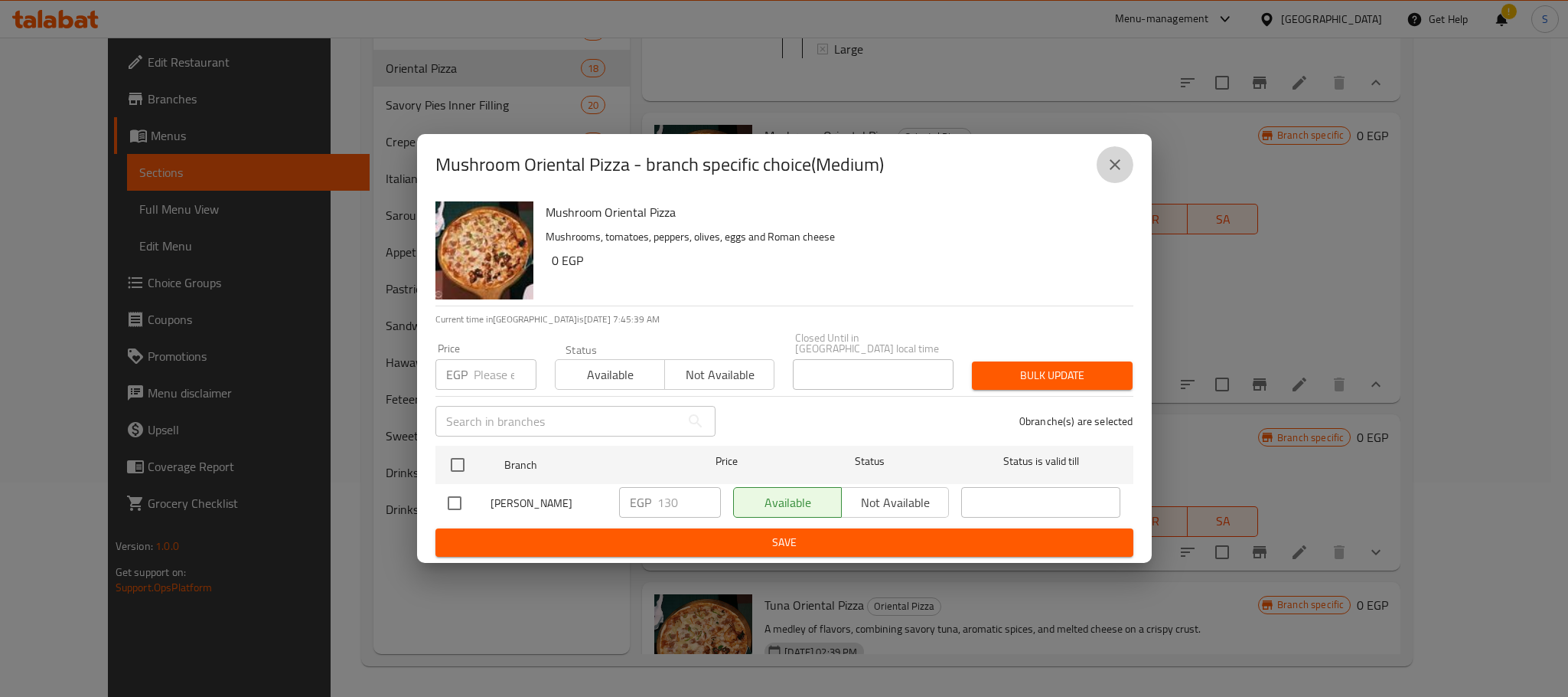
click at [1112, 163] on icon "close" at bounding box center [1114, 164] width 18 height 18
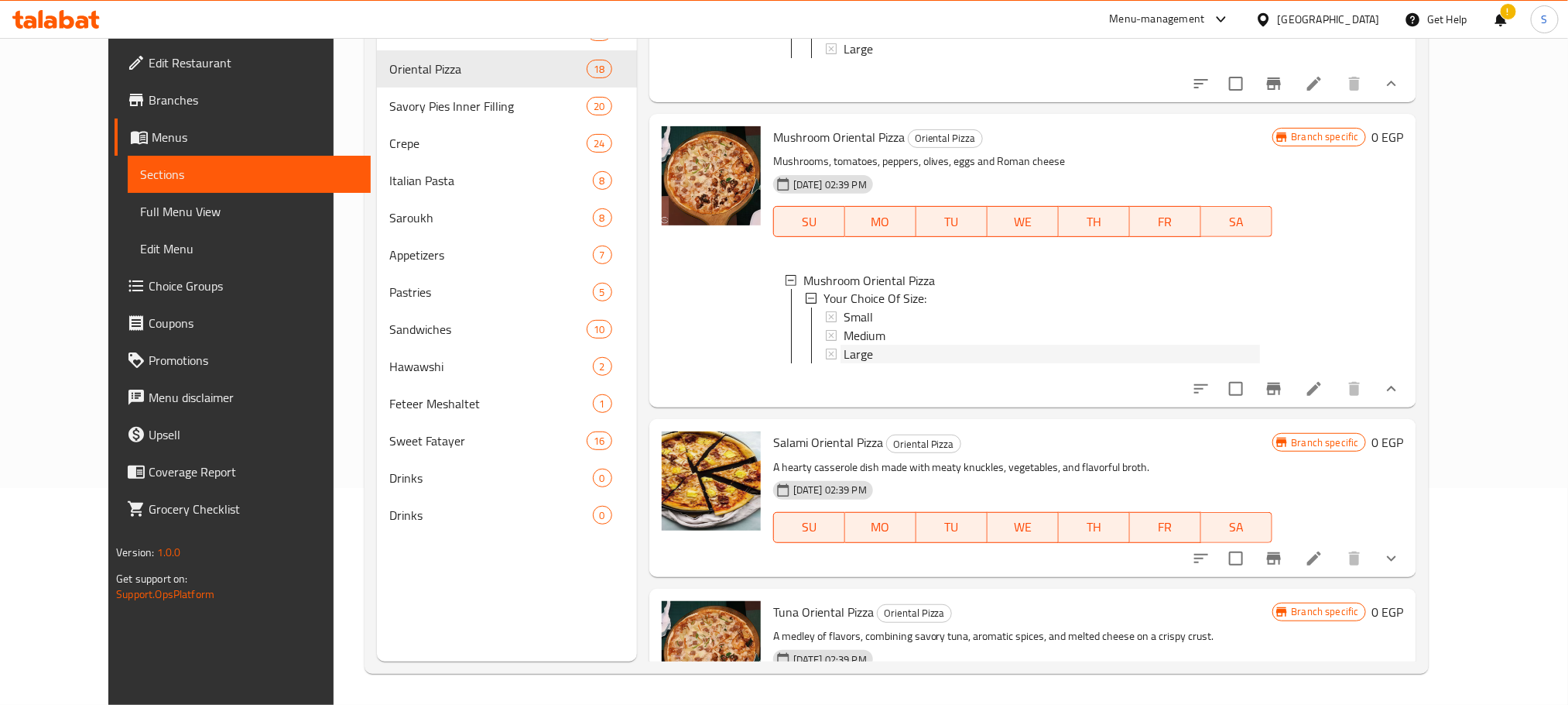
click at [862, 364] on div "Large" at bounding box center [1051, 354] width 416 height 18
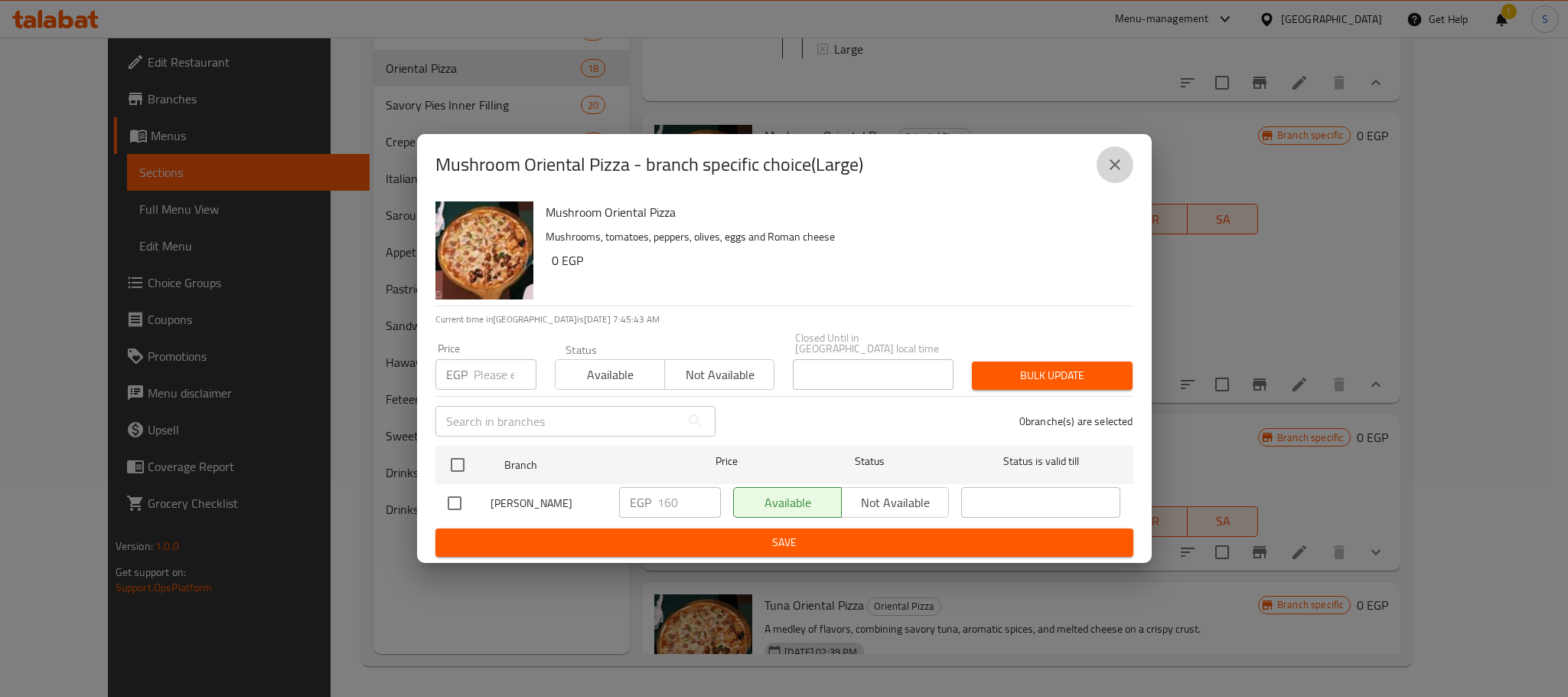
click at [1122, 181] on button "close" at bounding box center [1114, 165] width 37 height 37
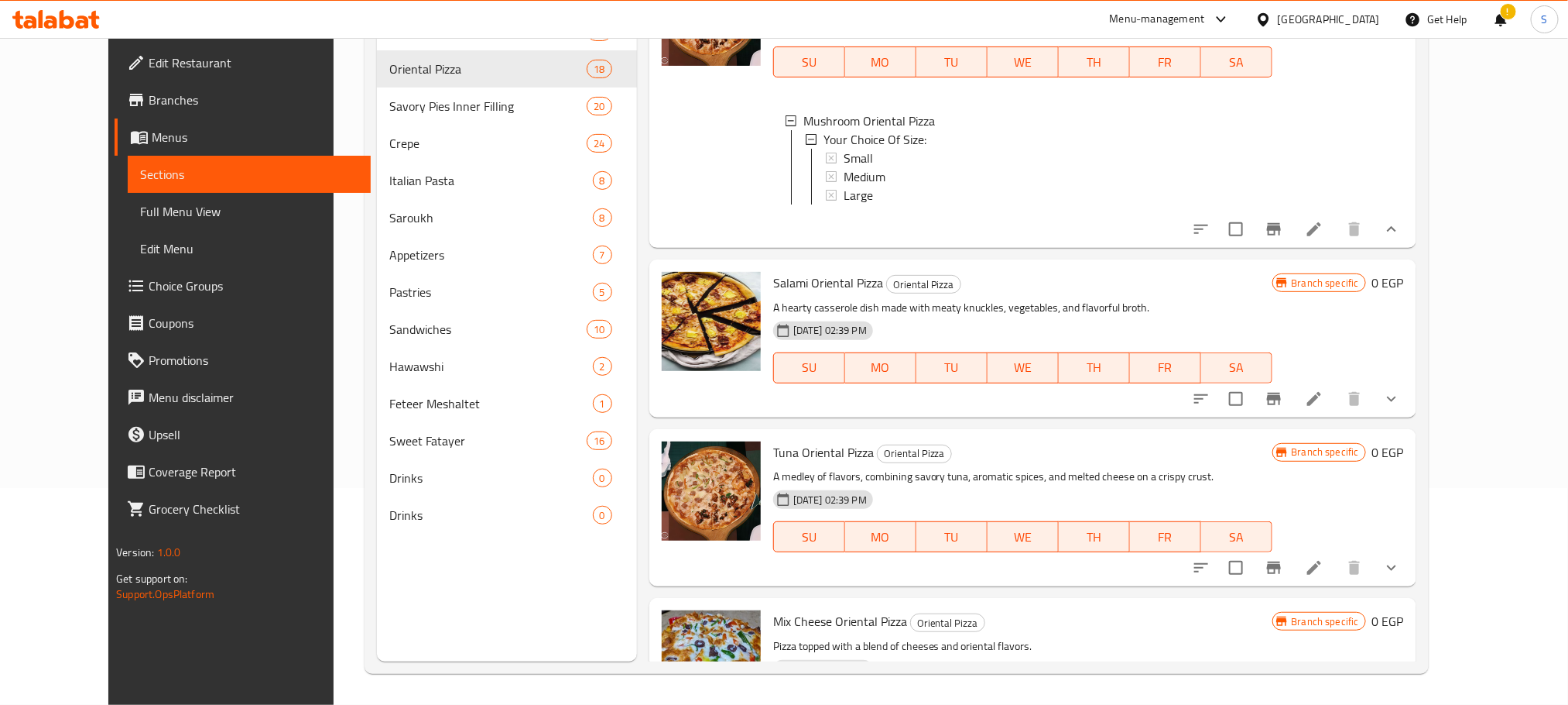
scroll to position [1942, 0]
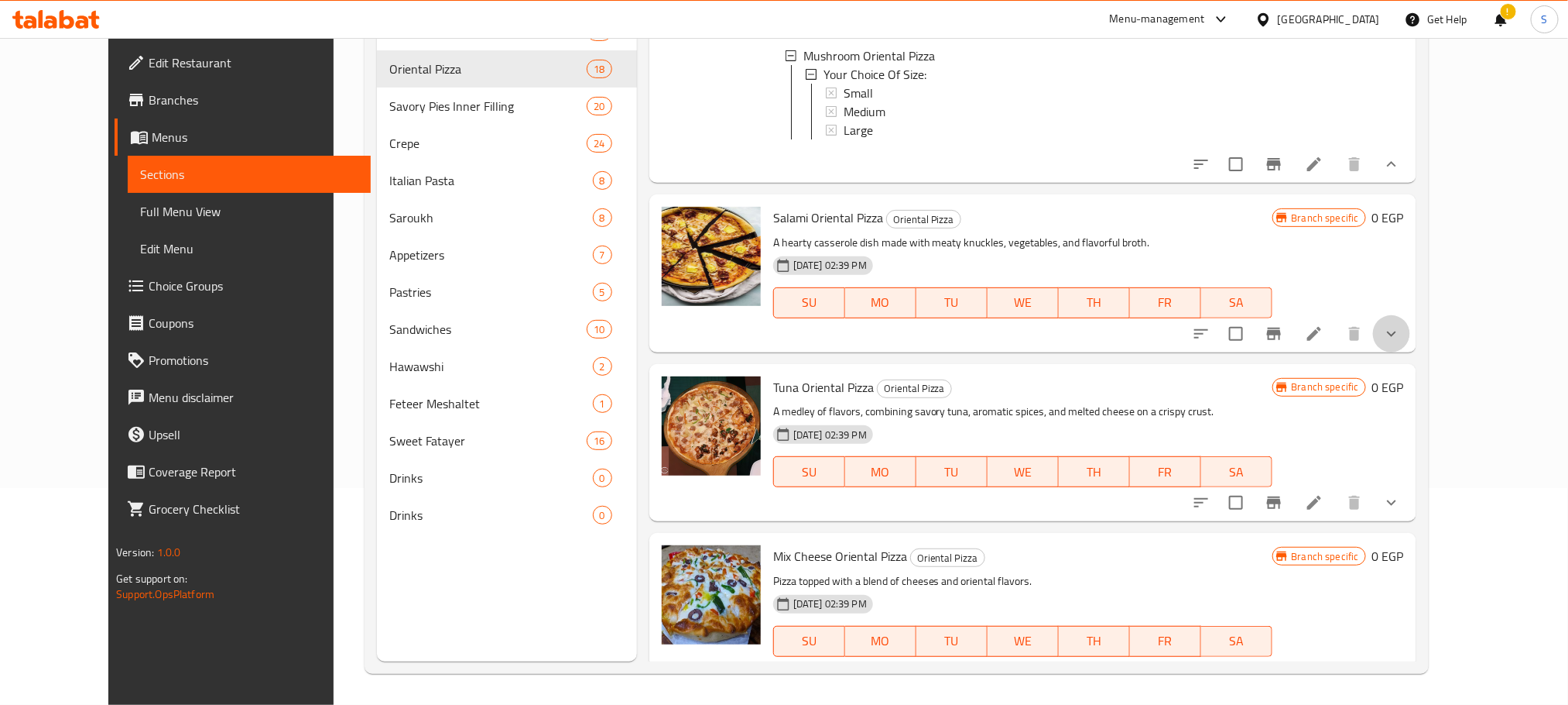
click at [1410, 352] on button "show more" at bounding box center [1391, 333] width 37 height 37
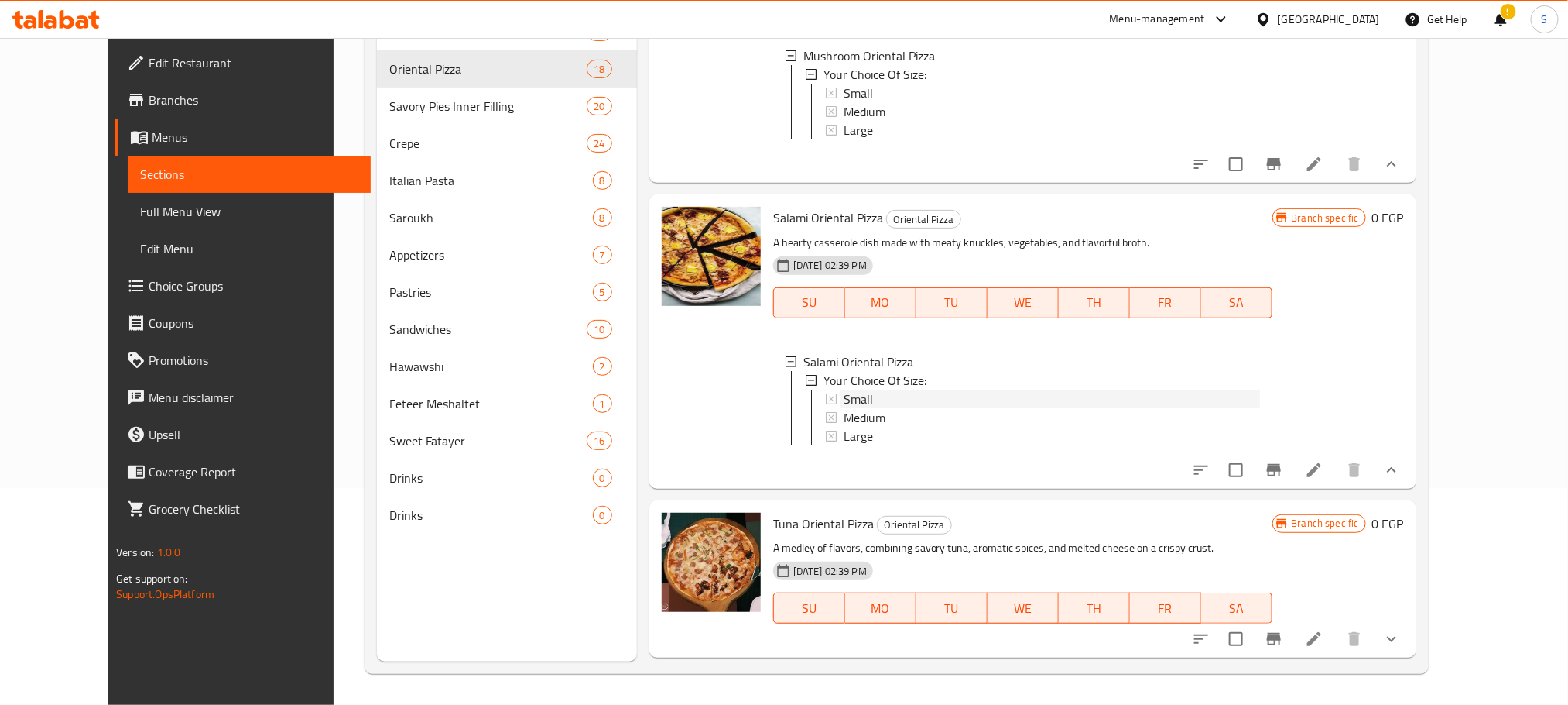
click at [892, 408] on div "Small" at bounding box center [1051, 398] width 416 height 18
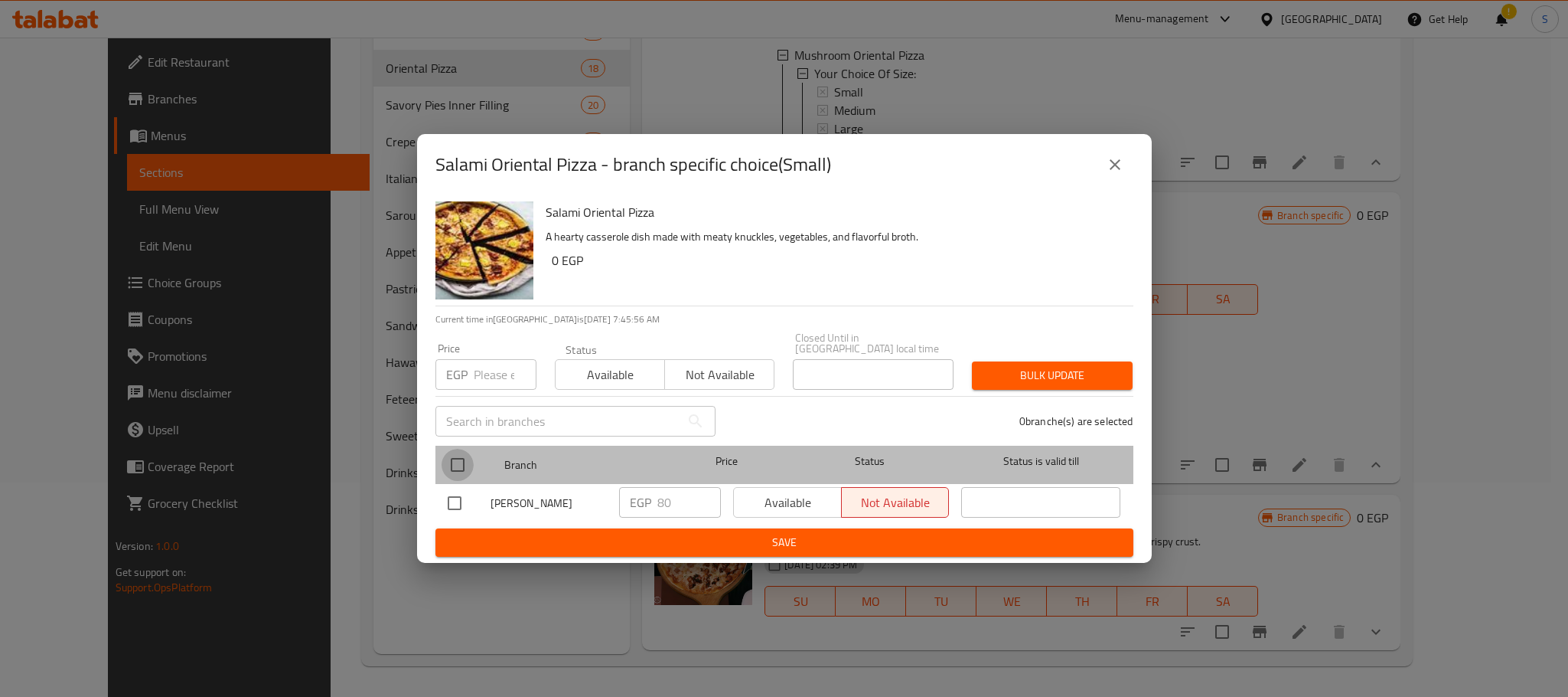
click at [462, 452] on input "checkbox" at bounding box center [457, 464] width 32 height 32
checkbox input "true"
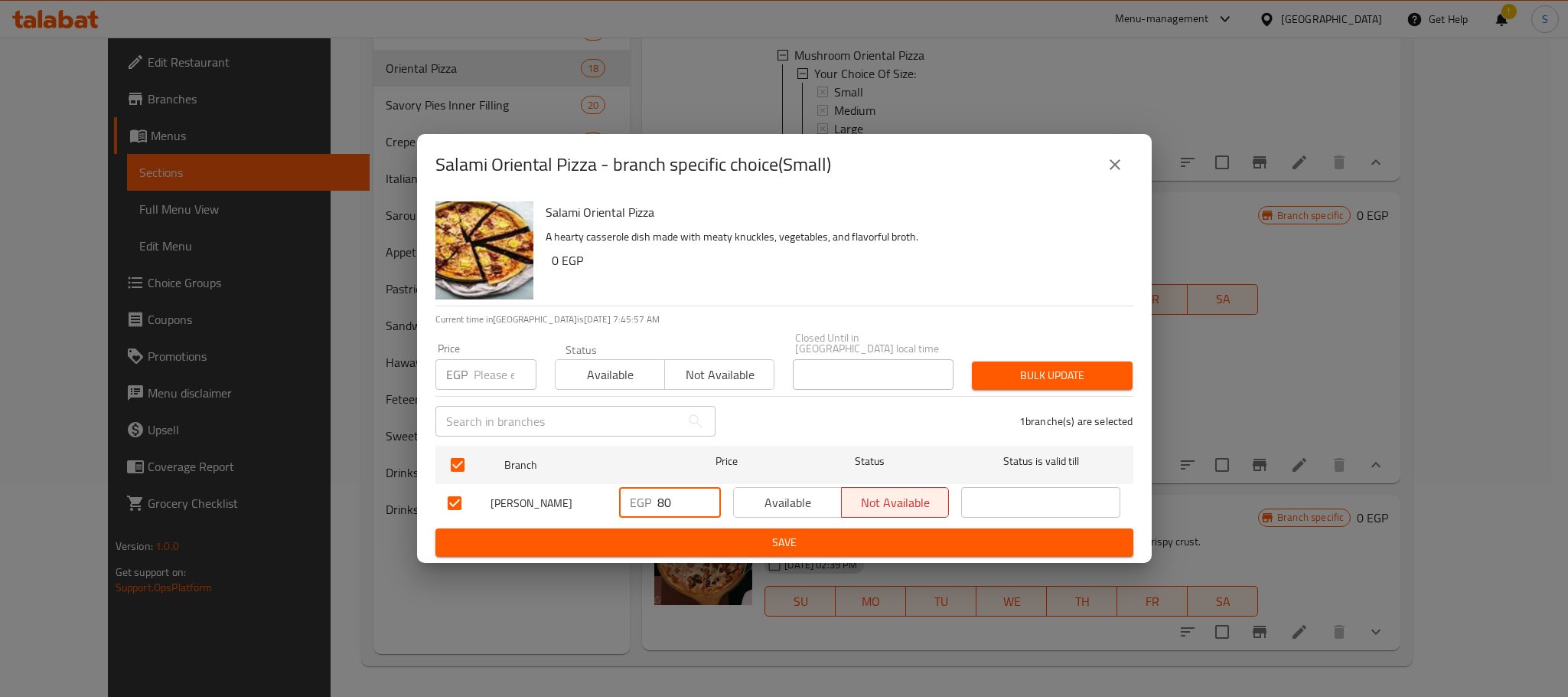
drag, startPoint x: 692, startPoint y: 489, endPoint x: 648, endPoint y: 501, distance: 45.6
click at [648, 501] on div "EGP 80 ​" at bounding box center [670, 502] width 102 height 31
type input "120"
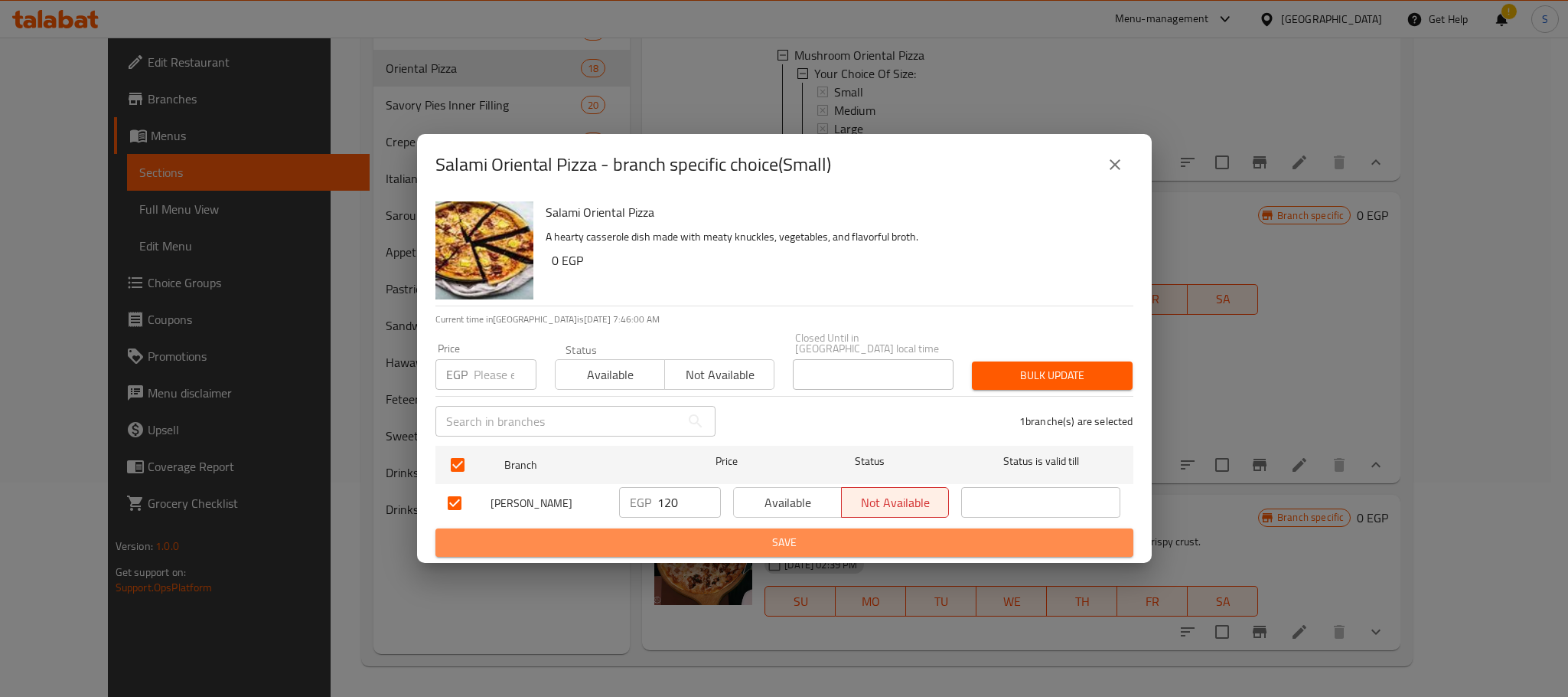
click at [744, 539] on span "Save" at bounding box center [784, 543] width 673 height 19
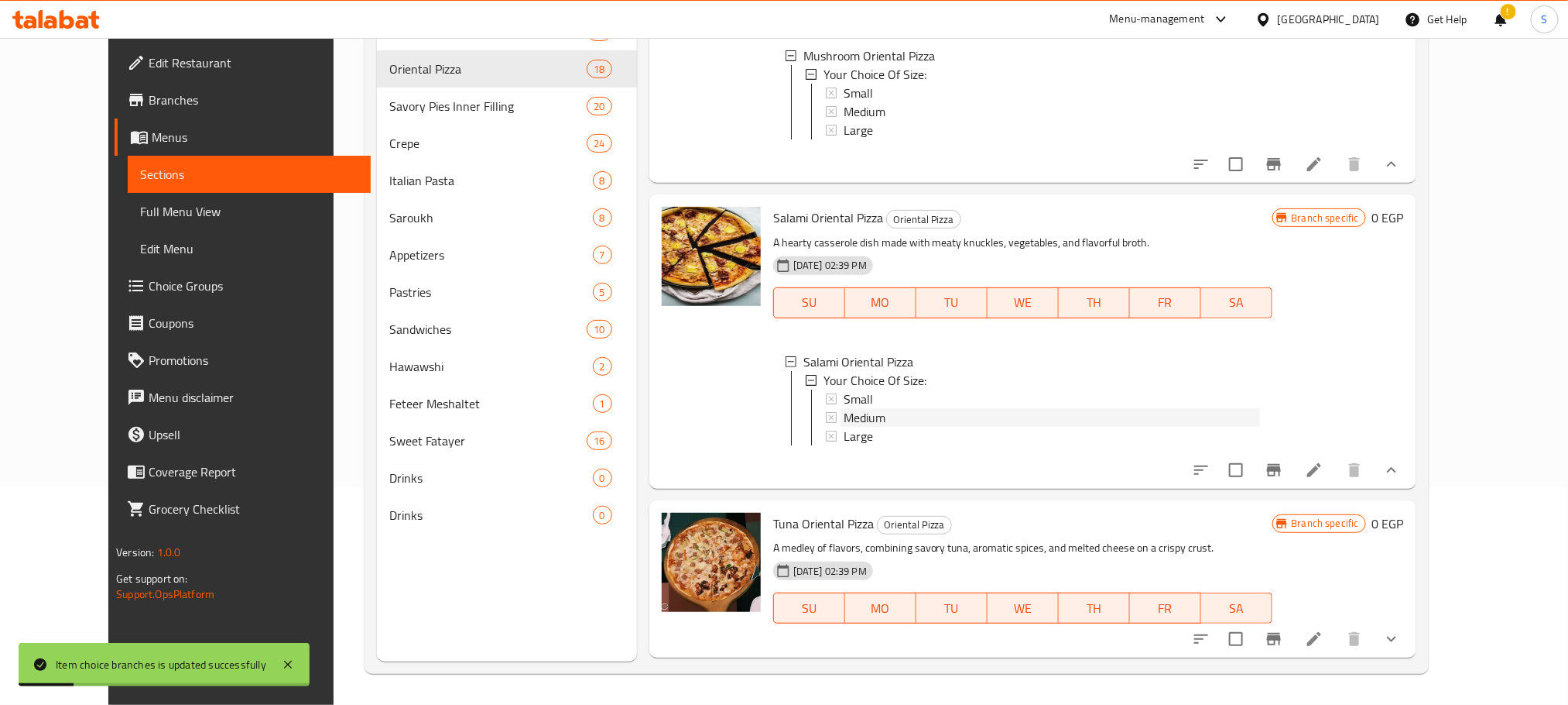
click at [892, 427] on div "Medium" at bounding box center [1051, 417] width 416 height 18
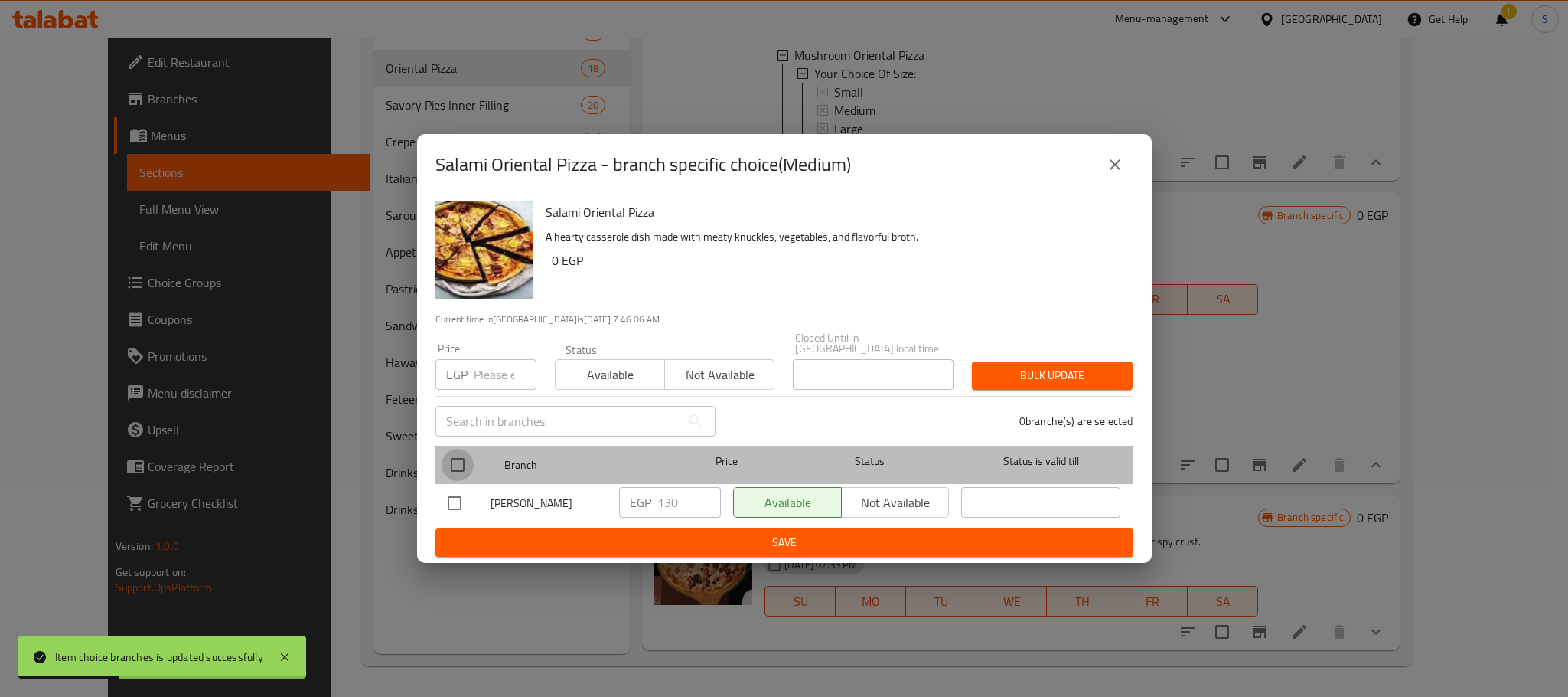
click at [472, 453] on input "checkbox" at bounding box center [457, 464] width 32 height 32
checkbox input "true"
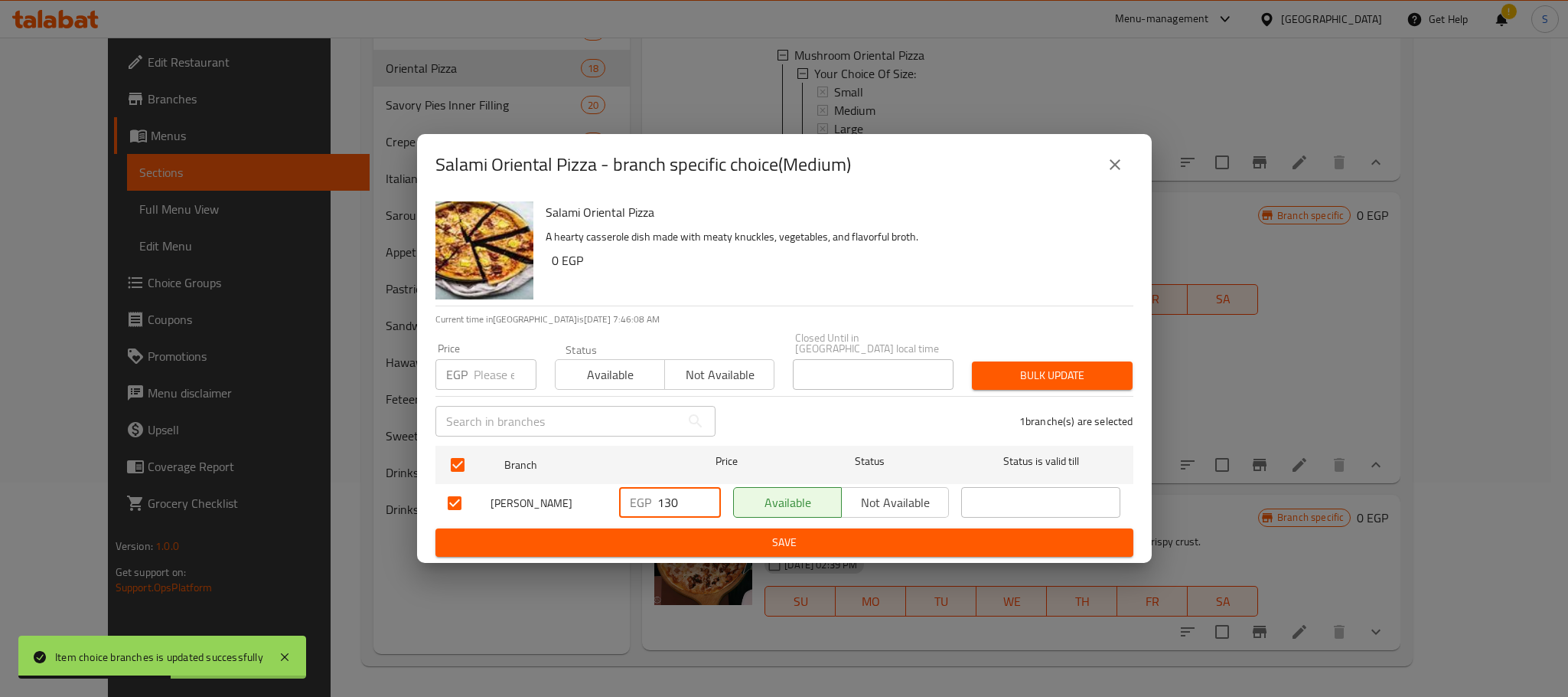
drag, startPoint x: 684, startPoint y: 502, endPoint x: 643, endPoint y: 503, distance: 41.0
click at [643, 503] on div "EGP 130 ​" at bounding box center [670, 502] width 102 height 31
type input "180"
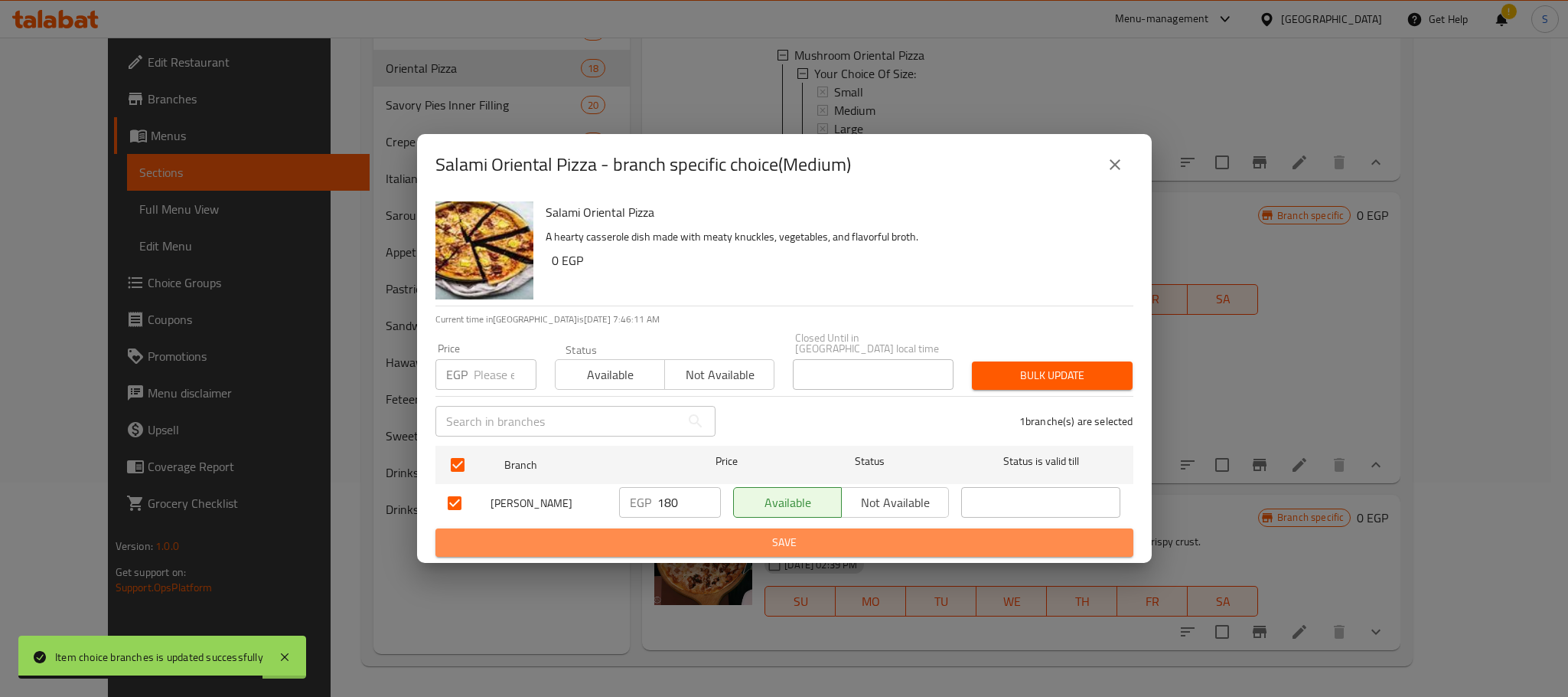
click at [780, 540] on span "Save" at bounding box center [784, 543] width 673 height 19
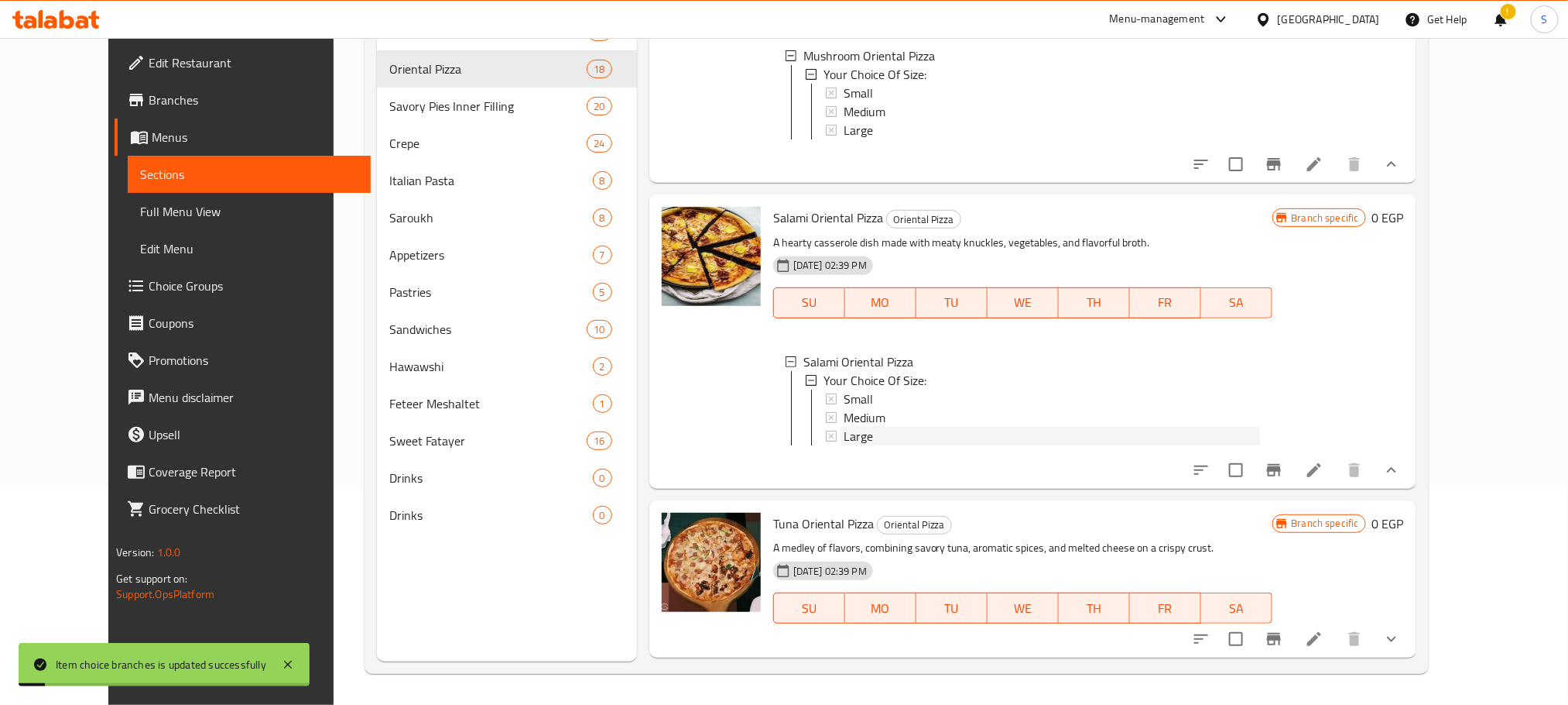
click at [851, 445] on div "Large" at bounding box center [1051, 435] width 416 height 18
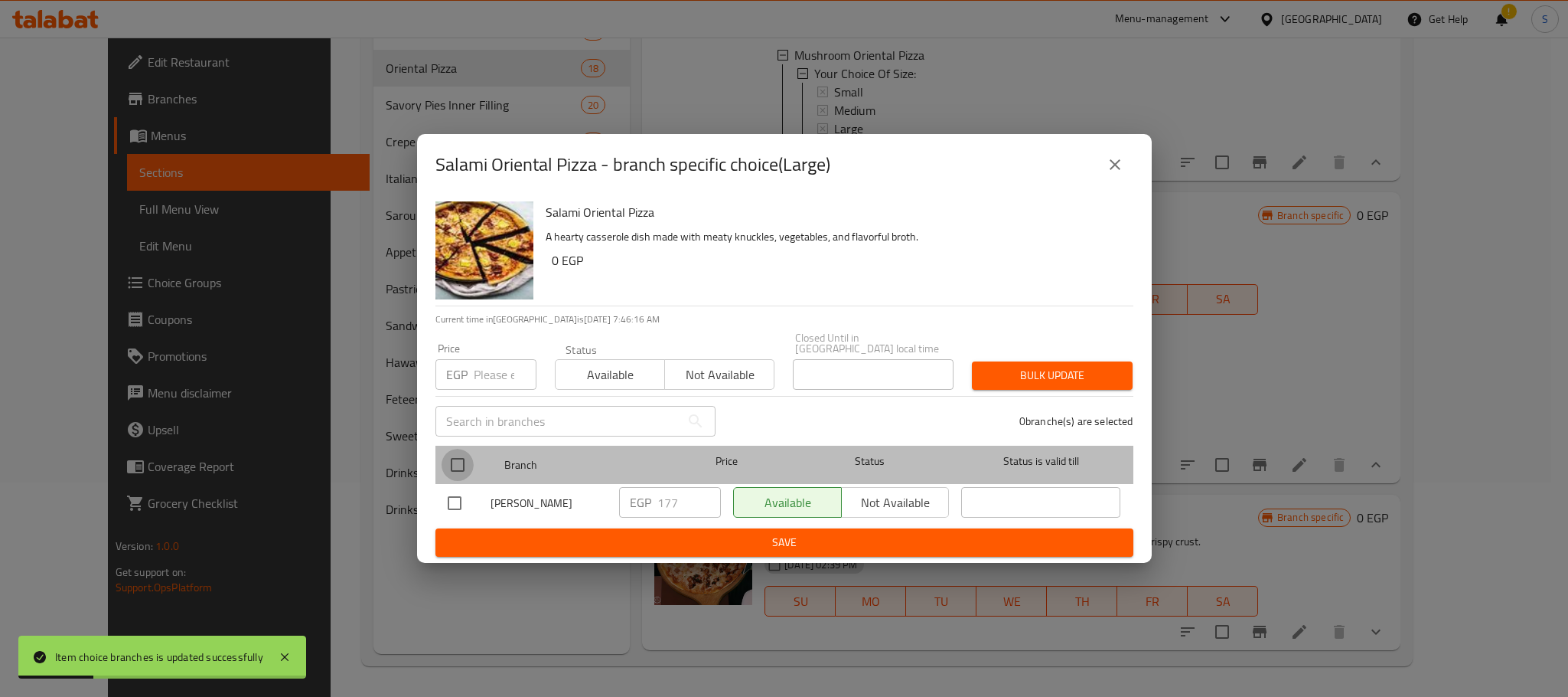
click at [448, 451] on input "checkbox" at bounding box center [457, 464] width 32 height 32
checkbox input "true"
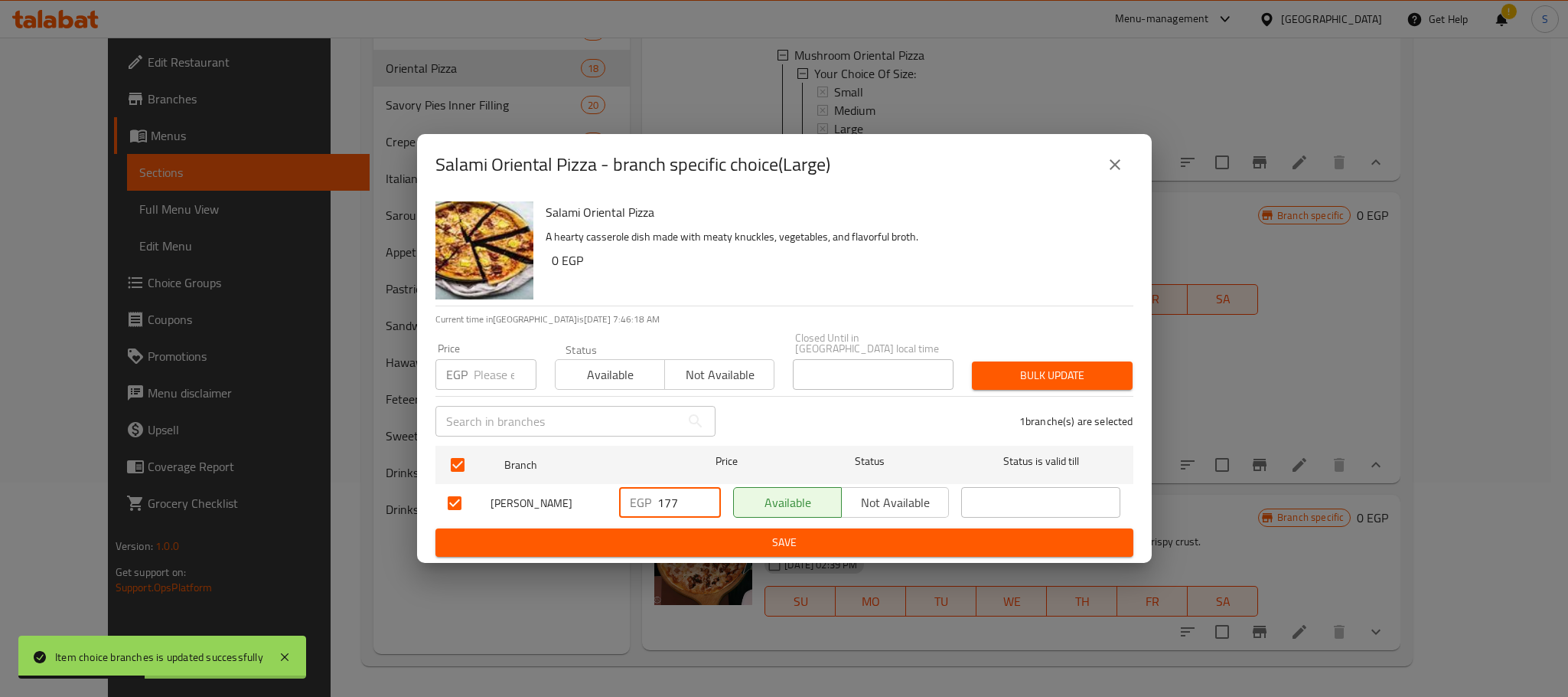
drag, startPoint x: 682, startPoint y: 495, endPoint x: 632, endPoint y: 499, distance: 50.2
click at [632, 499] on div "EGP 177 ​" at bounding box center [670, 502] width 102 height 31
type input "200"
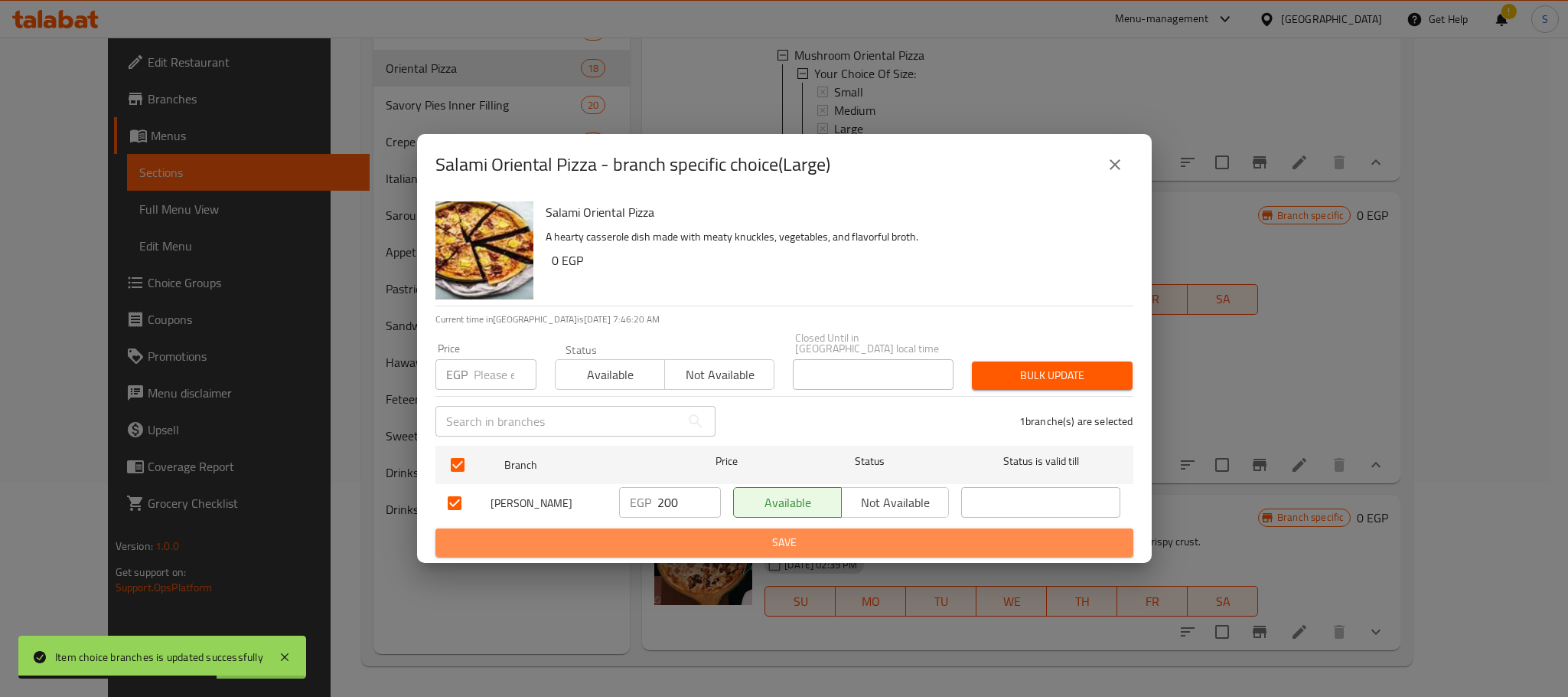
click at [744, 534] on span "Save" at bounding box center [784, 543] width 673 height 19
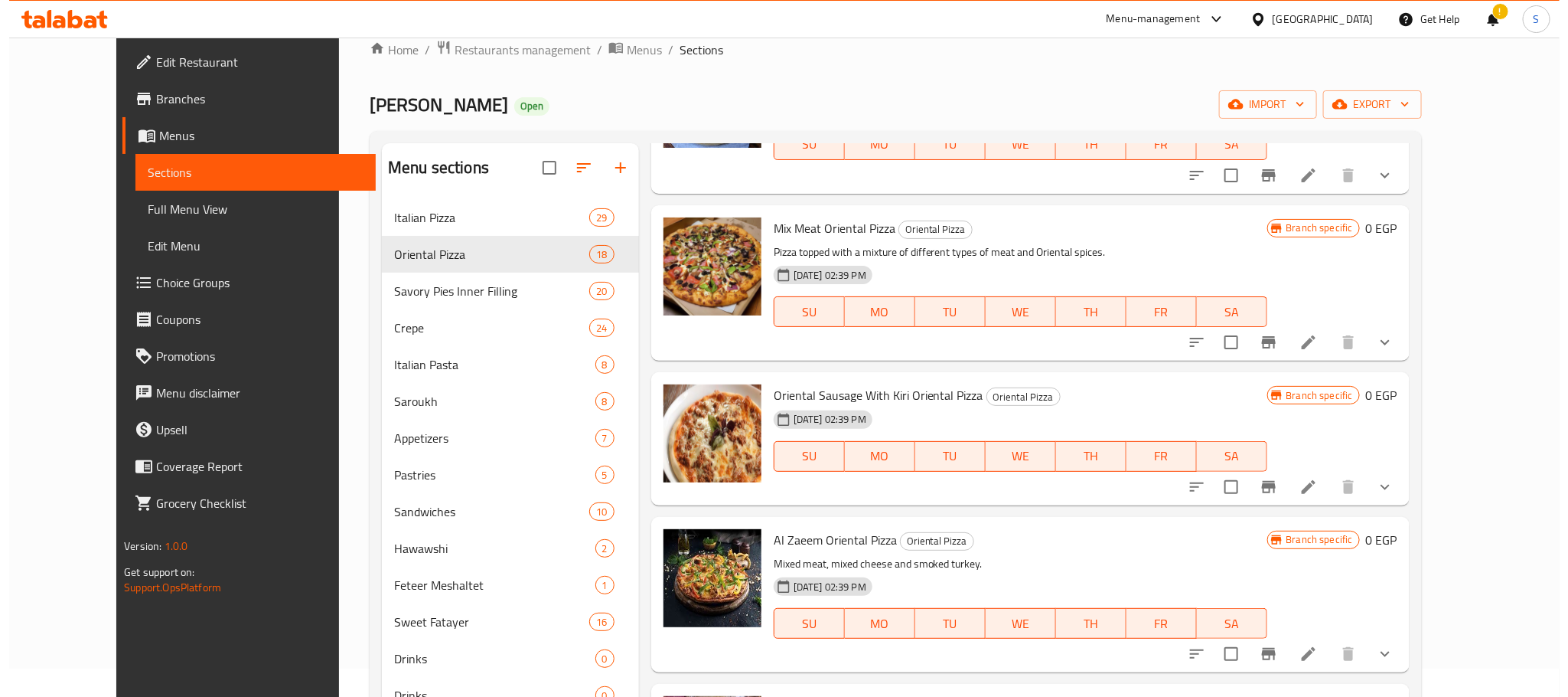
scroll to position [0, 0]
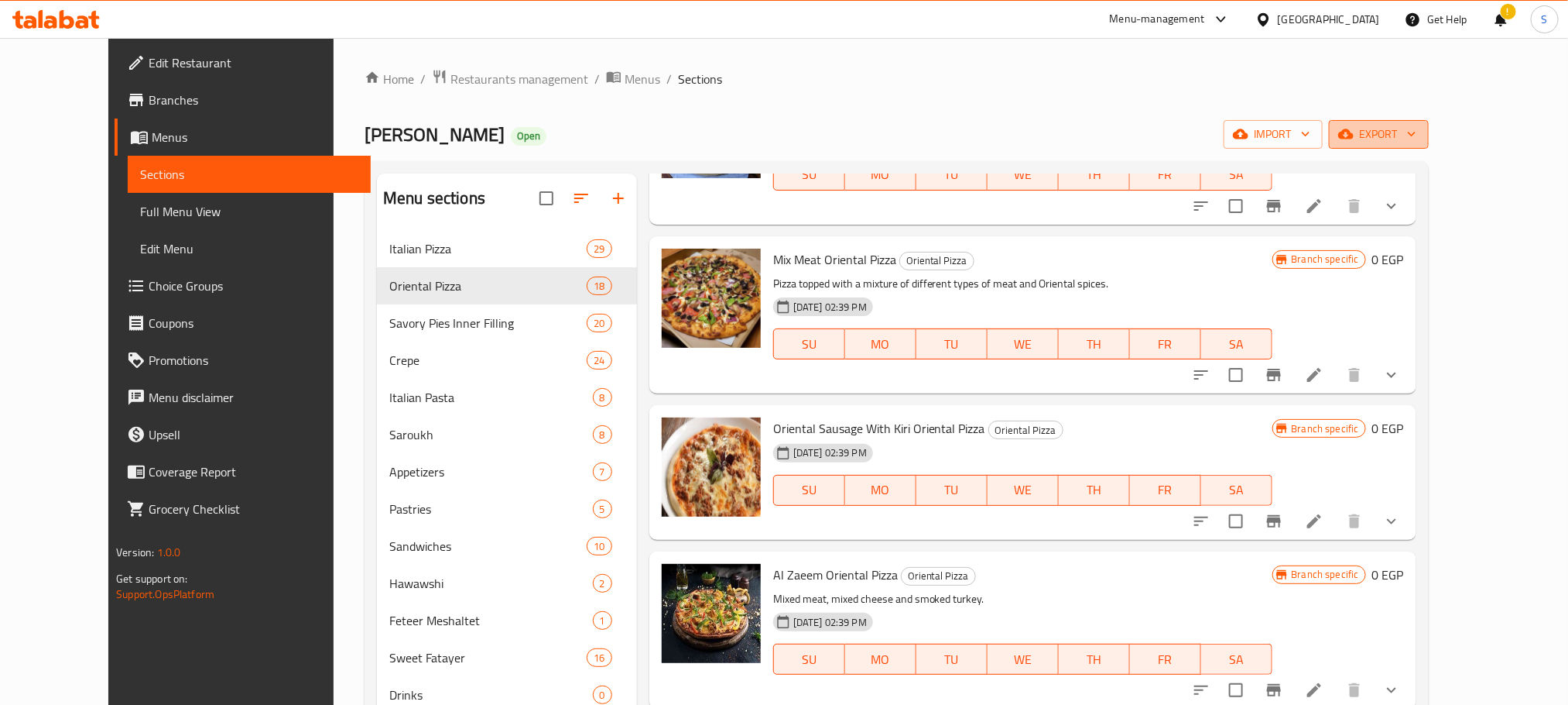
click at [1417, 136] on span "export" at bounding box center [1379, 134] width 75 height 19
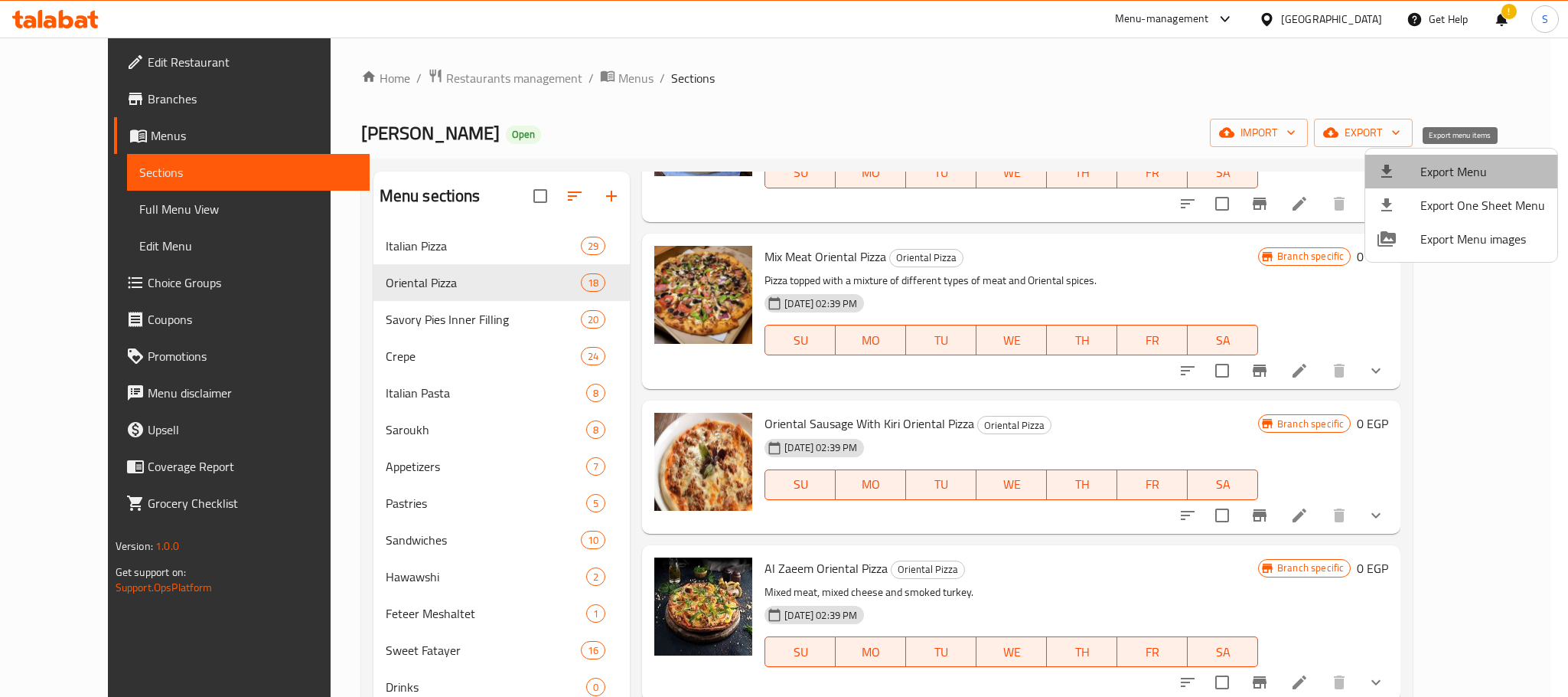
click at [1463, 165] on span "Export Menu" at bounding box center [1482, 171] width 125 height 18
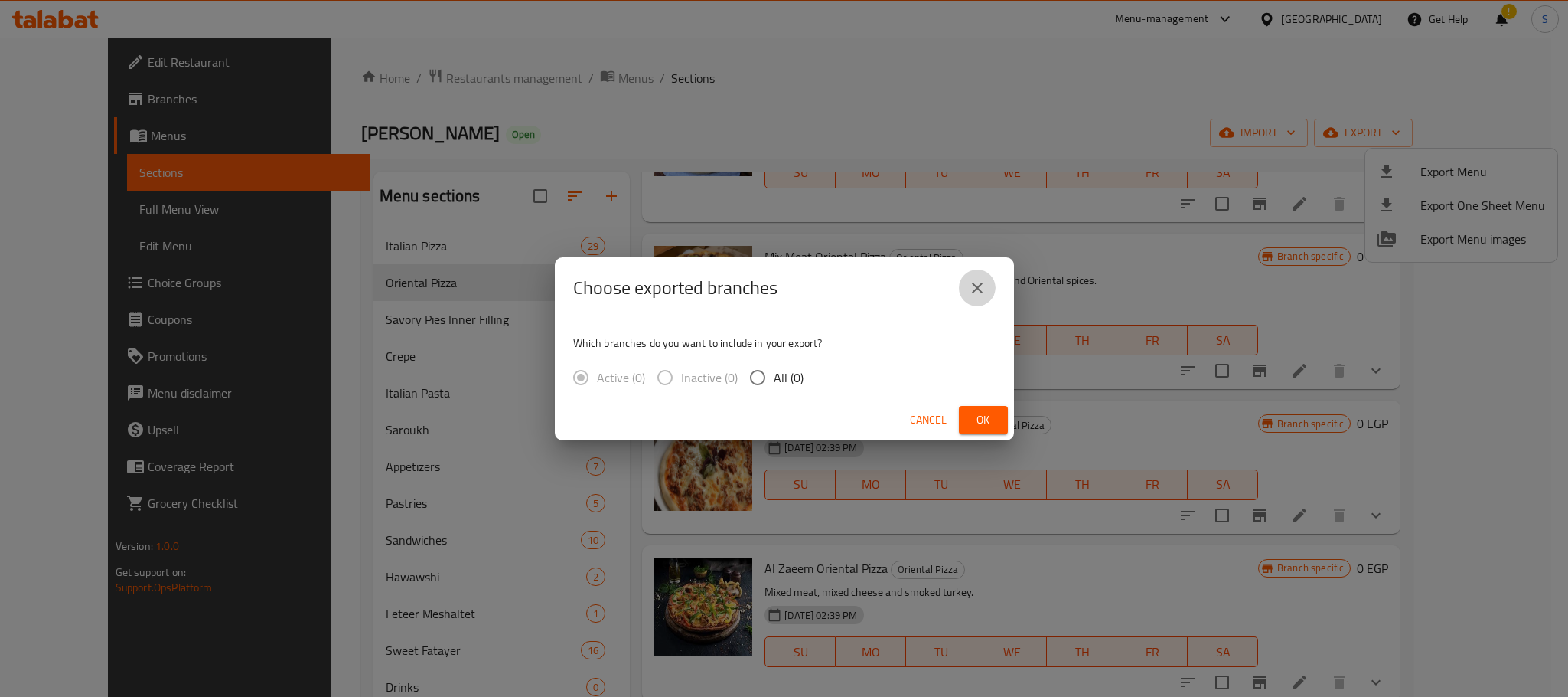
click at [971, 288] on icon "close" at bounding box center [976, 287] width 18 height 18
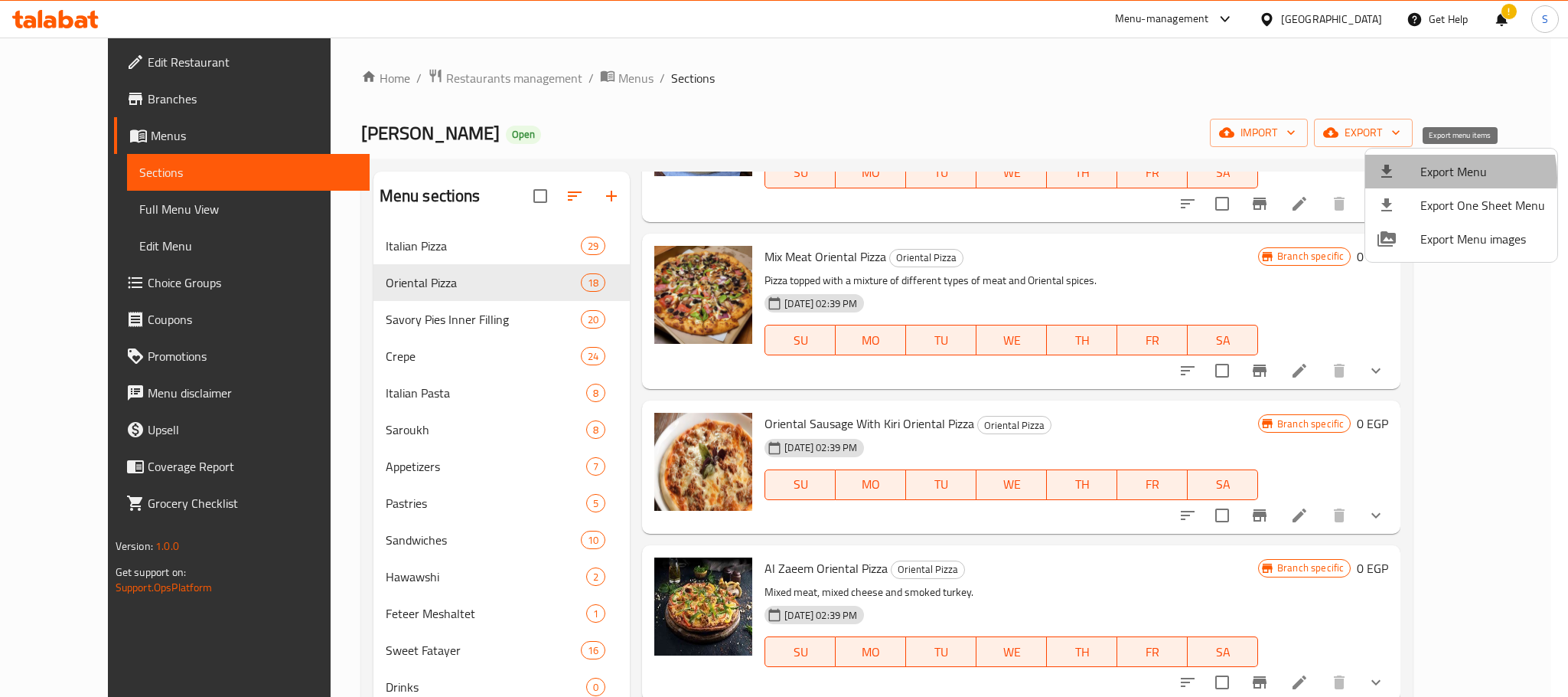
click at [1440, 178] on span "Export Menu" at bounding box center [1482, 171] width 125 height 18
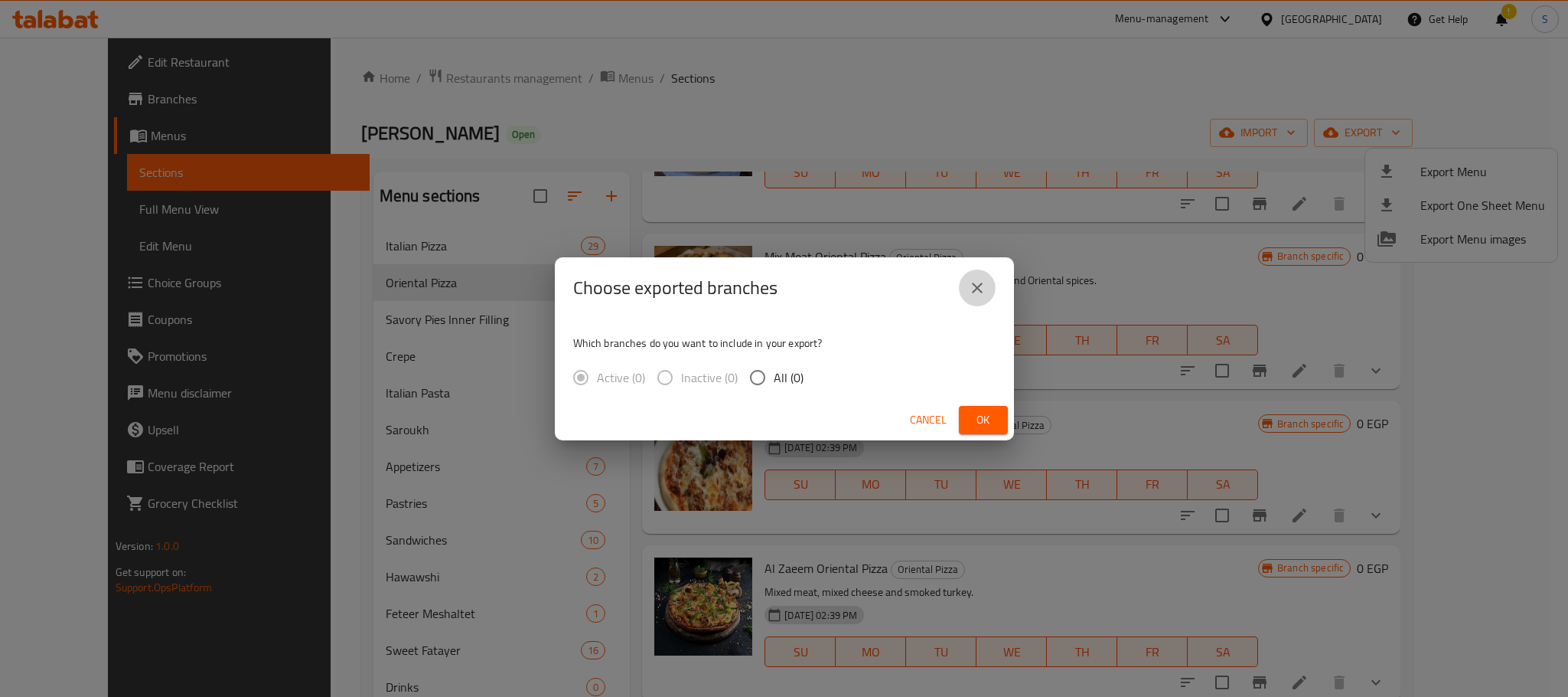
click at [985, 280] on icon "close" at bounding box center [976, 287] width 18 height 18
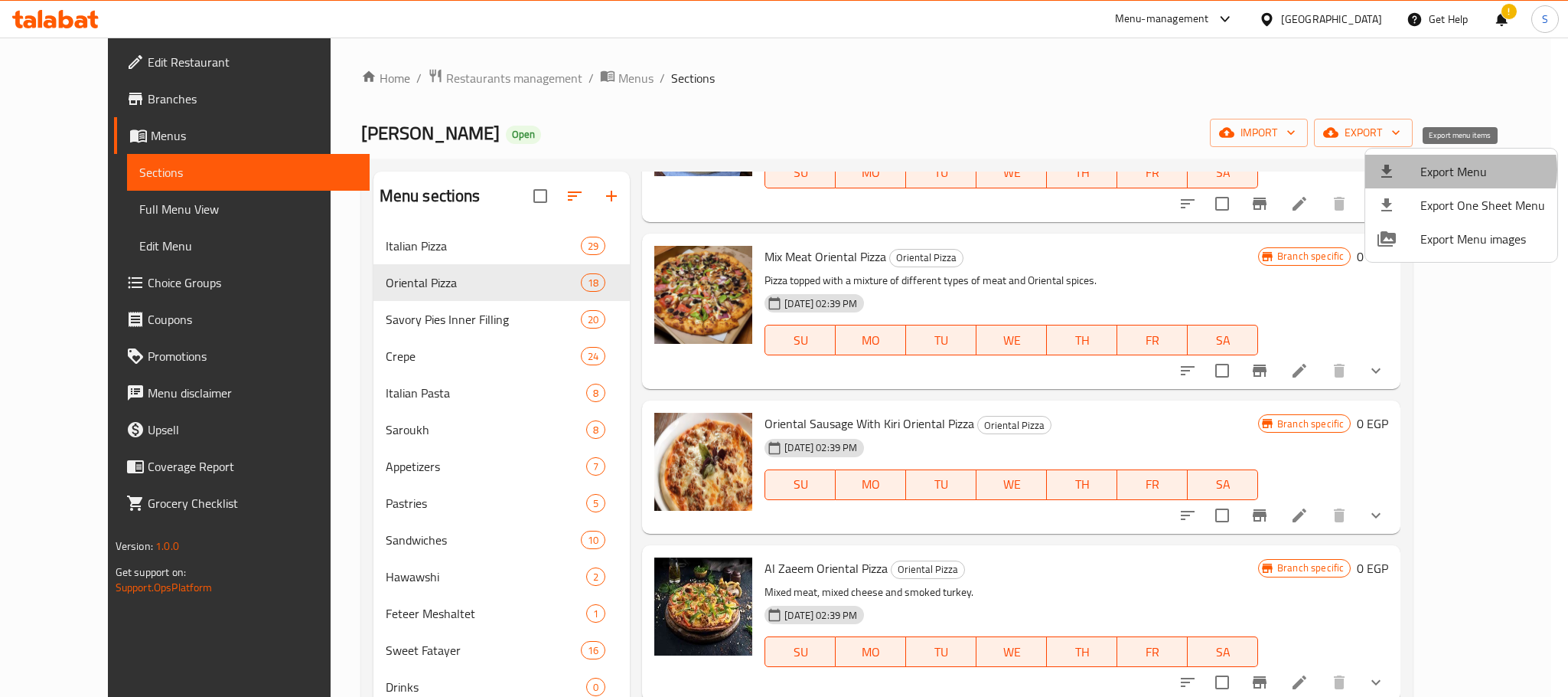
click at [1460, 170] on span "Export Menu" at bounding box center [1482, 171] width 125 height 18
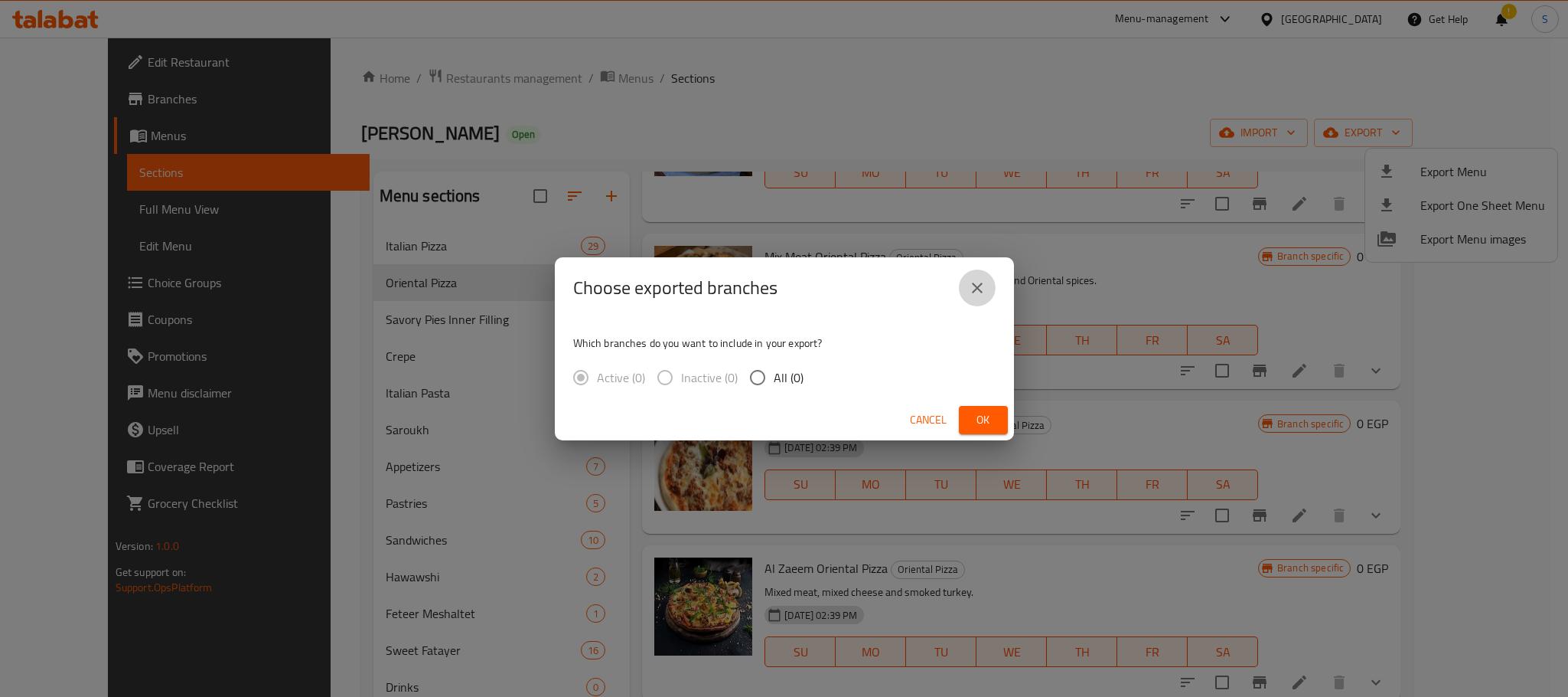
click at [966, 292] on button "close" at bounding box center [977, 288] width 37 height 37
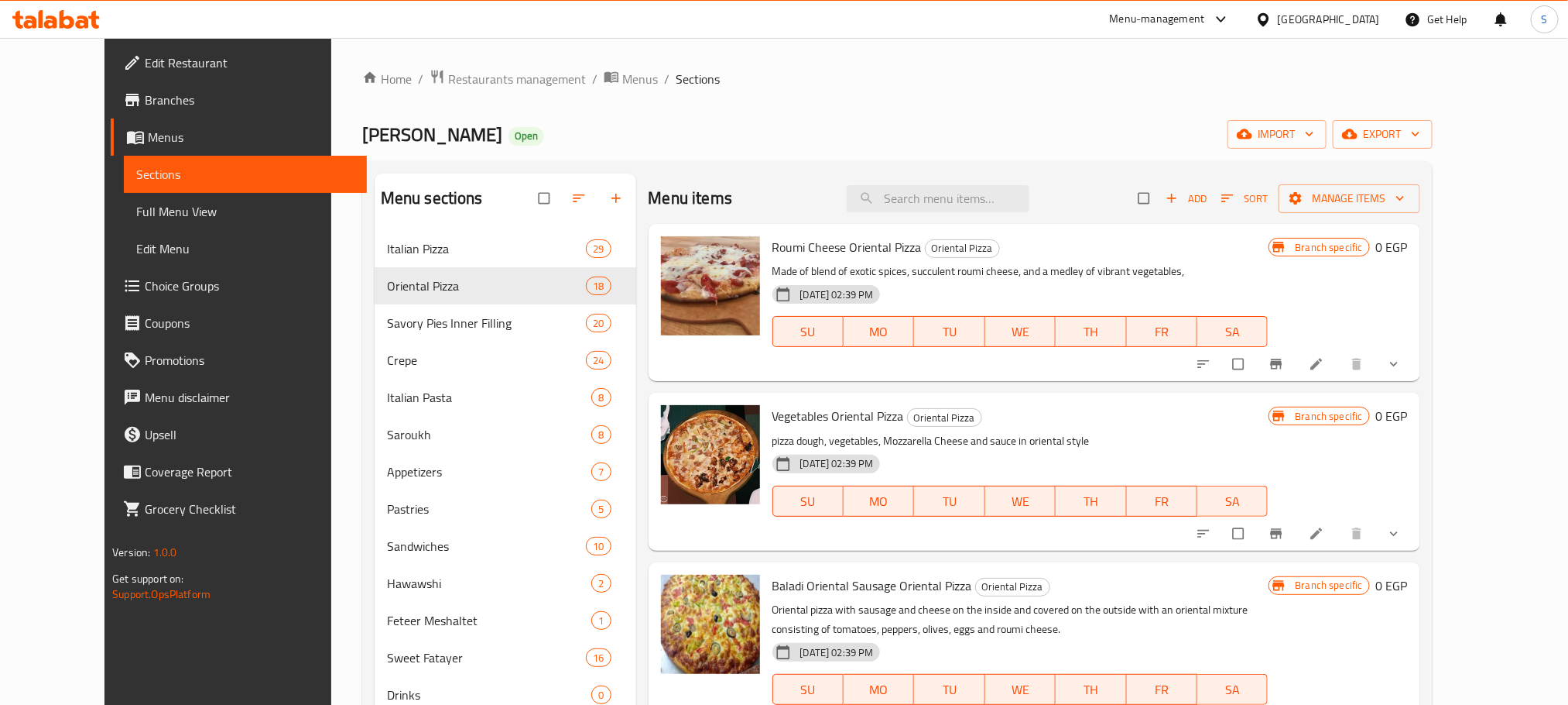
click at [1424, 138] on icon "button" at bounding box center [1416, 134] width 16 height 16
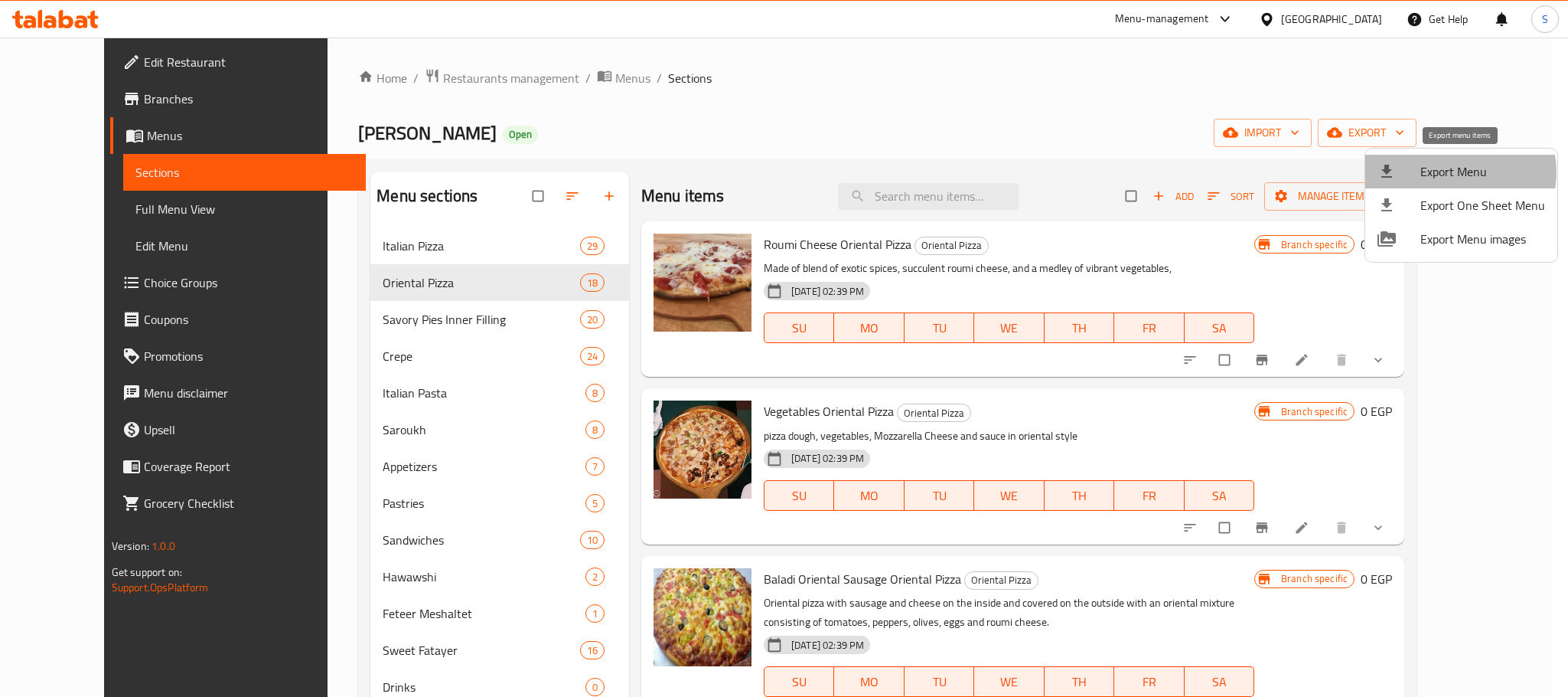
click at [1453, 172] on span "Export Menu" at bounding box center [1482, 171] width 125 height 18
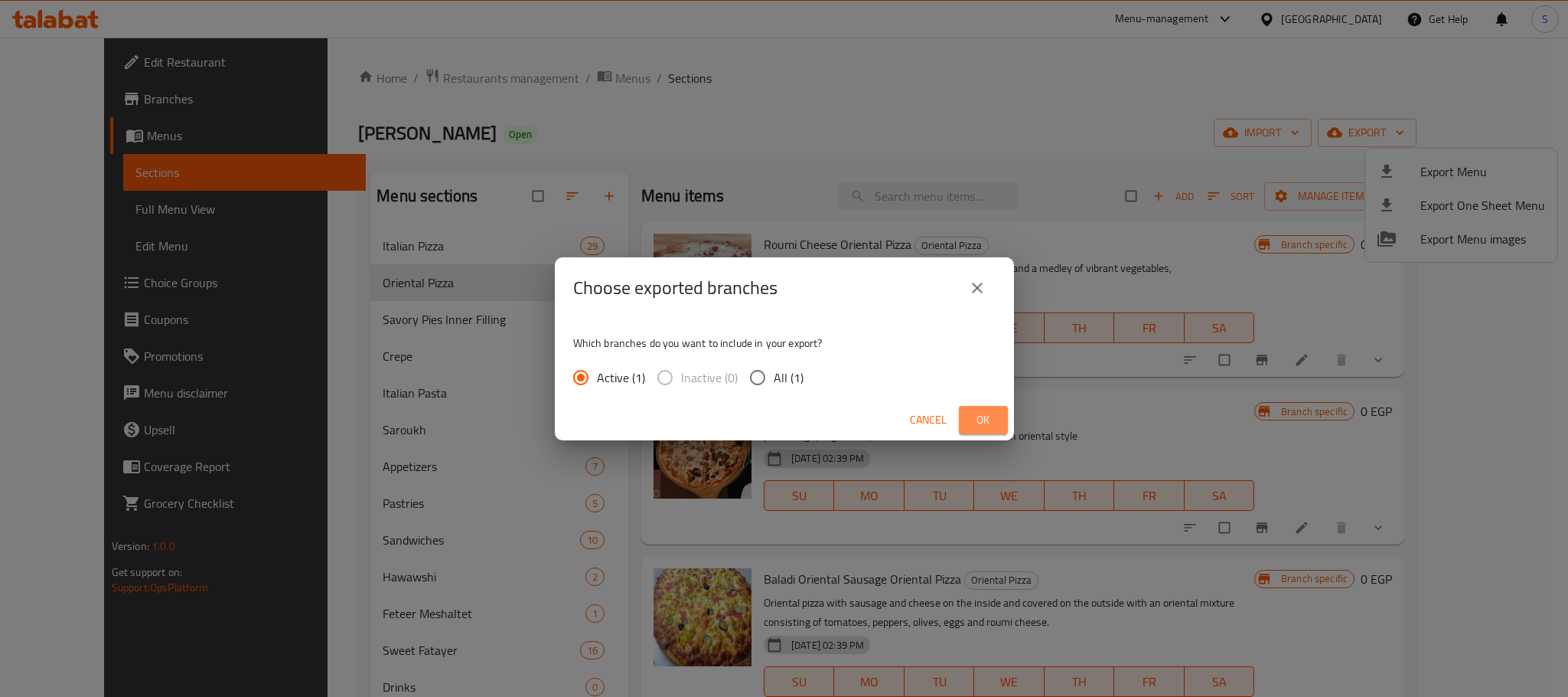
click at [971, 420] on span "Ok" at bounding box center [983, 419] width 24 height 19
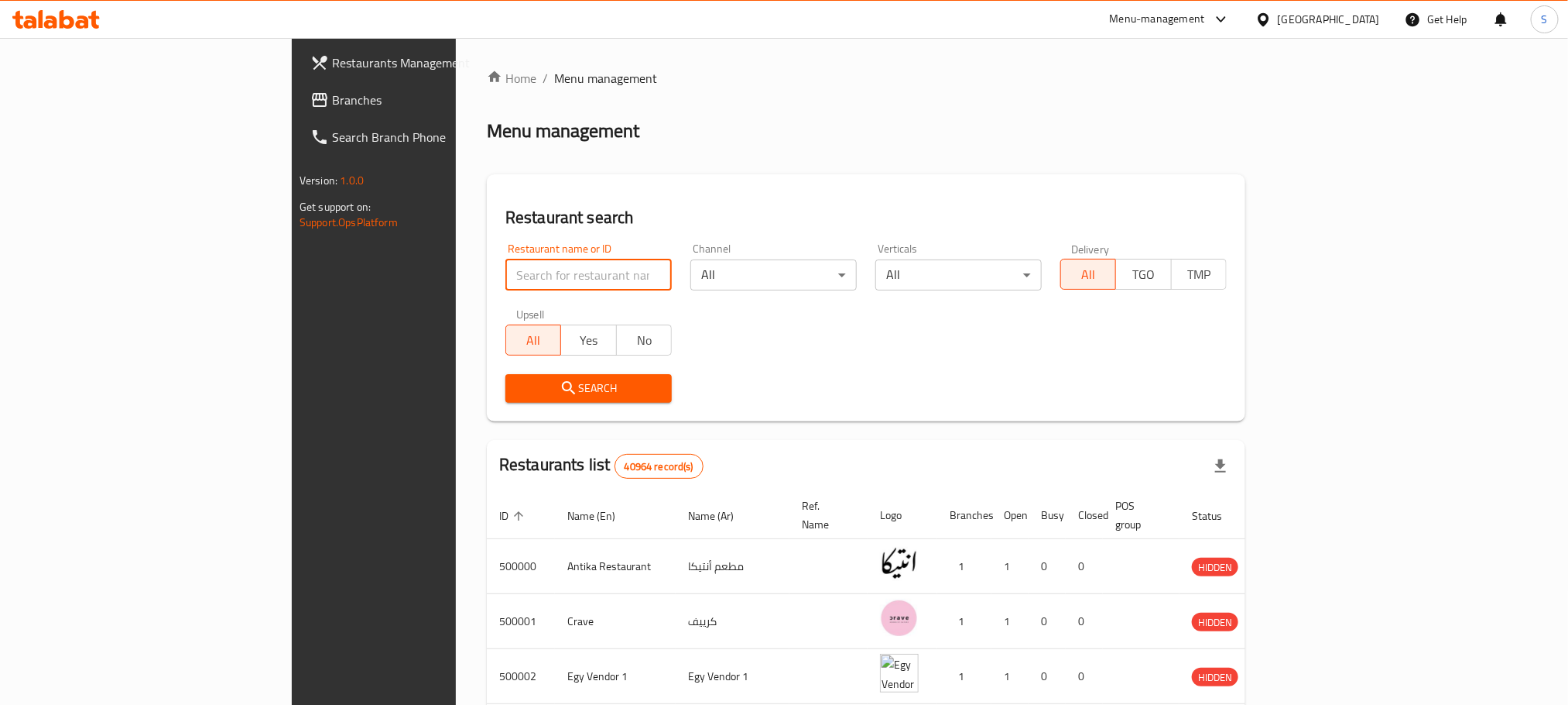
click at [506, 263] on input "search" at bounding box center [589, 274] width 166 height 31
paste input "652540"
type input "652540"
click button "Search" at bounding box center [589, 389] width 166 height 29
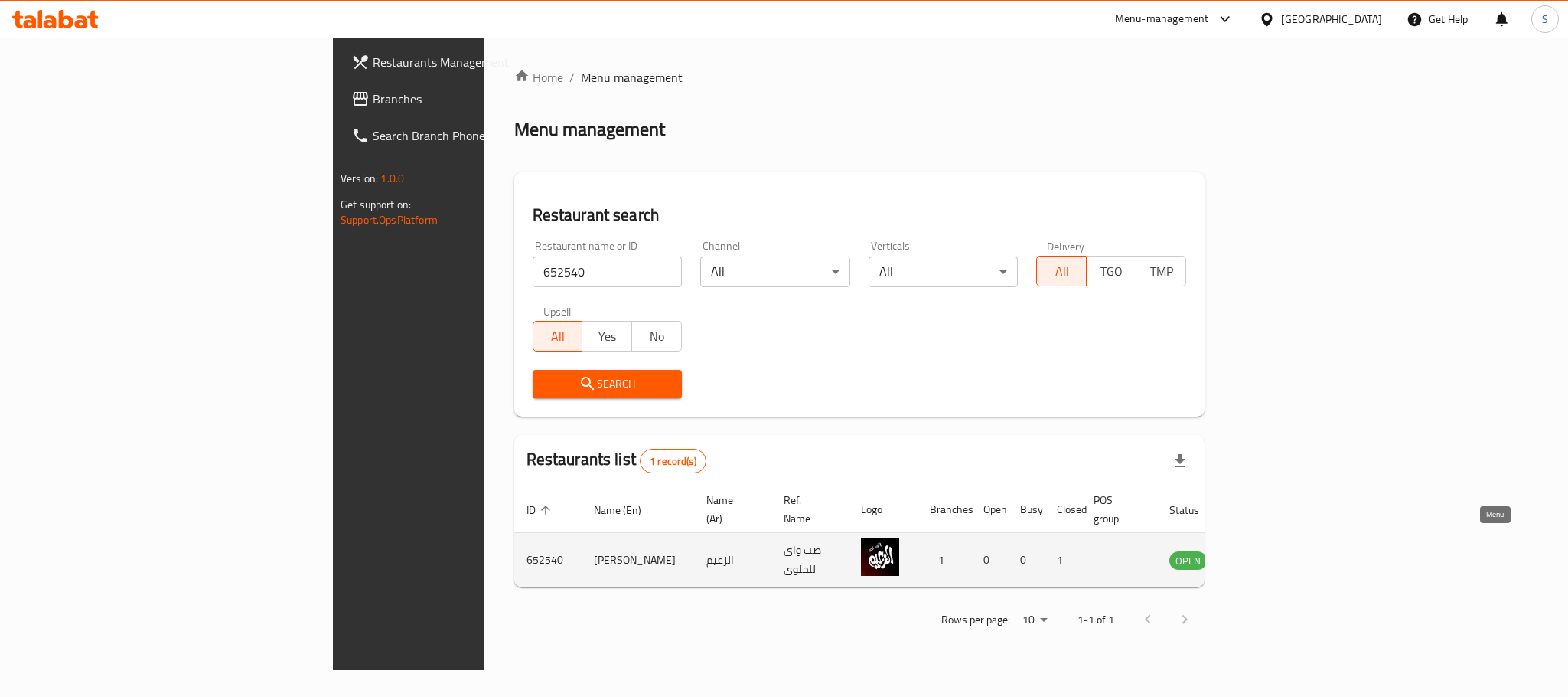
click at [1265, 557] on icon "enhanced table" at bounding box center [1262, 561] width 5 height 6
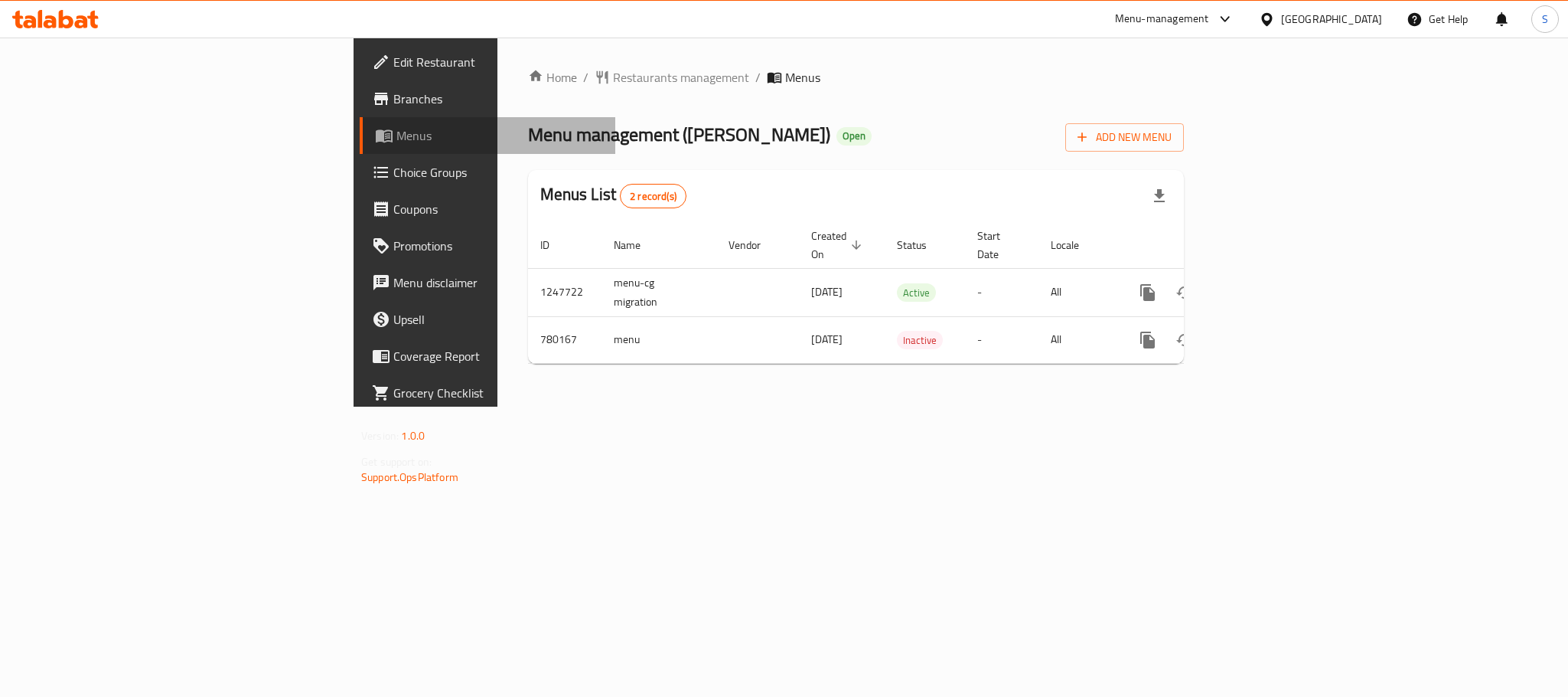
click at [397, 126] on span "Menus" at bounding box center [500, 135] width 207 height 18
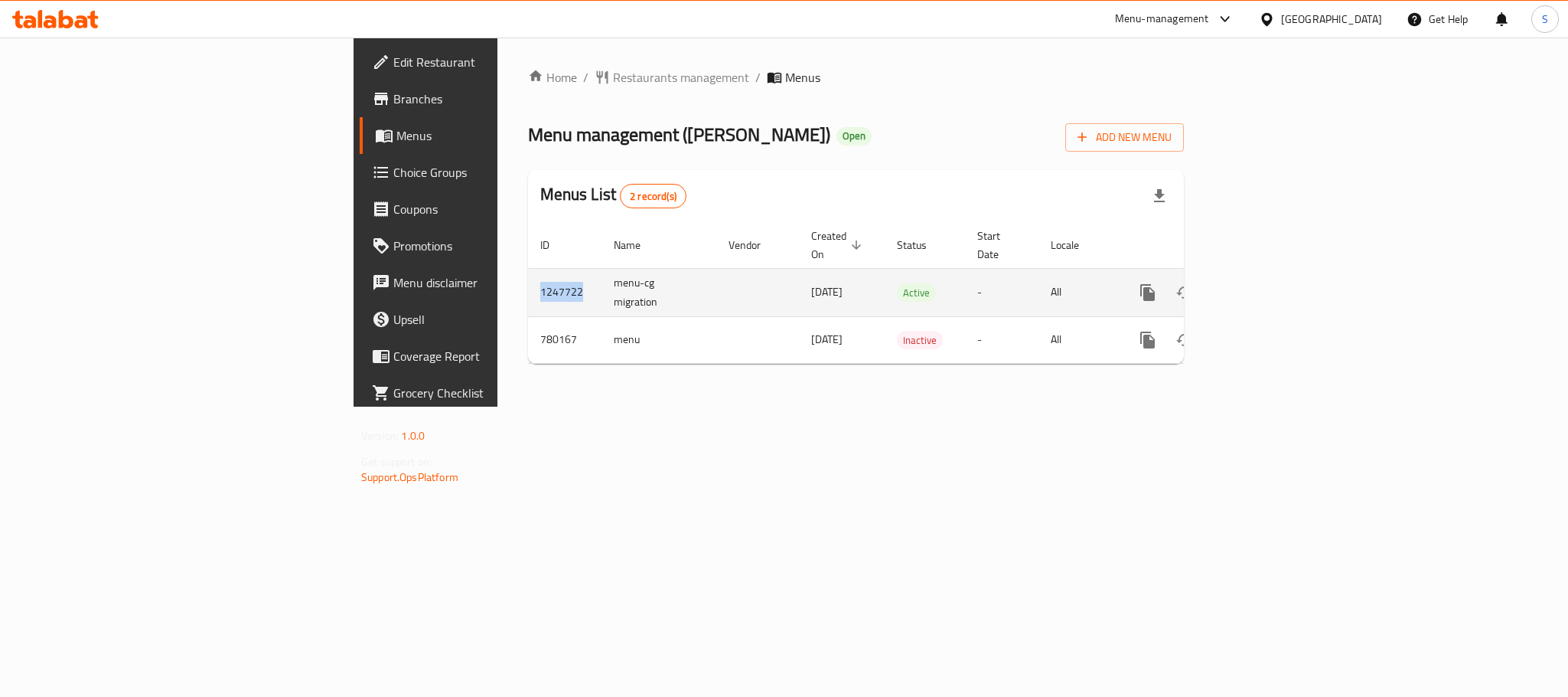
copy td "1247722"
drag, startPoint x: 351, startPoint y: 276, endPoint x: 297, endPoint y: 276, distance: 54.0
click at [528, 276] on td "1247722" at bounding box center [565, 292] width 74 height 49
